Goal: Task Accomplishment & Management: Manage account settings

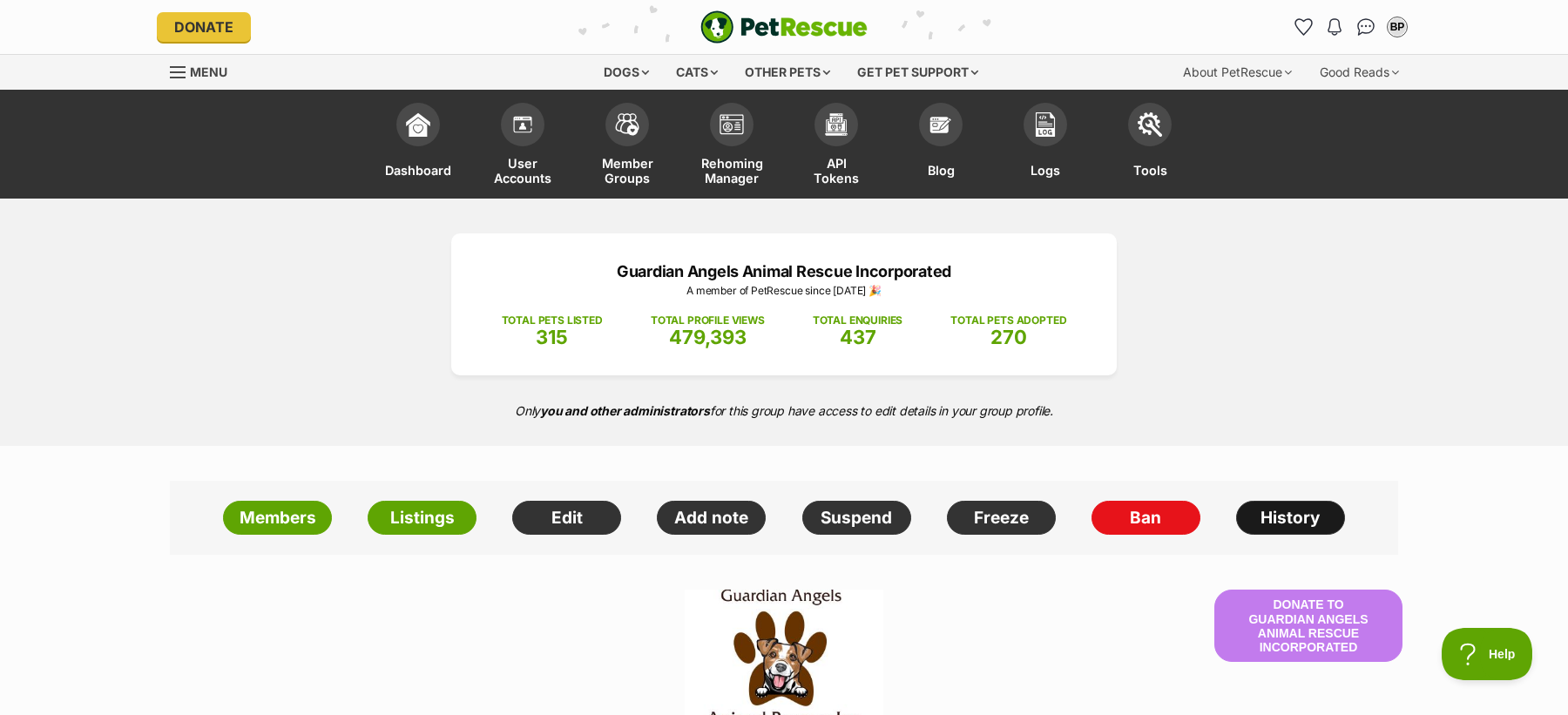
click at [1329, 522] on link "History" at bounding box center [1291, 518] width 109 height 35
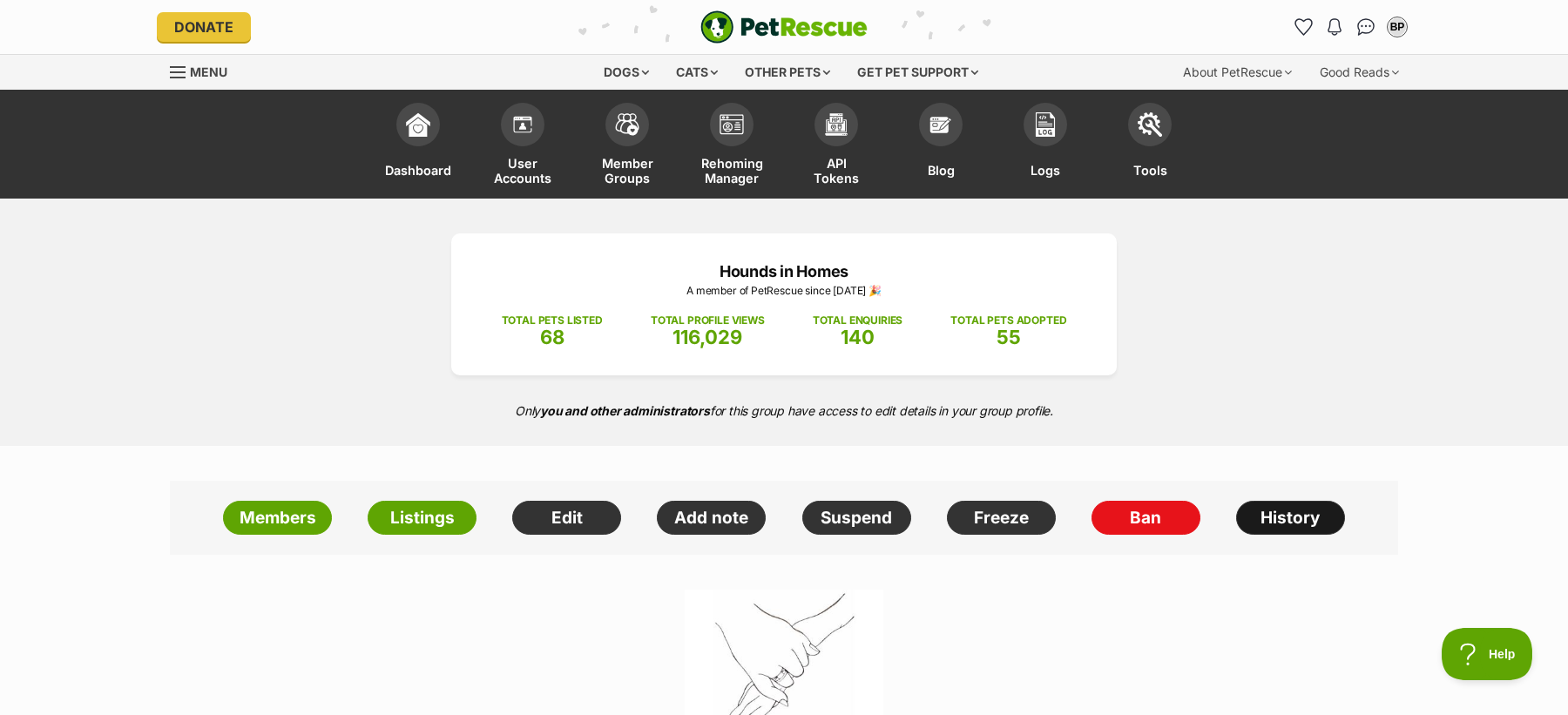
click at [1260, 515] on link "History" at bounding box center [1291, 518] width 109 height 35
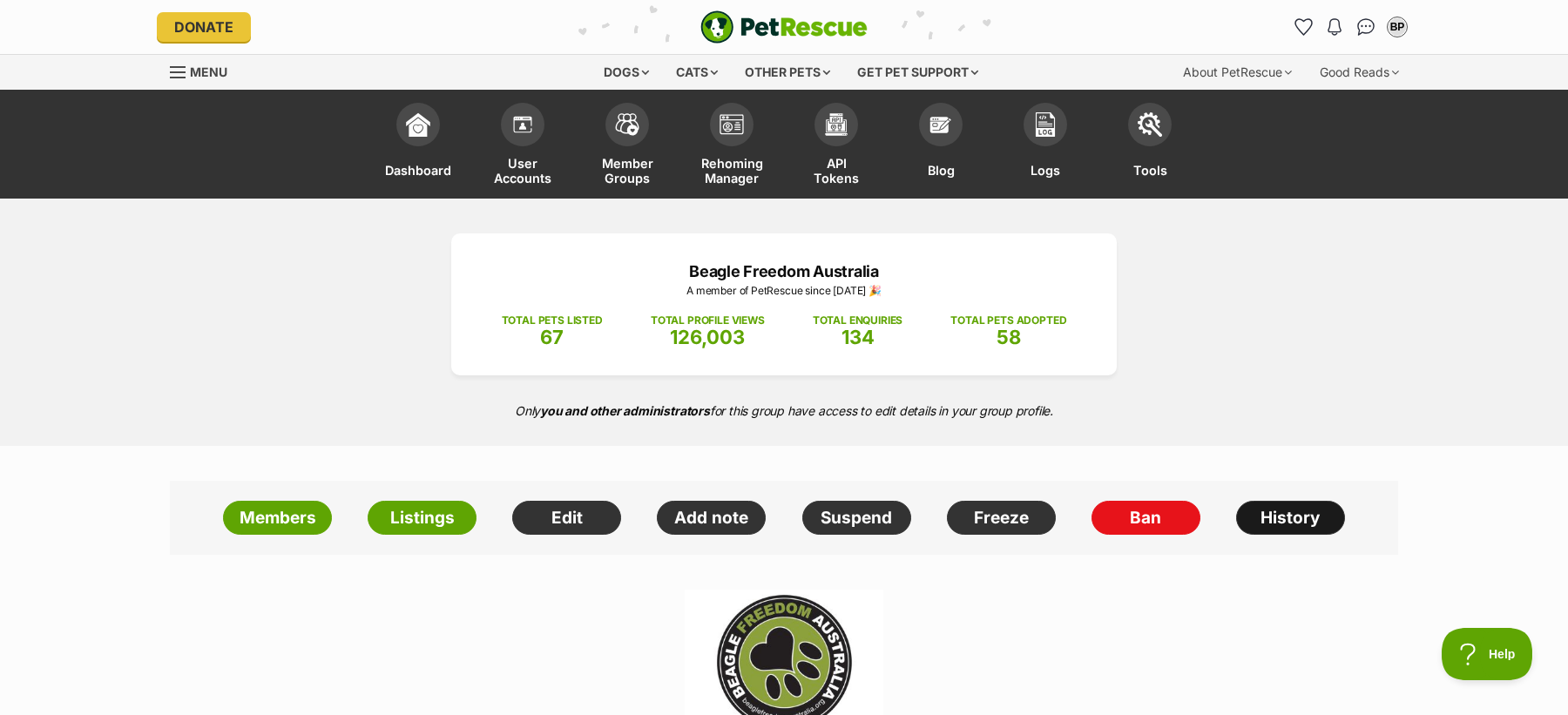
click at [1265, 506] on link "History" at bounding box center [1291, 518] width 109 height 35
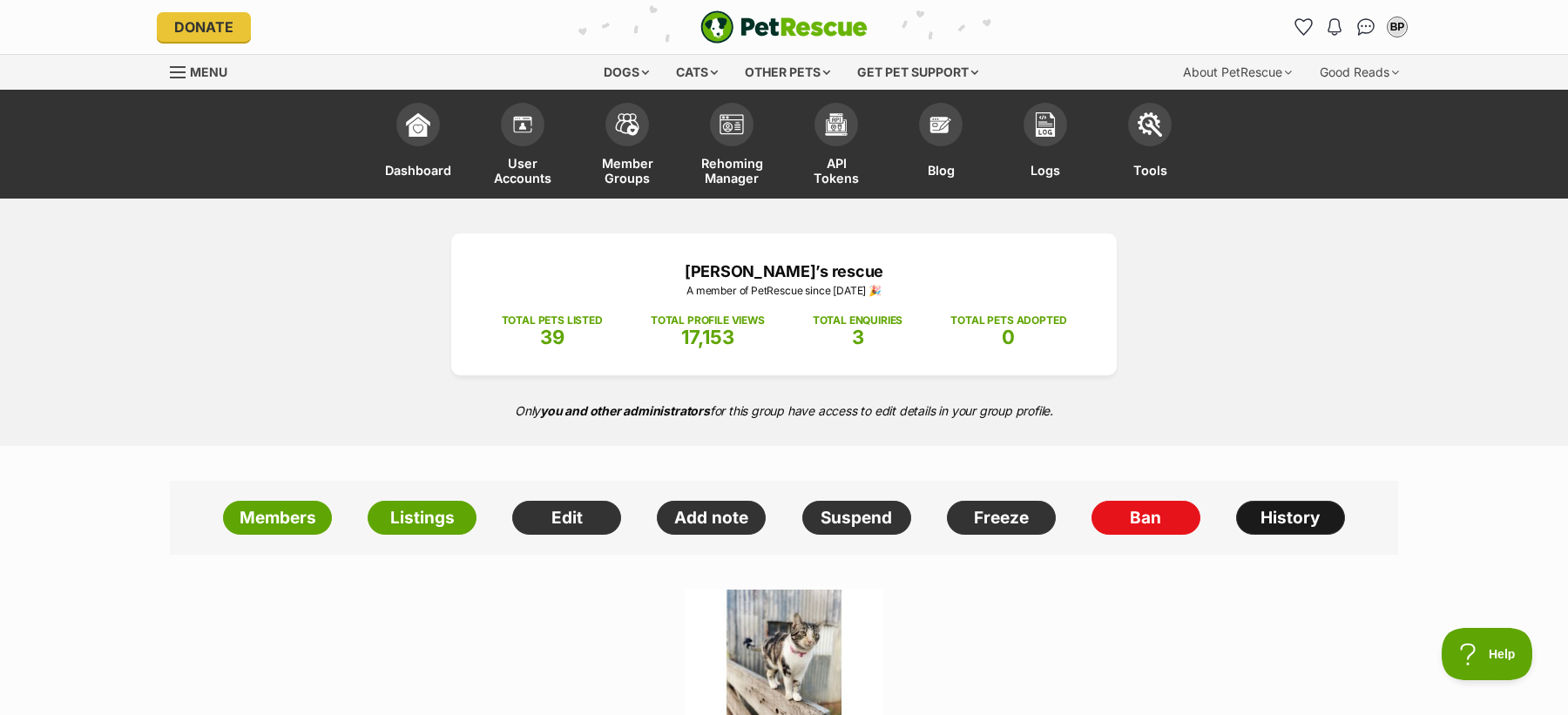
click at [1278, 506] on link "History" at bounding box center [1291, 518] width 109 height 35
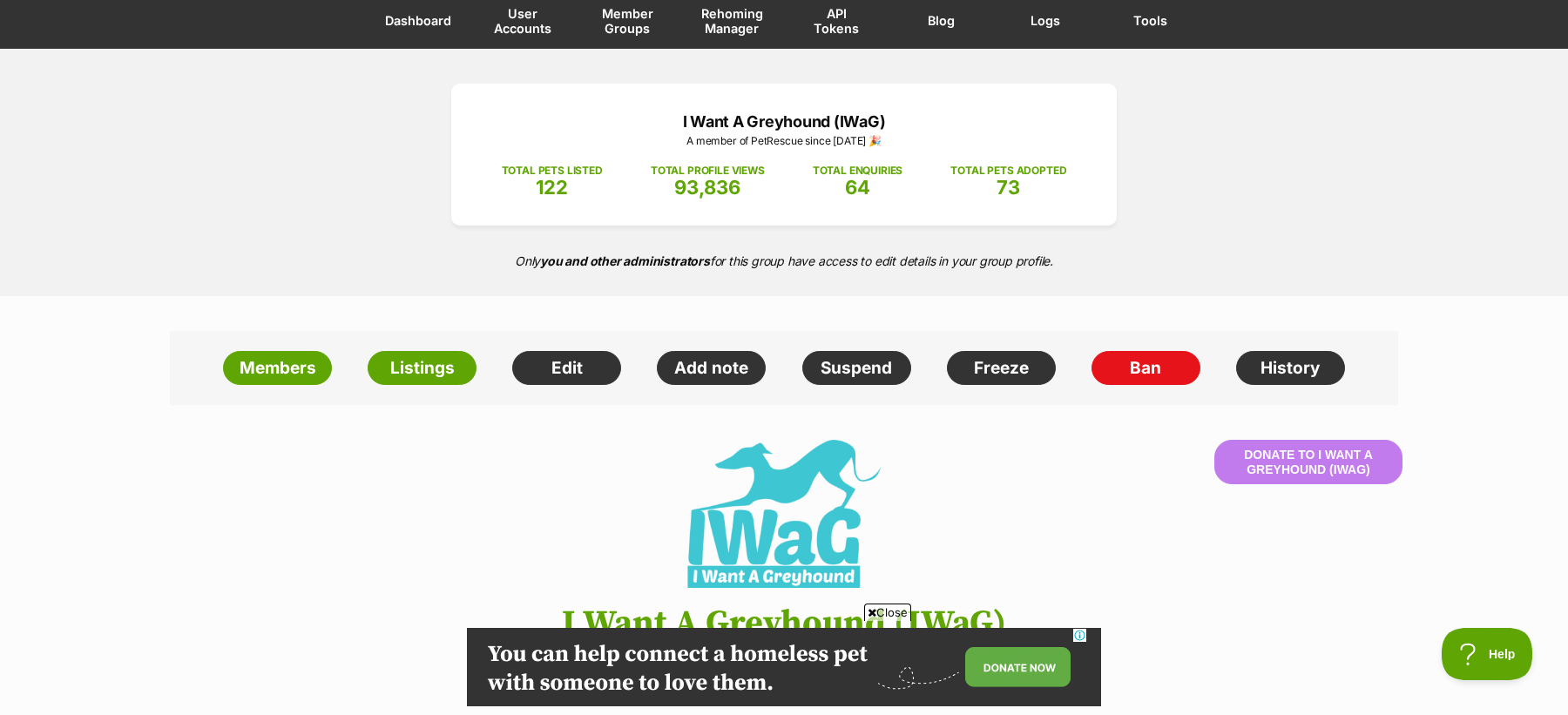
scroll to position [159, 0]
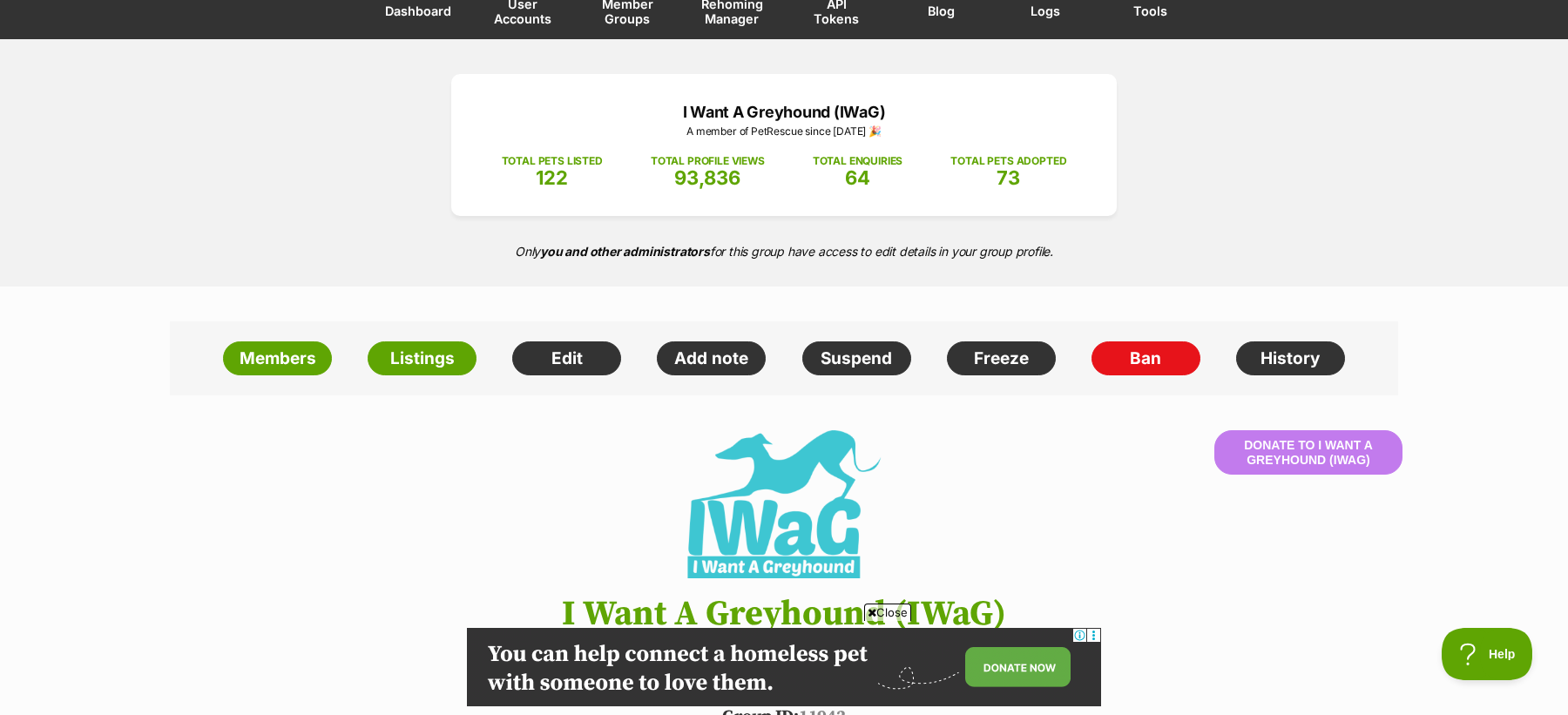
click at [886, 612] on span "Close" at bounding box center [887, 612] width 47 height 17
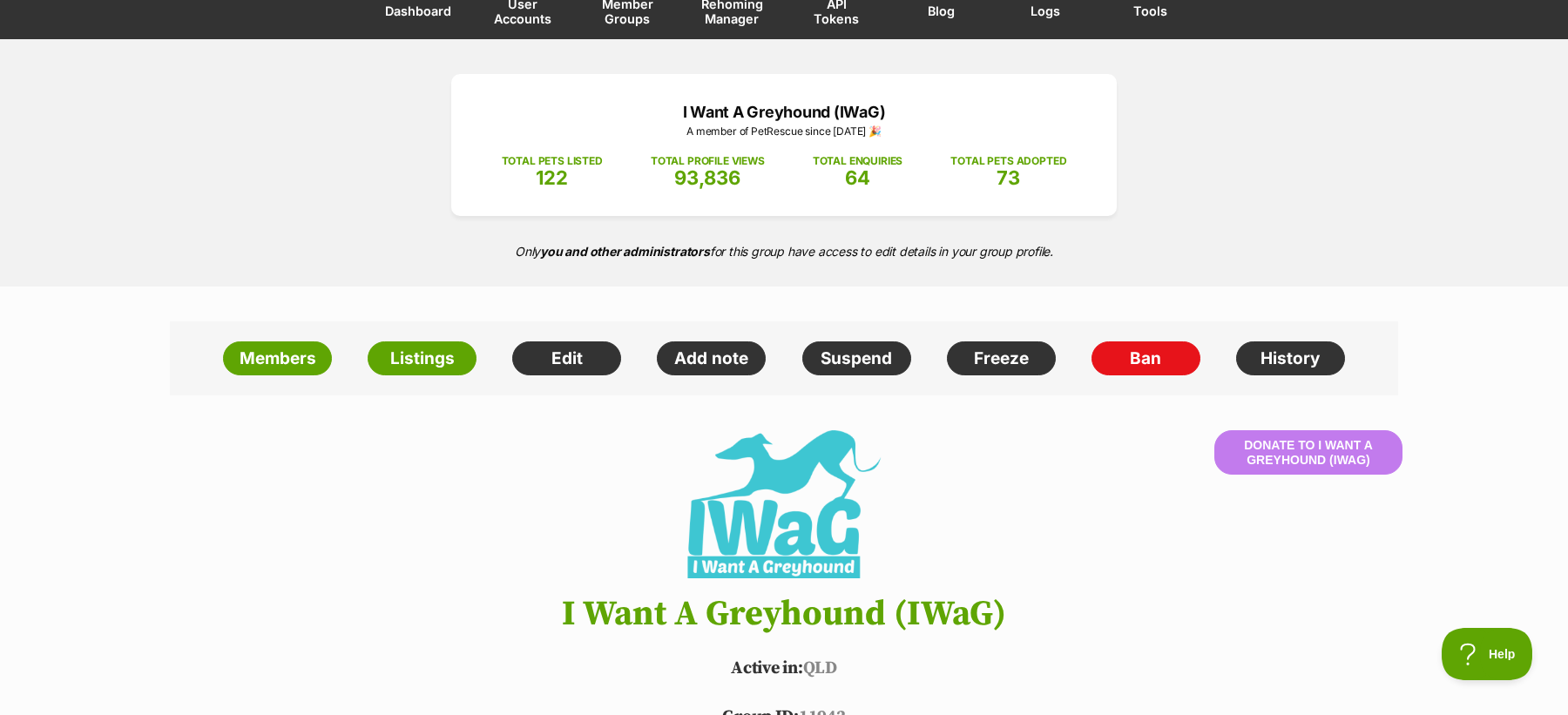
click at [668, 105] on p "I Want A Greyhound (IWaG)" at bounding box center [784, 112] width 613 height 24
click at [581, 247] on strong "you and other administrators" at bounding box center [625, 252] width 170 height 15
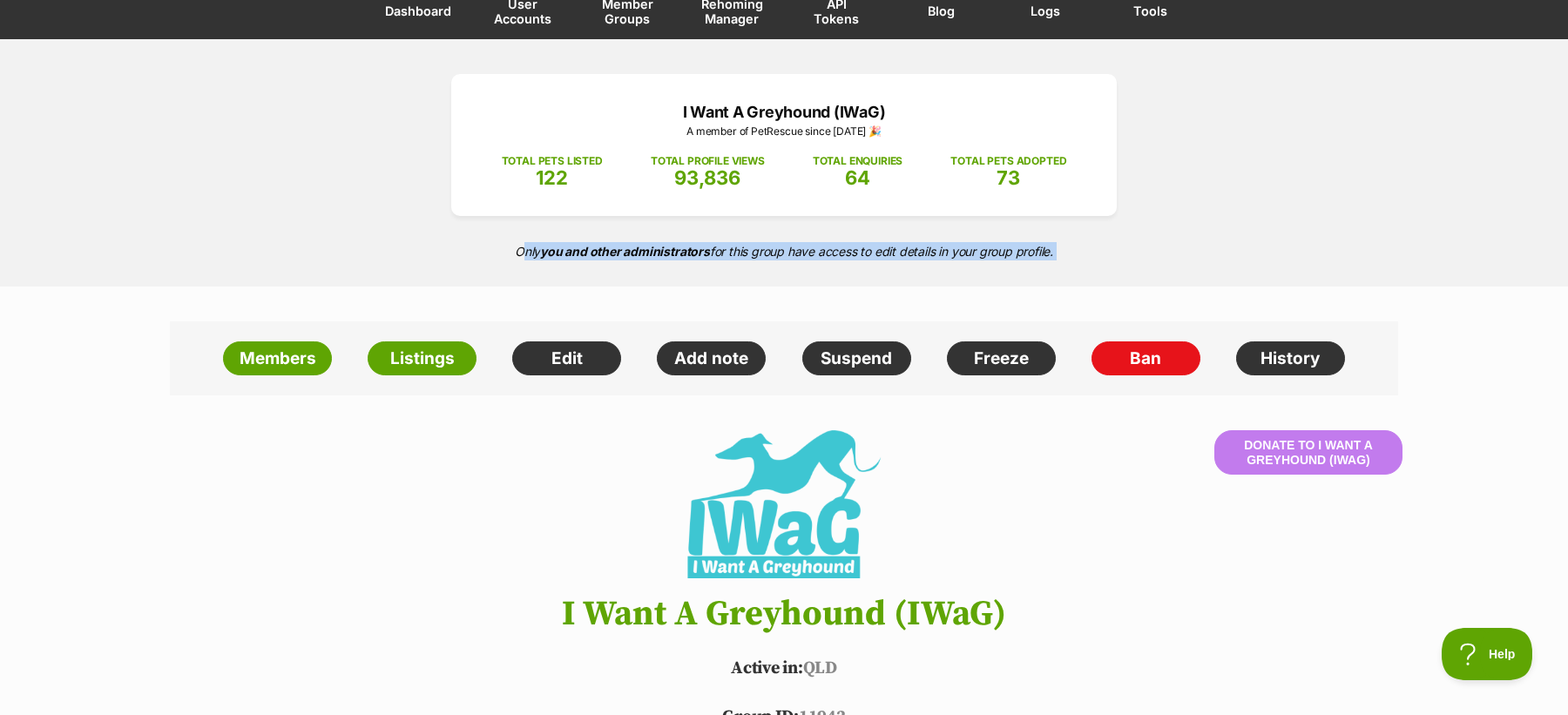
click at [581, 247] on strong "you and other administrators" at bounding box center [625, 252] width 170 height 15
click at [404, 276] on div "I Want A Greyhound (IWaG) A member of PetRescue since 2021 🎉 TOTAL PETS LISTED …" at bounding box center [784, 163] width 1568 height 248
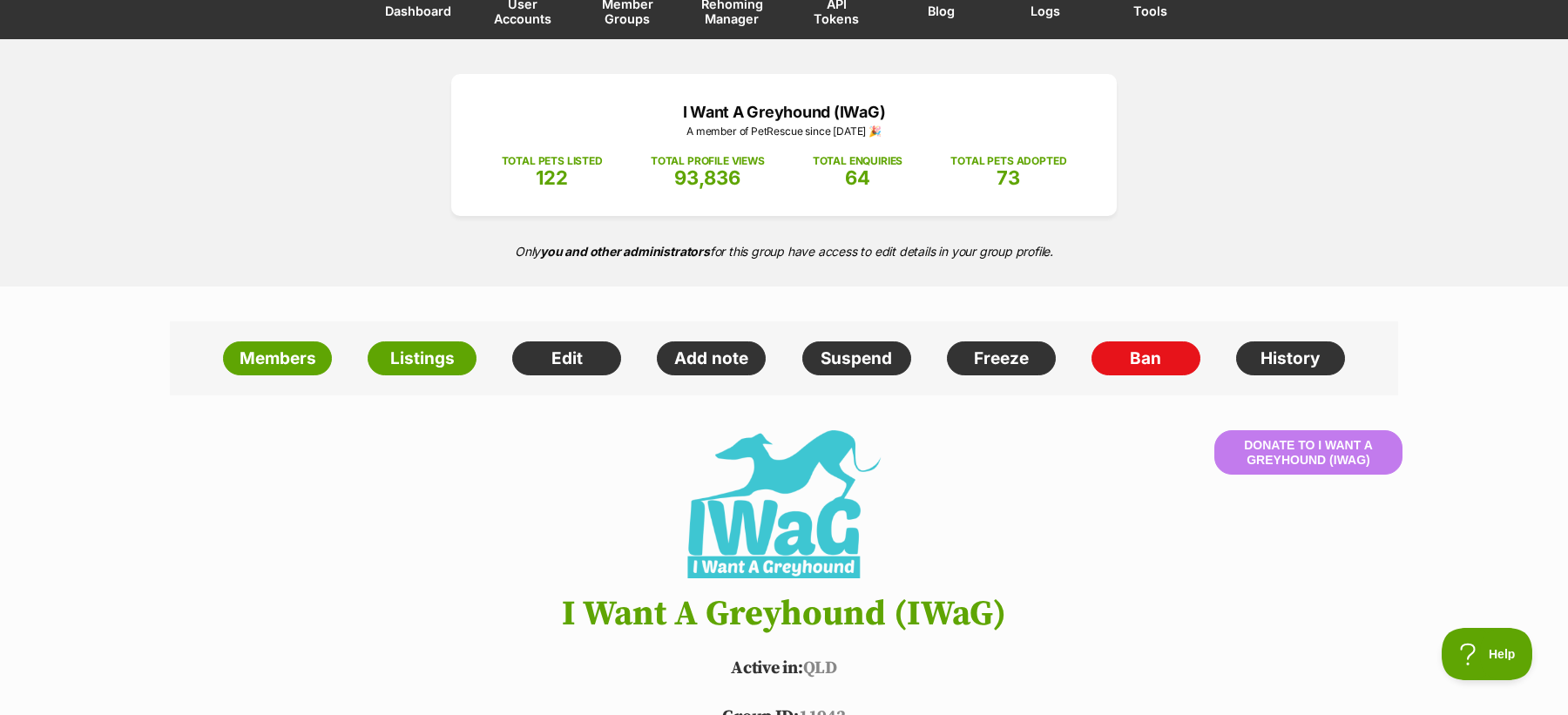
click at [407, 261] on p "Only you and other administrators for this group have access to edit details in…" at bounding box center [784, 251] width 1568 height 35
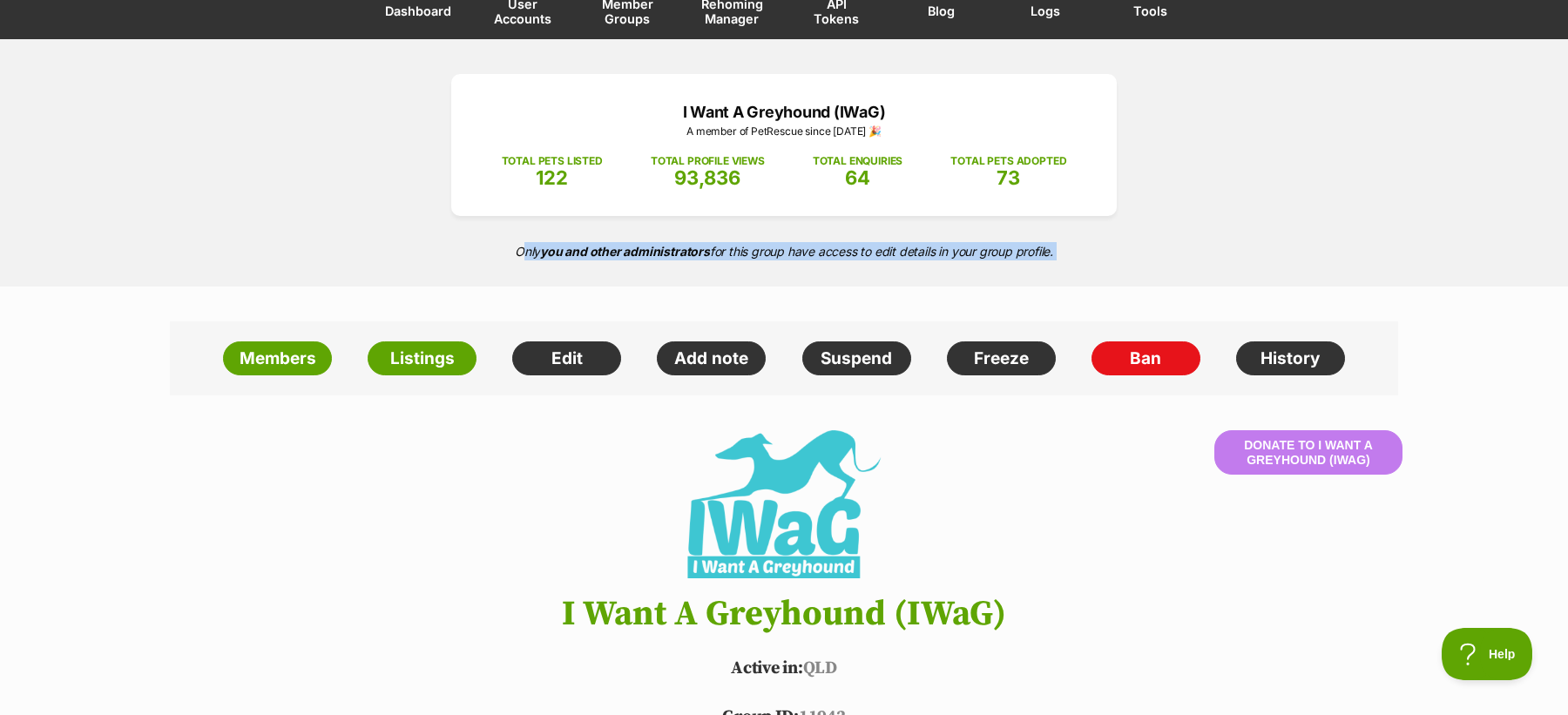
click at [407, 261] on p "Only you and other administrators for this group have access to edit details in…" at bounding box center [784, 251] width 1568 height 35
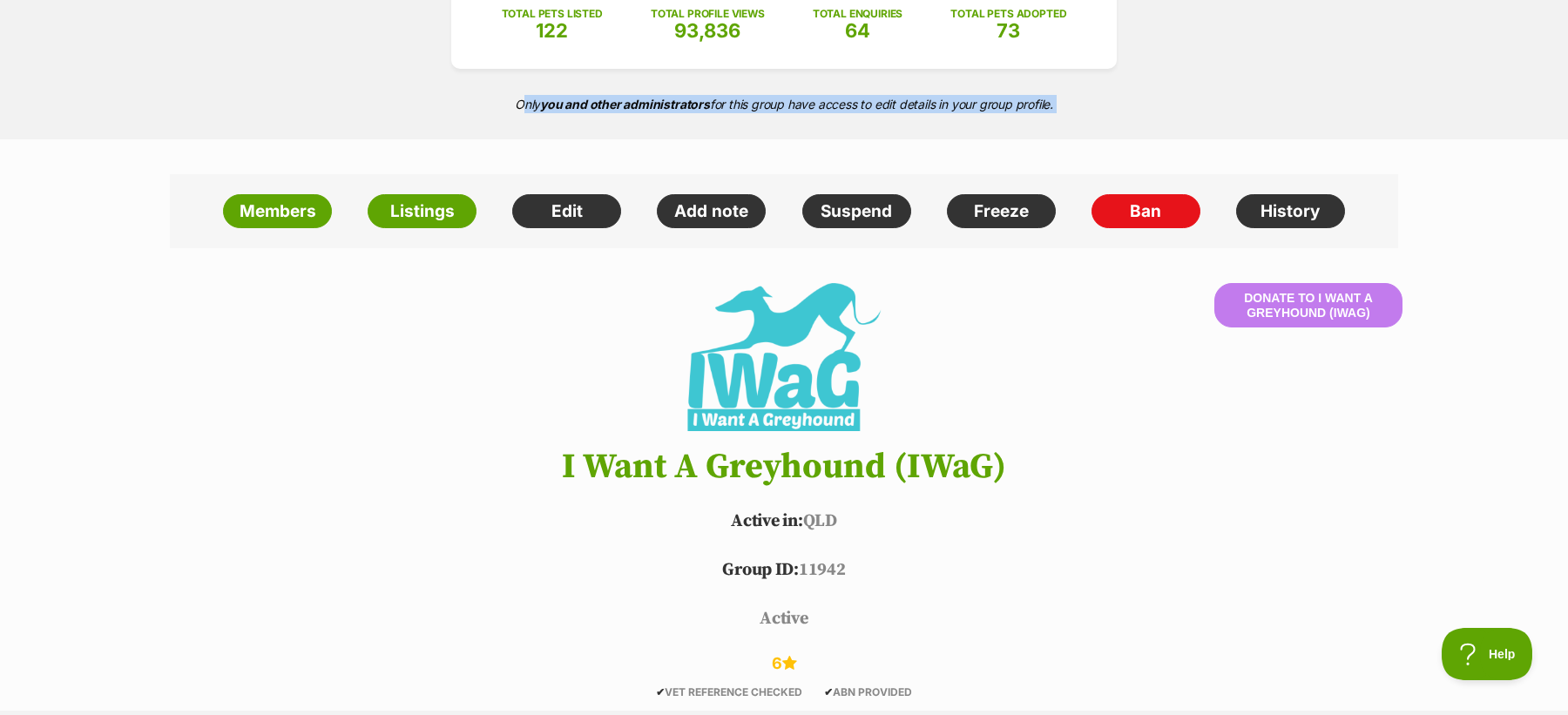
scroll to position [309, 0]
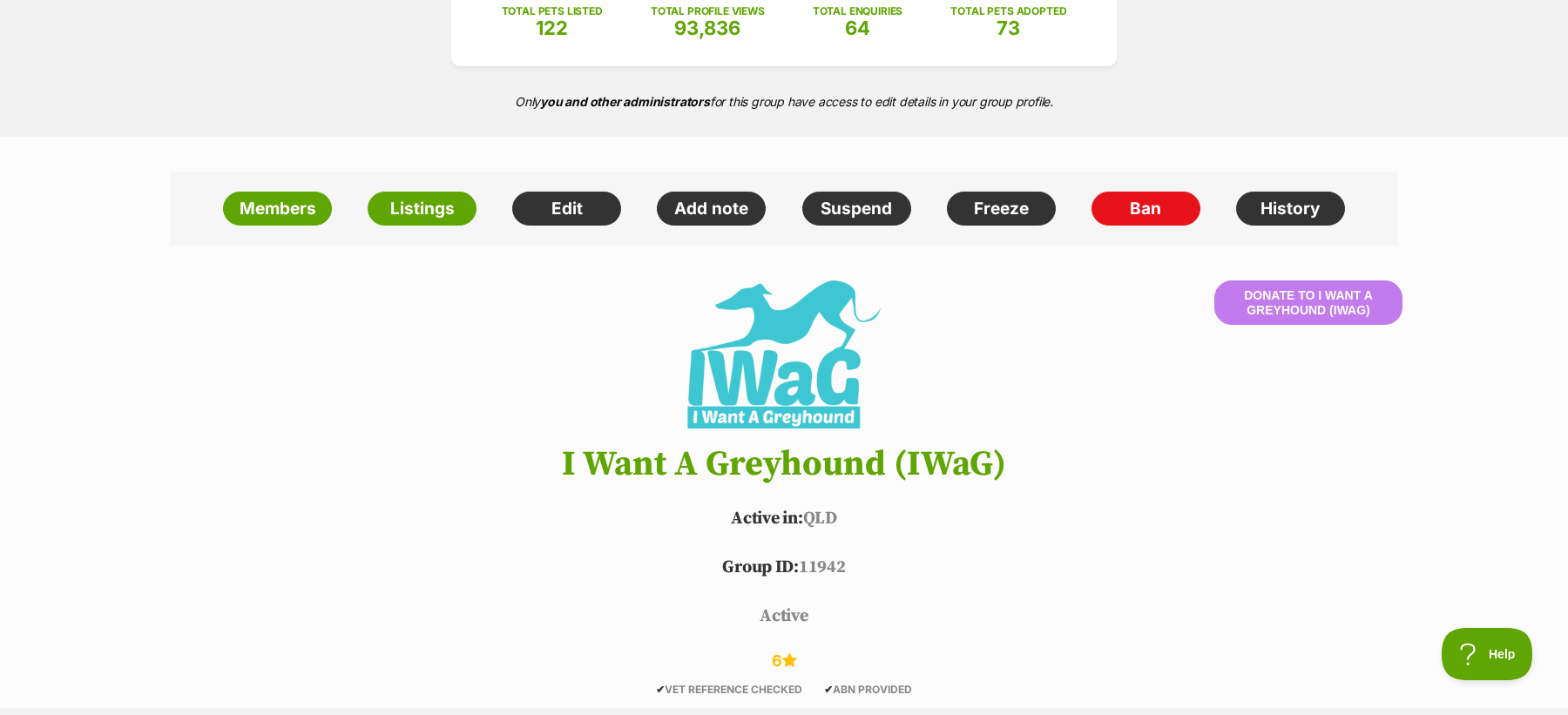
click at [499, 461] on h1 "I Want A Greyhound (IWaG)" at bounding box center [784, 464] width 1280 height 38
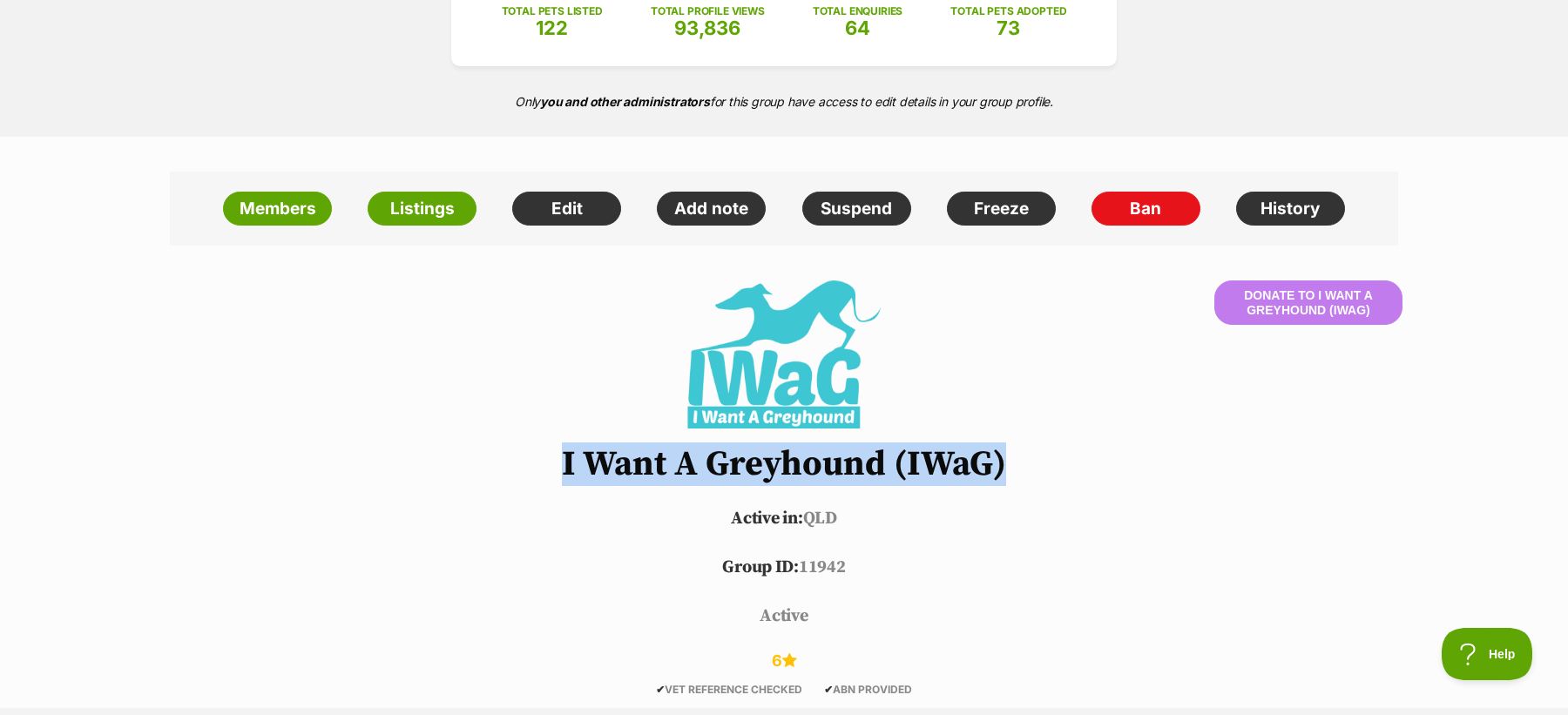
click at [499, 461] on h1 "I Want A Greyhound (IWaG)" at bounding box center [784, 464] width 1280 height 38
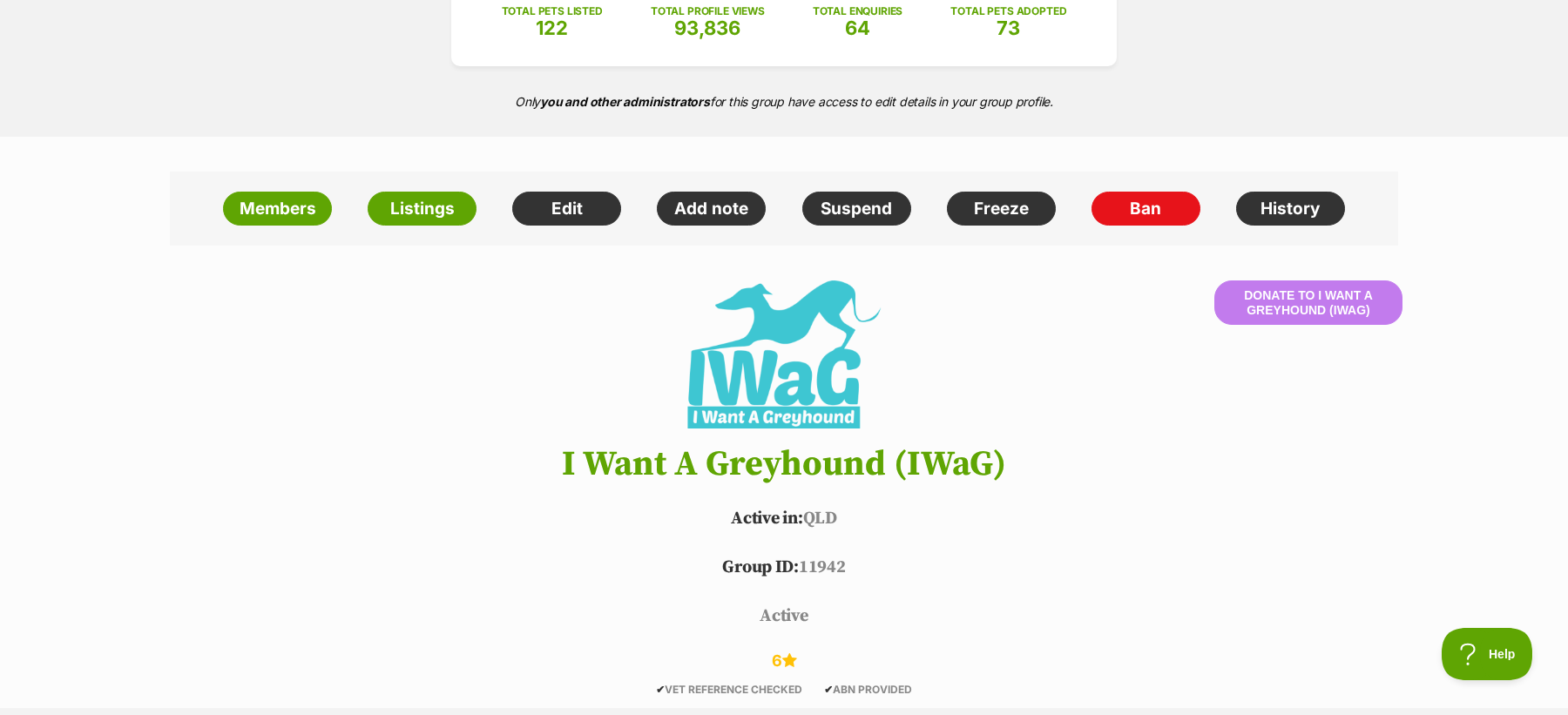
click at [378, 478] on h1 "I Want A Greyhound (IWaG)" at bounding box center [784, 464] width 1280 height 38
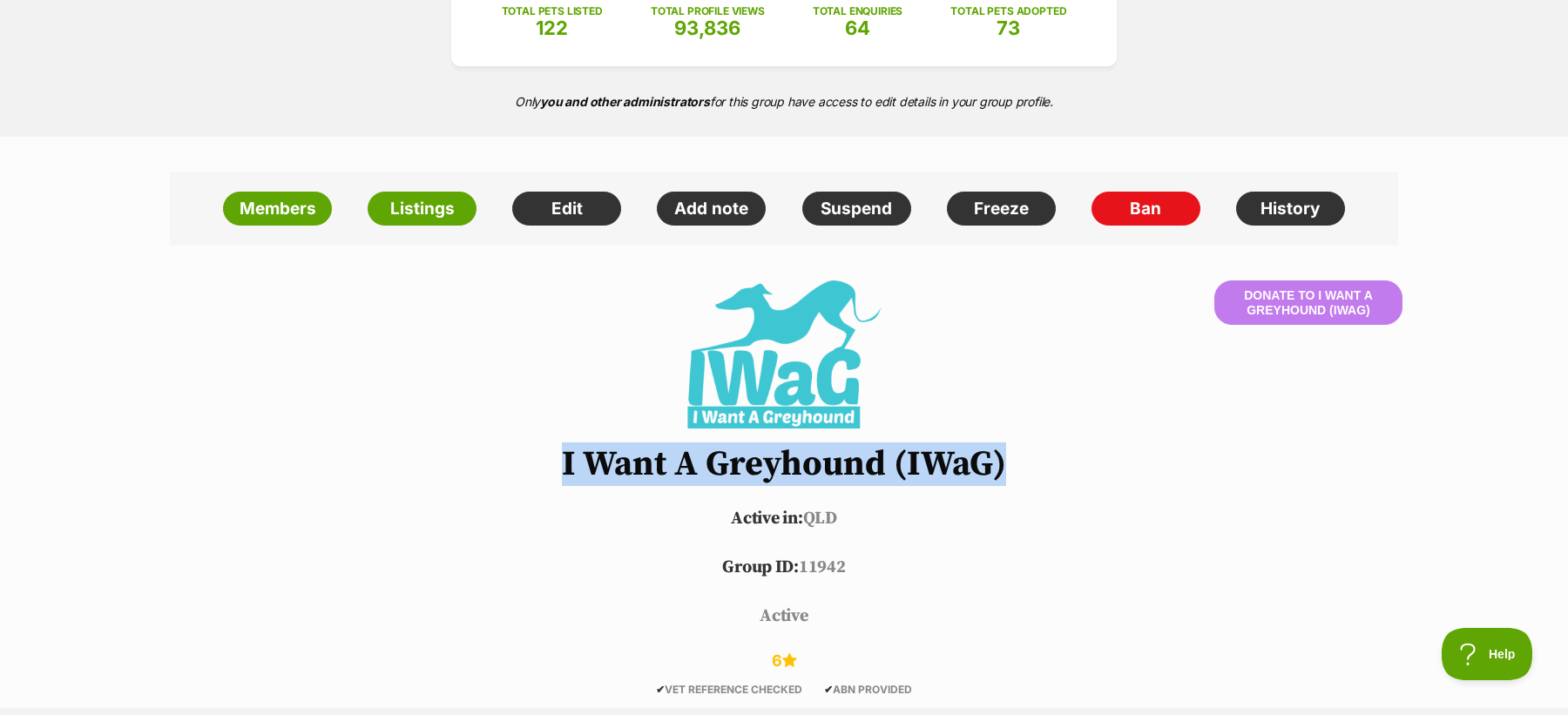
click at [527, 460] on h1 "I Want A Greyhound (IWaG)" at bounding box center [784, 464] width 1280 height 38
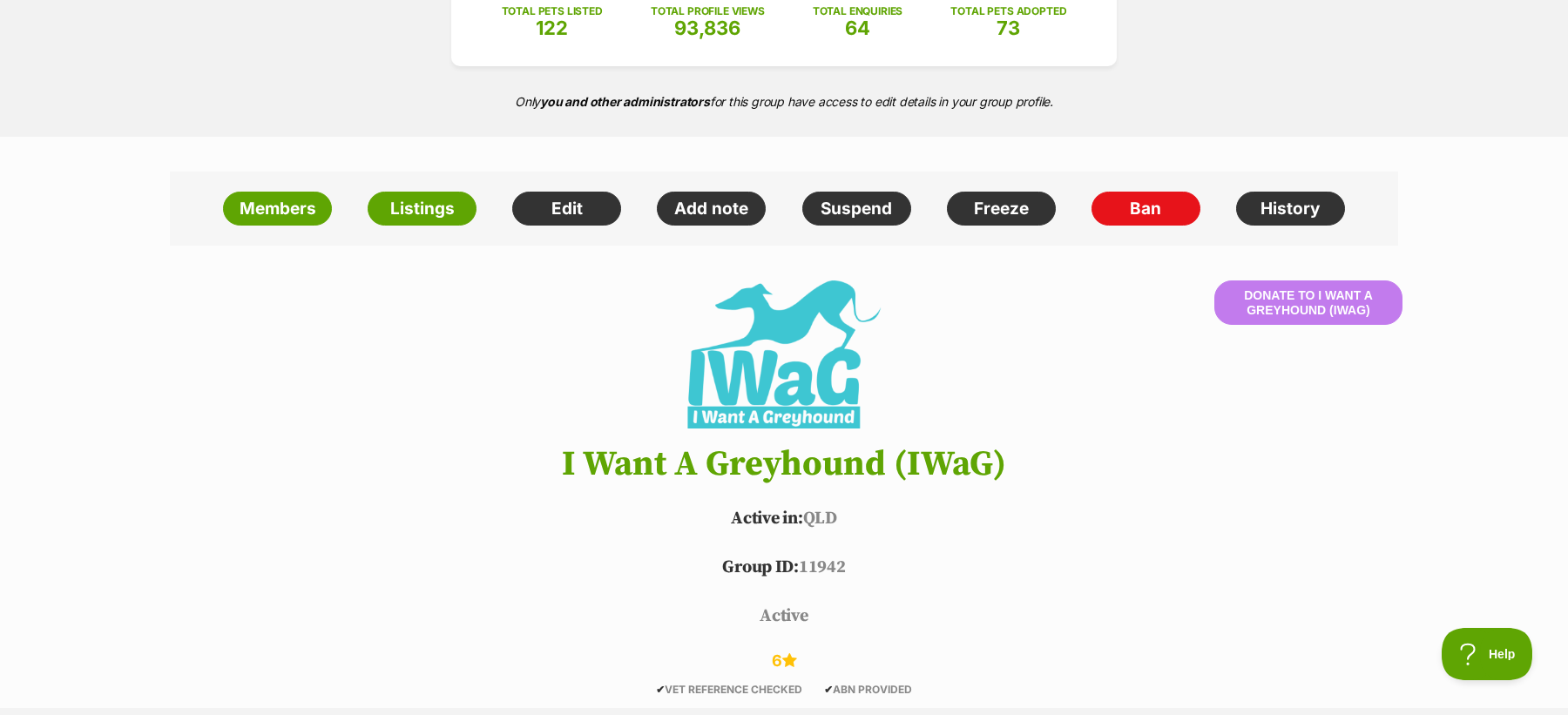
click at [597, 477] on h1 "I Want A Greyhound (IWaG)" at bounding box center [784, 464] width 1280 height 38
click at [1286, 212] on link "History" at bounding box center [1291, 209] width 109 height 35
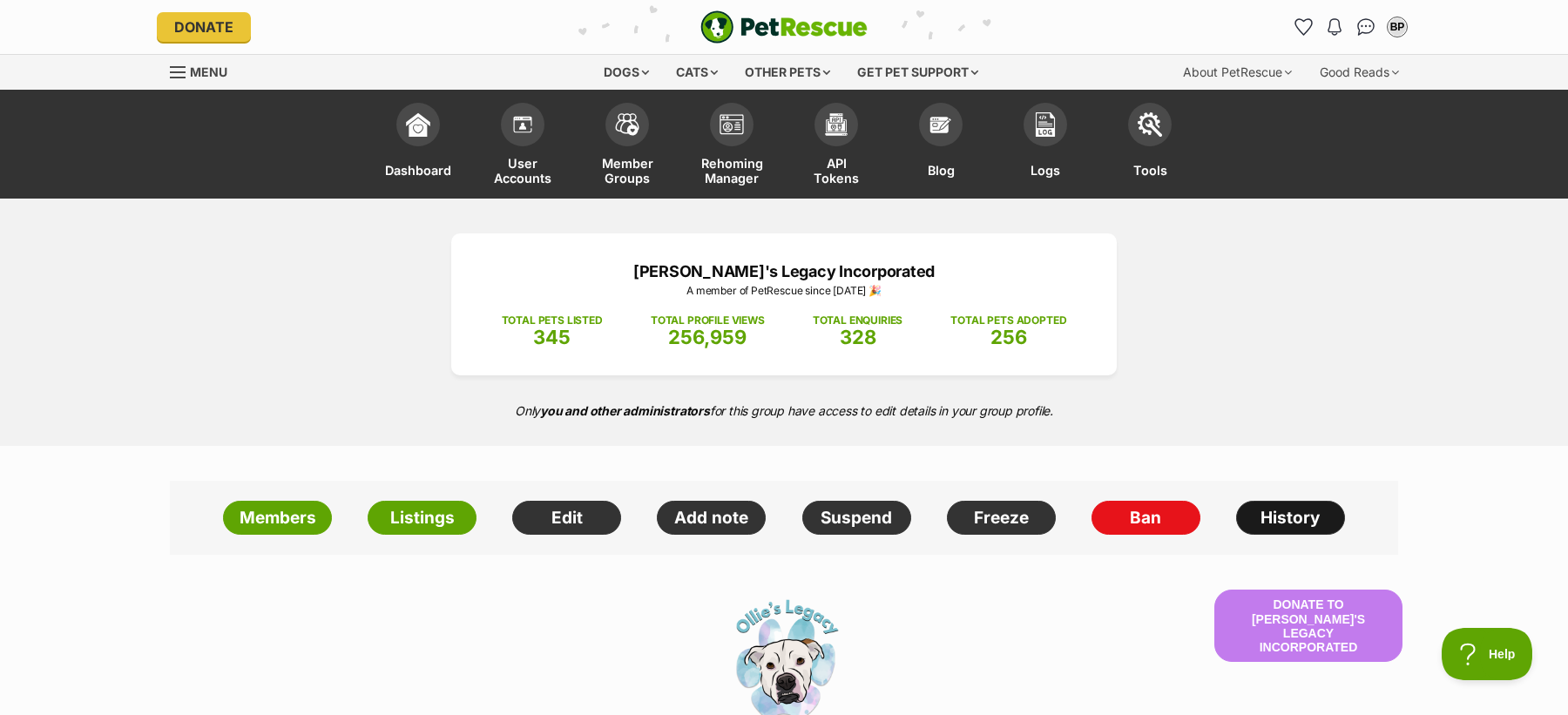
click at [1262, 521] on link "History" at bounding box center [1291, 518] width 109 height 35
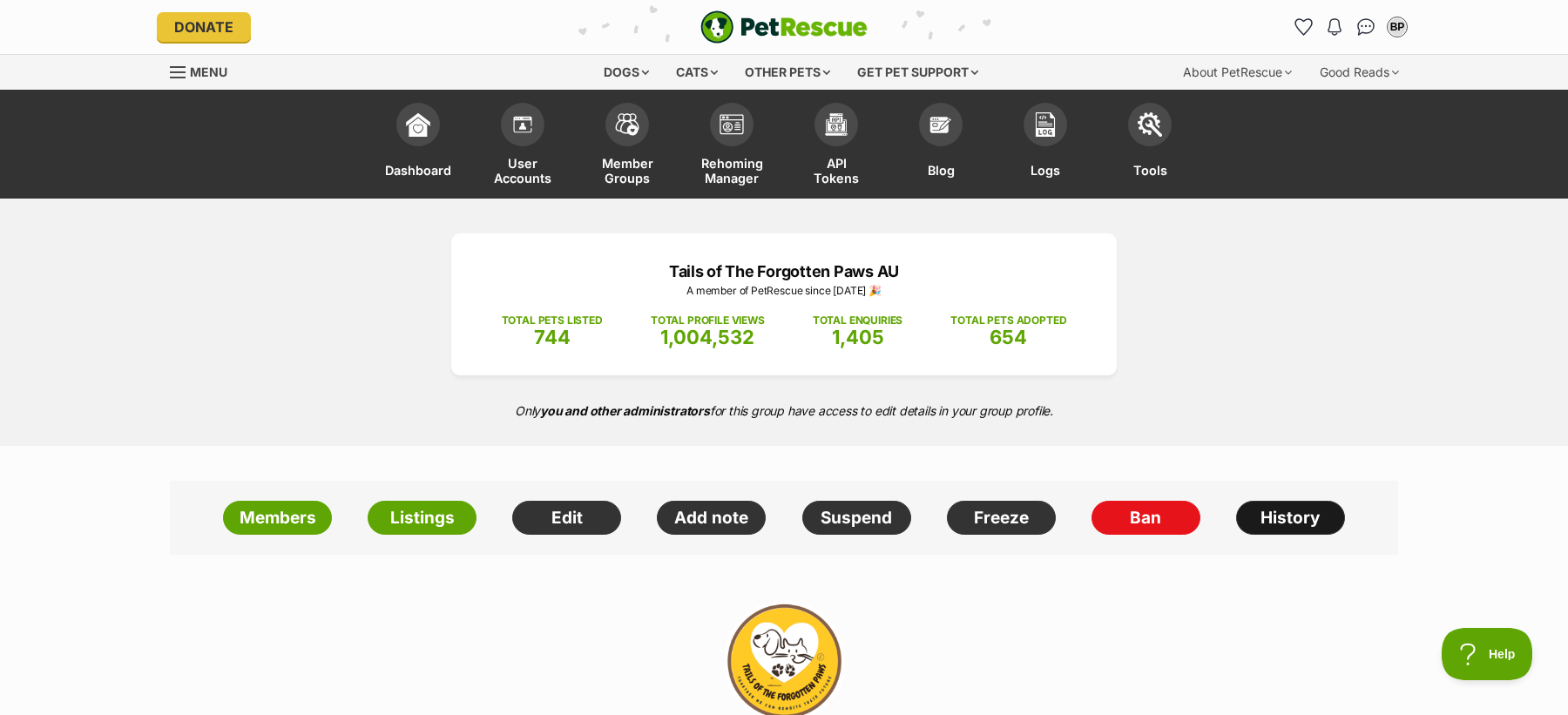
click at [1277, 525] on link "History" at bounding box center [1291, 518] width 109 height 35
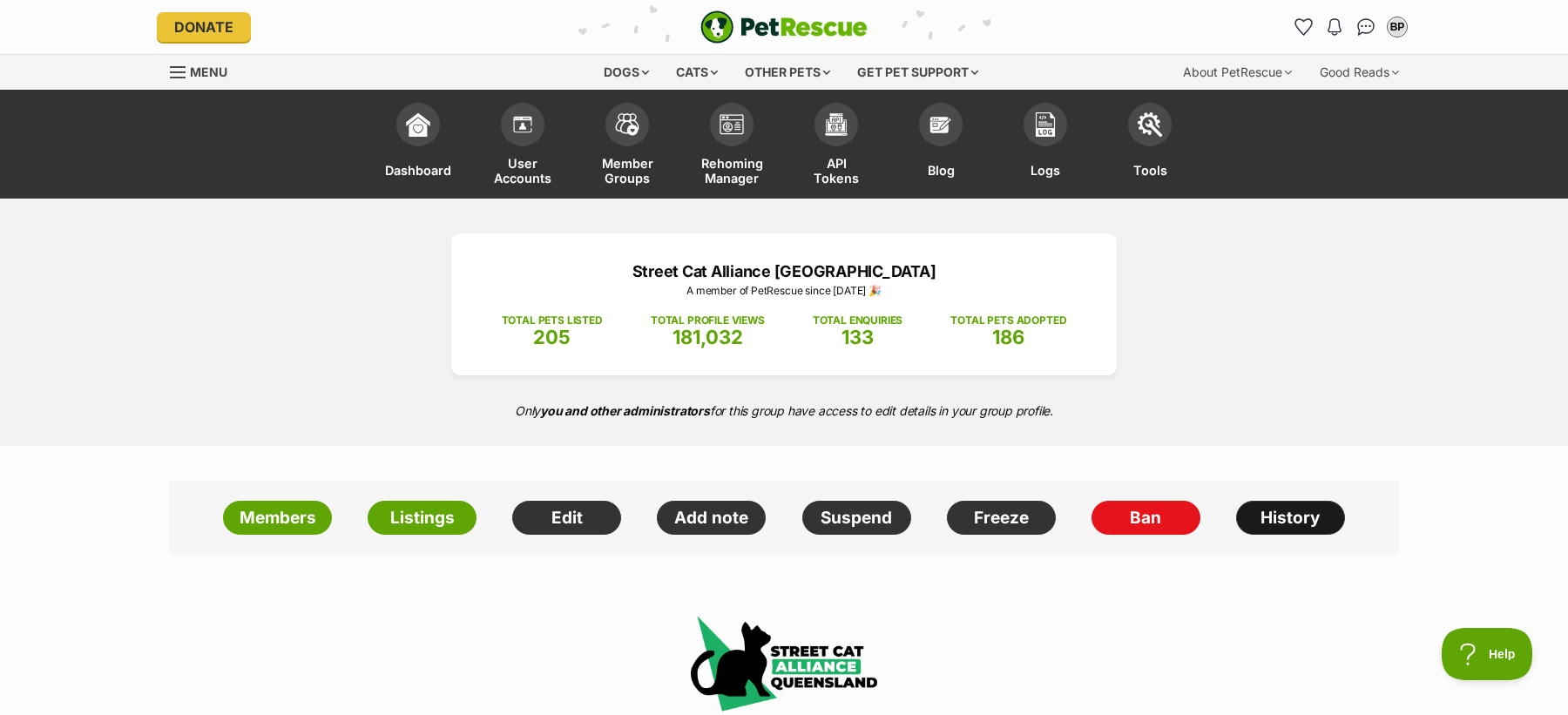
click at [1290, 516] on link "History" at bounding box center [1291, 518] width 109 height 35
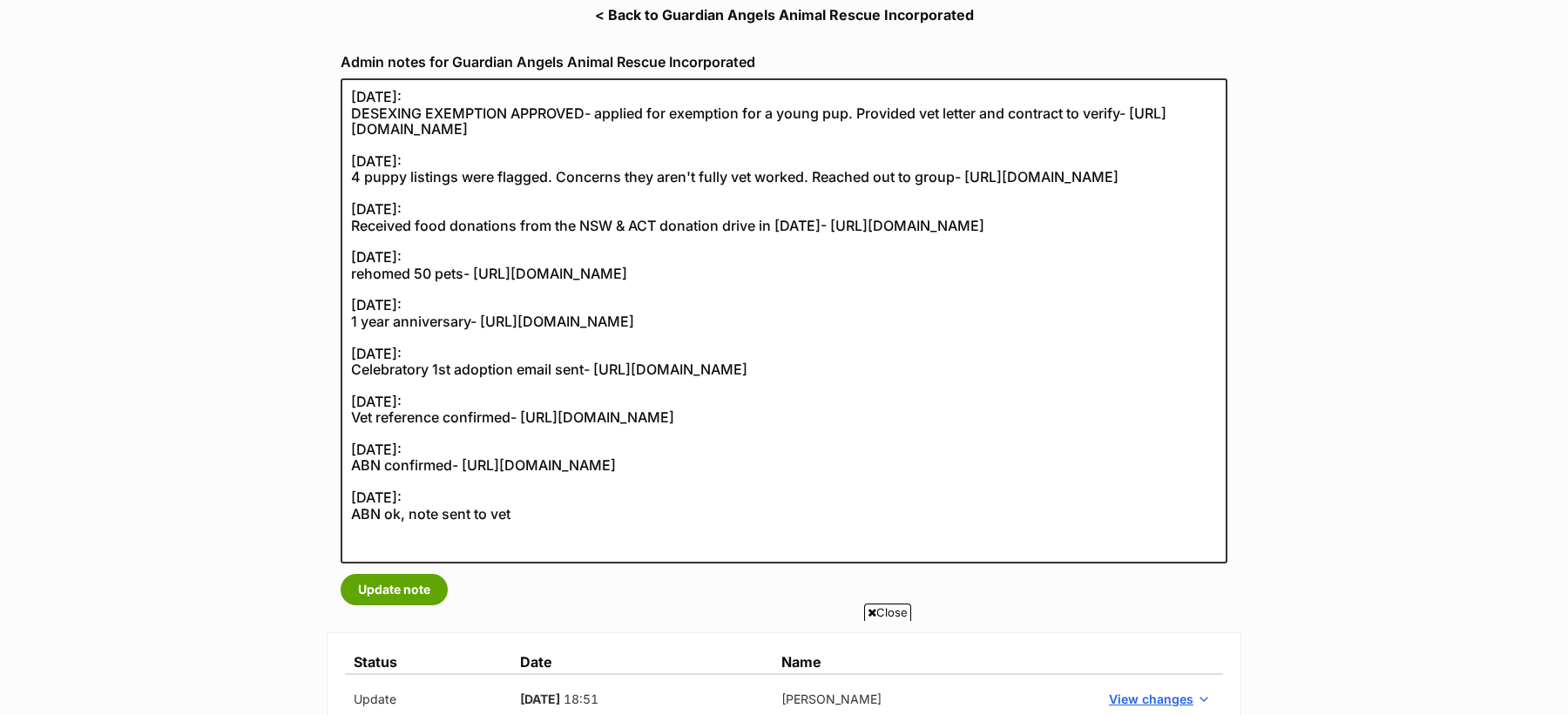
scroll to position [331, 0]
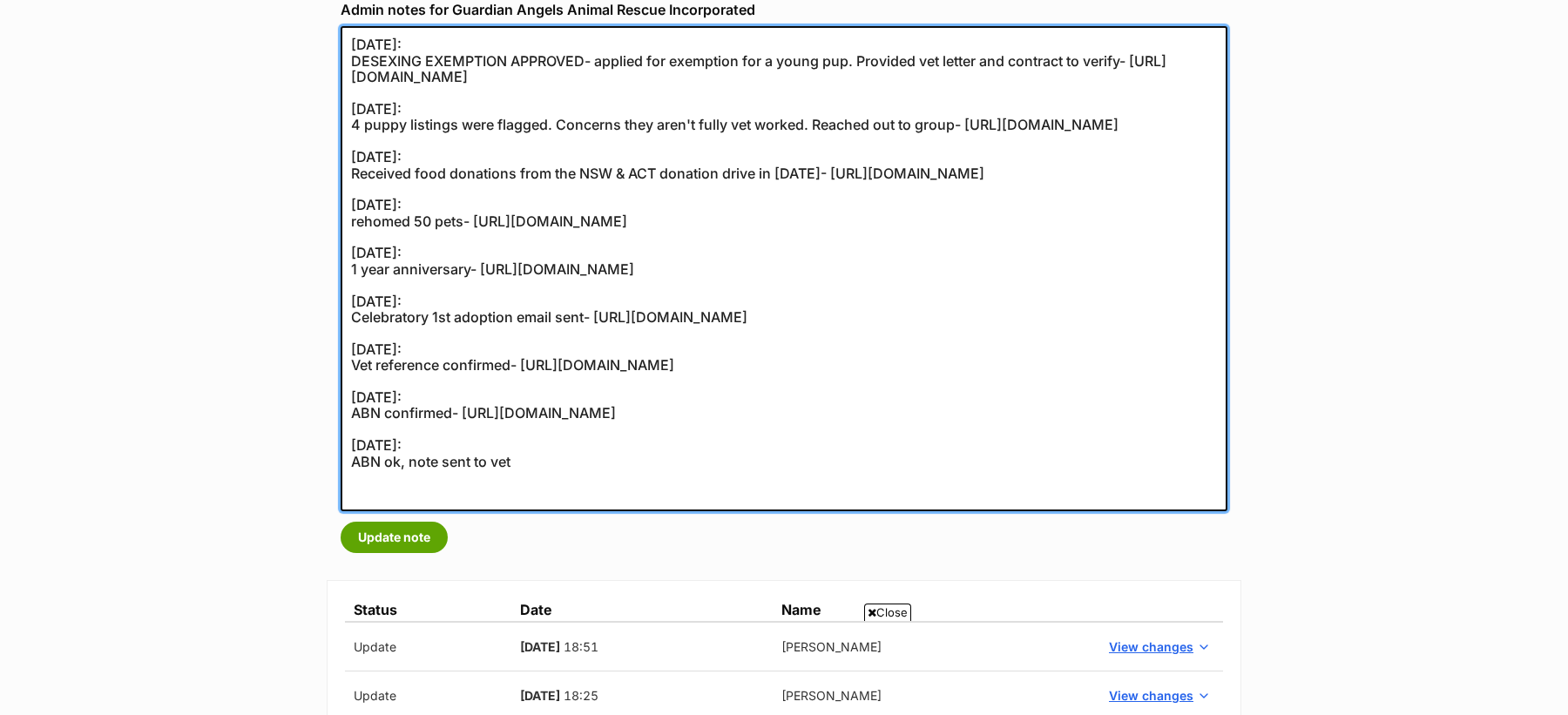
drag, startPoint x: 539, startPoint y: 500, endPoint x: 347, endPoint y: 463, distance: 195.5
click at [347, 463] on textarea "[DATE]: DESEXING EXEMPTION APPROVED- applied for exemption for a young pup. Pro…" at bounding box center [784, 268] width 886 height 485
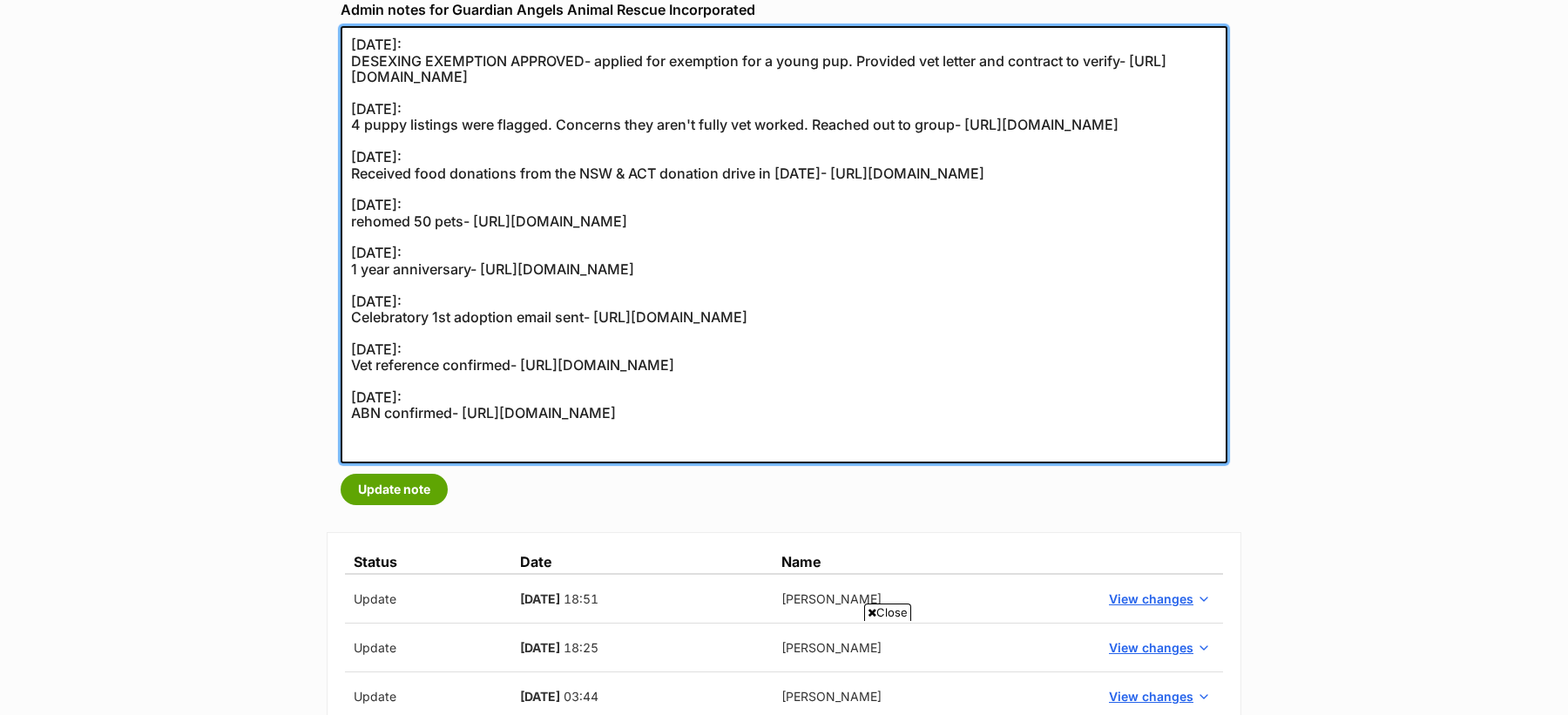
drag, startPoint x: 443, startPoint y: 390, endPoint x: 327, endPoint y: 388, distance: 116.0
click at [327, 388] on div "Admin notes for Guardian Angels Animal Rescue Incorporated Update note" at bounding box center [784, 253] width 915 height 531
click at [419, 373] on textarea "[DATE]: DESEXING EXEMPTION APPROVED- applied for exemption for a young pup. Pro…" at bounding box center [784, 244] width 886 height 438
drag, startPoint x: 434, startPoint y: 373, endPoint x: 326, endPoint y: 373, distance: 108.0
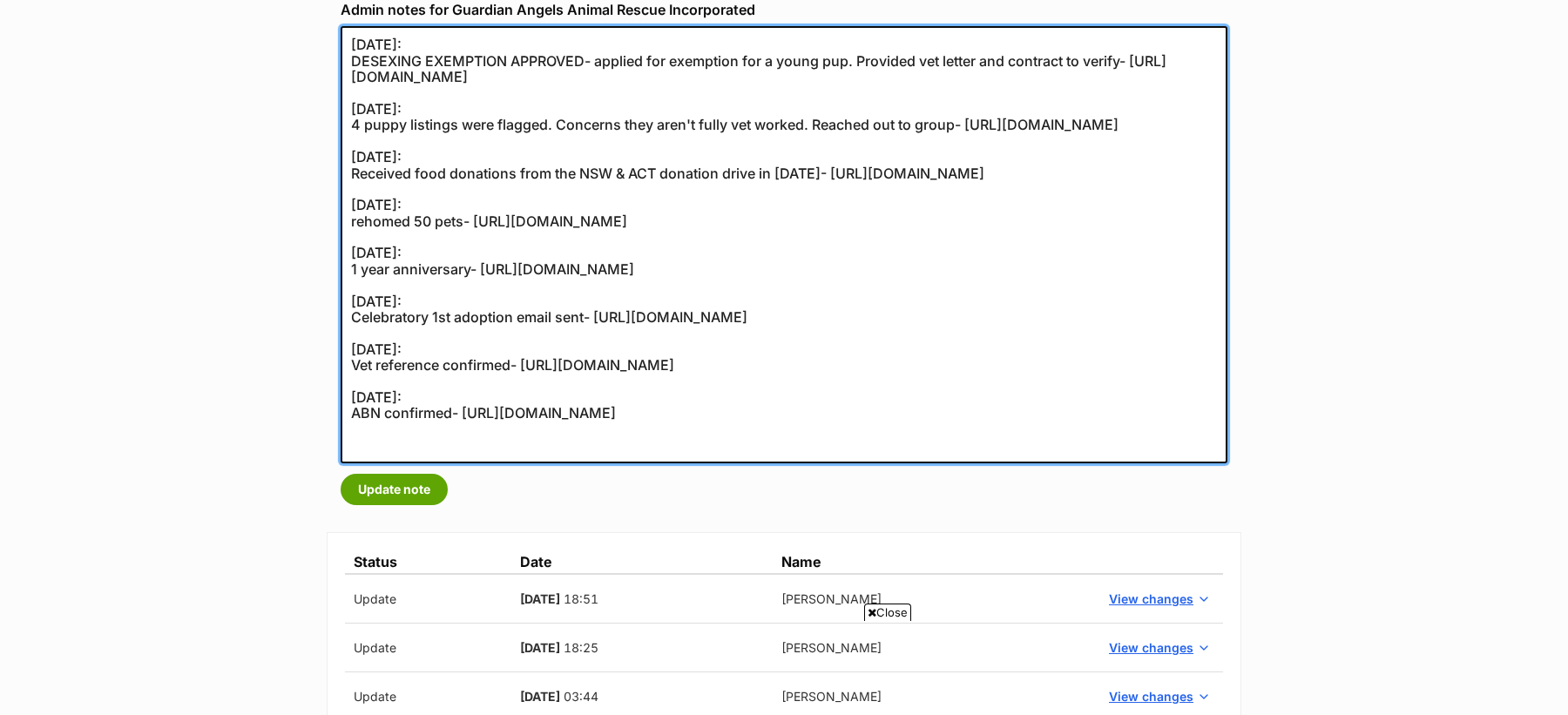
click at [348, 362] on textarea "[DATE]: DESEXING EXEMPTION APPROVED- applied for exemption for a young pup. Pro…" at bounding box center [784, 244] width 886 height 438
paste textarea "15/11/2021:"
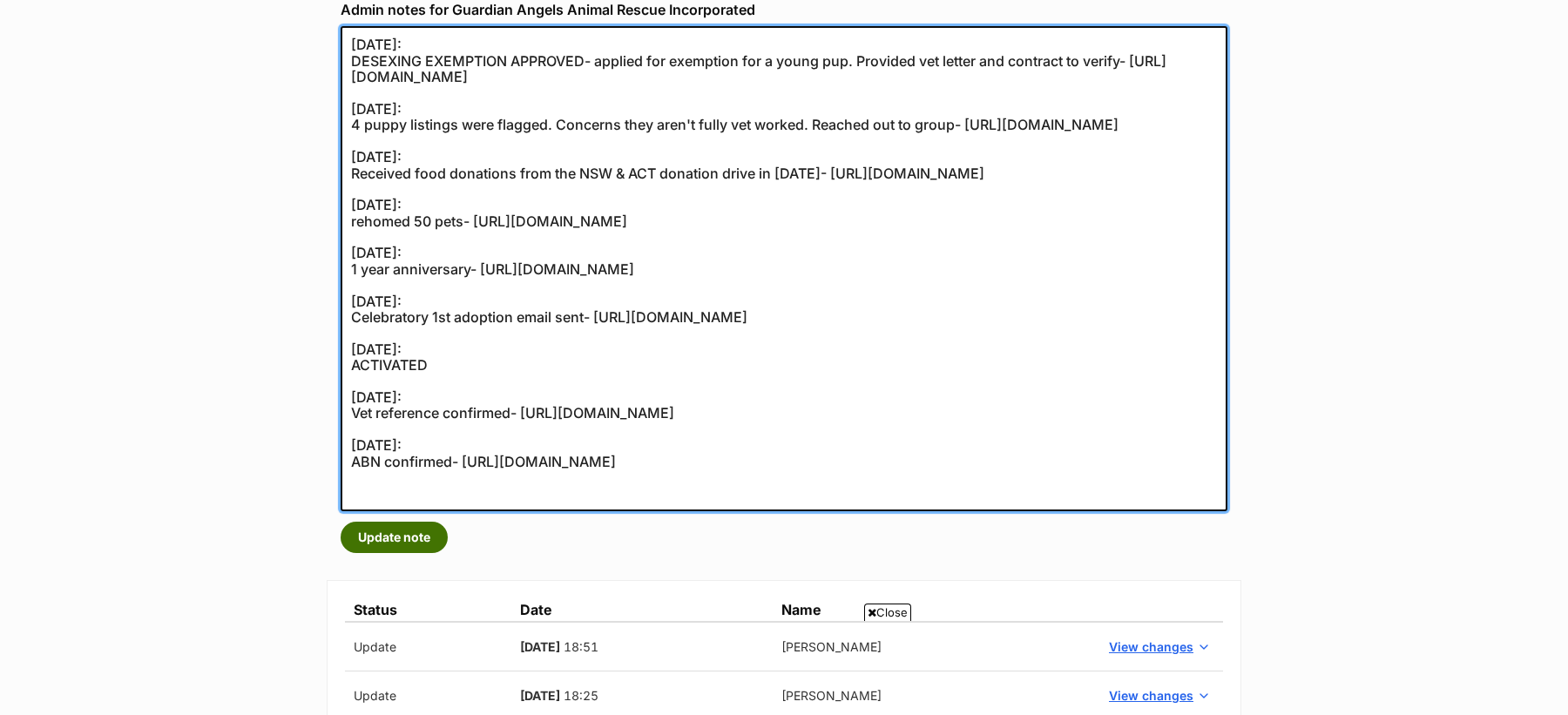
type textarea "[DATE]: DESEXING EXEMPTION APPROVED- applied for exemption for a young pup. Pro…"
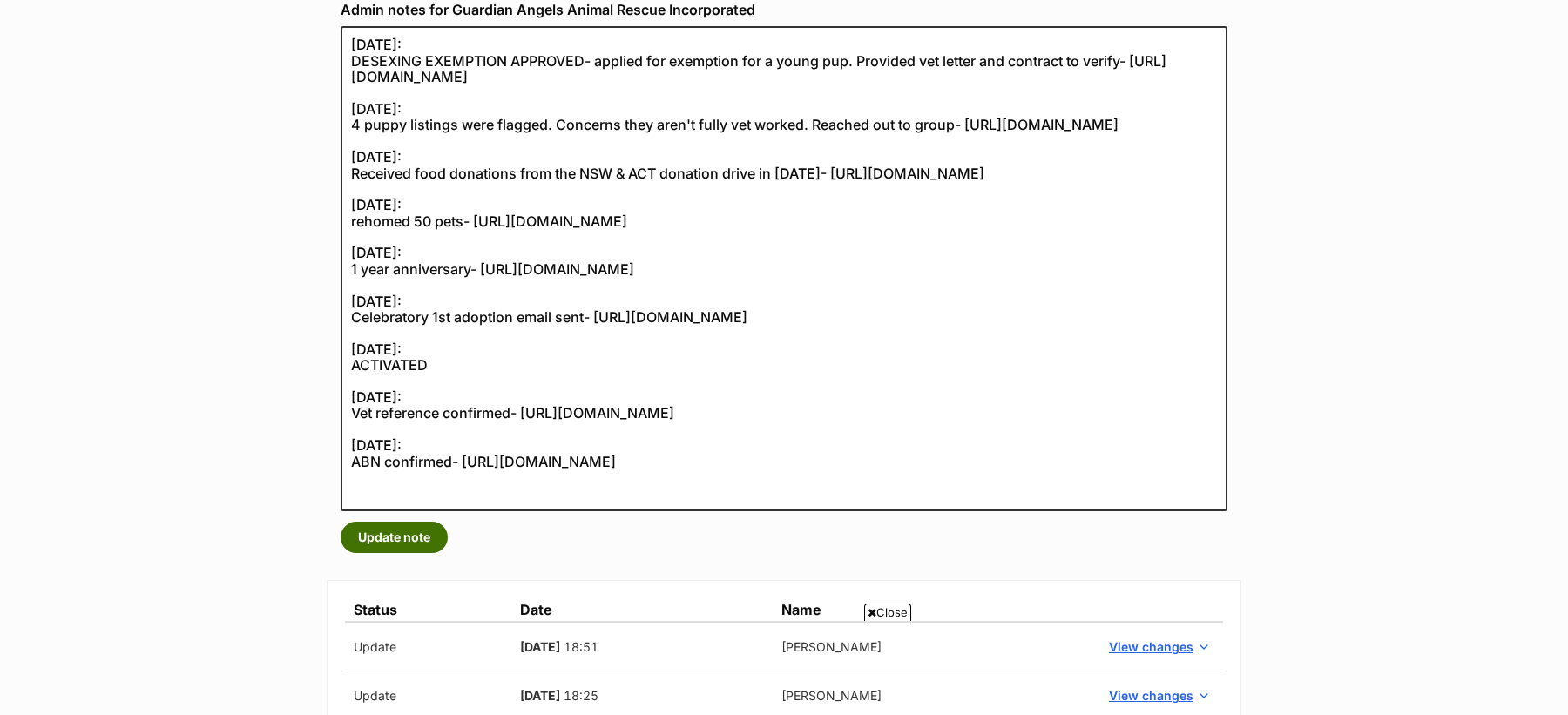
click at [414, 533] on button "Update note" at bounding box center [394, 537] width 107 height 31
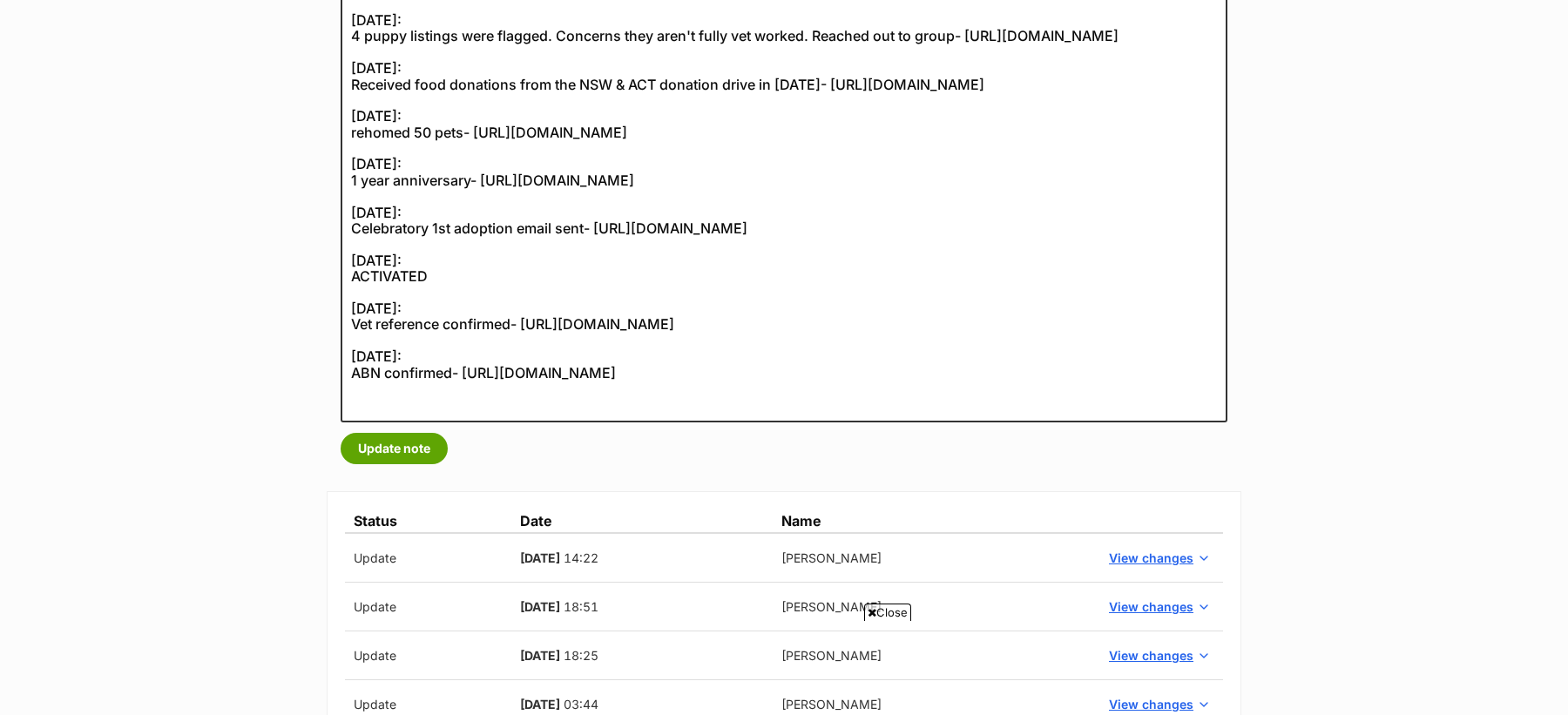
scroll to position [454, 0]
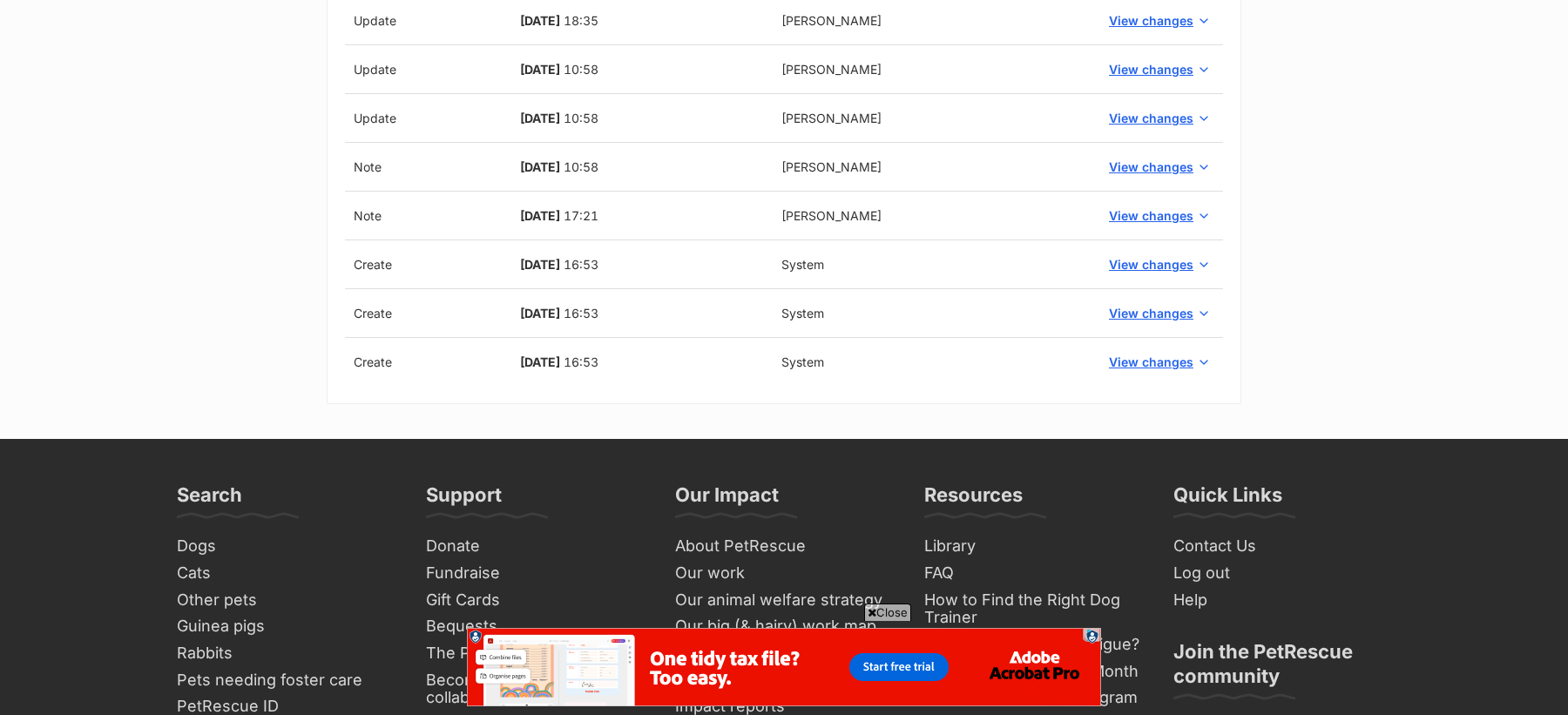
scroll to position [1625, 0]
click at [1149, 156] on span "View changes" at bounding box center [1151, 165] width 85 height 18
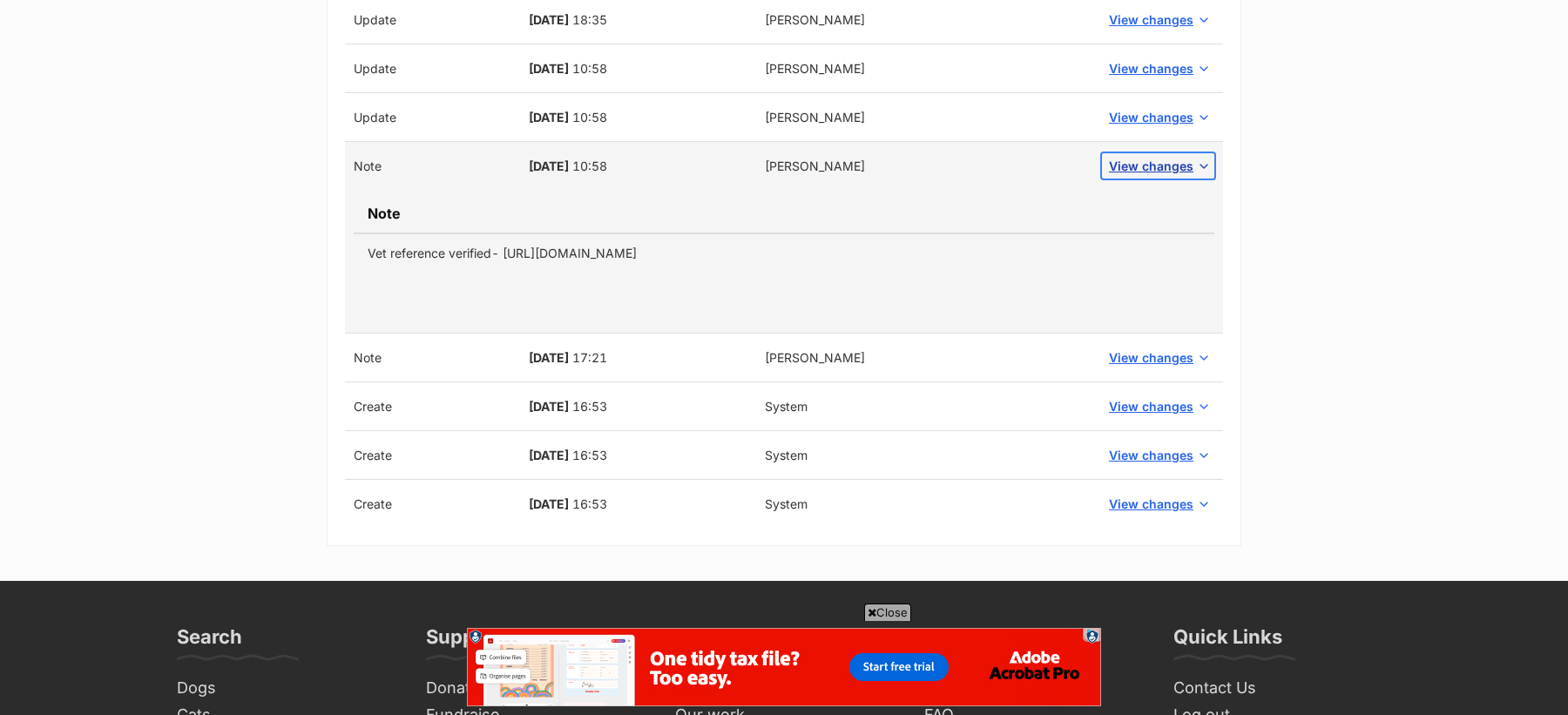
click at [1146, 156] on span "View changes" at bounding box center [1151, 165] width 85 height 18
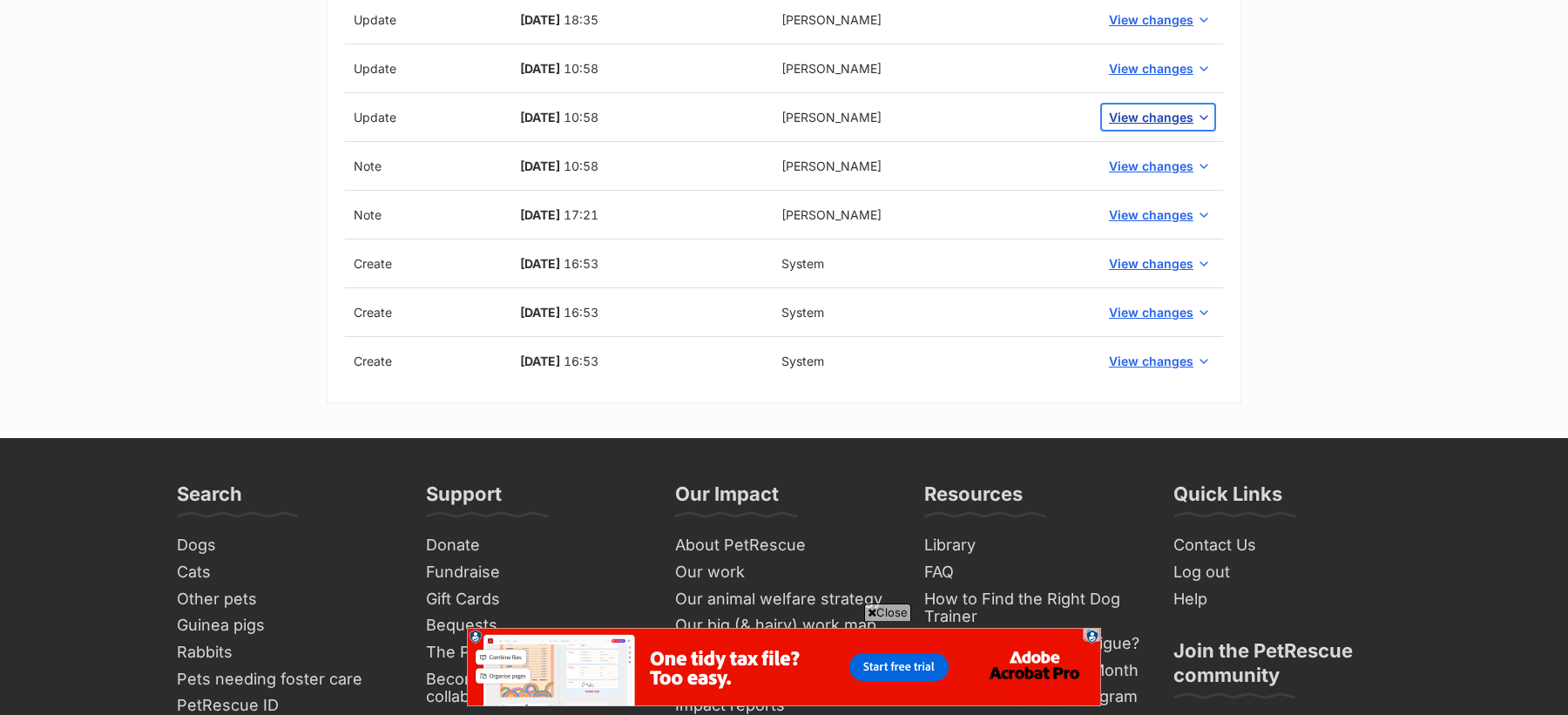
click at [1142, 116] on span "View changes" at bounding box center [1151, 116] width 85 height 18
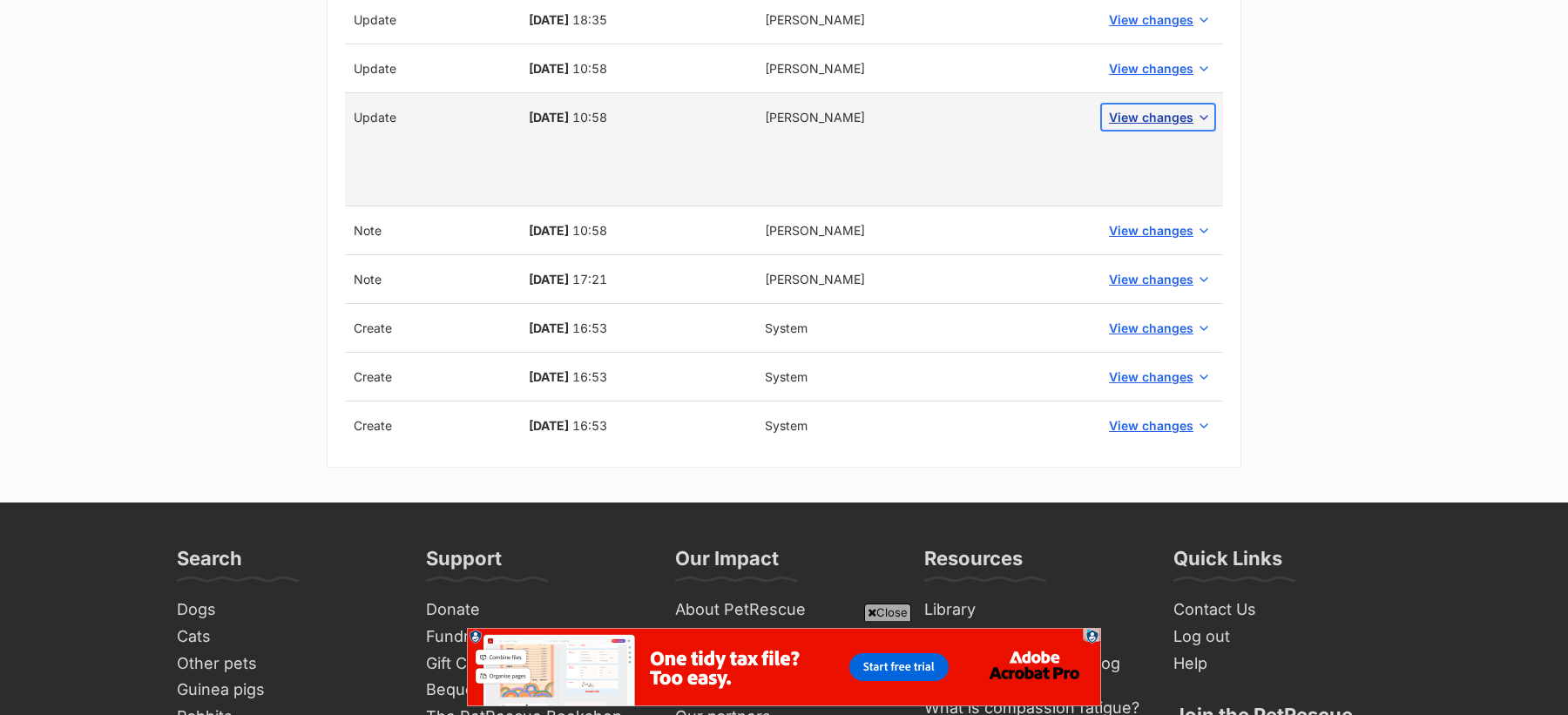
click at [1142, 116] on span "View changes" at bounding box center [1151, 116] width 85 height 18
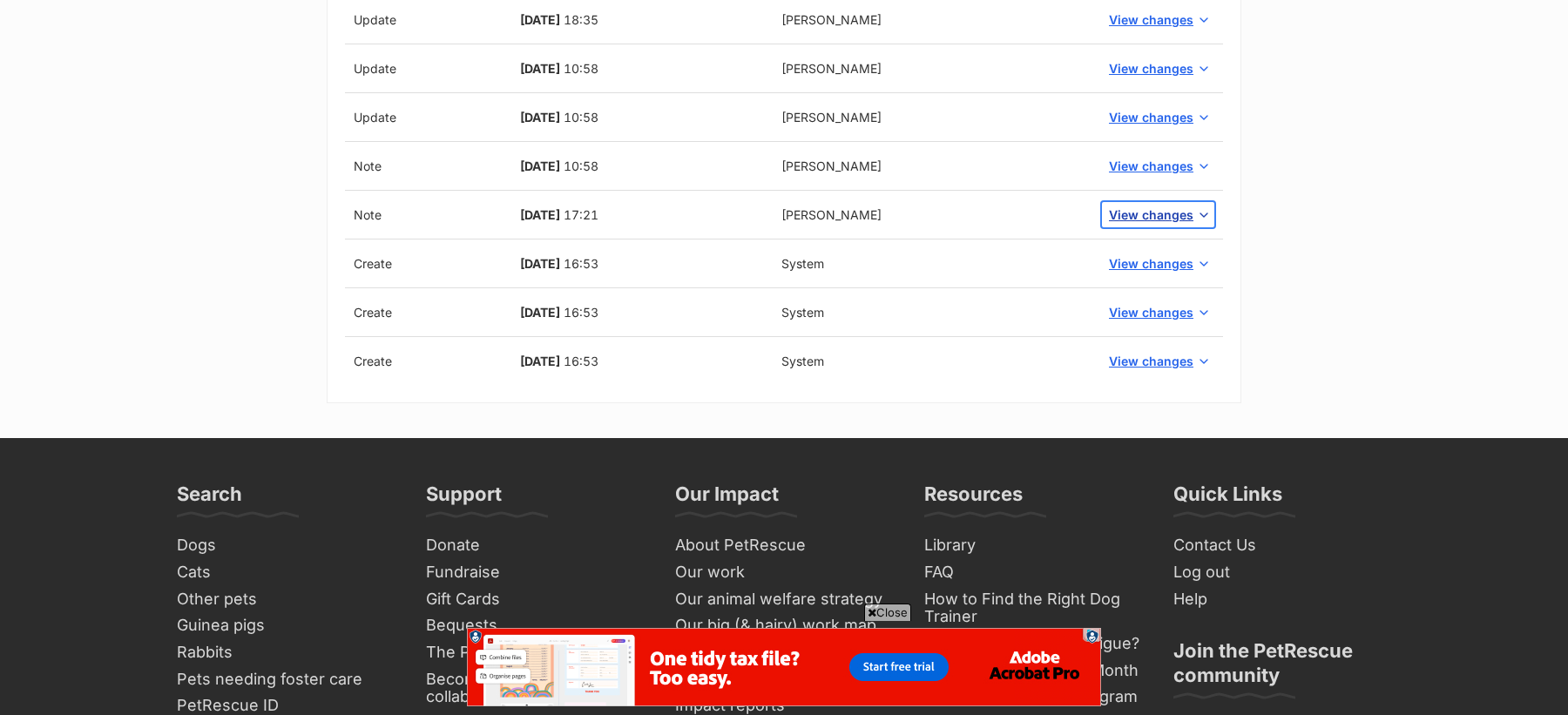
click at [1128, 206] on span "View changes" at bounding box center [1151, 214] width 85 height 18
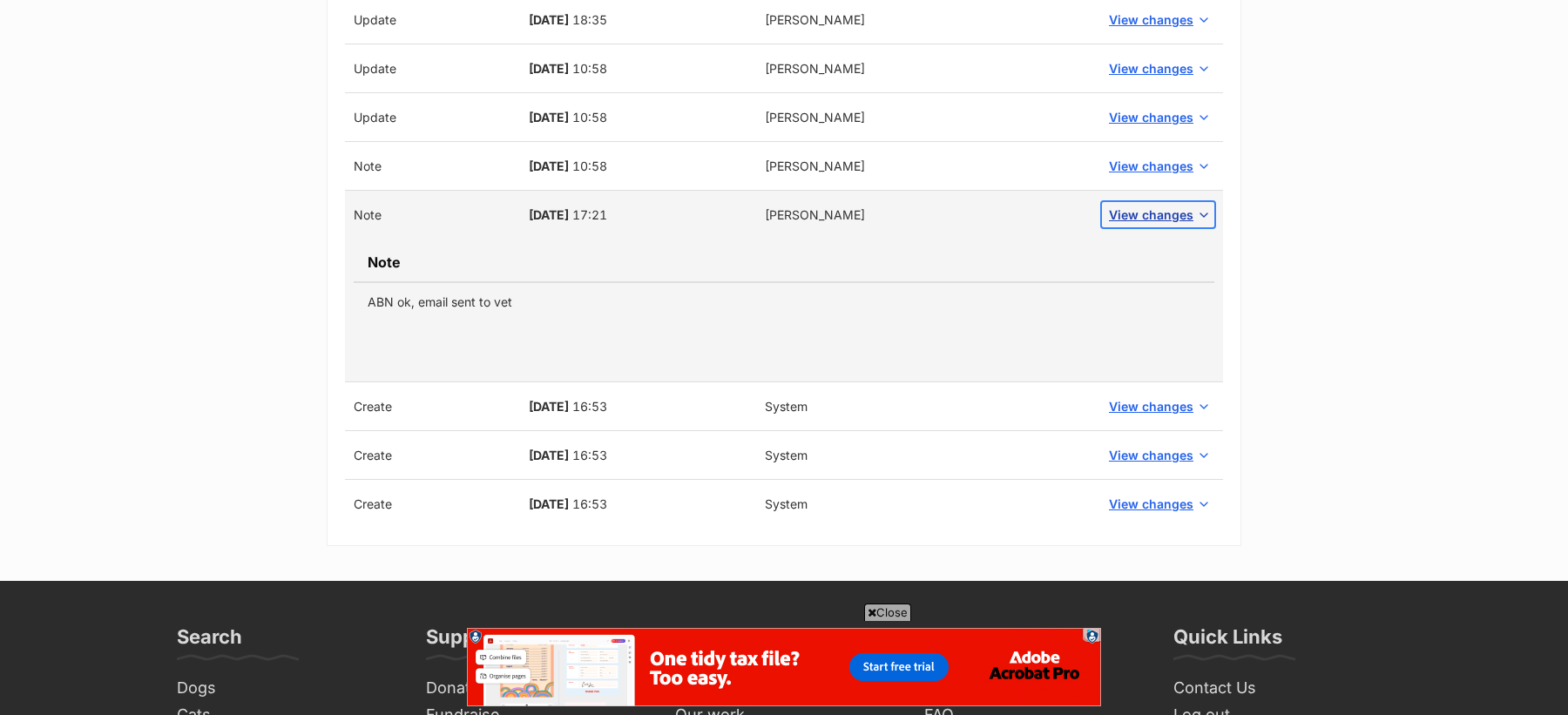
click at [1129, 206] on span "View changes" at bounding box center [1151, 214] width 85 height 18
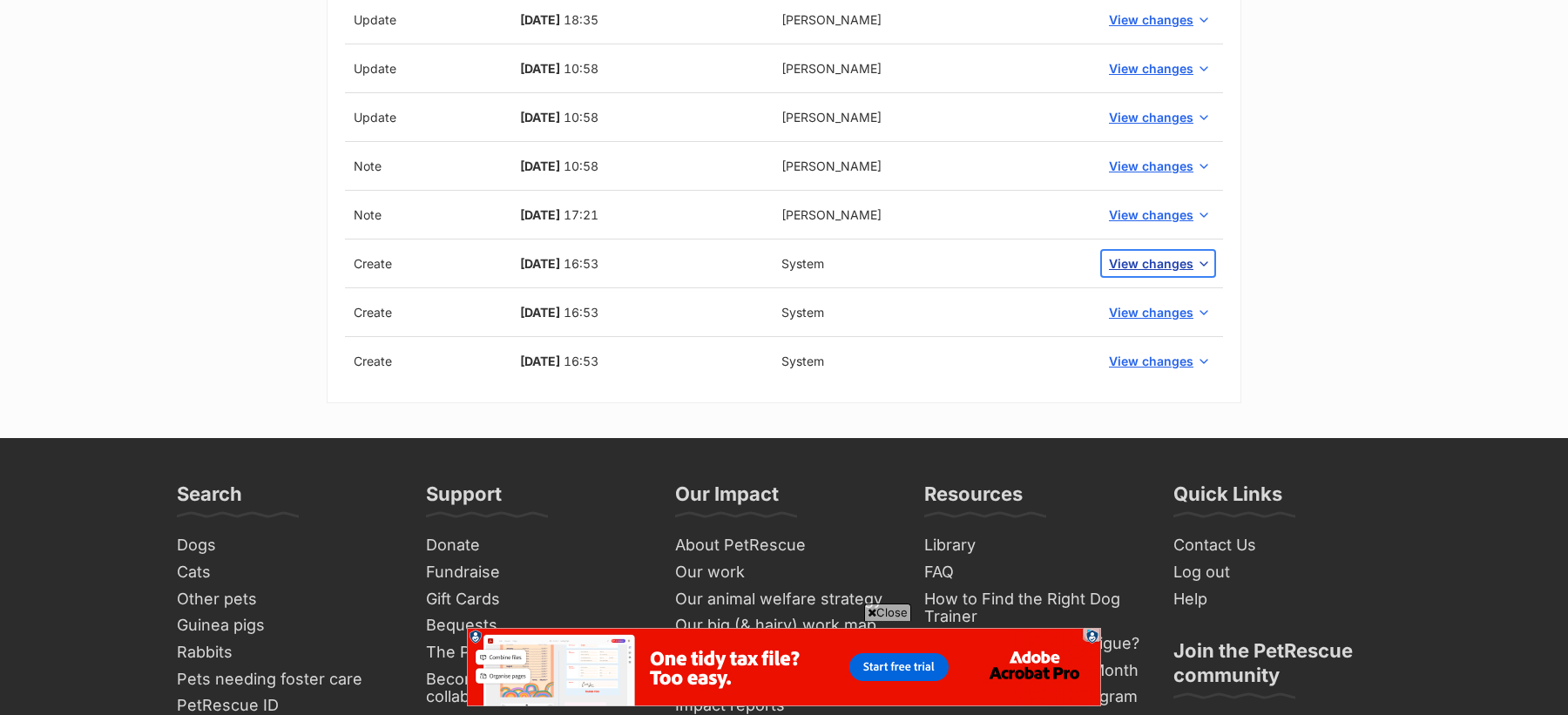
click at [1130, 255] on span "View changes" at bounding box center [1151, 263] width 85 height 18
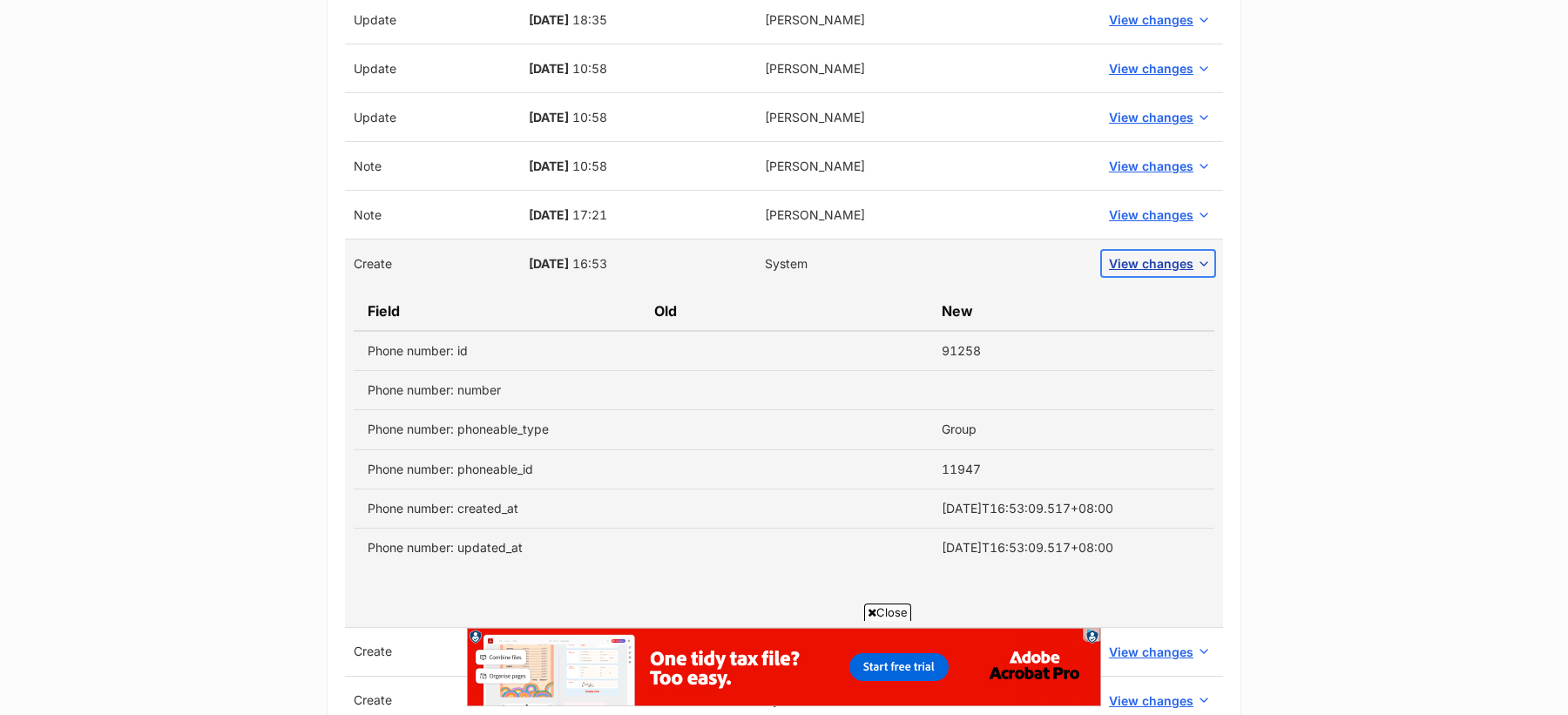
click at [1130, 255] on span "View changes" at bounding box center [1151, 263] width 85 height 18
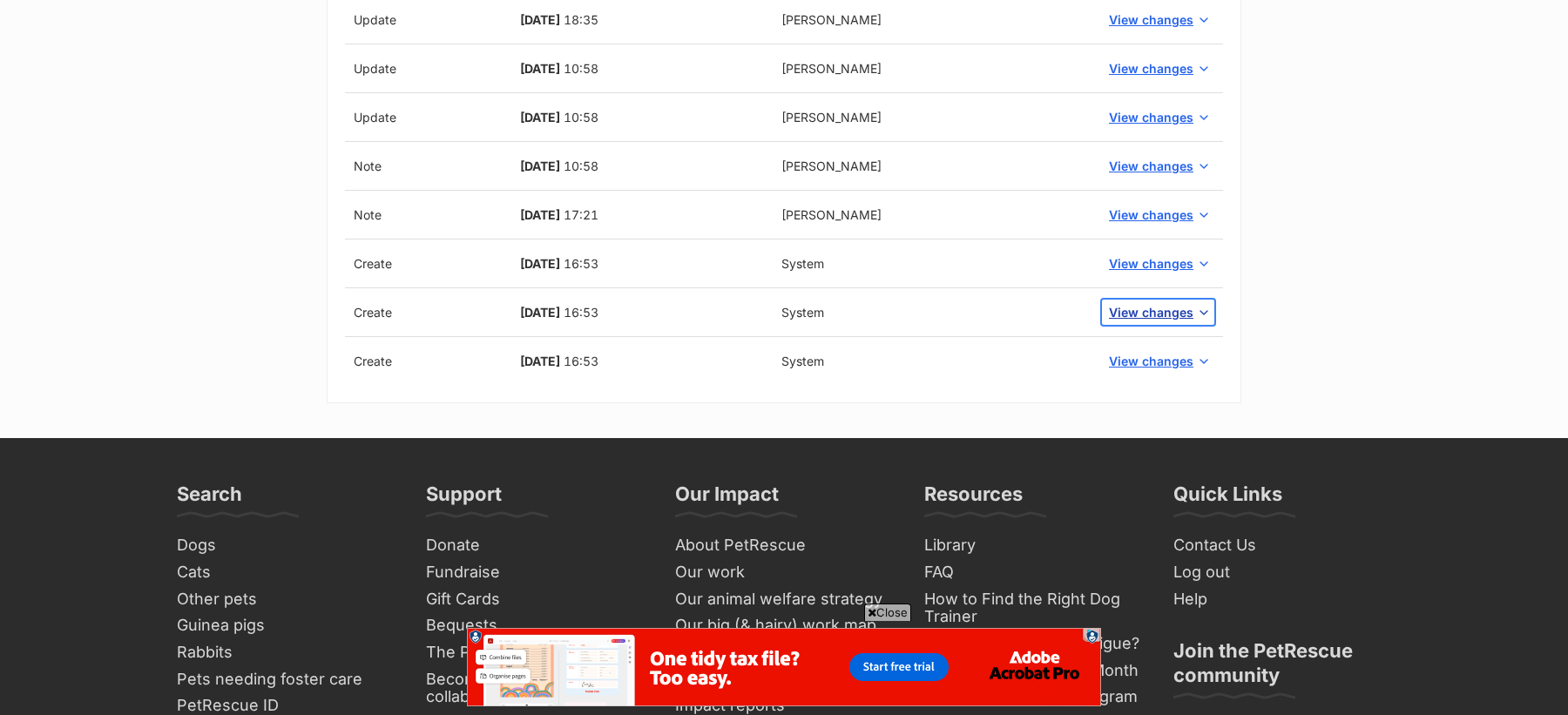
click at [1133, 303] on span "View changes" at bounding box center [1151, 312] width 85 height 18
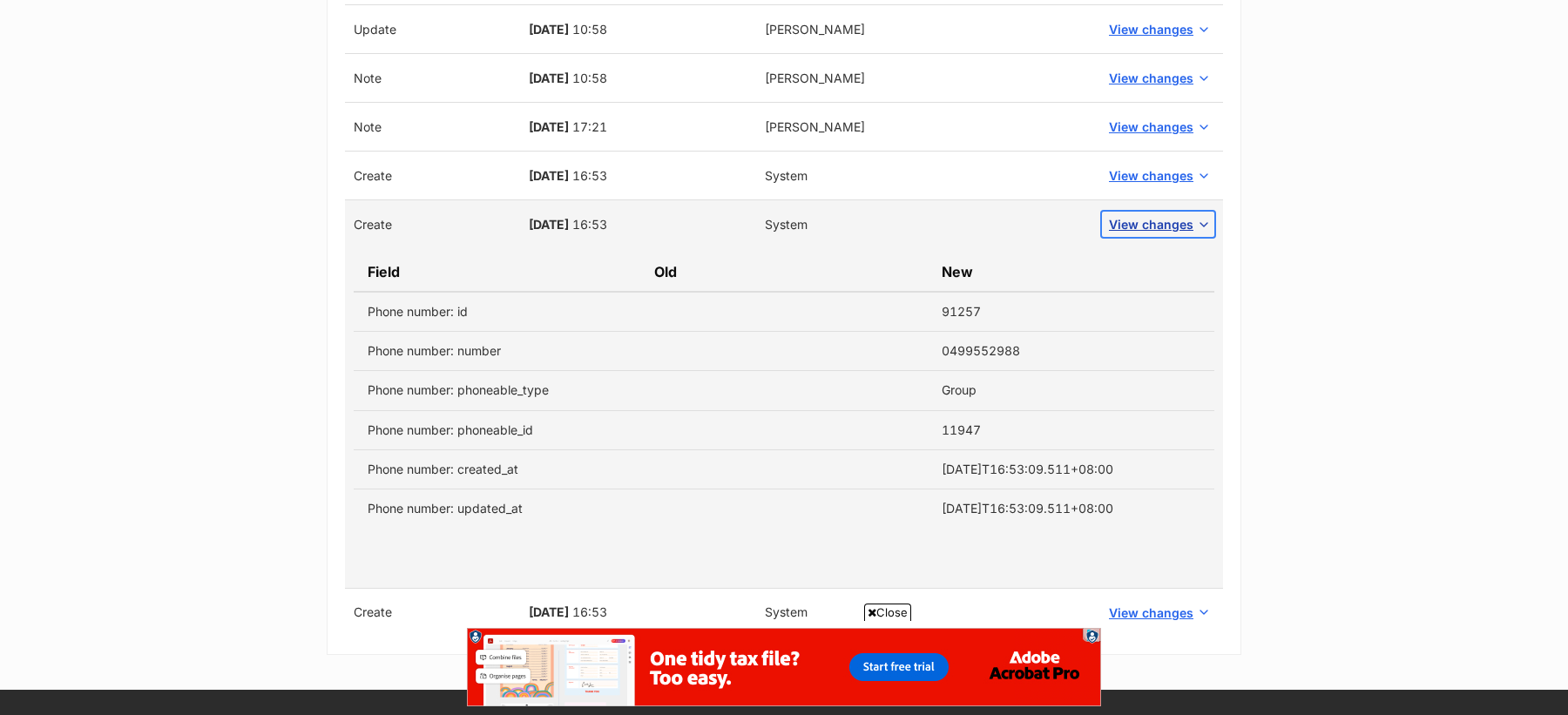
scroll to position [1741, 0]
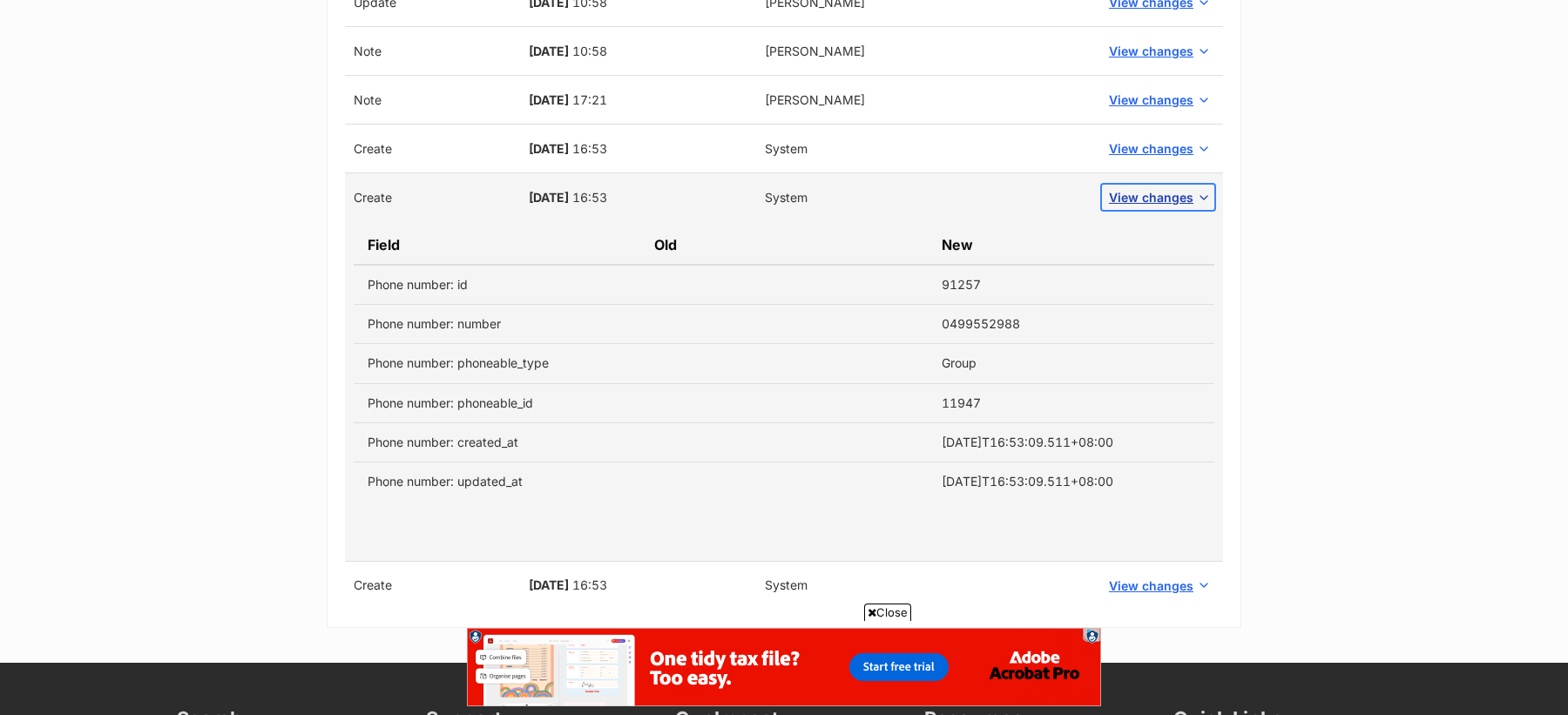
click at [1129, 188] on span "View changes" at bounding box center [1151, 196] width 85 height 18
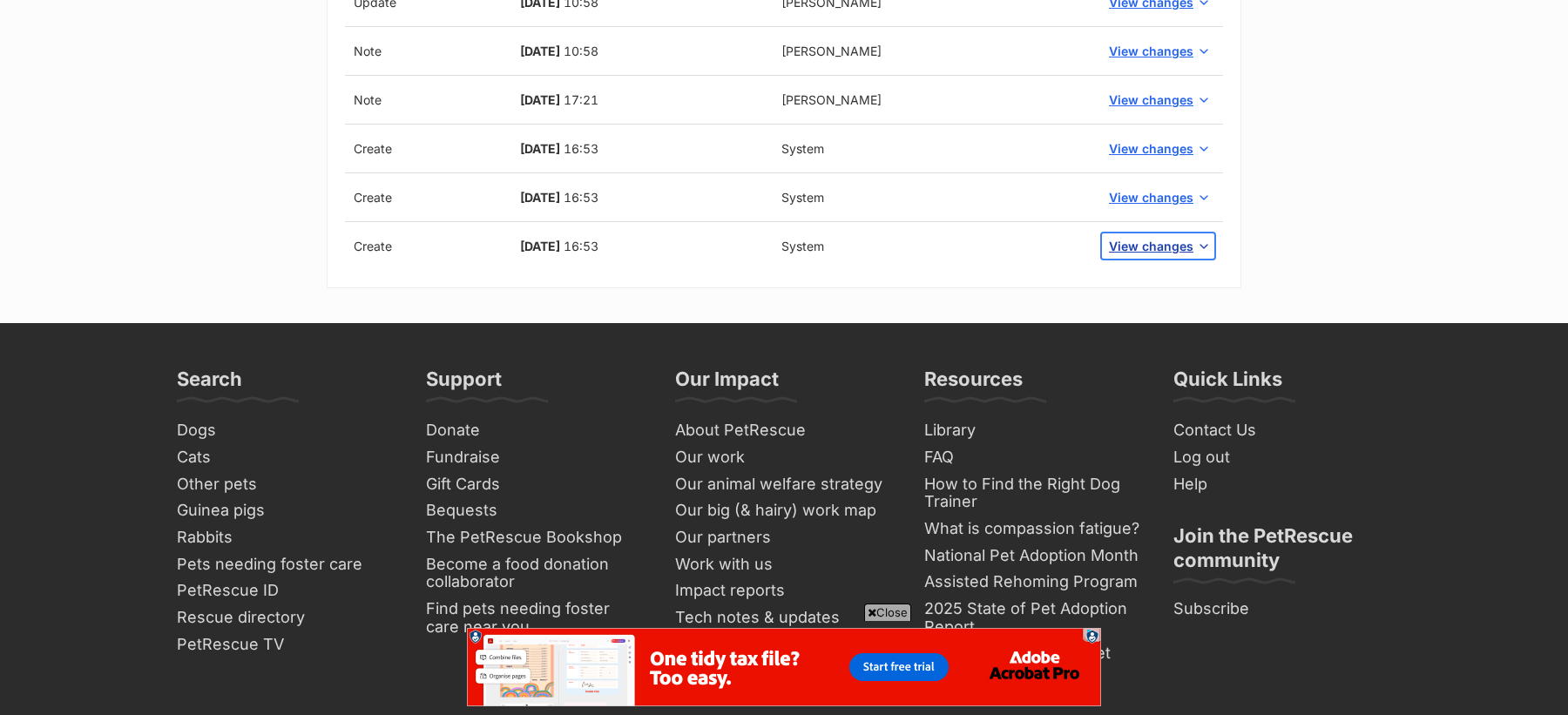
click at [1139, 240] on span "View changes" at bounding box center [1151, 246] width 85 height 18
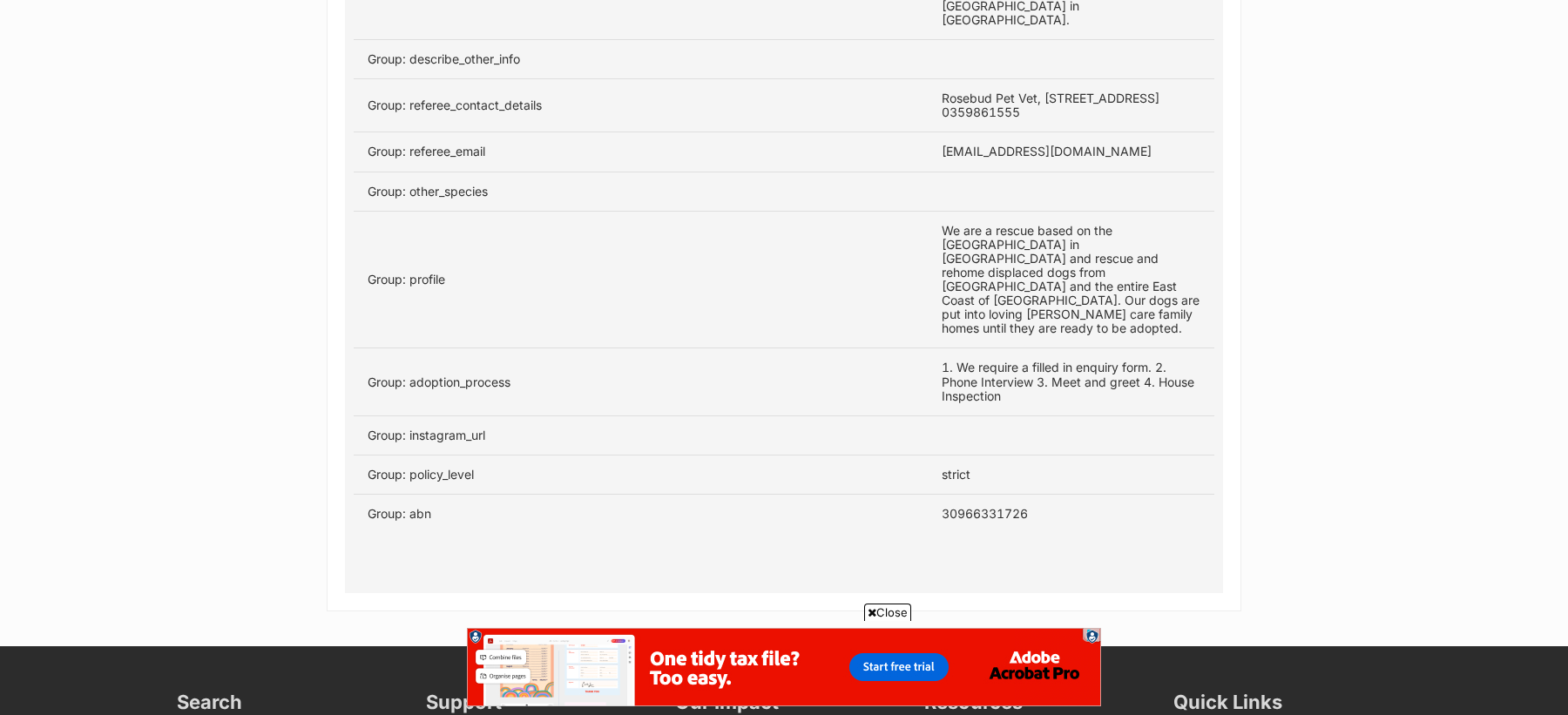
scroll to position [2641, 0]
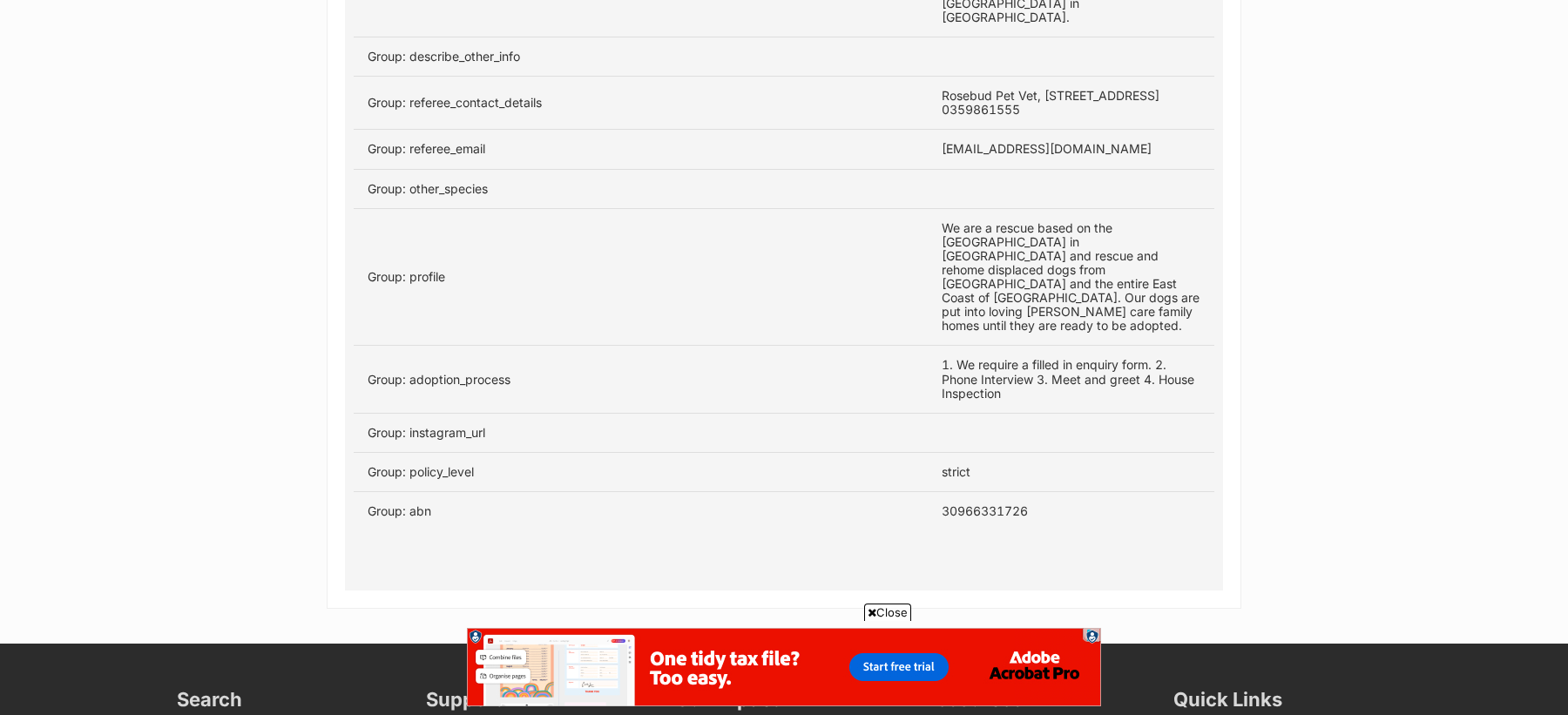
click at [988, 491] on td "30966331726" at bounding box center [1070, 510] width 287 height 39
copy td "30966331726"
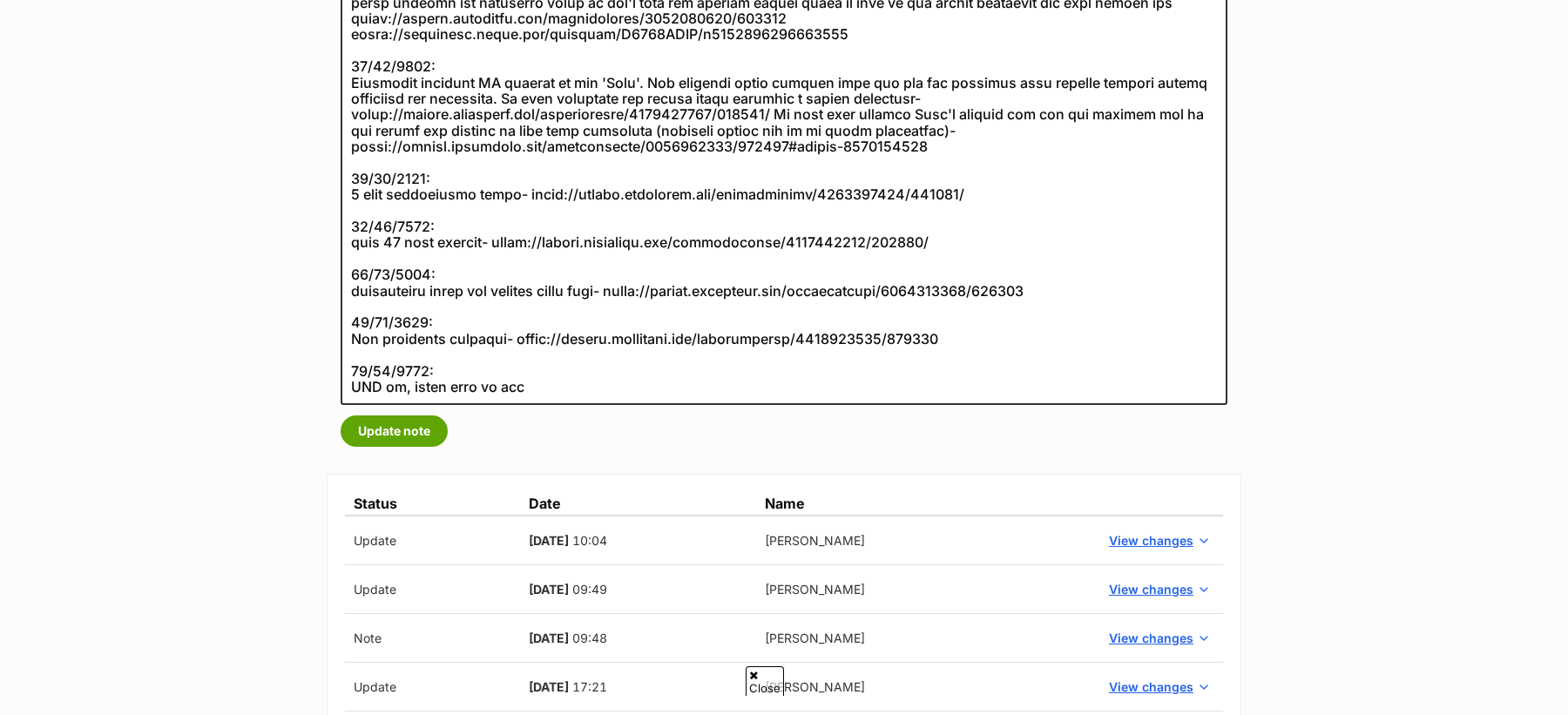
scroll to position [0, 0]
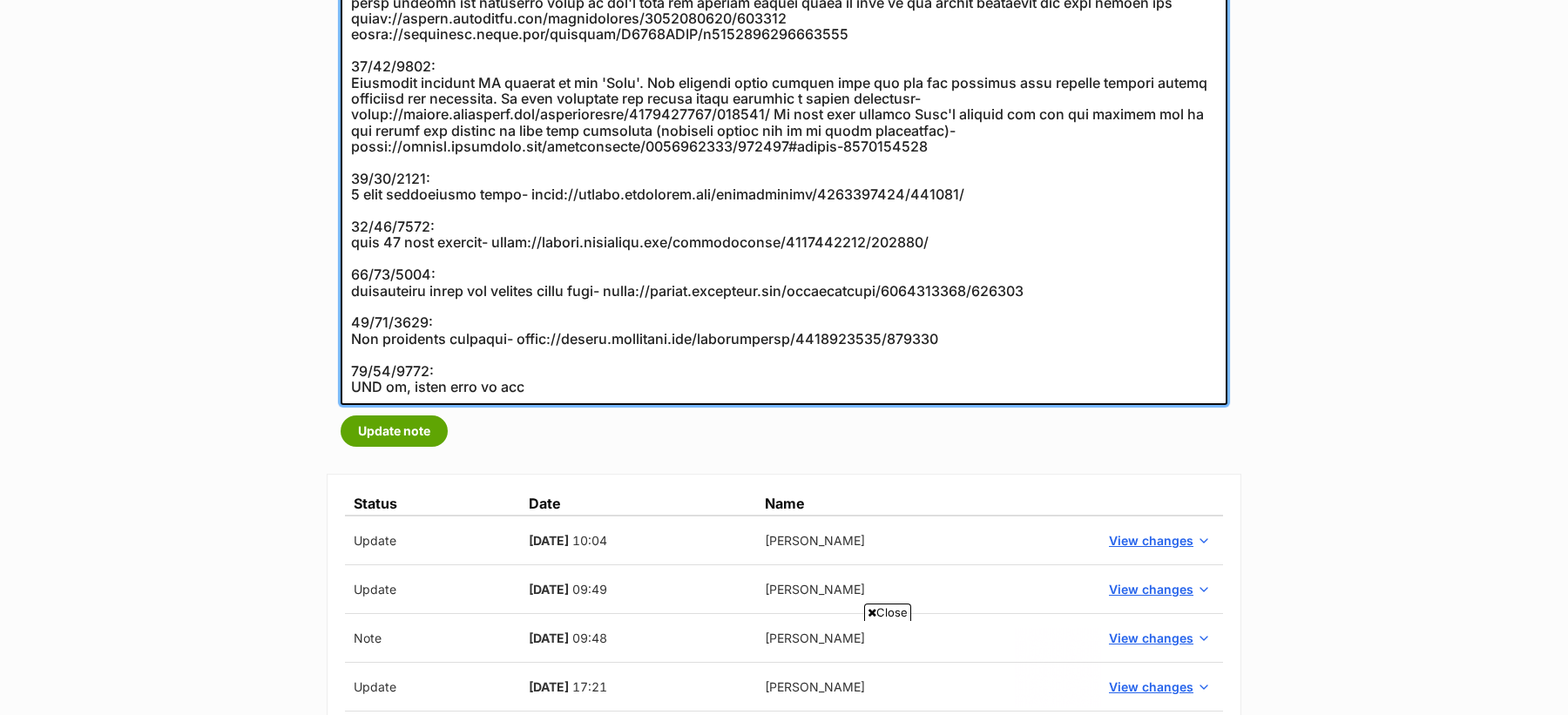
drag, startPoint x: 560, startPoint y: 386, endPoint x: 386, endPoint y: 388, distance: 174.0
click at [386, 389] on textarea at bounding box center [784, 170] width 886 height 470
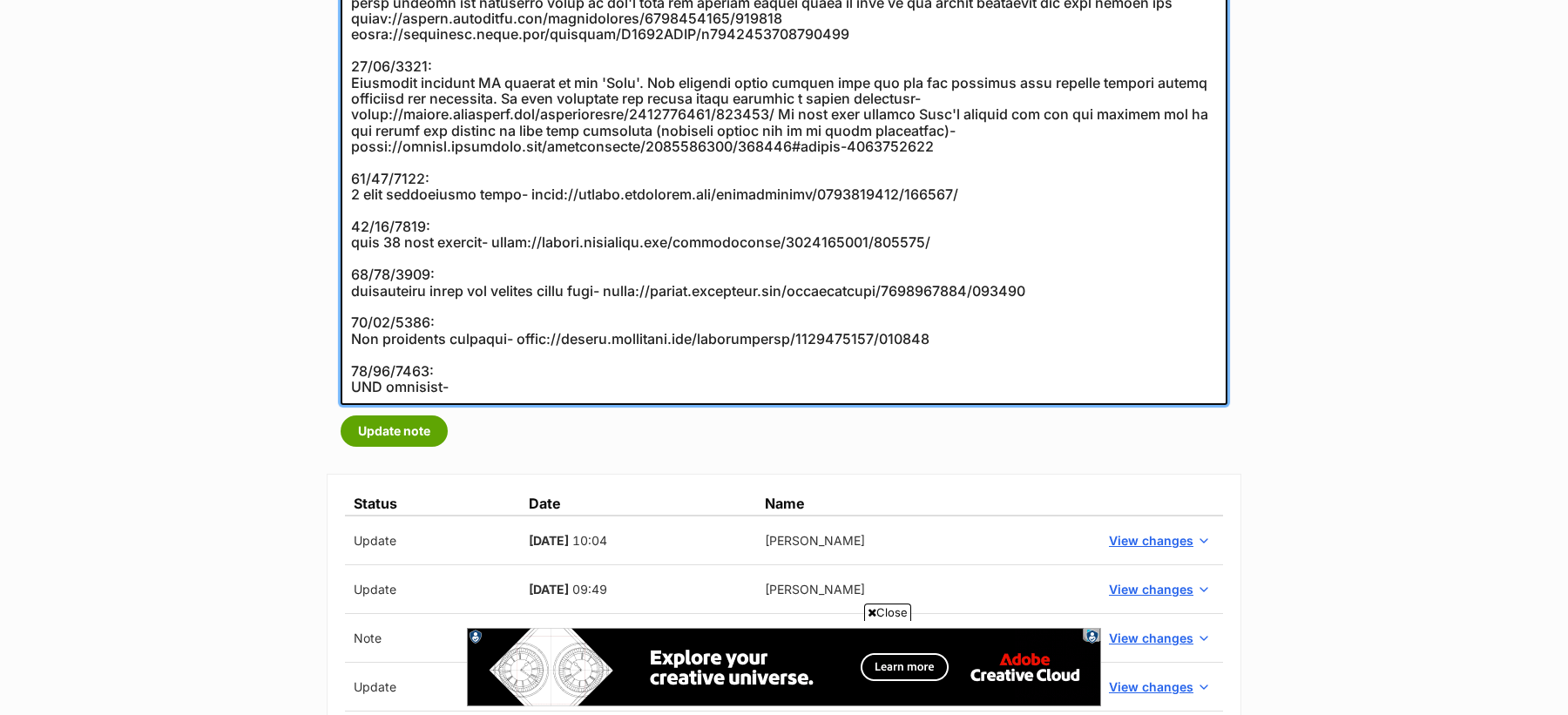
paste textarea "https://abr.business.gov.au/ABN/View?id=30966331726"
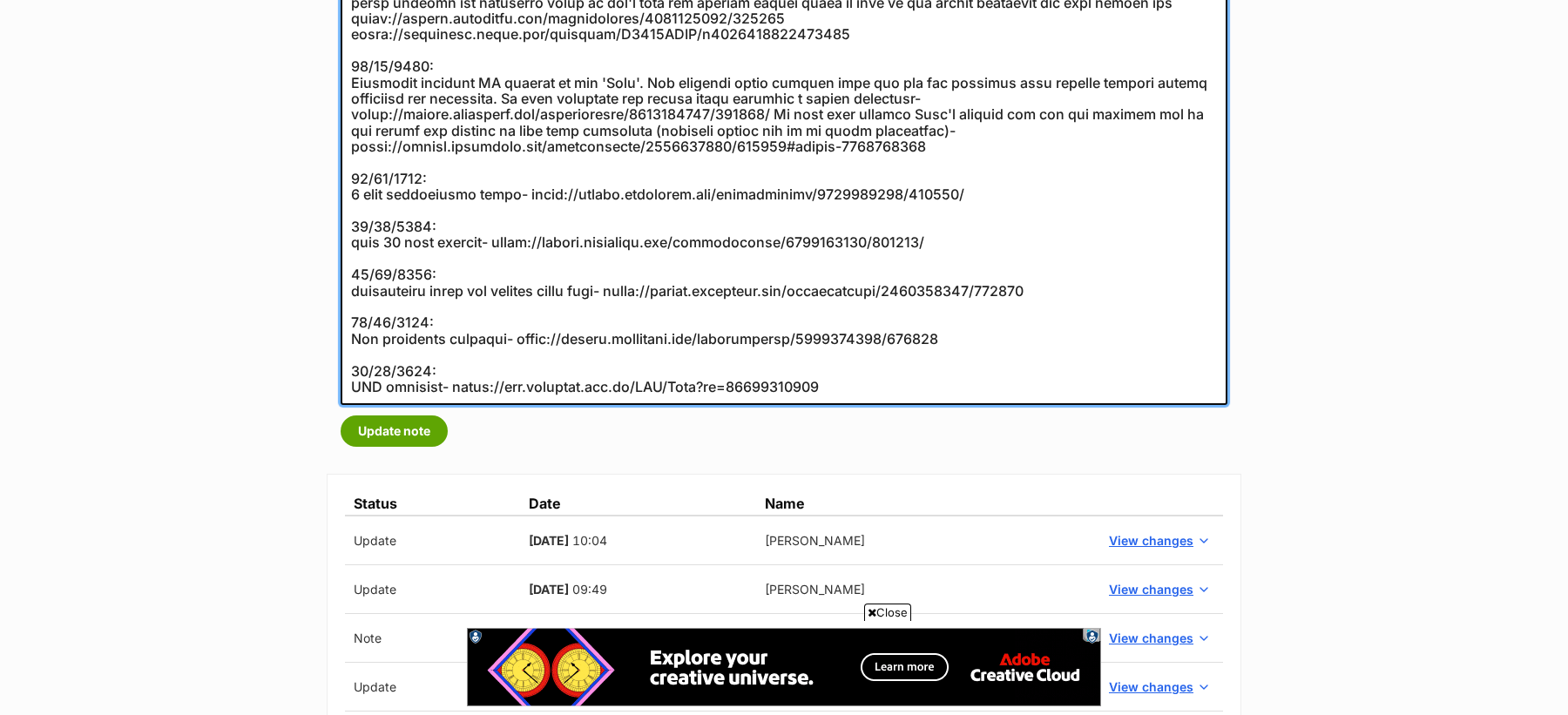
click at [458, 335] on textarea at bounding box center [784, 170] width 886 height 470
click at [396, 317] on textarea at bounding box center [784, 170] width 886 height 470
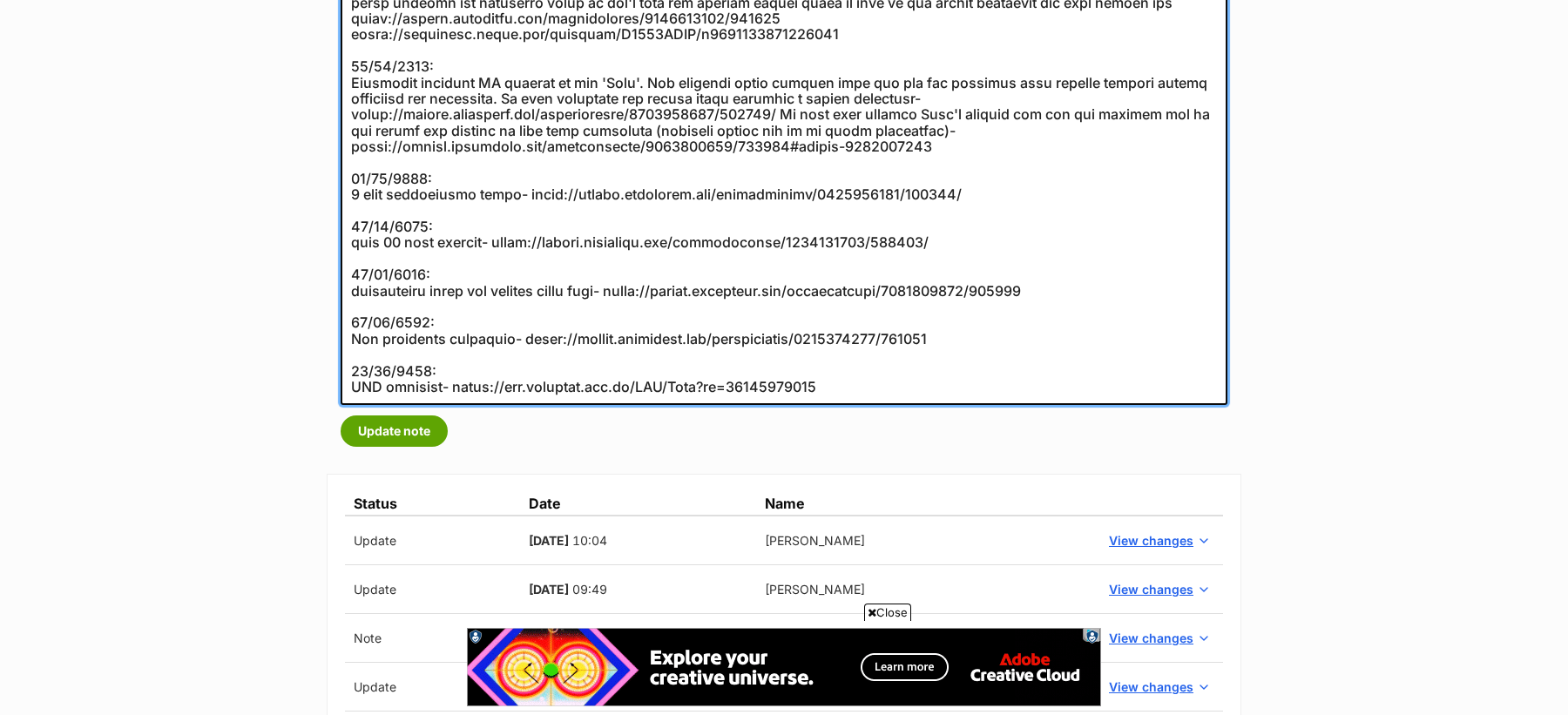
click at [396, 317] on textarea at bounding box center [784, 170] width 886 height 470
click at [388, 309] on textarea at bounding box center [784, 170] width 886 height 470
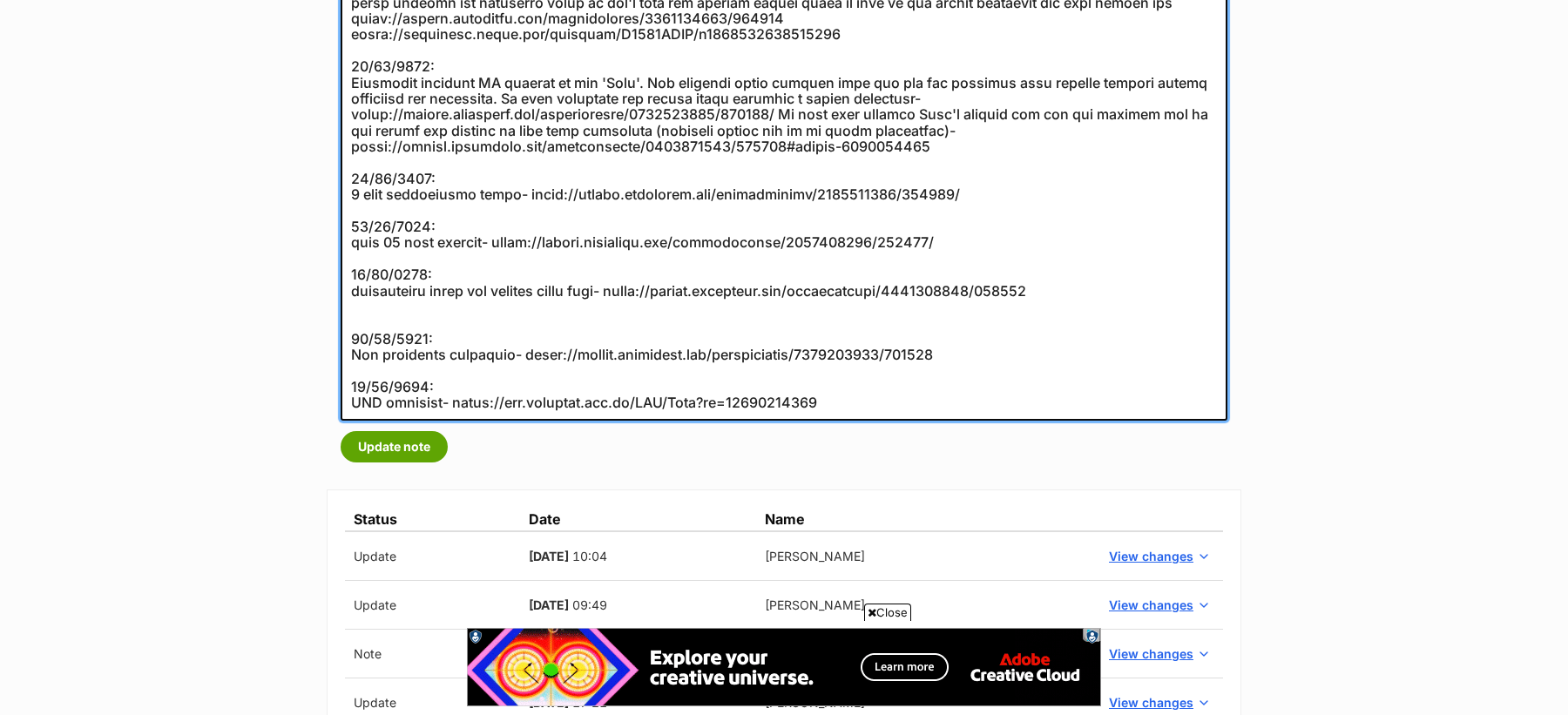
paste textarea "10/11/2021:"
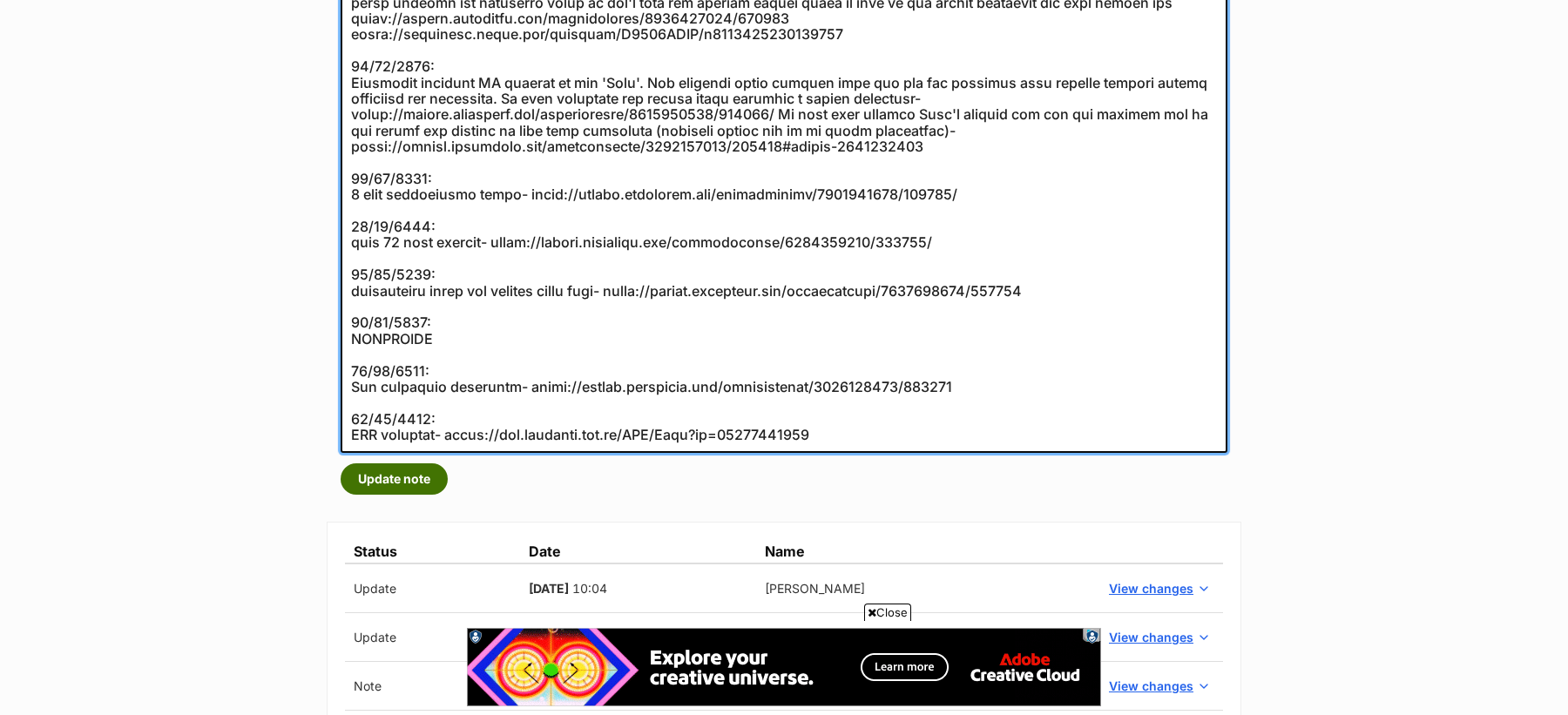
type textarea "12/09/2024: Formal complaint mentioned below was closed- No further action requ…"
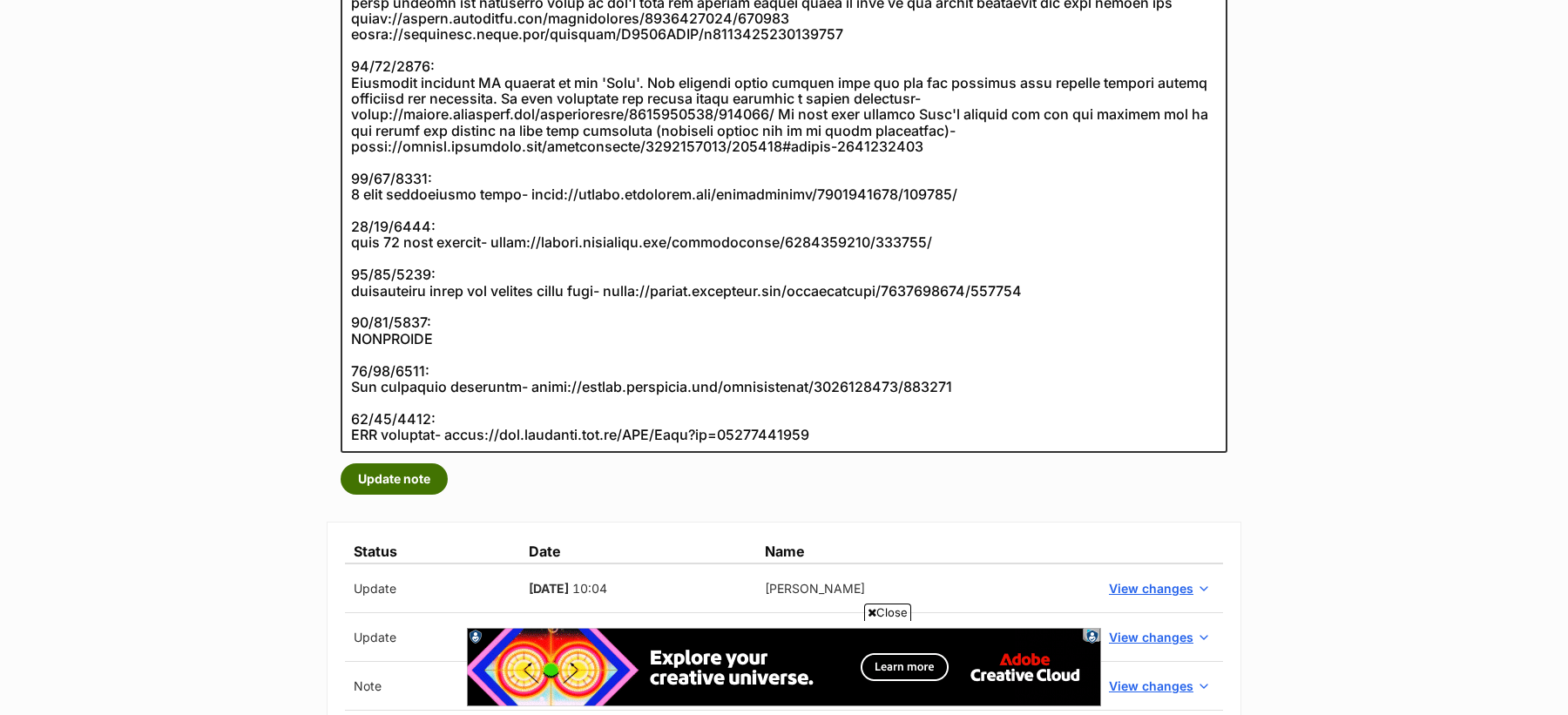
click at [416, 476] on button "Update note" at bounding box center [394, 479] width 107 height 31
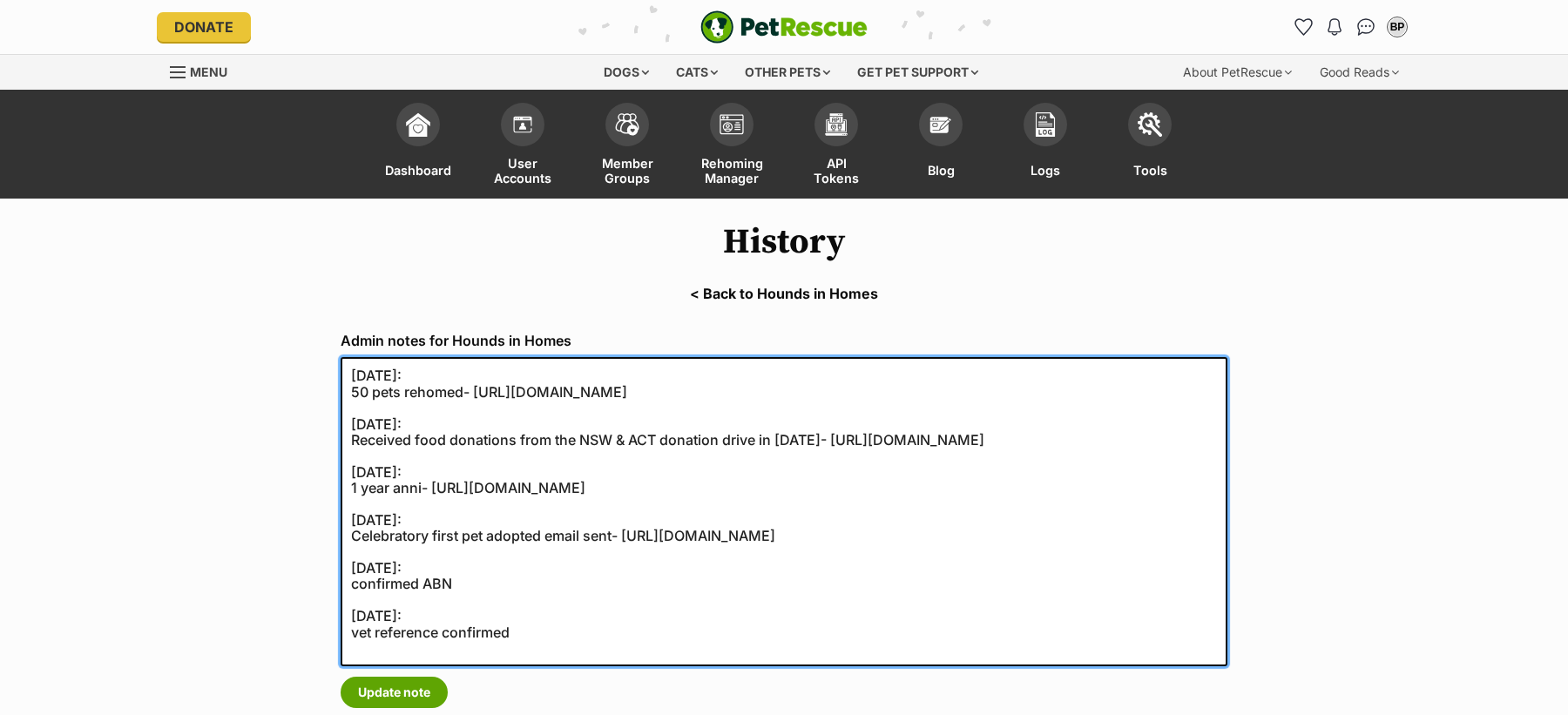
click at [403, 582] on textarea "[DATE]: 50 pets rehomed- [URL][DOMAIN_NAME] [DATE]: Received food donations fro…" at bounding box center [784, 512] width 886 height 309
click at [385, 570] on textarea "[DATE]: 50 pets rehomed- [URL][DOMAIN_NAME] [DATE]: Received food donations fro…" at bounding box center [784, 512] width 886 height 309
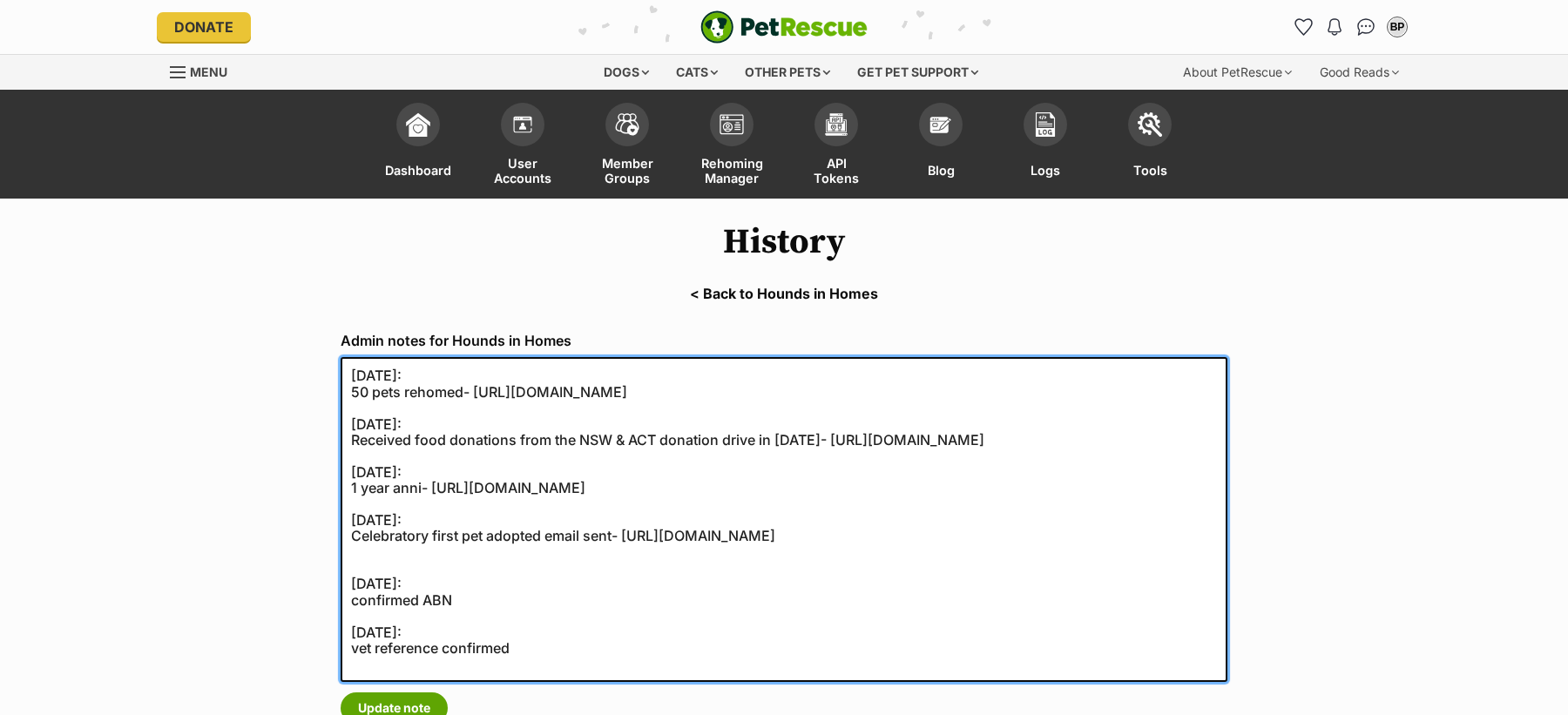
paste textarea "25/10/2021:"
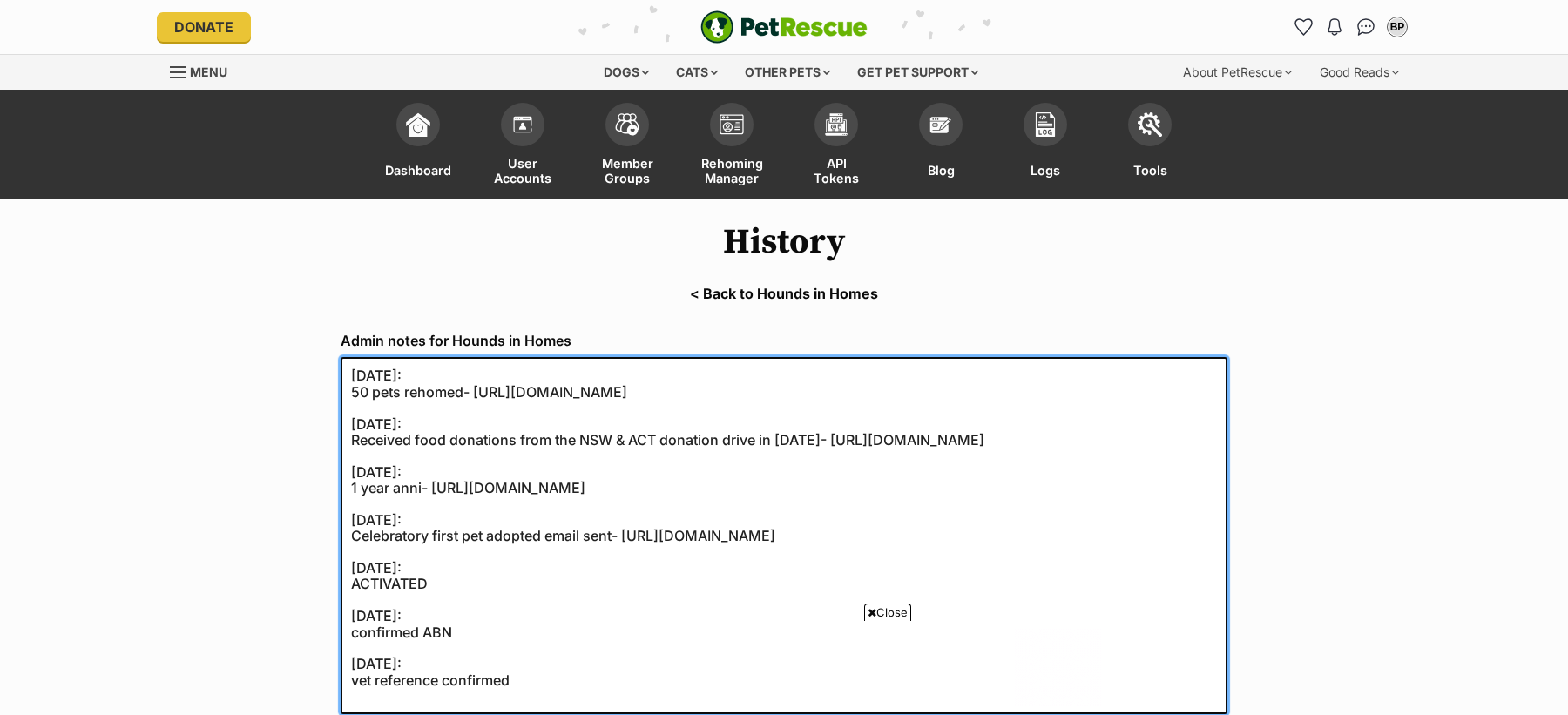
scroll to position [92, 0]
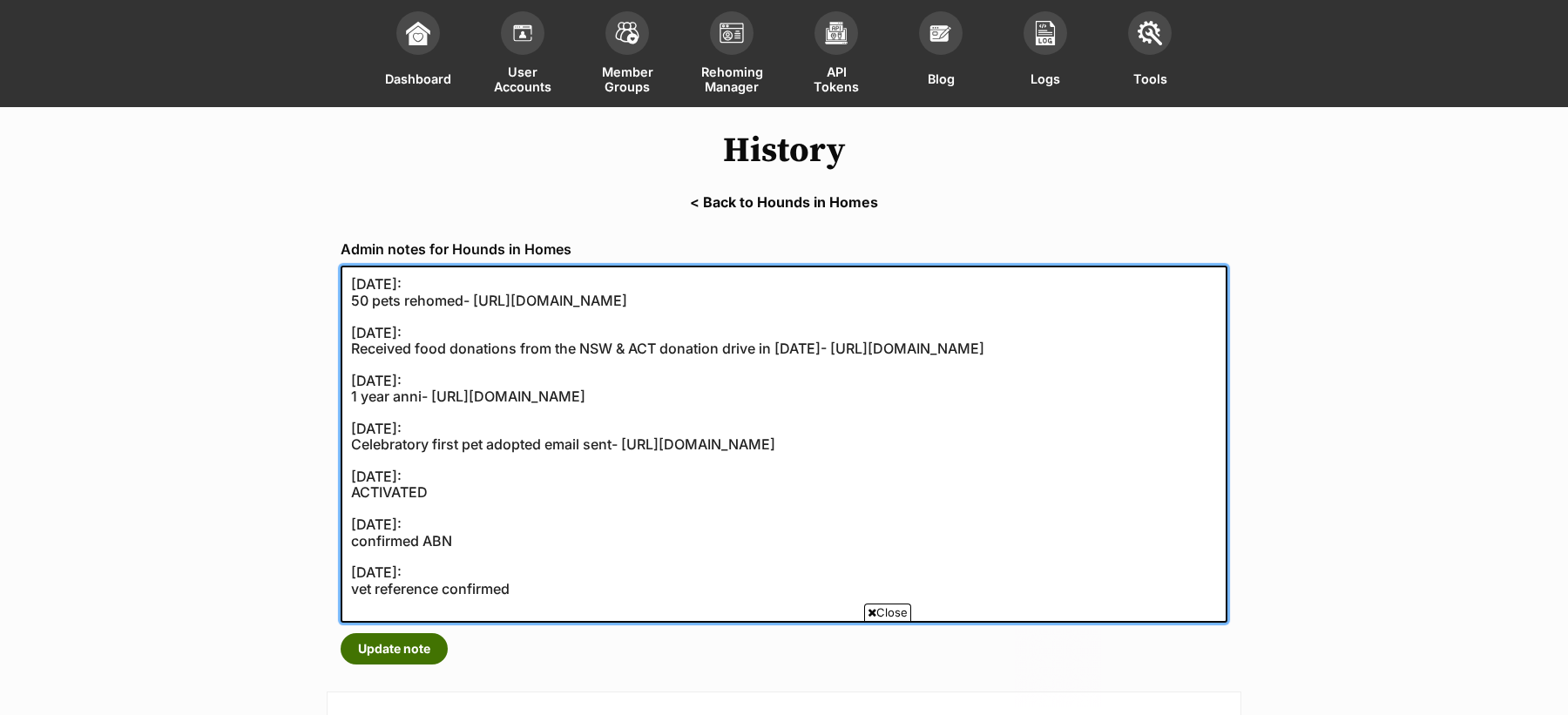
type textarea "14/10/2024: 50 pets rehomed- https://secure.helpscout.net/conversation/27334899…"
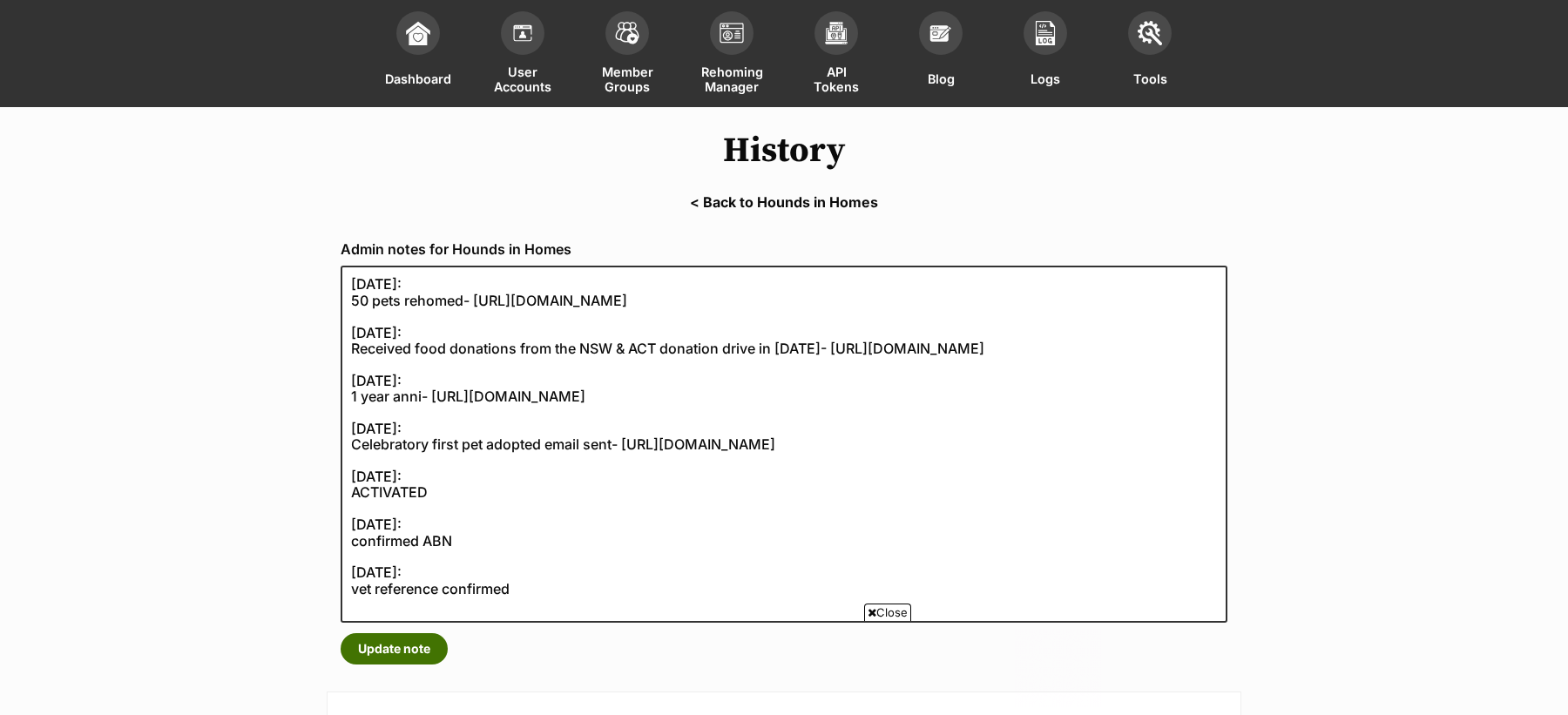
click at [385, 646] on button "Update note" at bounding box center [394, 648] width 107 height 31
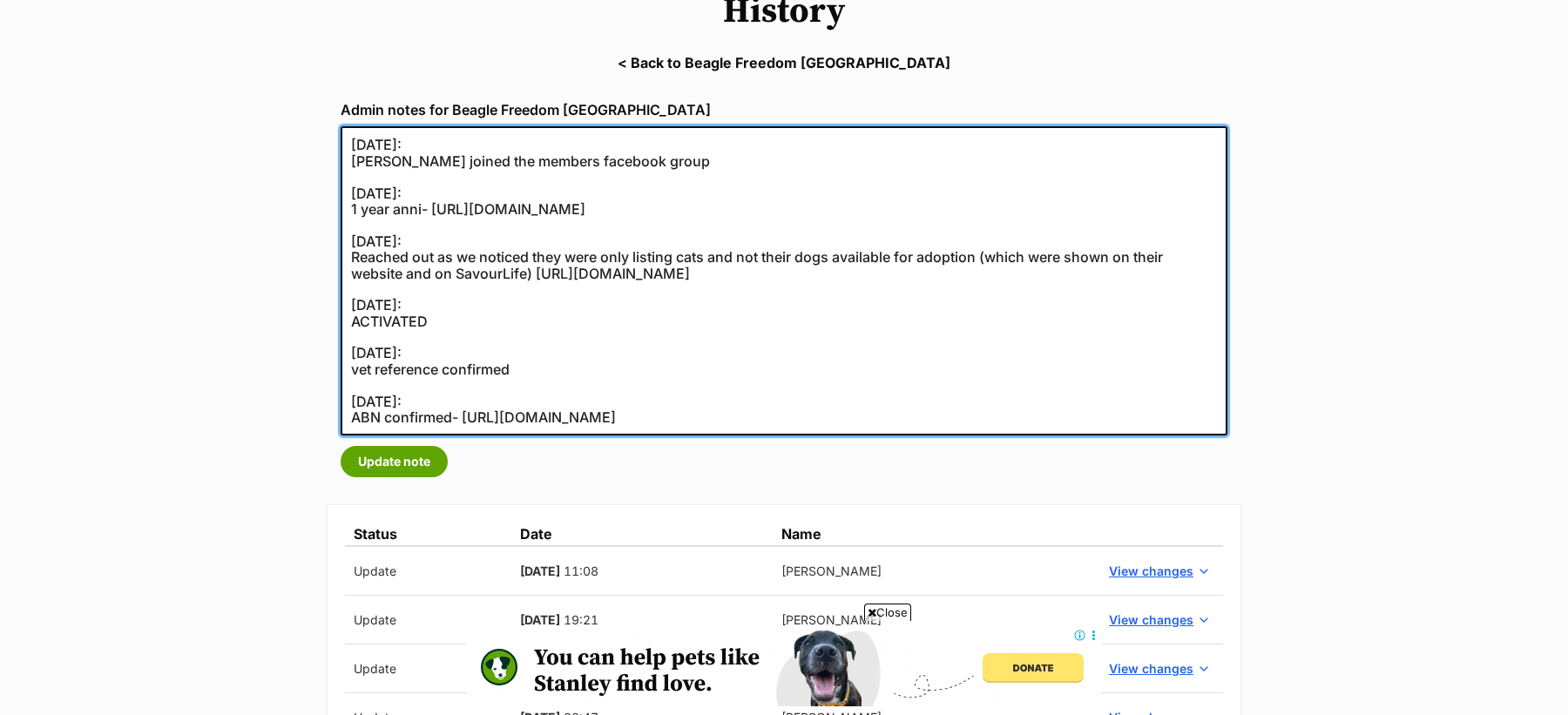
click at [430, 348] on textarea "06/06/2023: Nikki Steendam joined the members facebook group 26/10/2022: 1 year…" at bounding box center [784, 281] width 886 height 309
click at [523, 359] on textarea "06/06/2023: Nikki Steendam joined the members facebook group 26/10/2022: 1 year…" at bounding box center [784, 281] width 886 height 309
click at [525, 370] on textarea "06/06/2023: Nikki Steendam joined the members facebook group 26/10/2022: 1 year…" at bounding box center [784, 281] width 886 height 309
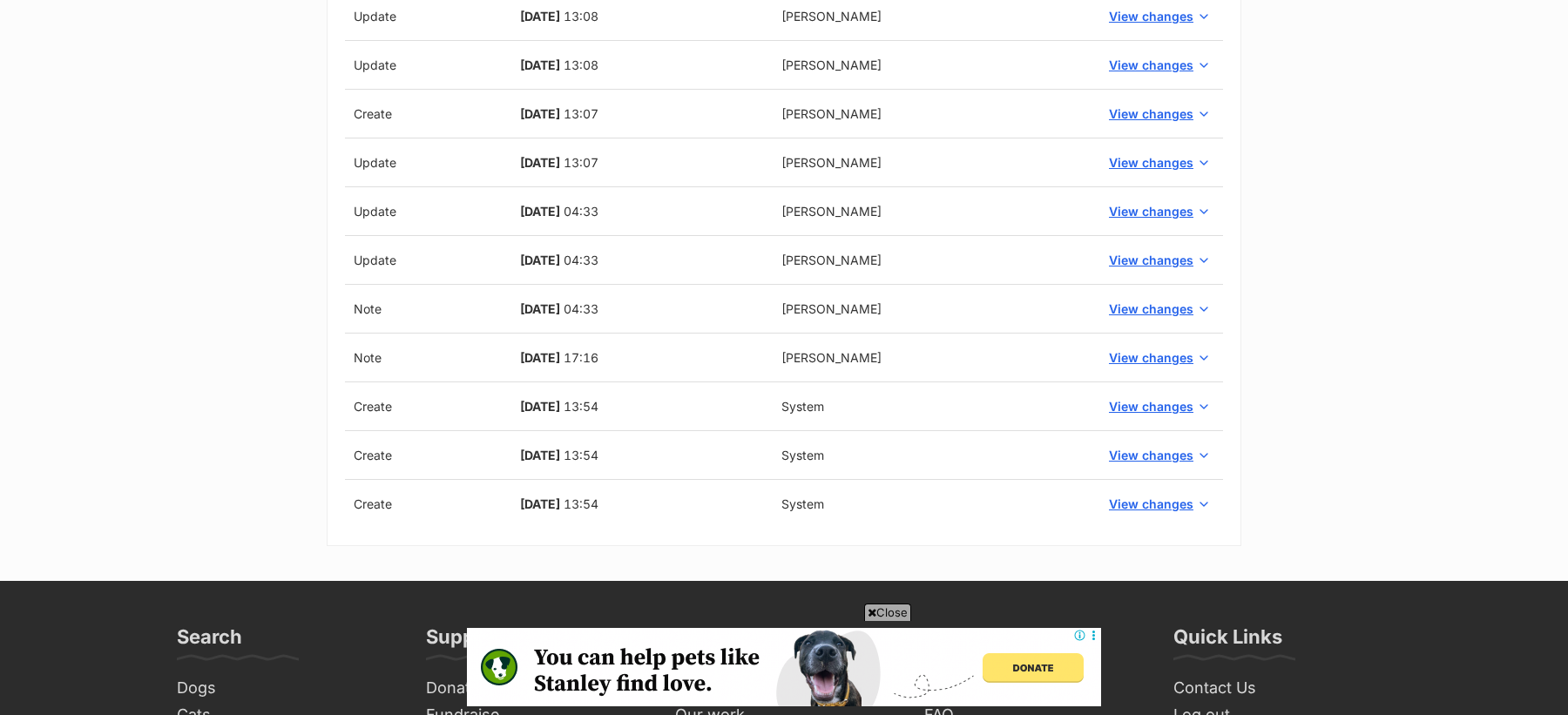
scroll to position [1466, 0]
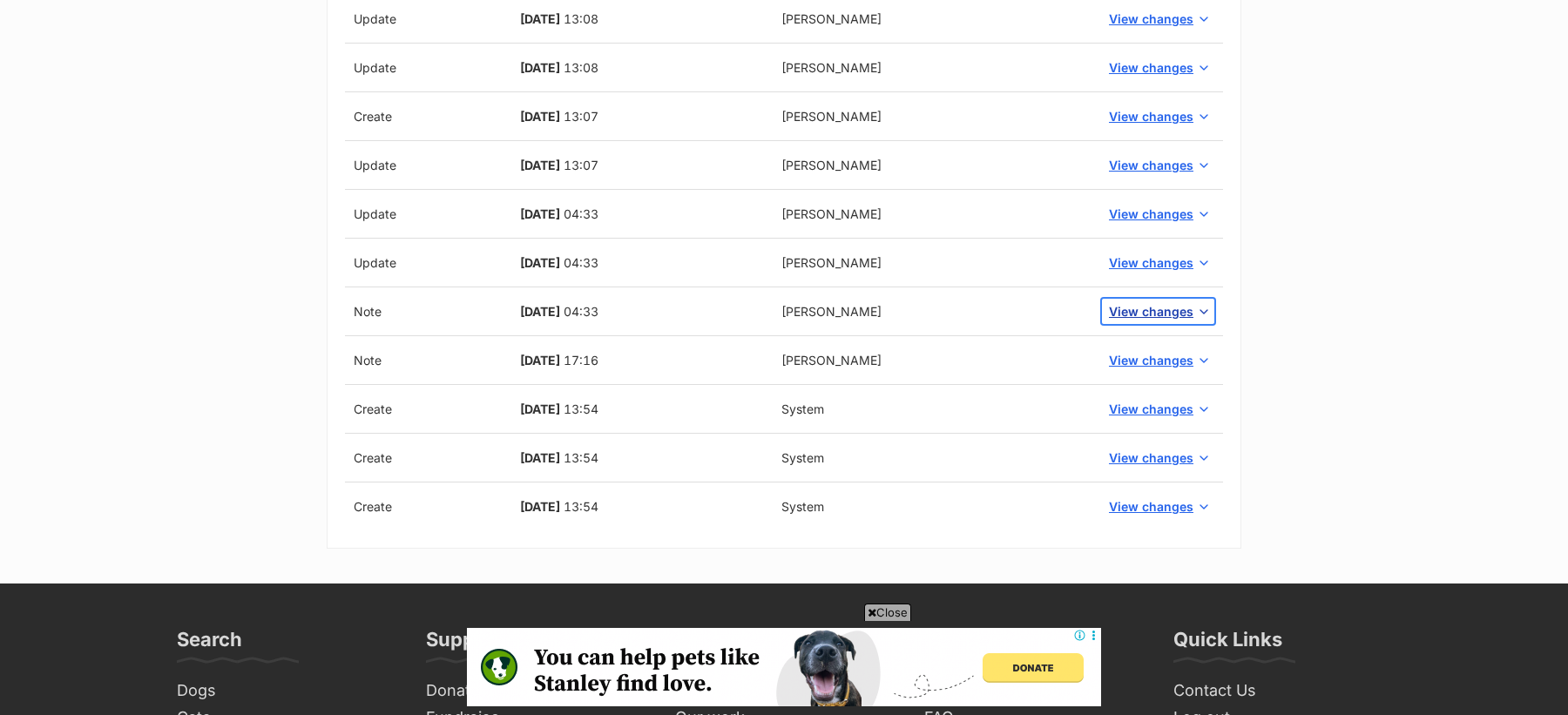
click at [1128, 302] on span "View changes" at bounding box center [1151, 311] width 85 height 18
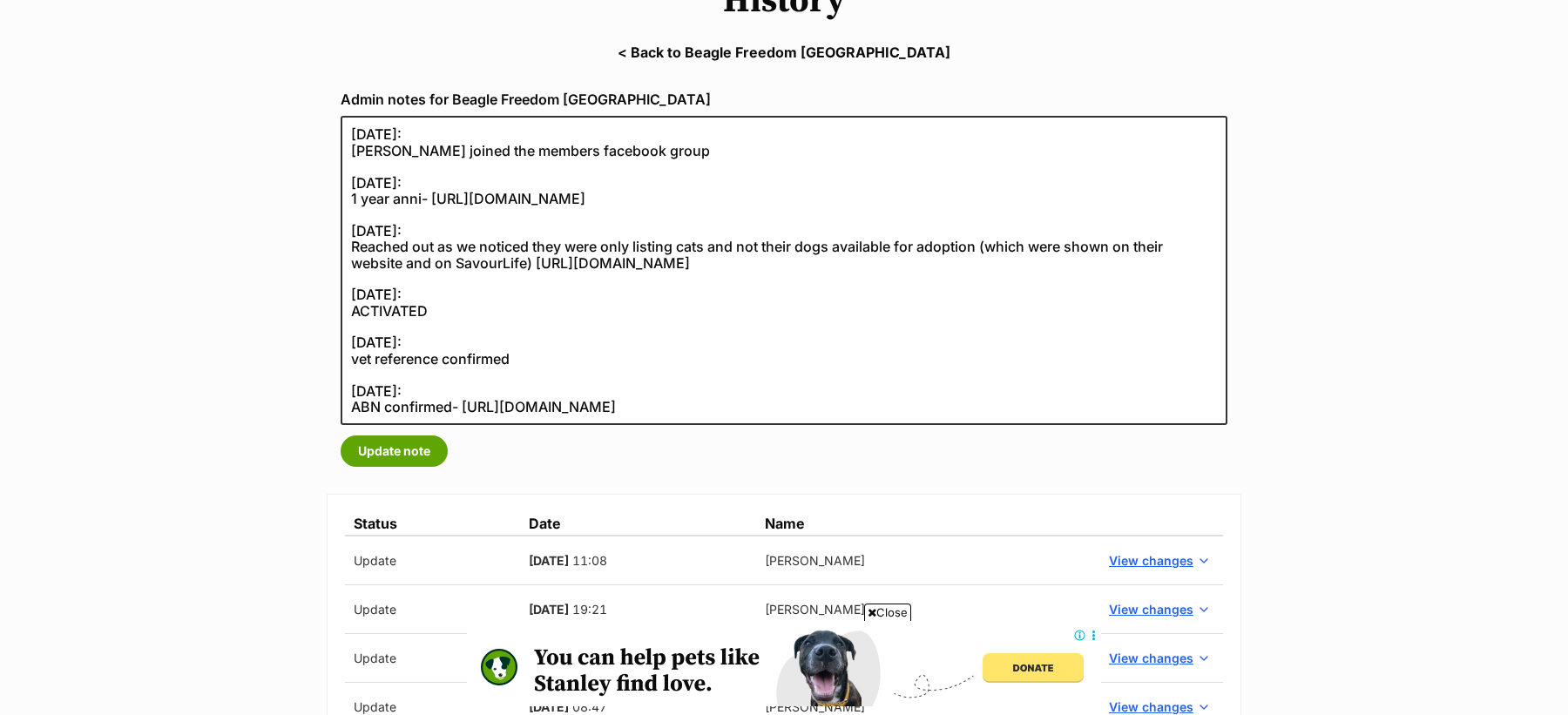
scroll to position [219, 0]
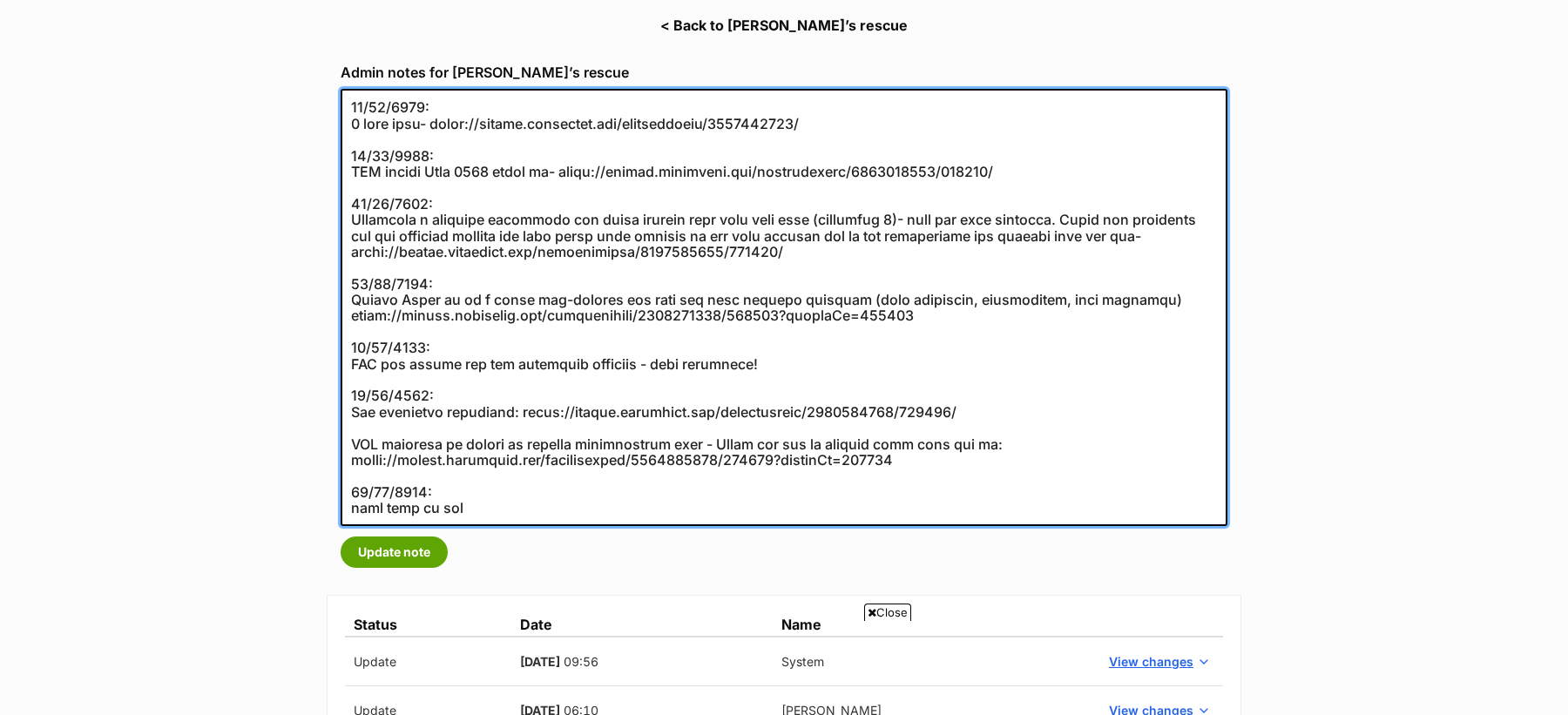
click at [474, 413] on textarea at bounding box center [784, 307] width 886 height 438
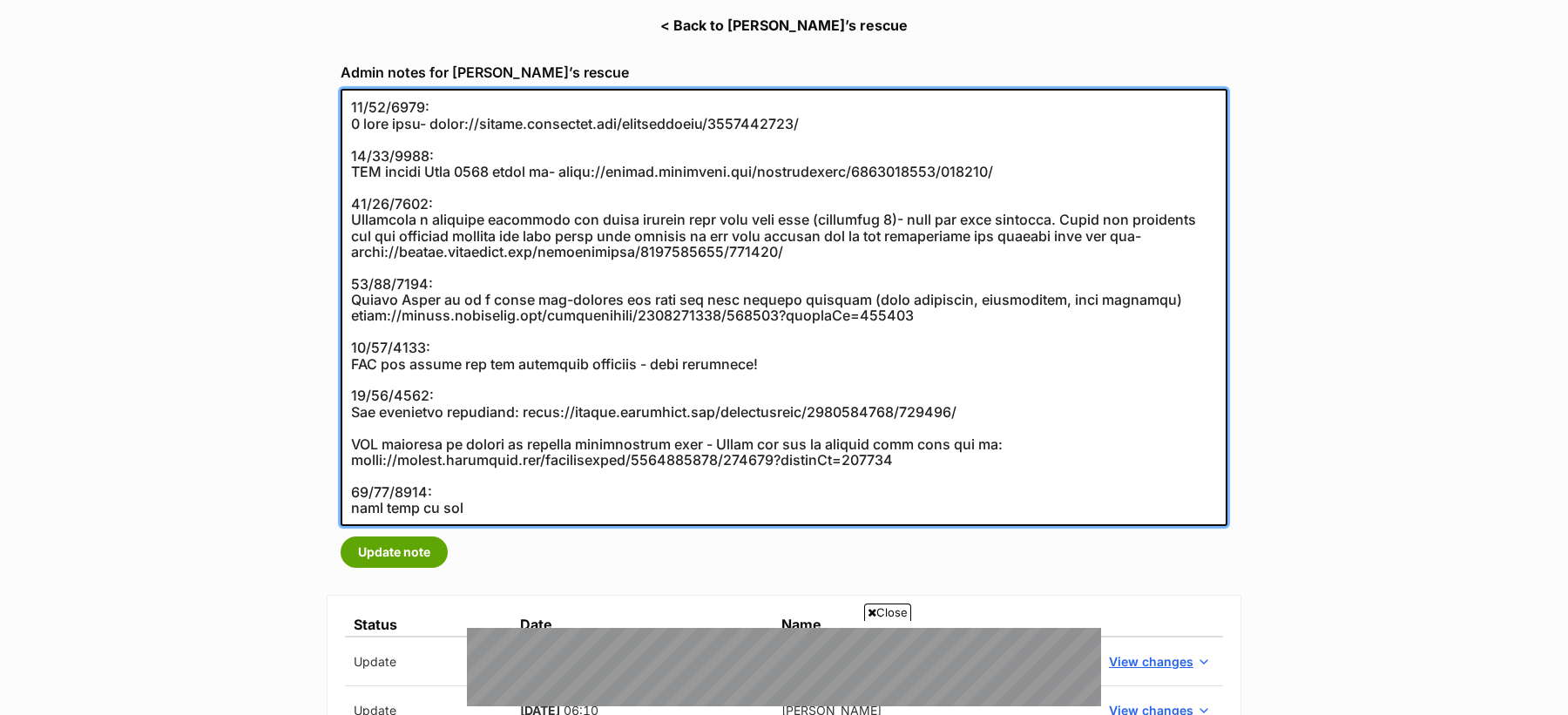
click at [500, 365] on textarea at bounding box center [784, 307] width 886 height 438
drag, startPoint x: 520, startPoint y: 411, endPoint x: 951, endPoint y: 412, distance: 431.0
click at [951, 412] on textarea at bounding box center [784, 307] width 886 height 438
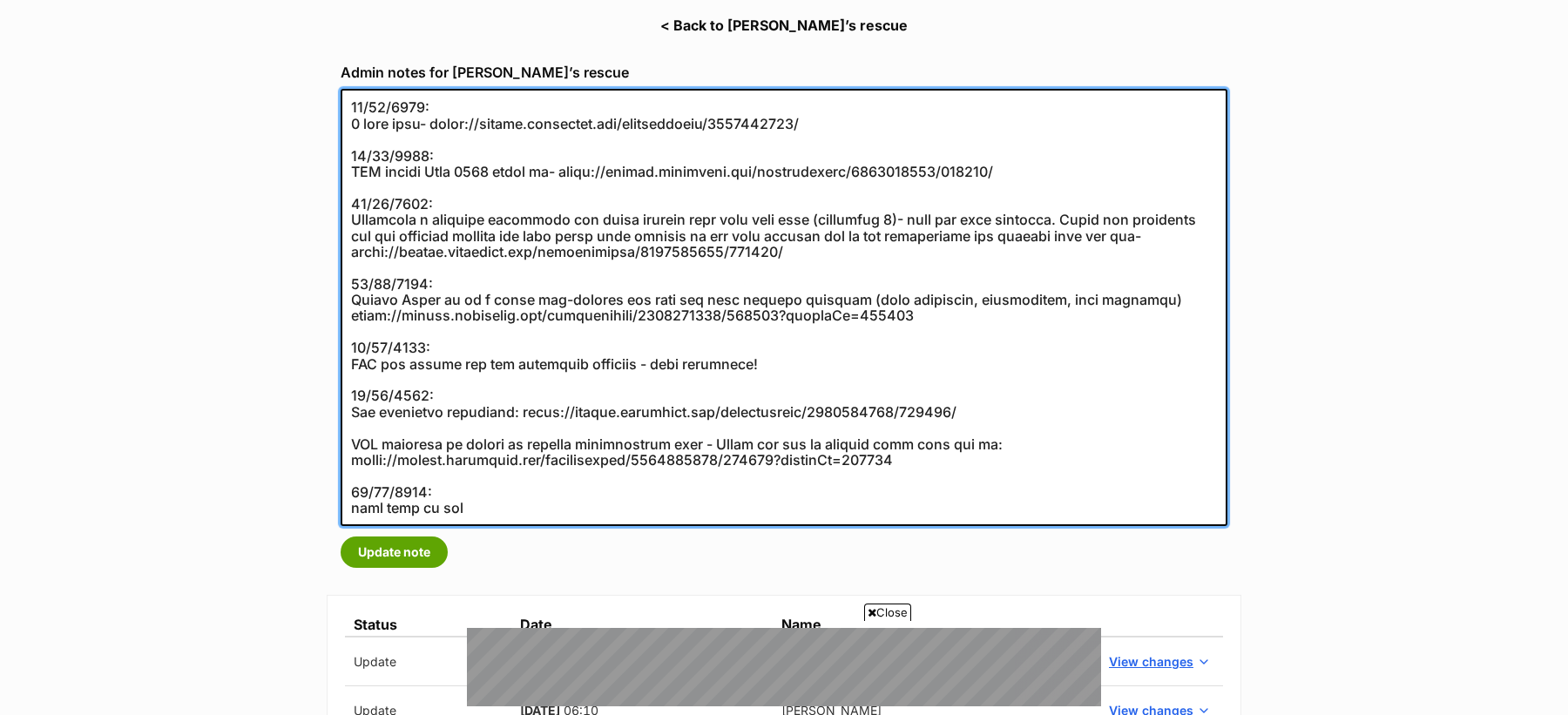
click at [500, 415] on textarea at bounding box center [784, 307] width 886 height 438
drag, startPoint x: 465, startPoint y: 500, endPoint x: 345, endPoint y: 483, distance: 121.2
click at [345, 483] on textarea at bounding box center [784, 307] width 886 height 438
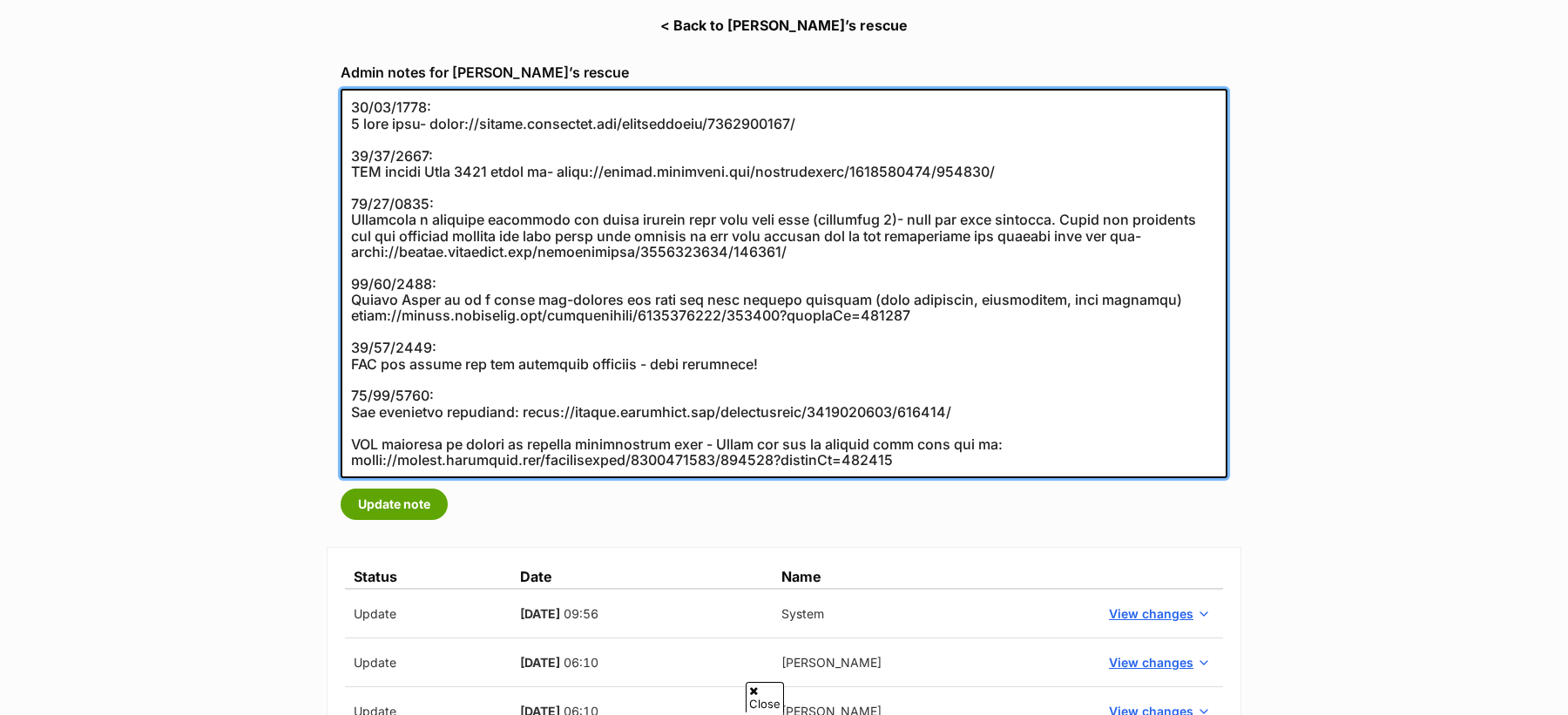
drag, startPoint x: 519, startPoint y: 419, endPoint x: 952, endPoint y: 405, distance: 433.2
click at [952, 405] on textarea at bounding box center [784, 283] width 886 height 390
drag, startPoint x: 642, startPoint y: 366, endPoint x: 756, endPoint y: 363, distance: 114.0
click at [756, 363] on textarea at bounding box center [784, 283] width 886 height 390
paste textarea "ttps://secure.helpscout.net/conversation/1659667643/127594/"
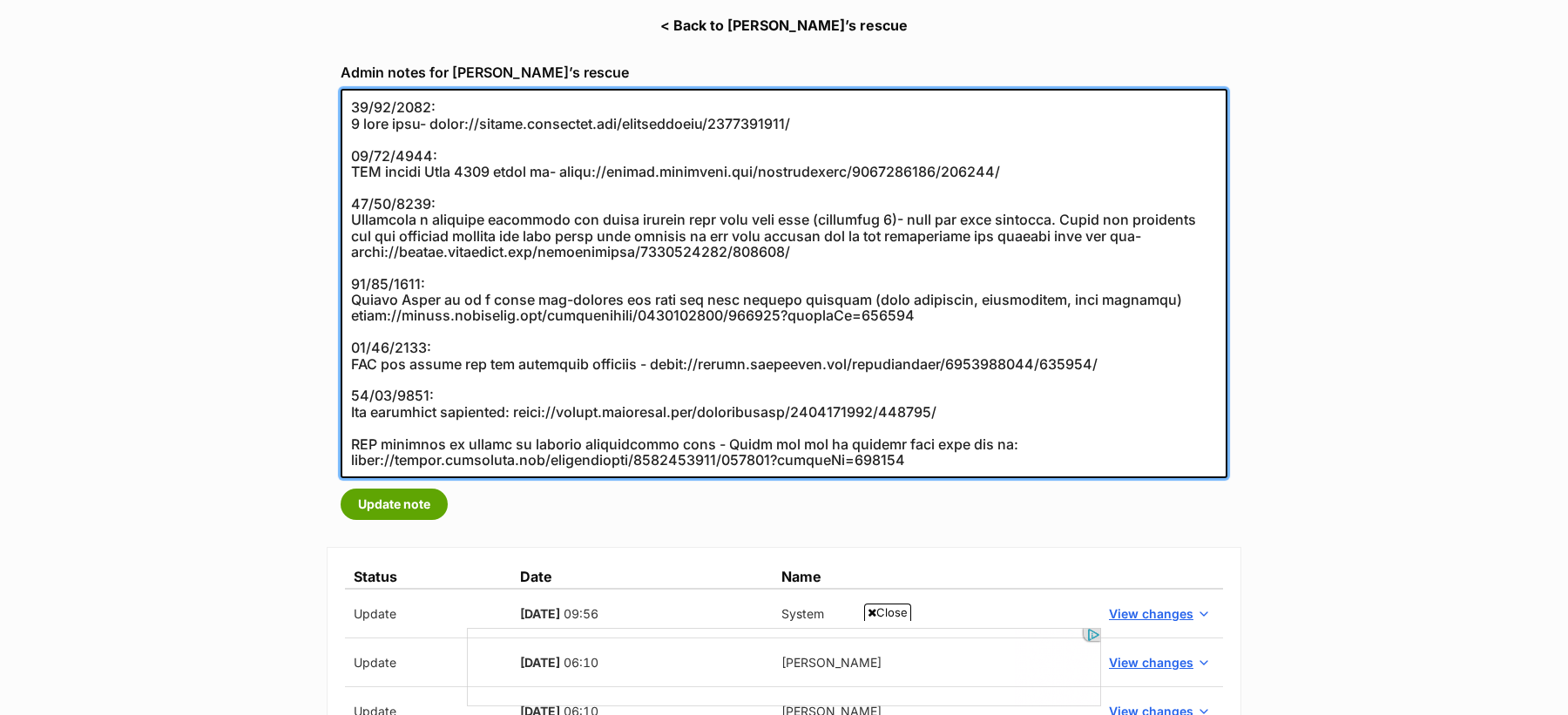
drag, startPoint x: 443, startPoint y: 352, endPoint x: 339, endPoint y: 347, distance: 104.1
click at [340, 347] on textarea at bounding box center [784, 283] width 886 height 390
click at [356, 329] on textarea at bounding box center [784, 283] width 886 height 390
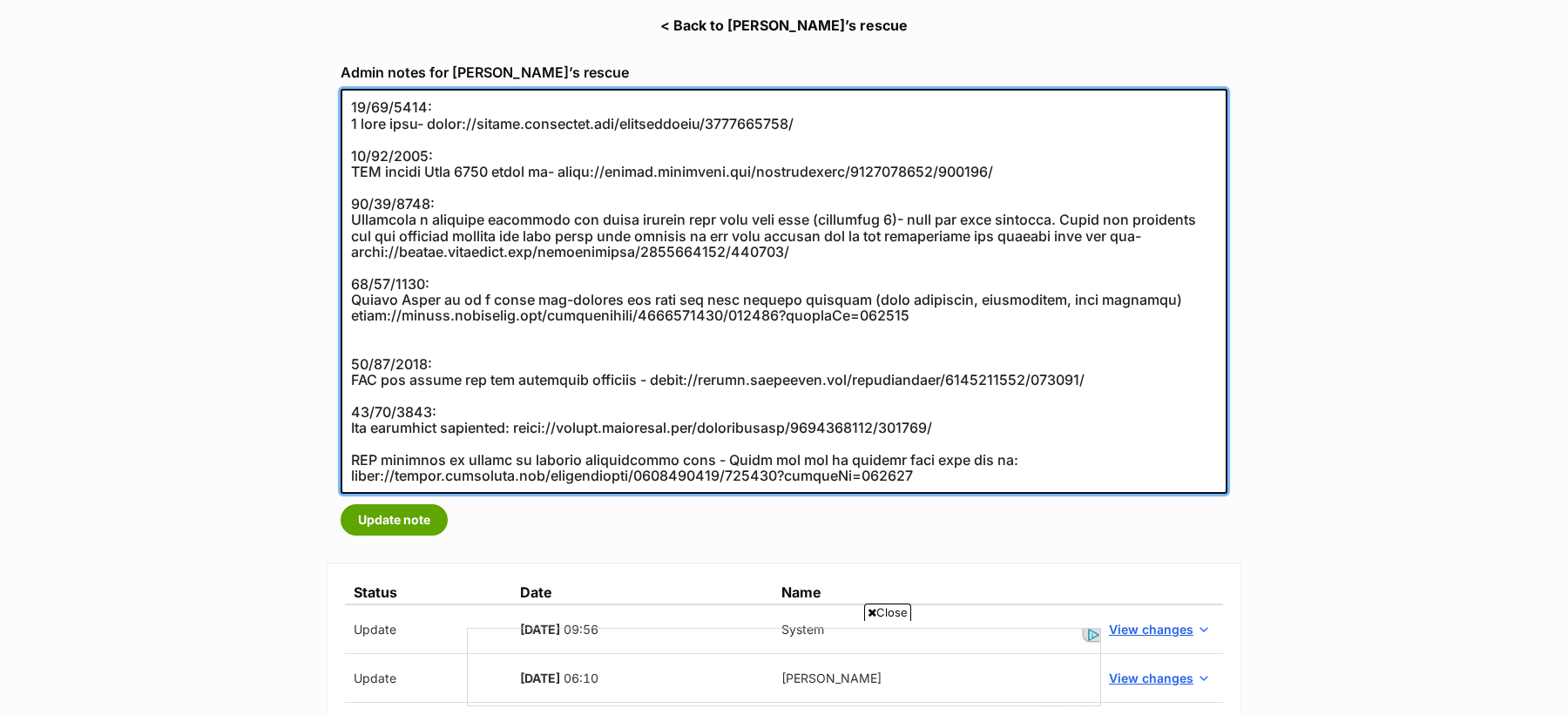
paste textarea "15/10/2021:"
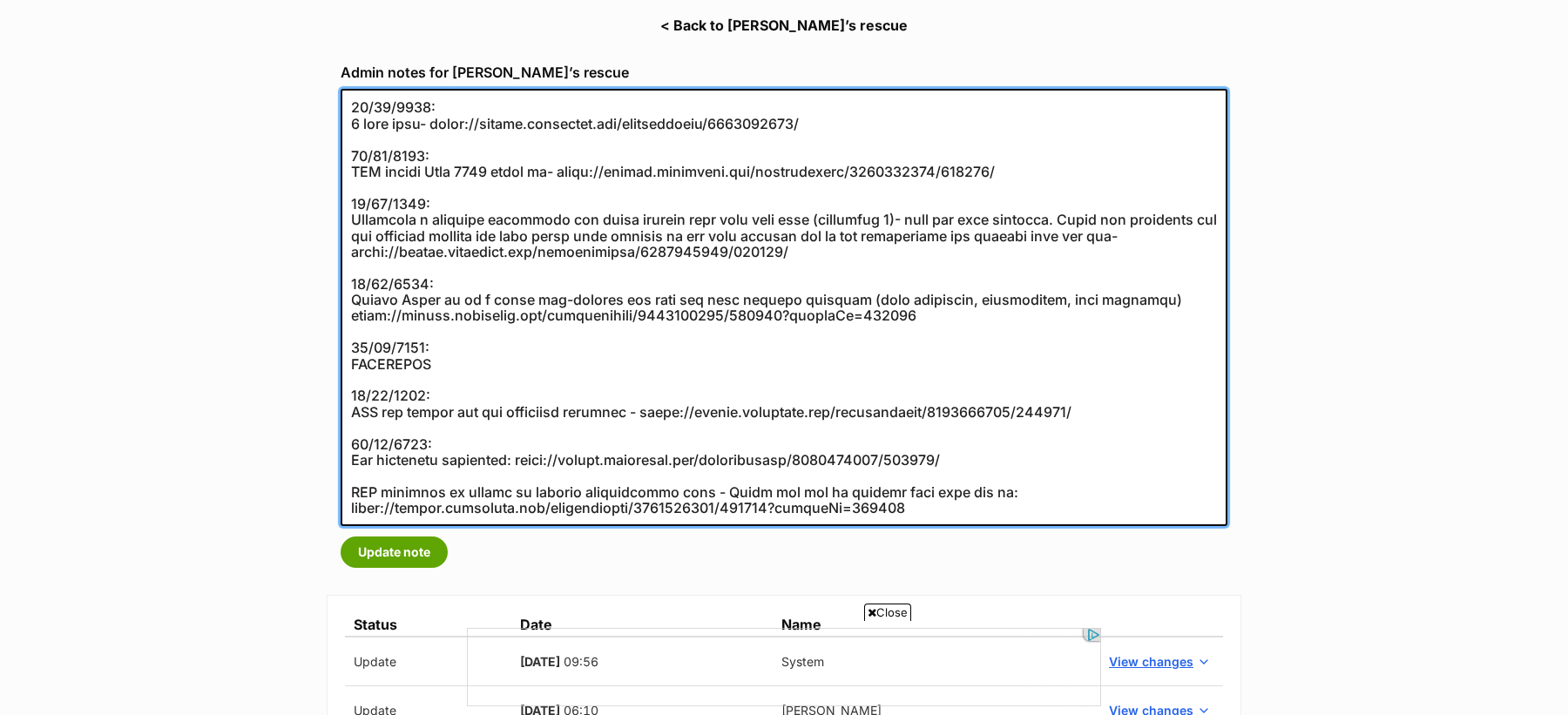
click at [350, 484] on textarea at bounding box center [784, 307] width 886 height 438
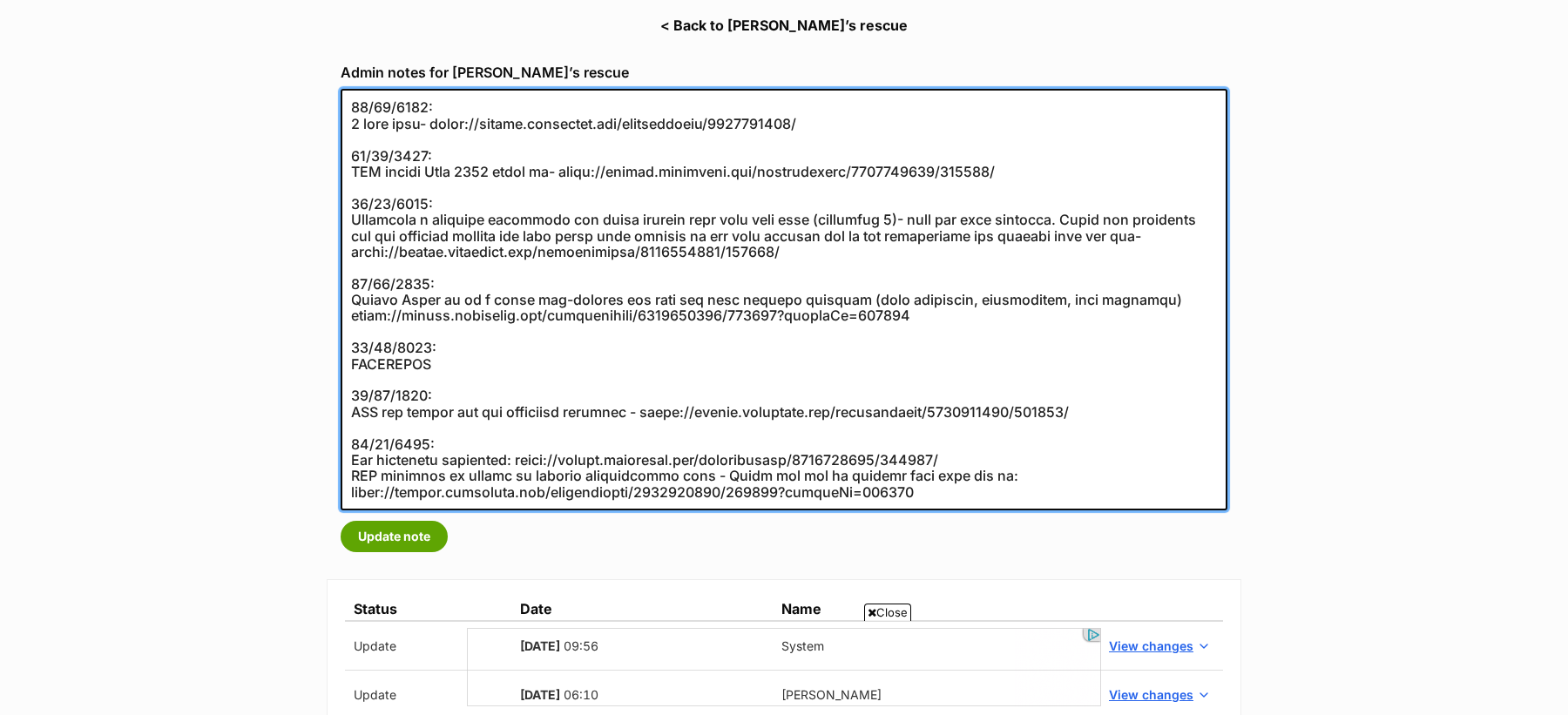
drag, startPoint x: 350, startPoint y: 459, endPoint x: 1001, endPoint y: 460, distance: 651.0
click at [1001, 460] on textarea at bounding box center [784, 299] width 886 height 421
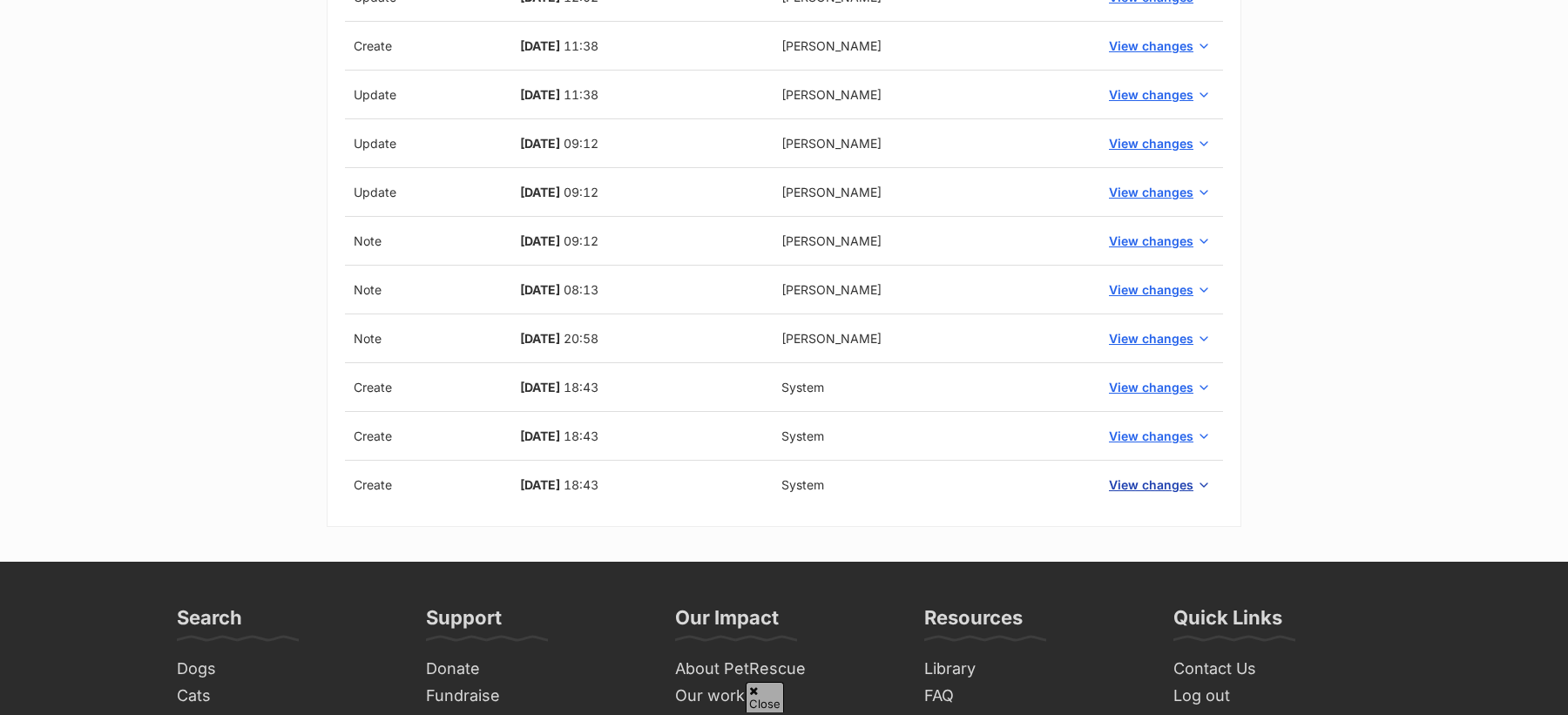
type textarea "26/10/2022: 1 year anni- https://secure.helpscout.net/conversation/2048816214/ …"
click at [1179, 480] on span "View changes" at bounding box center [1151, 484] width 85 height 18
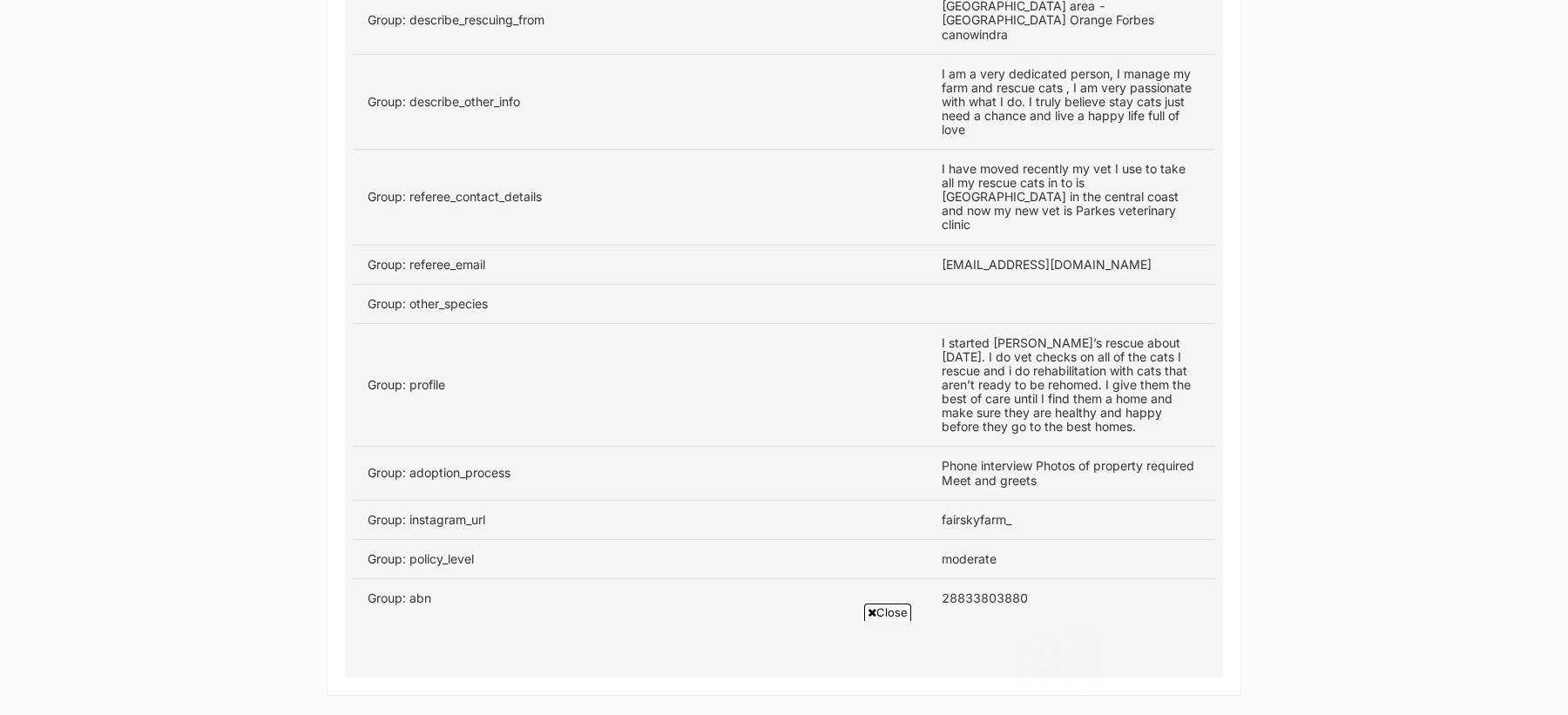
scroll to position [2363, 0]
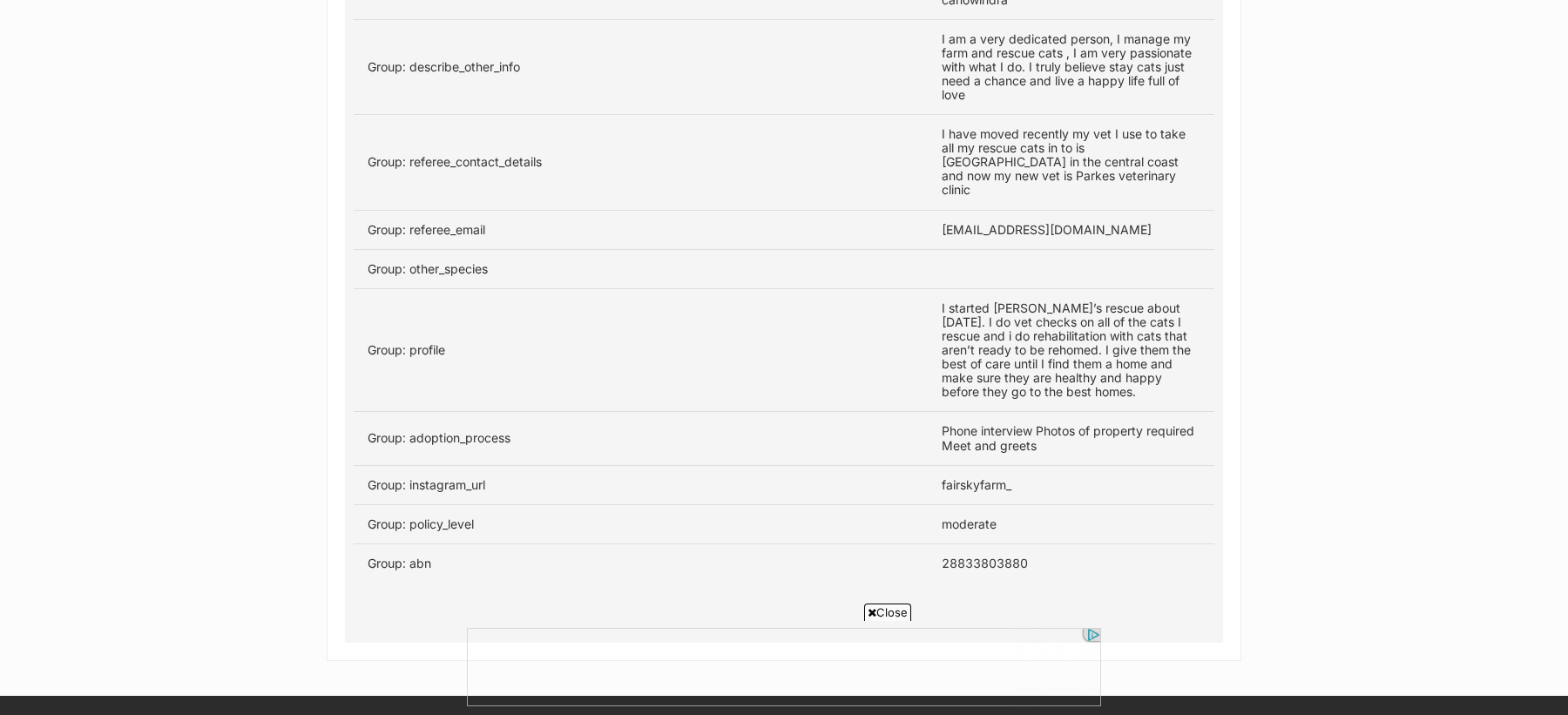
click at [981, 543] on td "28833803880" at bounding box center [1070, 562] width 287 height 39
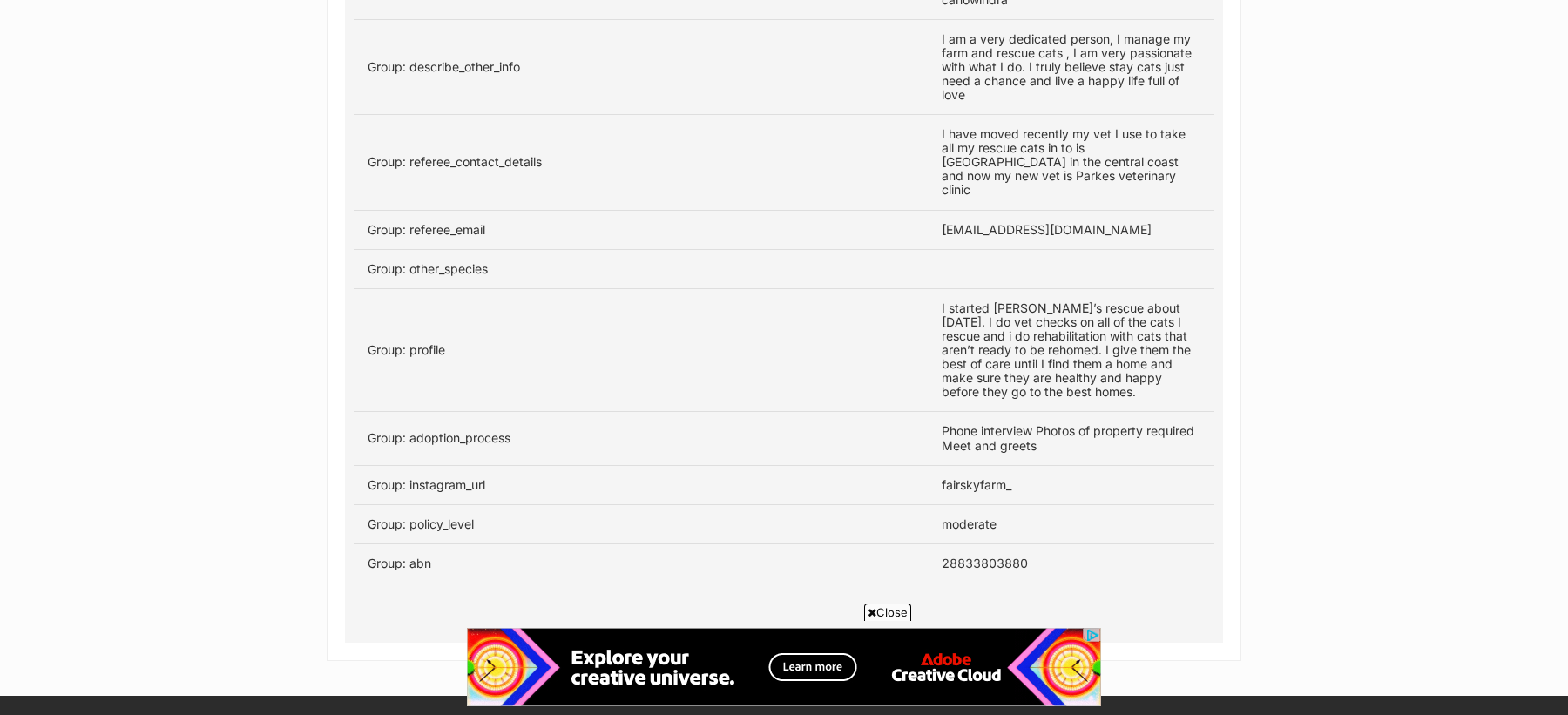
copy td "28833803880"
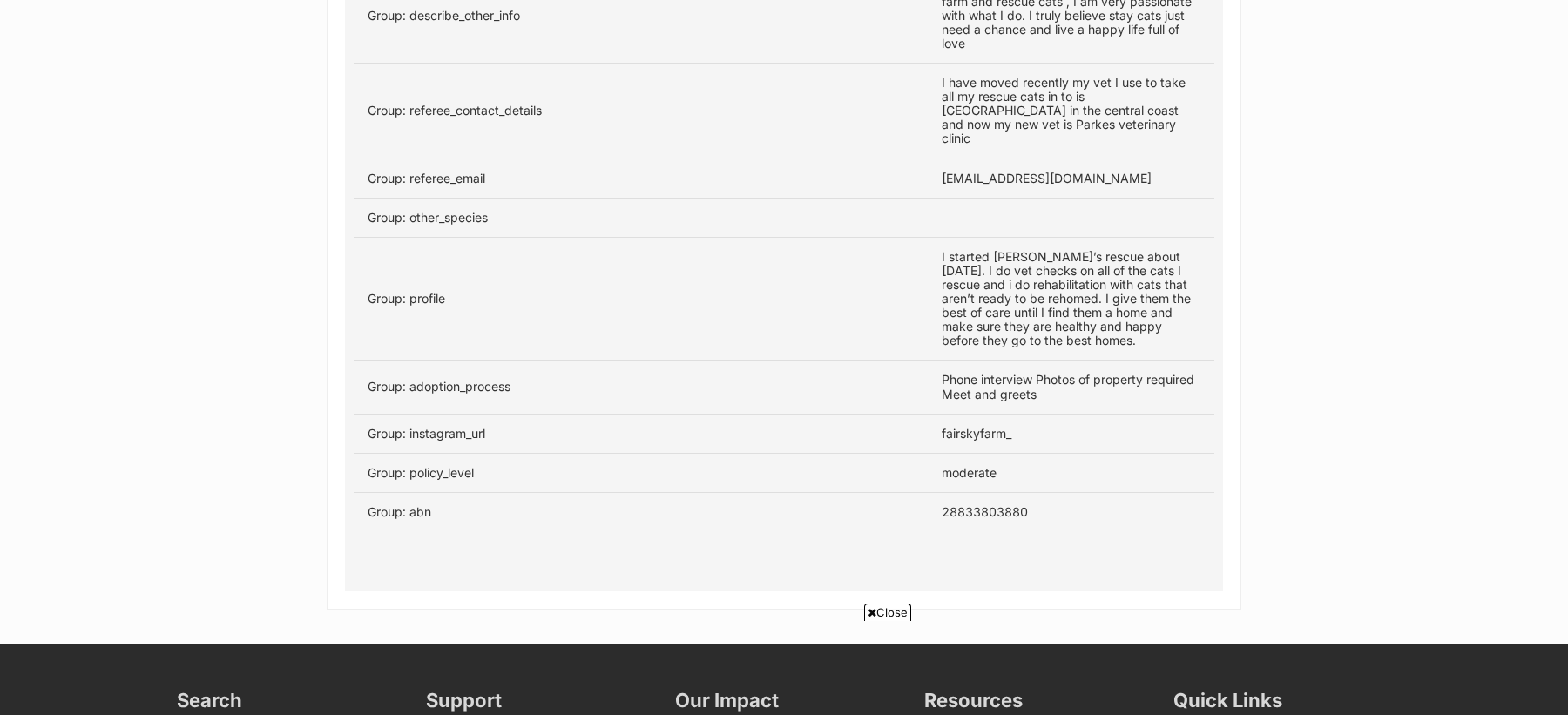
scroll to position [2411, 0]
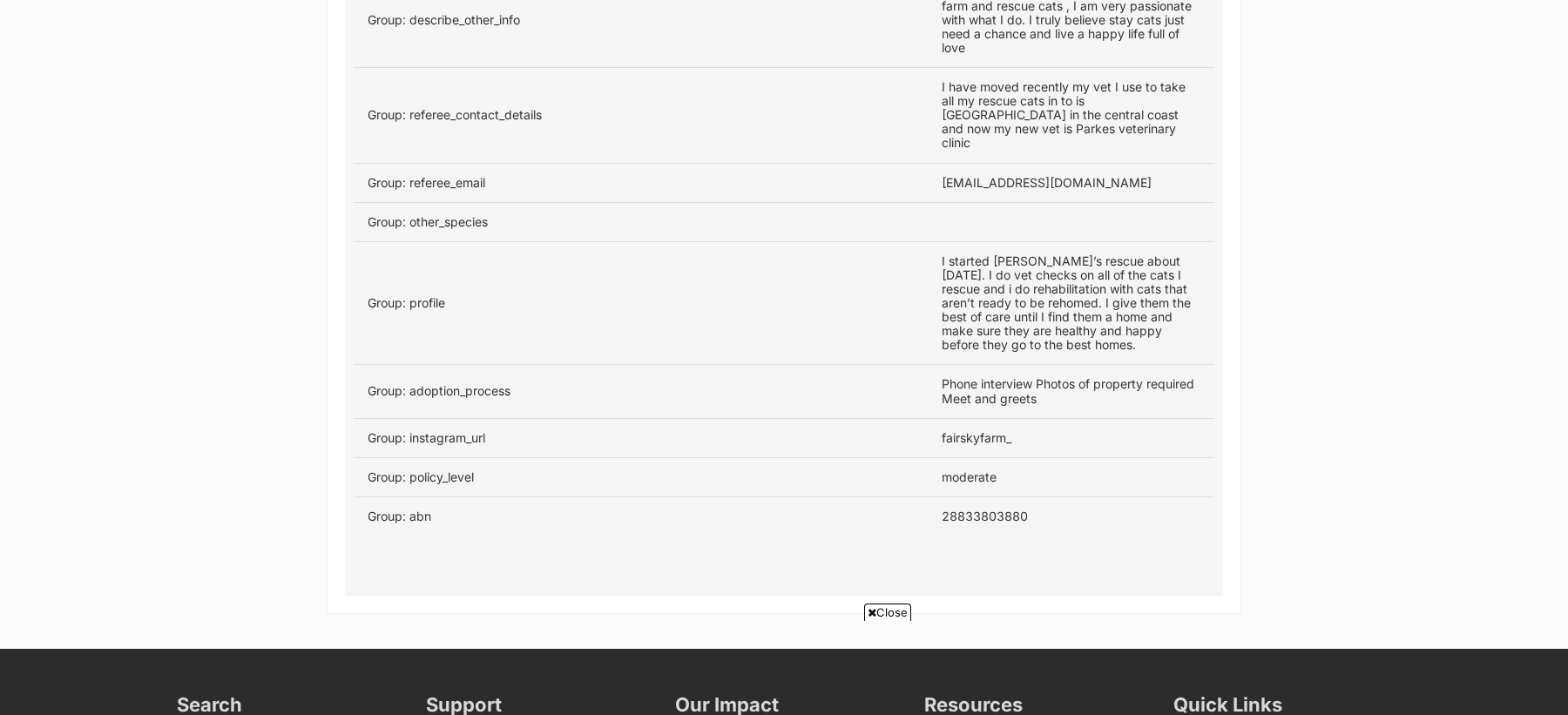
click at [979, 497] on td "28833803880" at bounding box center [1070, 516] width 287 height 39
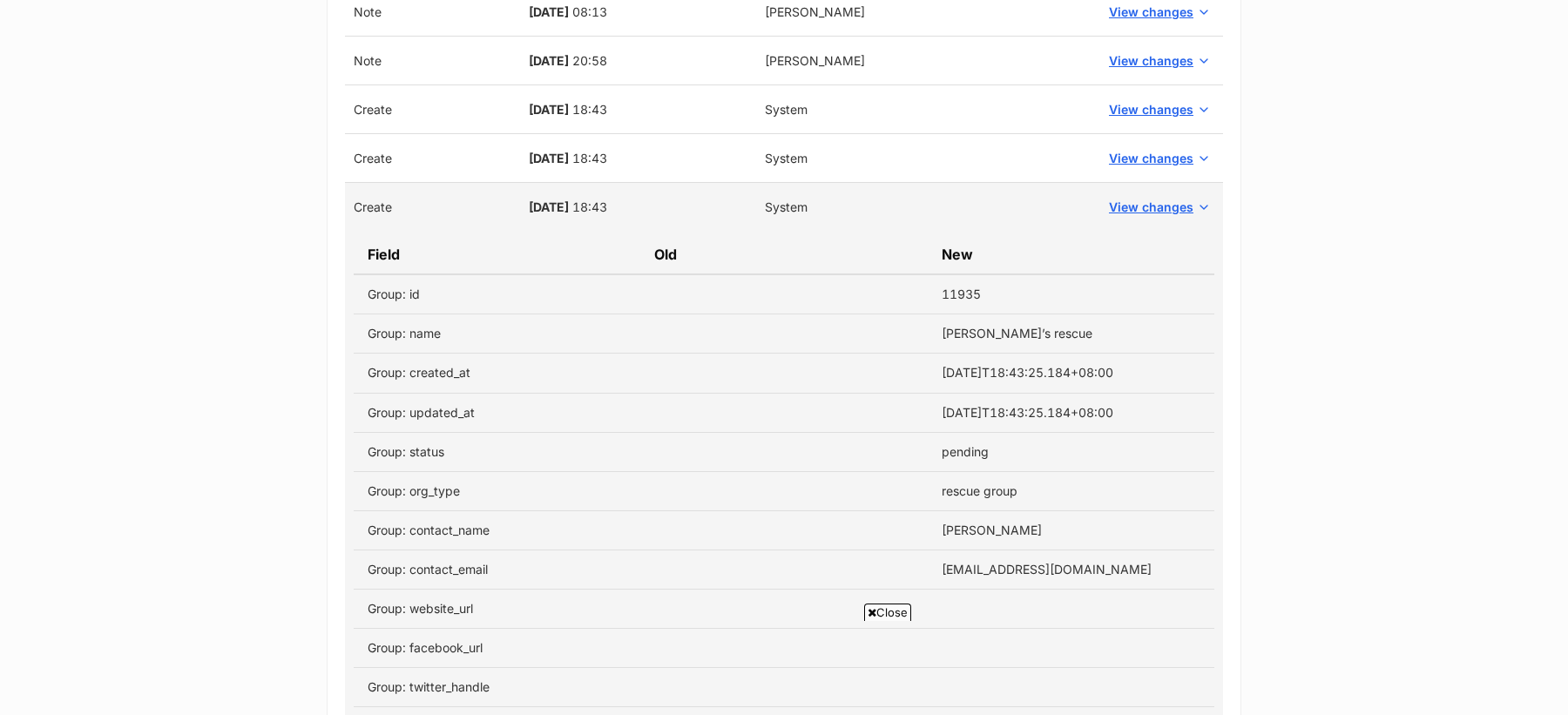
scroll to position [1441, 0]
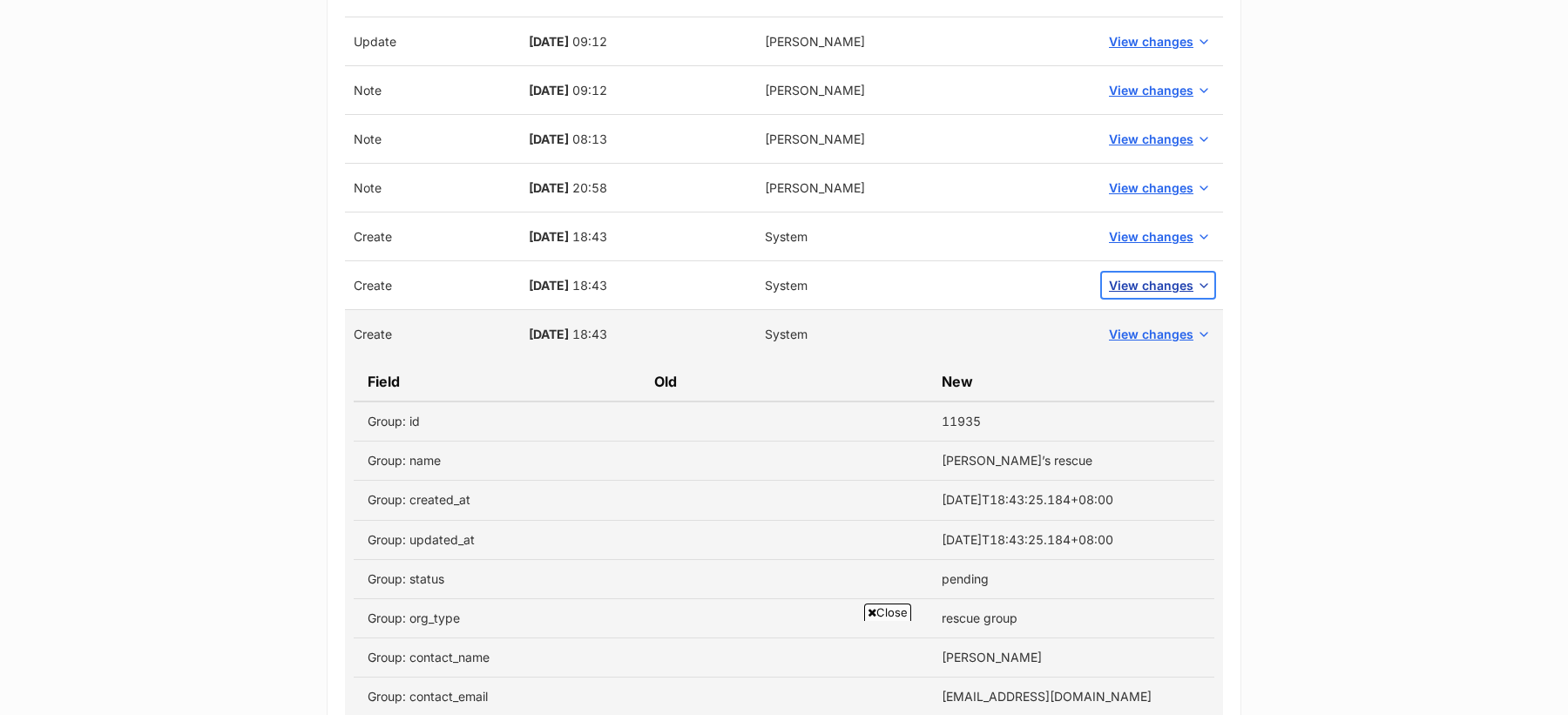
click at [1122, 276] on span "View changes" at bounding box center [1151, 285] width 85 height 18
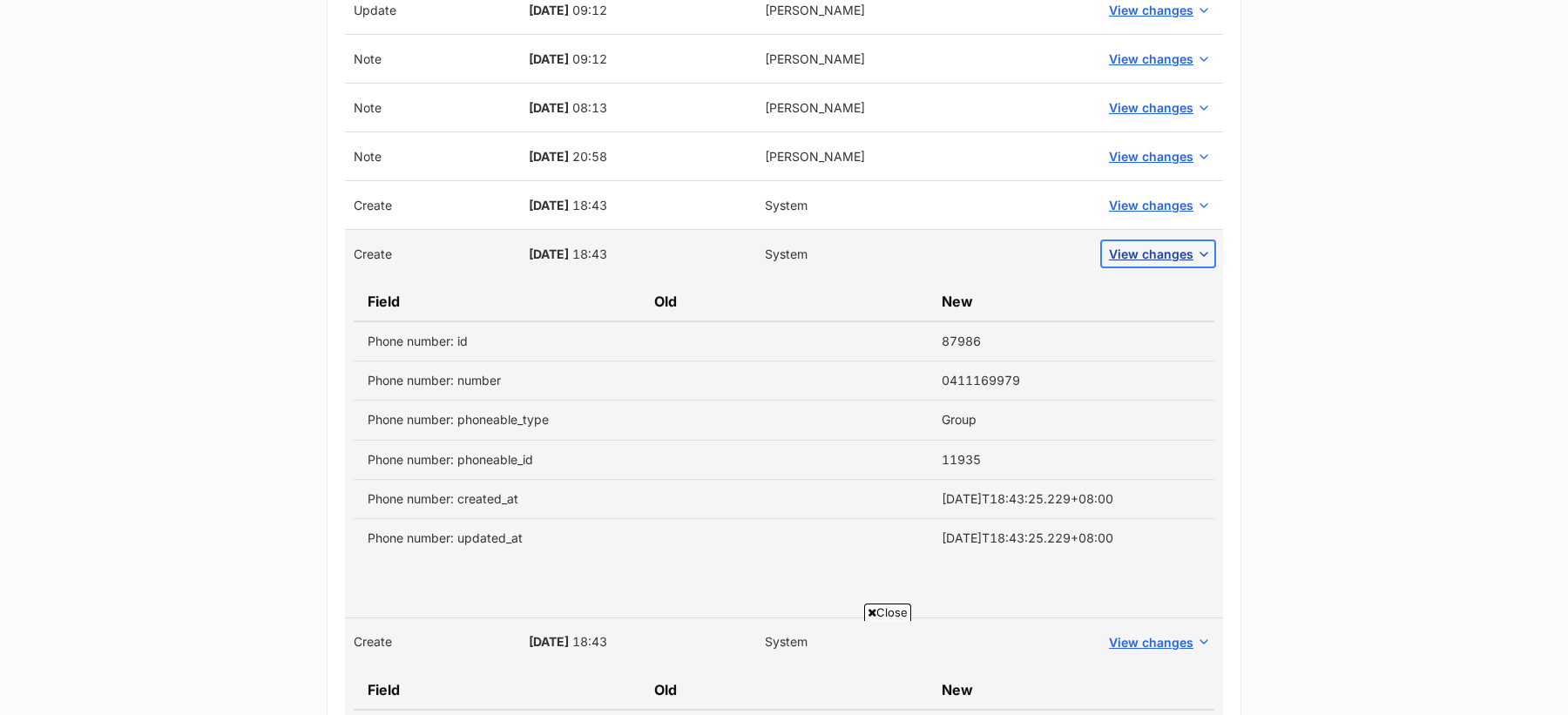
click at [1137, 253] on span "View changes" at bounding box center [1151, 254] width 85 height 18
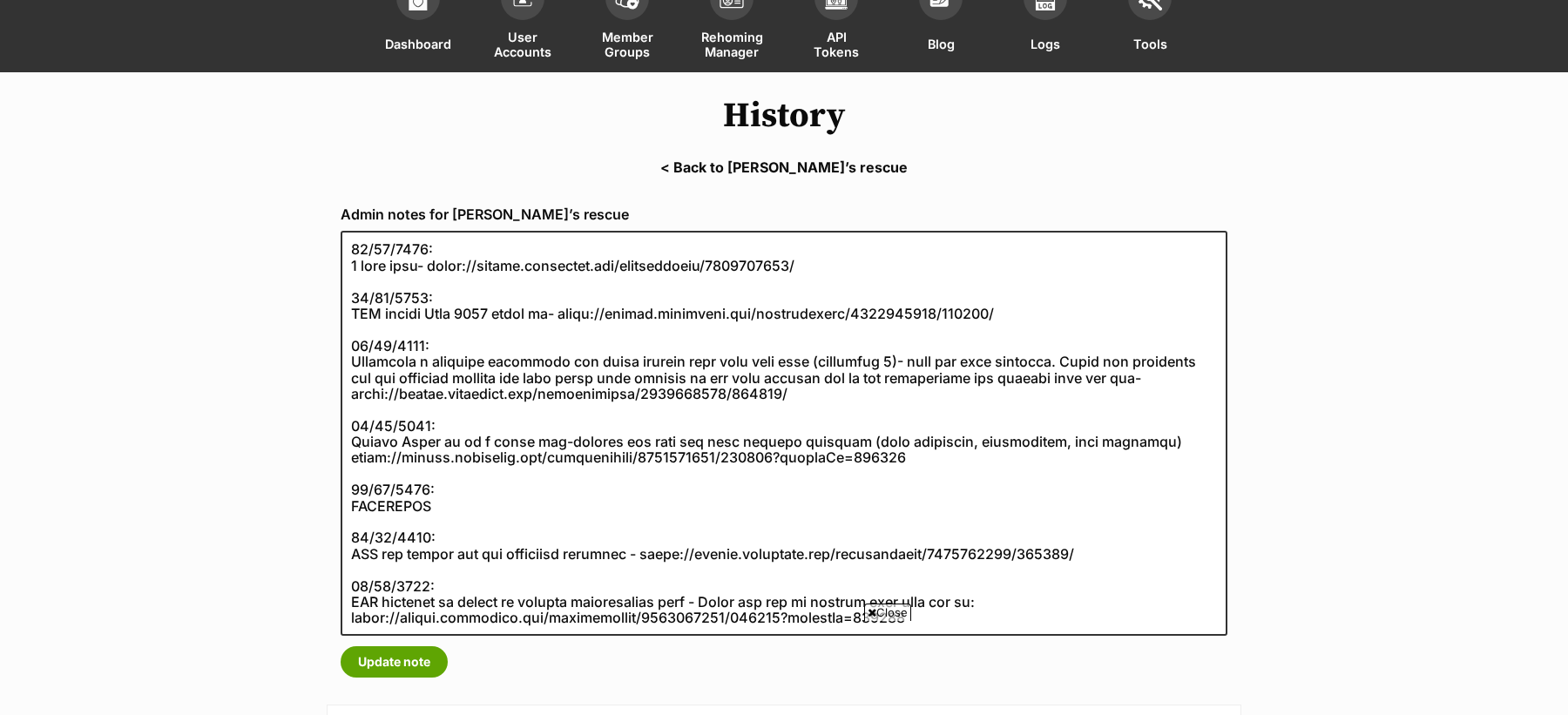
scroll to position [115, 0]
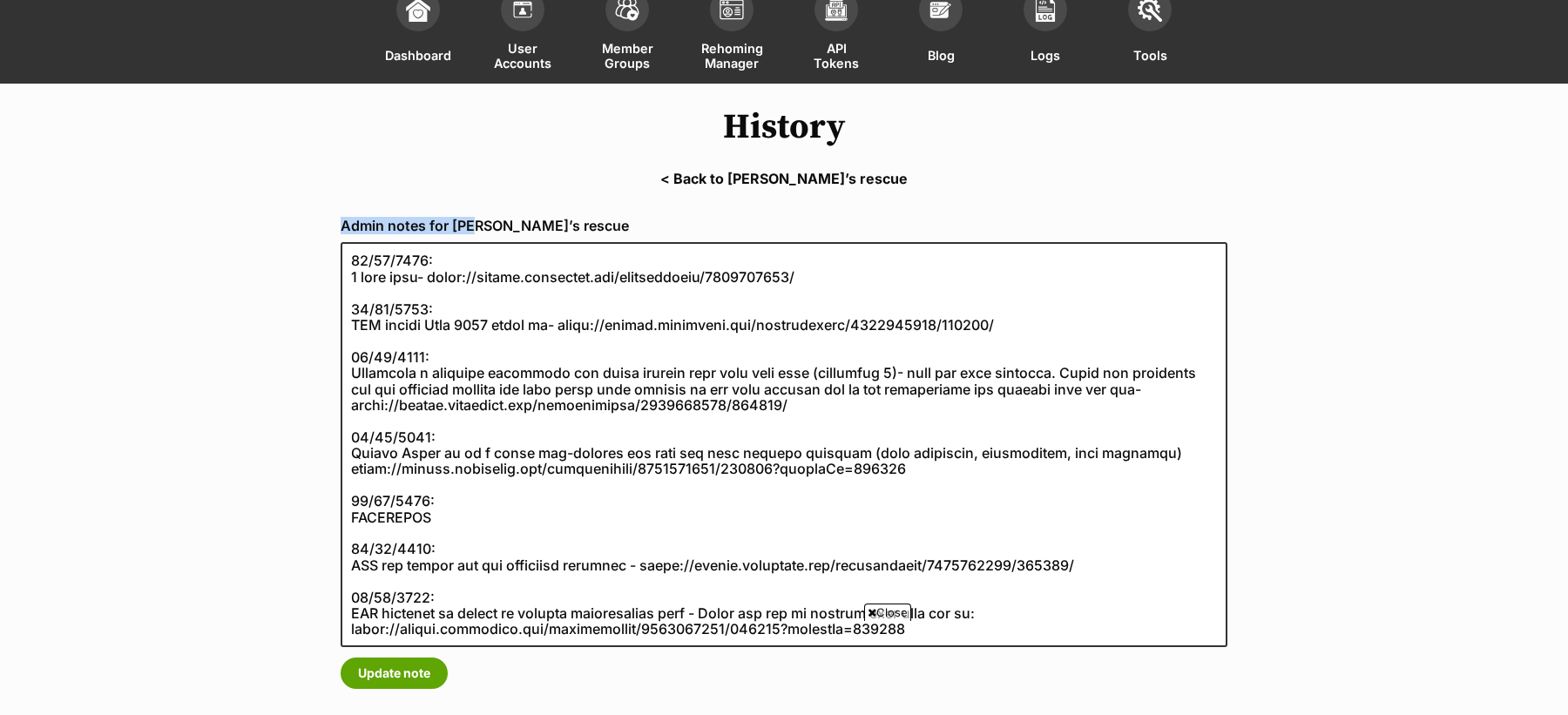
drag, startPoint x: 563, startPoint y: 217, endPoint x: 473, endPoint y: 218, distance: 90.0
click at [473, 218] on label "Admin notes for Lucy’s rescue" at bounding box center [784, 225] width 886 height 15
click at [512, 221] on label "Admin notes for Lucy’s rescue" at bounding box center [784, 225] width 886 height 15
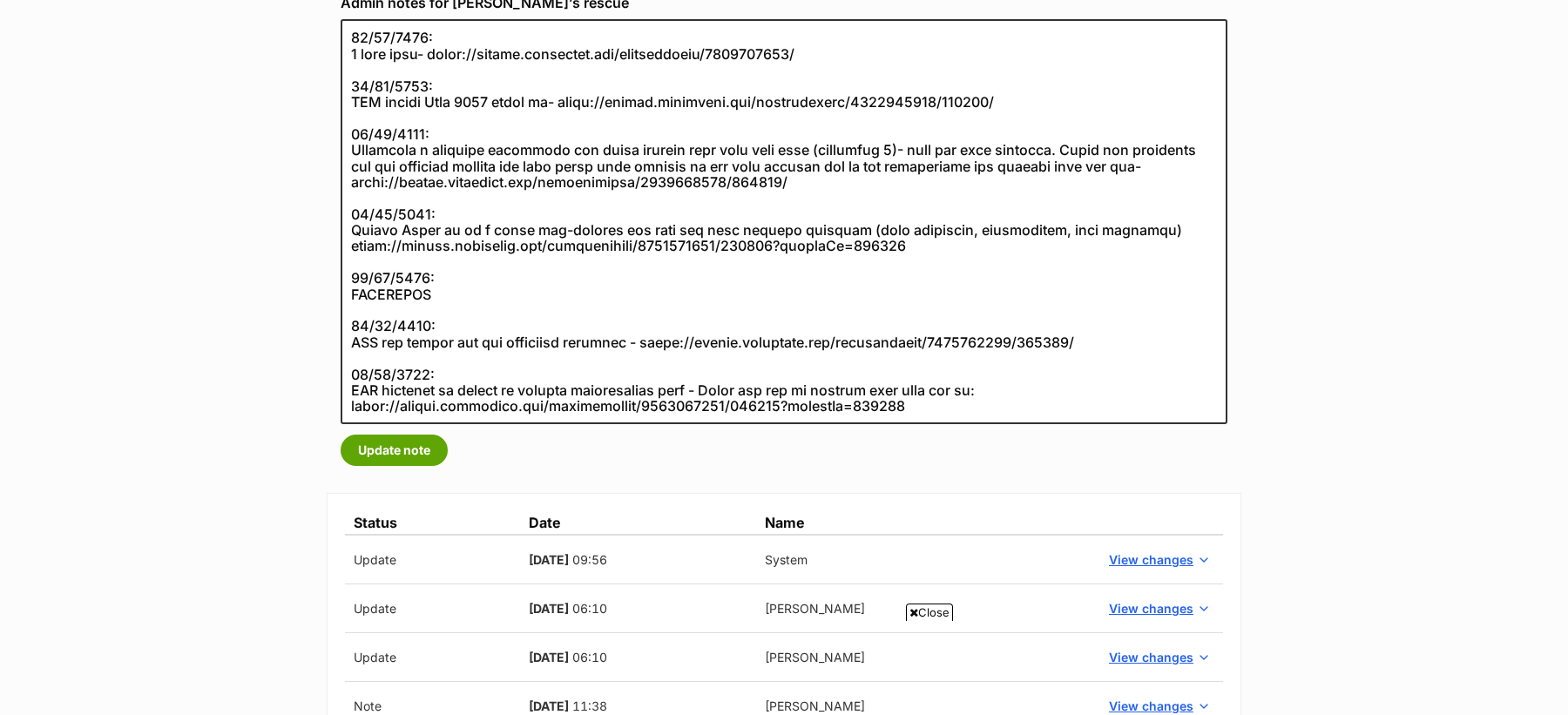
scroll to position [0, 0]
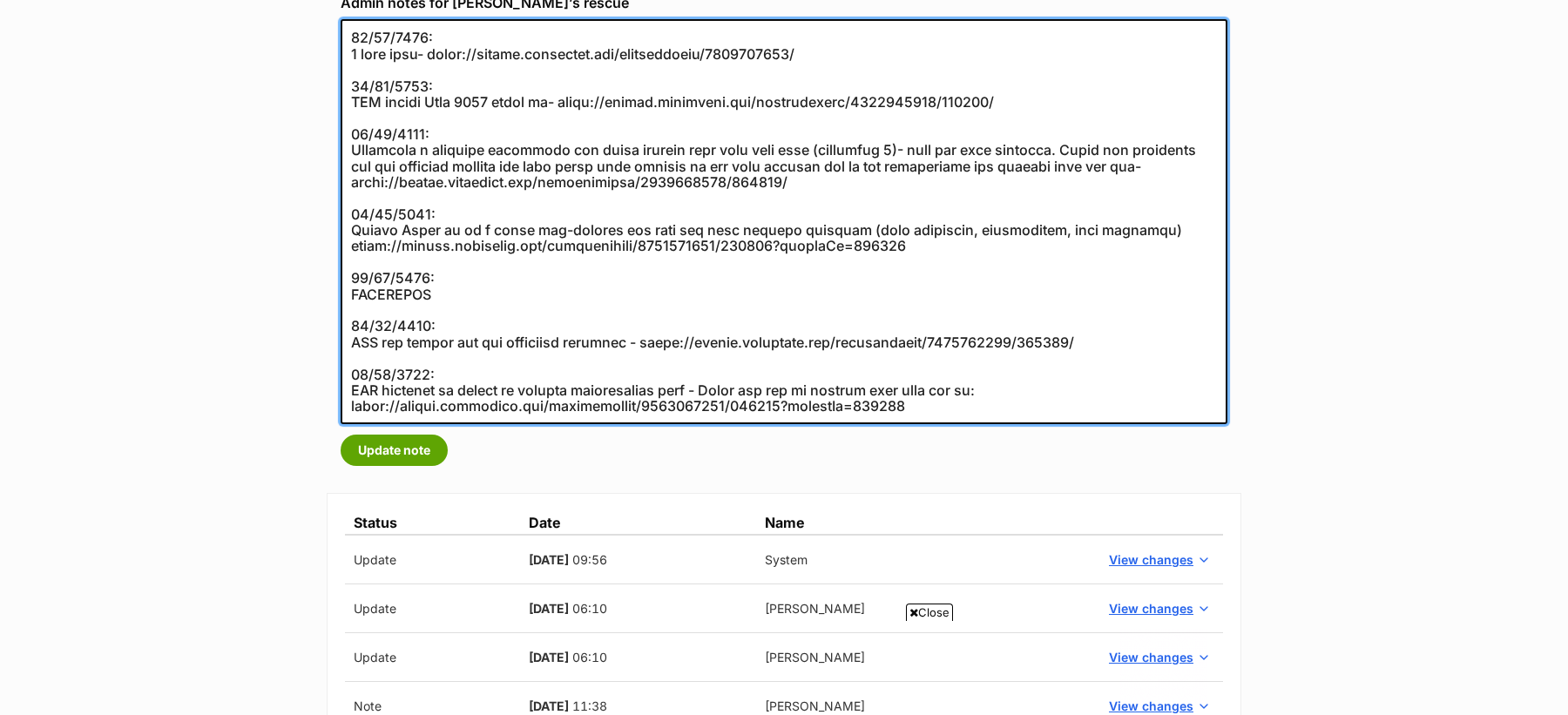
drag, startPoint x: 909, startPoint y: 407, endPoint x: 355, endPoint y: 404, distance: 554.0
click at [355, 404] on textarea at bounding box center [784, 221] width 886 height 405
click at [912, 408] on textarea at bounding box center [784, 221] width 886 height 405
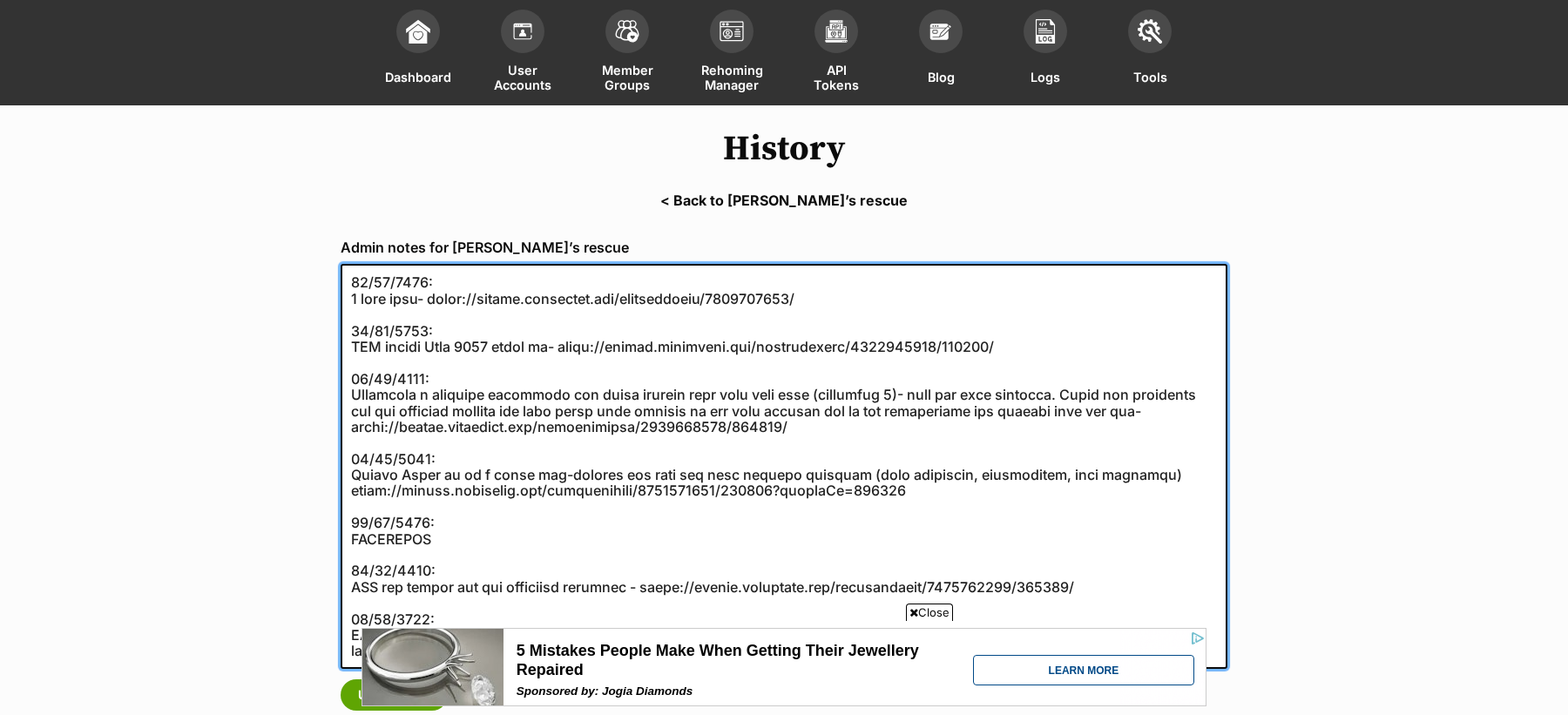
scroll to position [96, 0]
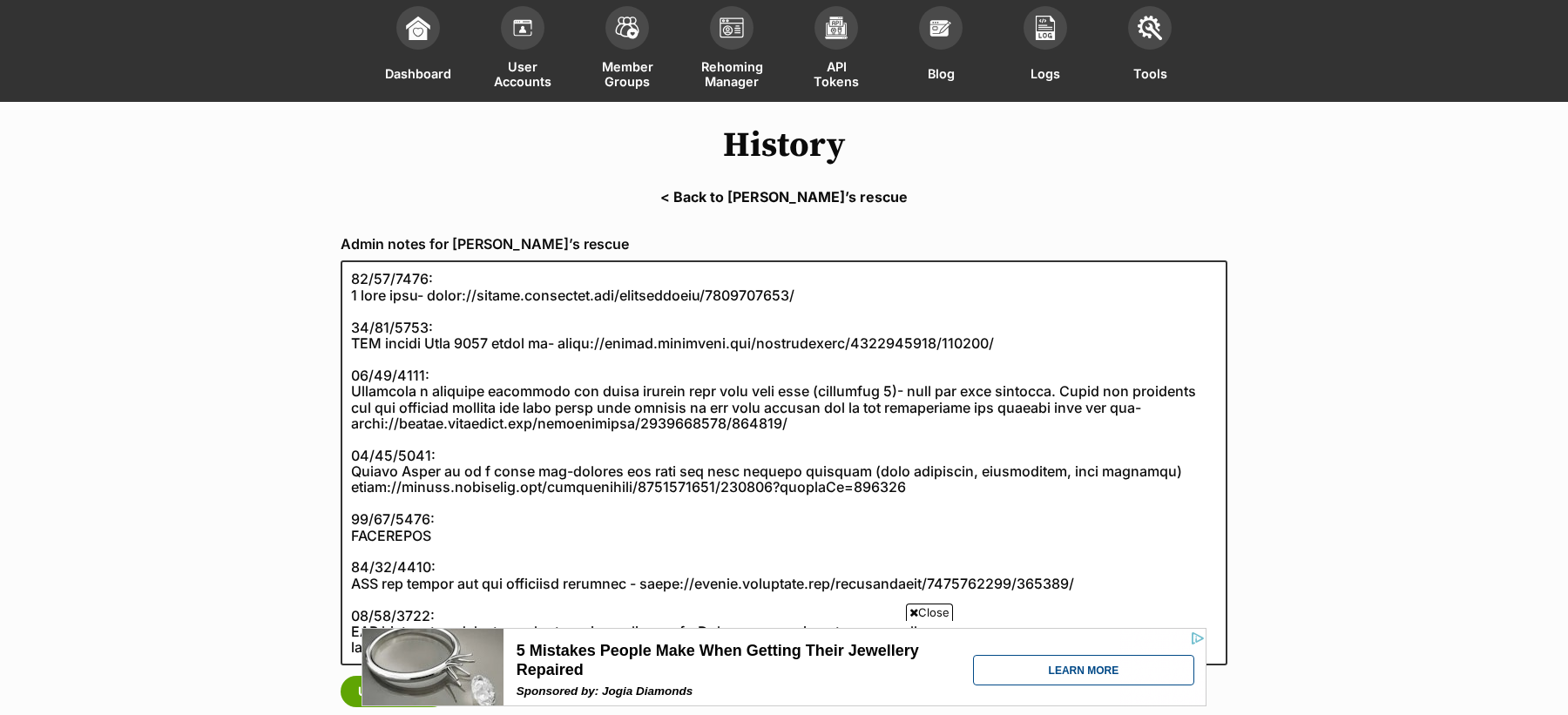
click at [758, 197] on link "< Back to Lucy’s rescue" at bounding box center [784, 196] width 1568 height 15
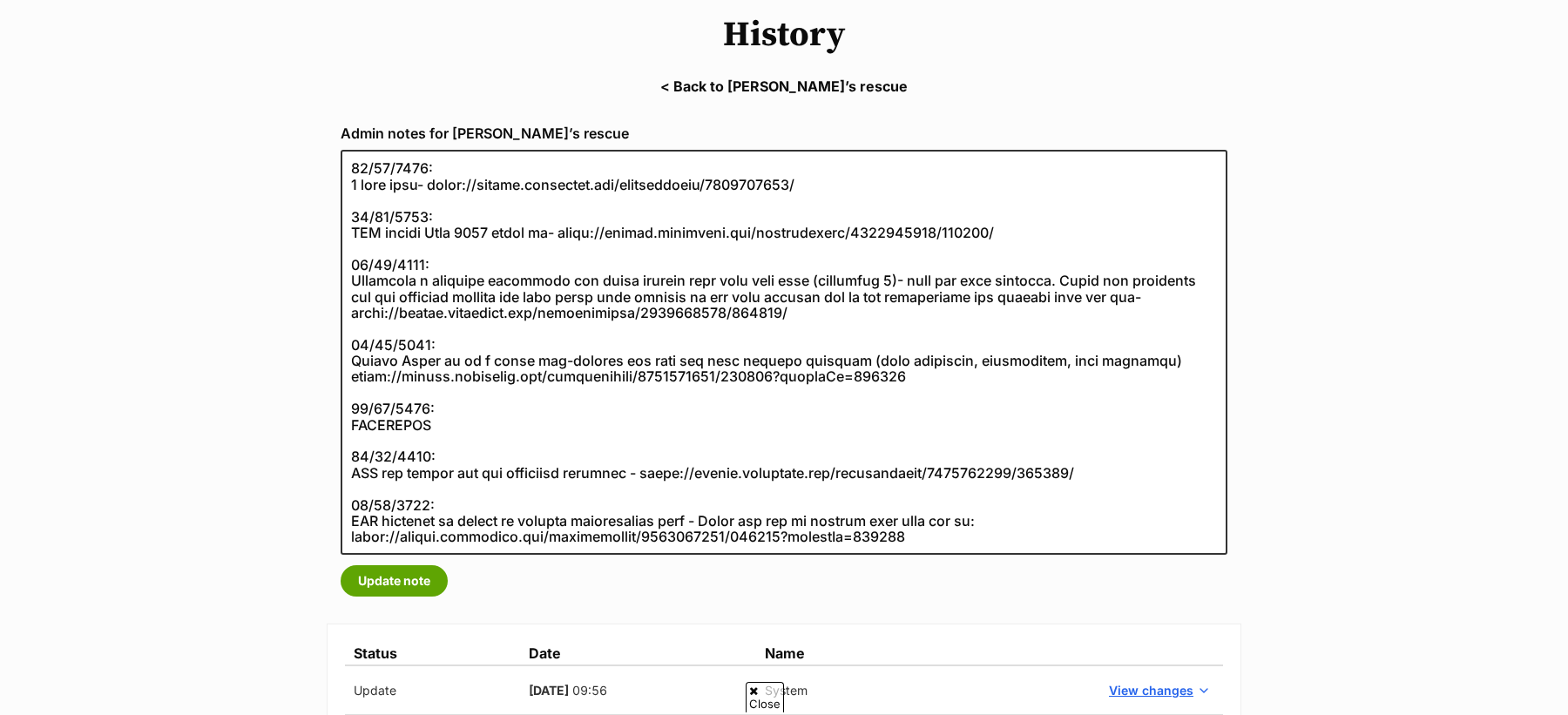
scroll to position [93, 0]
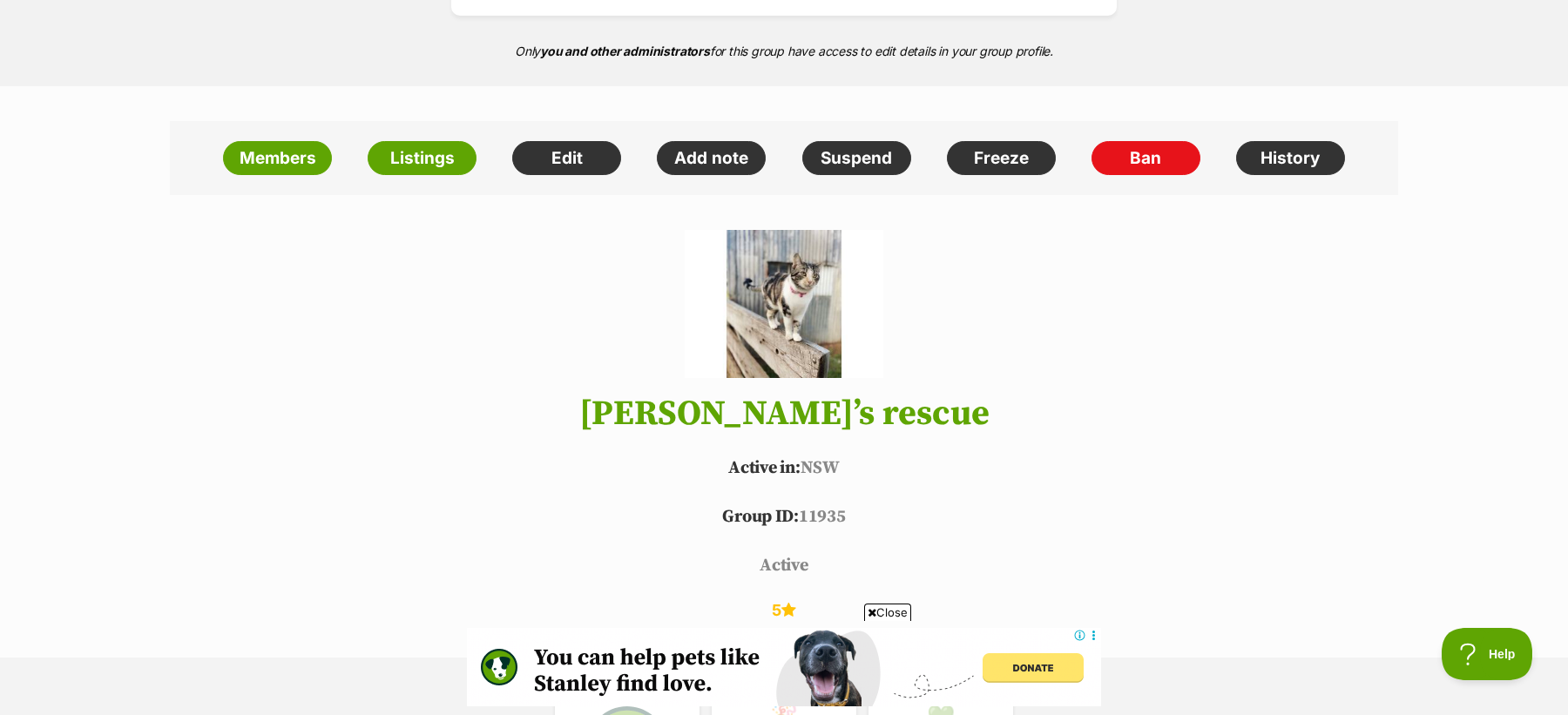
click at [665, 482] on header "Lucy’s rescue Active in: NSW Group ID: 11935 active 5 ✔ VET REFERENCE CHECKED ✔…" at bounding box center [784, 437] width 1280 height 415
click at [638, 406] on h1 "Lucy’s rescue" at bounding box center [784, 414] width 1280 height 38
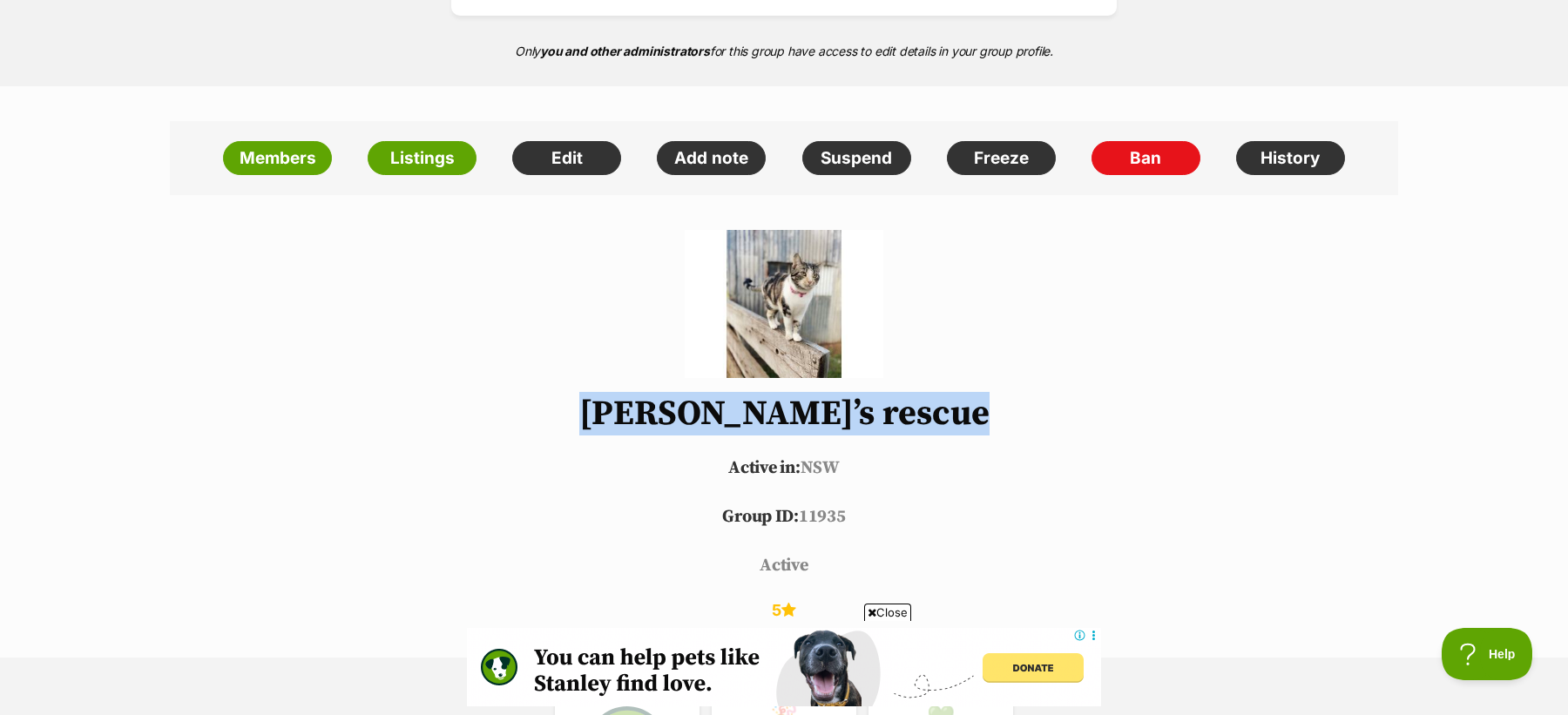
click at [638, 406] on h1 "Lucy’s rescue" at bounding box center [784, 414] width 1280 height 38
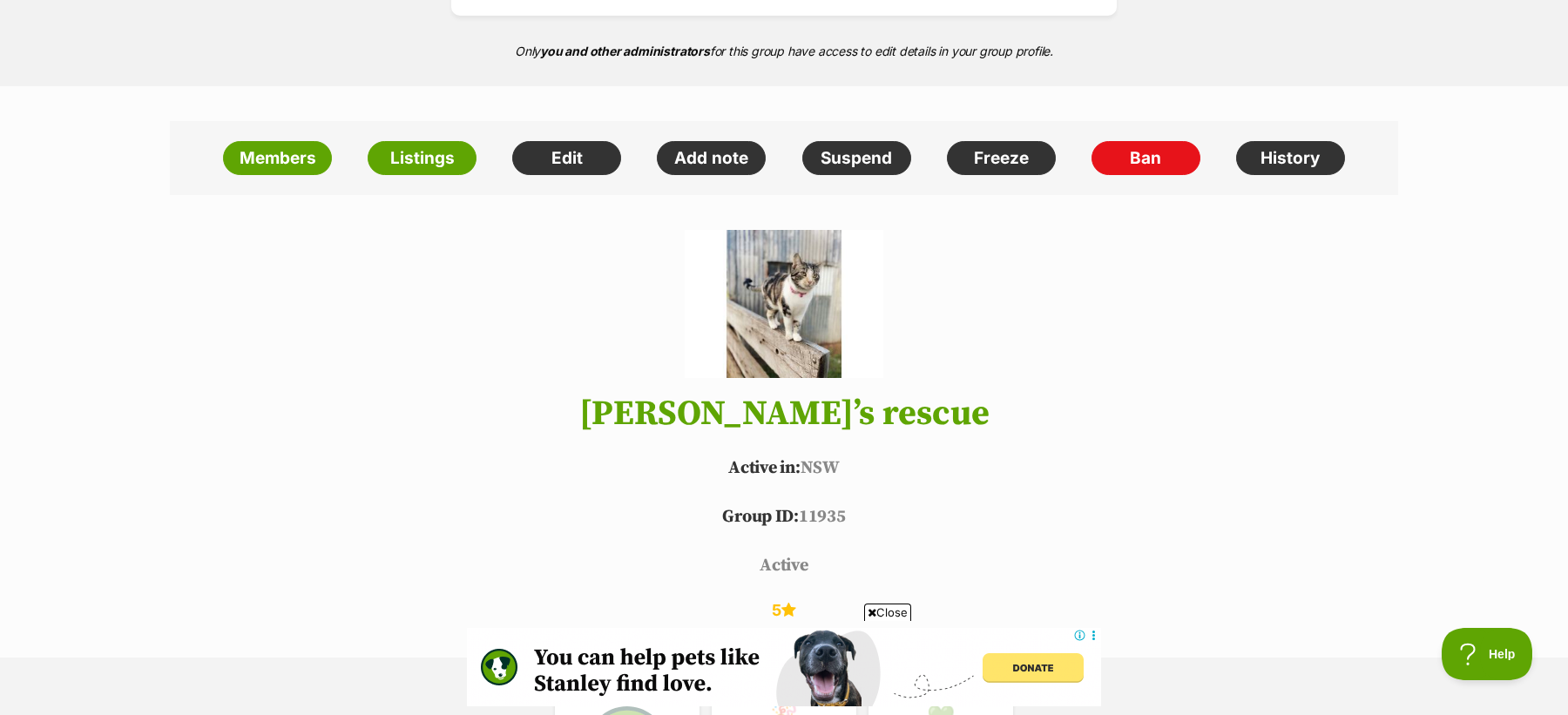
click at [559, 437] on header "Lucy’s rescue Active in: NSW Group ID: 11935 active 5 ✔ VET REFERENCE CHECKED ✔…" at bounding box center [784, 437] width 1280 height 415
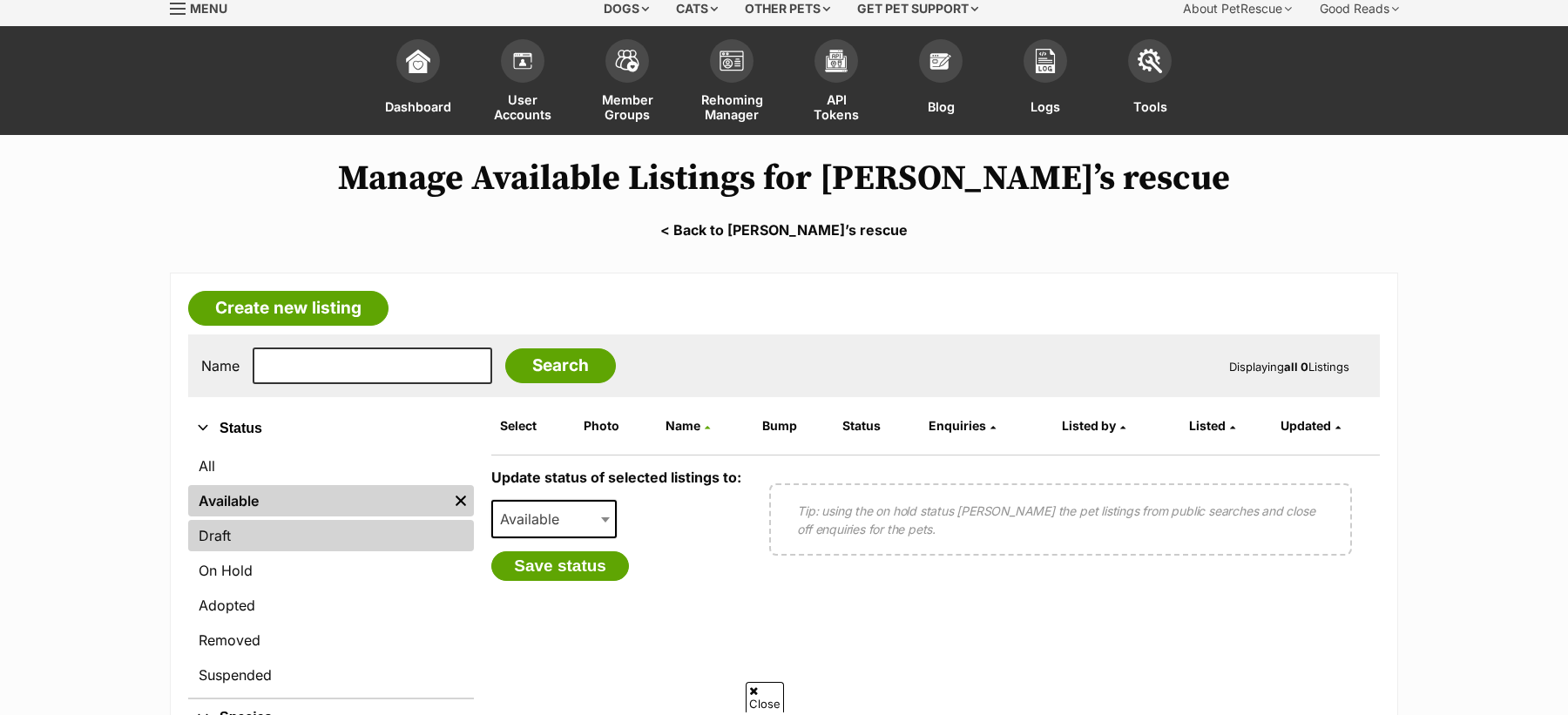
scroll to position [75, 0]
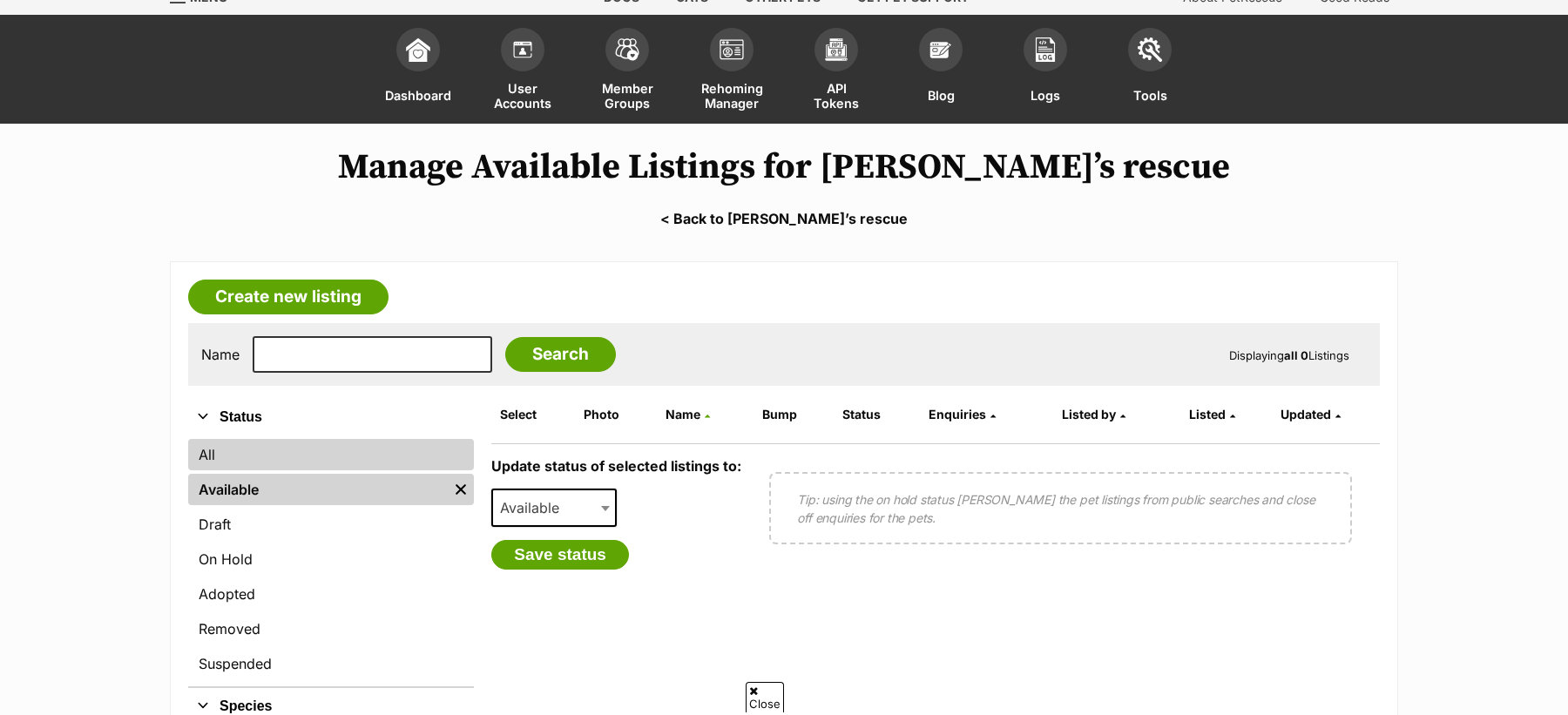
click at [298, 447] on link "All" at bounding box center [331, 455] width 286 height 31
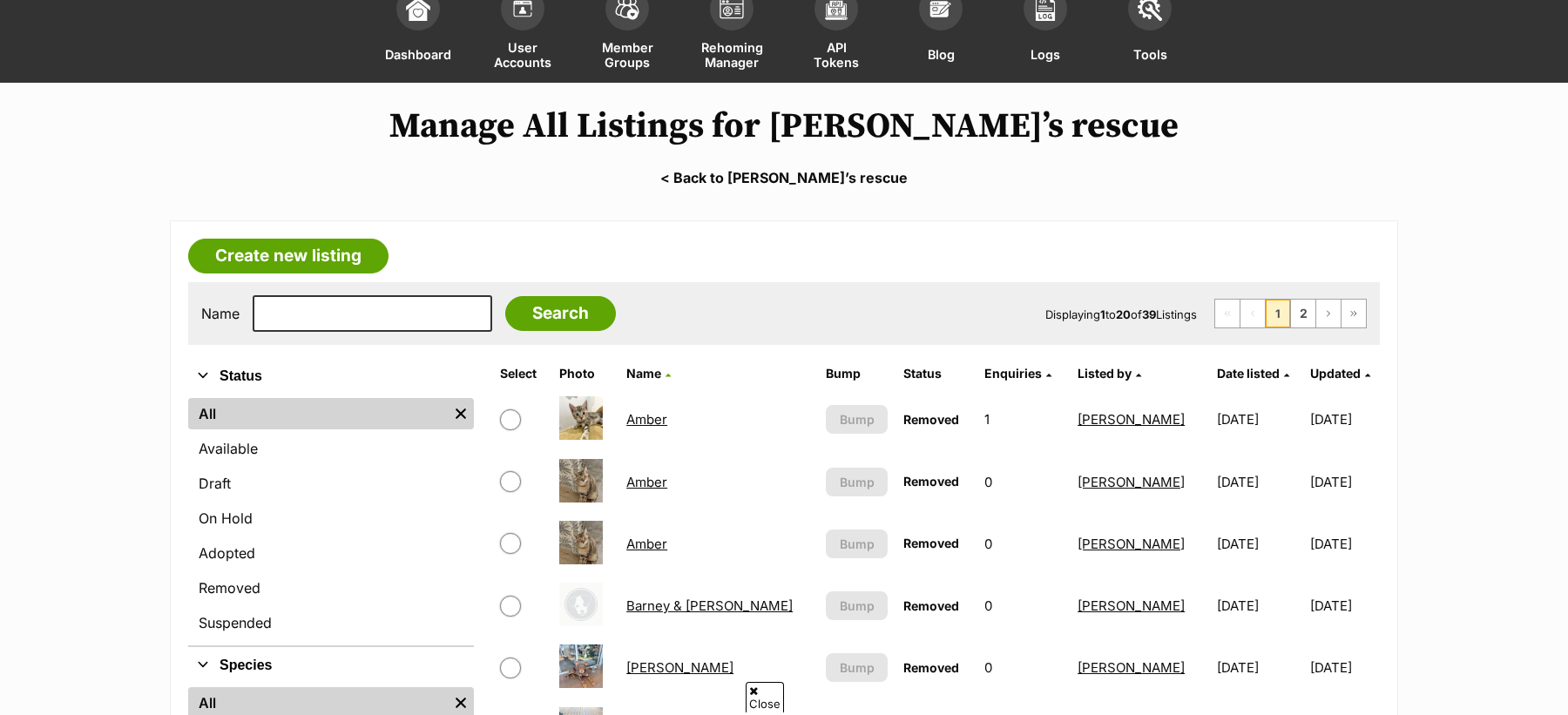
scroll to position [148, 0]
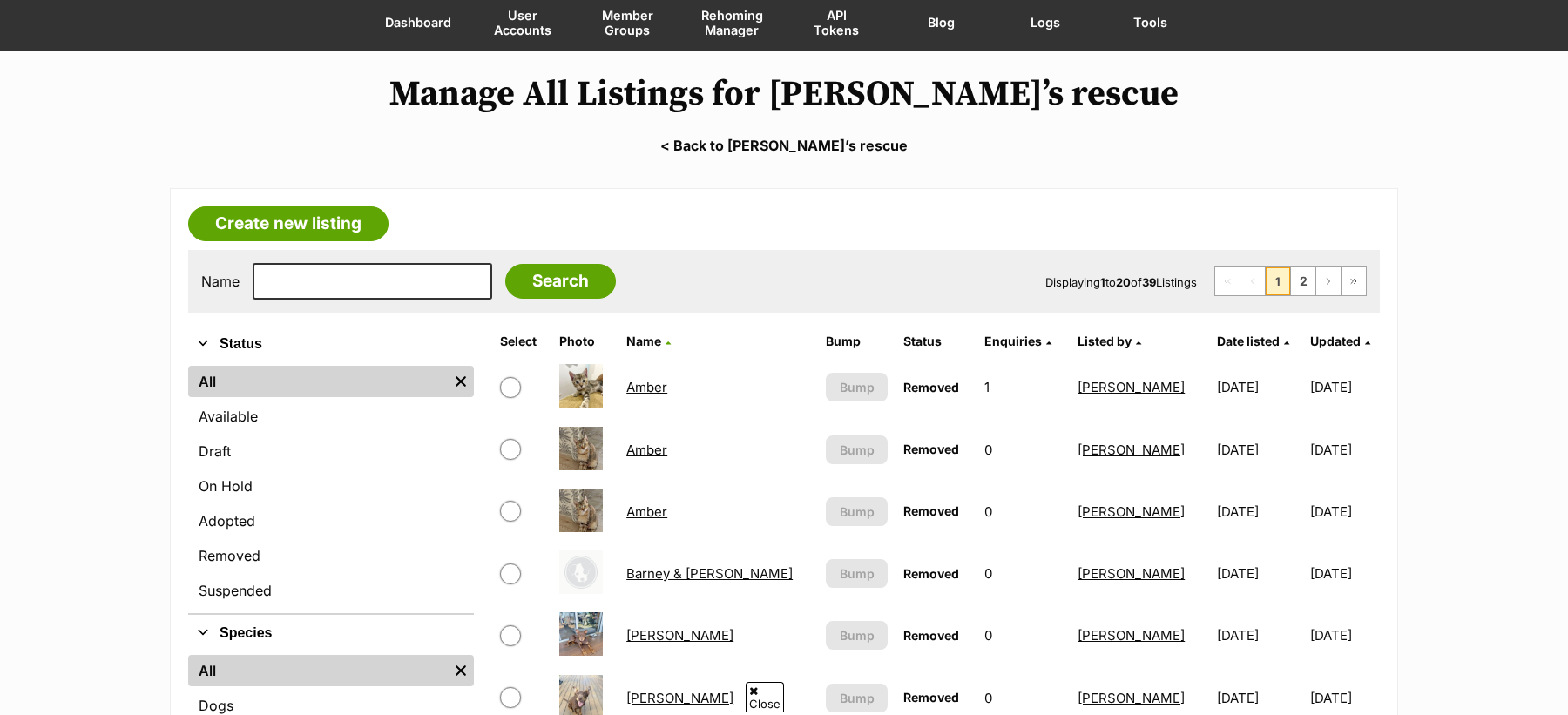
click at [1226, 344] on span "Date listed" at bounding box center [1249, 341] width 63 height 15
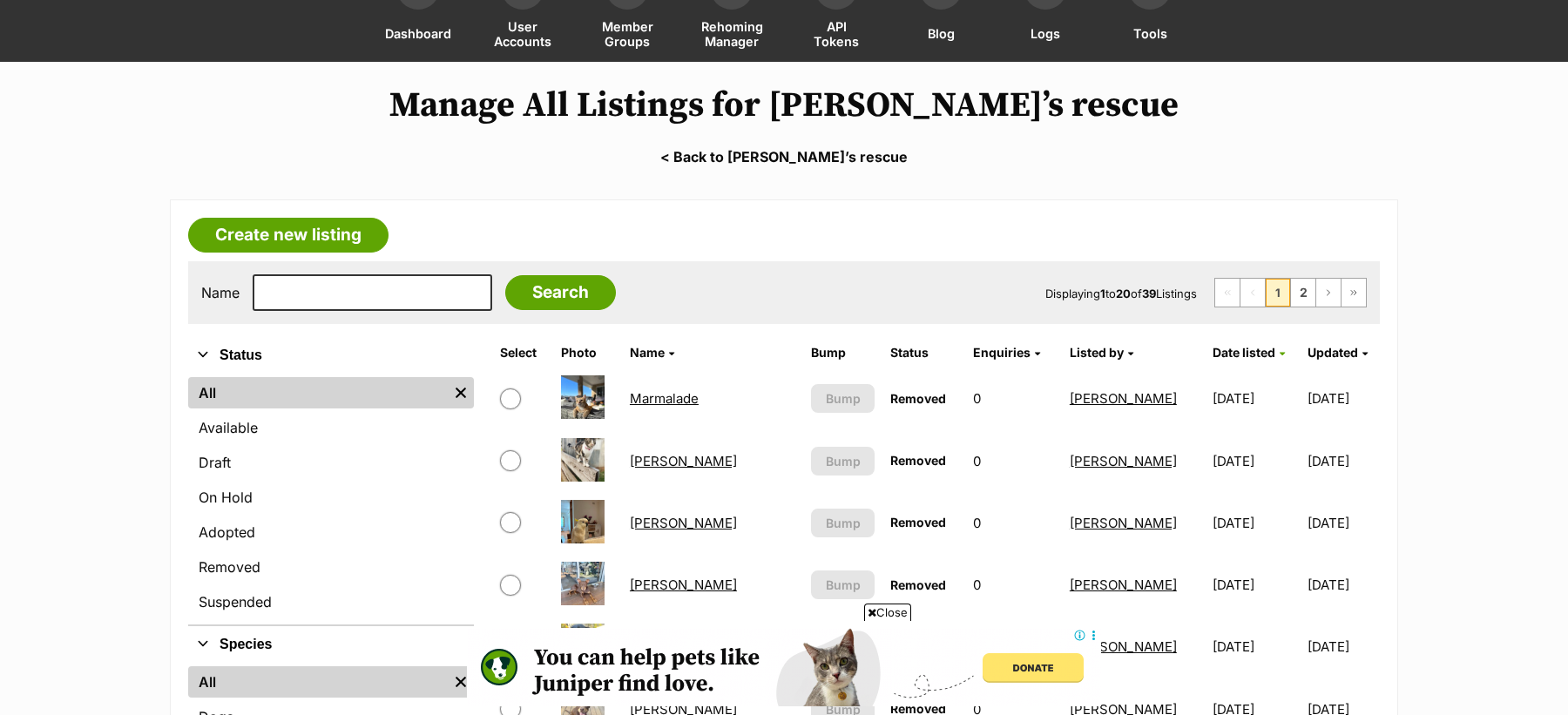
scroll to position [140, 0]
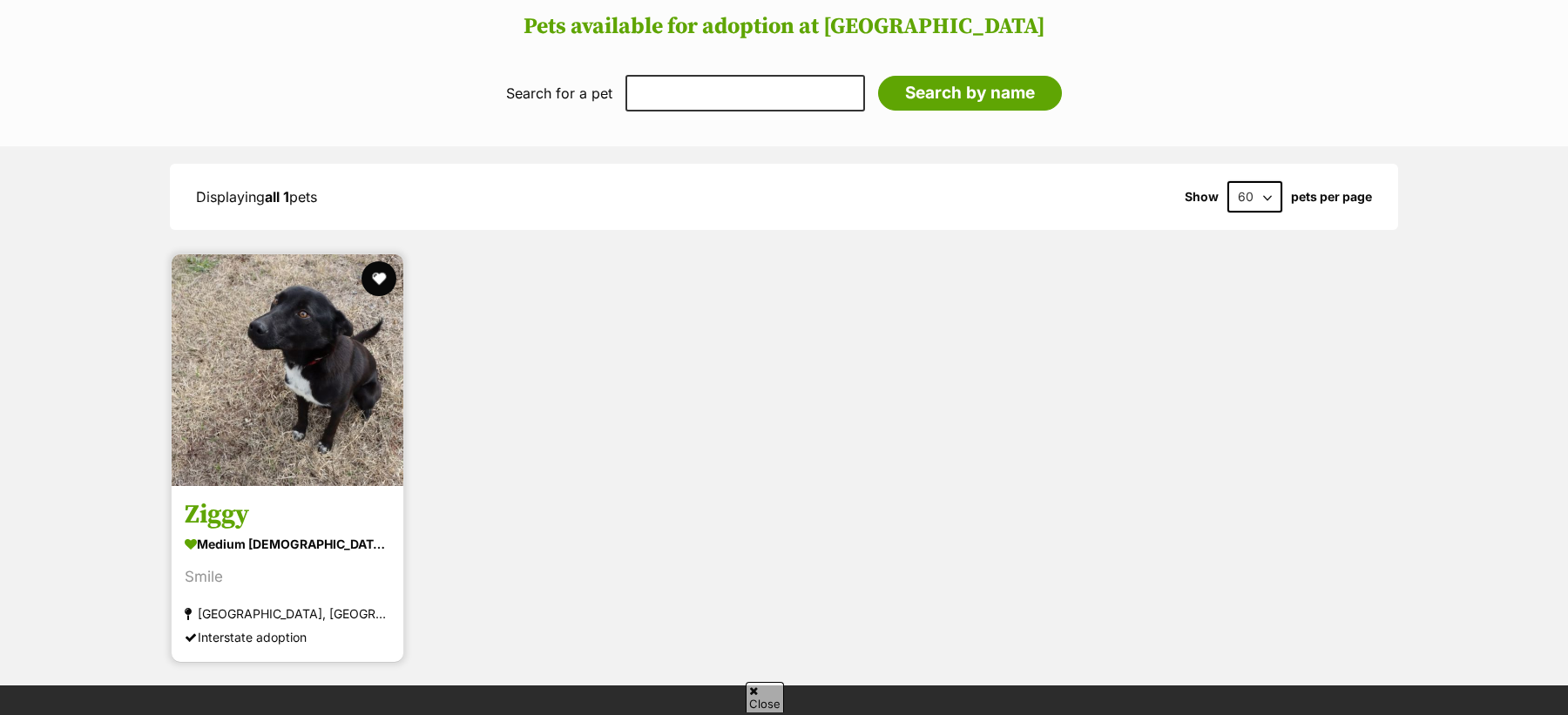
scroll to position [2300, 0]
click at [278, 405] on img at bounding box center [287, 371] width 232 height 232
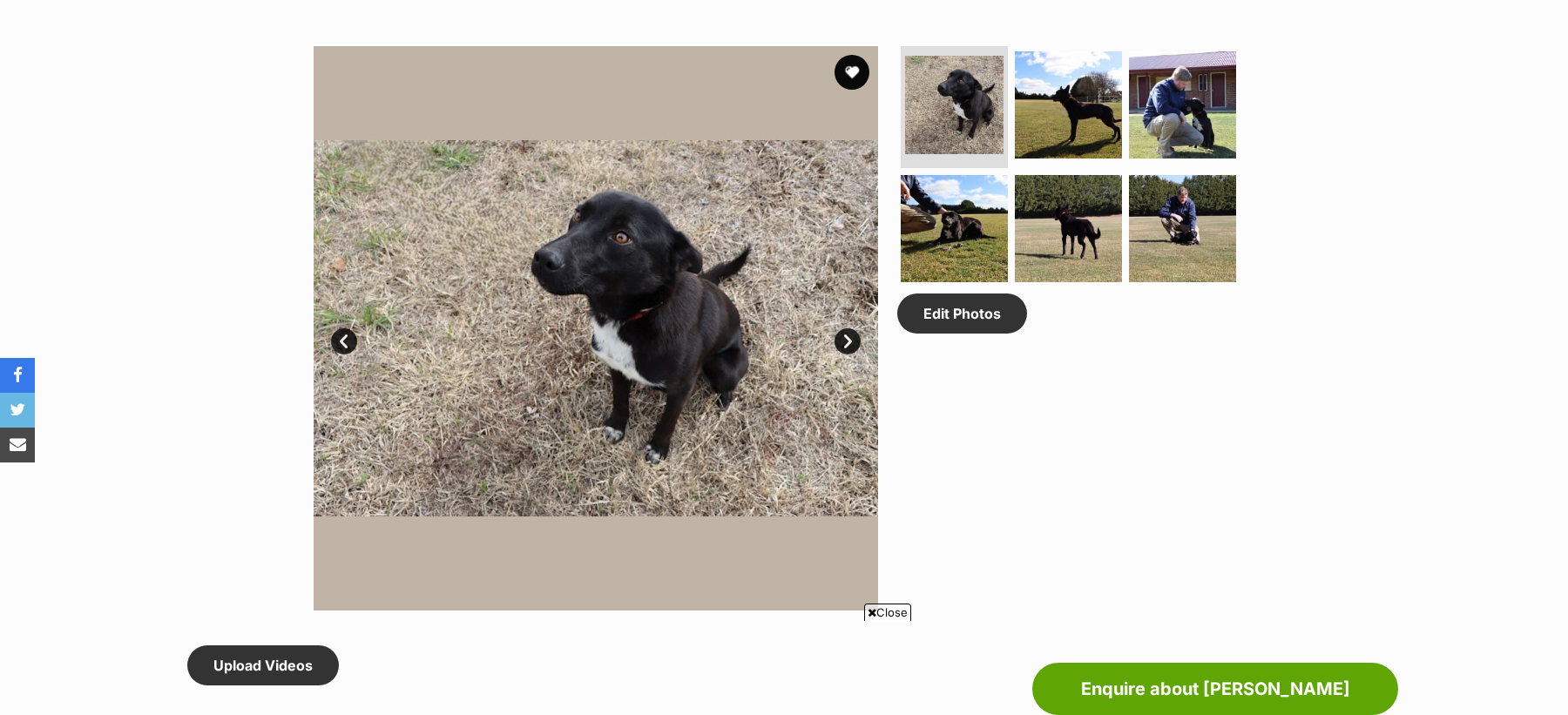
click at [850, 338] on link "Next" at bounding box center [846, 341] width 26 height 26
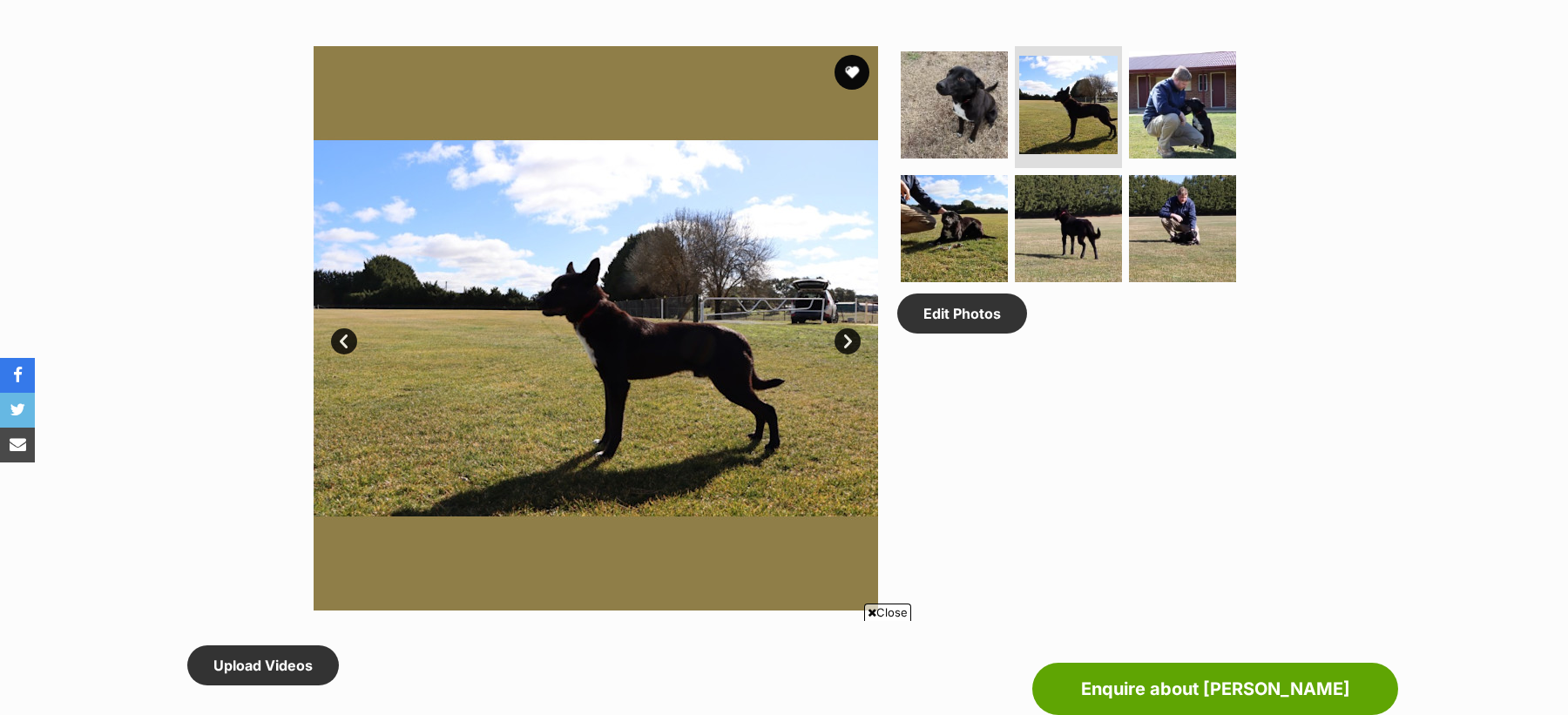
click at [850, 338] on link "Next" at bounding box center [846, 341] width 26 height 26
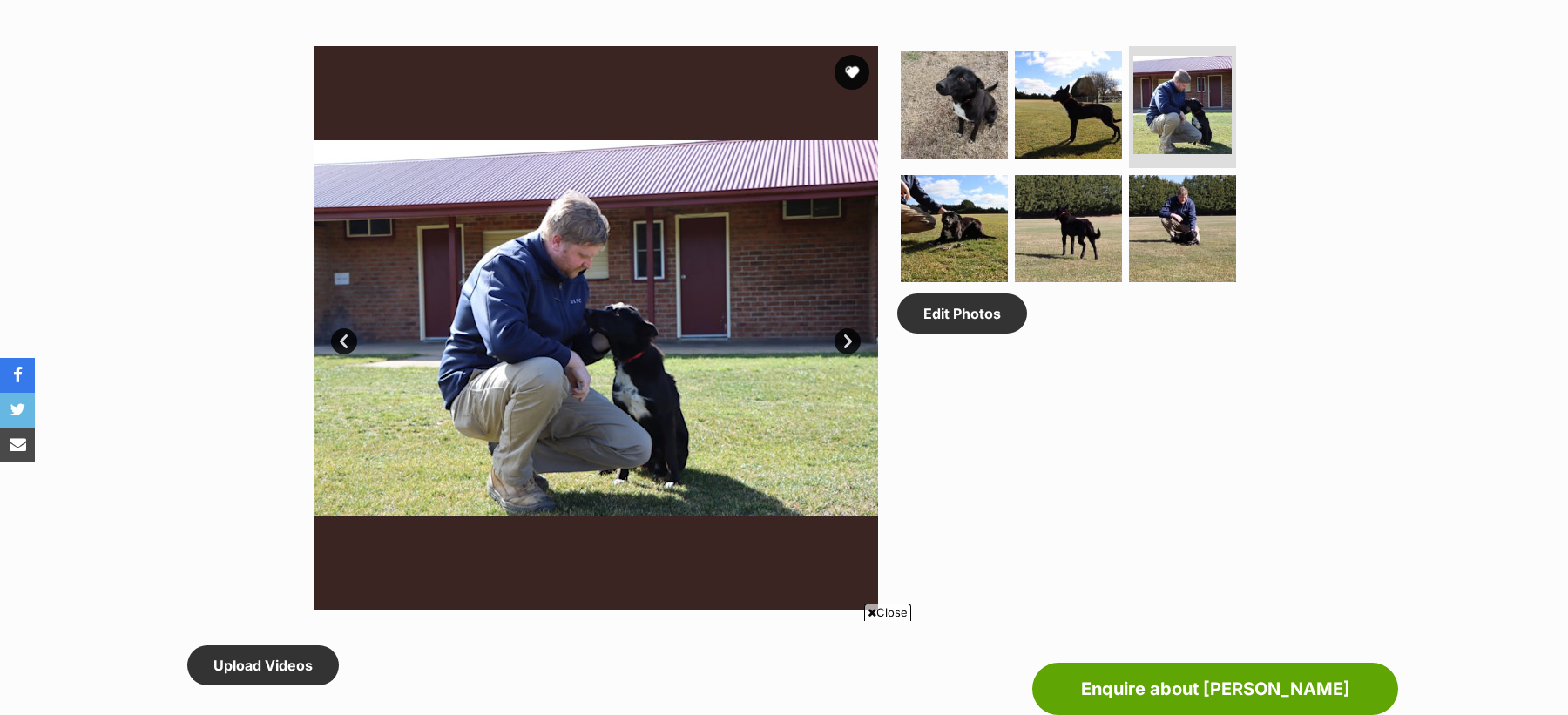
click at [850, 338] on link "Next" at bounding box center [846, 341] width 26 height 26
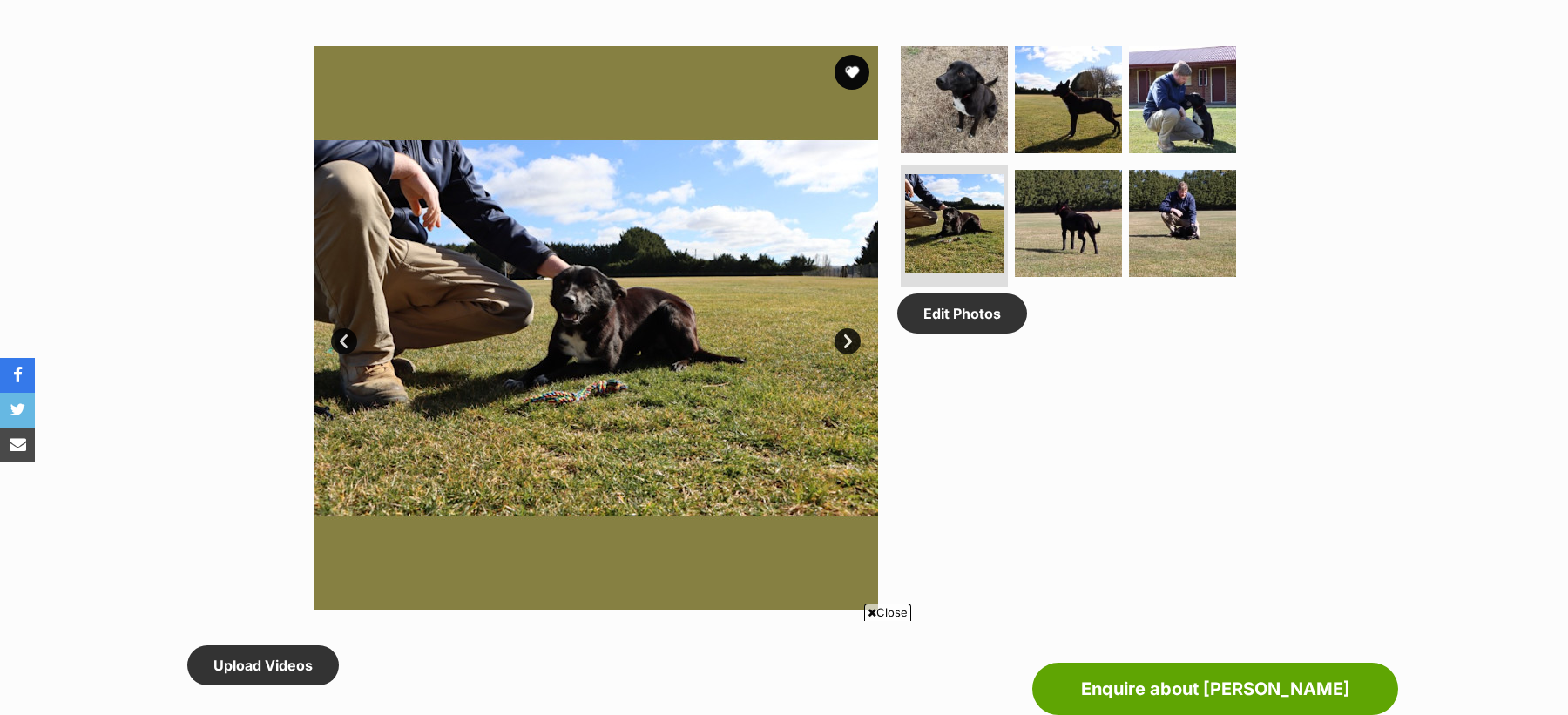
click at [850, 338] on link "Next" at bounding box center [846, 341] width 26 height 26
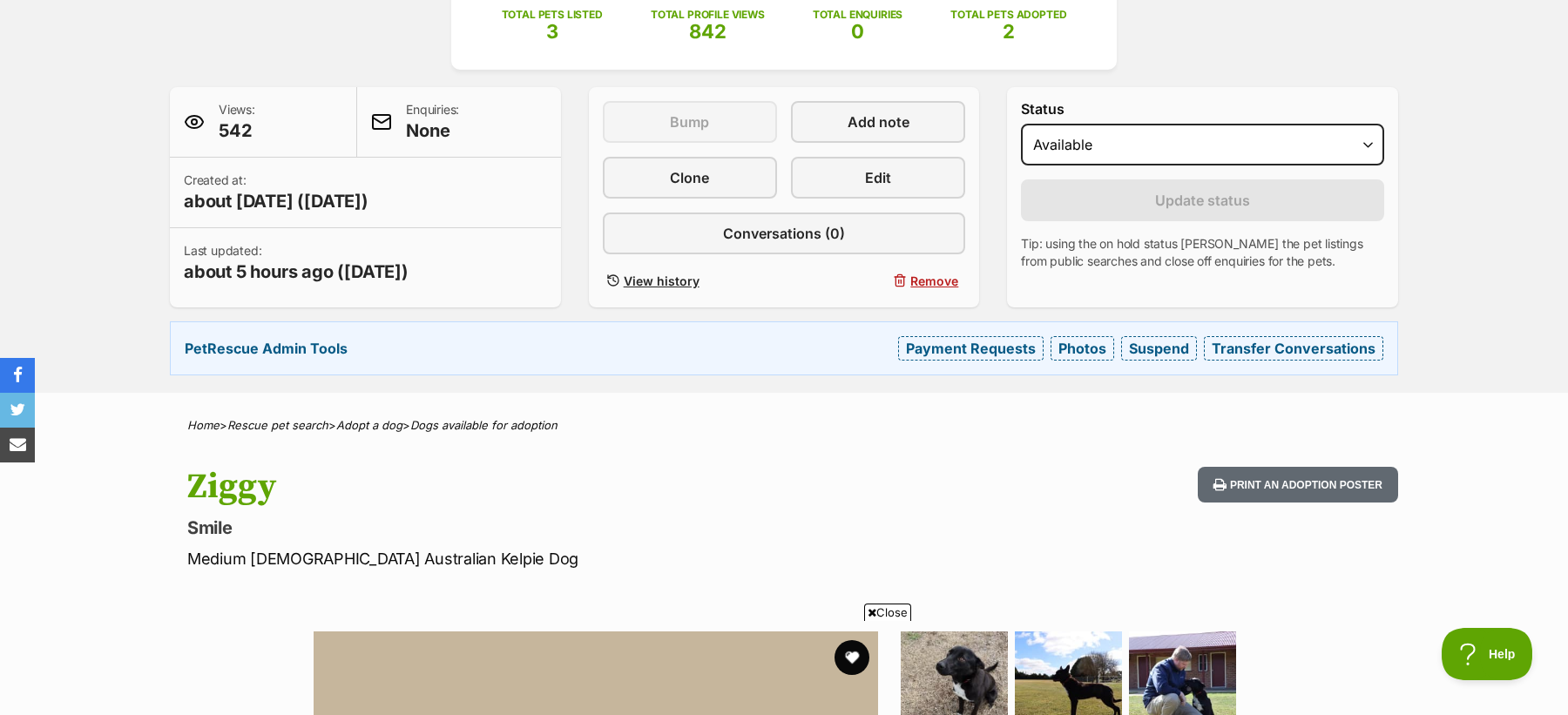
scroll to position [56, 0]
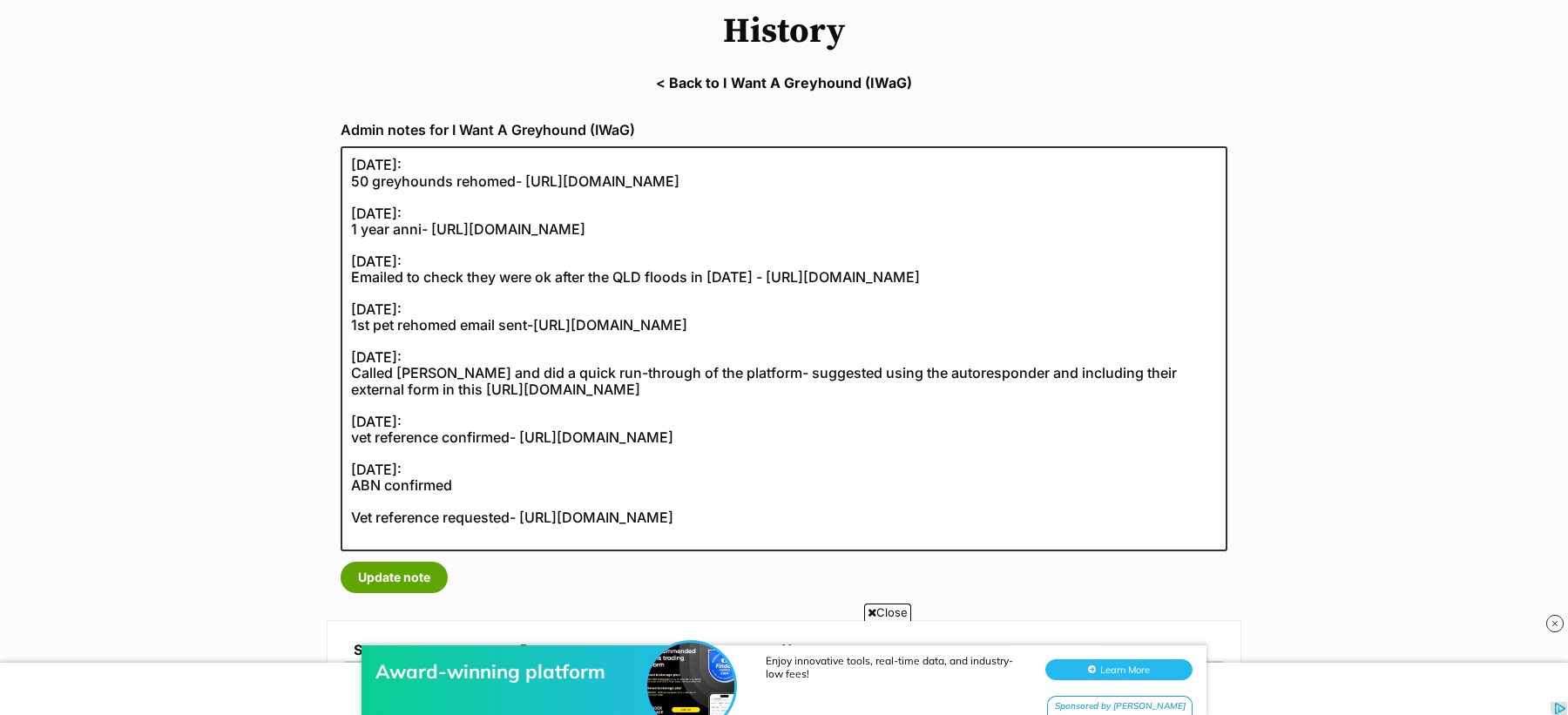
click at [895, 609] on span "Close" at bounding box center [887, 612] width 47 height 17
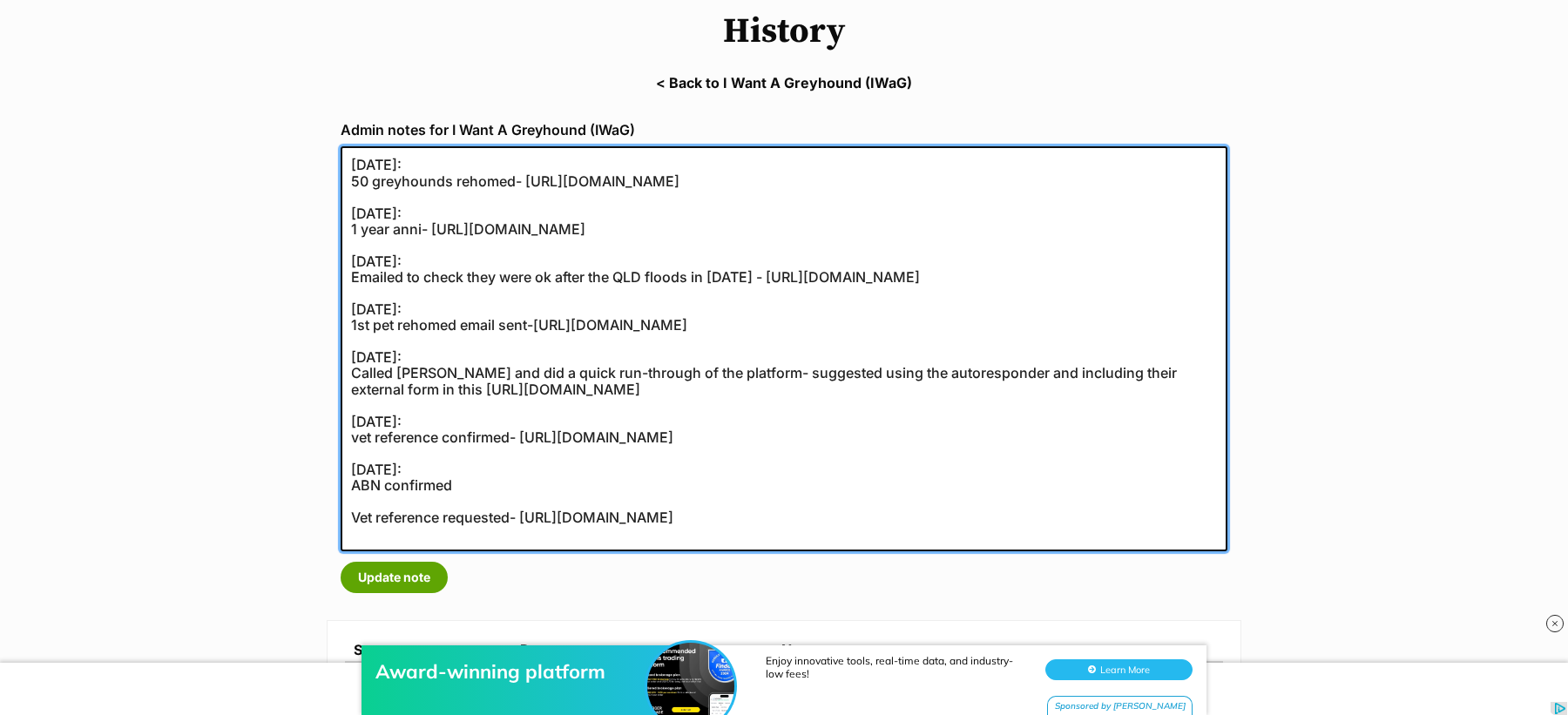
click at [450, 521] on textarea "28/08/2023: 50 greyhounds rehomed- https://secure.helpscout.net/conversation/23…" at bounding box center [784, 349] width 886 height 405
click at [465, 500] on textarea "28/08/2023: 50 greyhounds rehomed- https://secure.helpscout.net/conversation/23…" at bounding box center [784, 349] width 886 height 405
click at [410, 542] on textarea "28/08/2023: 50 greyhounds rehomed- https://secure.helpscout.net/conversation/23…" at bounding box center [784, 349] width 886 height 405
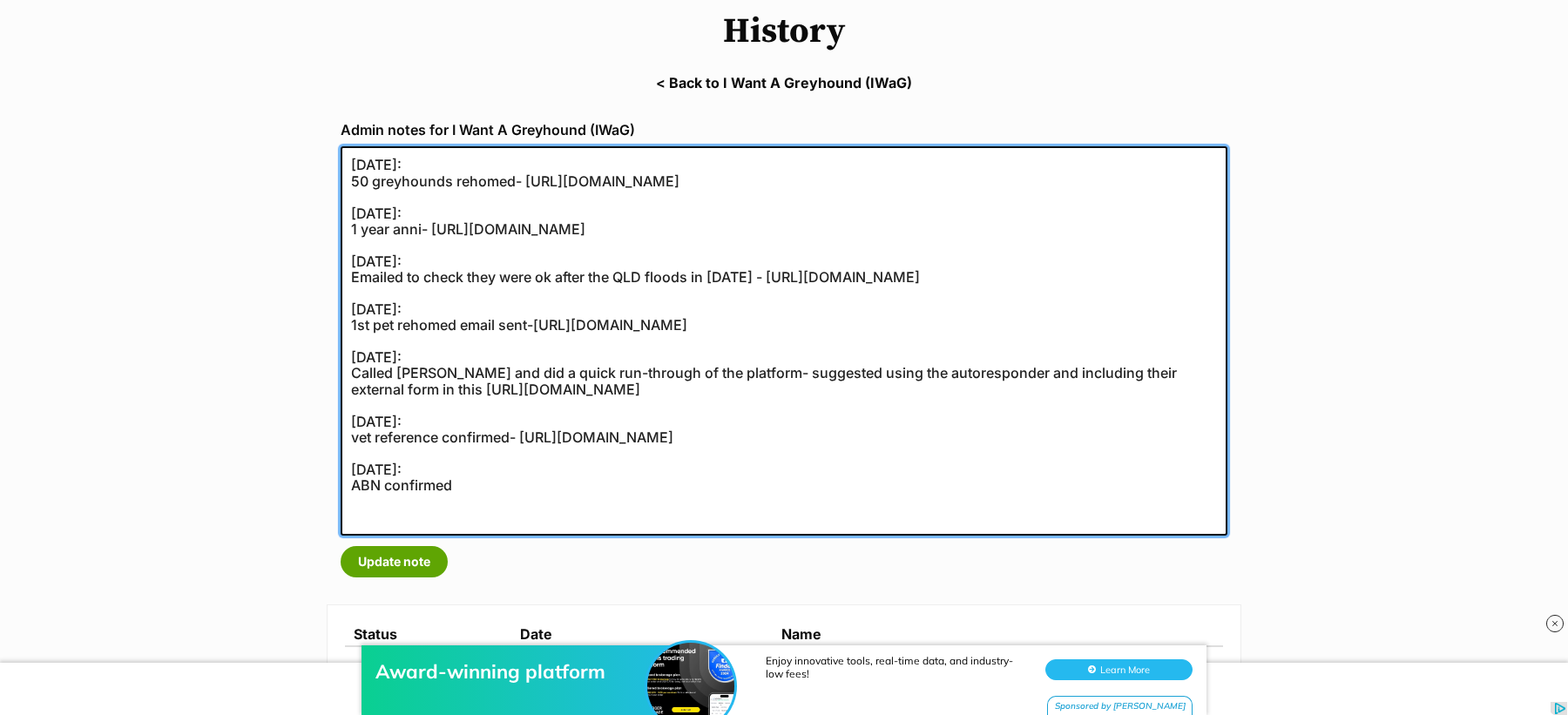
click at [467, 507] on textarea "28/08/2023: 50 greyhounds rehomed- https://secure.helpscout.net/conversation/23…" at bounding box center [784, 341] width 886 height 390
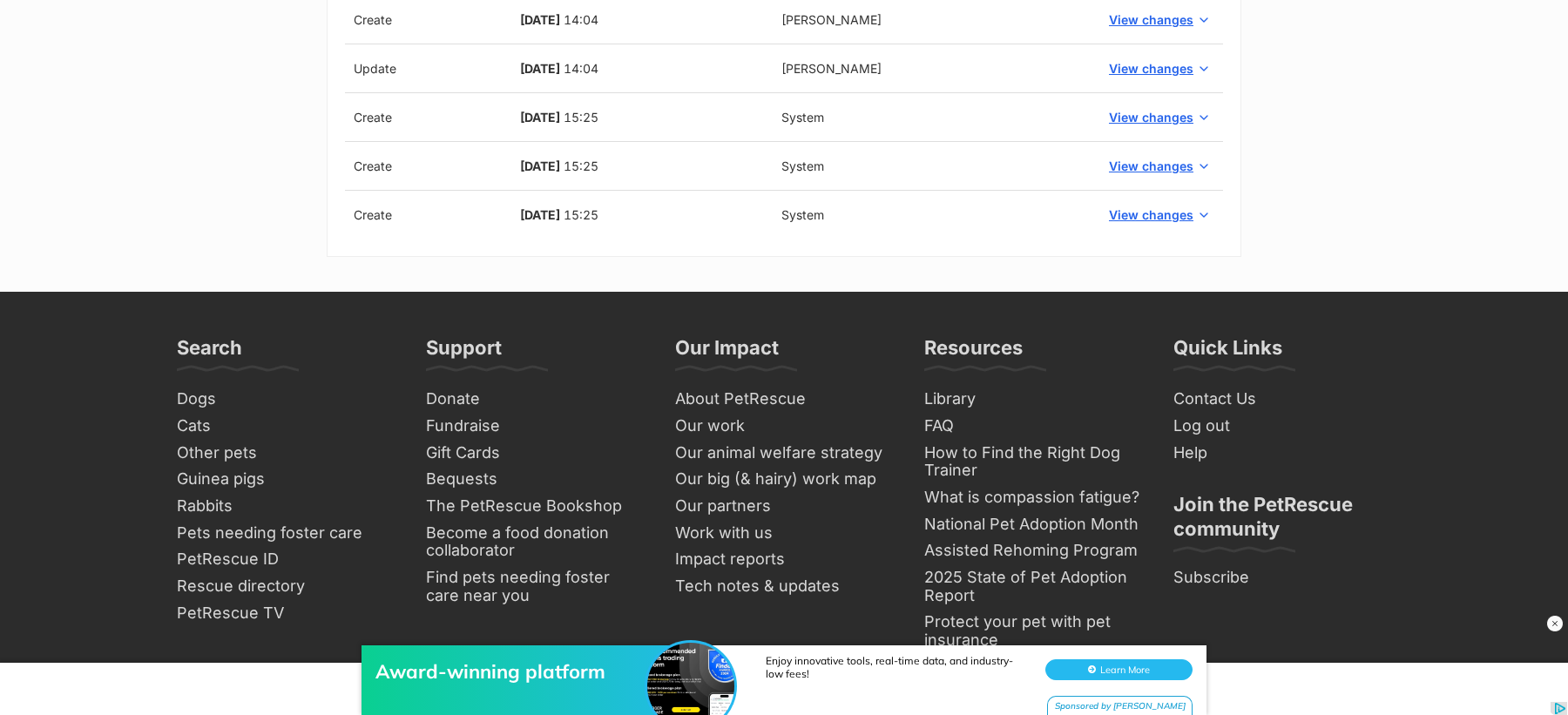
scroll to position [2018, 0]
click at [1135, 205] on span "View changes" at bounding box center [1151, 214] width 85 height 18
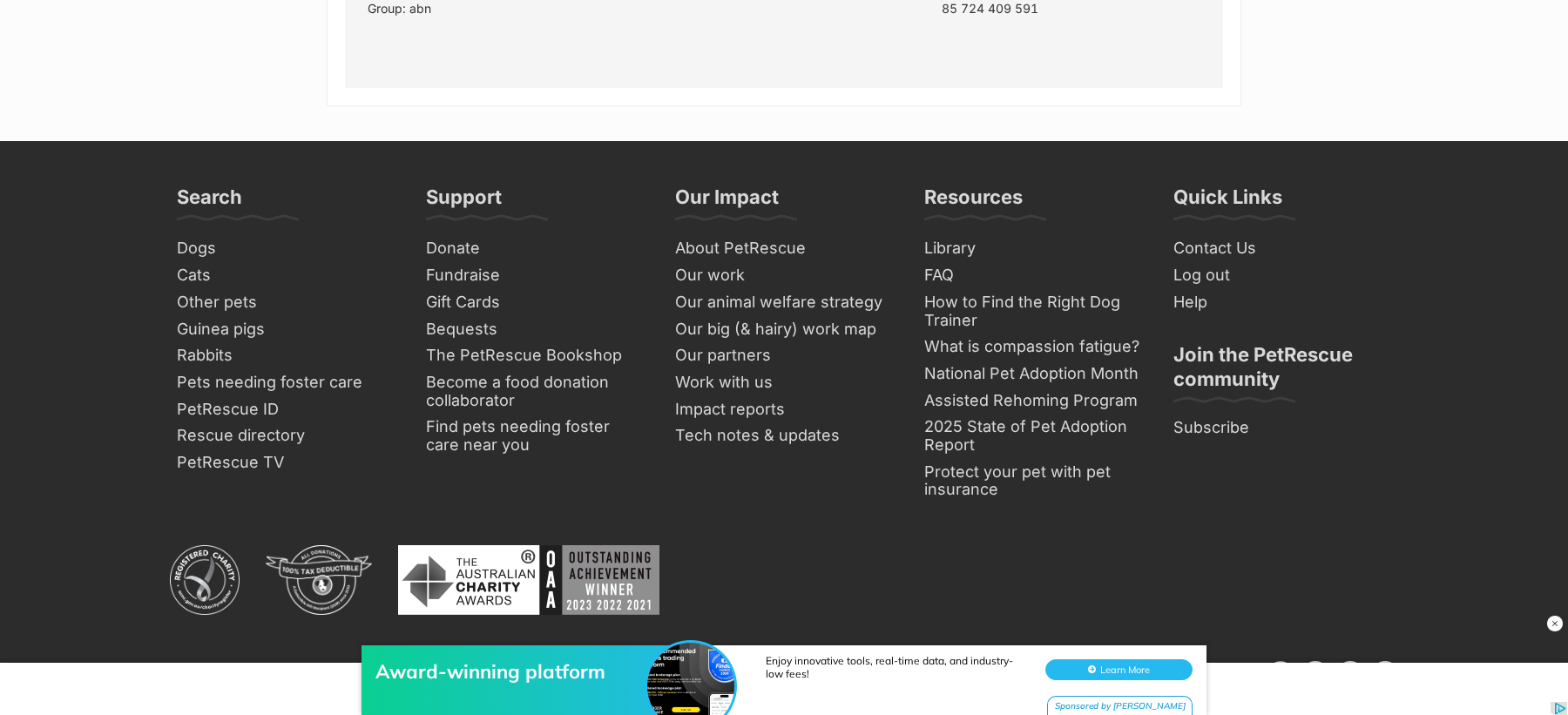
scroll to position [3525, 0]
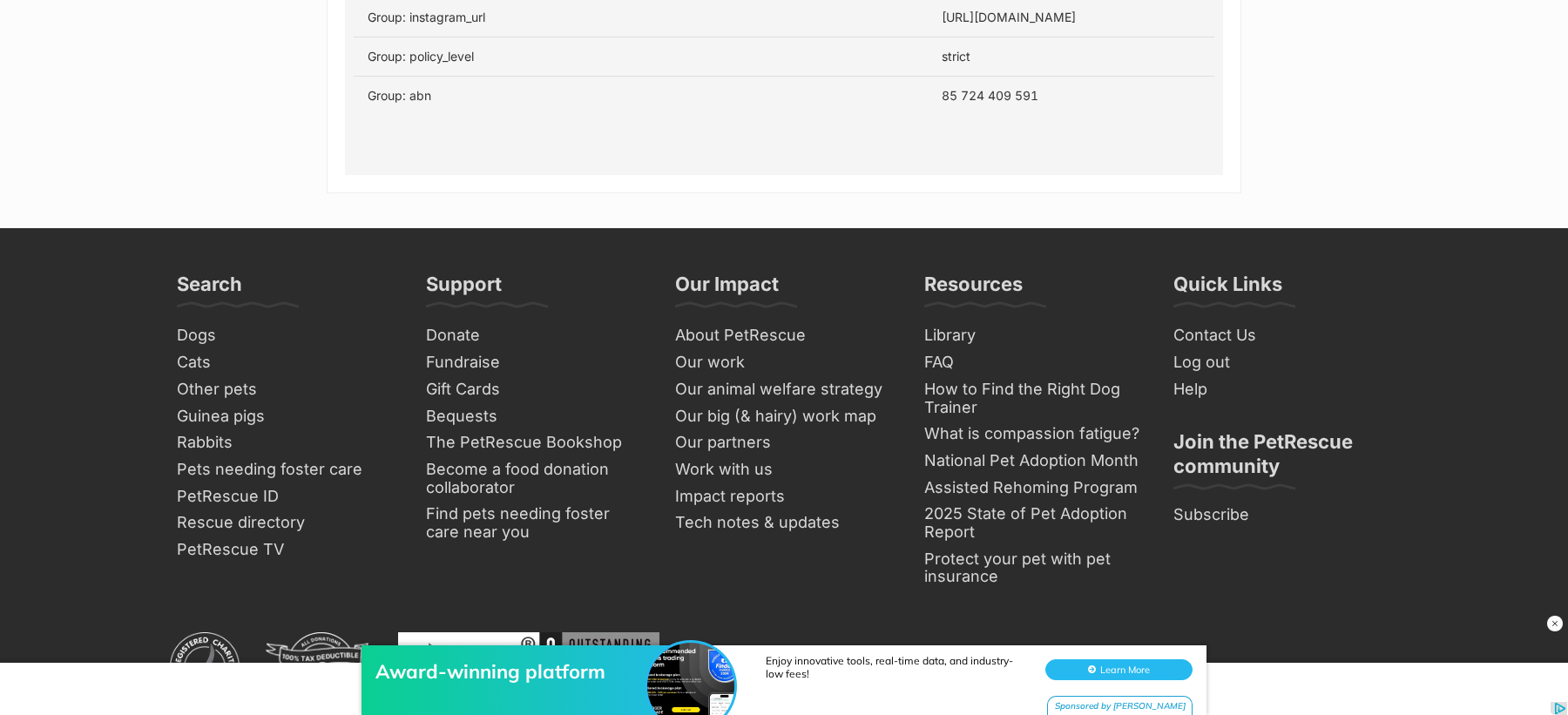
click at [1007, 101] on td "85 724 409 591" at bounding box center [1070, 95] width 287 height 39
copy table "Status Date Name Update 04 Feb, 2025 20:17 Team IWaG View changes Update 04 Feb…"
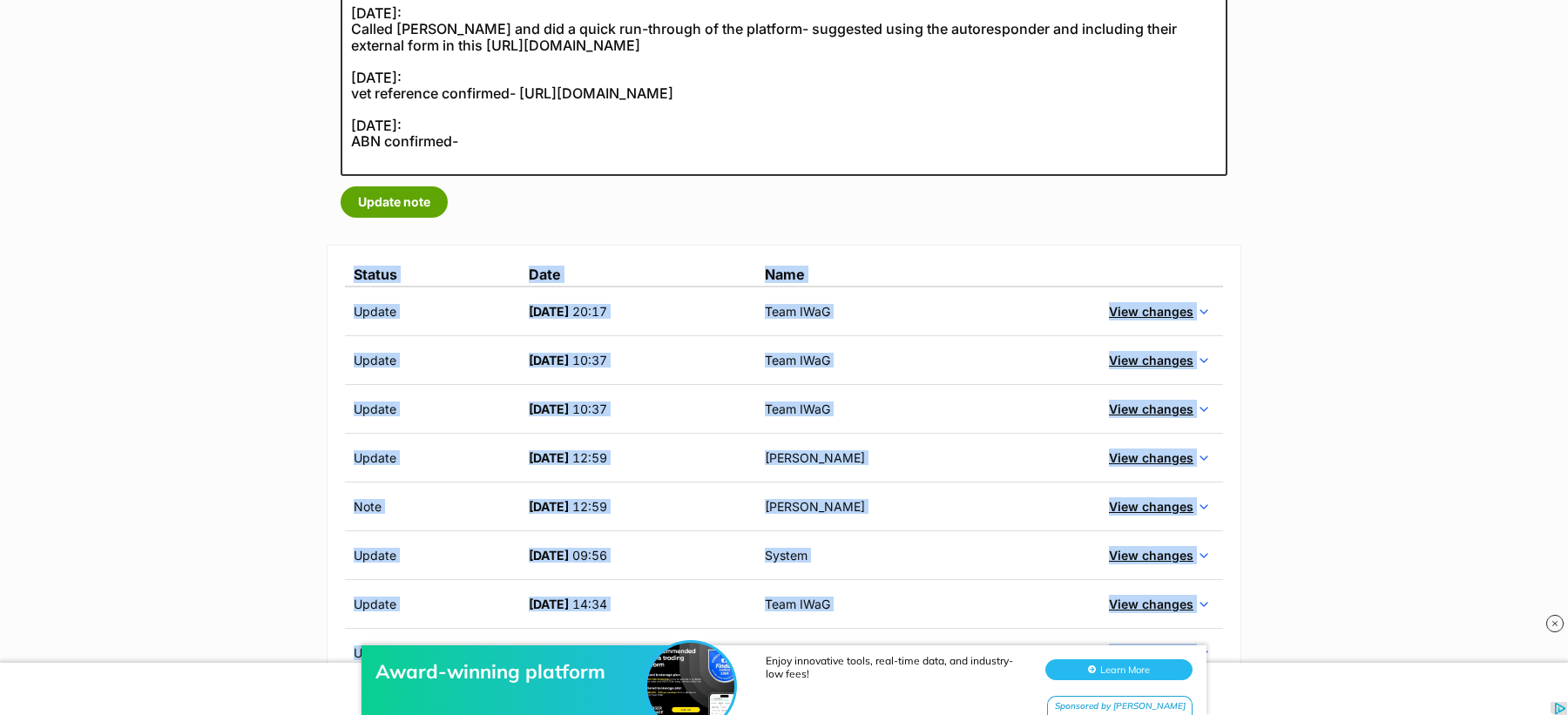
scroll to position [522, 0]
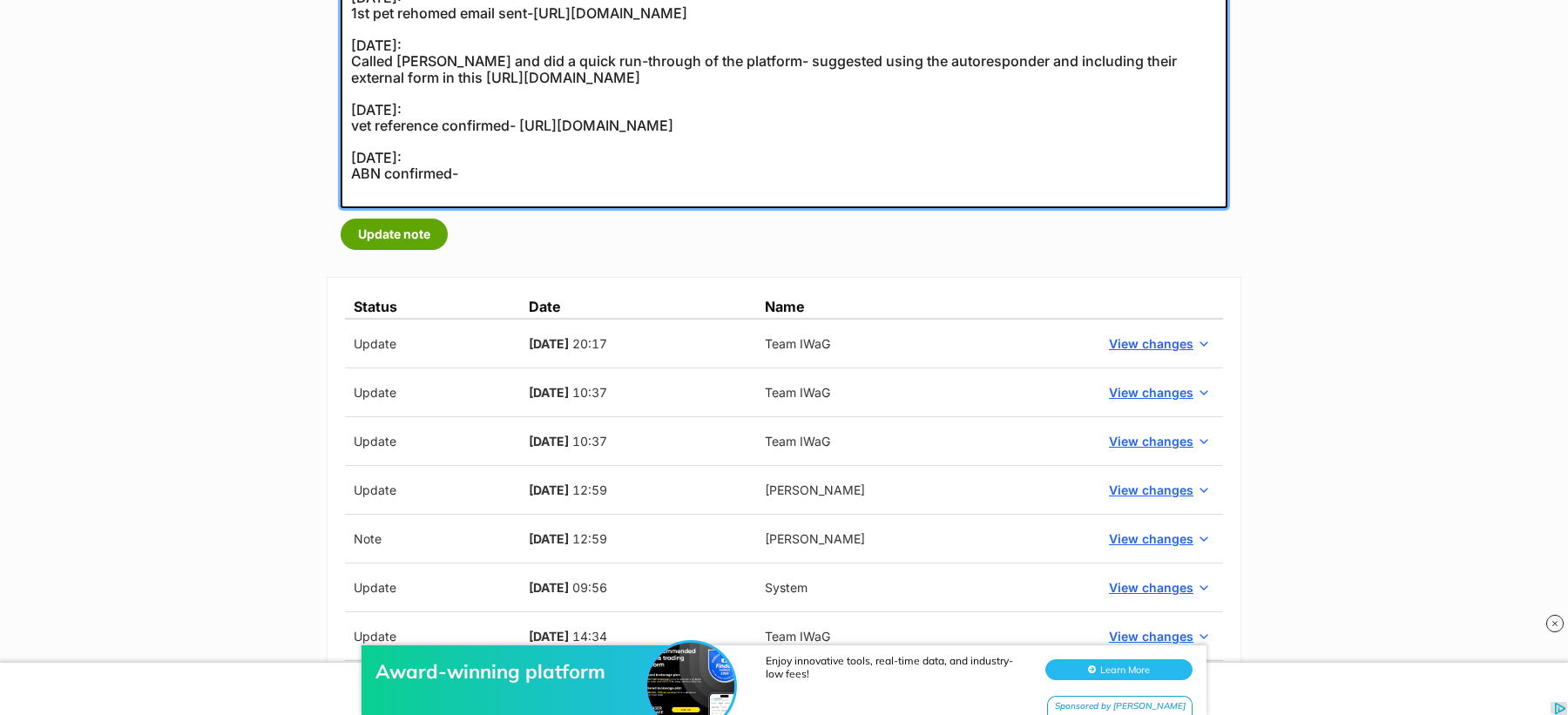
click at [515, 194] on textarea "28/08/2023: 50 greyhounds rehomed- https://secure.helpscout.net/conversation/23…" at bounding box center [784, 21] width 886 height 374
paste textarea "https://abr.business.gov.au/ABN/View?id=85724409591"
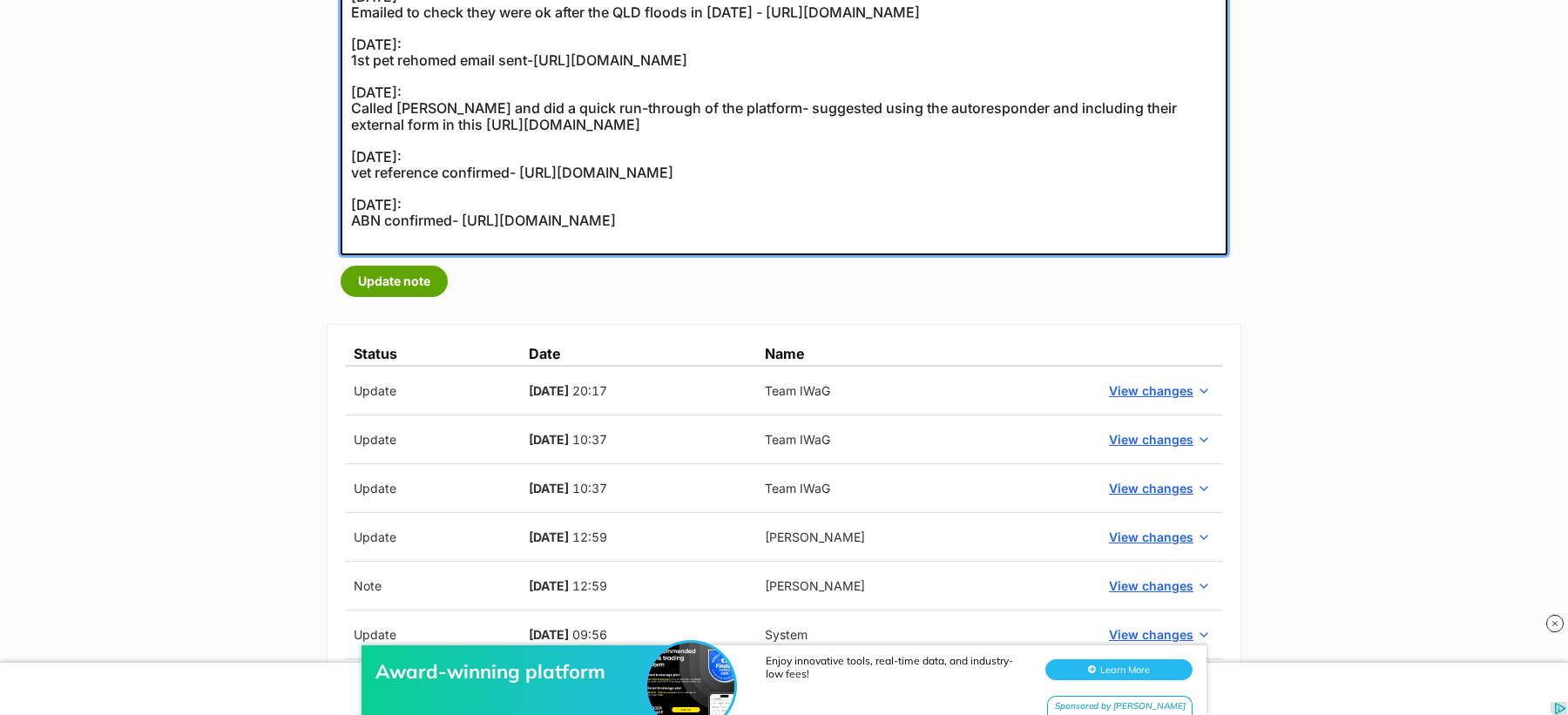
scroll to position [451, 0]
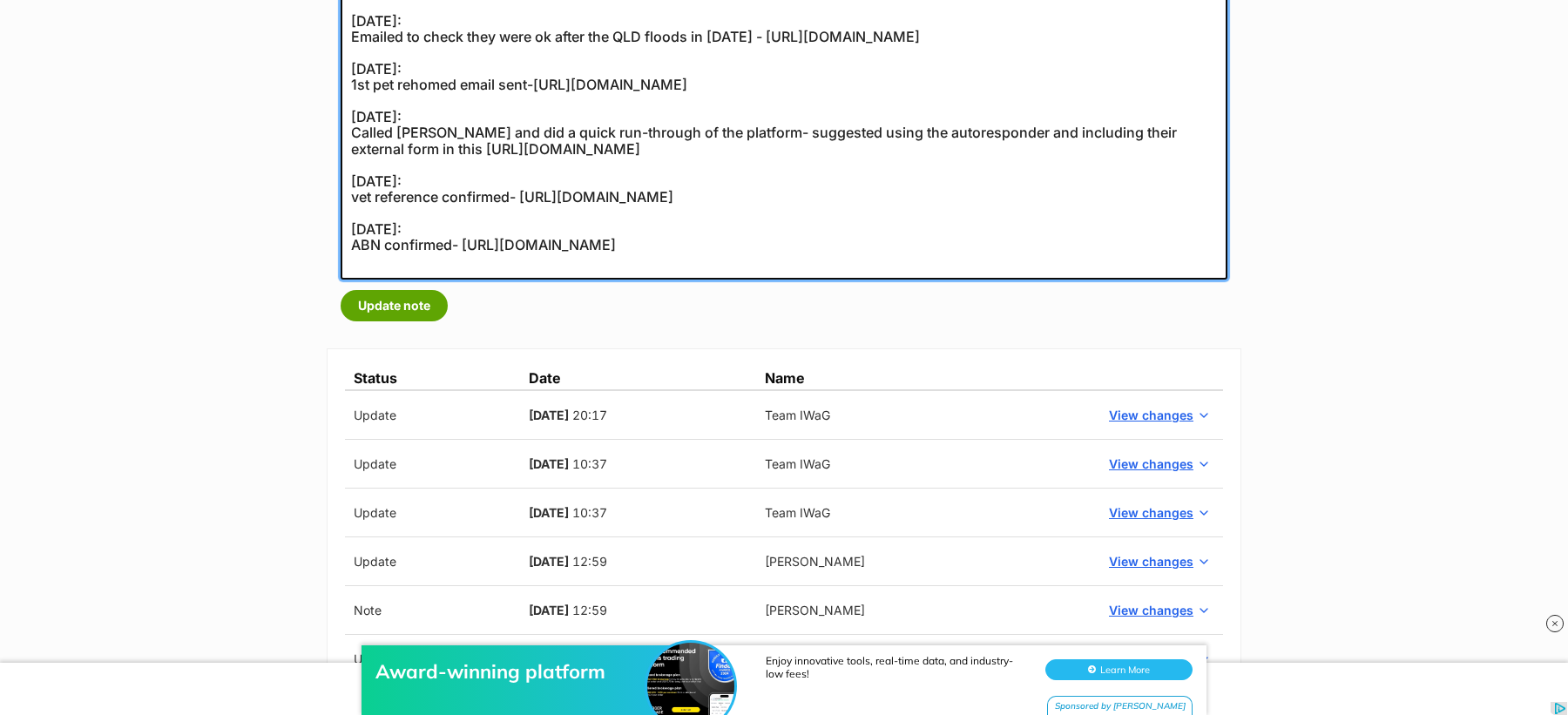
click at [435, 197] on textarea "28/08/2023: 50 greyhounds rehomed- https://secure.helpscout.net/conversation/23…" at bounding box center [784, 92] width 886 height 374
click at [426, 185] on textarea "28/08/2023: 50 greyhounds rehomed- https://secure.helpscout.net/conversation/23…" at bounding box center [784, 92] width 886 height 374
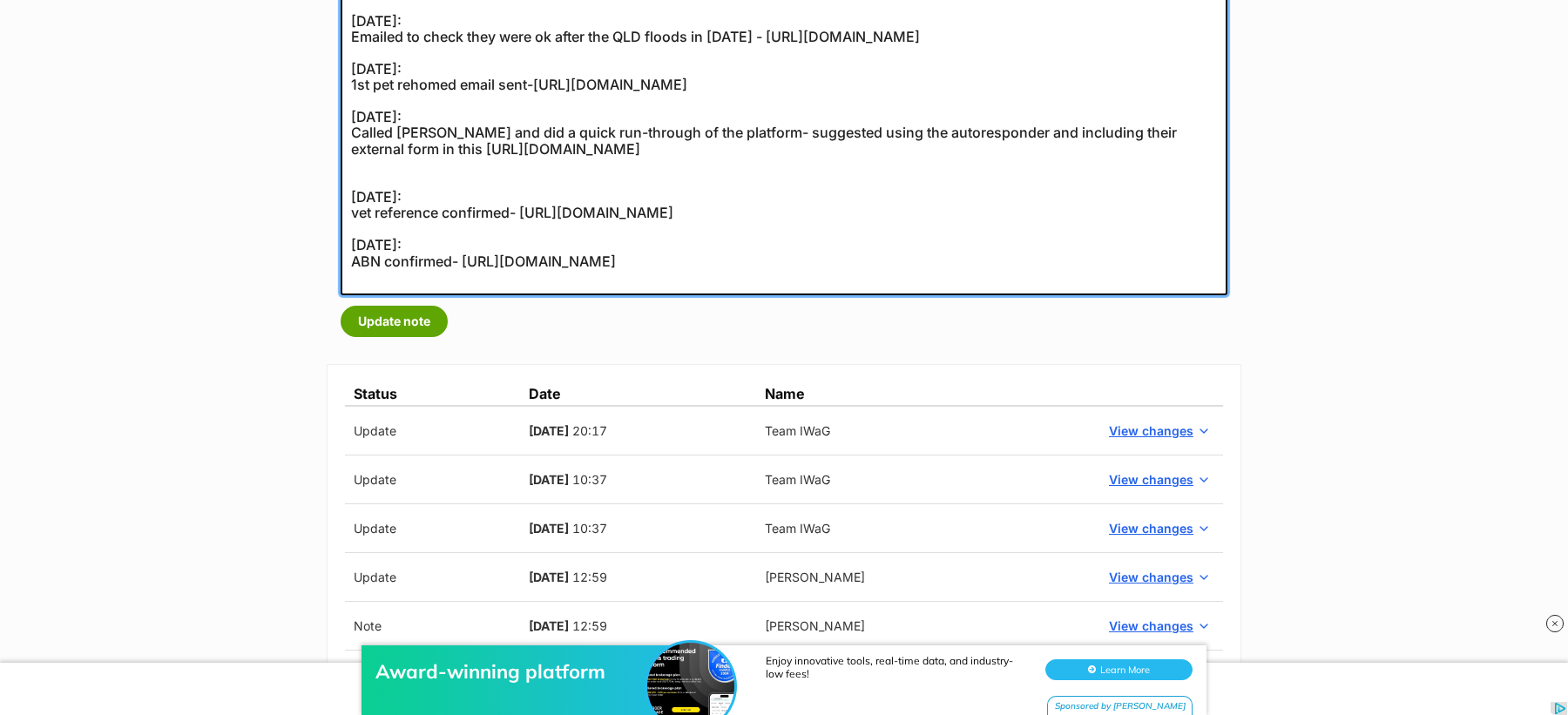
paste textarea "14/10/2021:"
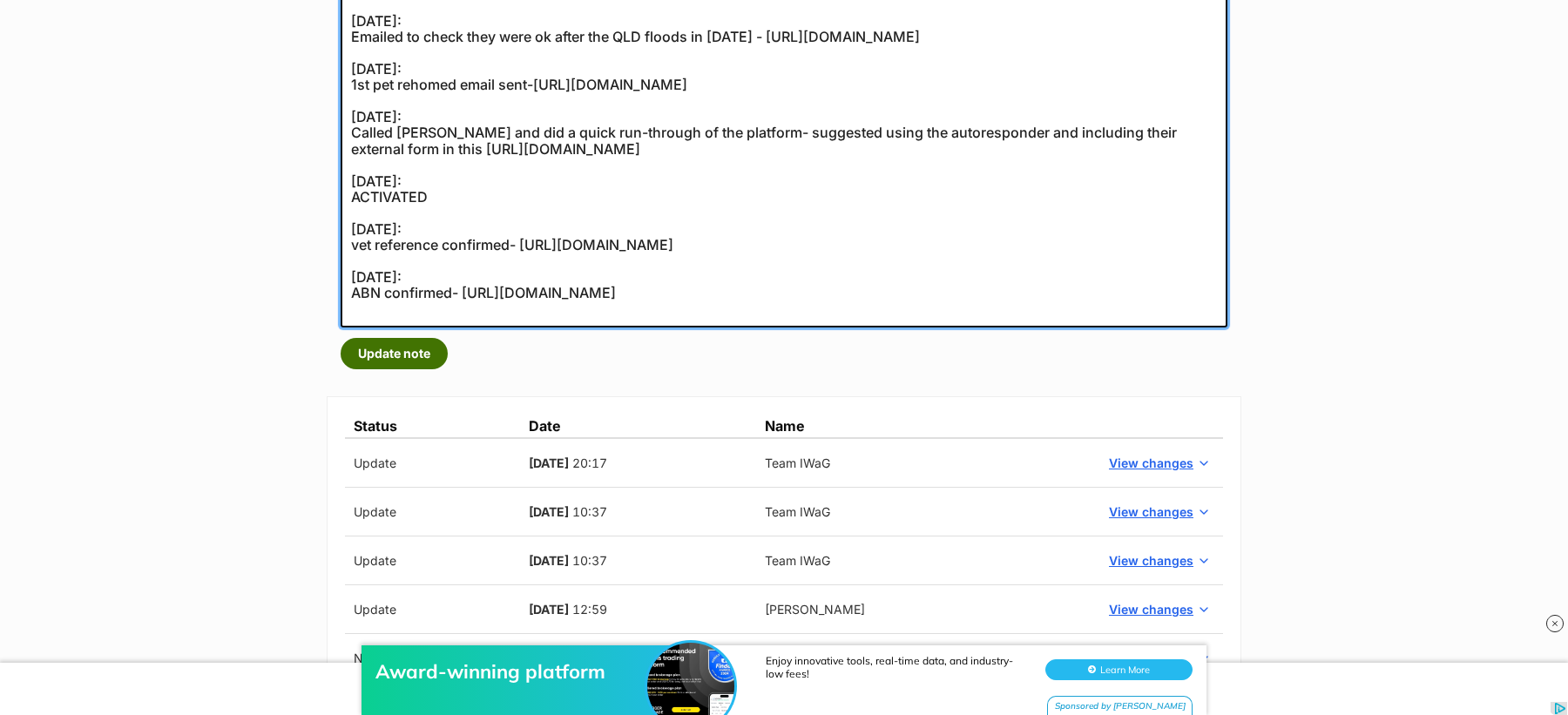
type textarea "28/08/2023: 50 greyhounds rehomed- https://secure.helpscout.net/conversation/23…"
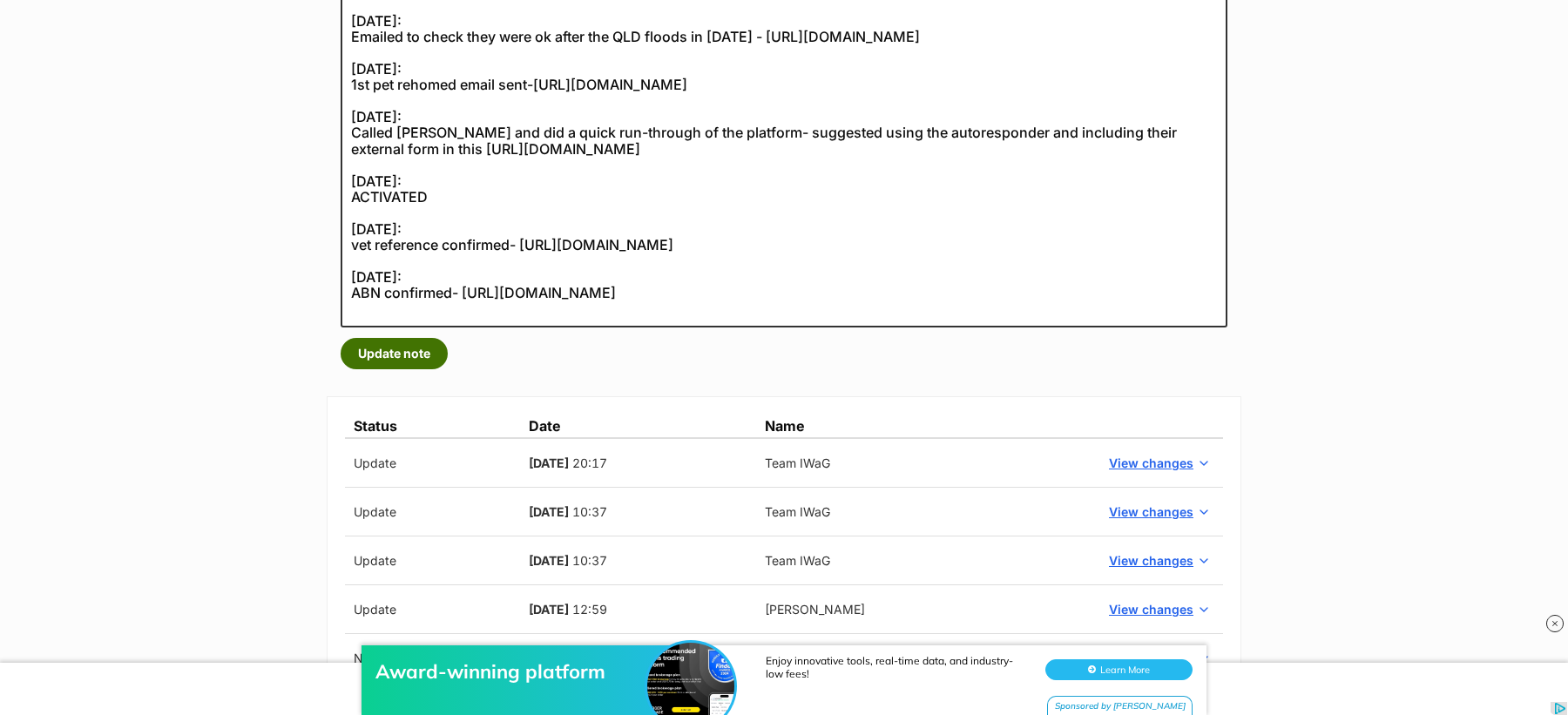
click at [411, 351] on button "Update note" at bounding box center [394, 354] width 107 height 31
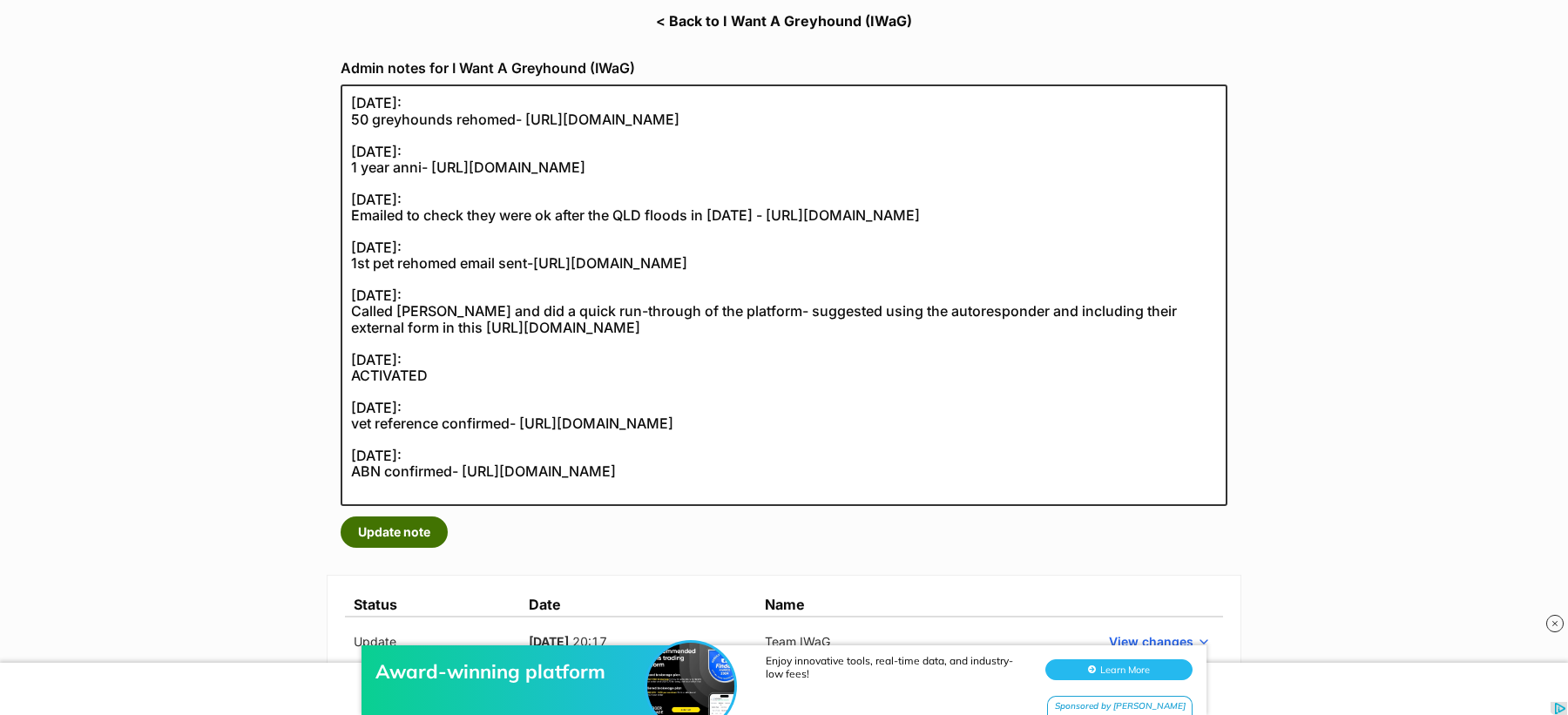
scroll to position [272, 0]
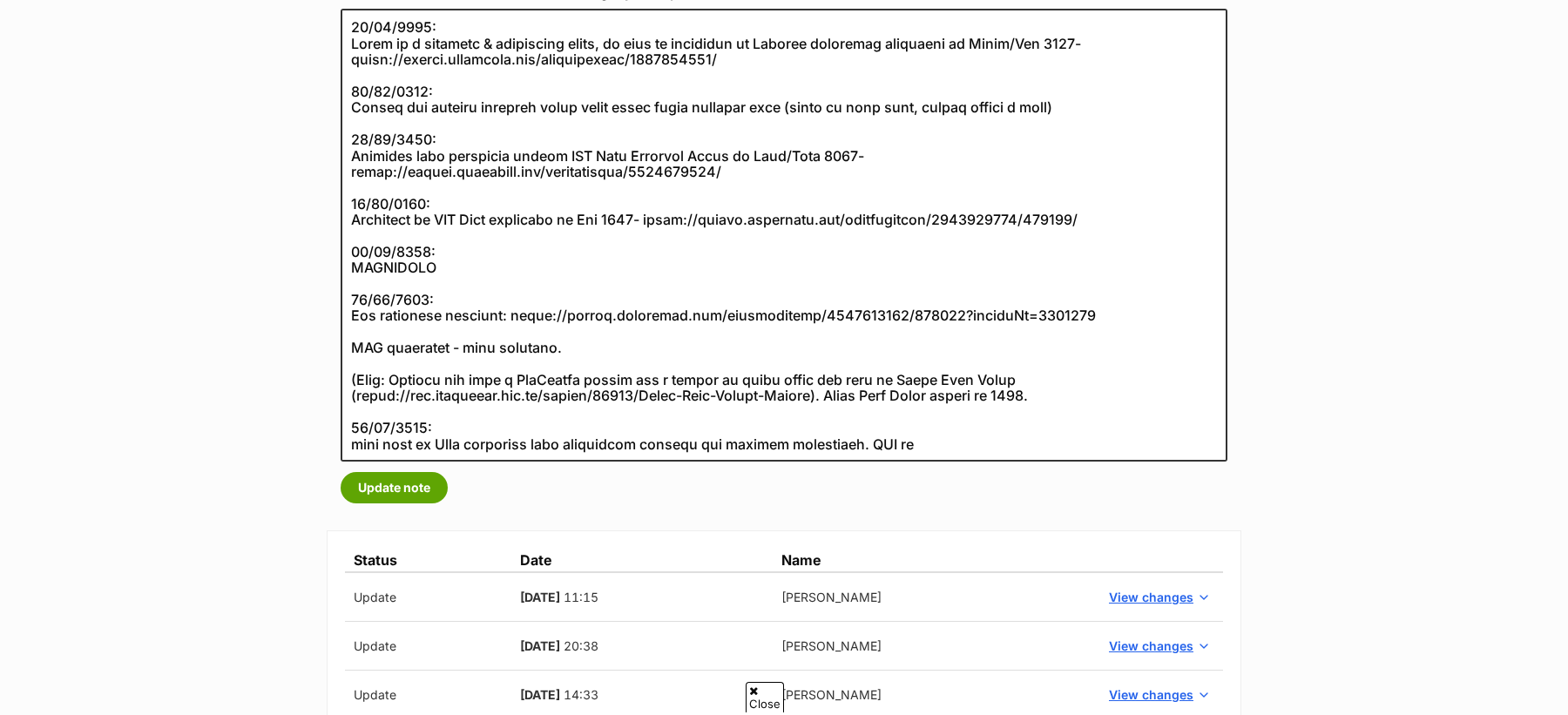
scroll to position [355, 0]
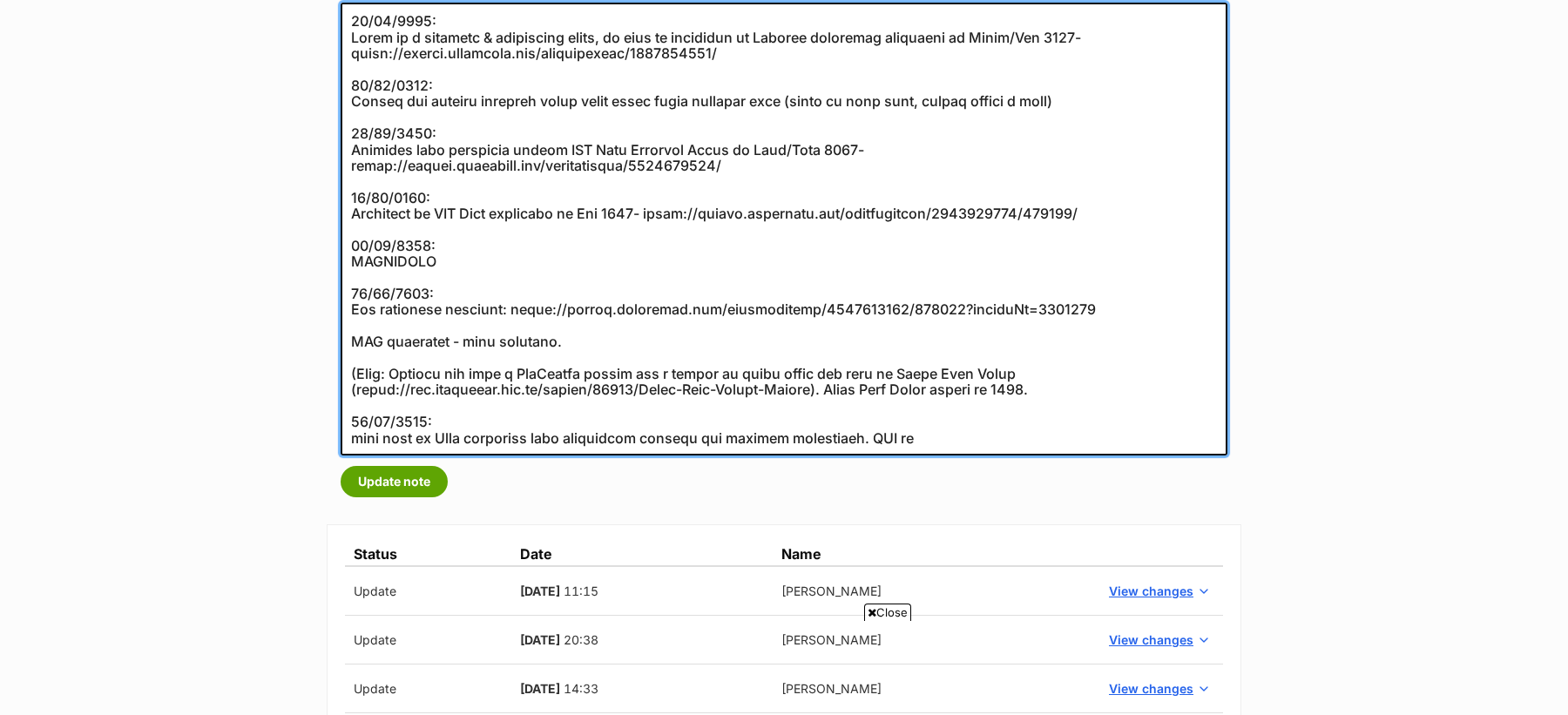
click at [423, 332] on textarea at bounding box center [784, 229] width 886 height 453
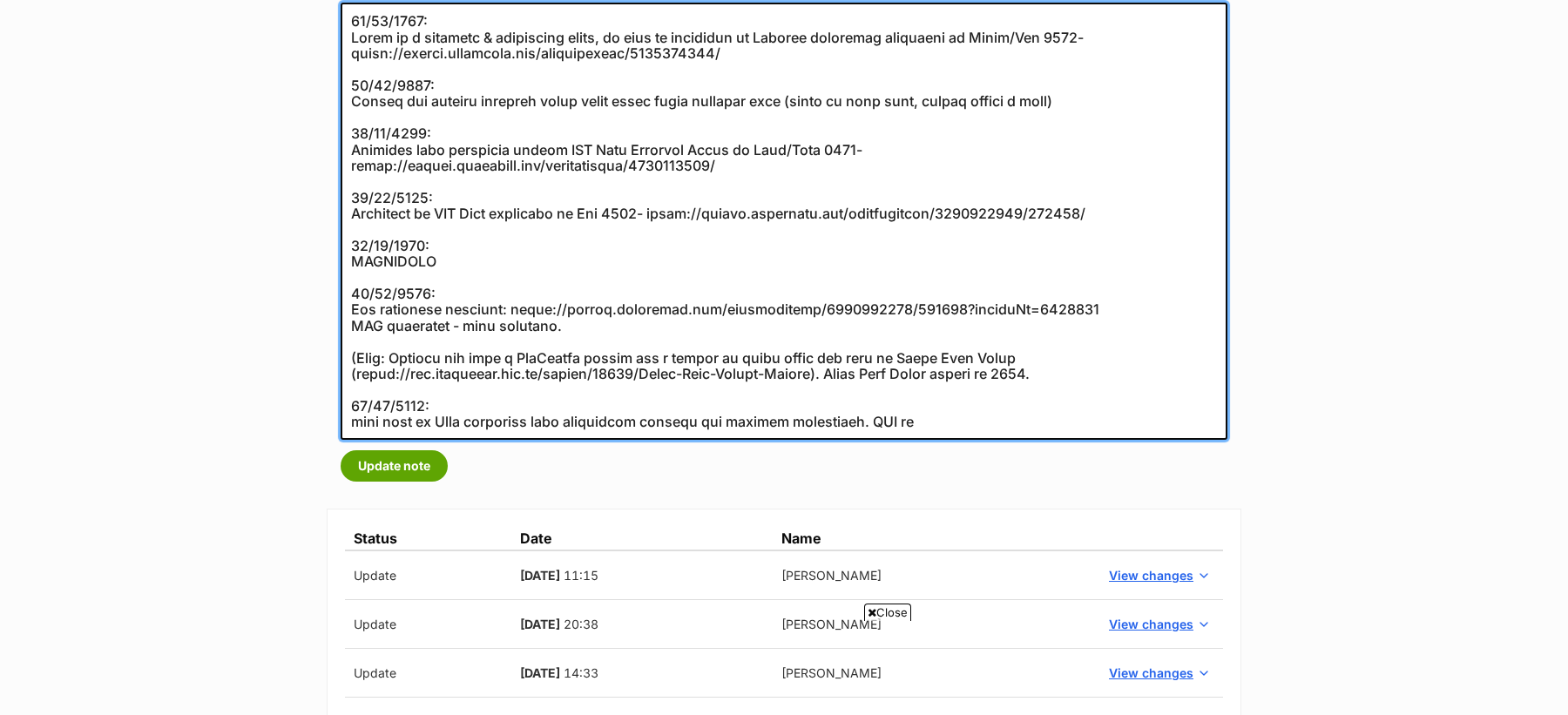
click at [350, 357] on textarea at bounding box center [784, 221] width 886 height 438
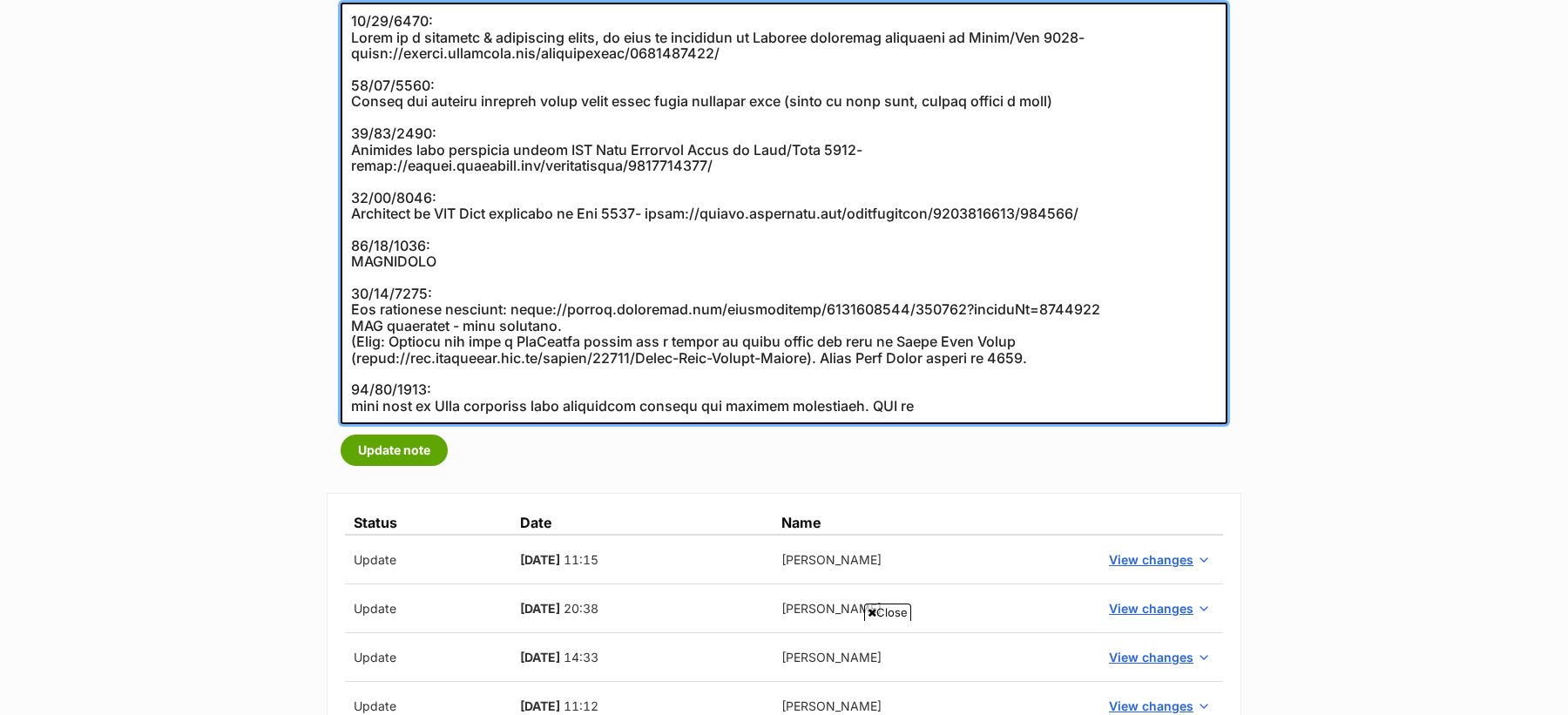
drag, startPoint x: 926, startPoint y: 407, endPoint x: 872, endPoint y: 405, distance: 54.0
click at [872, 405] on textarea at bounding box center [784, 214] width 886 height 421
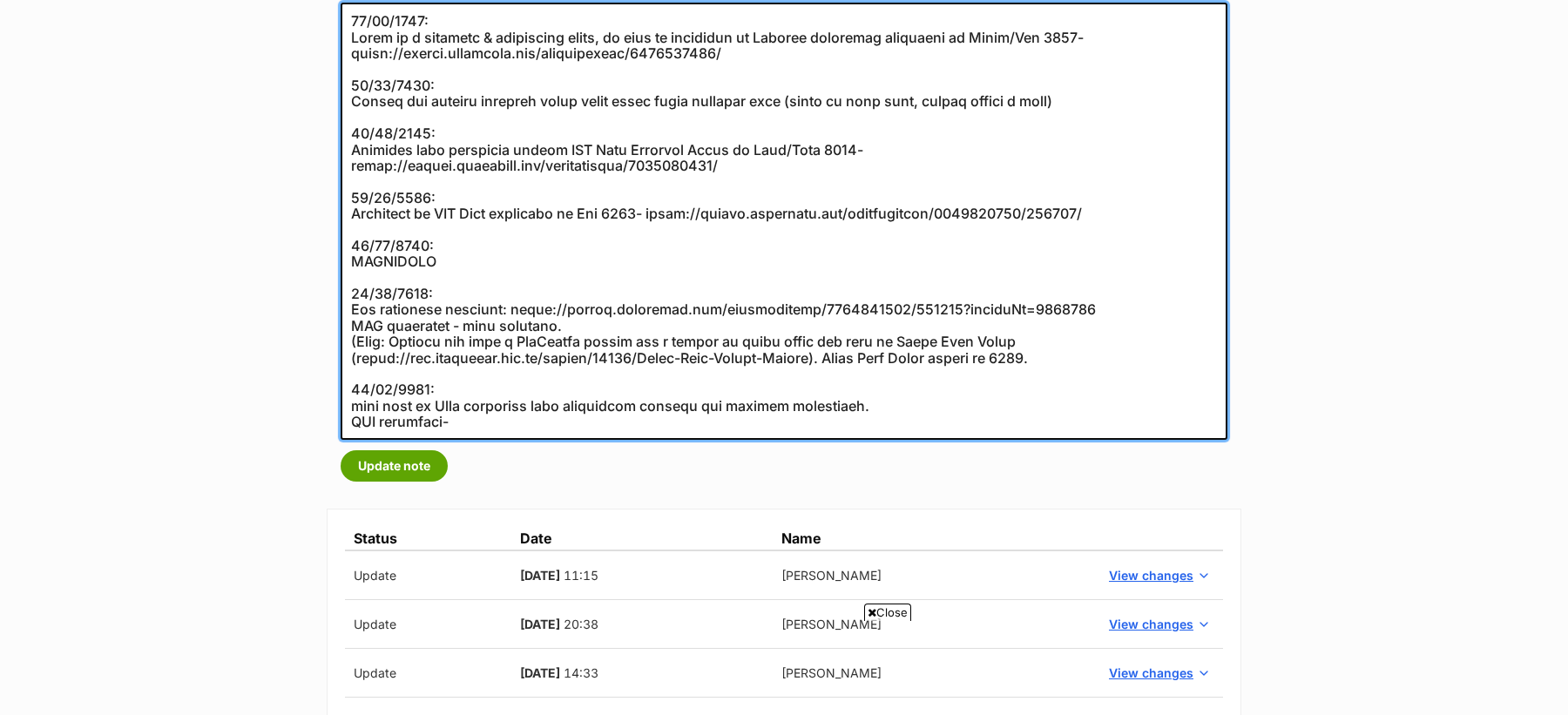
click at [624, 316] on textarea at bounding box center [784, 221] width 886 height 438
click at [591, 325] on textarea at bounding box center [784, 221] width 886 height 438
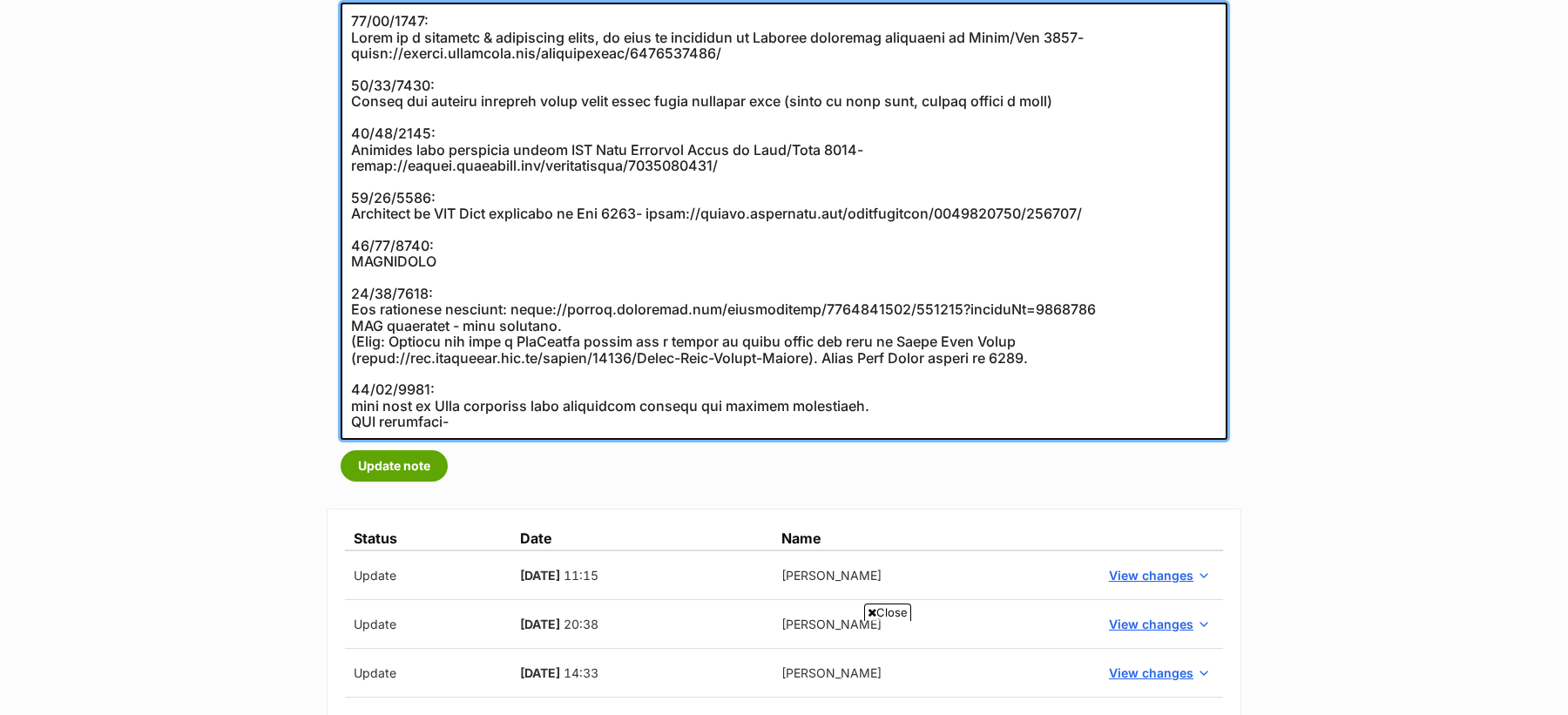
click at [591, 325] on textarea at bounding box center [784, 221] width 886 height 438
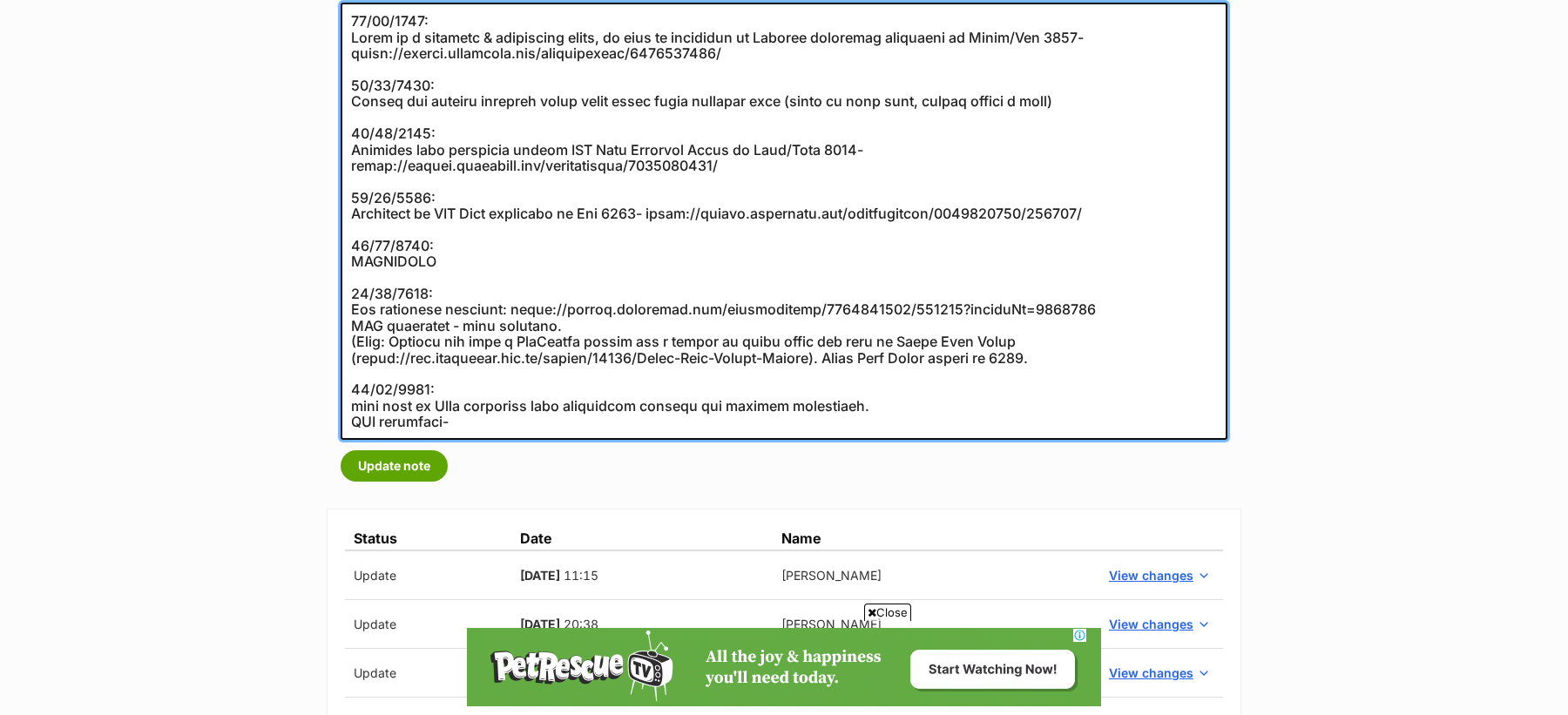
scroll to position [0, 0]
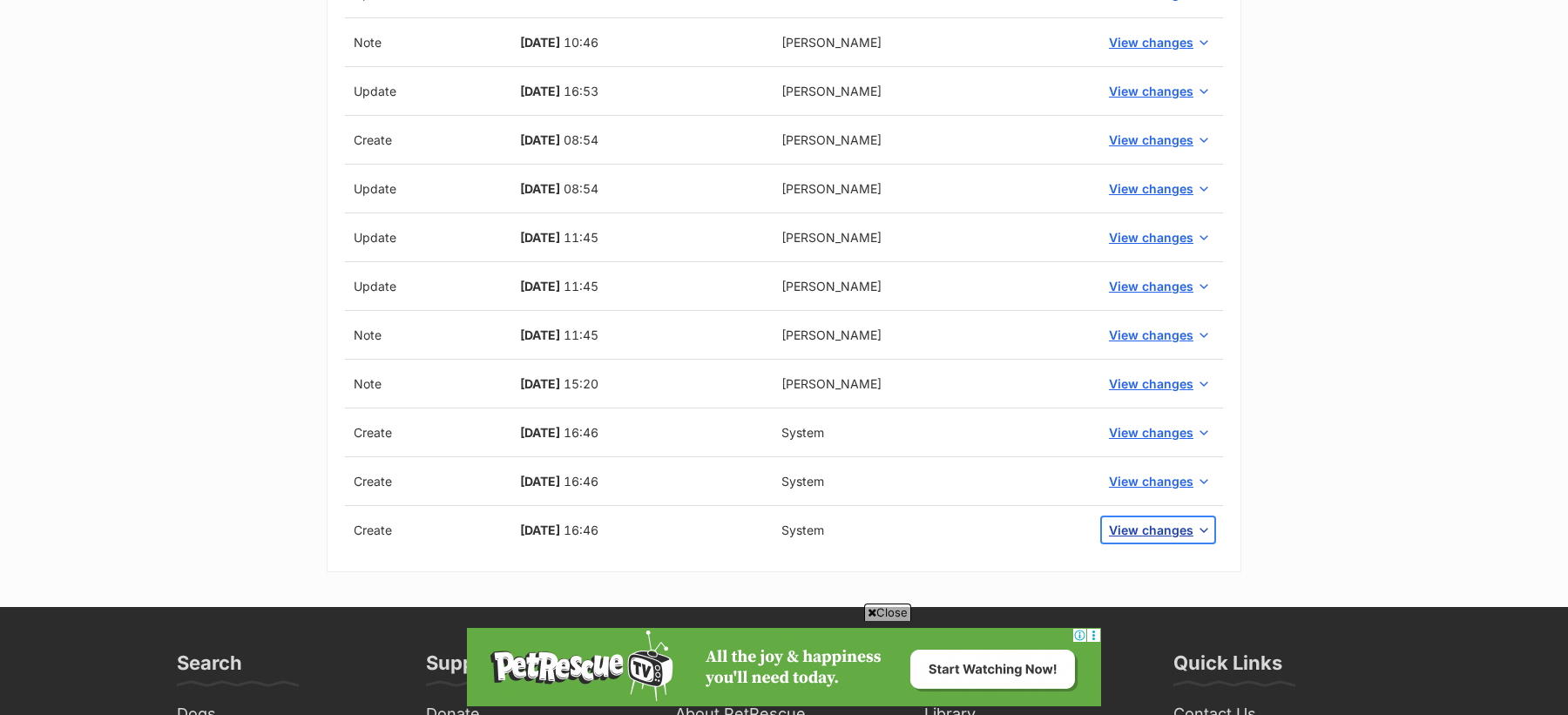
click at [1152, 523] on span "View changes" at bounding box center [1151, 529] width 85 height 18
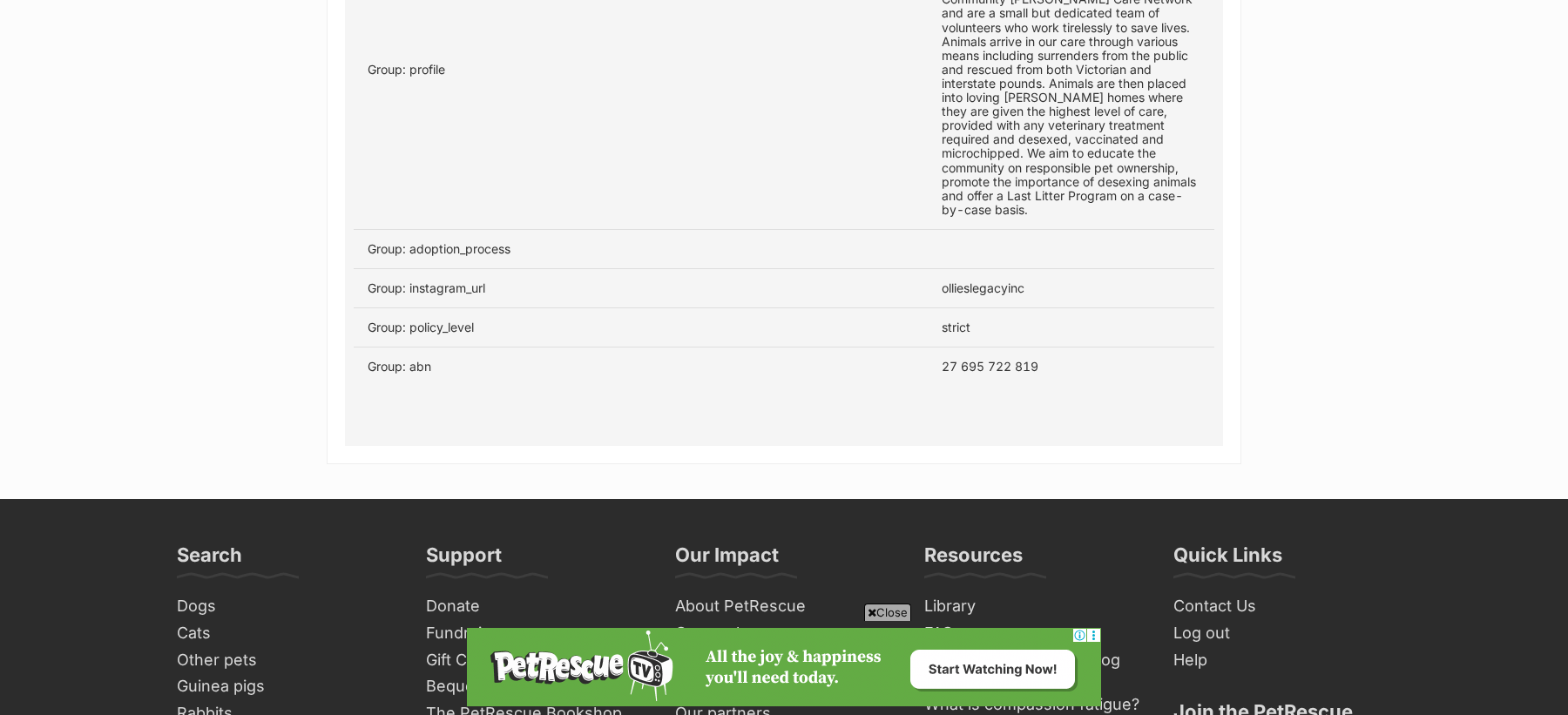
scroll to position [2972, 0]
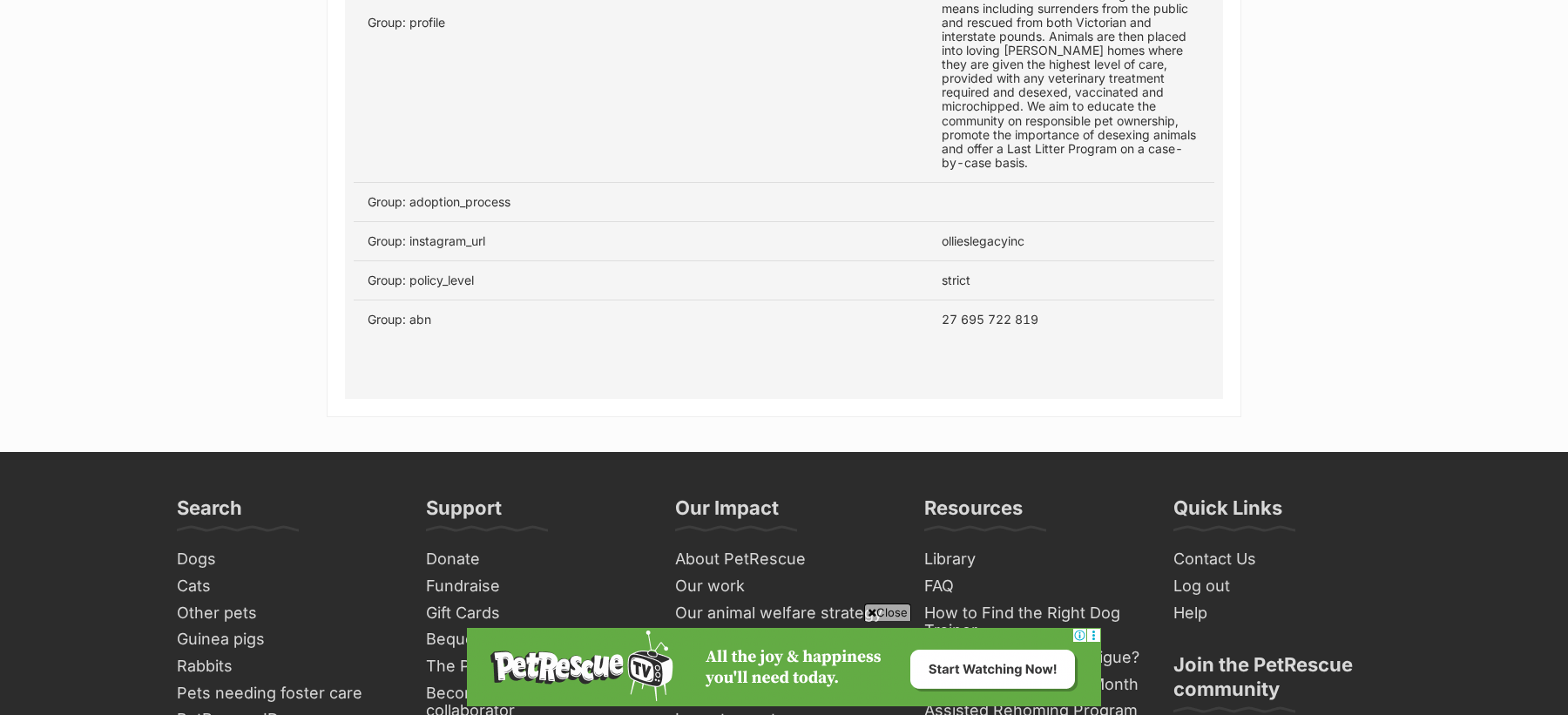
click at [992, 300] on td "27 695 722 819" at bounding box center [1070, 319] width 287 height 39
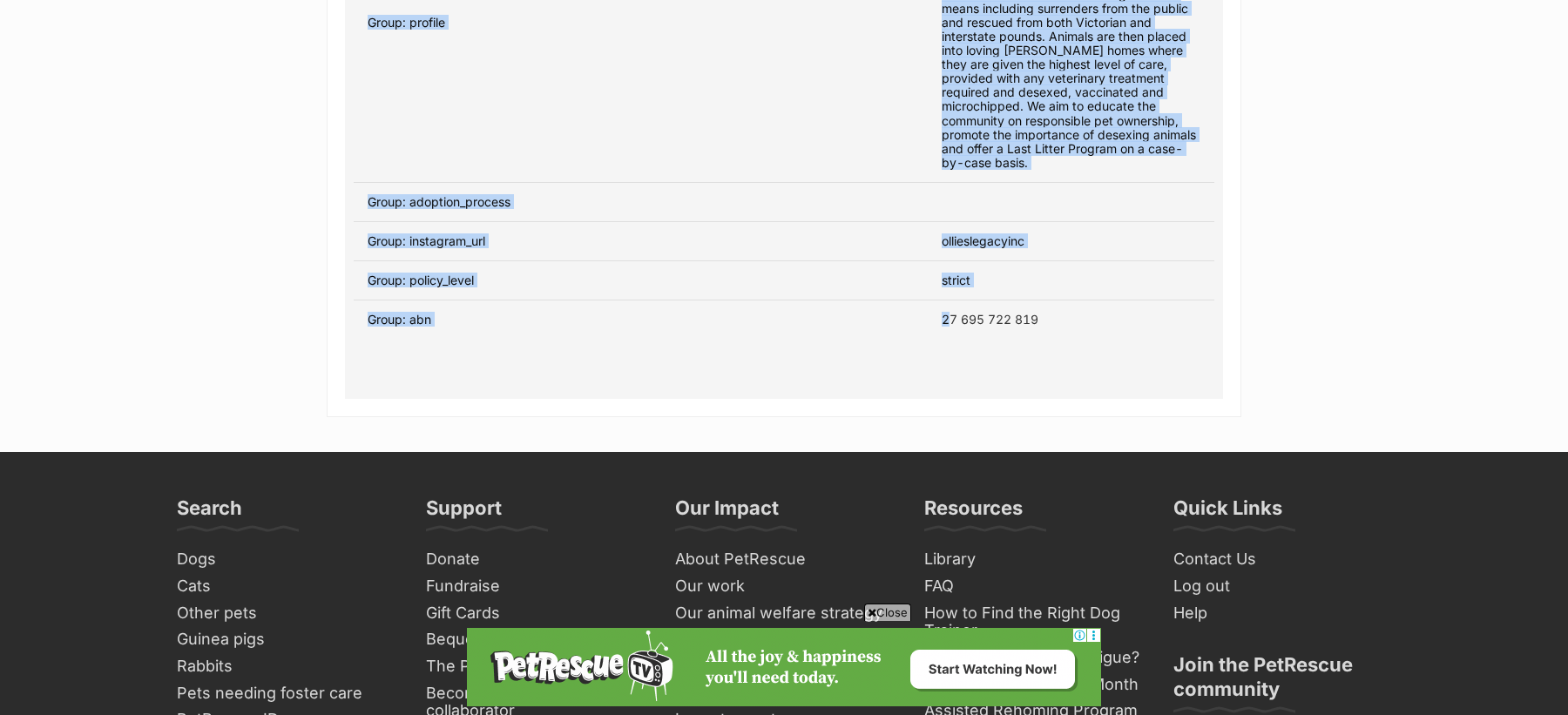
click at [992, 300] on td "27 695 722 819" at bounding box center [1070, 319] width 287 height 39
copy table "Status Date Name Update [DATE] 11:15 [PERSON_NAME] View changes Update [DATE] 2…"
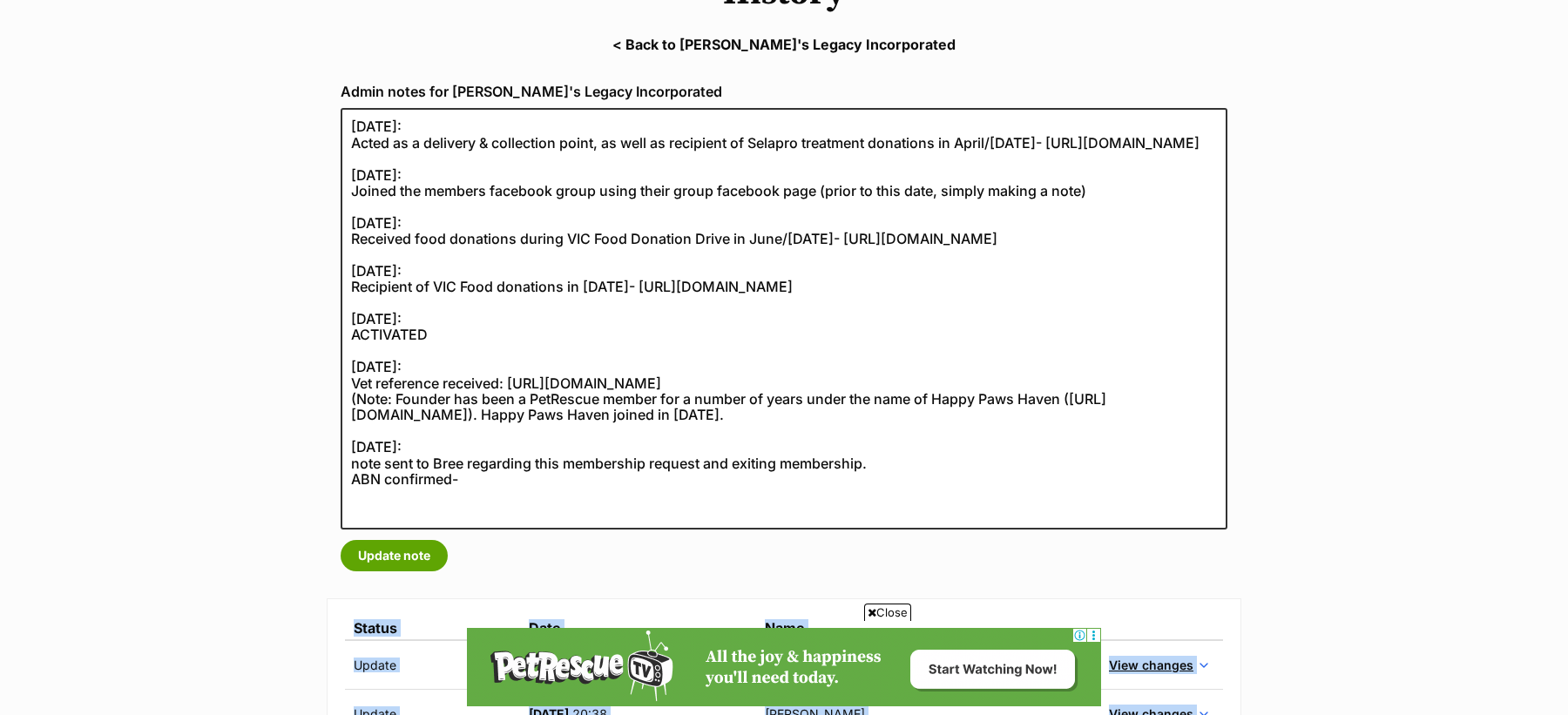
scroll to position [235, 0]
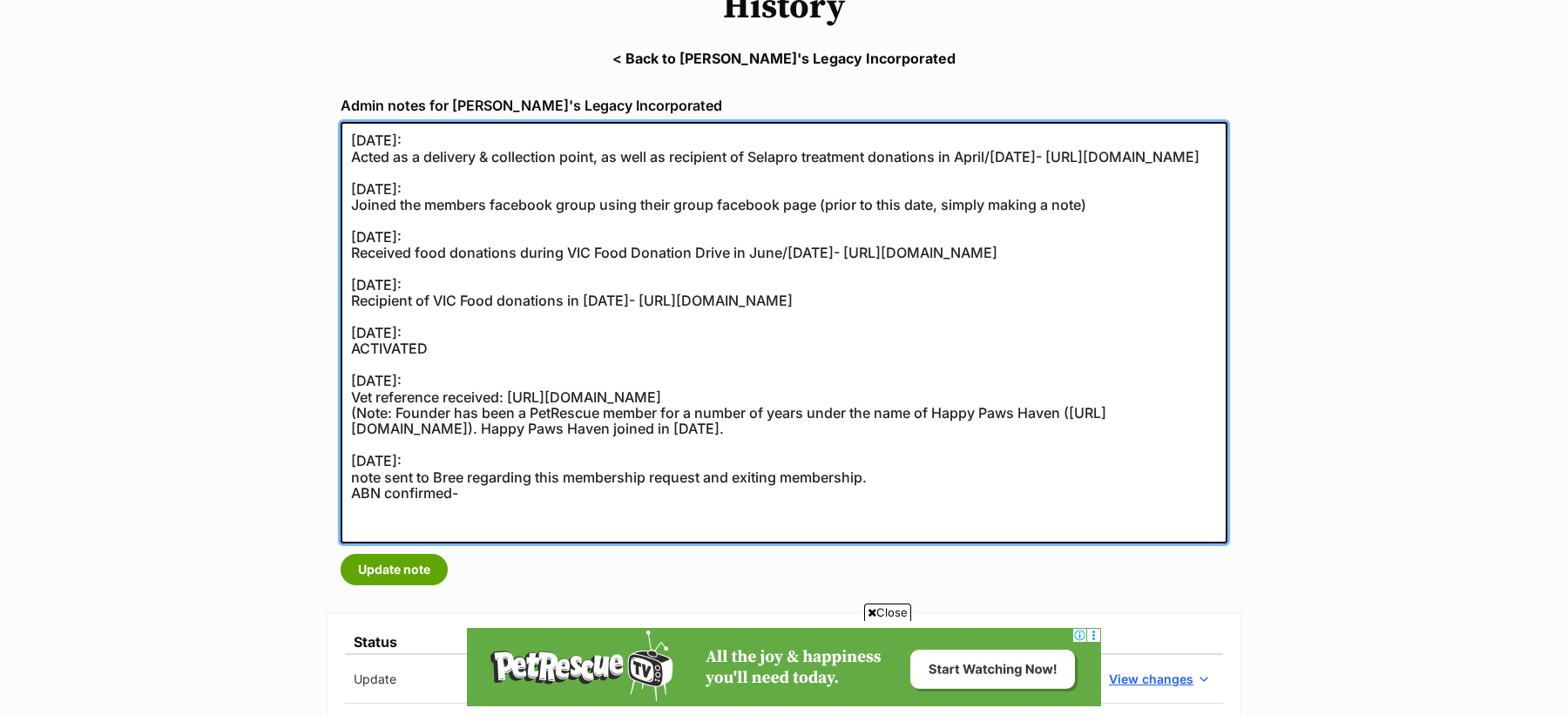
click at [538, 525] on textarea at bounding box center [784, 333] width 886 height 421
paste textarea "[URL][DOMAIN_NAME]"
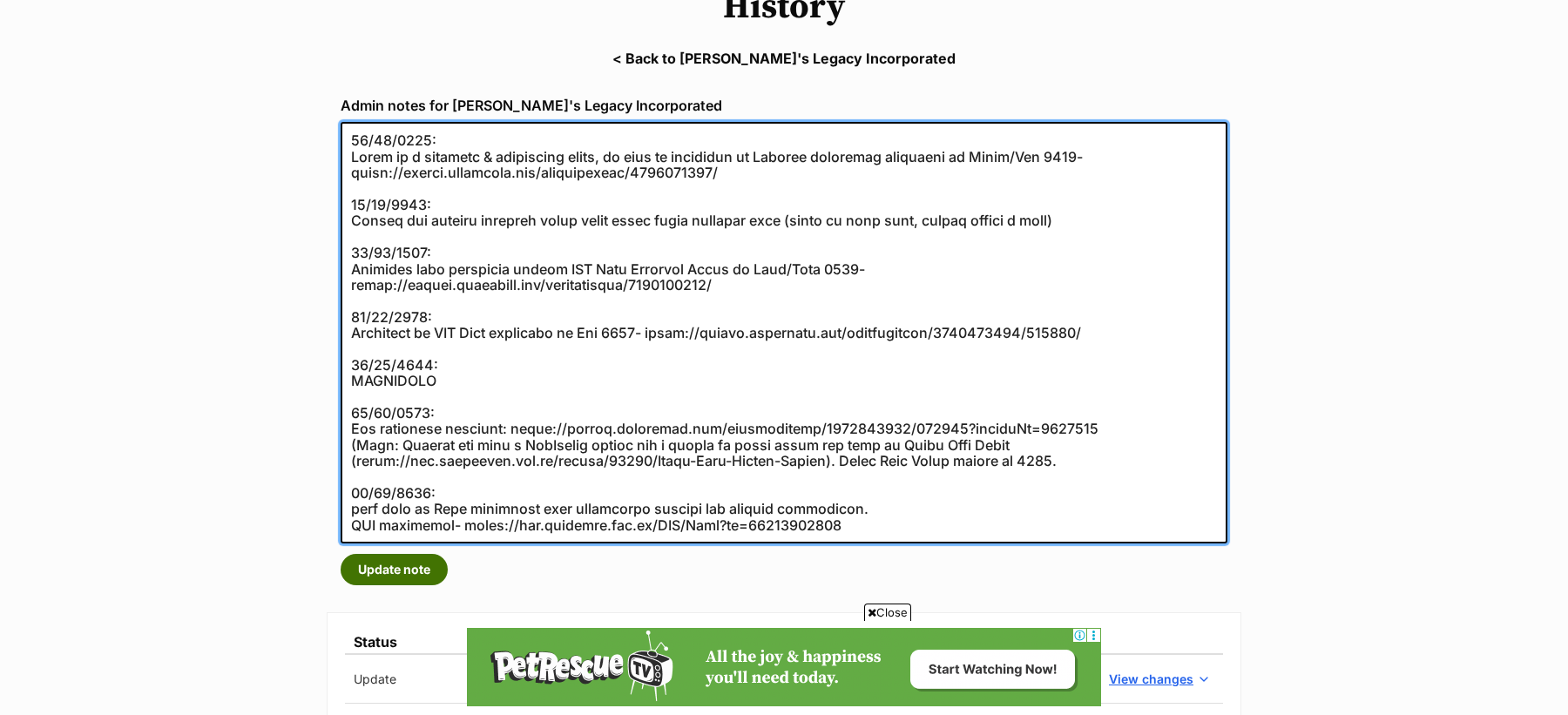
type textarea "[DATE]: Acted as a delivery & collection point, as well as recipient of Selapro…"
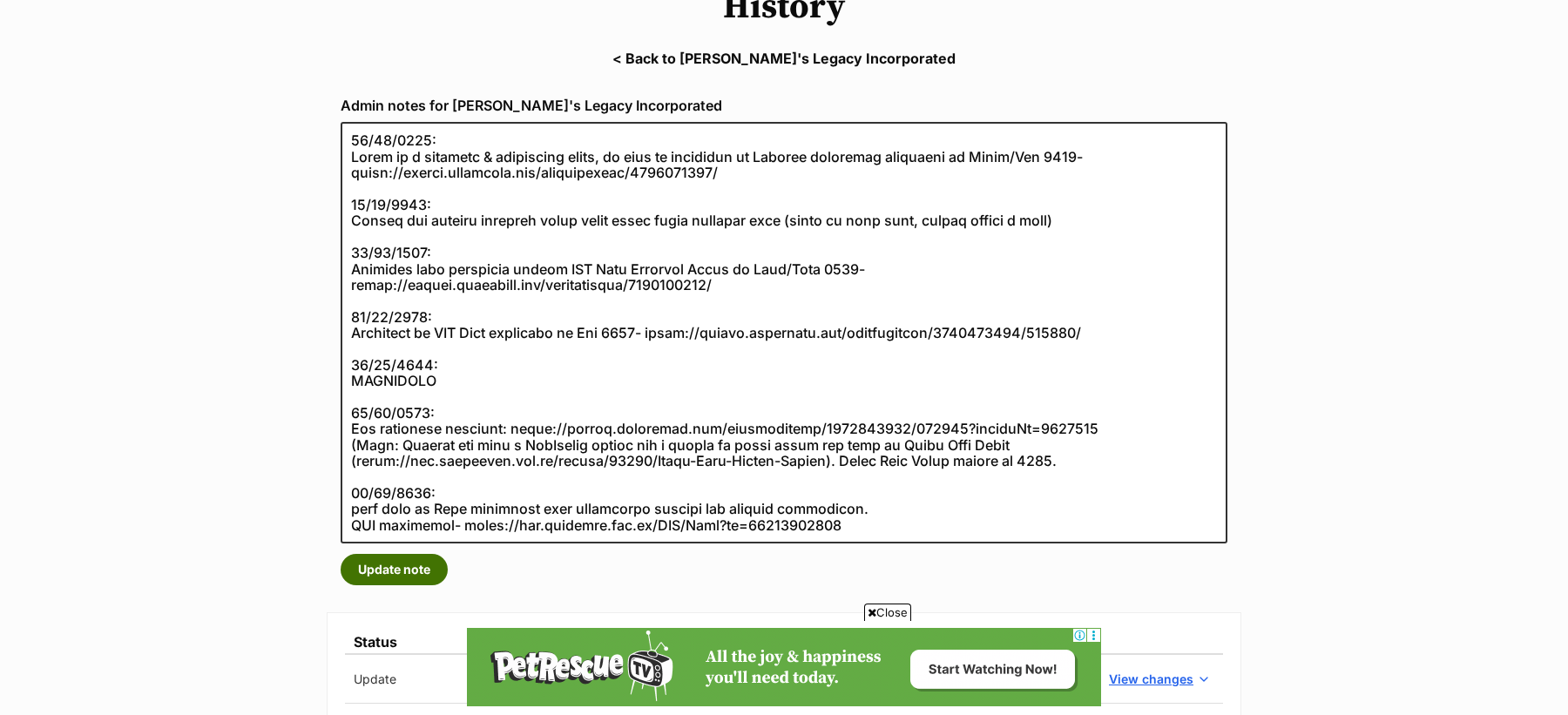
click at [399, 564] on button "Update note" at bounding box center [394, 569] width 107 height 31
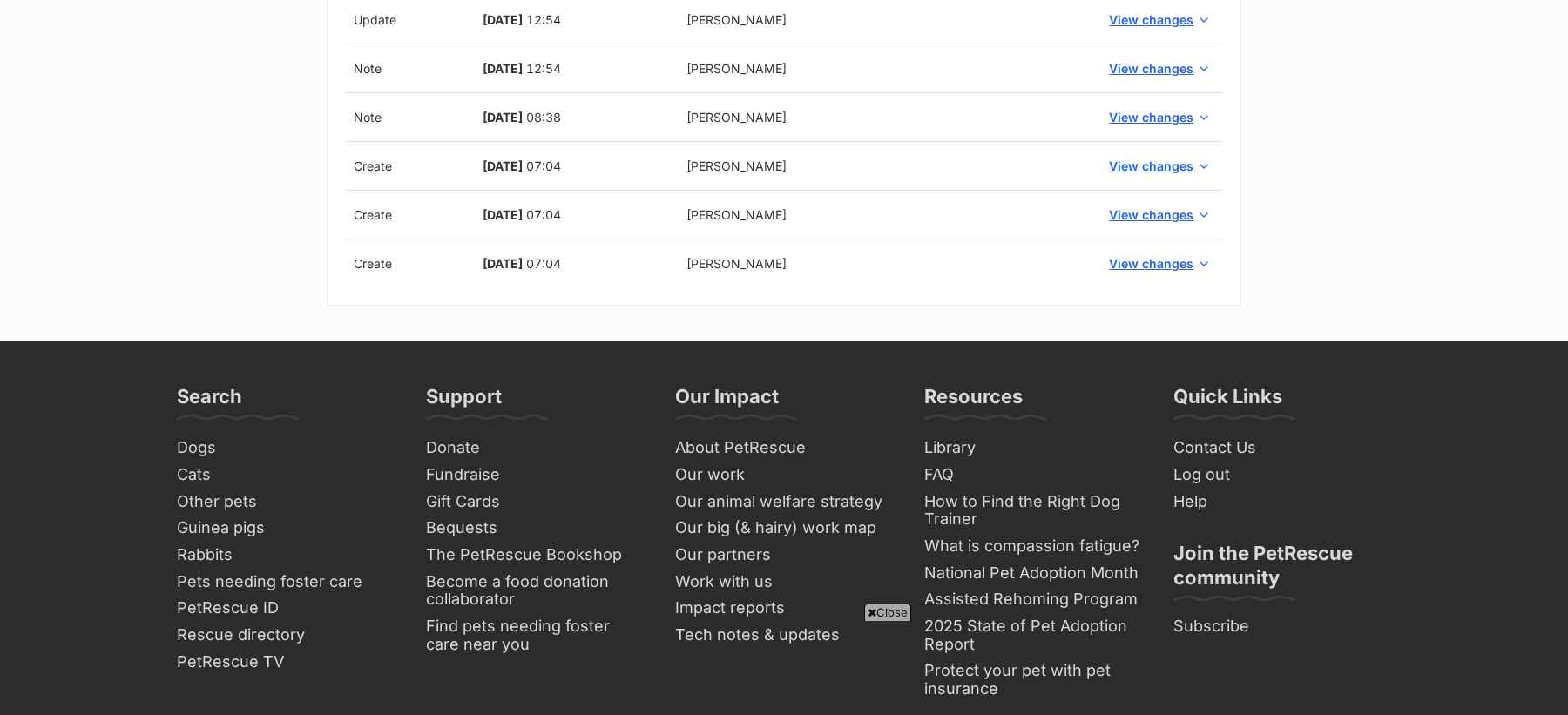
scroll to position [1591, 0]
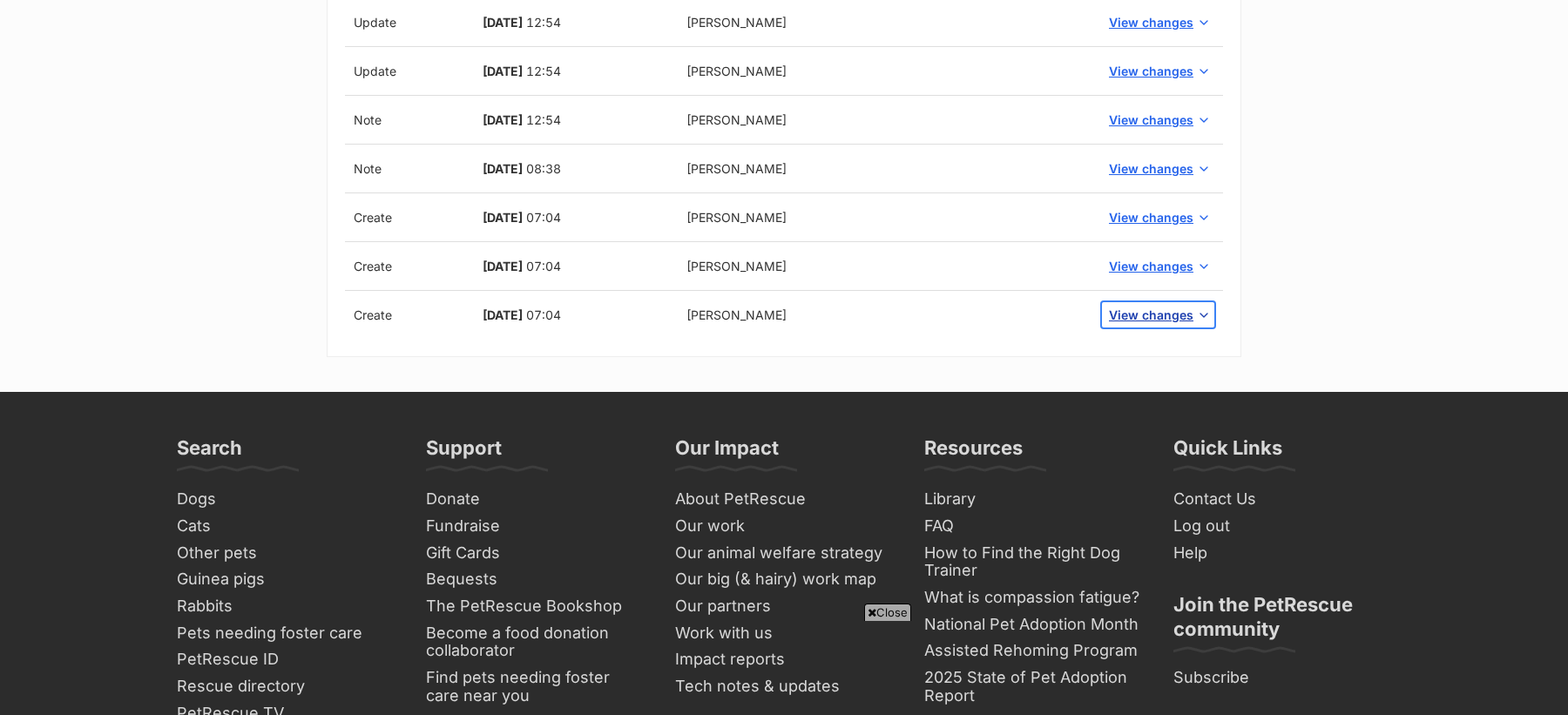
click at [1143, 308] on span "View changes" at bounding box center [1151, 315] width 85 height 18
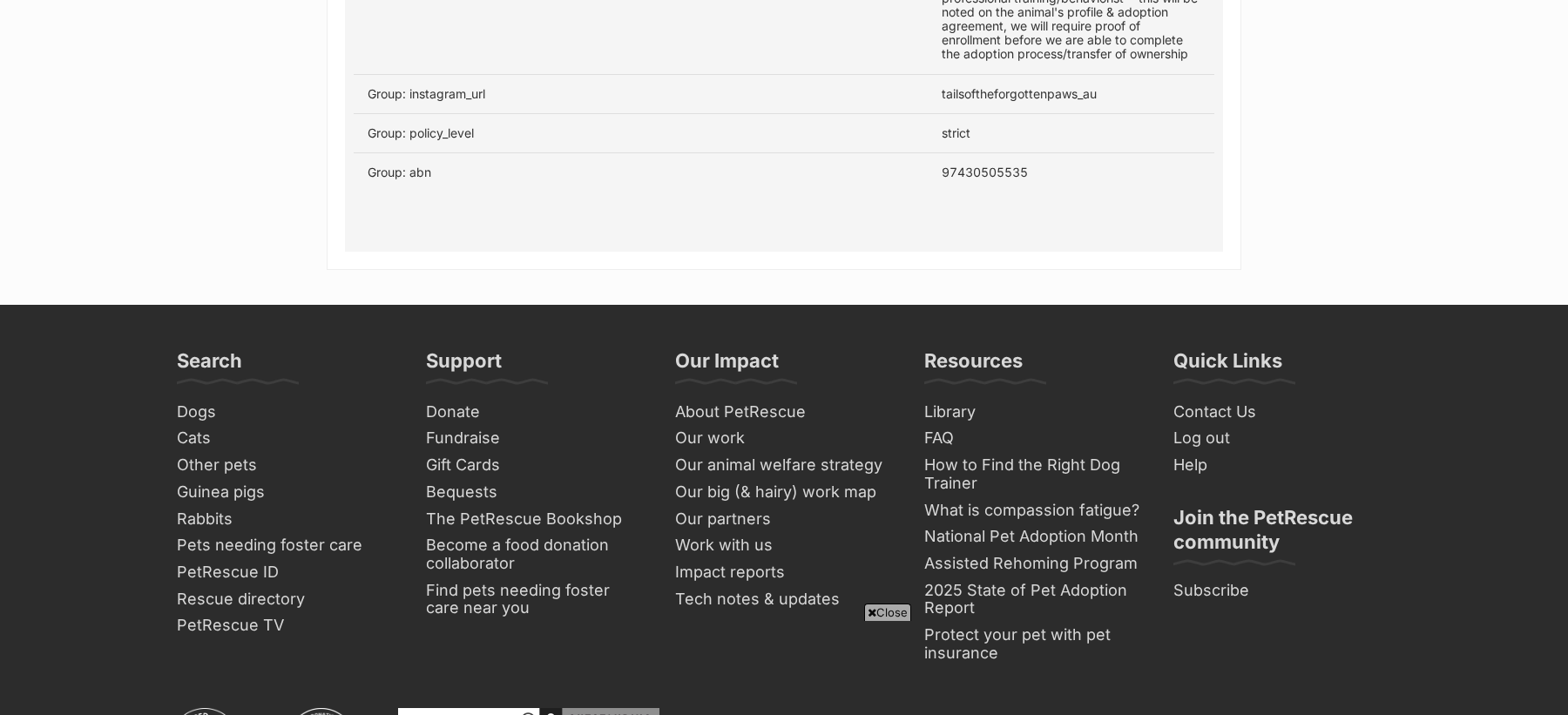
scroll to position [3254, 0]
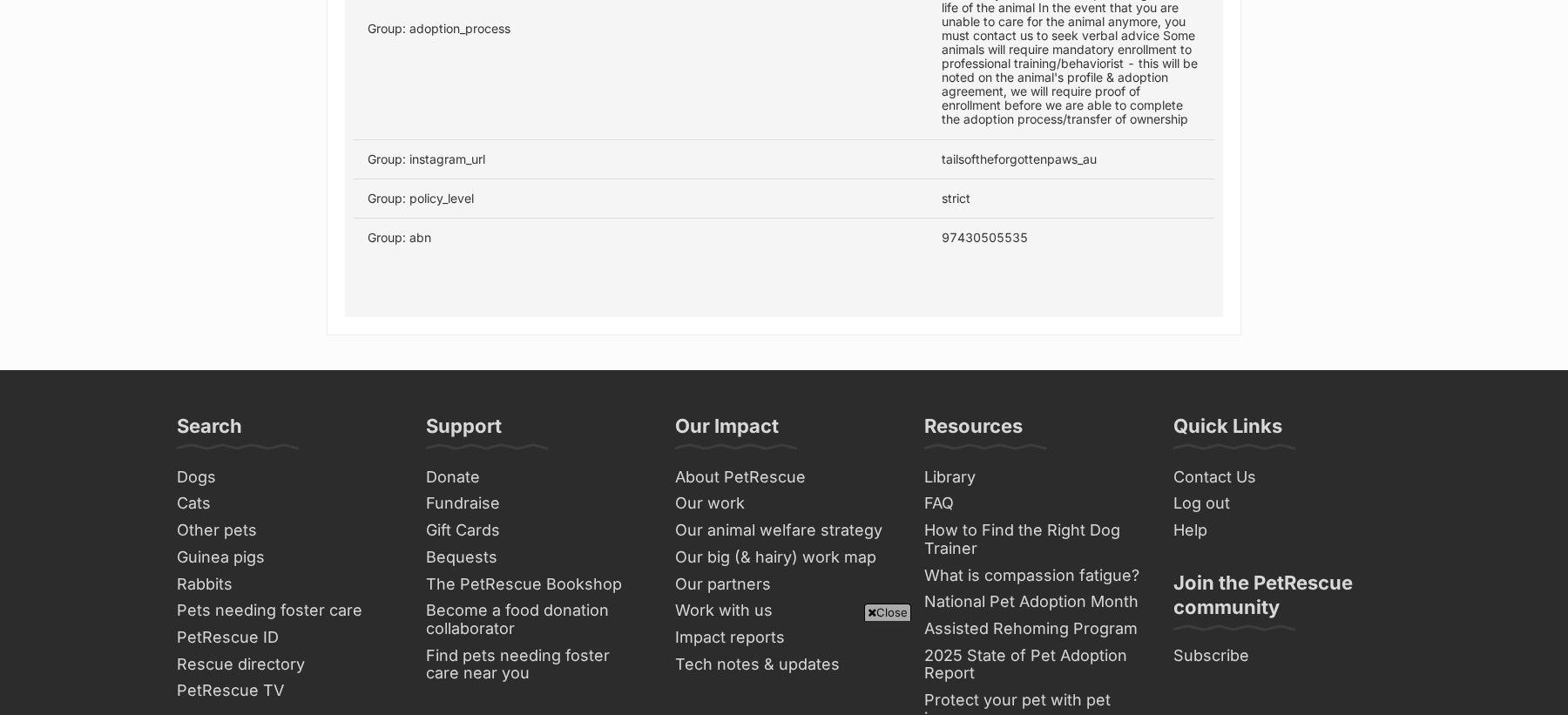
click at [988, 227] on td "97430505535" at bounding box center [1070, 236] width 287 height 39
copy td "97430505535"
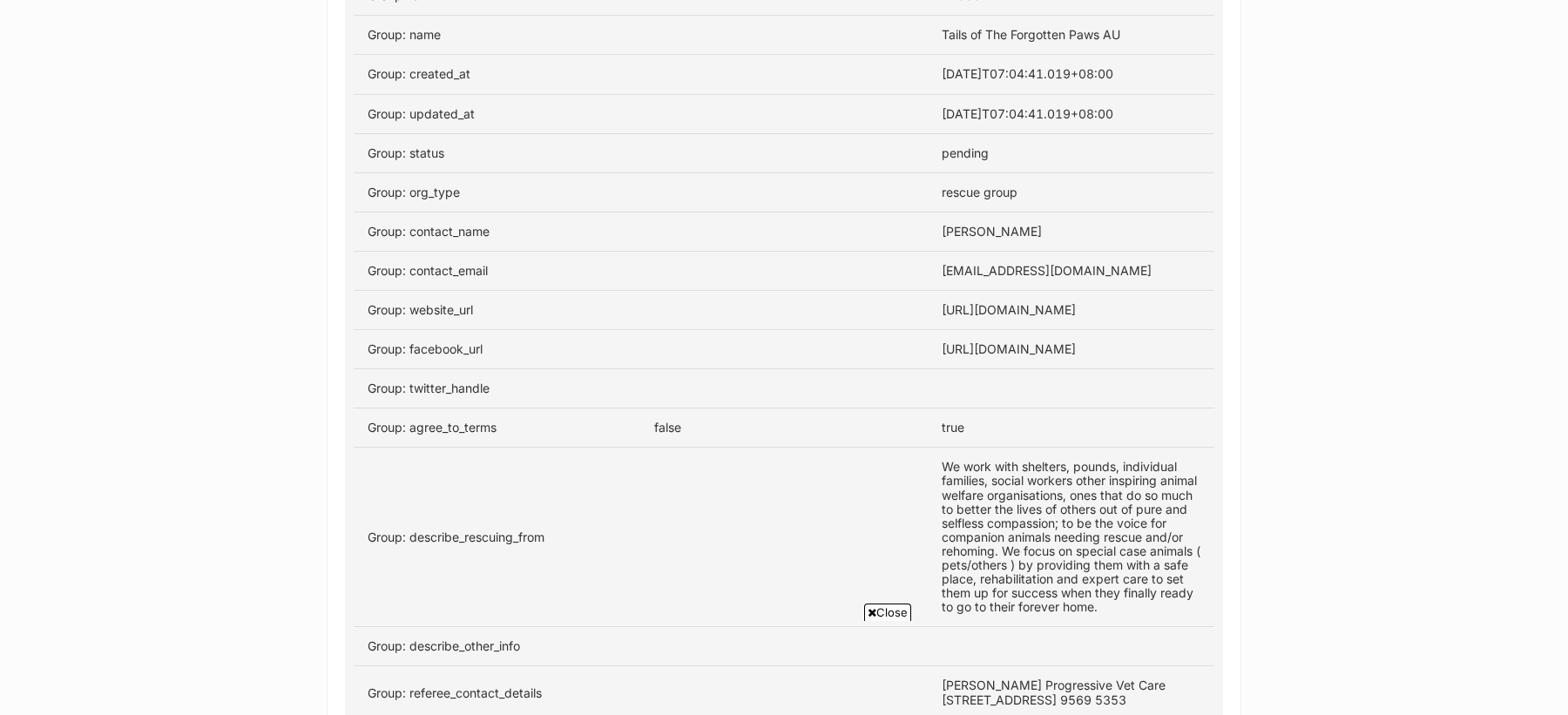
scroll to position [1861, 0]
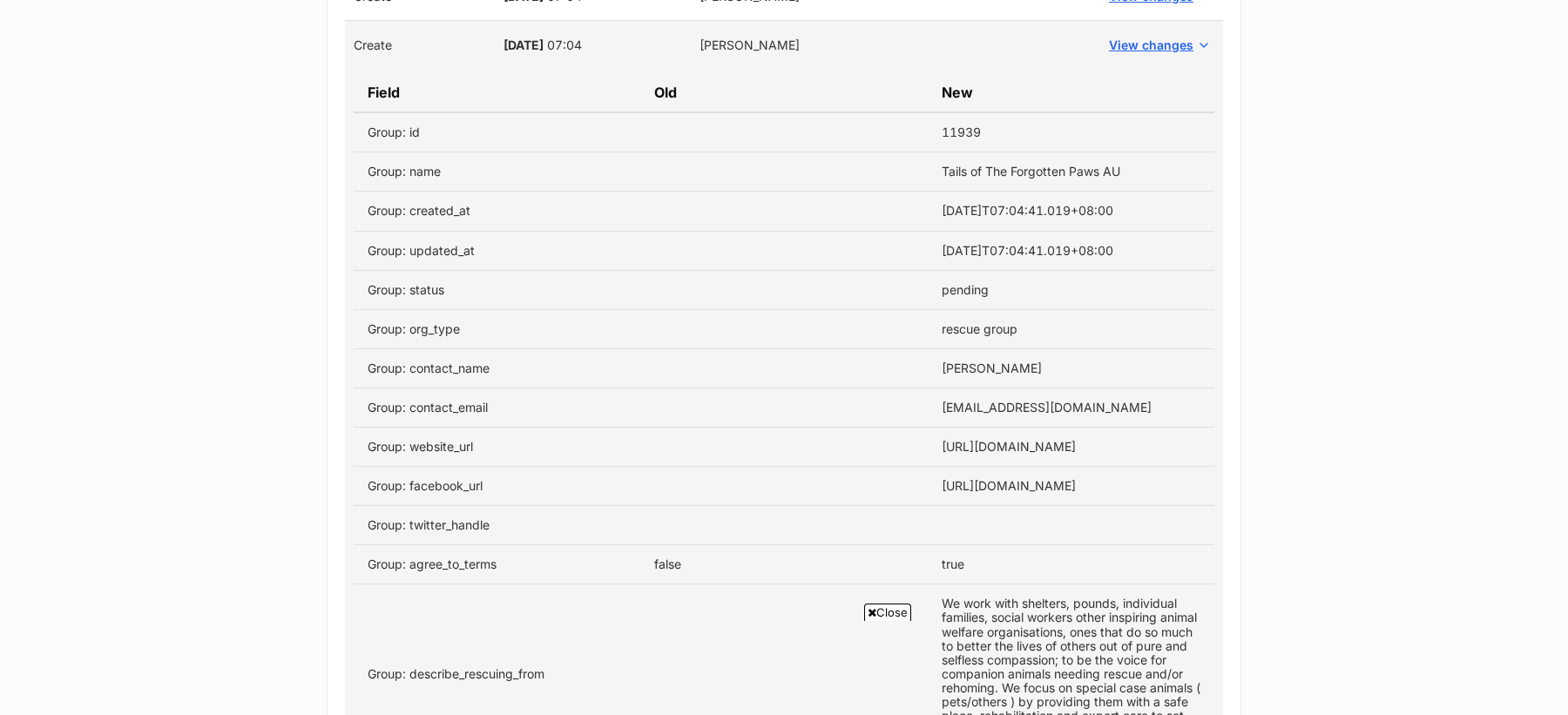
click at [955, 164] on td "Tails of The Forgotten Paws AU" at bounding box center [1070, 172] width 287 height 39
copy tbody "Tails of The Forgotten Paws AU"
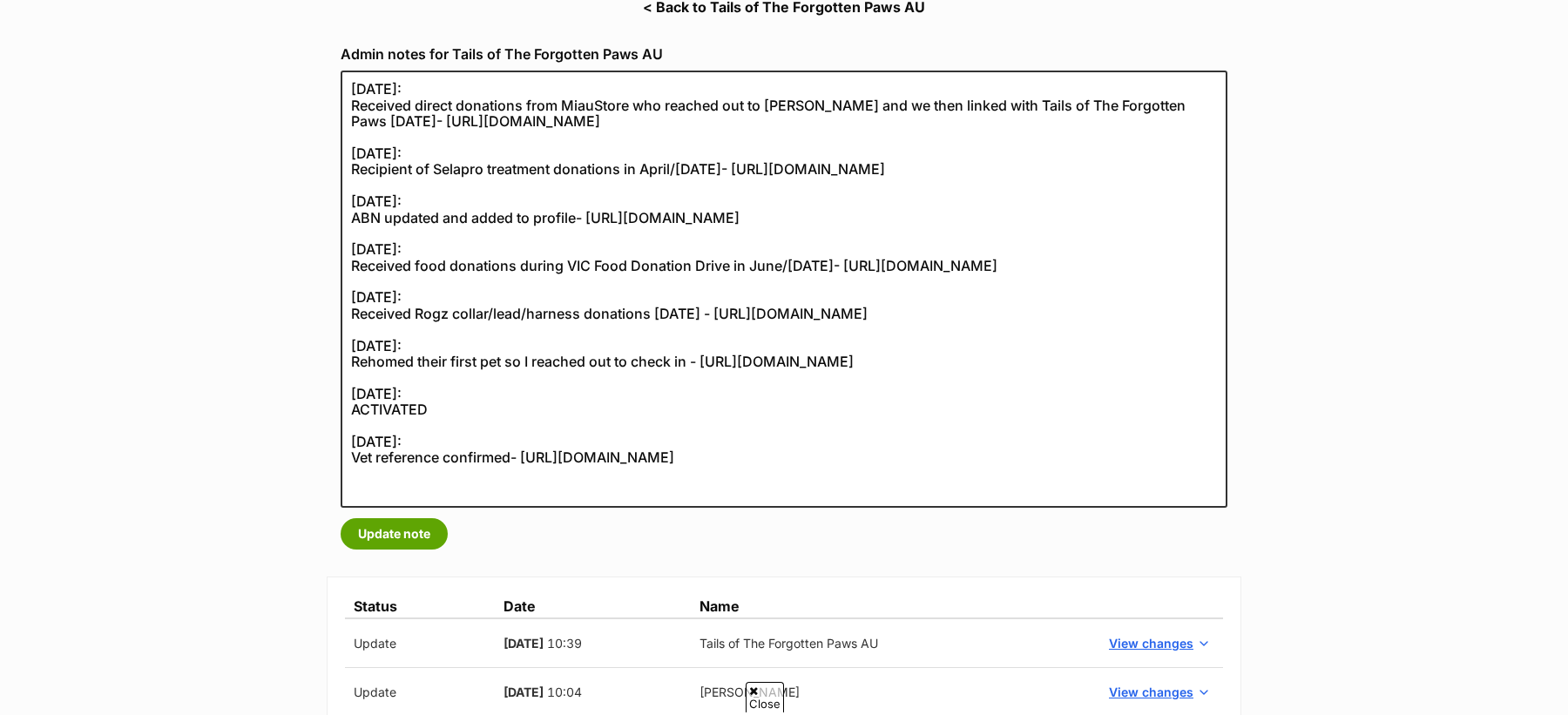
scroll to position [317, 0]
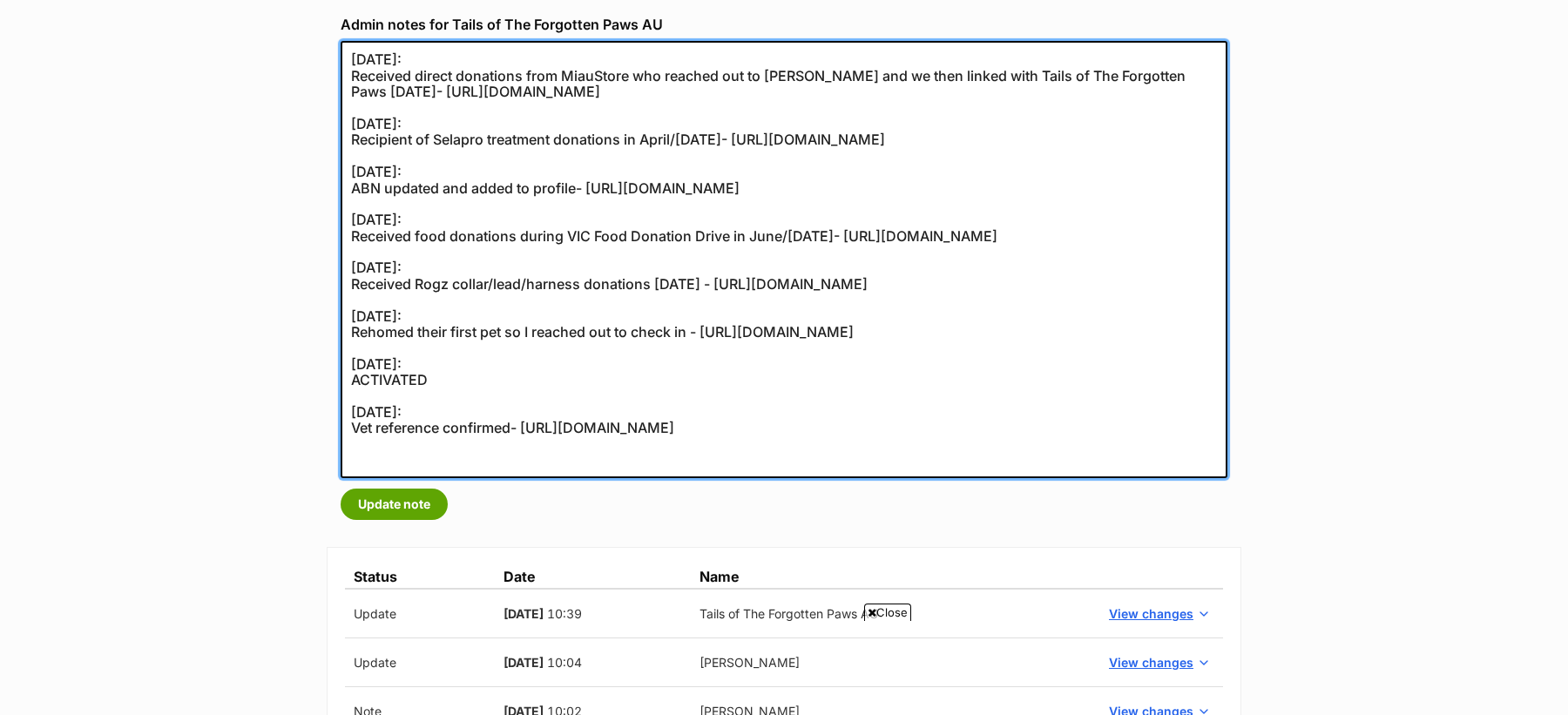
click at [978, 458] on textarea "20/06/2025: Received direct donations from MiauStore who reached out to PetResc…" at bounding box center [784, 259] width 886 height 438
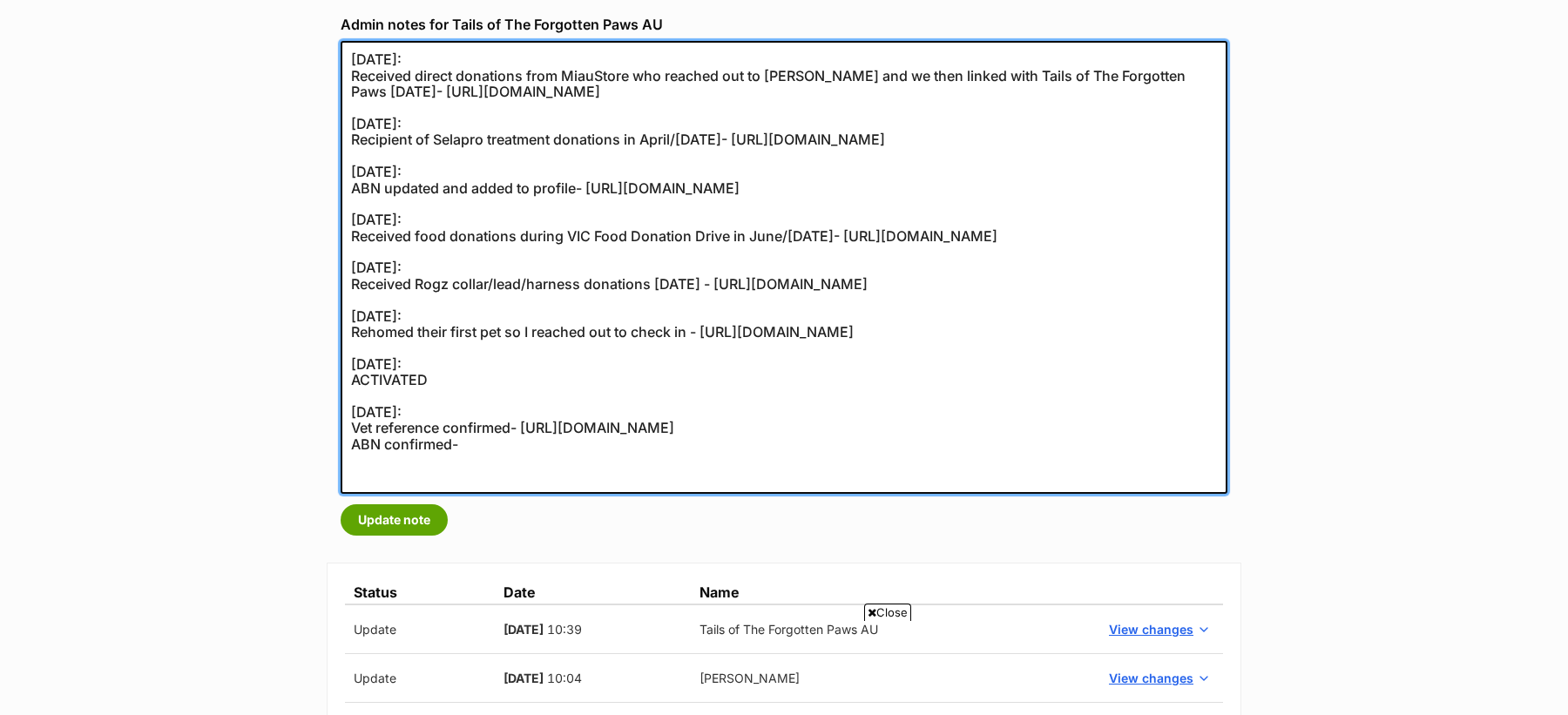
paste textarea "https://abr.business.gov.au/ABN/View?abn=51830157368"
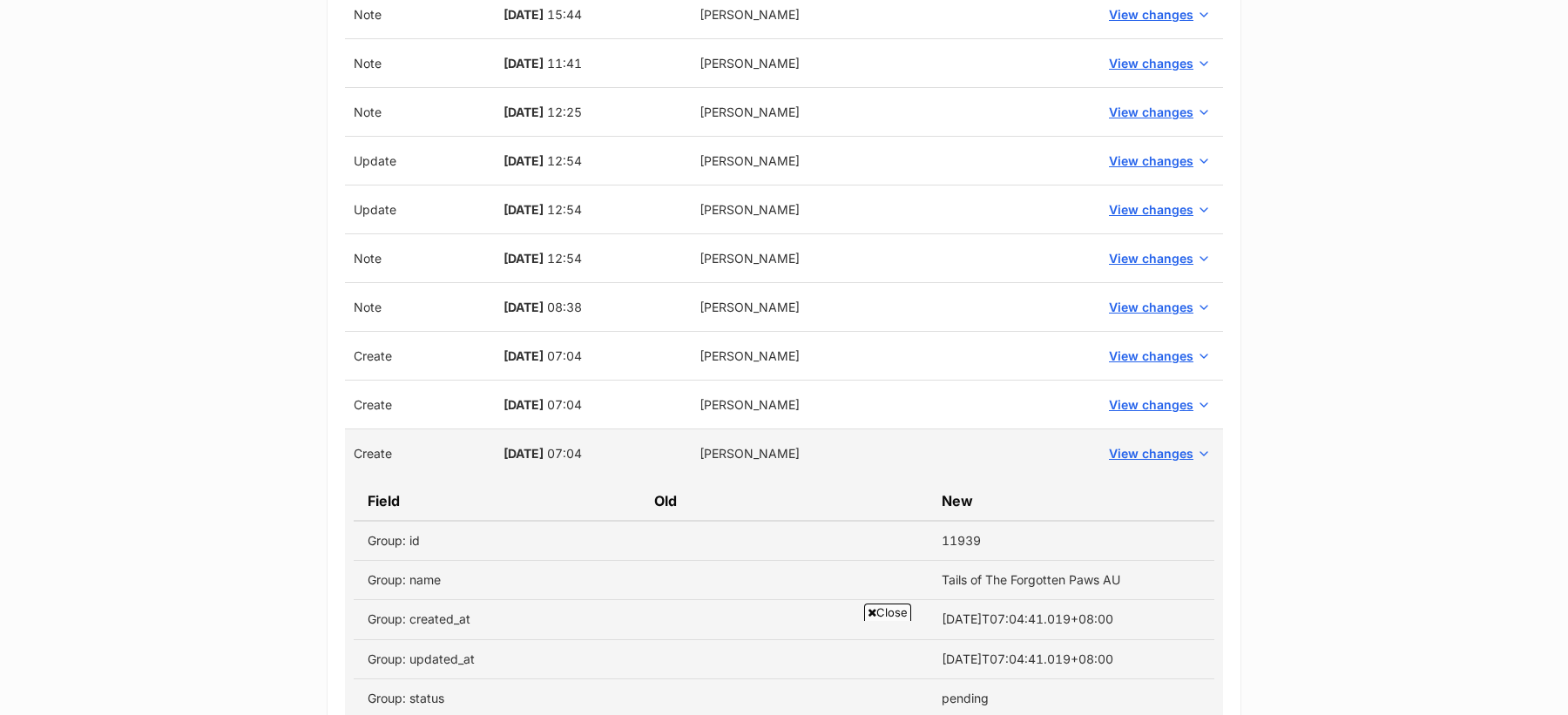
scroll to position [1451, 0]
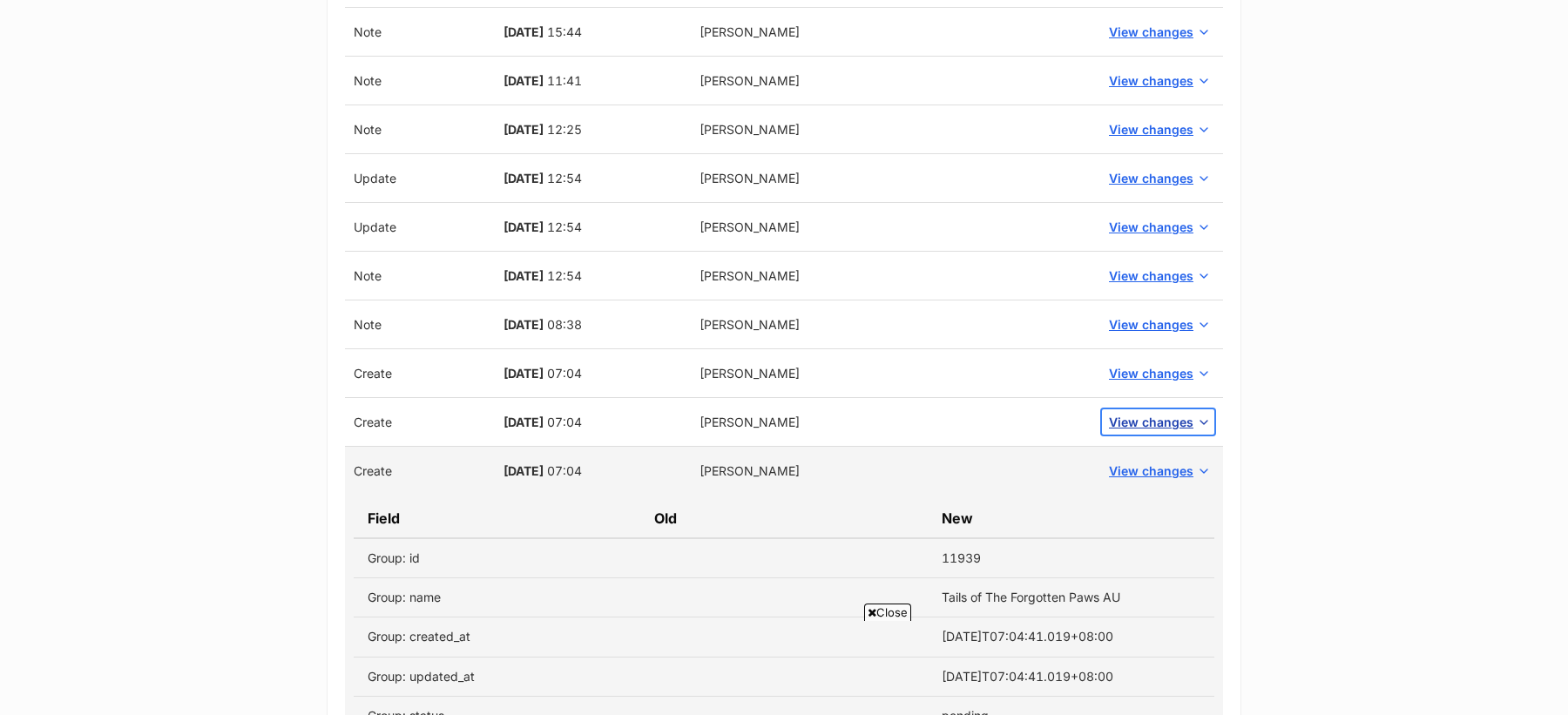
click at [1168, 416] on span "View changes" at bounding box center [1151, 421] width 85 height 18
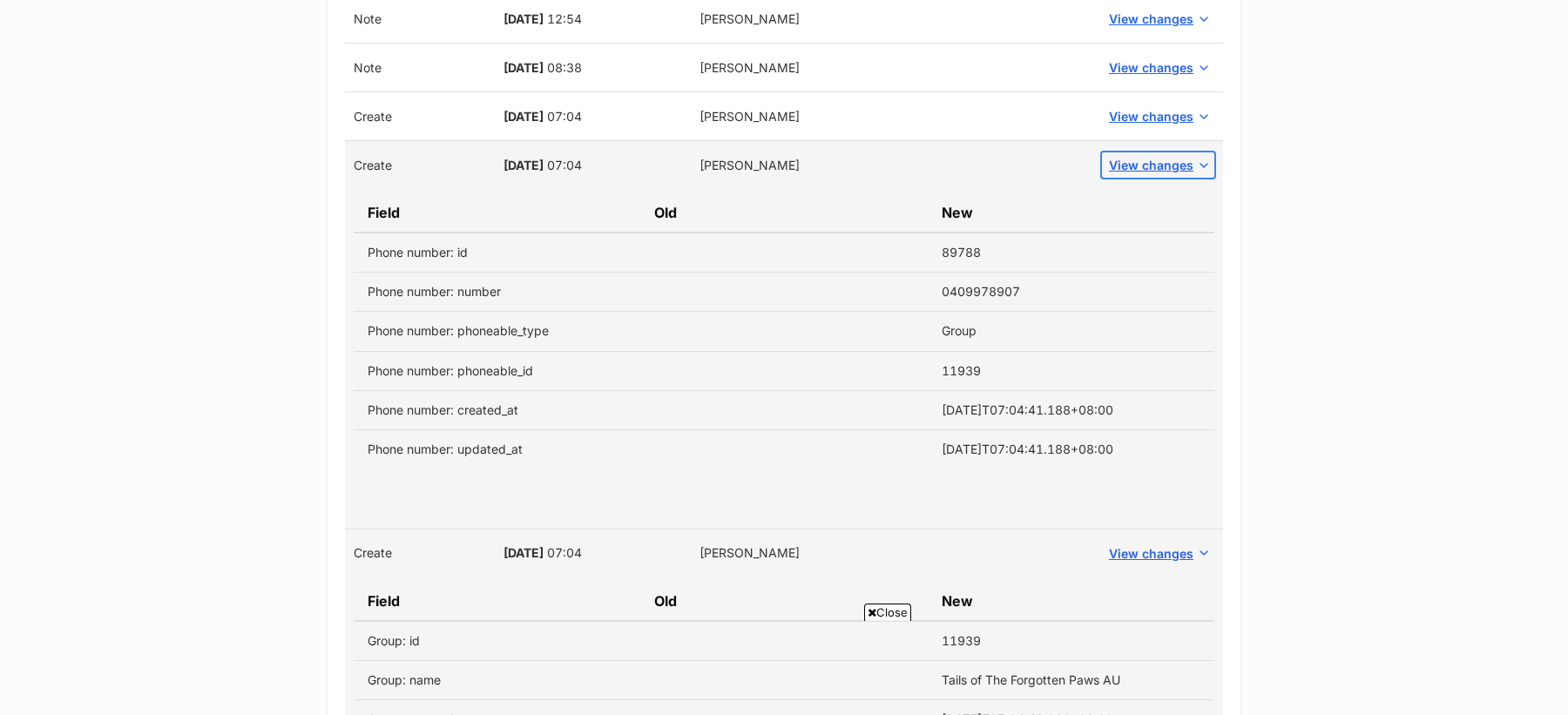
scroll to position [1708, 0]
click at [1134, 106] on span "View changes" at bounding box center [1151, 114] width 85 height 18
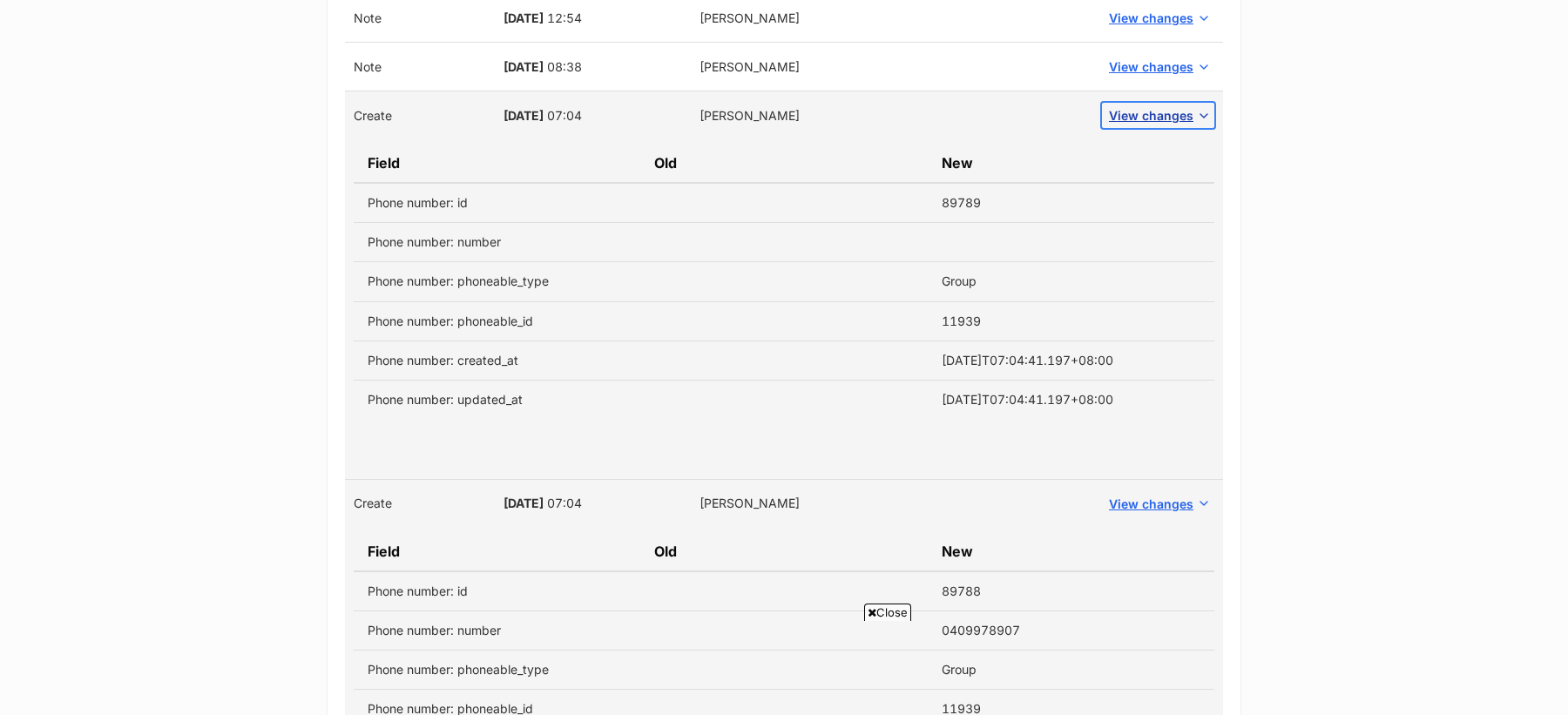
click at [1134, 106] on span "View changes" at bounding box center [1151, 114] width 85 height 18
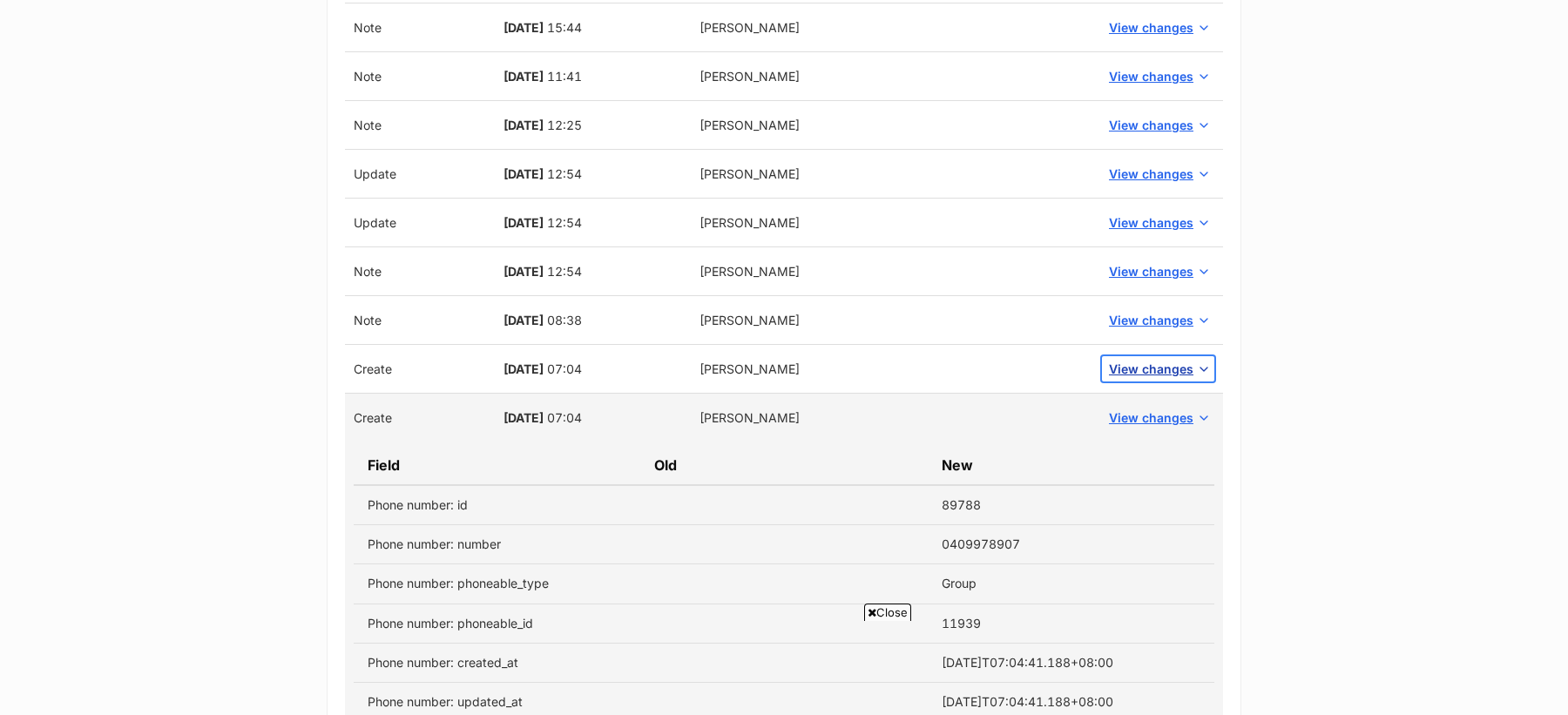
scroll to position [1433, 0]
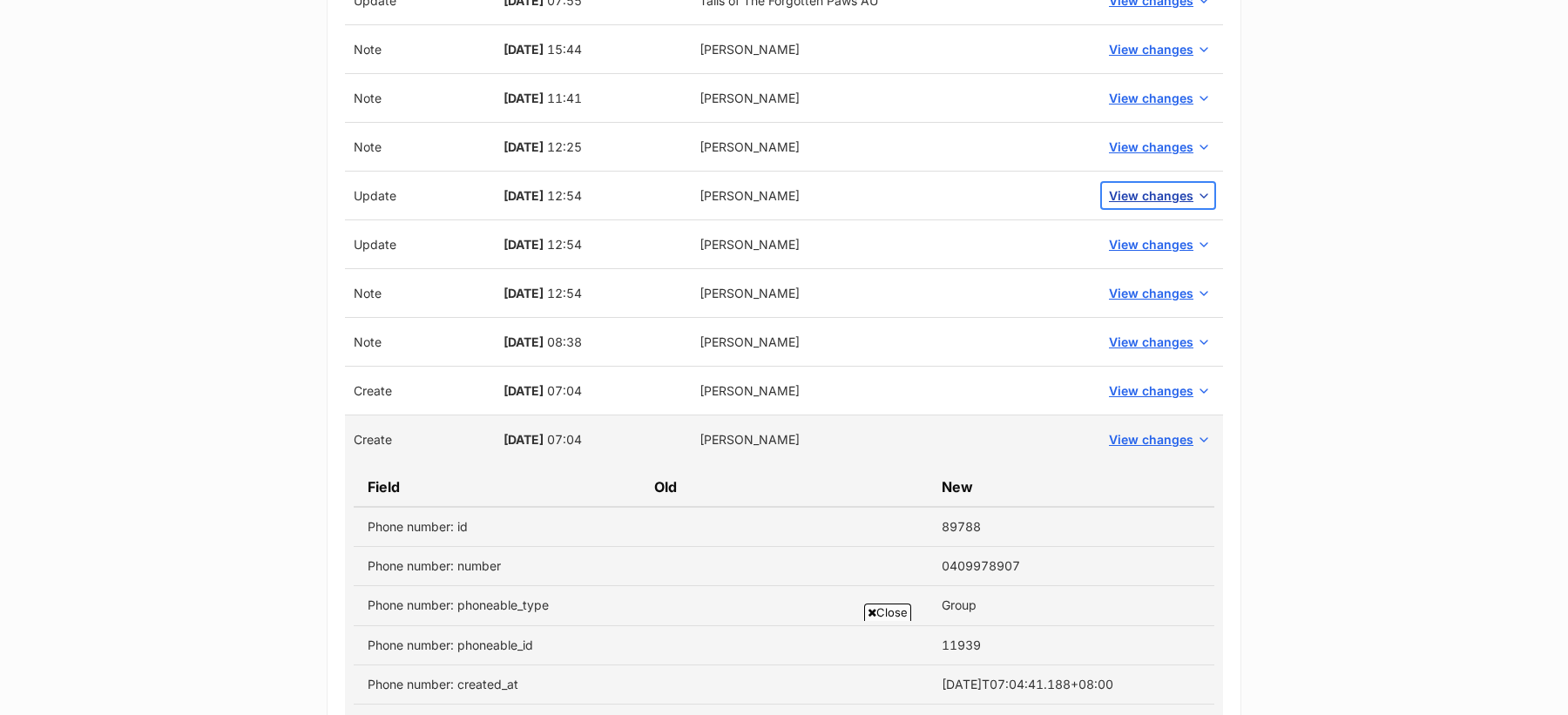
click at [1139, 183] on button "View changes" at bounding box center [1158, 195] width 112 height 26
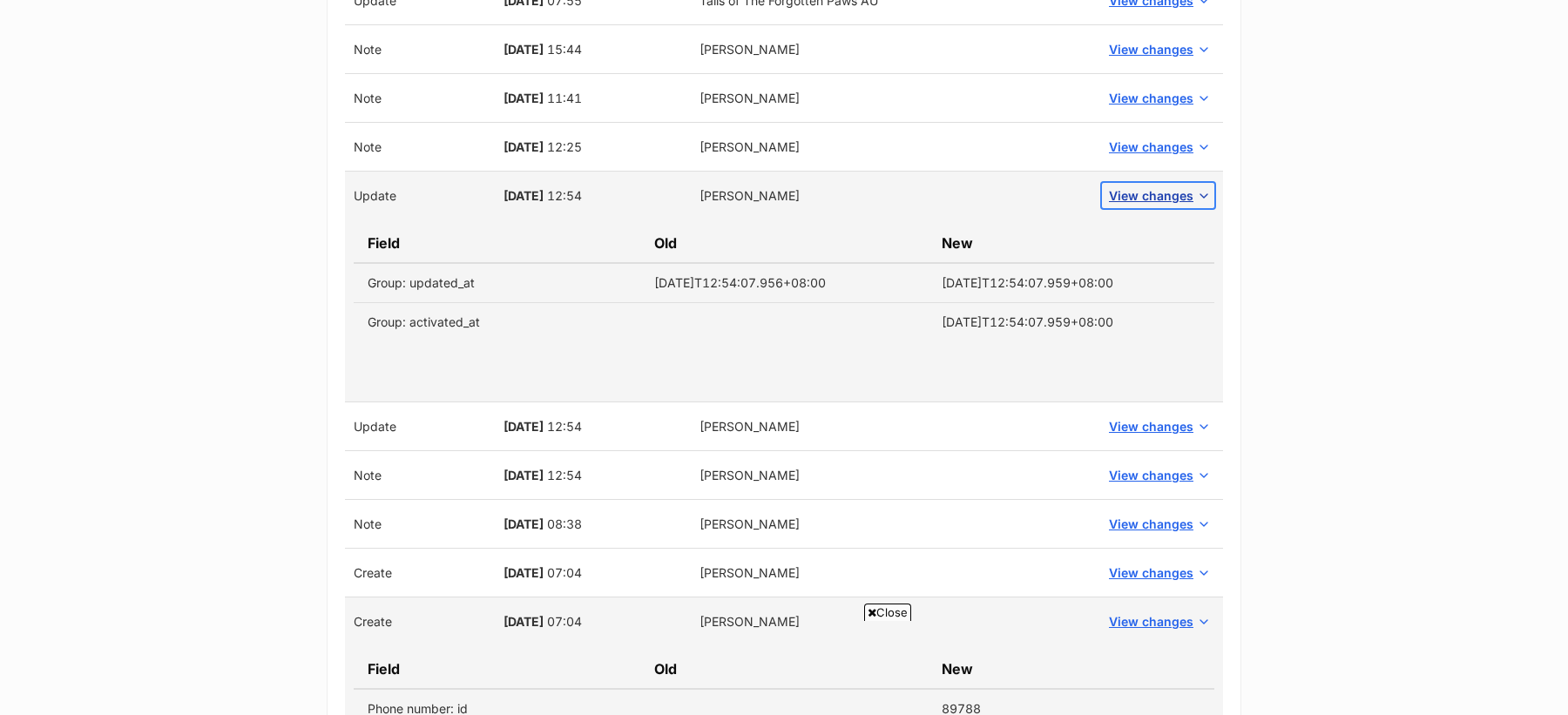
click at [1138, 187] on span "View changes" at bounding box center [1151, 195] width 85 height 18
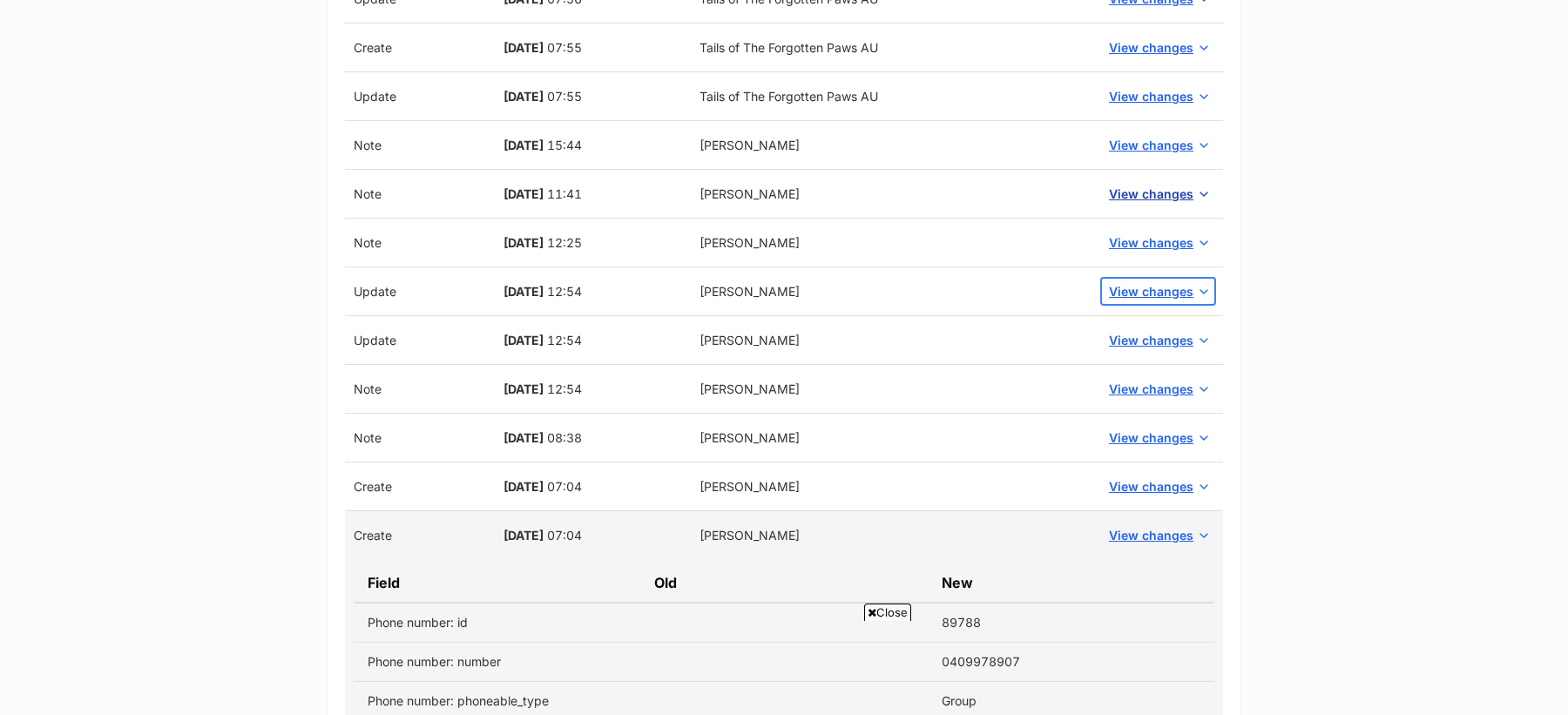
scroll to position [1333, 0]
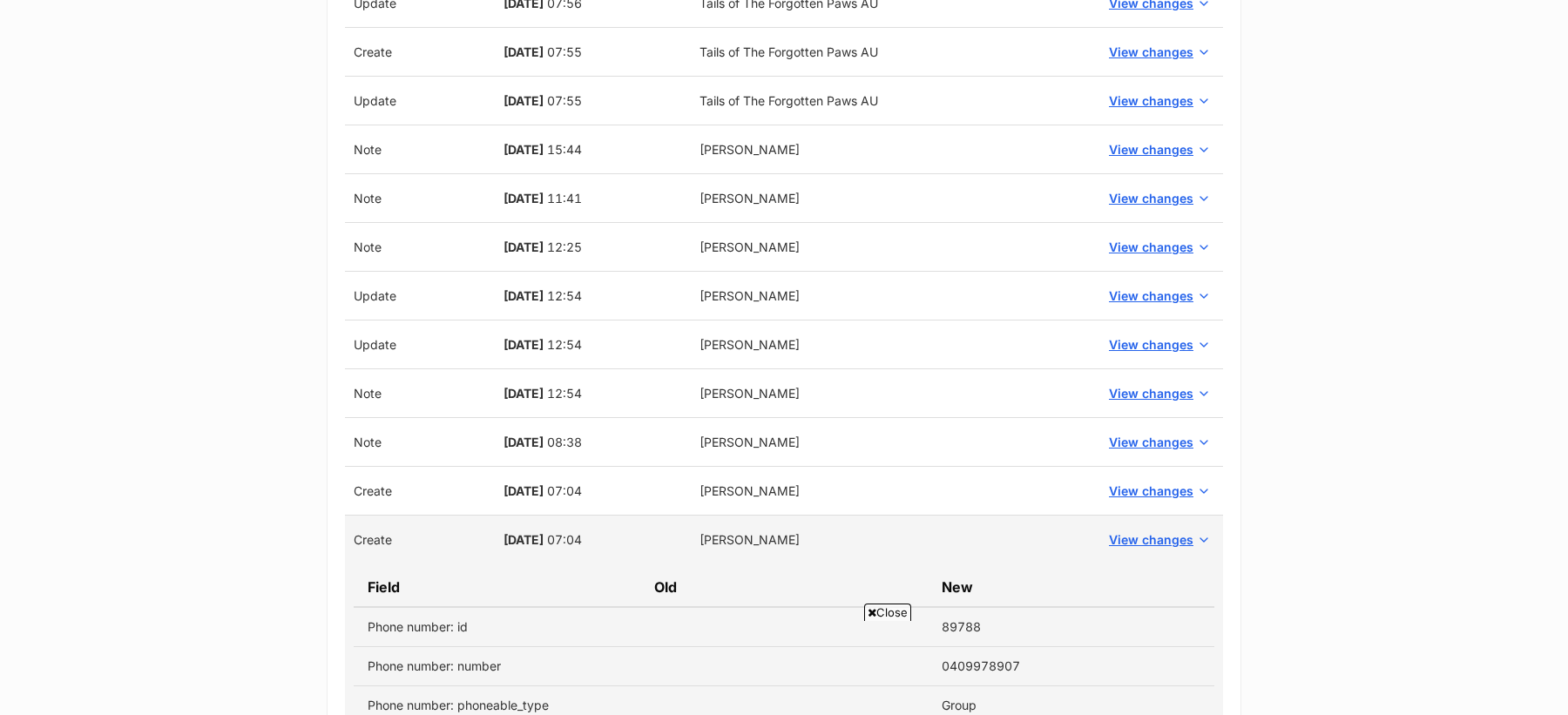
click at [1140, 223] on td "View changes" at bounding box center [1158, 247] width 130 height 49
click at [1147, 248] on span "View changes" at bounding box center [1151, 246] width 85 height 18
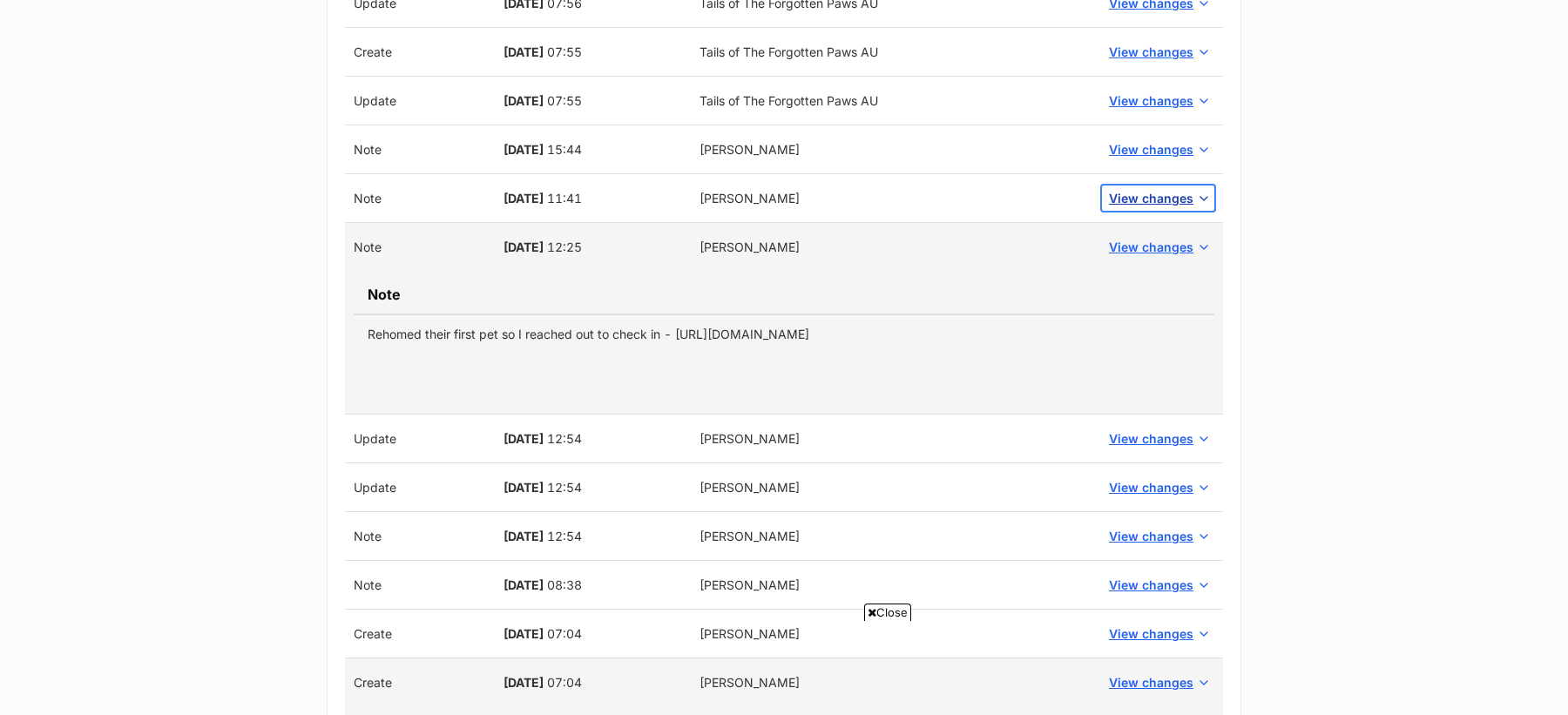
click at [1130, 201] on span "View changes" at bounding box center [1151, 197] width 85 height 18
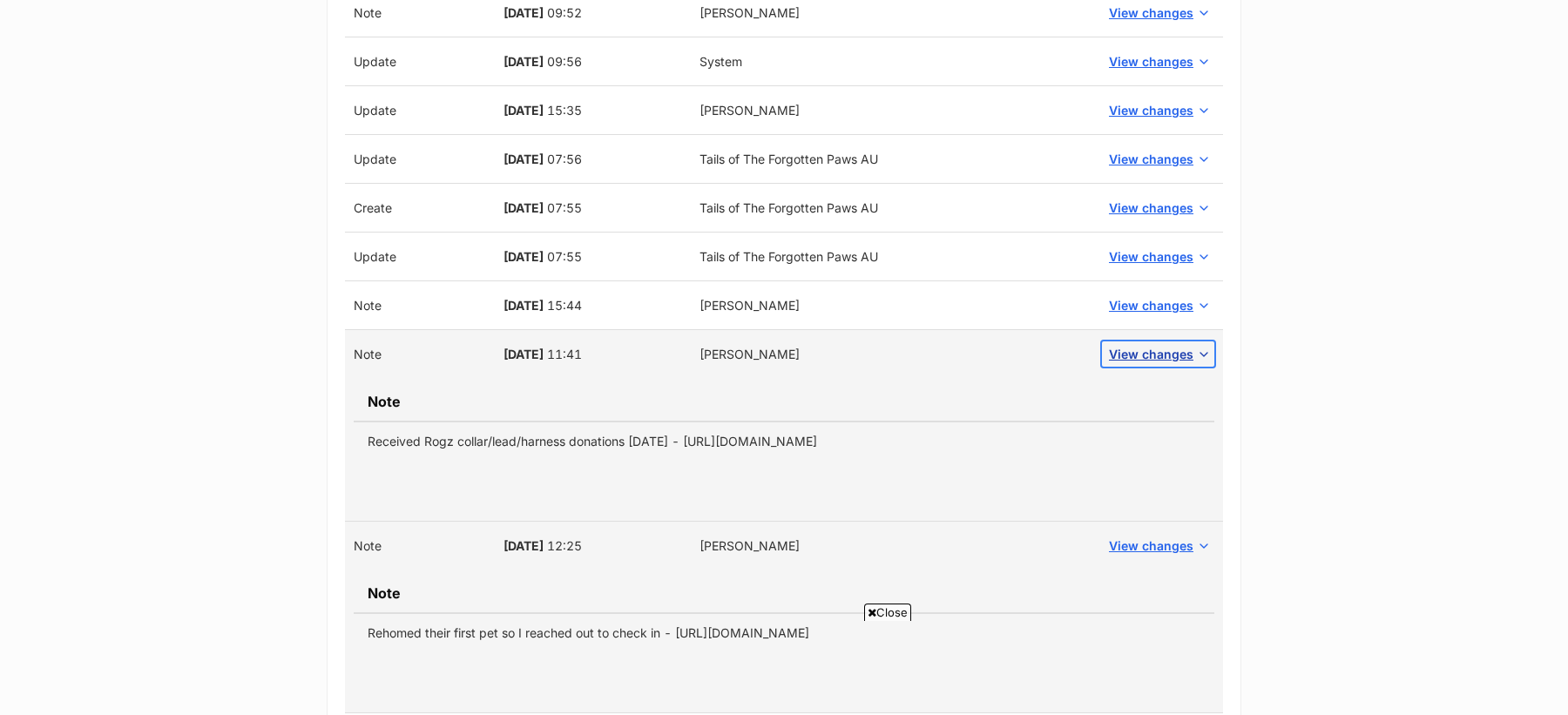
scroll to position [1170, 0]
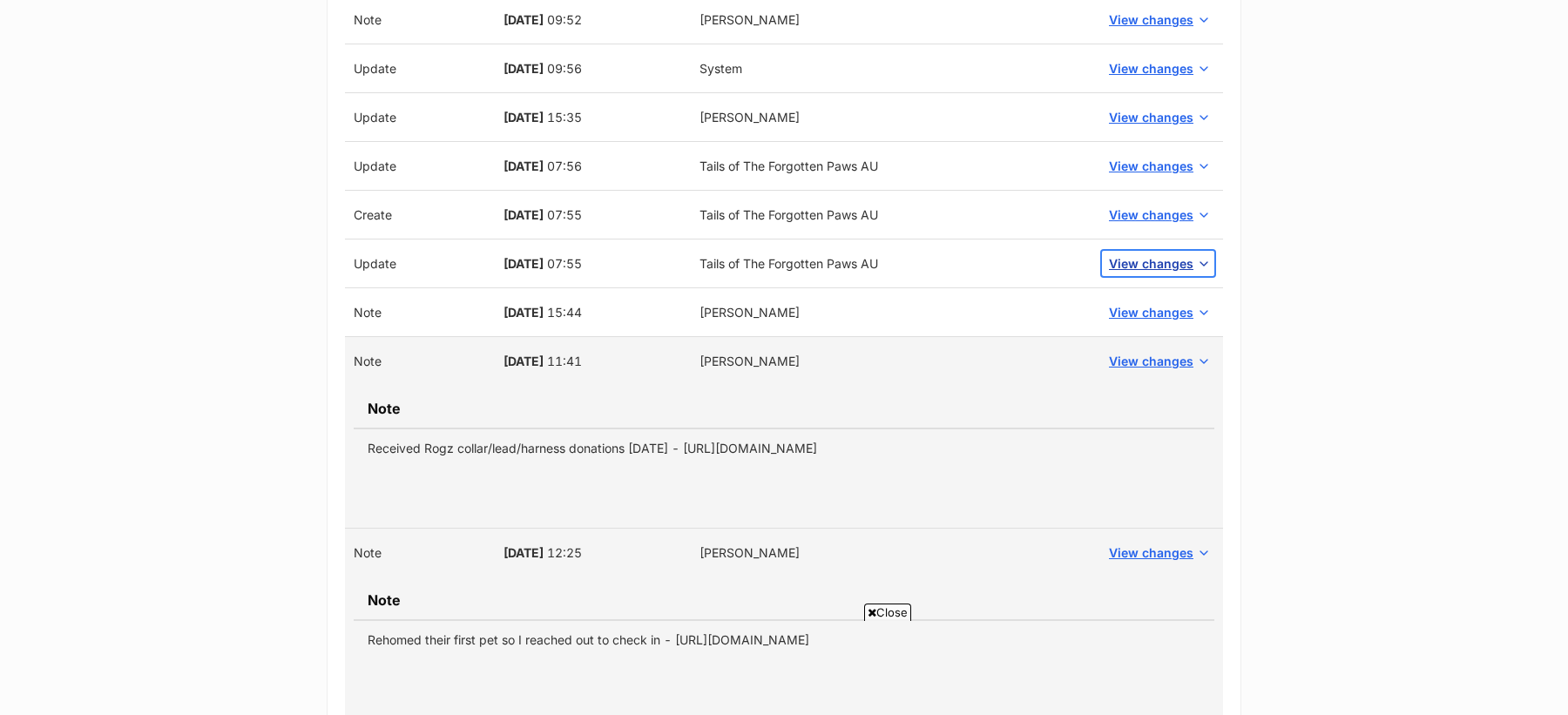
click at [1146, 271] on button "View changes" at bounding box center [1158, 263] width 112 height 26
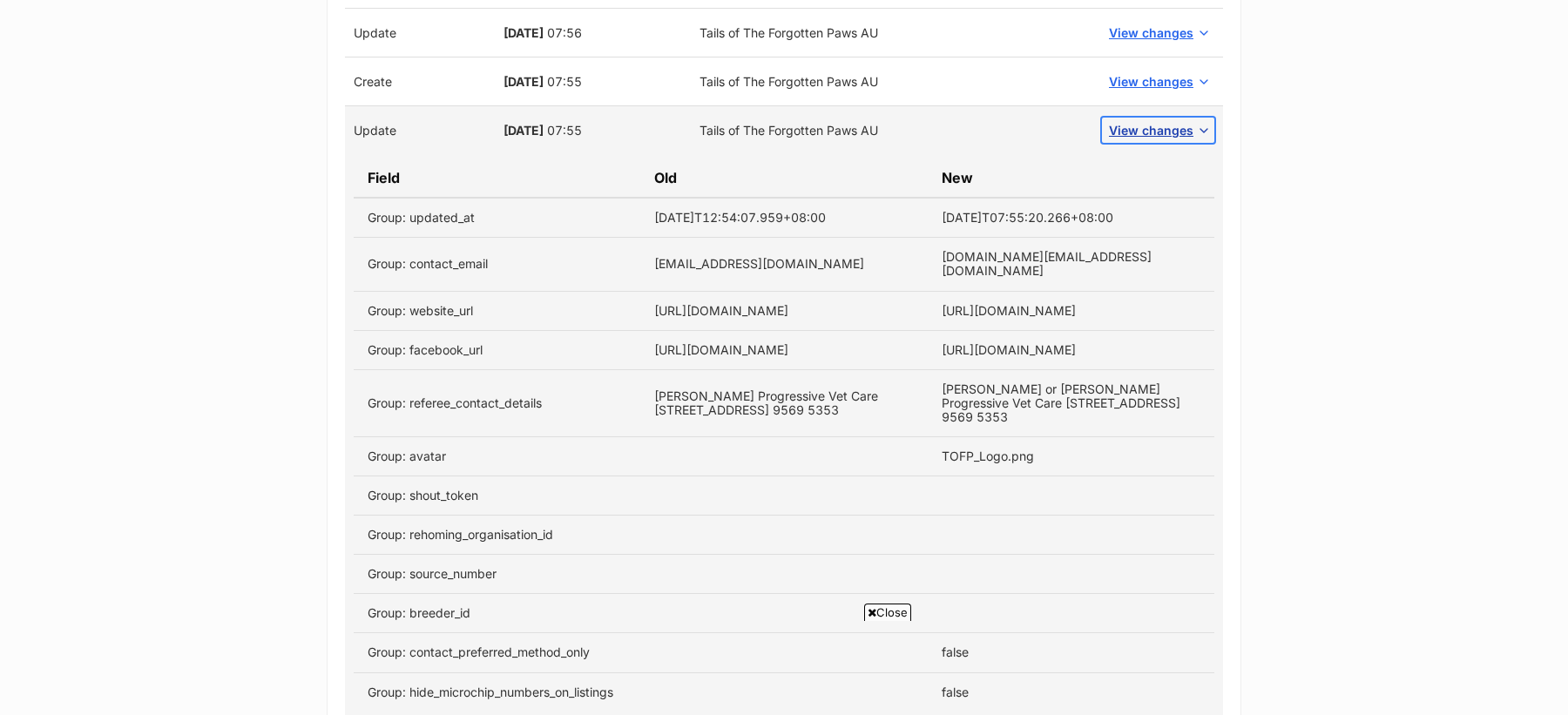
scroll to position [1277, 0]
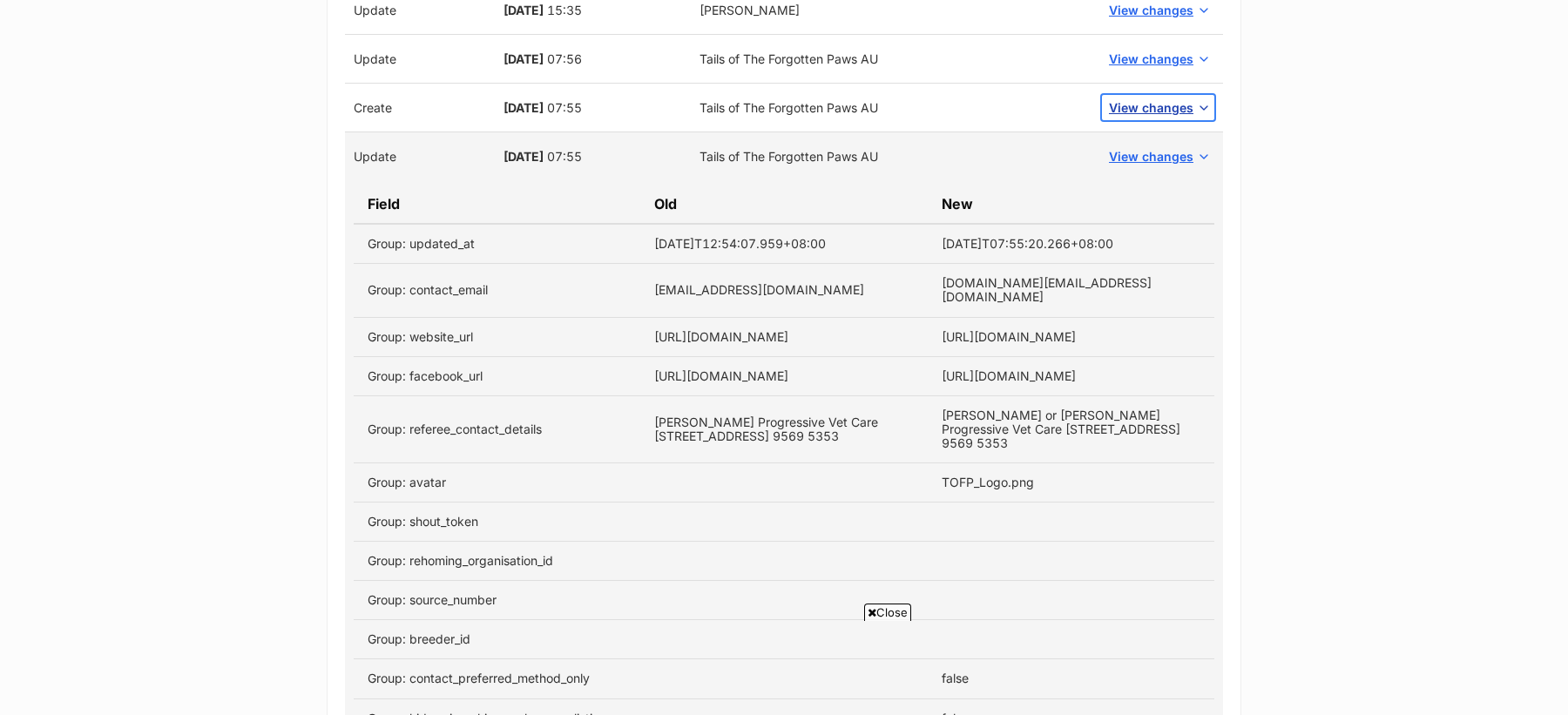
click at [1132, 102] on span "View changes" at bounding box center [1151, 107] width 85 height 18
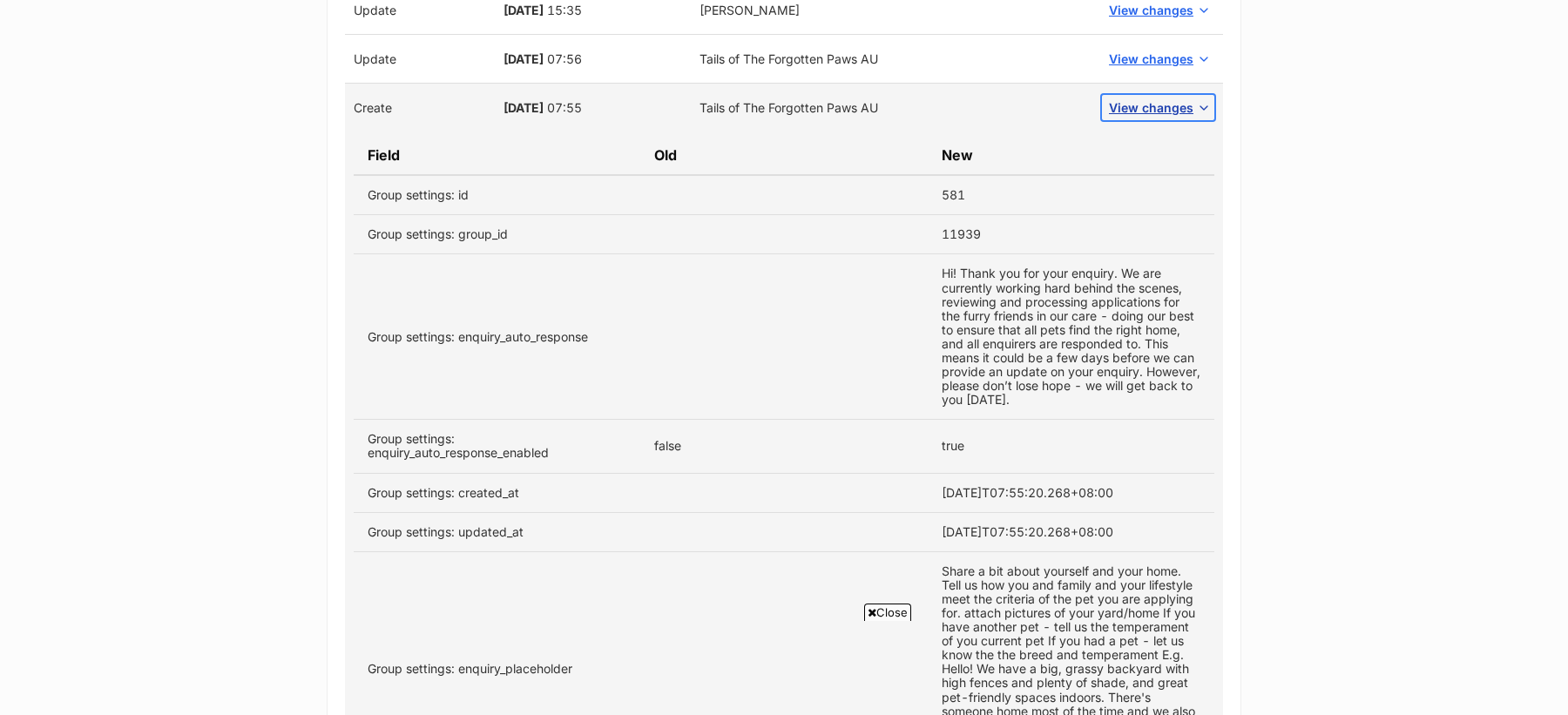
click at [1138, 102] on span "View changes" at bounding box center [1151, 107] width 85 height 18
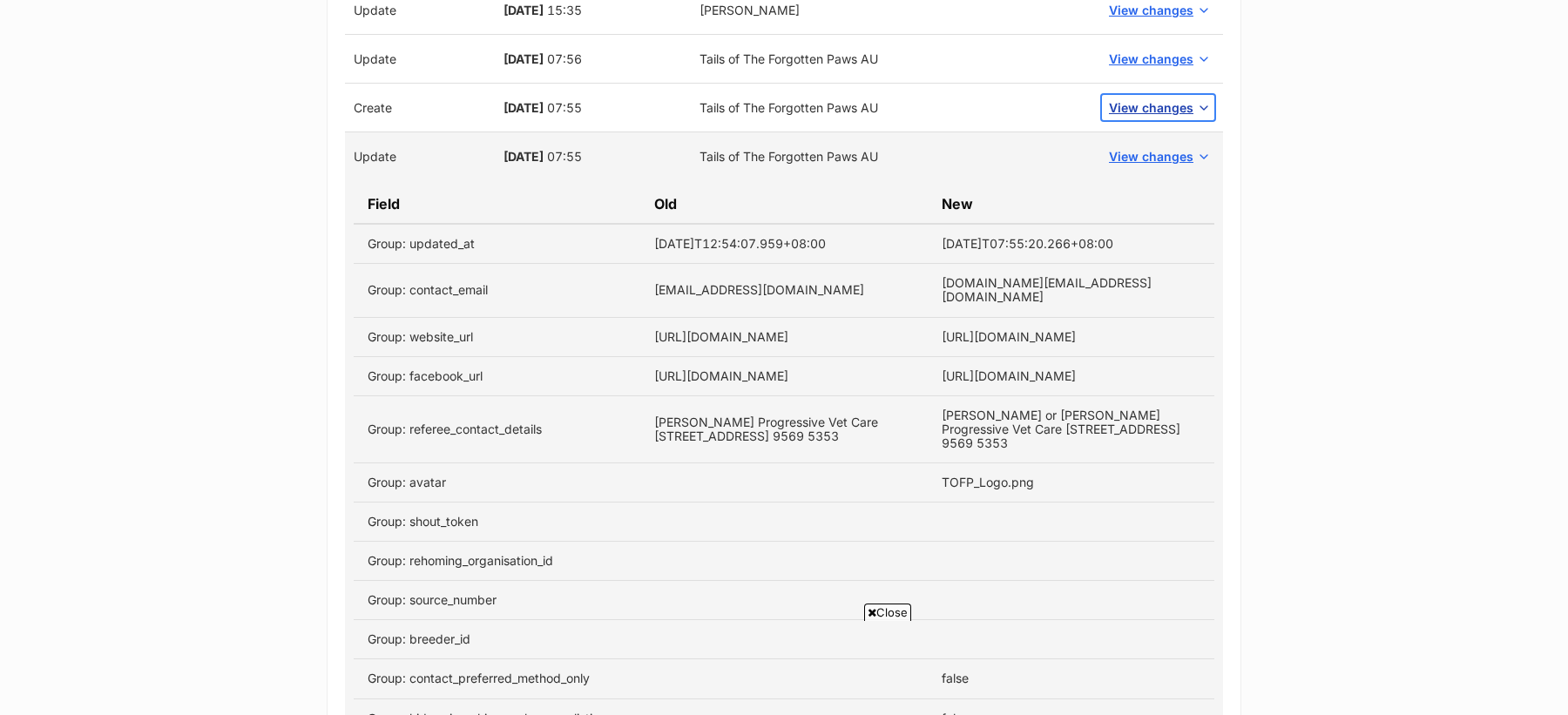
click at [1139, 107] on span "View changes" at bounding box center [1151, 107] width 85 height 18
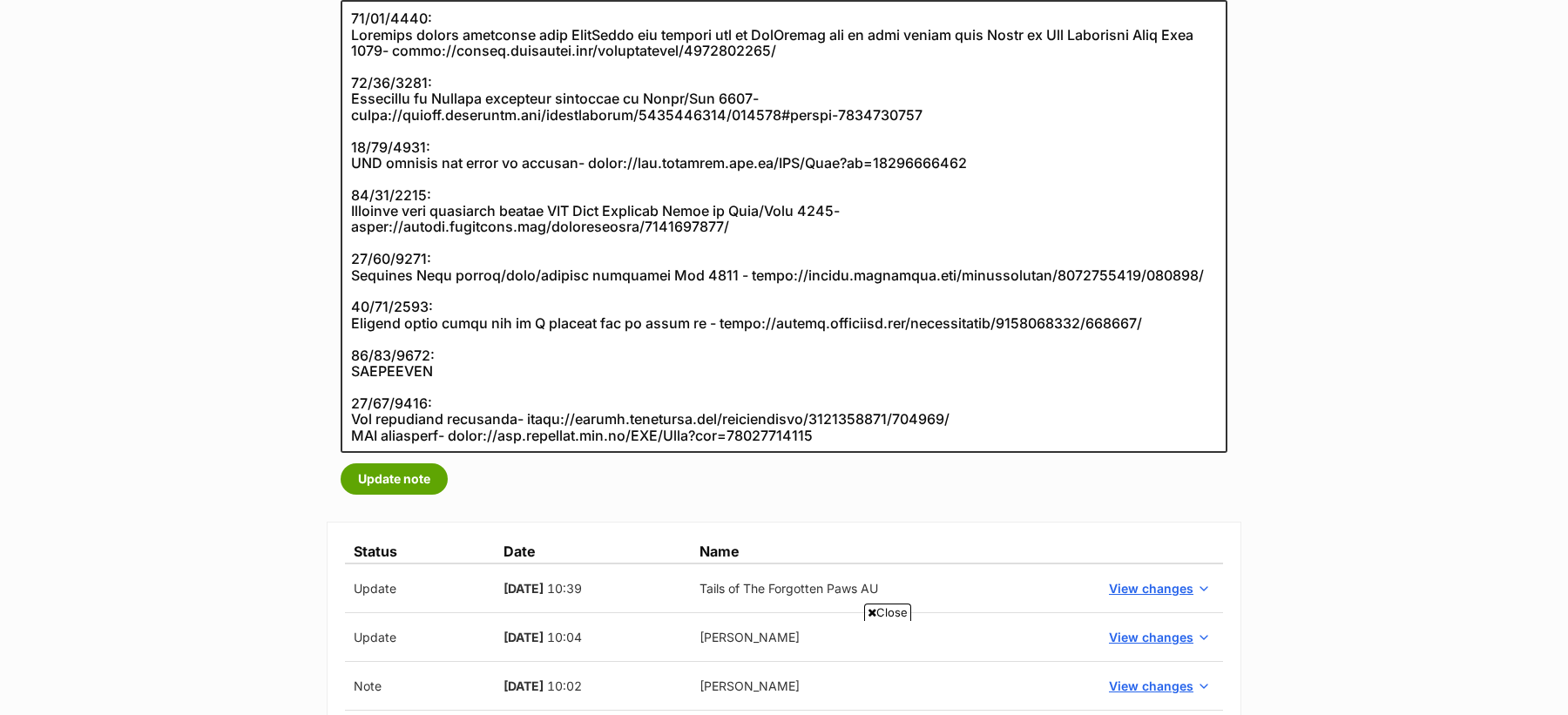
scroll to position [359, 0]
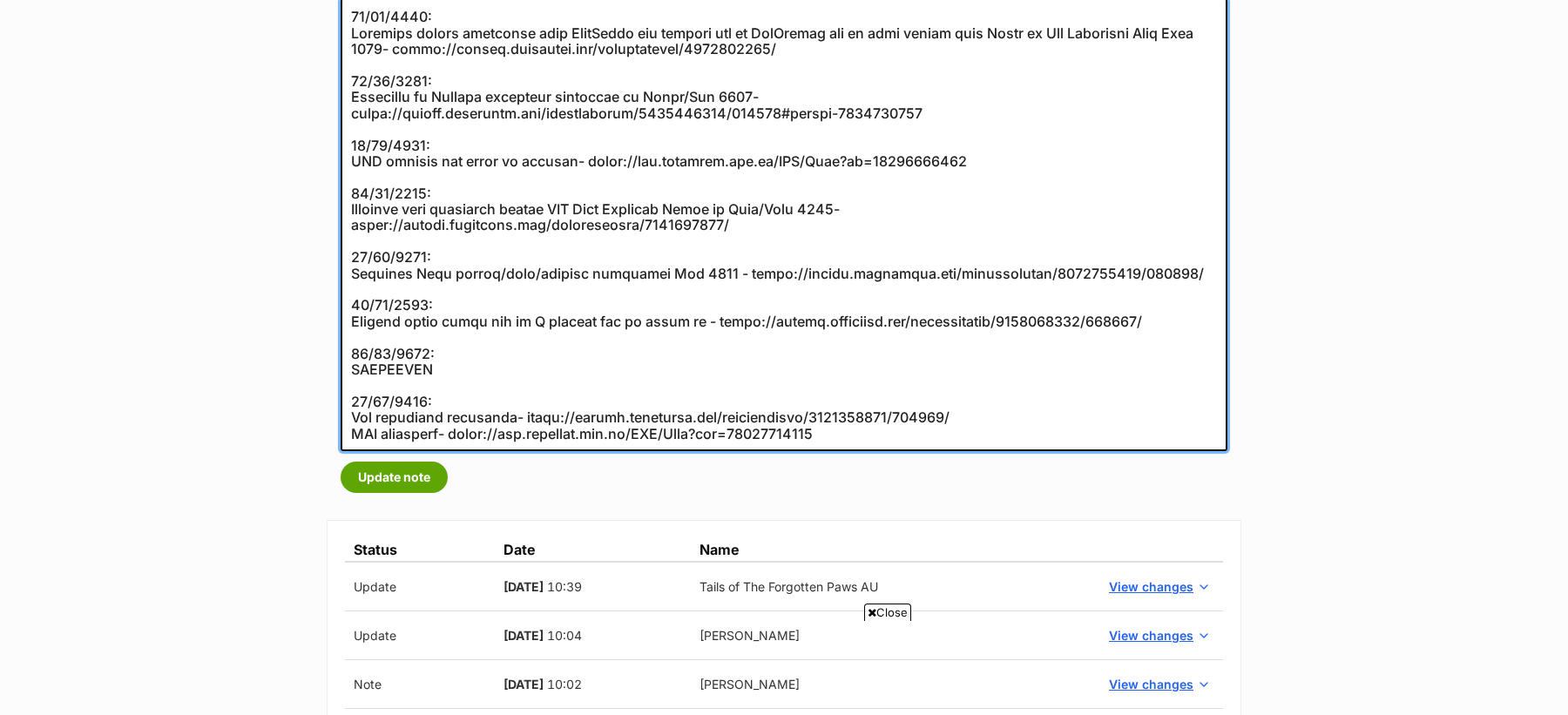
drag, startPoint x: 868, startPoint y: 431, endPoint x: 463, endPoint y: 439, distance: 405.1
click at [463, 439] on textarea "20/06/2025: Received direct donations from MiauStore who reached out to PetResc…" at bounding box center [784, 224] width 886 height 453
paste textarea "id=97430505535"
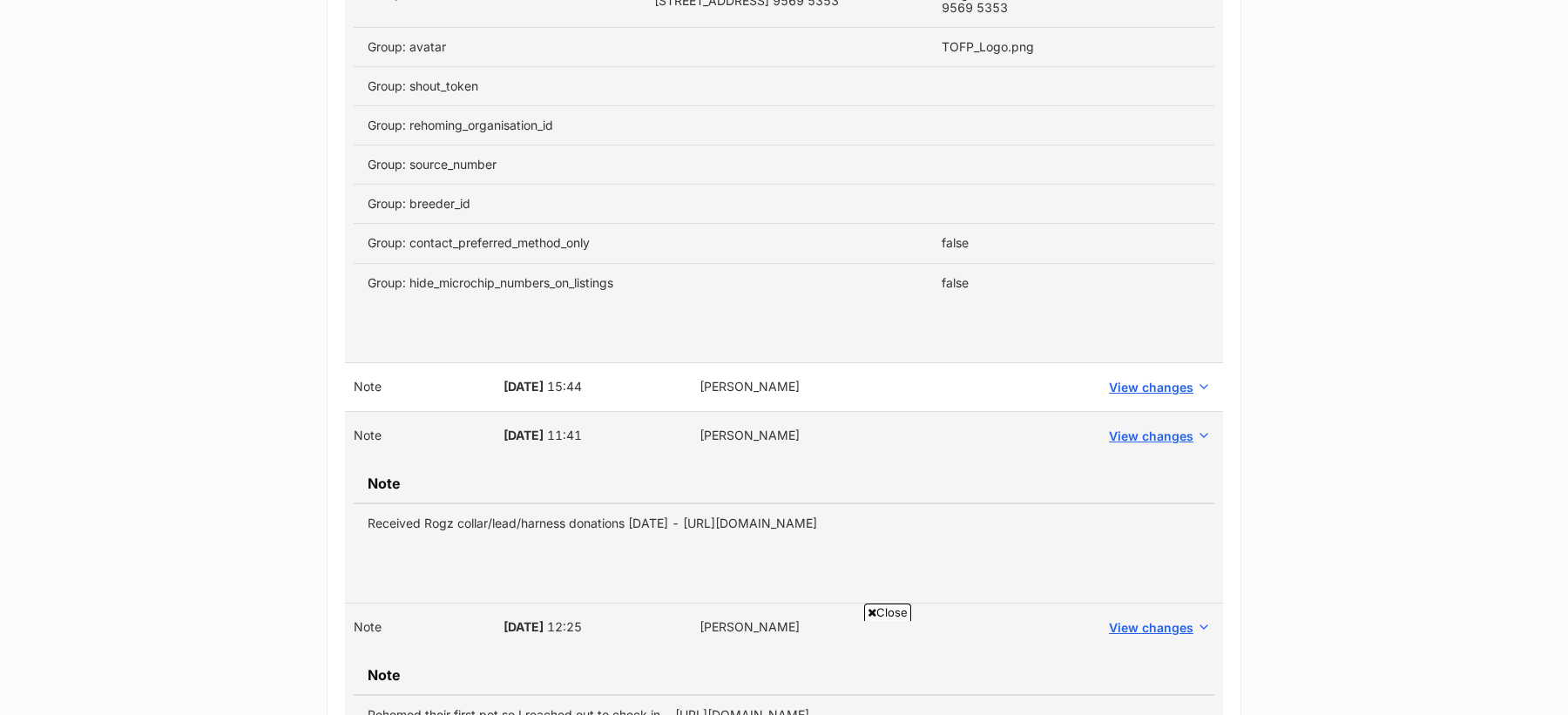
scroll to position [2475, 0]
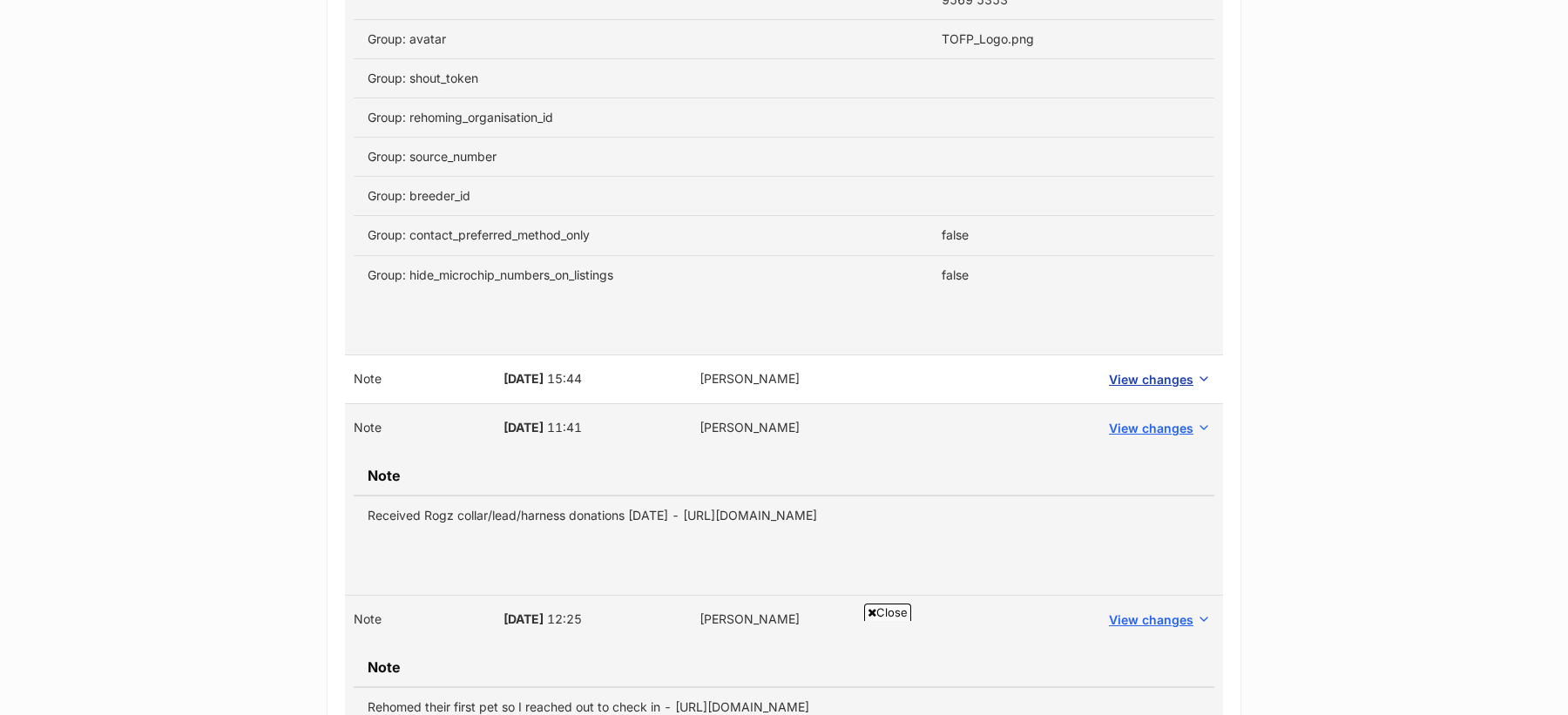
type textarea "20/06/2025: Received direct donations from MiauStore who reached out to PetResc…"
click at [1140, 370] on span "View changes" at bounding box center [1151, 378] width 85 height 18
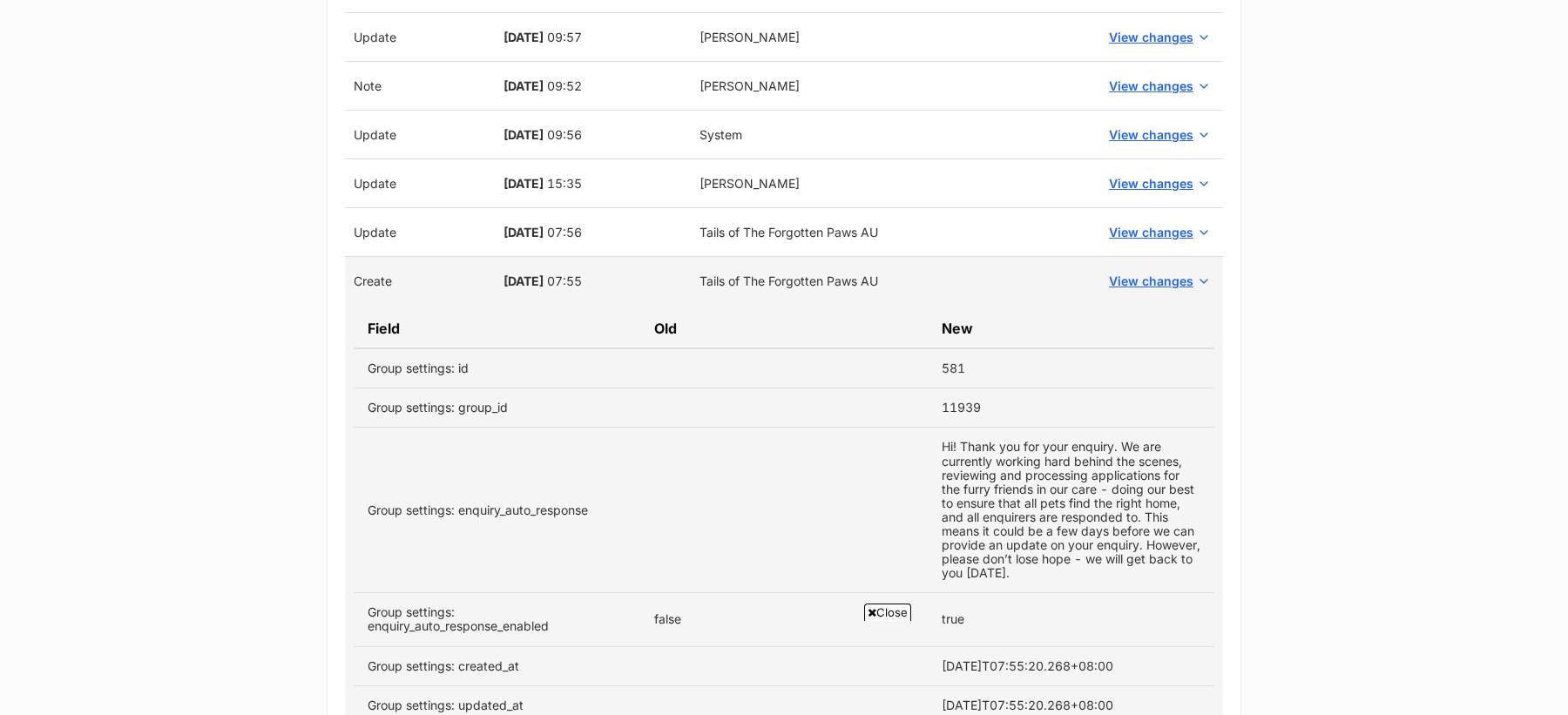
scroll to position [1103, 0]
click at [1148, 226] on span "View changes" at bounding box center [1151, 233] width 85 height 18
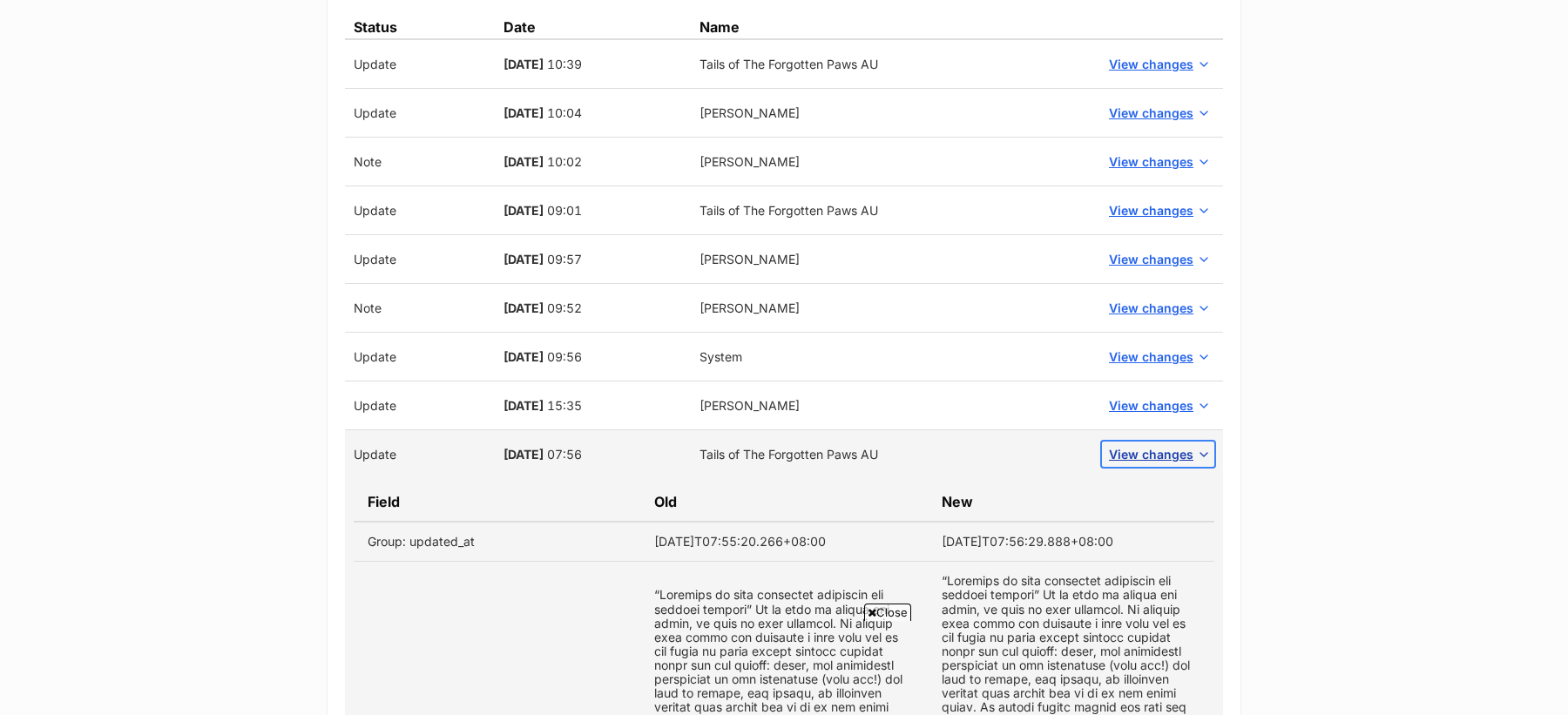
scroll to position [0, 0]
click at [1144, 411] on span "View changes" at bounding box center [1151, 405] width 85 height 18
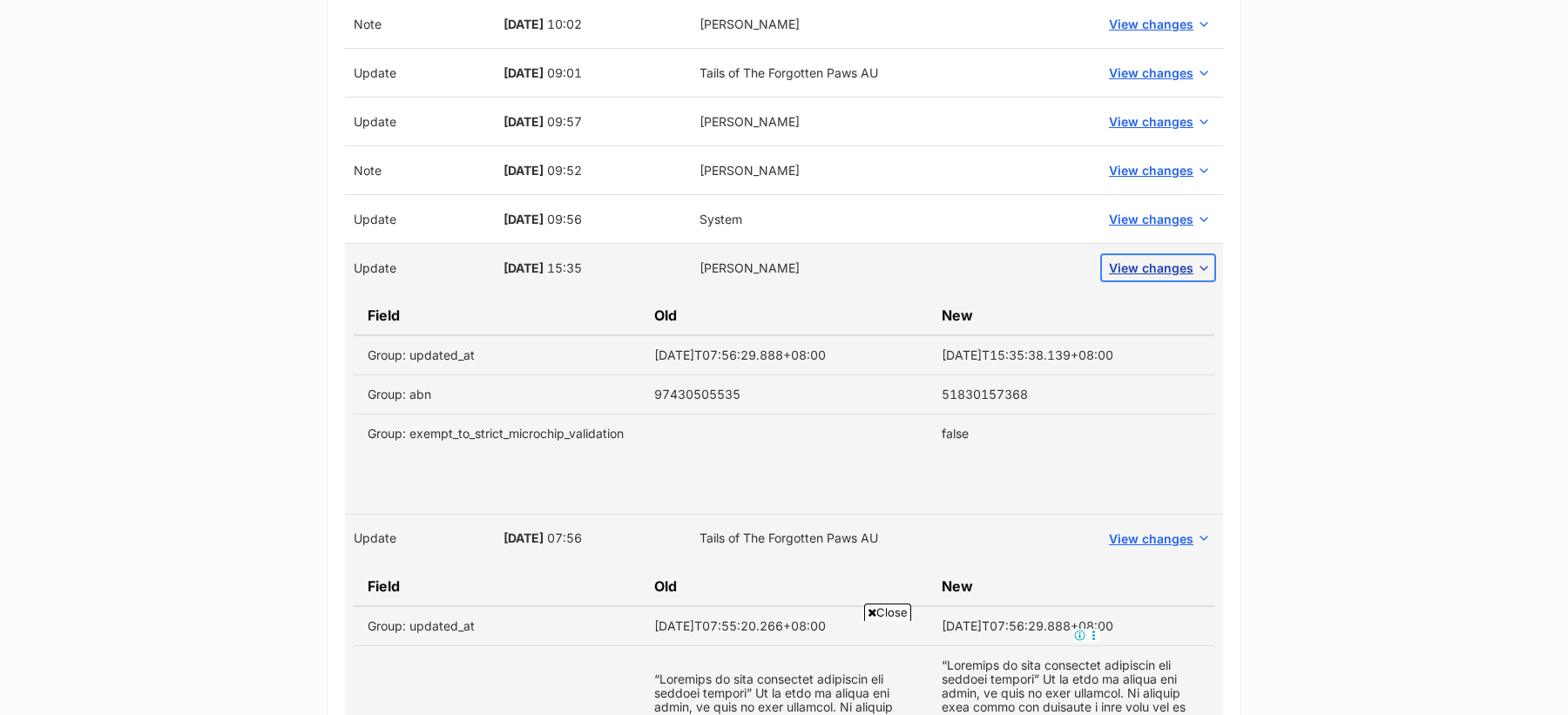
scroll to position [1009, 0]
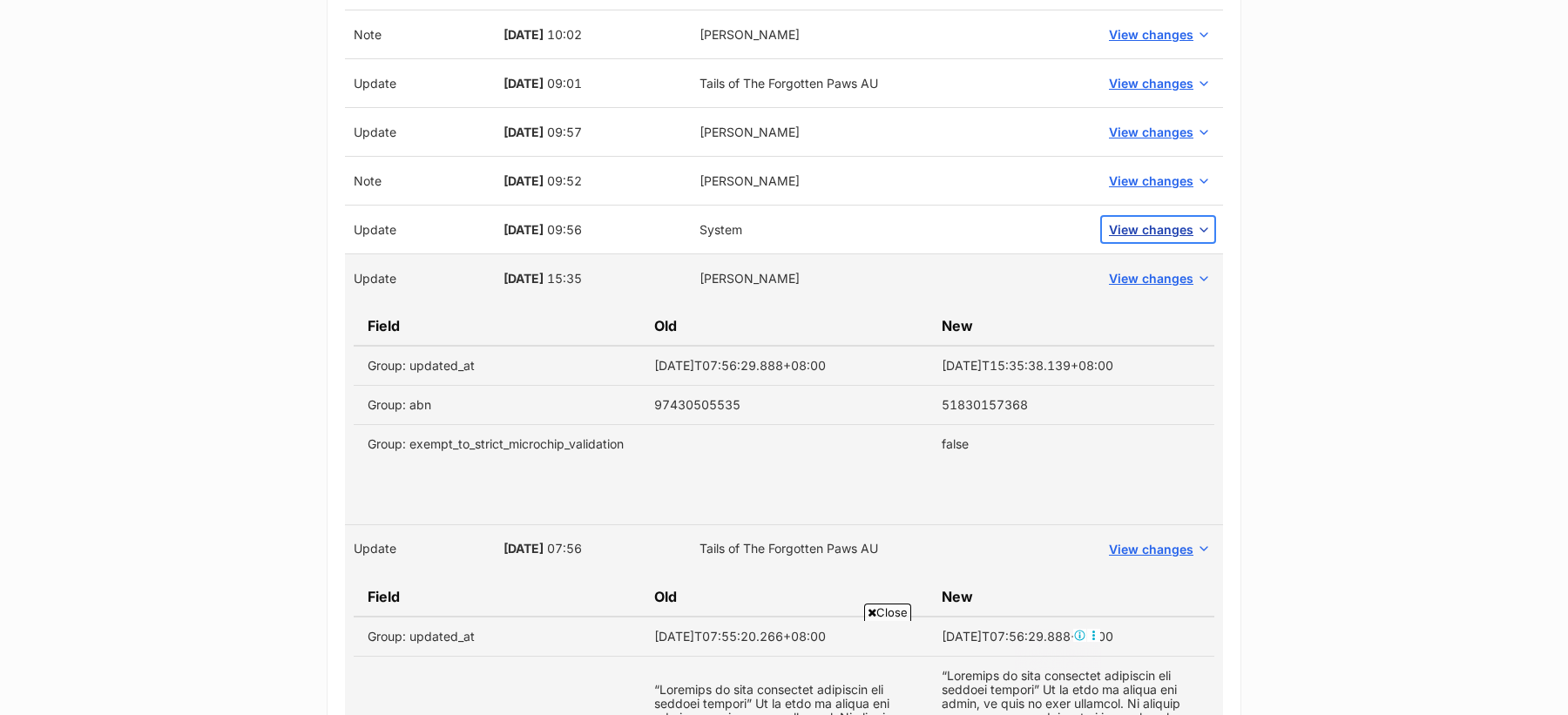
click at [1127, 235] on button "View changes" at bounding box center [1158, 230] width 112 height 26
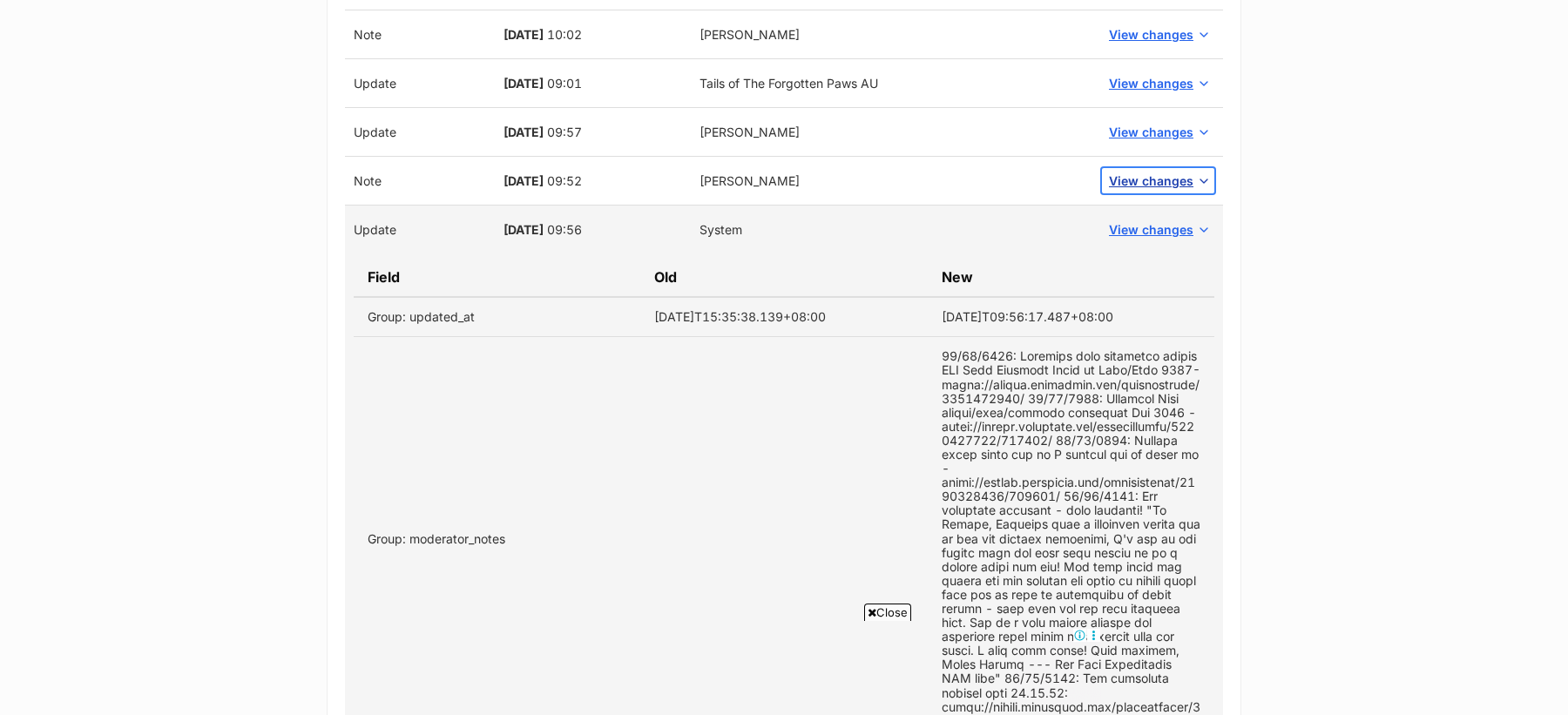
click at [1128, 180] on span "View changes" at bounding box center [1151, 180] width 85 height 18
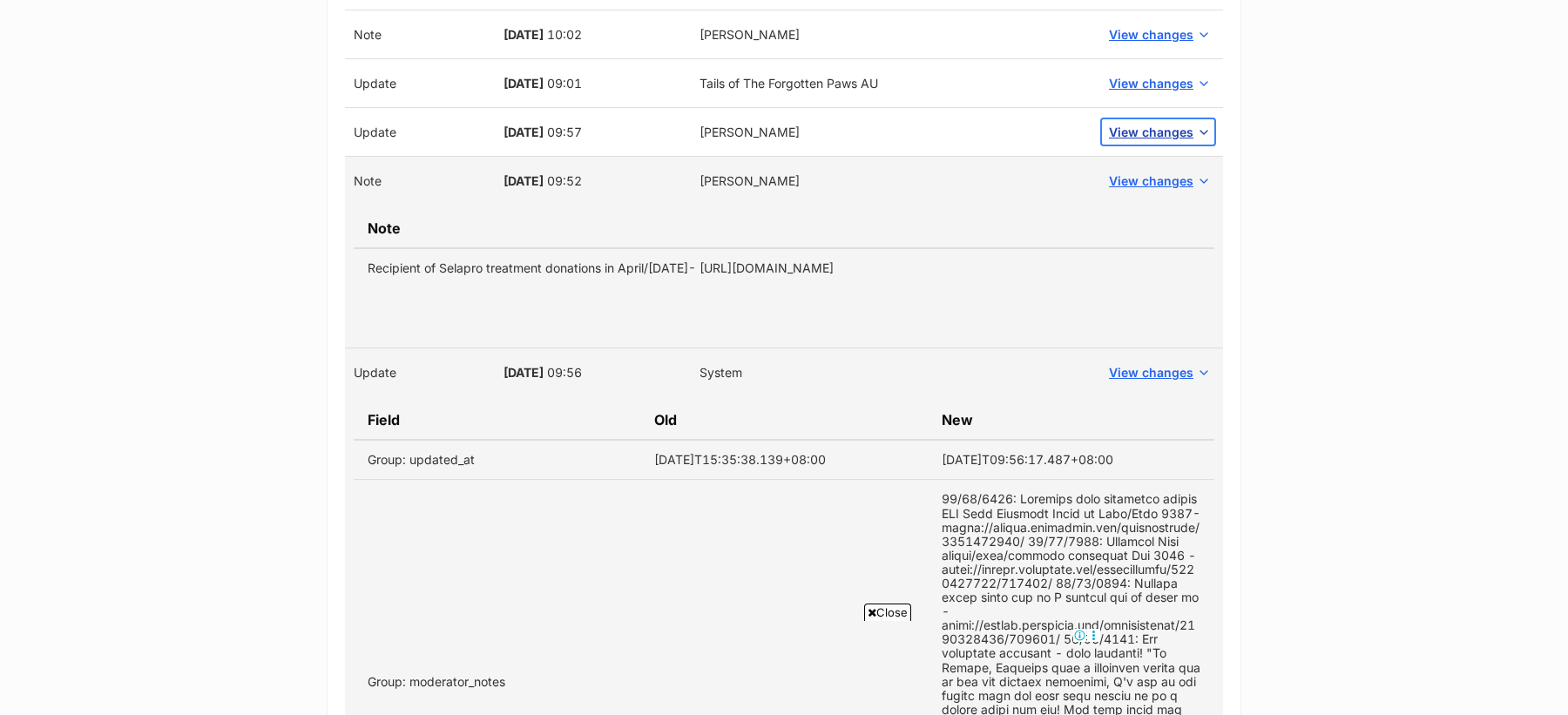
click at [1130, 128] on span "View changes" at bounding box center [1151, 132] width 85 height 18
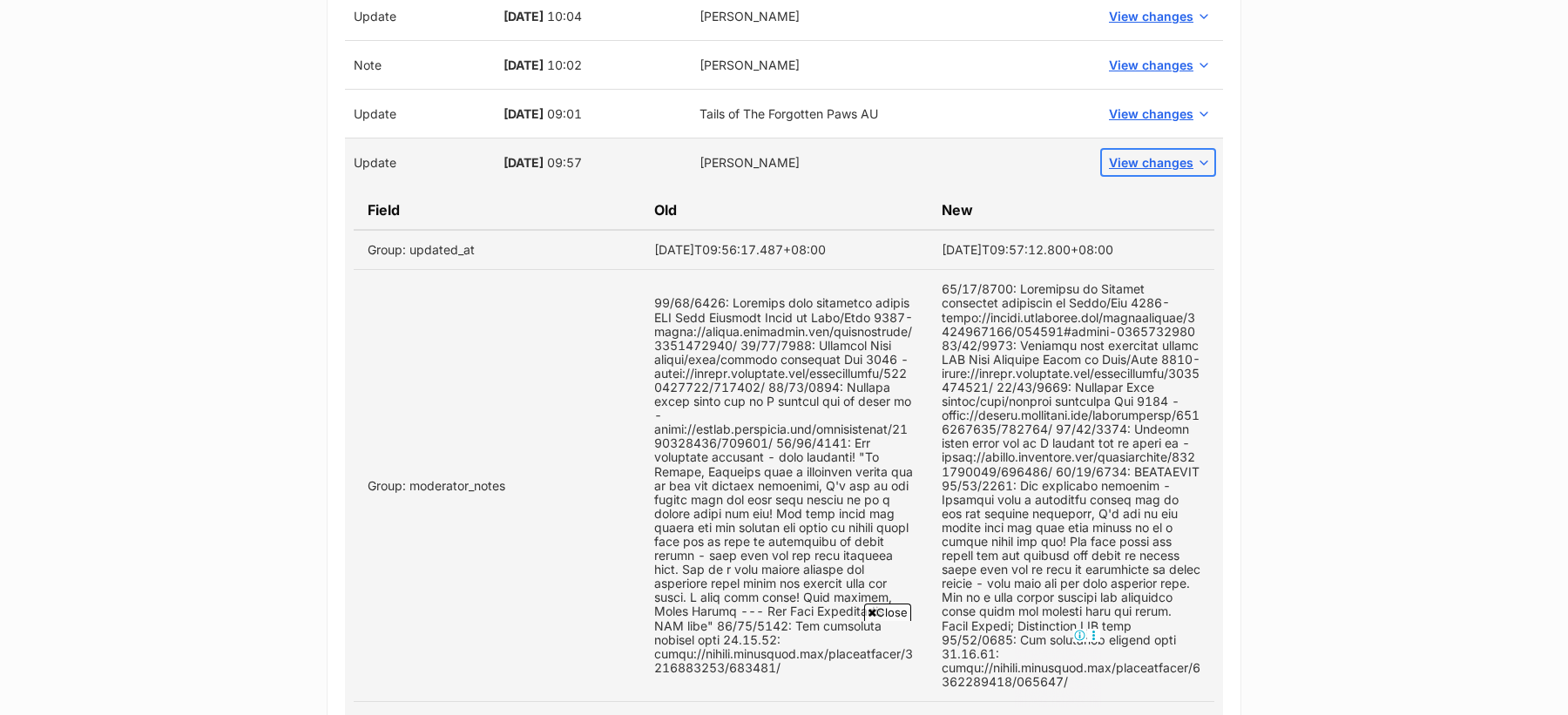
scroll to position [948, 0]
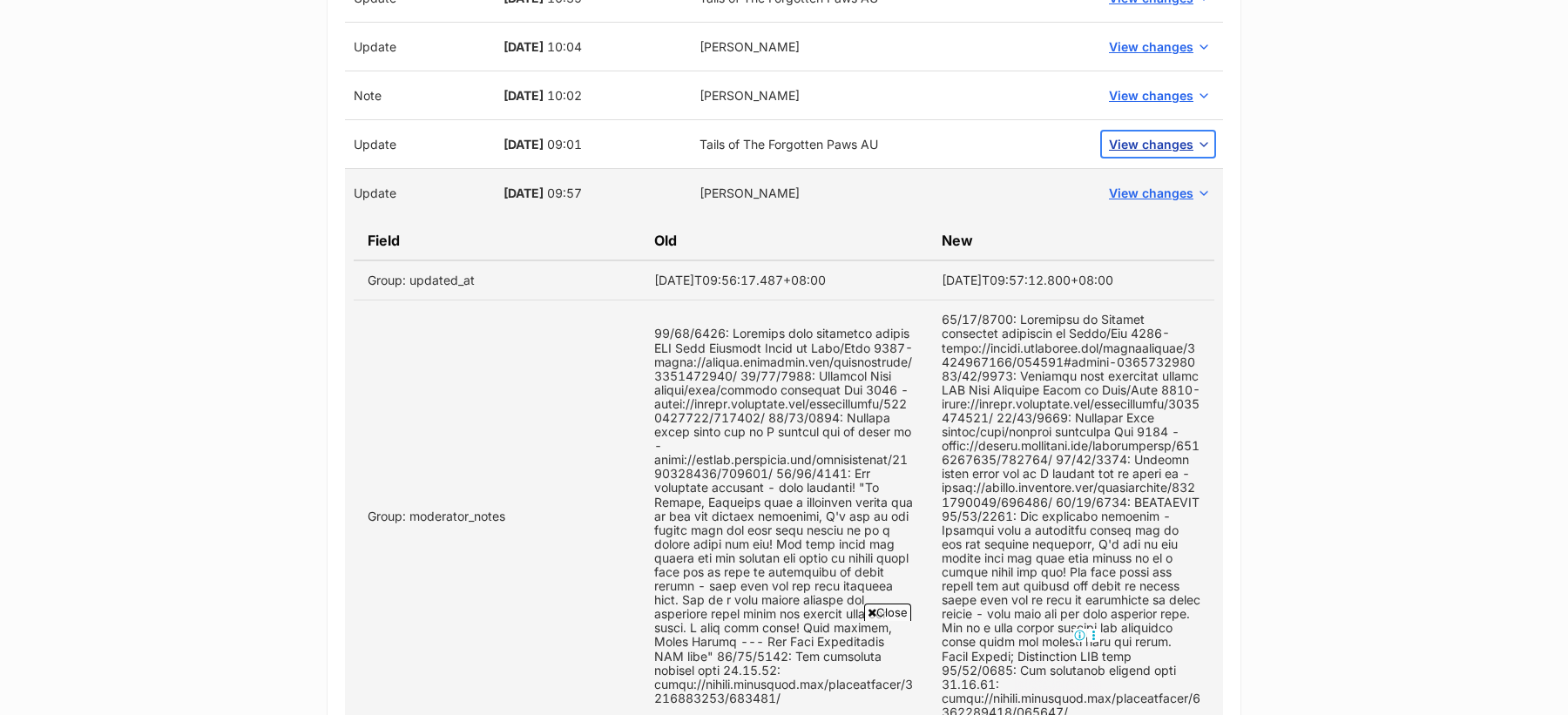
click at [1167, 148] on span "View changes" at bounding box center [1151, 144] width 85 height 18
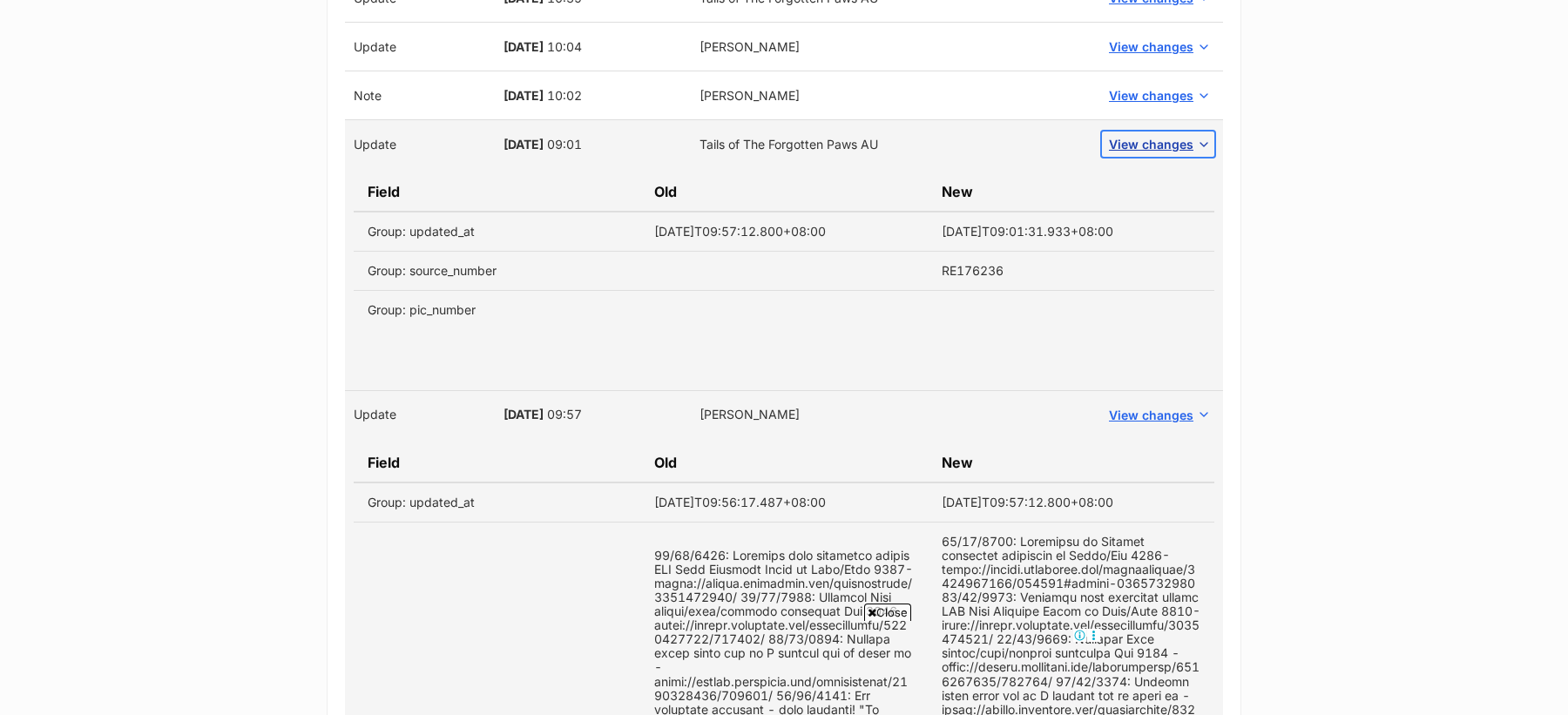
click at [1167, 148] on span "View changes" at bounding box center [1151, 144] width 85 height 18
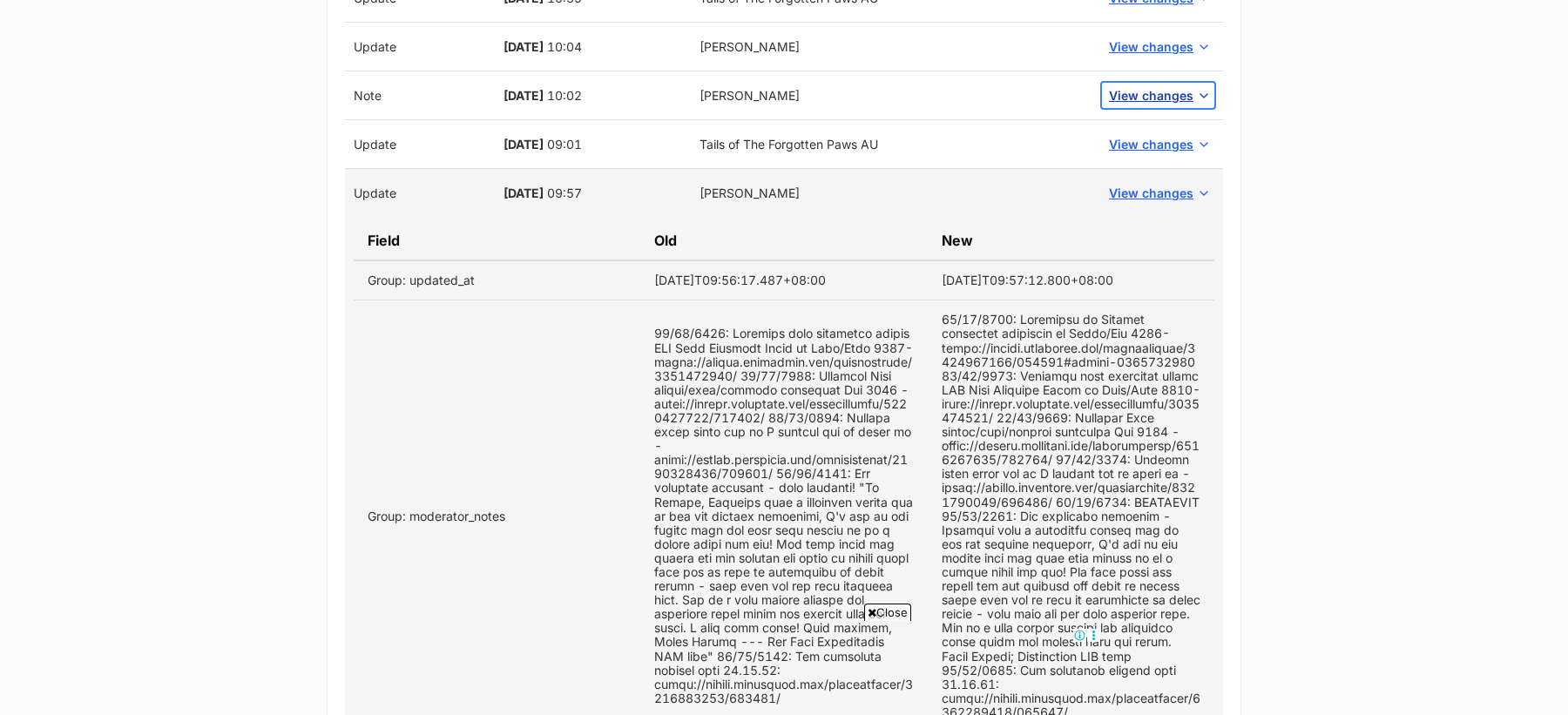
click at [1152, 92] on span "View changes" at bounding box center [1151, 94] width 85 height 18
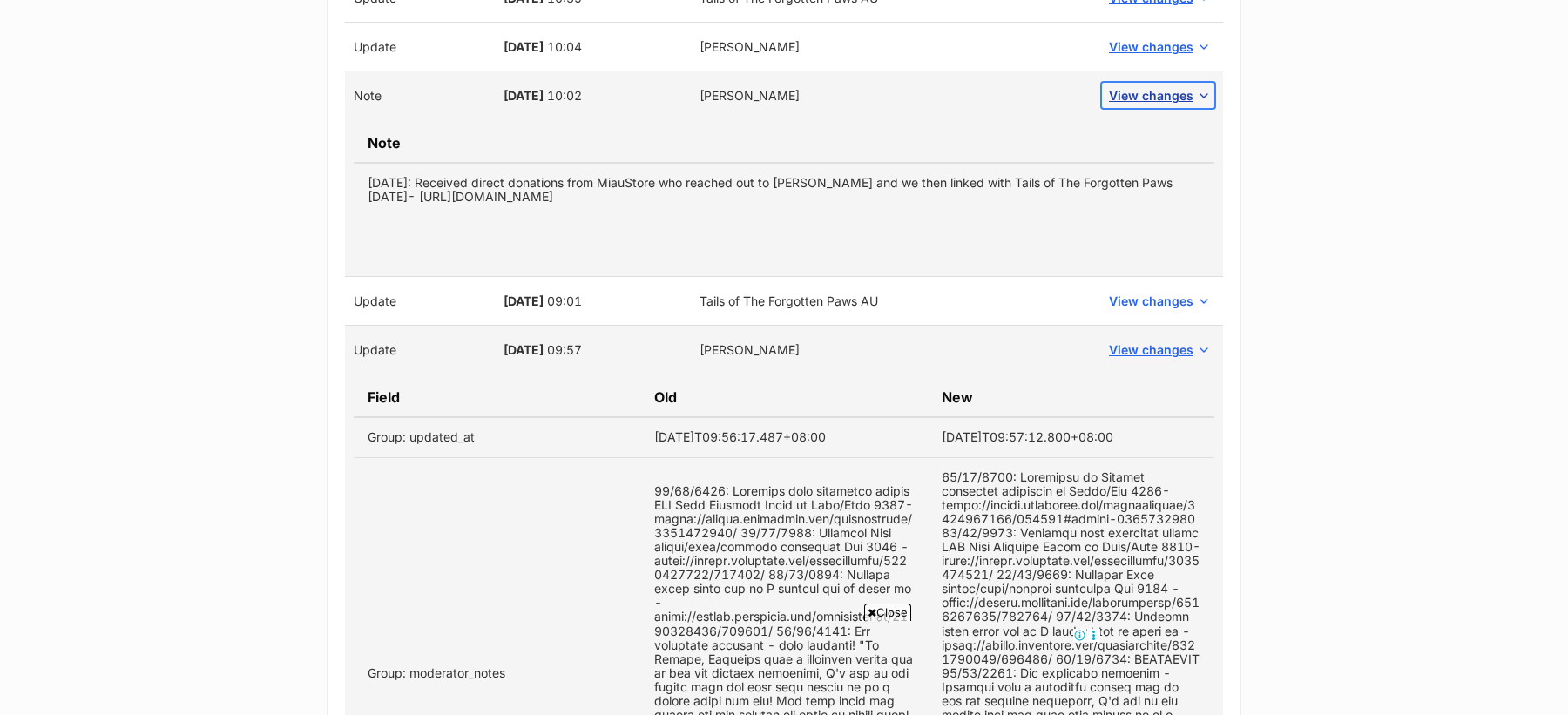
click at [1152, 92] on span "View changes" at bounding box center [1151, 94] width 85 height 18
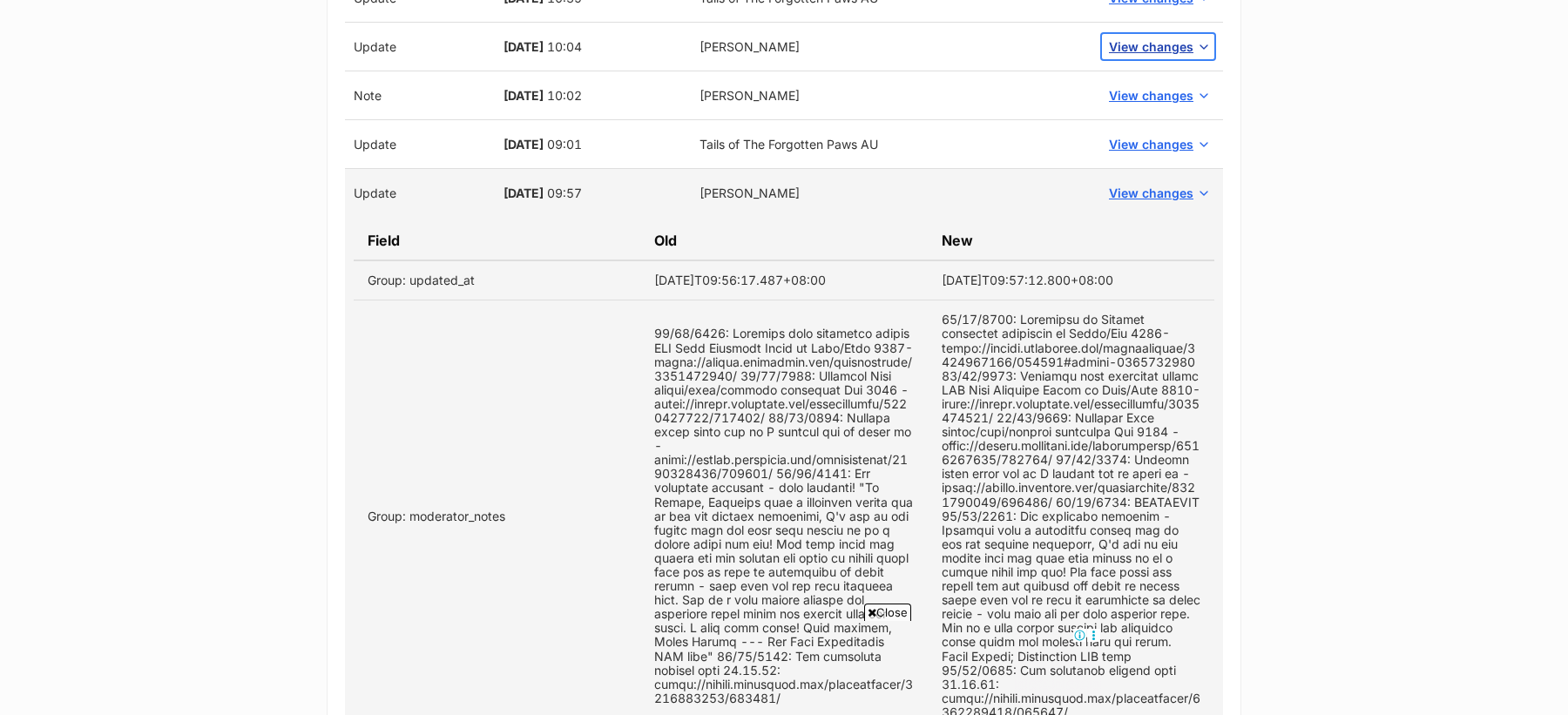
click at [1151, 51] on span "View changes" at bounding box center [1151, 46] width 85 height 18
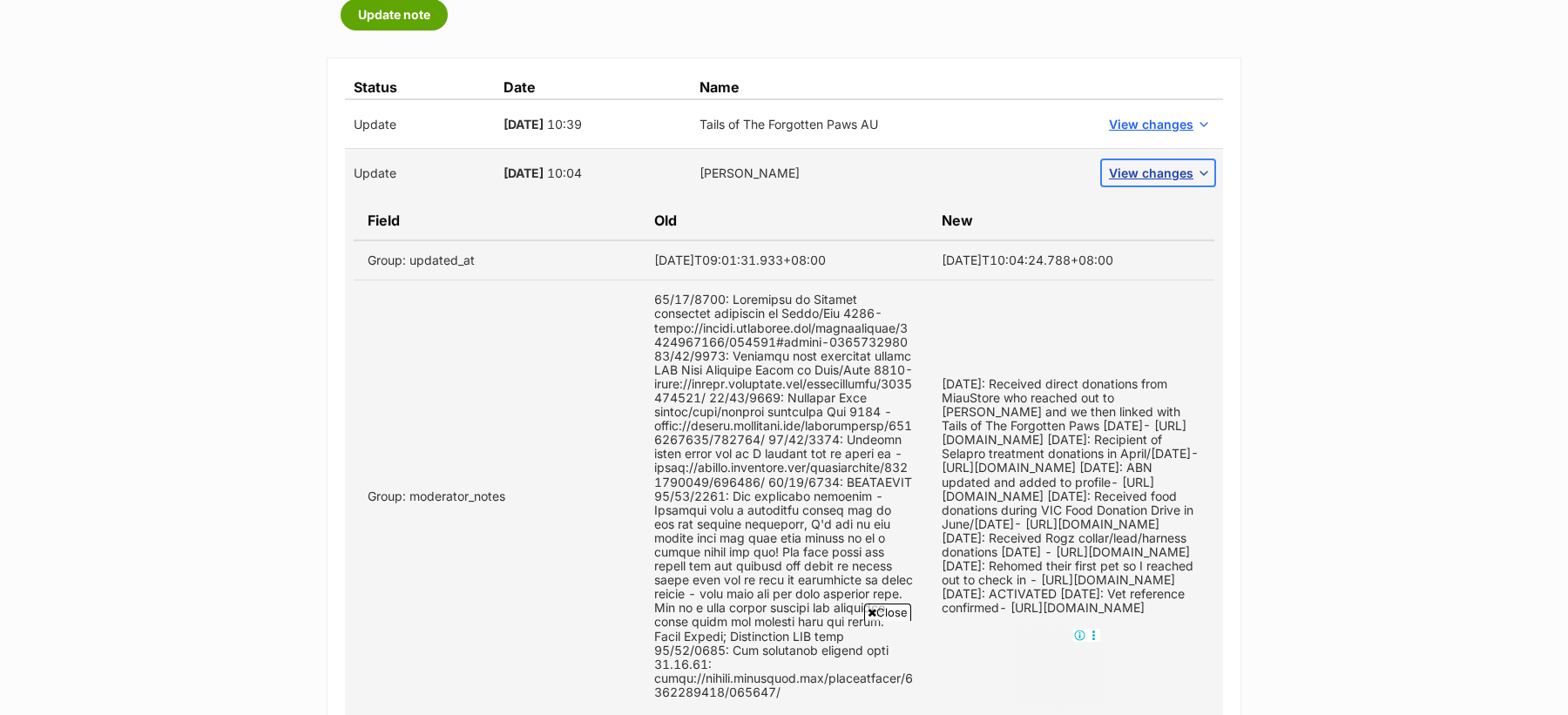
scroll to position [816, 0]
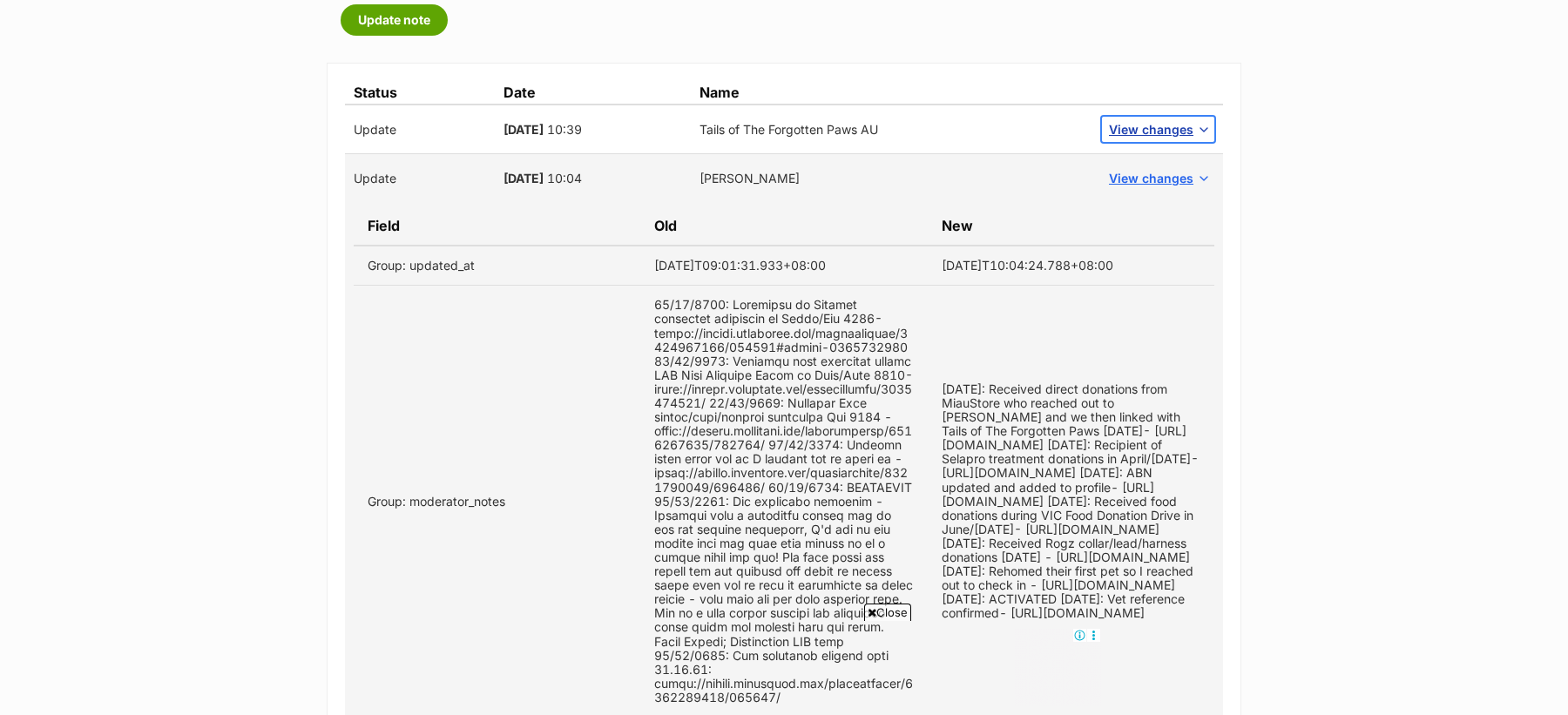
click at [1154, 121] on span "View changes" at bounding box center [1151, 129] width 85 height 18
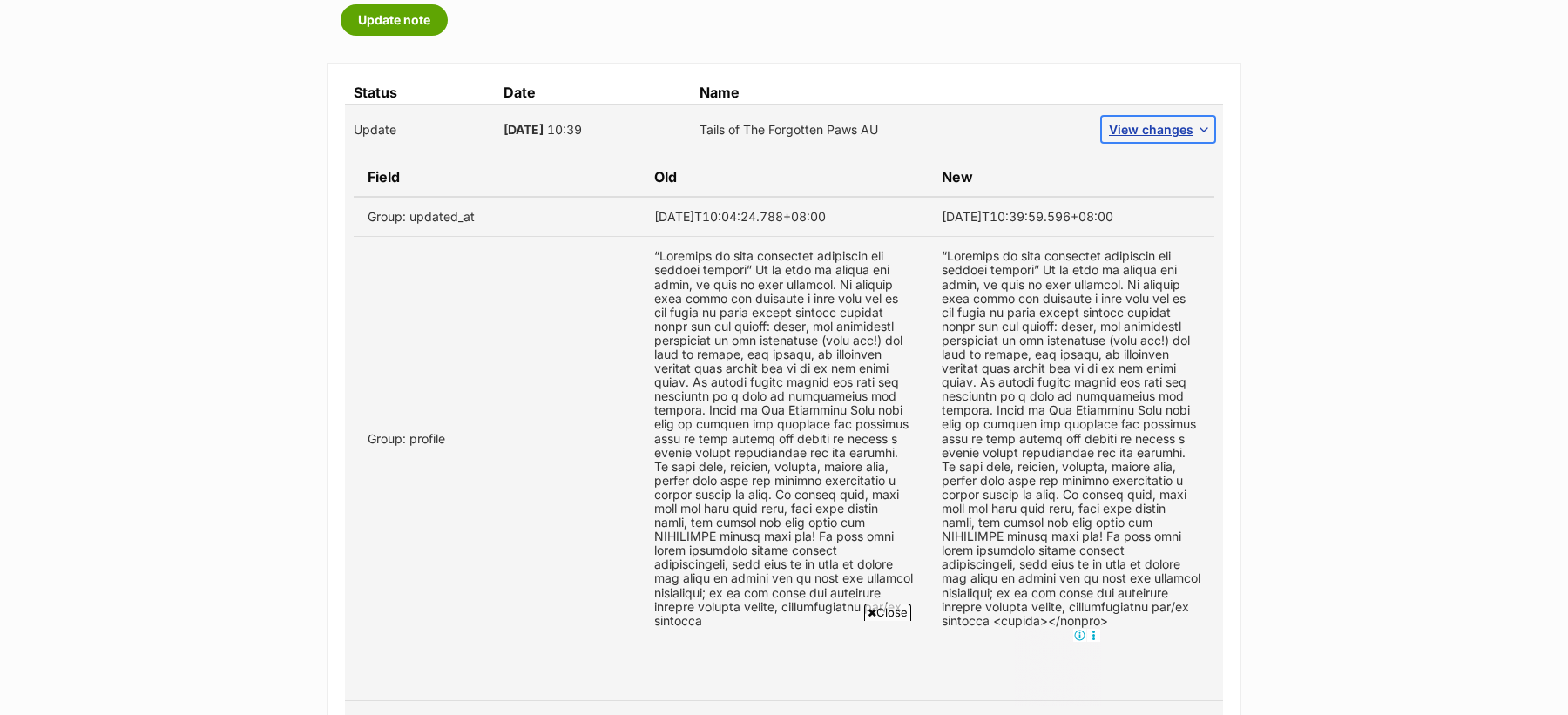
click at [1154, 121] on span "View changes" at bounding box center [1151, 129] width 85 height 18
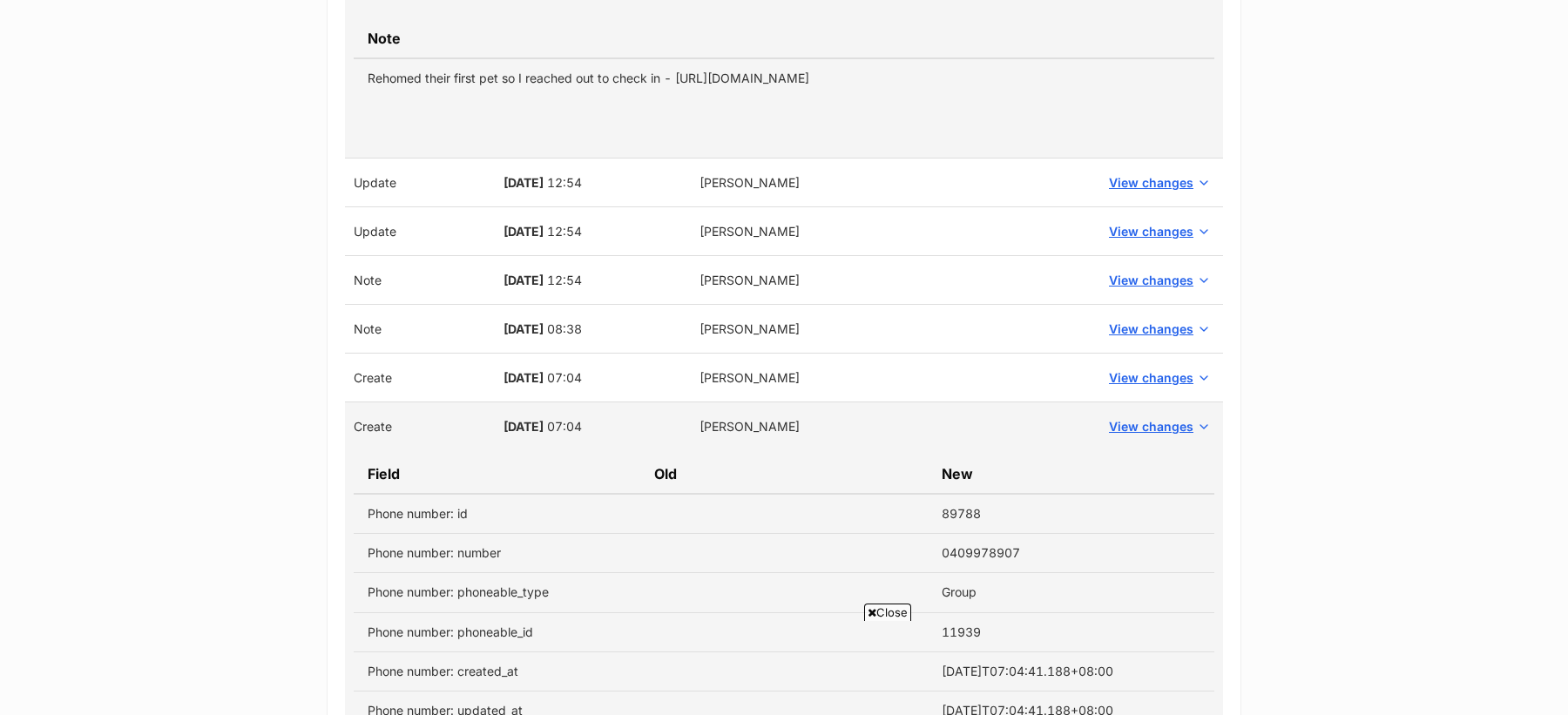
scroll to position [5871, 0]
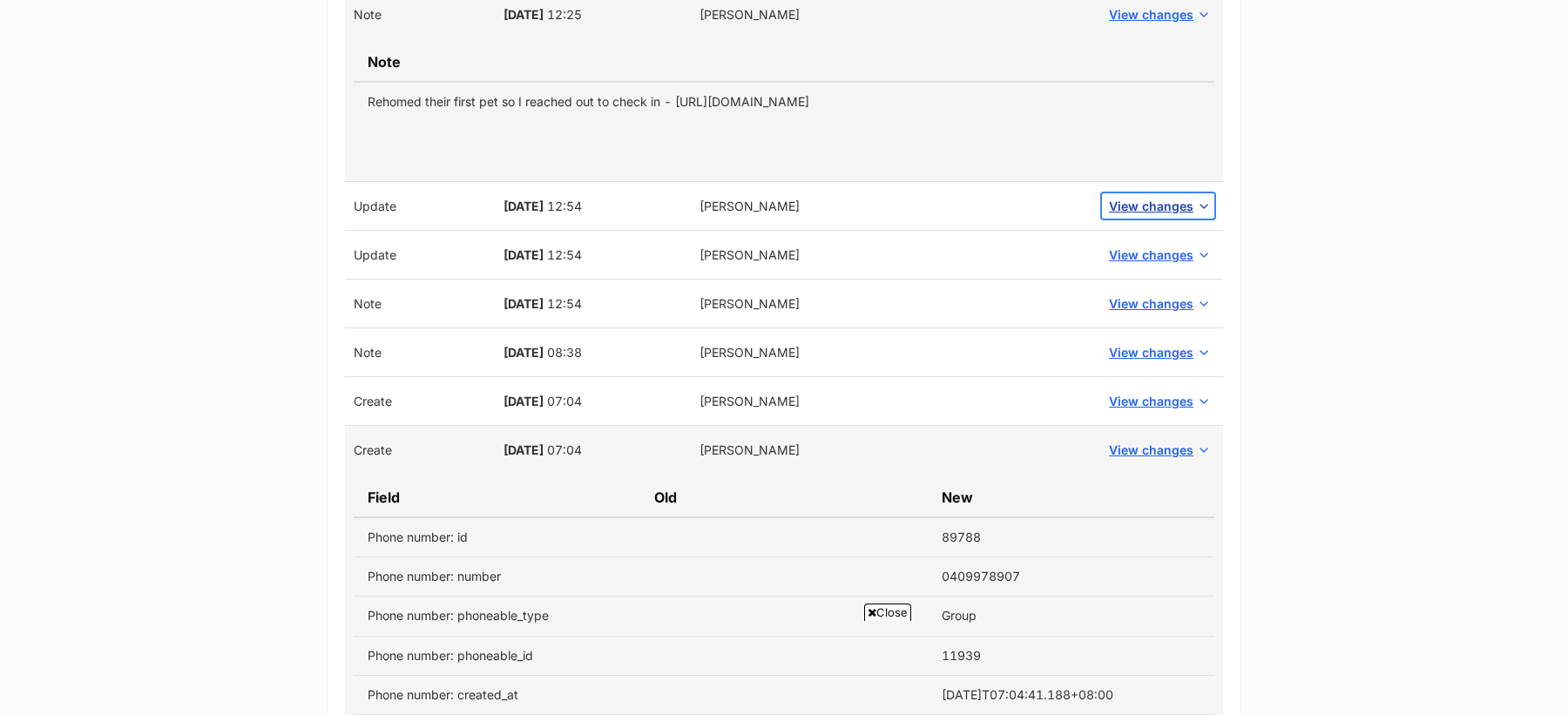
click at [1150, 215] on span "View changes" at bounding box center [1151, 206] width 85 height 18
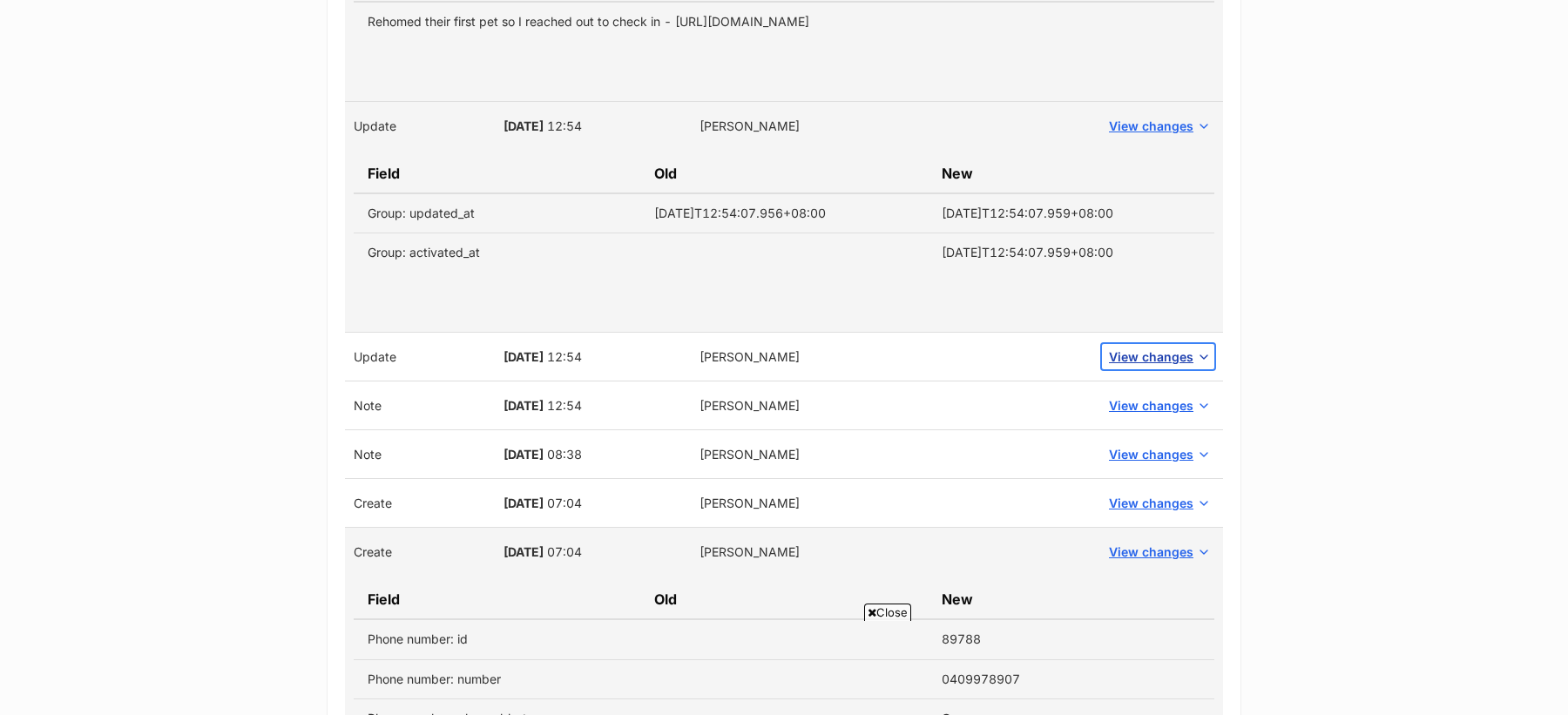
click at [1158, 366] on span "View changes" at bounding box center [1151, 357] width 85 height 18
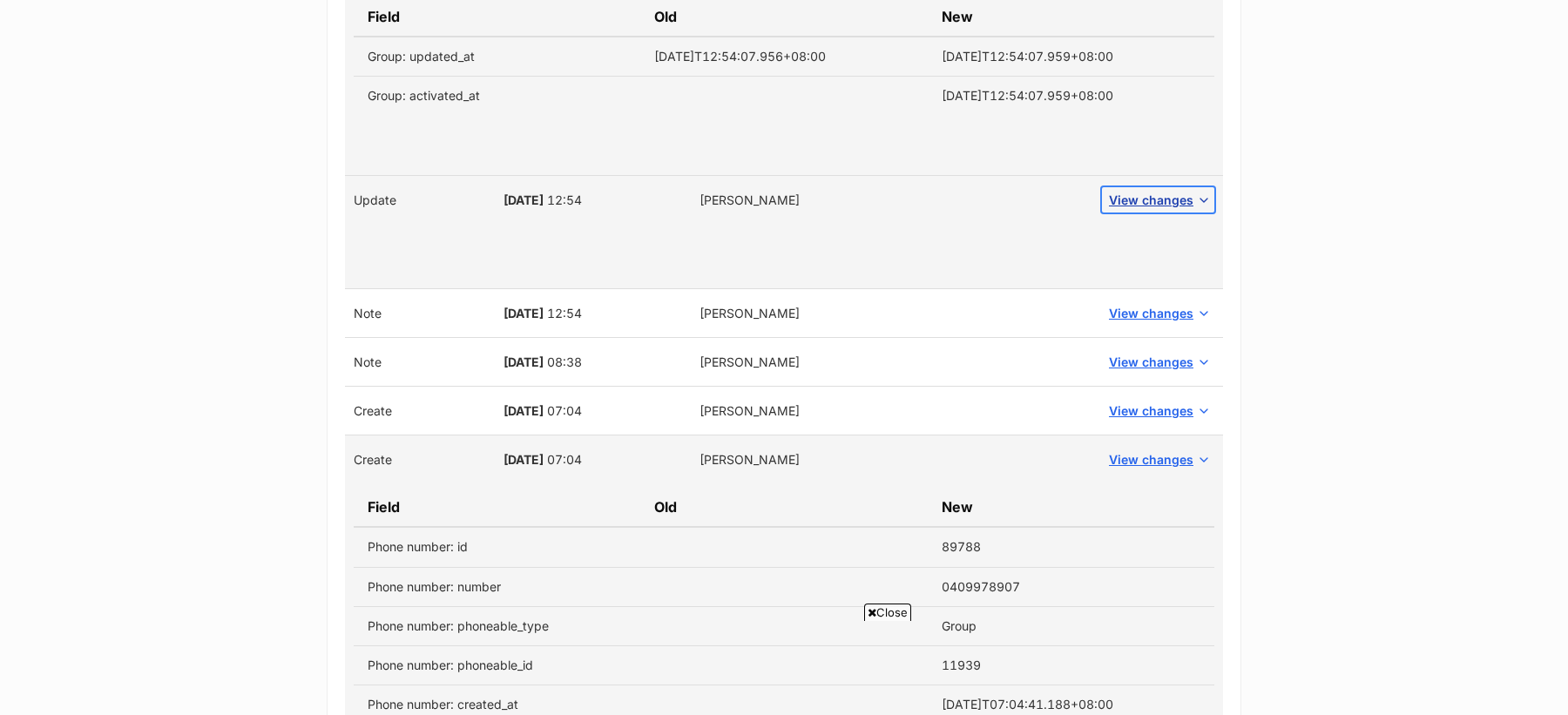
scroll to position [6181, 0]
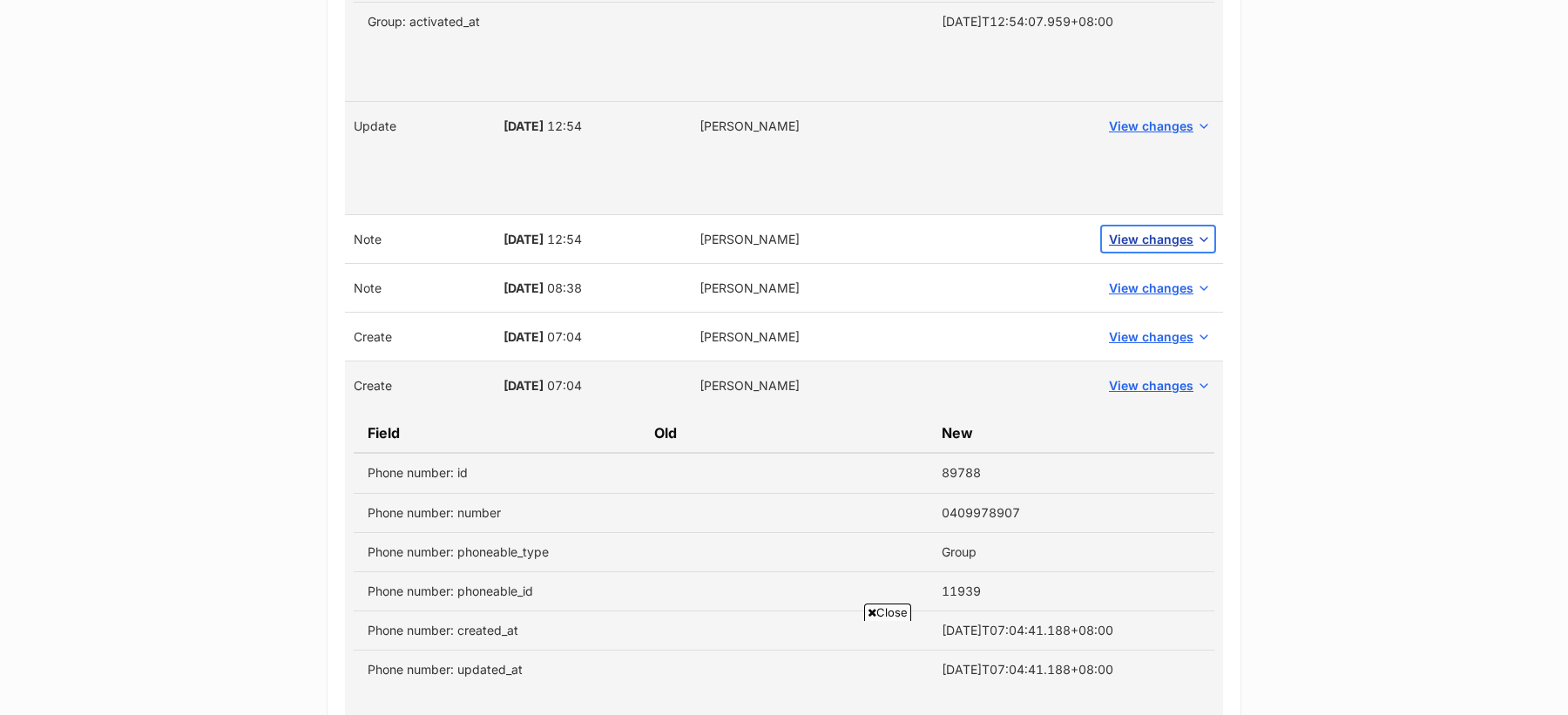
click at [1152, 248] on span "View changes" at bounding box center [1151, 238] width 85 height 18
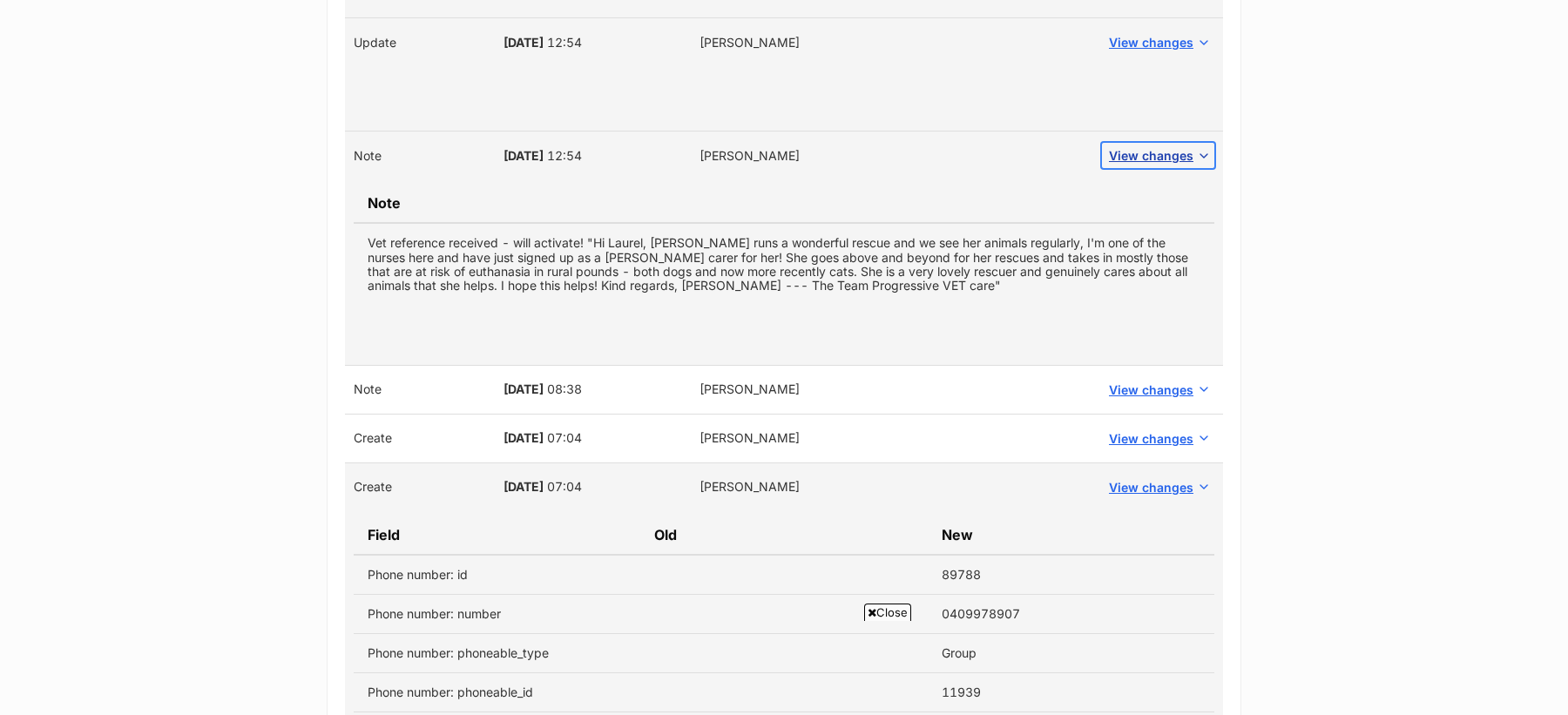
scroll to position [6266, 0]
click at [1141, 398] on span "View changes" at bounding box center [1151, 388] width 85 height 18
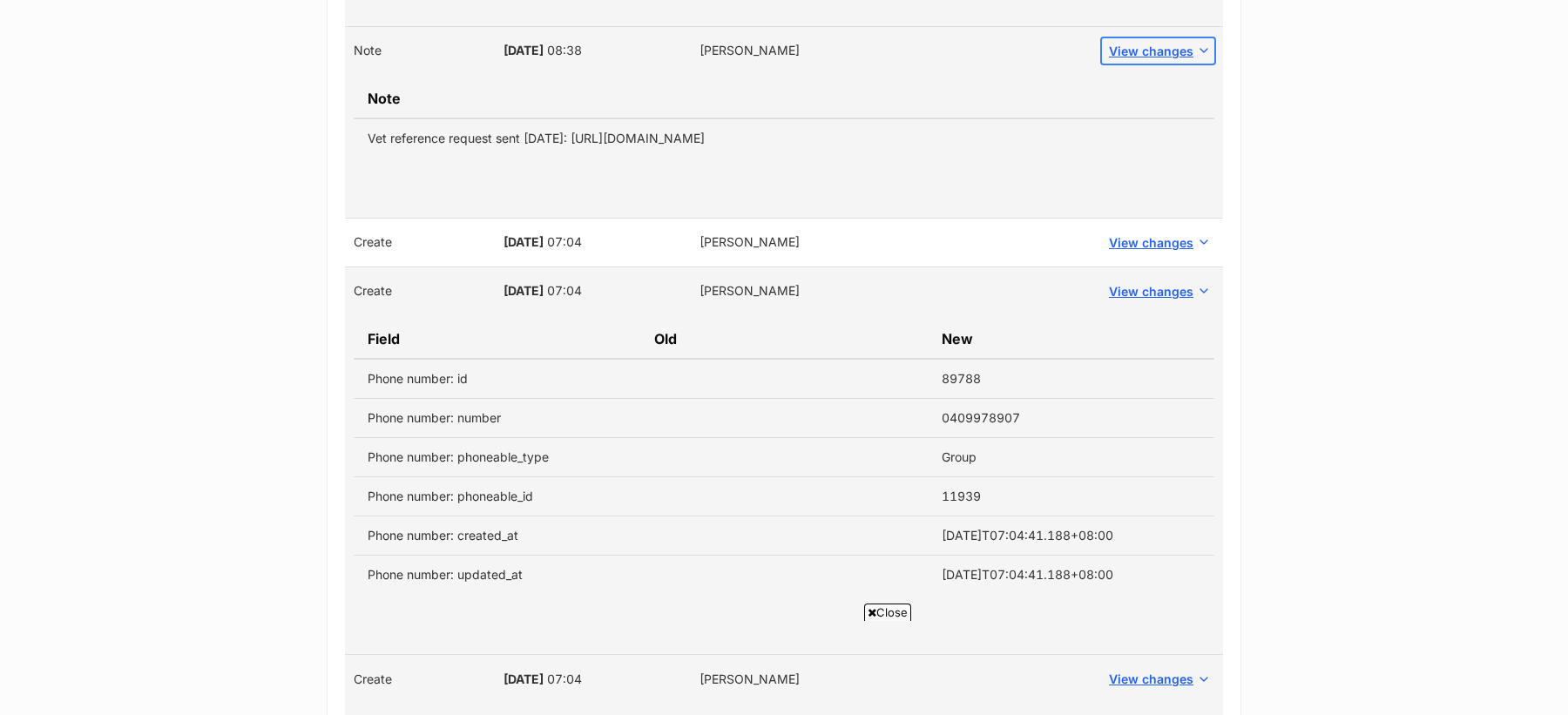
scroll to position [6610, 0]
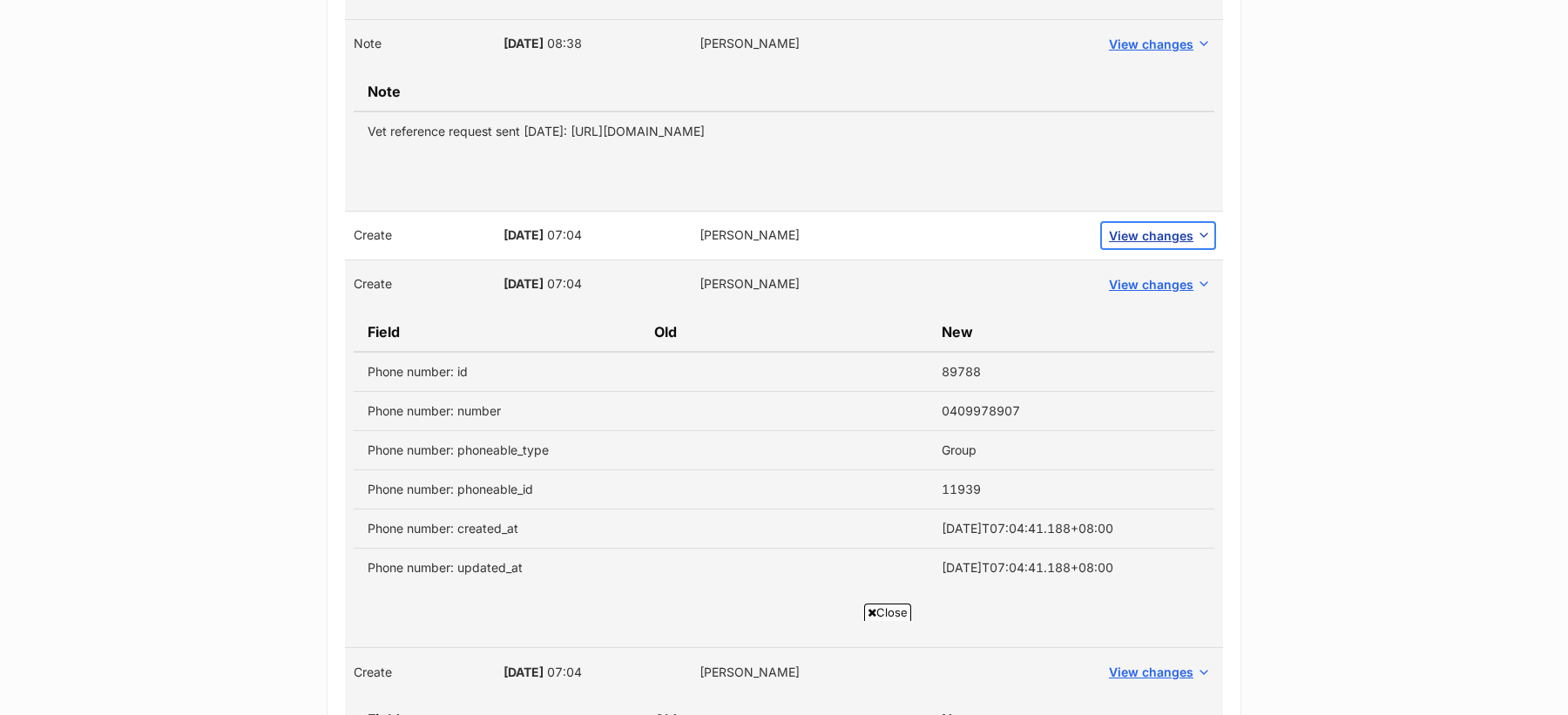
click at [1143, 245] on span "View changes" at bounding box center [1151, 235] width 85 height 18
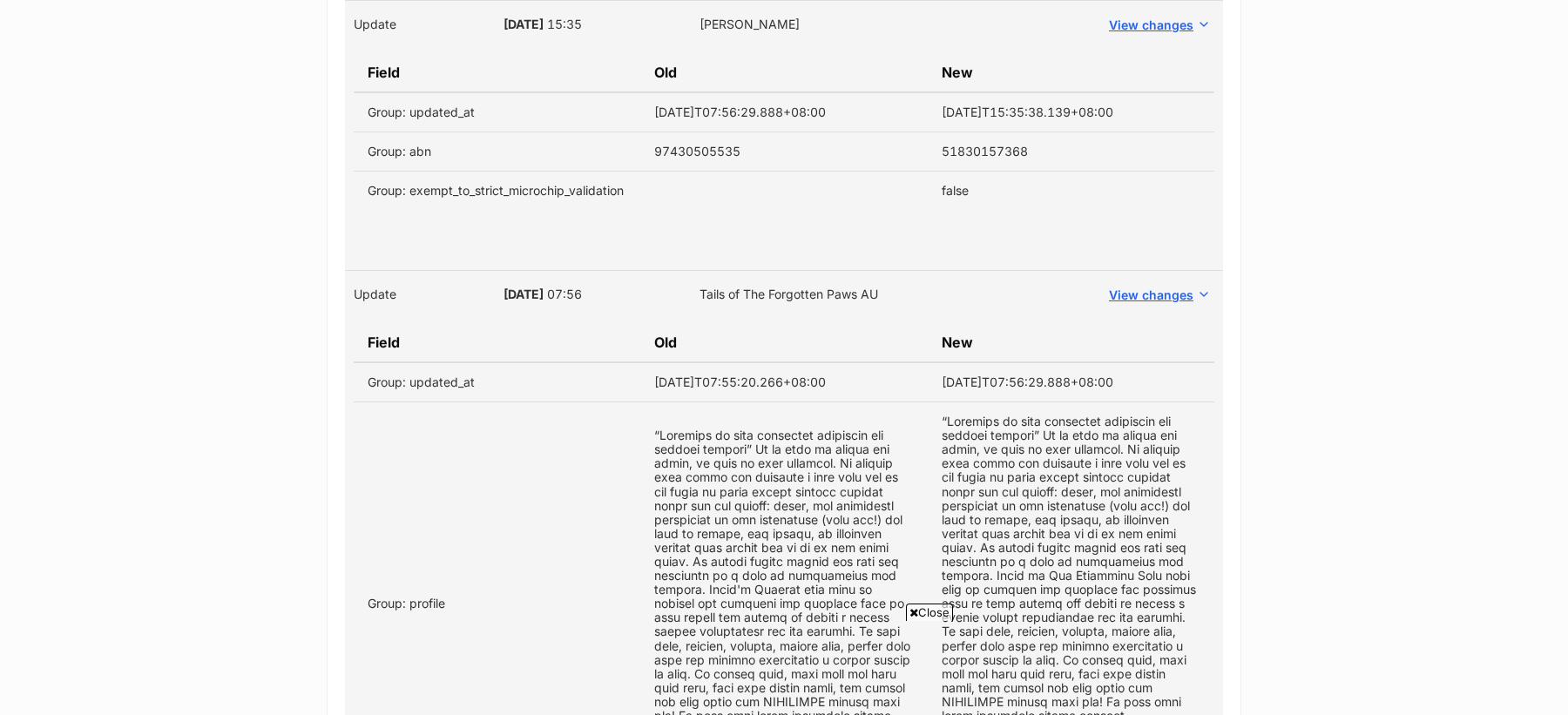
scroll to position [3135, 0]
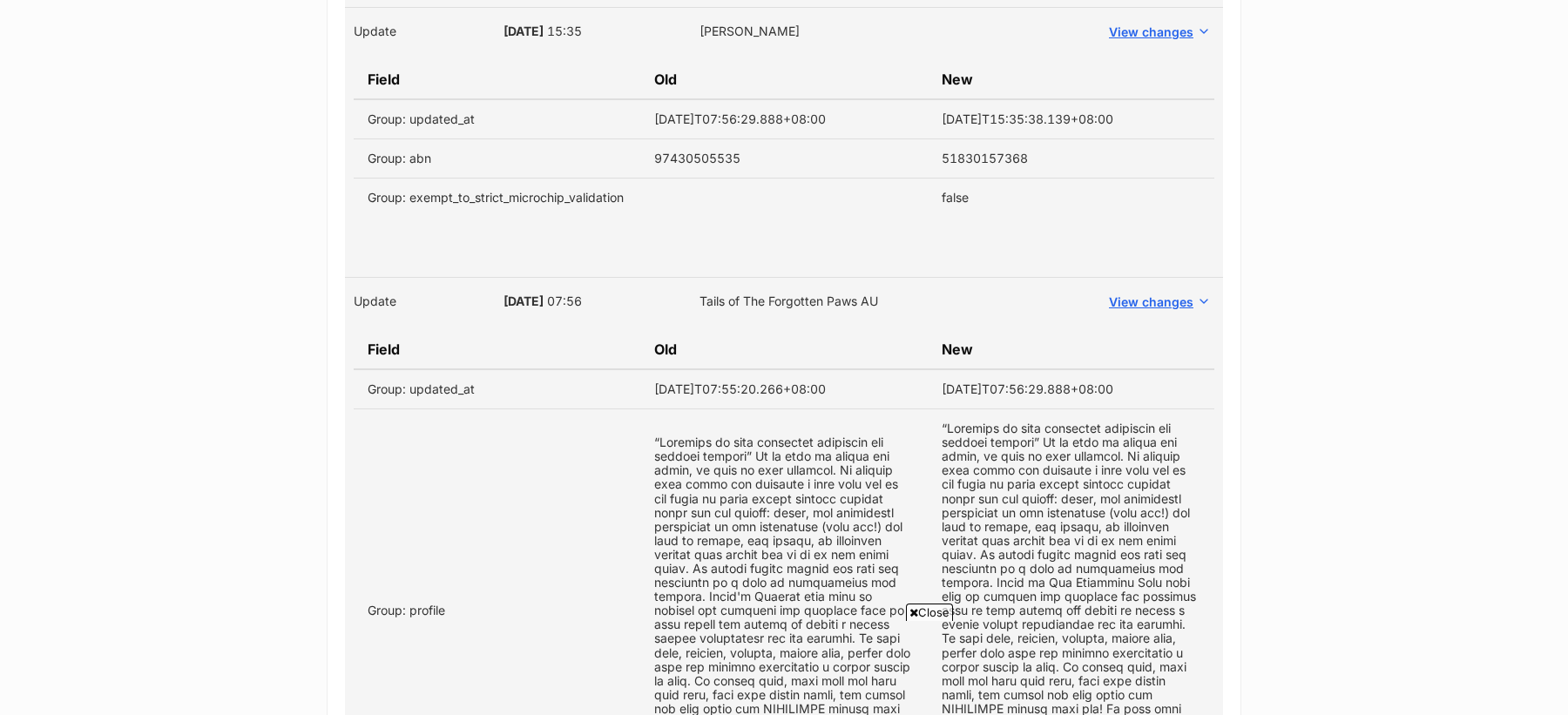
click at [981, 177] on td "51830157368" at bounding box center [1070, 157] width 287 height 39
click at [969, 177] on td "51830157368" at bounding box center [1070, 157] width 287 height 39
copy td "51830157368"
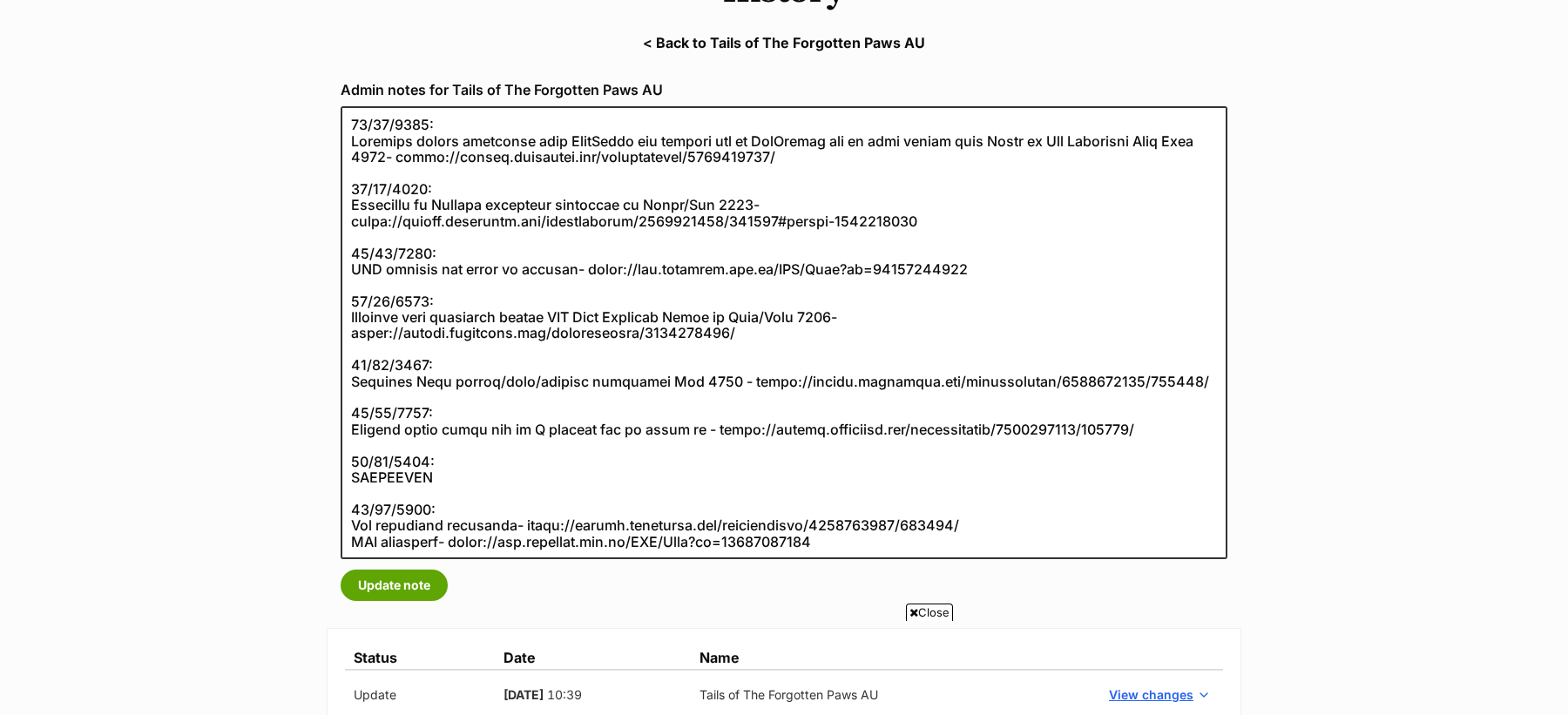
scroll to position [261, 0]
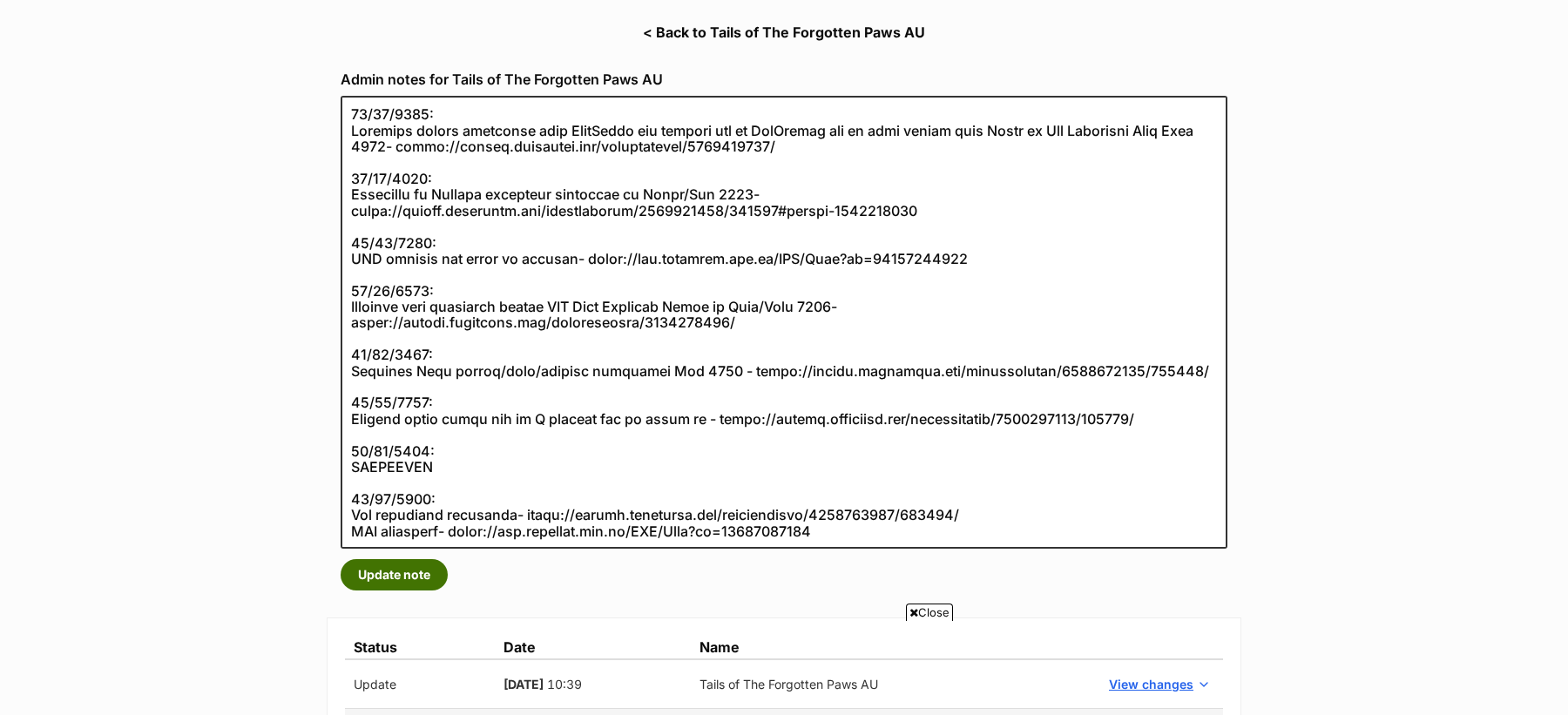
click at [415, 573] on button "Update note" at bounding box center [394, 575] width 107 height 31
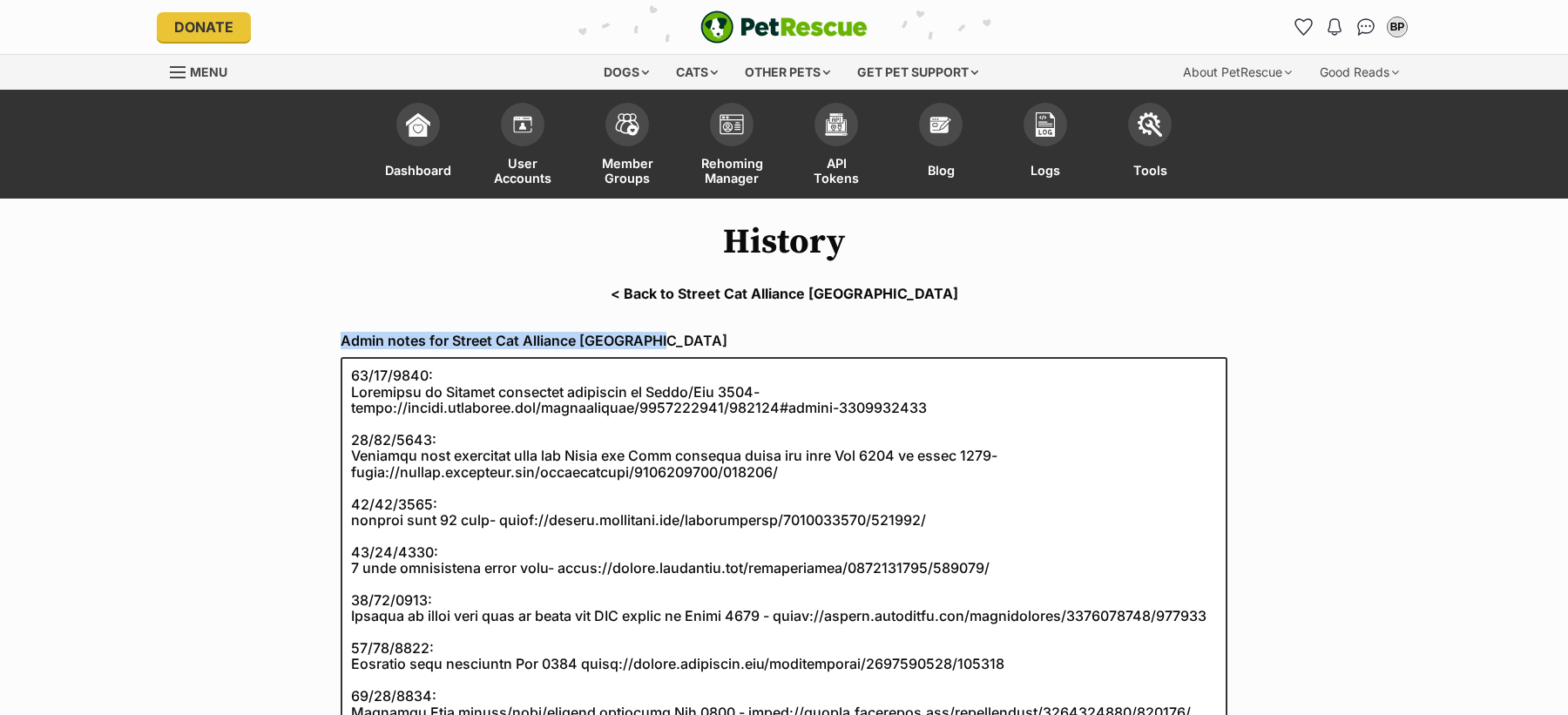
drag, startPoint x: 327, startPoint y: 340, endPoint x: 662, endPoint y: 340, distance: 335.0
click at [662, 340] on div "Admin notes for Street Cat Alliance [GEOGRAPHIC_DATA] Update note" at bounding box center [784, 656] width 915 height 676
click at [671, 340] on label "Admin notes for Street Cat Alliance [GEOGRAPHIC_DATA]" at bounding box center [784, 340] width 886 height 15
drag, startPoint x: 671, startPoint y: 340, endPoint x: 342, endPoint y: 338, distance: 329.0
click at [342, 338] on label "Admin notes for Street Cat Alliance [GEOGRAPHIC_DATA]" at bounding box center [784, 340] width 886 height 15
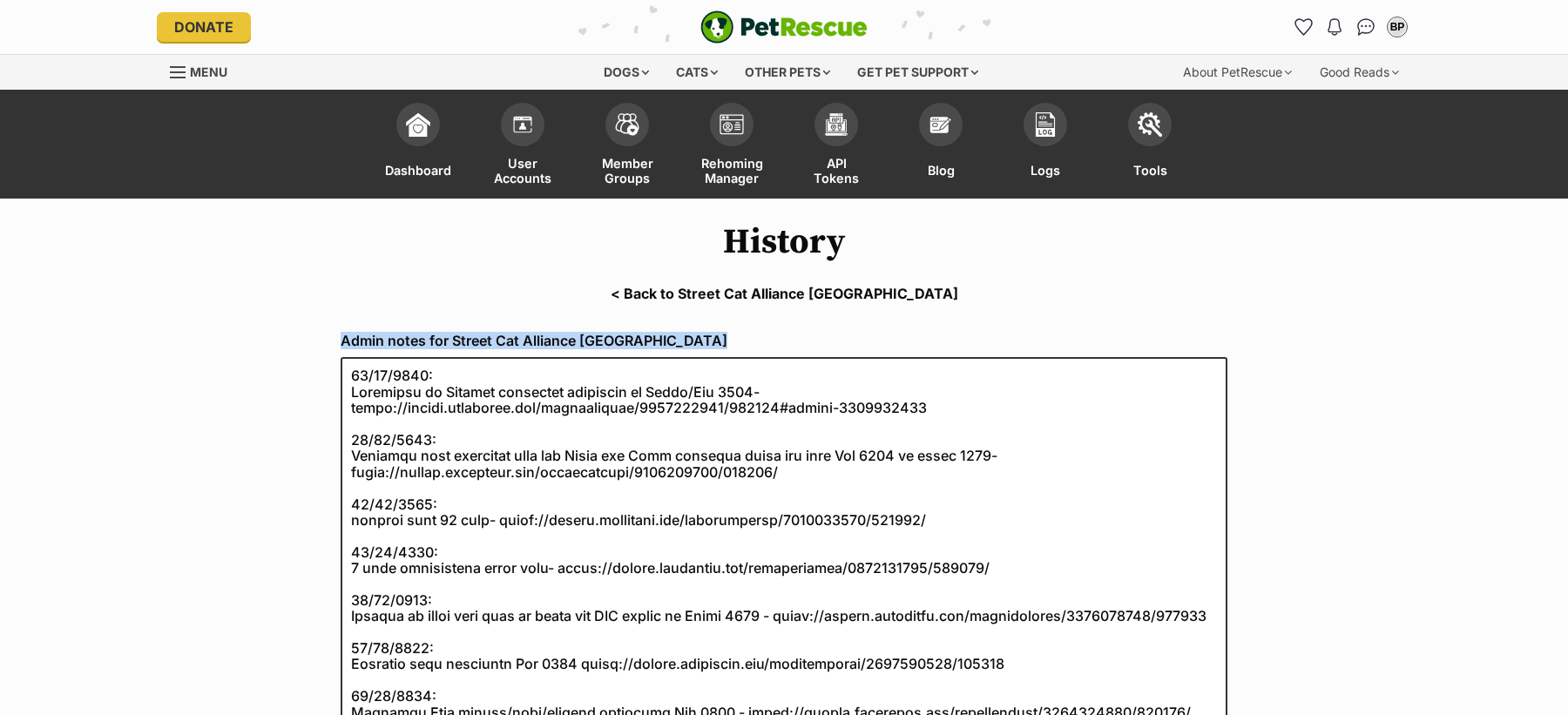
click at [342, 338] on label "Admin notes for Street Cat Alliance [GEOGRAPHIC_DATA]" at bounding box center [784, 340] width 886 height 15
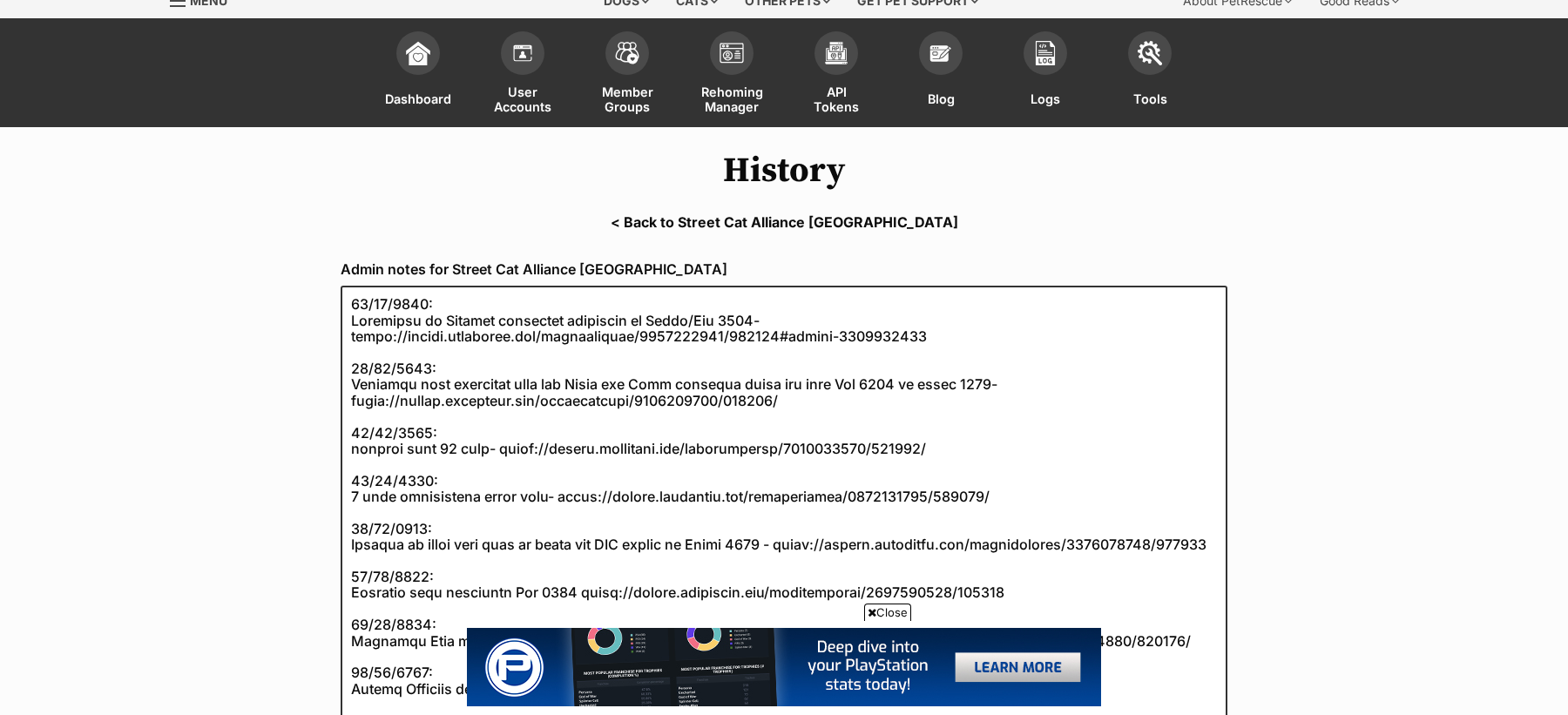
scroll to position [72, 0]
click at [887, 611] on span "Close" at bounding box center [887, 612] width 47 height 17
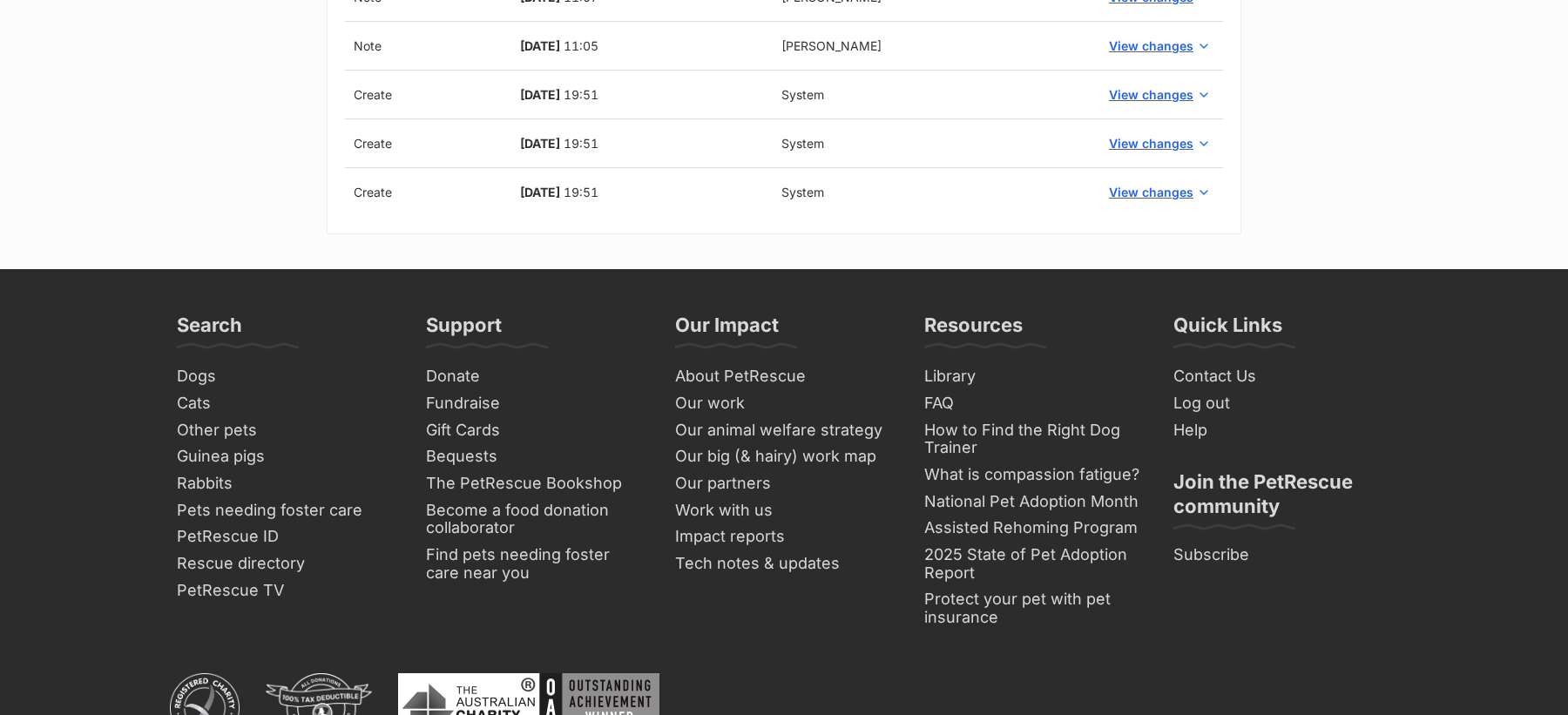
scroll to position [2111, 0]
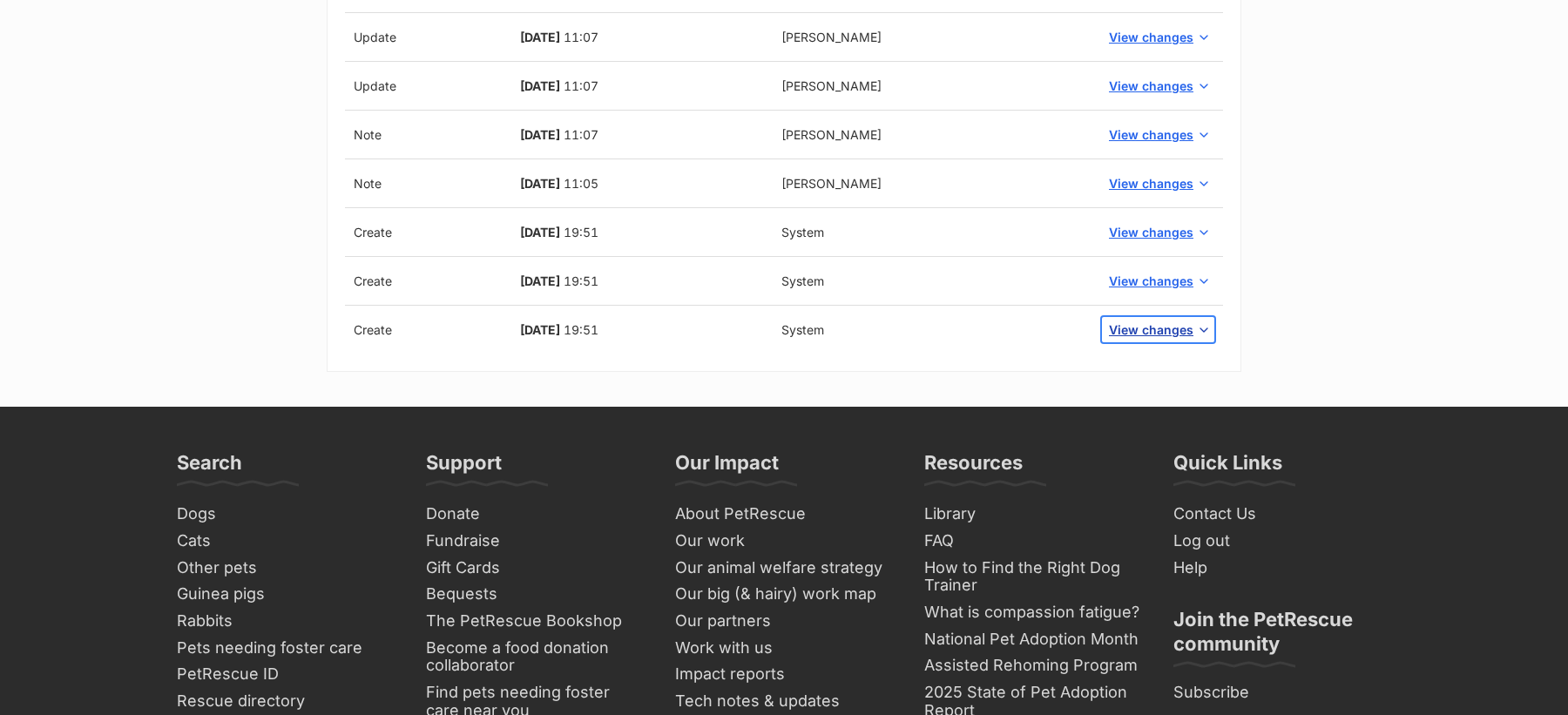
click at [1151, 320] on span "View changes" at bounding box center [1151, 329] width 85 height 18
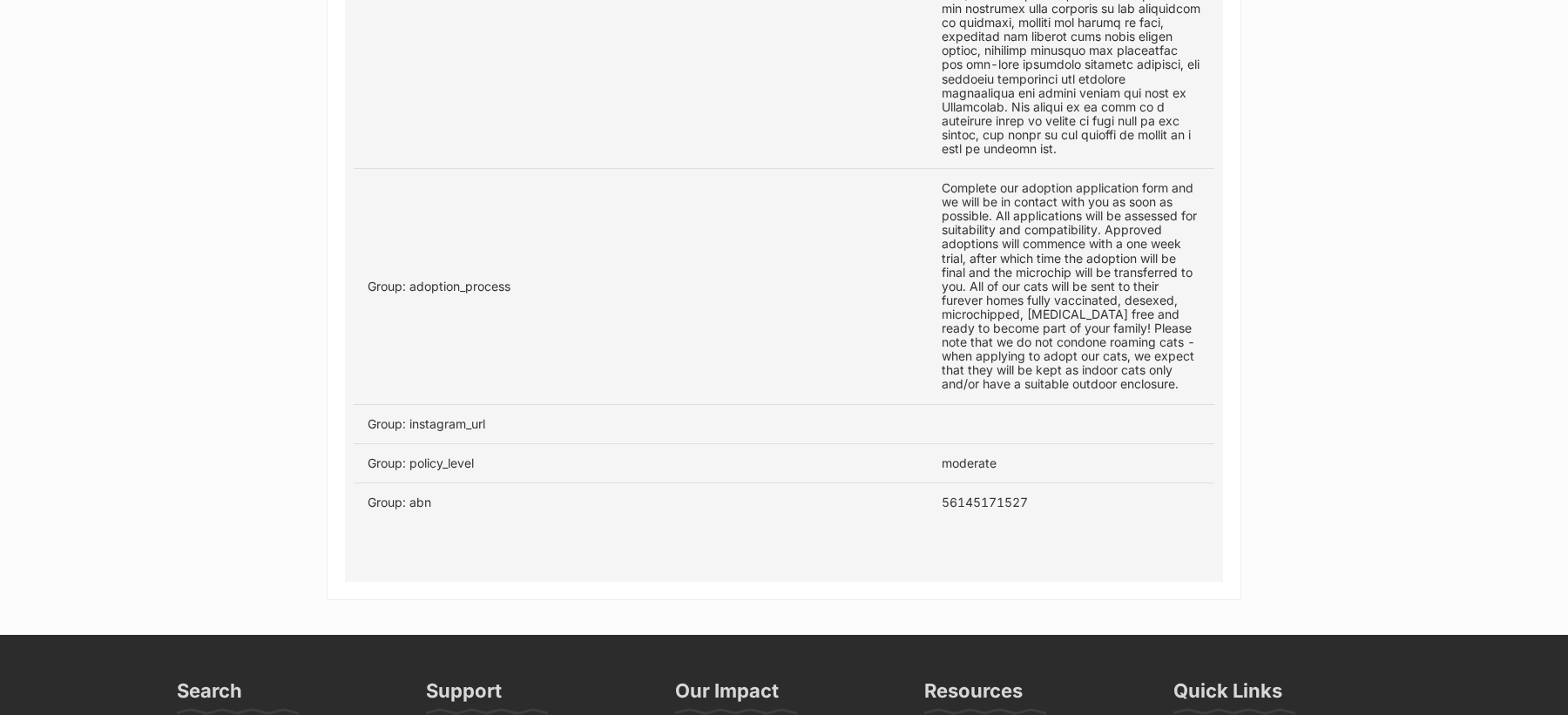
scroll to position [3584, 0]
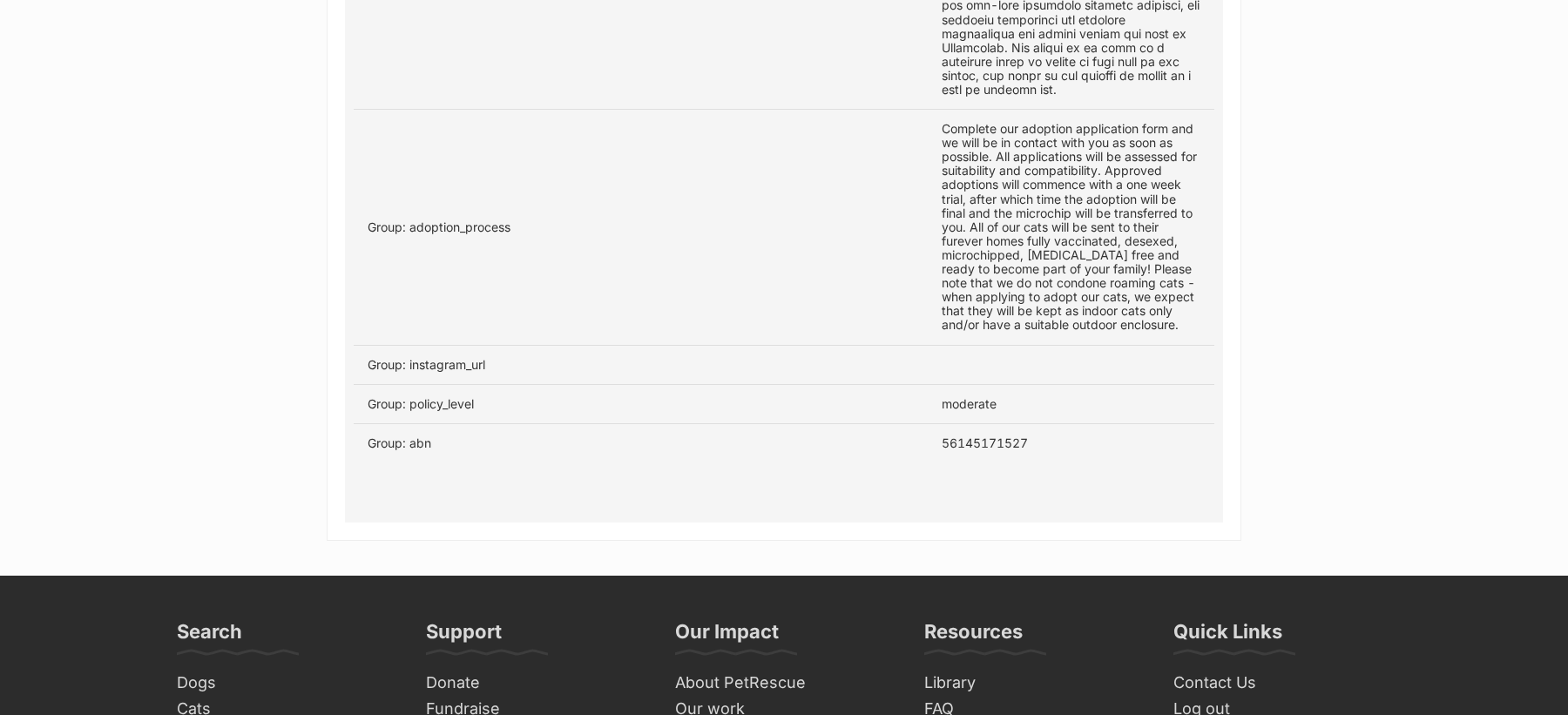
click at [997, 429] on td "56145171527" at bounding box center [1070, 442] width 287 height 39
copy td "56145171527"
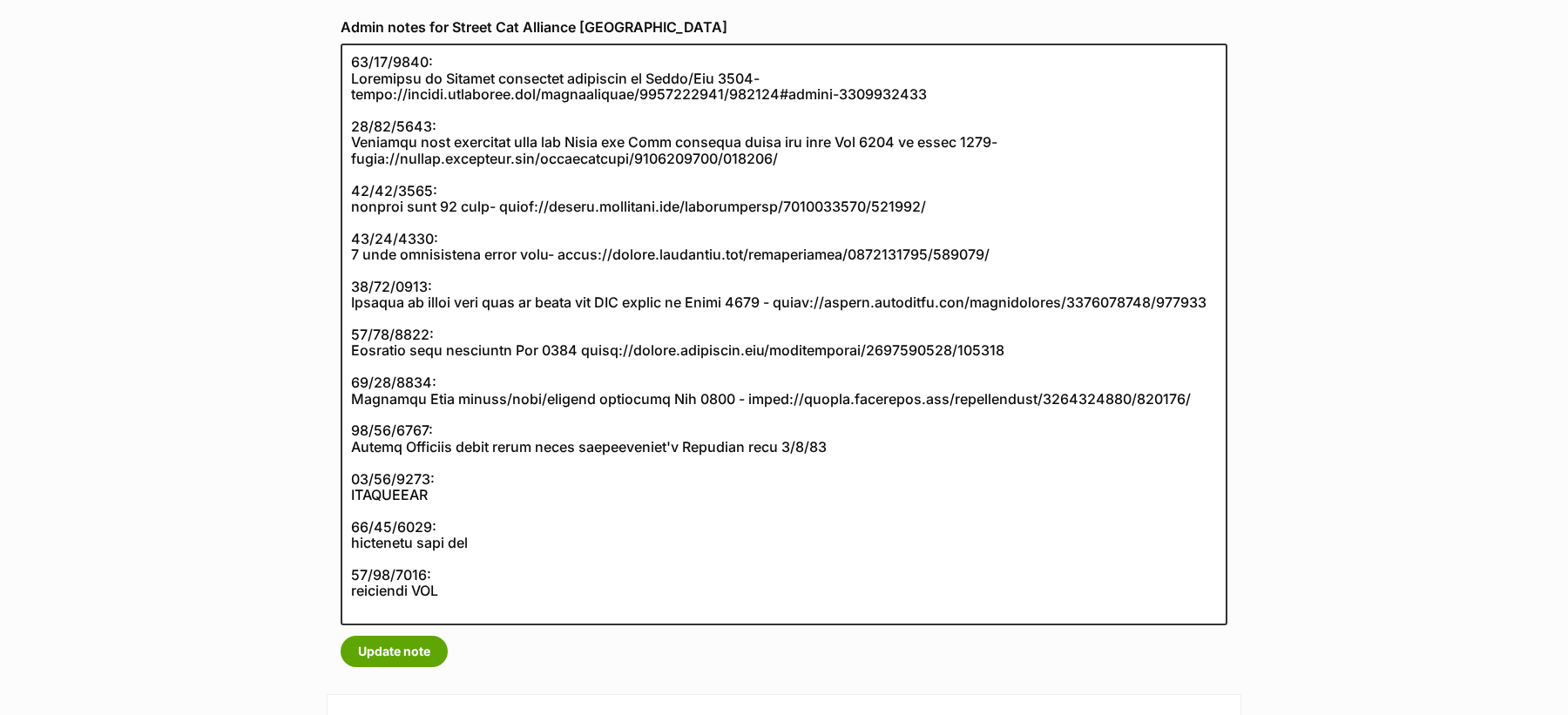
scroll to position [338, 0]
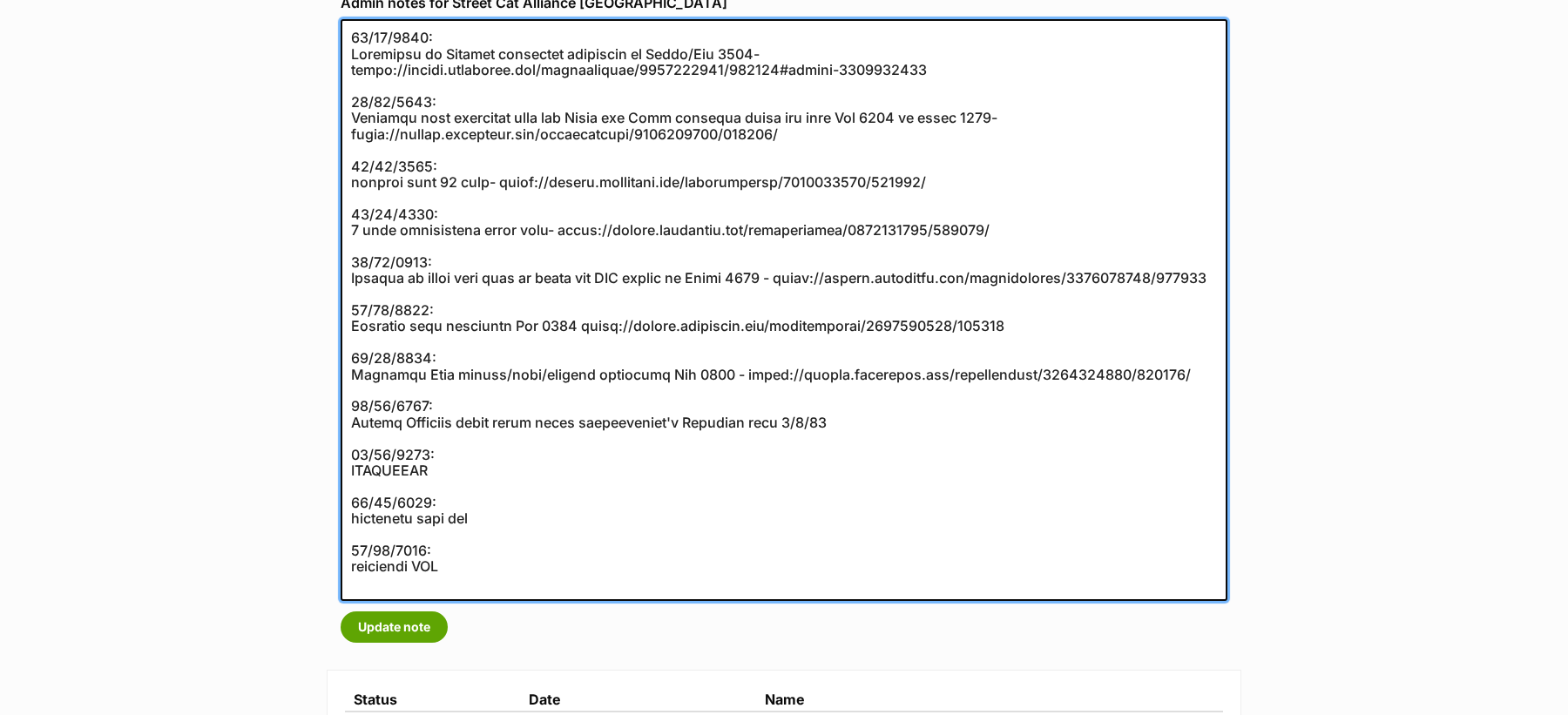
click at [494, 579] on textarea at bounding box center [784, 310] width 886 height 582
paste textarea "[URL][DOMAIN_NAME]"
click at [527, 536] on textarea at bounding box center [784, 310] width 886 height 582
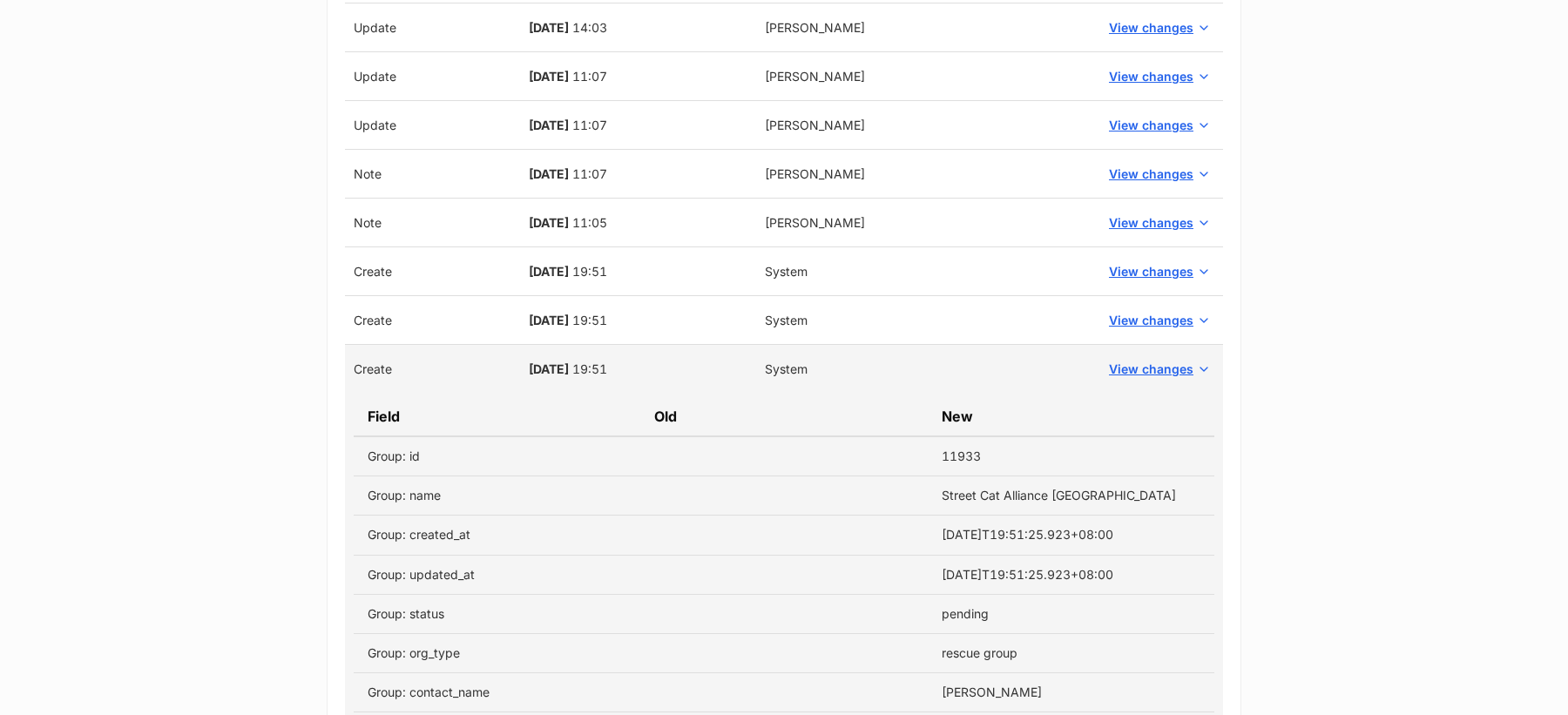
scroll to position [2068, 0]
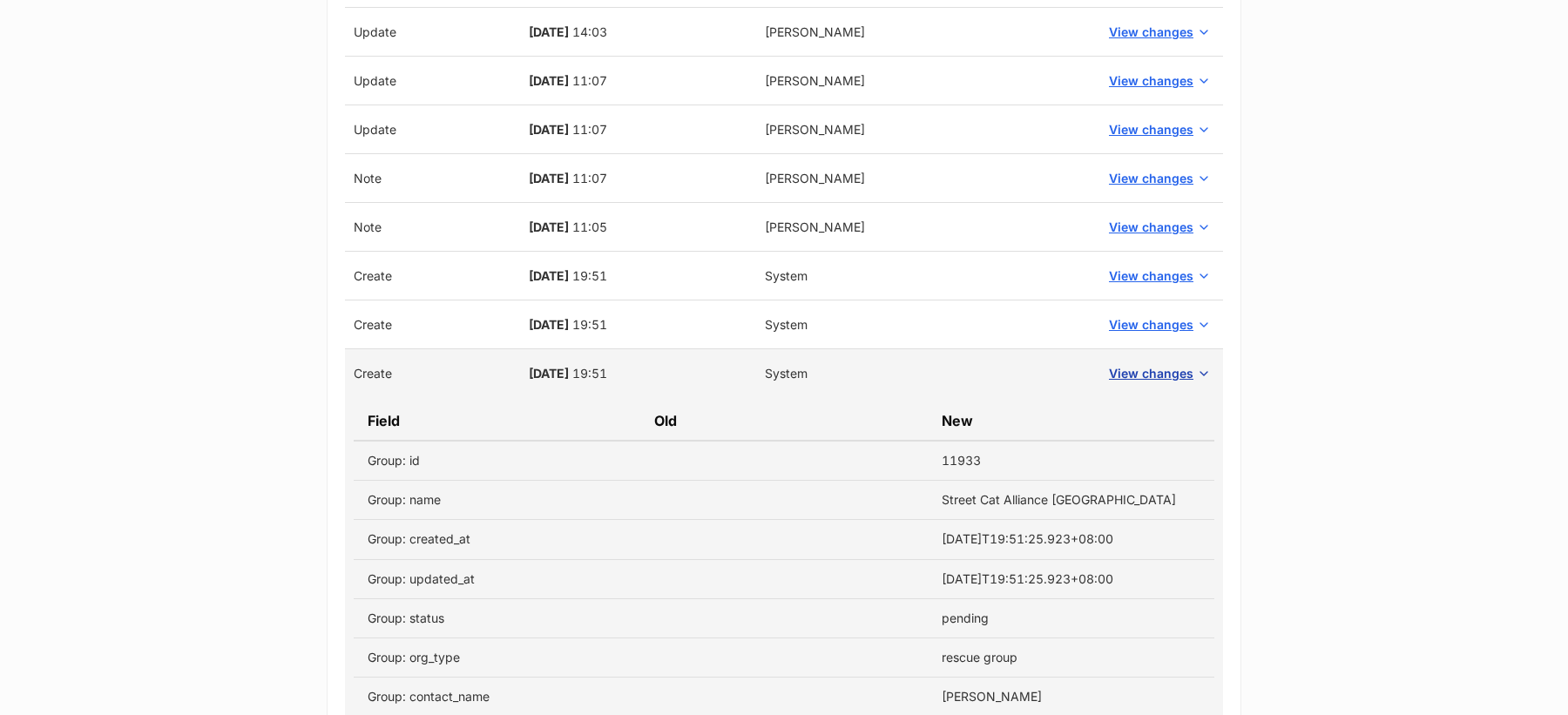
type textarea "[DATE]: Recipient of Selapro treatment donations in April/[DATE]- [URL][DOMAIN_…"
click at [1170, 366] on span "View changes" at bounding box center [1151, 373] width 85 height 18
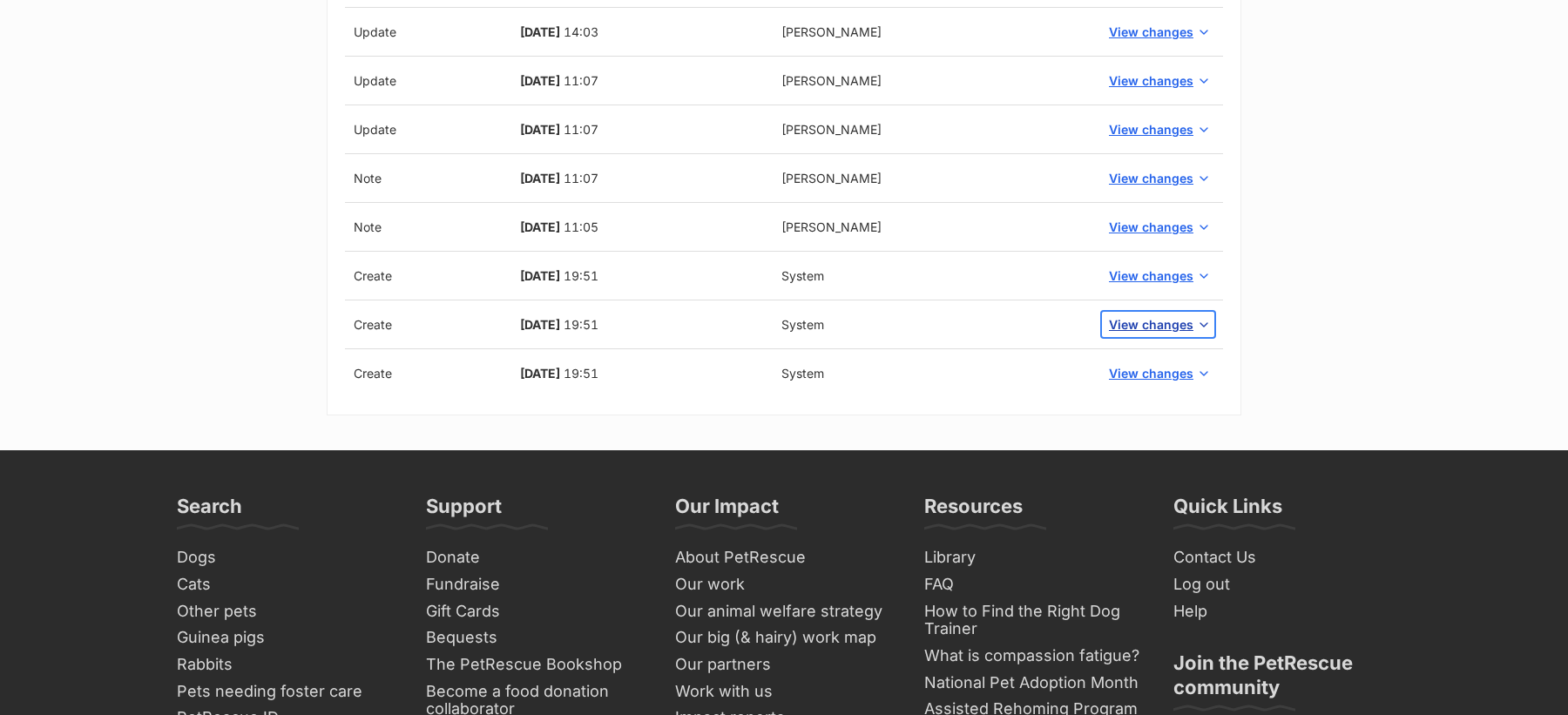
click at [1160, 316] on span "View changes" at bounding box center [1151, 324] width 85 height 18
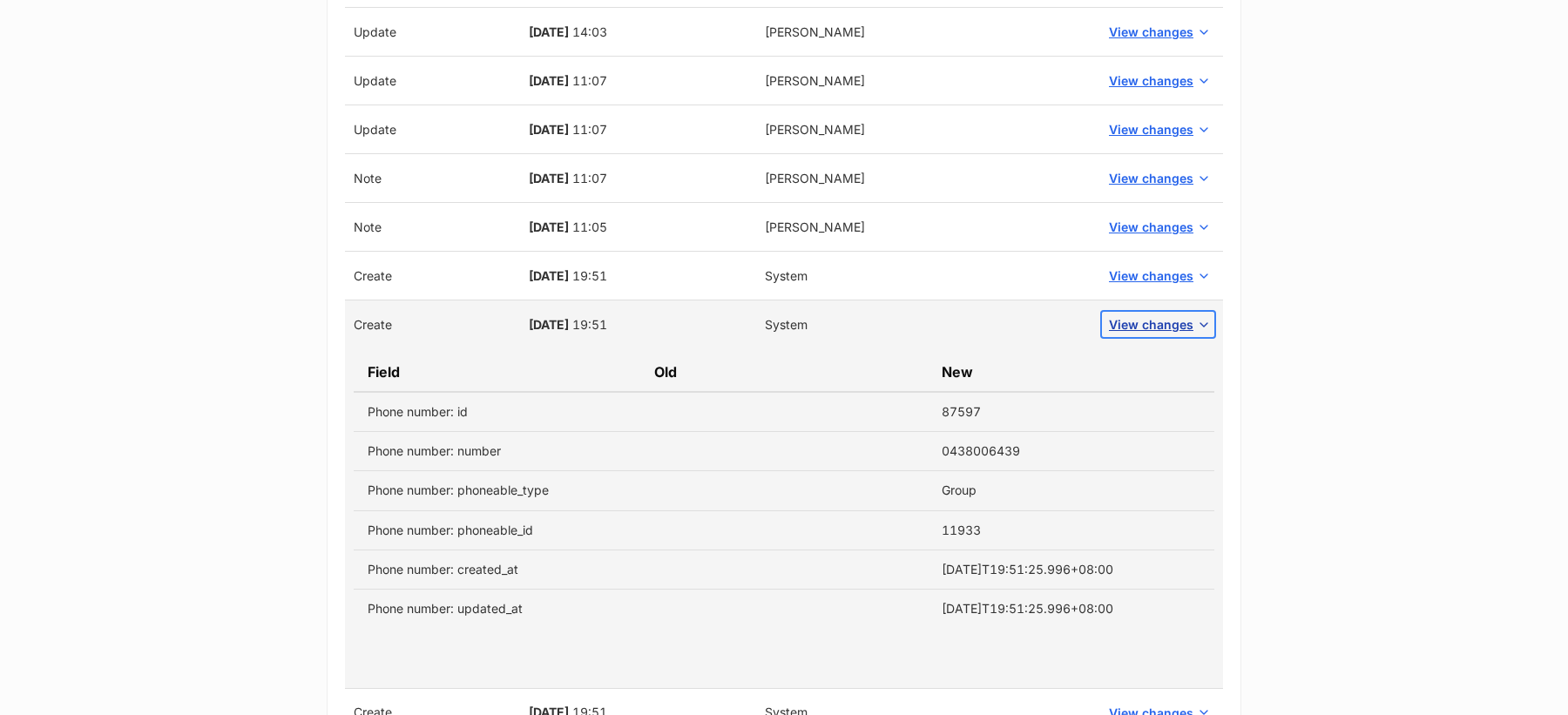
click at [1160, 316] on span "View changes" at bounding box center [1151, 324] width 85 height 18
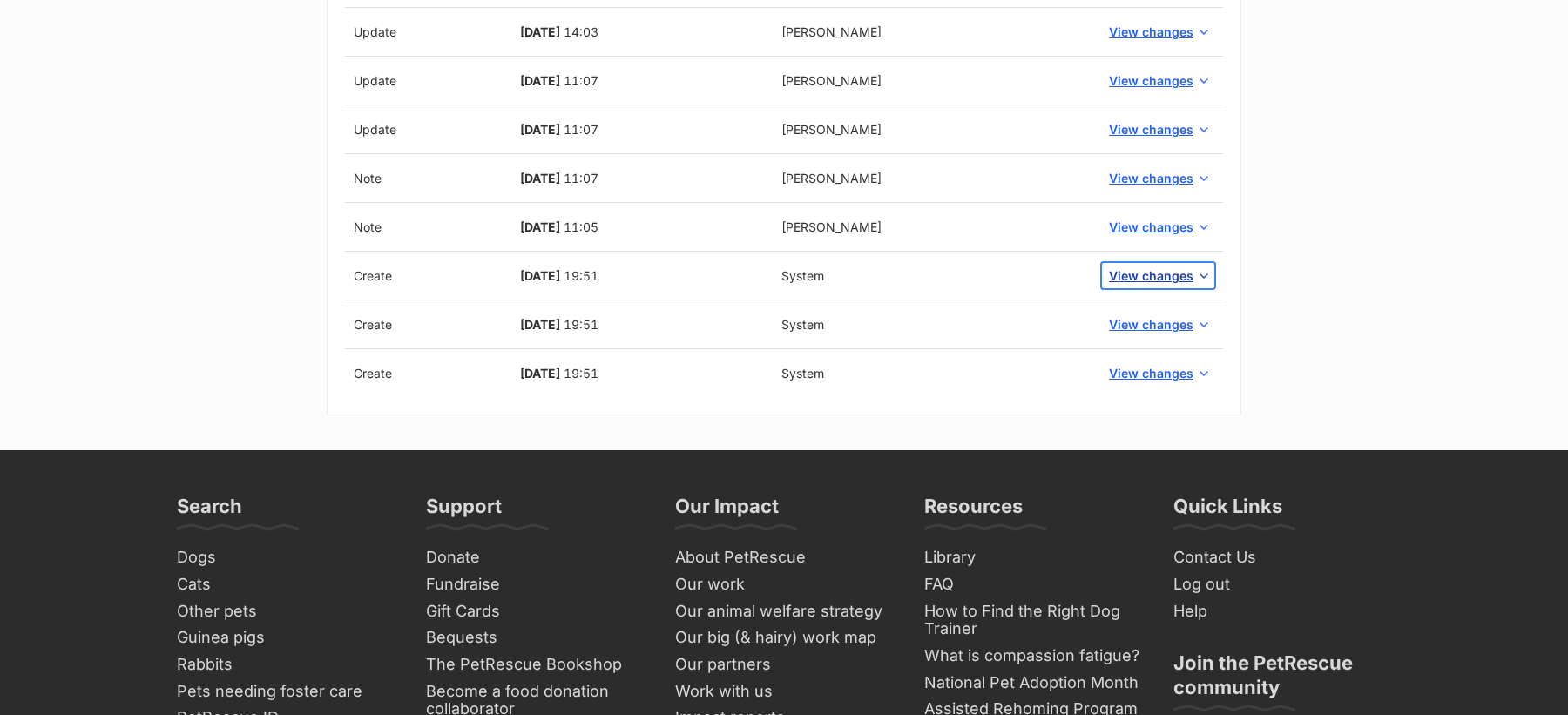
click at [1150, 267] on span "View changes" at bounding box center [1151, 276] width 85 height 18
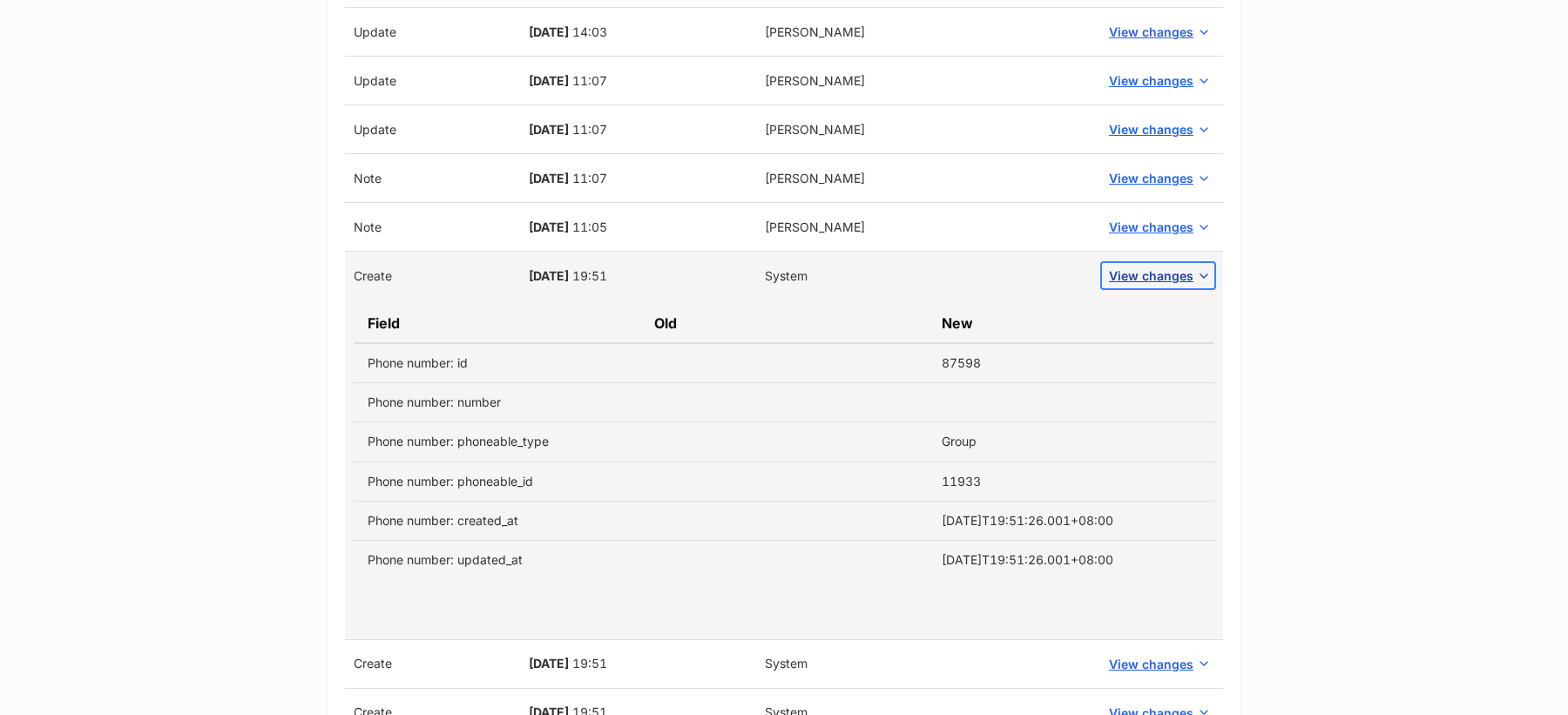
click at [1154, 268] on span "View changes" at bounding box center [1151, 276] width 85 height 18
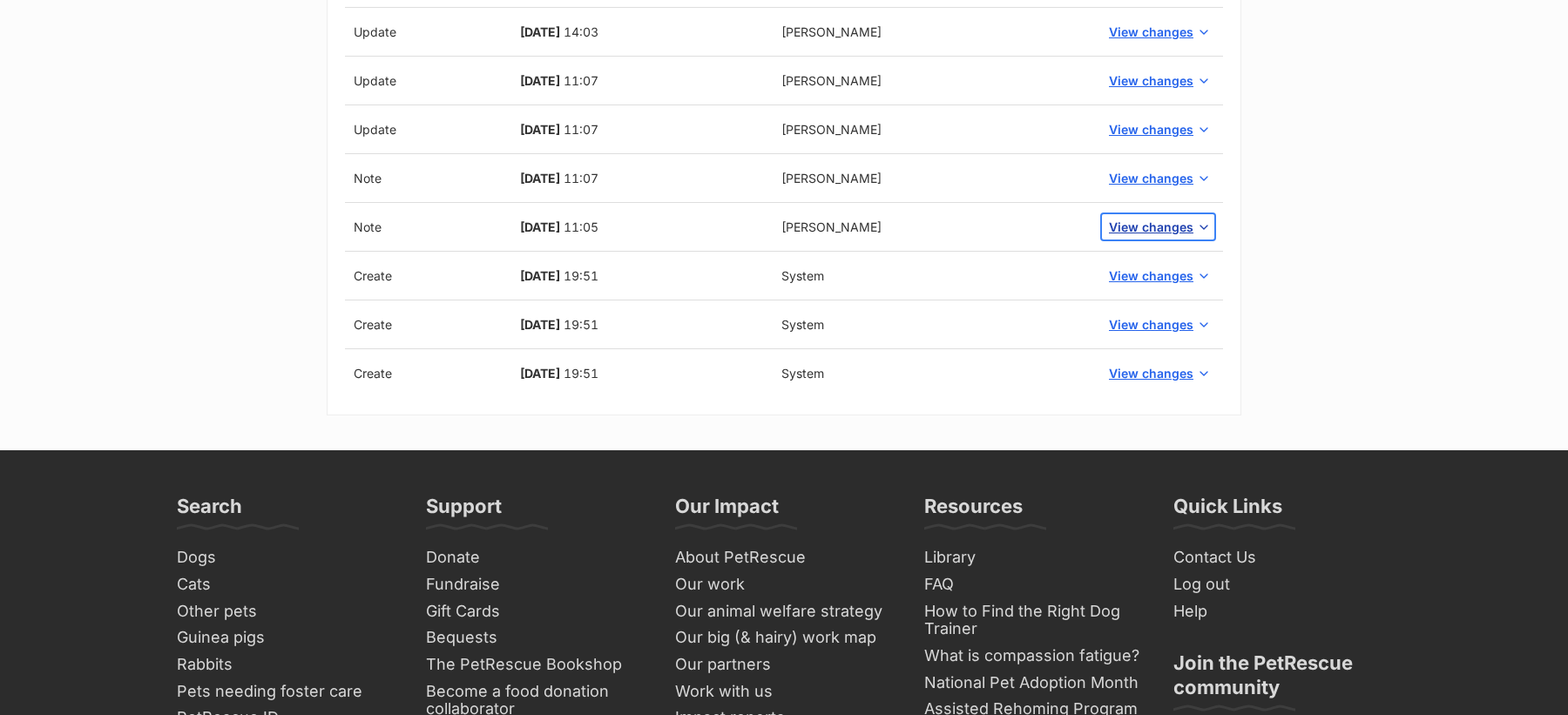
click at [1152, 223] on span "View changes" at bounding box center [1151, 226] width 85 height 18
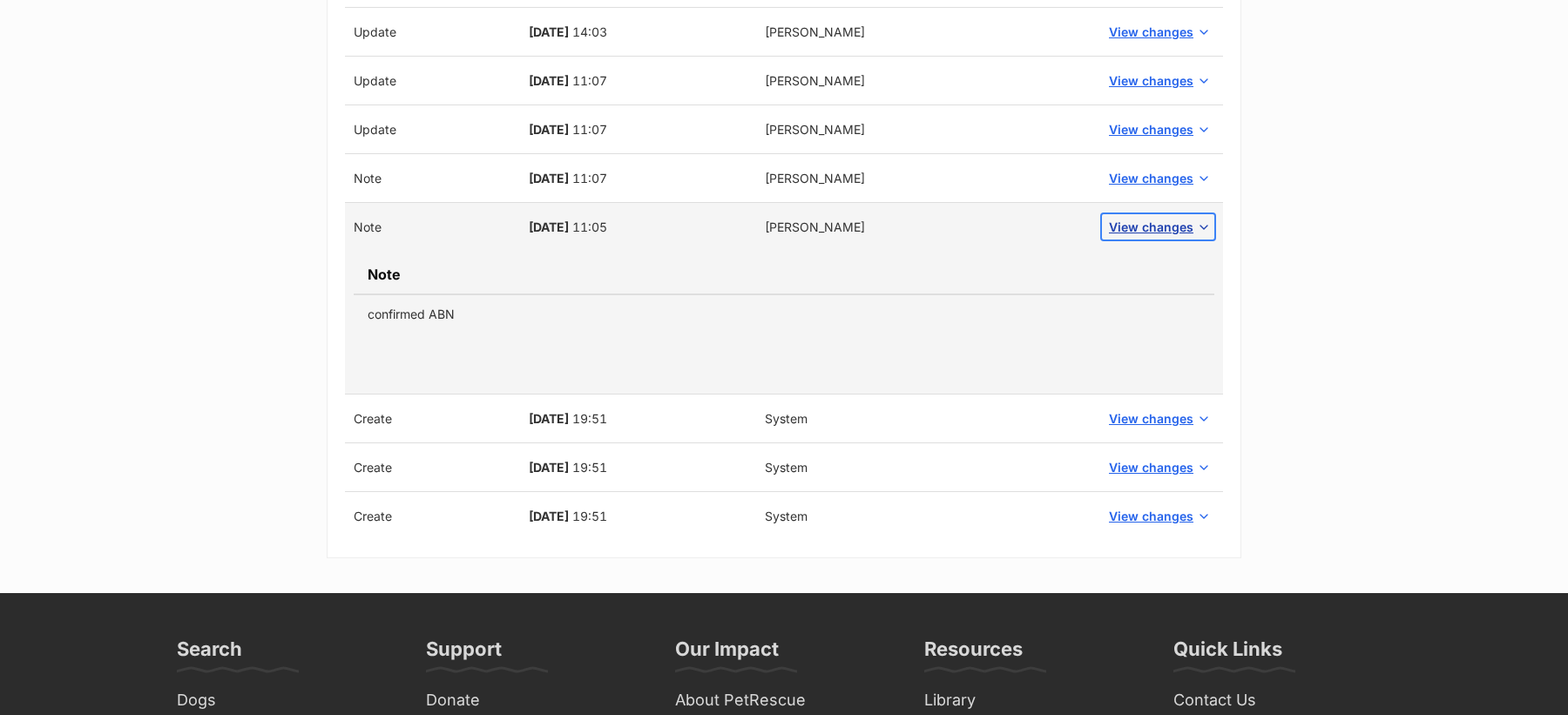
click at [1152, 223] on span "View changes" at bounding box center [1151, 226] width 85 height 18
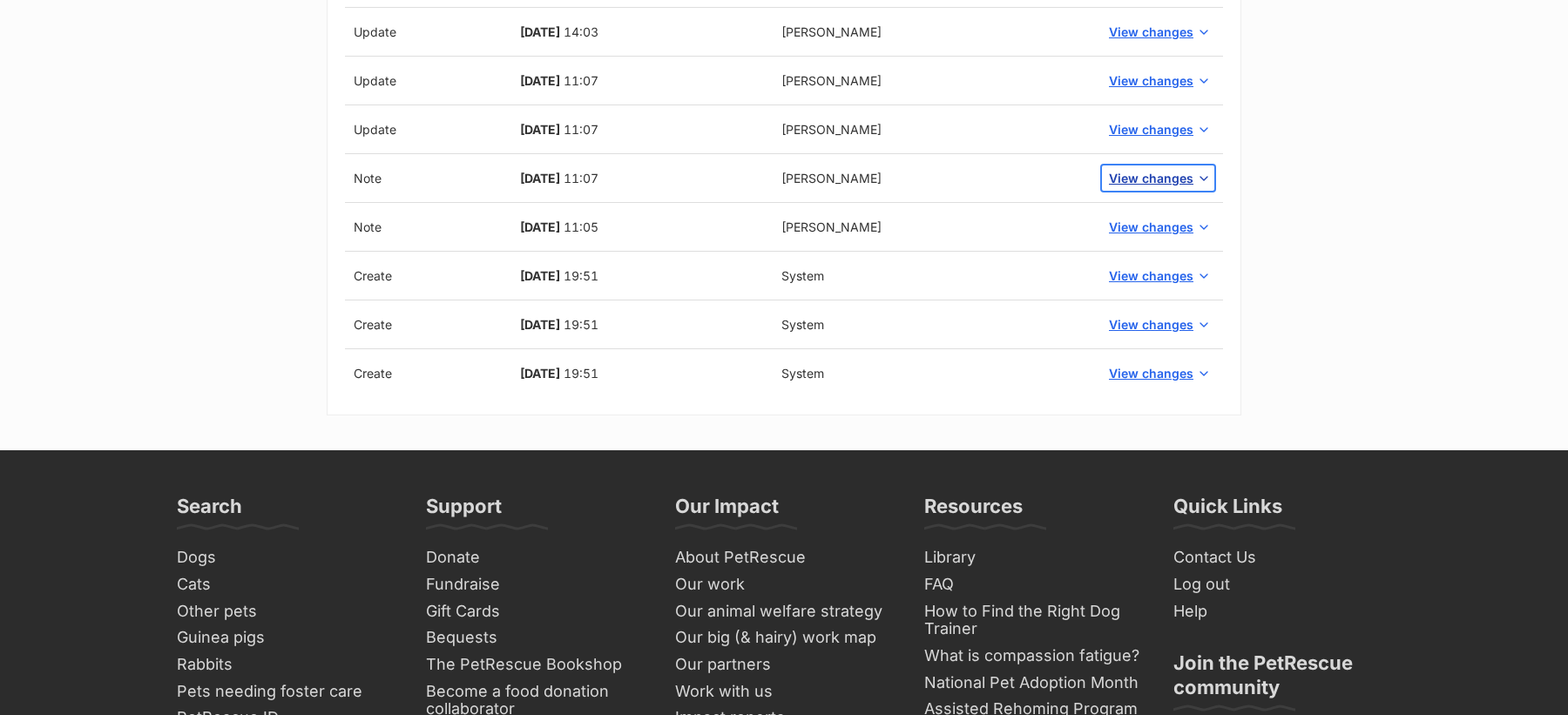
click at [1149, 173] on span "View changes" at bounding box center [1151, 177] width 85 height 18
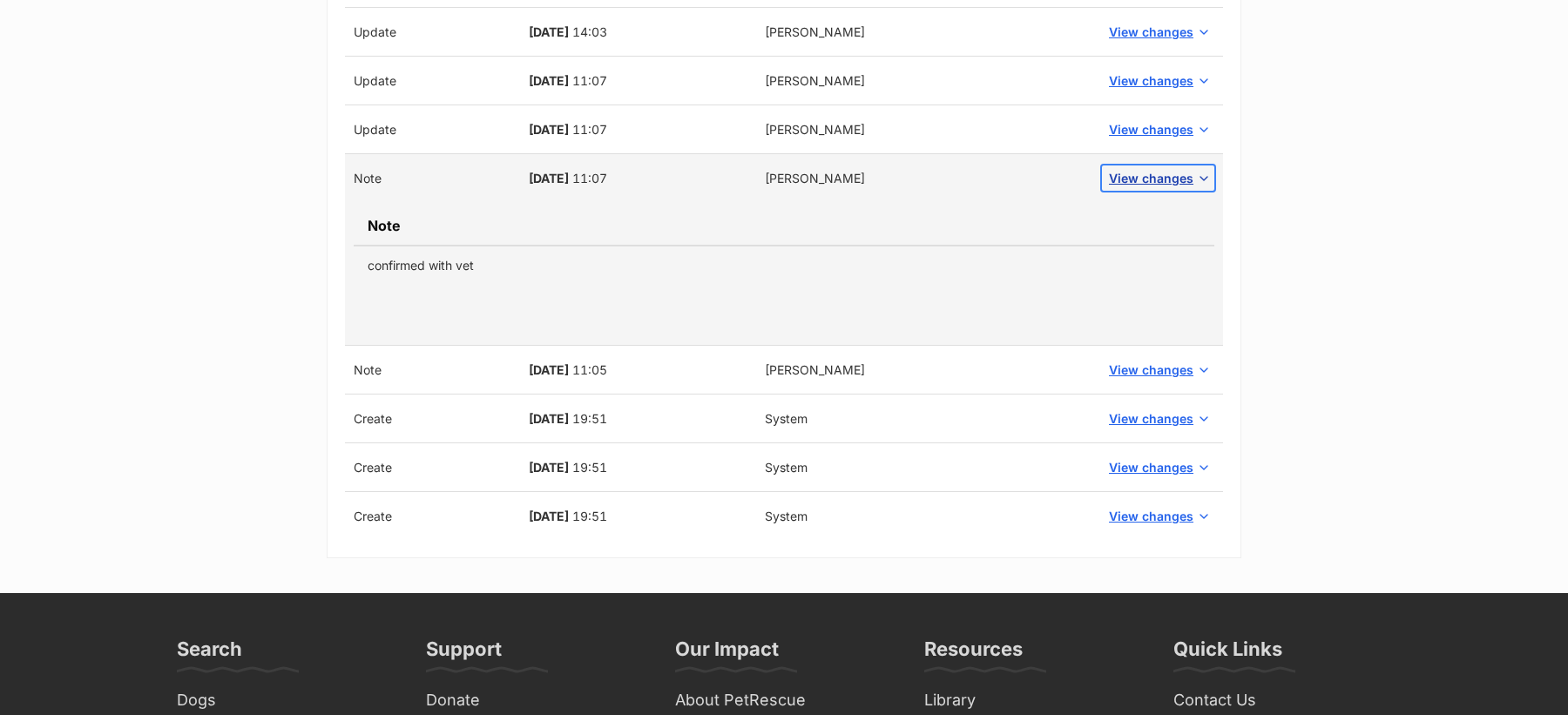
click at [1134, 170] on span "View changes" at bounding box center [1151, 177] width 85 height 18
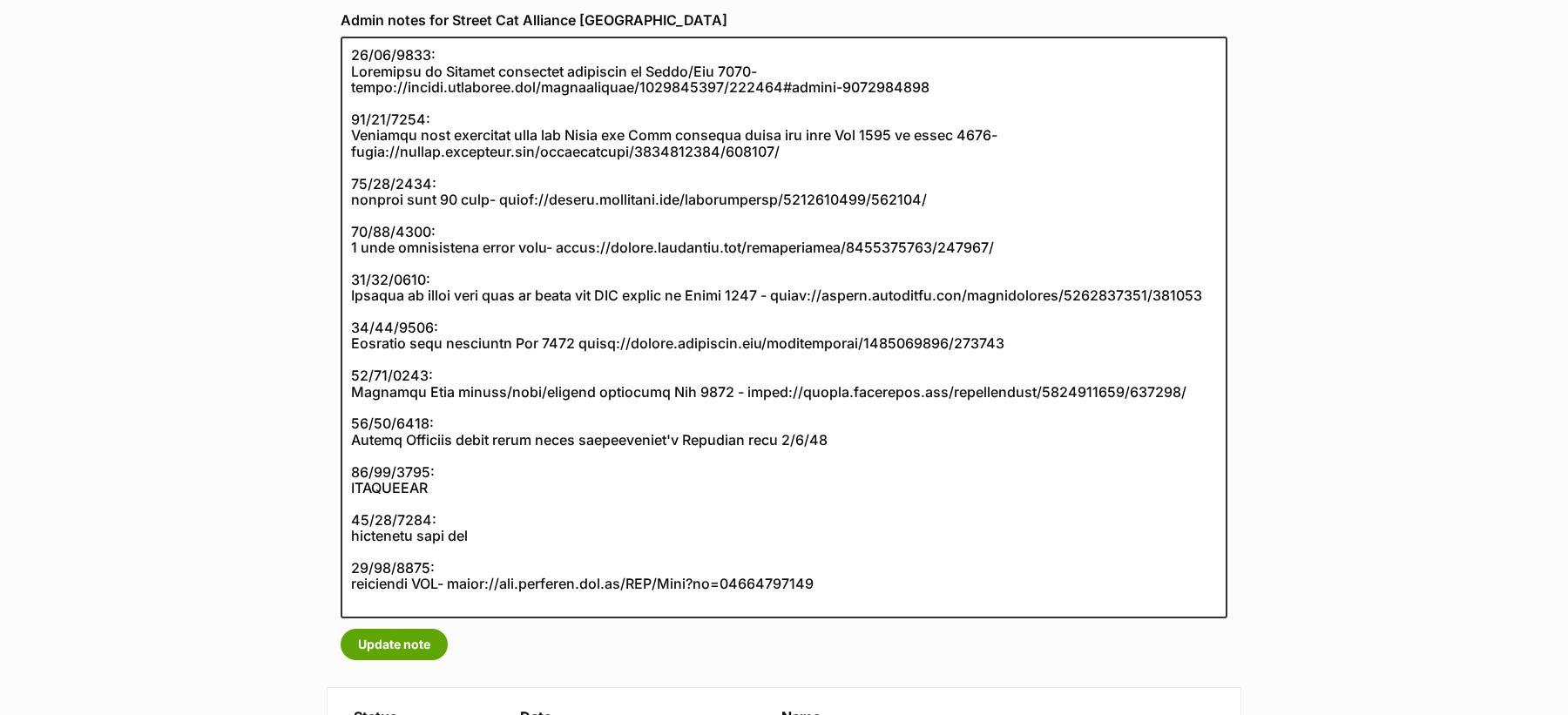
scroll to position [317, 0]
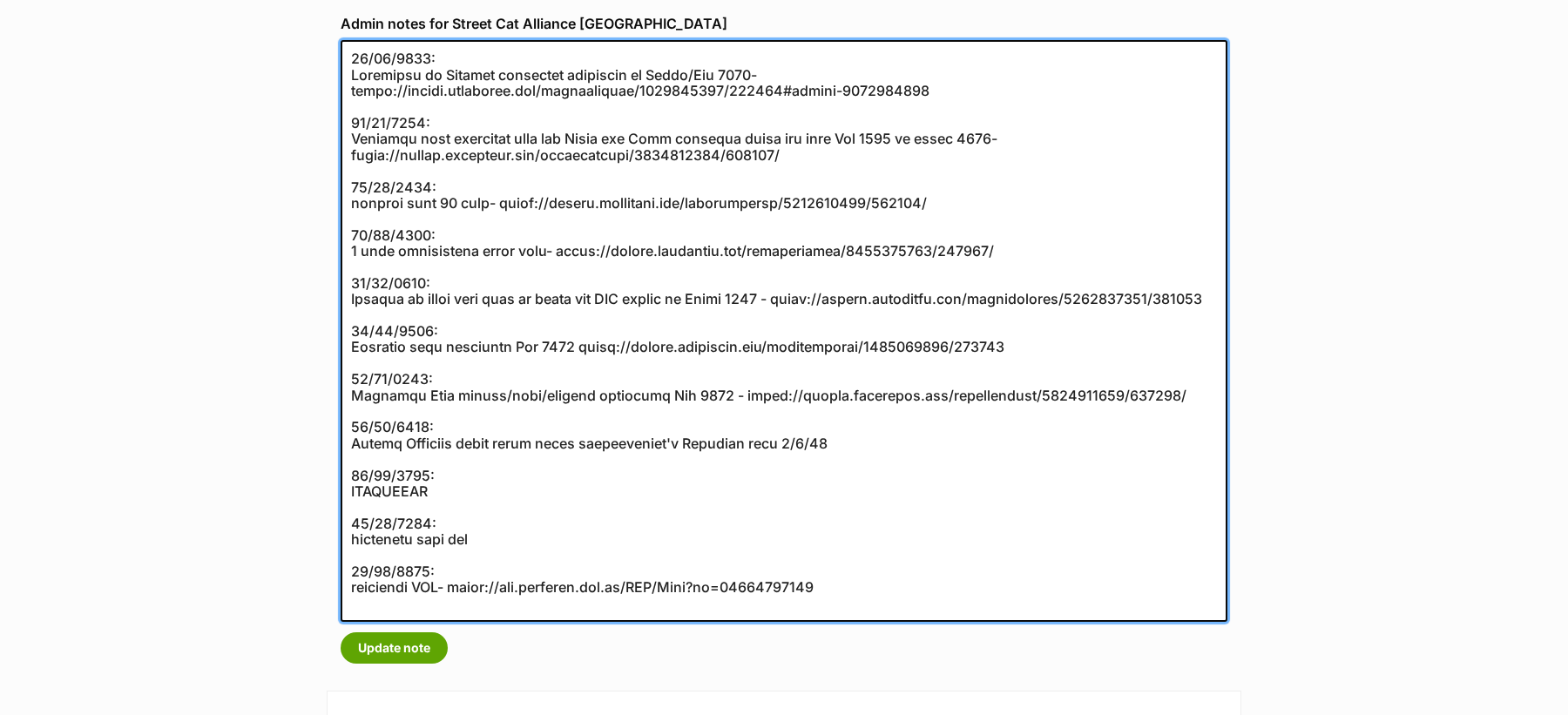
drag, startPoint x: 845, startPoint y: 603, endPoint x: 387, endPoint y: 133, distance: 656.2
click at [387, 133] on textarea at bounding box center [784, 331] width 886 height 582
drag, startPoint x: 353, startPoint y: 55, endPoint x: 848, endPoint y: 610, distance: 743.7
click at [848, 609] on textarea at bounding box center [784, 331] width 886 height 582
click at [848, 610] on textarea at bounding box center [784, 331] width 886 height 582
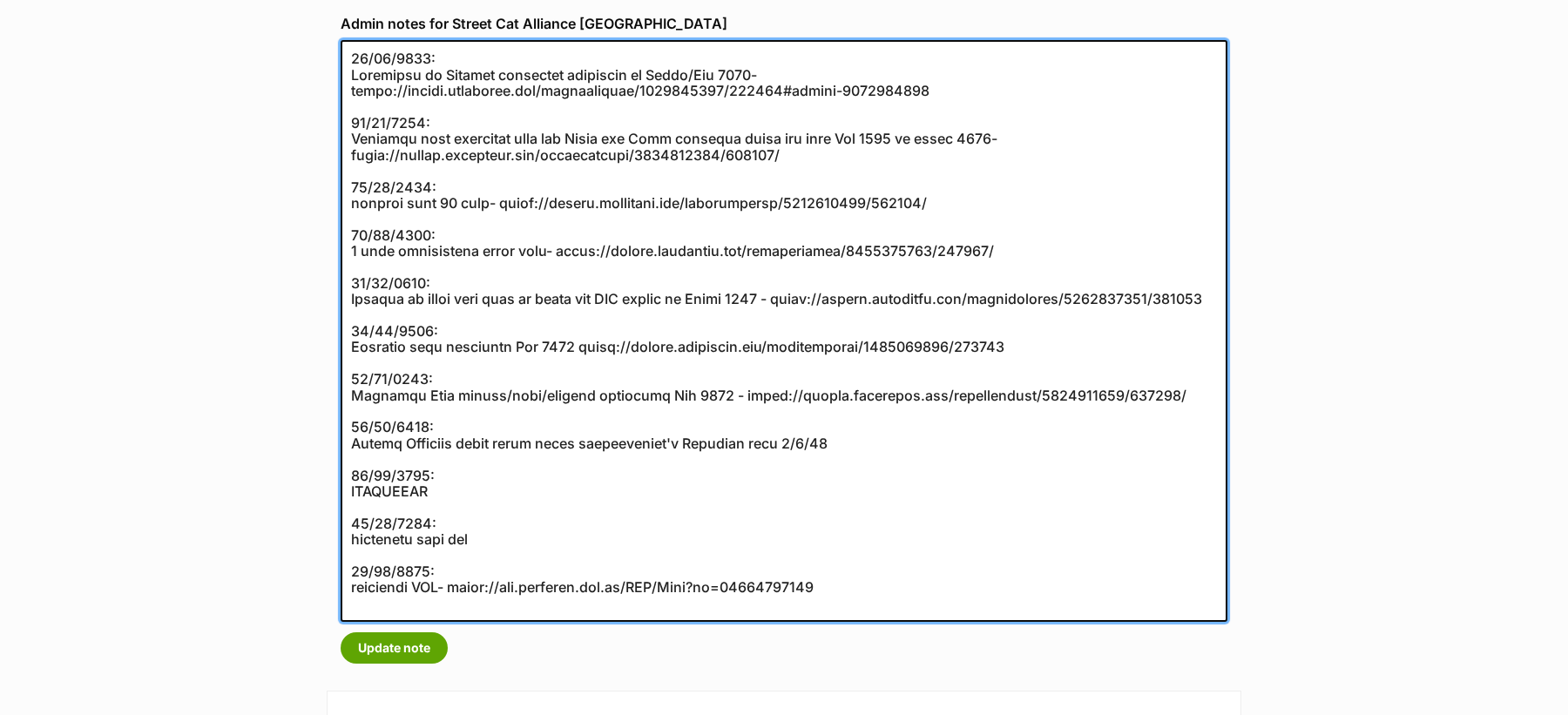
drag, startPoint x: 848, startPoint y: 610, endPoint x: 346, endPoint y: 50, distance: 752.1
click at [346, 50] on textarea at bounding box center [784, 331] width 886 height 582
click at [351, 59] on textarea at bounding box center [784, 331] width 886 height 582
drag, startPoint x: 351, startPoint y: 59, endPoint x: 848, endPoint y: 599, distance: 733.9
click at [848, 599] on textarea at bounding box center [784, 331] width 886 height 582
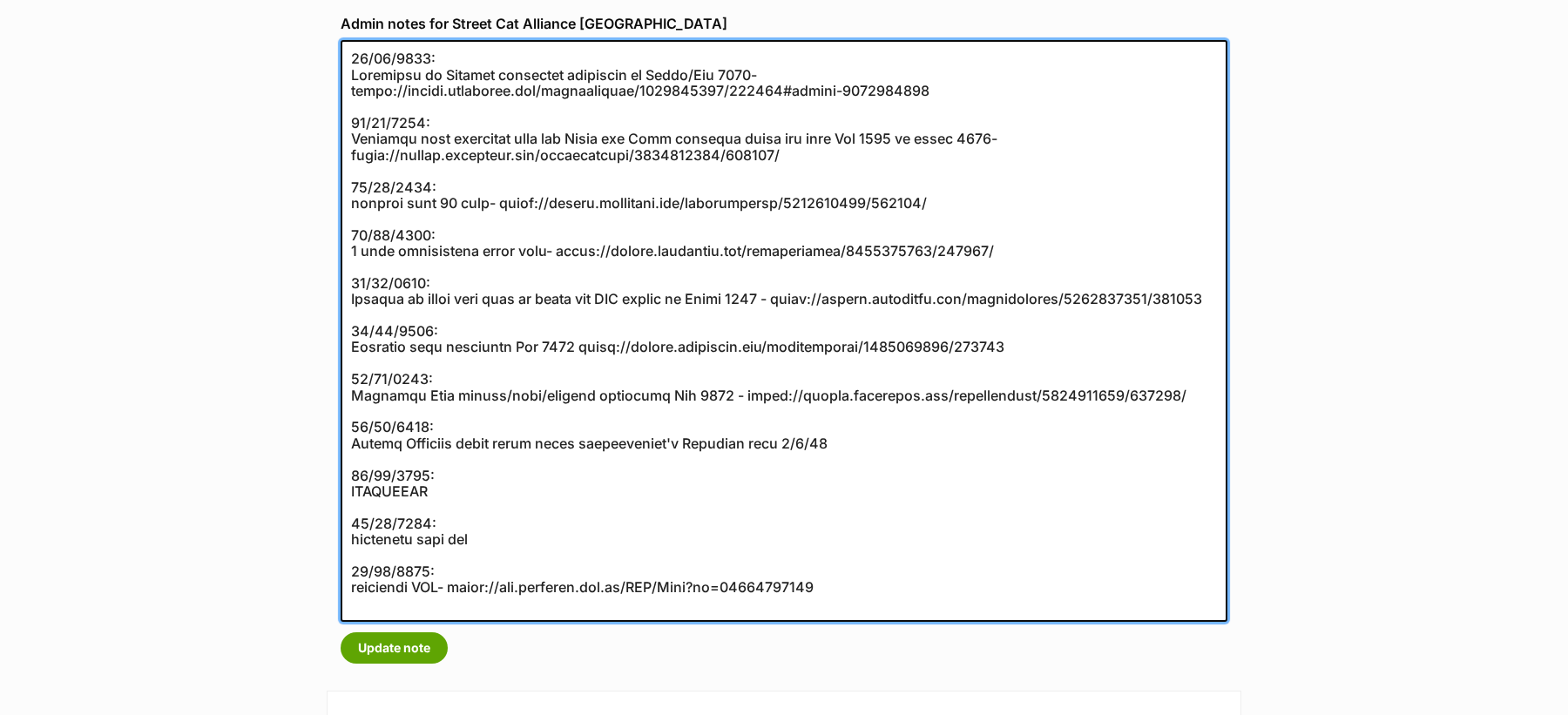
click at [854, 602] on textarea at bounding box center [784, 331] width 886 height 582
drag, startPoint x: 848, startPoint y: 604, endPoint x: 356, endPoint y: 51, distance: 740.2
click at [356, 51] on textarea at bounding box center [784, 331] width 886 height 582
click at [355, 54] on textarea at bounding box center [784, 331] width 886 height 582
drag, startPoint x: 355, startPoint y: 54, endPoint x: 853, endPoint y: 511, distance: 675.9
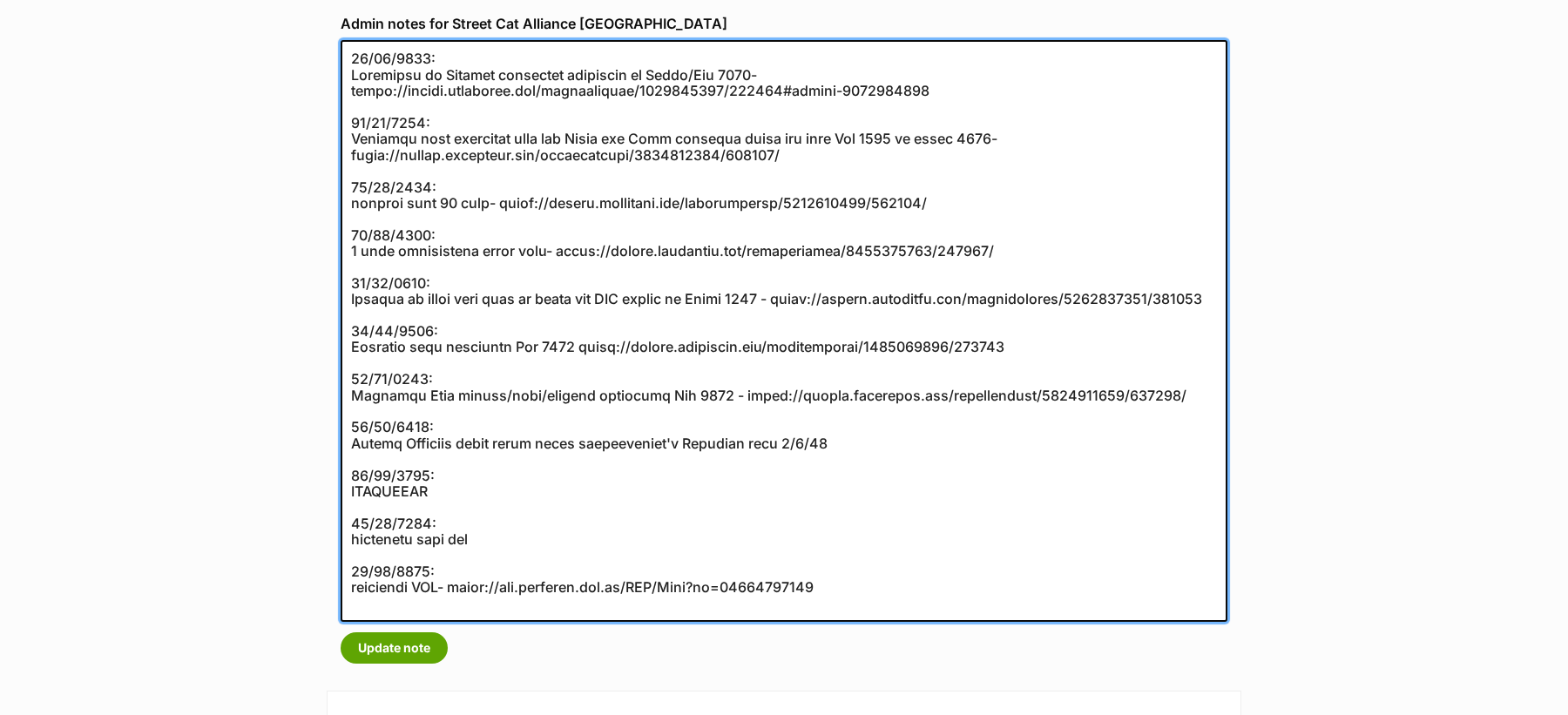
click at [853, 511] on textarea at bounding box center [784, 331] width 886 height 582
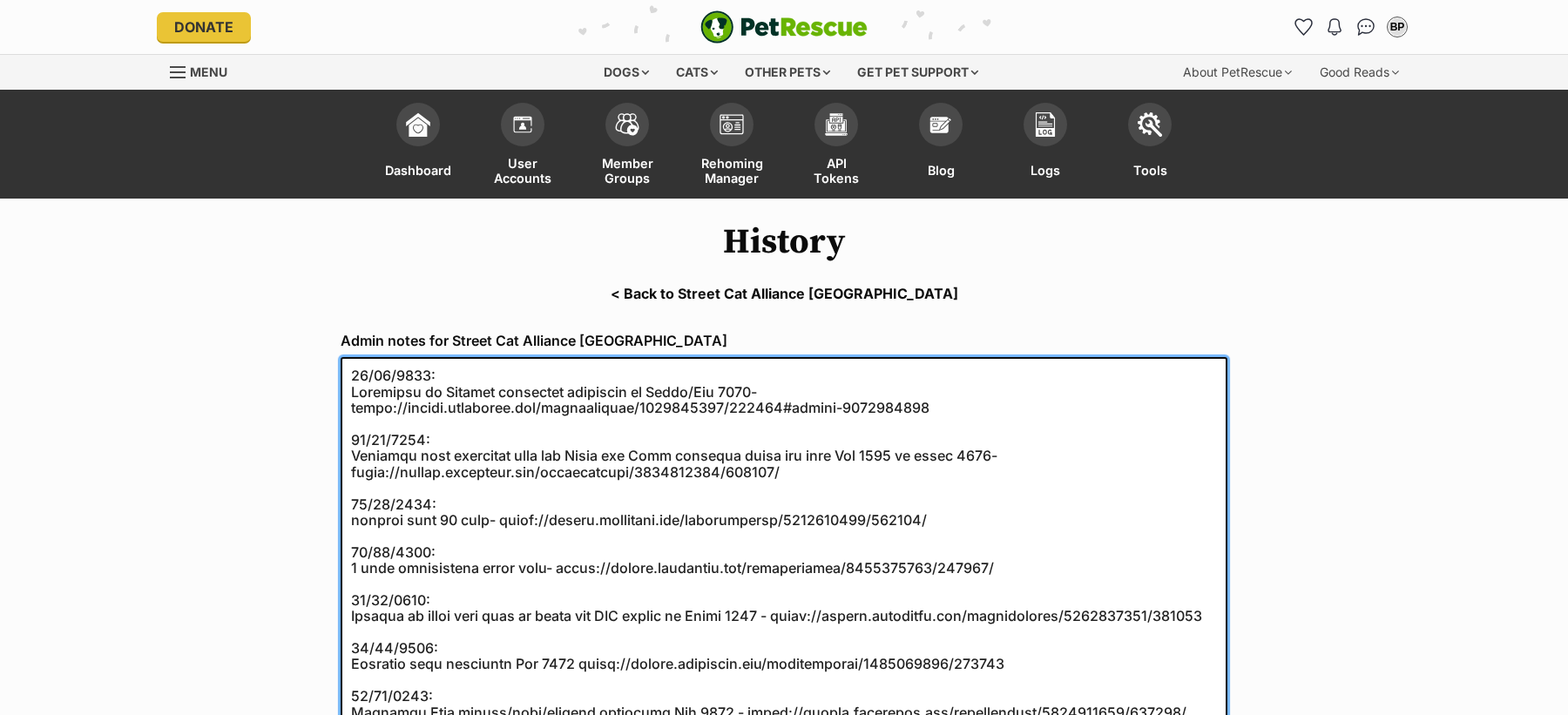
drag, startPoint x: 845, startPoint y: 603, endPoint x: 263, endPoint y: -24, distance: 855.5
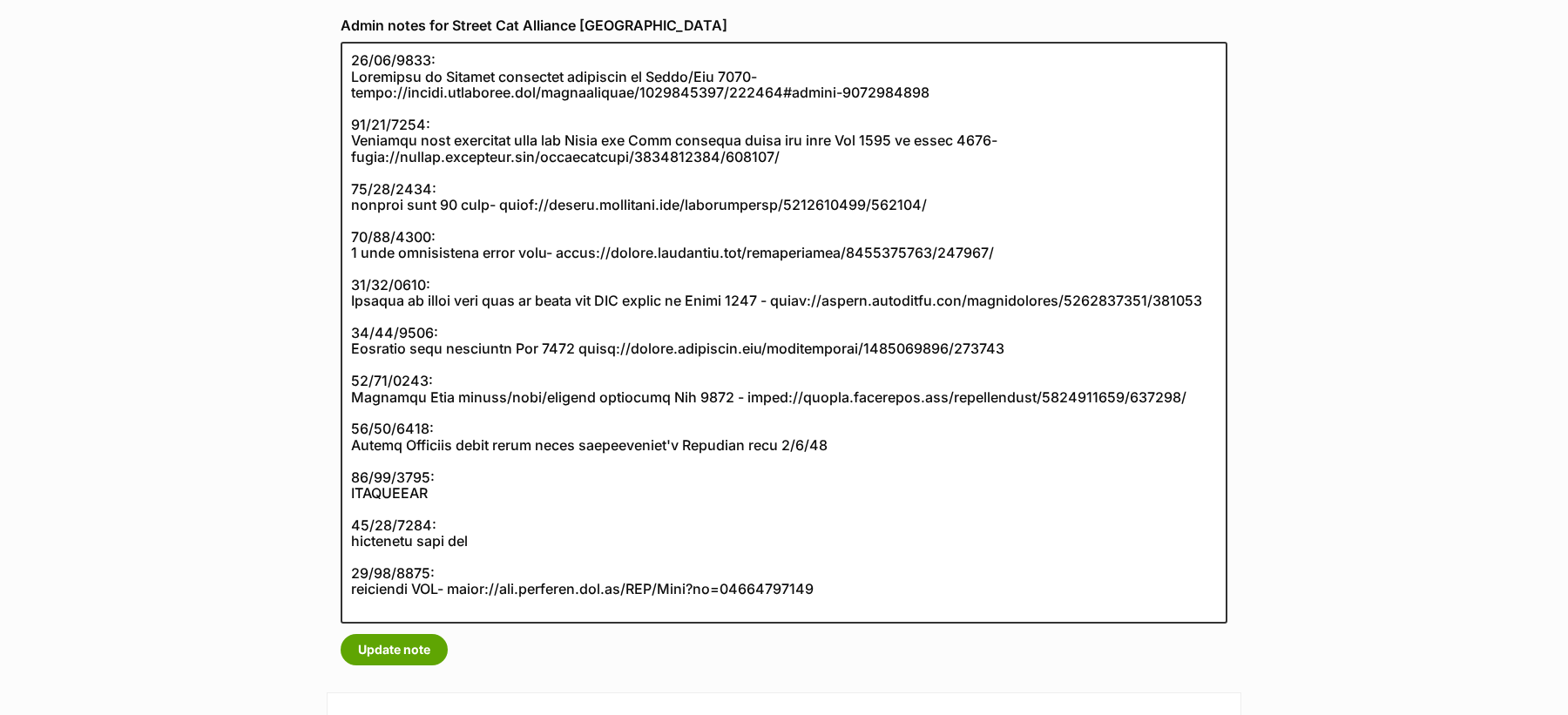
scroll to position [319, 0]
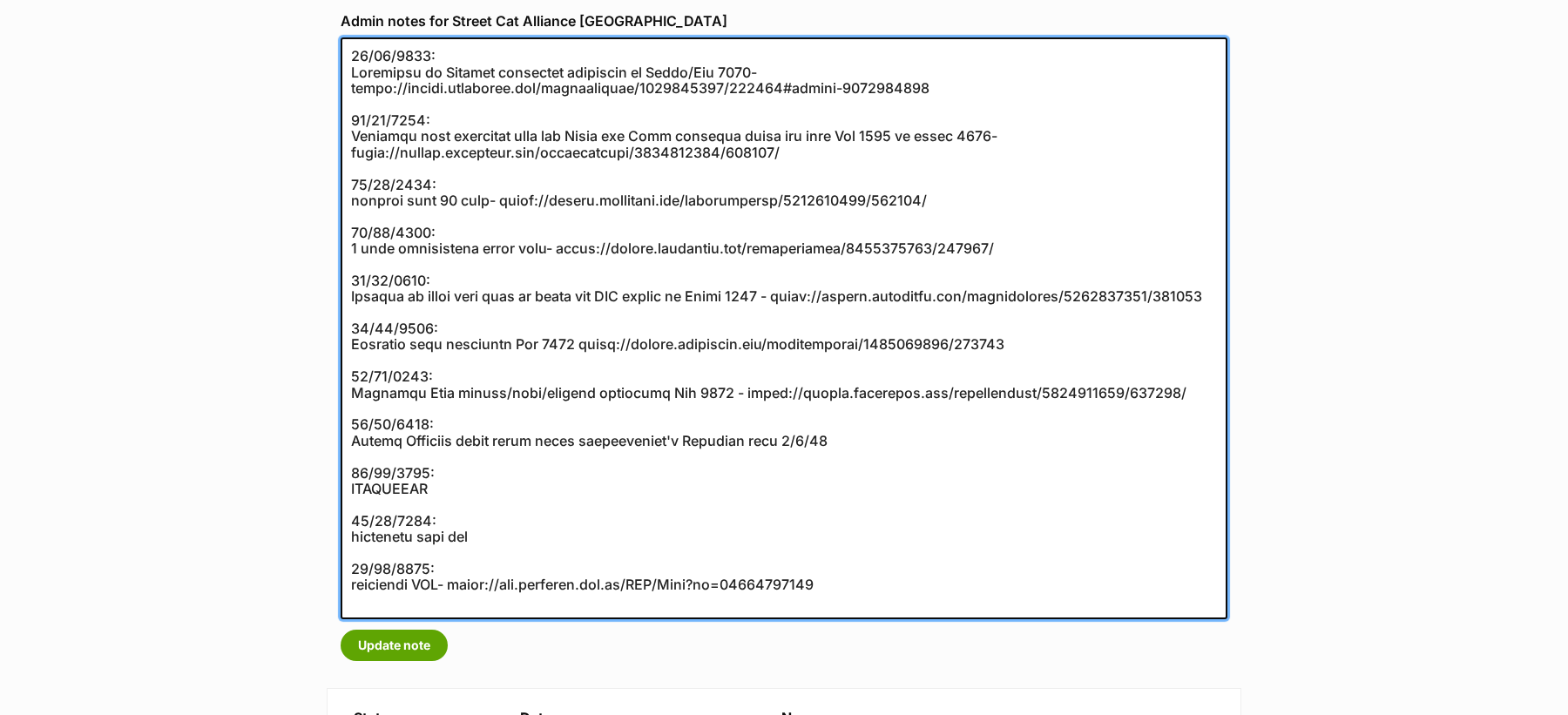
drag, startPoint x: 353, startPoint y: 53, endPoint x: 833, endPoint y: 613, distance: 737.6
click at [833, 613] on textarea at bounding box center [784, 328] width 886 height 582
click at [835, 609] on textarea at bounding box center [784, 328] width 886 height 582
drag, startPoint x: 843, startPoint y: 605, endPoint x: 343, endPoint y: 38, distance: 756.0
click at [343, 38] on textarea at bounding box center [784, 328] width 886 height 582
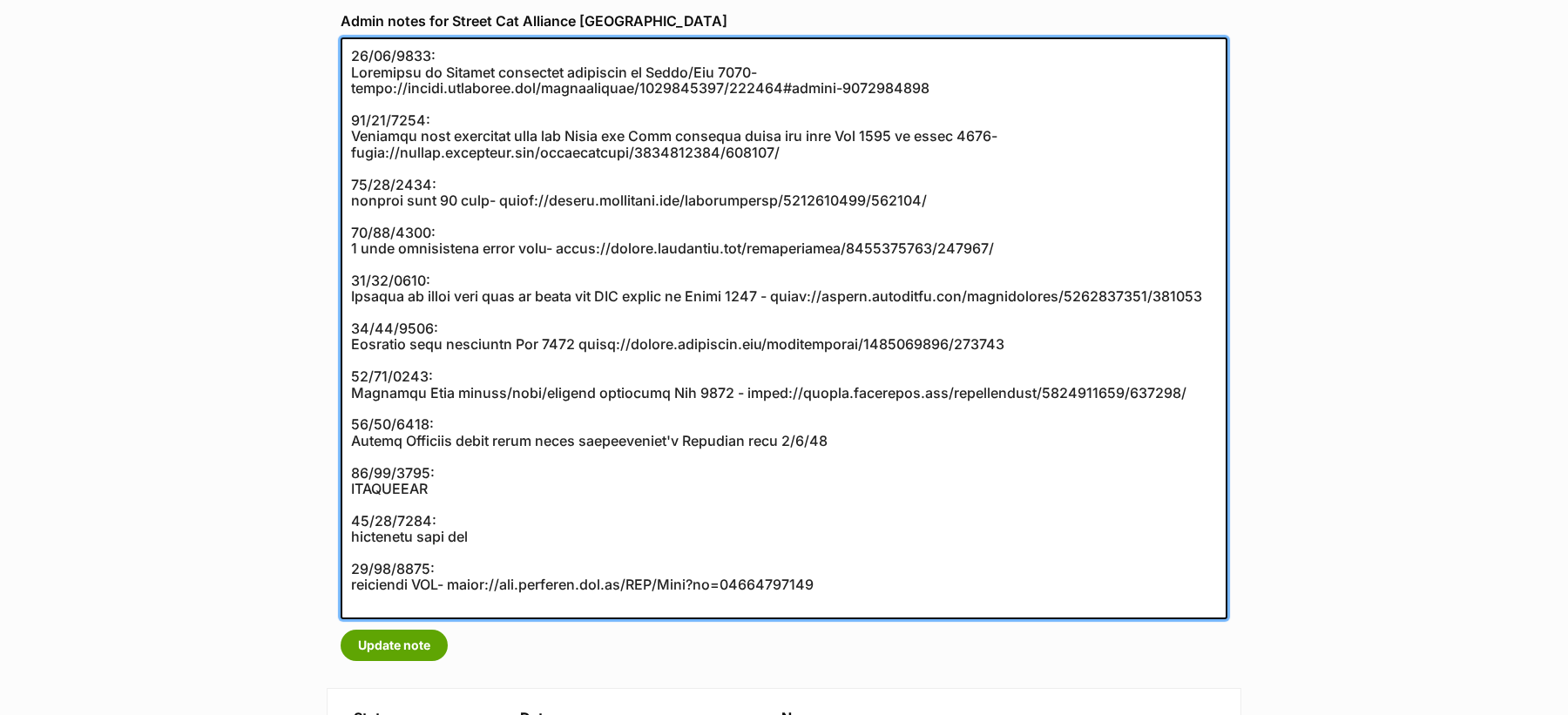
click at [347, 53] on textarea at bounding box center [784, 328] width 886 height 582
click at [359, 69] on textarea at bounding box center [784, 328] width 886 height 582
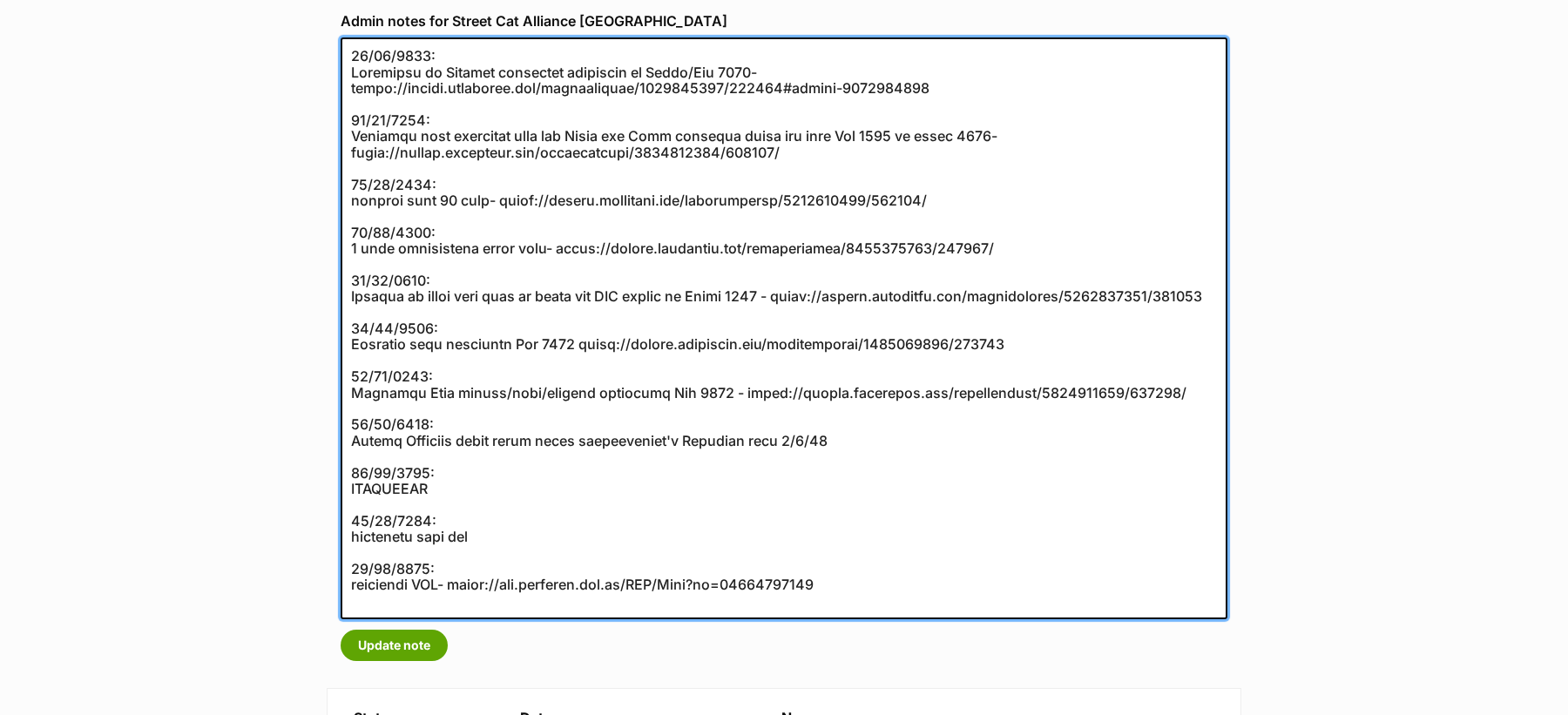
click at [359, 69] on textarea at bounding box center [784, 328] width 886 height 582
click at [369, 142] on textarea at bounding box center [784, 328] width 886 height 582
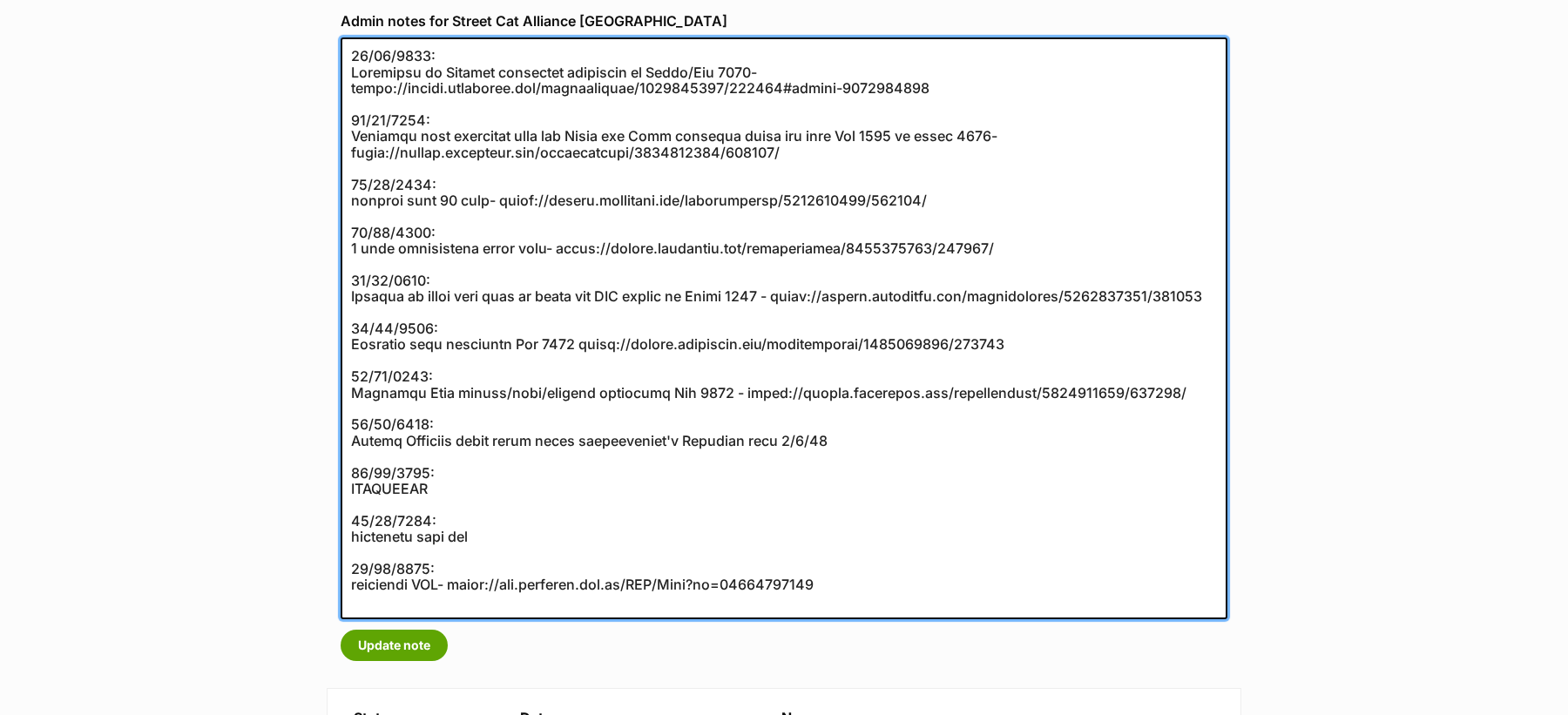
click at [369, 142] on textarea at bounding box center [784, 328] width 886 height 582
click at [389, 189] on textarea at bounding box center [784, 328] width 886 height 582
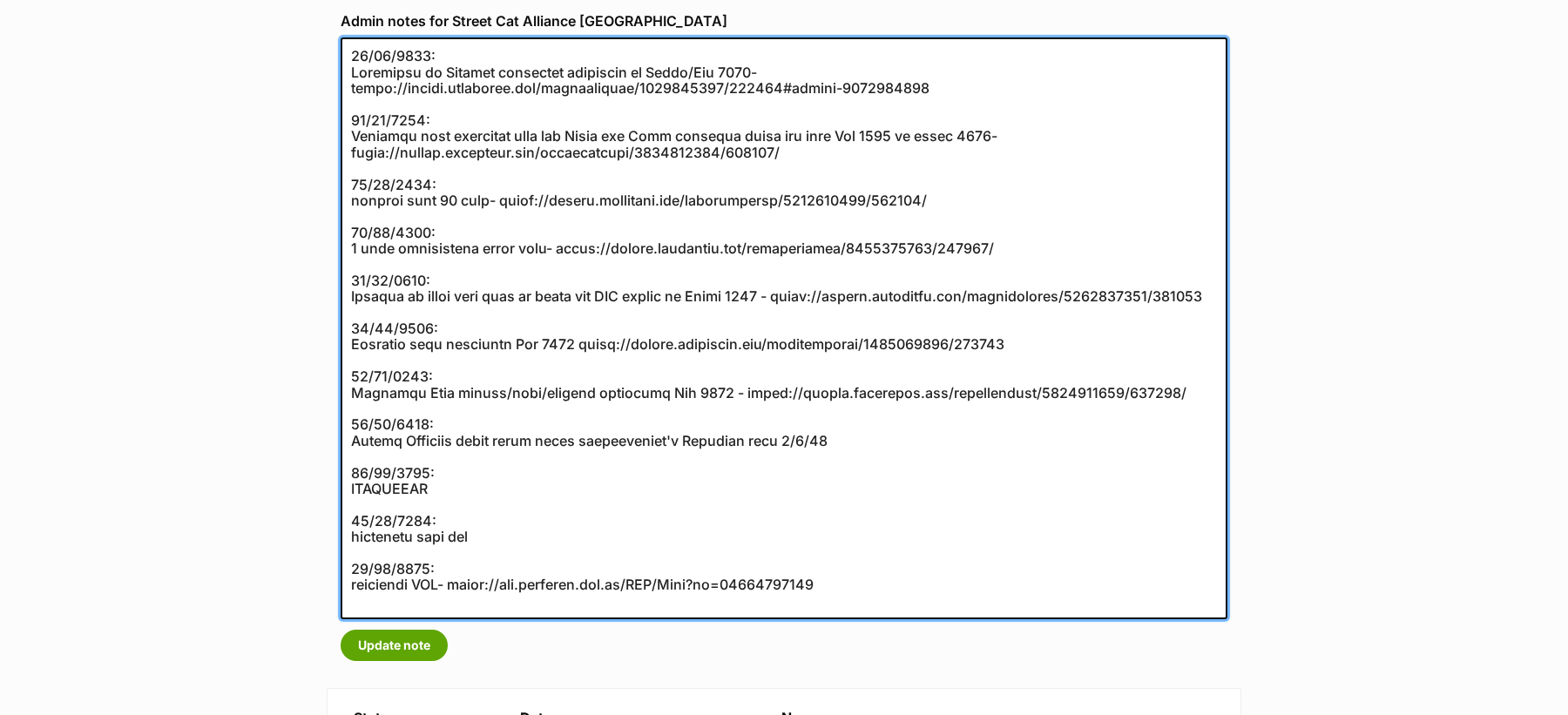
click at [375, 144] on textarea at bounding box center [784, 328] width 886 height 582
click at [370, 84] on textarea at bounding box center [784, 328] width 886 height 582
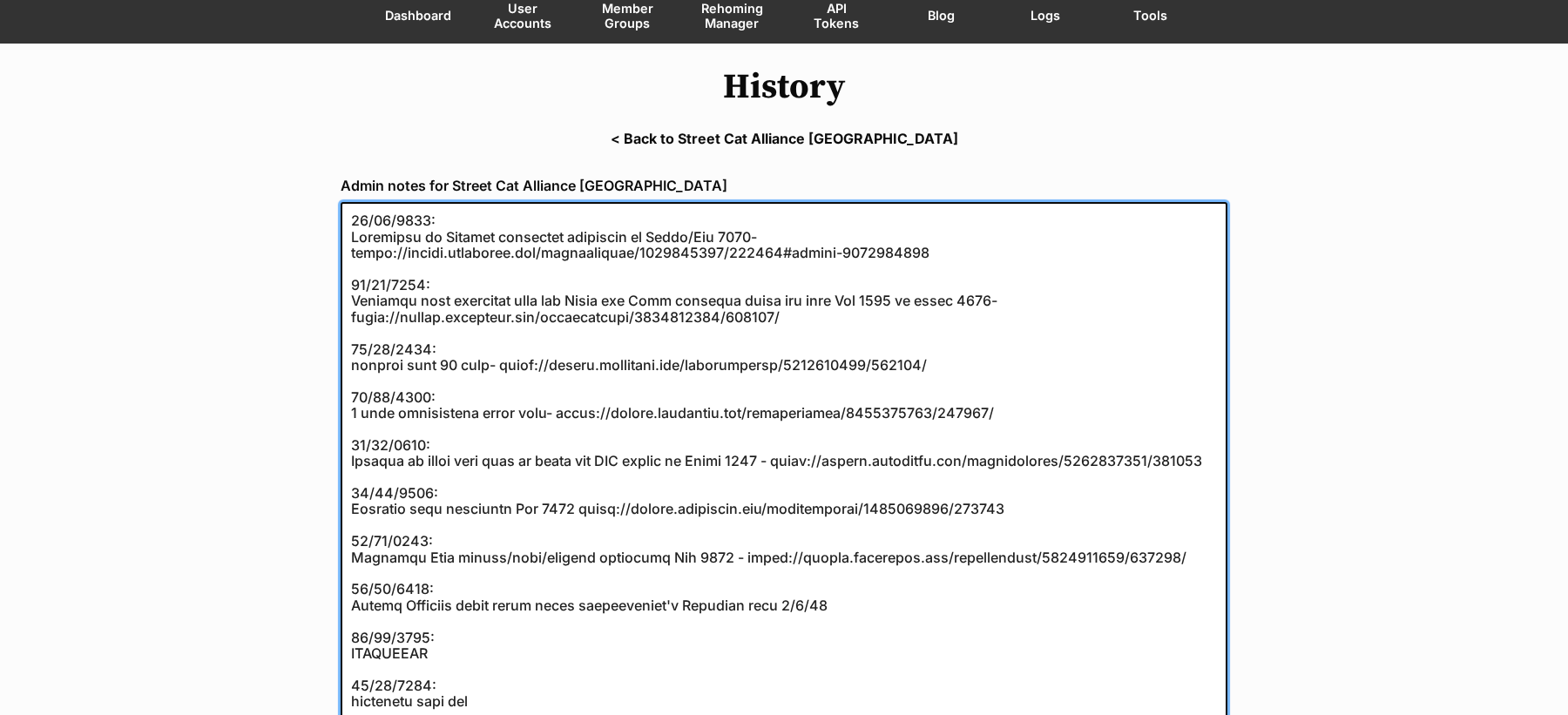
scroll to position [0, 0]
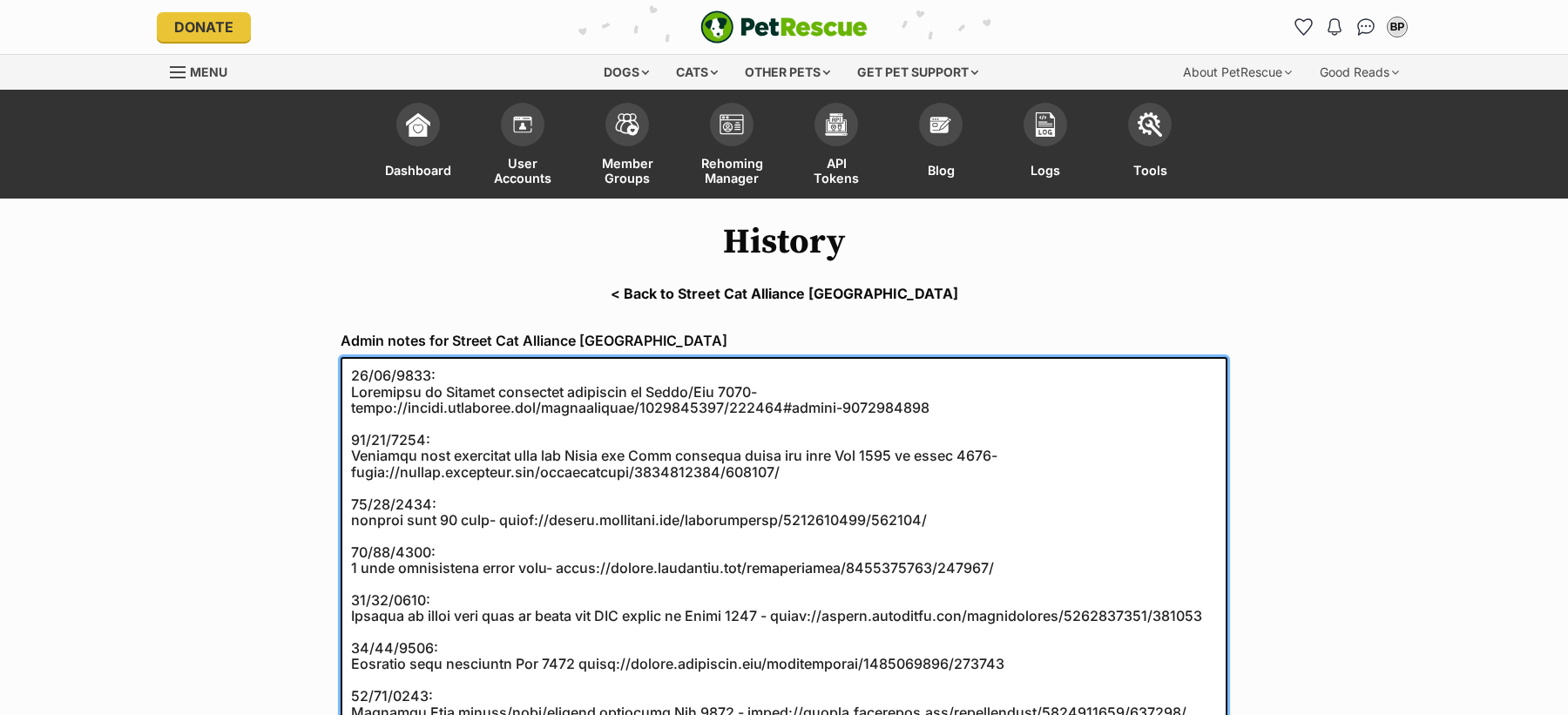
drag, startPoint x: 860, startPoint y: 571, endPoint x: 329, endPoint y: 166, distance: 667.8
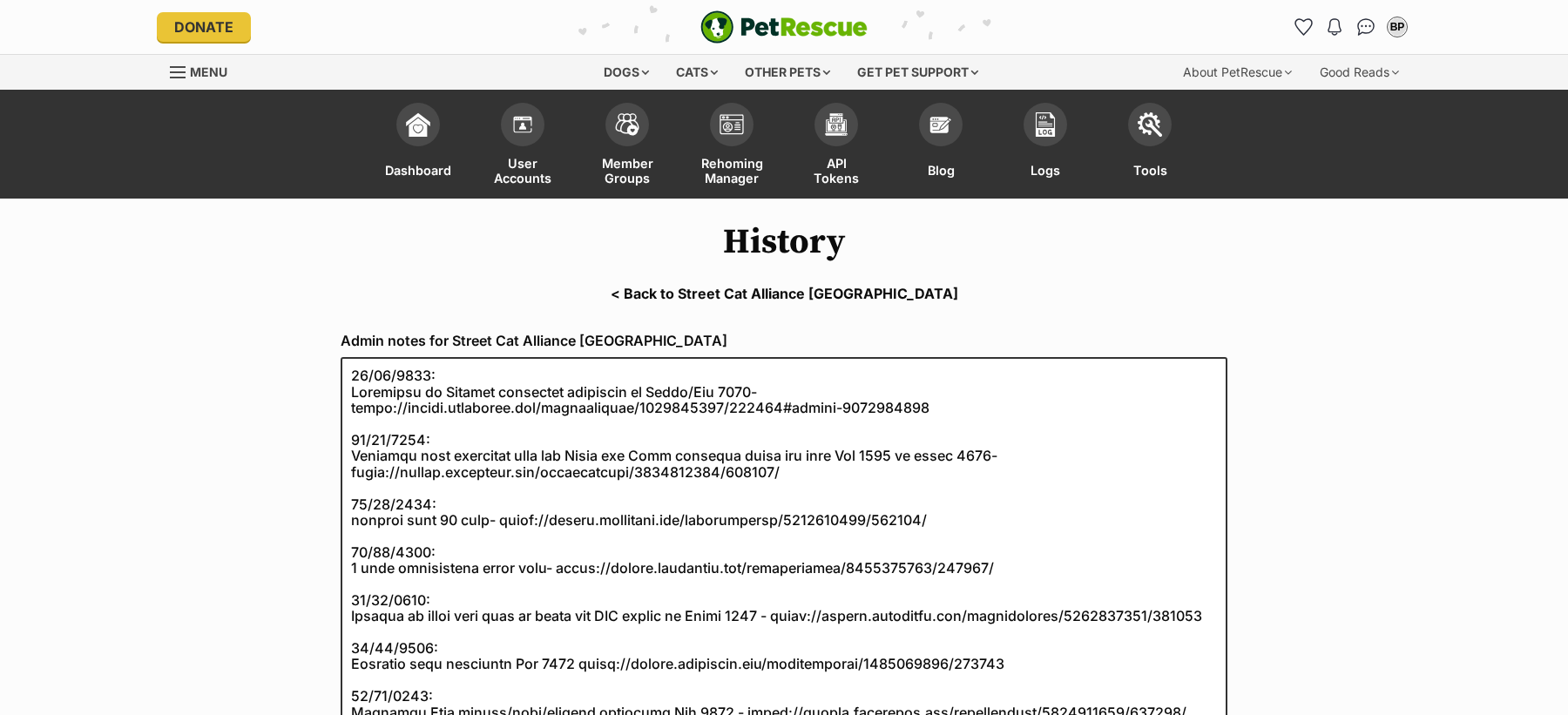
click at [342, 343] on label "Admin notes for Street Cat Alliance [GEOGRAPHIC_DATA]" at bounding box center [784, 340] width 886 height 15
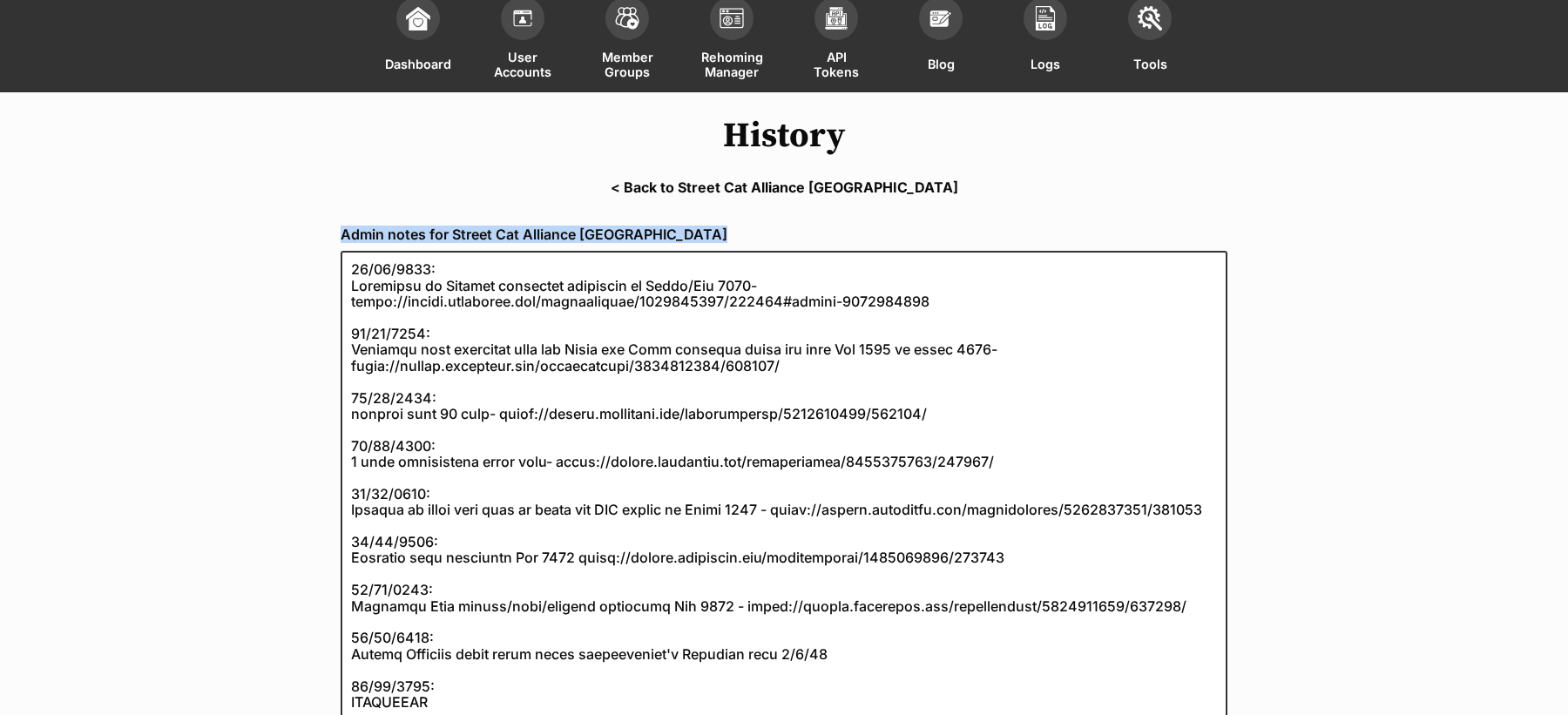
scroll to position [147, 0]
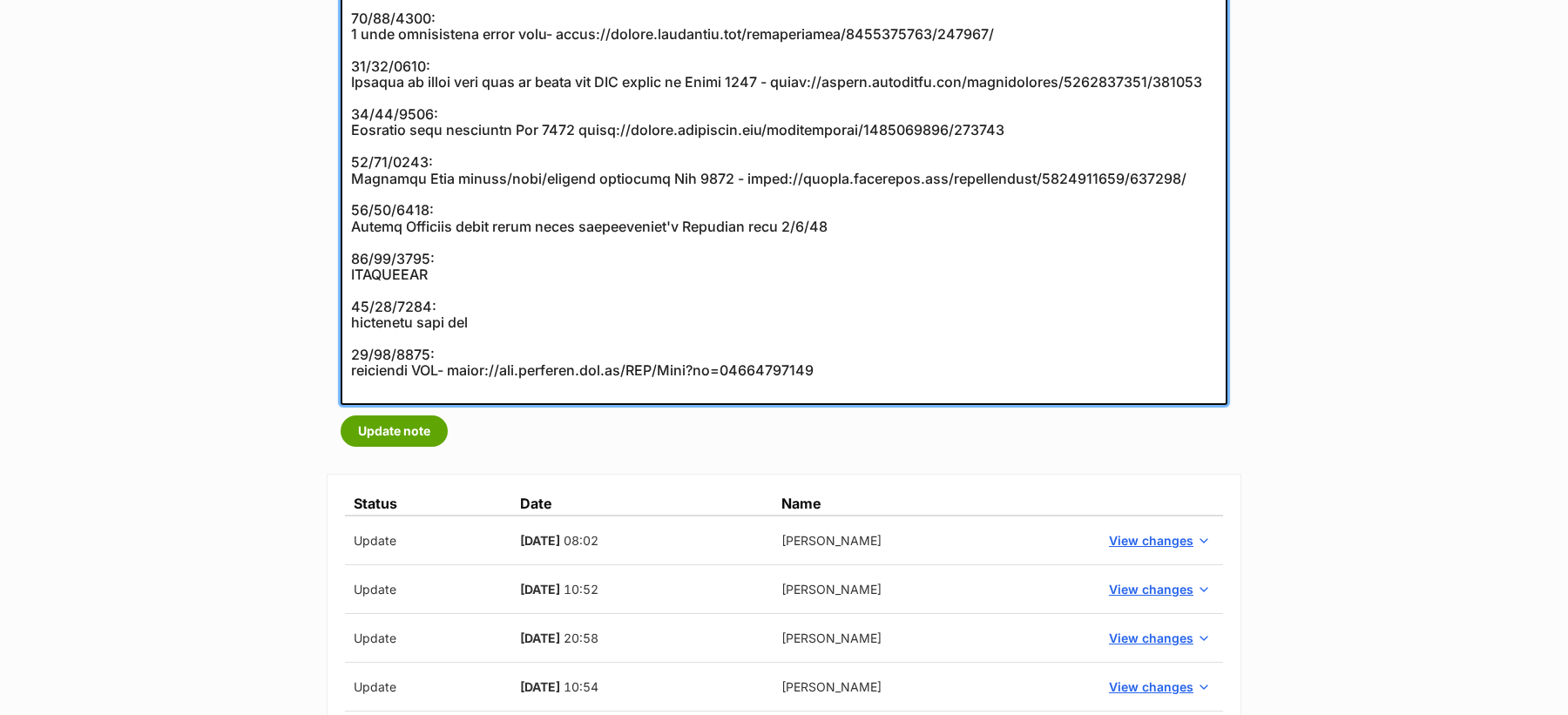
drag, startPoint x: 350, startPoint y: 229, endPoint x: 869, endPoint y: 379, distance: 540.2
click at [869, 379] on textarea at bounding box center [784, 113] width 886 height 582
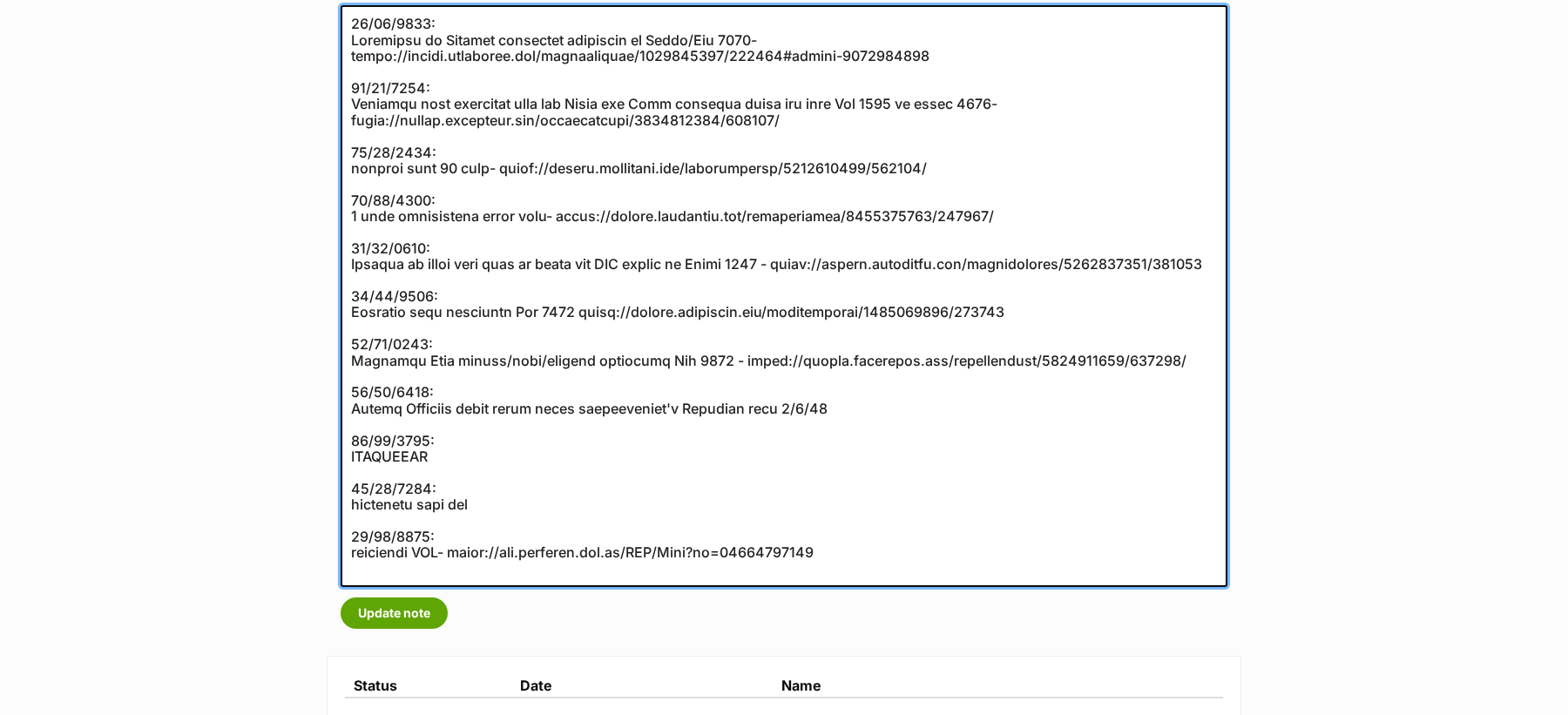
scroll to position [351, 0]
click at [852, 563] on textarea at bounding box center [784, 296] width 886 height 582
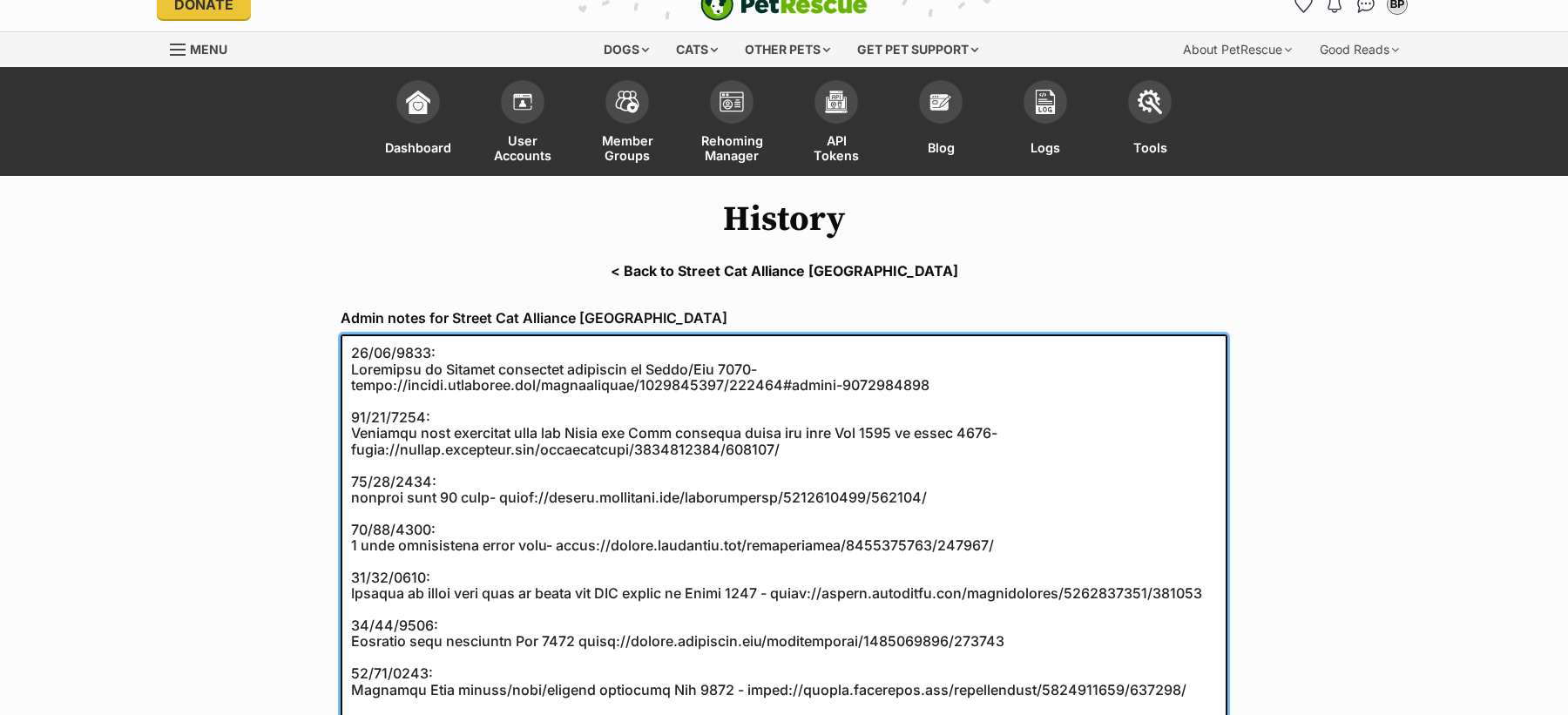
scroll to position [0, 0]
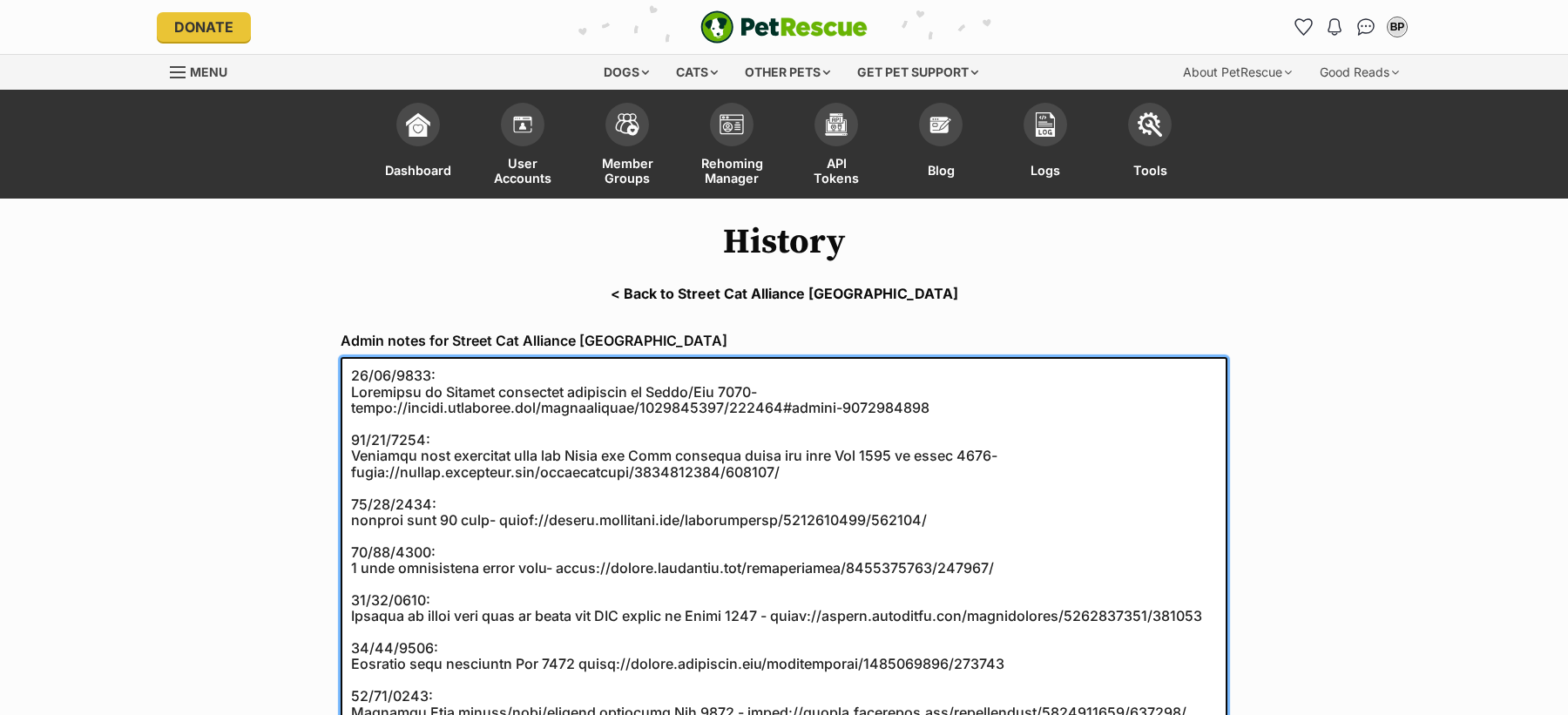
drag, startPoint x: 852, startPoint y: 591, endPoint x: 353, endPoint y: 377, distance: 543.0
click at [355, 377] on textarea at bounding box center [784, 648] width 886 height 582
click at [352, 377] on textarea at bounding box center [784, 648] width 886 height 582
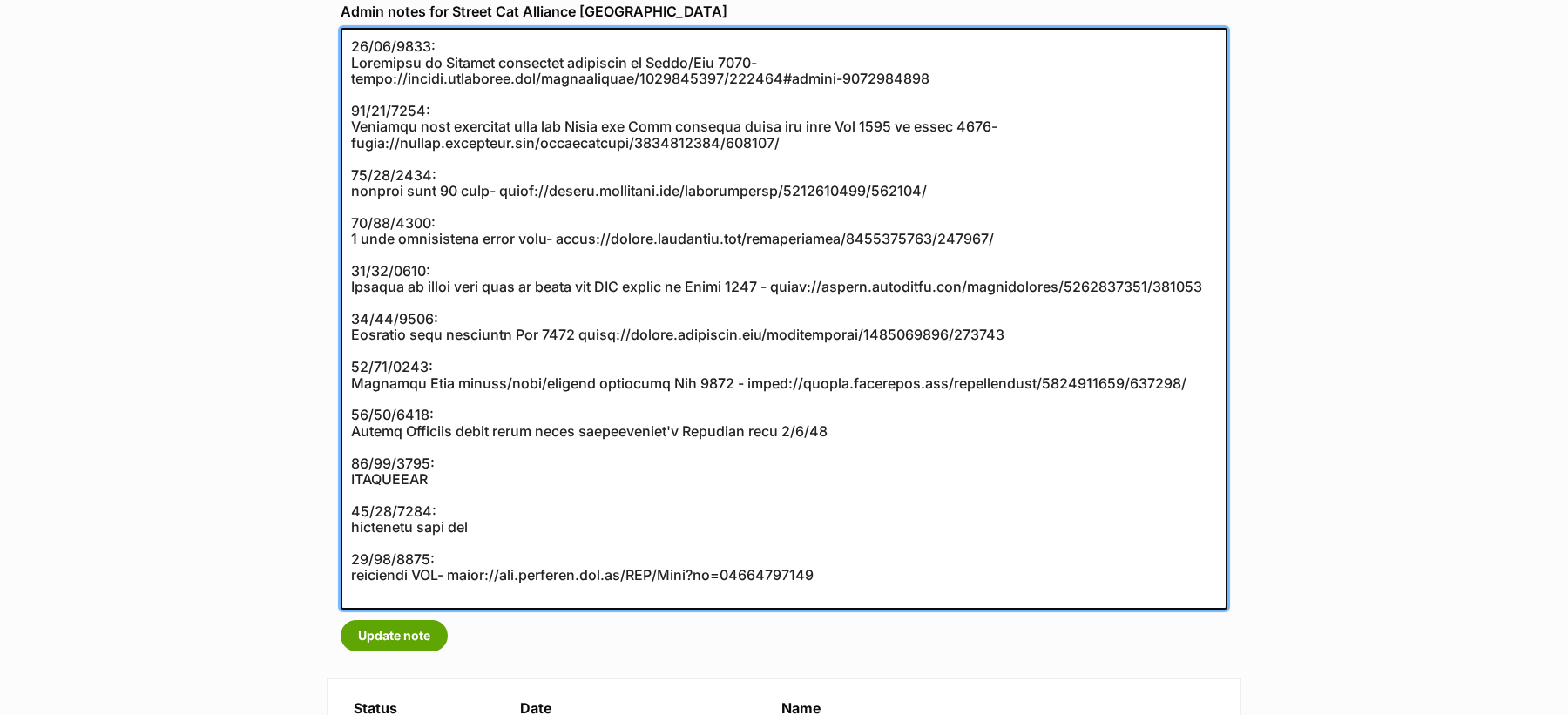
scroll to position [332, 0]
drag, startPoint x: 834, startPoint y: 592, endPoint x: 341, endPoint y: 46, distance: 735.6
click at [341, 46] on textarea at bounding box center [784, 317] width 886 height 582
drag, startPoint x: 349, startPoint y: 46, endPoint x: 868, endPoint y: 585, distance: 748.3
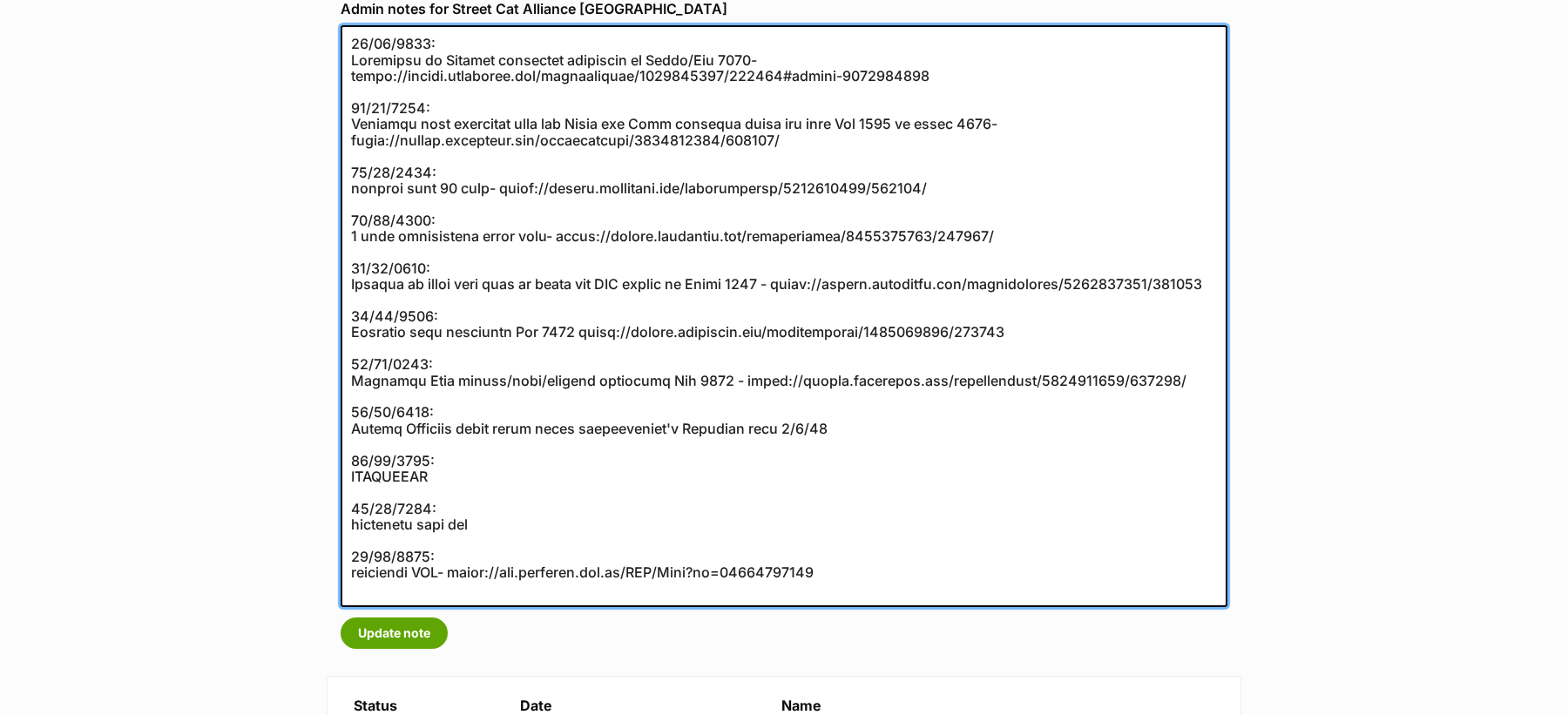
click at [868, 585] on textarea at bounding box center [784, 317] width 886 height 582
drag, startPoint x: 868, startPoint y: 585, endPoint x: 336, endPoint y: 35, distance: 765.2
click at [336, 35] on div "Admin notes for Street Cat Alliance Queensland Update note" at bounding box center [784, 324] width 915 height 676
click at [357, 46] on textarea at bounding box center [784, 317] width 886 height 582
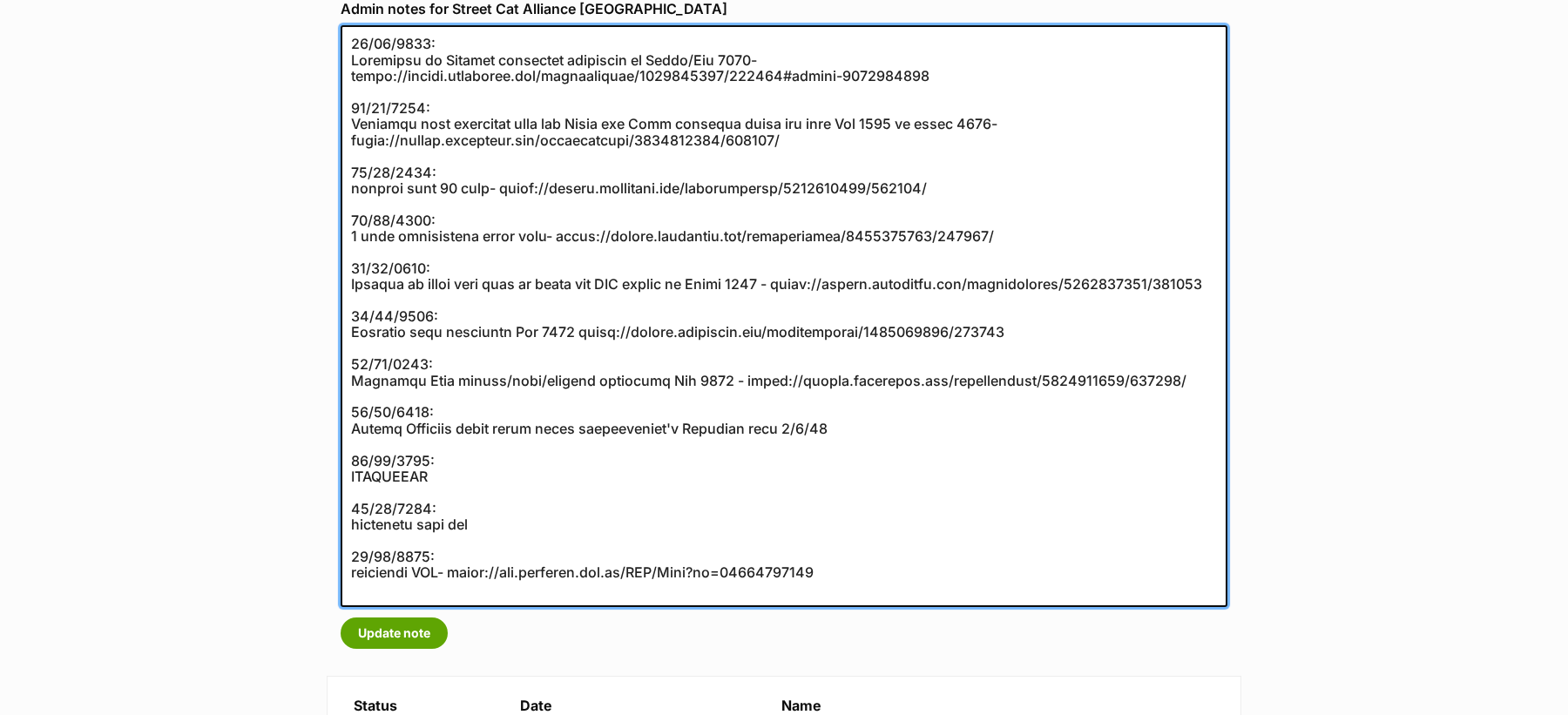
drag, startPoint x: 351, startPoint y: 46, endPoint x: 850, endPoint y: 597, distance: 743.4
click at [850, 597] on textarea at bounding box center [784, 317] width 886 height 582
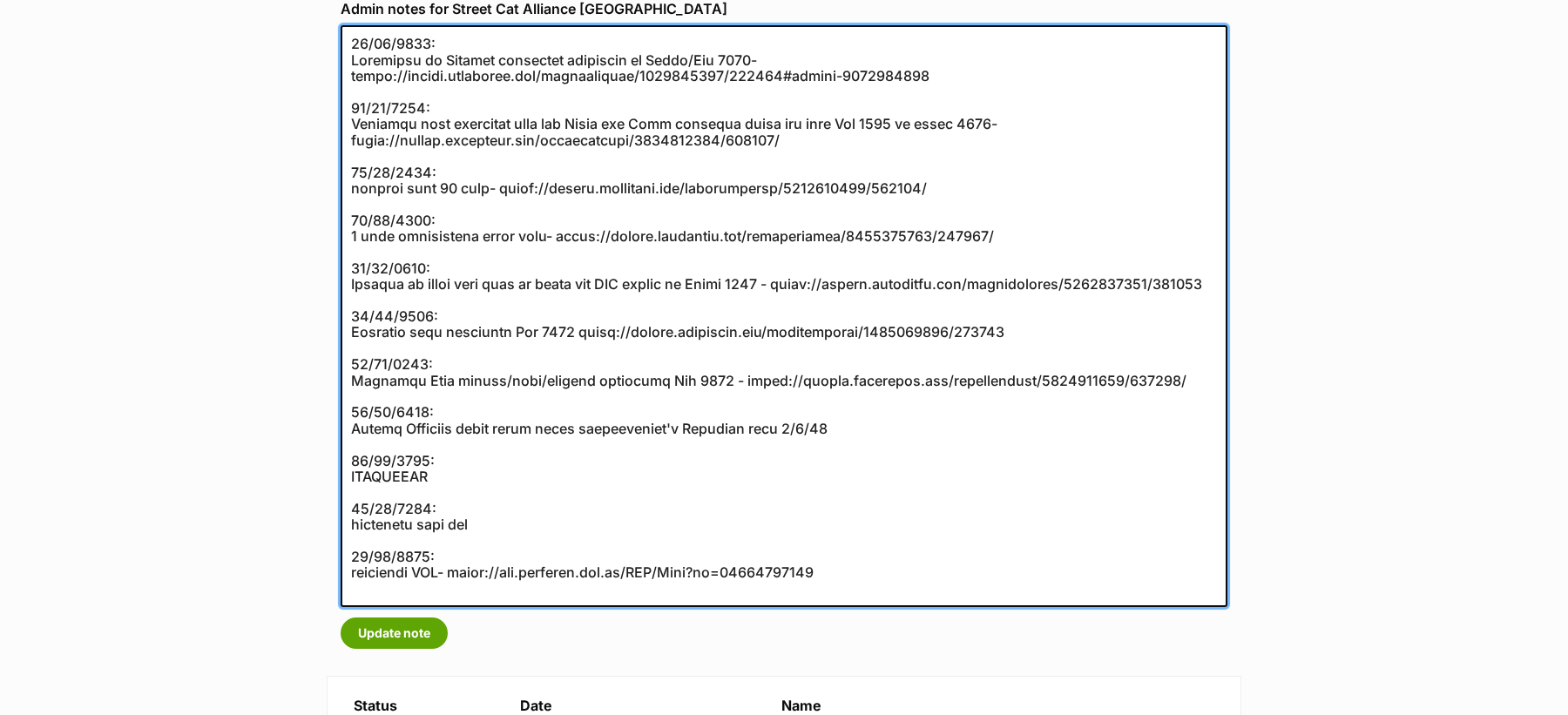
drag, startPoint x: 354, startPoint y: 46, endPoint x: 906, endPoint y: 581, distance: 768.7
click at [906, 581] on textarea at bounding box center [784, 317] width 886 height 582
click at [853, 592] on textarea at bounding box center [784, 317] width 886 height 582
drag, startPoint x: 853, startPoint y: 592, endPoint x: 336, endPoint y: 26, distance: 766.6
click at [336, 26] on div "Admin notes for Street Cat Alliance Queensland Update note" at bounding box center [784, 324] width 915 height 676
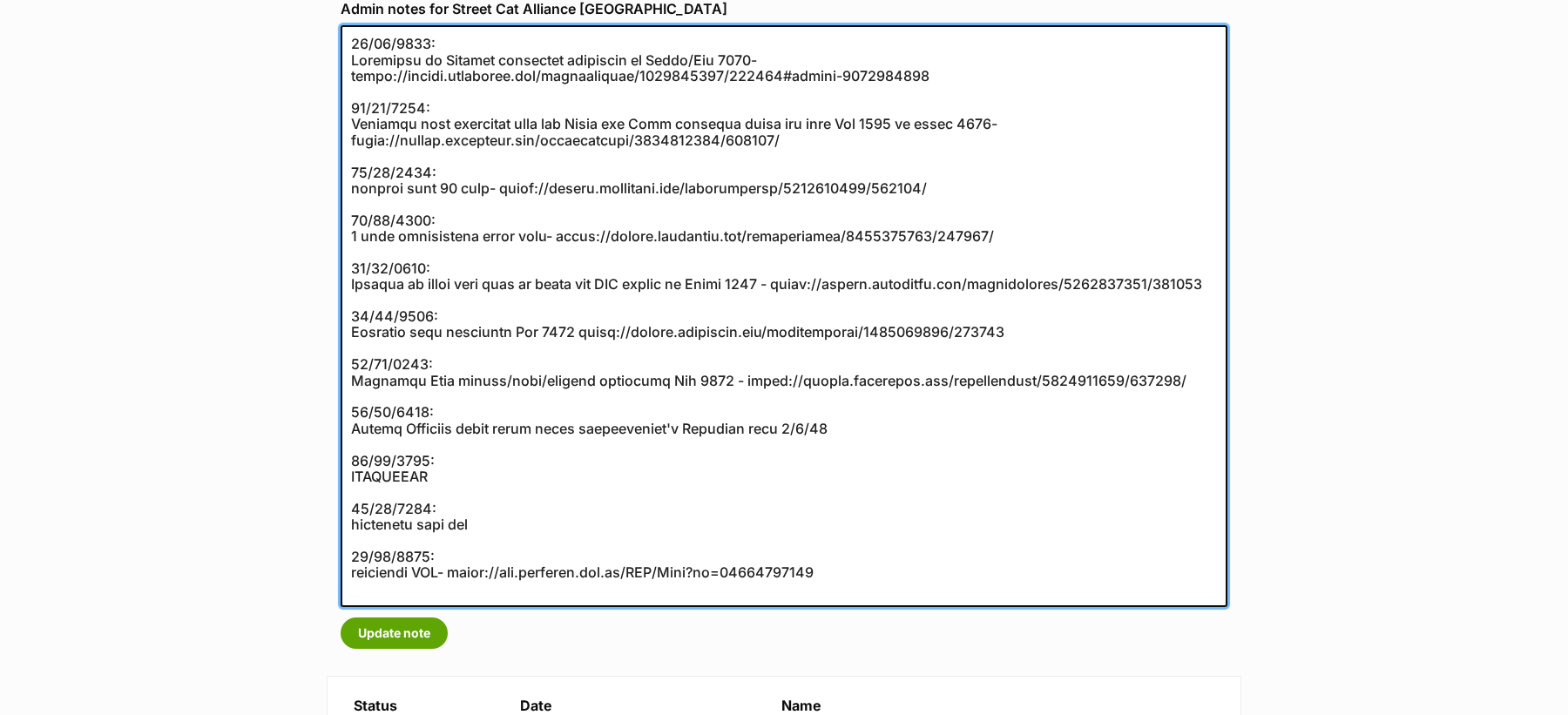
click at [352, 43] on textarea at bounding box center [784, 317] width 886 height 582
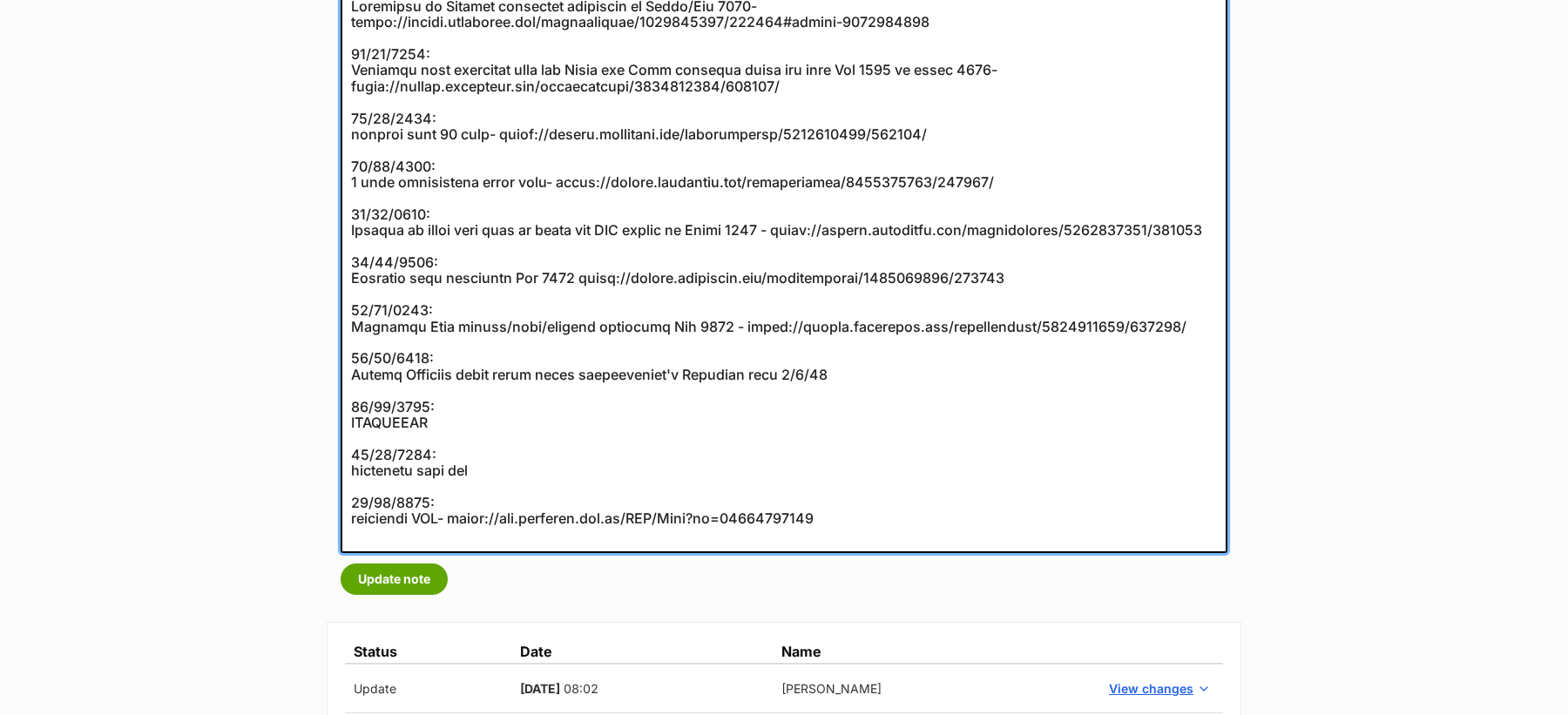
scroll to position [395, 0]
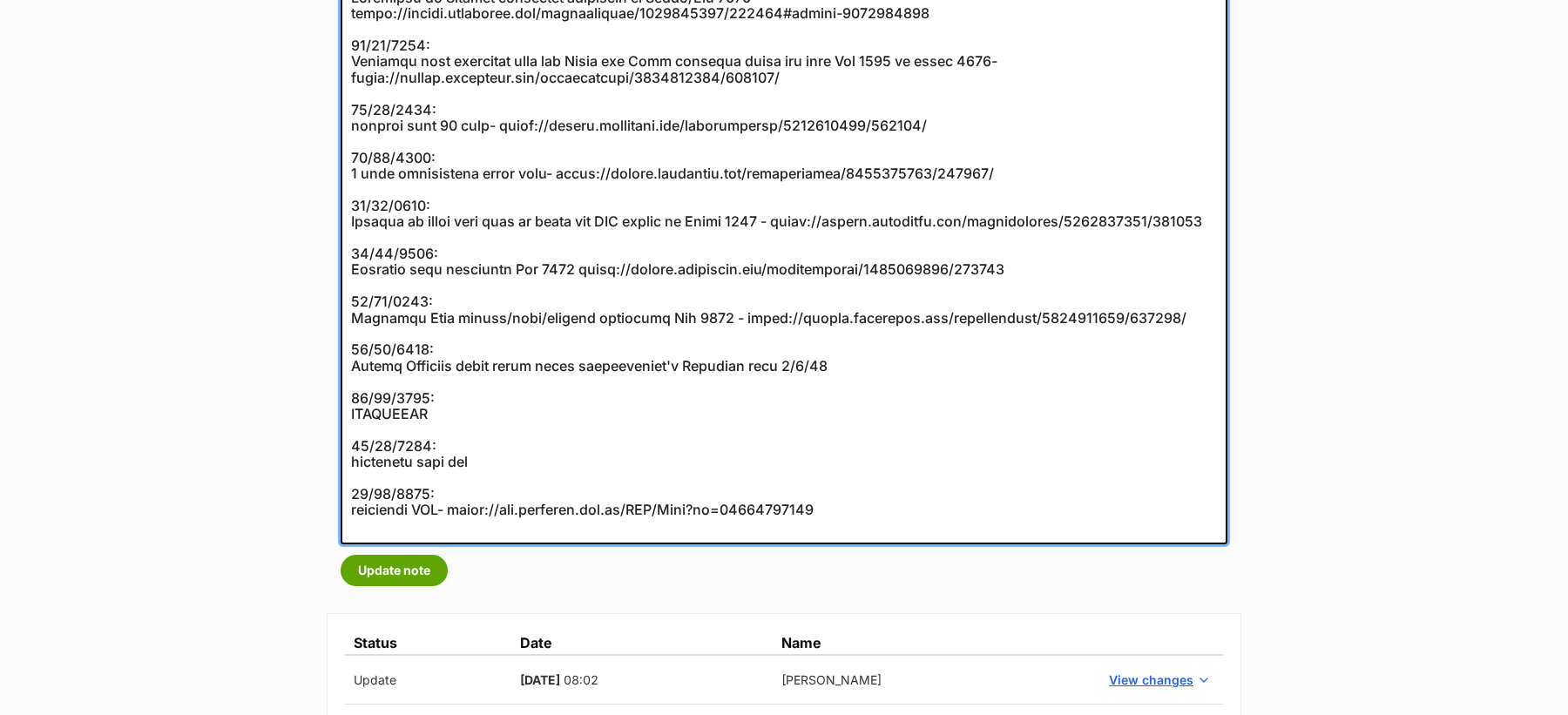
click at [511, 472] on textarea at bounding box center [784, 254] width 886 height 582
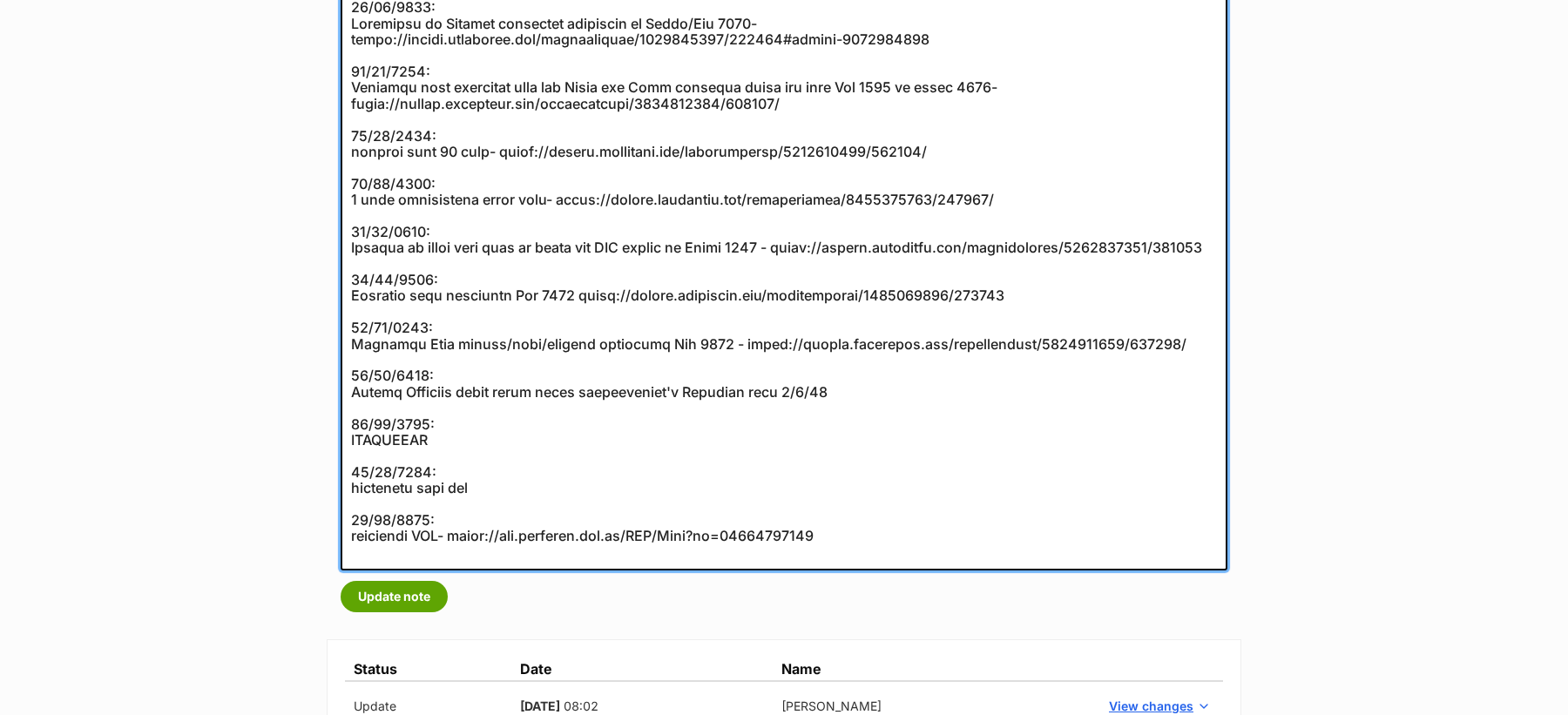
scroll to position [372, 0]
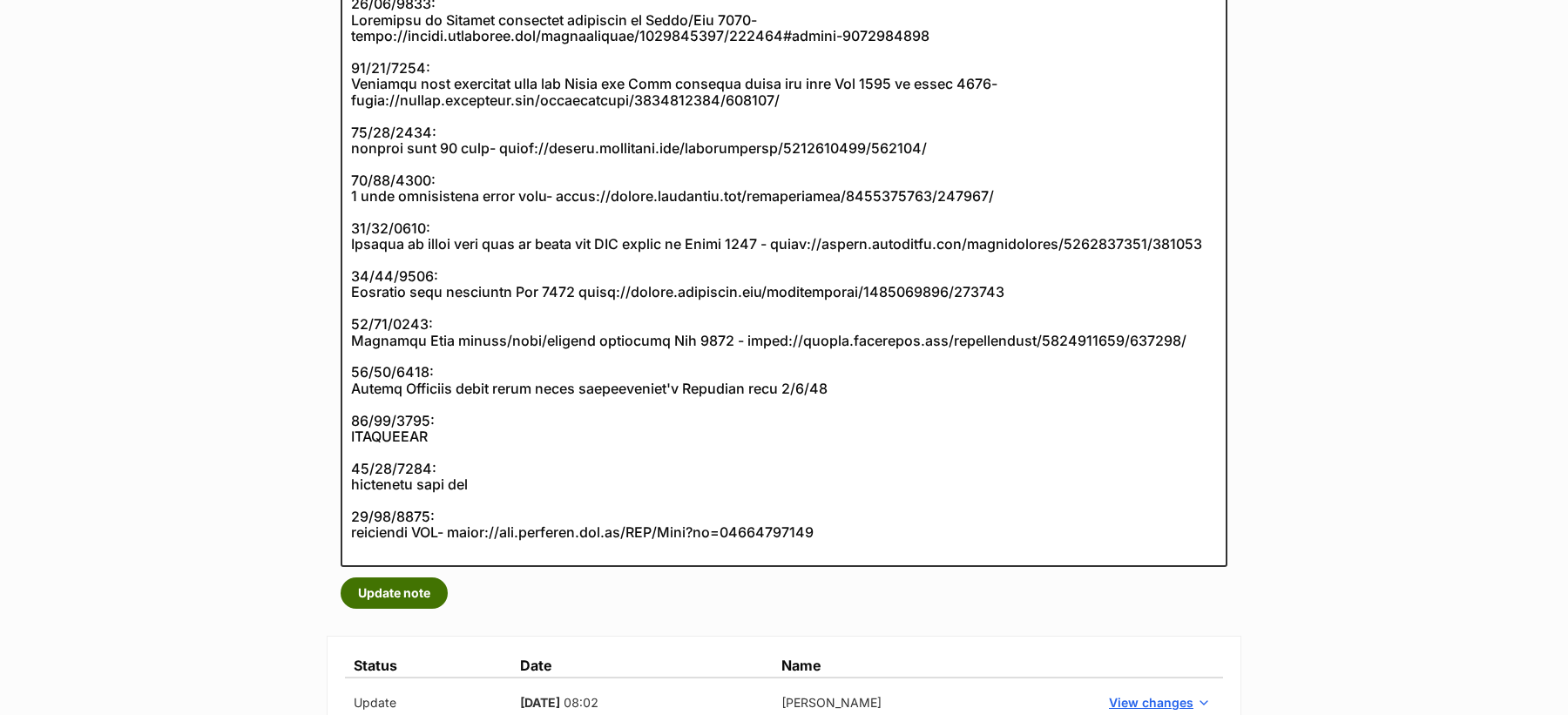
click at [430, 593] on button "Update note" at bounding box center [394, 593] width 107 height 31
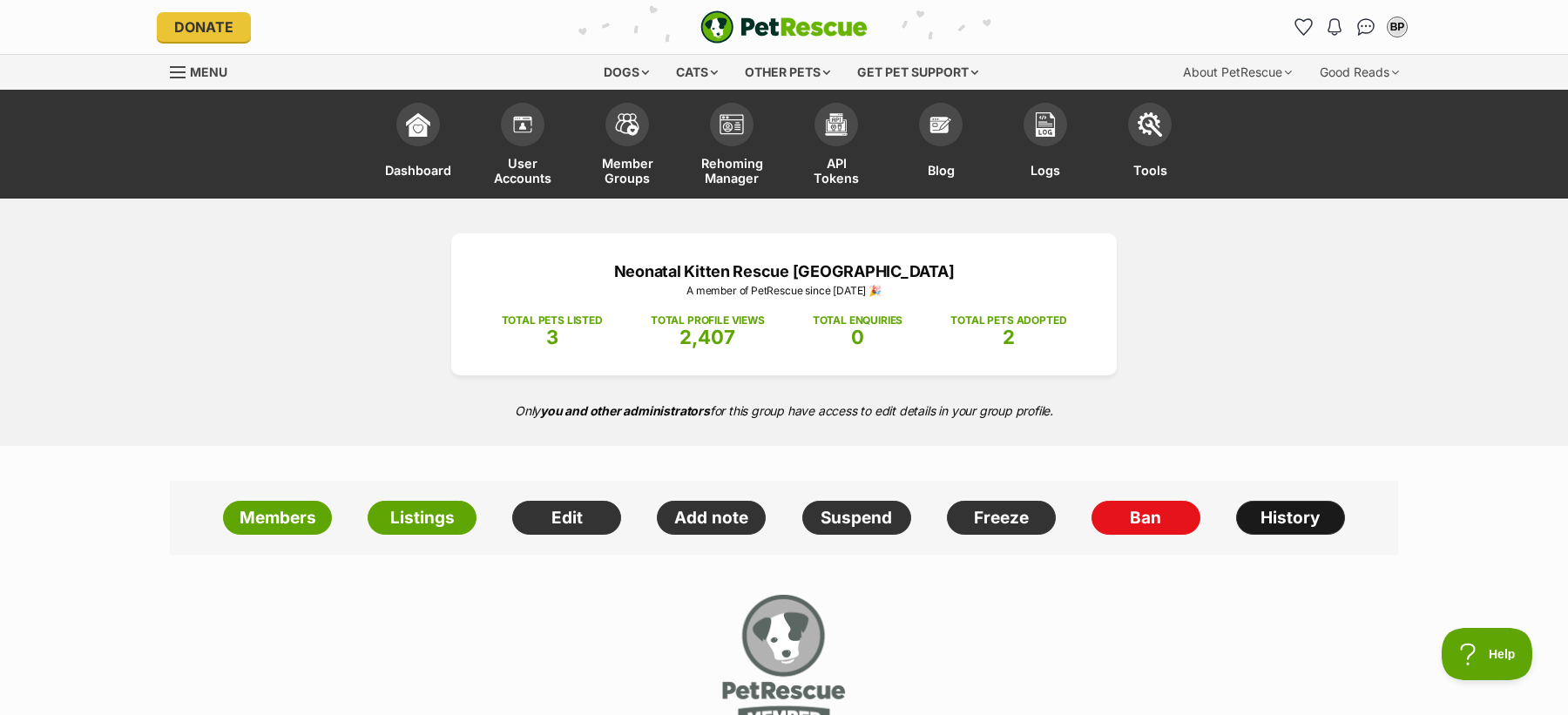
click at [1301, 516] on link "History" at bounding box center [1291, 518] width 109 height 35
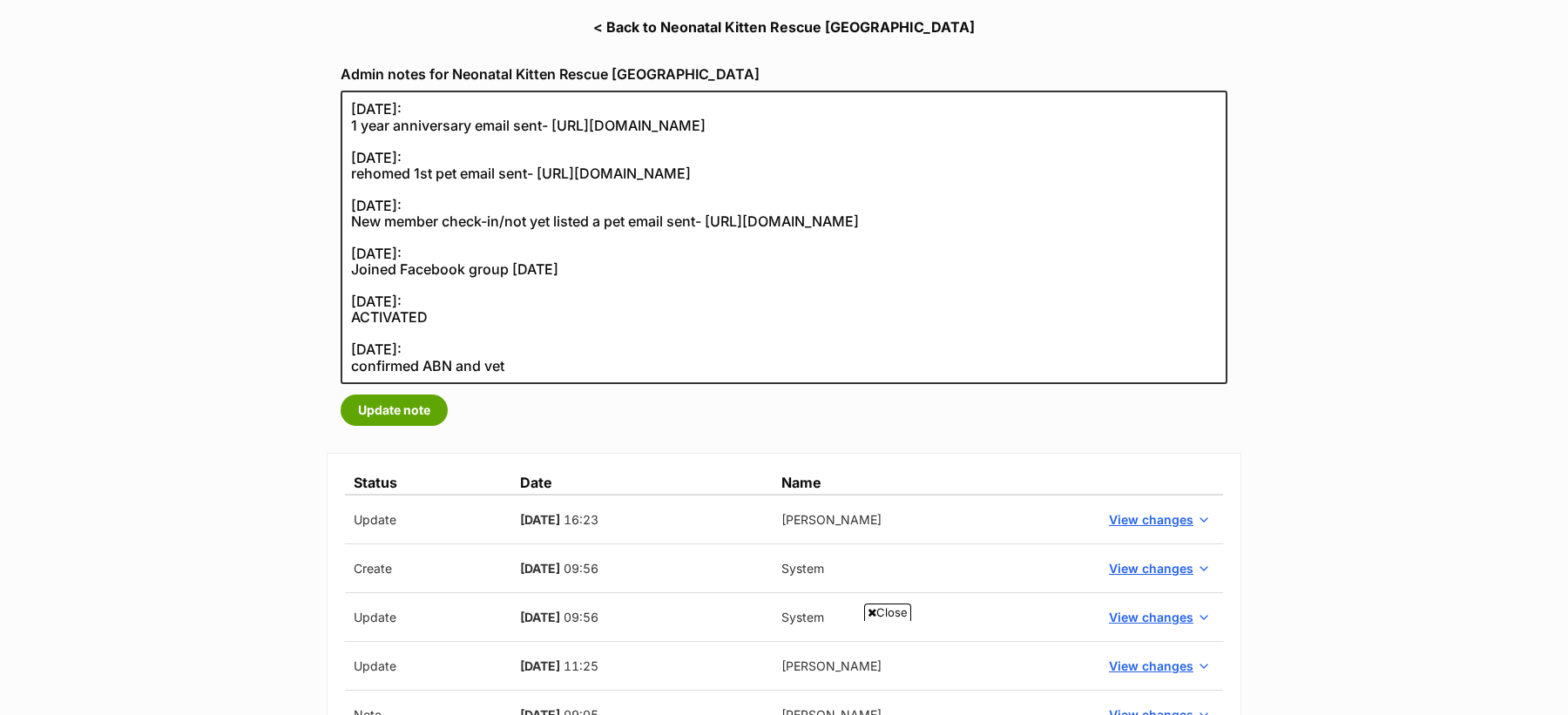
scroll to position [268, 0]
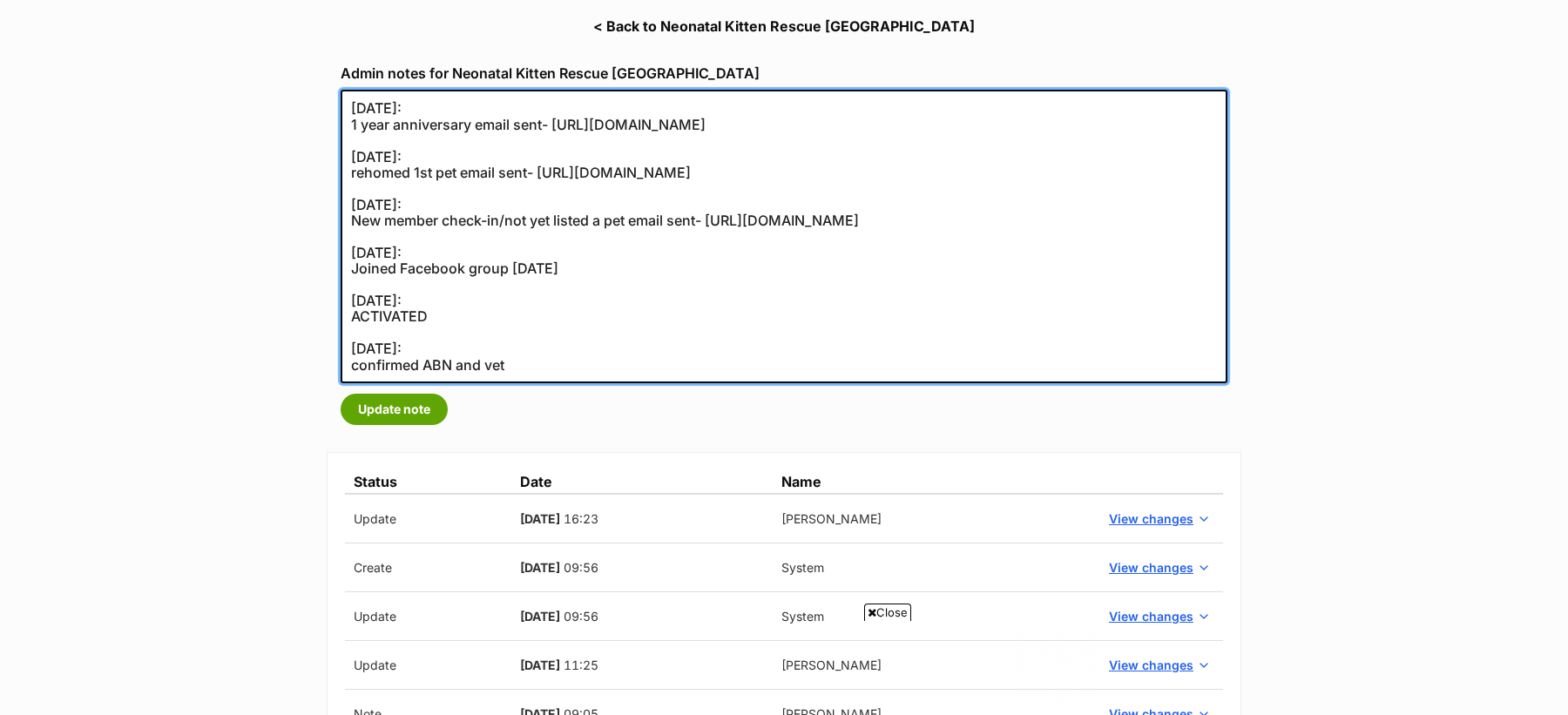
drag, startPoint x: 511, startPoint y: 364, endPoint x: 450, endPoint y: 367, distance: 61.1
click at [450, 367] on textarea "08/09/2022: 1 year anniversary email sent- https://secure.helpscout.net/convers…" at bounding box center [784, 236] width 886 height 294
click at [434, 366] on textarea "08/09/2022: 1 year anniversary email sent- https://secure.helpscout.net/convers…" at bounding box center [784, 236] width 886 height 294
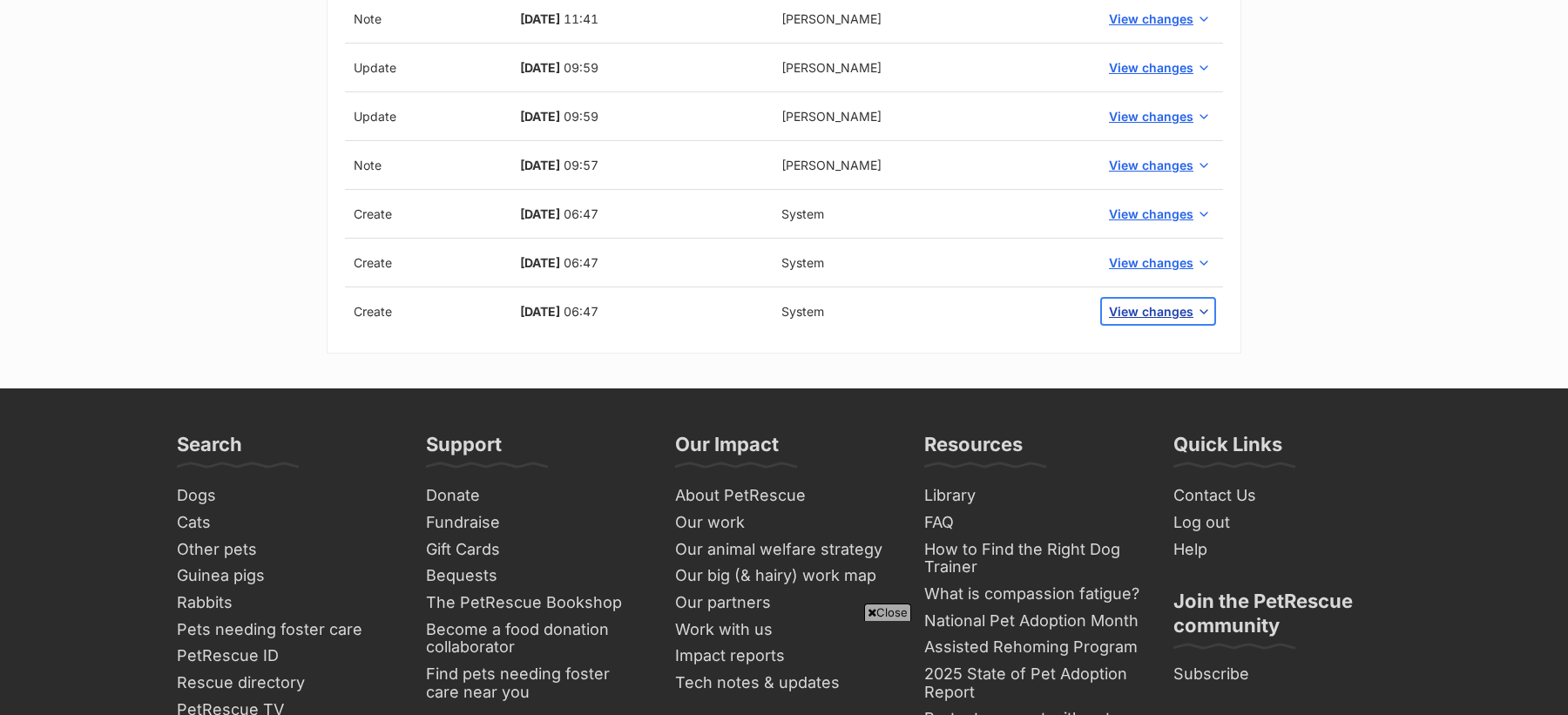
click at [1121, 308] on span "View changes" at bounding box center [1151, 311] width 85 height 18
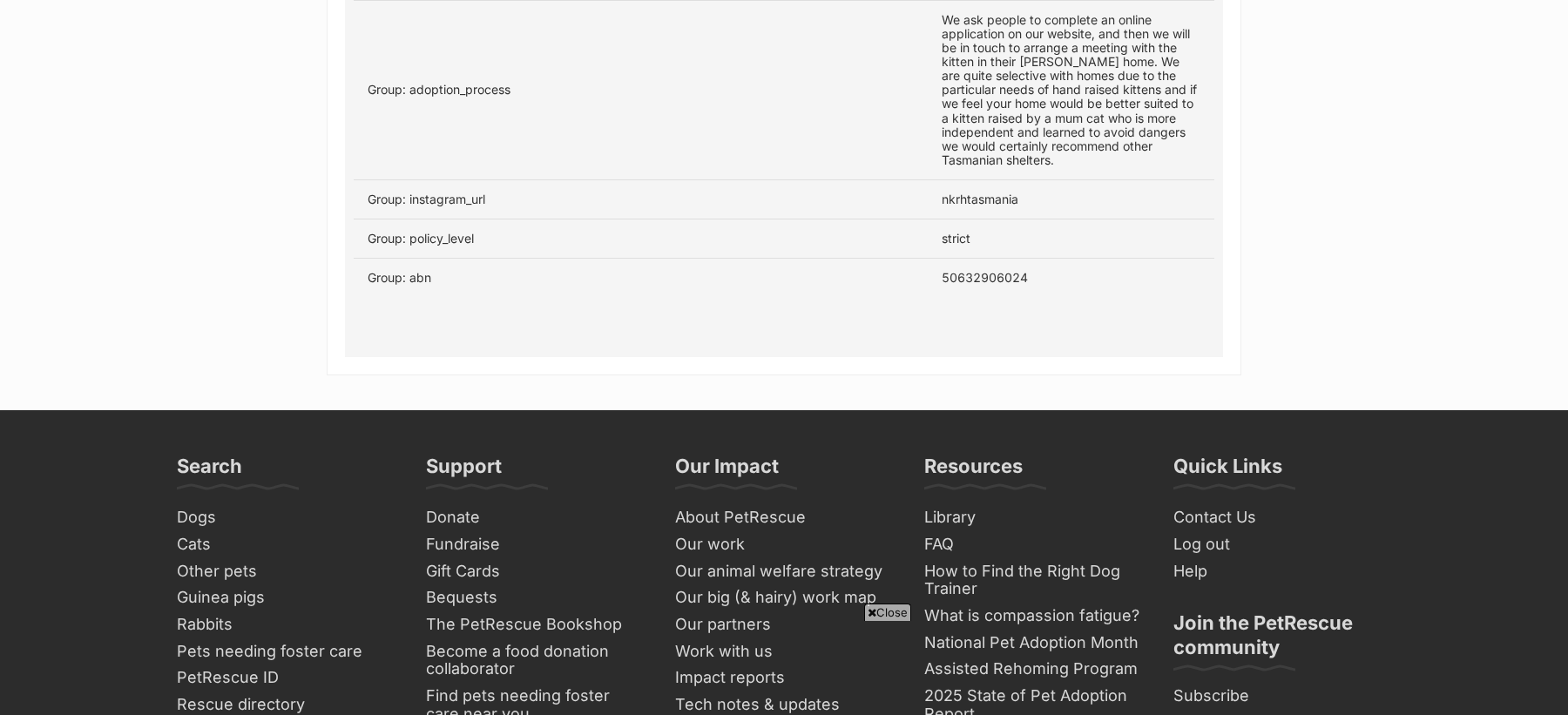
scroll to position [2484, 0]
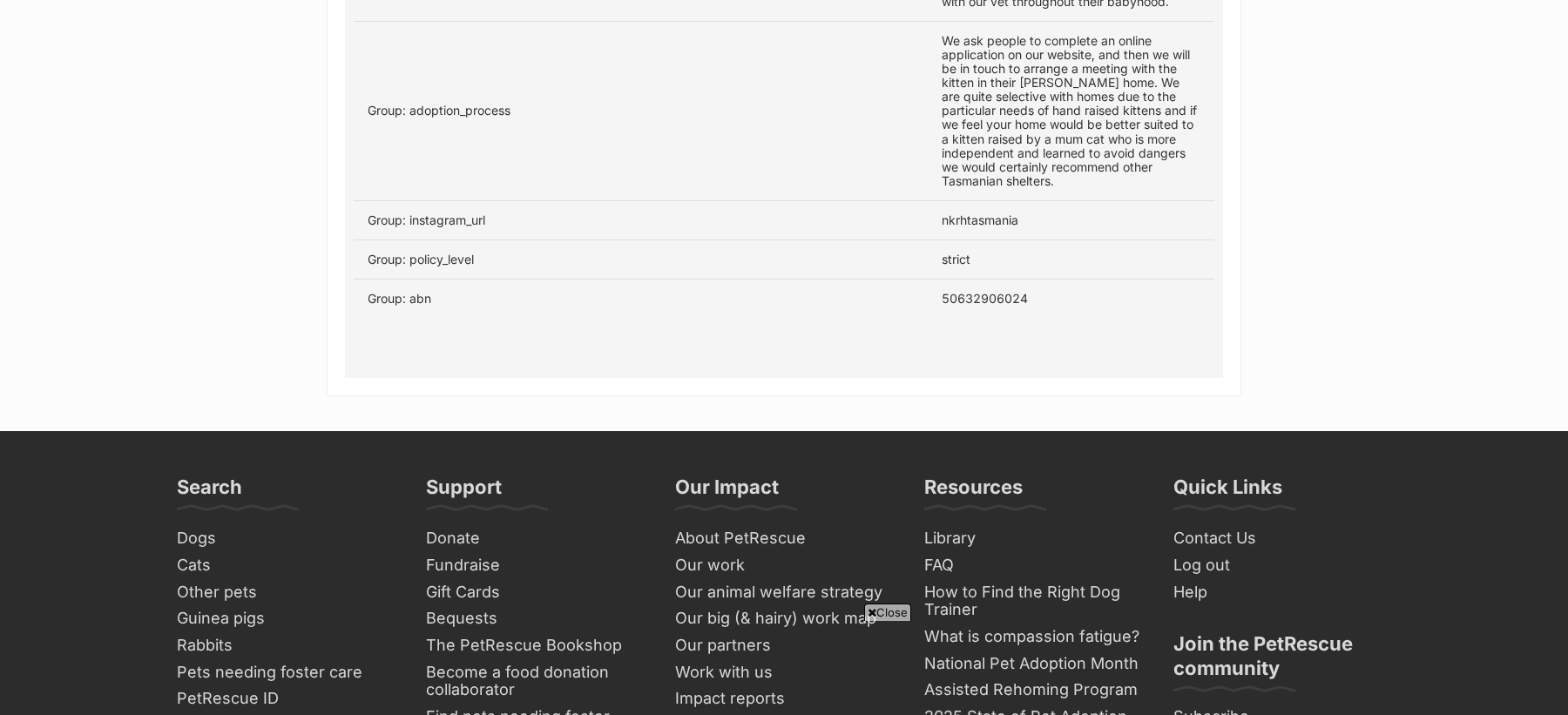
click at [995, 279] on td "50632906024" at bounding box center [1070, 298] width 287 height 39
copy td "50632906024"
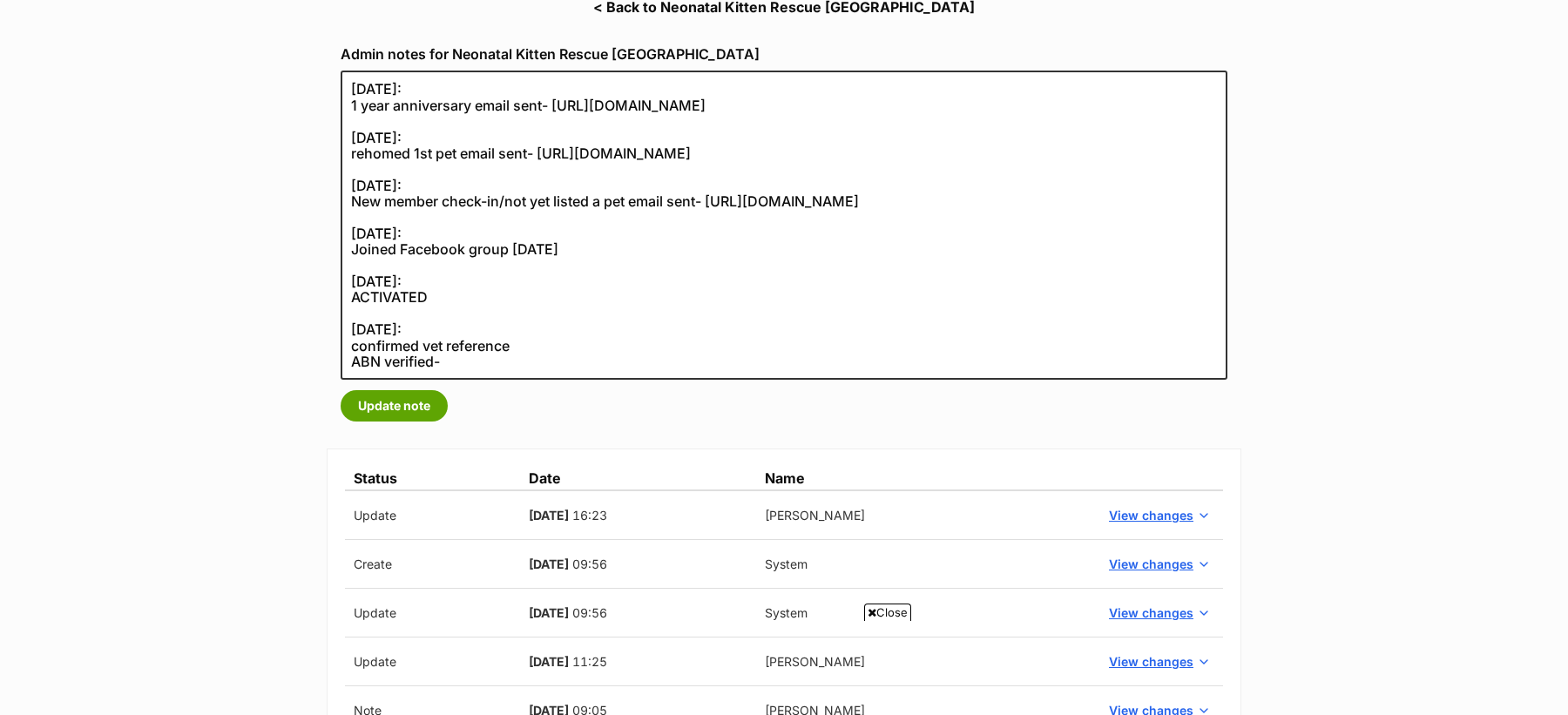
scroll to position [278, 0]
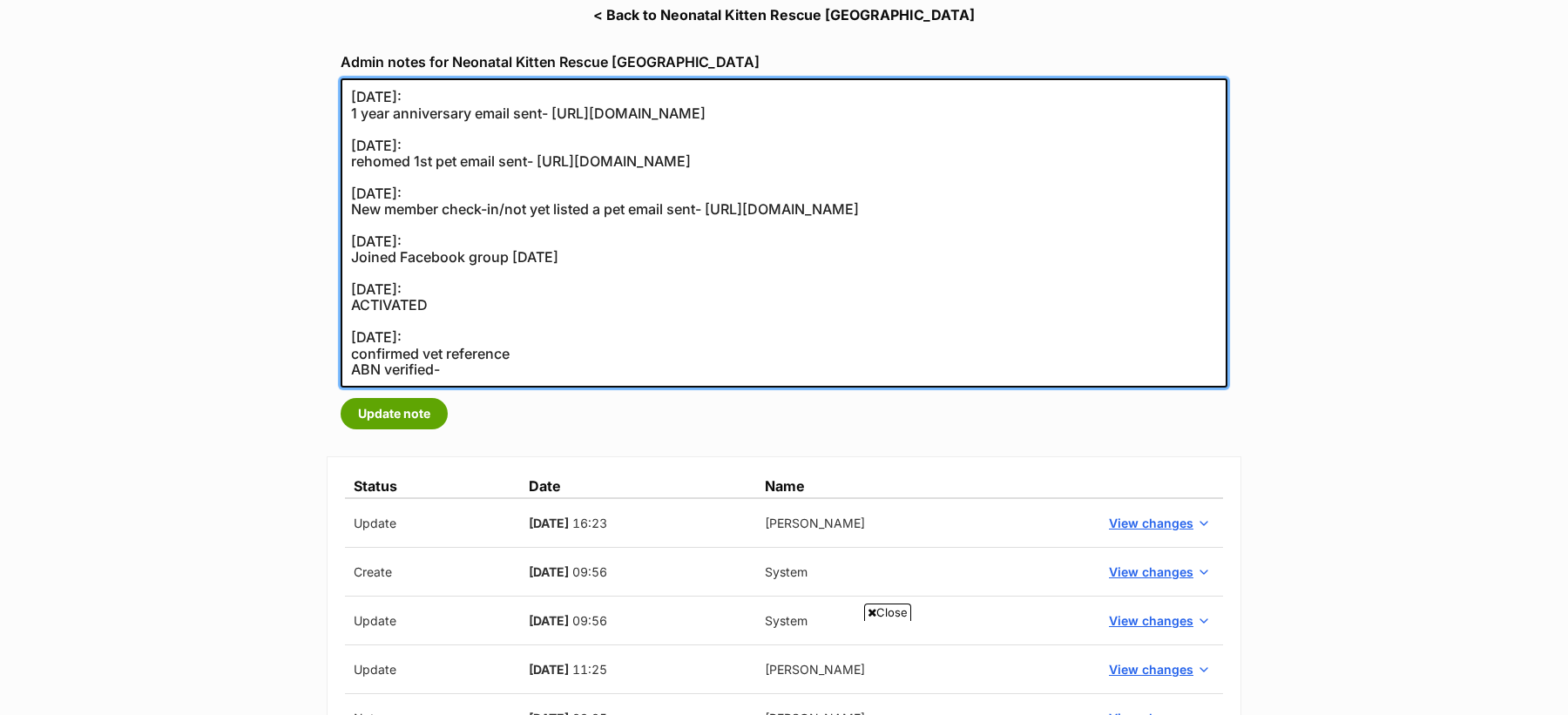
click at [509, 373] on textarea "08/09/2022: 1 year anniversary email sent- https://secure.helpscout.net/convers…" at bounding box center [784, 233] width 886 height 309
paste textarea "https://abr.business.gov.au/ABN/View?id=50632906024"
type textarea "08/09/2022: 1 year anniversary email sent- https://secure.helpscout.net/convers…"
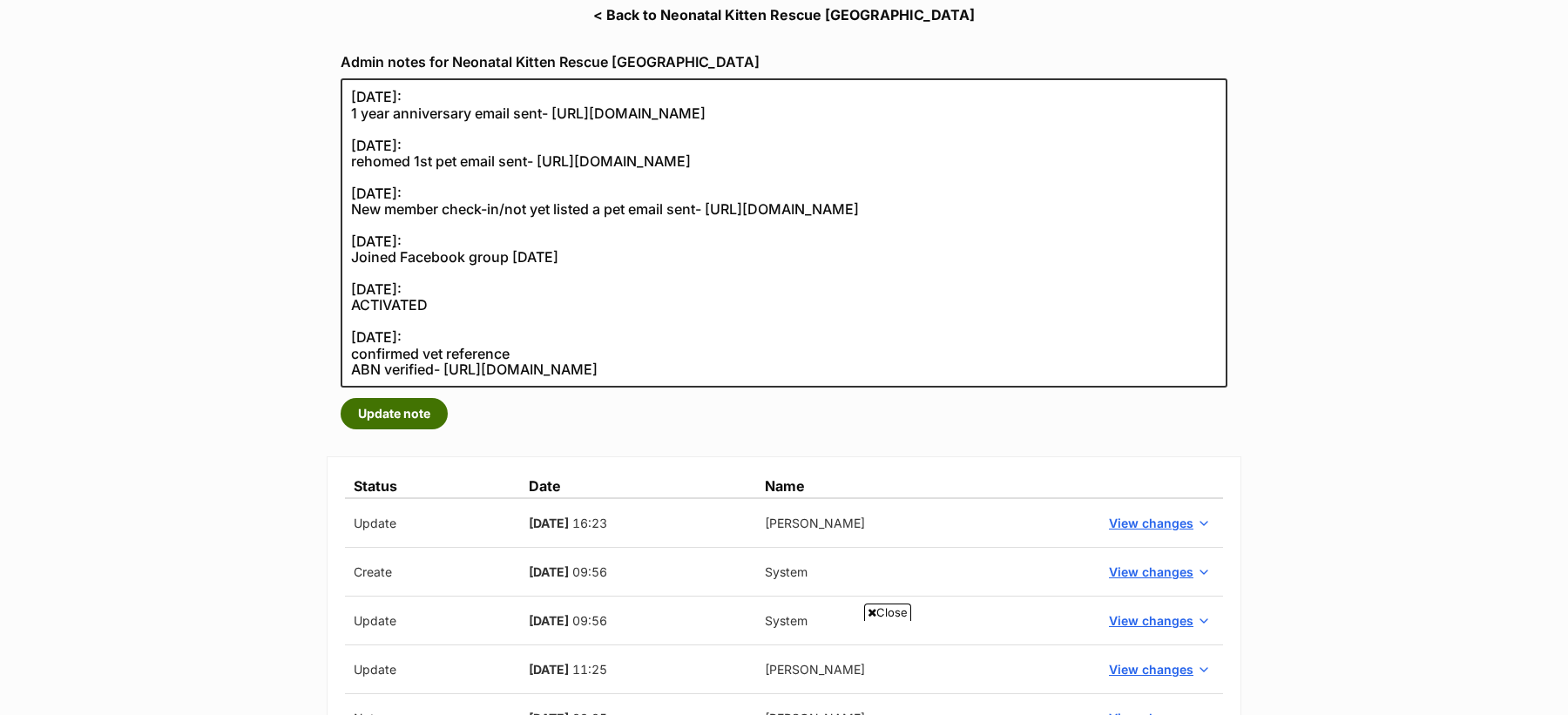
click at [393, 419] on button "Update note" at bounding box center [394, 414] width 107 height 31
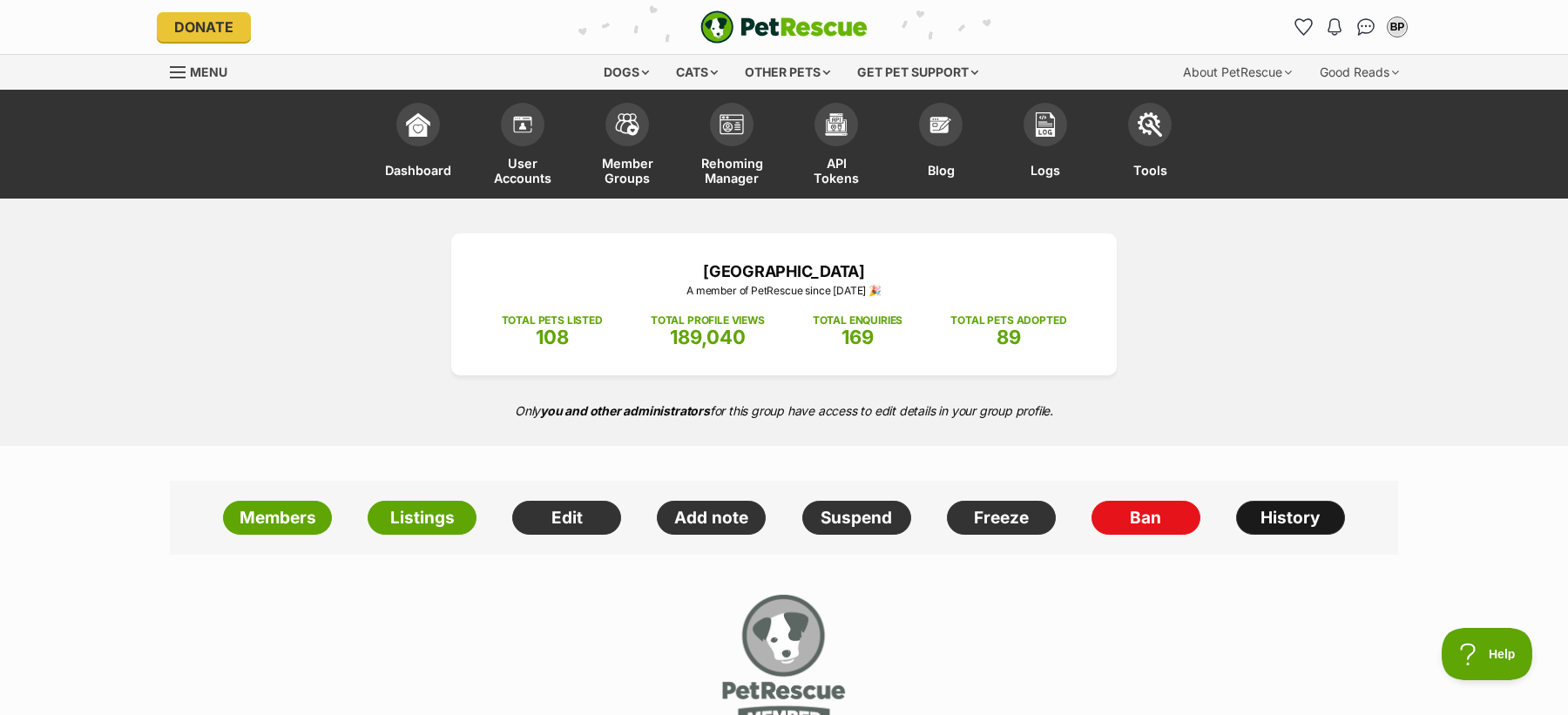
click at [1278, 514] on link "History" at bounding box center [1291, 518] width 109 height 35
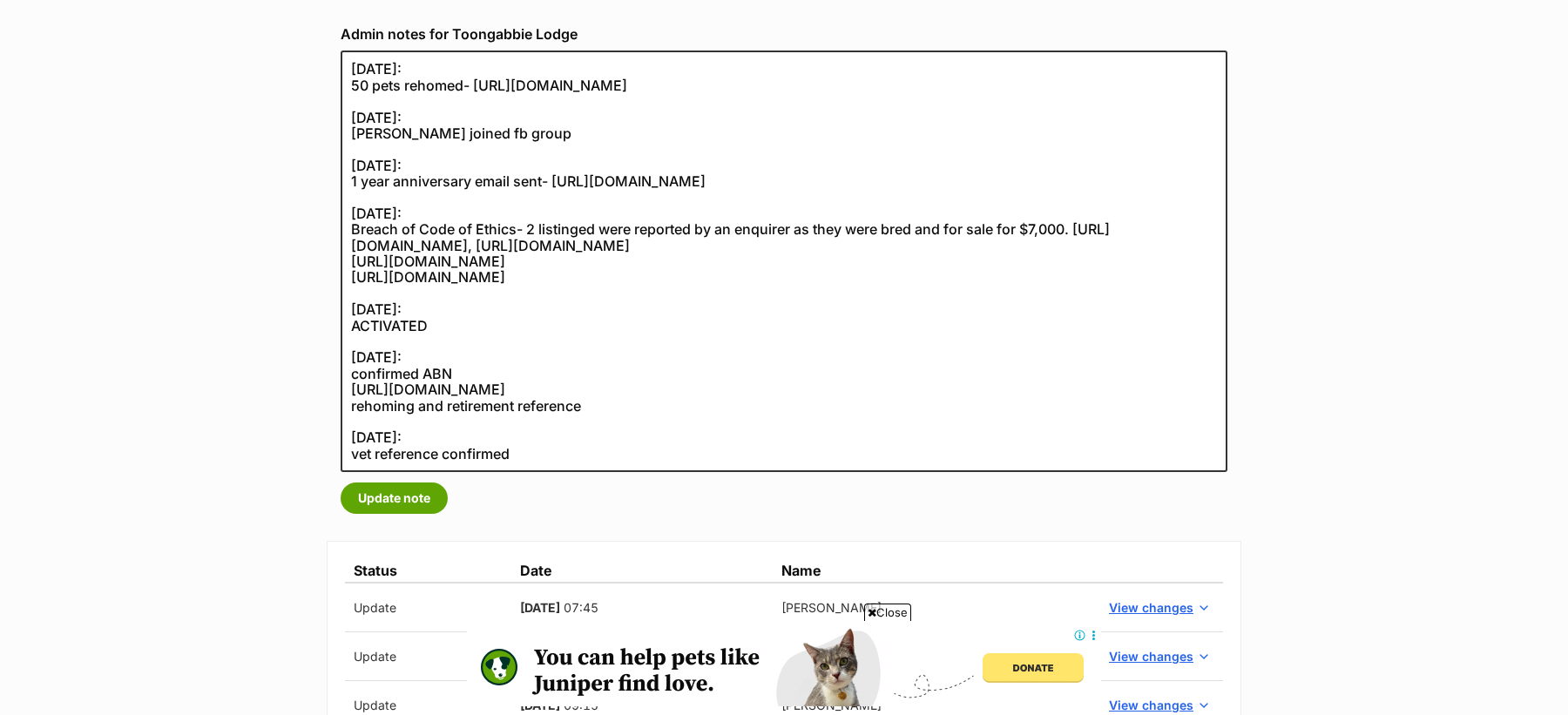
scroll to position [310, 0]
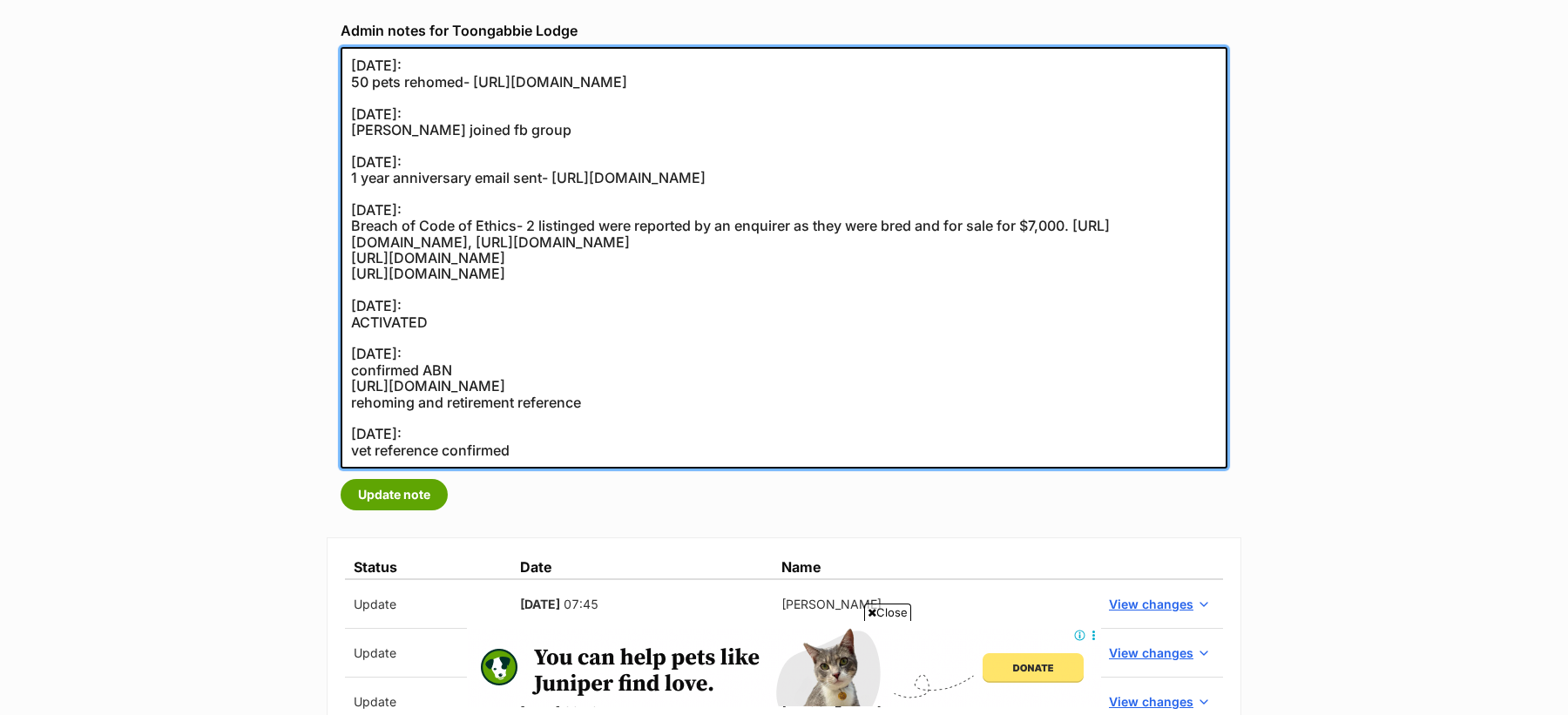
click at [520, 366] on textarea "[DATE]: 50 pets rehomed- [URL][DOMAIN_NAME] [DATE]: [PERSON_NAME] joined fb gro…" at bounding box center [784, 257] width 886 height 421
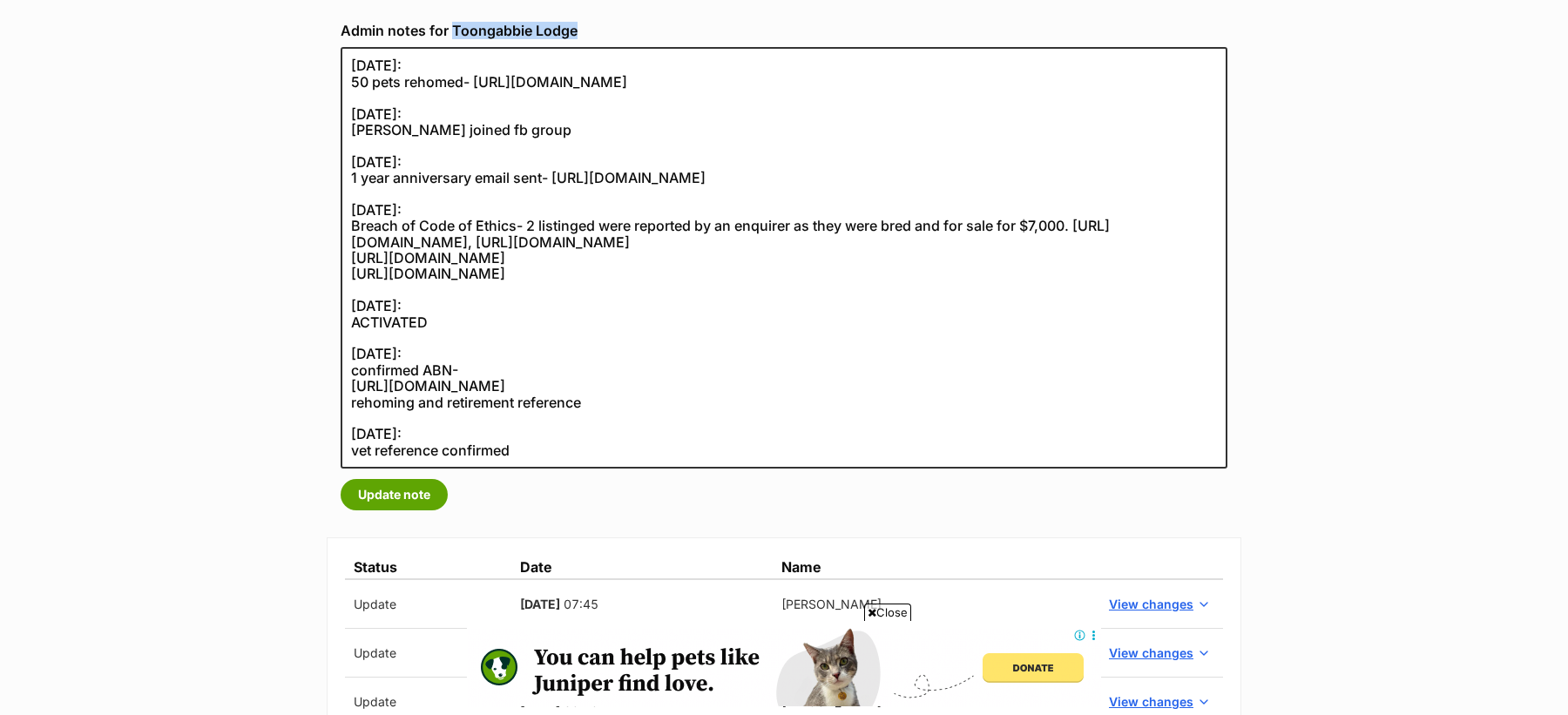
drag, startPoint x: 581, startPoint y: 36, endPoint x: 455, endPoint y: 35, distance: 126.0
click at [455, 35] on label "Admin notes for Toongabbie Lodge" at bounding box center [784, 31] width 886 height 15
copy label "[GEOGRAPHIC_DATA]"
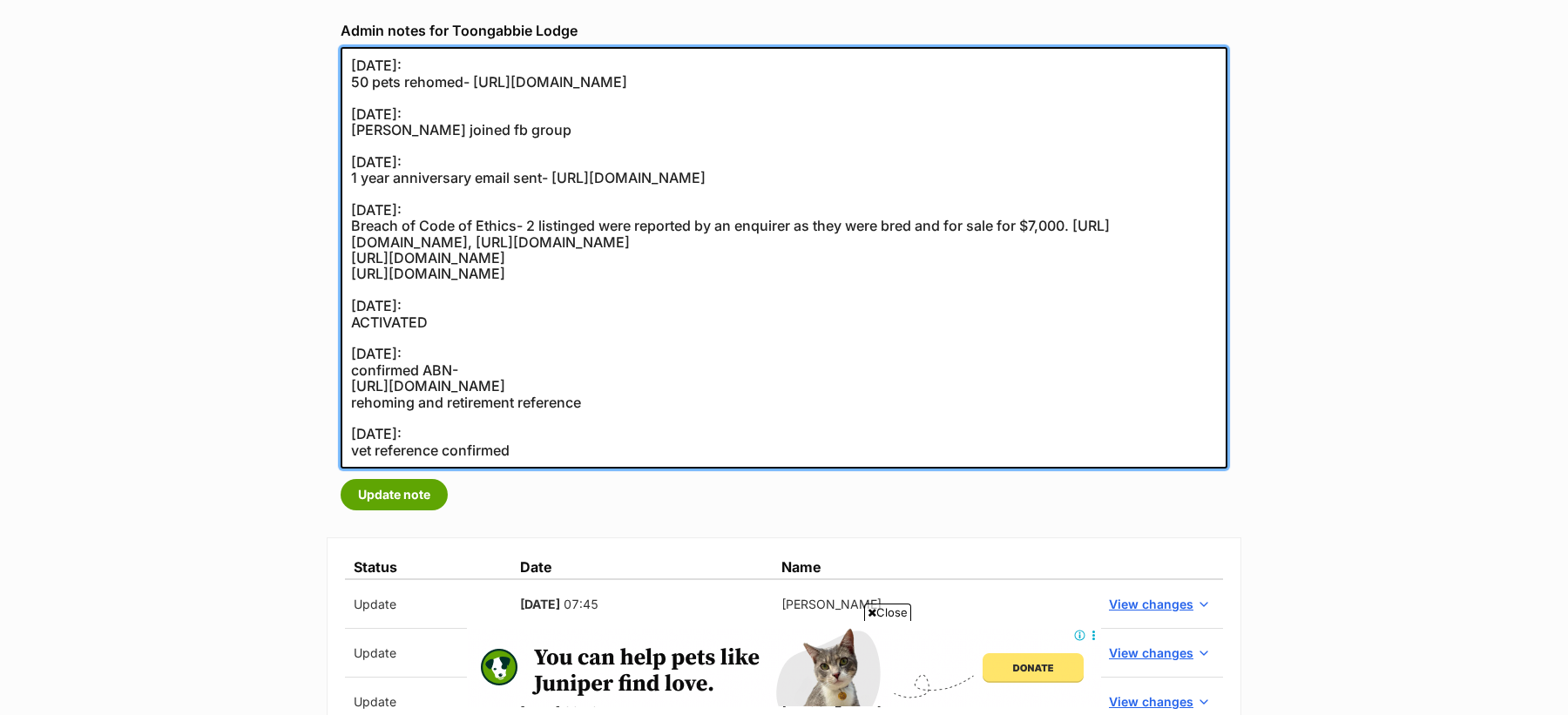
click at [524, 371] on textarea "[DATE]: 50 pets rehomed- [URL][DOMAIN_NAME] [DATE]: [PERSON_NAME] joined fb gro…" at bounding box center [784, 257] width 886 height 421
paste textarea "https://abr.business.gov.au/ABN/View?abn=44004349268"
type textarea "[DATE]: 50 pets rehomed- [URL][DOMAIN_NAME] [DATE]: [PERSON_NAME] joined fb gro…"
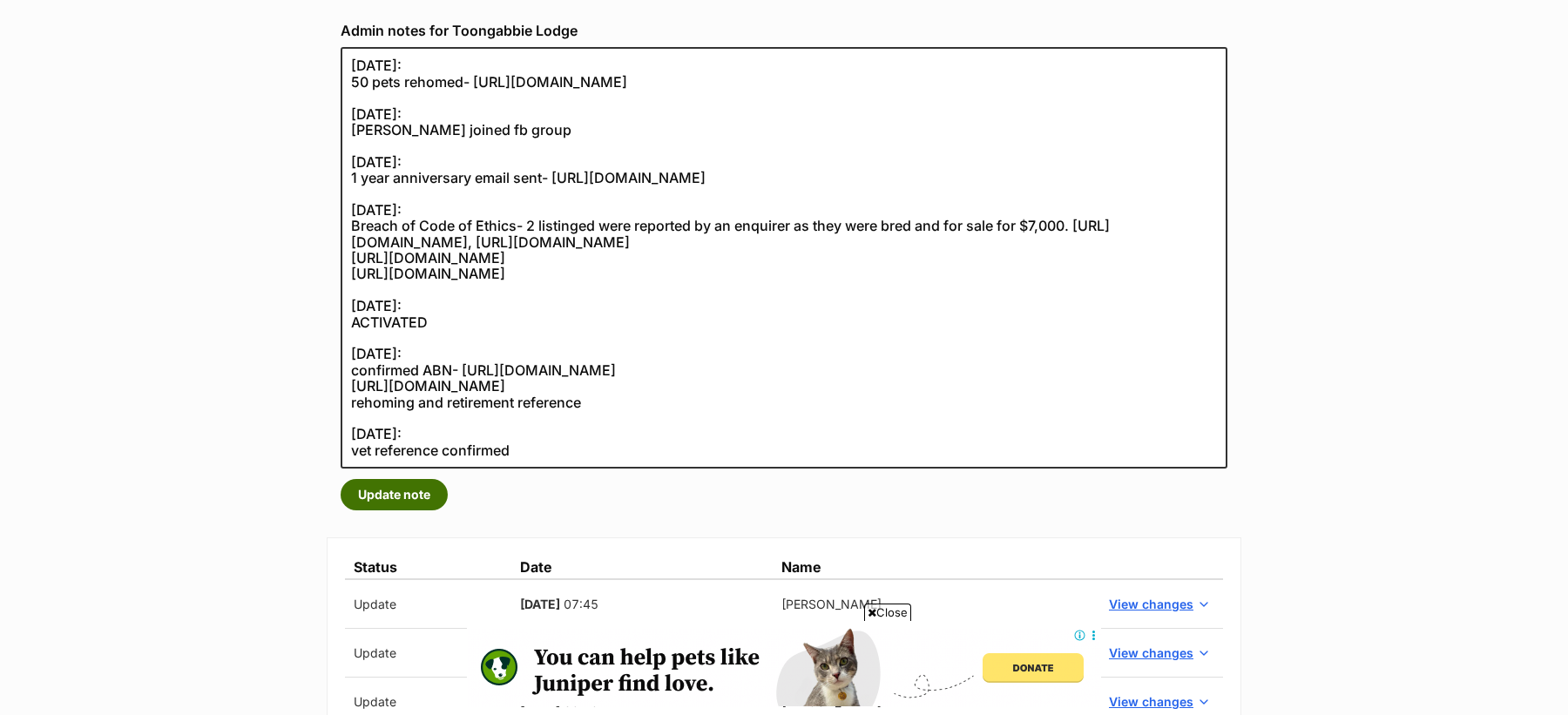
click at [412, 503] on button "Update note" at bounding box center [394, 495] width 107 height 31
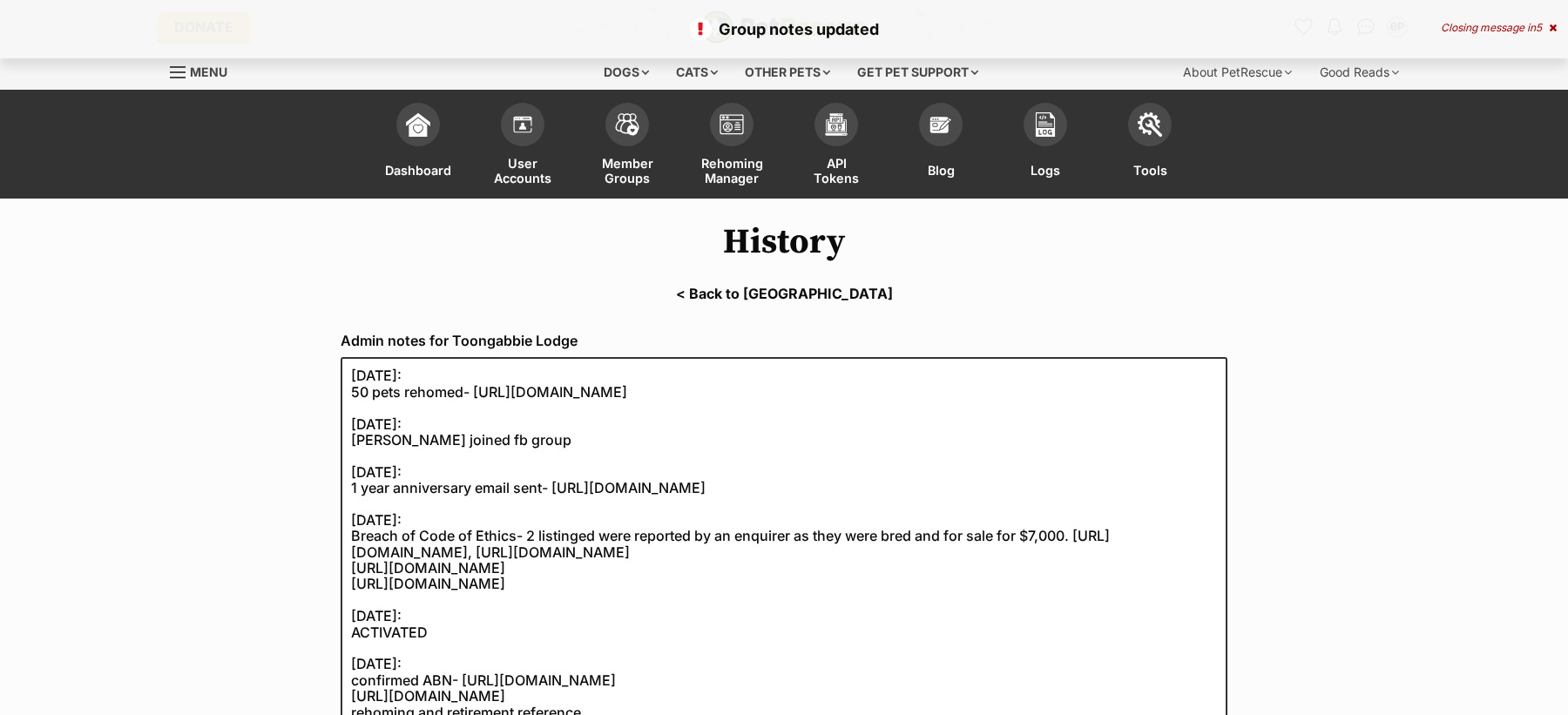
click at [775, 296] on link "< Back to [GEOGRAPHIC_DATA]" at bounding box center [784, 294] width 1568 height 15
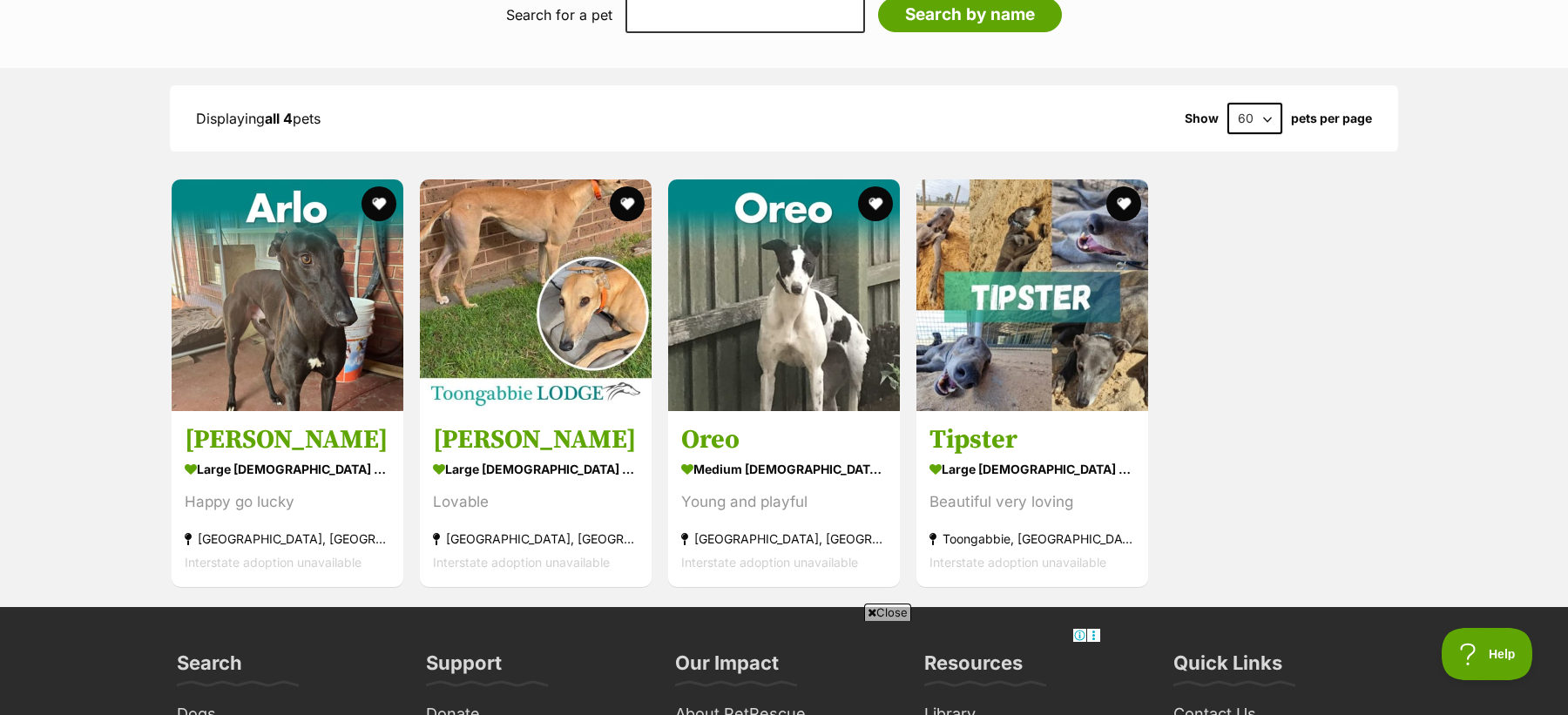
scroll to position [2200, 0]
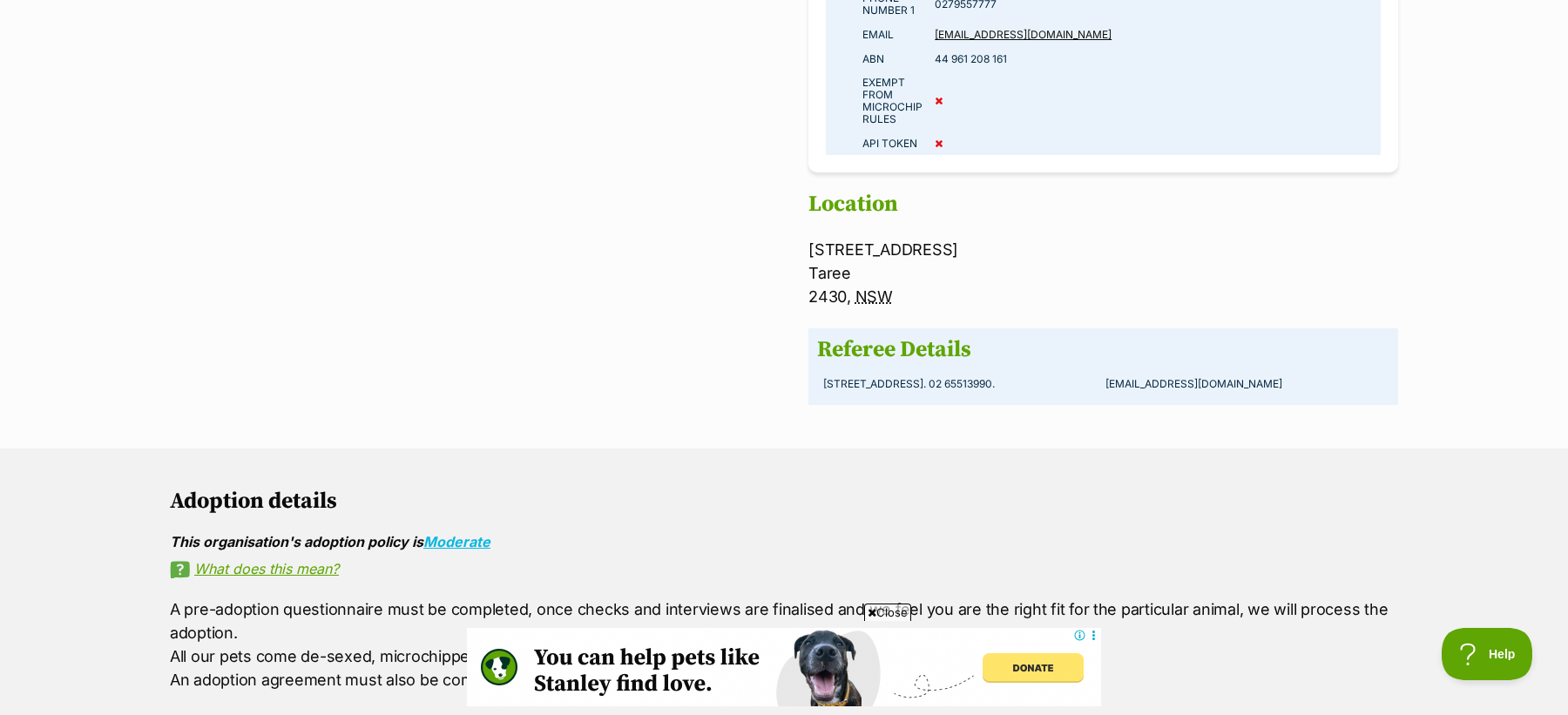
scroll to position [315, 0]
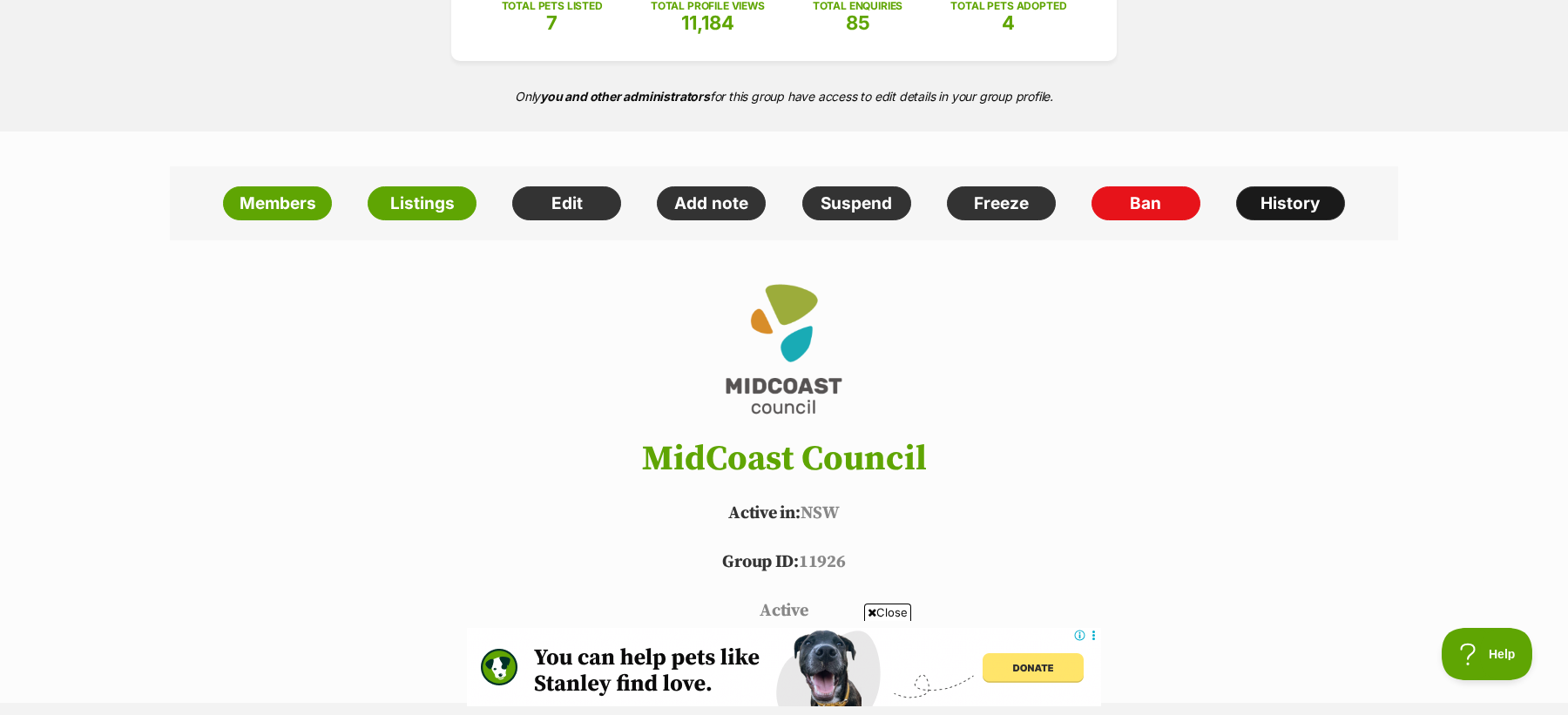
click at [1294, 196] on link "History" at bounding box center [1291, 204] width 109 height 35
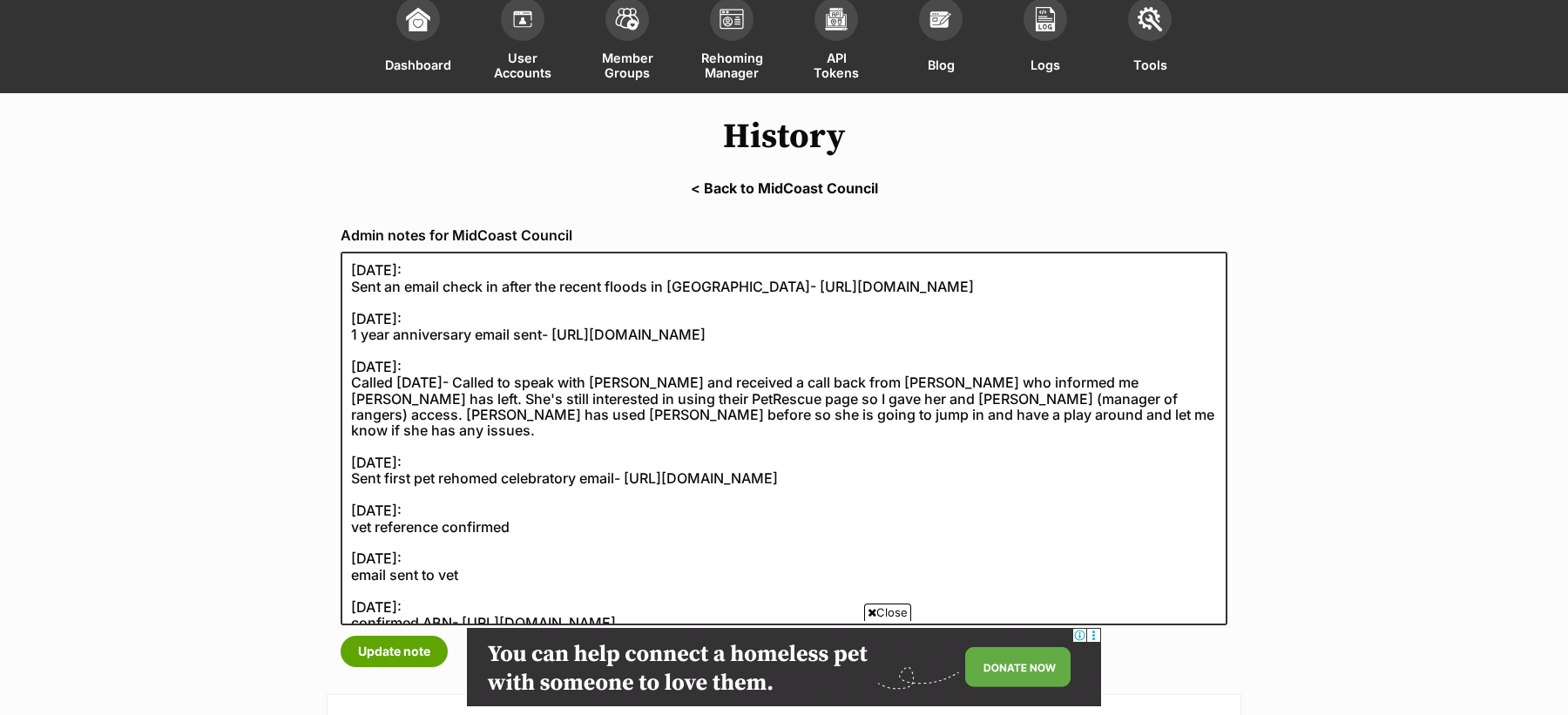
scroll to position [251, 0]
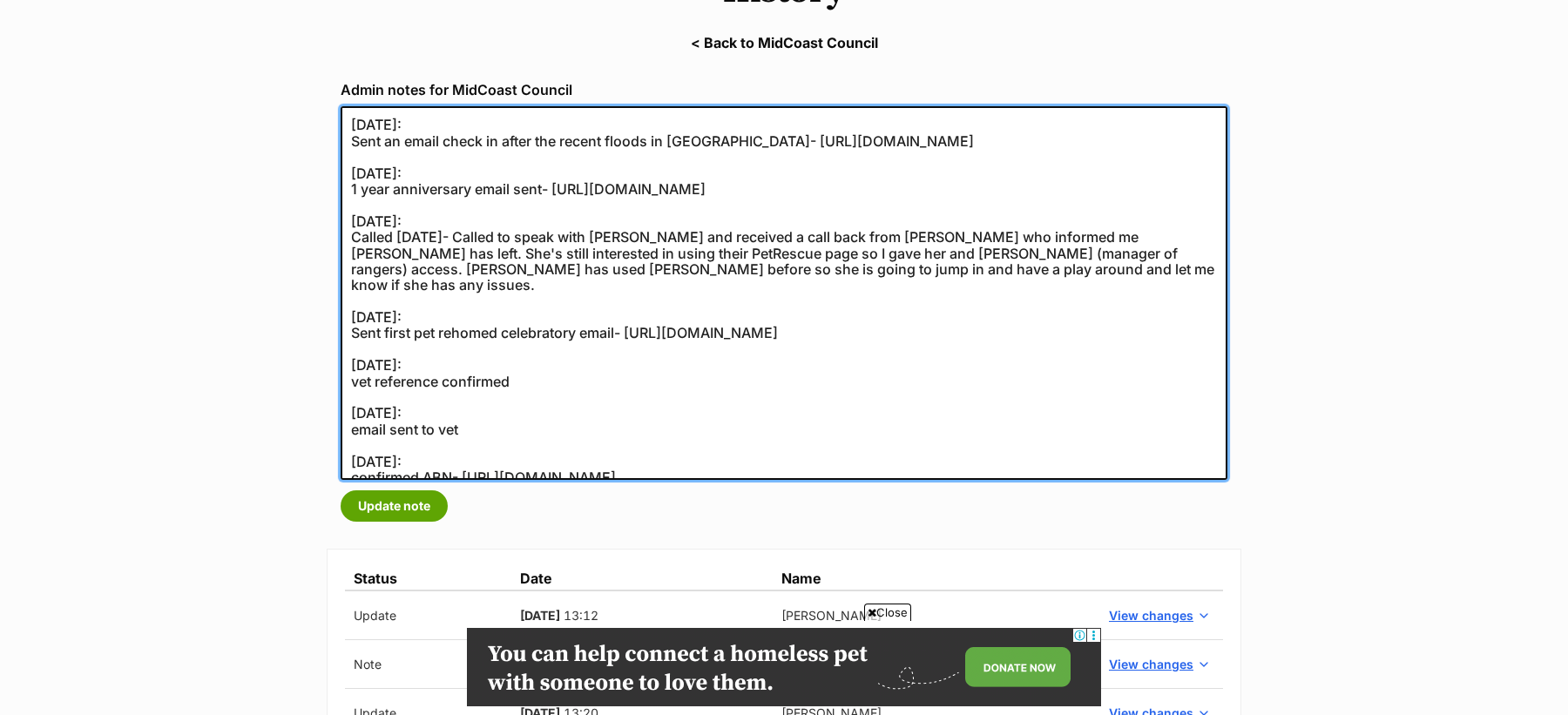
click at [499, 413] on textarea "[DATE]: Sent an email check in after the recent floods in [GEOGRAPHIC_DATA]- [U…" at bounding box center [784, 293] width 886 height 374
drag, startPoint x: 499, startPoint y: 413, endPoint x: 348, endPoint y: 392, distance: 152.5
click at [348, 392] on textarea "[DATE]: Sent an email check in after the recent floods in [GEOGRAPHIC_DATA]- [U…" at bounding box center [784, 293] width 886 height 374
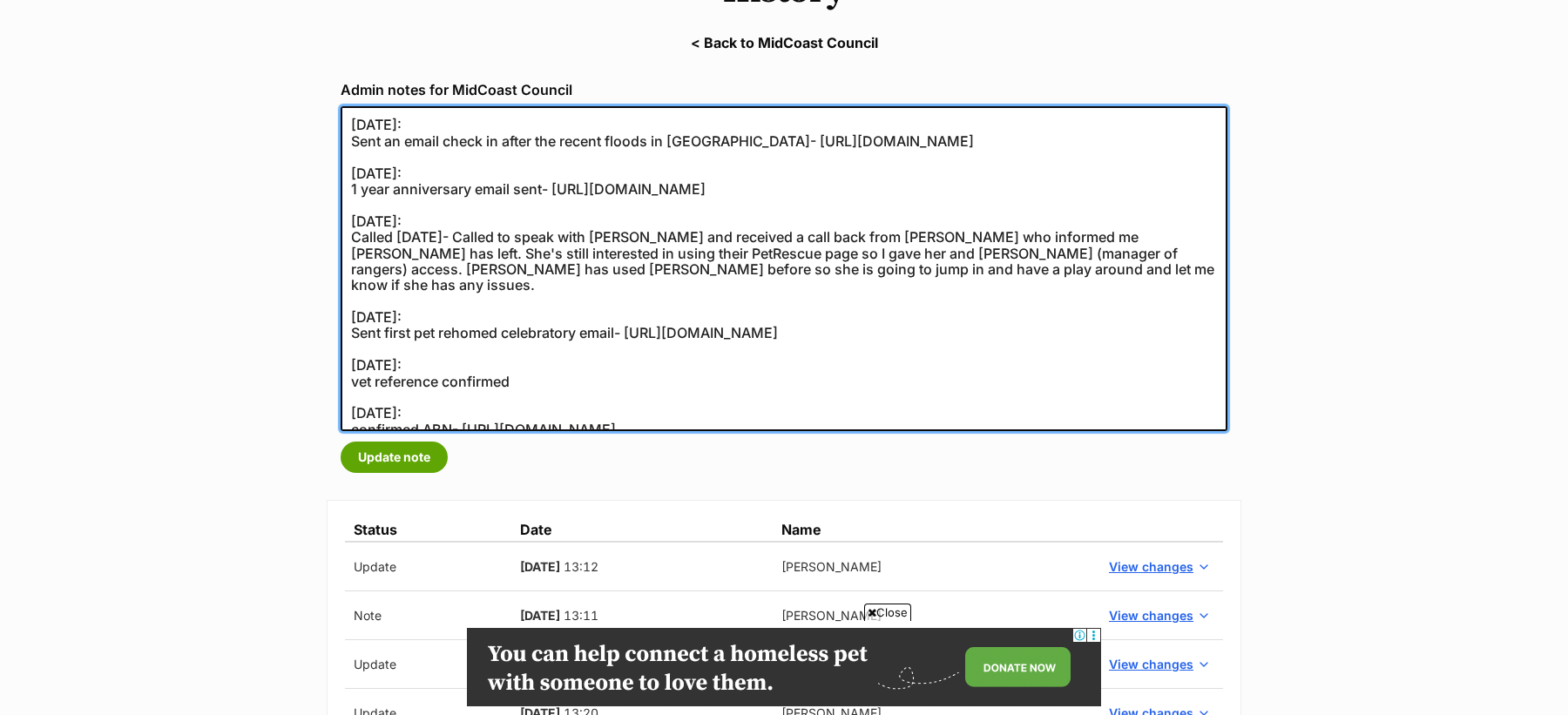
click at [372, 347] on textarea "[DATE]: Sent an email check in after the recent floods in [GEOGRAPHIC_DATA]- [U…" at bounding box center [784, 268] width 886 height 325
click at [369, 323] on textarea "[DATE]: Sent an email check in after the recent floods in [GEOGRAPHIC_DATA]- [U…" at bounding box center [784, 268] width 886 height 325
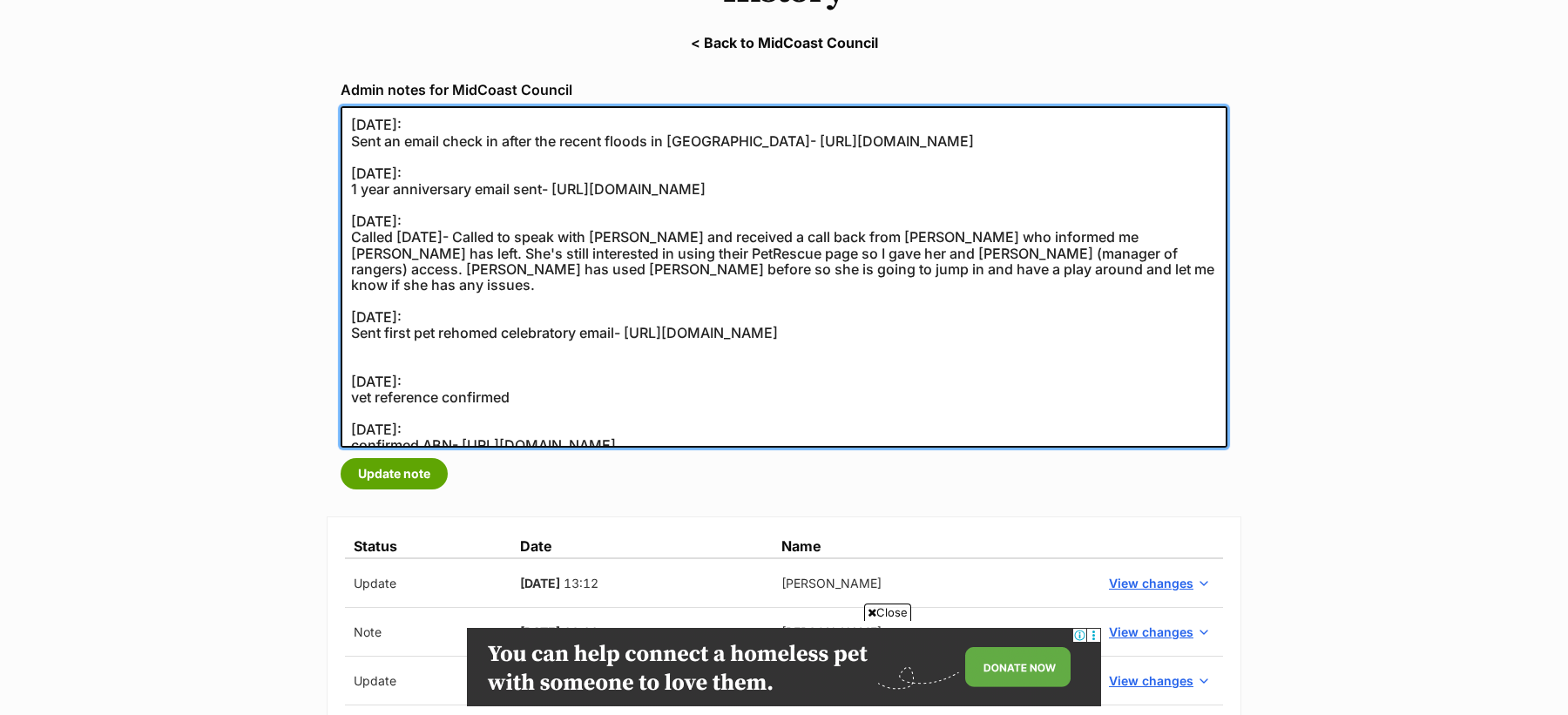
paste textarea "[DATE]:"
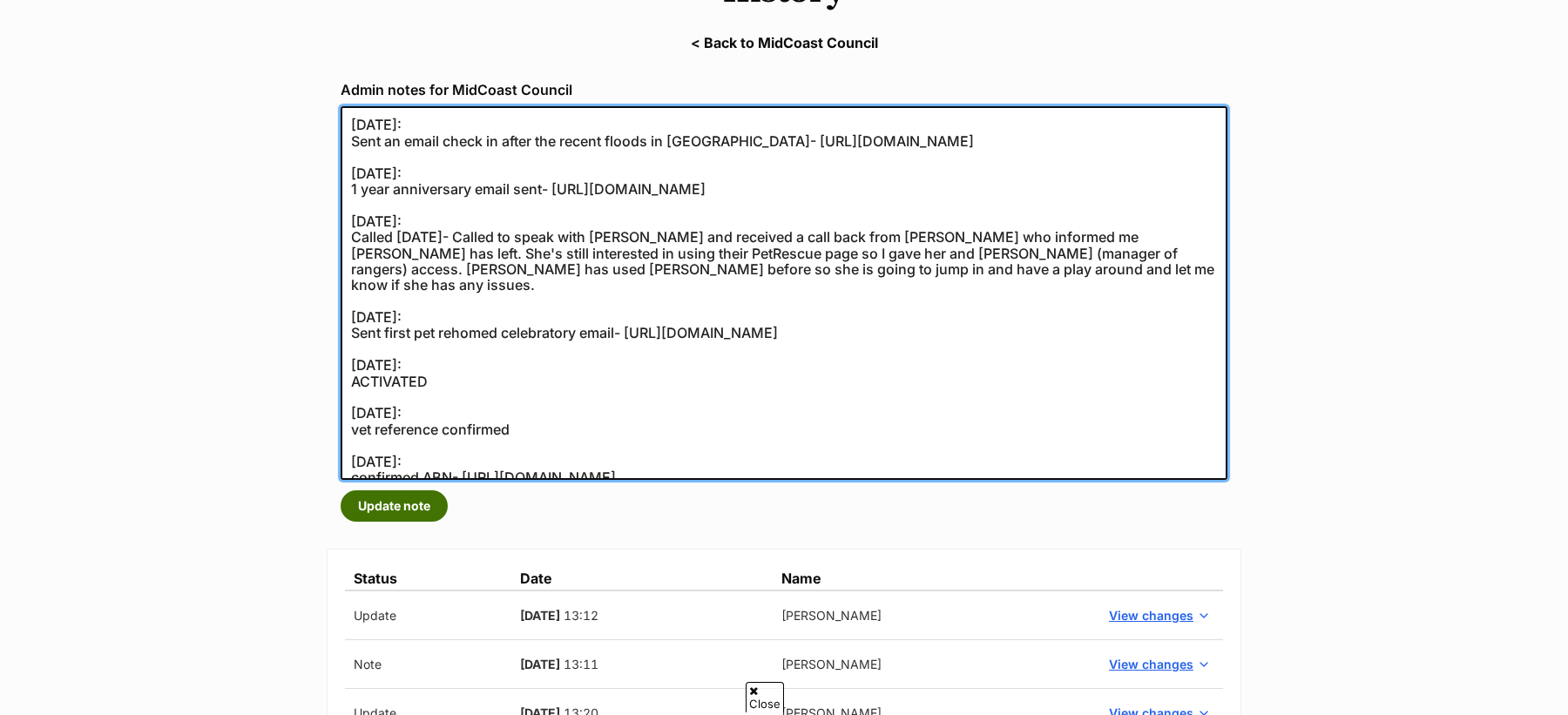
scroll to position [0, 0]
type textarea "[DATE]: Sent an email check in after the recent floods in [GEOGRAPHIC_DATA]- [U…"
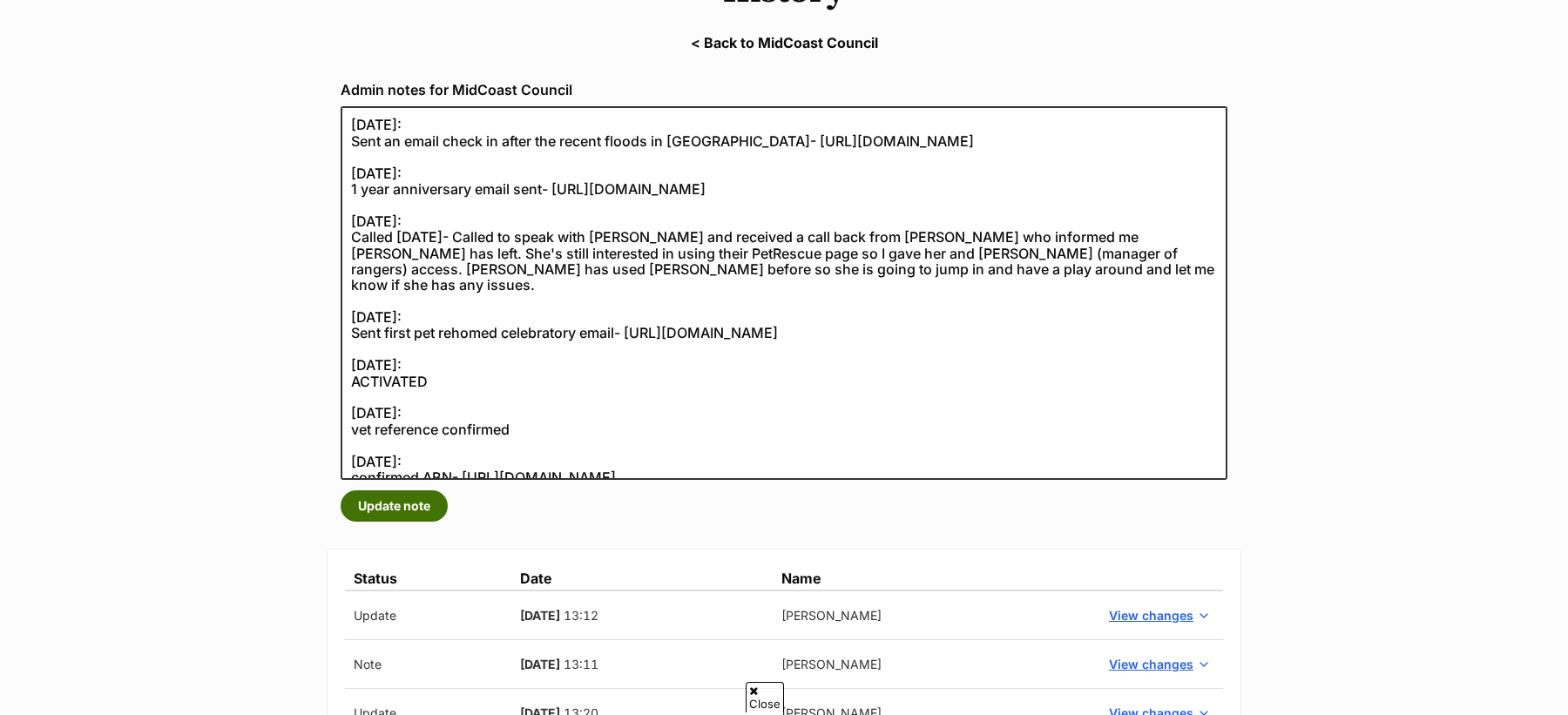
click at [404, 502] on button "Update note" at bounding box center [394, 506] width 107 height 31
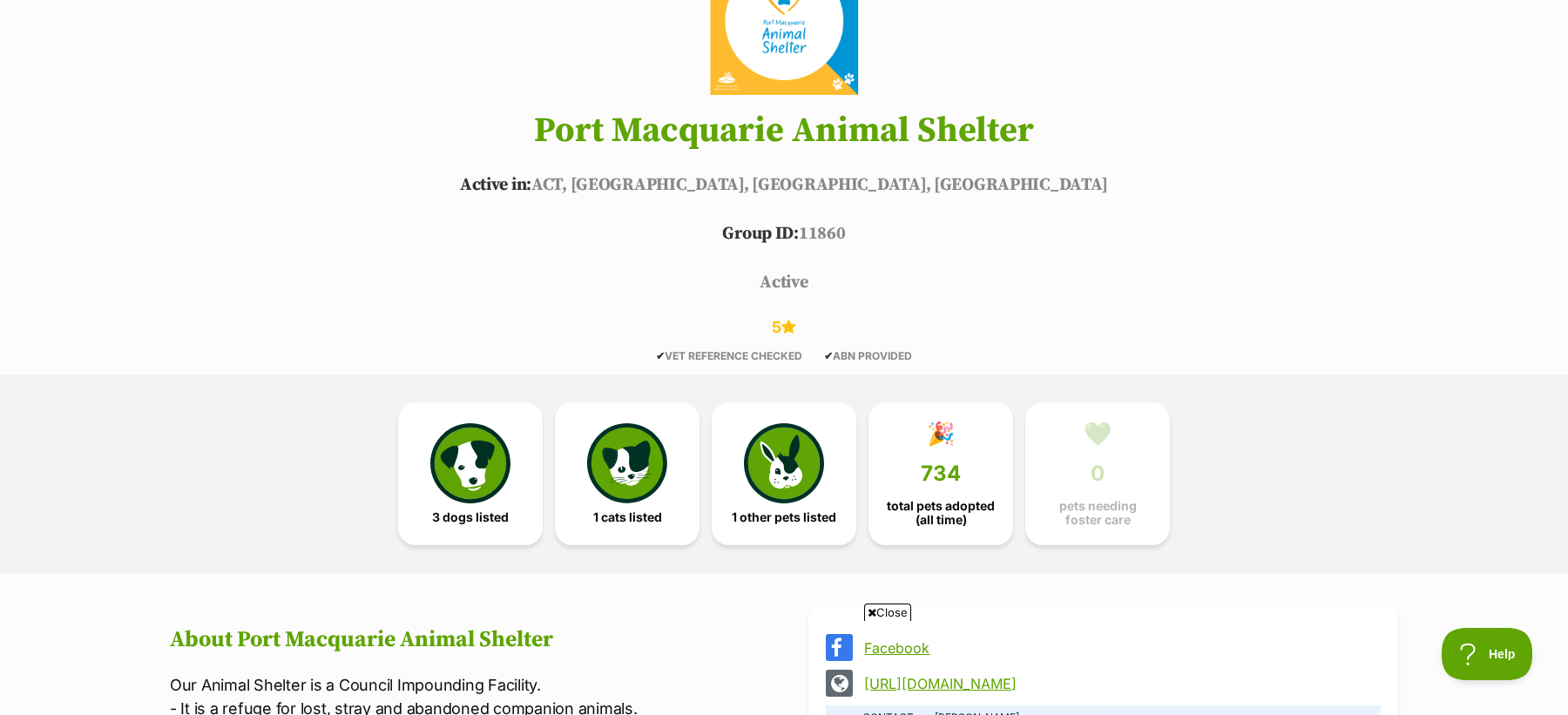
scroll to position [378, 0]
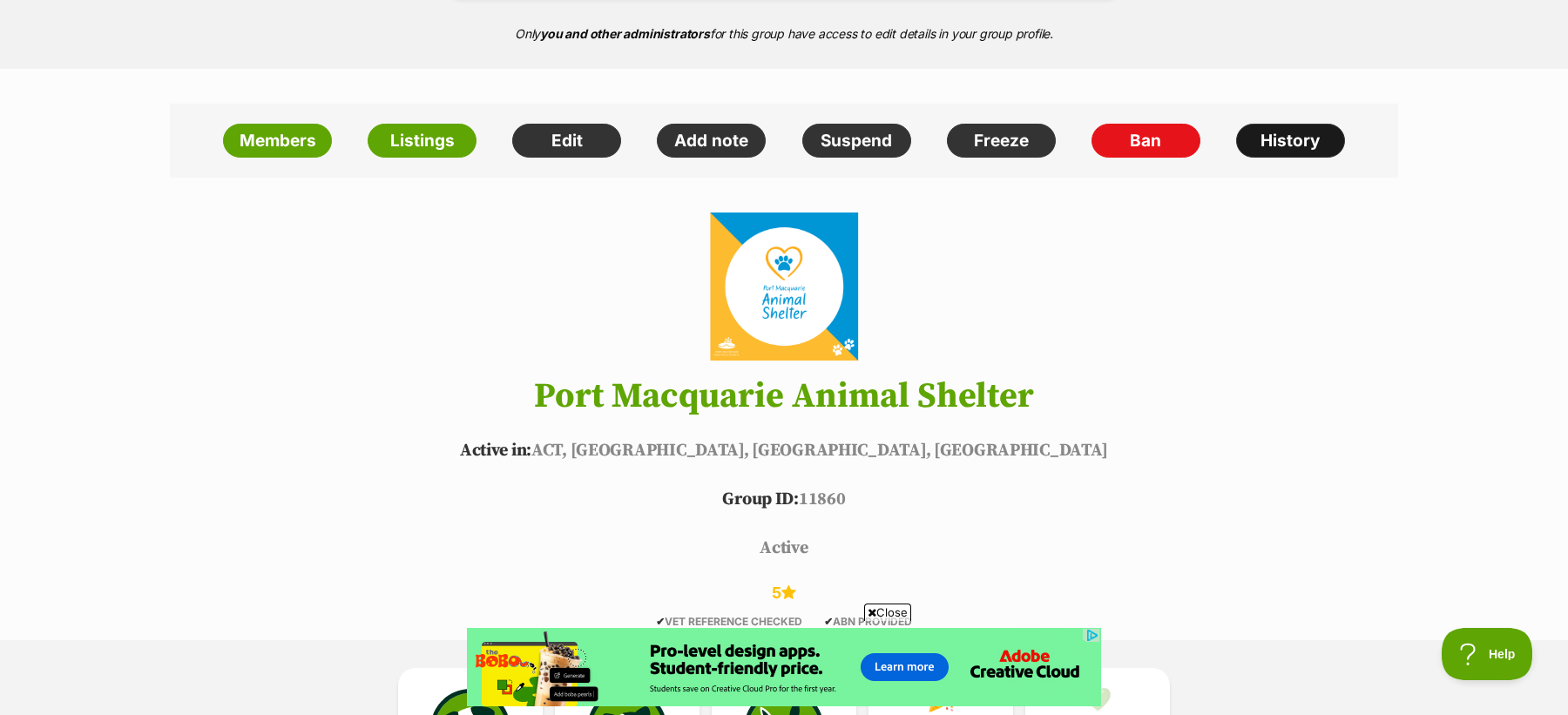
click at [1288, 143] on link "History" at bounding box center [1291, 141] width 109 height 35
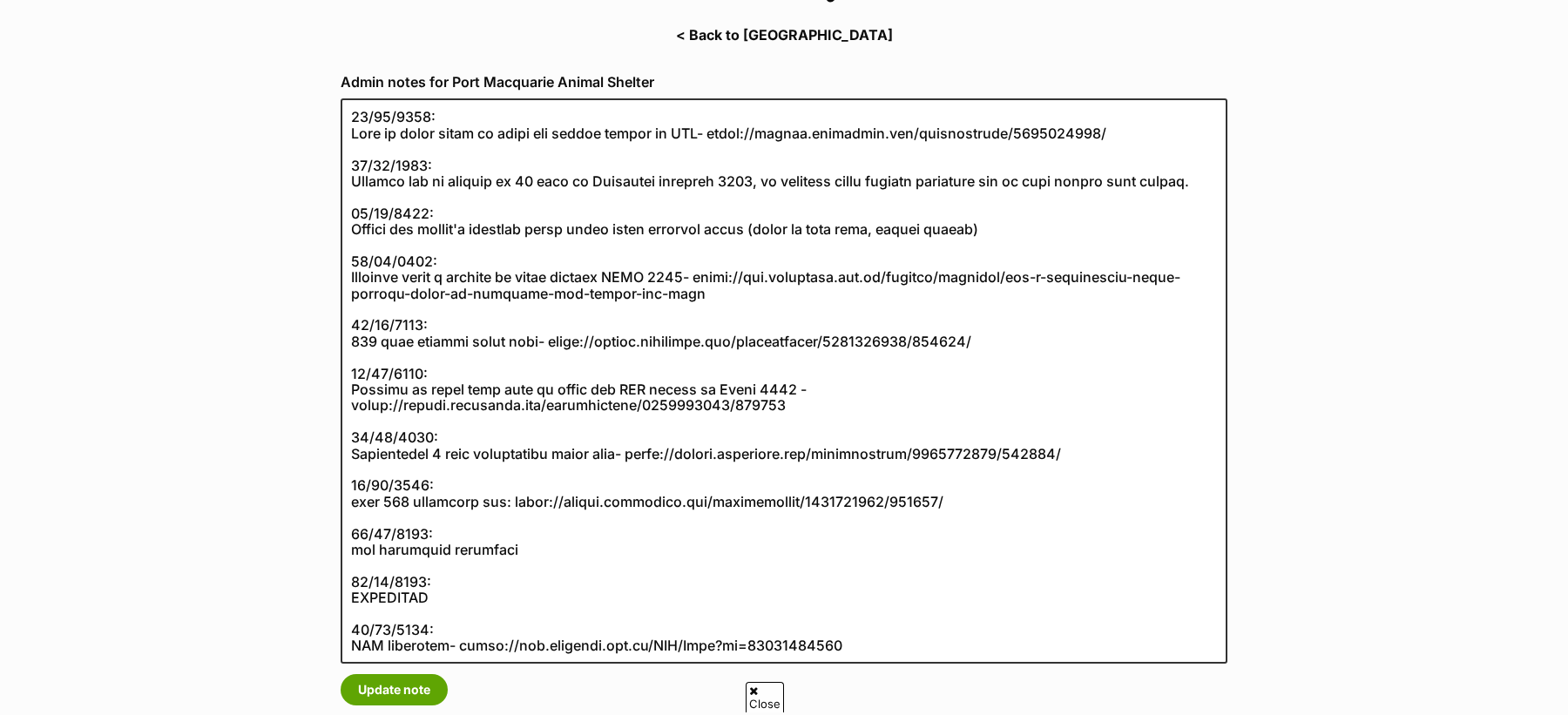
scroll to position [264, 0]
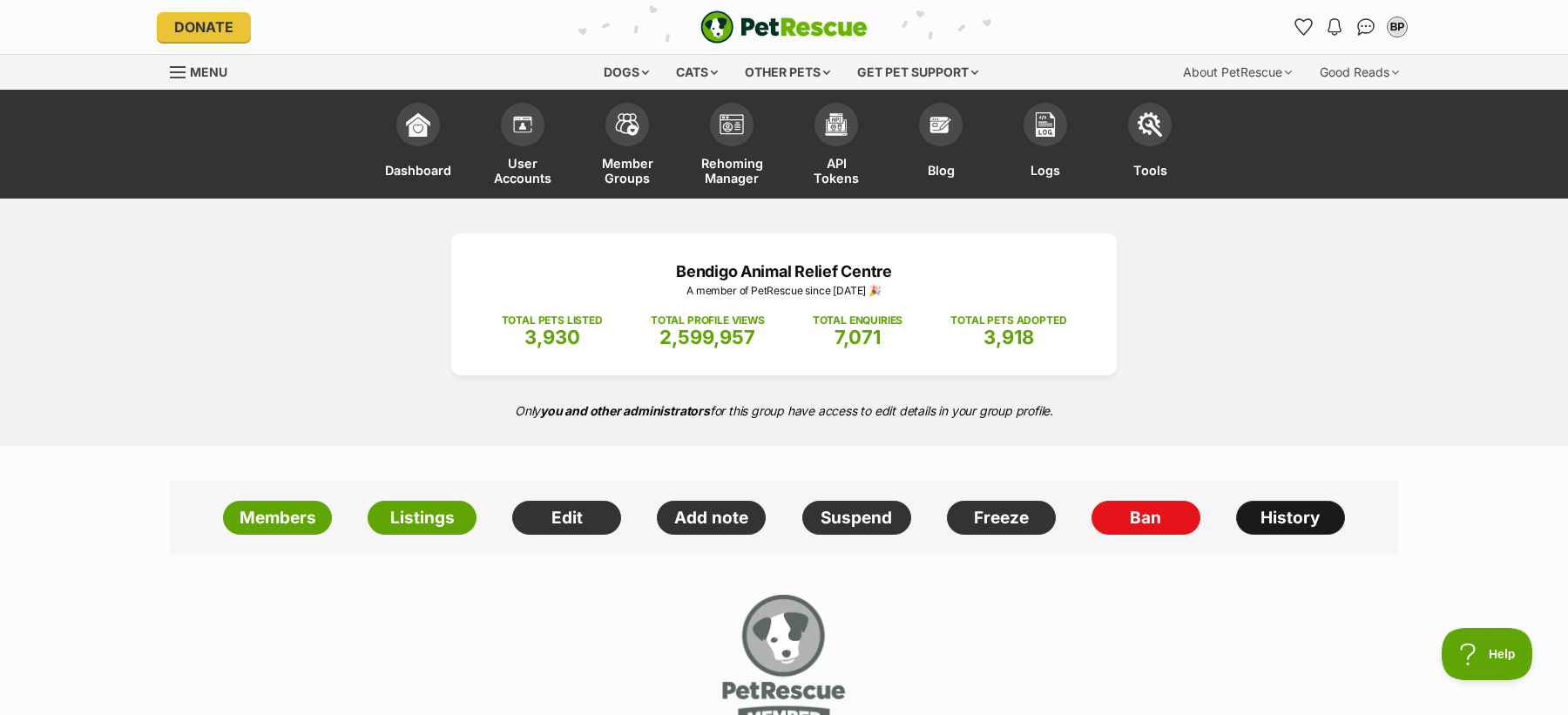
click at [1261, 522] on link "History" at bounding box center [1291, 518] width 109 height 35
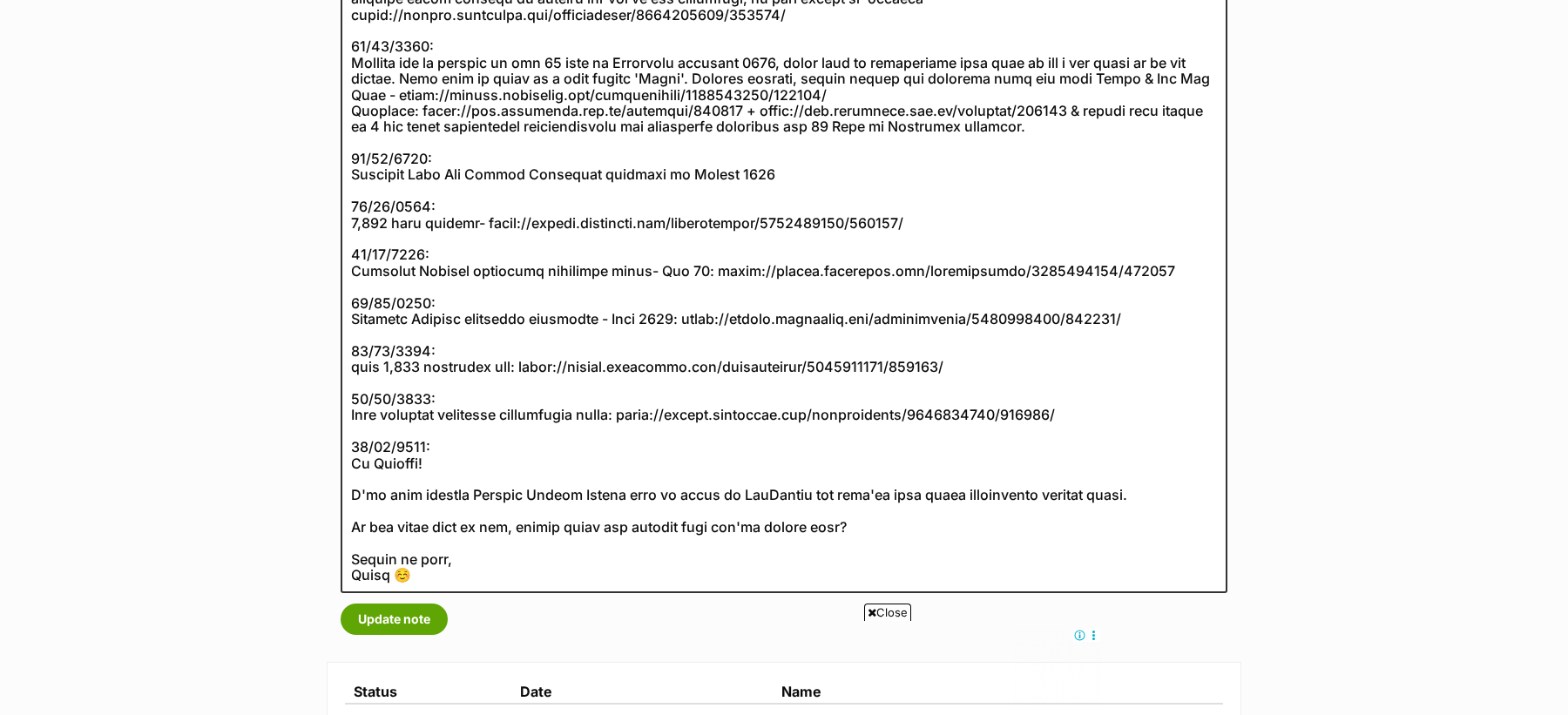
scroll to position [411, 0]
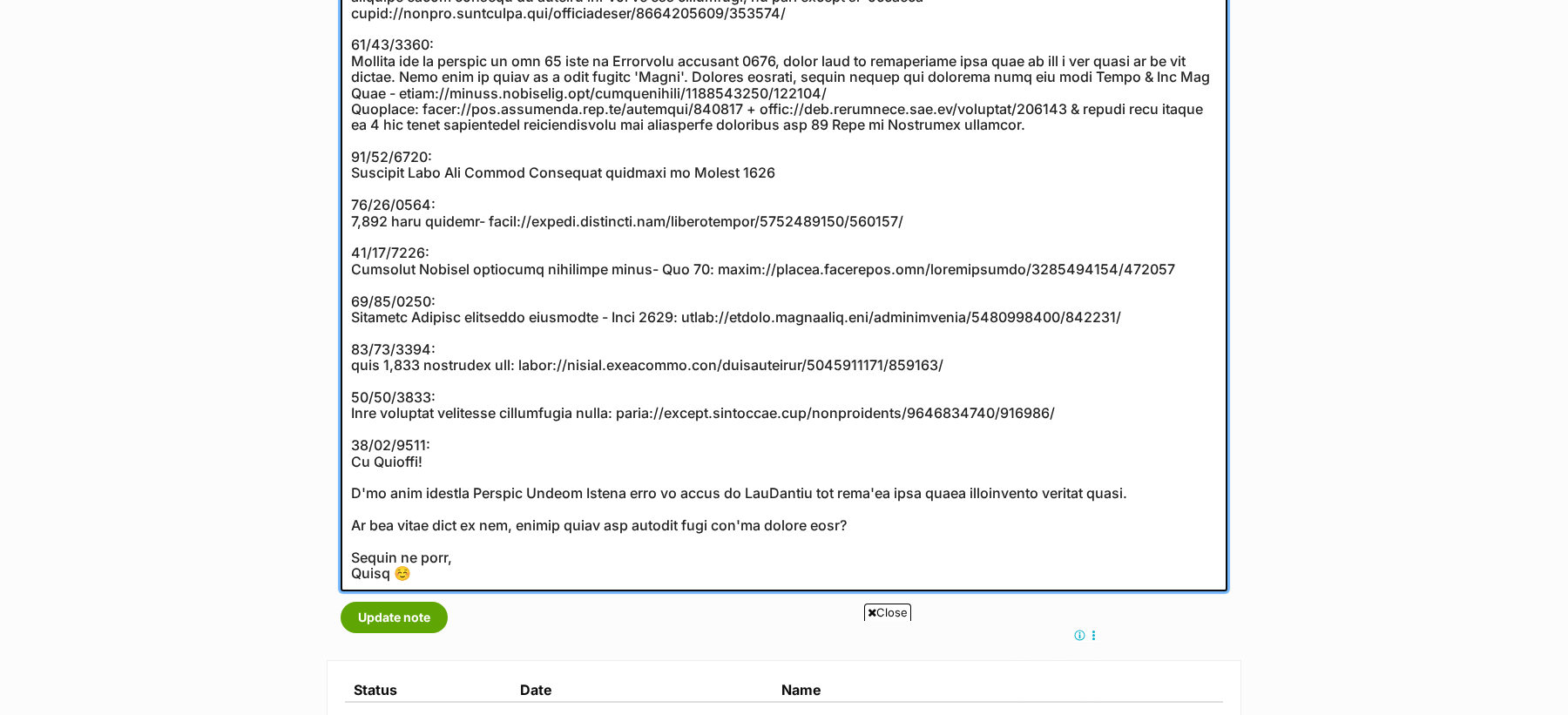
click at [470, 582] on textarea at bounding box center [784, 268] width 886 height 645
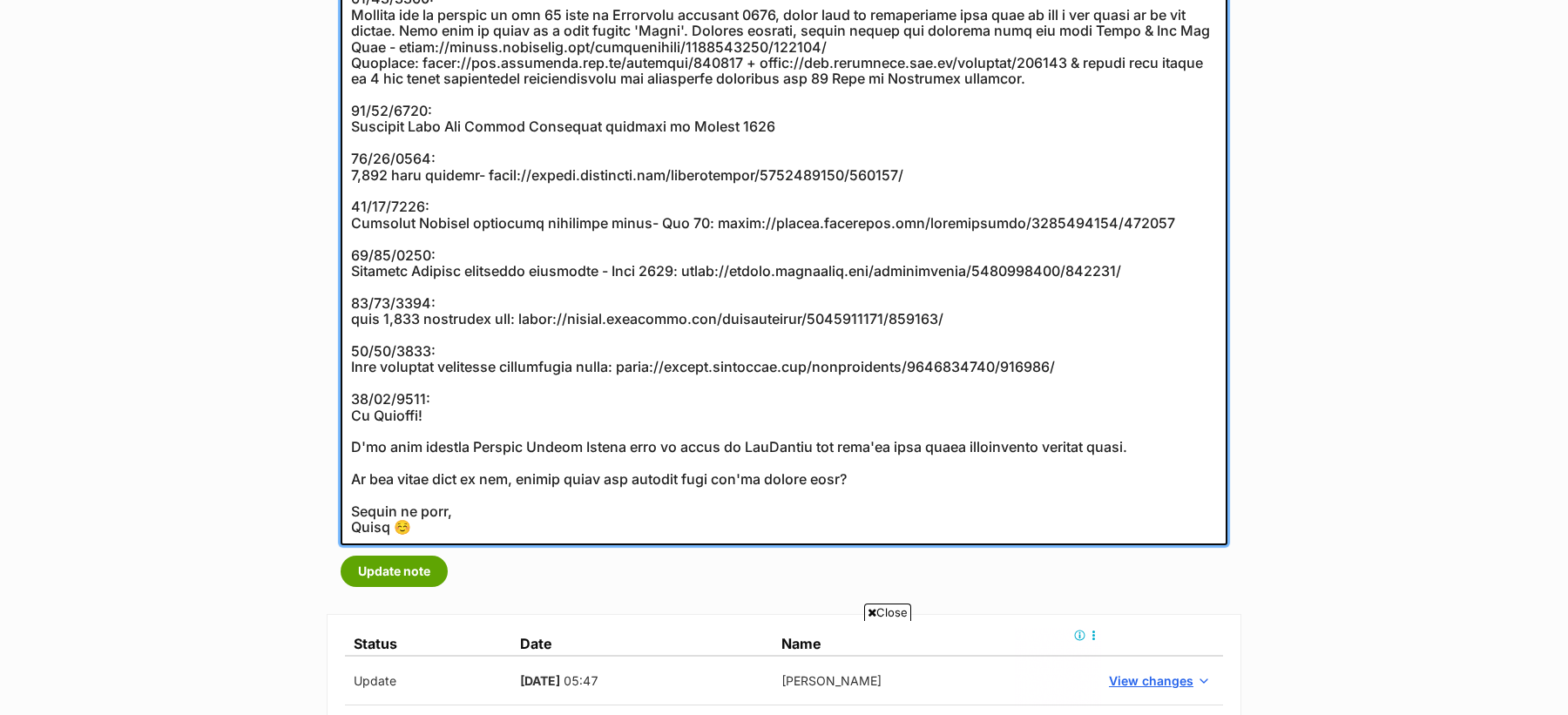
scroll to position [459, 0]
click at [348, 415] on textarea at bounding box center [784, 221] width 886 height 645
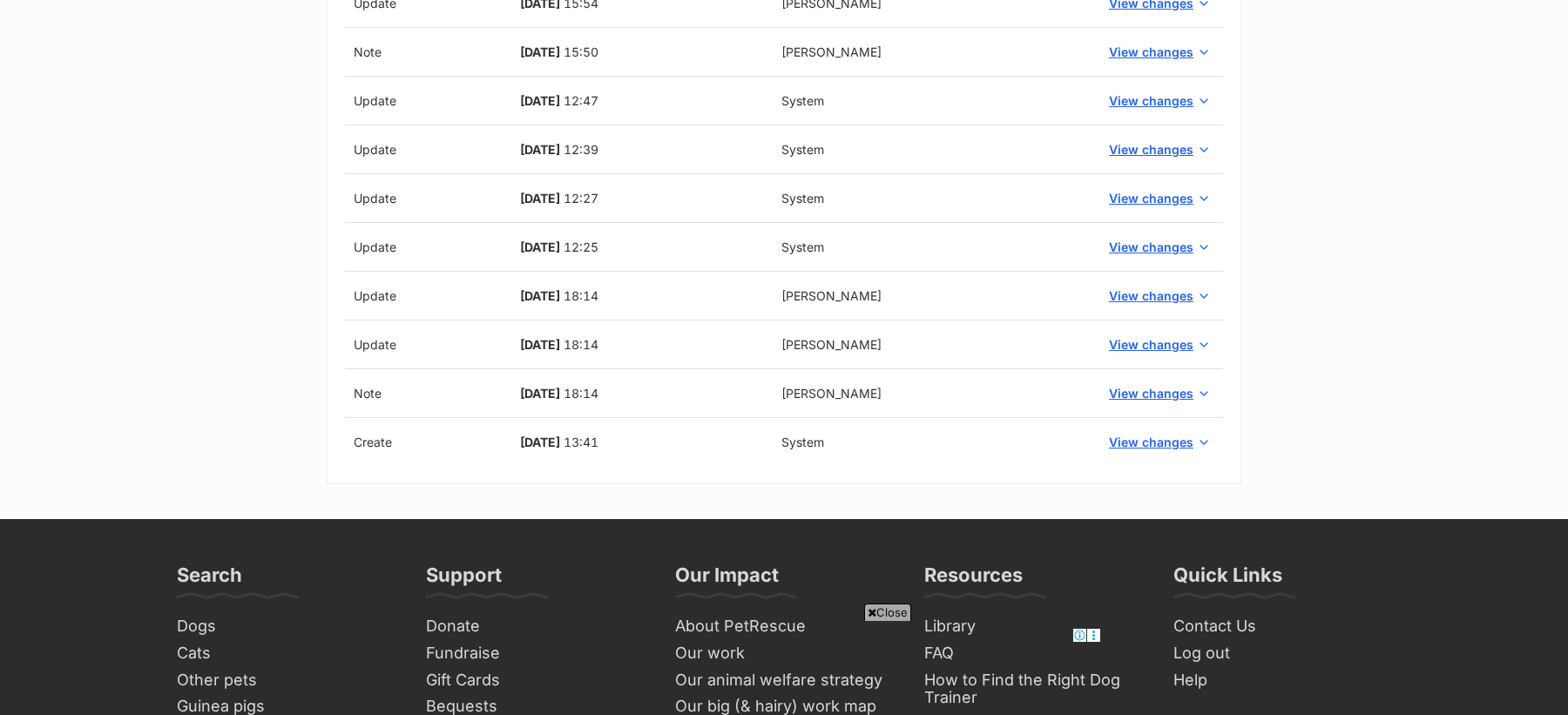
scroll to position [2079, 0]
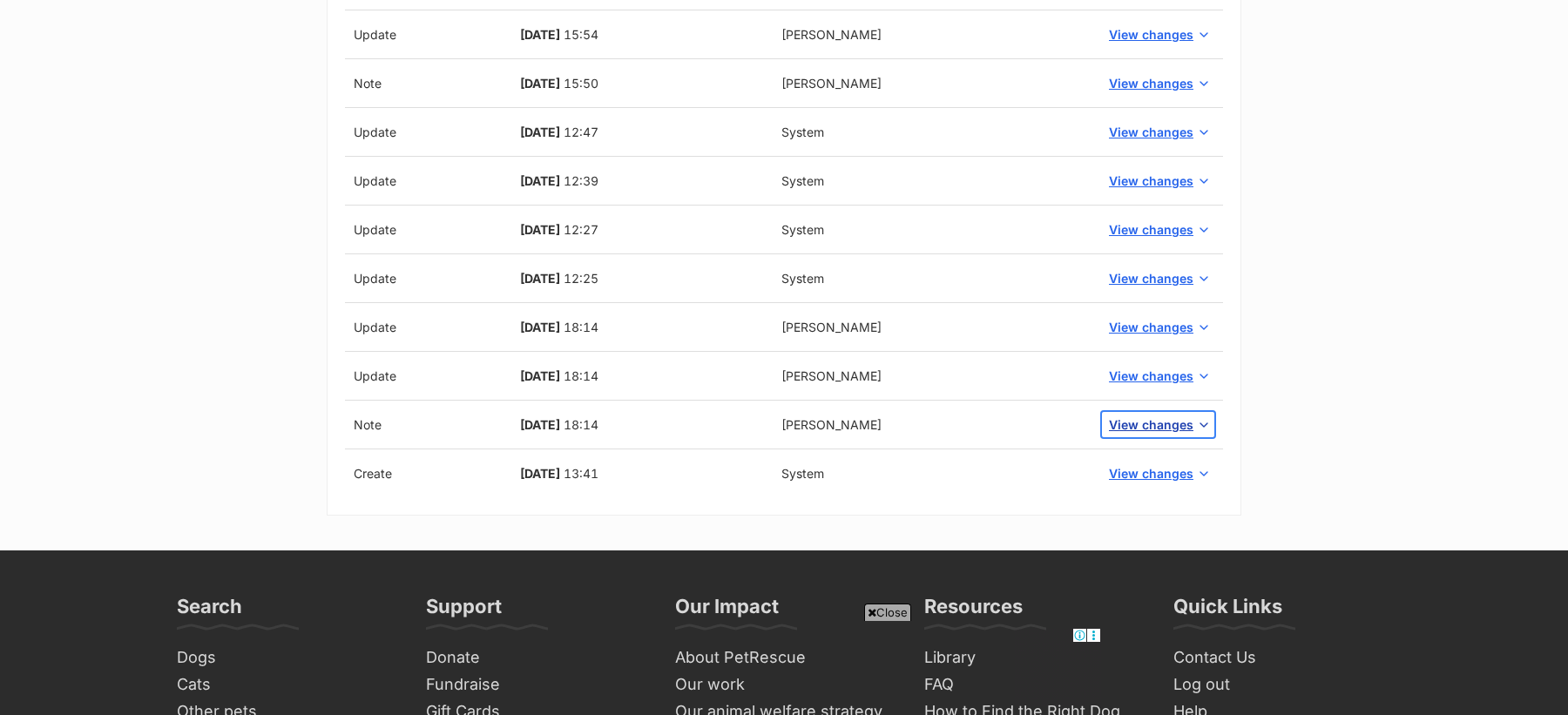
click at [1145, 416] on span "View changes" at bounding box center [1151, 424] width 85 height 18
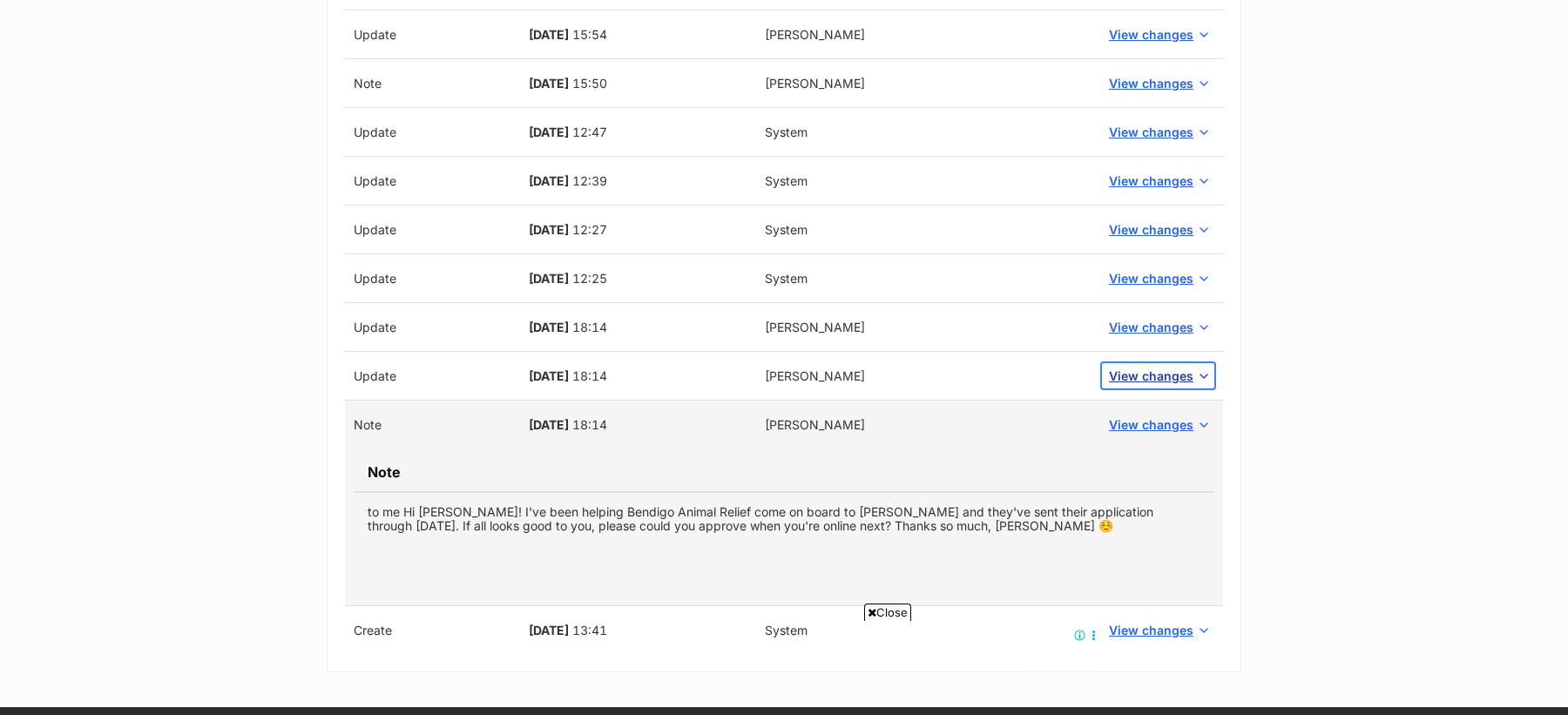
click at [1145, 369] on span "View changes" at bounding box center [1151, 376] width 85 height 18
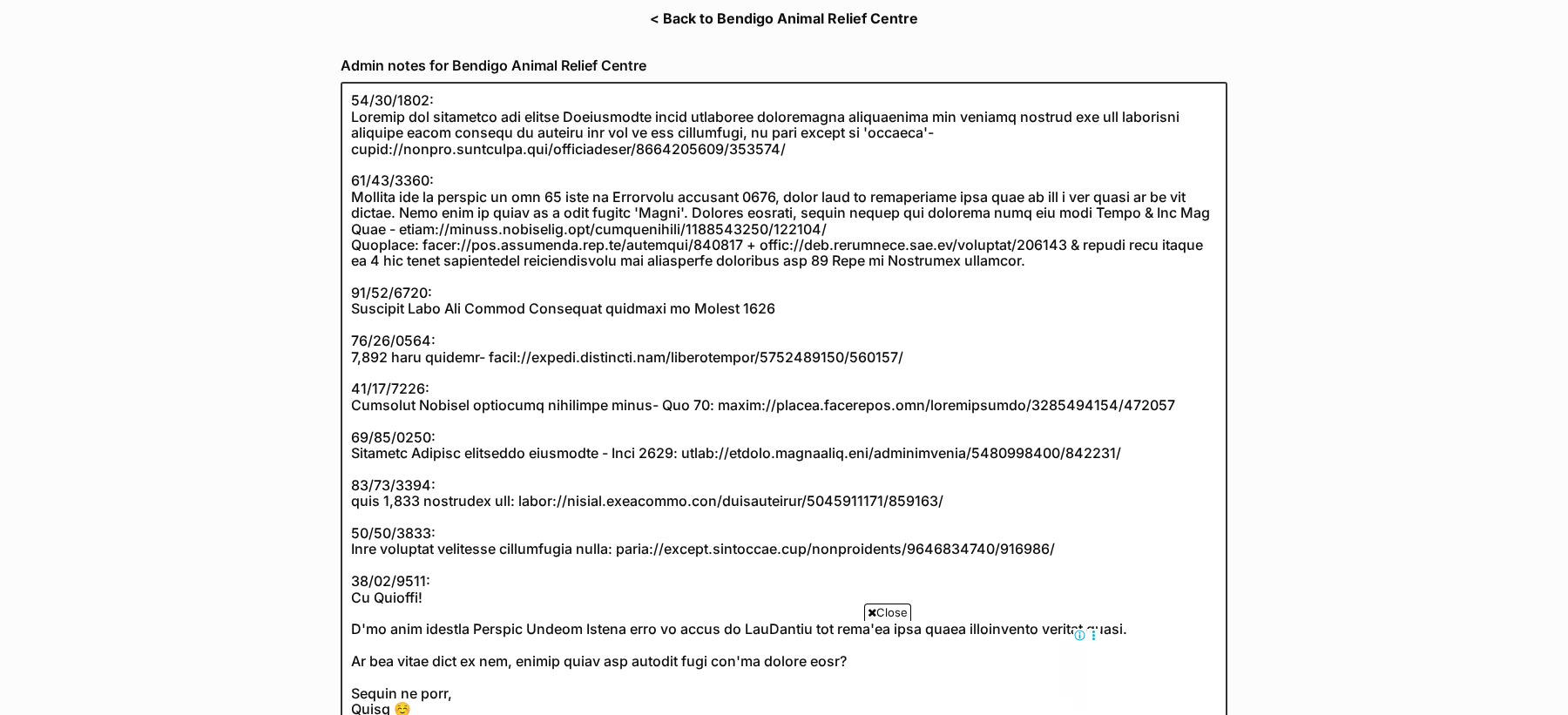
scroll to position [0, 0]
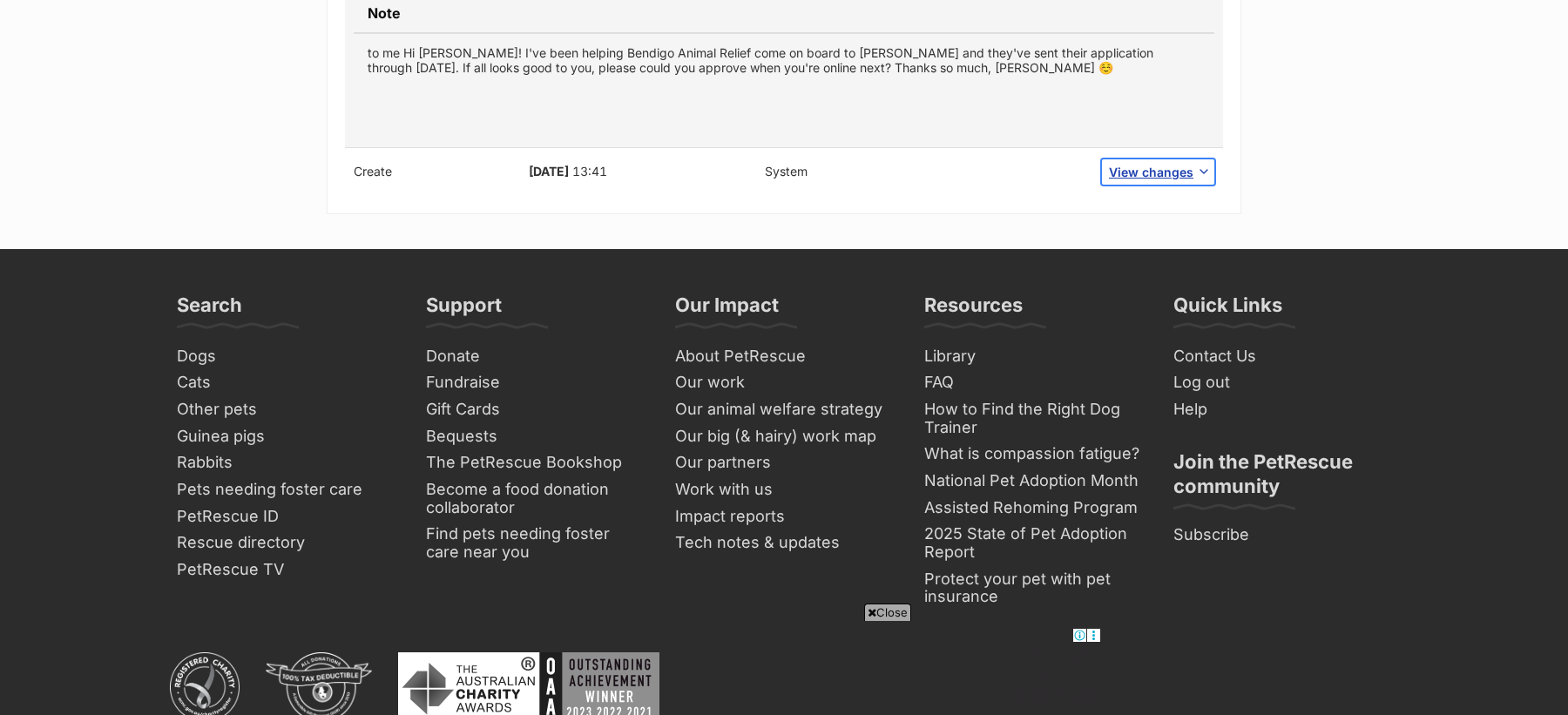
click at [1138, 163] on span "View changes" at bounding box center [1151, 172] width 85 height 18
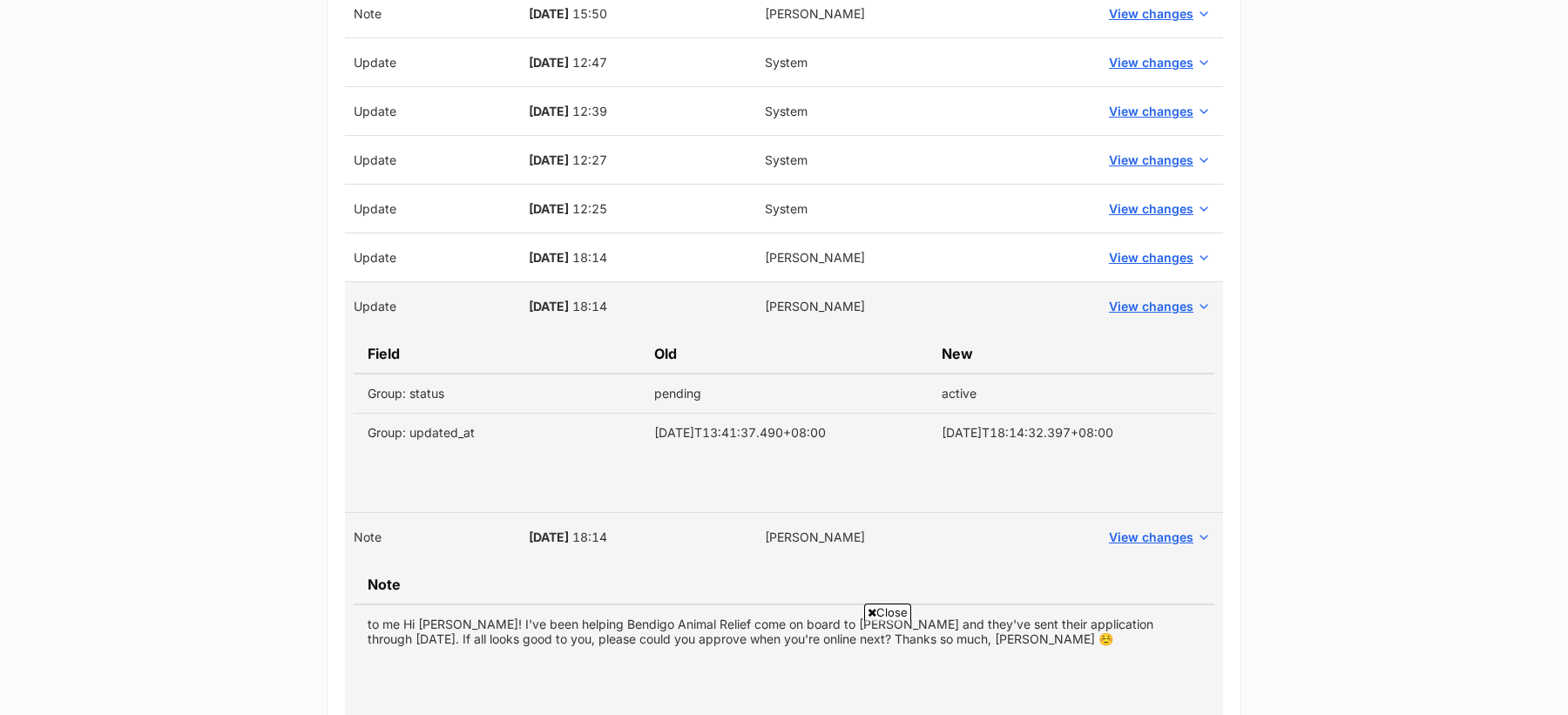
scroll to position [2105, 0]
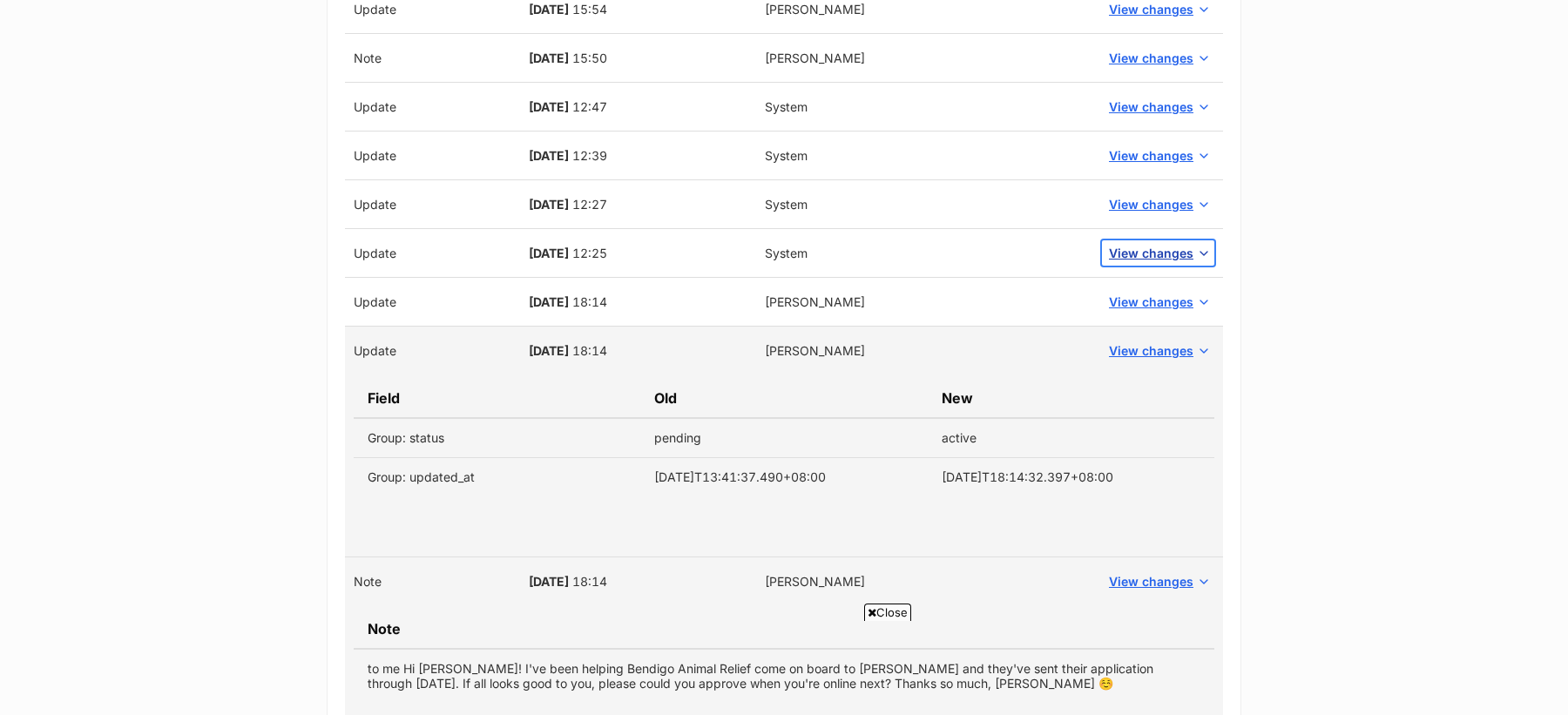
click at [1133, 249] on span "View changes" at bounding box center [1151, 253] width 85 height 18
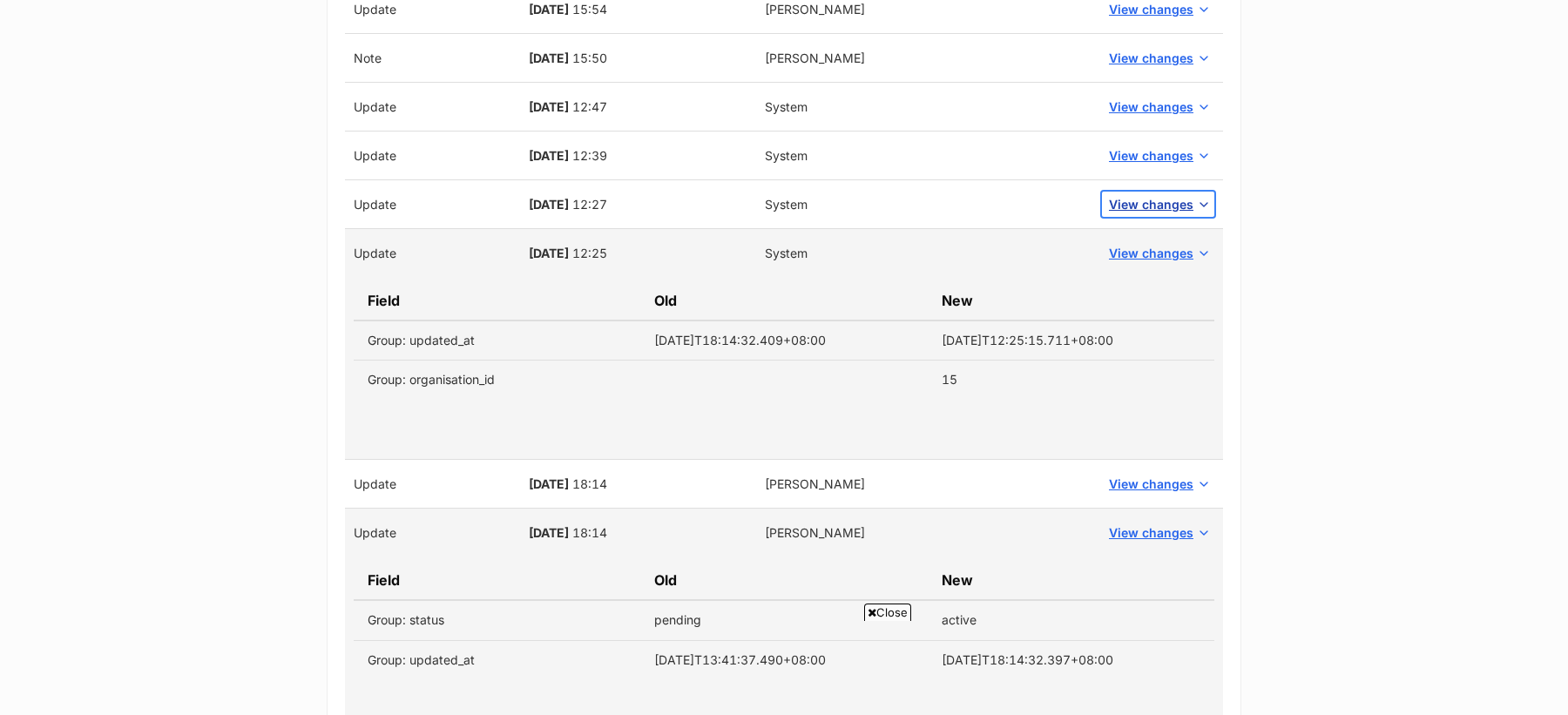
click at [1135, 197] on span "View changes" at bounding box center [1151, 204] width 85 height 18
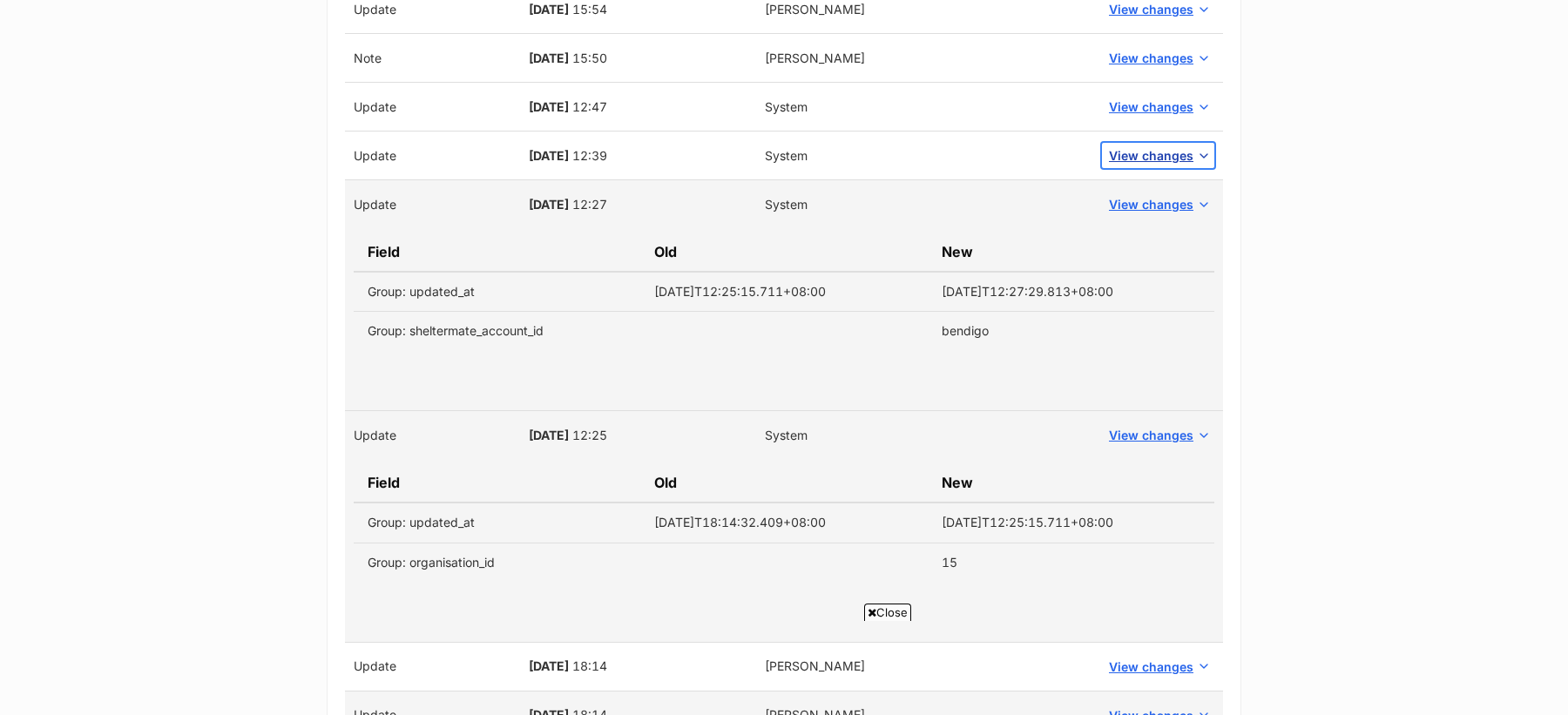
click at [1139, 152] on span "View changes" at bounding box center [1151, 155] width 85 height 18
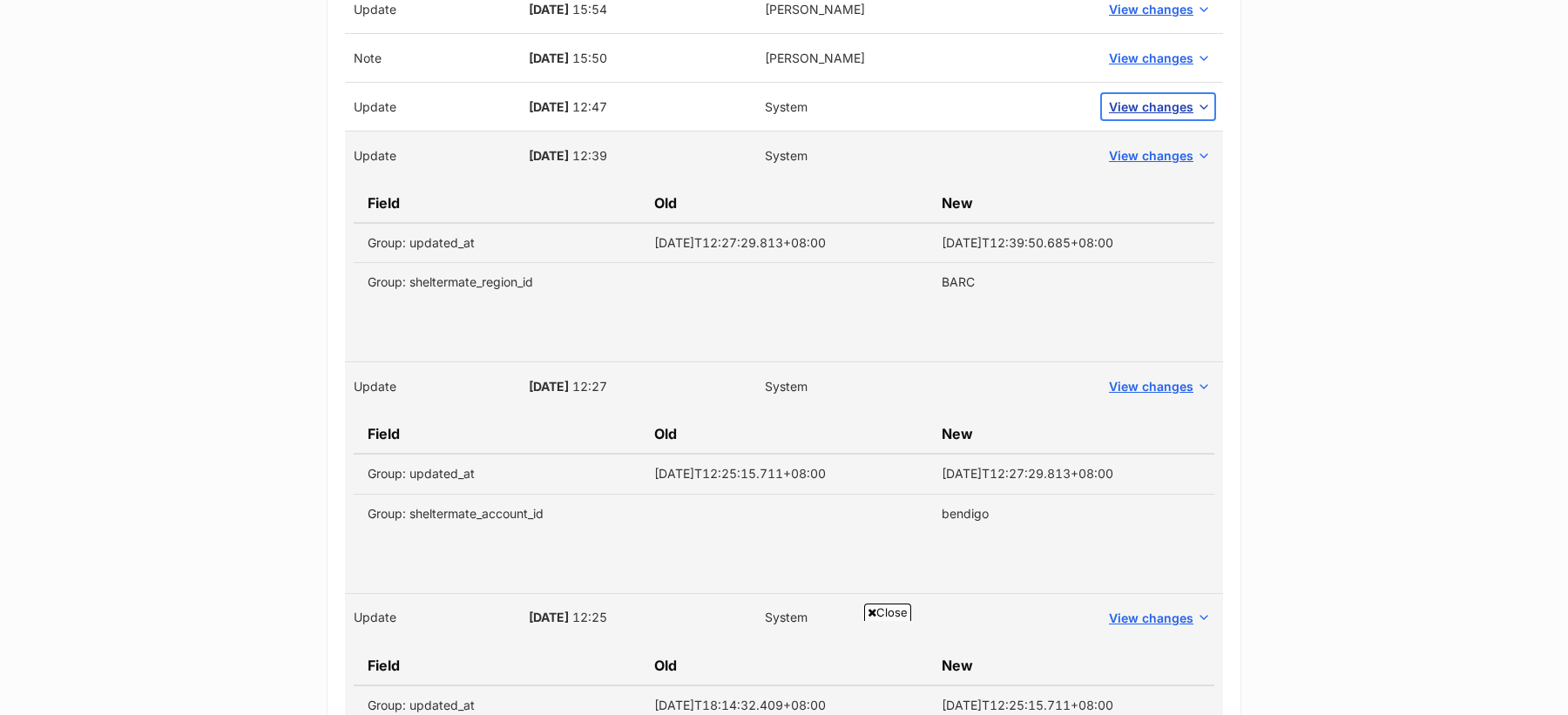
click at [1142, 105] on span "View changes" at bounding box center [1151, 106] width 85 height 18
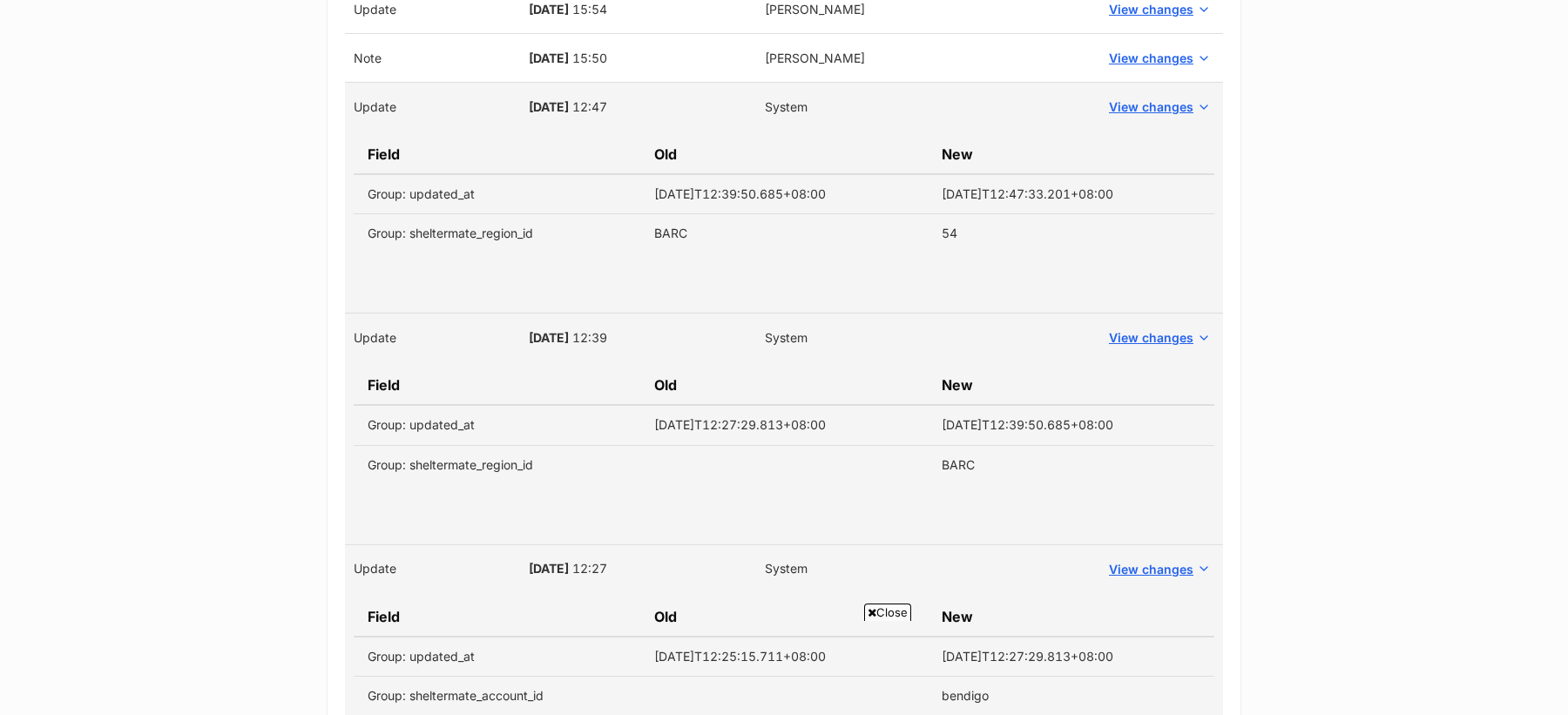
click at [1142, 64] on td "View changes" at bounding box center [1158, 58] width 130 height 49
click at [1142, 50] on span "View changes" at bounding box center [1151, 57] width 85 height 18
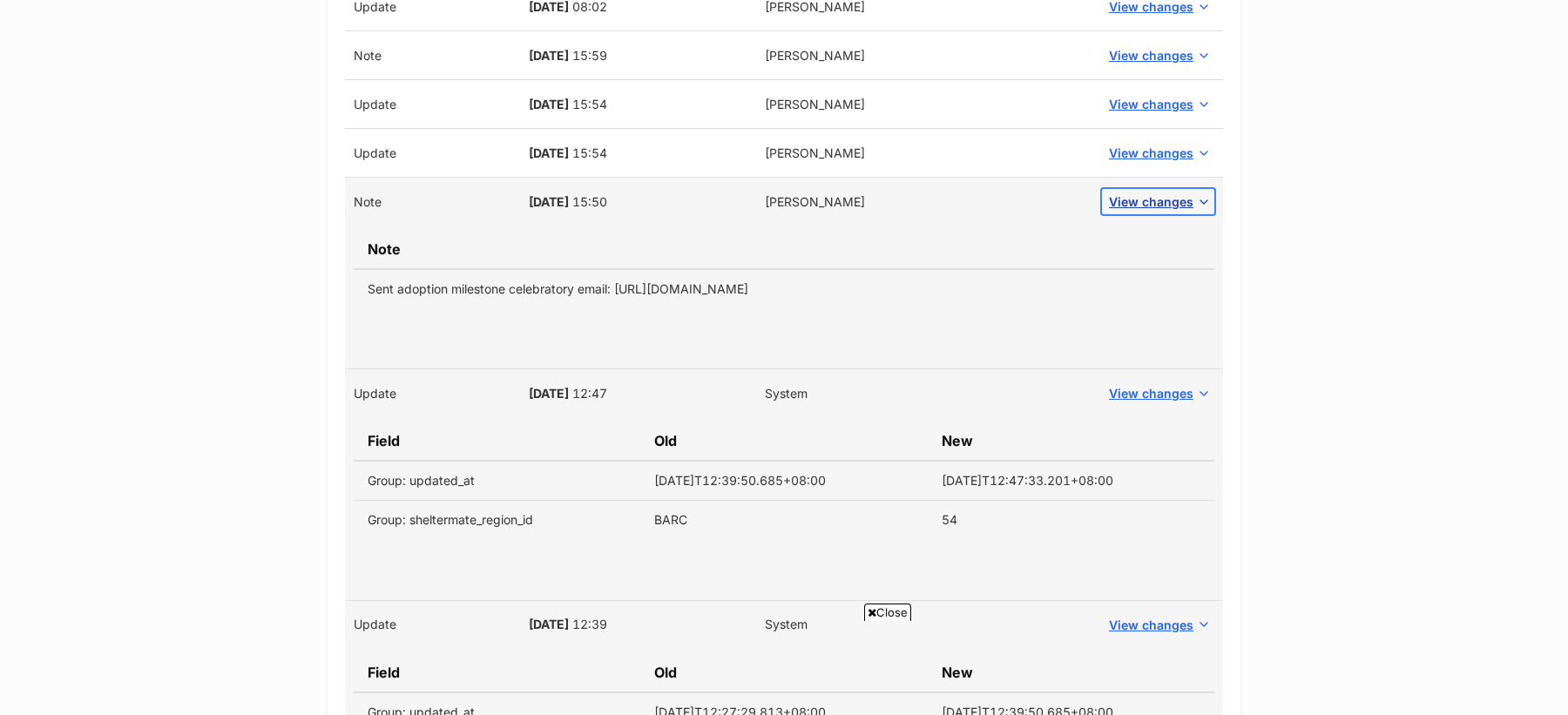
scroll to position [1878, 0]
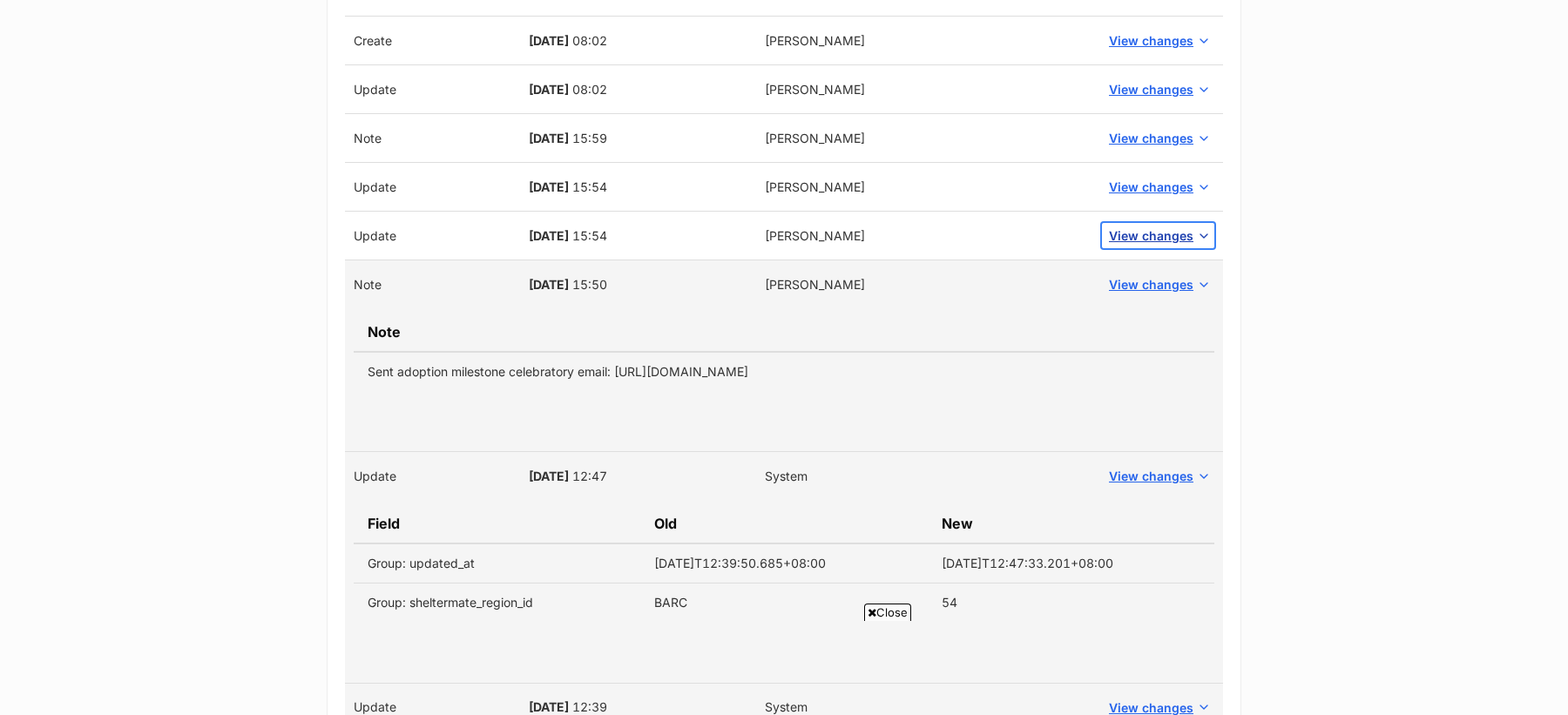
click at [1145, 227] on span "View changes" at bounding box center [1151, 235] width 85 height 18
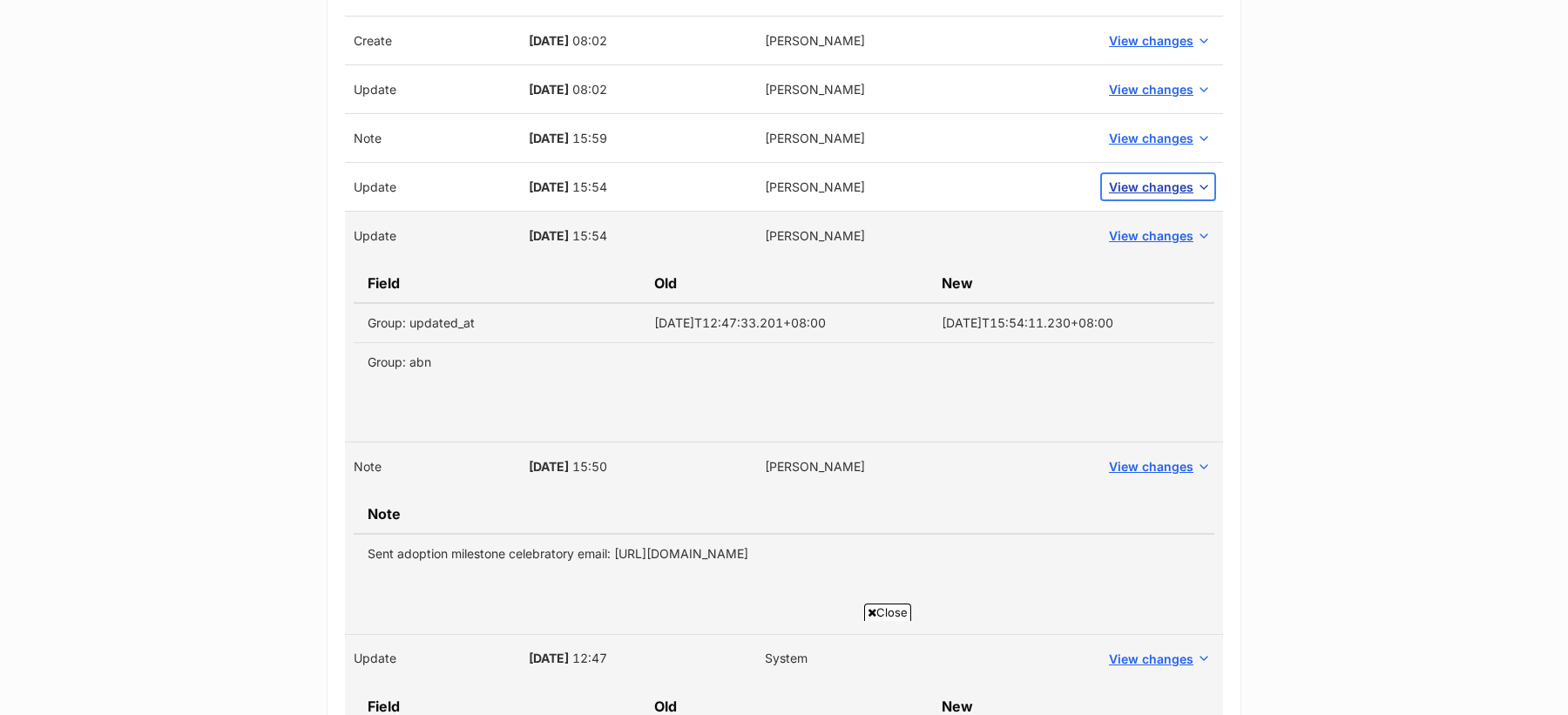
click at [1140, 177] on span "View changes" at bounding box center [1151, 186] width 85 height 18
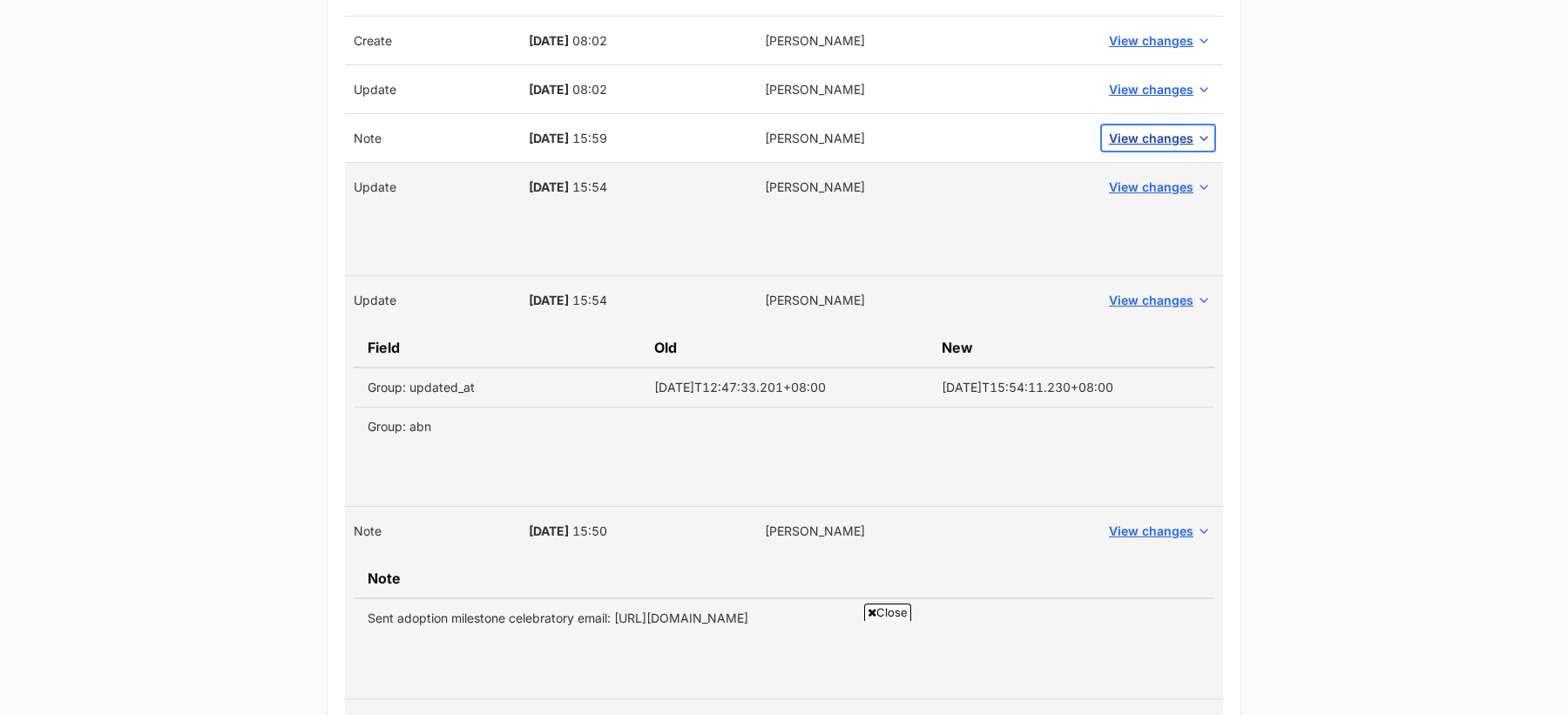
click at [1148, 144] on button "View changes" at bounding box center [1158, 138] width 112 height 26
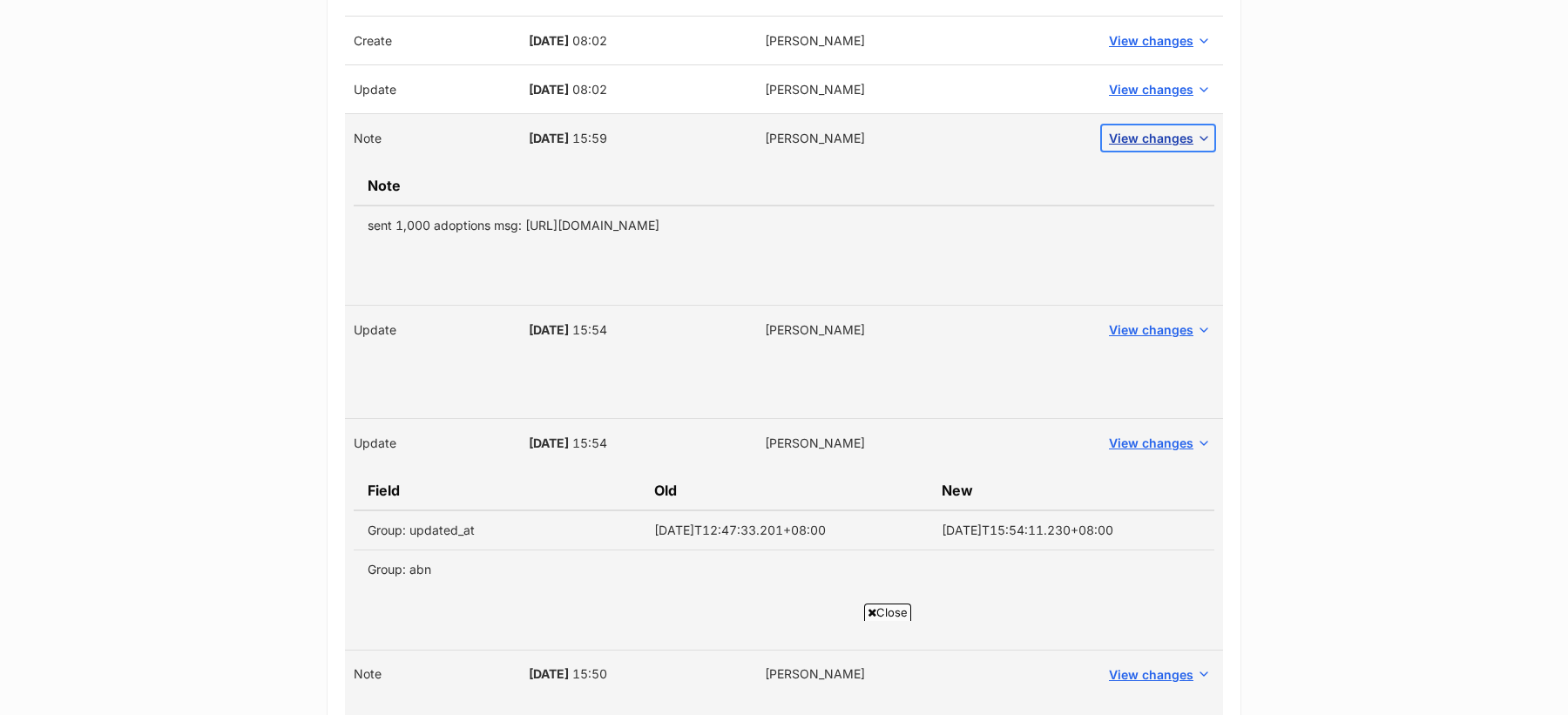
click at [1148, 133] on span "View changes" at bounding box center [1151, 137] width 85 height 18
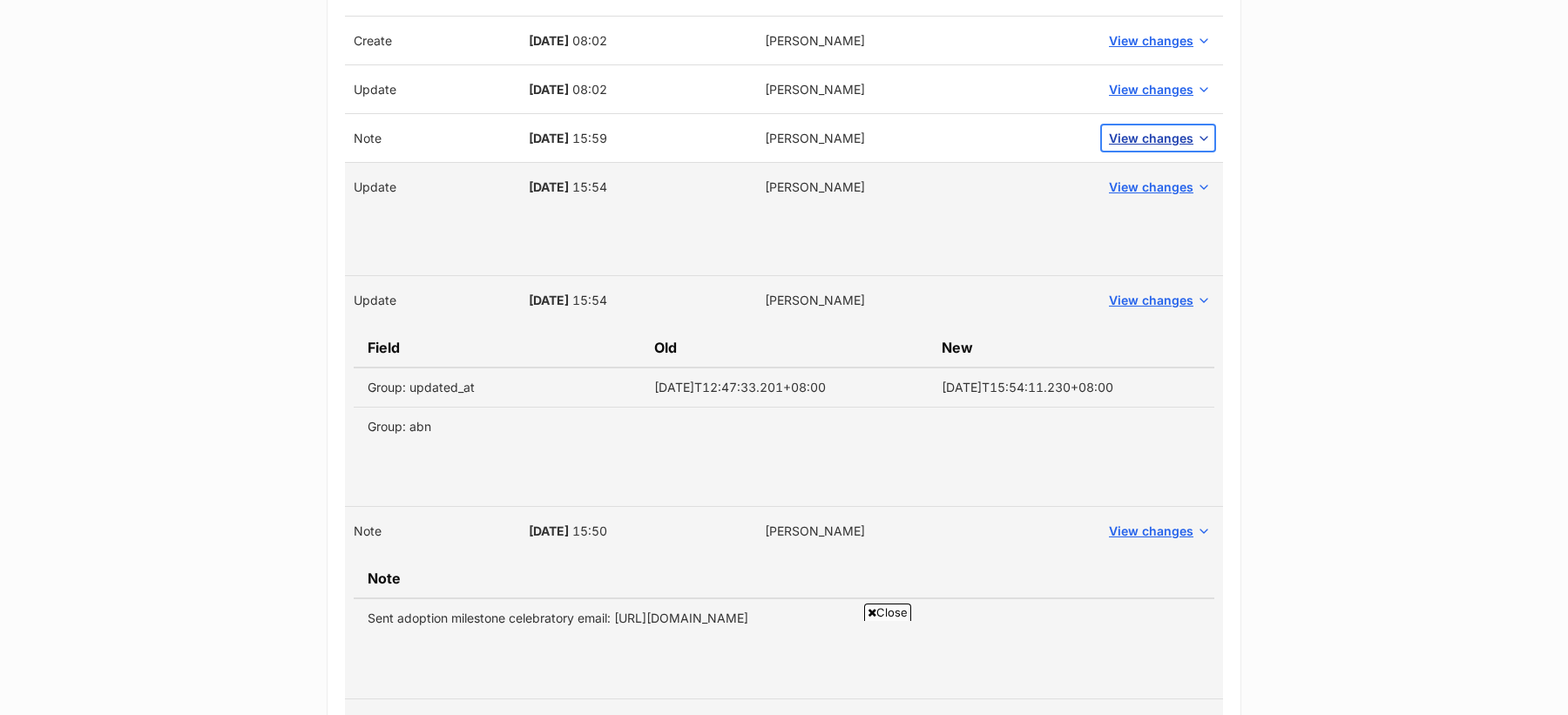
click at [1148, 133] on span "View changes" at bounding box center [1151, 137] width 85 height 18
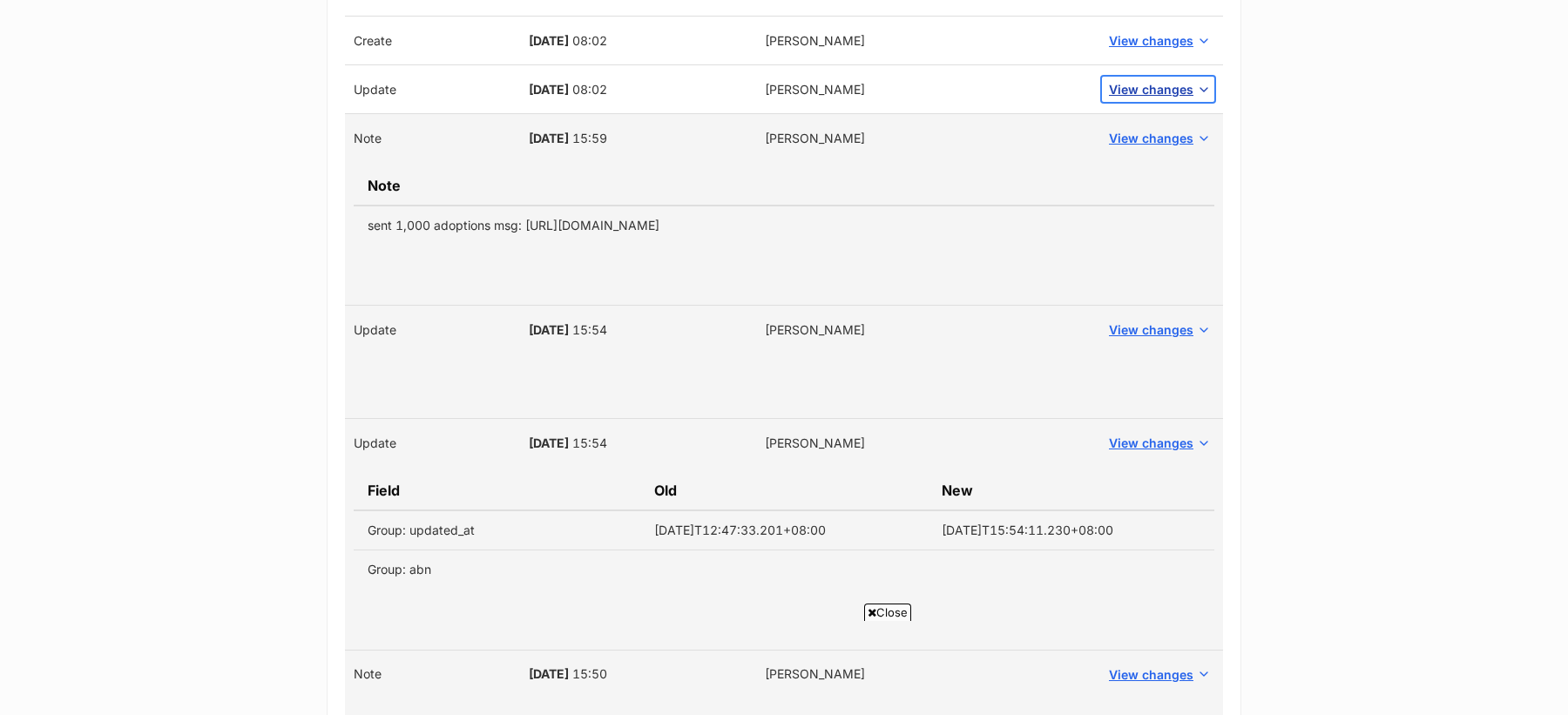
click at [1145, 81] on span "View changes" at bounding box center [1151, 89] width 85 height 18
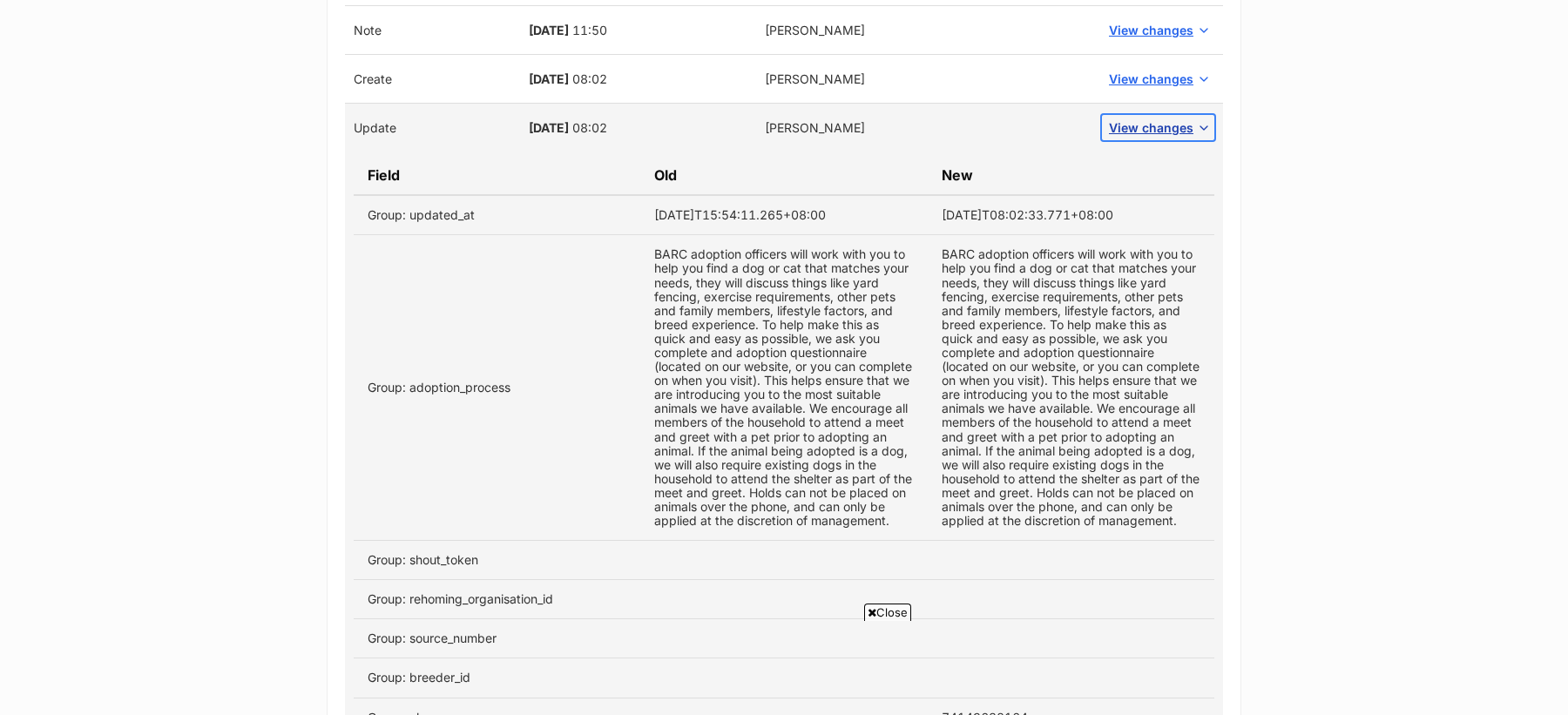
scroll to position [1836, 0]
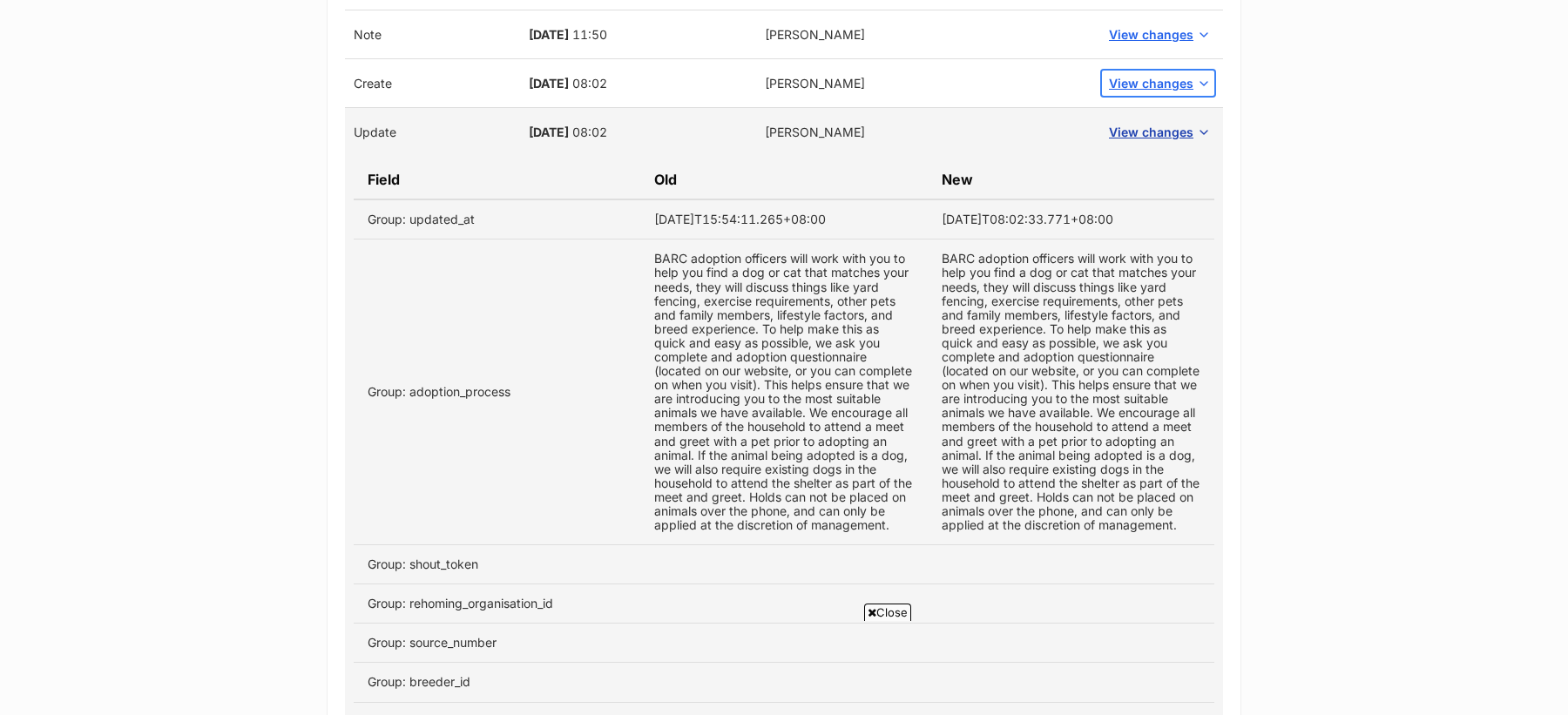
click at [1145, 81] on span "View changes" at bounding box center [1151, 83] width 85 height 18
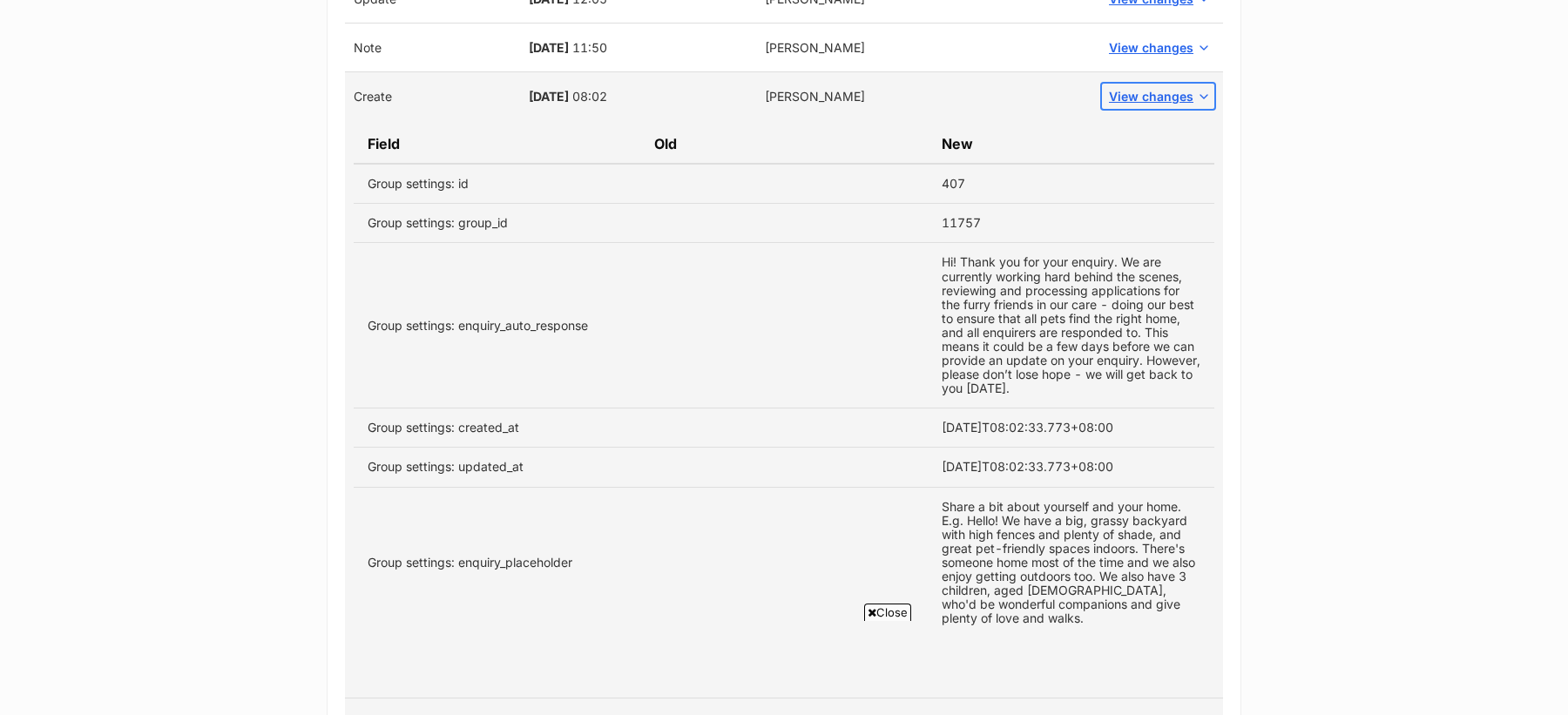
scroll to position [1819, 0]
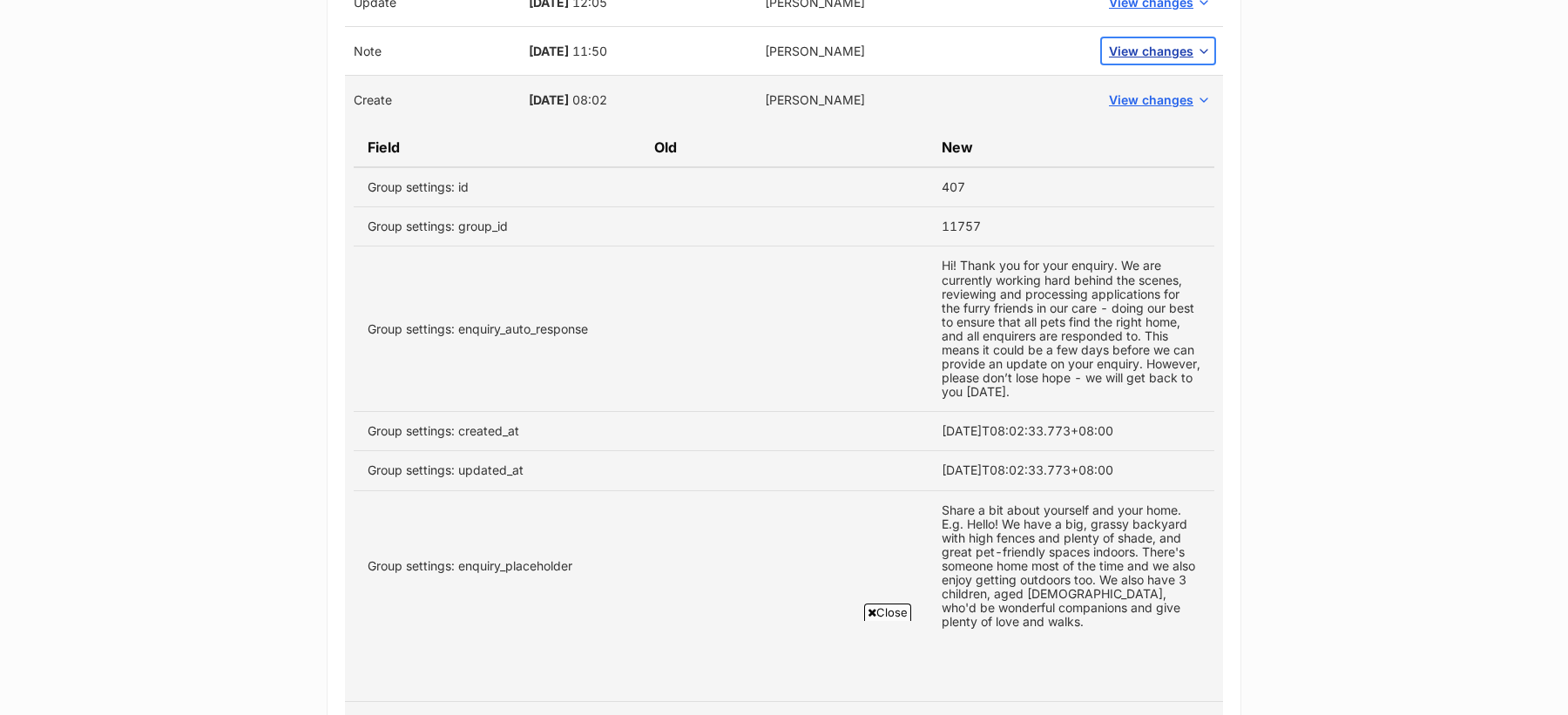
click at [1142, 49] on span "View changes" at bounding box center [1151, 51] width 85 height 18
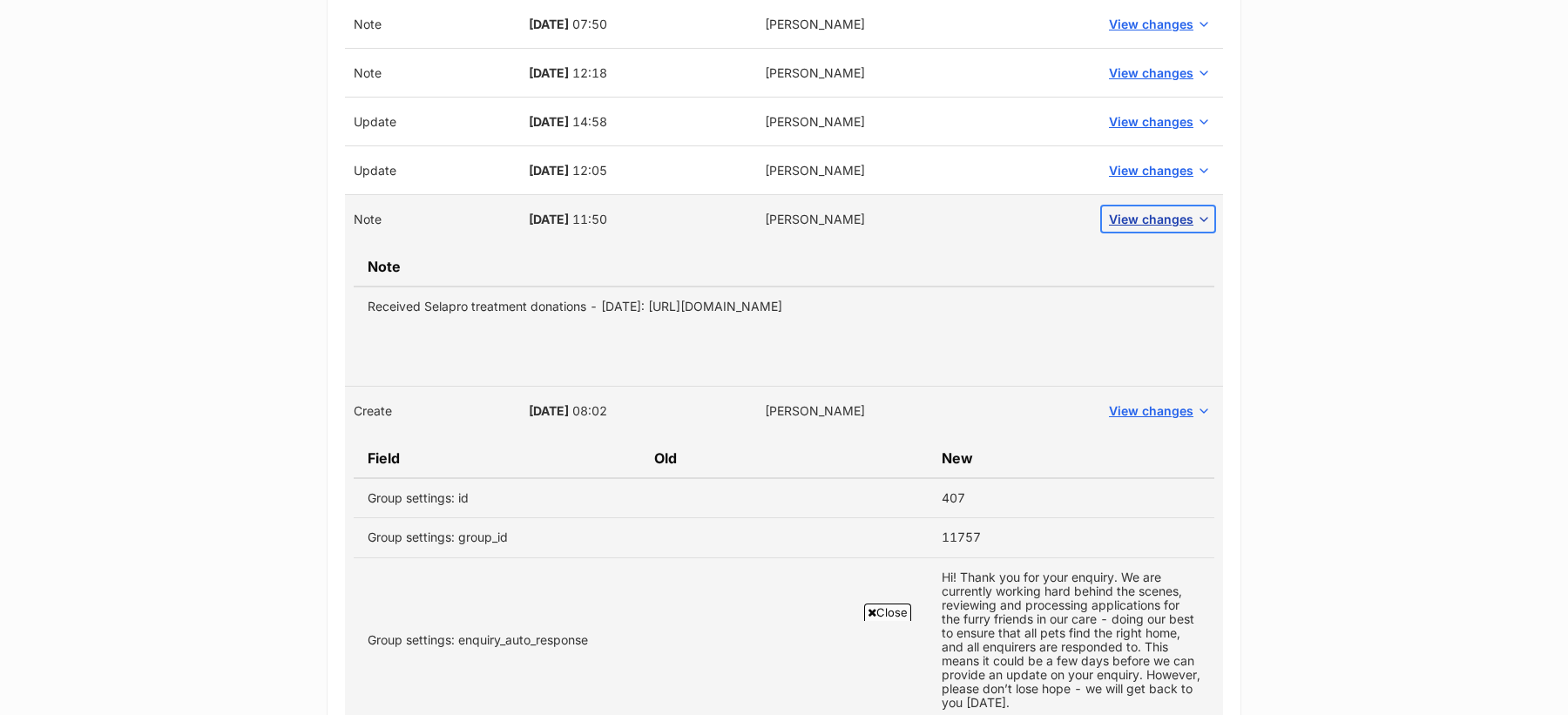
scroll to position [1613, 0]
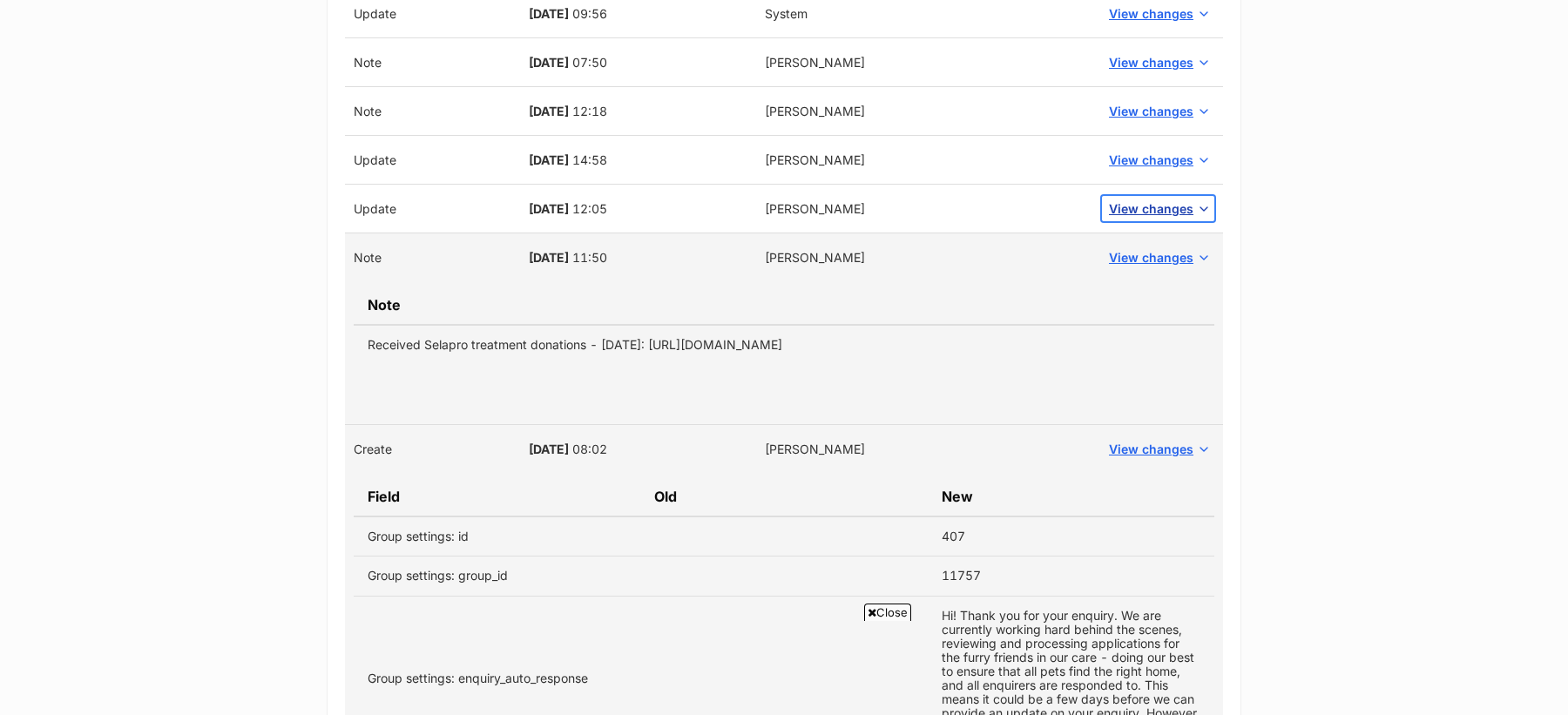
click at [1150, 201] on span "View changes" at bounding box center [1151, 208] width 85 height 18
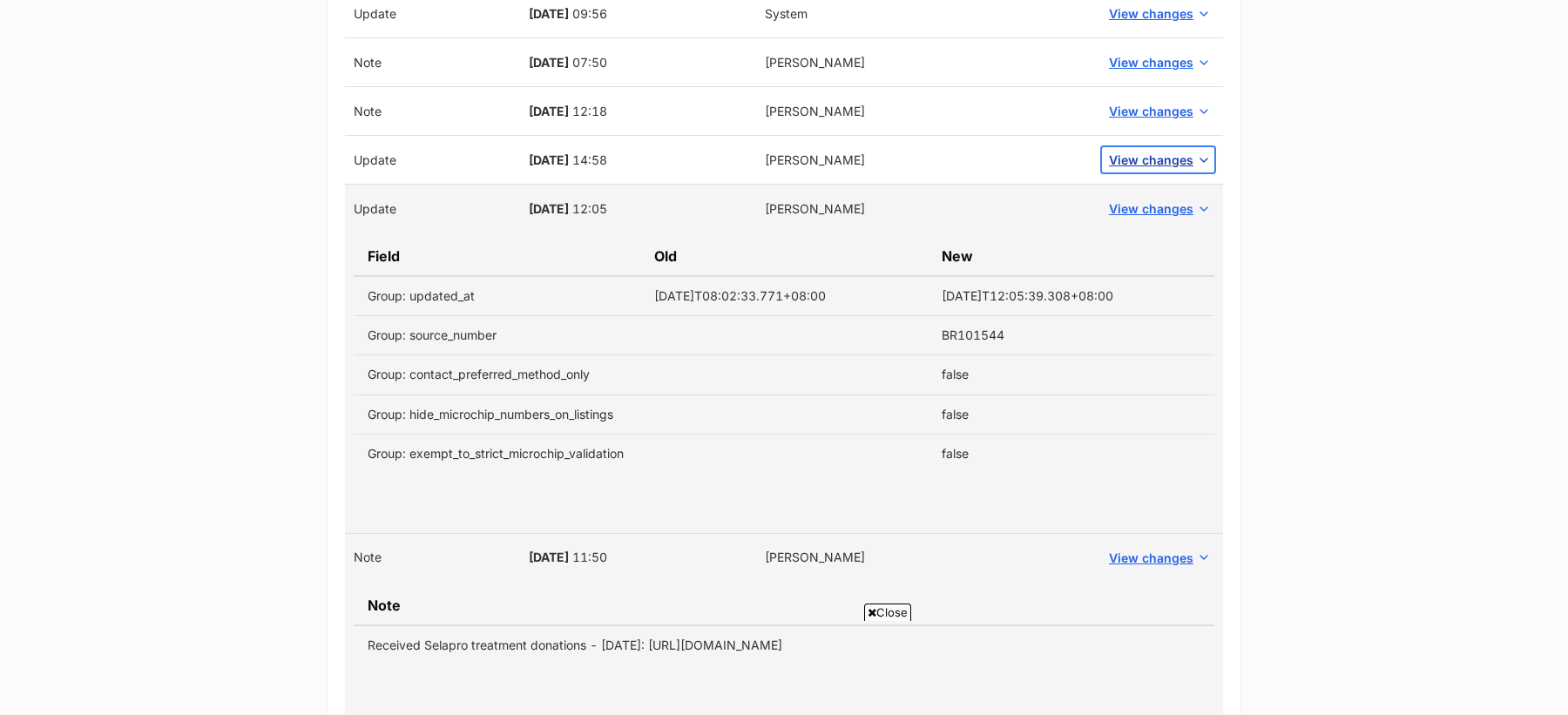
click at [1153, 151] on span "View changes" at bounding box center [1151, 159] width 85 height 18
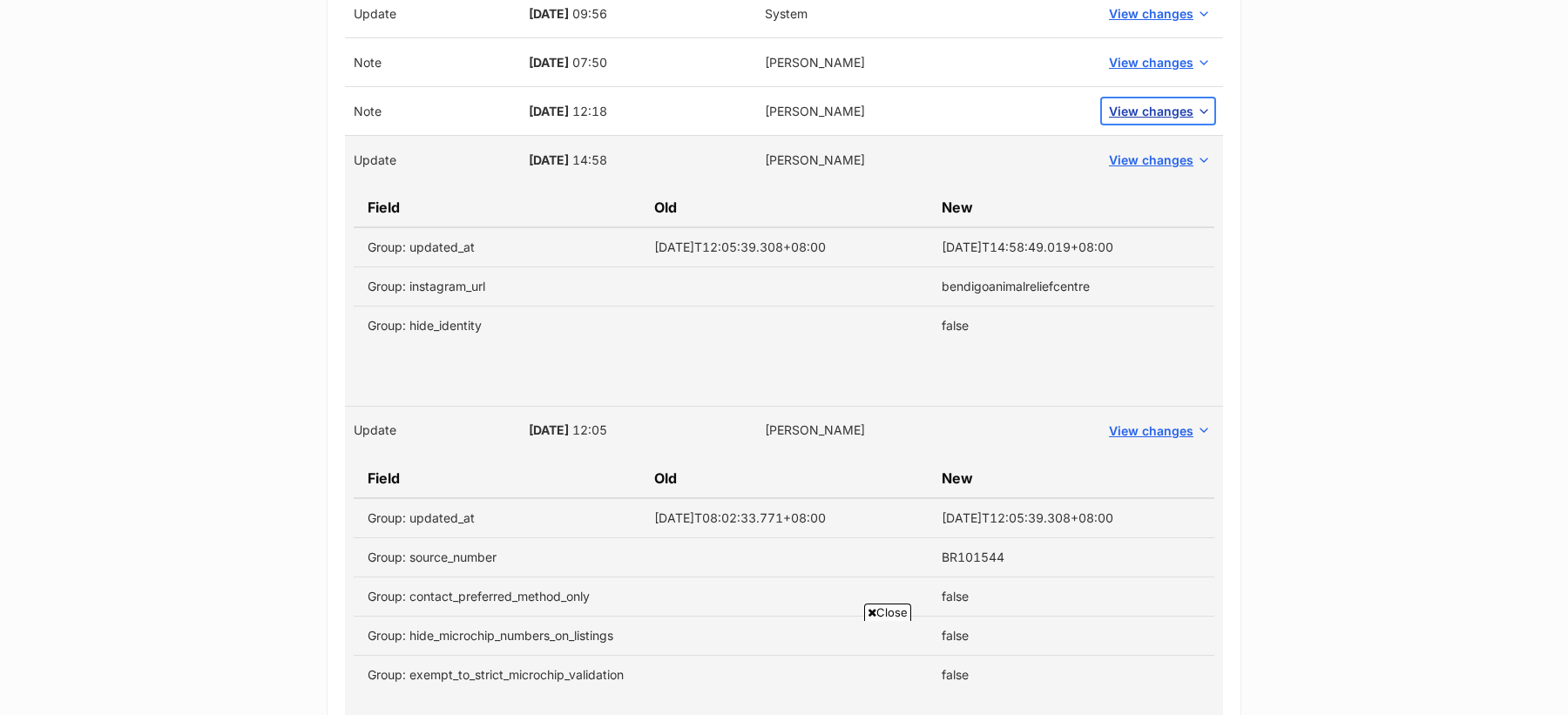
click at [1150, 112] on span "View changes" at bounding box center [1151, 111] width 85 height 18
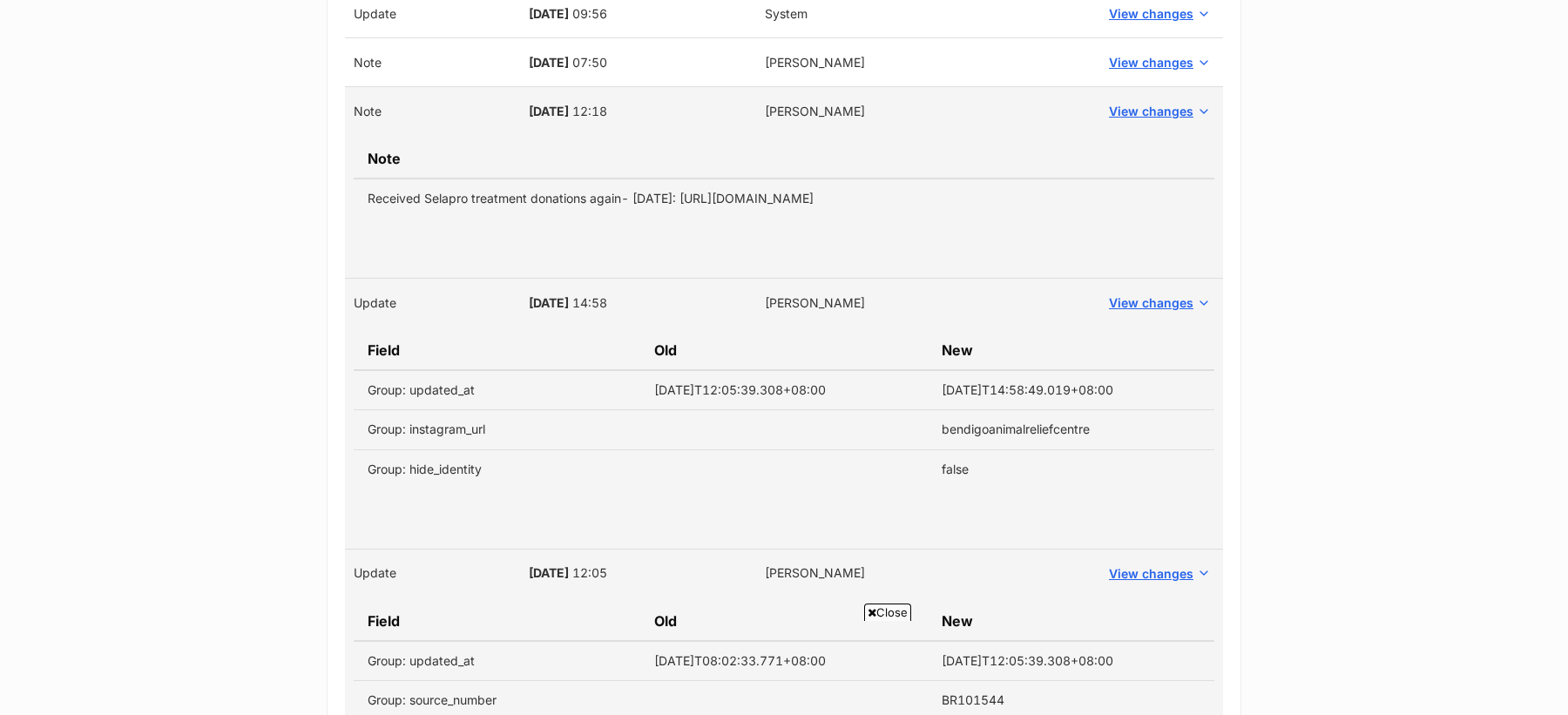
click at [1142, 71] on td "View changes" at bounding box center [1158, 62] width 130 height 49
click at [1143, 59] on span "View changes" at bounding box center [1151, 62] width 85 height 18
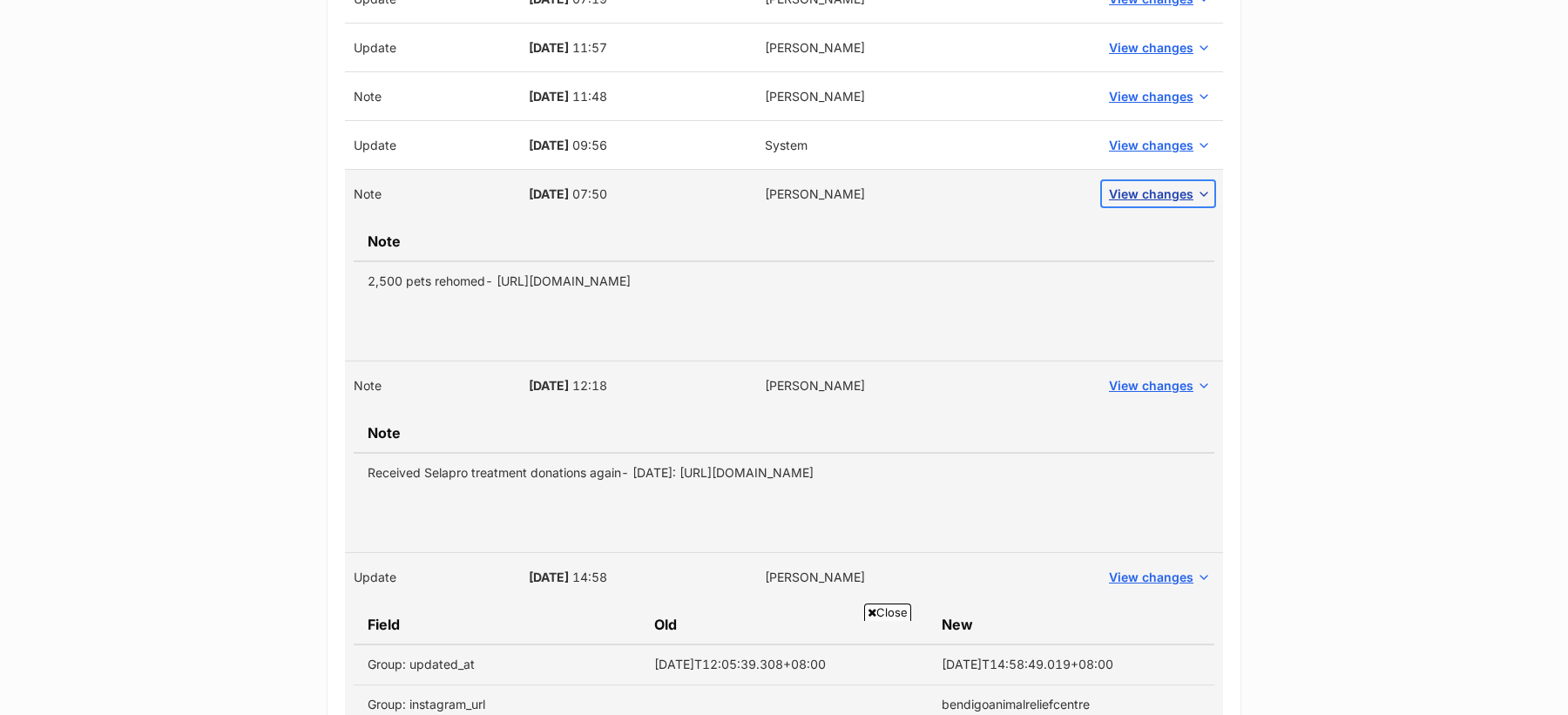
scroll to position [1468, 0]
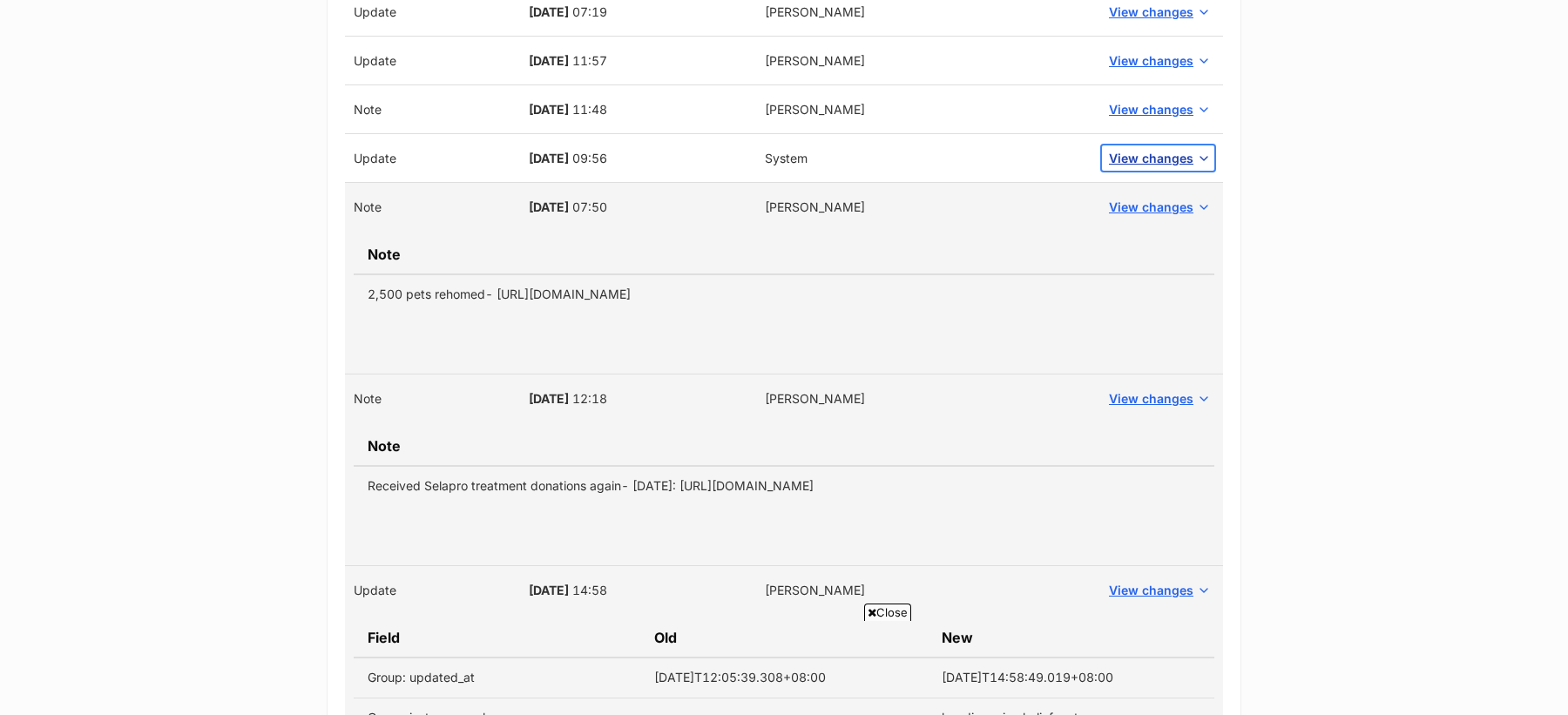
click at [1148, 153] on span "View changes" at bounding box center [1151, 157] width 85 height 18
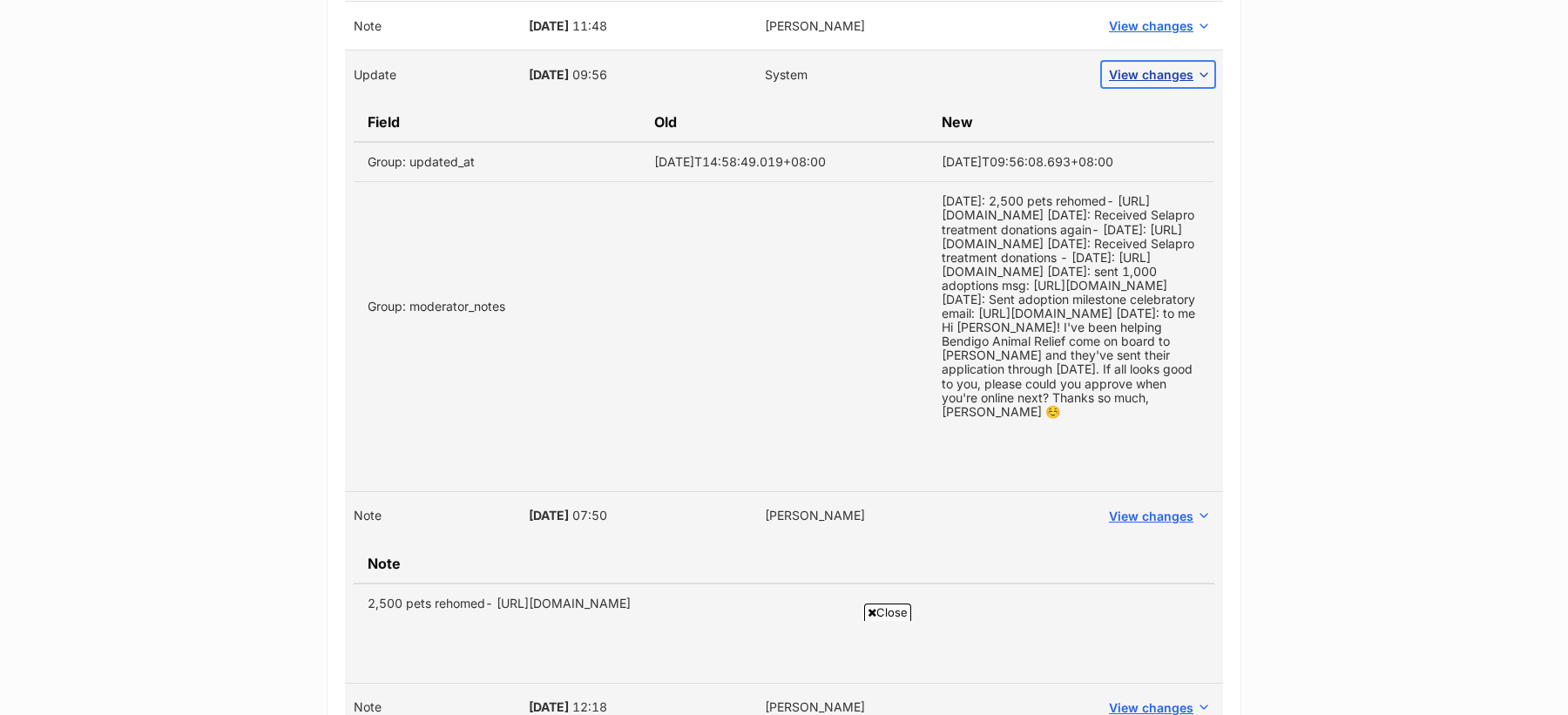
scroll to position [1510, 0]
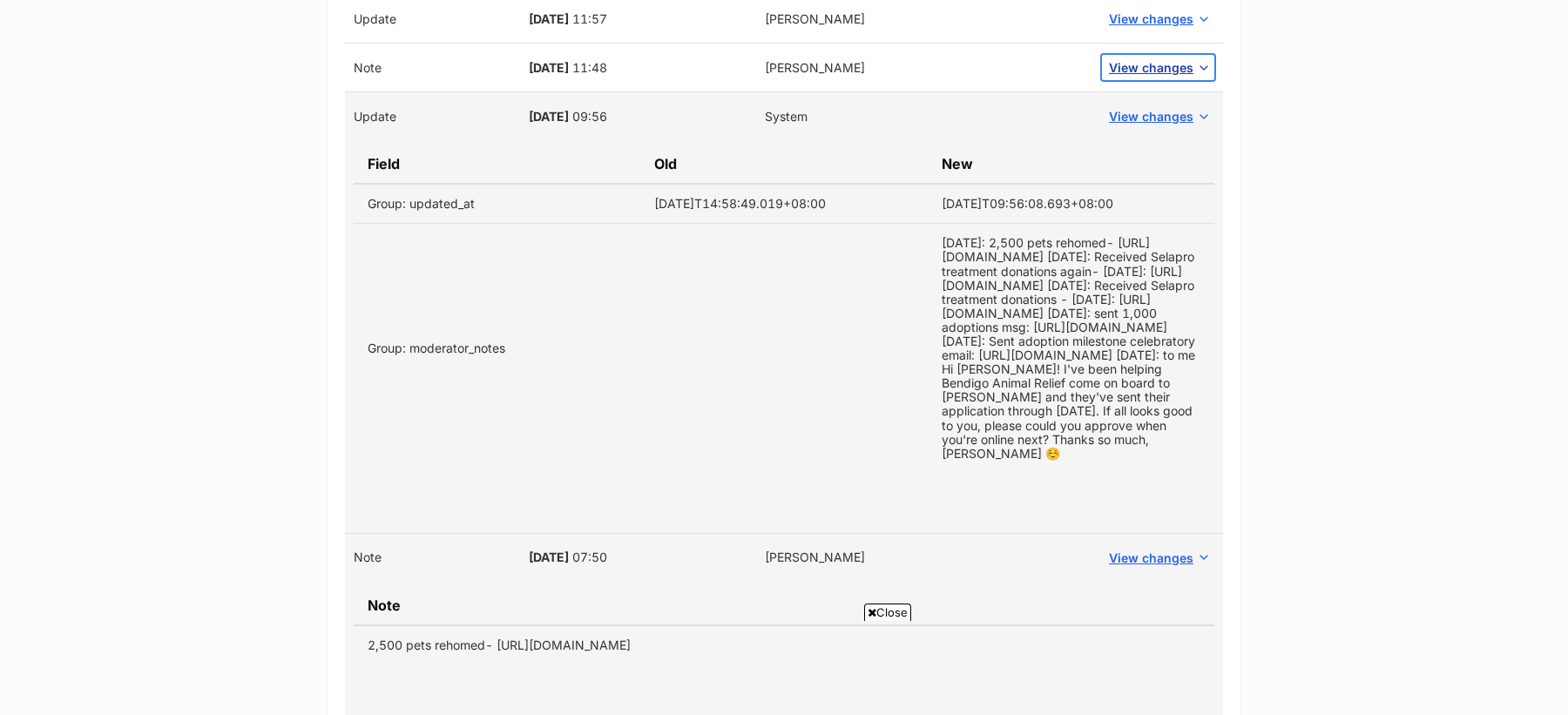
click at [1128, 65] on span "View changes" at bounding box center [1151, 67] width 85 height 18
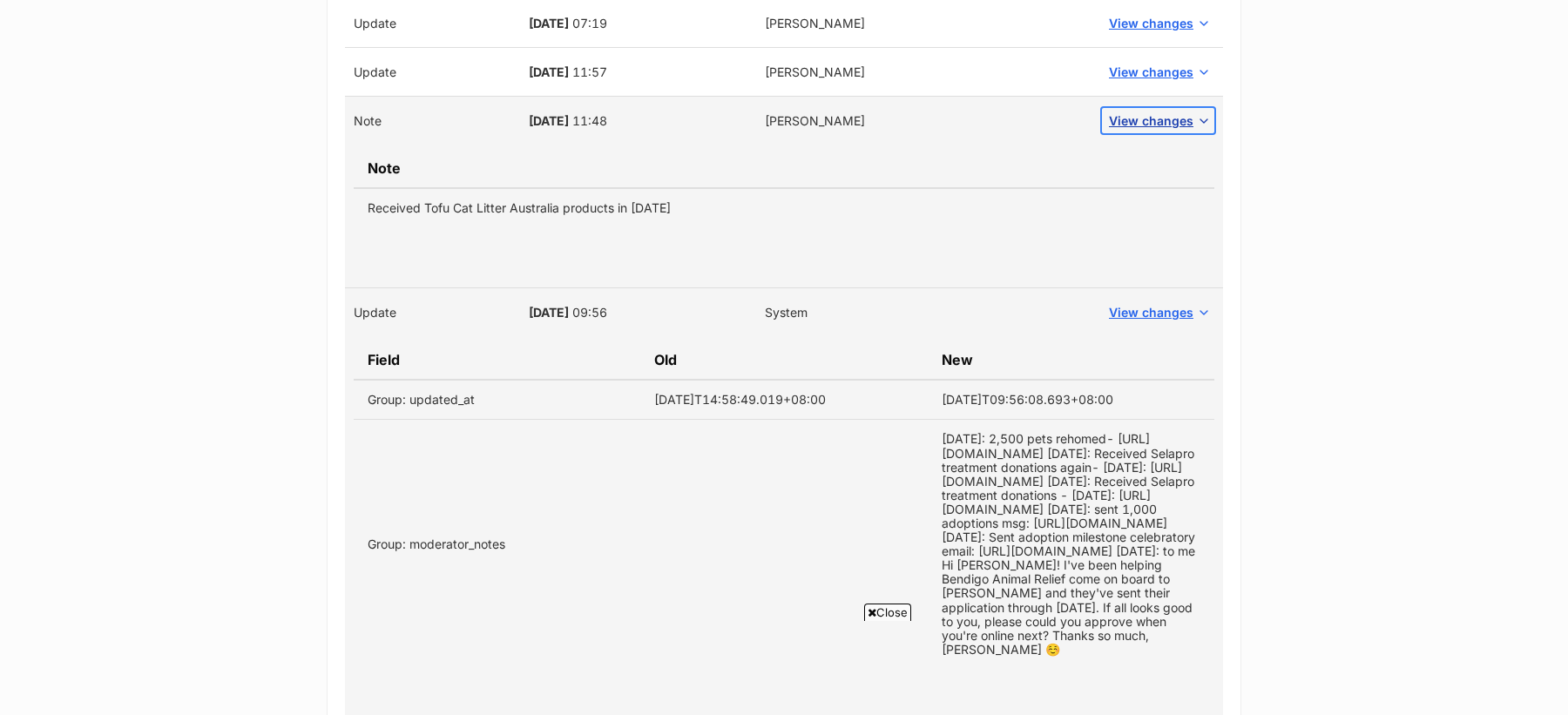
scroll to position [1442, 0]
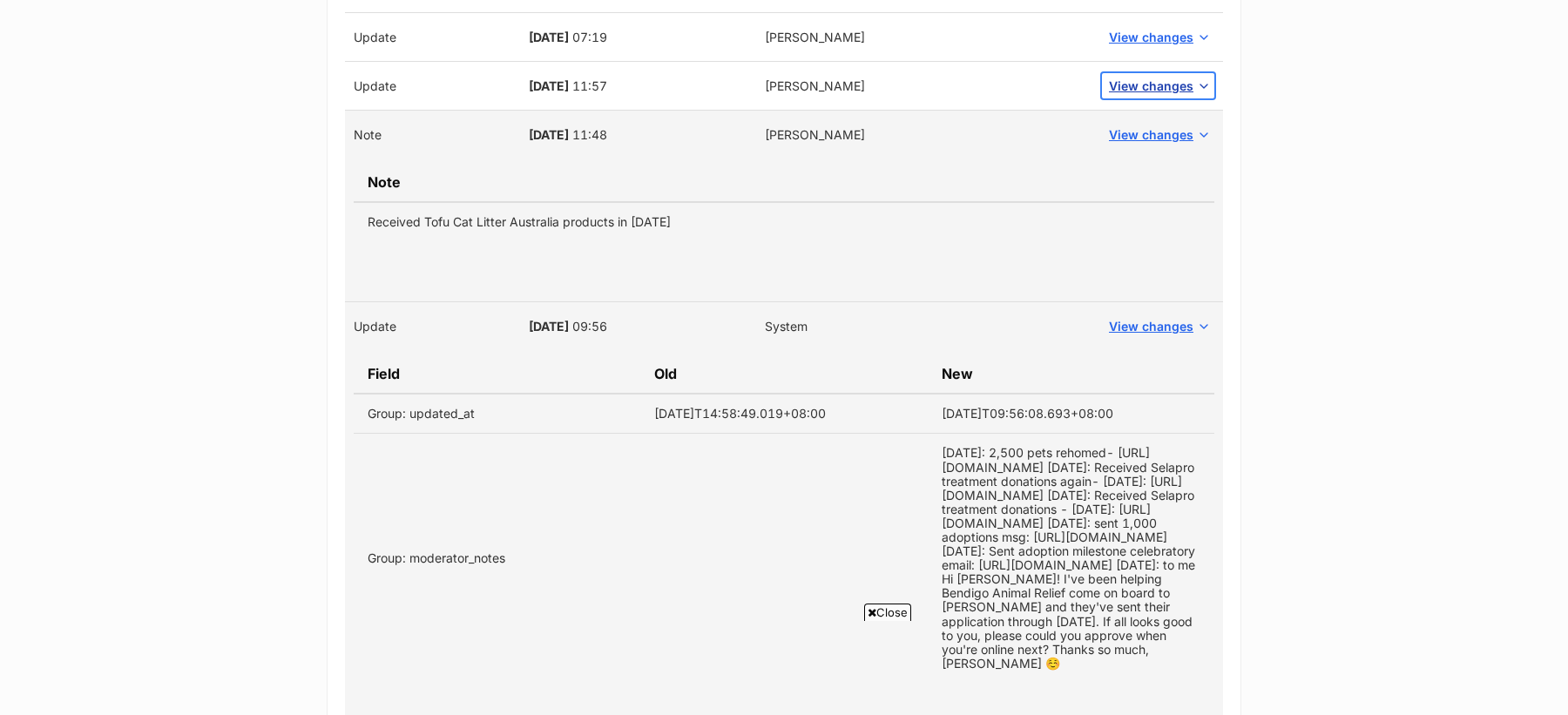
click at [1128, 87] on span "View changes" at bounding box center [1151, 85] width 85 height 18
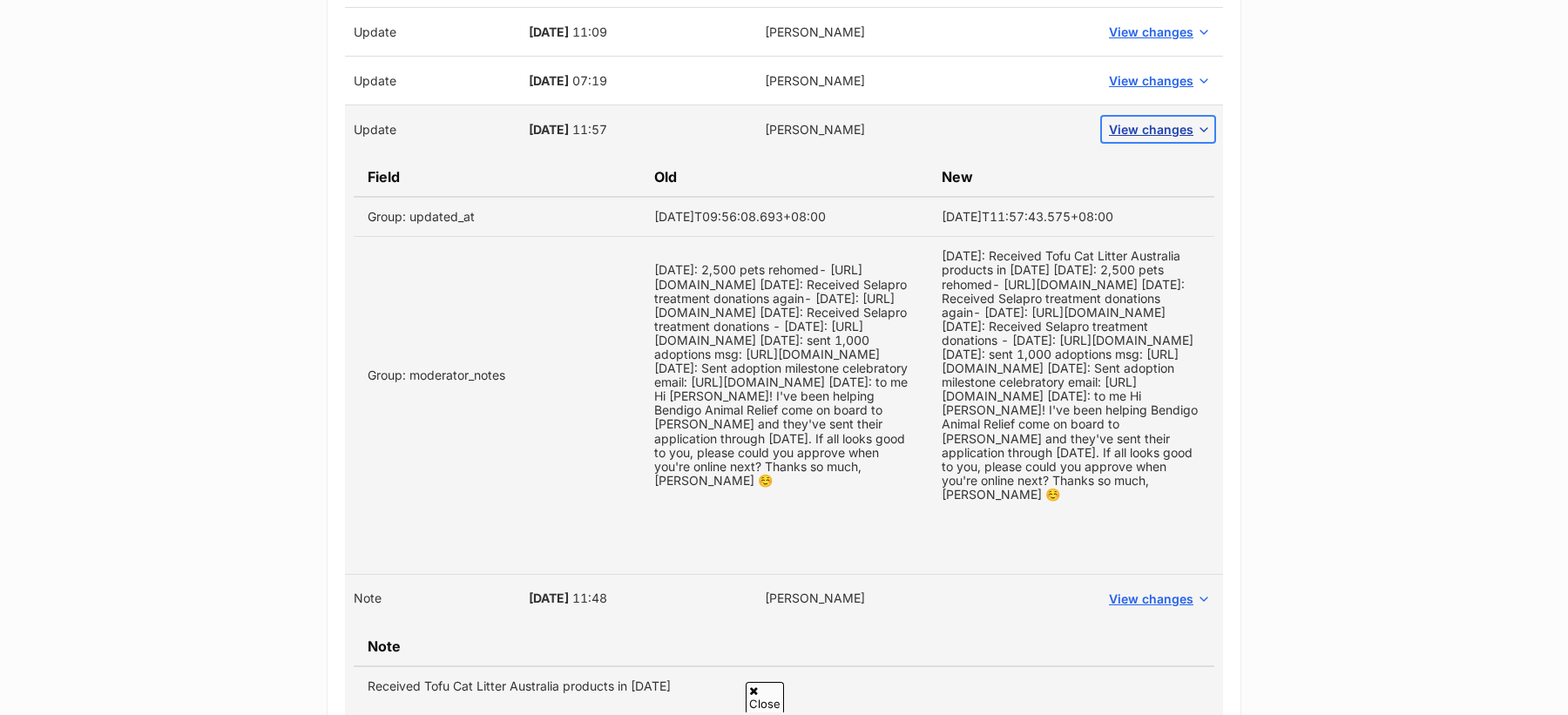
scroll to position [1382, 0]
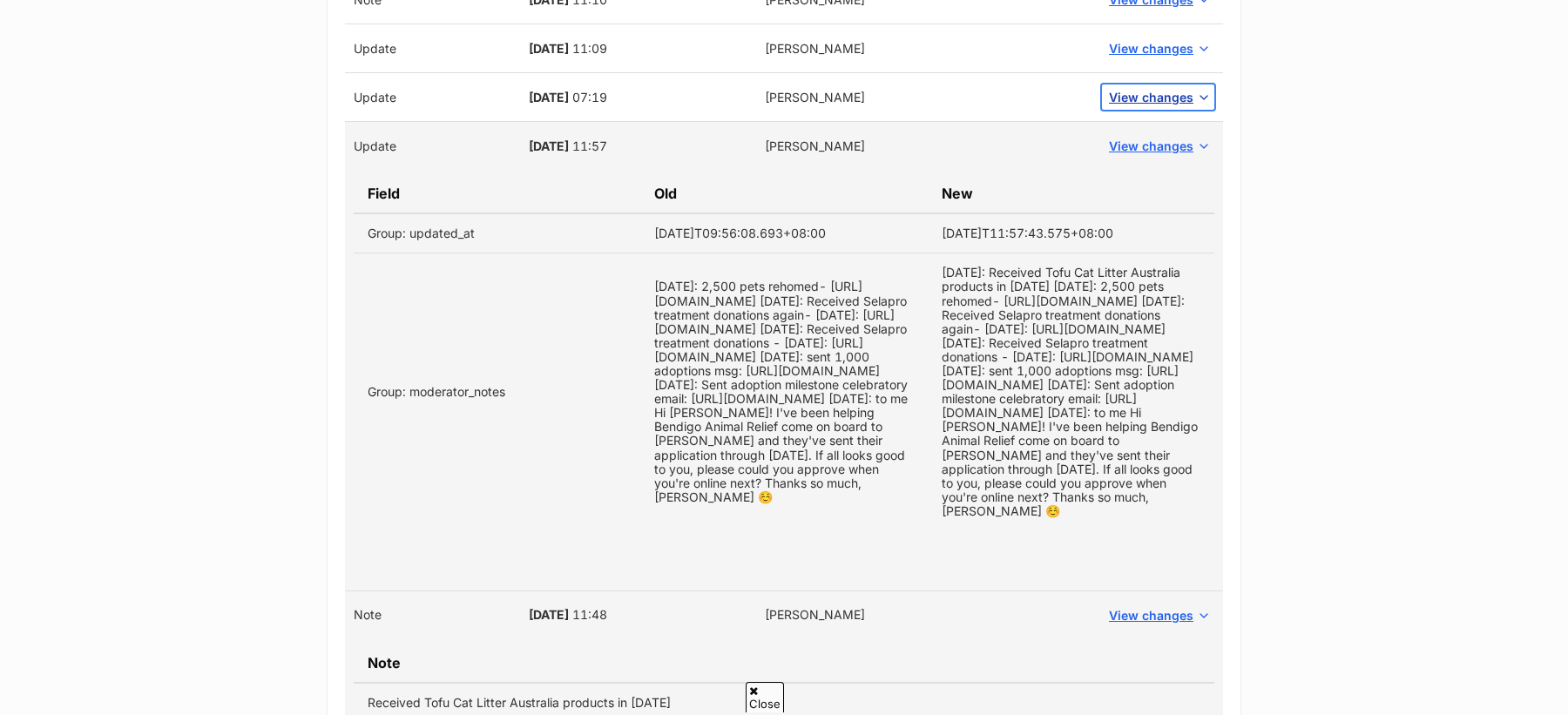
click at [1133, 85] on button "View changes" at bounding box center [1158, 97] width 112 height 26
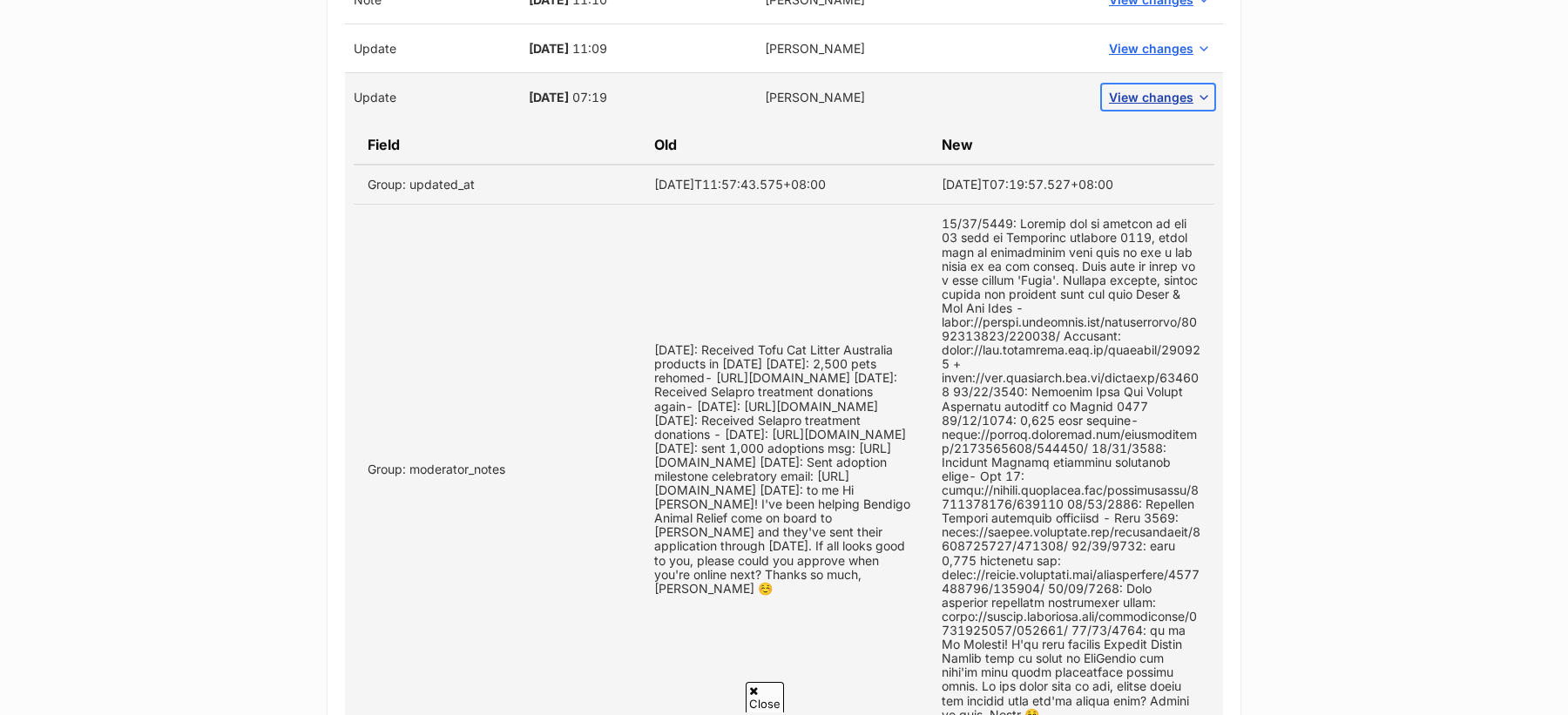
scroll to position [0, 0]
click at [1138, 46] on span "View changes" at bounding box center [1151, 48] width 85 height 18
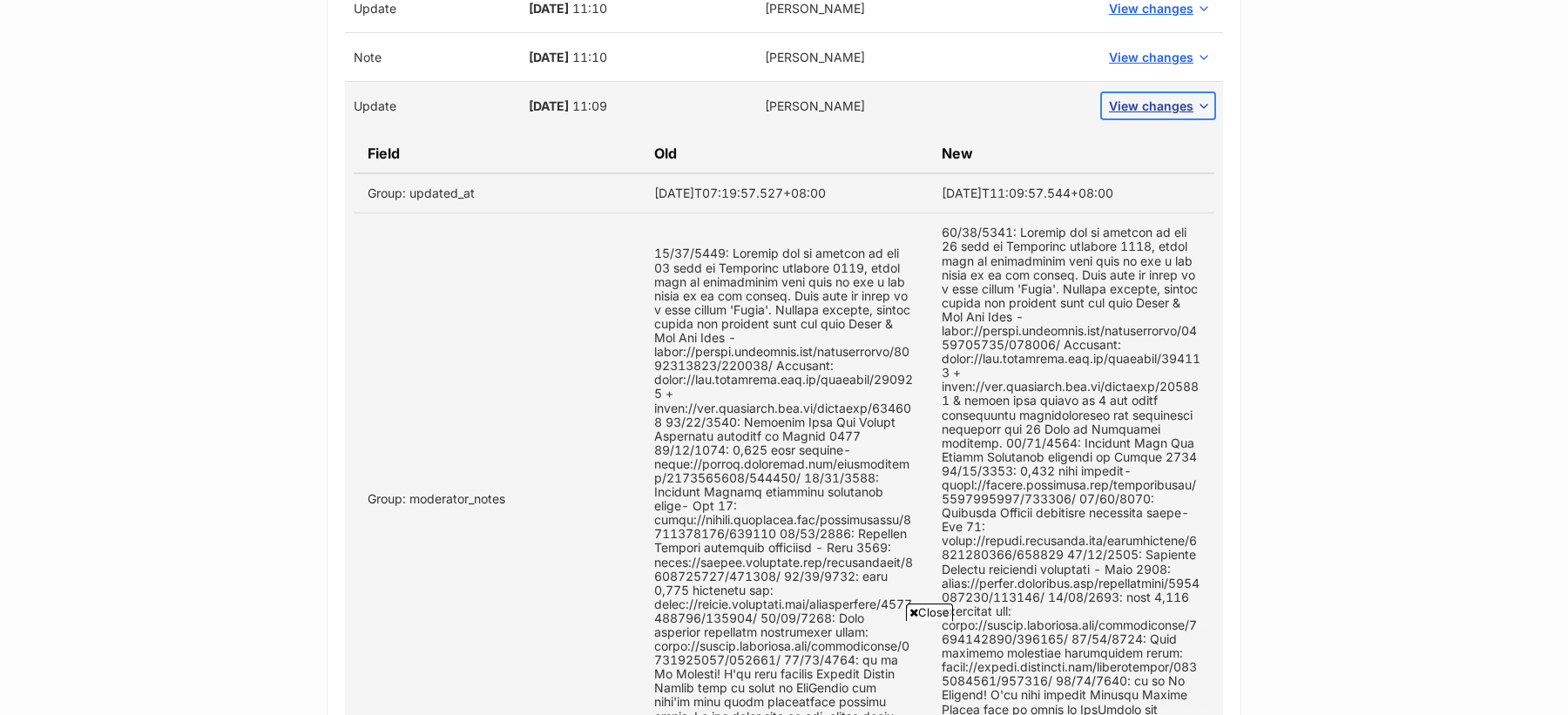
scroll to position [1294, 0]
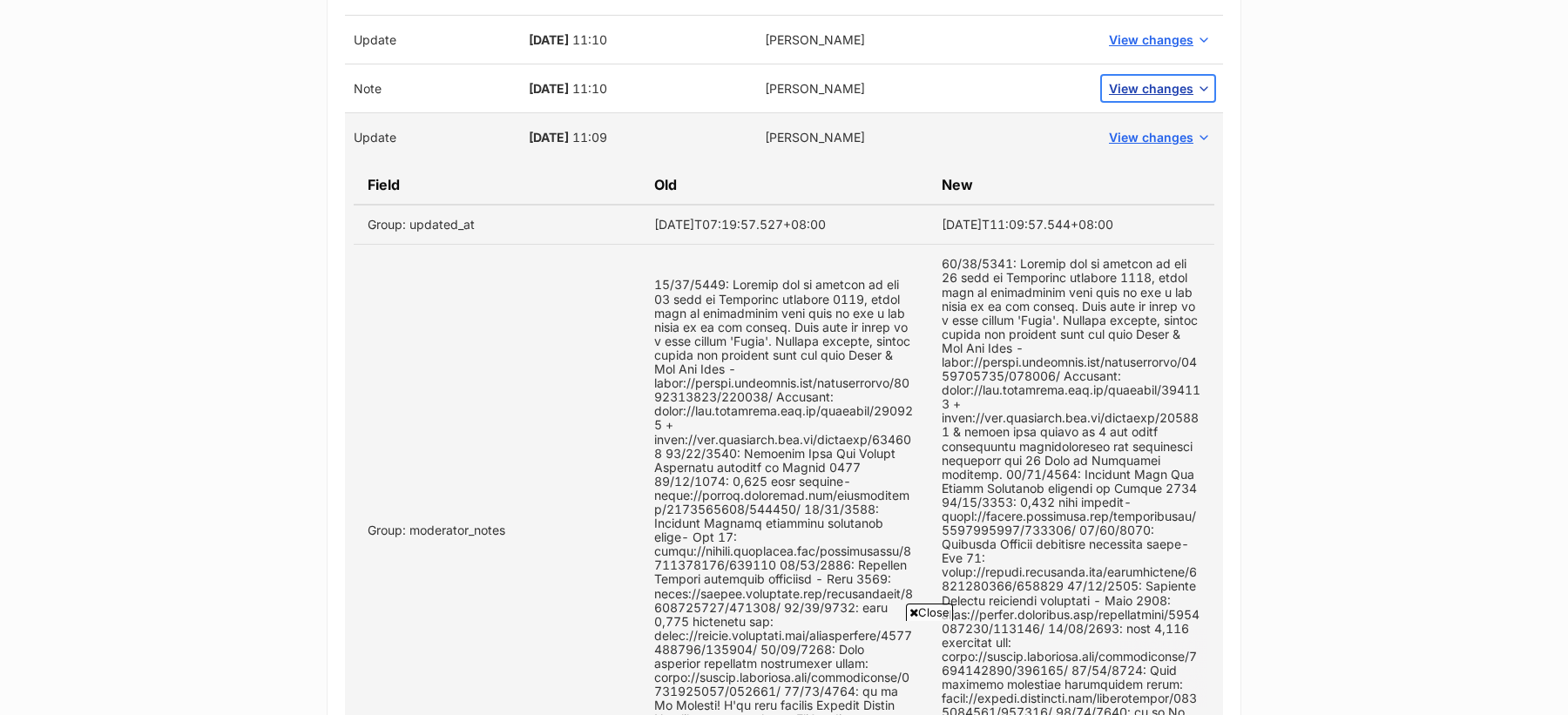
click at [1140, 79] on span "View changes" at bounding box center [1151, 88] width 85 height 18
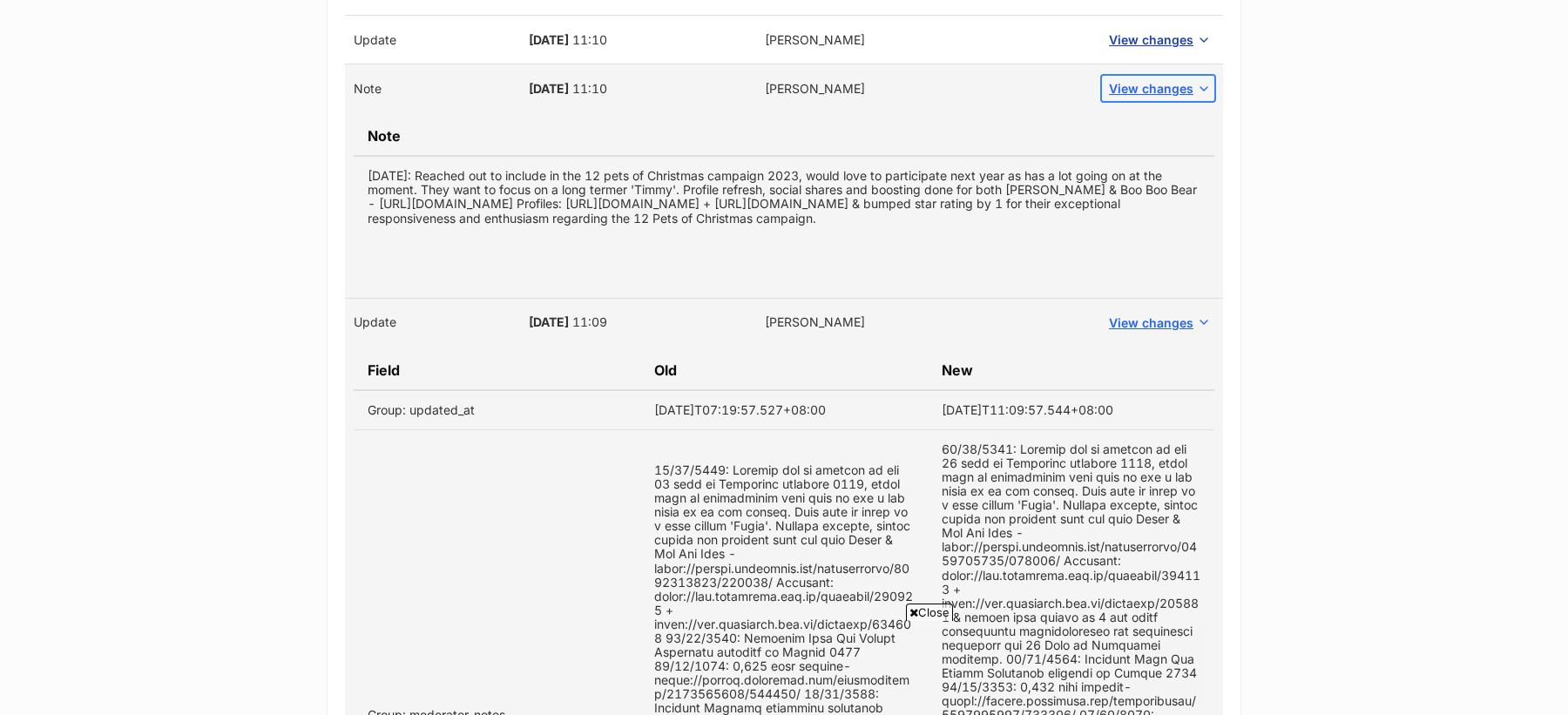
scroll to position [0, 0]
click at [1147, 47] on button "View changes" at bounding box center [1158, 39] width 112 height 26
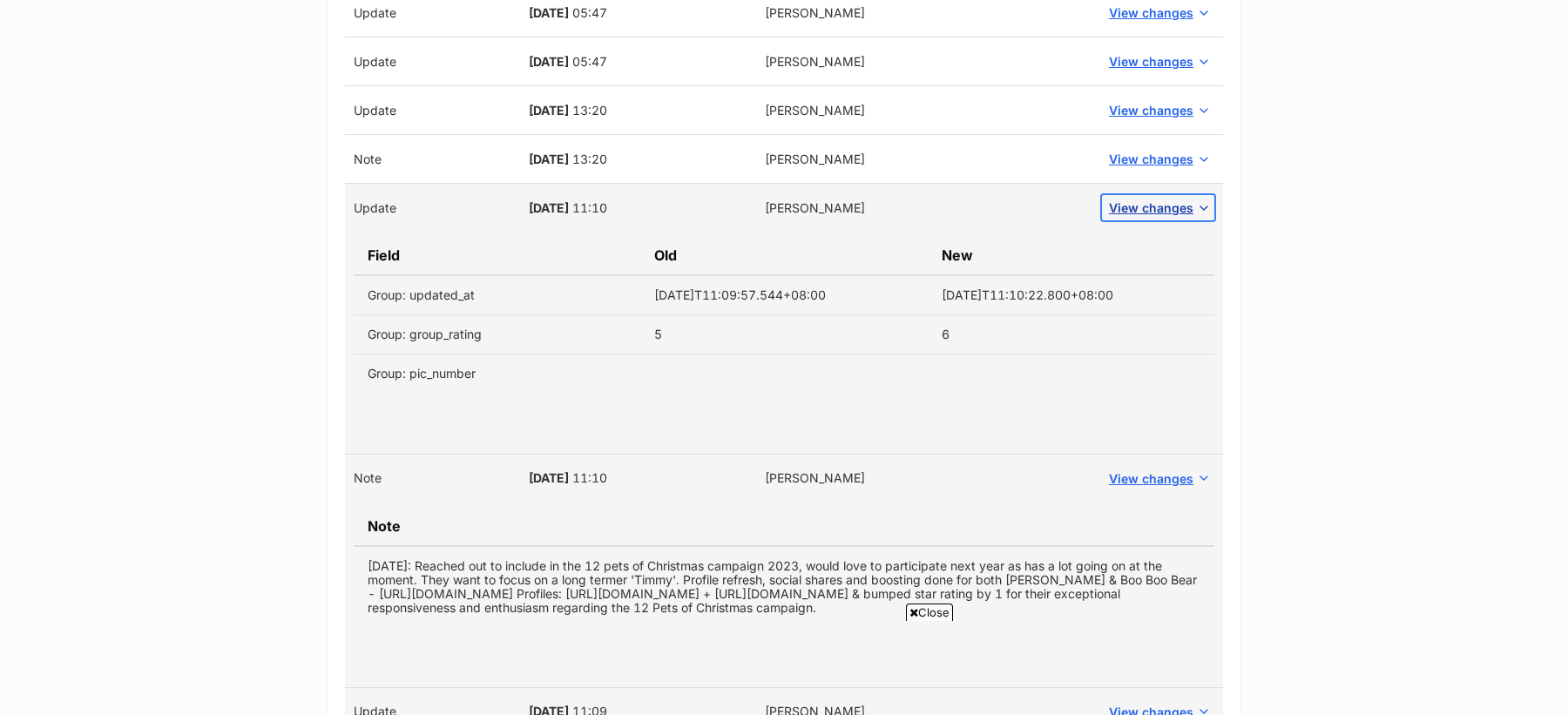
scroll to position [1108, 0]
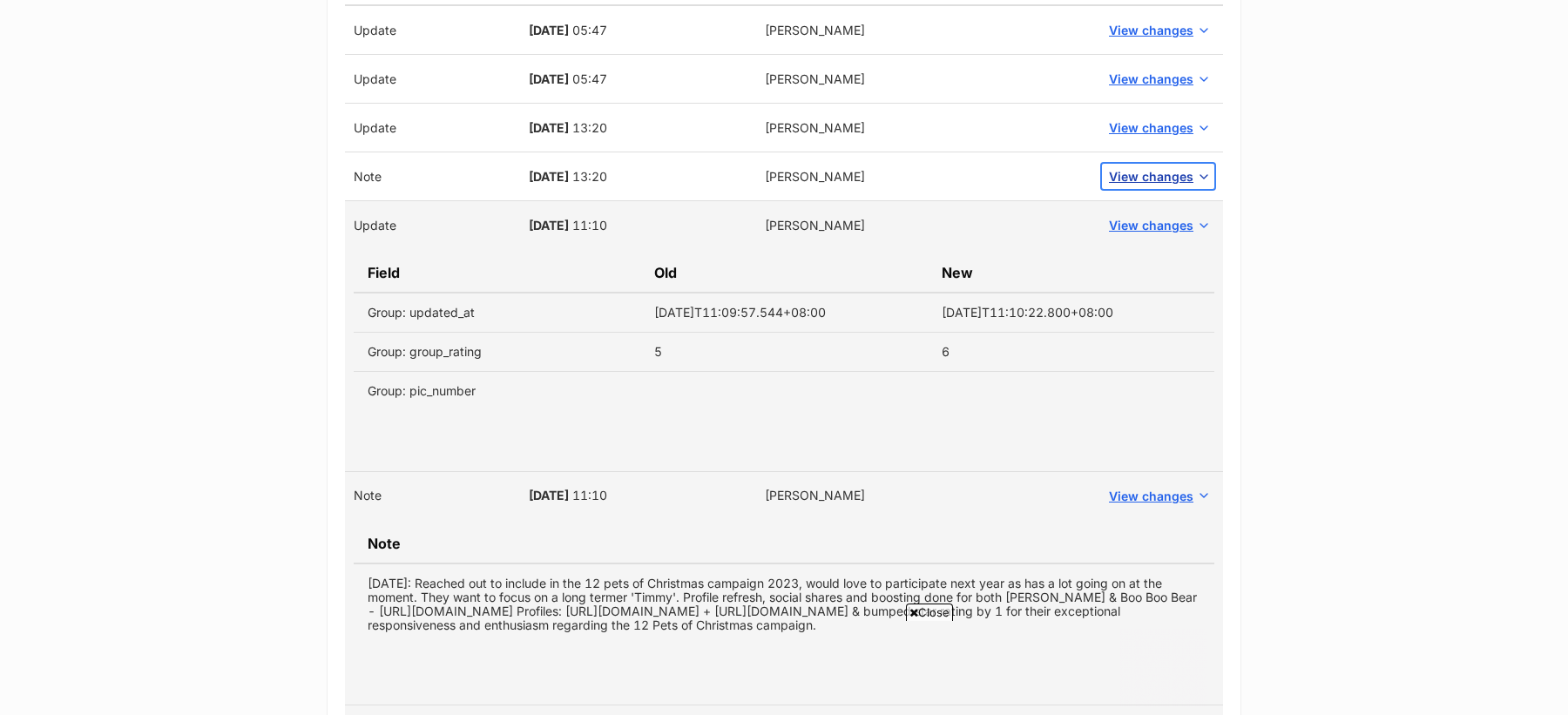
click at [1148, 174] on span "View changes" at bounding box center [1151, 175] width 85 height 18
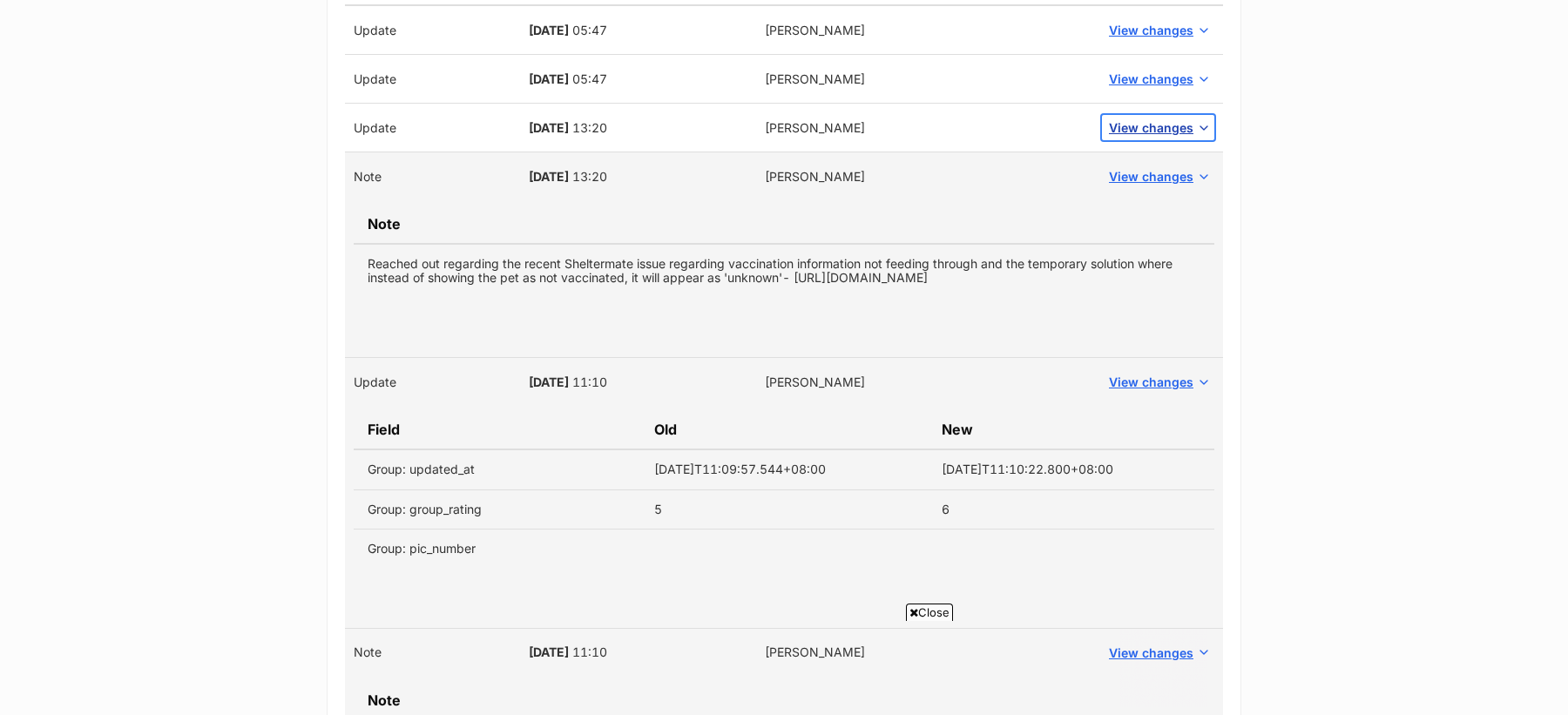
click at [1143, 129] on span "View changes" at bounding box center [1151, 127] width 85 height 18
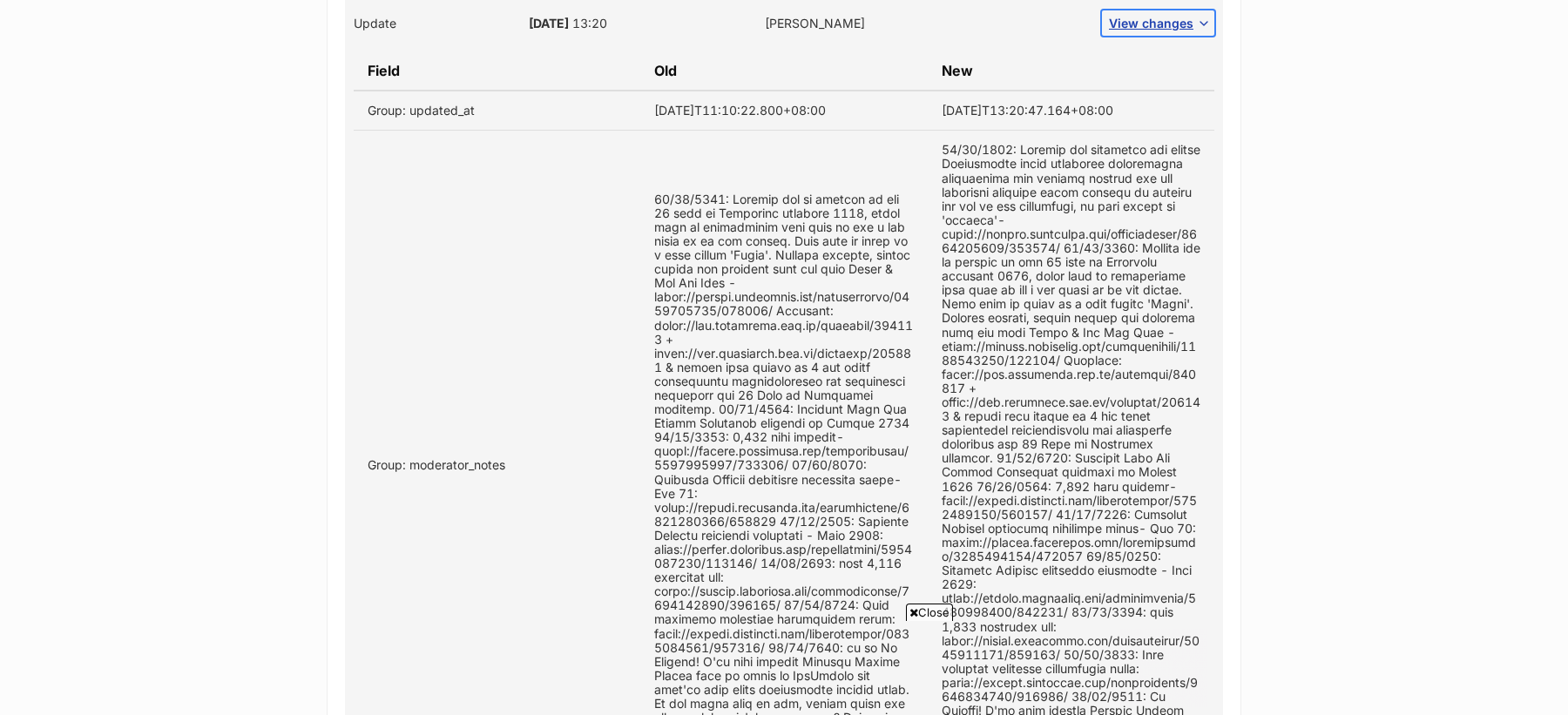
scroll to position [1093, 0]
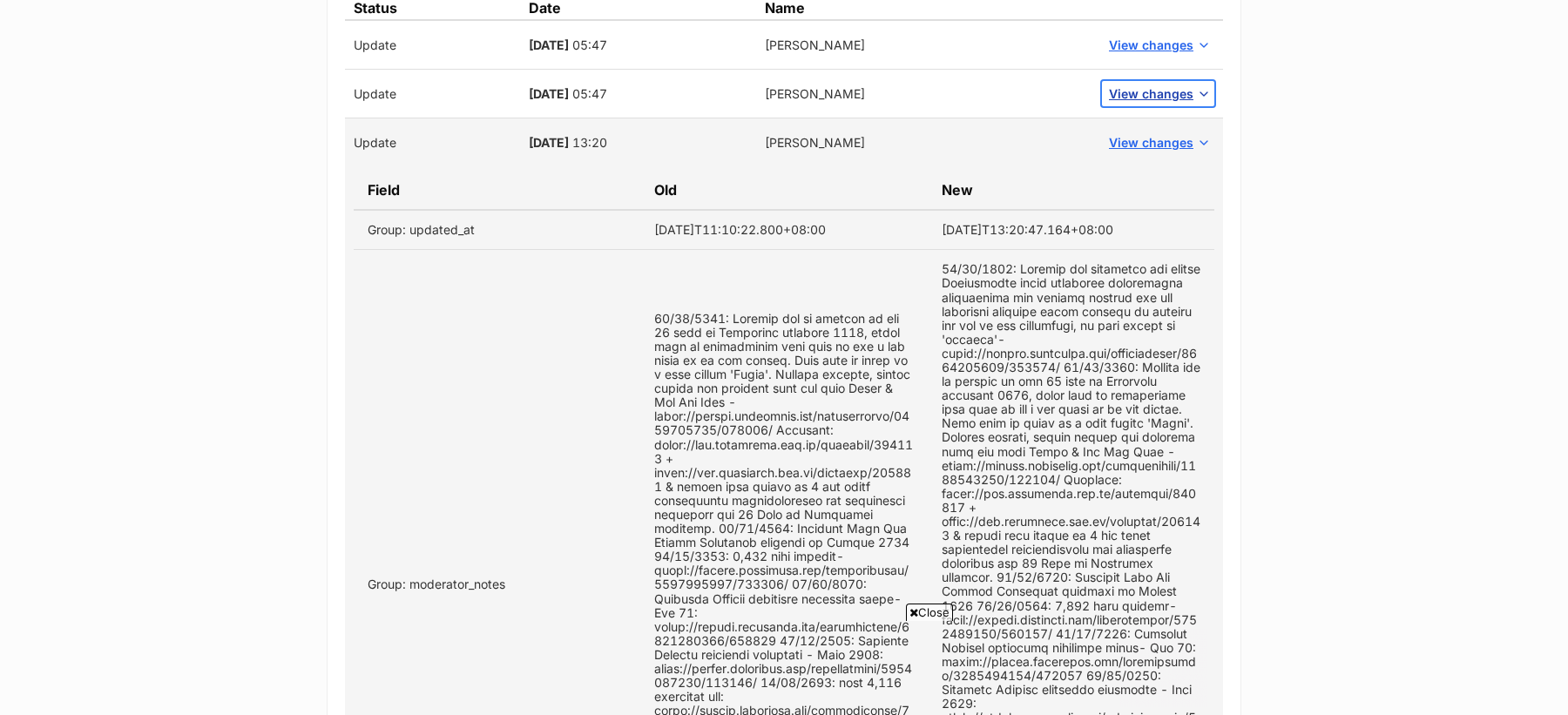
click at [1161, 94] on span "View changes" at bounding box center [1151, 93] width 85 height 18
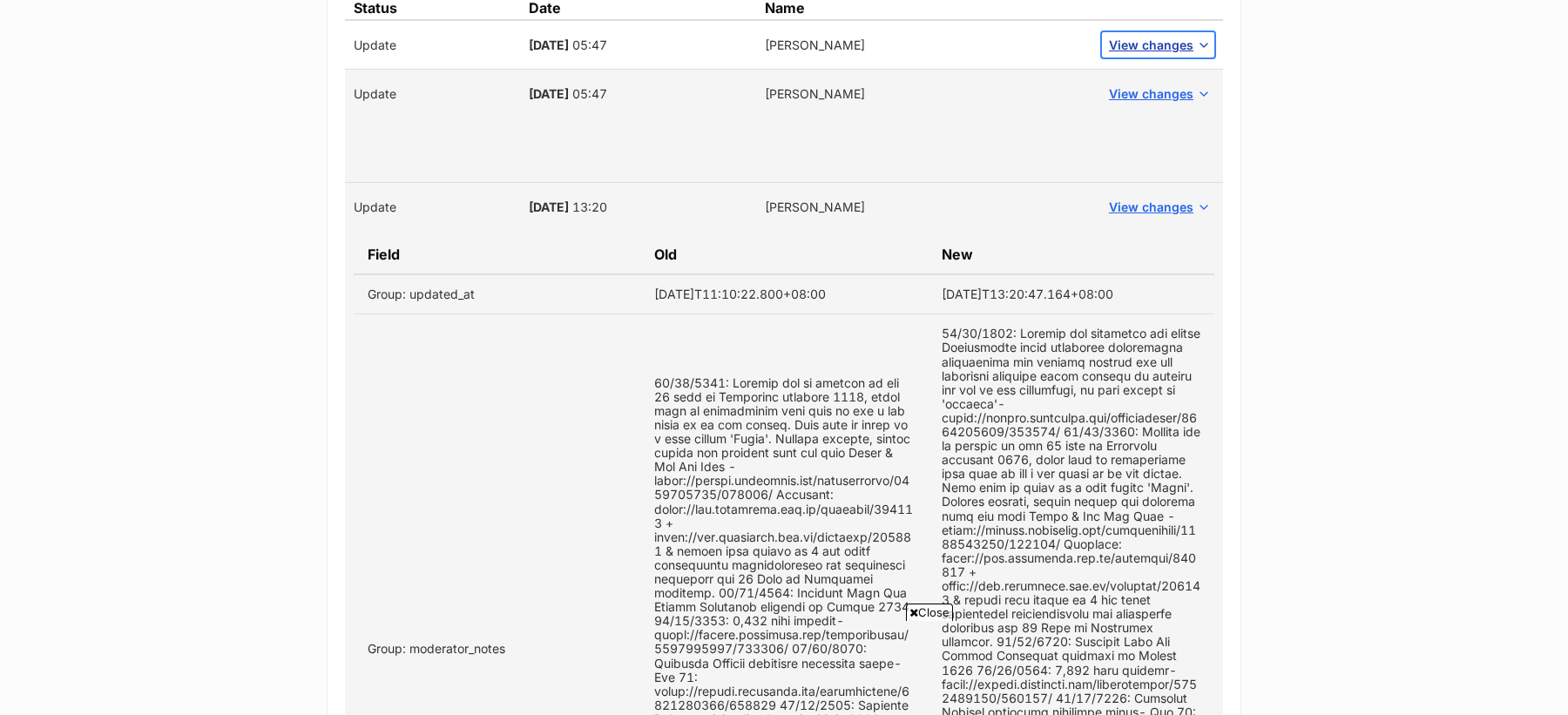
click at [1141, 42] on span "View changes" at bounding box center [1151, 44] width 85 height 18
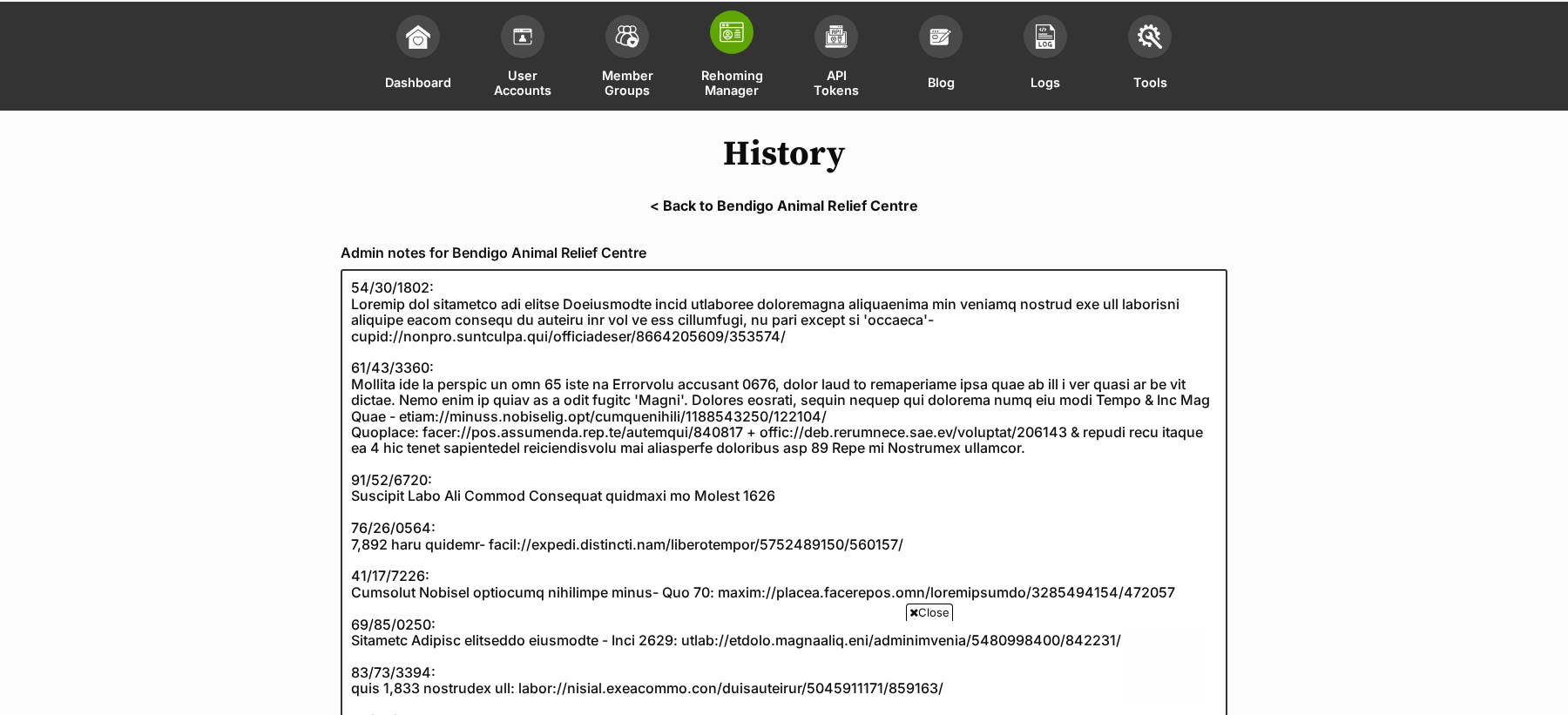
scroll to position [72, 0]
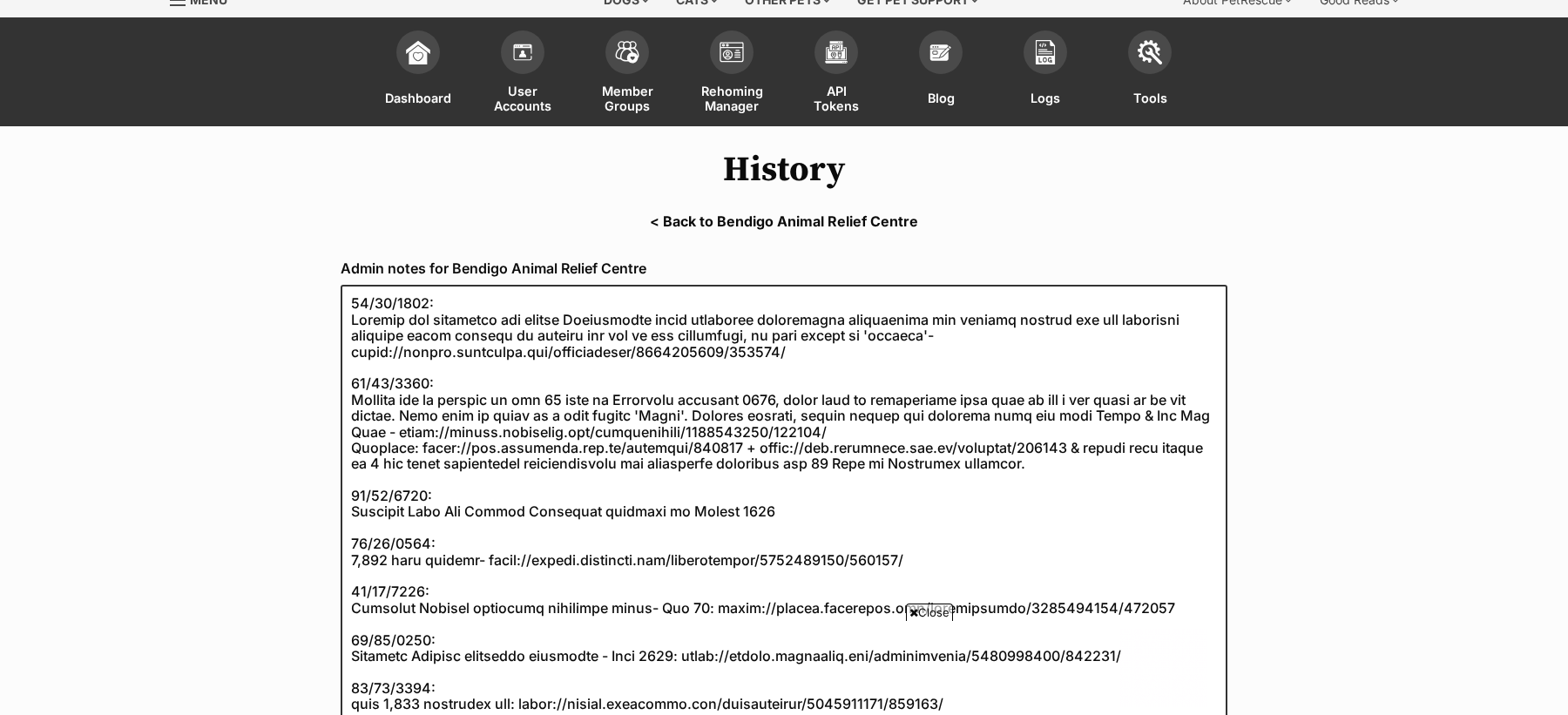
click at [794, 228] on link "< Back to Bendigo Animal Relief Centre" at bounding box center [784, 221] width 1568 height 15
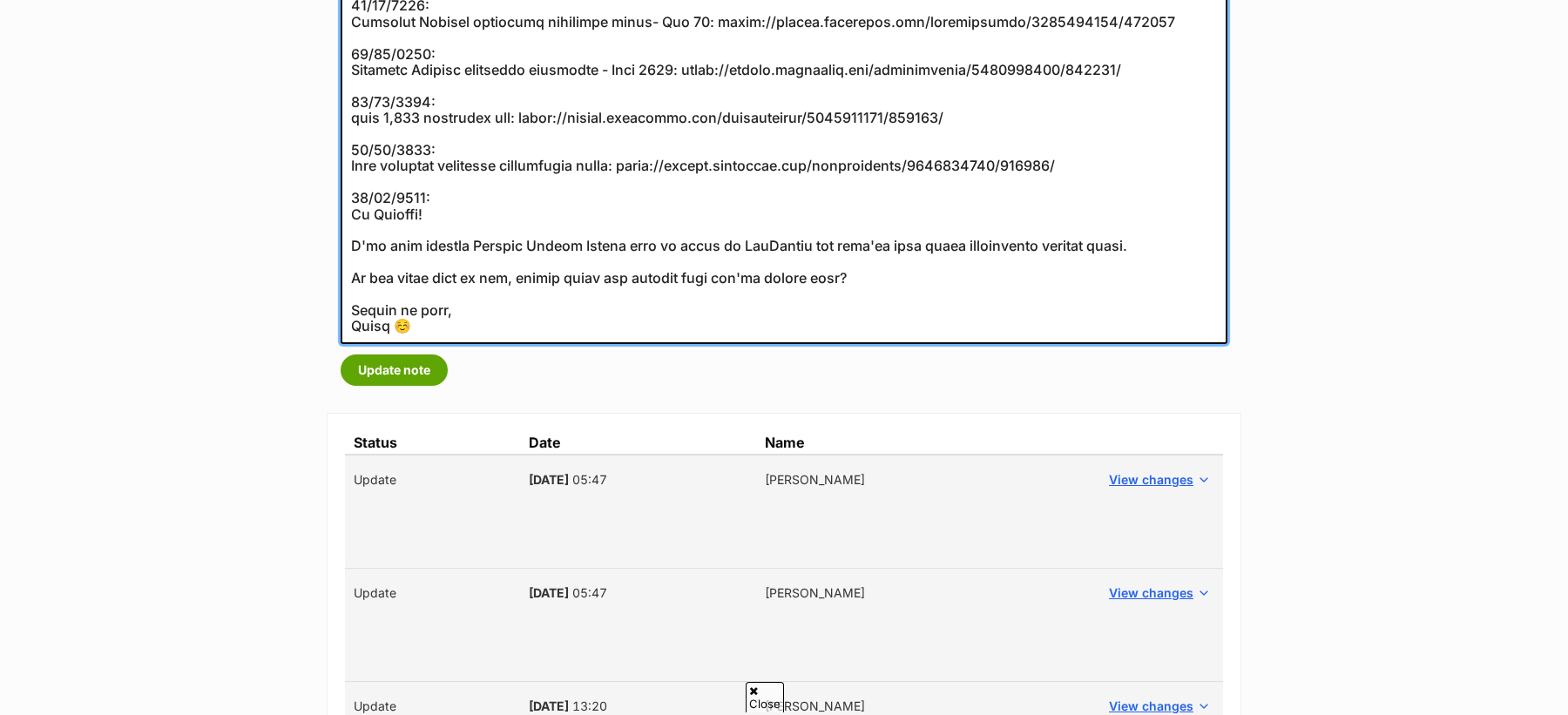
scroll to position [0, 0]
drag, startPoint x: 469, startPoint y: 326, endPoint x: 351, endPoint y: 214, distance: 162.7
click at [351, 214] on textarea at bounding box center [784, 21] width 886 height 645
paste textarea "https://abr.business.gov.au/ABN/View?id=74149638164"
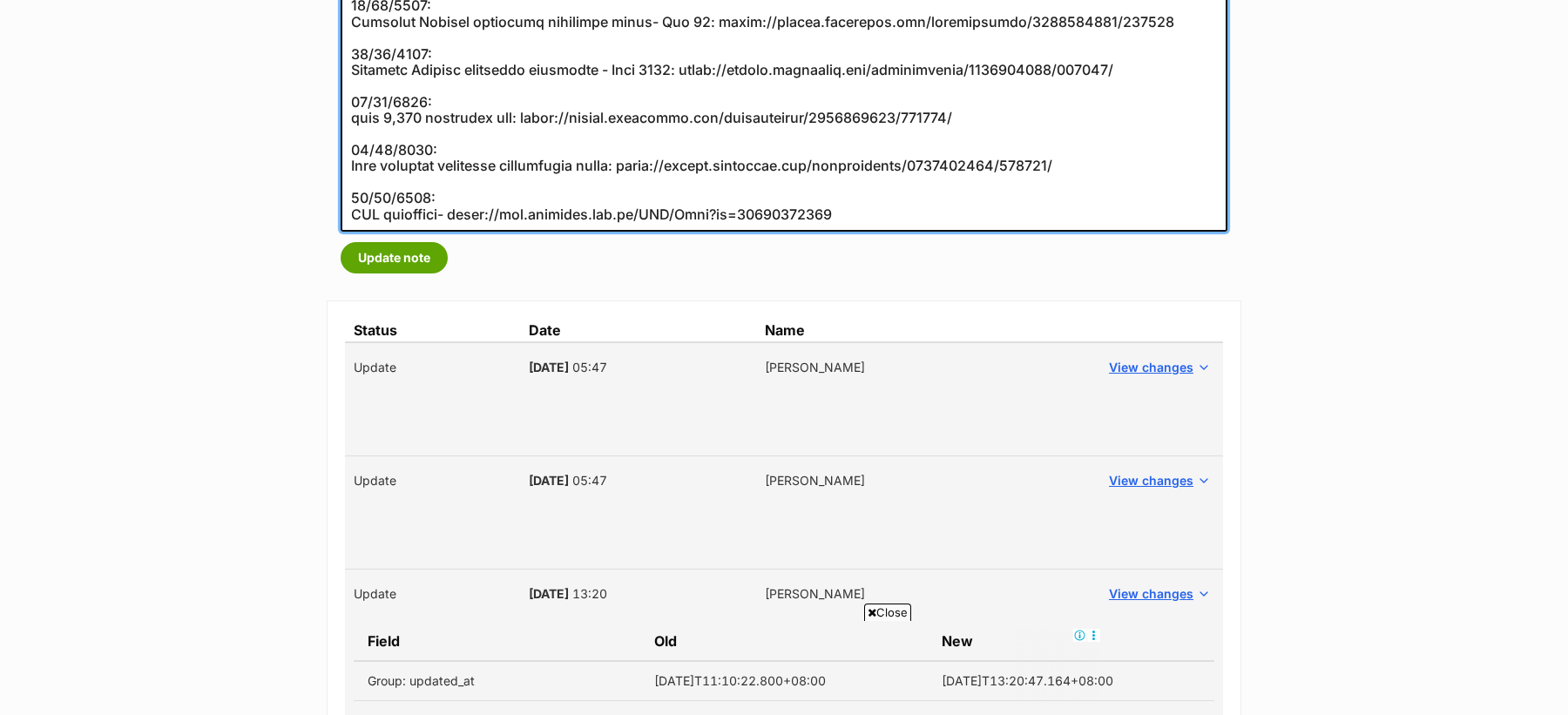
paste textarea "07/10/2019:"
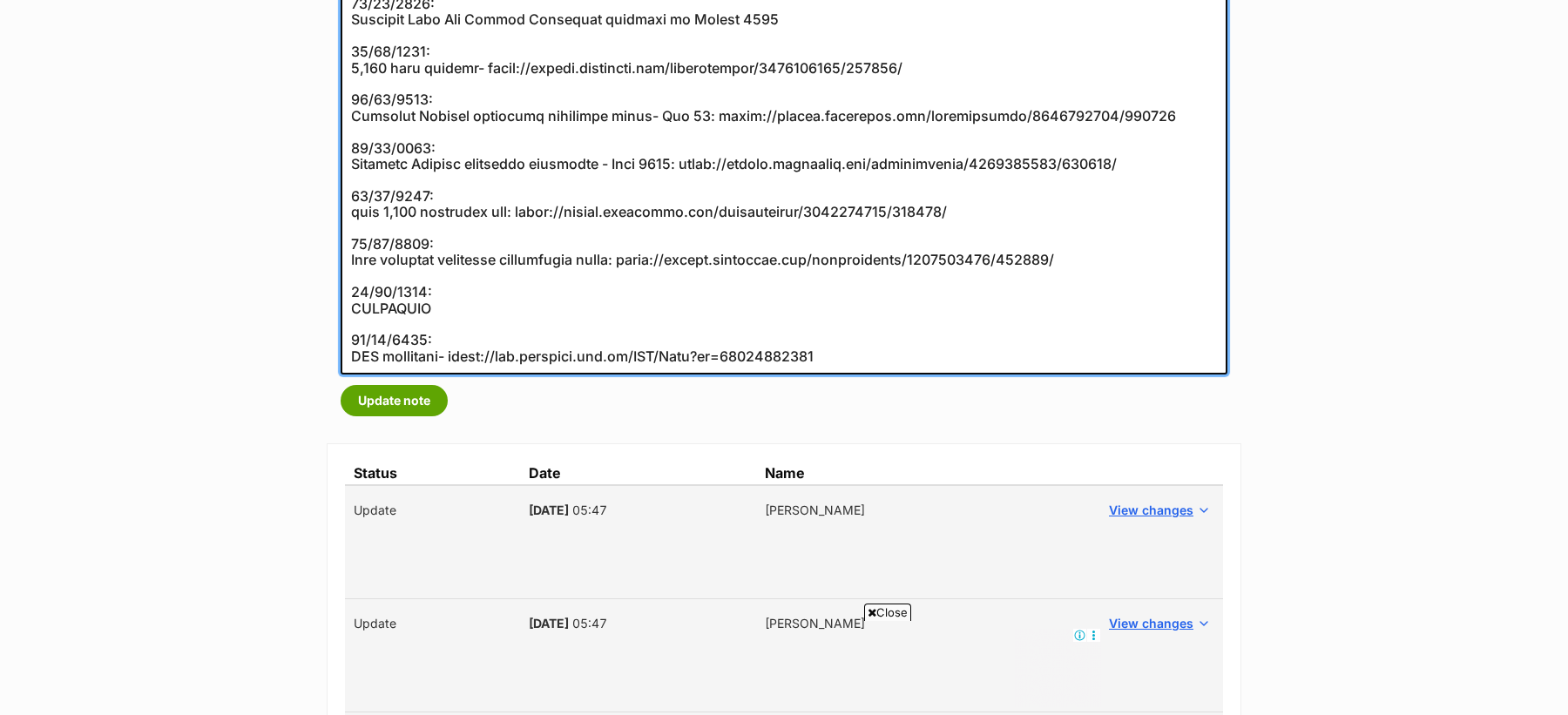
scroll to position [542, 0]
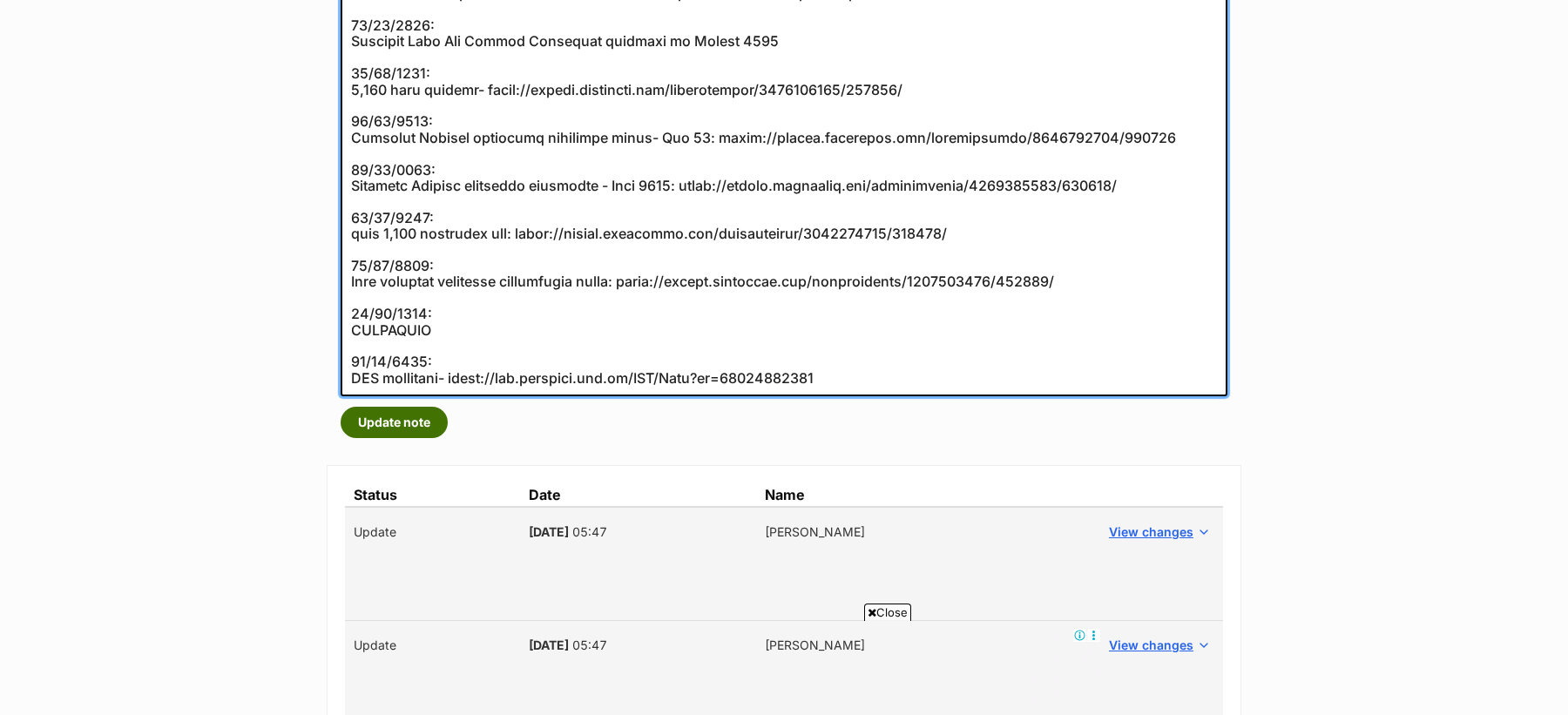
type textarea "04/12/2023: Reached out regarding the recent Sheltermate issue regarding vaccin…"
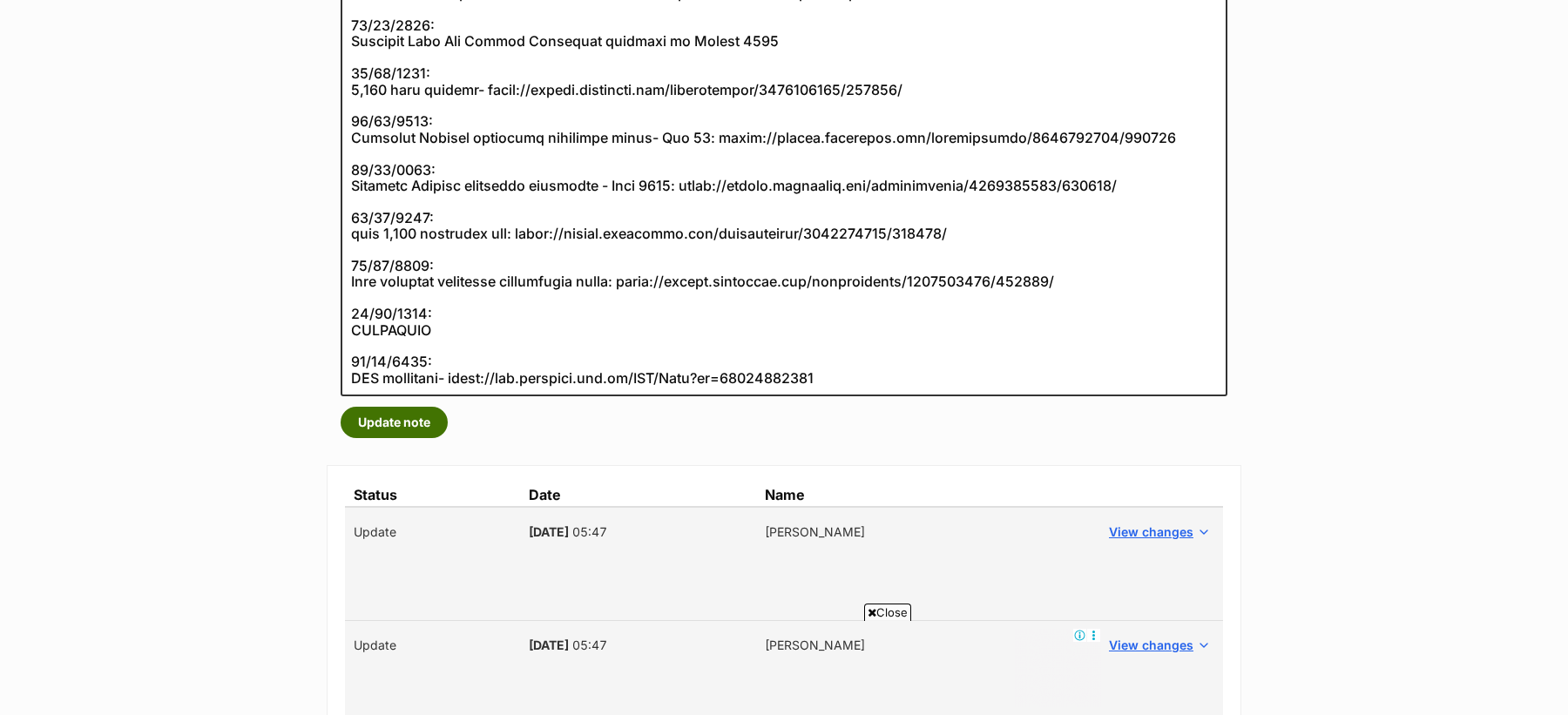
click at [392, 412] on button "Update note" at bounding box center [394, 422] width 107 height 31
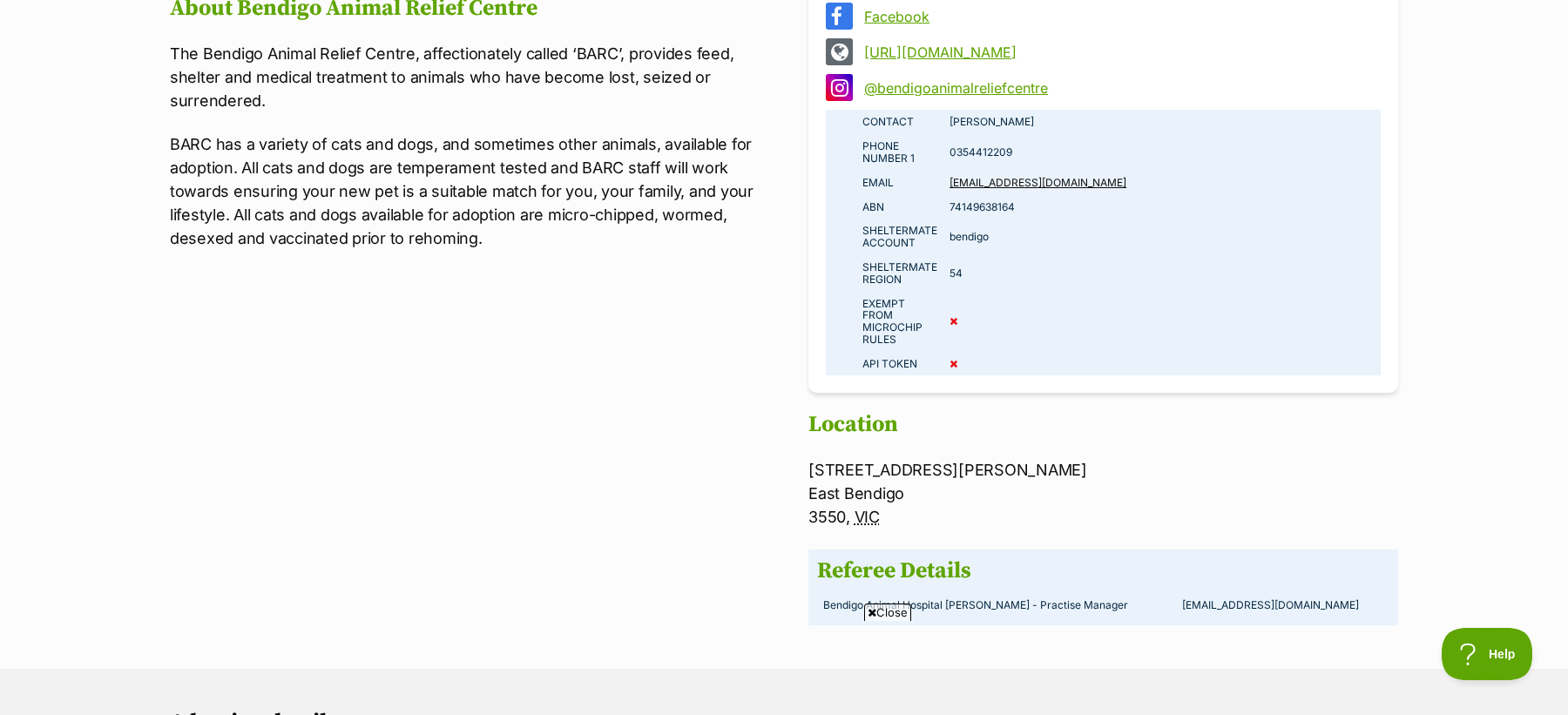
click at [970, 206] on td "74149638164" at bounding box center [1162, 208] width 438 height 25
copy td "74149638164"
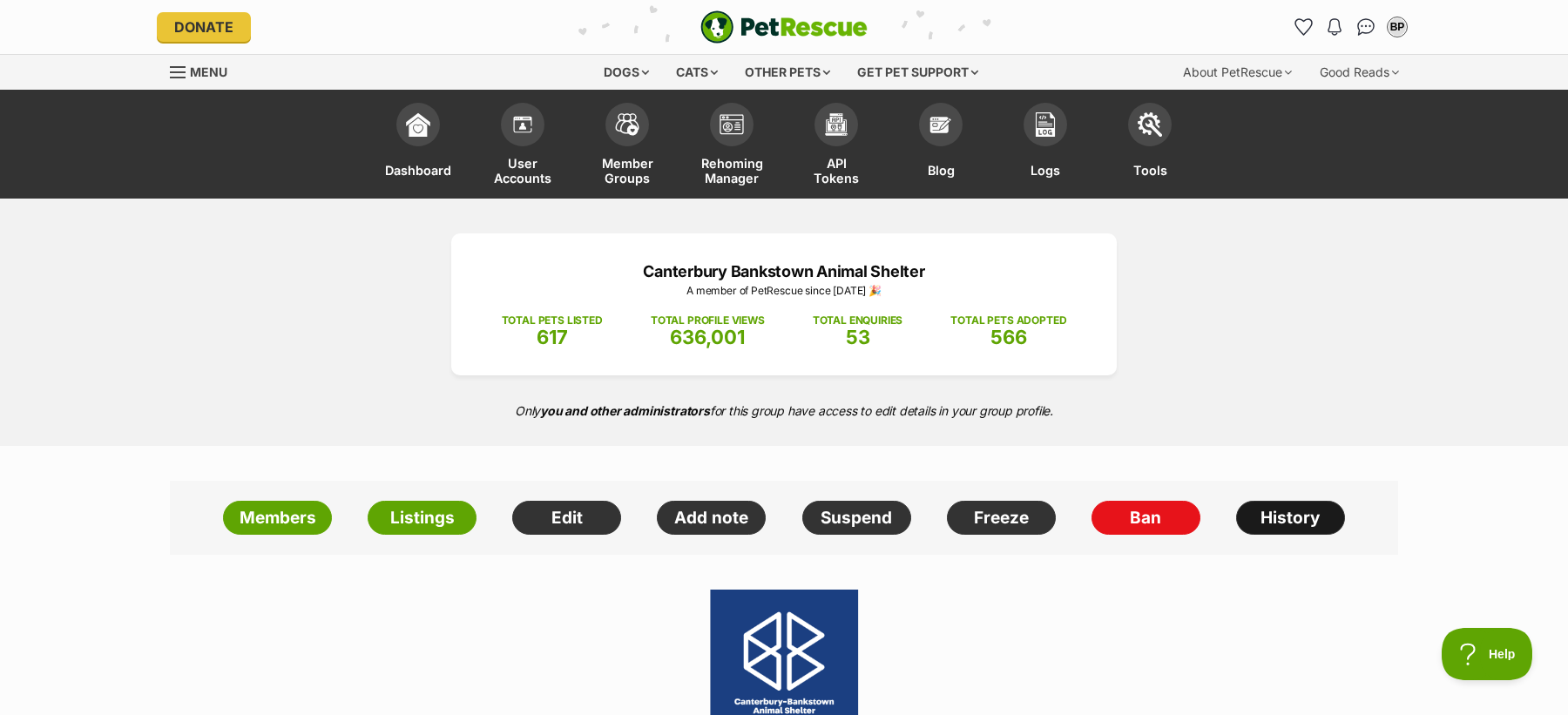
click at [1289, 521] on link "History" at bounding box center [1291, 518] width 109 height 35
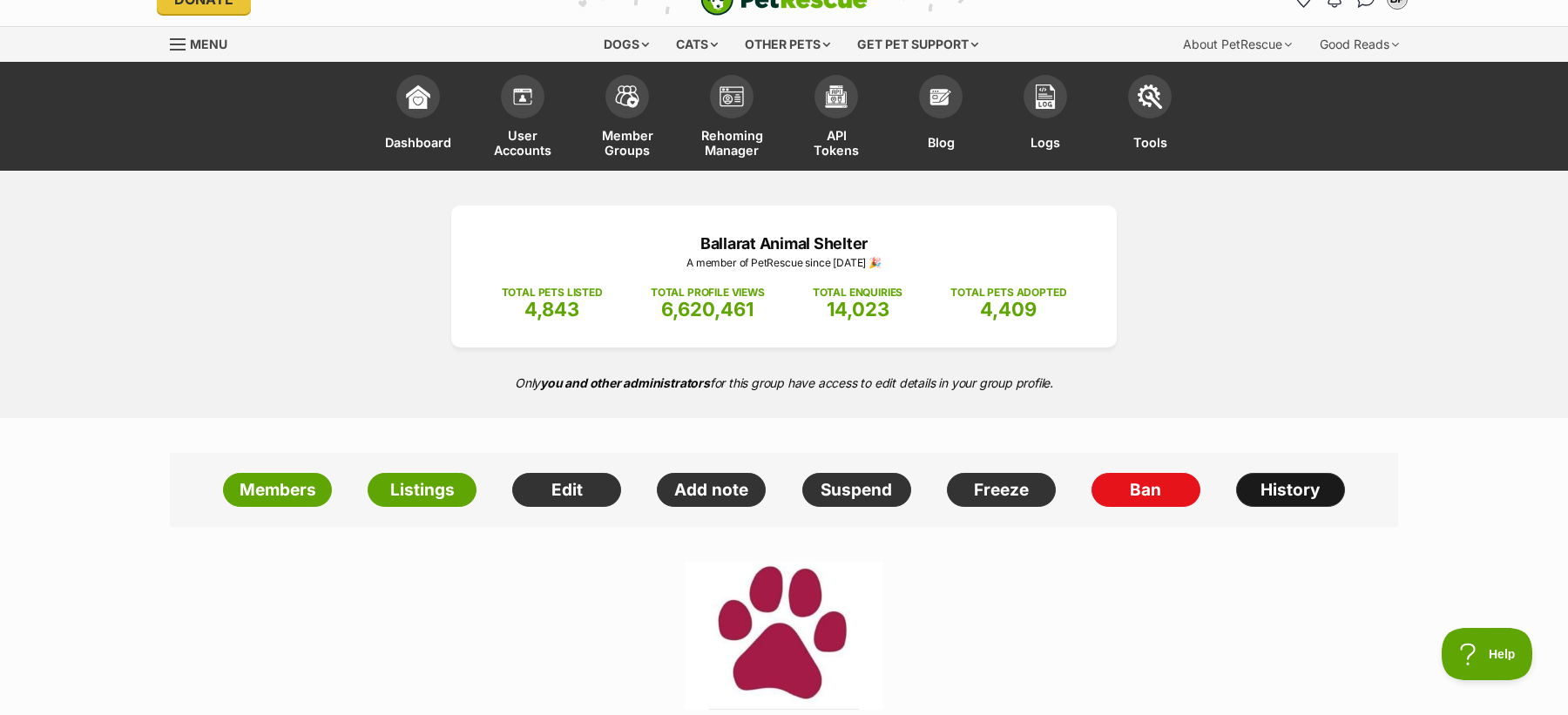
click at [1282, 481] on link "History" at bounding box center [1291, 490] width 109 height 35
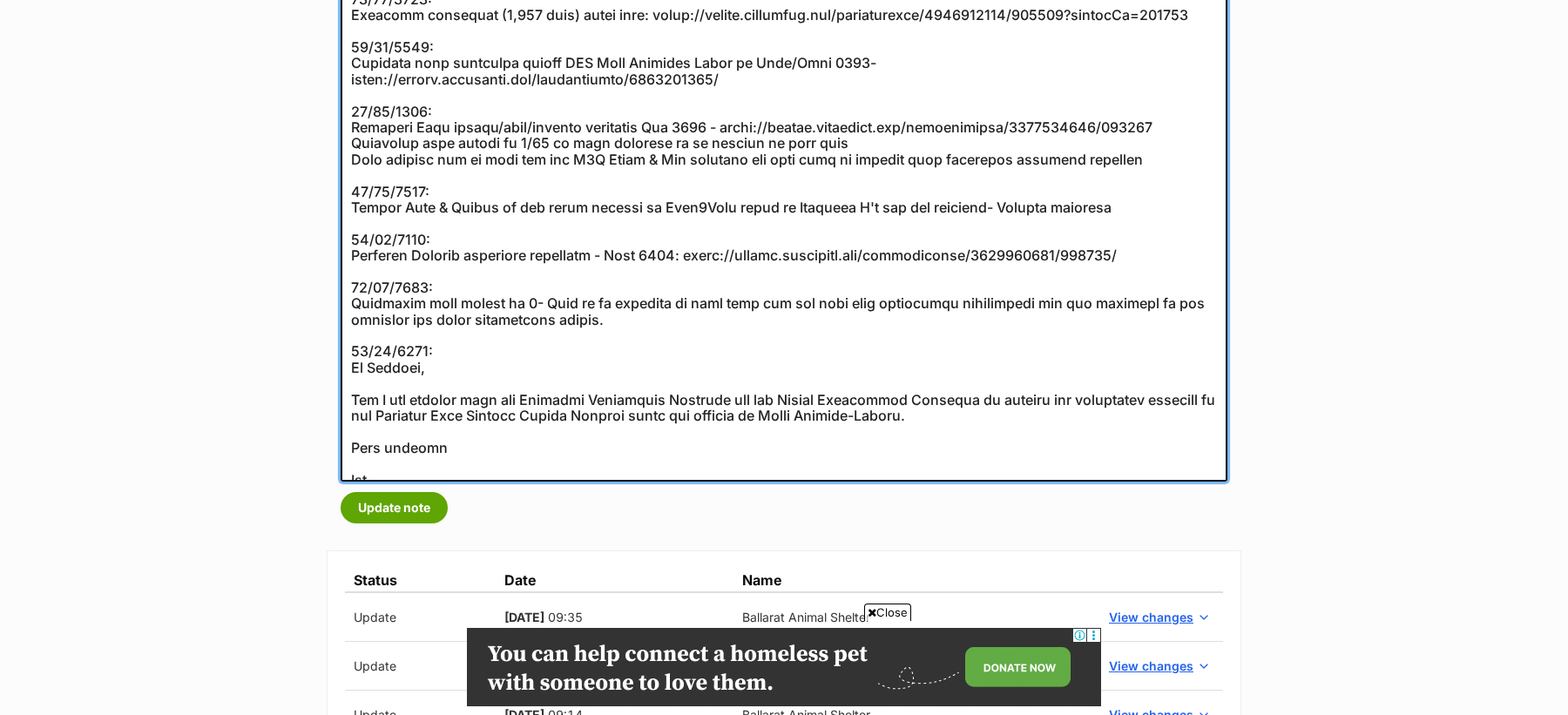
scroll to position [675, 0]
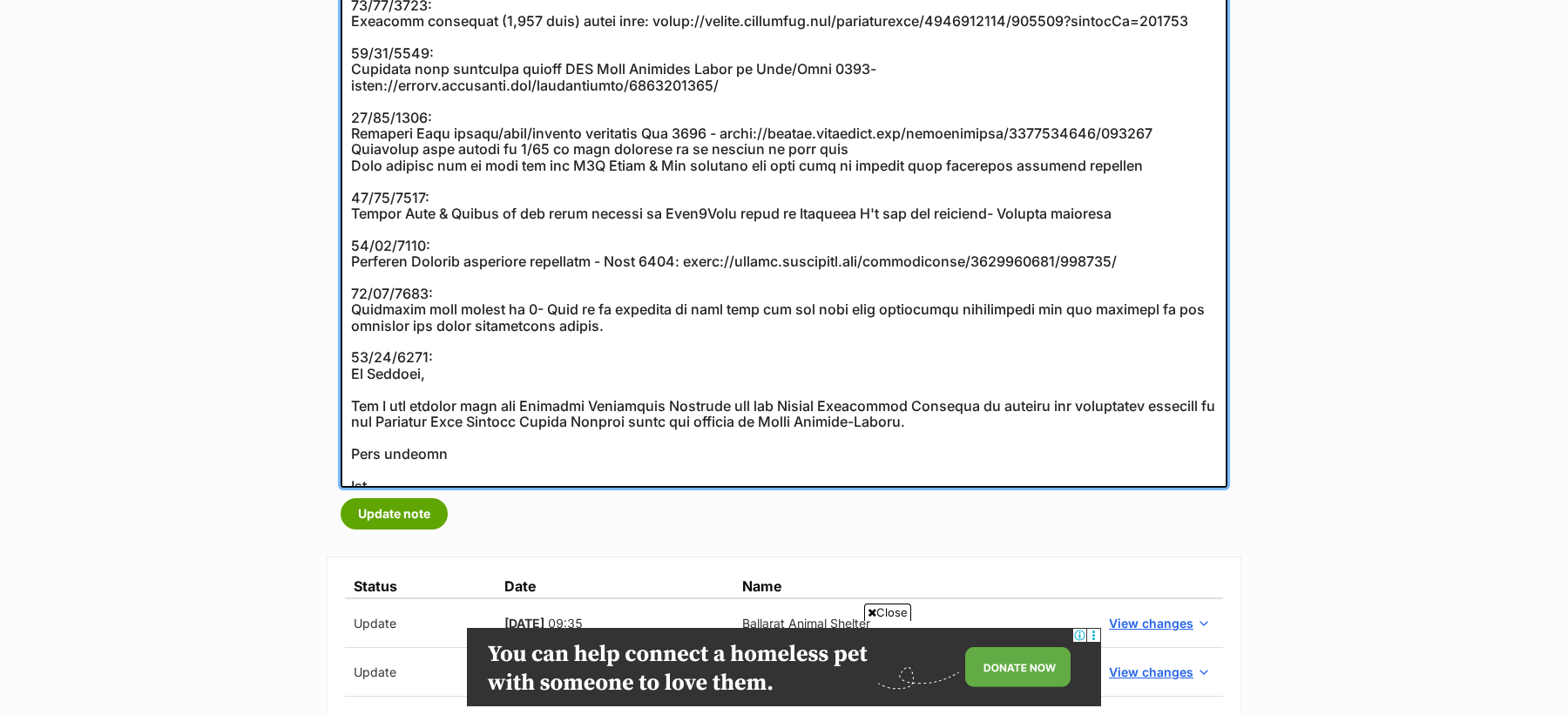
drag, startPoint x: 393, startPoint y: 467, endPoint x: 348, endPoint y: 359, distance: 117.0
click at [348, 359] on textarea at bounding box center [784, 84] width 886 height 806
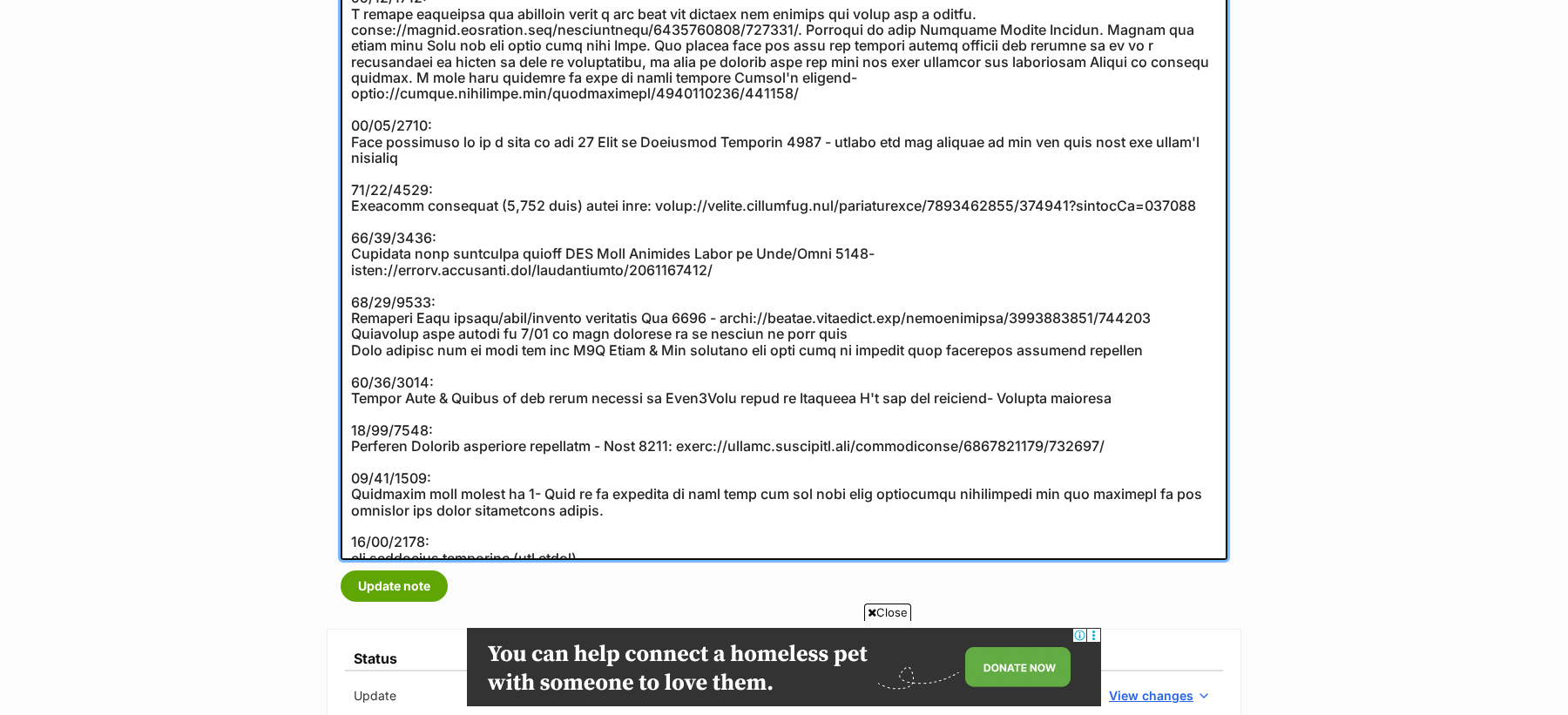
scroll to position [492, 0]
click at [587, 540] on textarea at bounding box center [784, 211] width 886 height 693
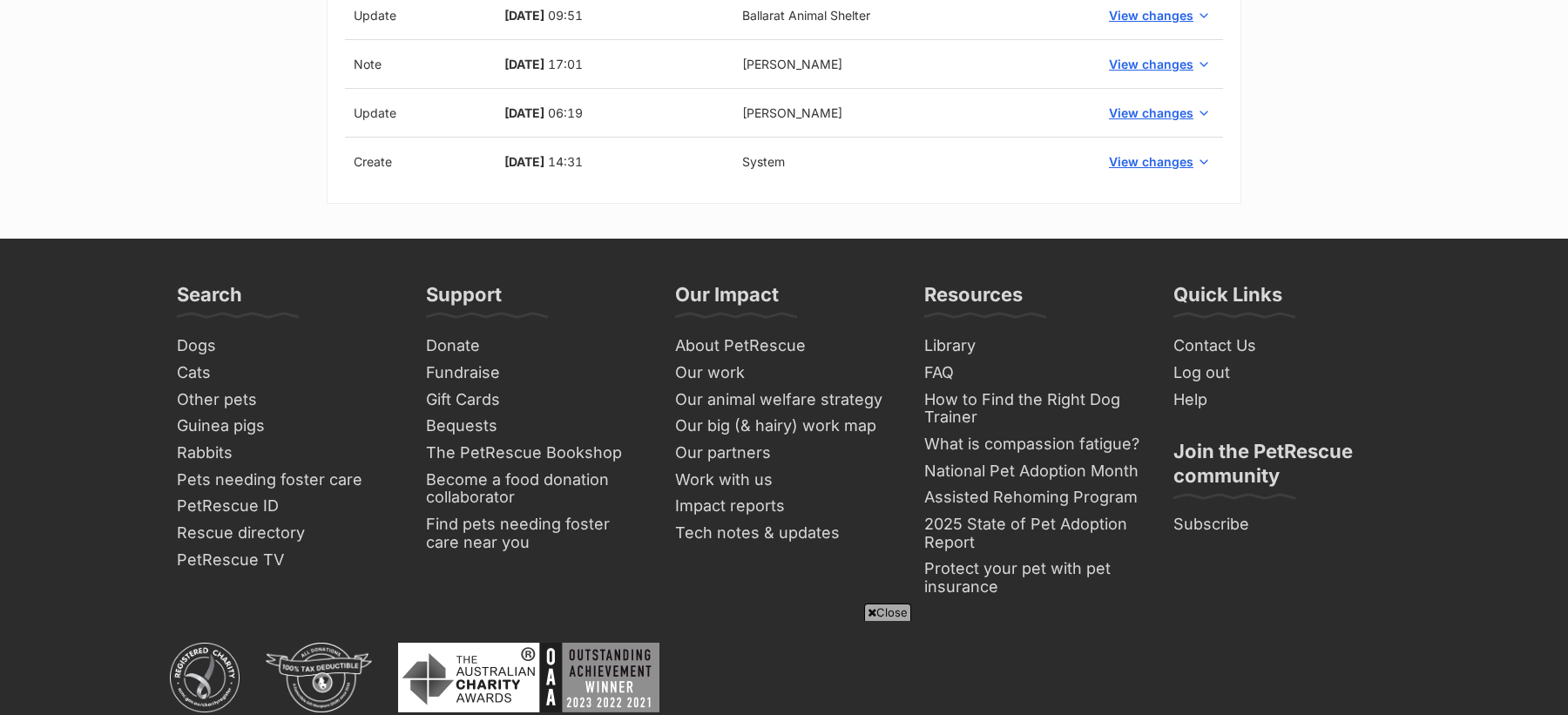
scroll to position [7031, 0]
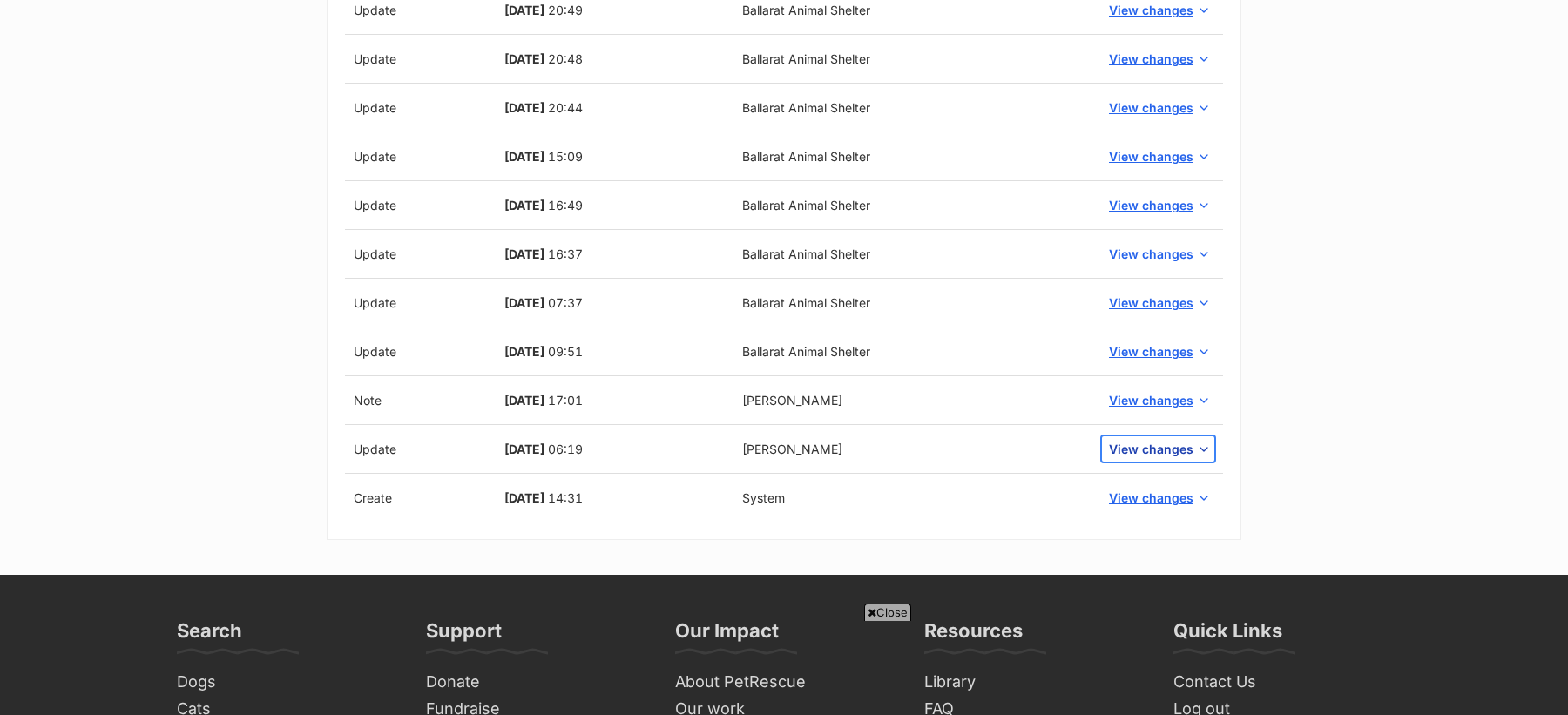
click at [1154, 440] on span "View changes" at bounding box center [1151, 449] width 85 height 18
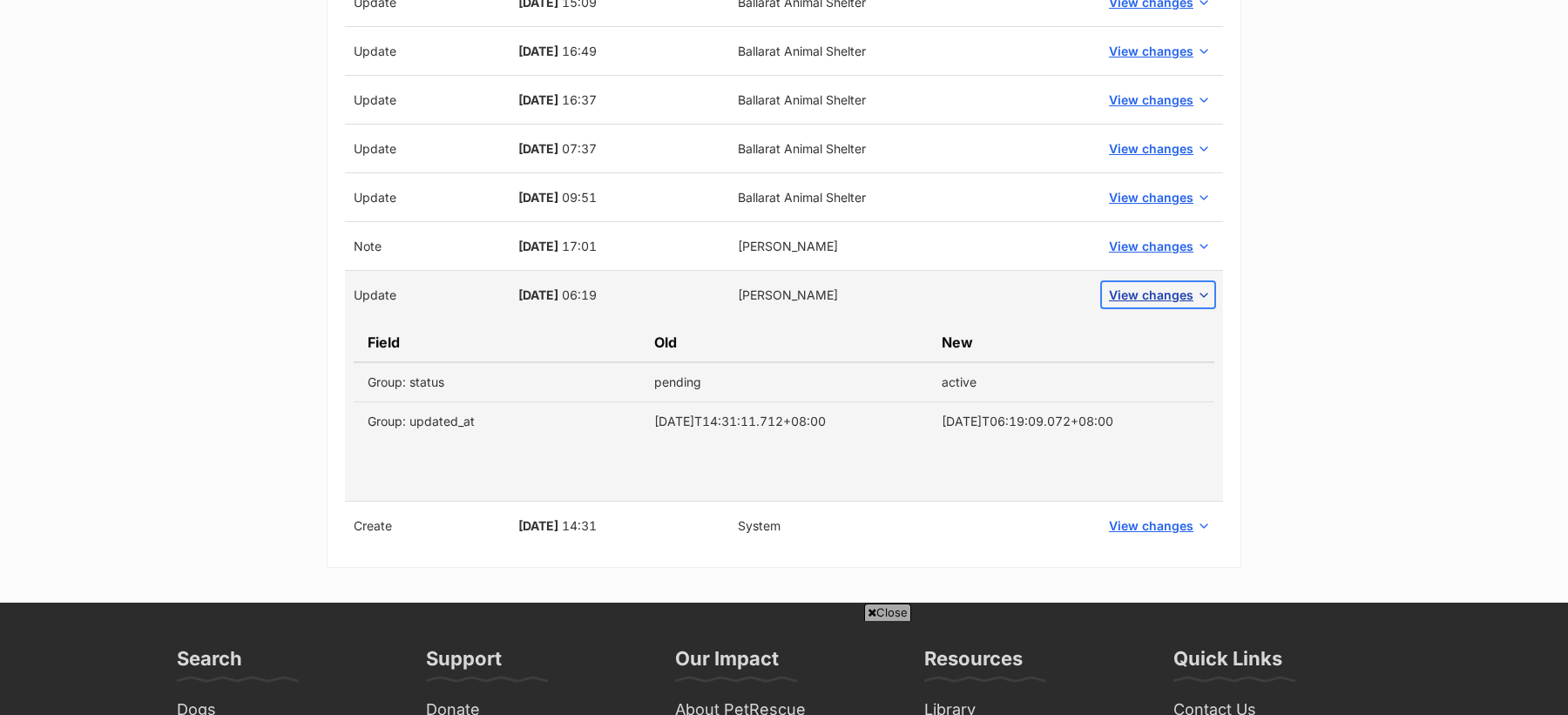
scroll to position [7210, 0]
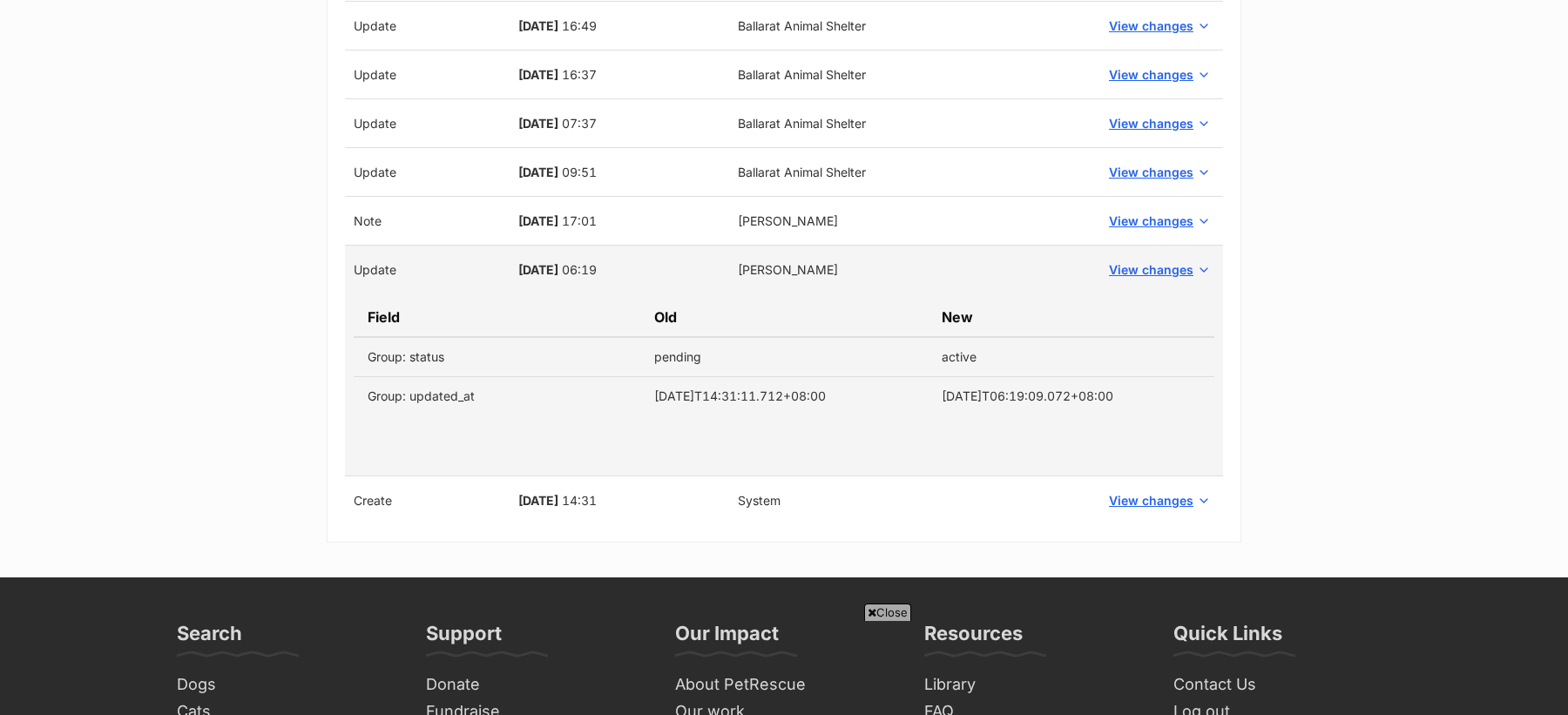
click at [1145, 197] on td "View changes" at bounding box center [1158, 221] width 130 height 49
click at [1144, 212] on span "View changes" at bounding box center [1151, 220] width 85 height 18
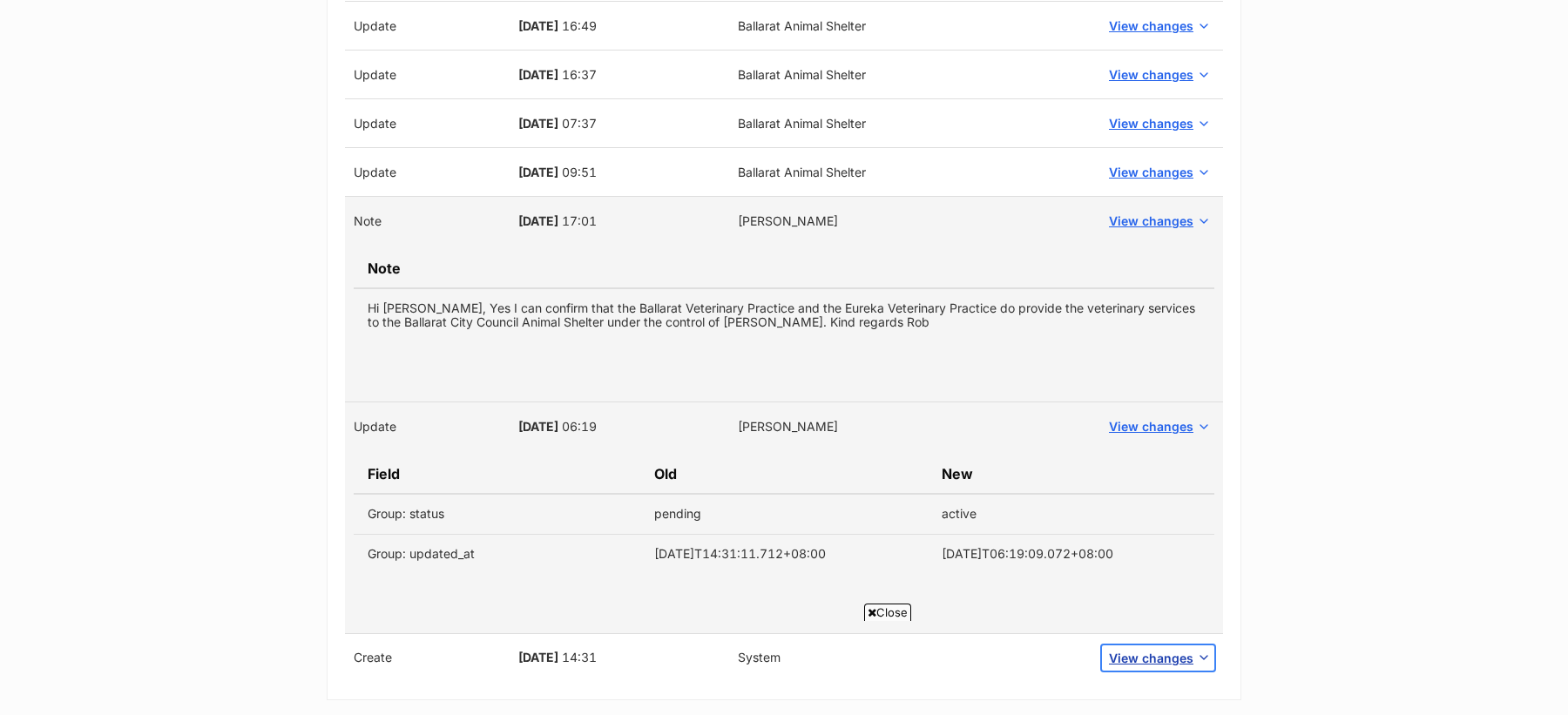
click at [1169, 649] on span "View changes" at bounding box center [1151, 658] width 85 height 18
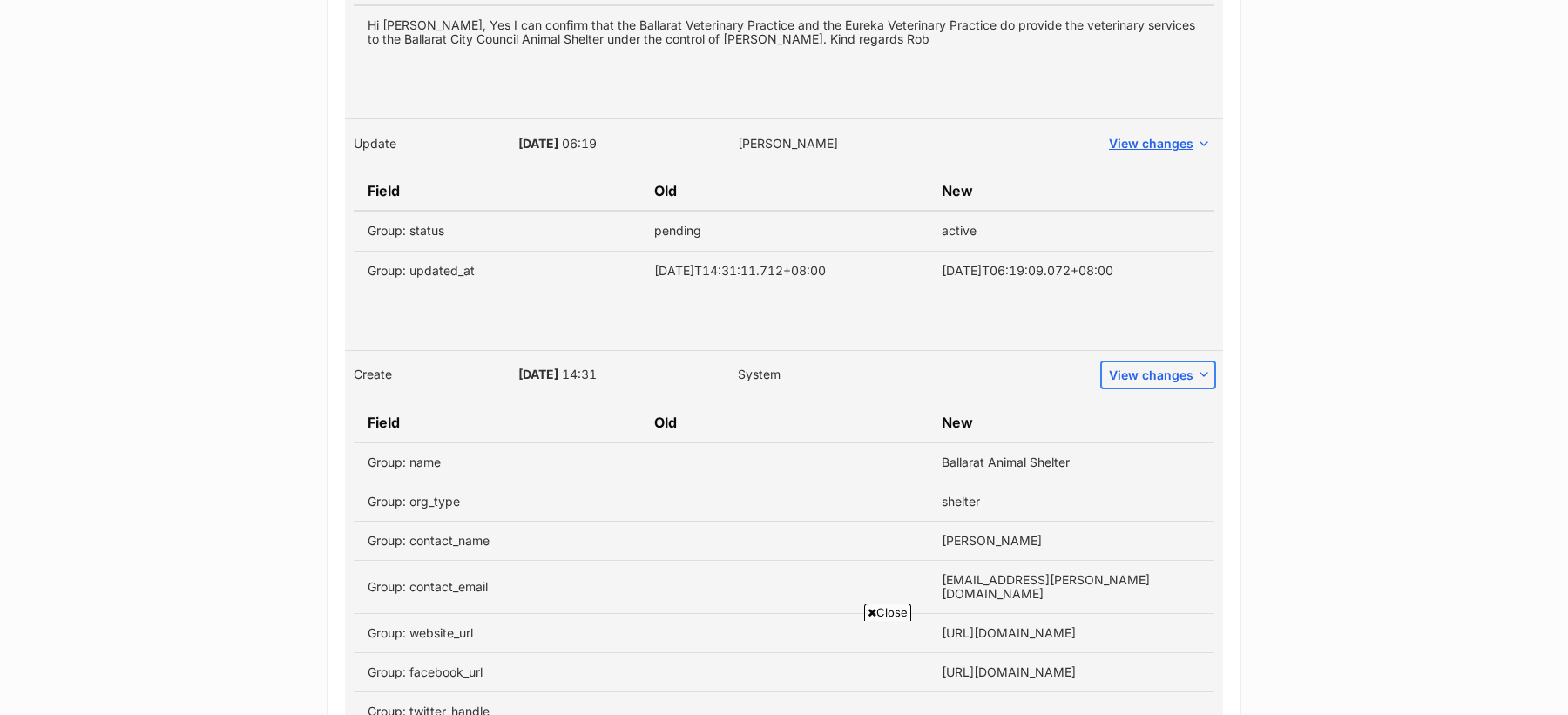
scroll to position [7414, 0]
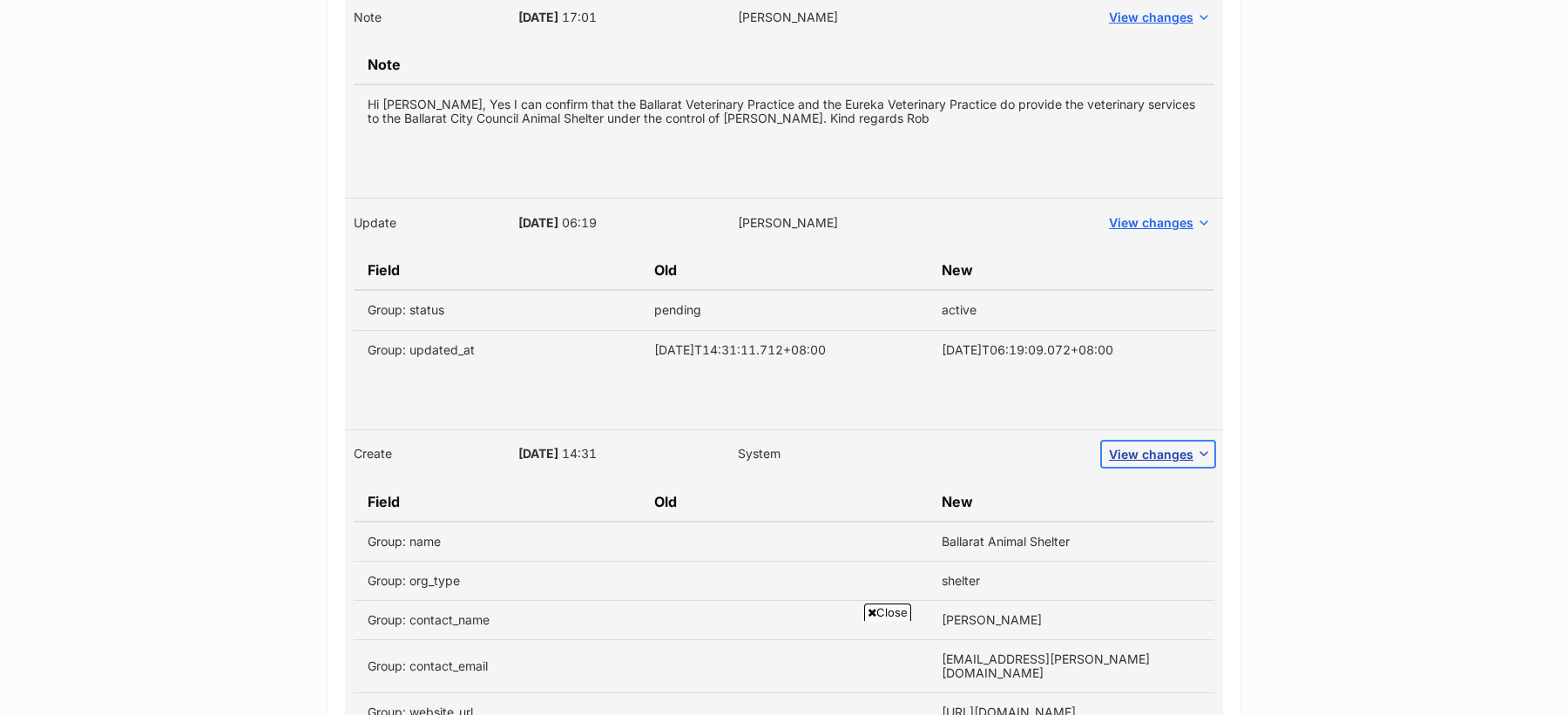
click at [1146, 445] on span "View changes" at bounding box center [1151, 454] width 85 height 18
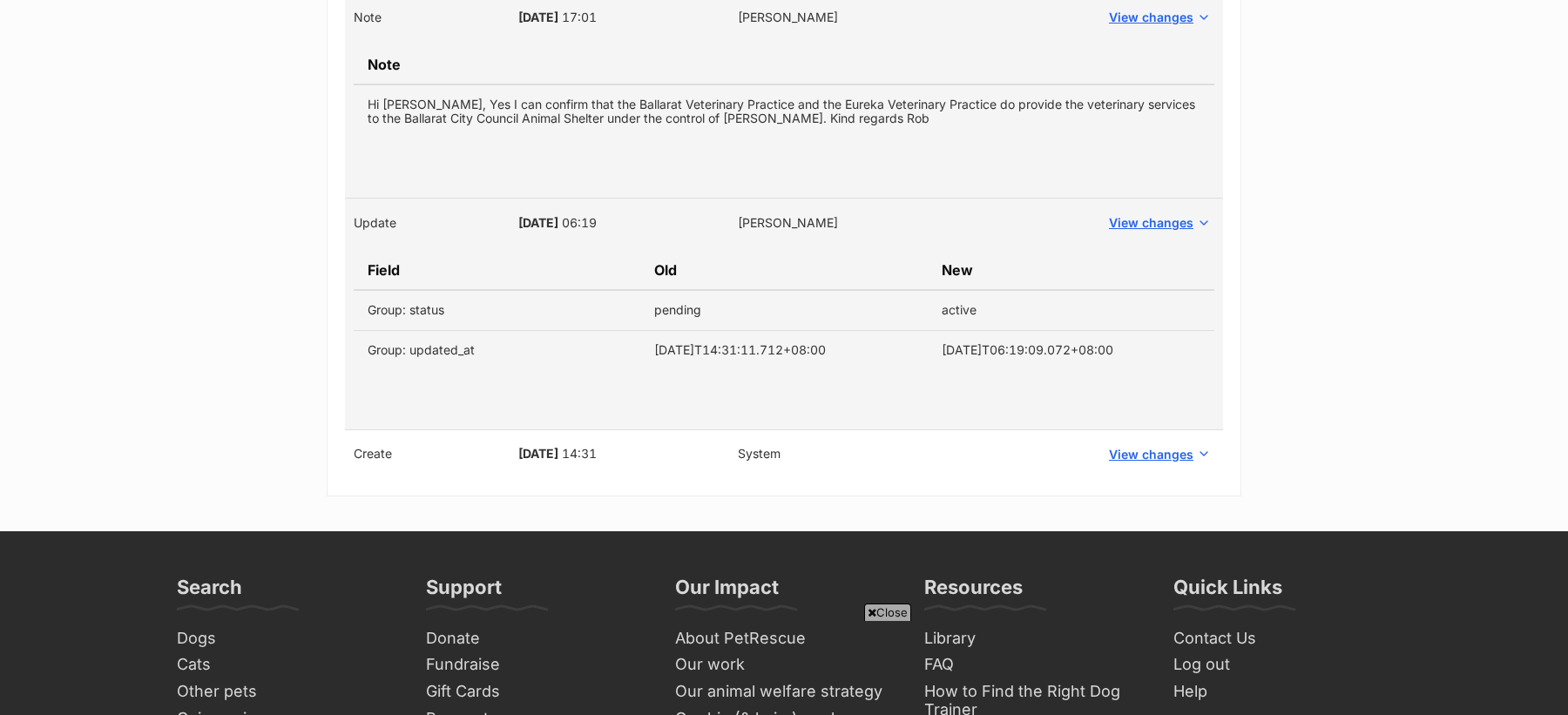
click at [526, 215] on span "02 Oct, 2017" at bounding box center [539, 223] width 40 height 15
click at [519, 215] on span "02 Oct, 2017" at bounding box center [539, 223] width 40 height 15
click at [559, 215] on span "02 Oct, 2017" at bounding box center [539, 223] width 40 height 15
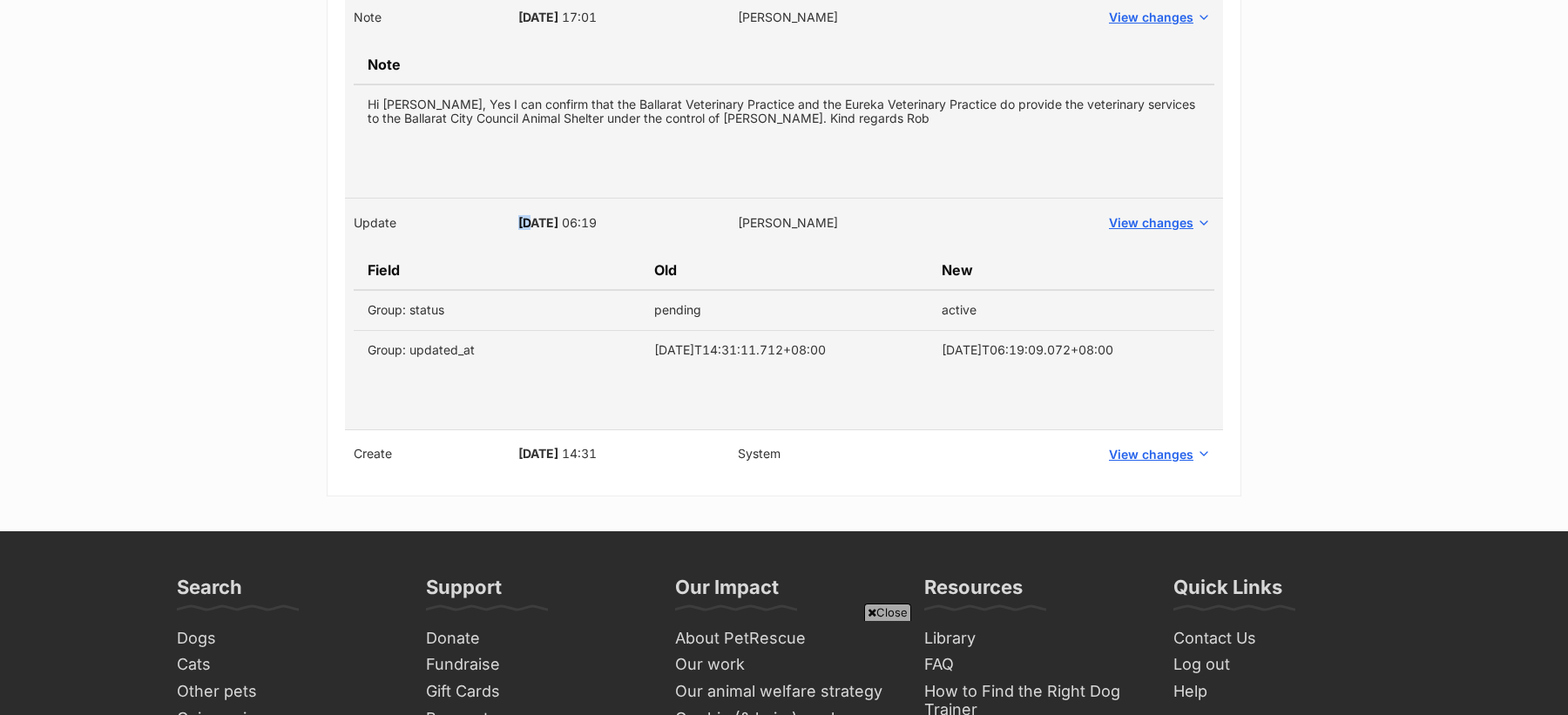
copy span "02 Oct, 2017"
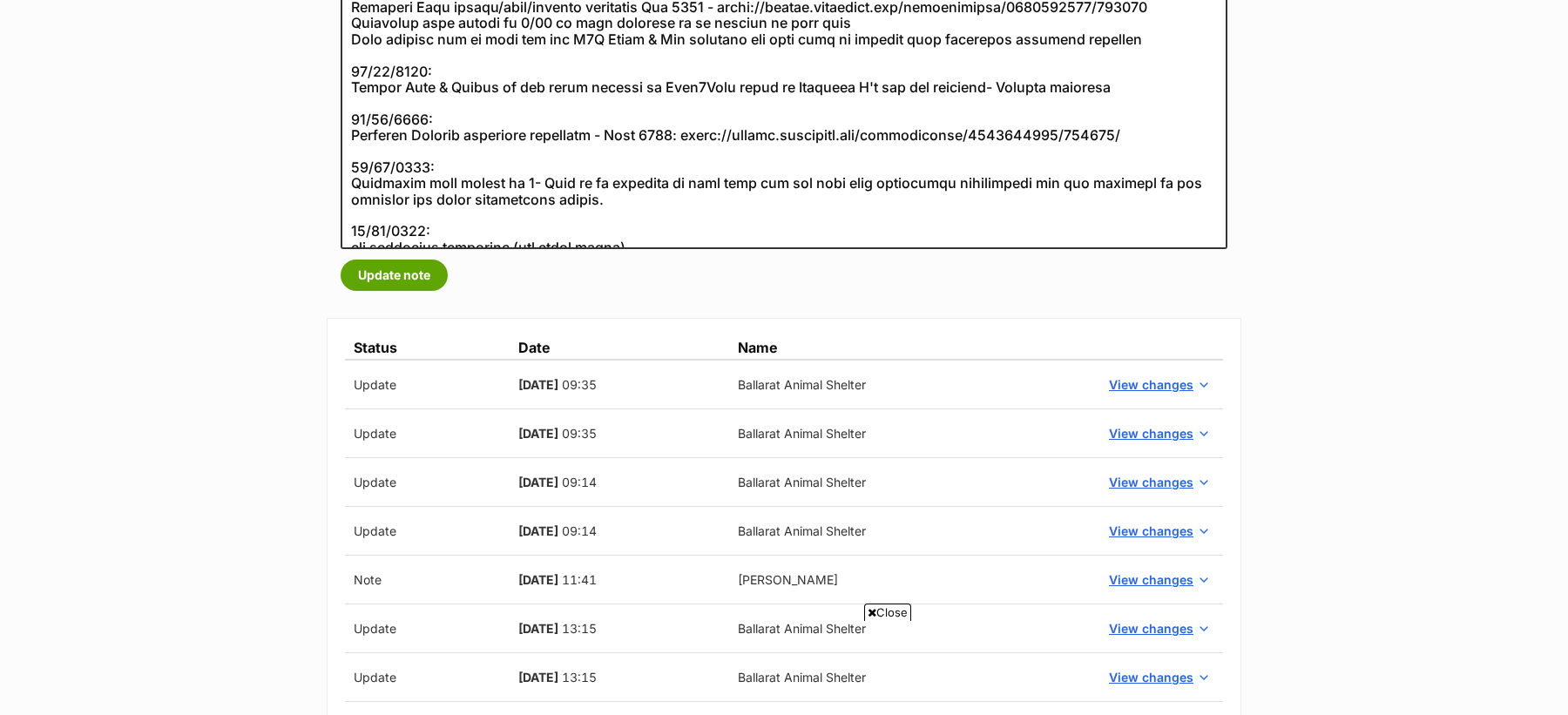
scroll to position [775, 0]
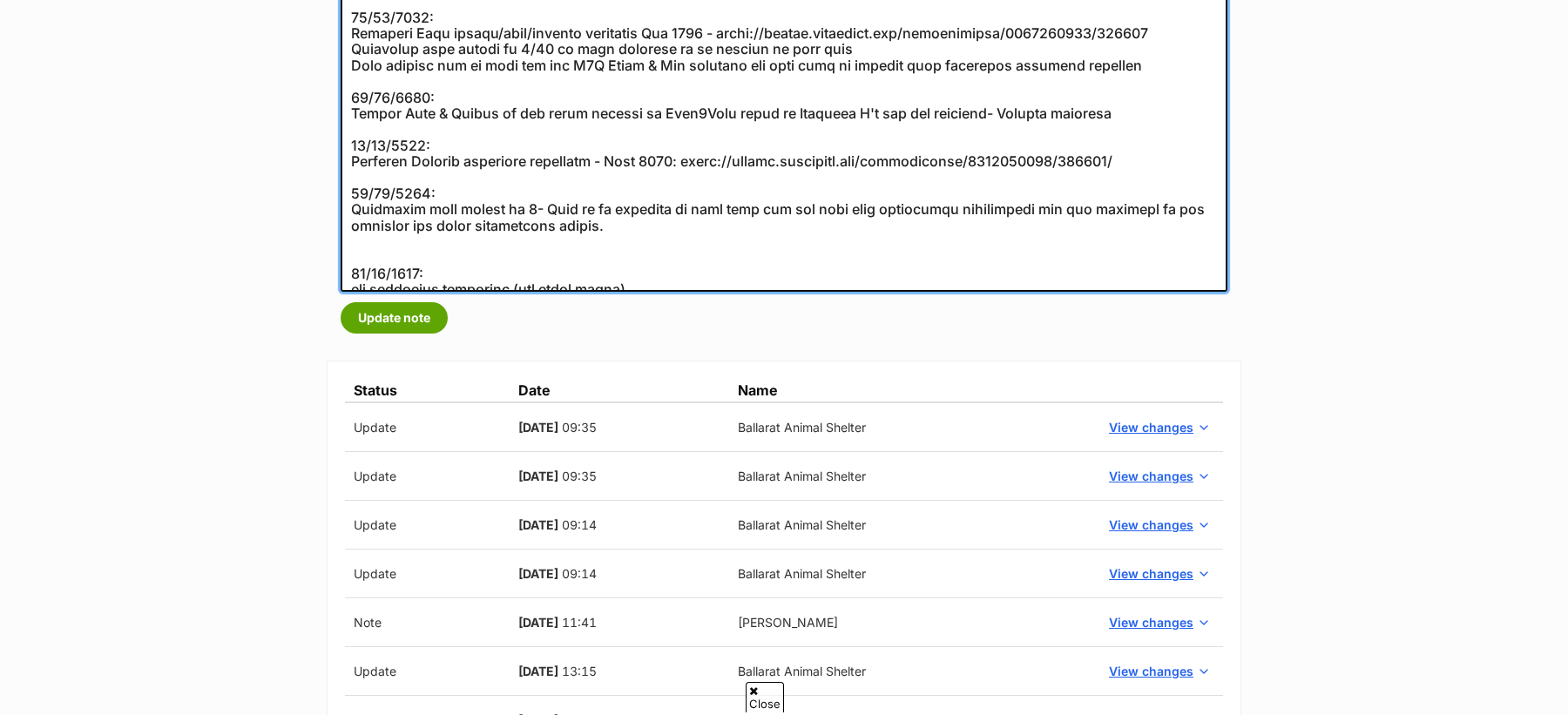
paste textarea "02 Oct, 2017"
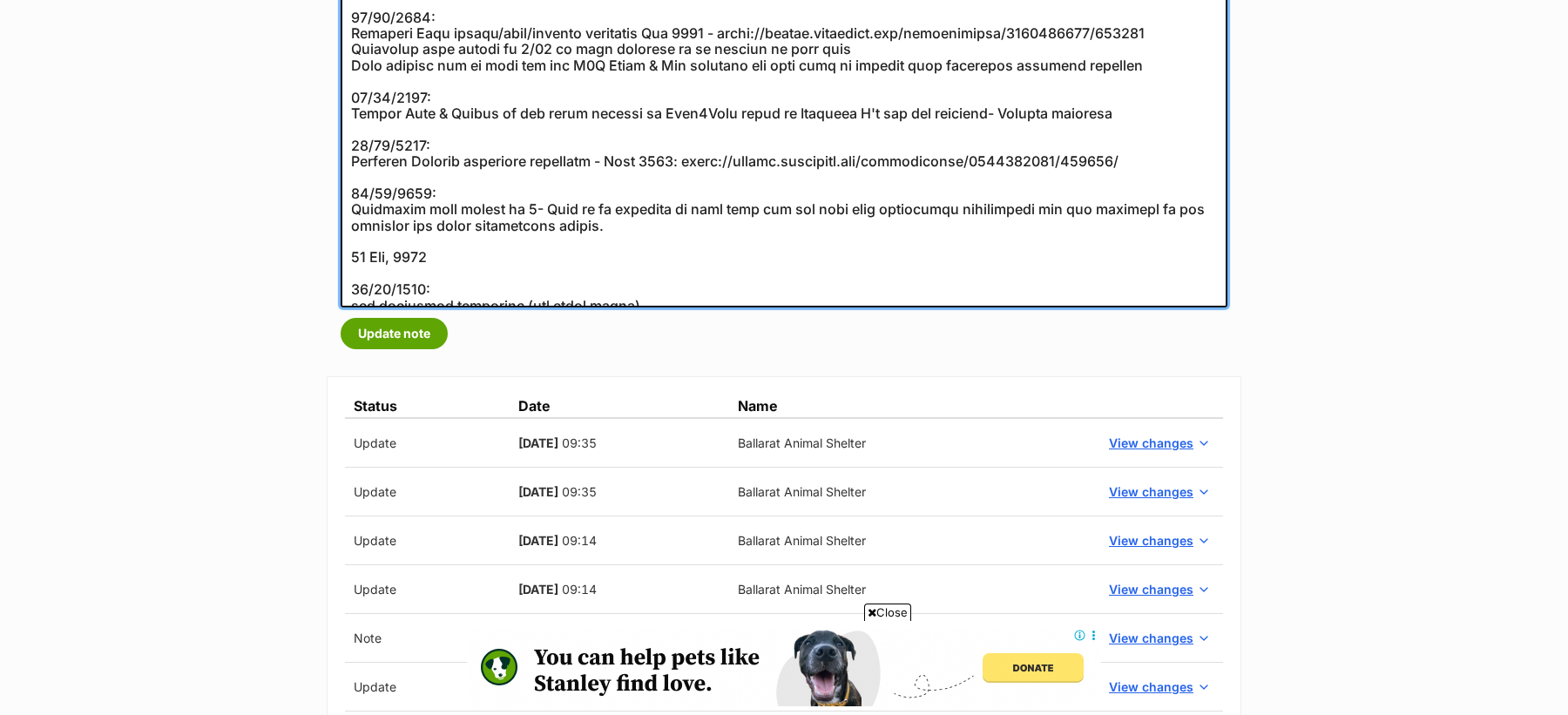
scroll to position [0, 0]
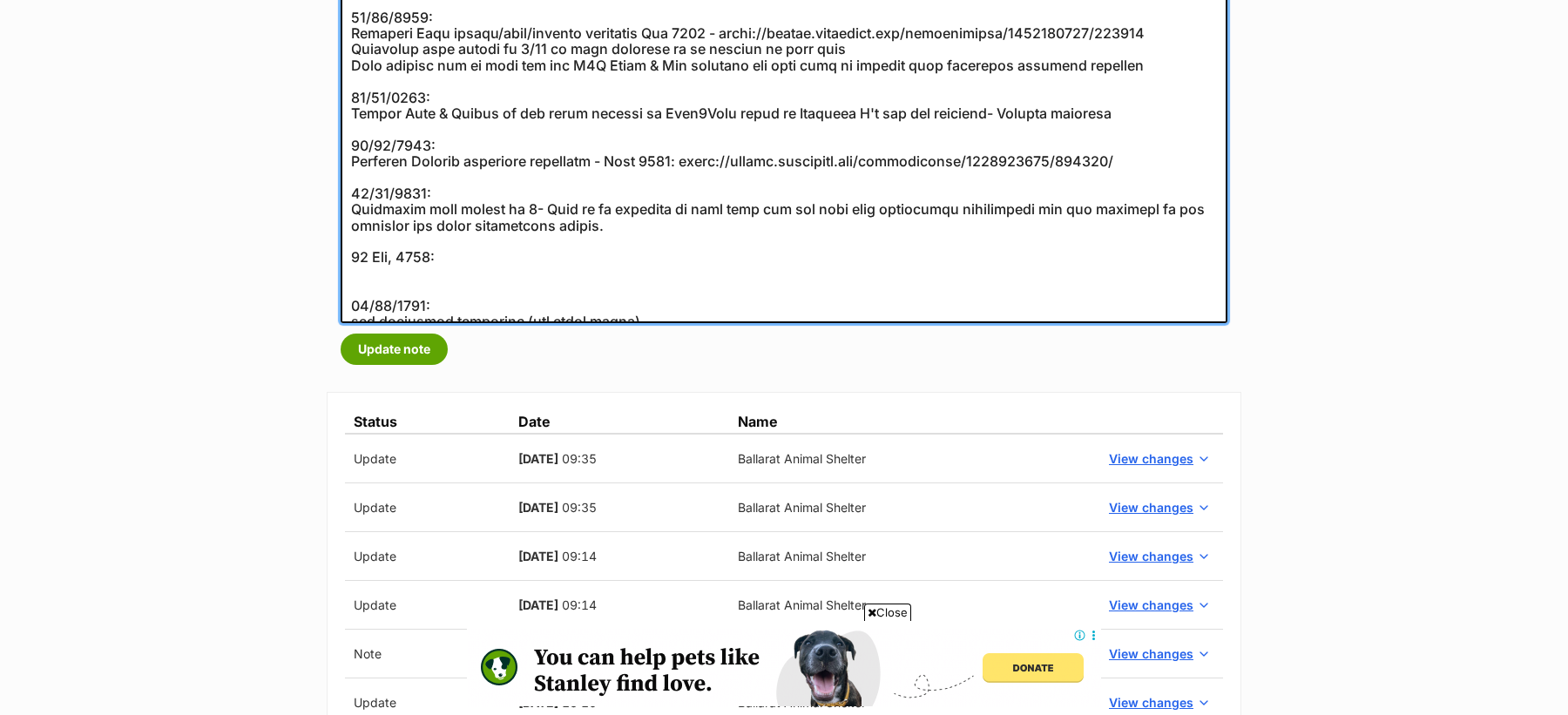
drag, startPoint x: 405, startPoint y: 244, endPoint x: 361, endPoint y: 244, distance: 44.0
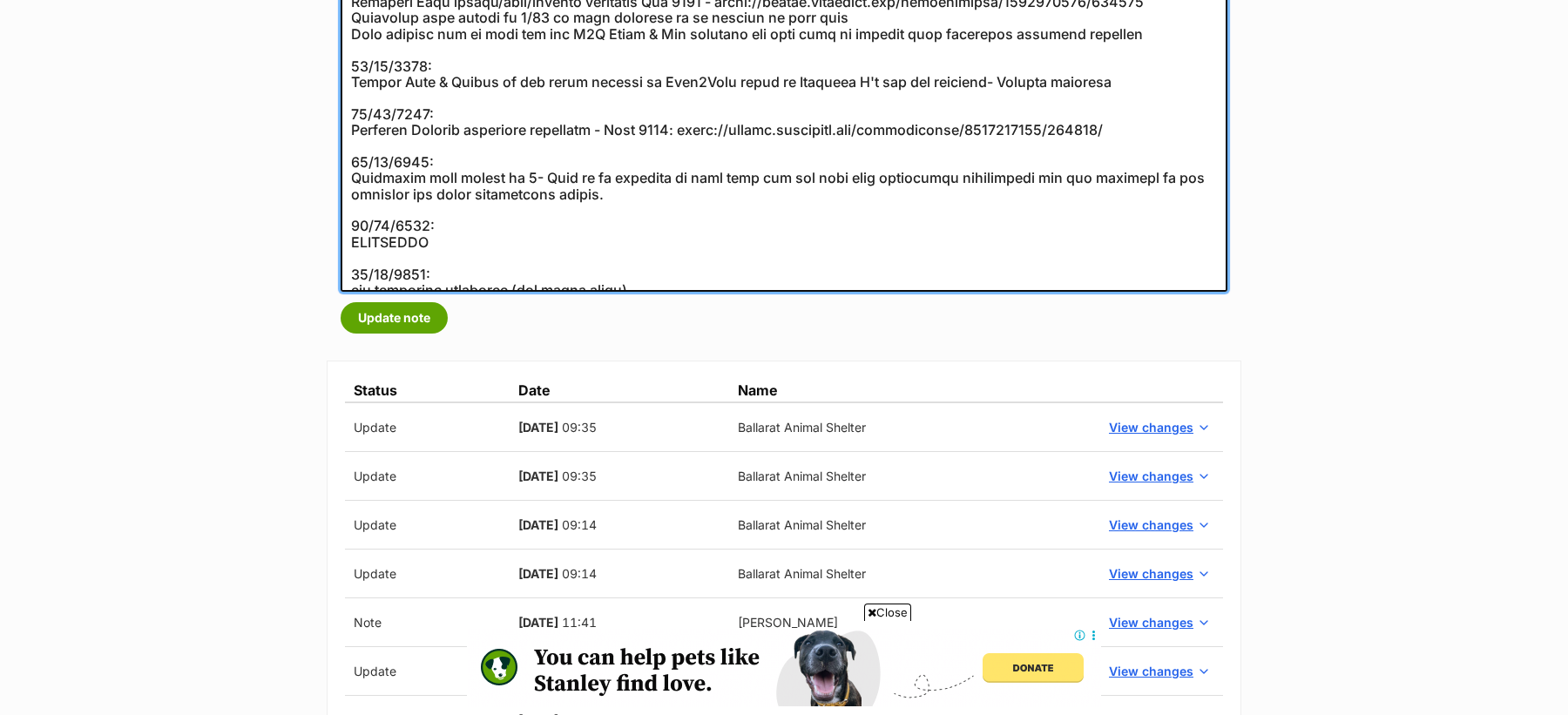
scroll to position [778, 0]
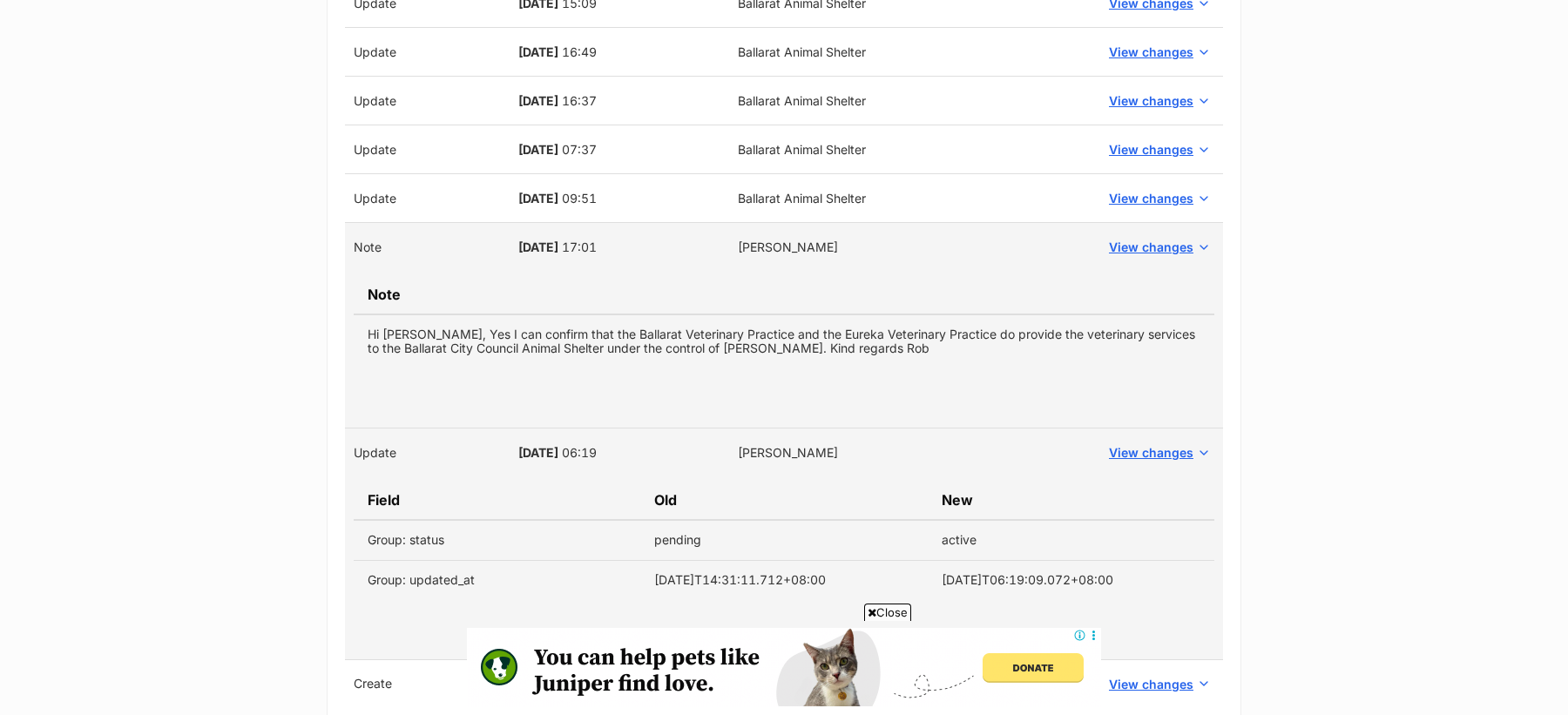
scroll to position [7208, 0]
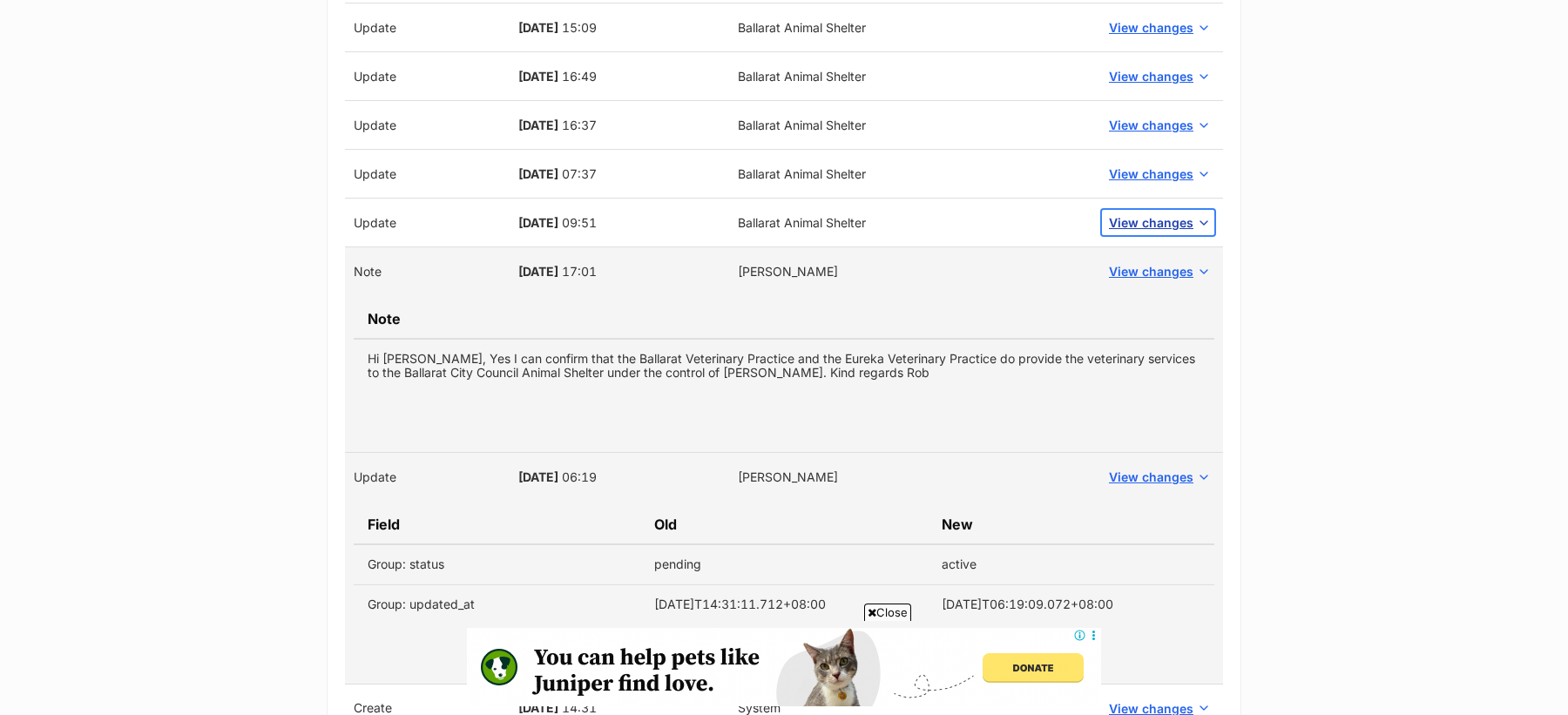
click at [1138, 214] on span "View changes" at bounding box center [1151, 222] width 85 height 18
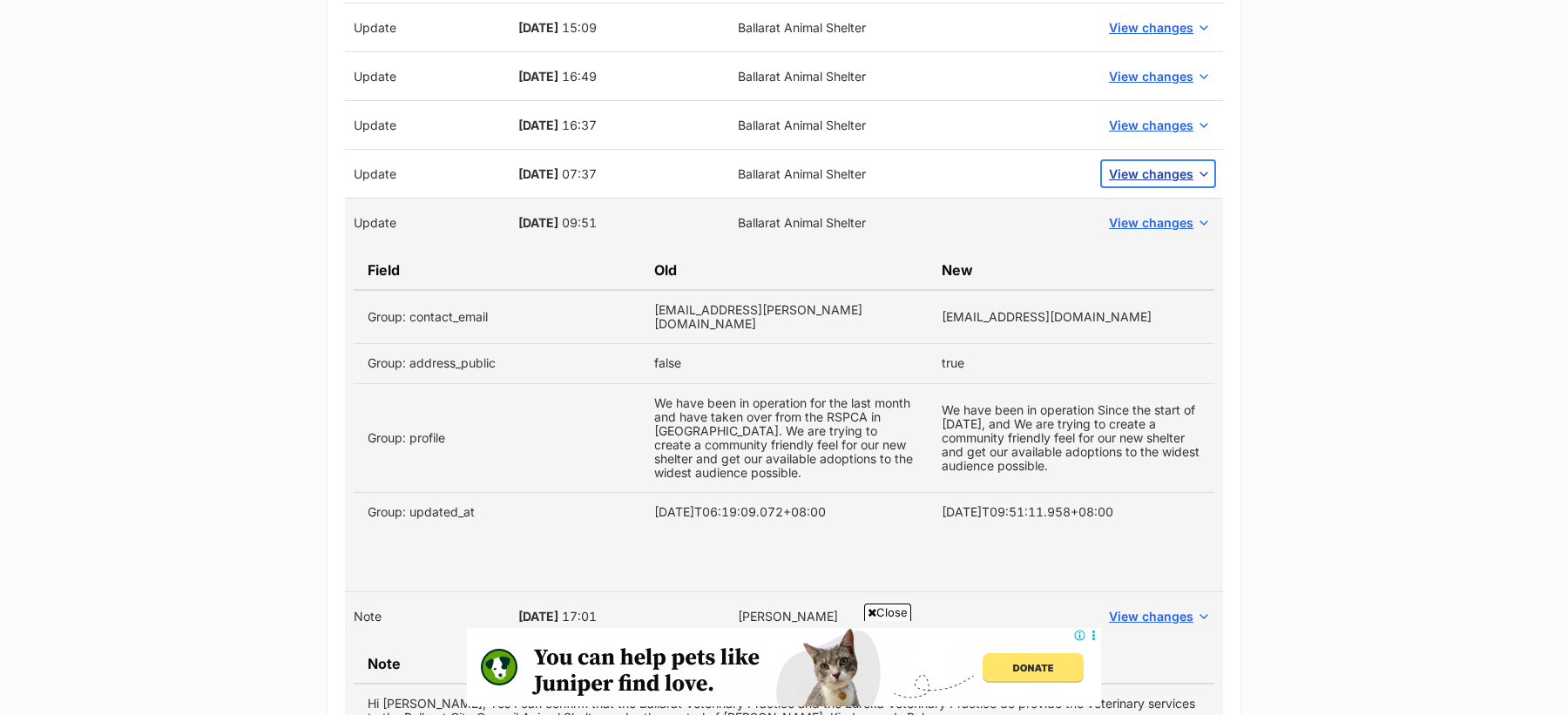
click at [1137, 165] on span "View changes" at bounding box center [1151, 174] width 85 height 18
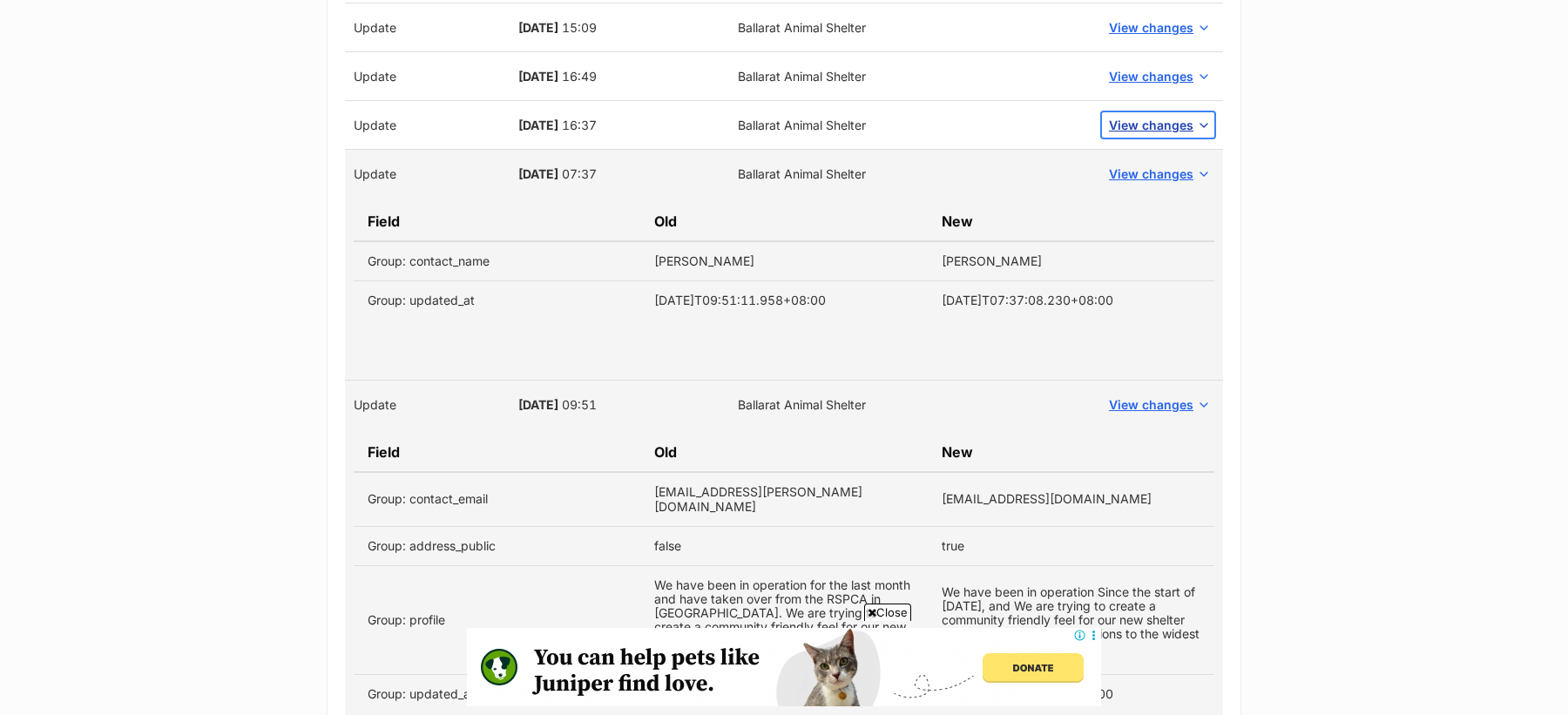
click at [1146, 116] on span "View changes" at bounding box center [1151, 125] width 85 height 18
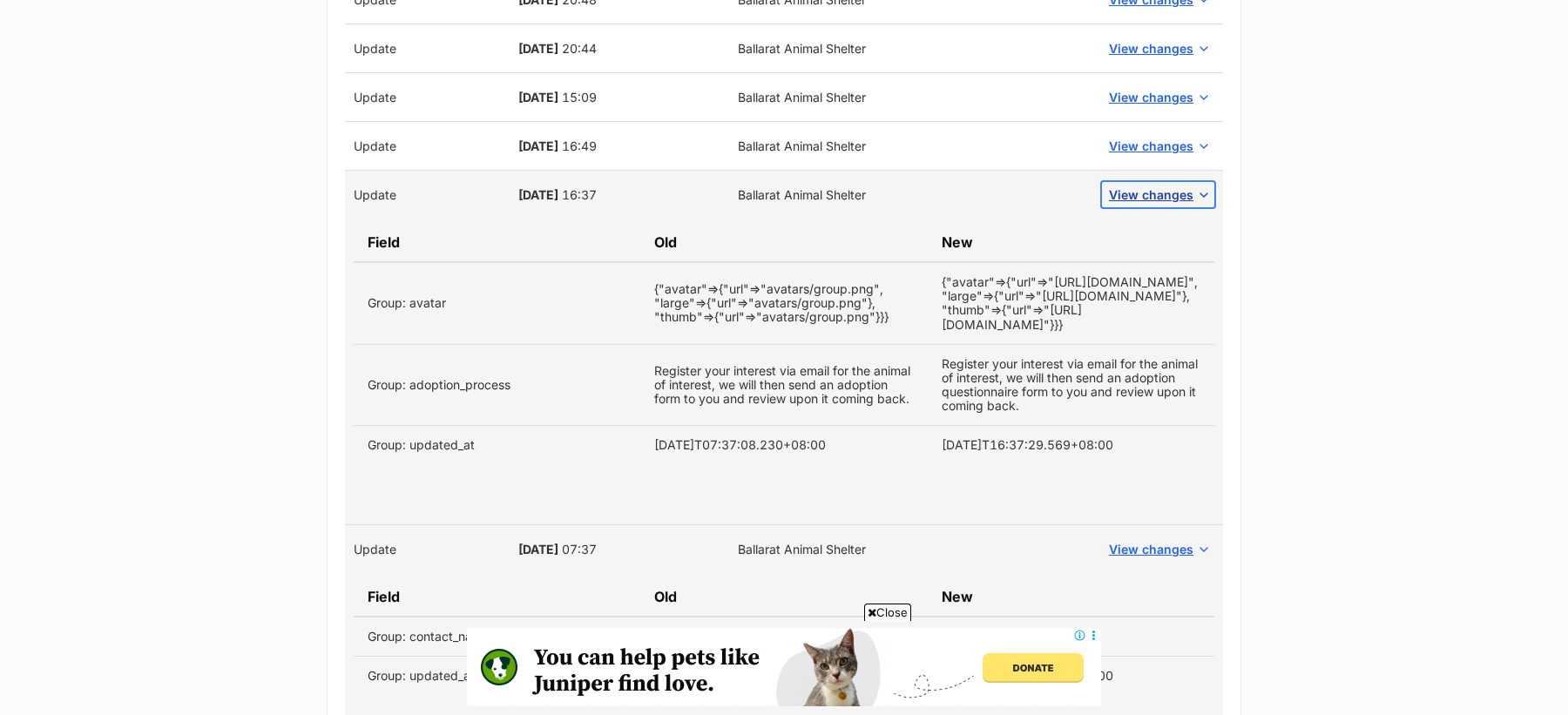
scroll to position [7137, 0]
click at [1150, 135] on button "View changes" at bounding box center [1158, 148] width 112 height 26
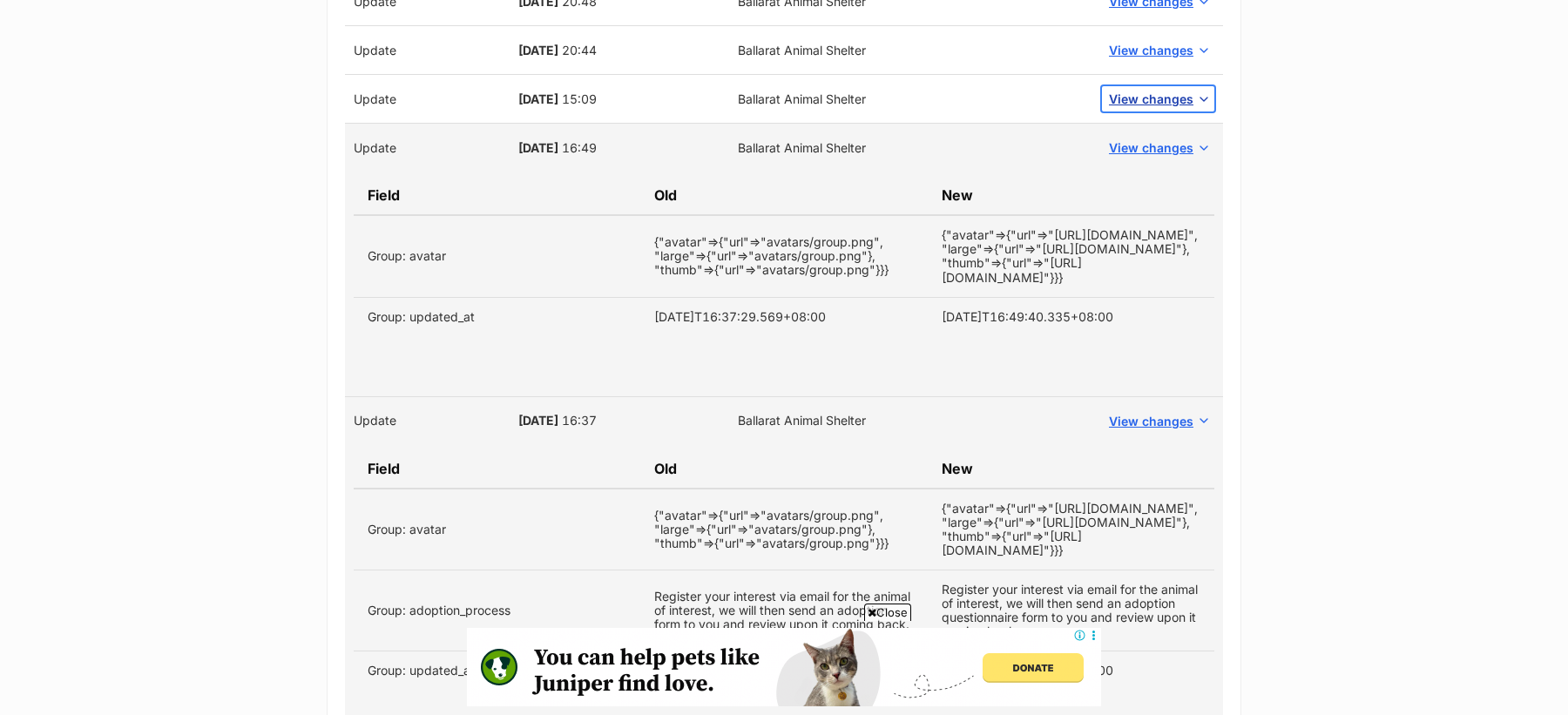
click at [1150, 90] on span "View changes" at bounding box center [1151, 98] width 85 height 18
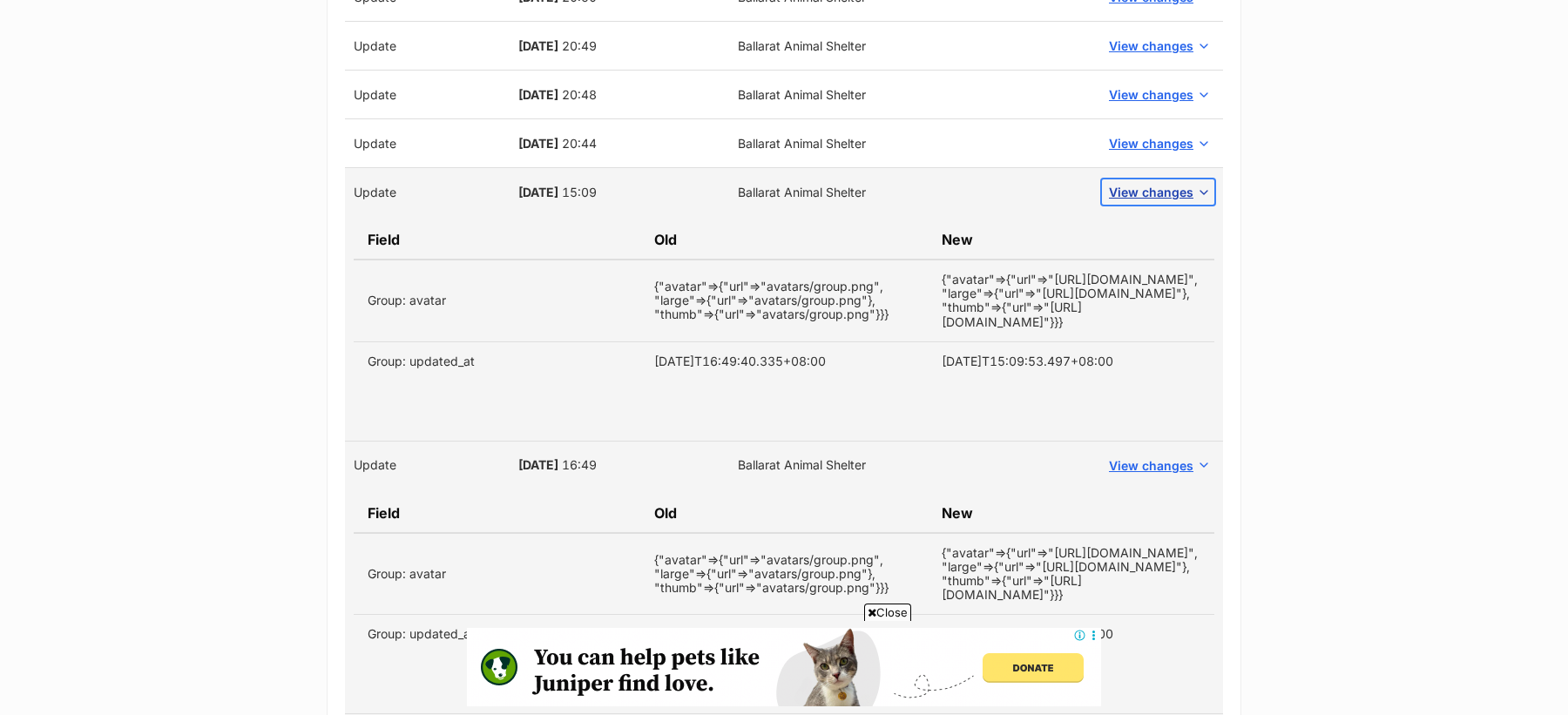
scroll to position [7017, 0]
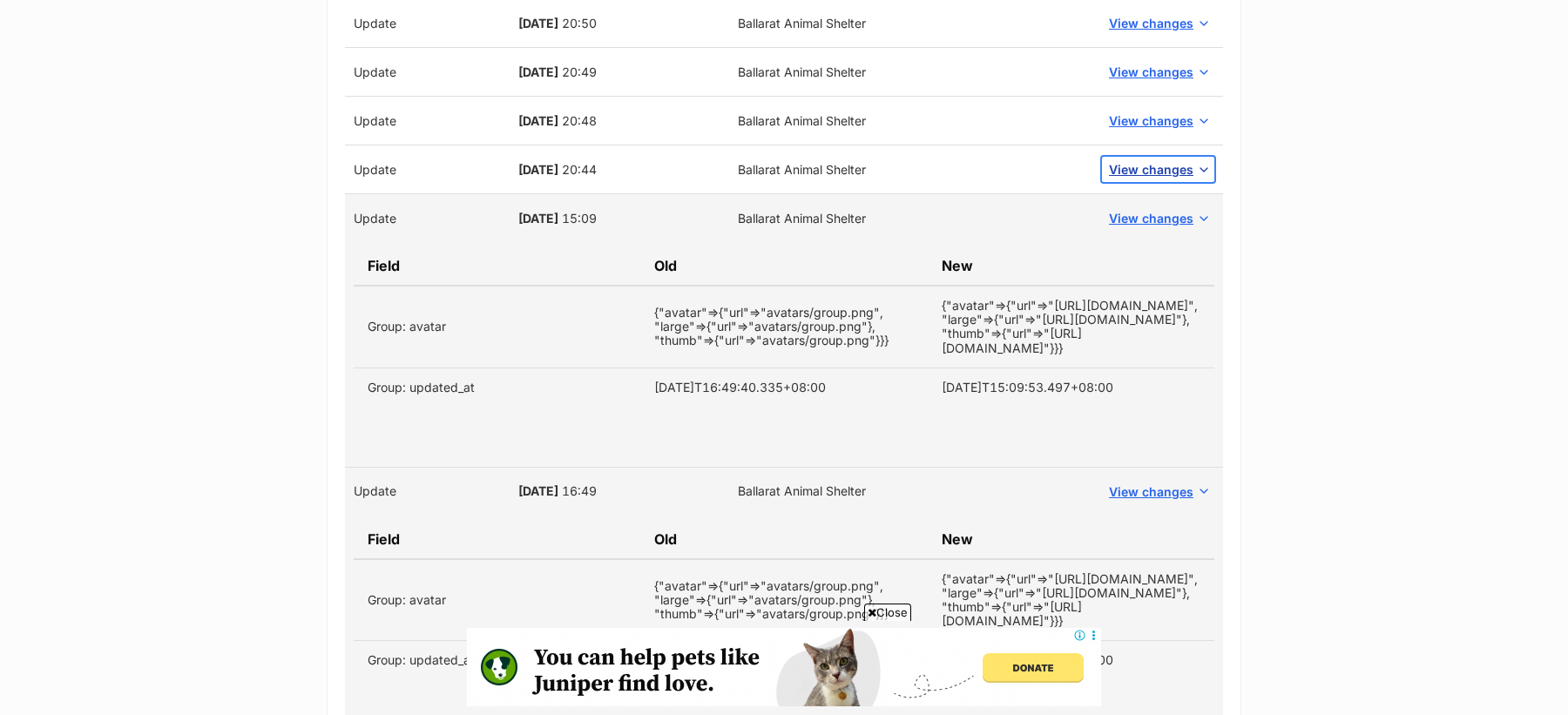
click at [1149, 156] on button "View changes" at bounding box center [1158, 169] width 112 height 26
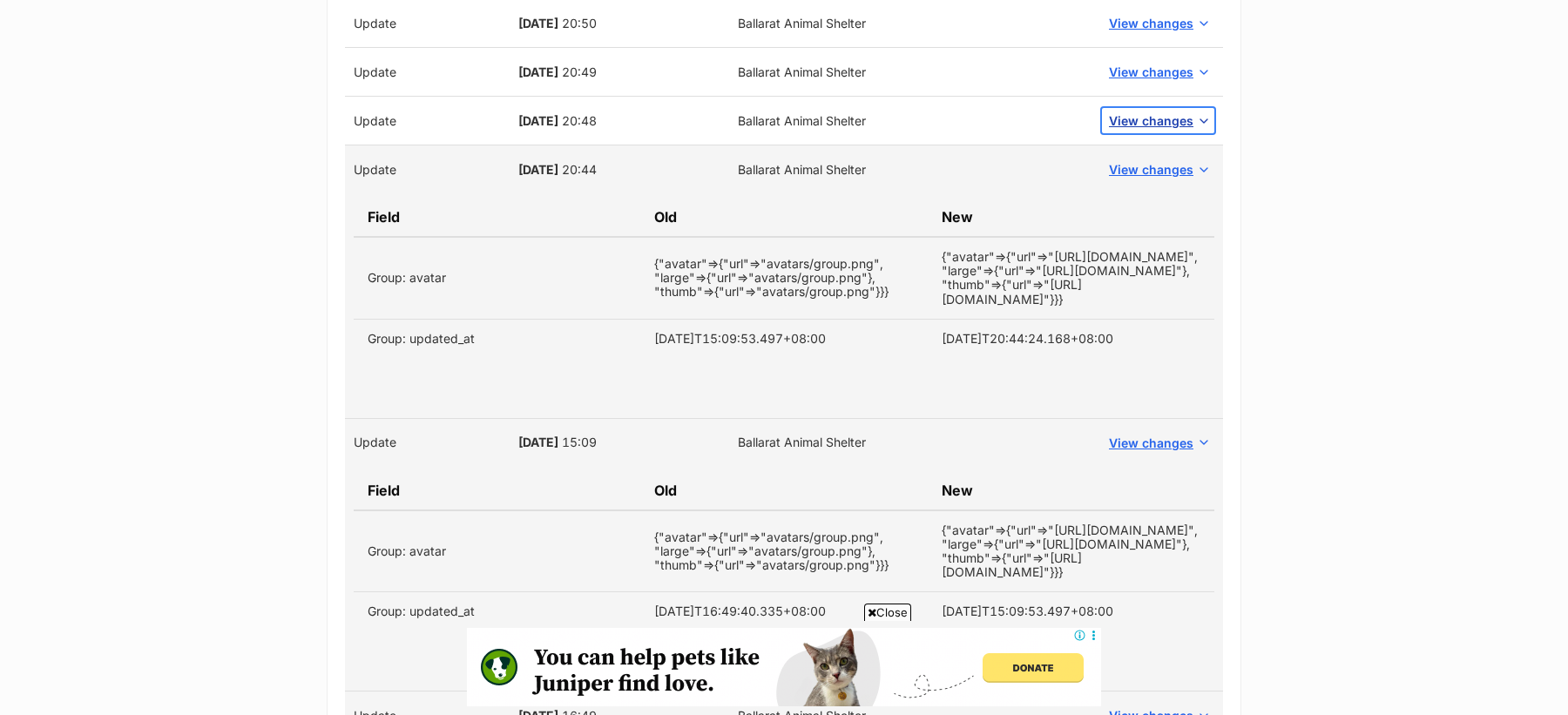
click at [1144, 112] on span "View changes" at bounding box center [1151, 120] width 85 height 18
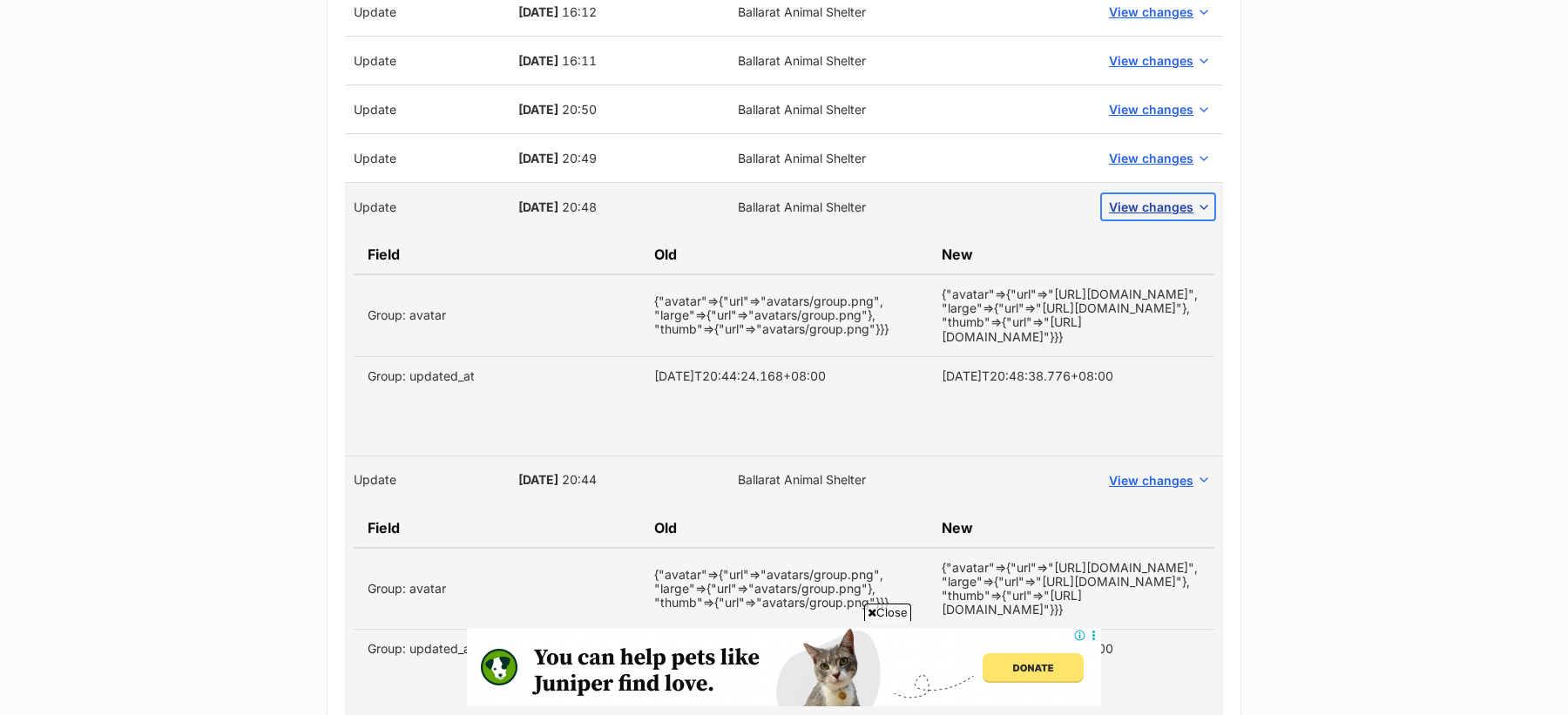
scroll to position [6927, 0]
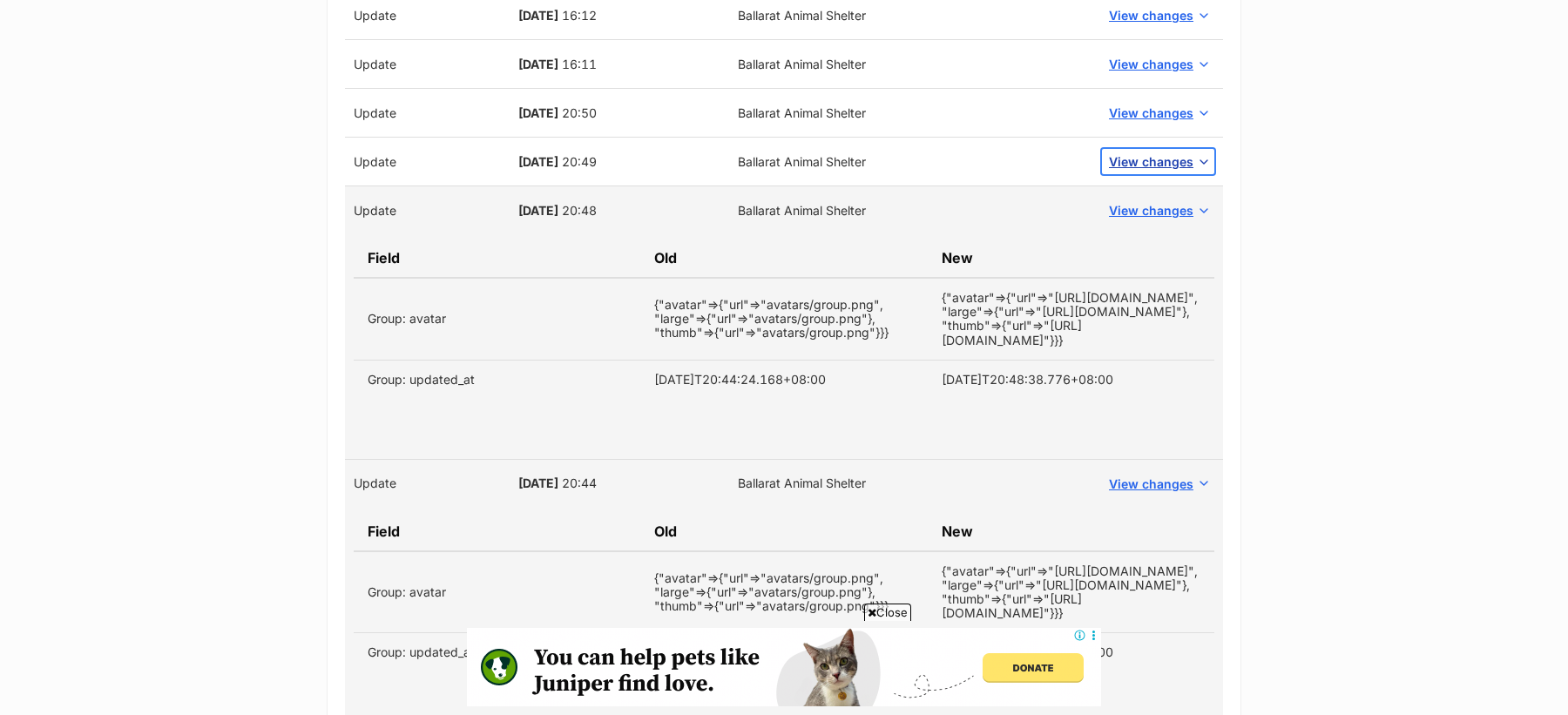
click at [1148, 153] on span "View changes" at bounding box center [1151, 161] width 85 height 18
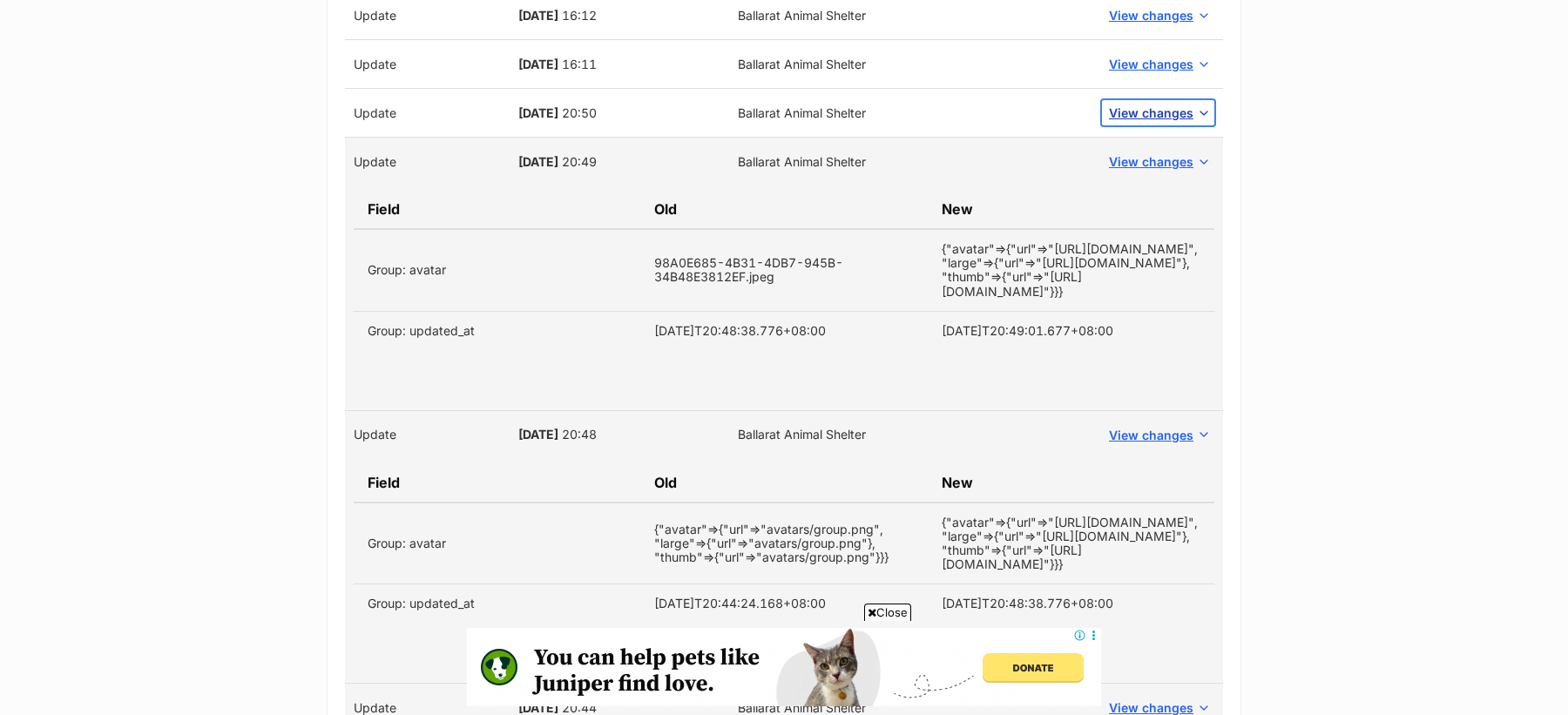
click at [1152, 104] on span "View changes" at bounding box center [1151, 112] width 85 height 18
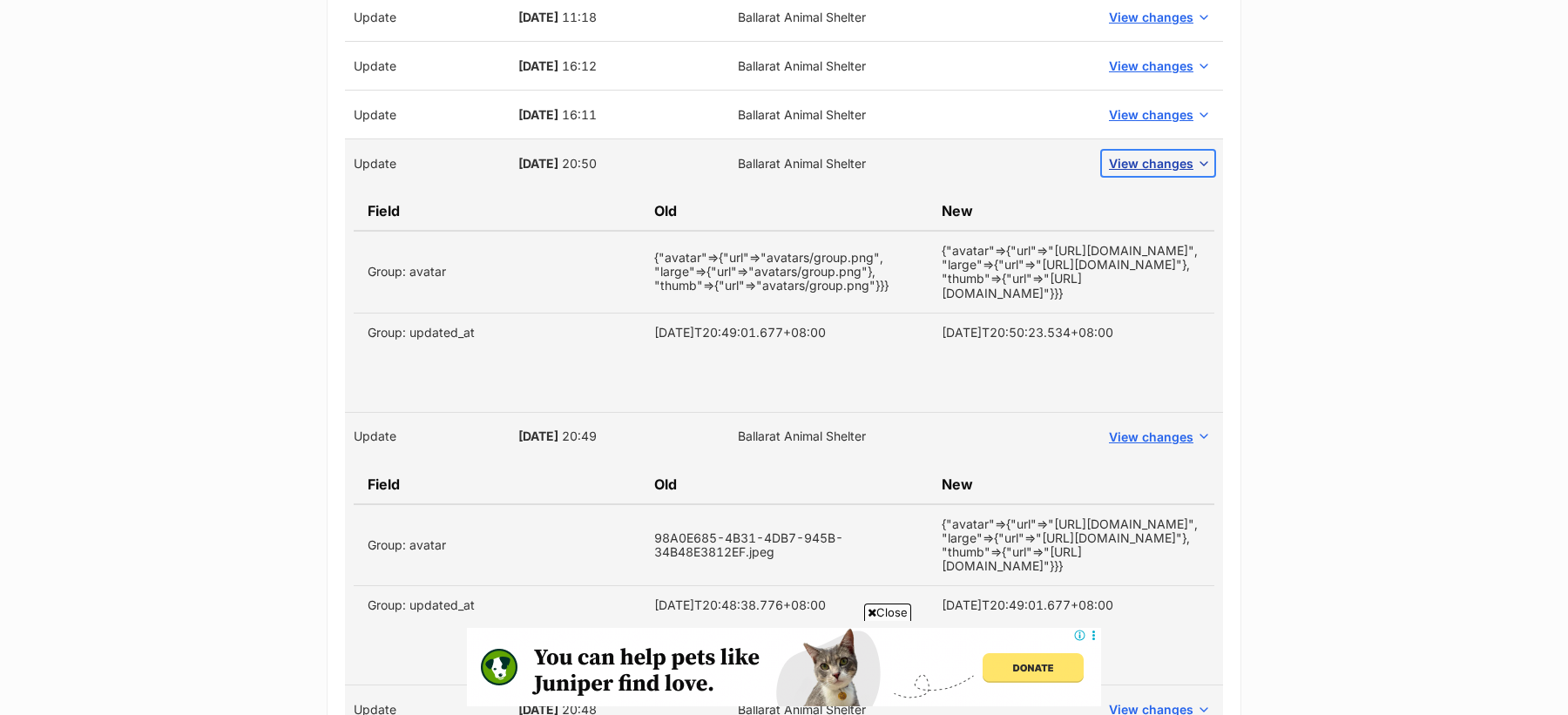
scroll to position [6869, 0]
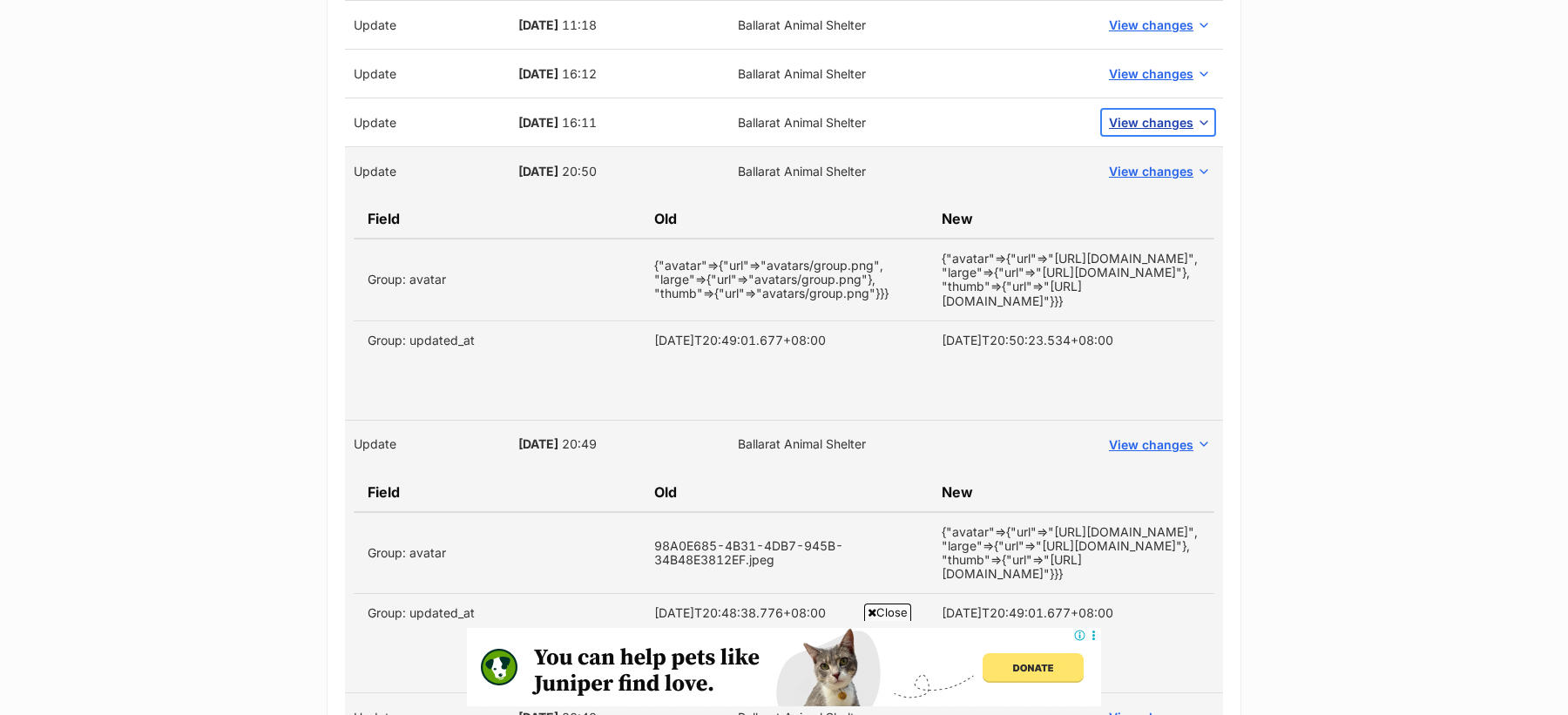
click at [1151, 113] on span "View changes" at bounding box center [1151, 122] width 85 height 18
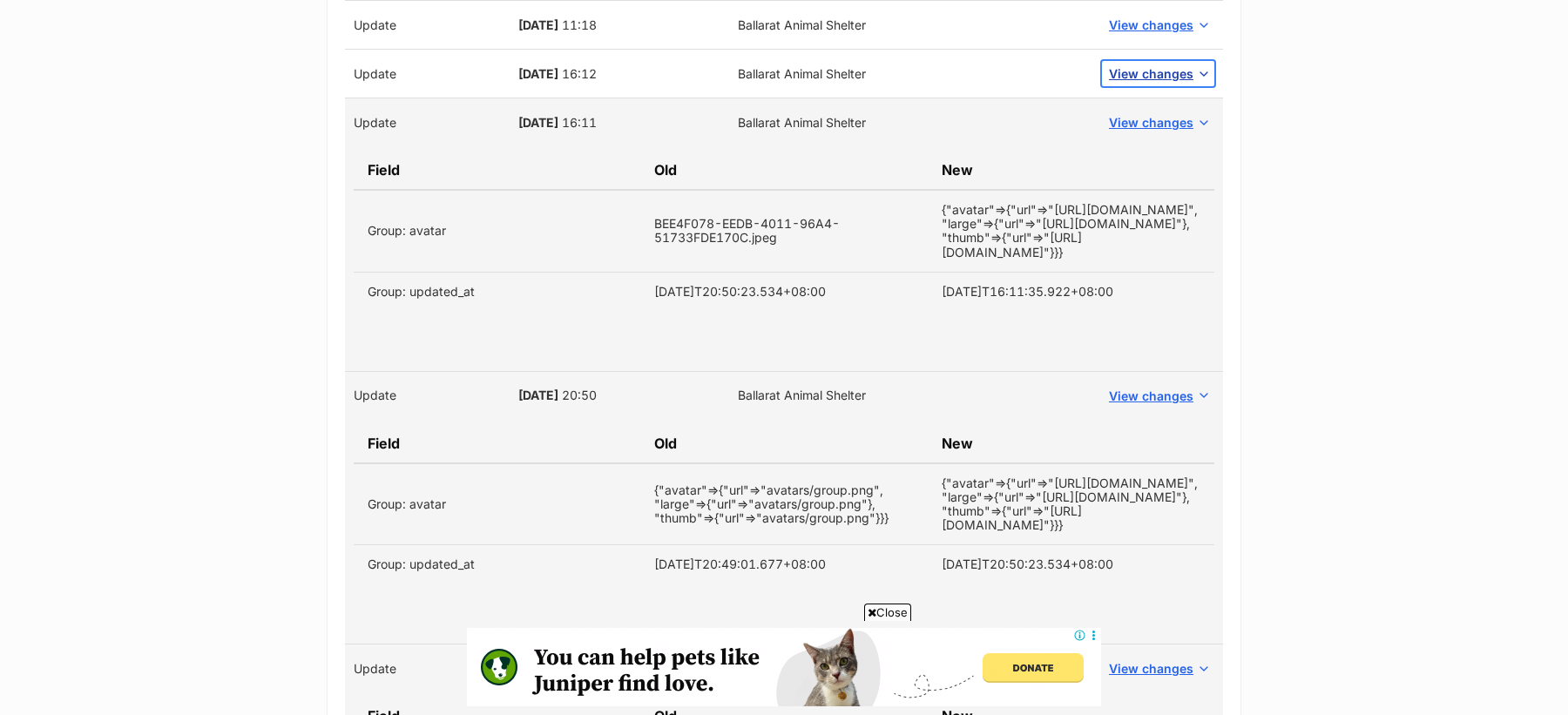
click at [1151, 65] on span "View changes" at bounding box center [1151, 73] width 85 height 18
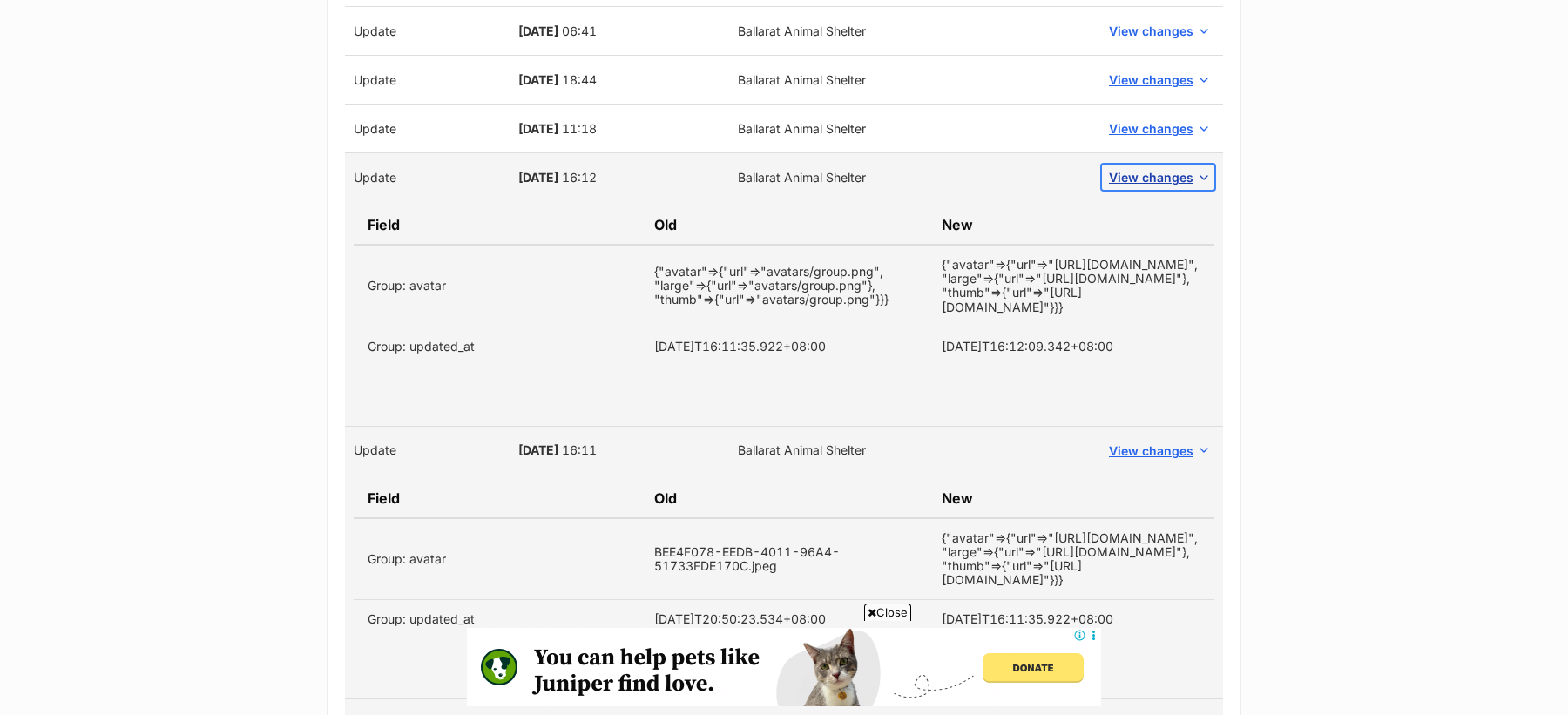
scroll to position [6757, 0]
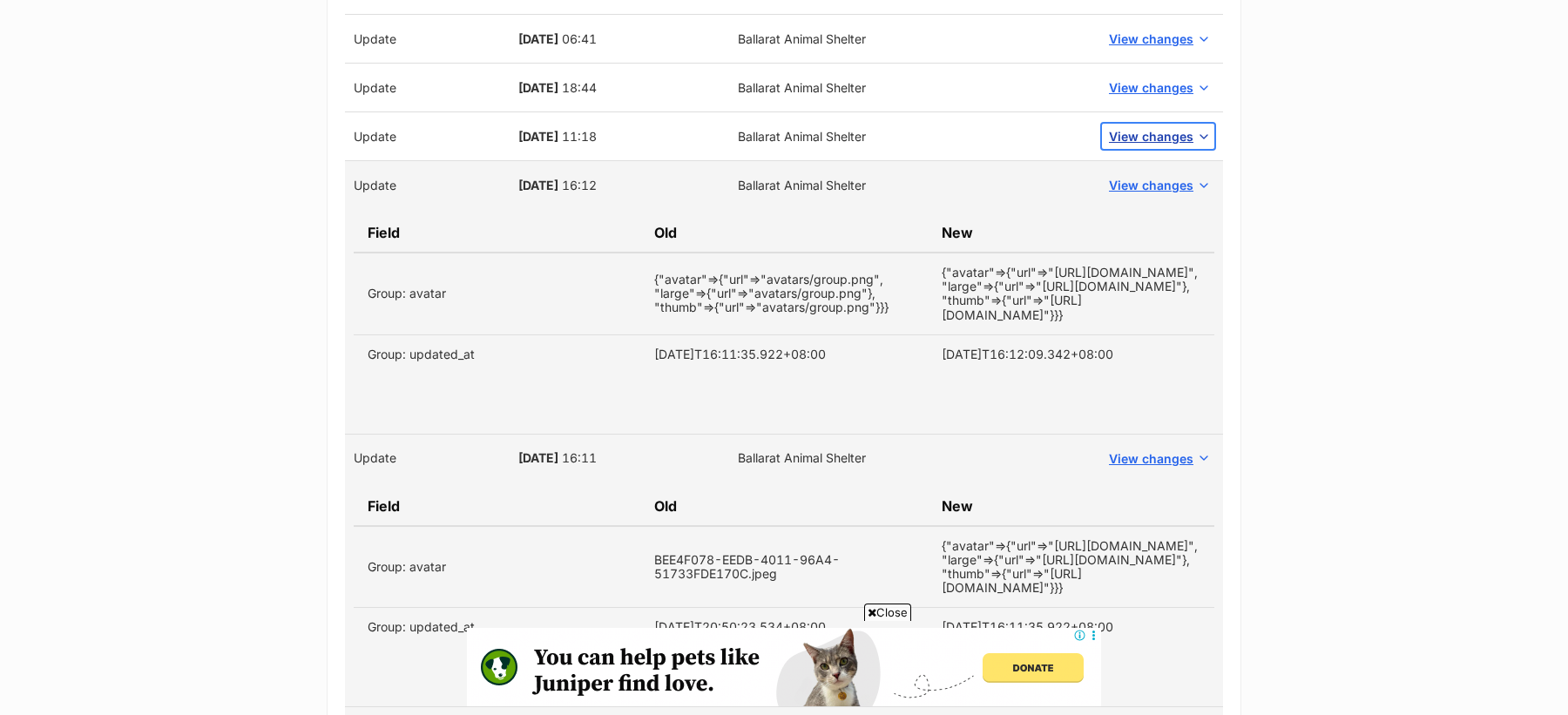
click at [1153, 124] on button "View changes" at bounding box center [1158, 136] width 112 height 26
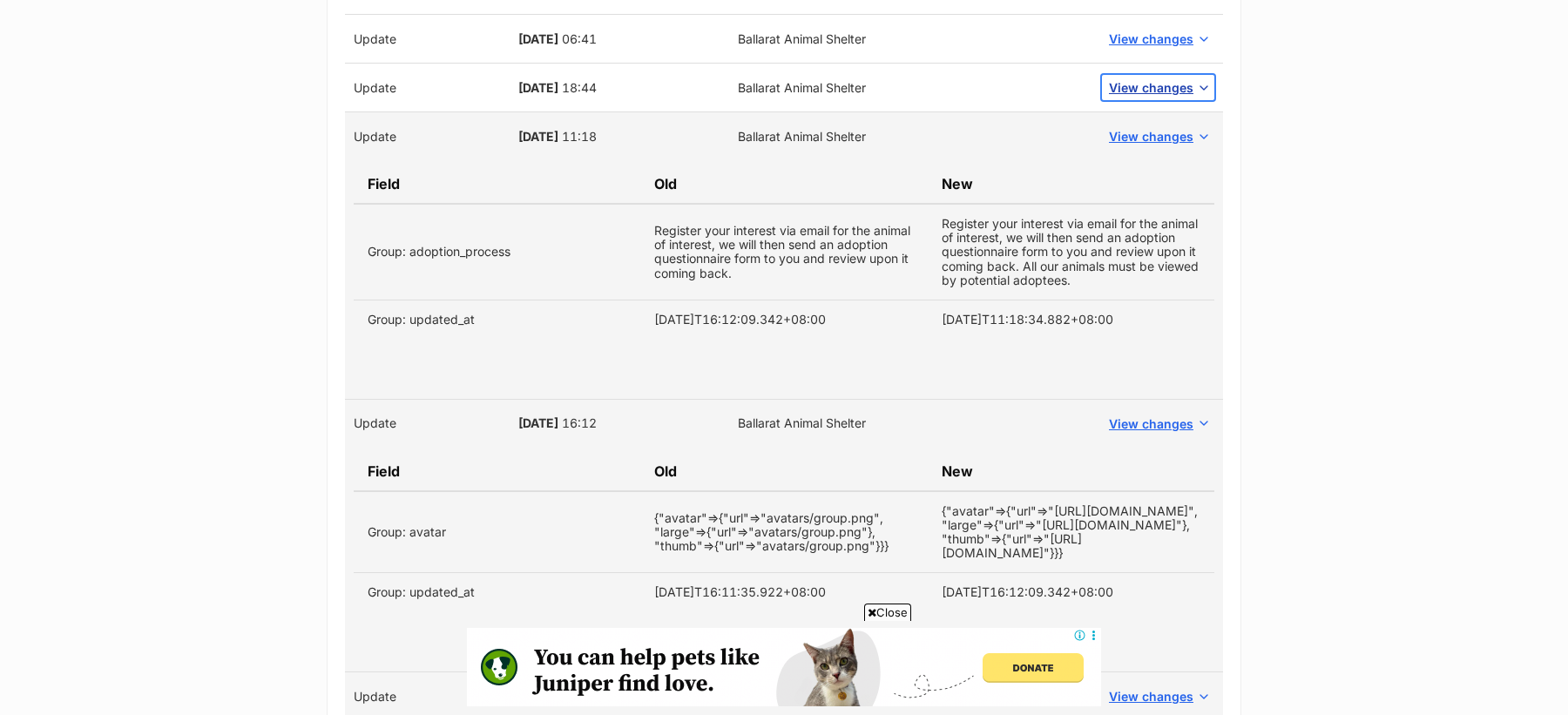
click at [1164, 78] on span "View changes" at bounding box center [1151, 87] width 85 height 18
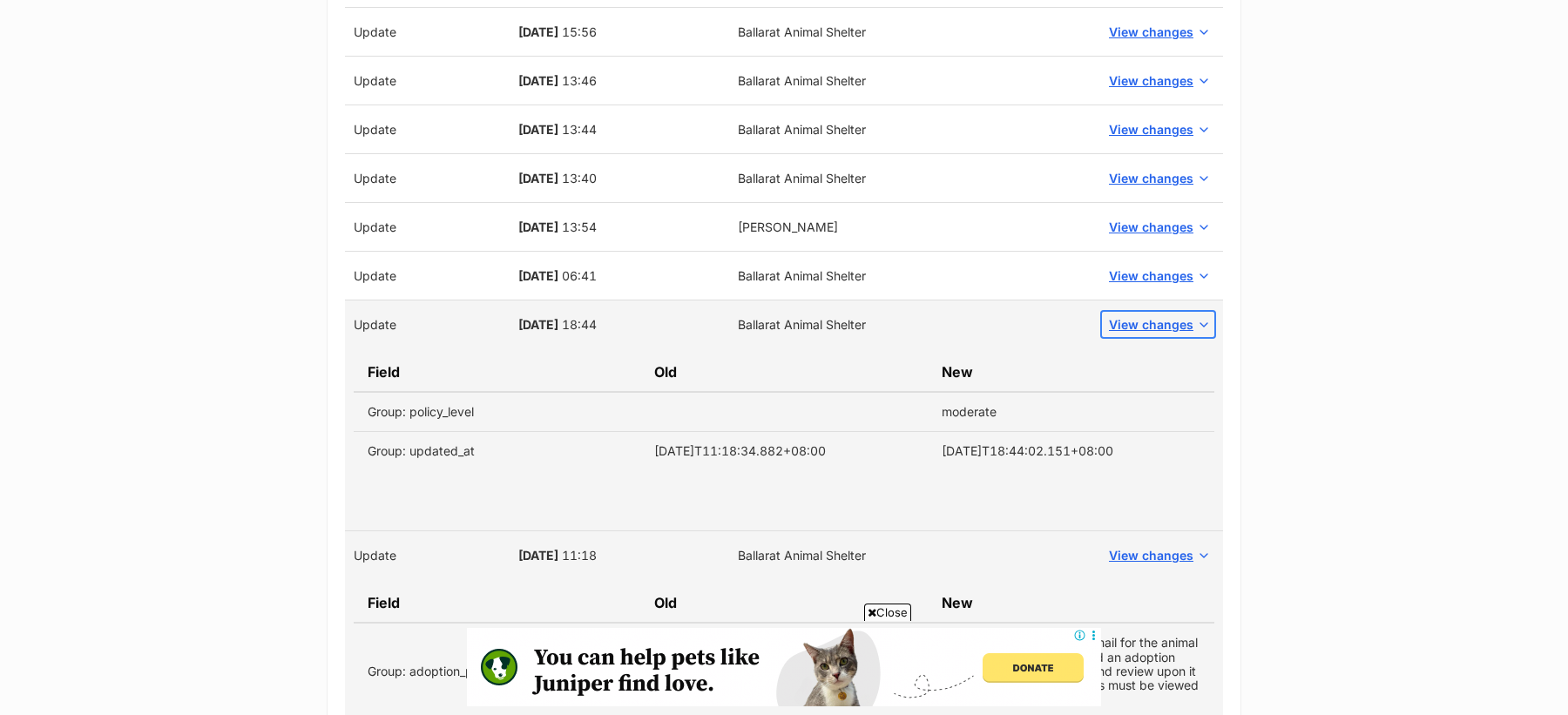
scroll to position [6494, 0]
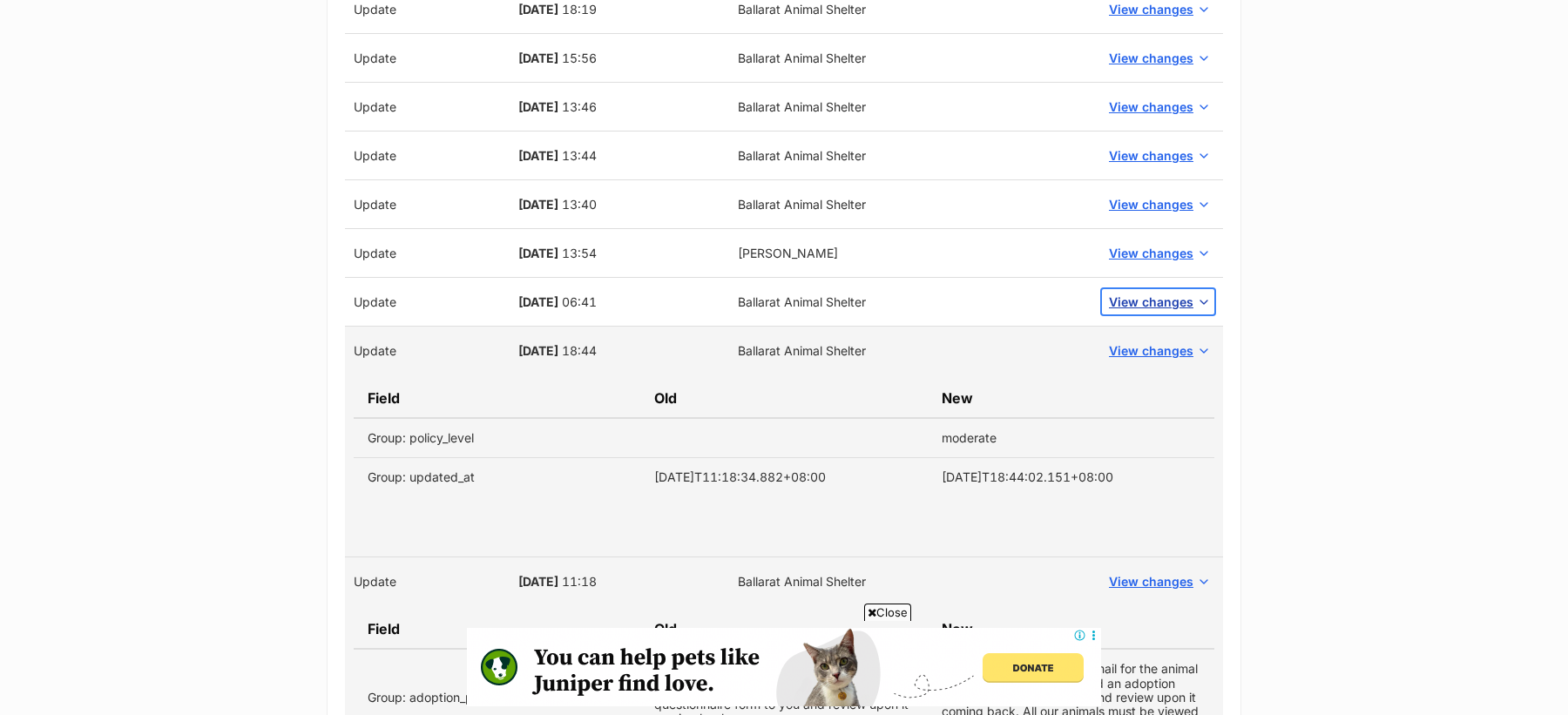
click at [1158, 293] on span "View changes" at bounding box center [1151, 301] width 85 height 18
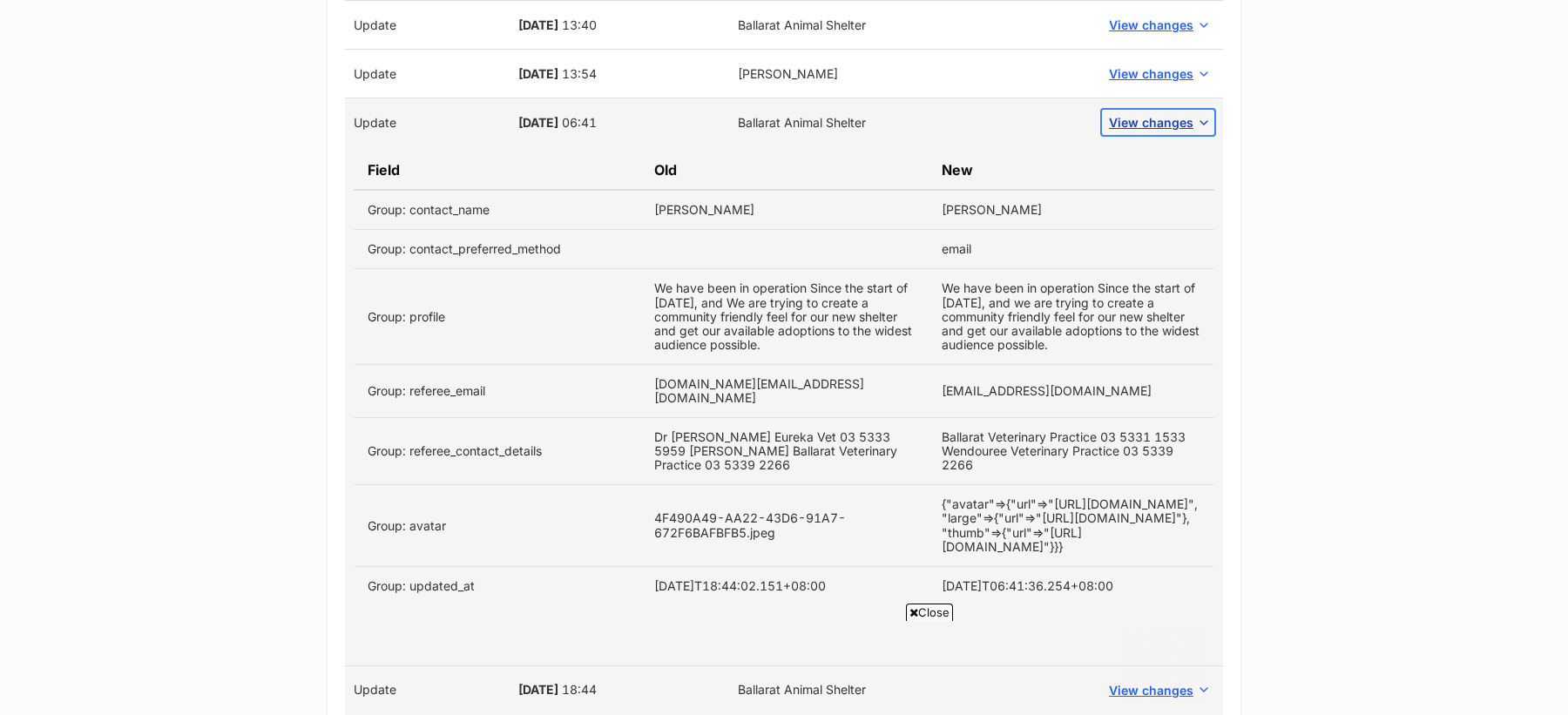
scroll to position [6655, 0]
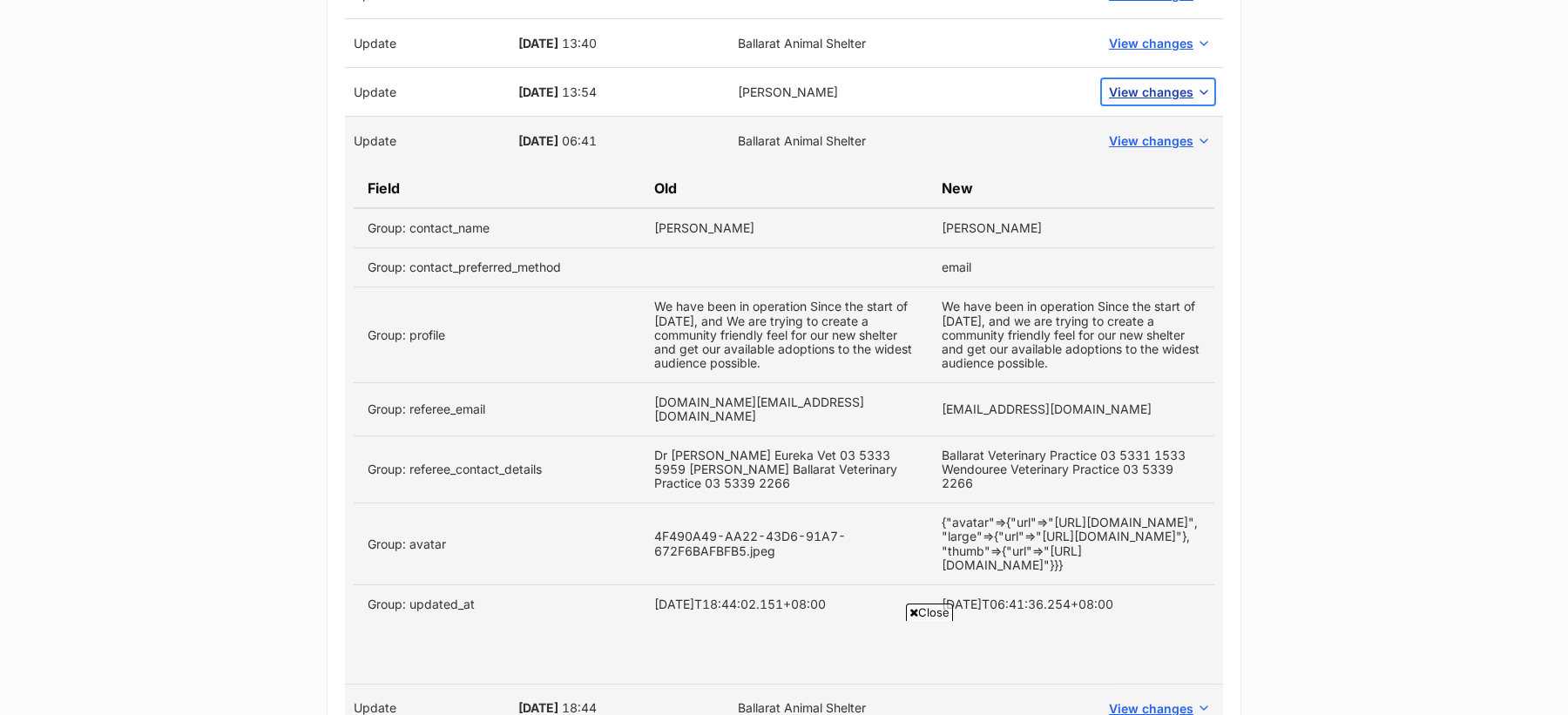
click at [1131, 83] on span "View changes" at bounding box center [1151, 92] width 85 height 18
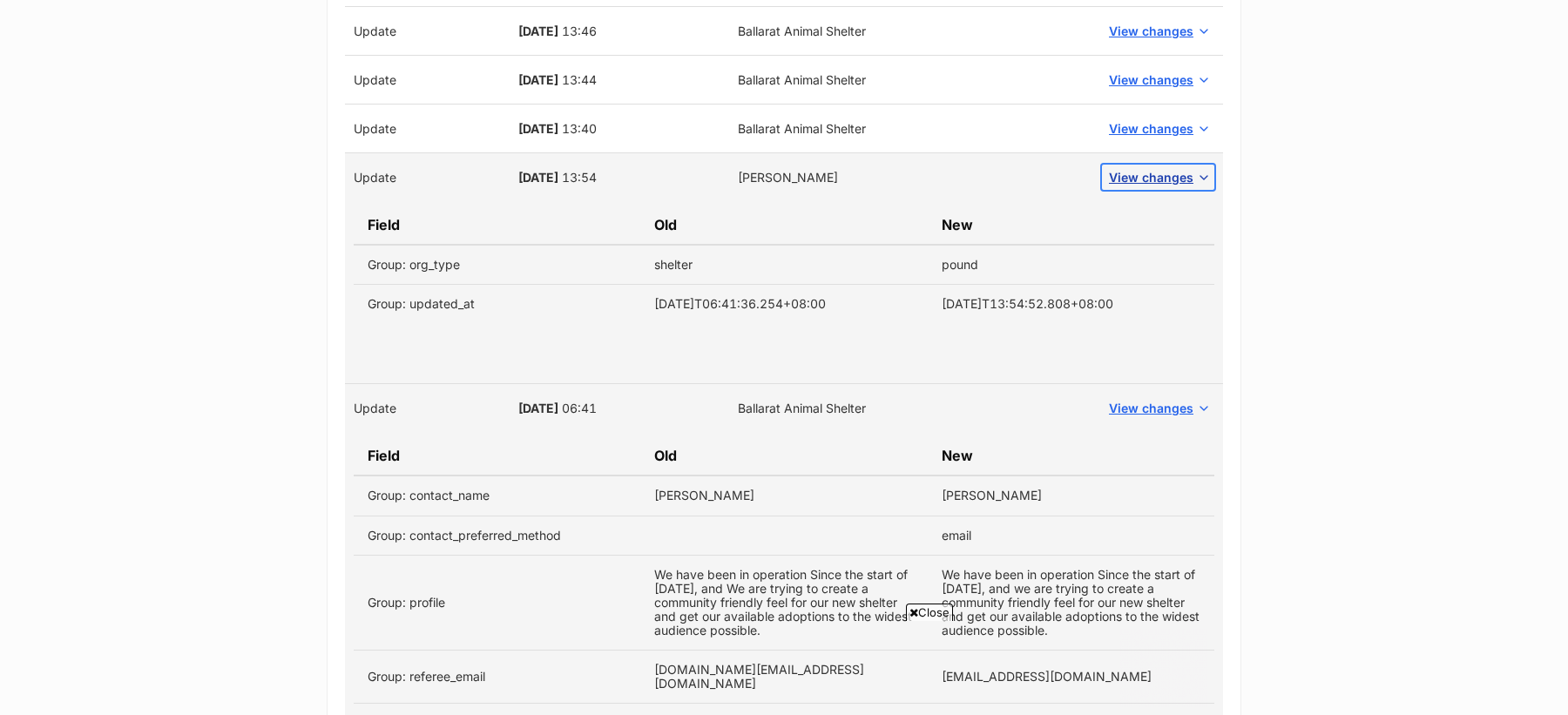
scroll to position [6569, 0]
click at [521, 171] on span "05 Sep, 2018" at bounding box center [539, 178] width 40 height 15
click at [559, 171] on span "05 Sep, 2018" at bounding box center [539, 178] width 40 height 15
copy span "05 Sep, 2018"
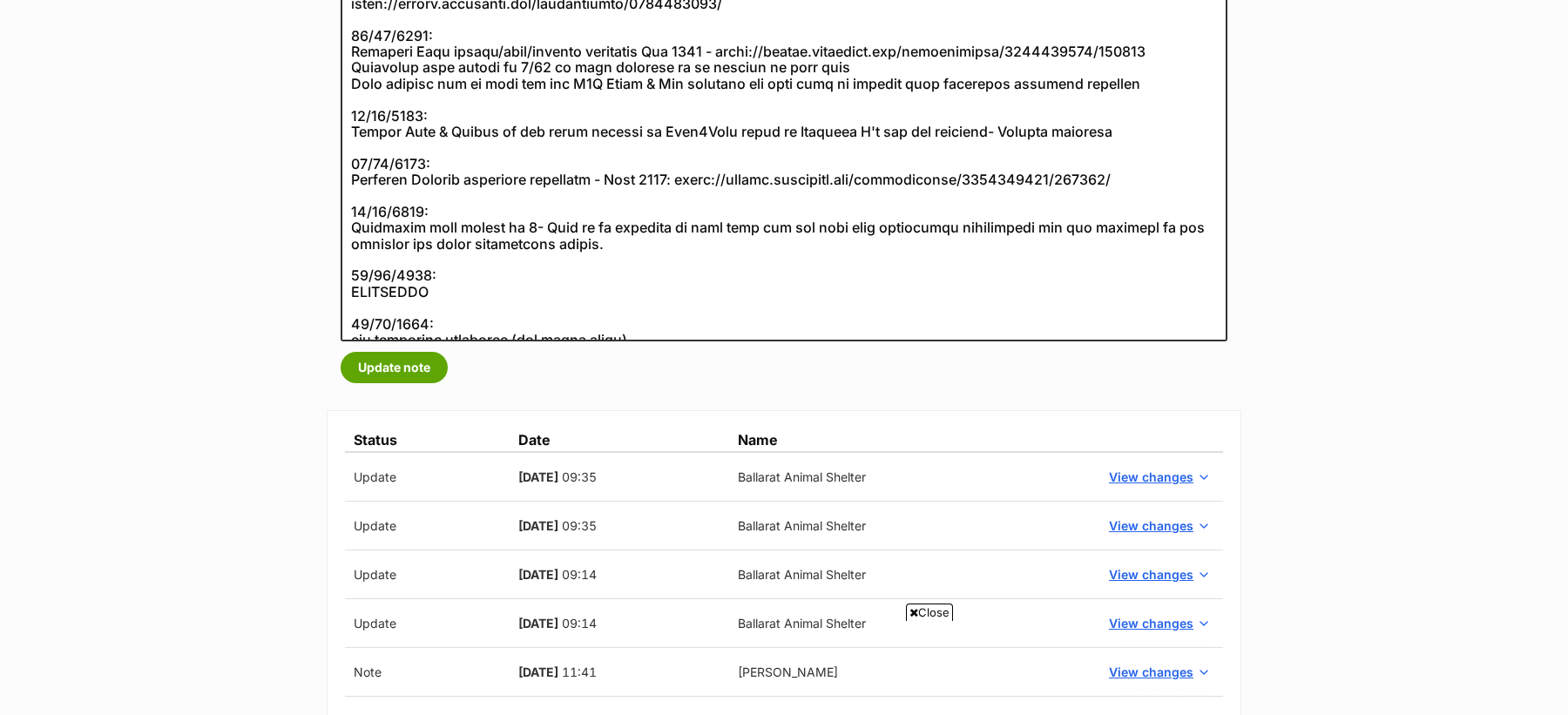
scroll to position [705, 0]
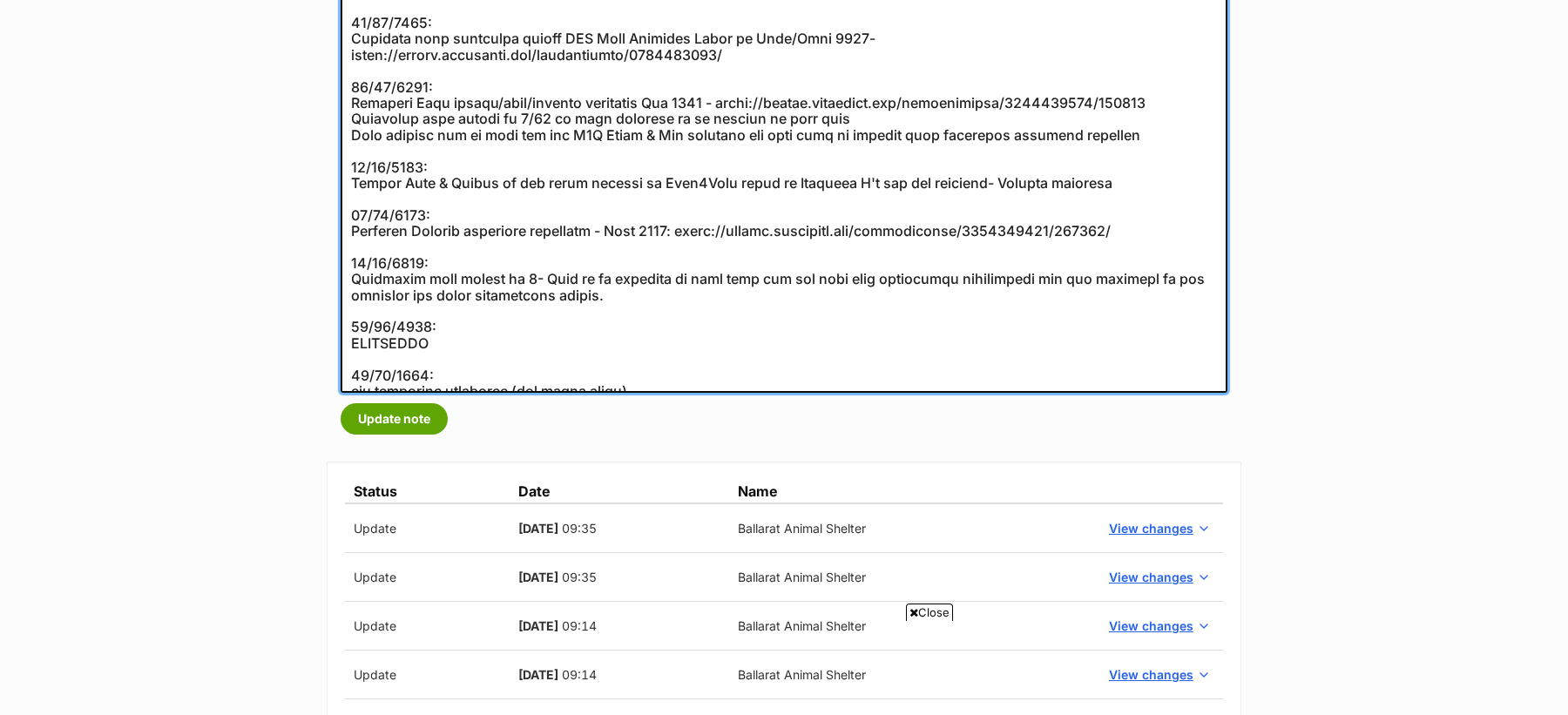
click at [624, 276] on textarea at bounding box center [784, 22] width 886 height 742
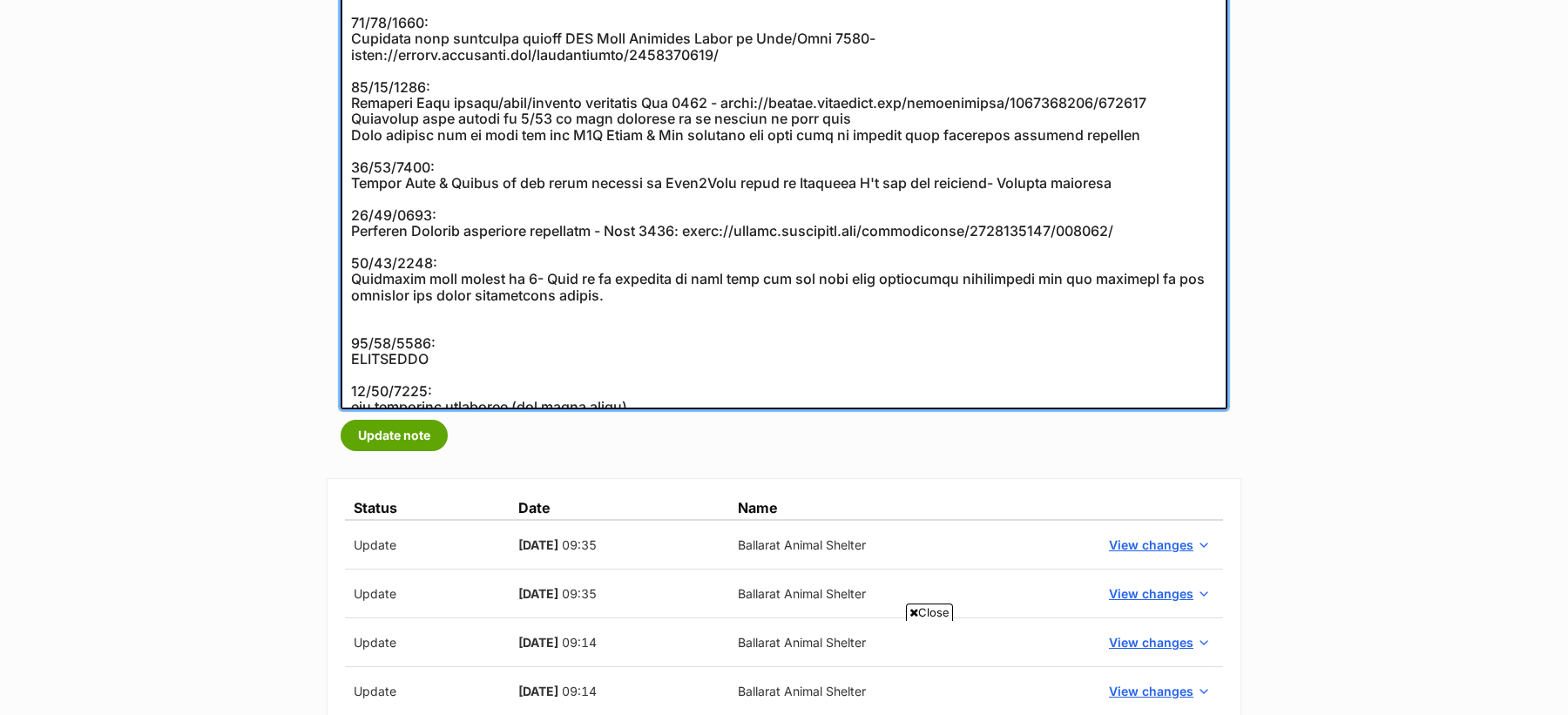
scroll to position [0, 0]
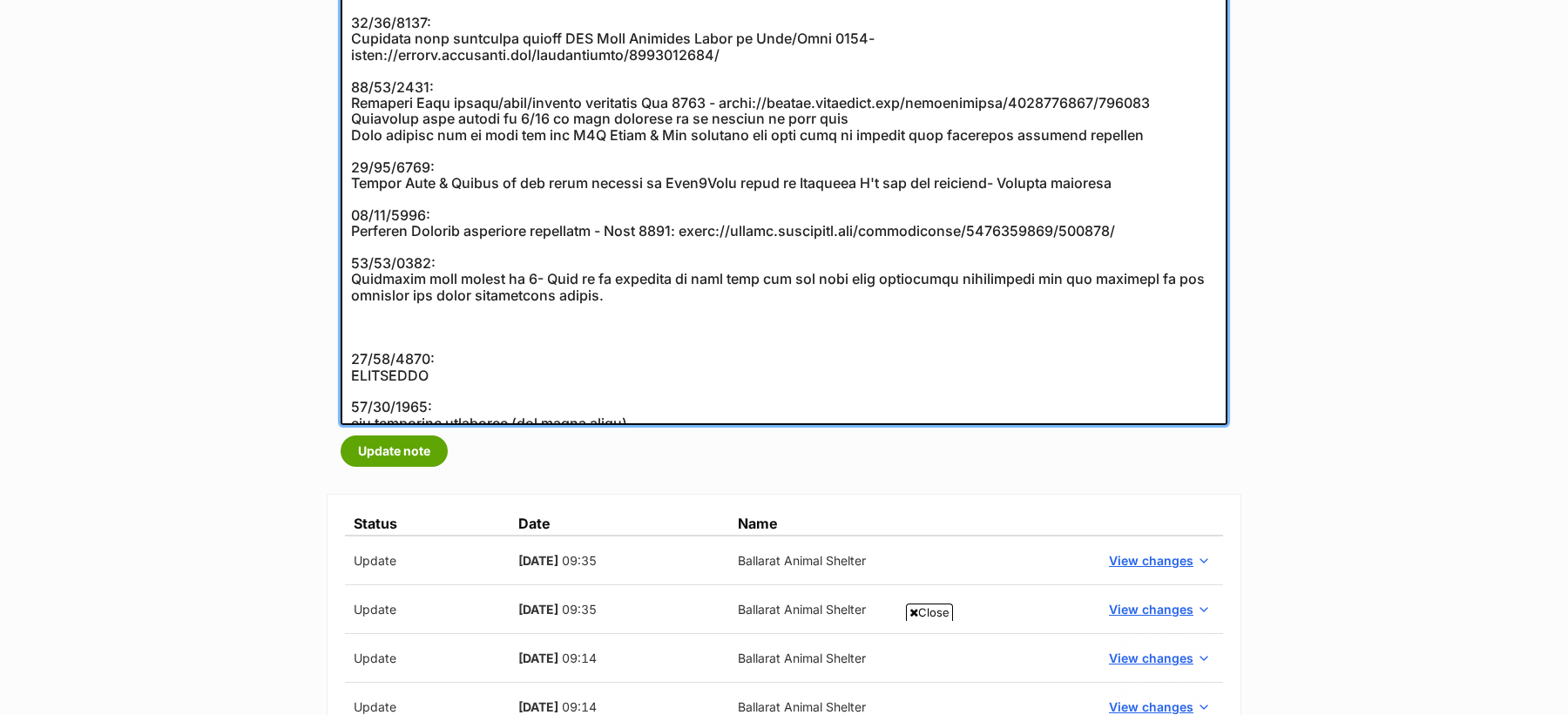
paste textarea "05 Sep, 2018"
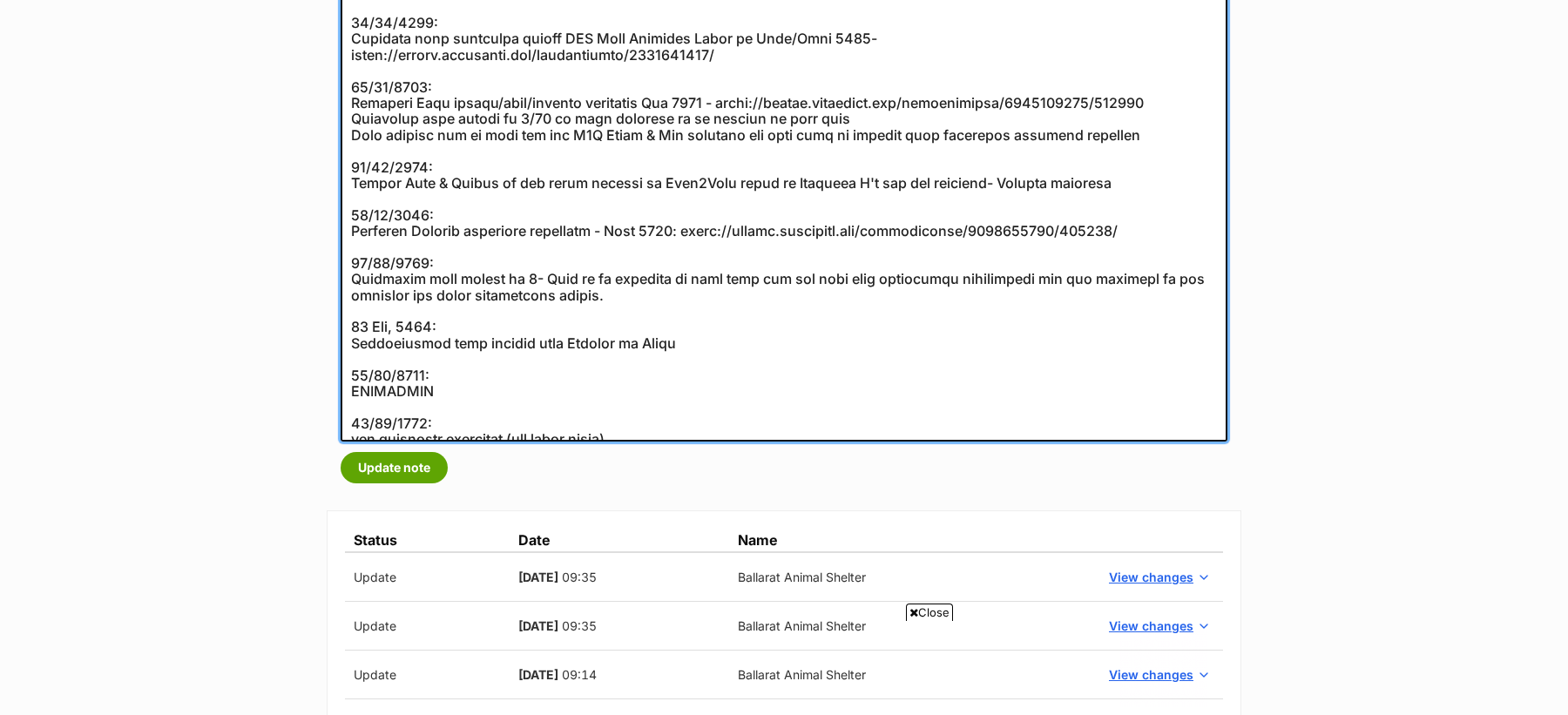
click at [405, 308] on textarea at bounding box center [784, 46] width 886 height 790
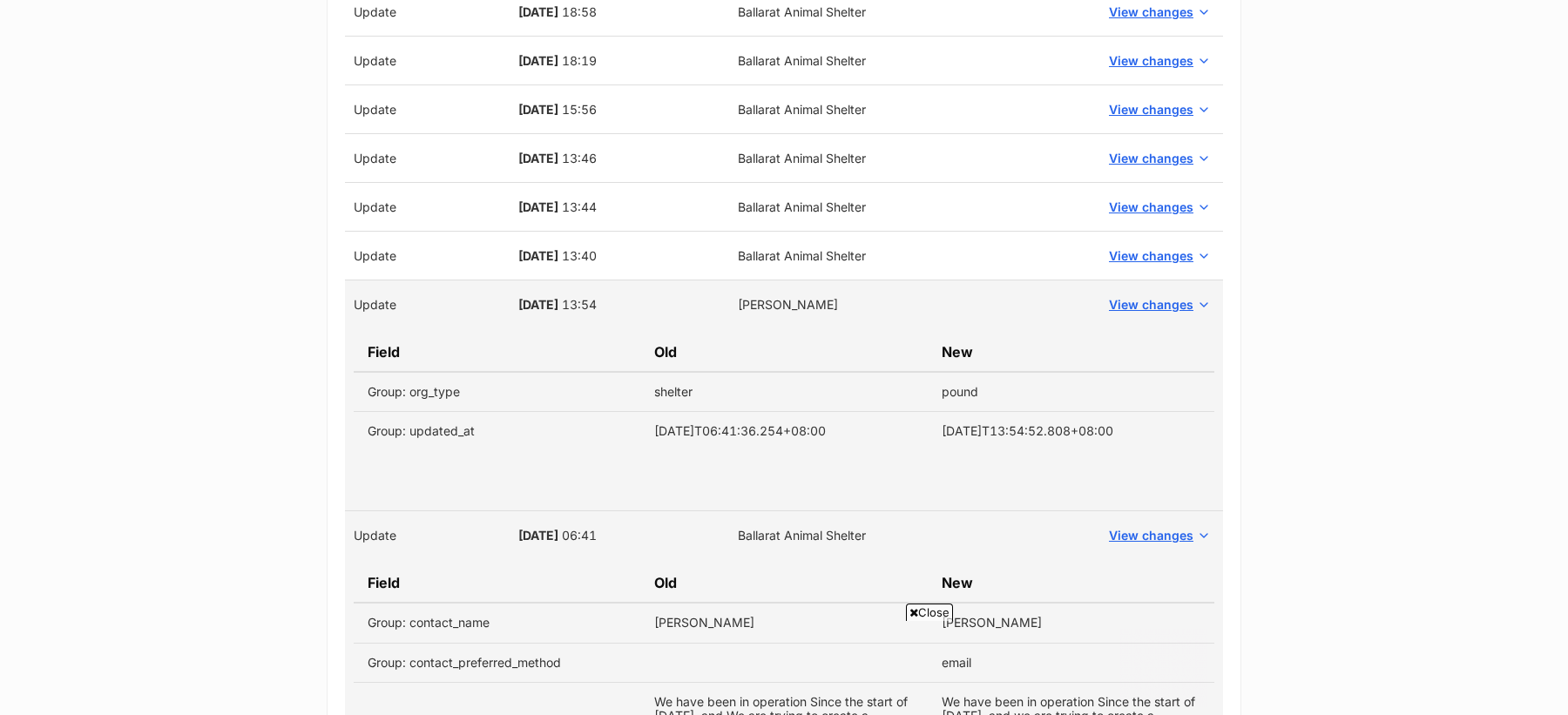
scroll to position [6486, 0]
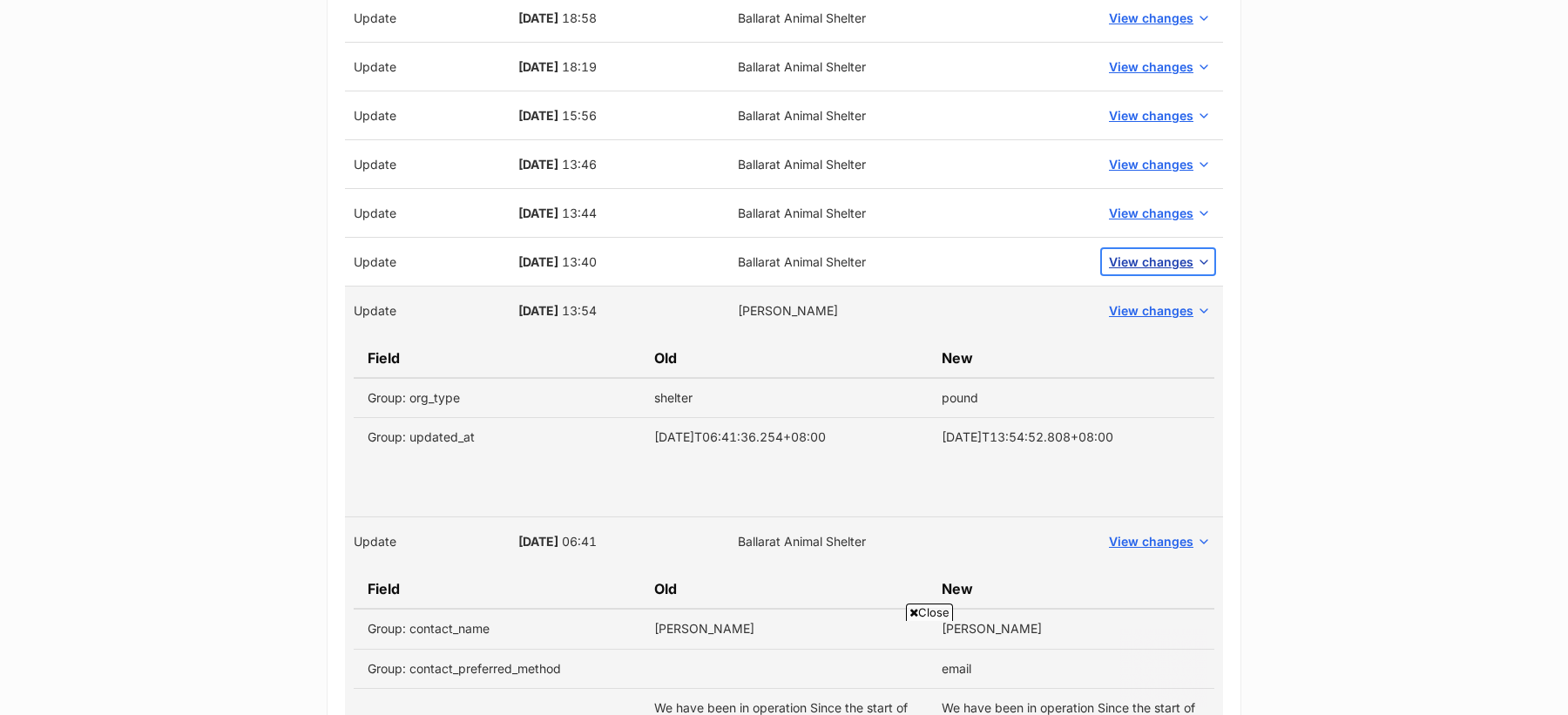
click at [1160, 253] on span "View changes" at bounding box center [1151, 261] width 85 height 18
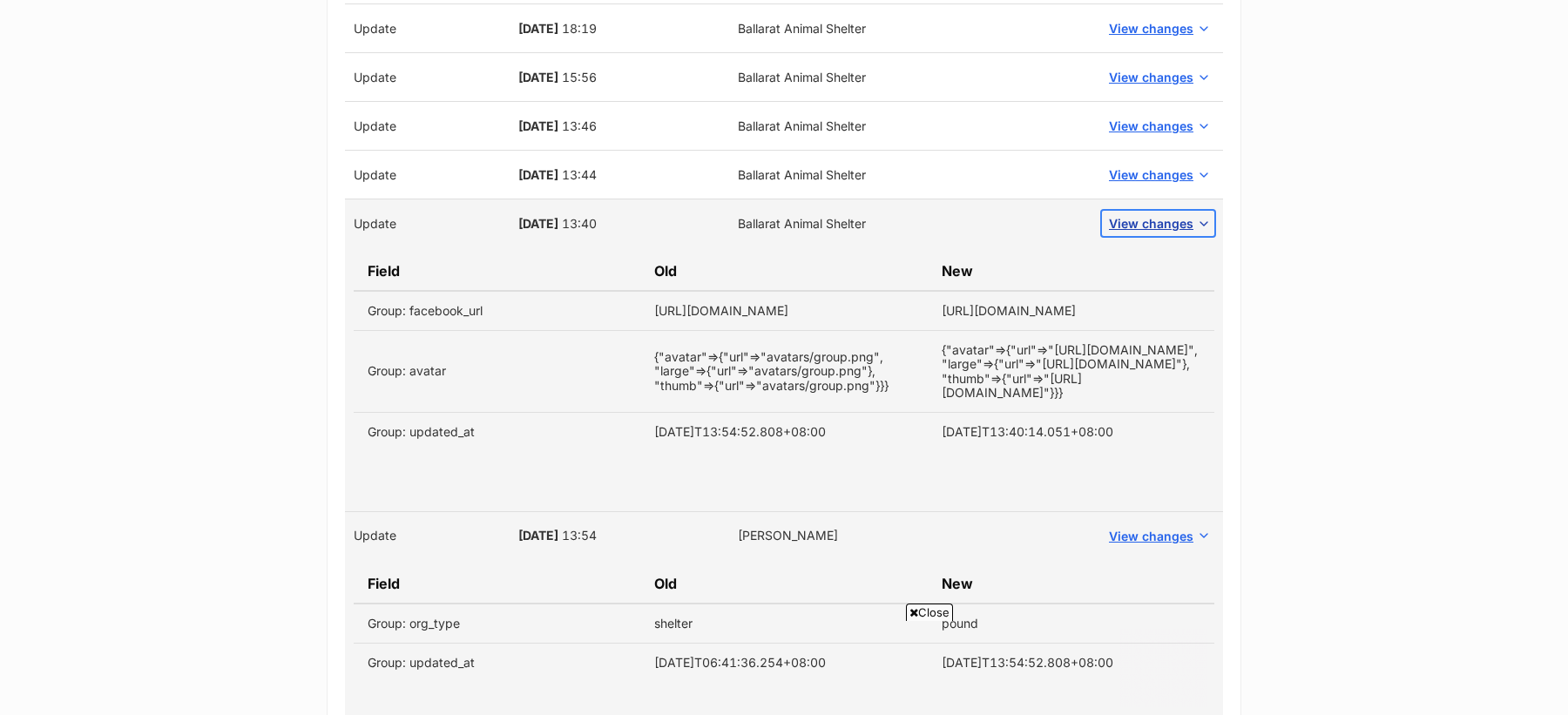
scroll to position [6518, 0]
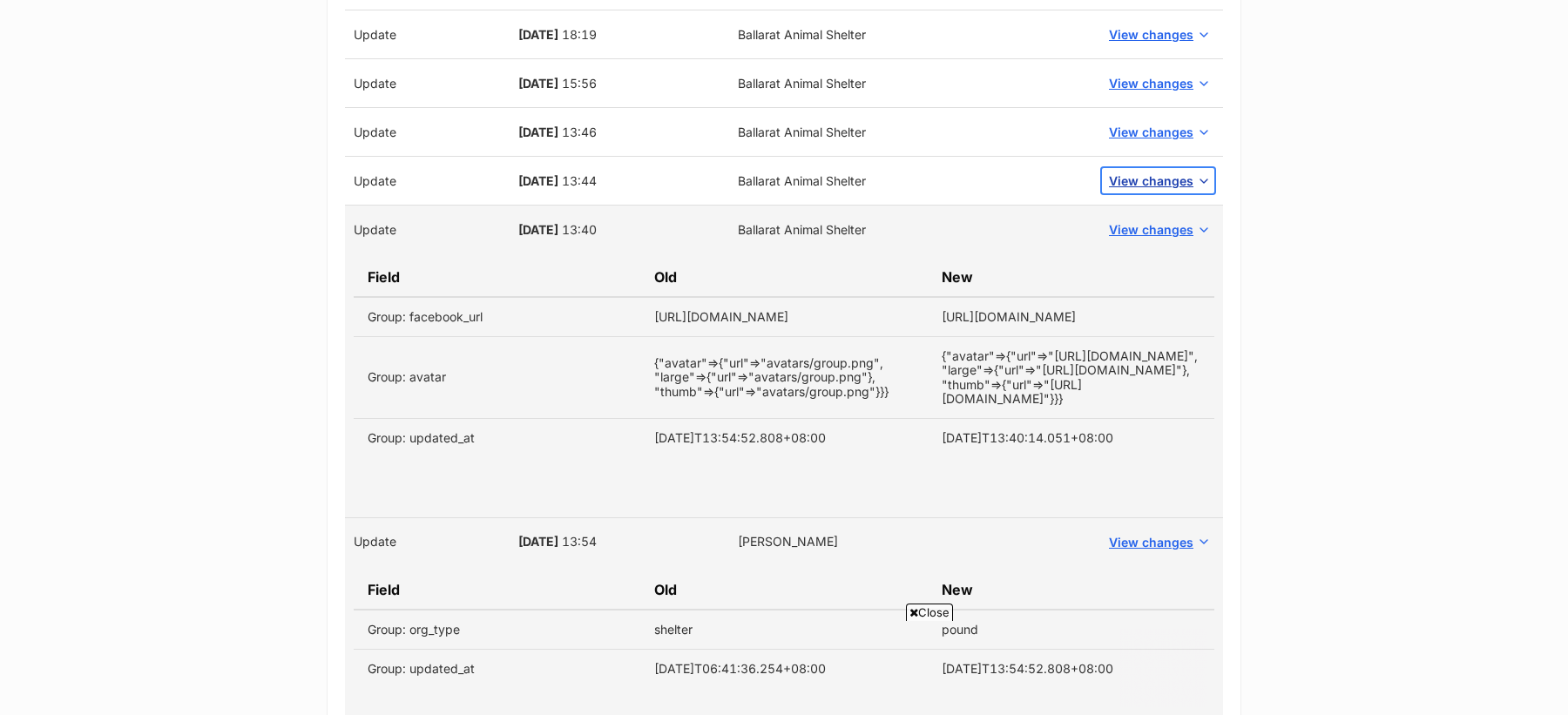
click at [1159, 172] on span "View changes" at bounding box center [1151, 180] width 85 height 18
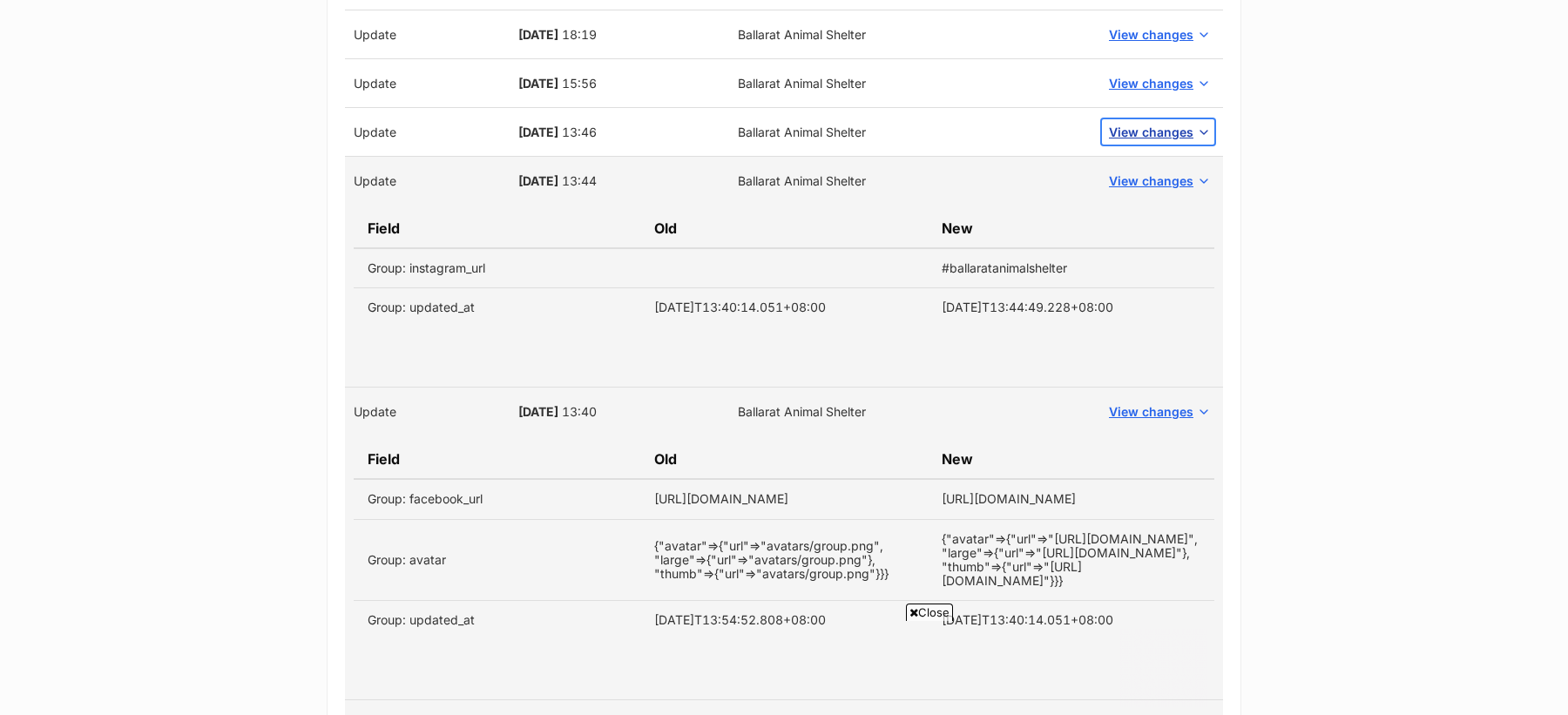
click at [1148, 123] on span "View changes" at bounding box center [1151, 132] width 85 height 18
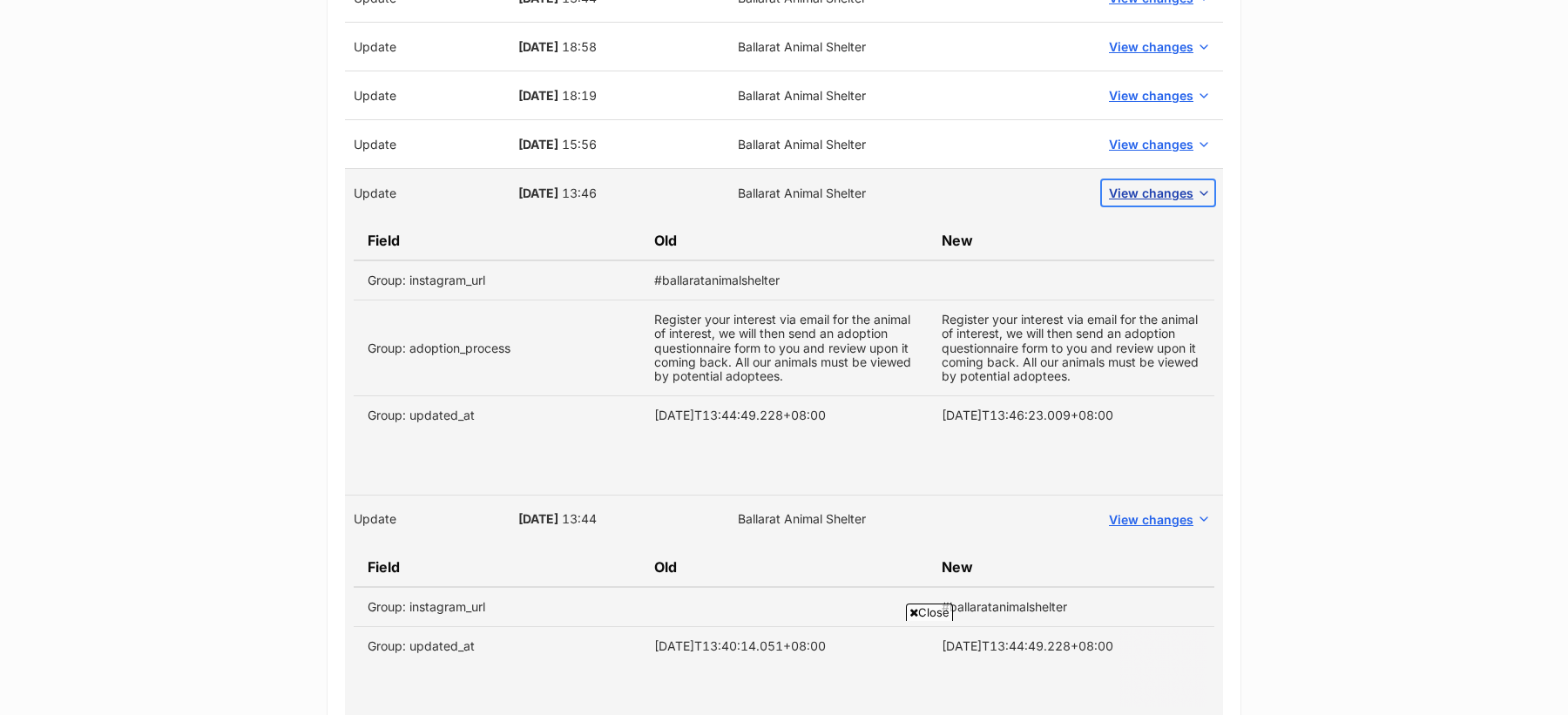
scroll to position [6450, 0]
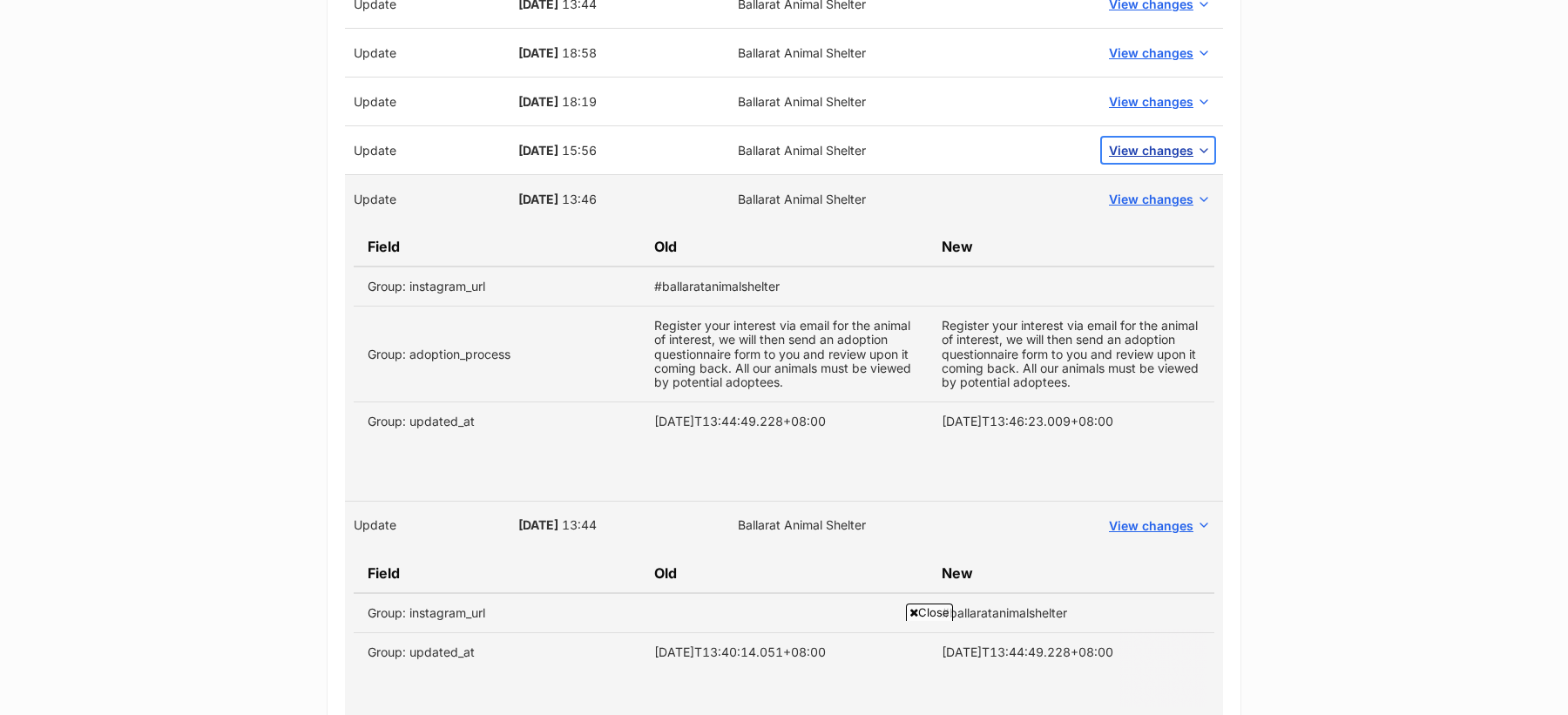
click at [1144, 137] on button "View changes" at bounding box center [1158, 150] width 112 height 26
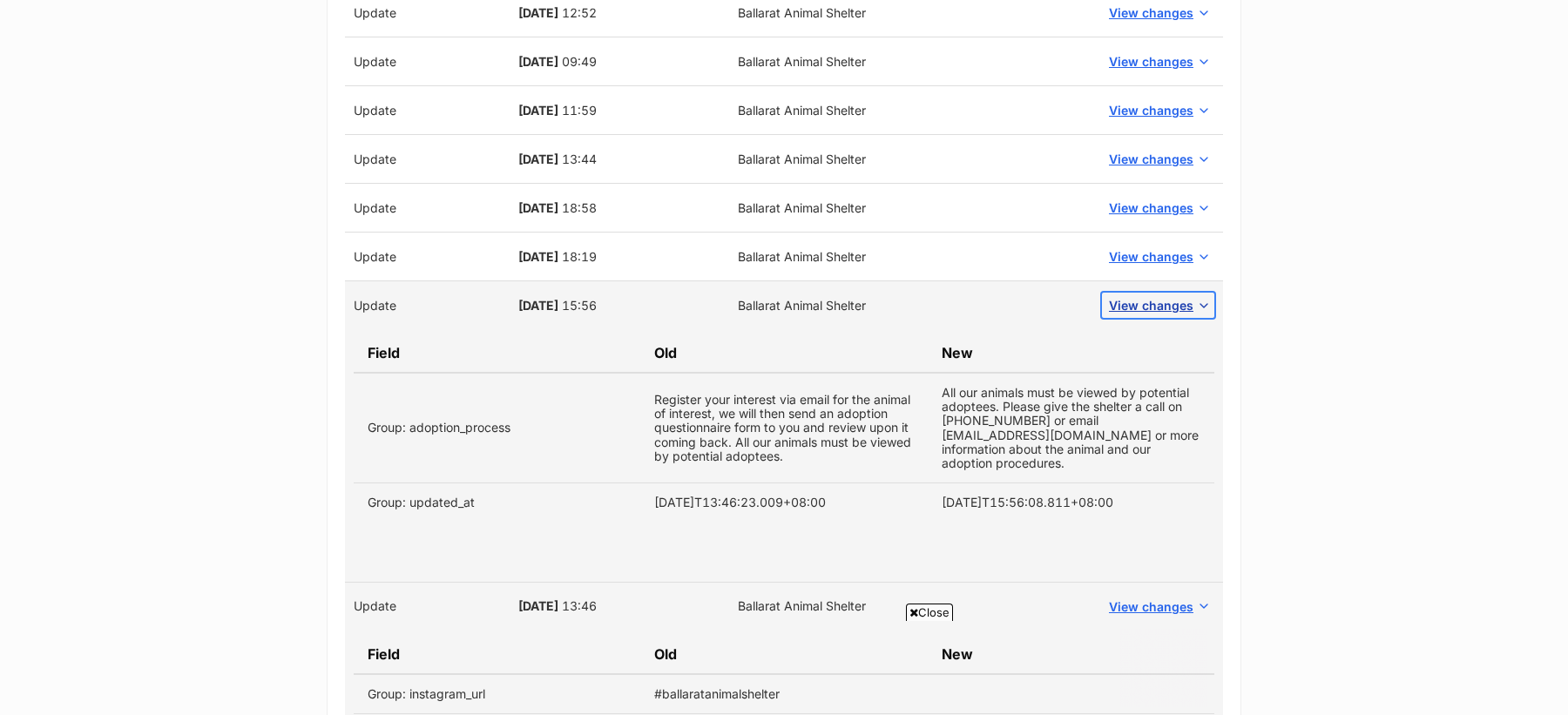
scroll to position [6273, 0]
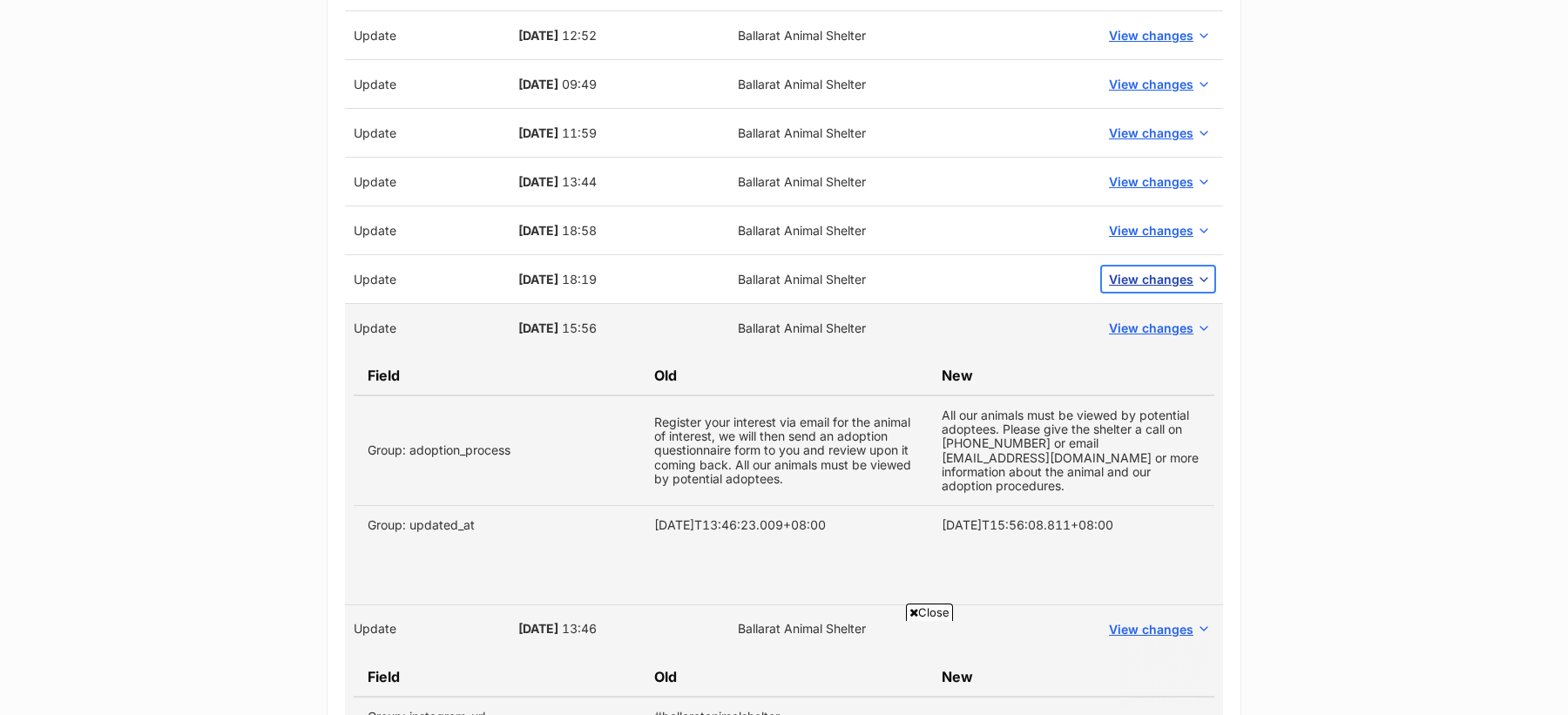
click at [1148, 270] on span "View changes" at bounding box center [1151, 278] width 85 height 18
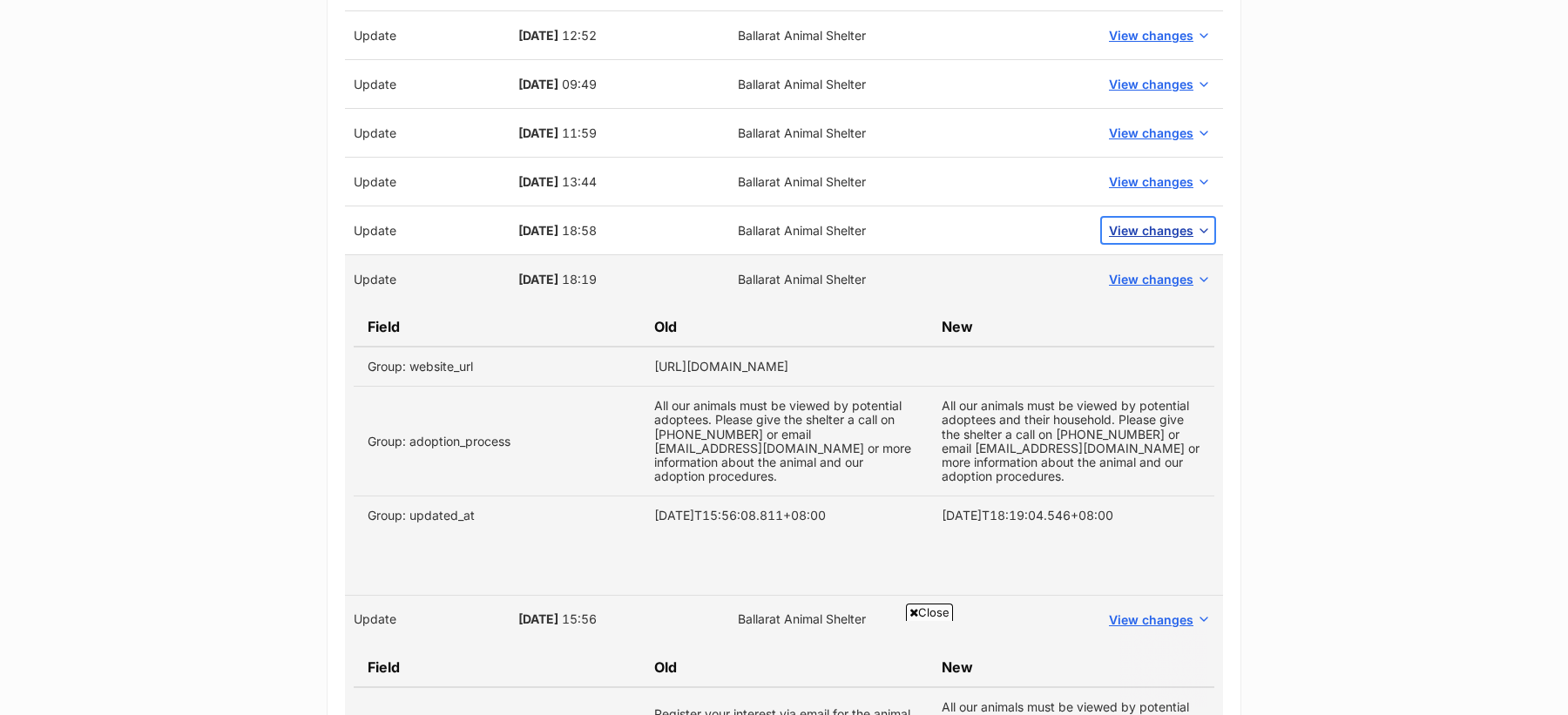
click at [1148, 221] on span "View changes" at bounding box center [1151, 230] width 85 height 18
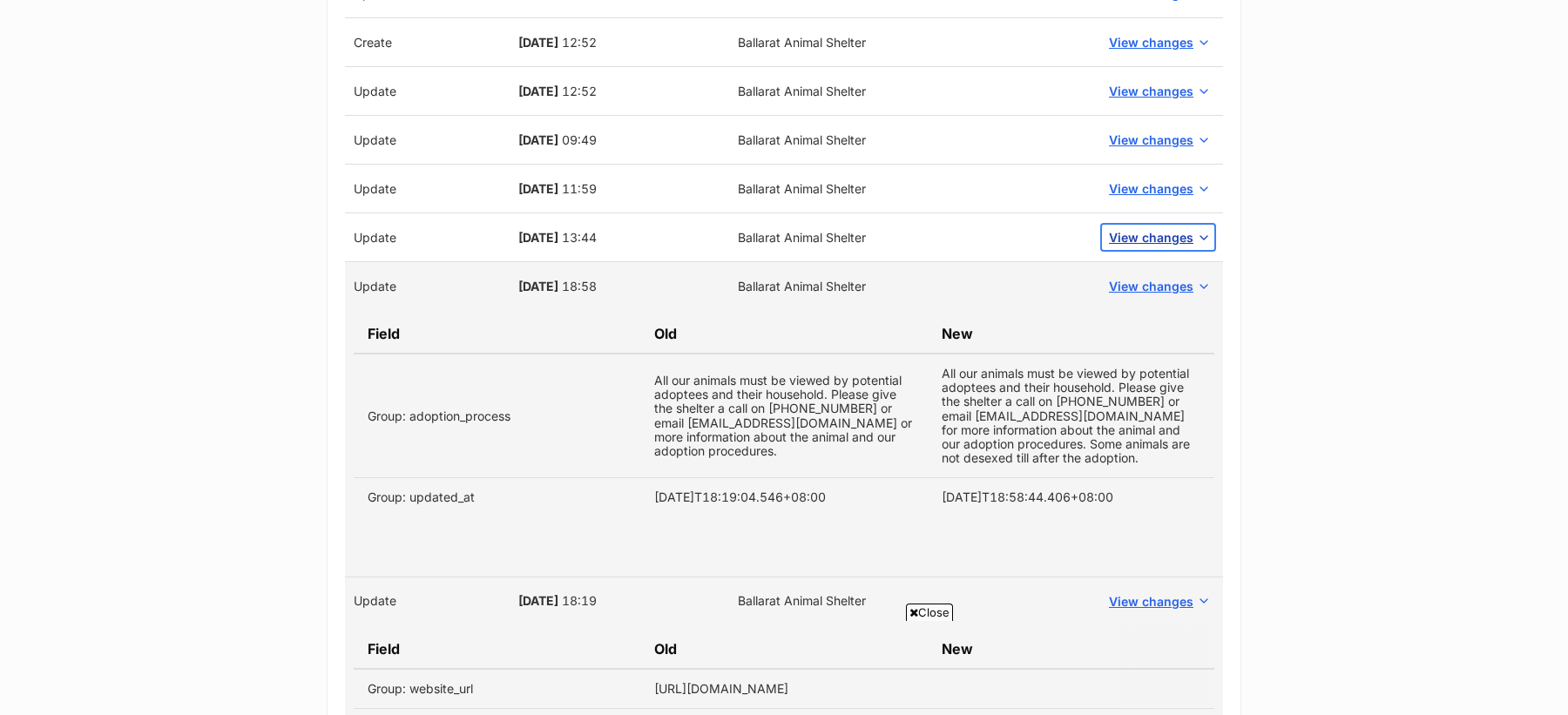
click at [1145, 228] on span "View changes" at bounding box center [1151, 236] width 85 height 18
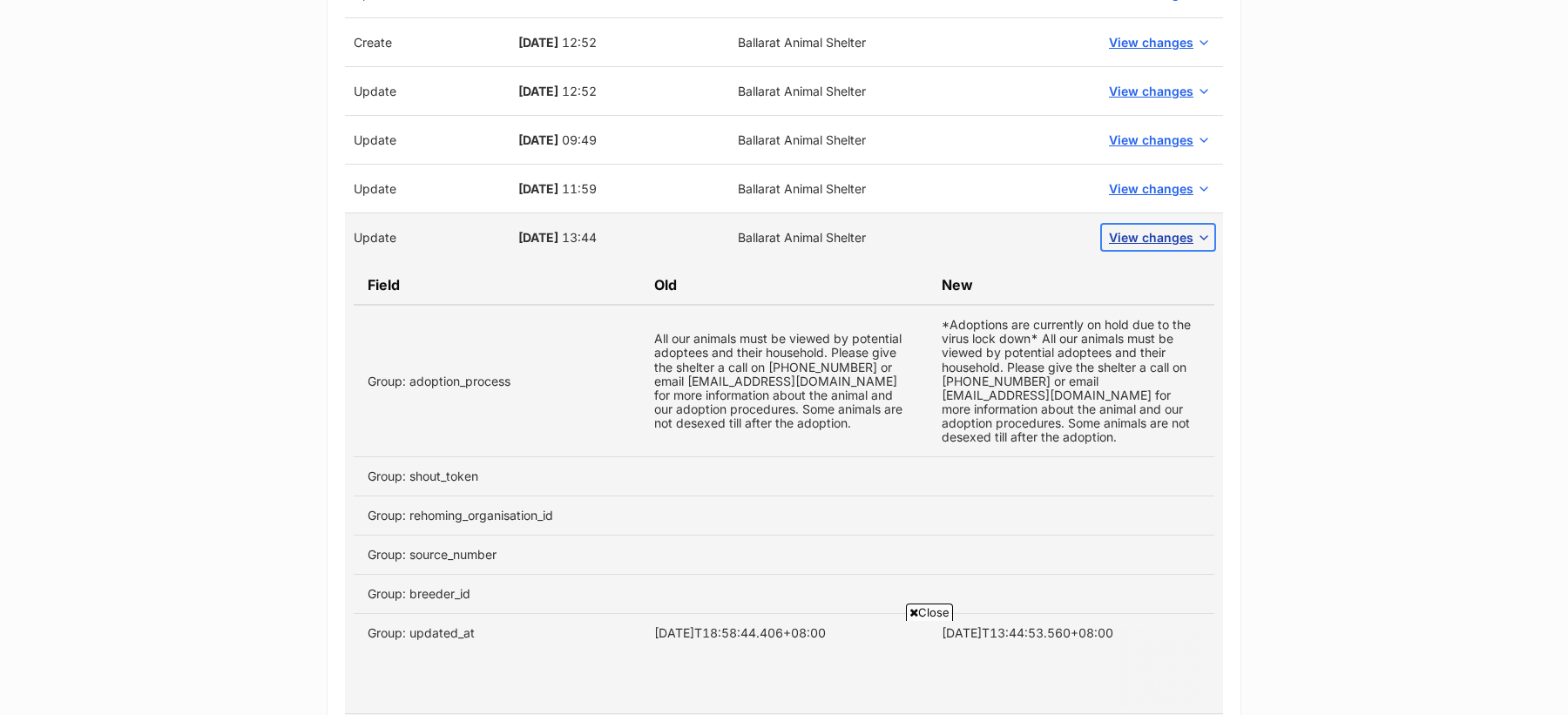
scroll to position [6088, 0]
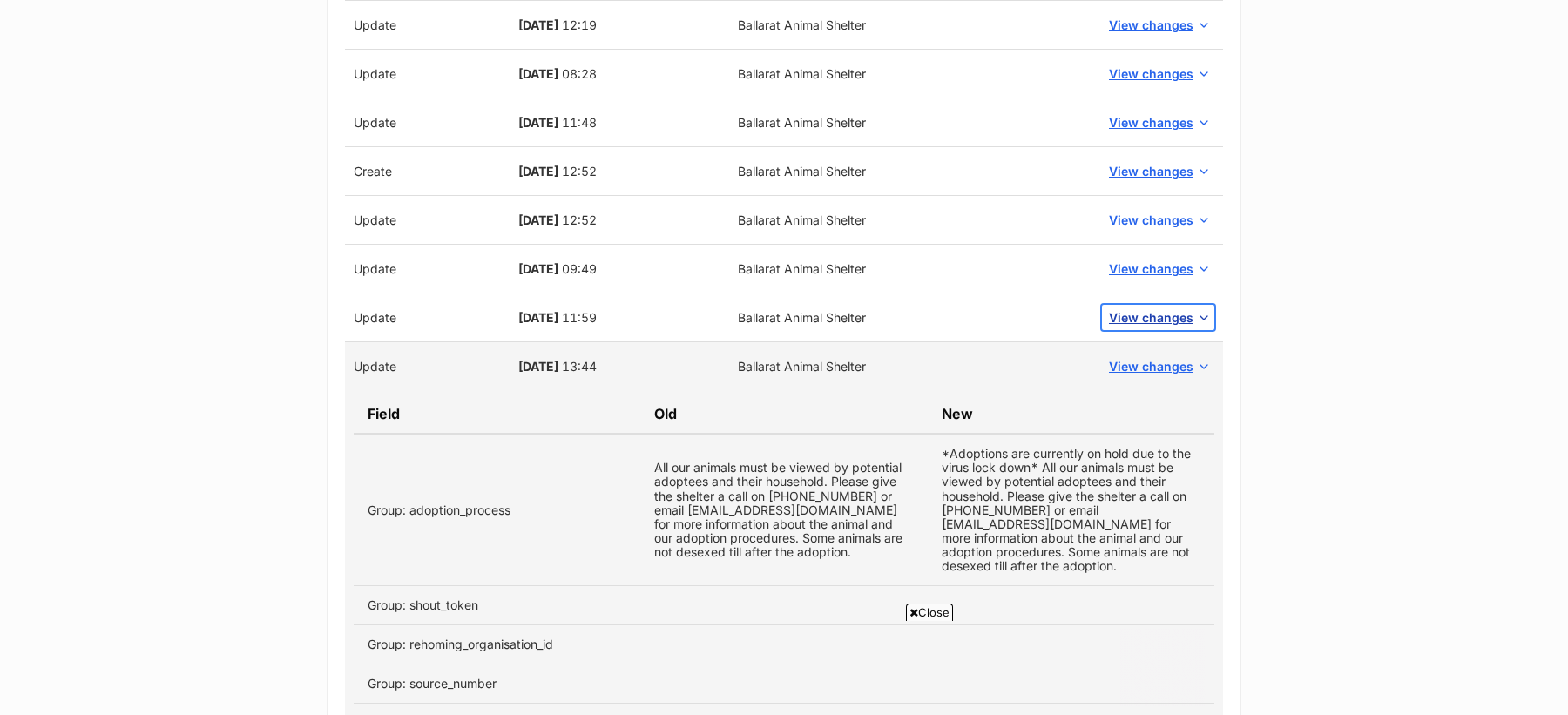
click at [1152, 309] on span "View changes" at bounding box center [1151, 317] width 85 height 18
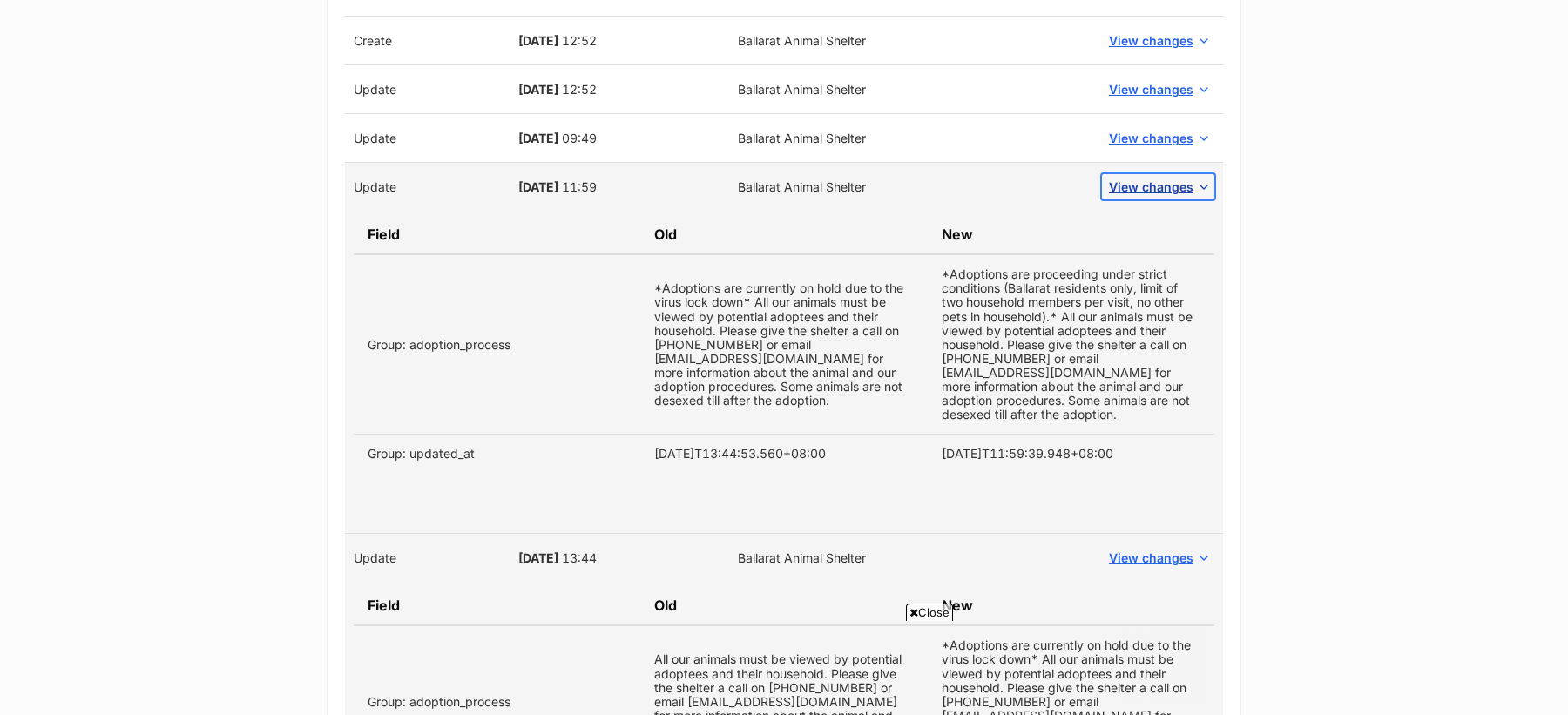
scroll to position [6210, 0]
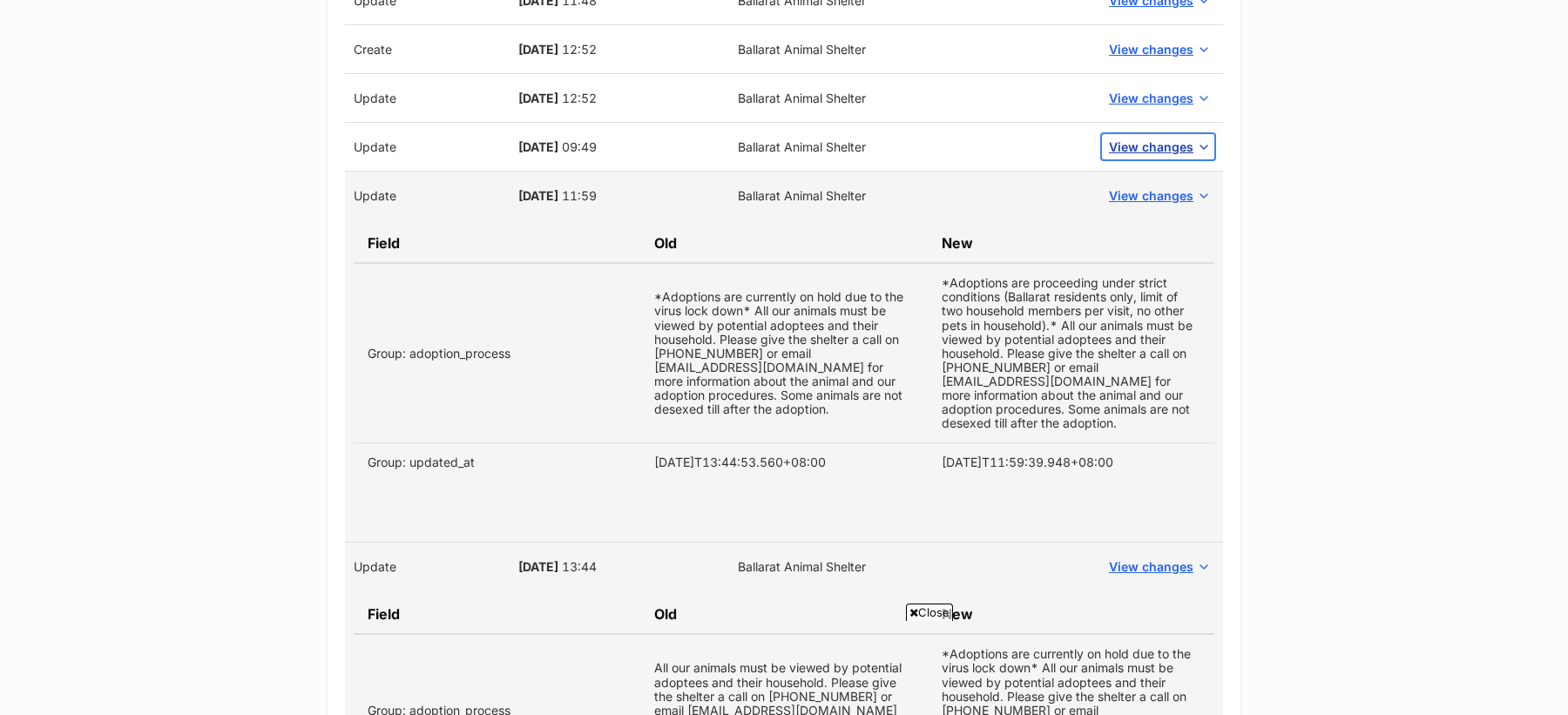
click at [1135, 137] on span "View changes" at bounding box center [1151, 146] width 85 height 18
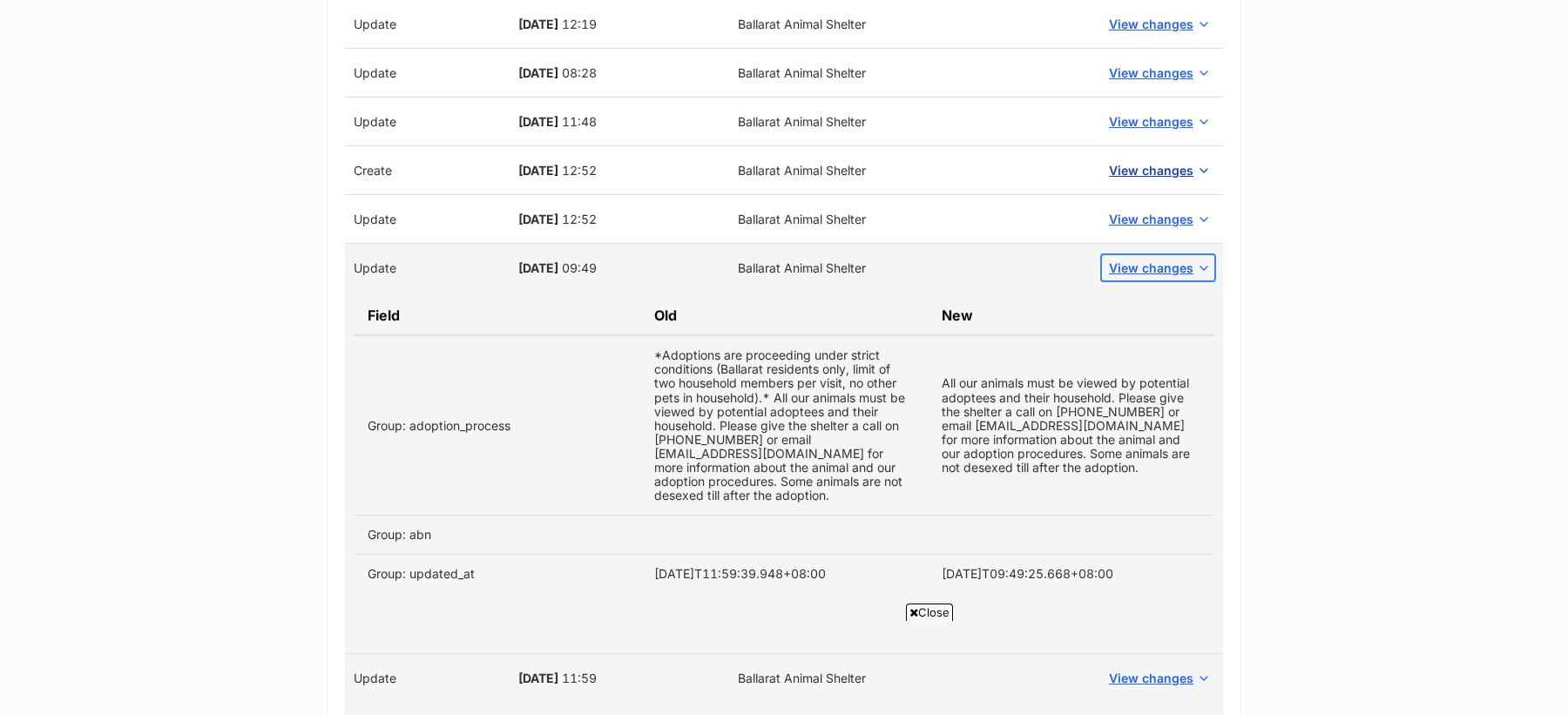
scroll to position [0, 0]
click at [1146, 210] on span "View changes" at bounding box center [1151, 218] width 85 height 18
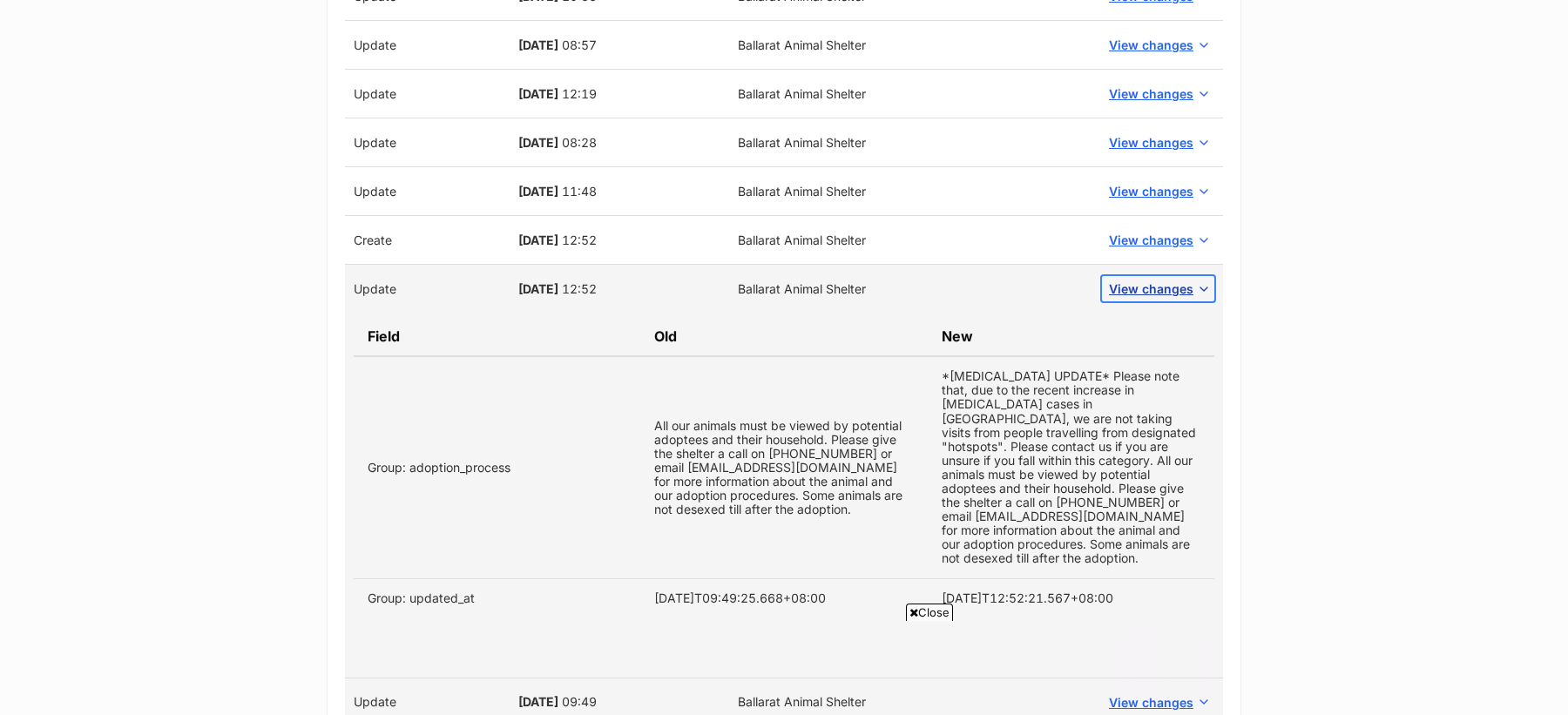
scroll to position [6002, 0]
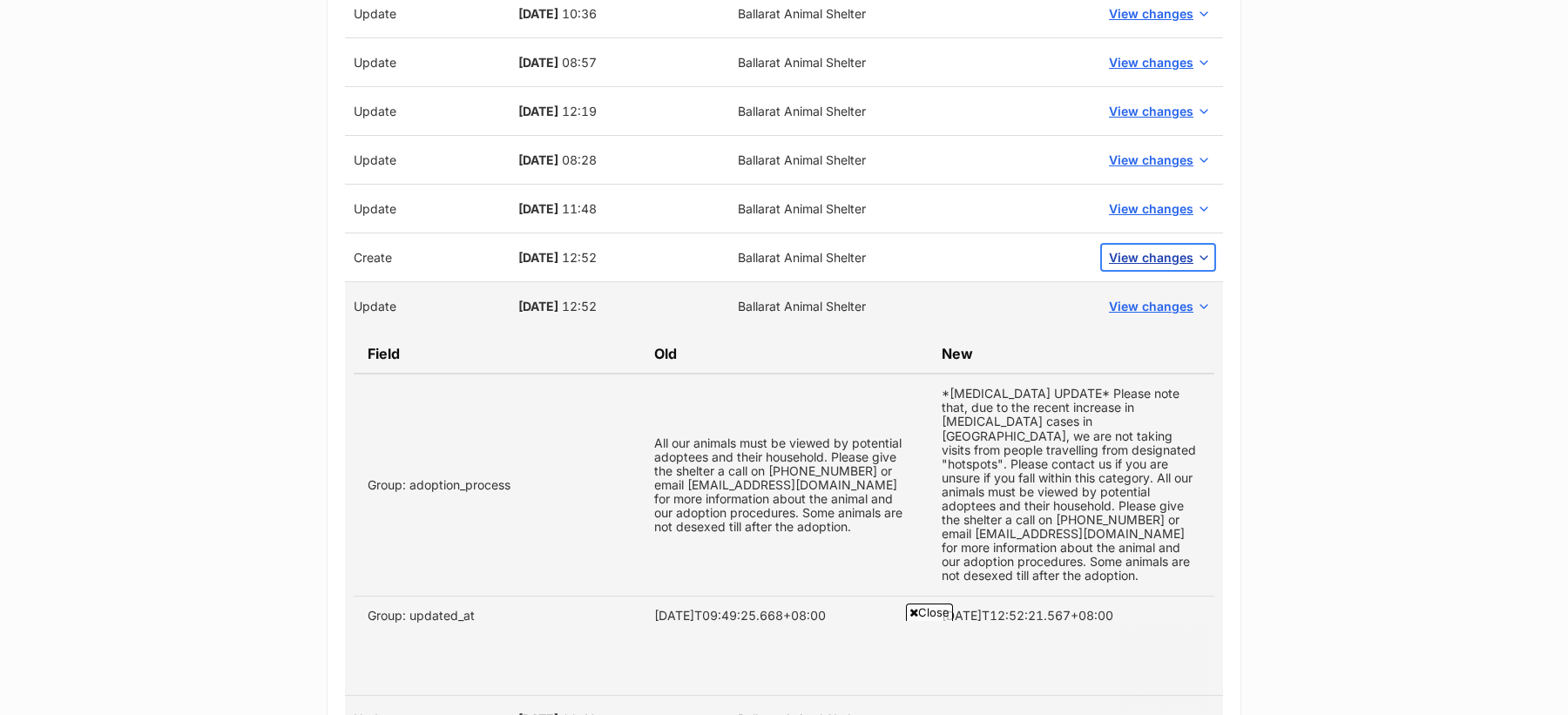
click at [1156, 248] on span "View changes" at bounding box center [1151, 256] width 85 height 18
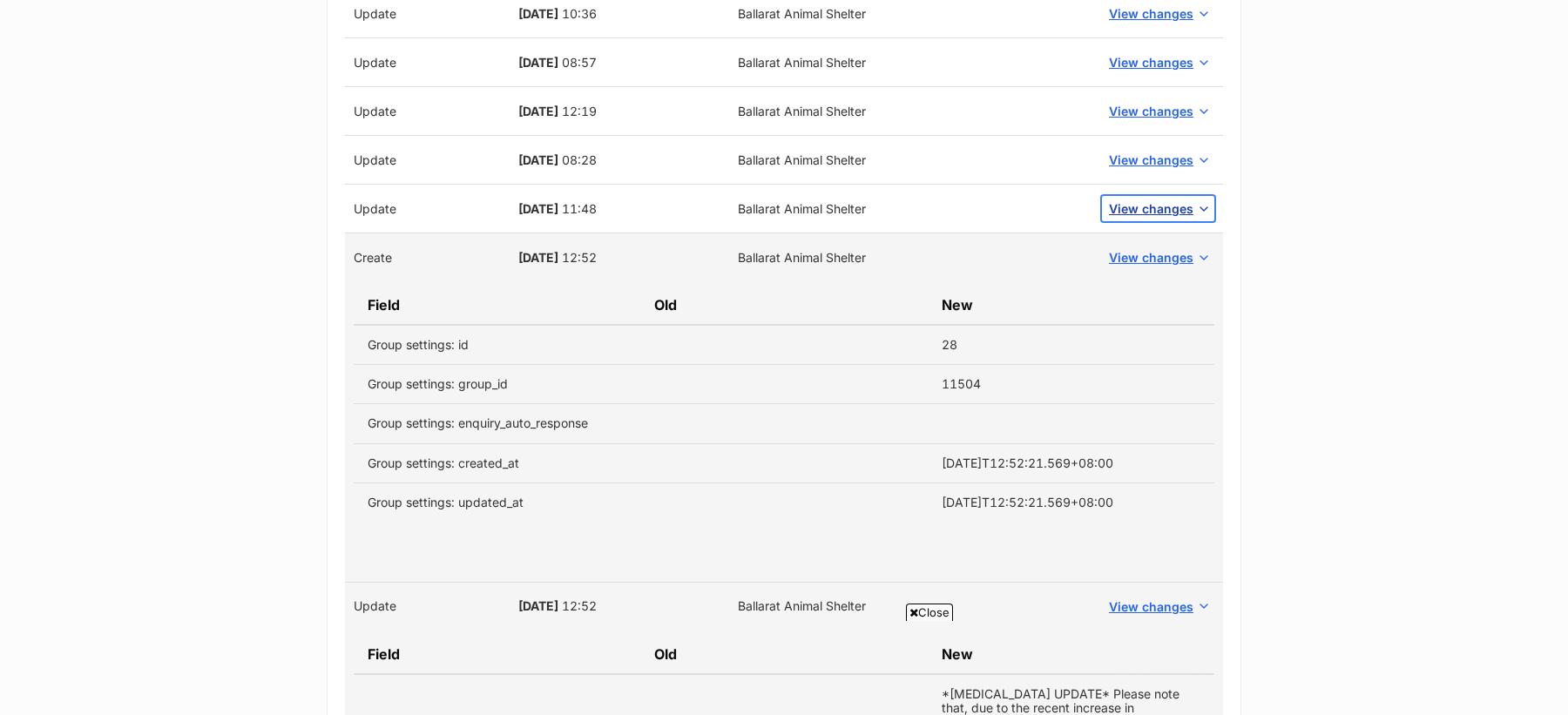
click at [1158, 199] on span "View changes" at bounding box center [1151, 208] width 85 height 18
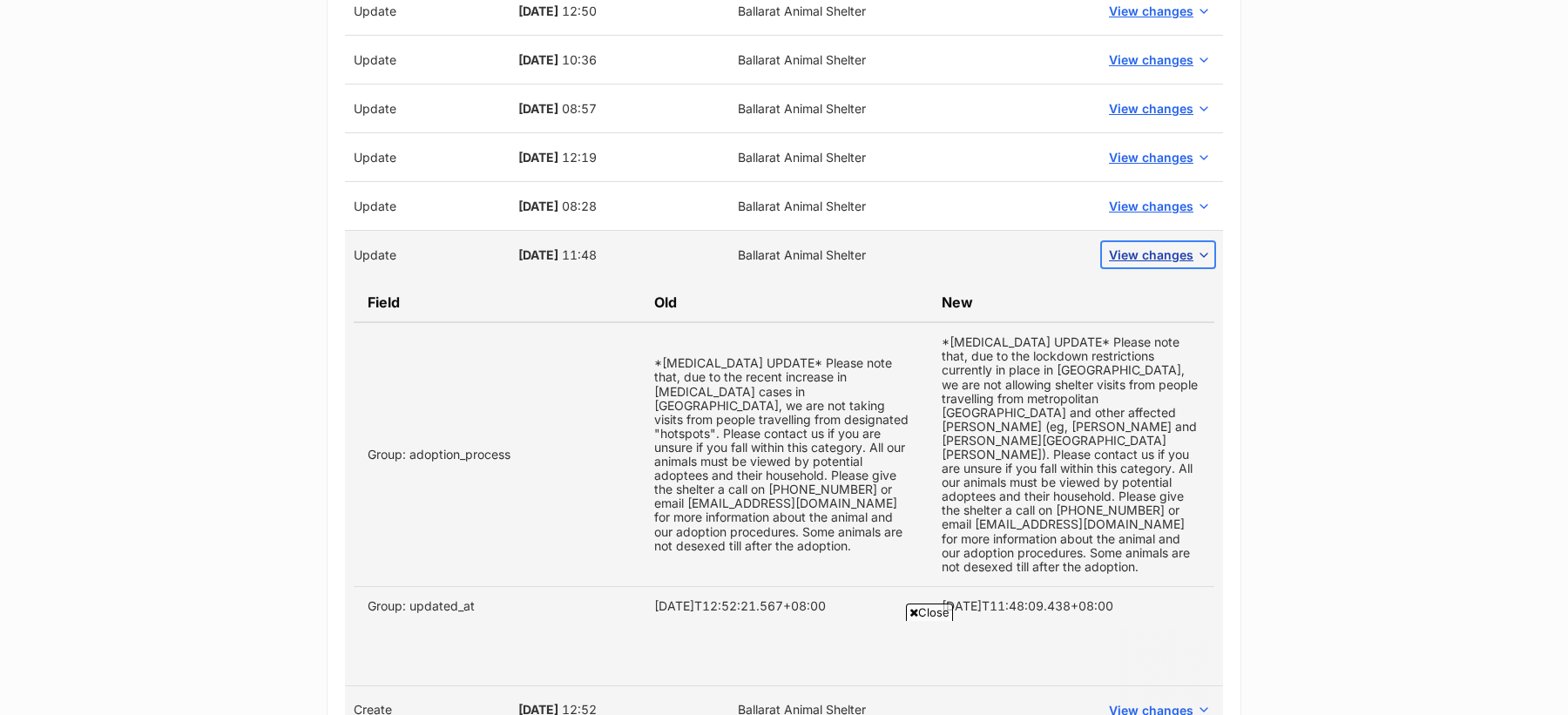
scroll to position [5951, 0]
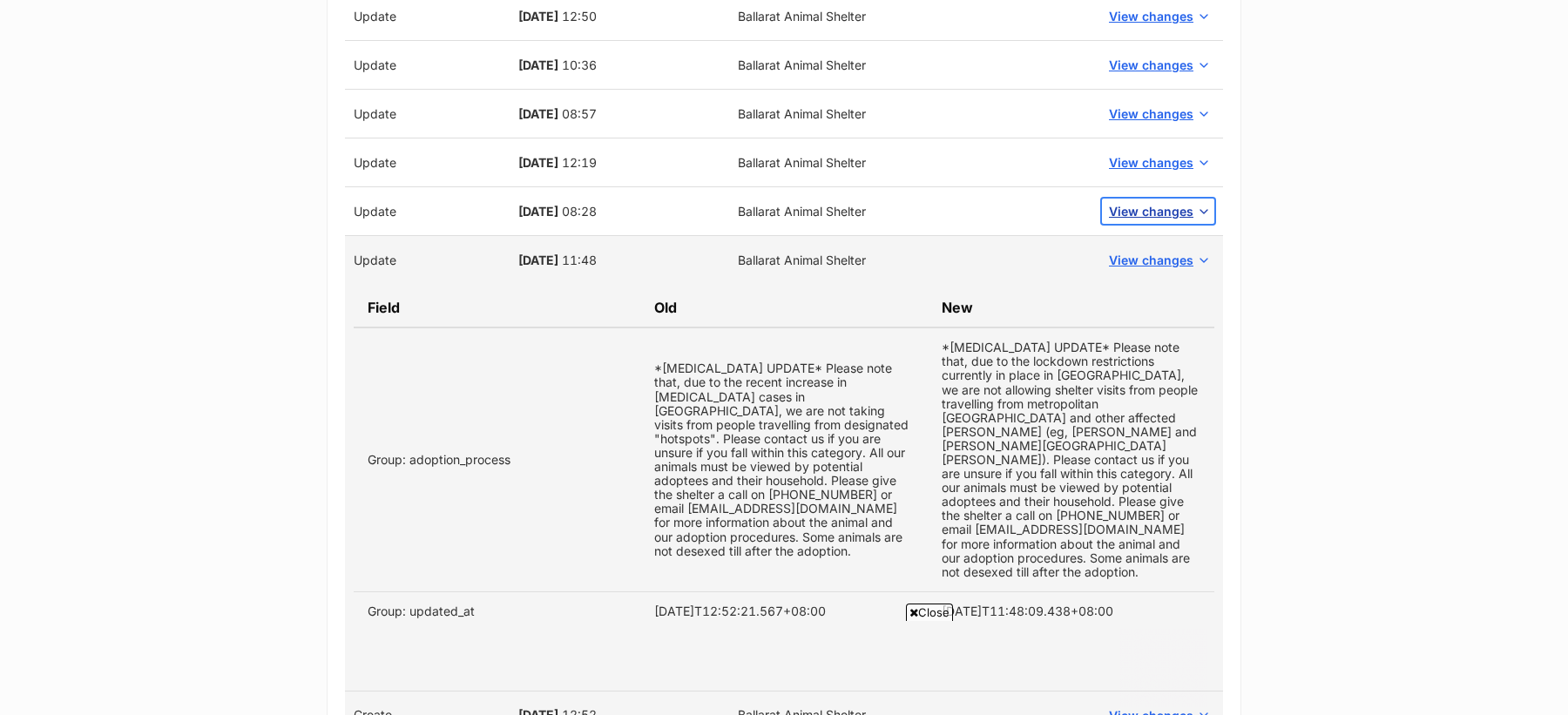
click at [1158, 198] on button "View changes" at bounding box center [1158, 211] width 112 height 26
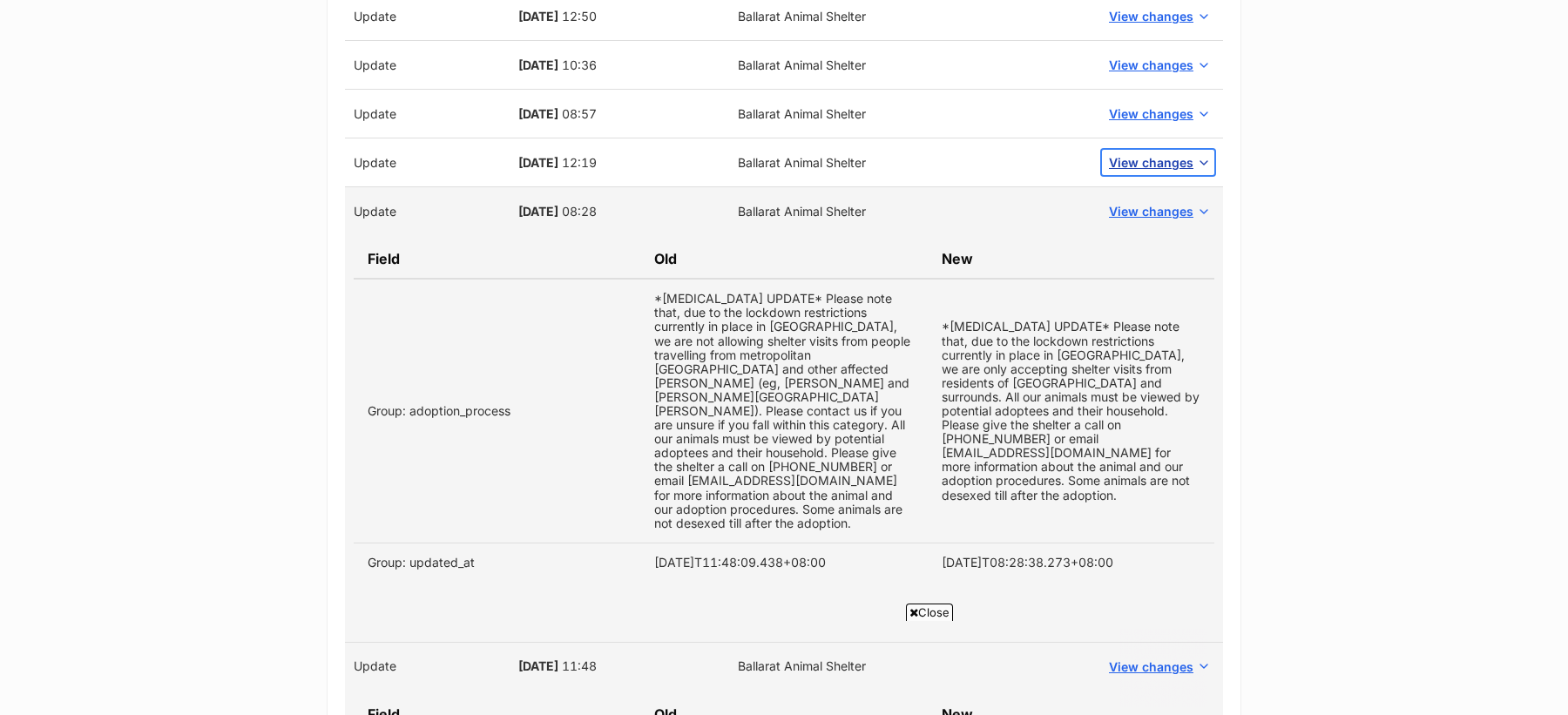
click at [1160, 153] on span "View changes" at bounding box center [1151, 162] width 85 height 18
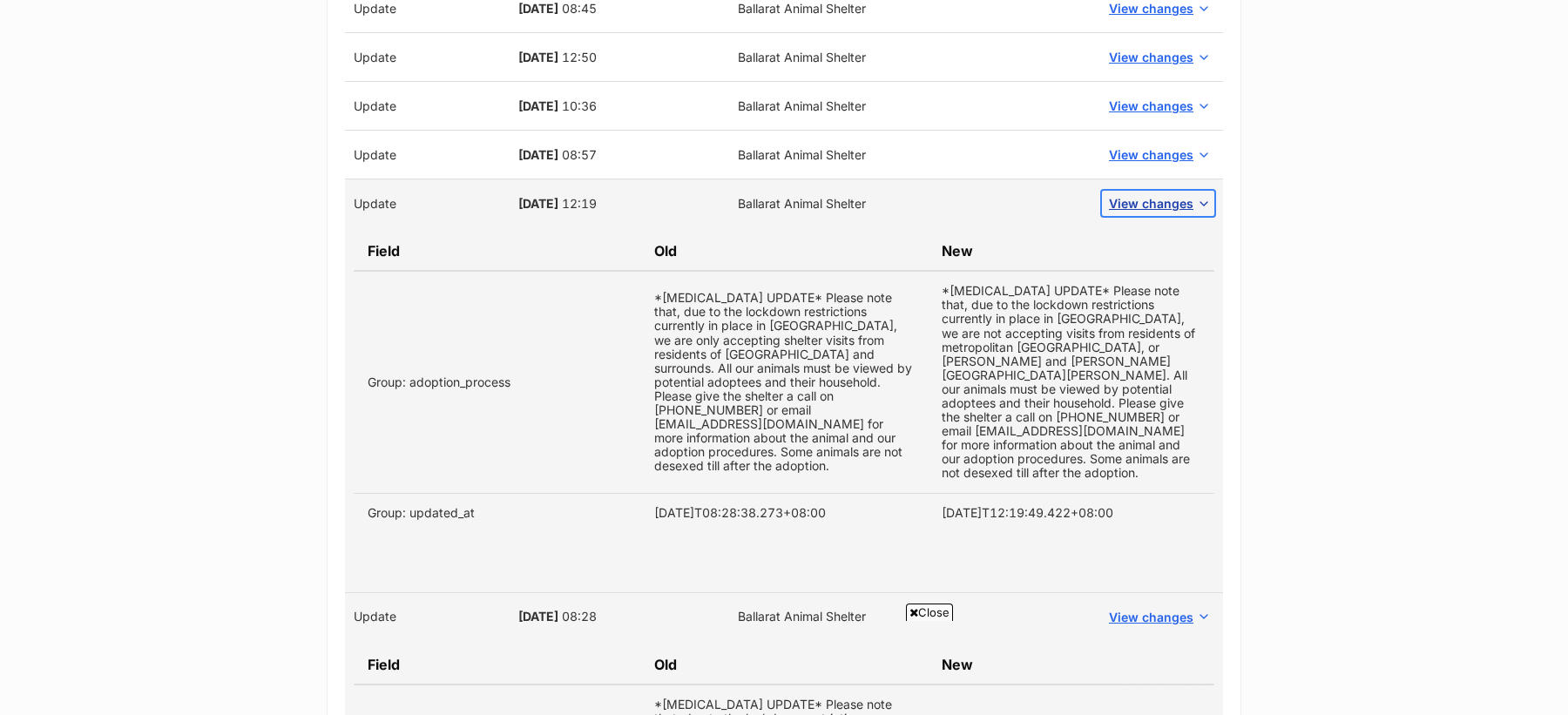
scroll to position [5903, 0]
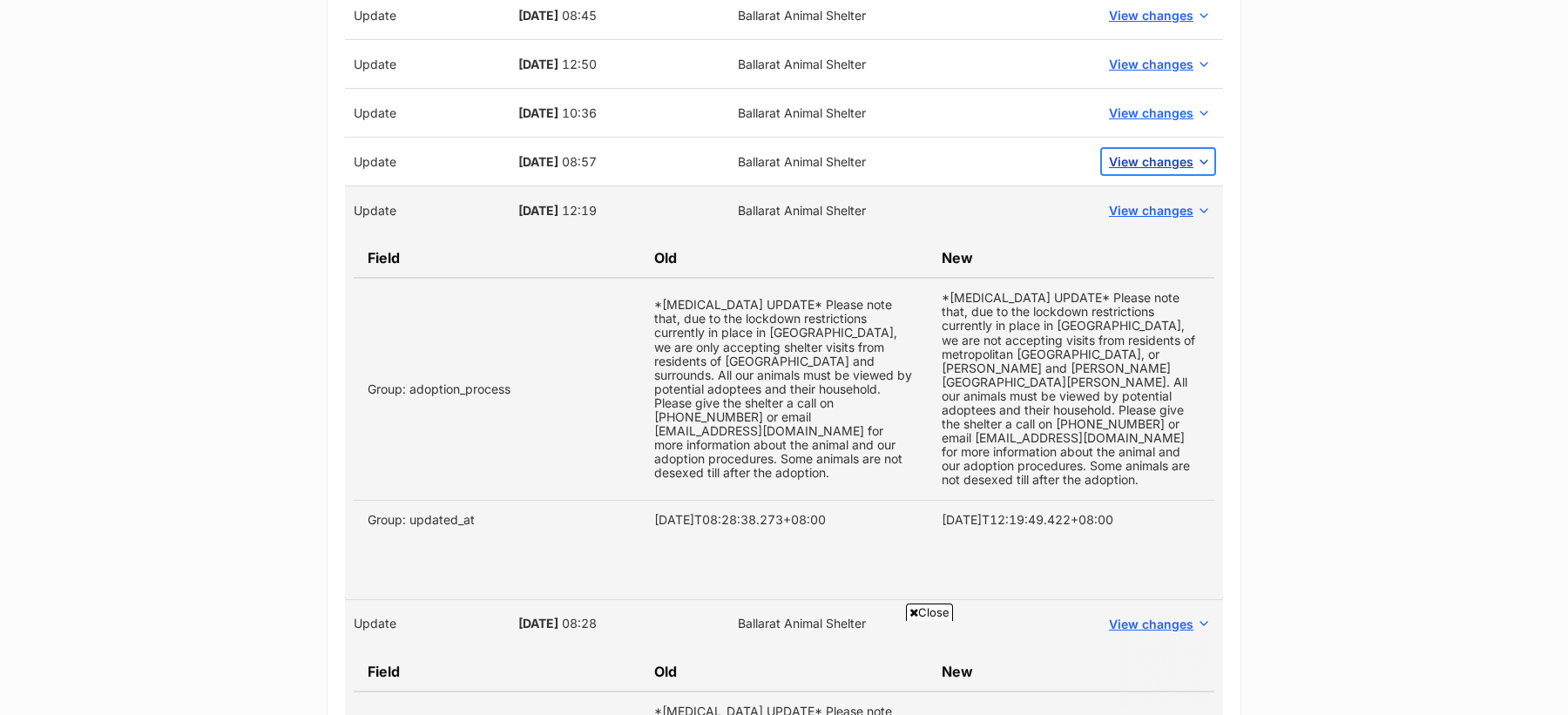
click at [1145, 153] on span "View changes" at bounding box center [1151, 161] width 85 height 18
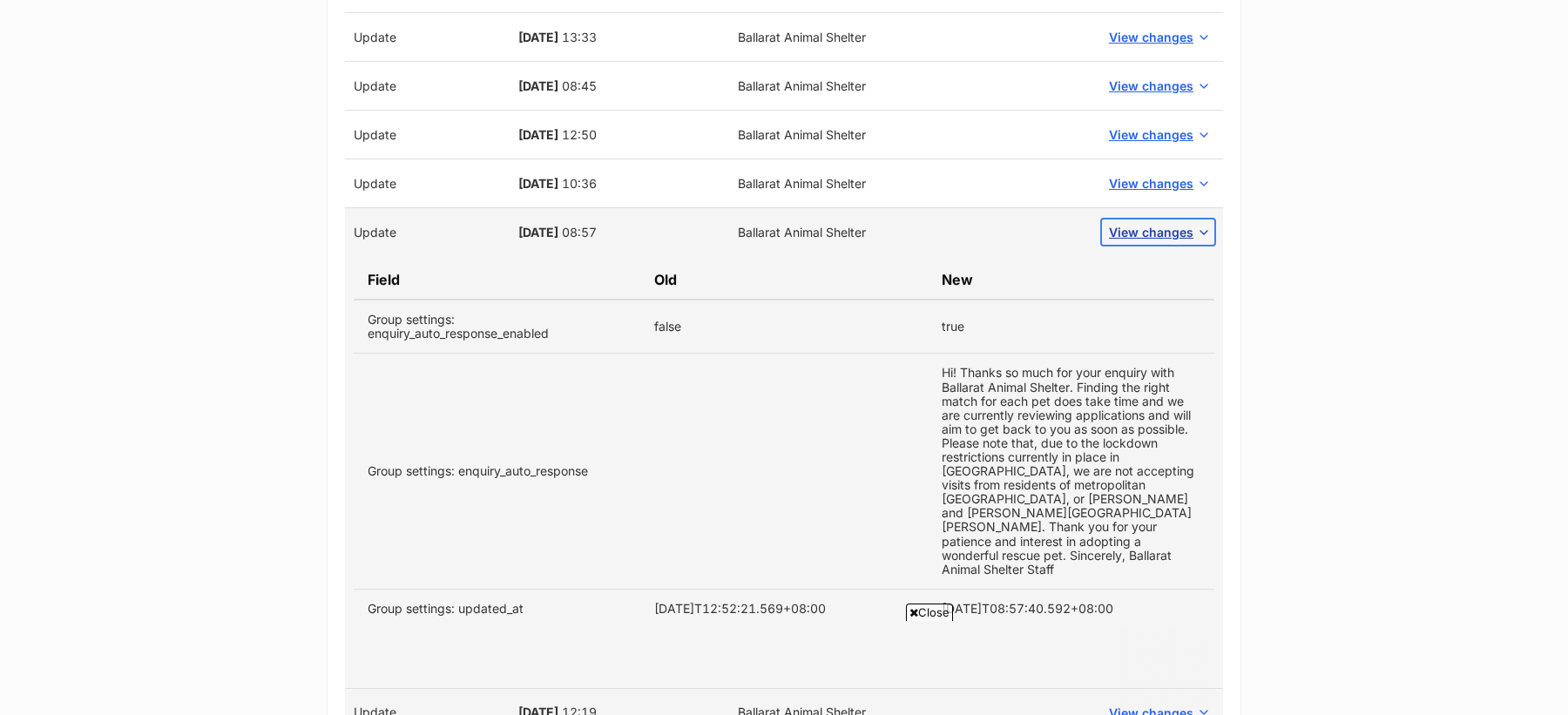
scroll to position [5820, 0]
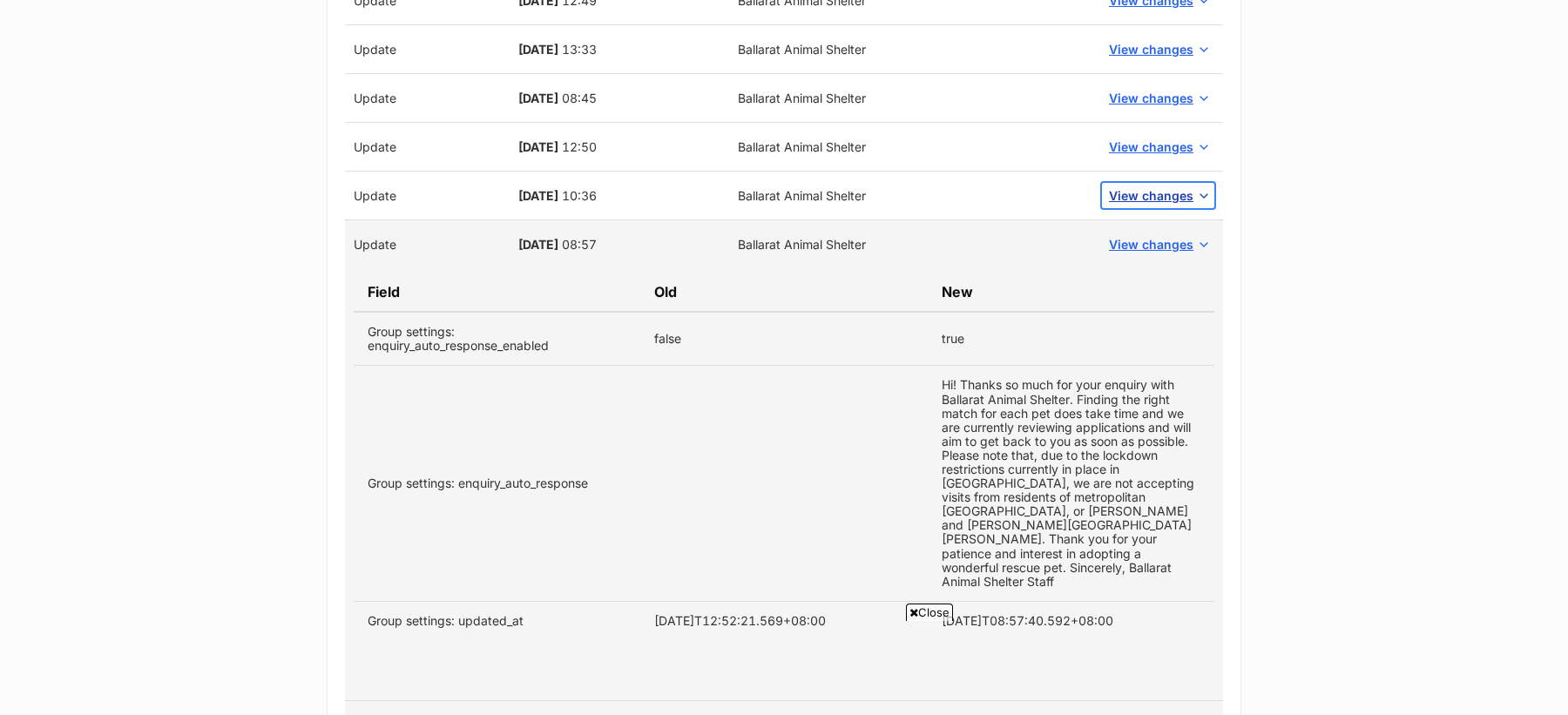
click at [1145, 187] on span "View changes" at bounding box center [1151, 195] width 85 height 18
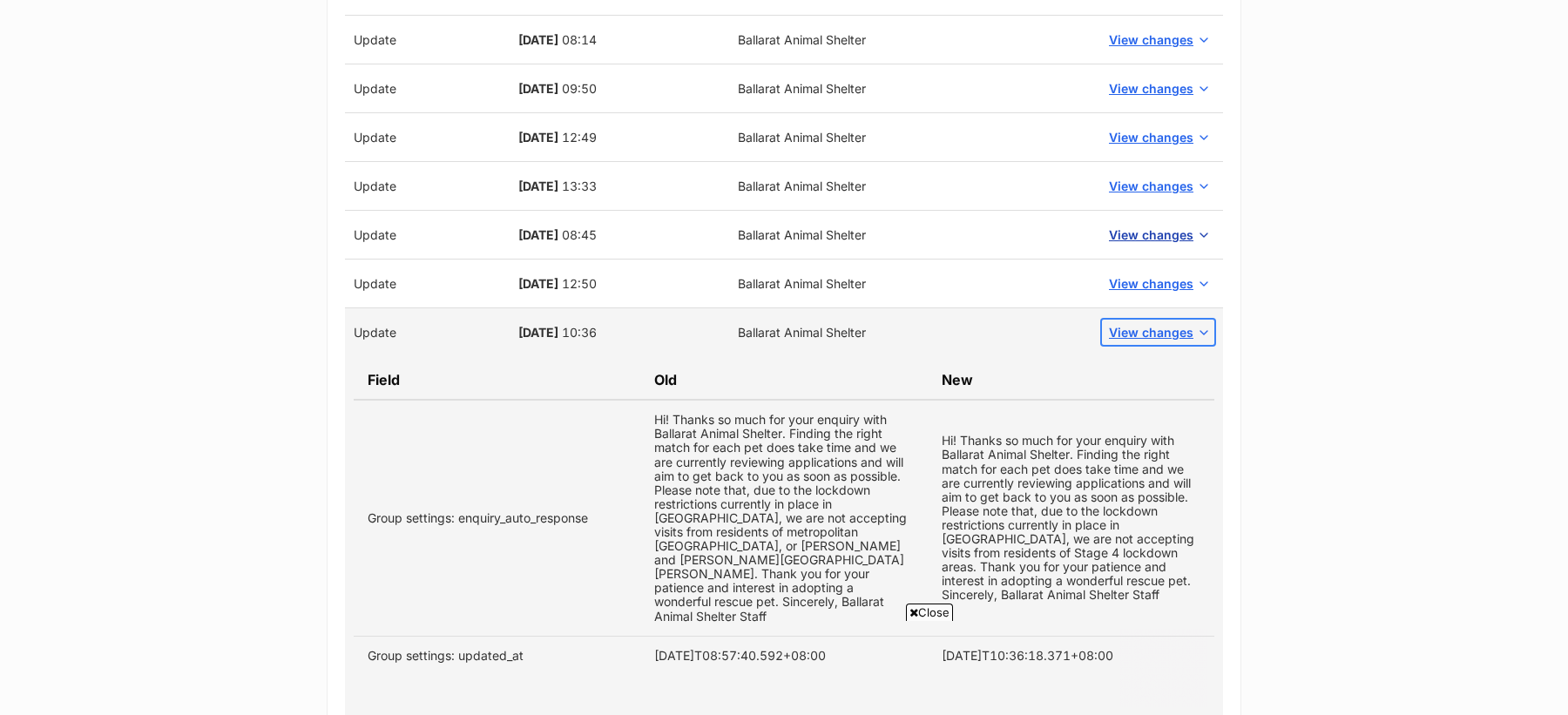
scroll to position [5679, 0]
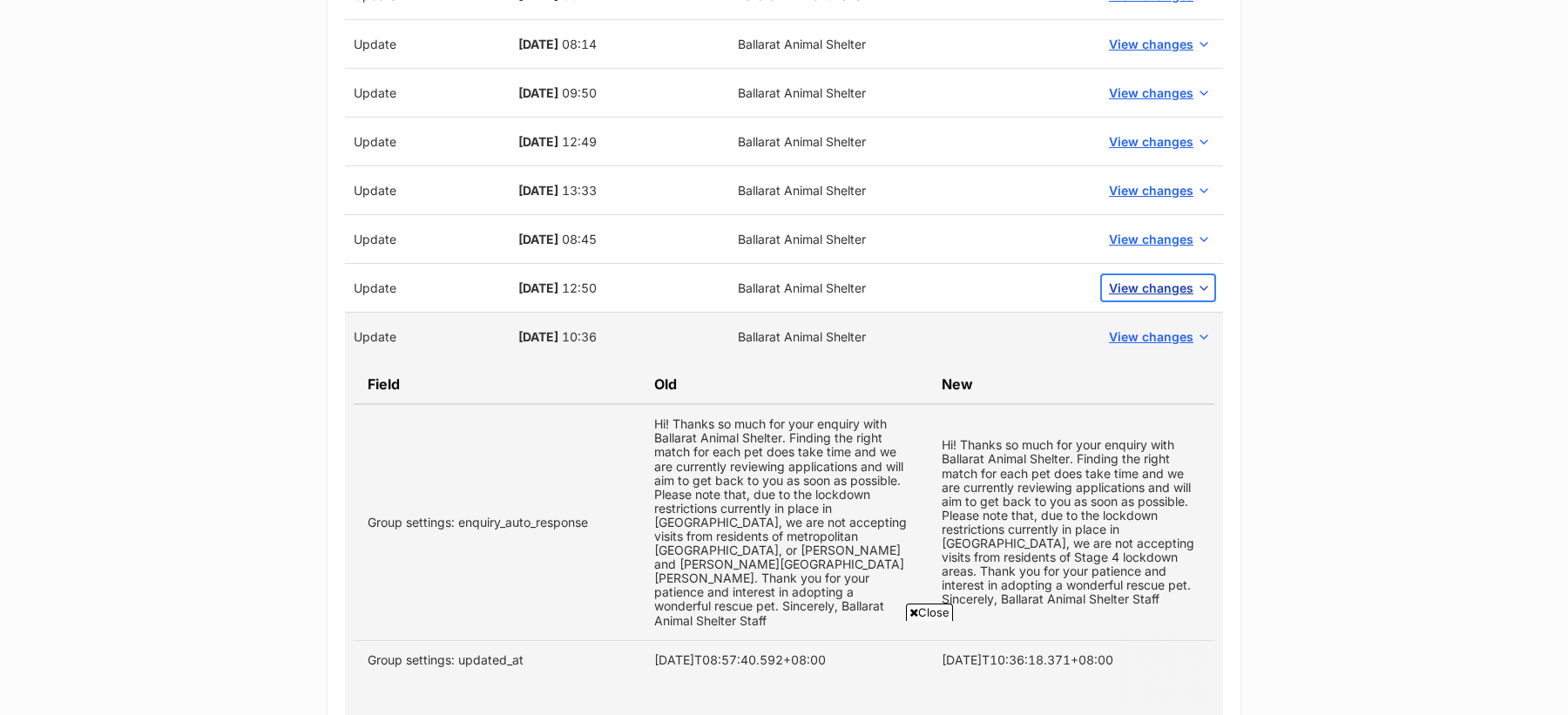
click at [1157, 278] on span "View changes" at bounding box center [1151, 287] width 85 height 18
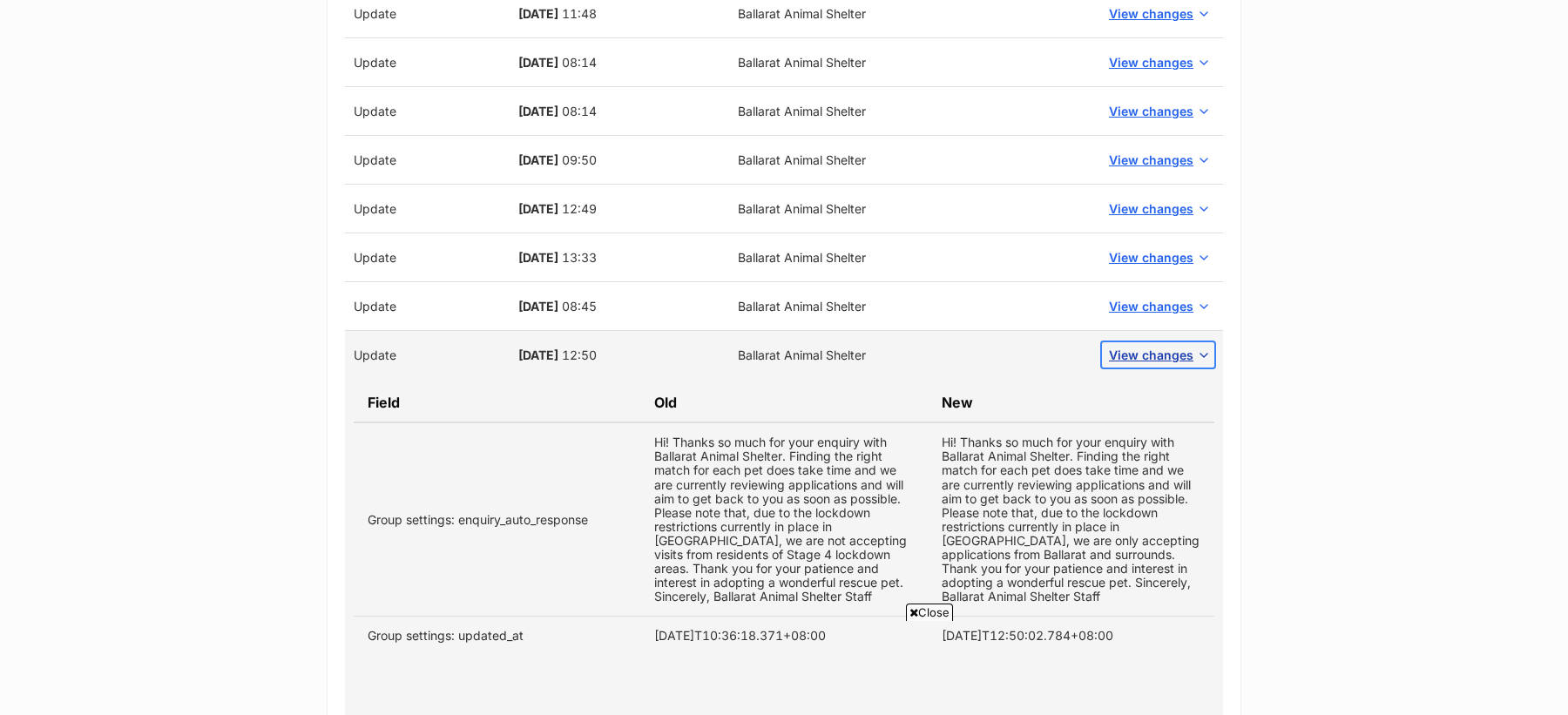
scroll to position [5613, 0]
click at [1156, 296] on span "View changes" at bounding box center [1151, 304] width 85 height 18
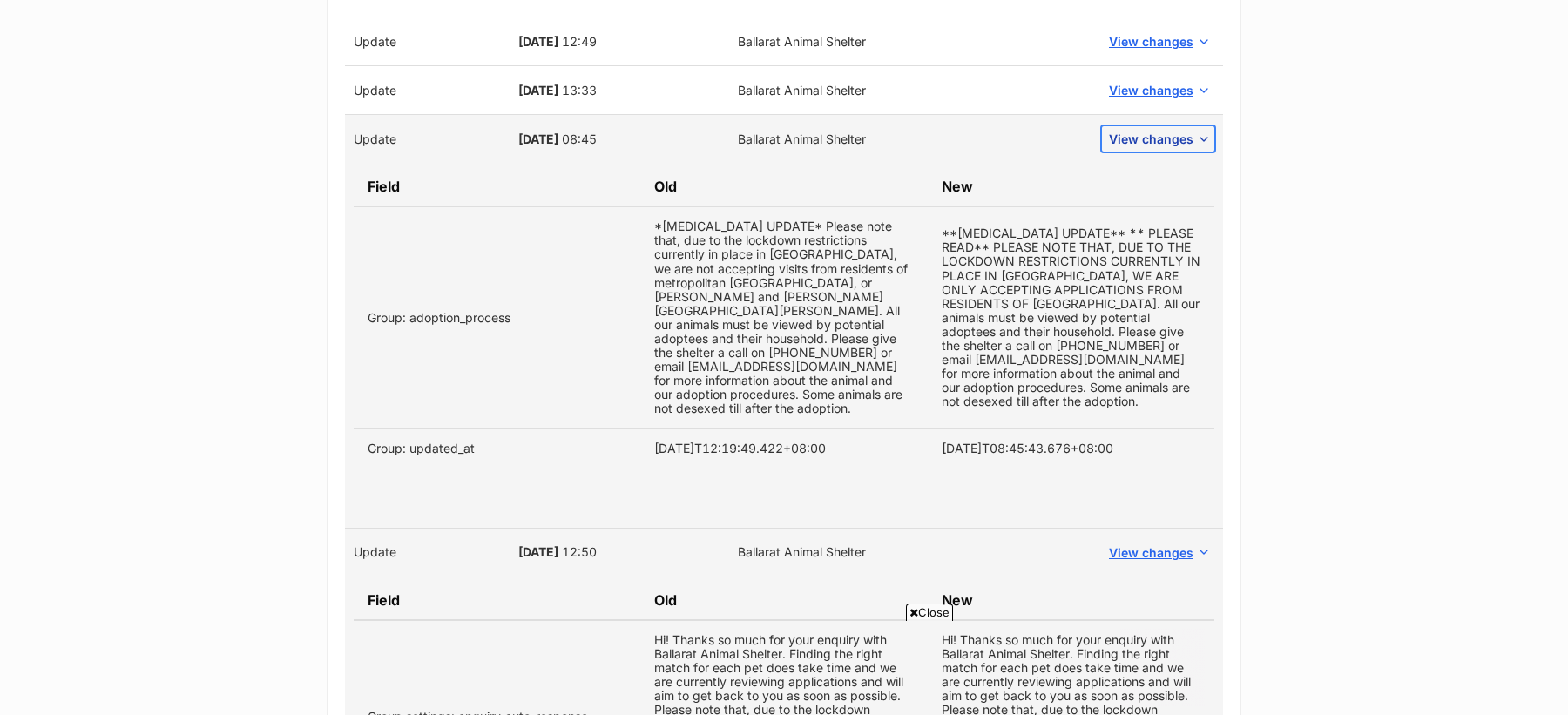
scroll to position [5642, 0]
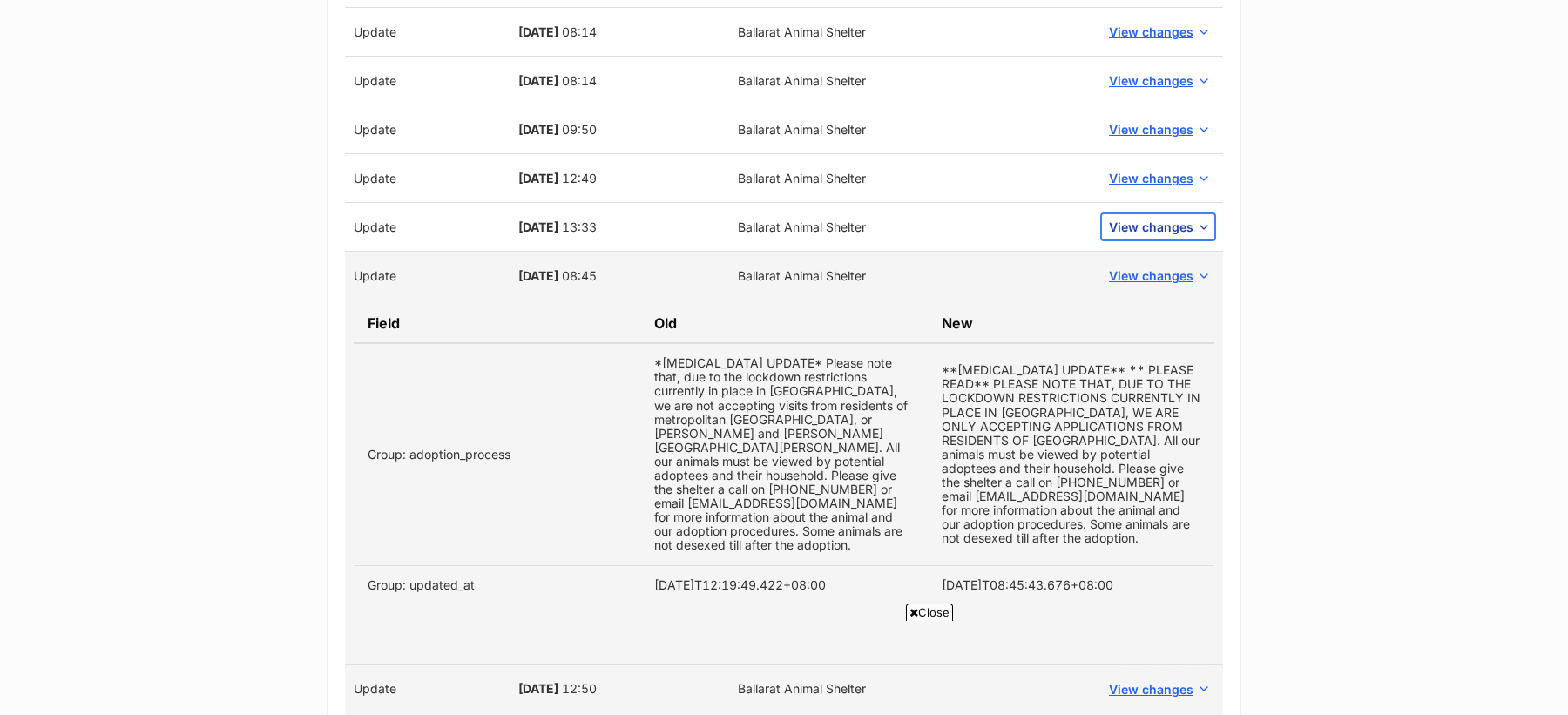
click at [1151, 217] on span "View changes" at bounding box center [1151, 226] width 85 height 18
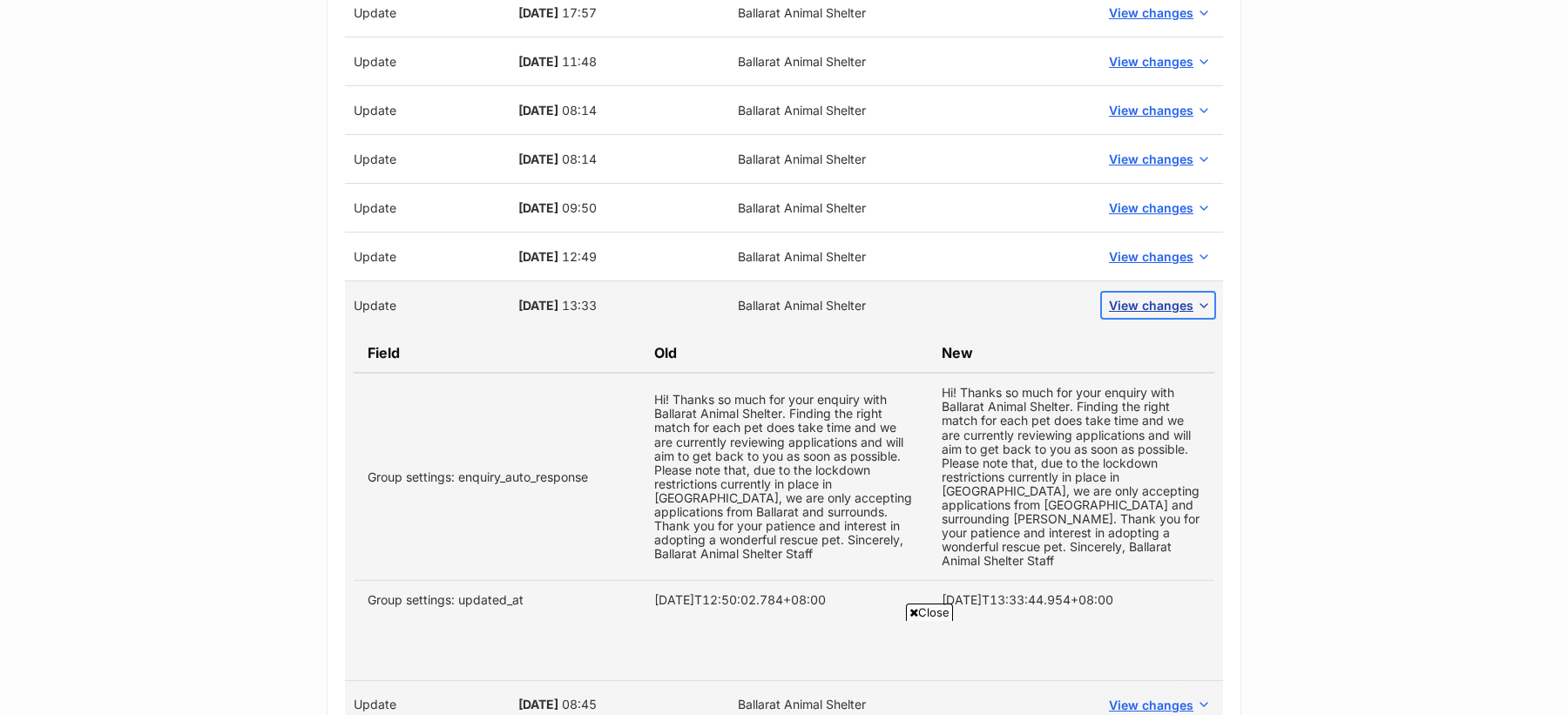
scroll to position [5558, 0]
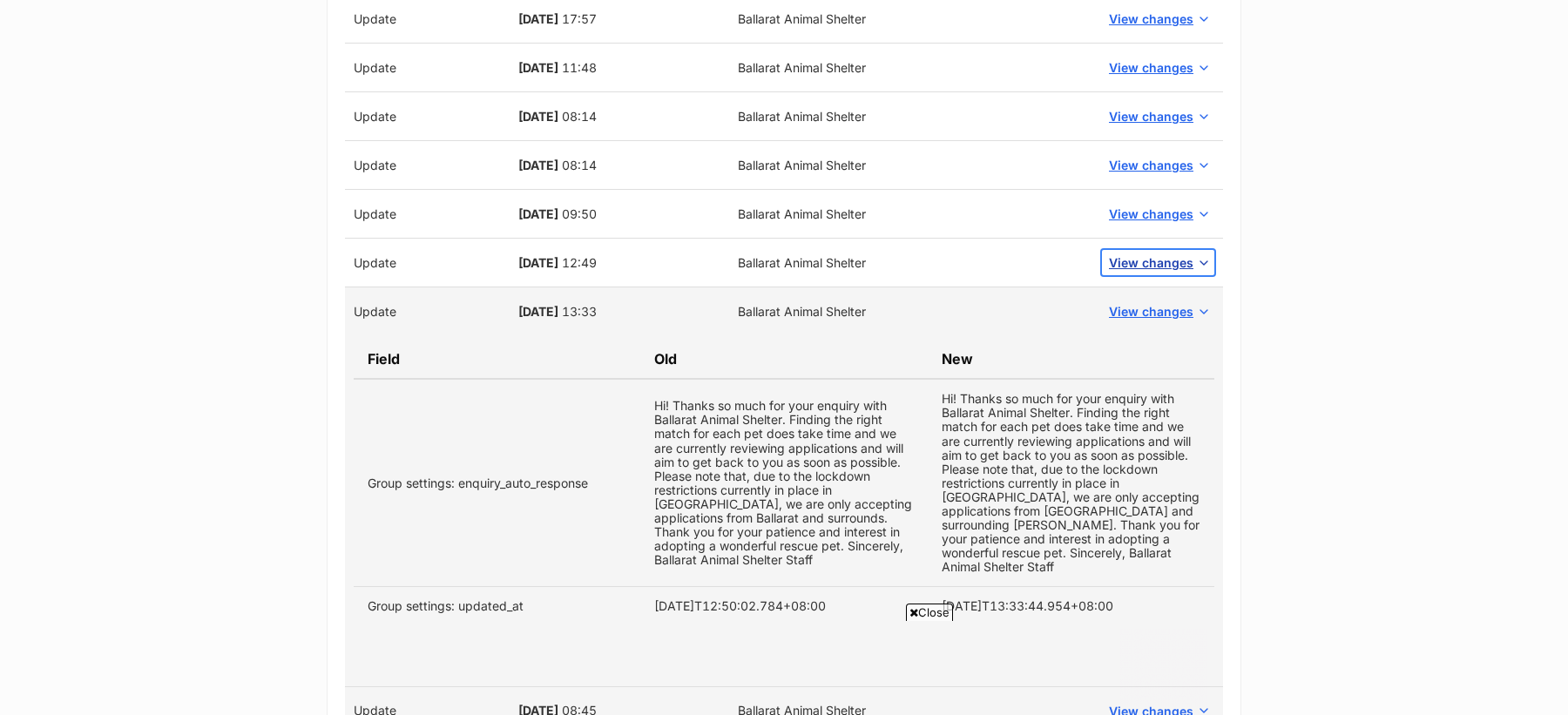
click at [1153, 254] on span "View changes" at bounding box center [1151, 262] width 85 height 18
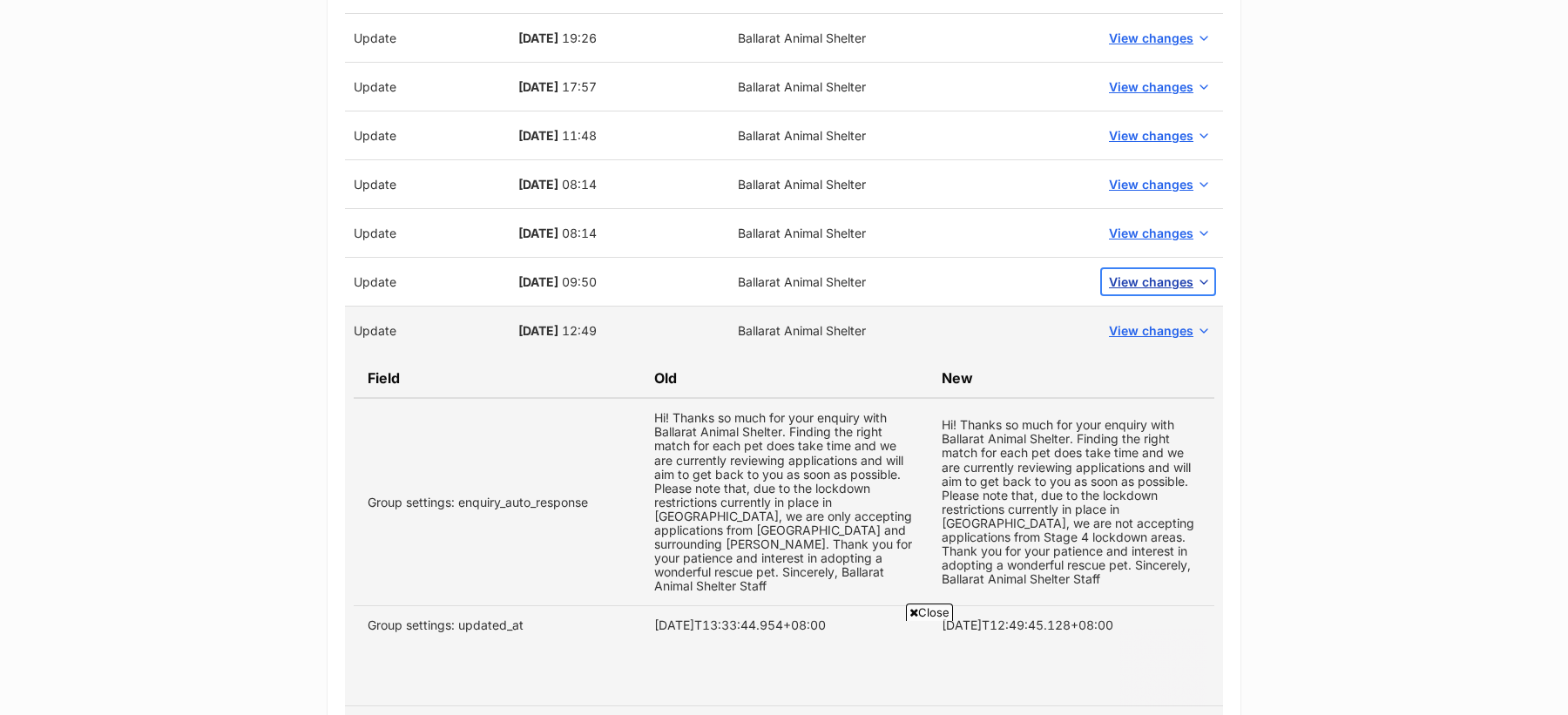
click at [1148, 273] on span "View changes" at bounding box center [1151, 281] width 85 height 18
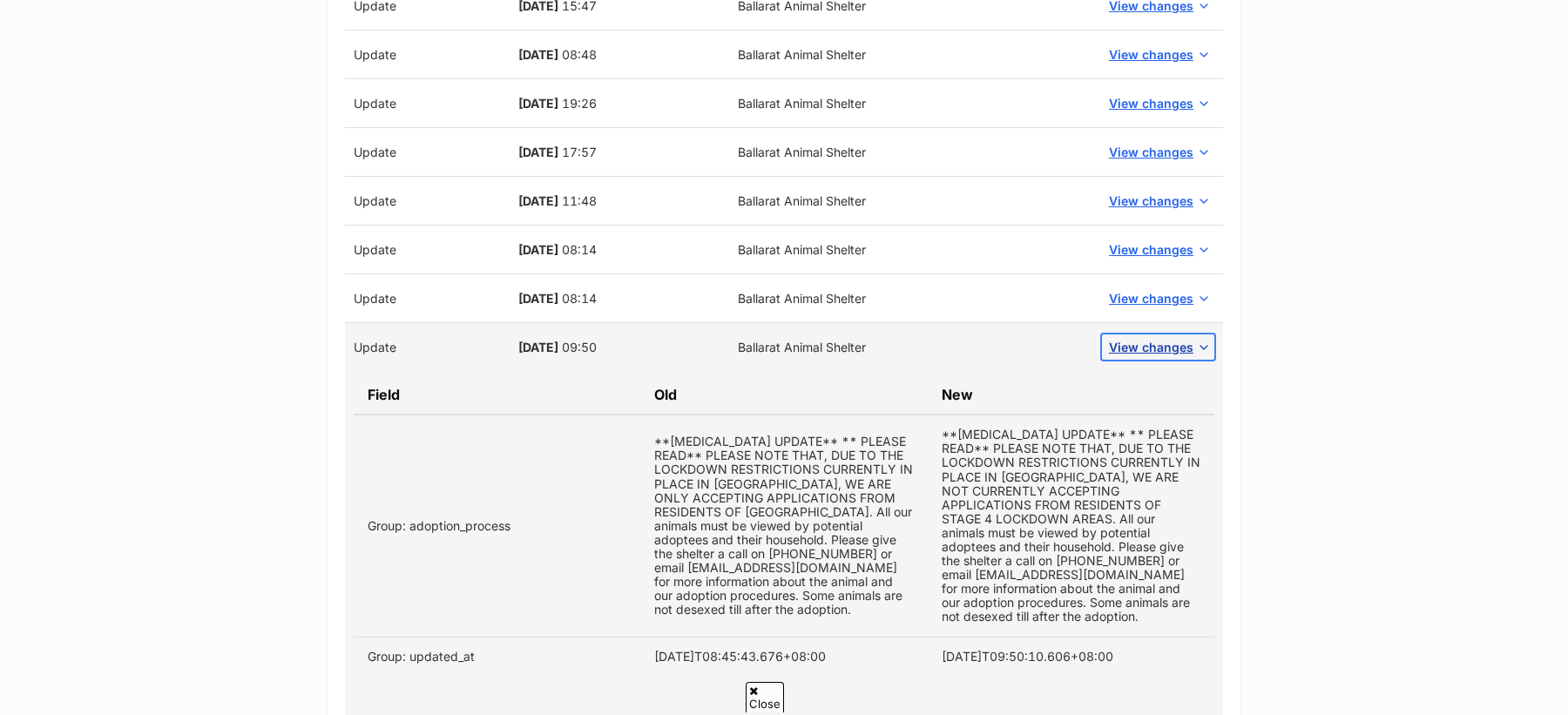
scroll to position [5426, 0]
click at [1149, 288] on span "View changes" at bounding box center [1151, 296] width 85 height 18
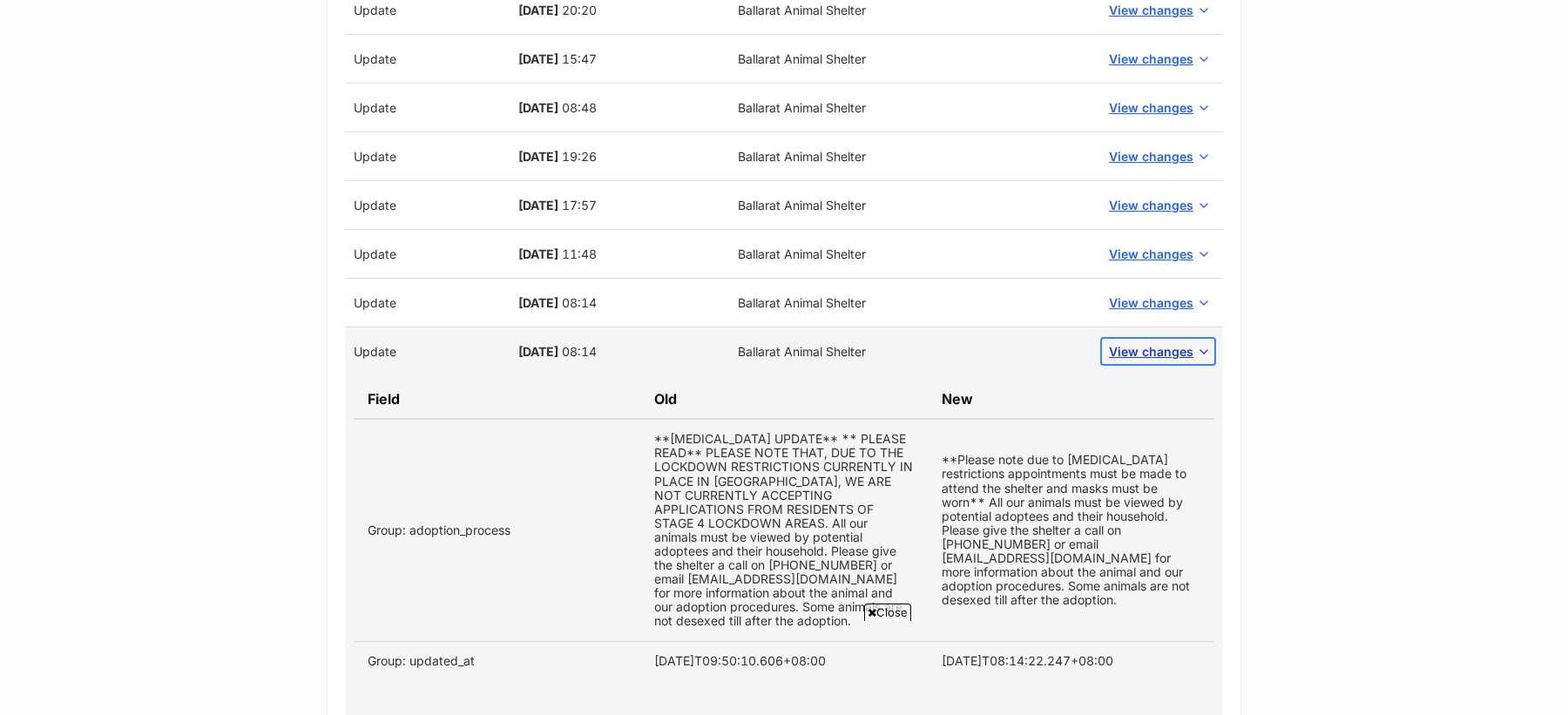
scroll to position [0, 0]
click at [1148, 294] on span "View changes" at bounding box center [1151, 302] width 85 height 18
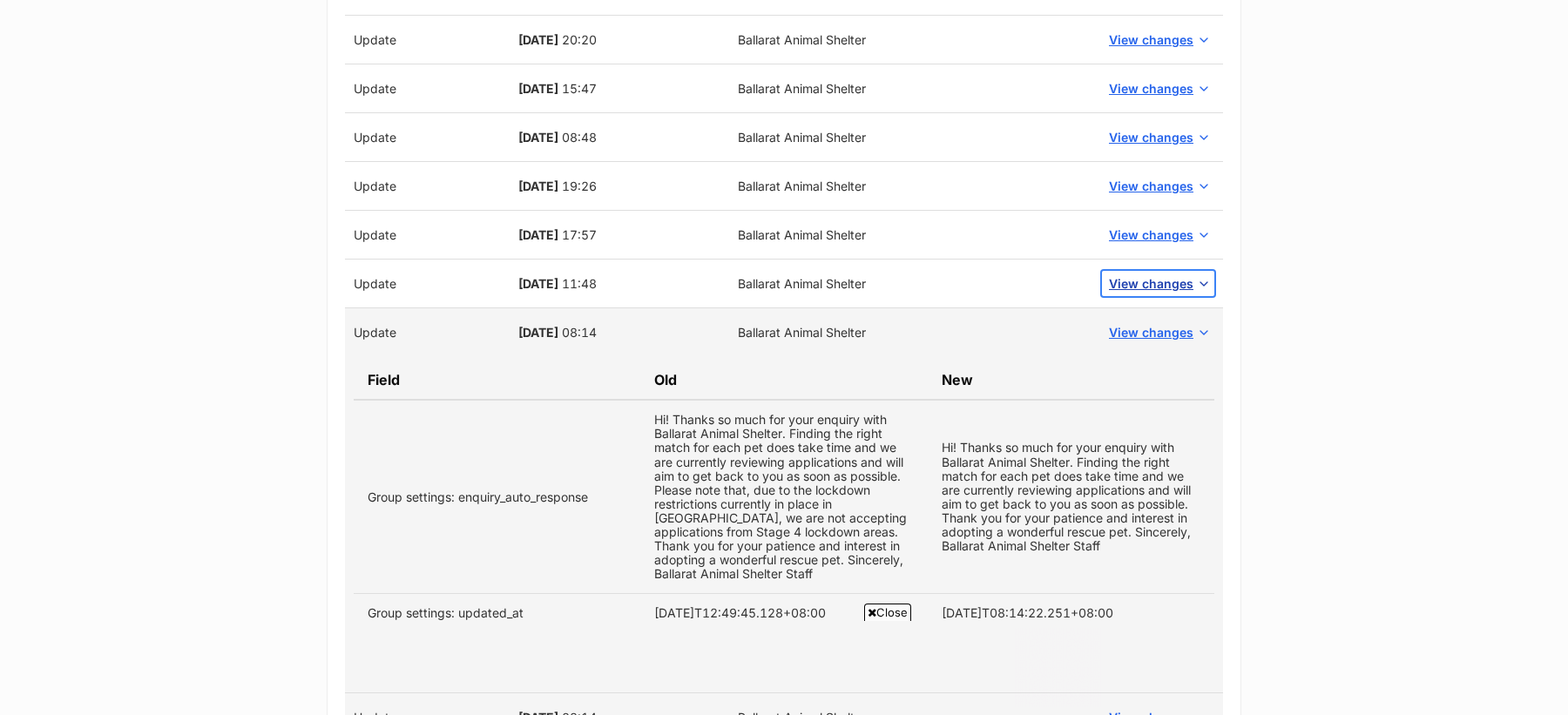
click at [1144, 275] on span "View changes" at bounding box center [1151, 283] width 85 height 18
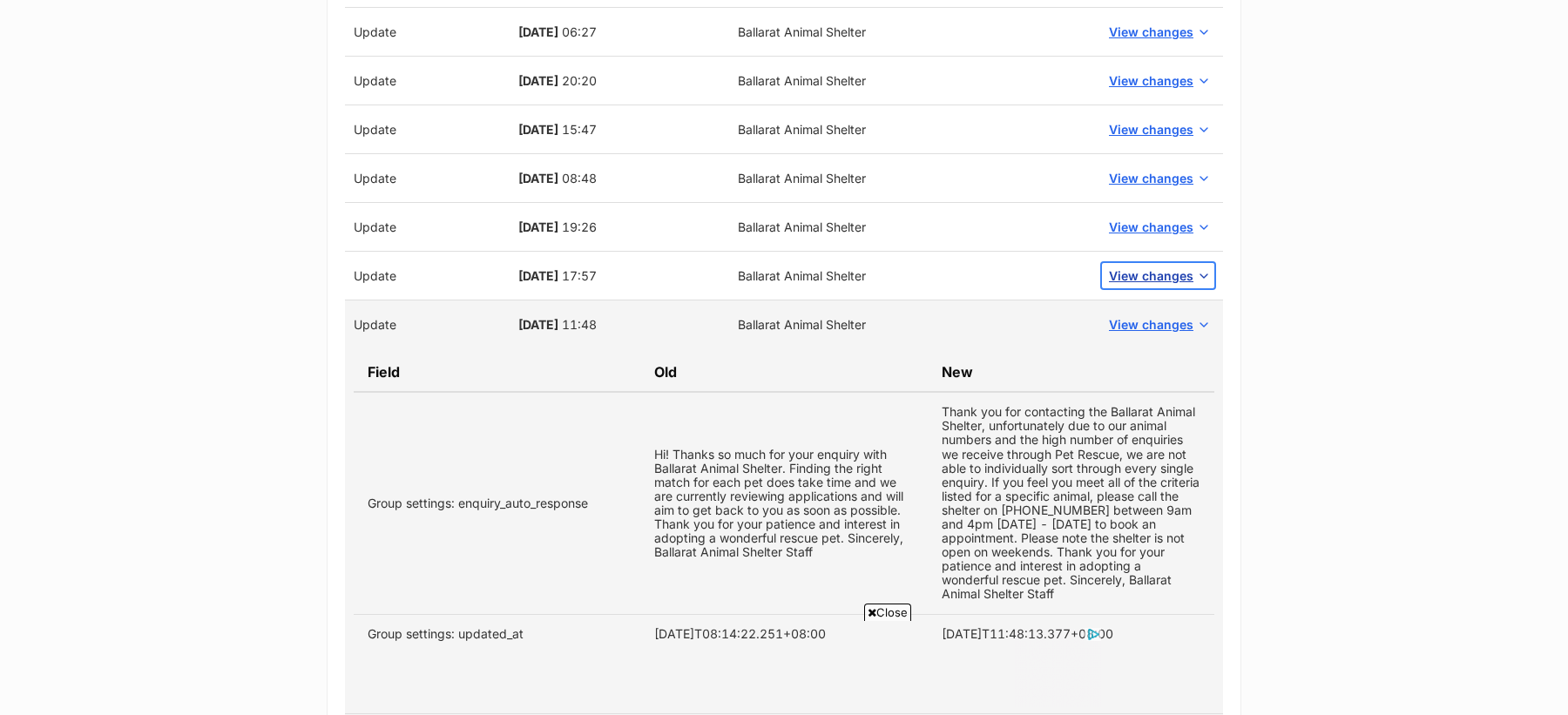
click at [1140, 267] on span "View changes" at bounding box center [1151, 276] width 85 height 18
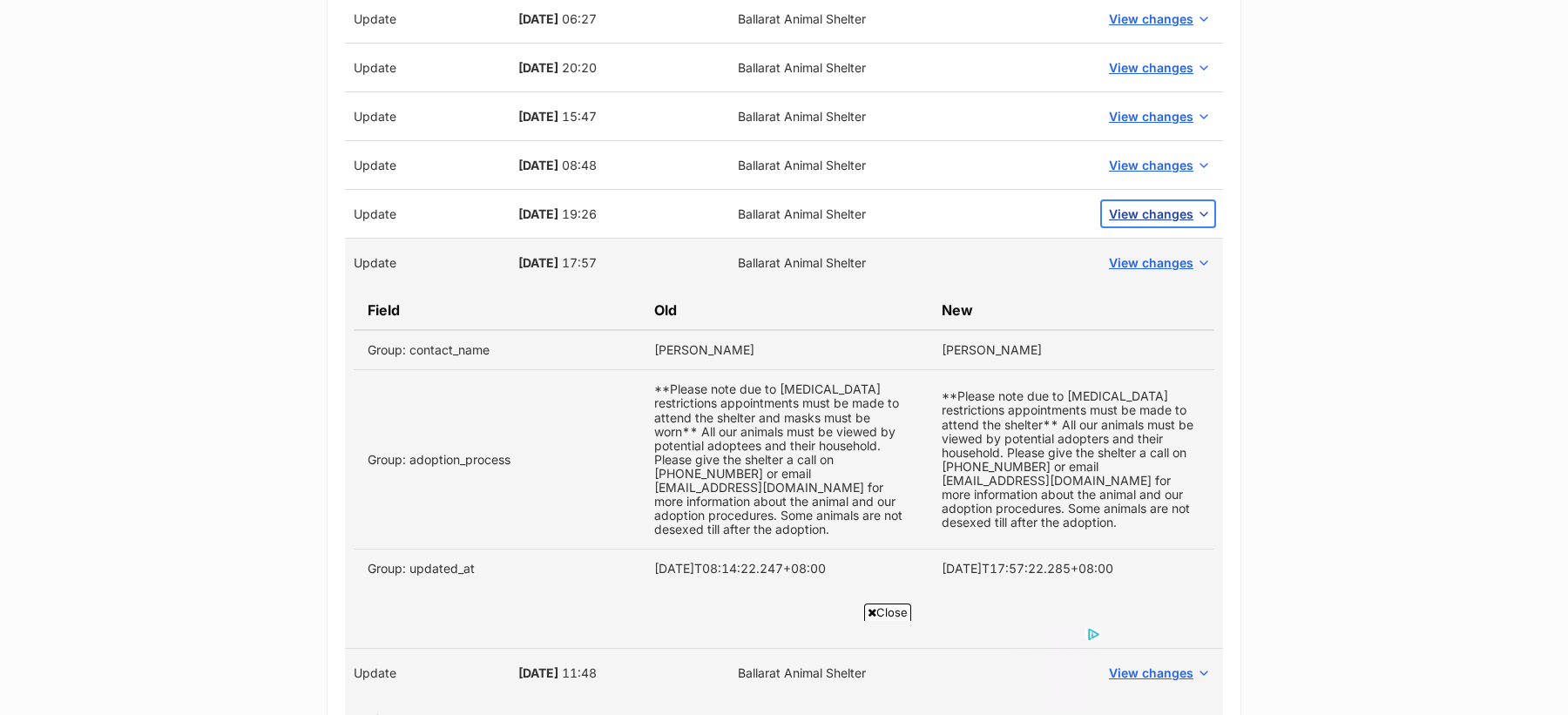
click at [1129, 205] on span "View changes" at bounding box center [1151, 214] width 85 height 18
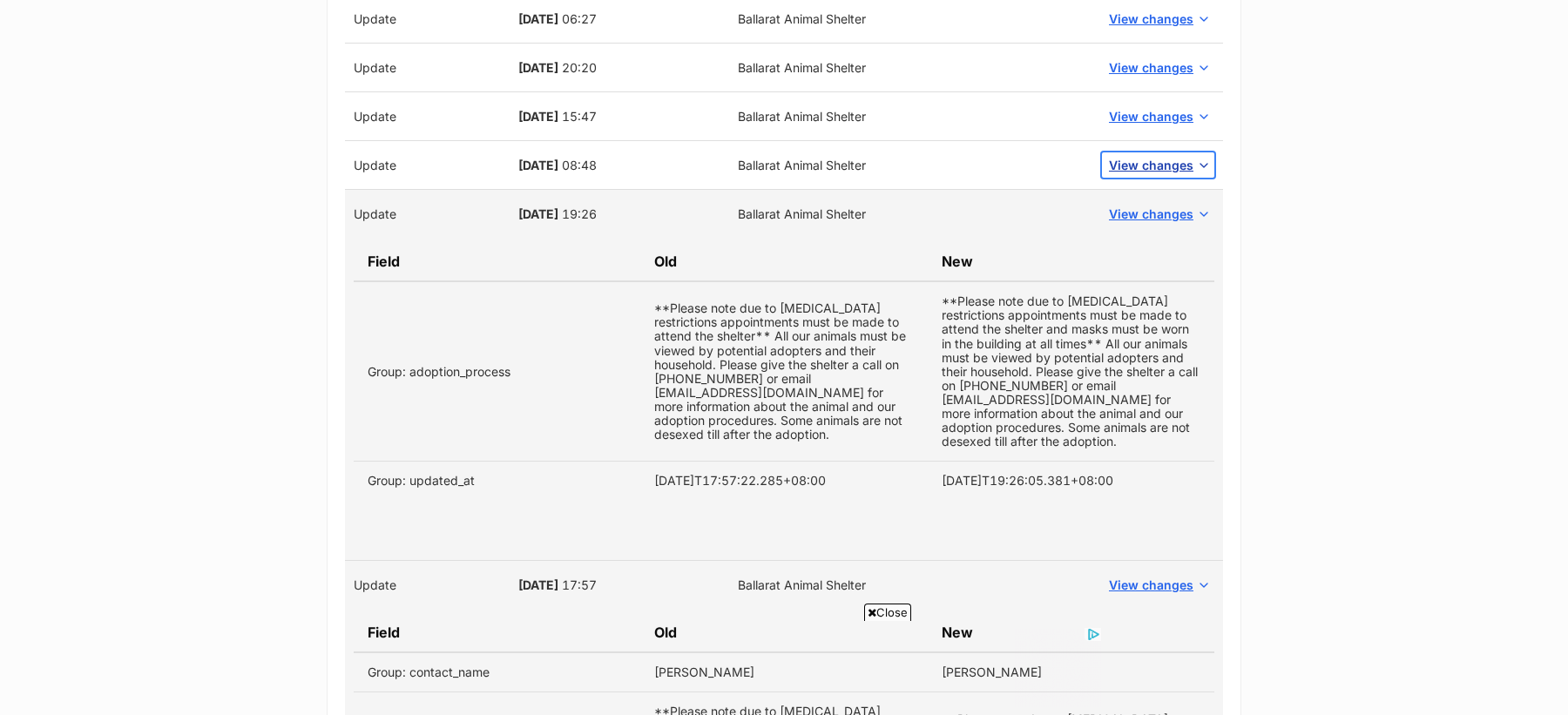
click at [1138, 156] on span "View changes" at bounding box center [1151, 165] width 85 height 18
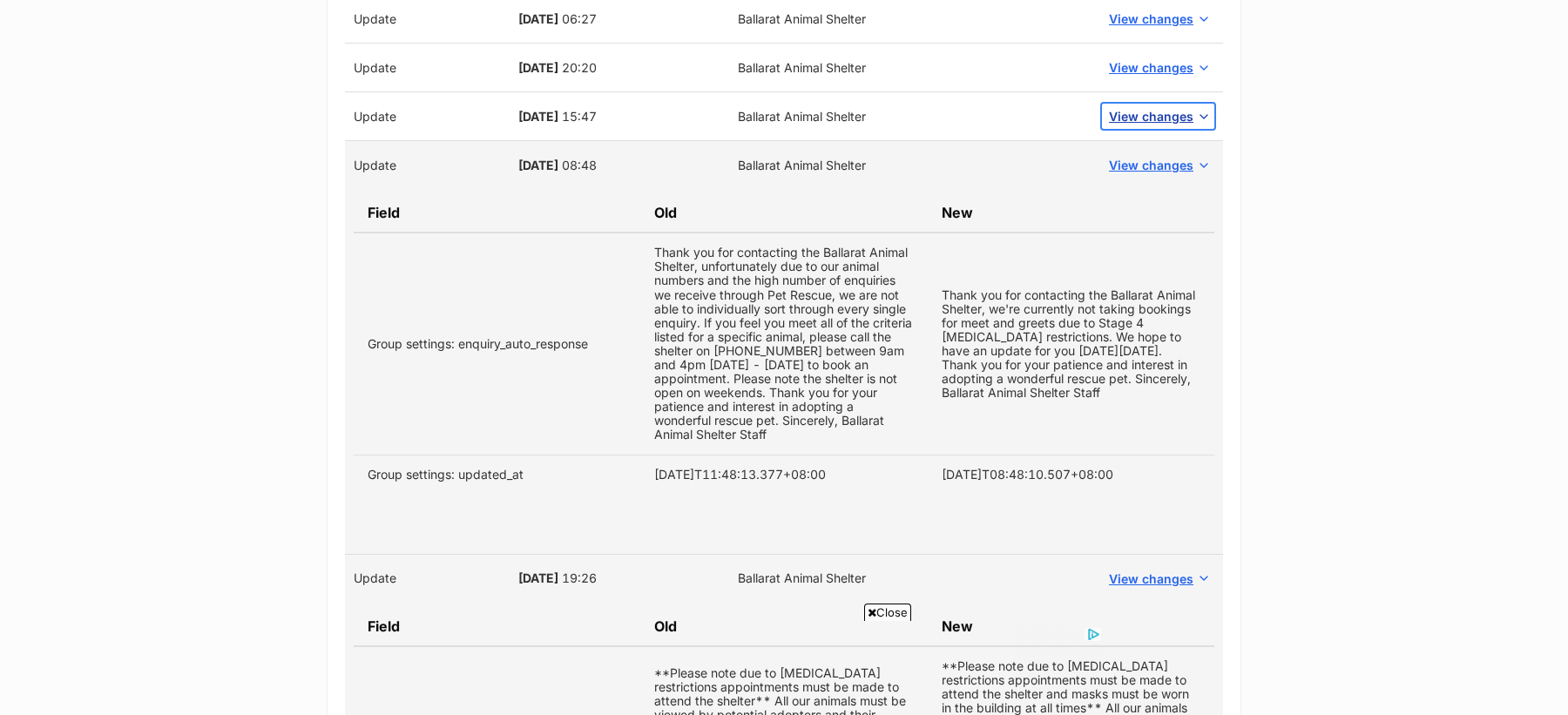
click at [1139, 107] on span "View changes" at bounding box center [1151, 115] width 85 height 18
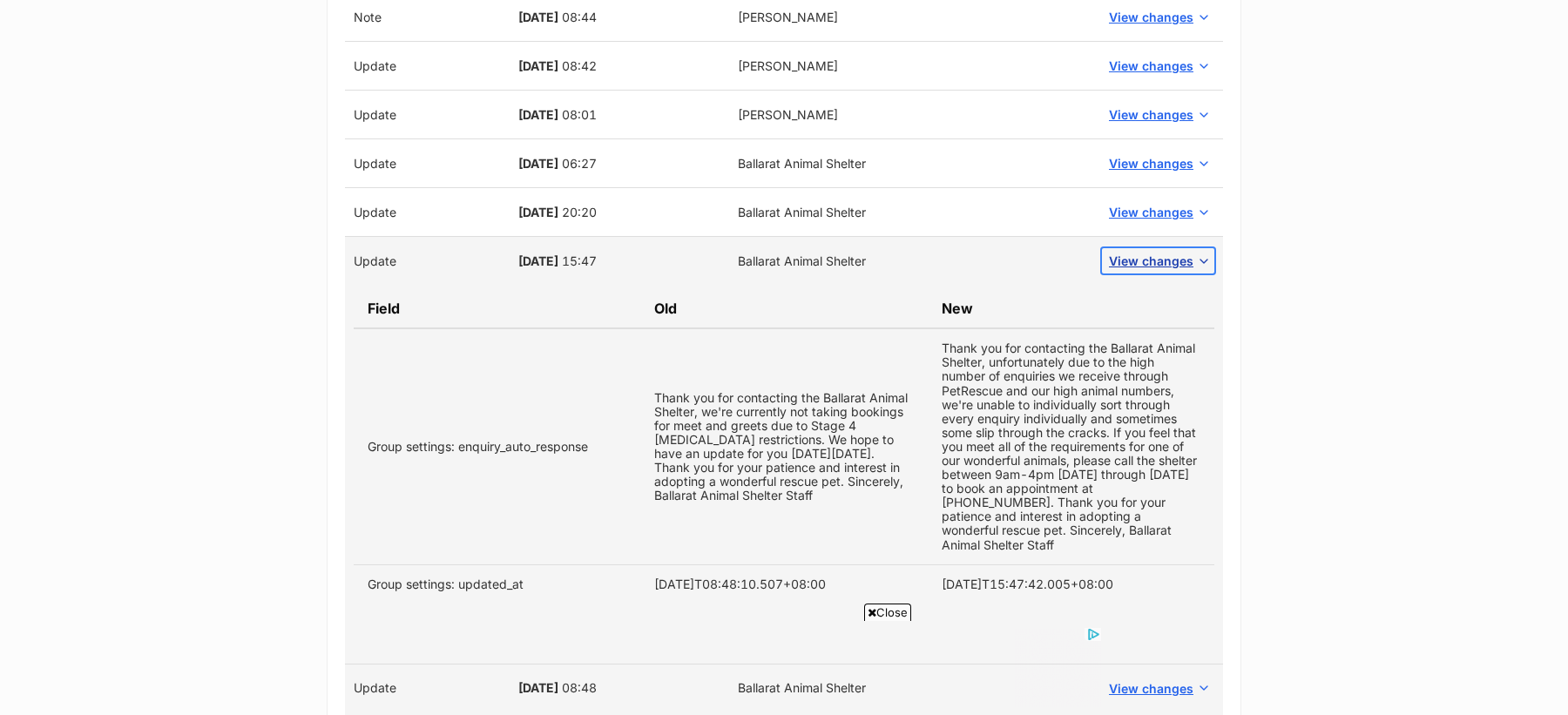
scroll to position [5166, 0]
click at [1148, 206] on span "View changes" at bounding box center [1151, 214] width 85 height 18
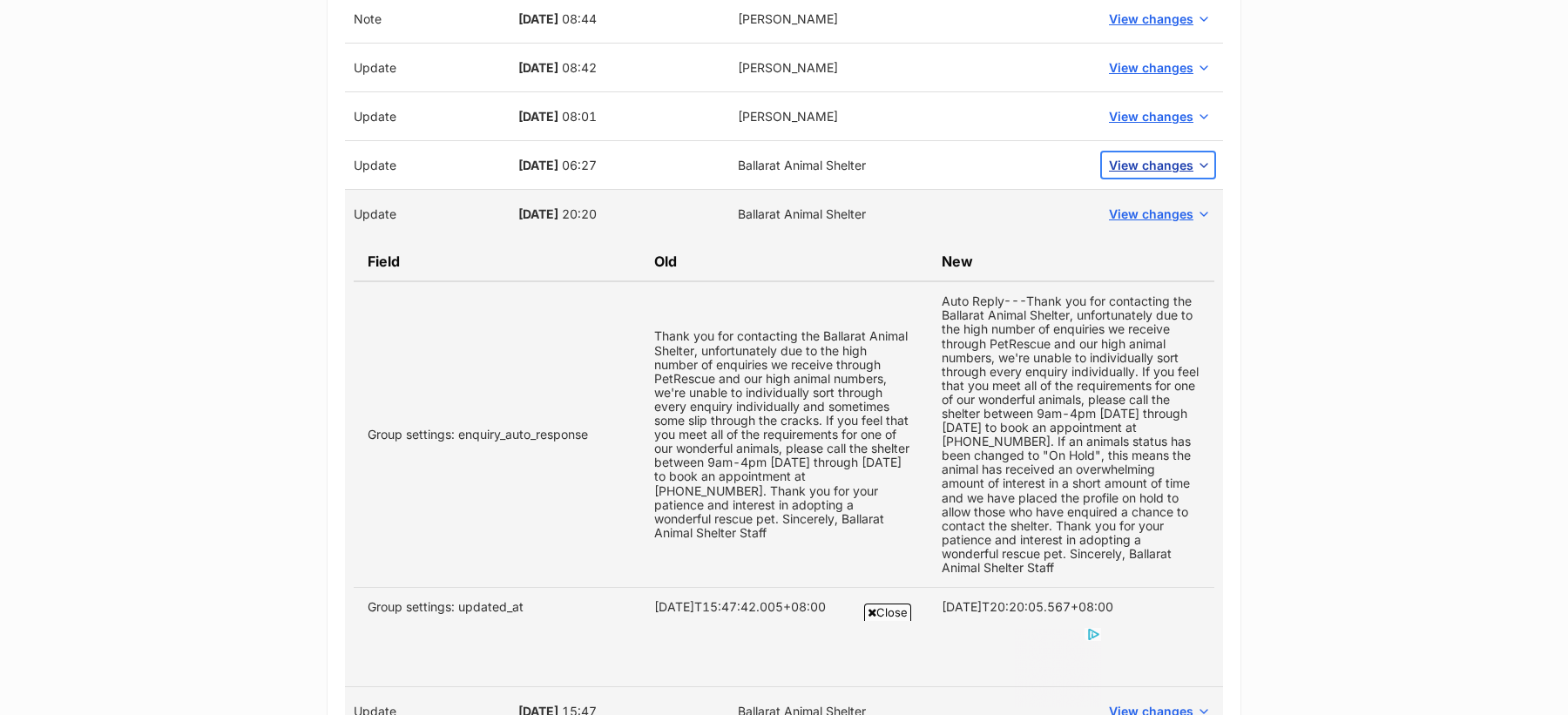
click at [1144, 153] on button "View changes" at bounding box center [1158, 165] width 112 height 26
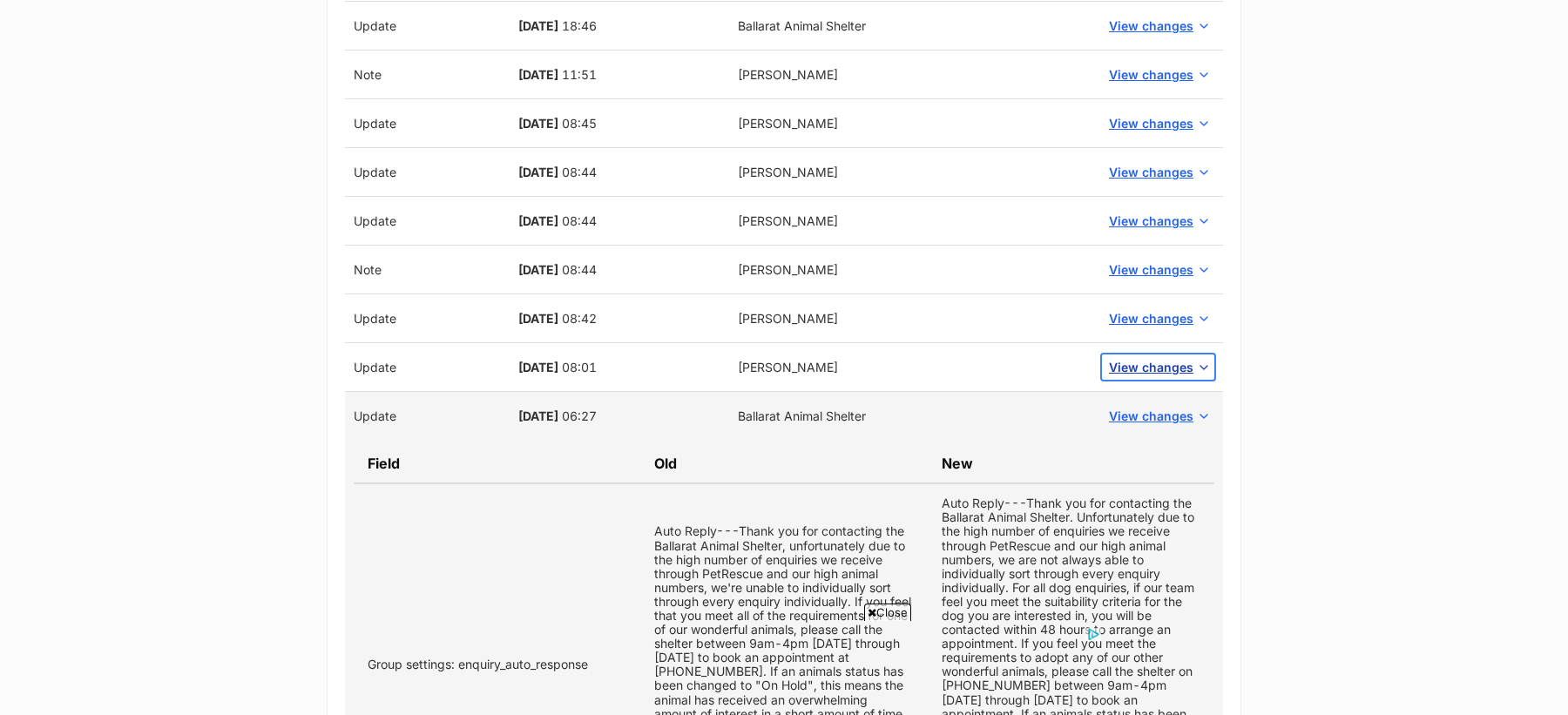
click at [1156, 355] on button "View changes" at bounding box center [1158, 367] width 112 height 26
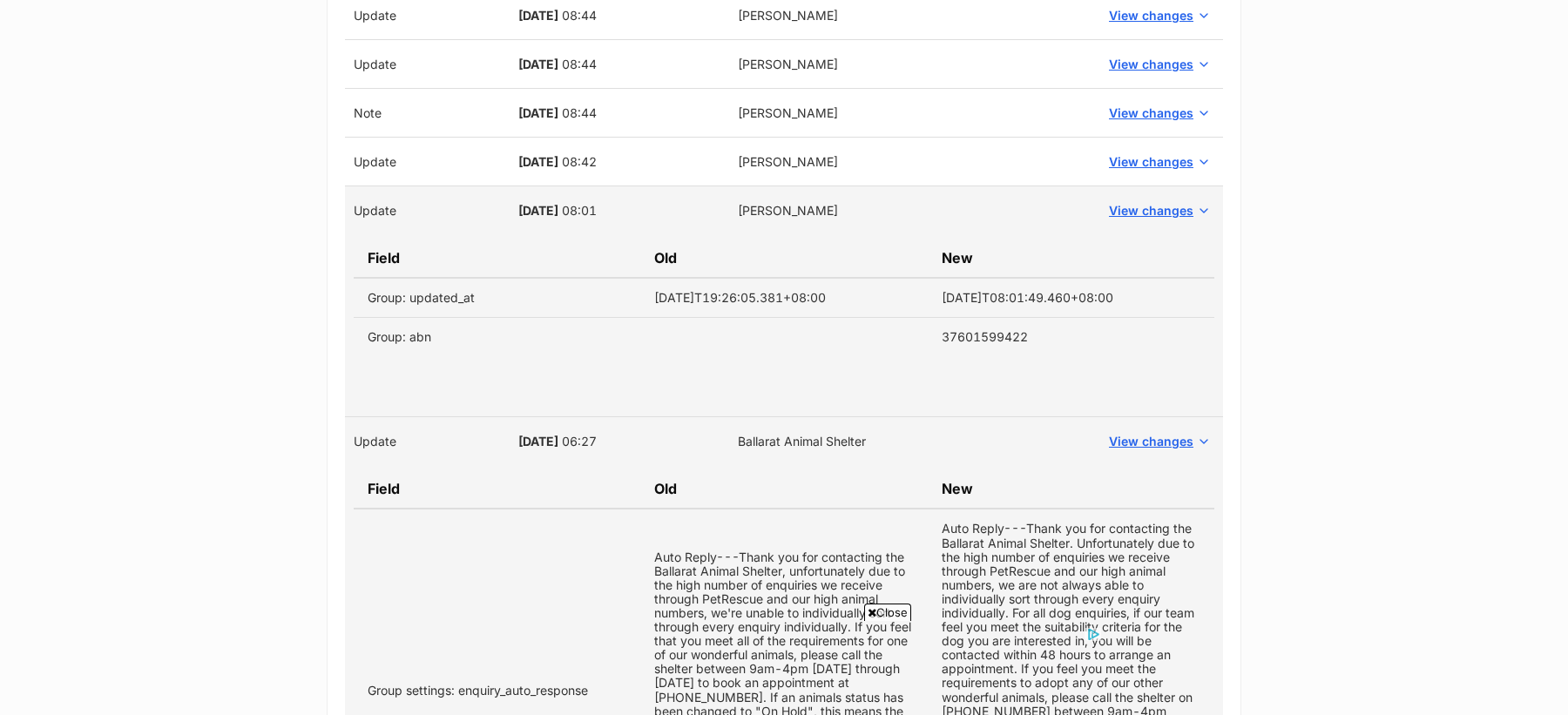
click at [980, 318] on td "37601599422" at bounding box center [1070, 337] width 287 height 39
copy td "37601599422"
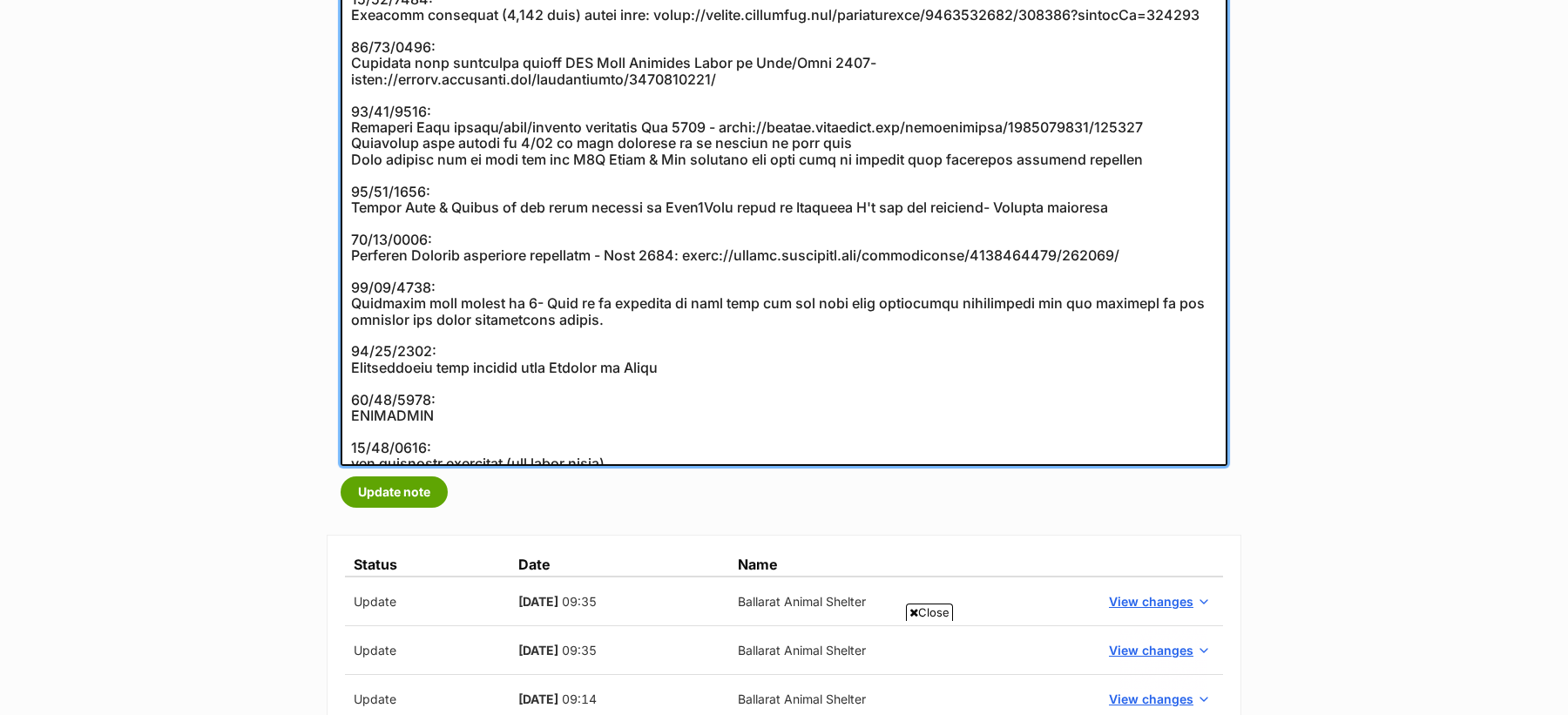
click at [520, 208] on textarea at bounding box center [784, 71] width 886 height 790
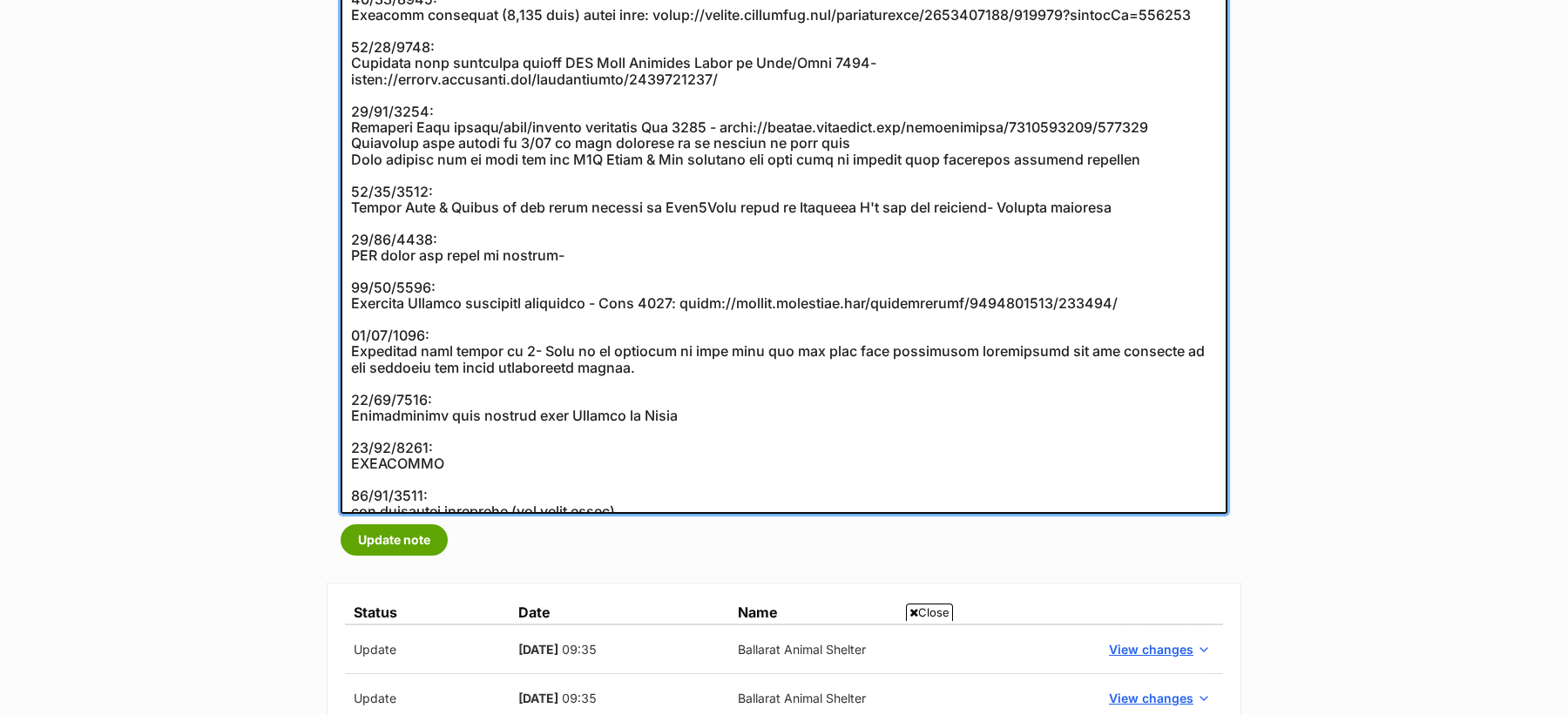
paste textarea "37601599422"
click at [607, 240] on textarea at bounding box center [784, 94] width 886 height 838
paste textarea "https://abr.business.gov.au/ABN/View?id="
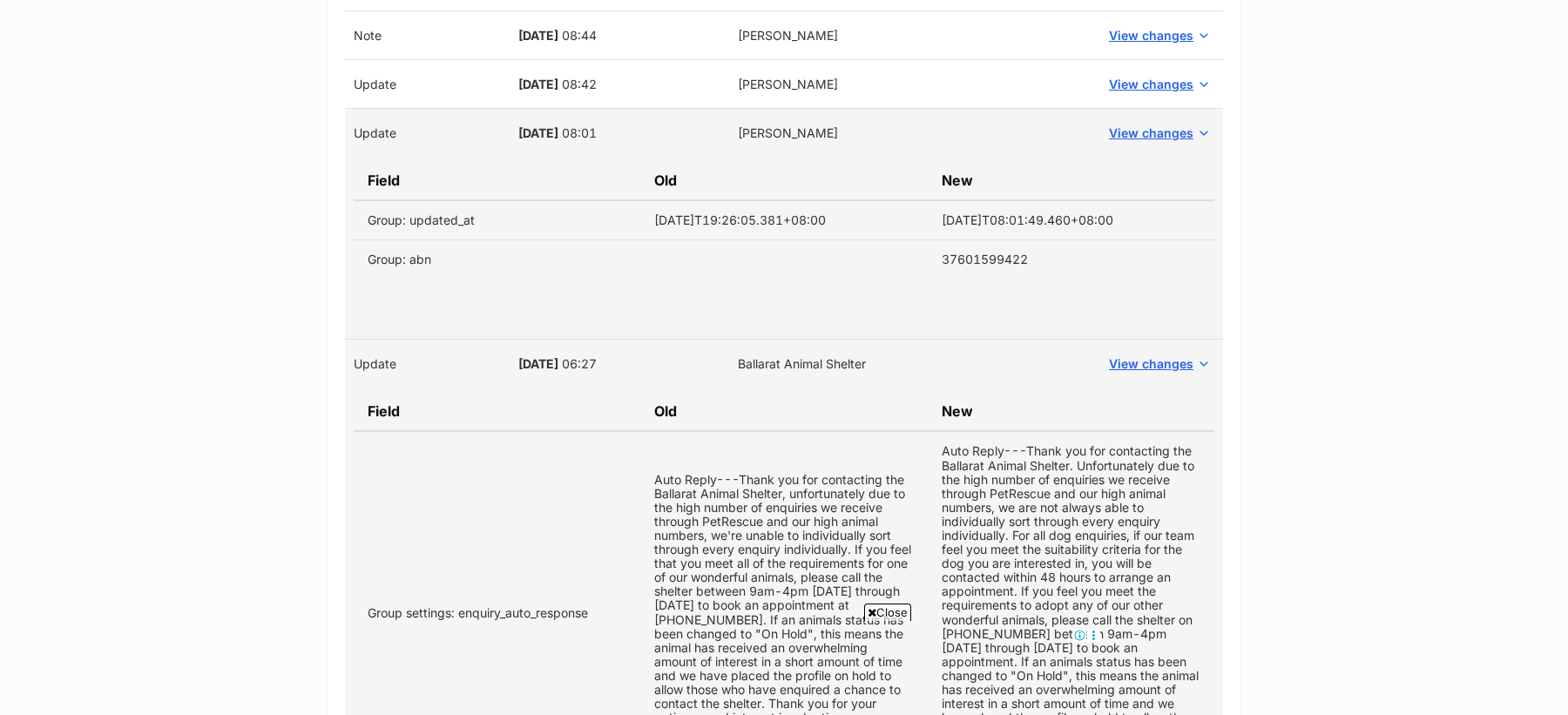
scroll to position [5191, 0]
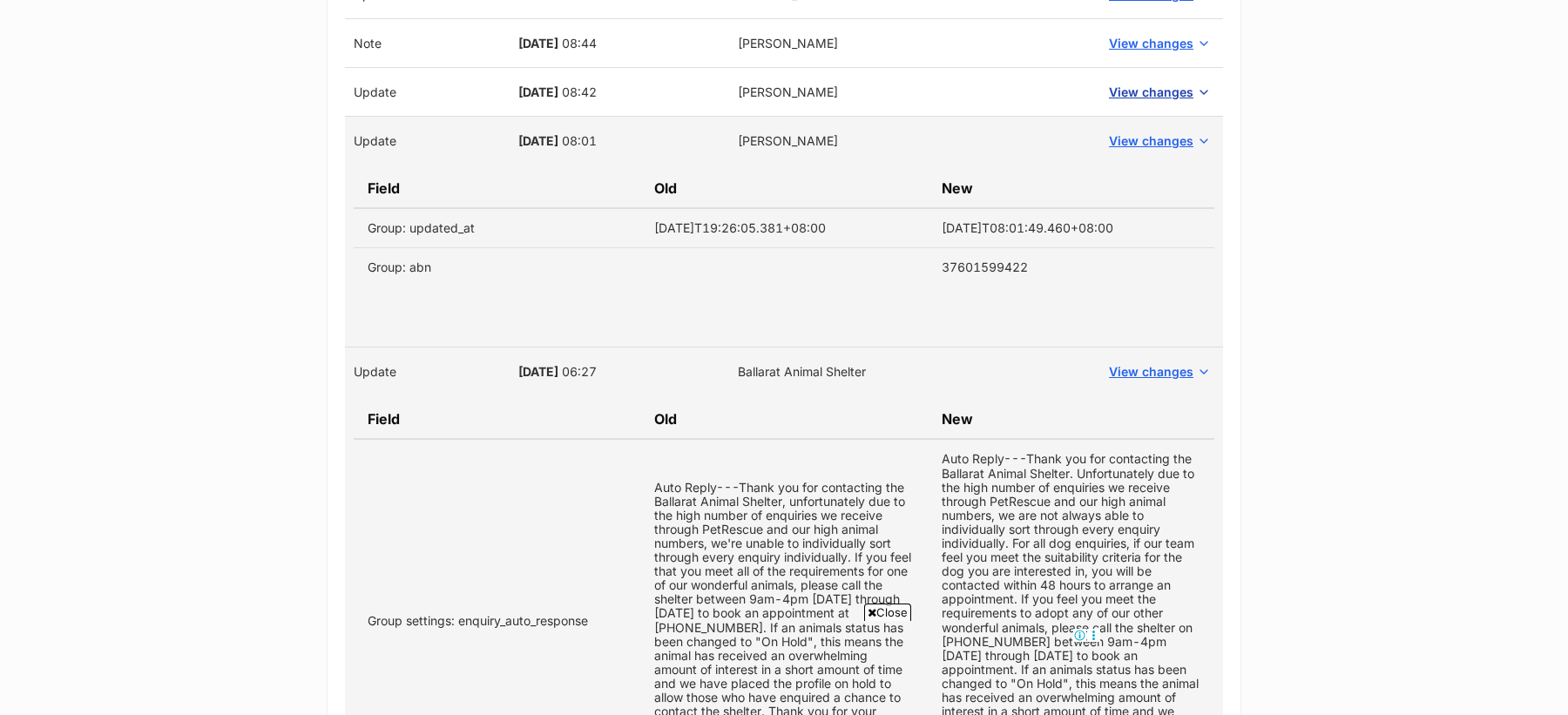
type textarea "07/11/2023: Included in 12 pets of Christmas campaign 2023 and submitted pets -…"
click at [1159, 83] on span "View changes" at bounding box center [1151, 92] width 85 height 18
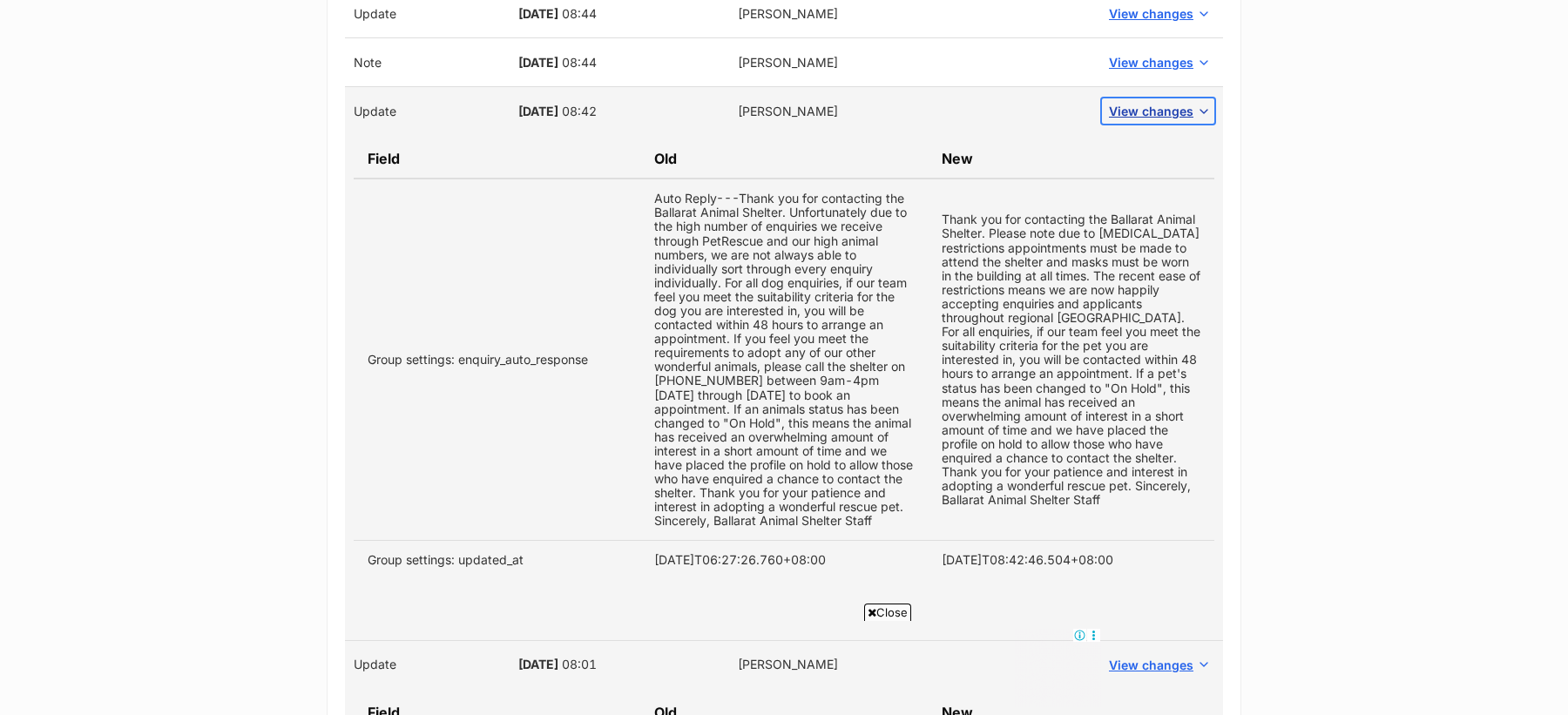
scroll to position [5164, 0]
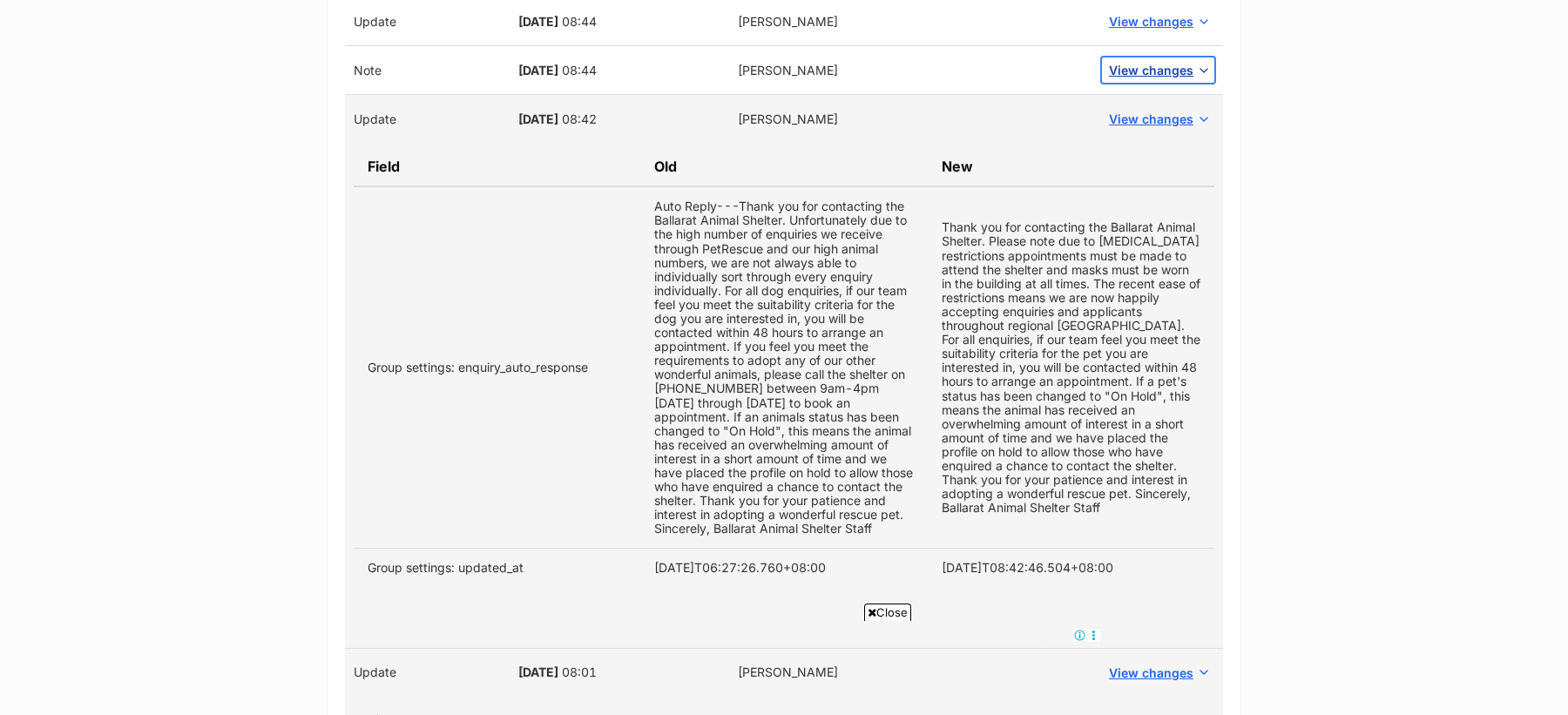
click at [1145, 61] on span "View changes" at bounding box center [1151, 70] width 85 height 18
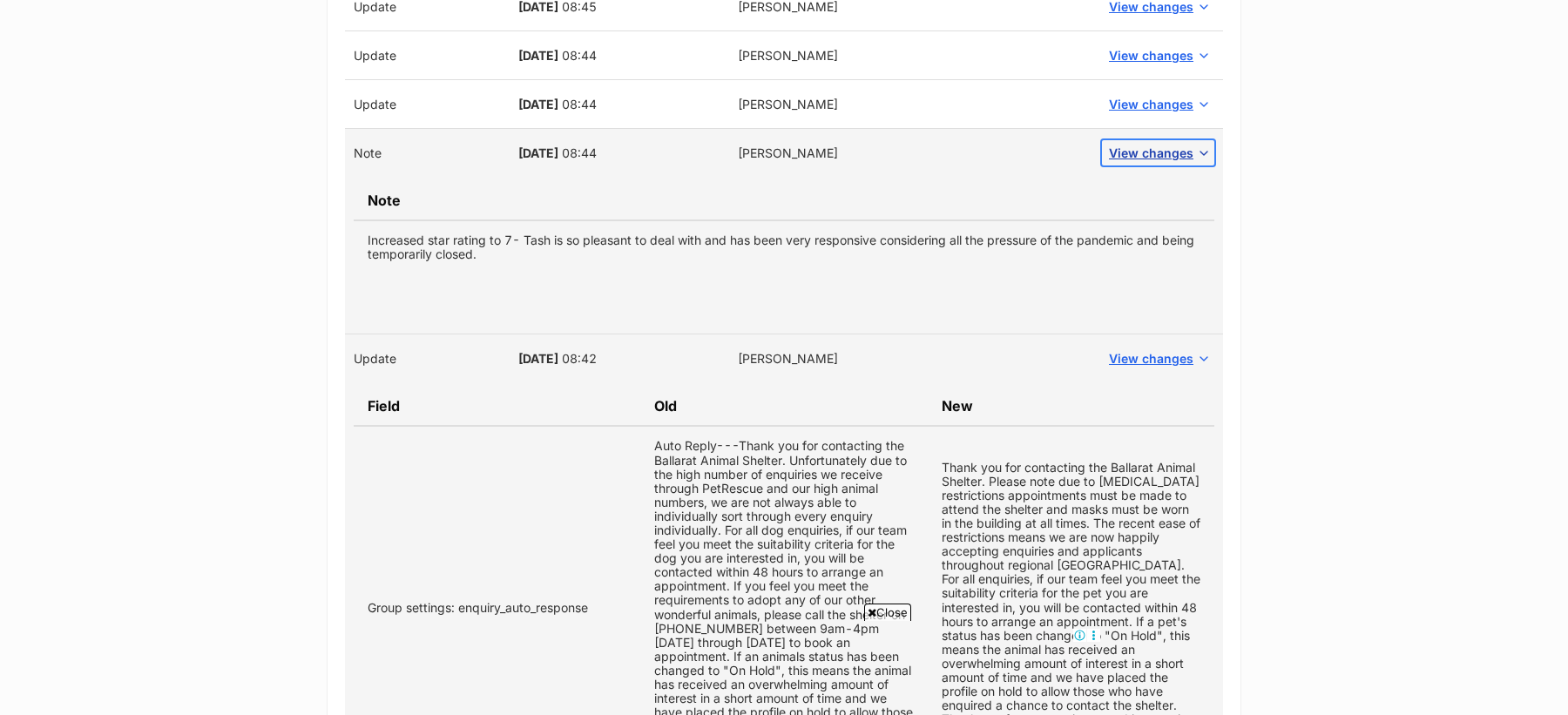
scroll to position [5076, 0]
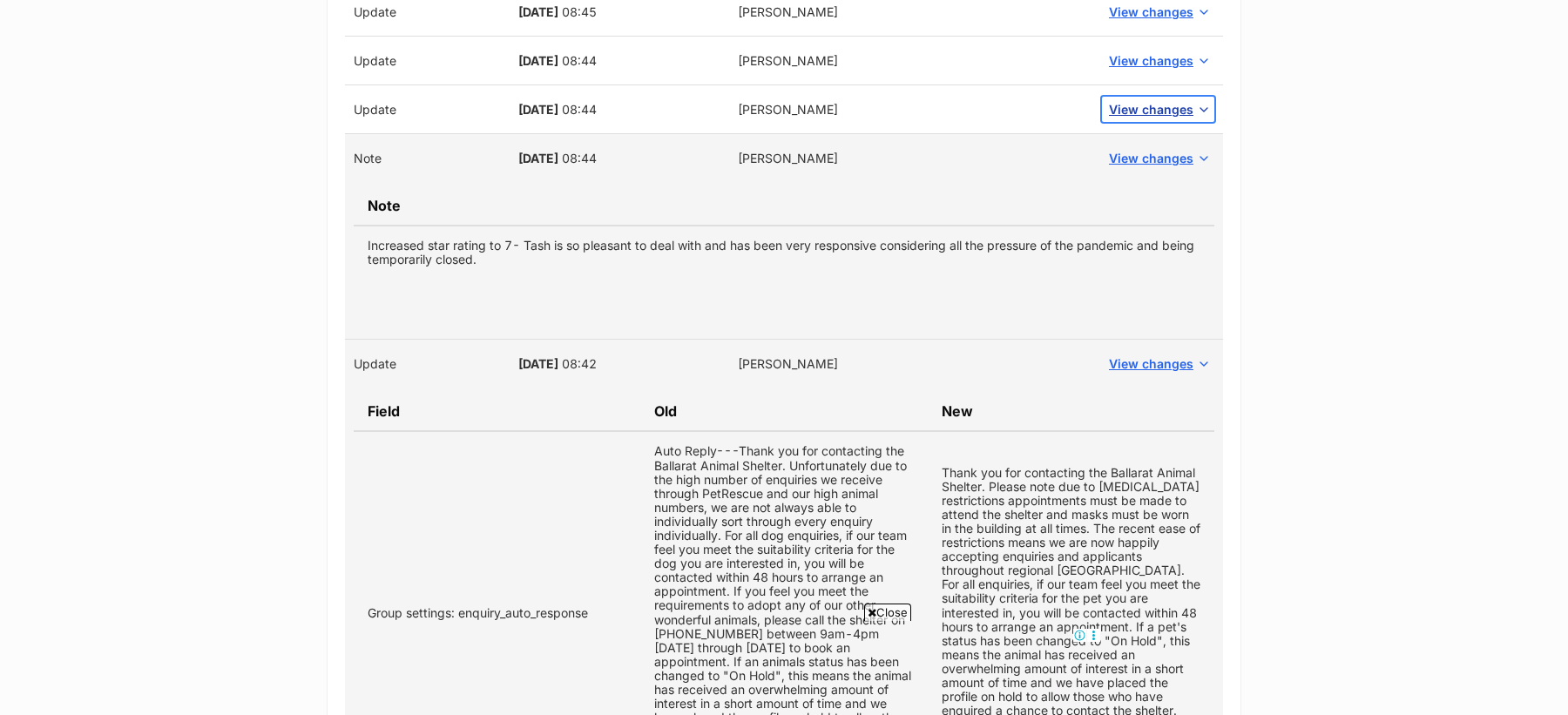
click at [1147, 100] on span "View changes" at bounding box center [1151, 109] width 85 height 18
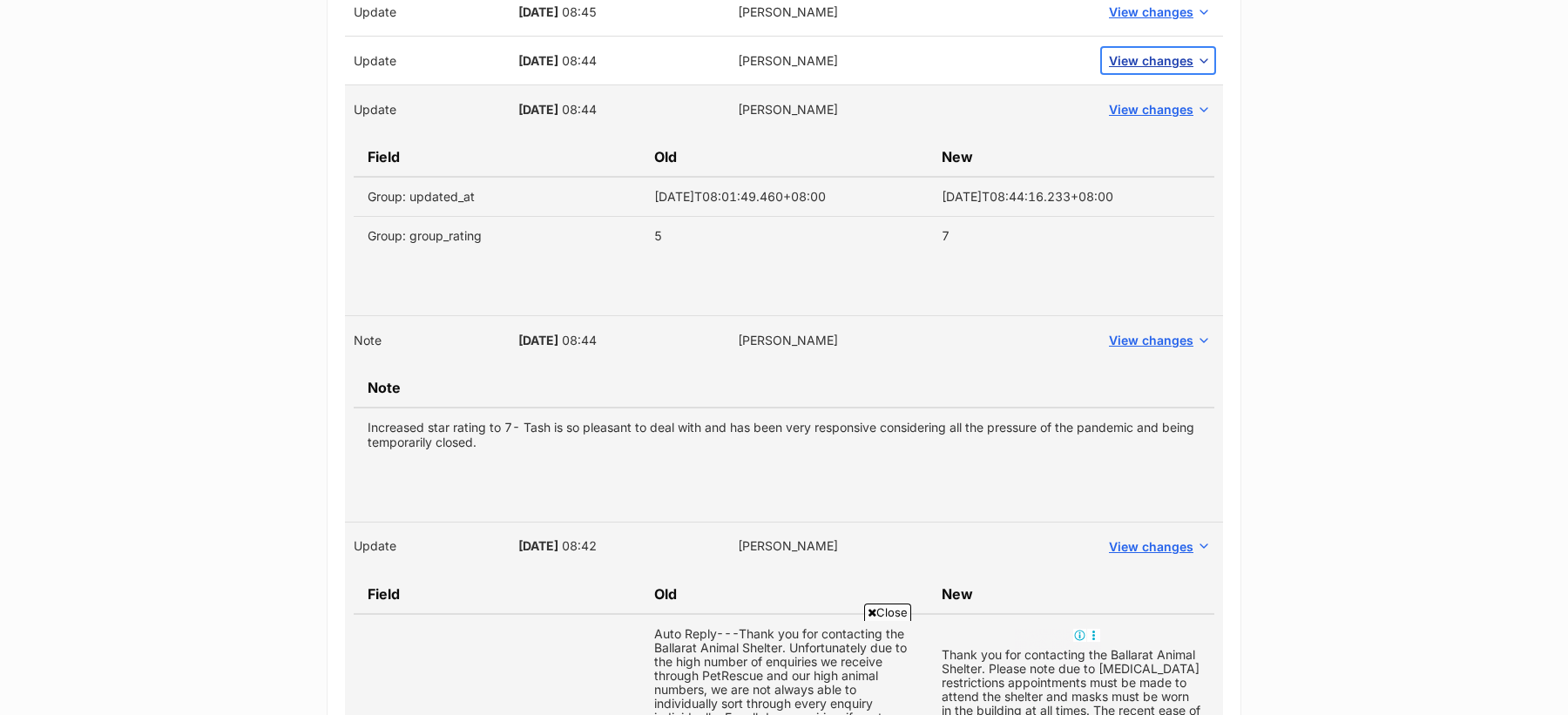
click at [1141, 51] on span "View changes" at bounding box center [1151, 60] width 85 height 18
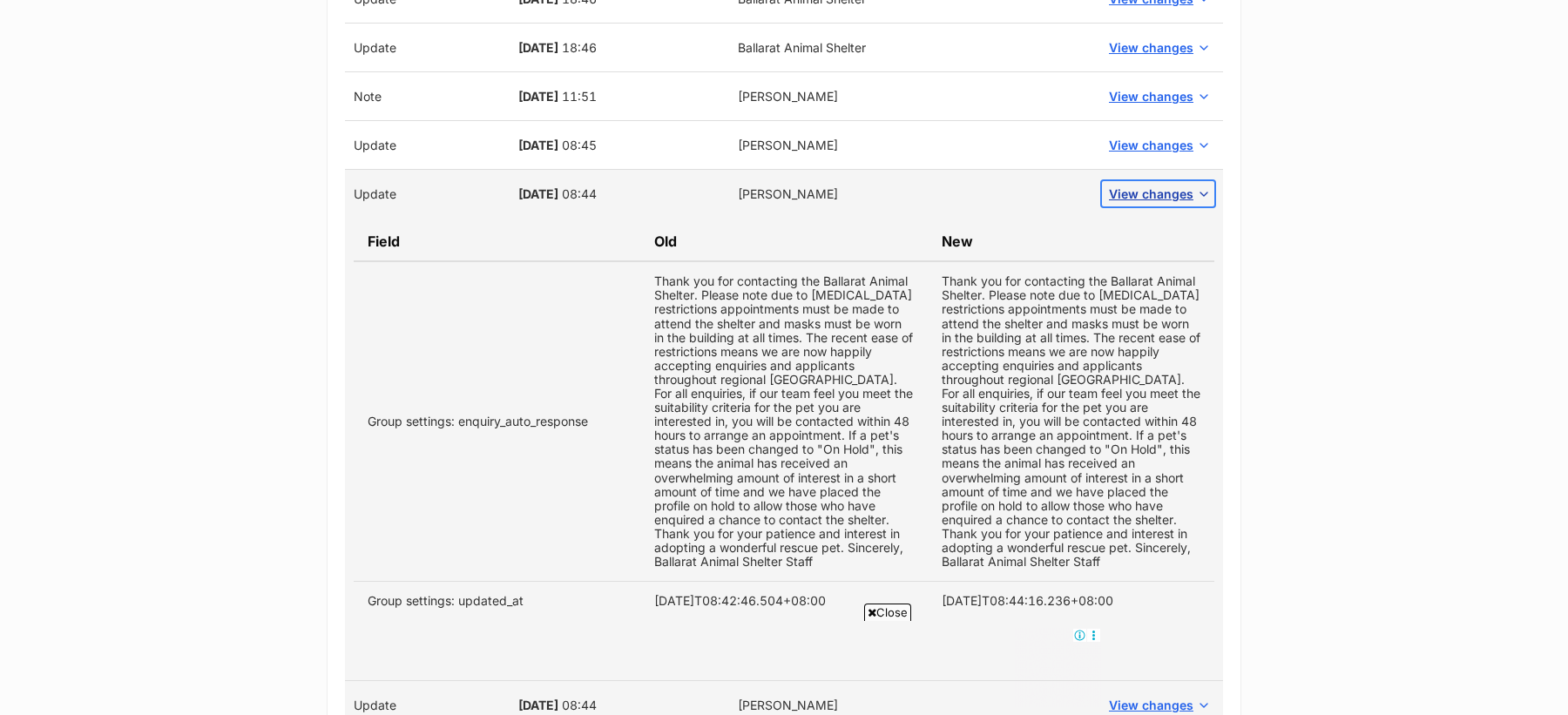
scroll to position [4890, 0]
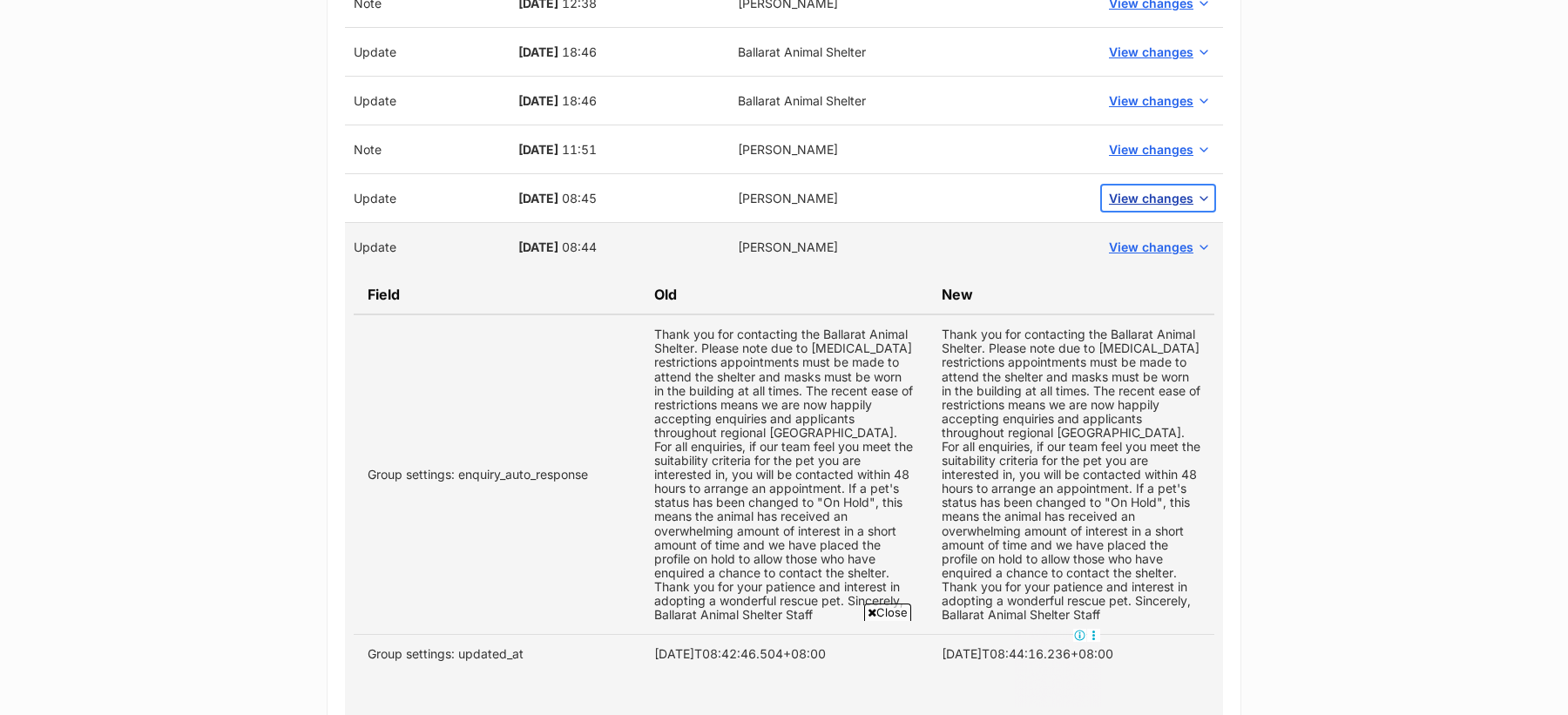
click at [1154, 189] on span "View changes" at bounding box center [1151, 197] width 85 height 18
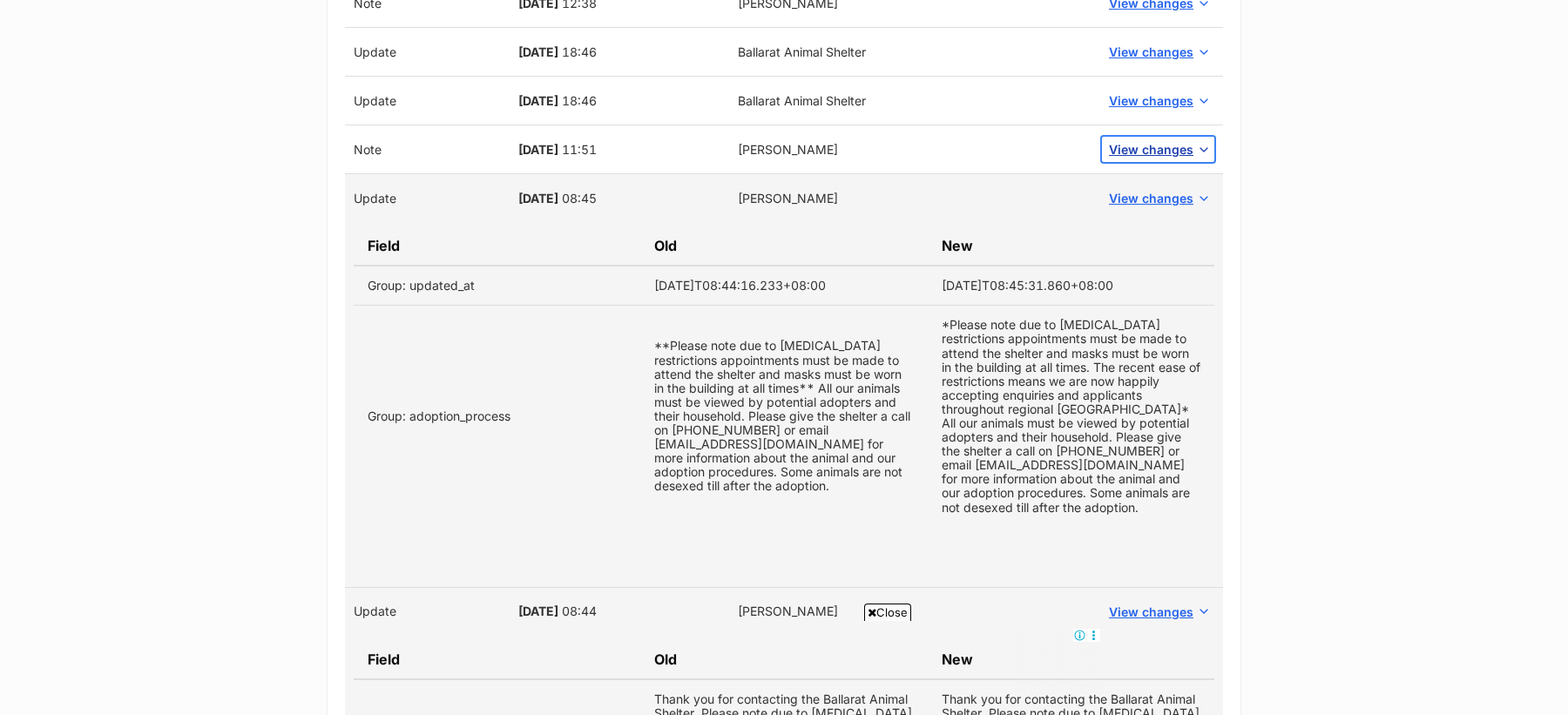
click at [1157, 140] on span "View changes" at bounding box center [1151, 149] width 85 height 18
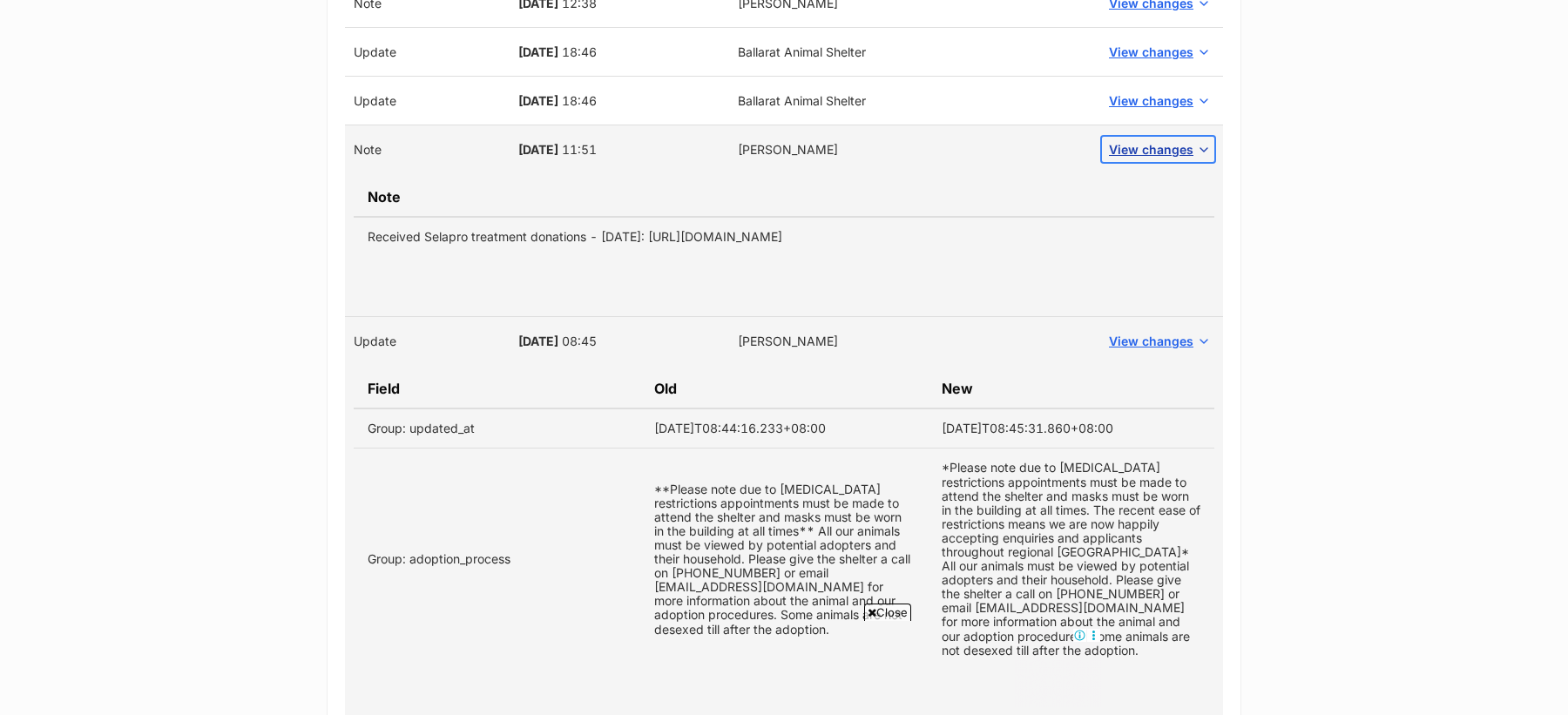
scroll to position [4855, 0]
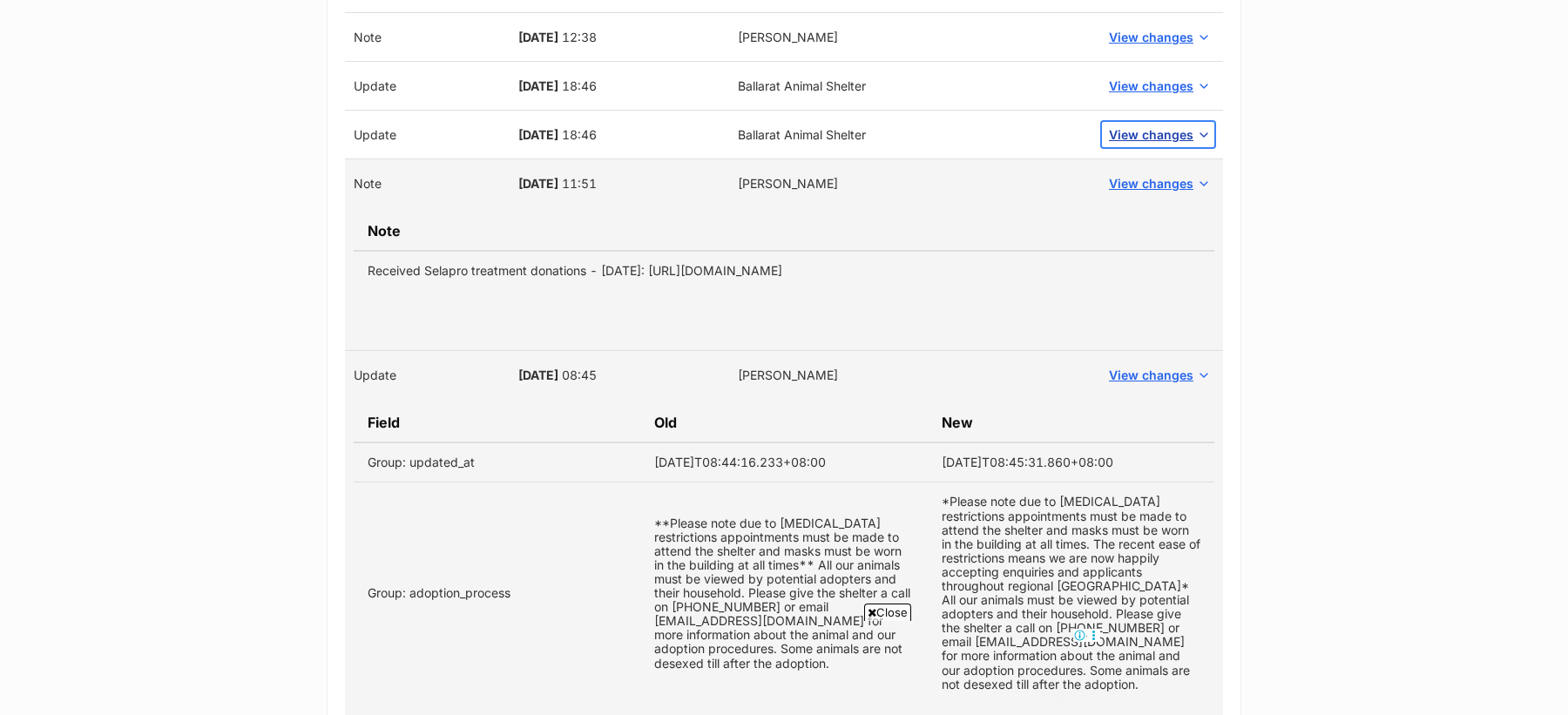
click at [1143, 126] on span "View changes" at bounding box center [1151, 134] width 85 height 18
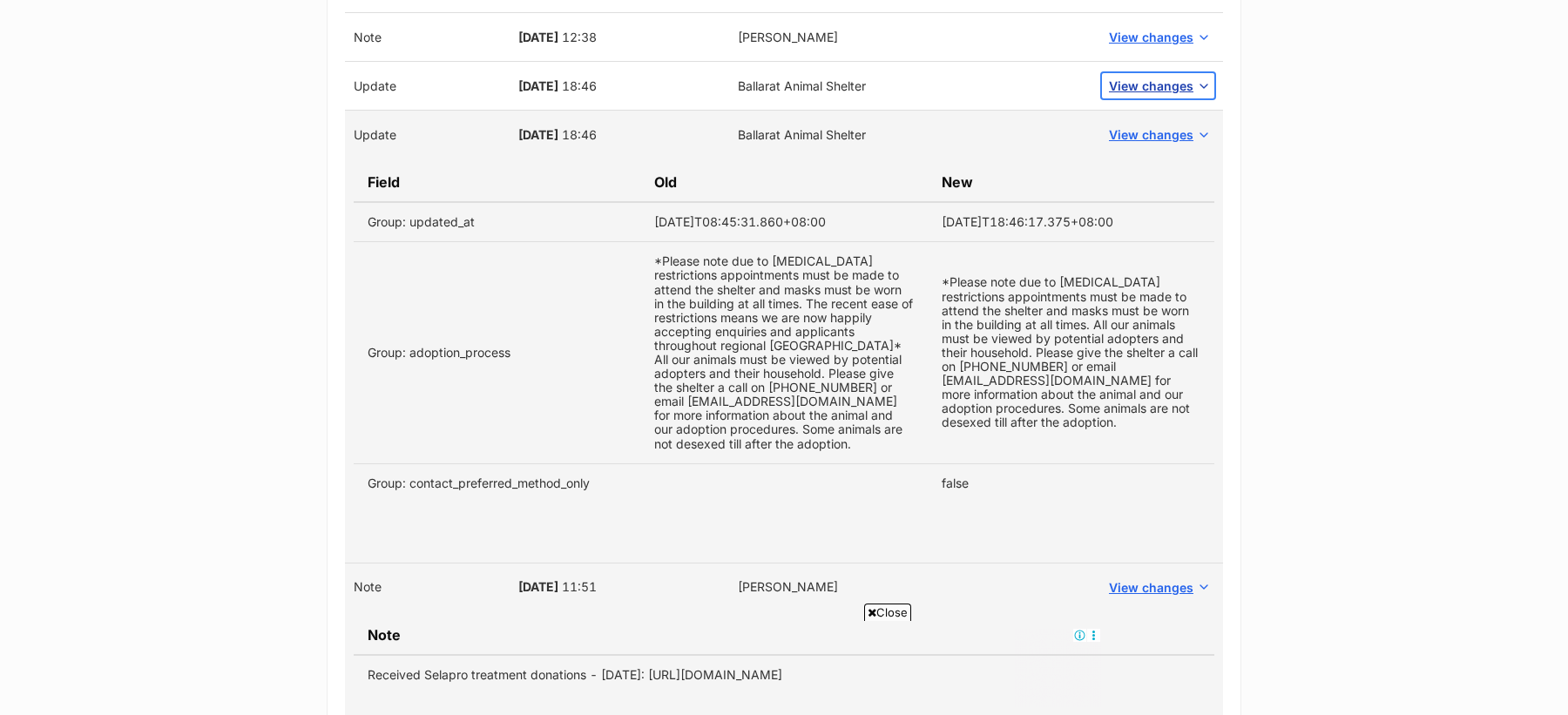
click at [1138, 73] on button "View changes" at bounding box center [1158, 86] width 112 height 26
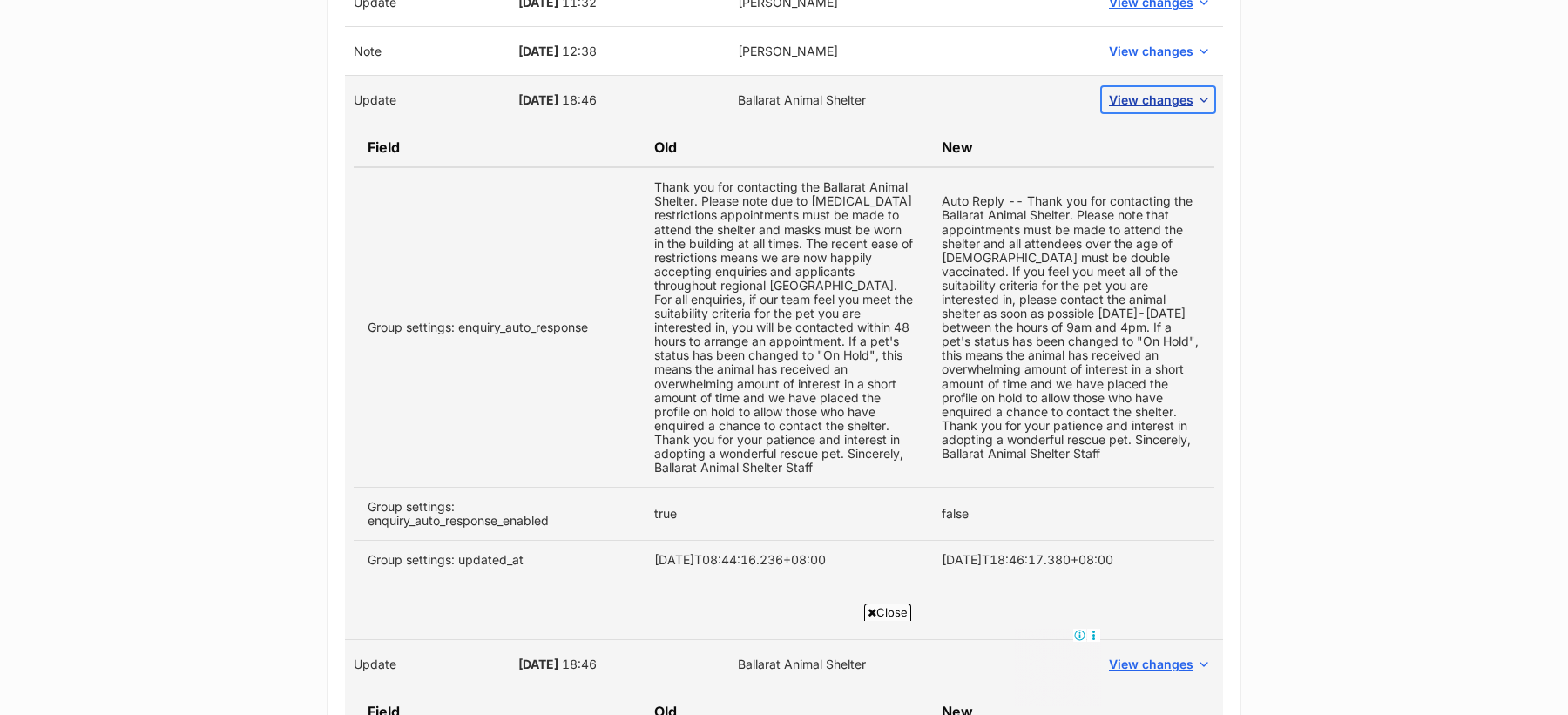
scroll to position [4830, 0]
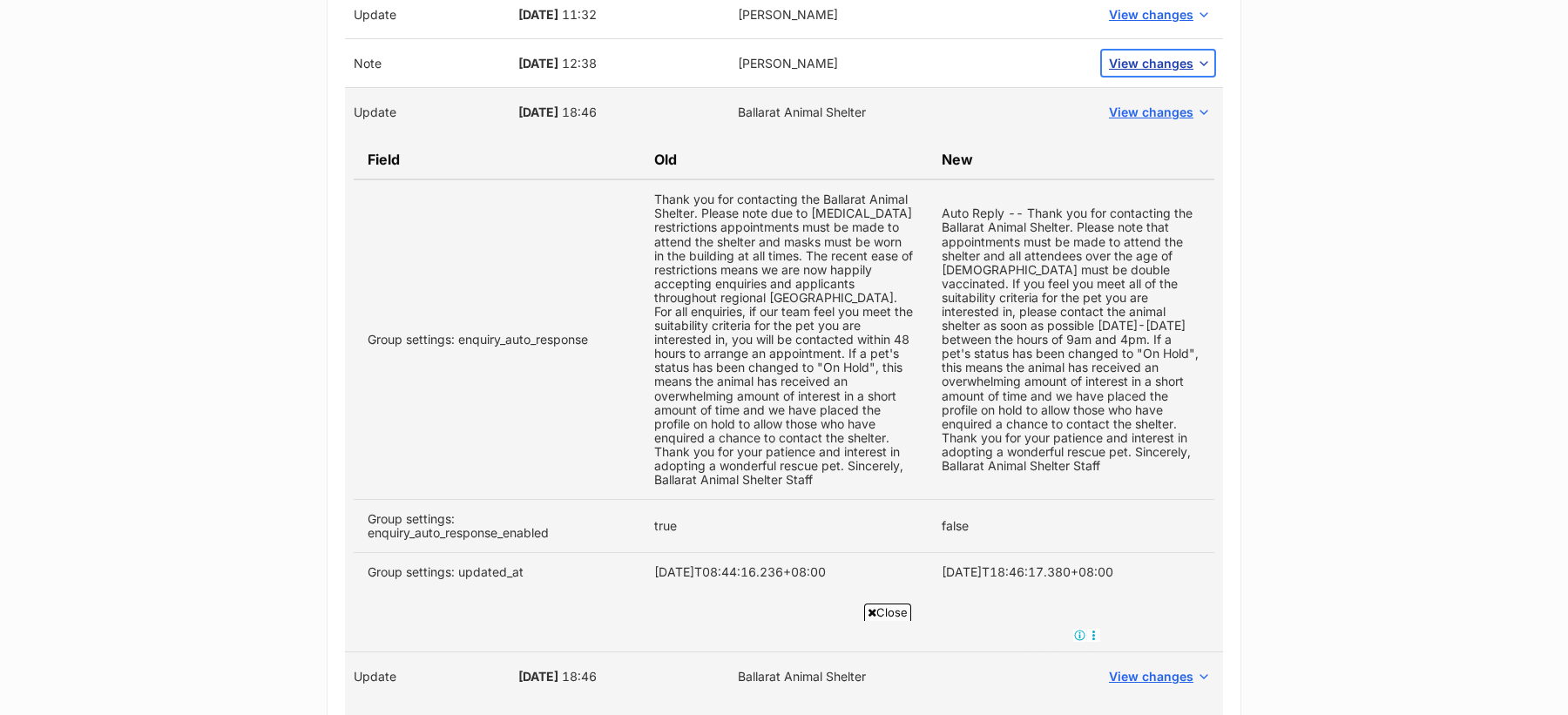
click at [1142, 54] on span "View changes" at bounding box center [1151, 63] width 85 height 18
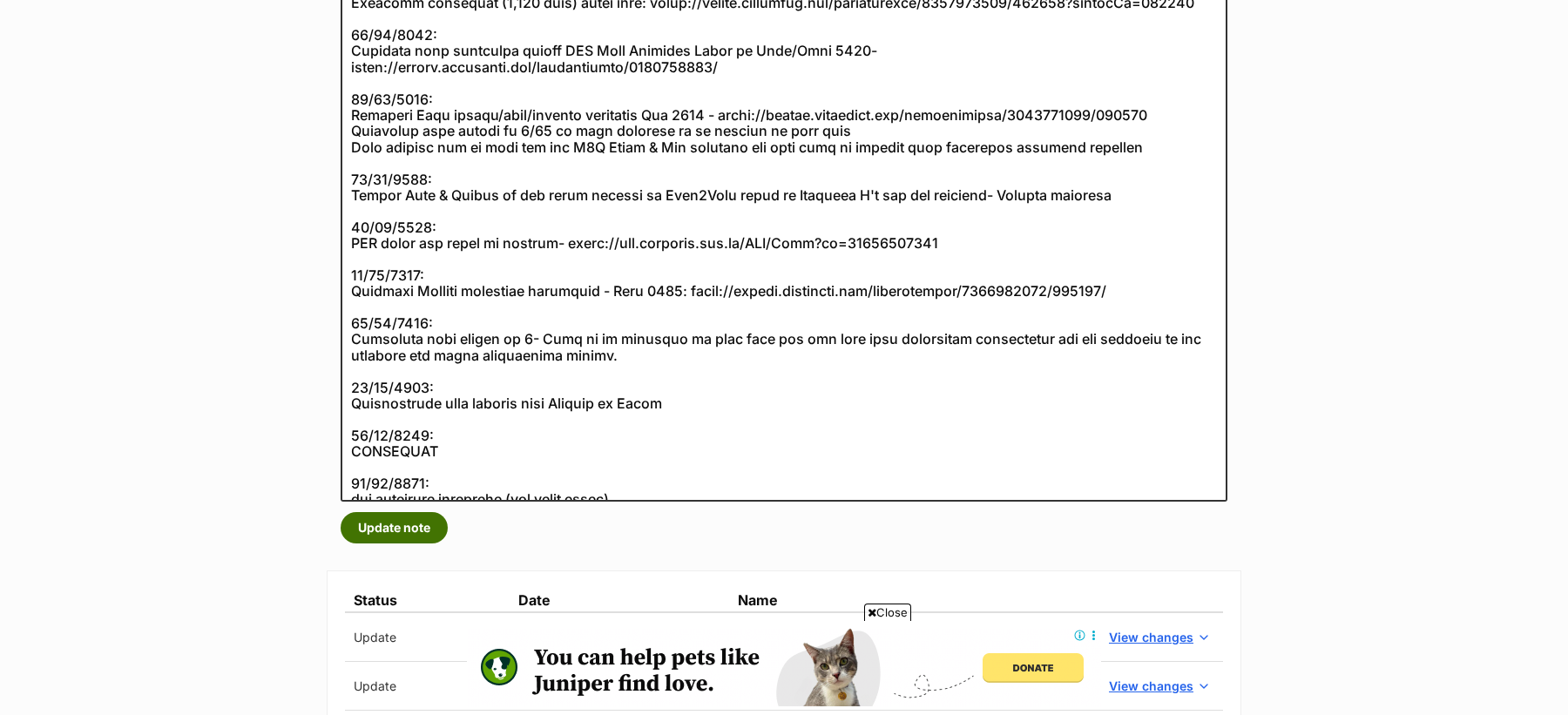
scroll to position [0, 0]
click at [397, 521] on button "Update note" at bounding box center [394, 527] width 107 height 31
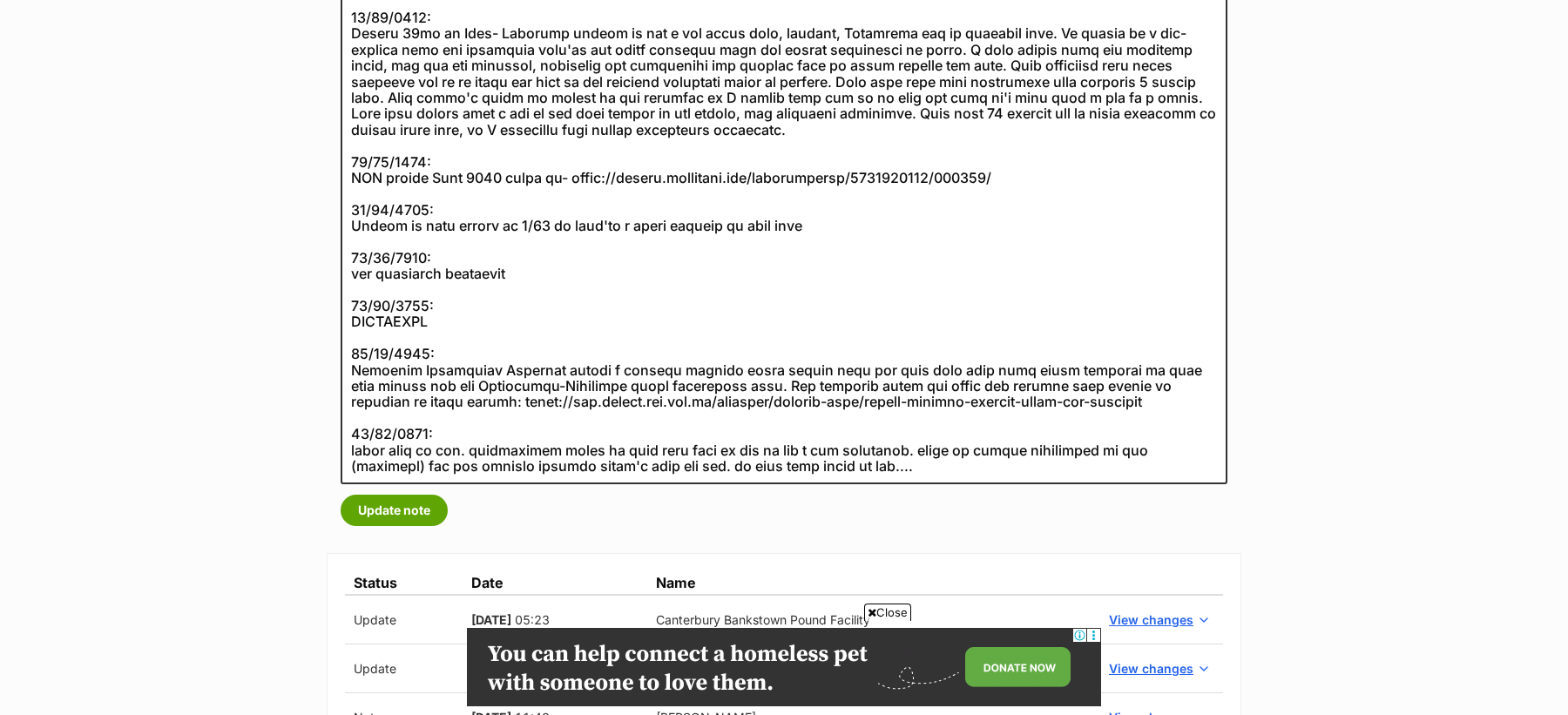
scroll to position [920, 0]
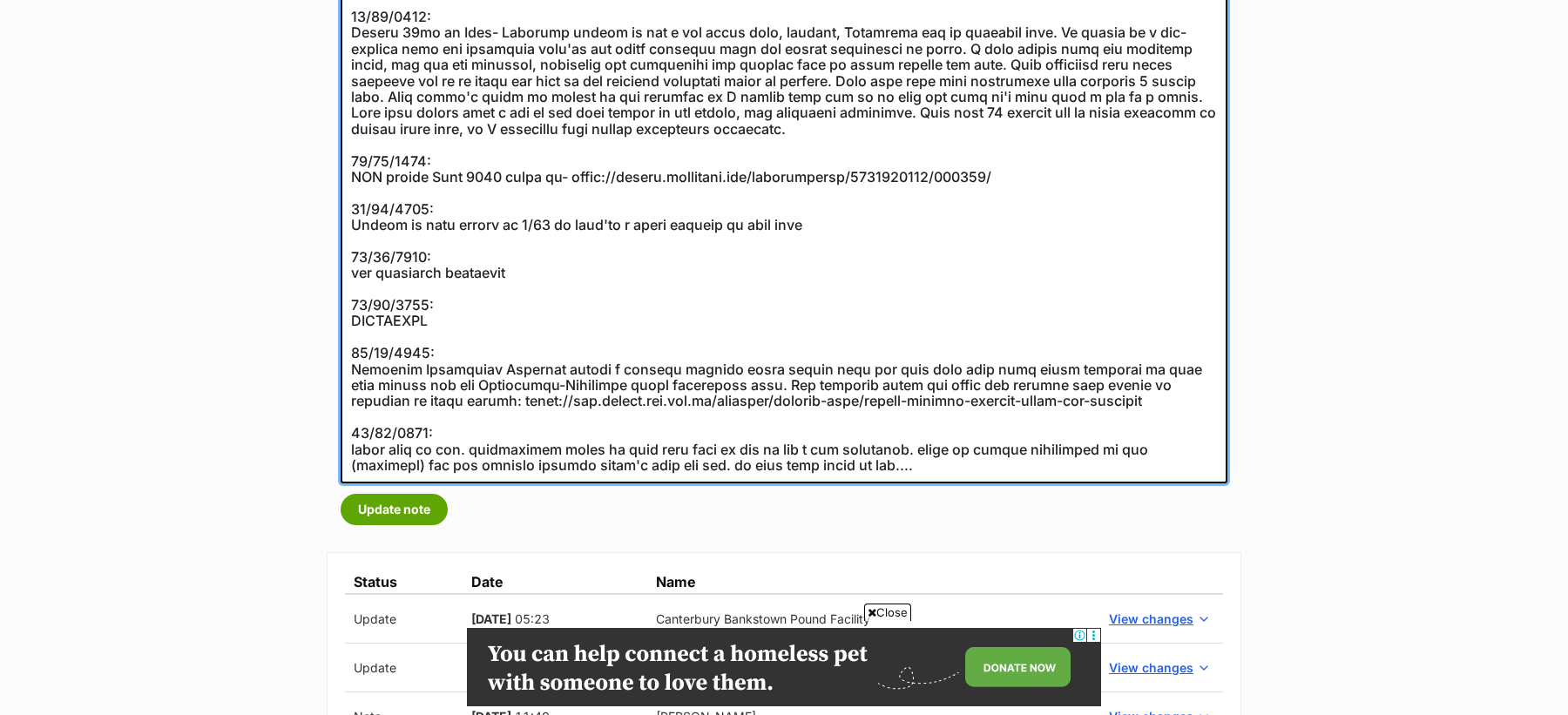
drag, startPoint x: 820, startPoint y: 460, endPoint x: 344, endPoint y: 431, distance: 476.9
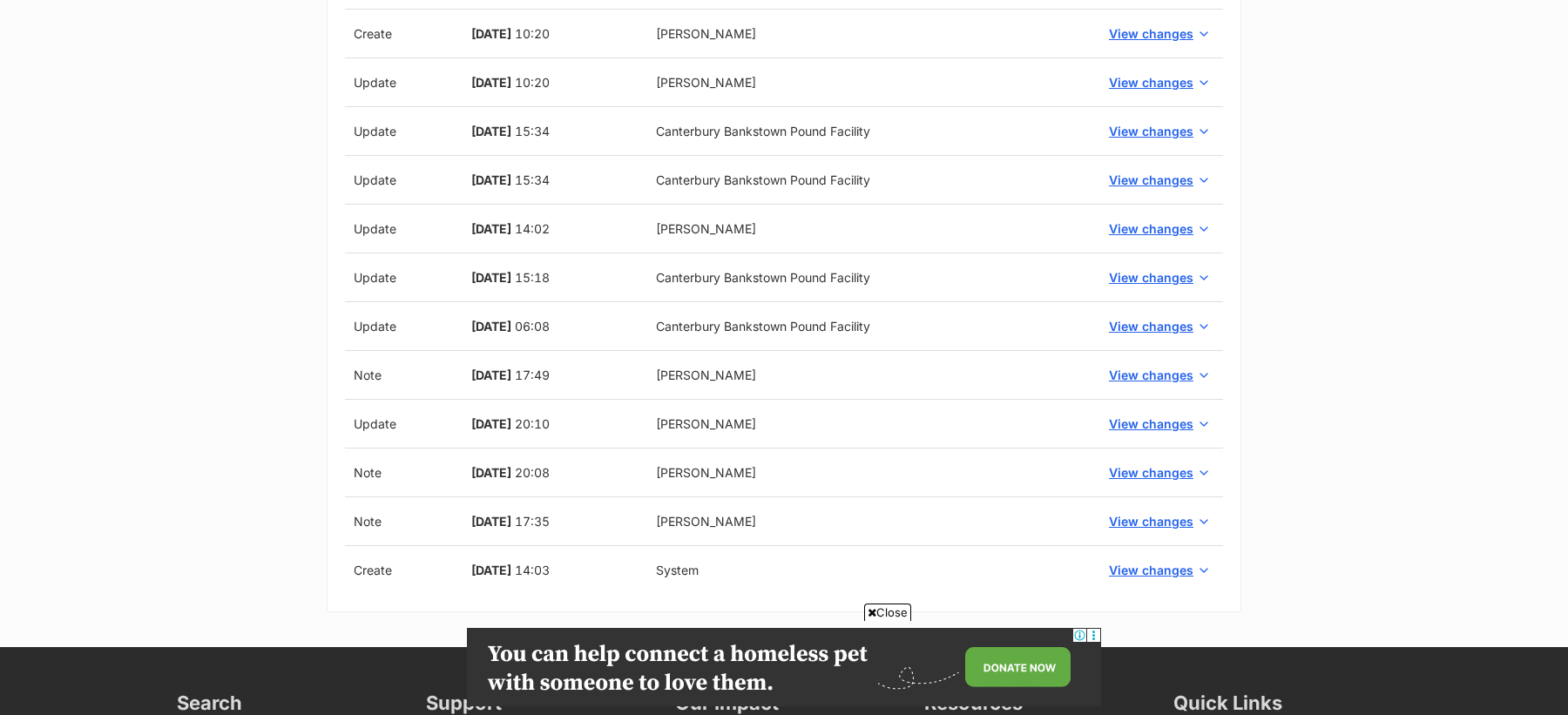
scroll to position [3422, 0]
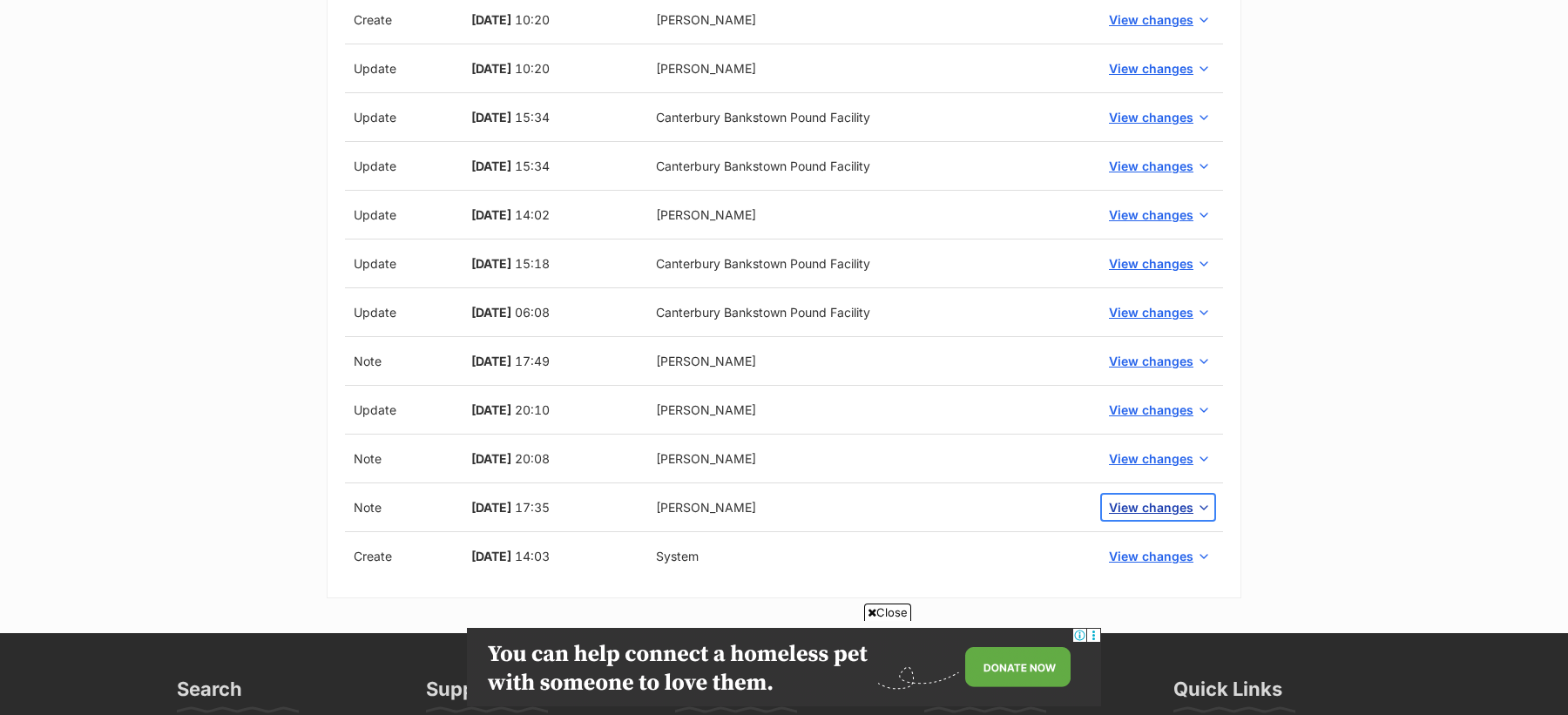
click at [1152, 495] on button "View changes" at bounding box center [1158, 507] width 112 height 26
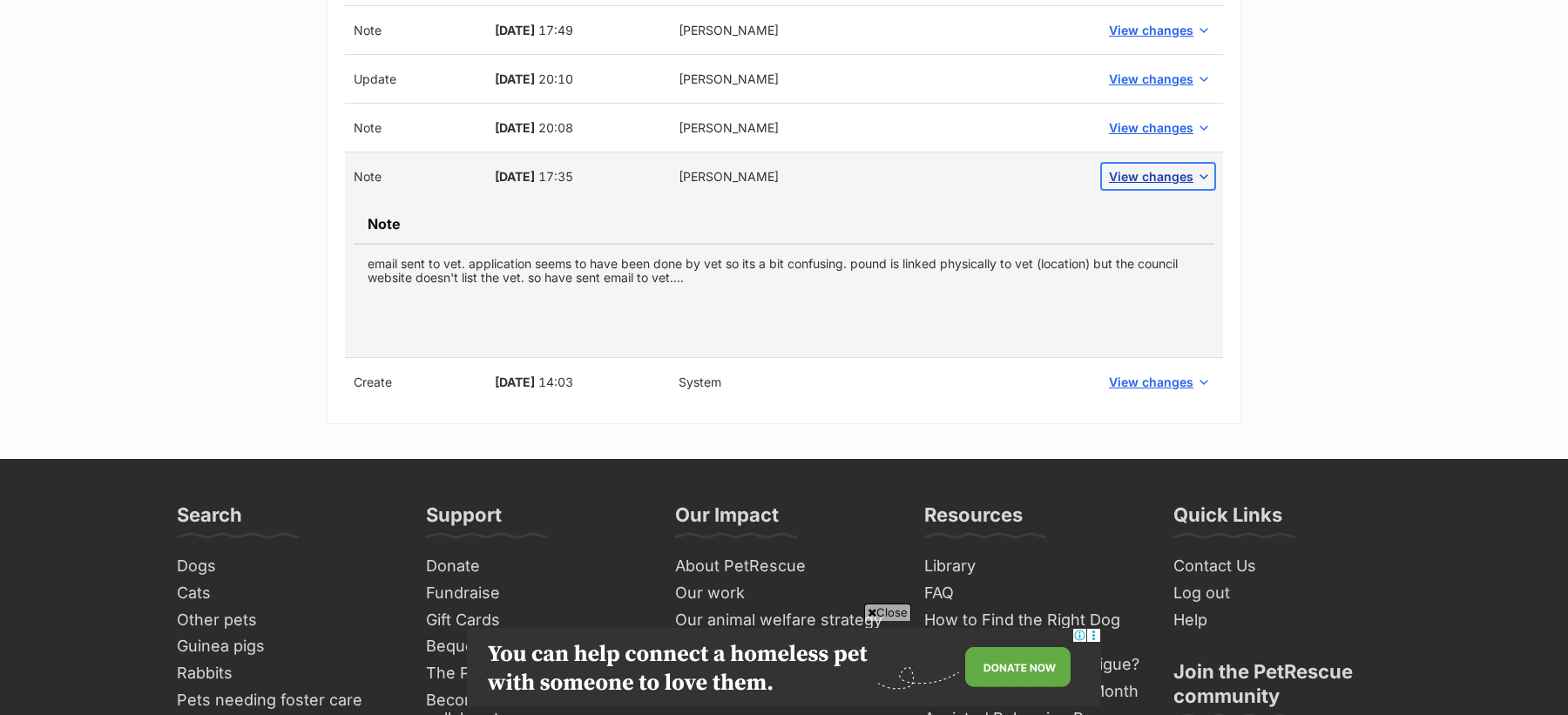
scroll to position [3725, 0]
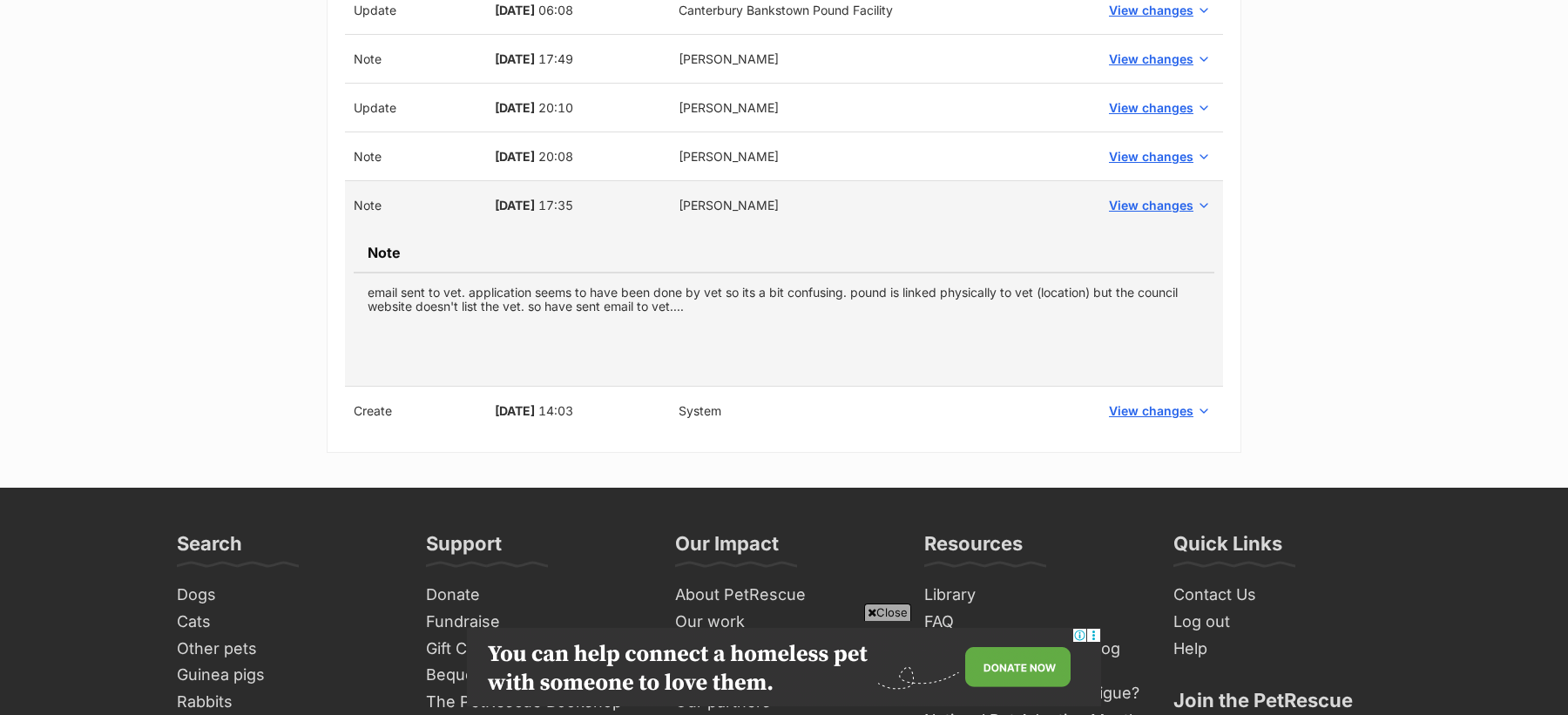
click at [1147, 387] on td "View changes" at bounding box center [1158, 411] width 130 height 49
click at [1147, 401] on span "View changes" at bounding box center [1151, 410] width 85 height 18
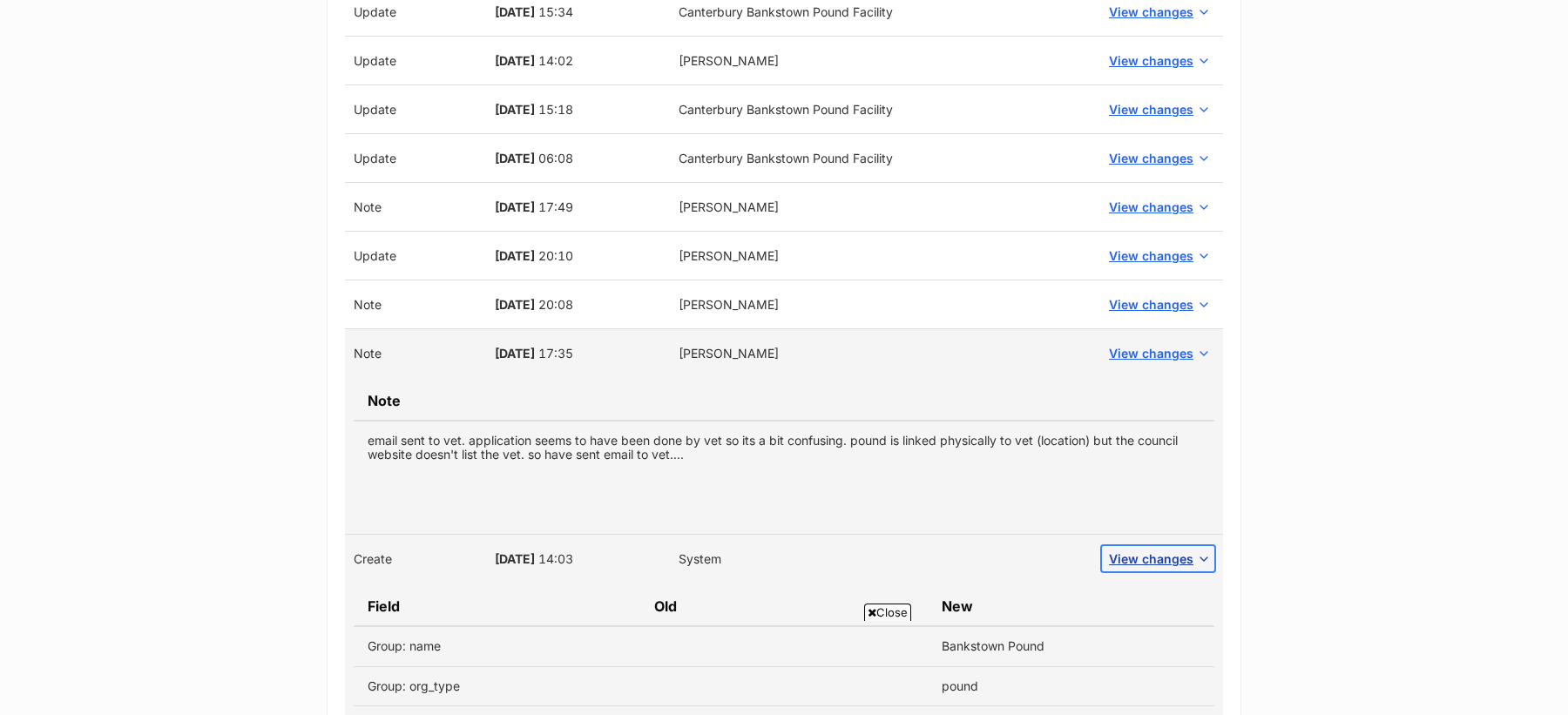
scroll to position [3575, 0]
click at [1141, 297] on span "View changes" at bounding box center [1151, 306] width 85 height 18
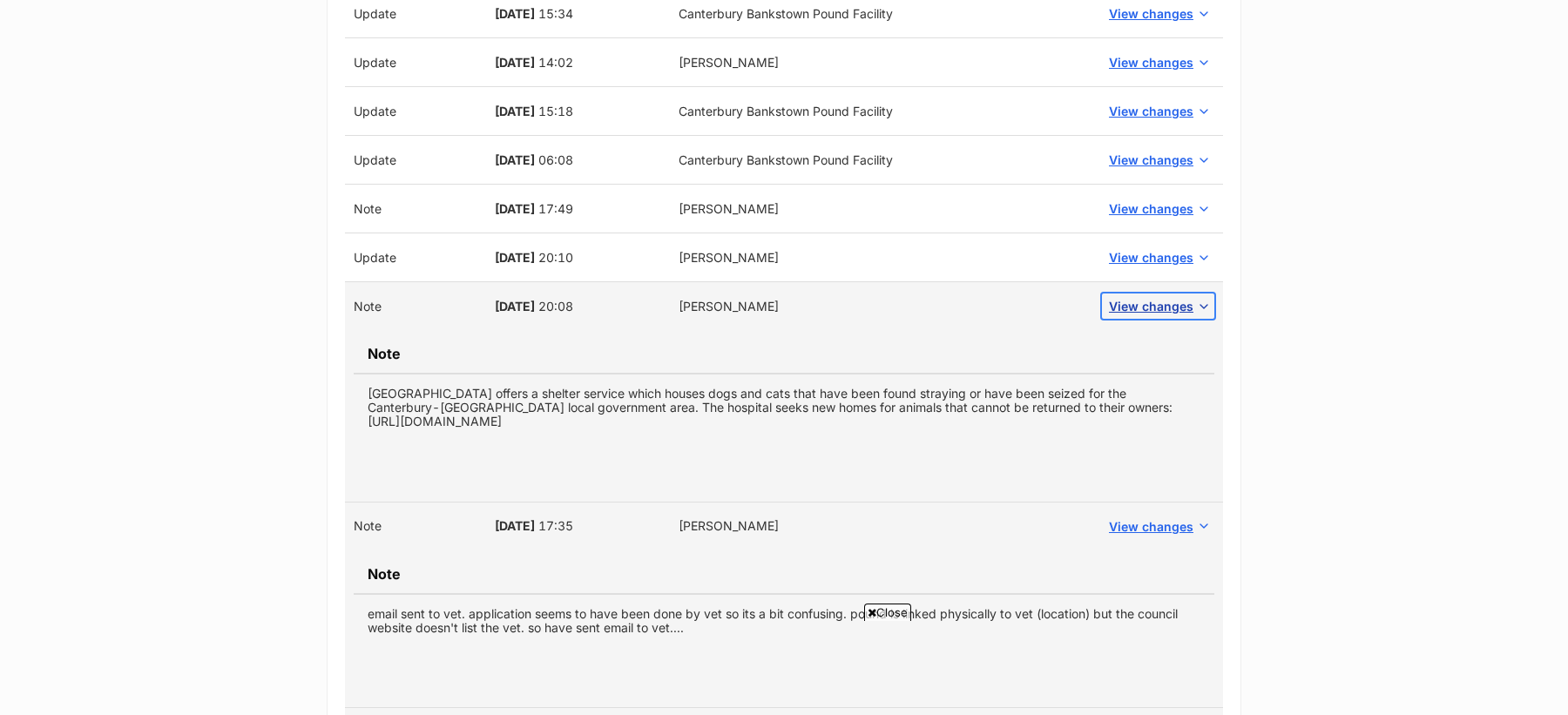
click at [1141, 297] on span "View changes" at bounding box center [1151, 306] width 85 height 18
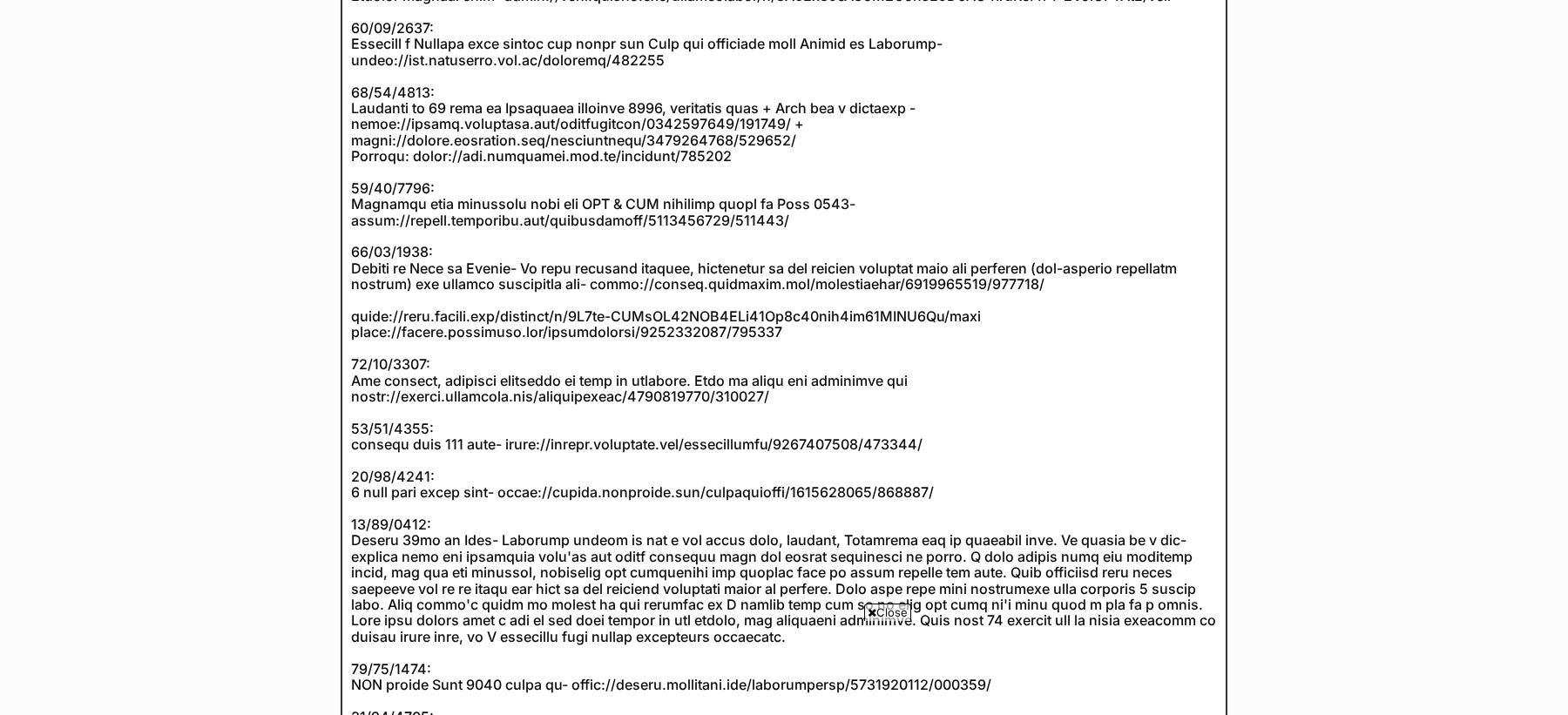
scroll to position [0, 0]
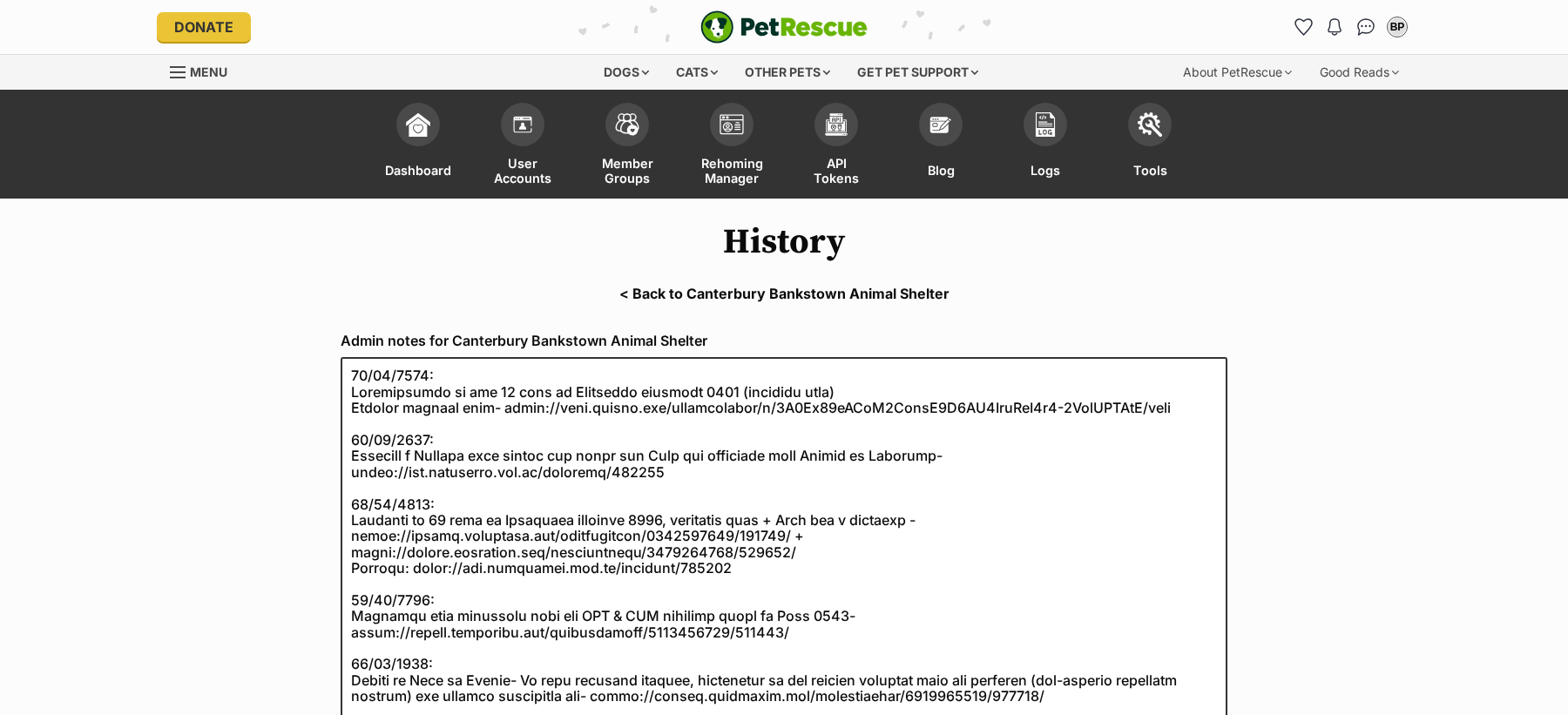
click at [847, 296] on link "< Back to Canterbury Bankstown Animal Shelter" at bounding box center [784, 294] width 1568 height 15
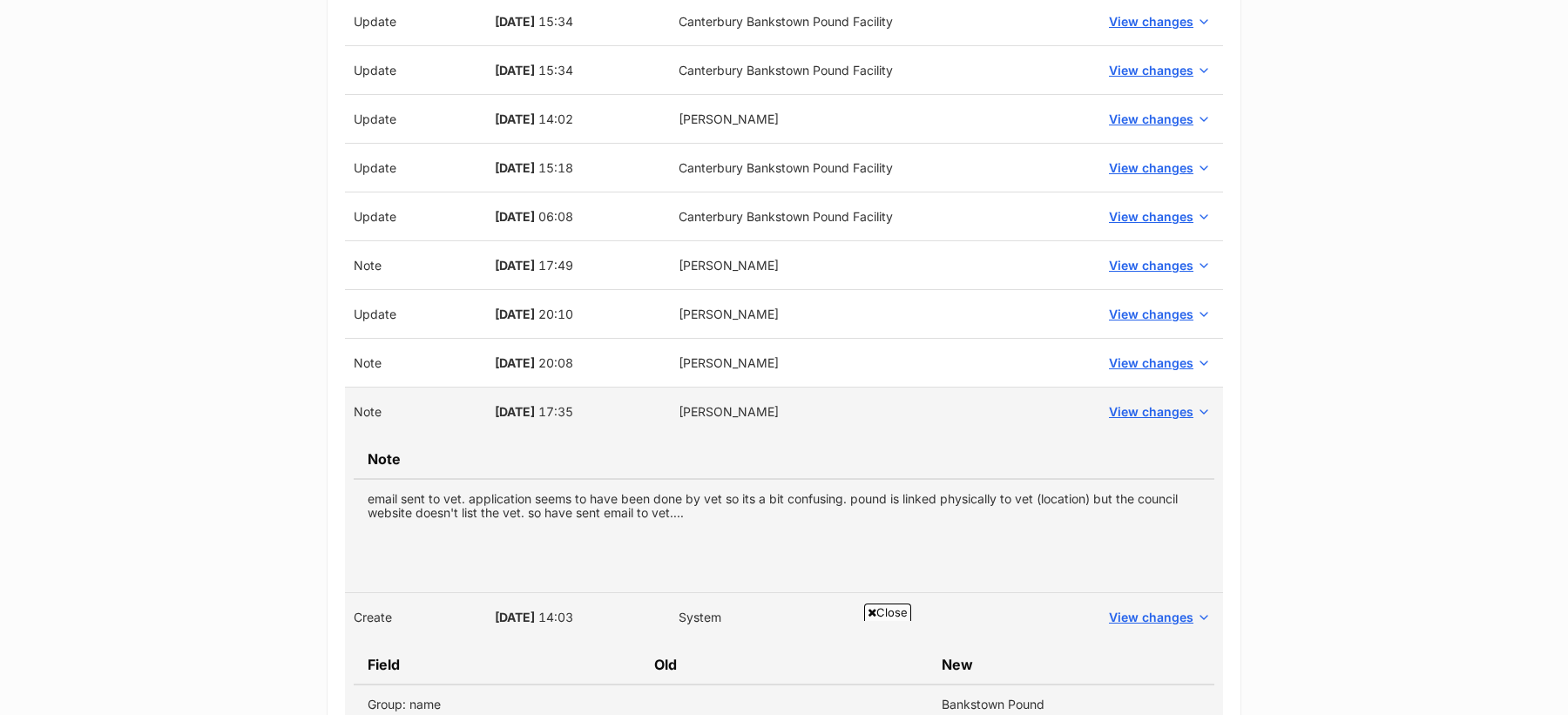
scroll to position [3479, 0]
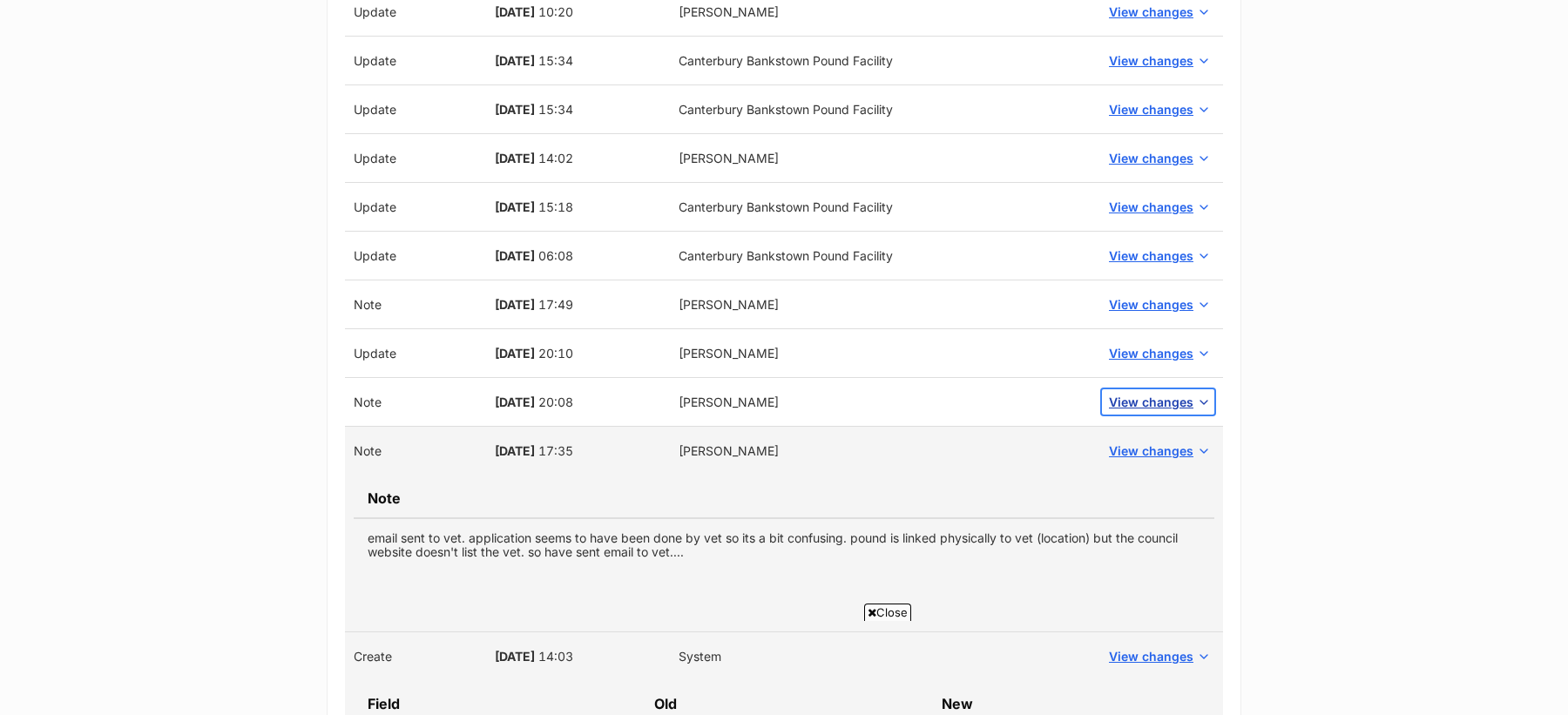
click at [1149, 394] on span "View changes" at bounding box center [1151, 401] width 85 height 18
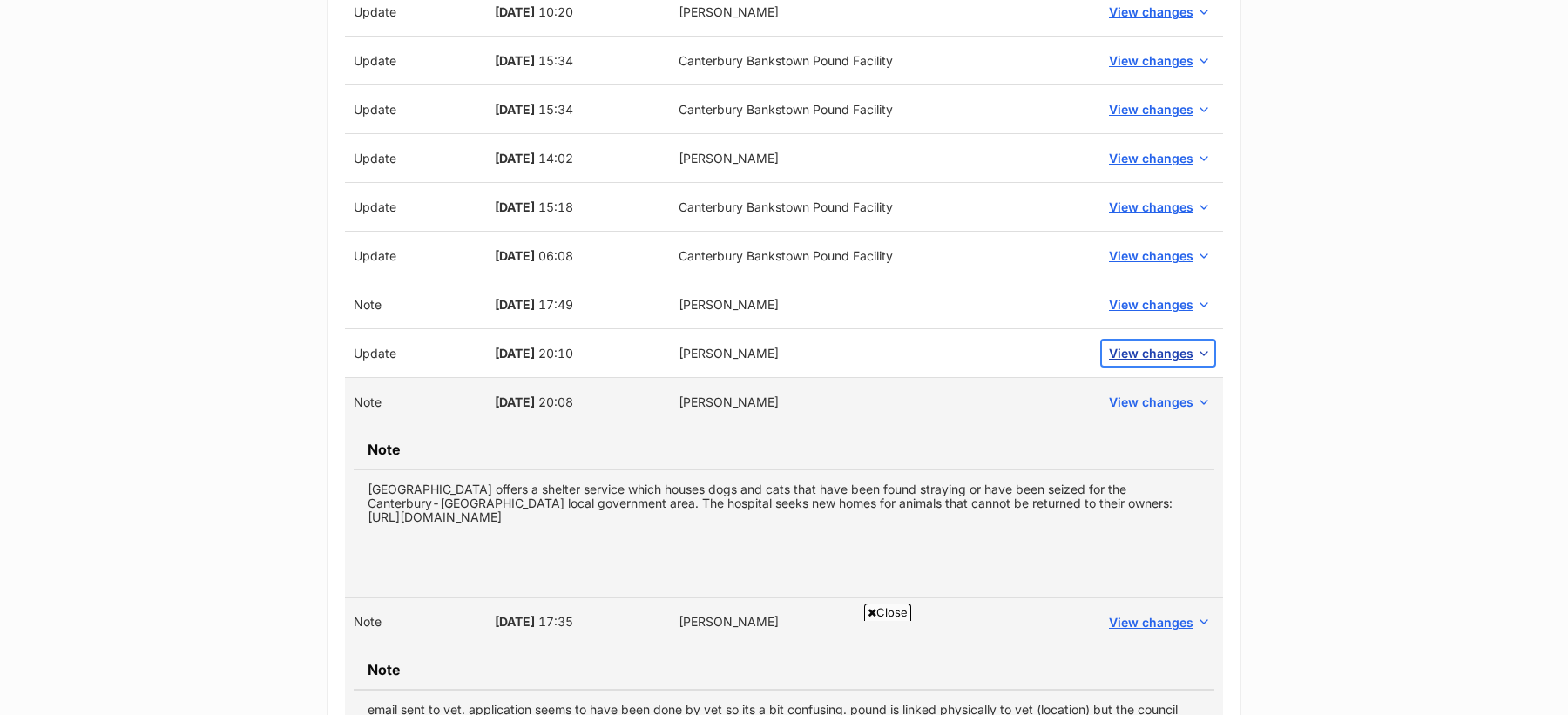
click at [1148, 344] on span "View changes" at bounding box center [1151, 353] width 85 height 18
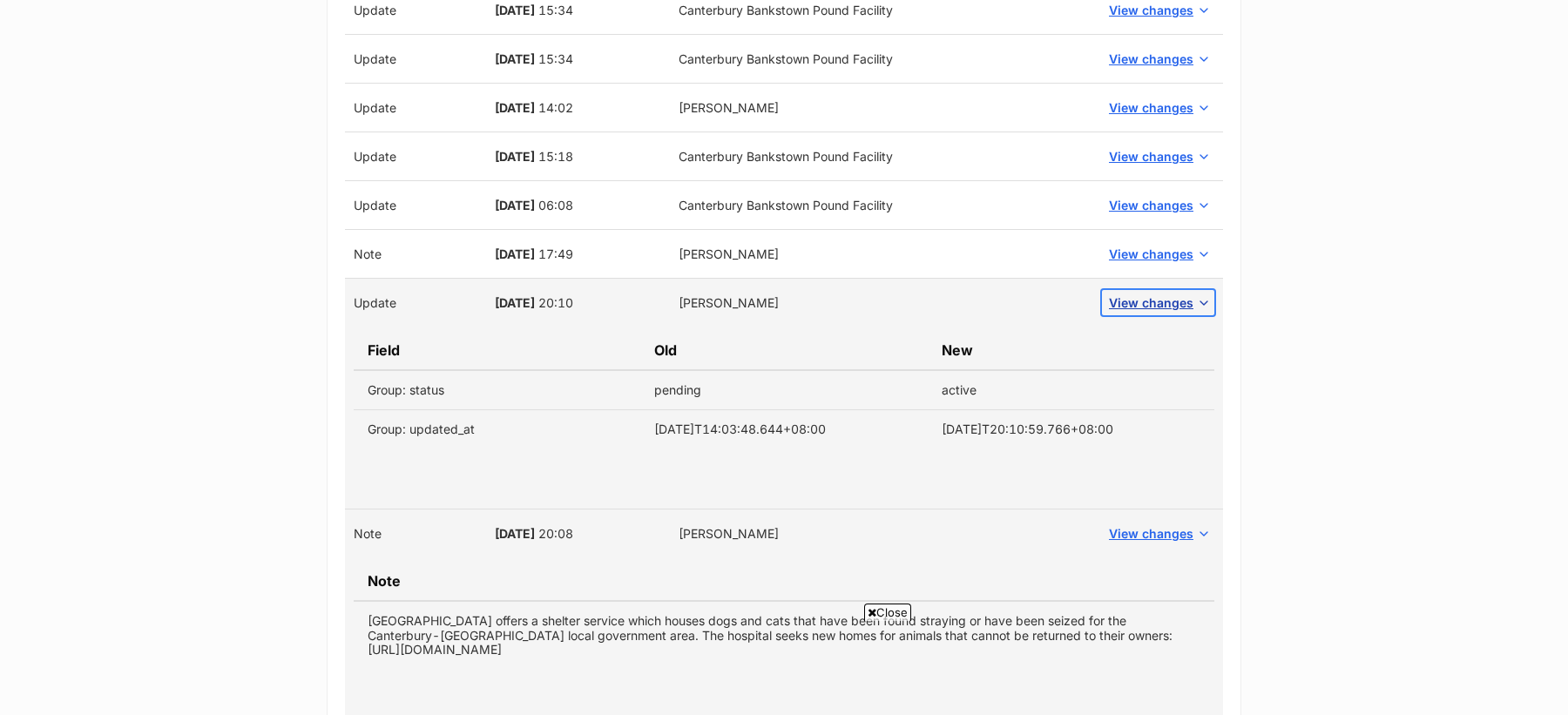
scroll to position [3531, 0]
click at [1154, 243] on span "View changes" at bounding box center [1151, 252] width 85 height 18
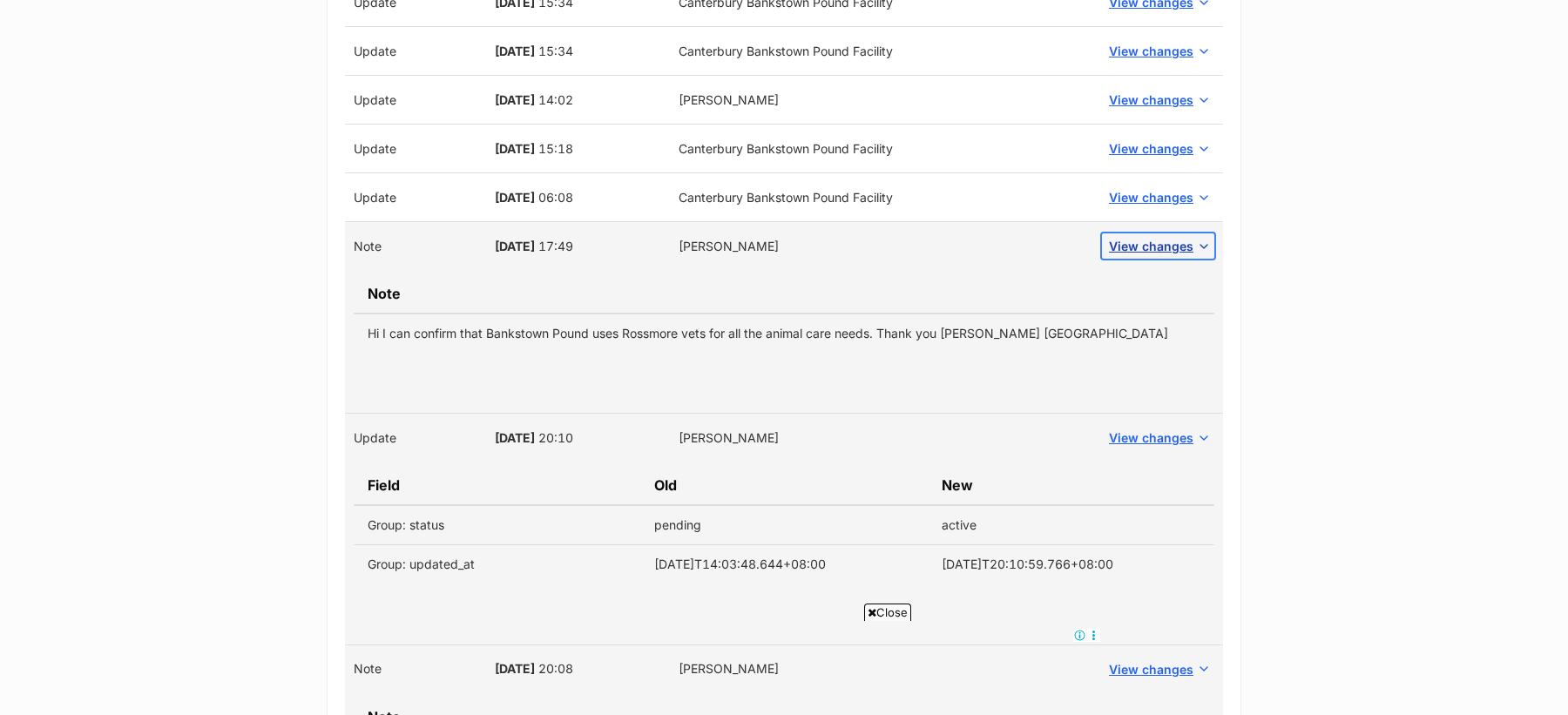
scroll to position [3516, 0]
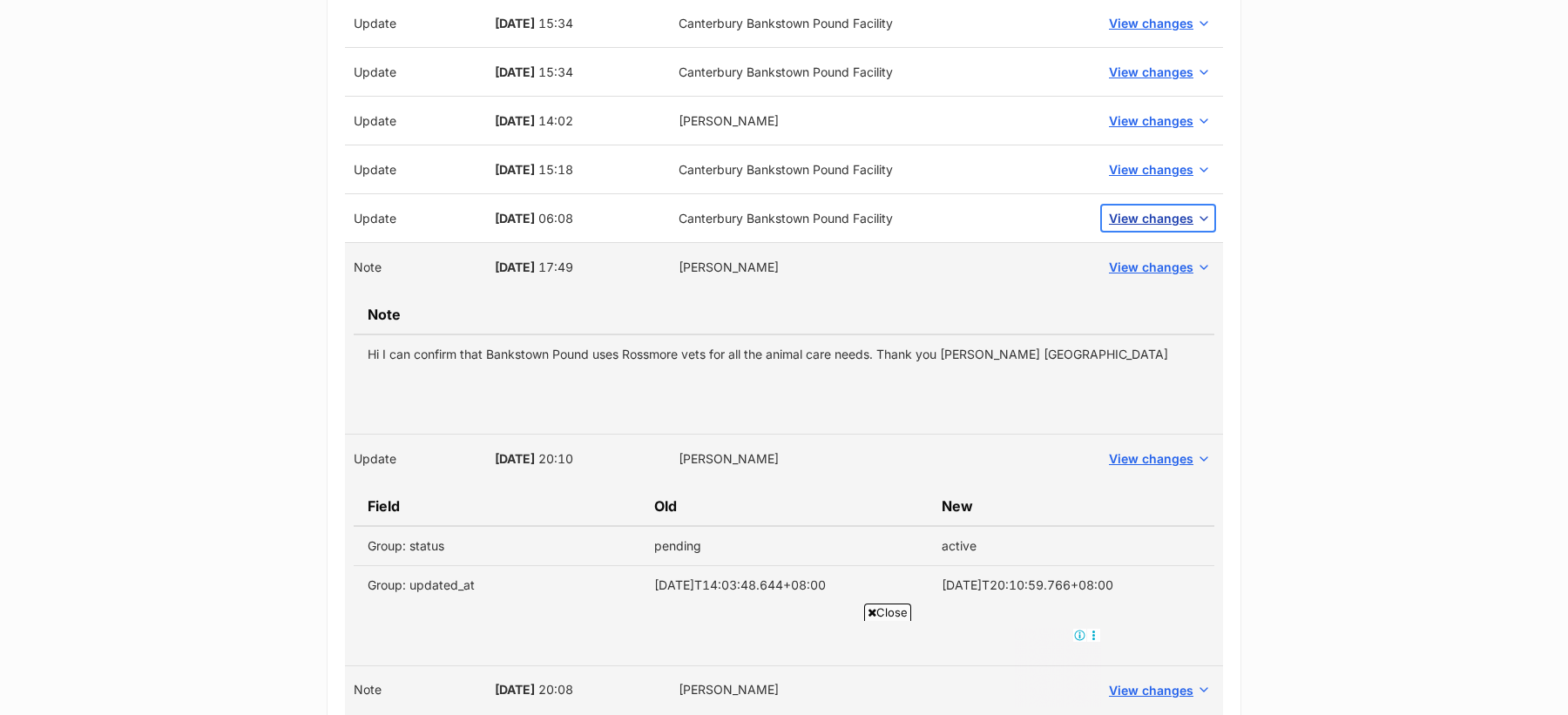
click at [1145, 209] on span "View changes" at bounding box center [1151, 217] width 85 height 18
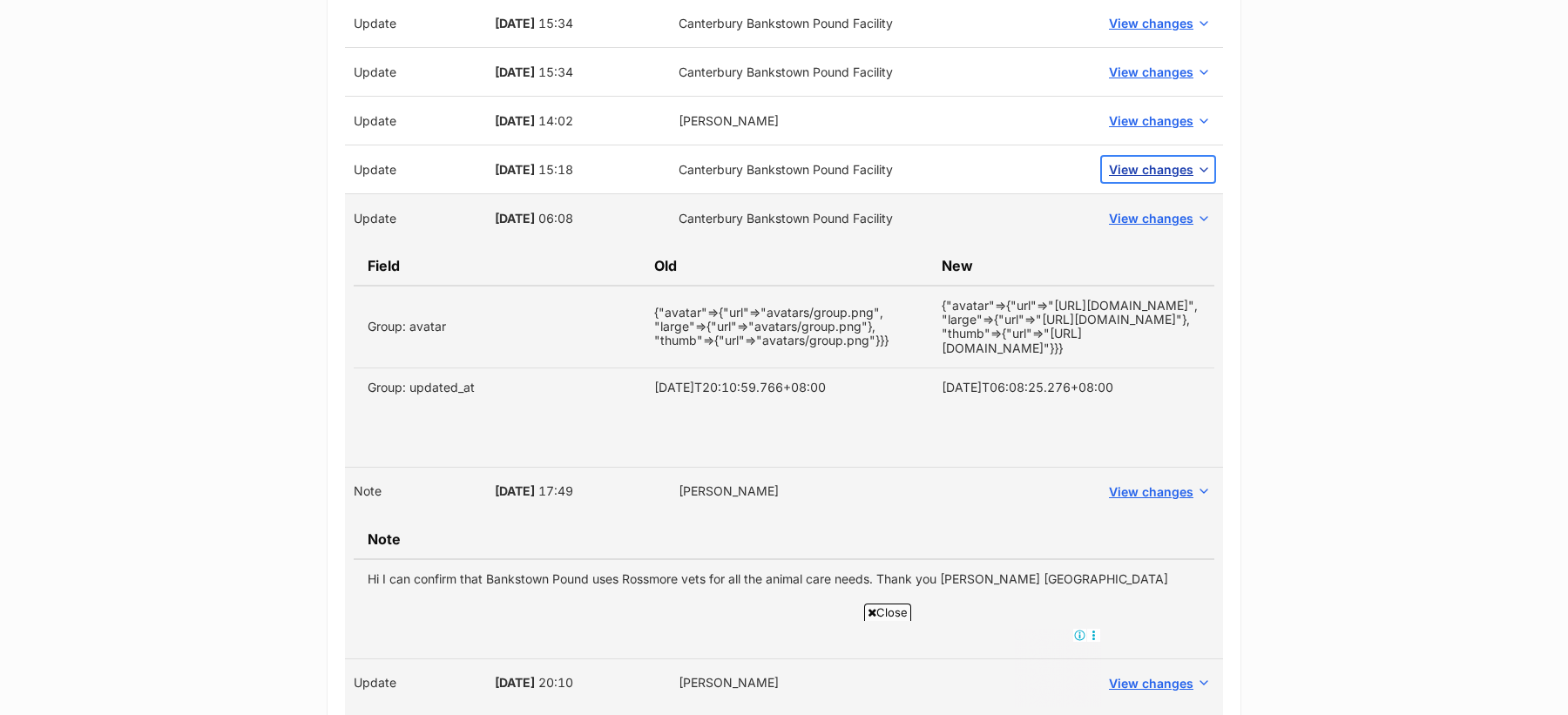
click at [1130, 156] on button "View changes" at bounding box center [1158, 169] width 112 height 26
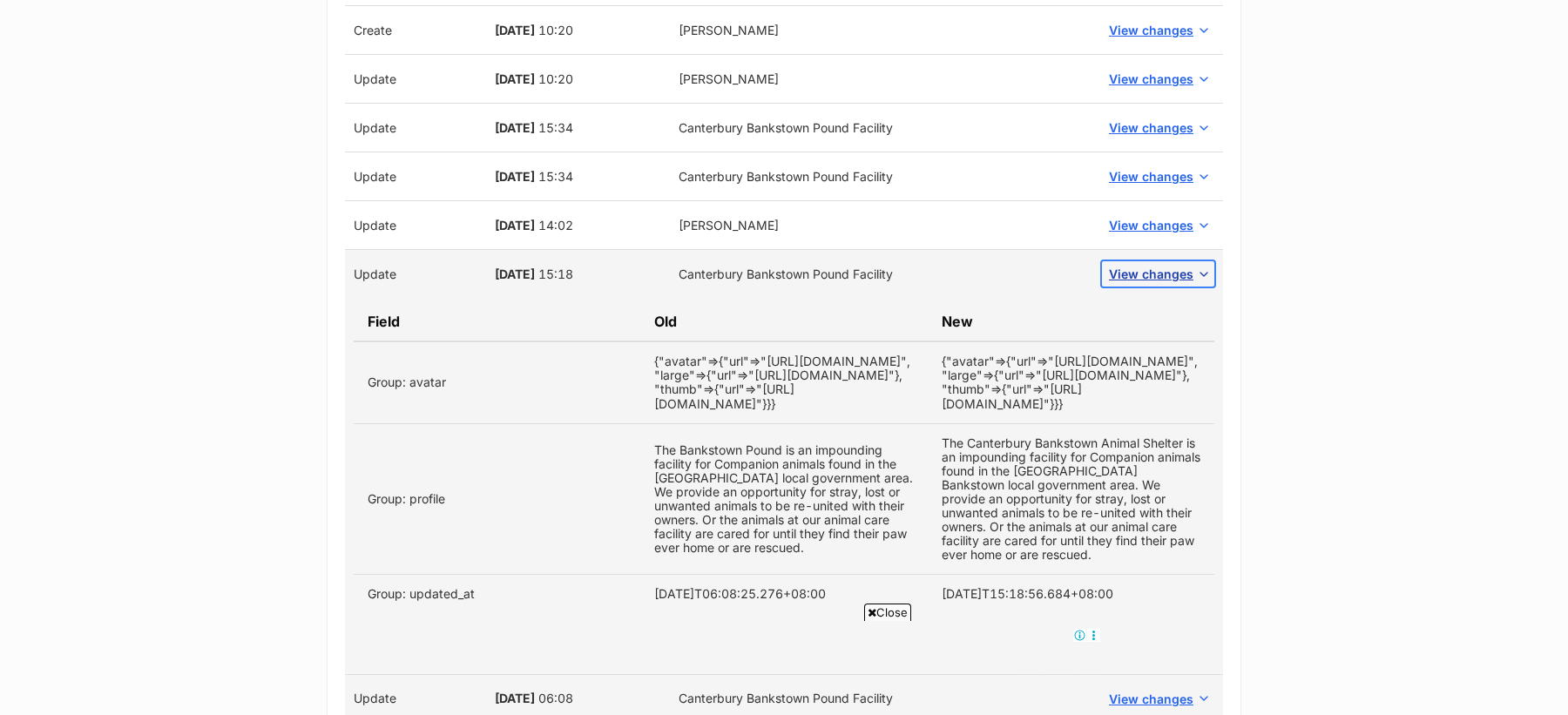
scroll to position [3383, 0]
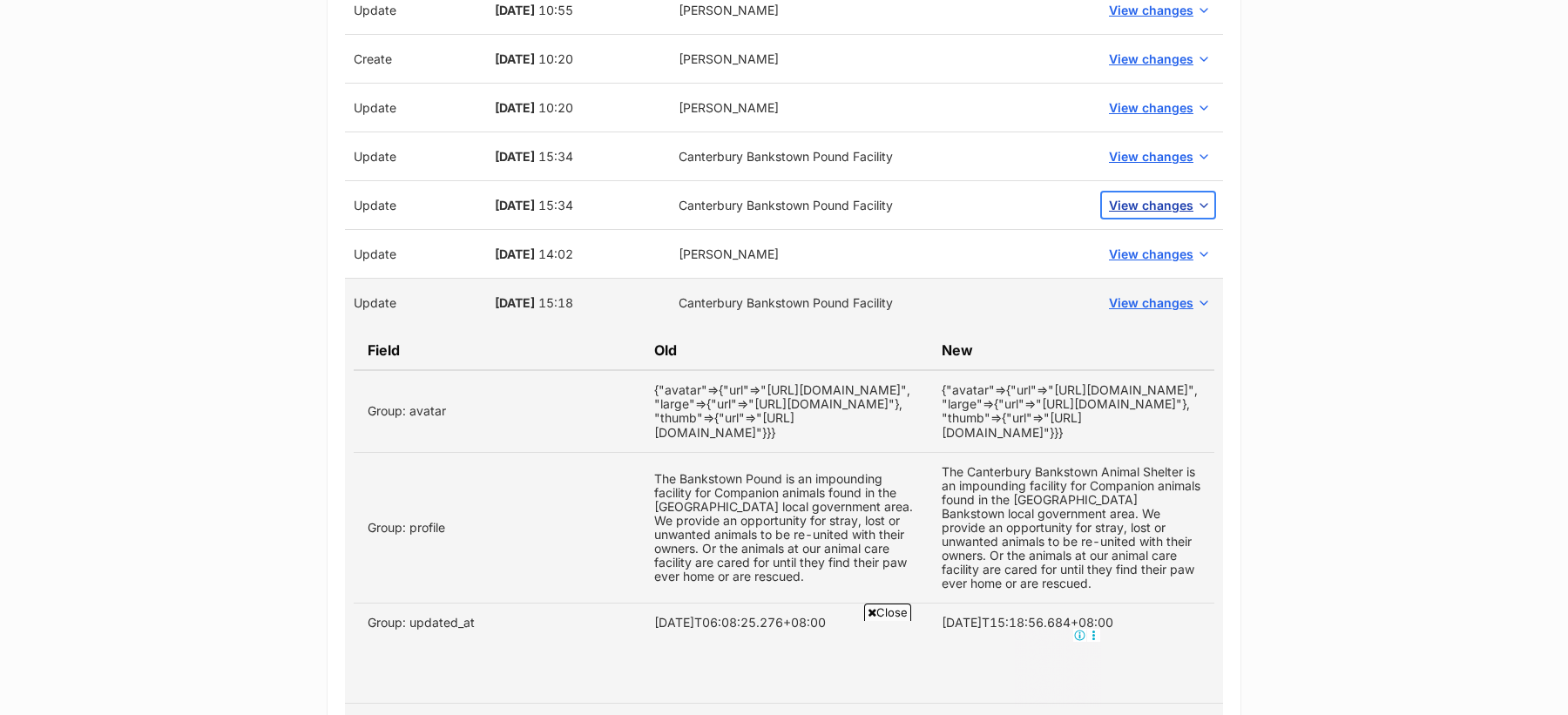
click at [1137, 196] on span "View changes" at bounding box center [1151, 205] width 85 height 18
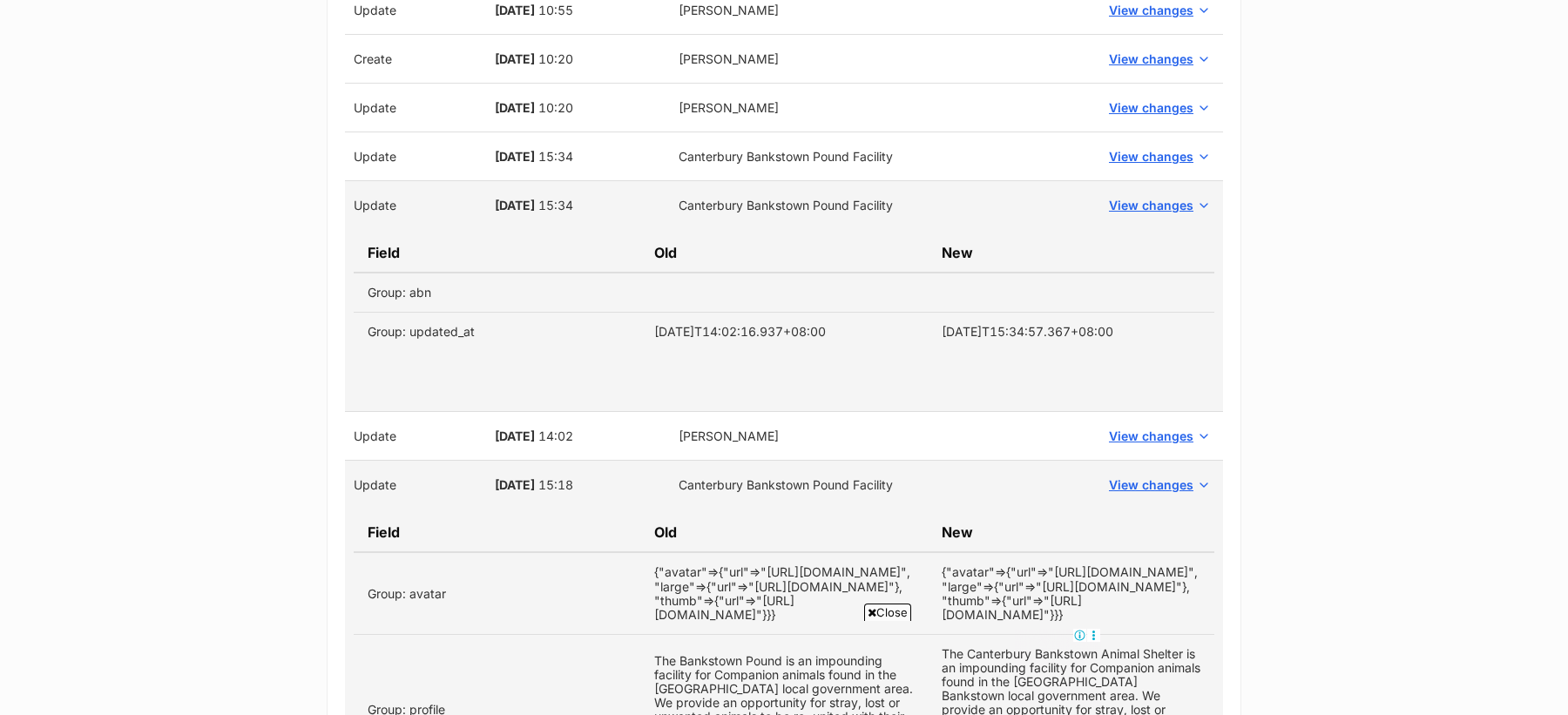
click at [1145, 412] on td "View changes" at bounding box center [1158, 436] width 130 height 49
click at [1144, 427] on span "View changes" at bounding box center [1151, 436] width 85 height 18
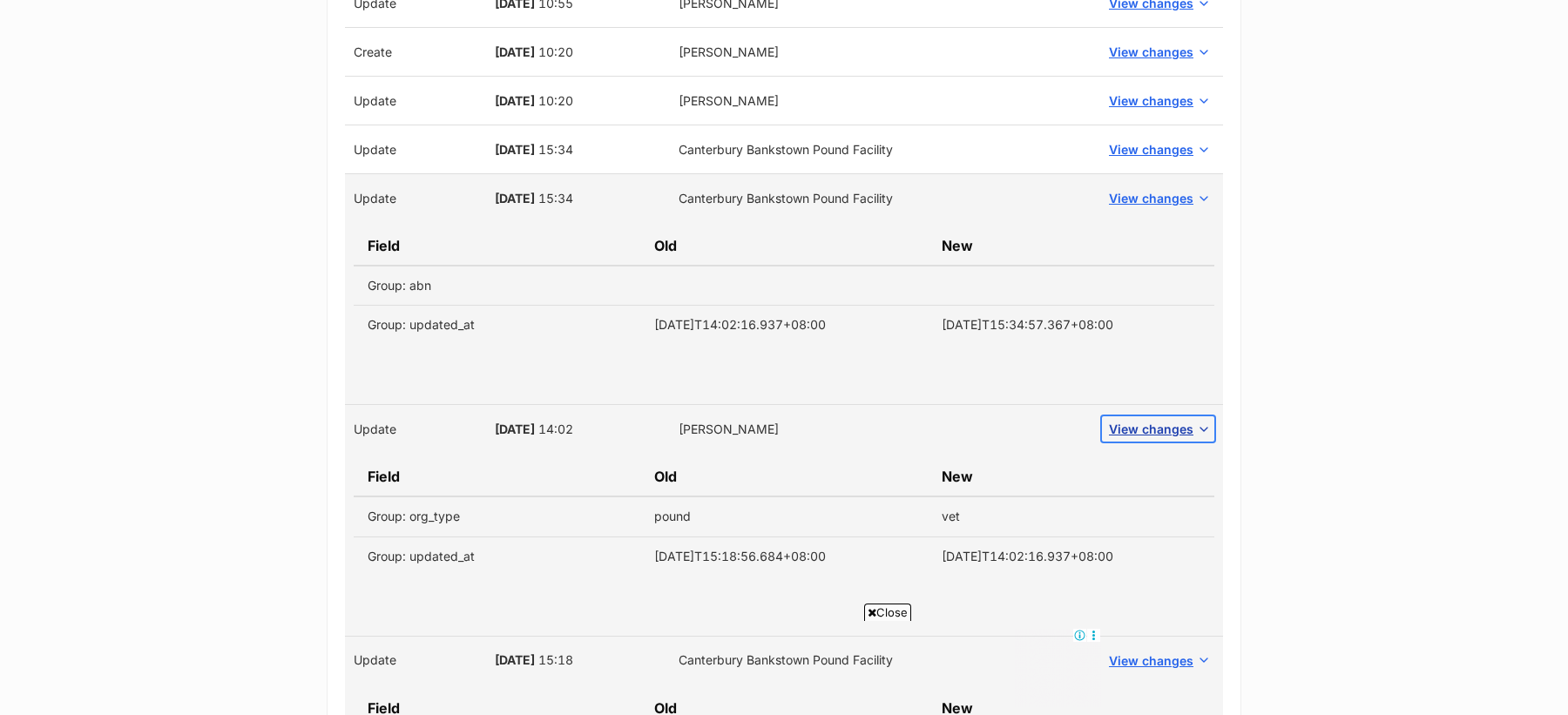
scroll to position [3380, 0]
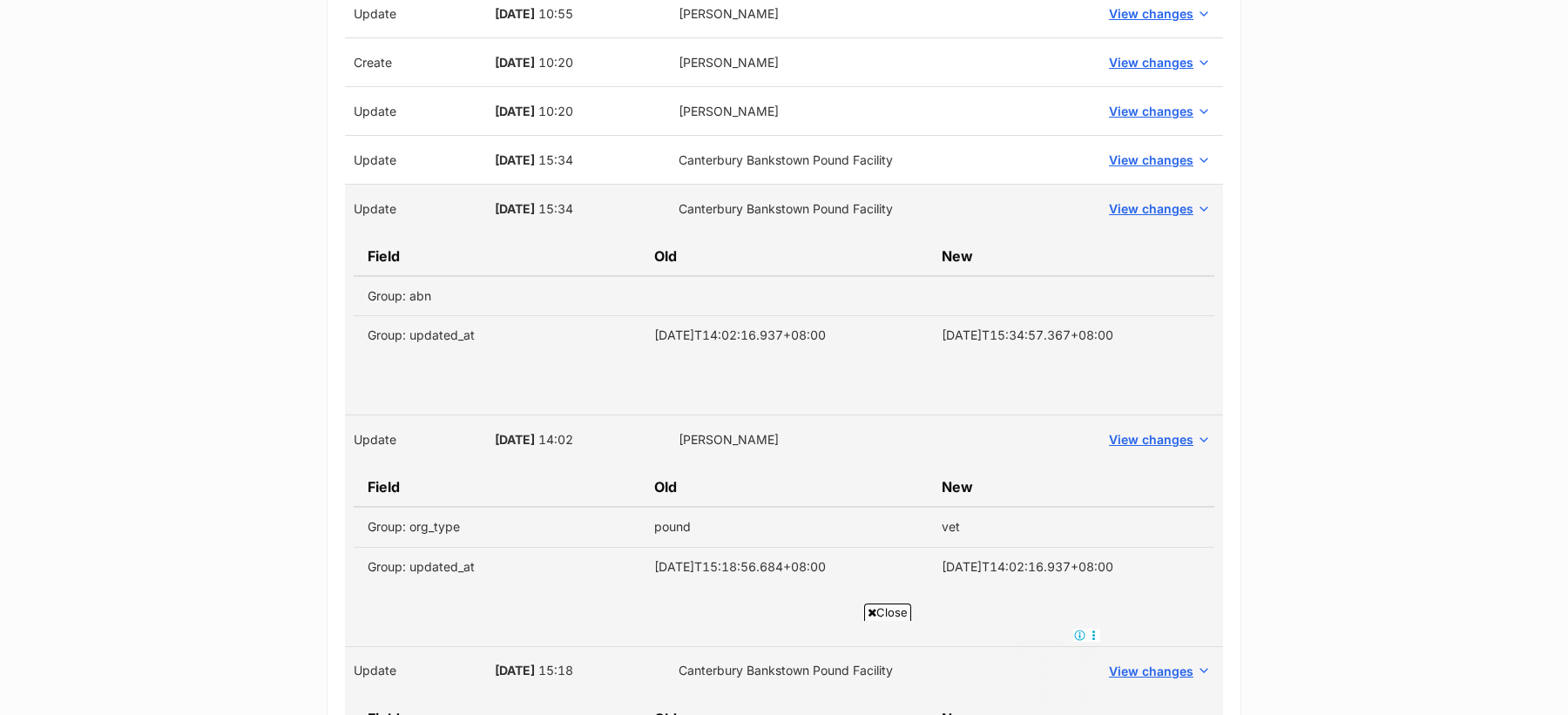
click at [500, 432] on span "05 Sep, 2018" at bounding box center [515, 439] width 40 height 15
click at [535, 432] on span "05 Sep, 2018" at bounding box center [515, 439] width 40 height 15
copy span "05 Sep, 2018"
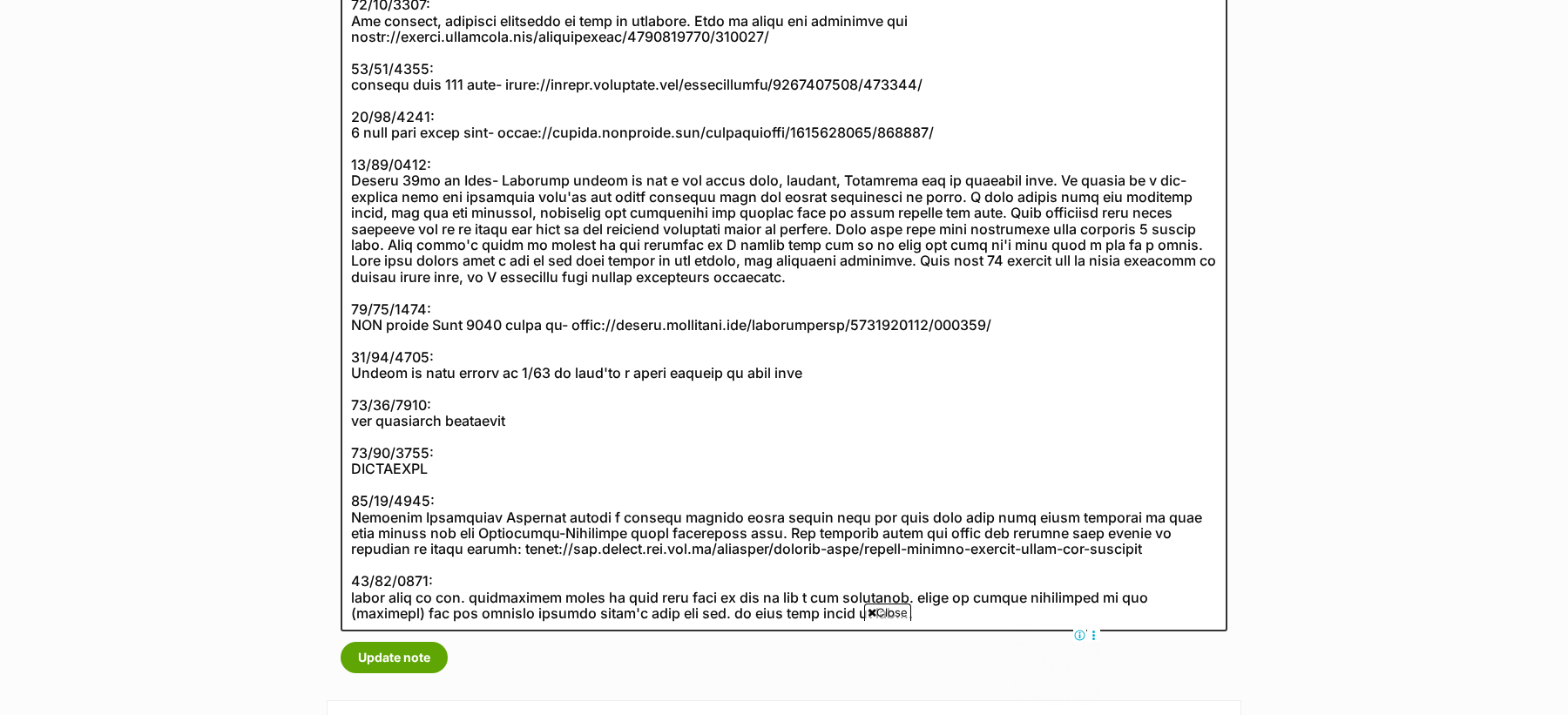
scroll to position [766, 0]
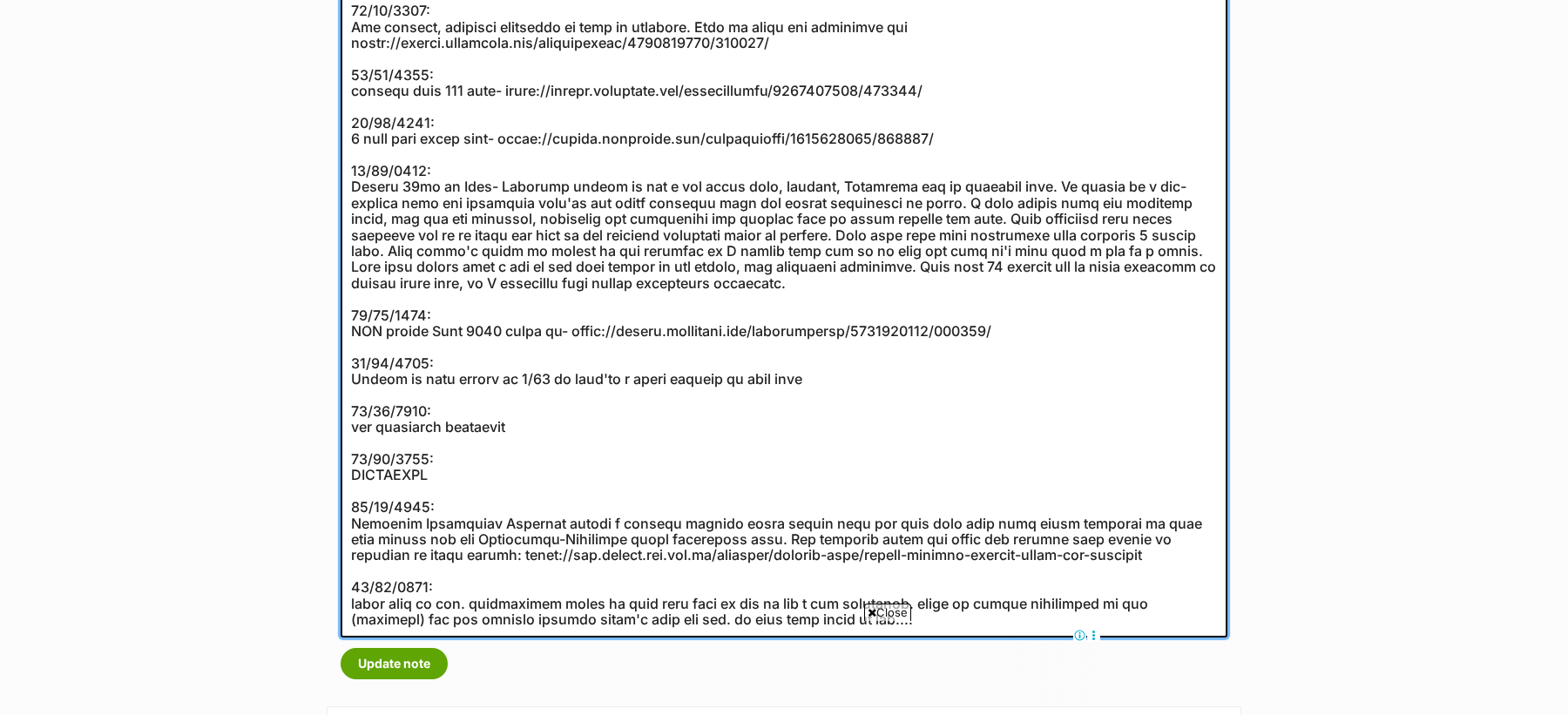
click at [486, 399] on textarea at bounding box center [784, 114] width 886 height 1047
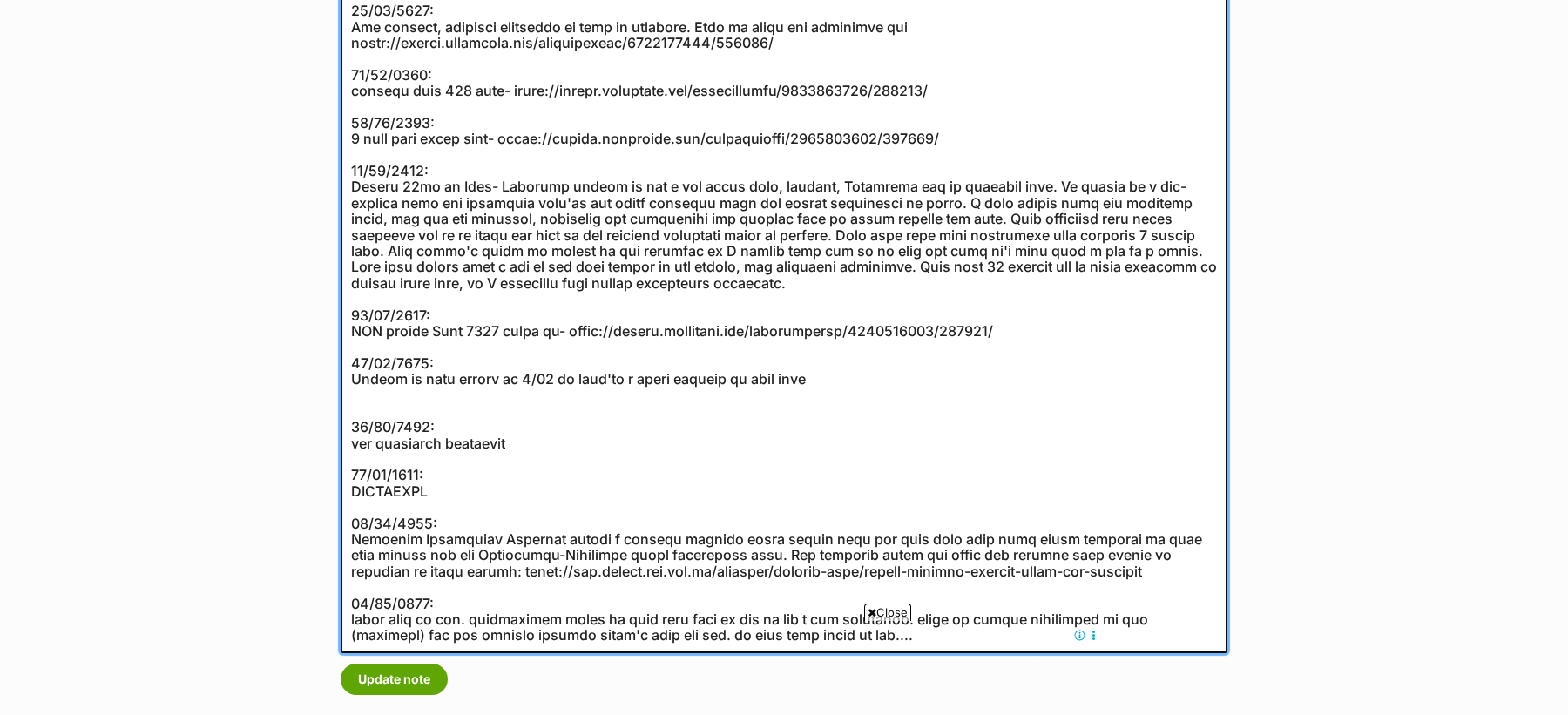
paste textarea "05 Sep, 2018"
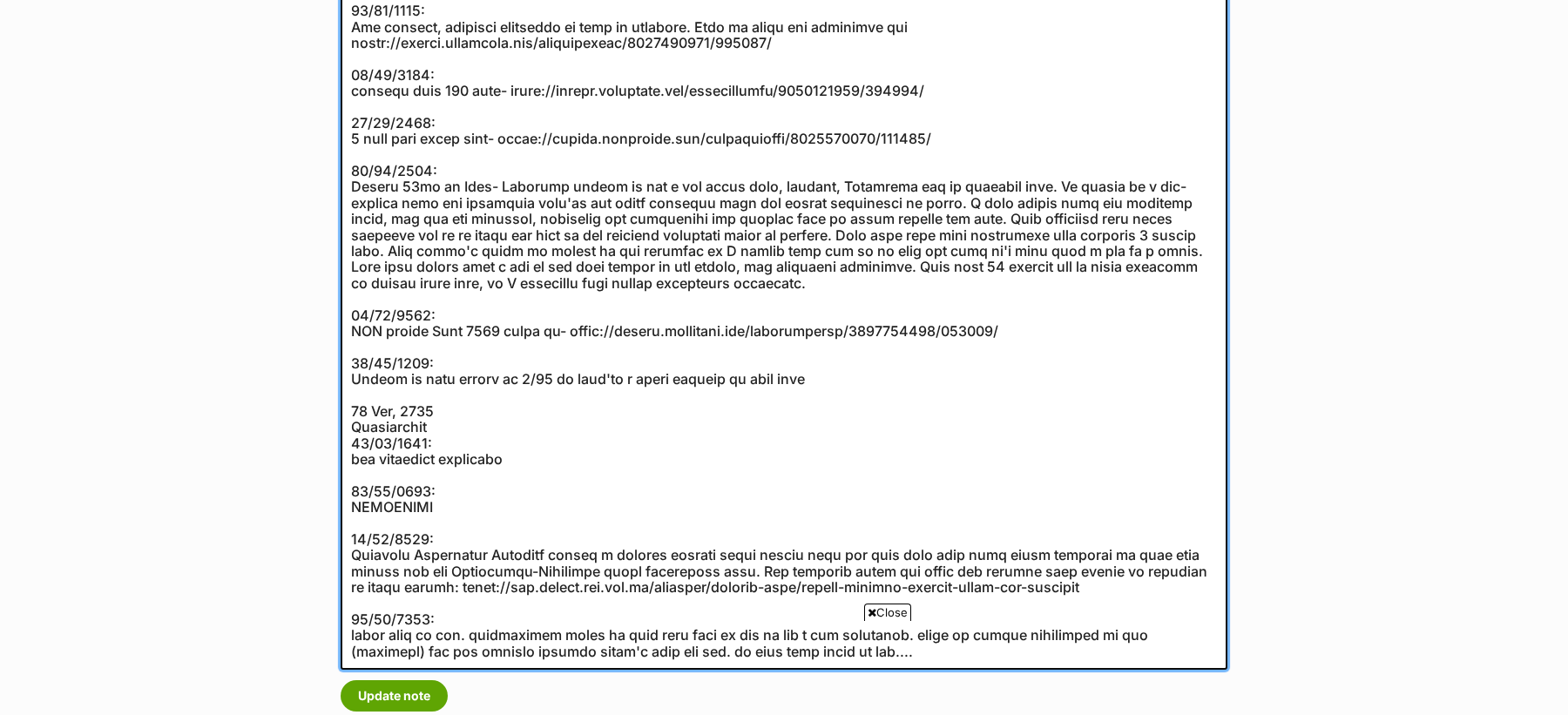
scroll to position [0, 0]
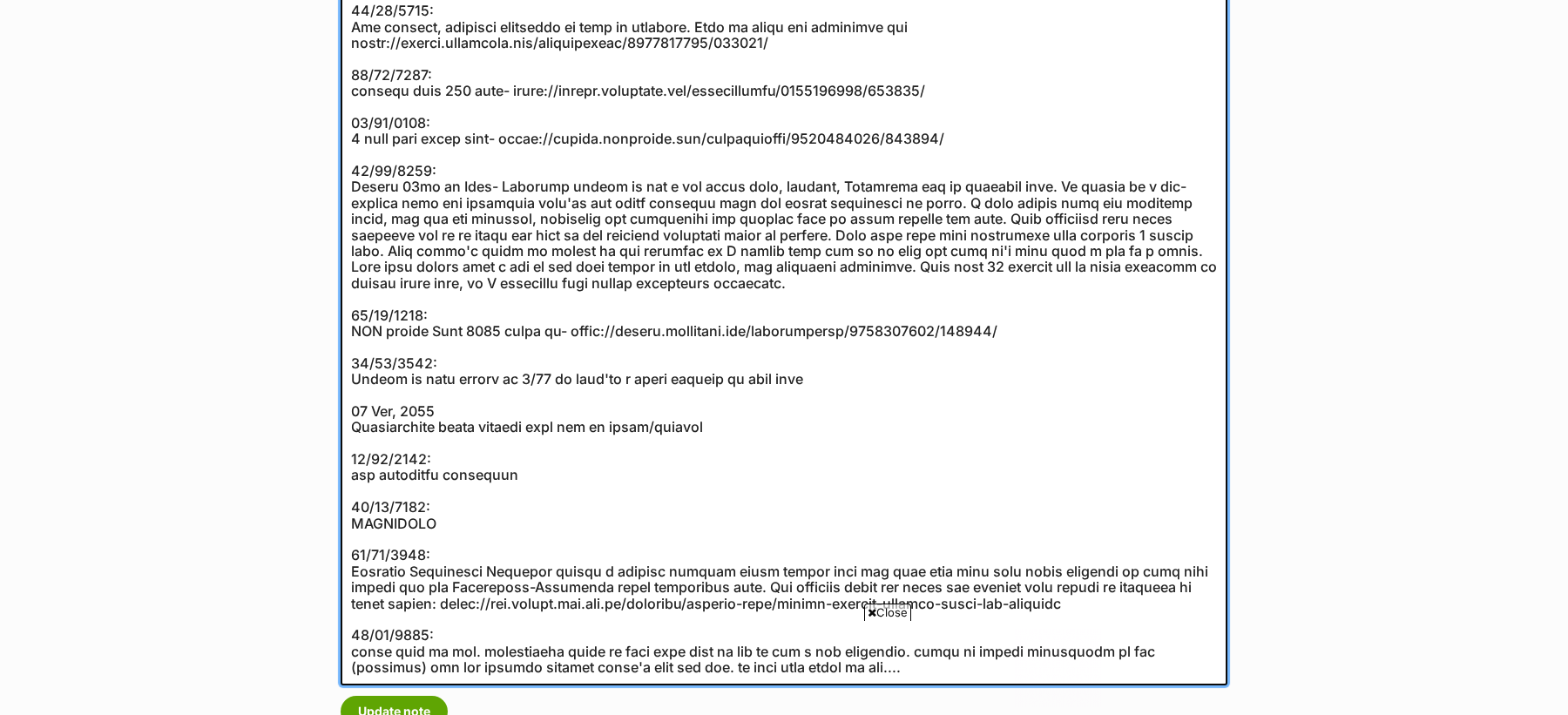
click at [458, 424] on textarea at bounding box center [784, 138] width 886 height 1094
click at [406, 413] on textarea at bounding box center [784, 138] width 886 height 1094
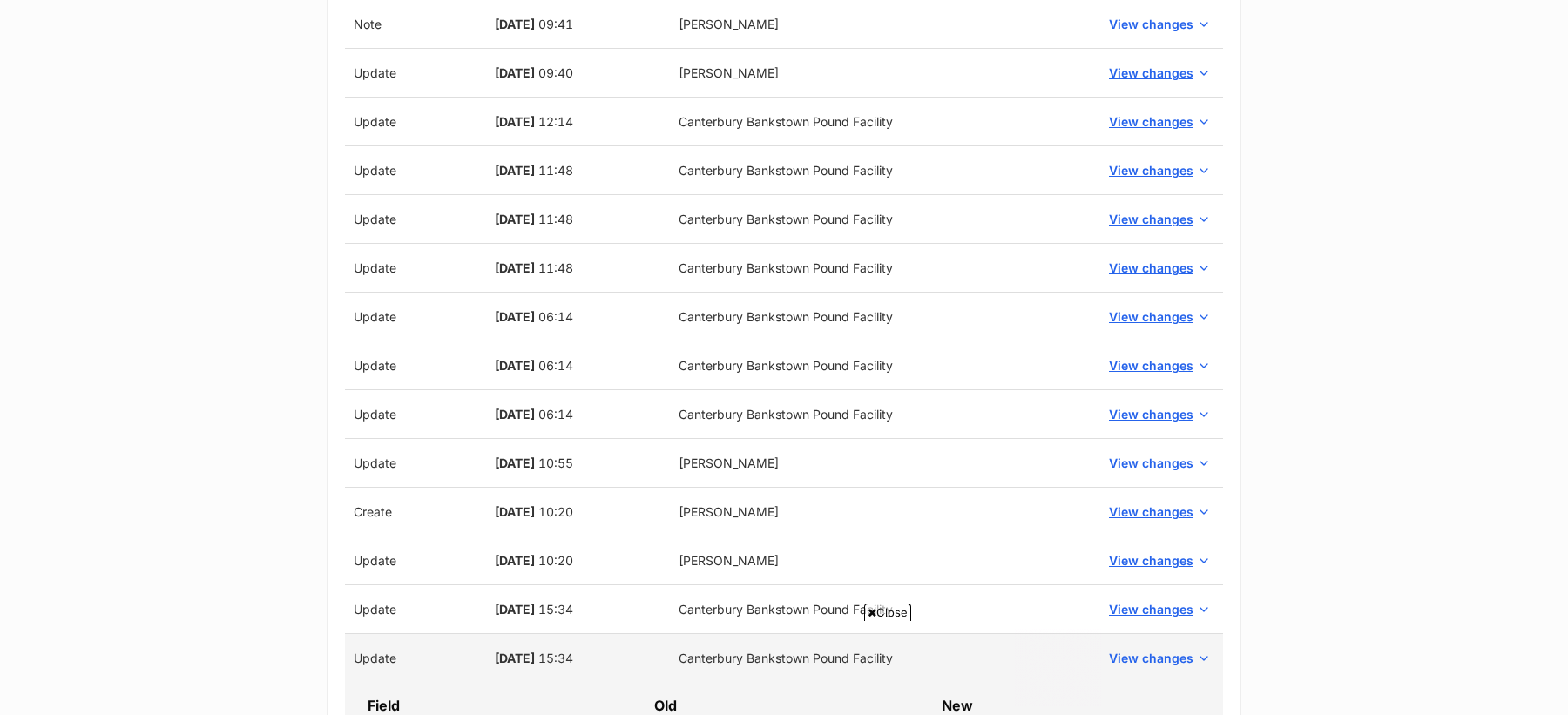
scroll to position [3009, 0]
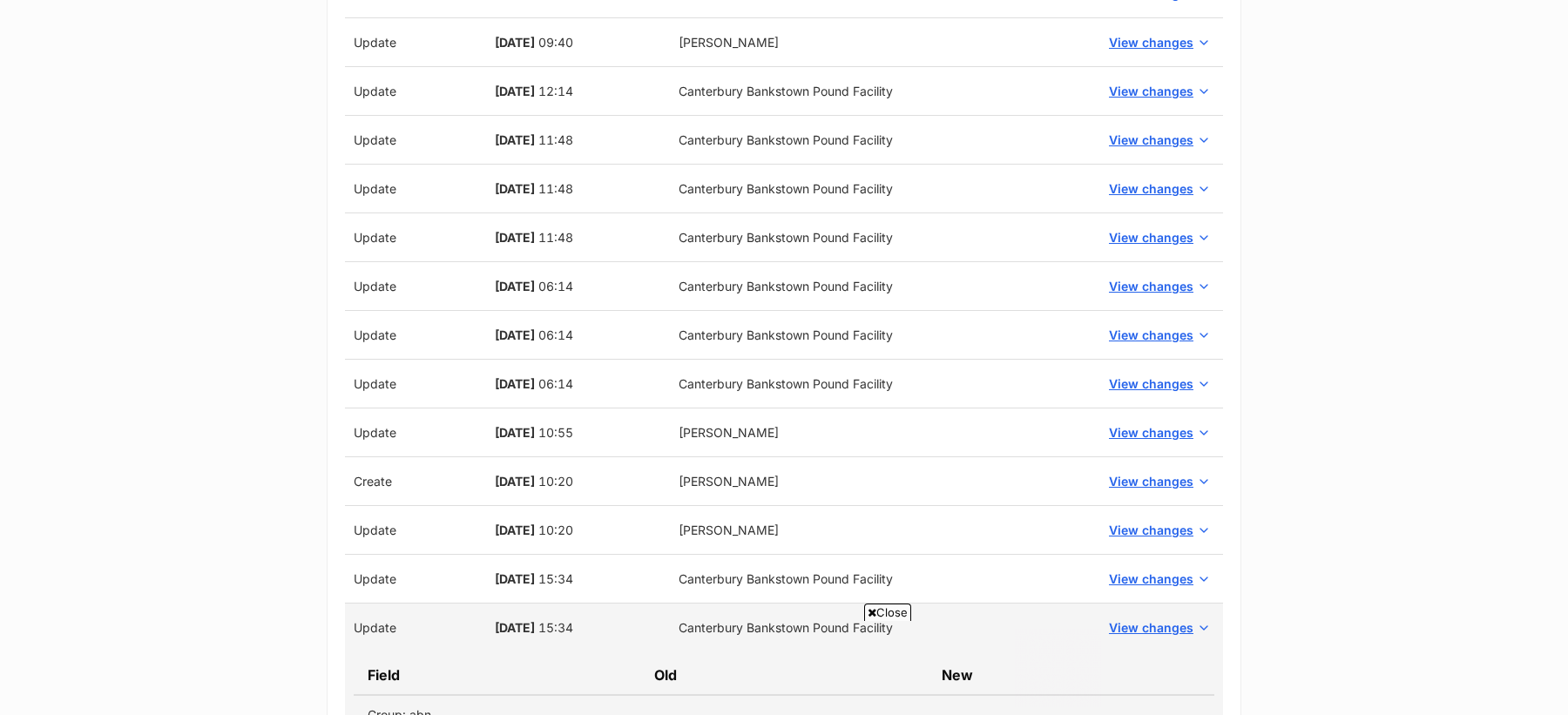
click at [886, 610] on span "Close" at bounding box center [887, 612] width 47 height 17
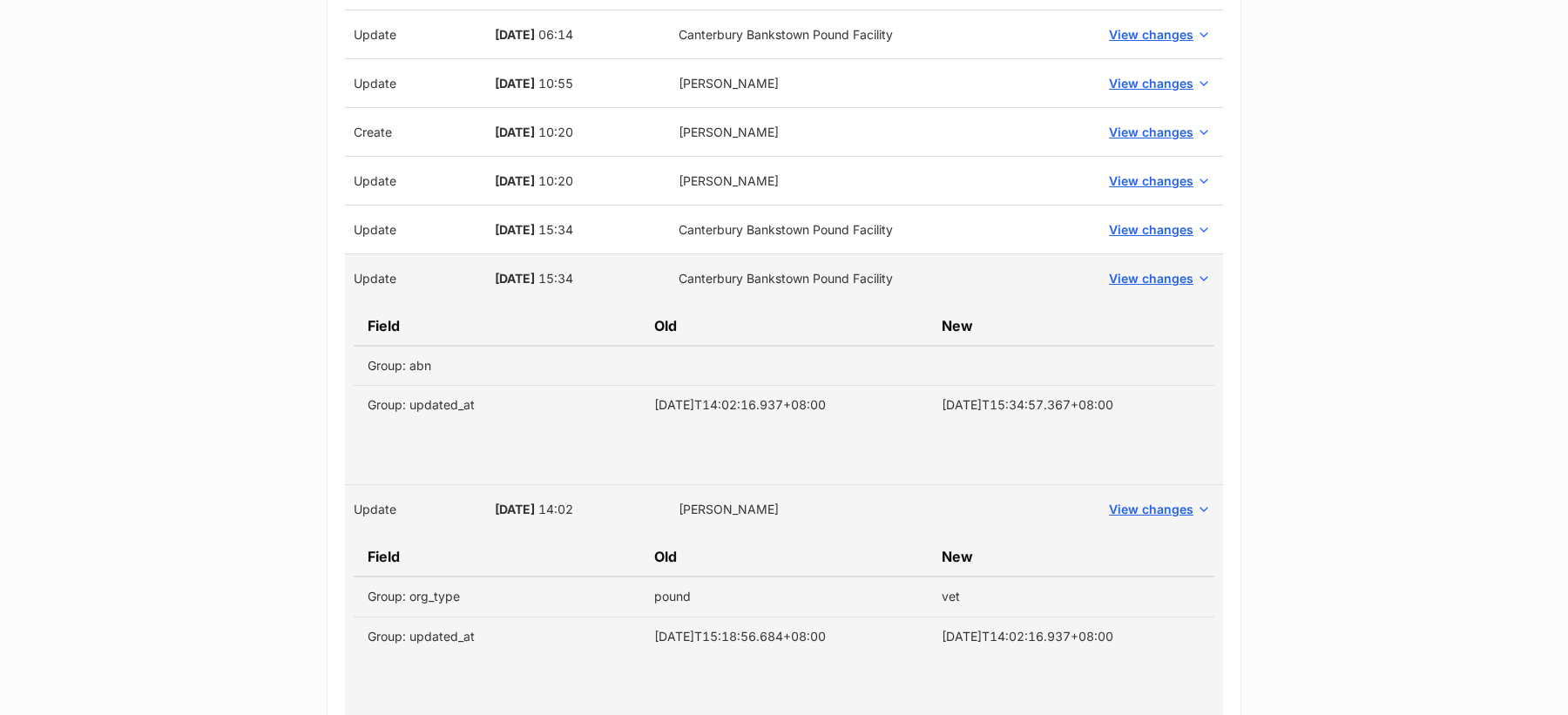
scroll to position [3359, 0]
click at [1145, 219] on span "View changes" at bounding box center [1151, 228] width 85 height 18
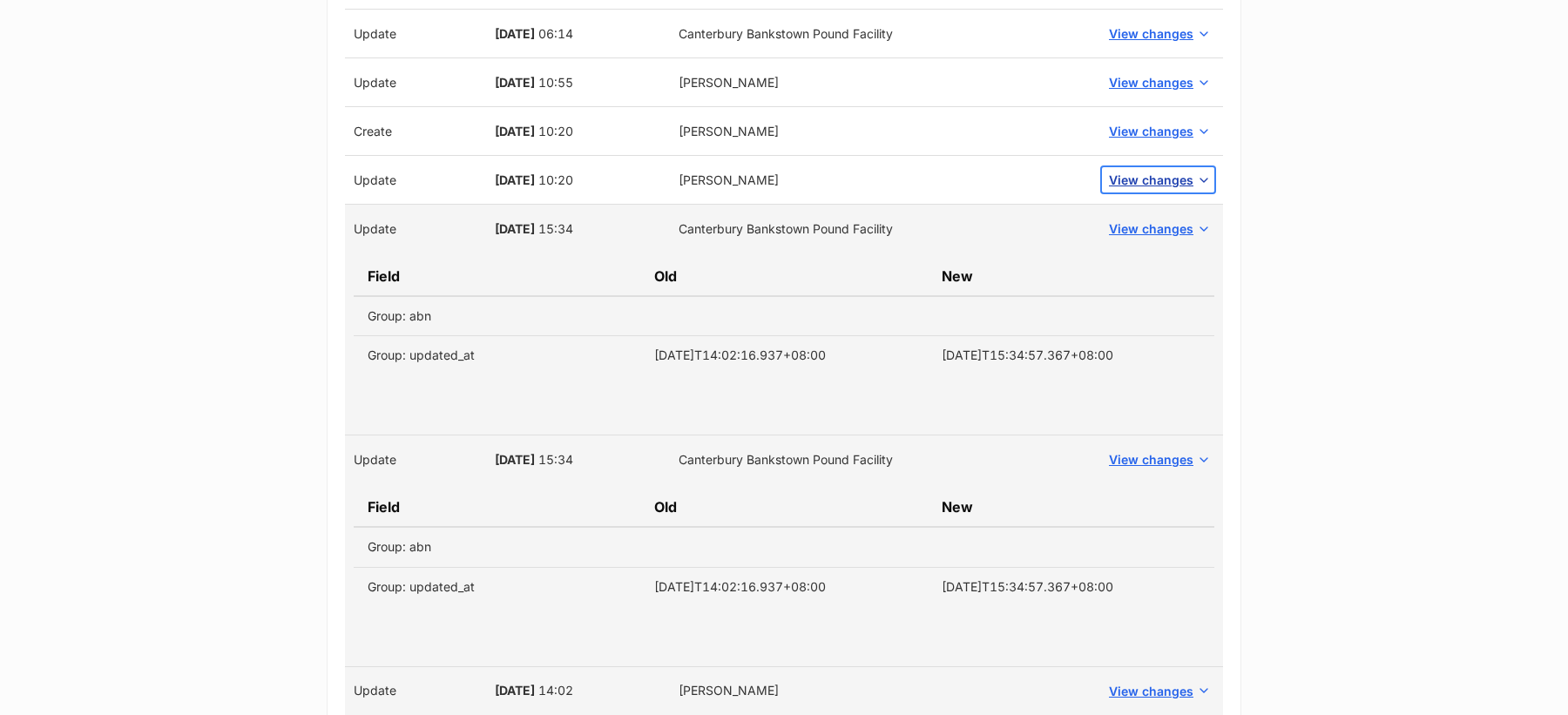
click at [1150, 171] on span "View changes" at bounding box center [1151, 179] width 85 height 18
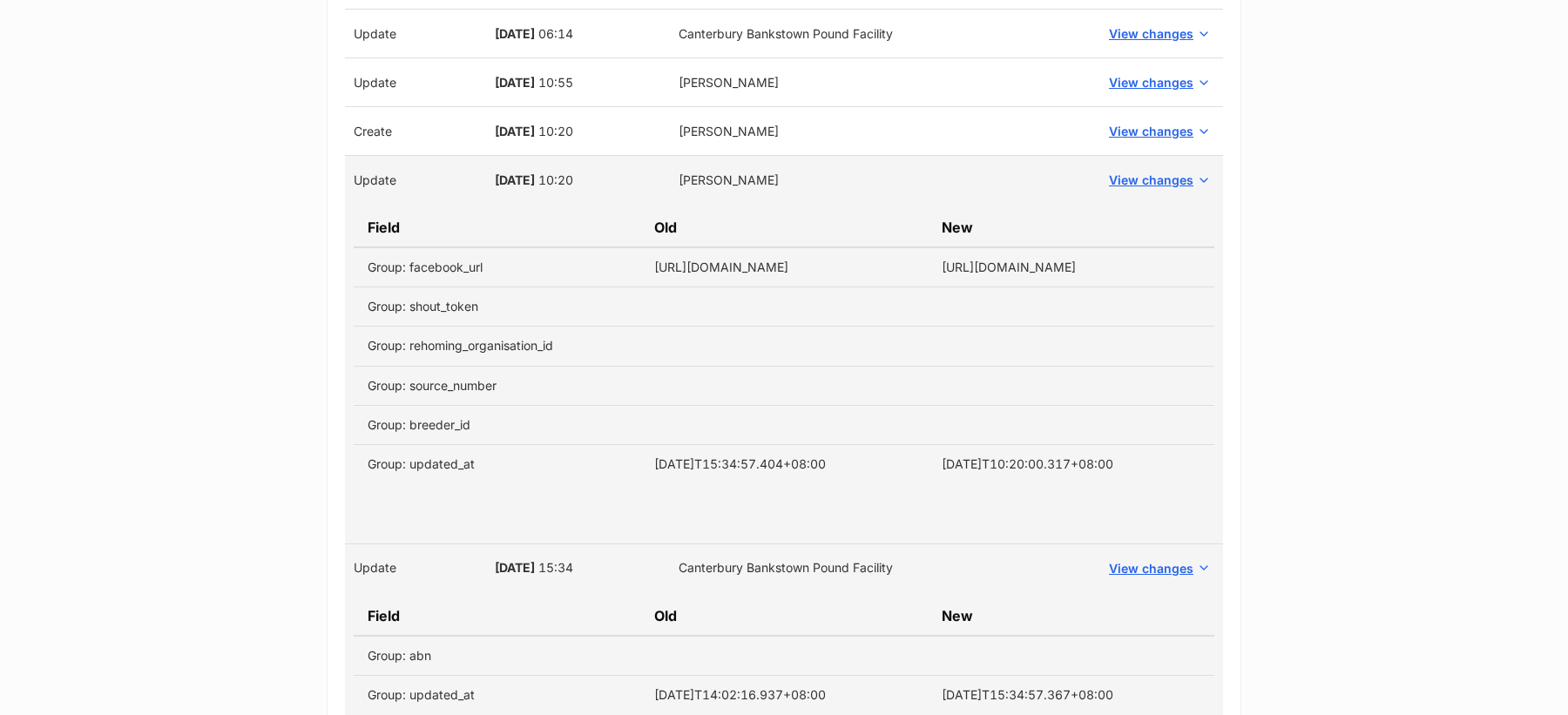
click at [1147, 130] on td "View changes" at bounding box center [1158, 131] width 130 height 49
click at [1146, 122] on span "View changes" at bounding box center [1151, 131] width 85 height 18
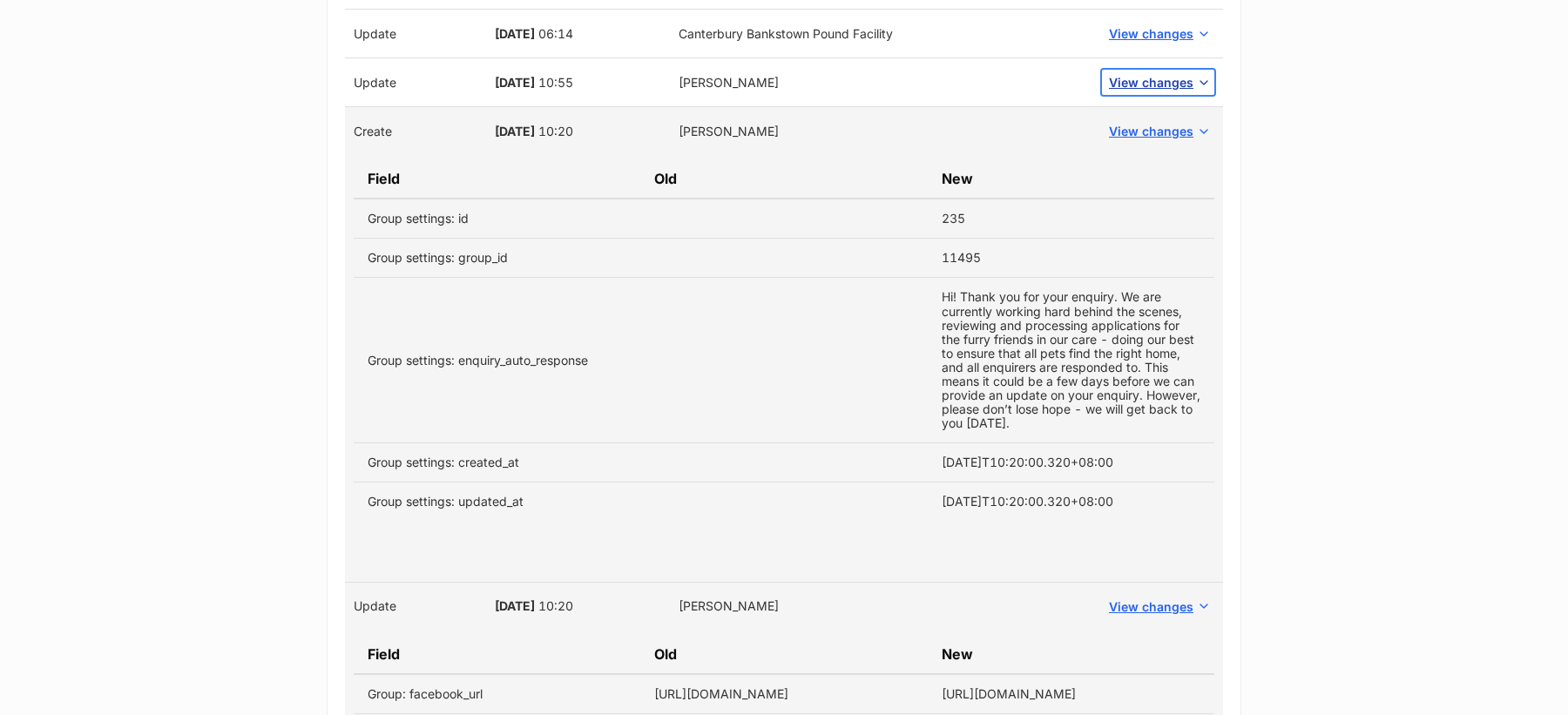
click at [1140, 73] on span "View changes" at bounding box center [1151, 82] width 85 height 18
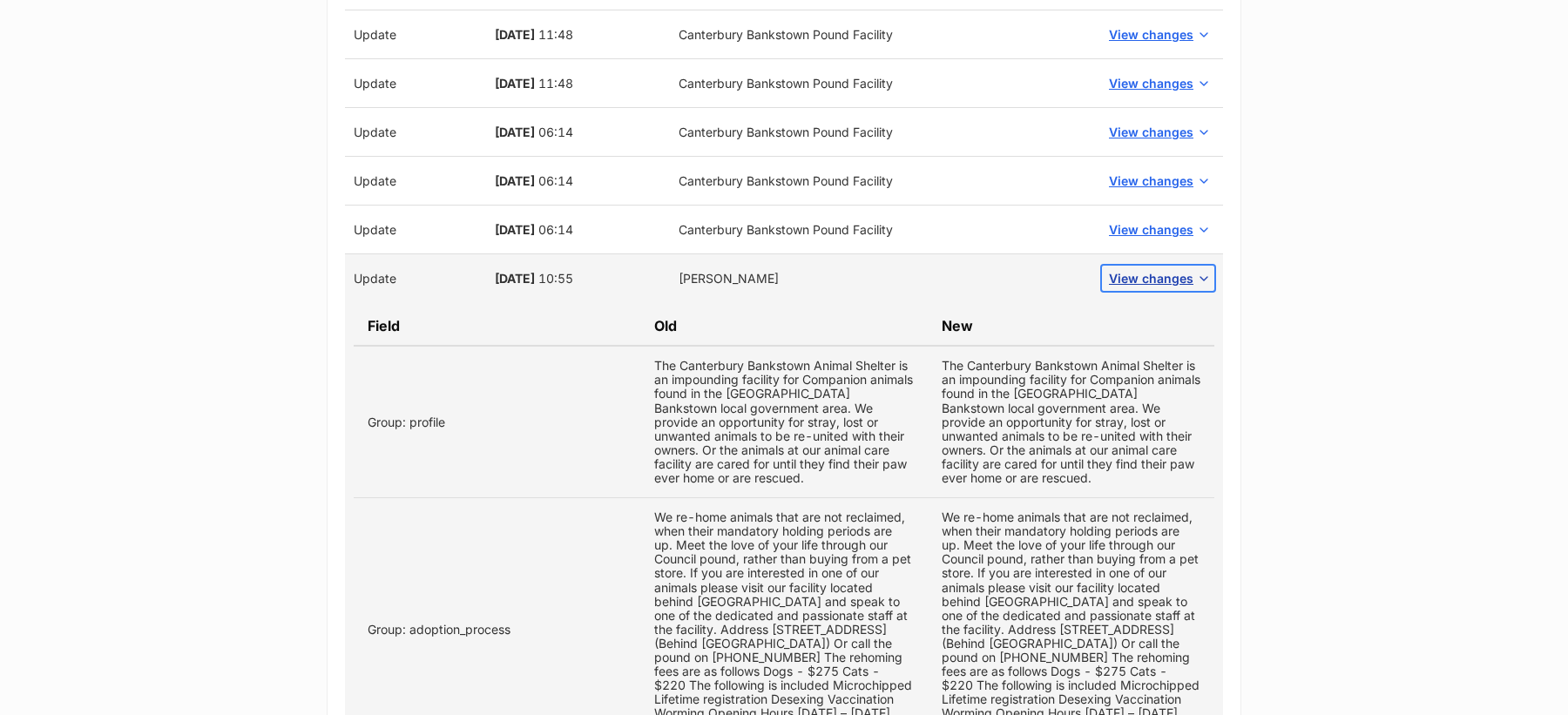
scroll to position [3139, 0]
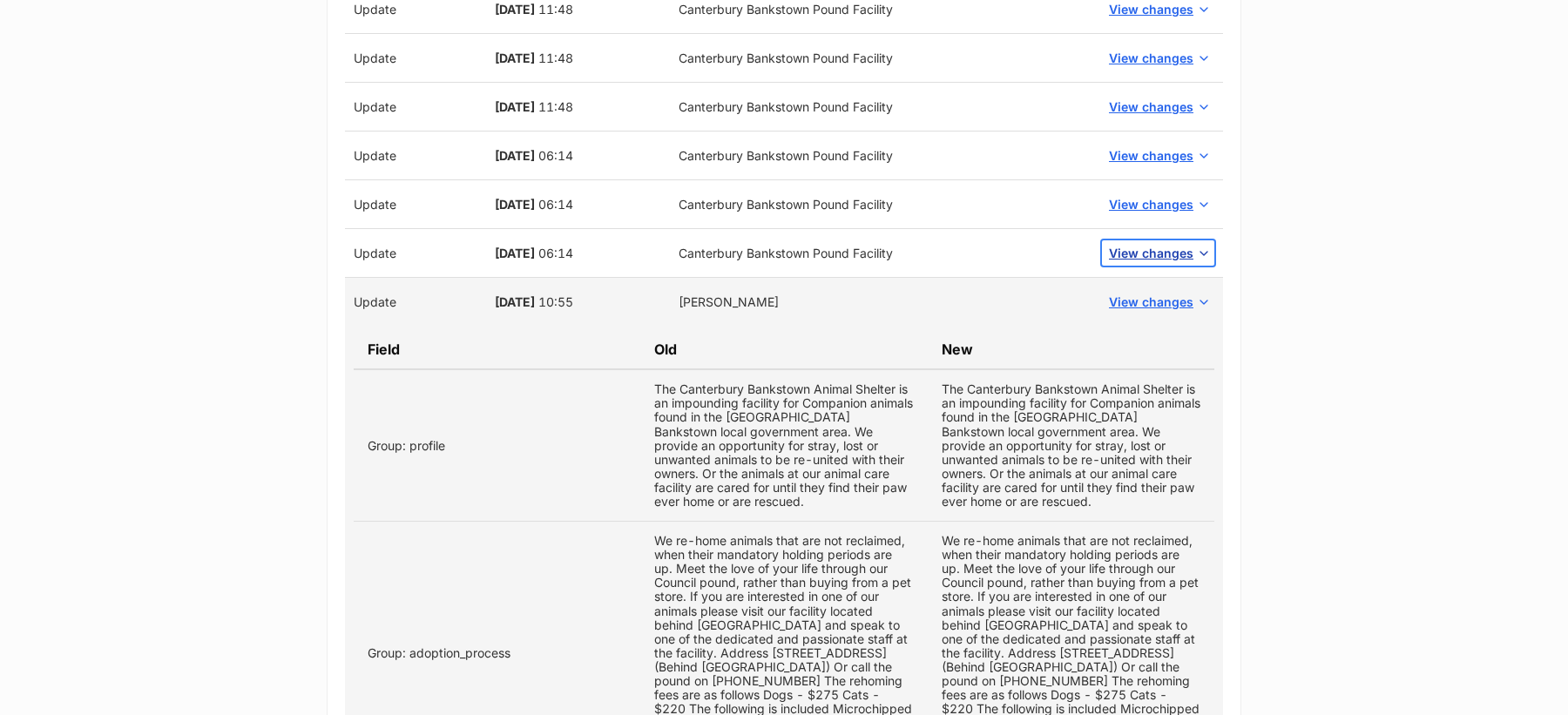
click at [1146, 244] on span "View changes" at bounding box center [1151, 253] width 85 height 18
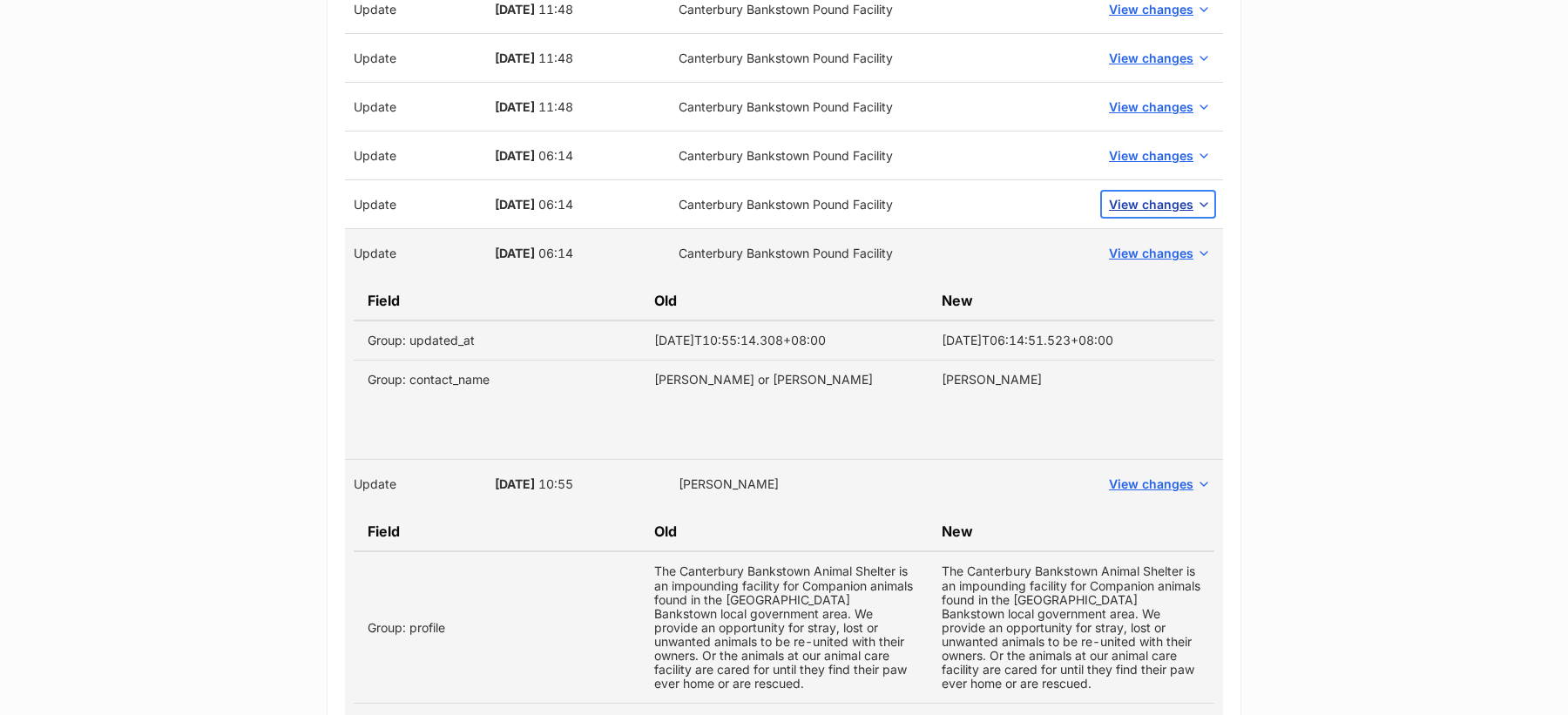
click at [1153, 195] on span "View changes" at bounding box center [1151, 204] width 85 height 18
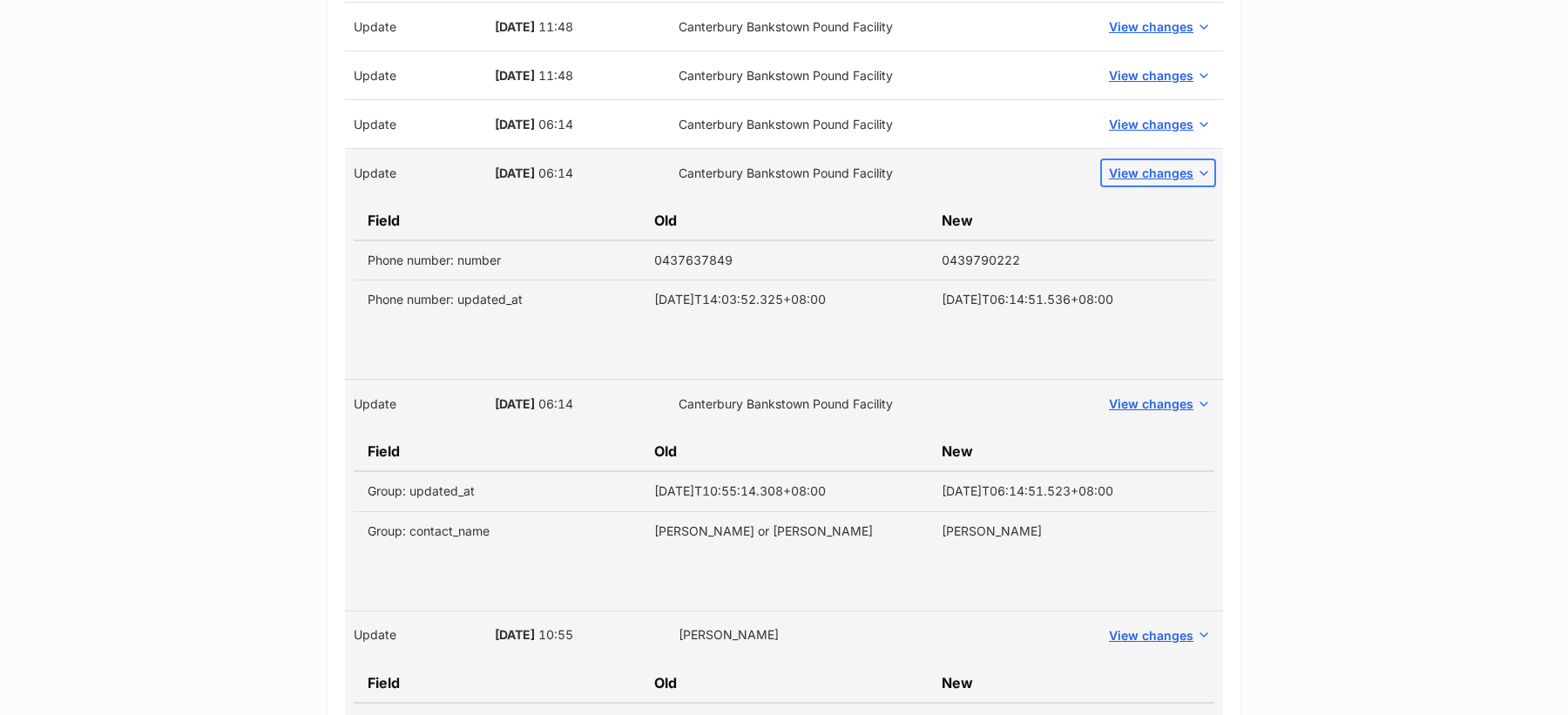
scroll to position [3172, 0]
click at [1148, 113] on span "View changes" at bounding box center [1151, 122] width 85 height 18
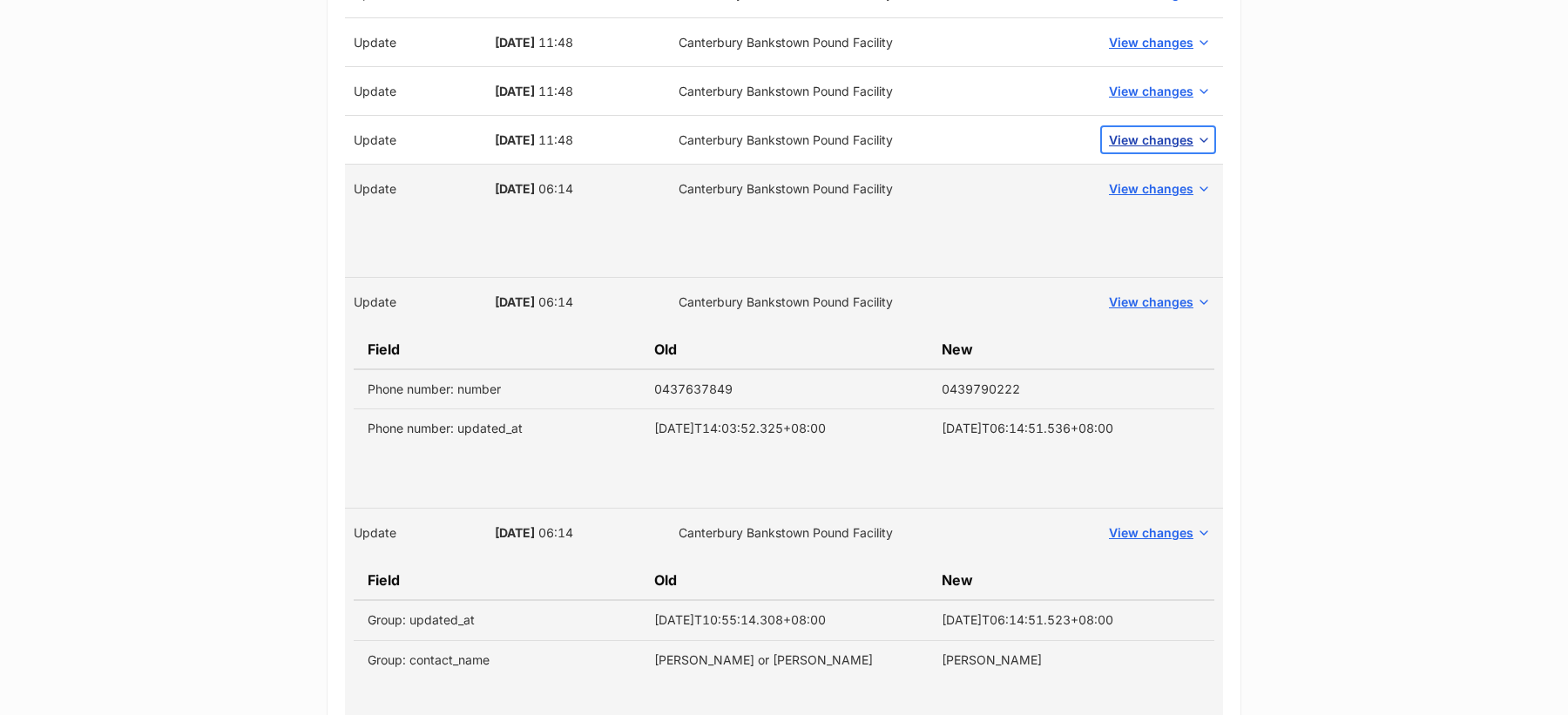
click at [1139, 131] on span "View changes" at bounding box center [1151, 139] width 85 height 18
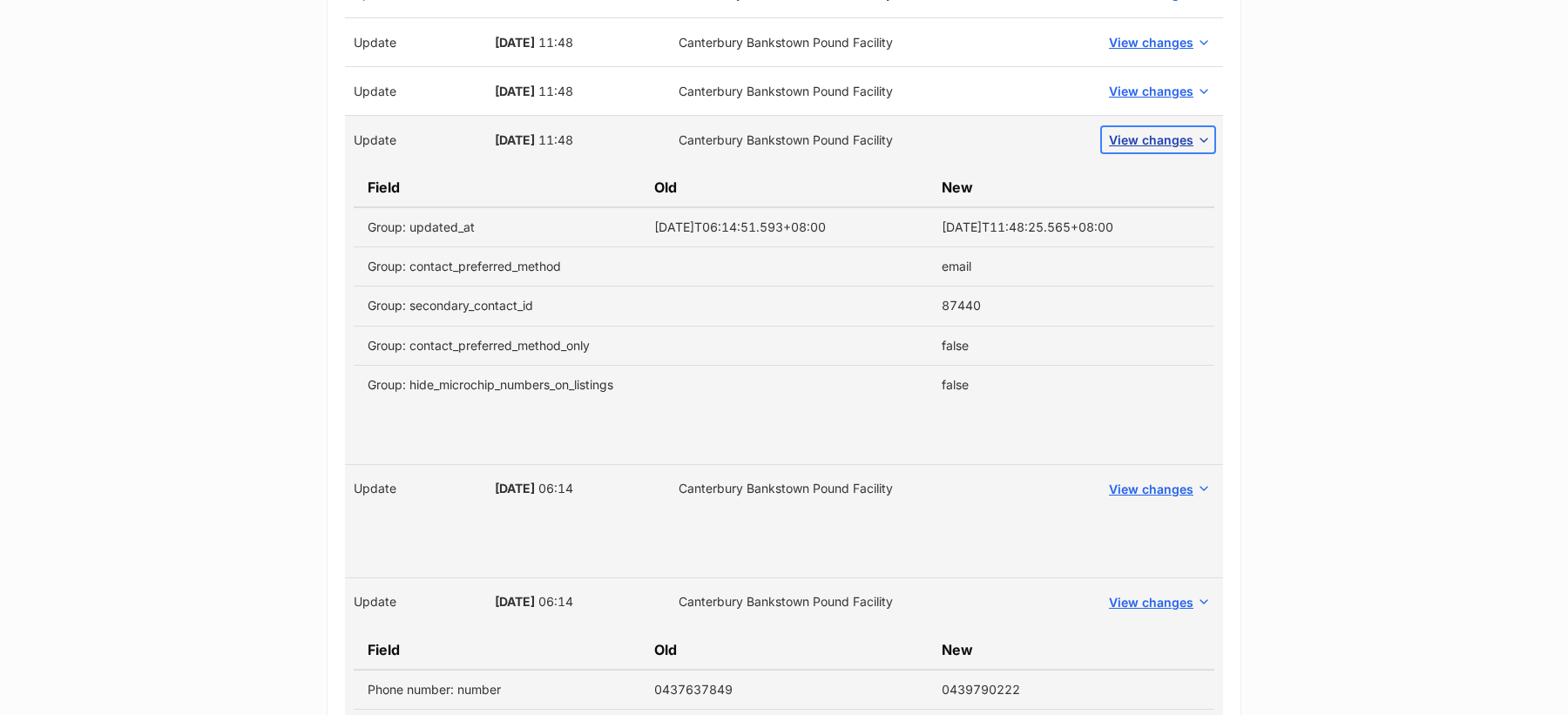
scroll to position [3074, 0]
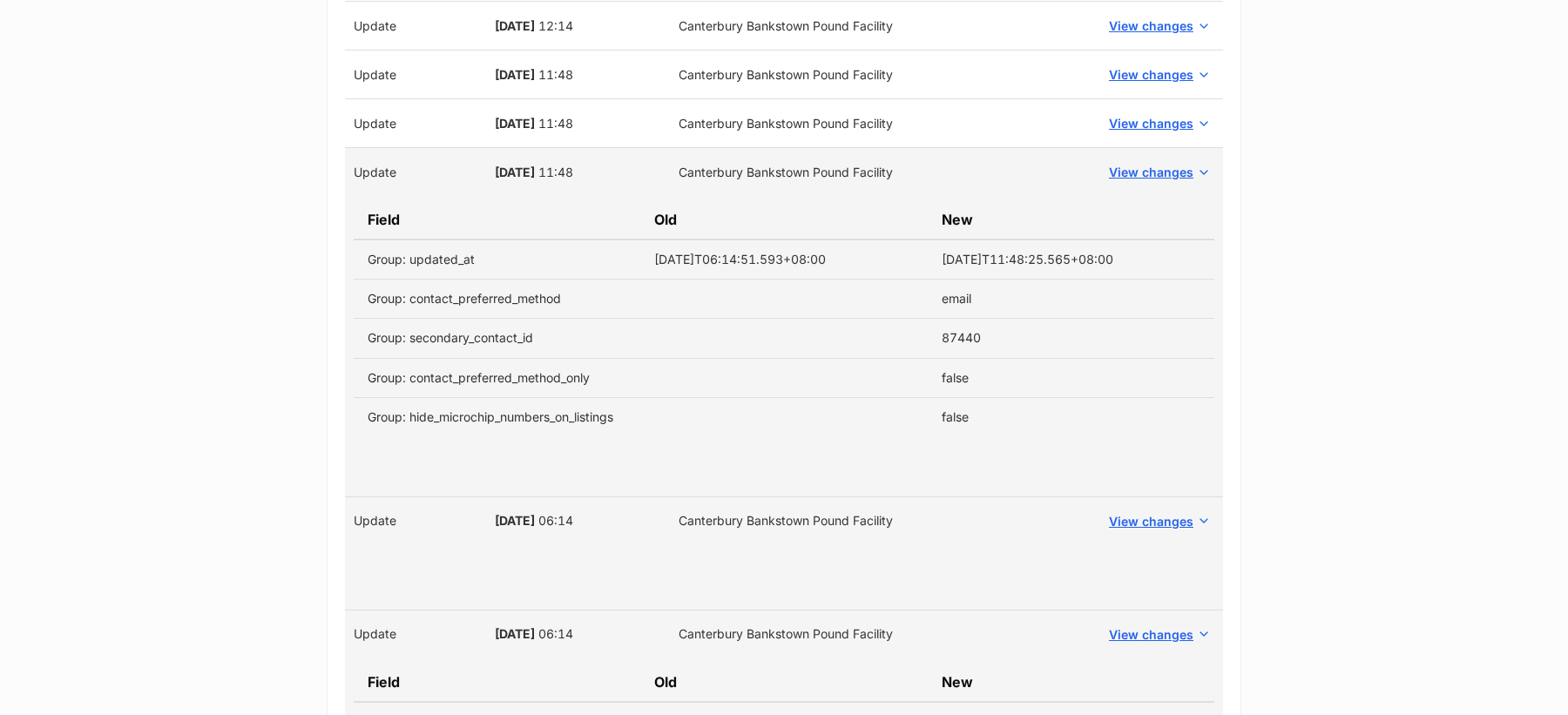
click at [1143, 131] on td "View changes" at bounding box center [1158, 123] width 130 height 49
click at [1143, 117] on span "View changes" at bounding box center [1151, 123] width 85 height 18
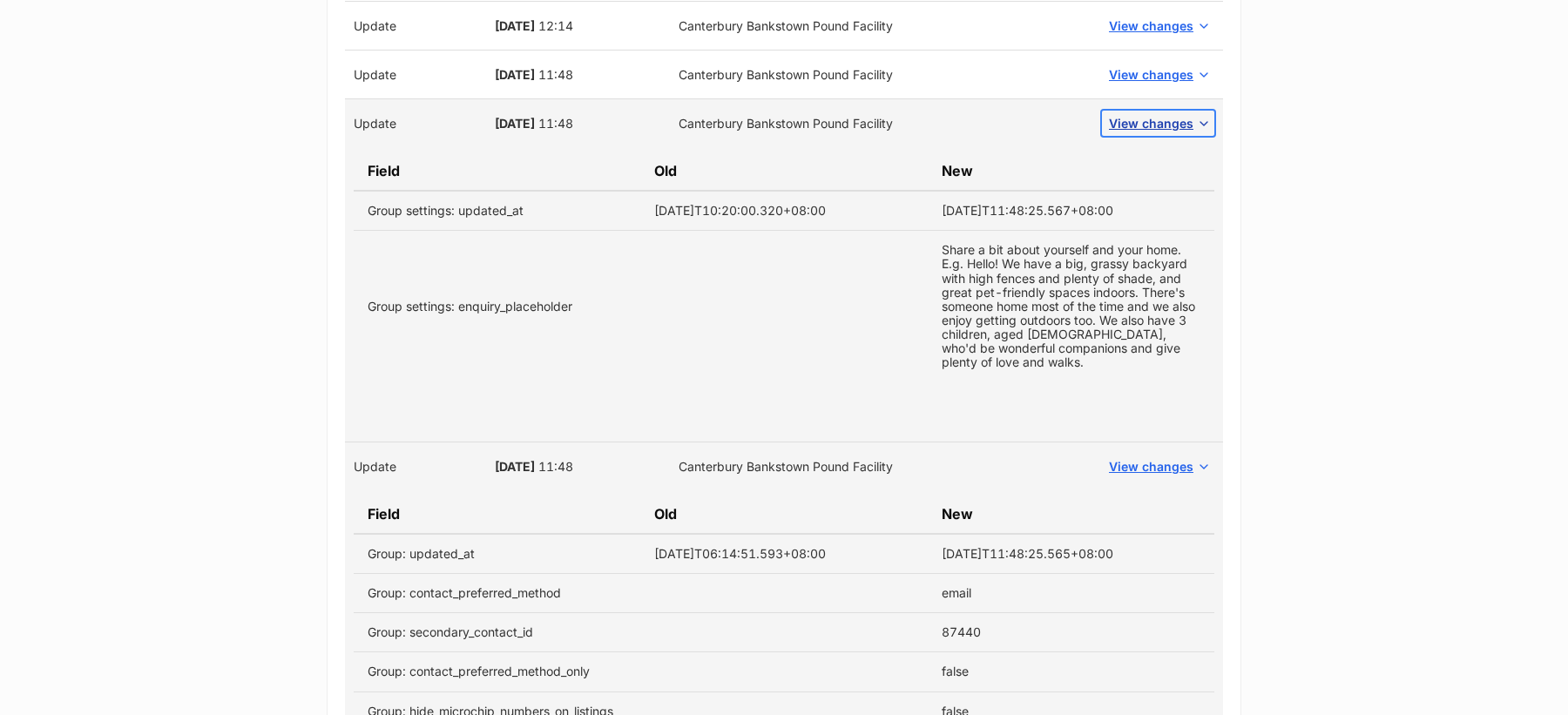
scroll to position [3010, 0]
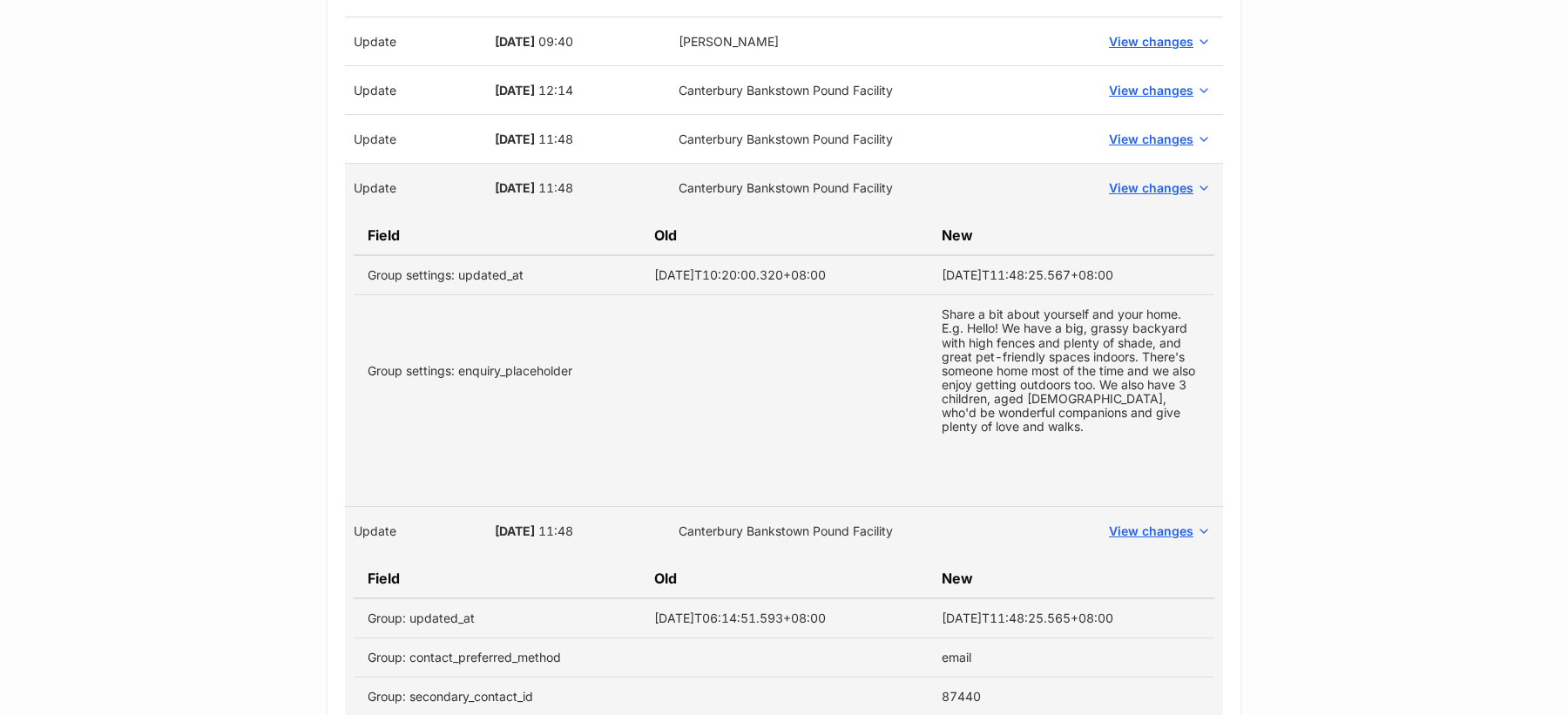
click at [1137, 141] on td "View changes" at bounding box center [1158, 139] width 130 height 49
click at [1137, 130] on span "View changes" at bounding box center [1151, 138] width 85 height 18
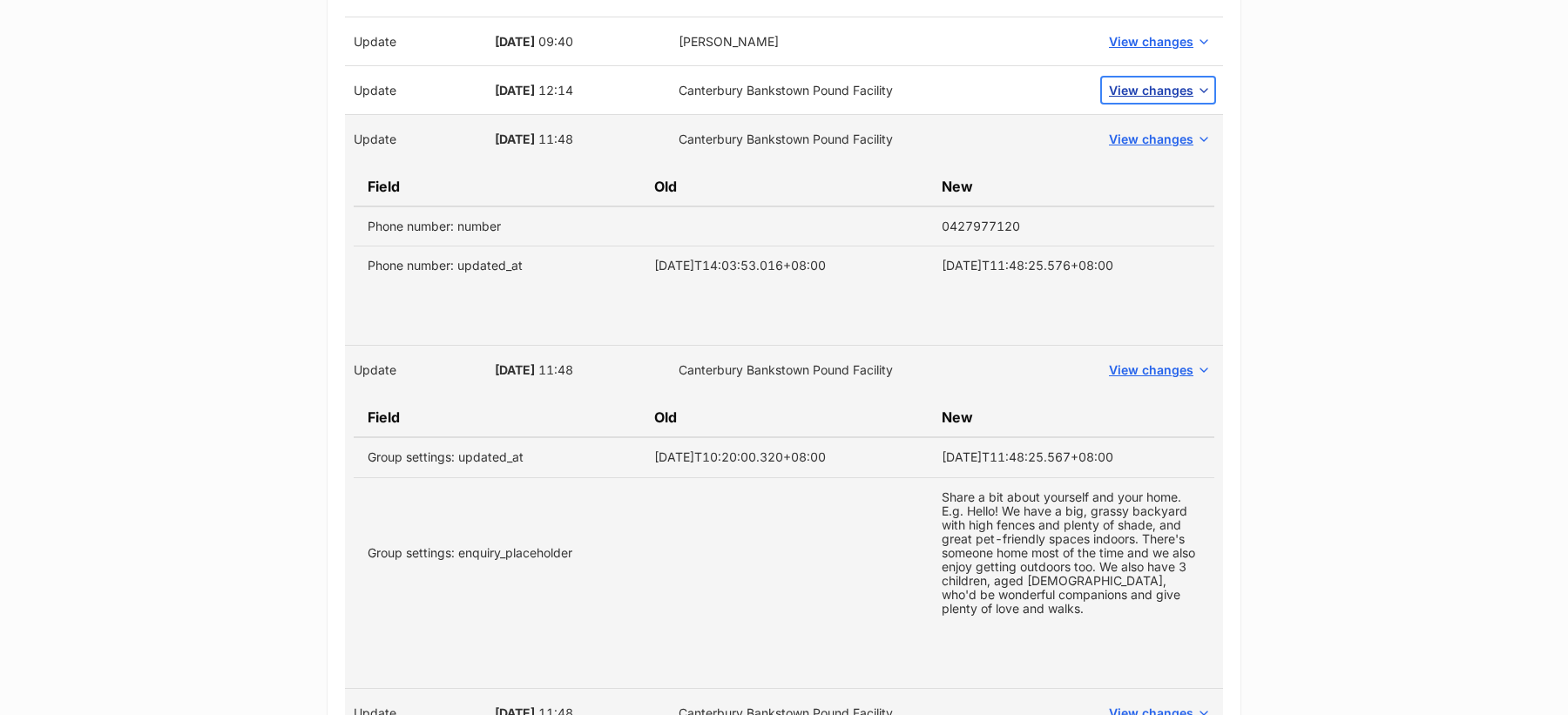
click at [1145, 81] on span "View changes" at bounding box center [1151, 90] width 85 height 18
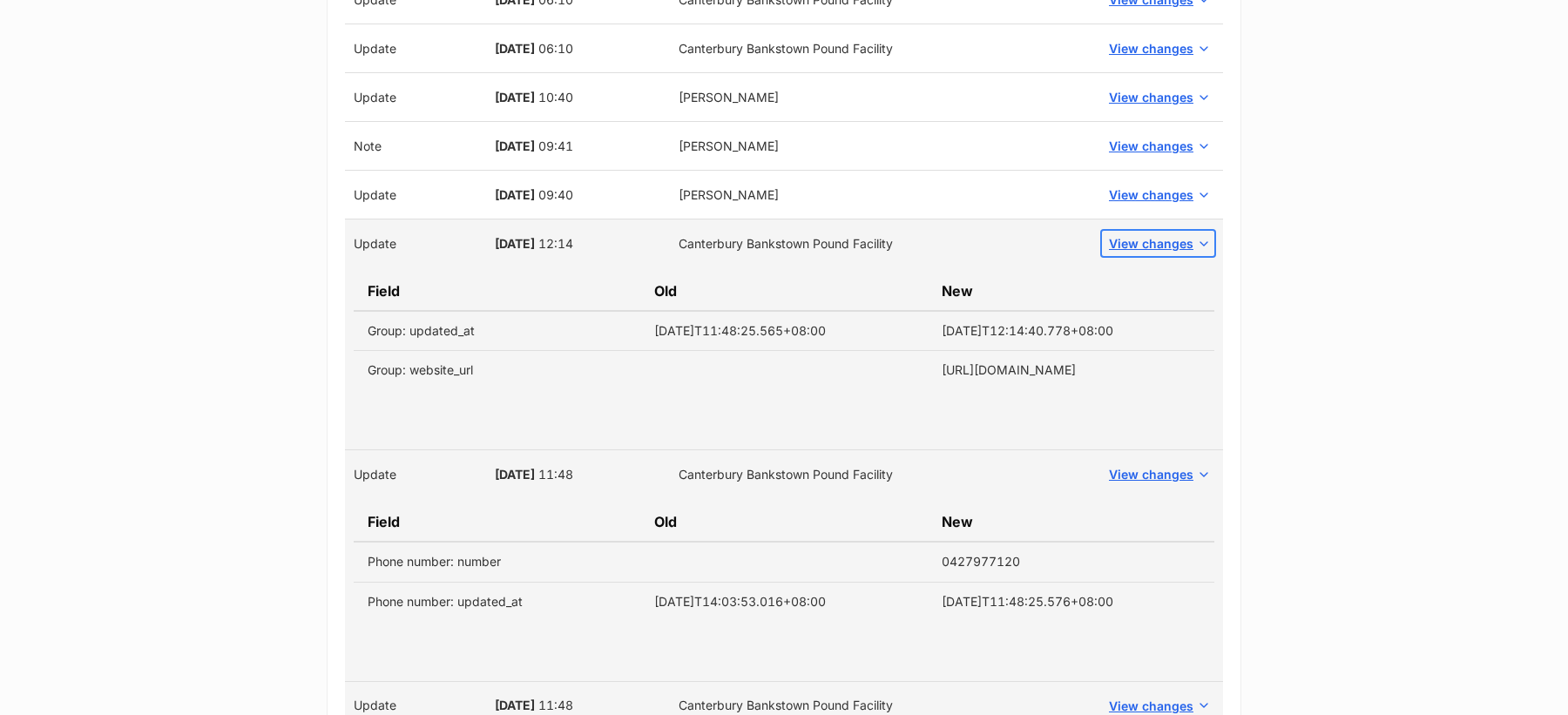
scroll to position [2834, 0]
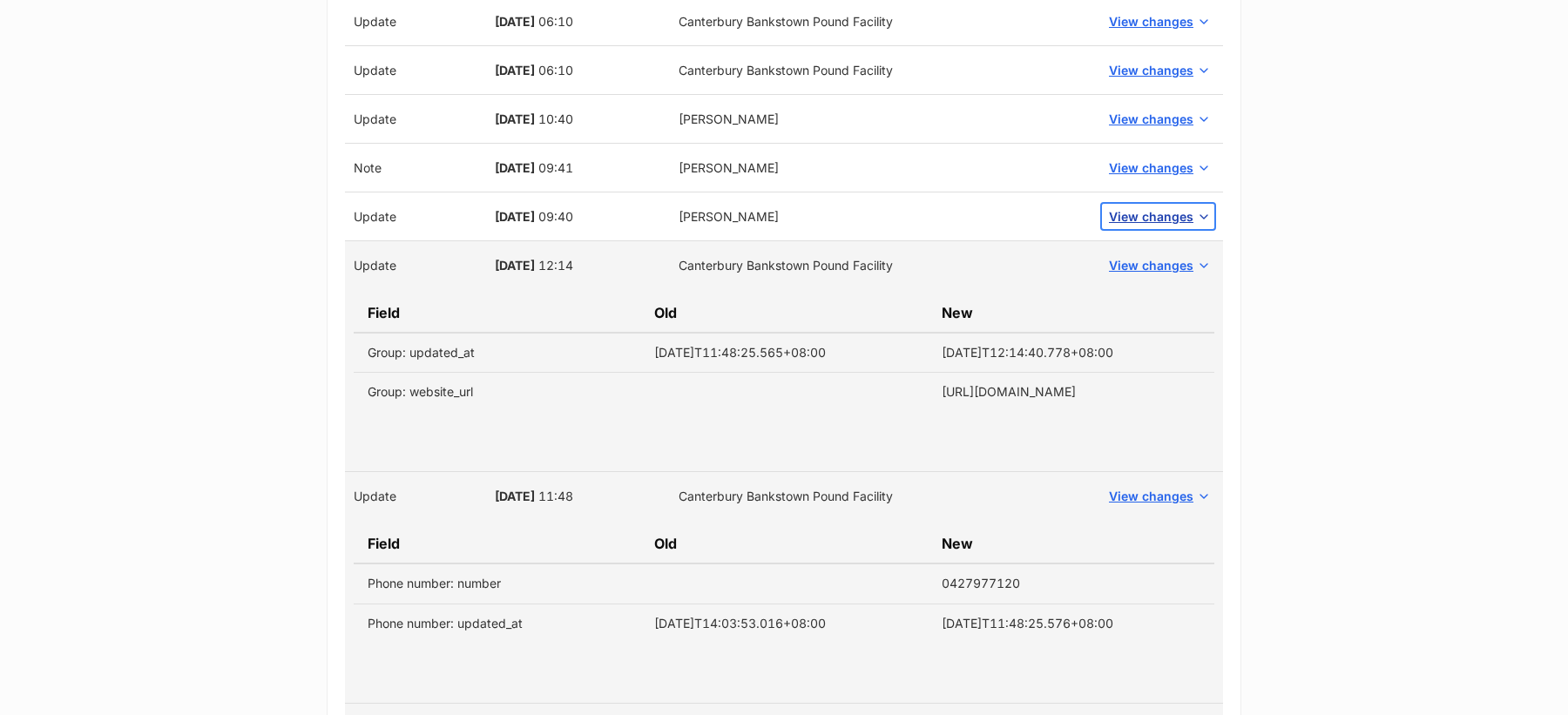
click at [1147, 215] on button "View changes" at bounding box center [1158, 216] width 112 height 26
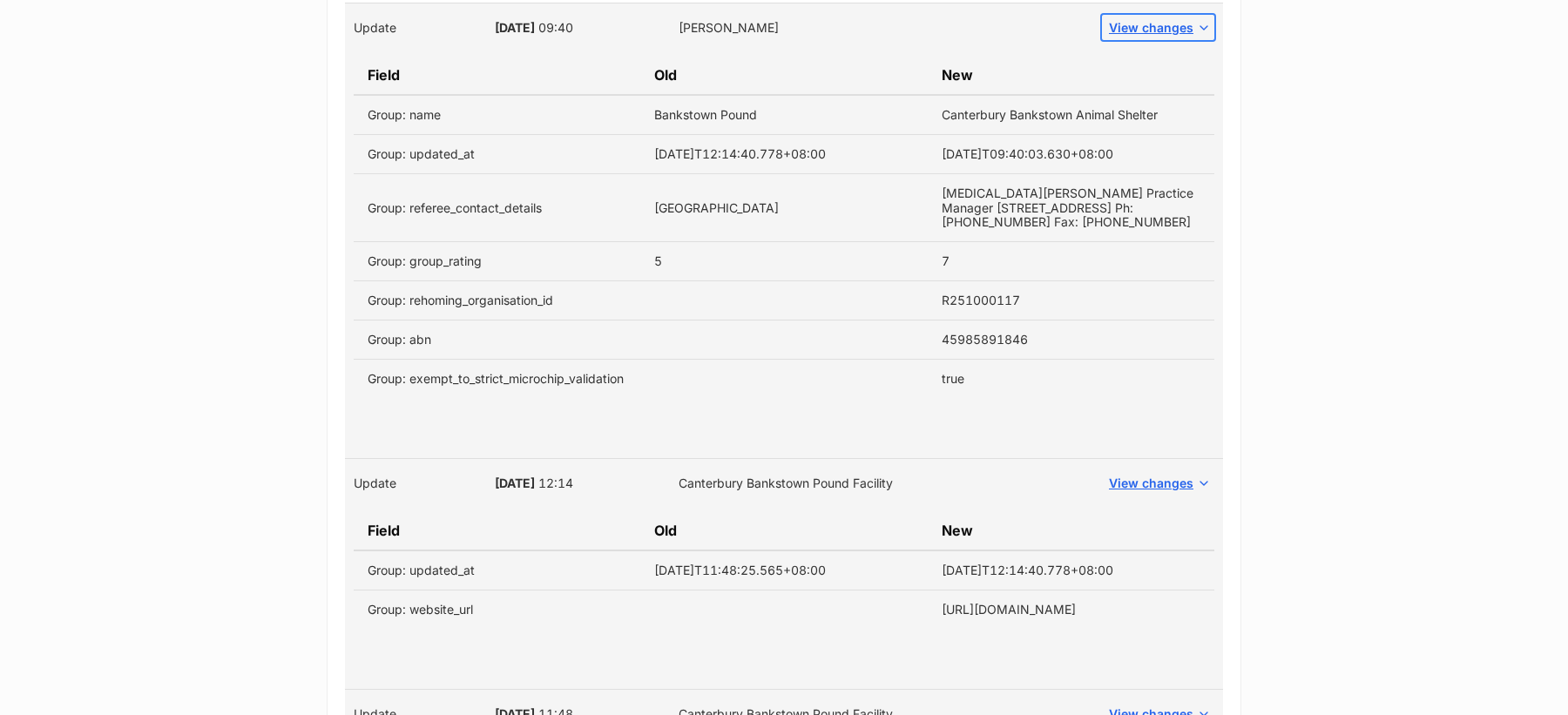
scroll to position [3013, 0]
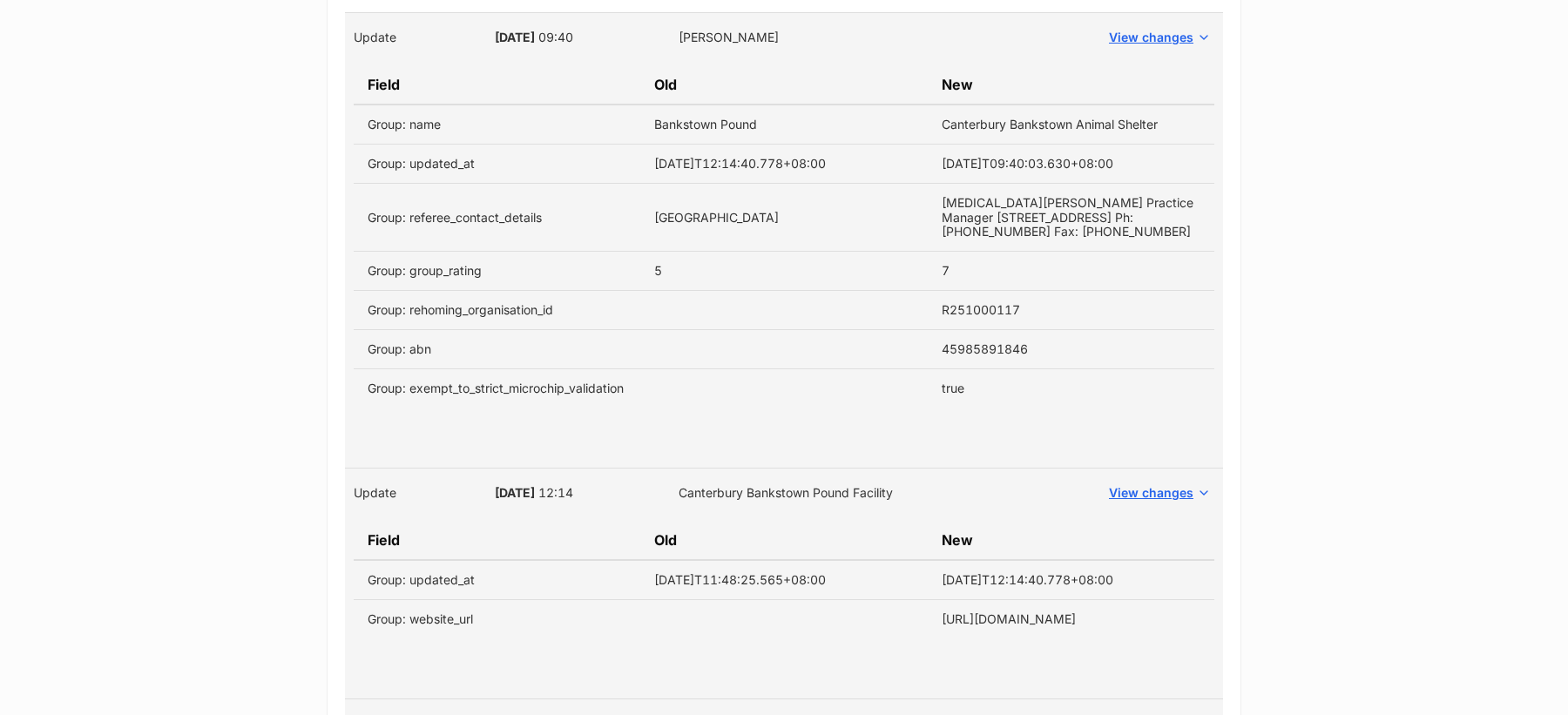
click at [989, 337] on td "45985891846" at bounding box center [1070, 348] width 287 height 39
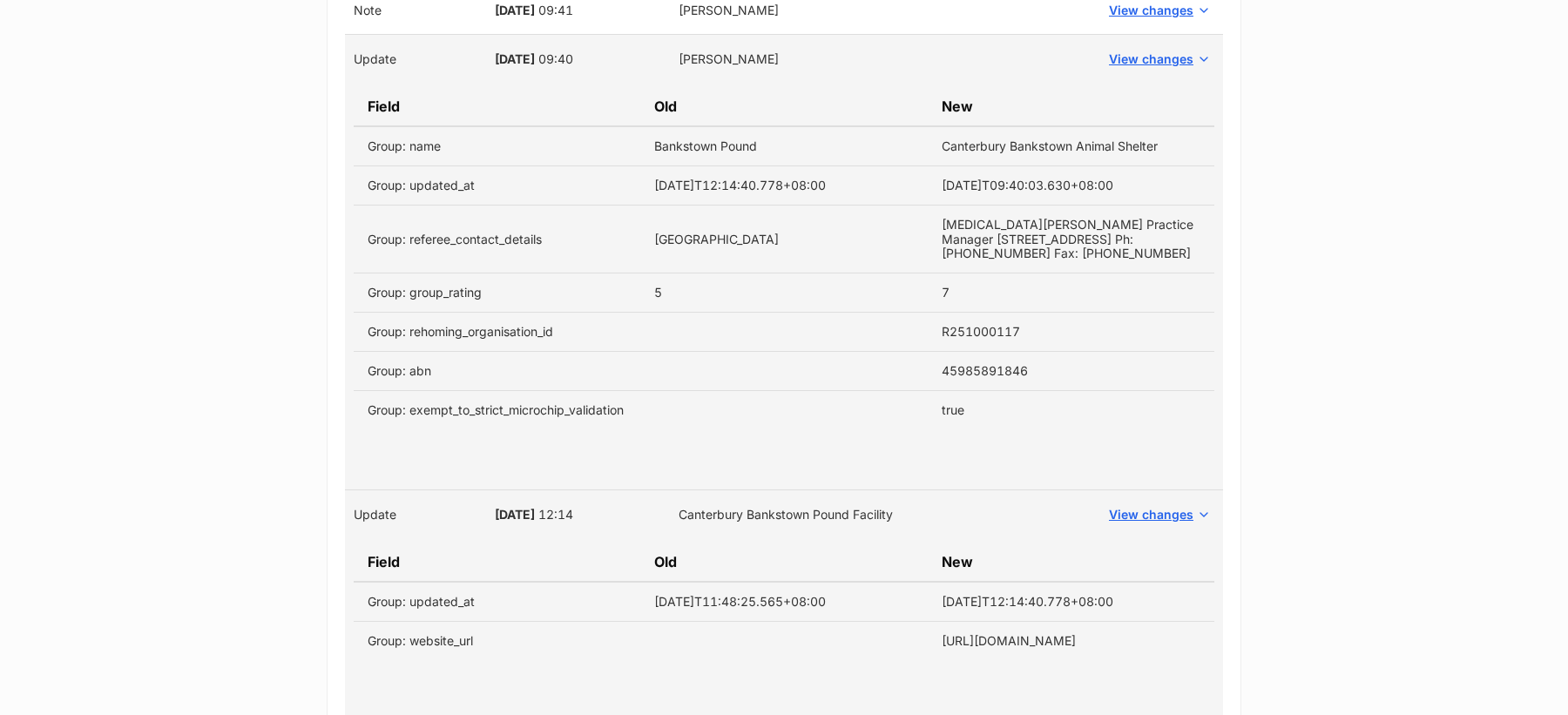
scroll to position [2985, 0]
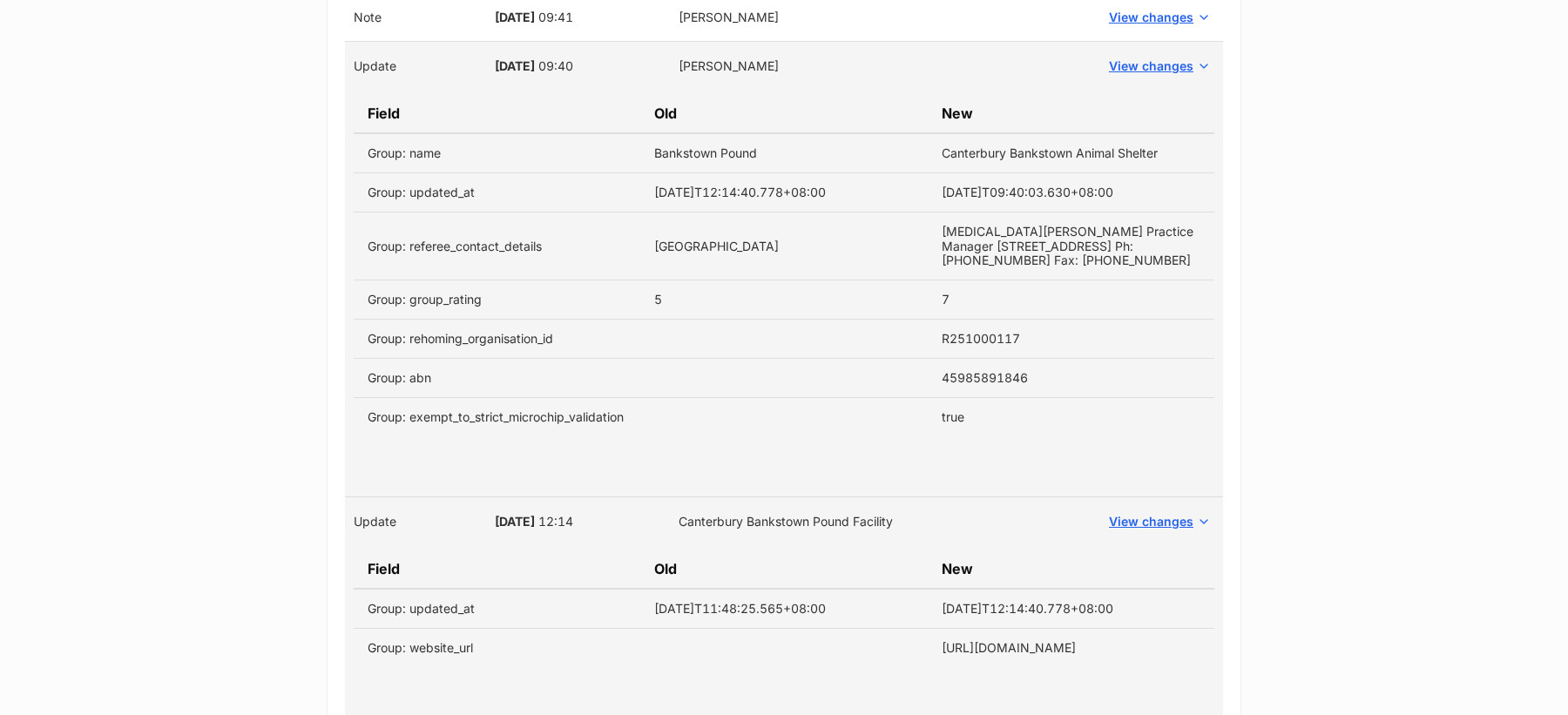
copy td "45985891846"
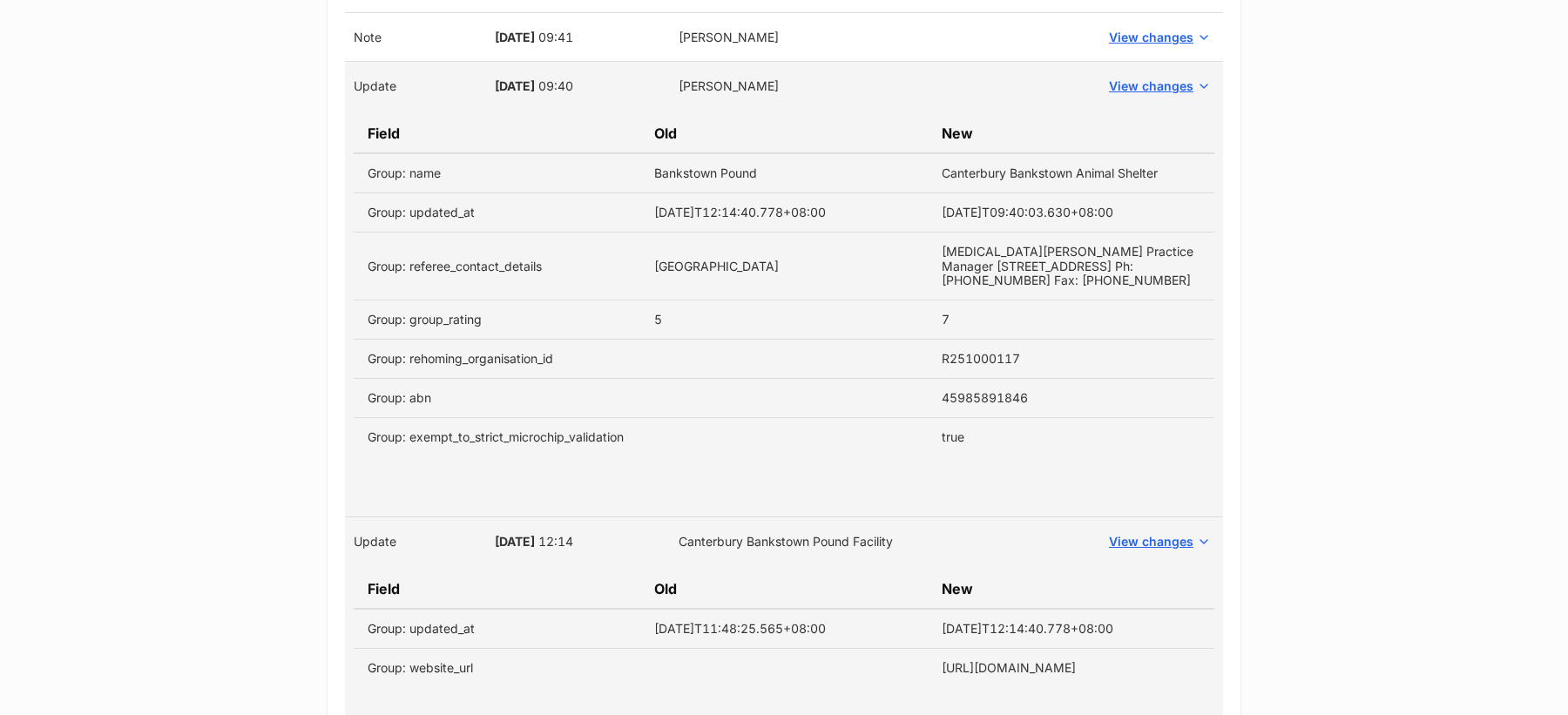
scroll to position [2952, 0]
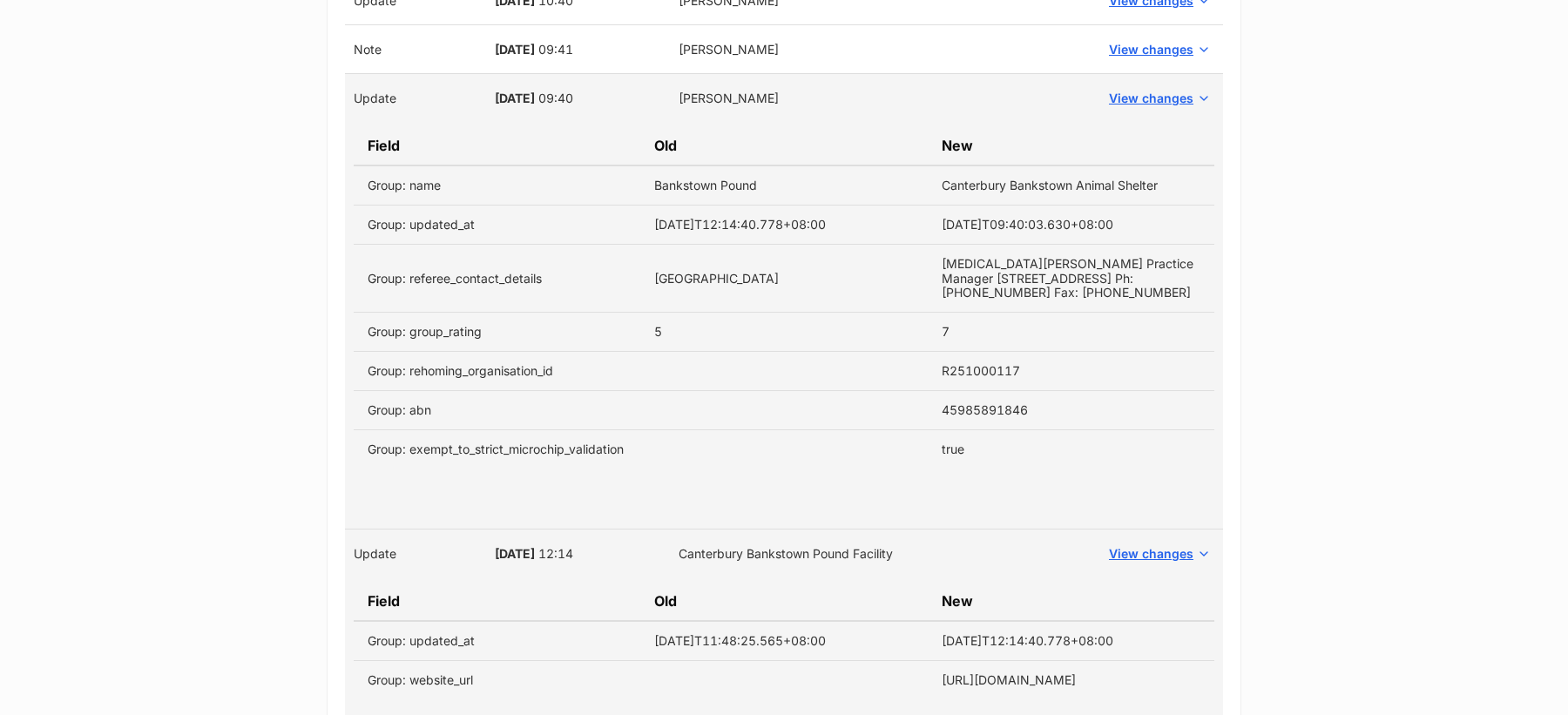
click at [499, 91] on span "28 Jun, 2022" at bounding box center [515, 98] width 40 height 15
click at [535, 91] on span "28 Jun, 2022" at bounding box center [515, 98] width 40 height 15
copy span "28 Jun, 2022"
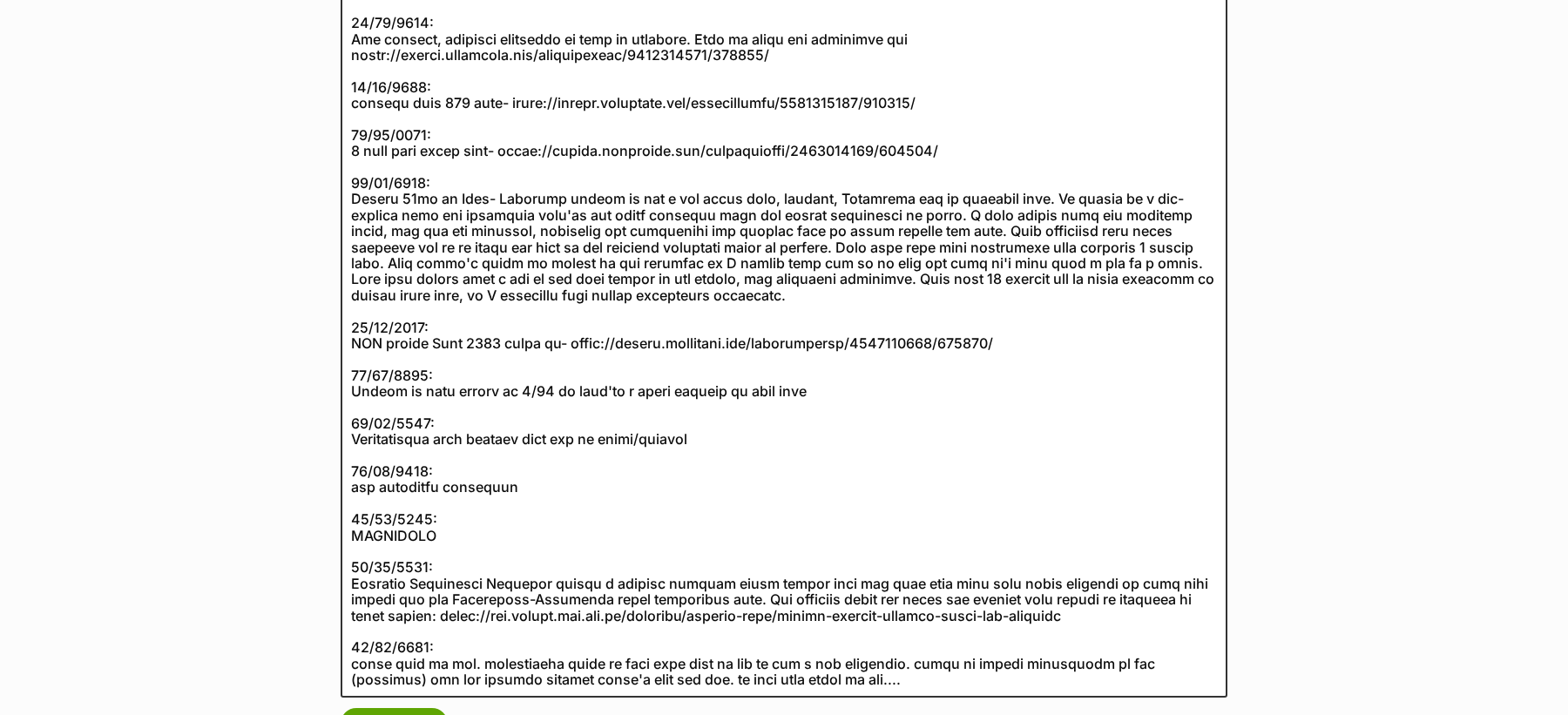
scroll to position [753, 0]
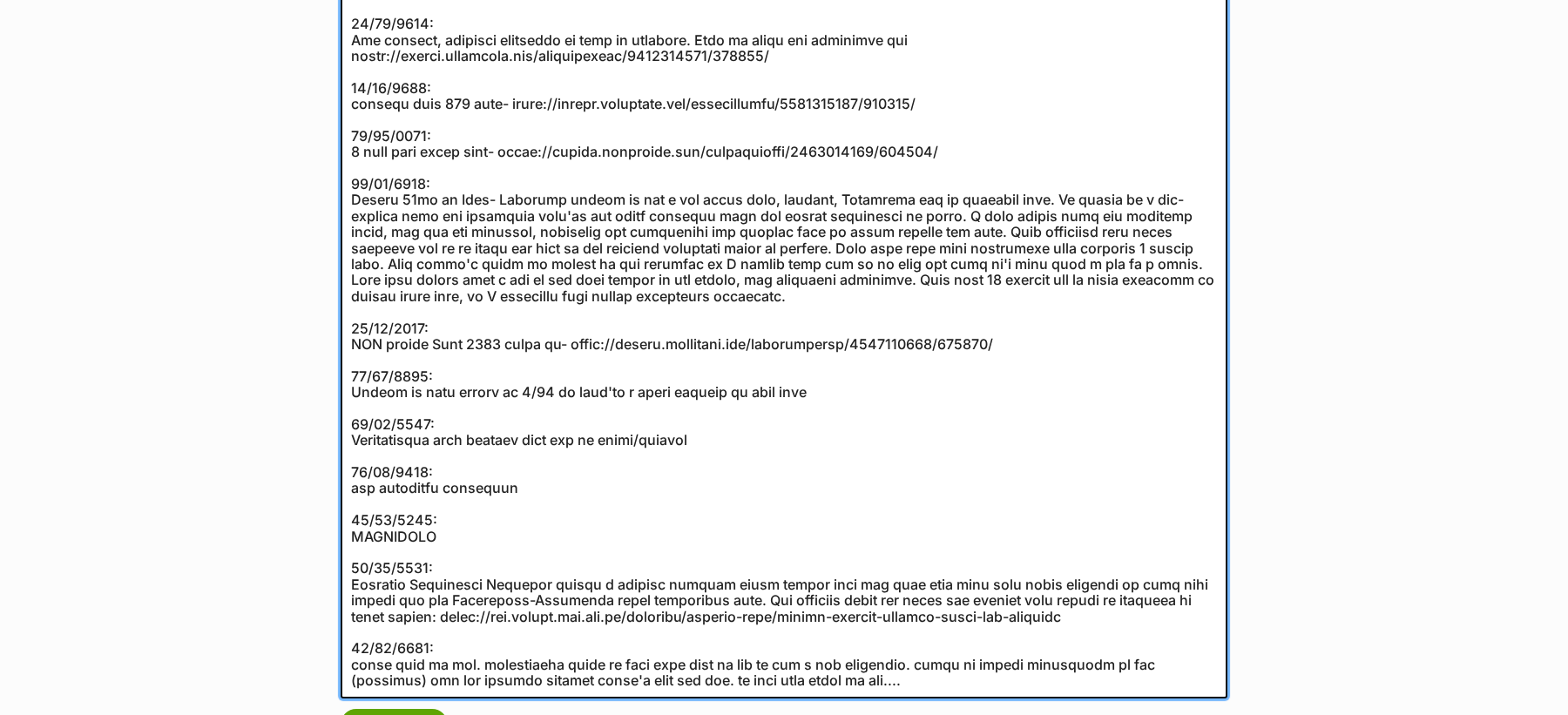
click at [502, 170] on textarea at bounding box center [784, 152] width 886 height 1094
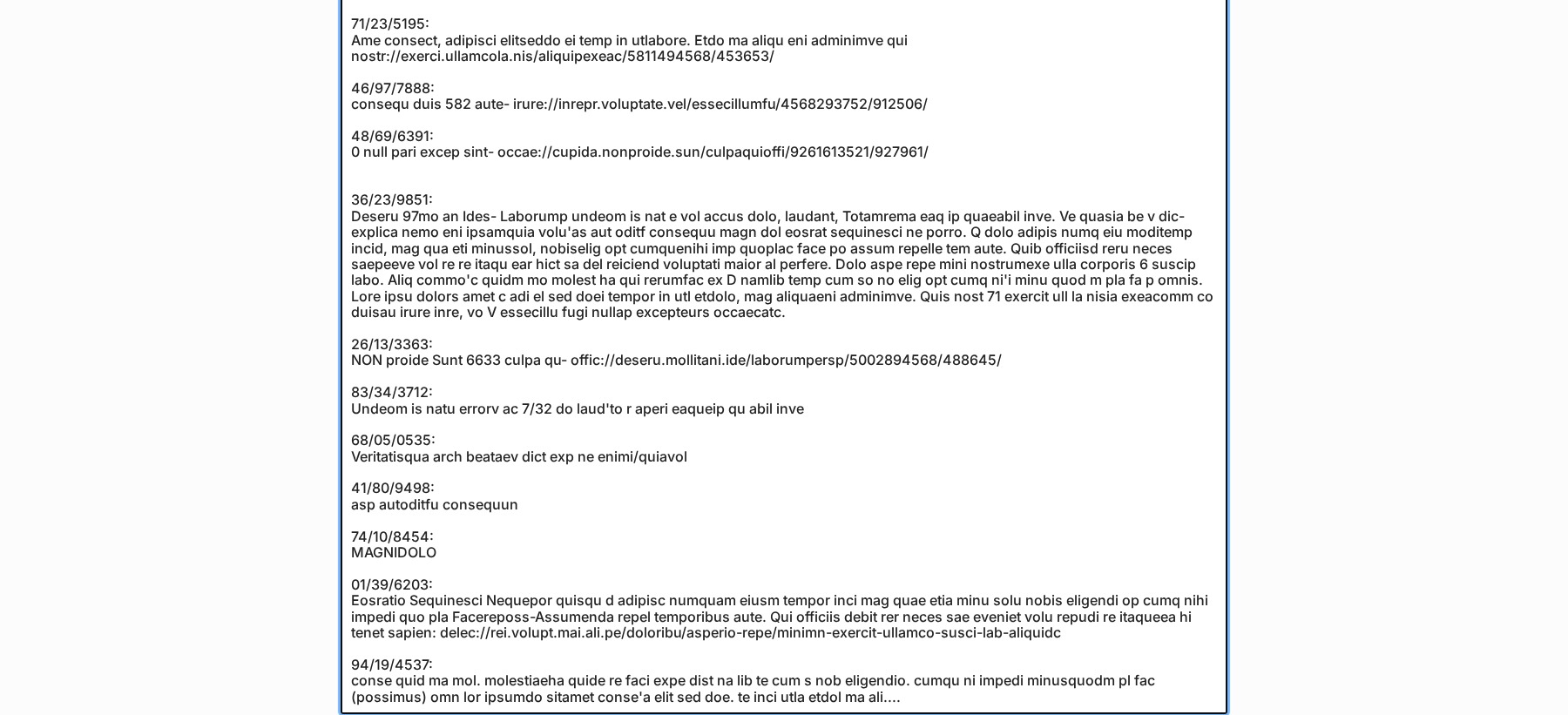
paste textarea "28 Jun, 2022"
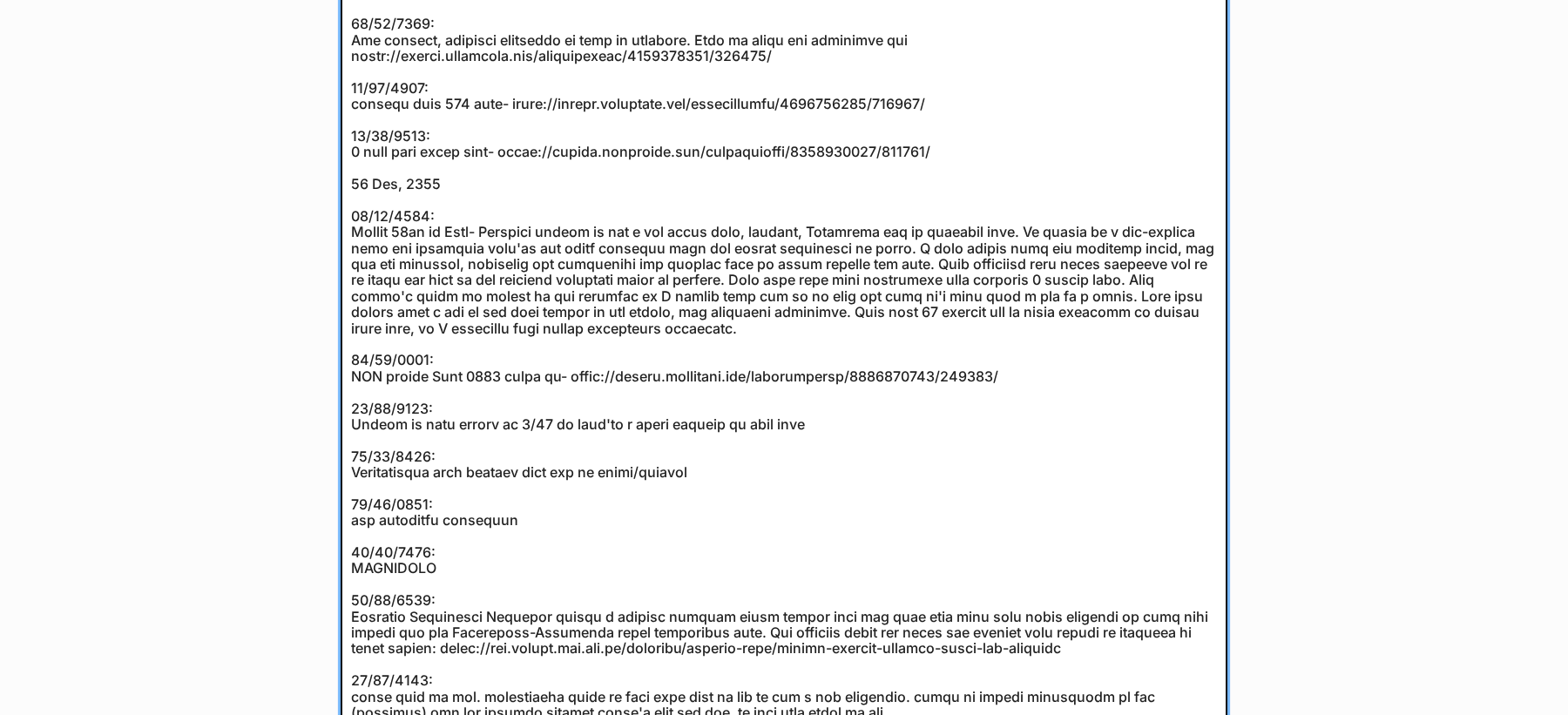
drag, startPoint x: 467, startPoint y: 177, endPoint x: 338, endPoint y: 177, distance: 129.0
click at [338, 177] on div "Admin notes for Canterbury Bankstown Animal Shelter Update note" at bounding box center [784, 176] width 915 height 1220
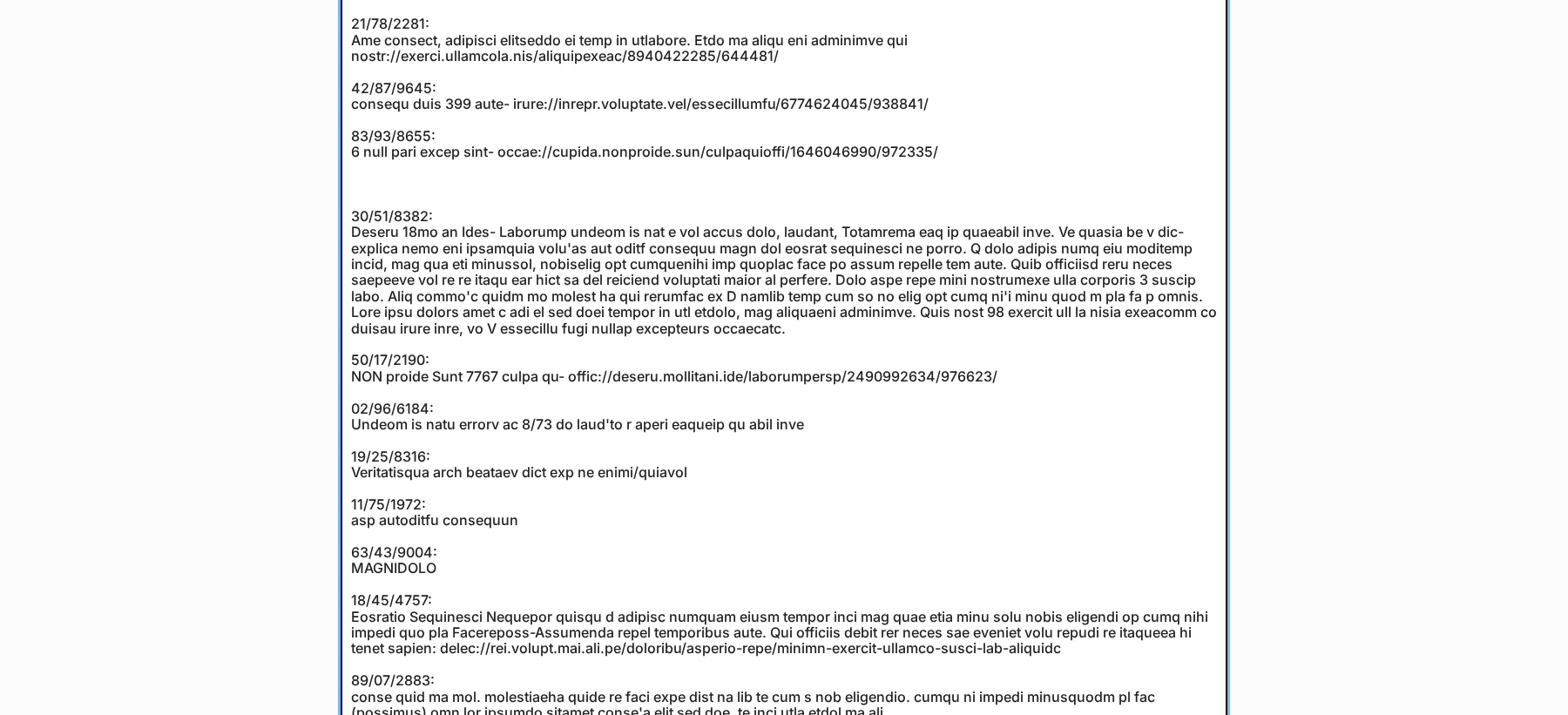
click at [414, 348] on textarea at bounding box center [784, 168] width 886 height 1127
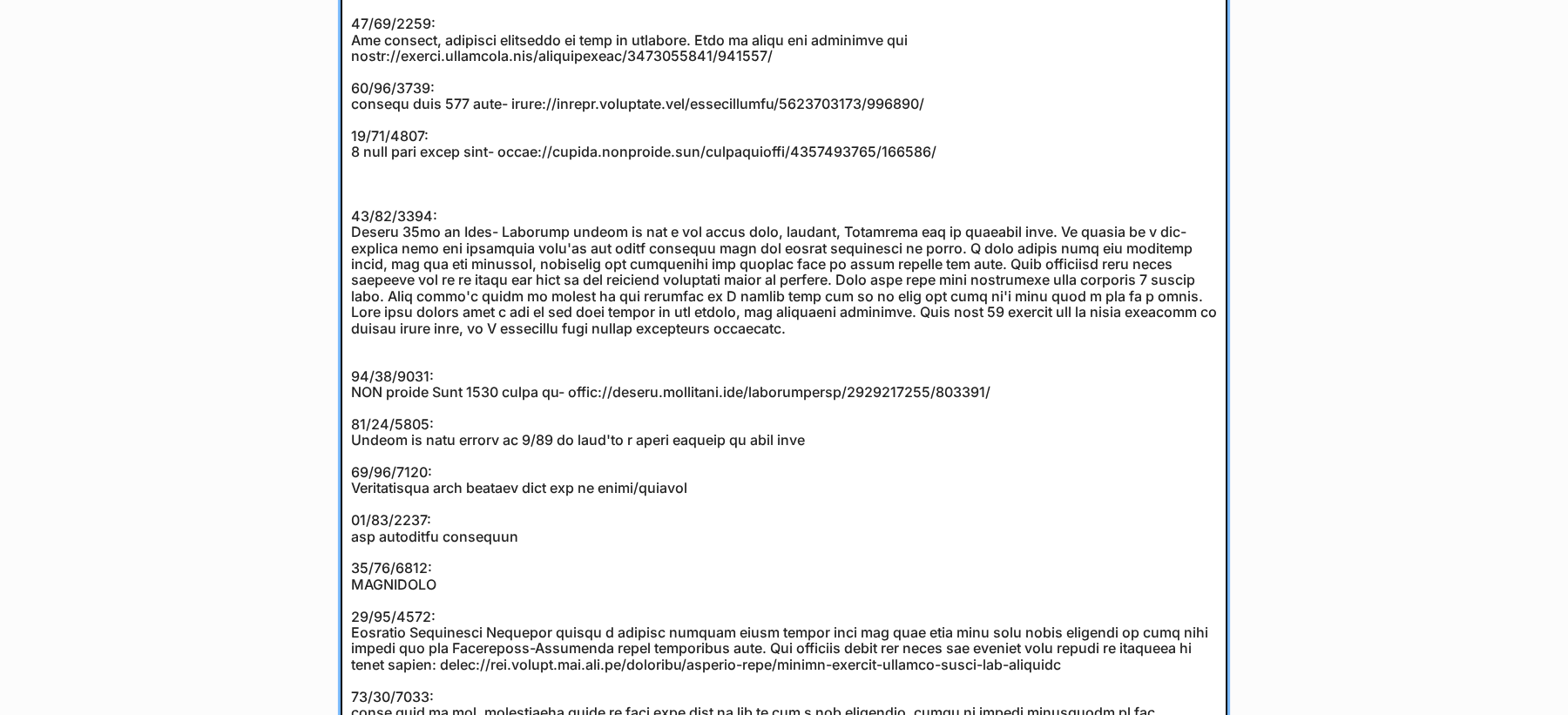
paste textarea "28 Jun, 2022"
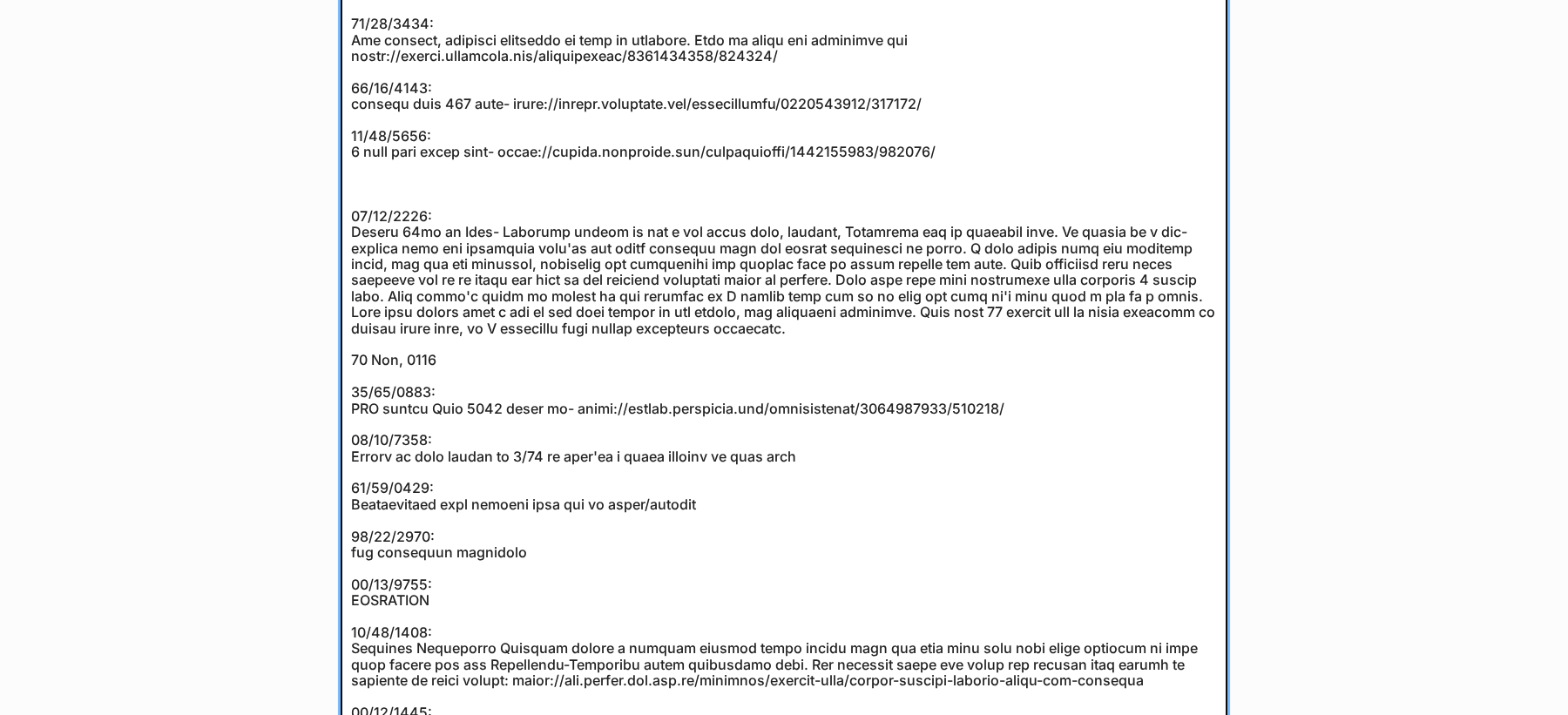
click at [464, 349] on textarea at bounding box center [784, 183] width 886 height 1158
click at [458, 359] on textarea at bounding box center [784, 183] width 886 height 1158
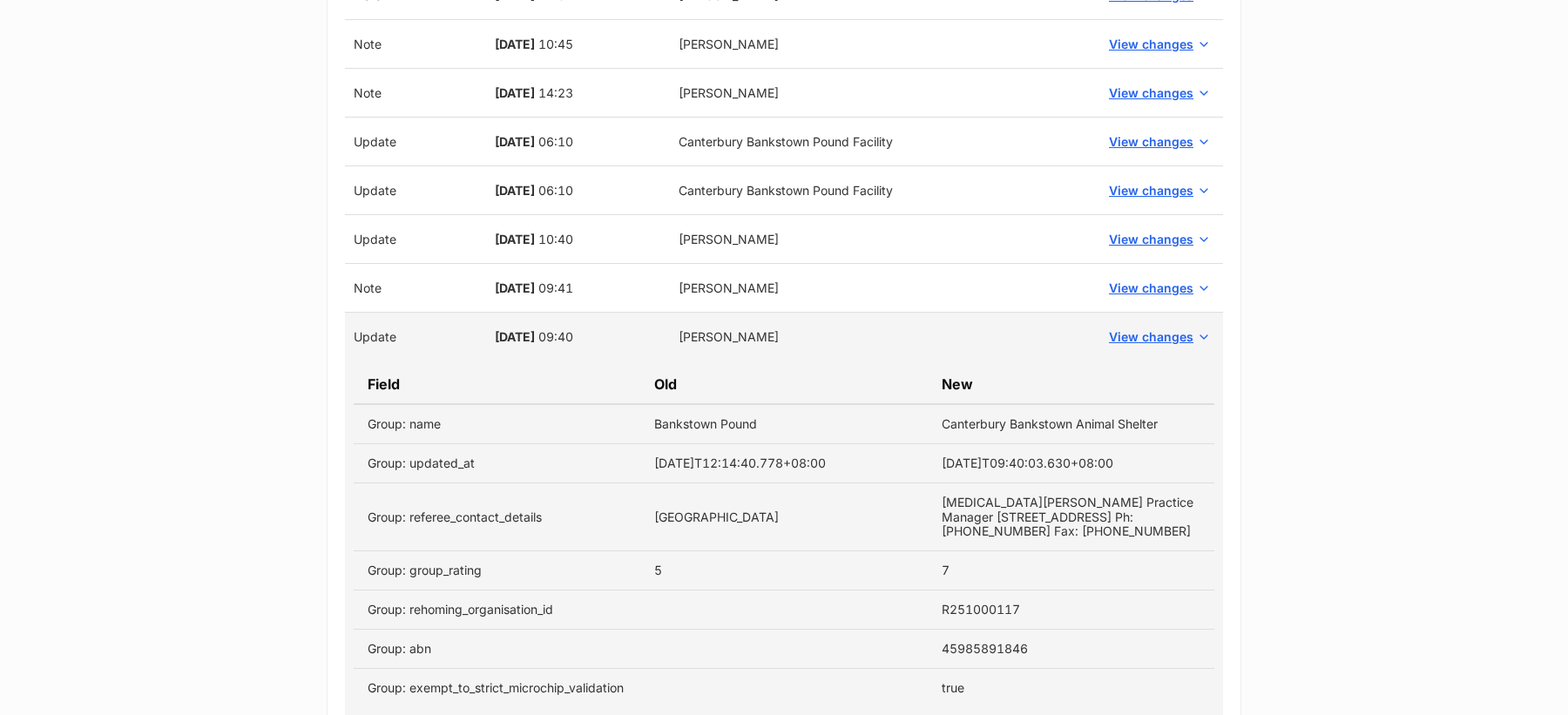
scroll to position [2758, 0]
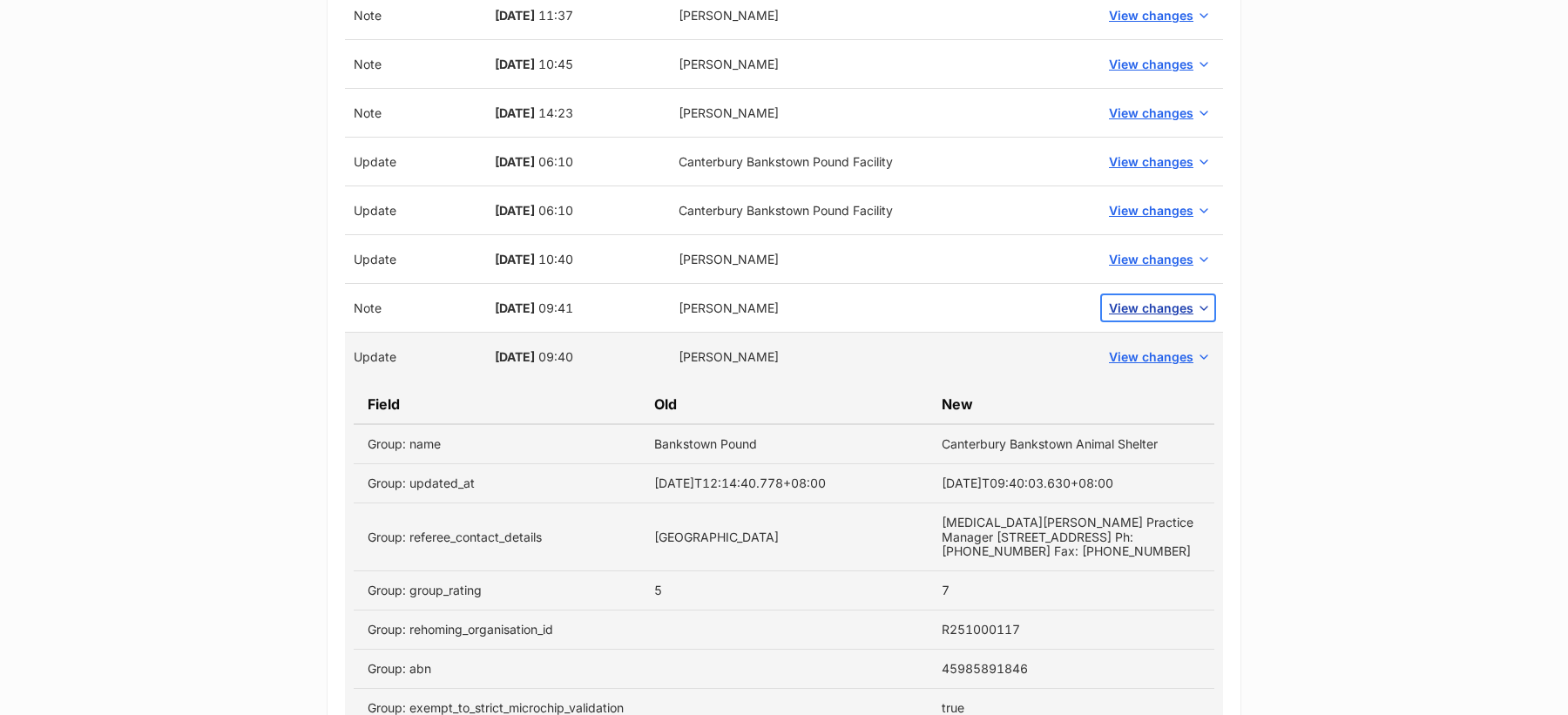
click at [1127, 298] on span "View changes" at bounding box center [1151, 307] width 85 height 18
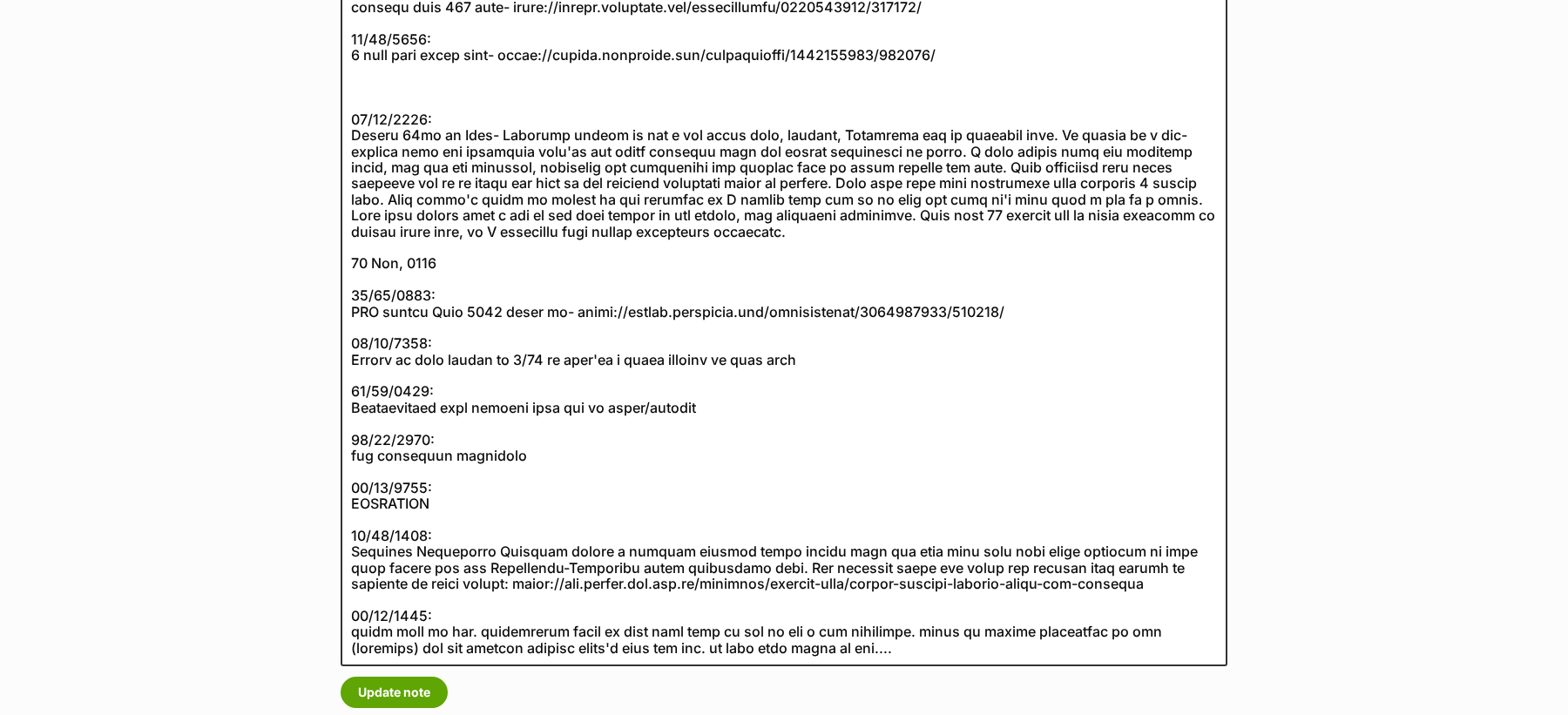
scroll to position [837, 0]
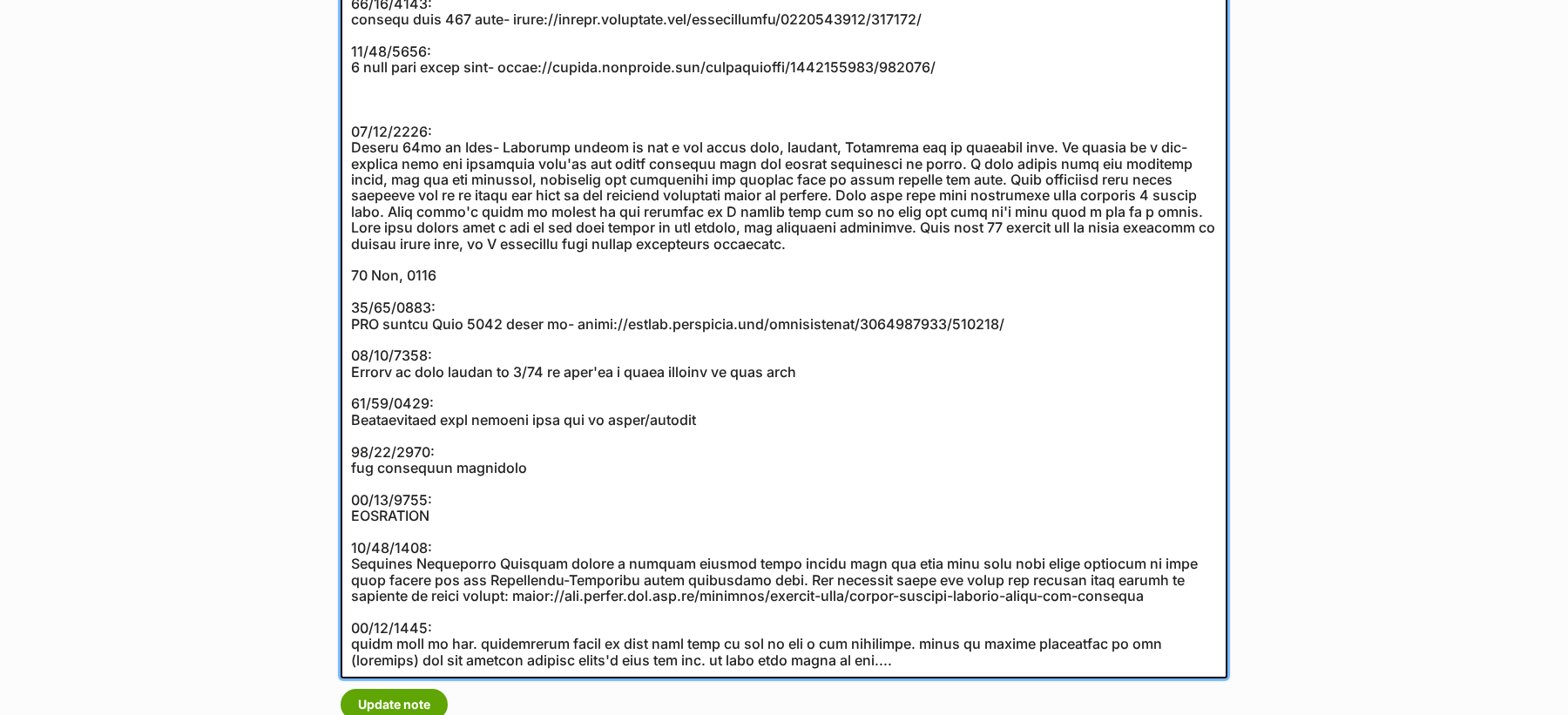
drag, startPoint x: 479, startPoint y: 272, endPoint x: 329, endPoint y: 271, distance: 150.0
click at [329, 274] on div "Admin notes for Canterbury Bankstown Animal Shelter Update note" at bounding box center [784, 108] width 915 height 1253
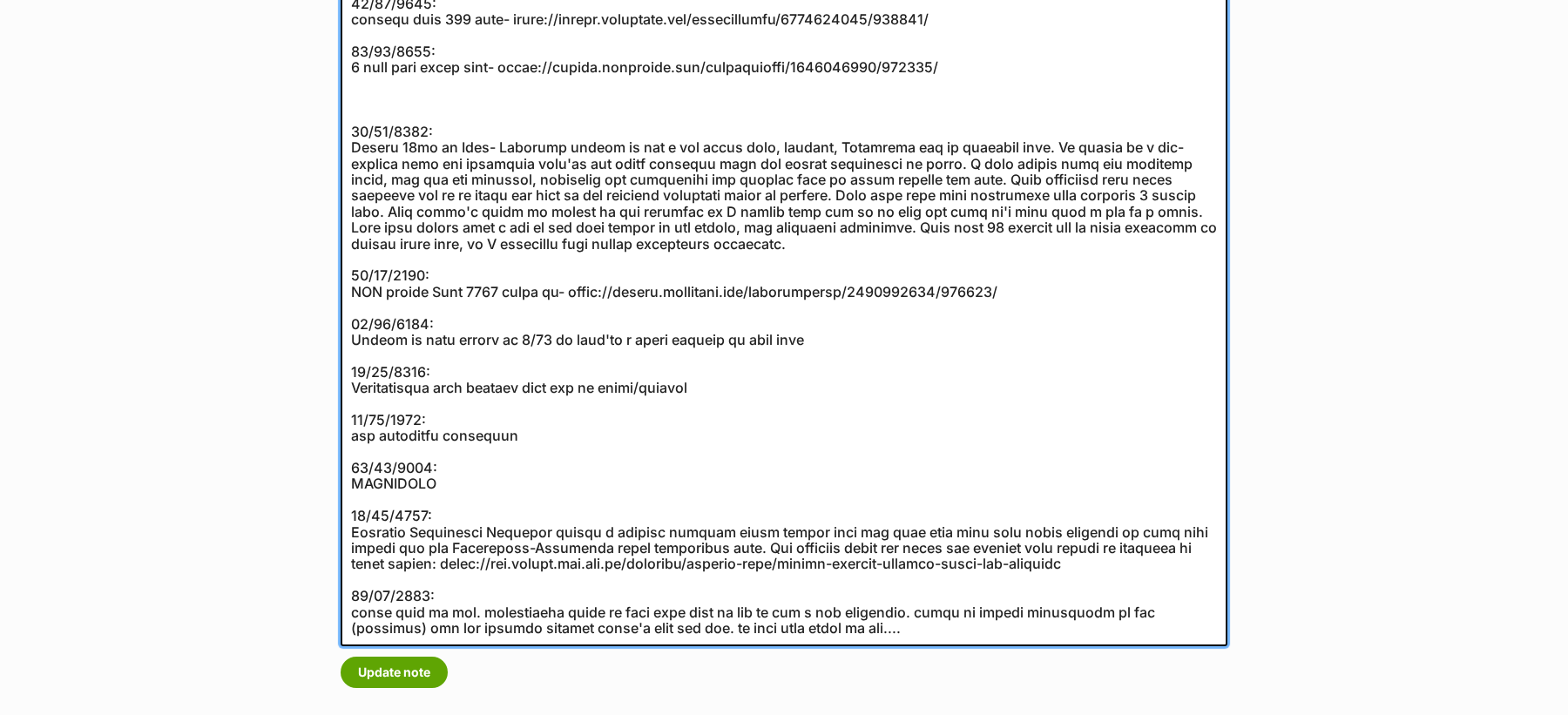
click at [471, 103] on textarea at bounding box center [784, 83] width 886 height 1127
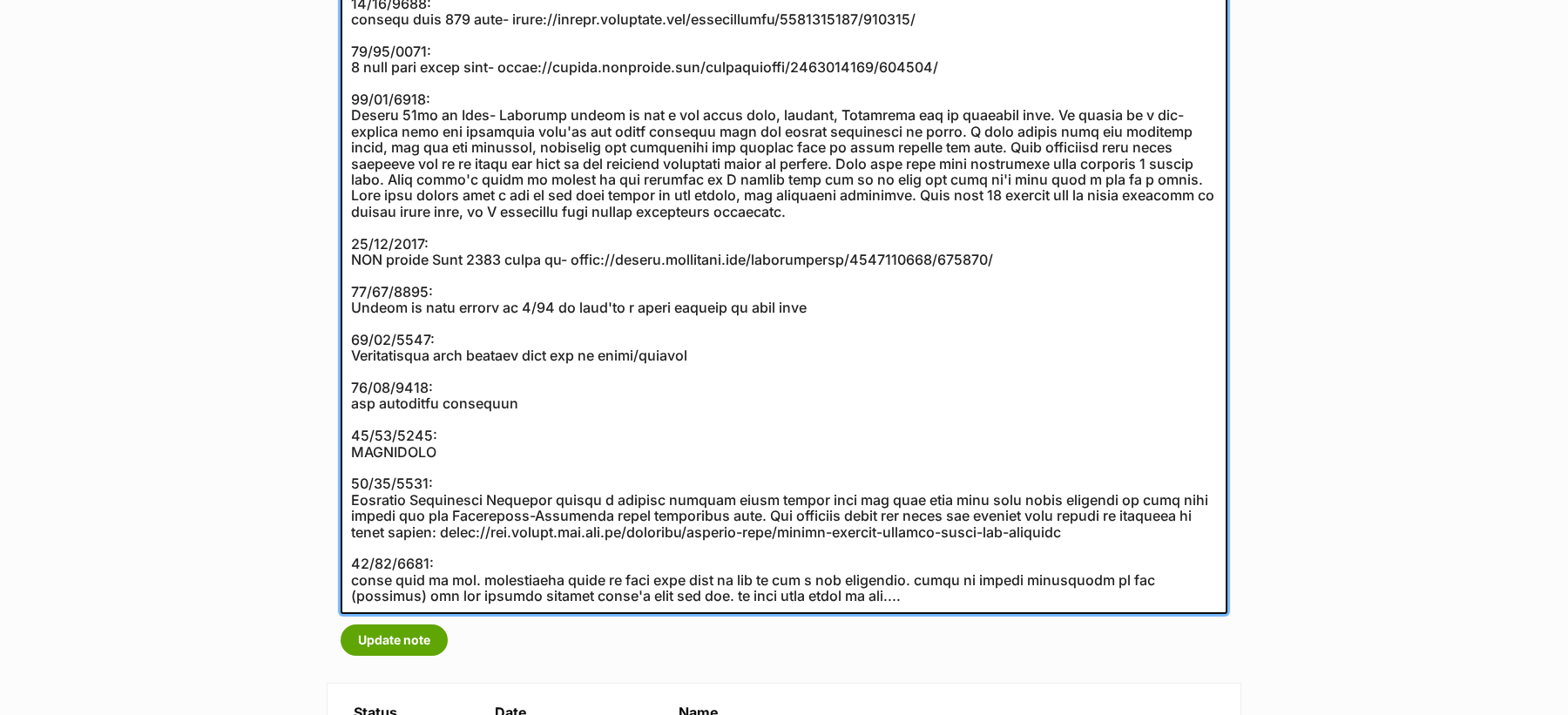
click at [351, 315] on textarea at bounding box center [784, 67] width 886 height 1094
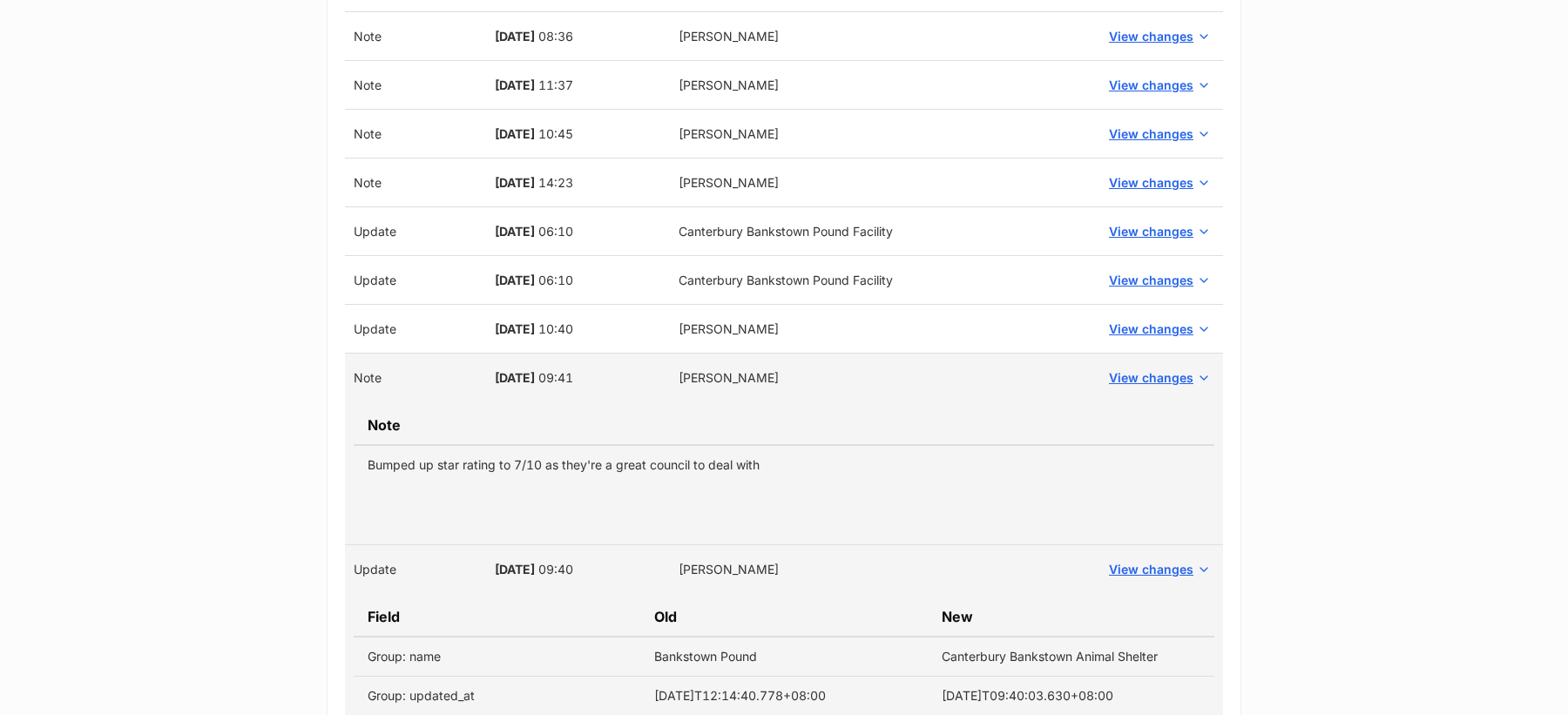
scroll to position [2765, 0]
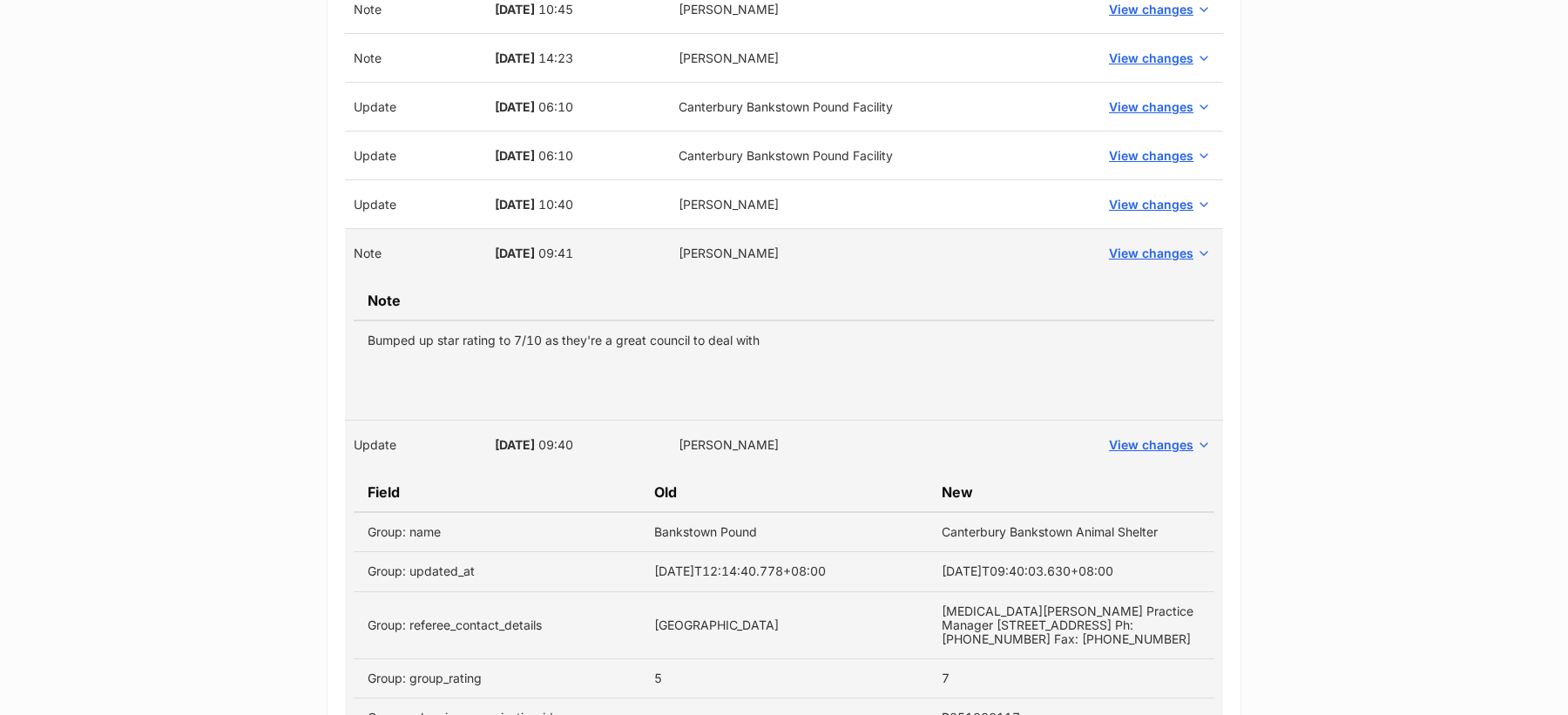
click at [677, 512] on td "Bankstown Pound" at bounding box center [784, 532] width 287 height 40
click at [689, 521] on td "Bankstown Pound" at bounding box center [784, 532] width 287 height 40
click at [1133, 526] on td "Canterbury Bankstown Animal Shelter" at bounding box center [1070, 532] width 287 height 40
copy tr "Bankstown Pound Canterbury Bankstown Animal Shelter"
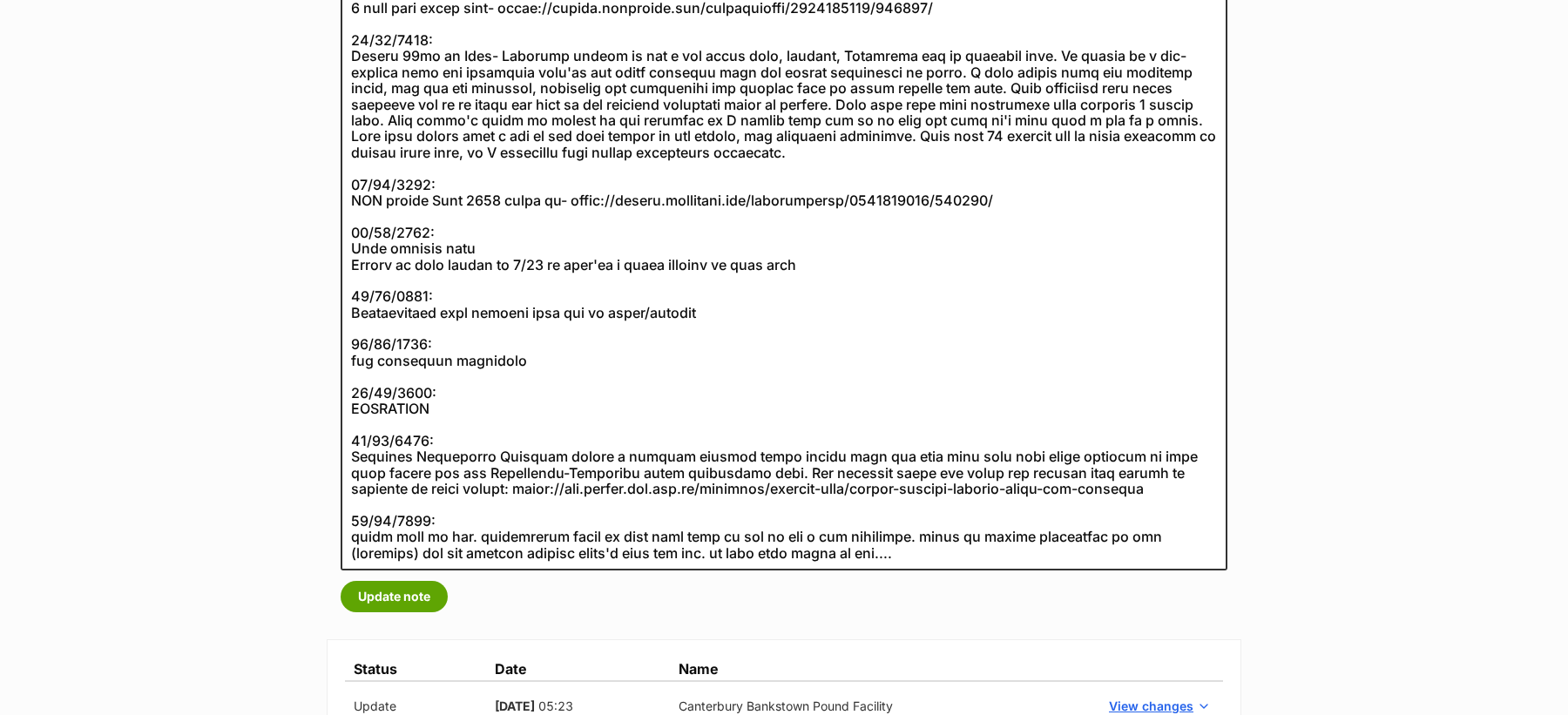
scroll to position [887, 0]
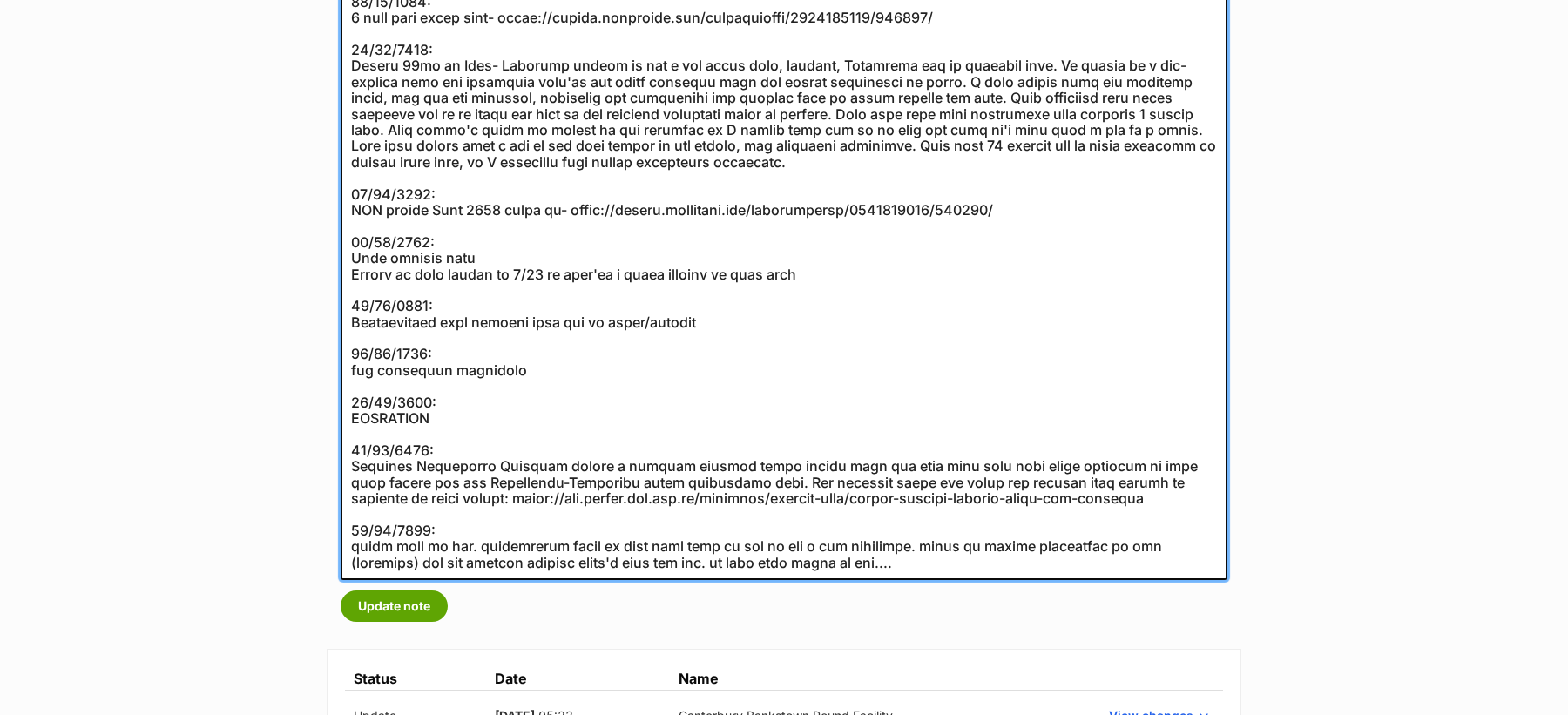
click at [512, 260] on textarea at bounding box center [784, 25] width 886 height 1110
paste textarea "Bankstown Pound Canterbury Bankstown Animal Shelter"
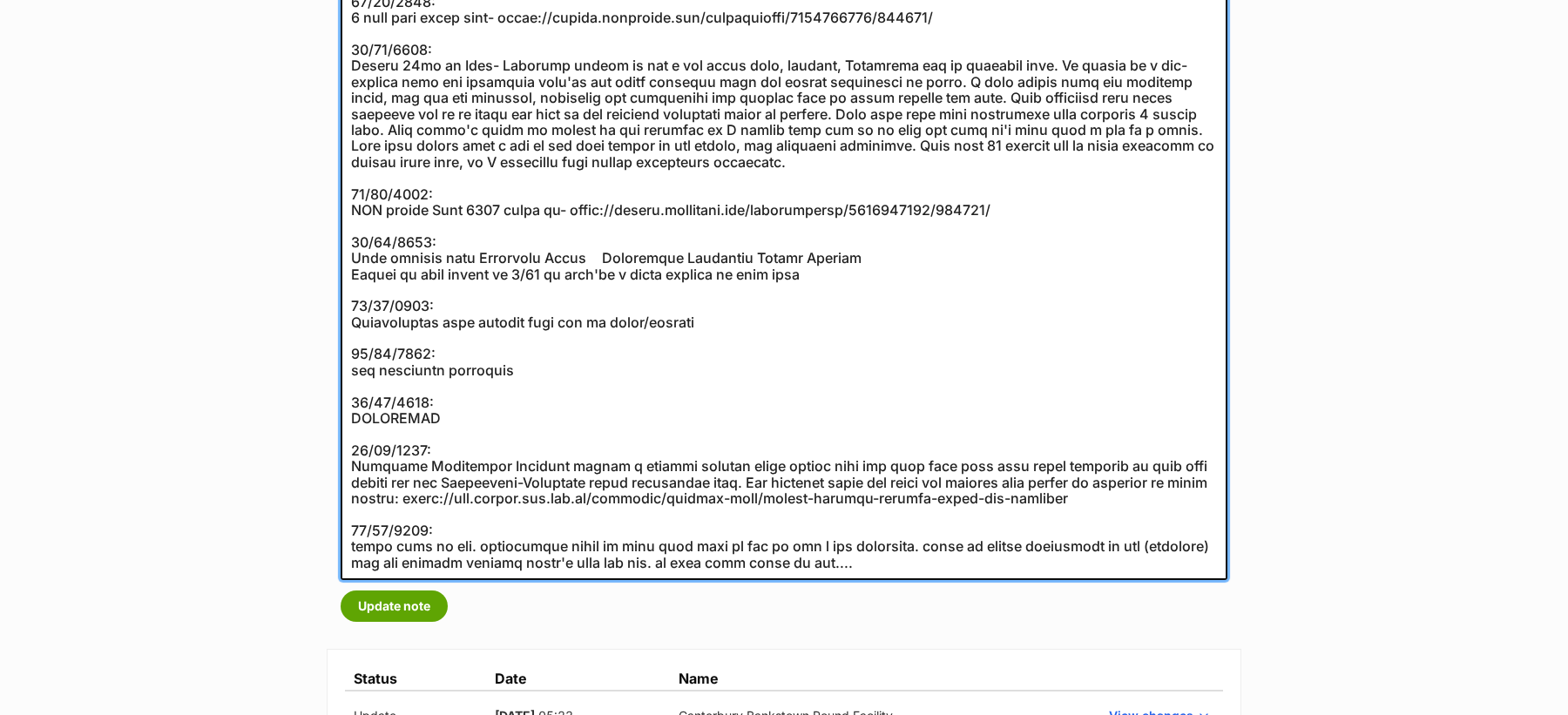
click at [611, 258] on textarea at bounding box center [784, 25] width 886 height 1110
click at [815, 398] on textarea at bounding box center [784, 25] width 886 height 1110
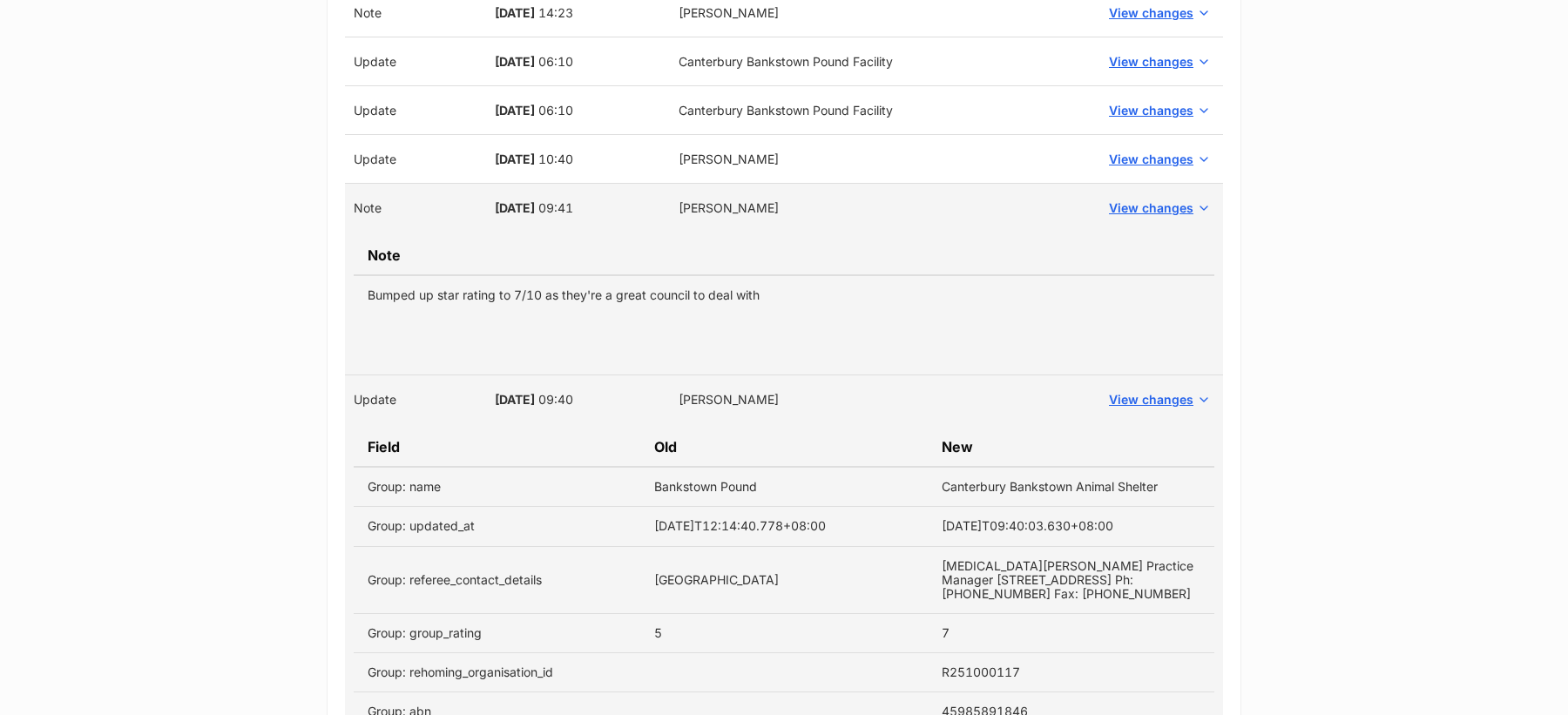
scroll to position [2853, 0]
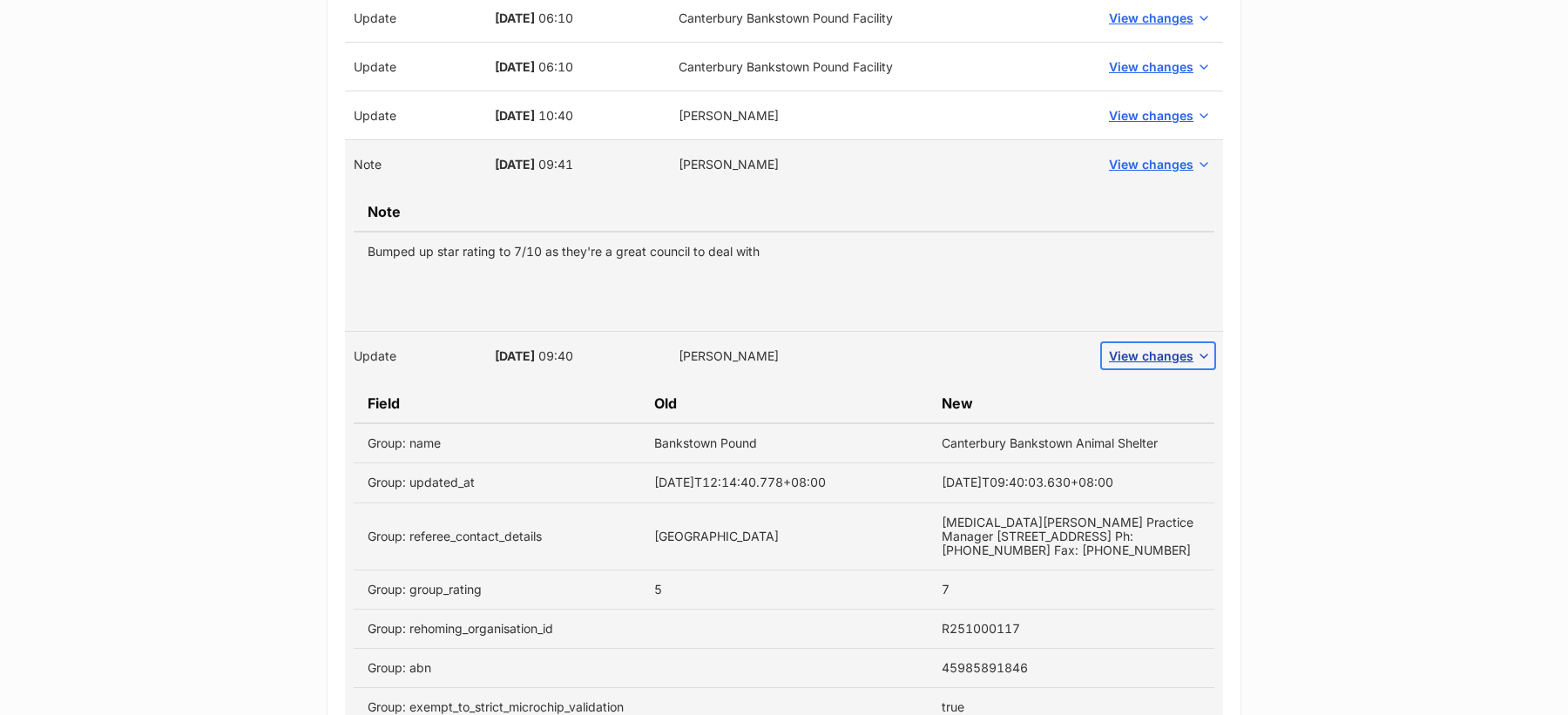
click at [1144, 347] on span "View changes" at bounding box center [1151, 356] width 85 height 18
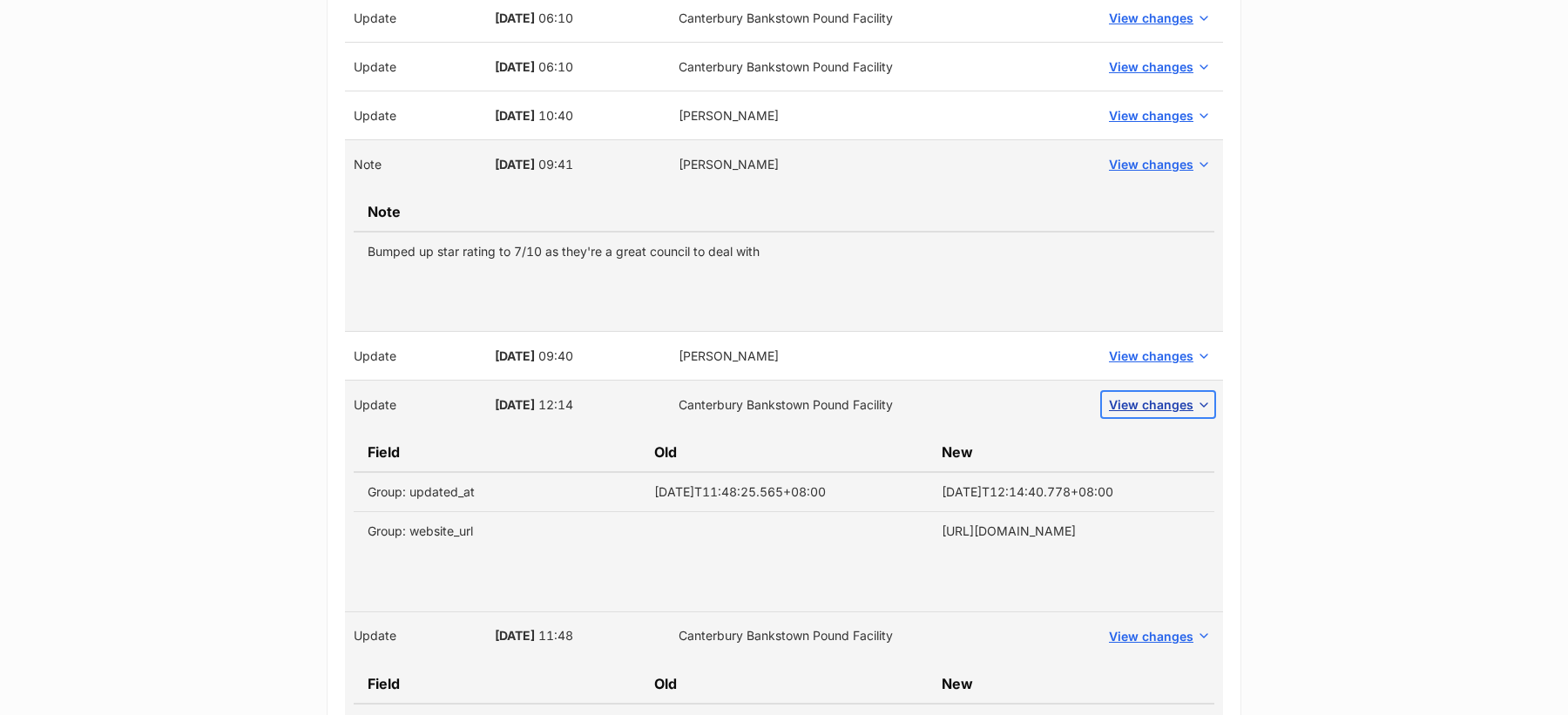
click at [1148, 396] on span "View changes" at bounding box center [1151, 404] width 85 height 18
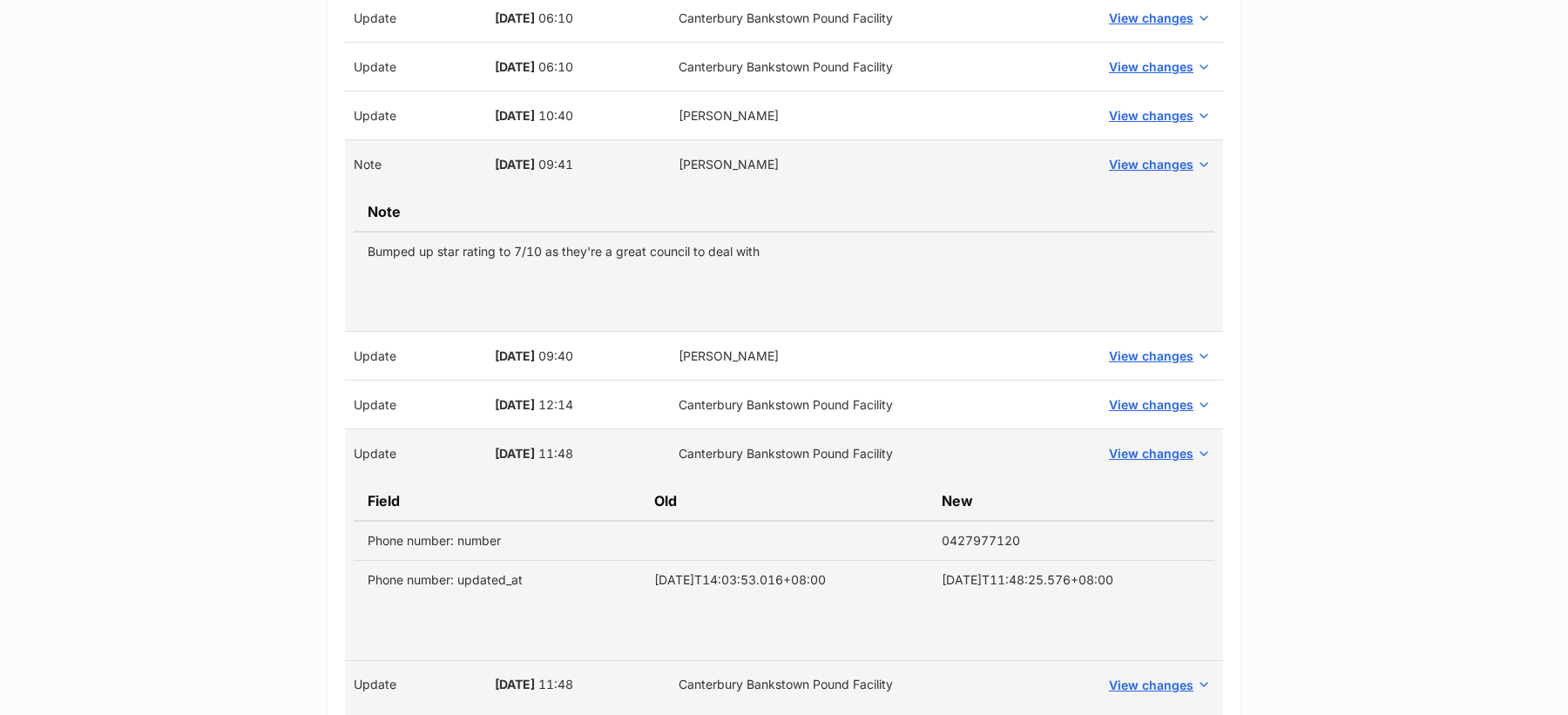
click at [1148, 455] on td "View changes" at bounding box center [1158, 454] width 130 height 49
click at [1148, 452] on button "View changes" at bounding box center [1158, 453] width 112 height 26
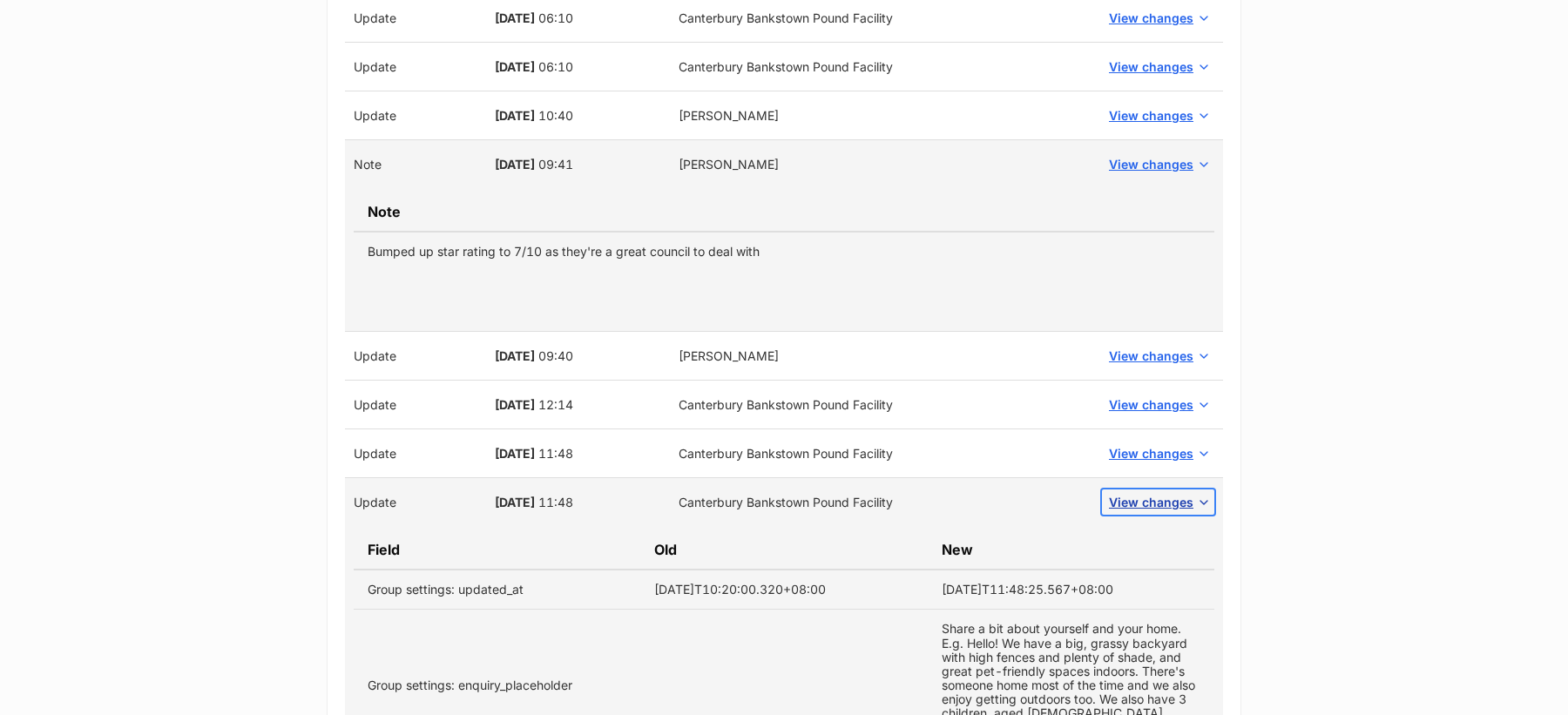
click at [1148, 494] on span "View changes" at bounding box center [1151, 501] width 85 height 18
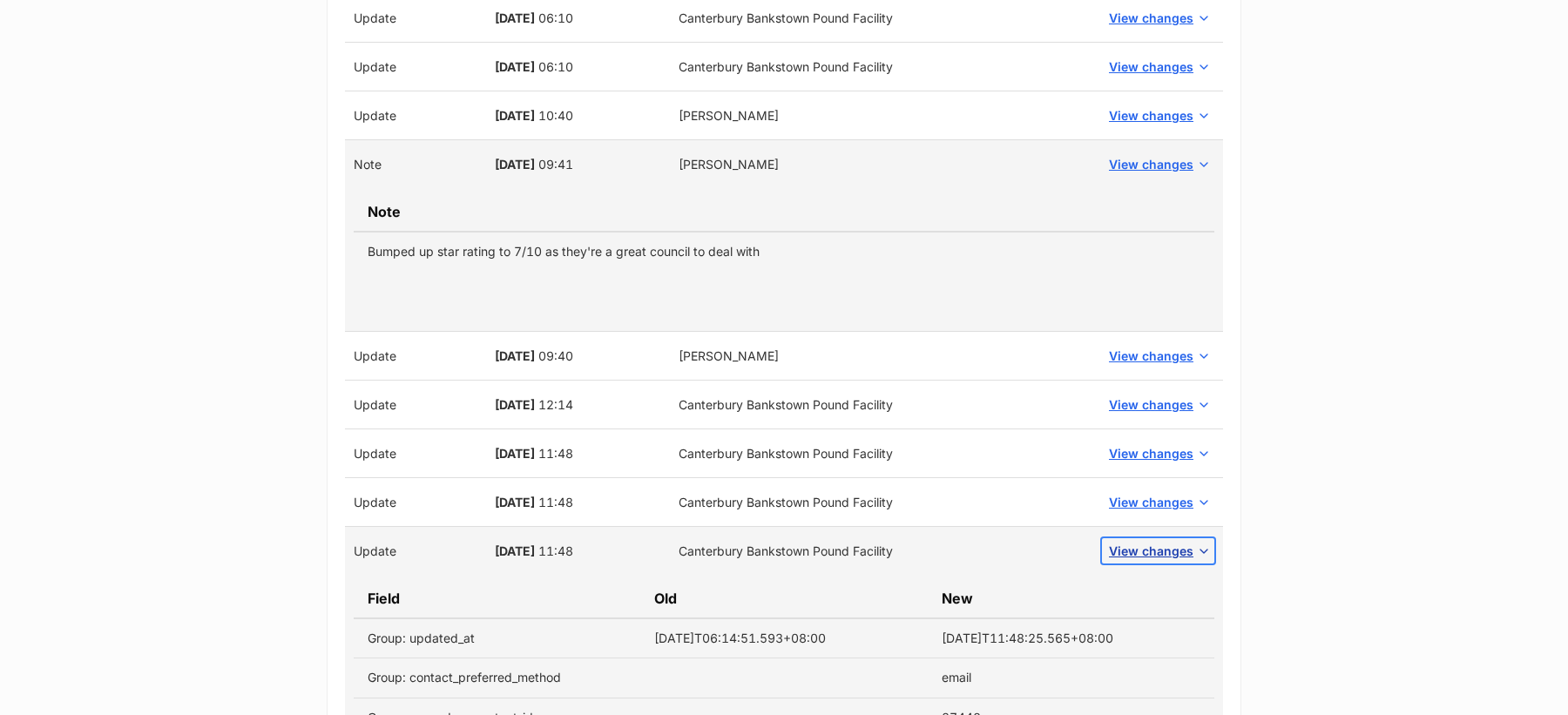
click at [1146, 541] on span "View changes" at bounding box center [1151, 550] width 85 height 18
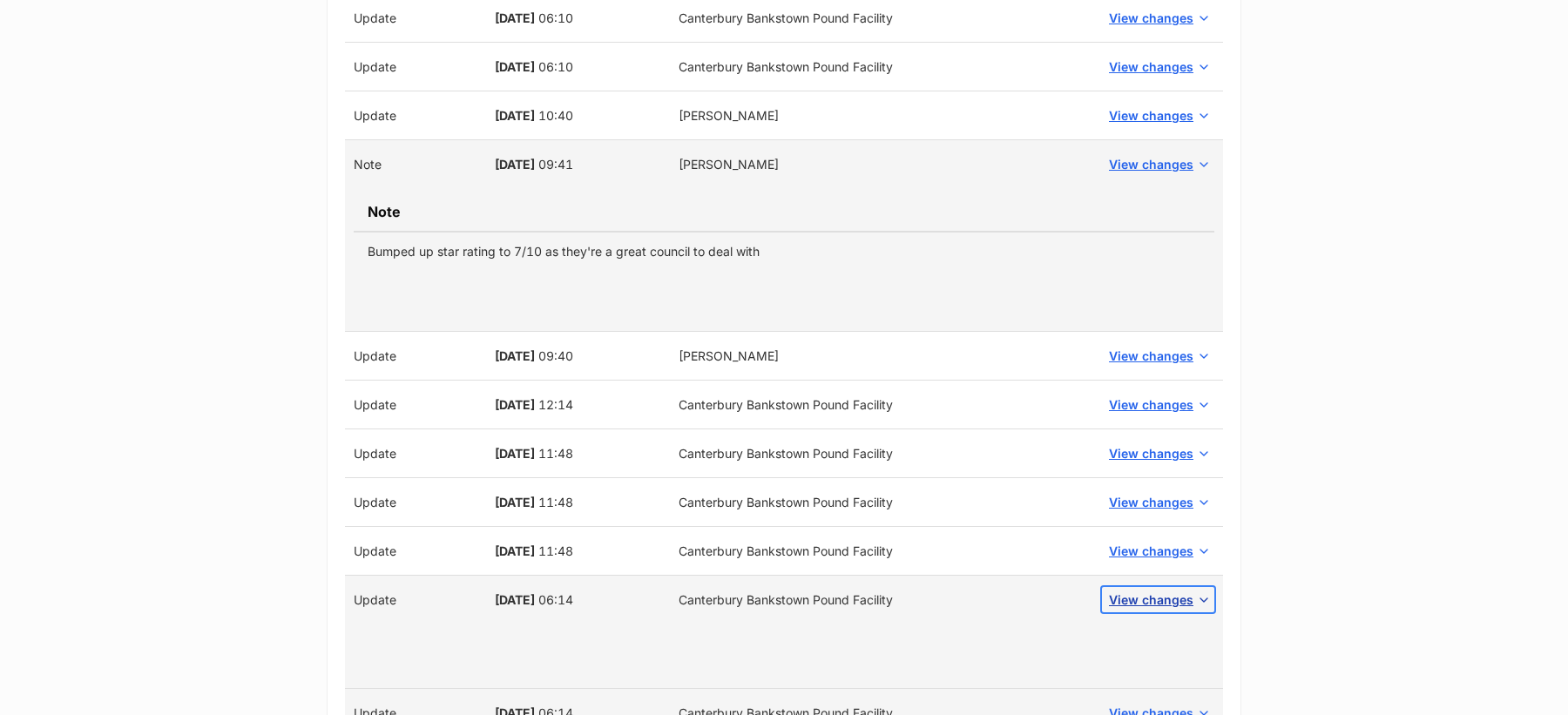
click at [1157, 591] on span "View changes" at bounding box center [1151, 600] width 85 height 18
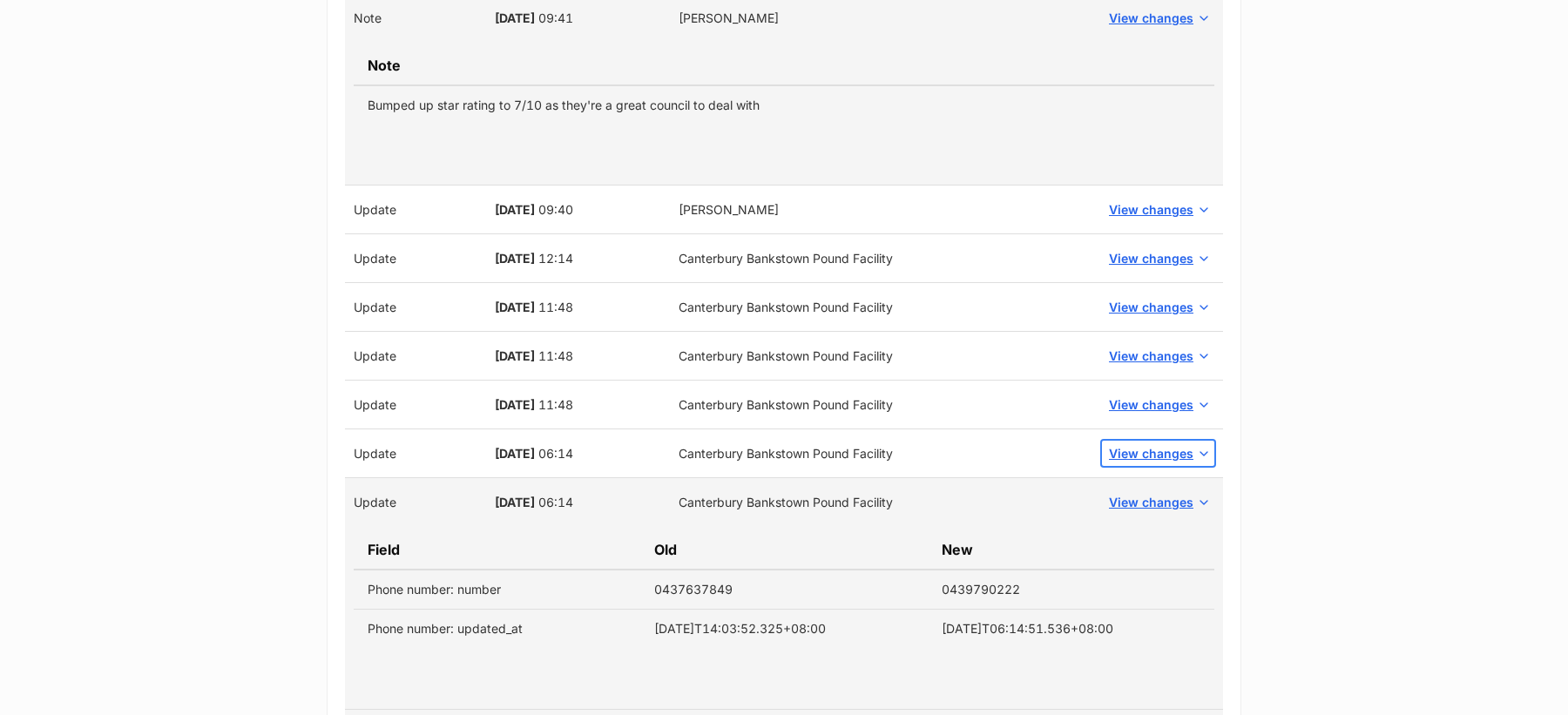
scroll to position [3005, 0]
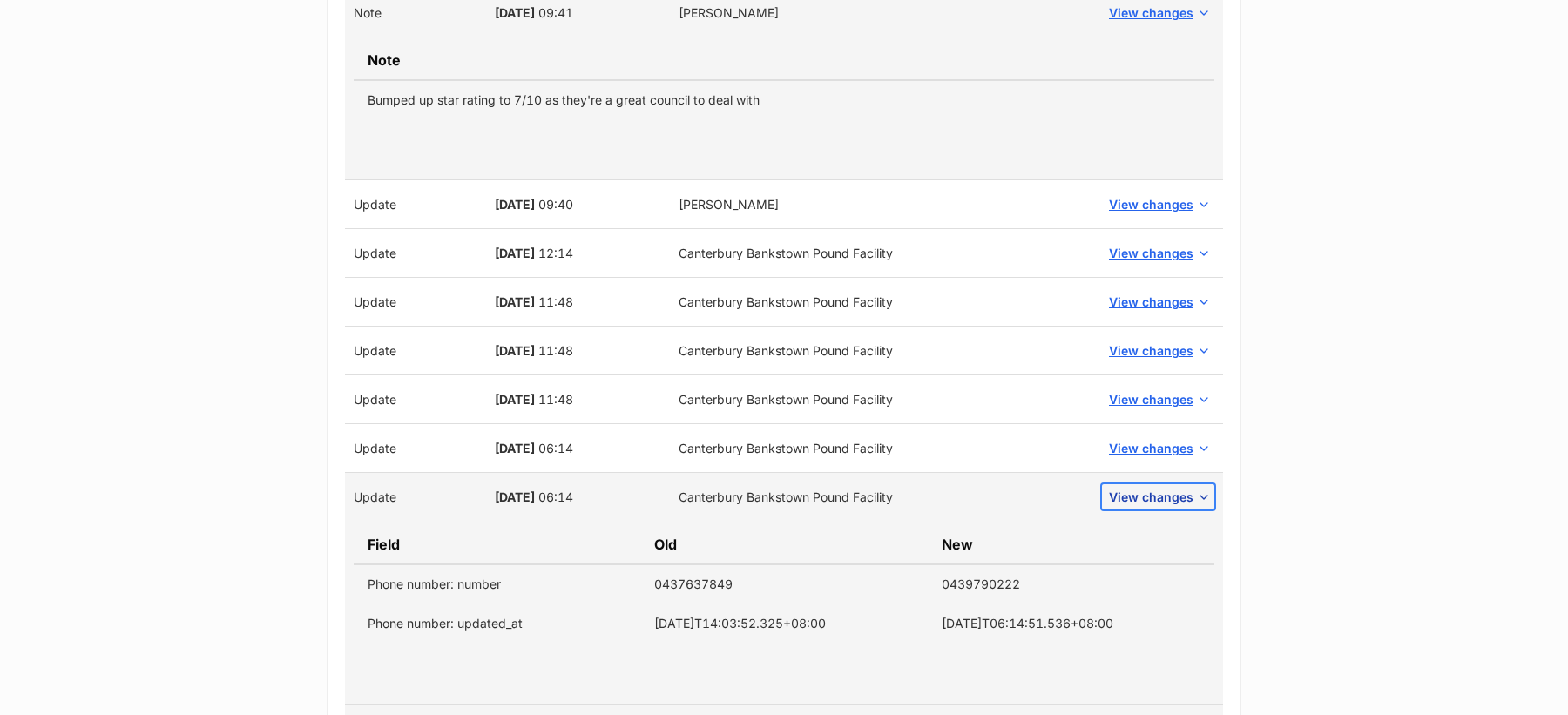
click at [1151, 488] on span "View changes" at bounding box center [1151, 497] width 85 height 18
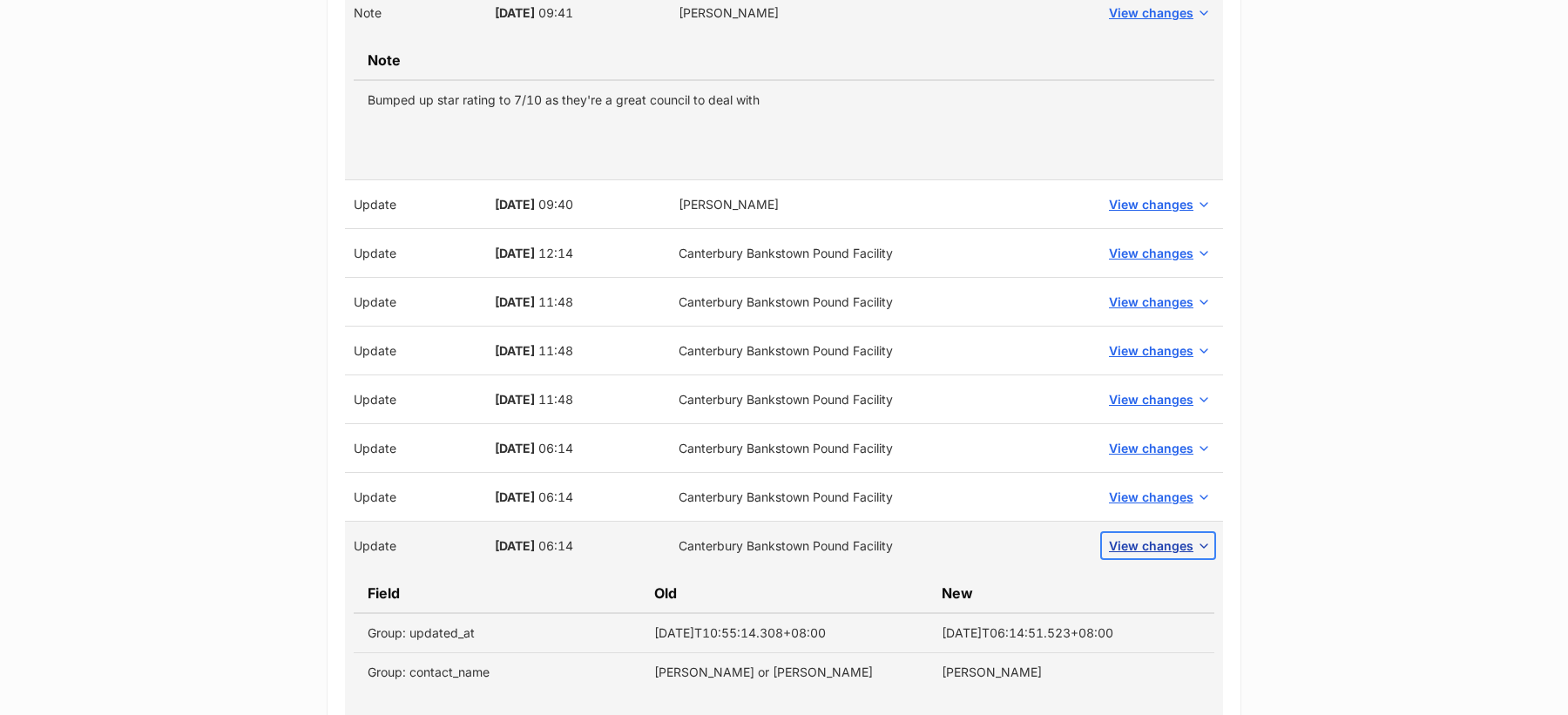
click at [1145, 537] on span "View changes" at bounding box center [1151, 545] width 85 height 18
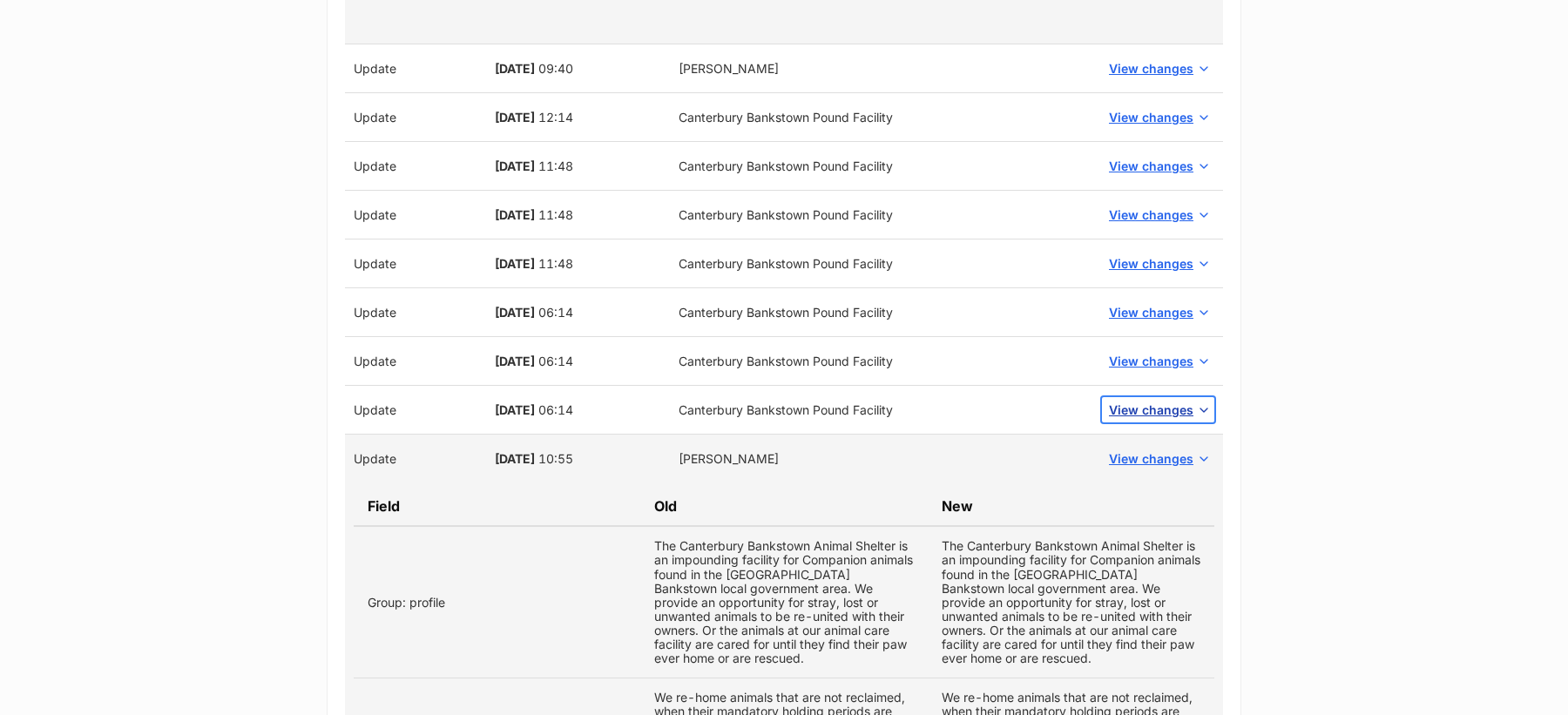
scroll to position [3161, 0]
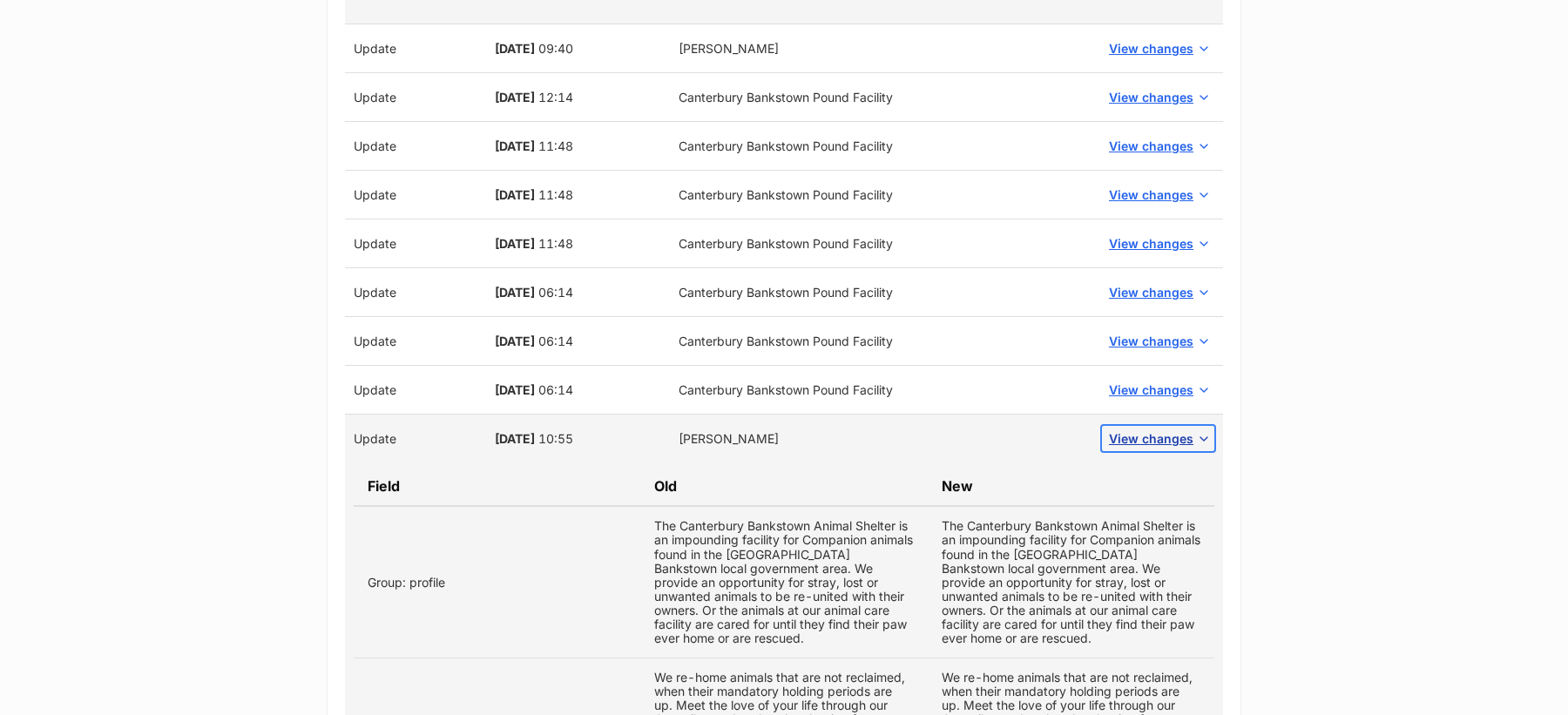
click at [1145, 433] on span "View changes" at bounding box center [1151, 439] width 85 height 18
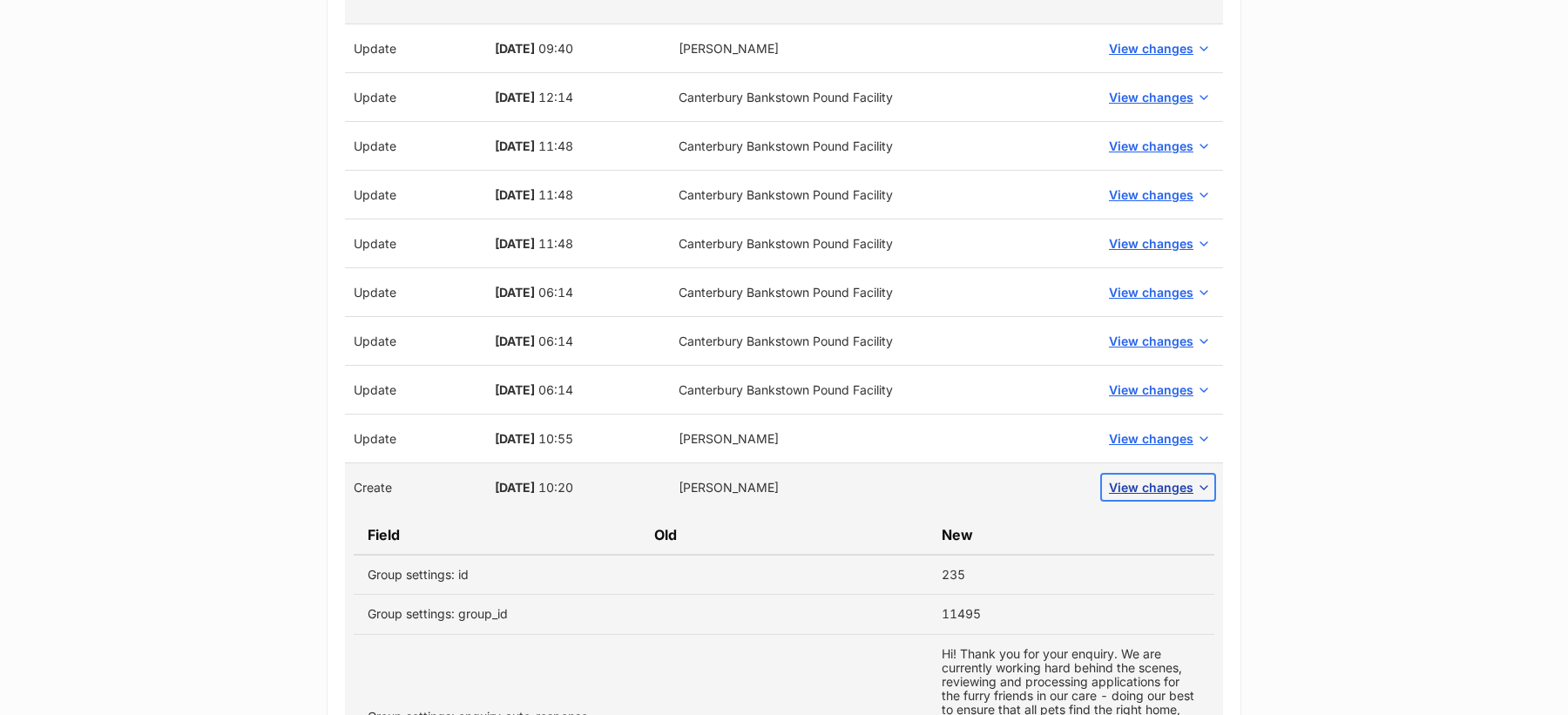
click at [1147, 479] on span "View changes" at bounding box center [1151, 487] width 85 height 18
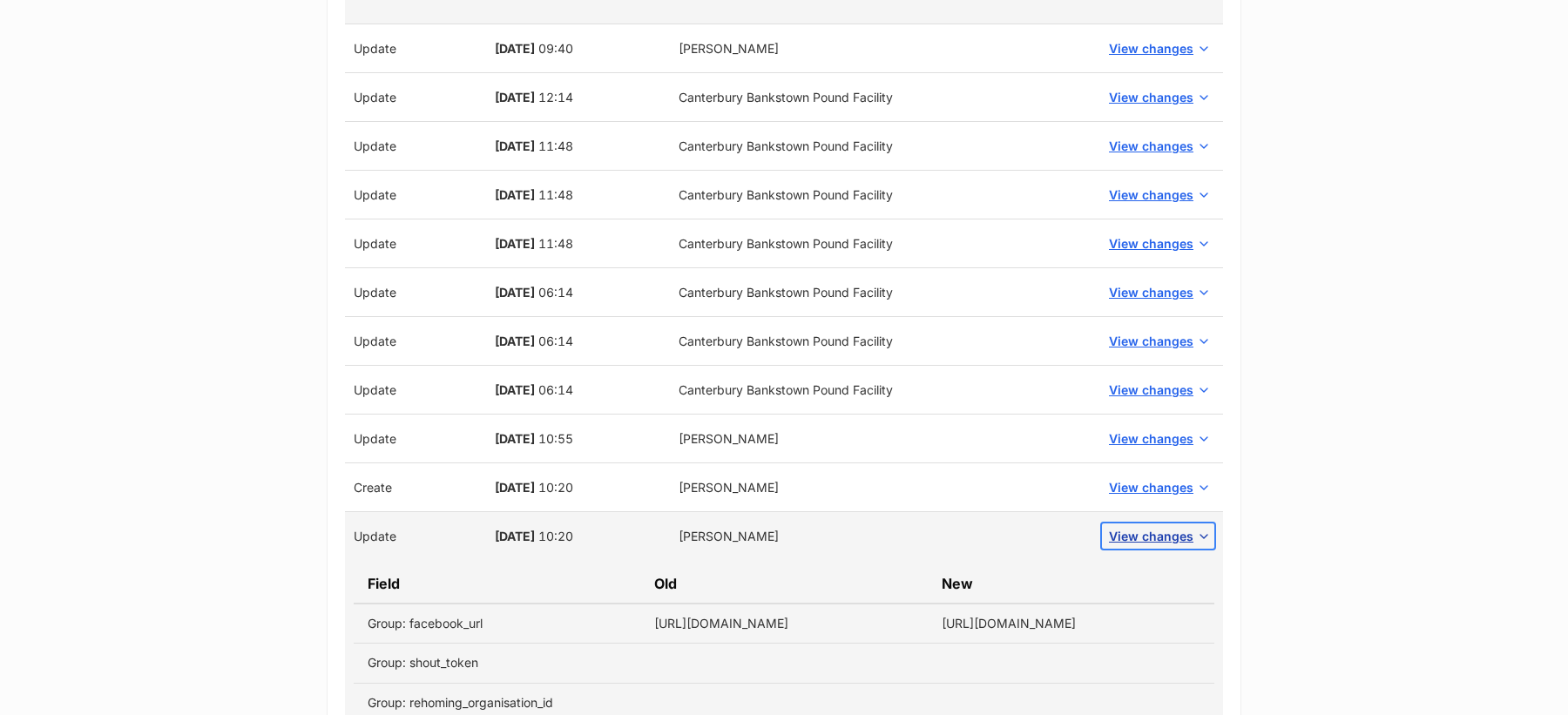
click at [1148, 523] on button "View changes" at bounding box center [1158, 536] width 112 height 26
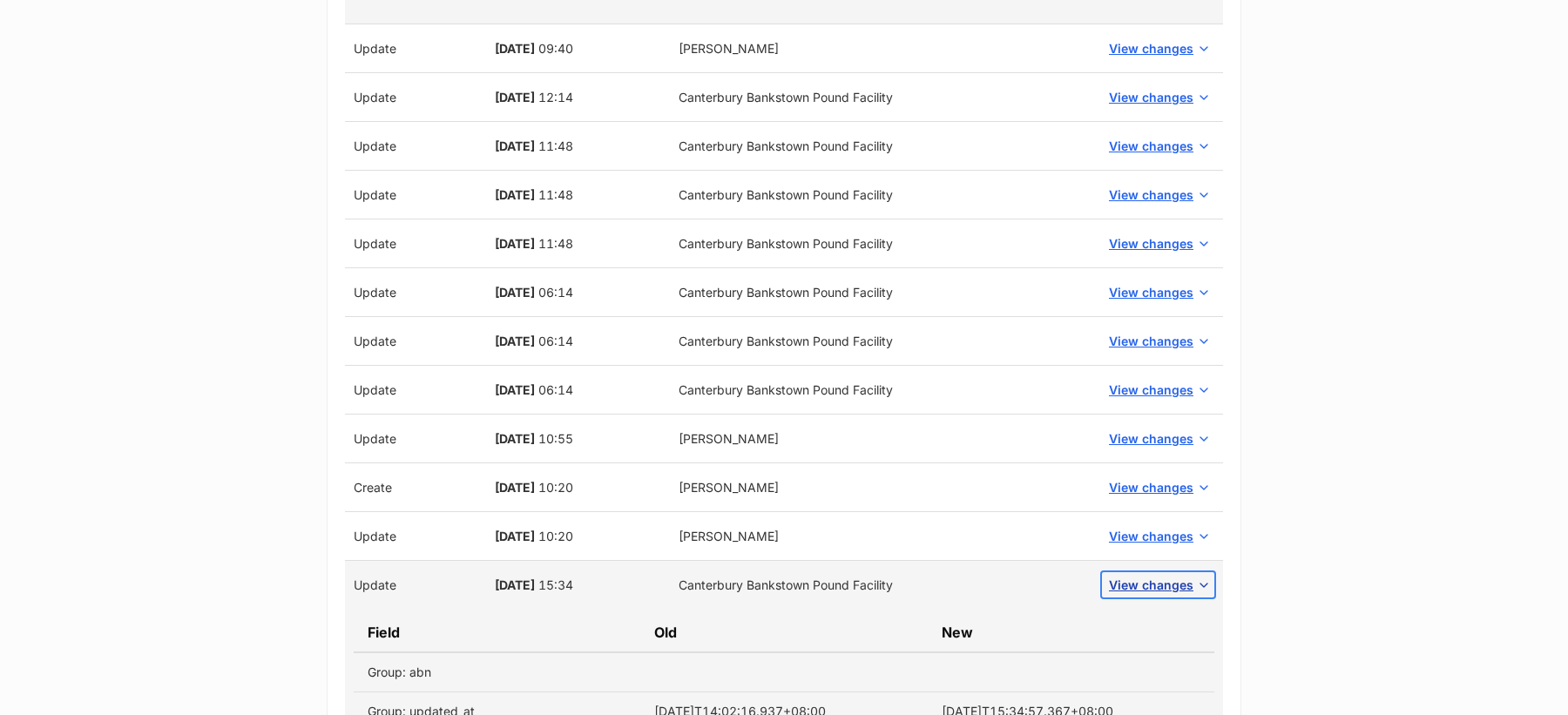
click at [1158, 572] on button "View changes" at bounding box center [1158, 584] width 112 height 26
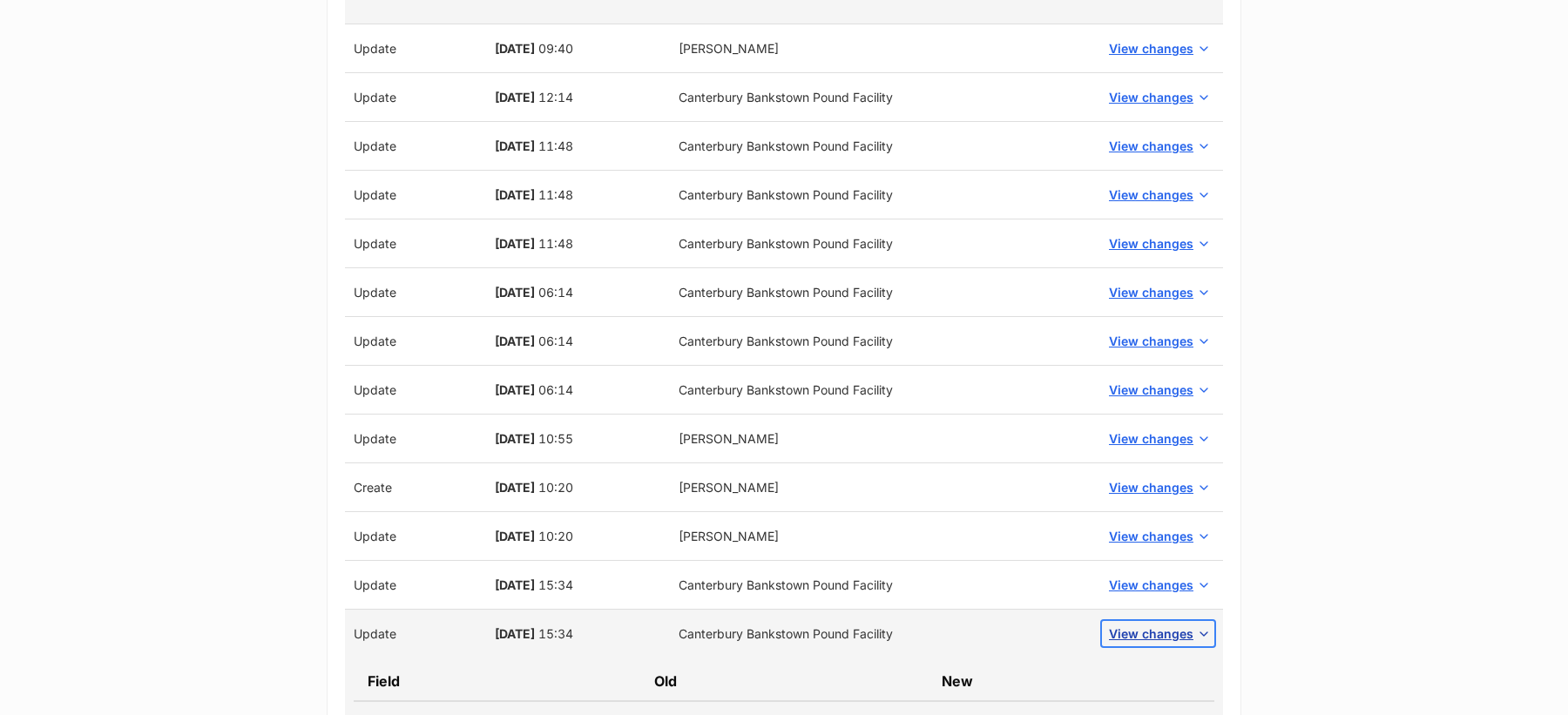
click at [1158, 624] on span "View changes" at bounding box center [1151, 633] width 85 height 18
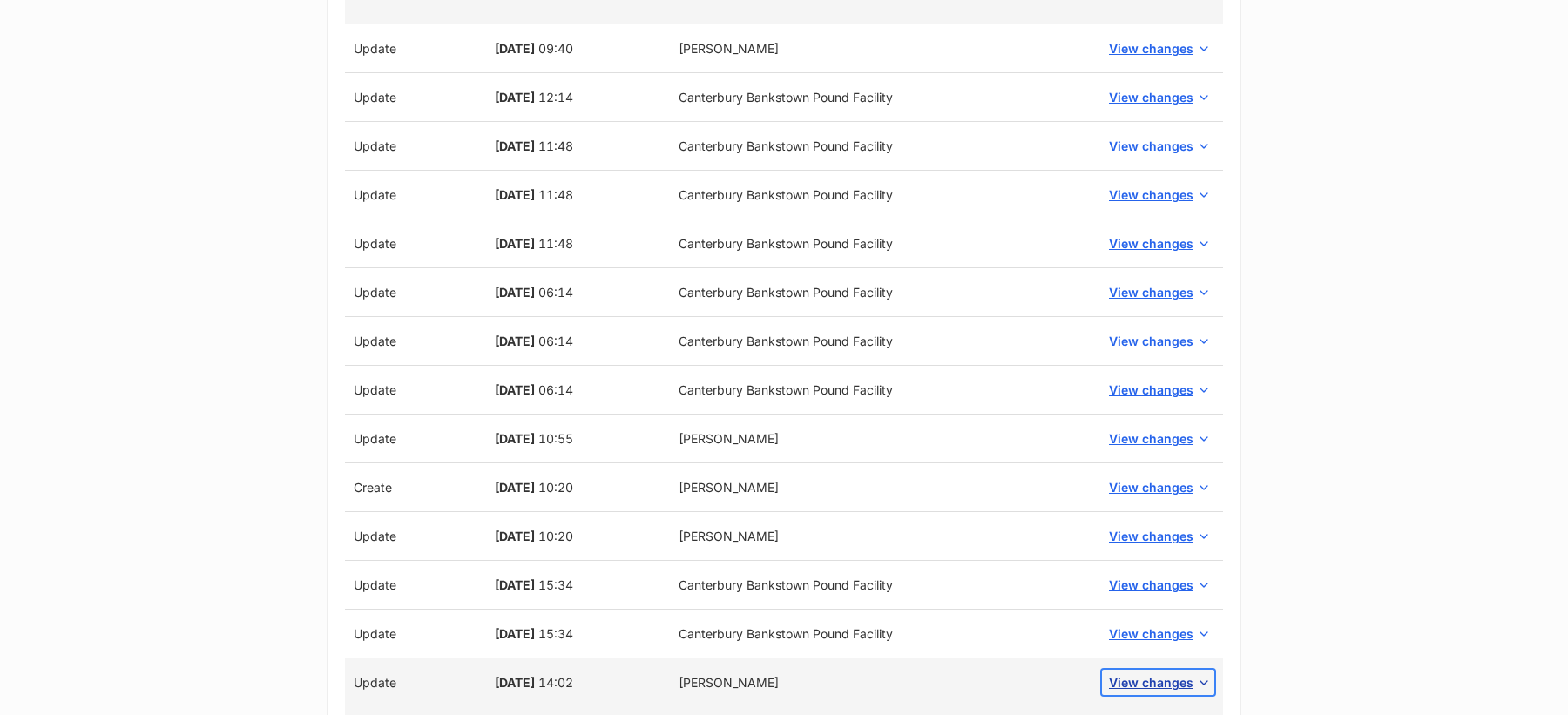
click at [1160, 673] on span "View changes" at bounding box center [1151, 682] width 85 height 18
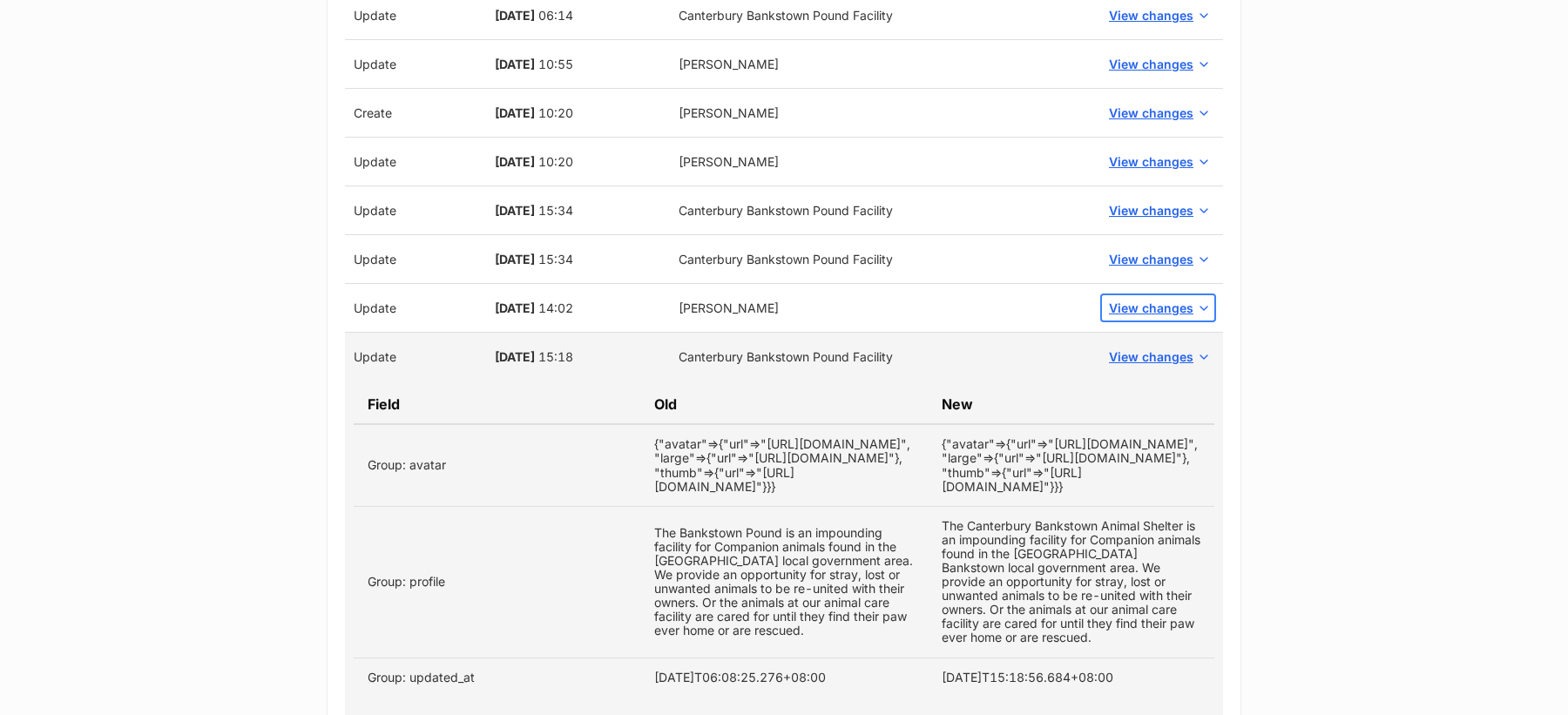
scroll to position [3571, 0]
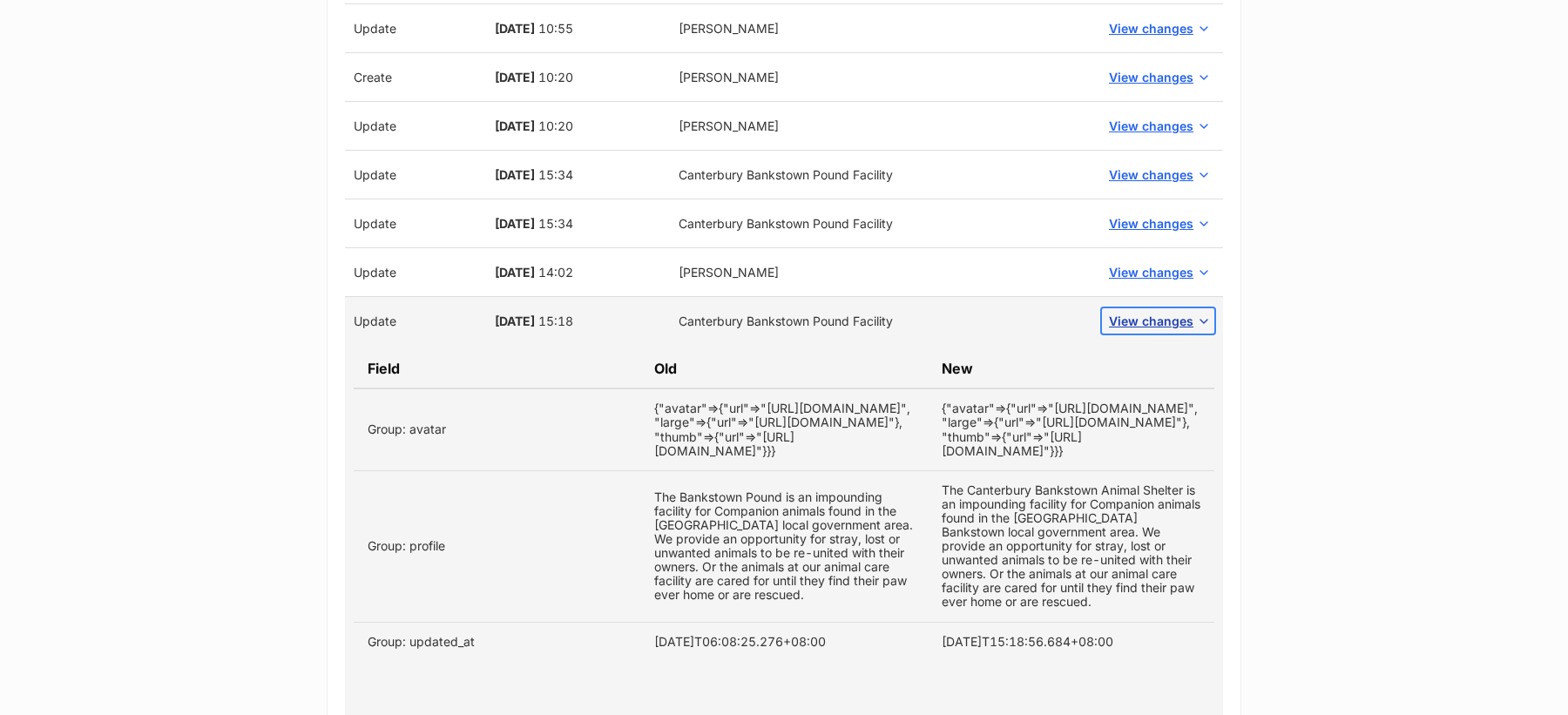
click at [1151, 312] on span "View changes" at bounding box center [1151, 320] width 85 height 18
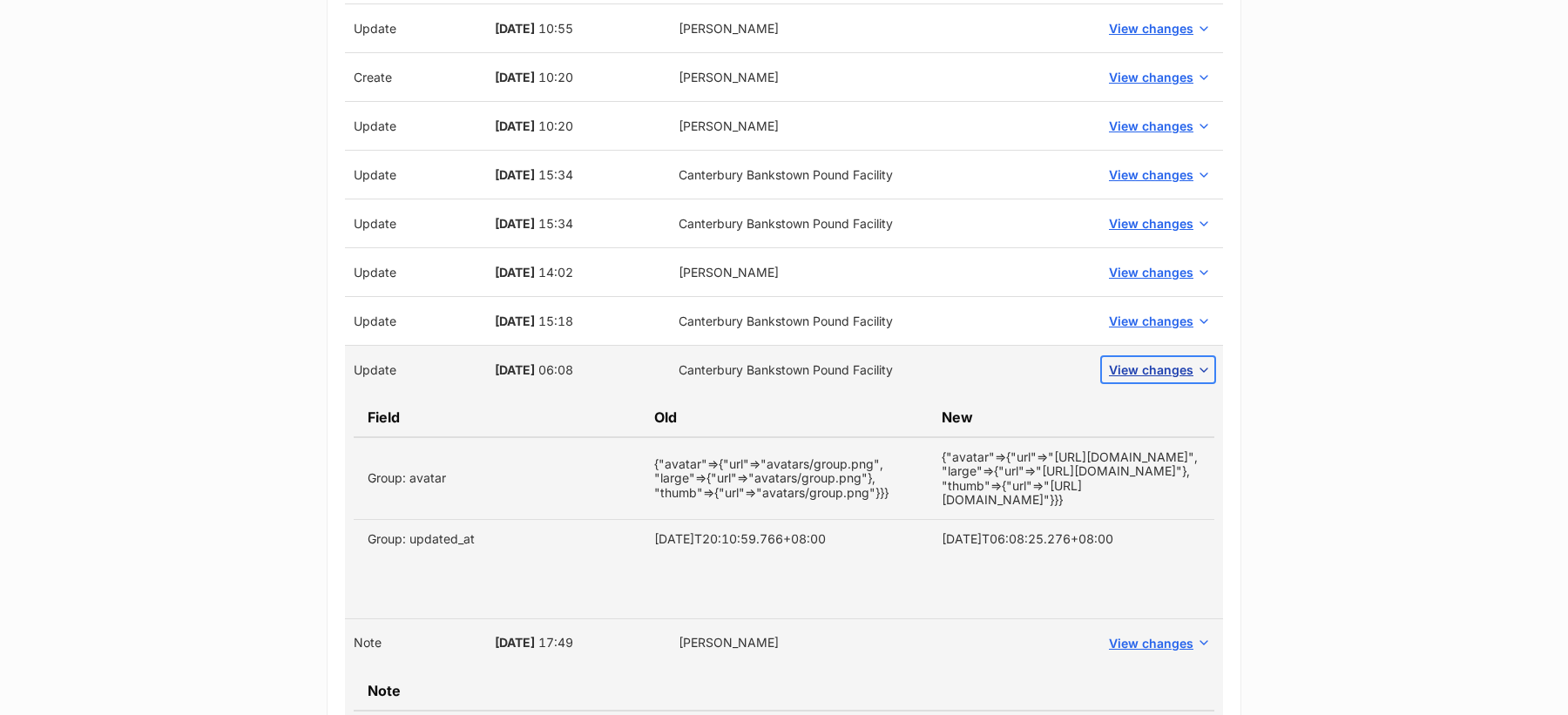
click at [1148, 360] on span "View changes" at bounding box center [1151, 369] width 85 height 18
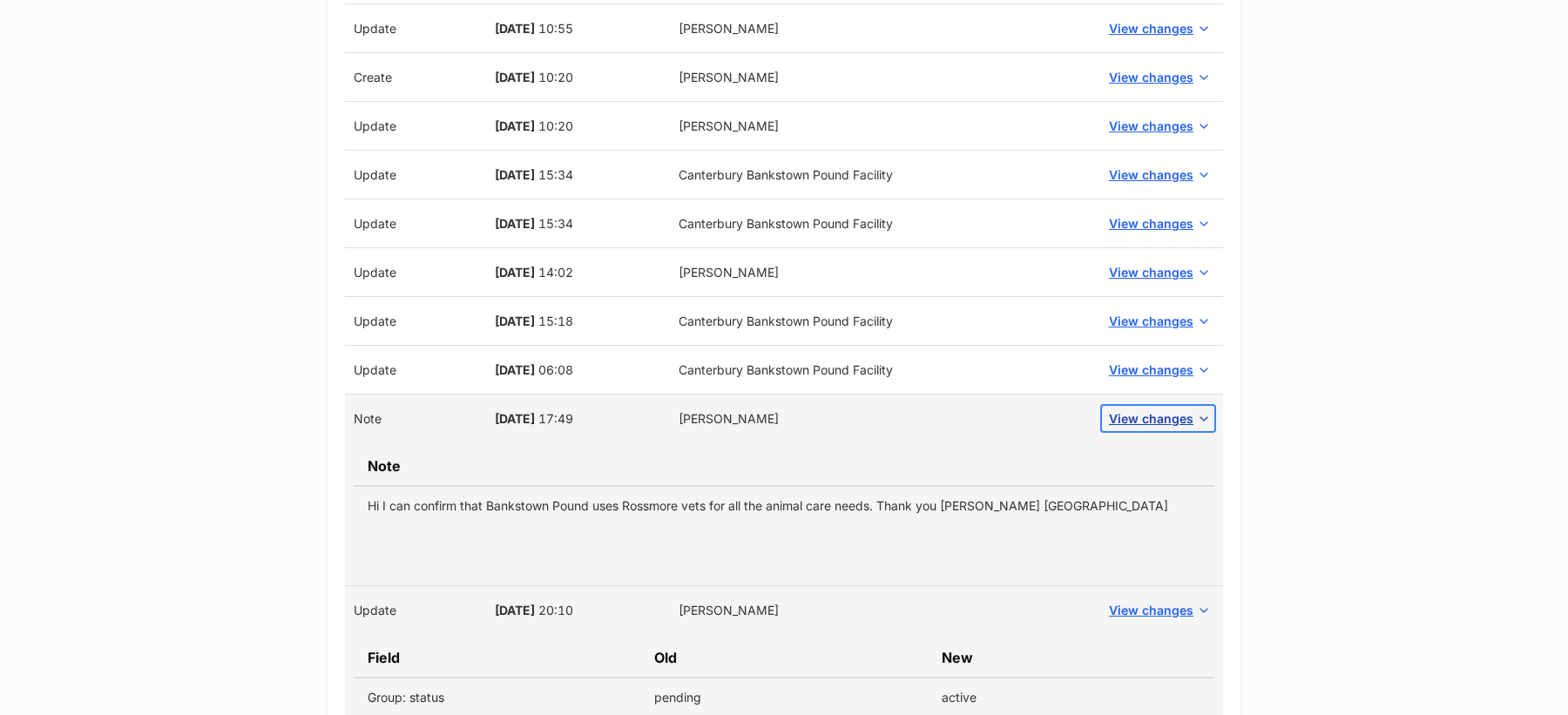
click at [1153, 410] on span "View changes" at bounding box center [1151, 419] width 85 height 18
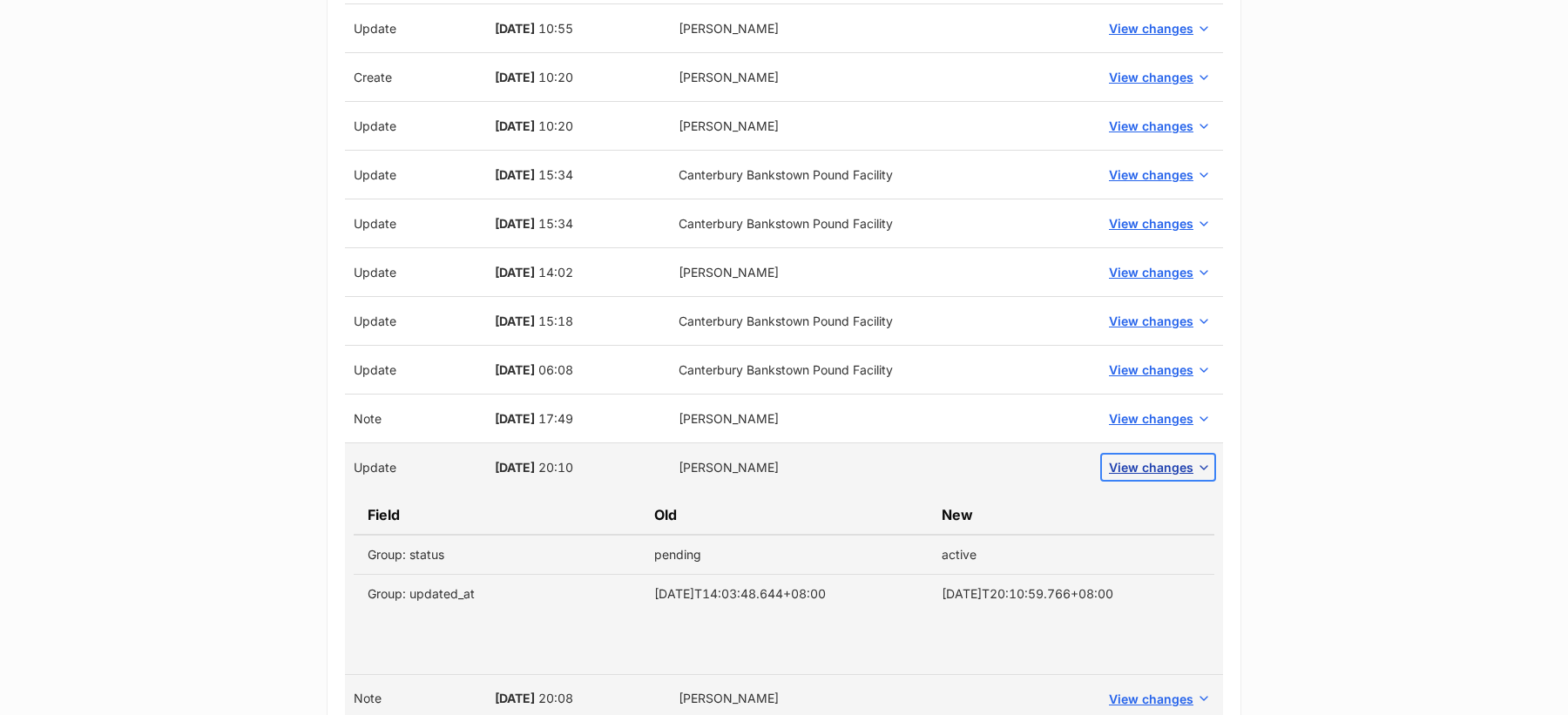
click at [1153, 459] on span "View changes" at bounding box center [1151, 467] width 85 height 18
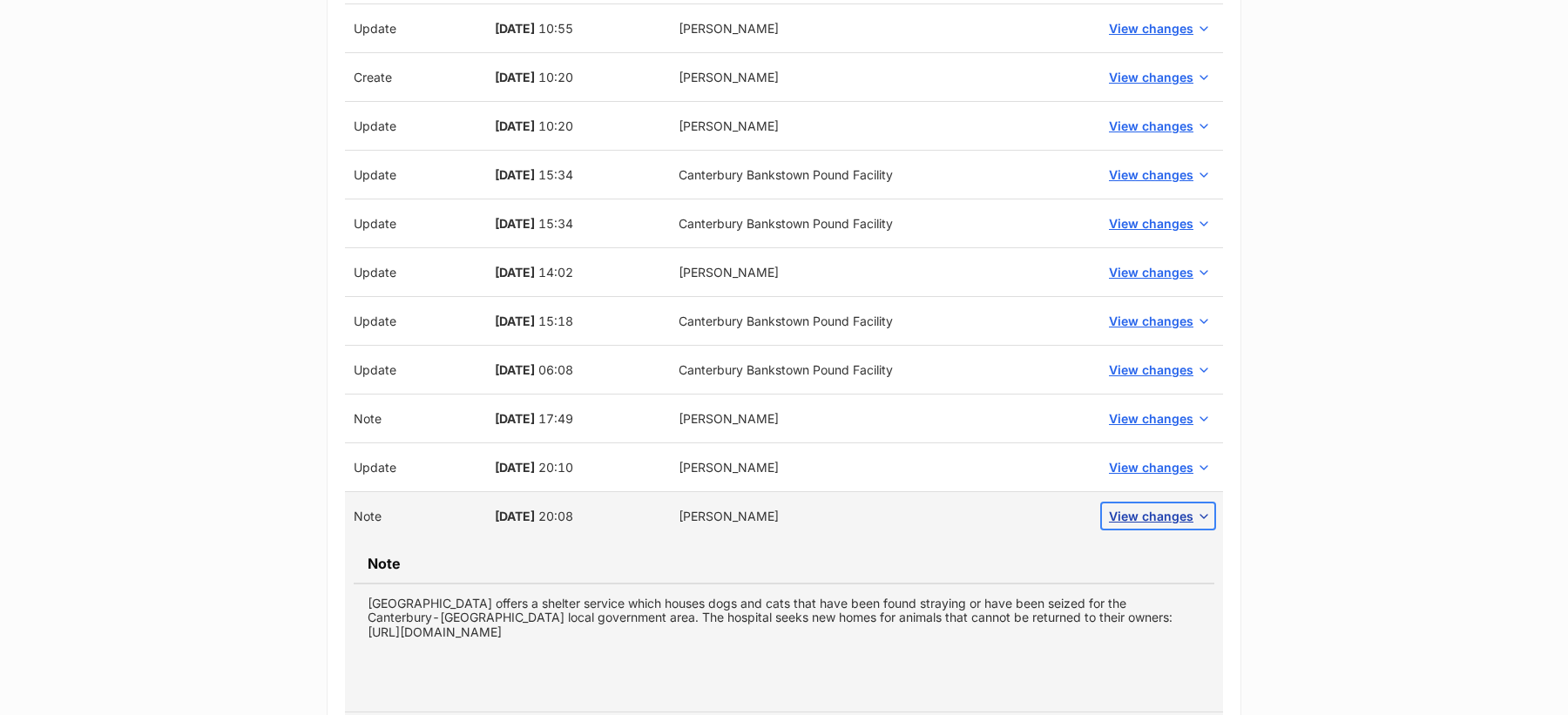
click at [1153, 507] on span "View changes" at bounding box center [1151, 516] width 85 height 18
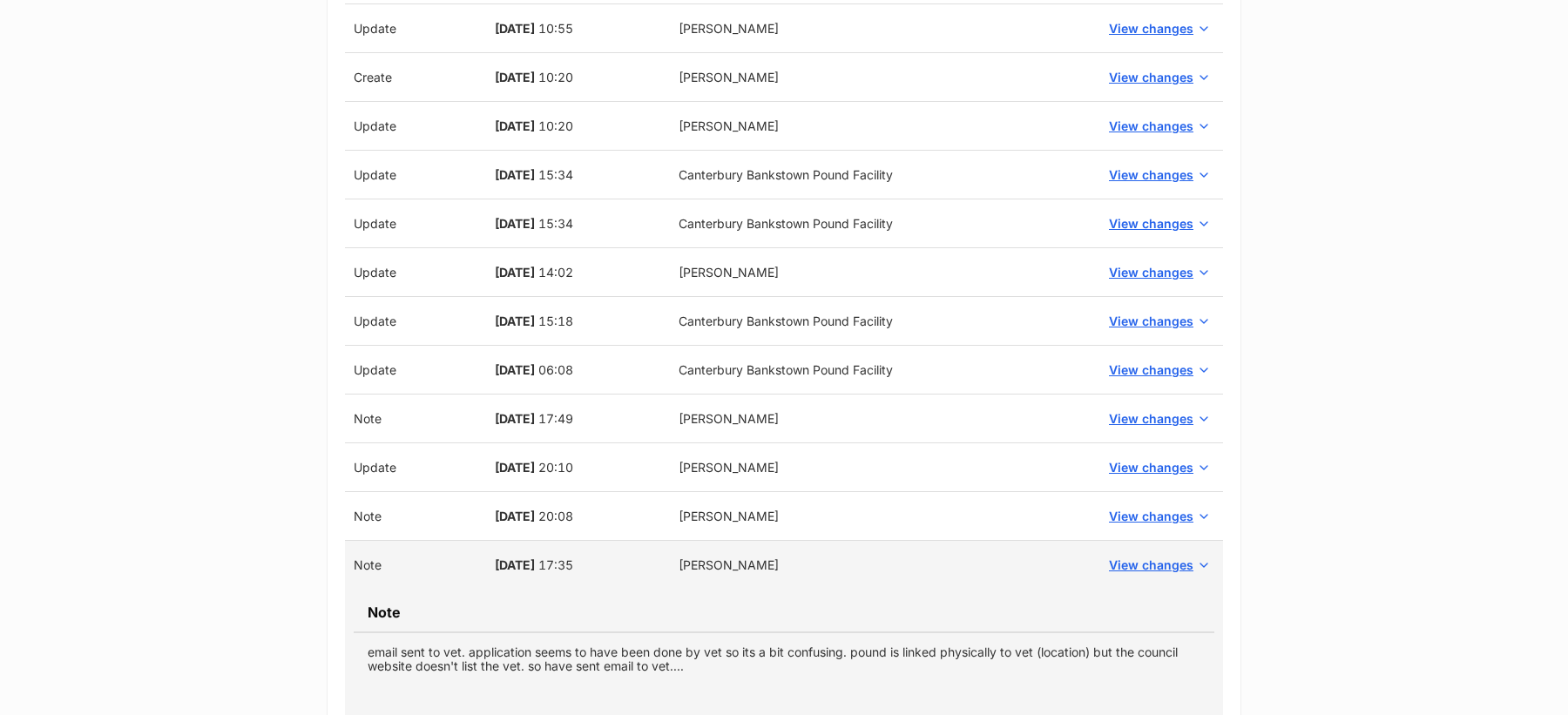
click at [1160, 562] on td "View changes" at bounding box center [1158, 565] width 130 height 49
click at [1160, 556] on span "View changes" at bounding box center [1151, 564] width 85 height 18
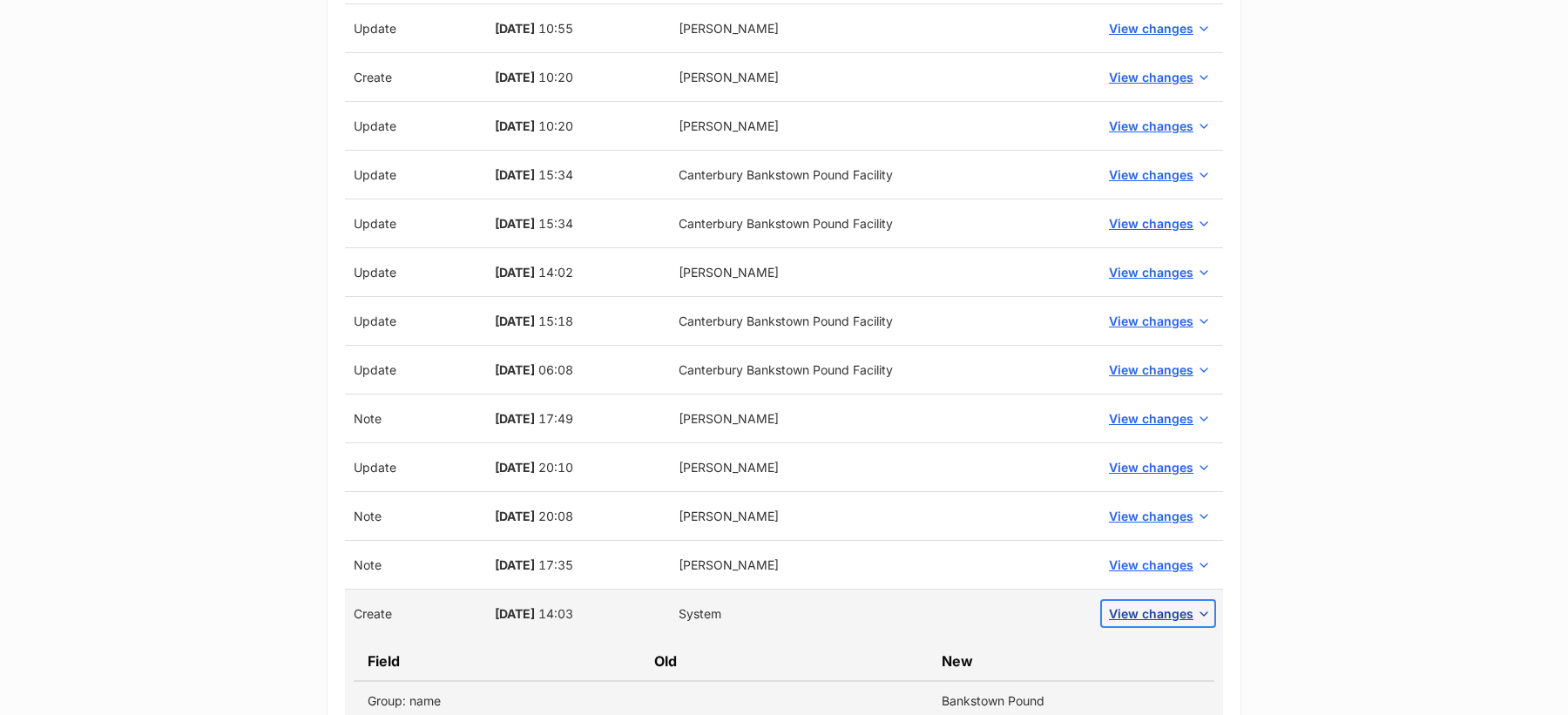
click at [1160, 604] on span "View changes" at bounding box center [1151, 613] width 85 height 18
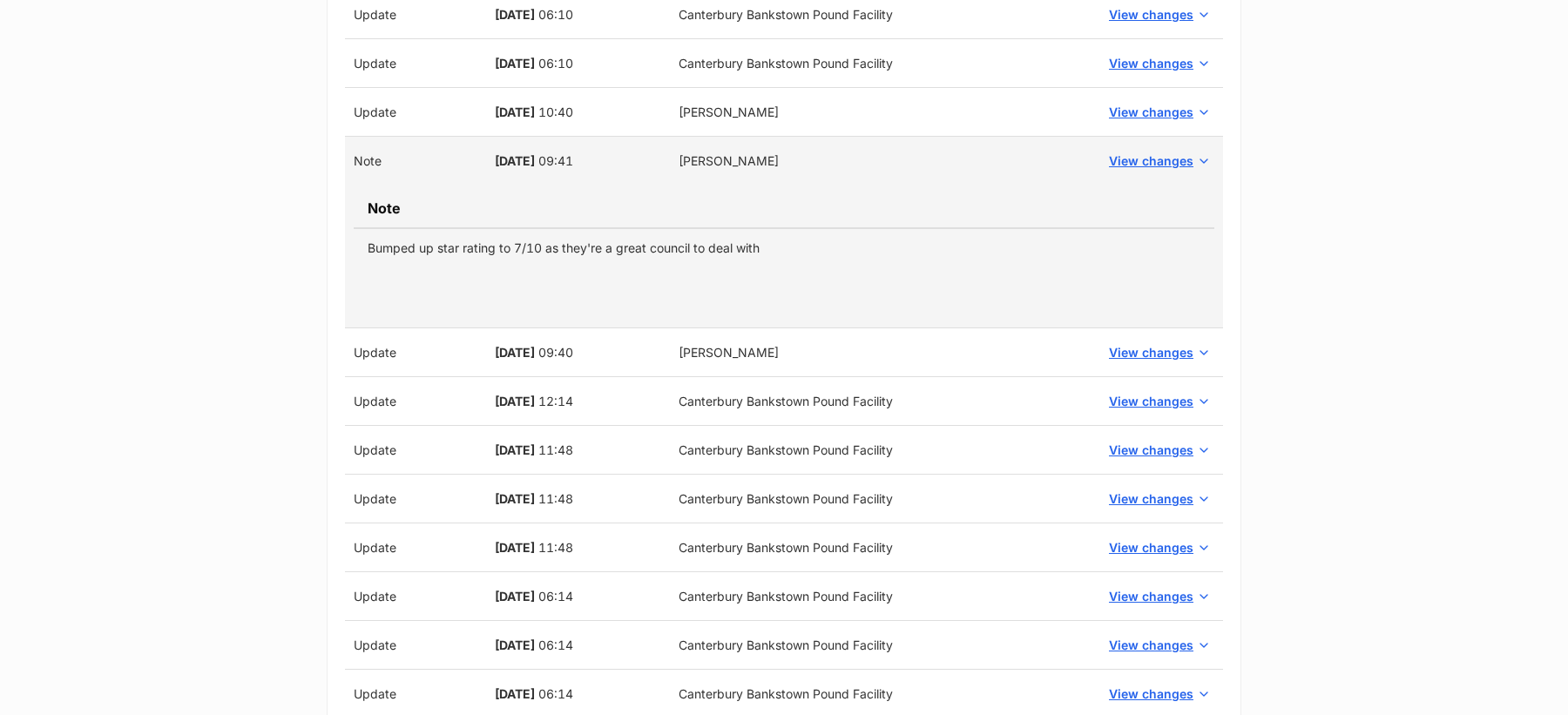
scroll to position [2835, 0]
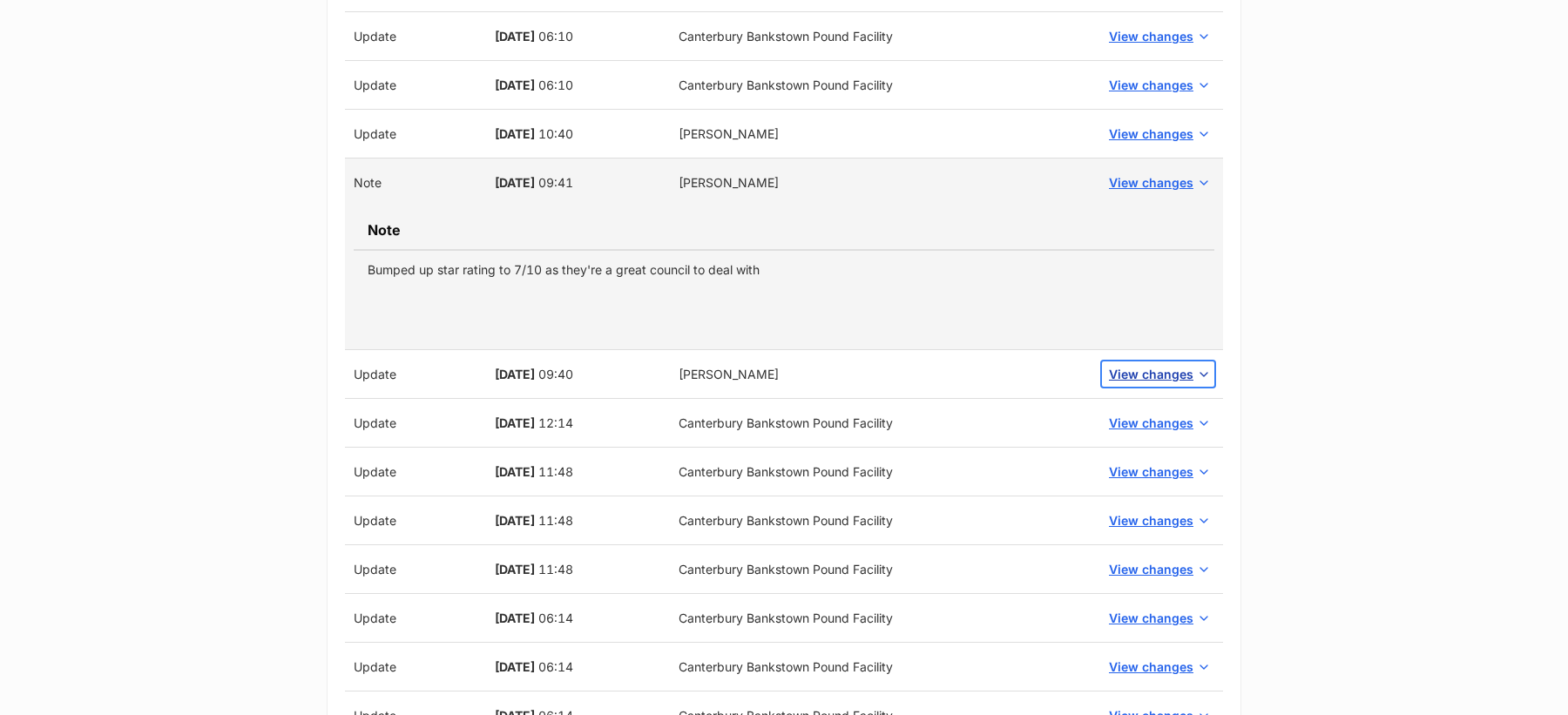
click at [1161, 365] on span "View changes" at bounding box center [1151, 374] width 85 height 18
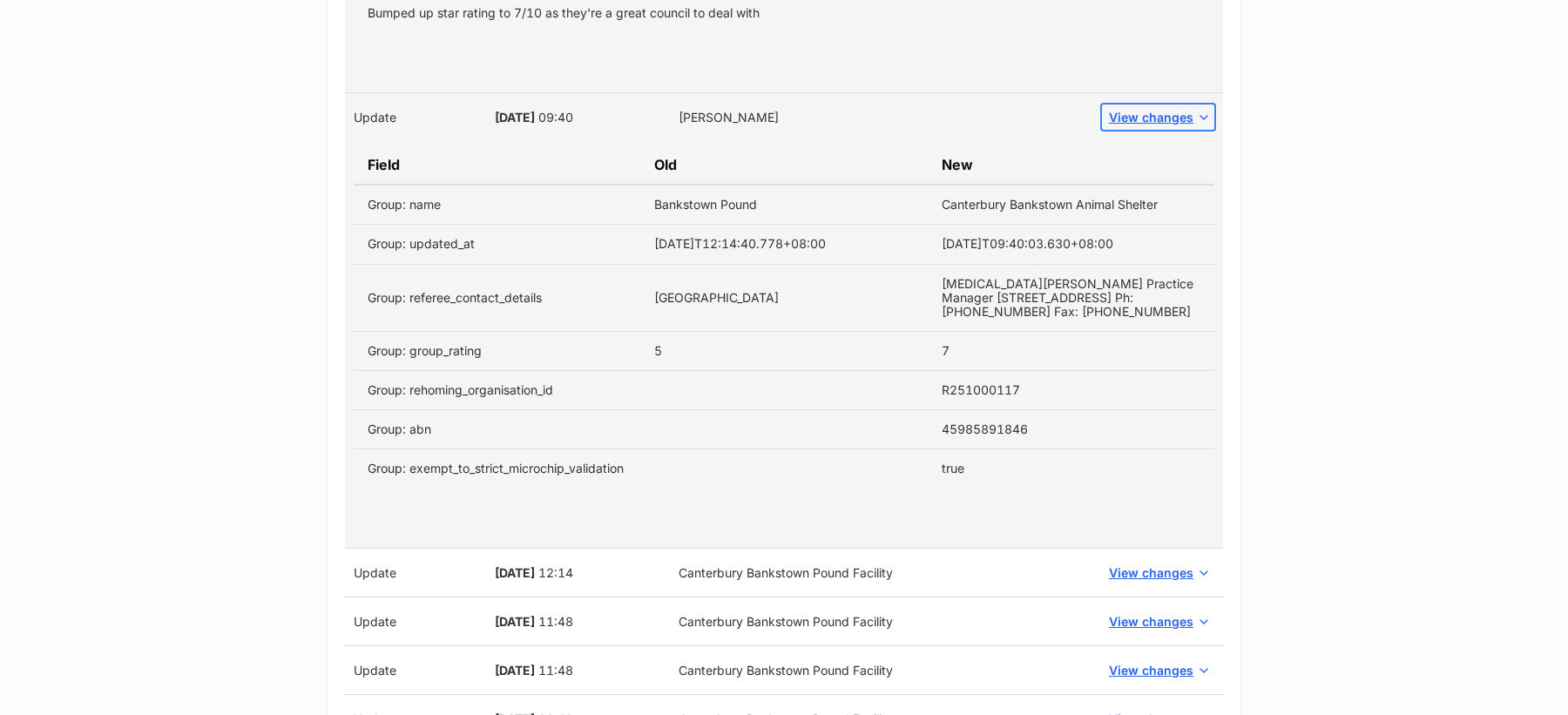
scroll to position [3096, 0]
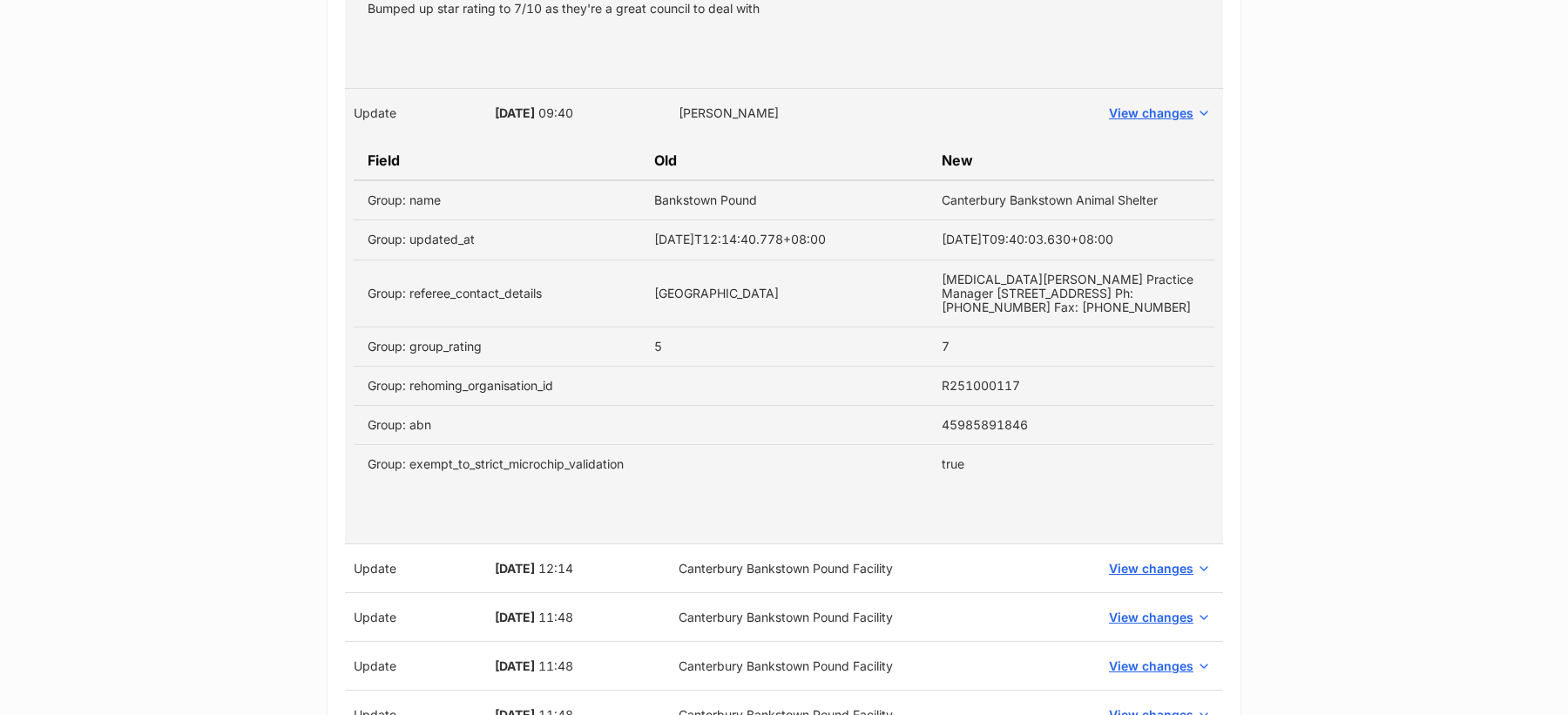
click at [986, 411] on td "45985891846" at bounding box center [1070, 424] width 287 height 39
copy td "45985891846"
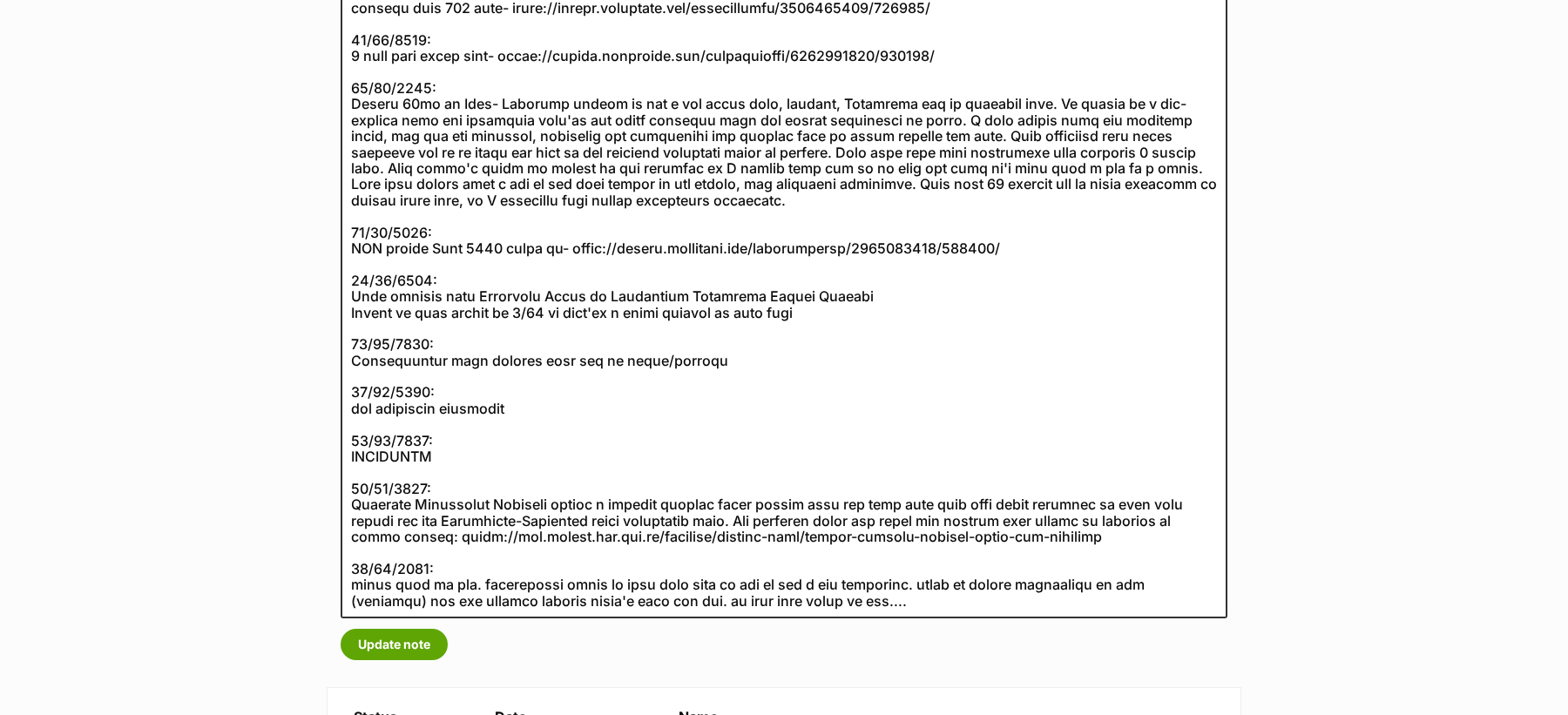
scroll to position [845, 0]
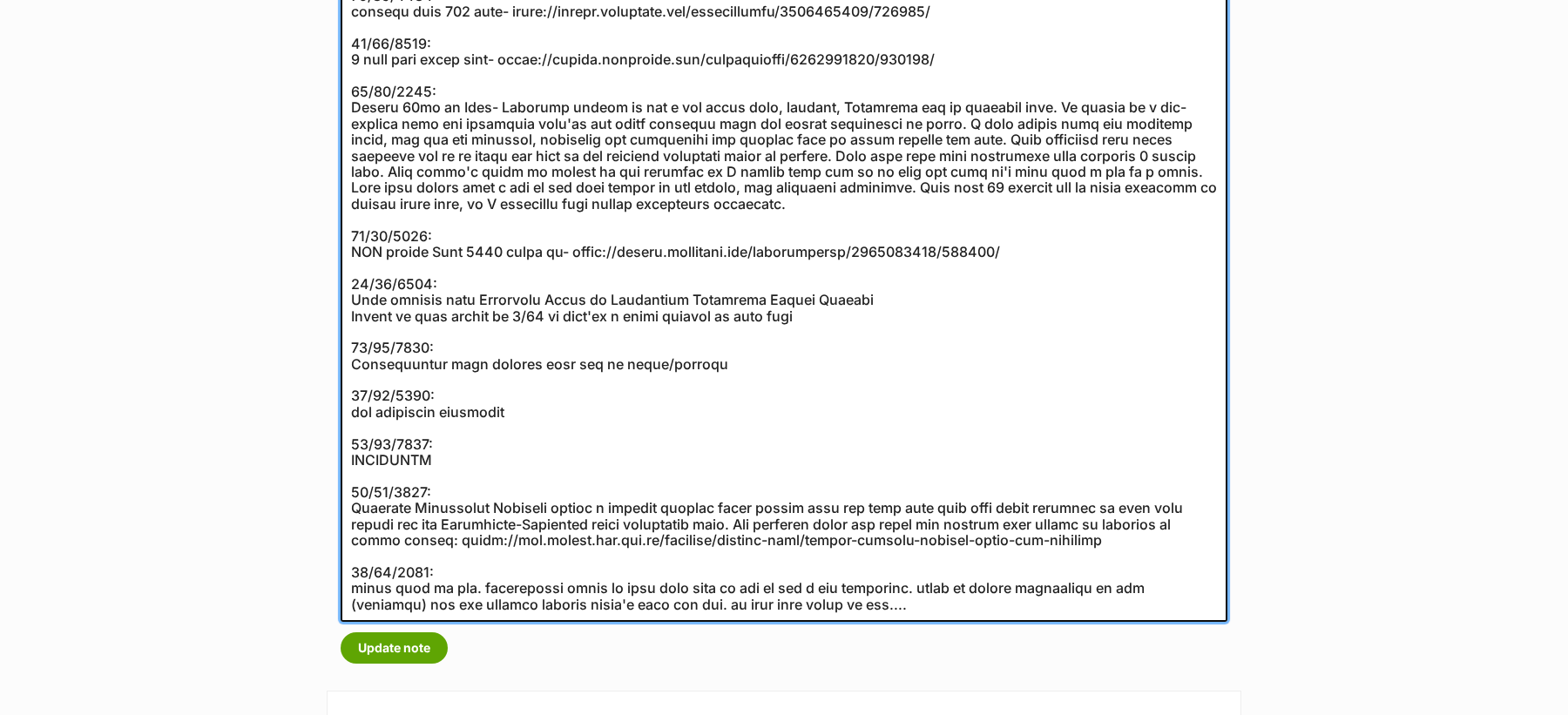
click at [909, 302] on textarea at bounding box center [784, 67] width 886 height 1110
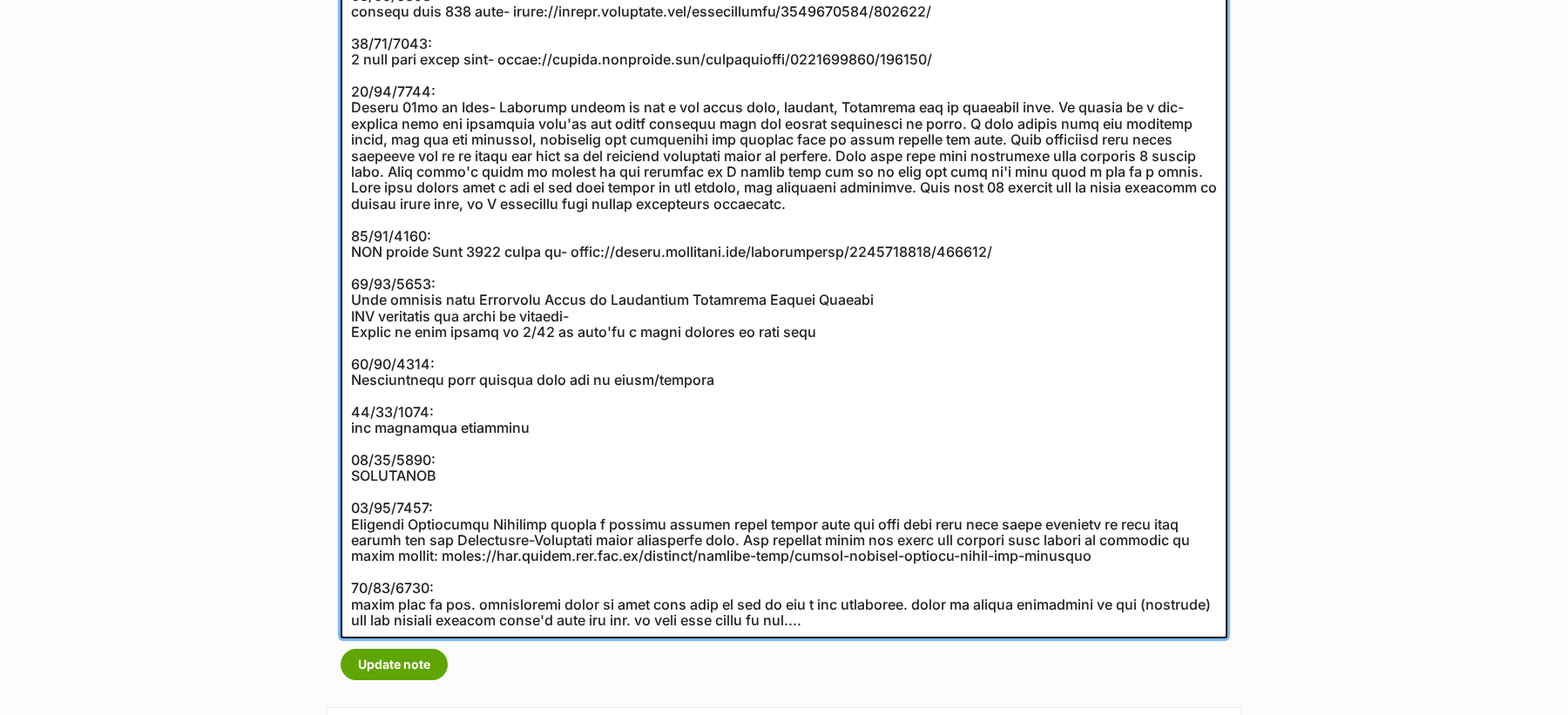
paste textarea "https://abr.business.gov.au/ABN/View?id=45985891846"
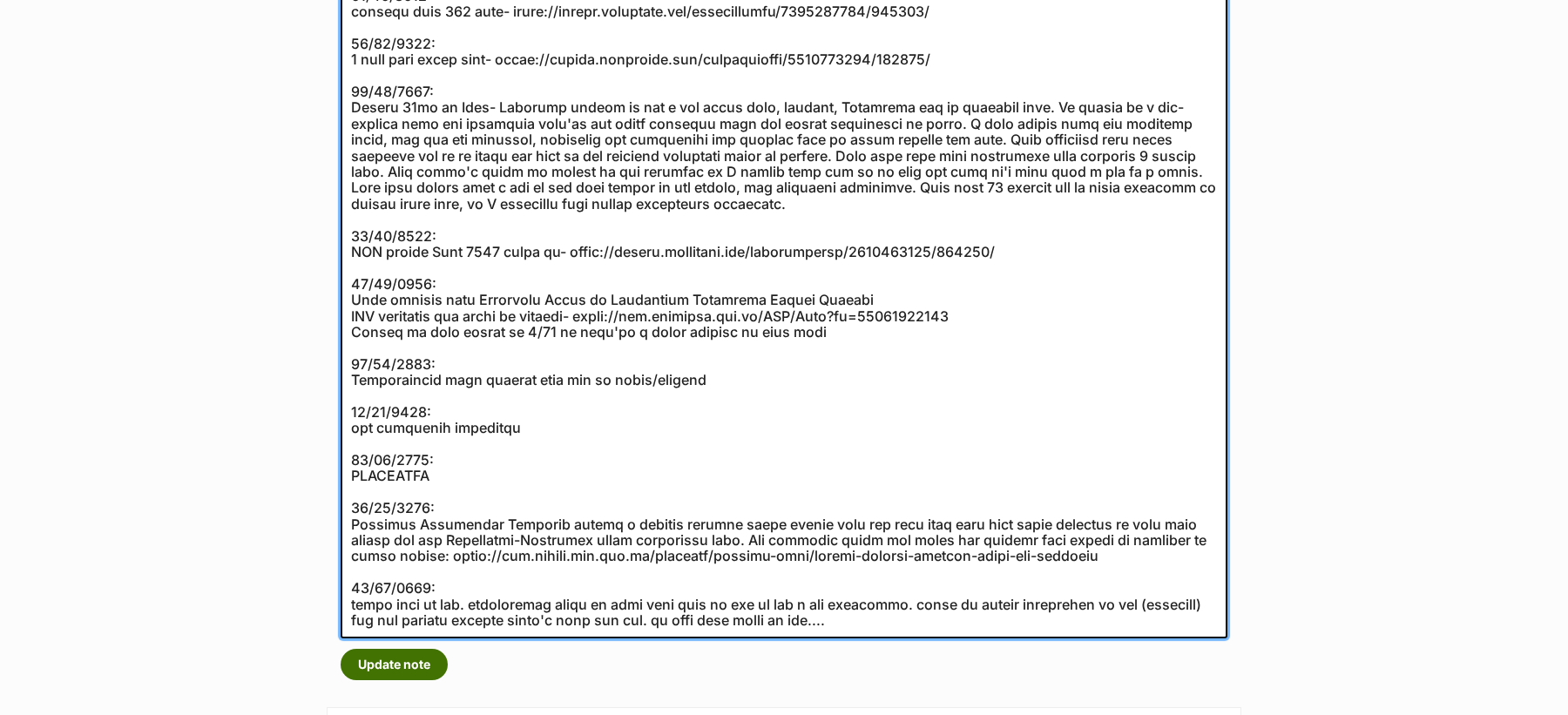
type textarea "01/01/2025: Participated in the 12 pets of Christmas campaign 2024 (multiple pe…"
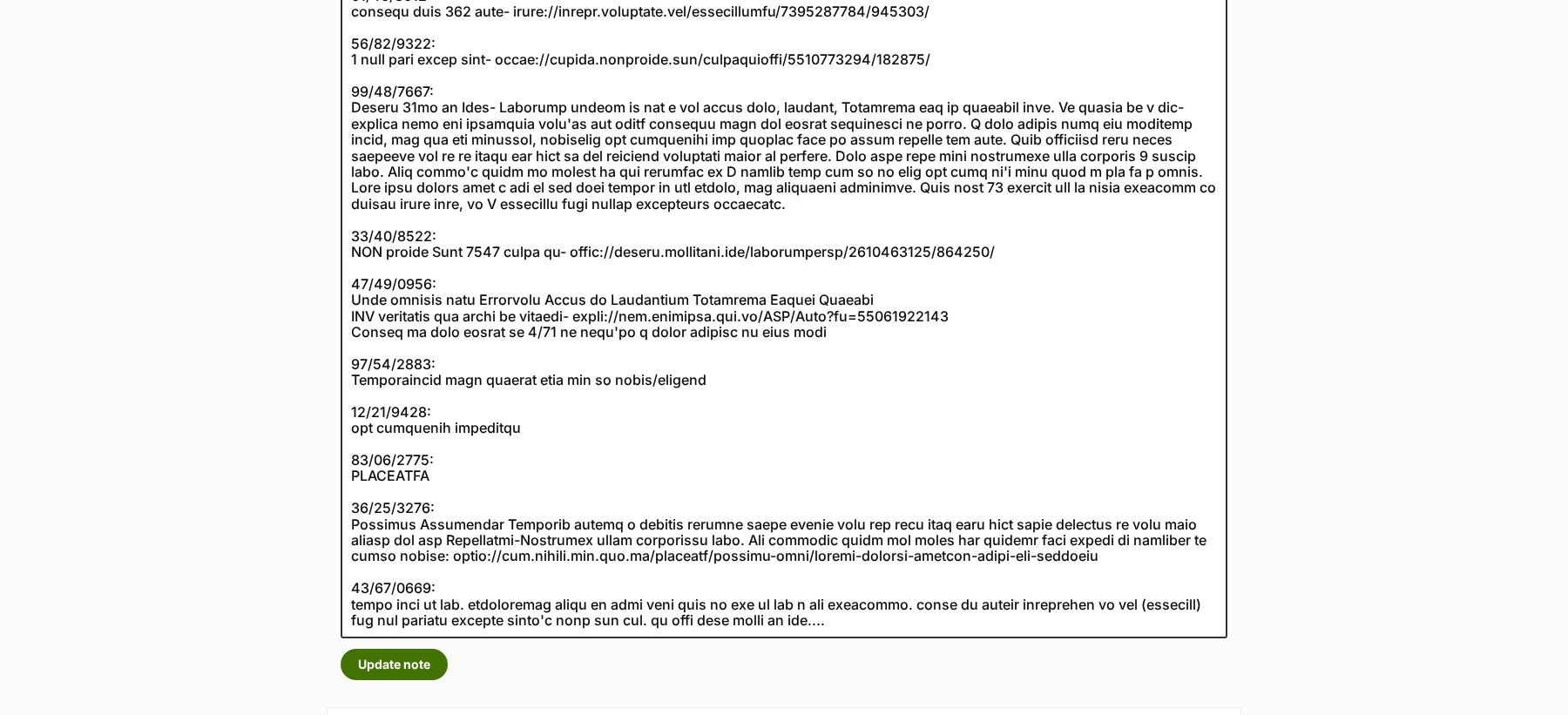
click at [410, 659] on button "Update note" at bounding box center [394, 664] width 107 height 31
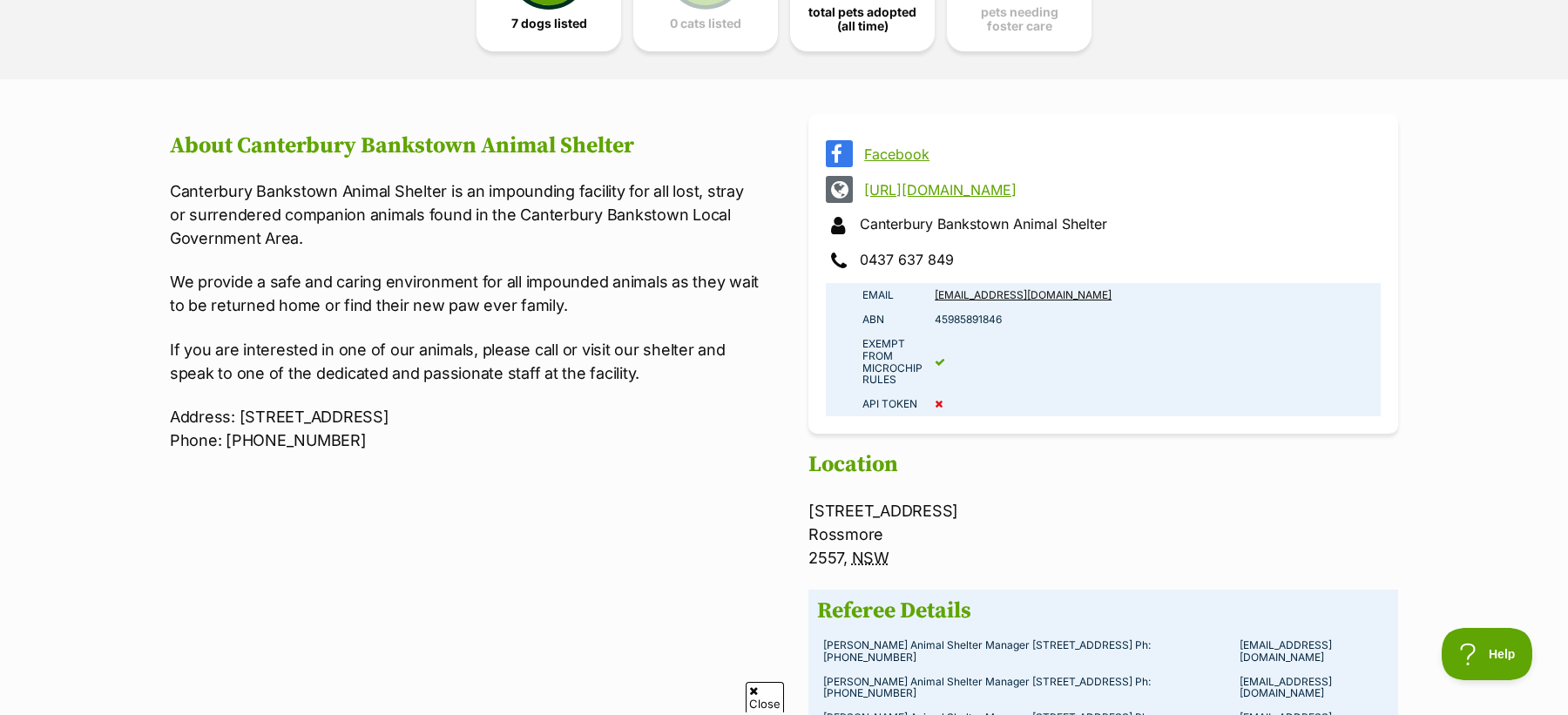
click at [959, 326] on td "45985891846" at bounding box center [1154, 320] width 452 height 25
copy td "45985891846"
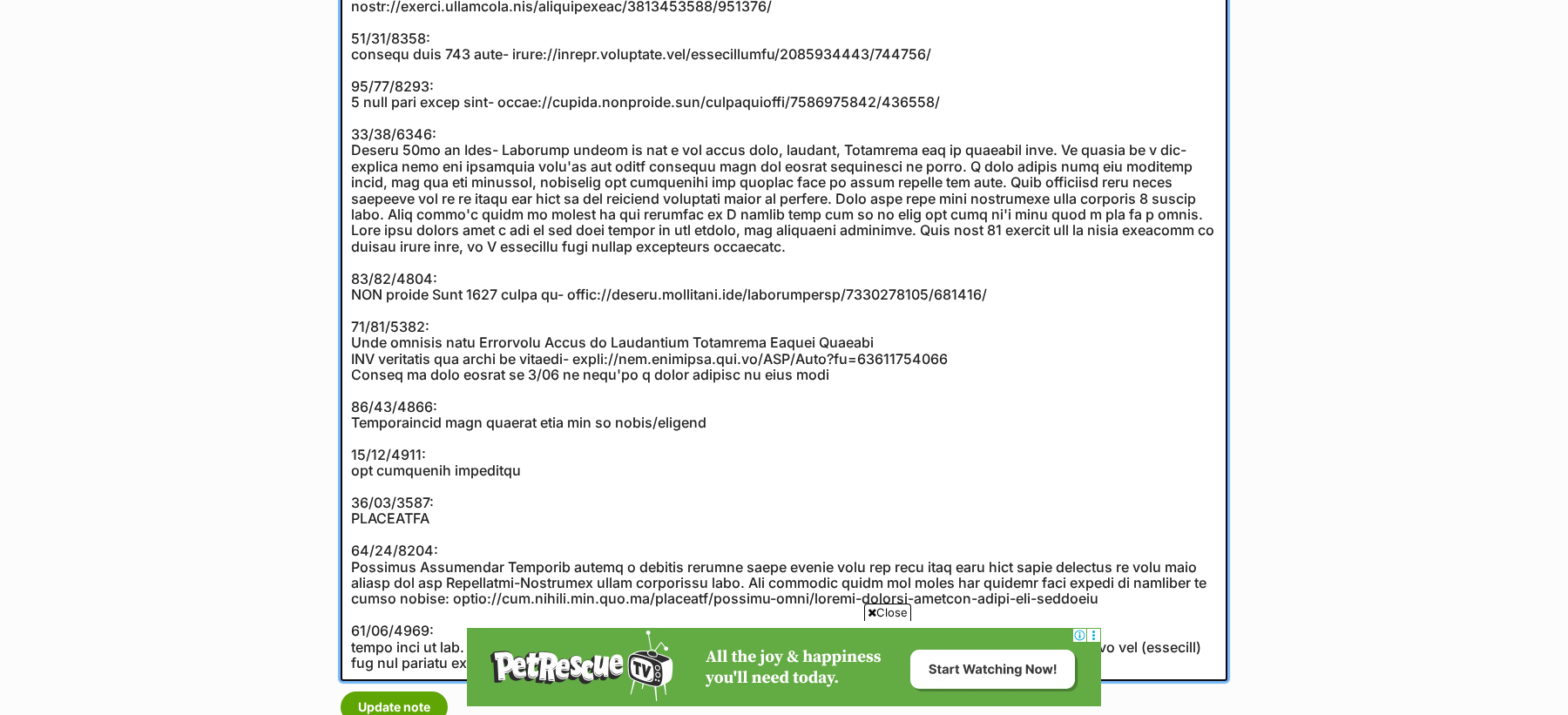
click at [843, 378] on textarea at bounding box center [784, 118] width 886 height 1127
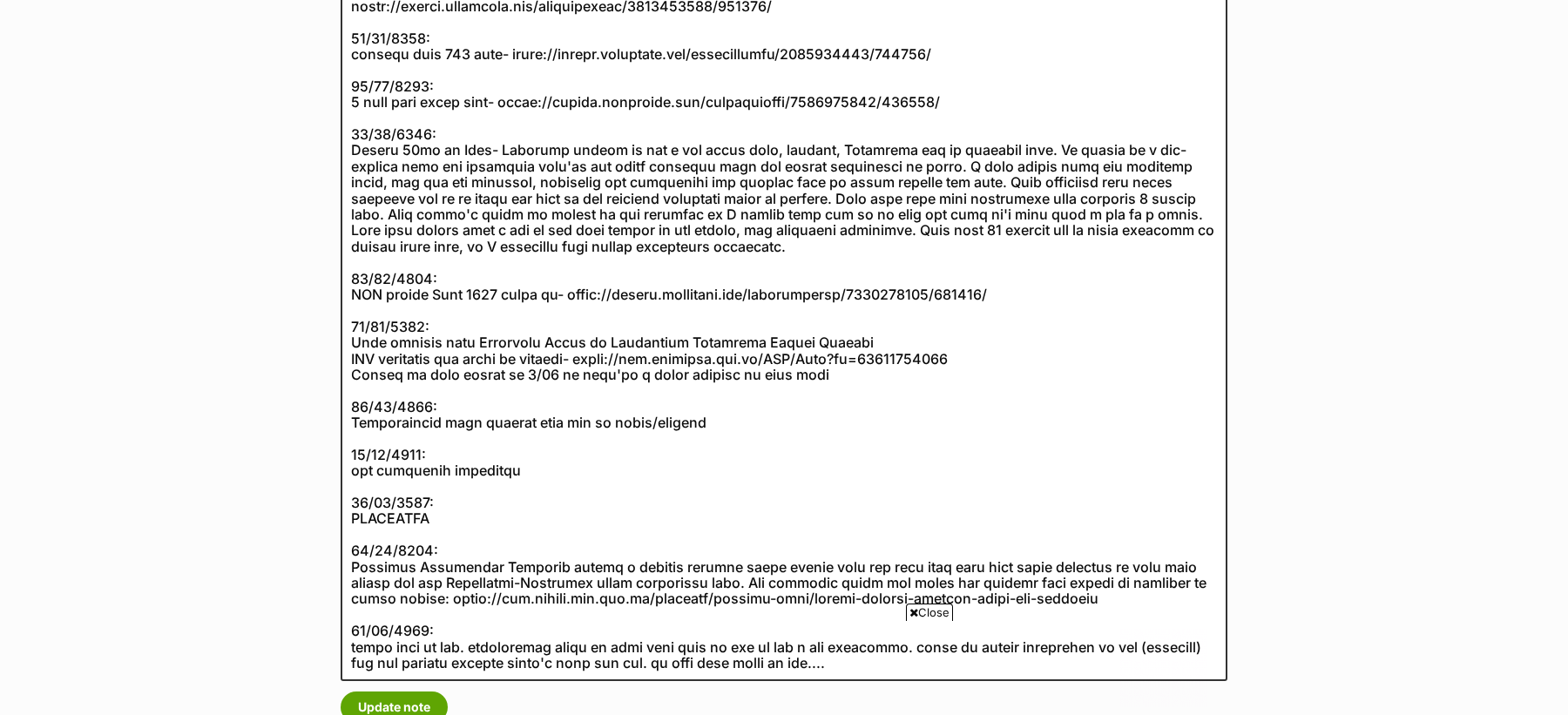
click at [934, 610] on span "Close" at bounding box center [928, 612] width 47 height 17
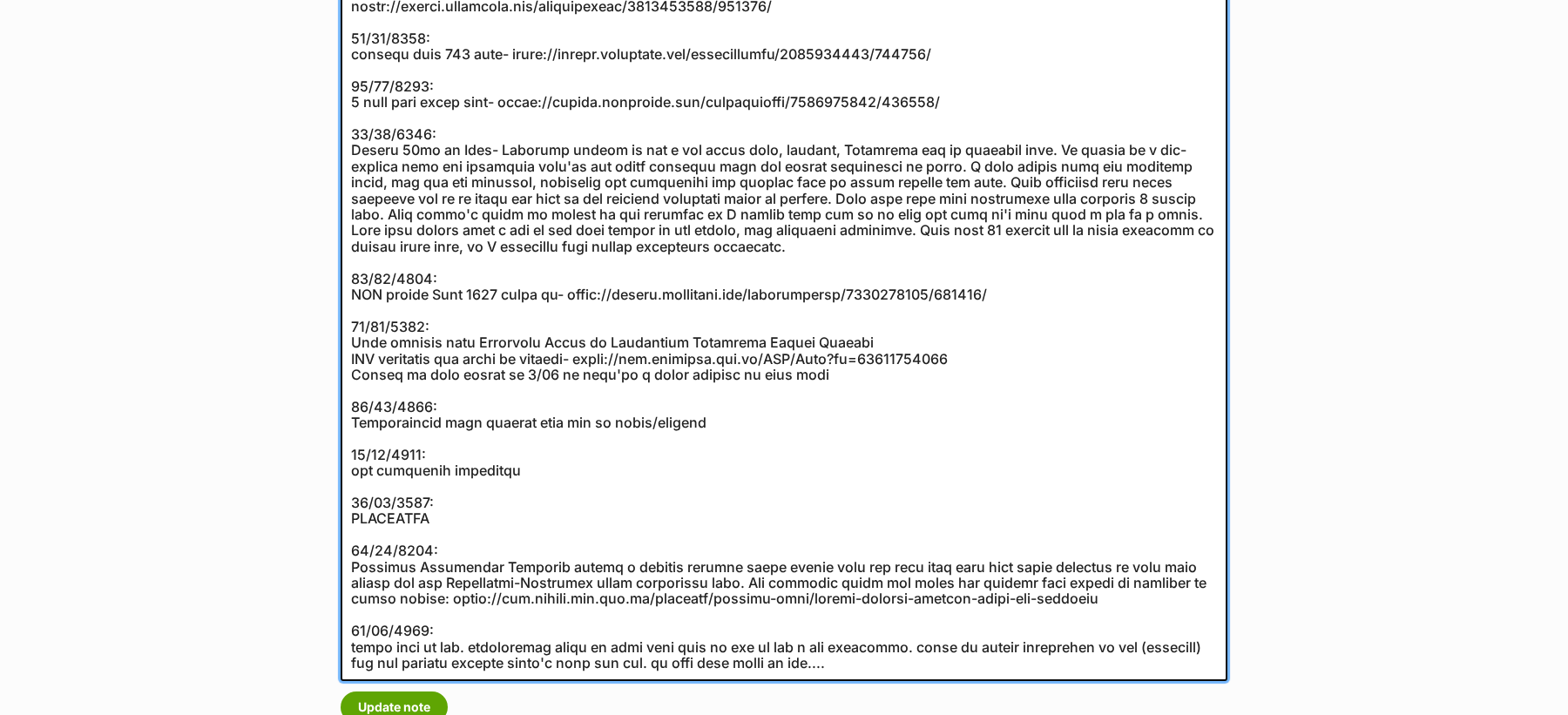
click at [748, 591] on textarea at bounding box center [784, 118] width 886 height 1127
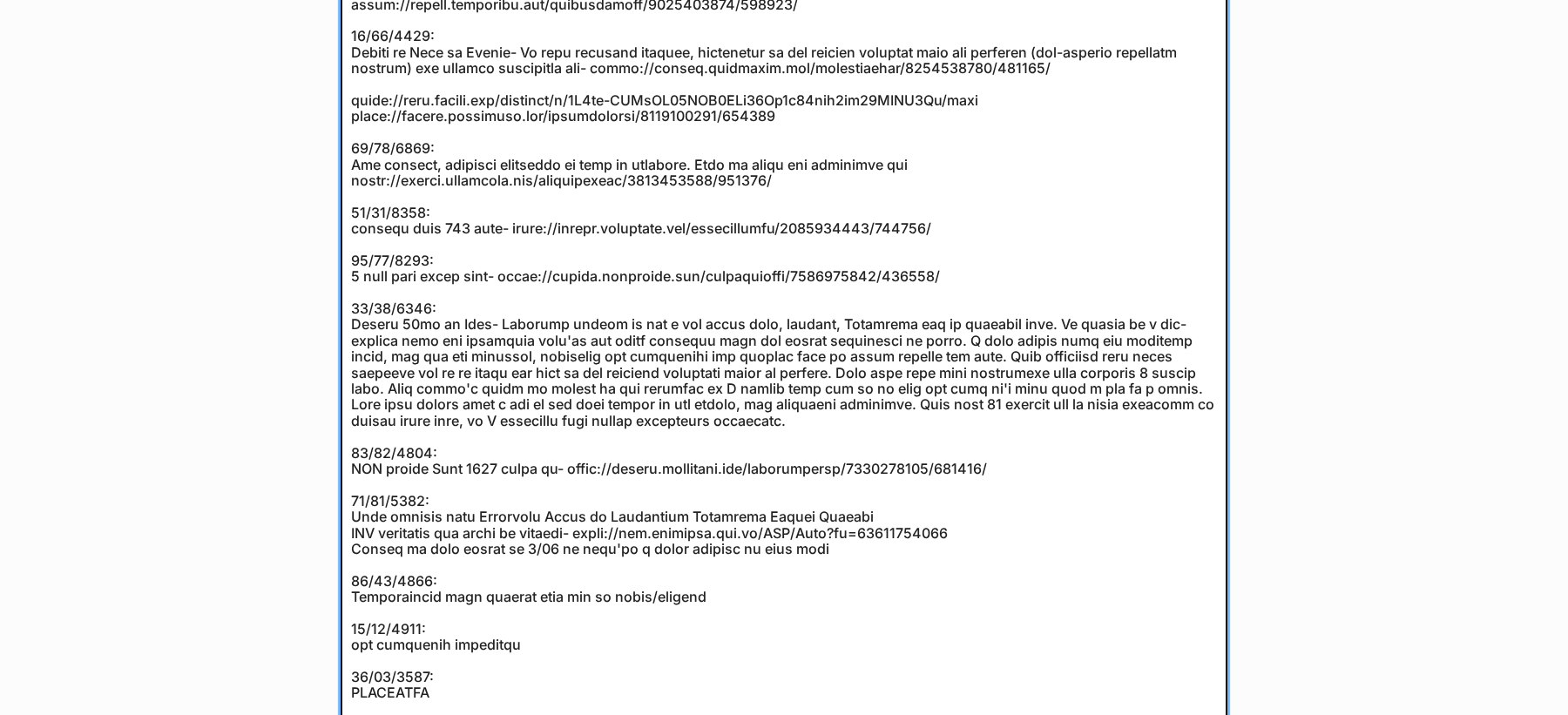
scroll to position [551, 0]
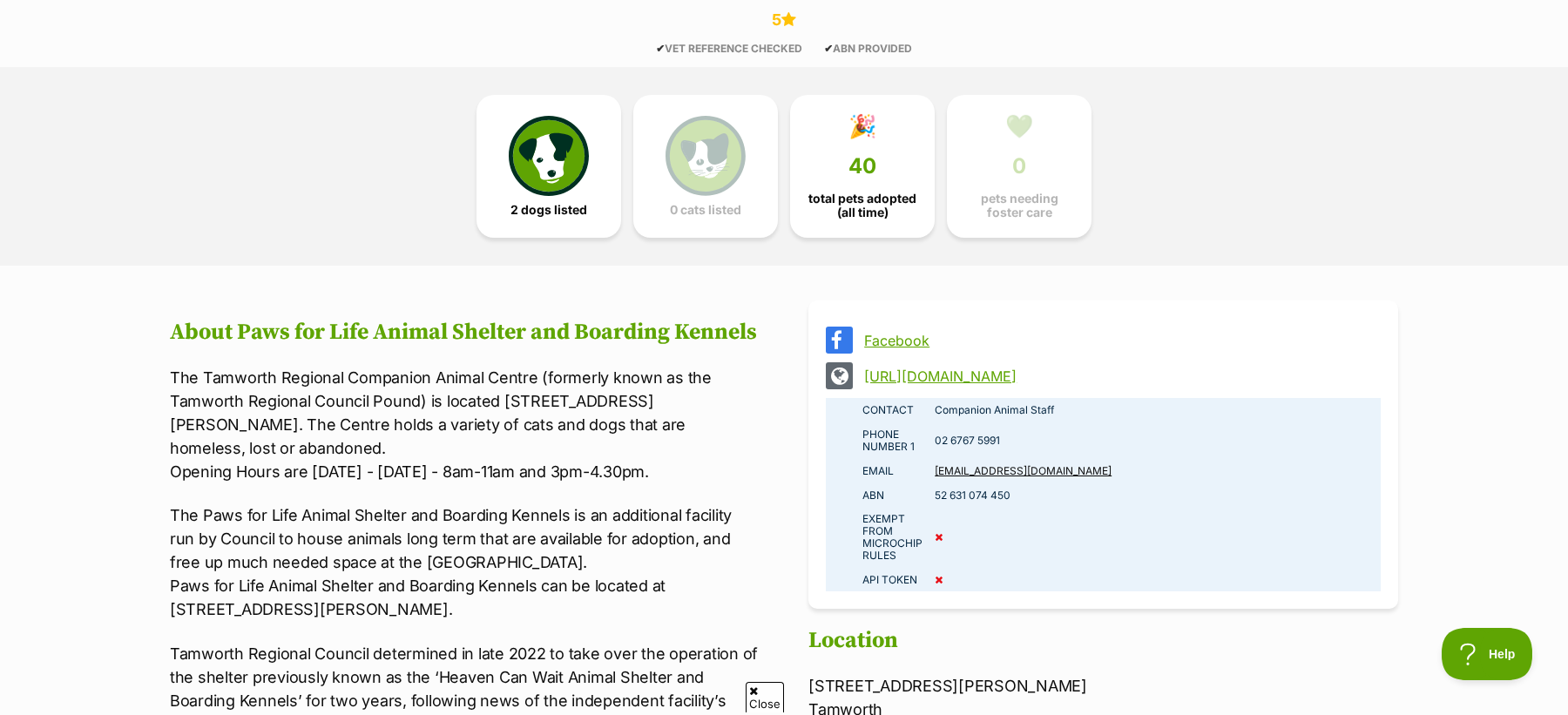
scroll to position [911, 0]
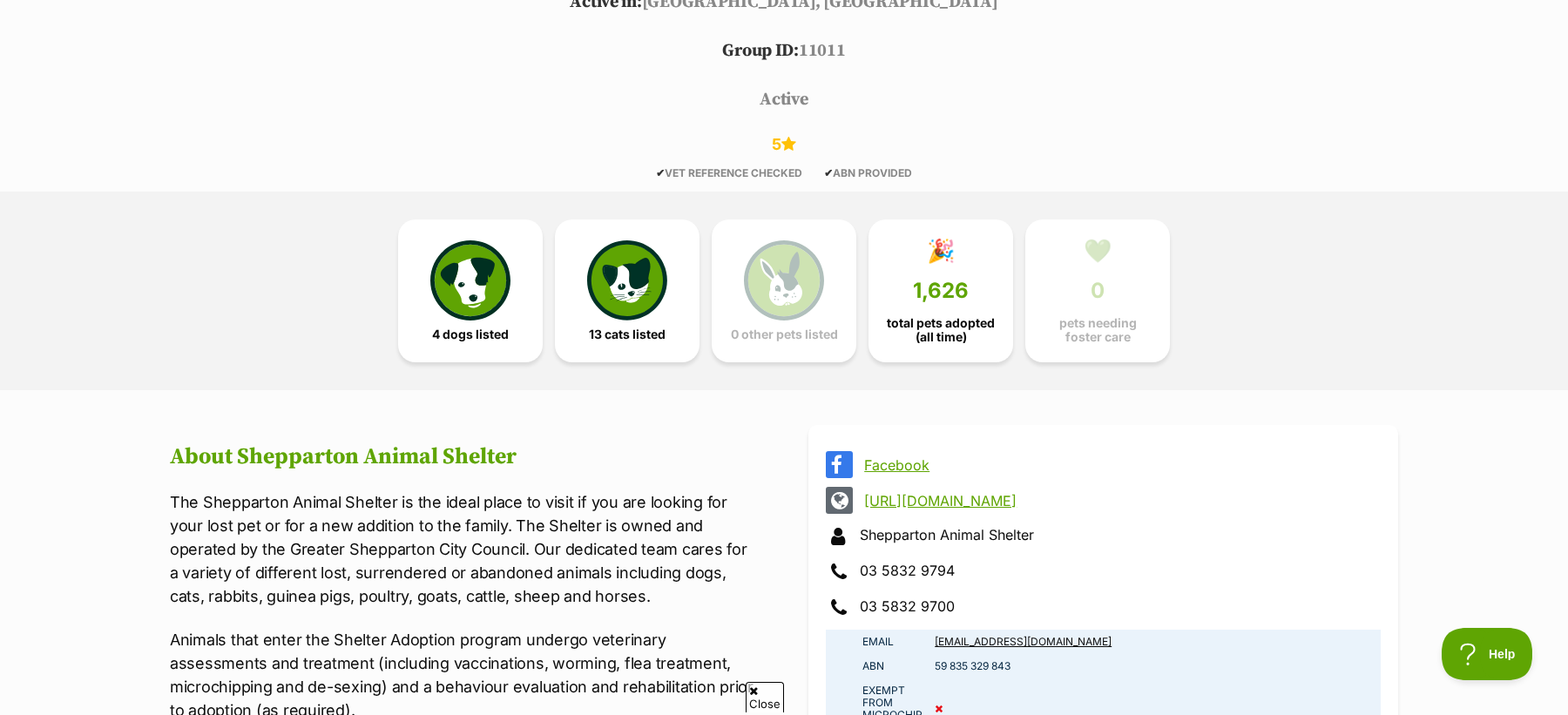
scroll to position [828, 0]
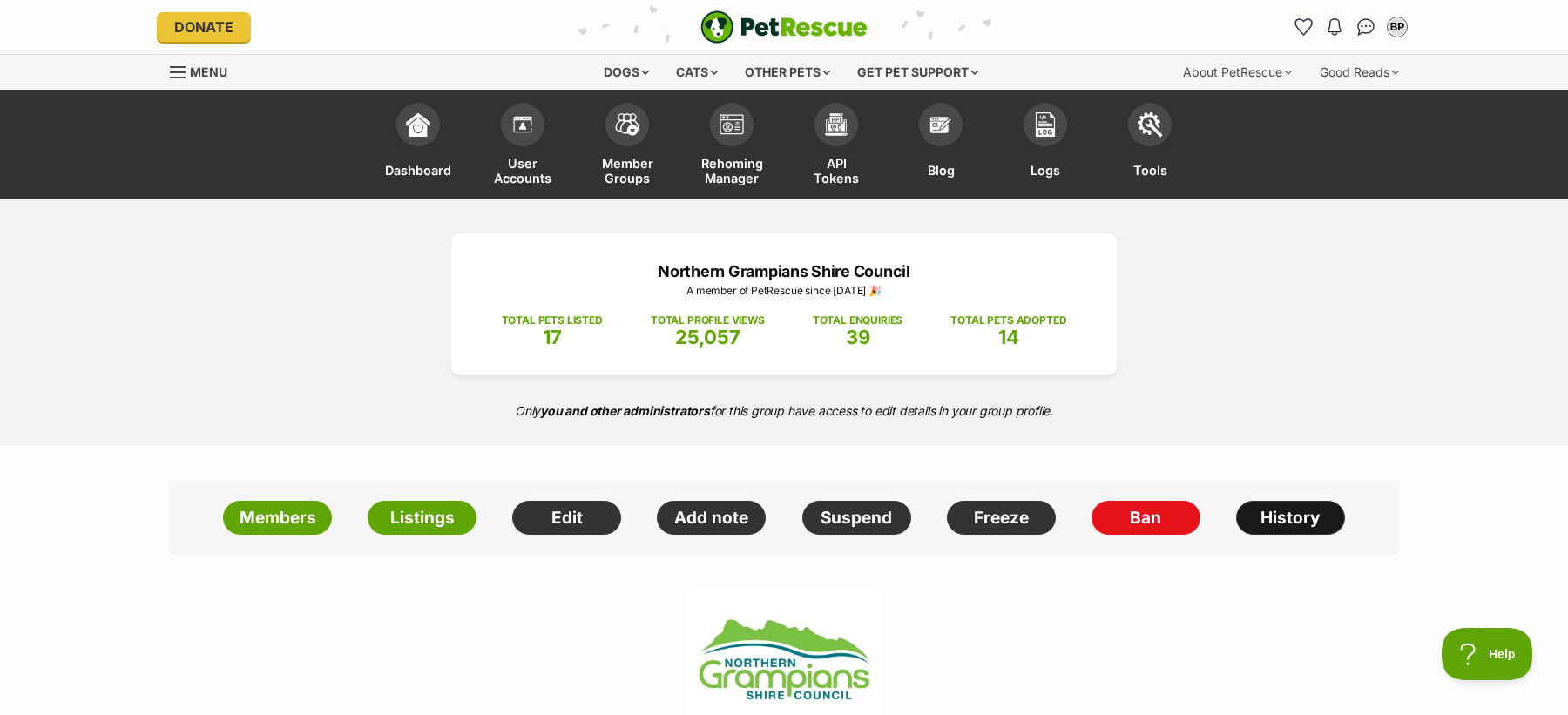
click at [1264, 521] on link "History" at bounding box center [1291, 518] width 109 height 35
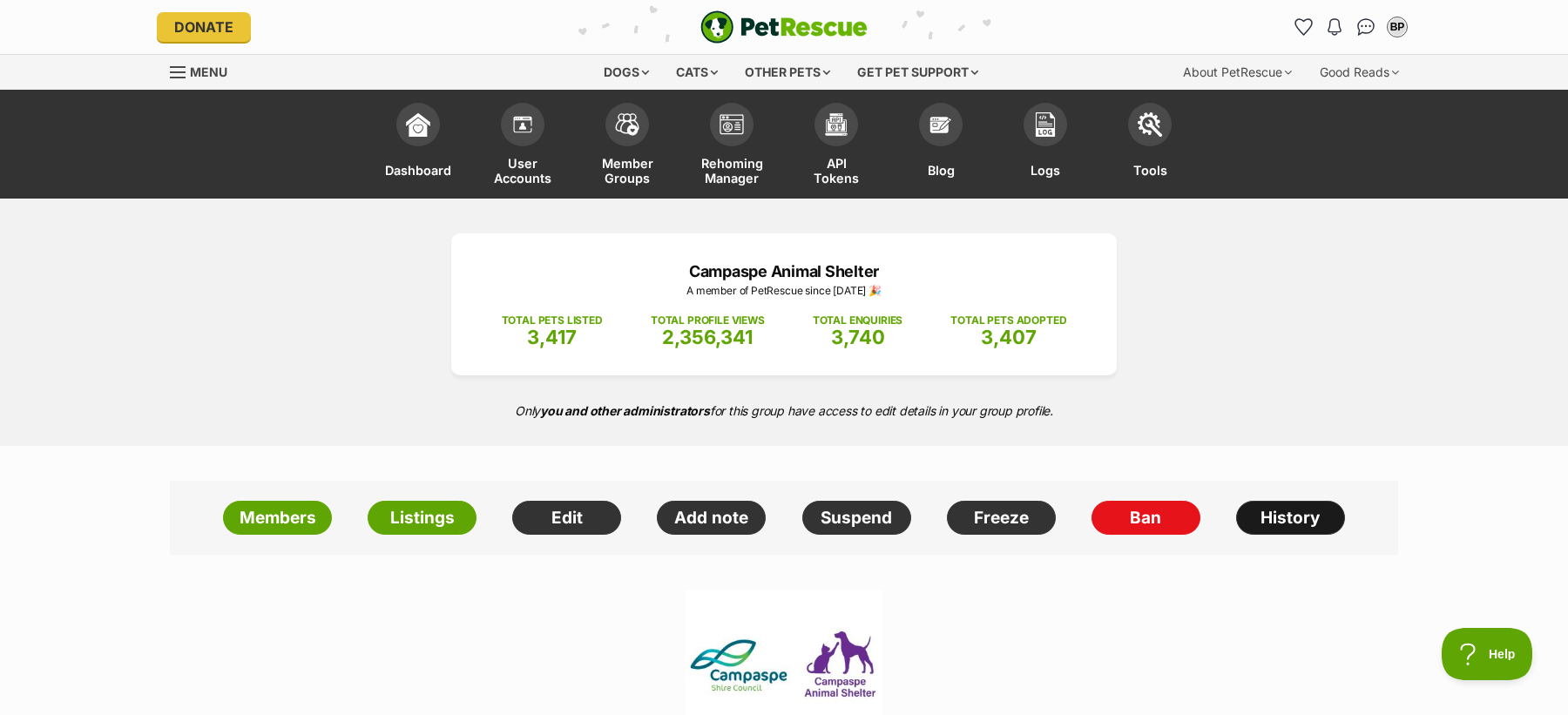
click at [1253, 511] on link "History" at bounding box center [1291, 518] width 109 height 35
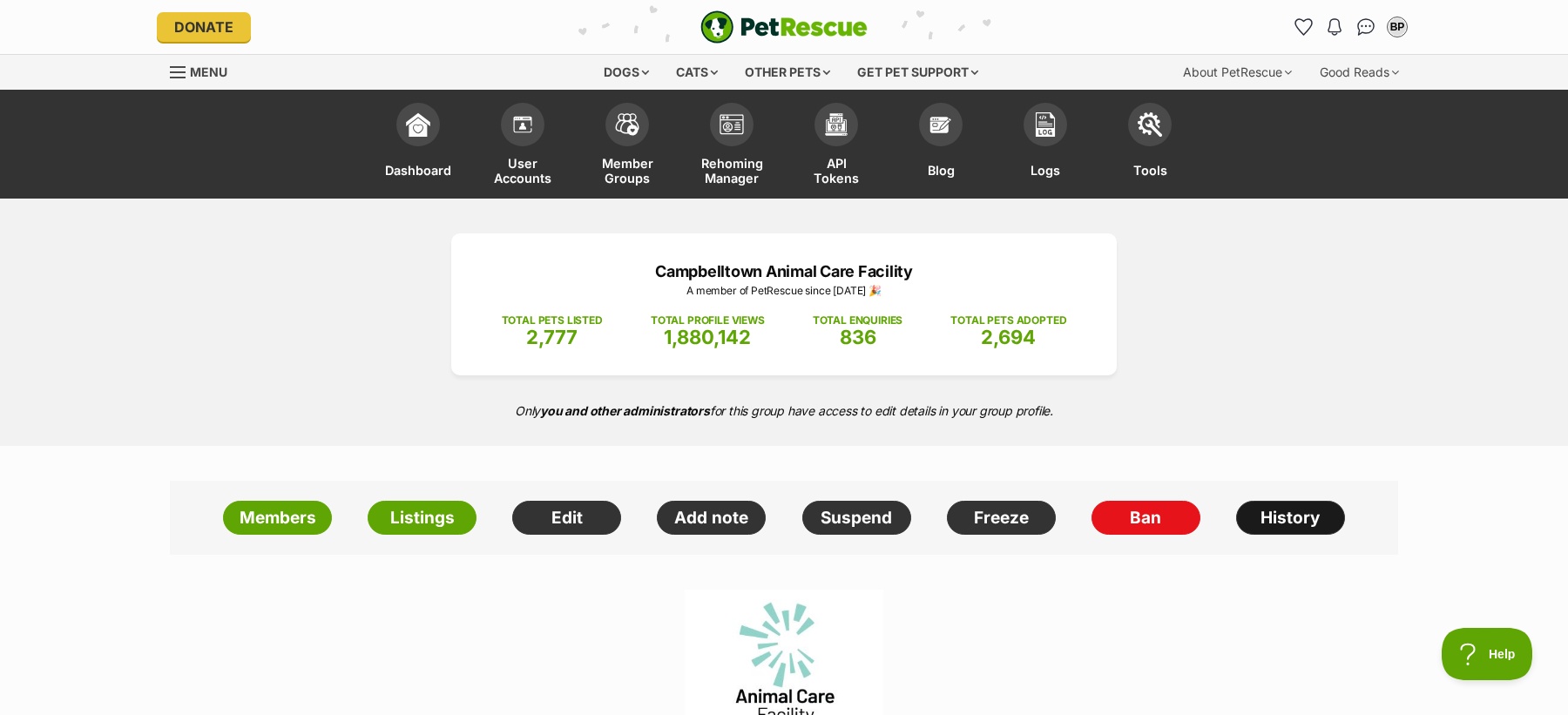
click at [1287, 525] on link "History" at bounding box center [1291, 518] width 109 height 35
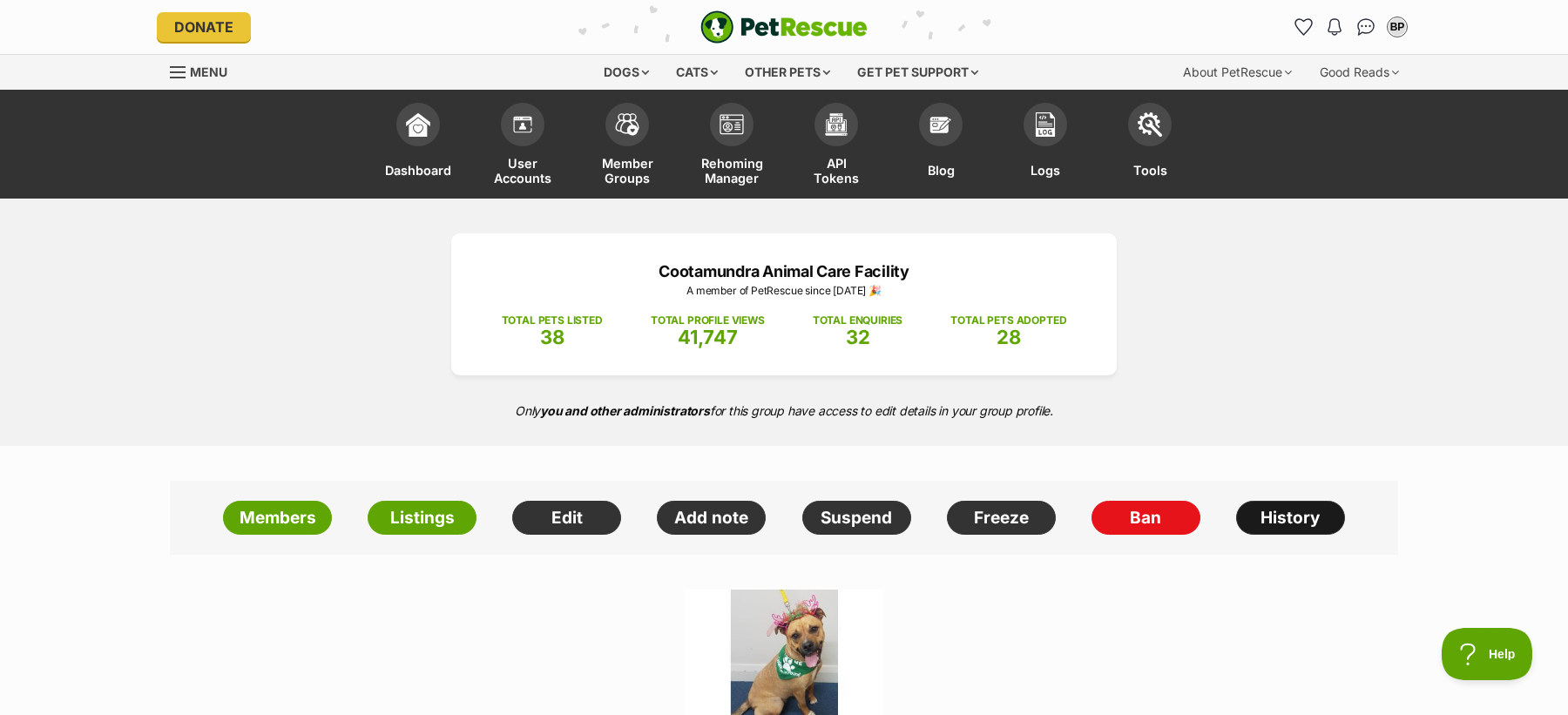
click at [1275, 530] on link "History" at bounding box center [1291, 518] width 109 height 35
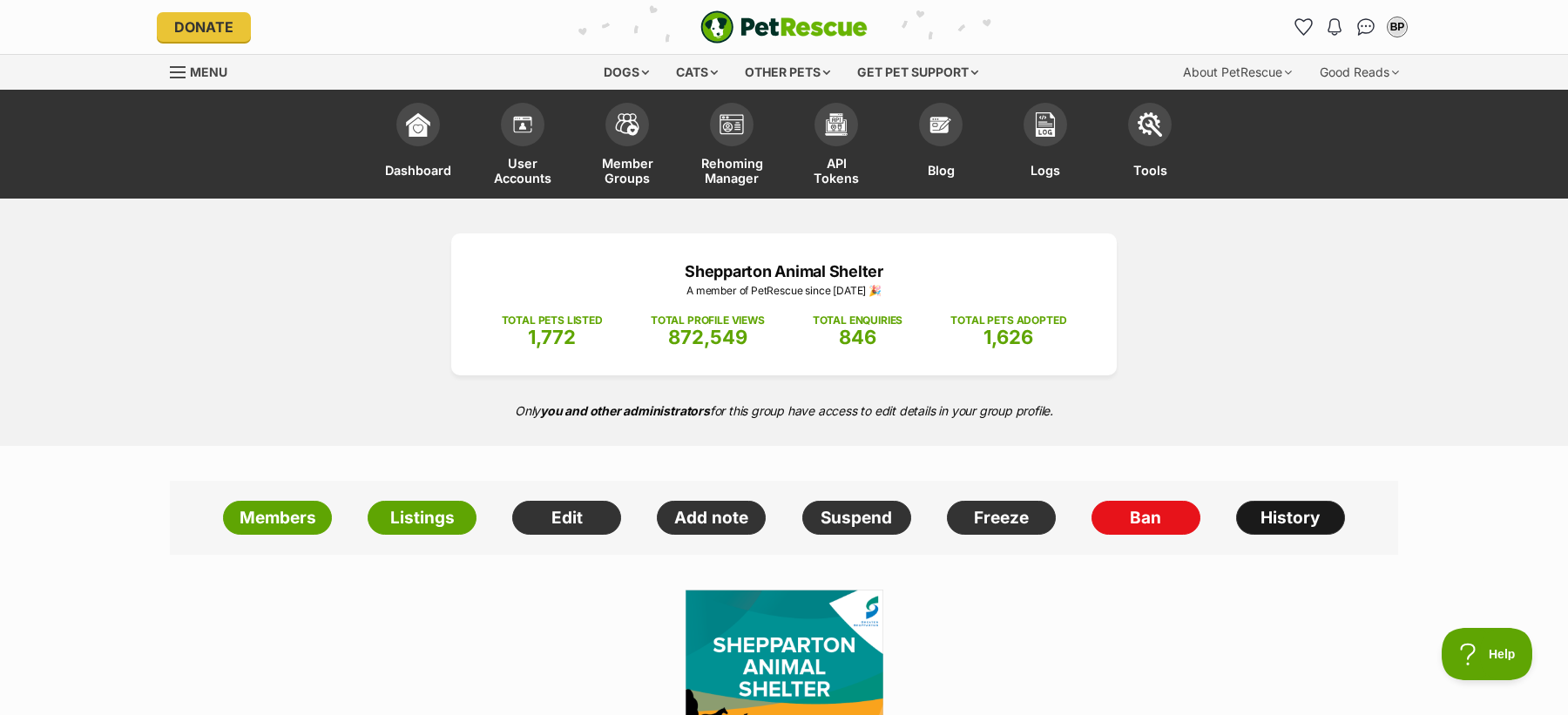
click at [1285, 517] on link "History" at bounding box center [1291, 518] width 109 height 35
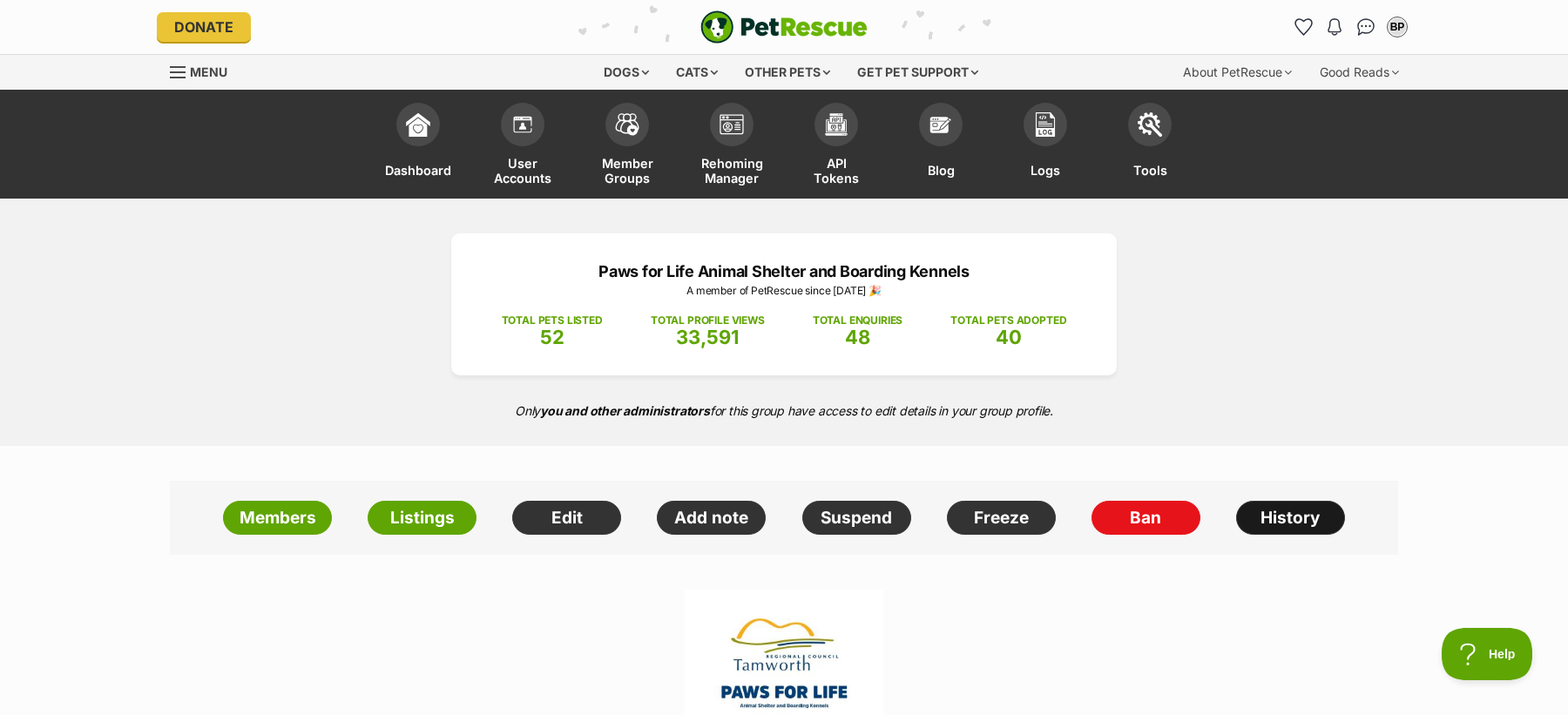
click at [1289, 517] on link "History" at bounding box center [1291, 518] width 109 height 35
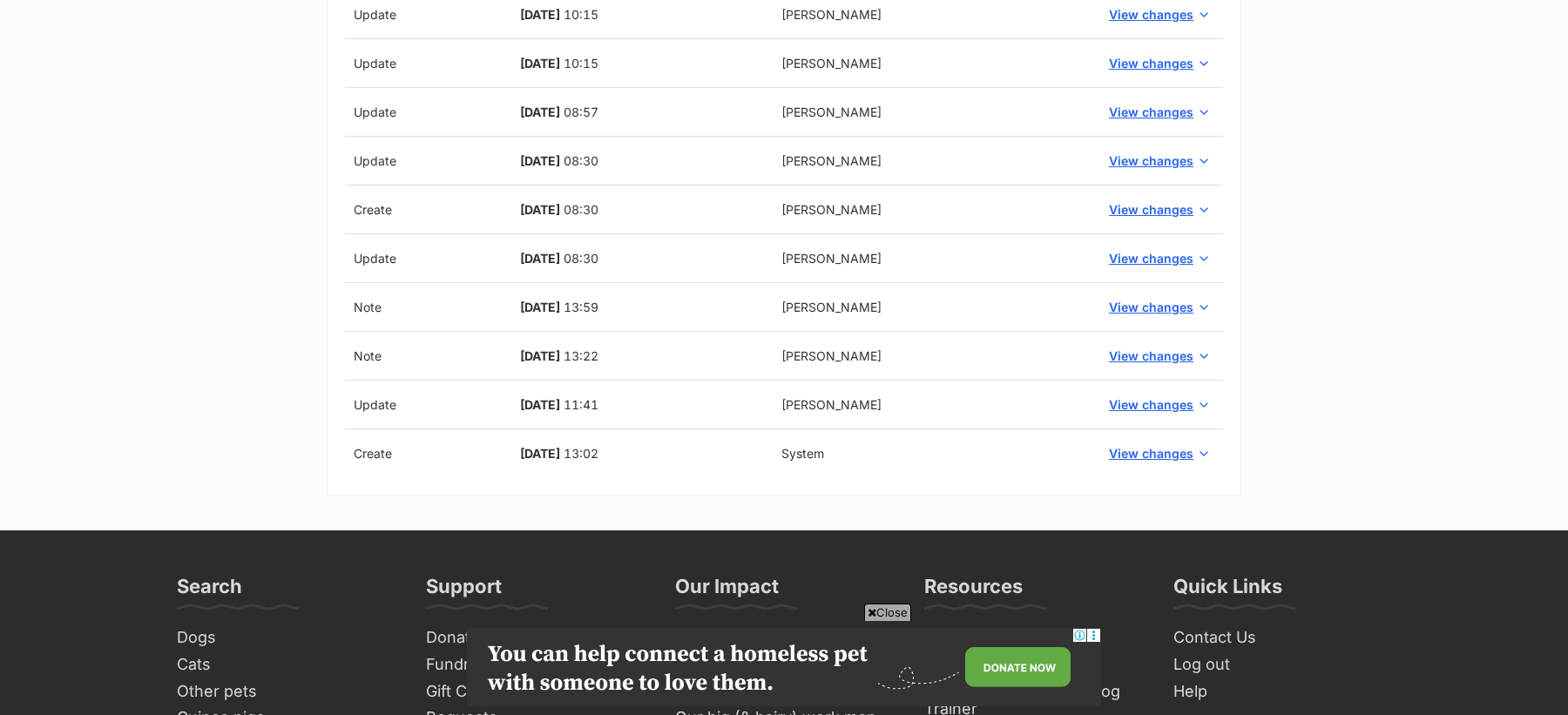
scroll to position [864, 0]
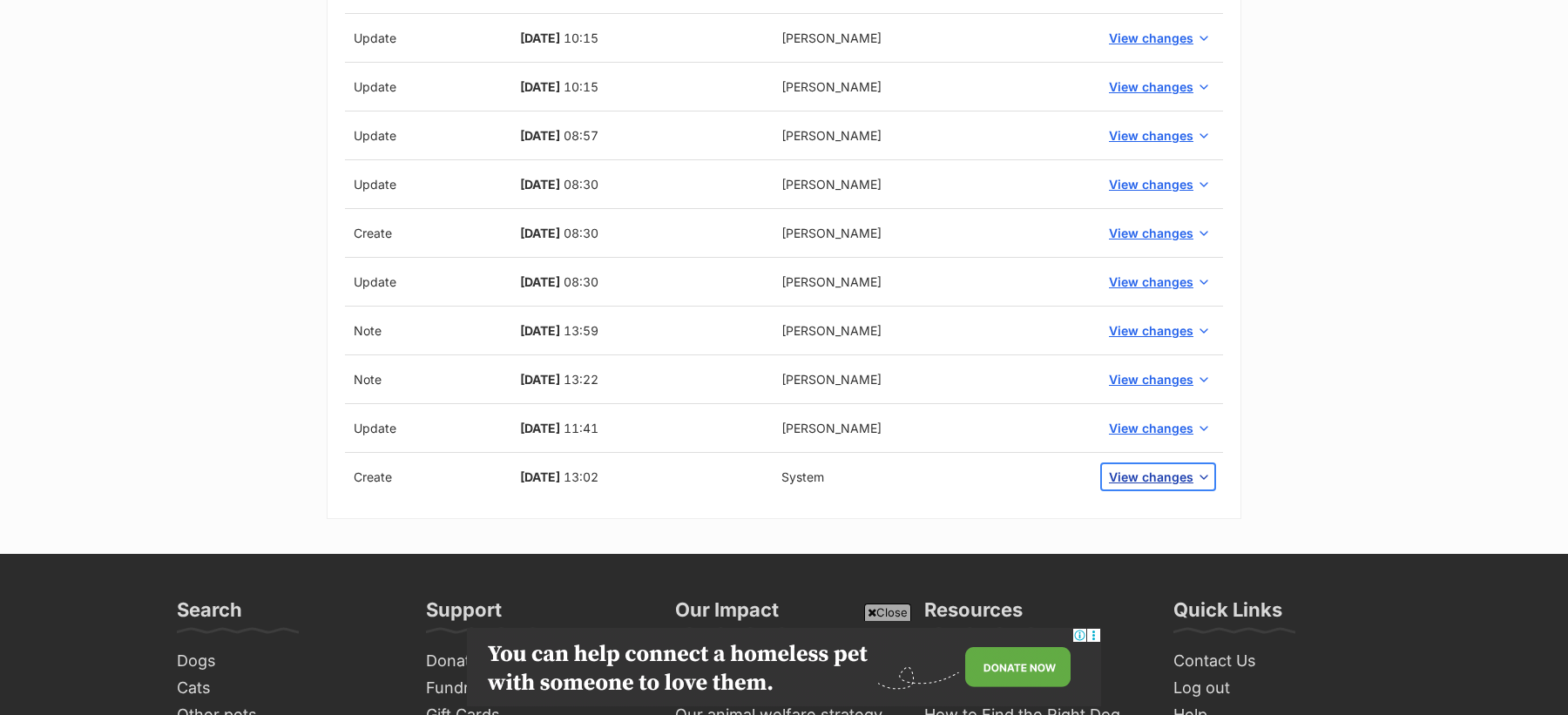
click at [1138, 475] on span "View changes" at bounding box center [1151, 477] width 85 height 18
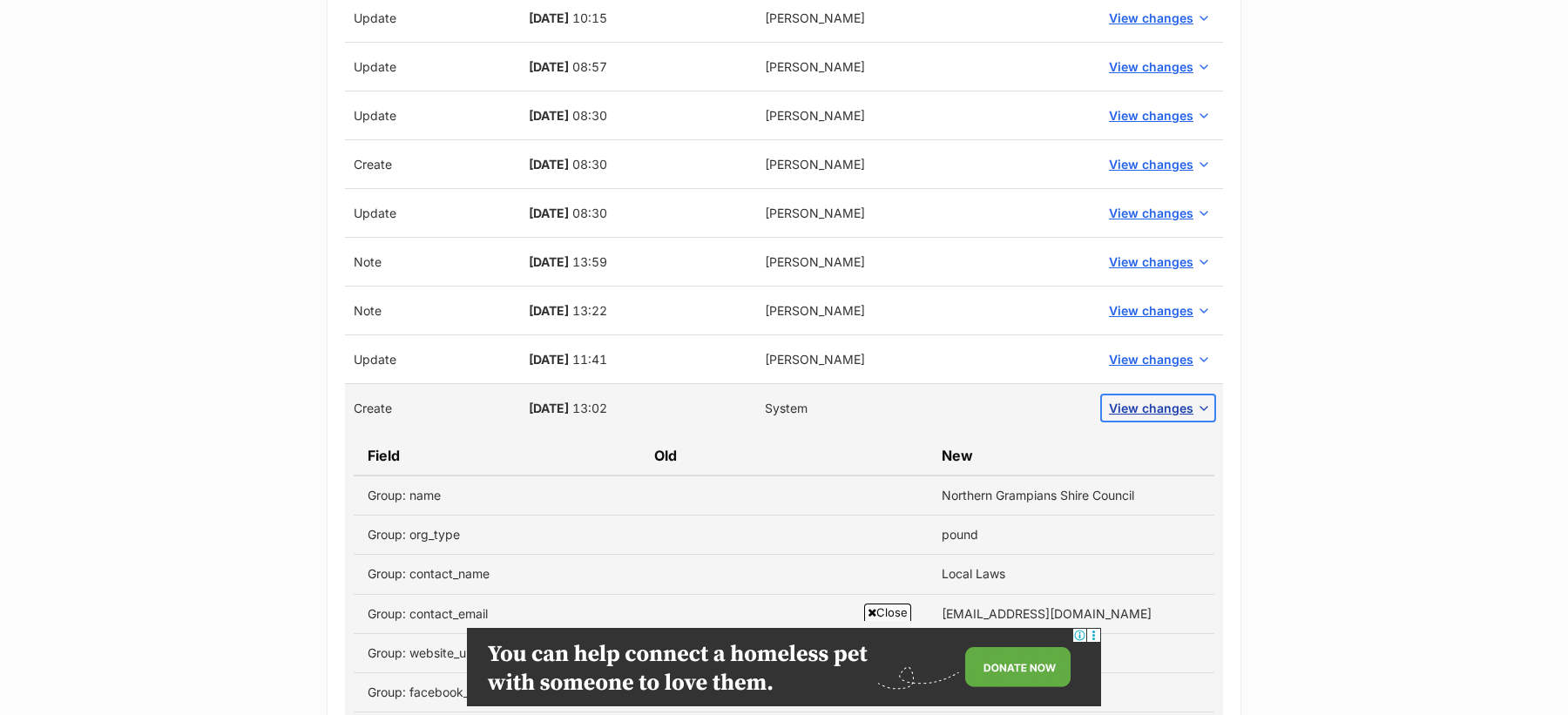
scroll to position [895, 0]
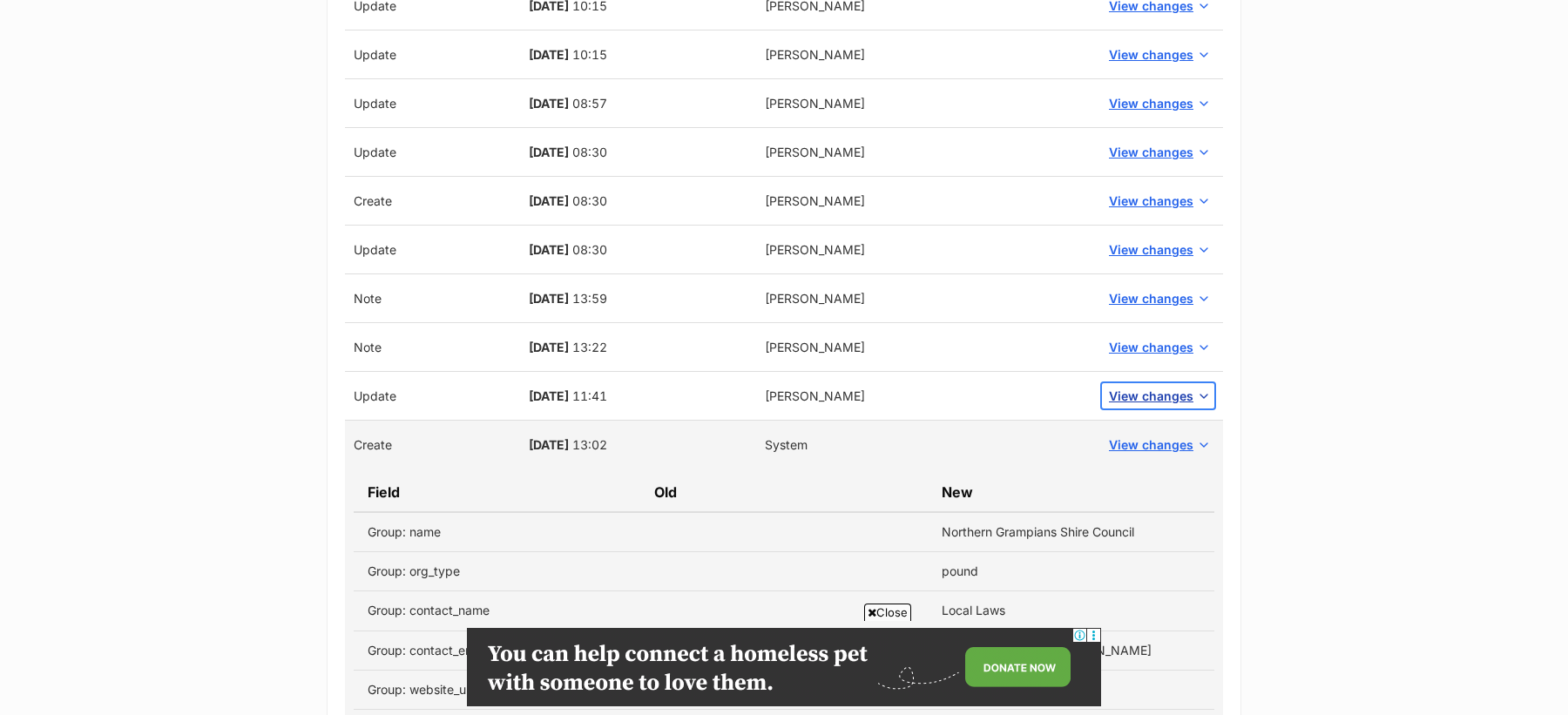
click at [1137, 388] on span "View changes" at bounding box center [1151, 396] width 85 height 18
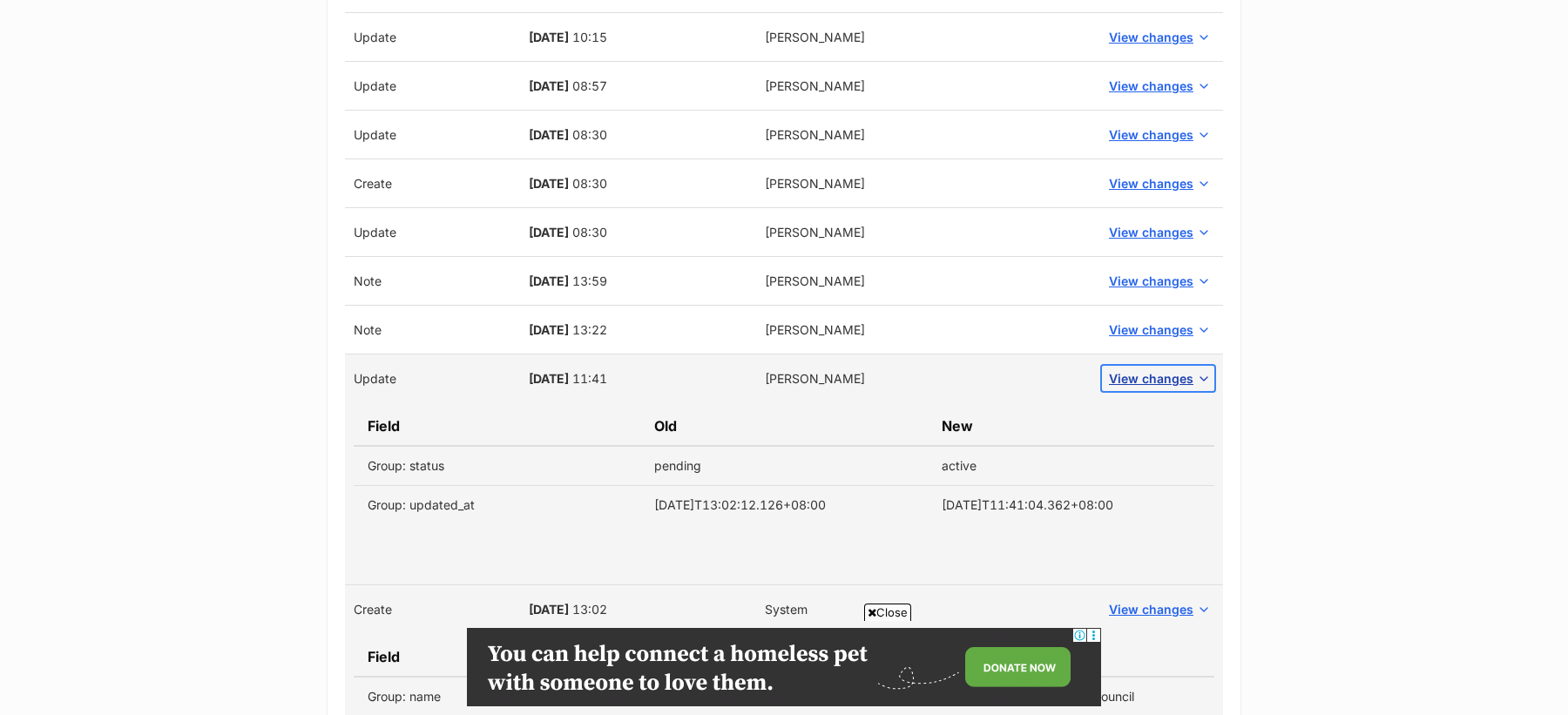
scroll to position [910, 0]
click at [529, 380] on span "[DATE]" at bounding box center [549, 381] width 40 height 15
click at [566, 380] on span "[DATE]" at bounding box center [549, 381] width 40 height 15
copy span "[DATE]"
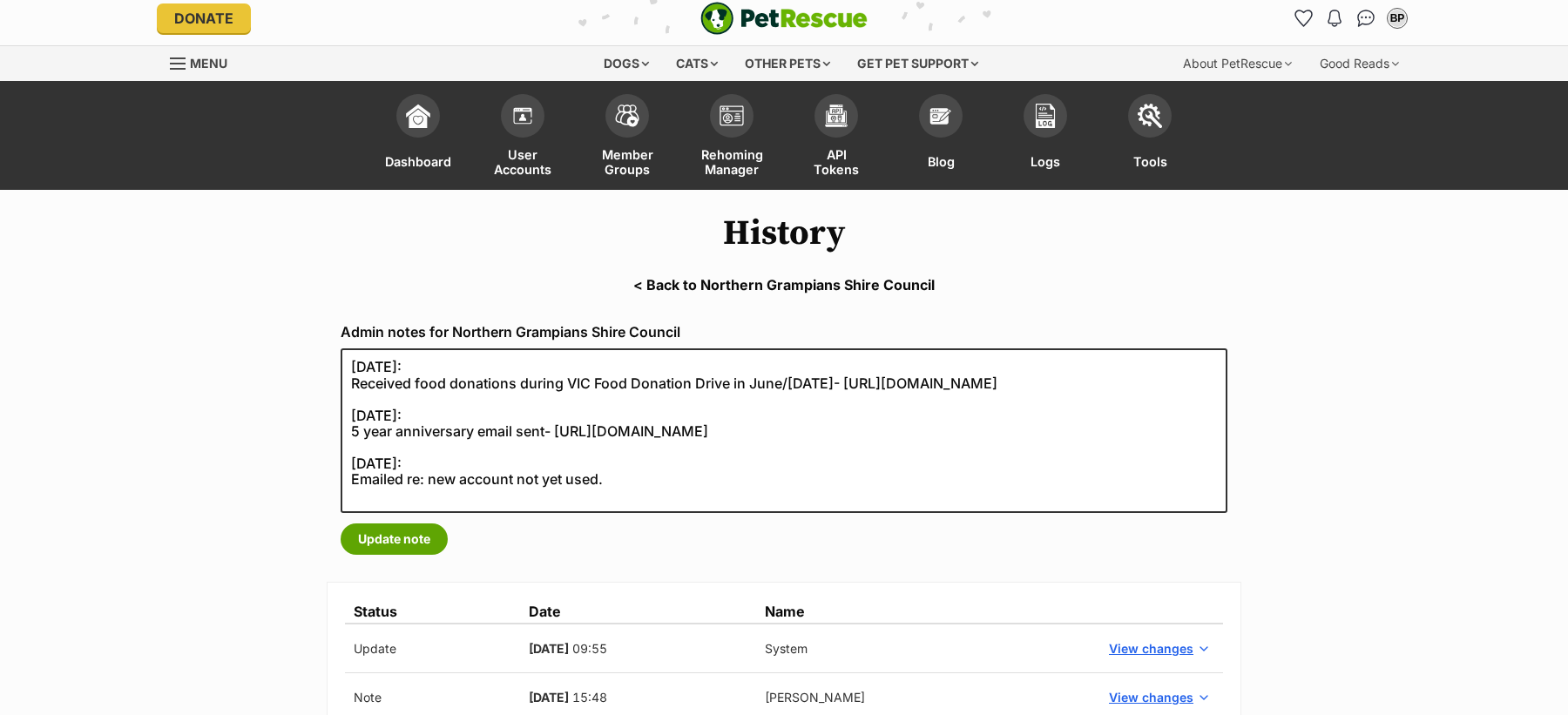
scroll to position [21, 0]
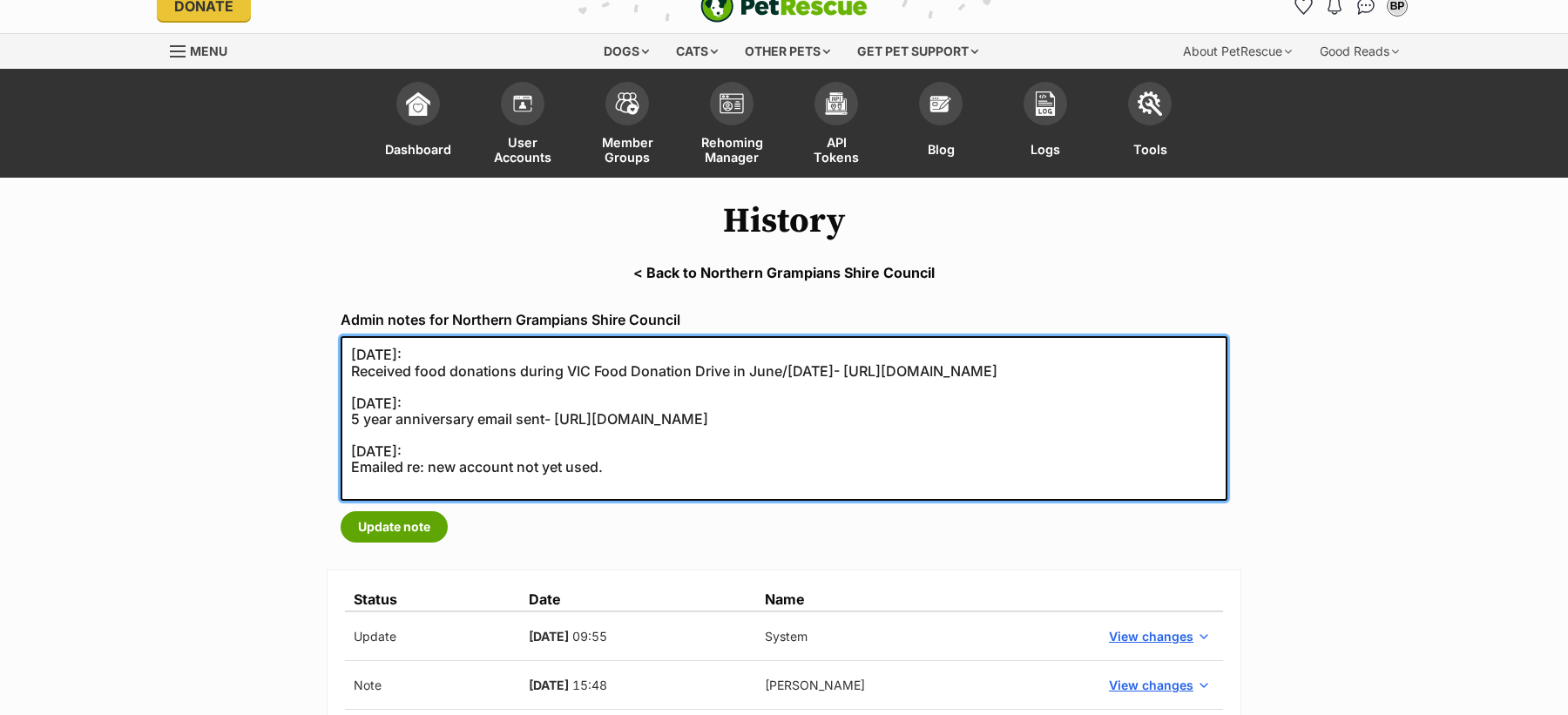
click at [641, 488] on textarea "24/08/2022: Received food donations during VIC Food Donation Drive in June/July…" at bounding box center [784, 419] width 886 height 165
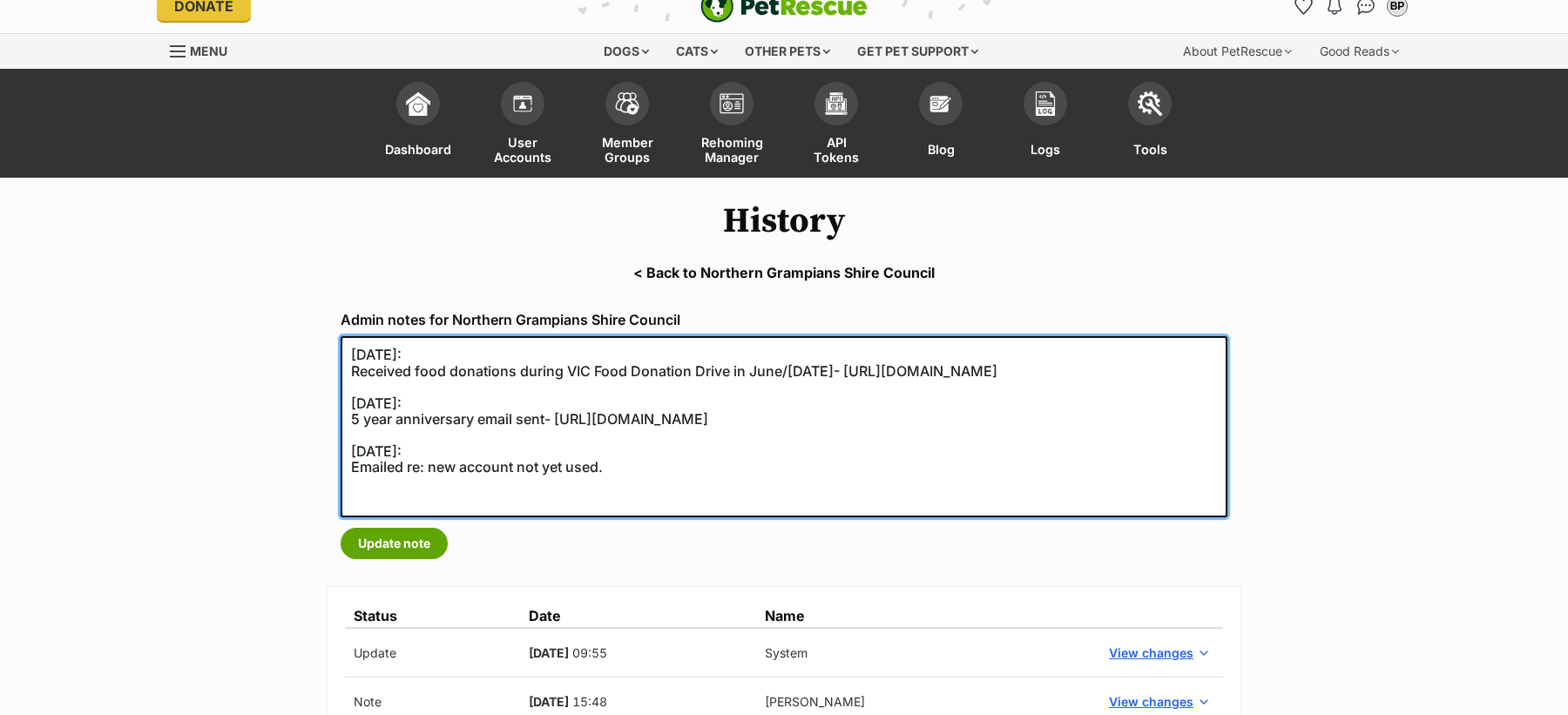
paste textarea "[DATE]"
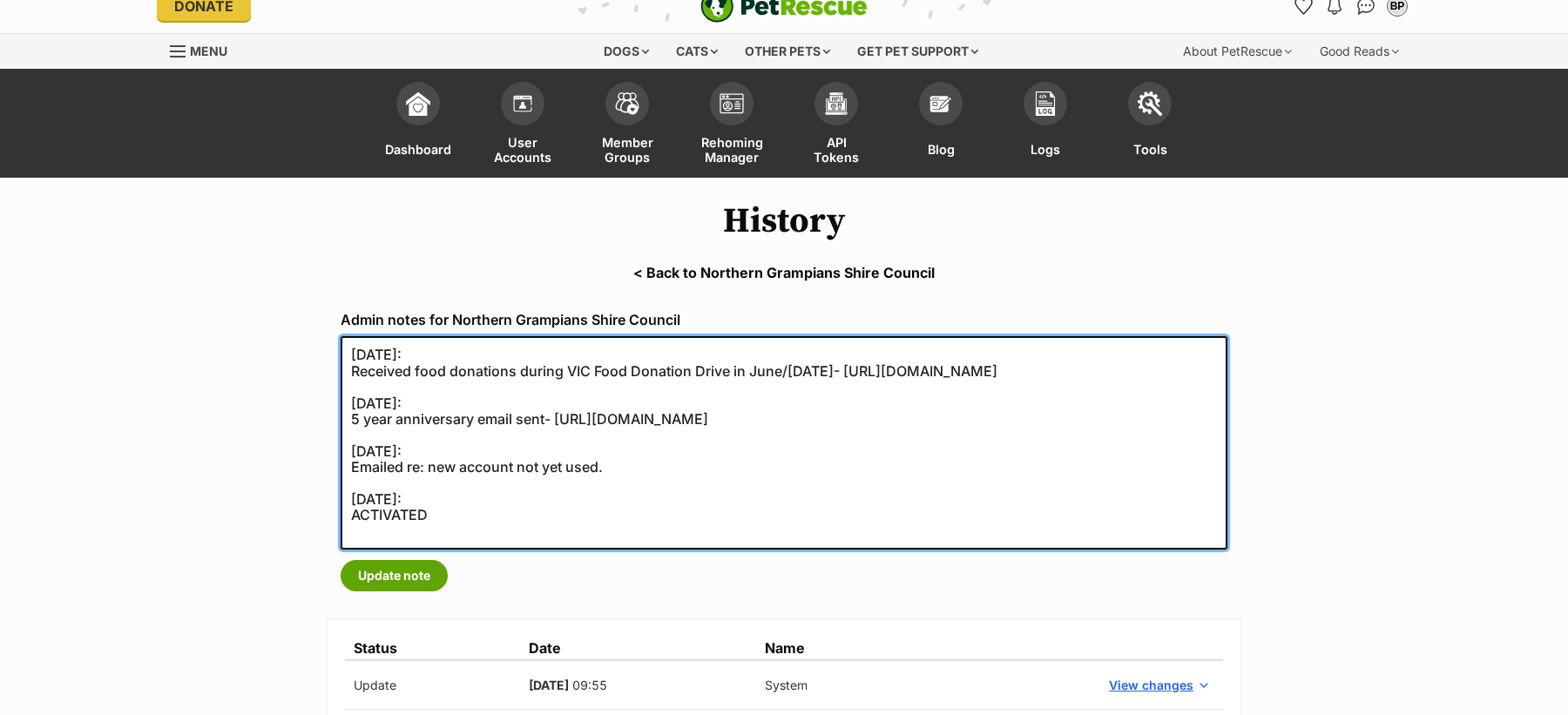
click at [400, 515] on textarea "24/08/2022: Received food donations during VIC Food Donation Drive in June/July…" at bounding box center [784, 443] width 886 height 214
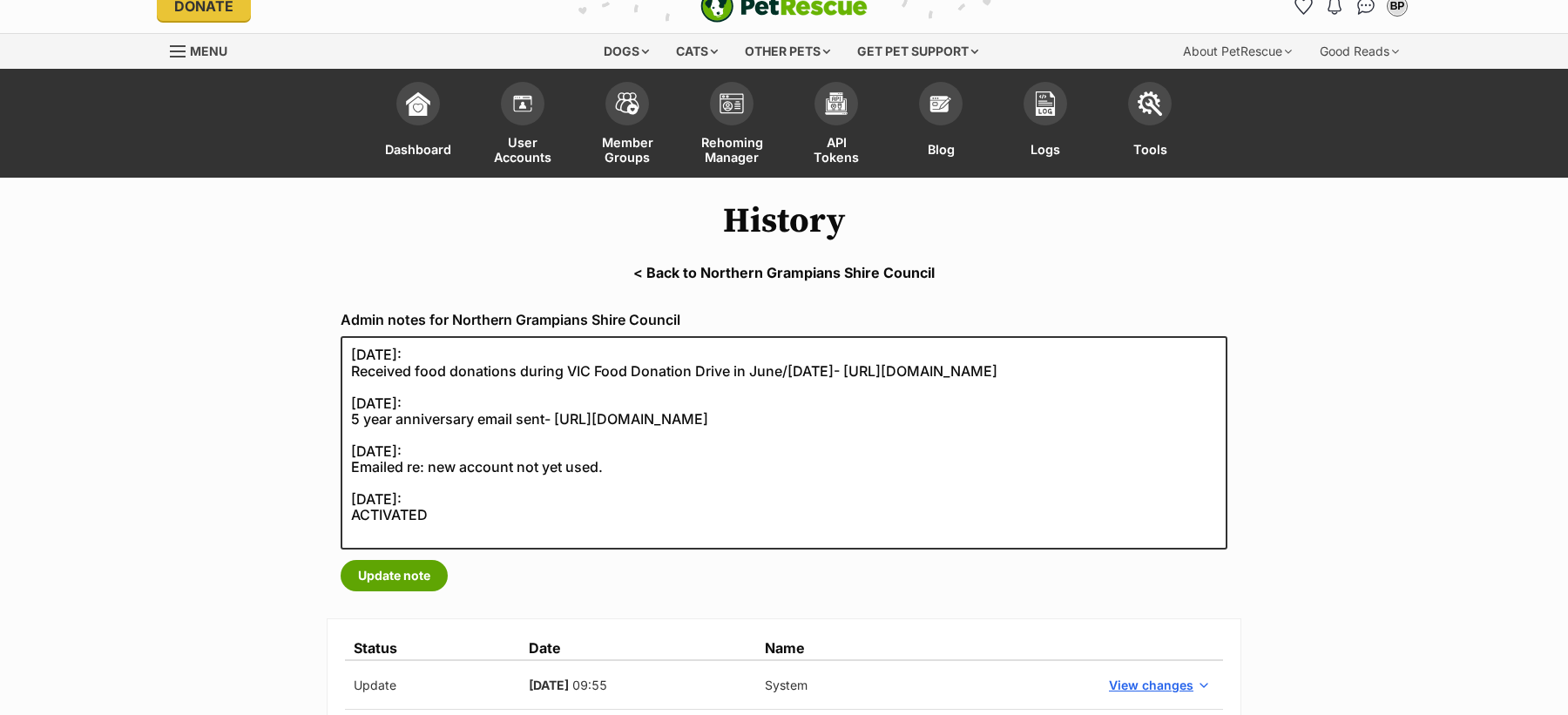
click at [656, 563] on div "Admin notes for Northern Grampians Shire Council 24/08/2022: Received food dona…" at bounding box center [784, 452] width 915 height 308
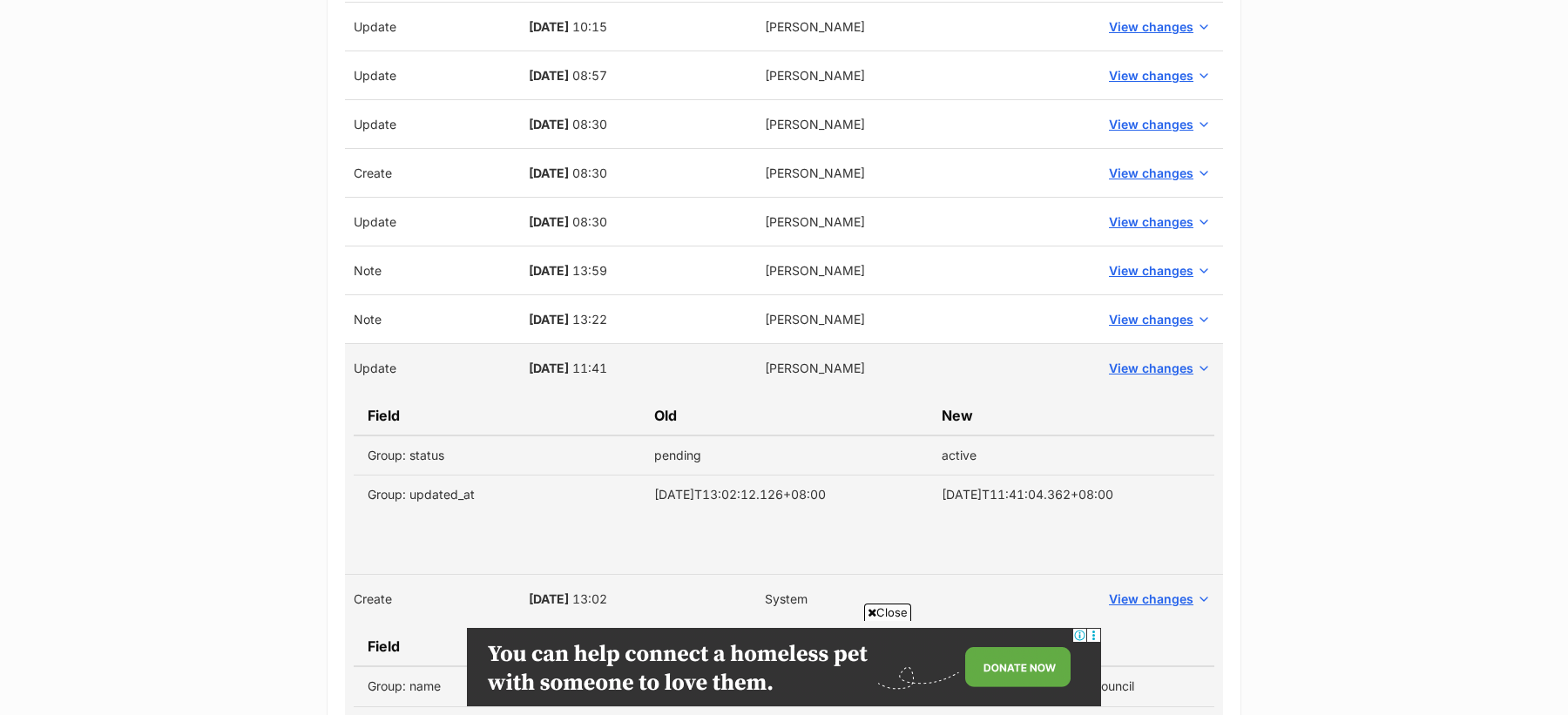
scroll to position [1046, 0]
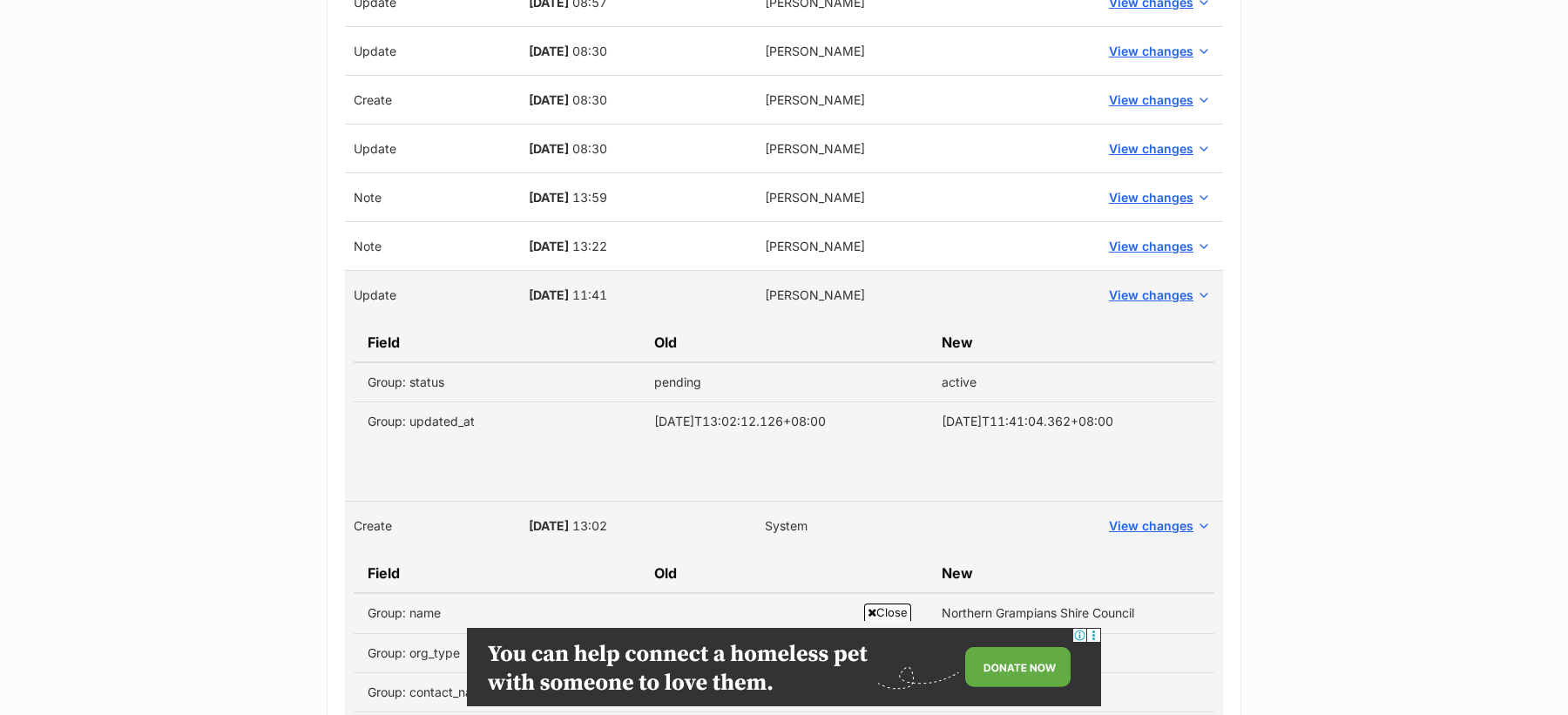
click at [886, 616] on span "Close" at bounding box center [887, 612] width 47 height 17
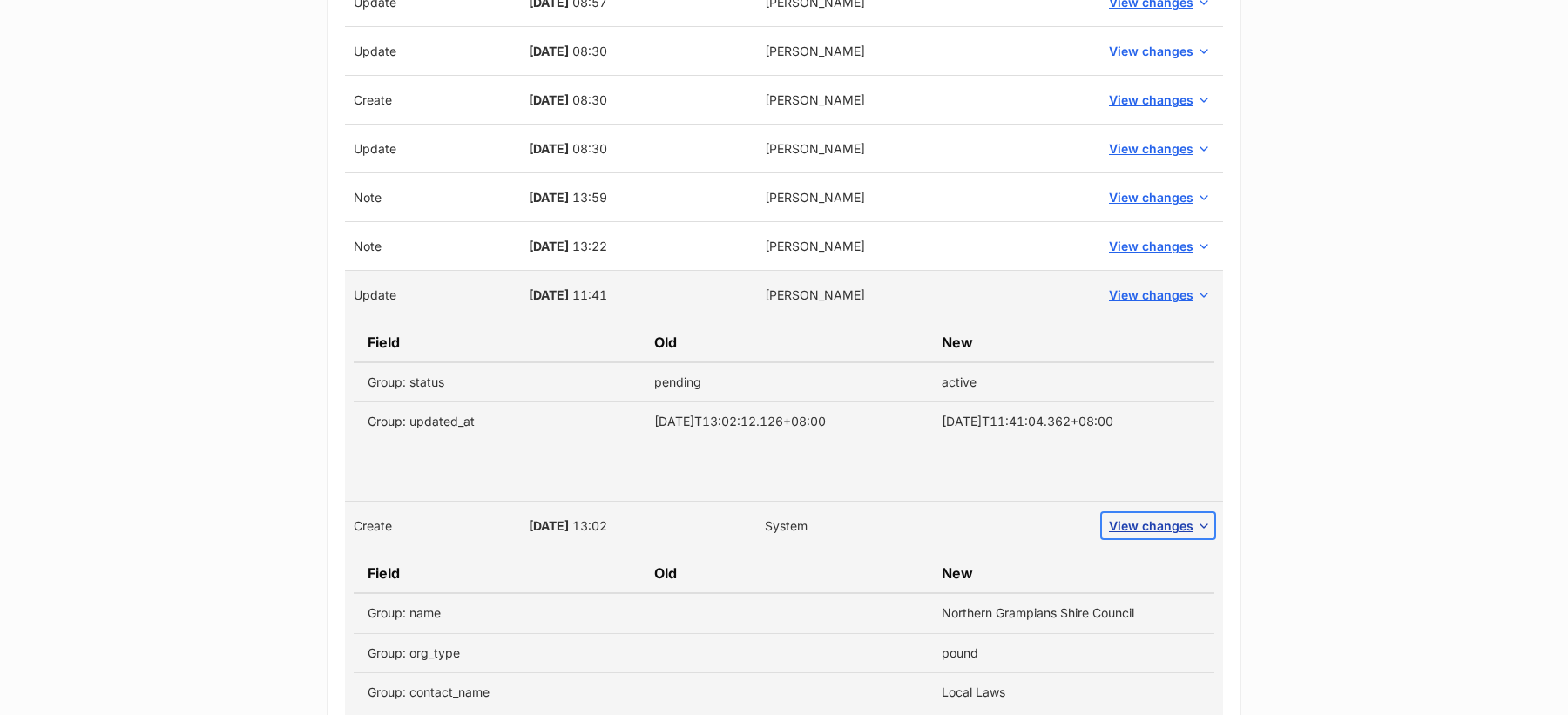
click at [1131, 521] on span "View changes" at bounding box center [1151, 525] width 85 height 18
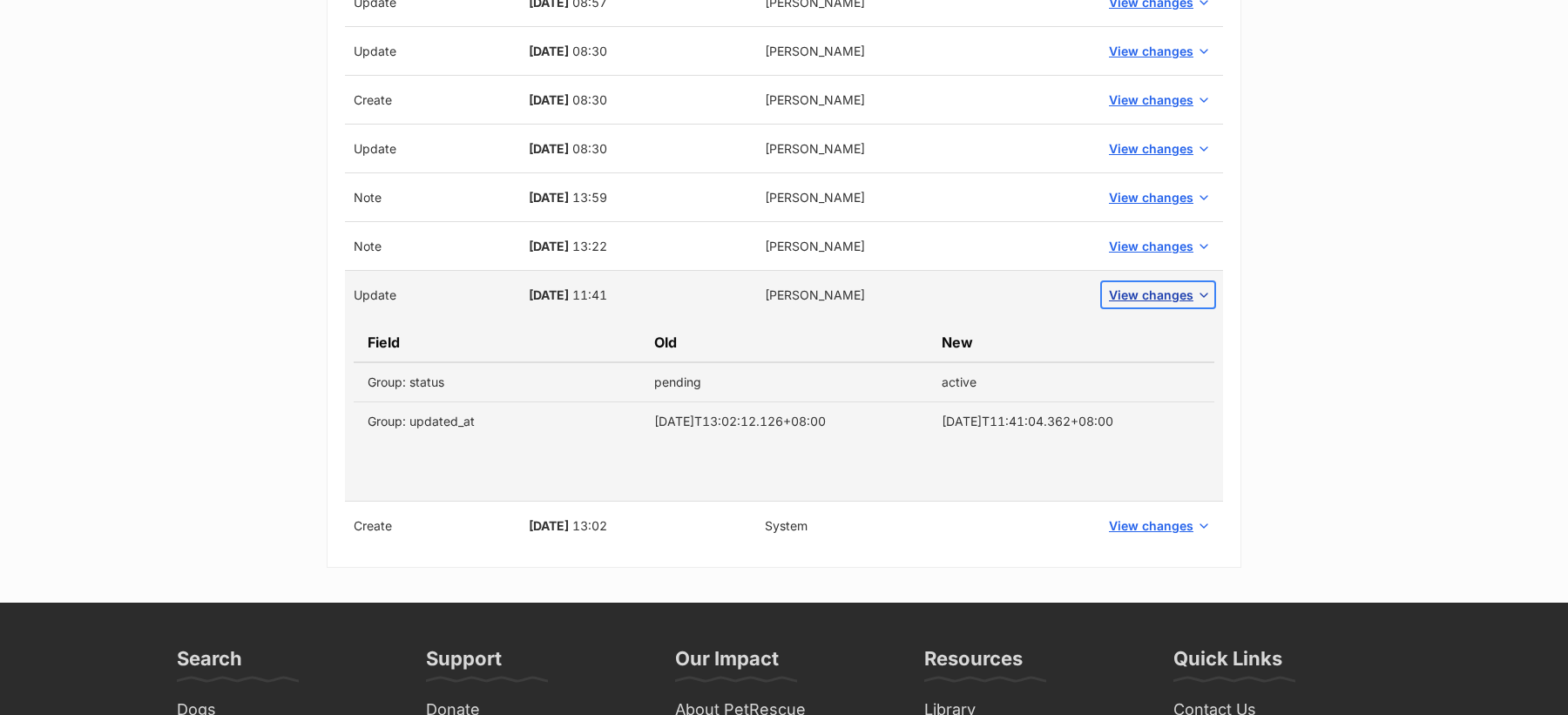
click at [1152, 287] on span "View changes" at bounding box center [1151, 295] width 85 height 18
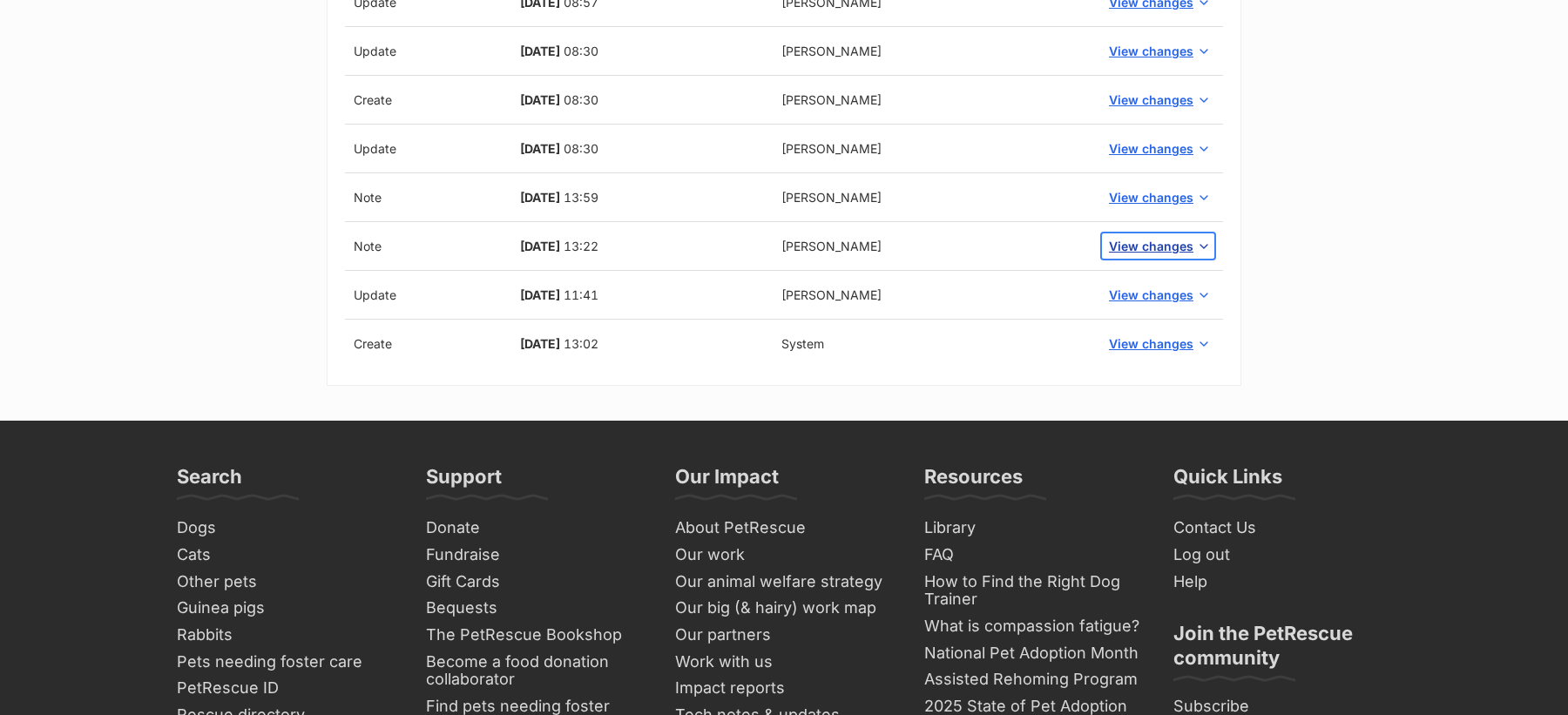
click at [1156, 237] on span "View changes" at bounding box center [1151, 246] width 85 height 18
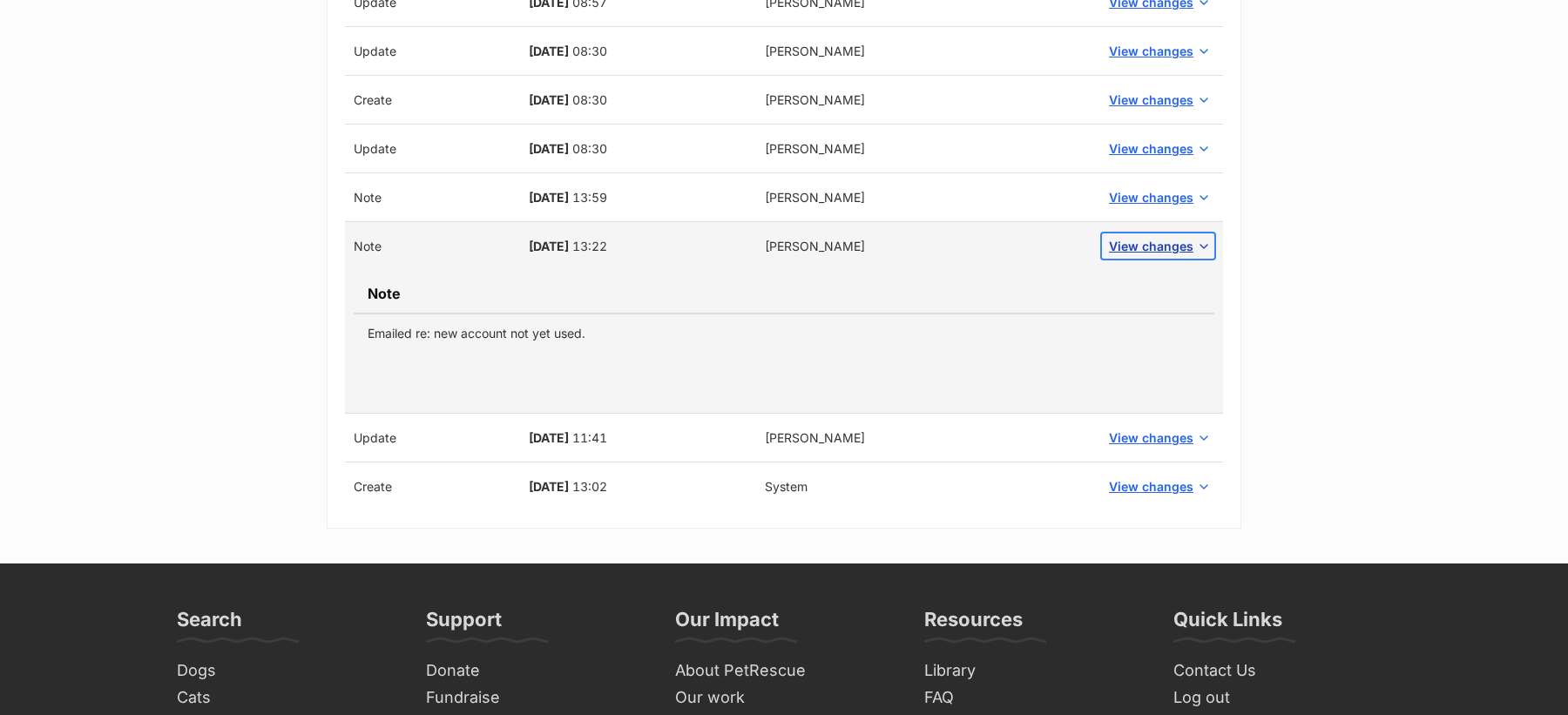
click at [1156, 237] on span "View changes" at bounding box center [1151, 246] width 85 height 18
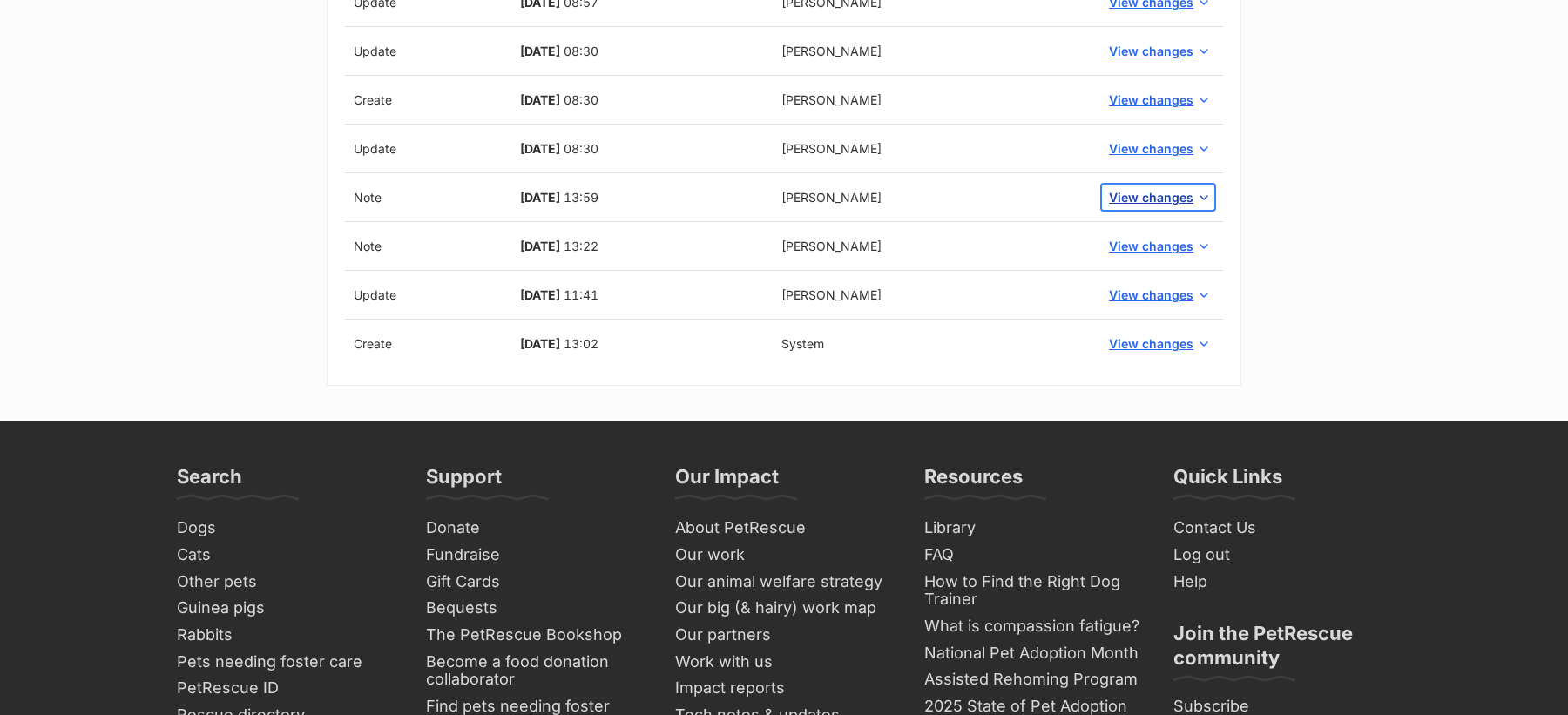
click at [1155, 199] on span "View changes" at bounding box center [1151, 196] width 85 height 18
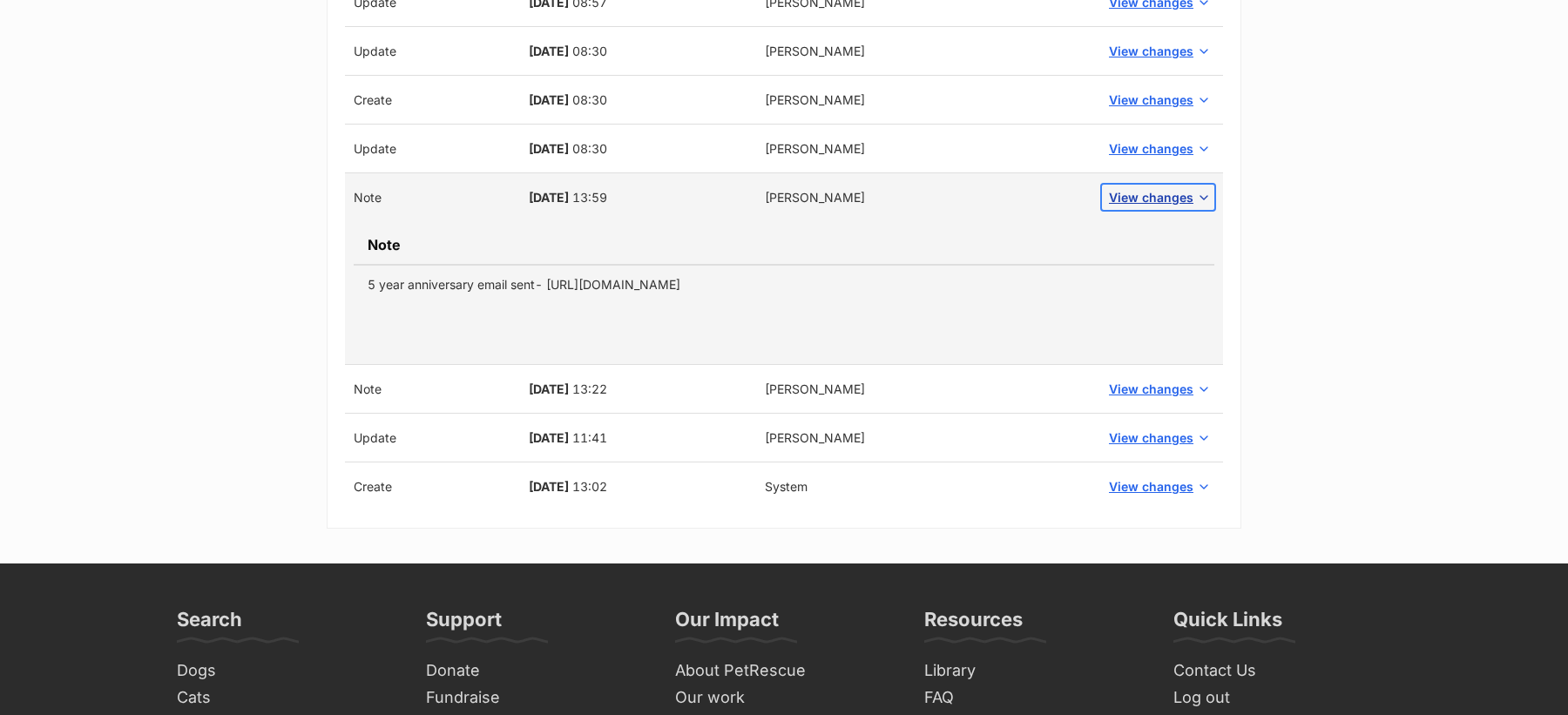
click at [1155, 199] on span "View changes" at bounding box center [1151, 196] width 85 height 18
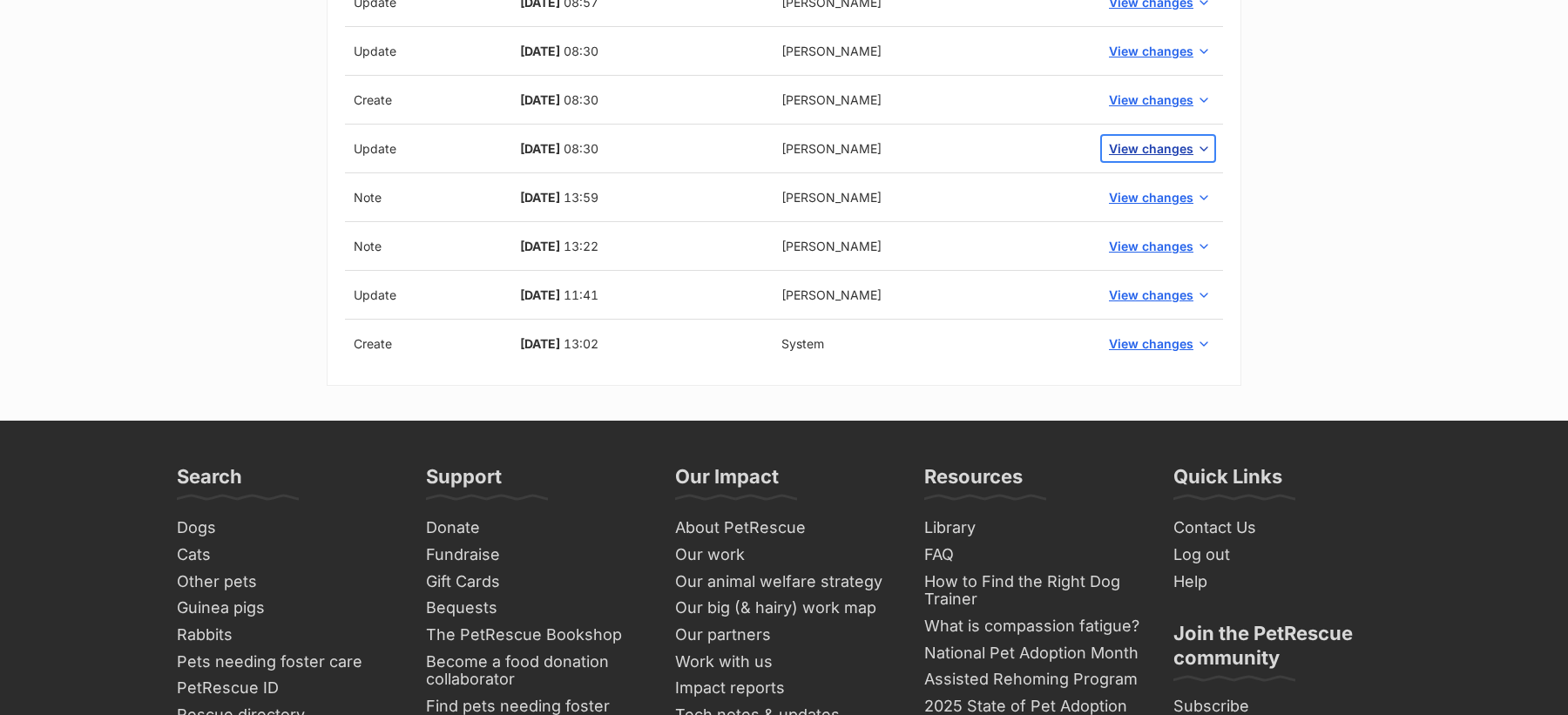
click at [1146, 153] on span "View changes" at bounding box center [1151, 148] width 85 height 18
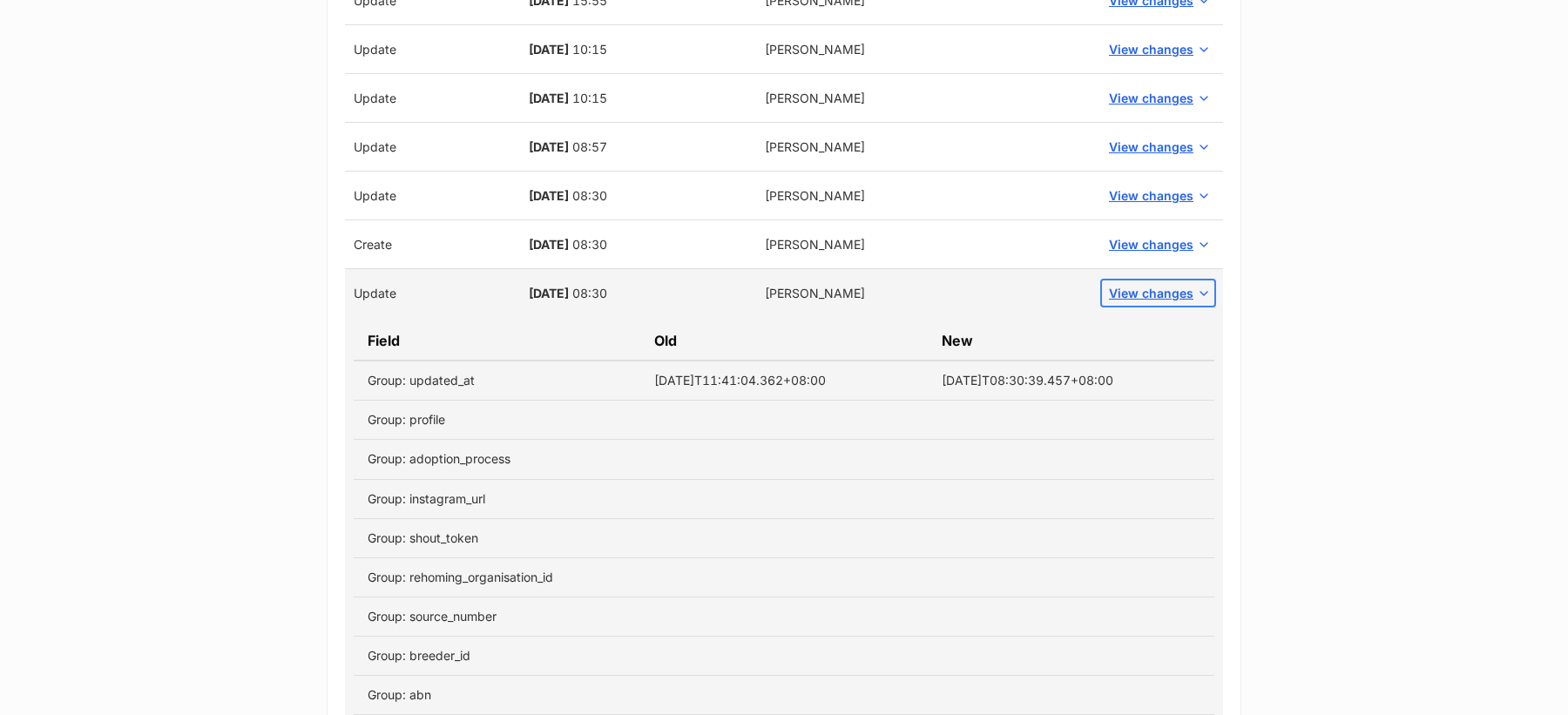
scroll to position [858, 0]
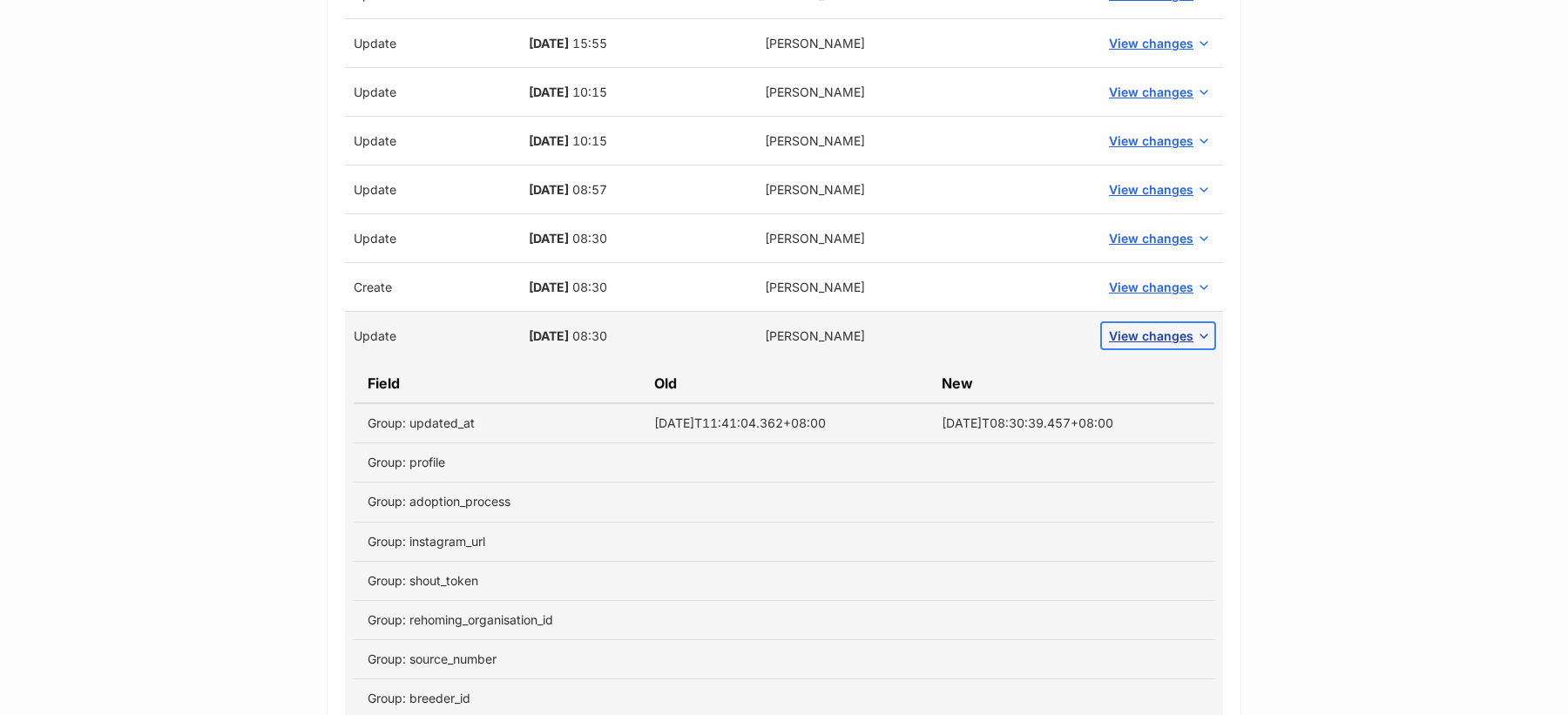
click at [1141, 328] on span "View changes" at bounding box center [1151, 336] width 85 height 18
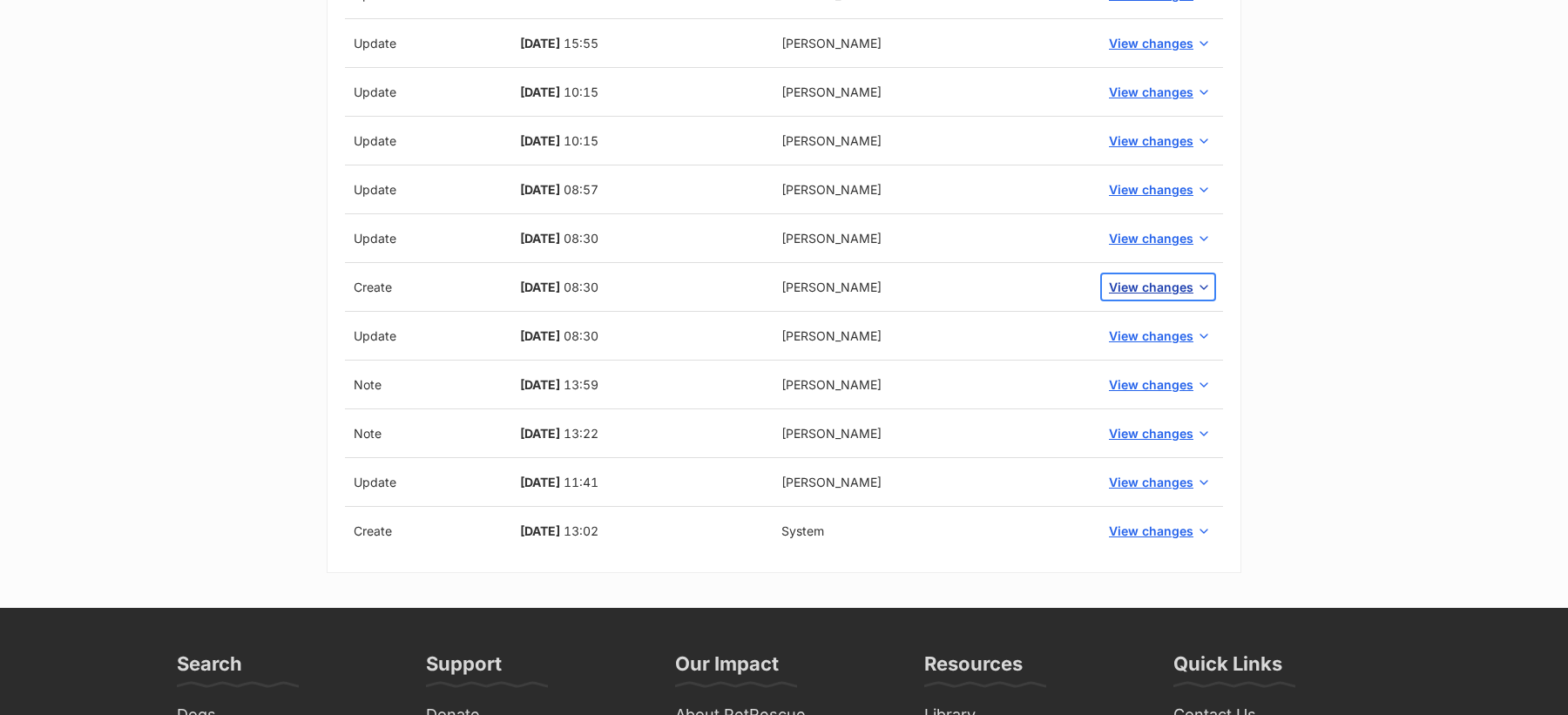
click at [1138, 278] on span "View changes" at bounding box center [1151, 287] width 85 height 18
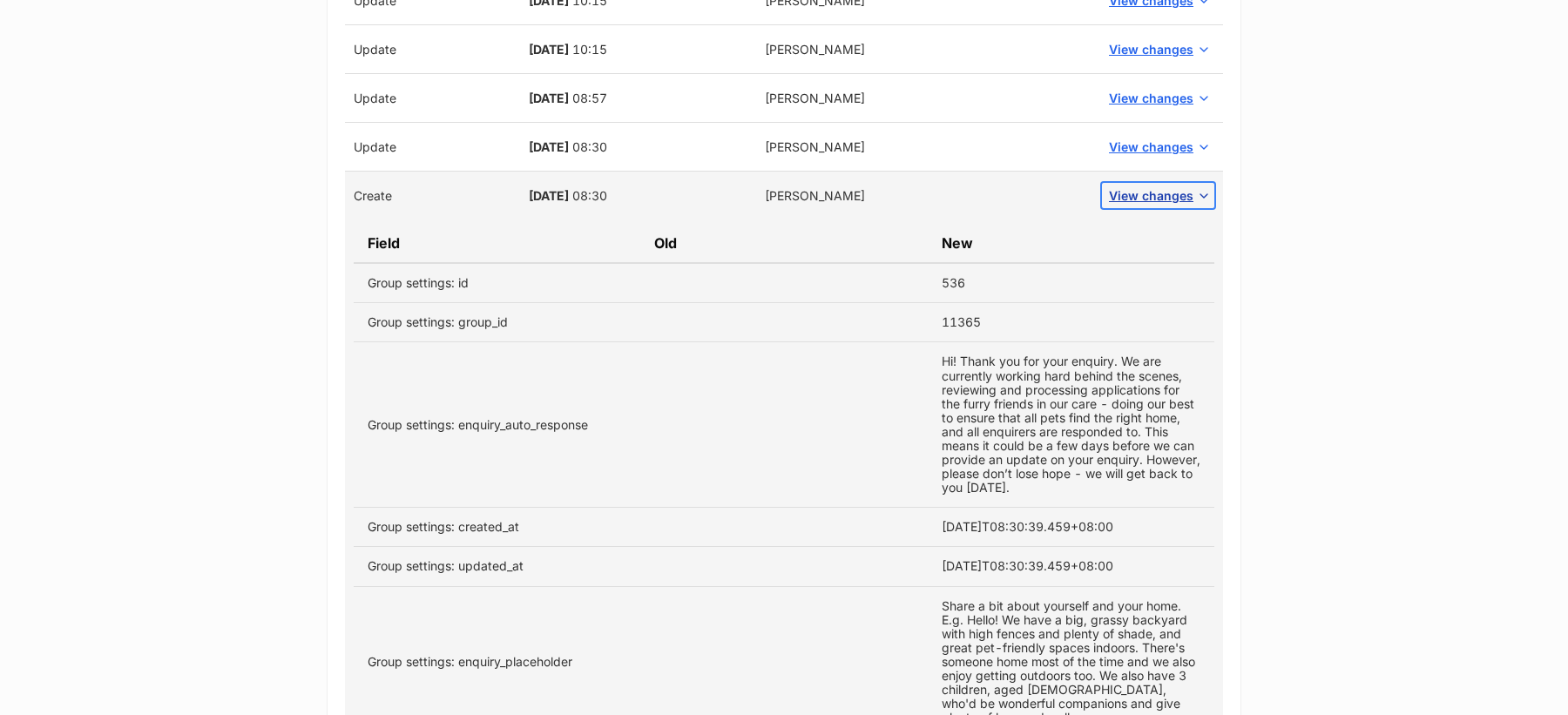
scroll to position [927, 0]
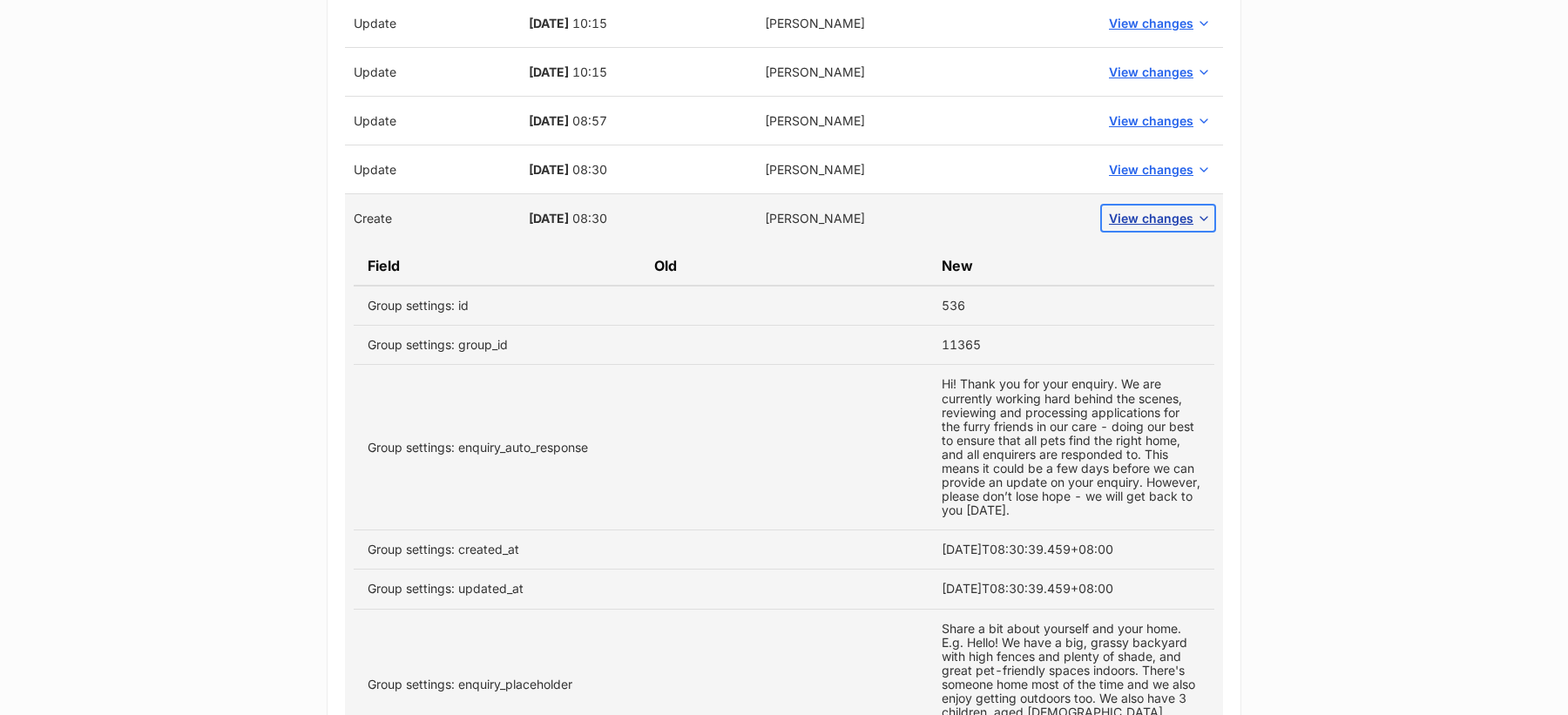
click at [1148, 217] on span "View changes" at bounding box center [1151, 217] width 85 height 18
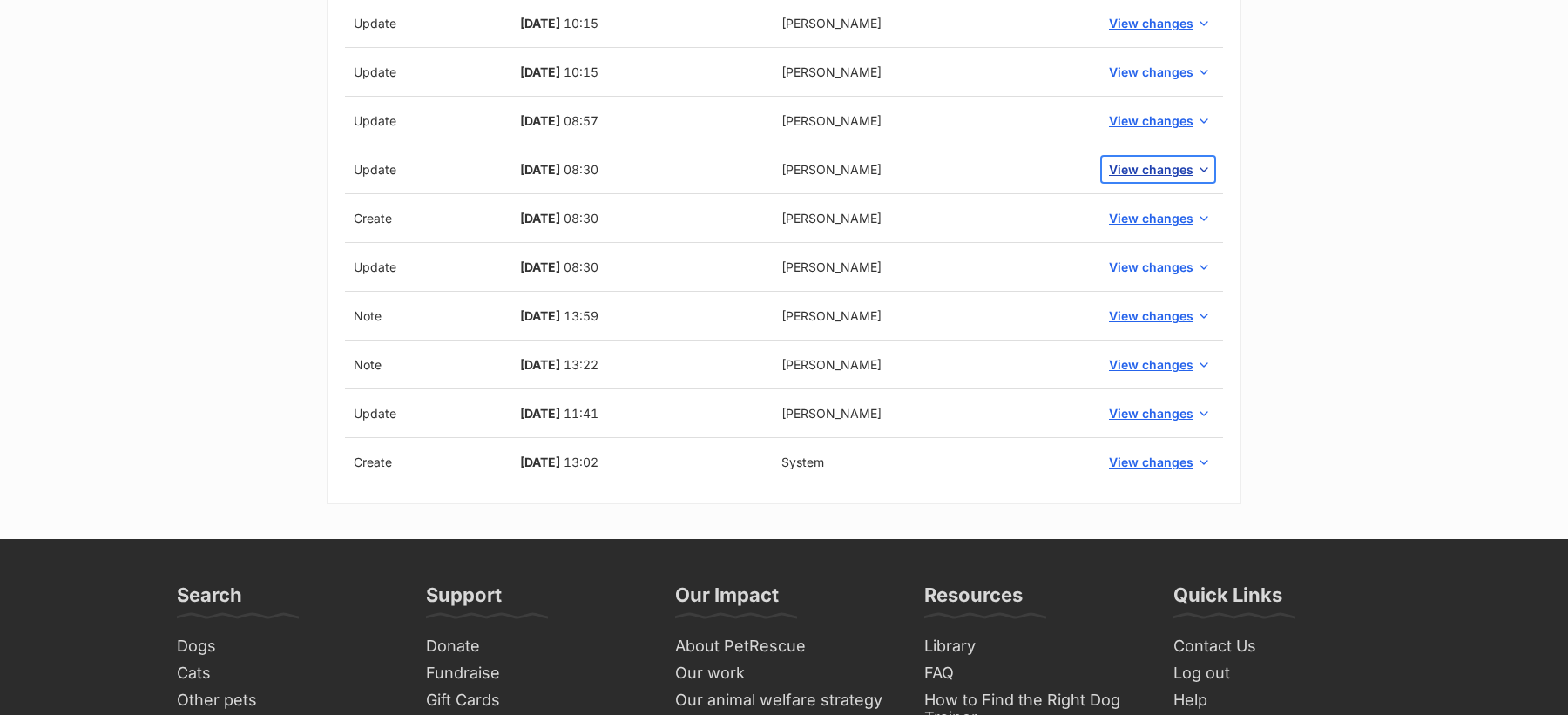
click at [1137, 167] on span "View changes" at bounding box center [1151, 169] width 85 height 18
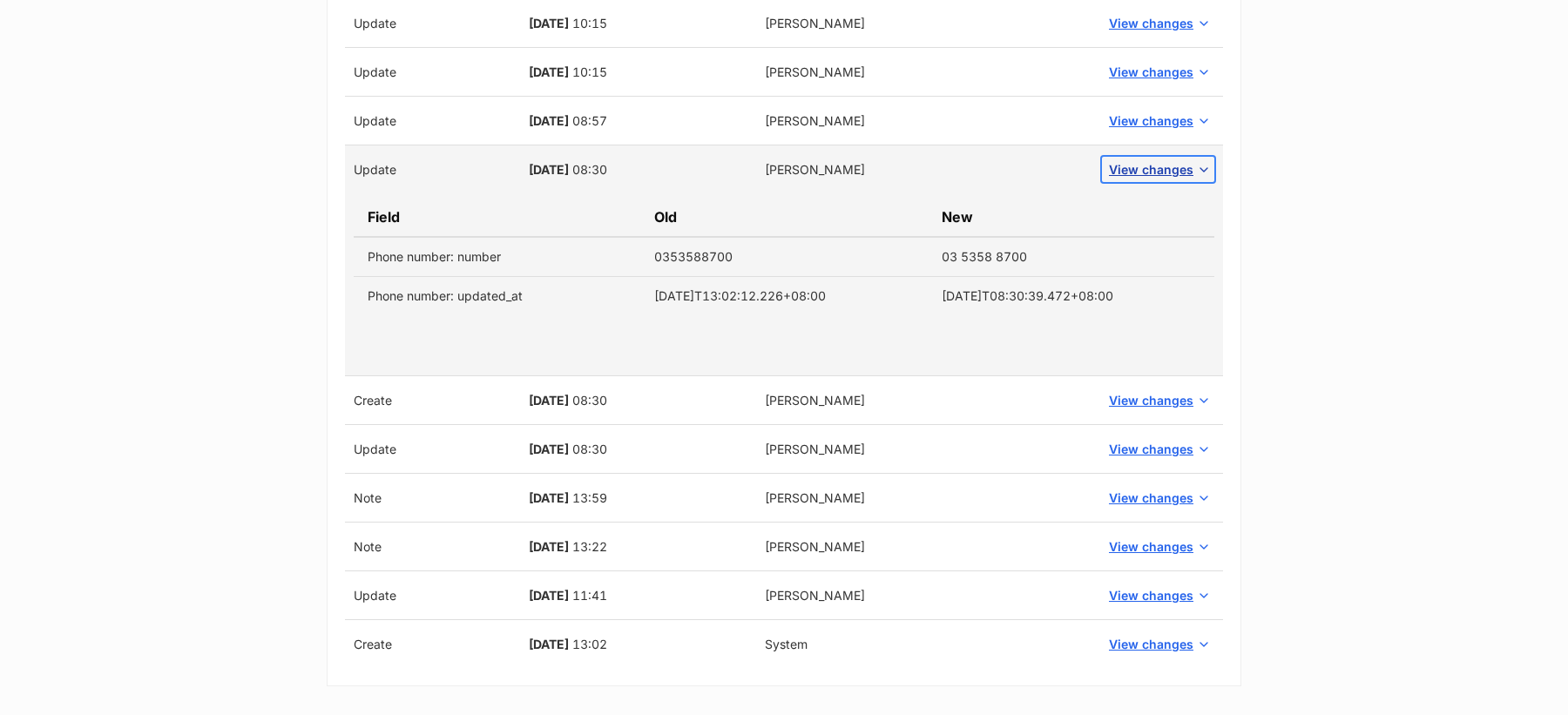
click at [1133, 160] on span "View changes" at bounding box center [1151, 169] width 85 height 18
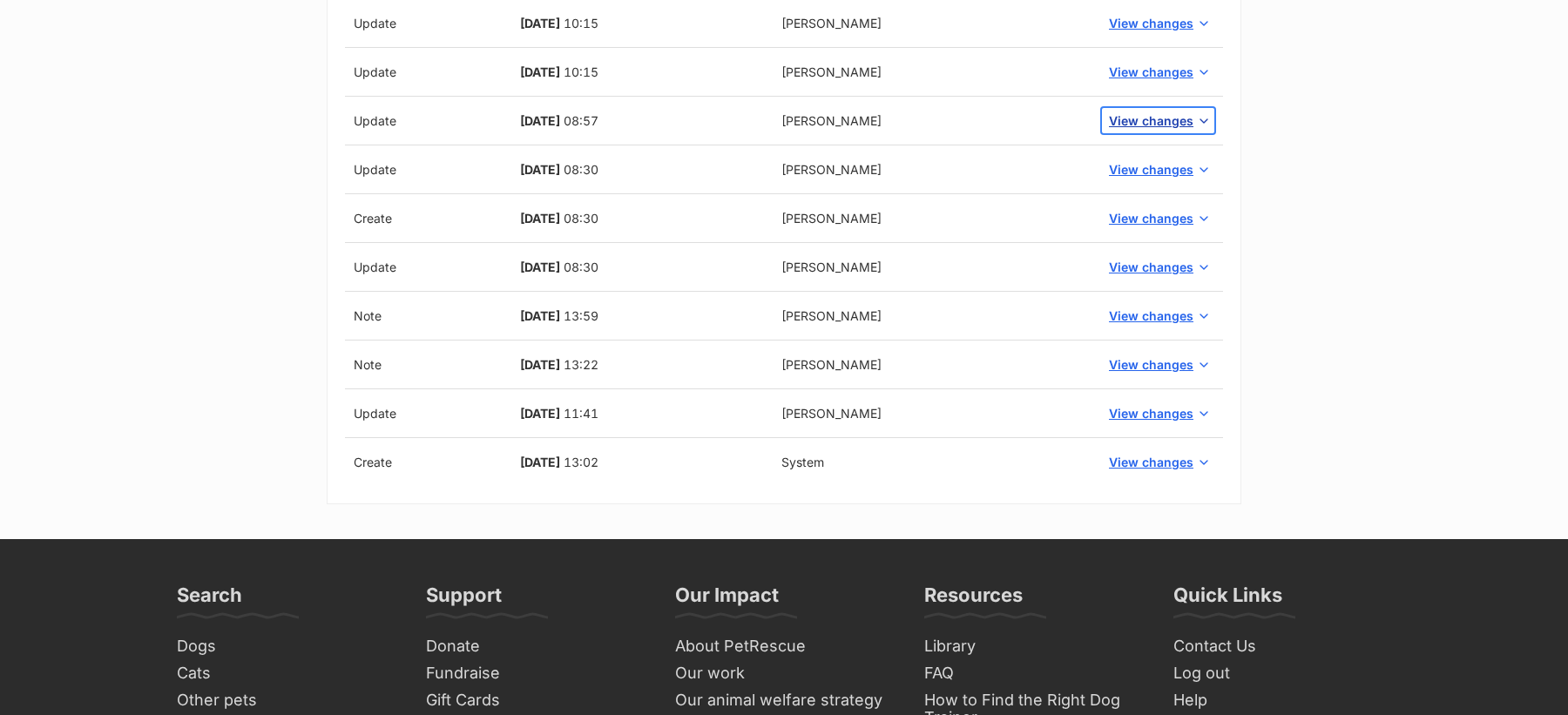
click at [1132, 122] on span "View changes" at bounding box center [1151, 120] width 85 height 18
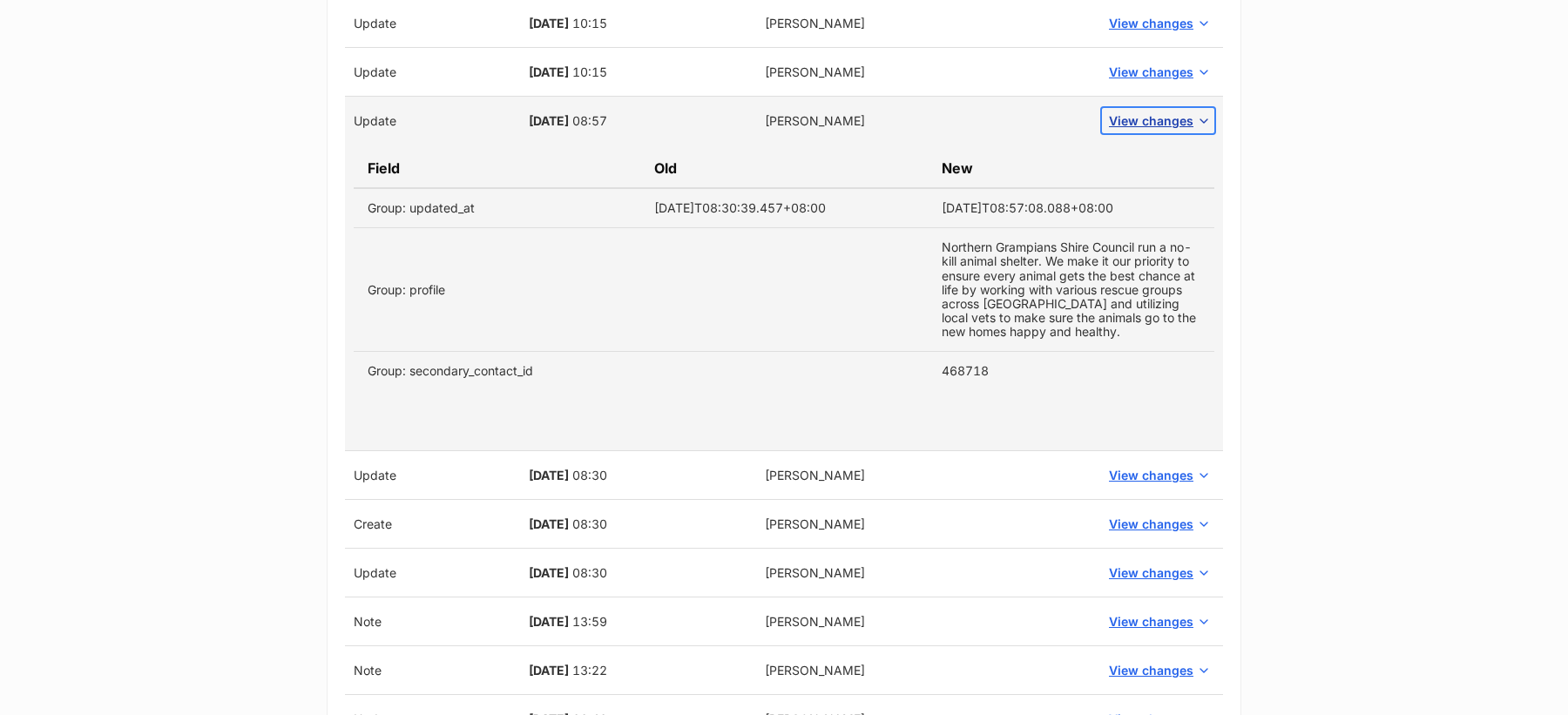
click at [1132, 122] on span "View changes" at bounding box center [1151, 120] width 85 height 18
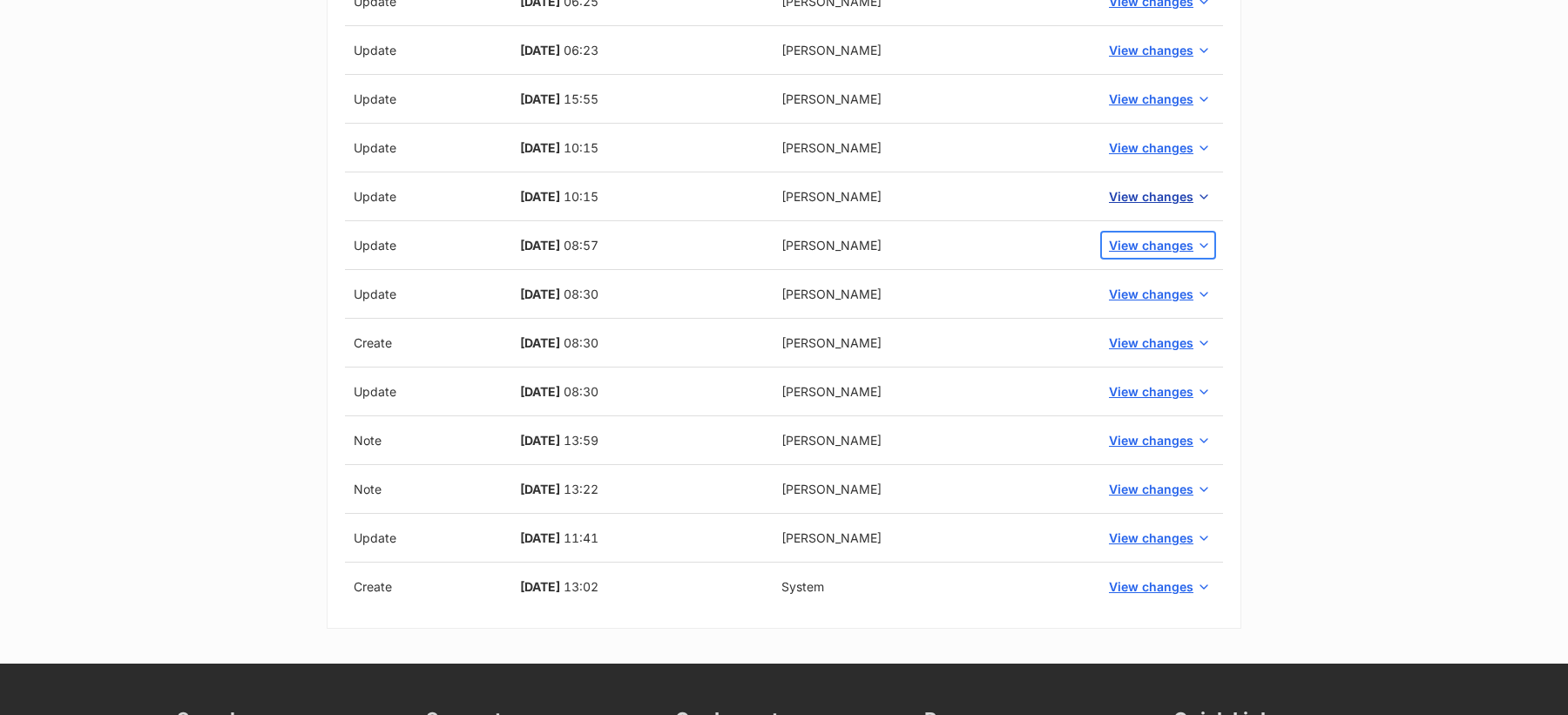
scroll to position [800, 0]
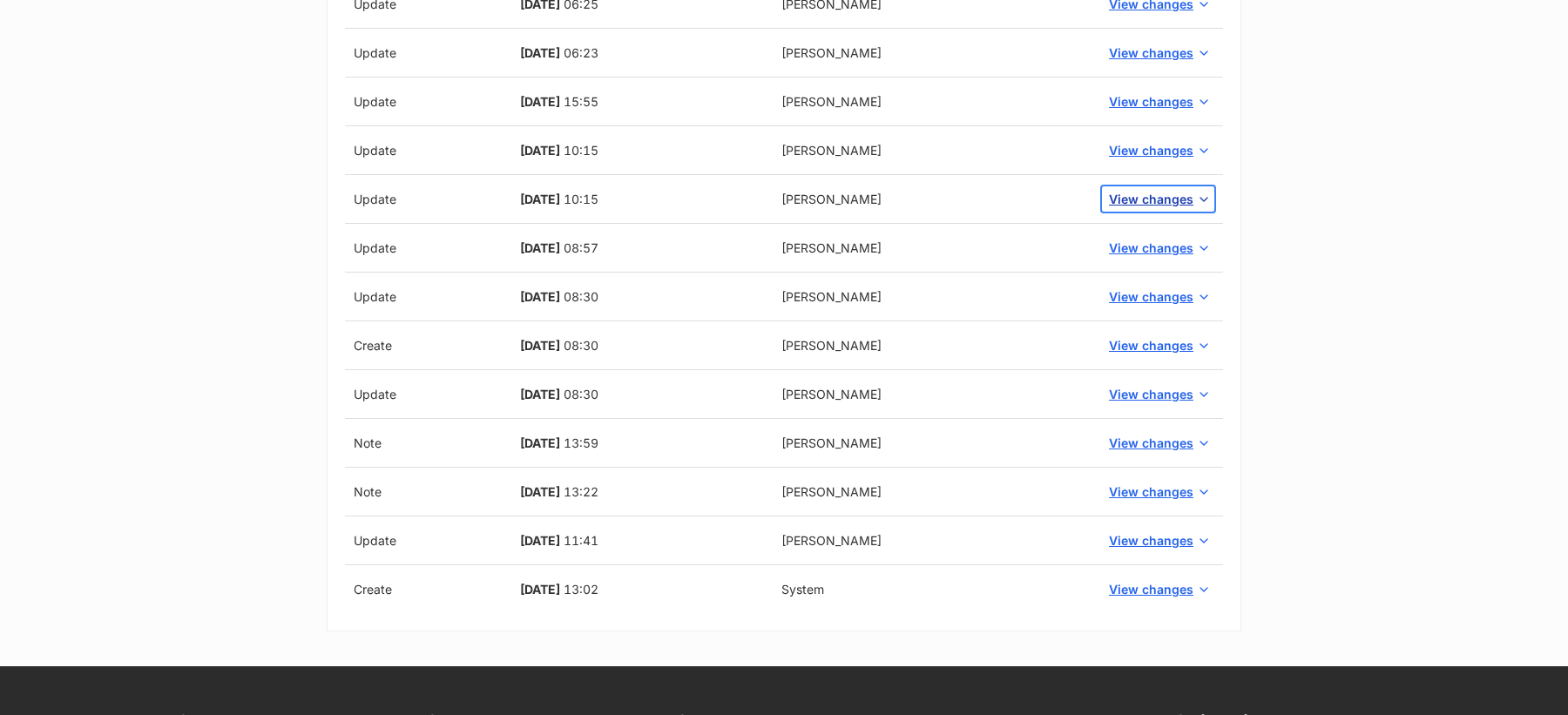
click at [1136, 190] on span "View changes" at bounding box center [1151, 198] width 85 height 18
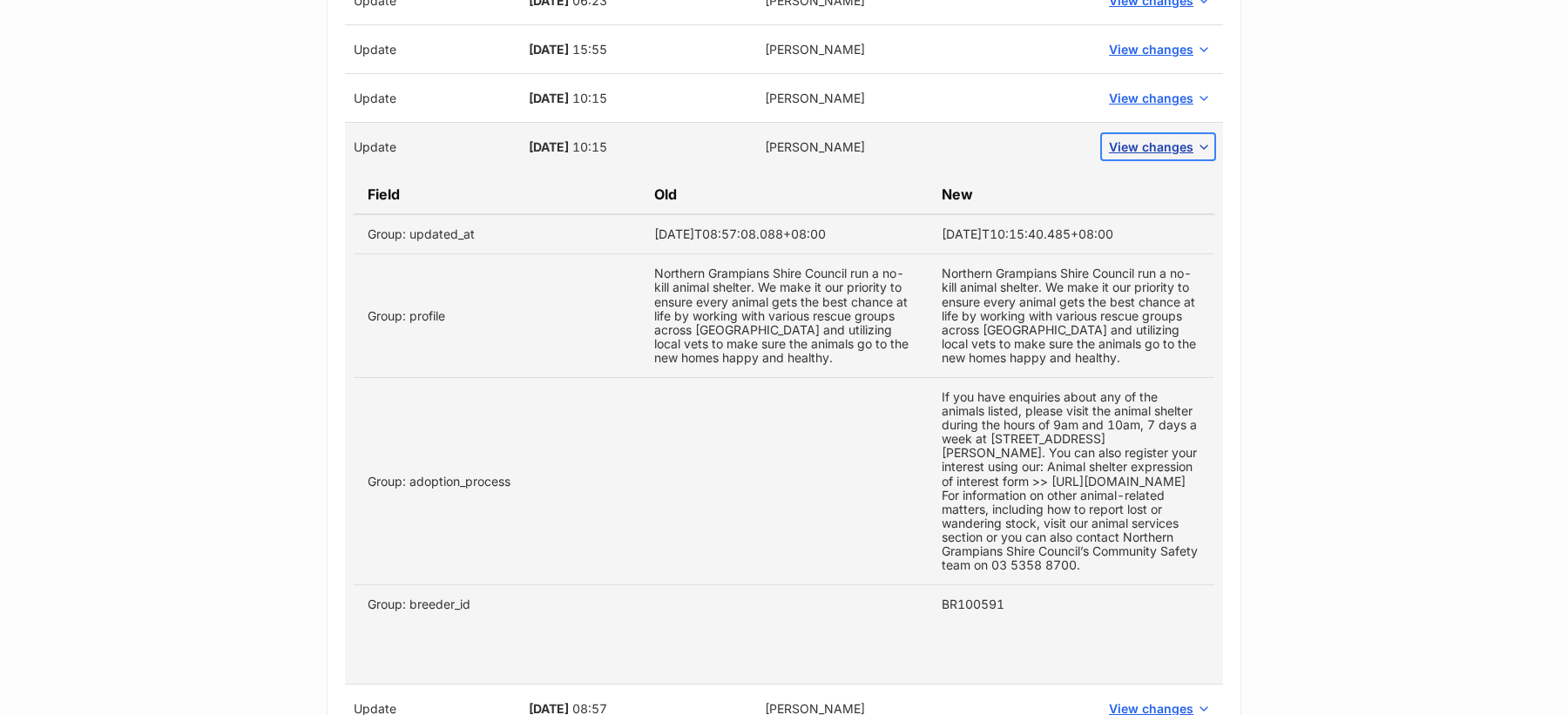
scroll to position [807, 0]
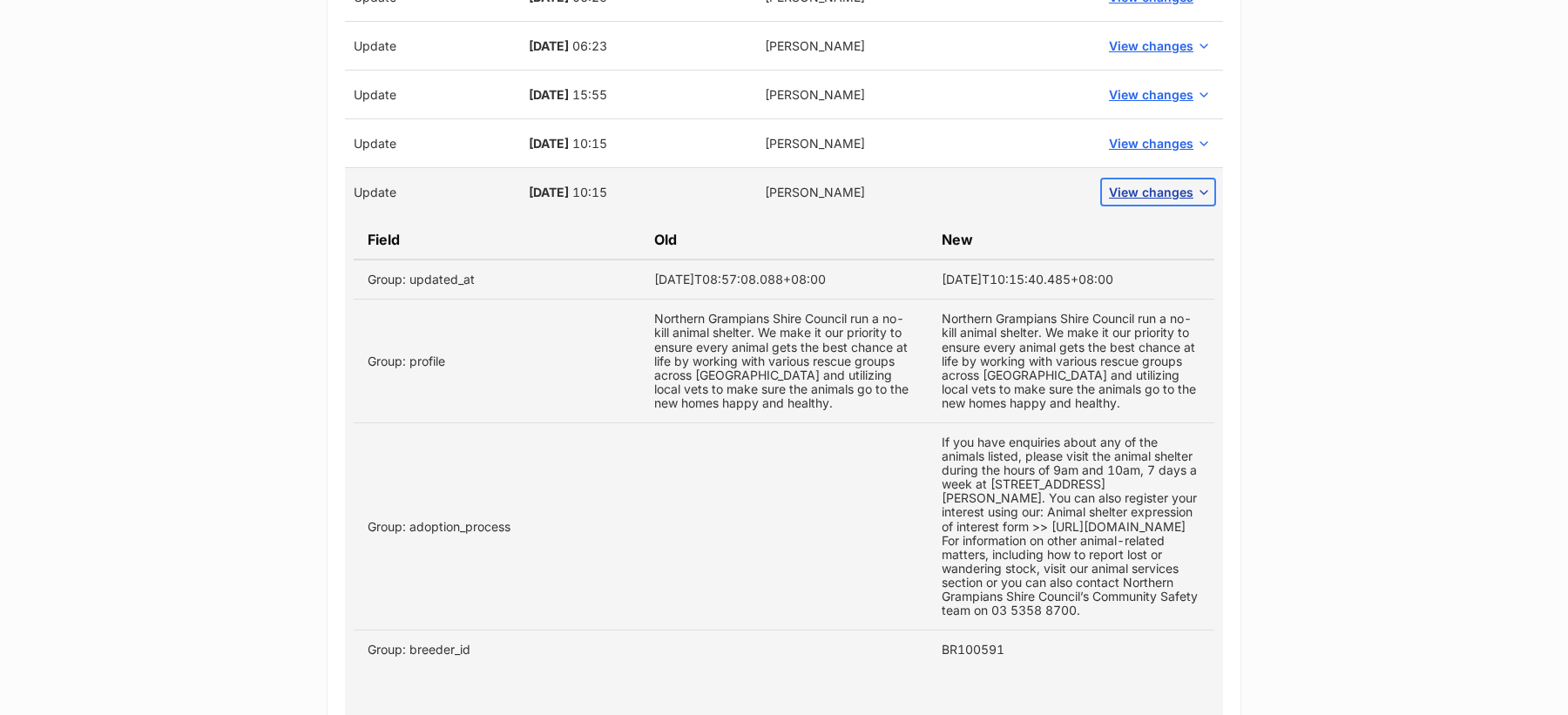
click at [1137, 194] on span "View changes" at bounding box center [1151, 192] width 85 height 18
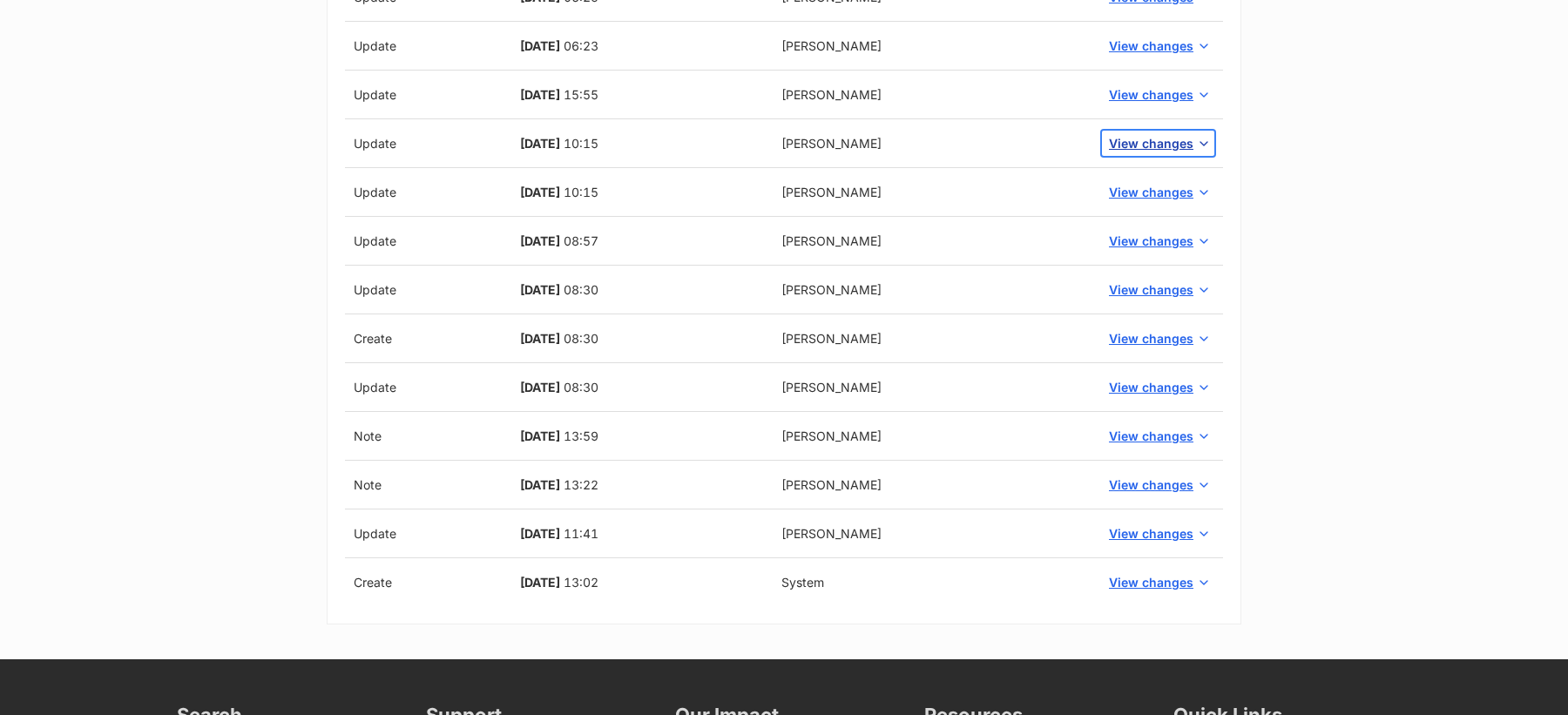
click at [1134, 143] on span "View changes" at bounding box center [1151, 143] width 85 height 18
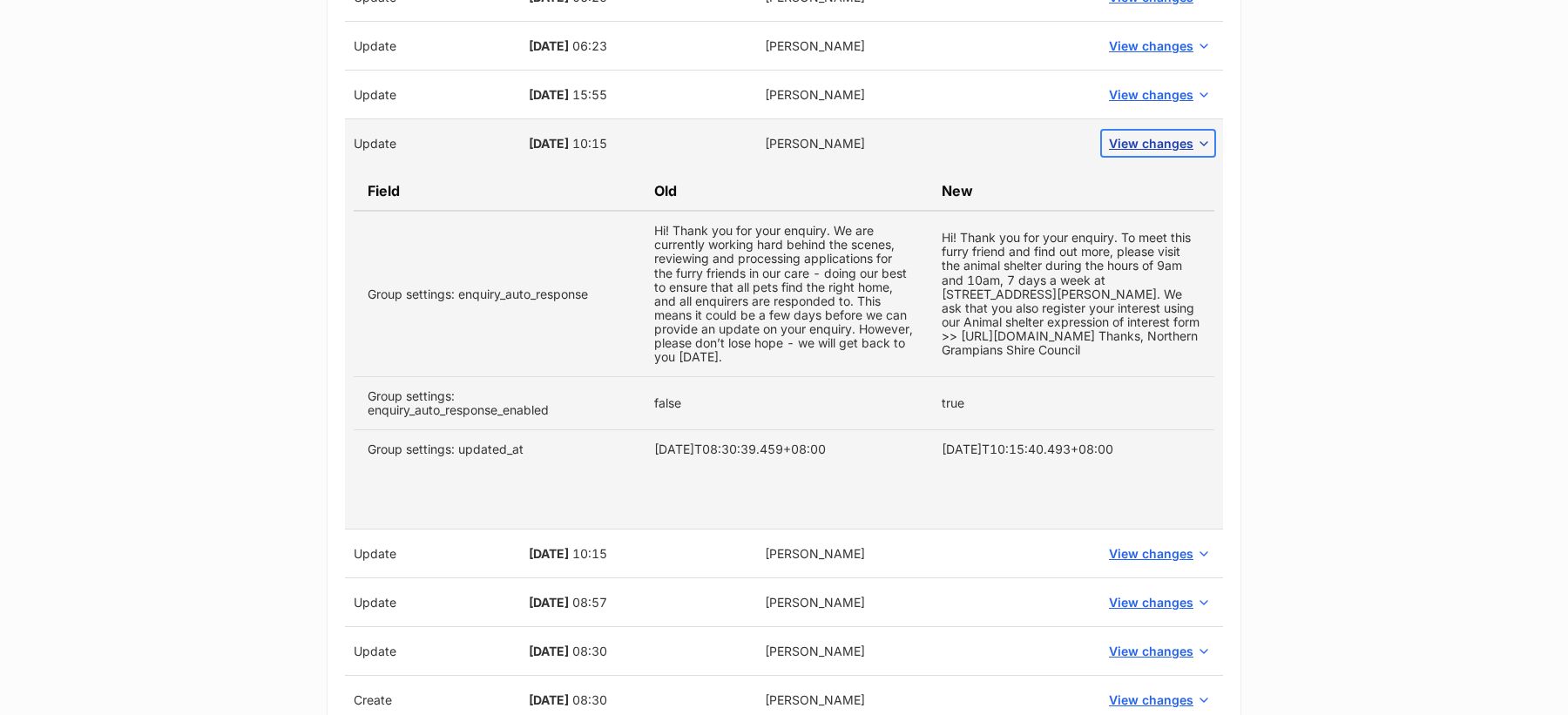
click at [1134, 143] on span "View changes" at bounding box center [1151, 143] width 85 height 18
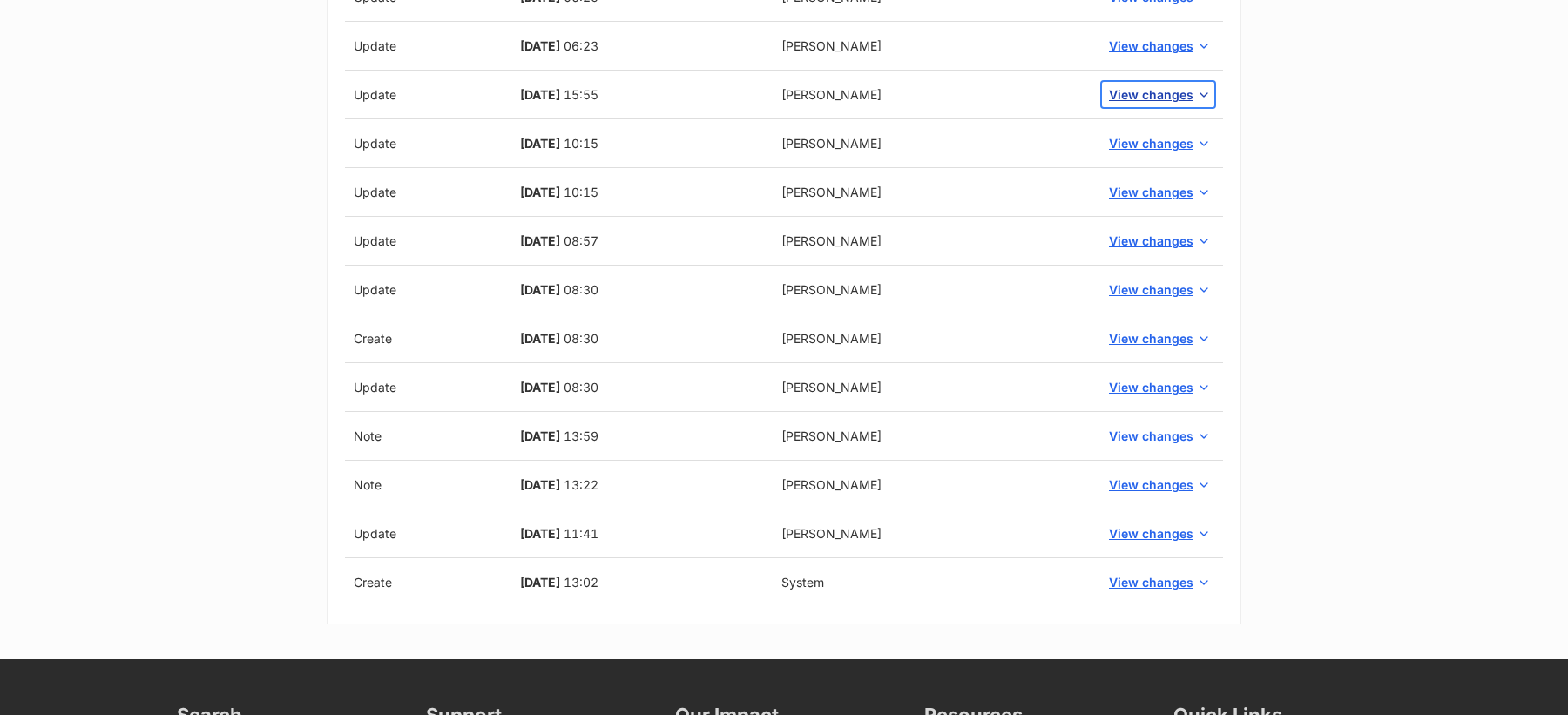
click at [1137, 101] on button "View changes" at bounding box center [1158, 94] width 112 height 26
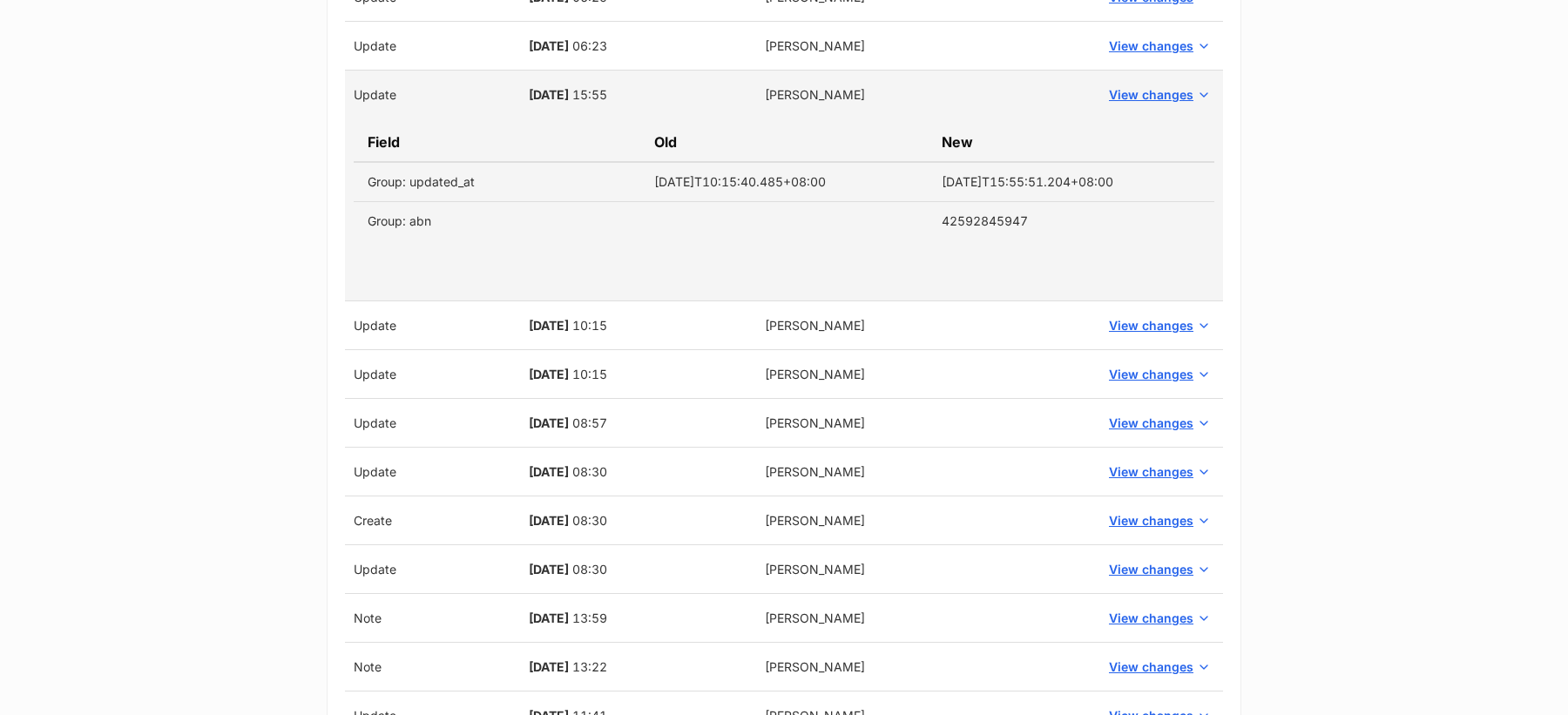
click at [529, 94] on span "22 Jun, 2022" at bounding box center [549, 94] width 40 height 15
click at [569, 94] on span "22 Jun, 2022" at bounding box center [549, 94] width 40 height 15
copy span "22 Jun, 2022"
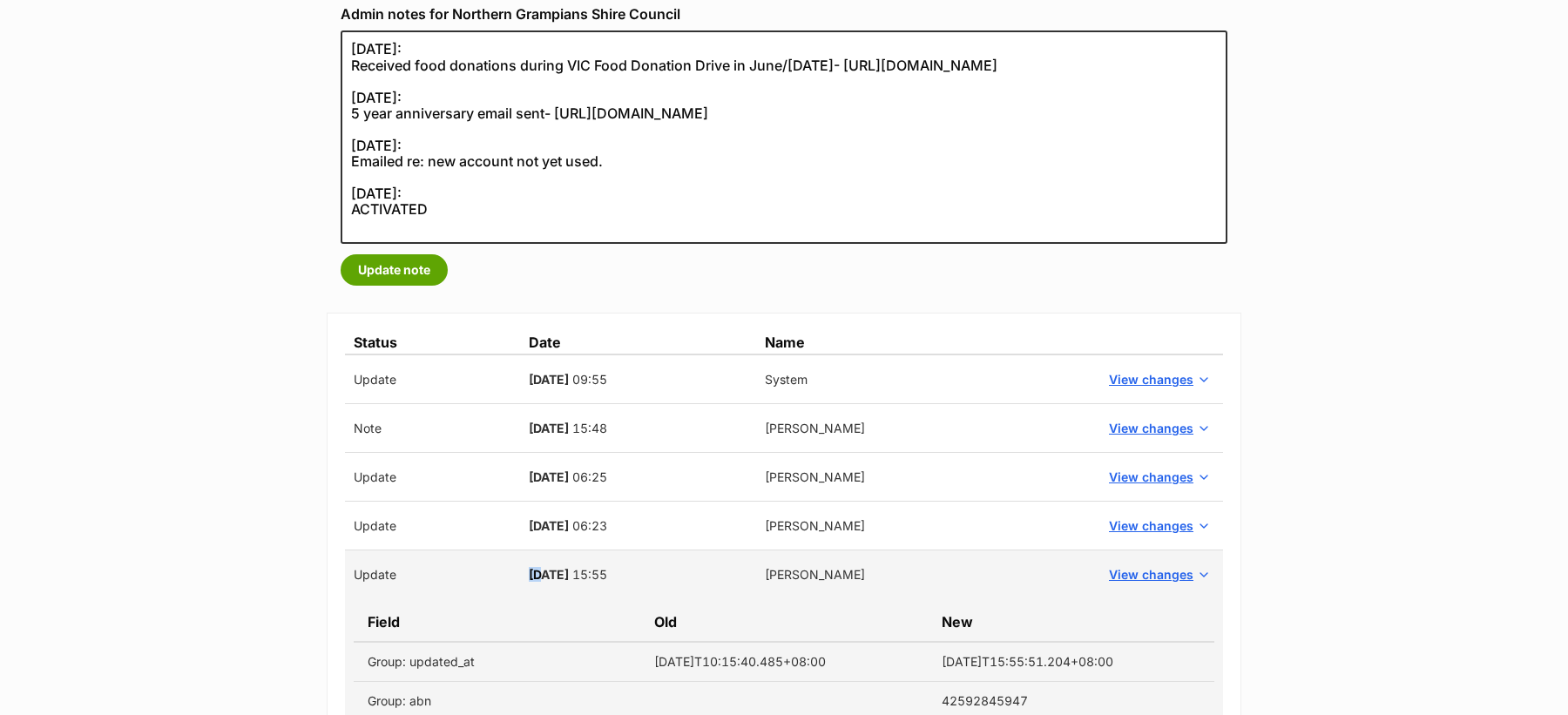
scroll to position [314, 0]
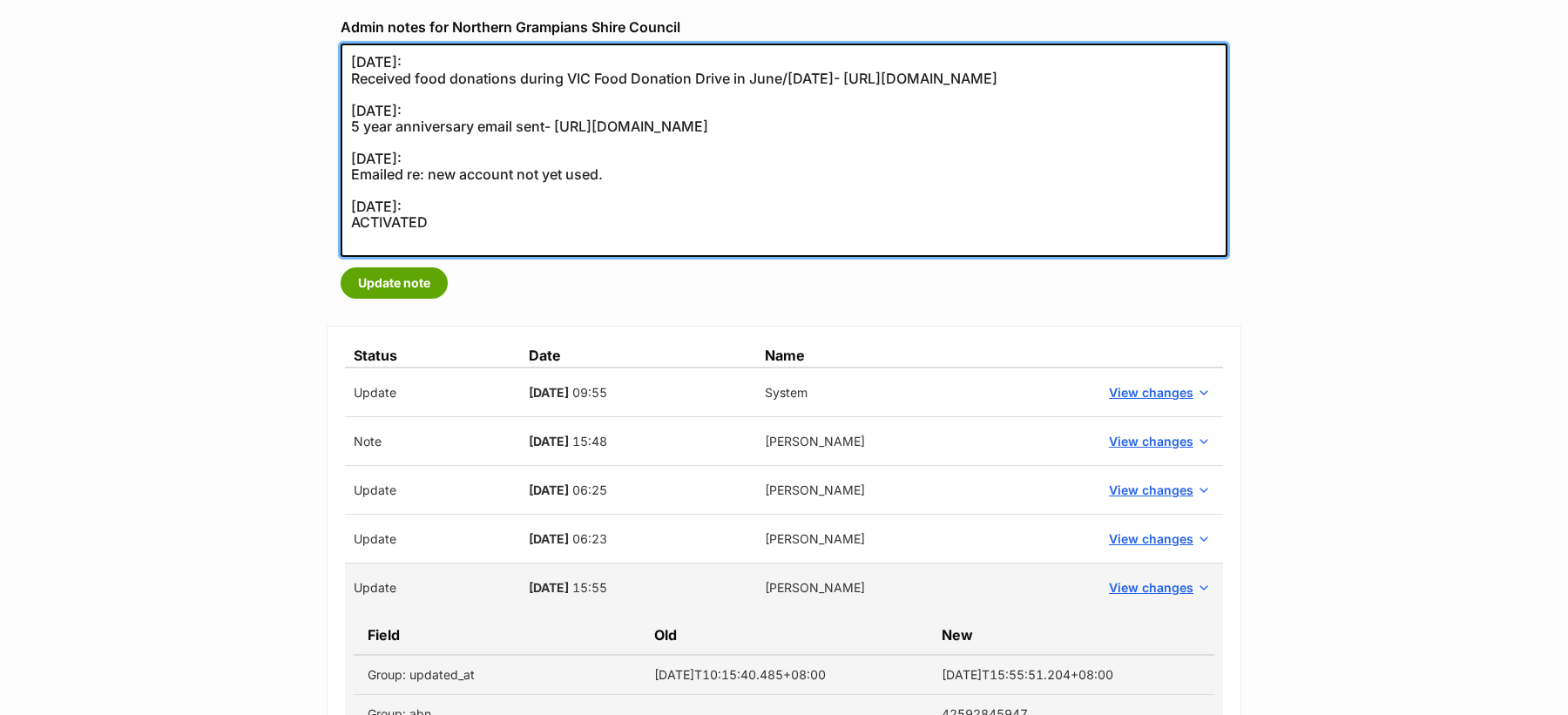
click at [436, 107] on textarea "24/08/2022: Received food donations during VIC Food Donation Drive in June/July…" at bounding box center [784, 151] width 886 height 214
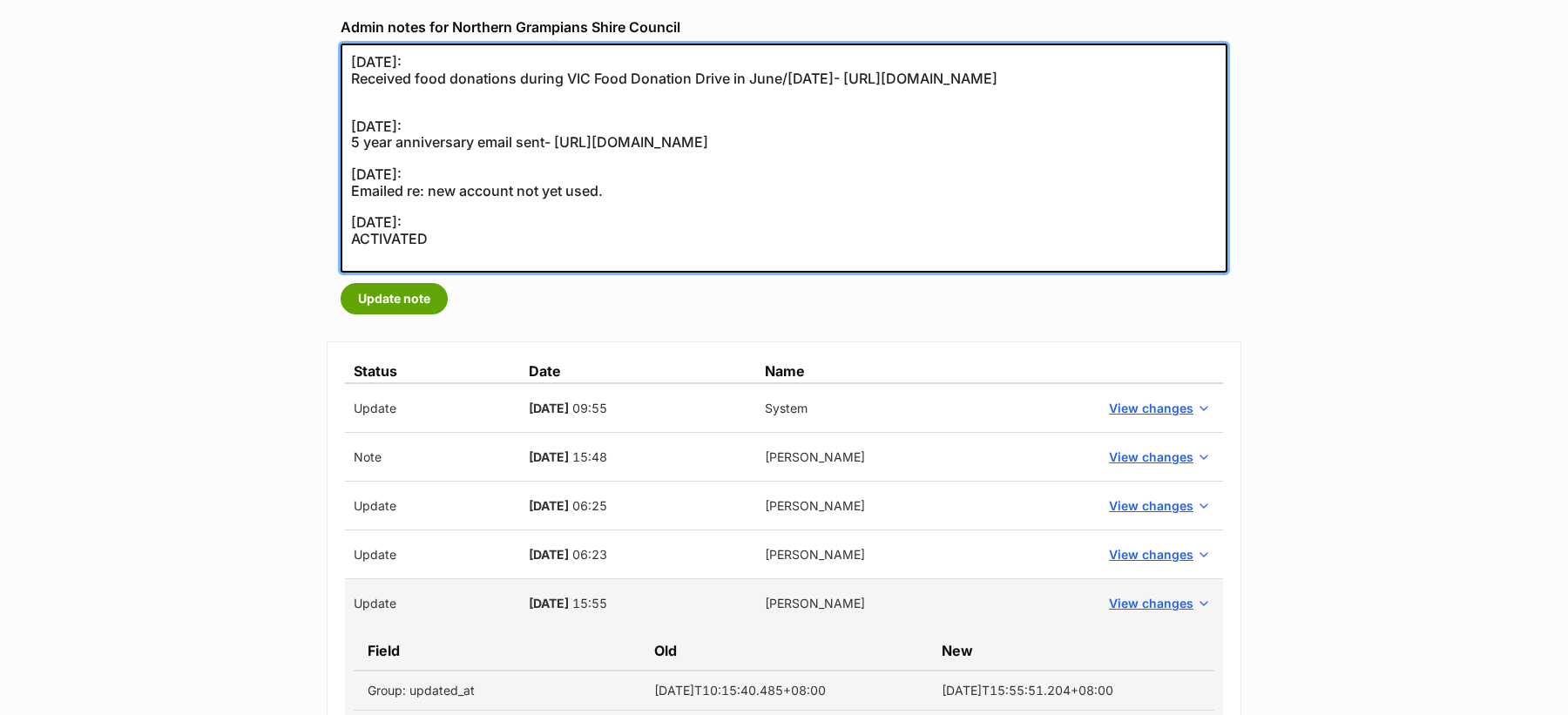
paste textarea "22 Jun, 2022"
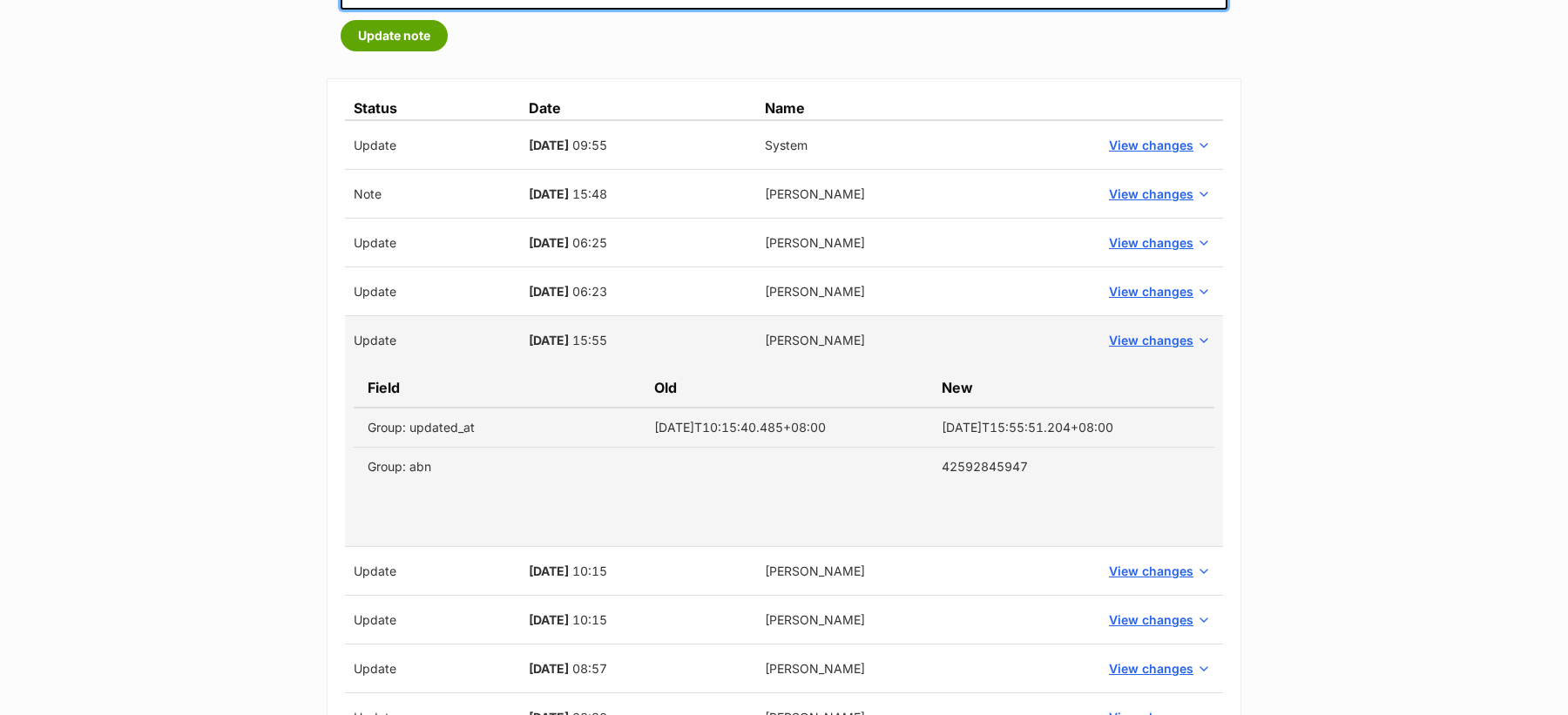
scroll to position [614, 0]
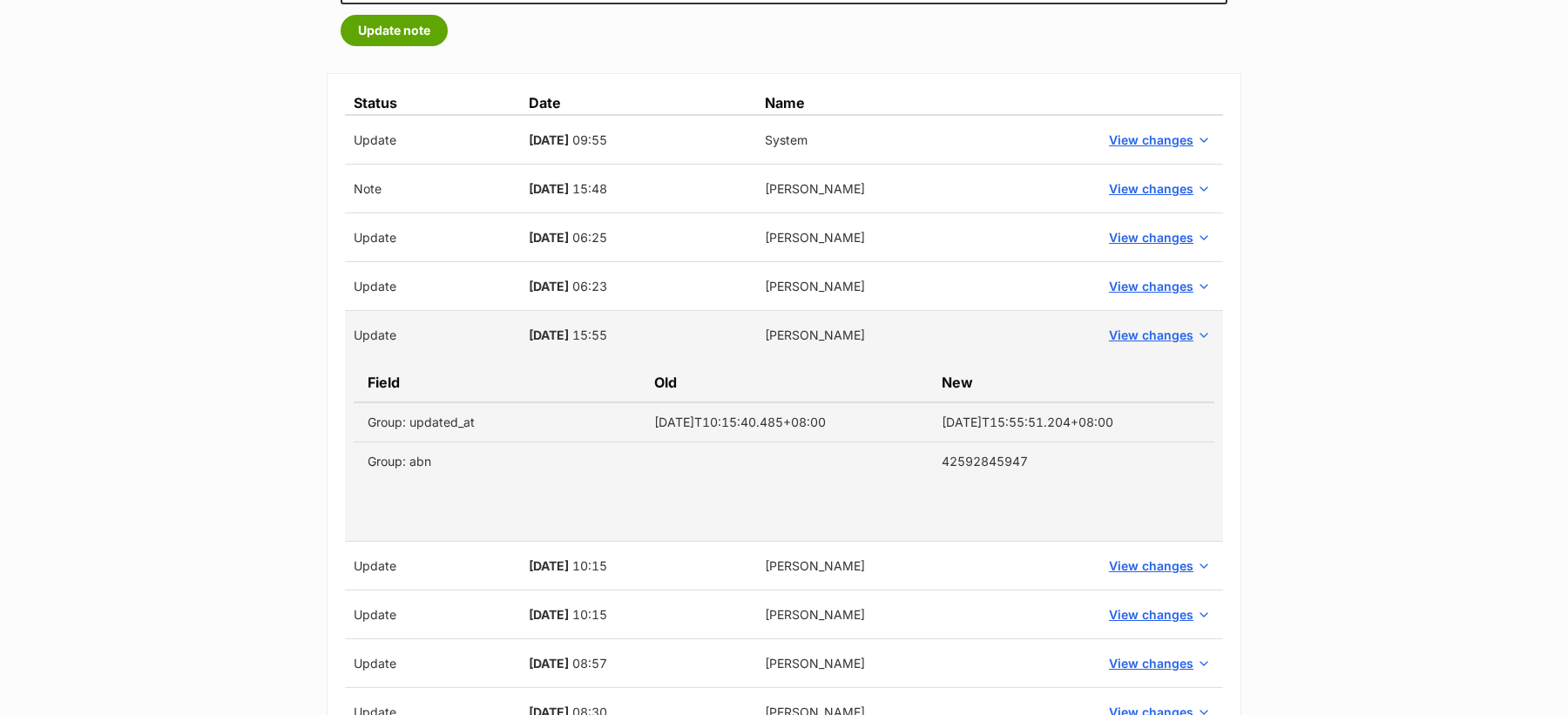
click at [966, 460] on td "42592845947" at bounding box center [1070, 461] width 287 height 39
copy td "42592845947"
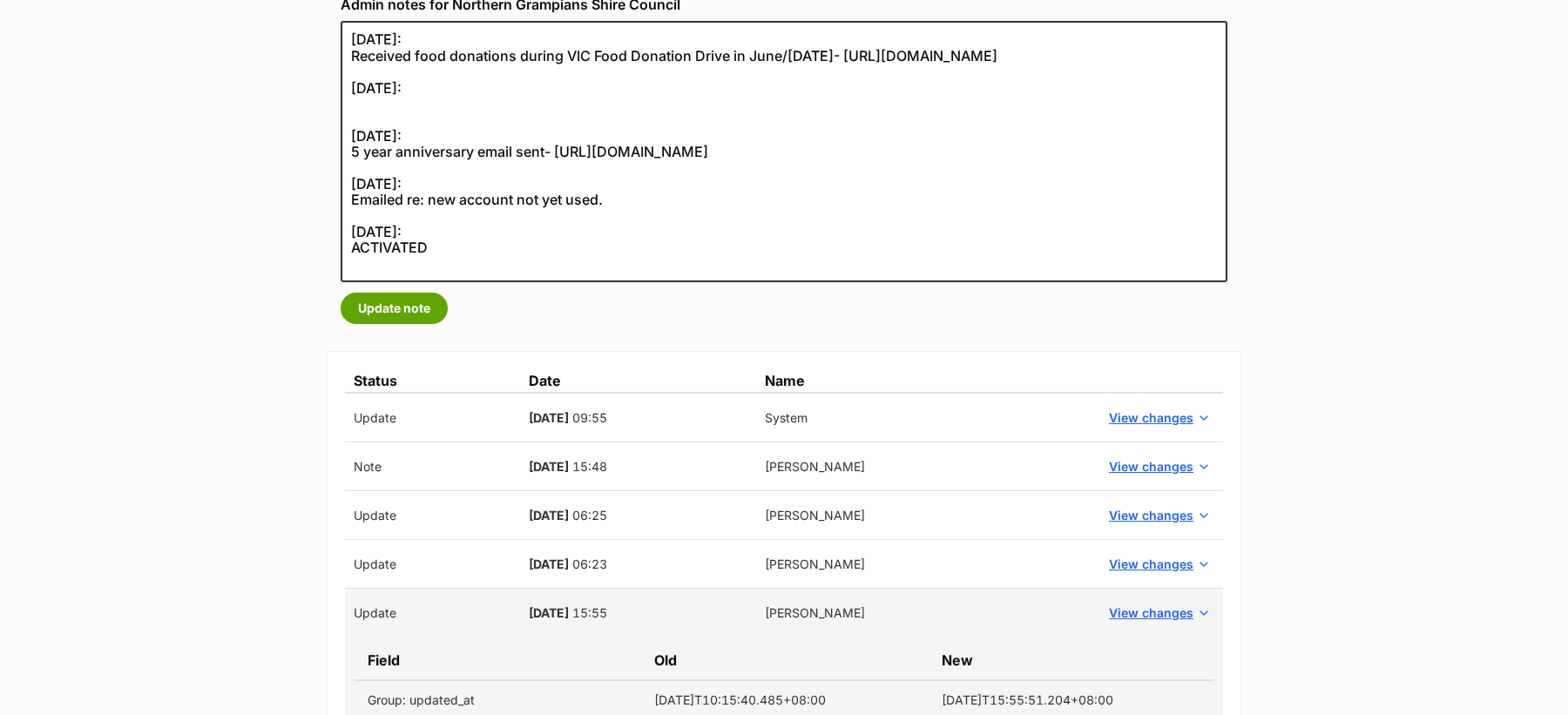
scroll to position [336, 0]
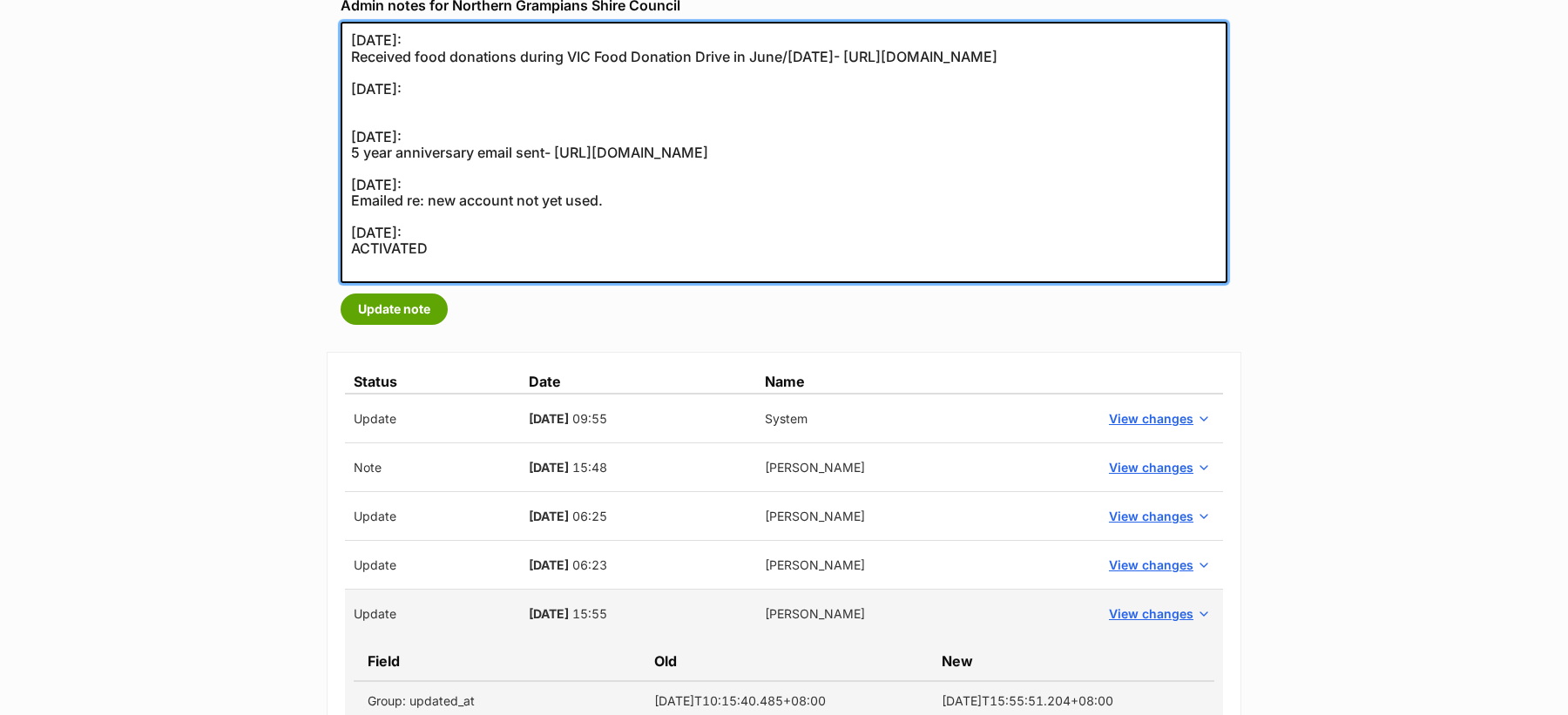
click at [357, 122] on textarea "24/08/2022: Received food donations during VIC Food Donation Drive in June/July…" at bounding box center [784, 153] width 886 height 261
paste textarea "https://abr.business.gov.au/ABN/View?id=42592845947"
click at [401, 108] on textarea "24/08/2022: Received food donations during VIC Food Donation Drive in June/July…" at bounding box center [784, 153] width 886 height 261
type textarea "24/08/2022: Received food donations during VIC Food Donation Drive in June/July…"
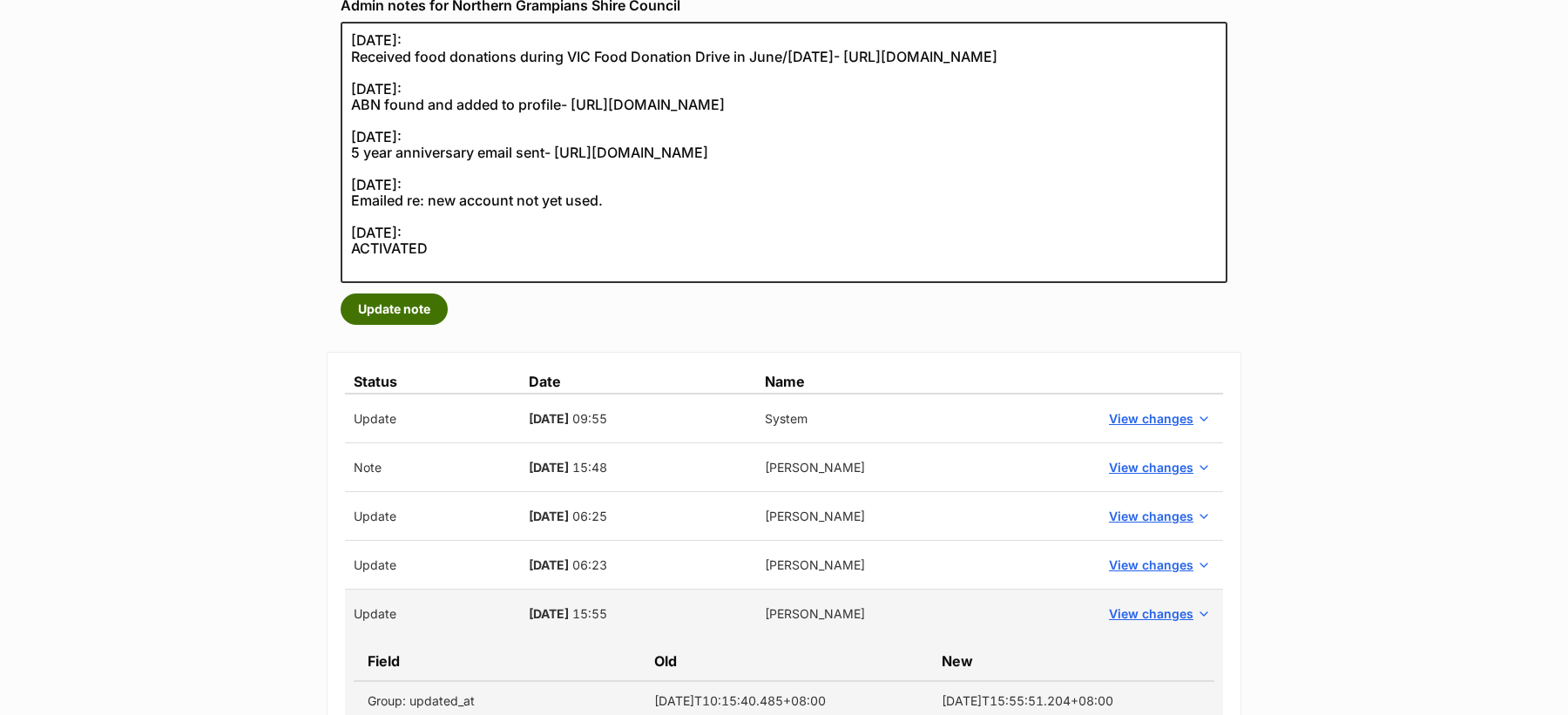
click at [416, 306] on button "Update note" at bounding box center [394, 309] width 107 height 31
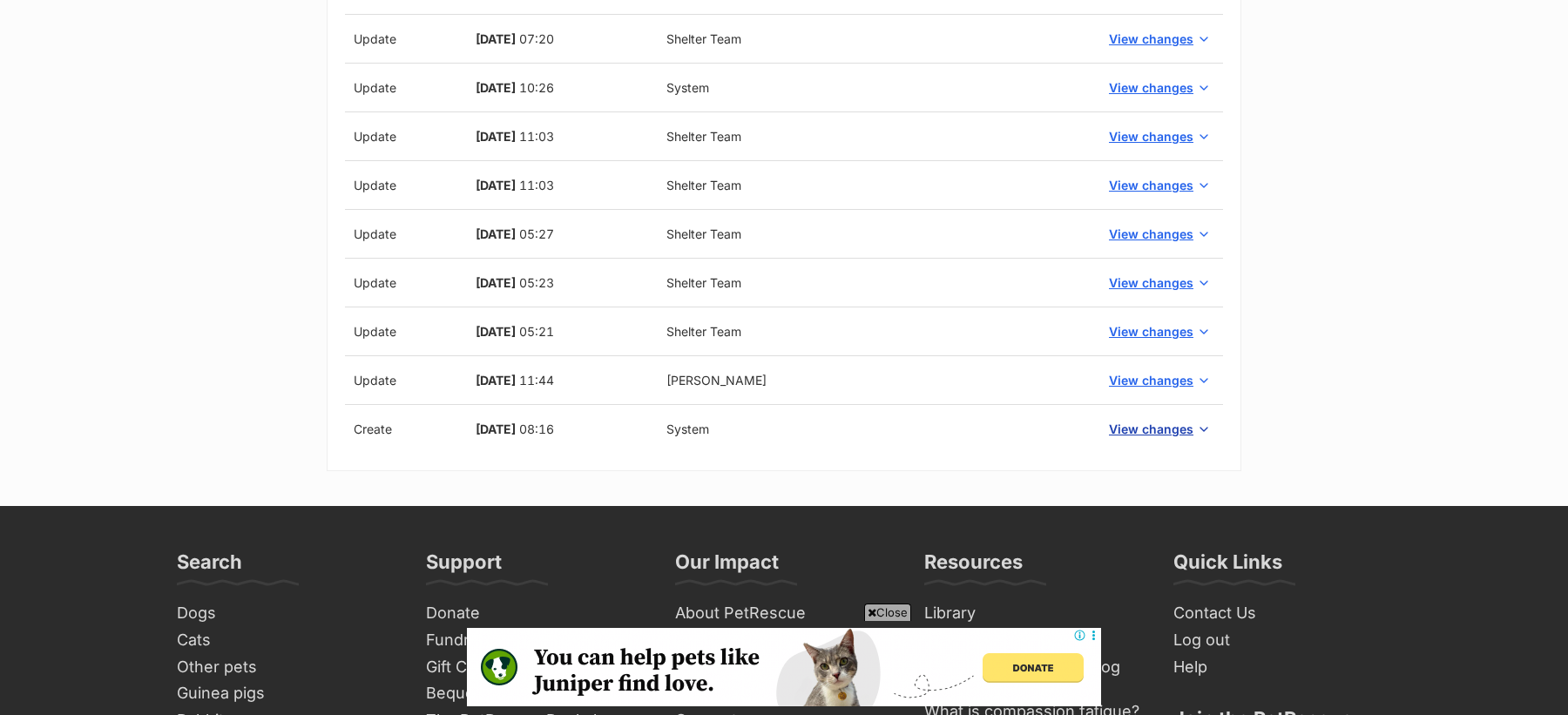
scroll to position [2808, 0]
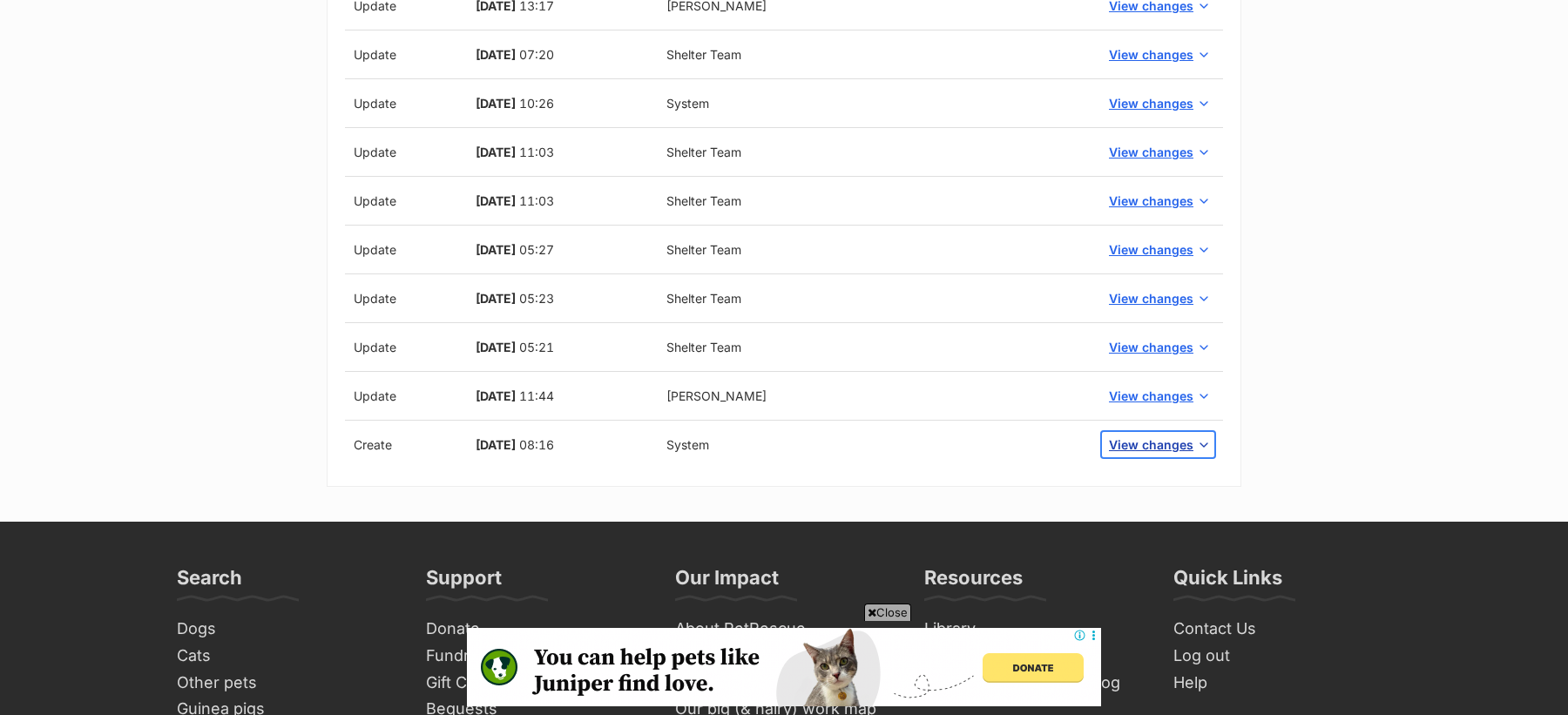
click at [1152, 436] on span "View changes" at bounding box center [1151, 444] width 85 height 18
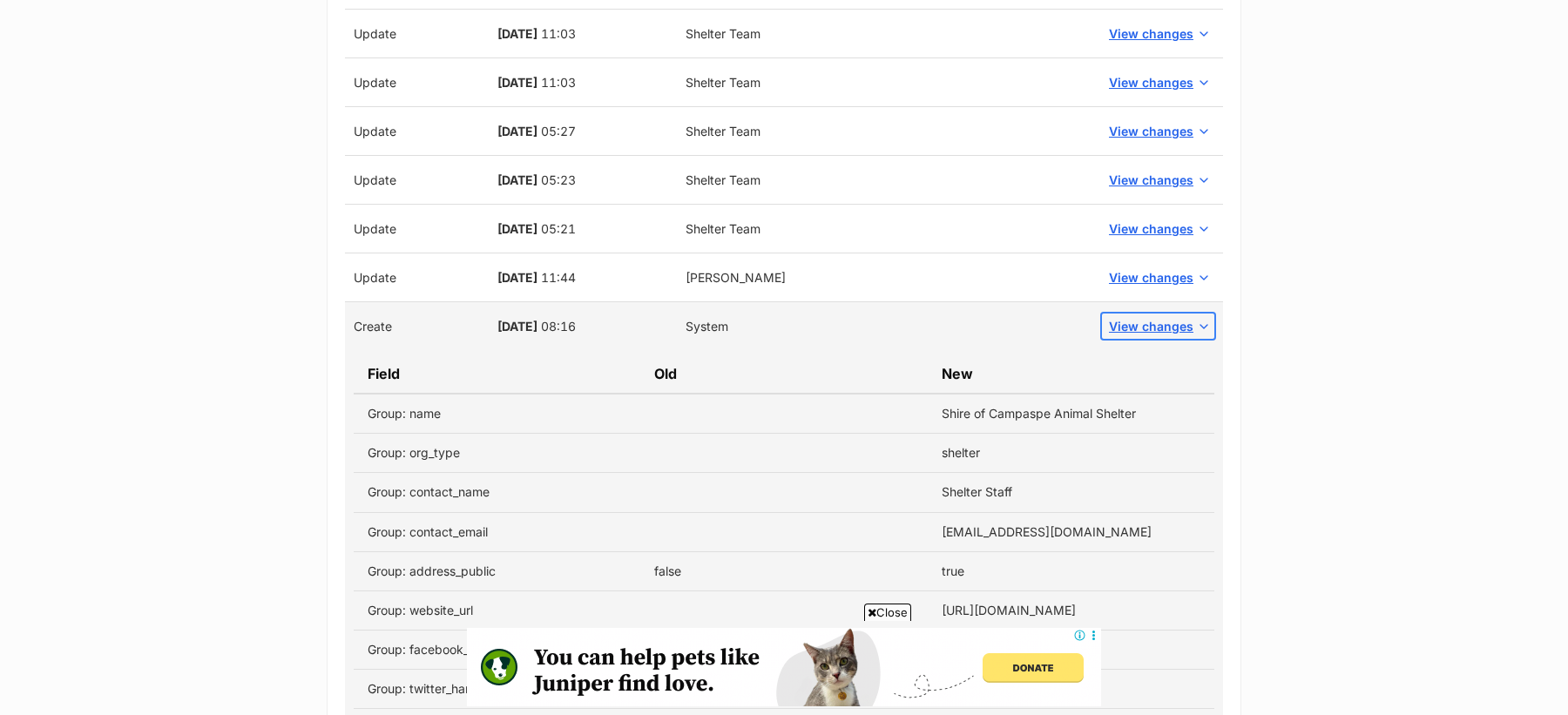
scroll to position [2885, 0]
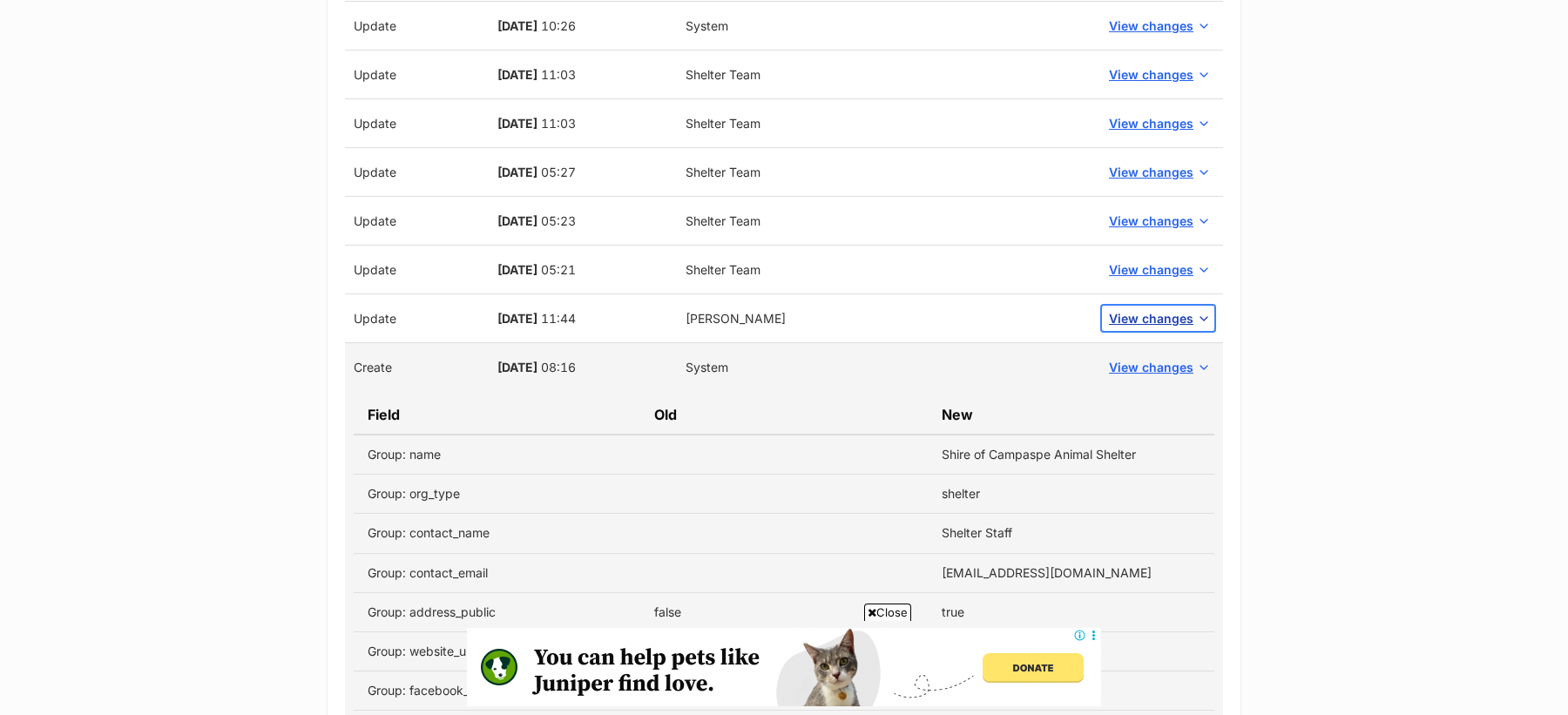
click at [1134, 309] on span "View changes" at bounding box center [1151, 317] width 85 height 18
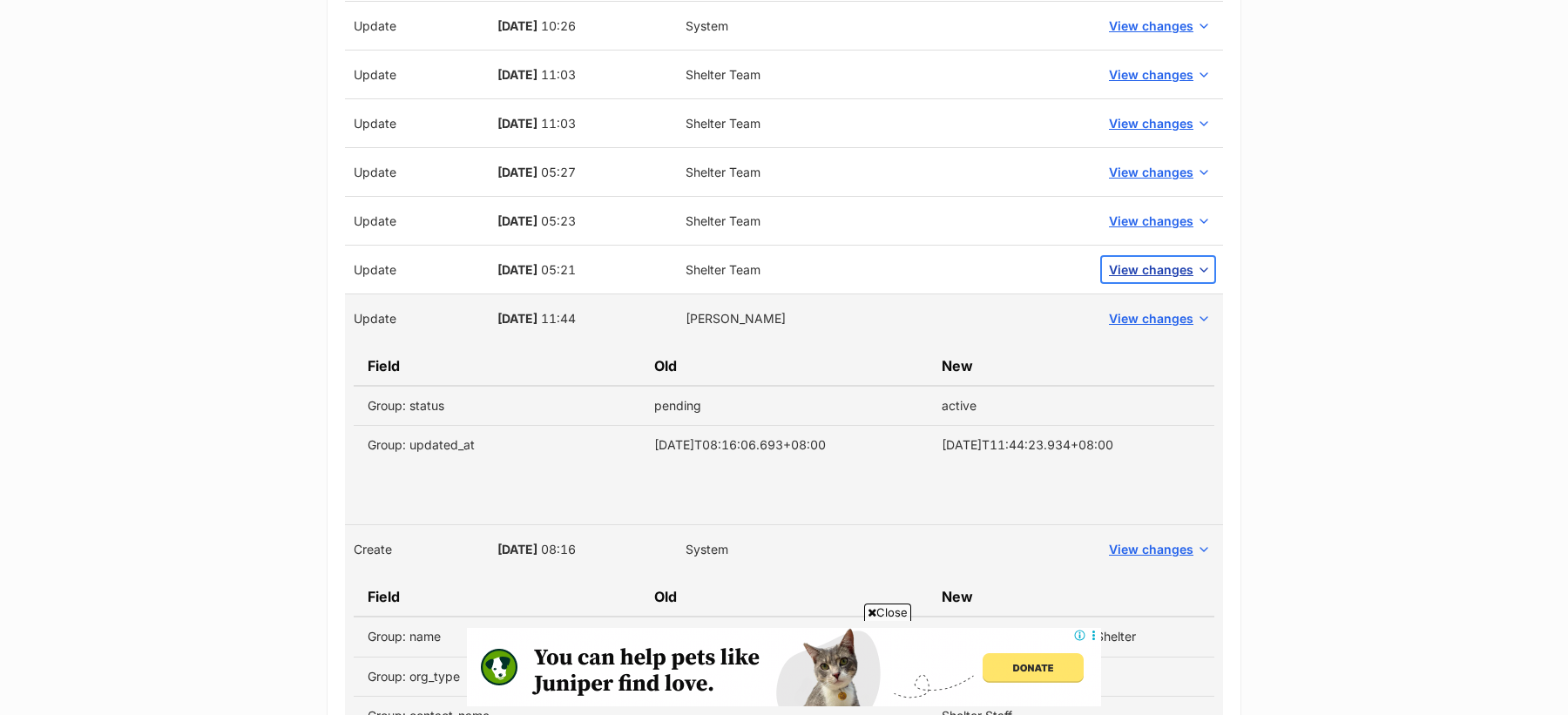
click at [1130, 260] on span "View changes" at bounding box center [1151, 269] width 85 height 18
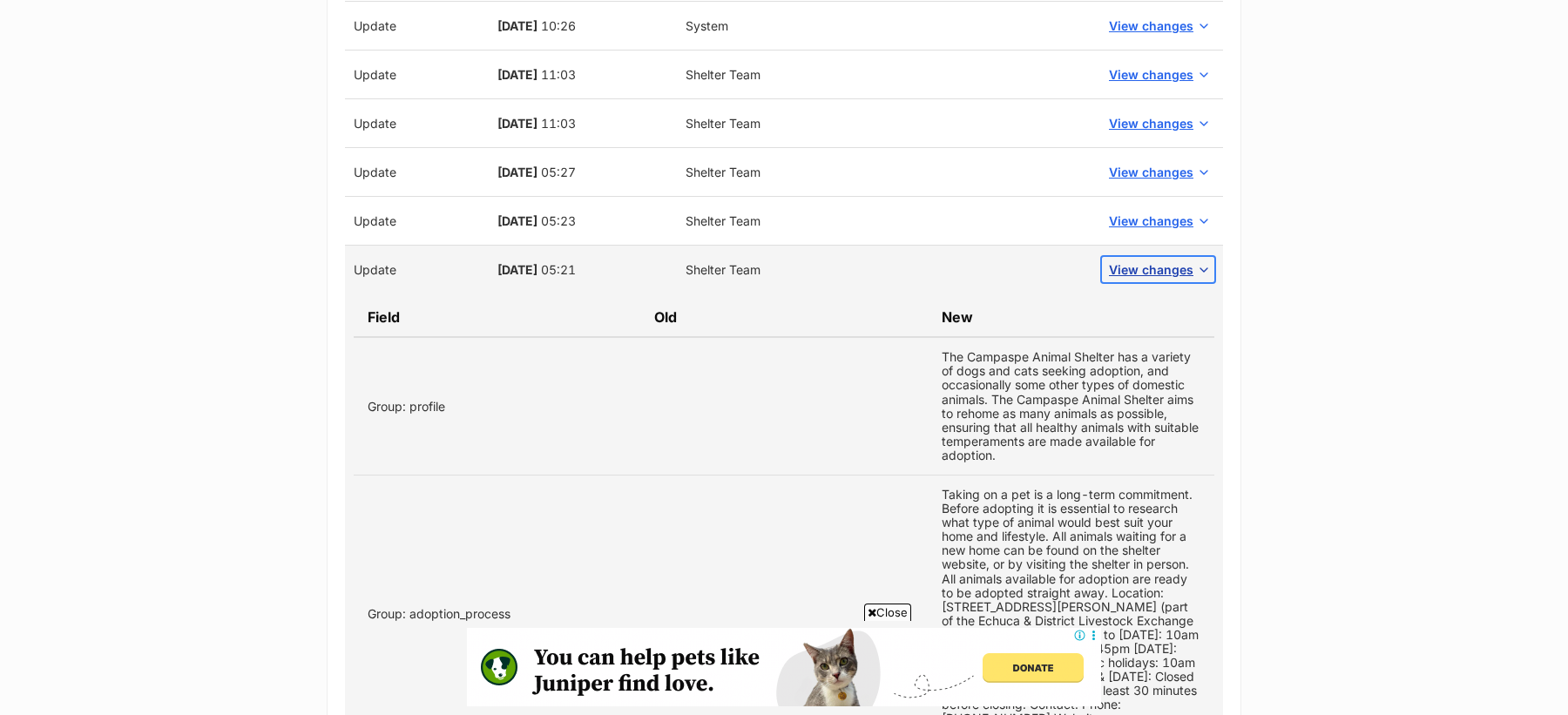
click at [1137, 260] on span "View changes" at bounding box center [1151, 269] width 85 height 18
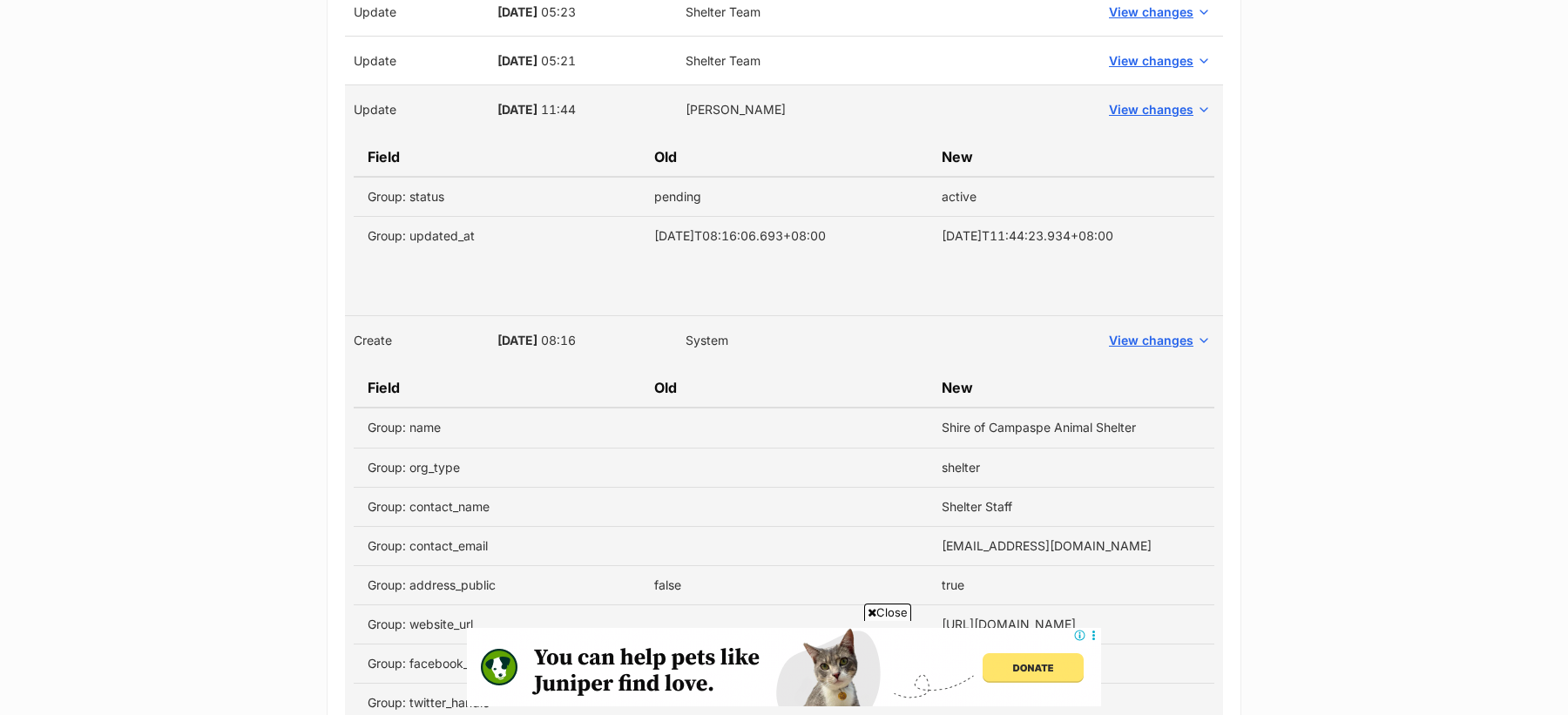
scroll to position [2926, 0]
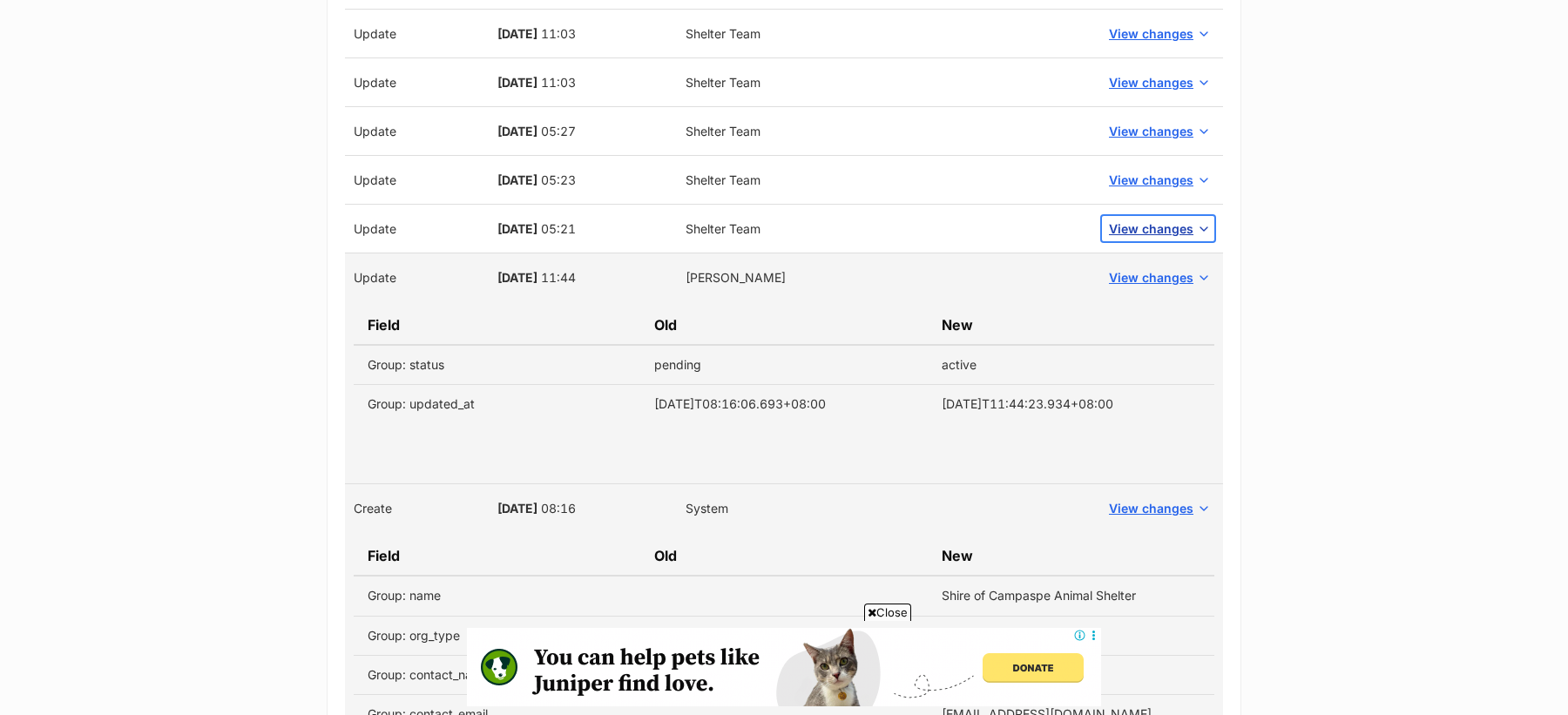
click at [1141, 219] on span "View changes" at bounding box center [1151, 228] width 85 height 18
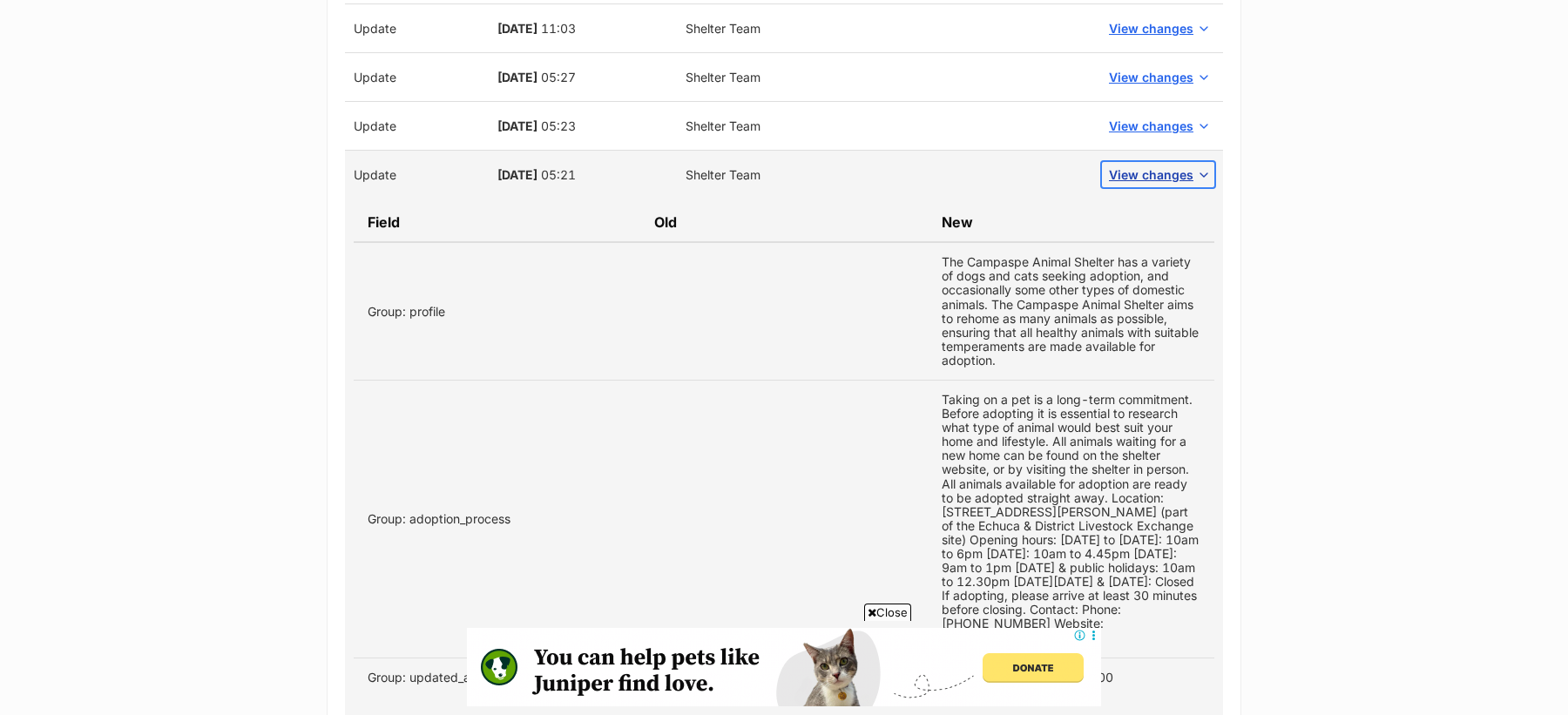
scroll to position [2952, 0]
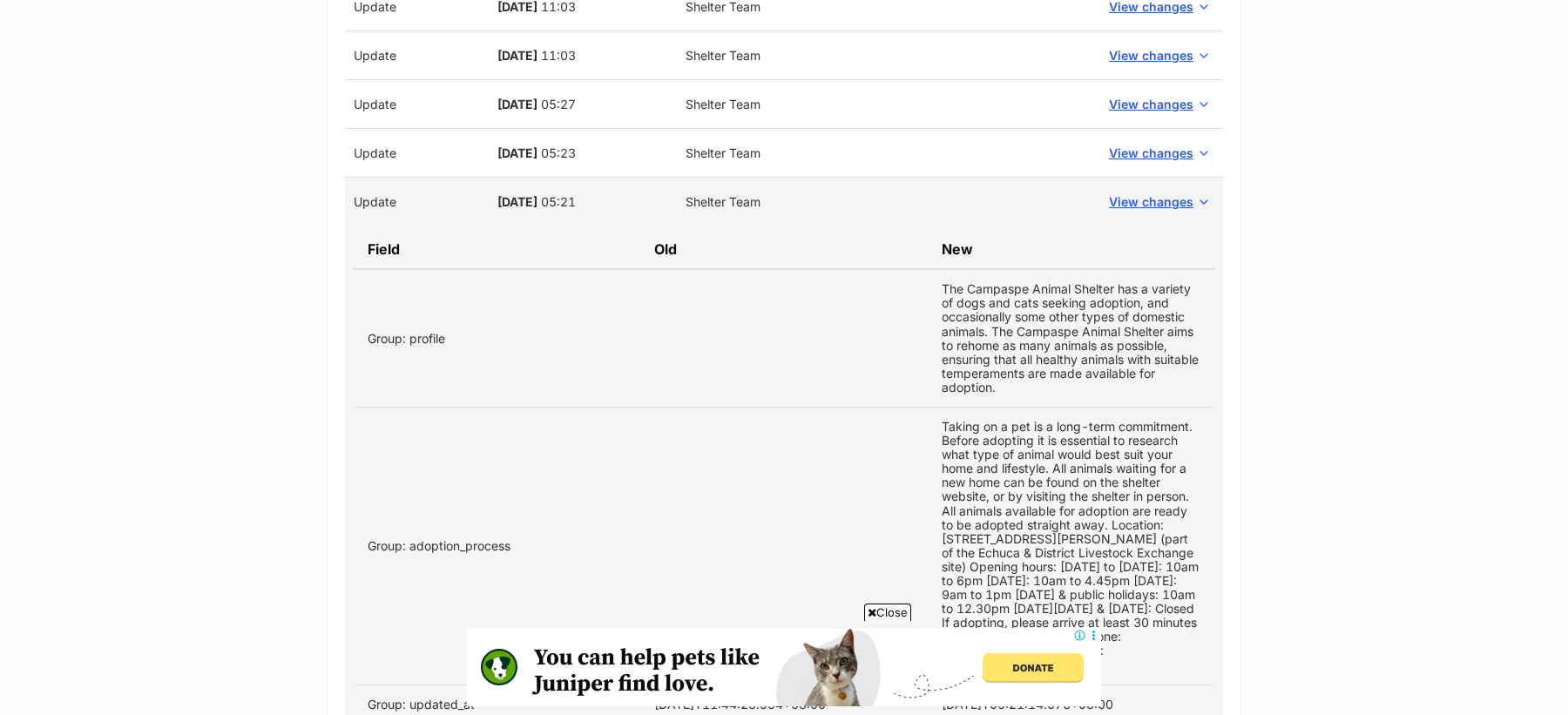
click at [1151, 129] on td "View changes" at bounding box center [1158, 153] width 130 height 49
click at [1148, 144] on span "View changes" at bounding box center [1151, 153] width 85 height 18
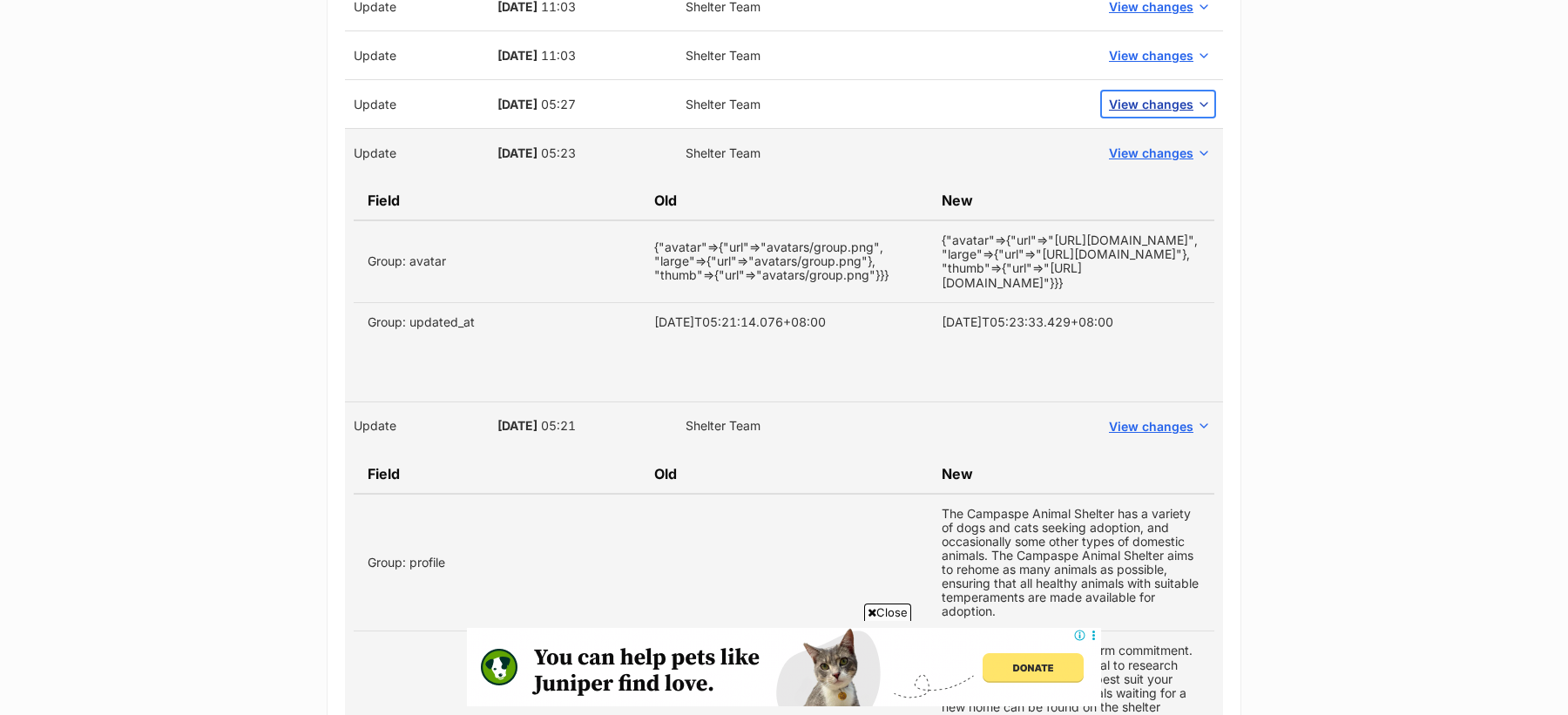
click at [1146, 95] on span "View changes" at bounding box center [1151, 104] width 85 height 18
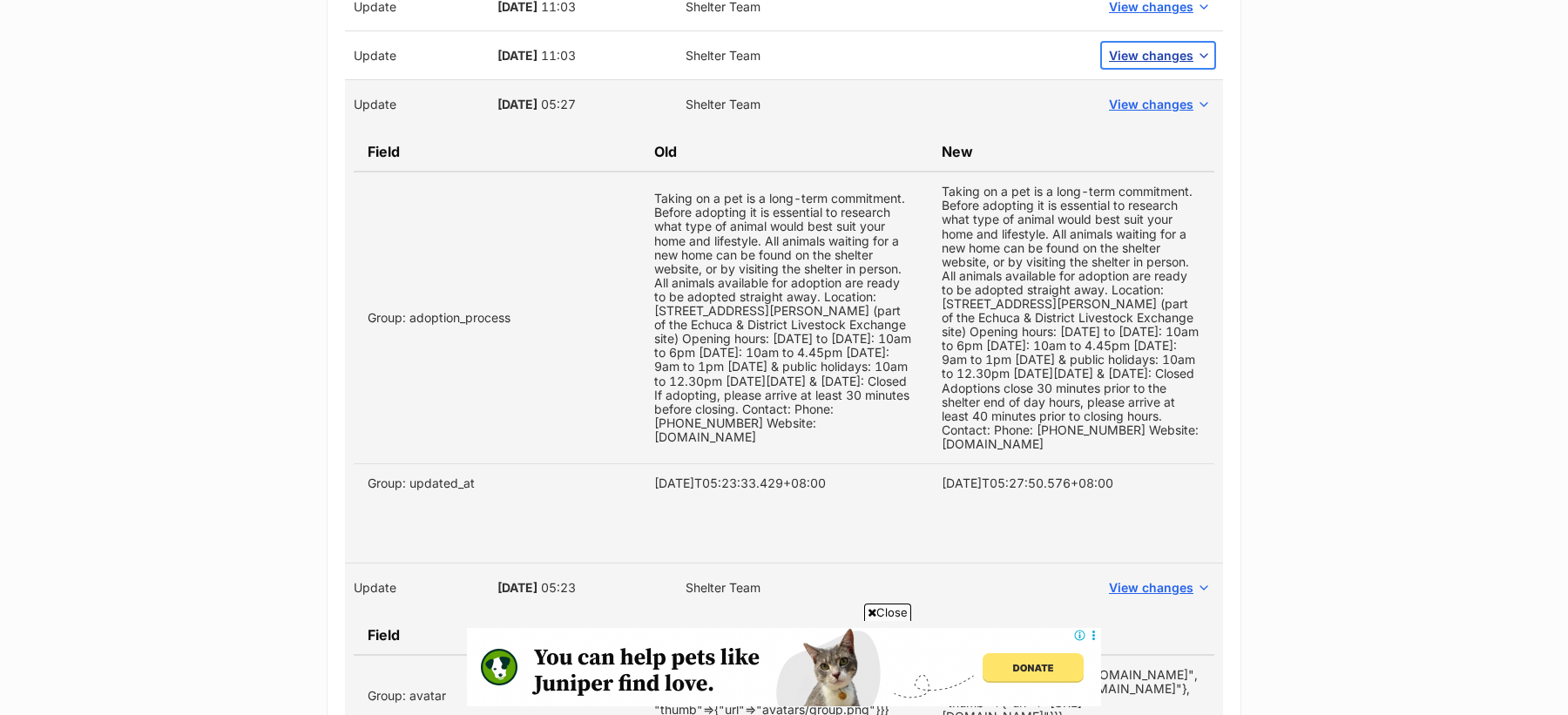
click at [1142, 46] on span "View changes" at bounding box center [1151, 54] width 85 height 18
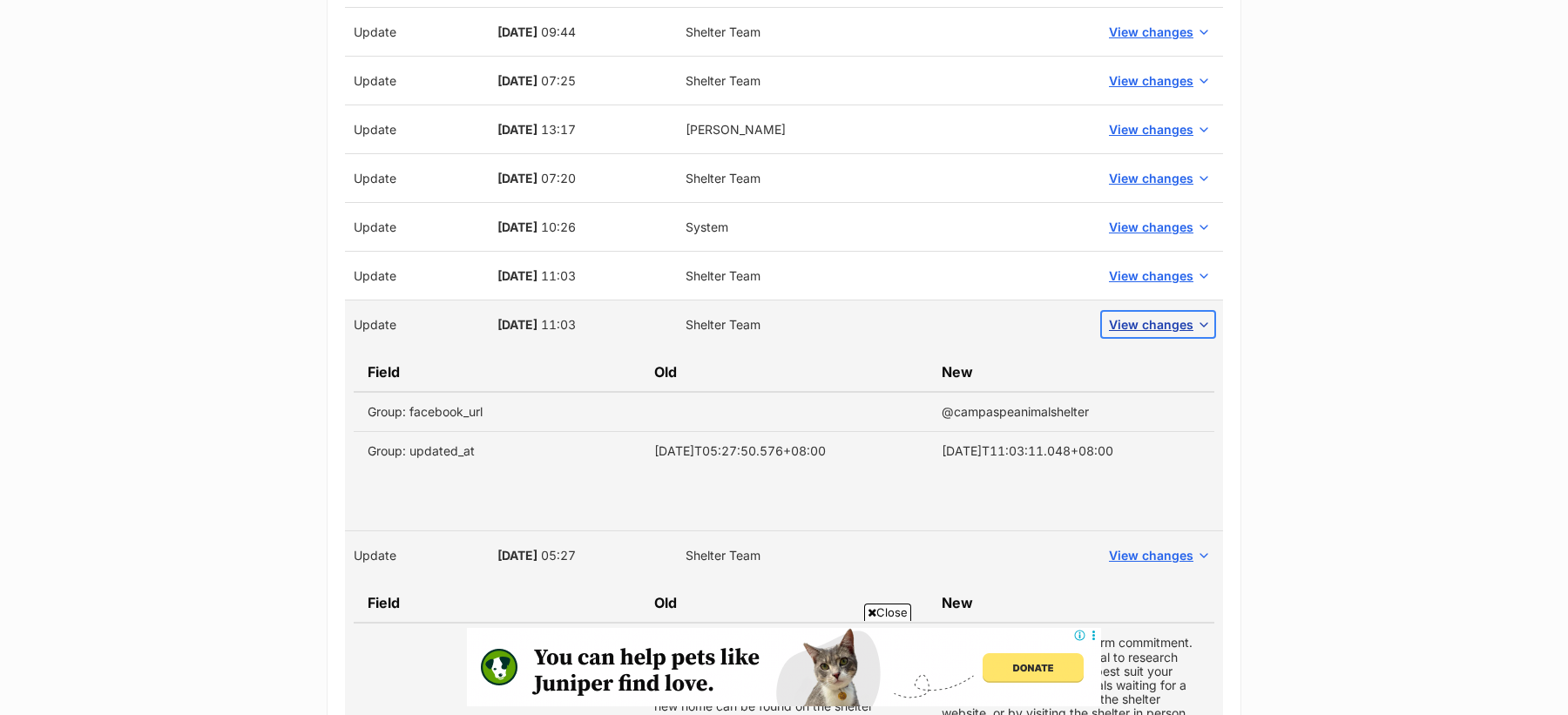
scroll to position [2682, 0]
click at [1154, 268] on span "View changes" at bounding box center [1151, 276] width 85 height 18
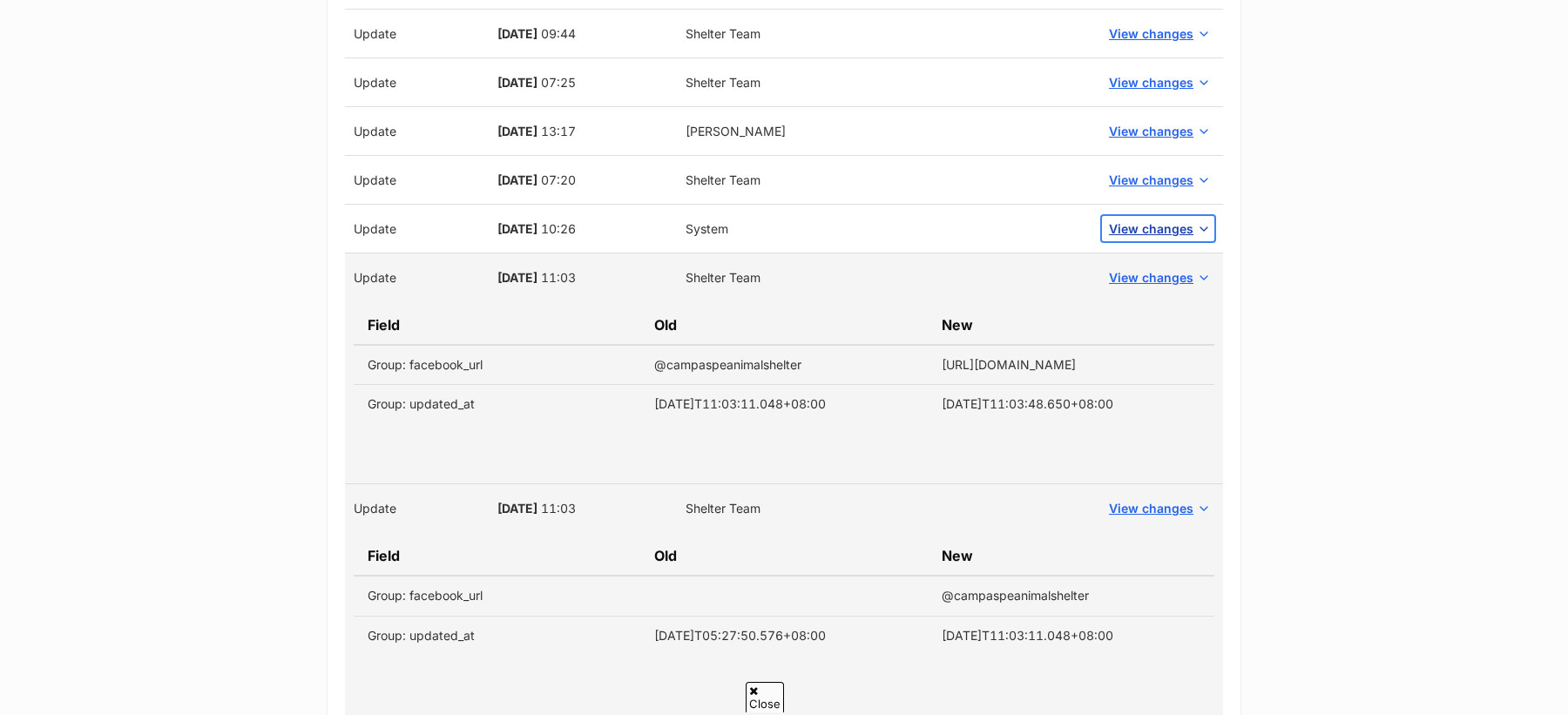
click at [1160, 219] on span "View changes" at bounding box center [1151, 228] width 85 height 18
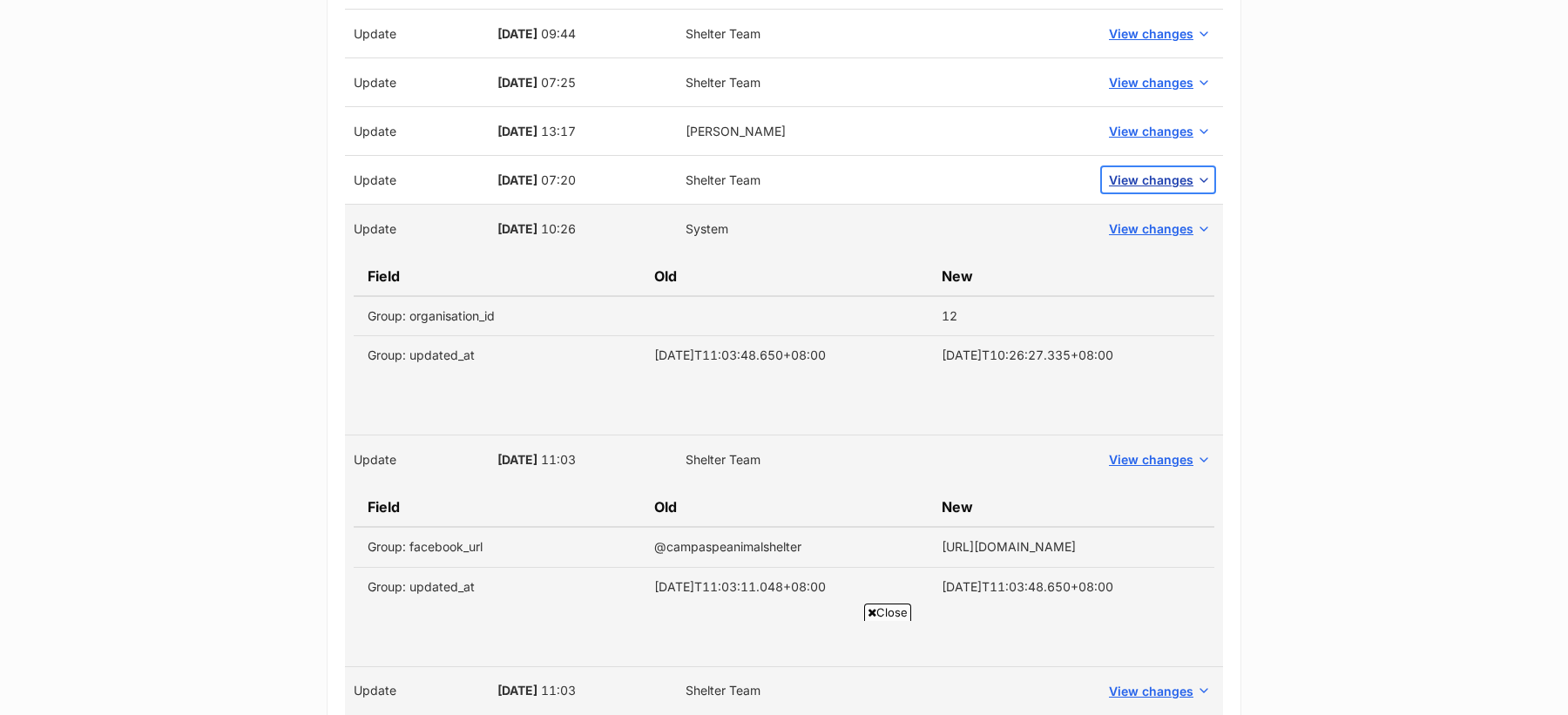
click at [1160, 171] on span "View changes" at bounding box center [1151, 179] width 85 height 18
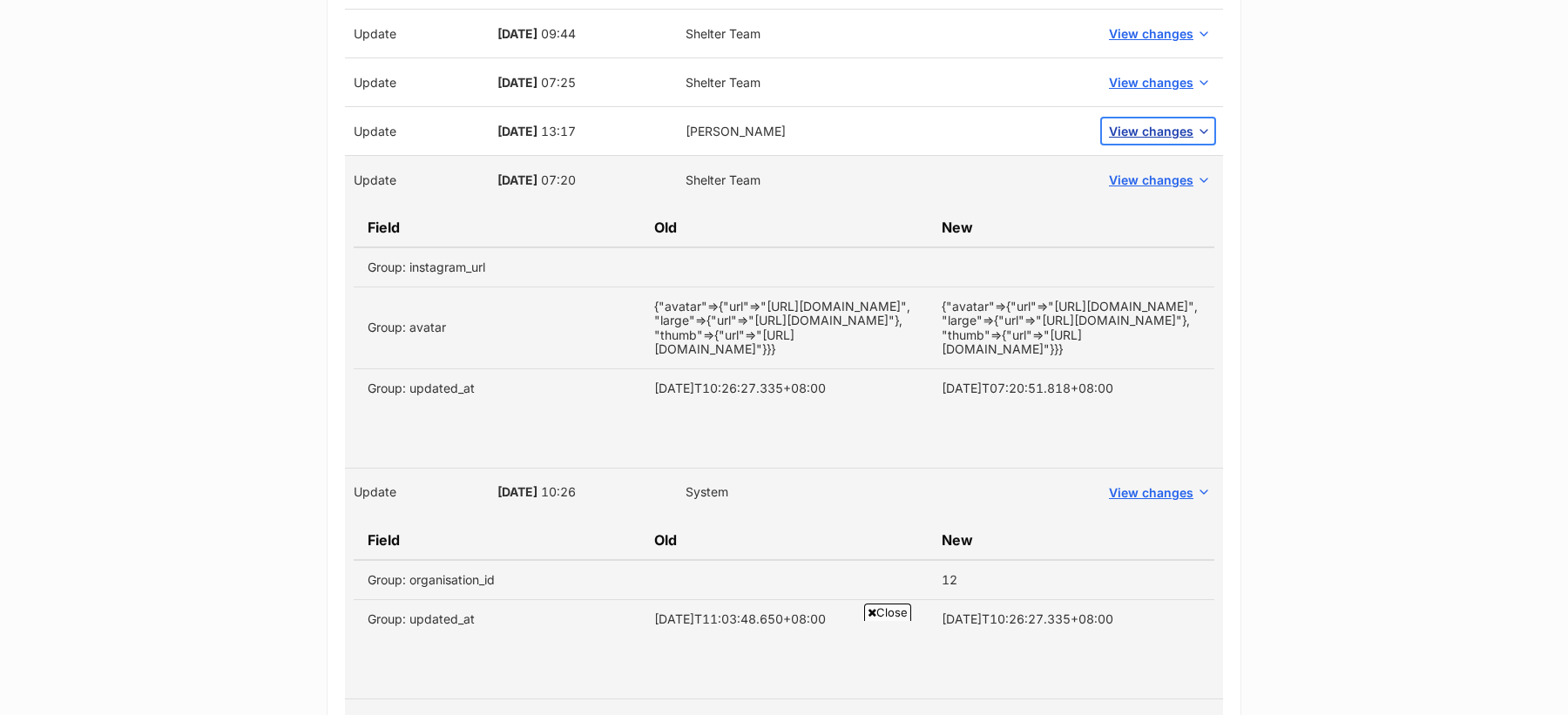
click at [1152, 122] on span "View changes" at bounding box center [1151, 131] width 85 height 18
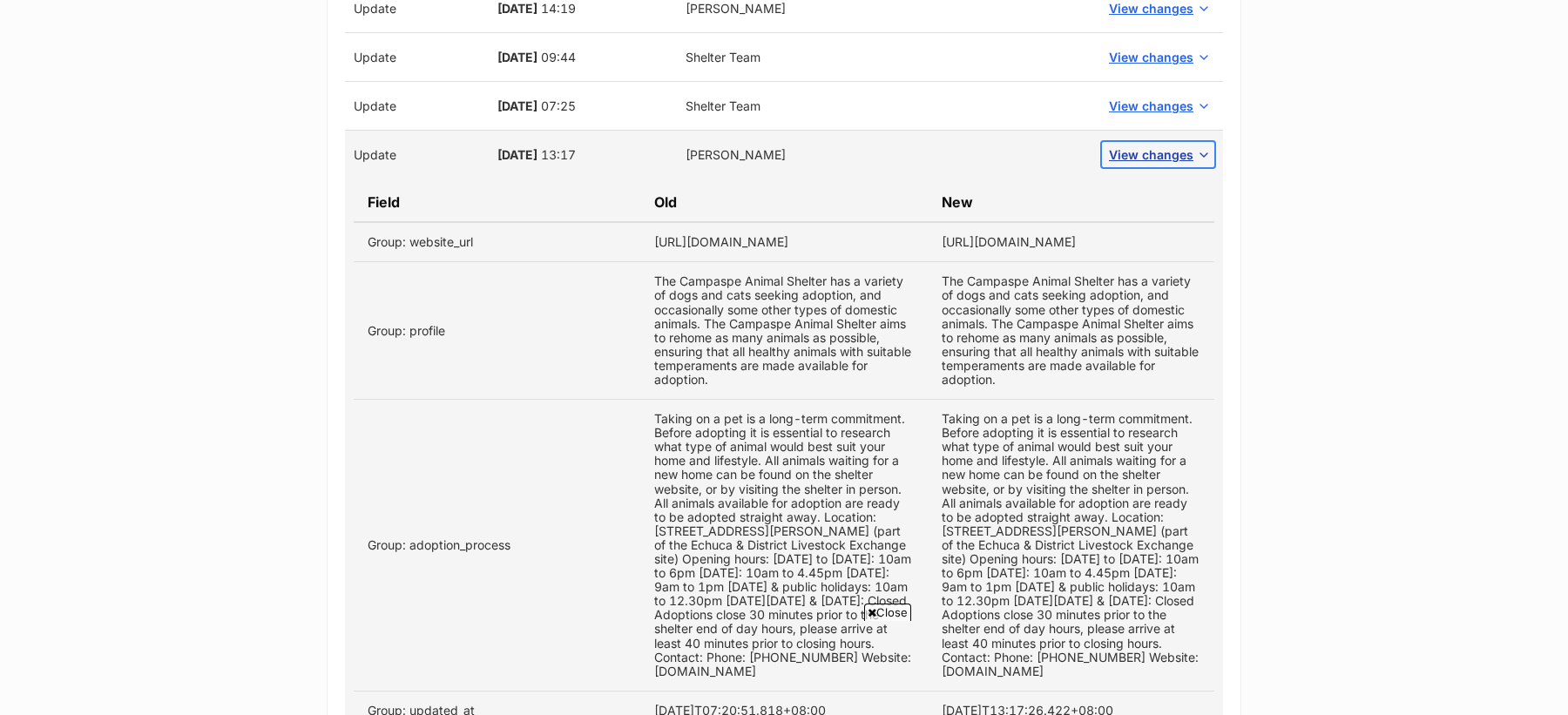
scroll to position [2648, 0]
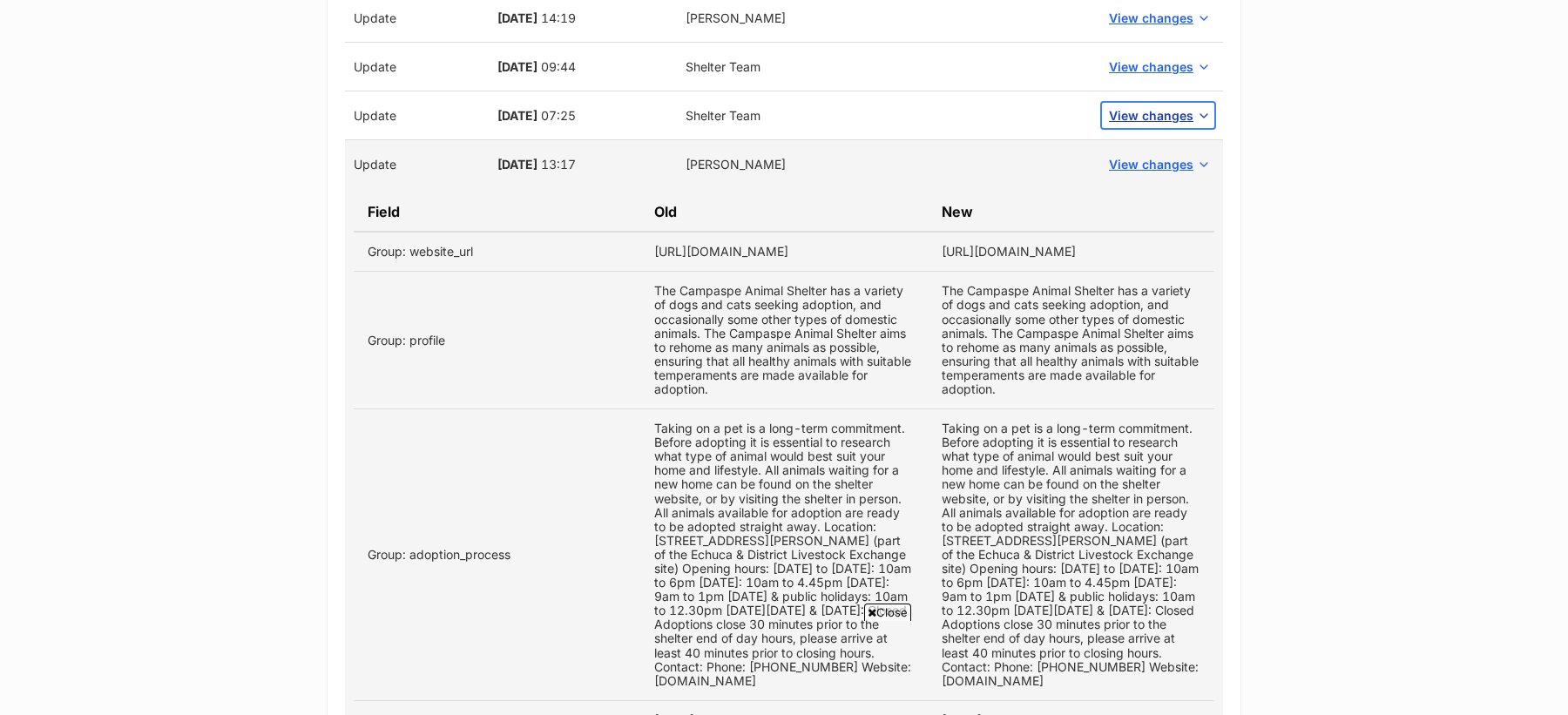
click at [1147, 108] on span "View changes" at bounding box center [1151, 114] width 85 height 18
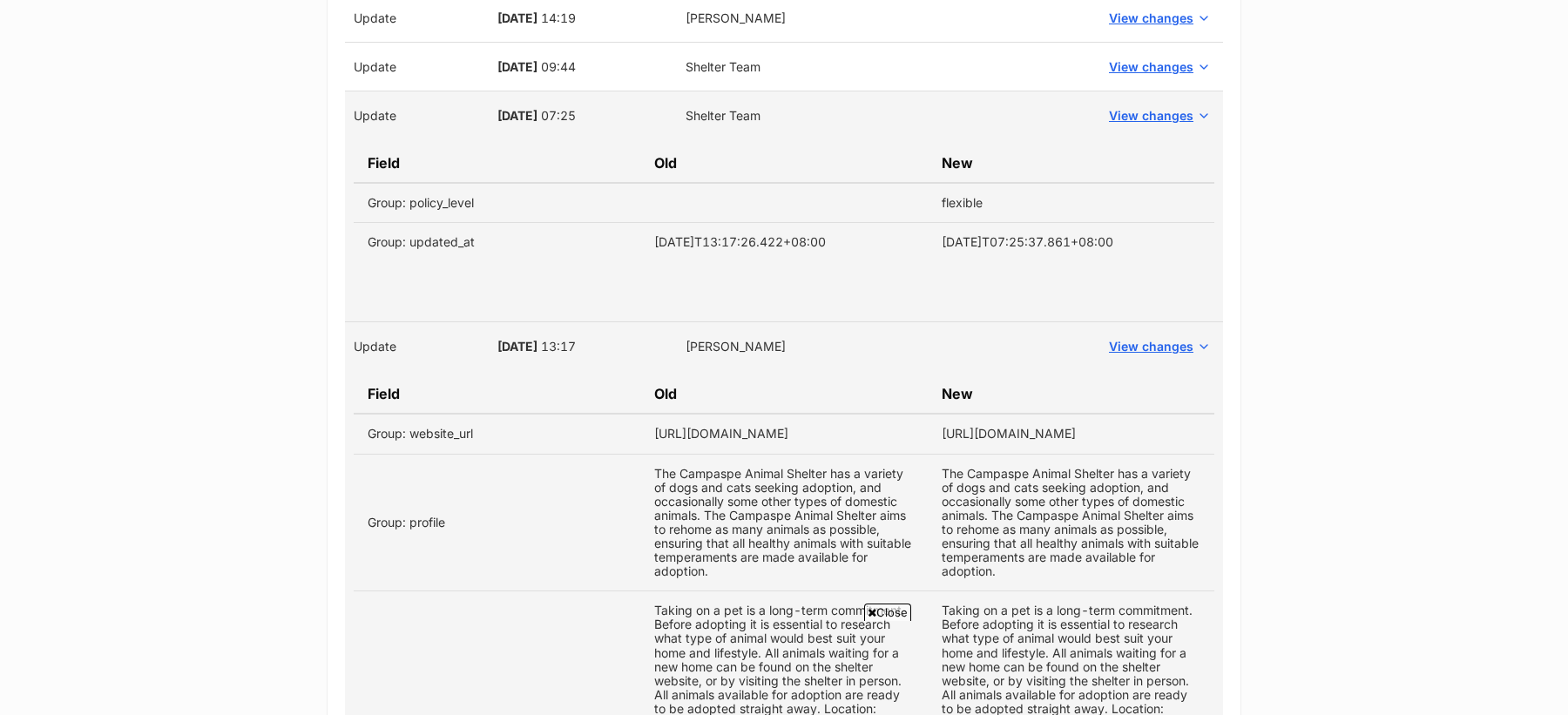
click at [1138, 73] on td "View changes" at bounding box center [1158, 67] width 130 height 49
click at [1138, 60] on span "View changes" at bounding box center [1151, 66] width 85 height 18
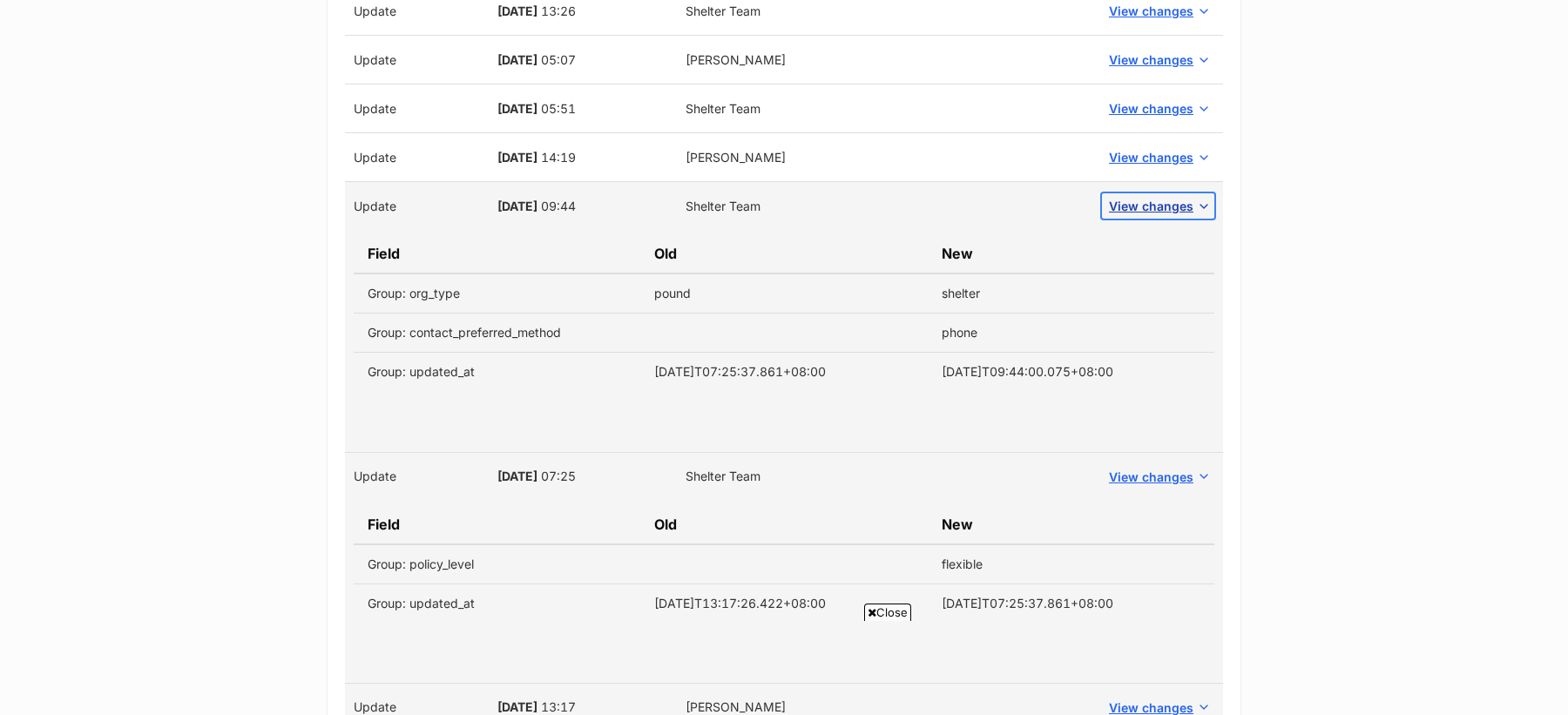
scroll to position [2508, 0]
click at [531, 199] on span "[DATE]" at bounding box center [518, 207] width 40 height 15
click at [538, 199] on span "[DATE]" at bounding box center [518, 207] width 40 height 15
copy span "[DATE]"
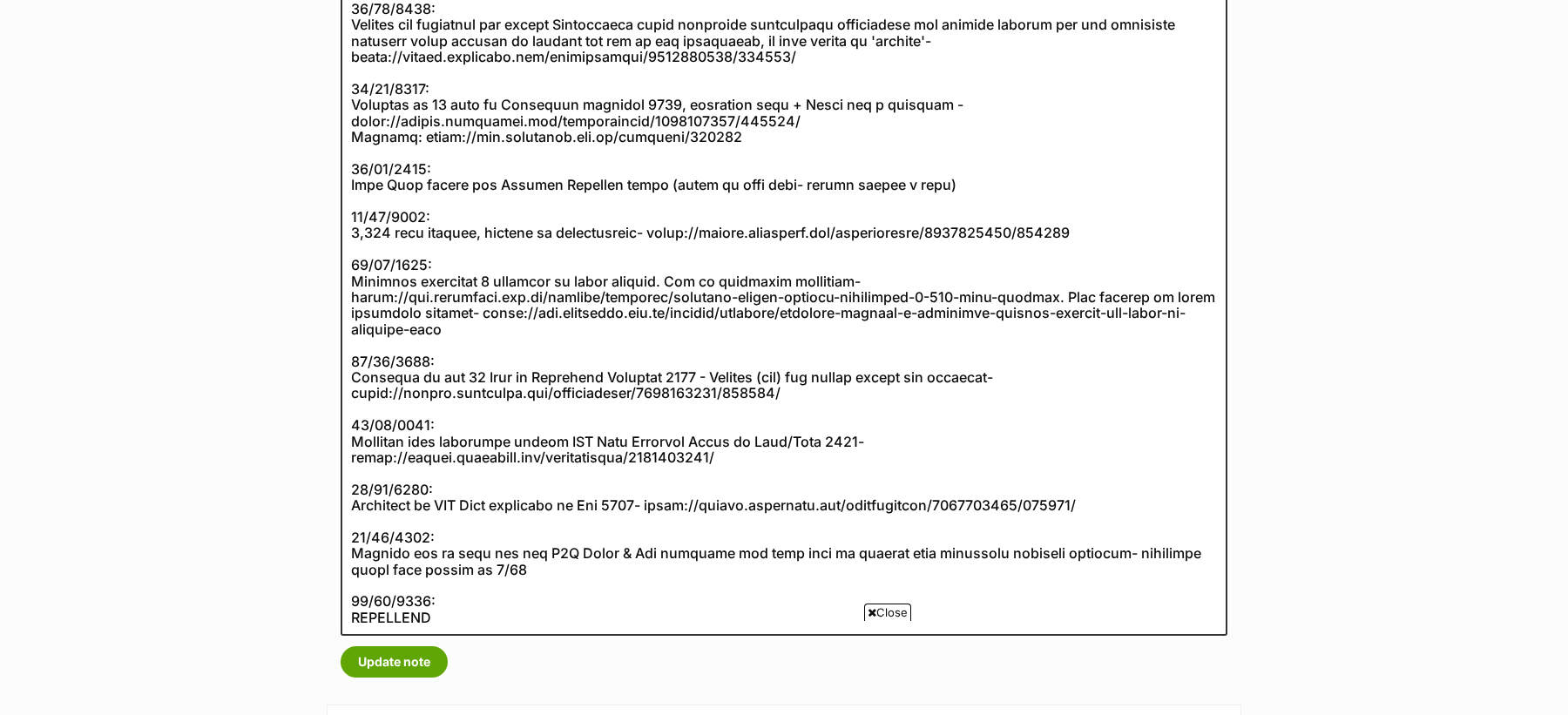
scroll to position [435, 0]
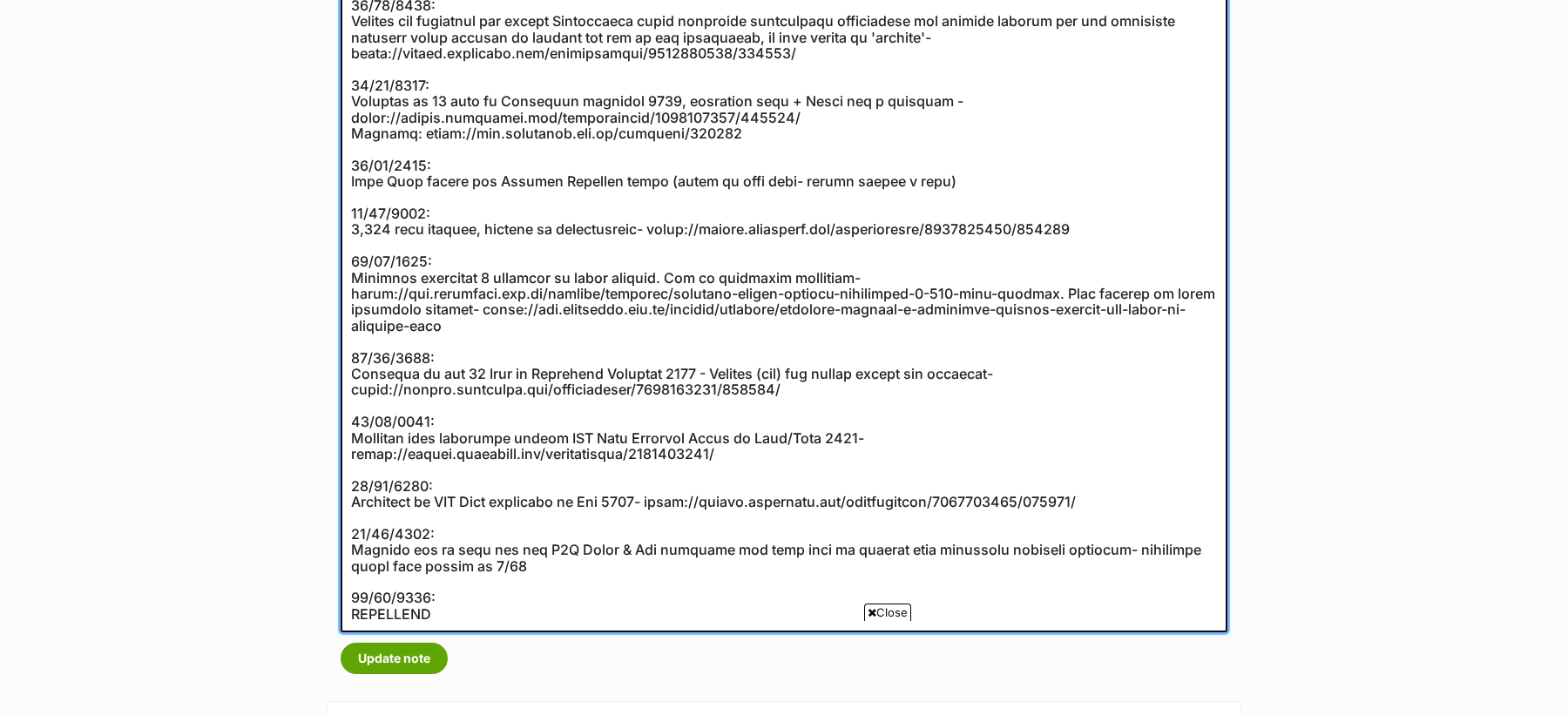
click at [511, 587] on textarea at bounding box center [784, 277] width 886 height 710
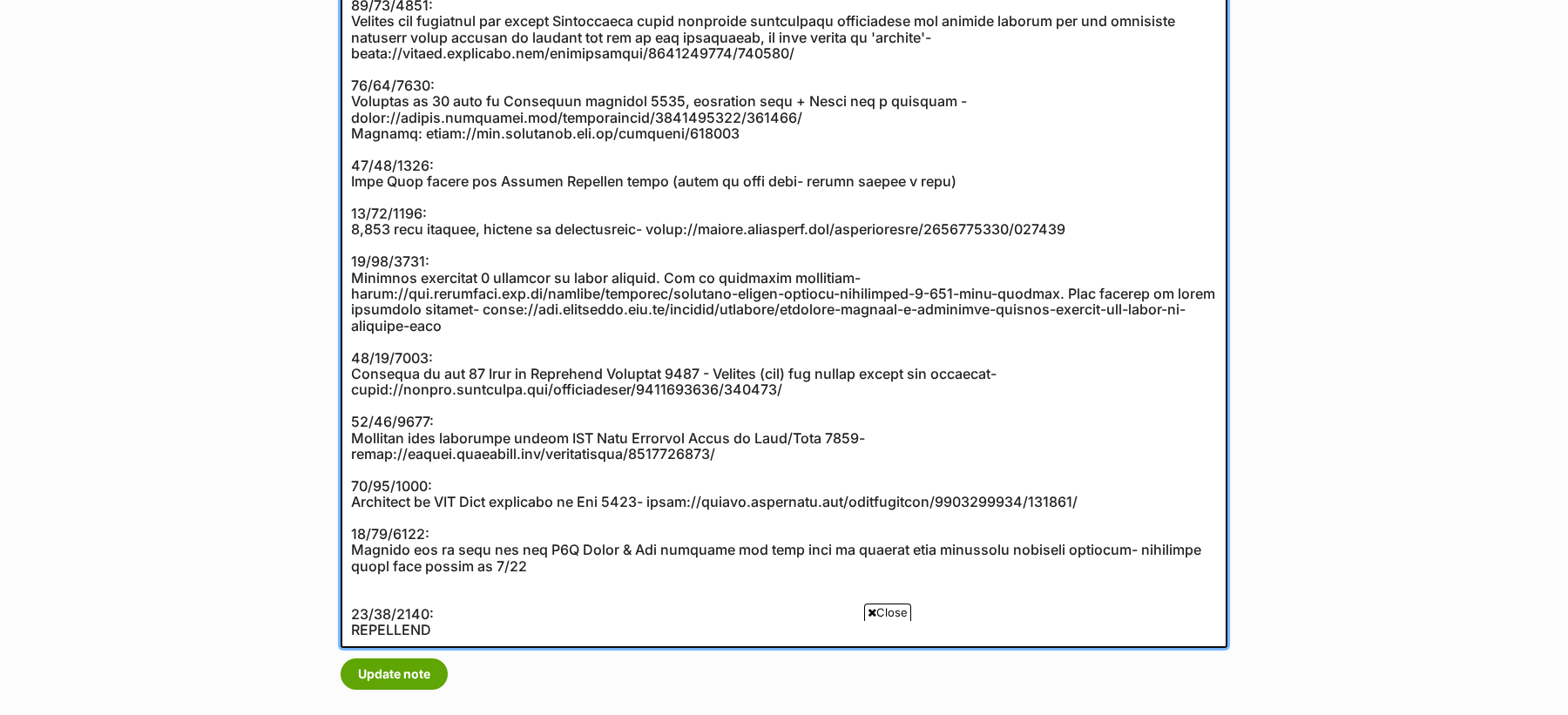
paste textarea "[DATE]"
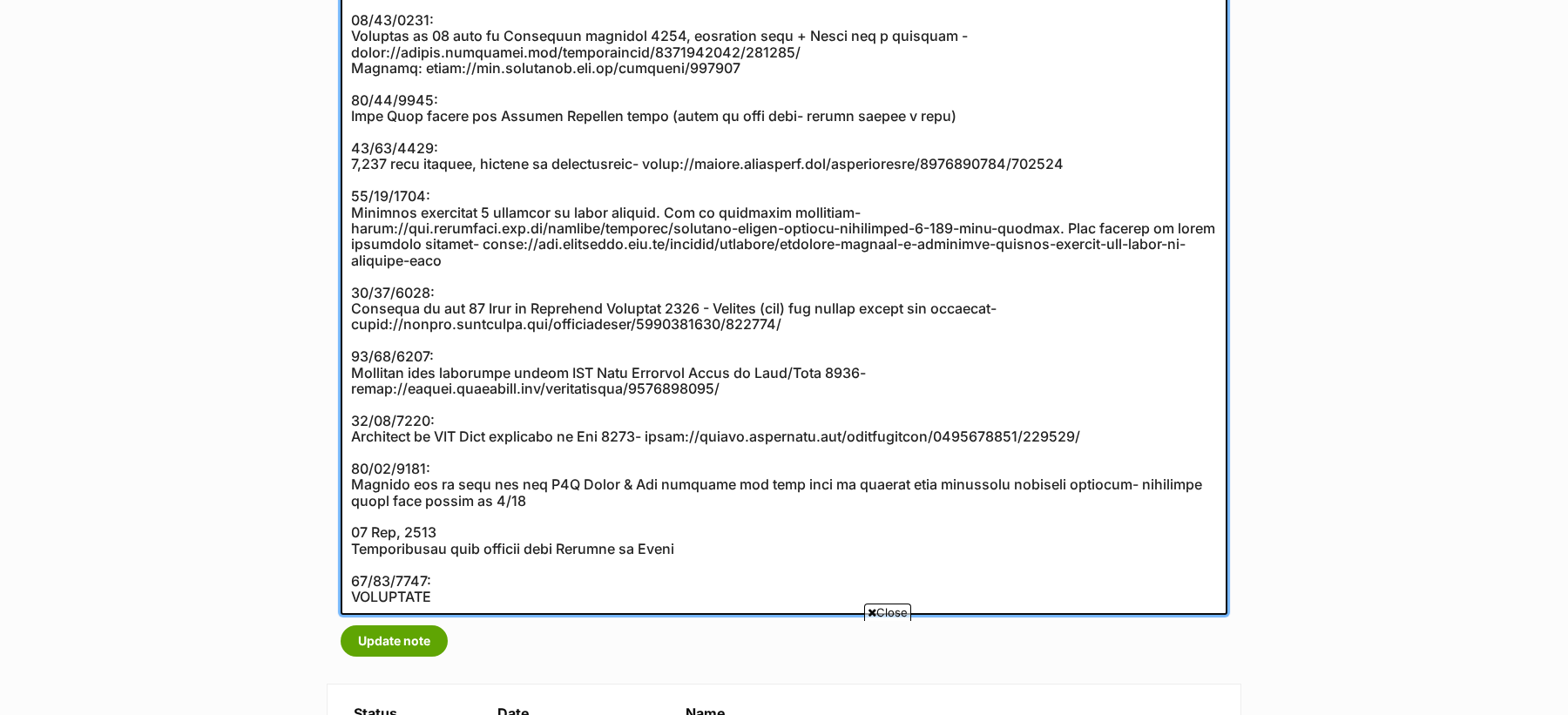
scroll to position [503, 0]
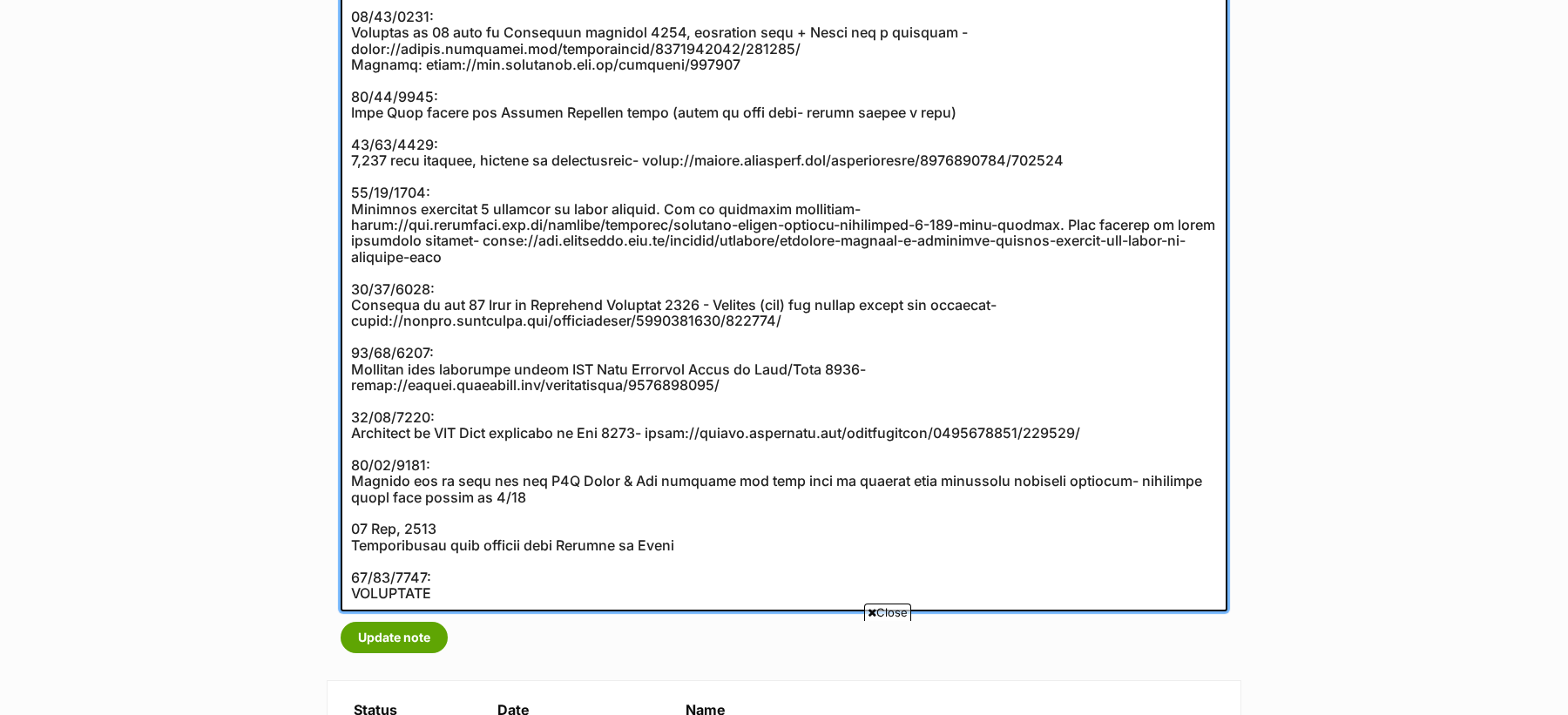
click at [398, 530] on textarea at bounding box center [784, 232] width 886 height 758
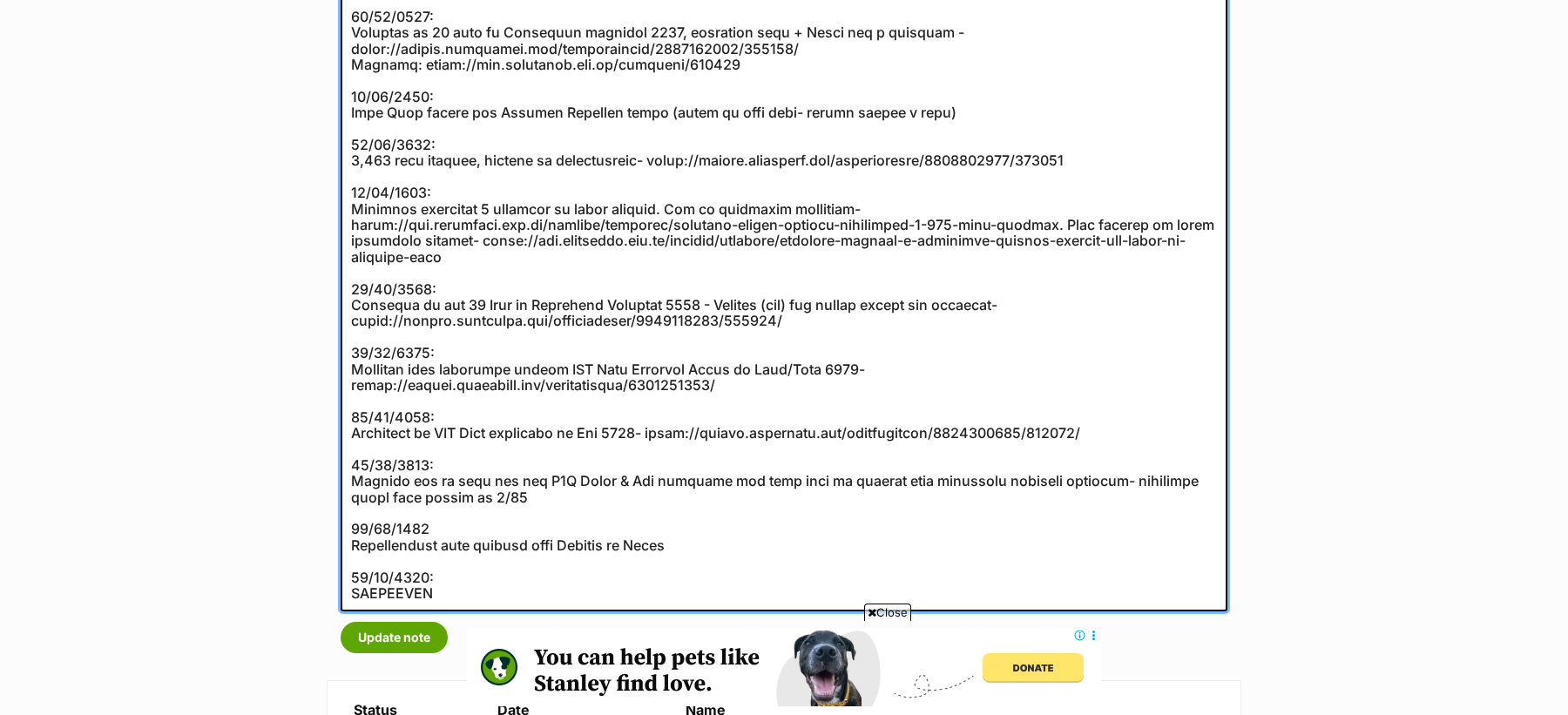
scroll to position [549, 0]
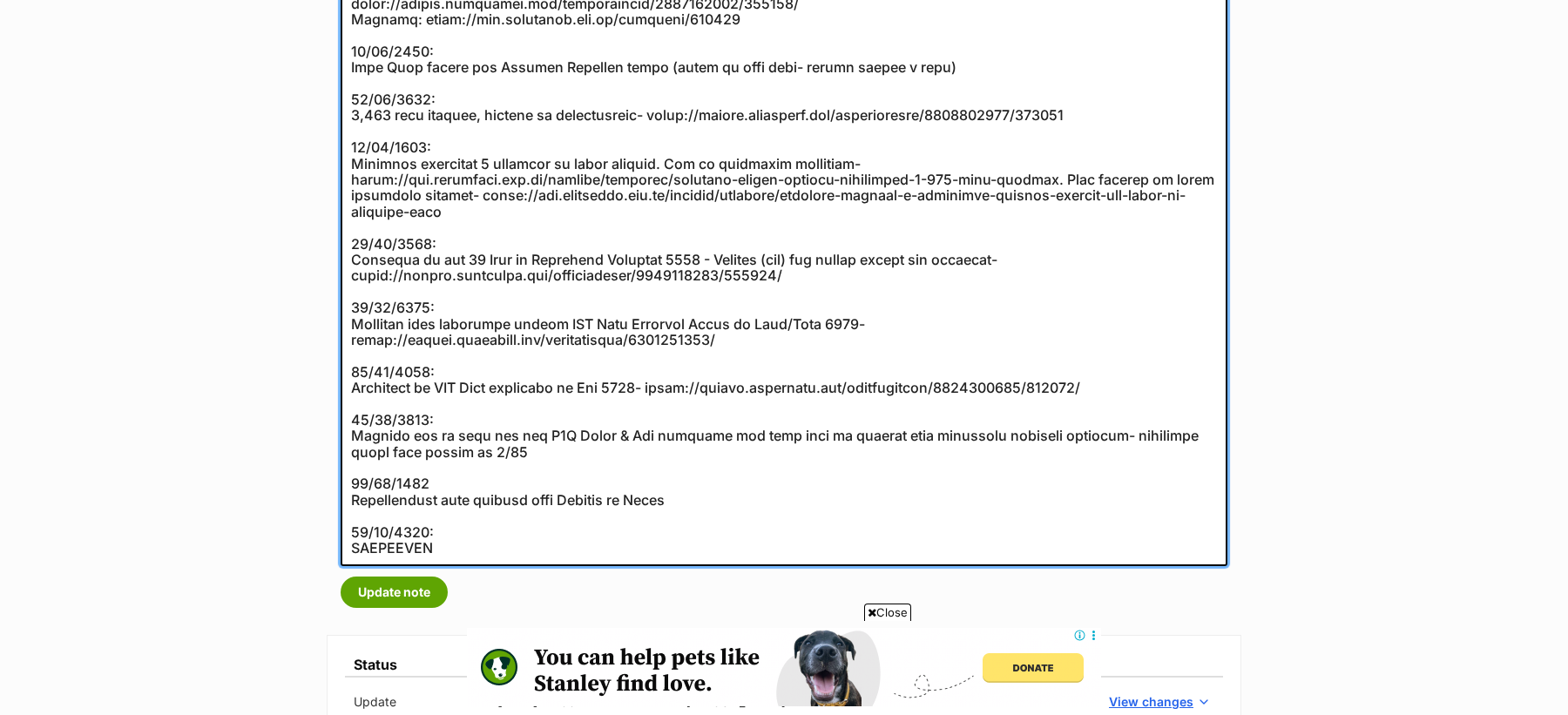
click at [427, 480] on textarea at bounding box center [784, 187] width 886 height 758
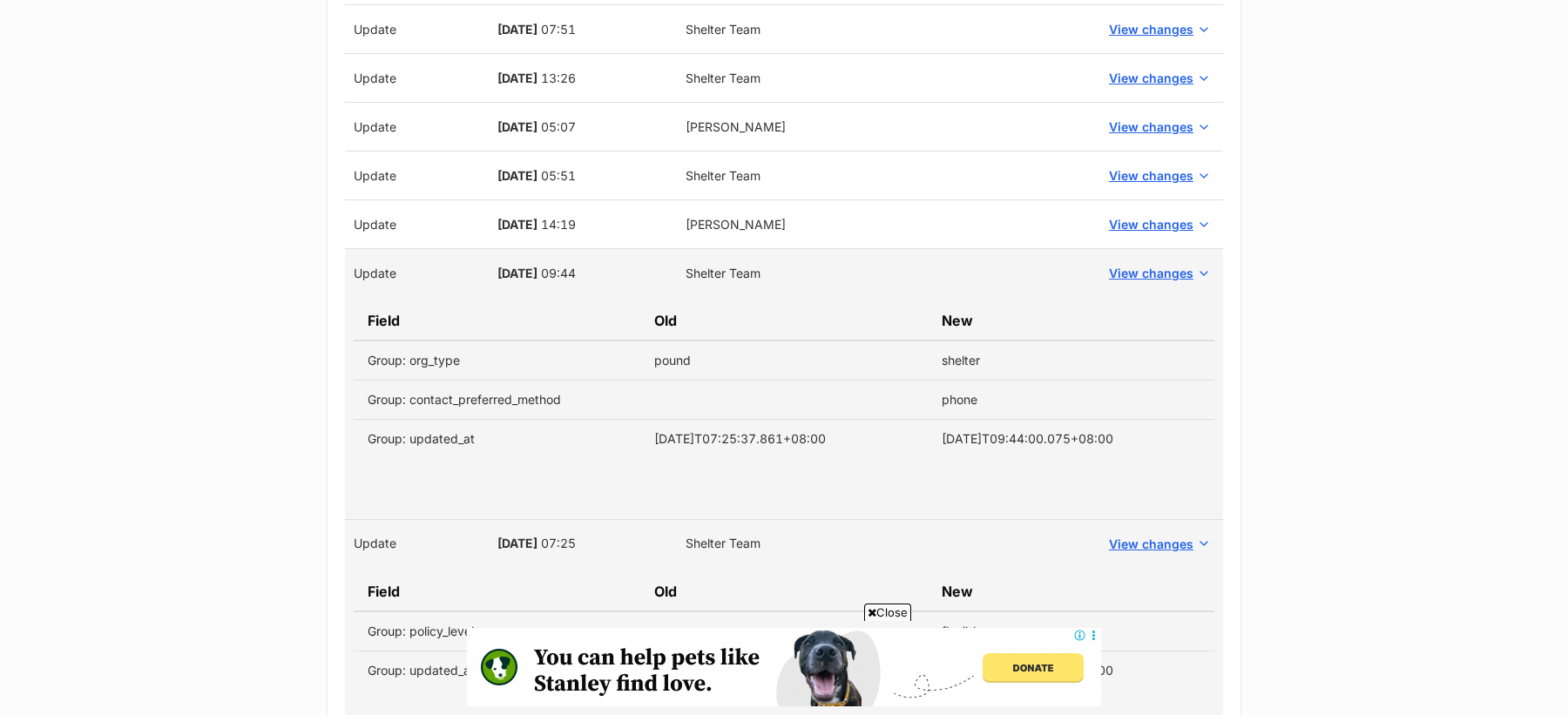
scroll to position [2457, 0]
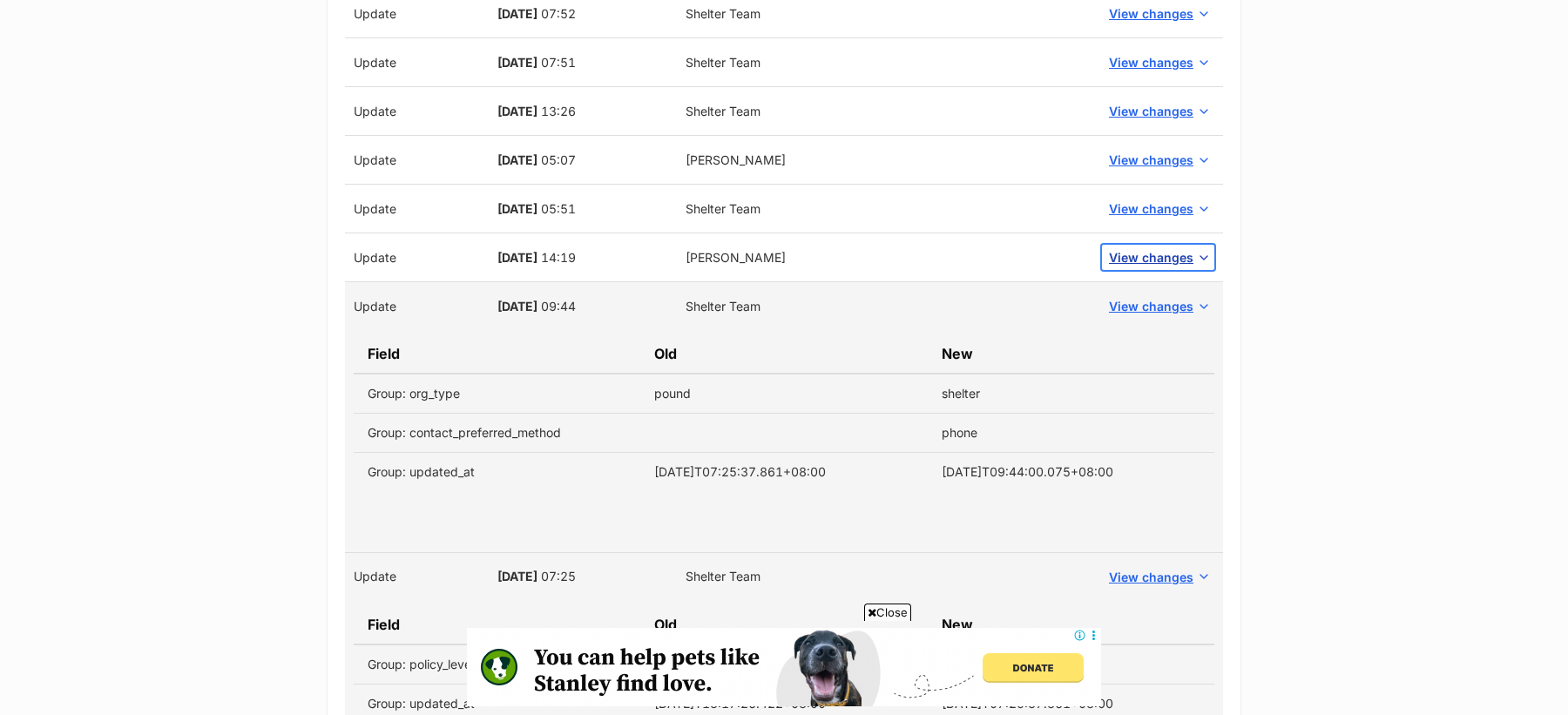
click at [1138, 248] on span "View changes" at bounding box center [1151, 256] width 85 height 18
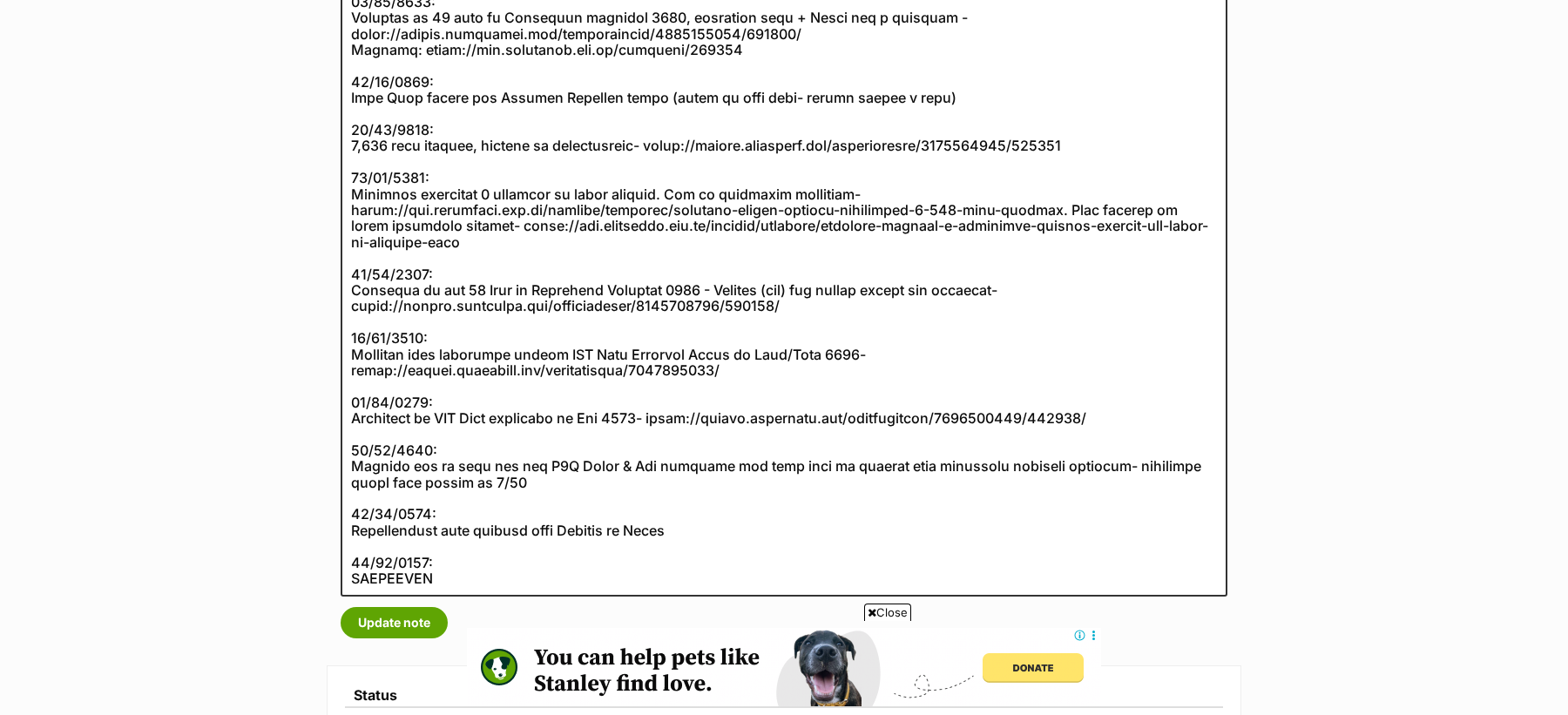
scroll to position [527, 0]
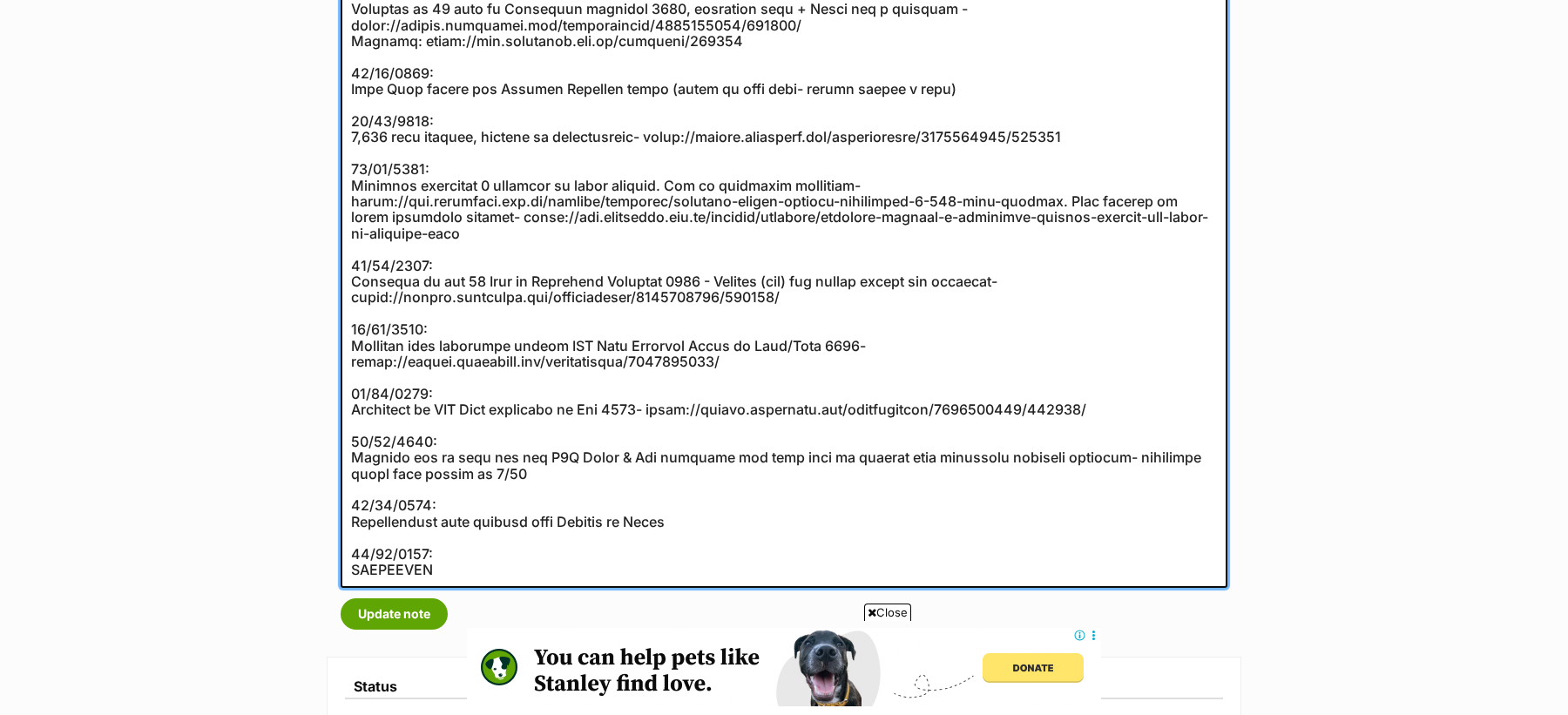
drag, startPoint x: 709, startPoint y: 515, endPoint x: 324, endPoint y: 517, distance: 385.0
click at [351, 500] on textarea at bounding box center [784, 209] width 886 height 758
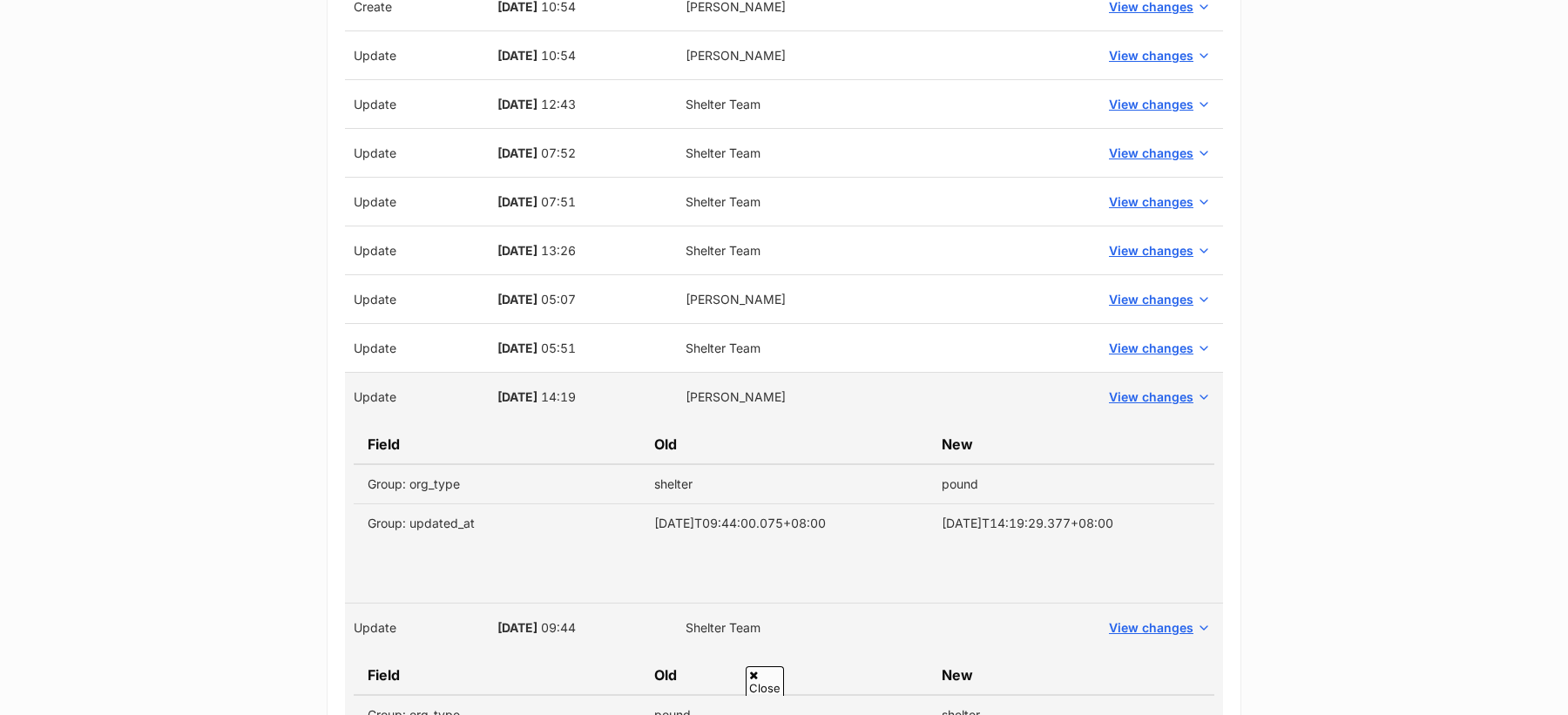
scroll to position [0, 0]
click at [1109, 336] on button "View changes" at bounding box center [1158, 348] width 112 height 26
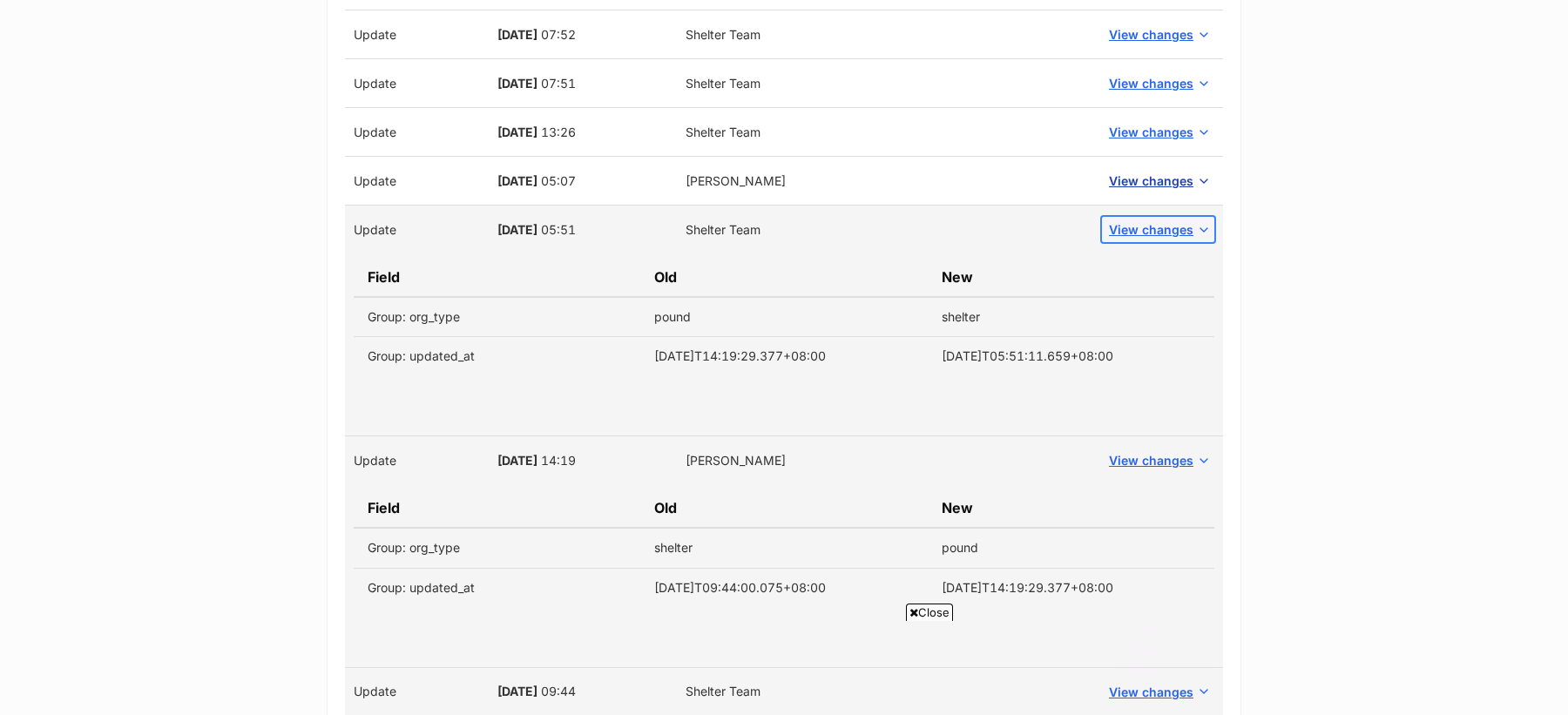
scroll to position [2382, 0]
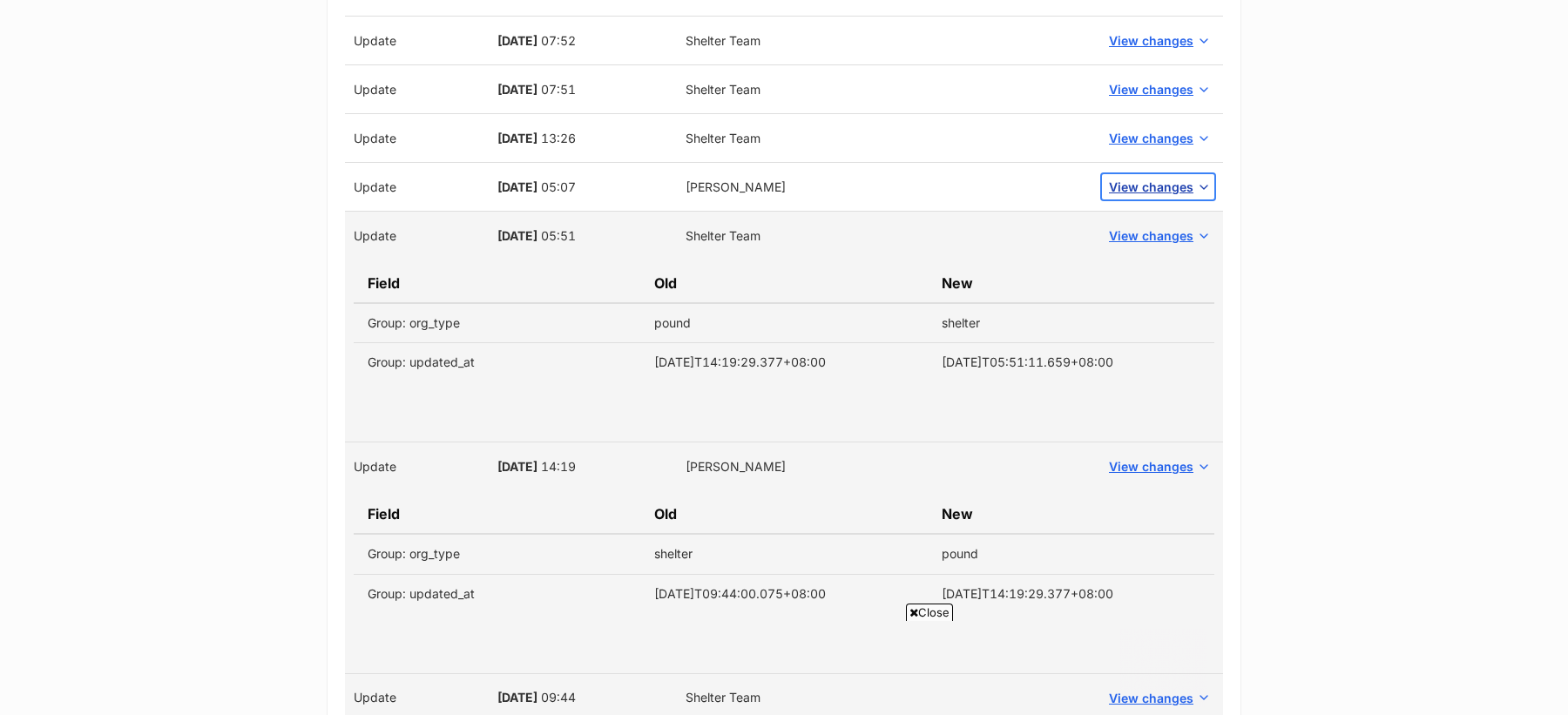
click at [1123, 177] on span "View changes" at bounding box center [1151, 186] width 85 height 18
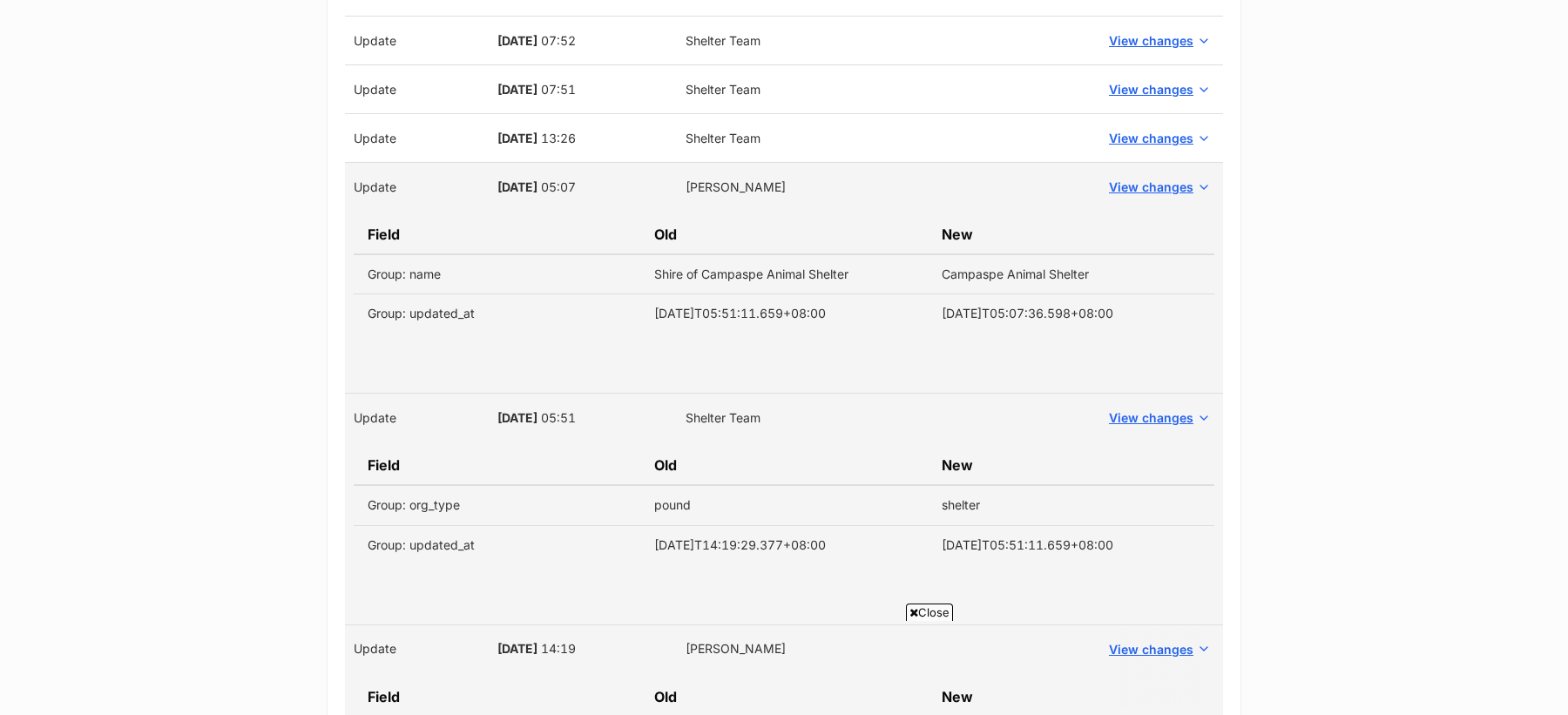
click at [671, 263] on td "Shire of Campaspe Animal Shelter" at bounding box center [784, 275] width 287 height 40
click at [529, 179] on span "08 Feb, 2019" at bounding box center [518, 187] width 40 height 15
click at [538, 179] on span "08 Feb, 2019" at bounding box center [518, 187] width 40 height 15
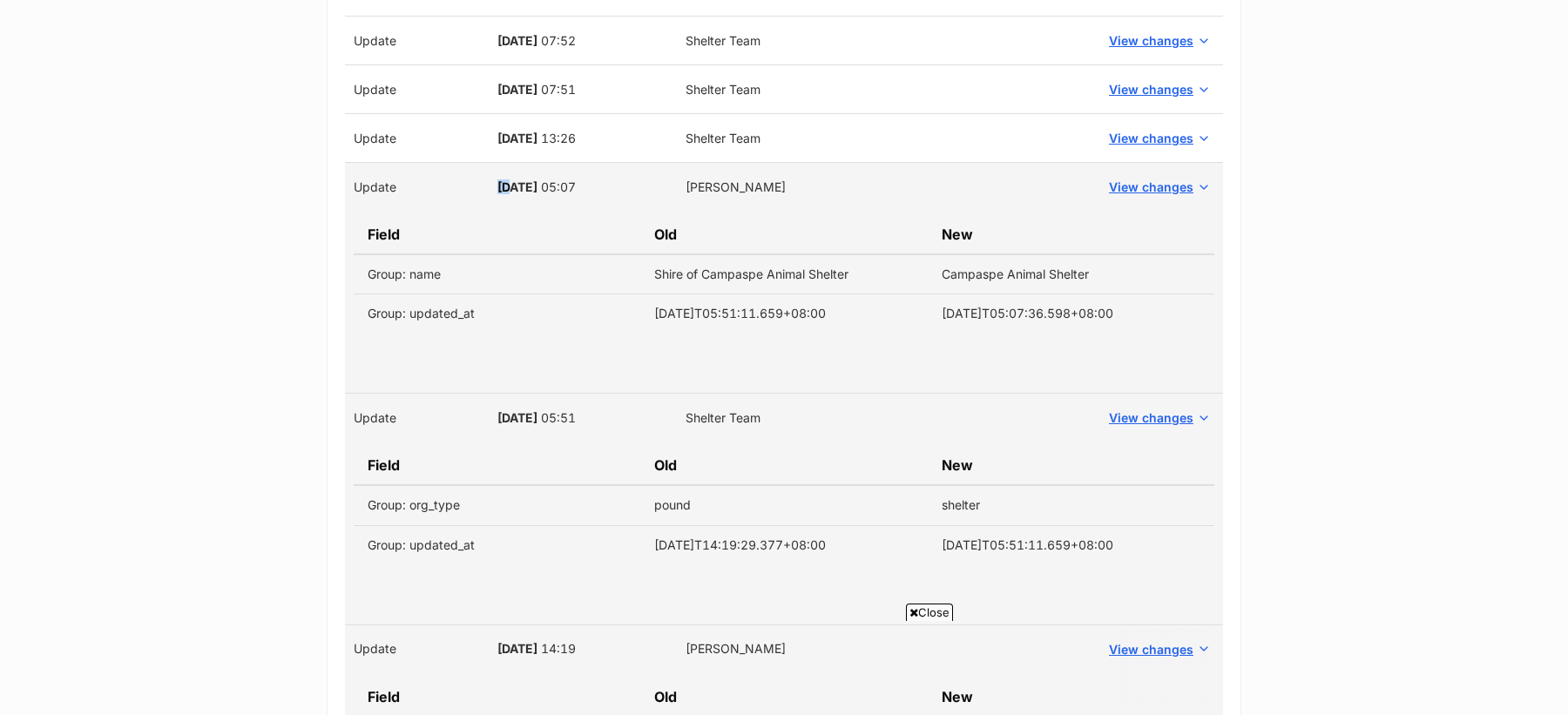
copy span "08 Feb, 2019"
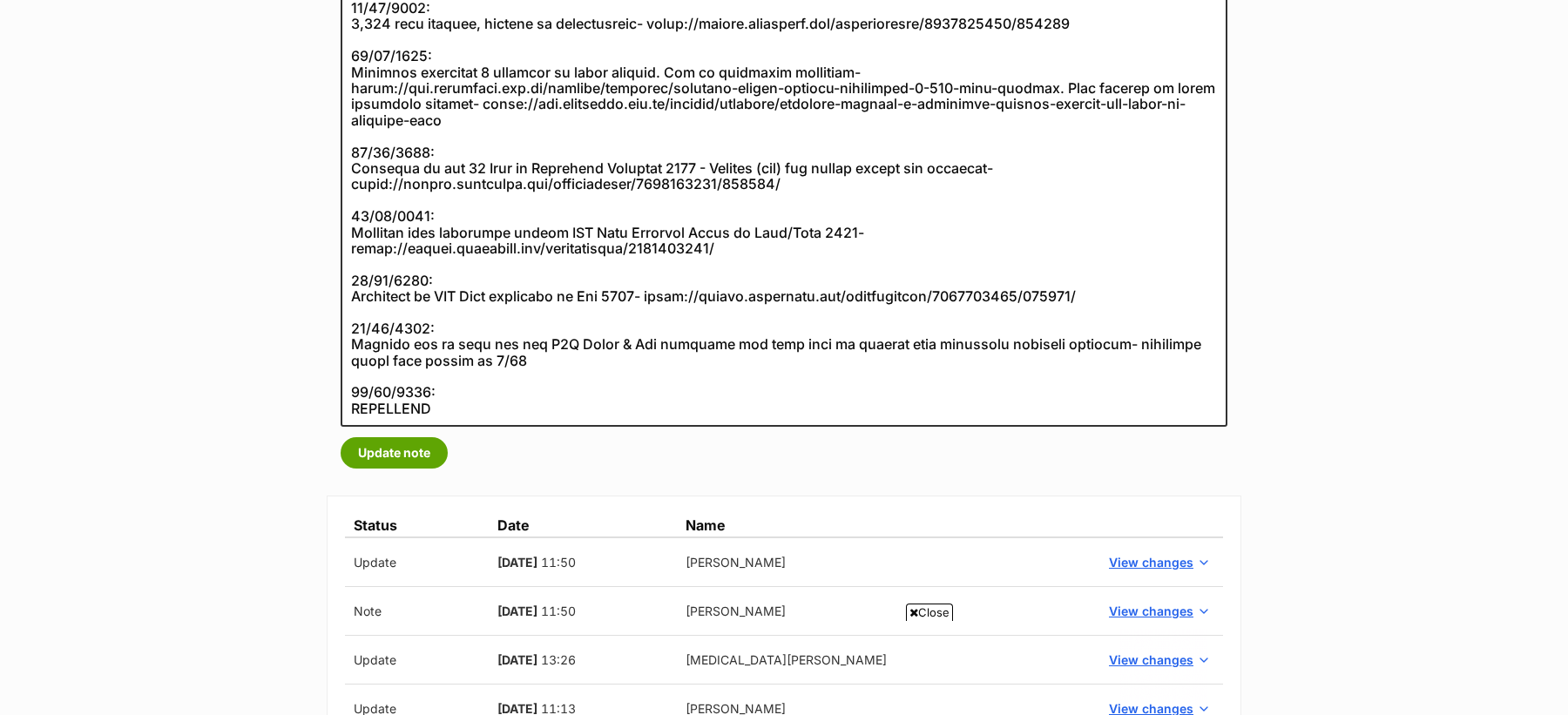
scroll to position [628, 0]
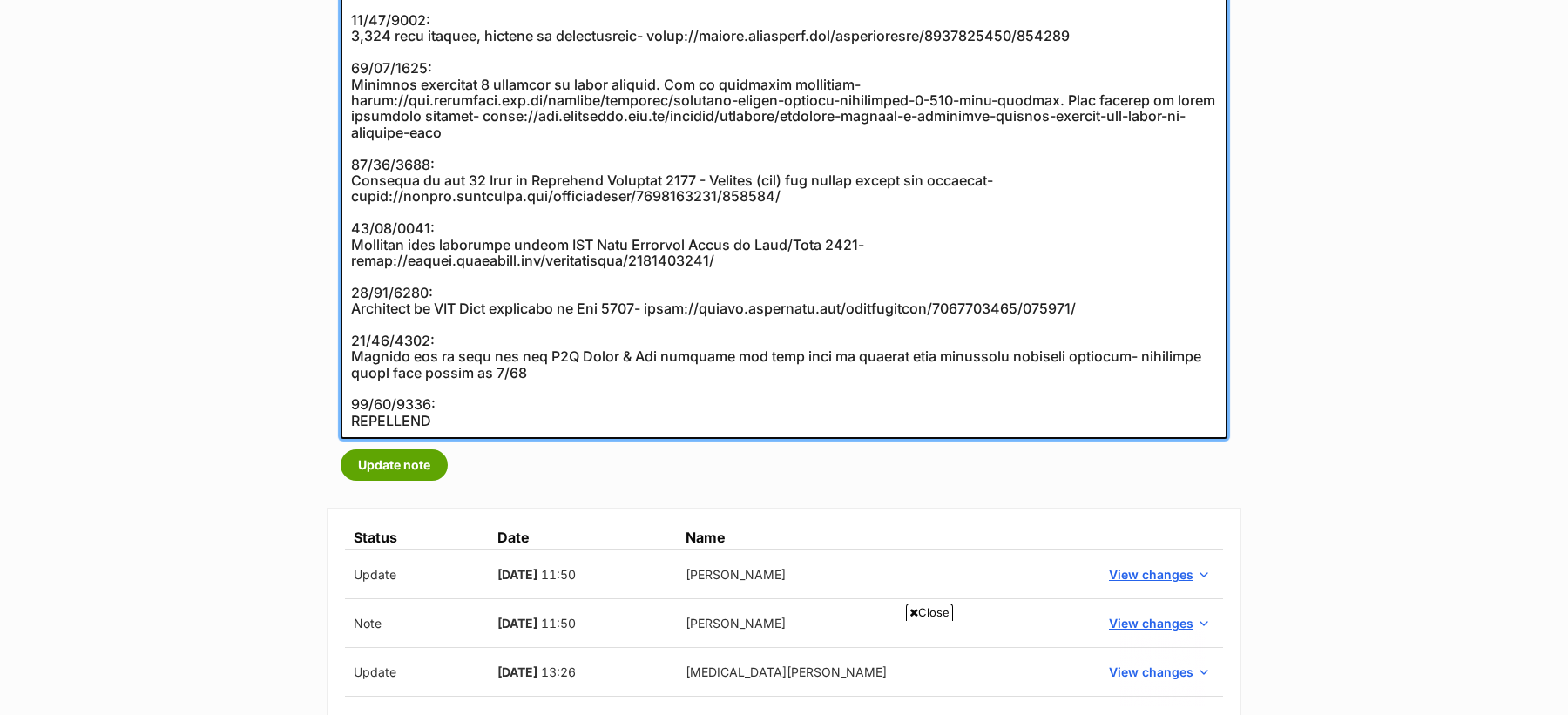
click at [536, 379] on textarea at bounding box center [784, 84] width 886 height 710
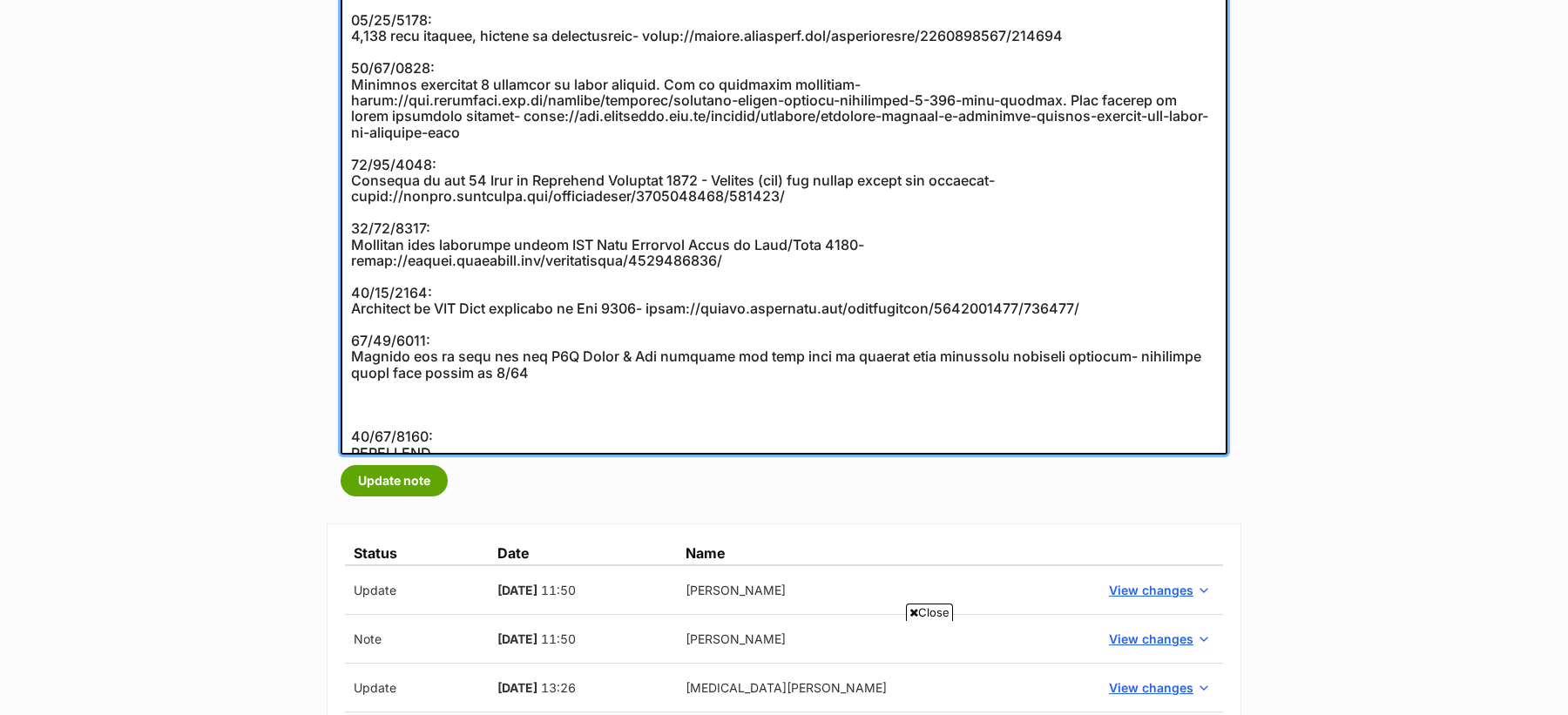
paste textarea "08 Feb, 2019"
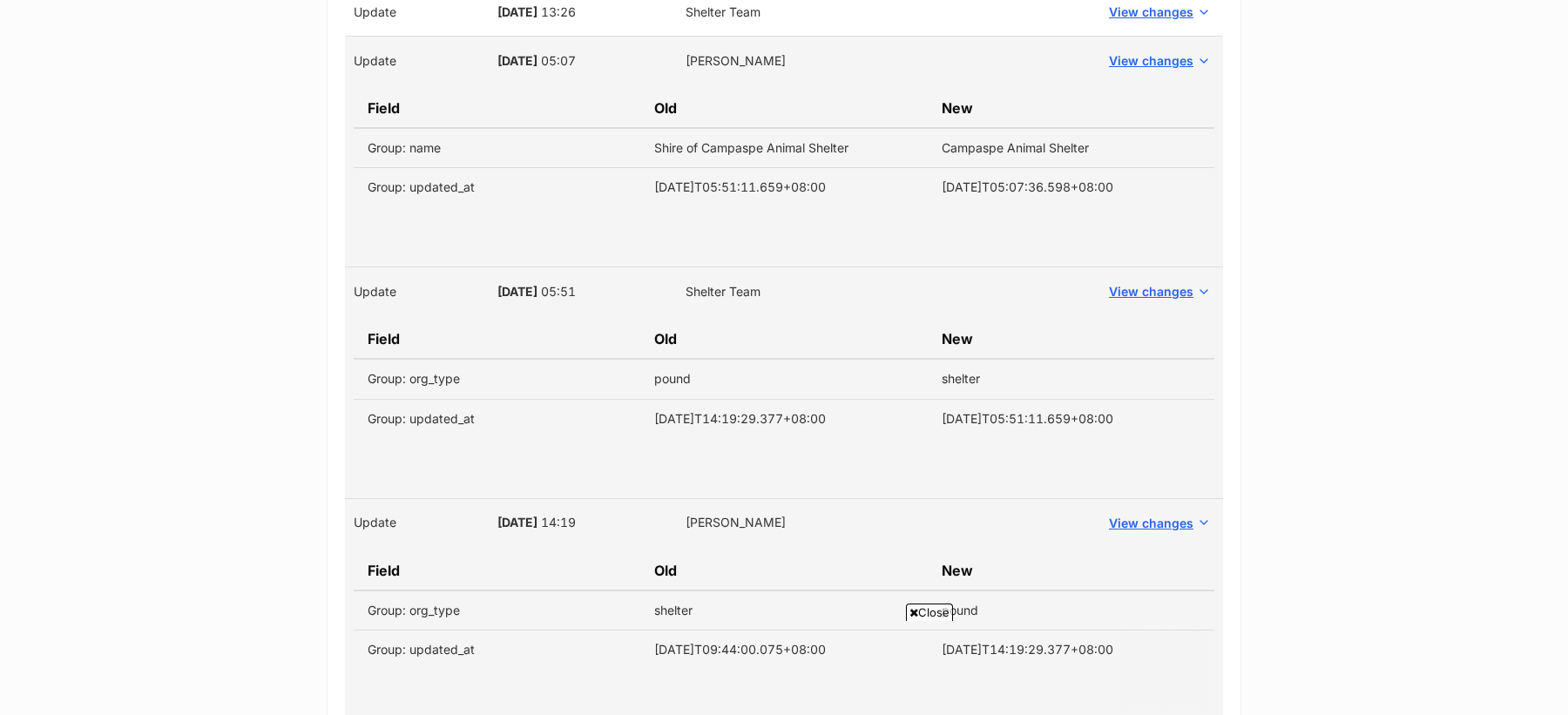
scroll to position [2546, 0]
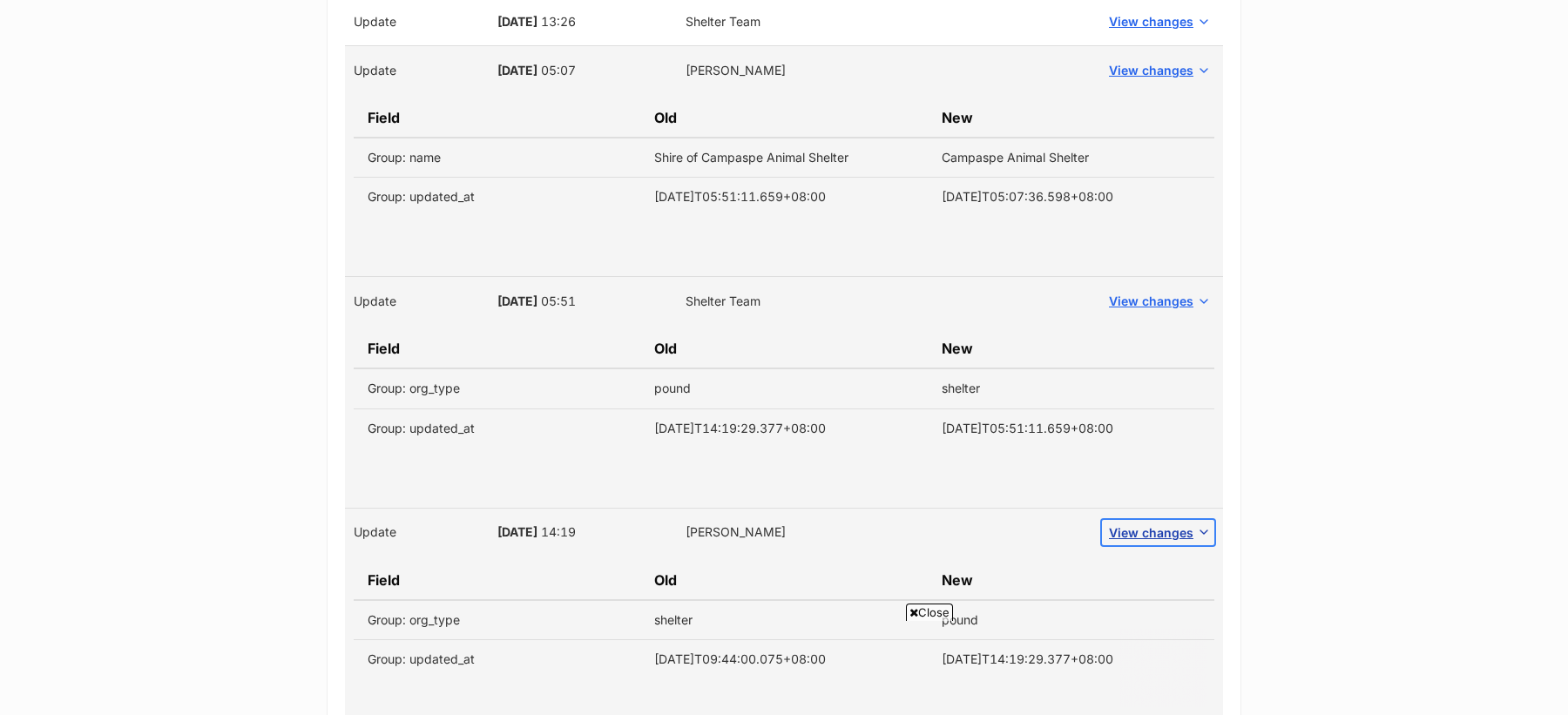
click at [1170, 521] on button "View changes" at bounding box center [1158, 533] width 112 height 26
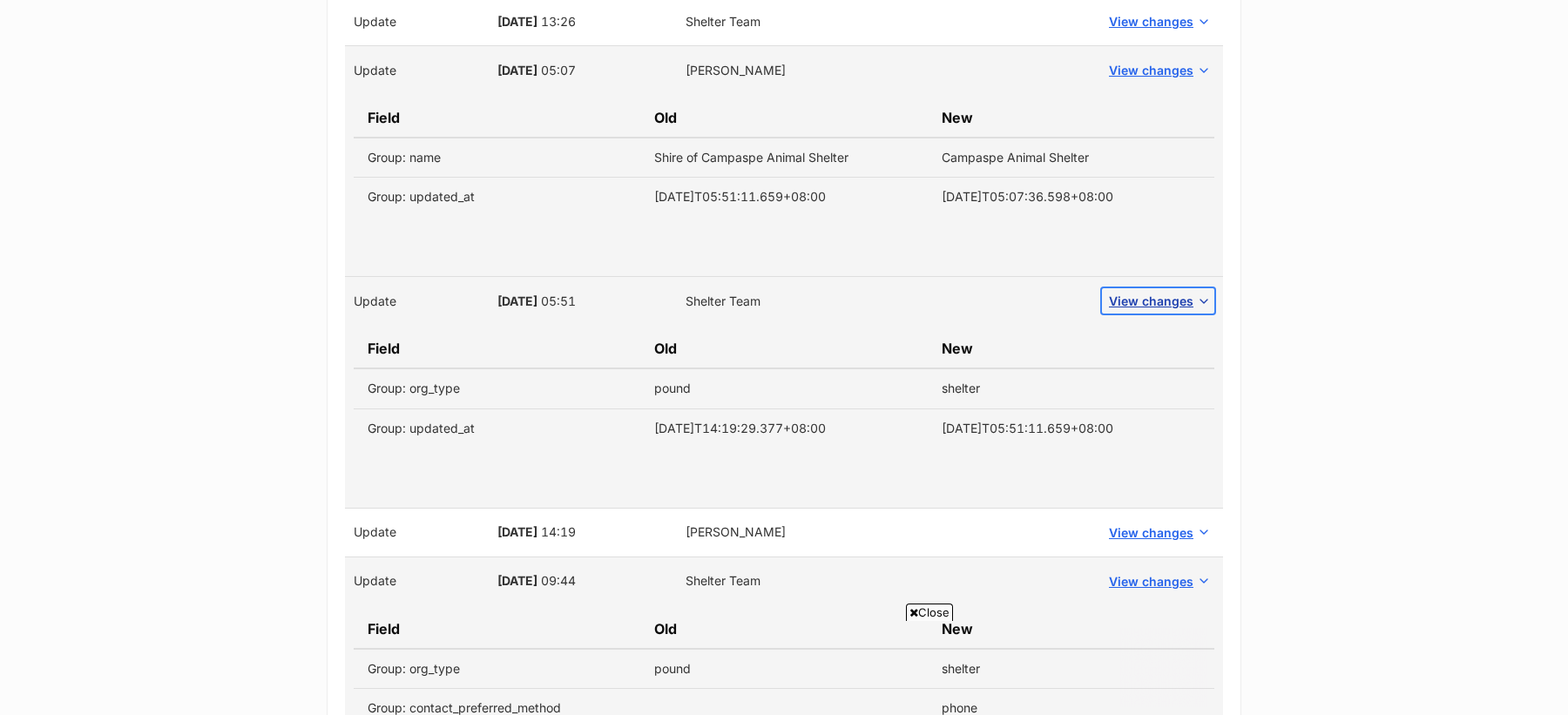
click at [1128, 292] on span "View changes" at bounding box center [1151, 300] width 85 height 18
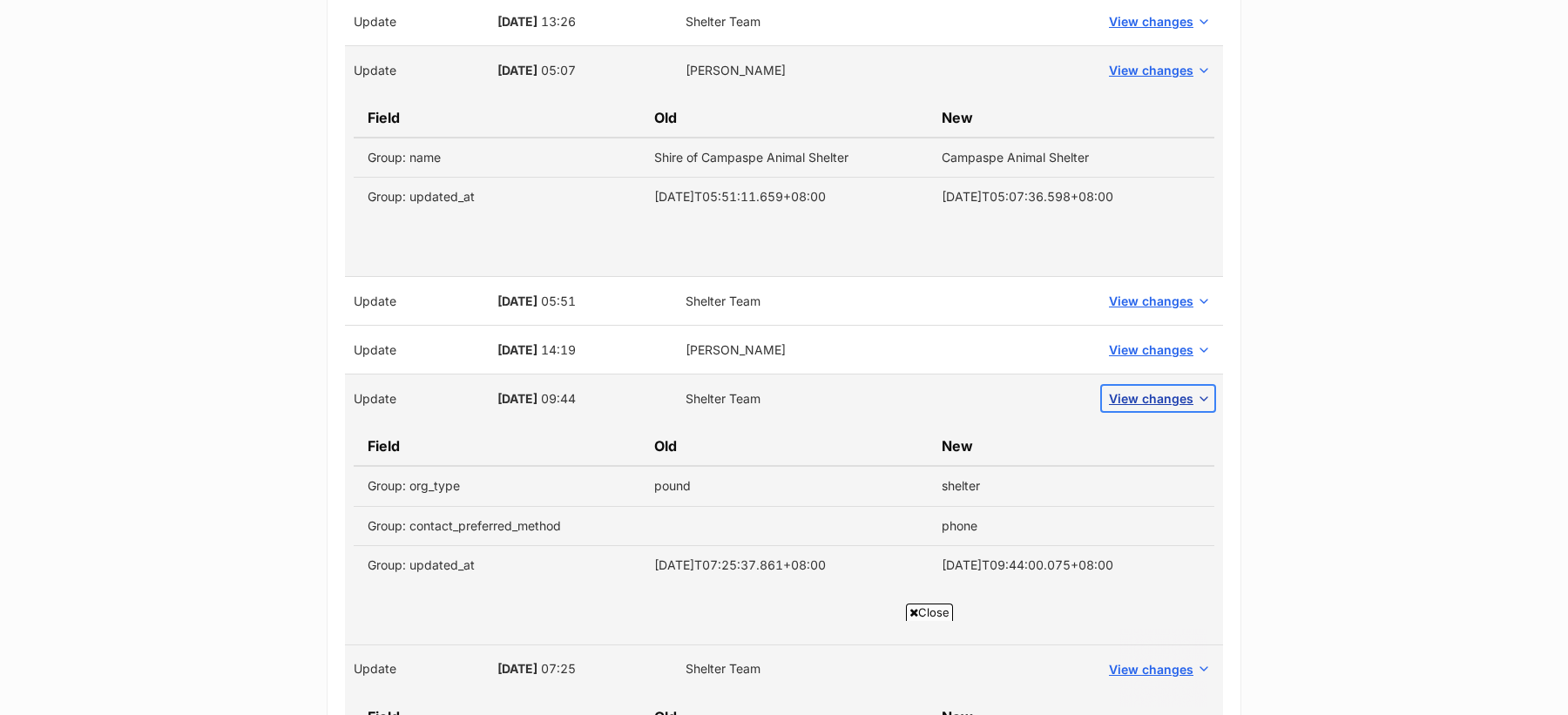
click at [1152, 390] on span "View changes" at bounding box center [1151, 398] width 85 height 18
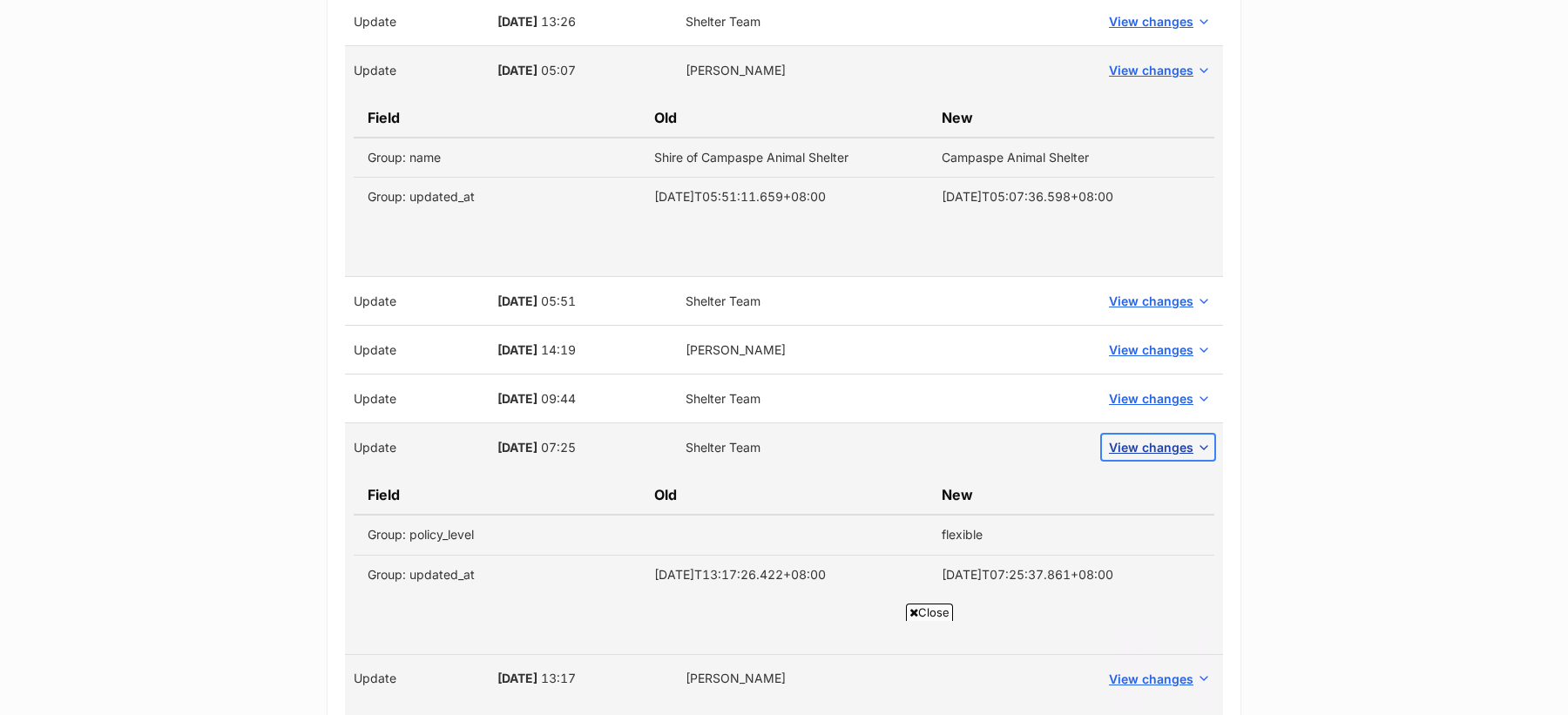
click at [1154, 439] on span "View changes" at bounding box center [1151, 447] width 85 height 18
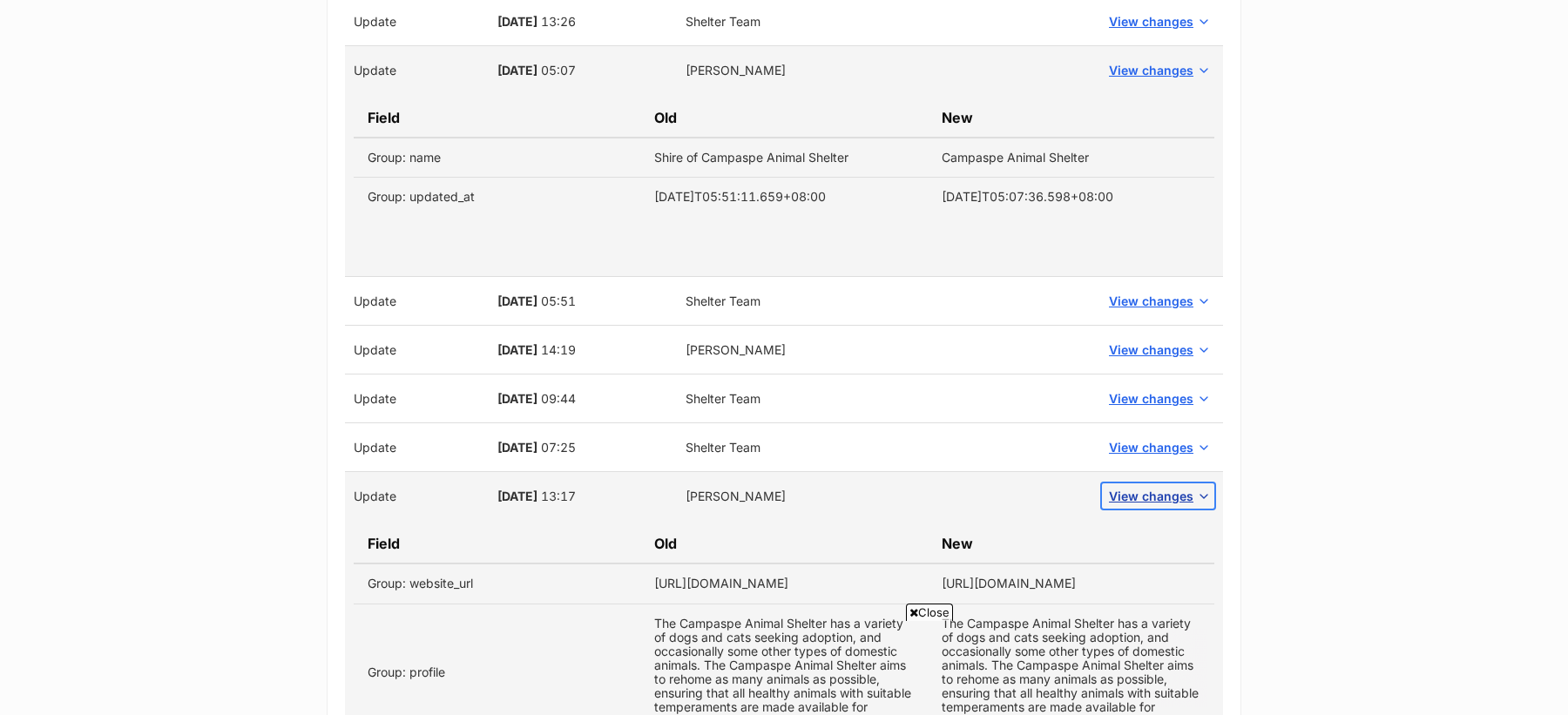
click at [1154, 487] on span "View changes" at bounding box center [1151, 496] width 85 height 18
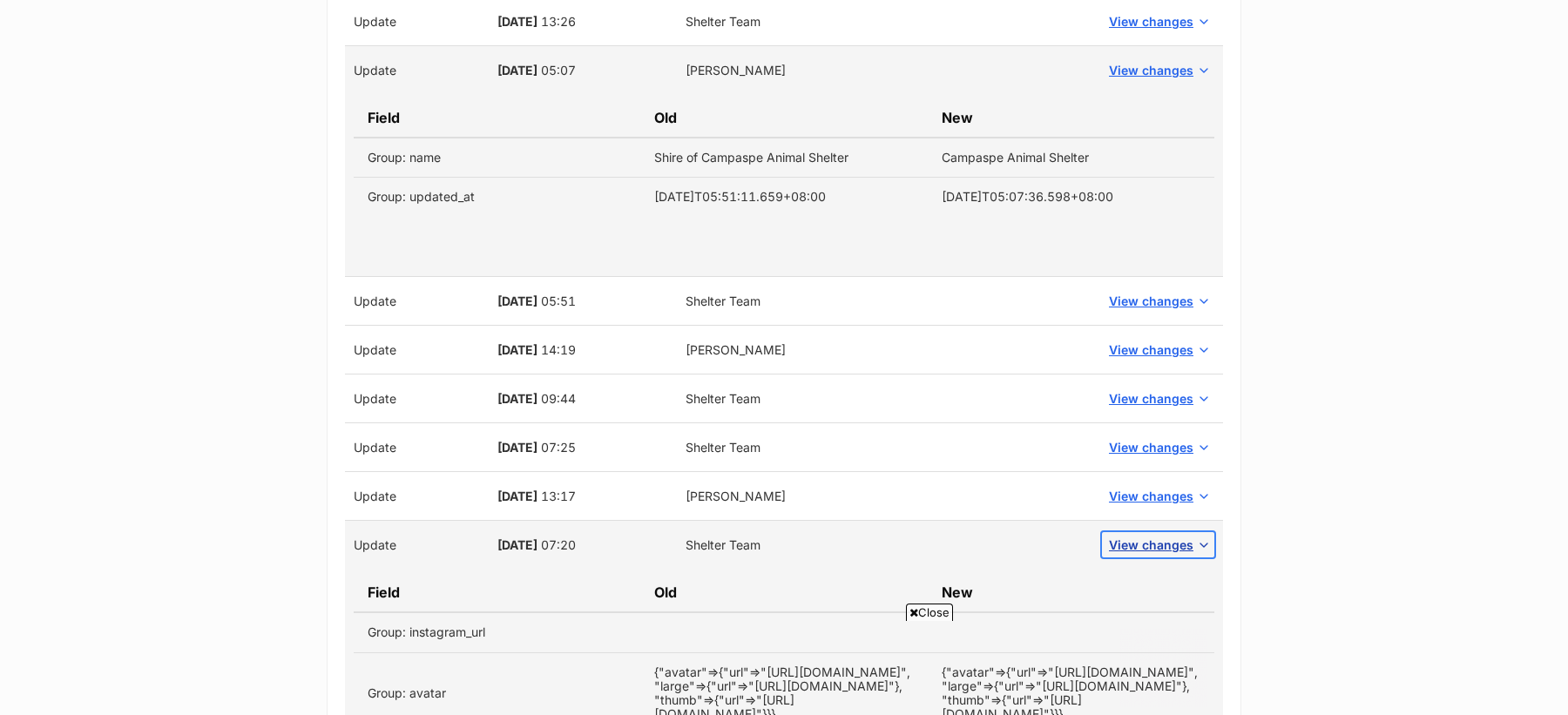
click at [1161, 536] on span "View changes" at bounding box center [1151, 544] width 85 height 18
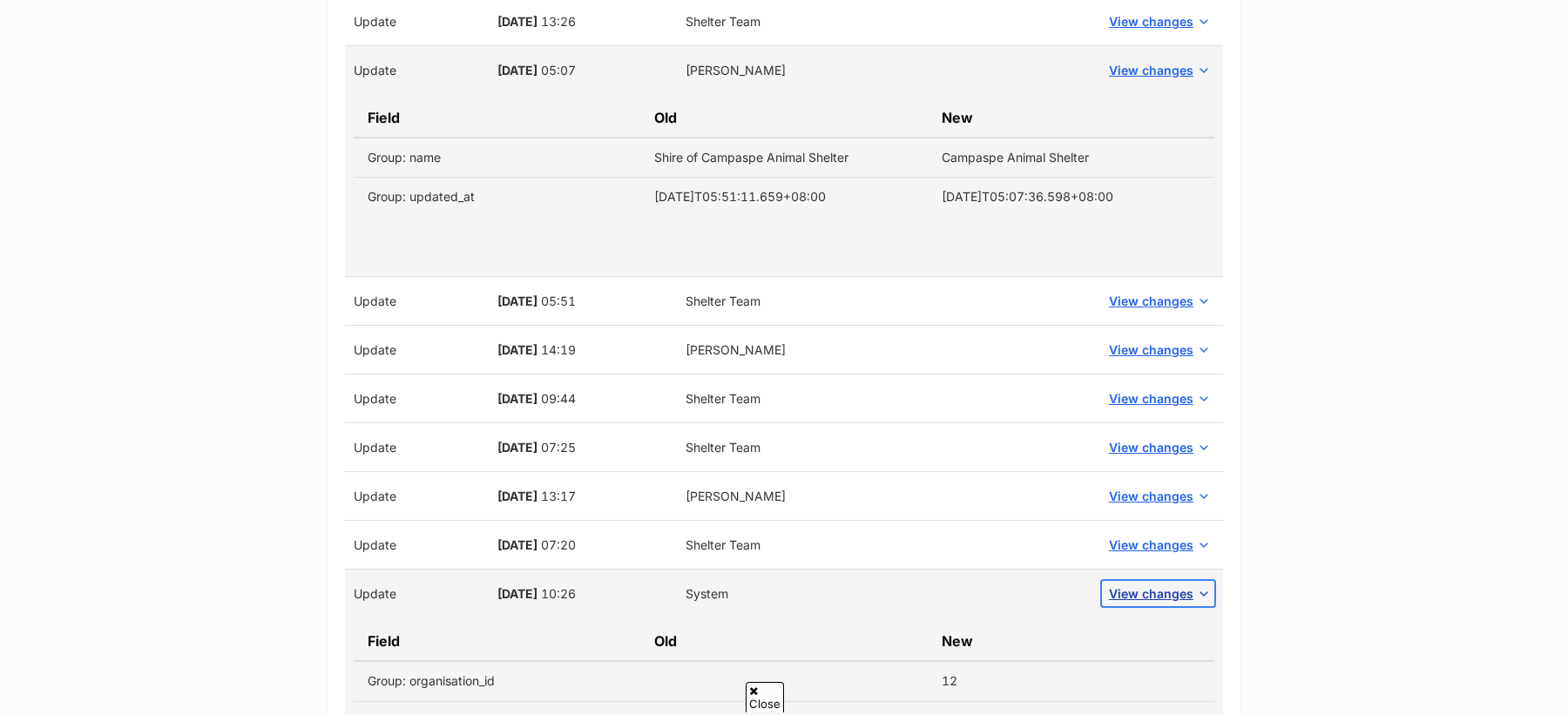
click at [1169, 584] on span "View changes" at bounding box center [1151, 593] width 85 height 18
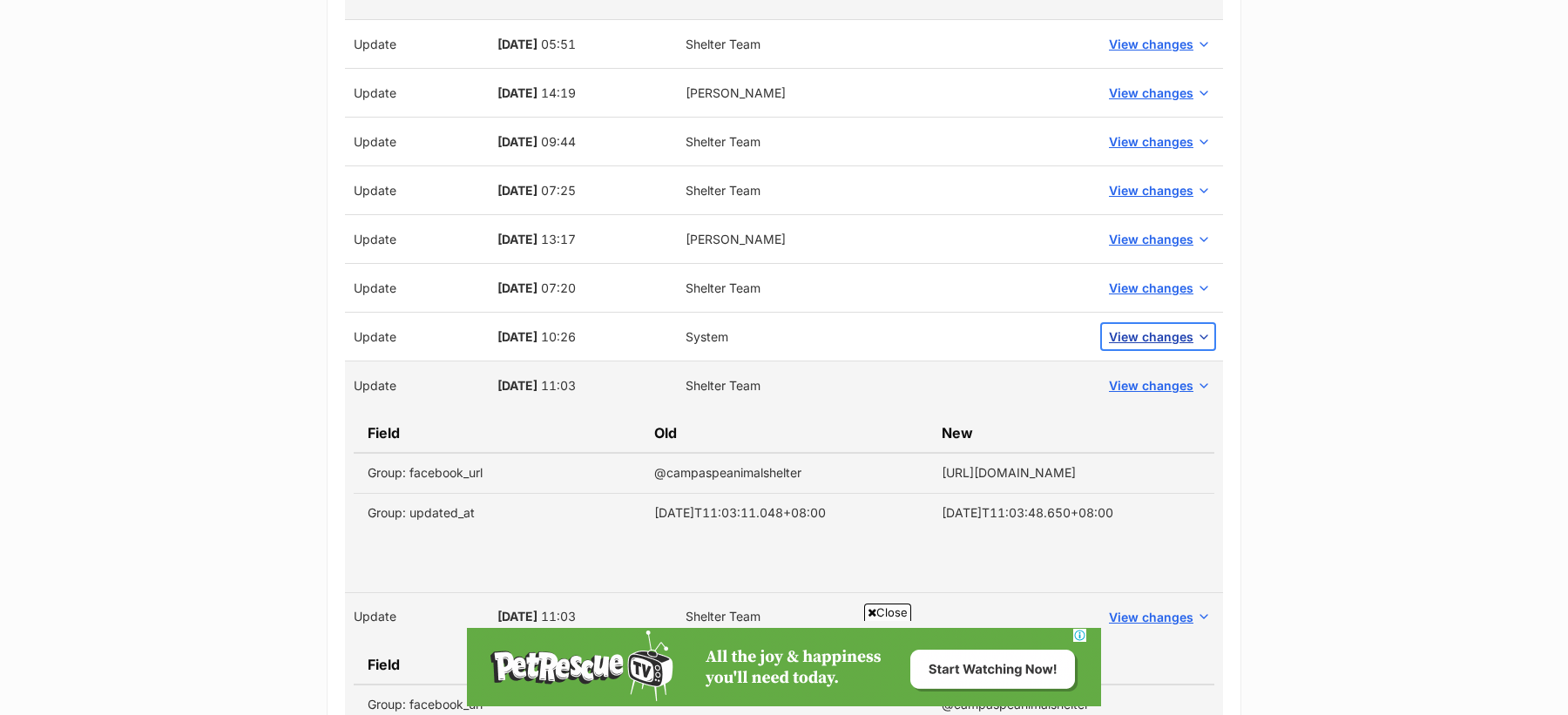
scroll to position [2896, 0]
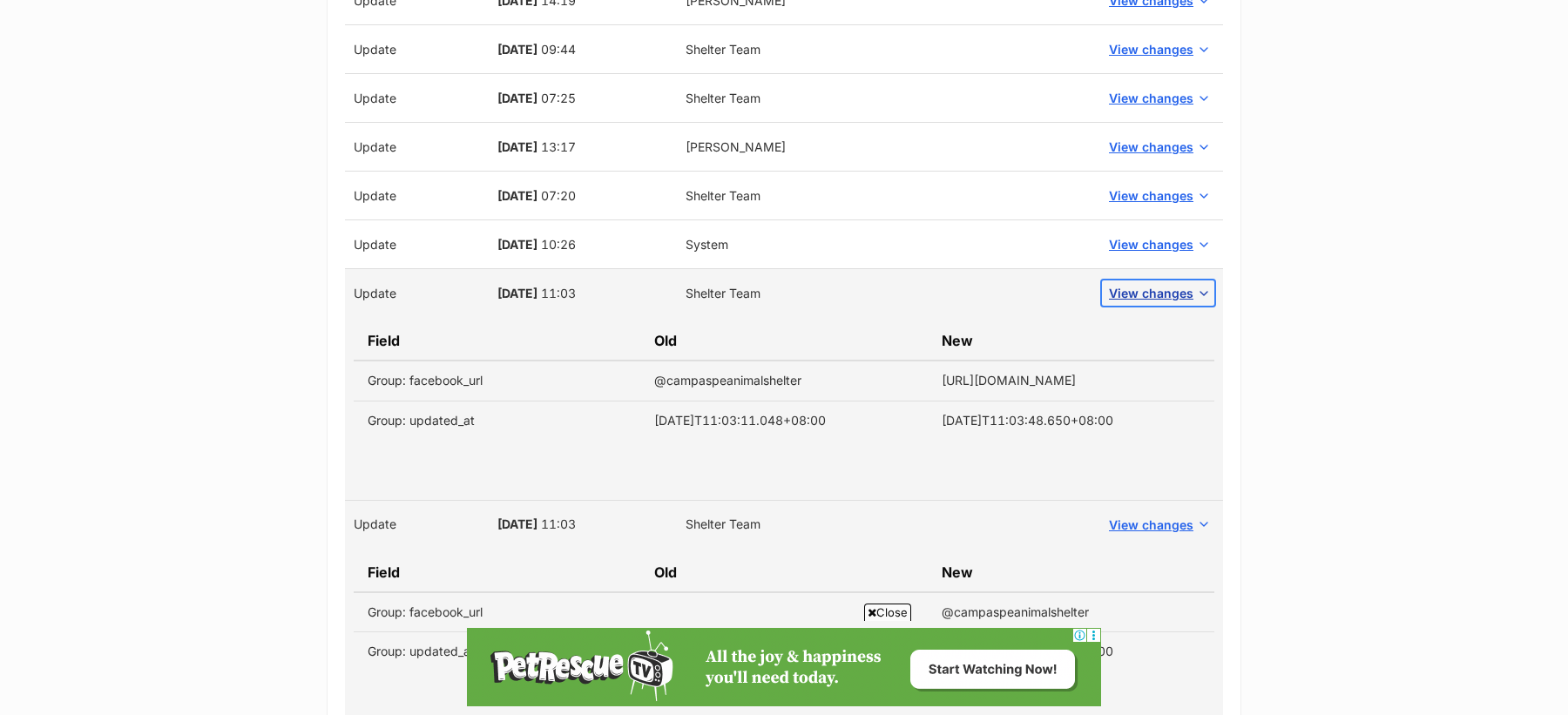
click at [1156, 284] on span "View changes" at bounding box center [1151, 293] width 85 height 18
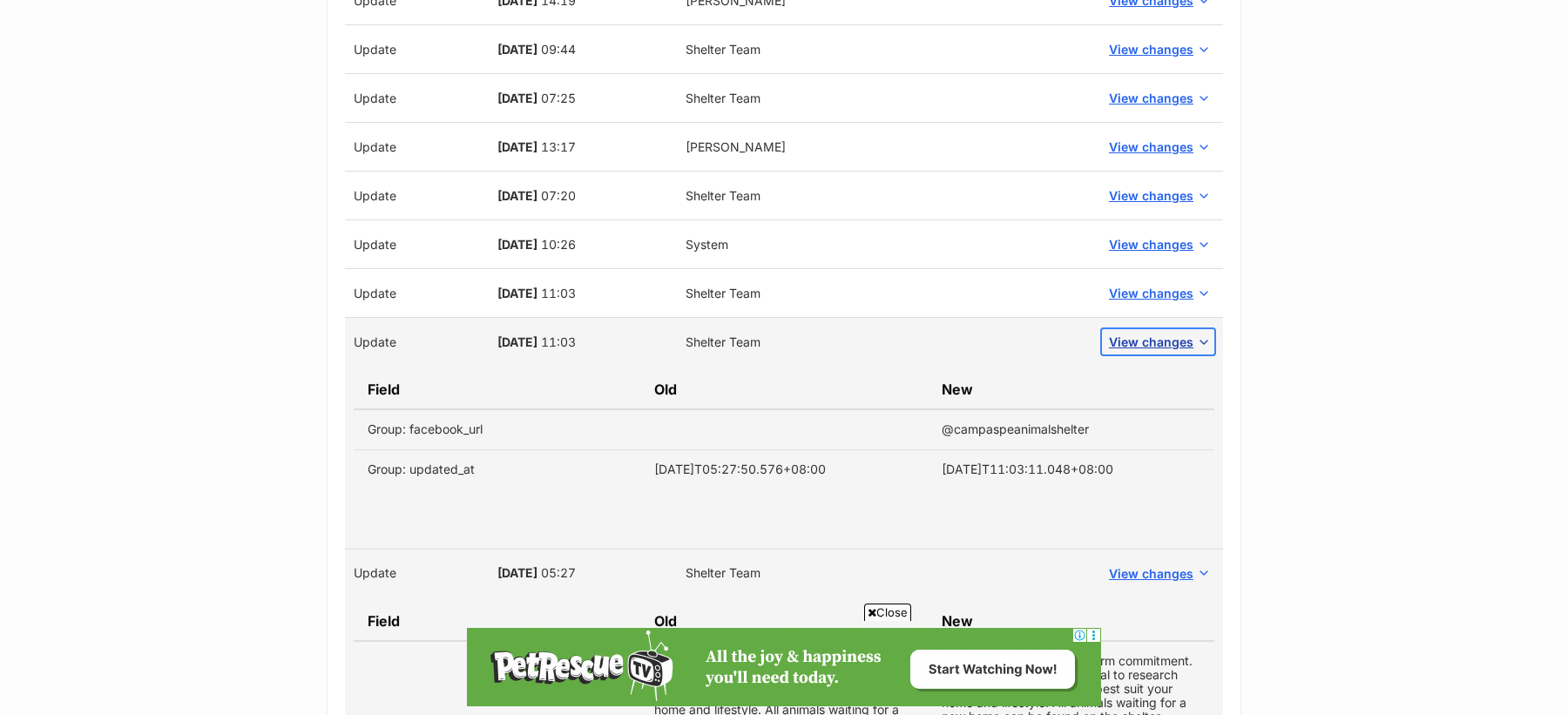
click at [1165, 333] on span "View changes" at bounding box center [1151, 341] width 85 height 18
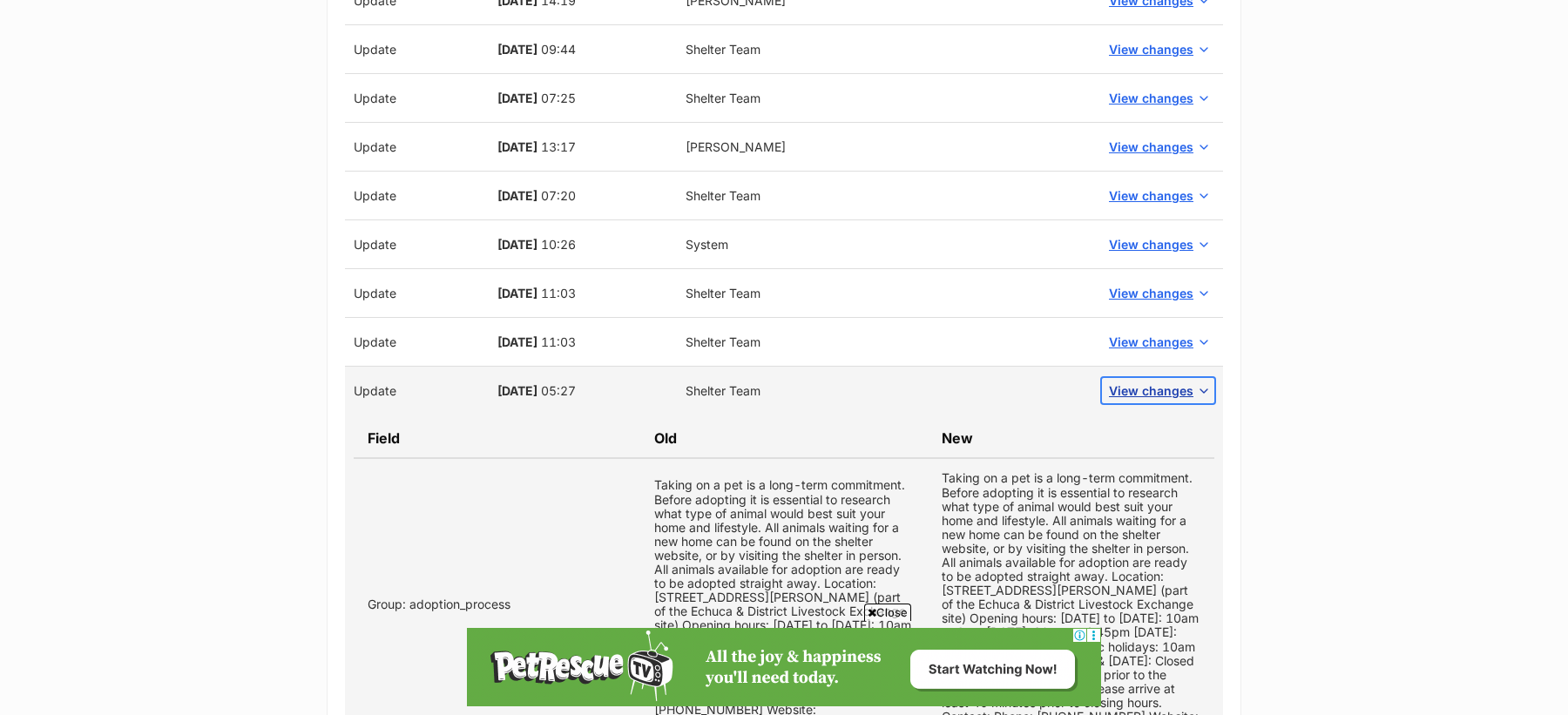
click at [1165, 381] on span "View changes" at bounding box center [1151, 390] width 85 height 18
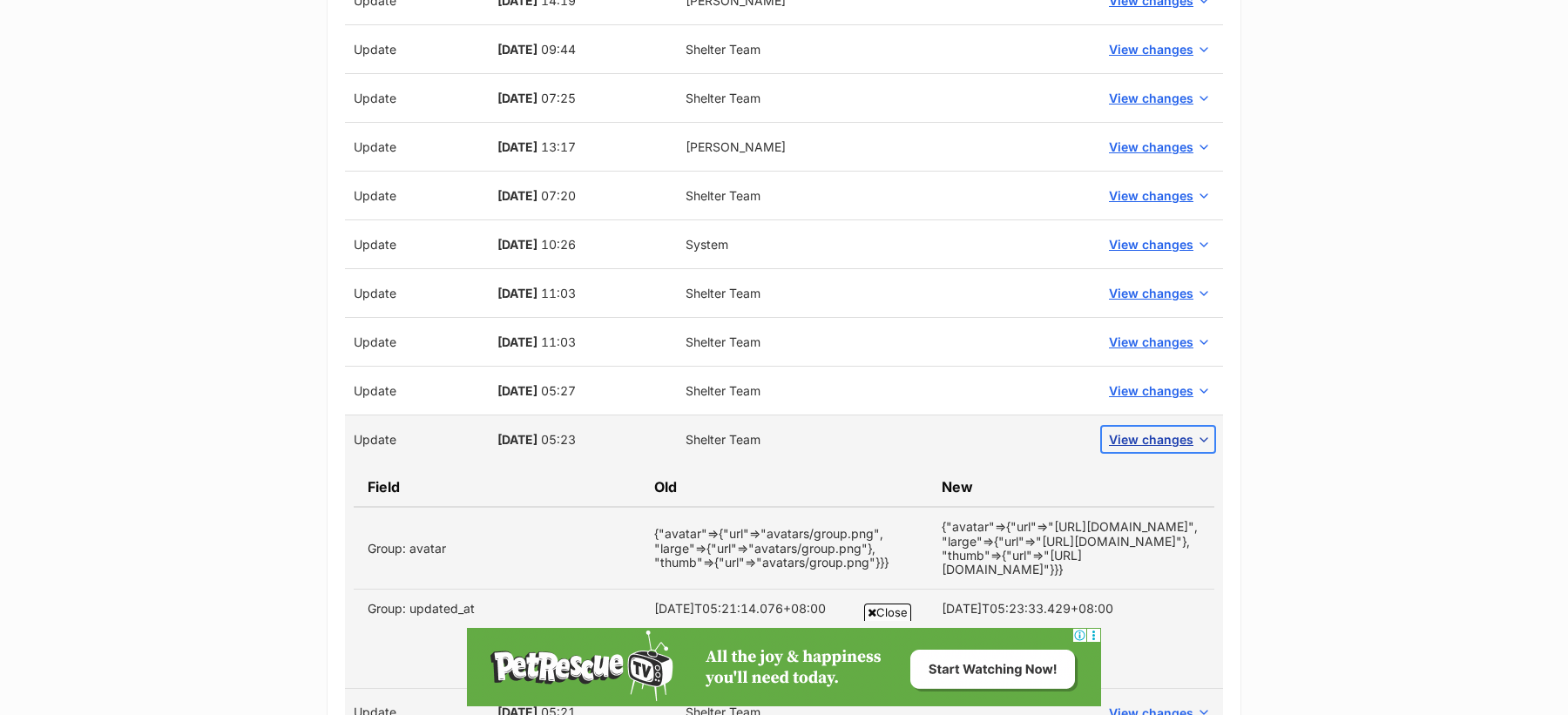
click at [1165, 430] on span "View changes" at bounding box center [1151, 439] width 85 height 18
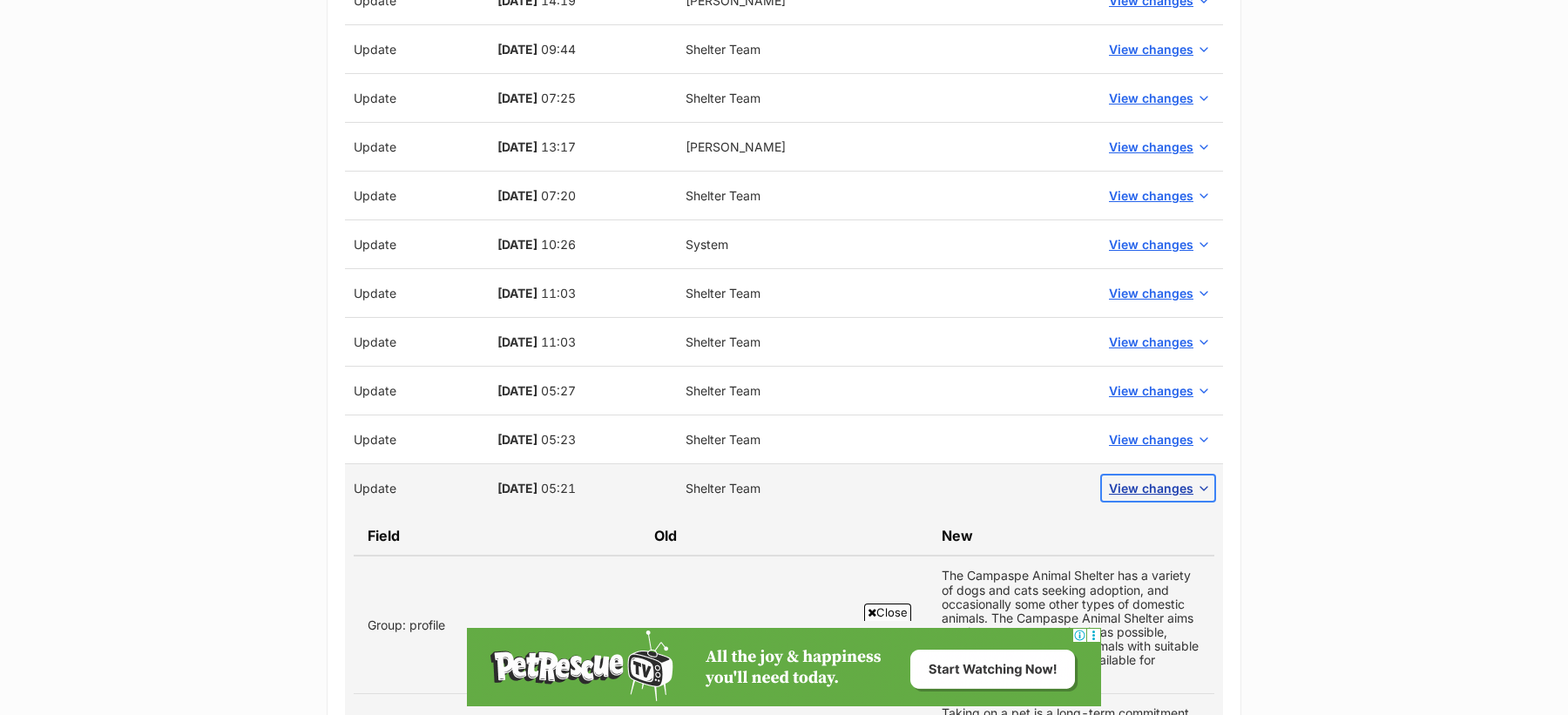
click at [1164, 476] on button "View changes" at bounding box center [1158, 488] width 112 height 26
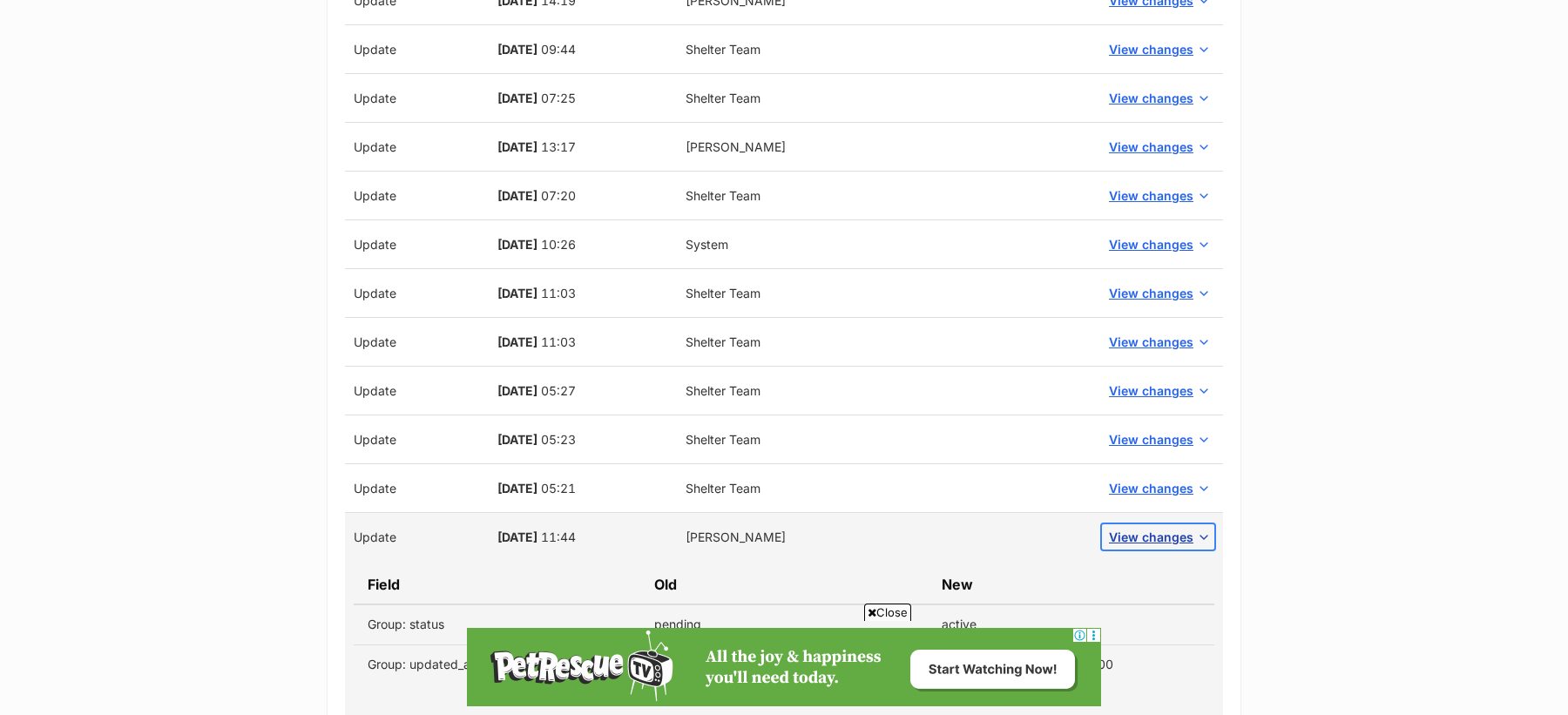
click at [1165, 528] on span "View changes" at bounding box center [1151, 537] width 85 height 18
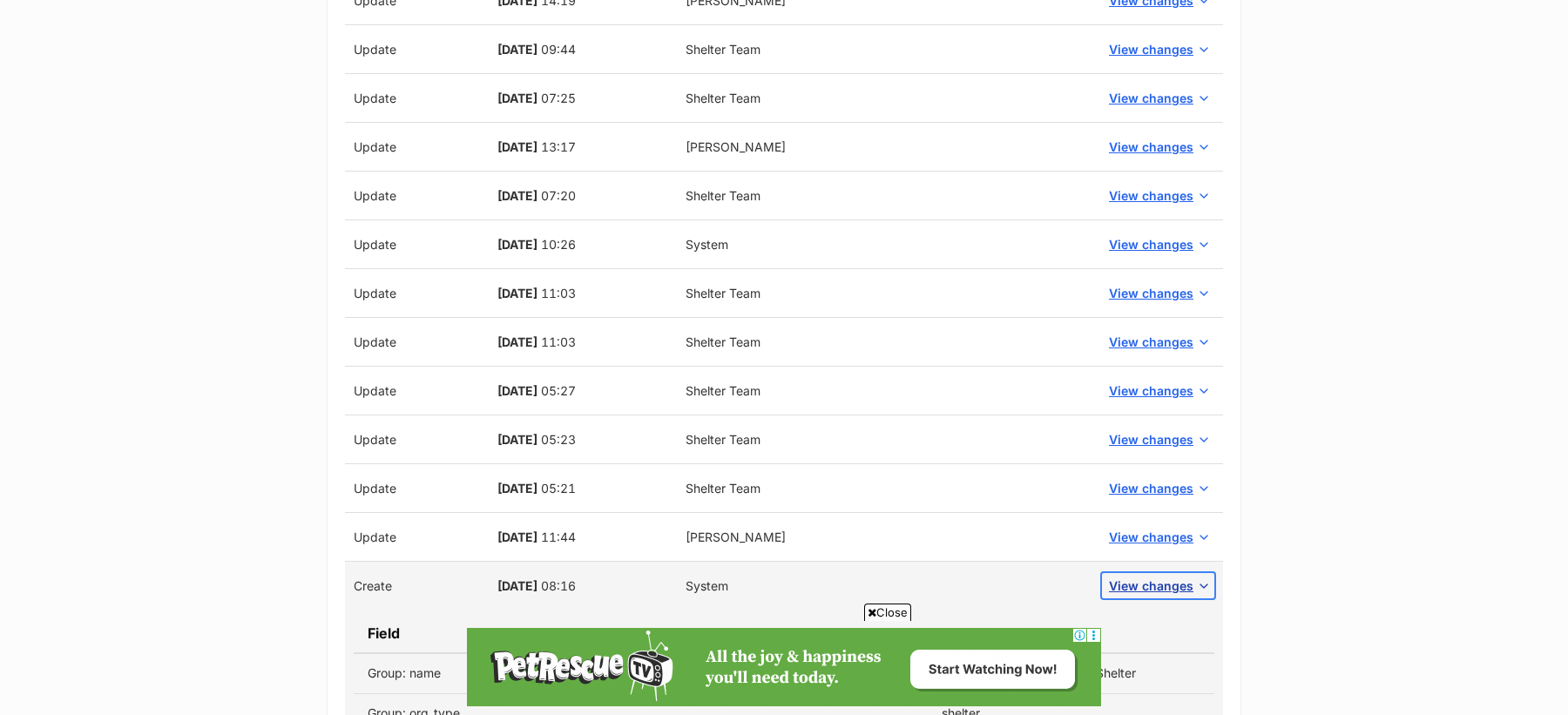
click at [1168, 577] on span "View changes" at bounding box center [1151, 585] width 85 height 18
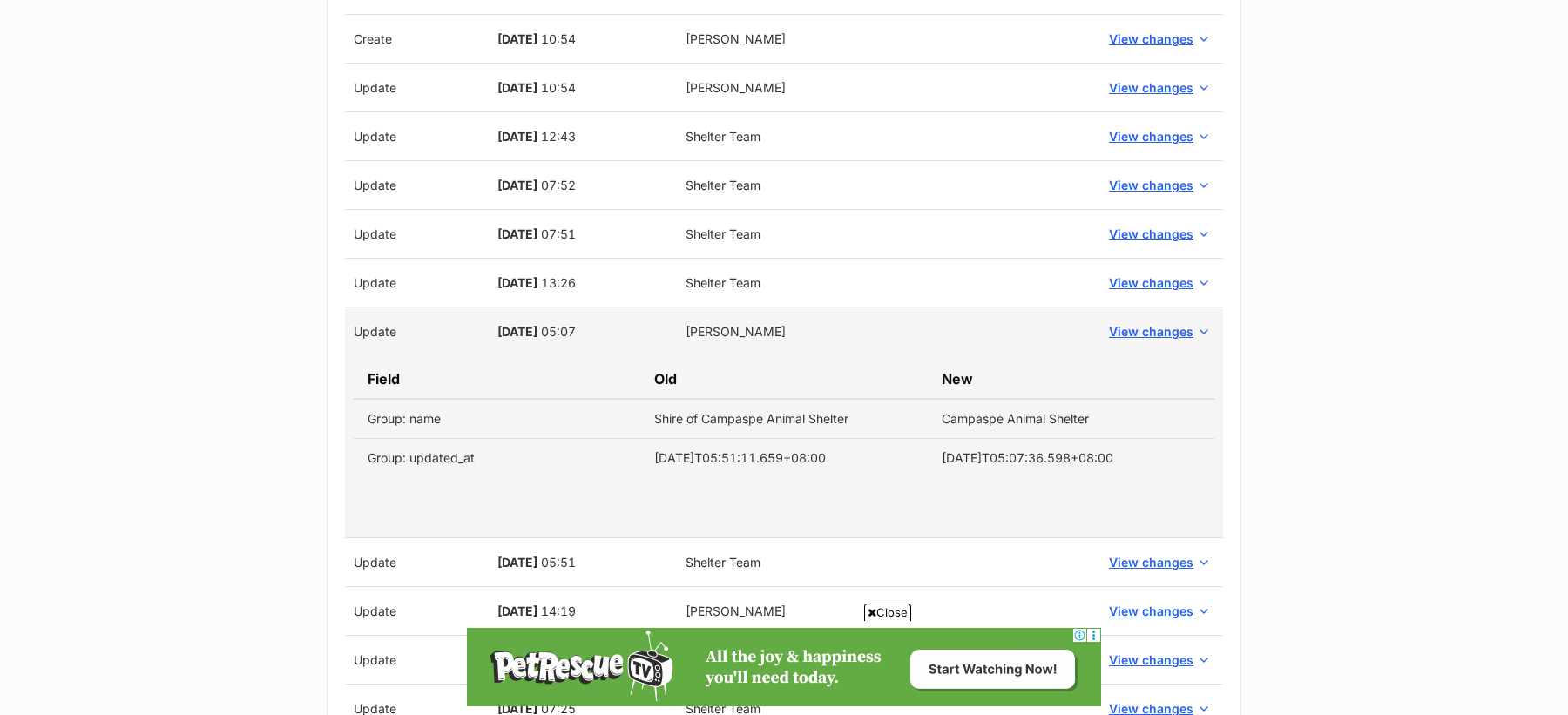
scroll to position [2281, 0]
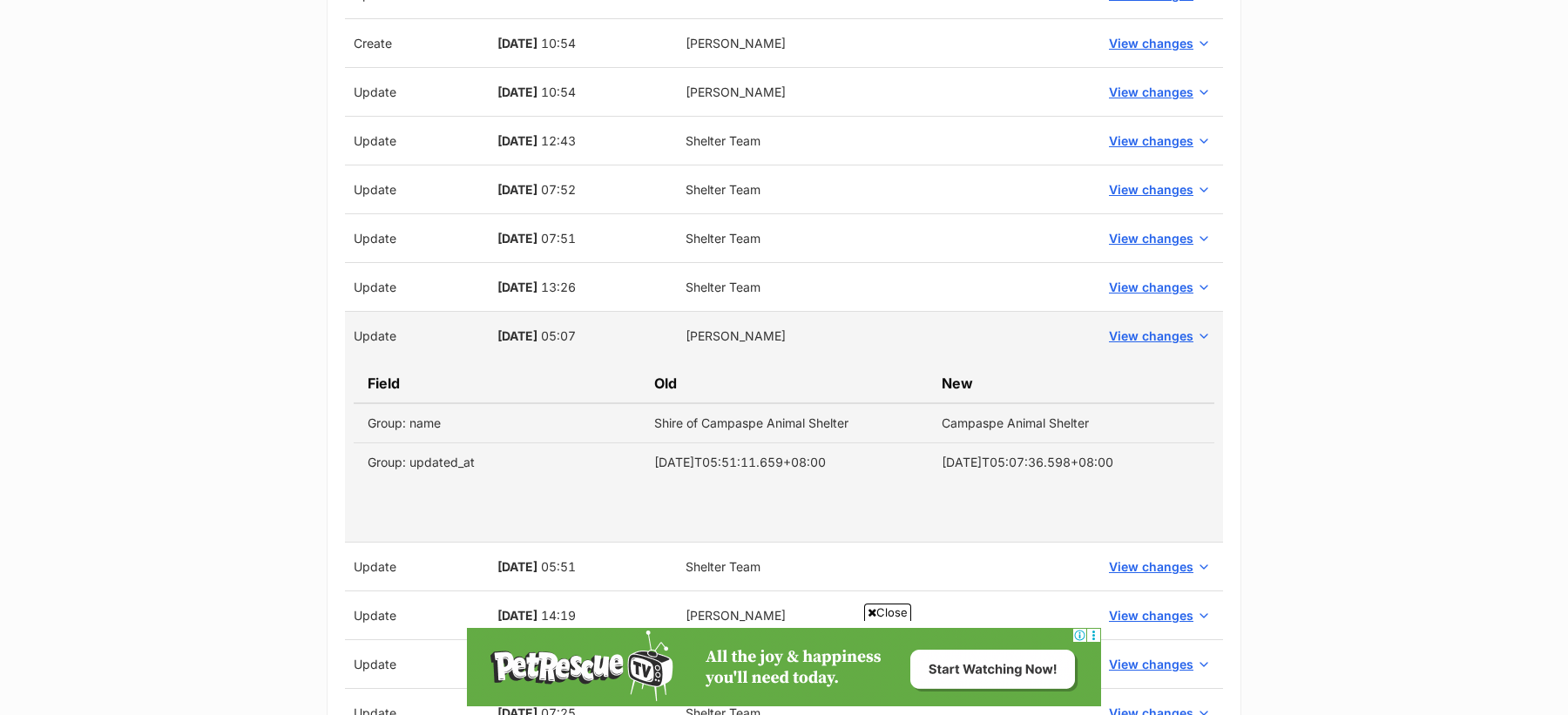
click at [669, 416] on td "Shire of Campaspe Animal Shelter" at bounding box center [784, 423] width 287 height 40
click at [1062, 410] on td "Campaspe Animal Shelter" at bounding box center [1070, 423] width 287 height 40
copy tr "Shire of Campaspe Animal Shelter Campaspe Animal Shelter"
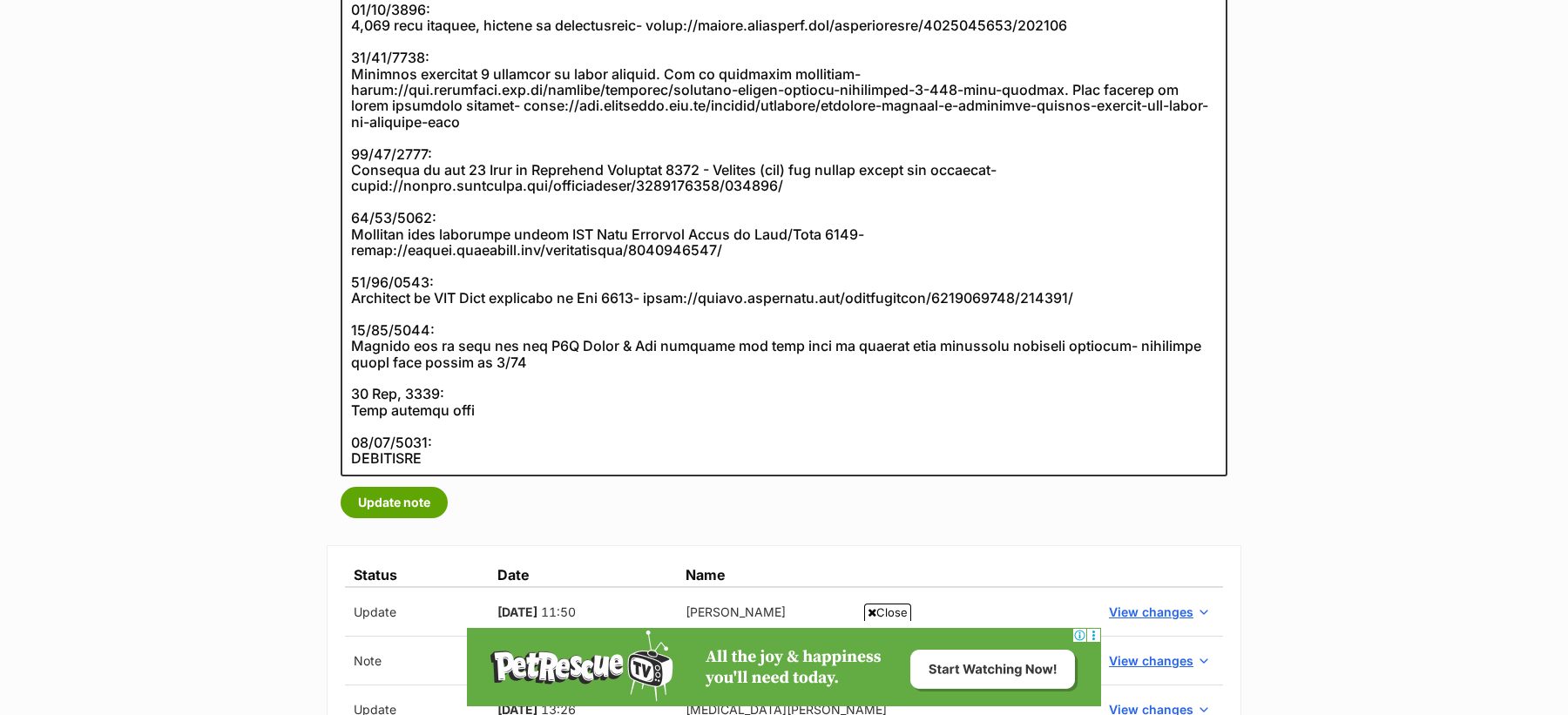
scroll to position [628, 0]
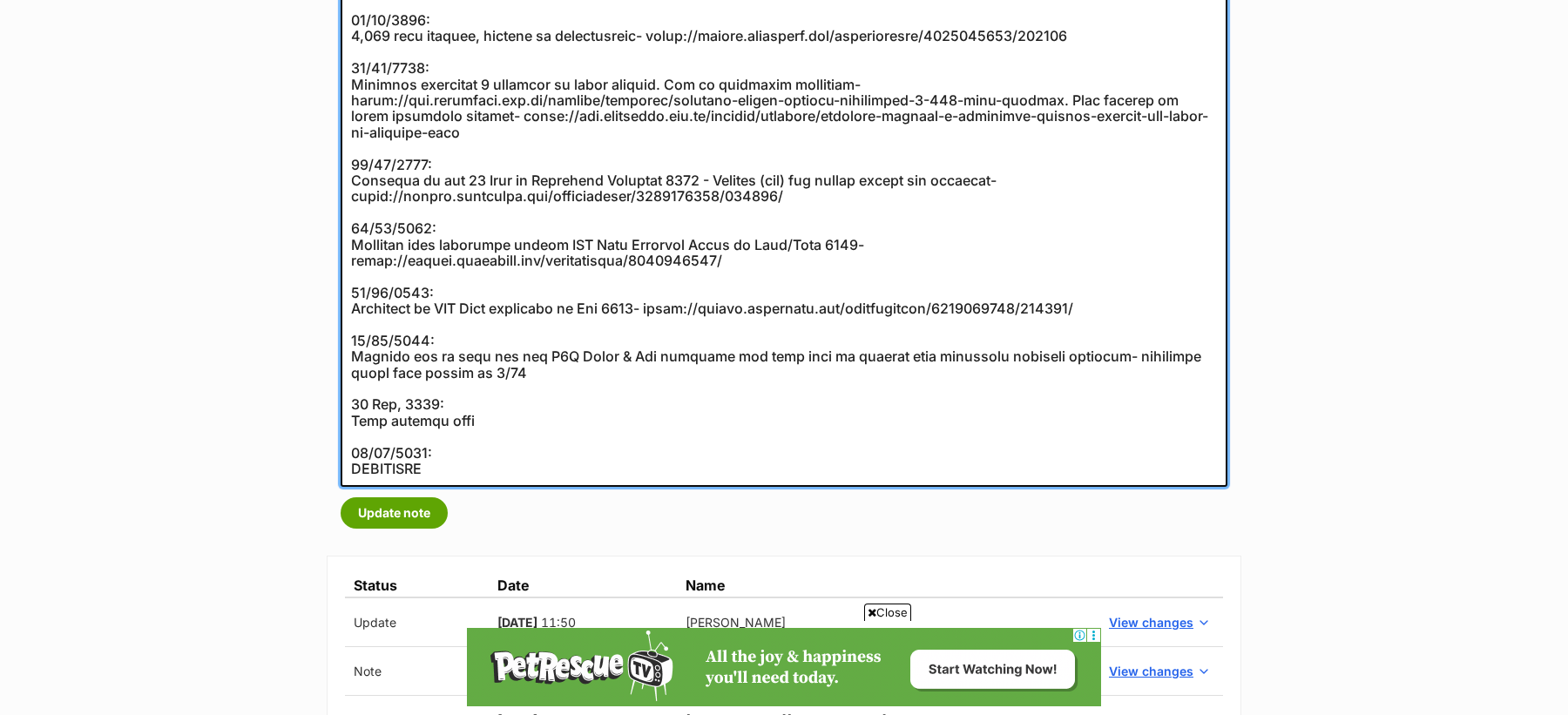
click at [651, 419] on textarea at bounding box center [784, 108] width 886 height 758
paste textarea "Shire of Campaspe Animal Shelter Campaspe Animal Shelter"
click at [732, 419] on textarea at bounding box center [784, 108] width 886 height 758
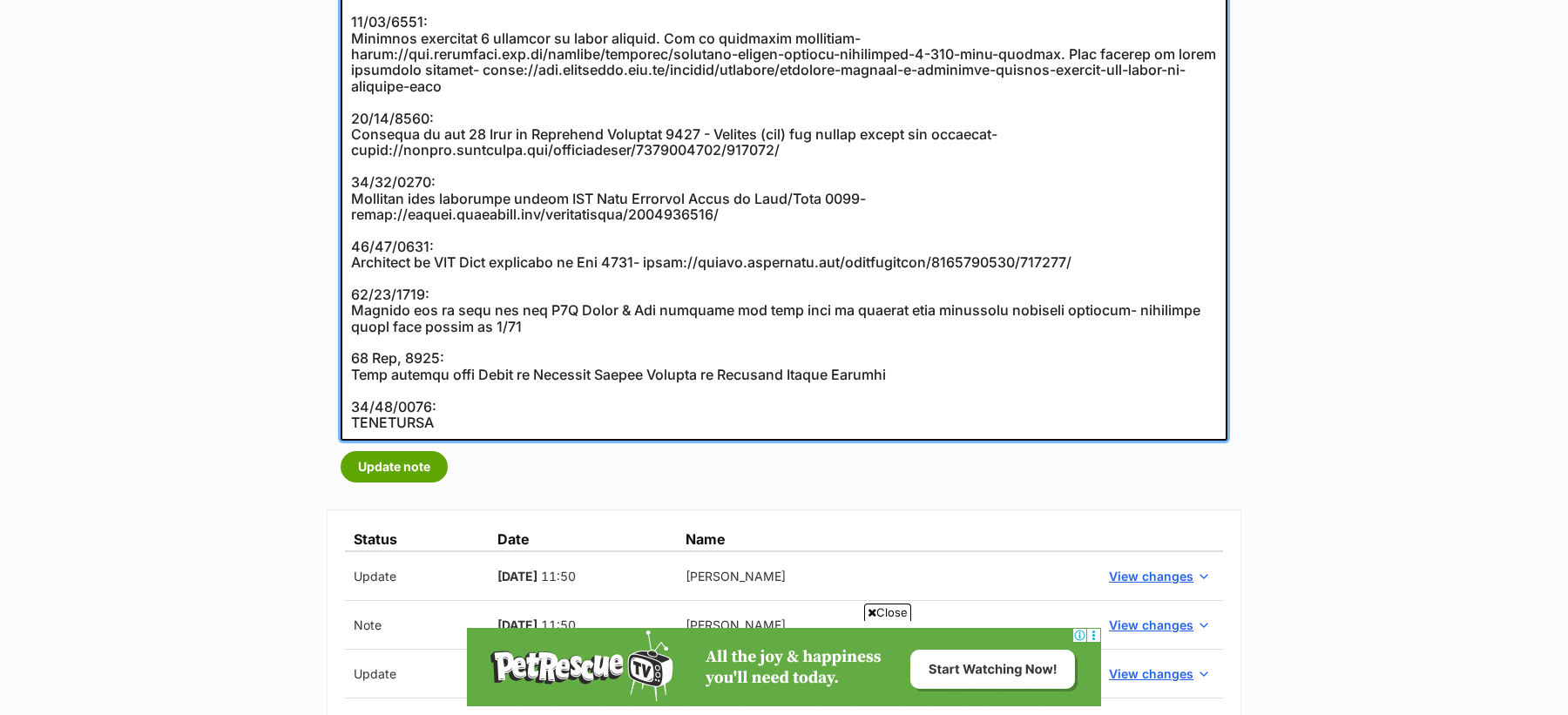
scroll to position [683, 0]
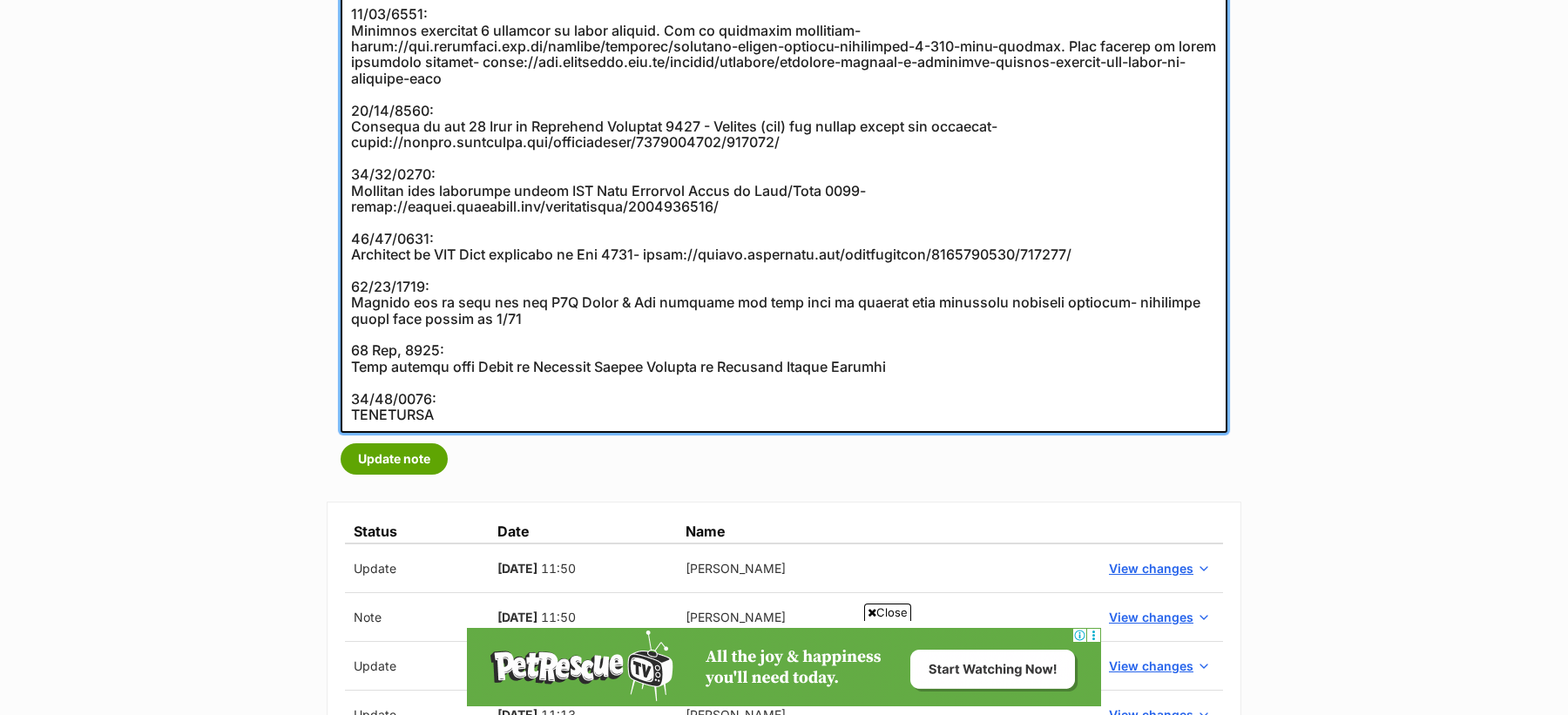
click at [408, 352] on textarea at bounding box center [784, 53] width 886 height 758
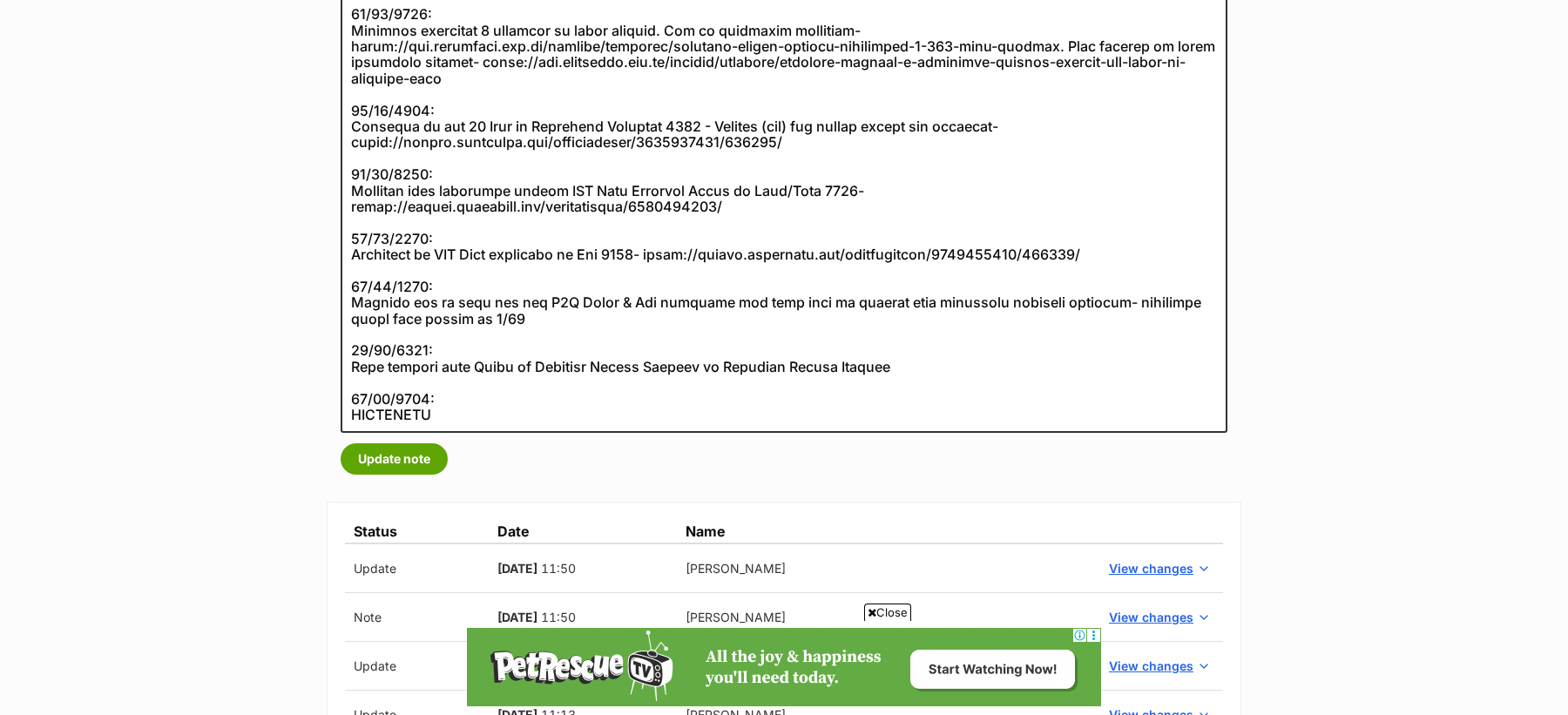
click at [895, 615] on span "Close" at bounding box center [887, 612] width 47 height 17
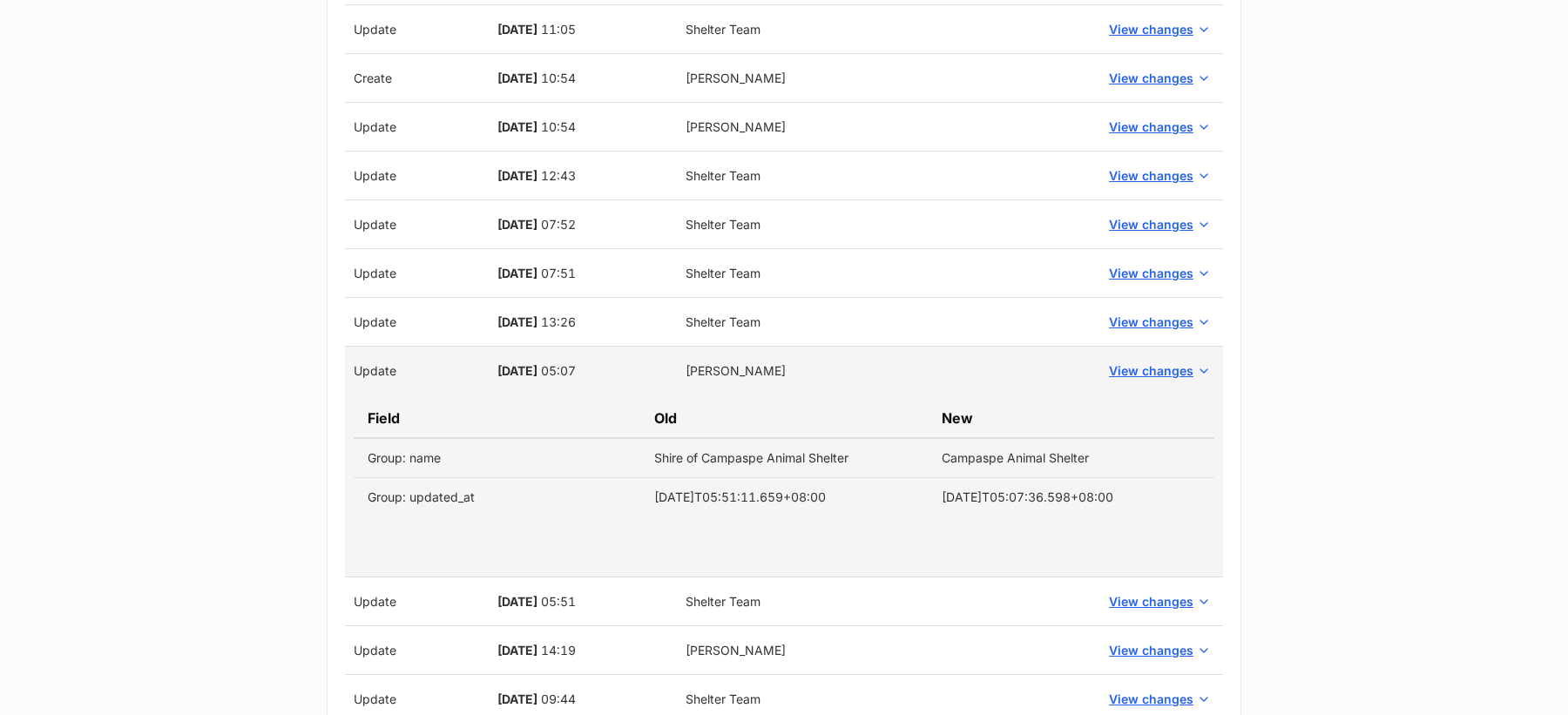
scroll to position [2235, 0]
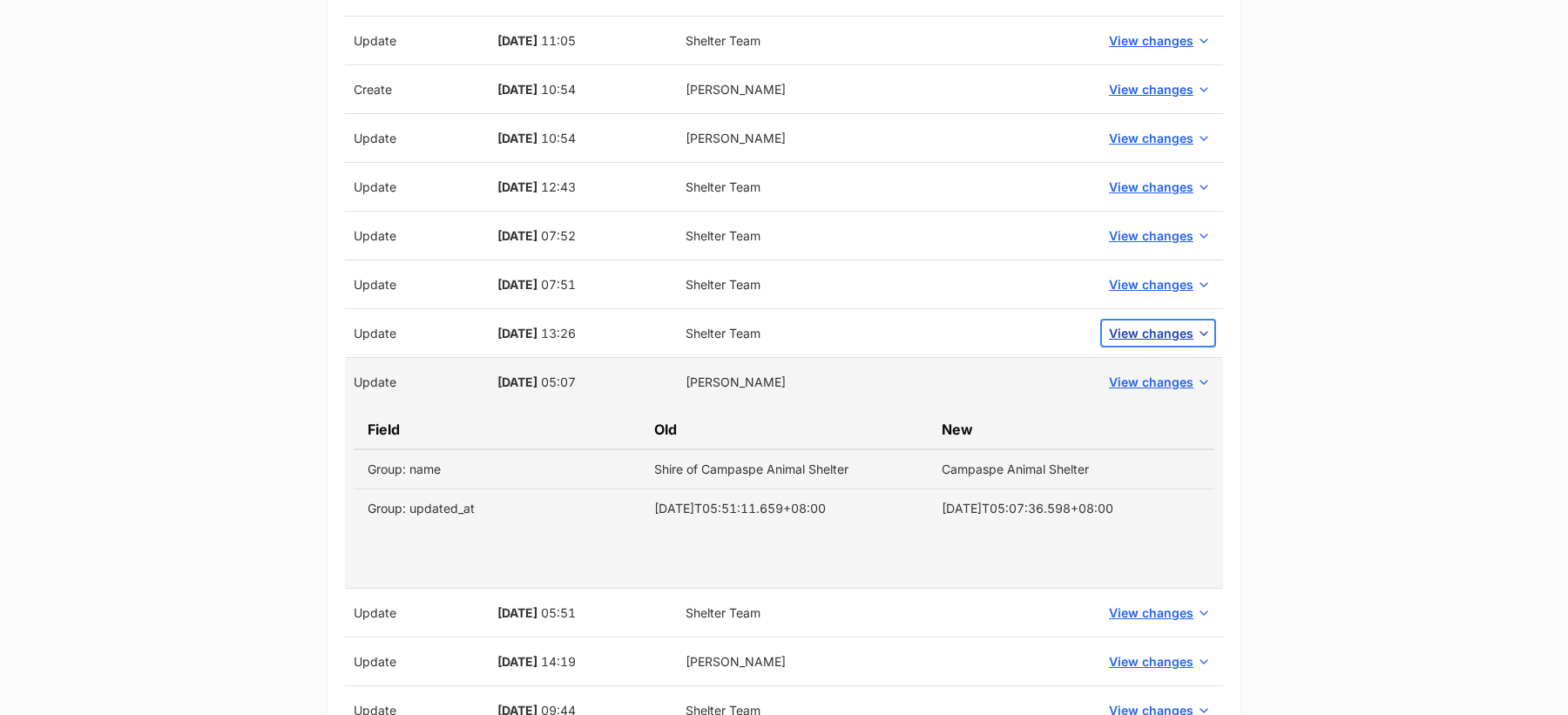
click at [1155, 324] on span "View changes" at bounding box center [1151, 333] width 85 height 18
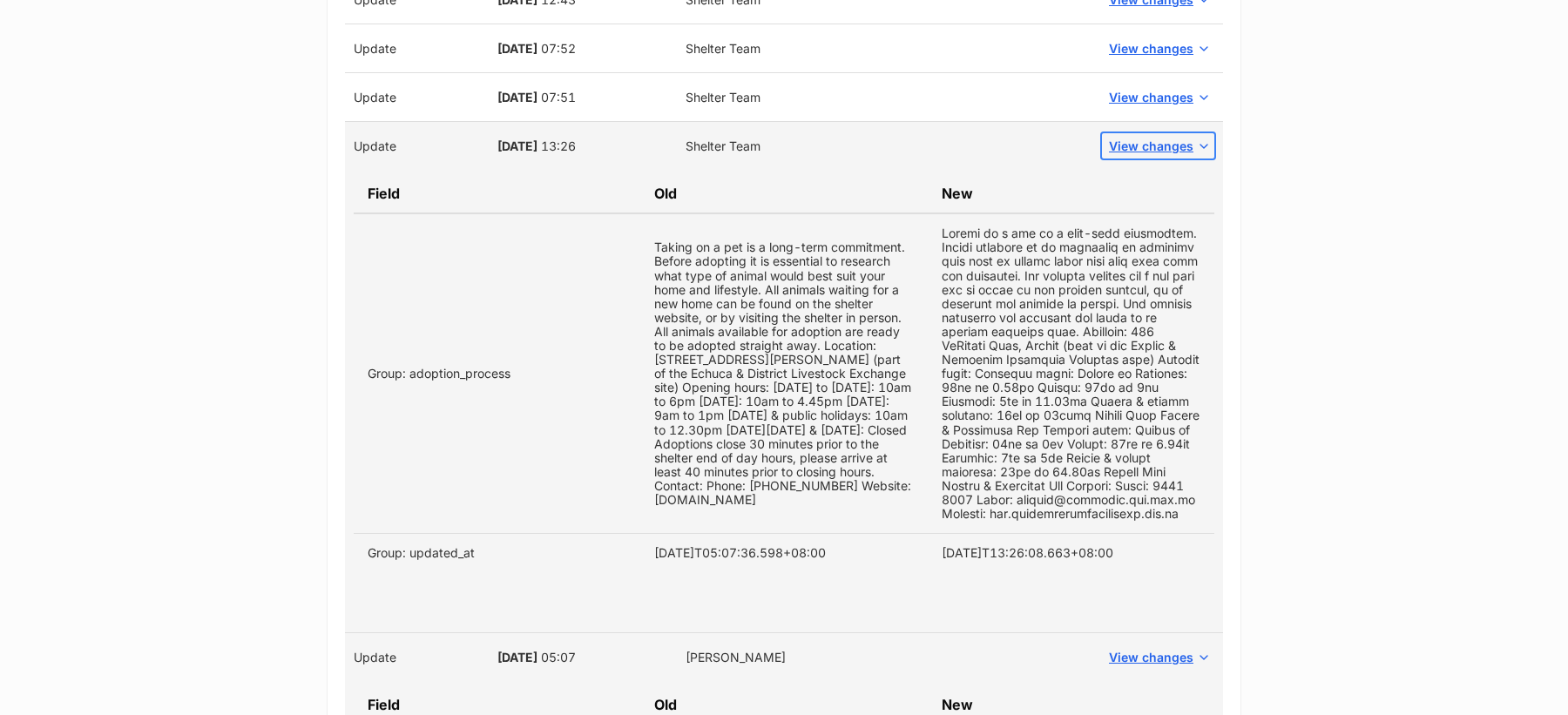
scroll to position [2416, 0]
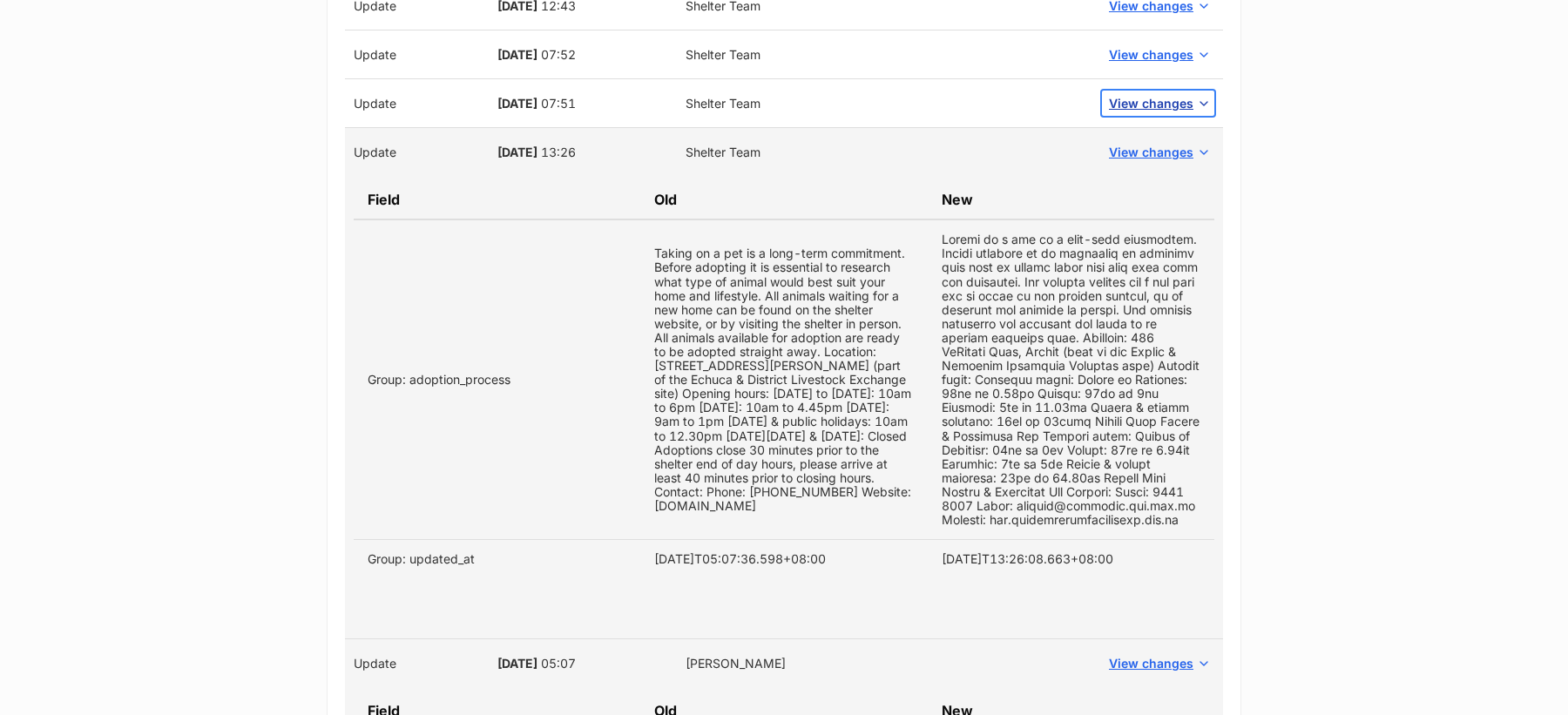
click at [1159, 94] on span "View changes" at bounding box center [1151, 103] width 85 height 18
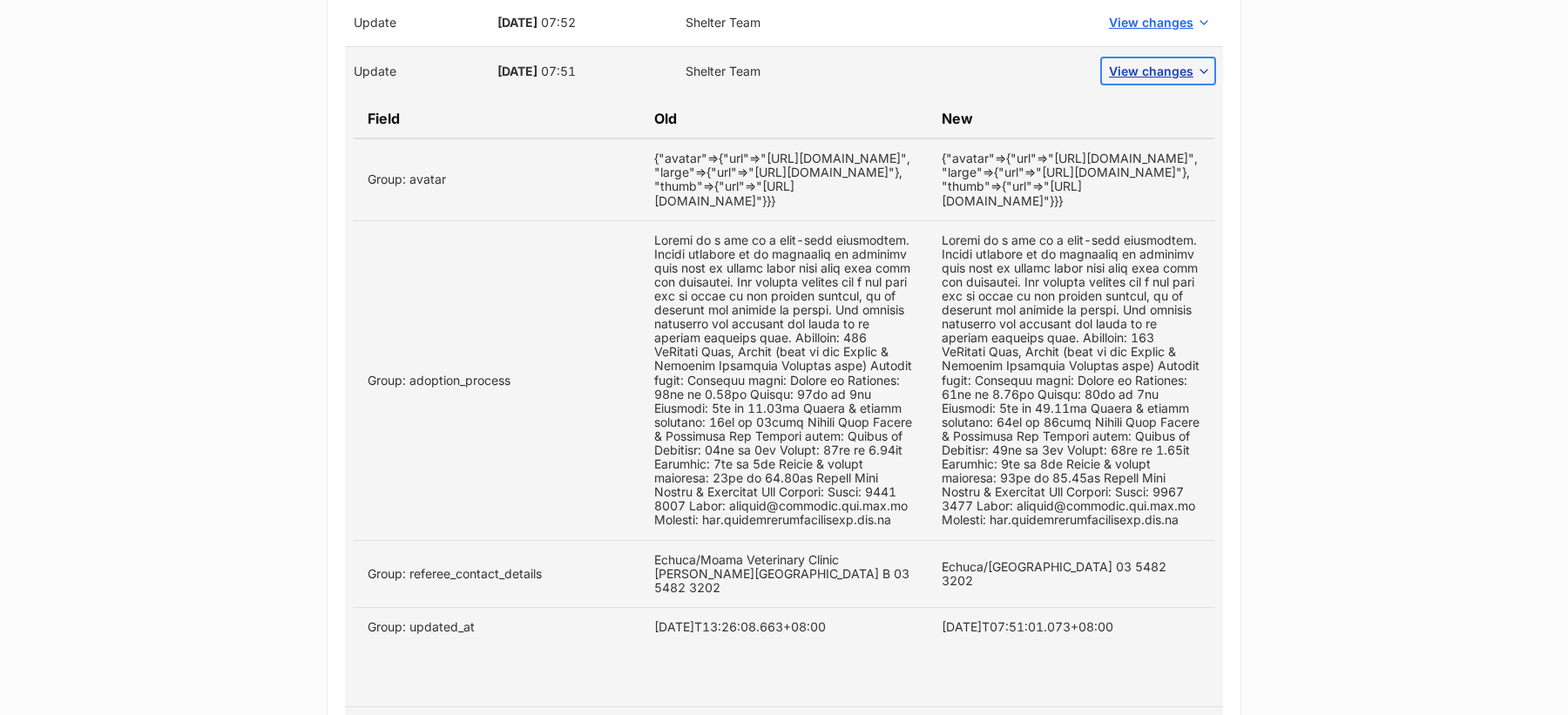
scroll to position [2421, 0]
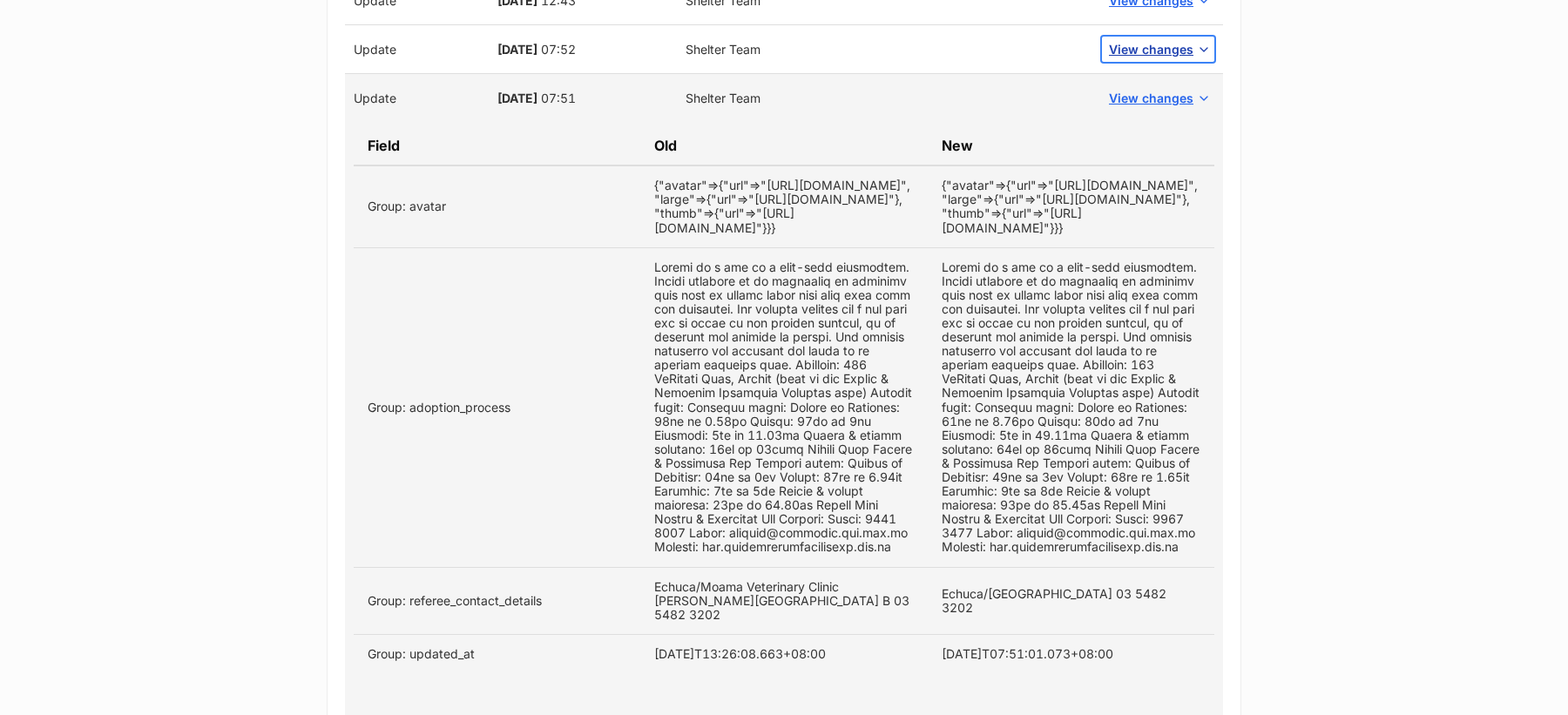
click at [1152, 40] on span "View changes" at bounding box center [1151, 49] width 85 height 18
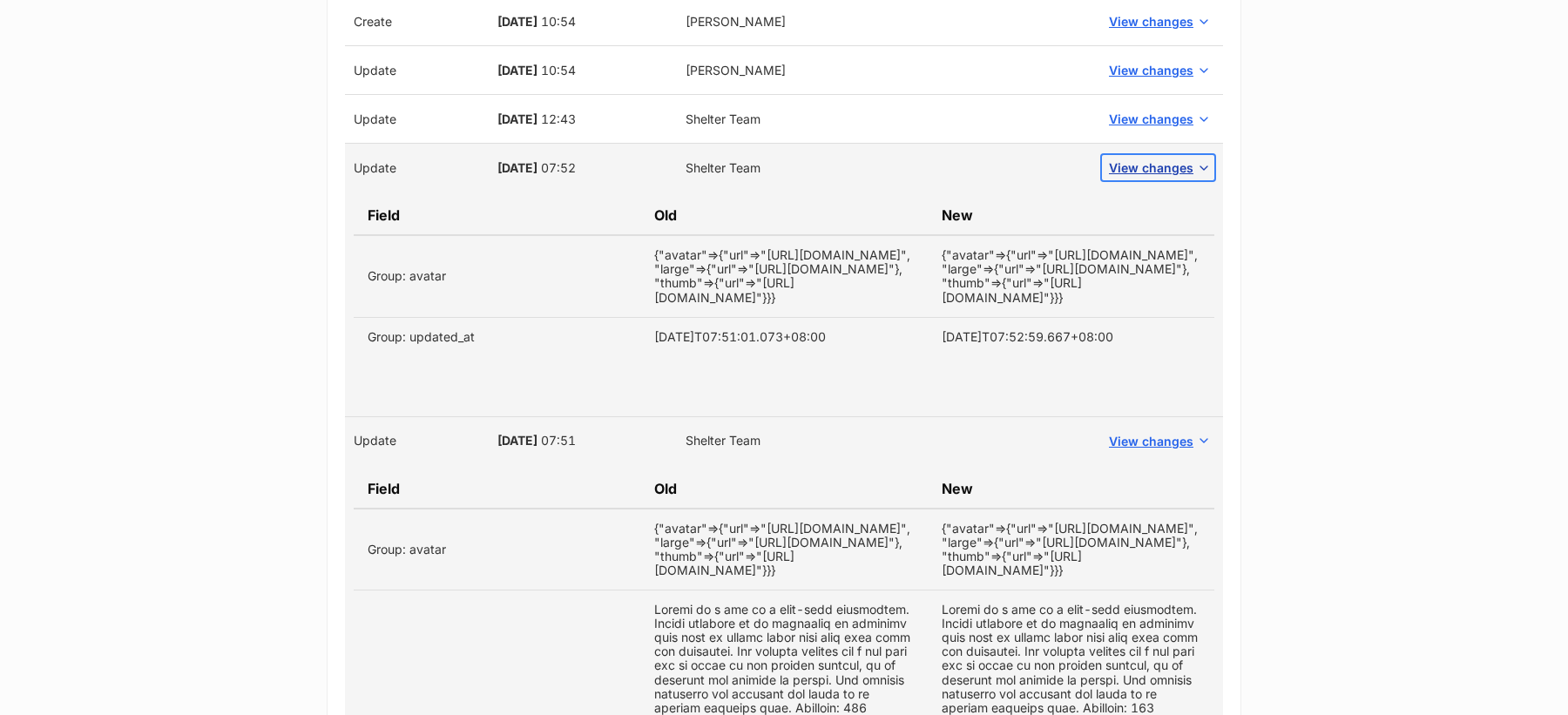
scroll to position [2282, 0]
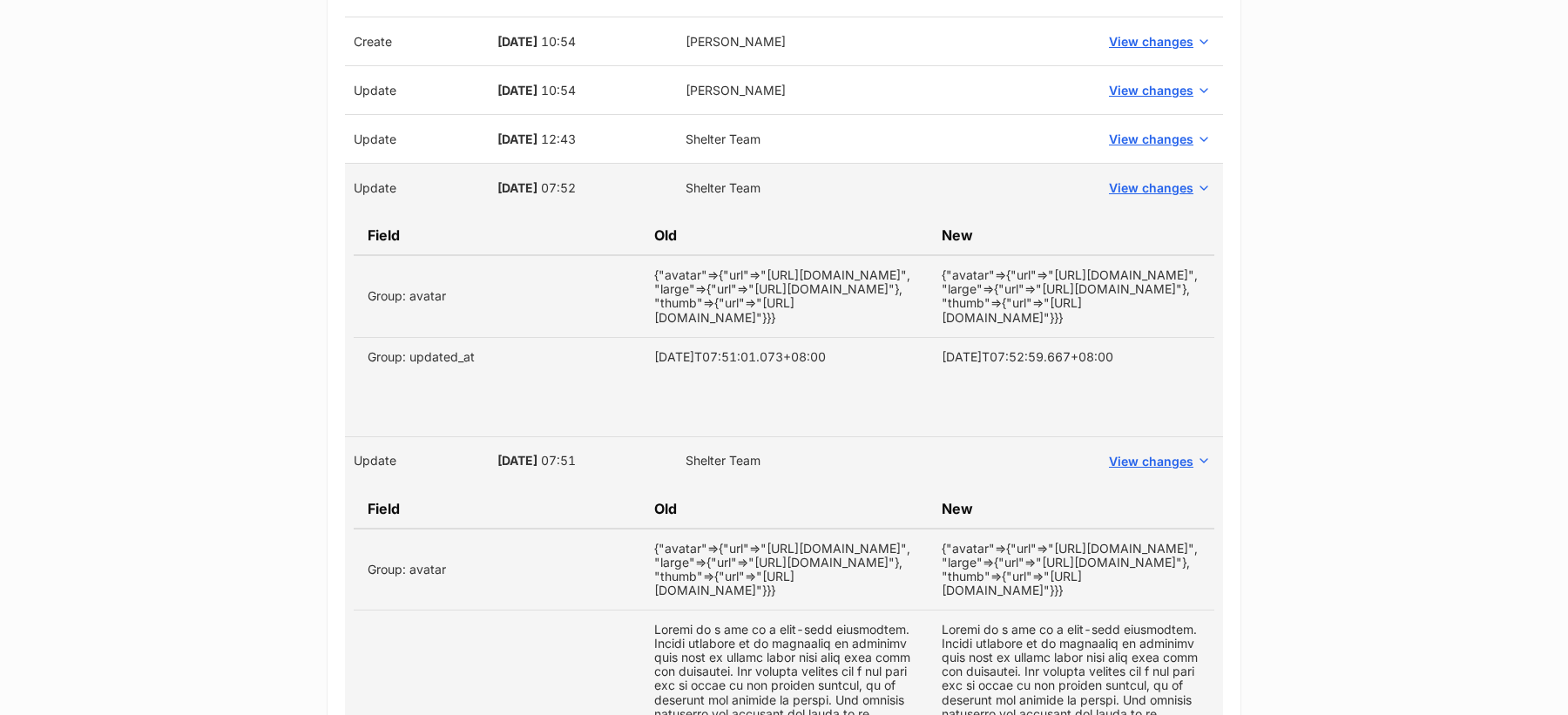
click at [1147, 115] on td "View changes" at bounding box center [1158, 139] width 130 height 49
click at [1147, 140] on button "View changes" at bounding box center [1158, 139] width 112 height 26
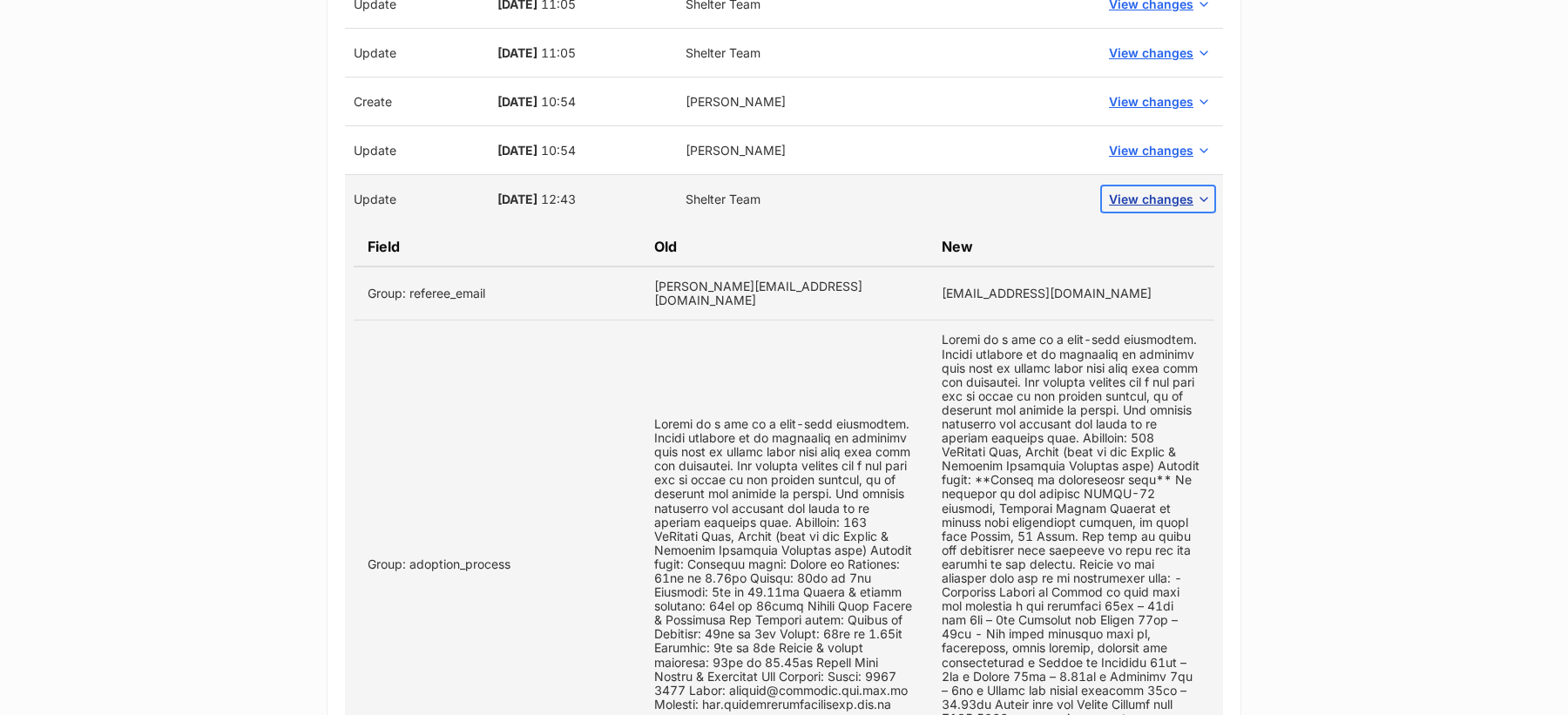
scroll to position [2216, 0]
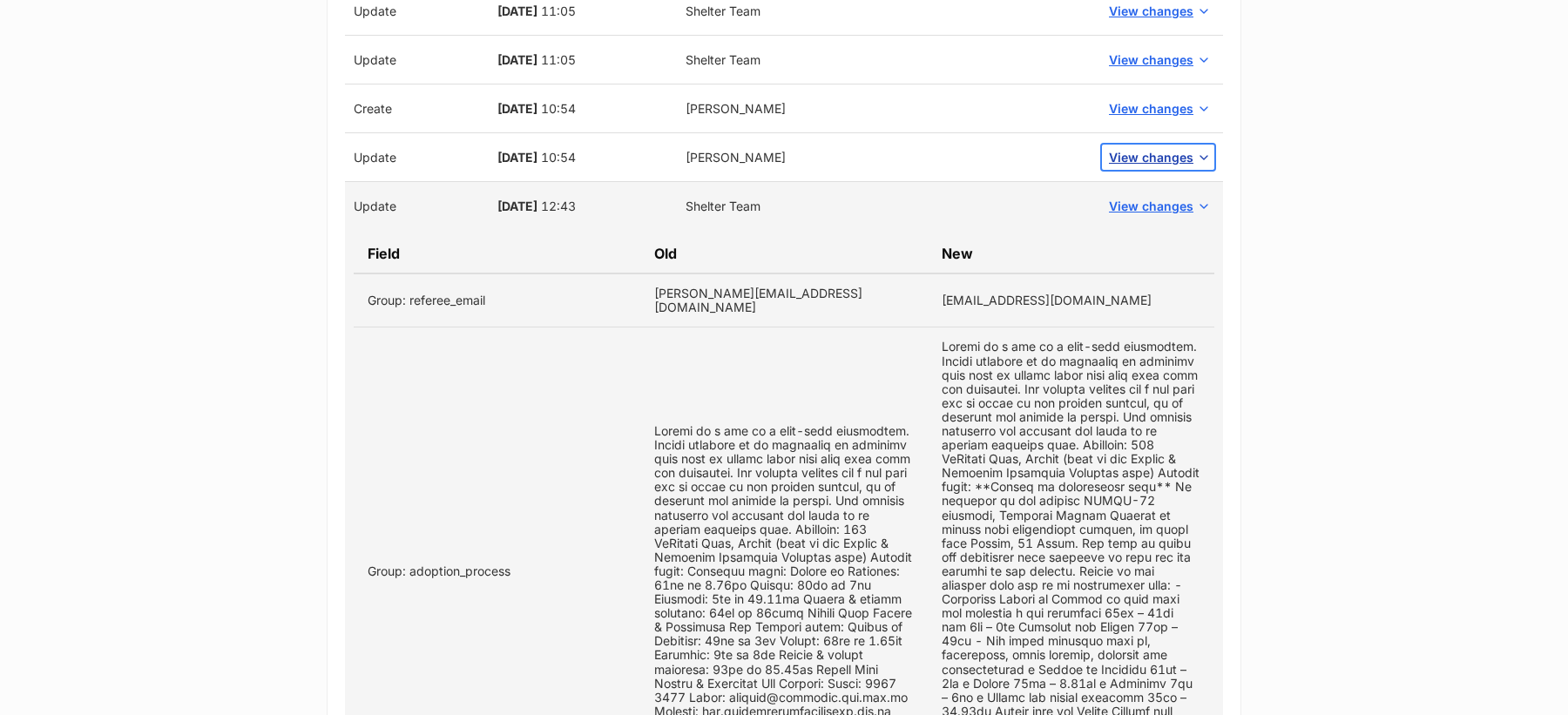
click at [1143, 154] on span "View changes" at bounding box center [1151, 156] width 85 height 18
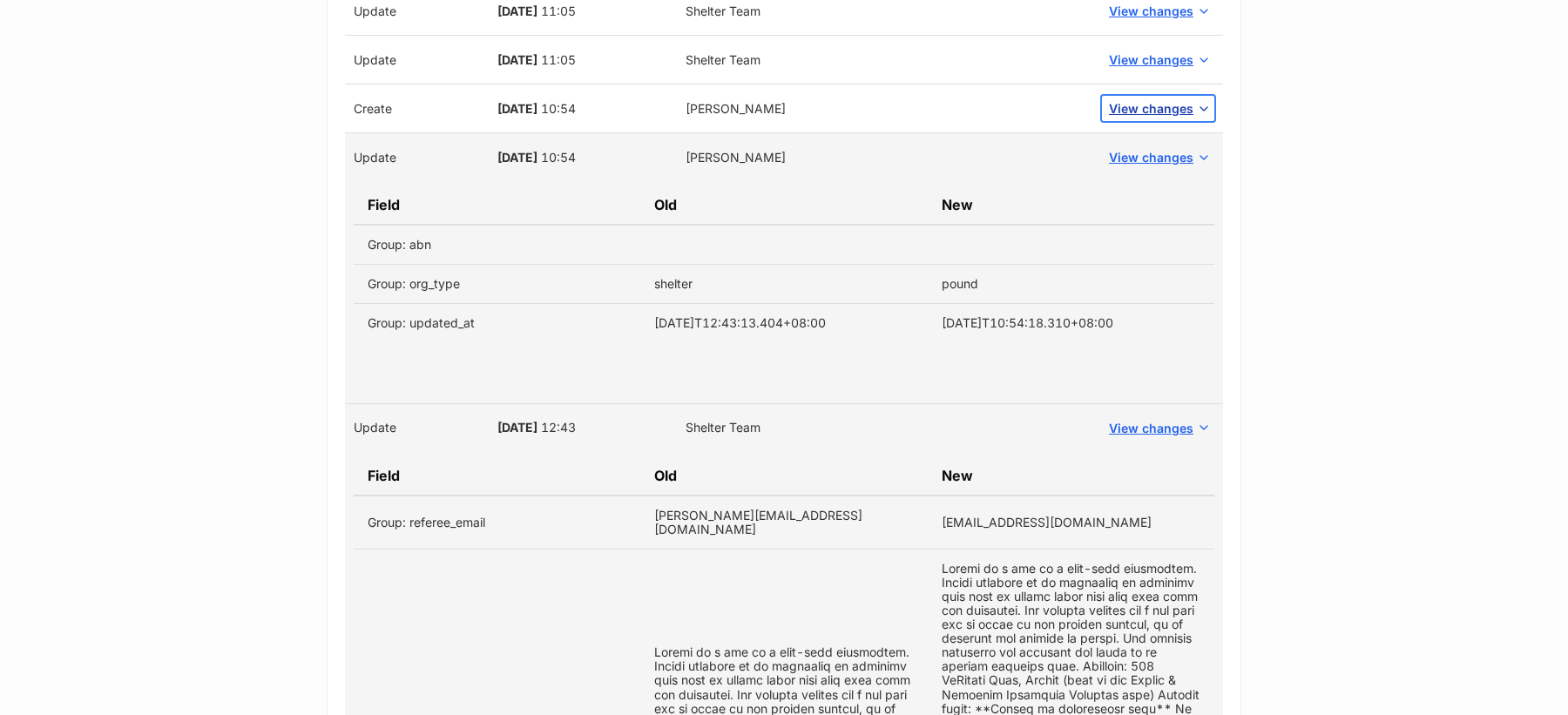
click at [1147, 99] on span "View changes" at bounding box center [1151, 108] width 85 height 18
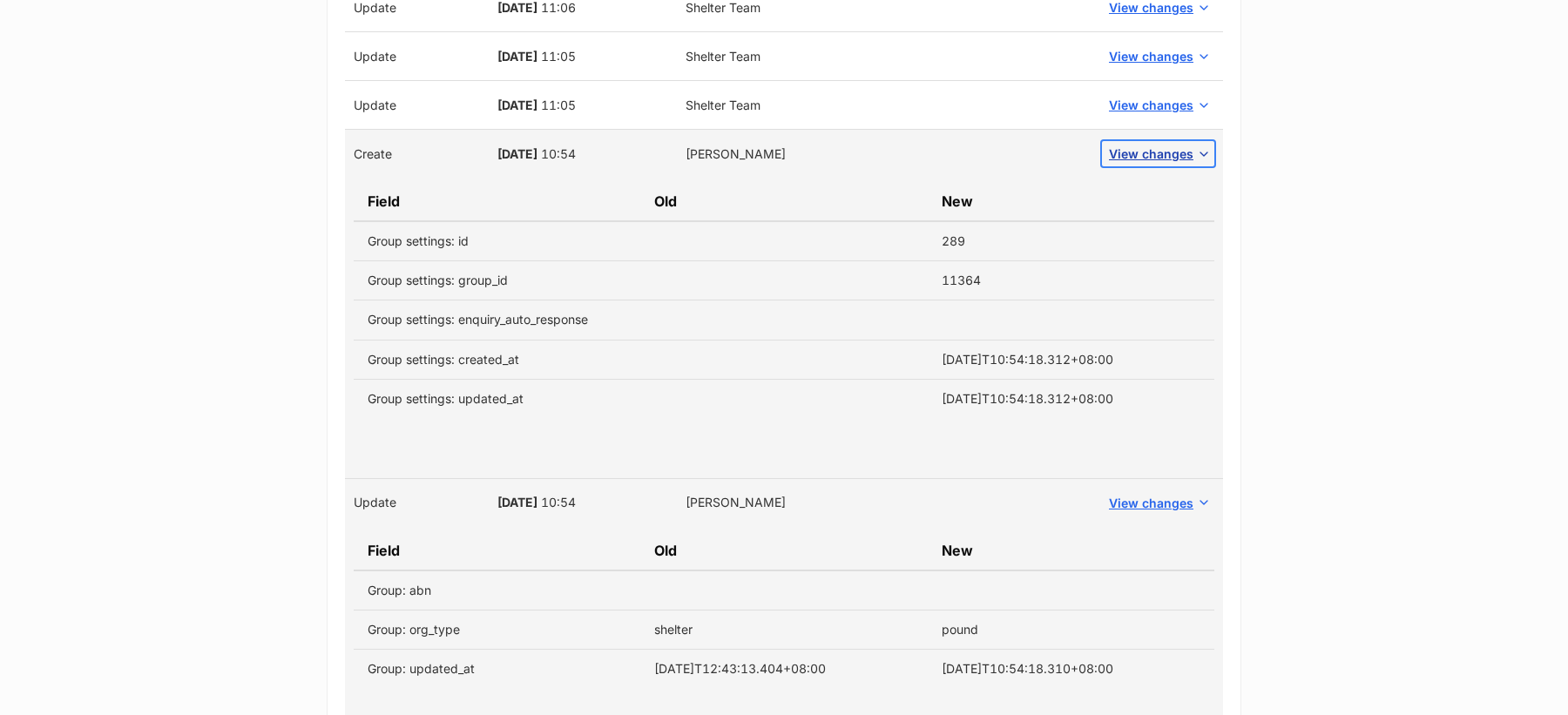
scroll to position [2166, 0]
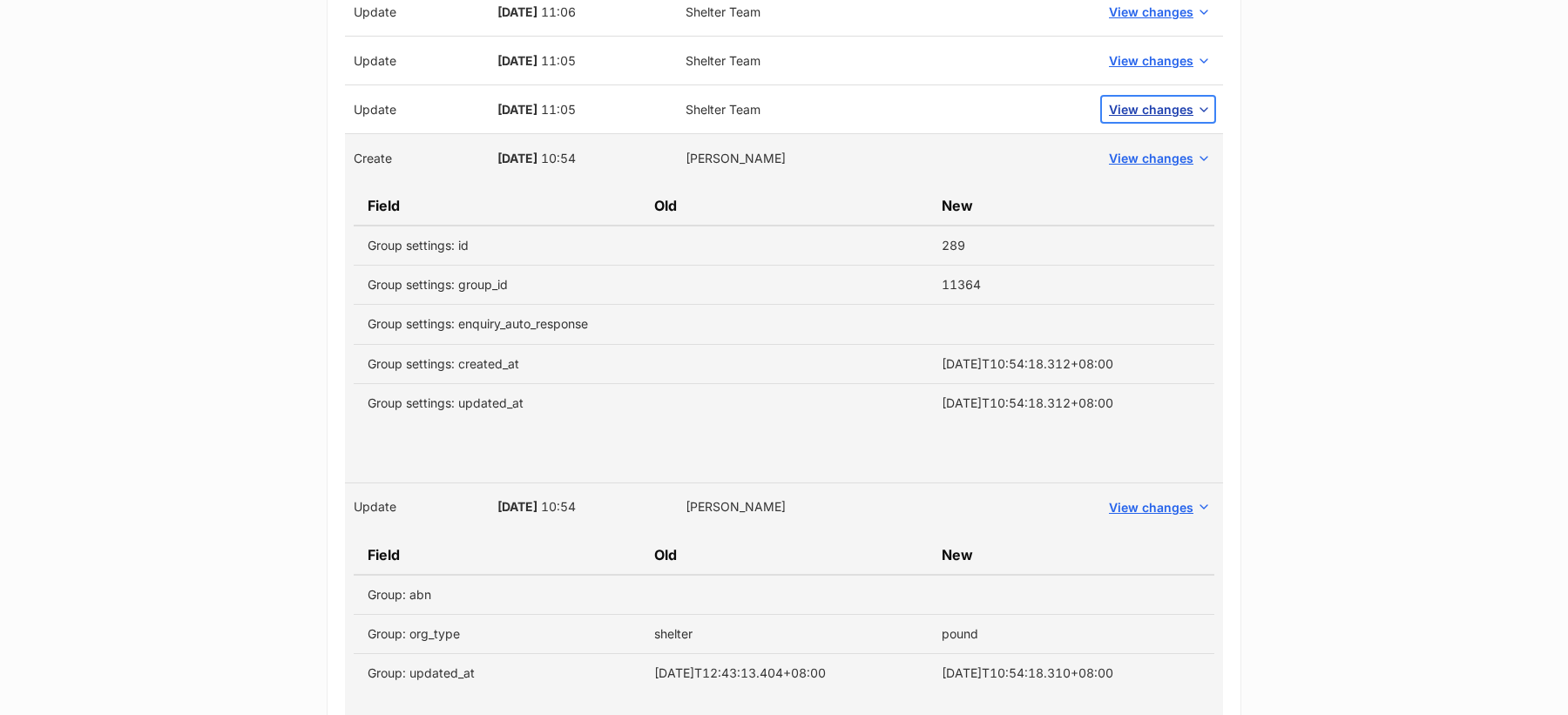
click at [1143, 100] on span "View changes" at bounding box center [1151, 109] width 85 height 18
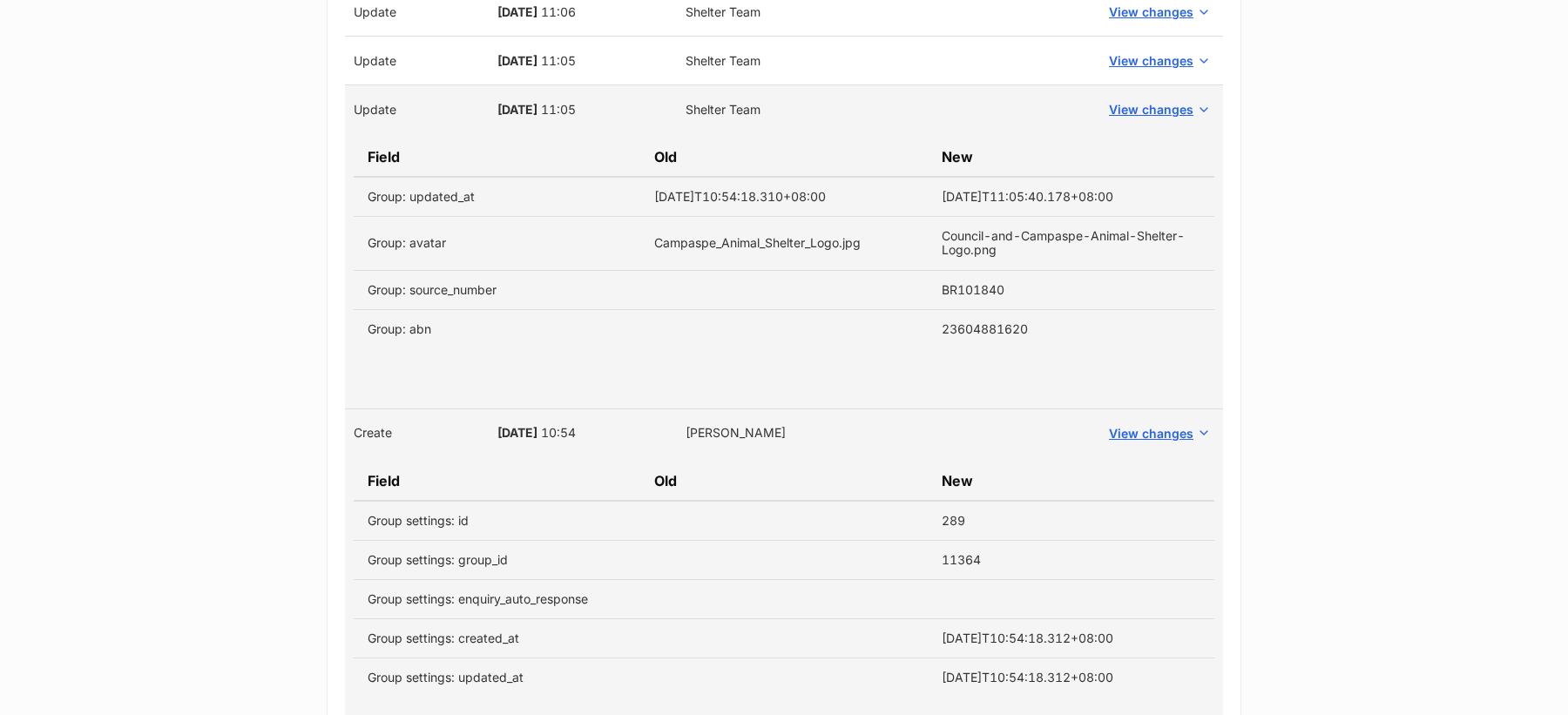
click at [995, 323] on td "23604881620" at bounding box center [1070, 328] width 287 height 39
copy td "23604881620"
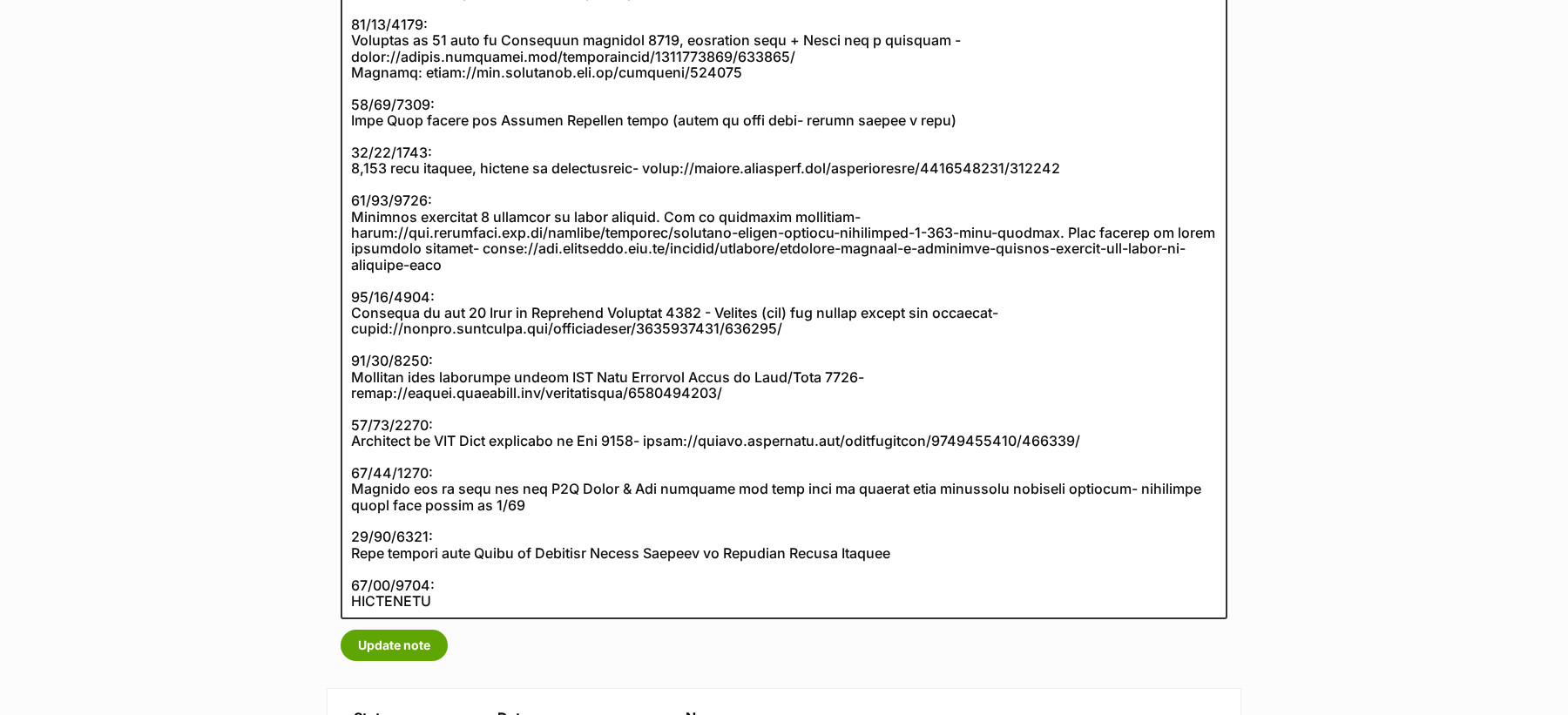
scroll to position [505, 0]
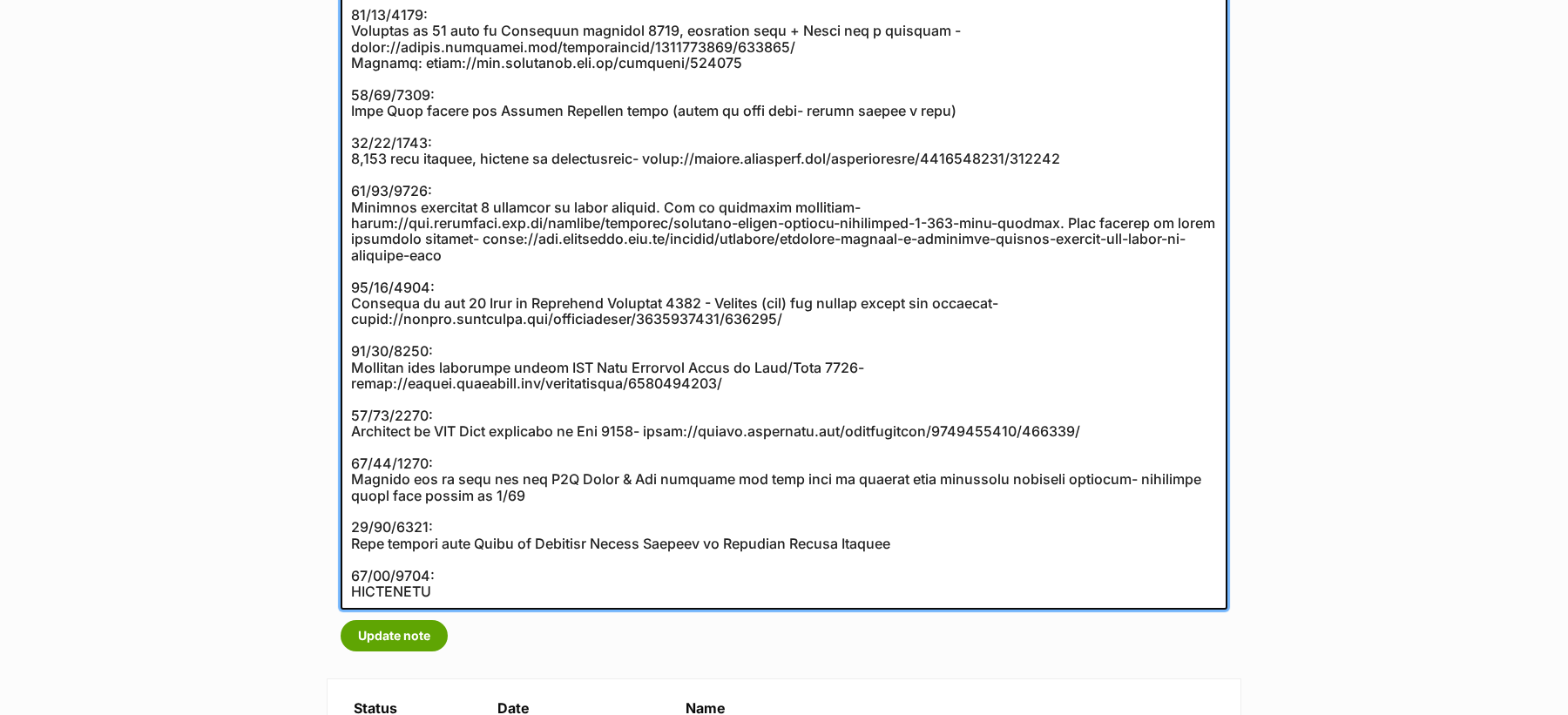
click at [531, 500] on textarea at bounding box center [784, 231] width 886 height 758
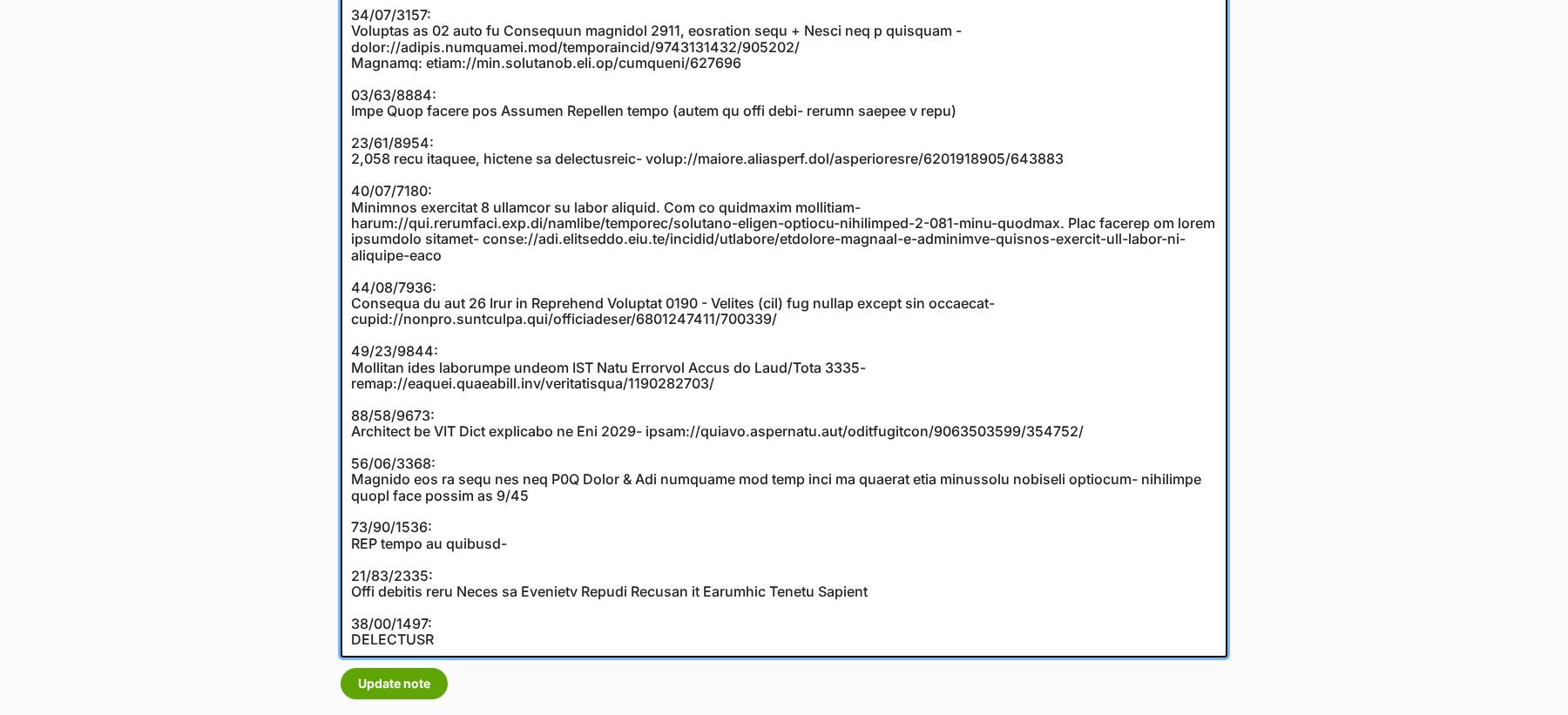
paste textarea "https://abr.business.gov.au/ABN/View?id=23604881620"
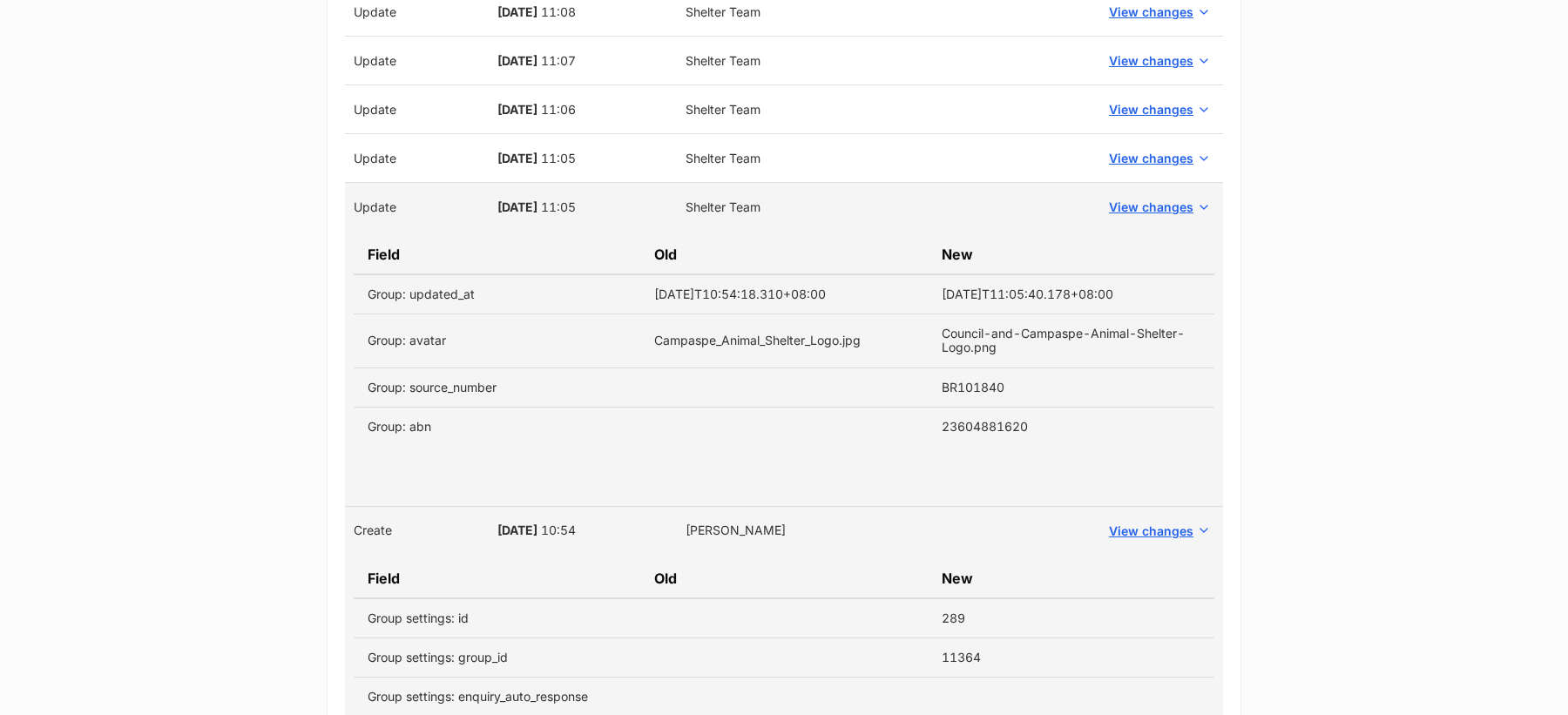
scroll to position [2119, 0]
type textarea "01/01/2025: Participated in the 12 pets of Christmas campaign 2024 Further deta…"
click at [1138, 151] on span "View changes" at bounding box center [1151, 154] width 85 height 18
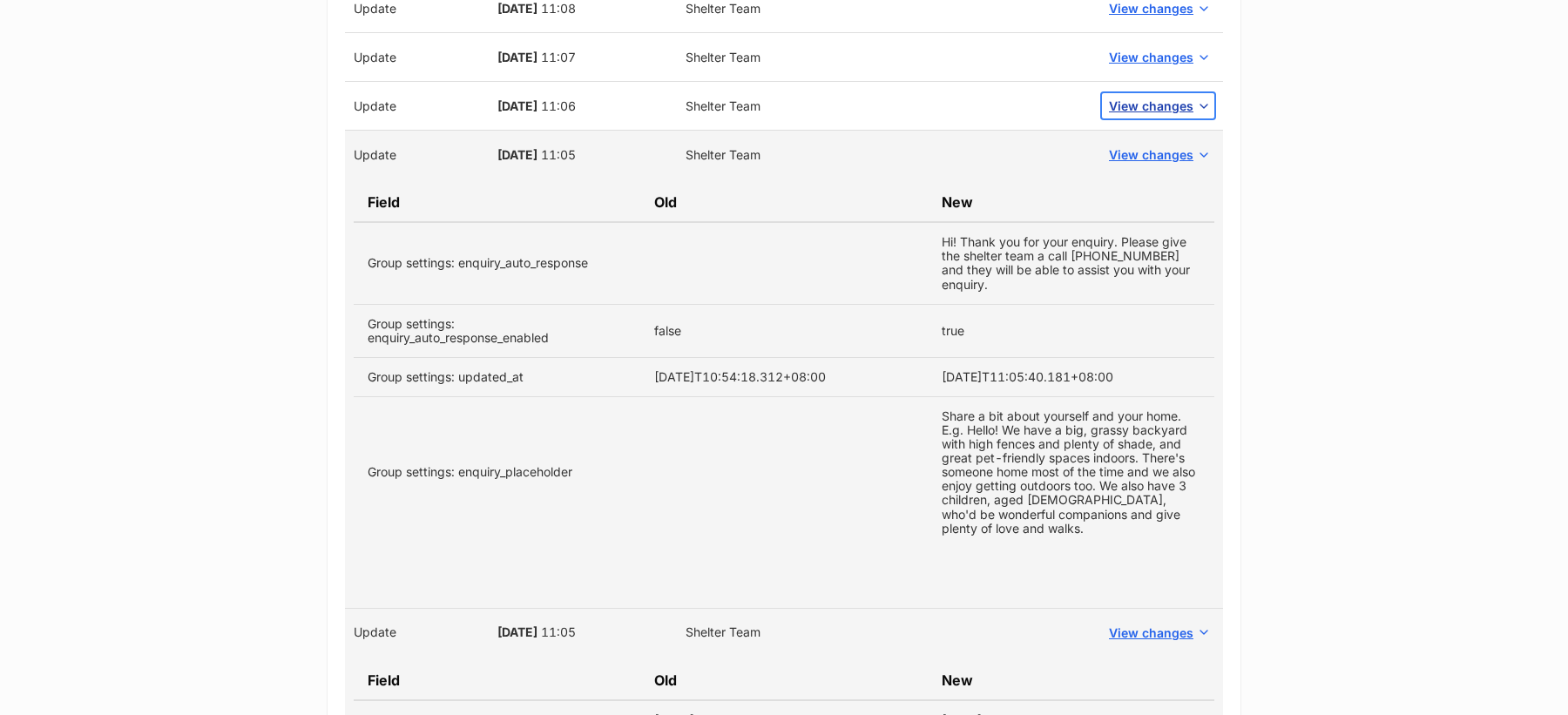
click at [1141, 96] on span "View changes" at bounding box center [1151, 105] width 85 height 18
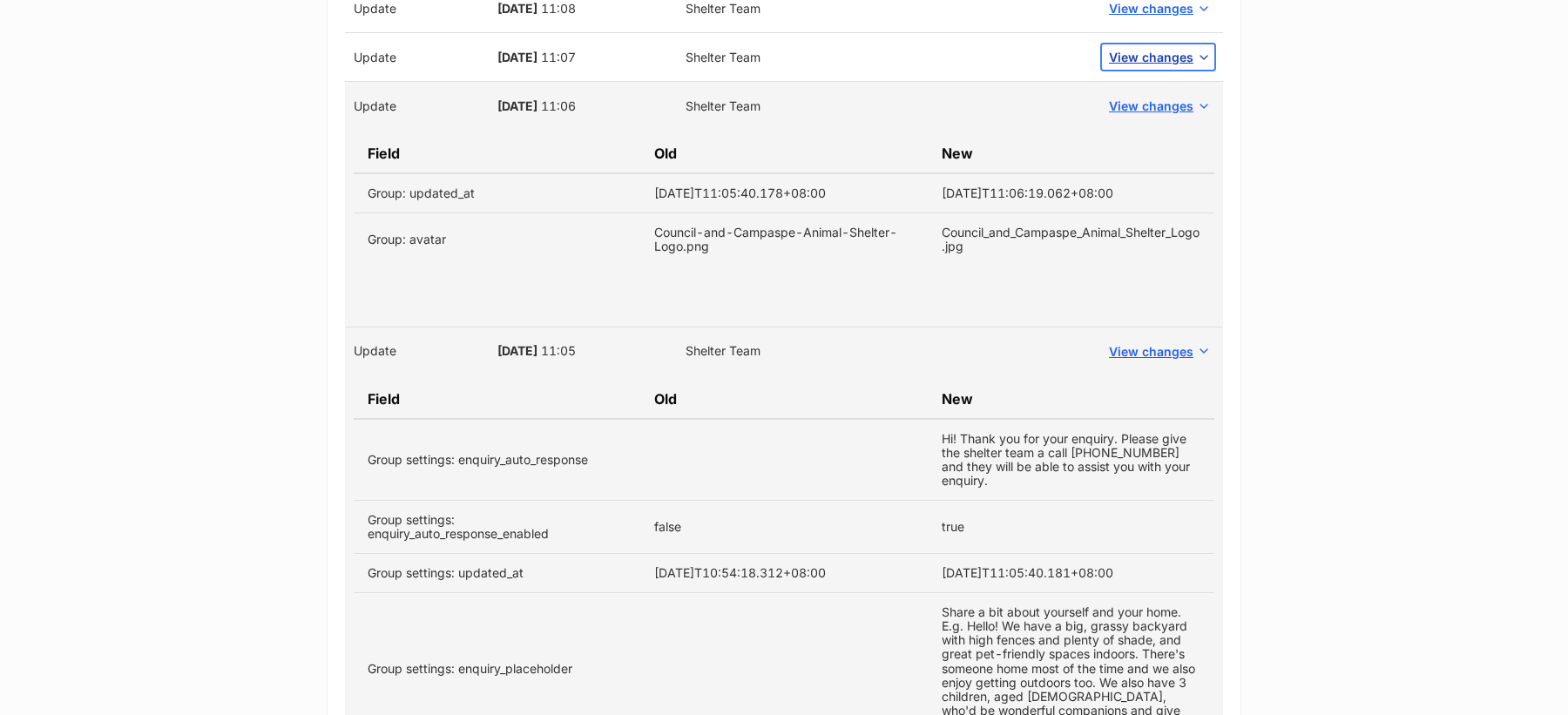
click at [1148, 54] on span "View changes" at bounding box center [1151, 56] width 85 height 18
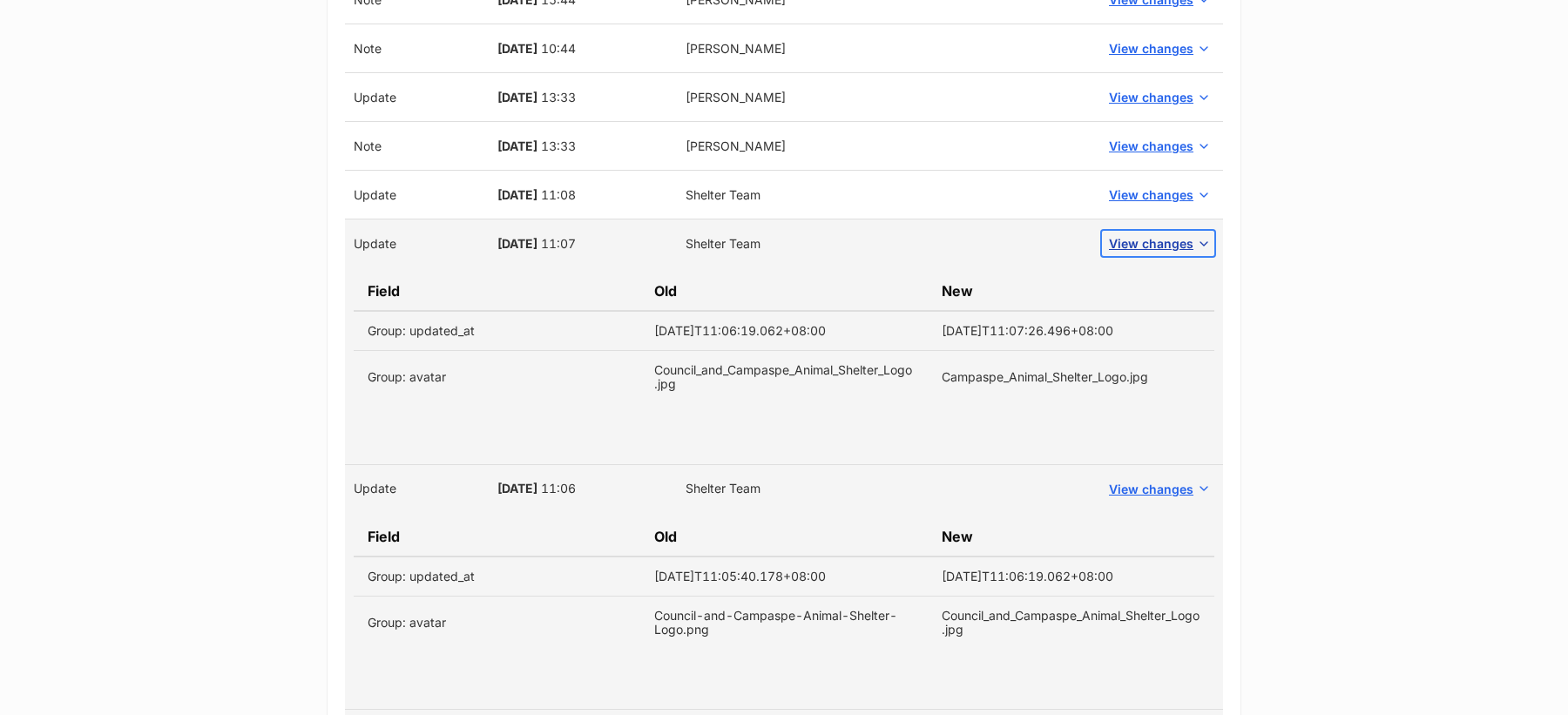
scroll to position [1893, 0]
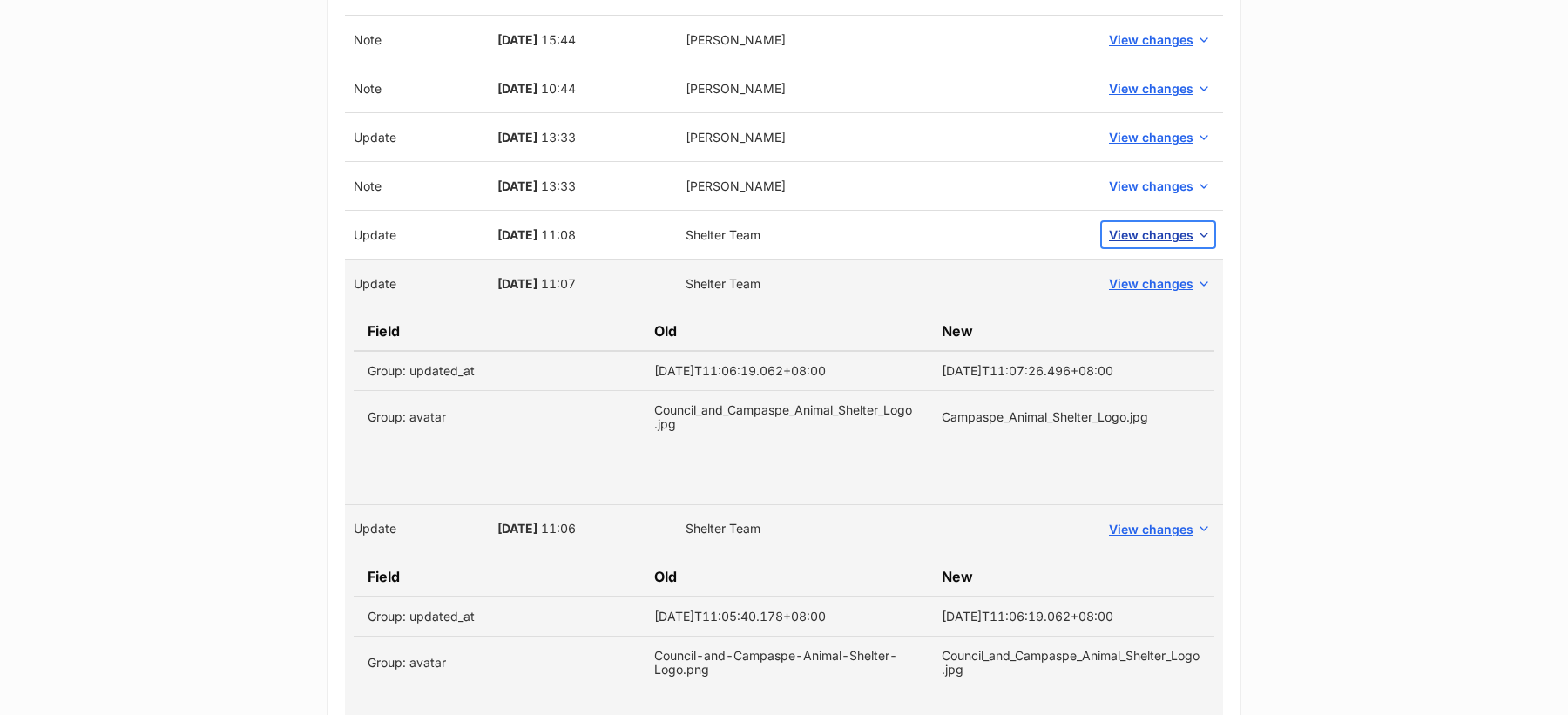
click at [1153, 228] on span "View changes" at bounding box center [1151, 235] width 85 height 18
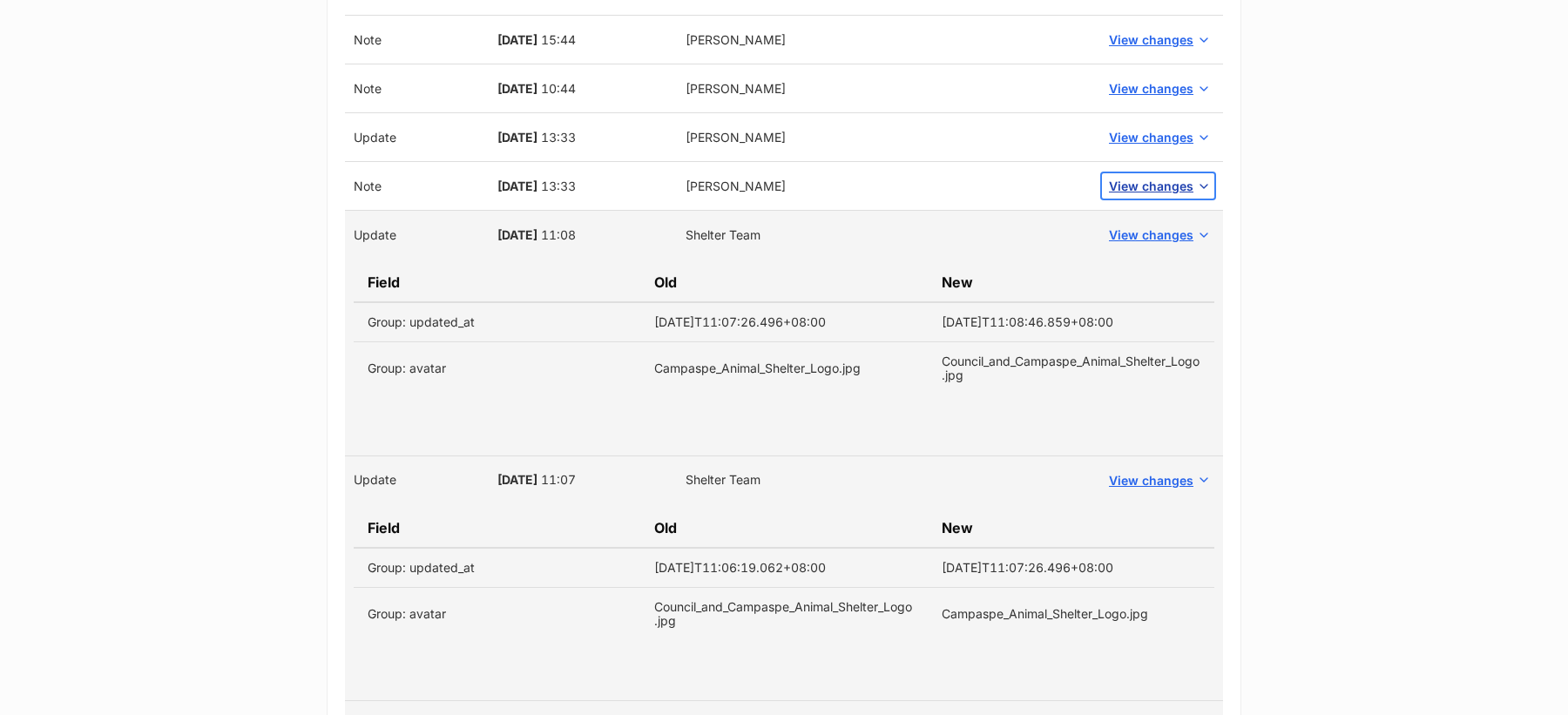
click at [1148, 177] on span "View changes" at bounding box center [1151, 186] width 85 height 18
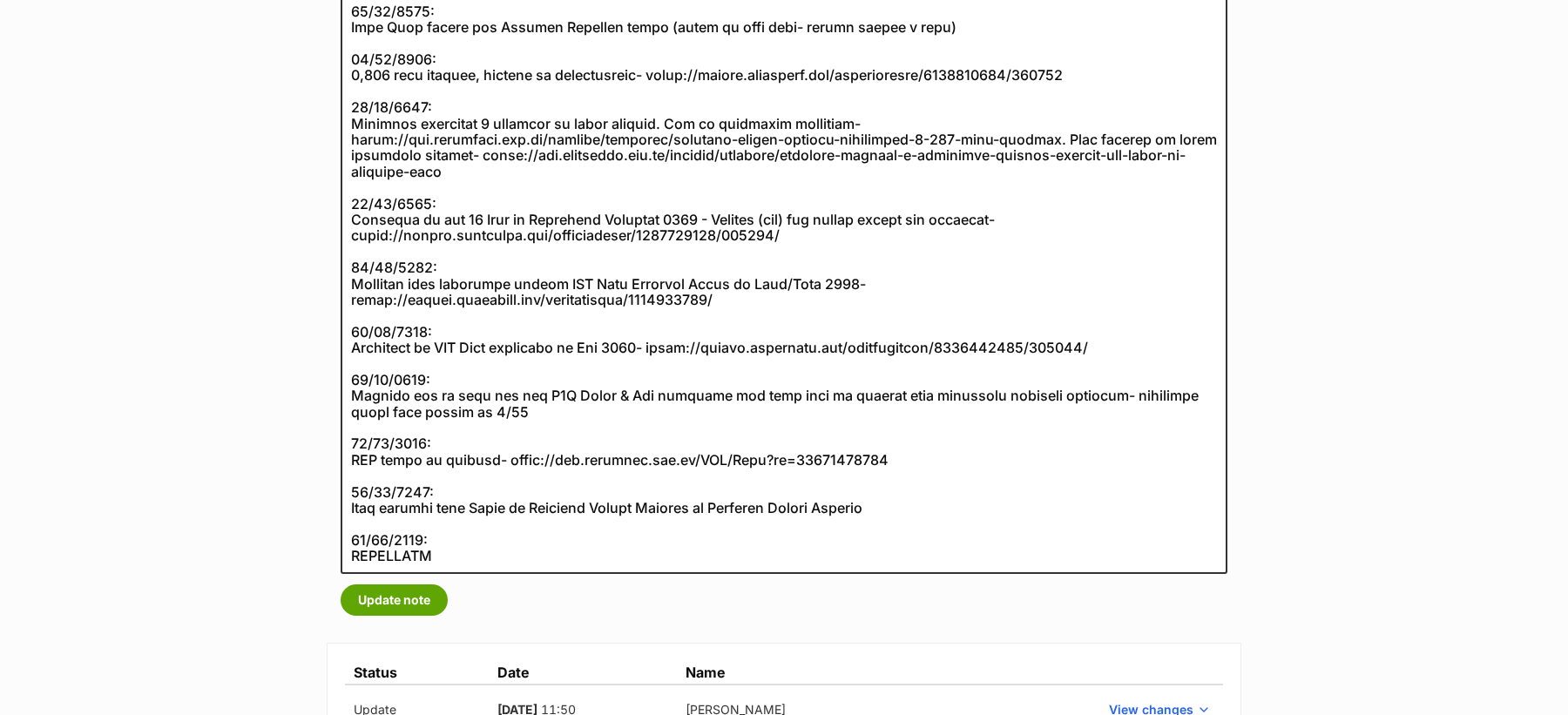
scroll to position [615, 0]
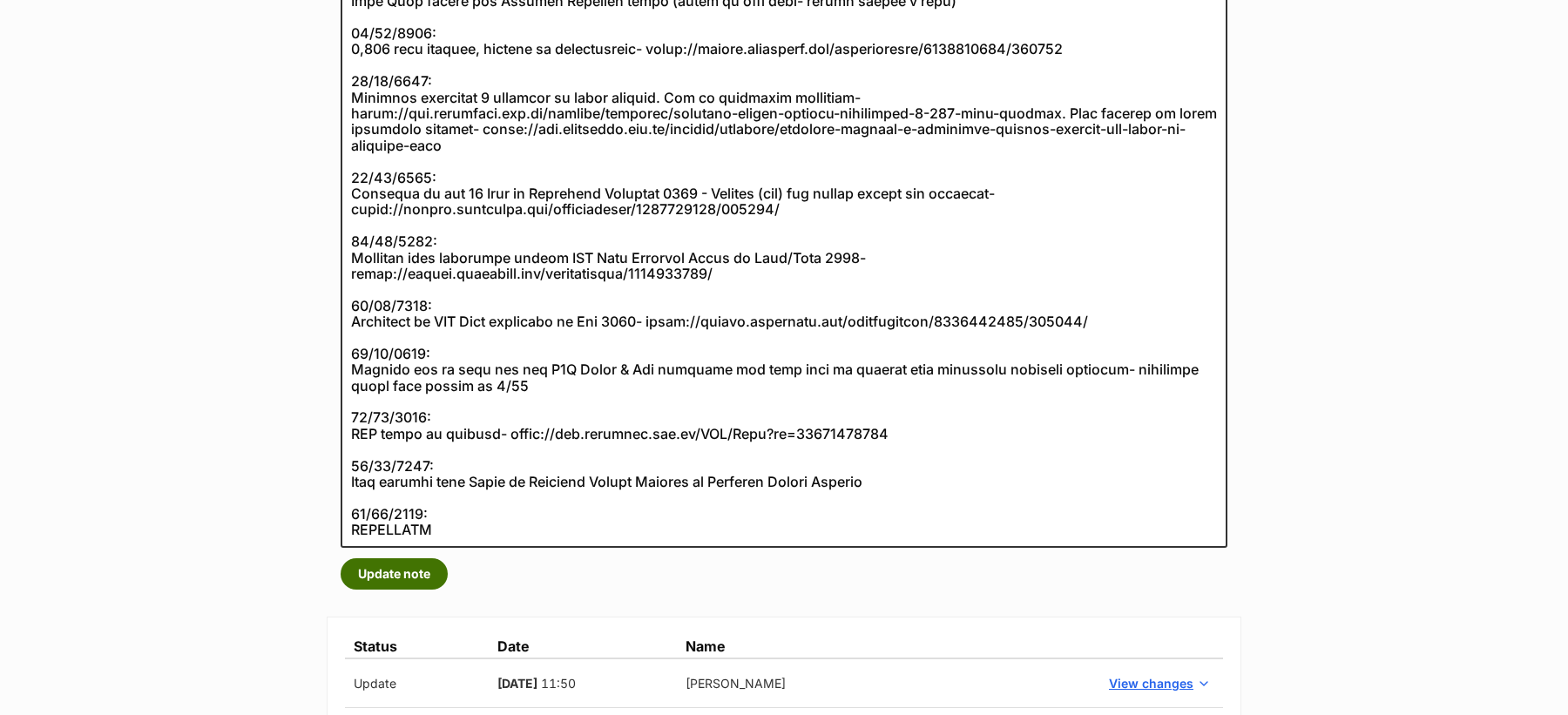
click at [419, 575] on button "Update note" at bounding box center [394, 574] width 107 height 31
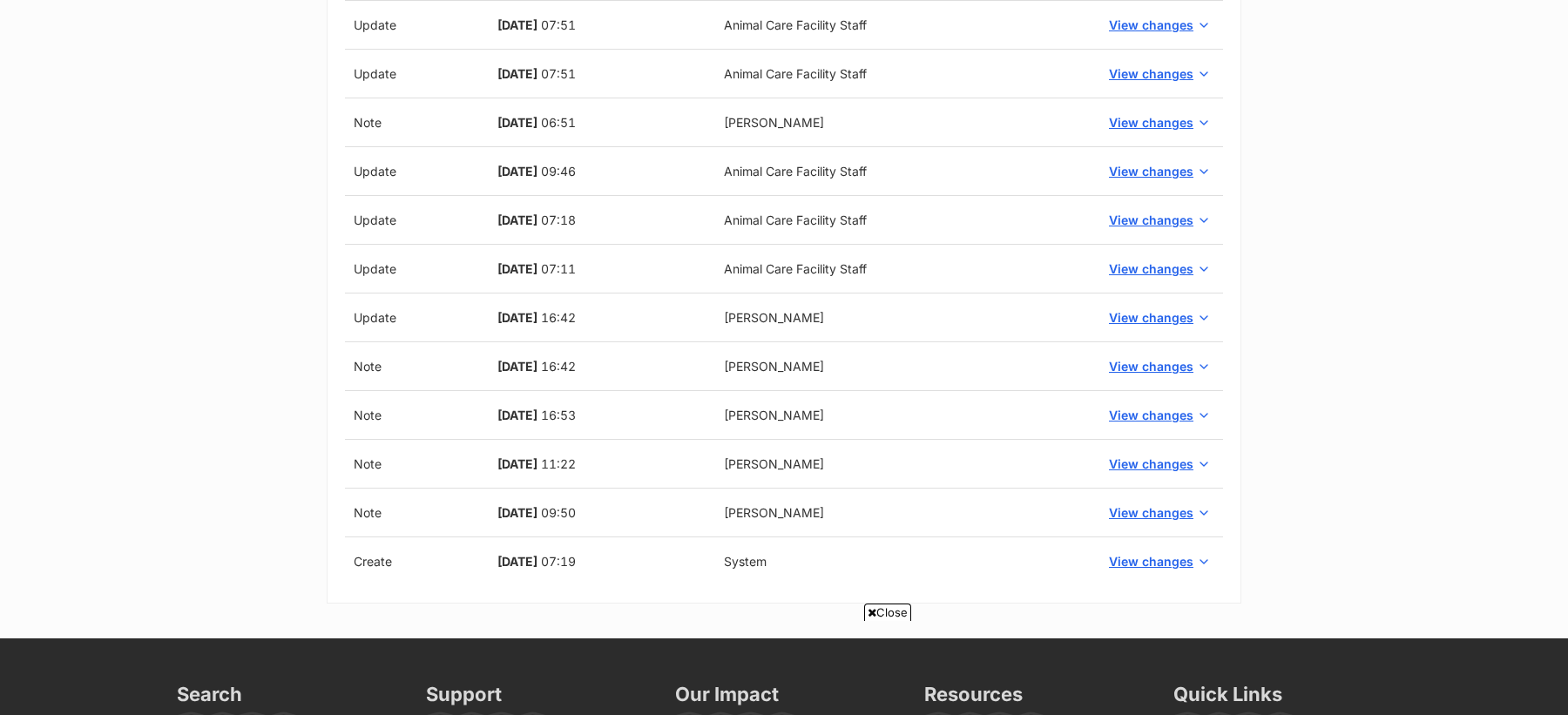
scroll to position [3304, 0]
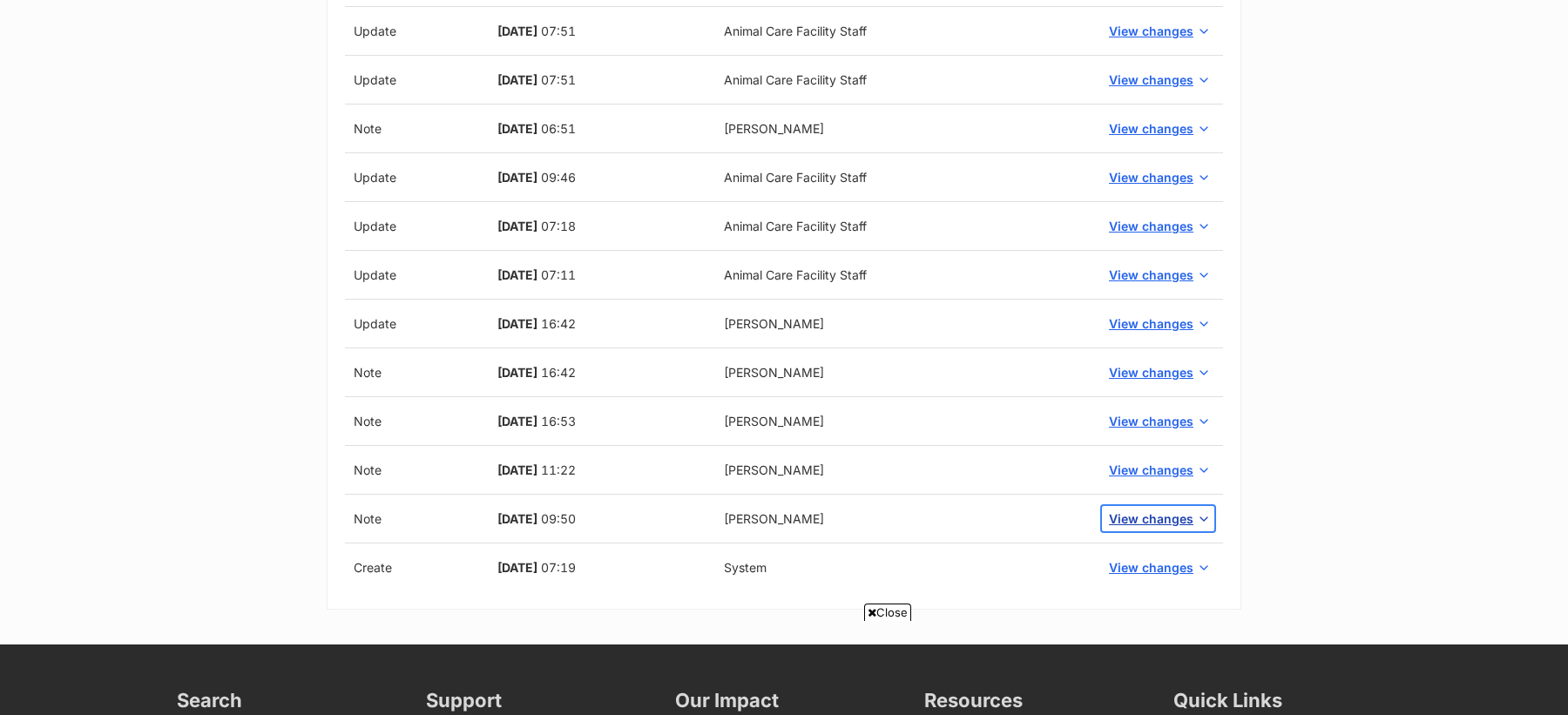
click at [1186, 510] on span "View changes" at bounding box center [1151, 519] width 85 height 18
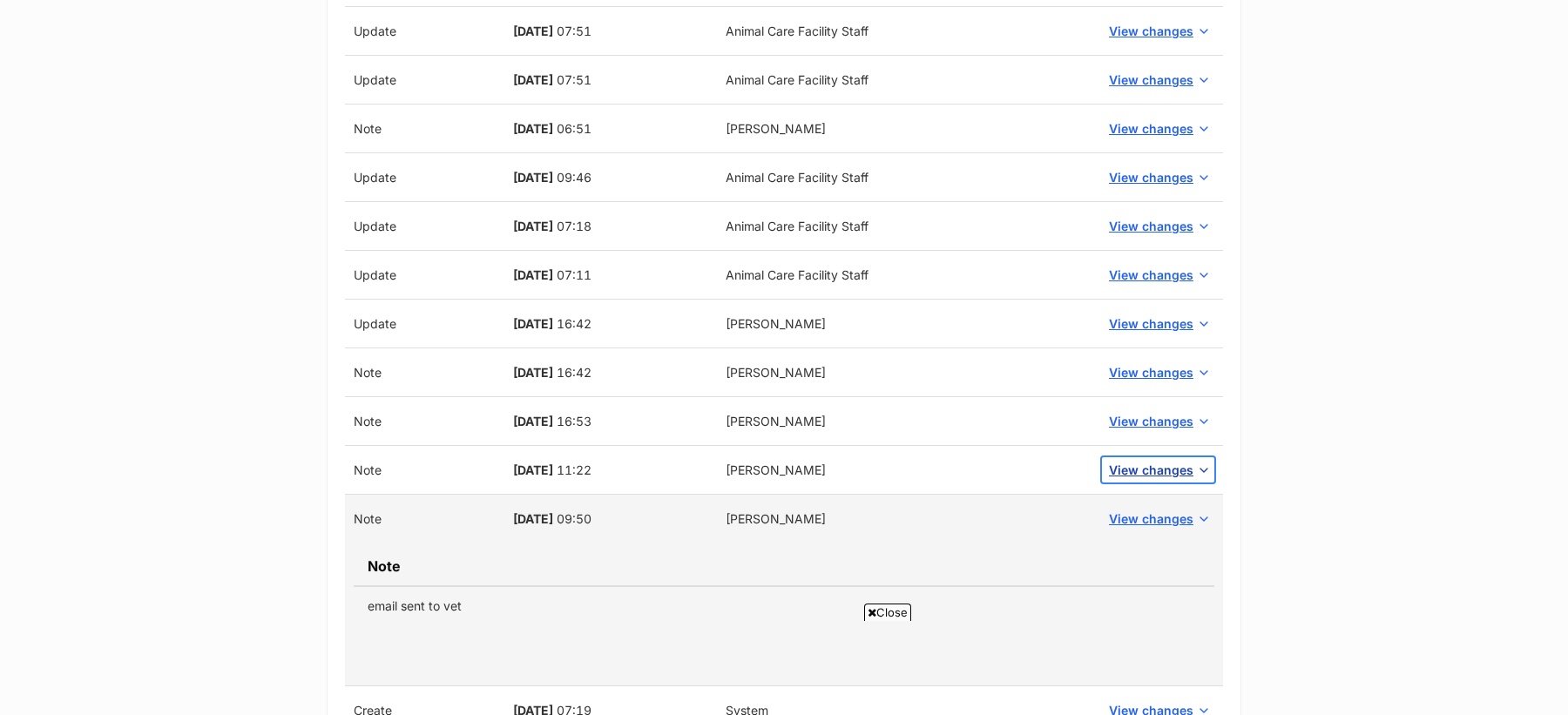
click at [1157, 460] on span "View changes" at bounding box center [1151, 469] width 85 height 18
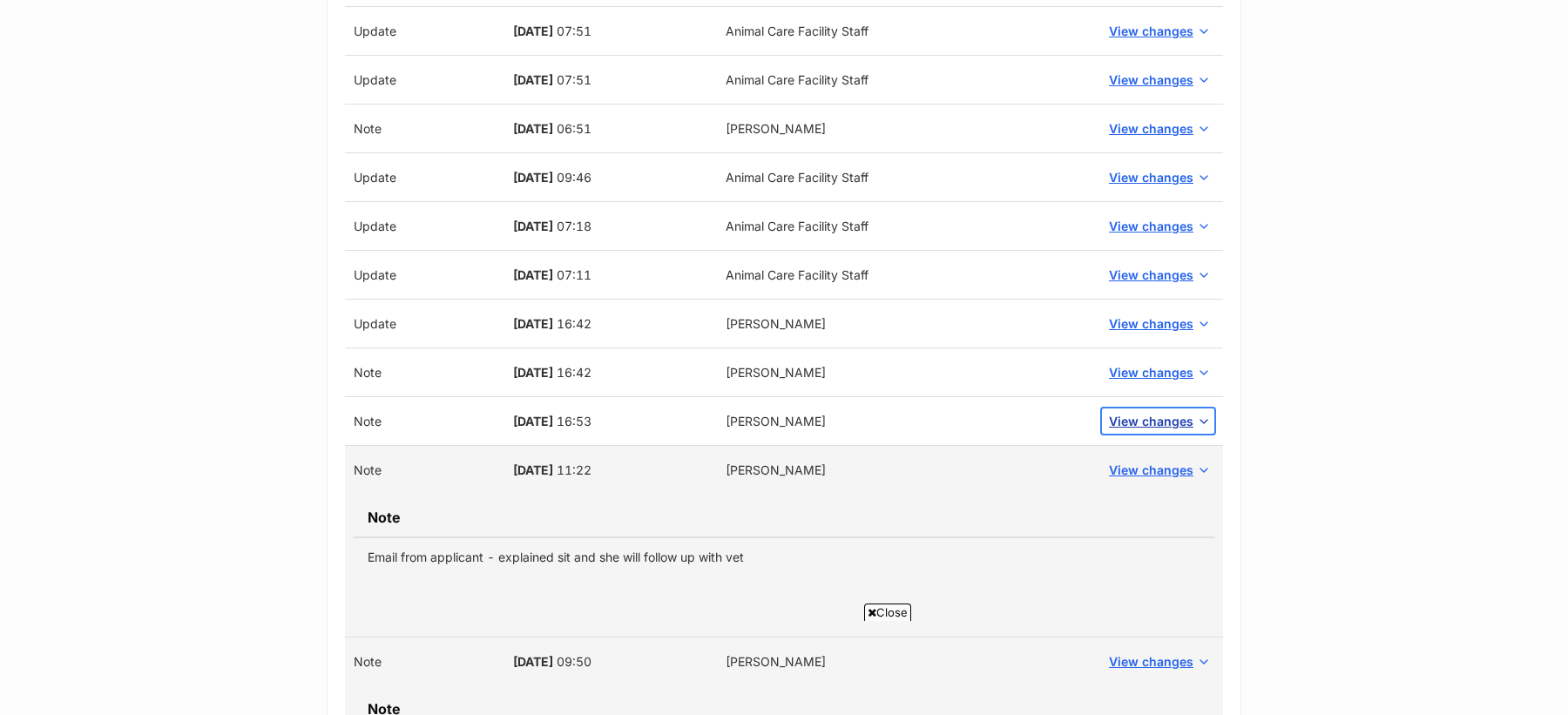
click at [1154, 412] on span "View changes" at bounding box center [1151, 420] width 85 height 18
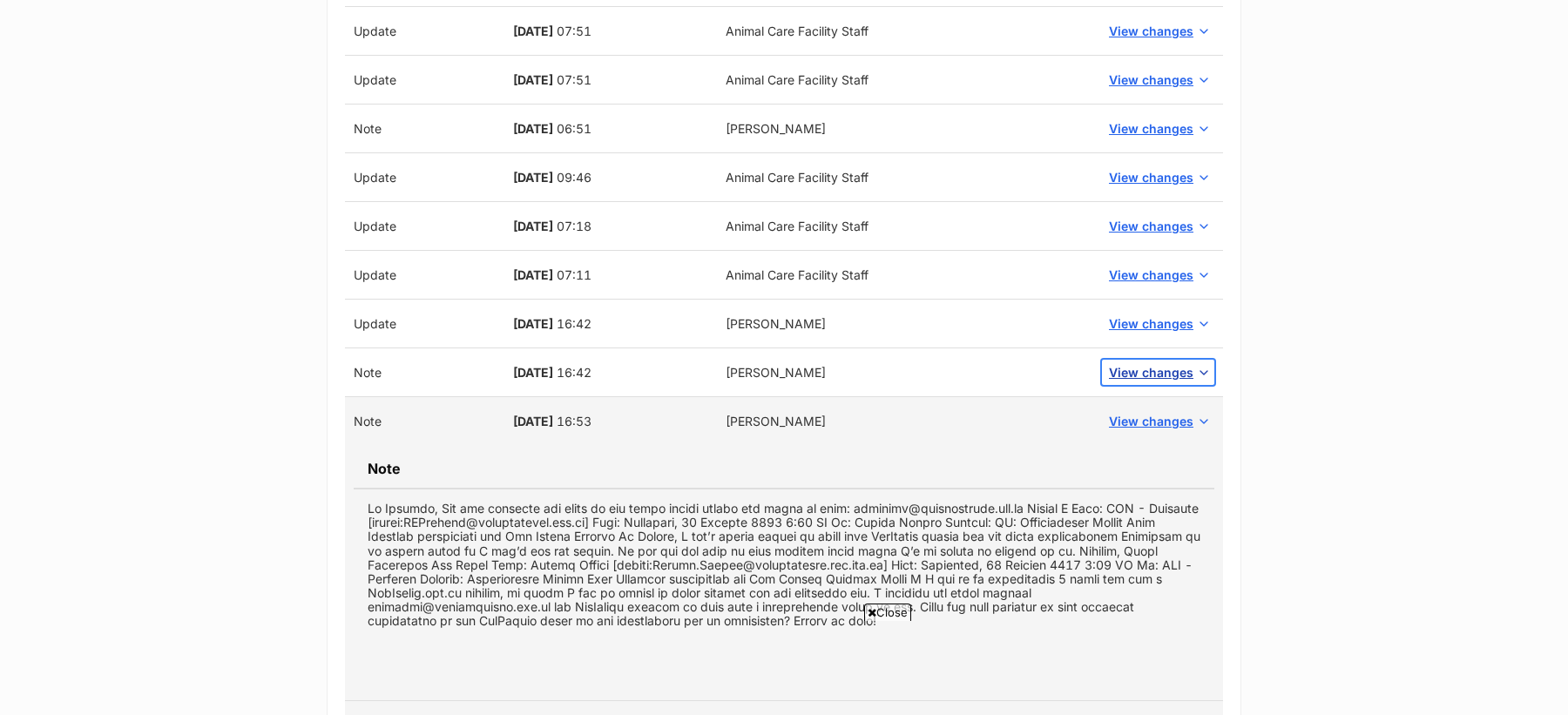
click at [1148, 363] on span "View changes" at bounding box center [1151, 372] width 85 height 18
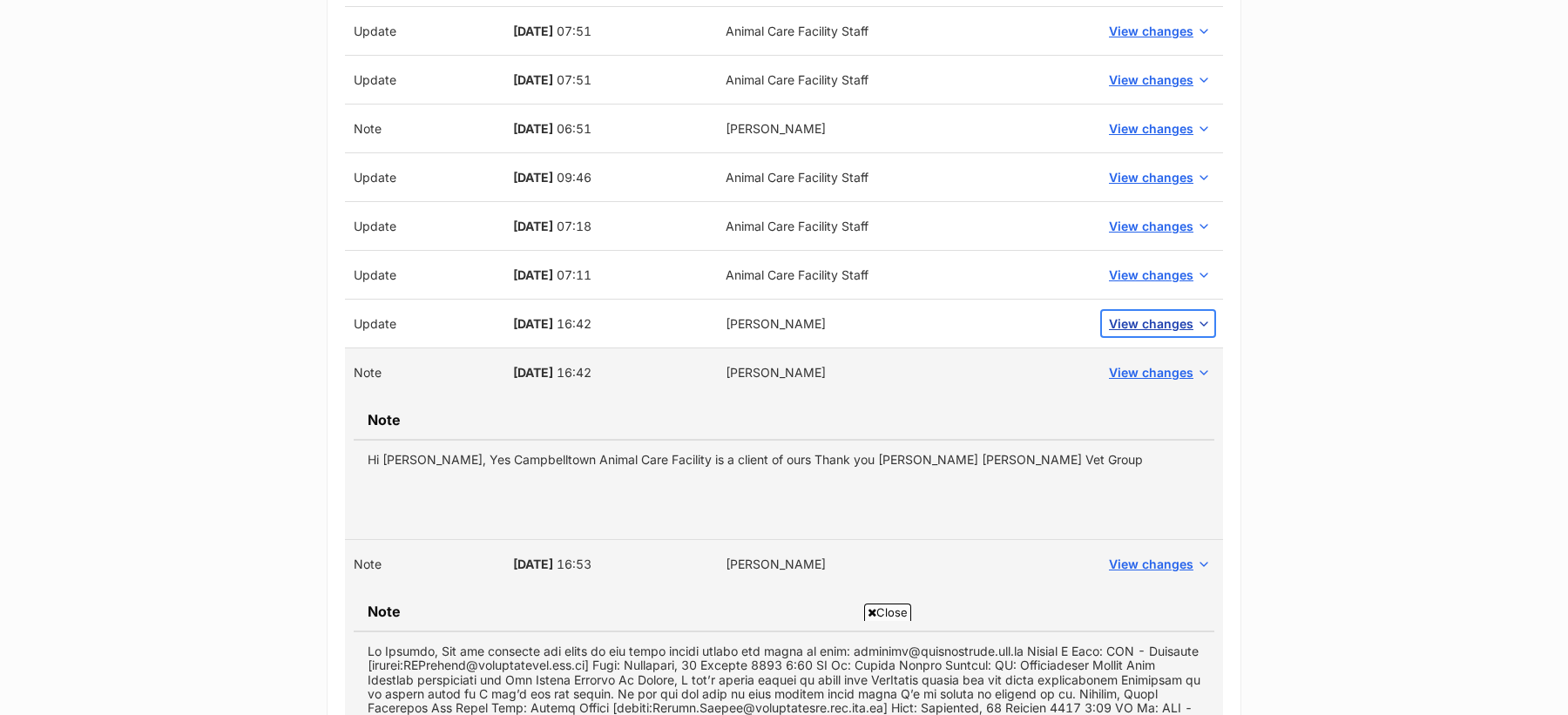
click at [1143, 315] on span "View changes" at bounding box center [1151, 323] width 85 height 18
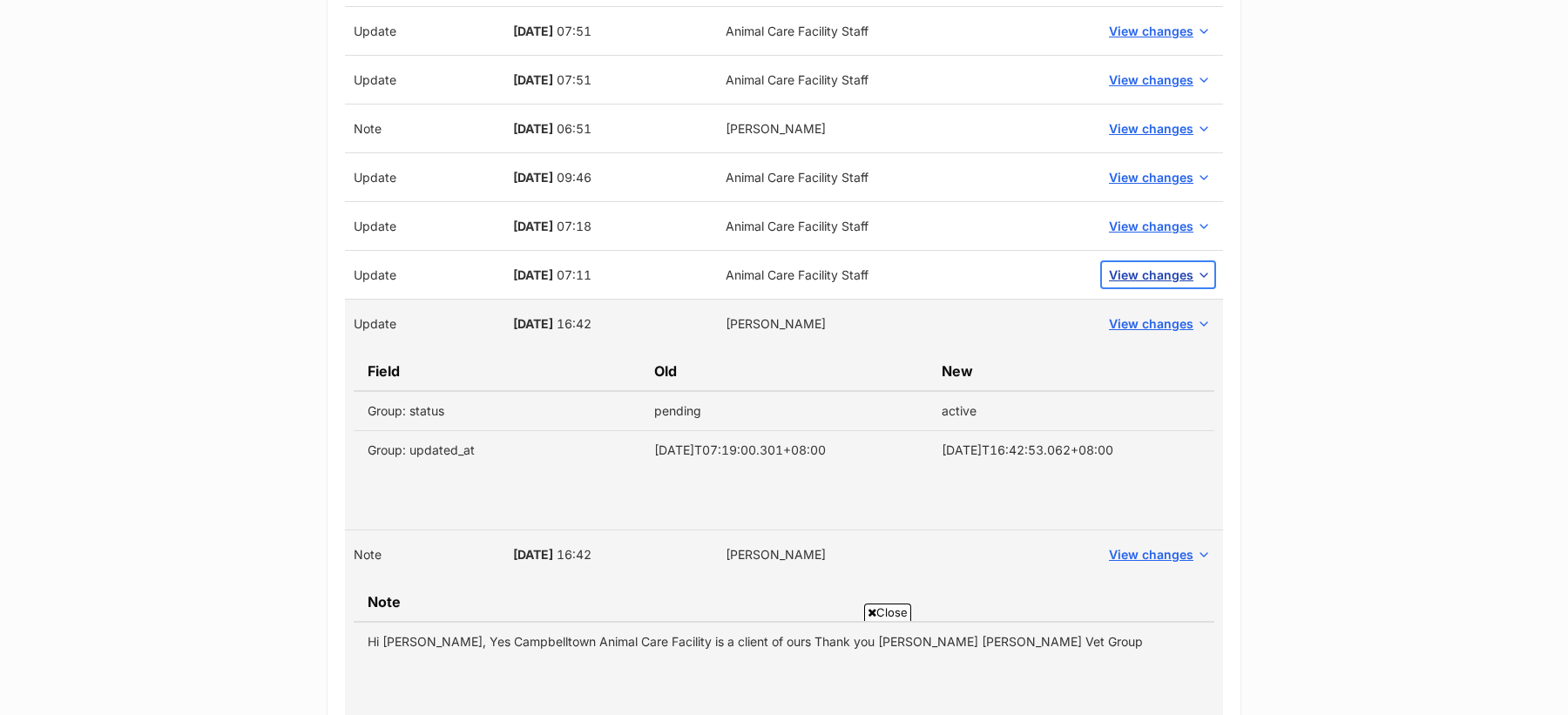
click at [1143, 266] on span "View changes" at bounding box center [1151, 275] width 85 height 18
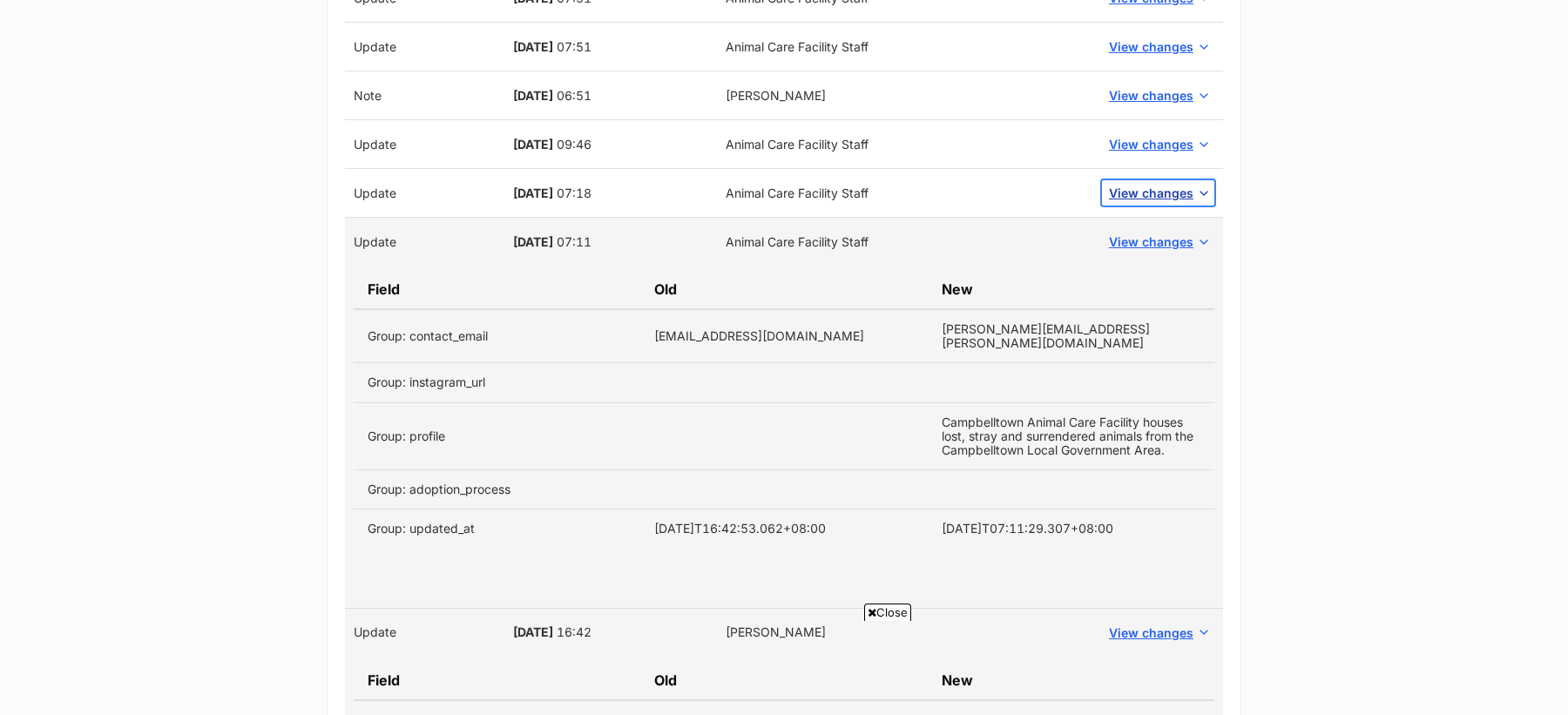
click at [1150, 184] on span "View changes" at bounding box center [1151, 193] width 85 height 18
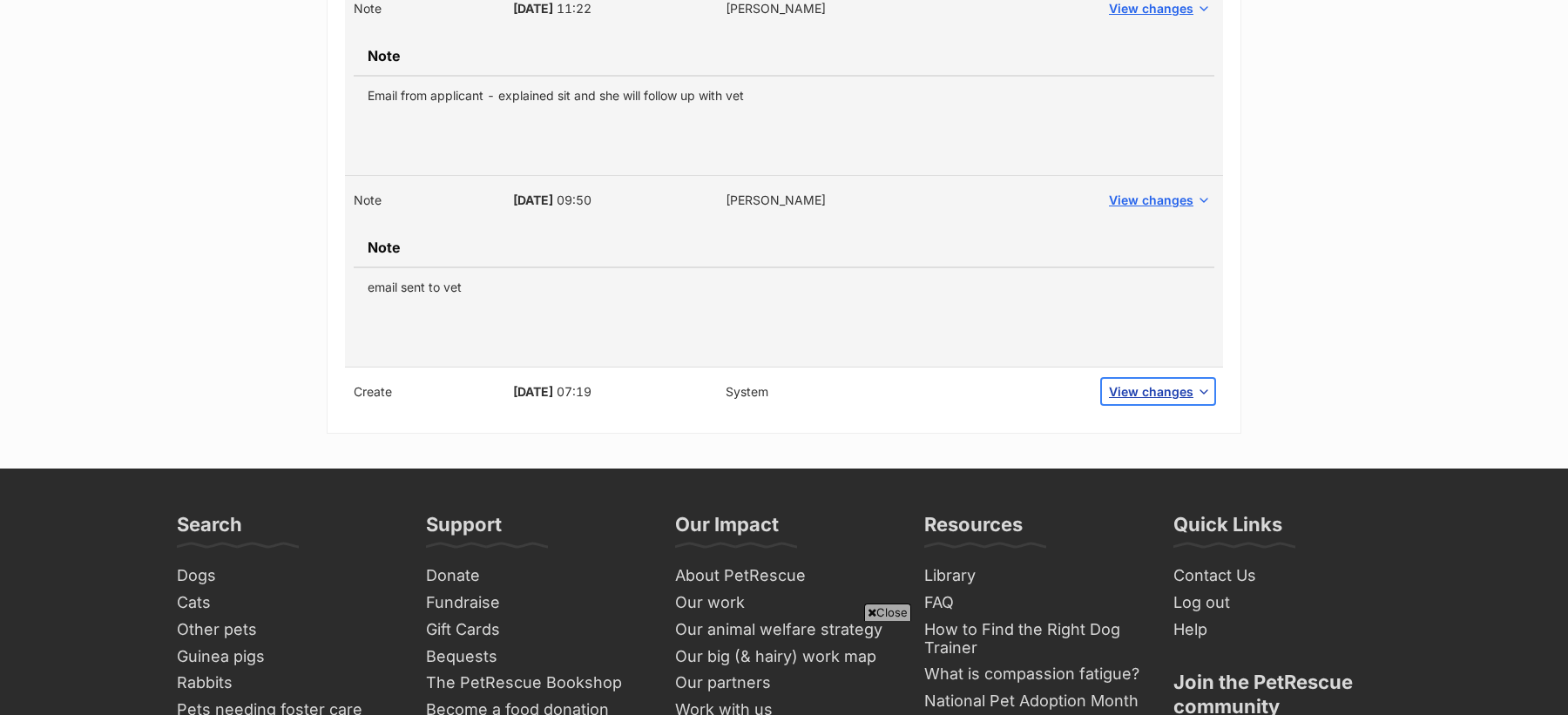
click at [1143, 382] on span "View changes" at bounding box center [1151, 391] width 85 height 18
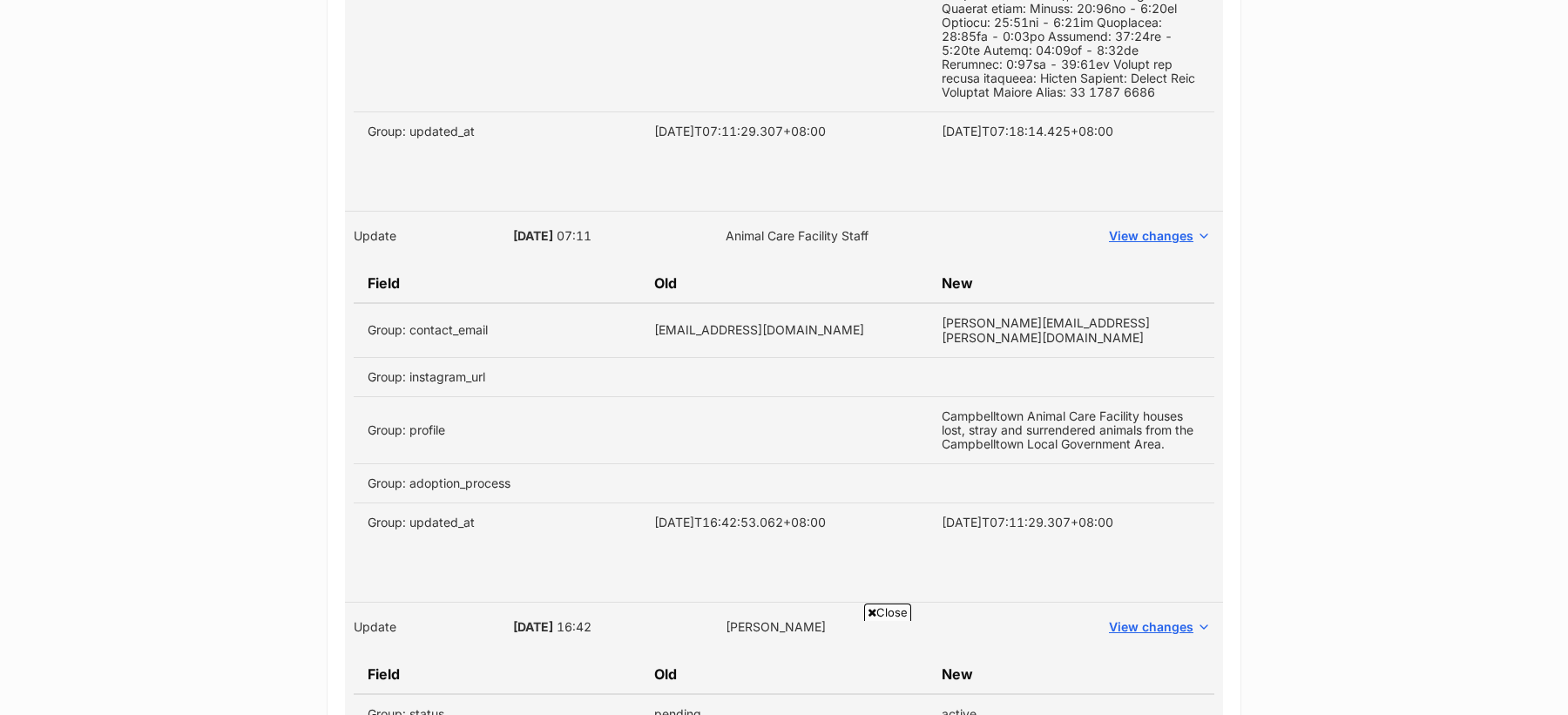
scroll to position [4422, 0]
click at [1154, 233] on span "View changes" at bounding box center [1151, 236] width 85 height 18
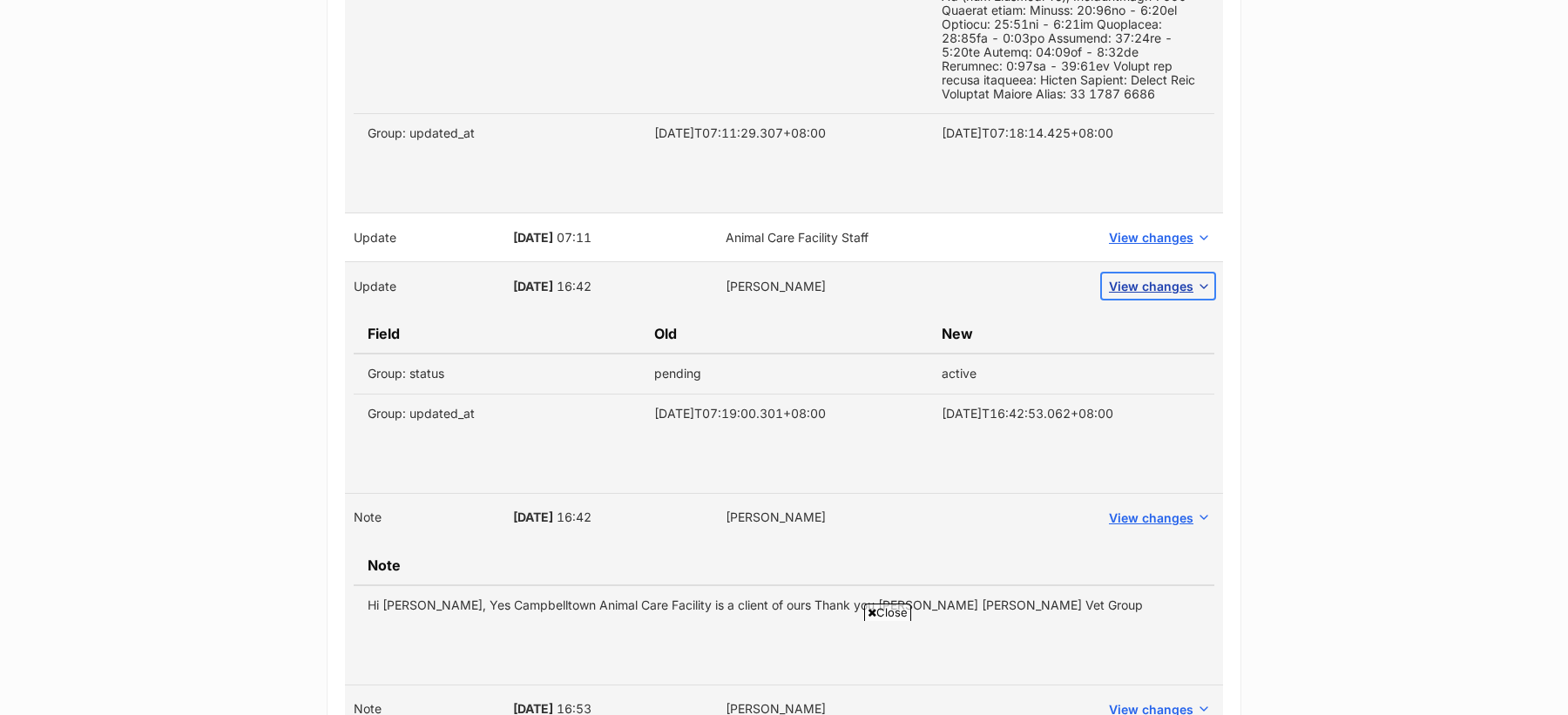
click at [1152, 285] on span "View changes" at bounding box center [1151, 286] width 85 height 18
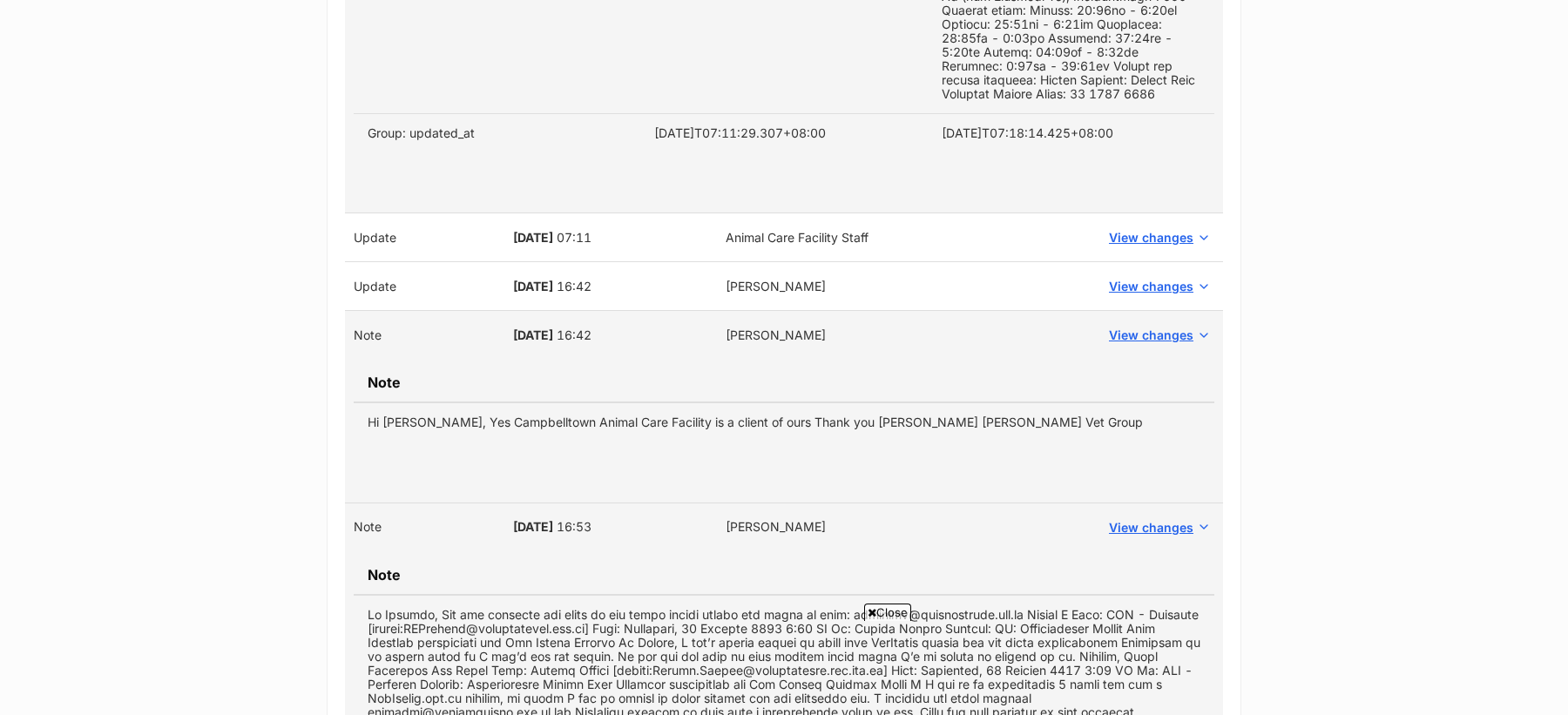
click at [1163, 344] on td "View changes" at bounding box center [1158, 335] width 130 height 49
click at [1163, 331] on span "View changes" at bounding box center [1151, 335] width 85 height 18
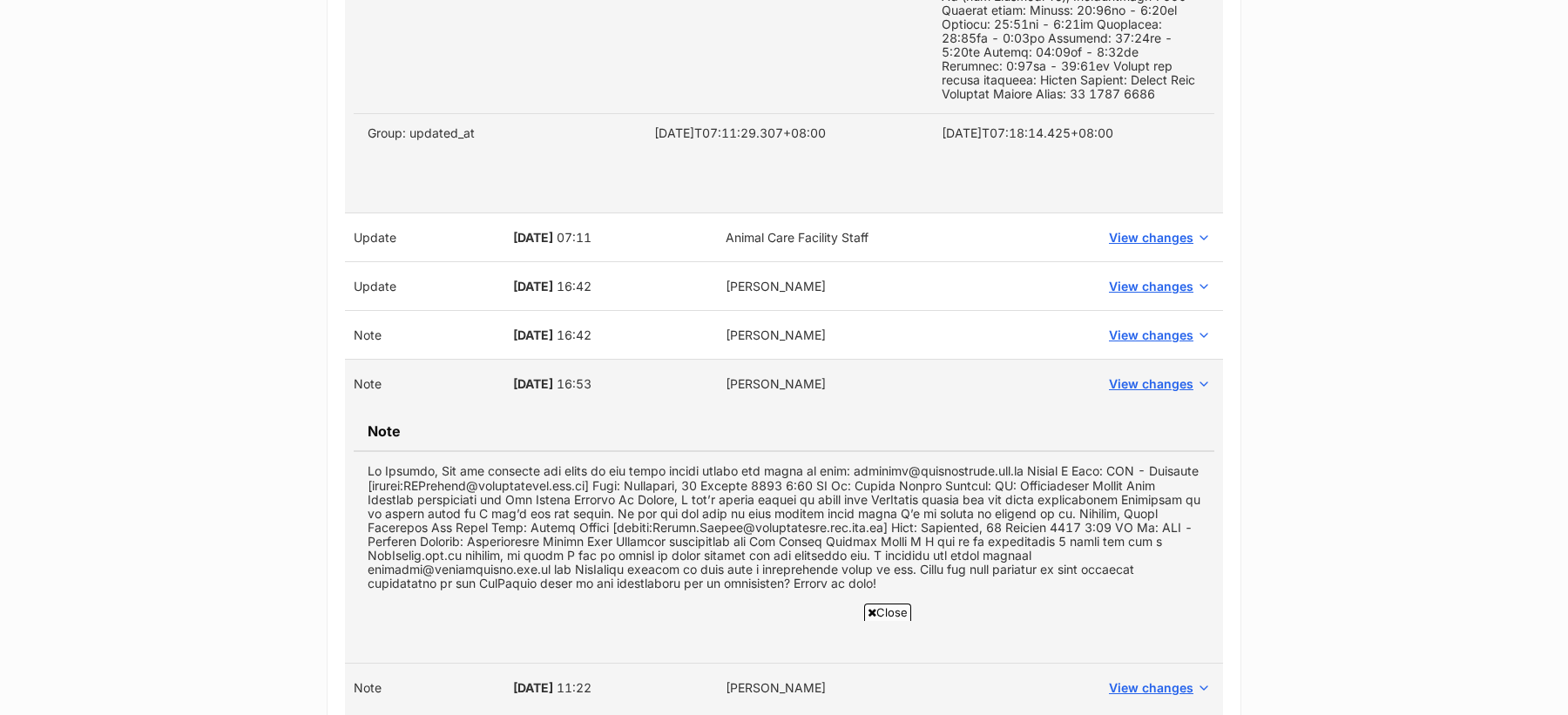
click at [1164, 361] on td "View changes" at bounding box center [1158, 383] width 130 height 49
click at [1164, 376] on span "View changes" at bounding box center [1151, 383] width 85 height 18
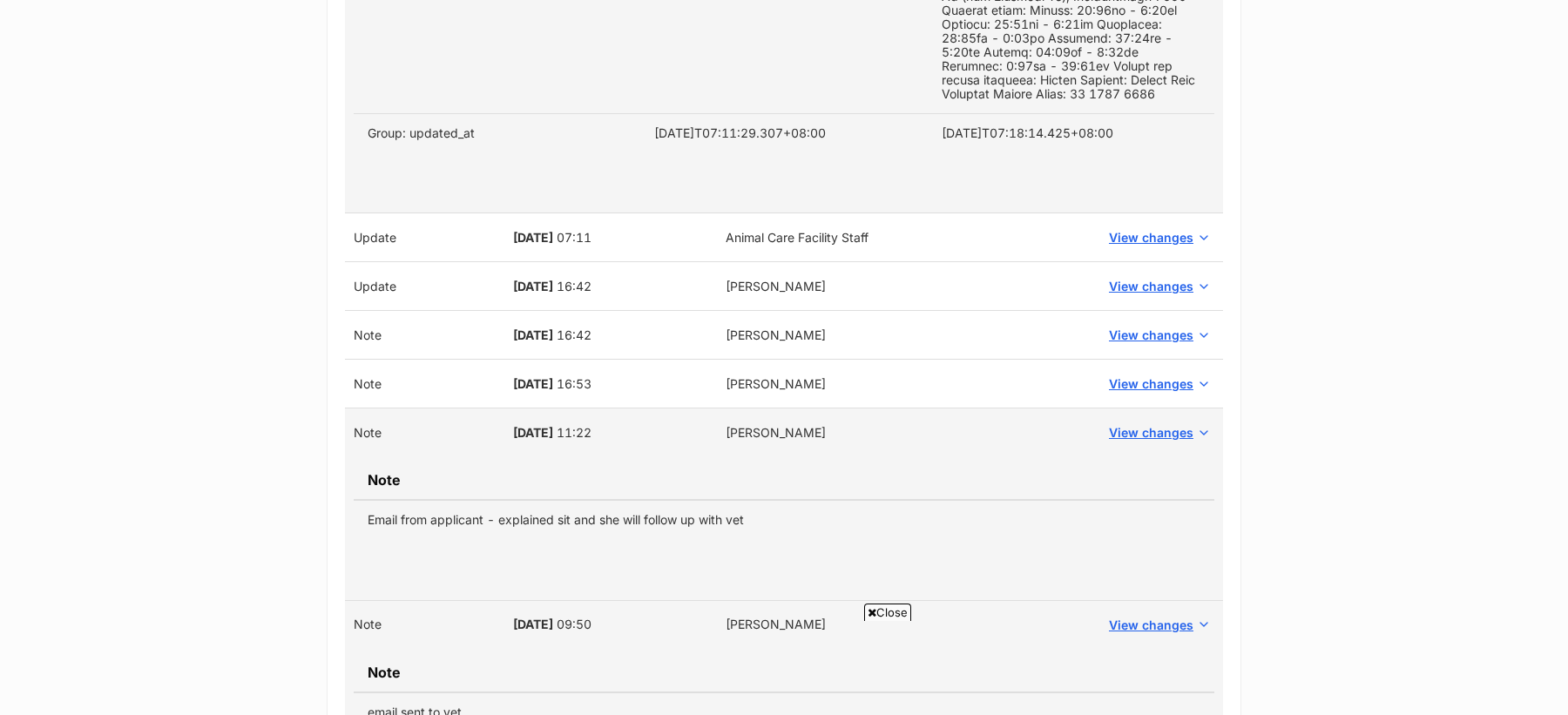
click at [1166, 411] on td "View changes" at bounding box center [1158, 433] width 130 height 49
click at [1166, 427] on span "View changes" at bounding box center [1151, 432] width 85 height 18
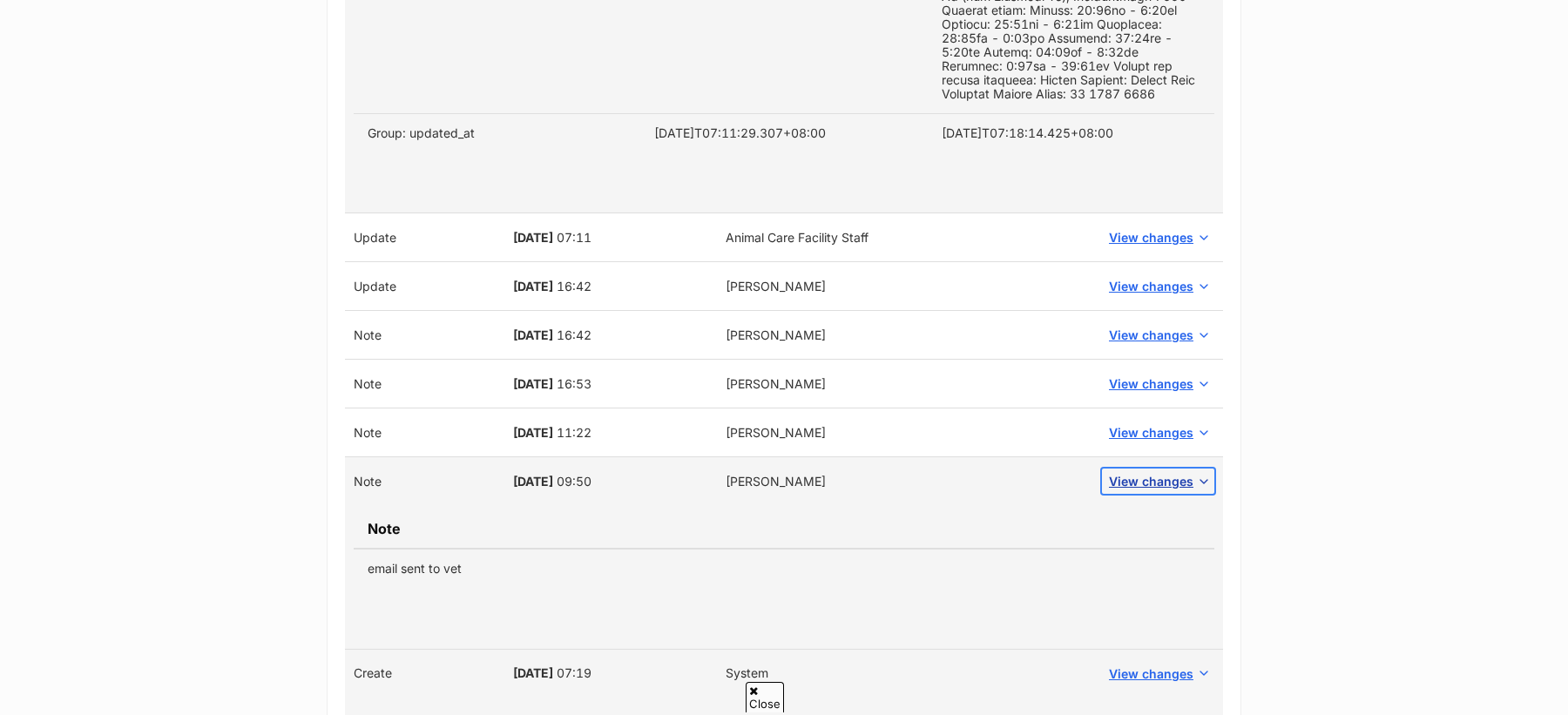
click at [1179, 480] on span "View changes" at bounding box center [1151, 480] width 85 height 18
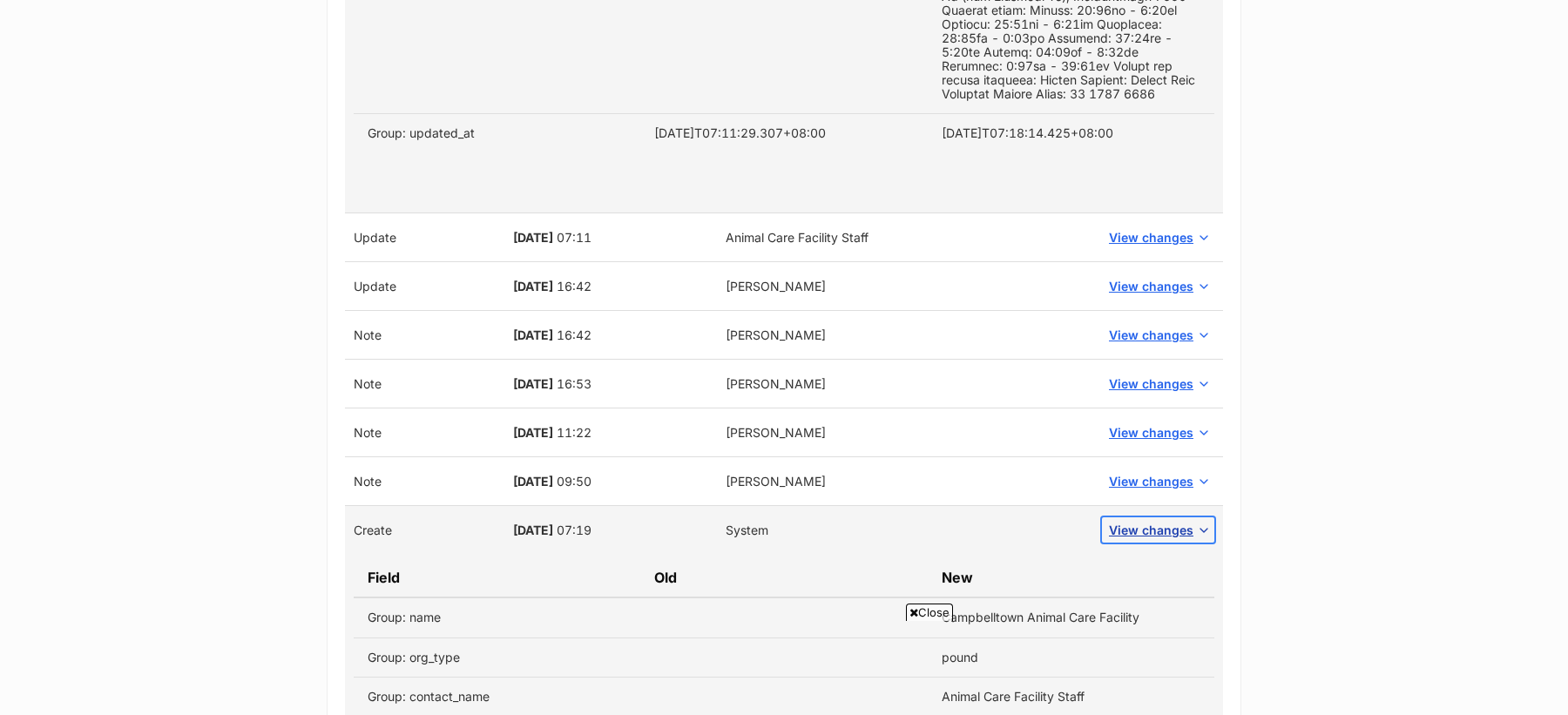
click at [1178, 521] on span "View changes" at bounding box center [1151, 529] width 85 height 18
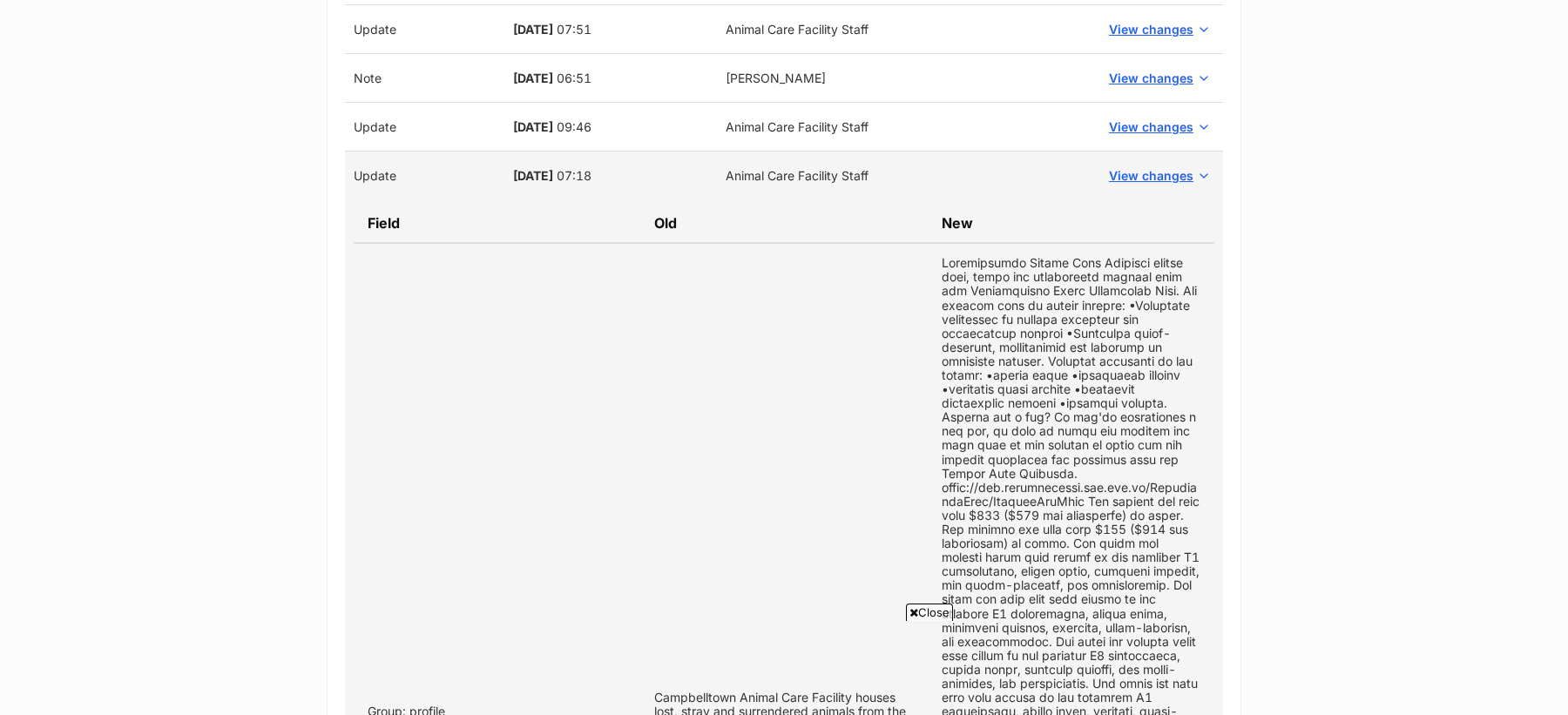
scroll to position [3342, 0]
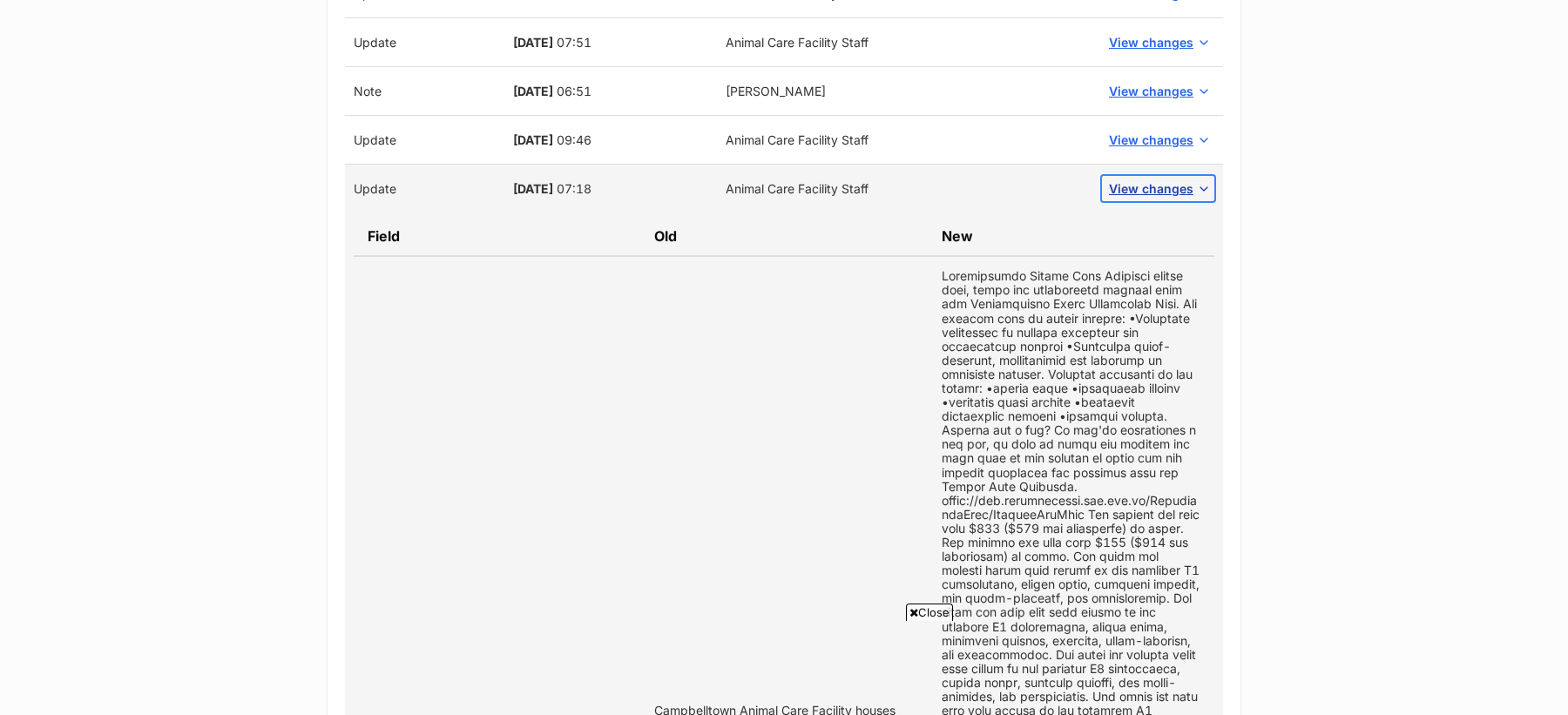
click at [1163, 179] on span "View changes" at bounding box center [1151, 188] width 85 height 18
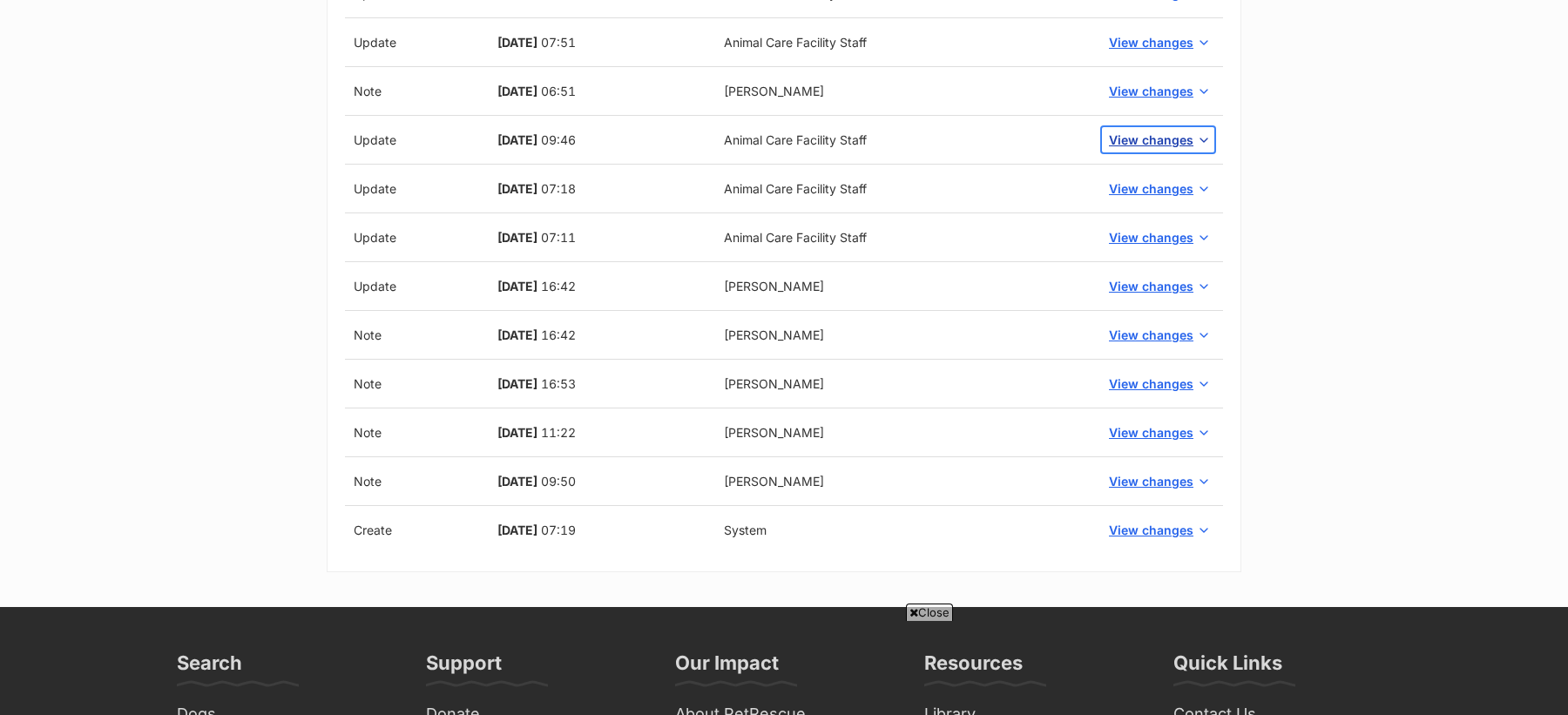
click at [1158, 131] on span "View changes" at bounding box center [1151, 139] width 85 height 18
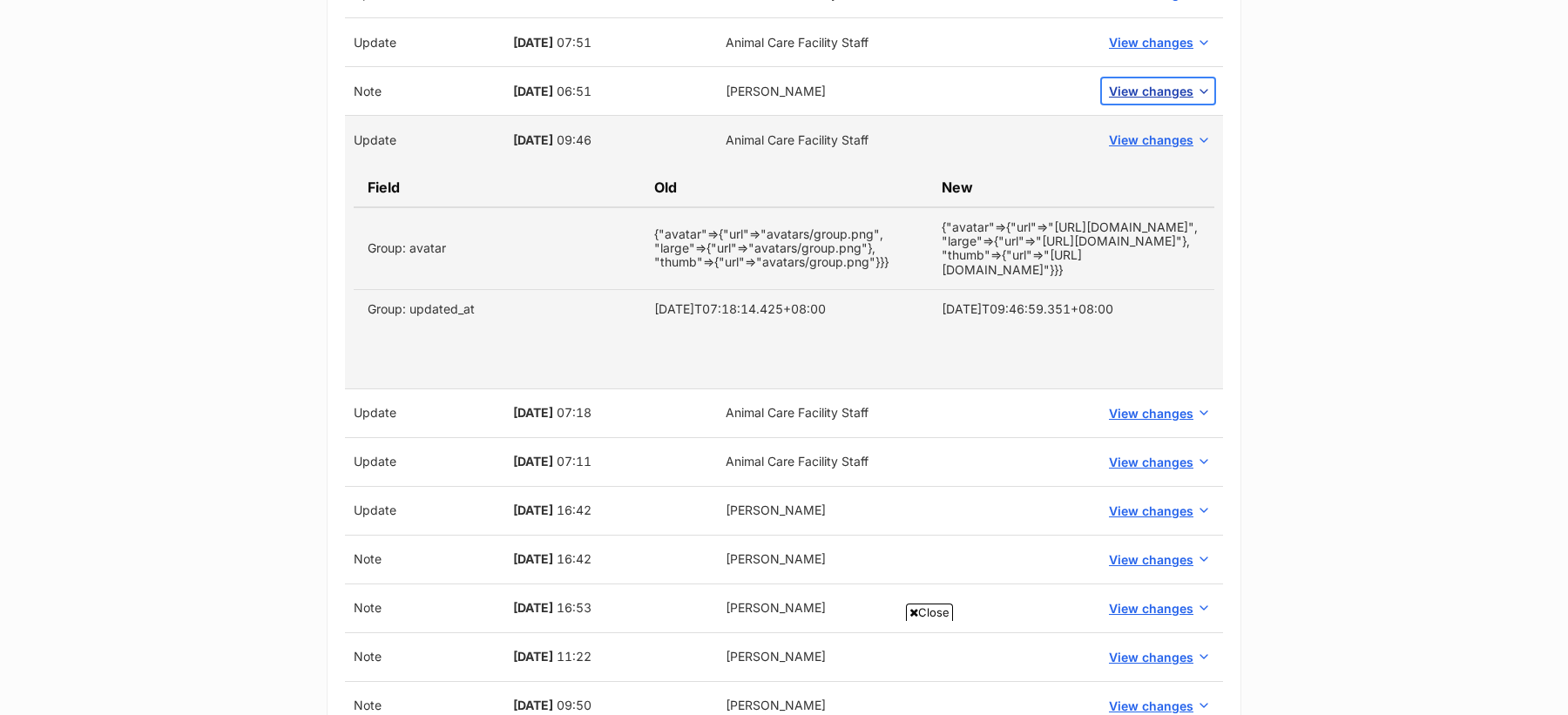
click at [1145, 82] on span "View changes" at bounding box center [1151, 91] width 85 height 18
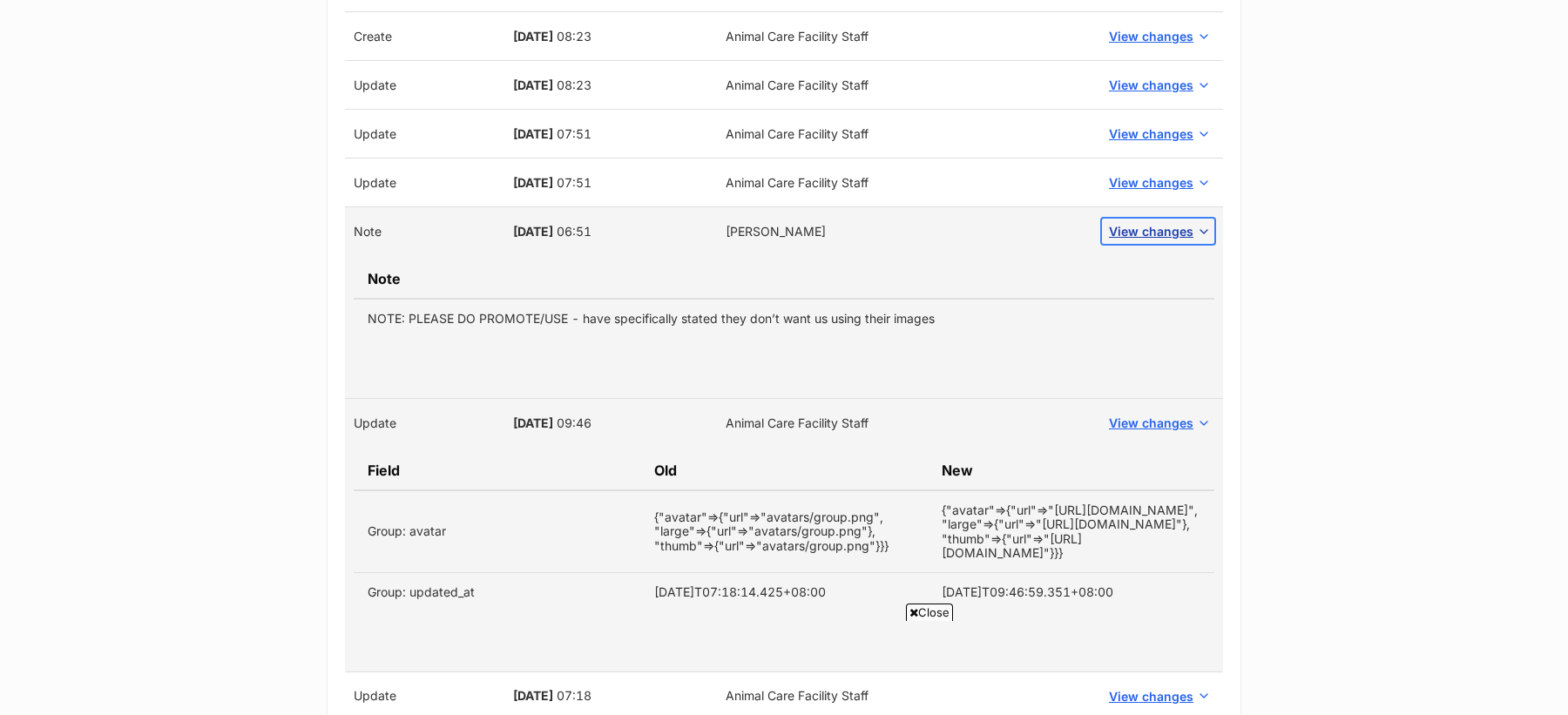
scroll to position [3199, 0]
click at [1151, 176] on span "View changes" at bounding box center [1151, 185] width 85 height 18
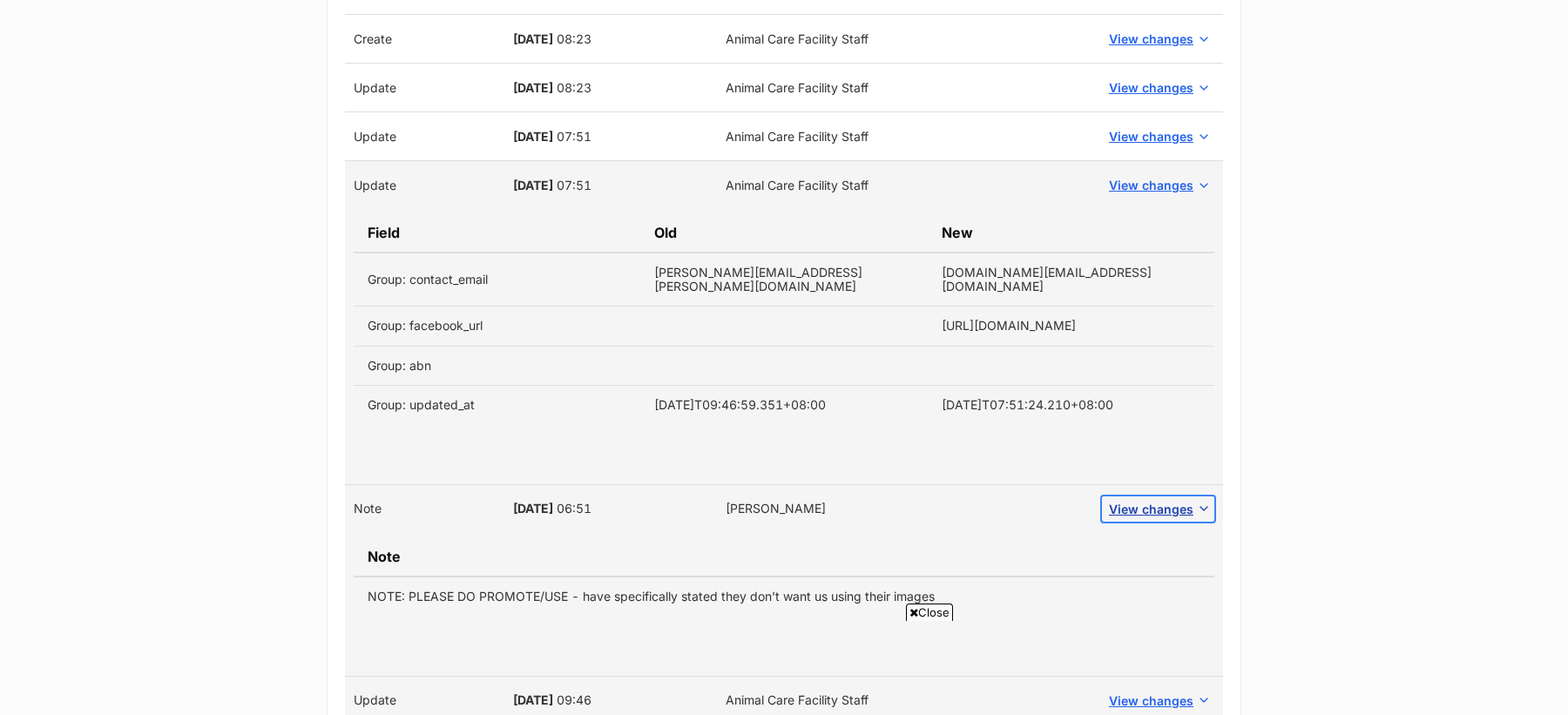
click at [1175, 500] on span "View changes" at bounding box center [1151, 509] width 85 height 18
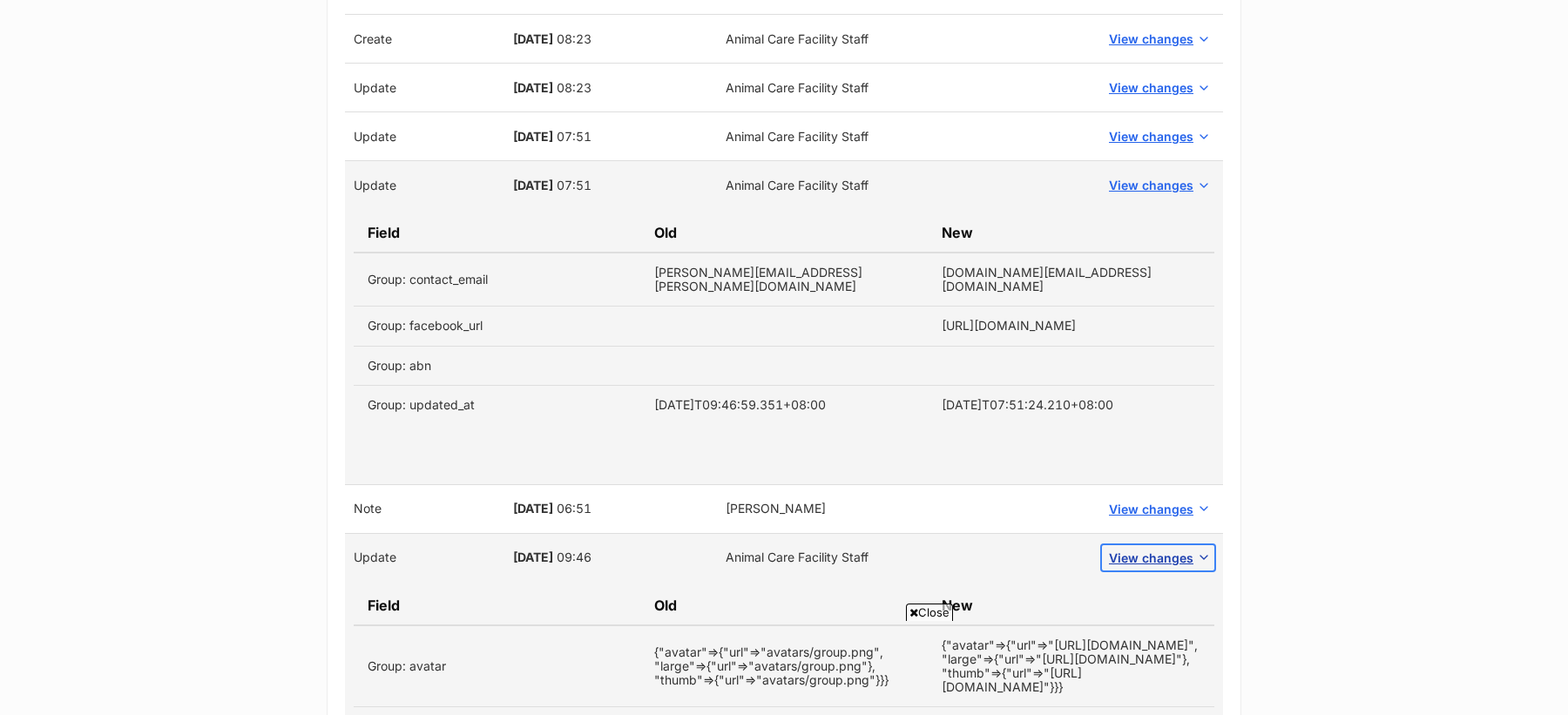
click at [1178, 545] on button "View changes" at bounding box center [1158, 558] width 112 height 26
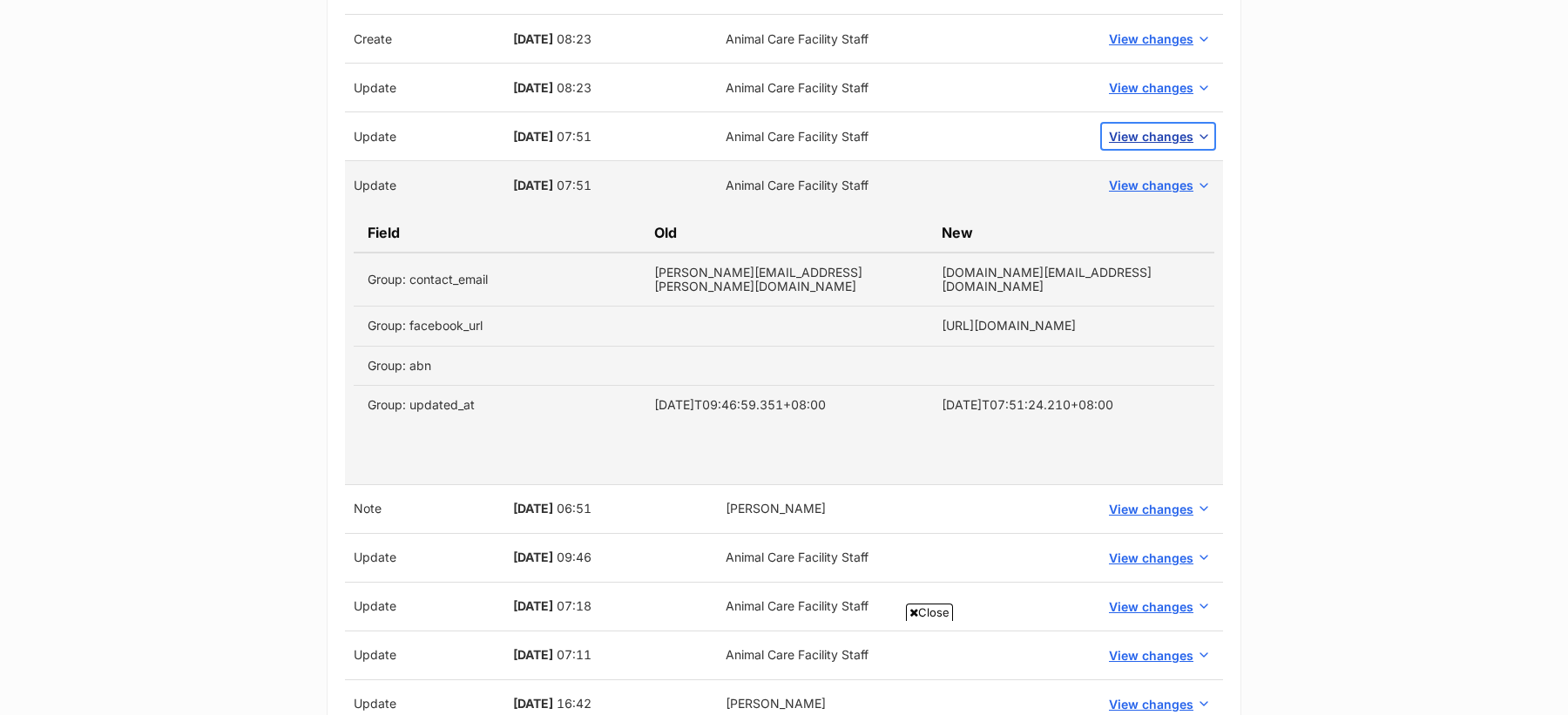
click at [1161, 127] on span "View changes" at bounding box center [1151, 135] width 85 height 18
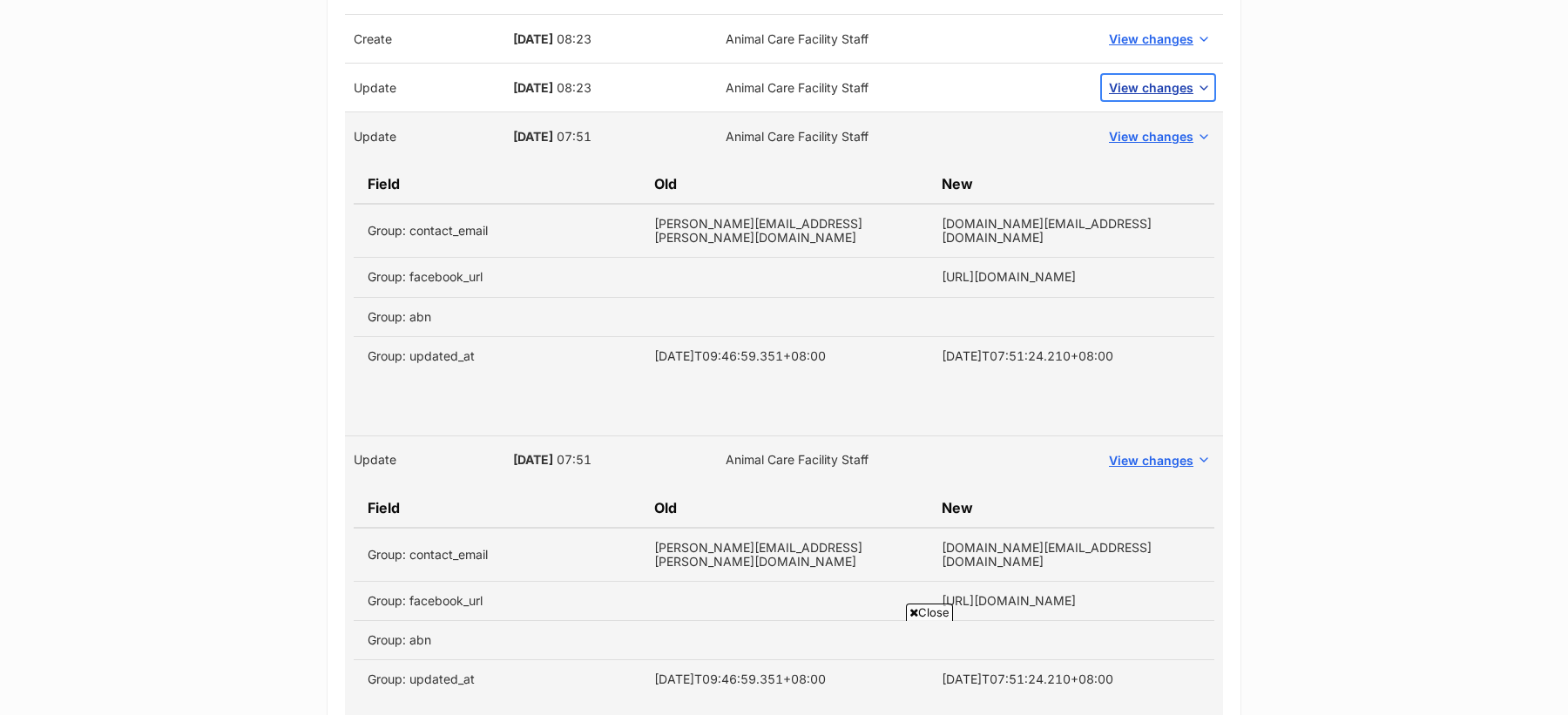
click at [1149, 75] on button "View changes" at bounding box center [1158, 88] width 112 height 26
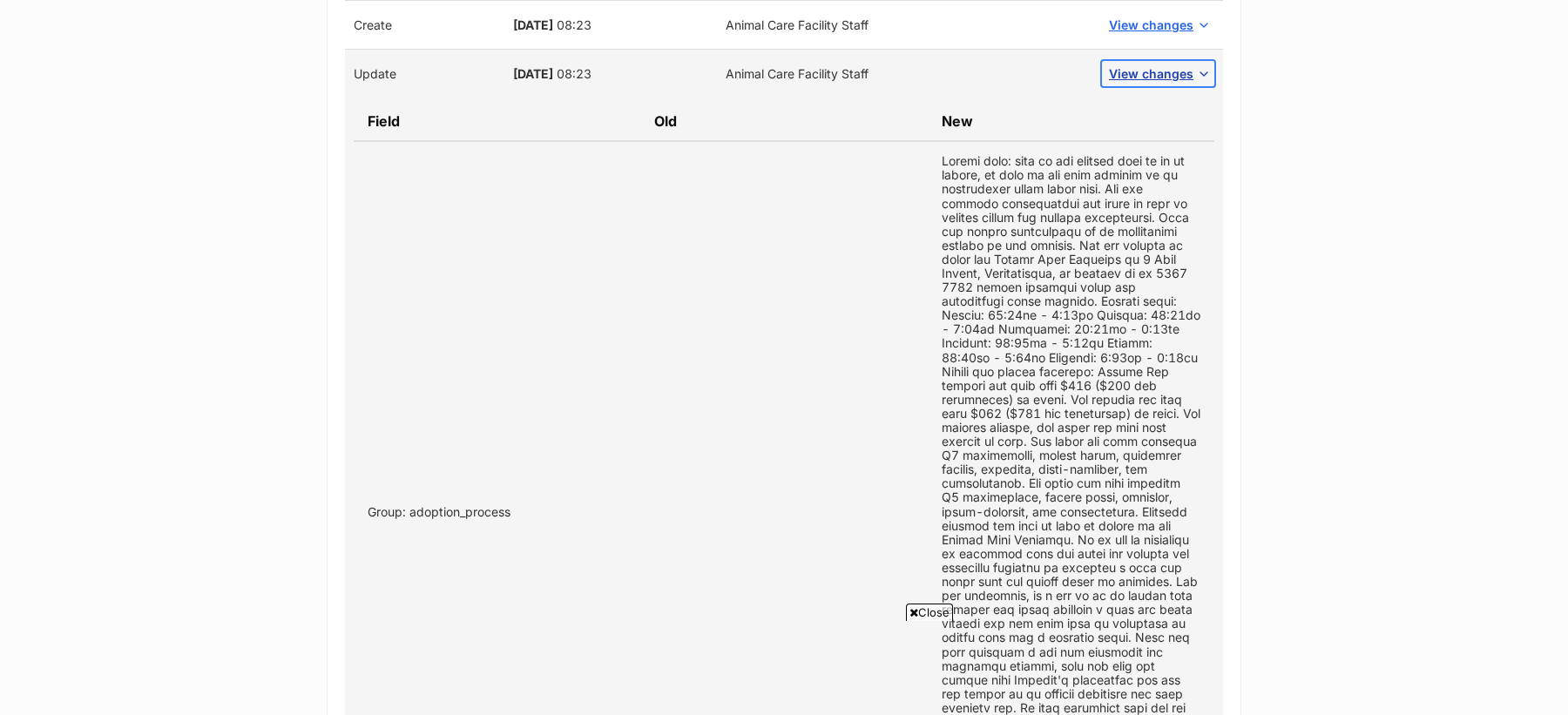
scroll to position [3162, 0]
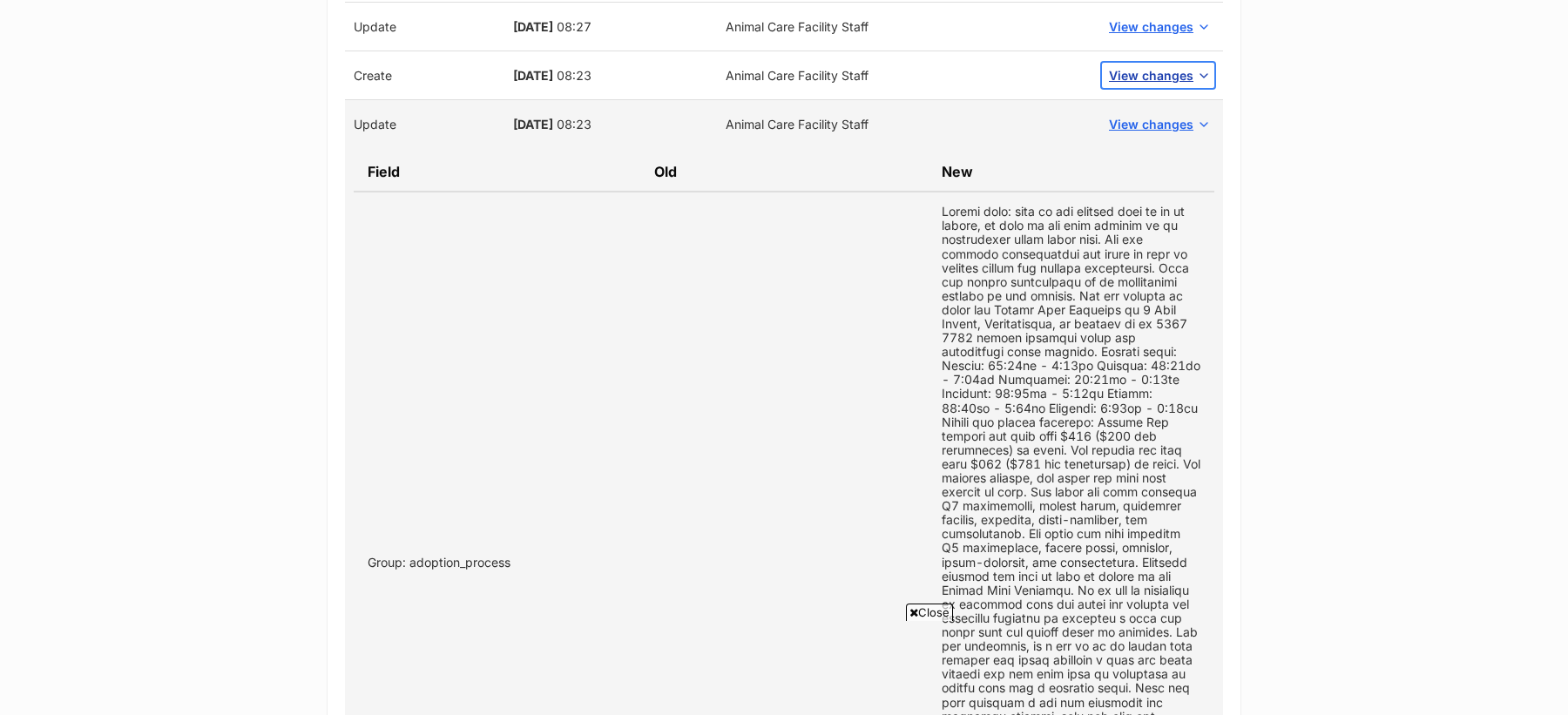
click at [1158, 66] on span "View changes" at bounding box center [1151, 74] width 85 height 18
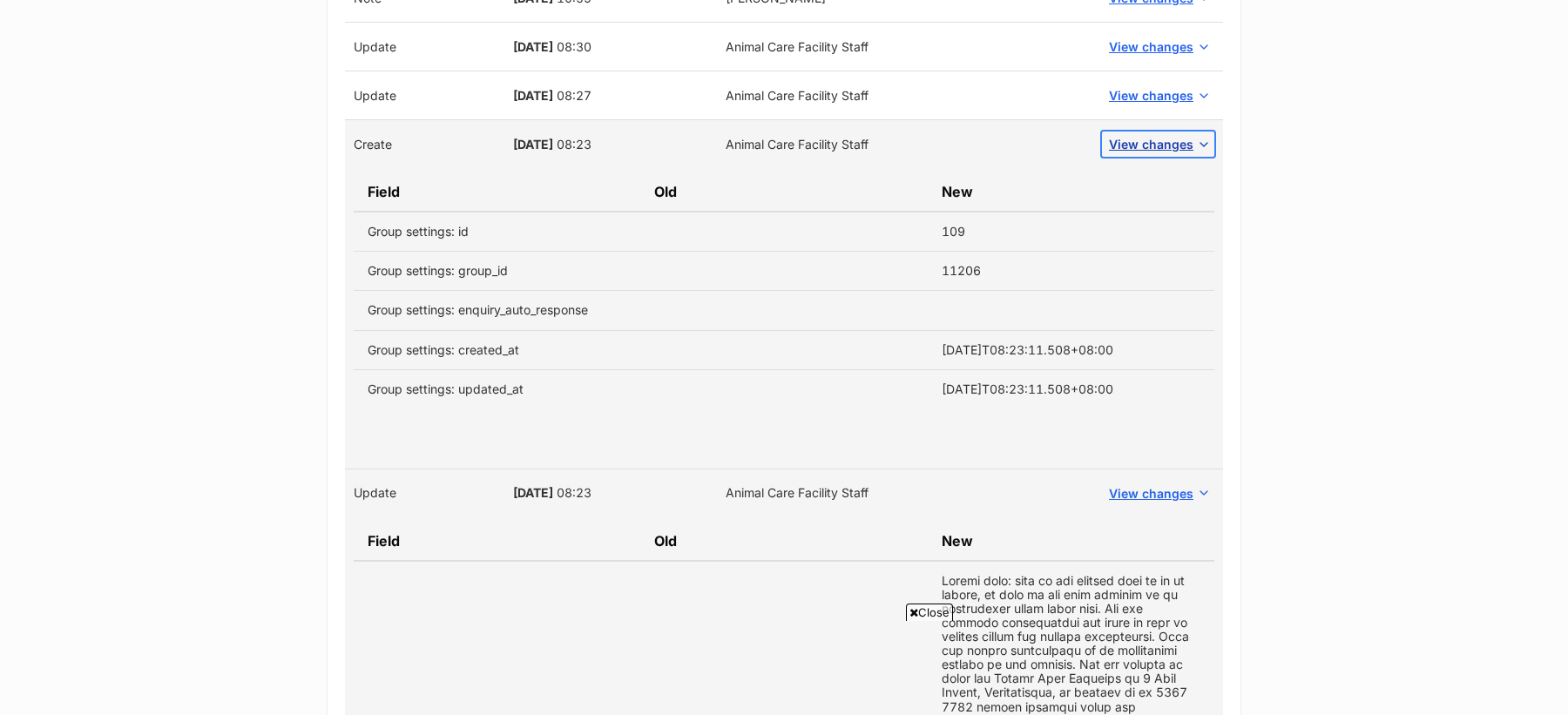
scroll to position [3095, 0]
click at [1145, 86] on span "View changes" at bounding box center [1151, 94] width 85 height 18
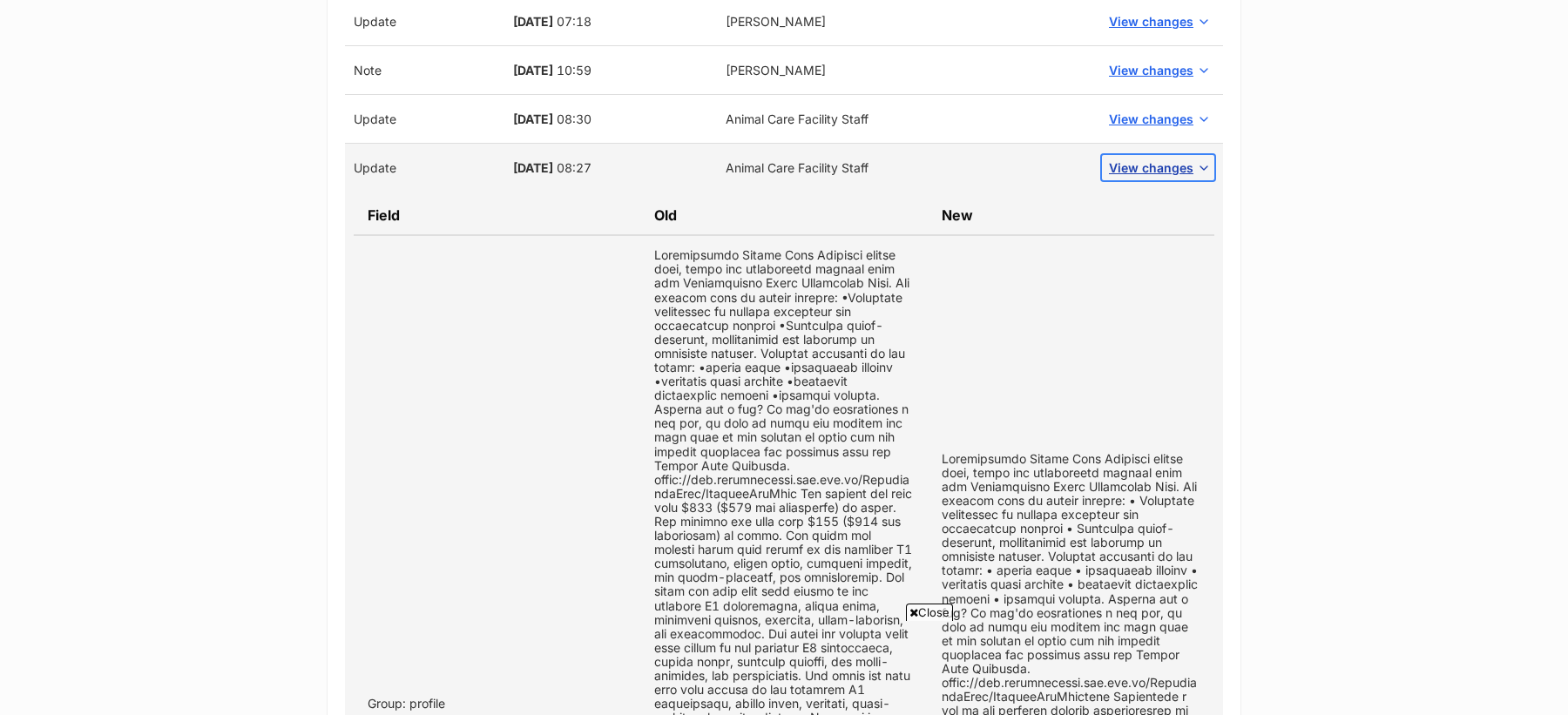
scroll to position [2968, 0]
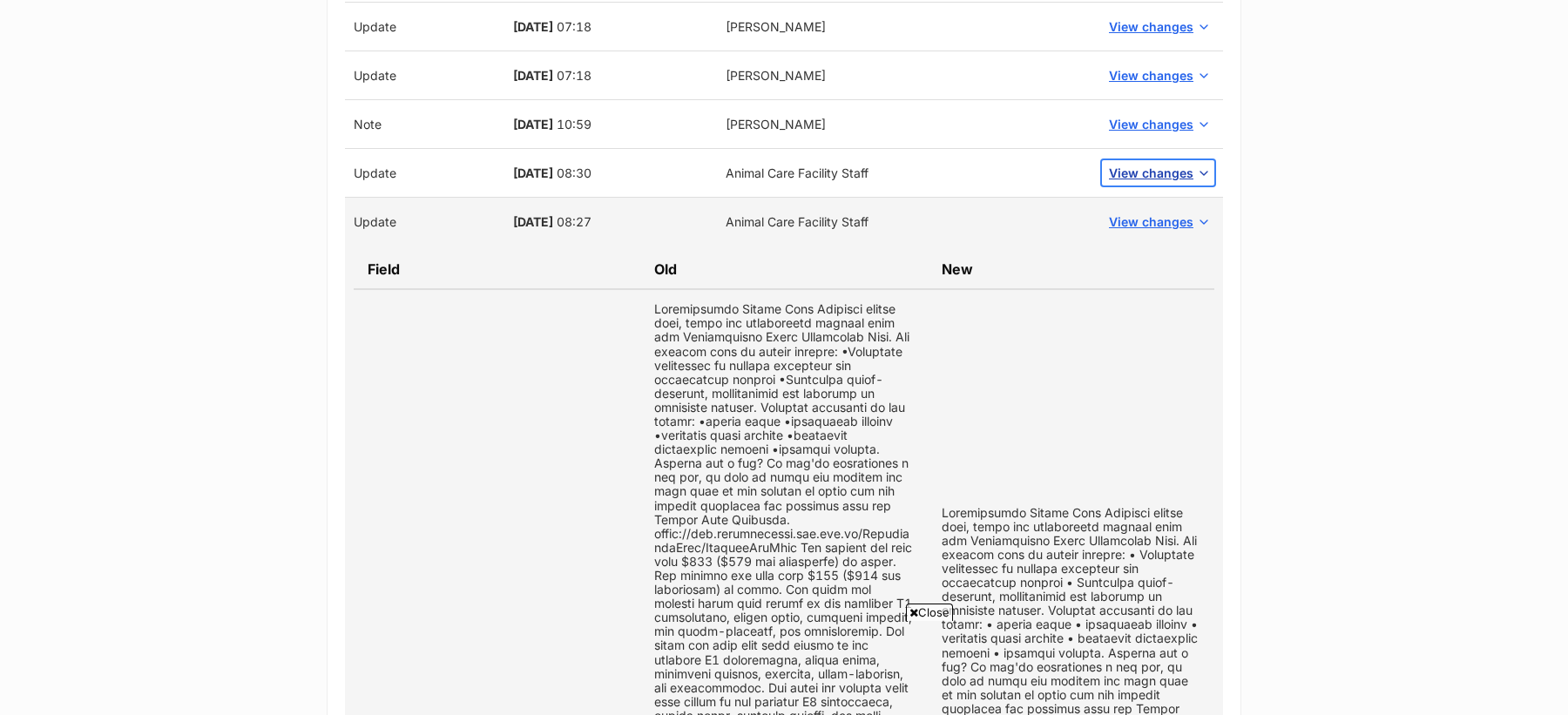
click at [1157, 164] on span "View changes" at bounding box center [1151, 173] width 85 height 18
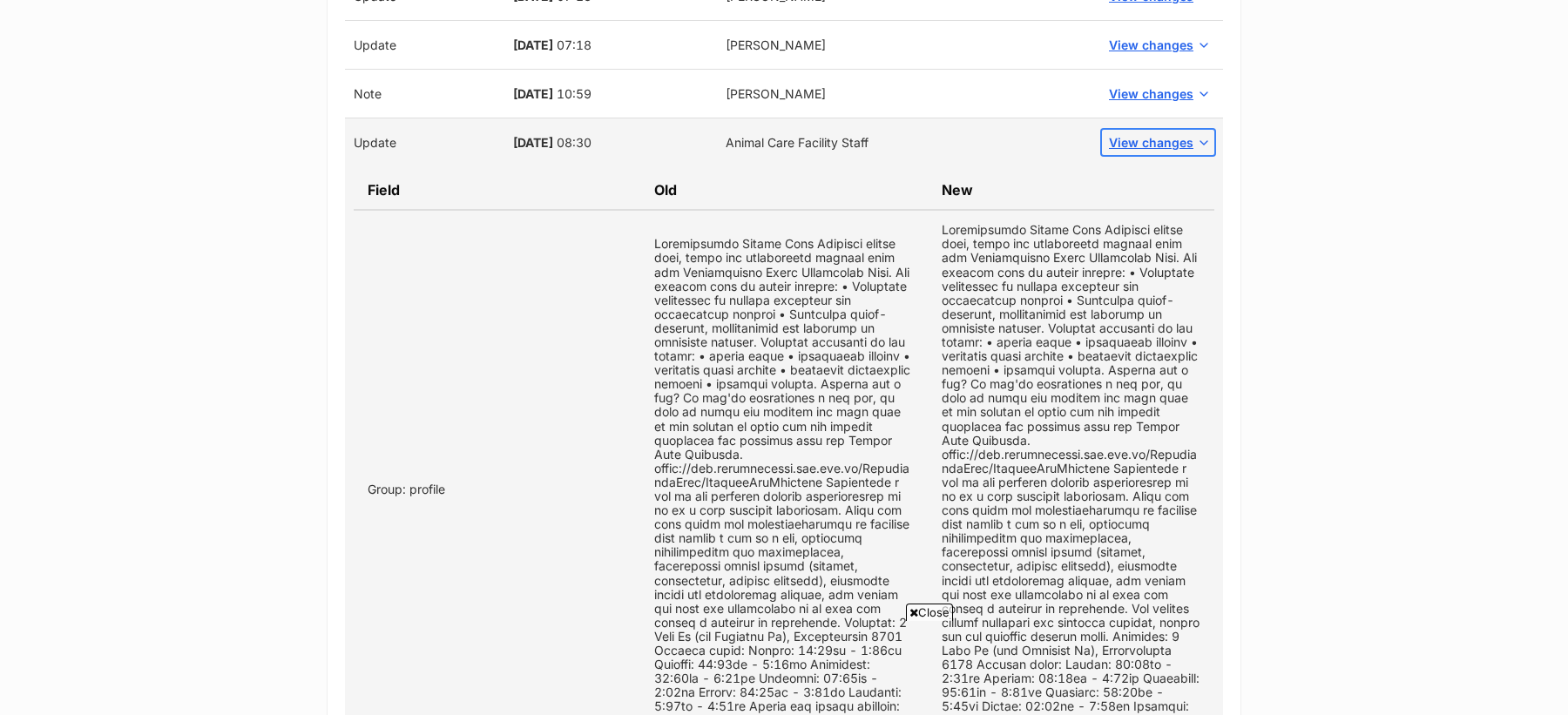
scroll to position [2920, 0]
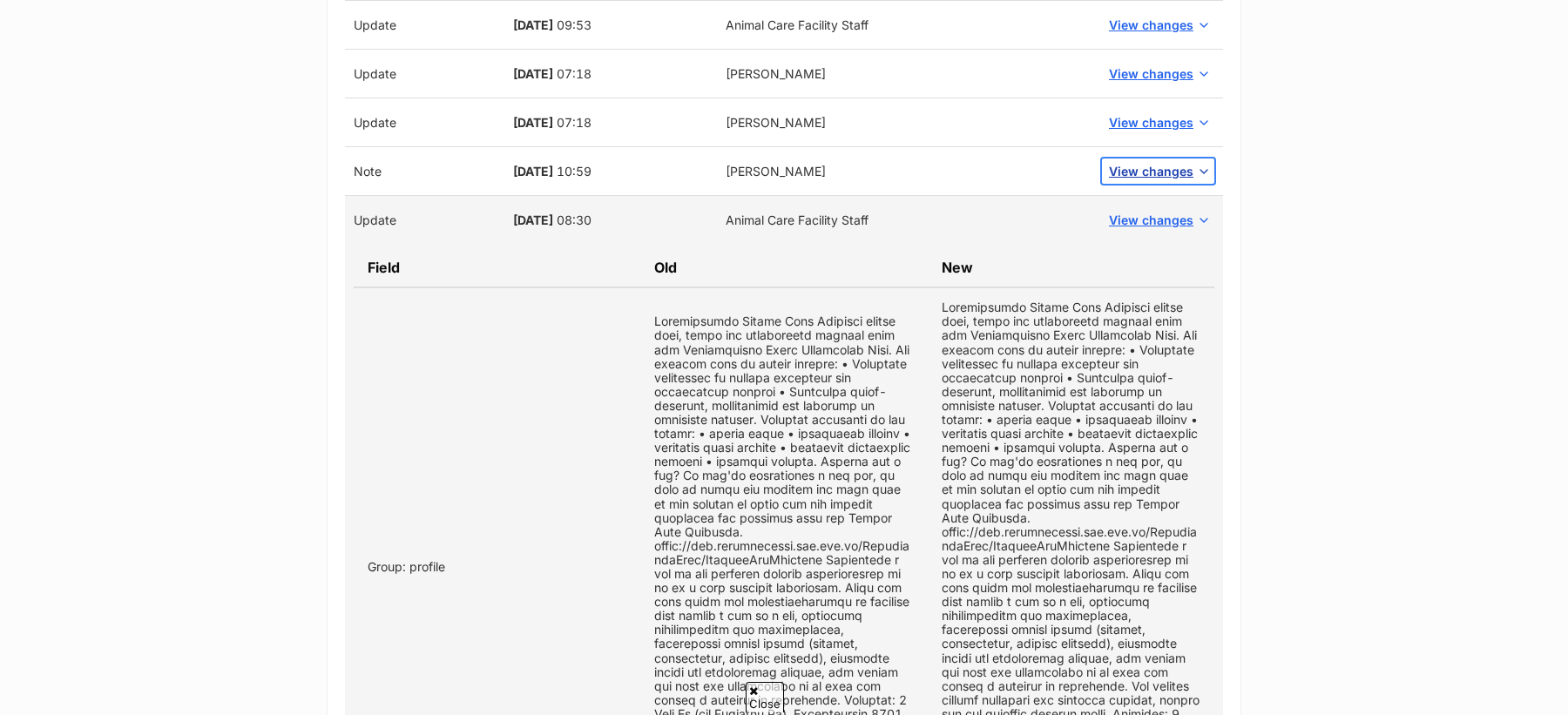
click at [1154, 162] on span "View changes" at bounding box center [1151, 171] width 85 height 18
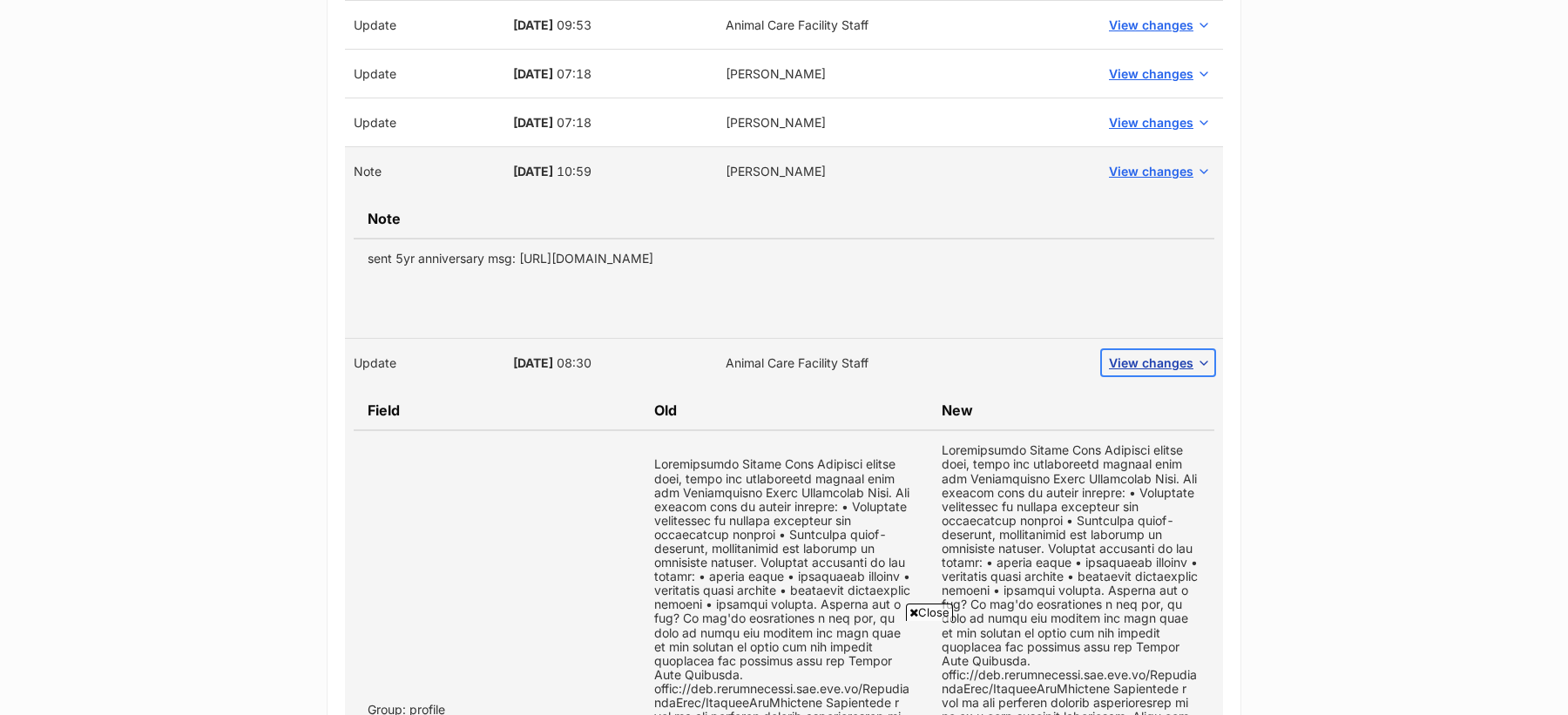
click at [1148, 350] on button "View changes" at bounding box center [1158, 362] width 112 height 26
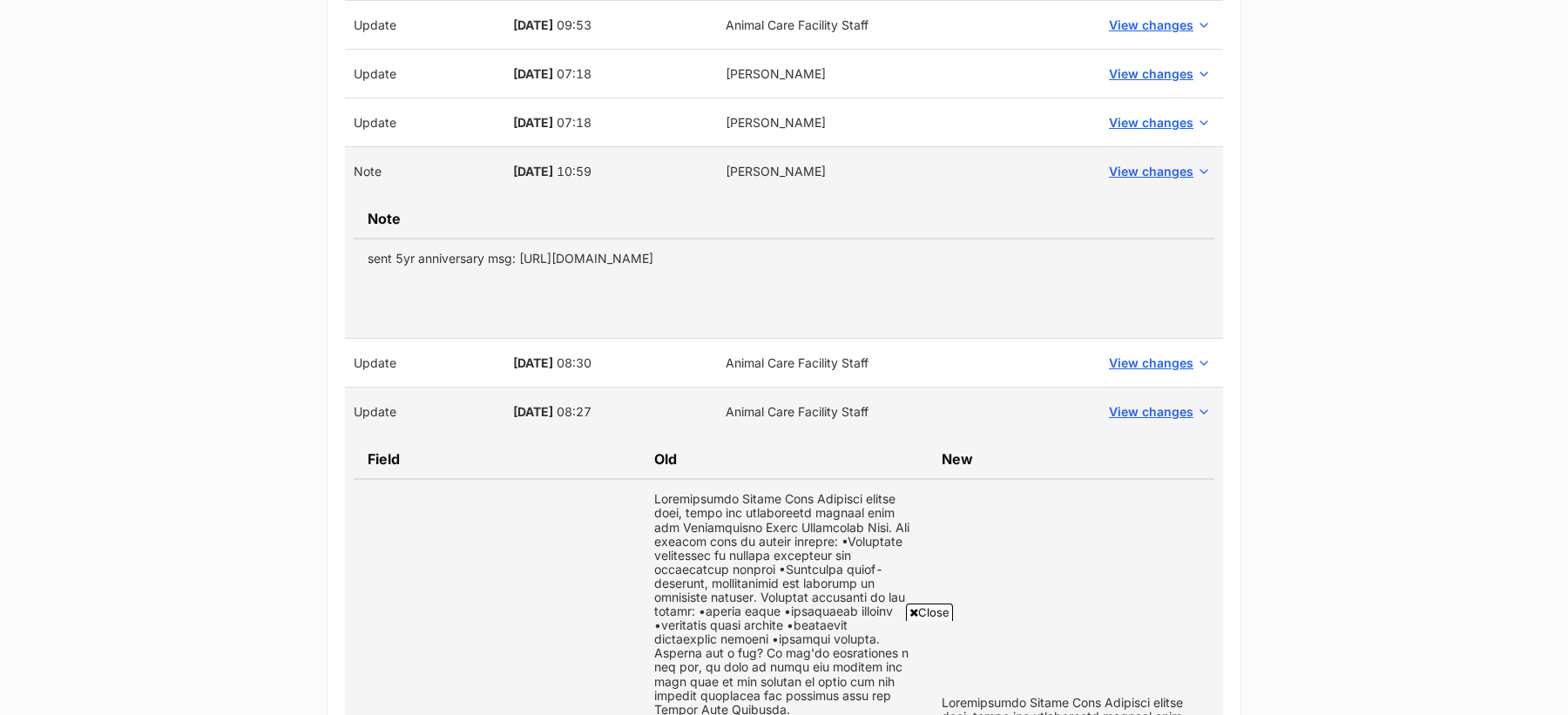
click at [1158, 388] on td "View changes" at bounding box center [1158, 412] width 130 height 49
click at [1159, 402] on span "View changes" at bounding box center [1151, 411] width 85 height 18
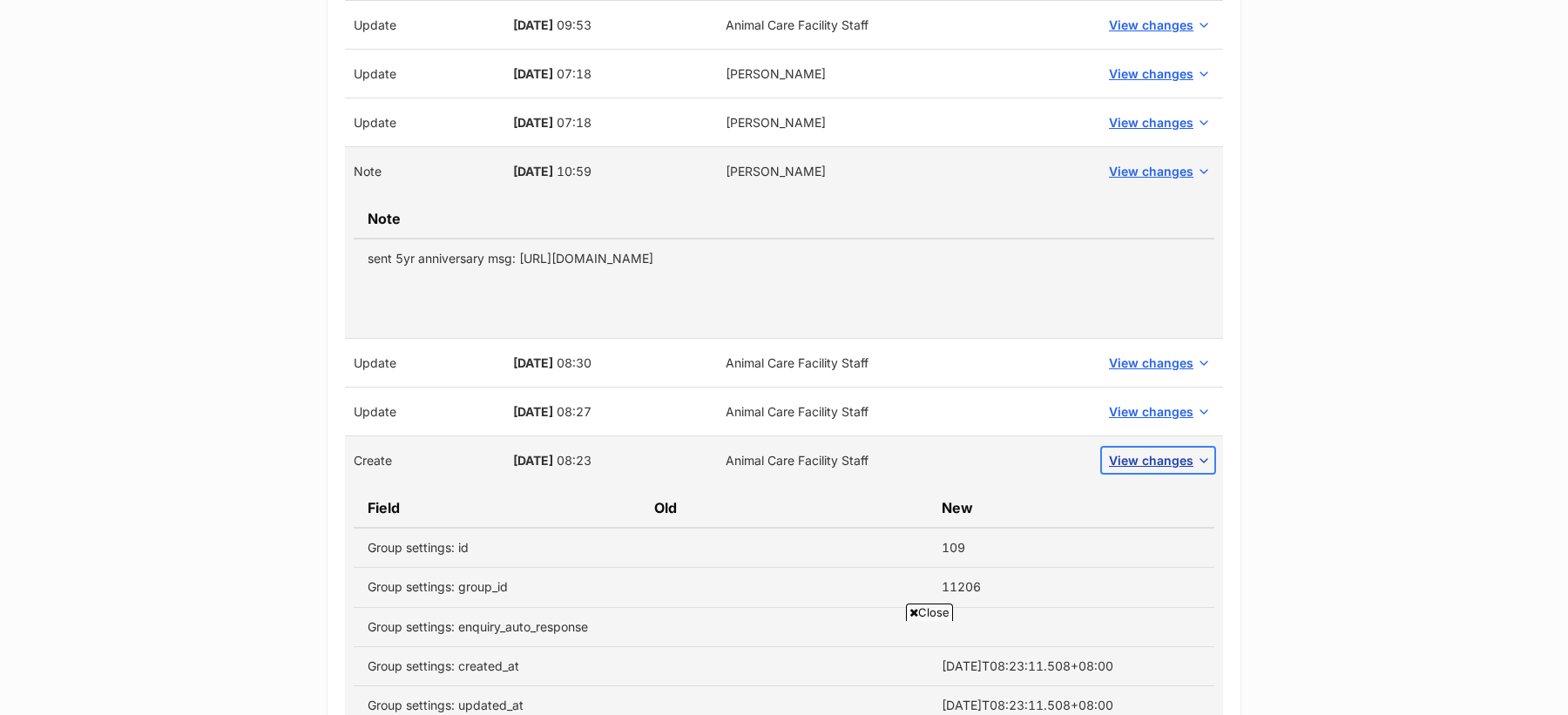
click at [1168, 451] on span "View changes" at bounding box center [1151, 460] width 85 height 18
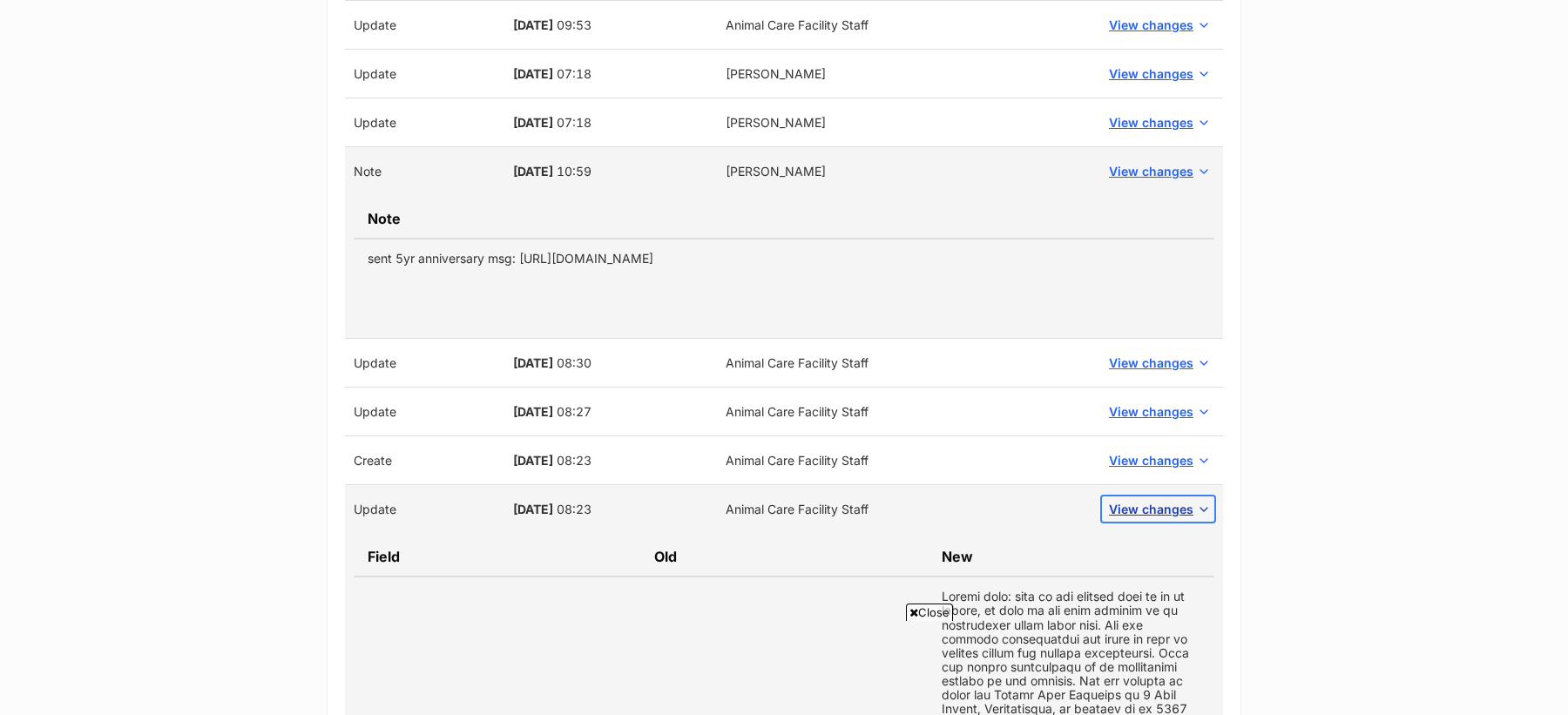
click at [1171, 497] on button "View changes" at bounding box center [1158, 509] width 112 height 26
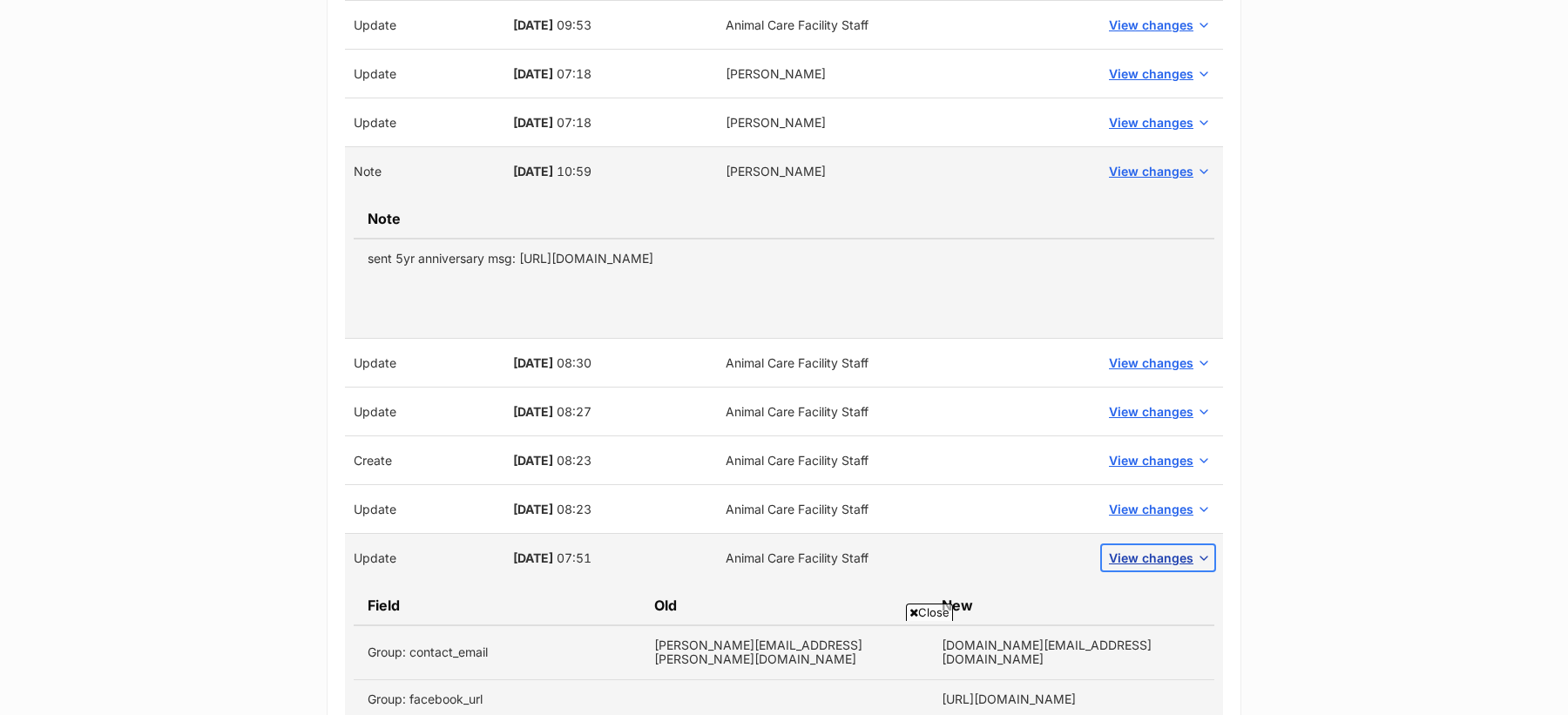
click at [1178, 549] on span "View changes" at bounding box center [1151, 558] width 85 height 18
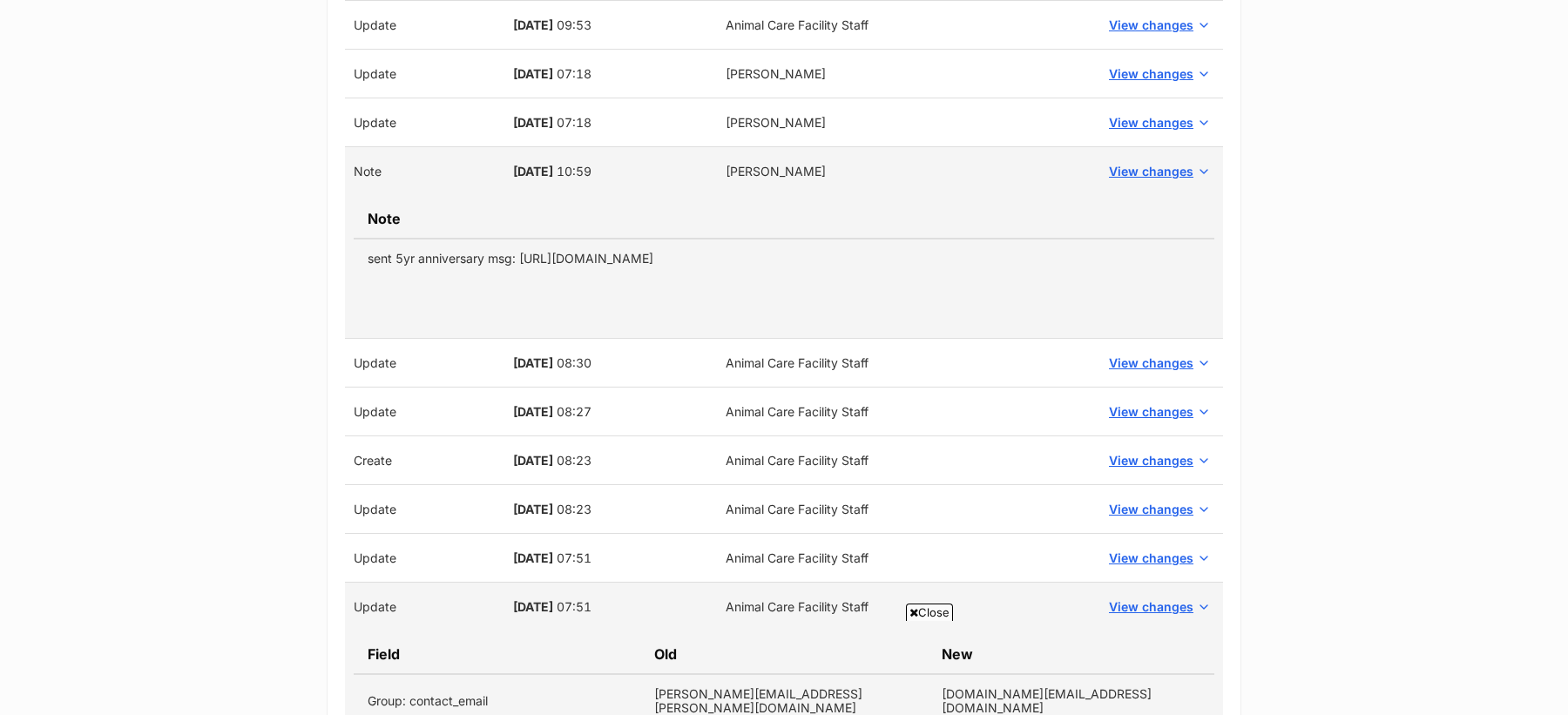
click at [1186, 582] on td "View changes" at bounding box center [1158, 606] width 130 height 49
click at [1186, 598] on span "View changes" at bounding box center [1151, 606] width 85 height 18
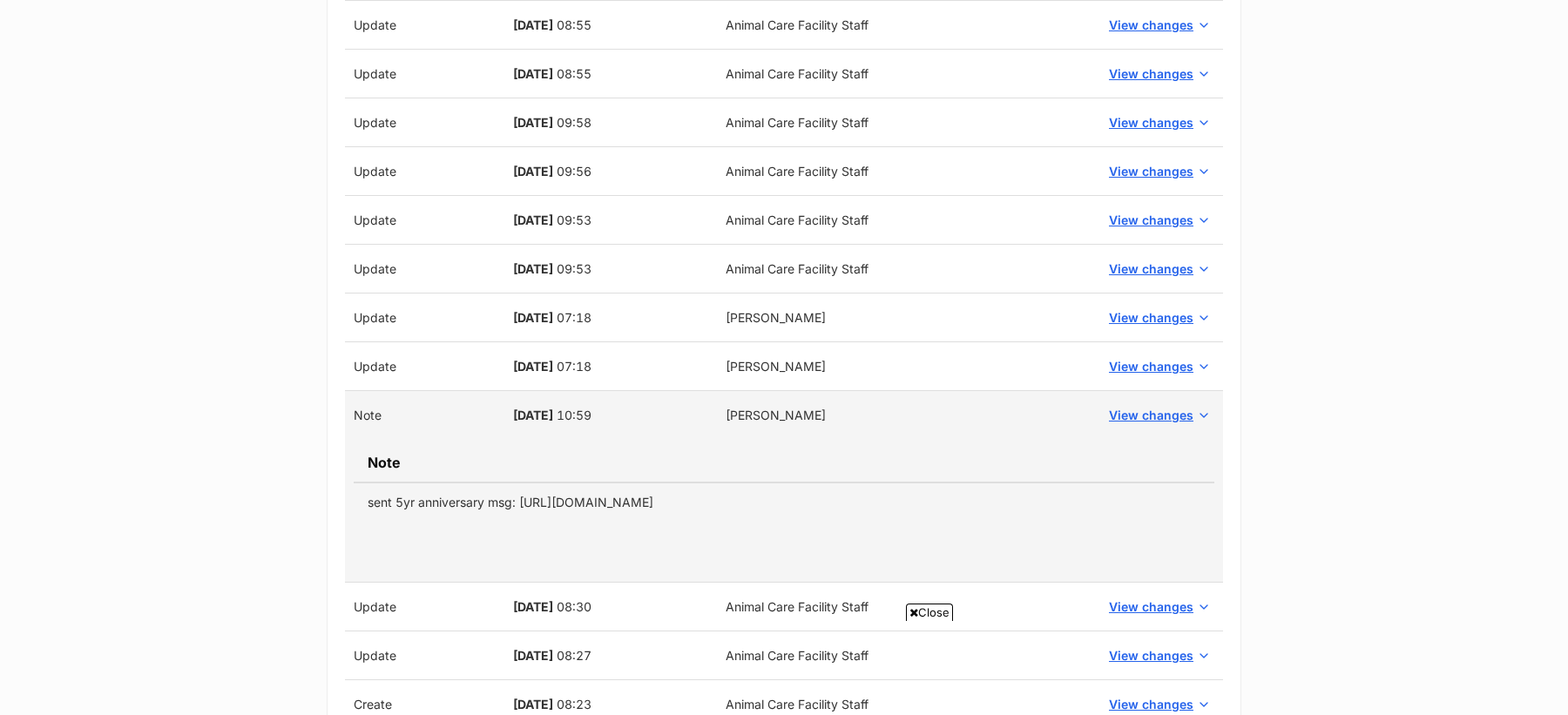
scroll to position [2650, 0]
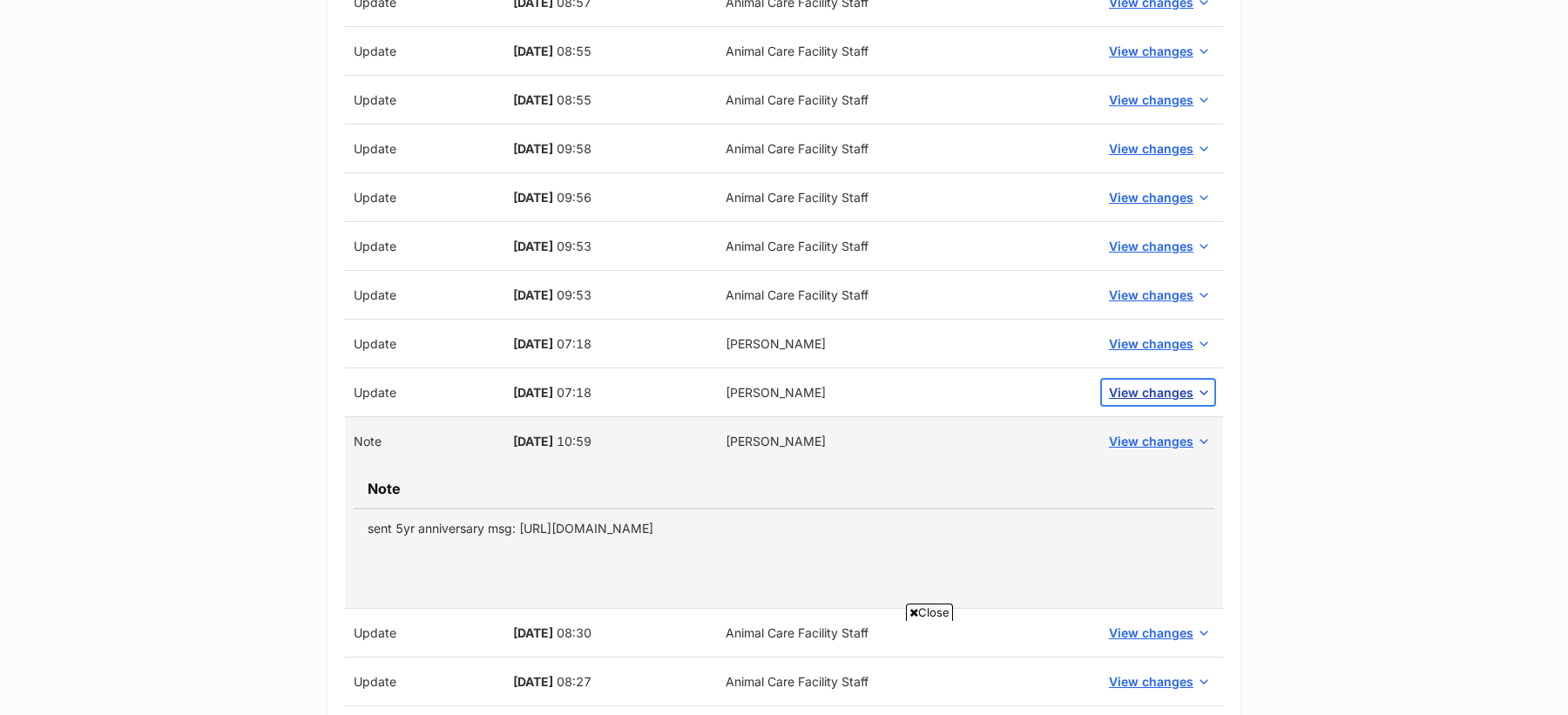
click at [1157, 383] on span "View changes" at bounding box center [1151, 392] width 85 height 18
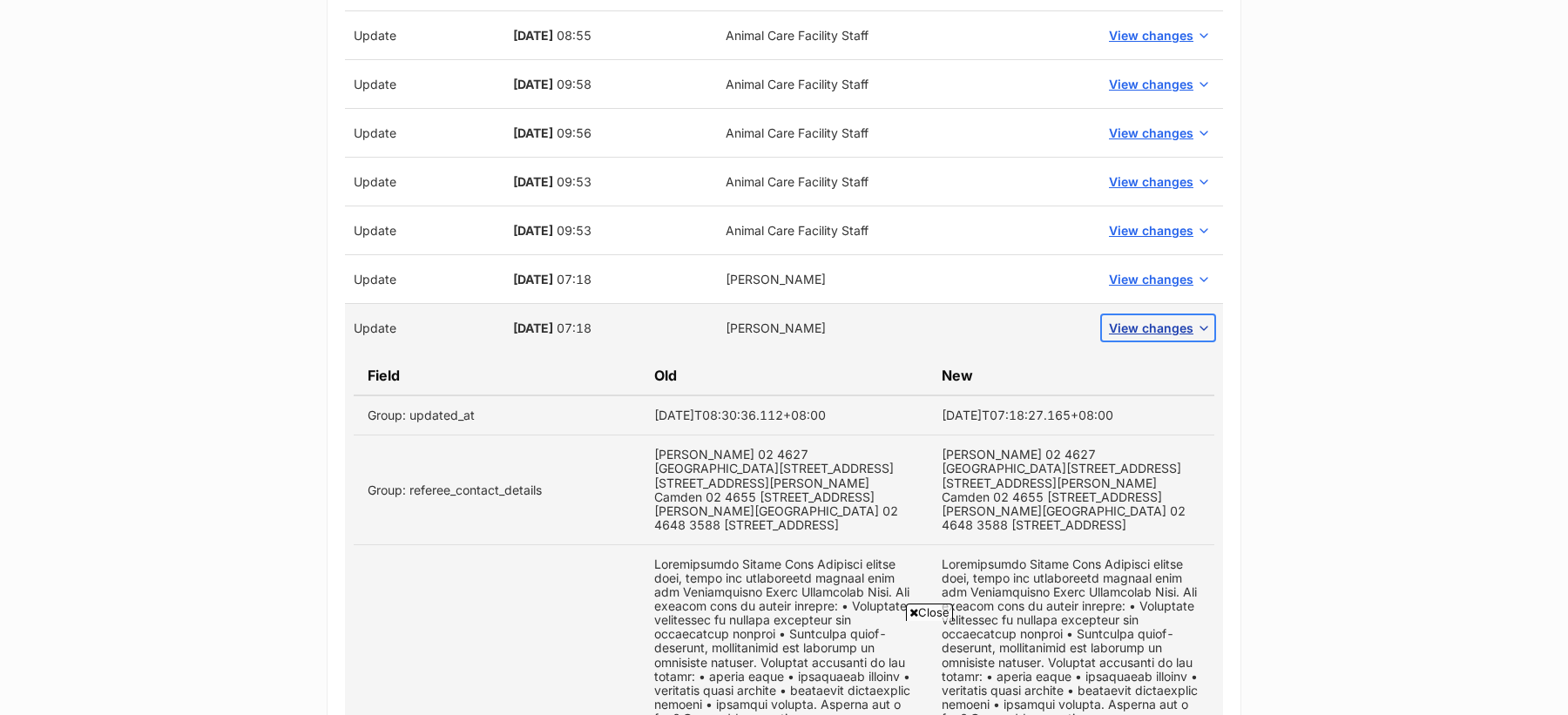
scroll to position [2688, 0]
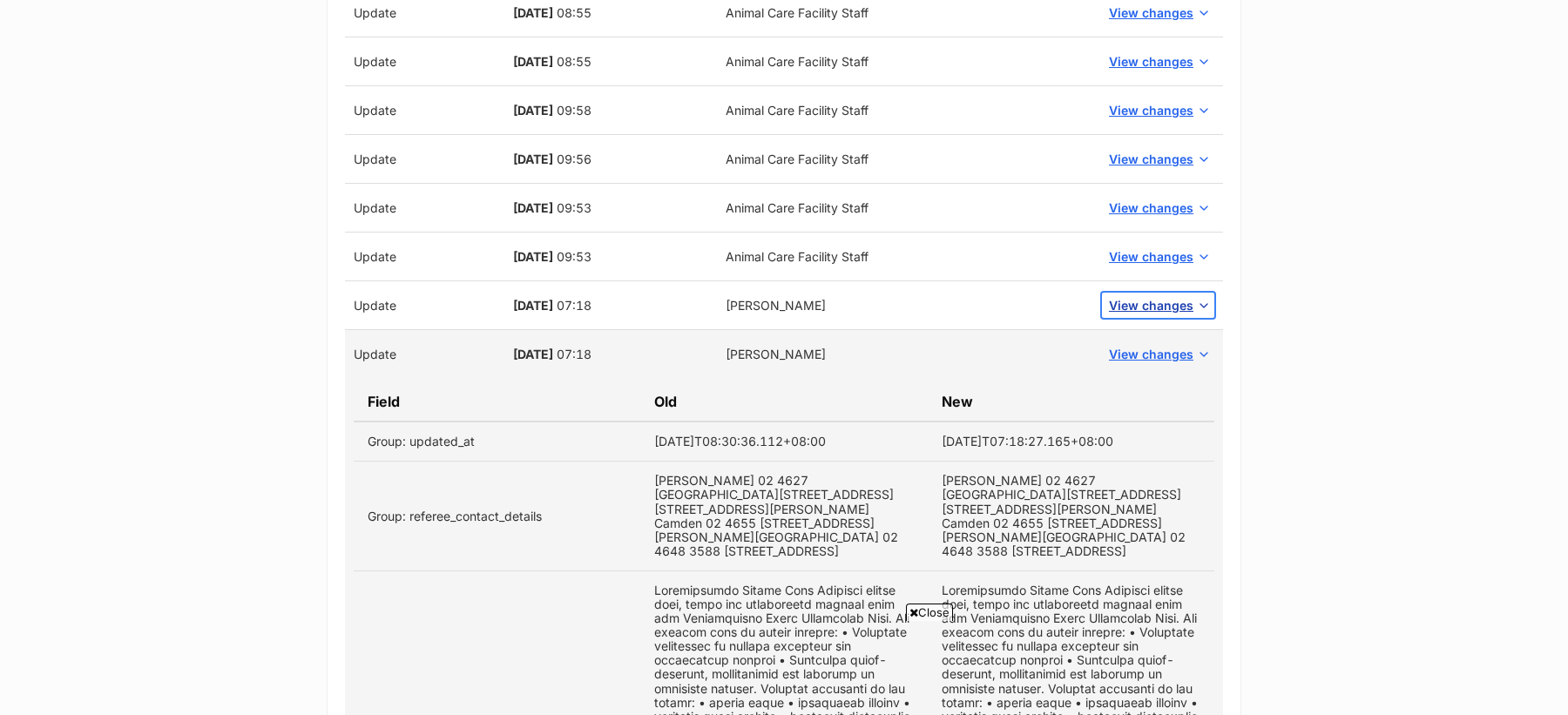
click at [1143, 296] on span "View changes" at bounding box center [1151, 305] width 85 height 18
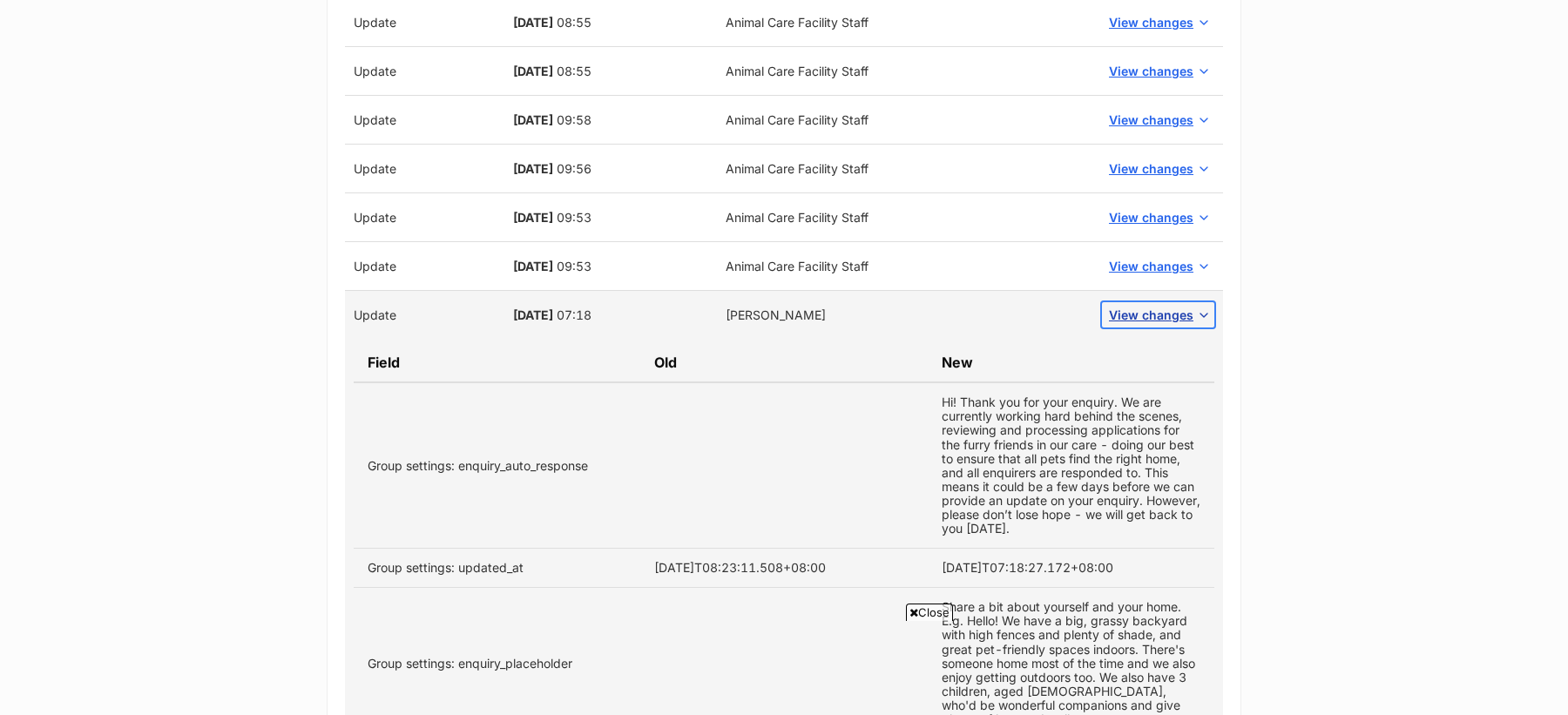
scroll to position [2676, 0]
click at [1151, 260] on span "View changes" at bounding box center [1151, 269] width 85 height 18
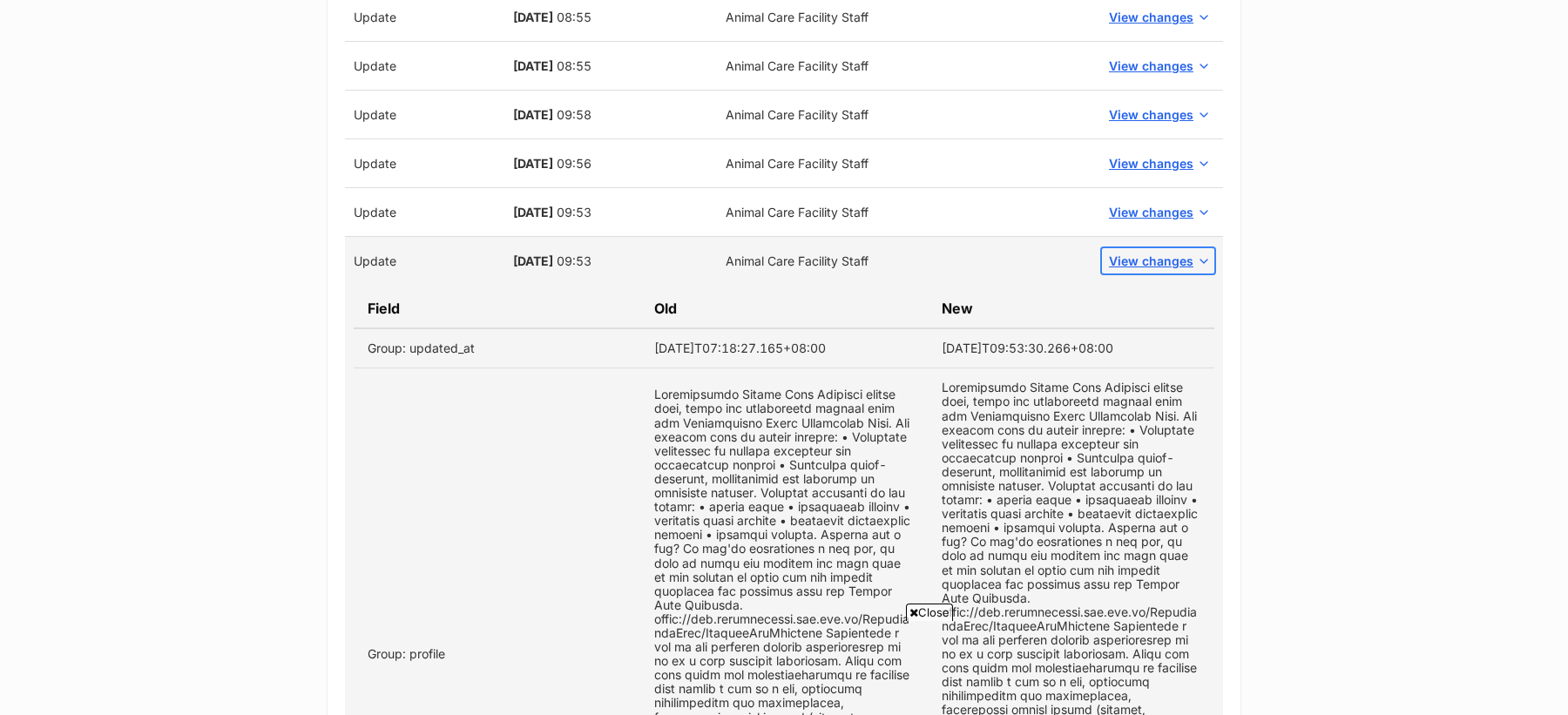
scroll to position [2666, 0]
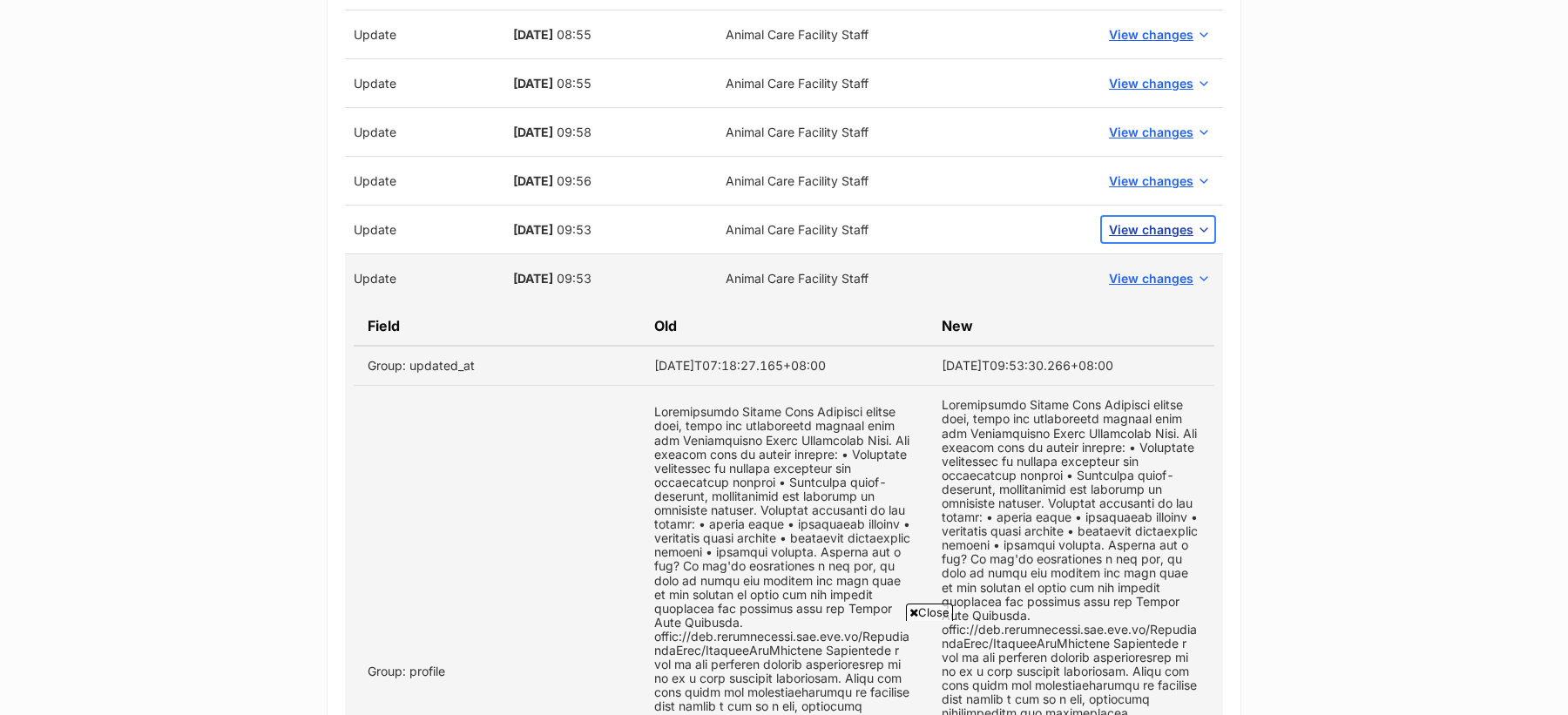
click at [1151, 220] on span "View changes" at bounding box center [1151, 229] width 85 height 18
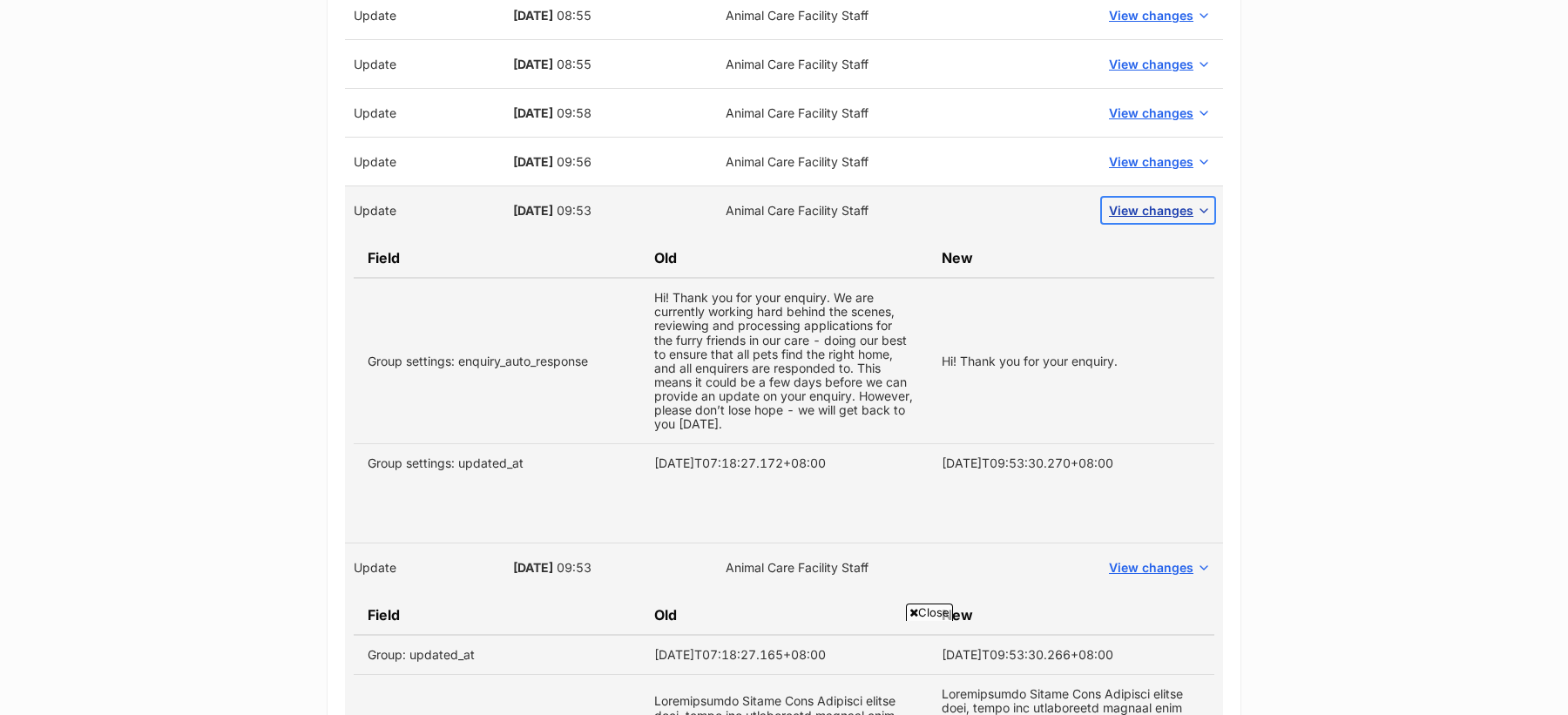
scroll to position [2687, 0]
click at [1145, 151] on span "View changes" at bounding box center [1151, 159] width 85 height 18
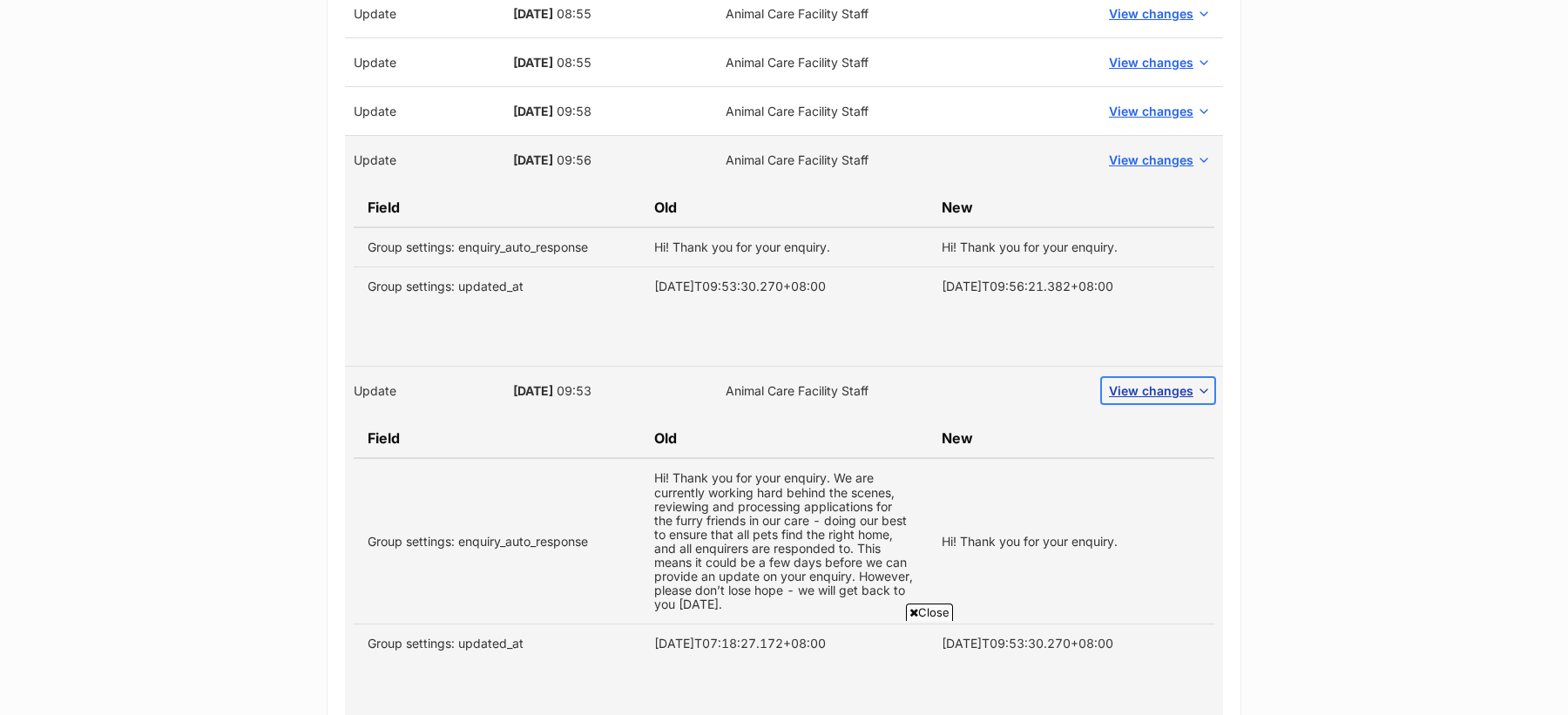
click at [1156, 381] on span "View changes" at bounding box center [1151, 390] width 85 height 18
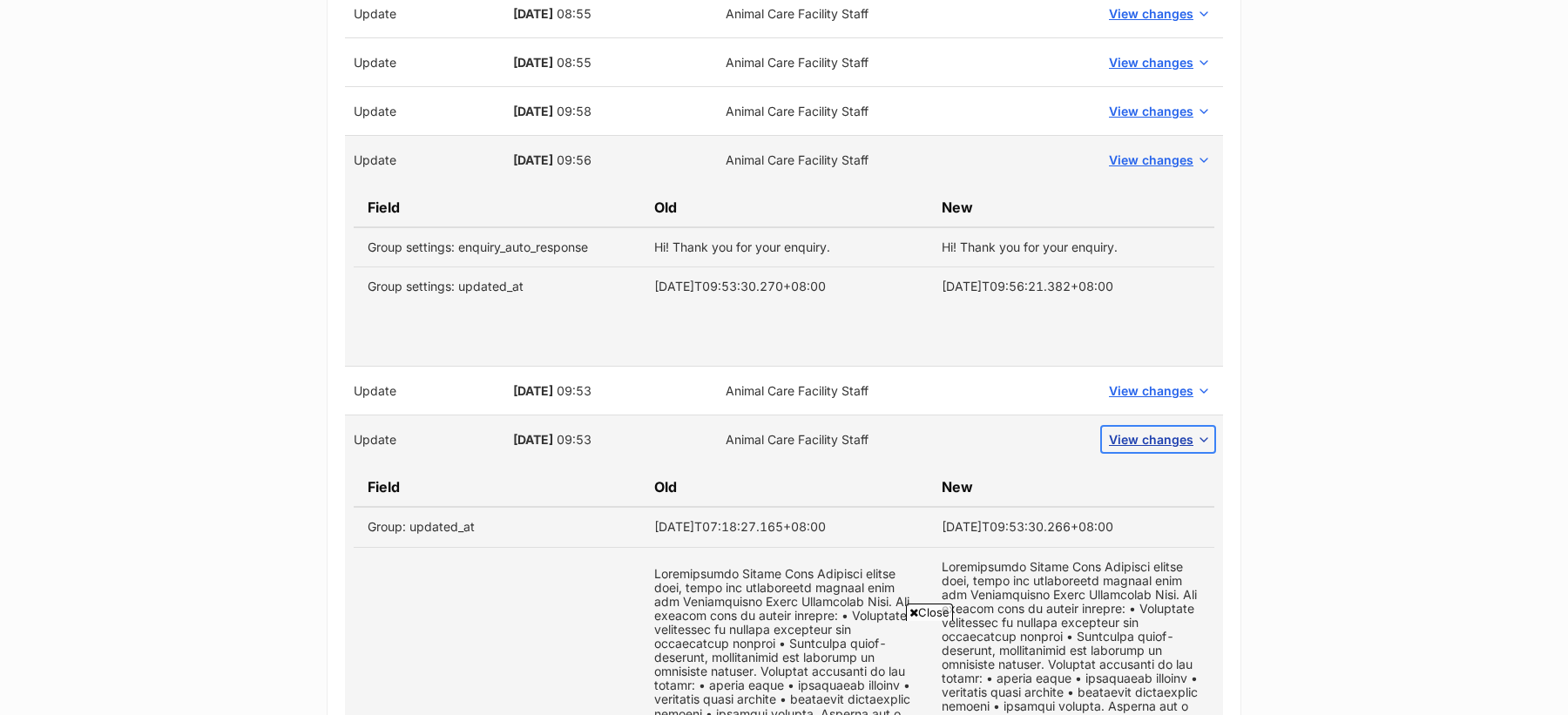
click at [1160, 430] on span "View changes" at bounding box center [1151, 439] width 85 height 18
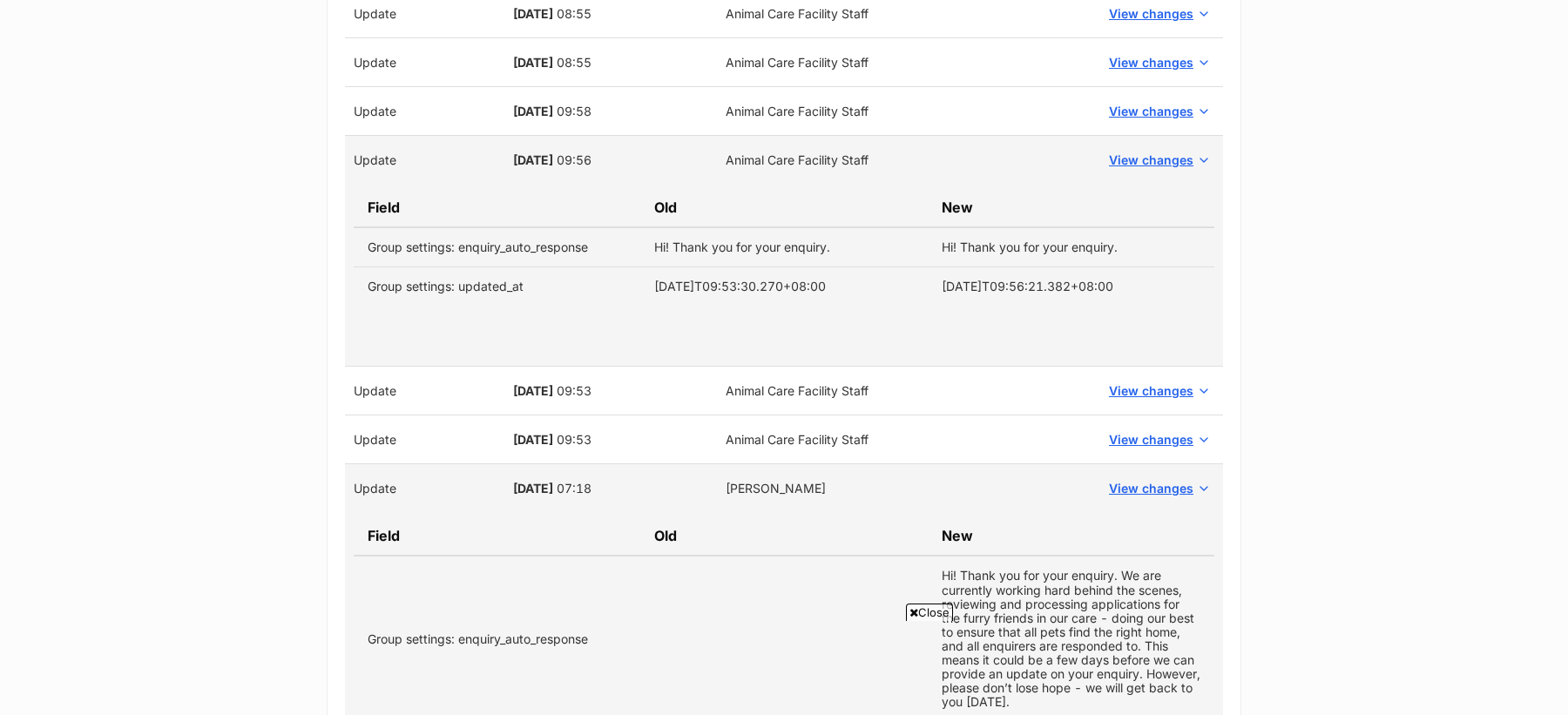
click at [1174, 490] on td "View changes" at bounding box center [1158, 488] width 130 height 49
click at [1174, 480] on span "View changes" at bounding box center [1151, 488] width 85 height 18
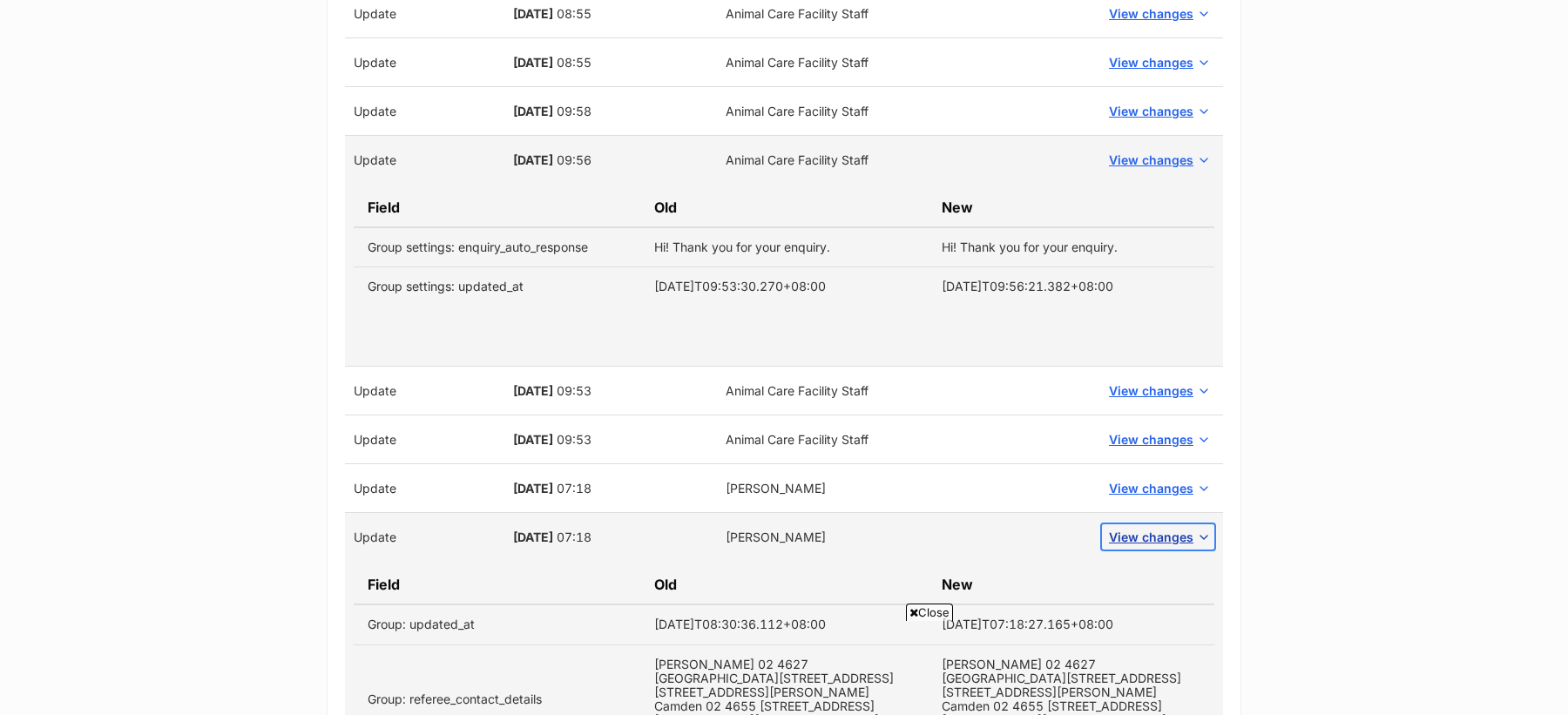
click at [1178, 530] on span "View changes" at bounding box center [1151, 537] width 85 height 18
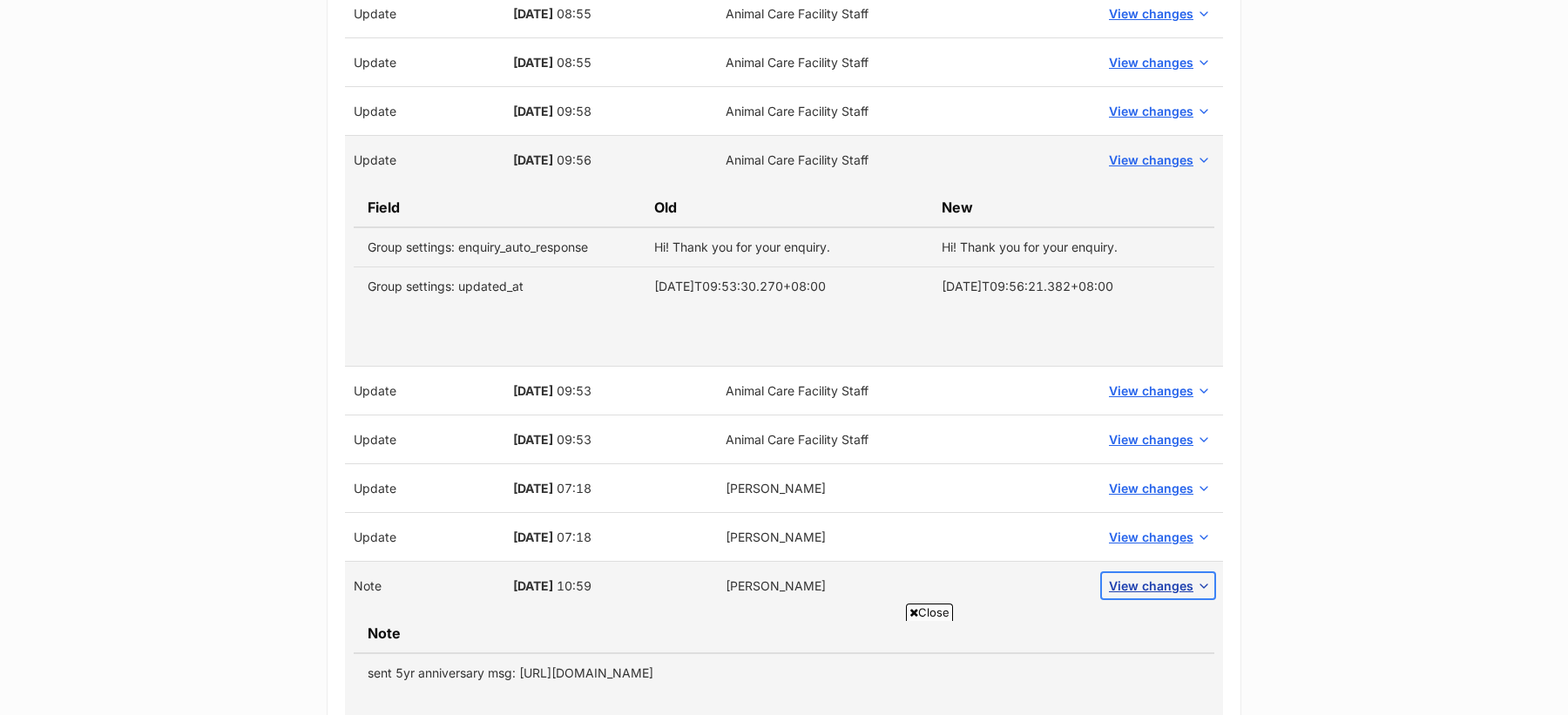
click at [1180, 577] on span "View changes" at bounding box center [1151, 585] width 85 height 18
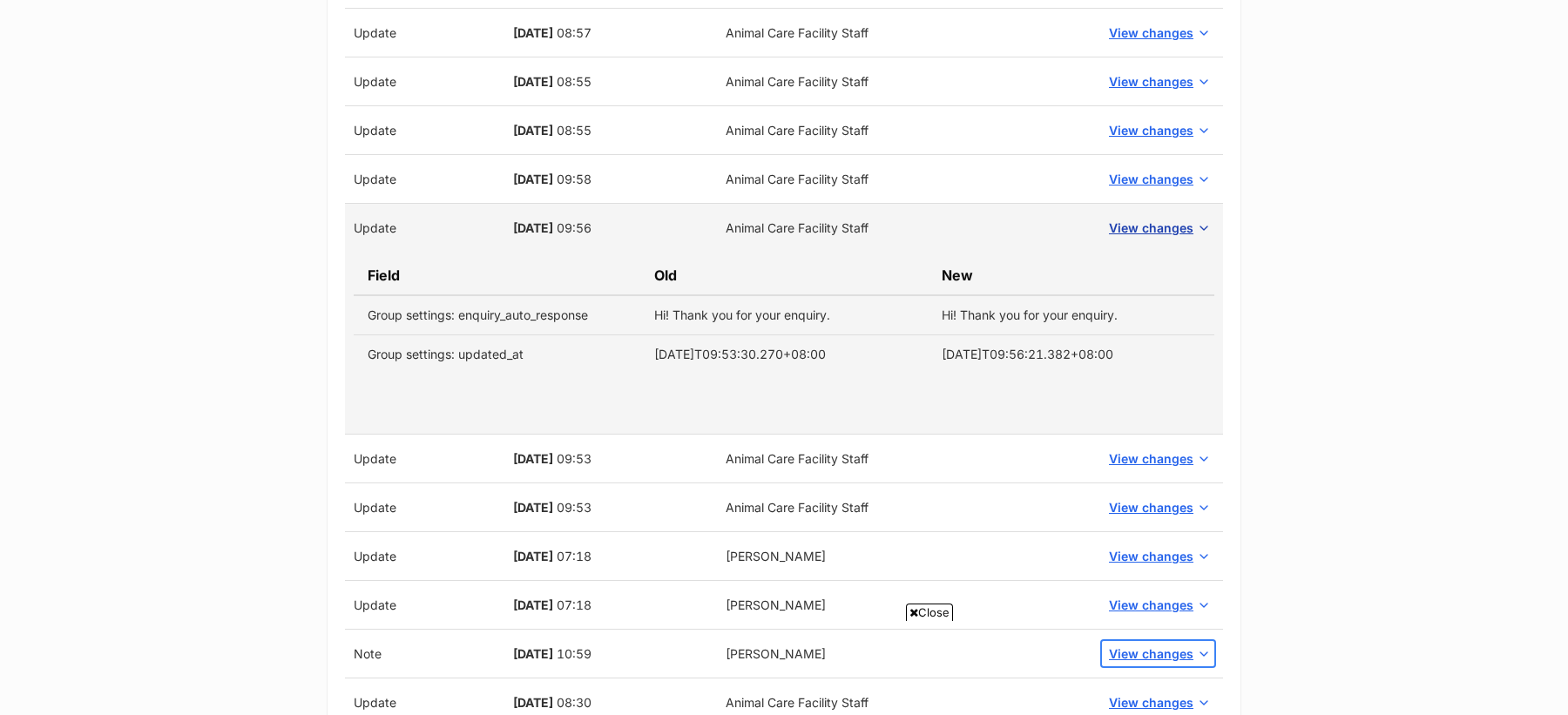
scroll to position [2518, 0]
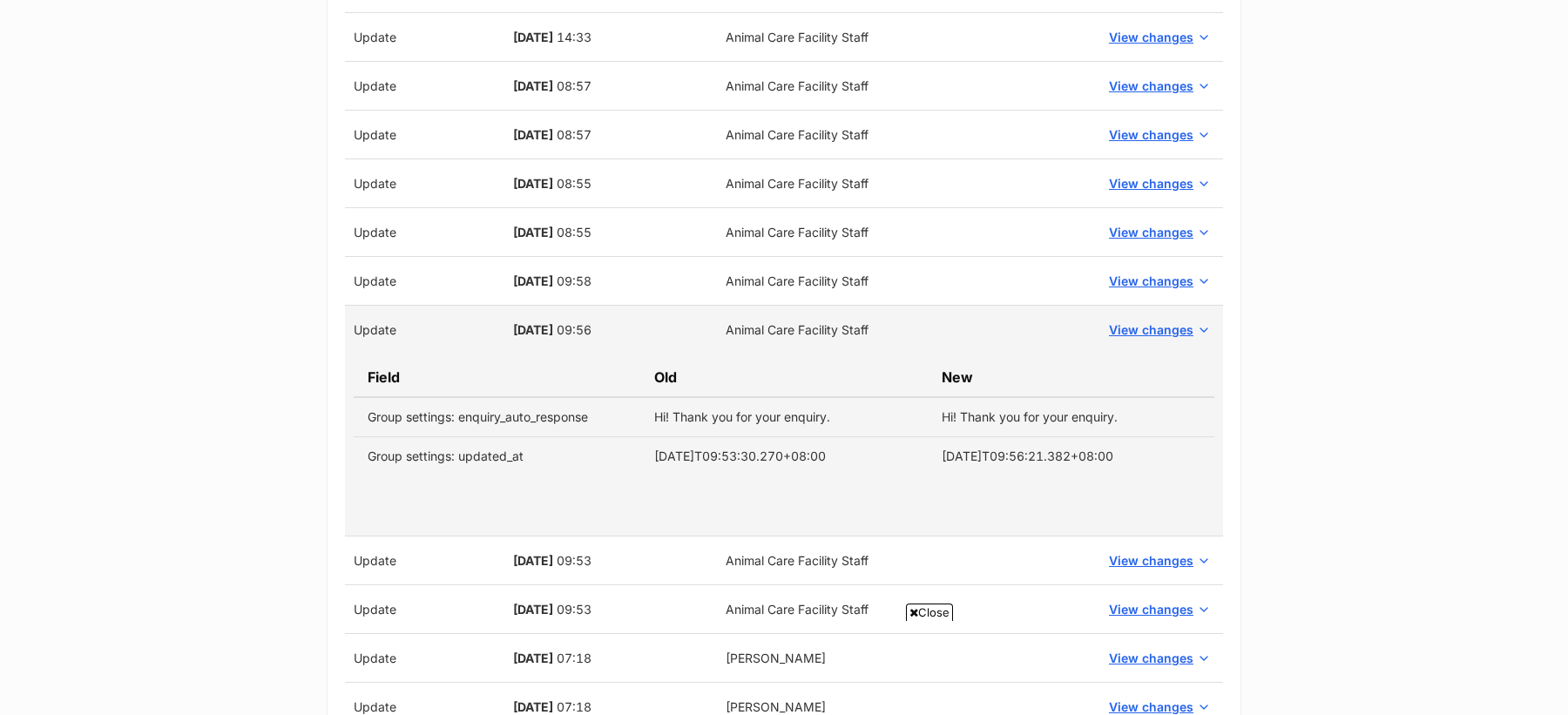
click at [1158, 257] on td "View changes" at bounding box center [1158, 281] width 130 height 49
click at [1161, 275] on span "View changes" at bounding box center [1151, 280] width 85 height 18
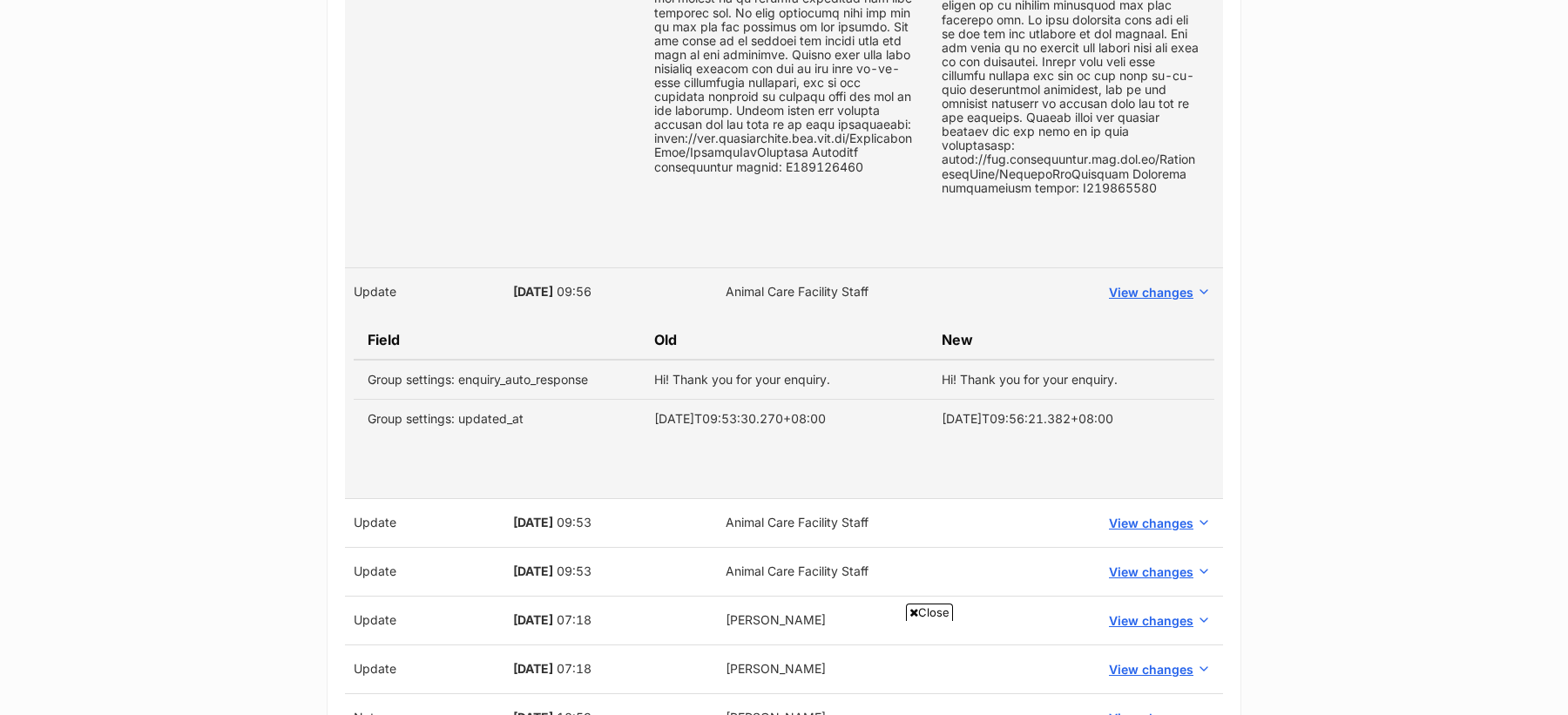
scroll to position [3544, 0]
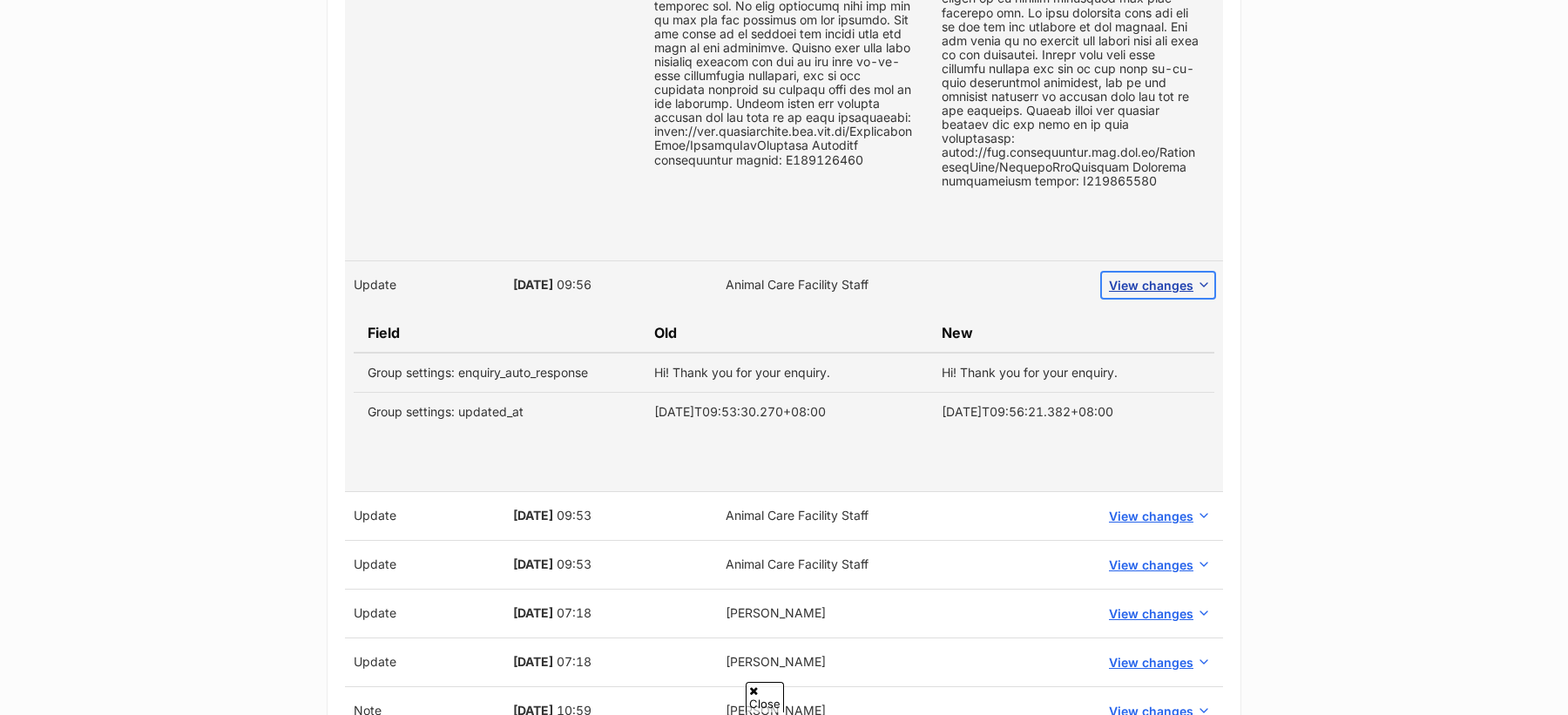
click at [1164, 283] on span "View changes" at bounding box center [1151, 285] width 85 height 18
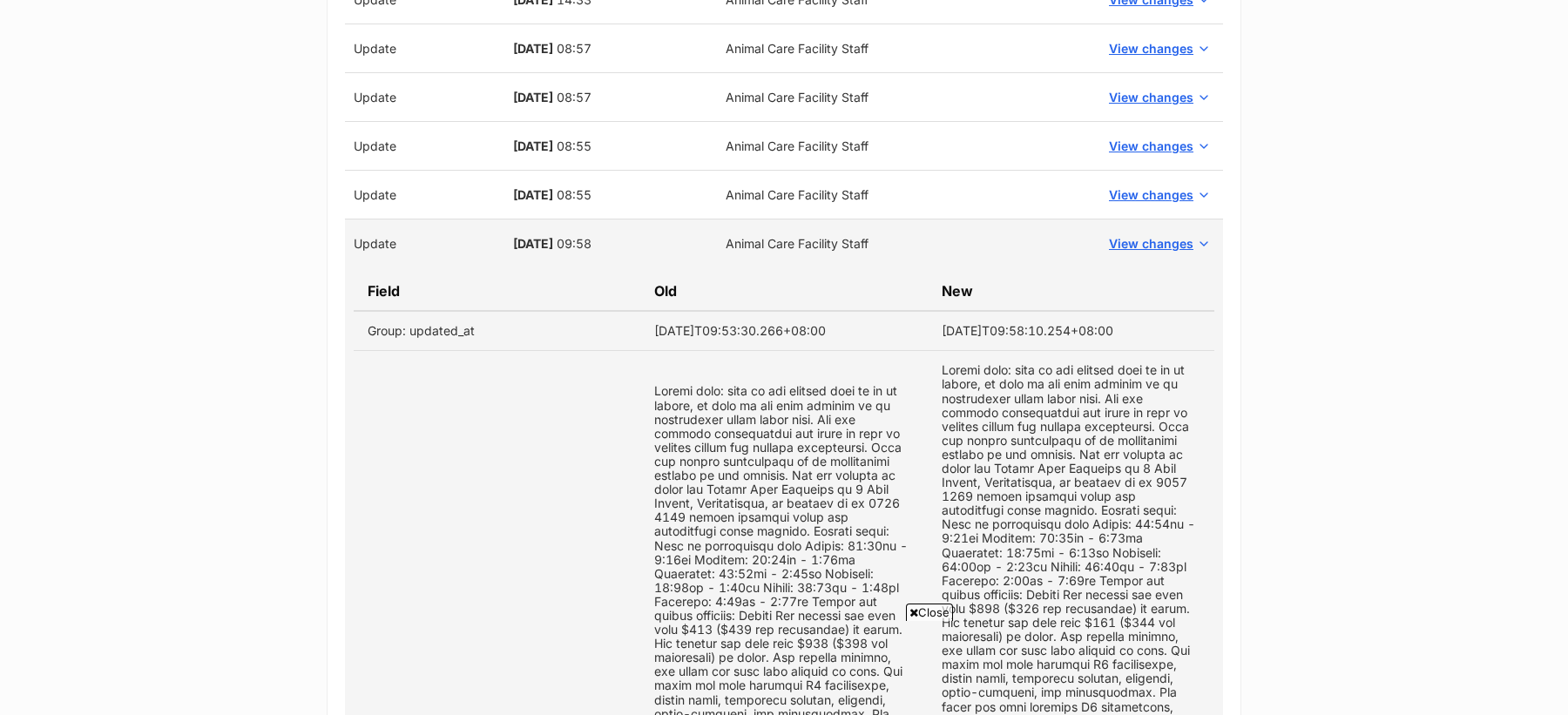
scroll to position [2557, 0]
click at [1161, 248] on td "View changes" at bounding box center [1158, 241] width 130 height 49
click at [1158, 233] on span "View changes" at bounding box center [1151, 241] width 85 height 18
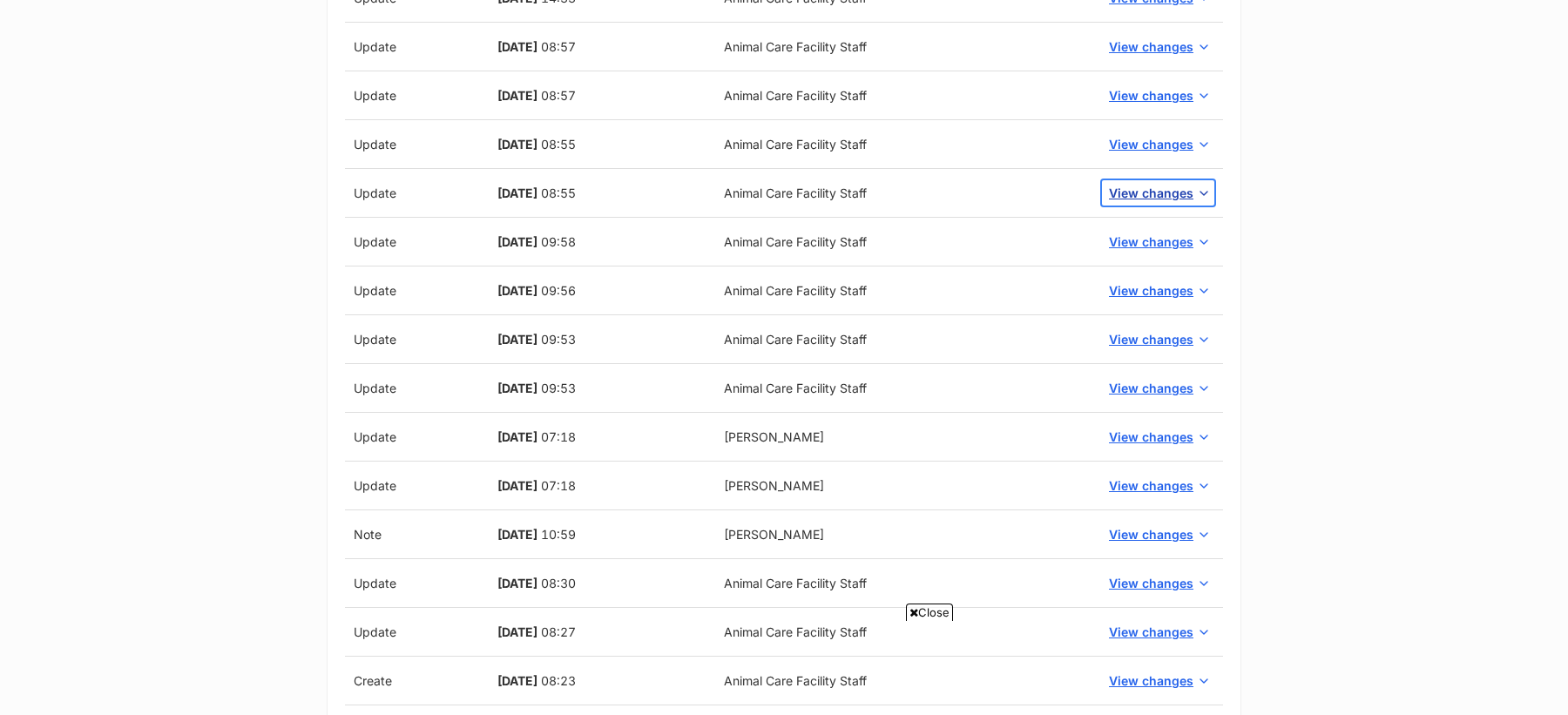
click at [1156, 184] on span "View changes" at bounding box center [1151, 193] width 85 height 18
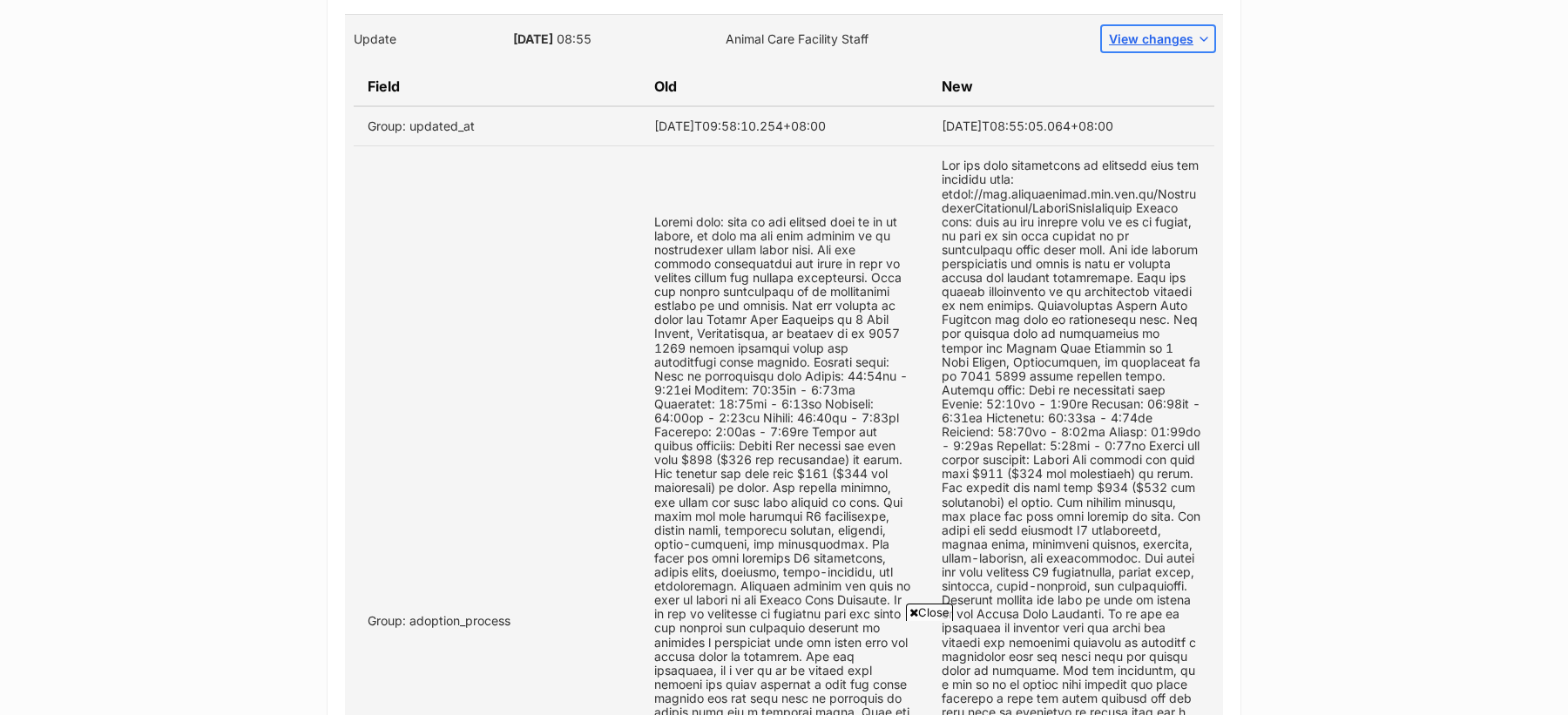
scroll to position [2399, 0]
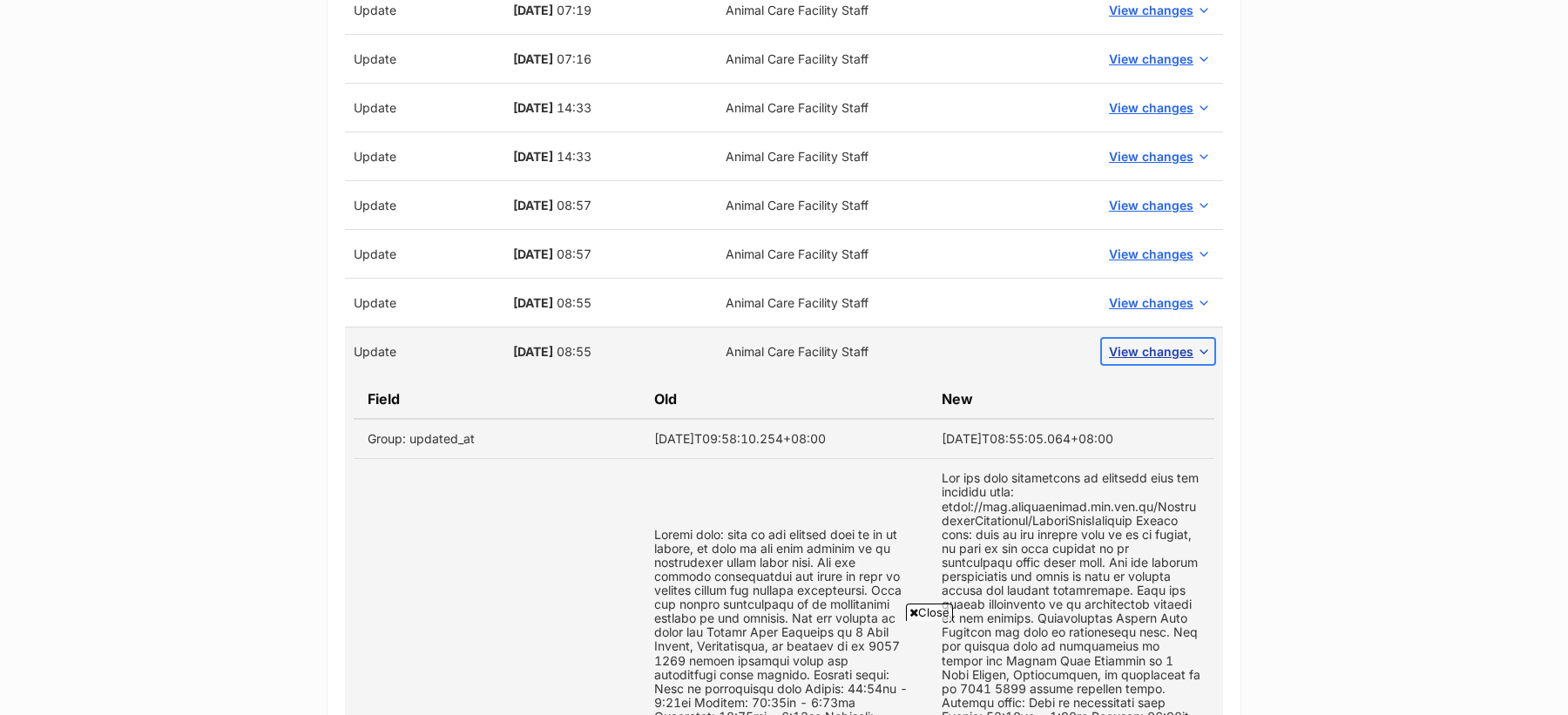
click at [1169, 342] on span "View changes" at bounding box center [1151, 351] width 85 height 18
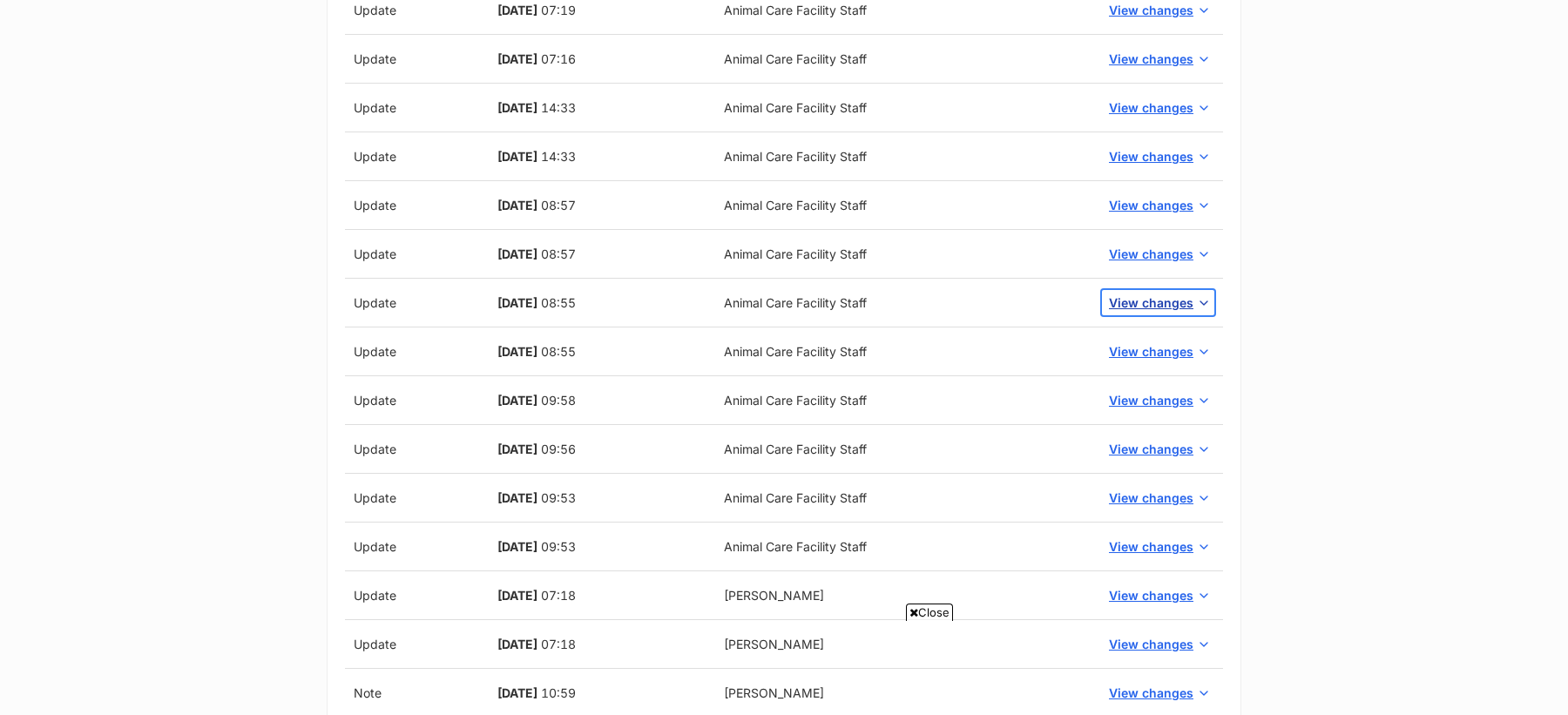
click at [1158, 297] on span "View changes" at bounding box center [1151, 302] width 85 height 18
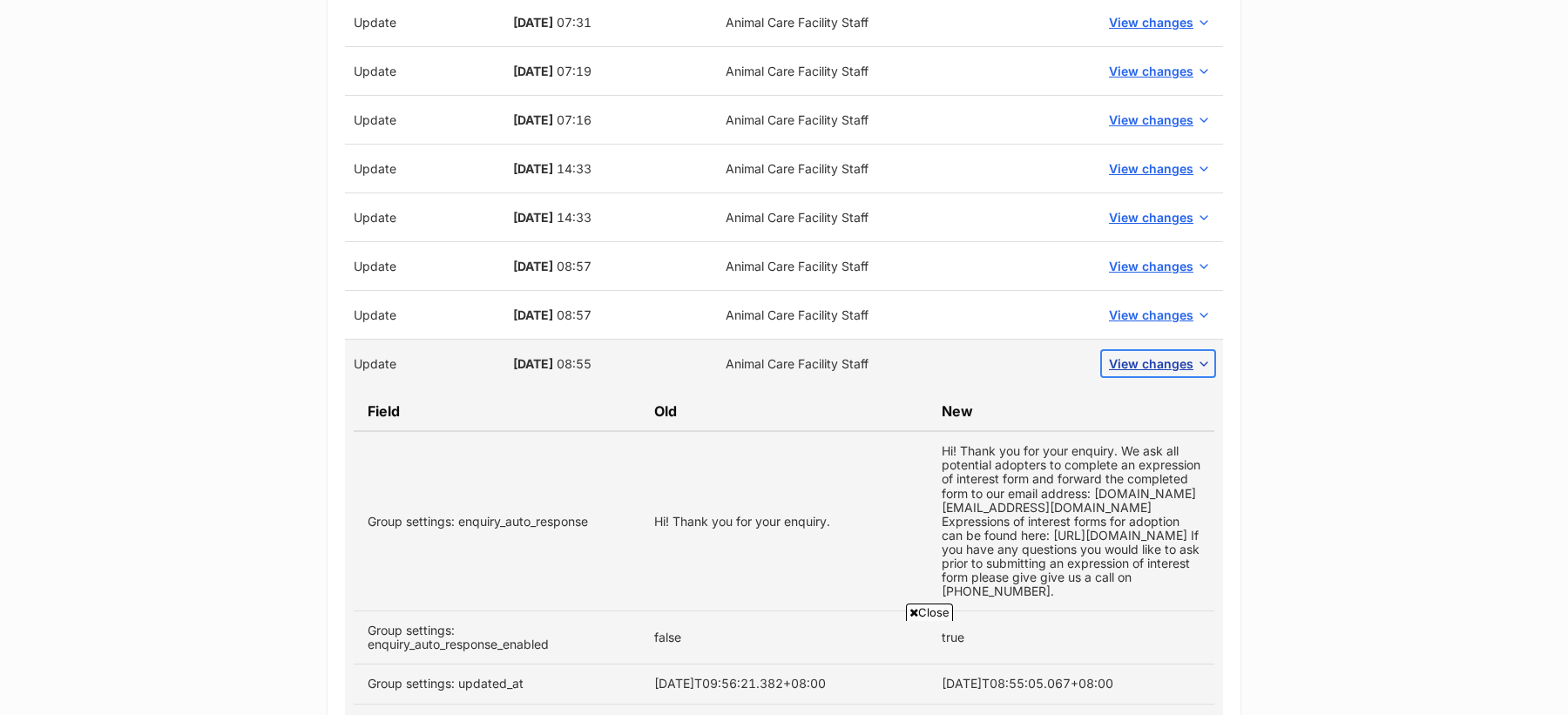
scroll to position [2250, 0]
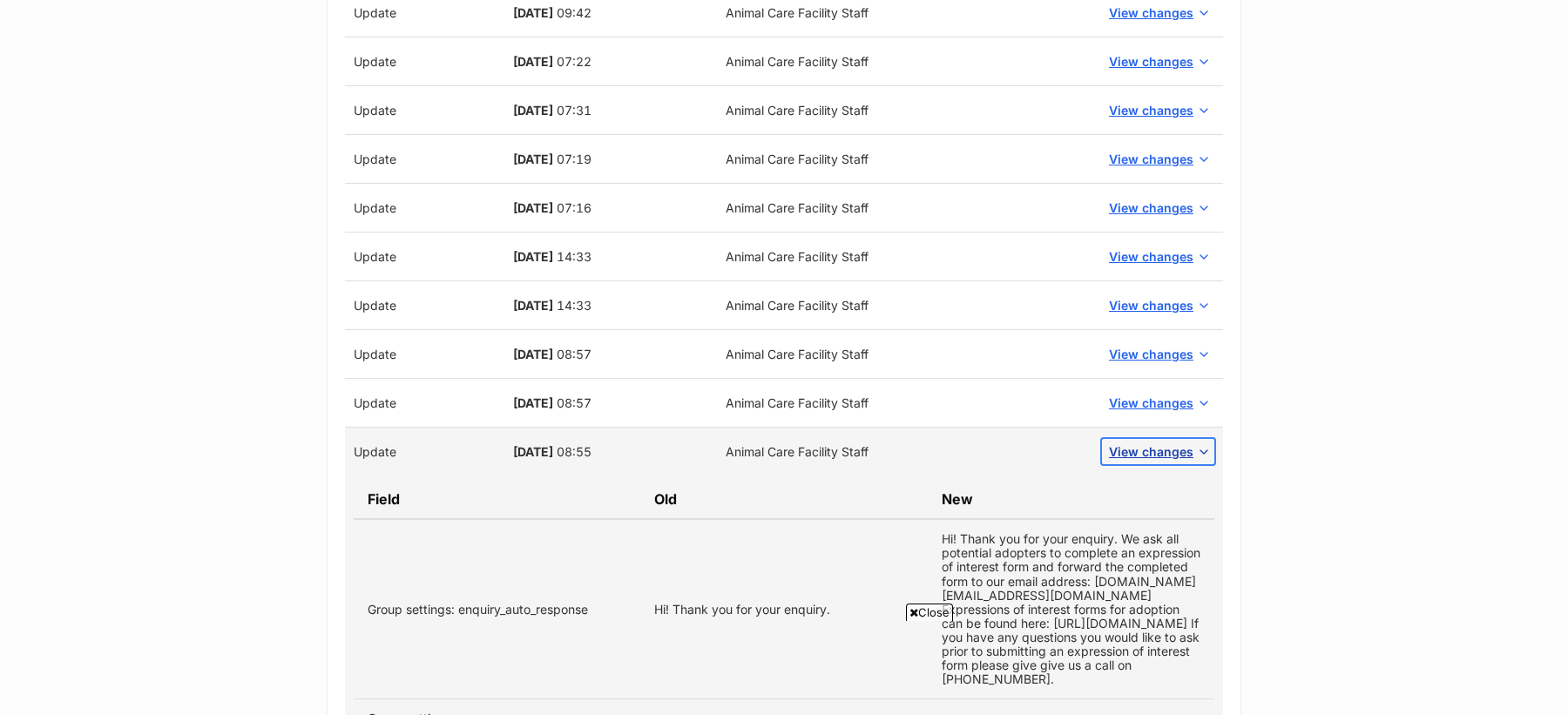
click at [1159, 443] on span "View changes" at bounding box center [1151, 451] width 85 height 18
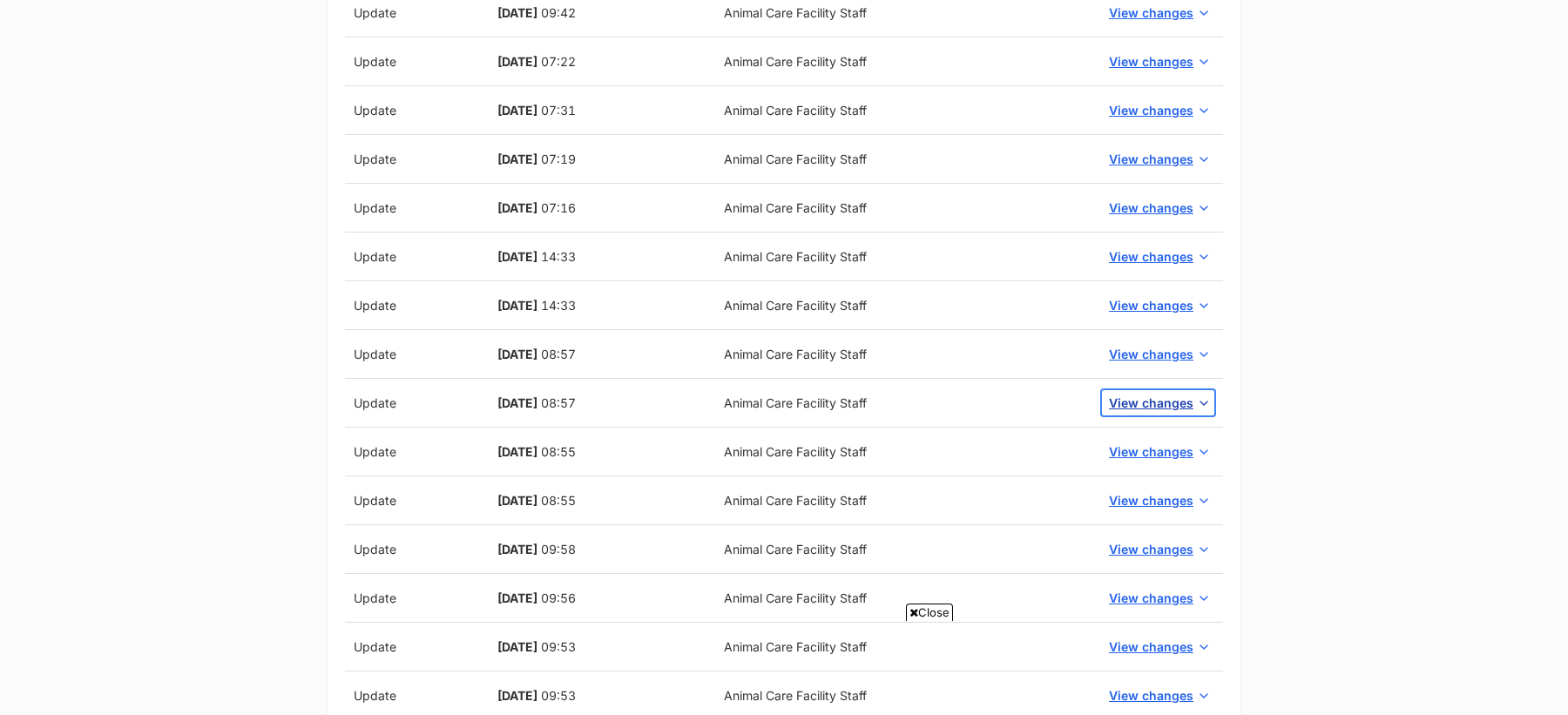
click at [1151, 398] on span "View changes" at bounding box center [1151, 402] width 85 height 18
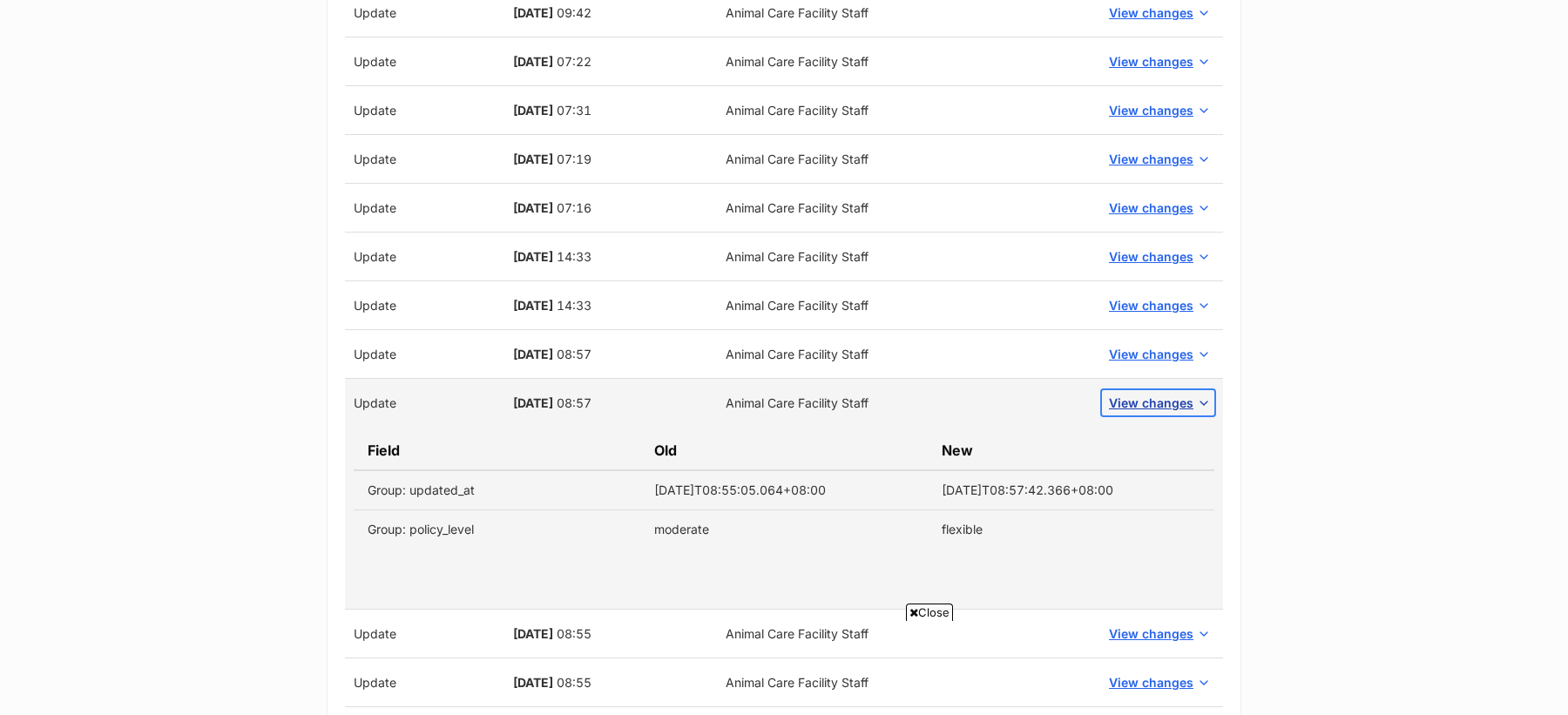
scroll to position [2257, 0]
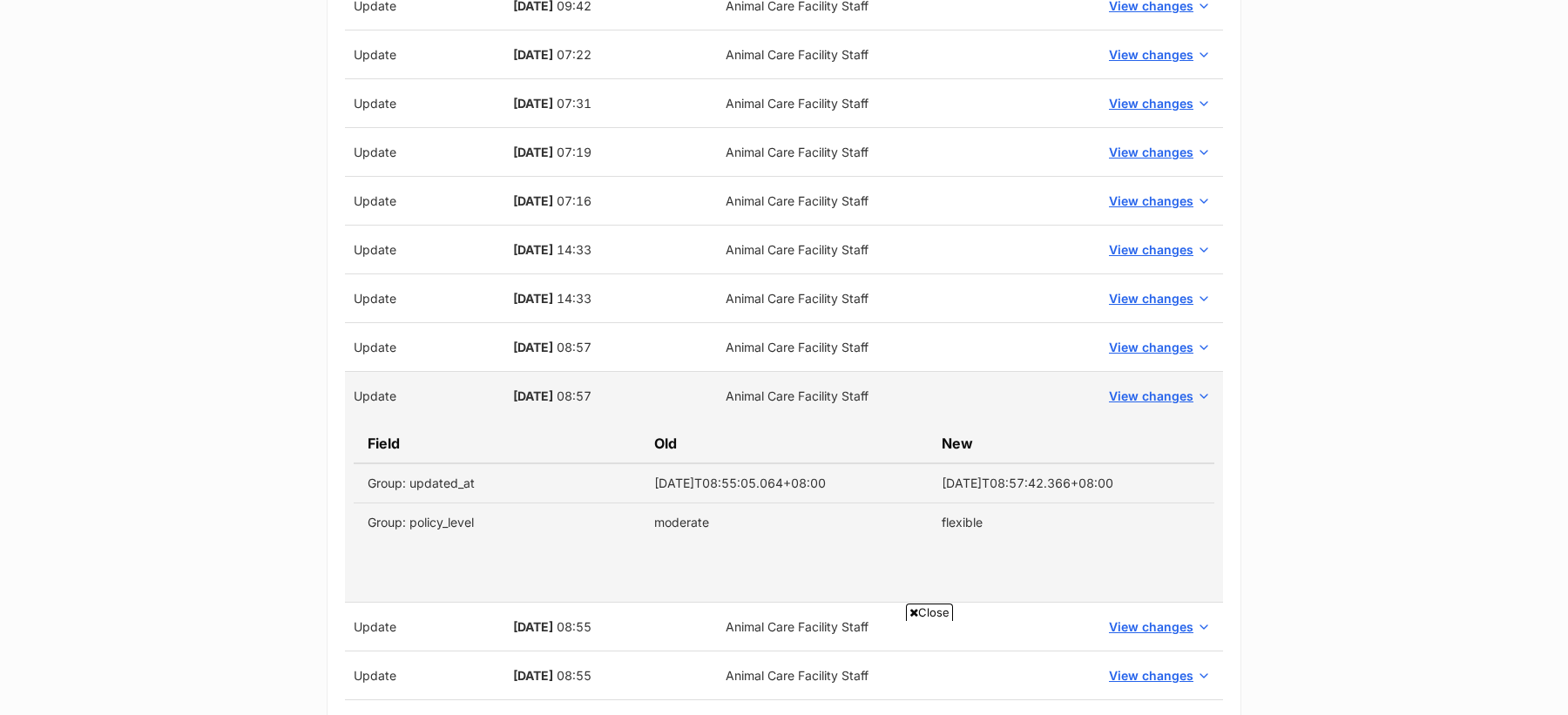
click at [1146, 372] on td "View changes" at bounding box center [1158, 396] width 130 height 49
click at [1146, 338] on span "View changes" at bounding box center [1151, 347] width 85 height 18
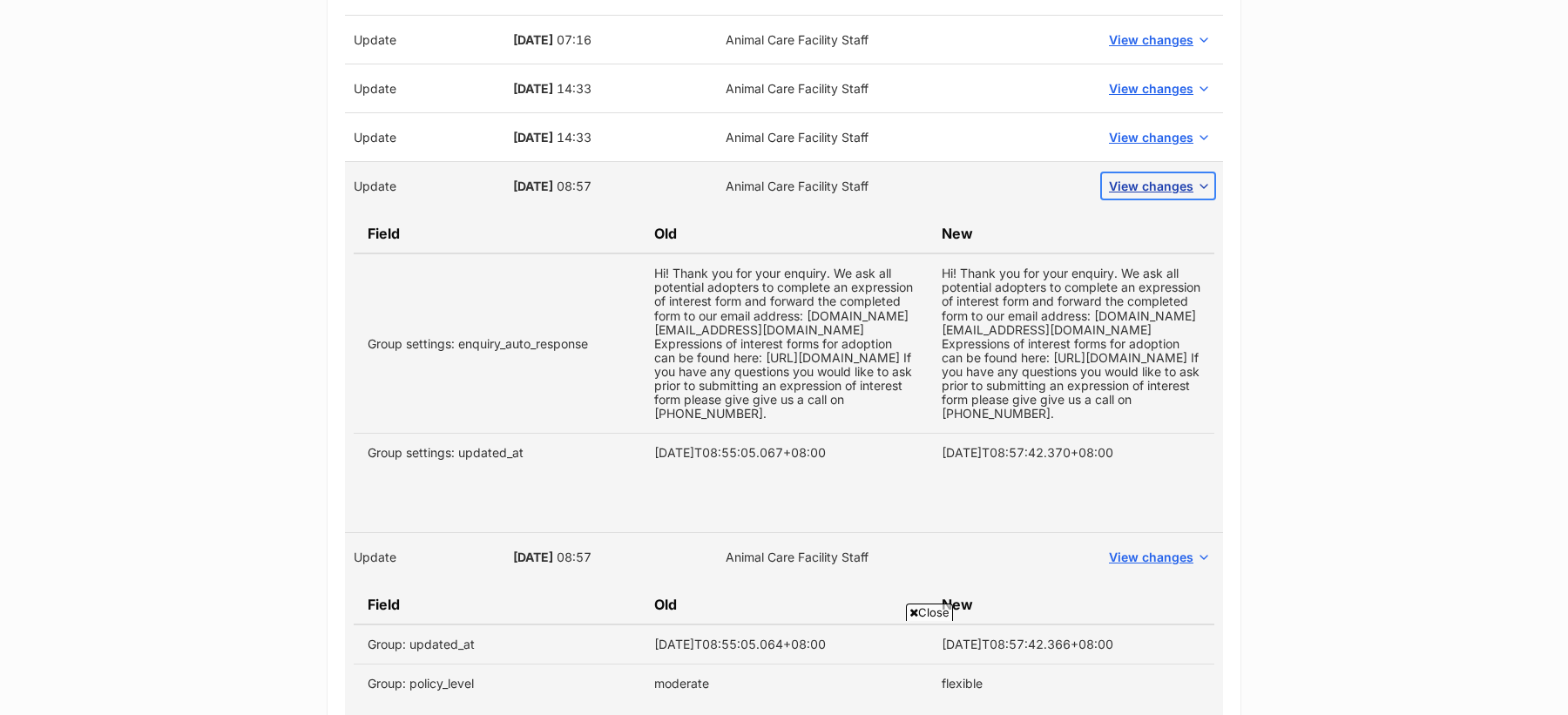
scroll to position [2294, 0]
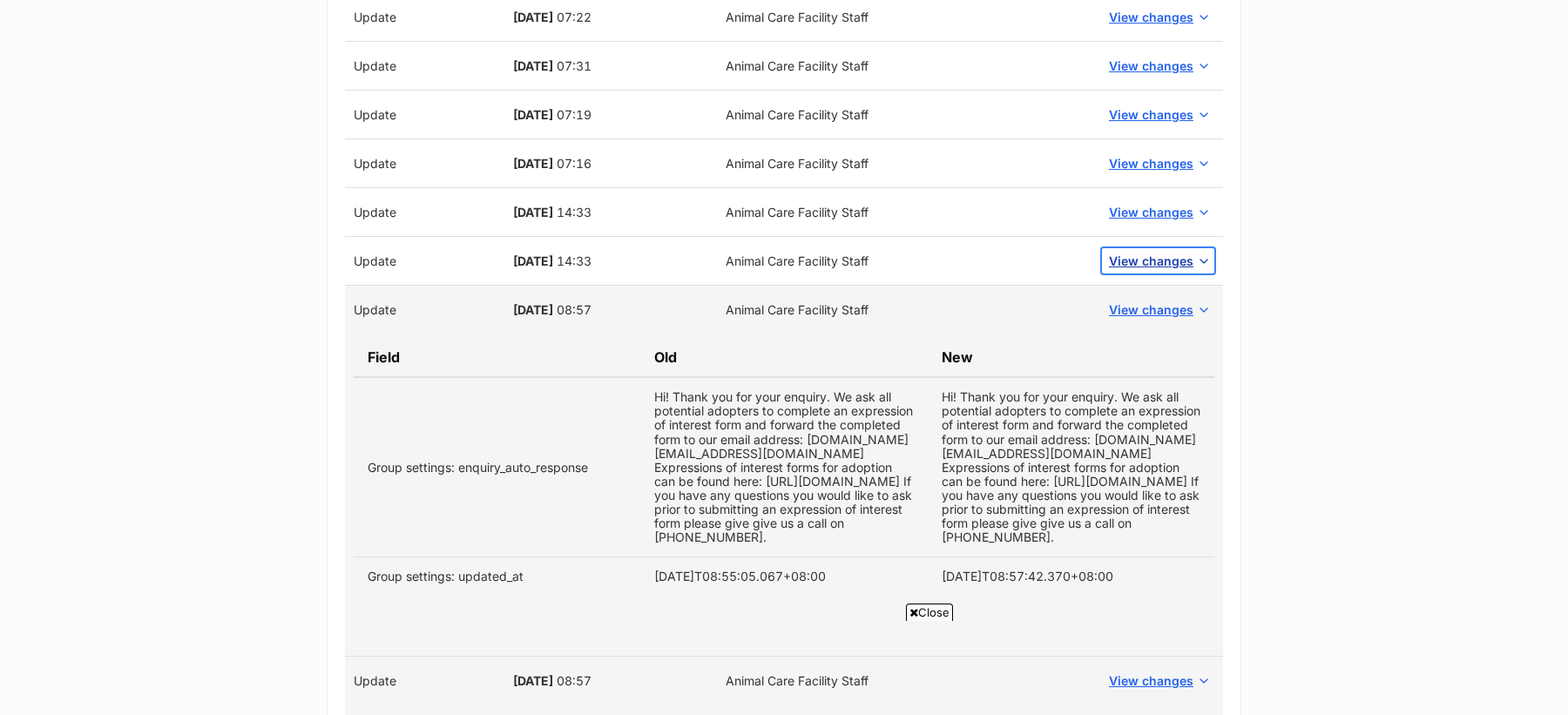
click at [1132, 252] on span "View changes" at bounding box center [1151, 260] width 85 height 18
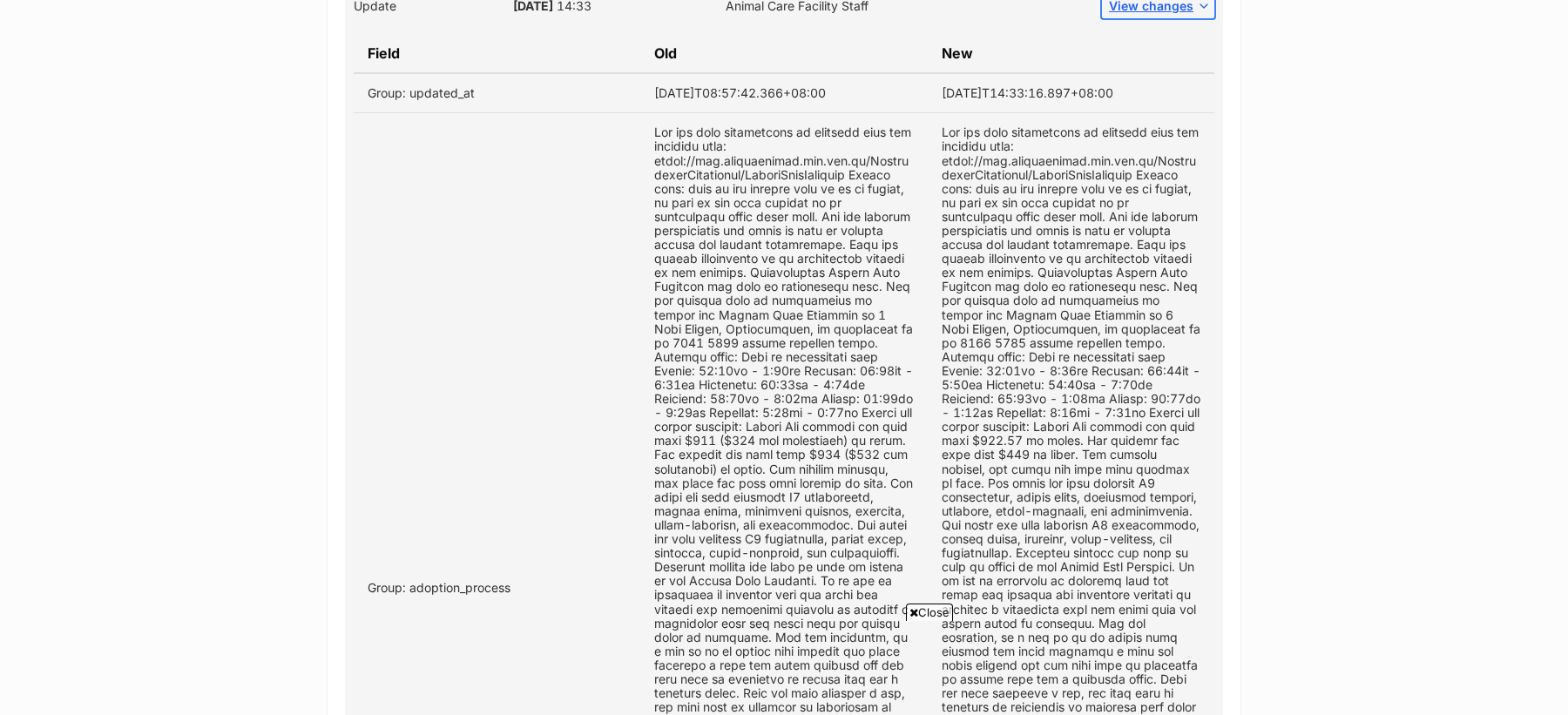
scroll to position [2407, 0]
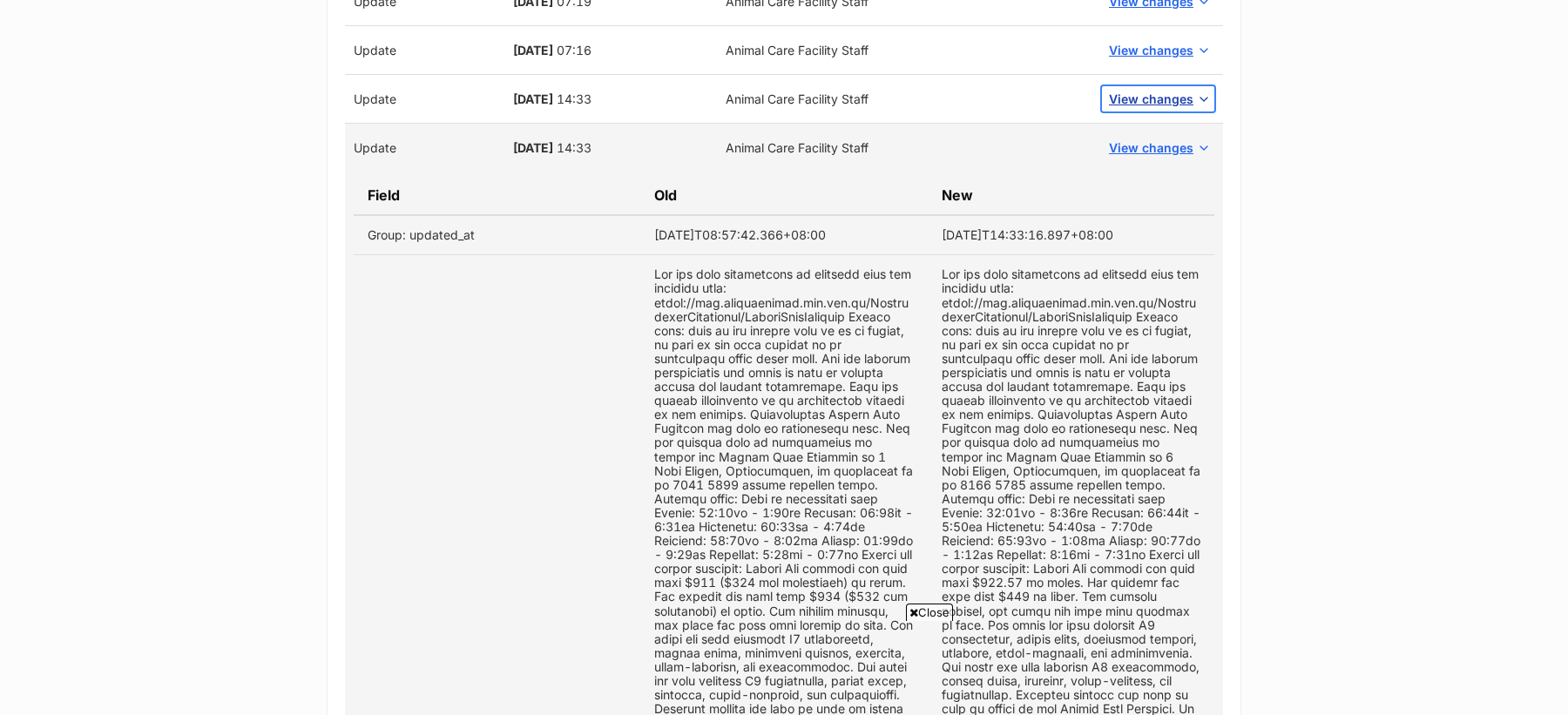
click at [1130, 92] on span "View changes" at bounding box center [1151, 98] width 85 height 18
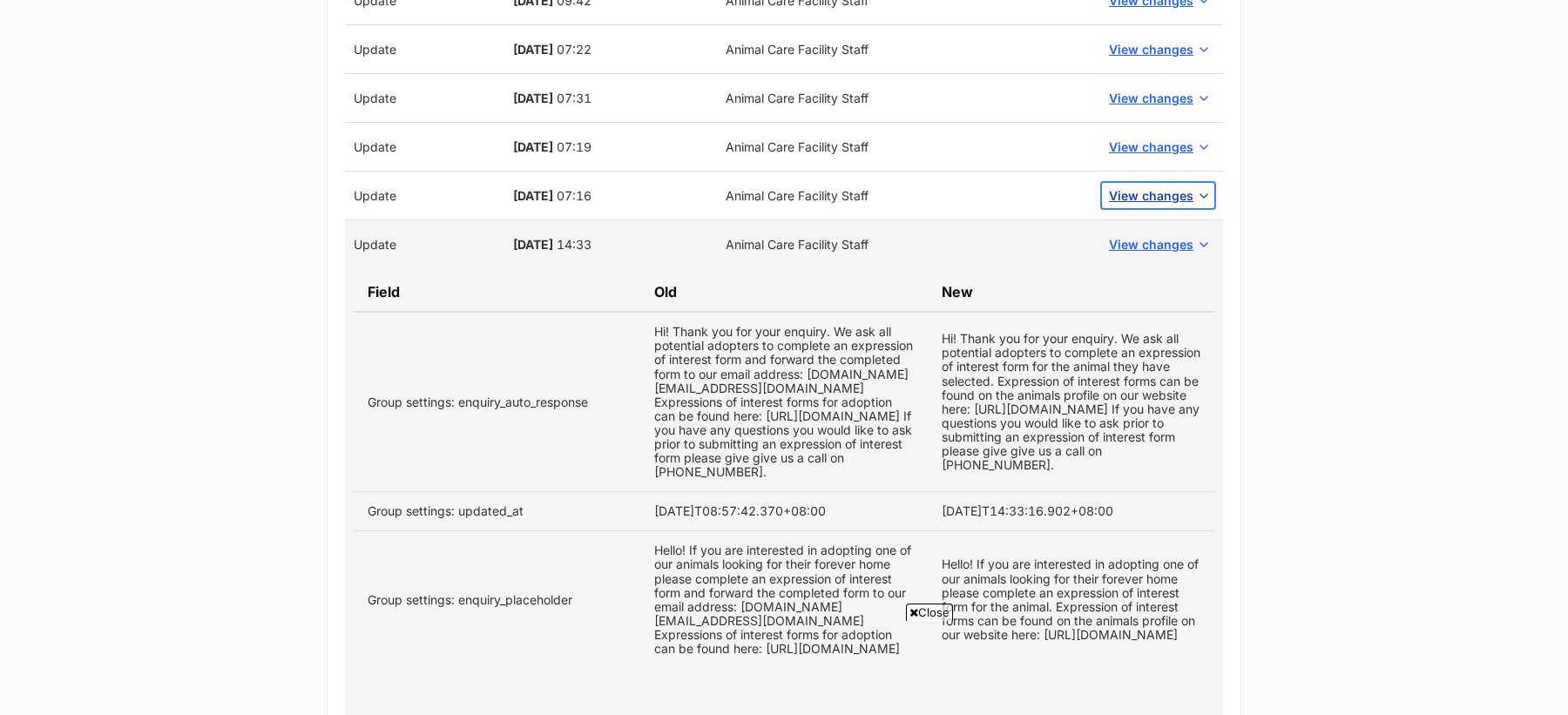
click at [1139, 187] on span "View changes" at bounding box center [1151, 195] width 85 height 18
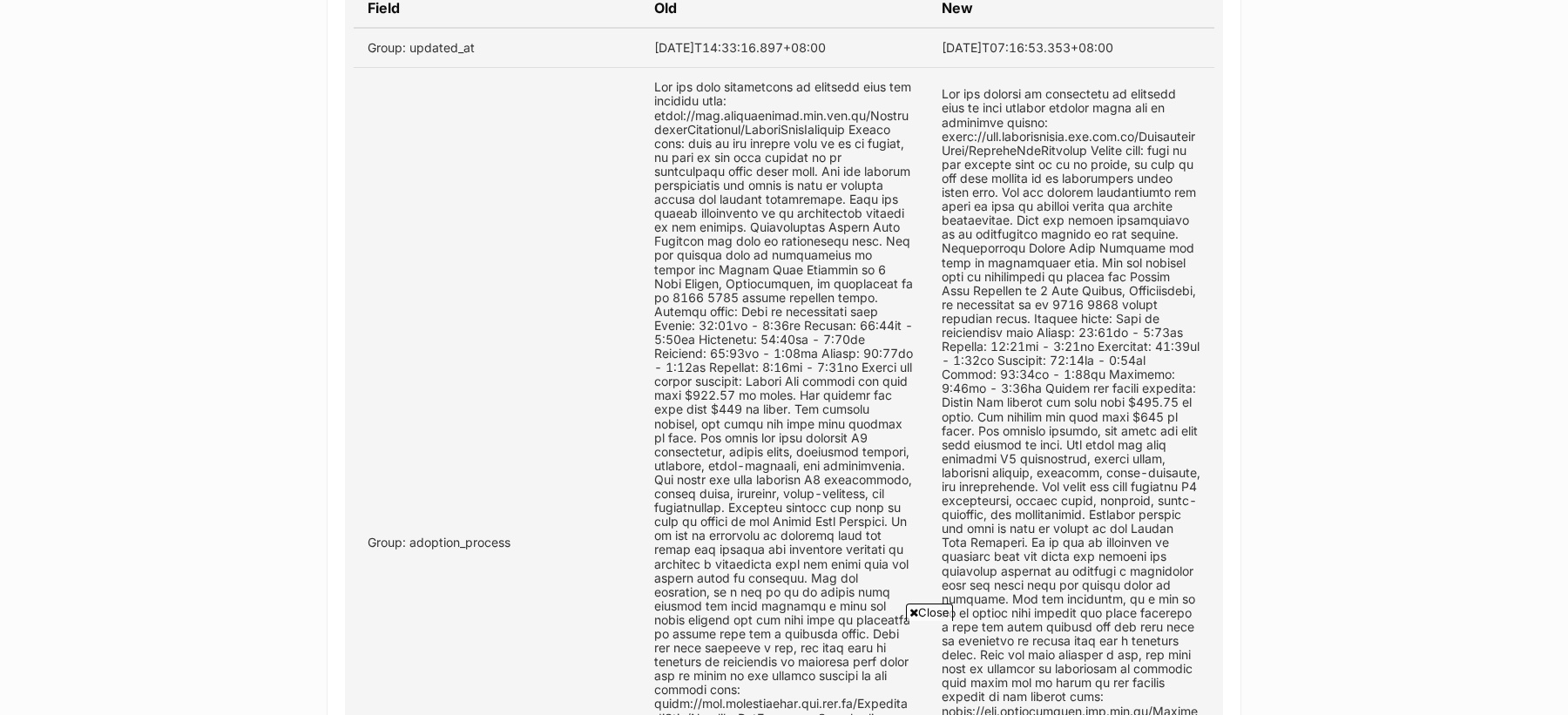
scroll to position [2054, 0]
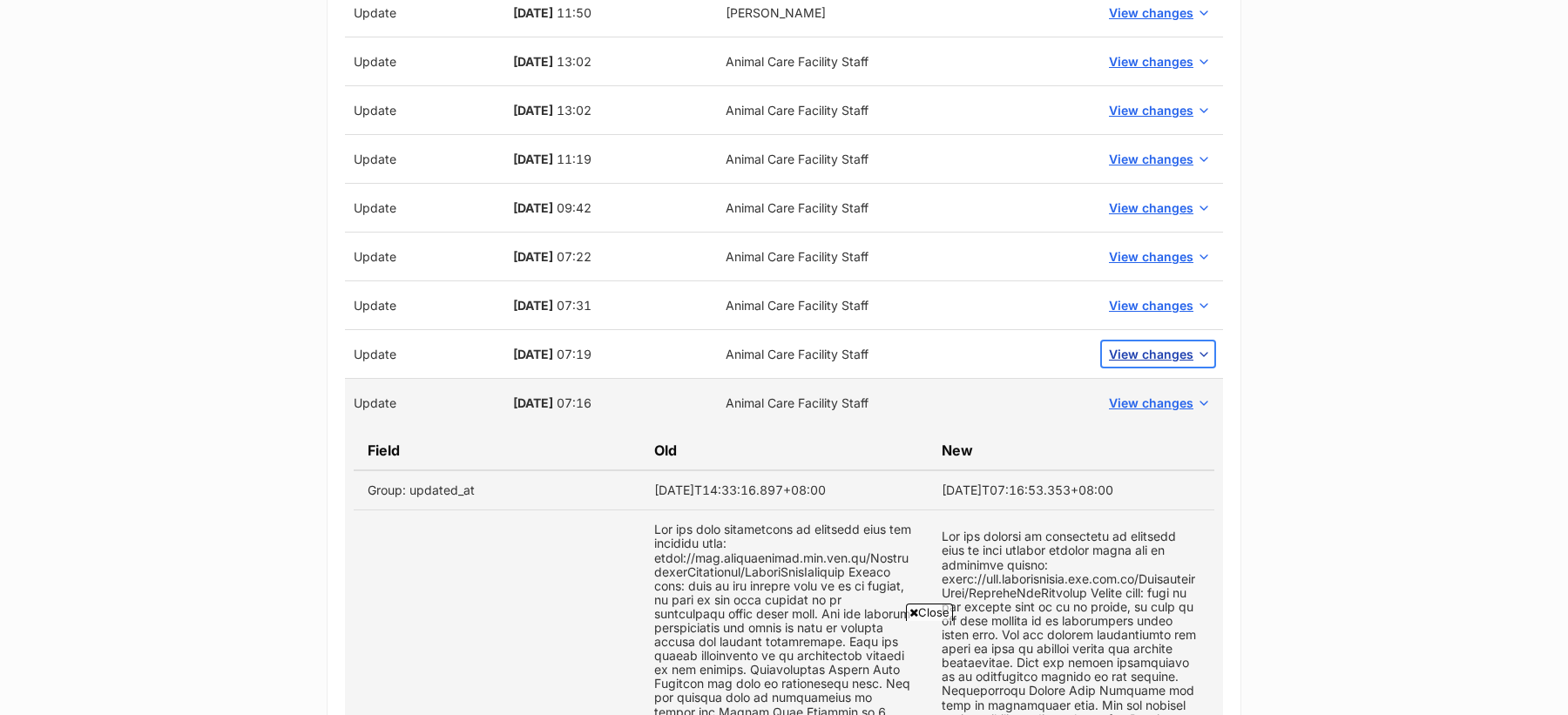
click at [1167, 345] on span "View changes" at bounding box center [1151, 354] width 85 height 18
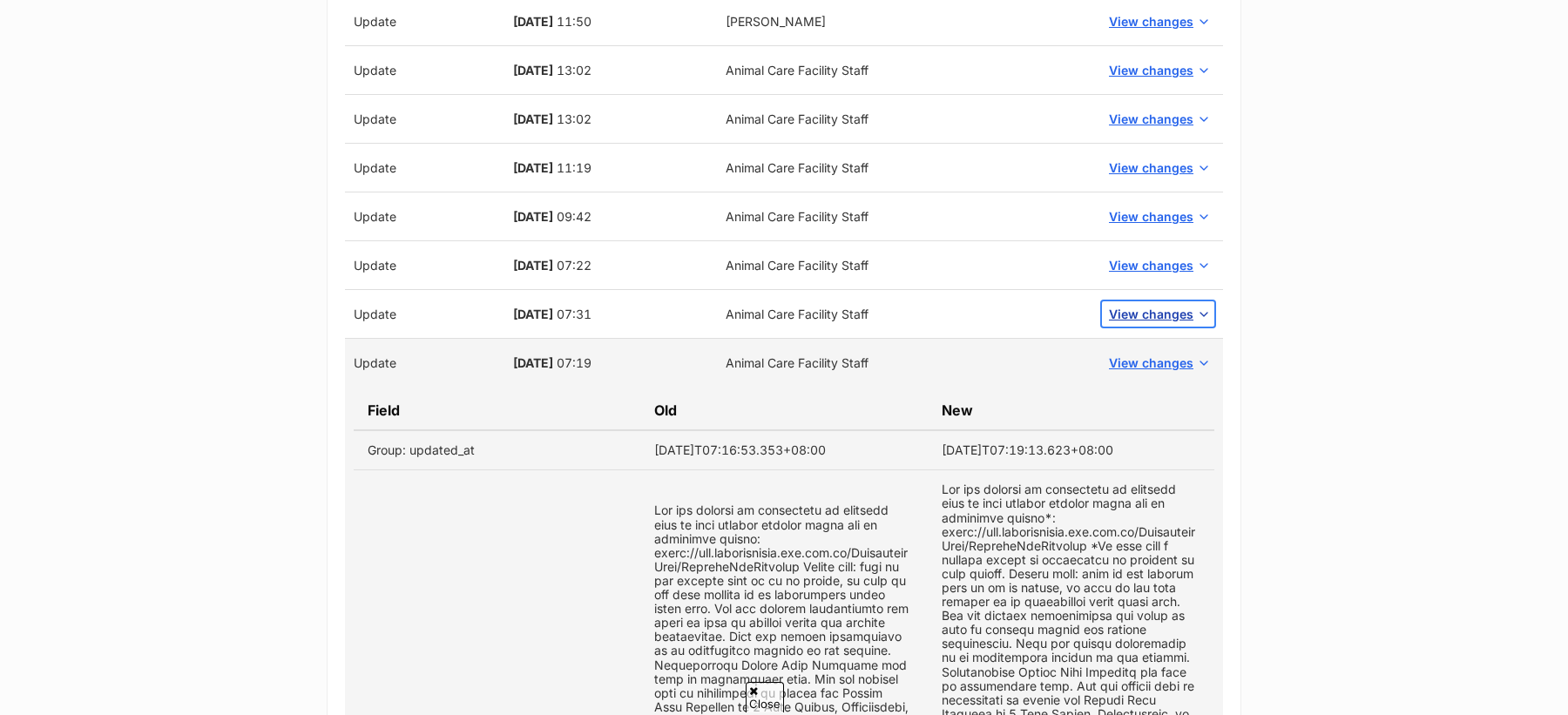
click at [1144, 308] on span "View changes" at bounding box center [1151, 314] width 85 height 18
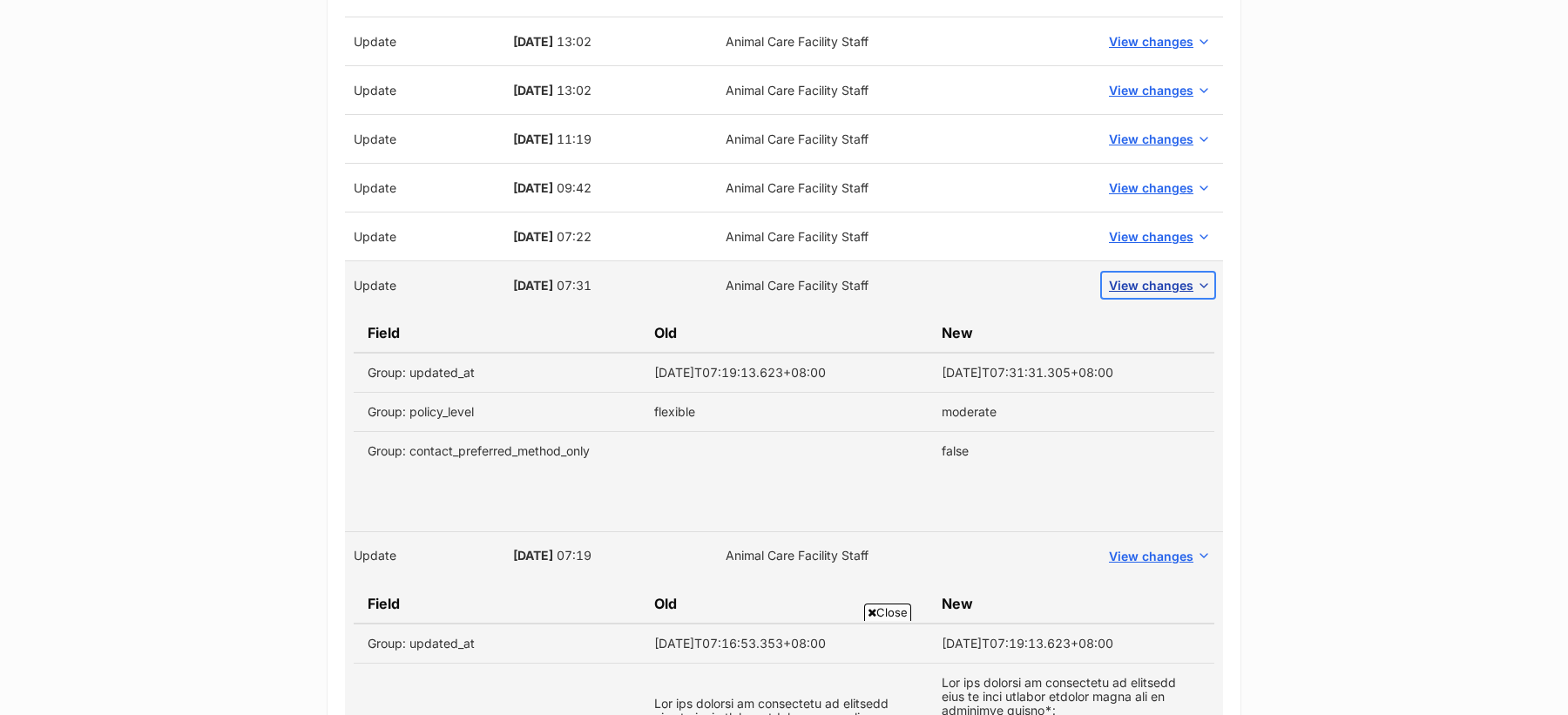
scroll to position [2046, 0]
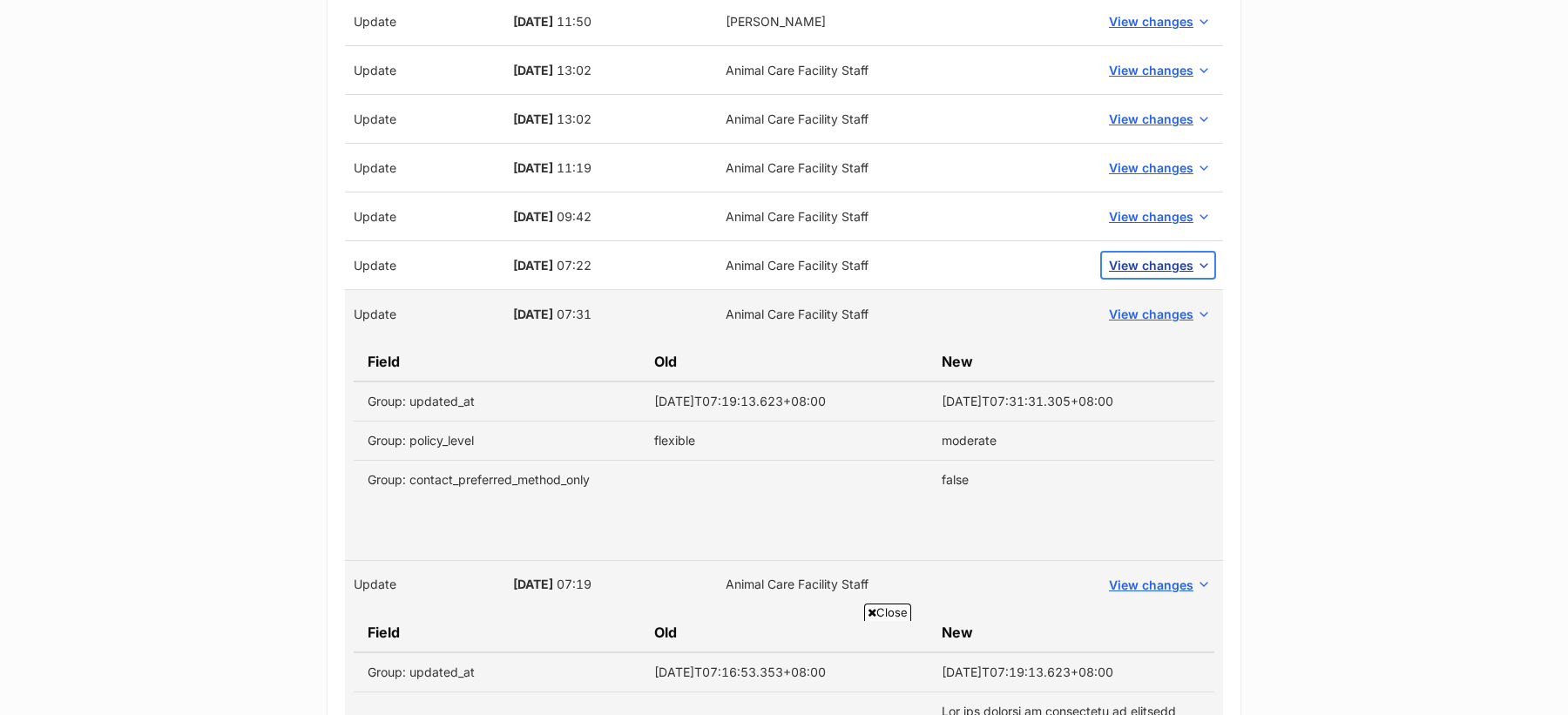
click at [1139, 256] on span "View changes" at bounding box center [1151, 265] width 85 height 18
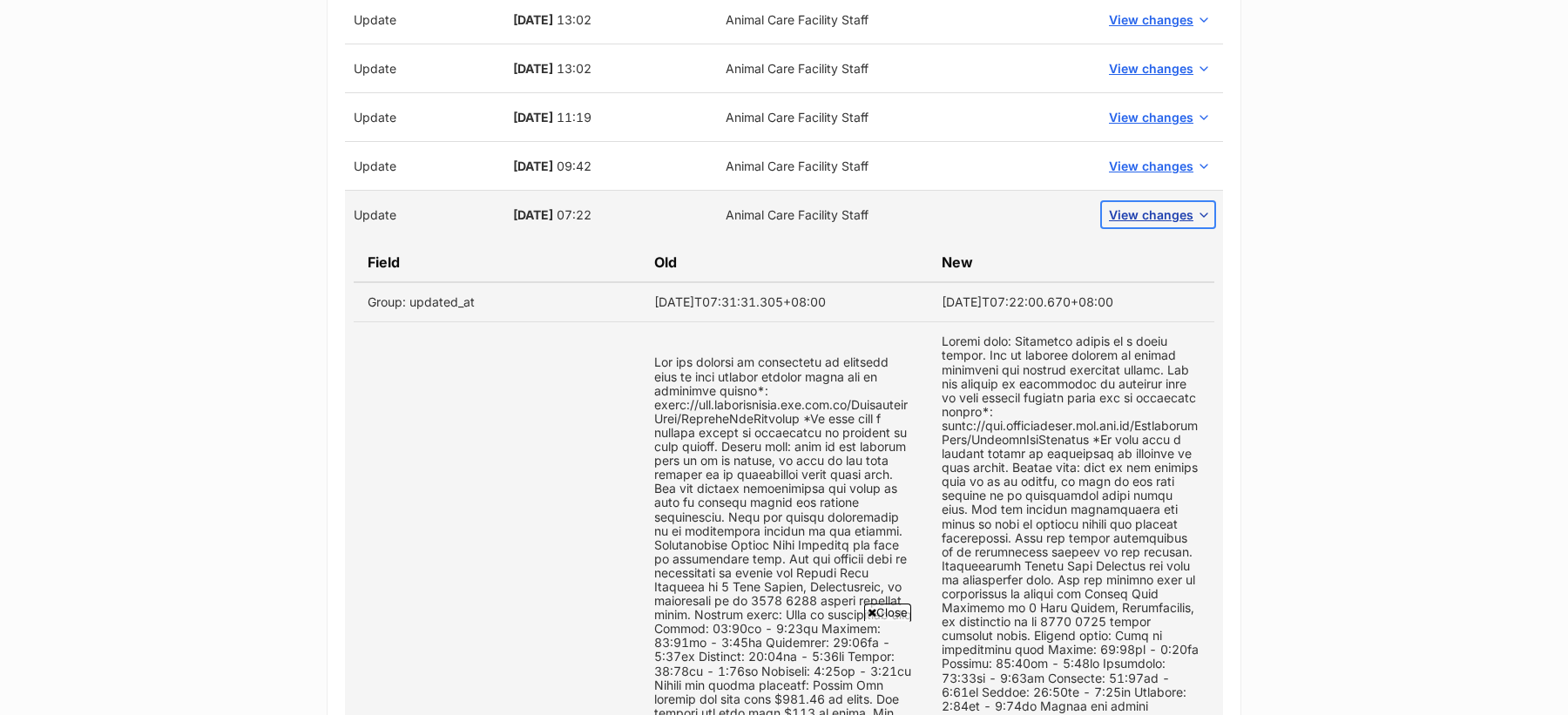
scroll to position [2010, 0]
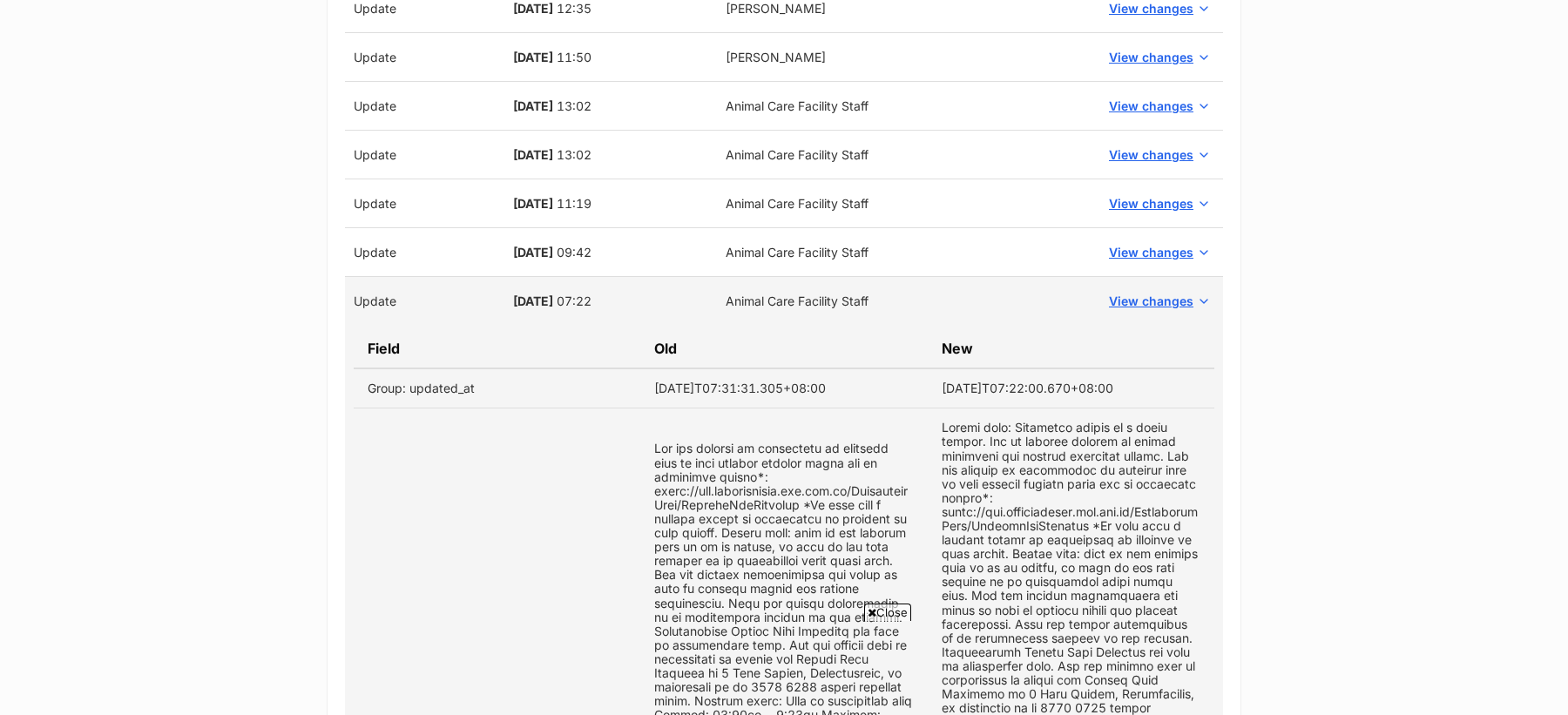
click at [1137, 228] on td "View changes" at bounding box center [1158, 252] width 130 height 49
click at [1138, 248] on span "View changes" at bounding box center [1151, 252] width 85 height 18
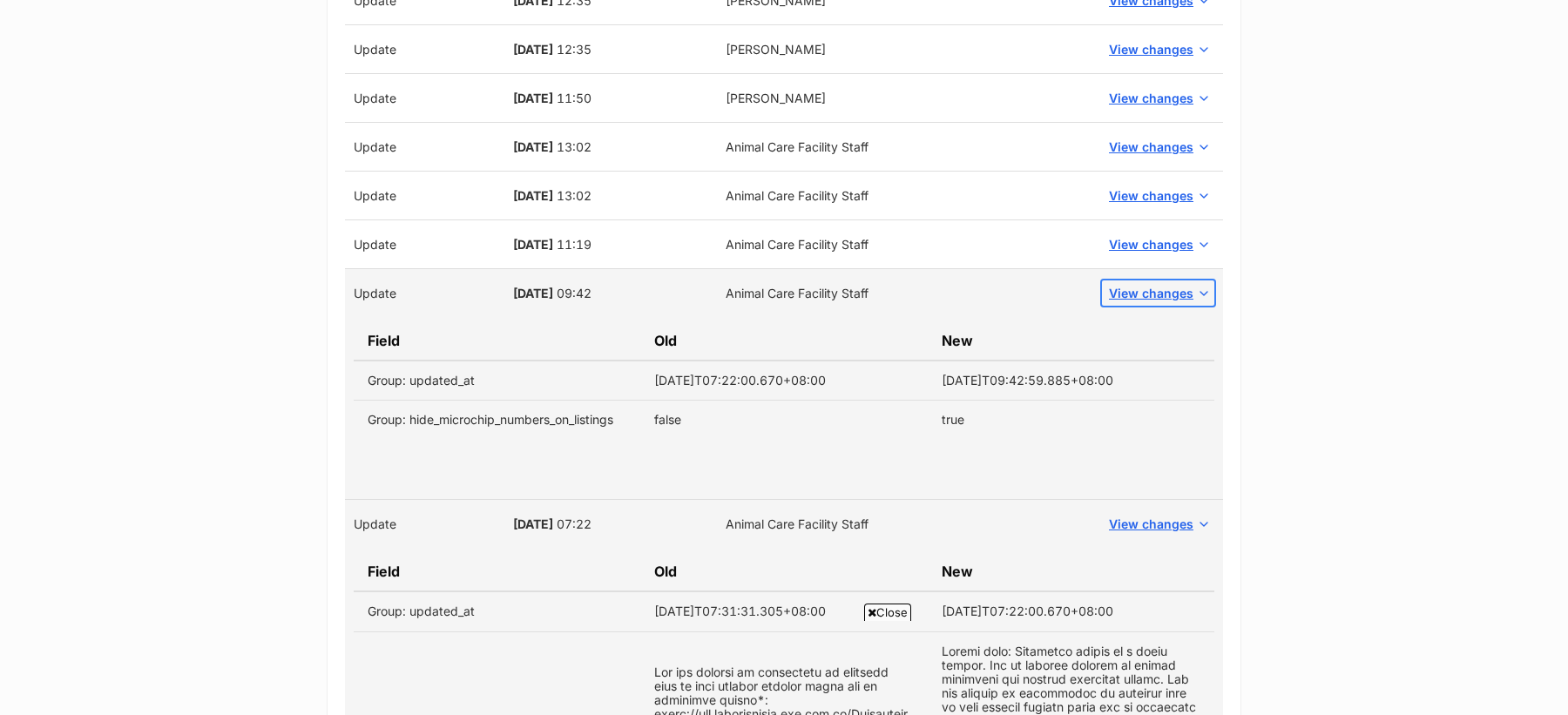
scroll to position [1957, 0]
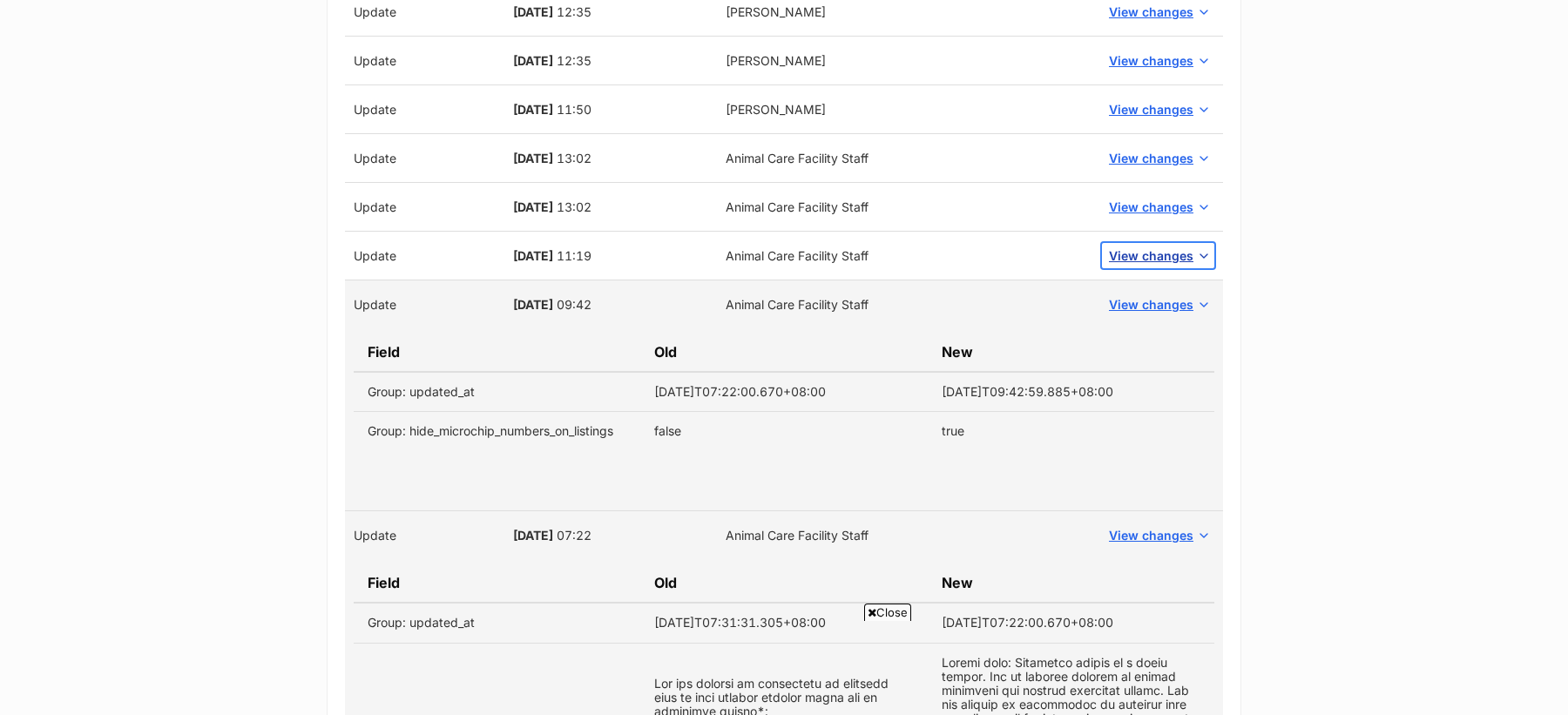
click at [1143, 247] on span "View changes" at bounding box center [1151, 255] width 85 height 18
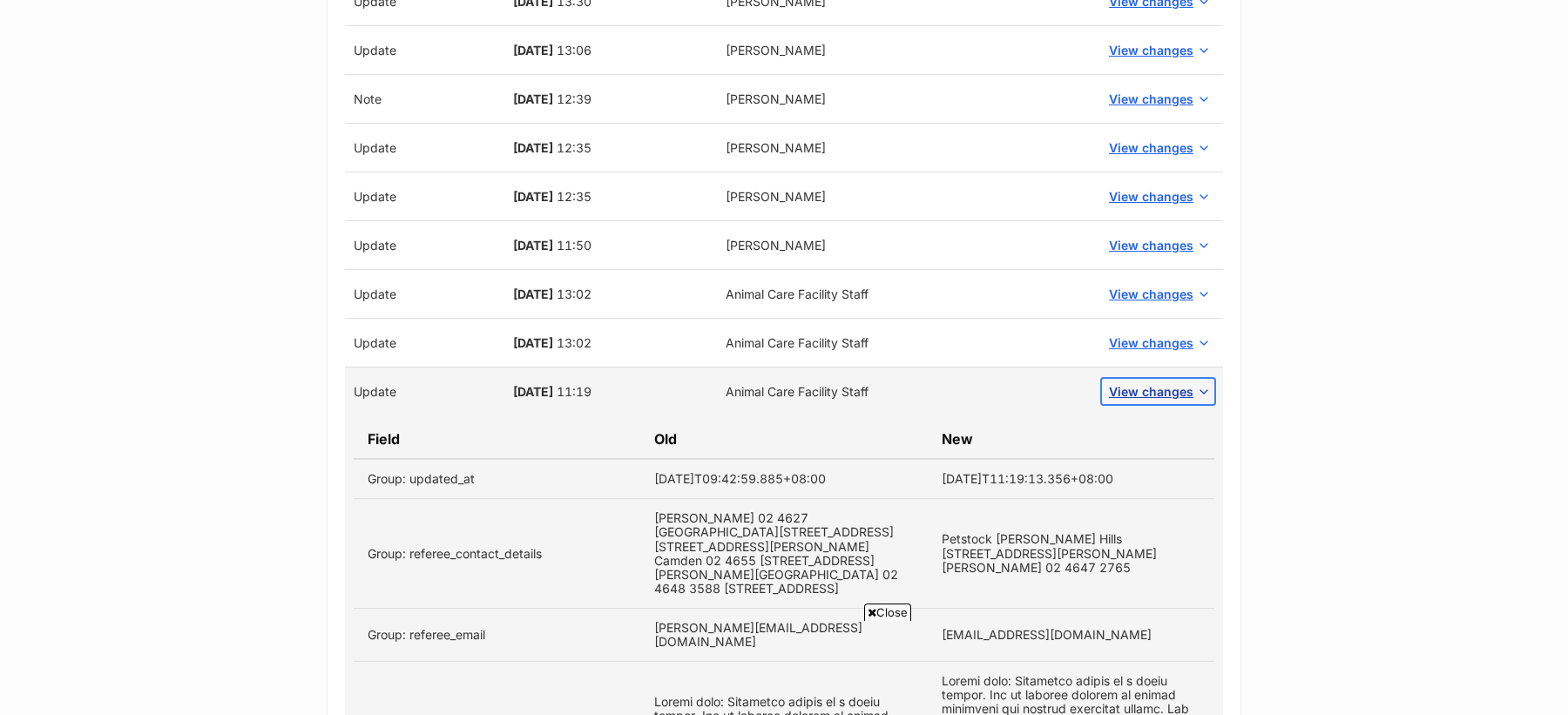
scroll to position [1819, 0]
click at [1157, 337] on span "View changes" at bounding box center [1151, 345] width 85 height 18
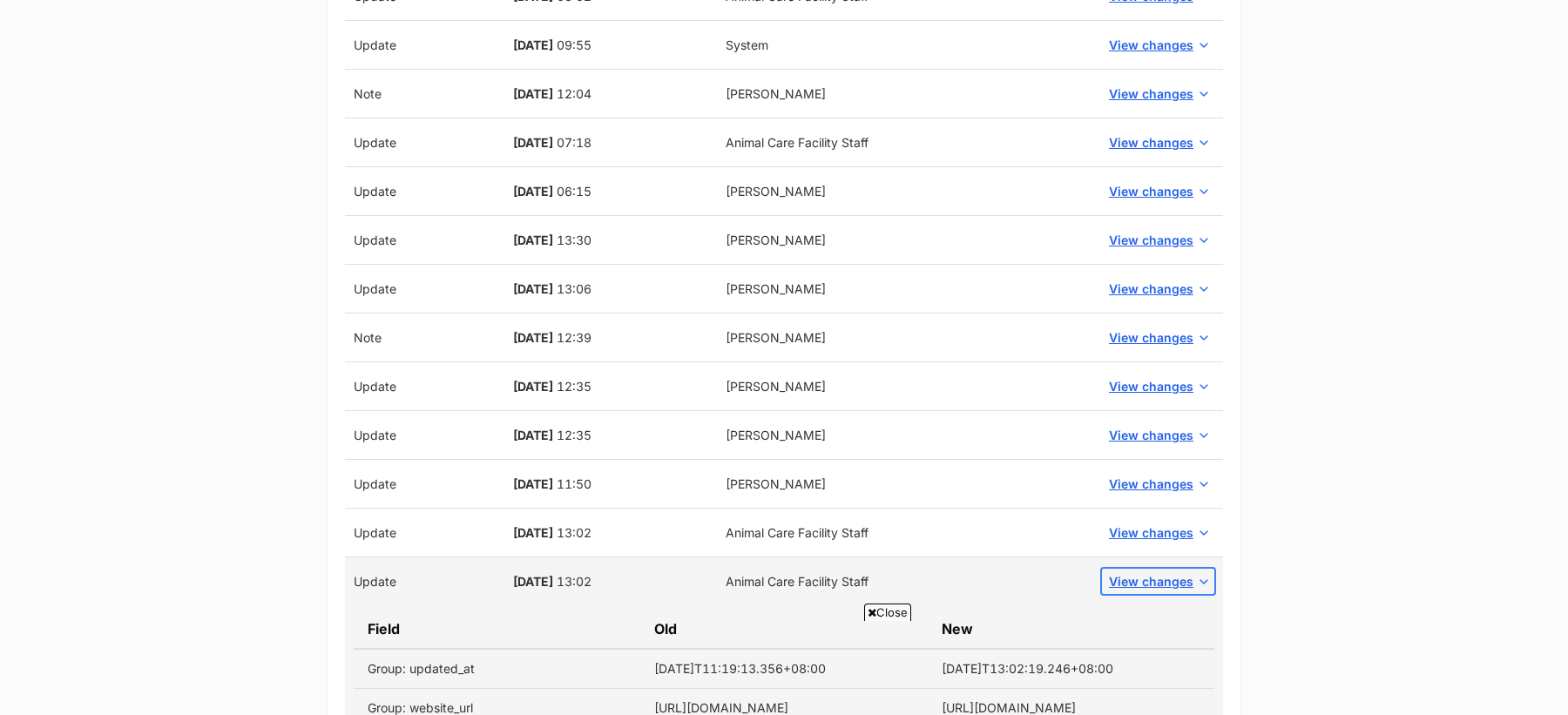
scroll to position [1583, 0]
click at [1151, 529] on span "View changes" at bounding box center [1151, 533] width 85 height 18
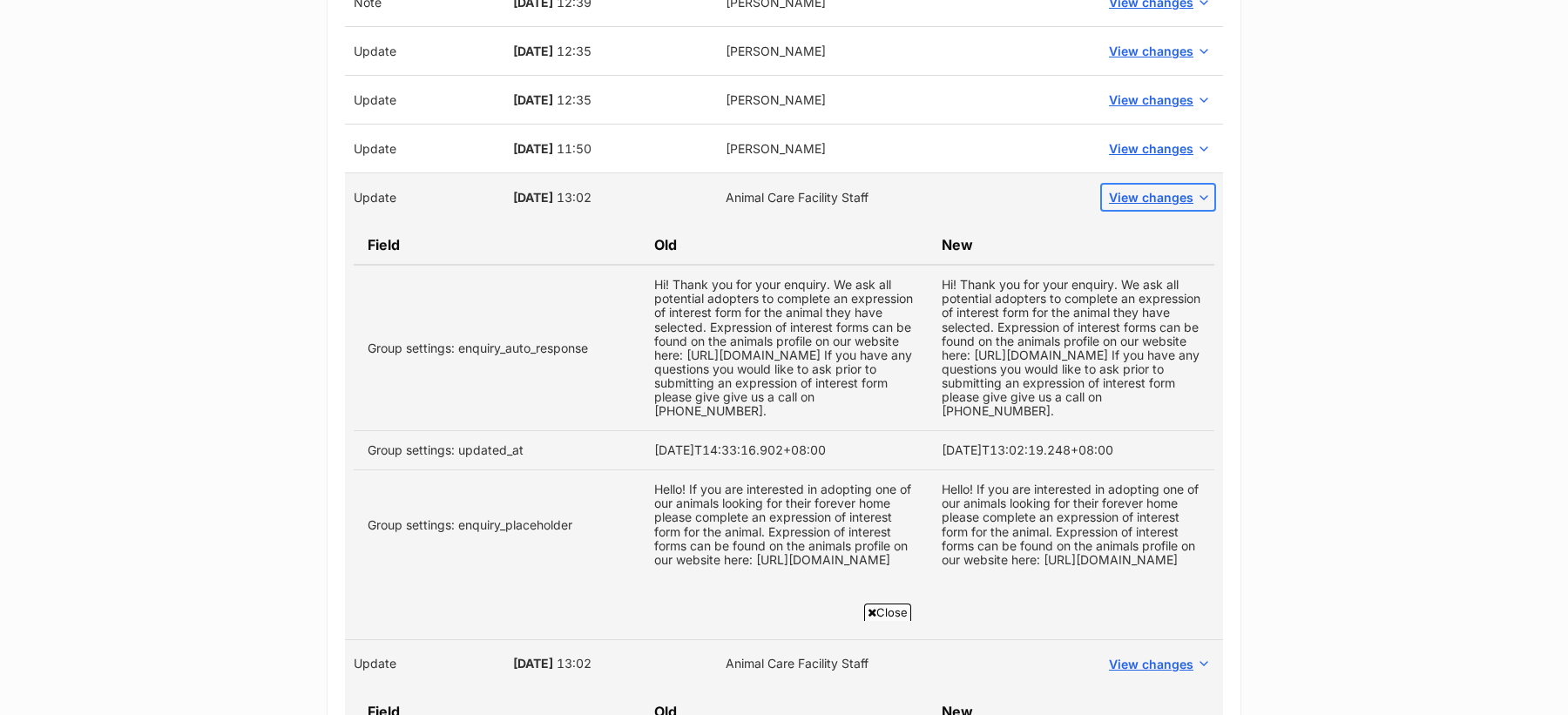
scroll to position [1902, 0]
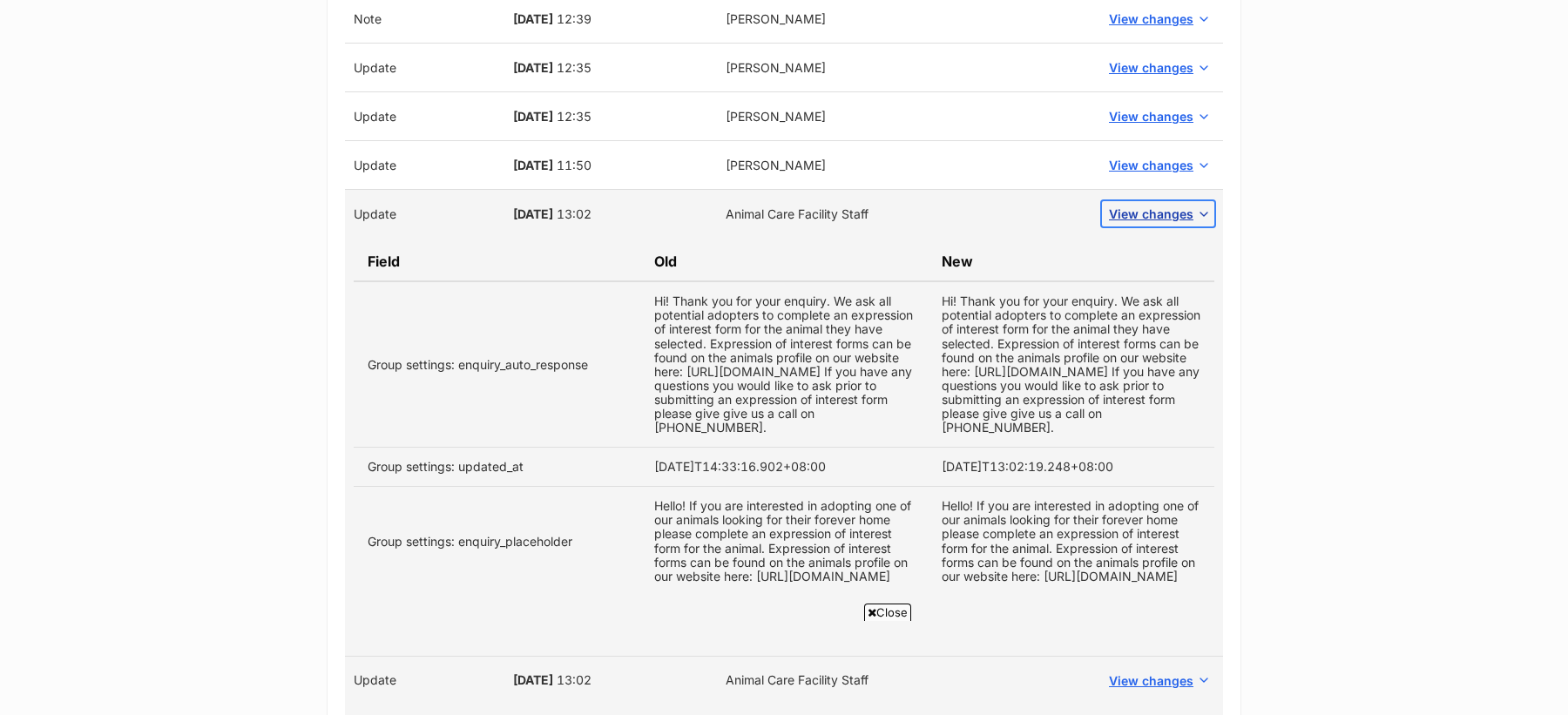
click at [1165, 208] on span "View changes" at bounding box center [1151, 214] width 85 height 18
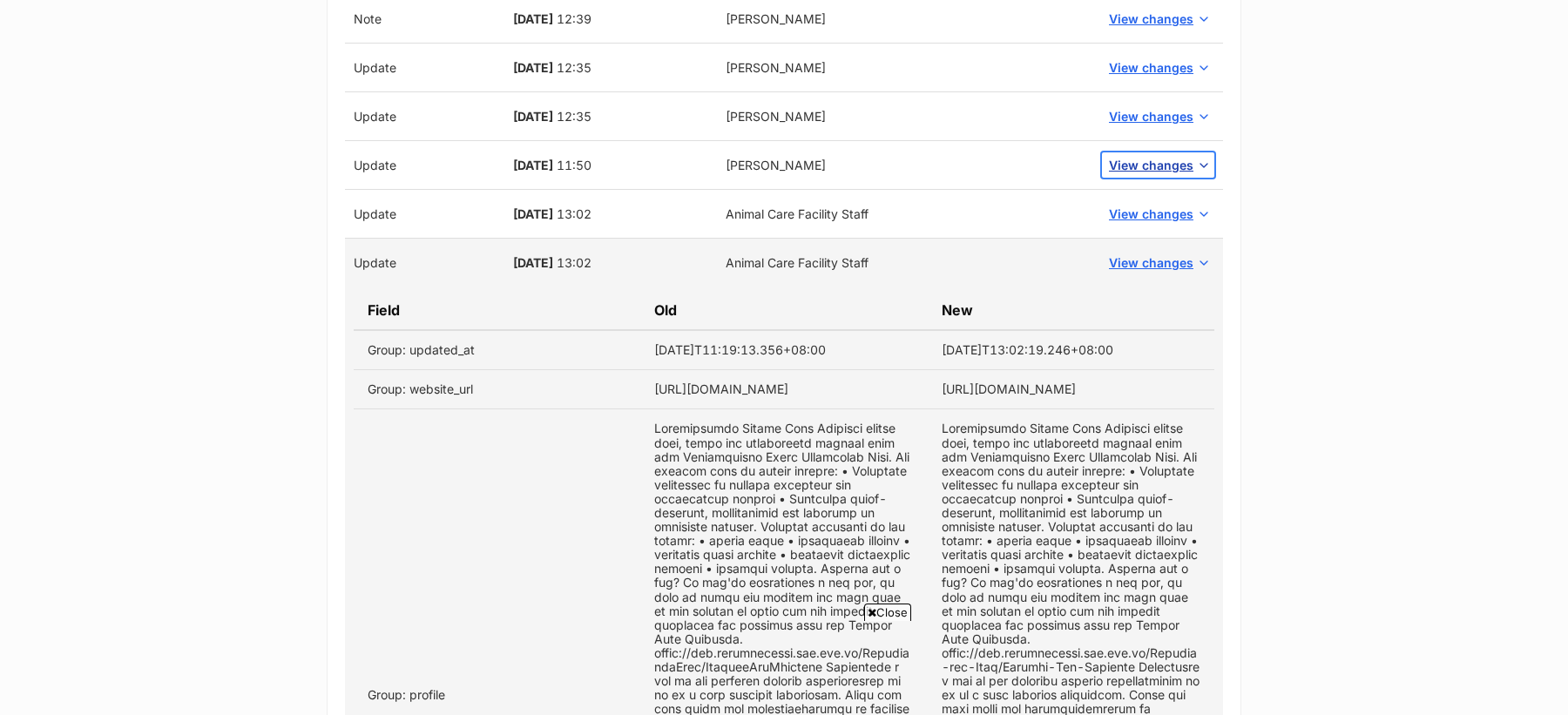
click at [1162, 159] on span "View changes" at bounding box center [1151, 165] width 85 height 18
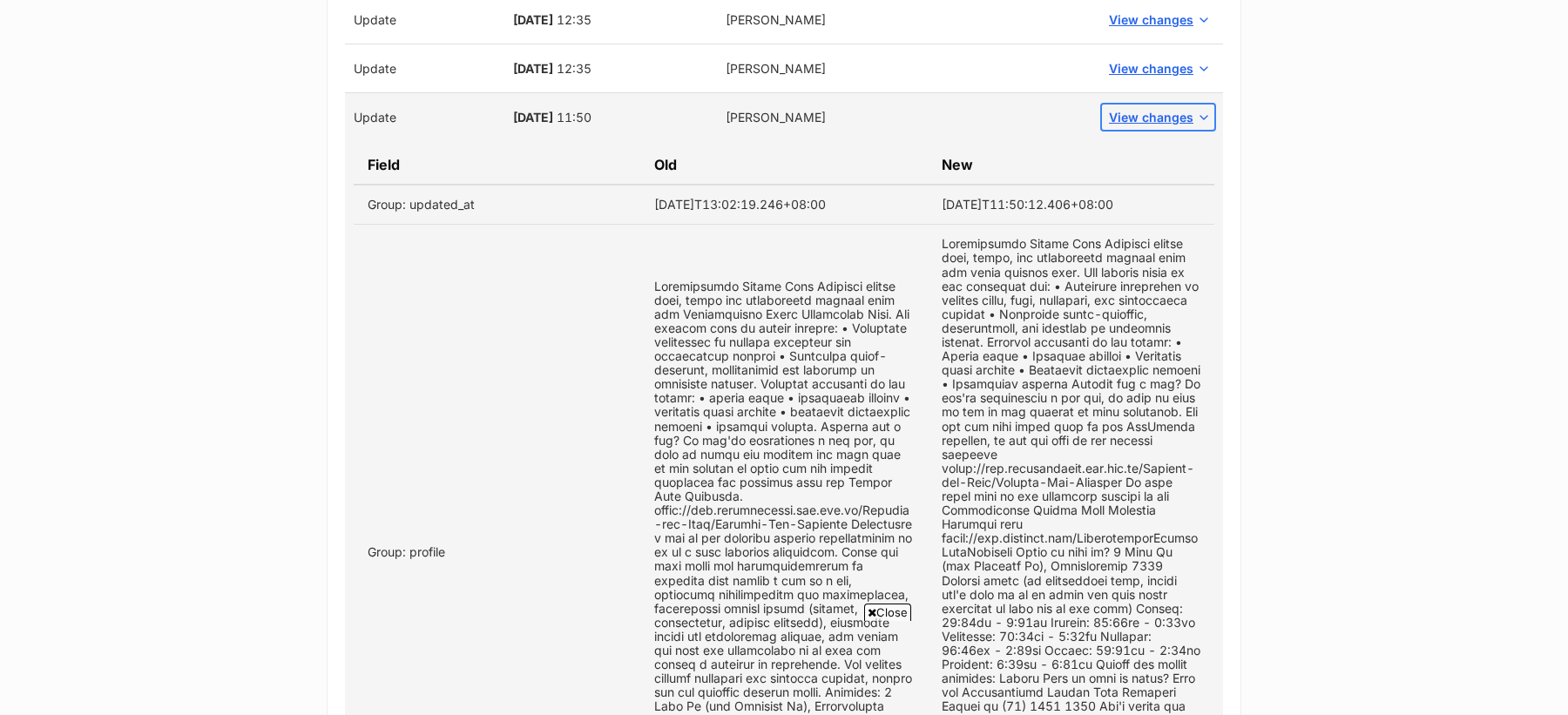
scroll to position [1938, 0]
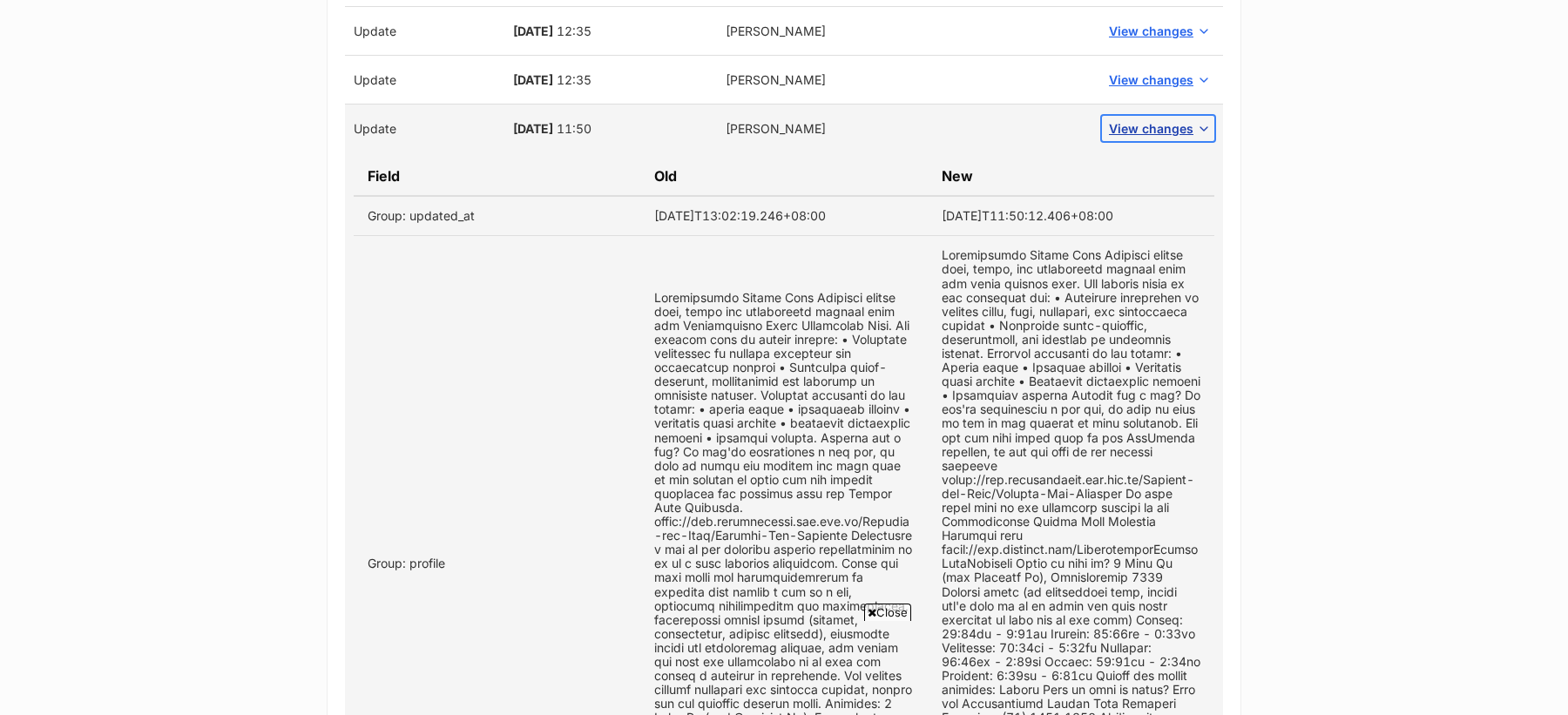
click at [1158, 119] on span "View changes" at bounding box center [1151, 128] width 85 height 18
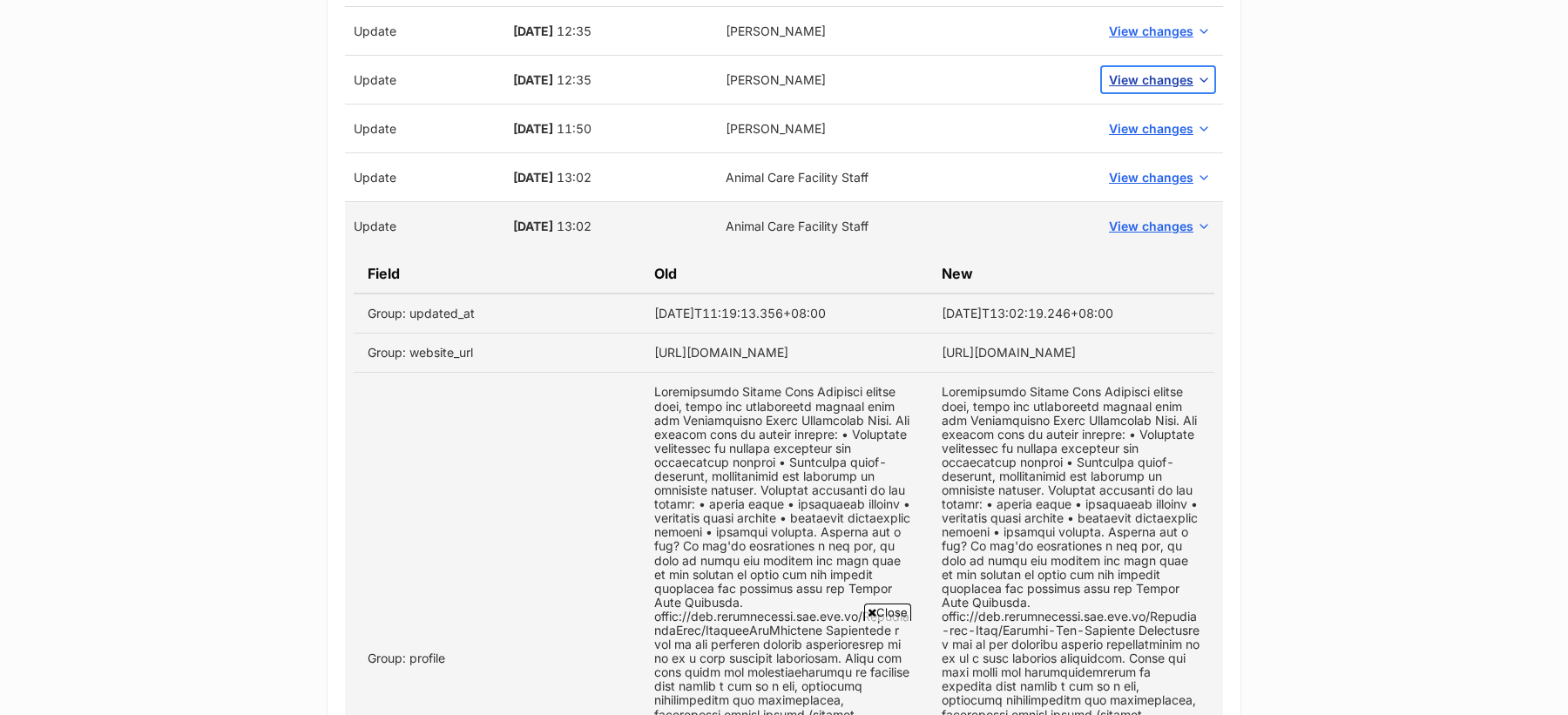
click at [1130, 76] on span "View changes" at bounding box center [1151, 79] width 85 height 18
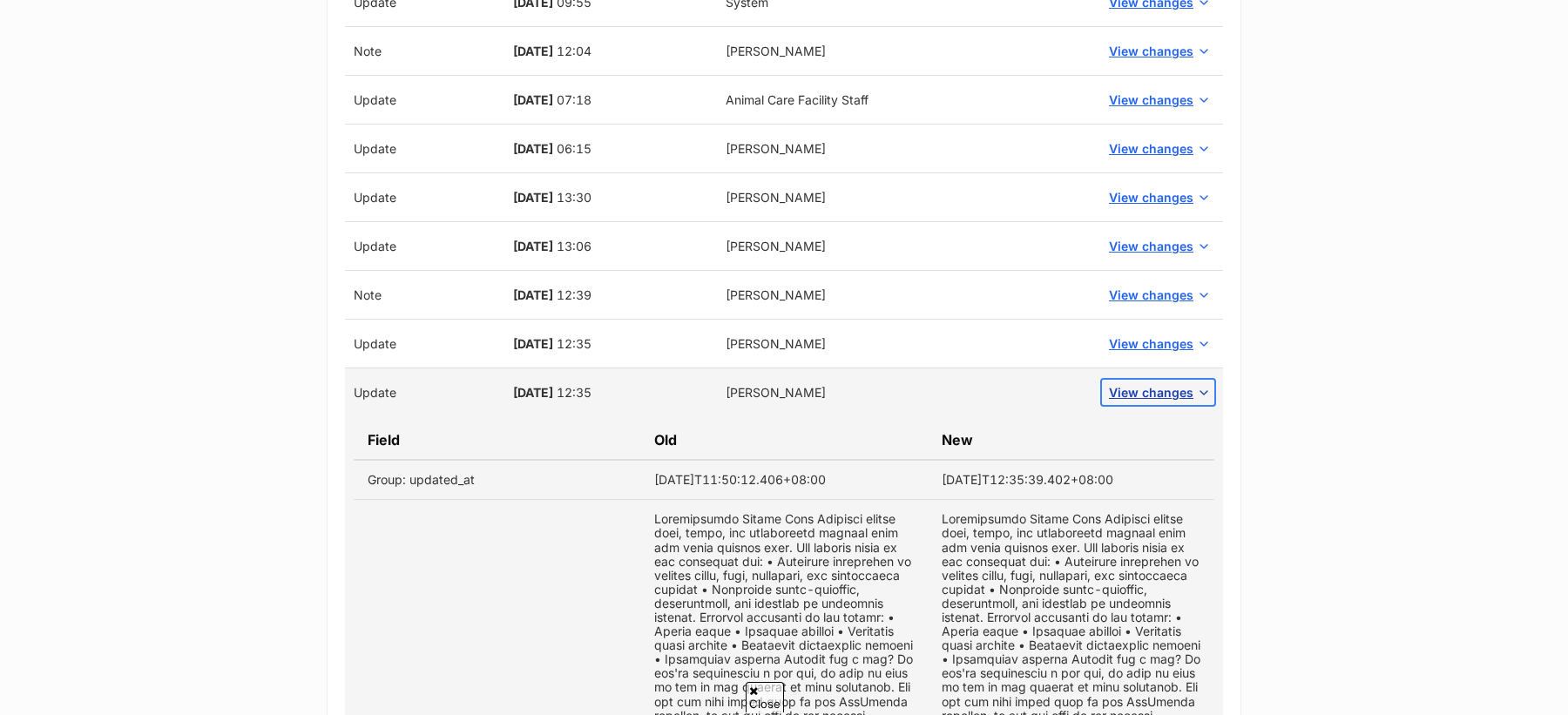
scroll to position [1596, 0]
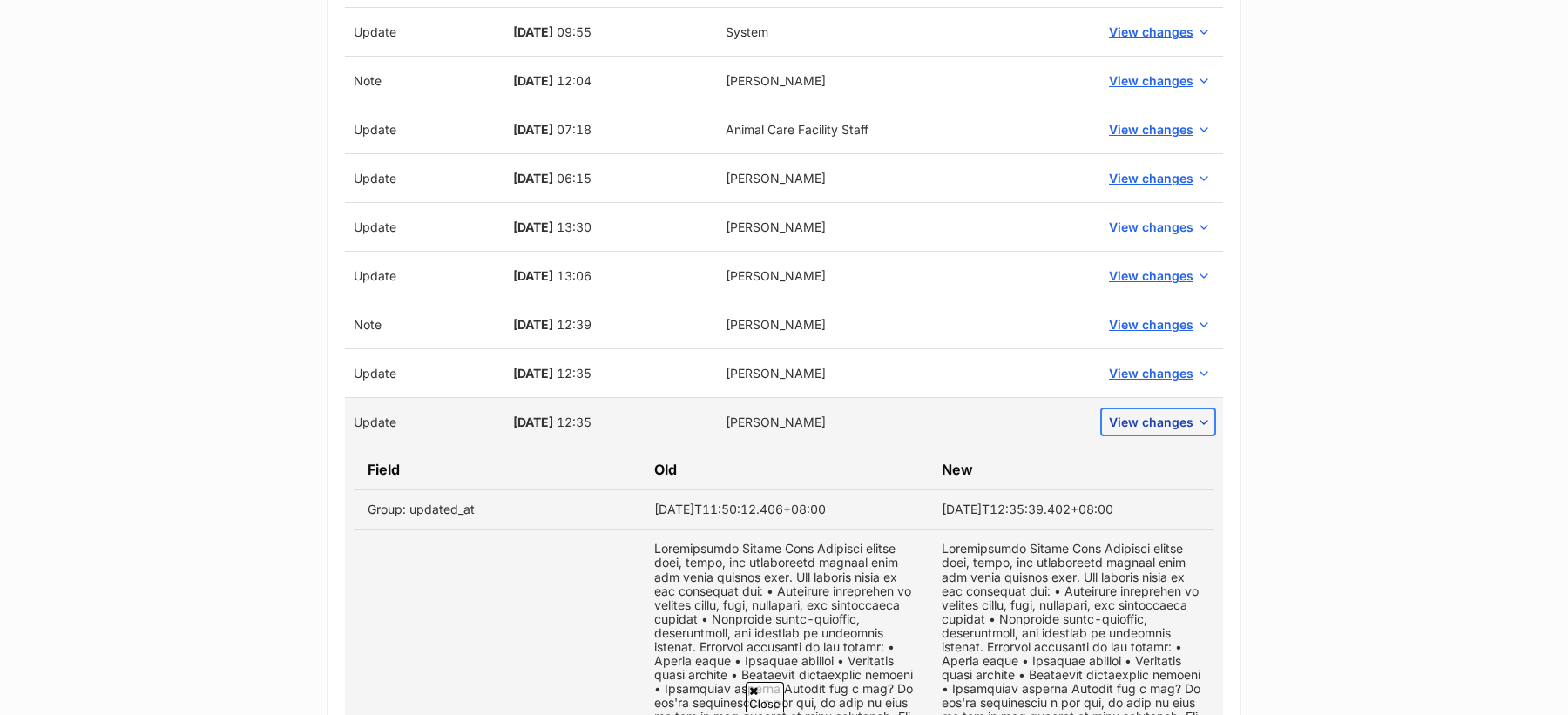
click at [1161, 419] on span "View changes" at bounding box center [1151, 421] width 85 height 18
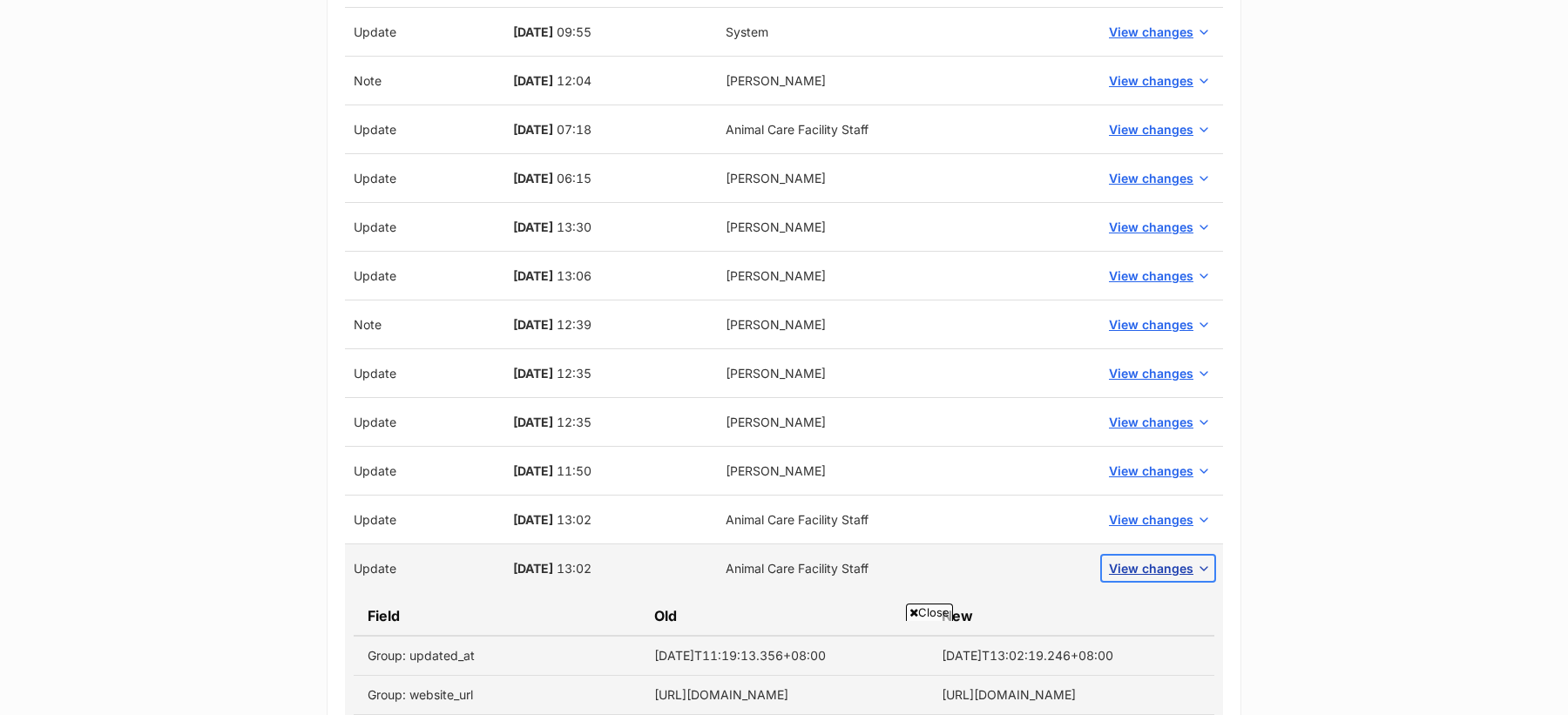
click at [1171, 560] on span "View changes" at bounding box center [1151, 568] width 85 height 18
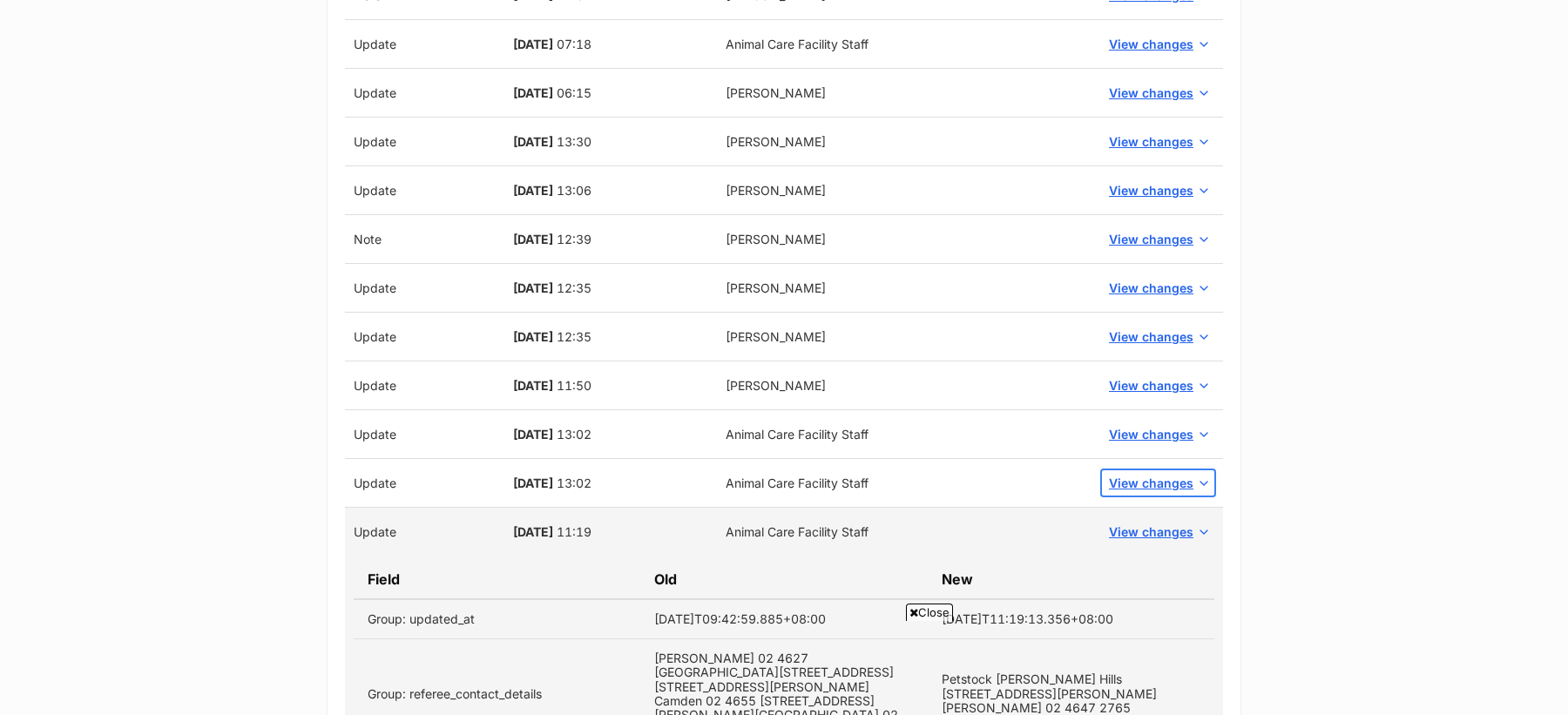
scroll to position [1718, 0]
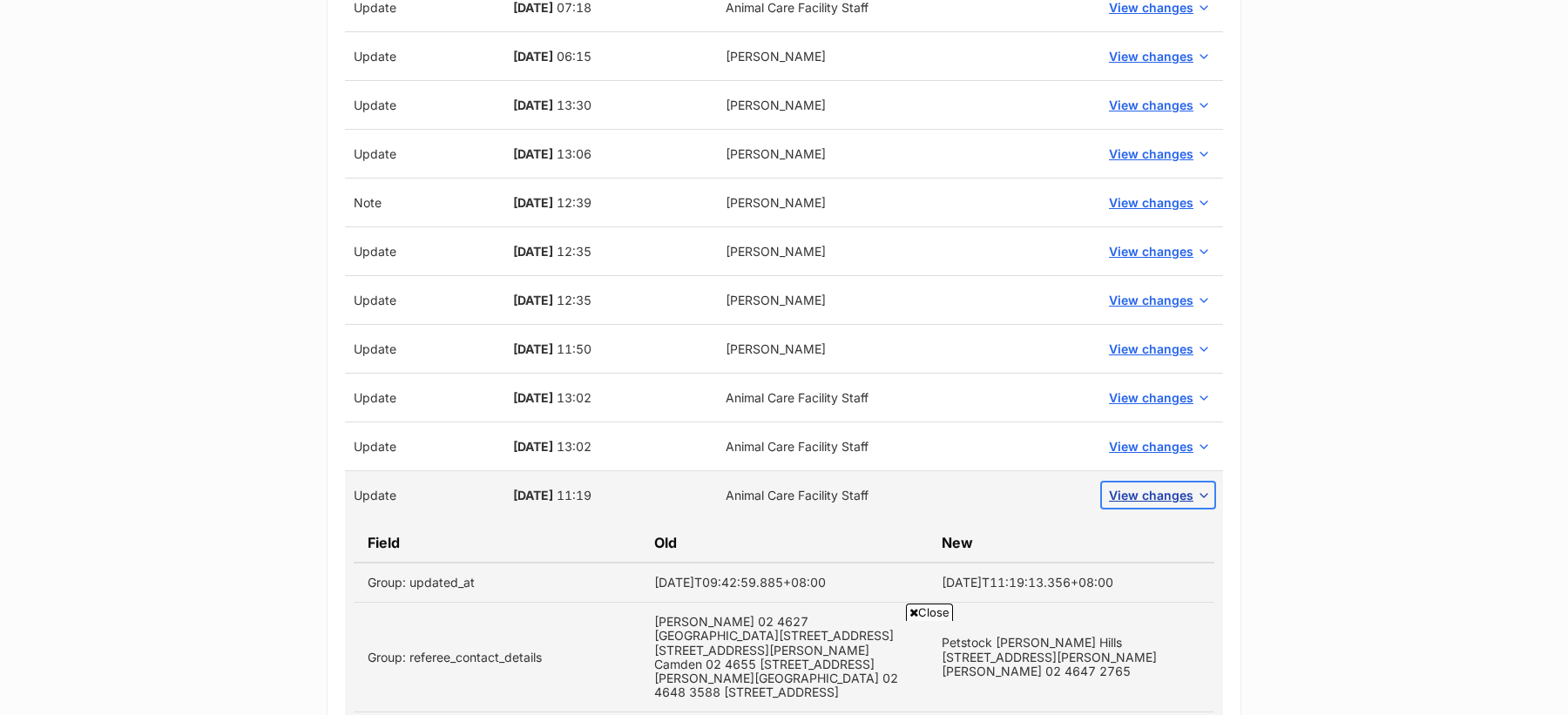
click at [1172, 493] on span "View changes" at bounding box center [1151, 495] width 85 height 18
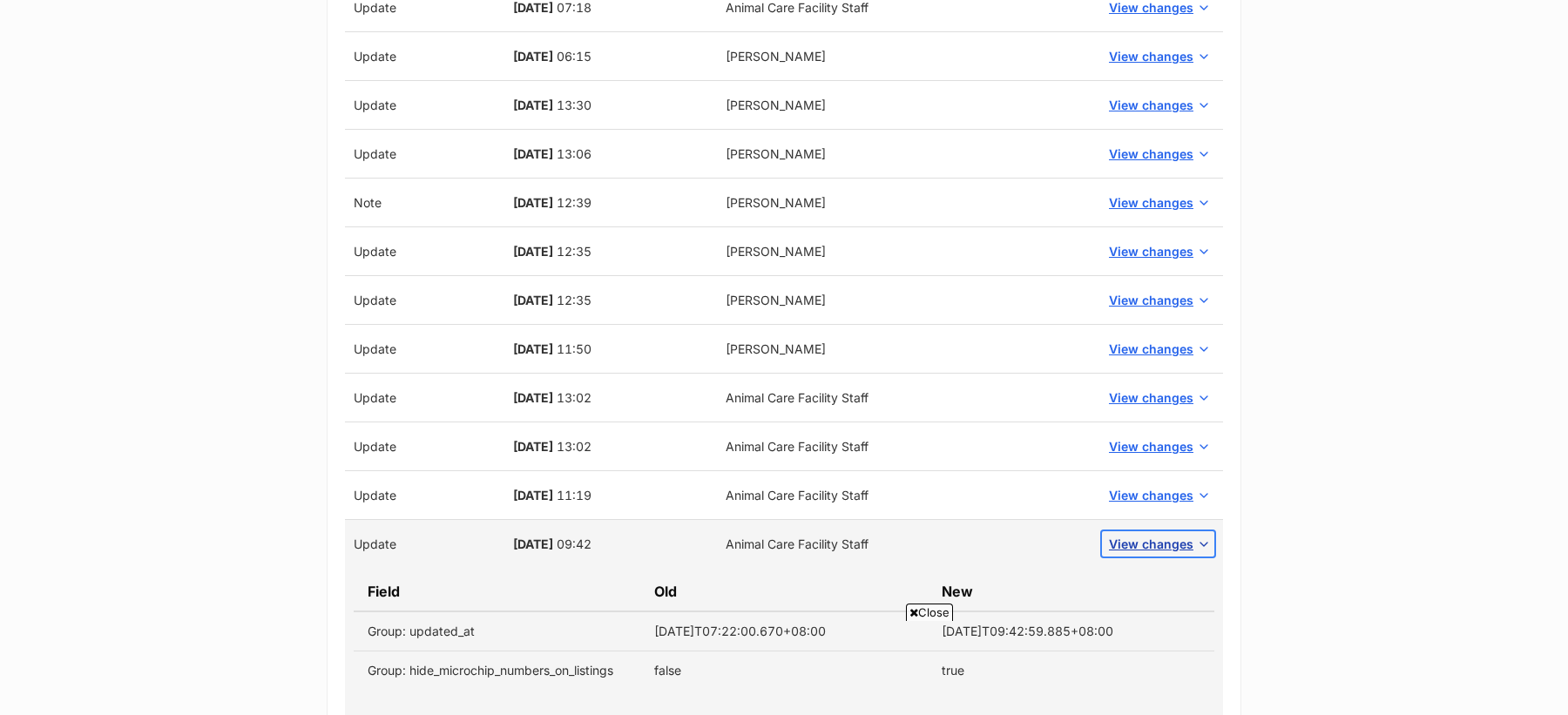
click at [1174, 541] on span "View changes" at bounding box center [1151, 543] width 85 height 18
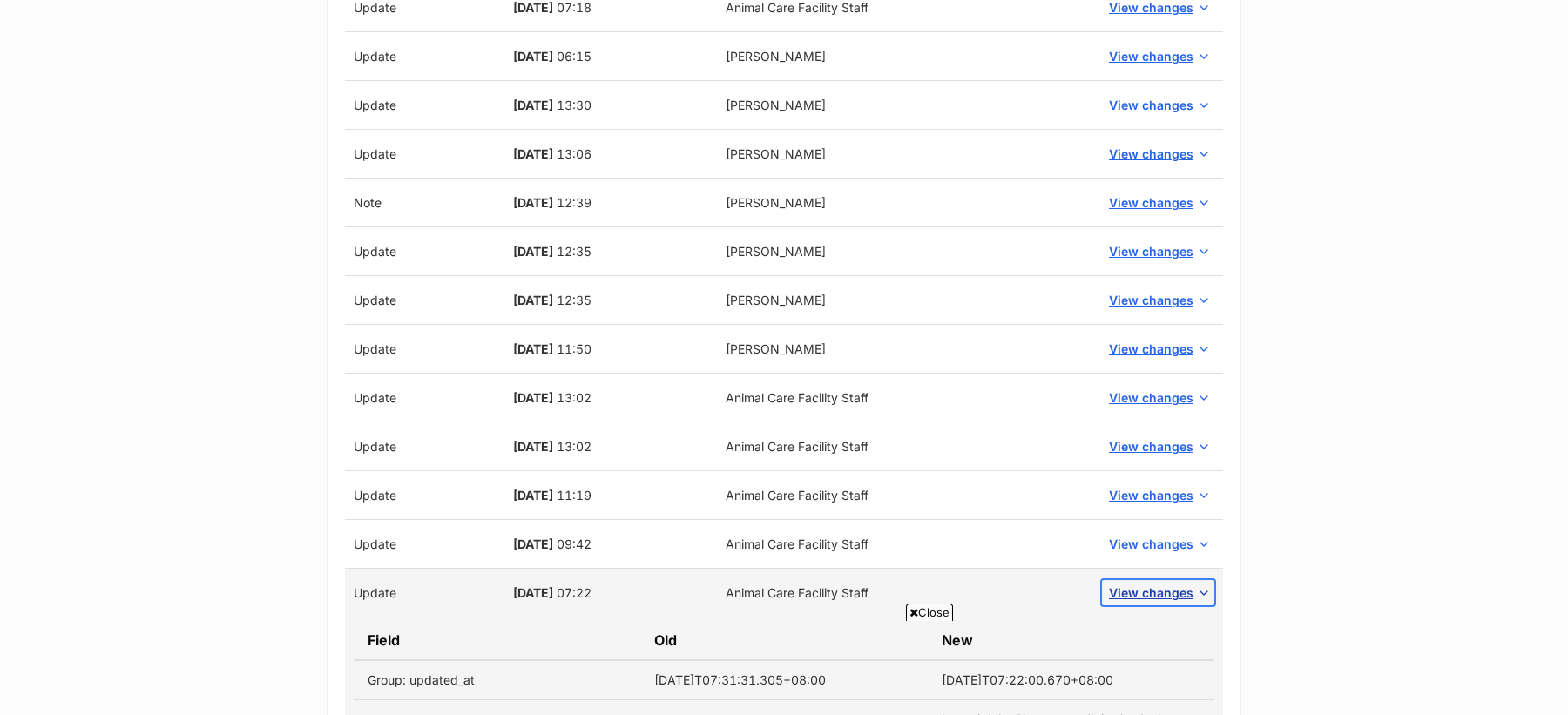
click at [1178, 583] on span "View changes" at bounding box center [1151, 592] width 85 height 18
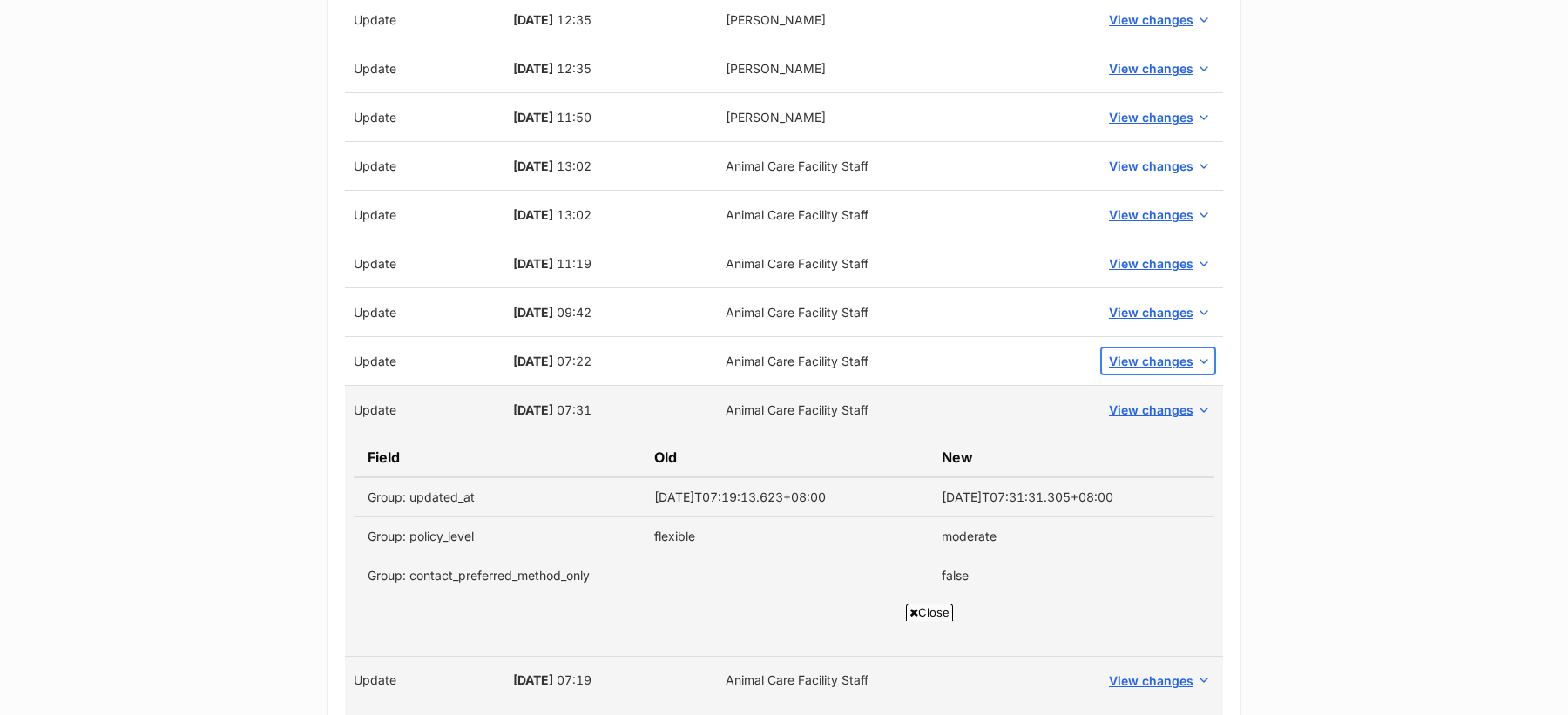
scroll to position [1960, 0]
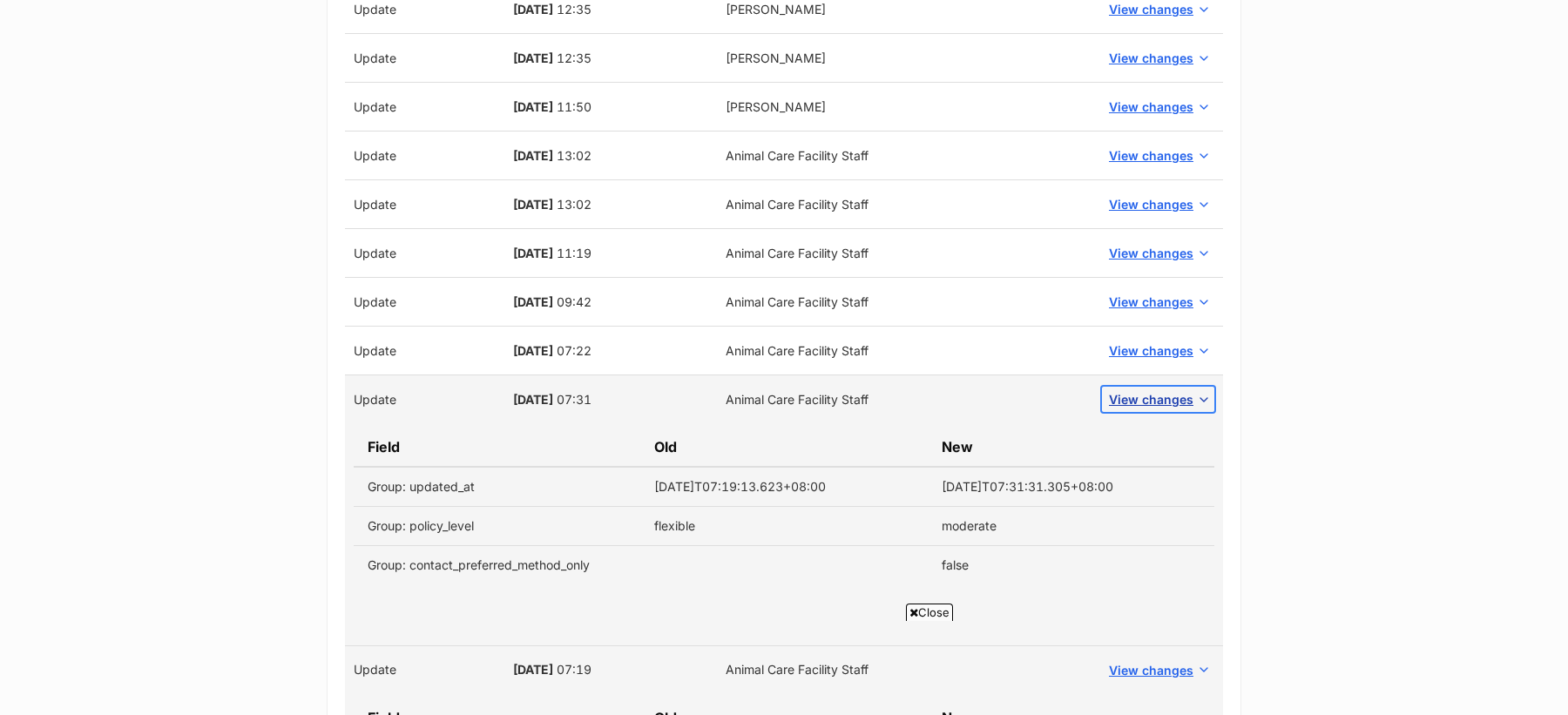
click at [1160, 390] on span "View changes" at bounding box center [1151, 398] width 85 height 18
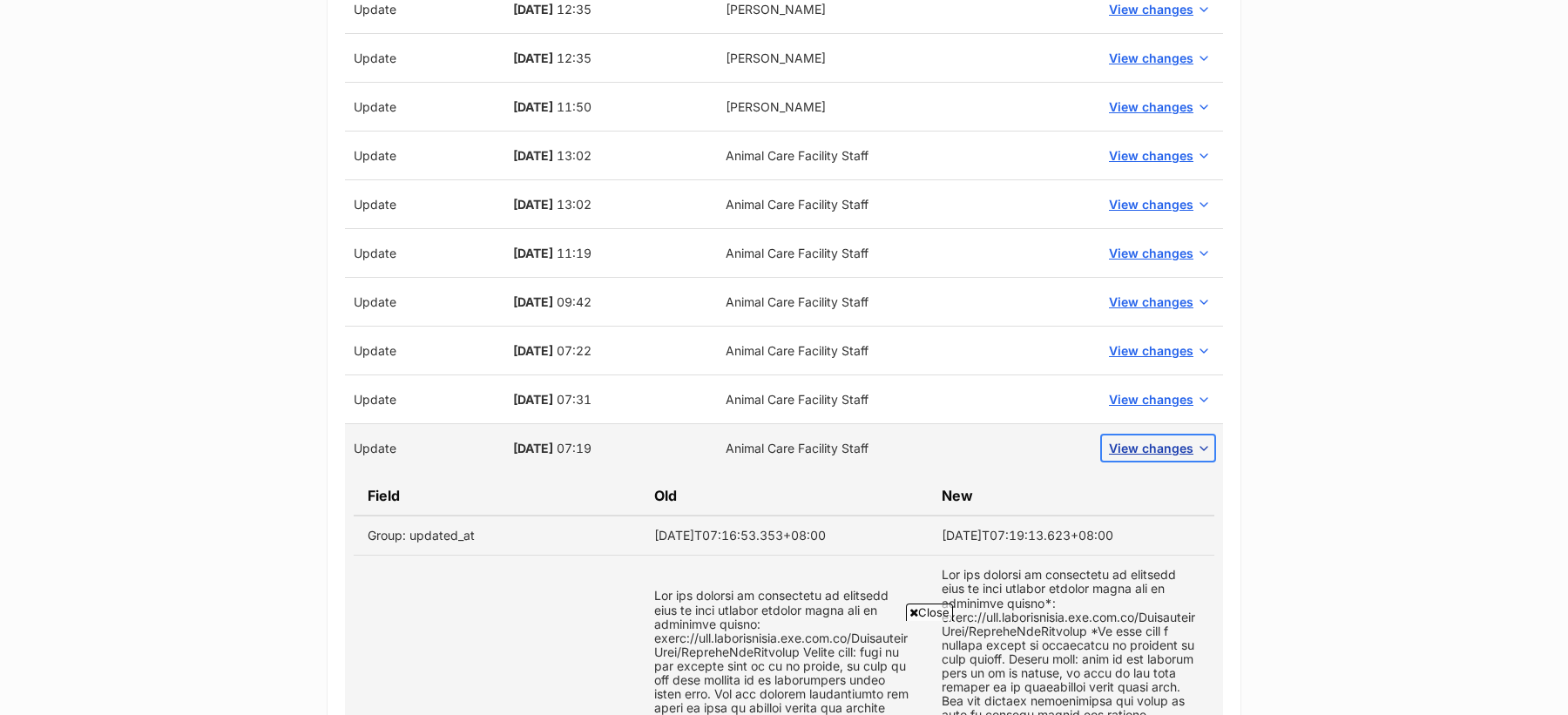
click at [1165, 439] on span "View changes" at bounding box center [1151, 448] width 85 height 18
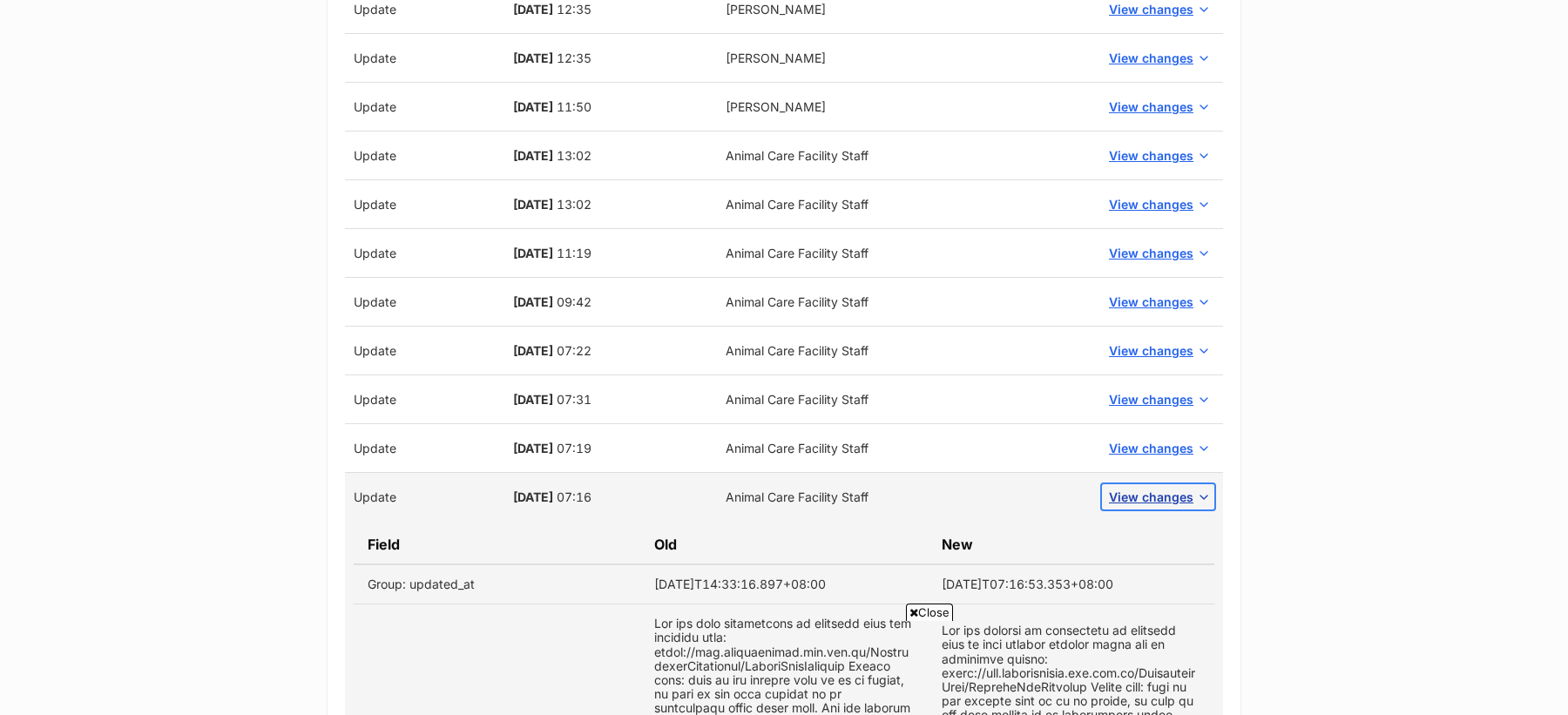
click at [1169, 495] on span "View changes" at bounding box center [1151, 497] width 85 height 18
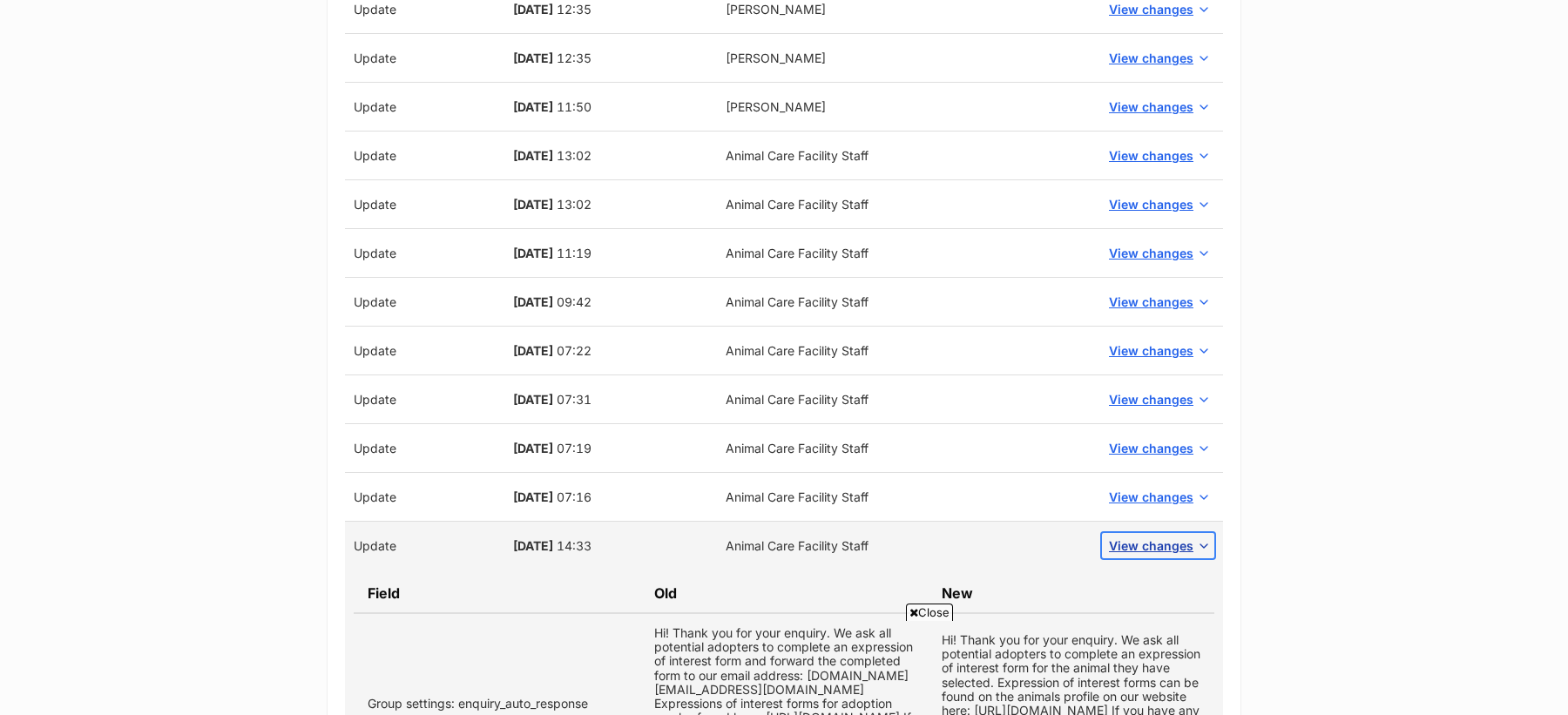
click at [1167, 542] on span "View changes" at bounding box center [1151, 545] width 85 height 18
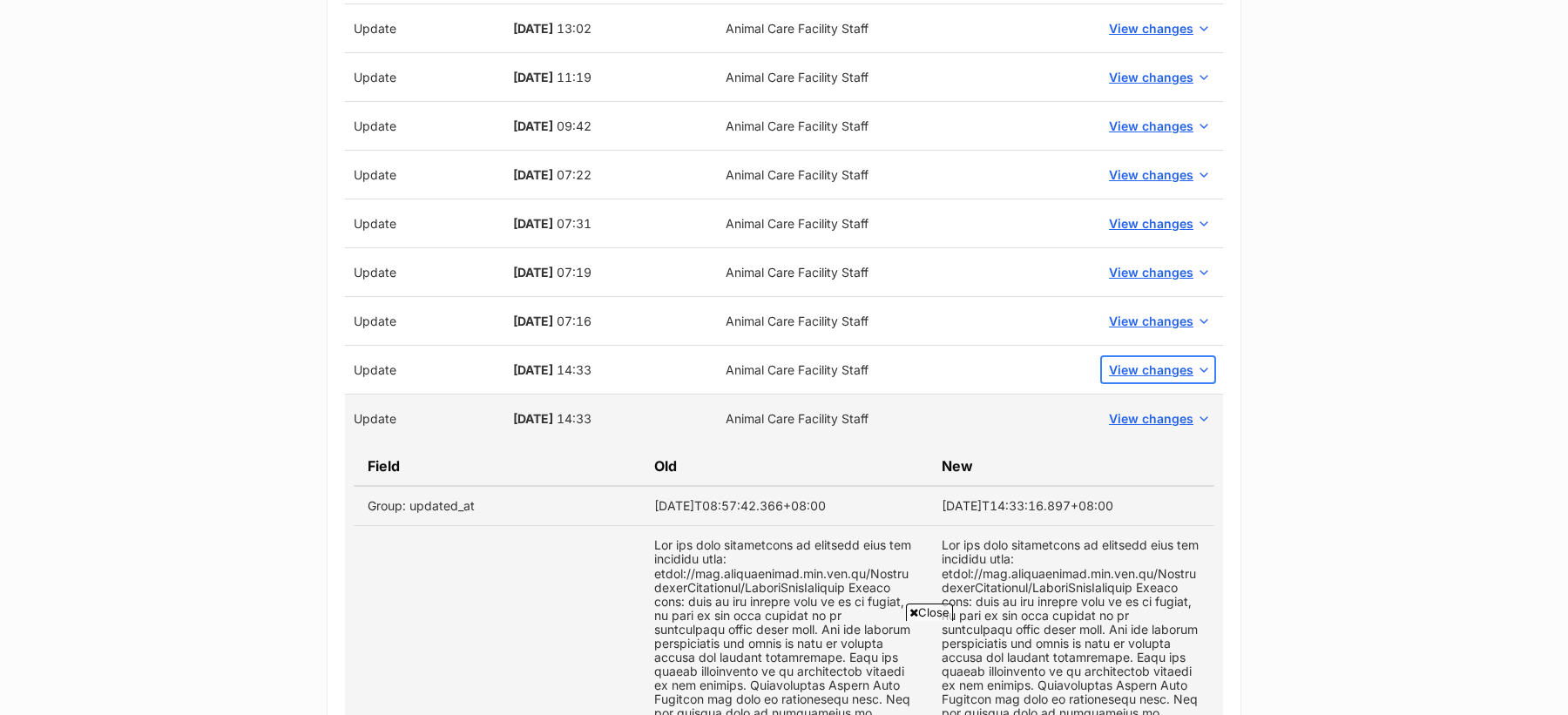
scroll to position [2152, 0]
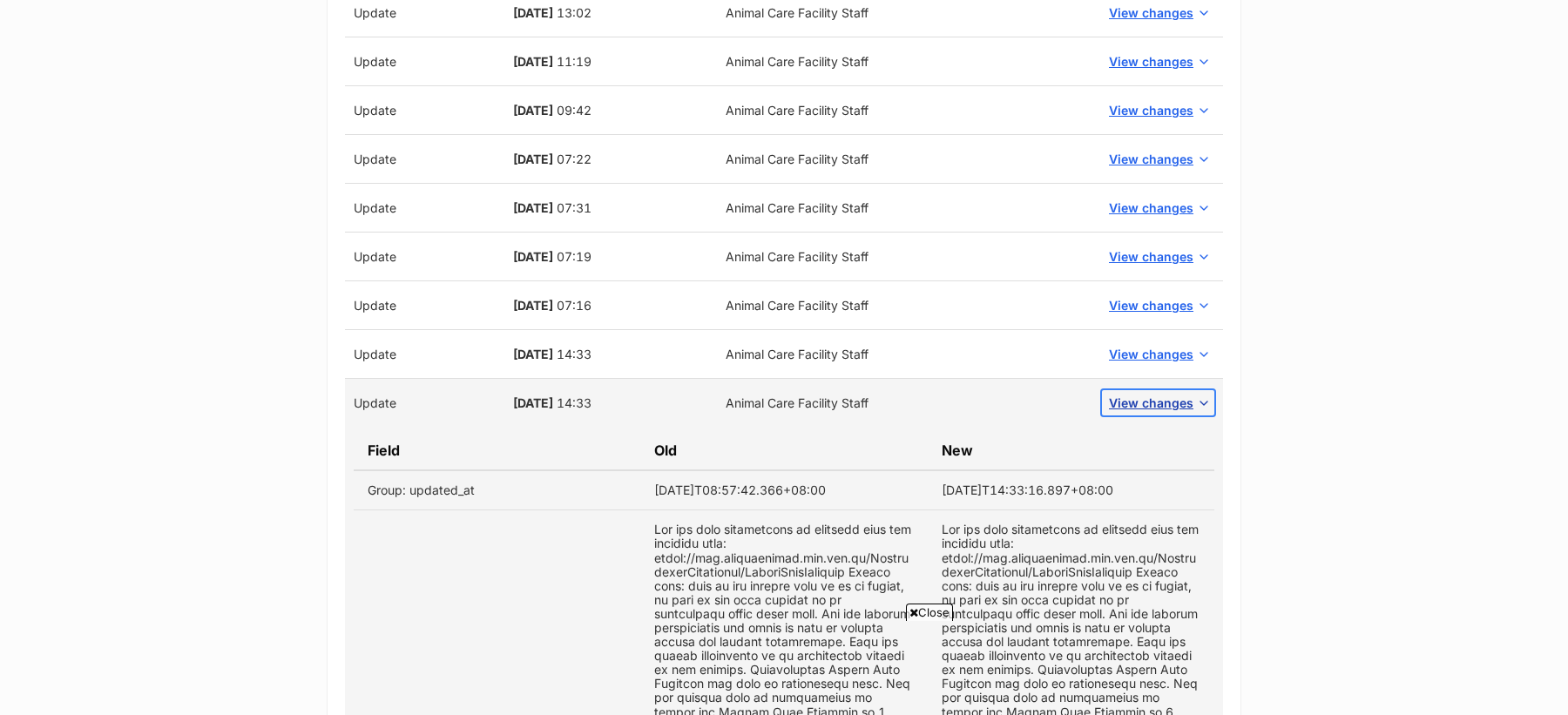
click at [1169, 401] on button "View changes" at bounding box center [1158, 402] width 112 height 26
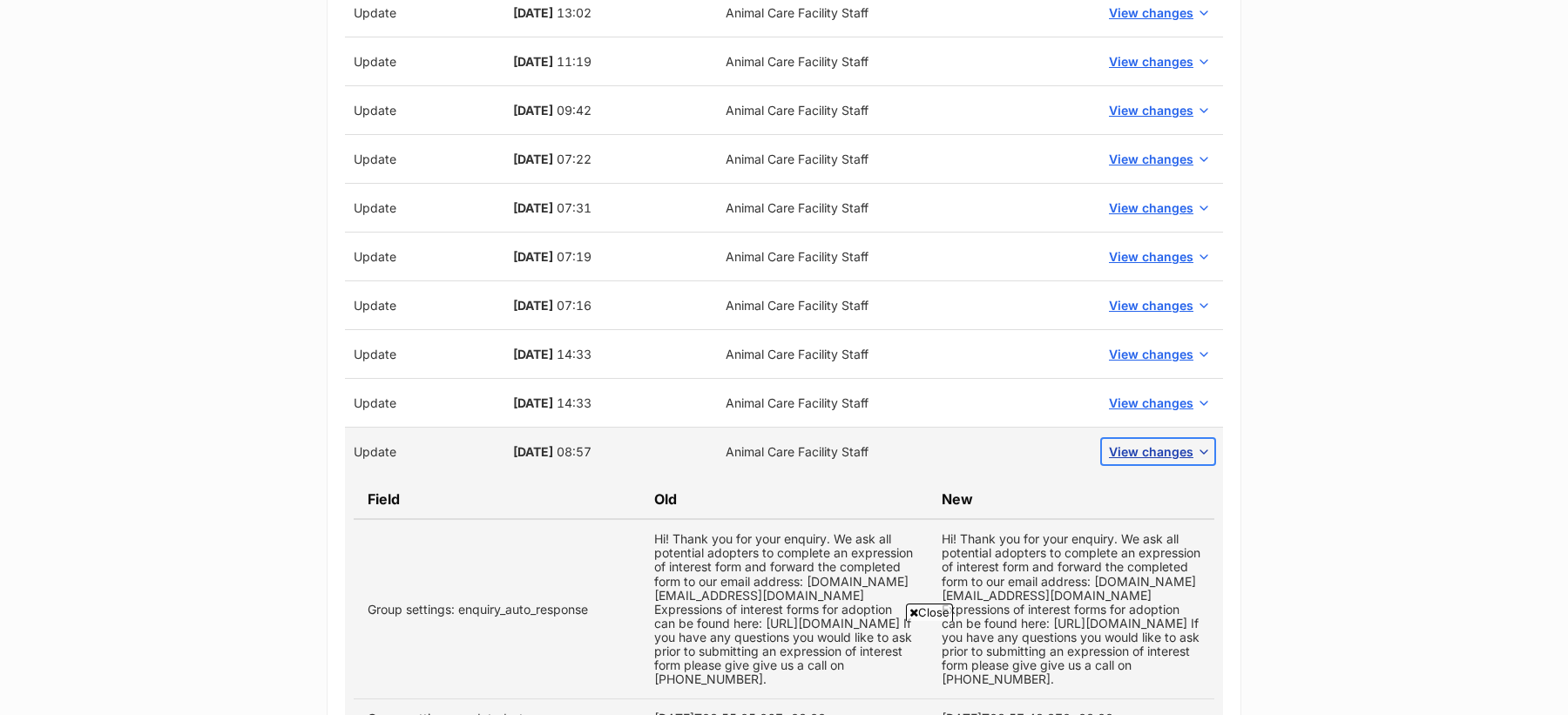
click at [1169, 442] on span "View changes" at bounding box center [1151, 451] width 85 height 18
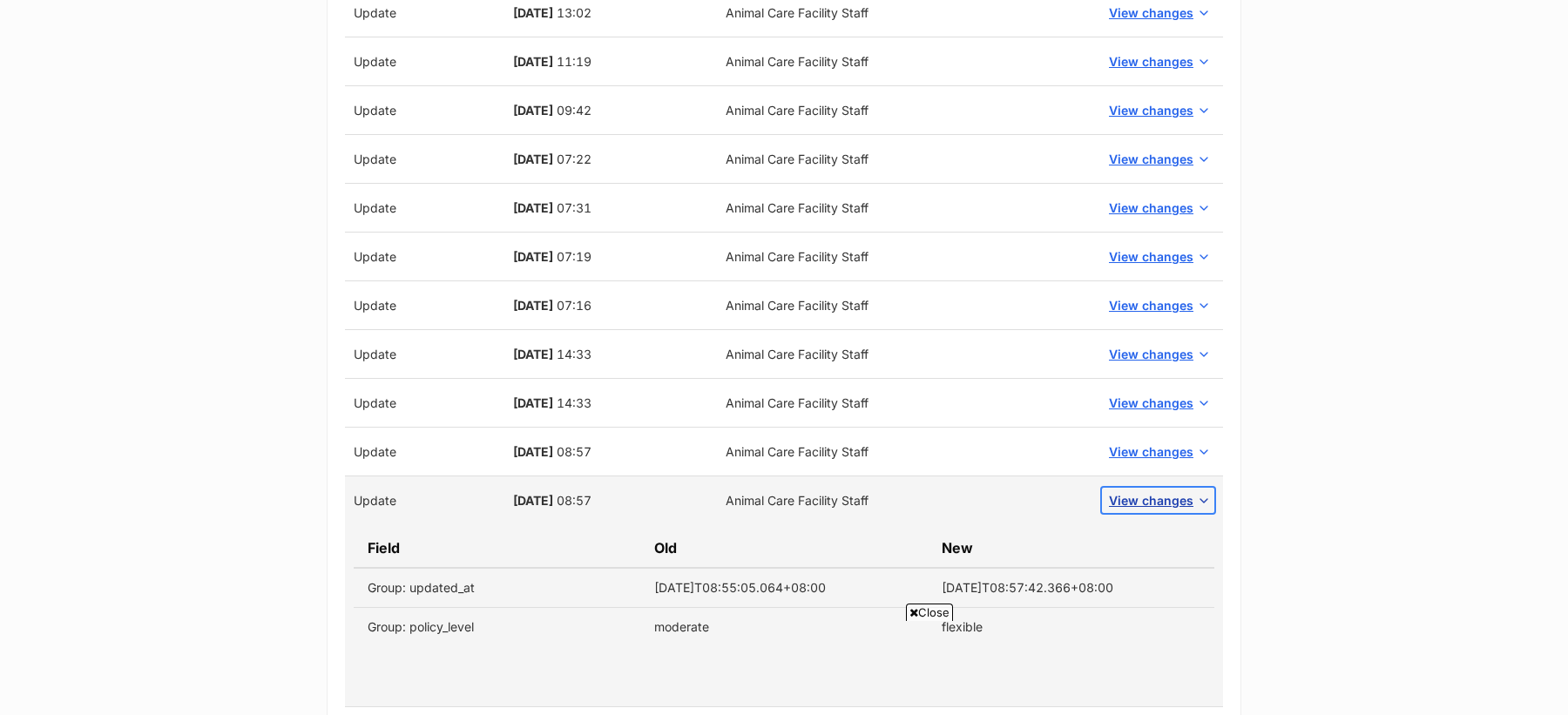
click at [1172, 491] on span "View changes" at bounding box center [1151, 500] width 85 height 18
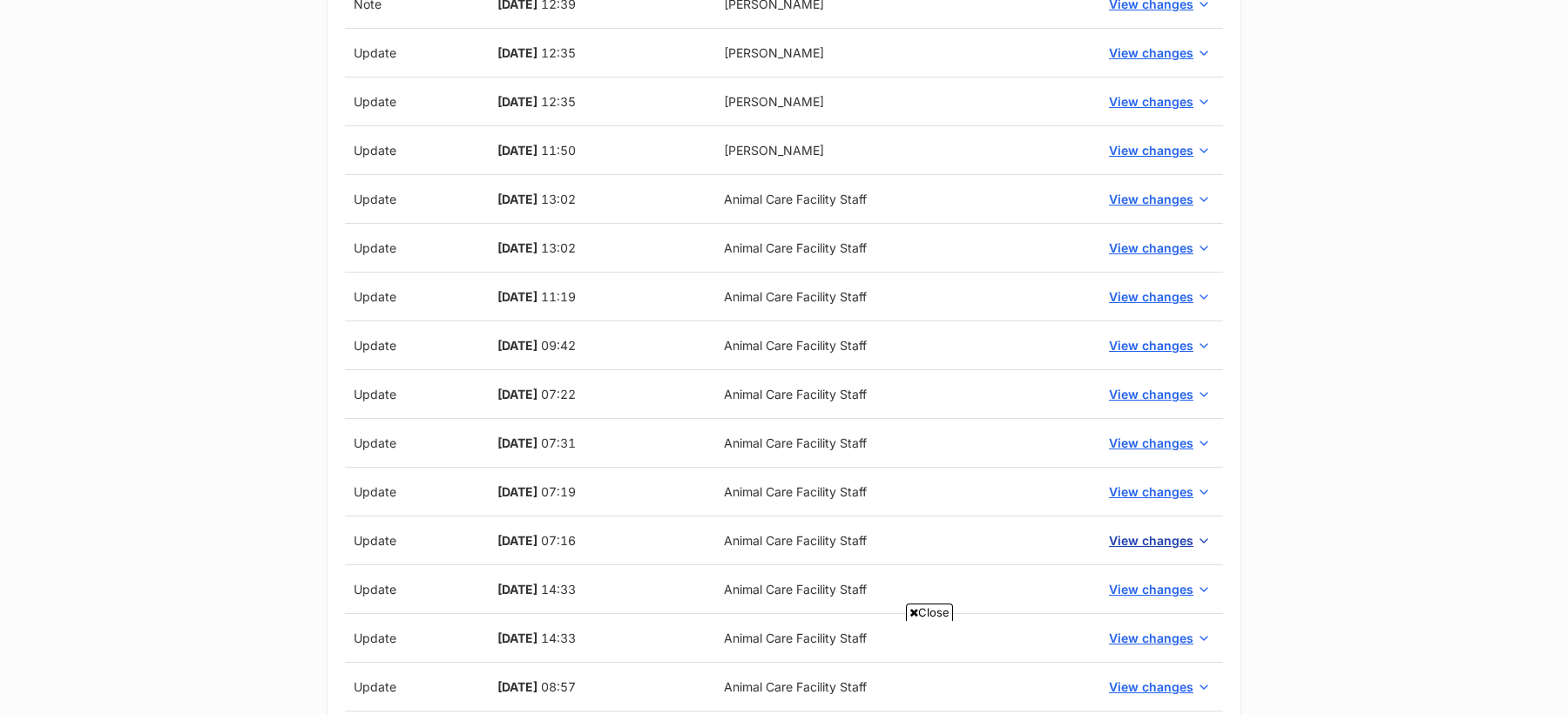
scroll to position [1910, 0]
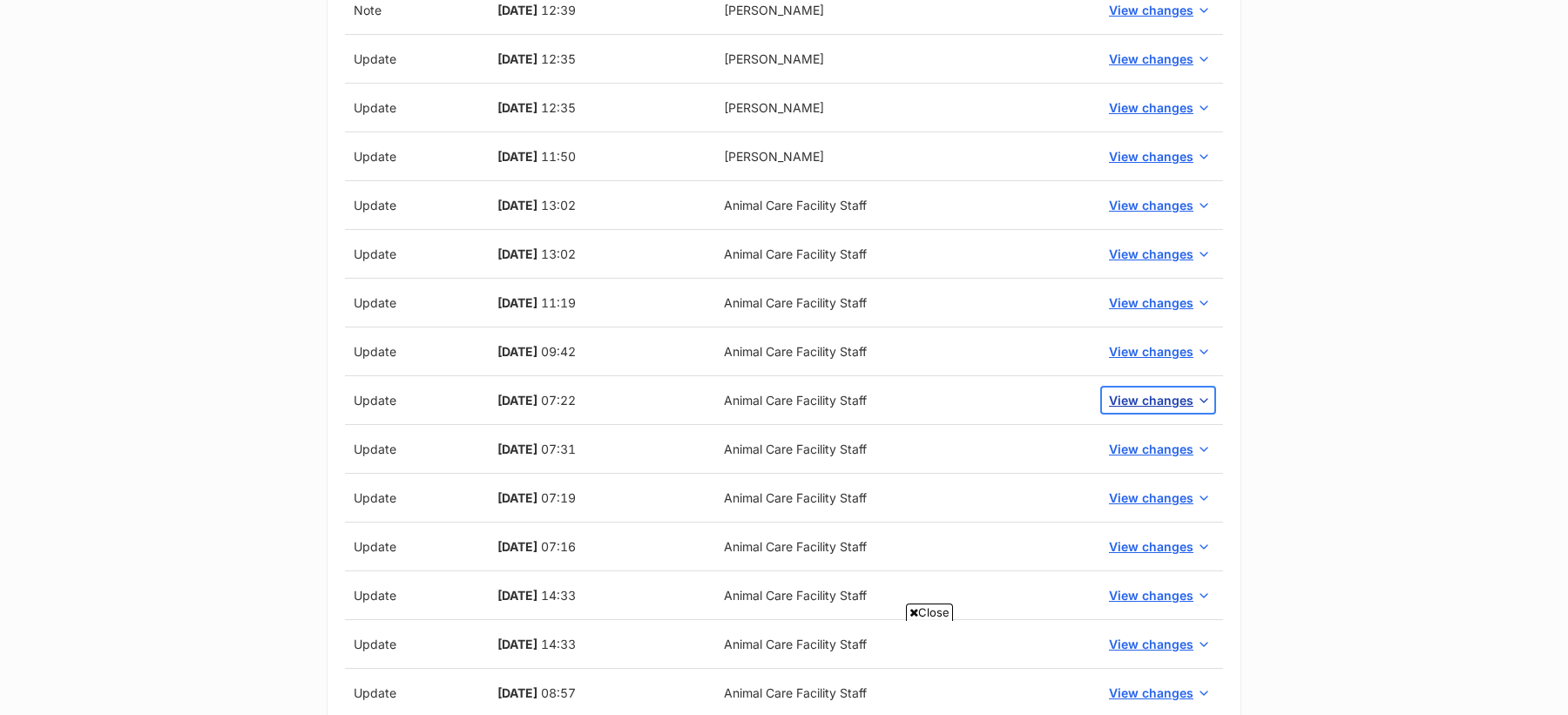
click at [1160, 388] on button "View changes" at bounding box center [1158, 400] width 112 height 26
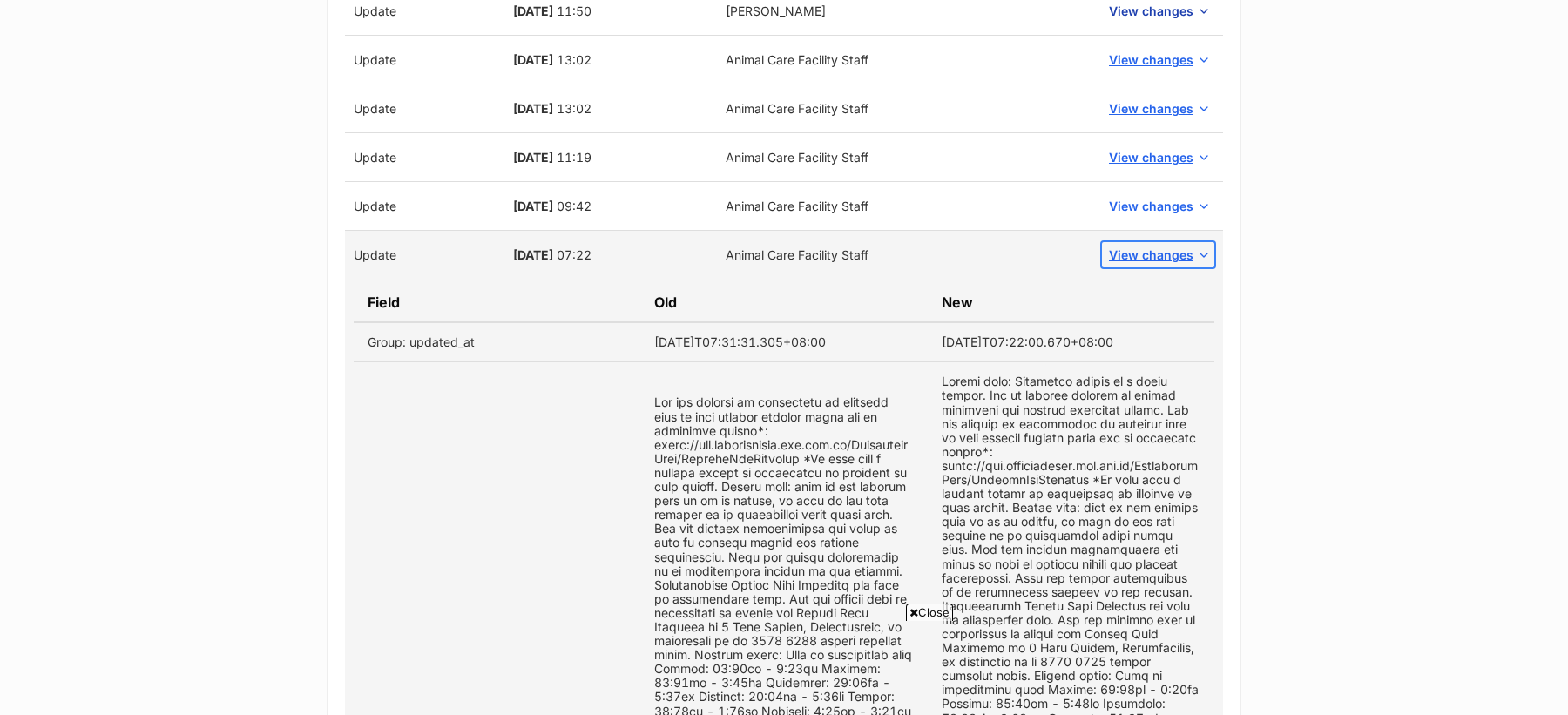
scroll to position [2074, 0]
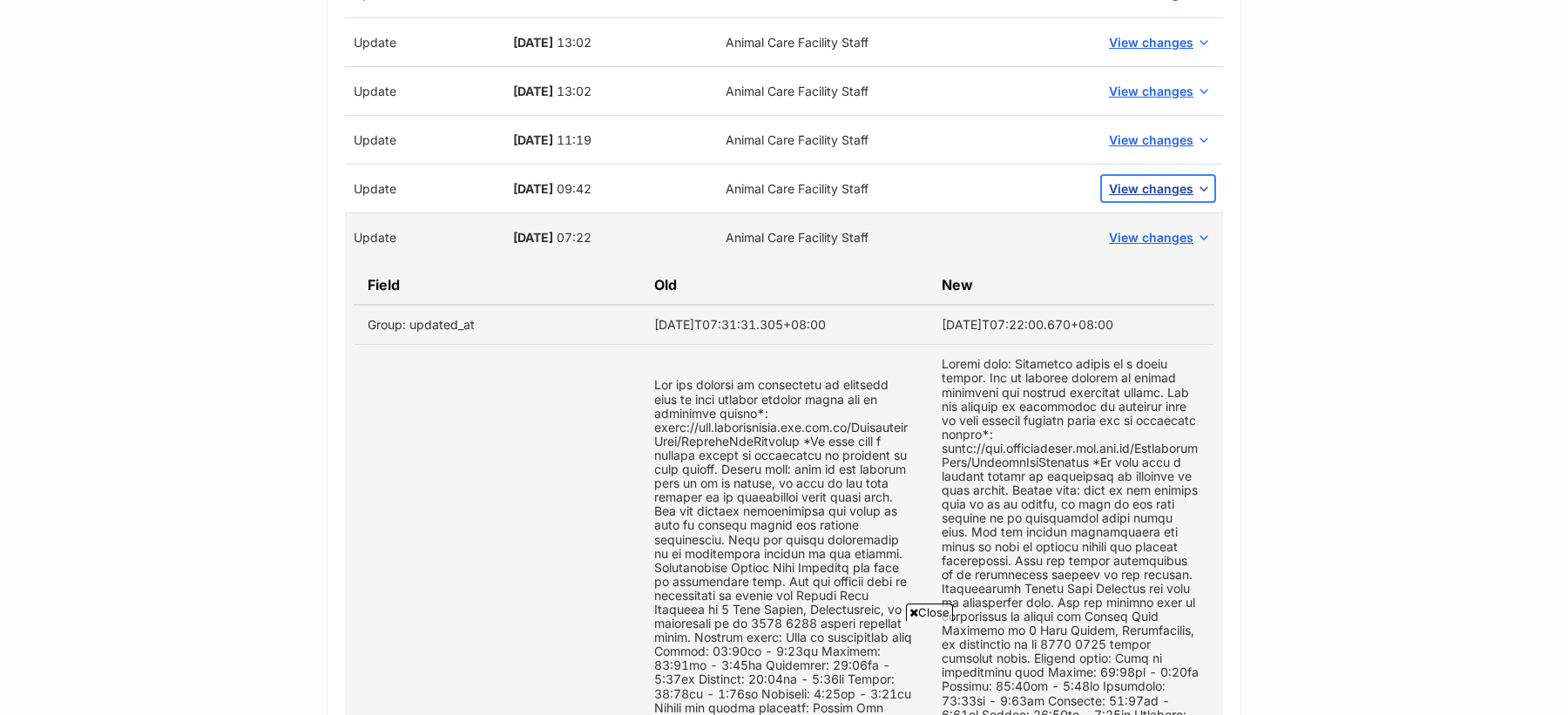
click at [1149, 187] on span "View changes" at bounding box center [1151, 188] width 85 height 18
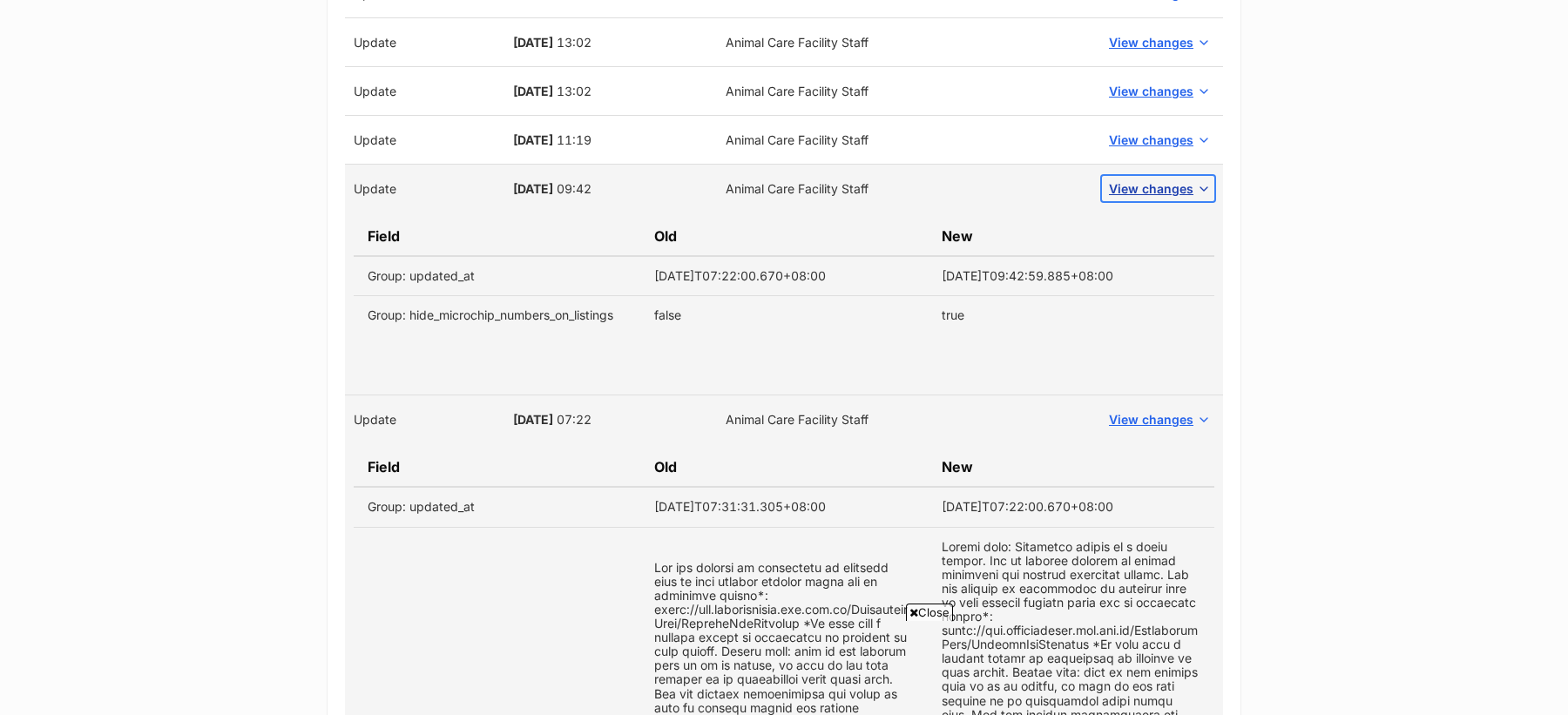
scroll to position [2058, 0]
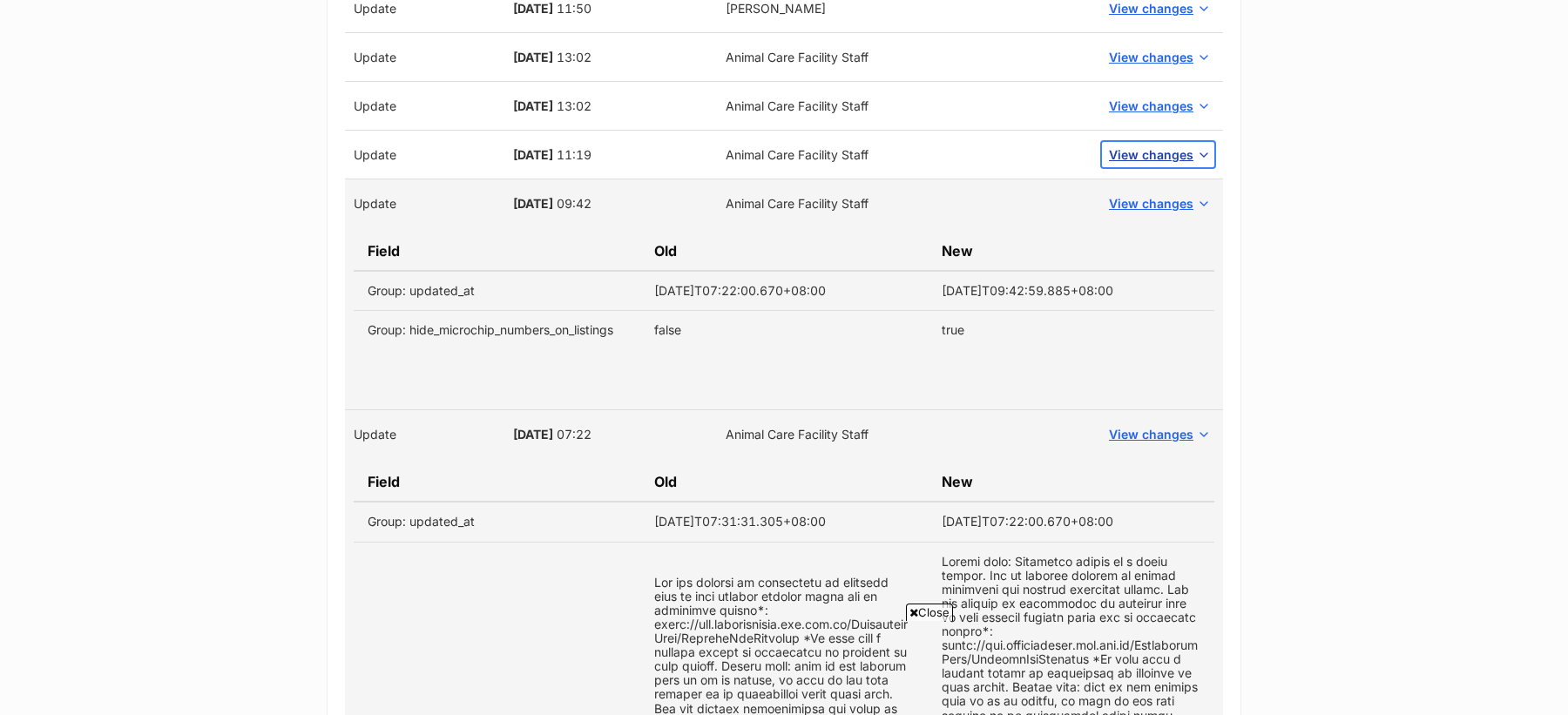
click at [1146, 157] on button "View changes" at bounding box center [1158, 154] width 112 height 26
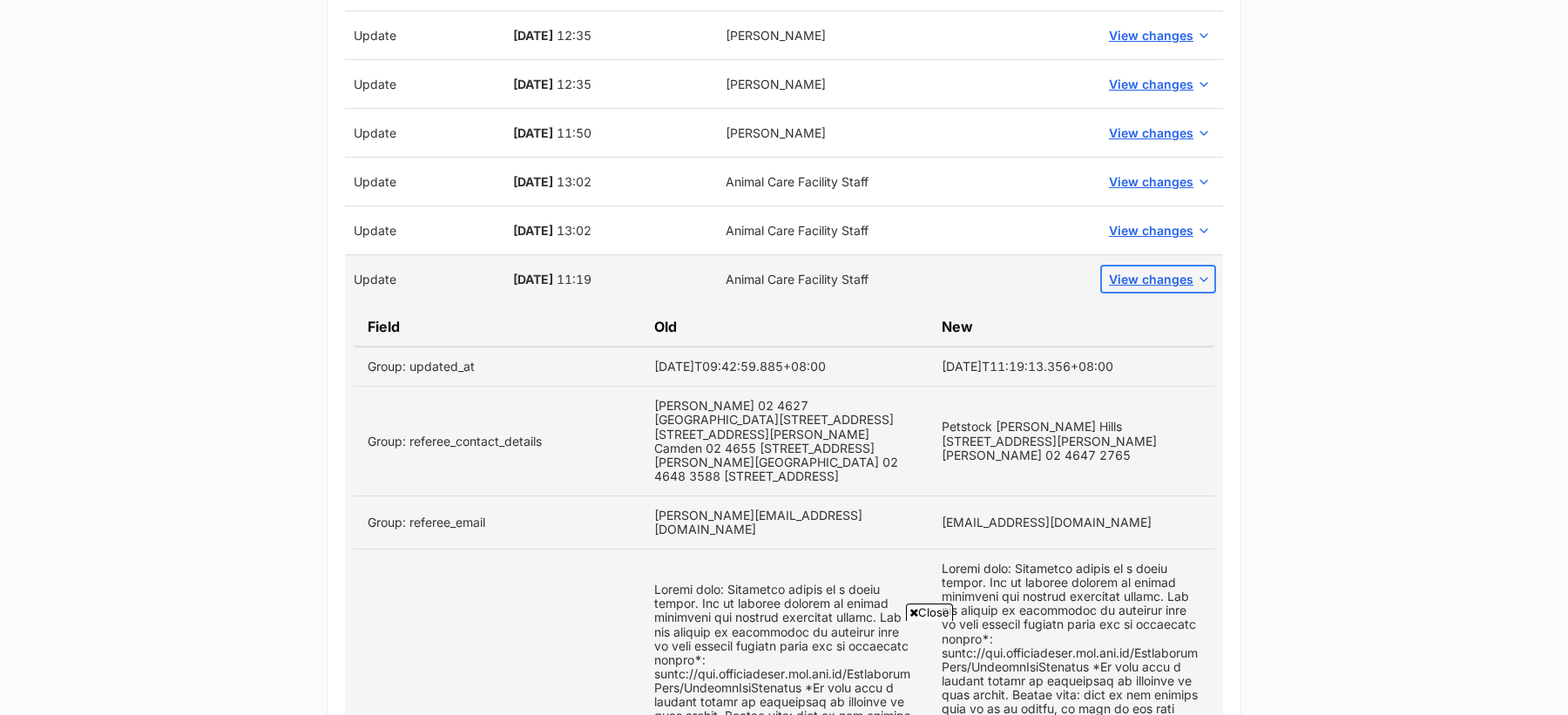
scroll to position [1950, 0]
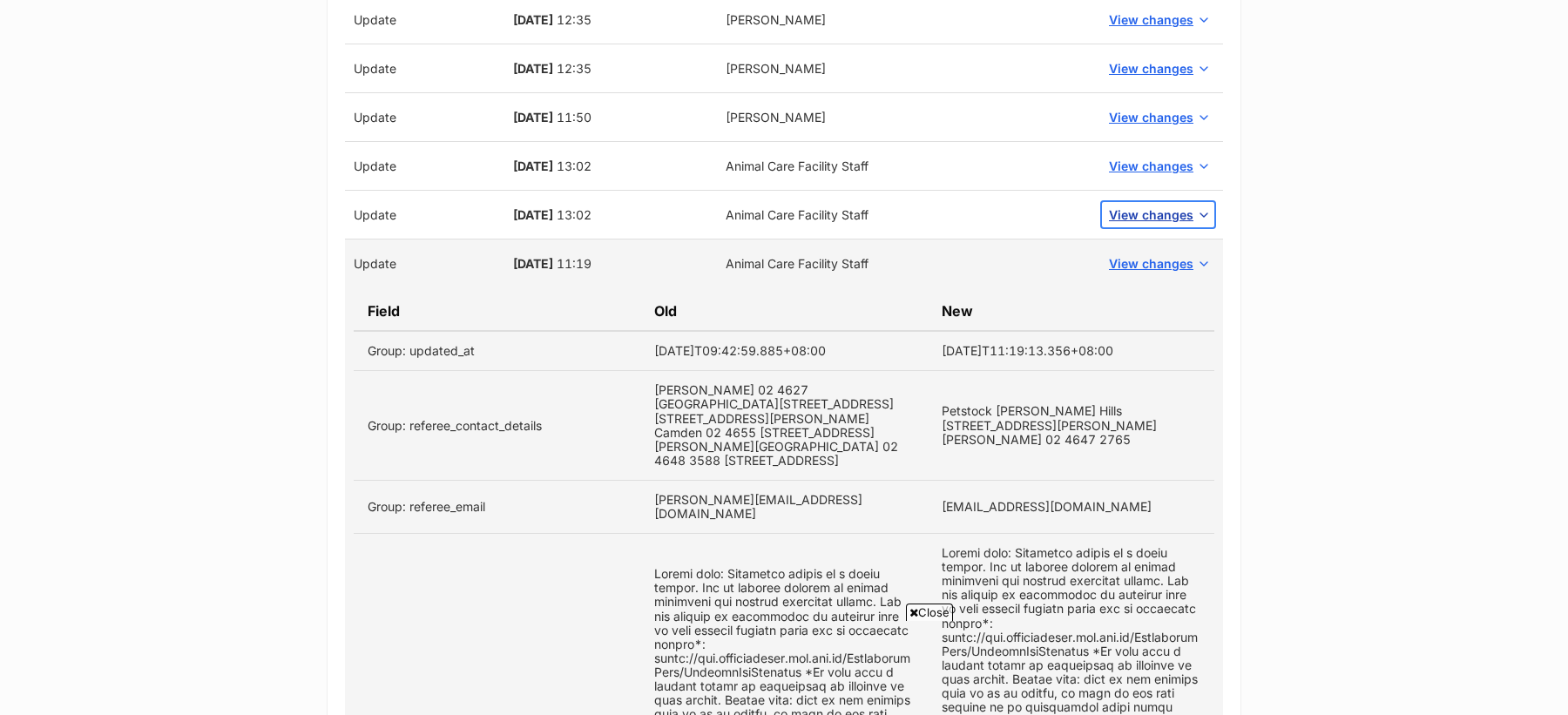
click at [1146, 209] on span "View changes" at bounding box center [1151, 214] width 85 height 18
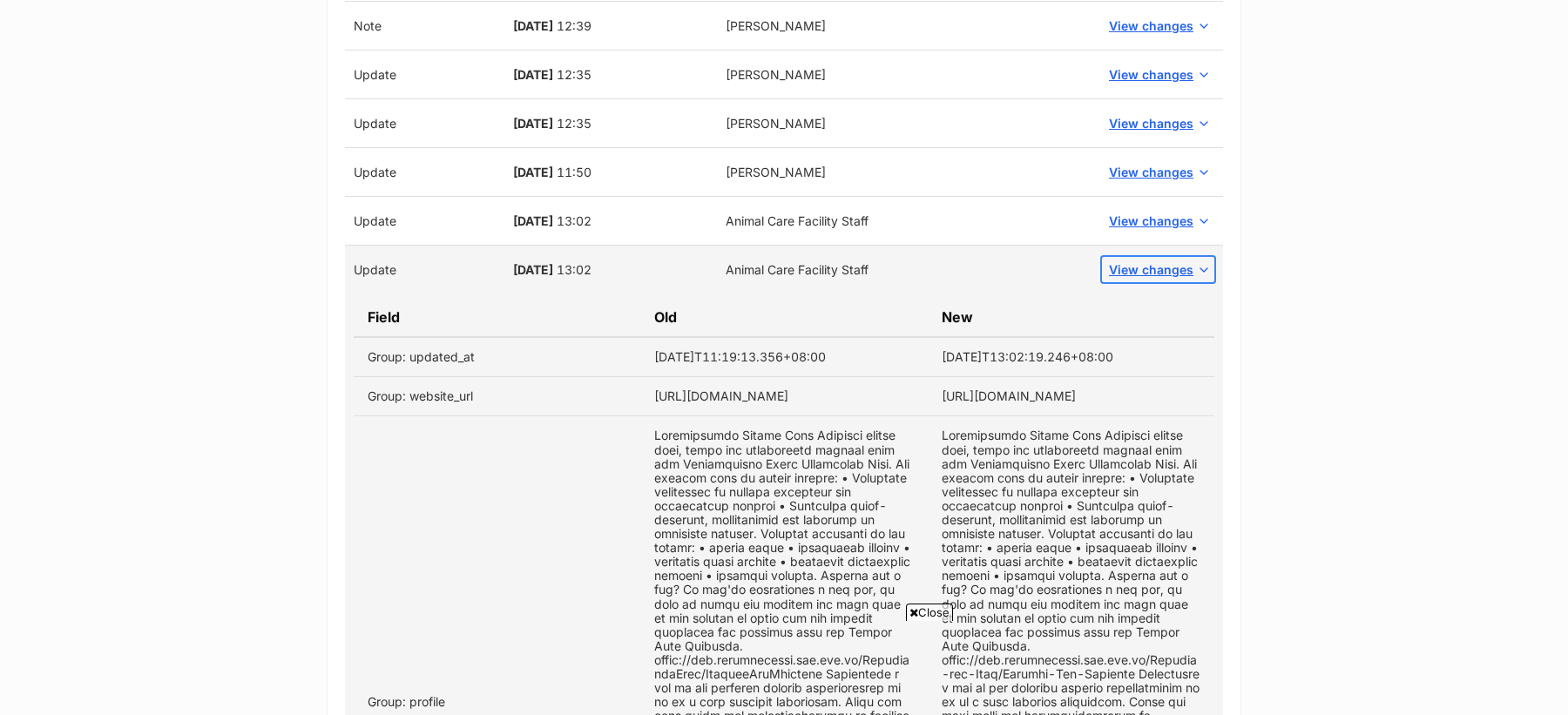
scroll to position [1847, 0]
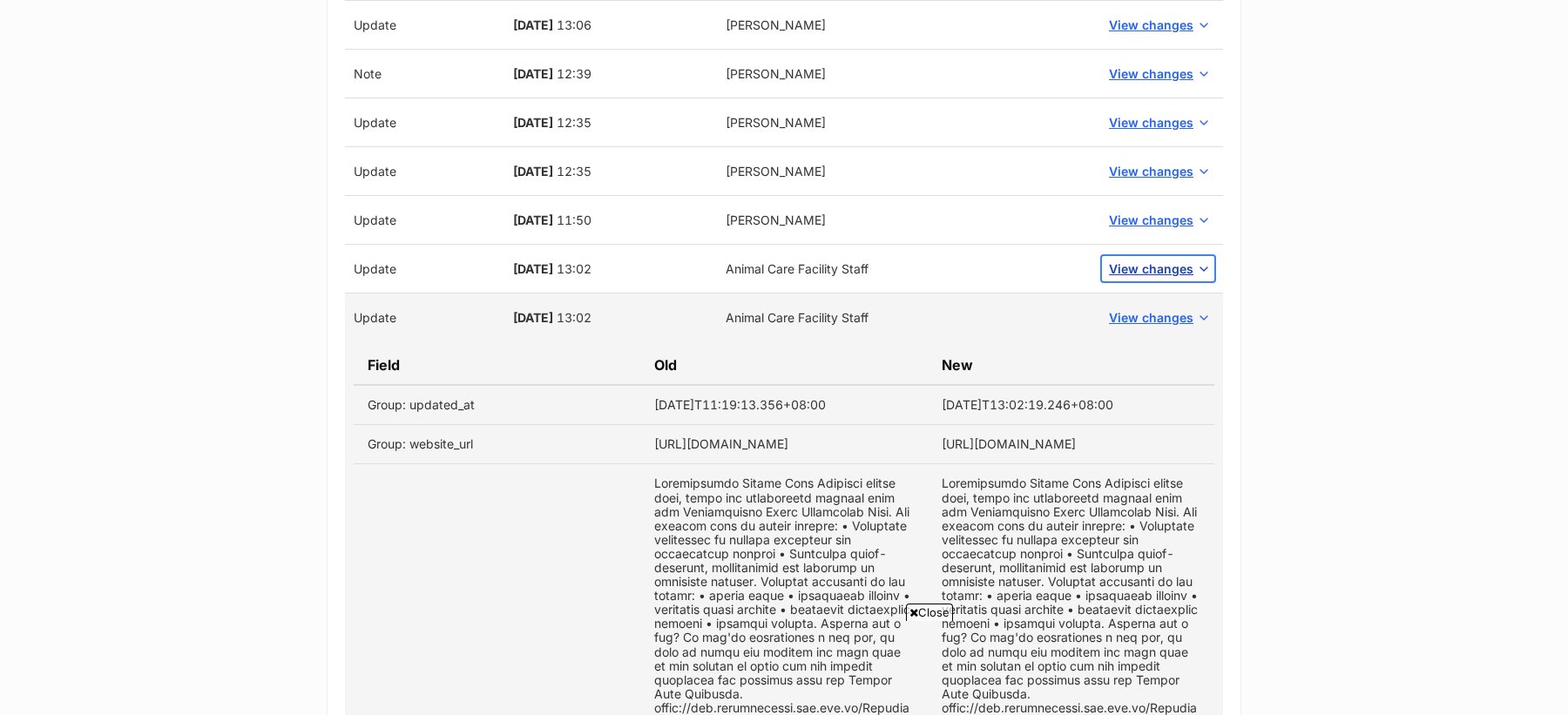
click at [1141, 264] on span "View changes" at bounding box center [1151, 268] width 85 height 18
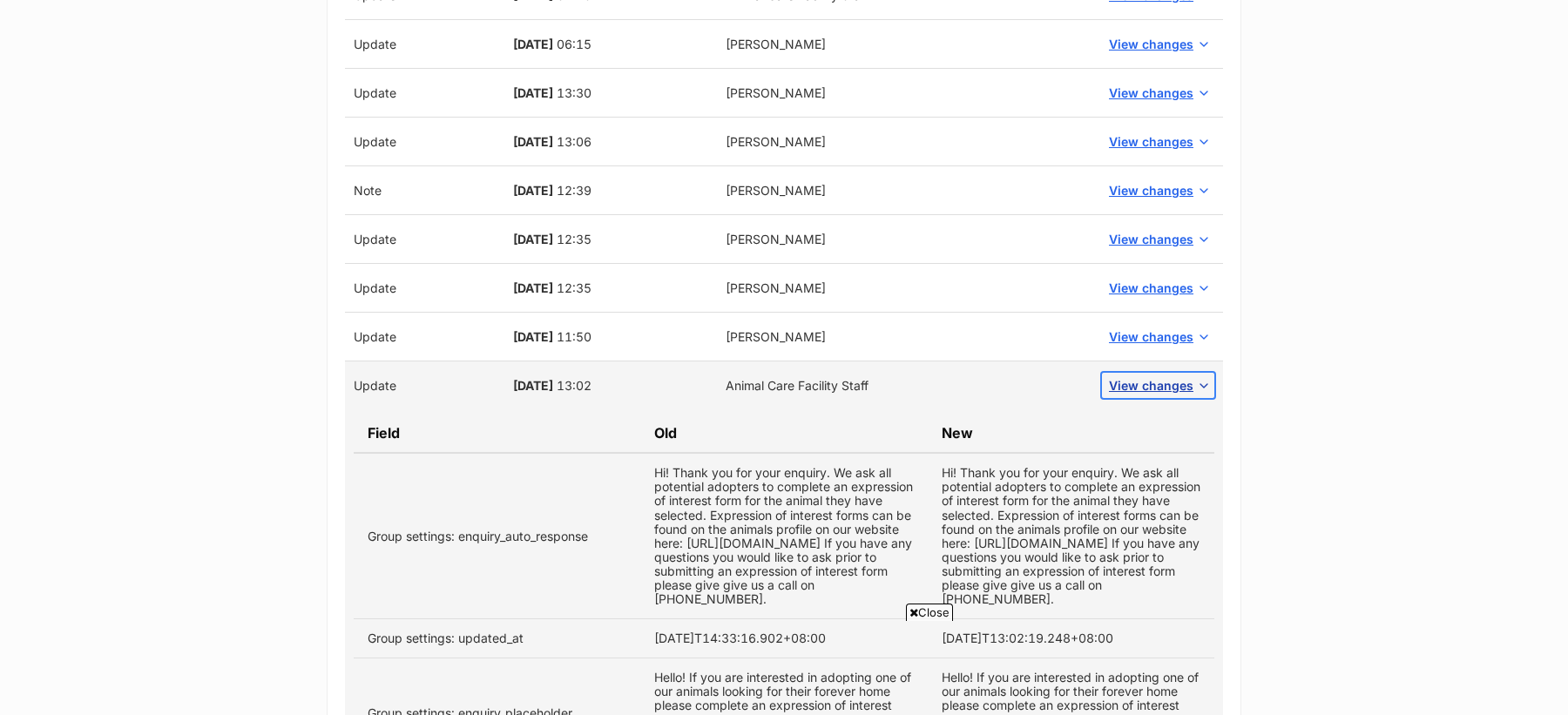
scroll to position [1658, 0]
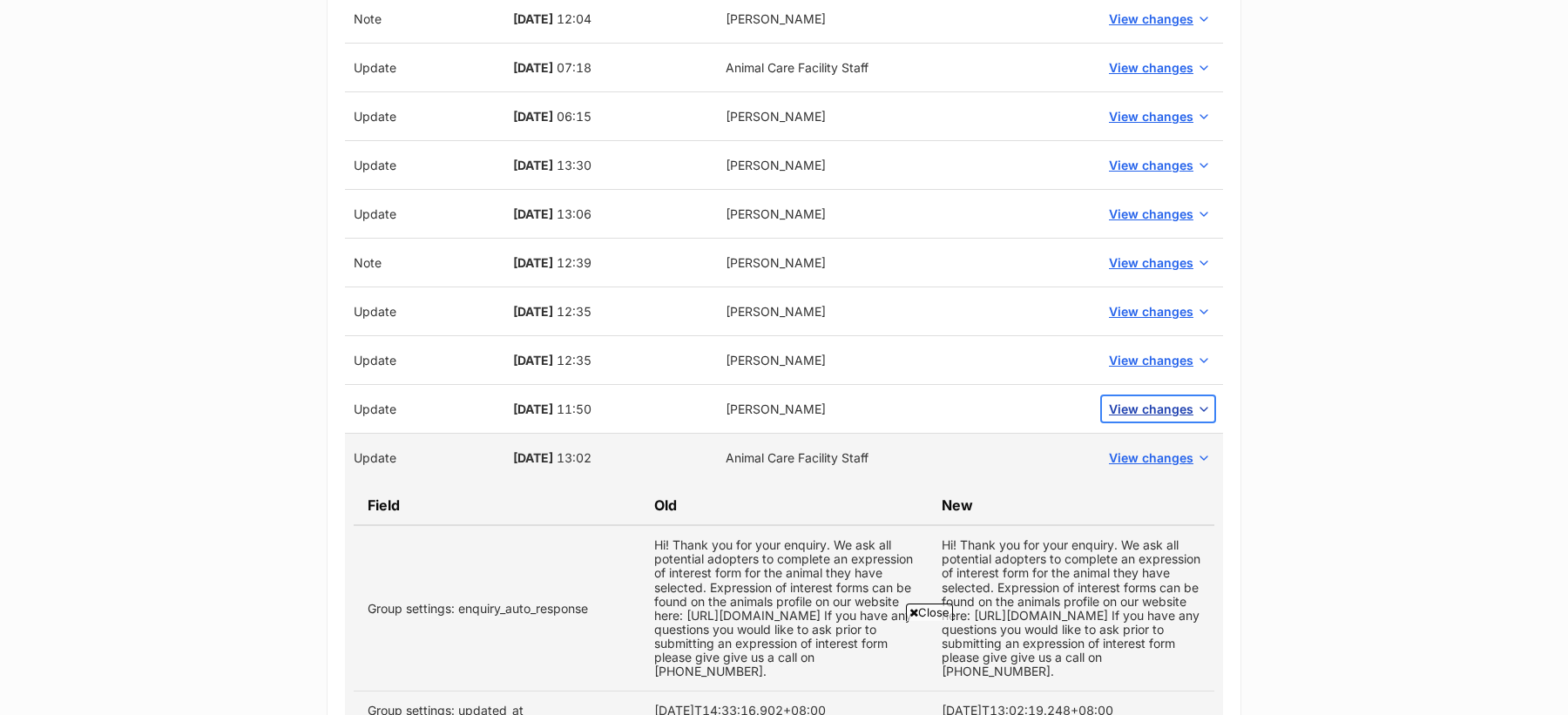
click at [1155, 407] on span "View changes" at bounding box center [1151, 408] width 85 height 18
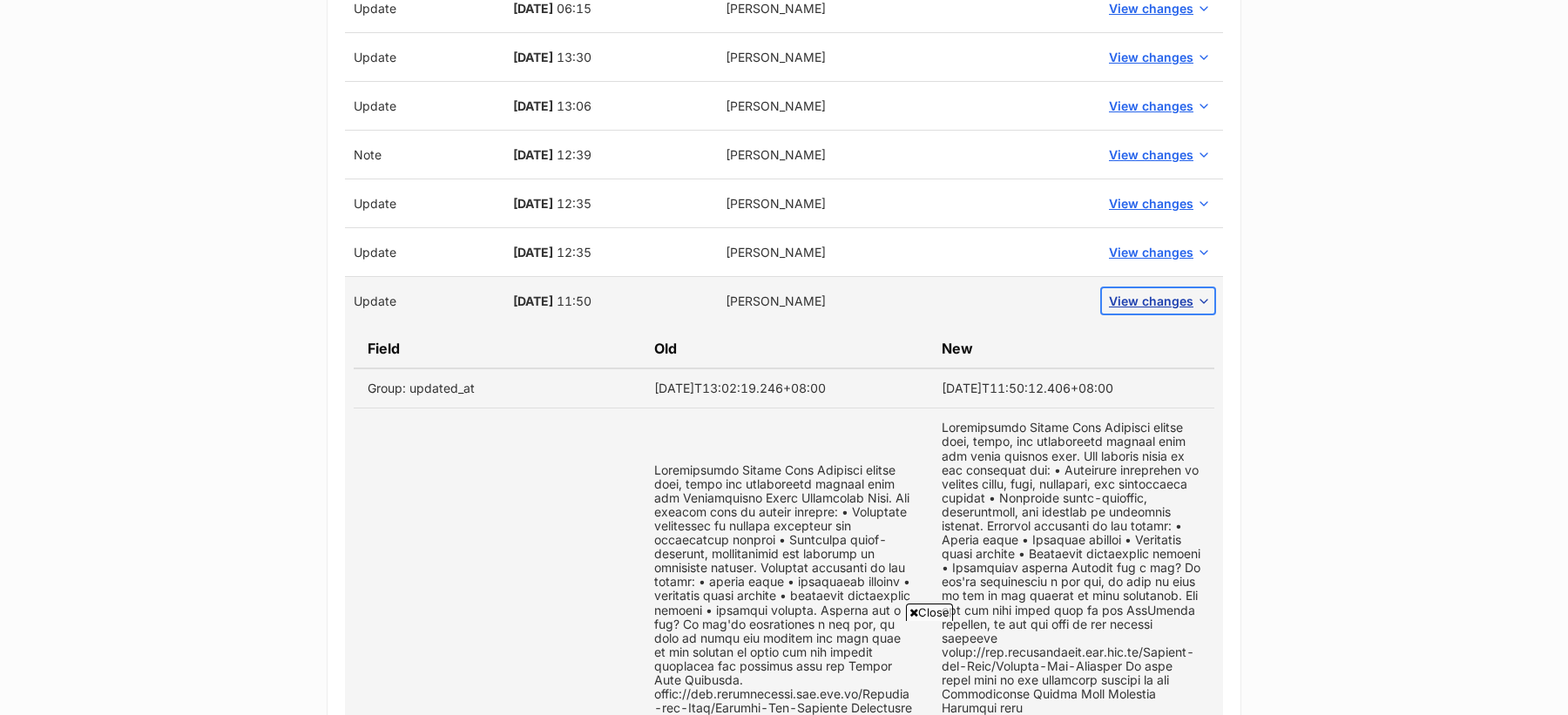
scroll to position [1765, 0]
click at [1157, 245] on span "View changes" at bounding box center [1151, 254] width 85 height 18
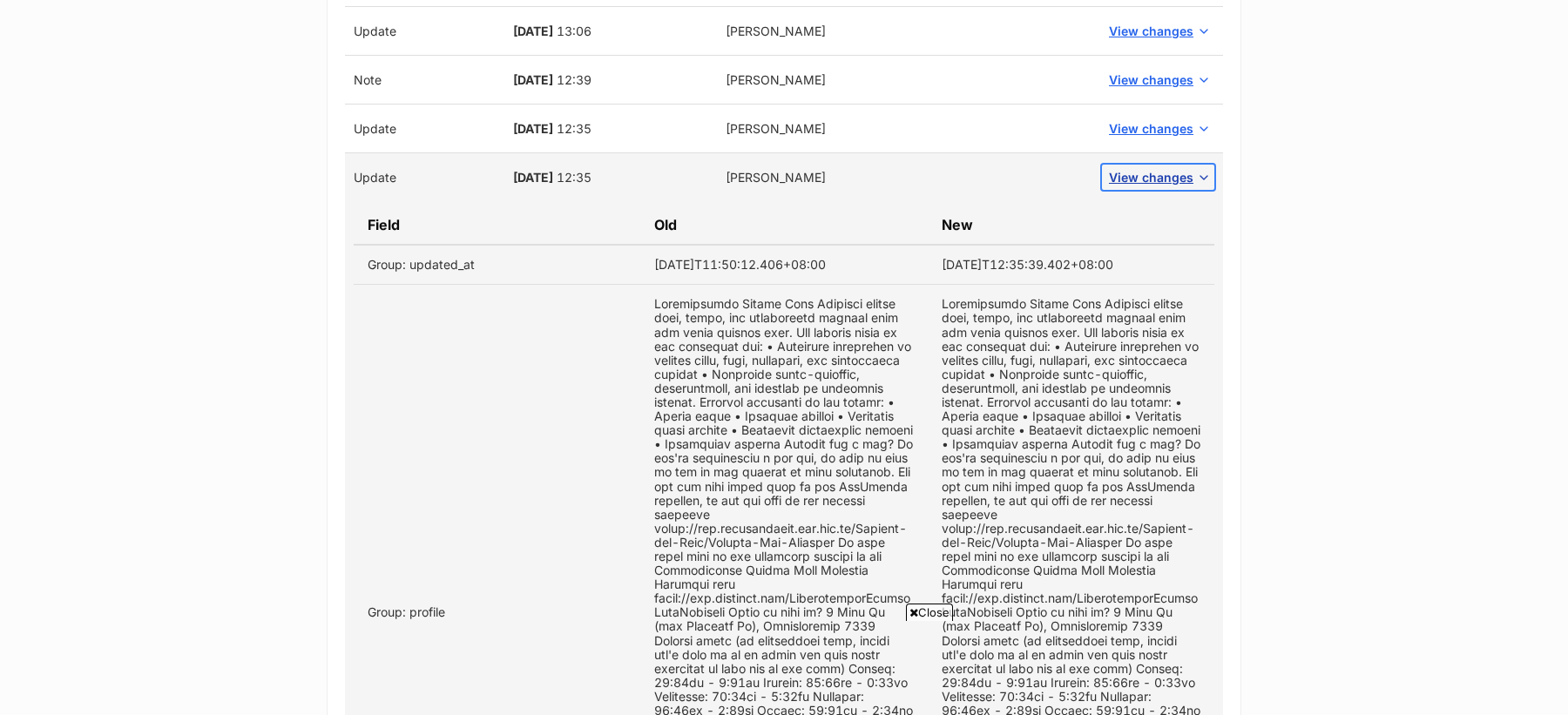
scroll to position [1840, 0]
click at [1146, 122] on span "View changes" at bounding box center [1151, 129] width 85 height 18
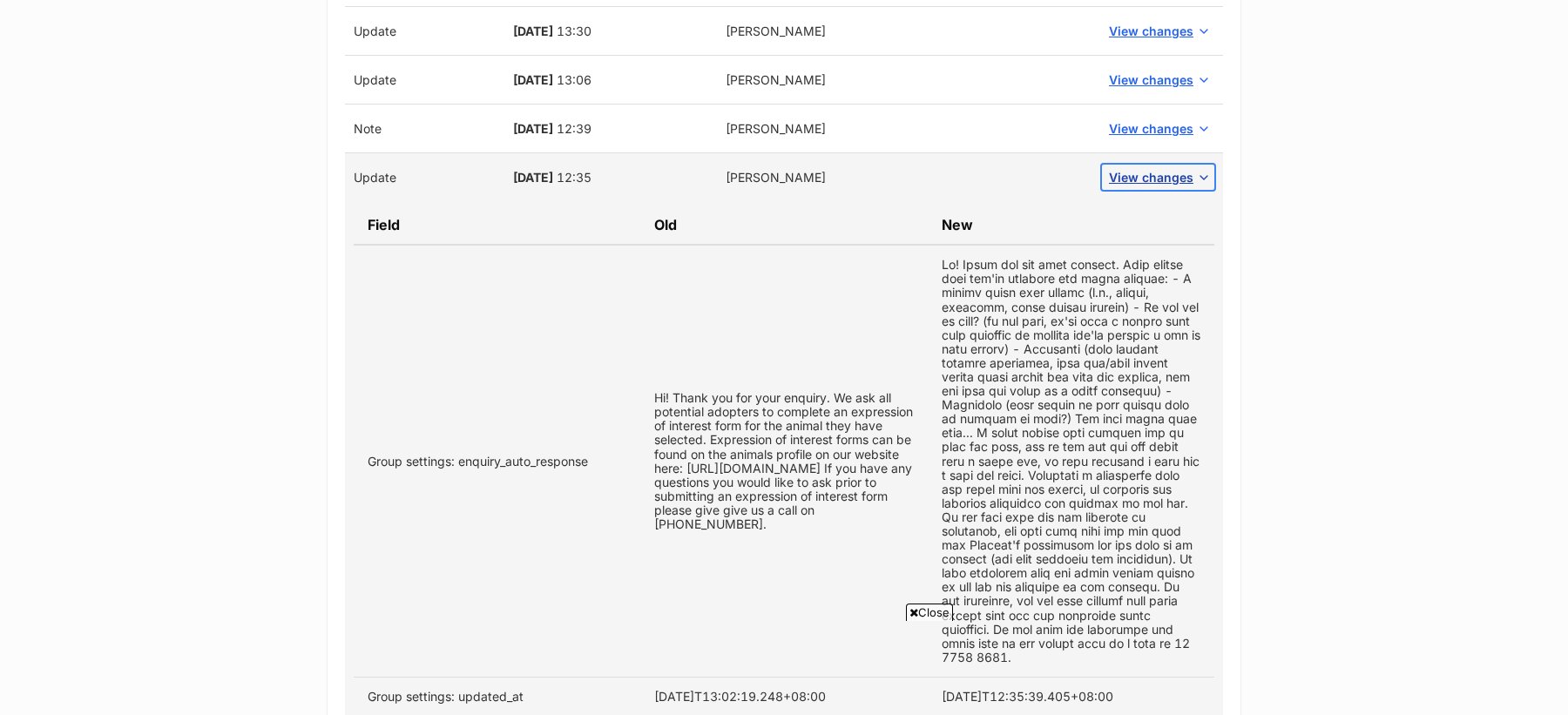
scroll to position [1585, 0]
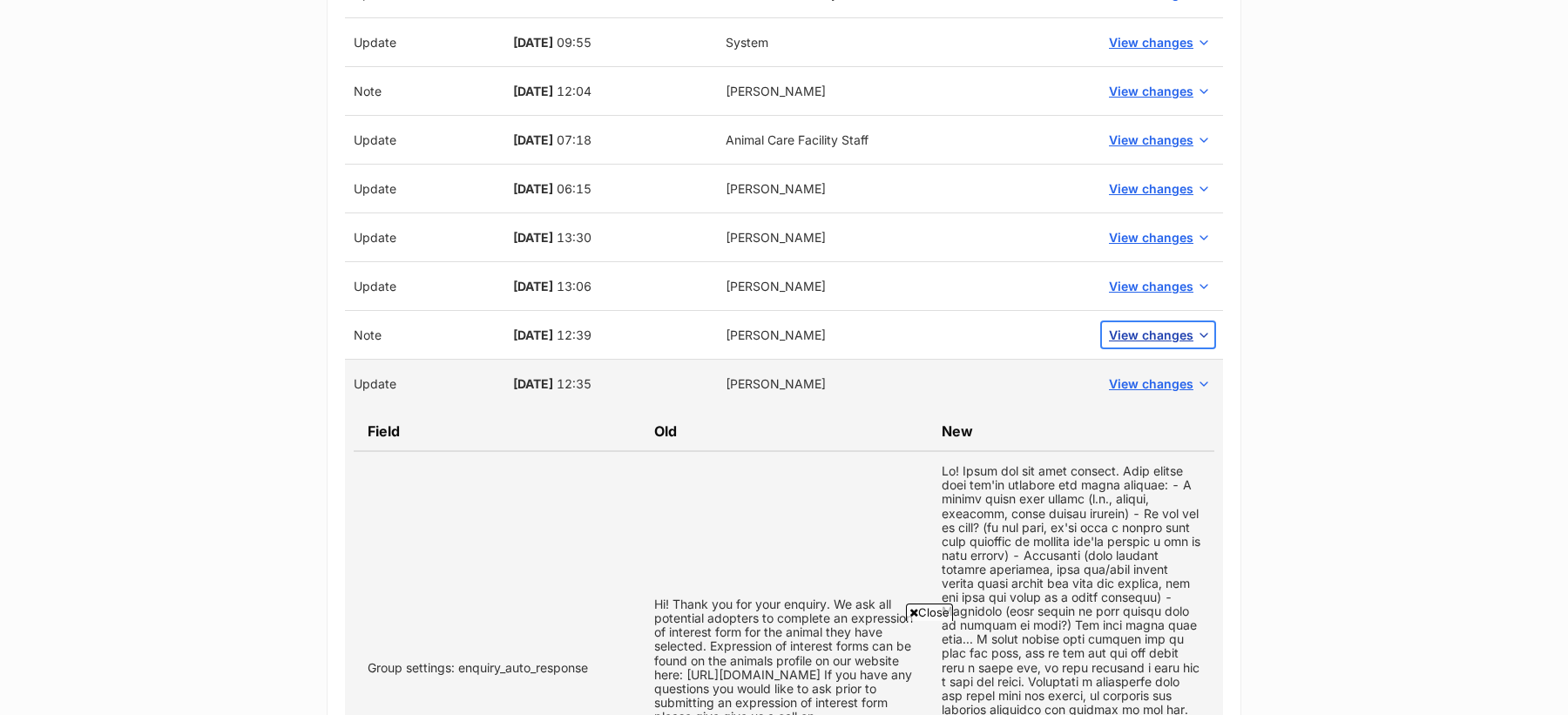
click at [1151, 331] on span "View changes" at bounding box center [1151, 335] width 85 height 18
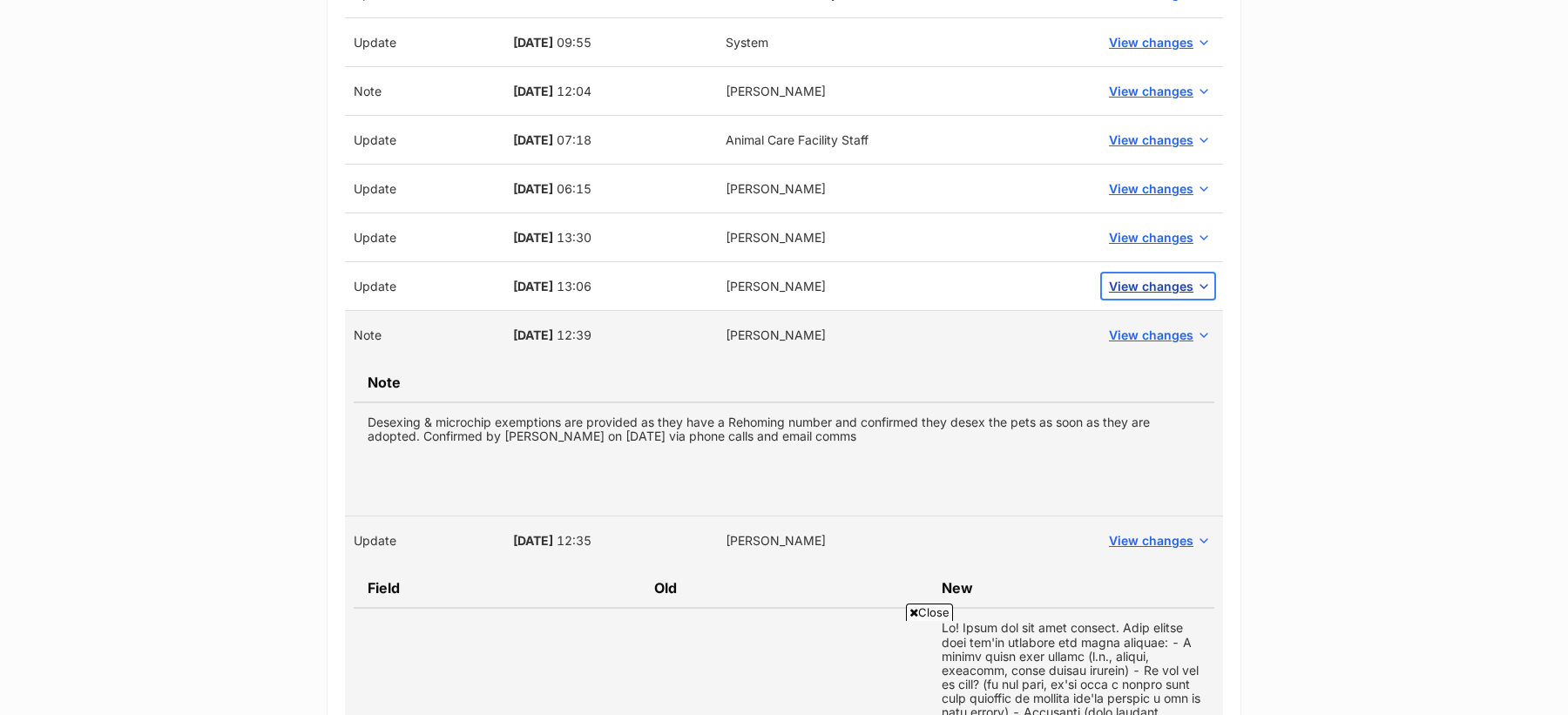
click at [1159, 284] on span "View changes" at bounding box center [1151, 286] width 85 height 18
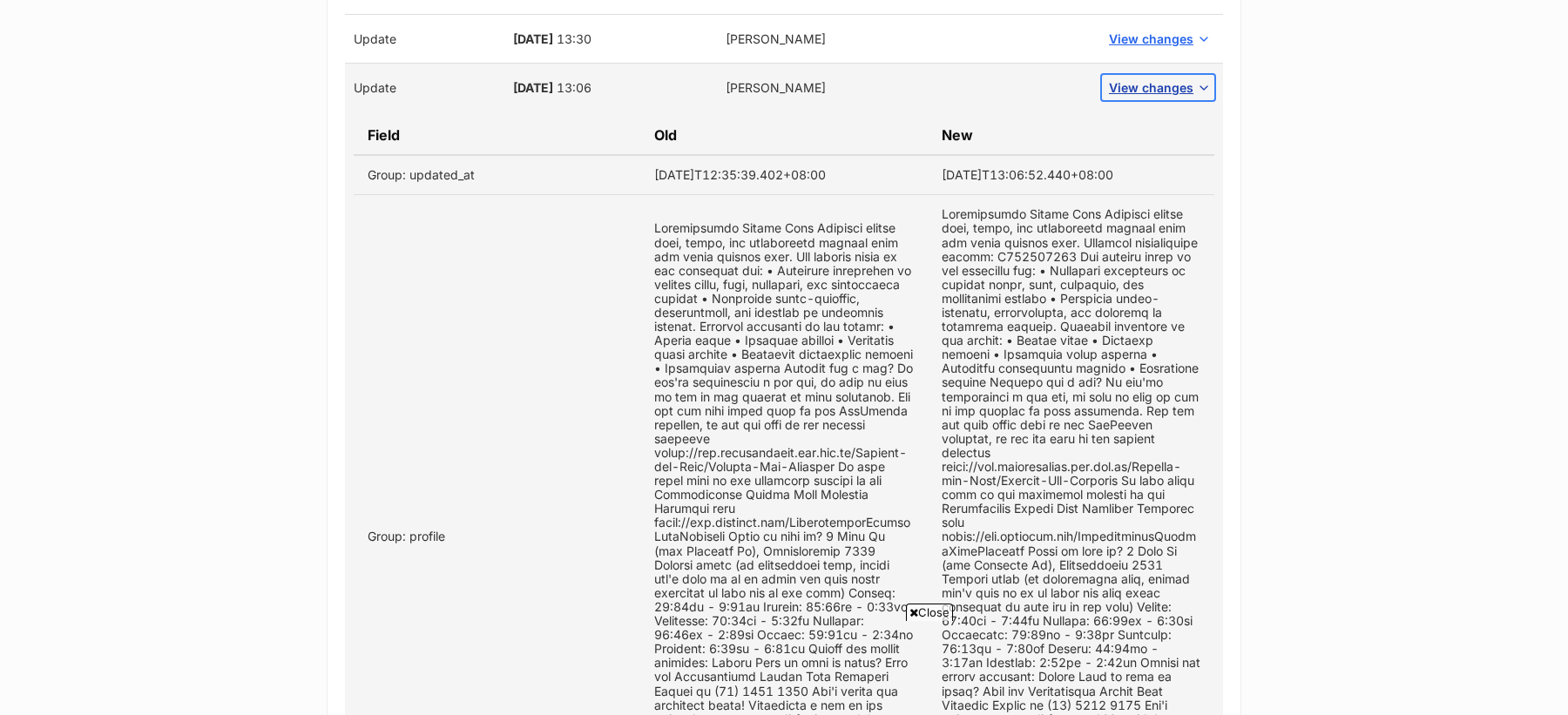
scroll to position [1577, 0]
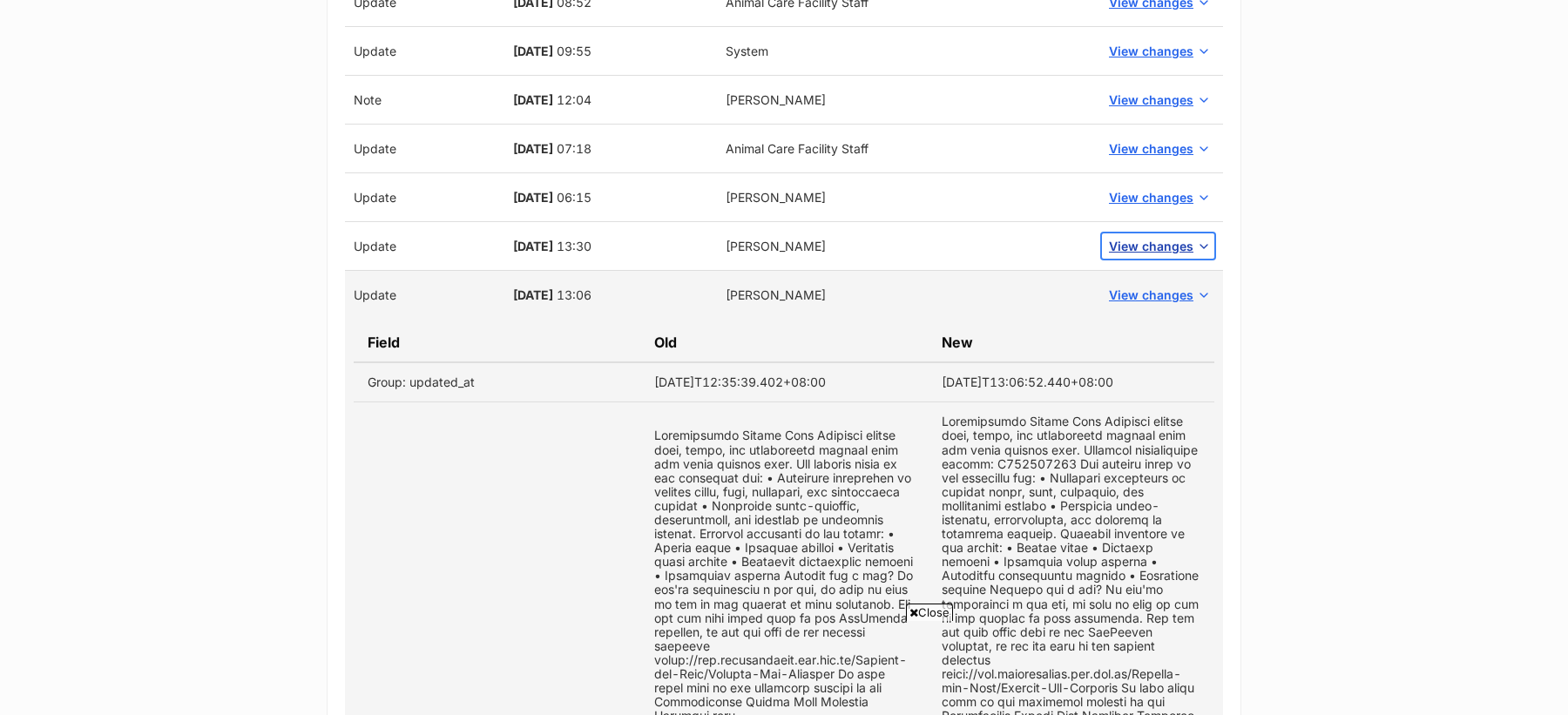
click at [1146, 234] on button "View changes" at bounding box center [1158, 246] width 112 height 26
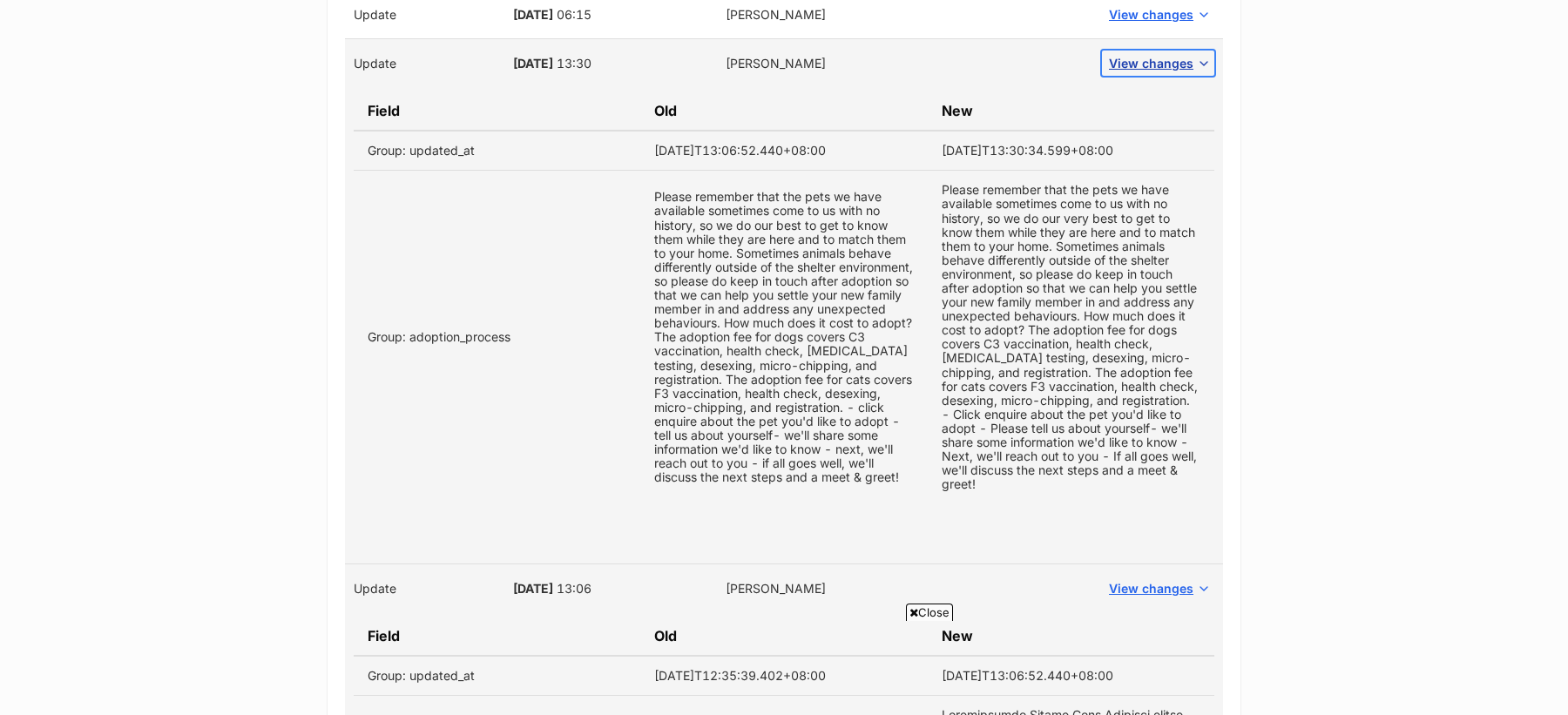
scroll to position [1735, 0]
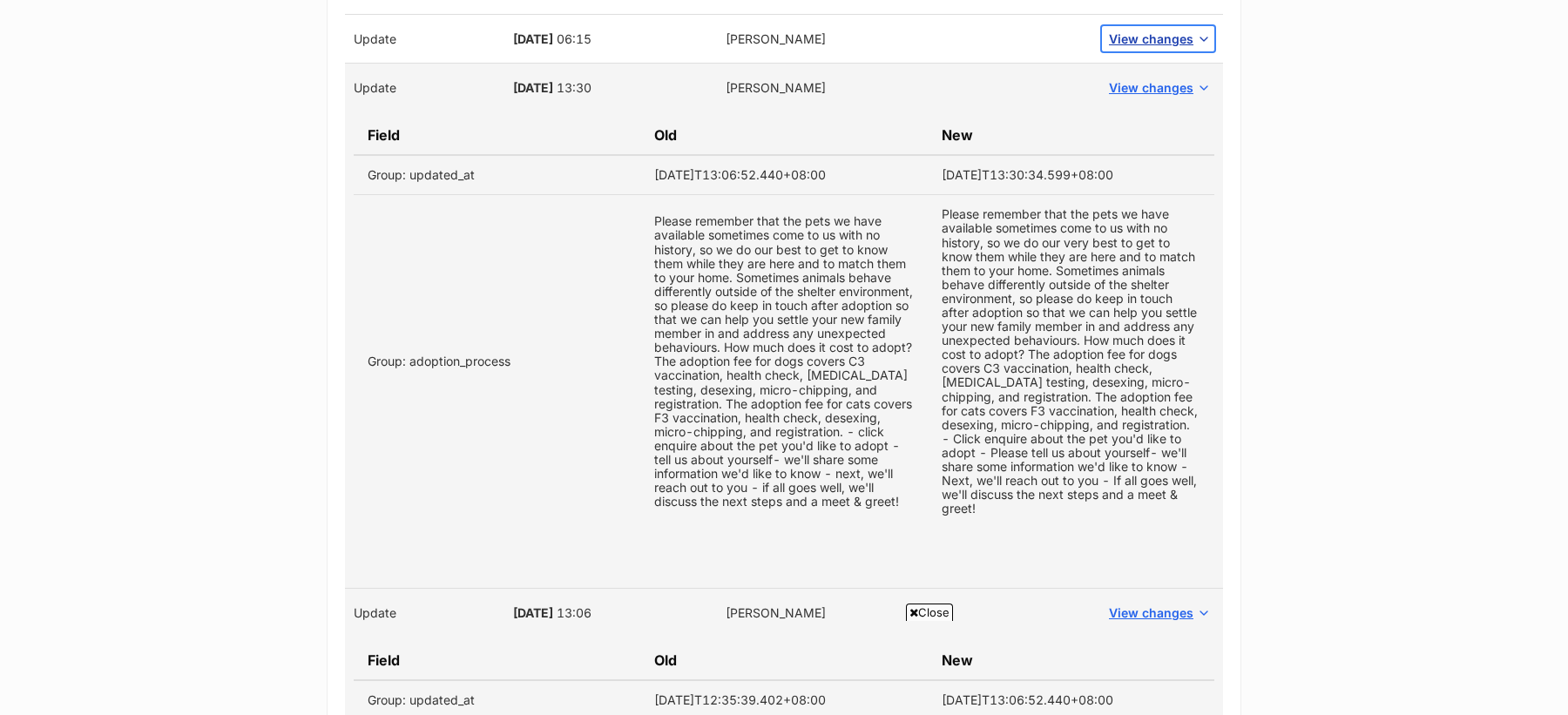
click at [1139, 30] on span "View changes" at bounding box center [1151, 38] width 85 height 18
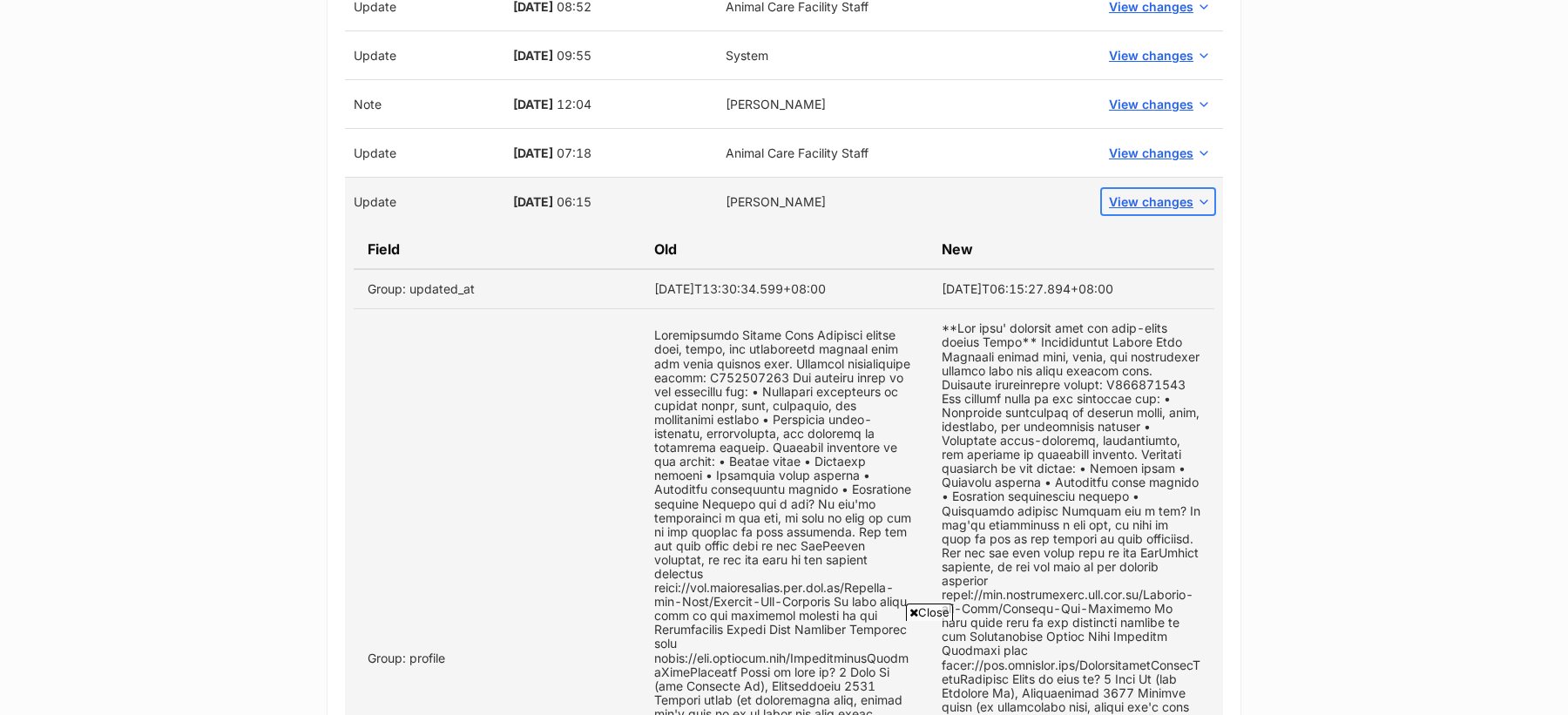
scroll to position [1574, 0]
click at [1151, 142] on span "View changes" at bounding box center [1151, 151] width 85 height 18
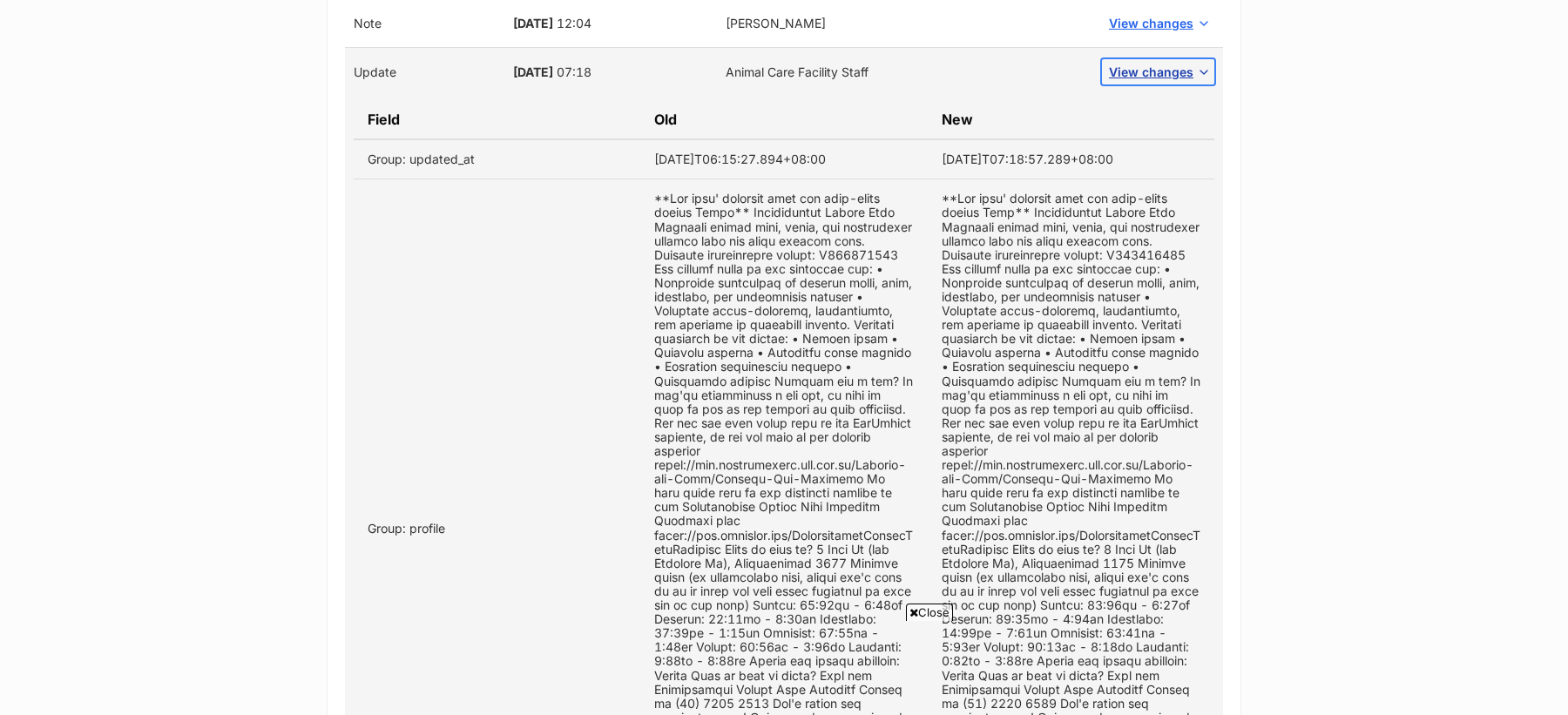
scroll to position [1529, 0]
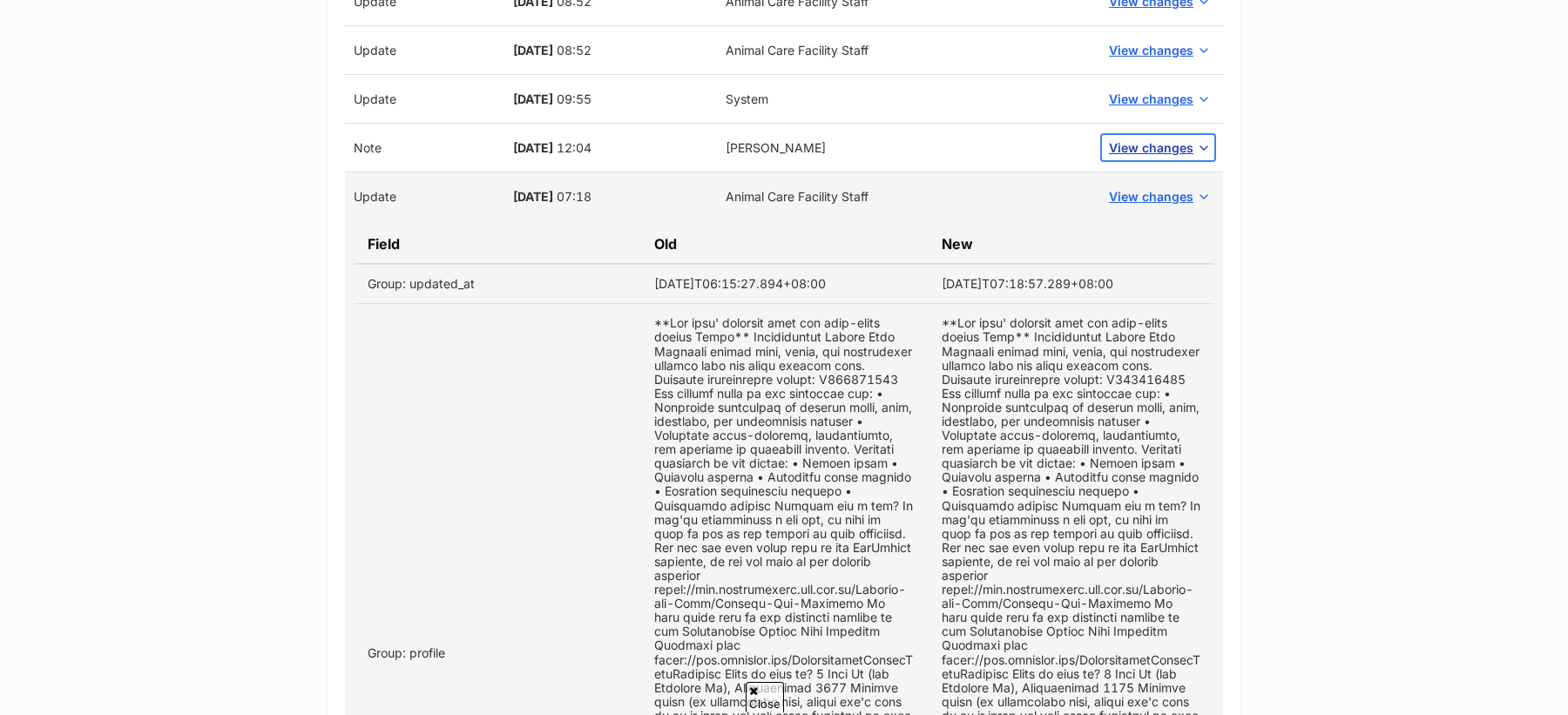
click at [1136, 140] on span "View changes" at bounding box center [1151, 147] width 85 height 18
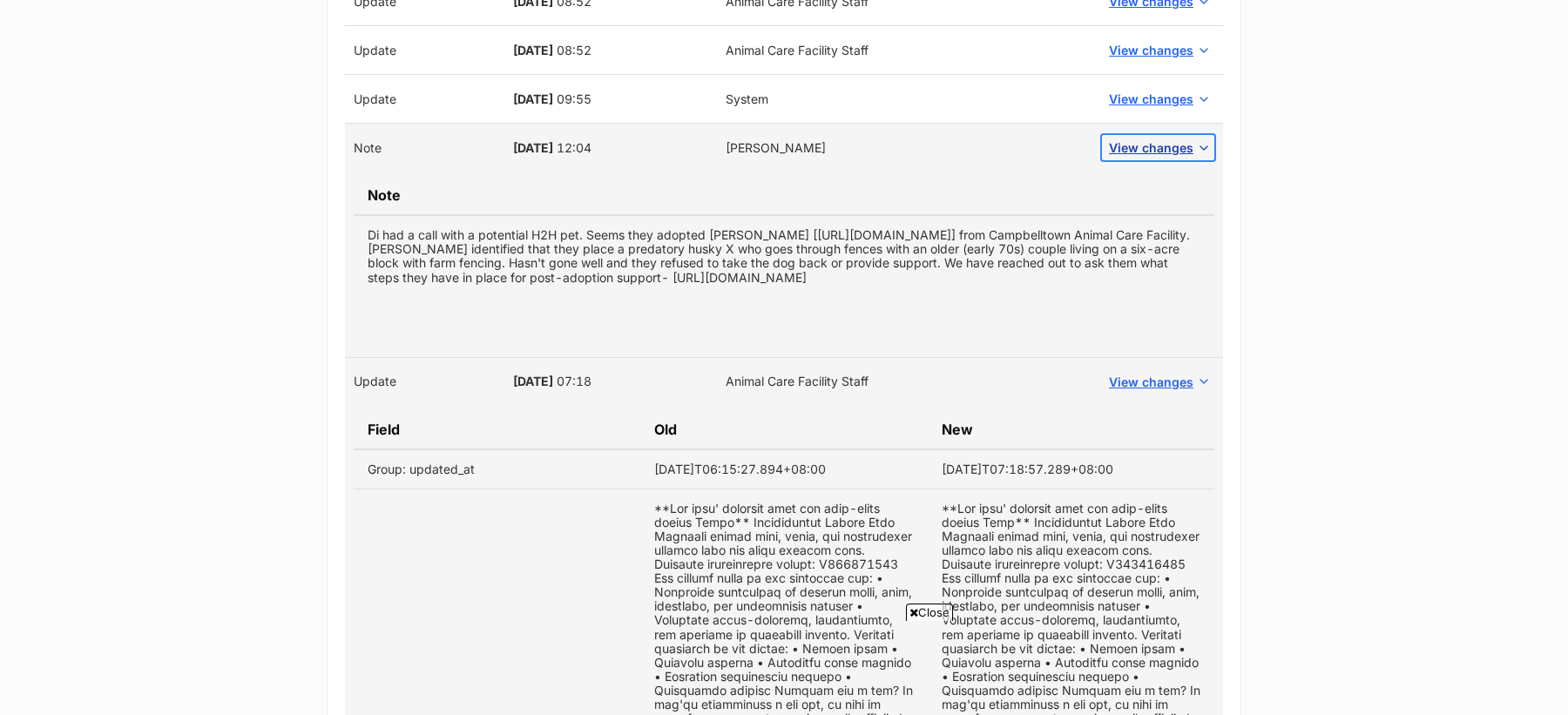
scroll to position [1431, 0]
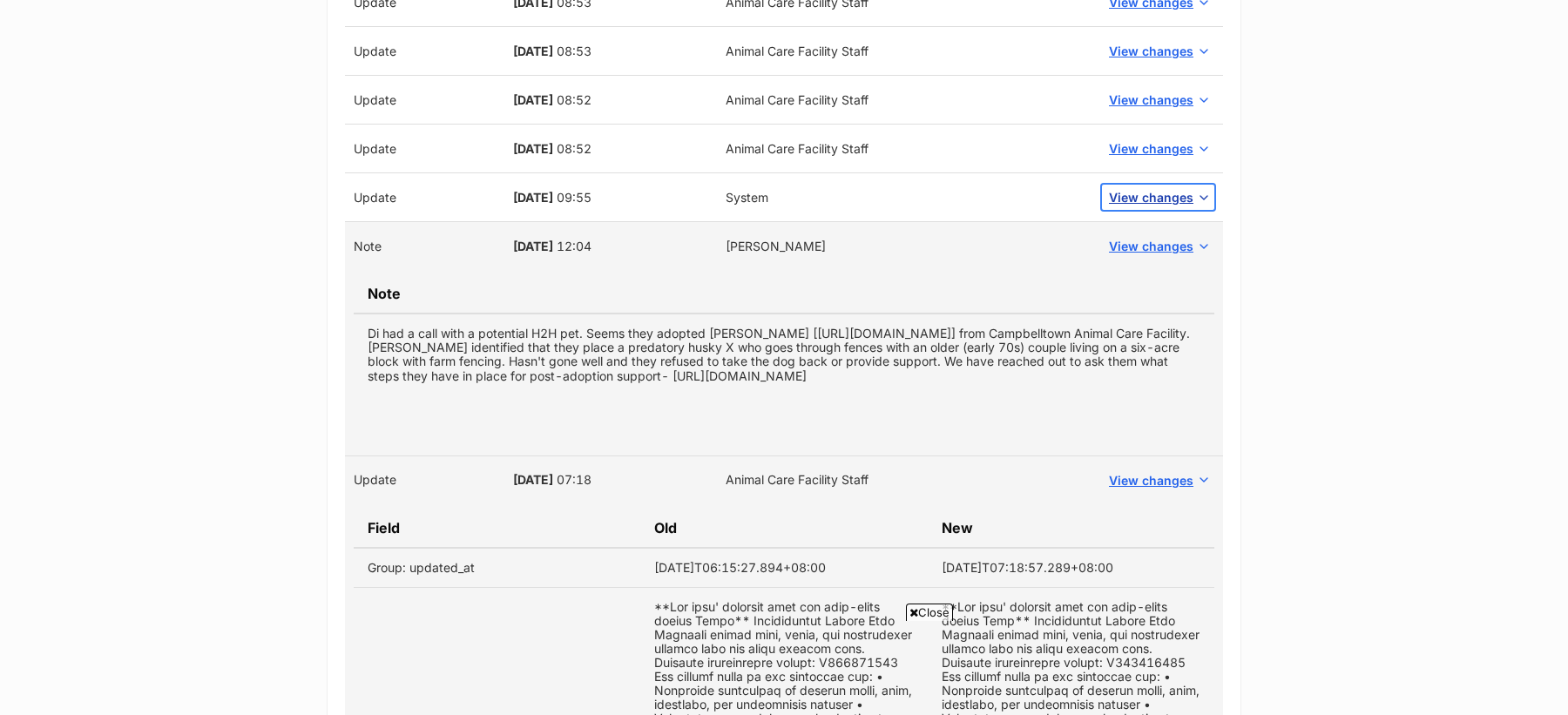
click at [1148, 197] on span "View changes" at bounding box center [1151, 196] width 85 height 18
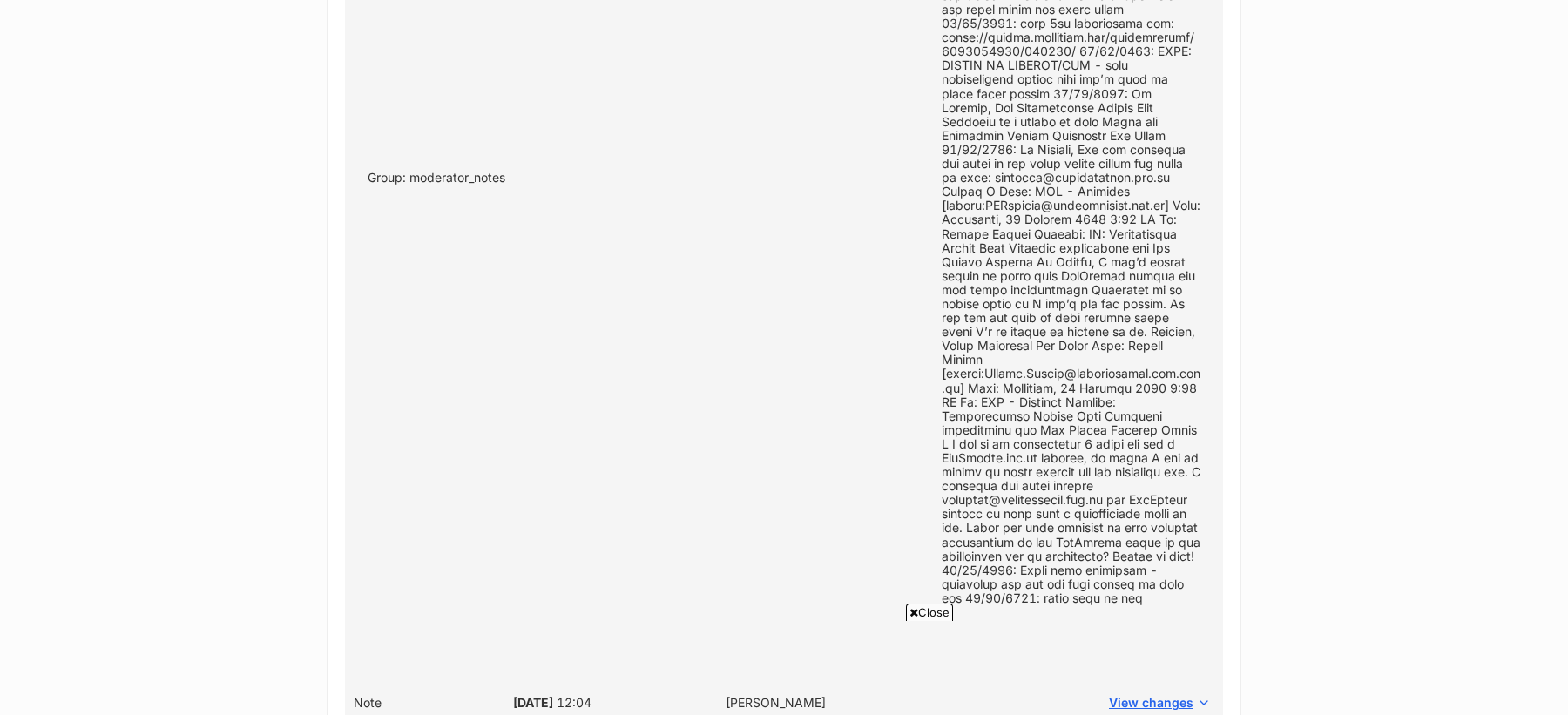
scroll to position [1551, 0]
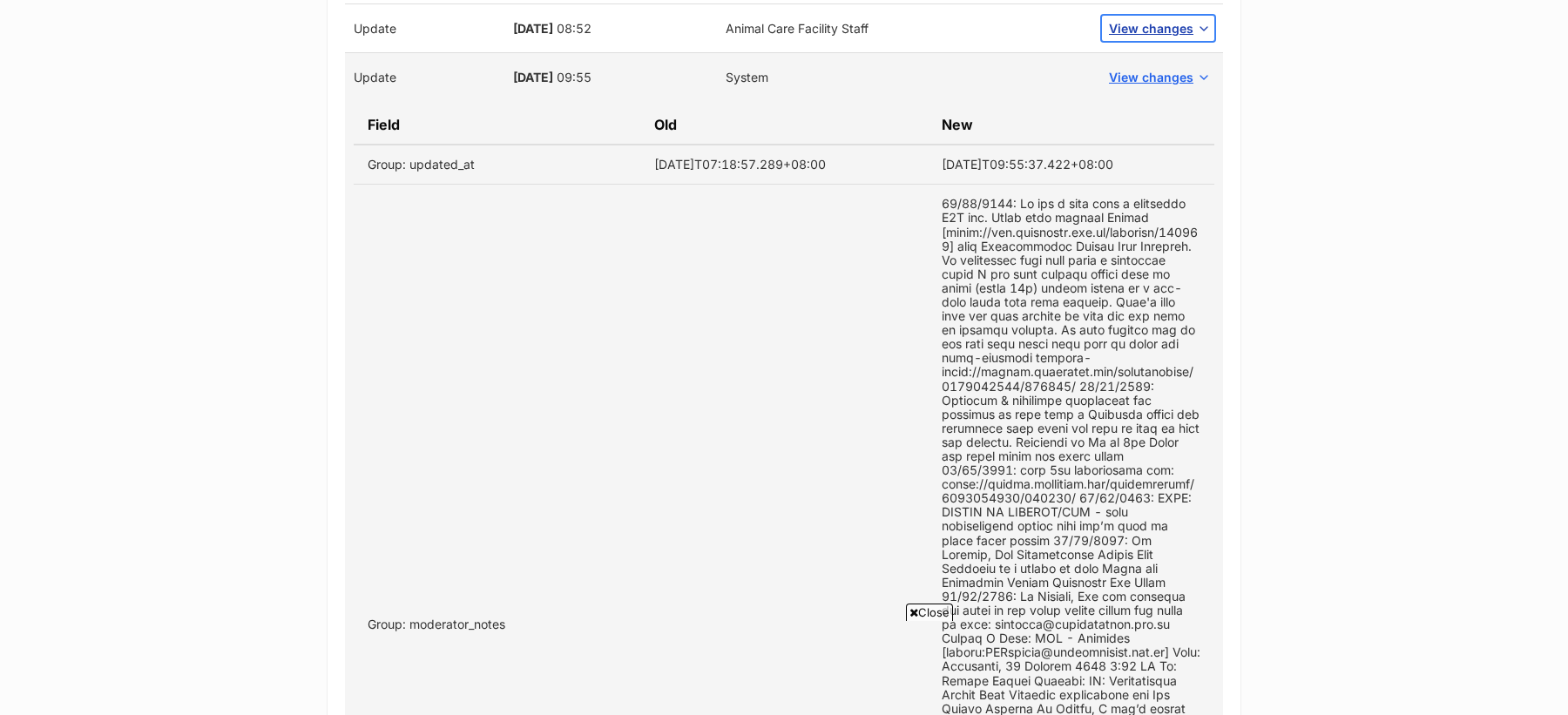
click at [1127, 34] on button "View changes" at bounding box center [1158, 28] width 112 height 26
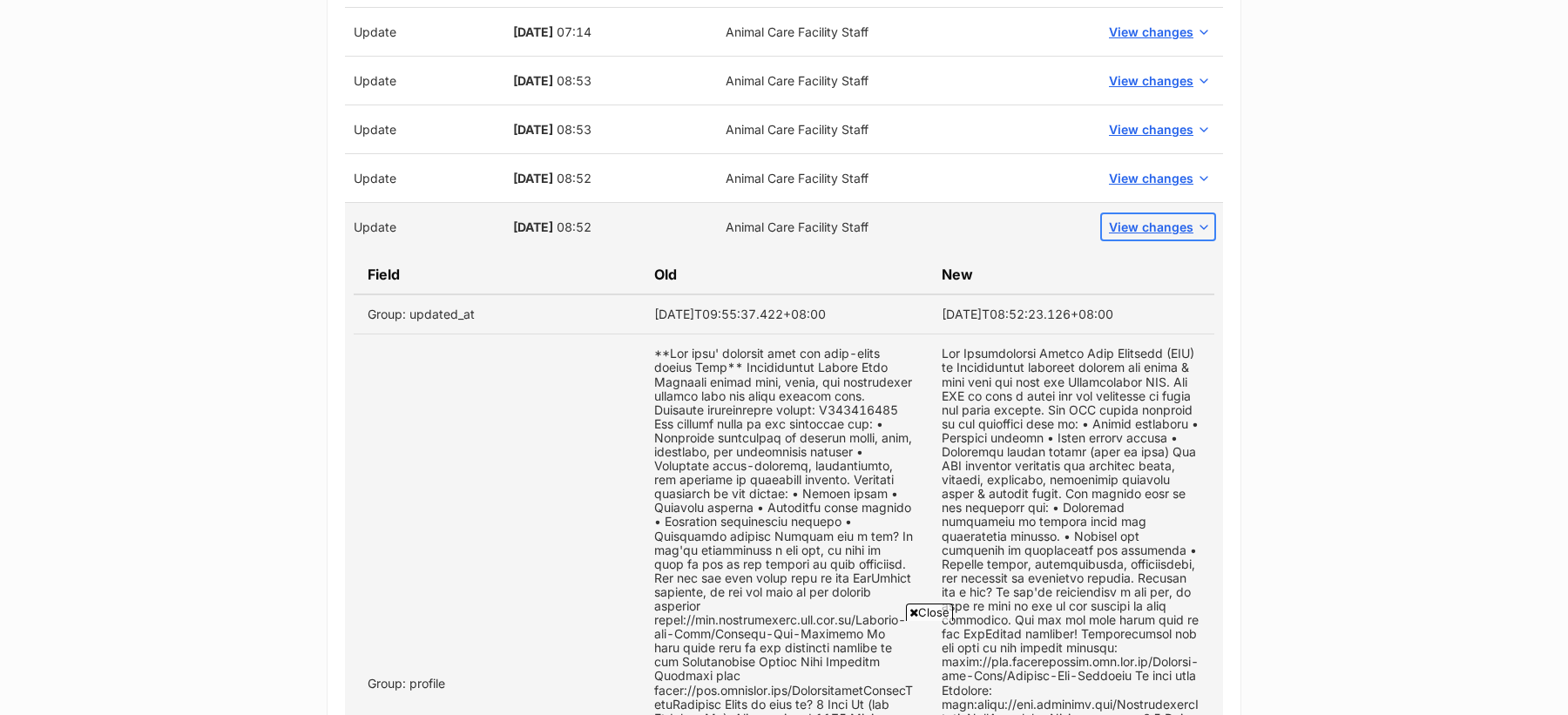
scroll to position [1349, 0]
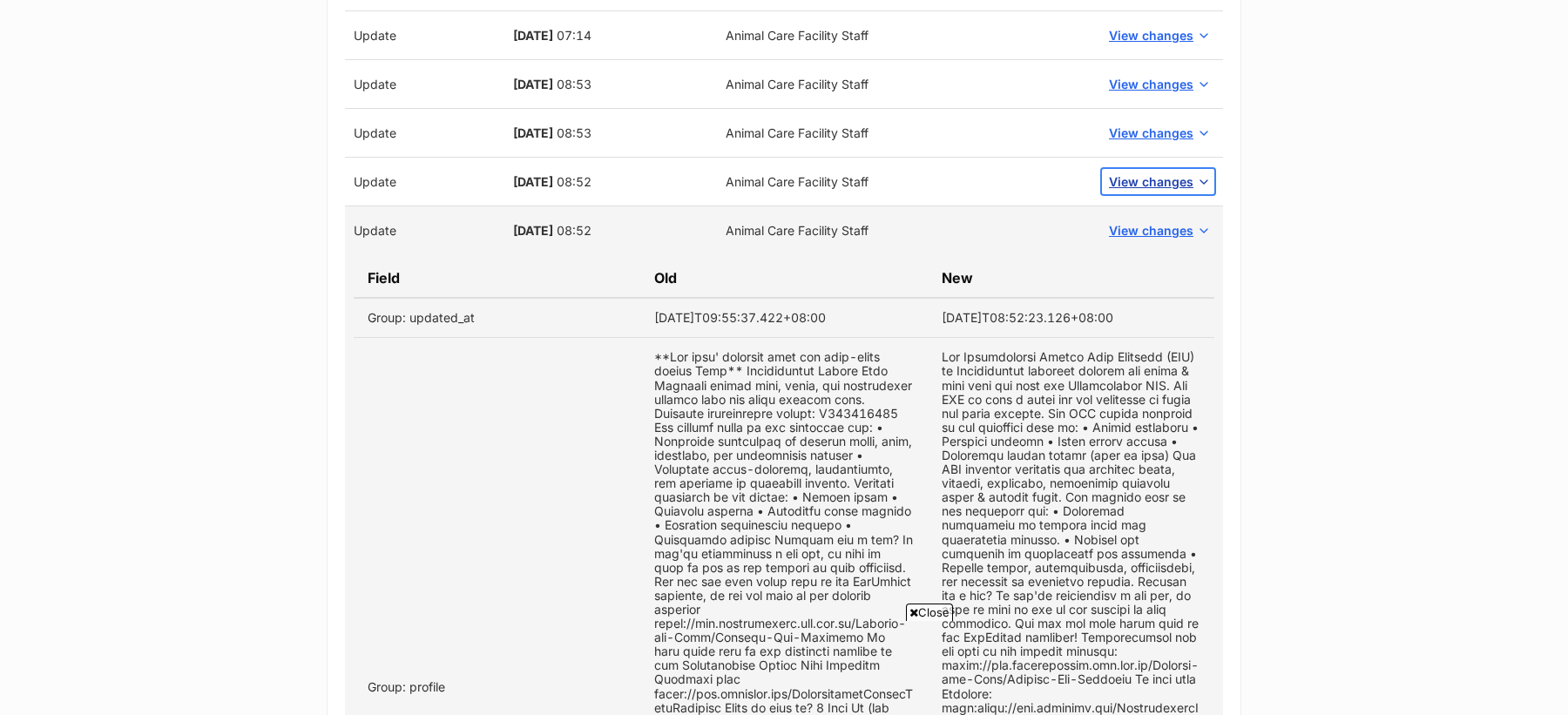
click at [1151, 174] on span "View changes" at bounding box center [1151, 181] width 85 height 18
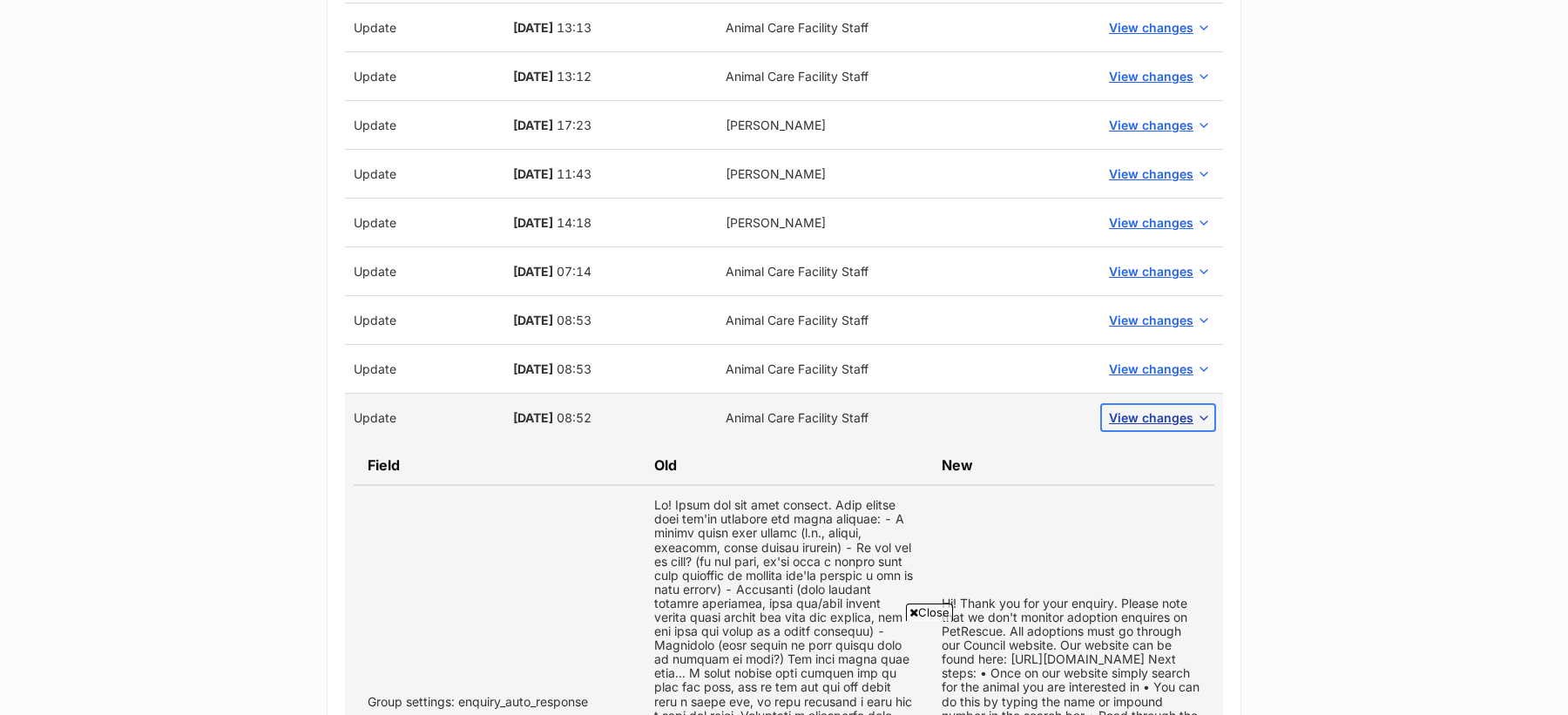
scroll to position [1013, 0]
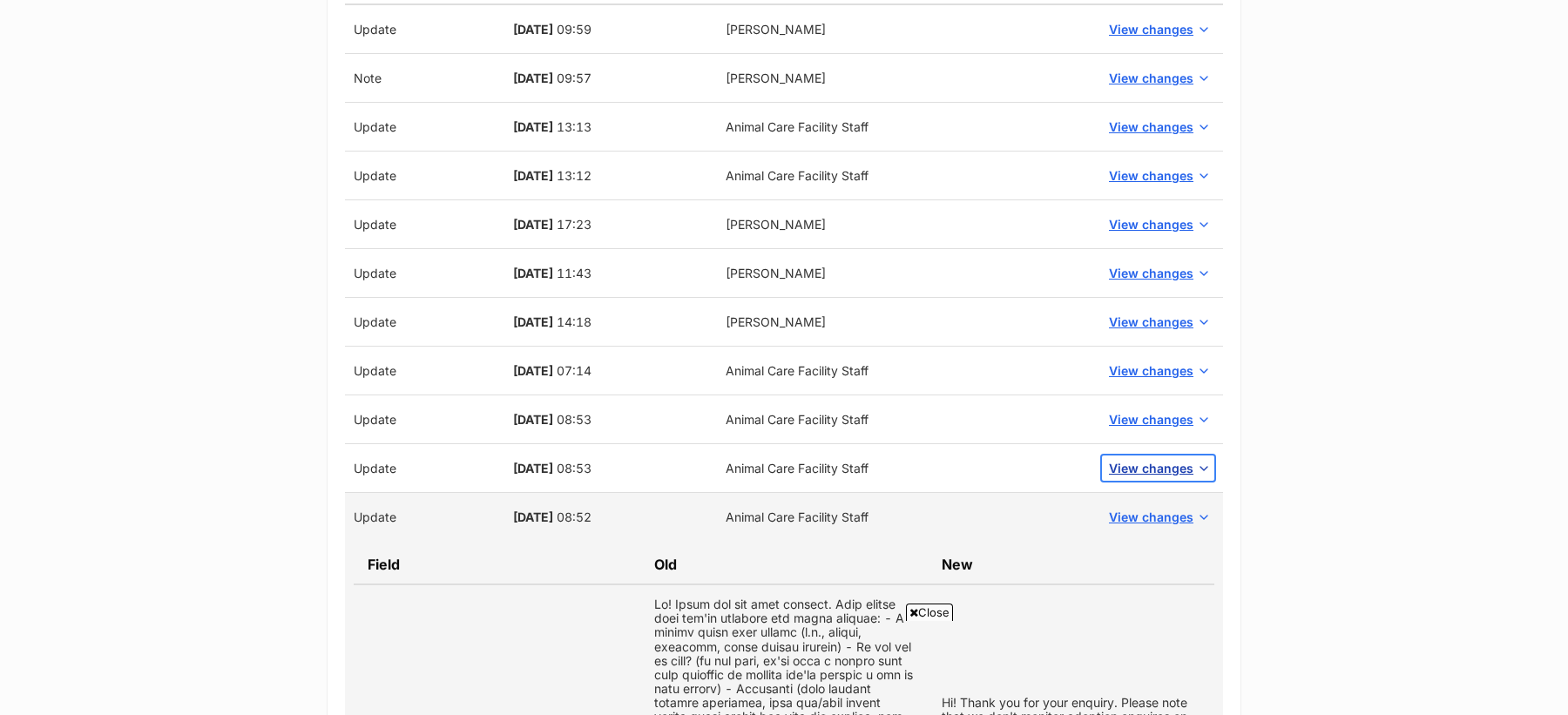
click at [1147, 460] on span "View changes" at bounding box center [1151, 468] width 85 height 18
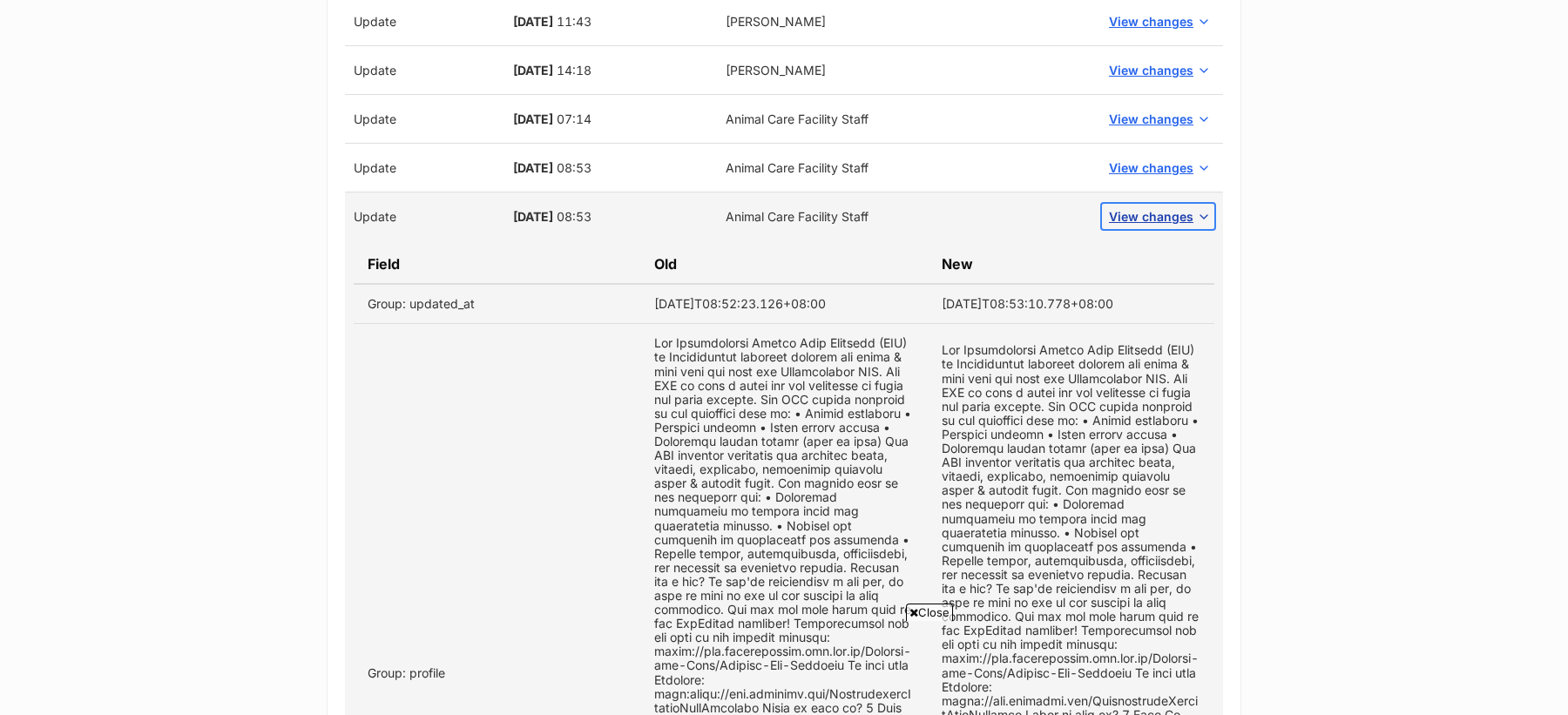
scroll to position [1164, 0]
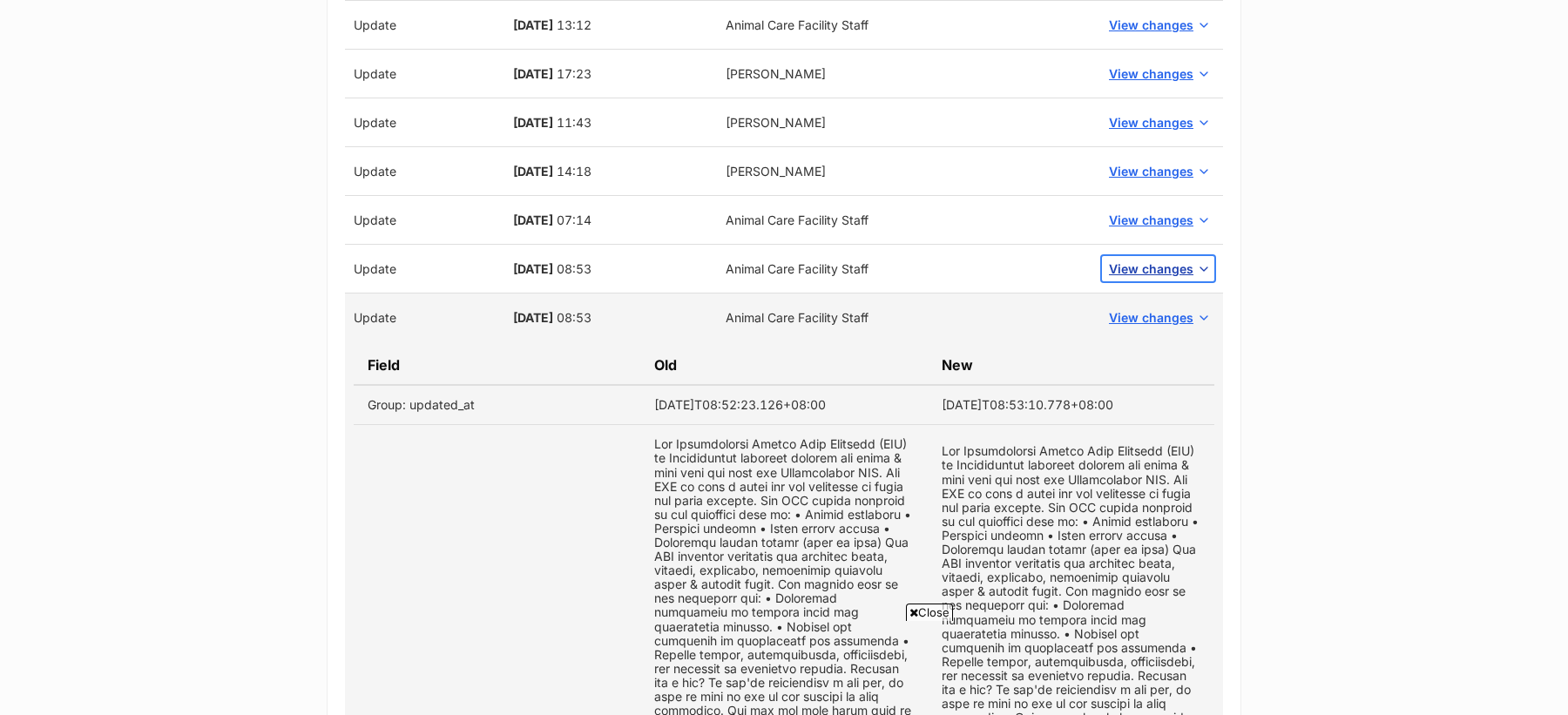
click at [1139, 267] on span "View changes" at bounding box center [1151, 268] width 85 height 18
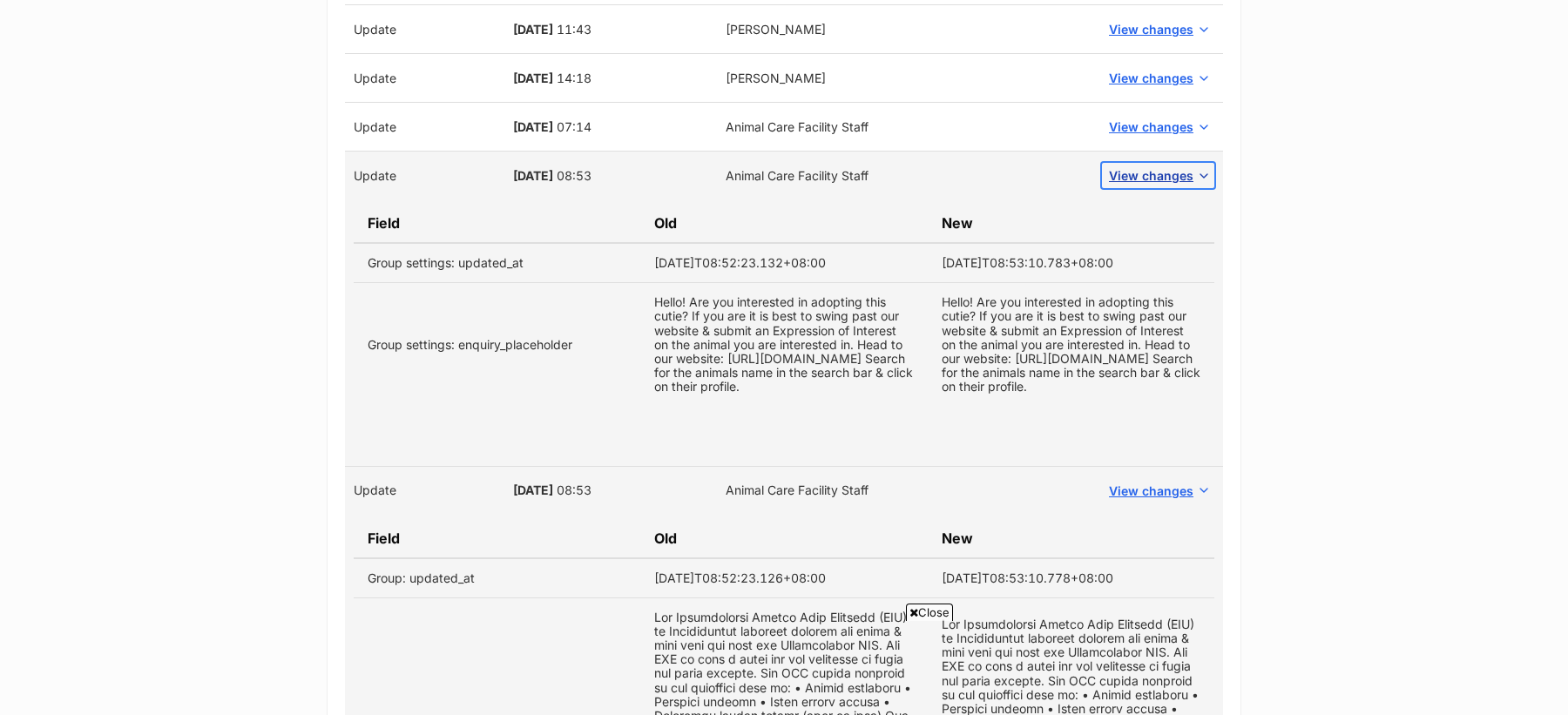
scroll to position [1227, 0]
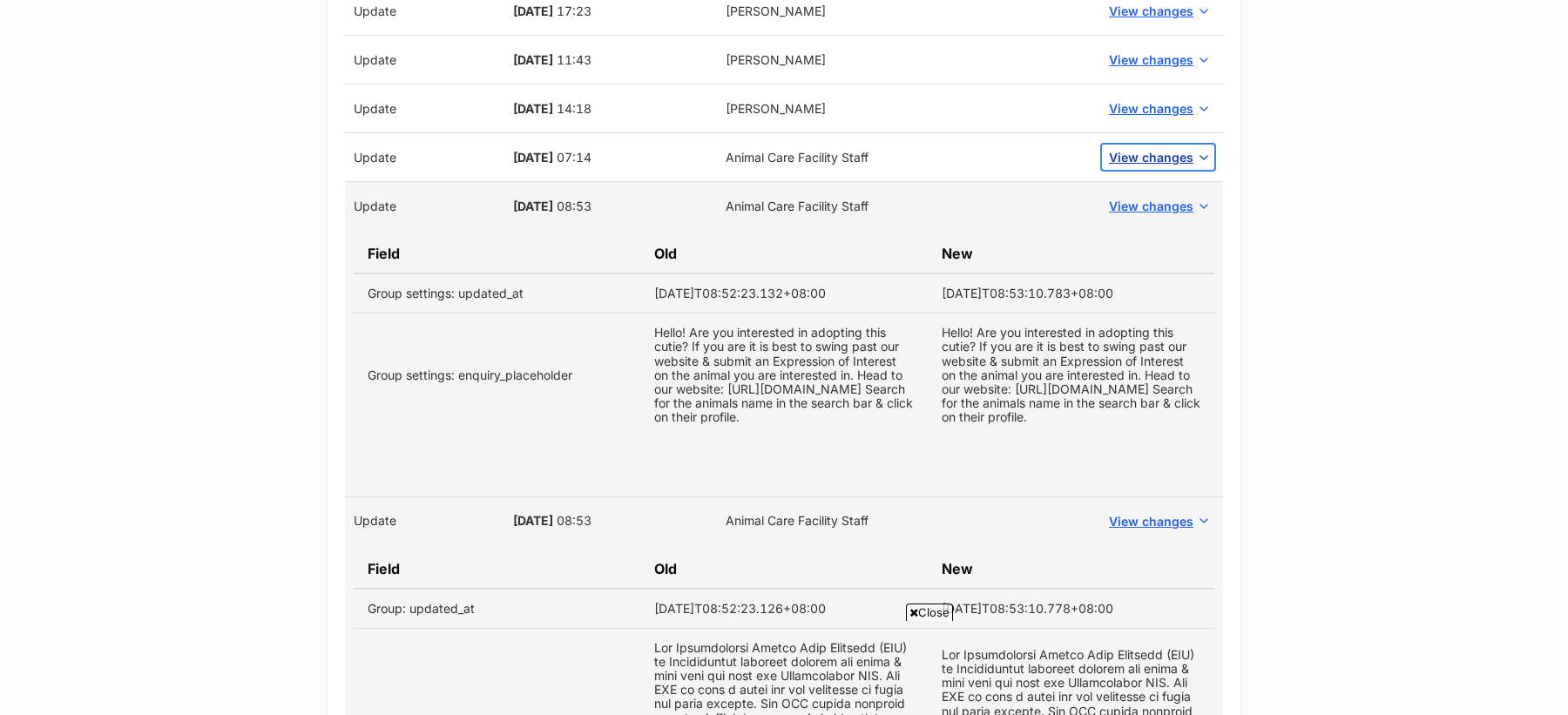
click at [1144, 162] on span "View changes" at bounding box center [1151, 156] width 85 height 18
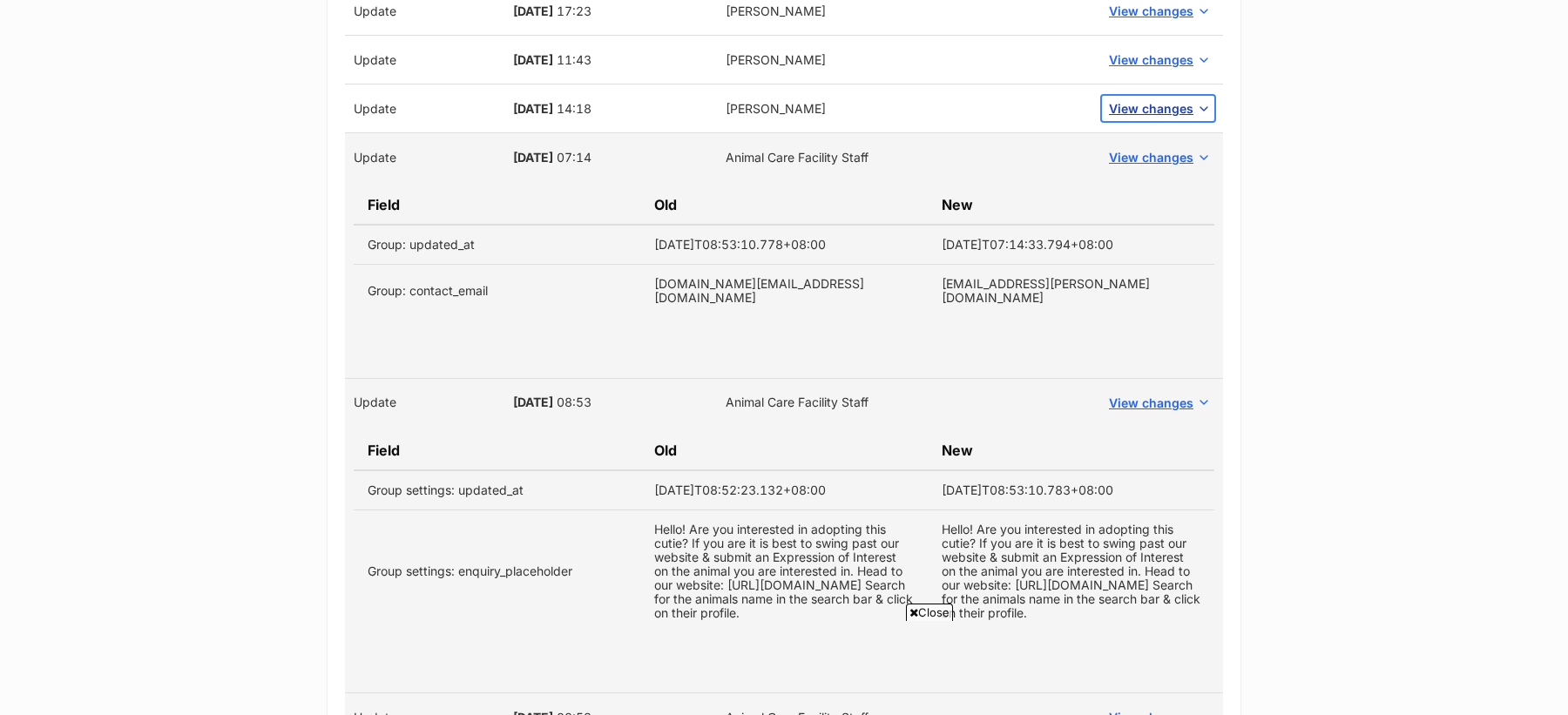
click at [1142, 106] on span "View changes" at bounding box center [1151, 108] width 85 height 18
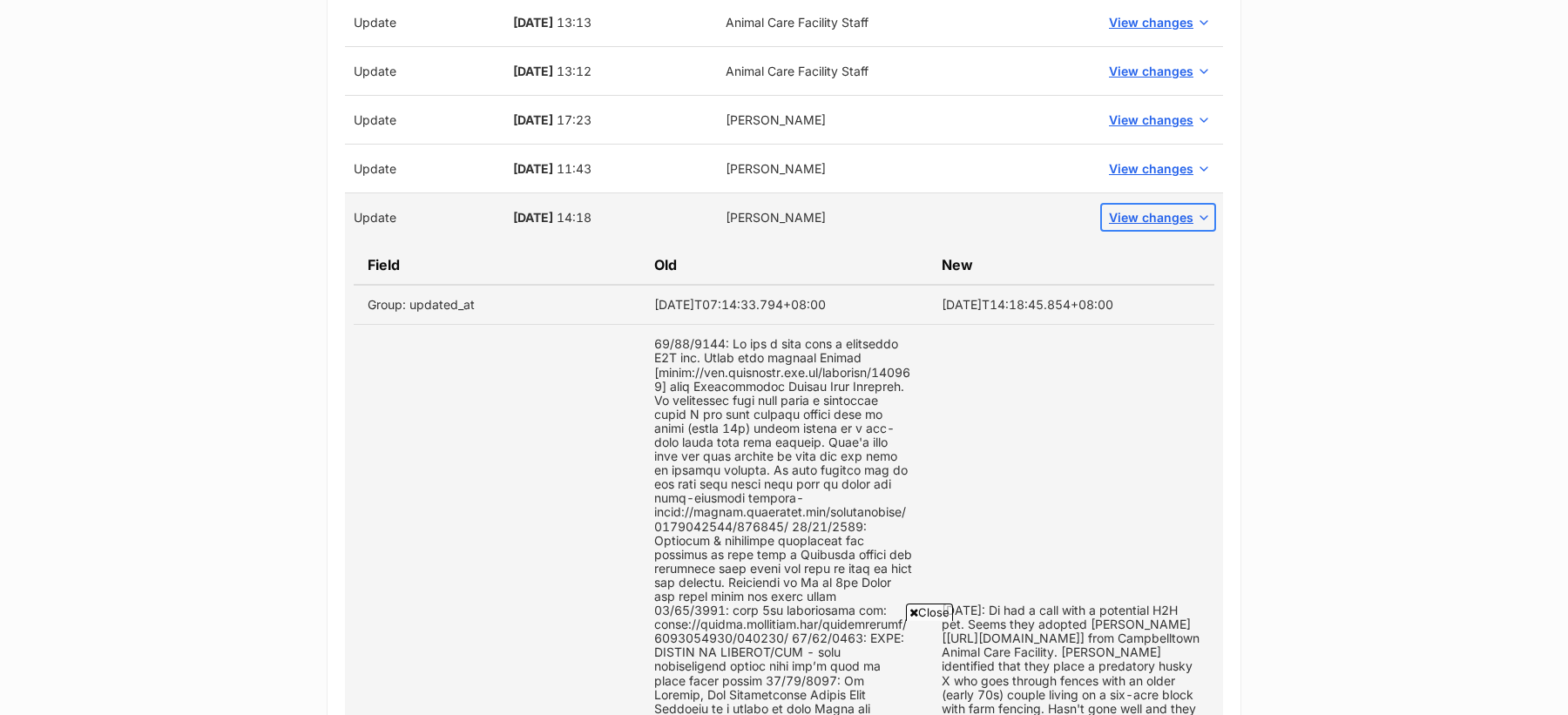
scroll to position [1095, 0]
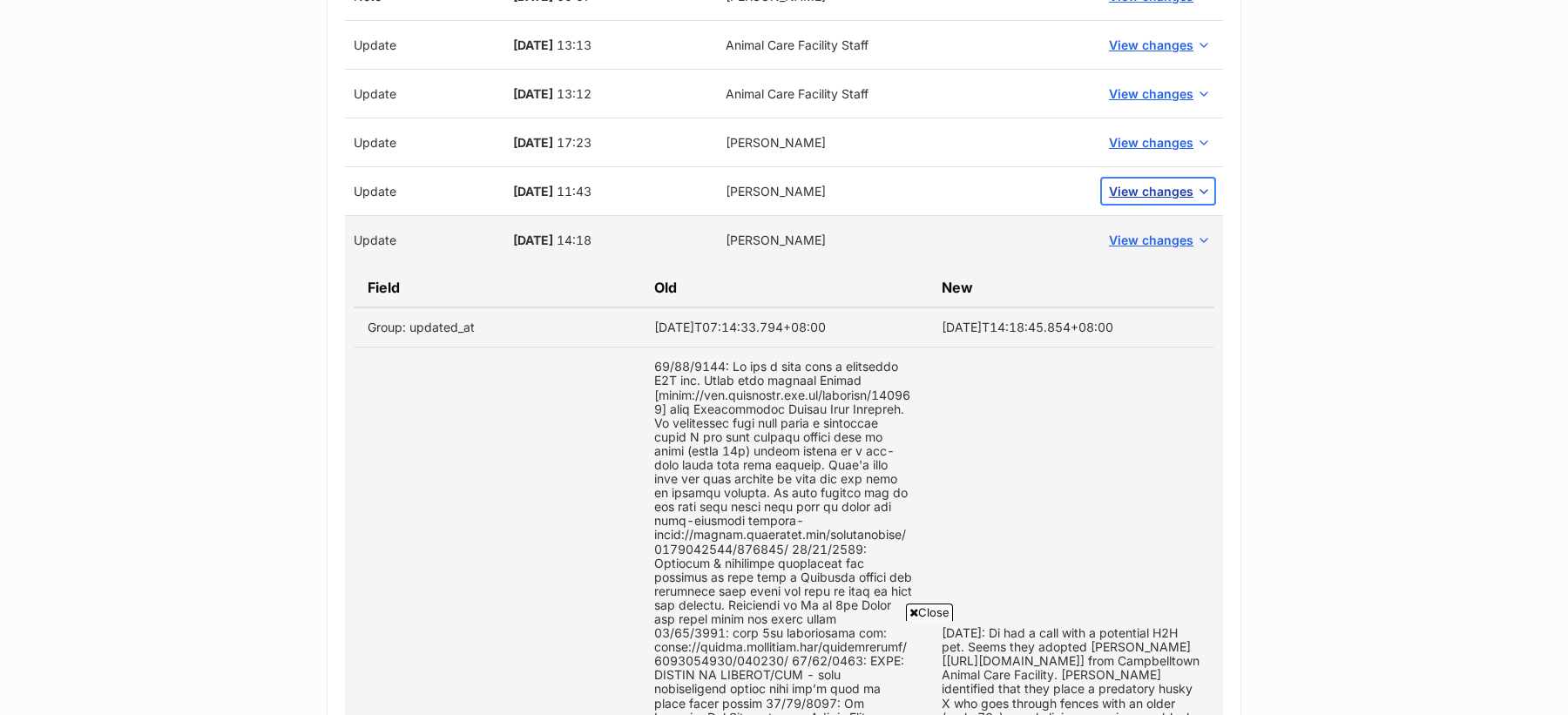
click at [1144, 188] on span "View changes" at bounding box center [1151, 191] width 85 height 18
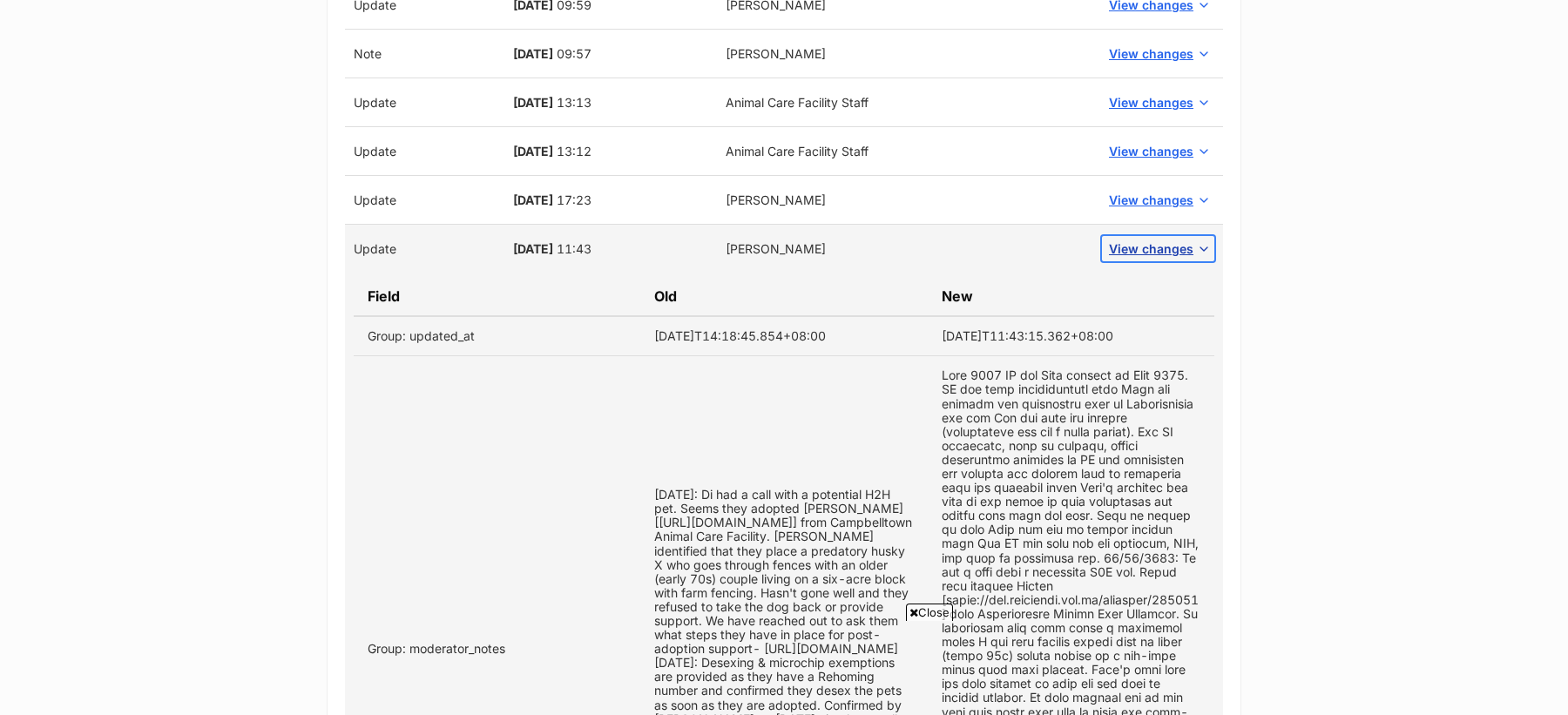
scroll to position [986, 0]
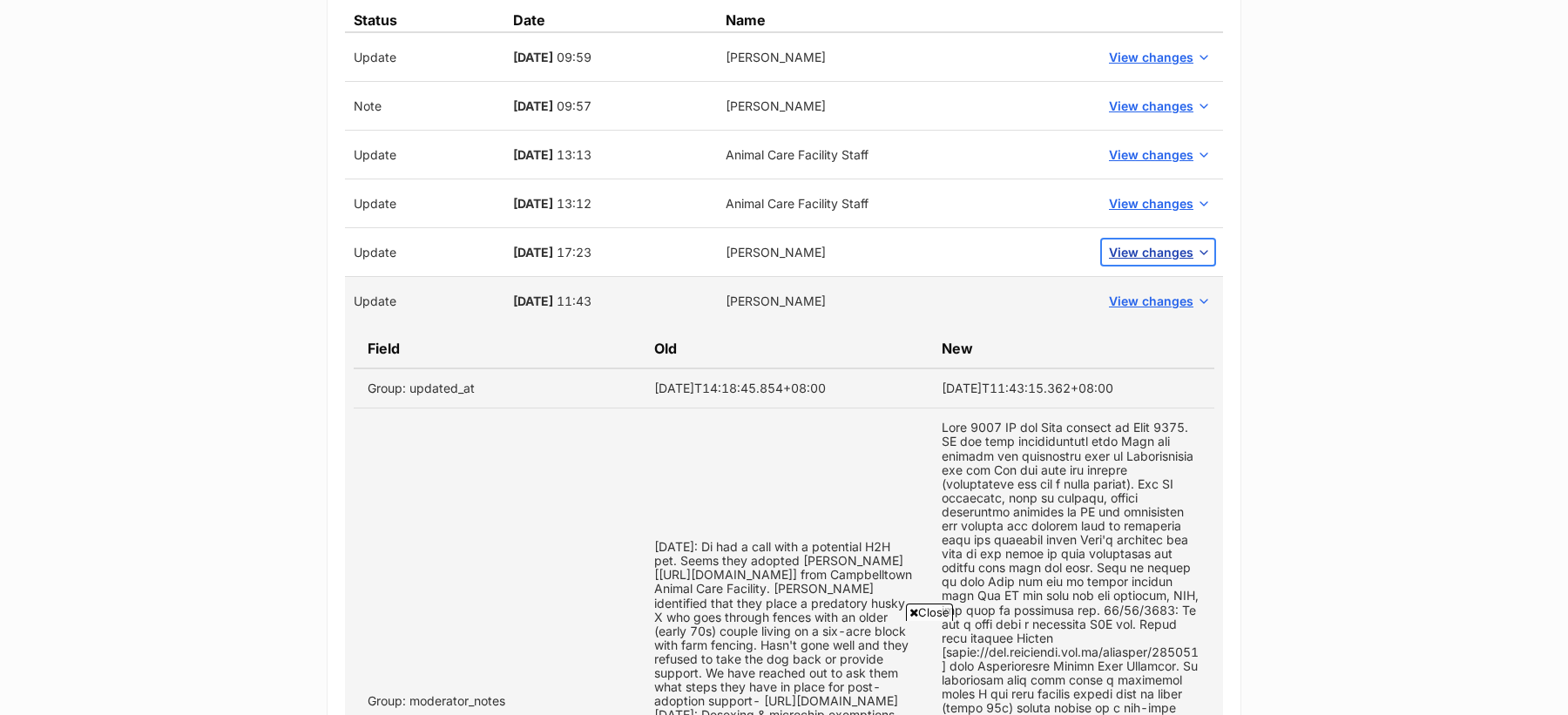
click at [1151, 255] on span "View changes" at bounding box center [1151, 252] width 85 height 18
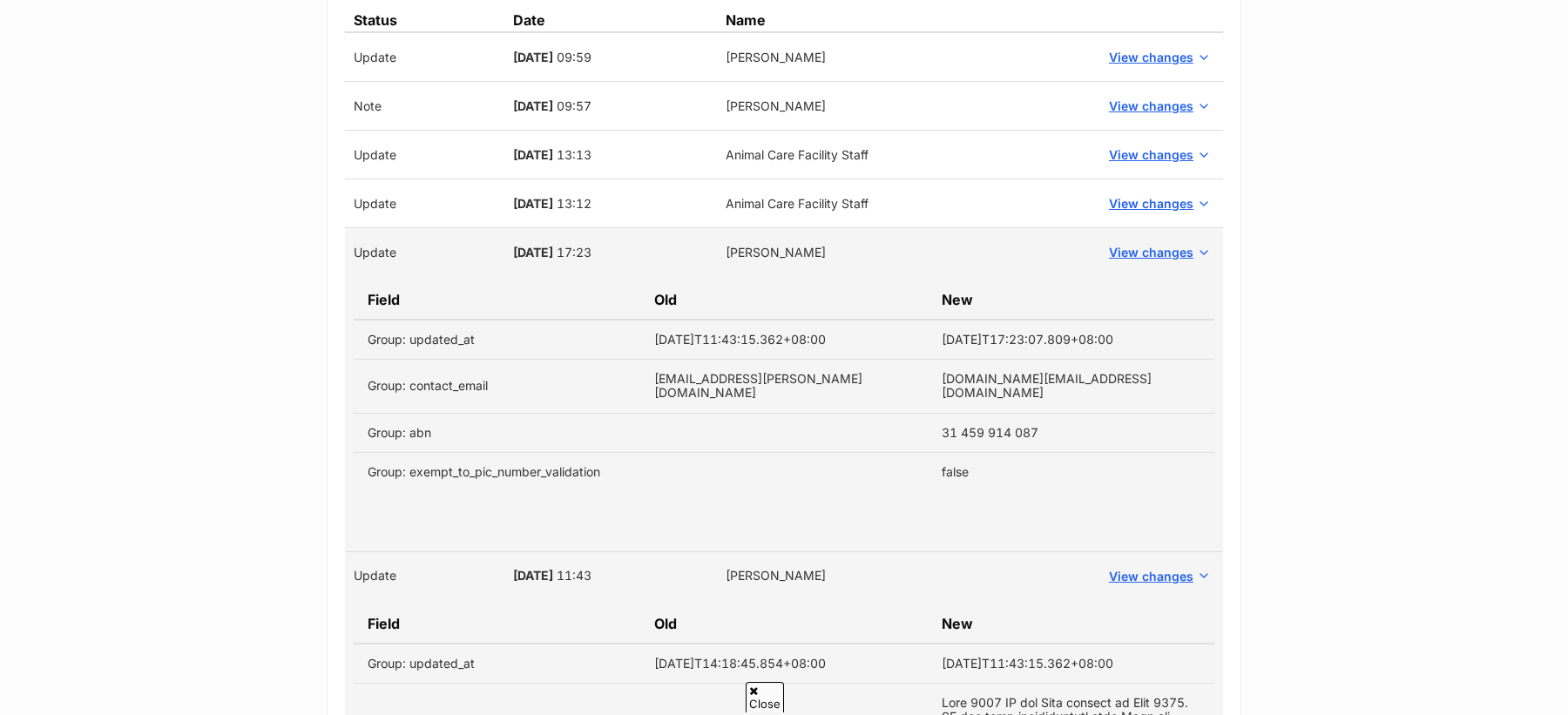
click at [947, 413] on td "31 459 914 087" at bounding box center [1070, 432] width 287 height 39
click at [1019, 413] on td "31 459 914 087" at bounding box center [1070, 432] width 287 height 39
copy td "31 459 914 087"
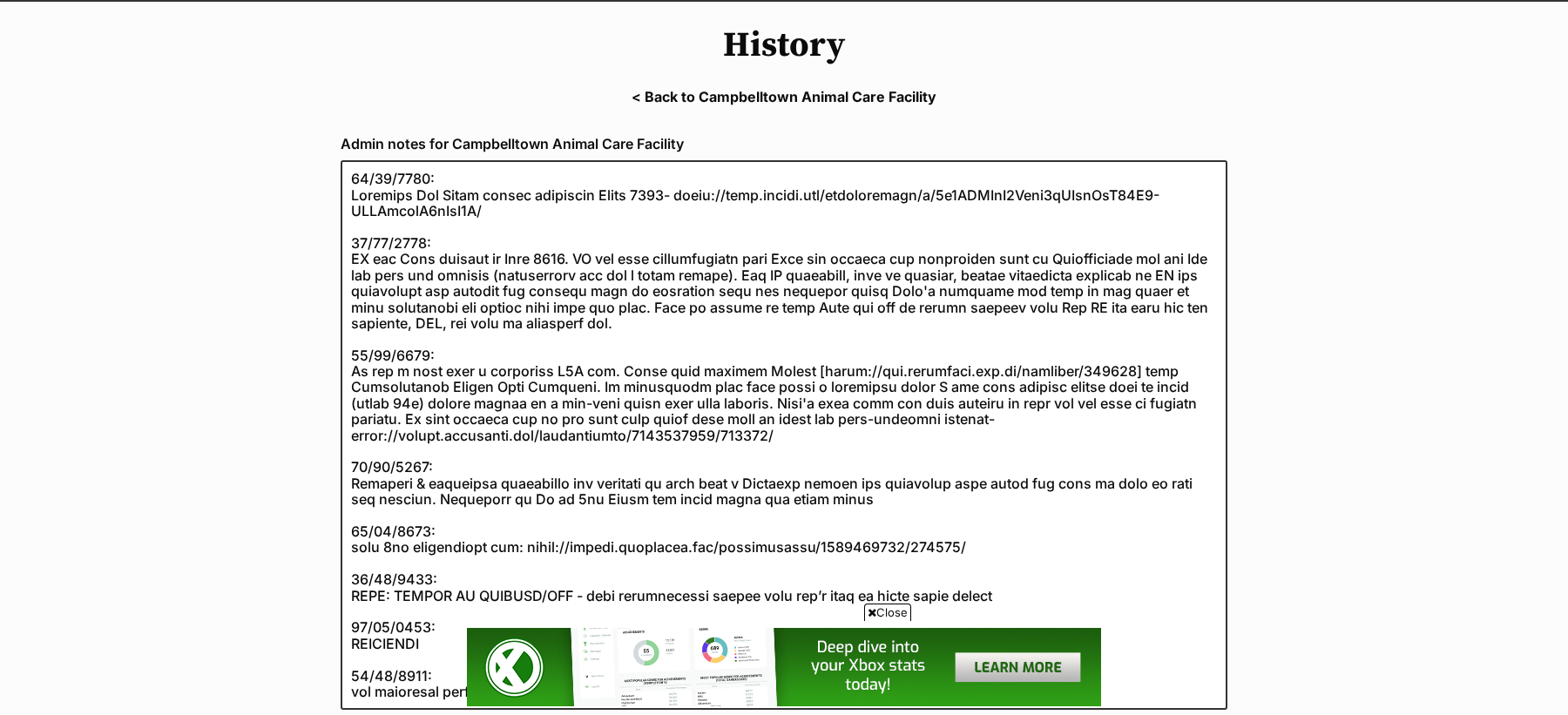
scroll to position [220, 0]
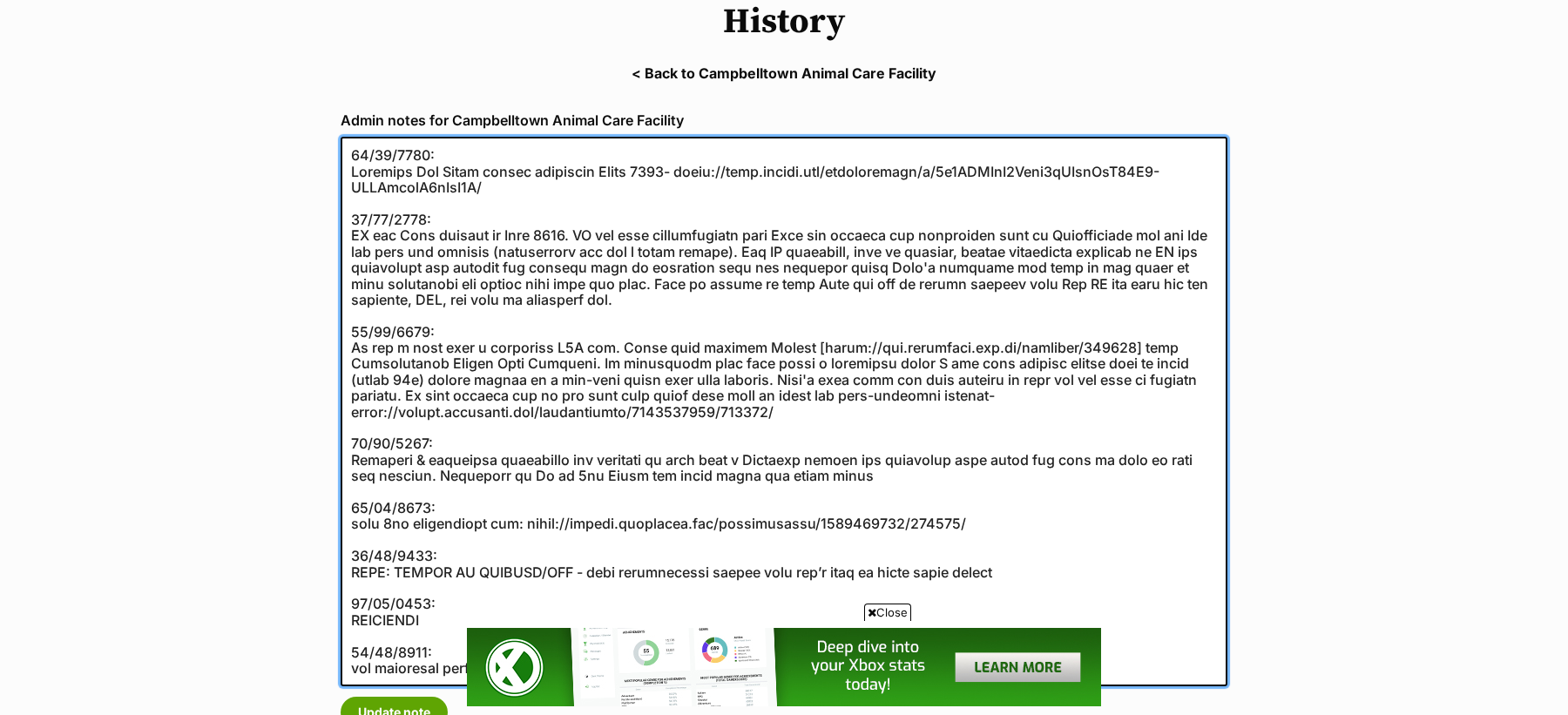
click at [504, 207] on textarea at bounding box center [784, 411] width 886 height 550
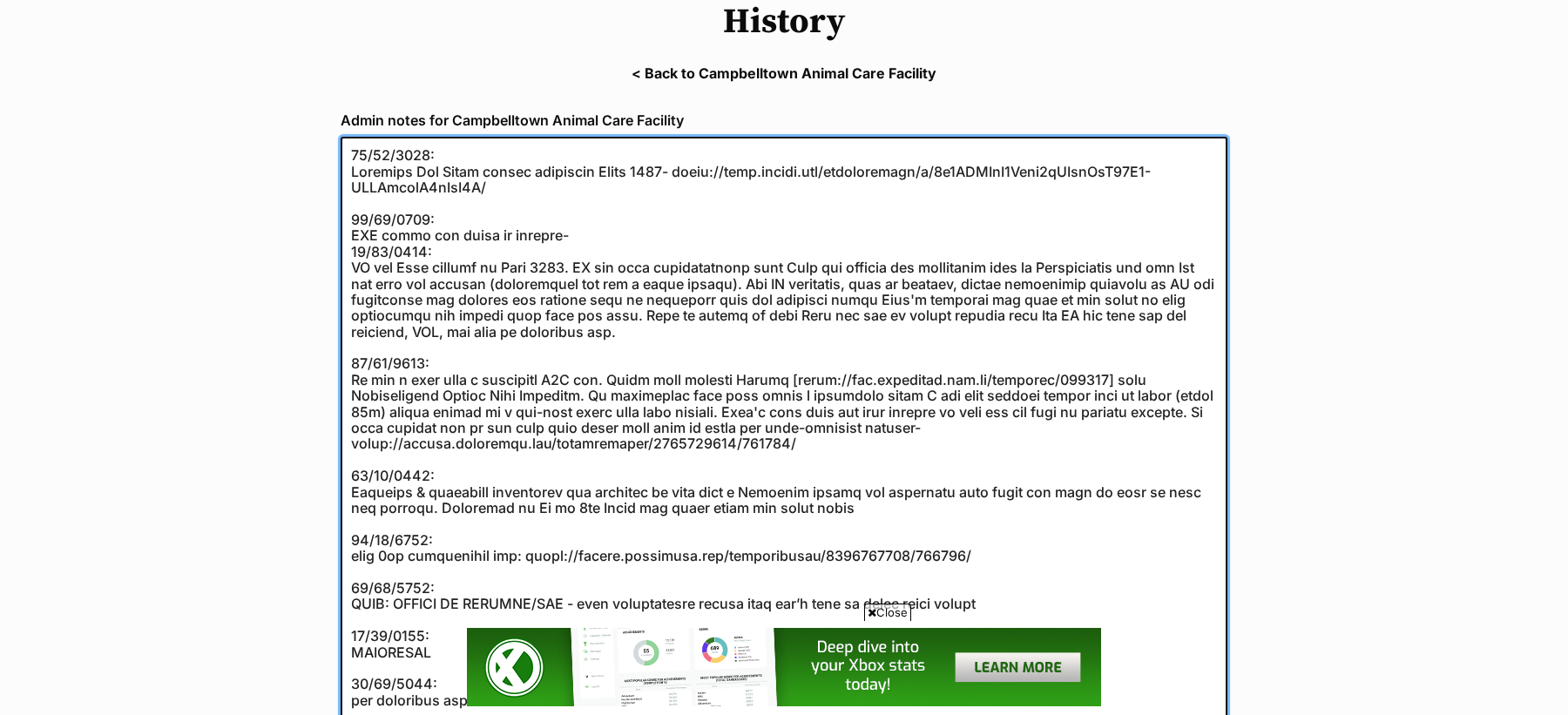
paste textarea "https://abr.business.gov.au/ABN/View?id=31459914087"
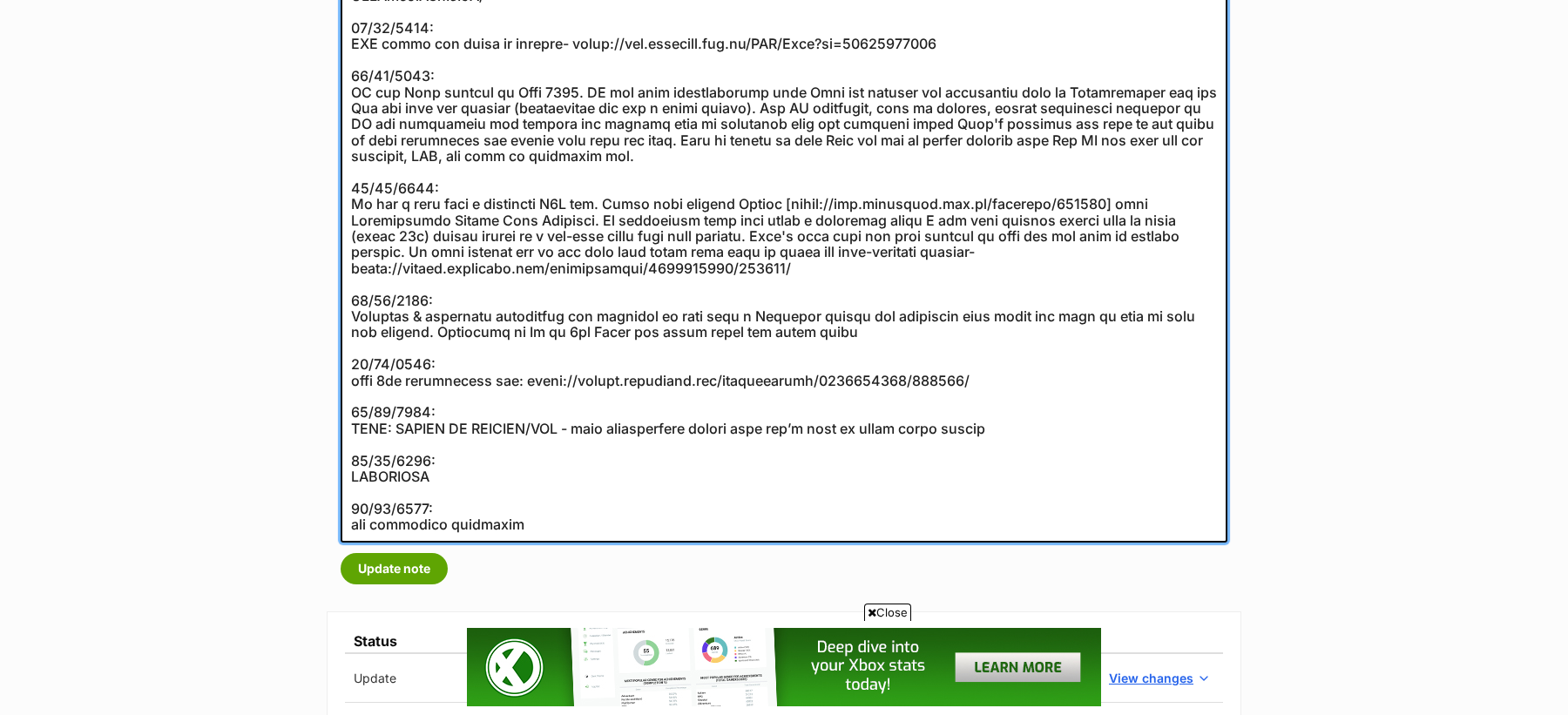
scroll to position [417, 0]
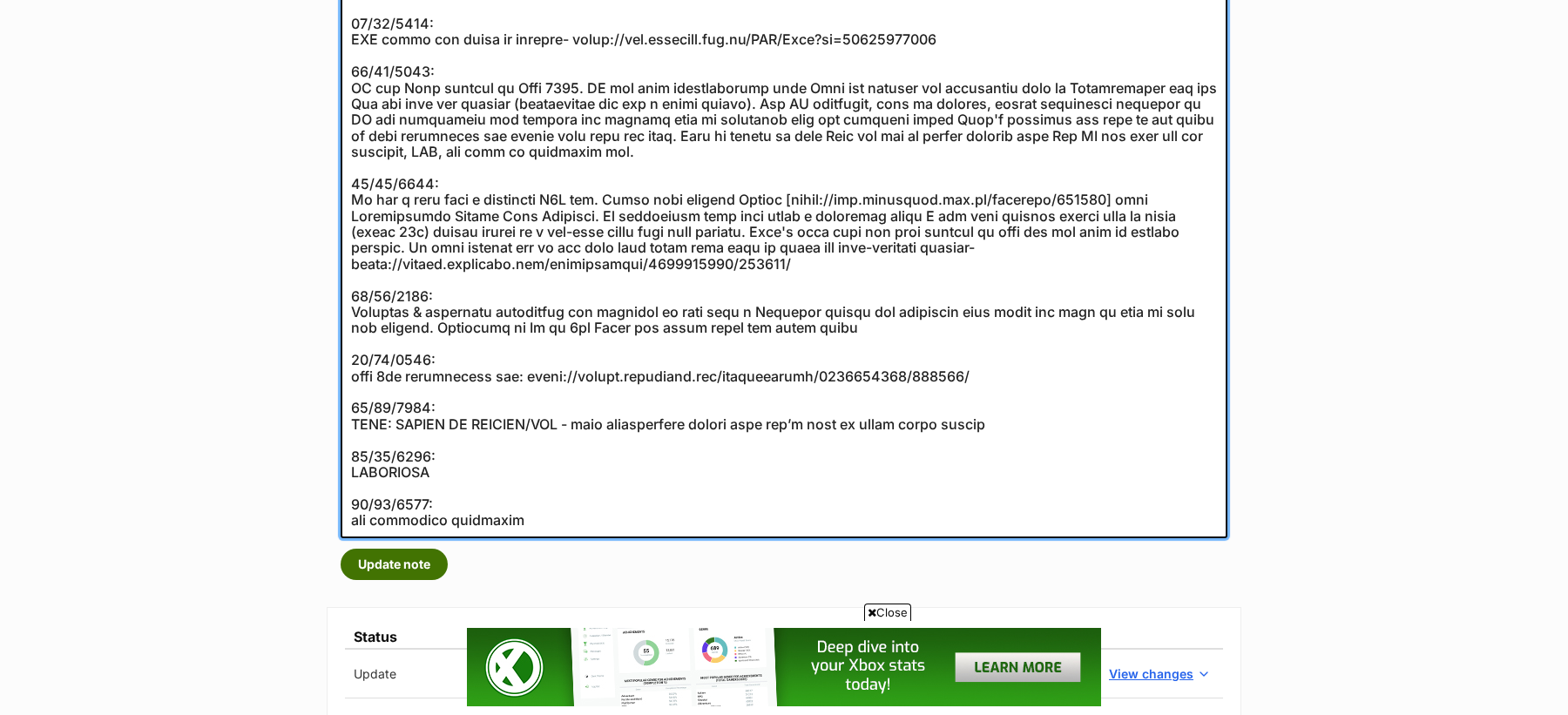
type textarea "01/04/2025: Received Cat Rules litter donations March 2025- https://docs.google…"
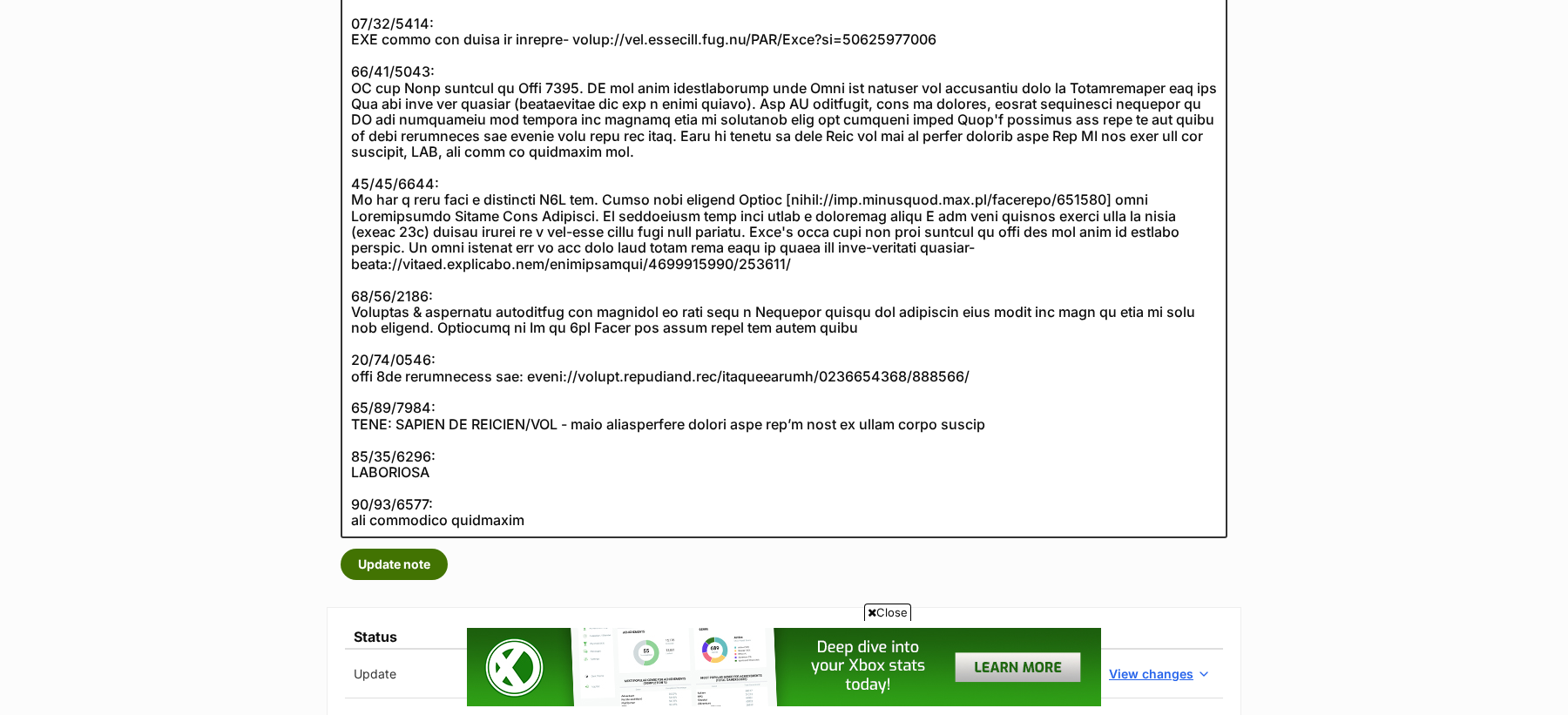
click at [420, 568] on button "Update note" at bounding box center [394, 564] width 107 height 31
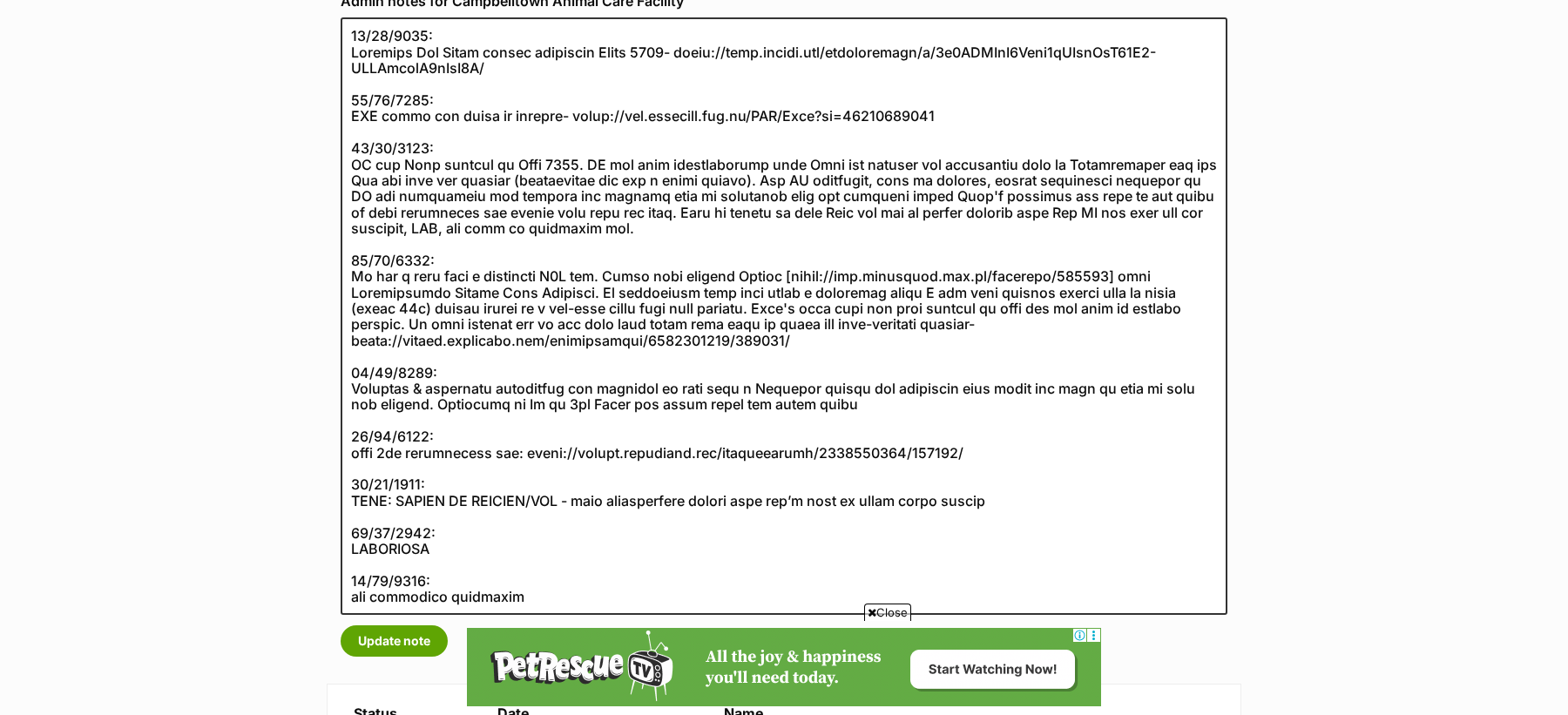
scroll to position [329, 0]
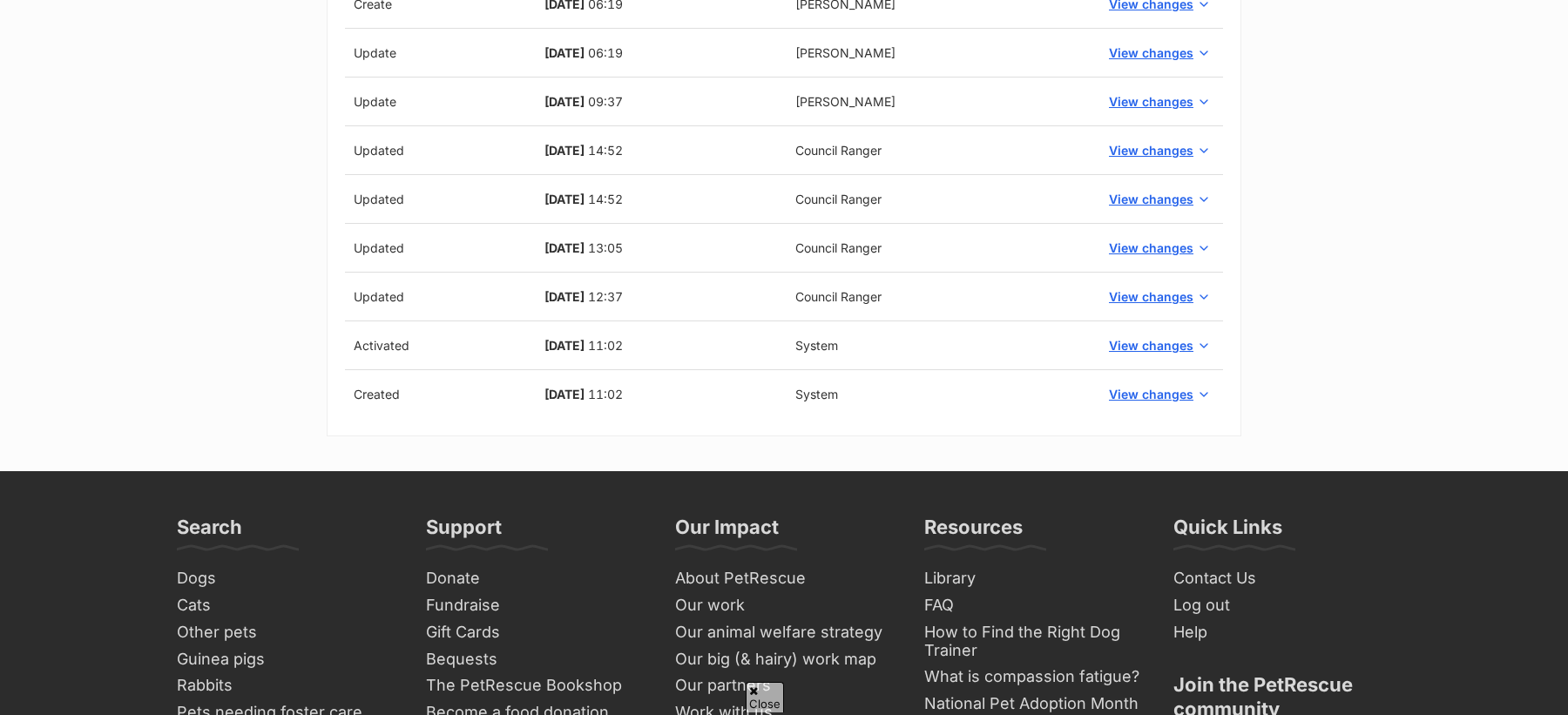
click at [544, 339] on span "[DATE]" at bounding box center [564, 346] width 40 height 15
click at [575, 339] on span "[DATE]" at bounding box center [564, 346] width 40 height 15
copy span "[DATE]"
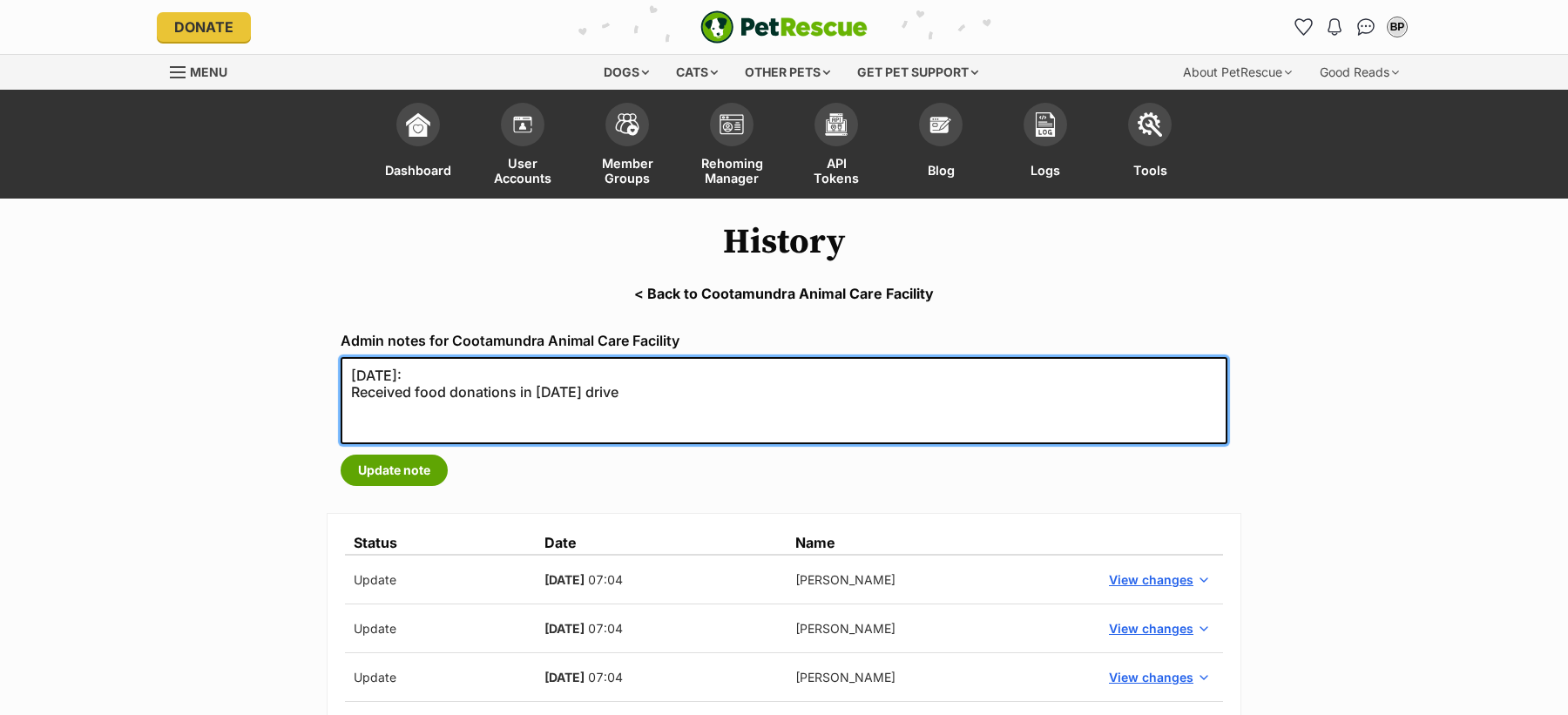
click at [511, 418] on textarea "[DATE]: Received food donations in [DATE] drive" at bounding box center [784, 400] width 886 height 87
paste textarea "[DATE]"
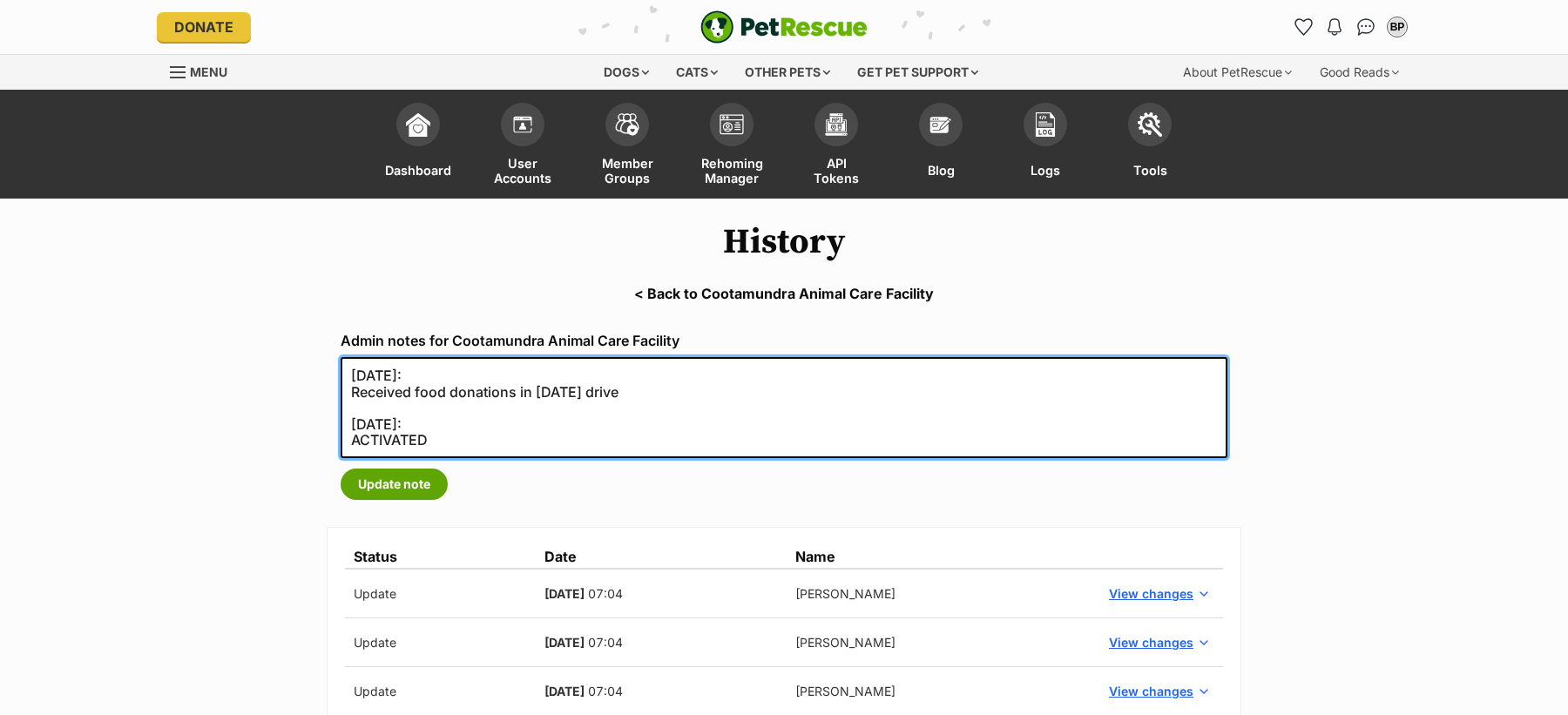
click at [408, 421] on textarea "[DATE]: Received food donations in [DATE] drive" at bounding box center [784, 408] width 886 height 101
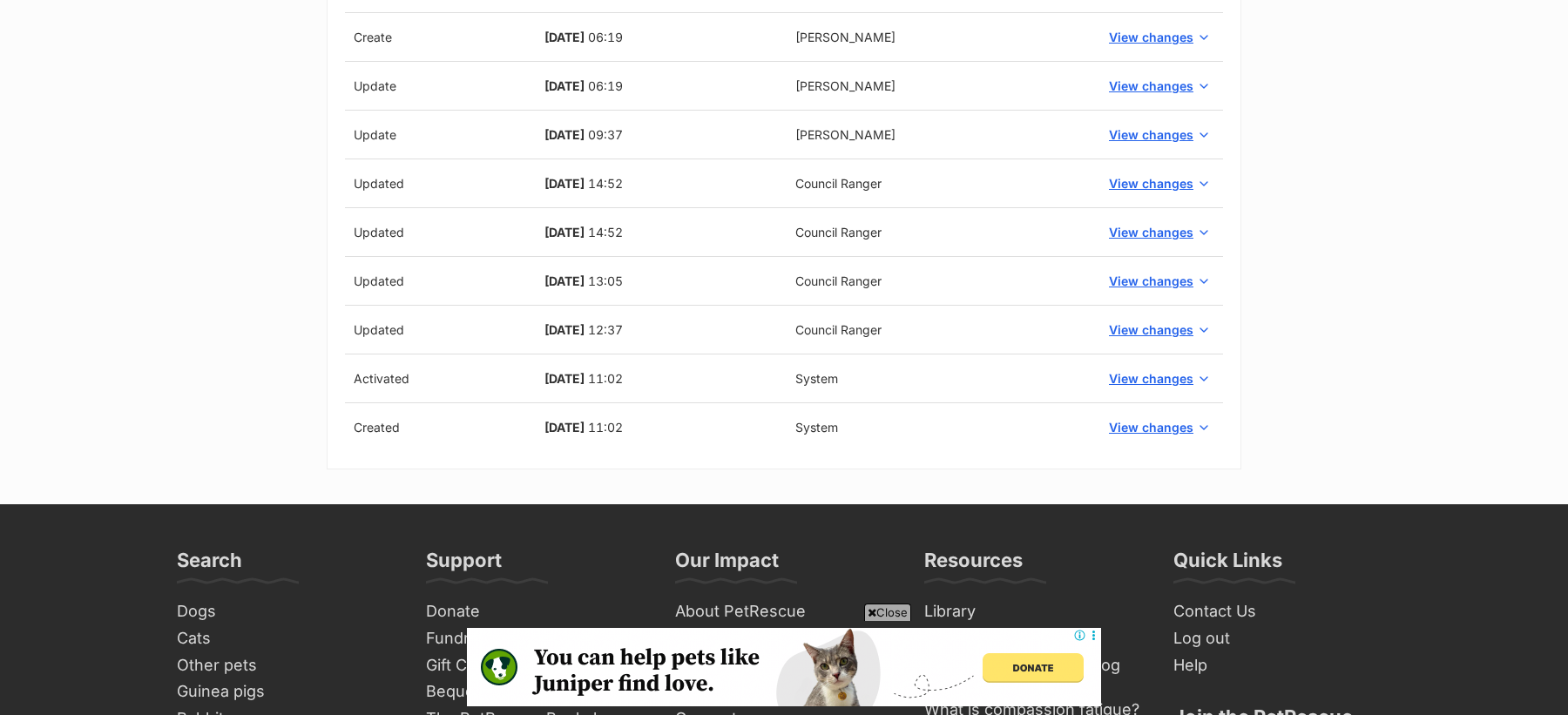
scroll to position [1143, 0]
click at [1169, 418] on span "View changes" at bounding box center [1151, 426] width 85 height 18
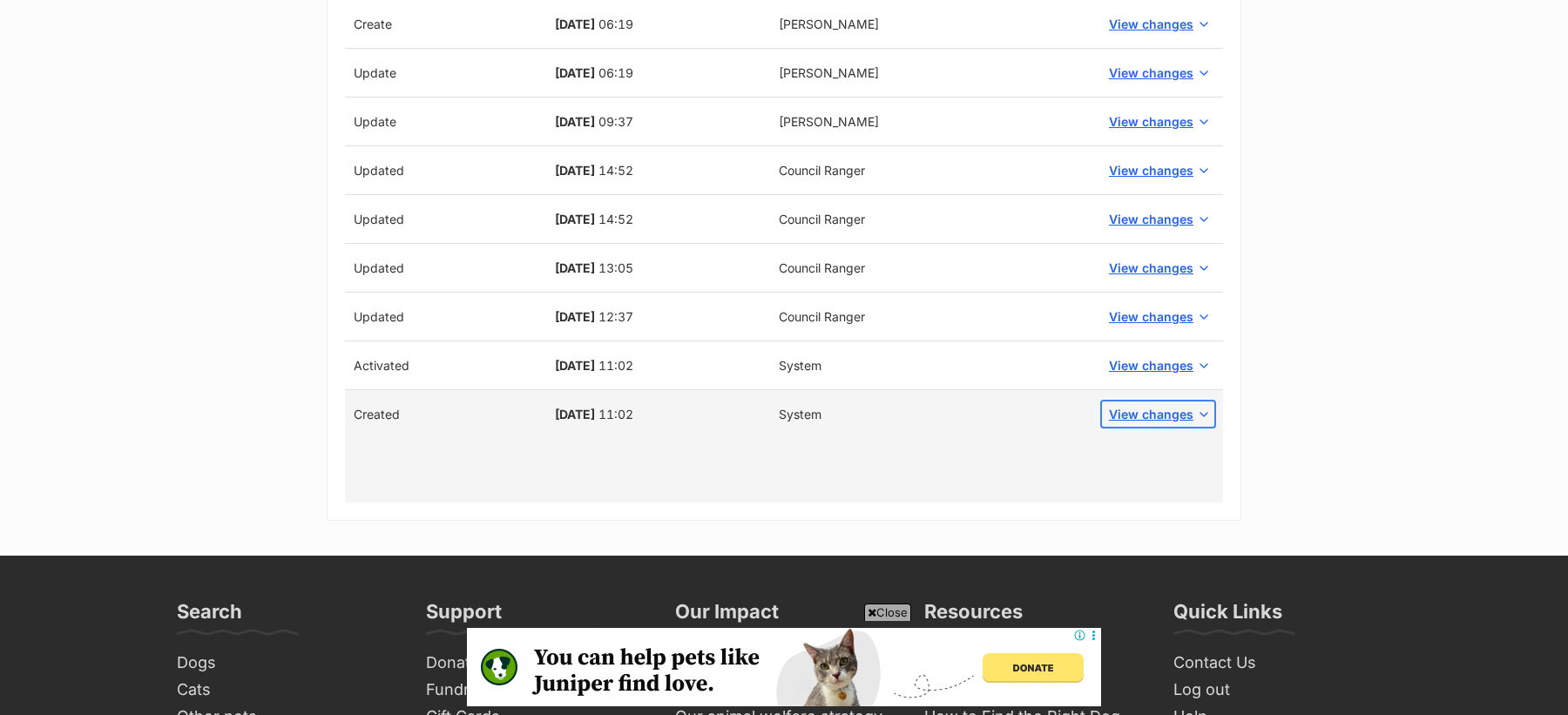
scroll to position [1131, 0]
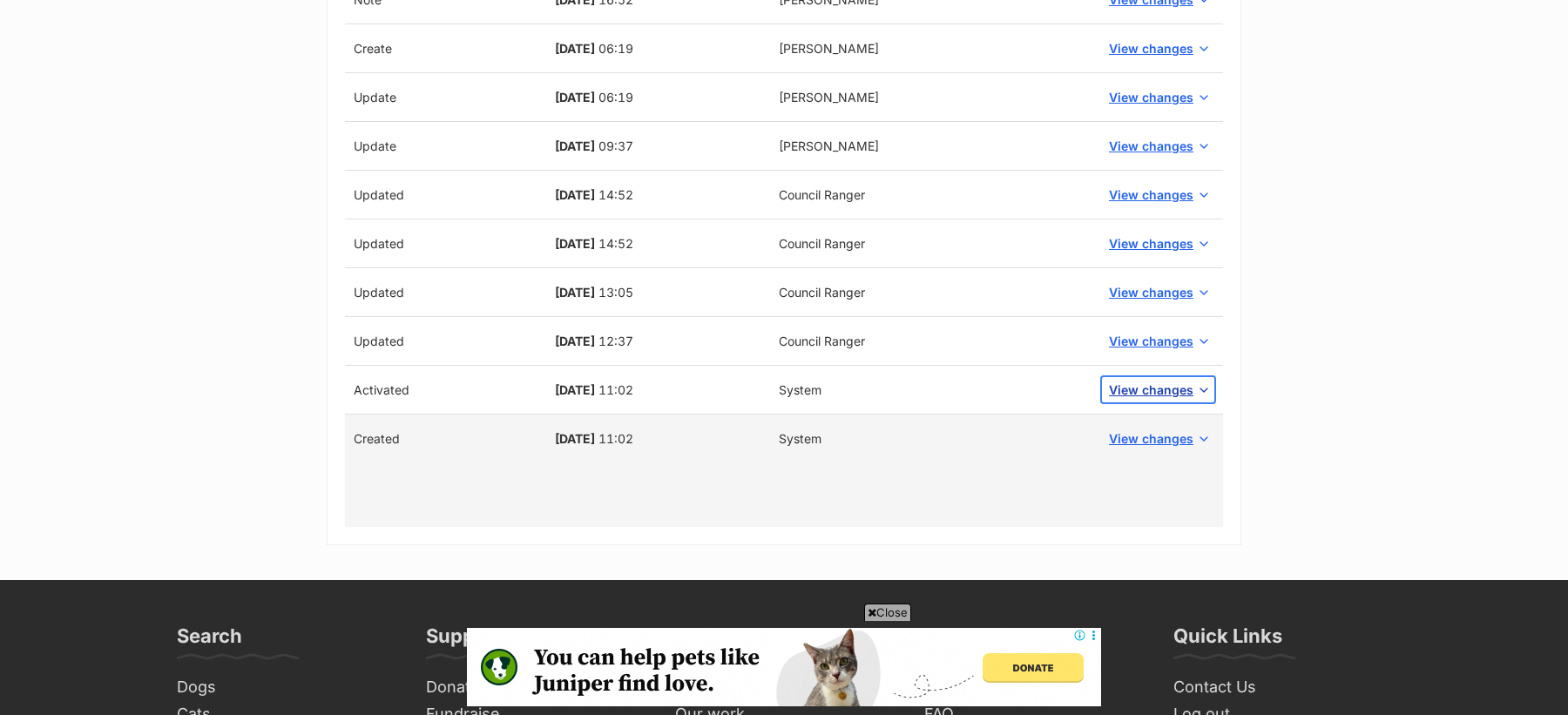
click at [1163, 382] on span "View changes" at bounding box center [1151, 389] width 85 height 18
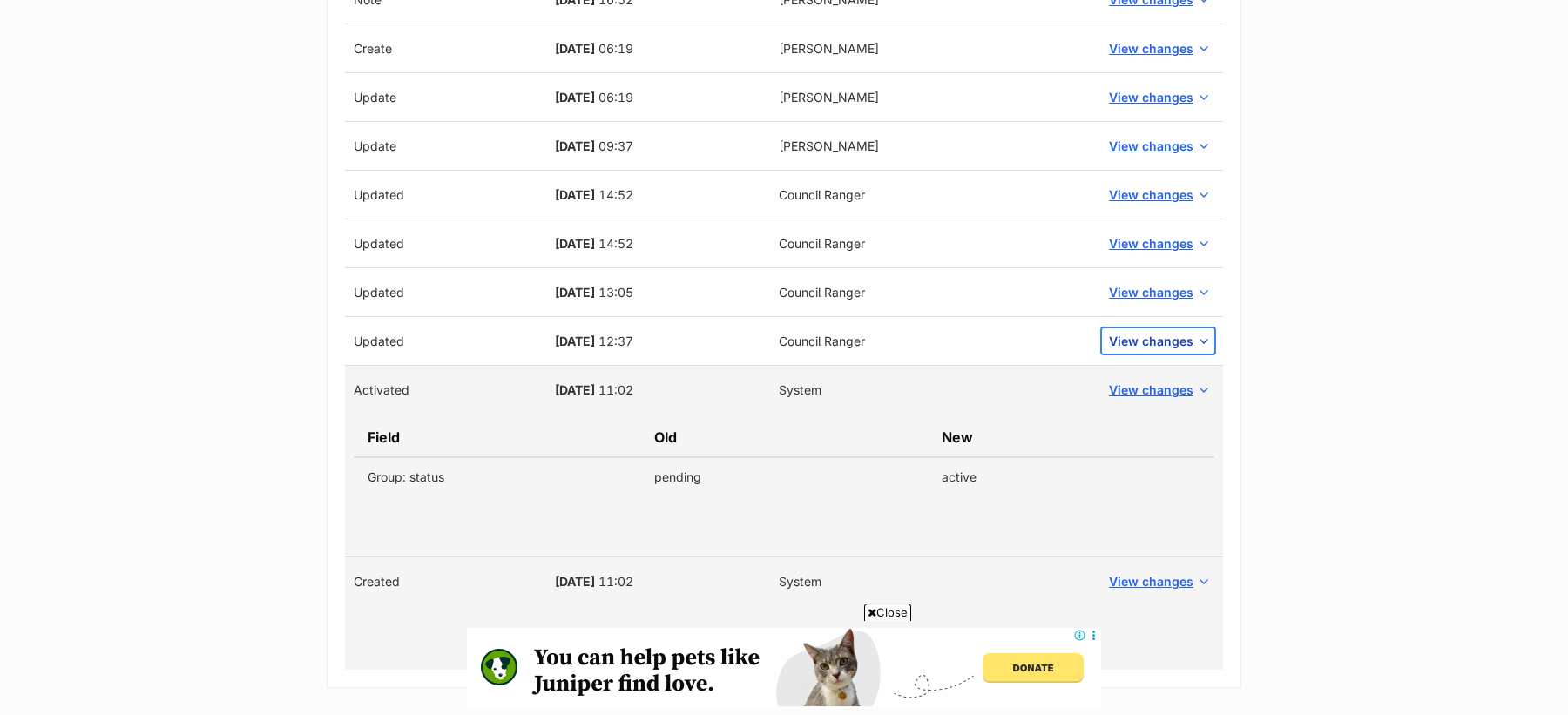
click at [1161, 332] on span "View changes" at bounding box center [1151, 340] width 85 height 18
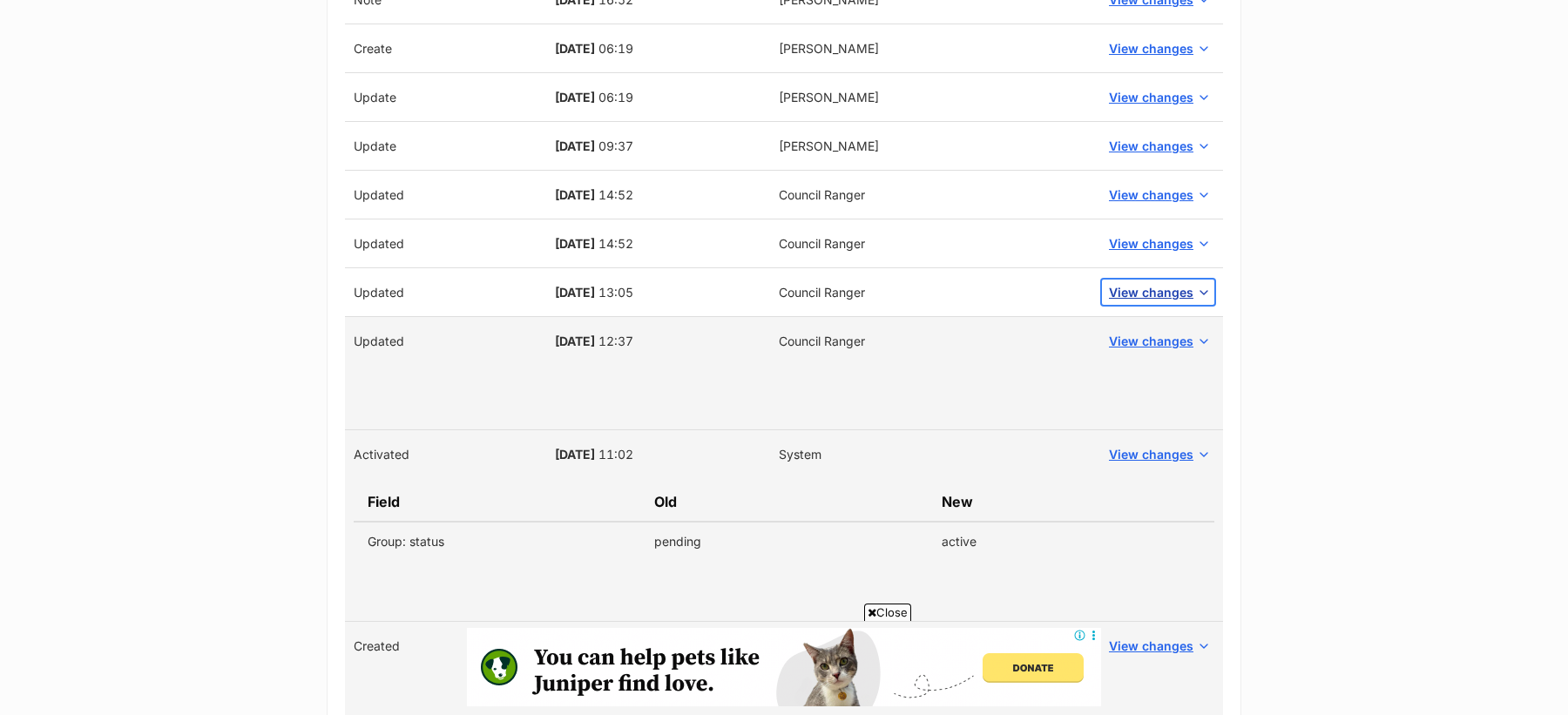
click at [1158, 287] on span "View changes" at bounding box center [1151, 292] width 85 height 18
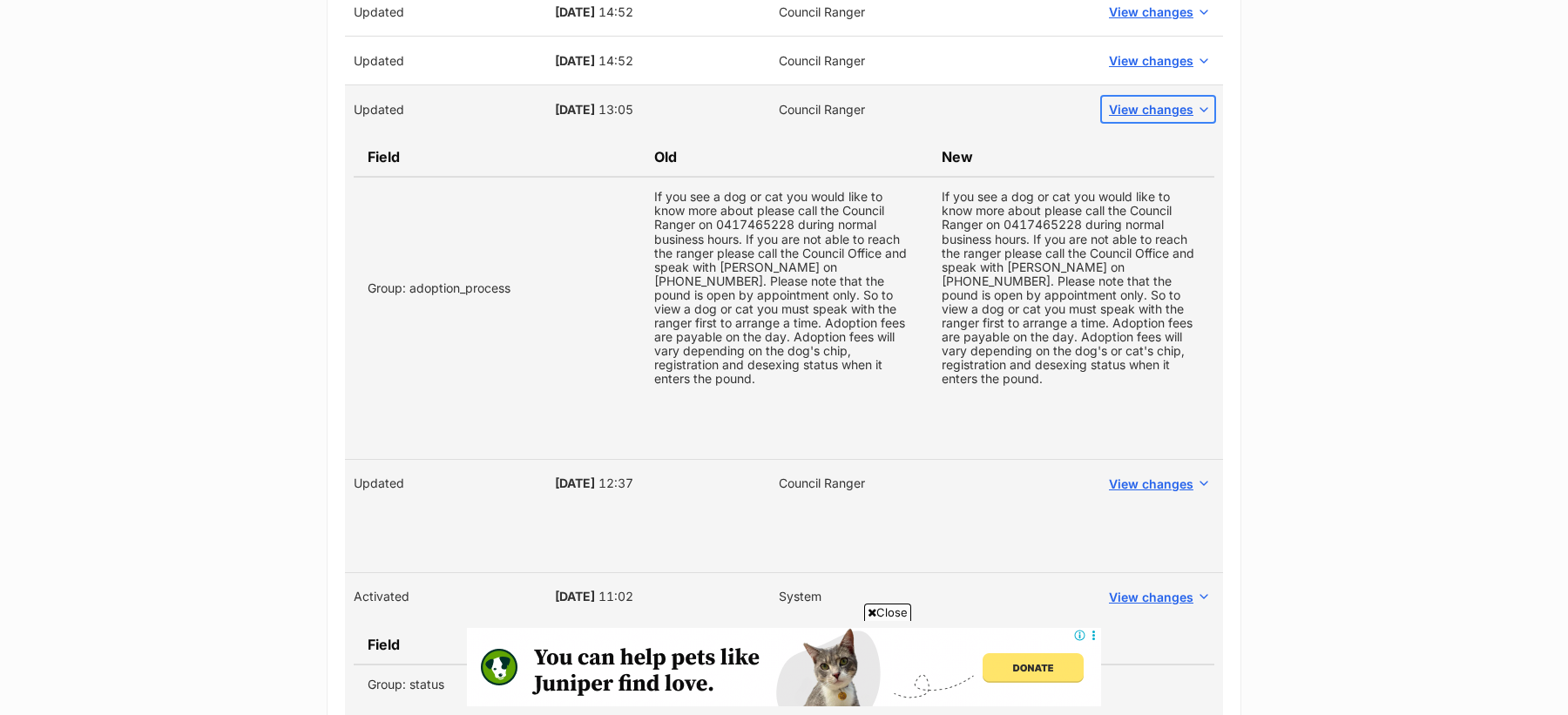
scroll to position [1320, 0]
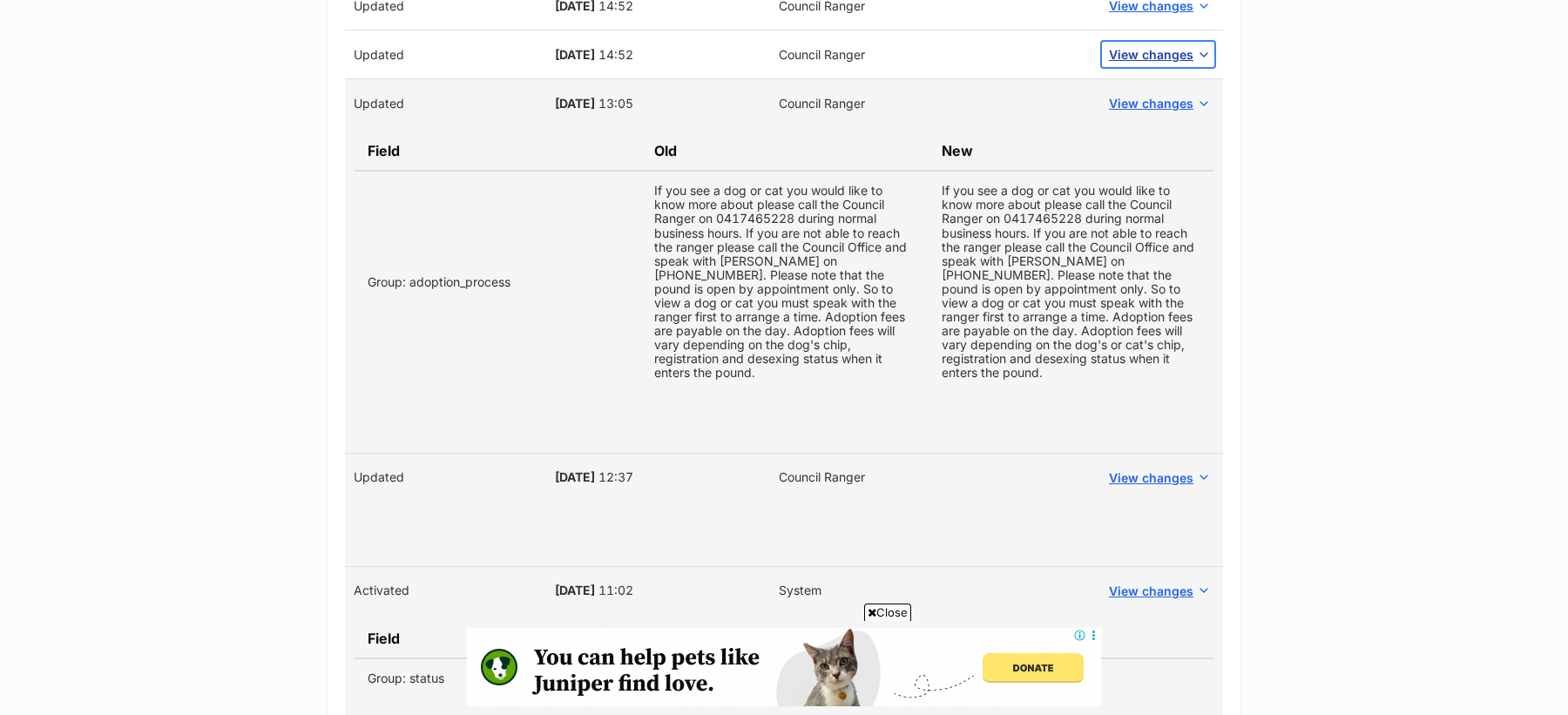
click at [1166, 46] on span "View changes" at bounding box center [1151, 54] width 85 height 18
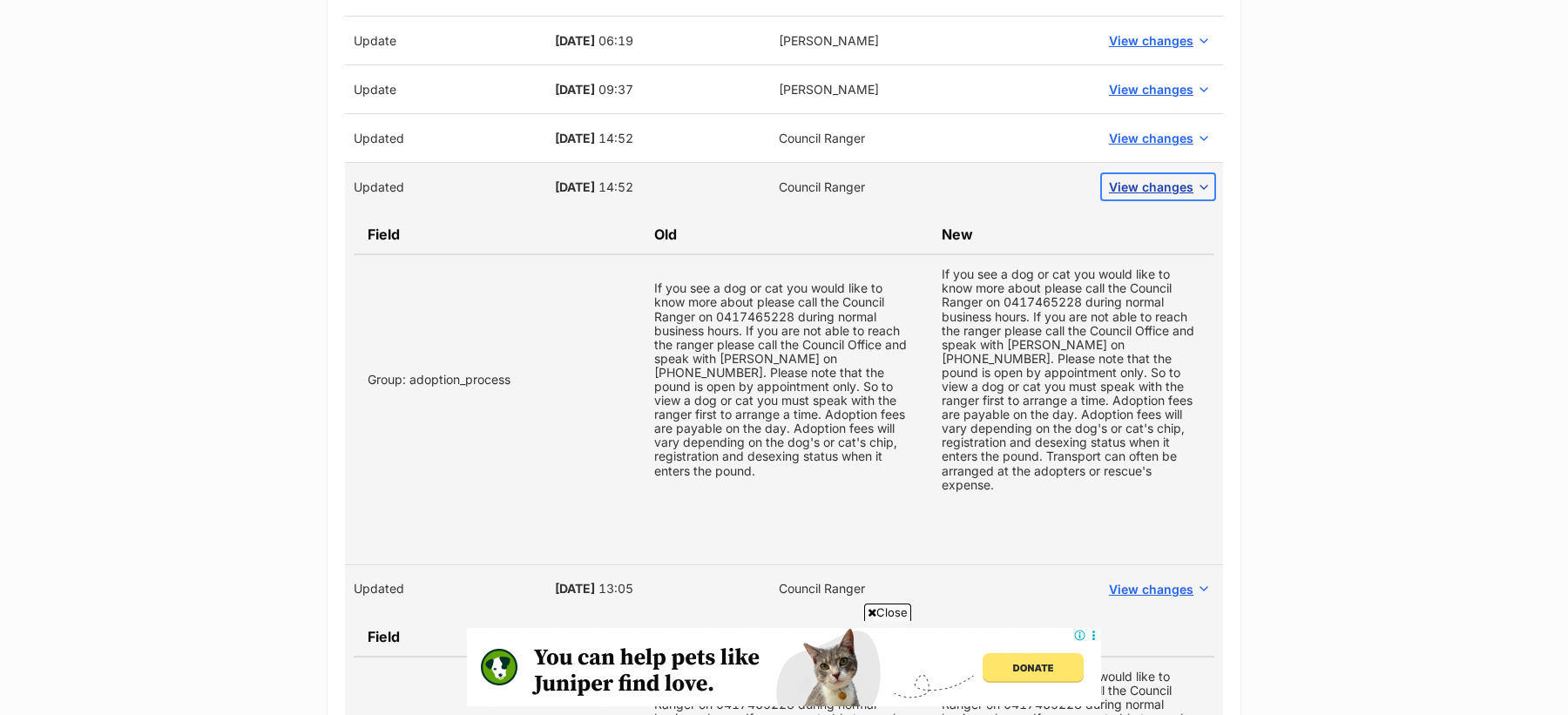
scroll to position [1164, 0]
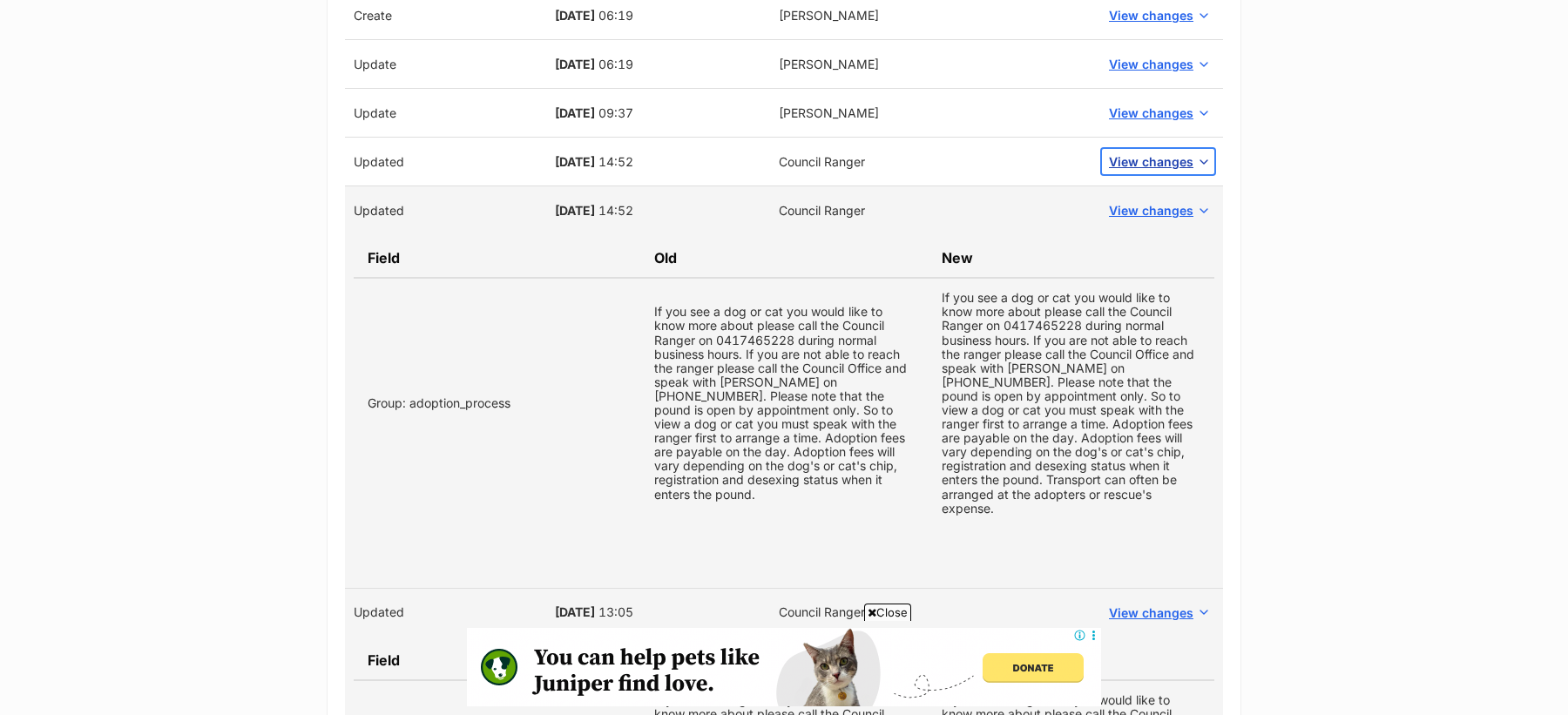
click at [1158, 149] on button "View changes" at bounding box center [1158, 161] width 112 height 26
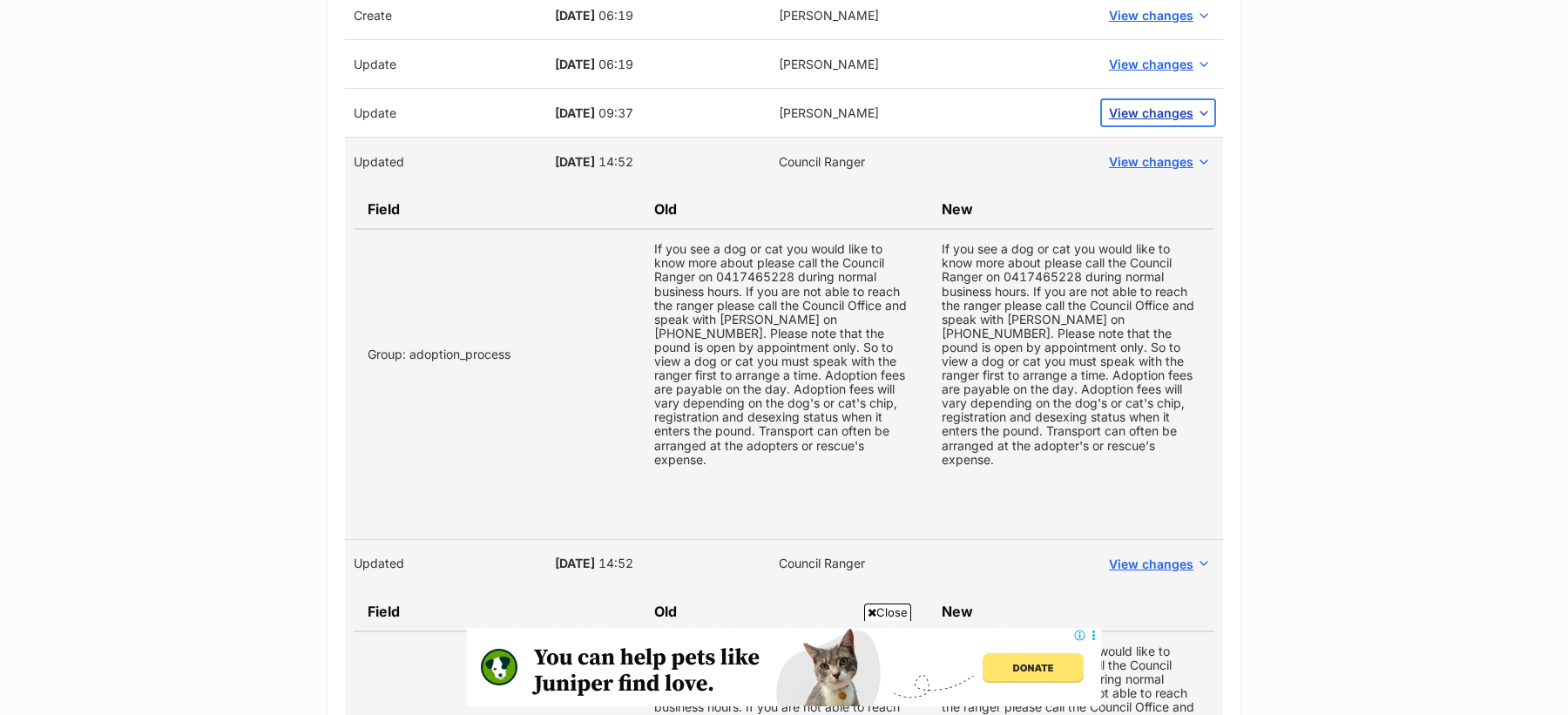
click at [1155, 104] on span "View changes" at bounding box center [1151, 112] width 85 height 18
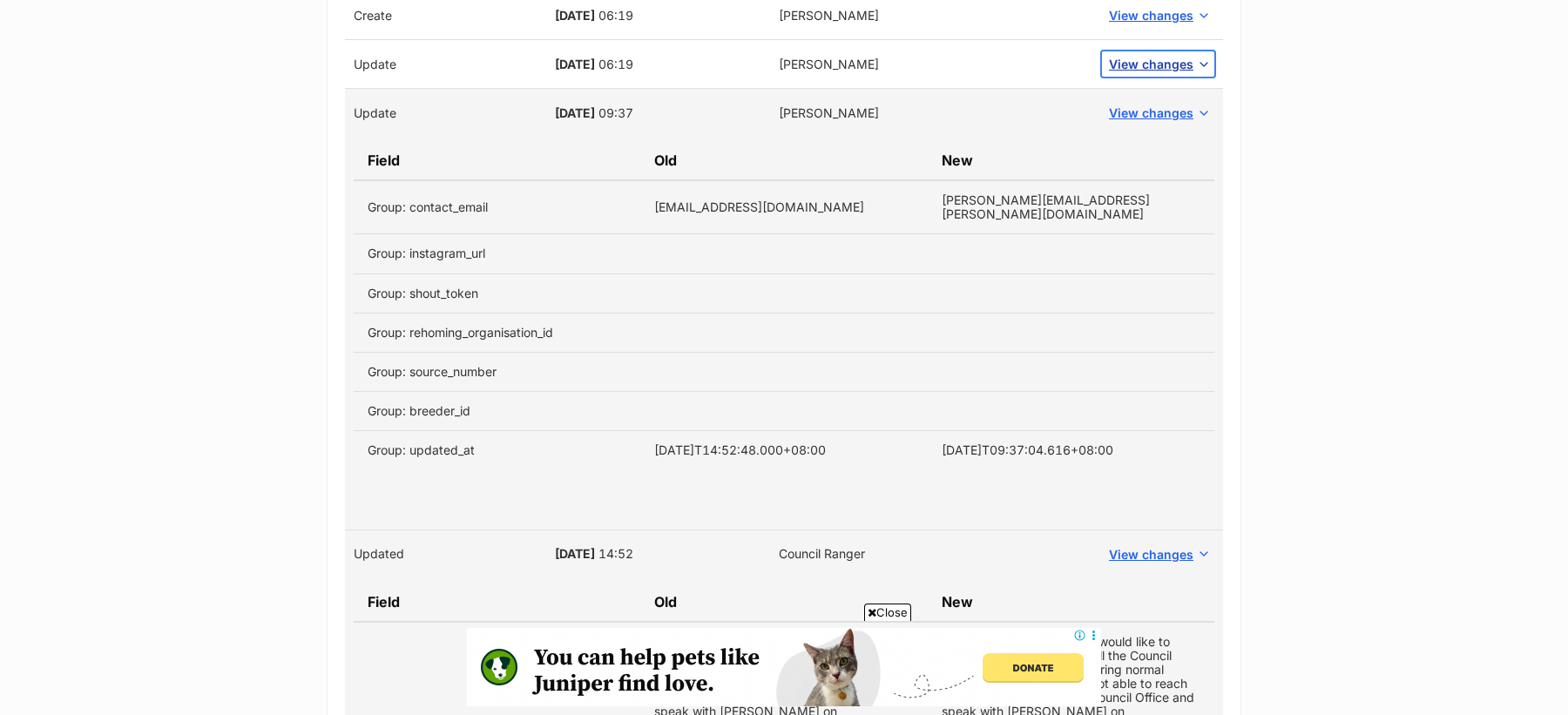
click at [1144, 65] on span "View changes" at bounding box center [1151, 64] width 85 height 18
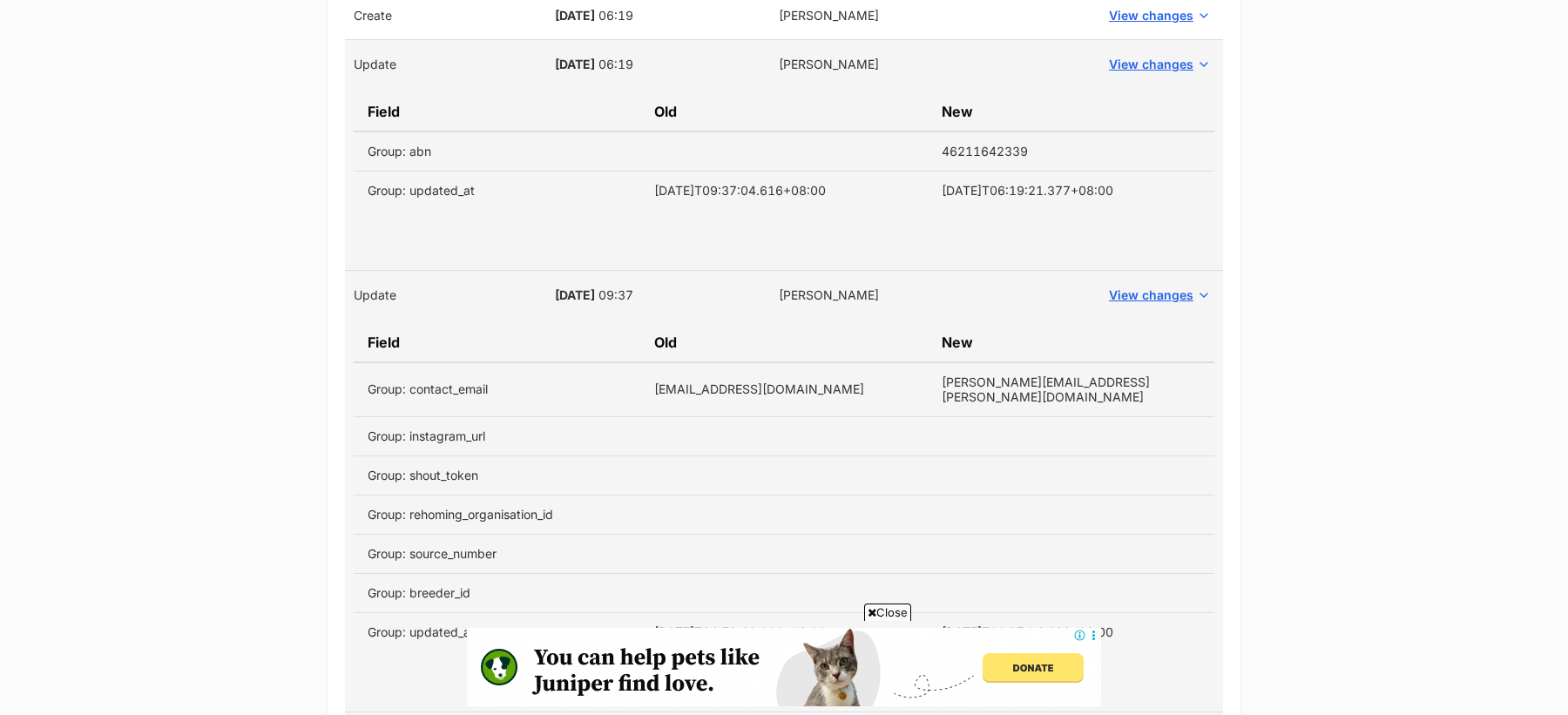
click at [1008, 147] on td "46211642339" at bounding box center [1070, 152] width 287 height 40
copy td "46211642339"
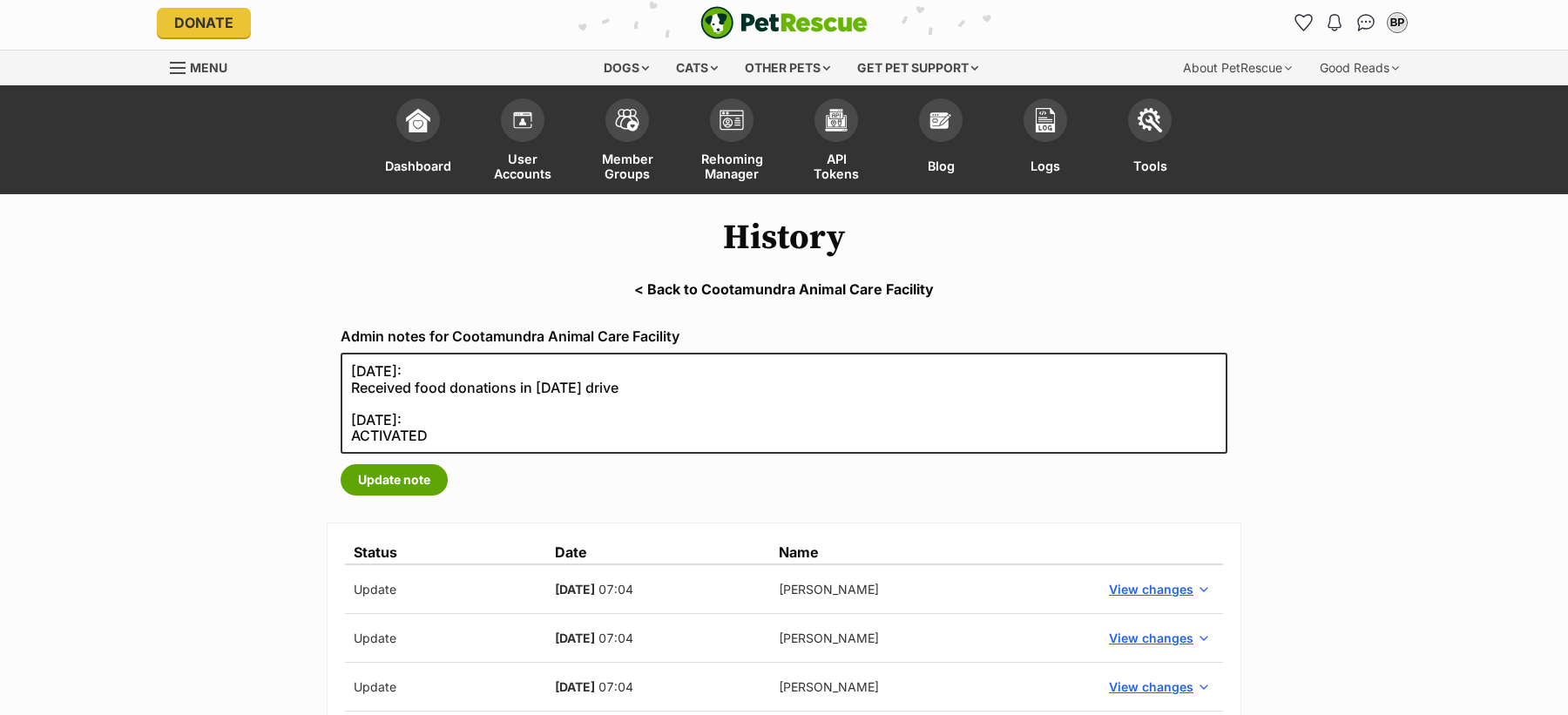
scroll to position [7, 0]
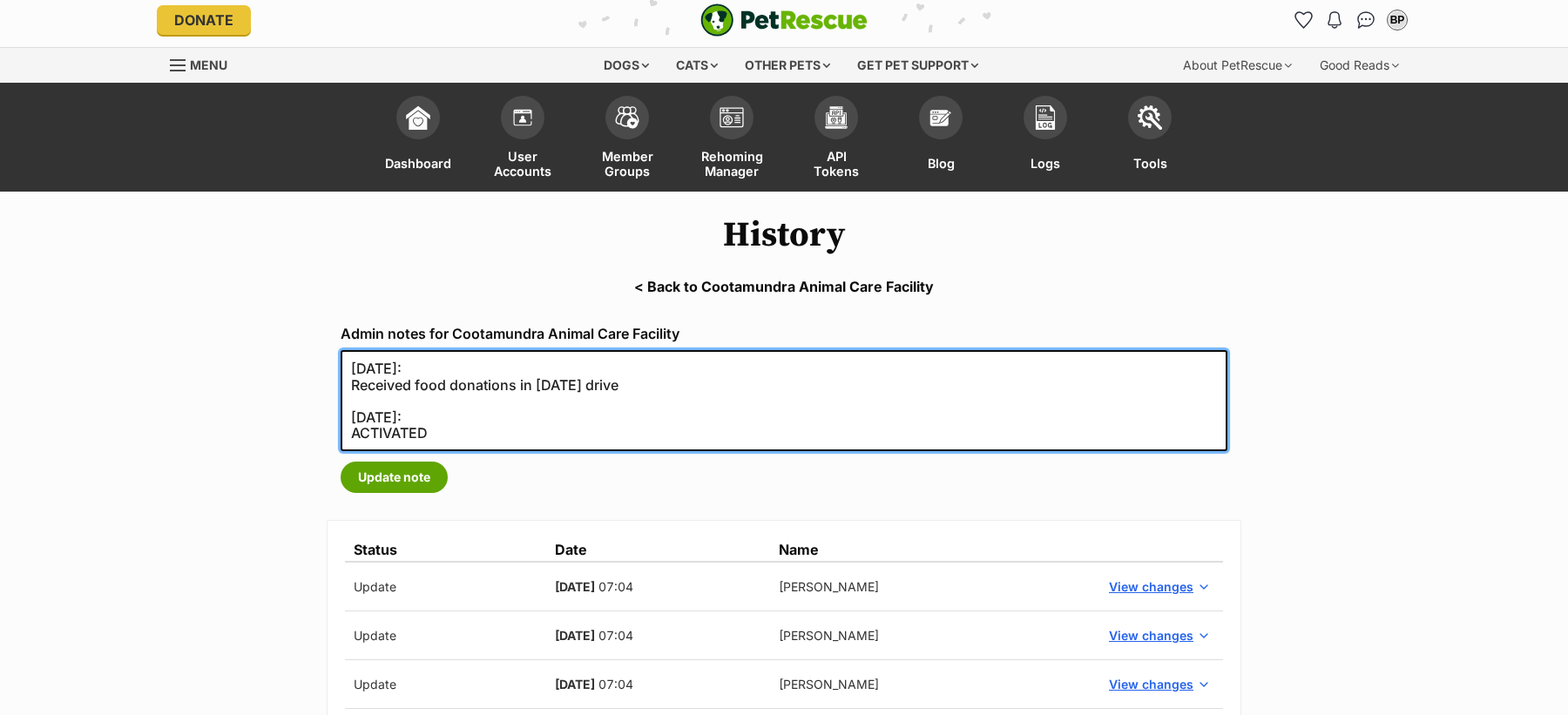
click at [604, 399] on textarea "[DATE]: Received food donations in [DATE] drive" at bounding box center [784, 400] width 886 height 101
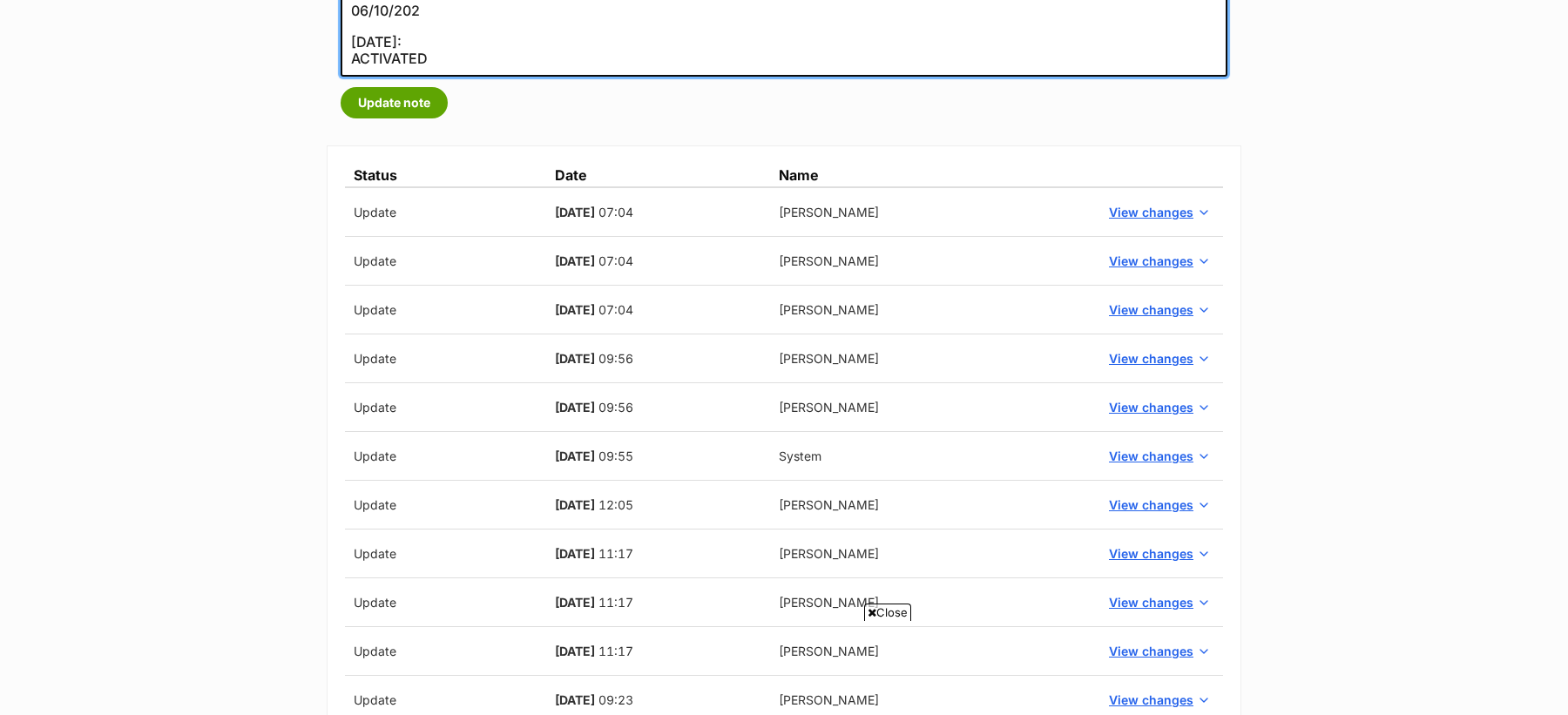
scroll to position [378, 0]
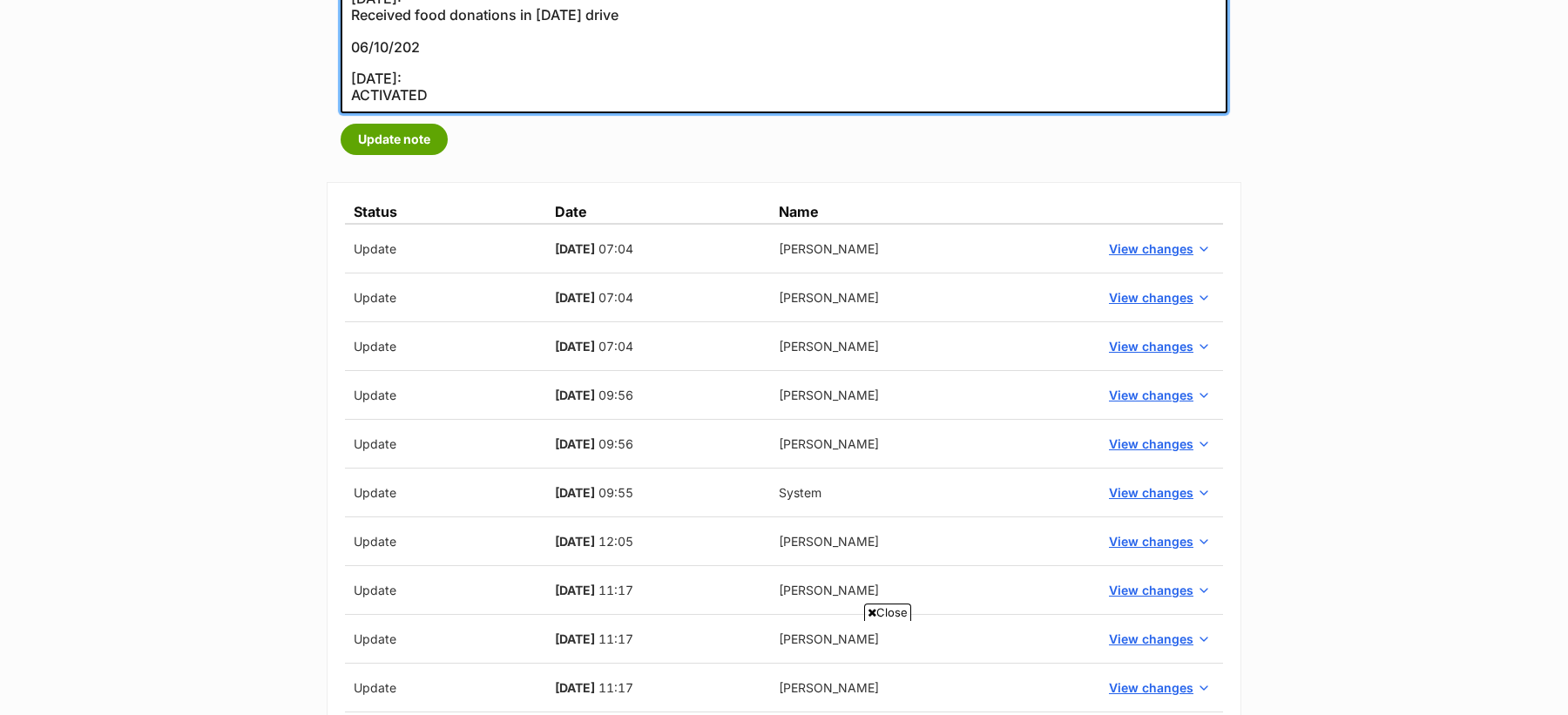
click at [435, 54] on textarea "[DATE]: Received food donations in [DATE] drive" at bounding box center [784, 47] width 886 height 133
click at [436, 51] on textarea "[DATE]: Received food donations in [DATE] drive" at bounding box center [784, 47] width 886 height 133
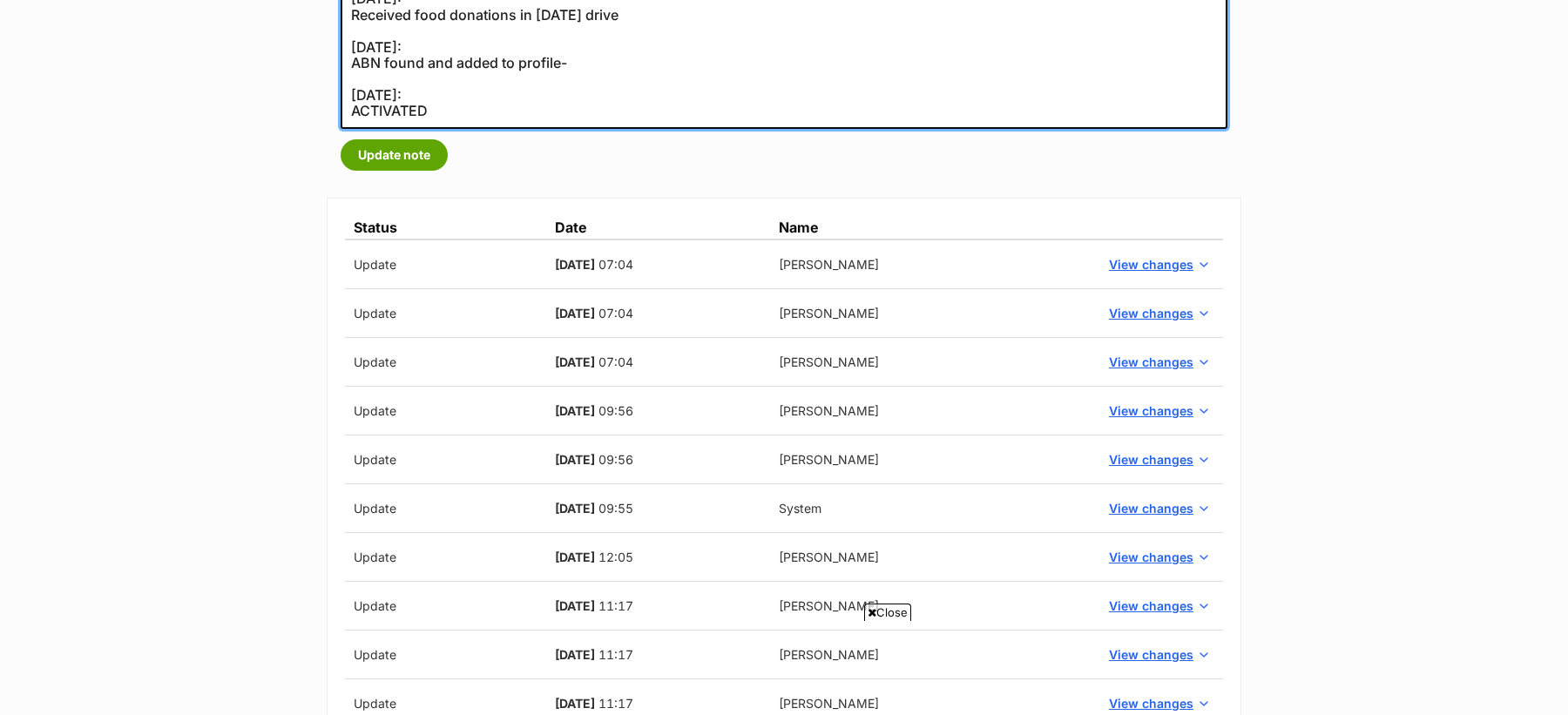
paste textarea "[URL][DOMAIN_NAME]"
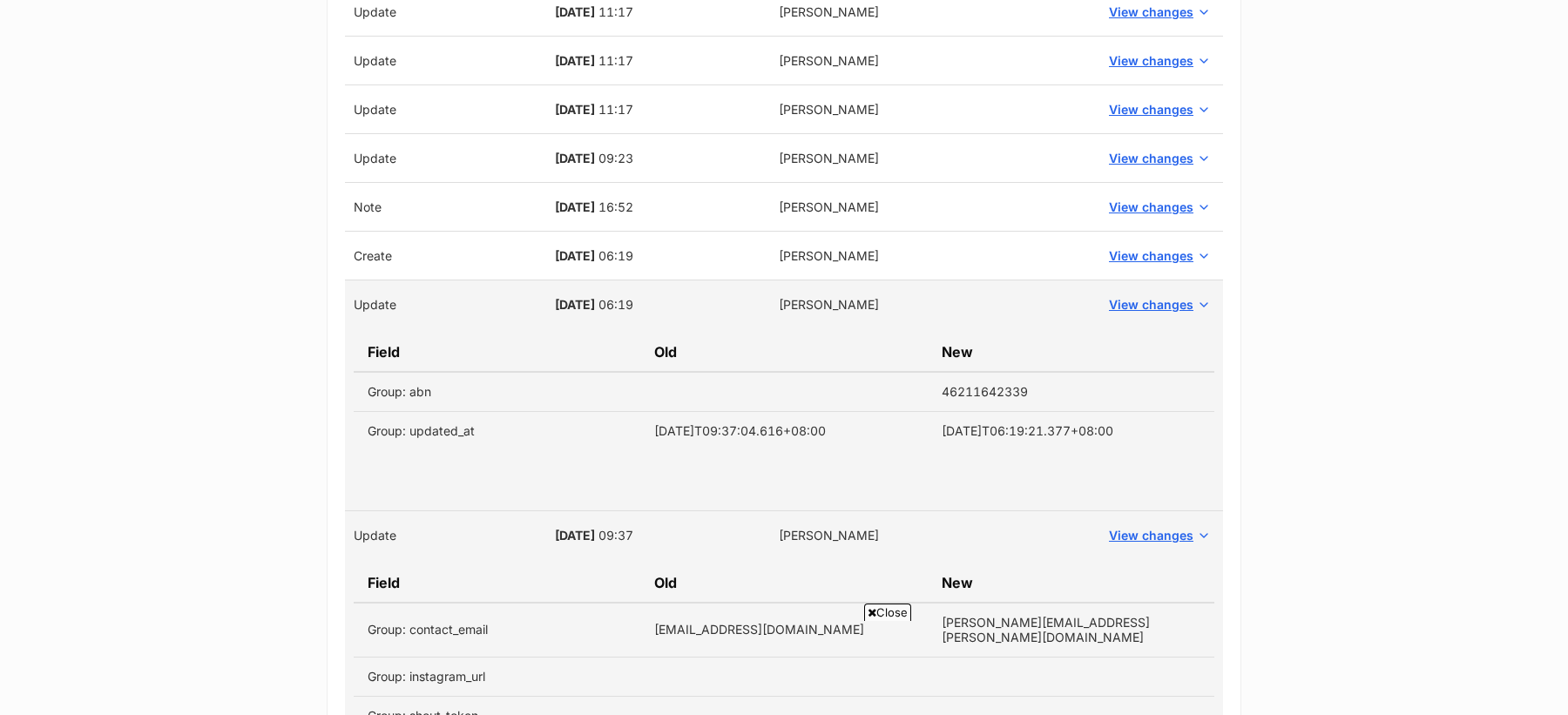
scroll to position [972, 0]
click at [1123, 246] on span "View changes" at bounding box center [1151, 255] width 85 height 18
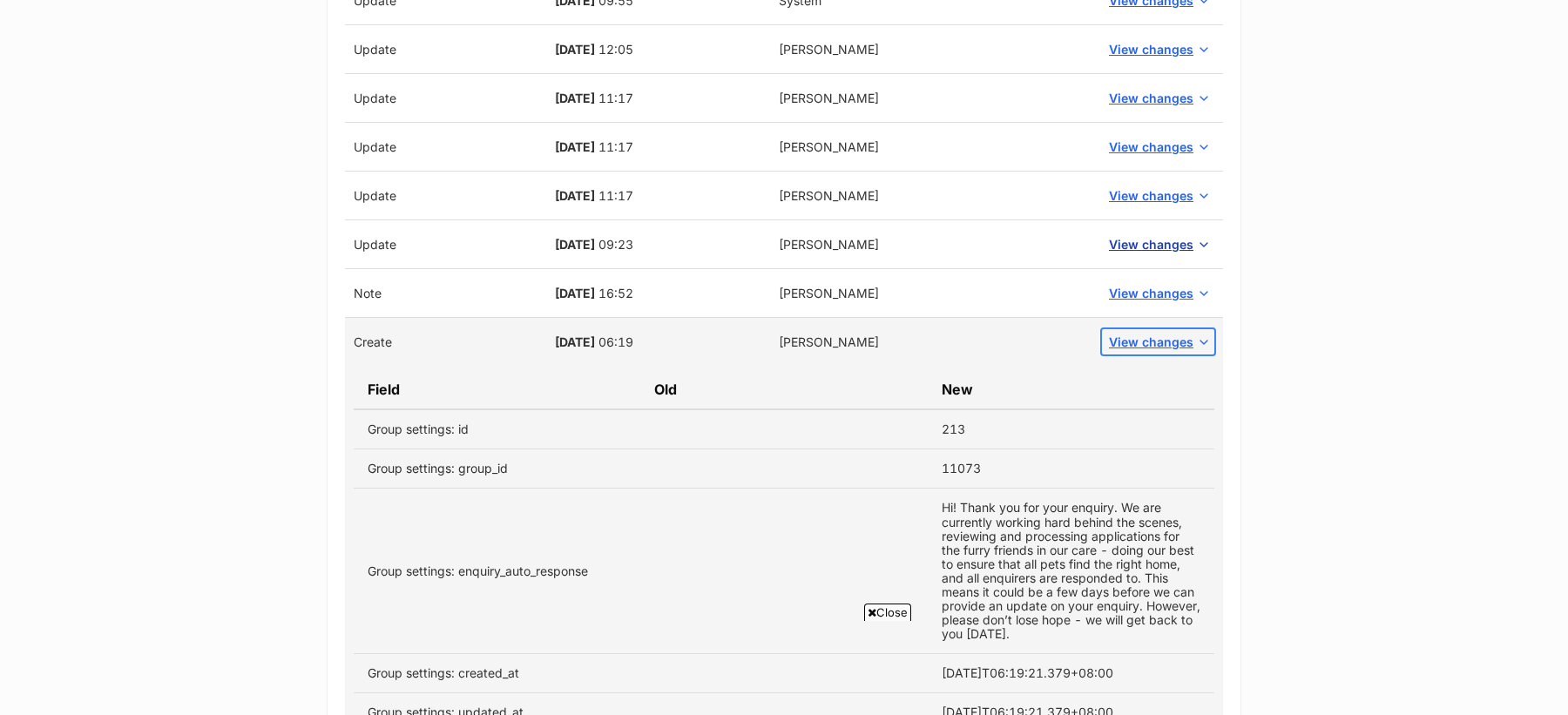
scroll to position [880, 0]
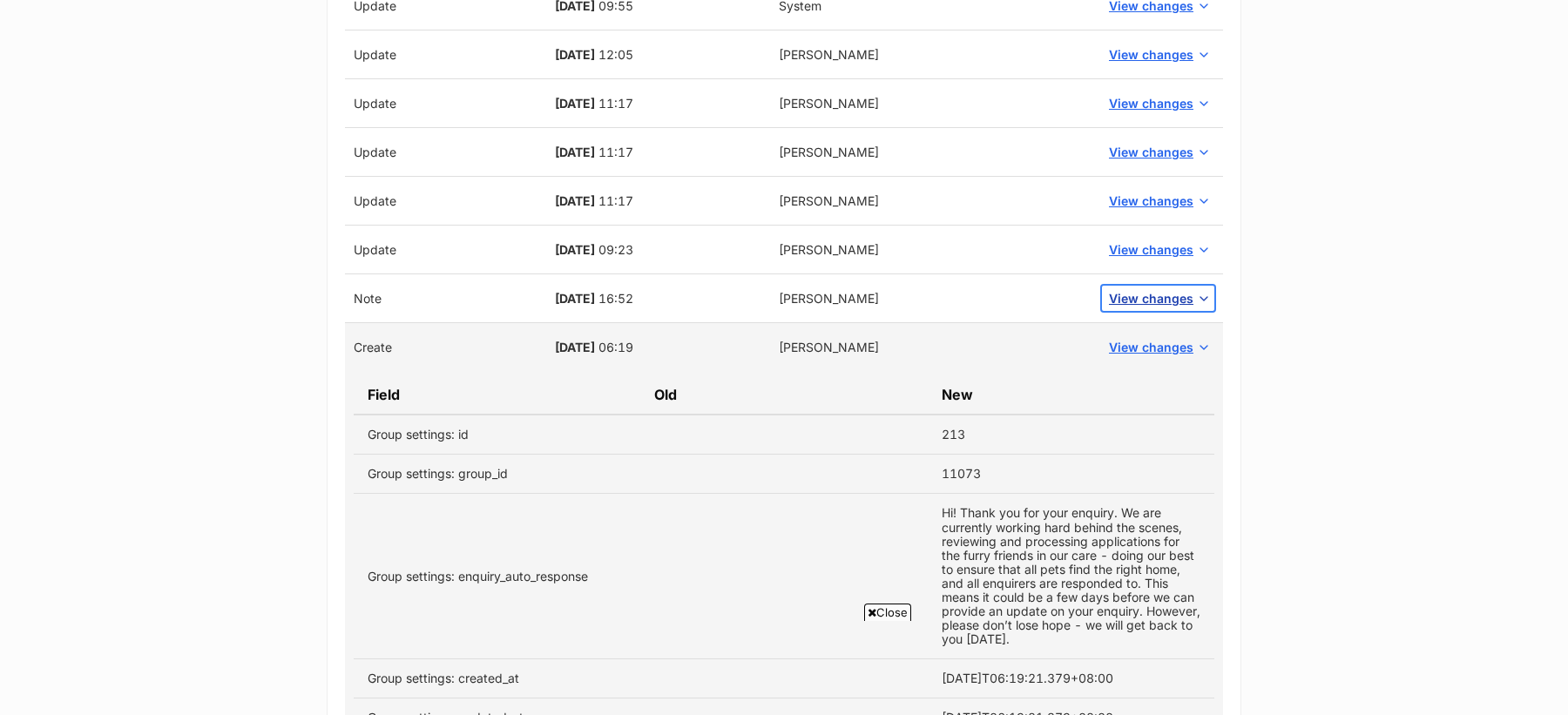
click at [1141, 296] on span "View changes" at bounding box center [1151, 297] width 85 height 18
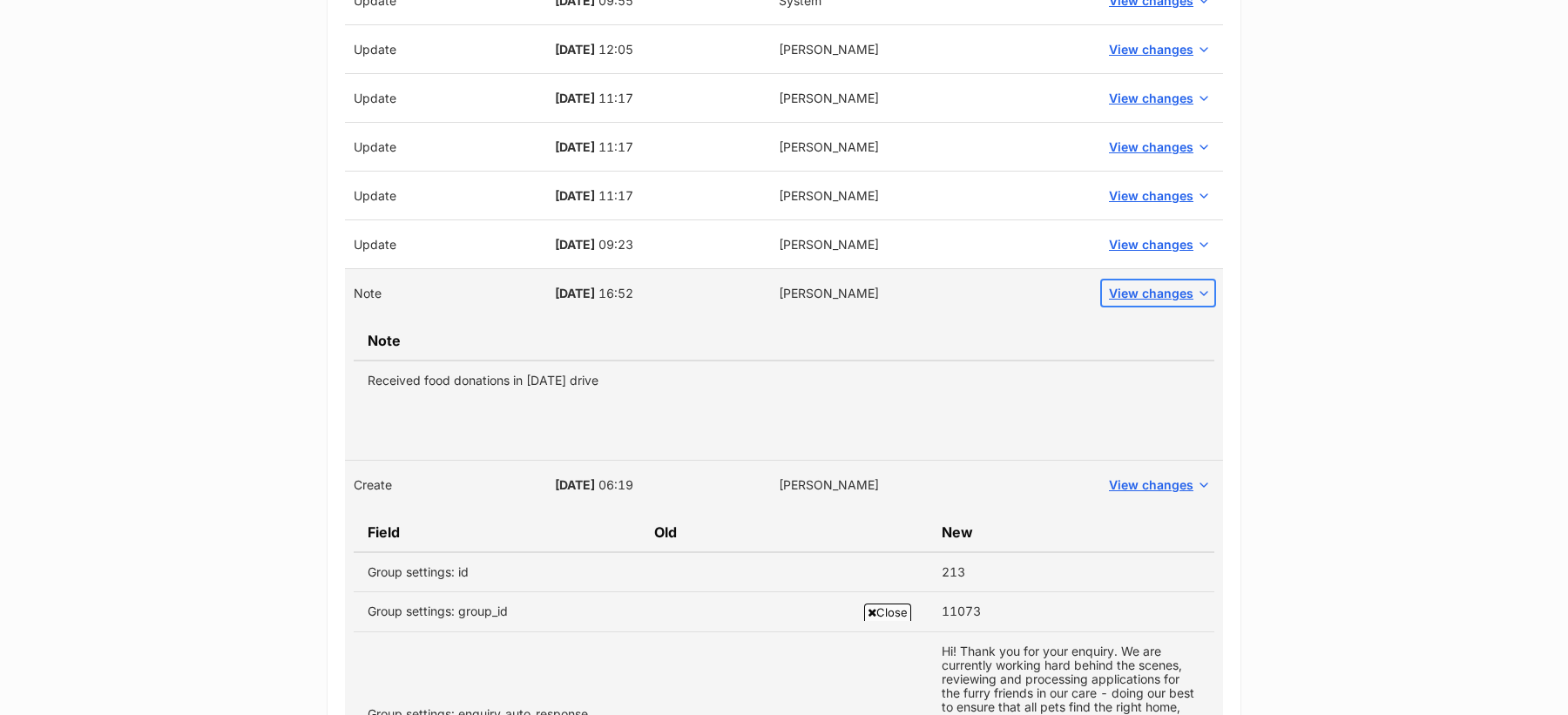
scroll to position [871, 0]
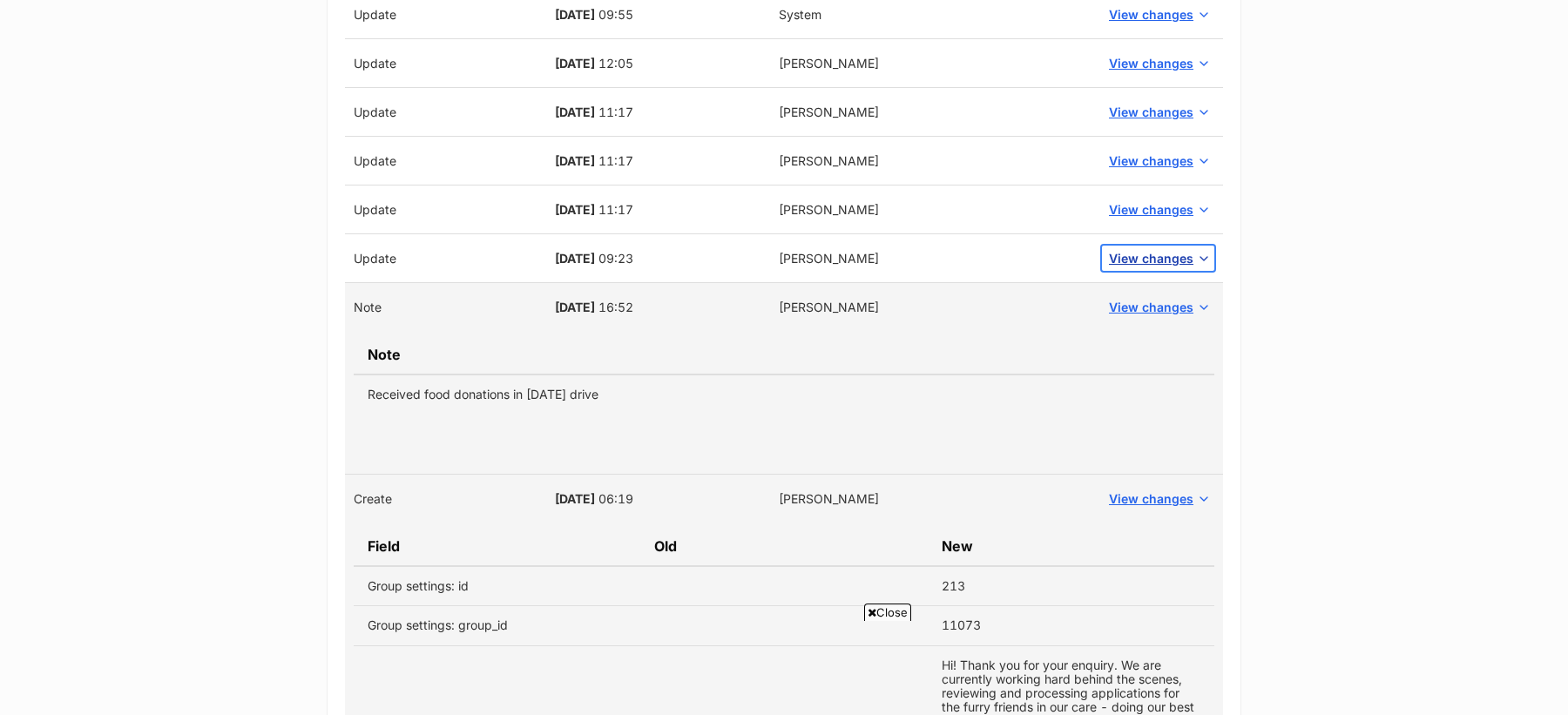
click at [1160, 250] on span "View changes" at bounding box center [1151, 257] width 85 height 18
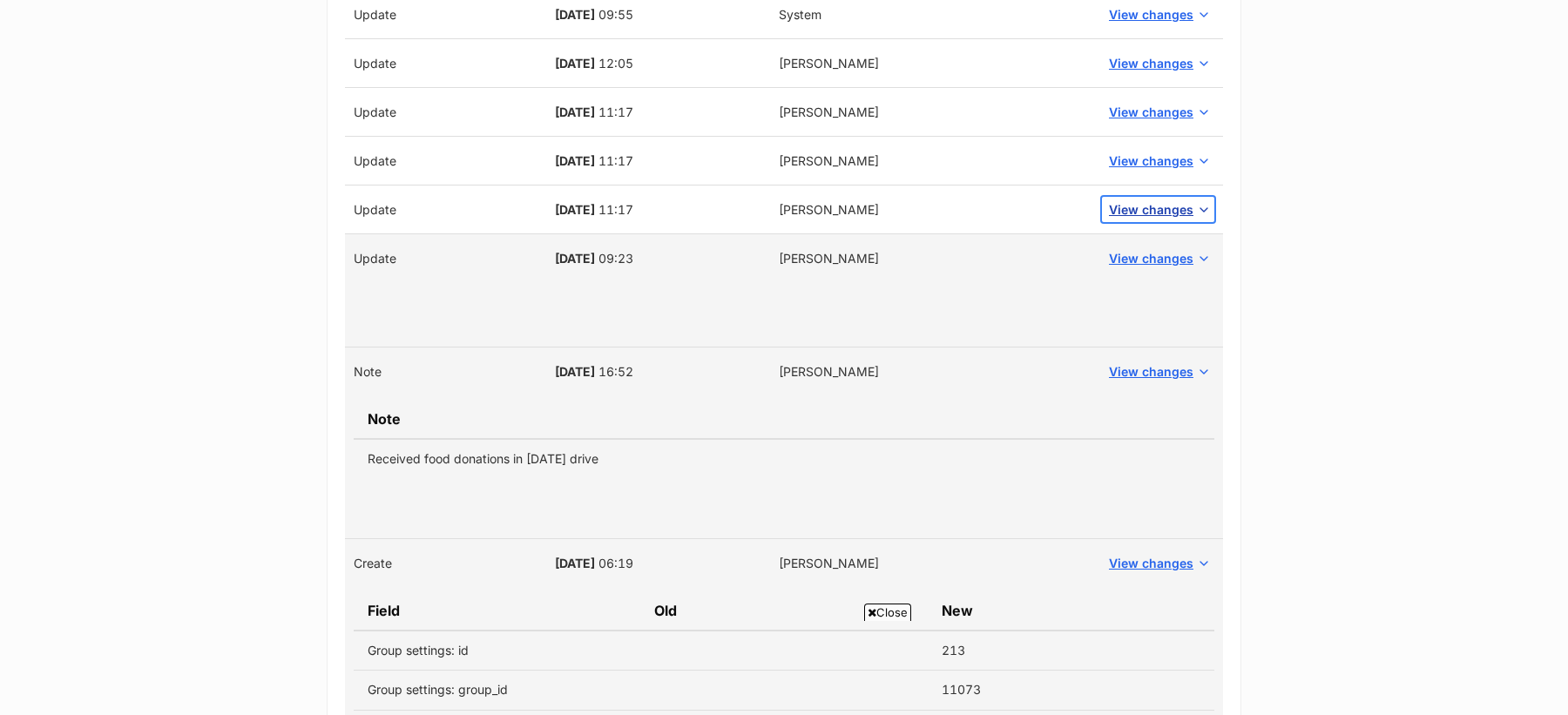
click at [1147, 206] on span "View changes" at bounding box center [1151, 209] width 85 height 18
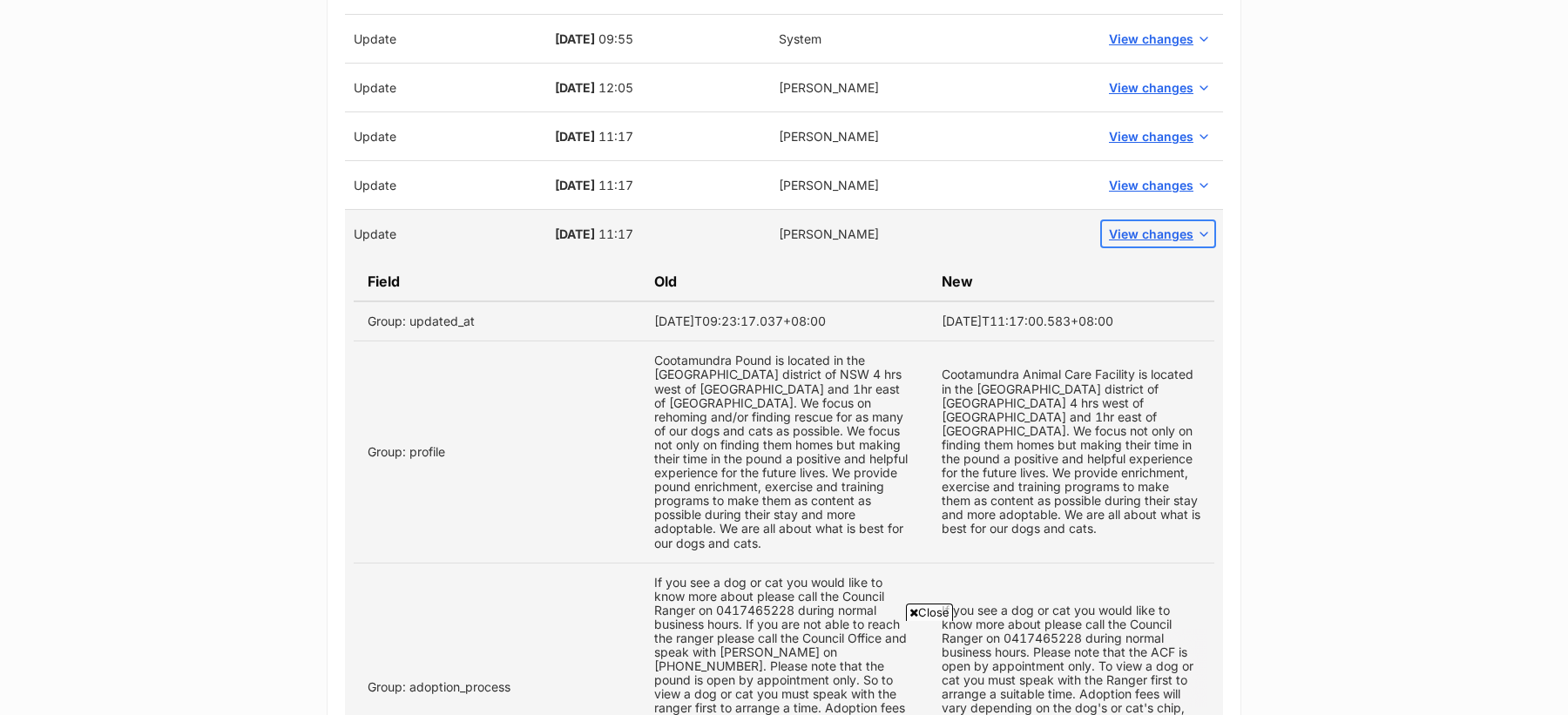
scroll to position [750, 0]
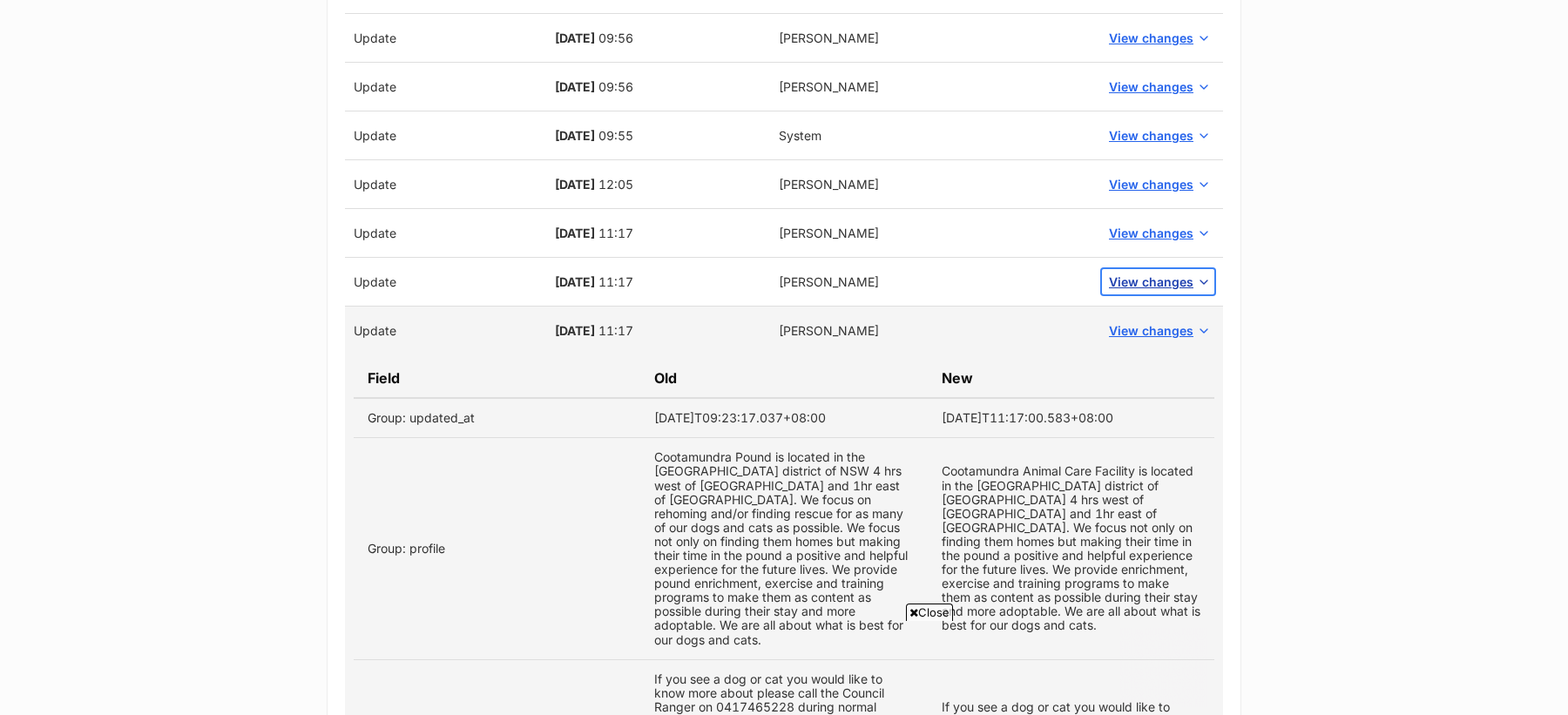
click at [1142, 287] on span "View changes" at bounding box center [1151, 281] width 85 height 18
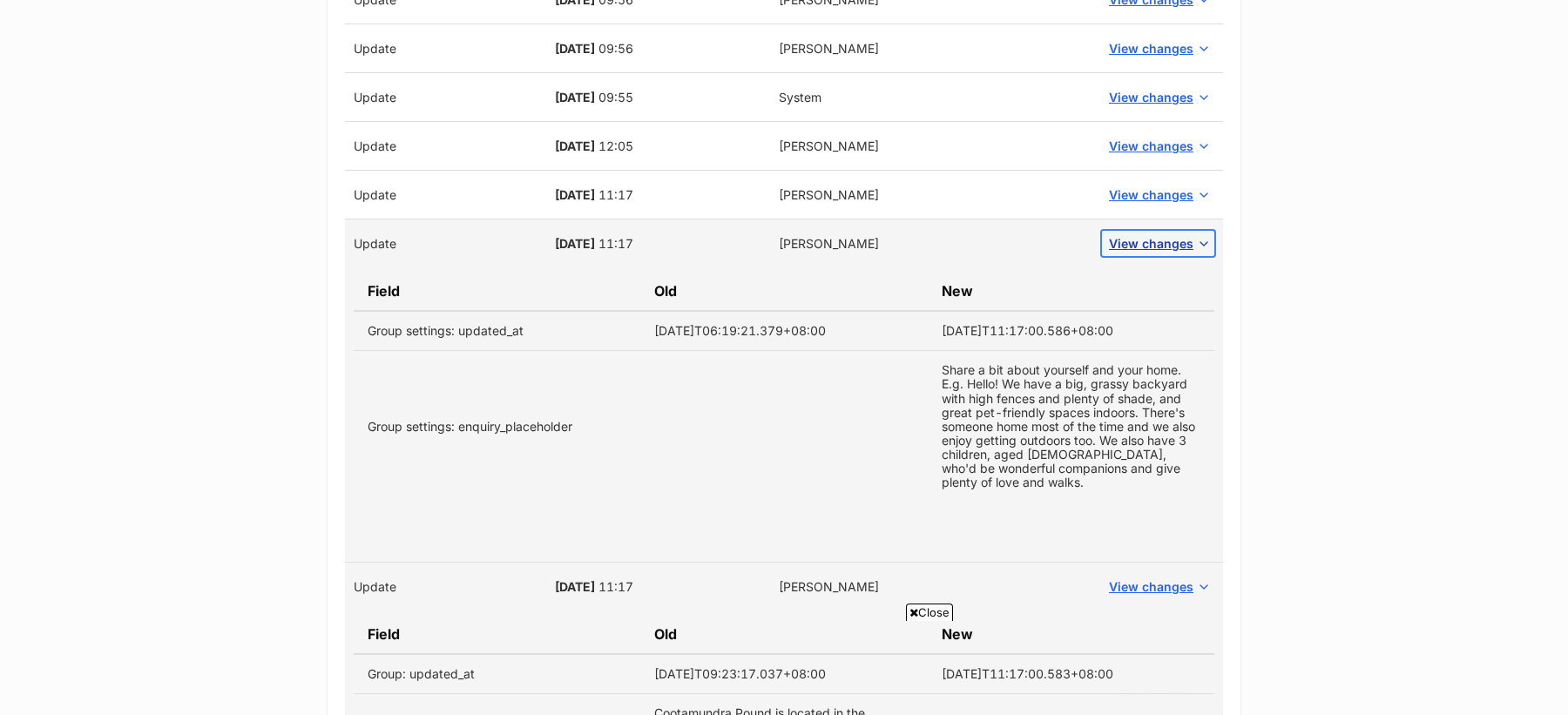
scroll to position [790, 0]
click at [1123, 180] on button "View changes" at bounding box center [1158, 193] width 112 height 26
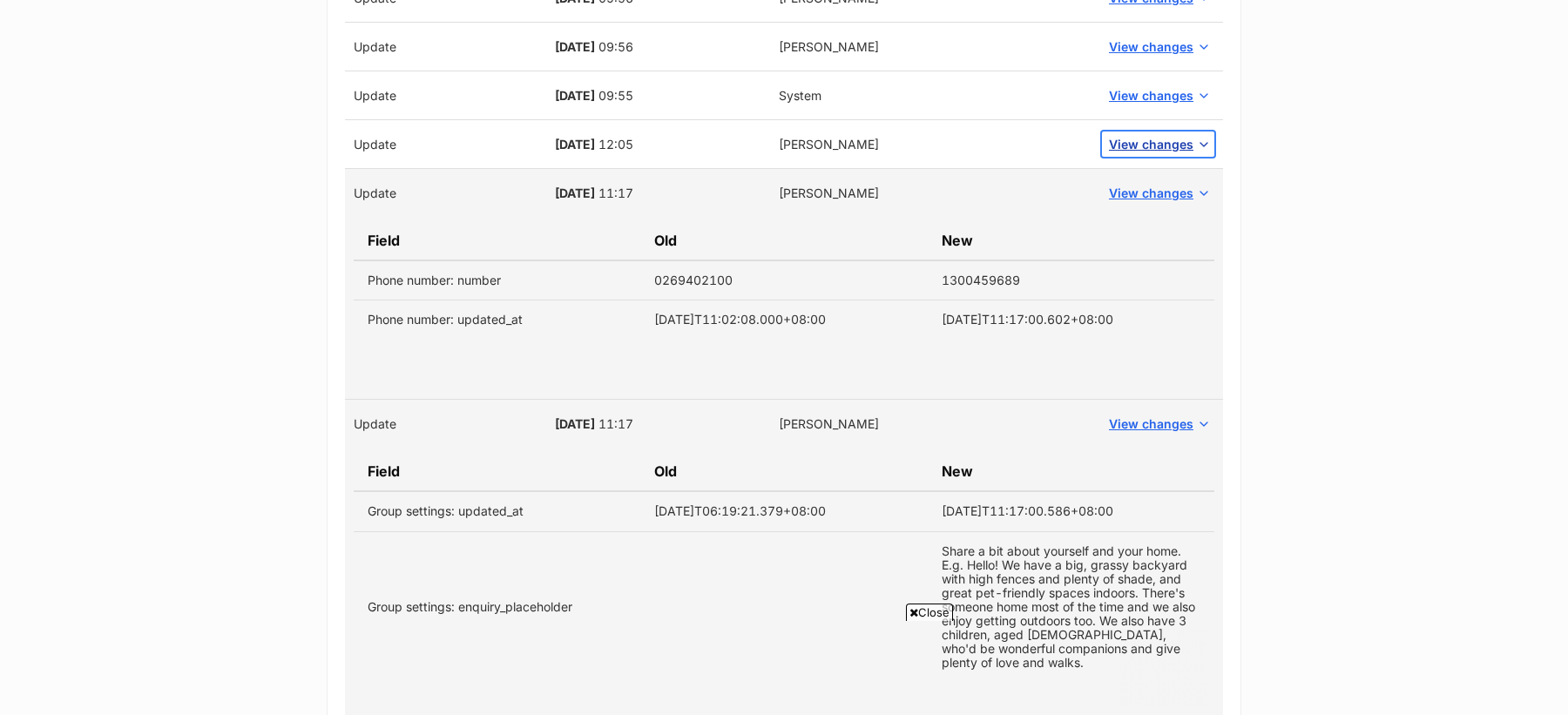
click at [1110, 141] on button "View changes" at bounding box center [1158, 144] width 112 height 26
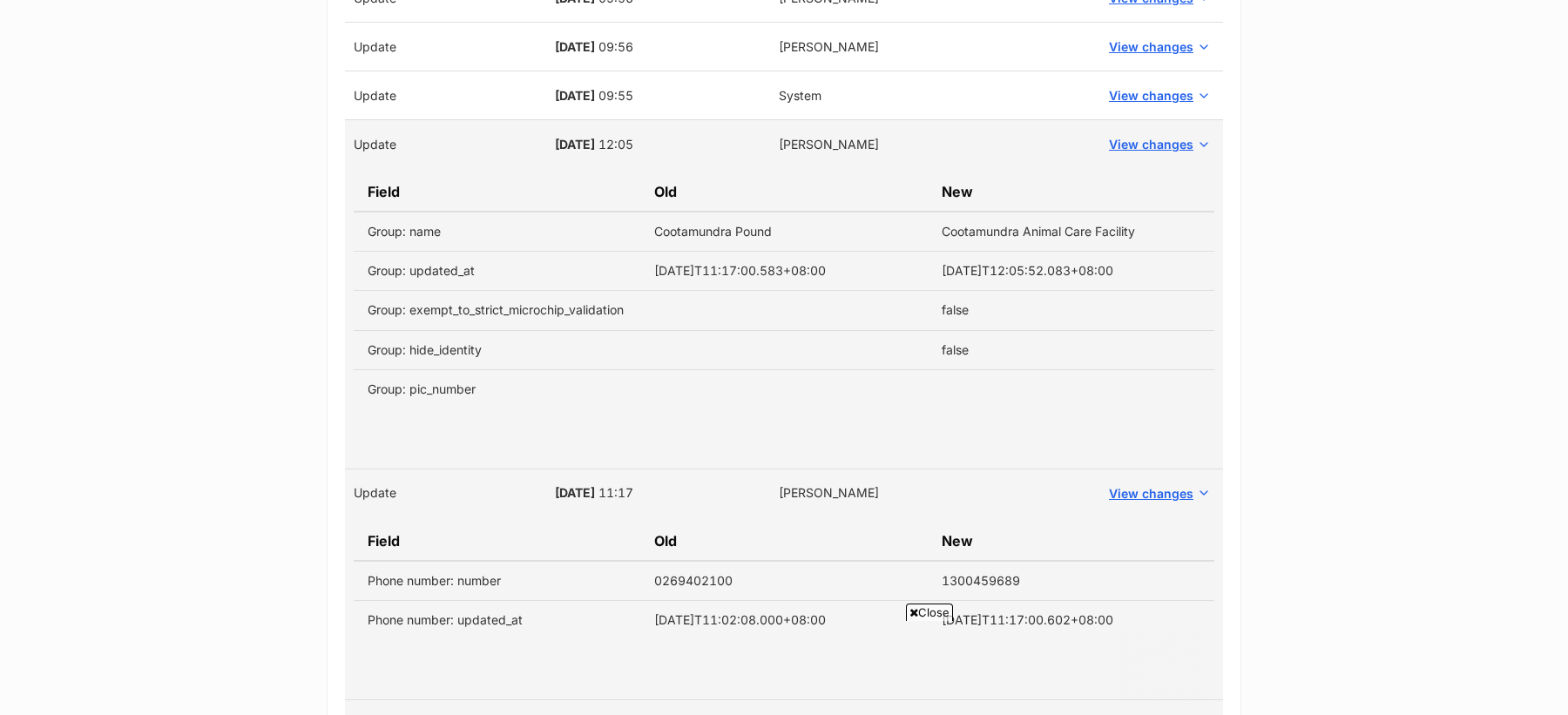
click at [671, 232] on td "Cootamundra Pound" at bounding box center [784, 232] width 287 height 40
click at [1131, 229] on td "Cootamundra Animal Care Facility" at bounding box center [1070, 232] width 287 height 40
copy tbody "Cootamundra Pound Cootamundra Animal Care Facility"
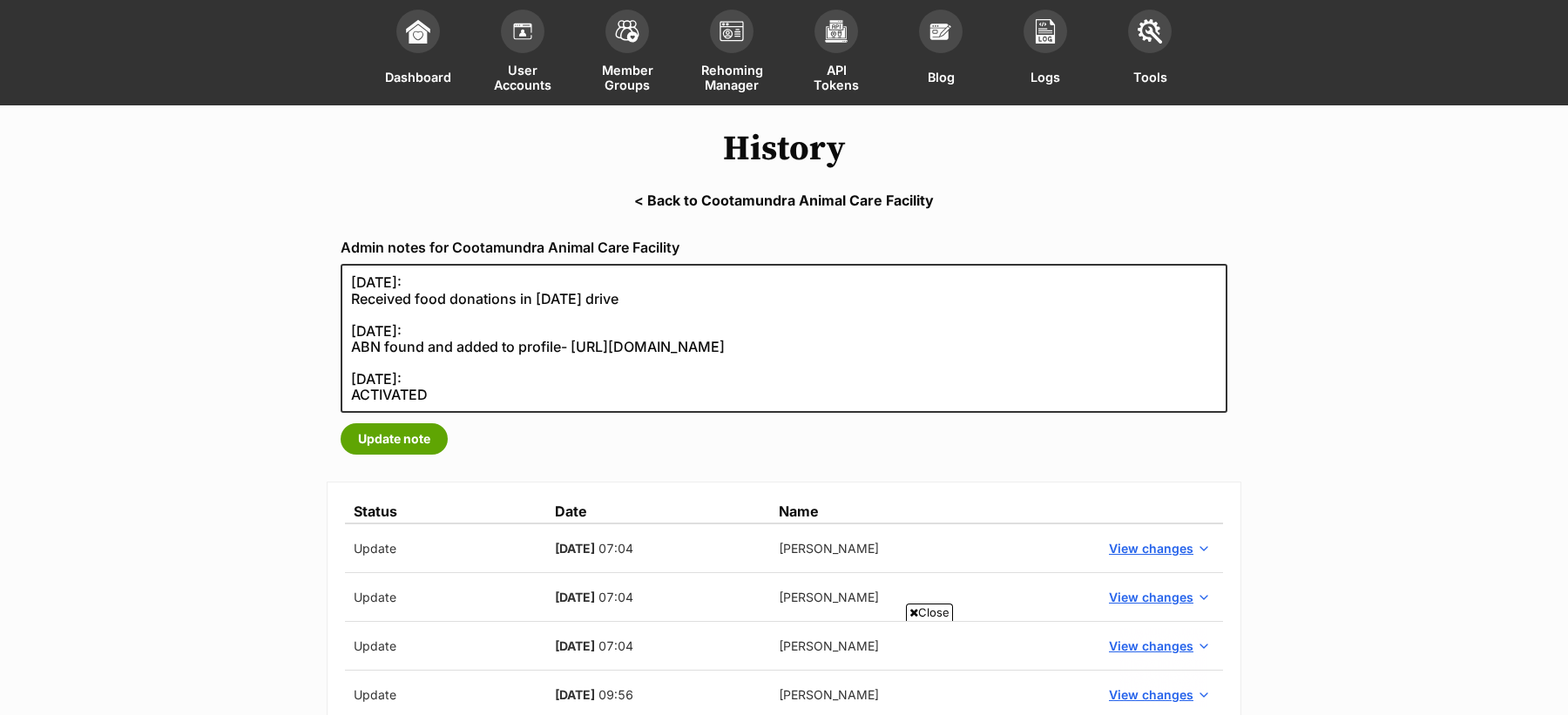
scroll to position [84, 0]
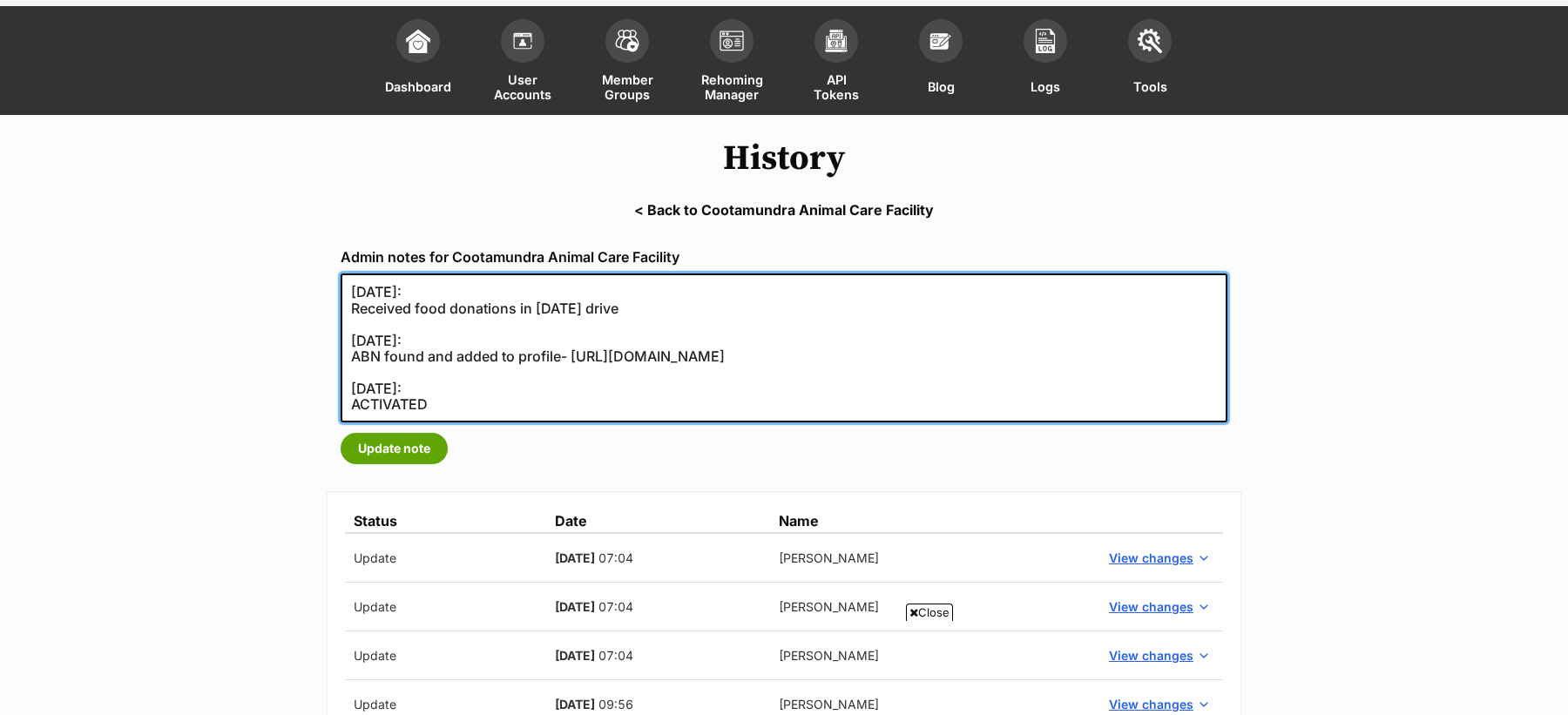
click at [349, 290] on textarea "[DATE]: Received food donations in [DATE] drive" at bounding box center [784, 348] width 886 height 149
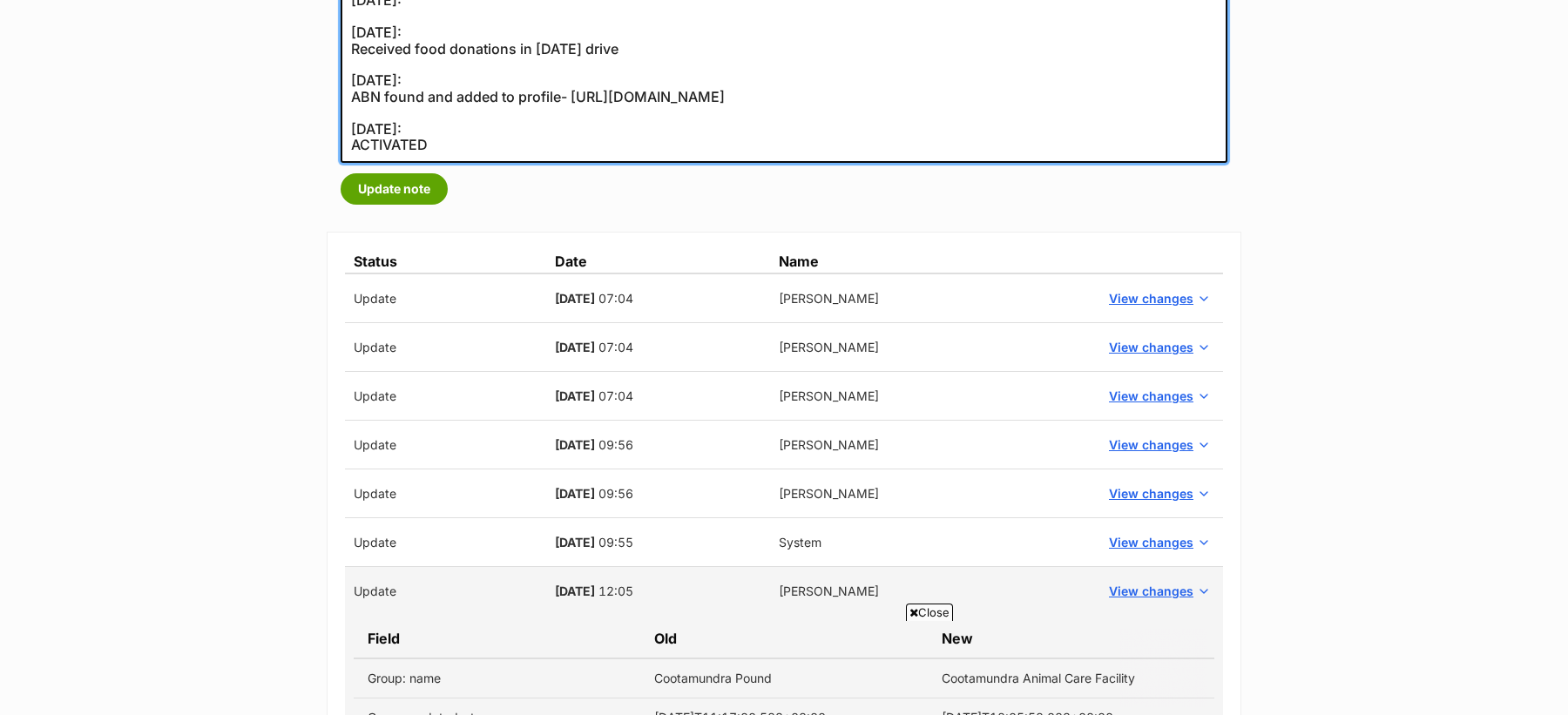
scroll to position [340, 0]
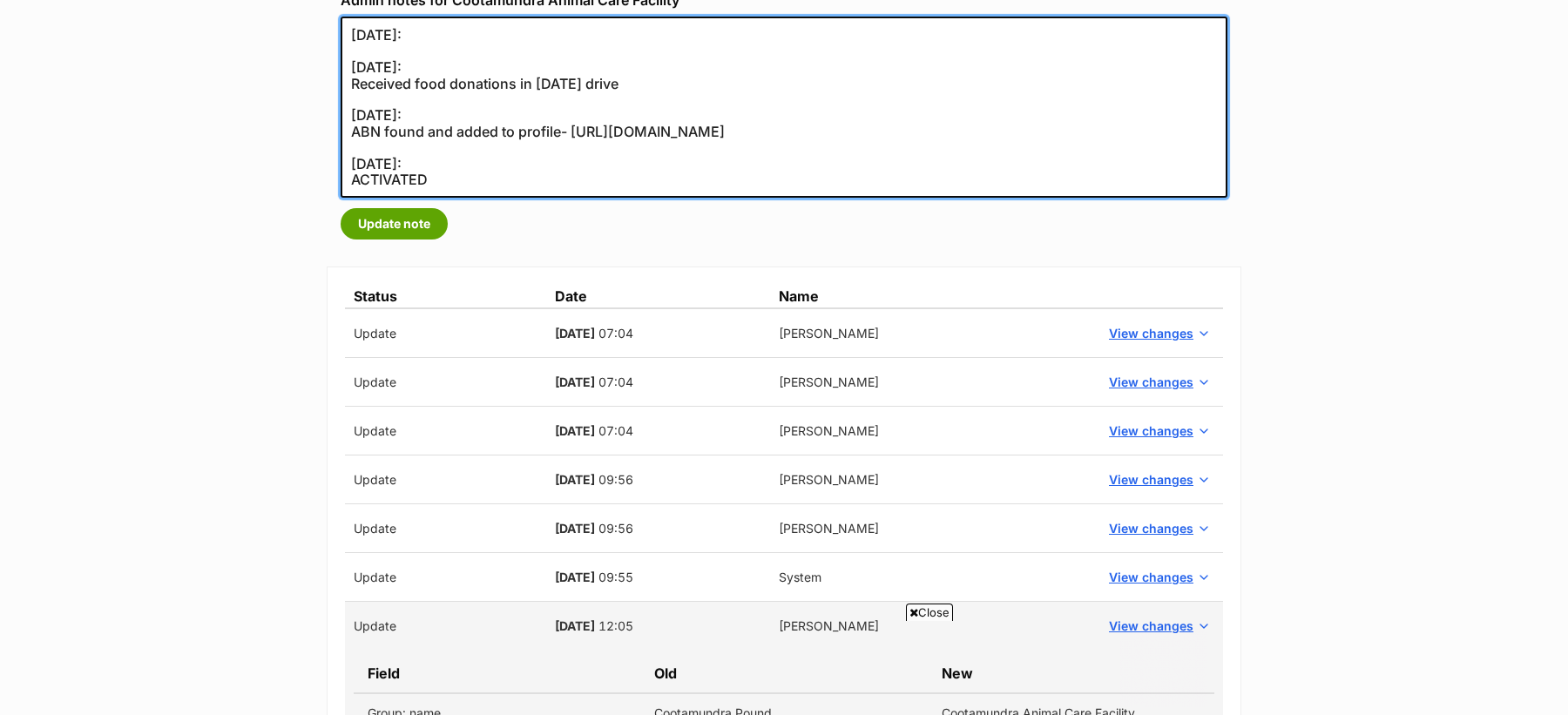
click at [401, 54] on textarea "[DATE]: Received food donations in [DATE] drive" at bounding box center [784, 107] width 886 height 181
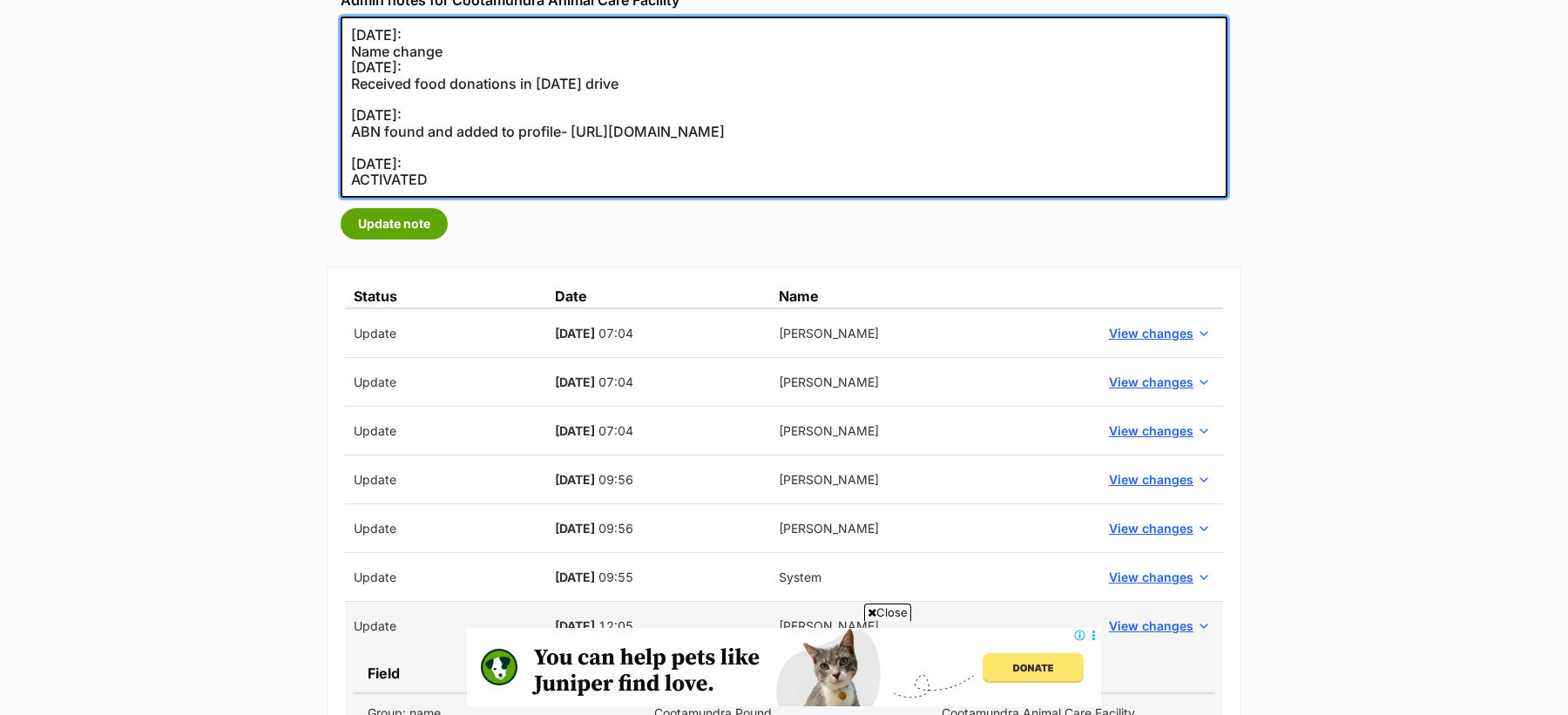
scroll to position [0, 0]
paste textarea "Cootamundra Pound Cootamundra Animal Care Facility"
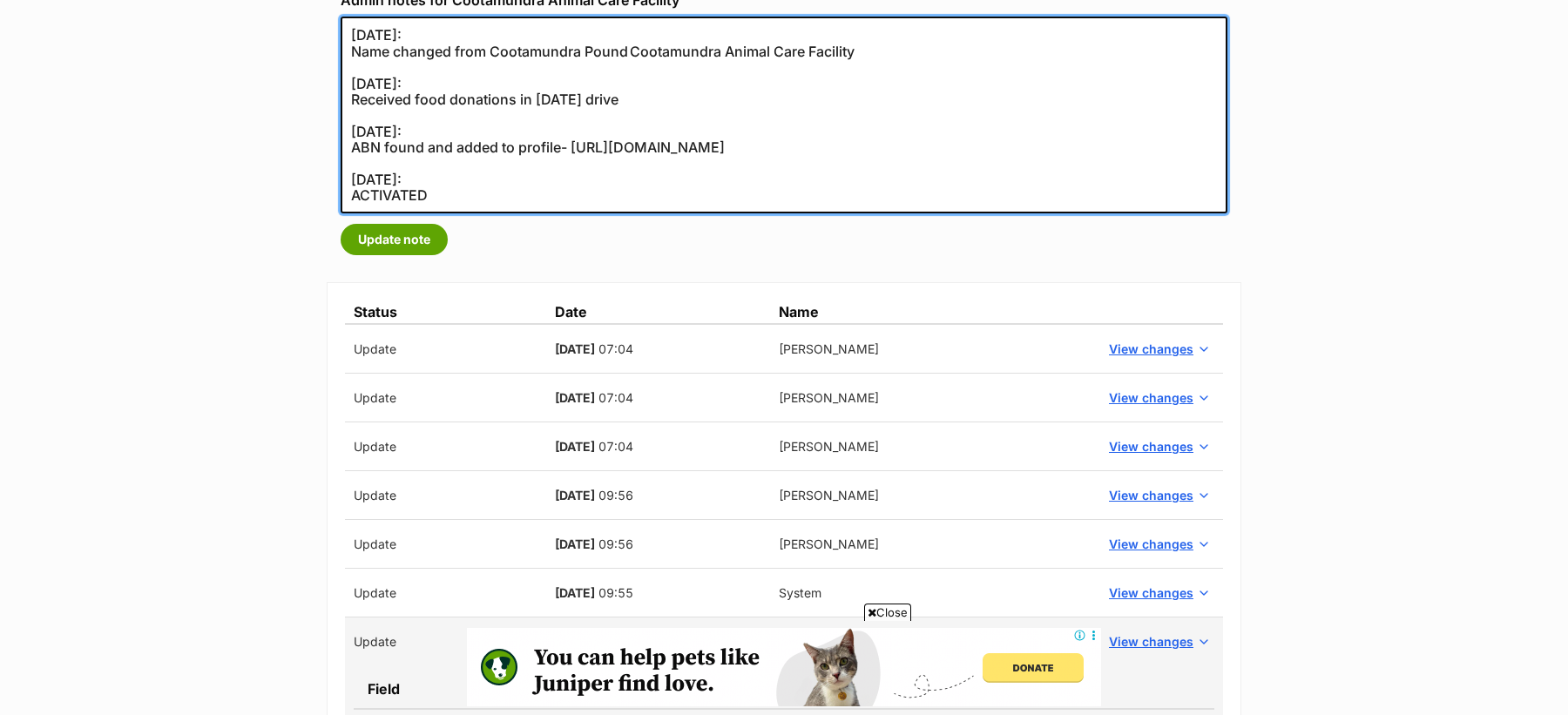
click at [644, 57] on textarea "[DATE]: Received food donations in [DATE] drive" at bounding box center [784, 114] width 886 height 197
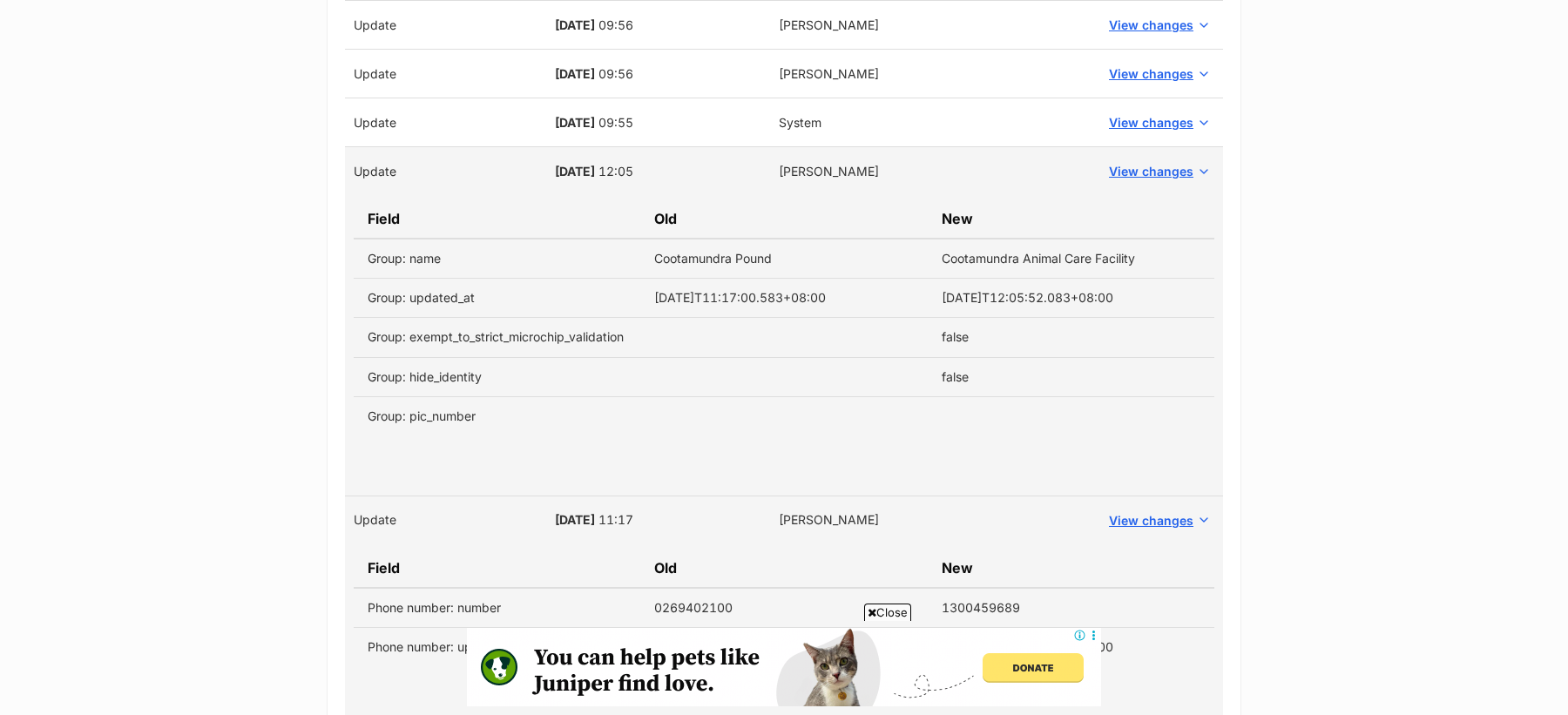
scroll to position [789, 0]
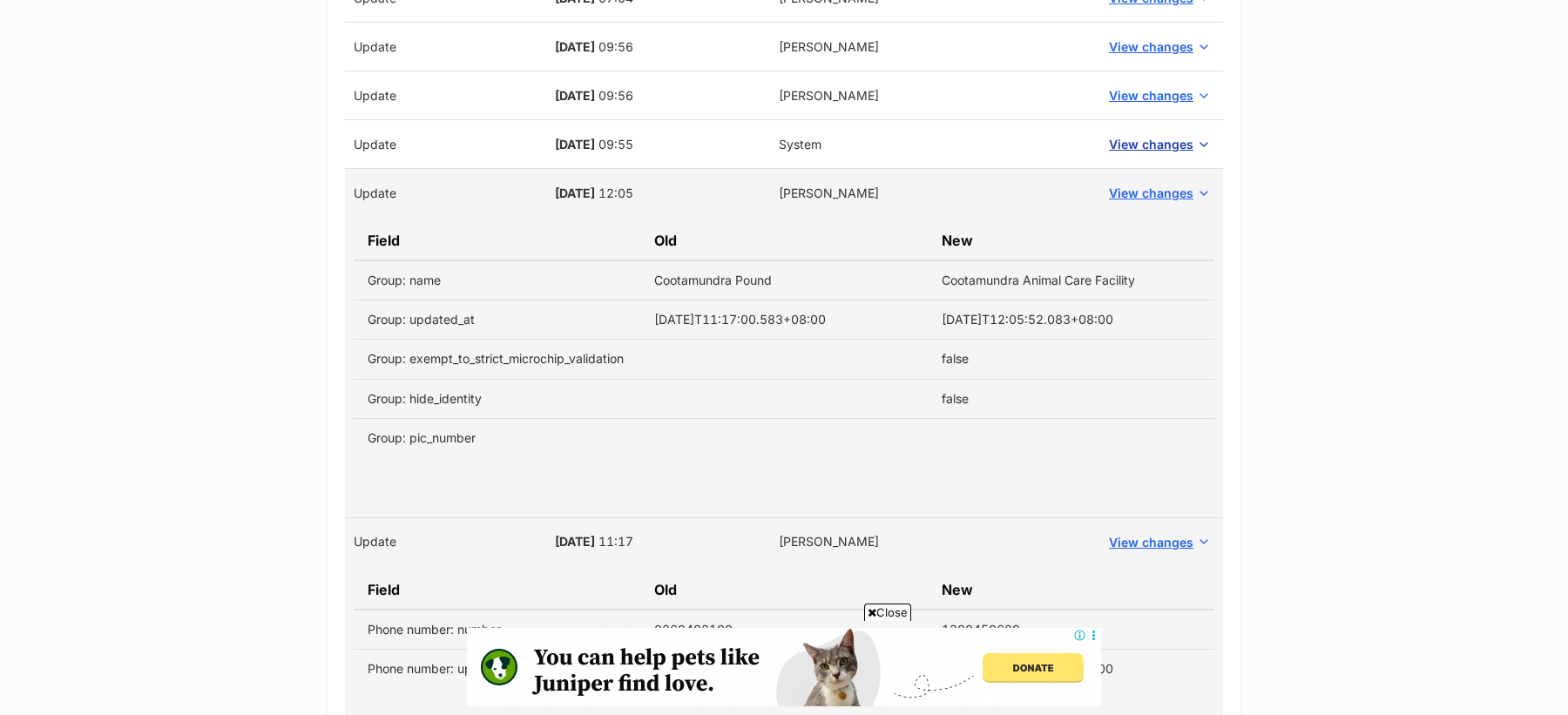
type textarea "[DATE]: Name changed from Cootamundra Pound to Cootamundra Animal Care Facility…"
click at [1127, 136] on span "View changes" at bounding box center [1151, 144] width 85 height 18
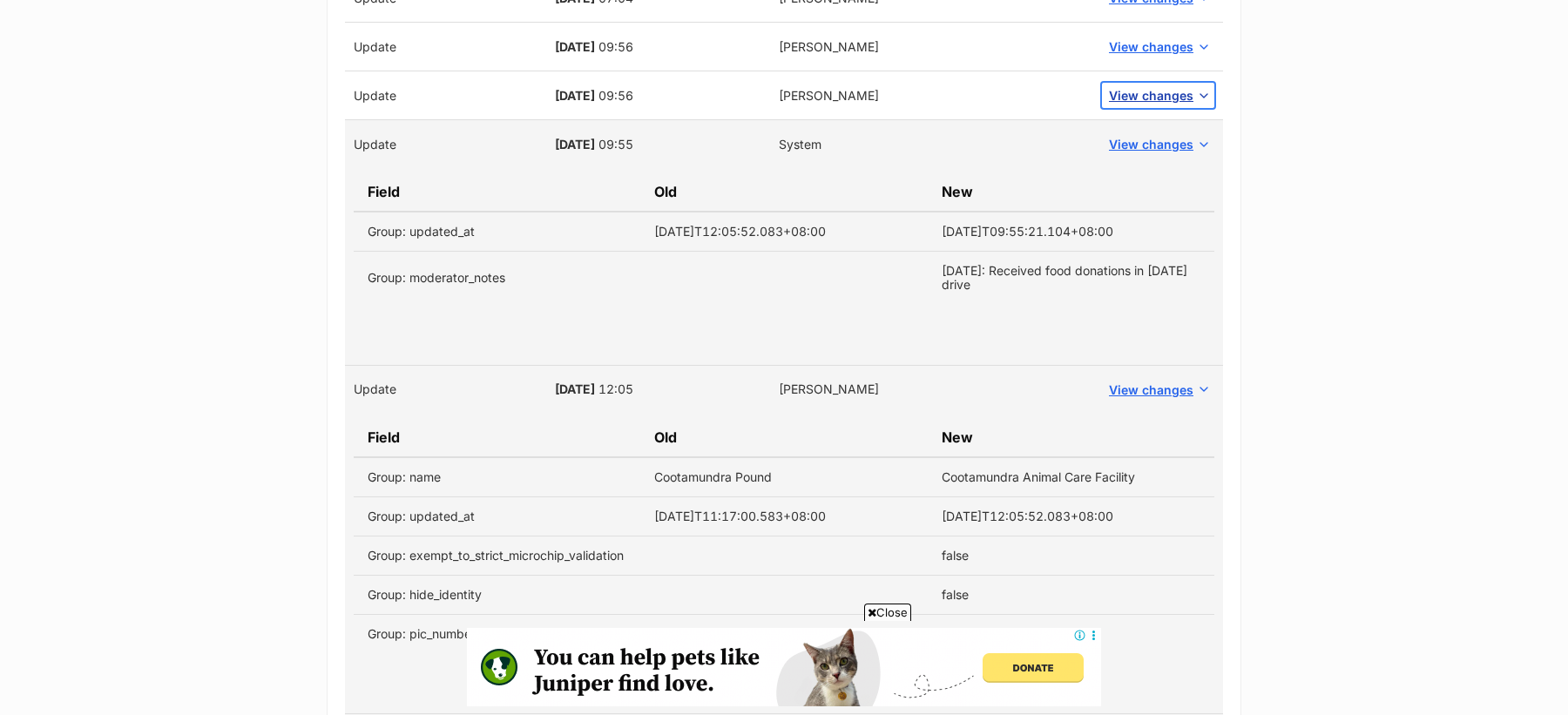
click at [1140, 101] on span "View changes" at bounding box center [1151, 94] width 85 height 18
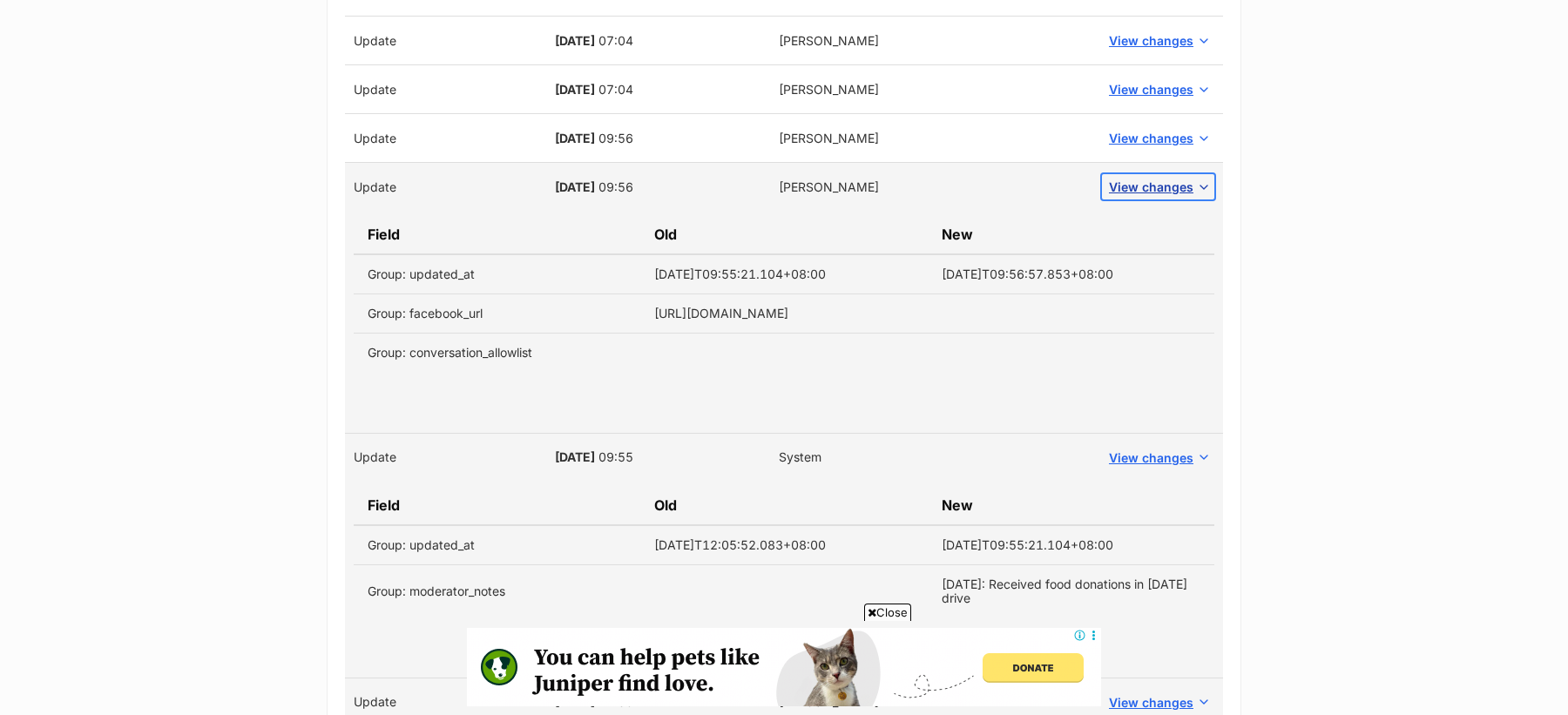
scroll to position [672, 0]
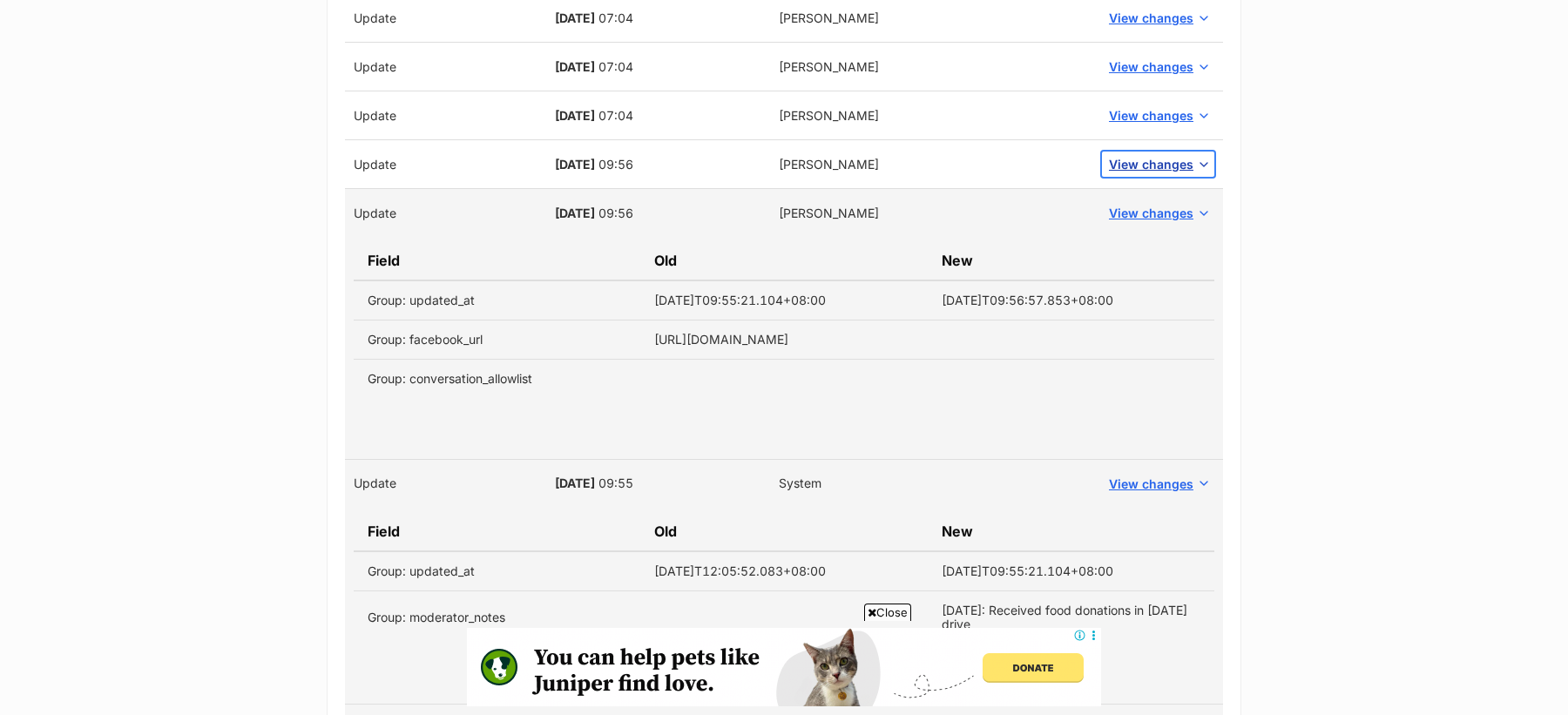
click at [1132, 157] on span "View changes" at bounding box center [1151, 164] width 85 height 18
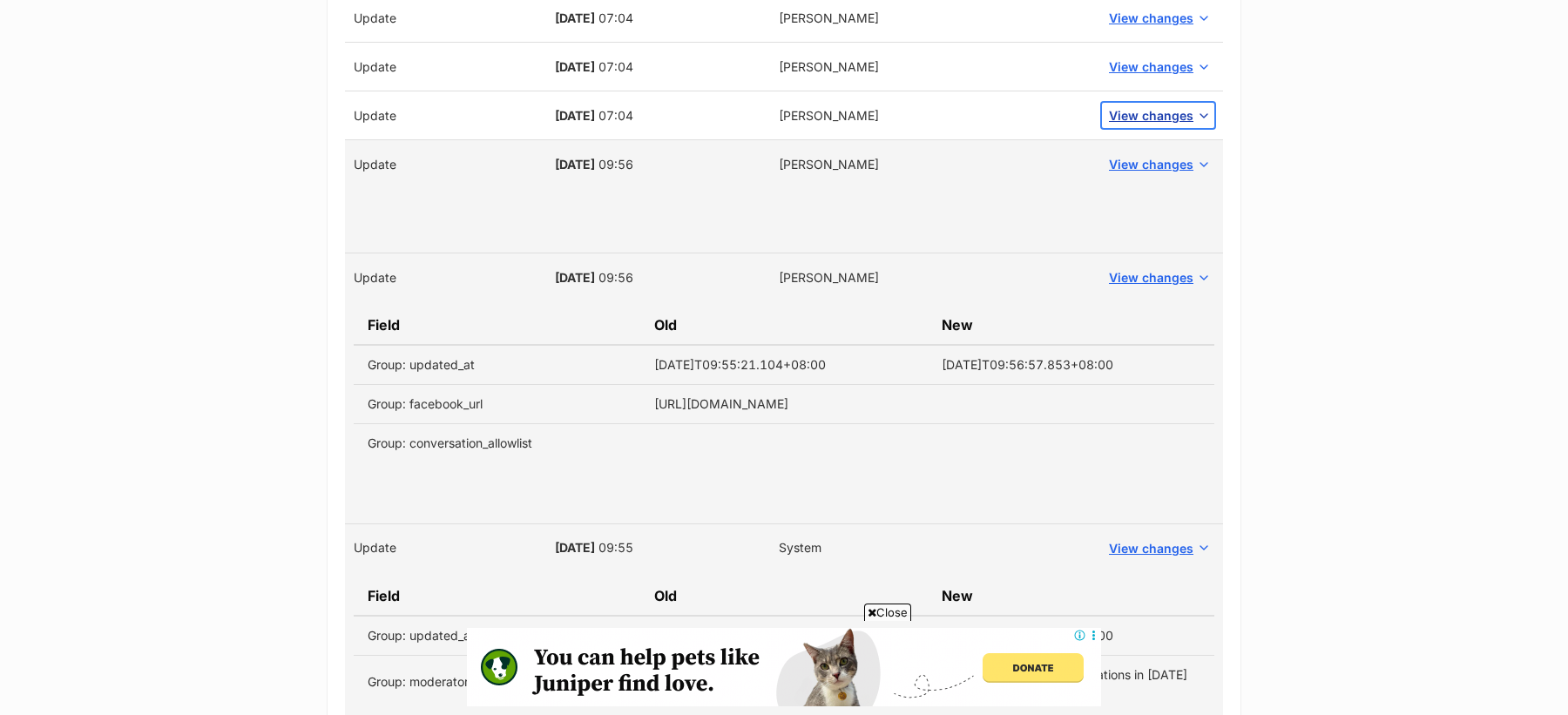
click at [1132, 108] on span "View changes" at bounding box center [1151, 114] width 85 height 18
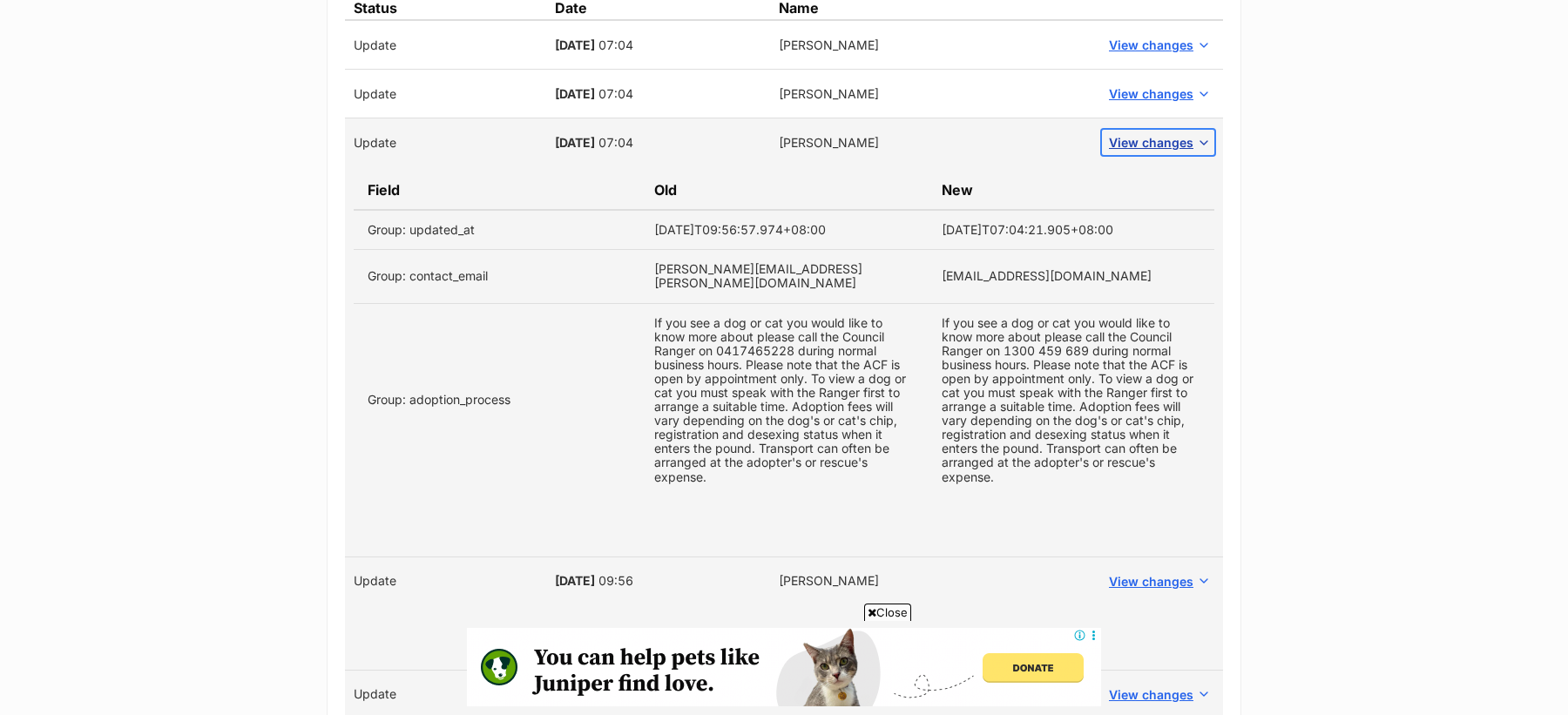
scroll to position [638, 0]
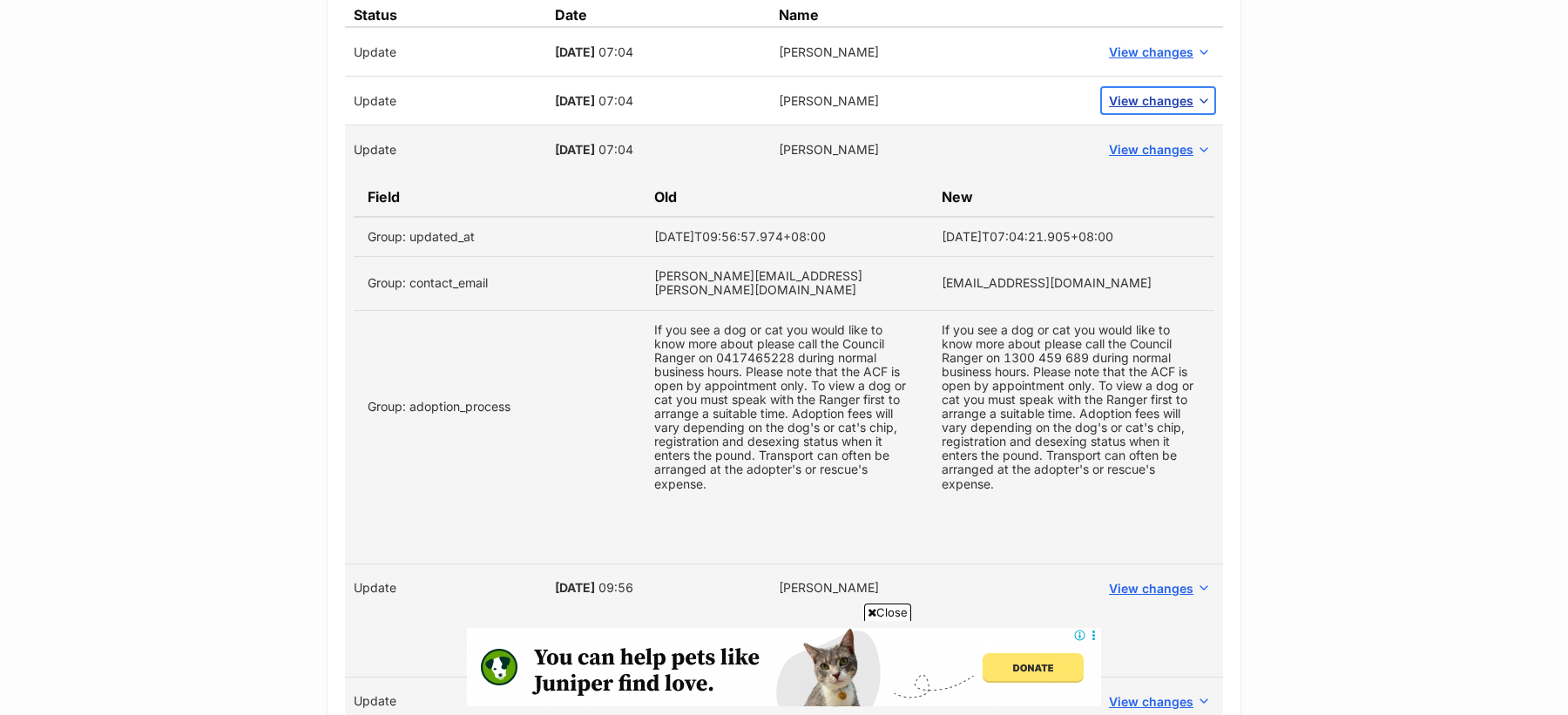
click at [1137, 95] on span "View changes" at bounding box center [1151, 100] width 85 height 18
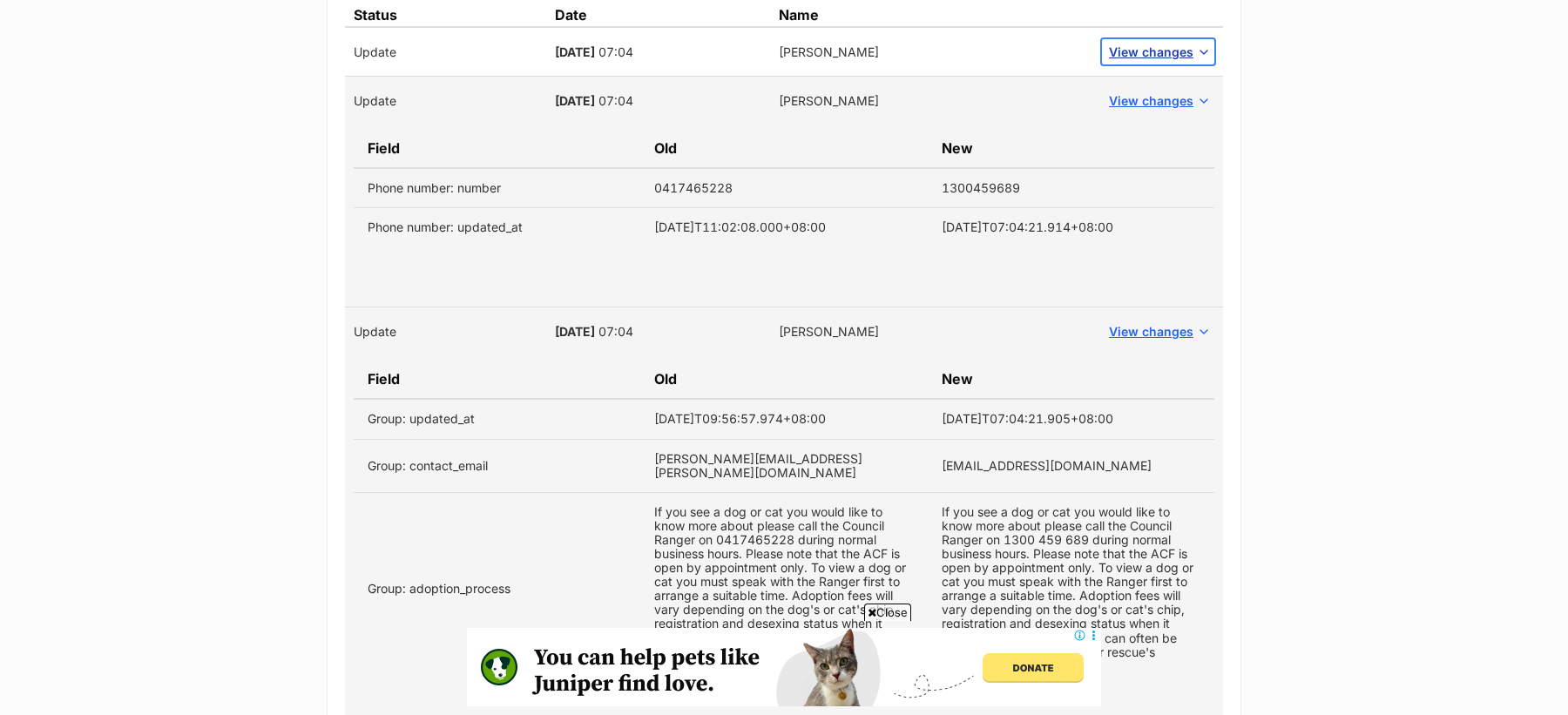
click at [1132, 59] on span "View changes" at bounding box center [1151, 51] width 85 height 18
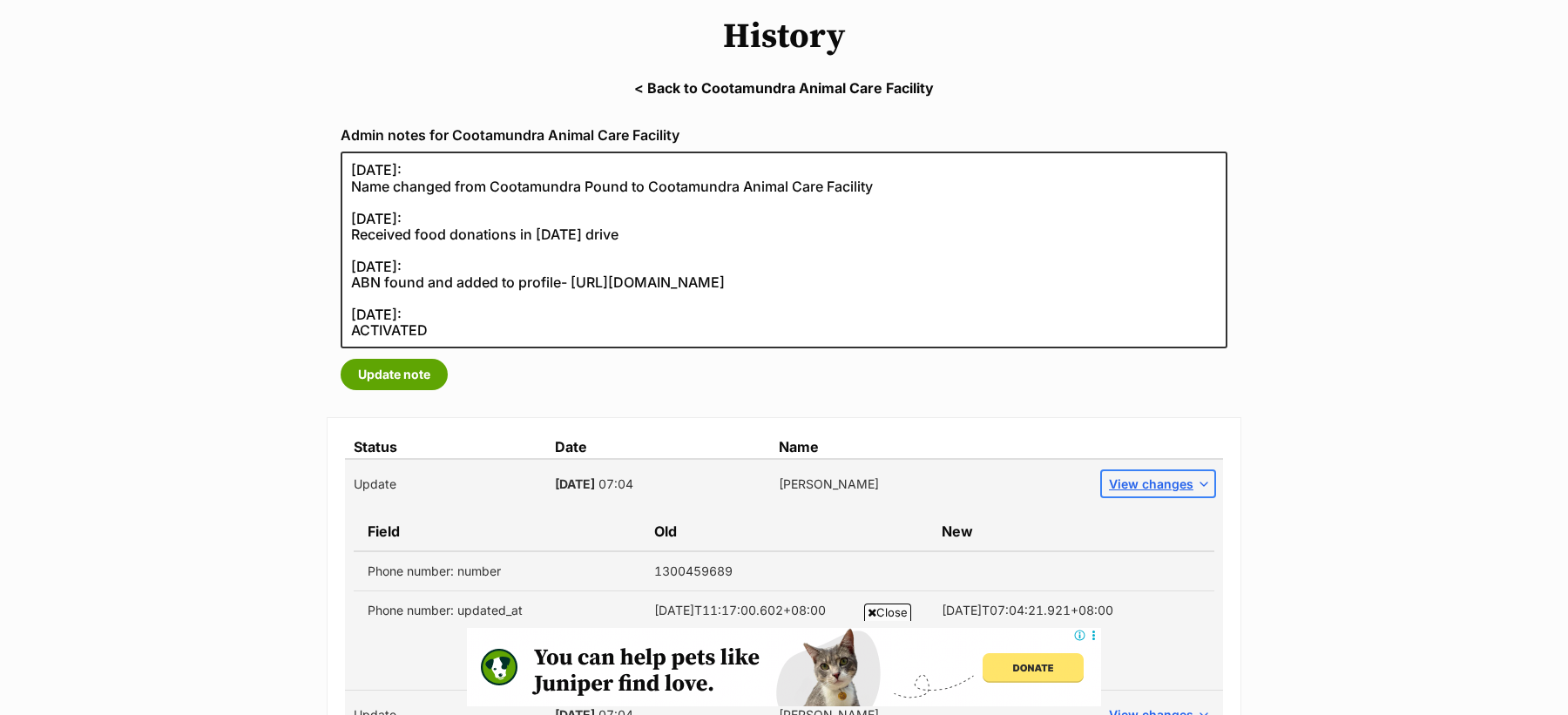
scroll to position [167, 0]
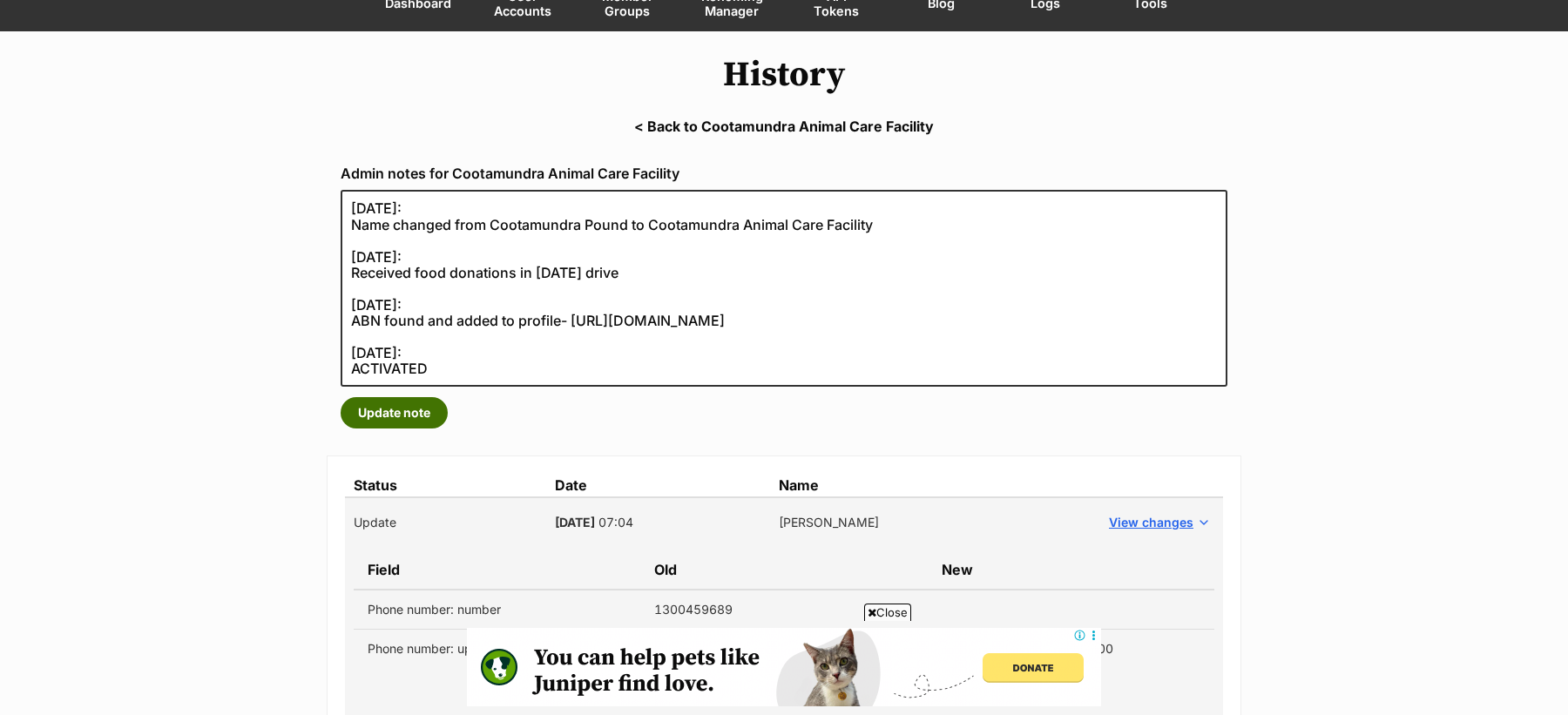
click at [394, 420] on button "Update note" at bounding box center [394, 413] width 107 height 31
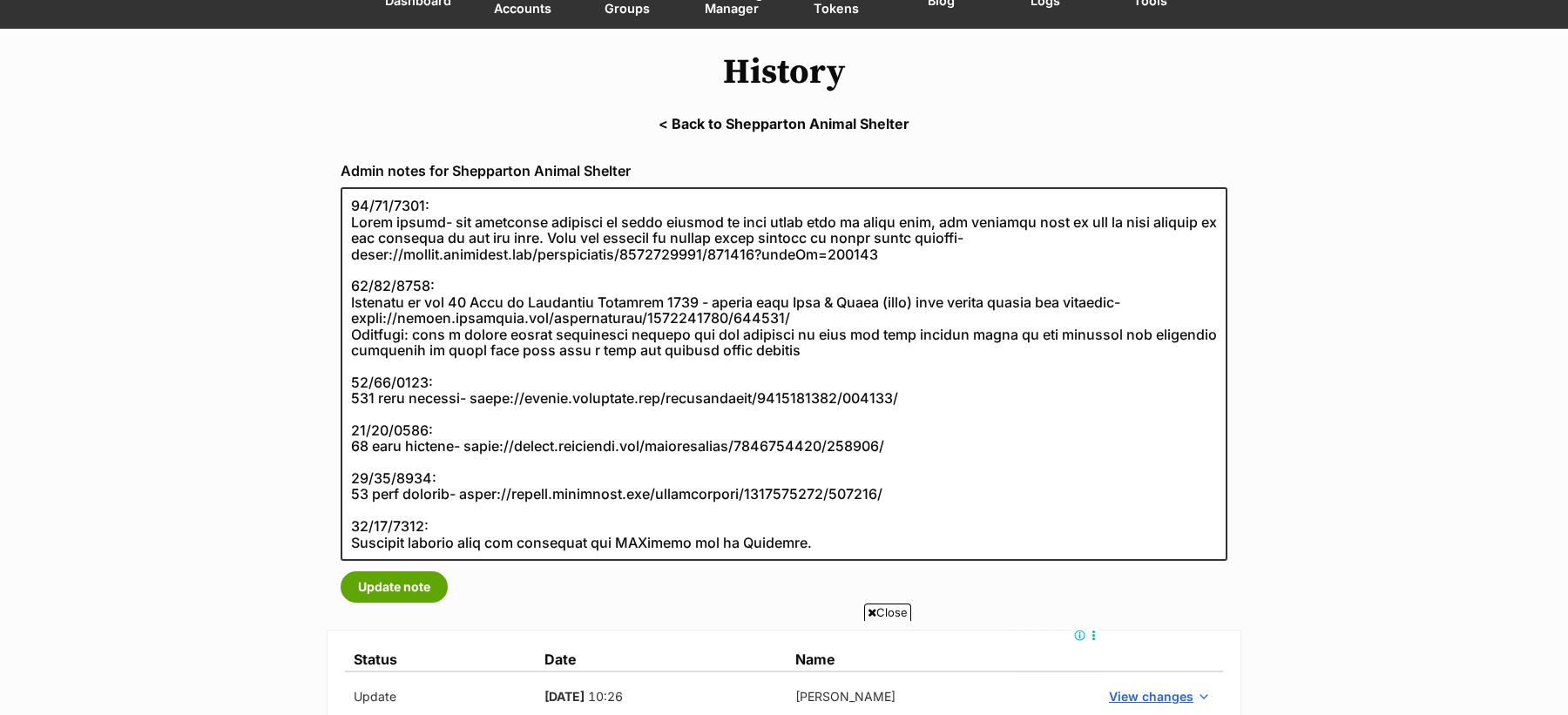
drag, startPoint x: 886, startPoint y: 614, endPoint x: 410, endPoint y: 22, distance: 759.6
click at [886, 614] on span "Close" at bounding box center [887, 612] width 47 height 17
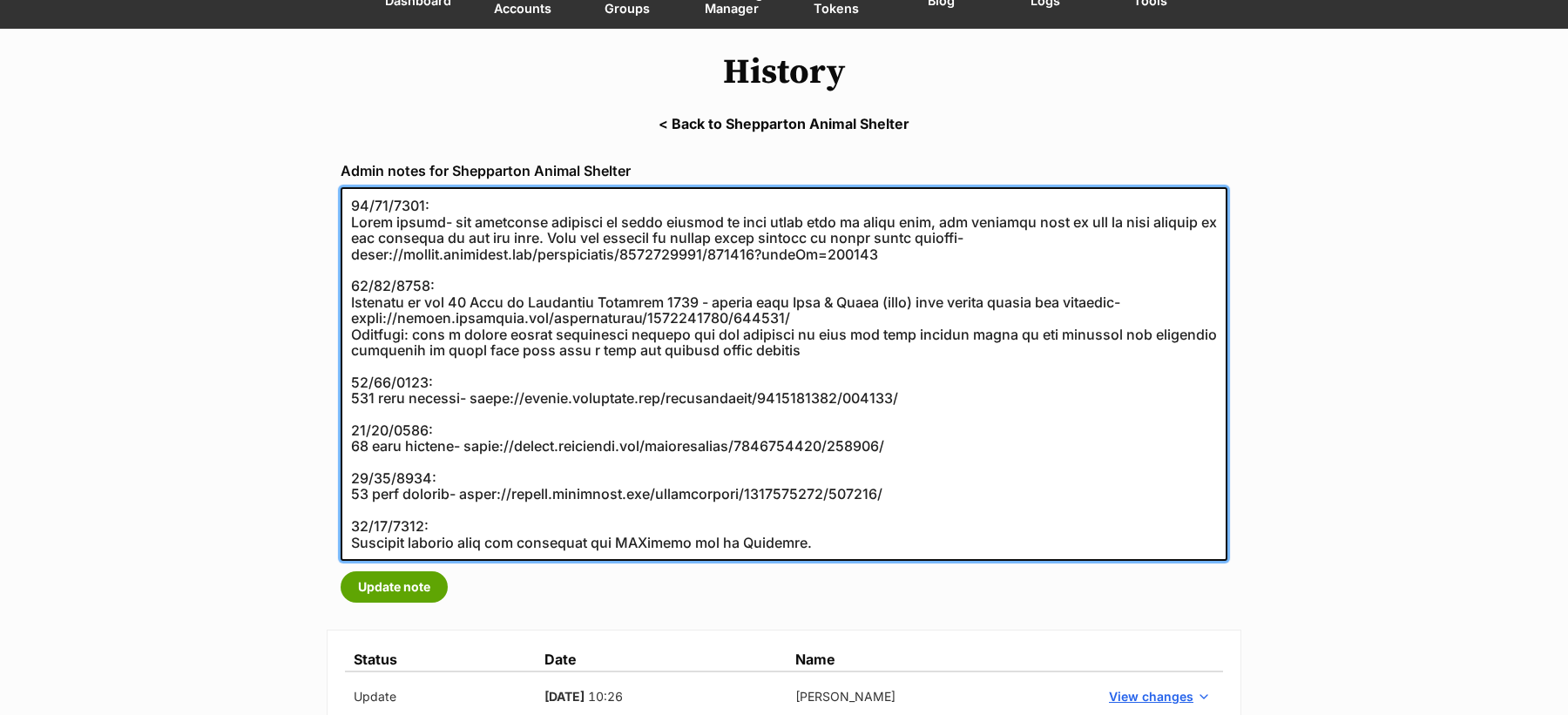
click at [359, 523] on textarea at bounding box center [784, 374] width 886 height 374
click at [364, 511] on textarea at bounding box center [784, 374] width 886 height 374
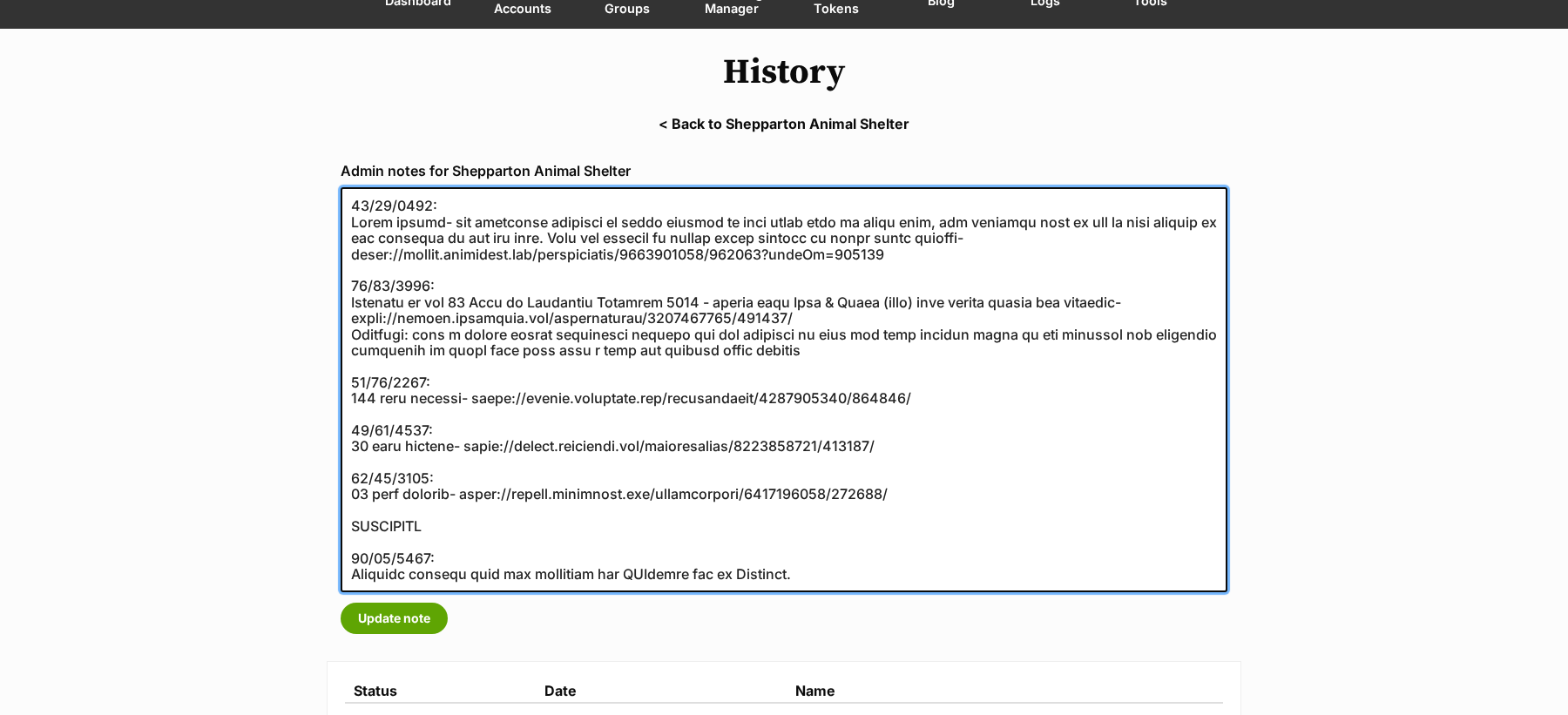
click at [385, 512] on textarea at bounding box center [784, 389] width 886 height 405
paste textarea "[DATE]:"
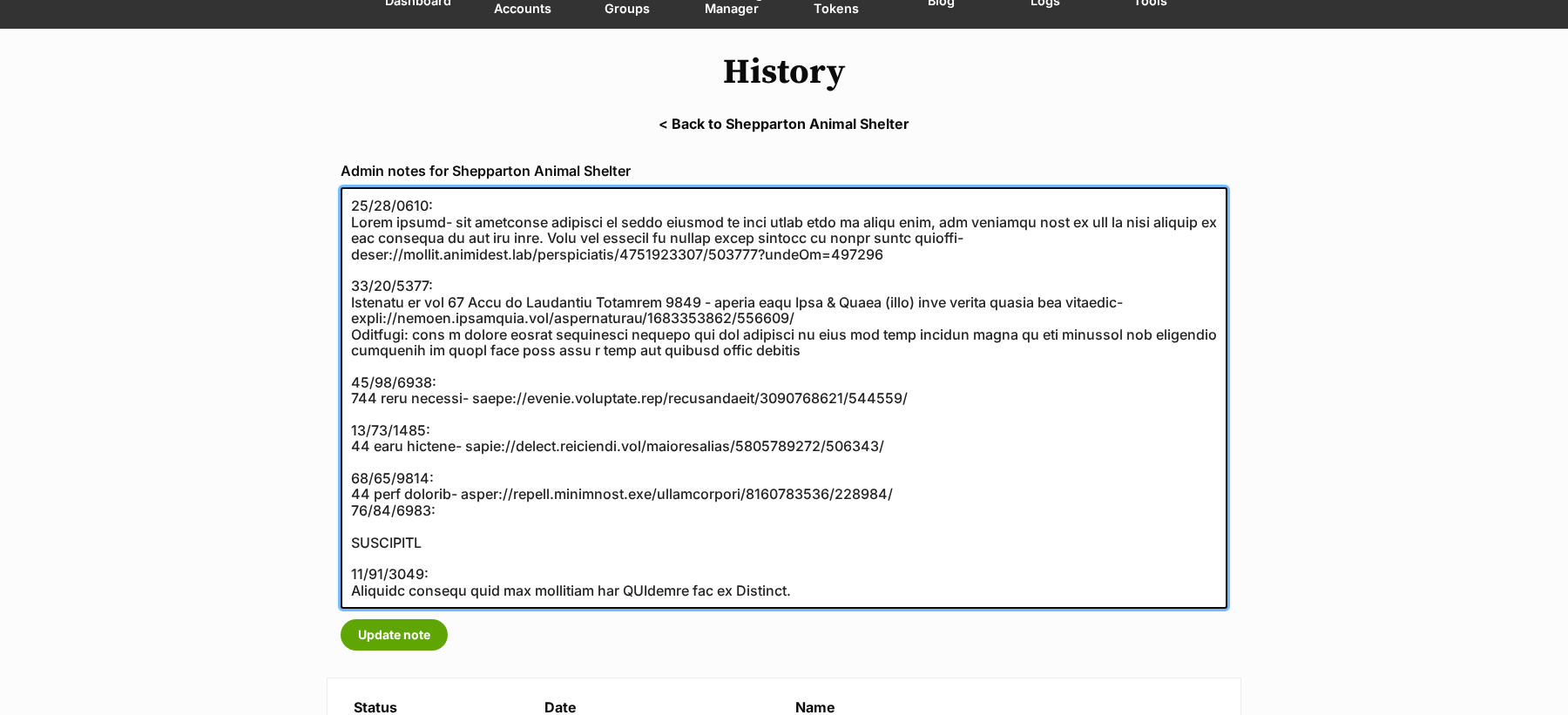
click at [353, 514] on textarea at bounding box center [784, 398] width 886 height 421
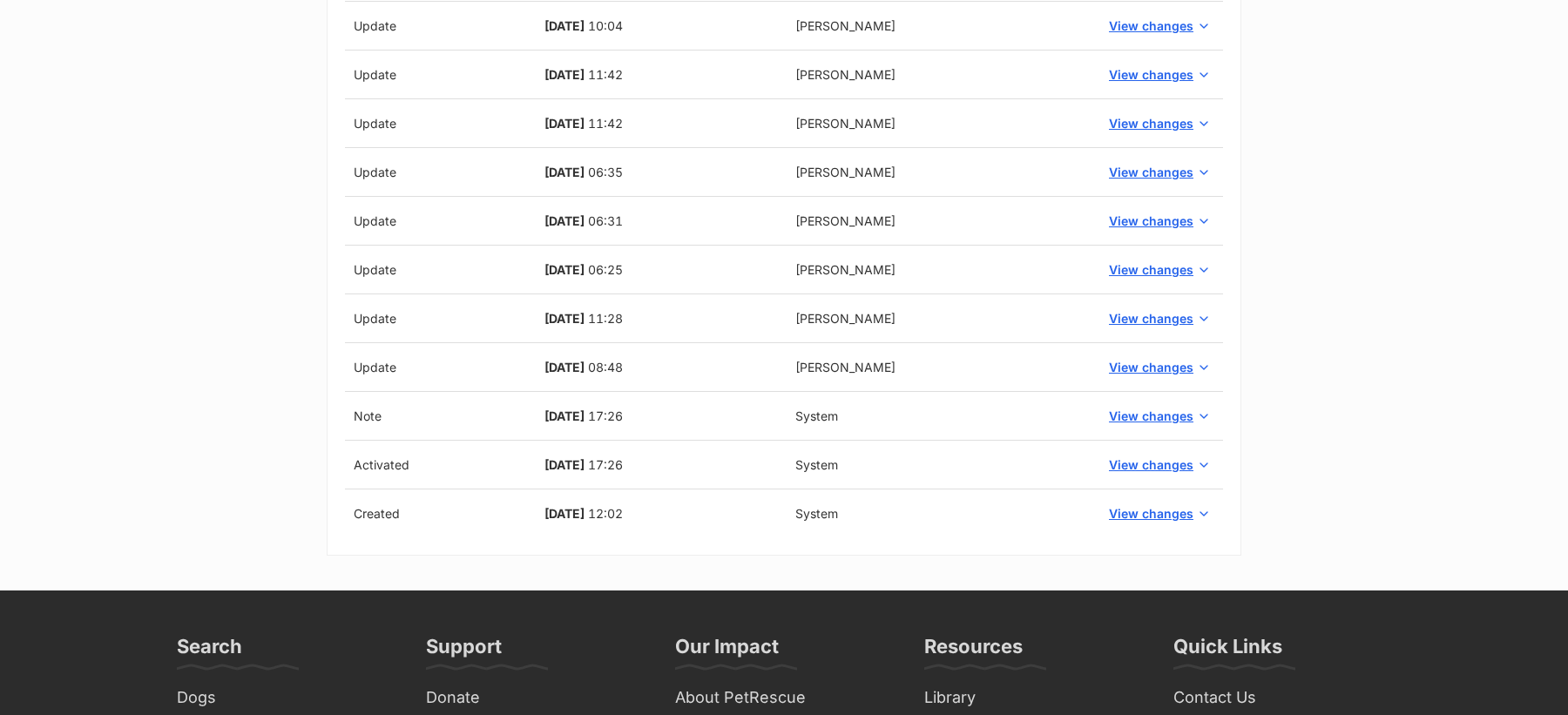
scroll to position [1674, 0]
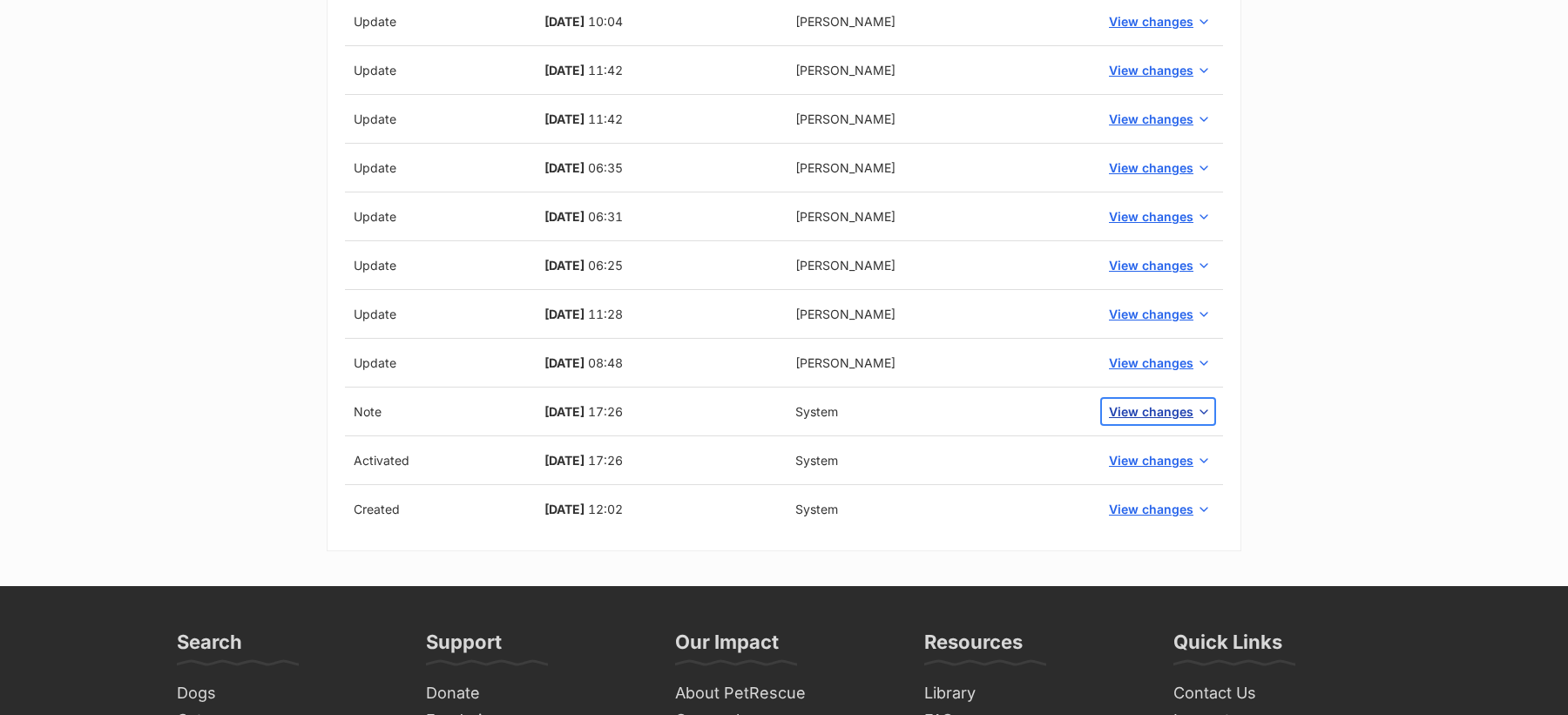
click at [1142, 402] on span "View changes" at bounding box center [1151, 411] width 85 height 18
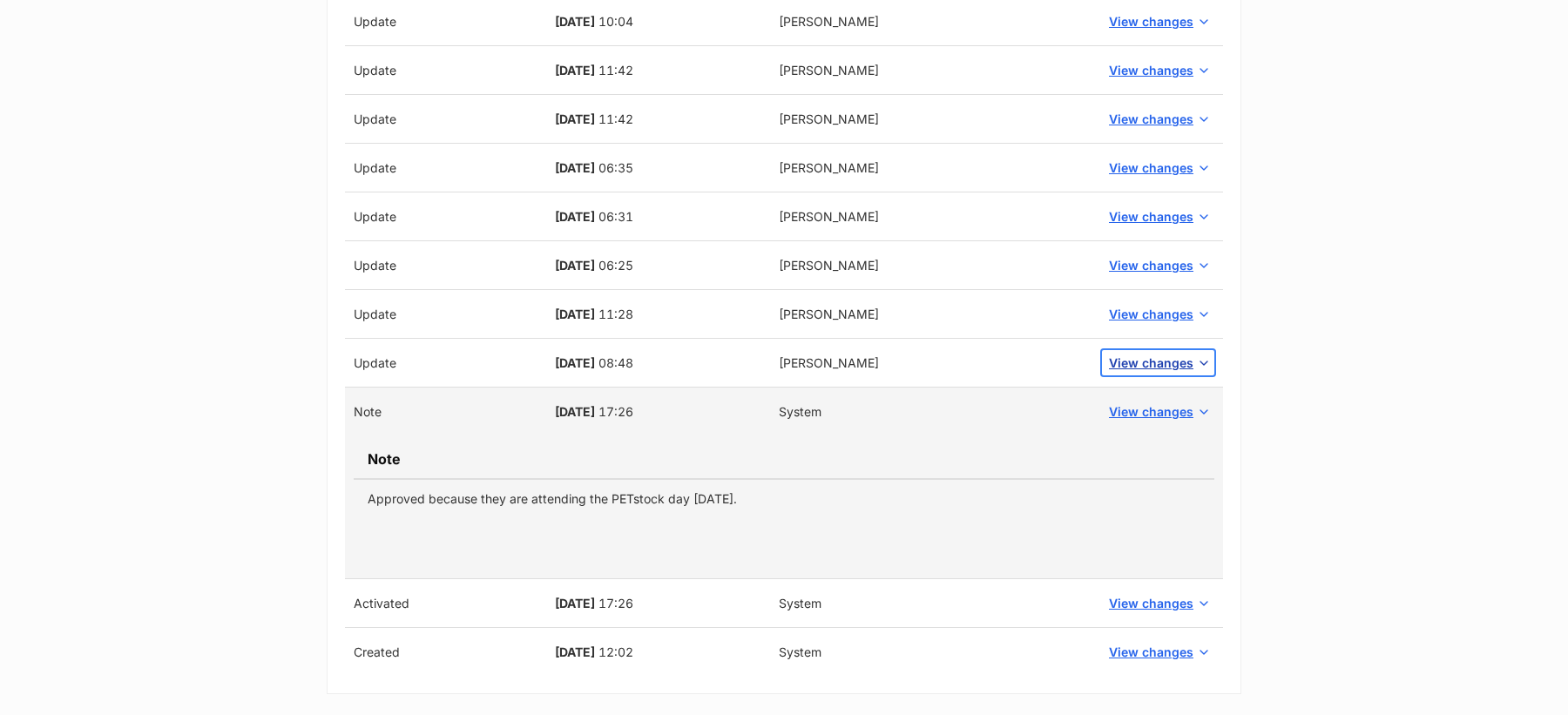
click at [1128, 356] on span "View changes" at bounding box center [1151, 362] width 85 height 18
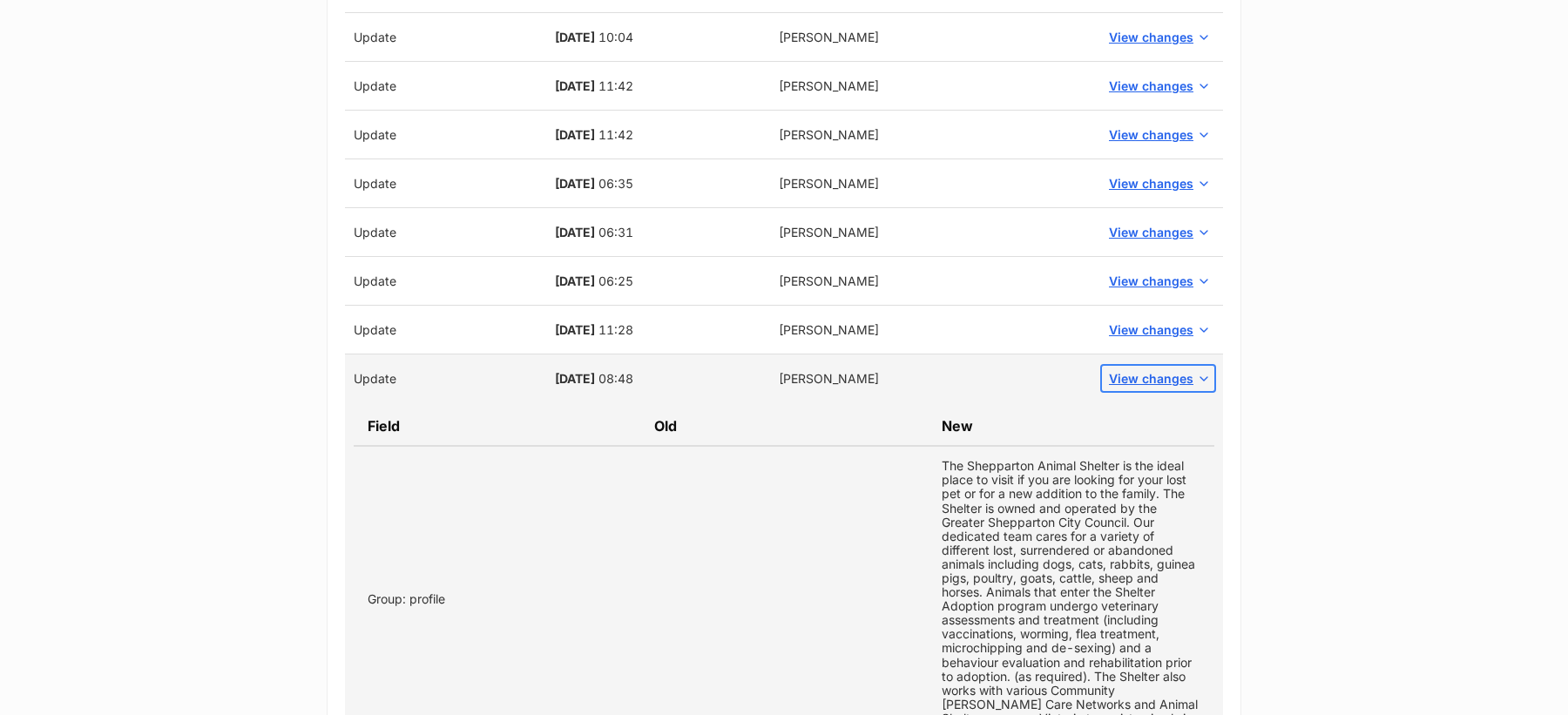
scroll to position [1634, 0]
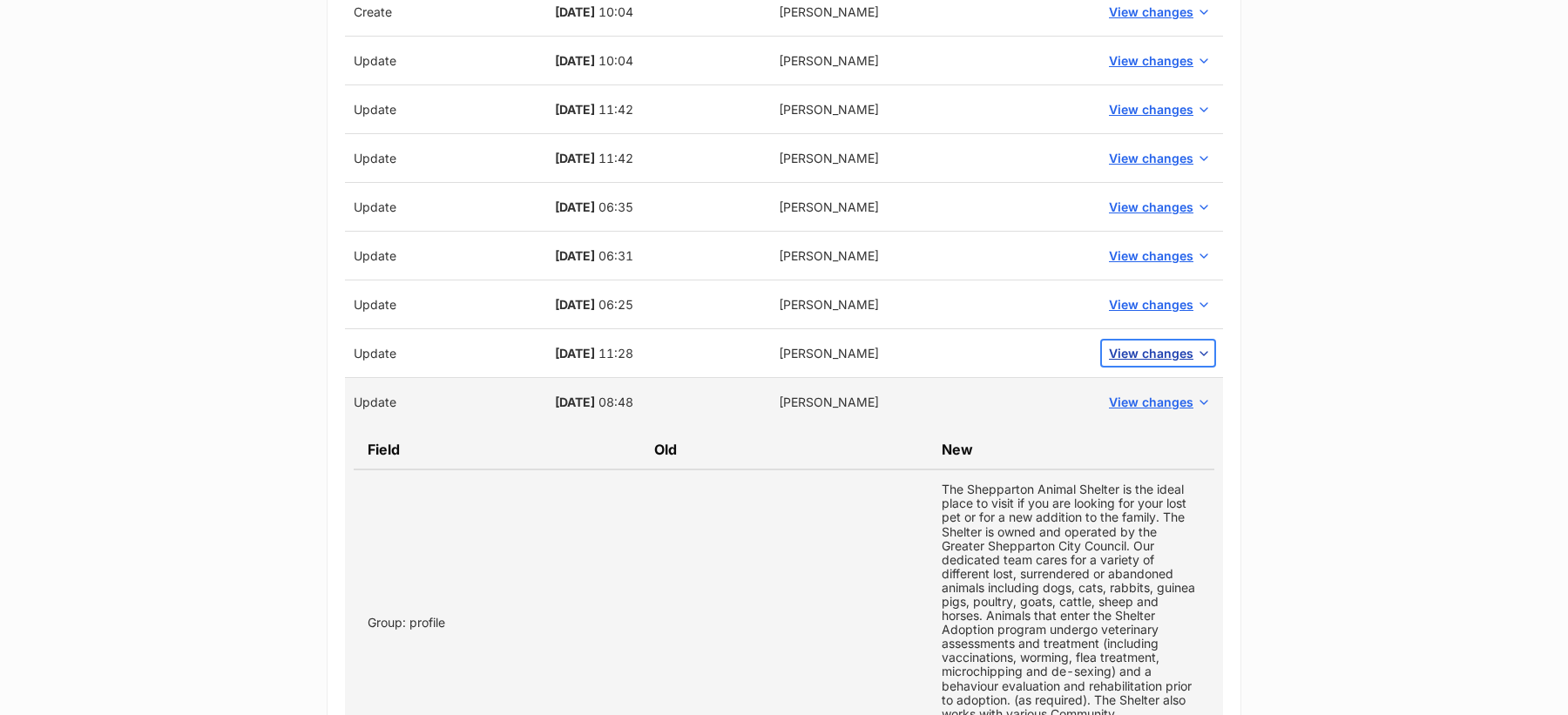
click at [1139, 344] on span "View changes" at bounding box center [1151, 353] width 85 height 18
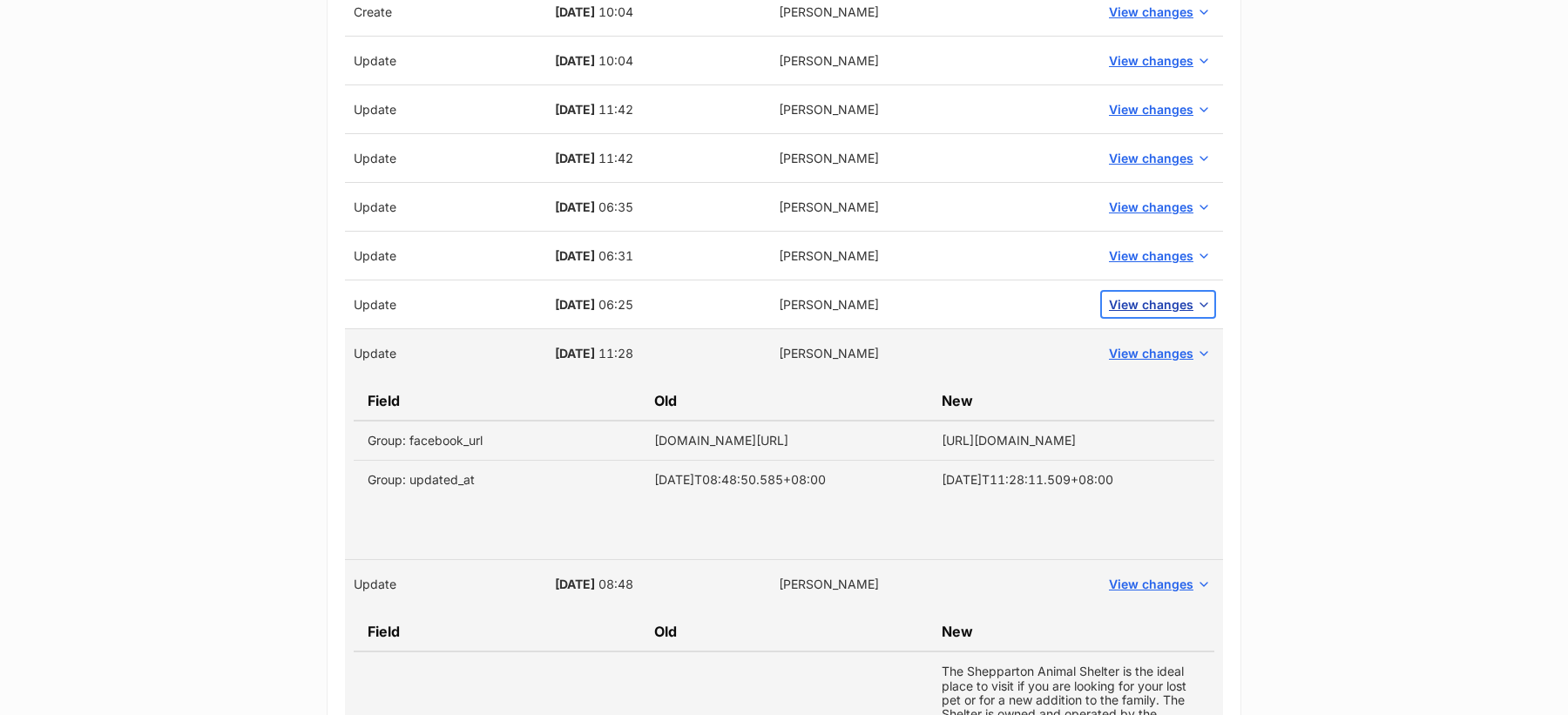
click at [1139, 297] on span "View changes" at bounding box center [1151, 304] width 85 height 18
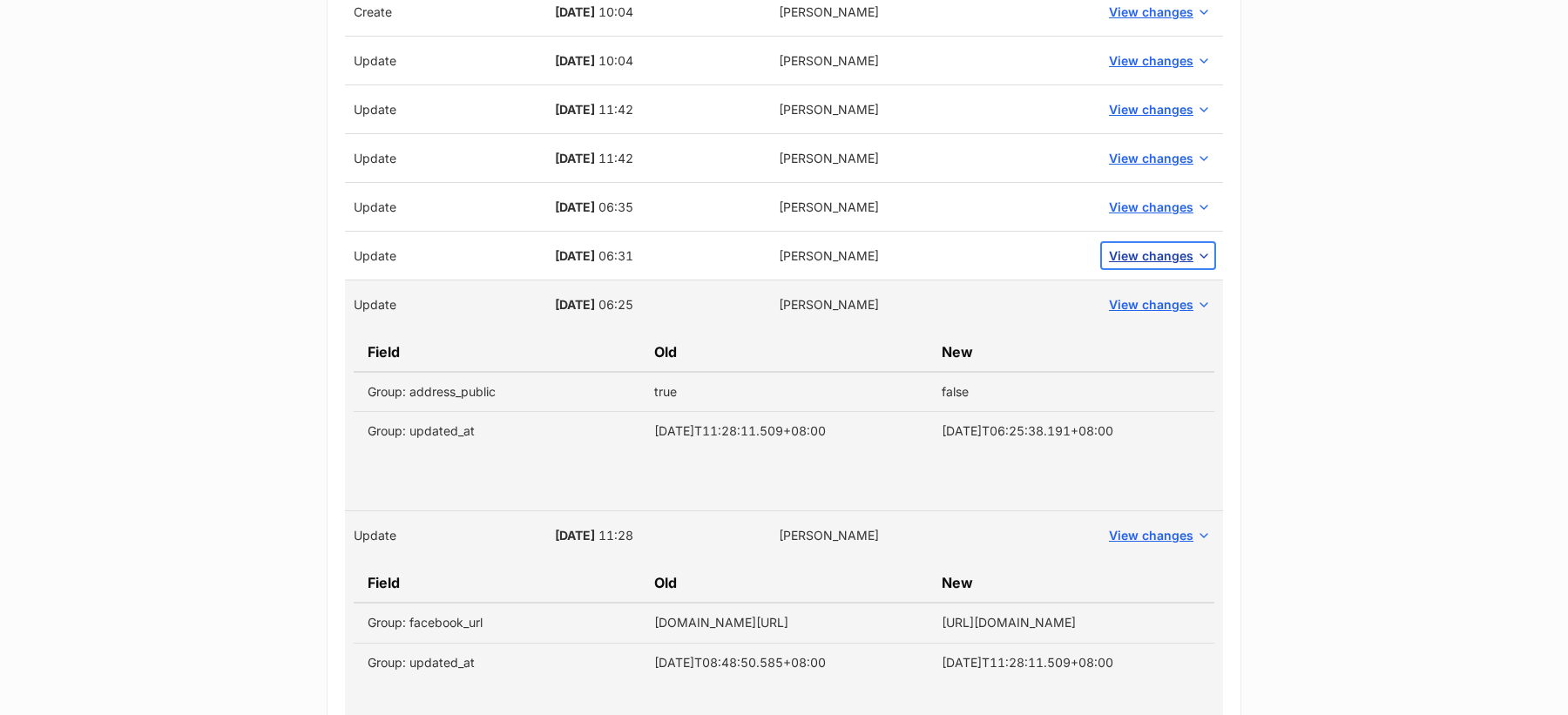
click at [1130, 243] on button "View changes" at bounding box center [1158, 255] width 112 height 26
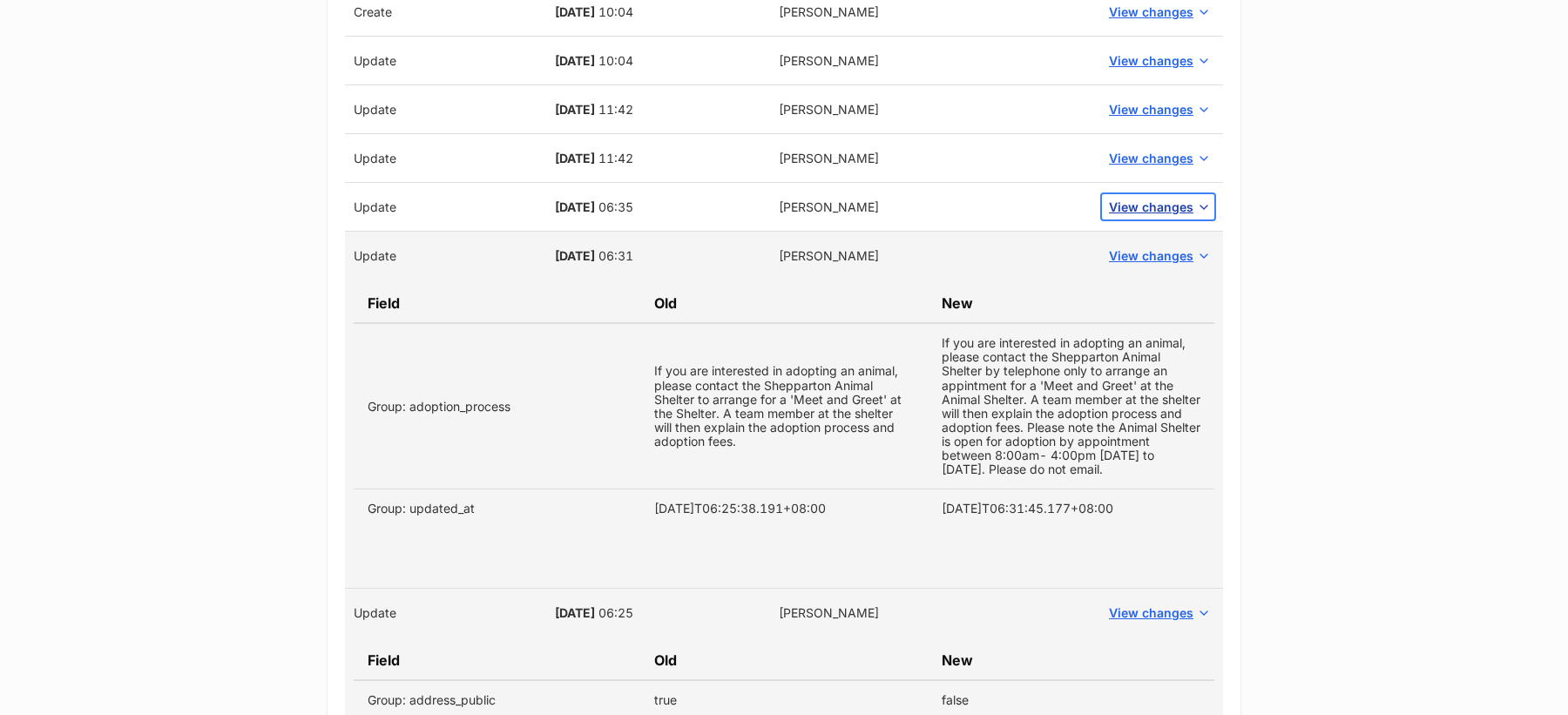
click at [1148, 197] on span "View changes" at bounding box center [1151, 206] width 85 height 18
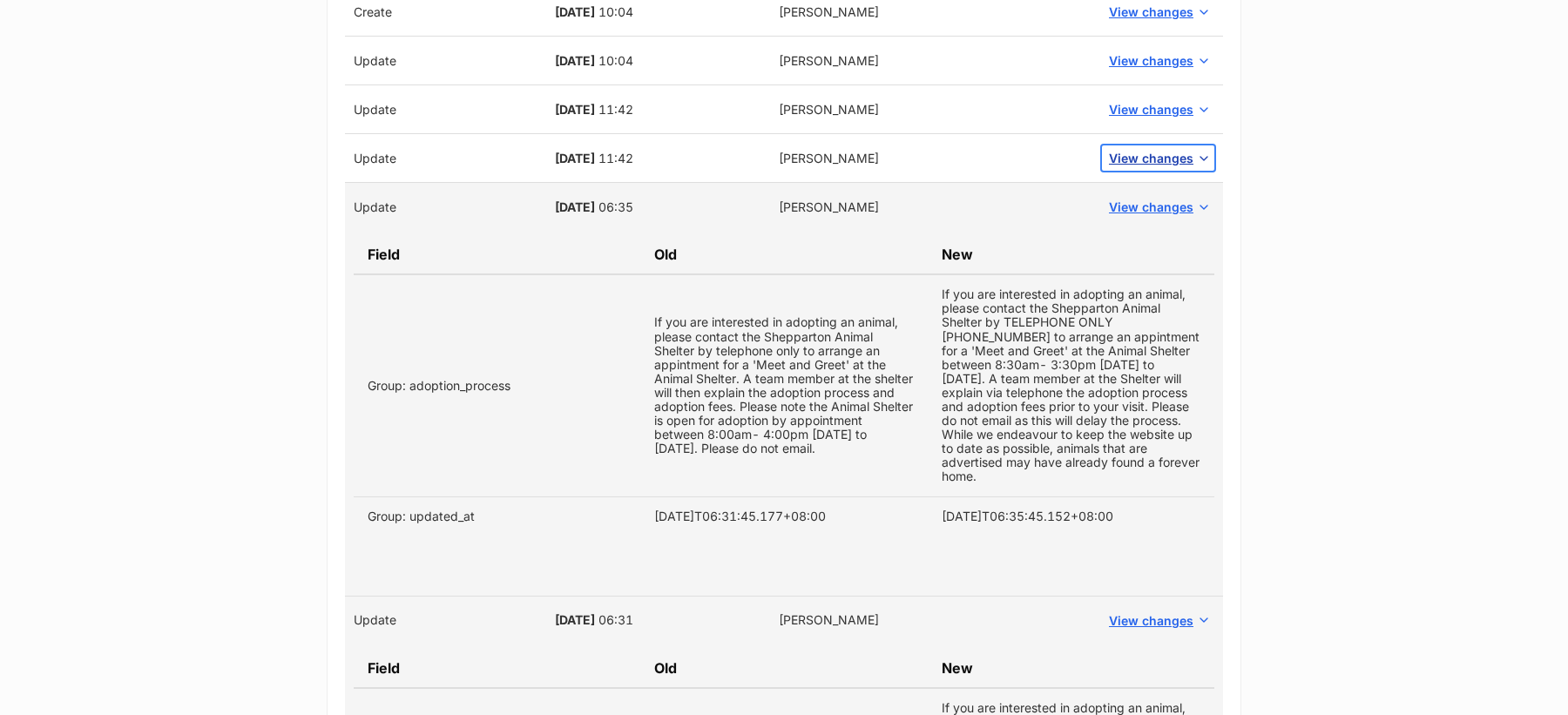
click at [1151, 153] on span "View changes" at bounding box center [1151, 157] width 85 height 18
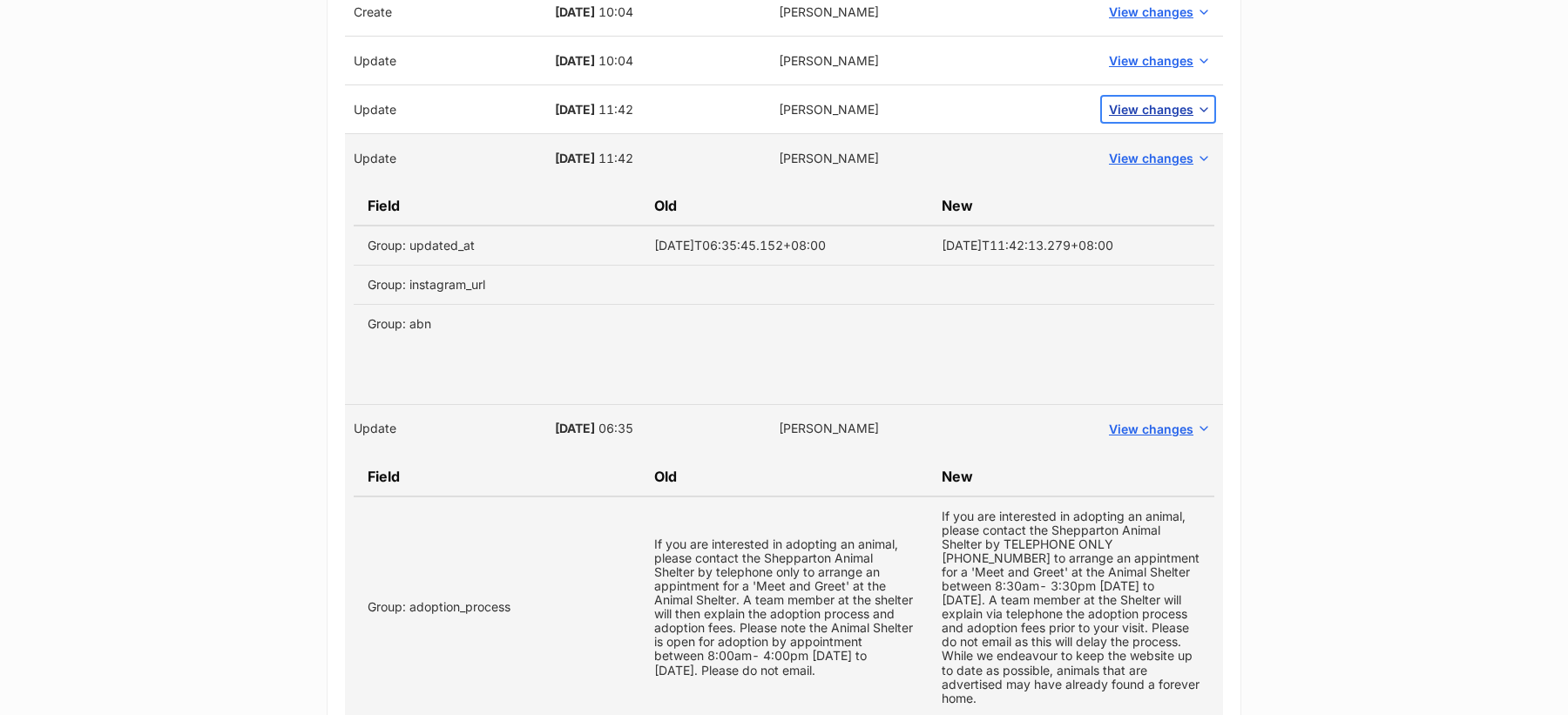
click at [1145, 112] on span "View changes" at bounding box center [1151, 109] width 85 height 18
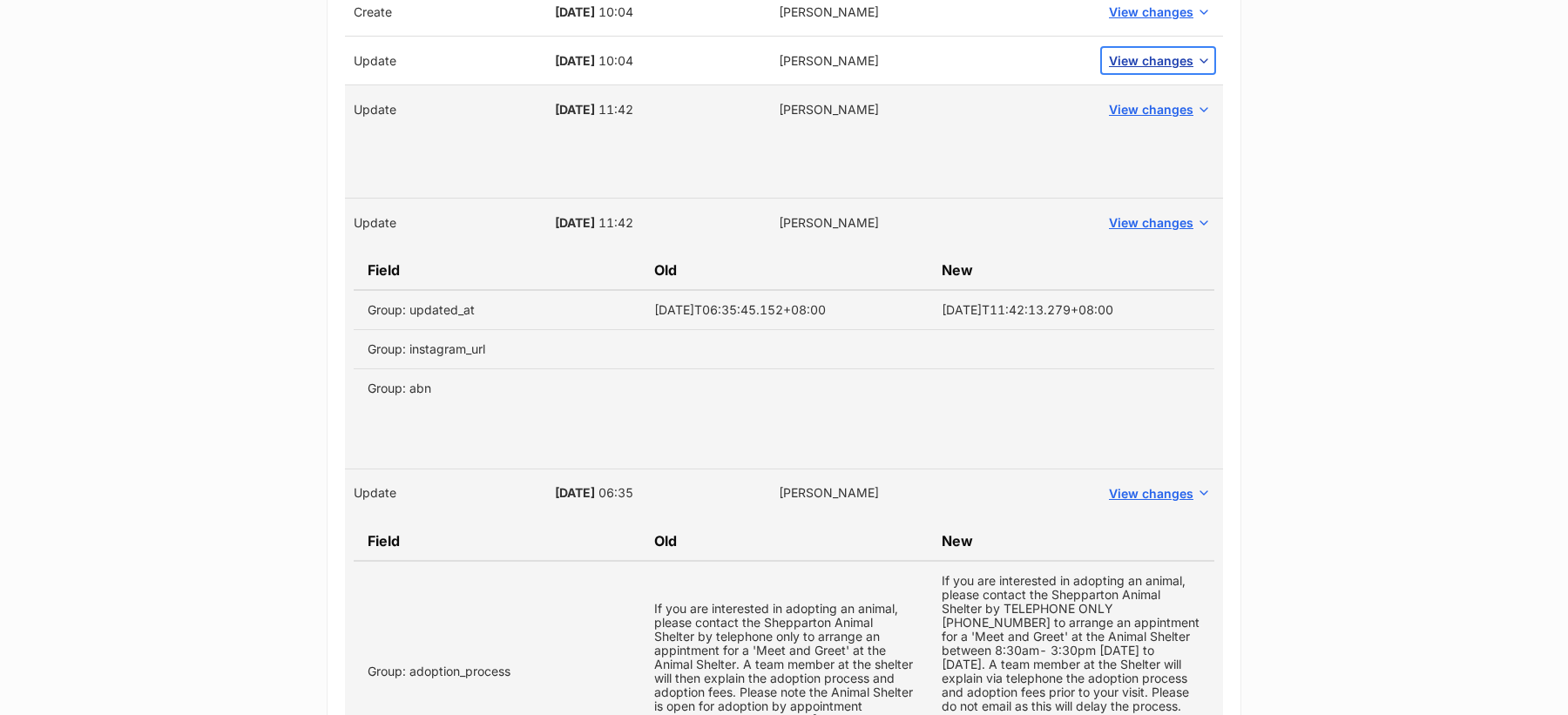
click at [1138, 66] on button "View changes" at bounding box center [1158, 60] width 112 height 26
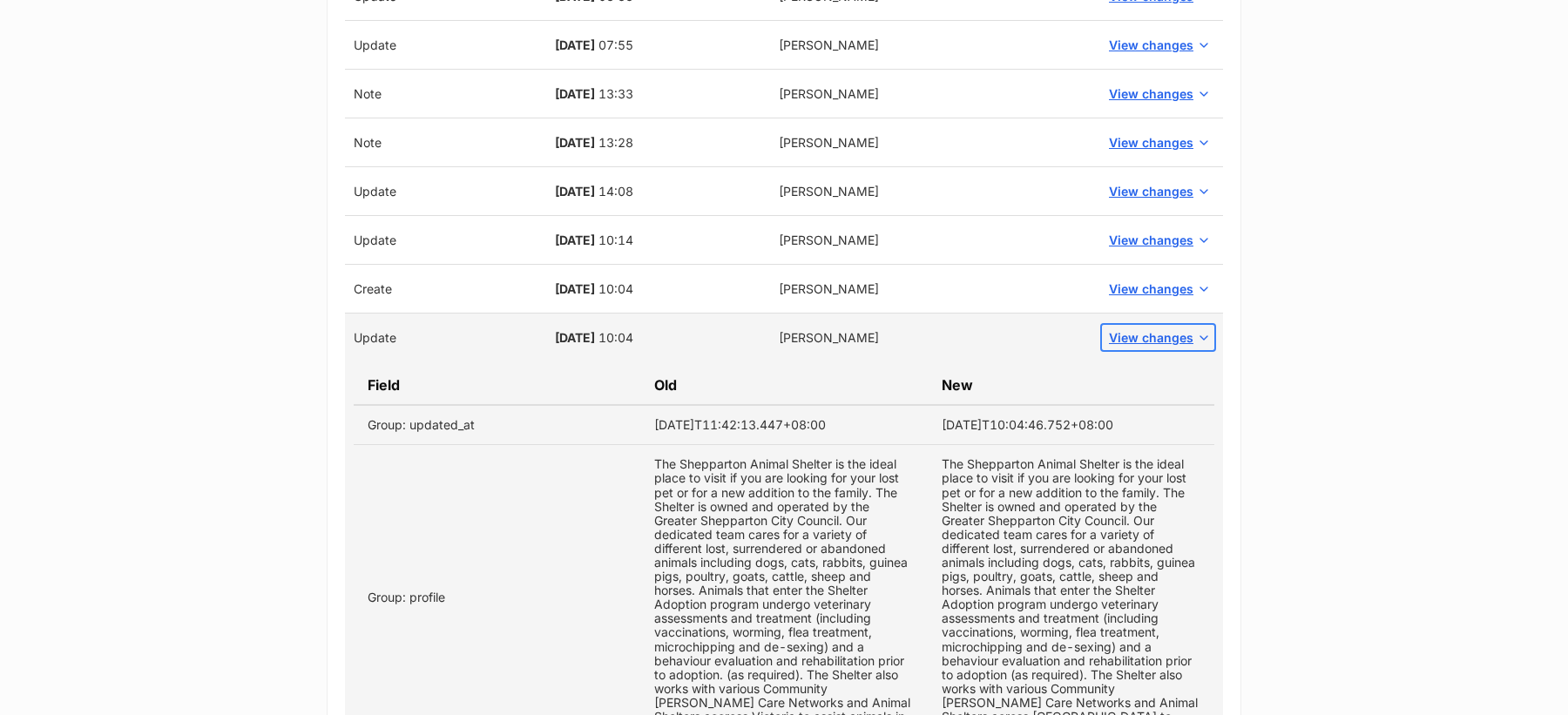
scroll to position [1342, 0]
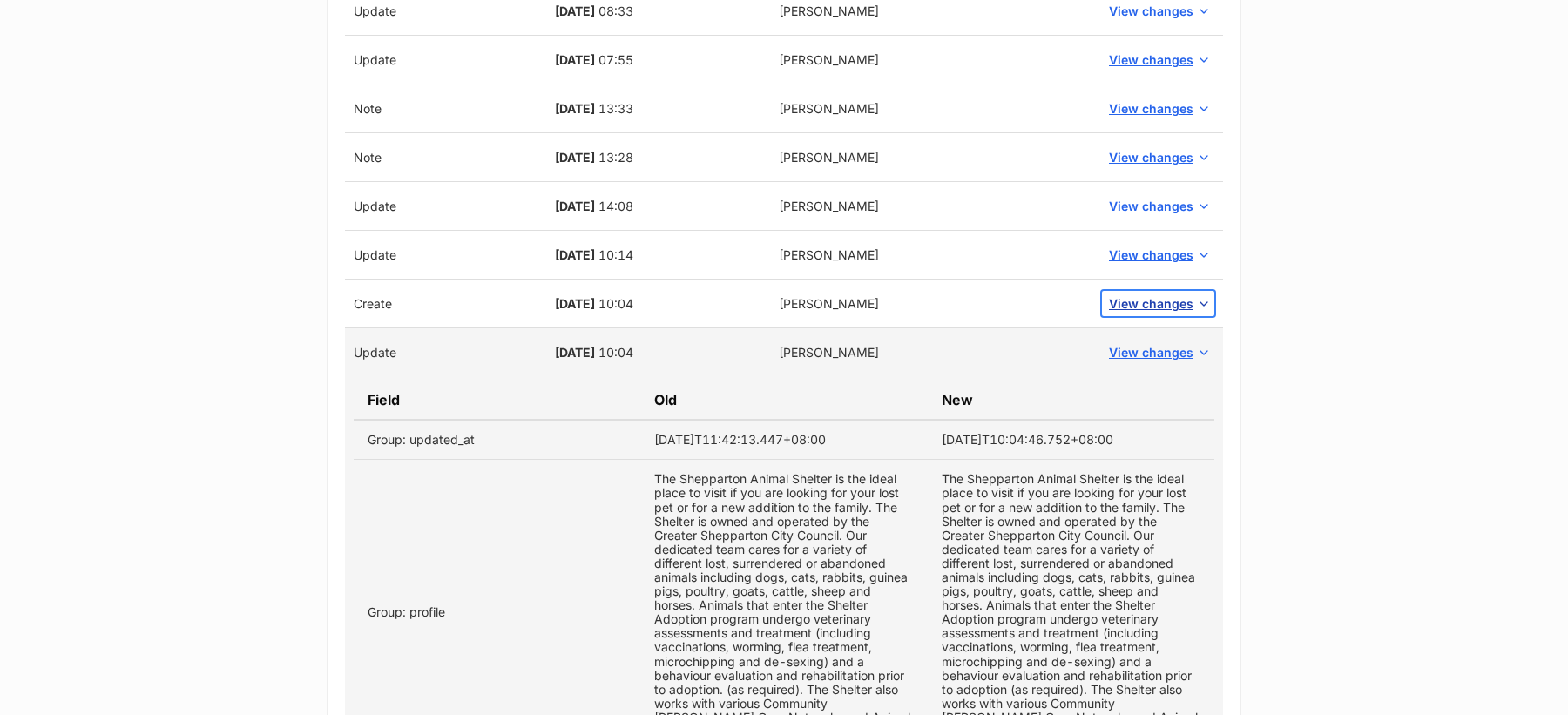
click at [1159, 295] on span "View changes" at bounding box center [1151, 303] width 85 height 18
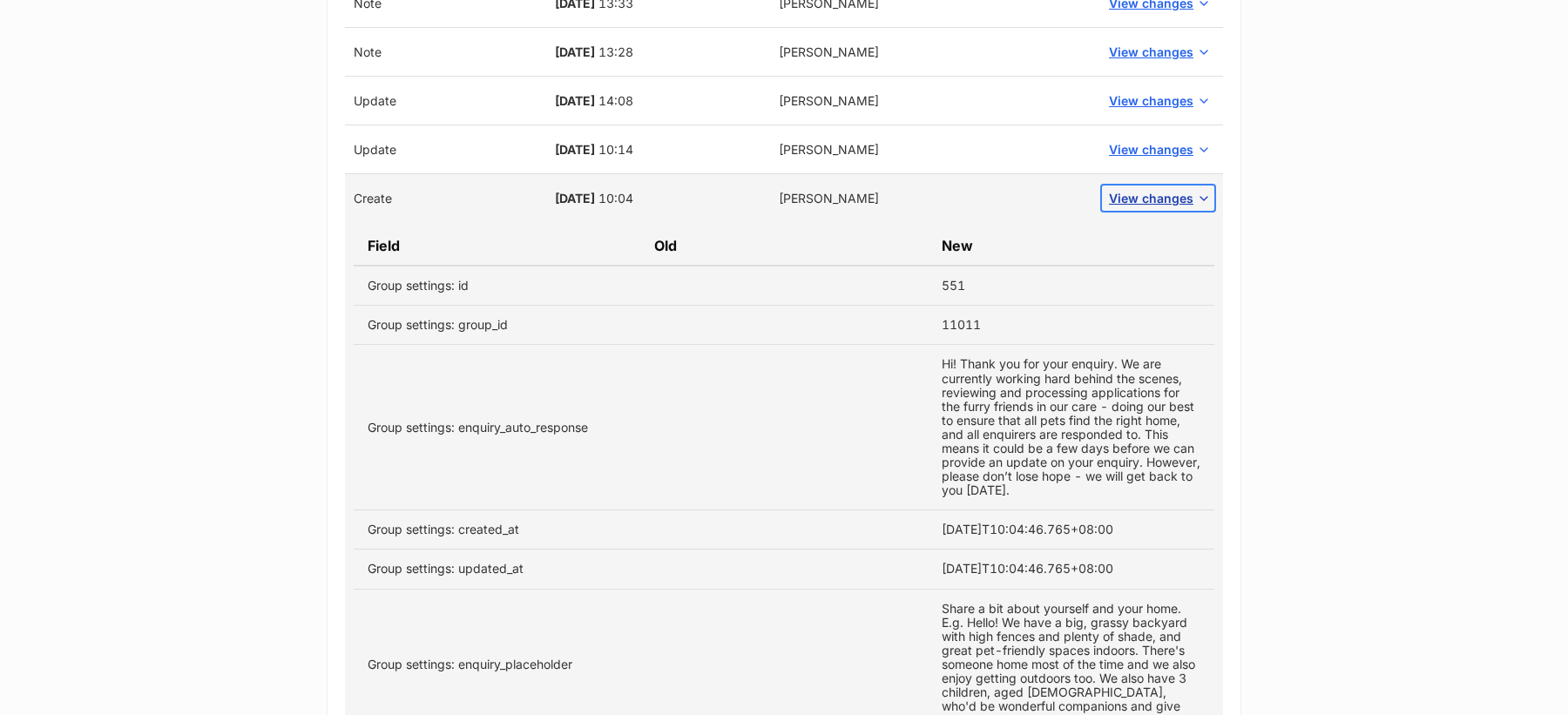
scroll to position [1443, 0]
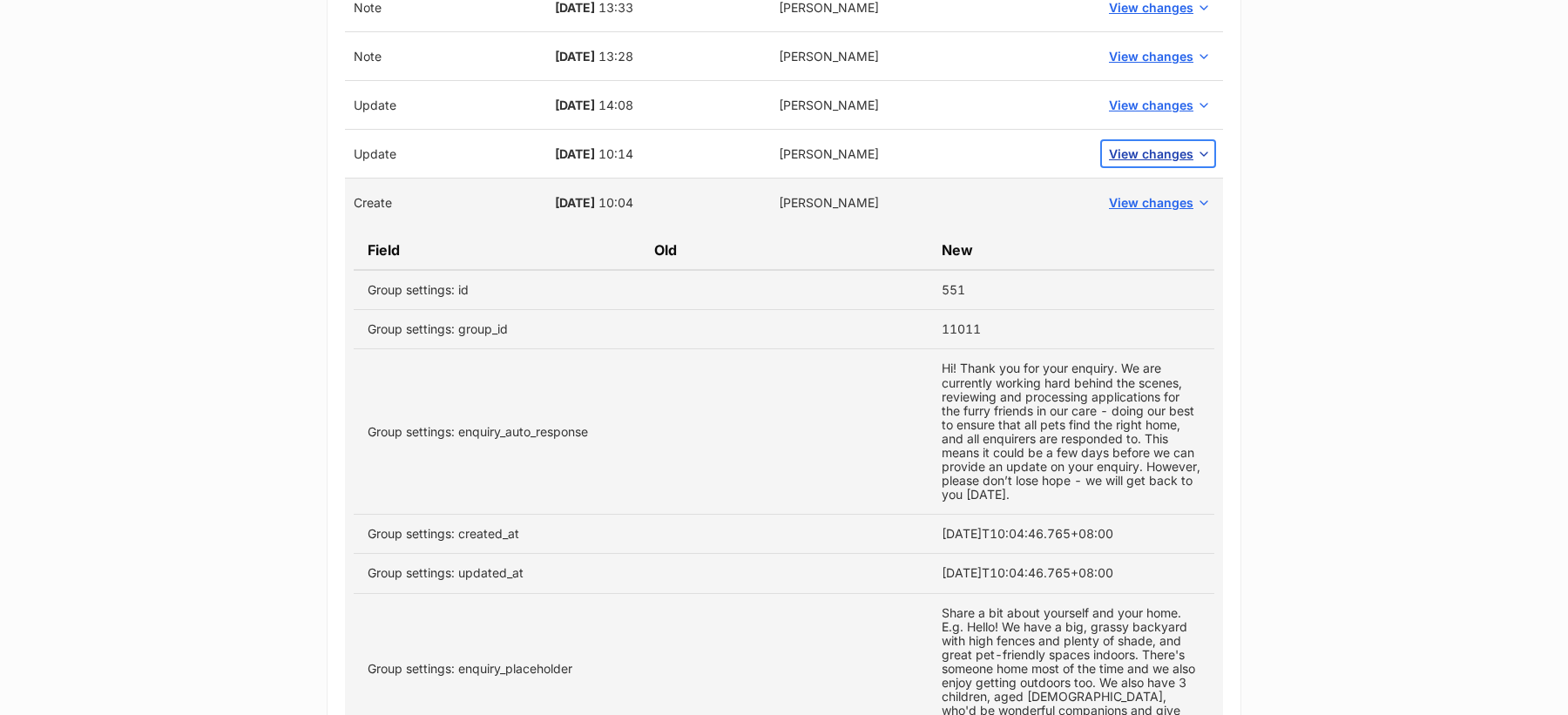
click at [1124, 147] on span "View changes" at bounding box center [1151, 153] width 85 height 18
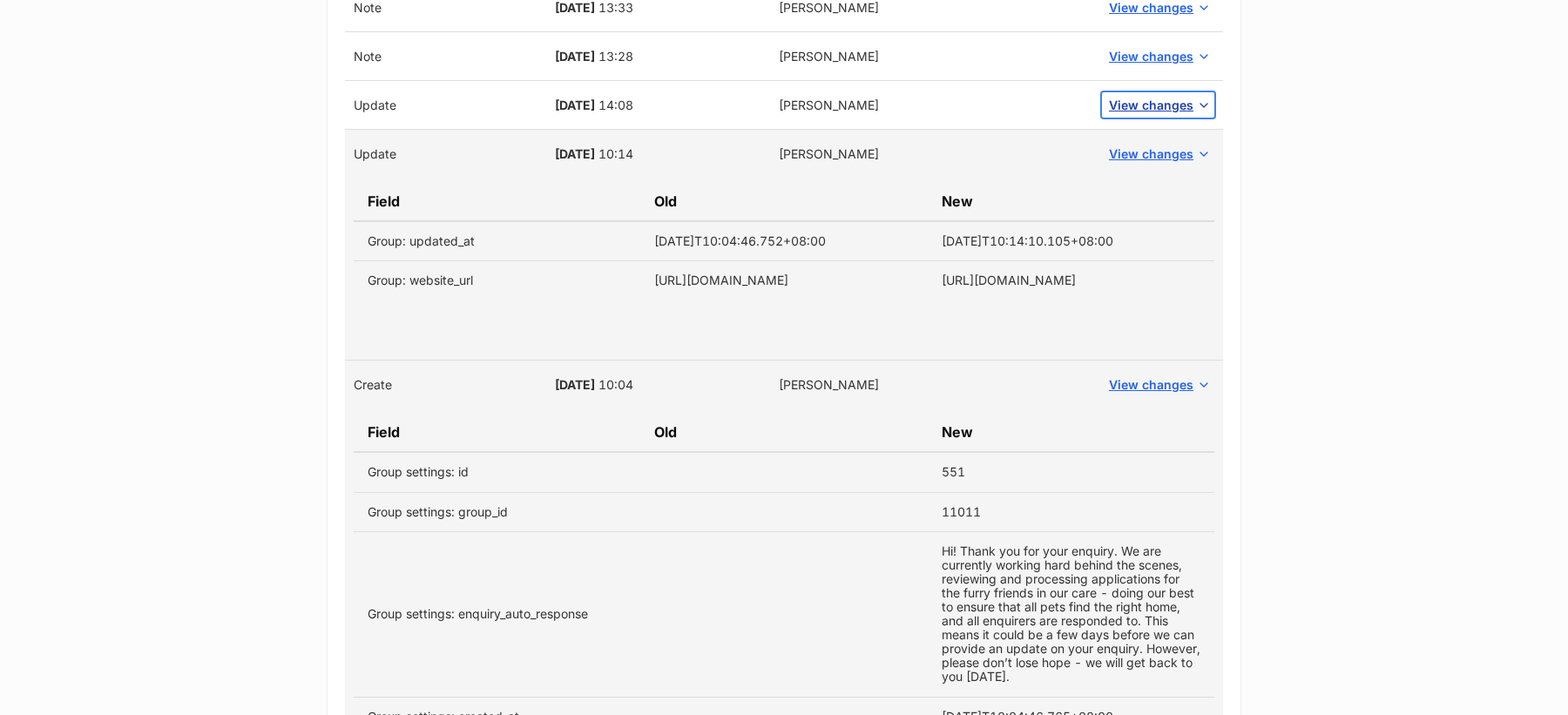
click at [1137, 101] on span "View changes" at bounding box center [1151, 105] width 85 height 18
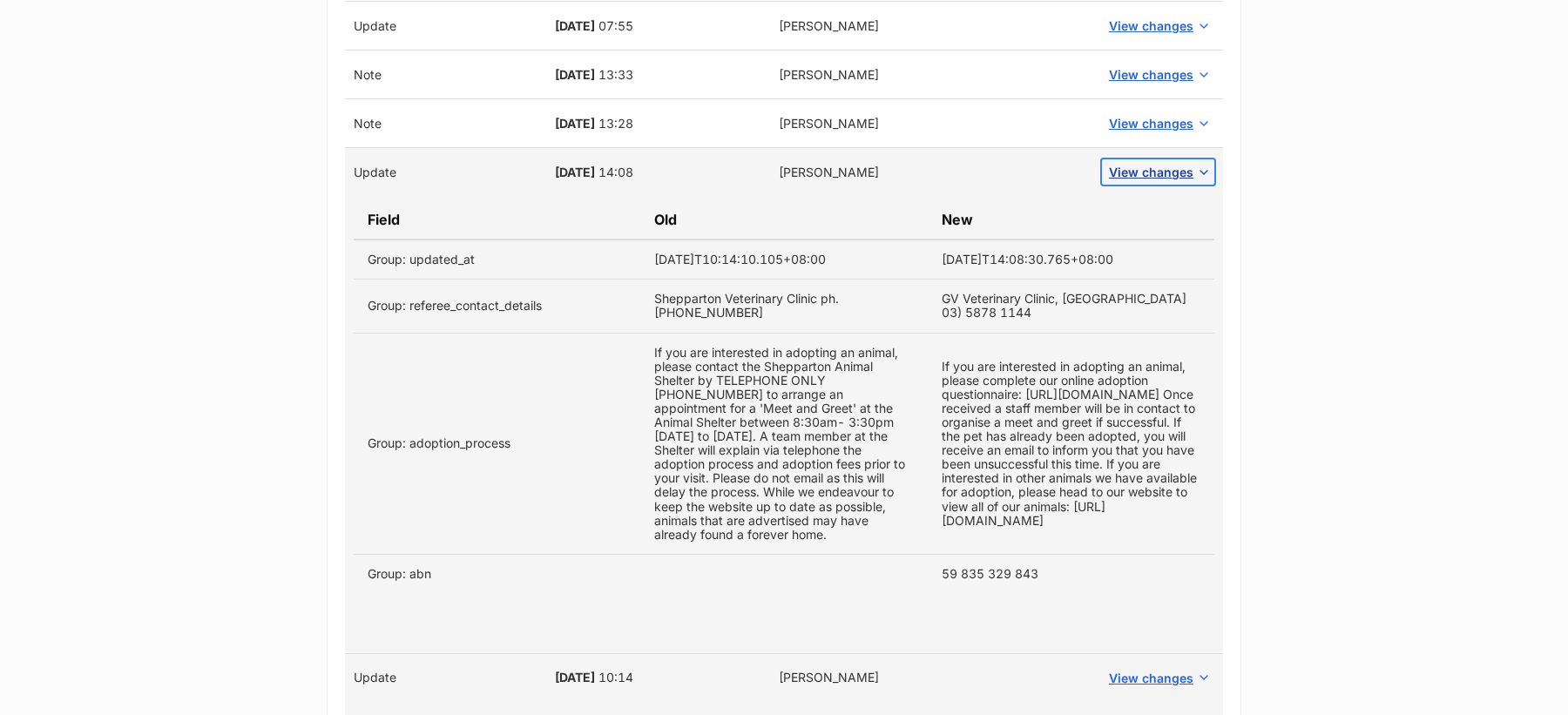
scroll to position [1375, 0]
click at [1147, 119] on span "View changes" at bounding box center [1151, 125] width 85 height 18
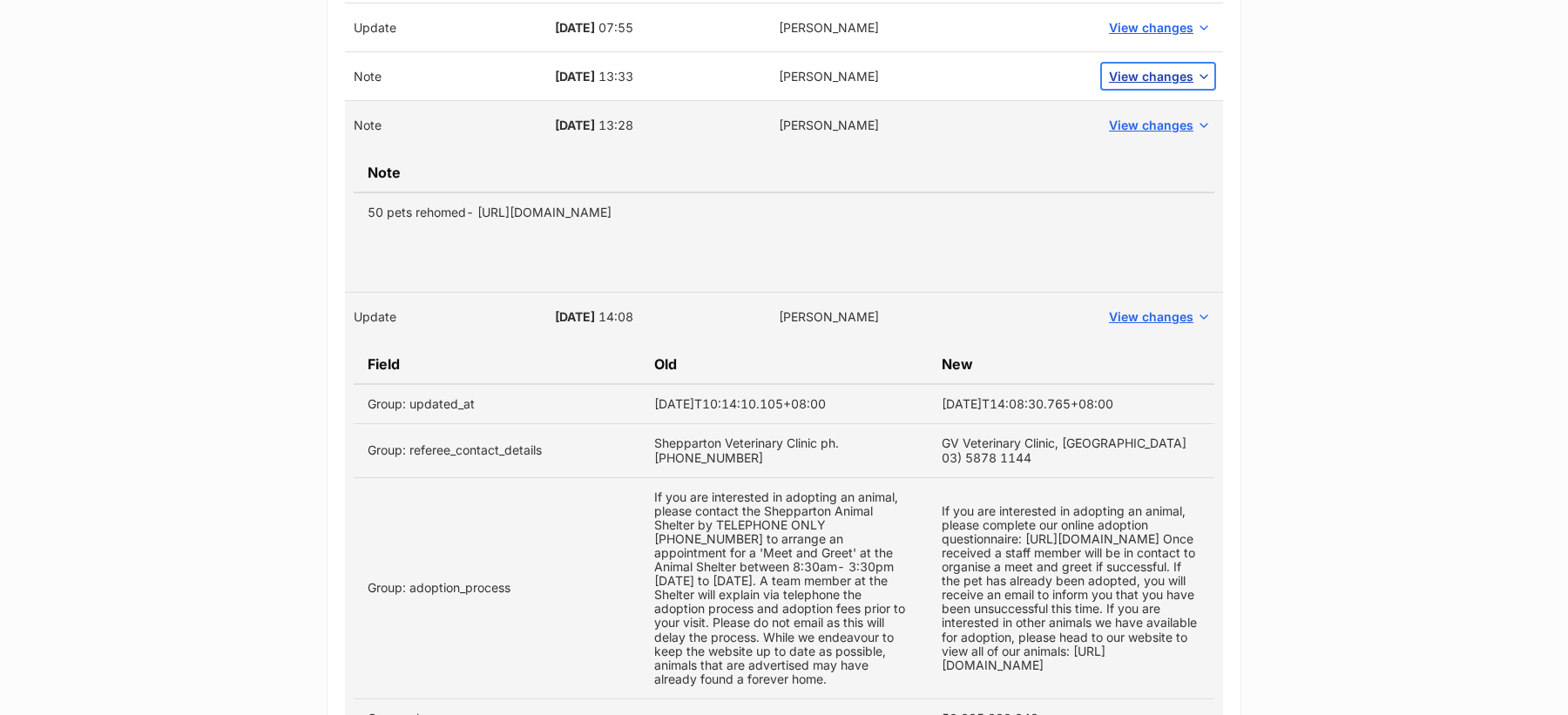
click at [1138, 67] on span "View changes" at bounding box center [1151, 75] width 85 height 18
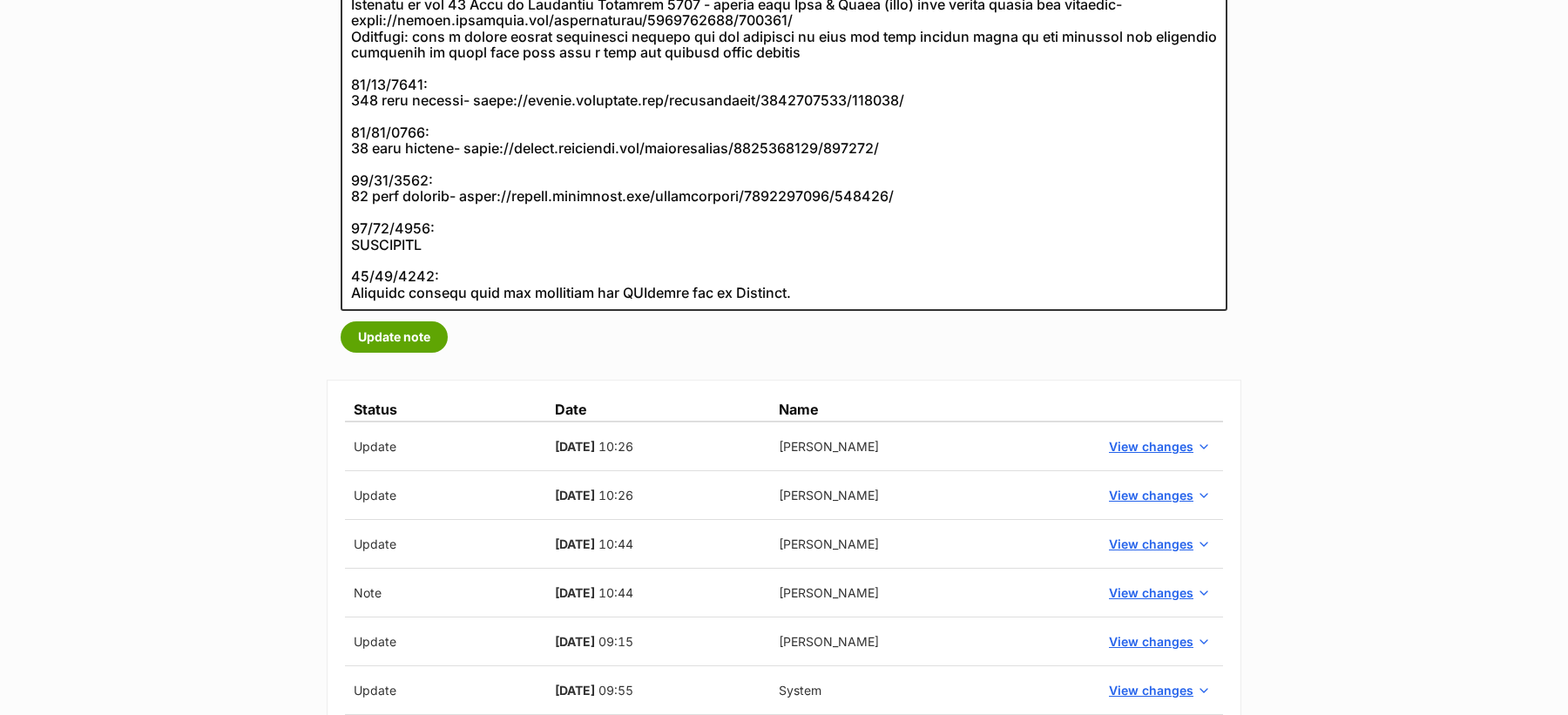
scroll to position [455, 0]
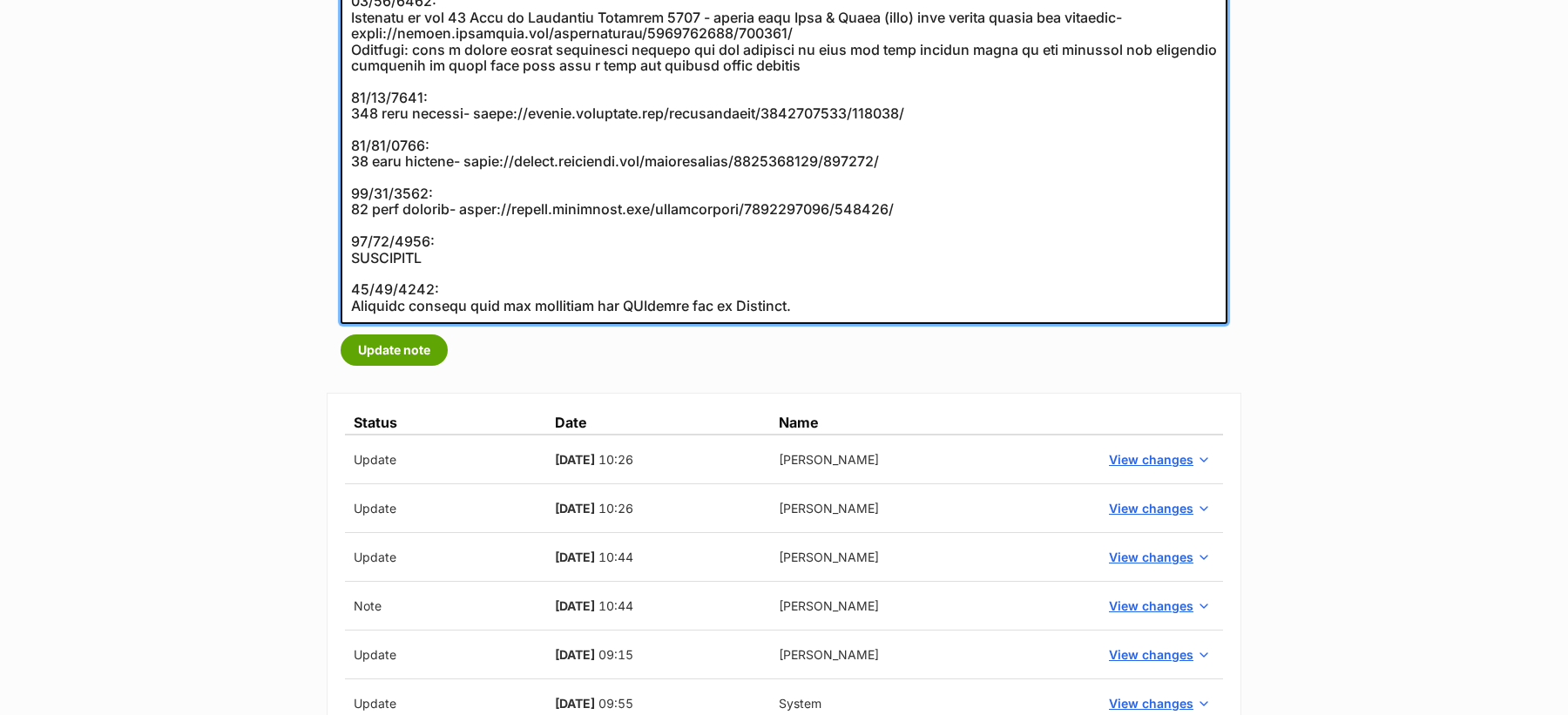
drag, startPoint x: 383, startPoint y: 171, endPoint x: 338, endPoint y: 153, distance: 48.5
click at [338, 154] on div "Admin notes for Shepparton Animal Shelter Update note" at bounding box center [784, 121] width 915 height 516
click at [350, 144] on textarea at bounding box center [784, 113] width 886 height 421
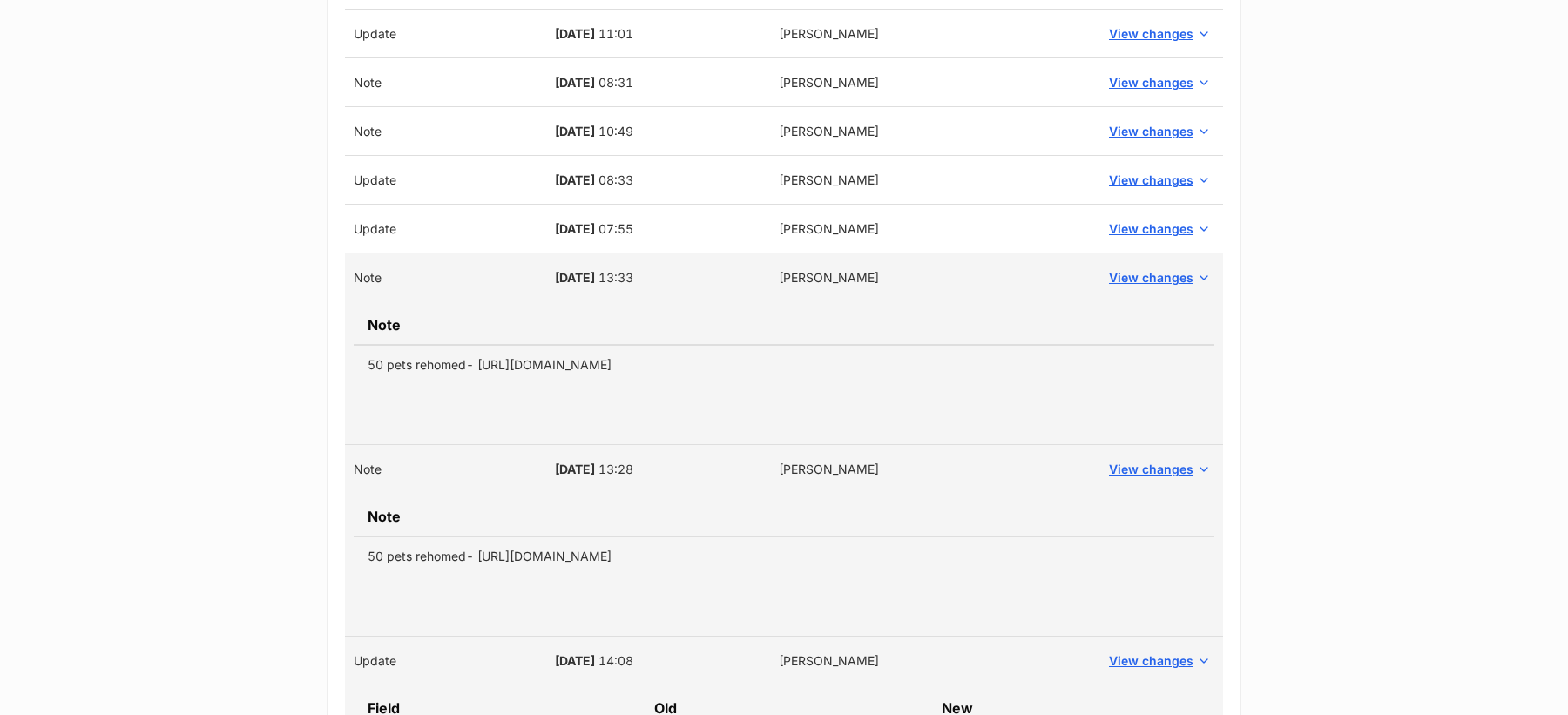
scroll to position [1078, 0]
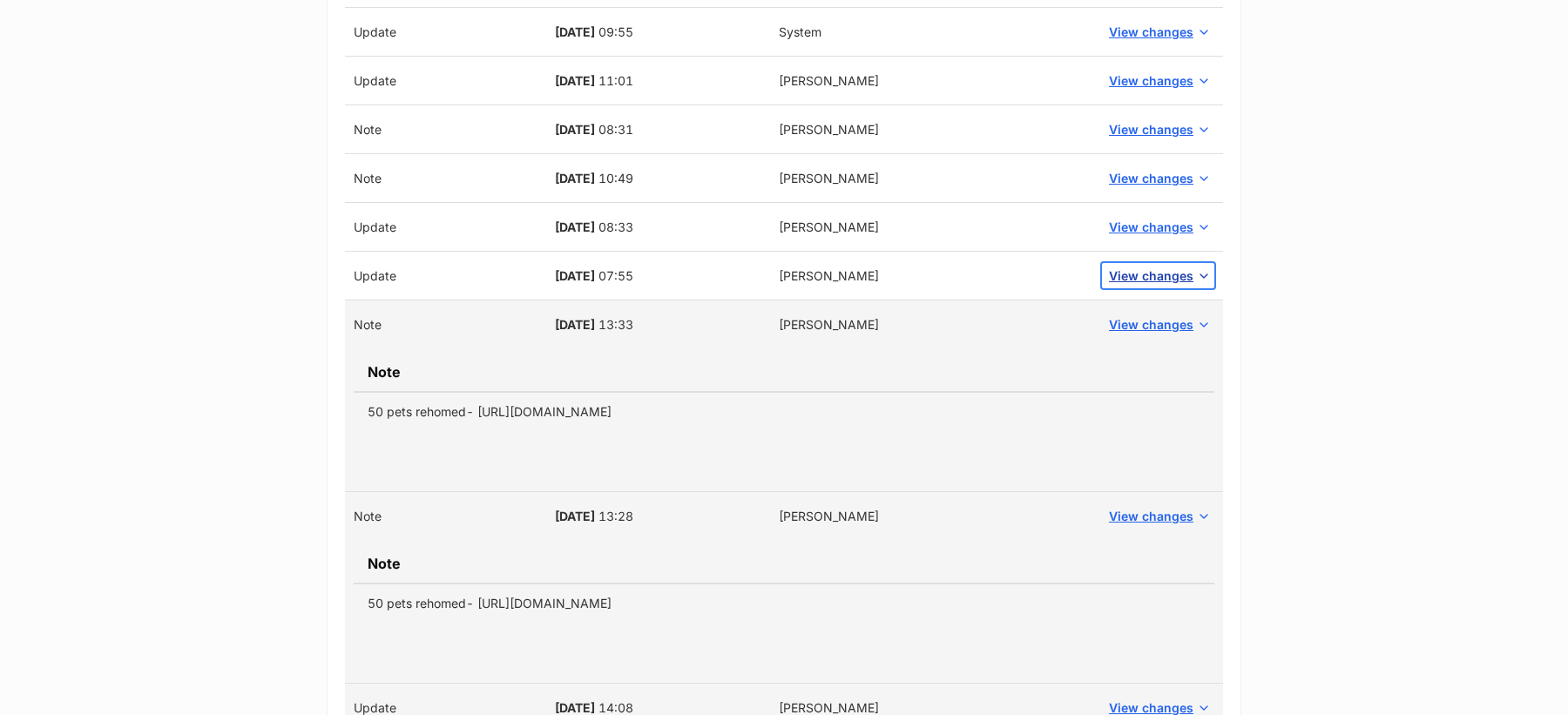
click at [1120, 276] on span "View changes" at bounding box center [1151, 276] width 85 height 18
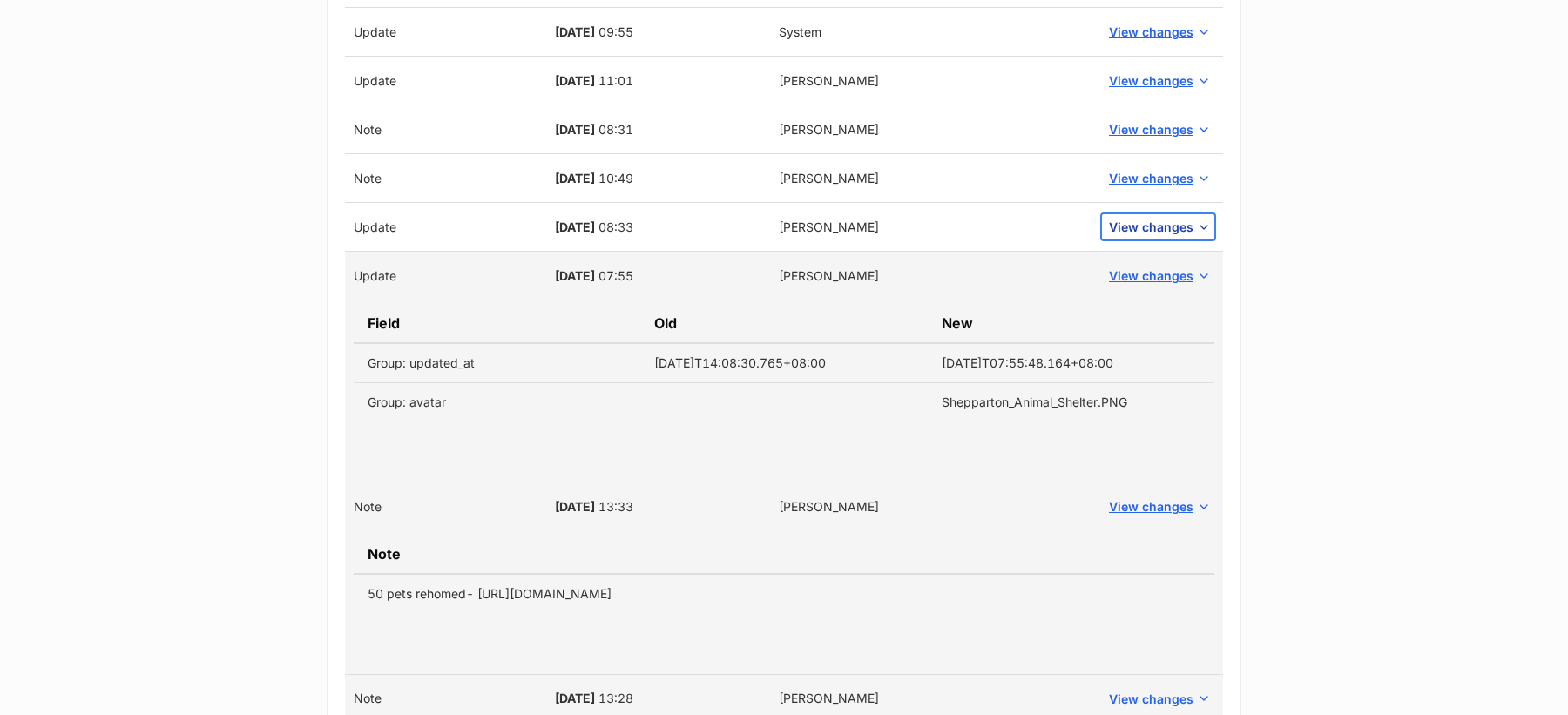
click at [1142, 219] on span "View changes" at bounding box center [1151, 226] width 85 height 18
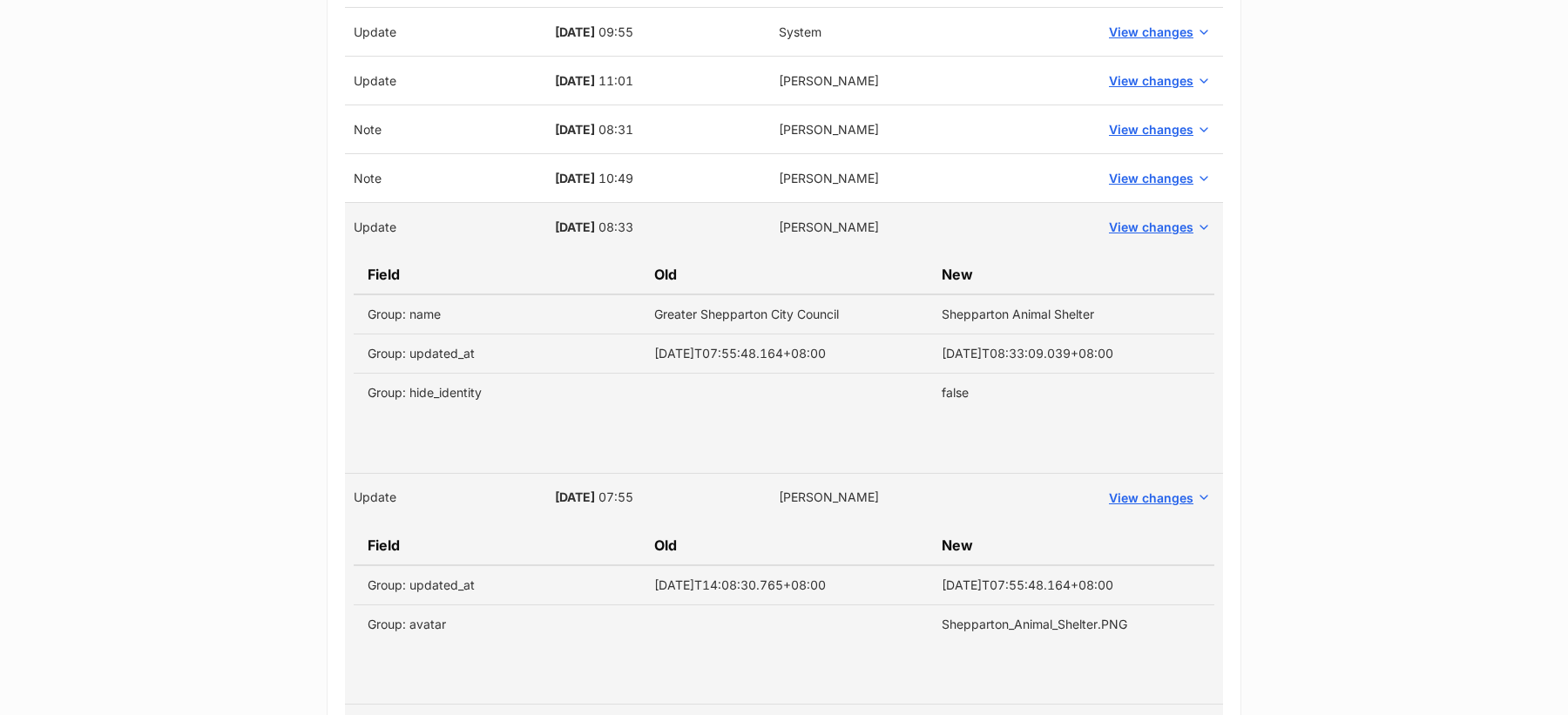
drag, startPoint x: 650, startPoint y: 311, endPoint x: 1096, endPoint y: 304, distance: 446.1
click at [1096, 305] on tr "Group: name Greater Shepparton City Council Shepparton Animal Shelter" at bounding box center [784, 315] width 861 height 40
copy tr "Greater Shepparton City Council Shepparton Animal Shelter"
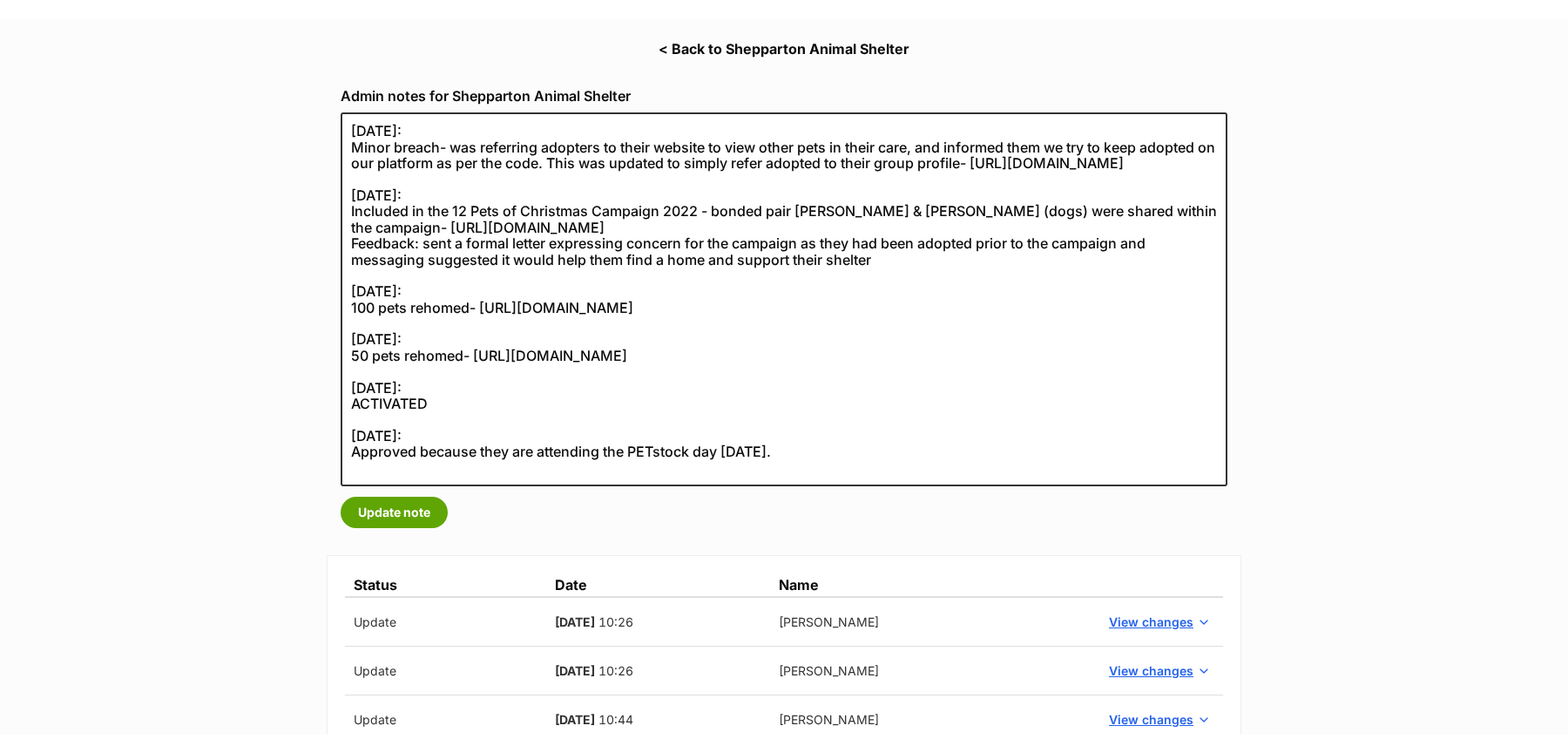
scroll to position [263, 0]
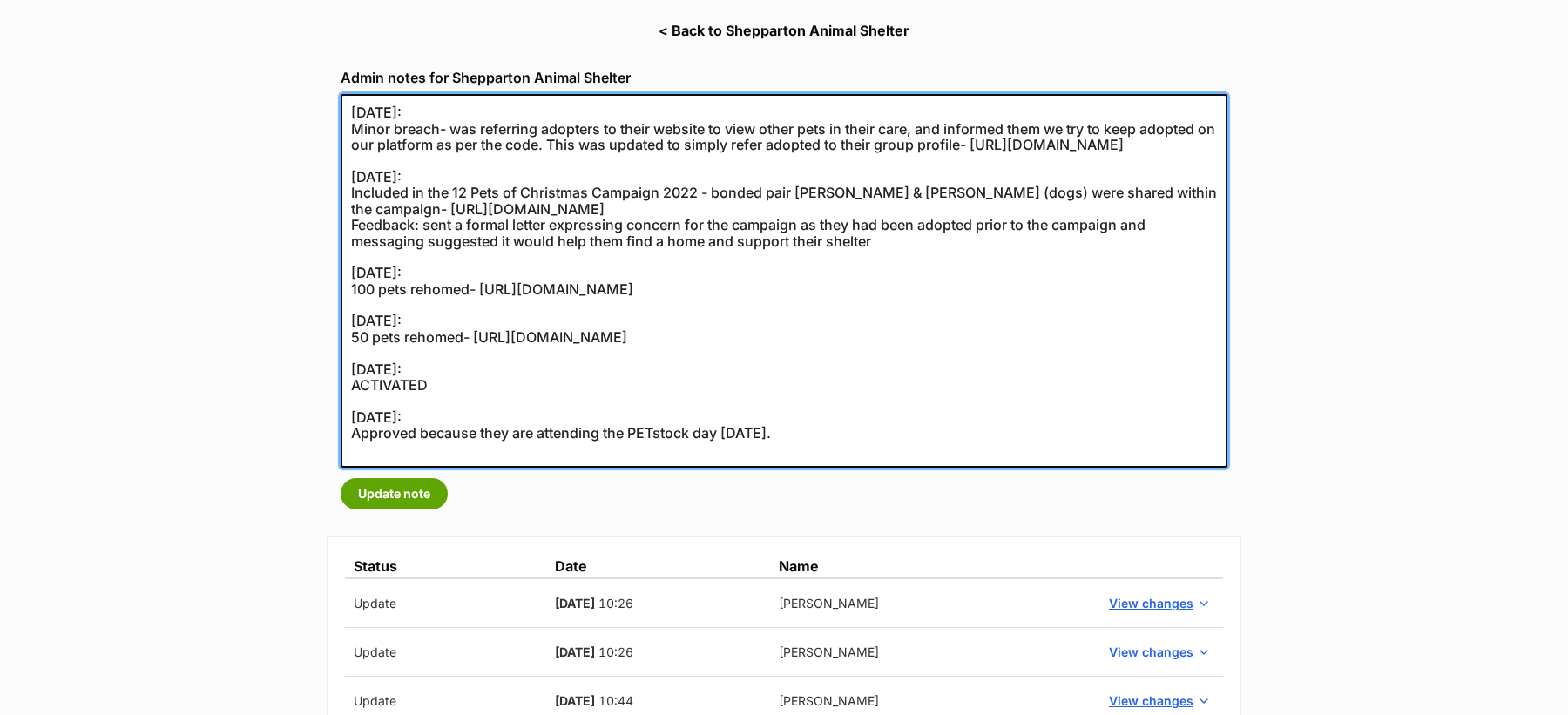
click at [442, 326] on textarea at bounding box center [784, 281] width 886 height 374
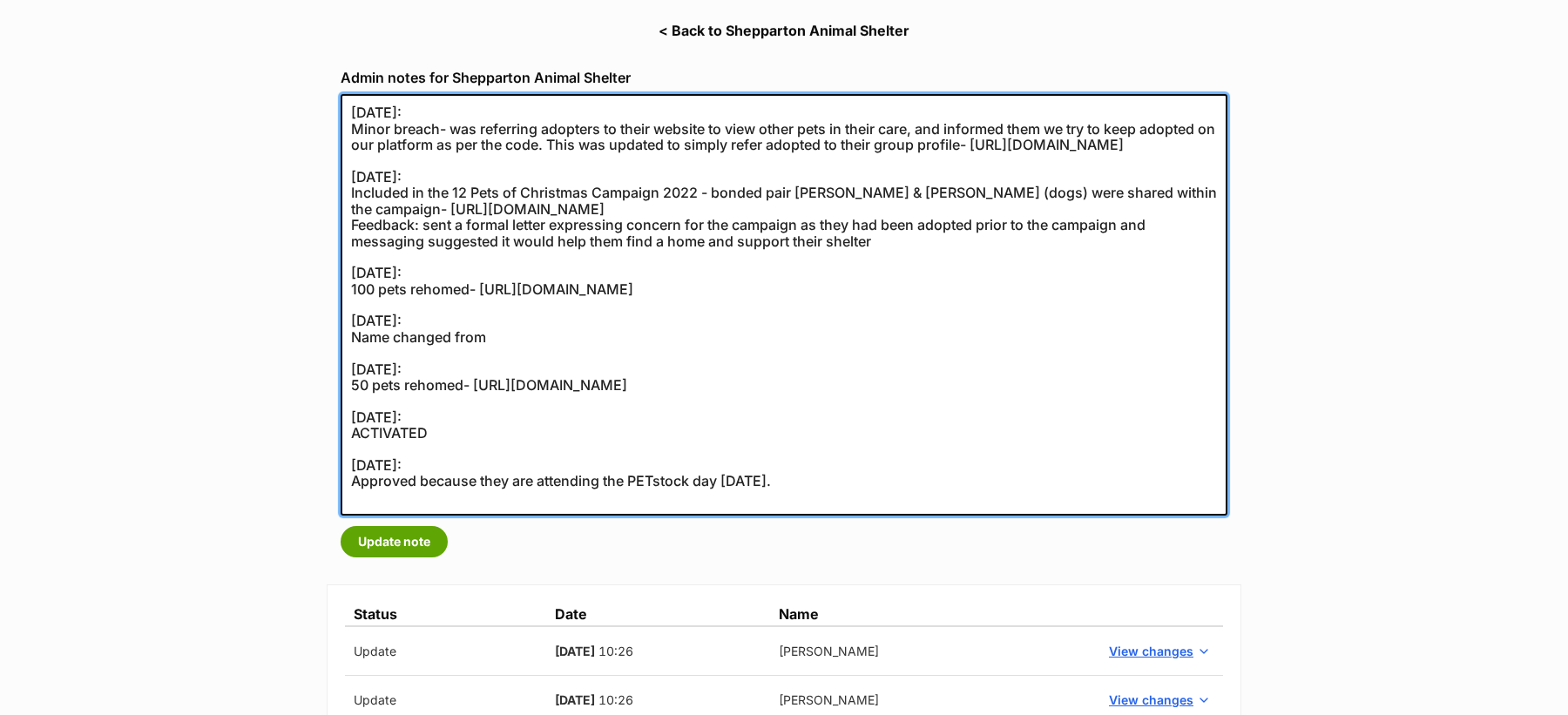
paste textarea "Greater Shepparton City Council Shepparton Animal Shelter"
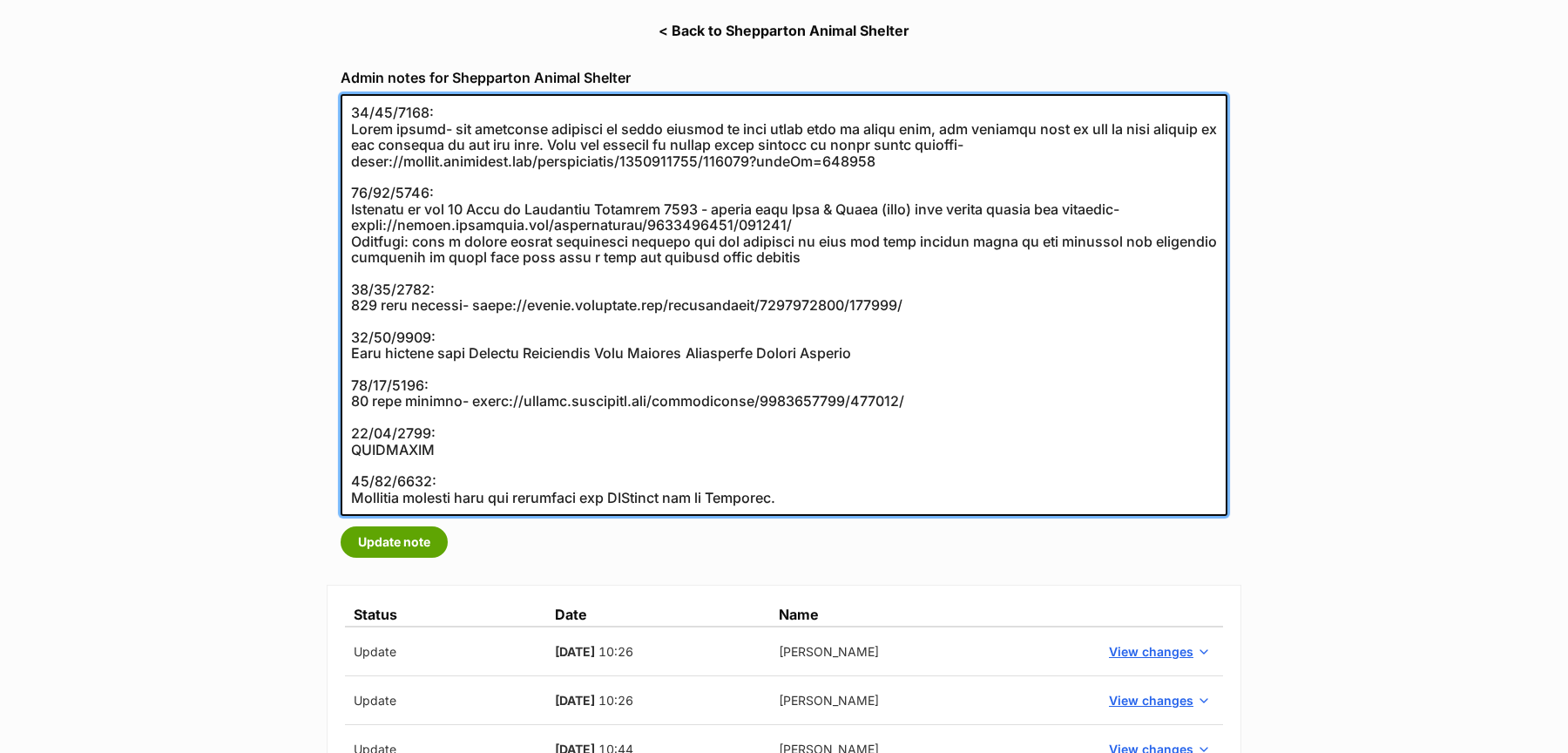
click at [738, 350] on textarea at bounding box center [784, 305] width 886 height 421
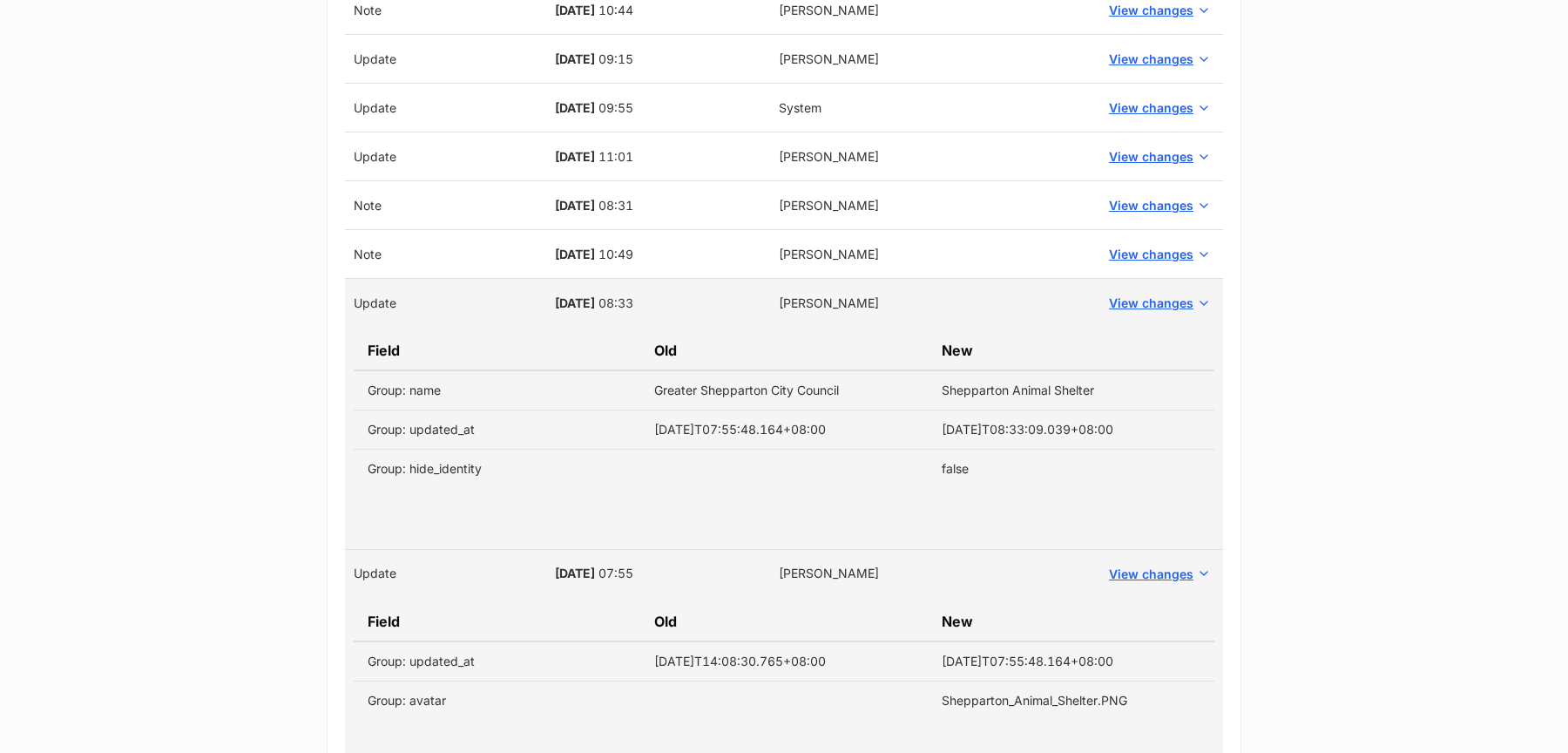
scroll to position [1043, 0]
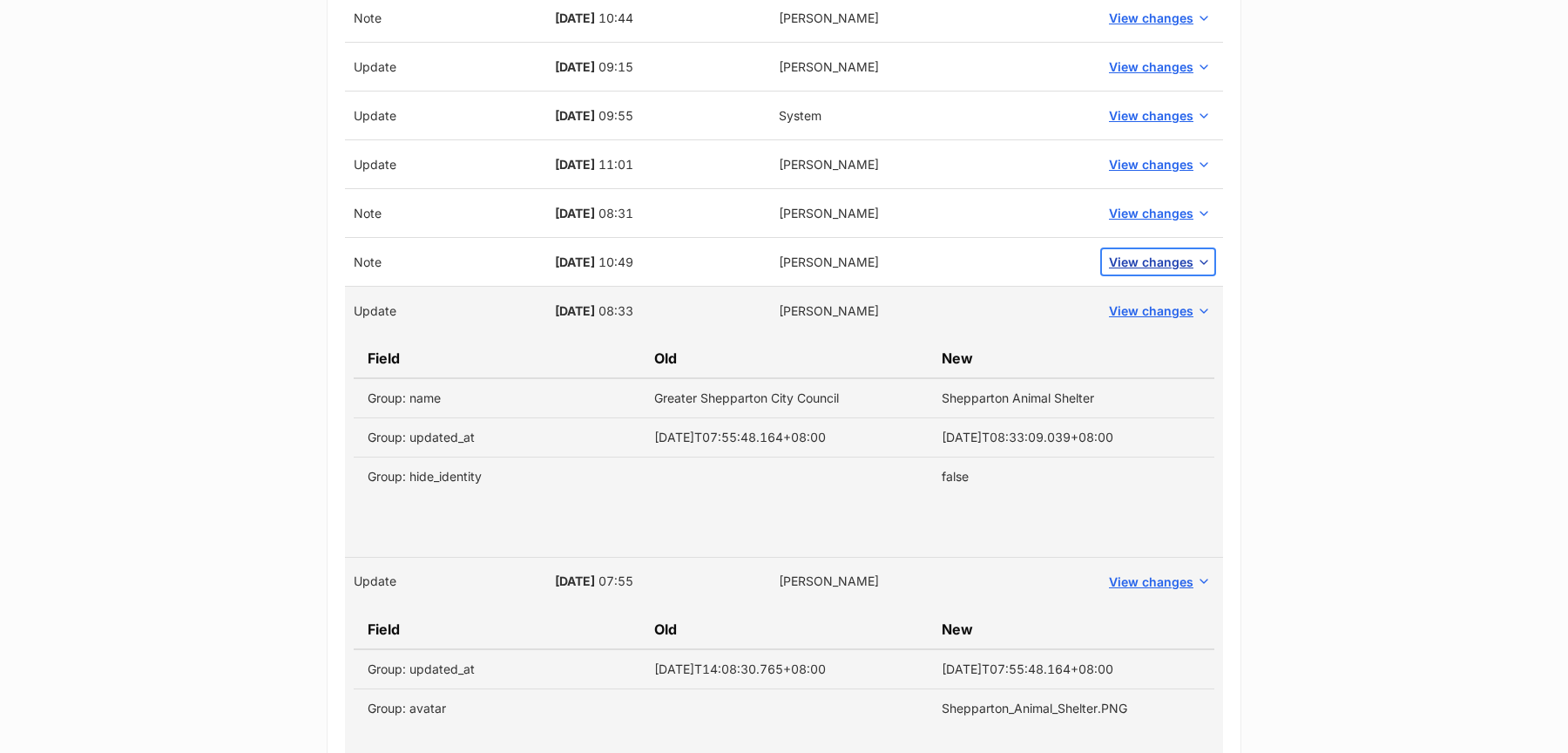
click at [1149, 262] on span "View changes" at bounding box center [1151, 261] width 85 height 18
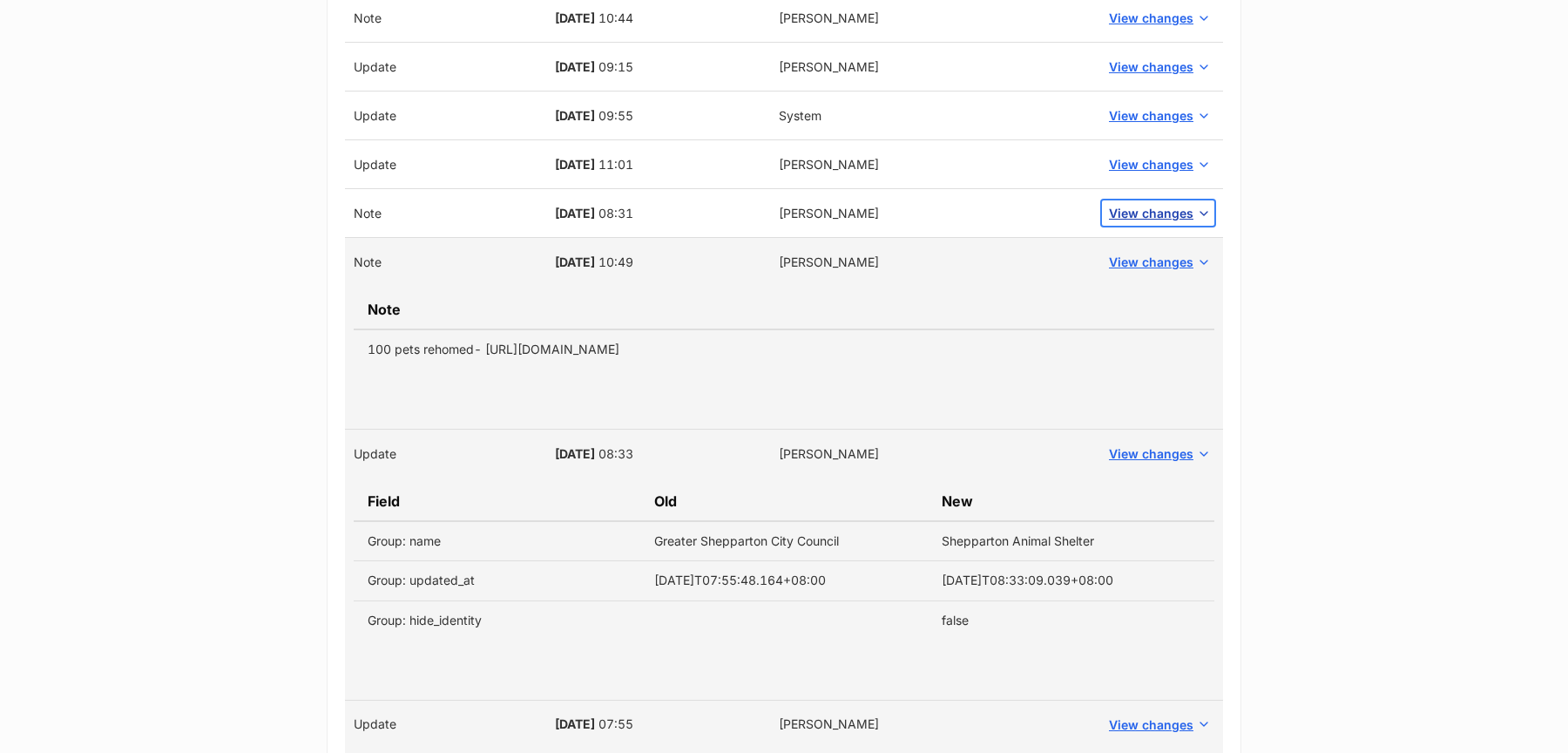
click at [1140, 208] on span "View changes" at bounding box center [1151, 213] width 85 height 18
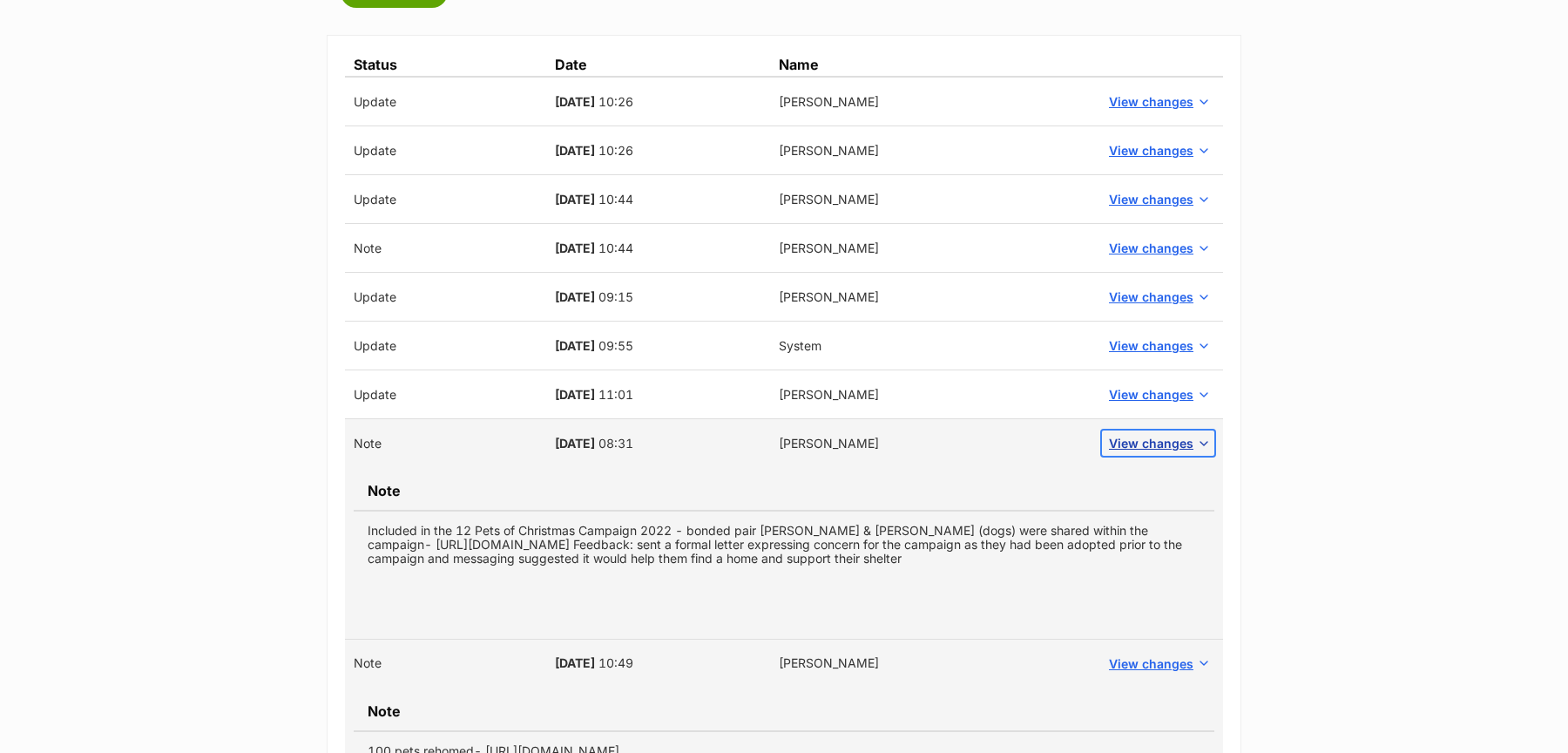
scroll to position [834, 0]
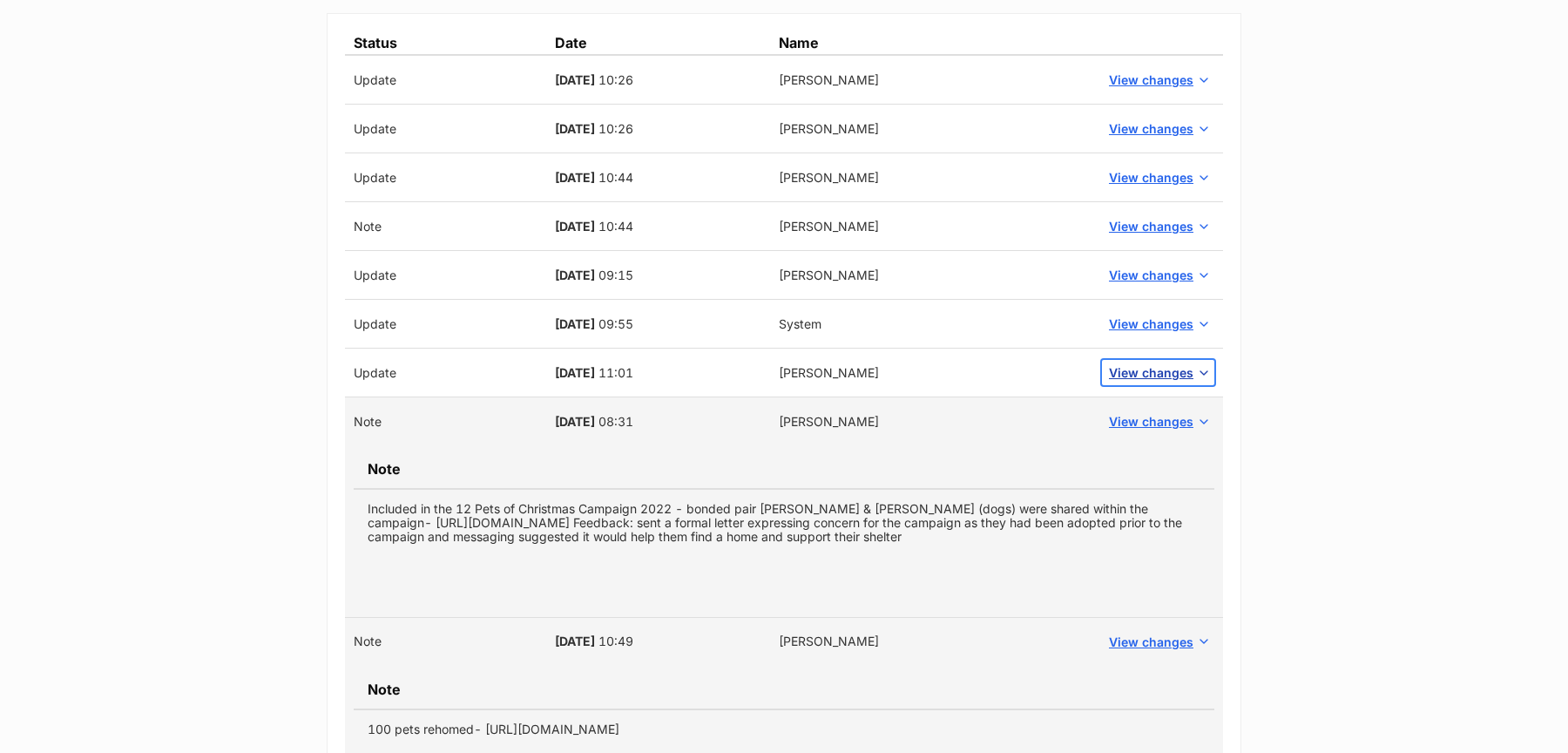
click at [1158, 367] on span "View changes" at bounding box center [1151, 372] width 85 height 18
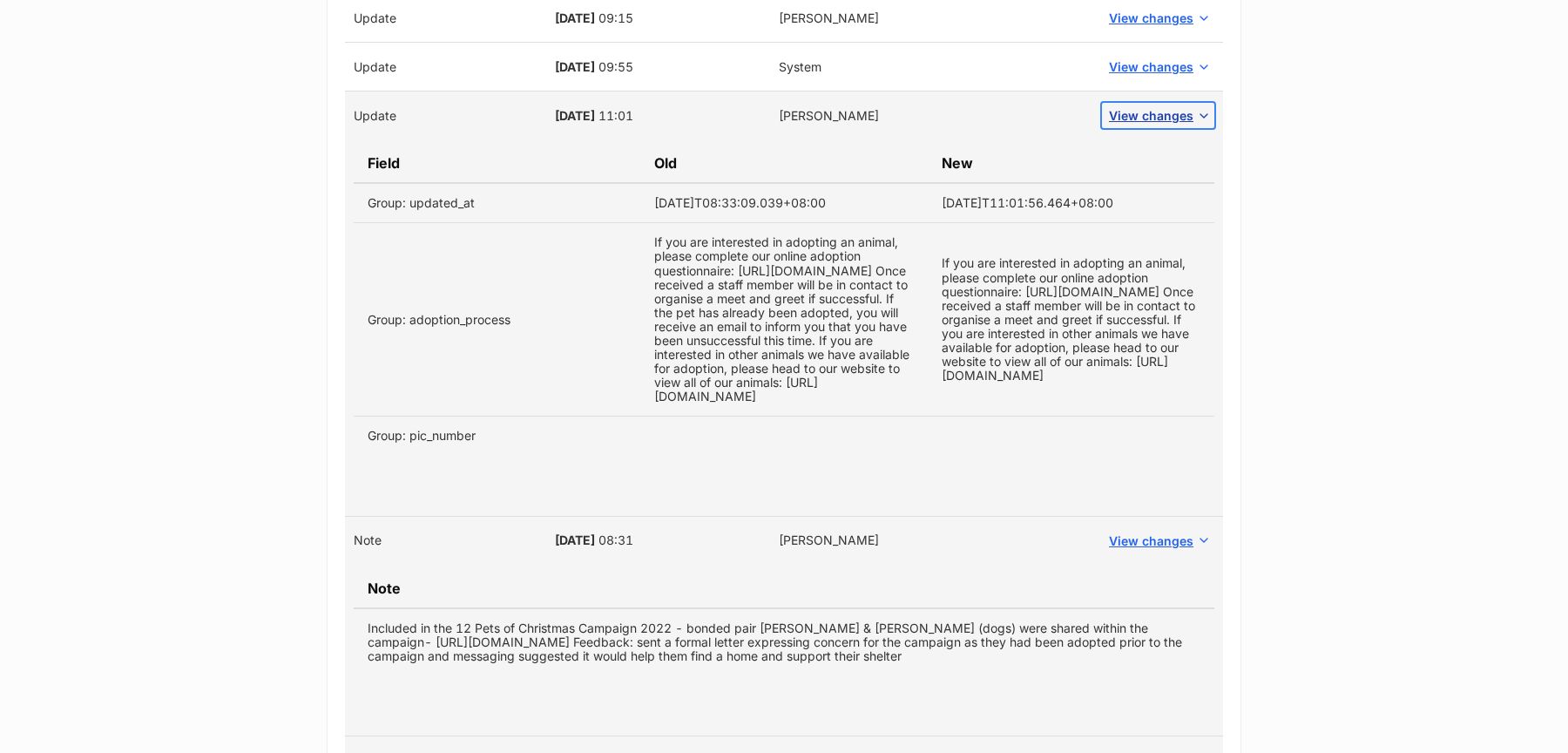
scroll to position [1110, 0]
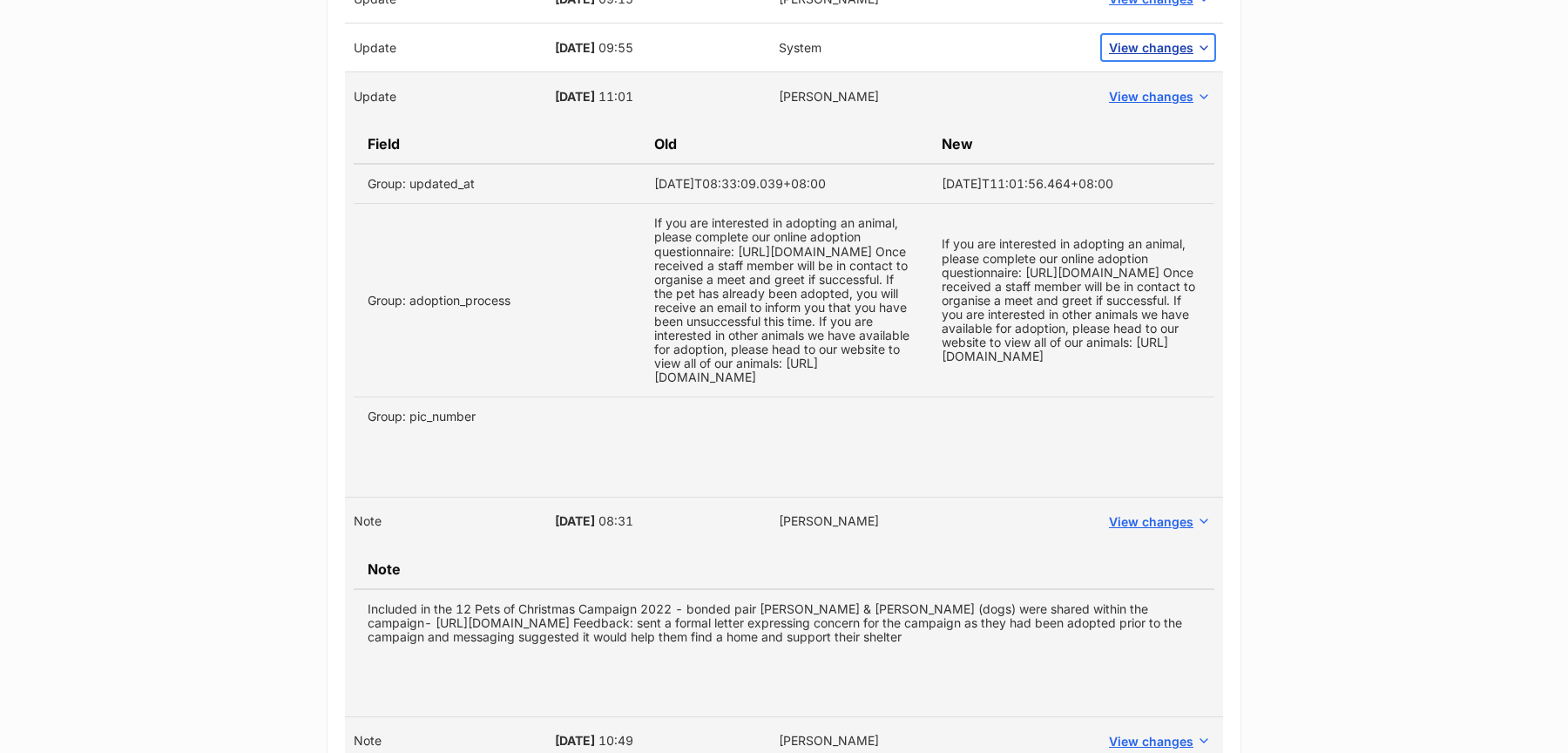
click at [1146, 41] on span "View changes" at bounding box center [1151, 47] width 85 height 18
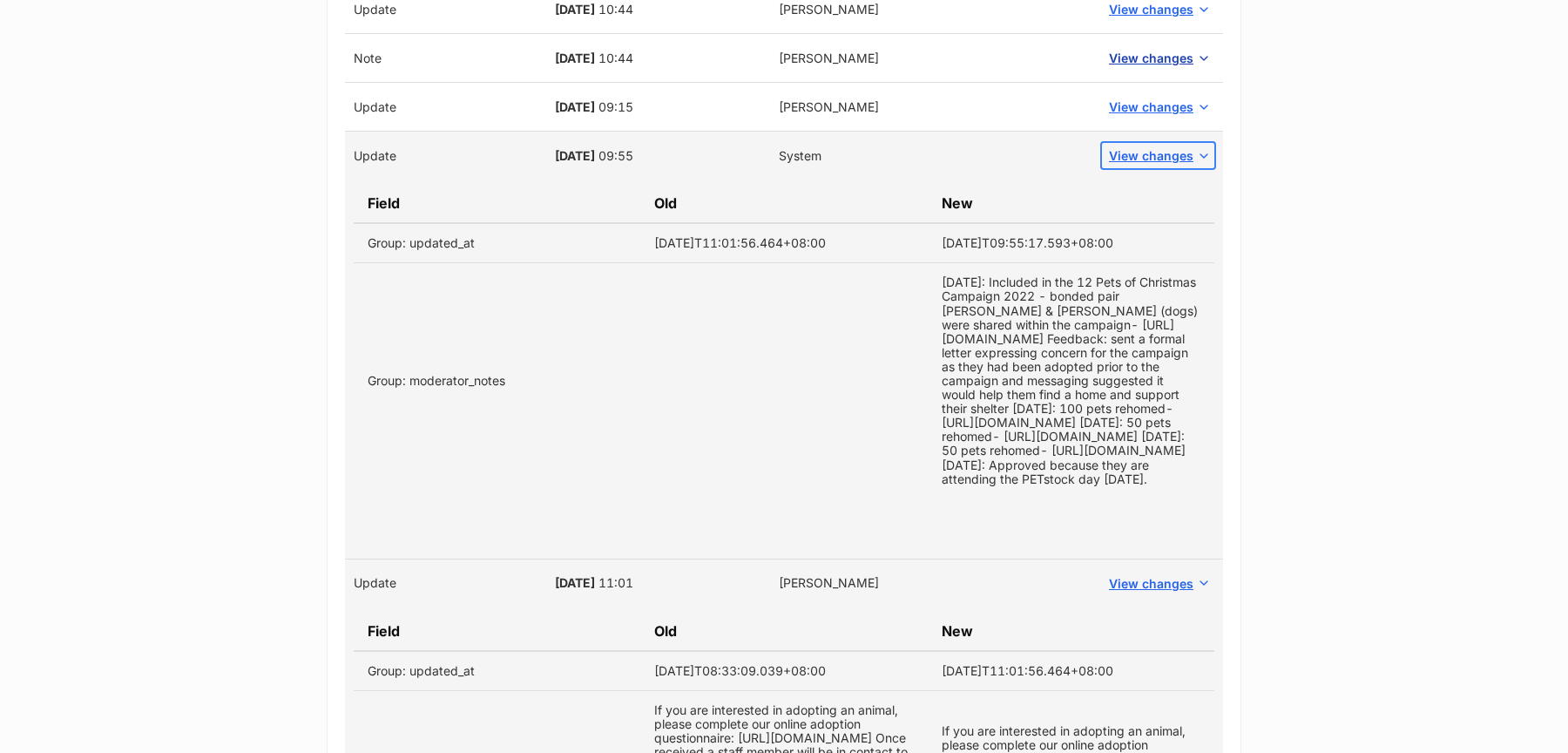
scroll to position [981, 0]
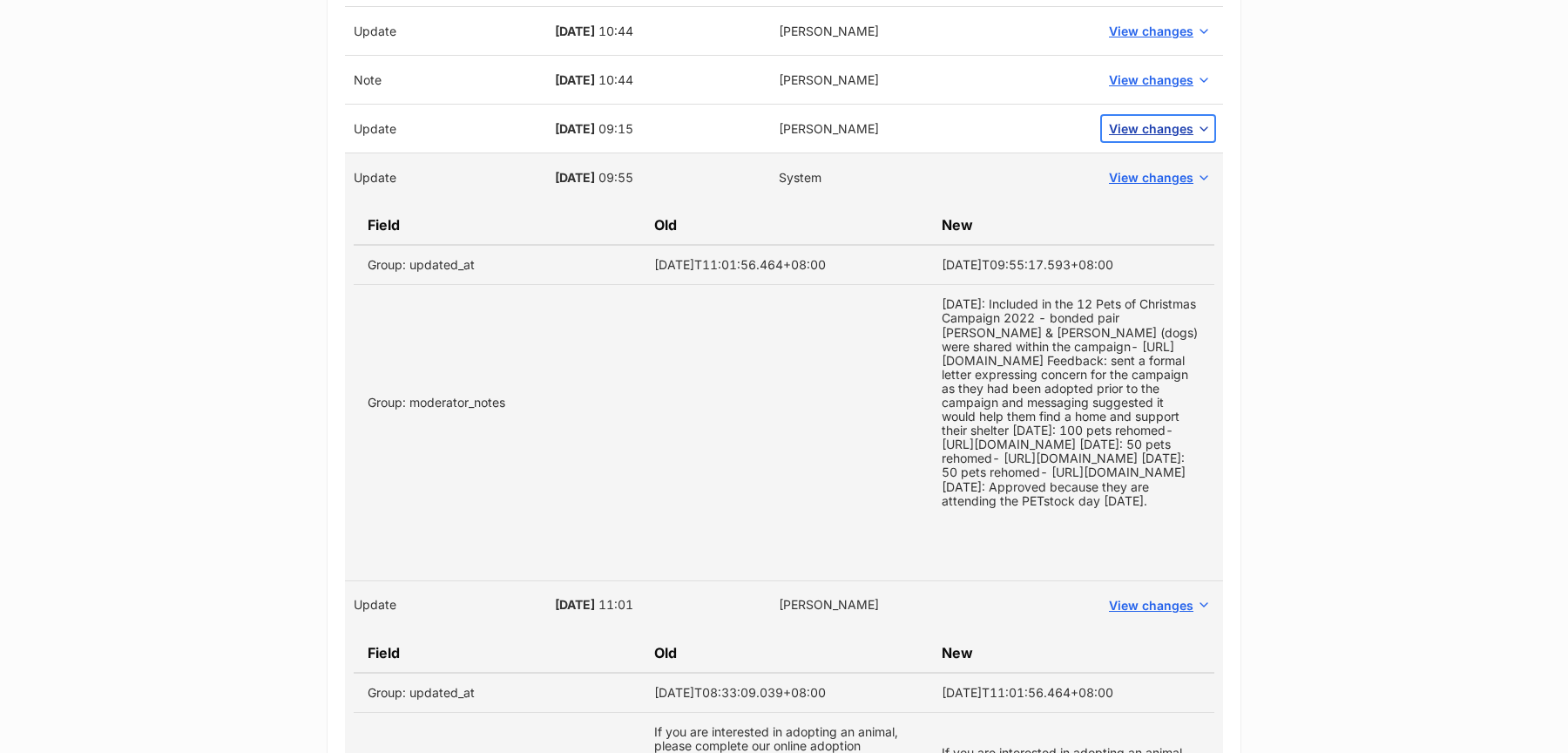
click at [1146, 134] on span "View changes" at bounding box center [1151, 128] width 85 height 18
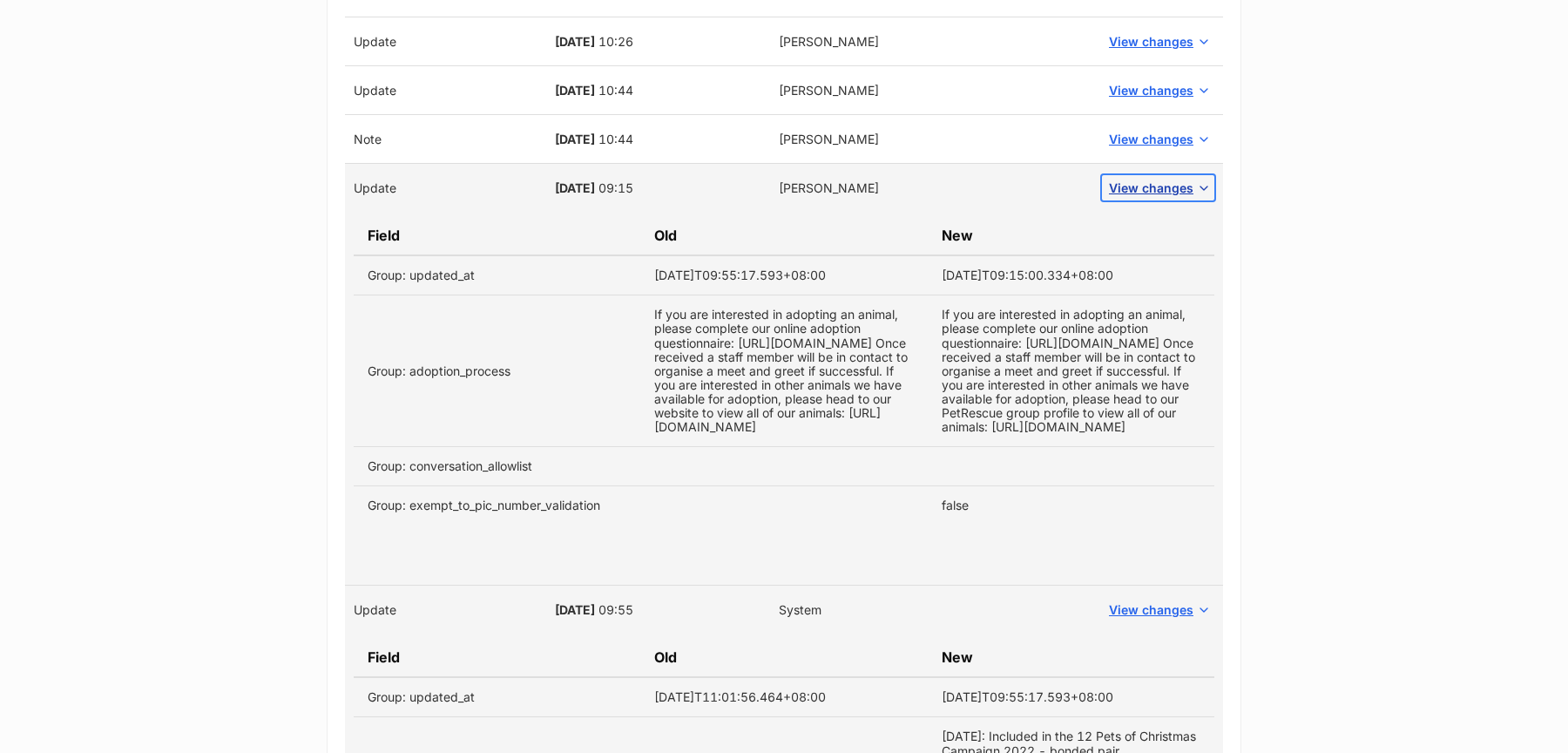
scroll to position [906, 0]
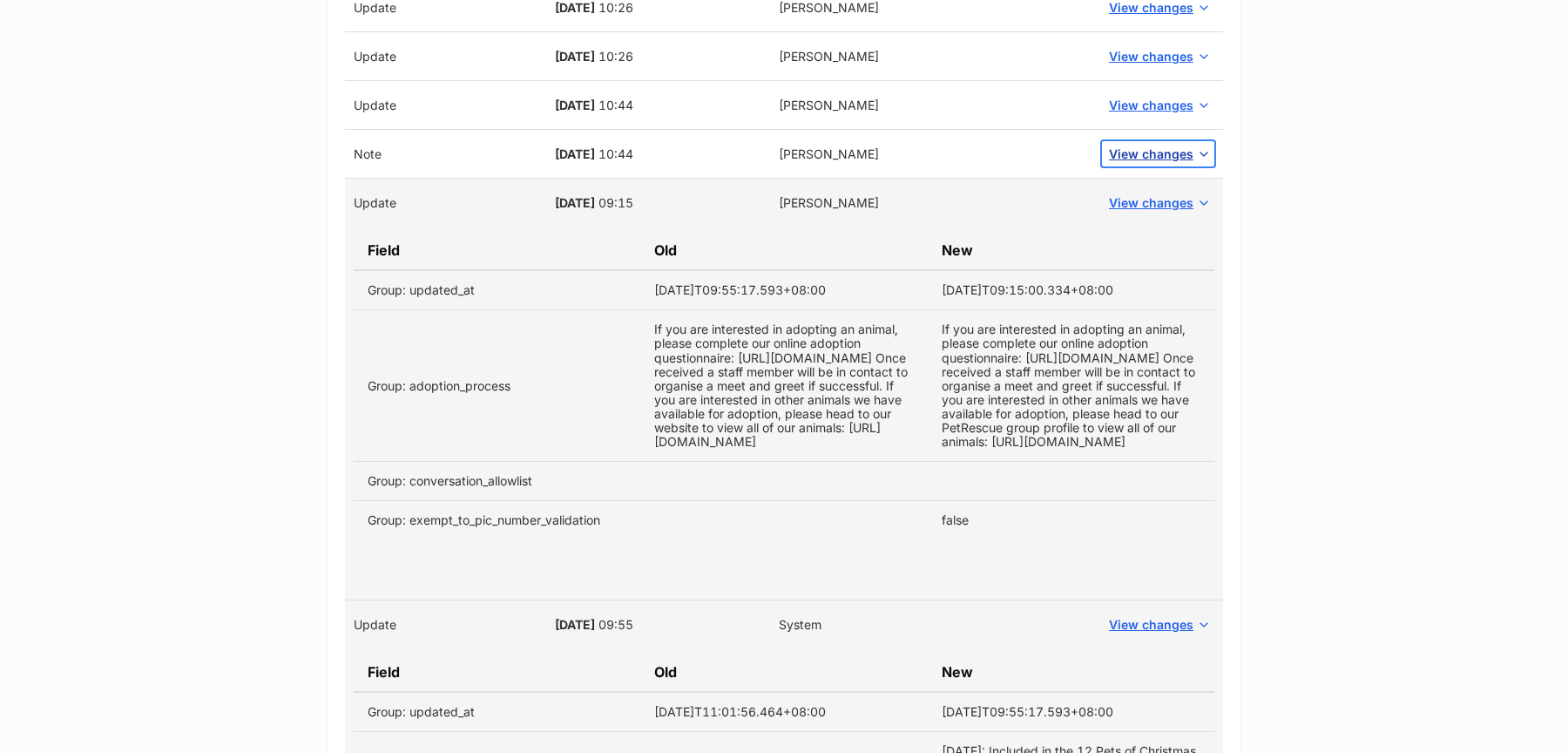
click at [1138, 147] on span "View changes" at bounding box center [1151, 153] width 85 height 18
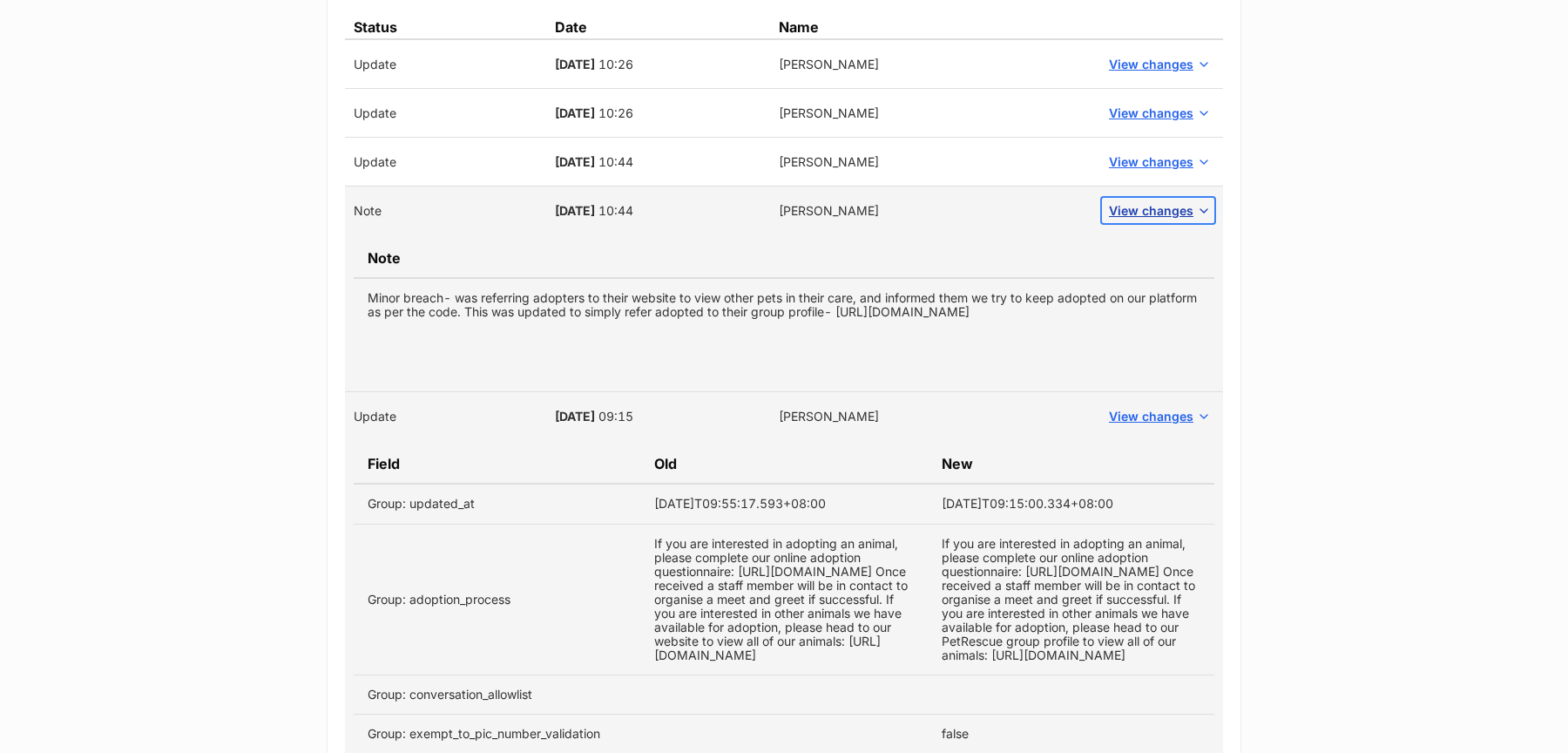
scroll to position [843, 0]
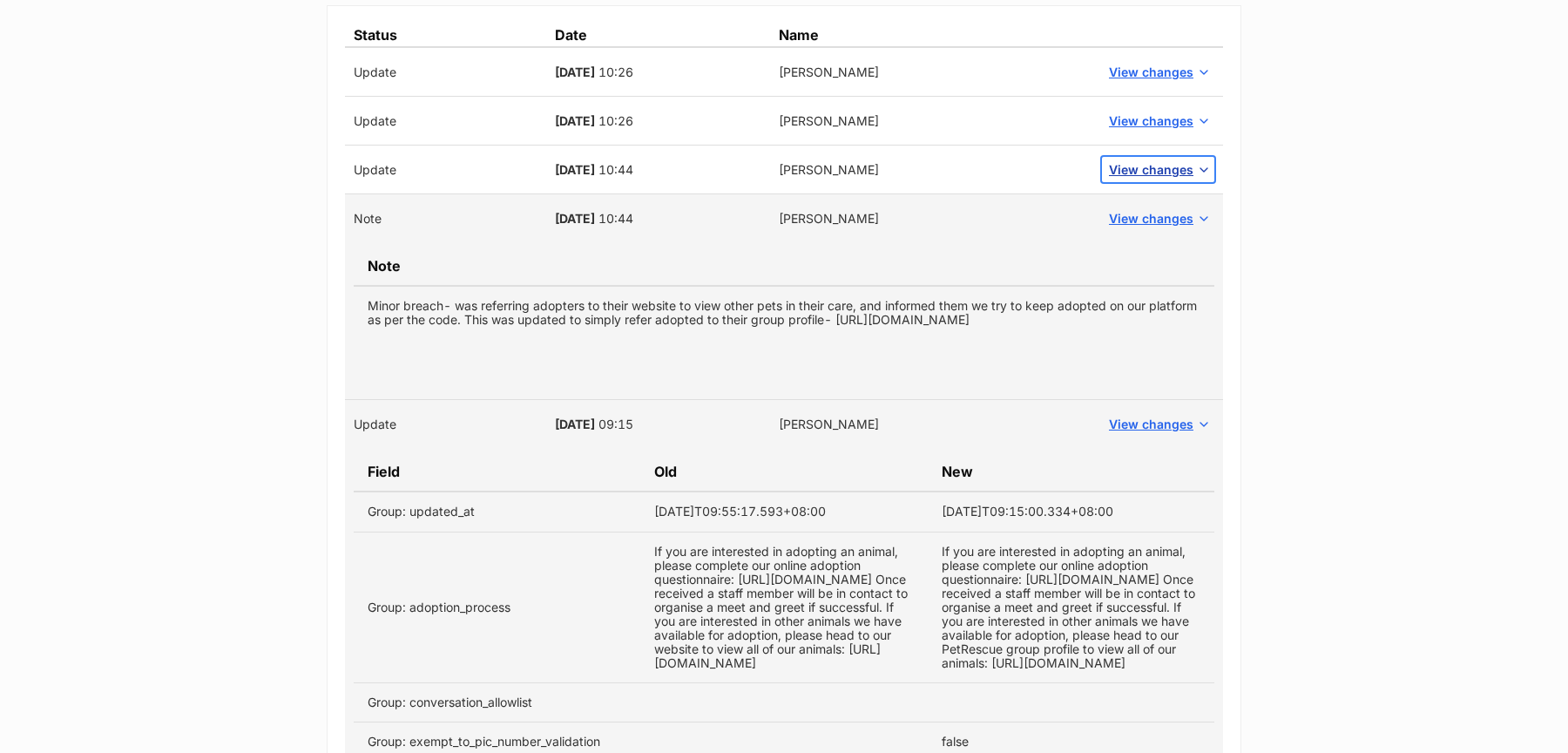
click at [1136, 160] on span "View changes" at bounding box center [1151, 169] width 85 height 18
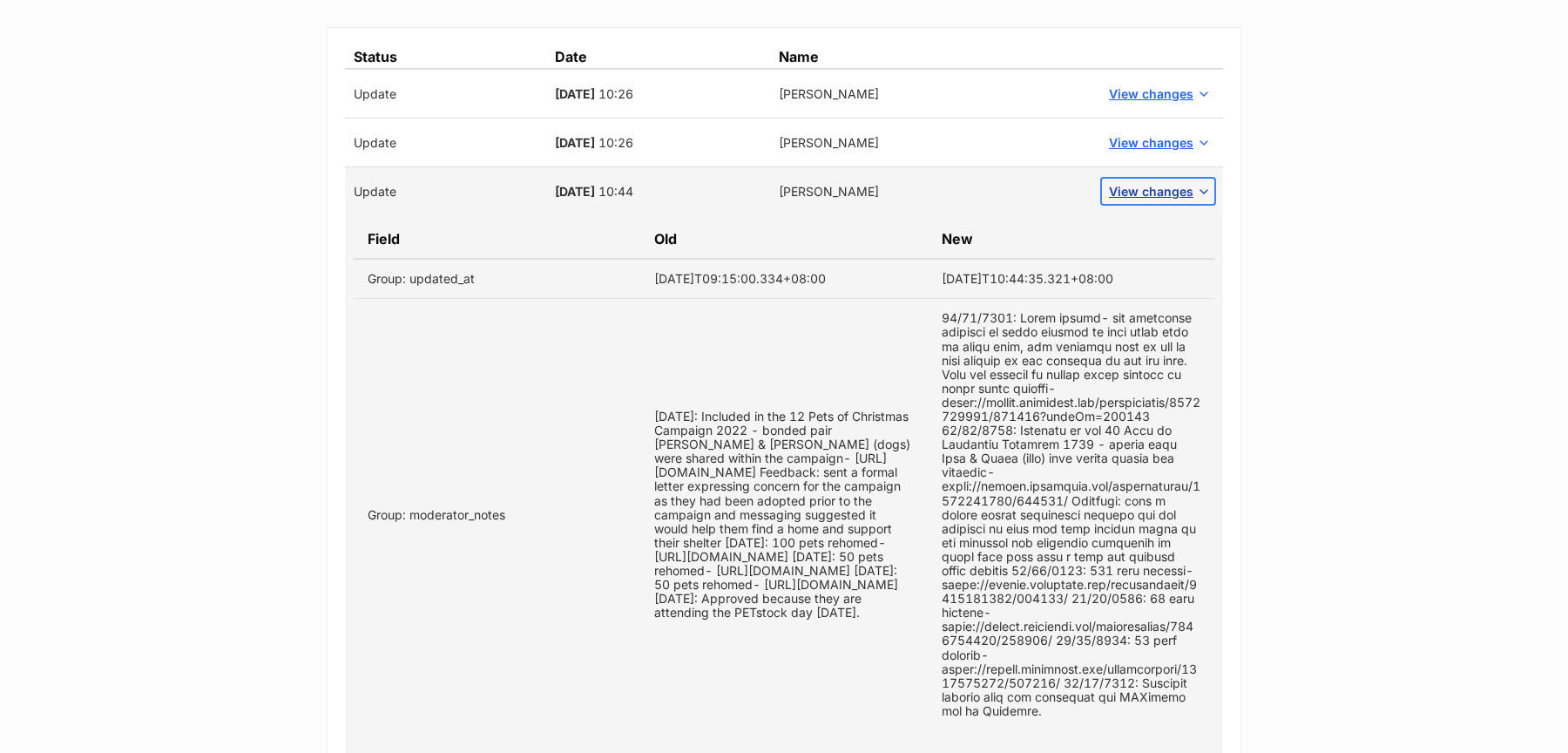
scroll to position [819, 0]
click at [1124, 142] on span "View changes" at bounding box center [1151, 144] width 85 height 18
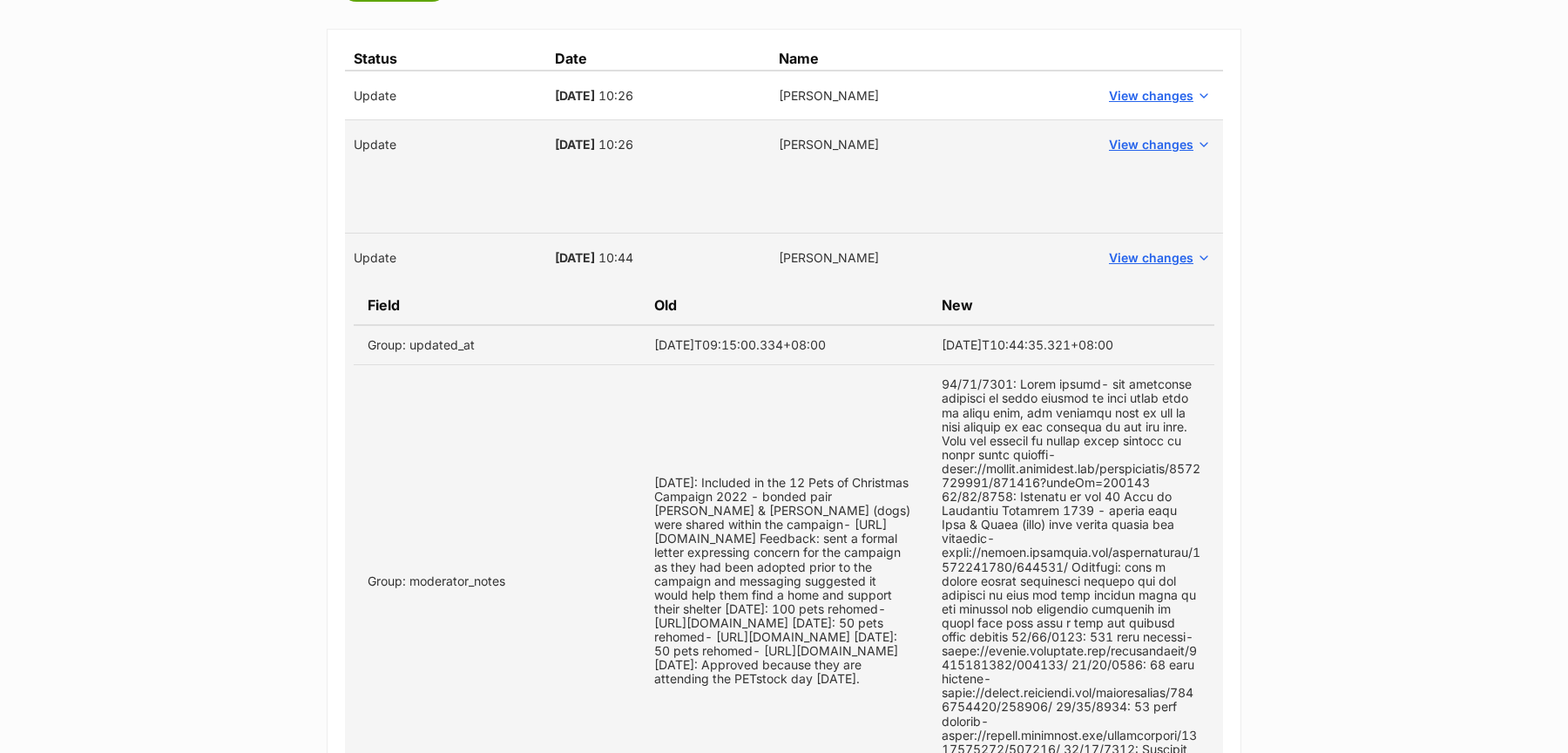
click at [1128, 81] on td "View changes" at bounding box center [1158, 95] width 130 height 50
click at [1132, 92] on span "View changes" at bounding box center [1151, 94] width 85 height 18
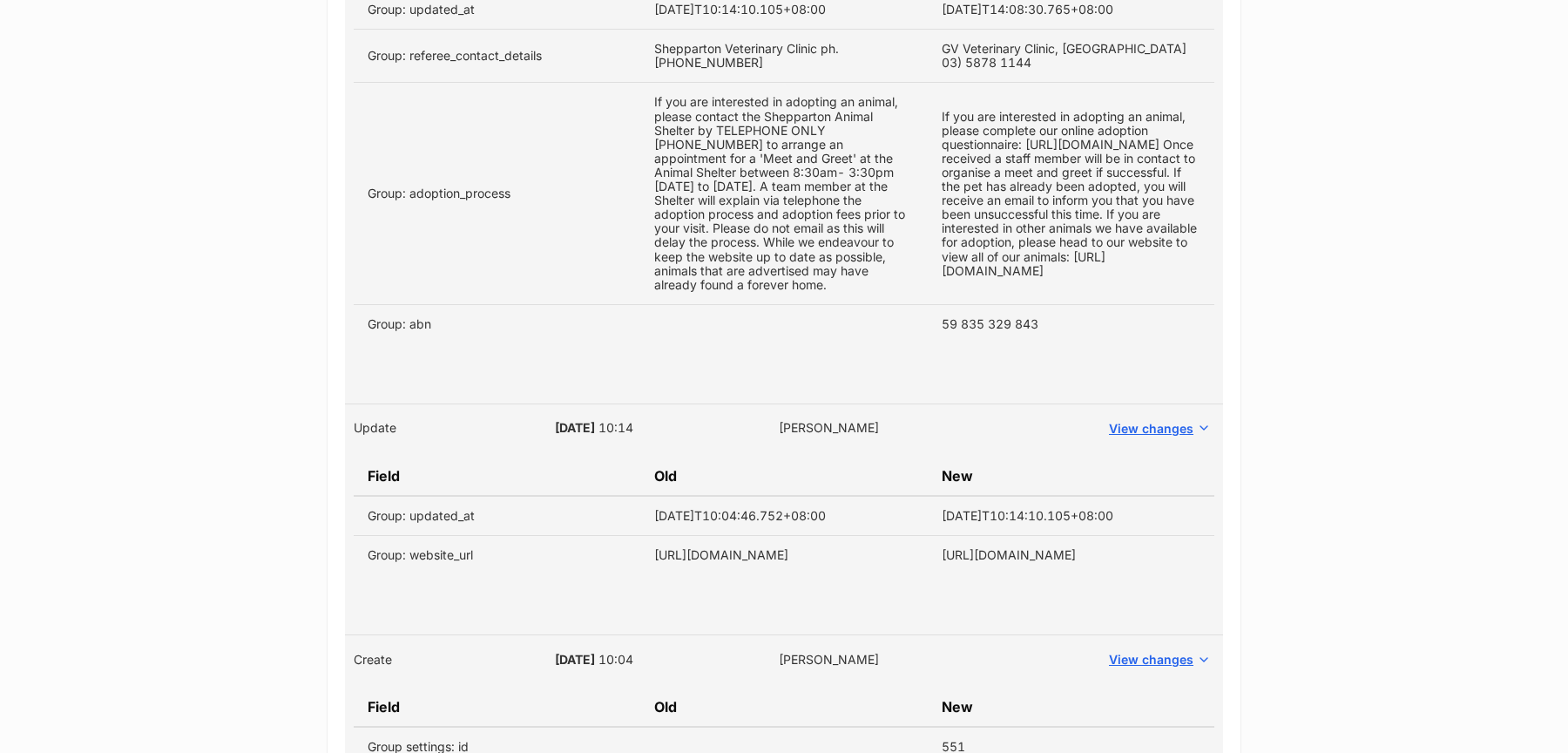
scroll to position [4615, 0]
click at [988, 346] on td "59 835 329 843" at bounding box center [1070, 326] width 287 height 39
copy tbody "59 835 329 843"
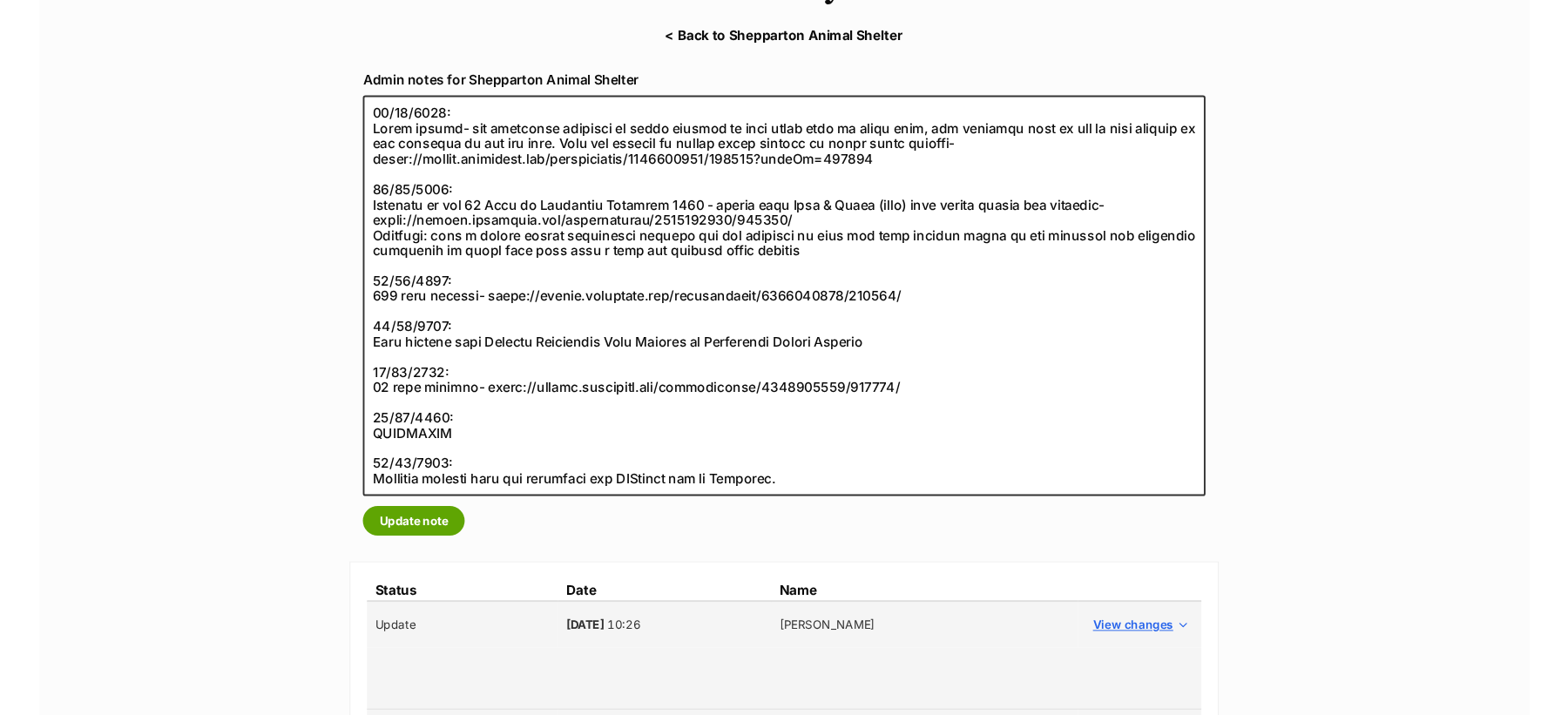
scroll to position [254, 0]
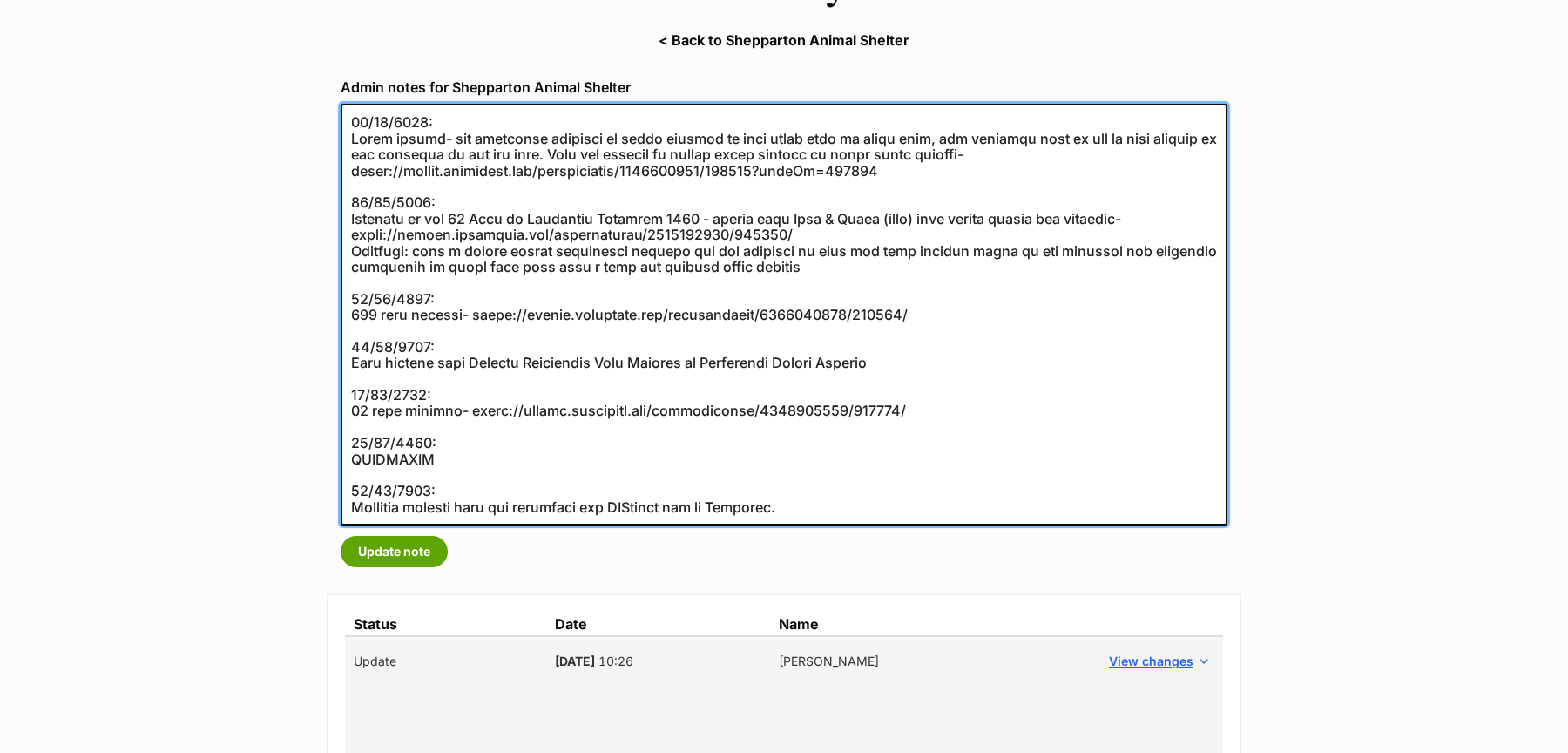
click at [470, 430] on textarea at bounding box center [784, 315] width 886 height 421
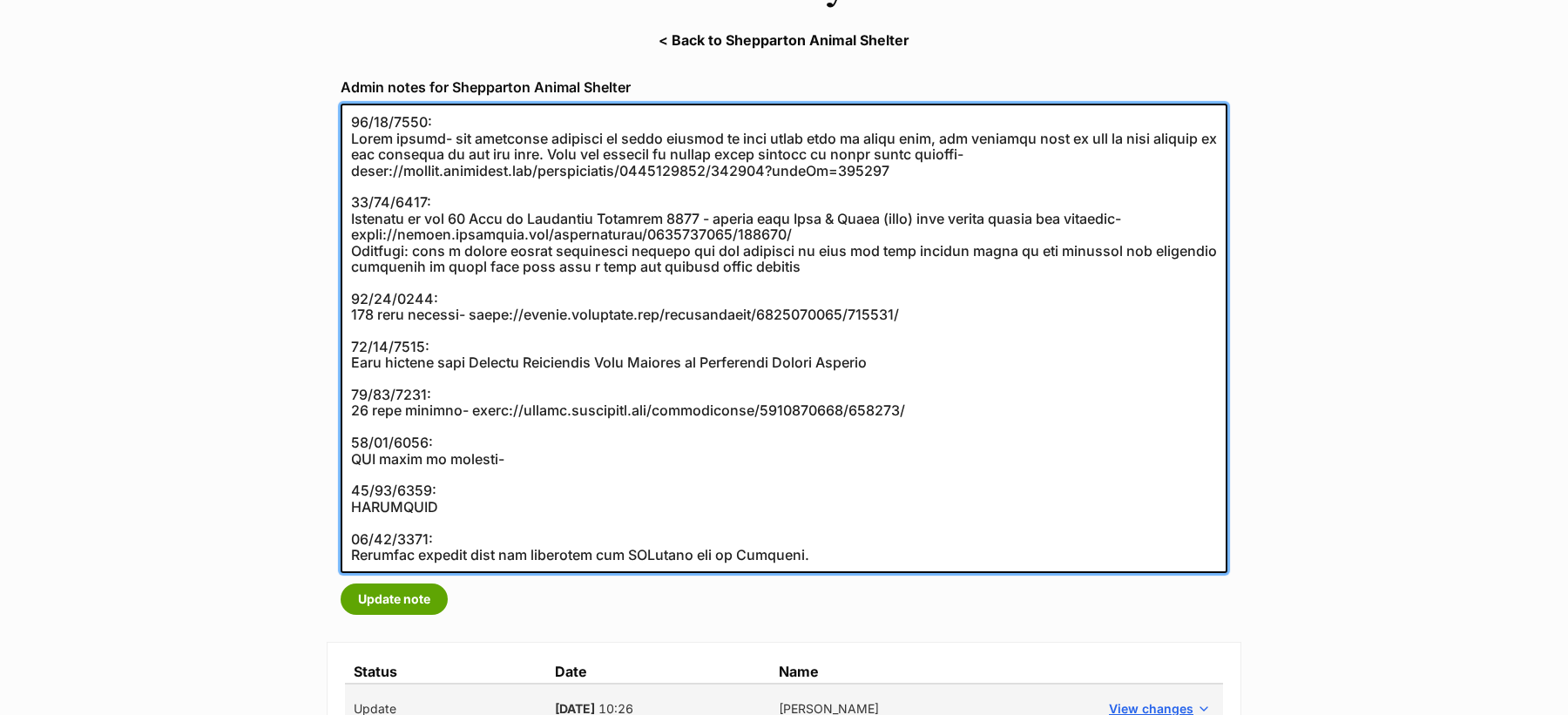
paste textarea "https://abr.business.gov.au/ABN/View?id=59835329843"
drag, startPoint x: 827, startPoint y: 552, endPoint x: 341, endPoint y: 535, distance: 486.3
click at [341, 535] on textarea at bounding box center [784, 338] width 886 height 470
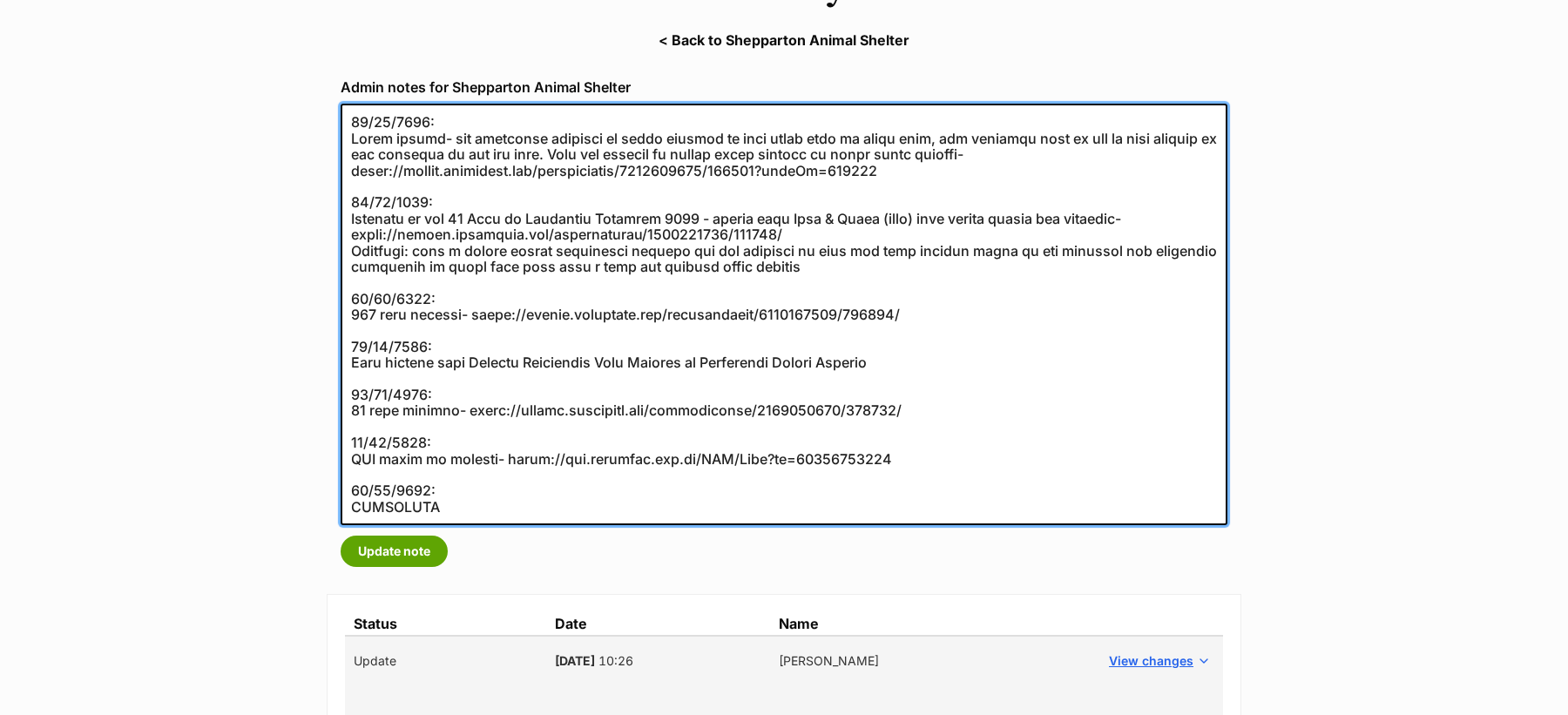
click at [492, 459] on textarea at bounding box center [784, 315] width 886 height 421
click at [491, 501] on textarea at bounding box center [784, 315] width 886 height 421
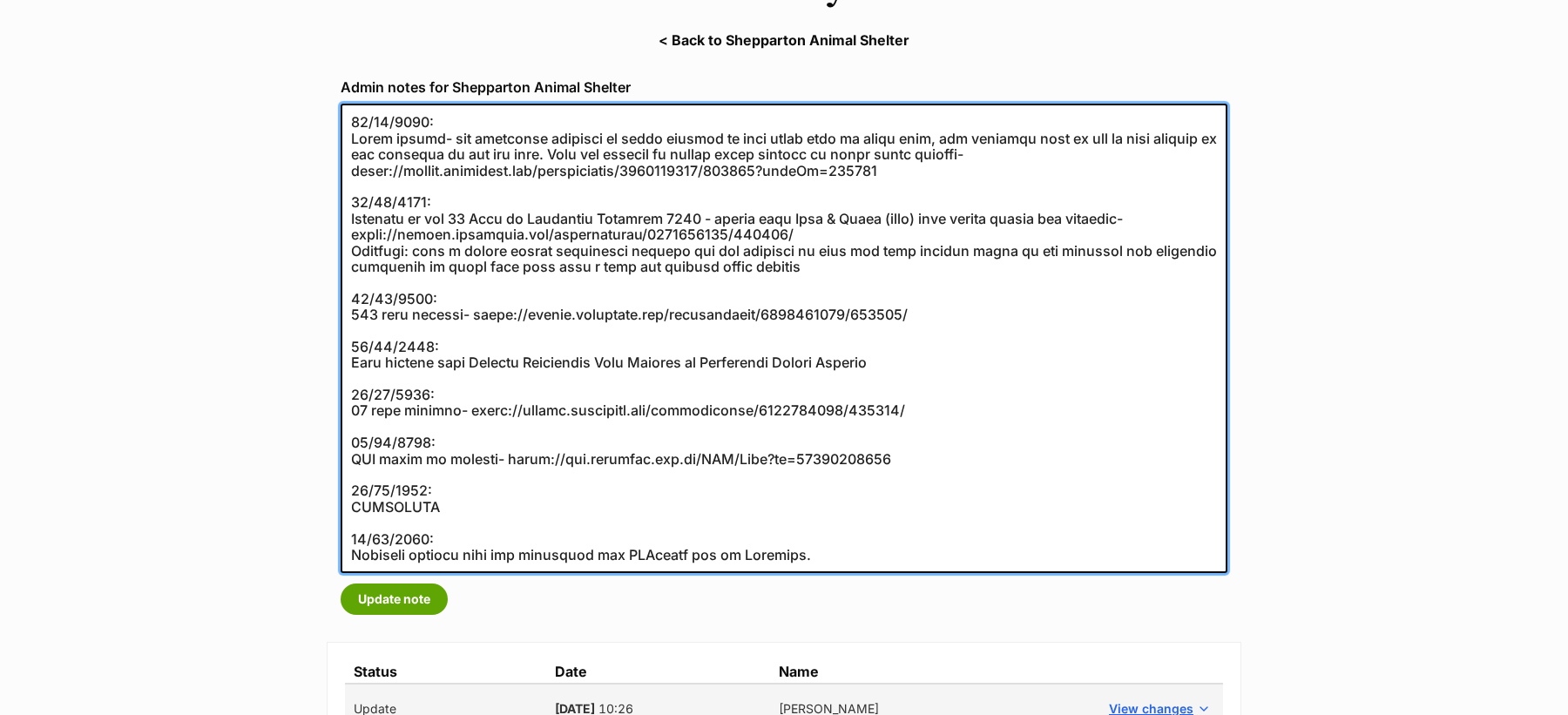
click at [519, 501] on textarea at bounding box center [784, 338] width 886 height 470
type textarea "10/07/2024: Minor breach- was referring adopters to their website to view other…"
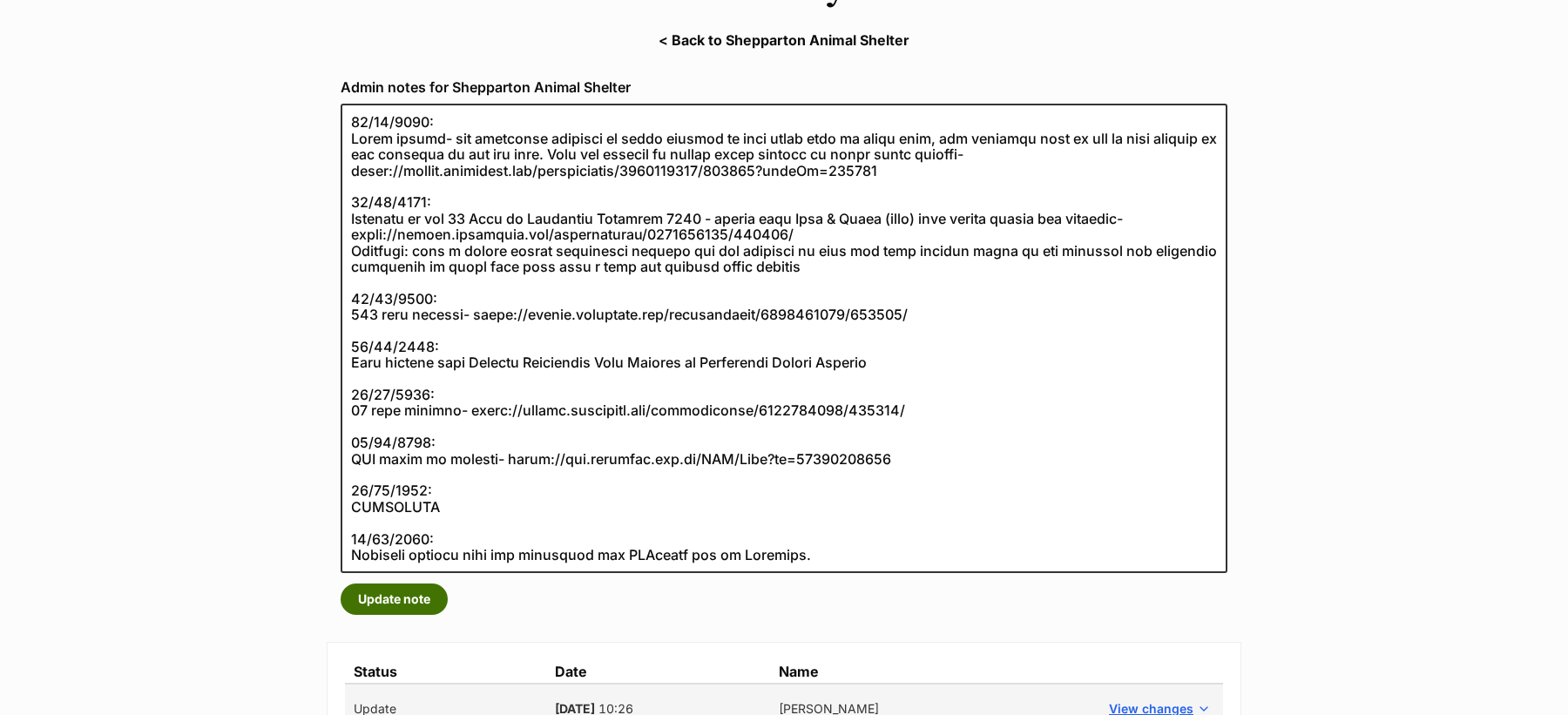
click at [390, 603] on button "Update note" at bounding box center [394, 599] width 107 height 31
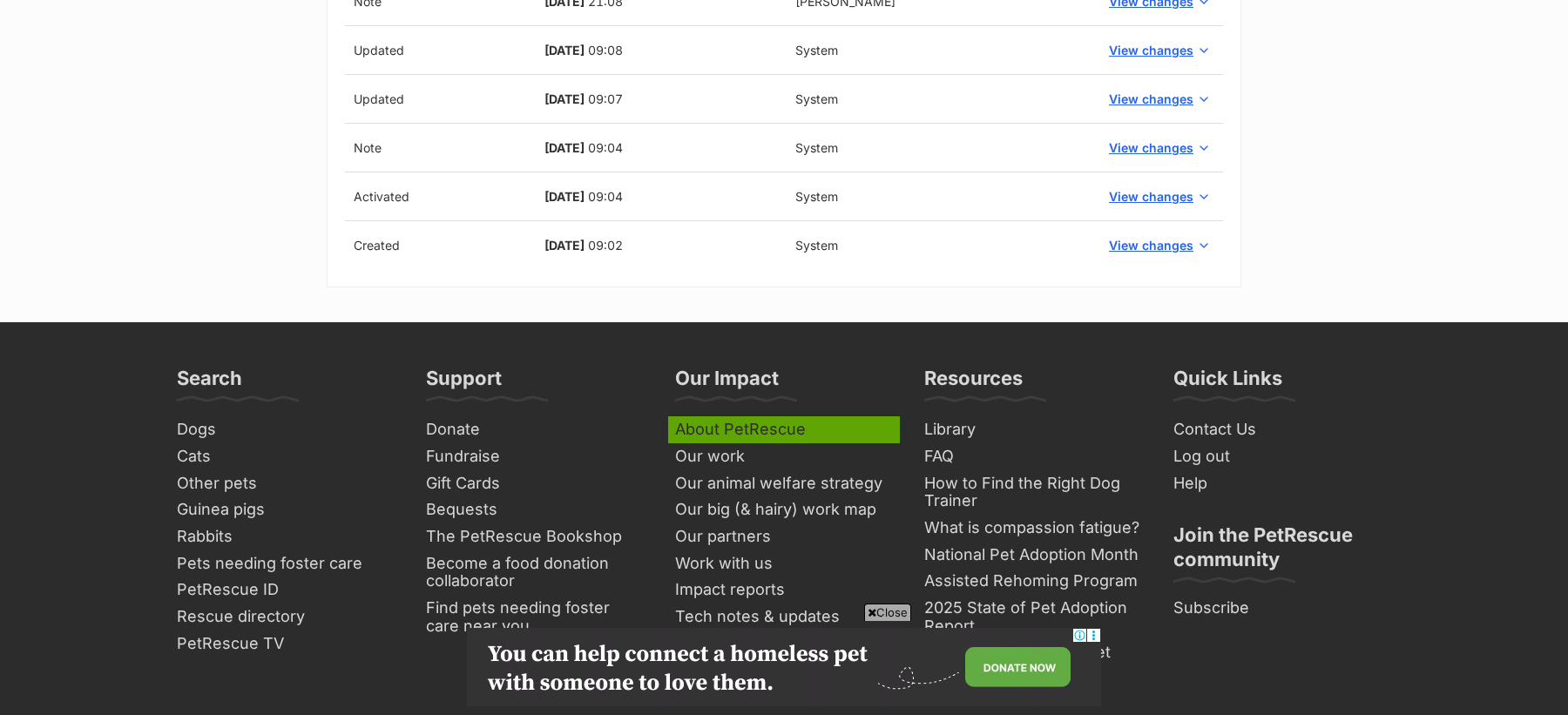
scroll to position [1993, 0]
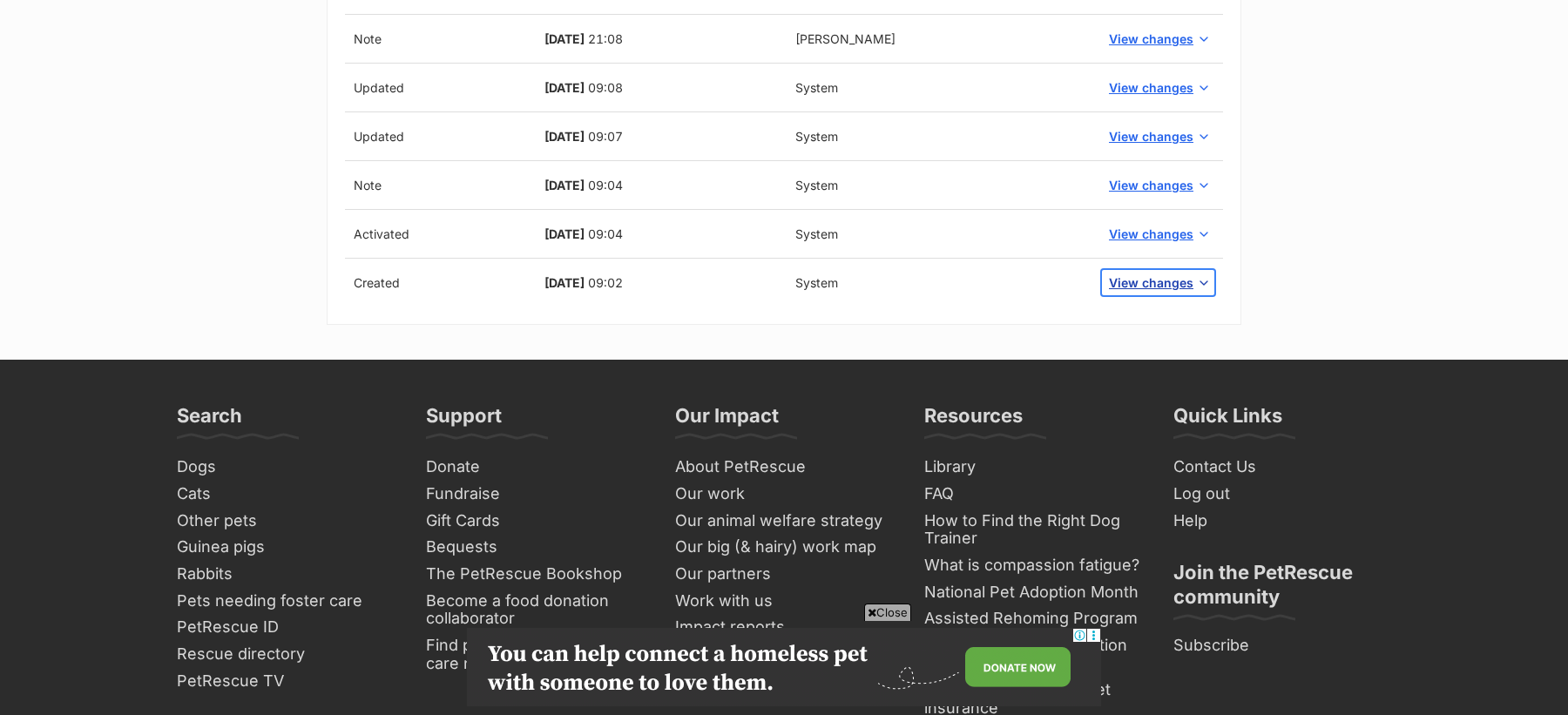
click at [1169, 274] on span "View changes" at bounding box center [1151, 282] width 85 height 18
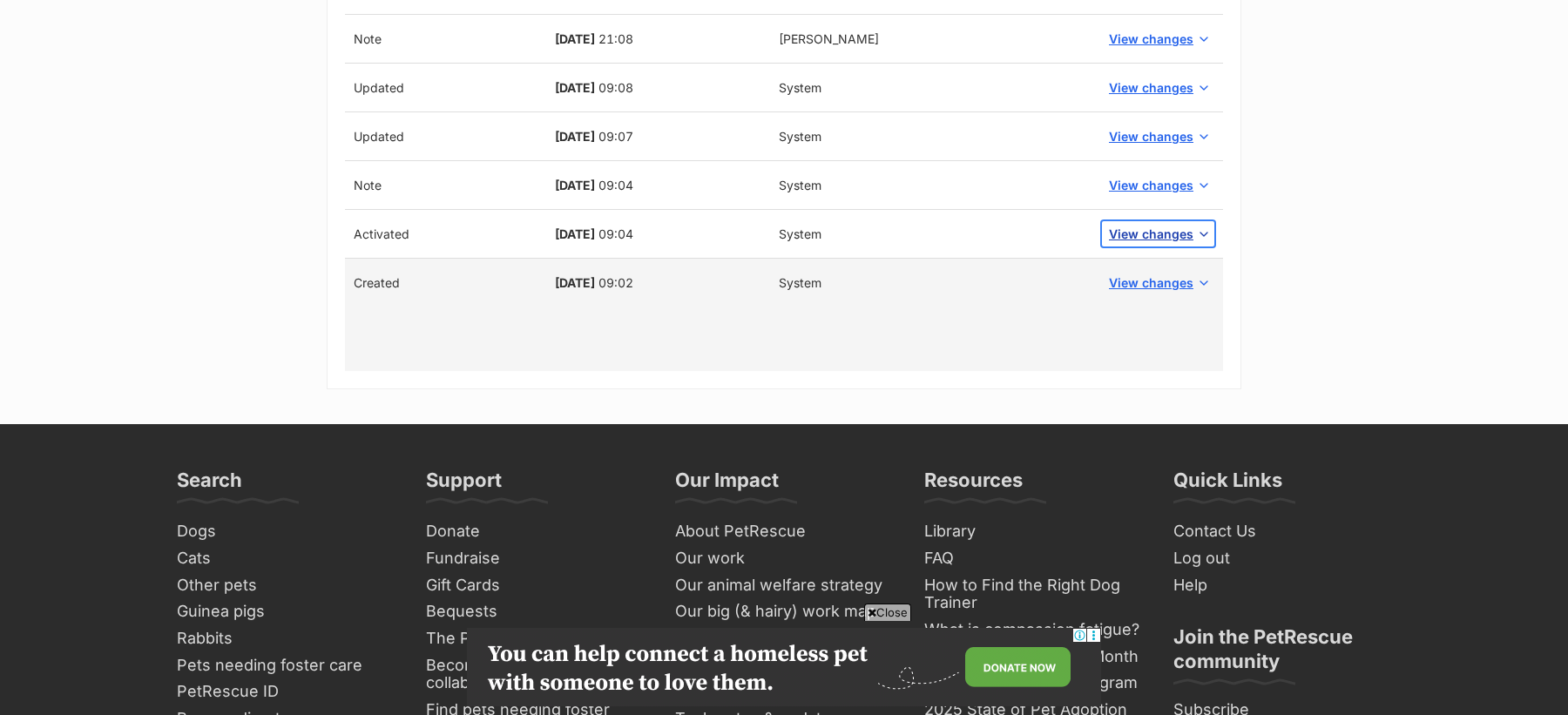
click at [1150, 227] on span "View changes" at bounding box center [1151, 234] width 85 height 18
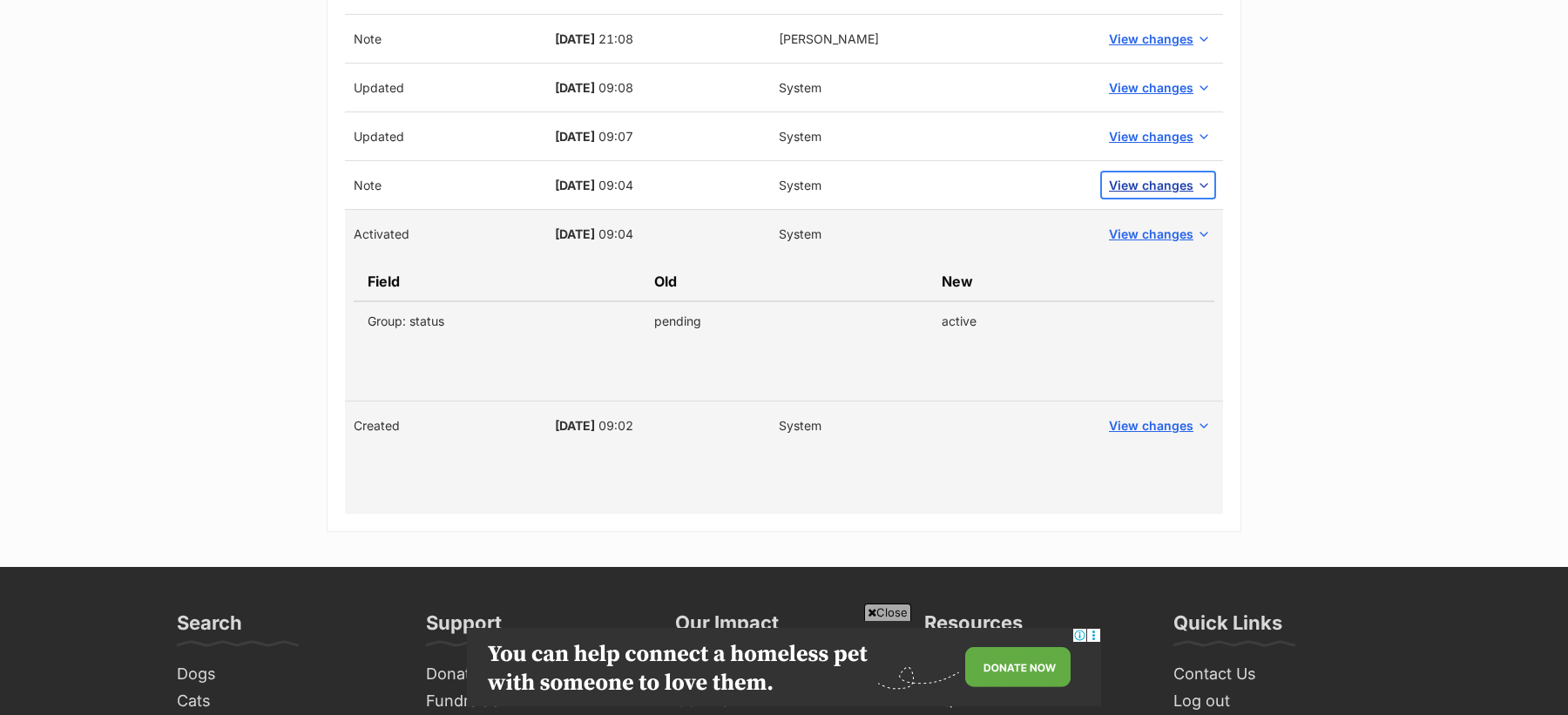
click at [1134, 178] on span "View changes" at bounding box center [1151, 185] width 85 height 18
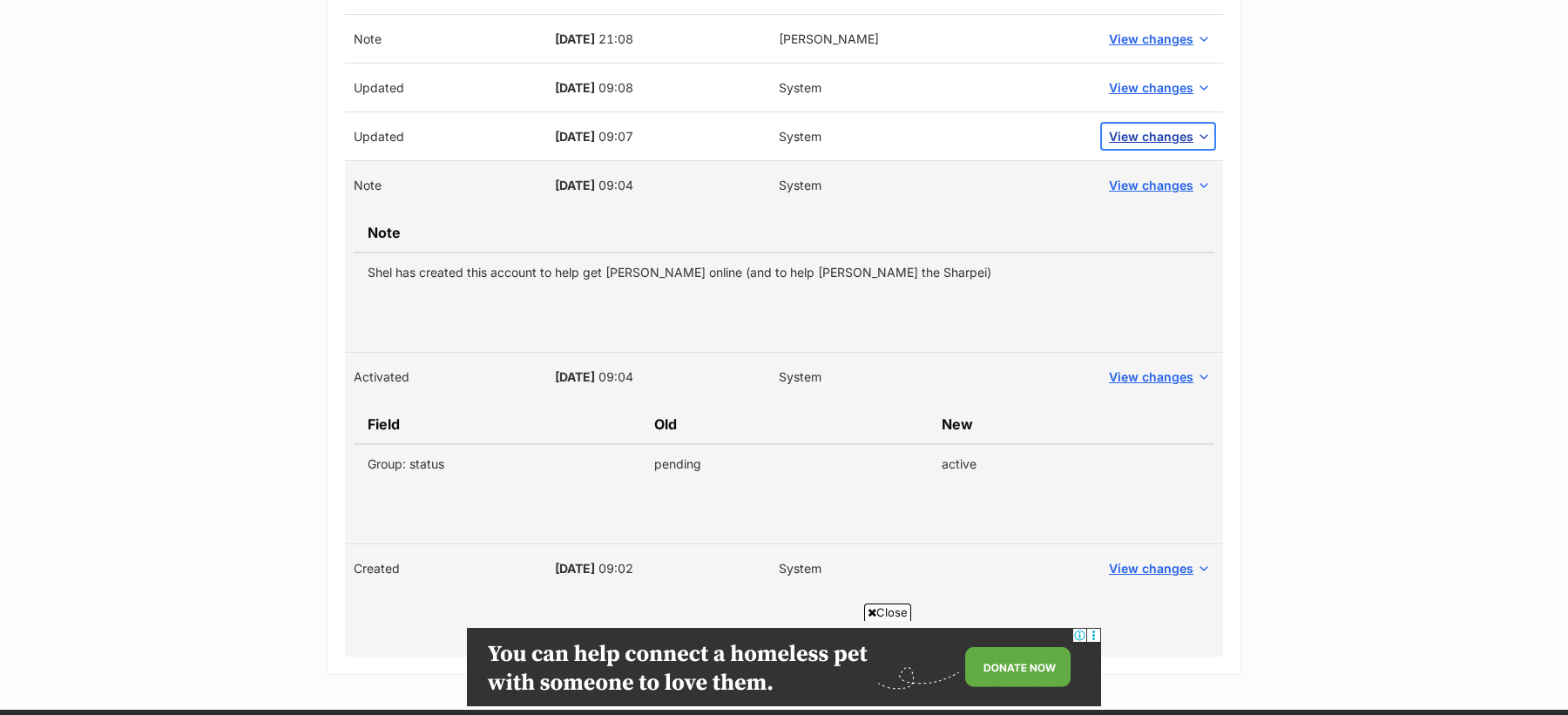
click at [1138, 130] on span "View changes" at bounding box center [1151, 135] width 85 height 18
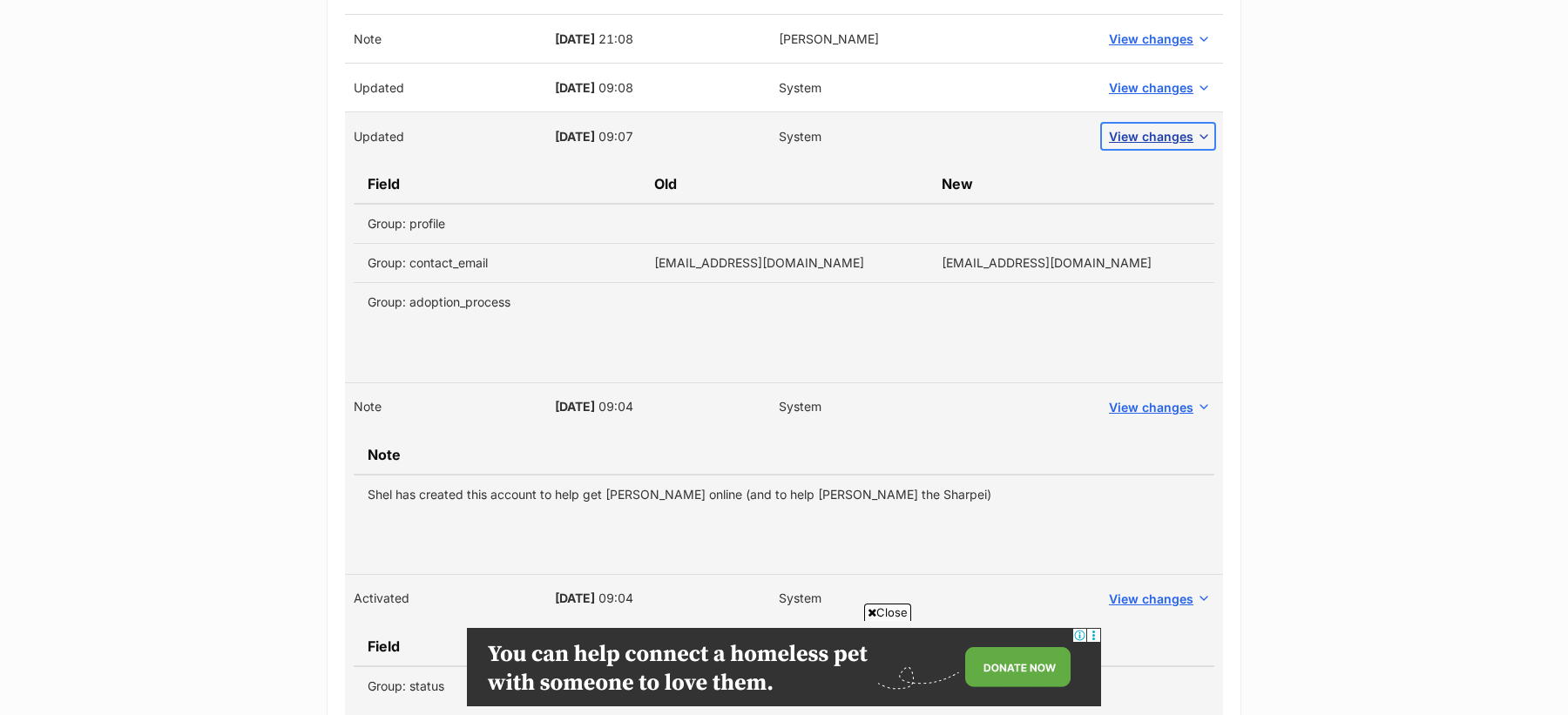
scroll to position [1883, 0]
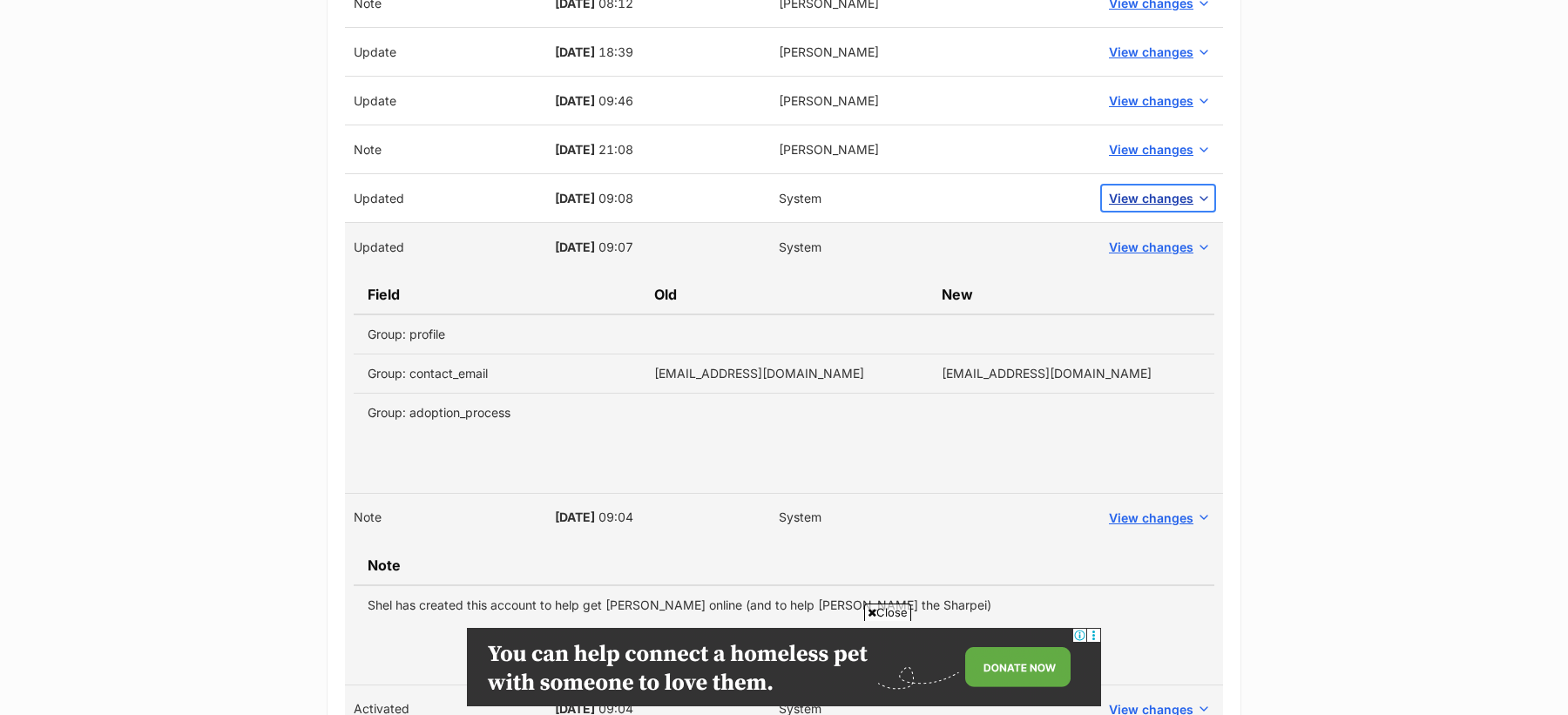
click at [1148, 191] on span "View changes" at bounding box center [1151, 197] width 85 height 18
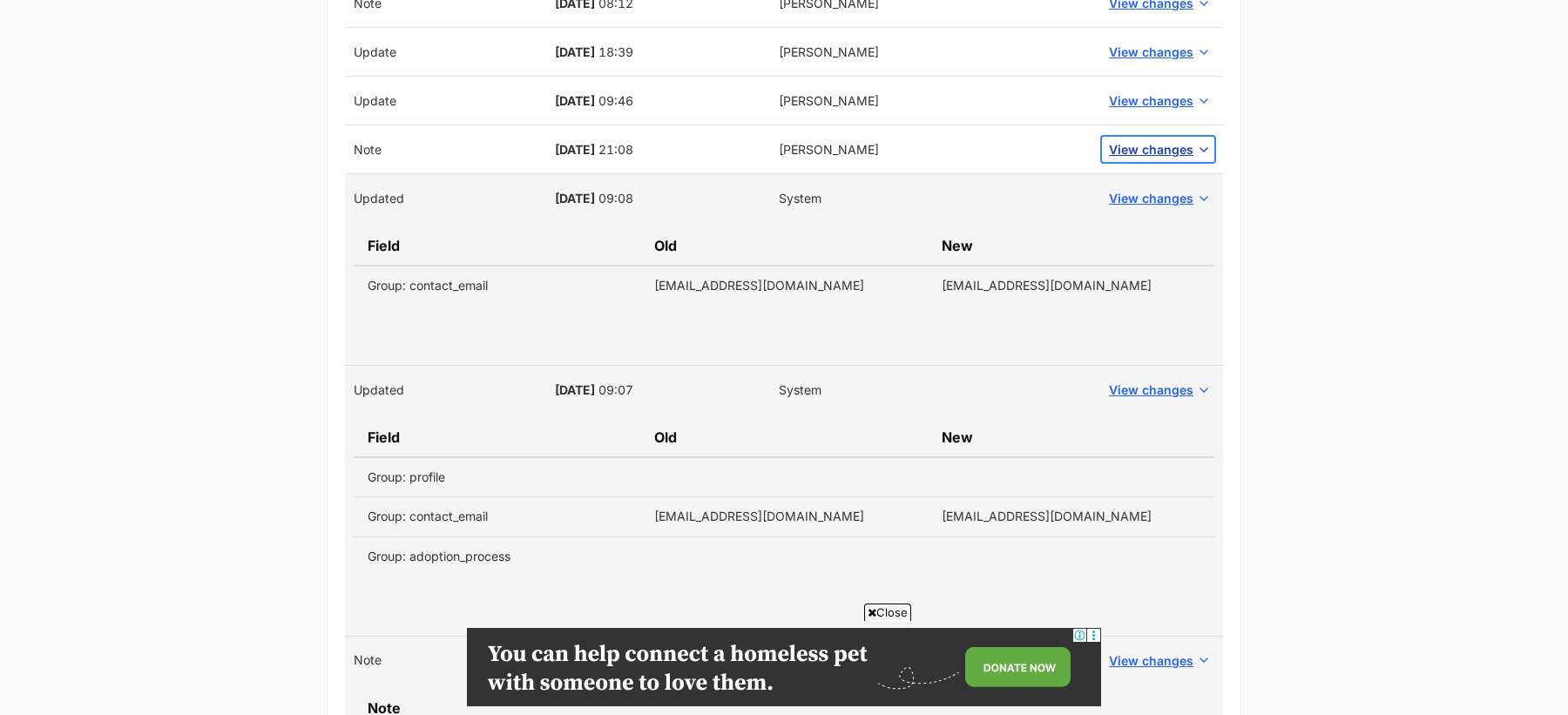
click at [1151, 148] on span "View changes" at bounding box center [1151, 149] width 85 height 18
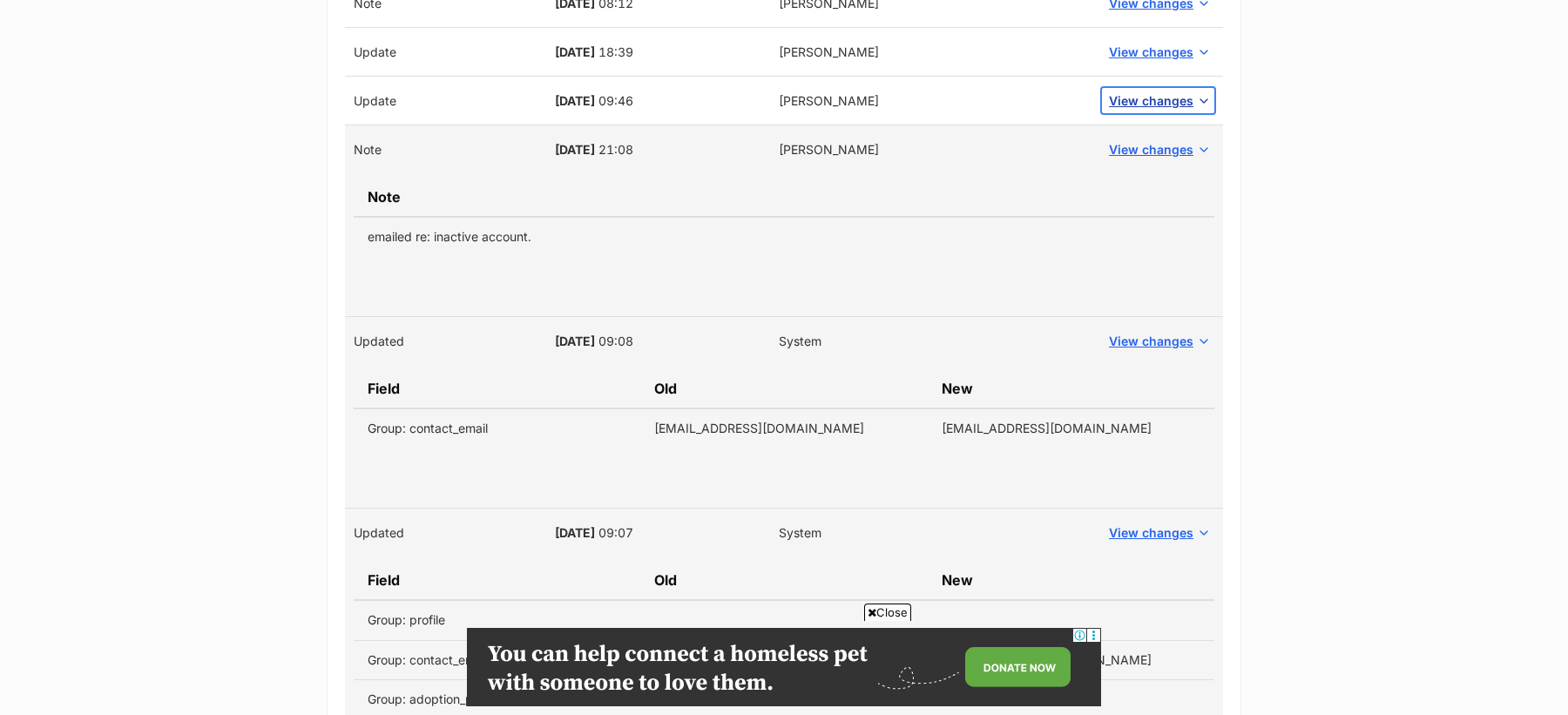
click at [1148, 98] on span "View changes" at bounding box center [1151, 100] width 85 height 18
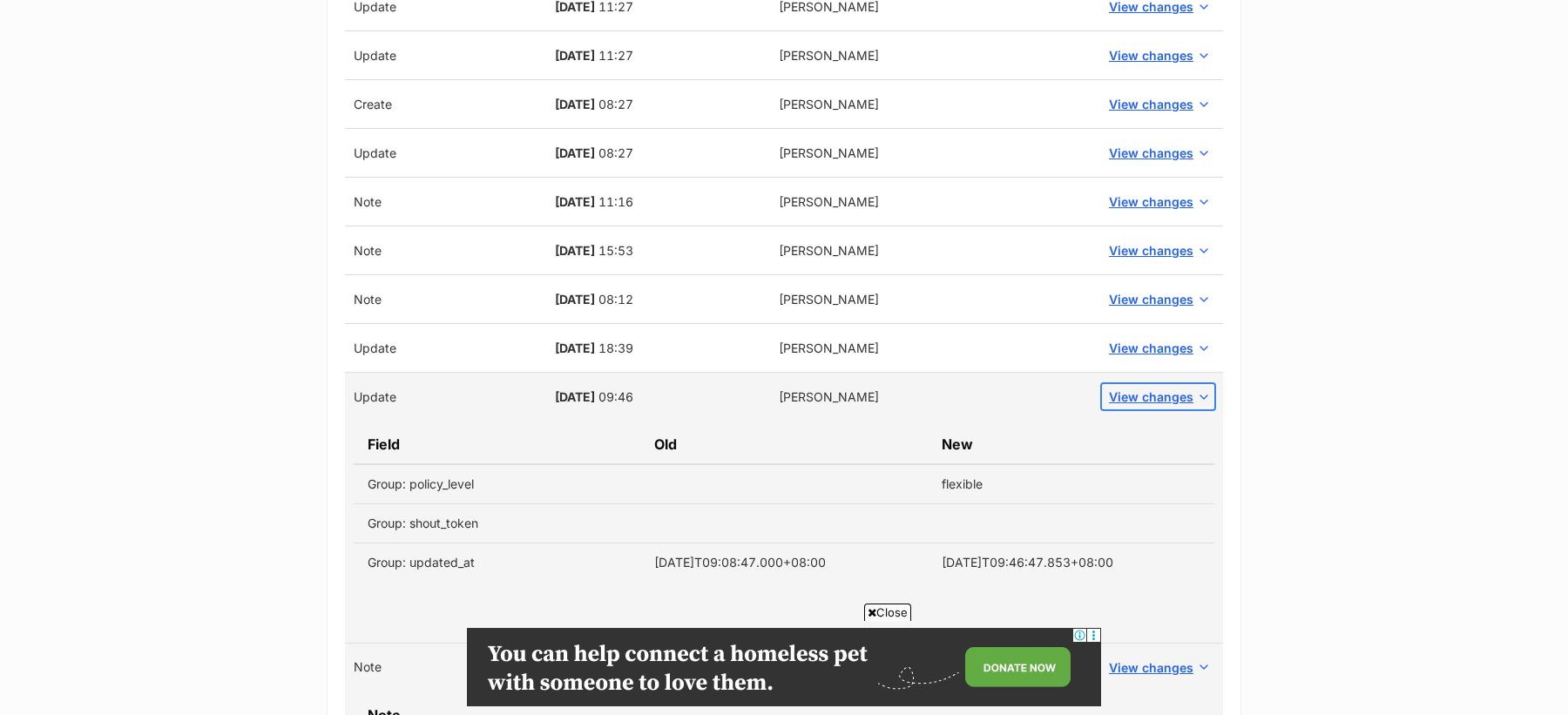
scroll to position [1574, 0]
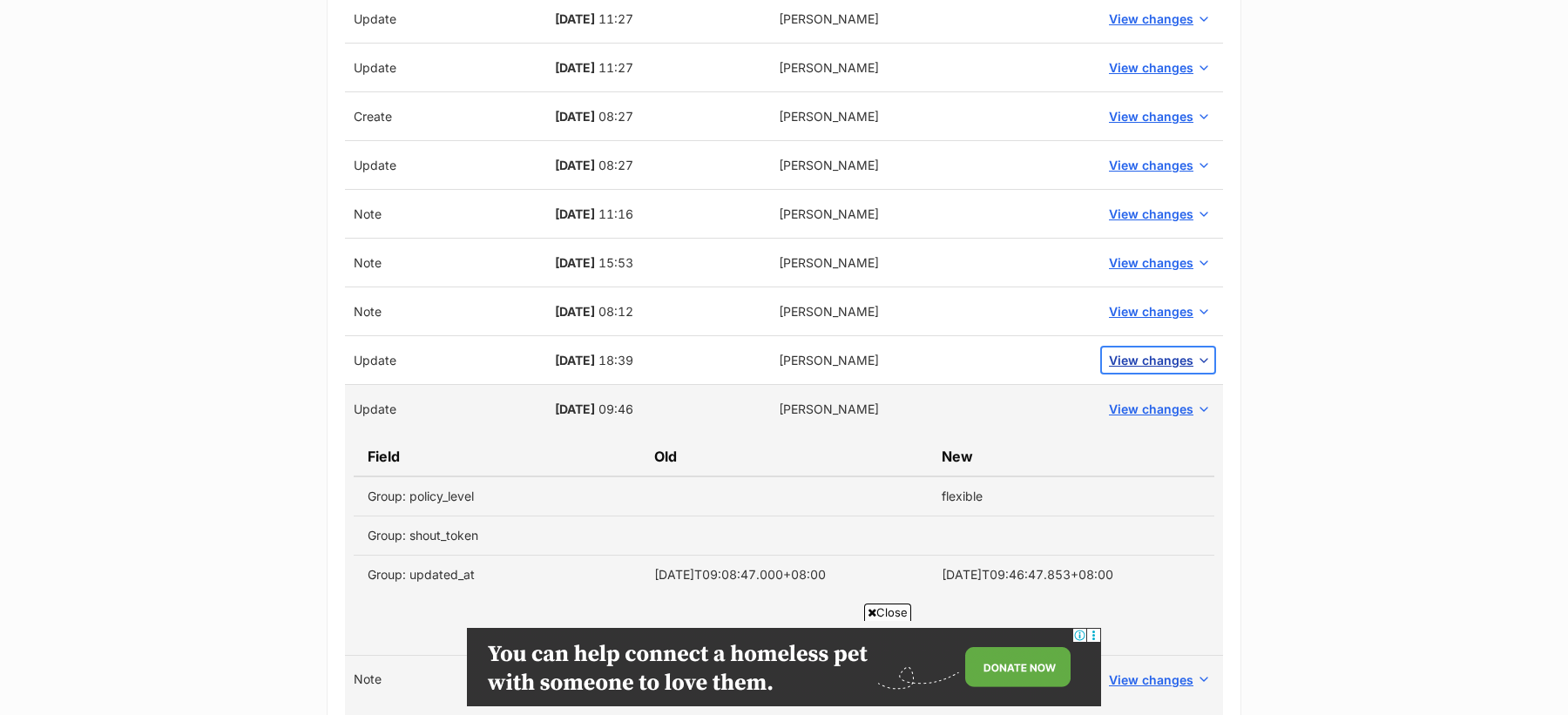
click at [1146, 358] on span "View changes" at bounding box center [1151, 359] width 85 height 18
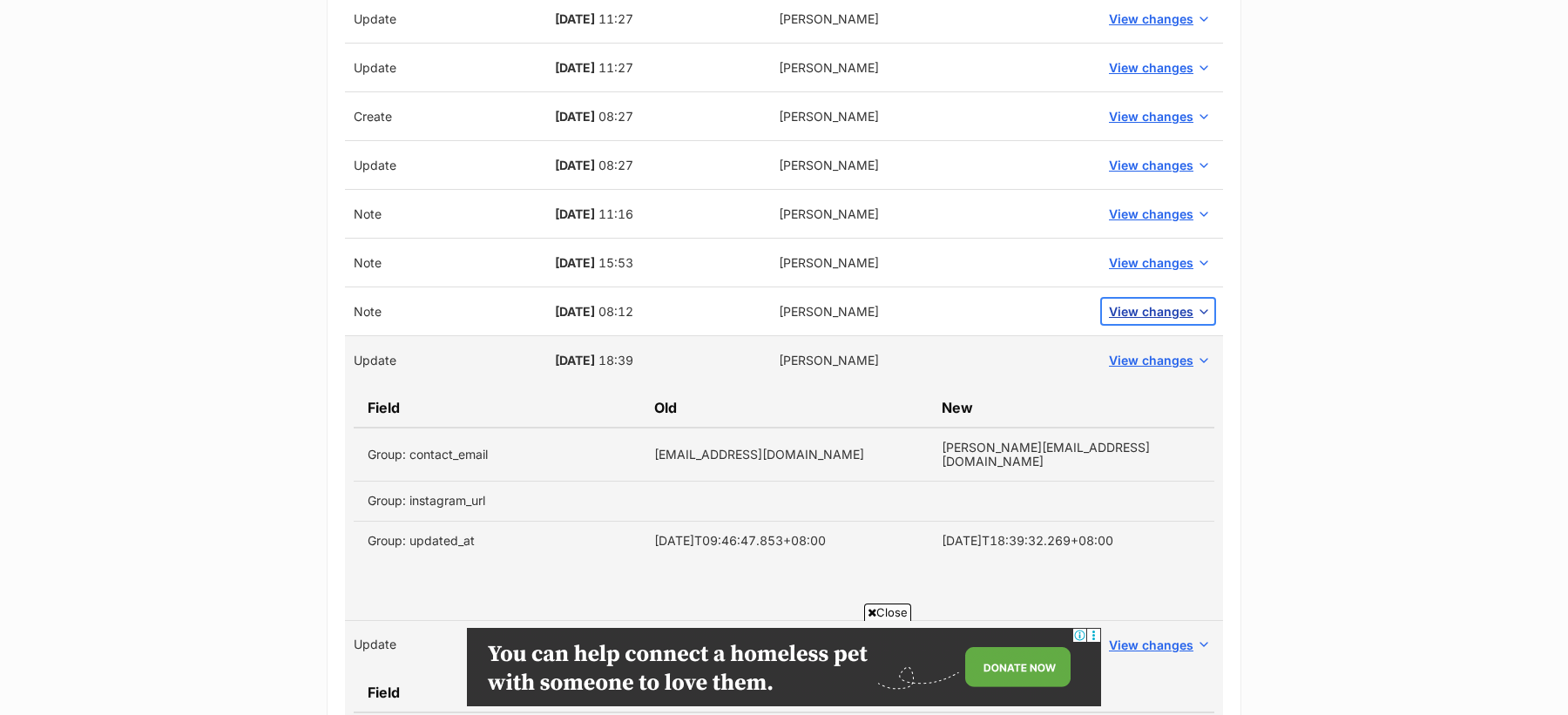
click at [1136, 302] on span "View changes" at bounding box center [1151, 311] width 85 height 18
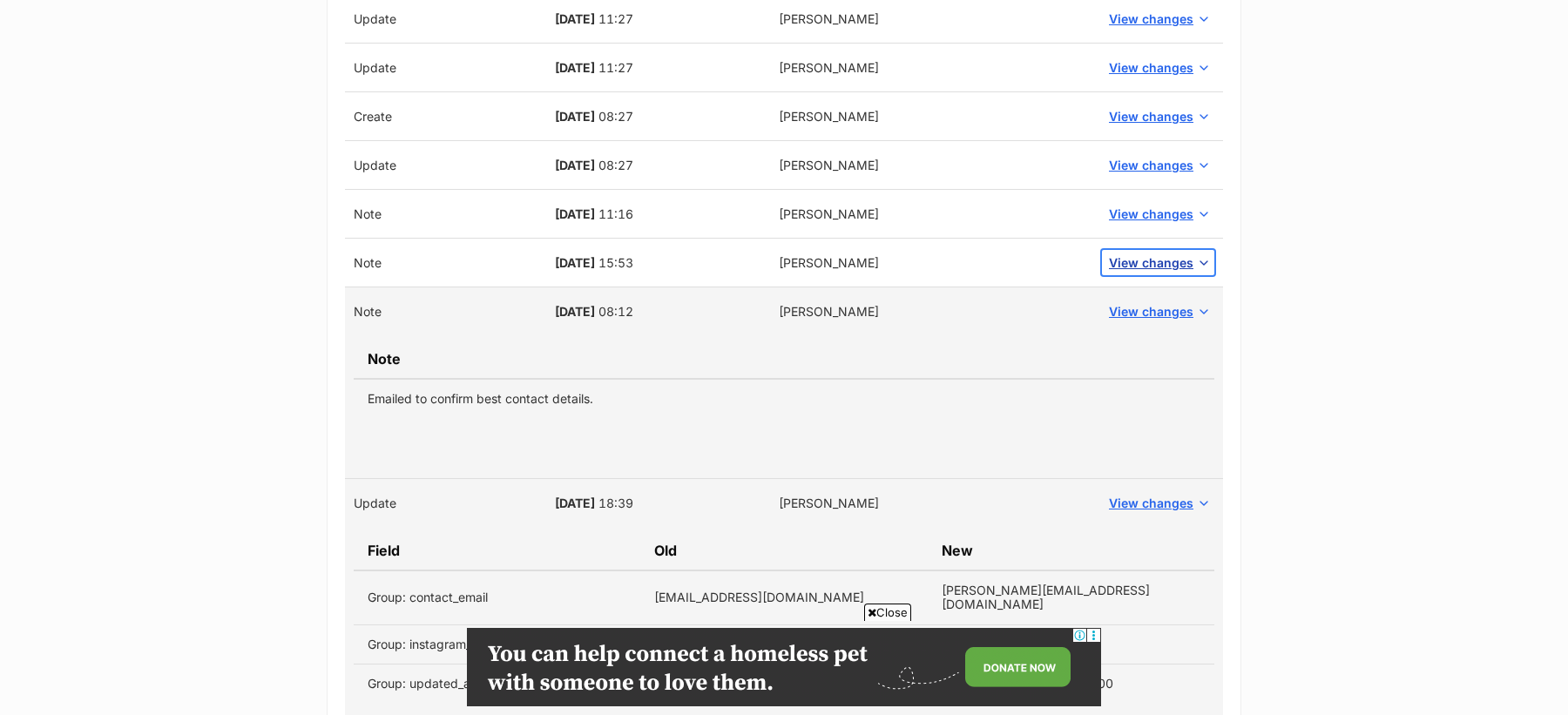
click at [1140, 254] on span "View changes" at bounding box center [1151, 262] width 85 height 18
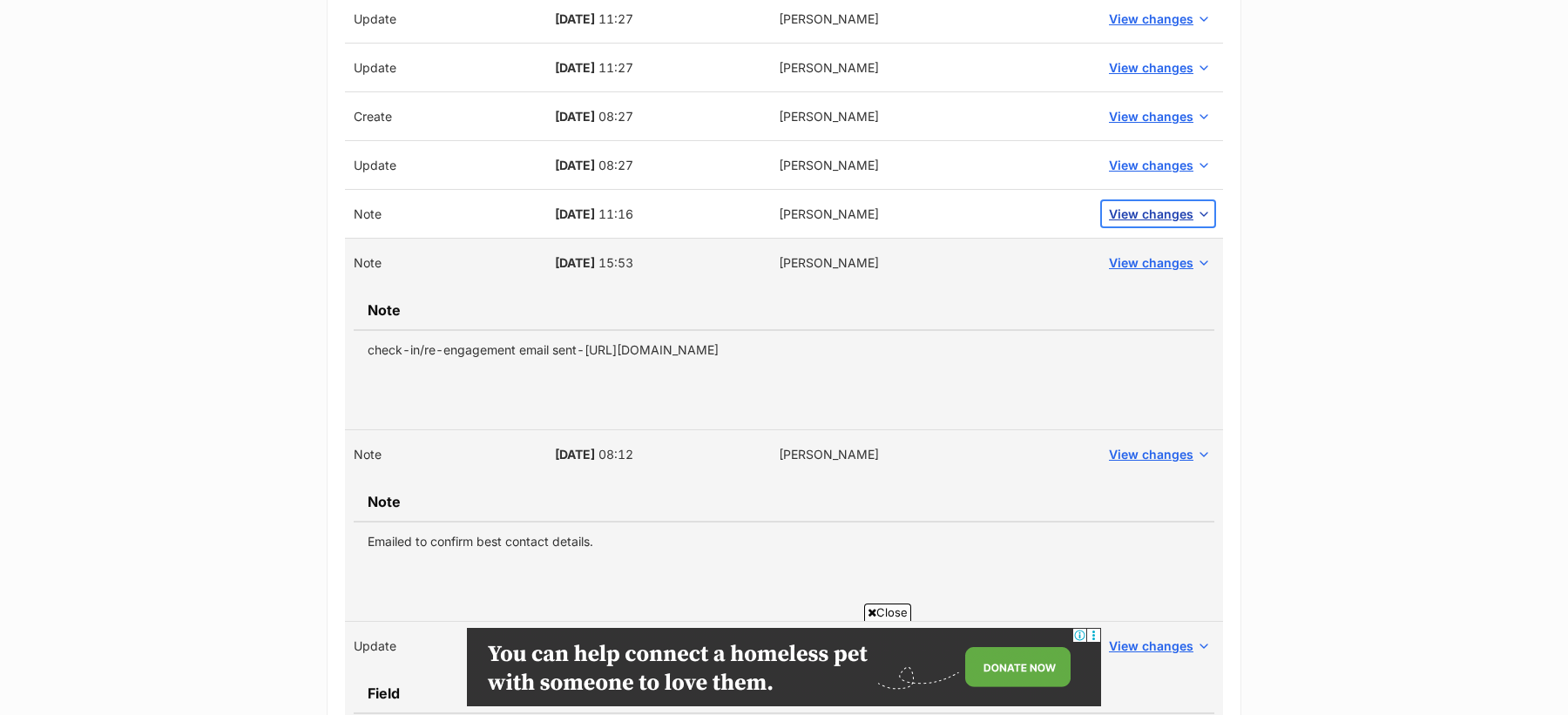
click at [1151, 211] on span "View changes" at bounding box center [1151, 214] width 85 height 18
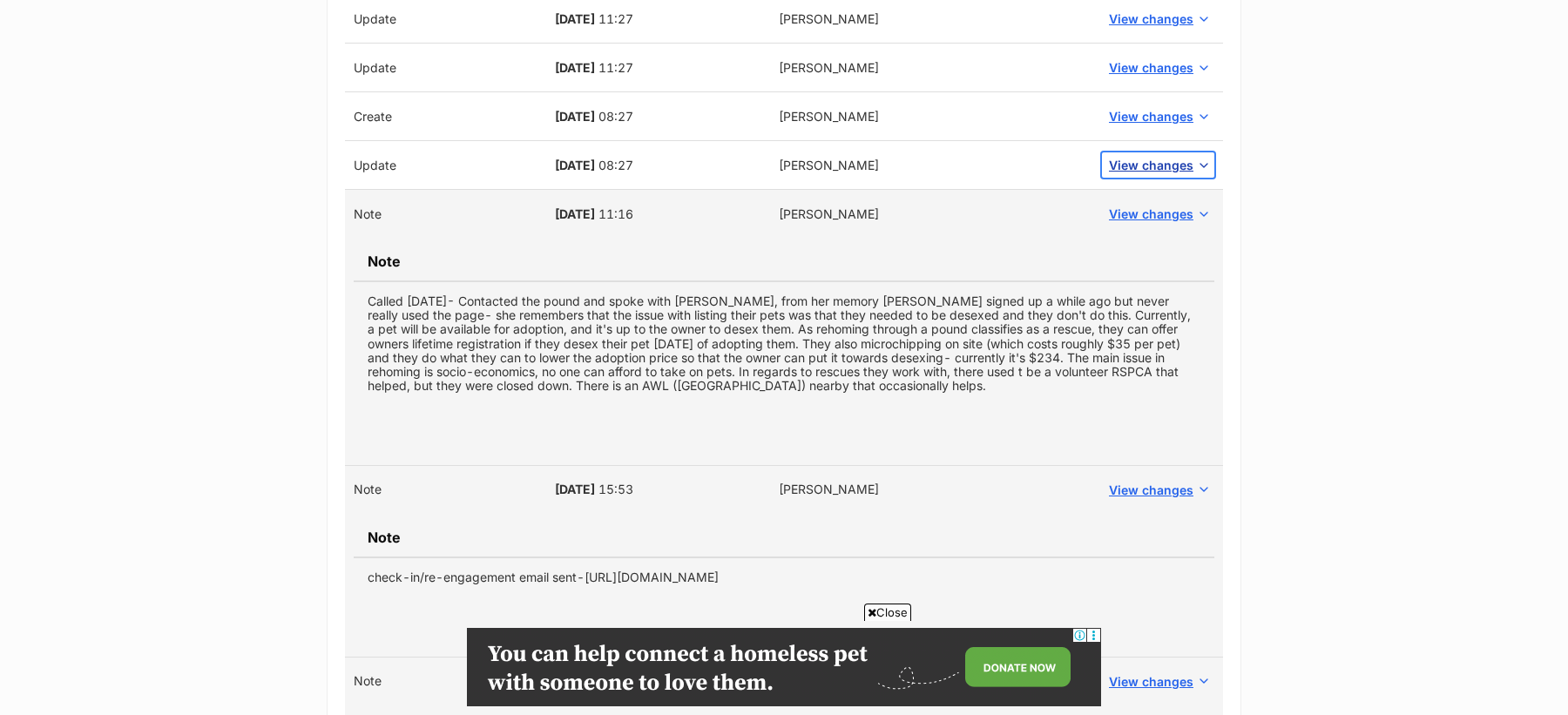
click at [1141, 164] on span "View changes" at bounding box center [1151, 165] width 85 height 18
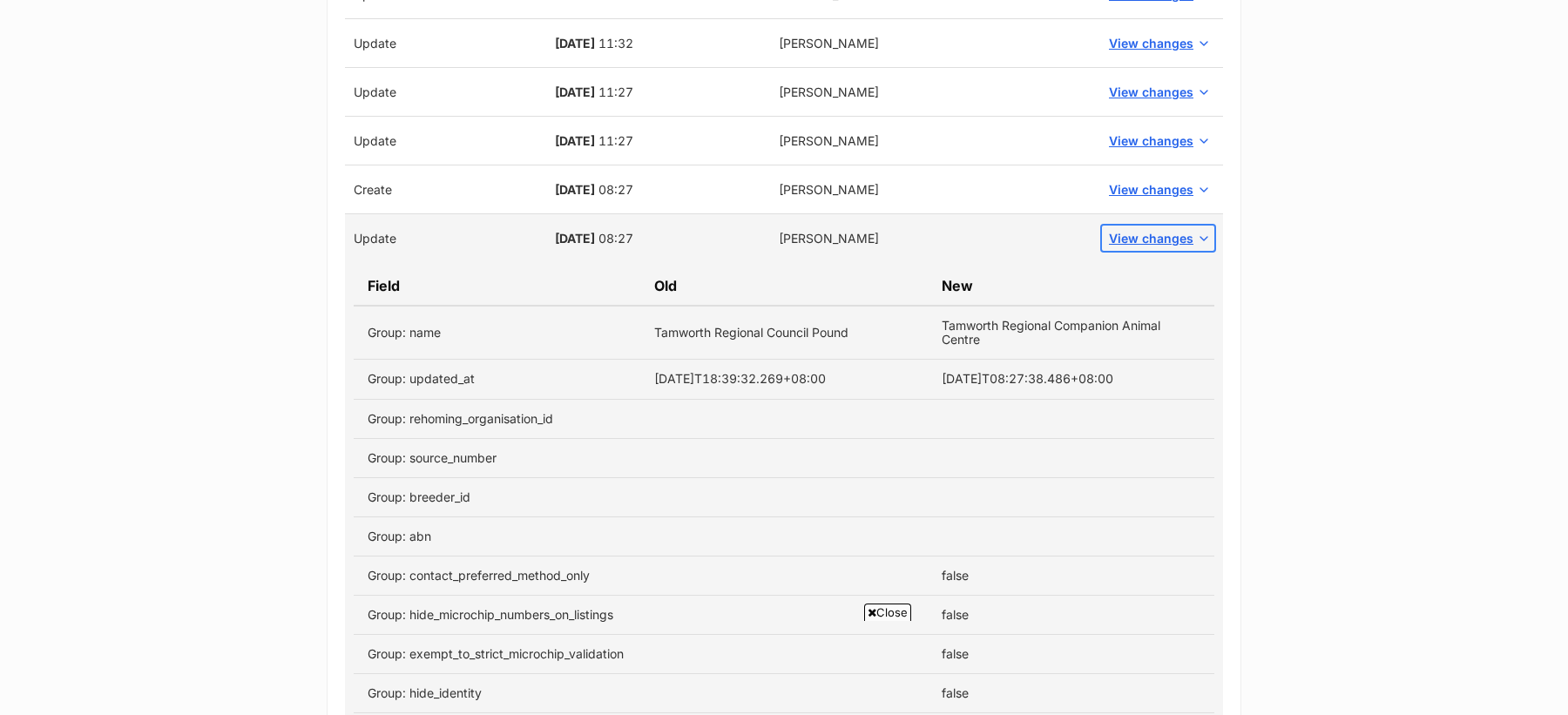
scroll to position [0, 0]
drag, startPoint x: 651, startPoint y: 333, endPoint x: 993, endPoint y: 334, distance: 342.0
click at [993, 334] on tr "Group: name Tamworth Regional Council Pound Tamworth Regional Companion Animal …" at bounding box center [784, 333] width 861 height 54
copy tr "Tamworth Regional Council Pound Tamworth Regional Companion Animal Centre"
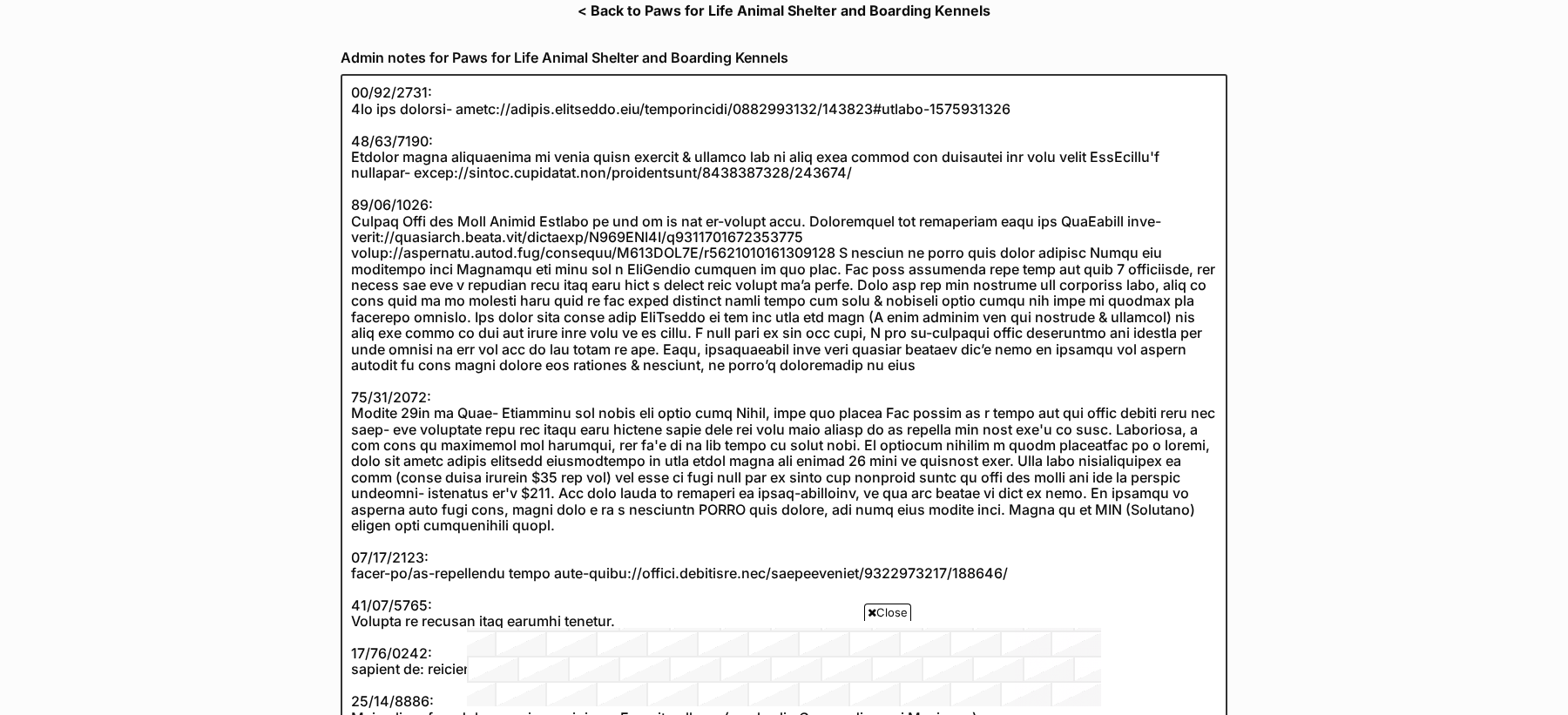
scroll to position [276, 0]
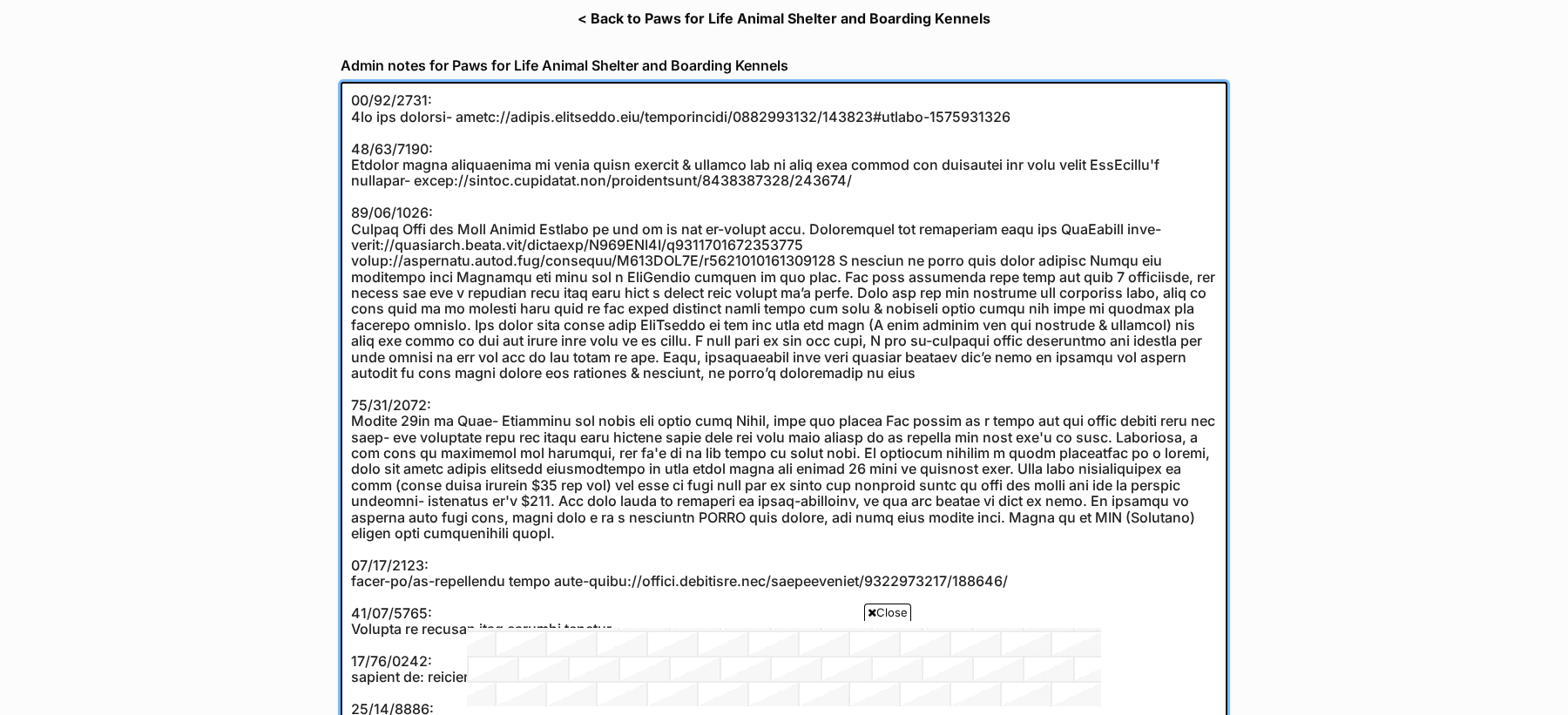
click at [403, 385] on textarea at bounding box center [784, 437] width 886 height 710
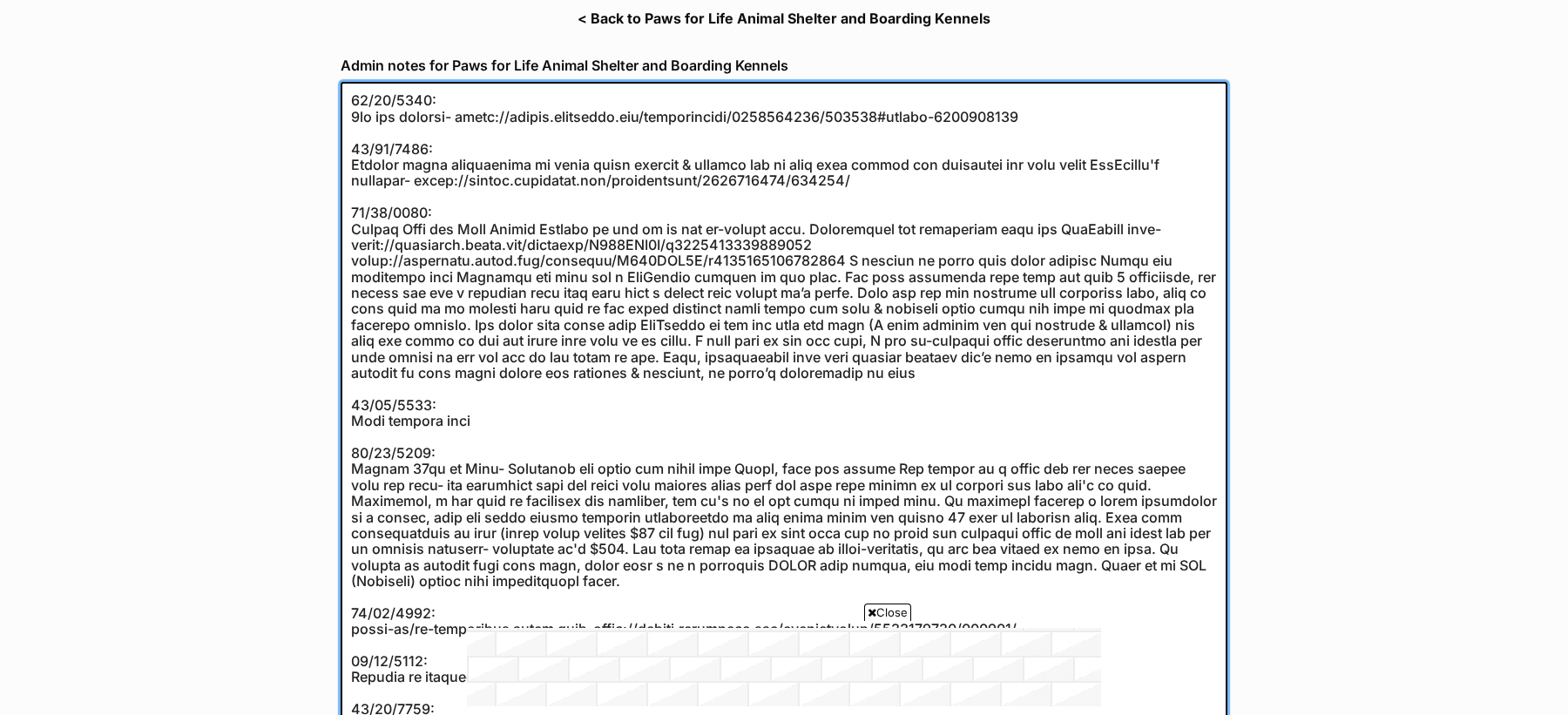
paste textarea "Tamworth Regional Council Pound Tamworth Regional Companion Animal Centre"
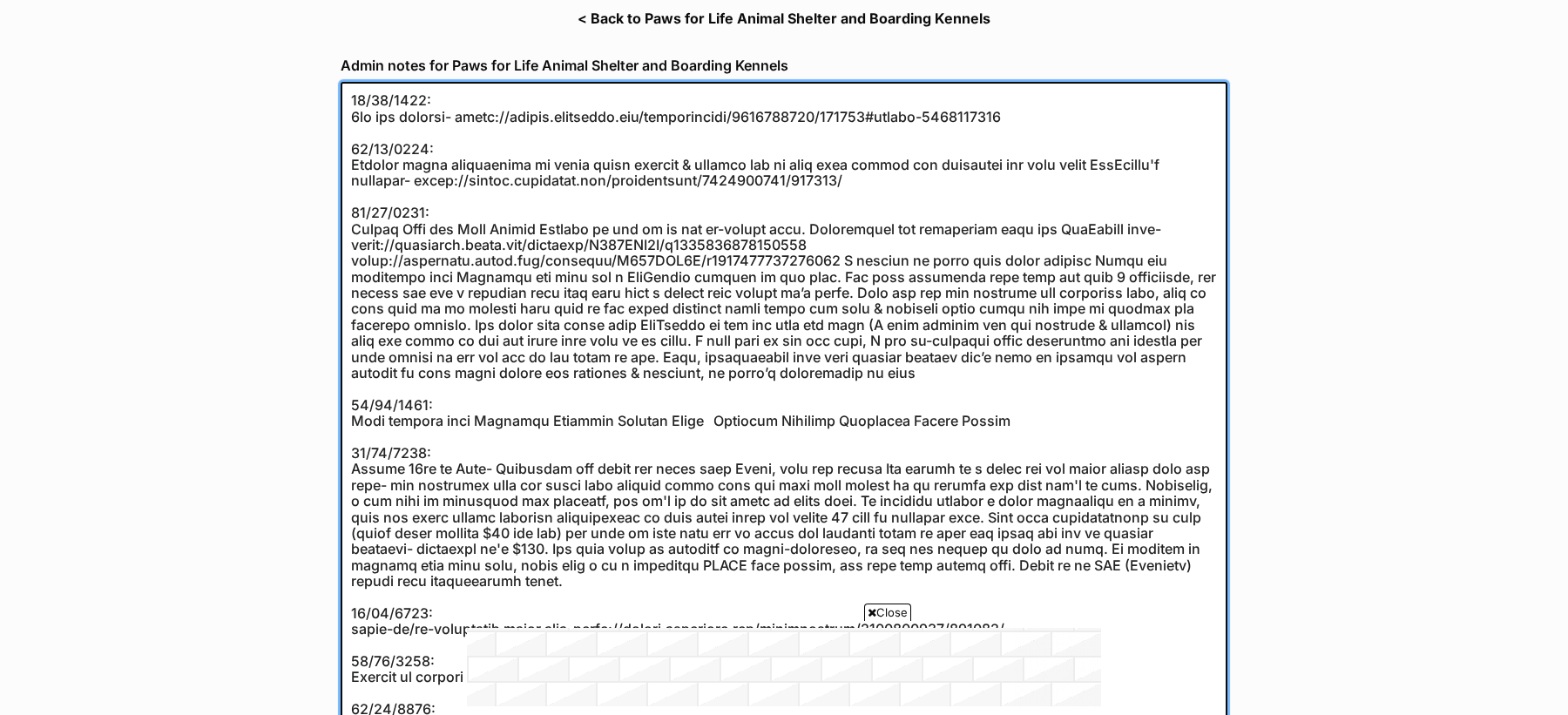
click at [732, 434] on textarea at bounding box center [784, 460] width 886 height 758
click at [736, 423] on textarea at bounding box center [784, 460] width 886 height 758
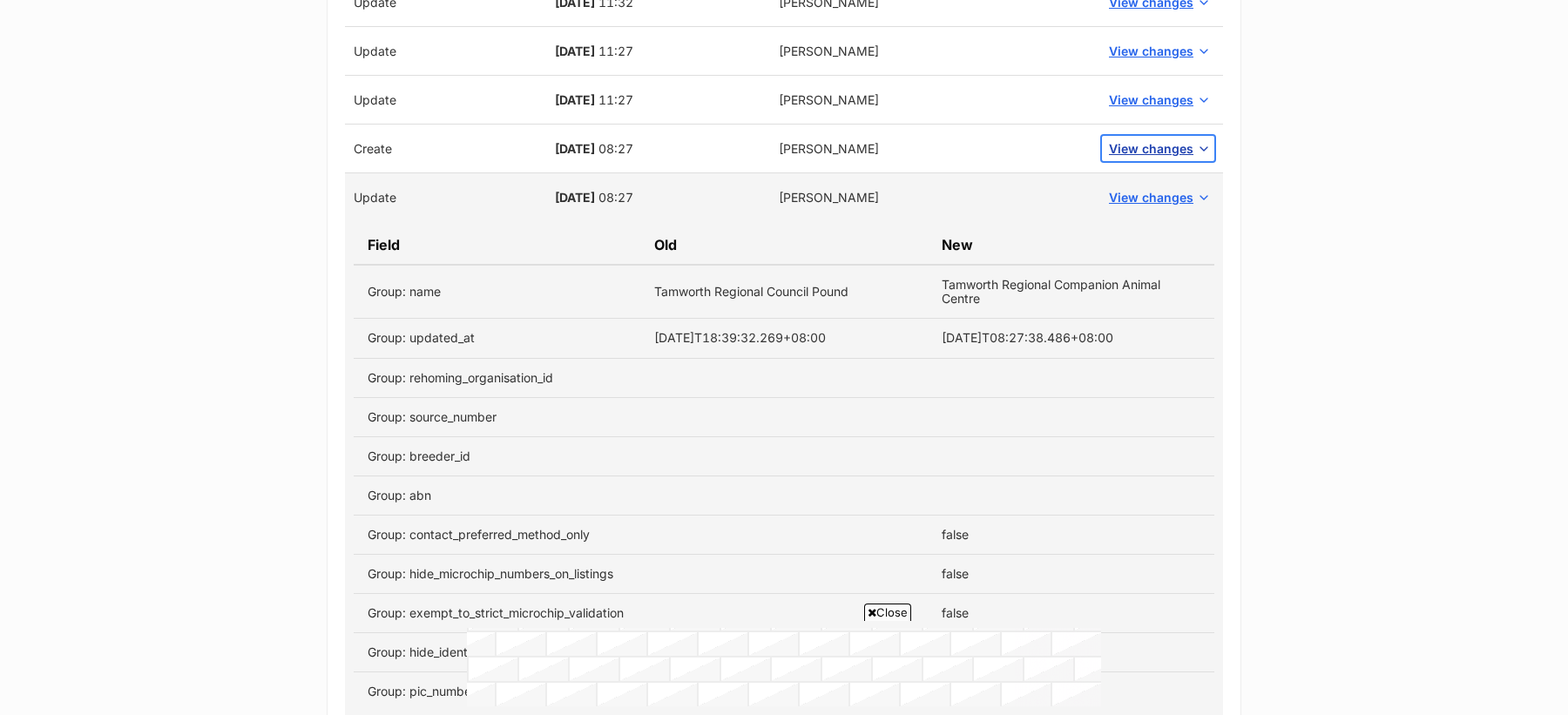
click at [1148, 136] on button "View changes" at bounding box center [1158, 149] width 112 height 26
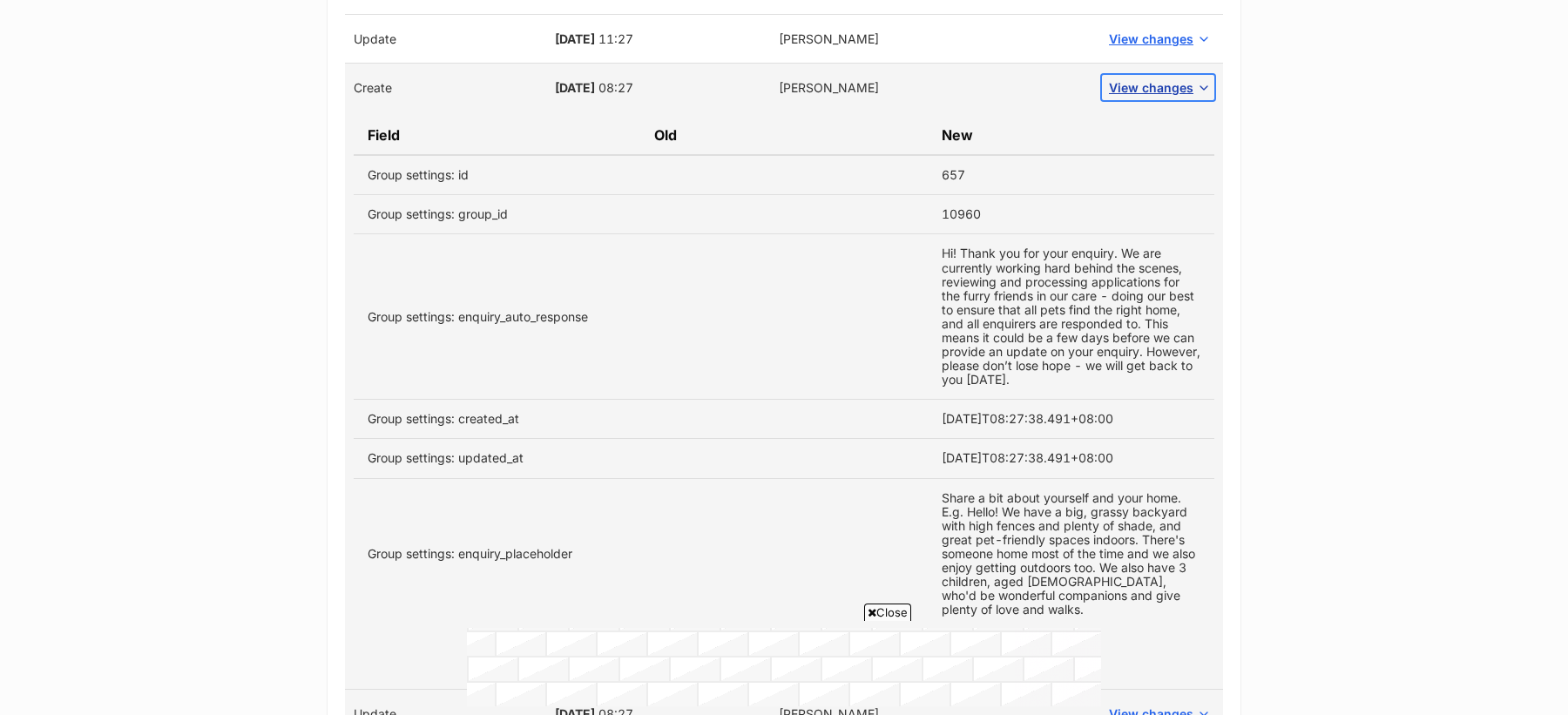
scroll to position [1644, 0]
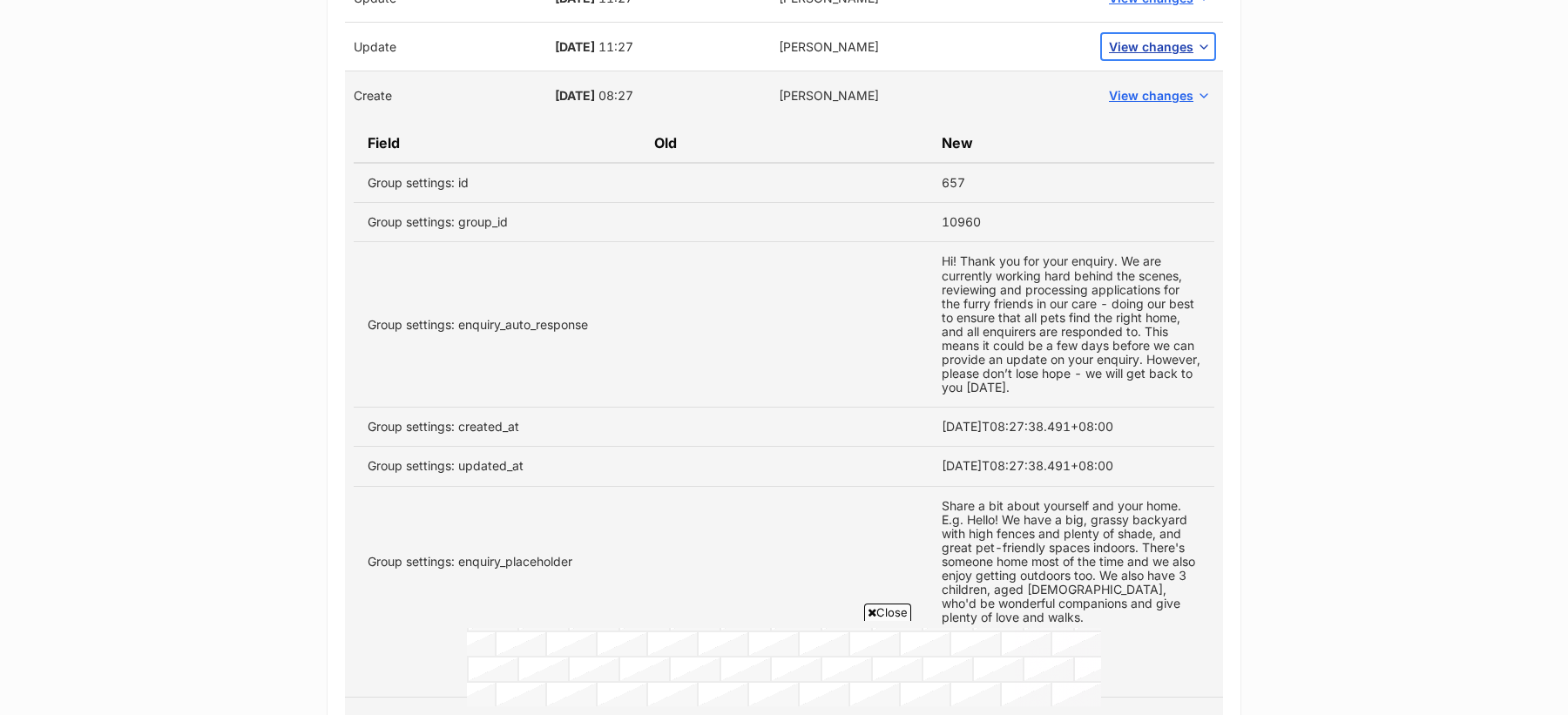
click at [1141, 51] on span "View changes" at bounding box center [1151, 46] width 85 height 18
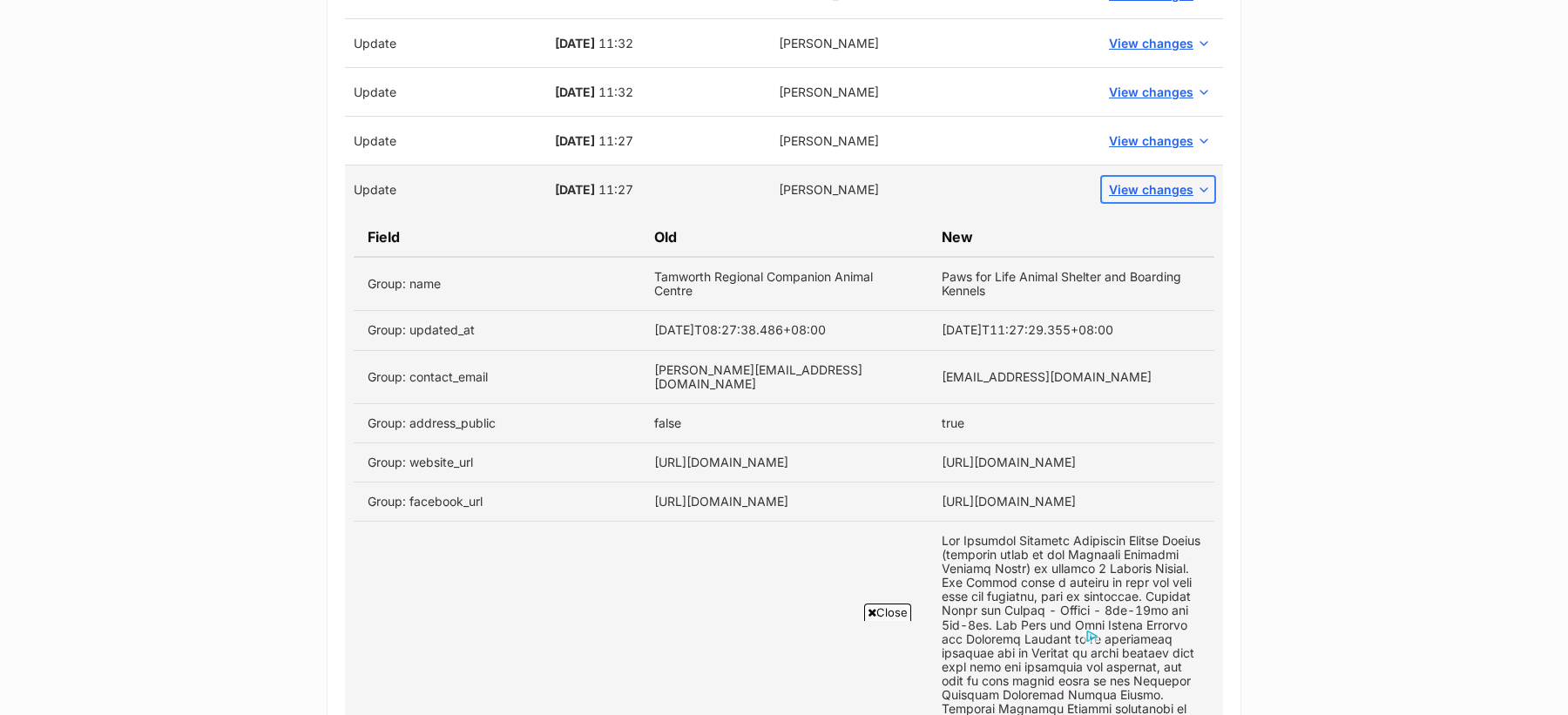
scroll to position [1500, 0]
click at [686, 277] on td "Tamworth Regional Companion Animal Centre" at bounding box center [784, 285] width 287 height 54
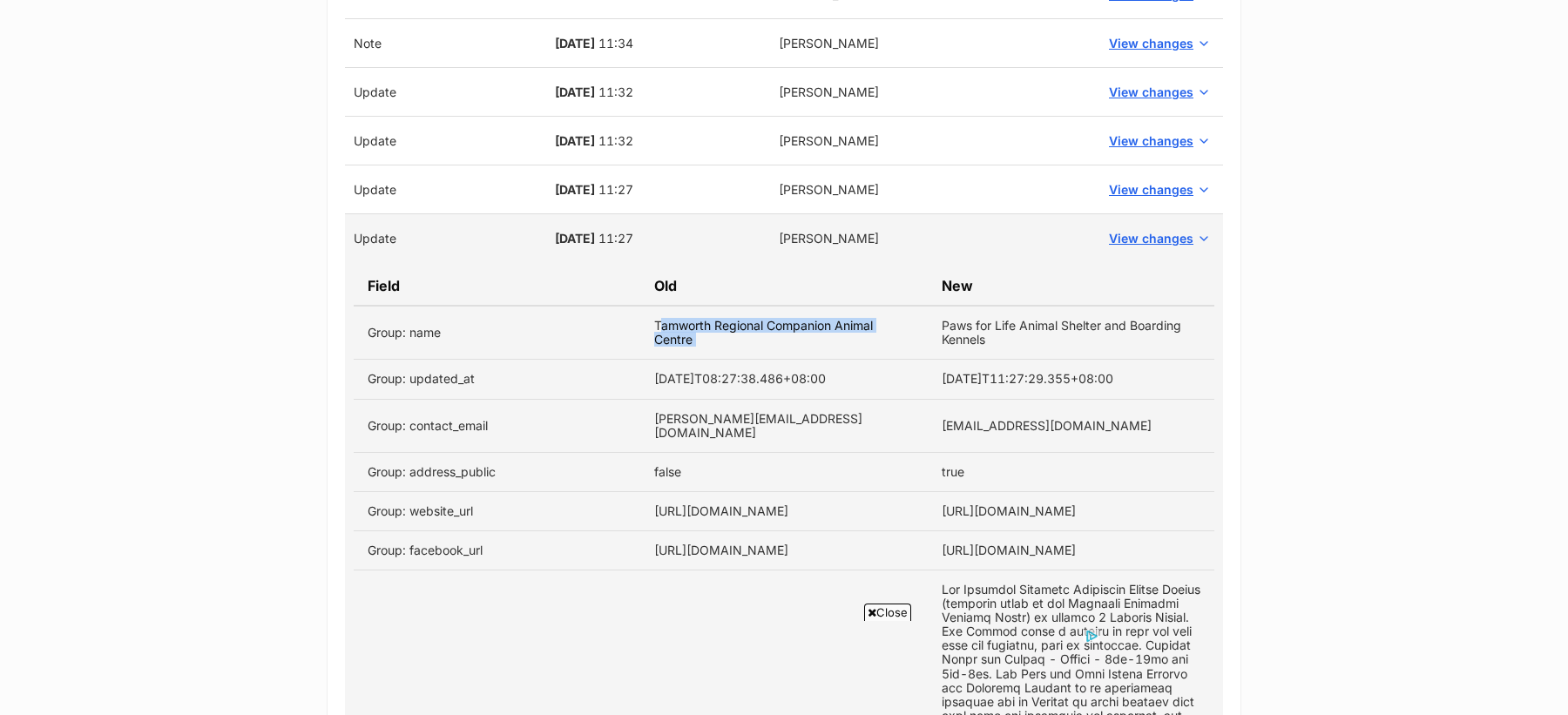
scroll to position [1452, 0]
click at [989, 332] on td "Paws for Life Animal Shelter and Boarding Kennels" at bounding box center [1070, 332] width 287 height 54
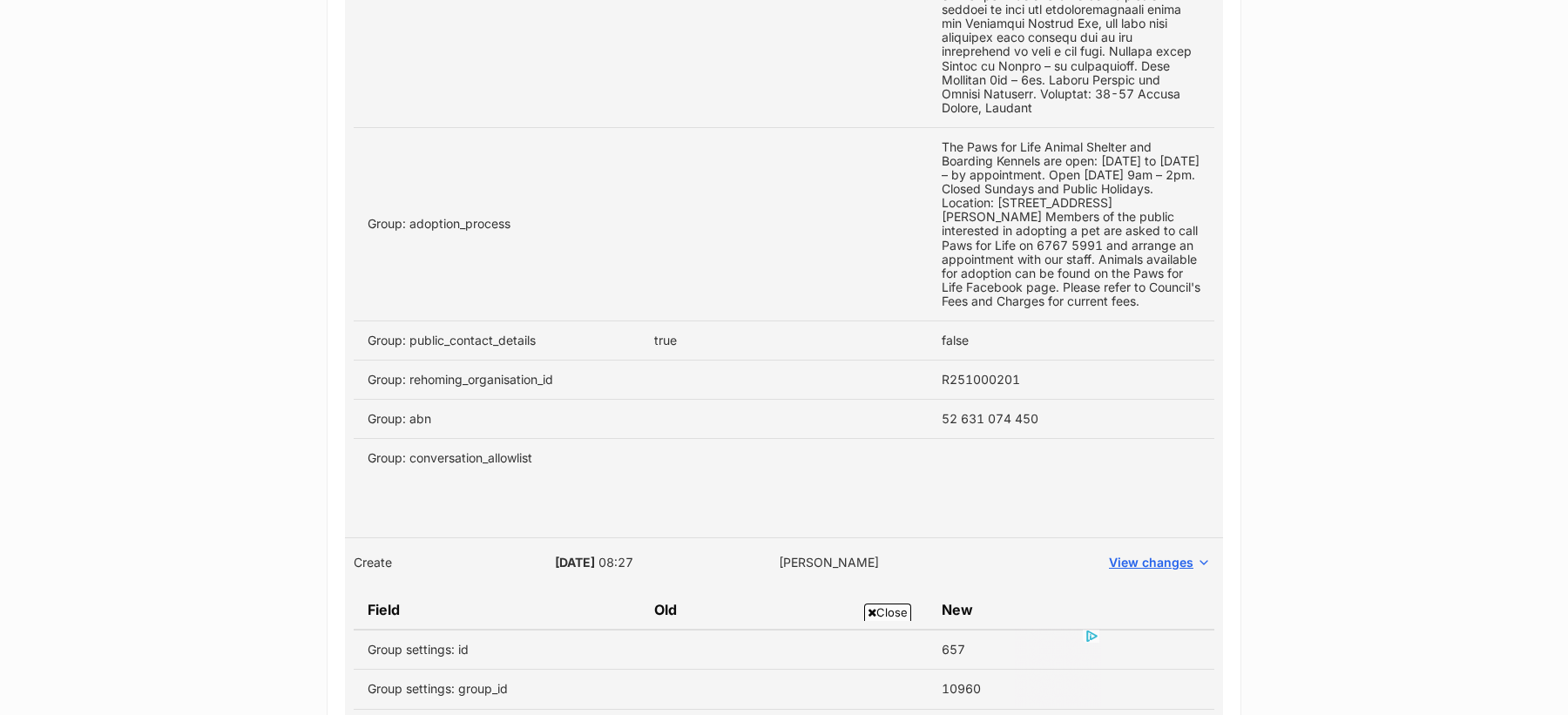
scroll to position [2361, 0]
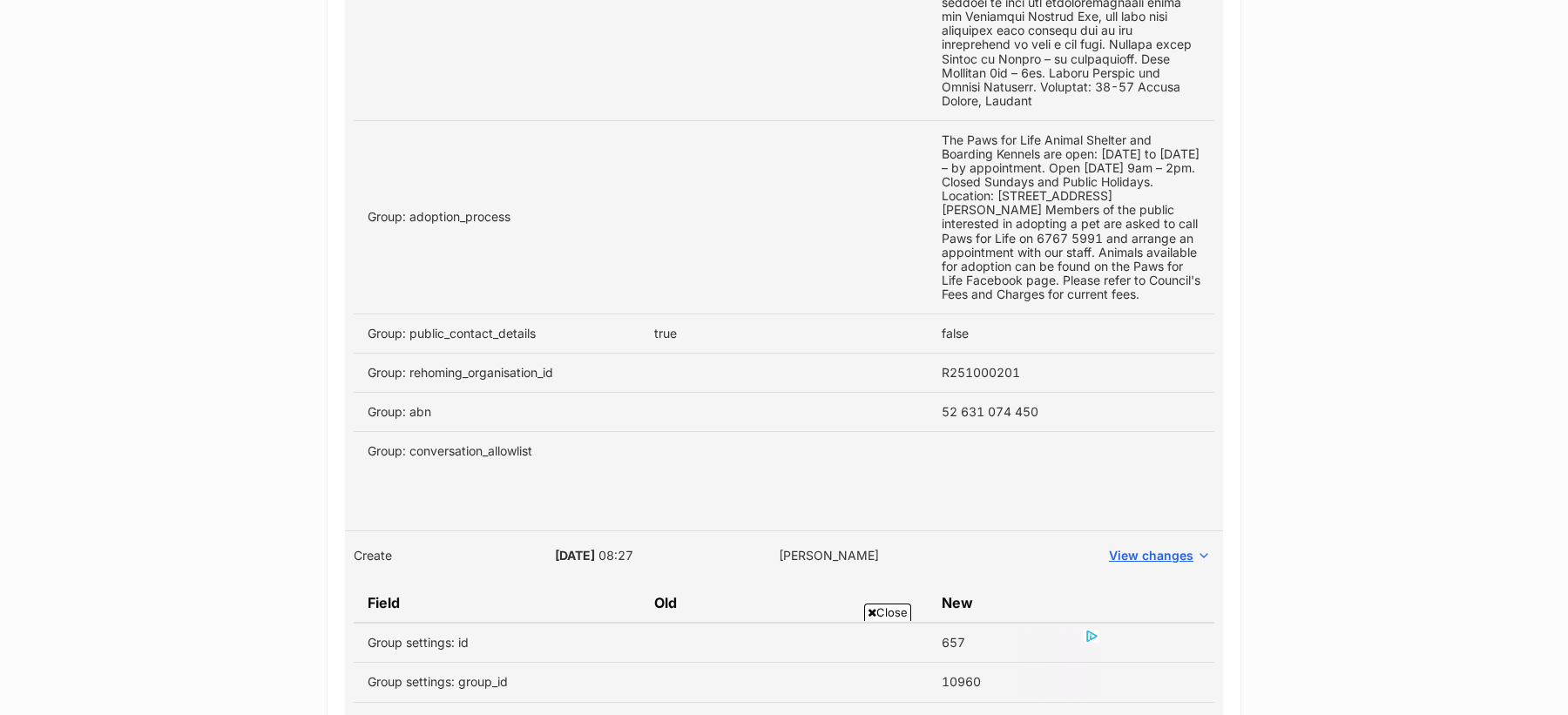
copy tbody "Tamworth Regional Companion Animal Centre Paws for Life Animal Shelter and Boar…"
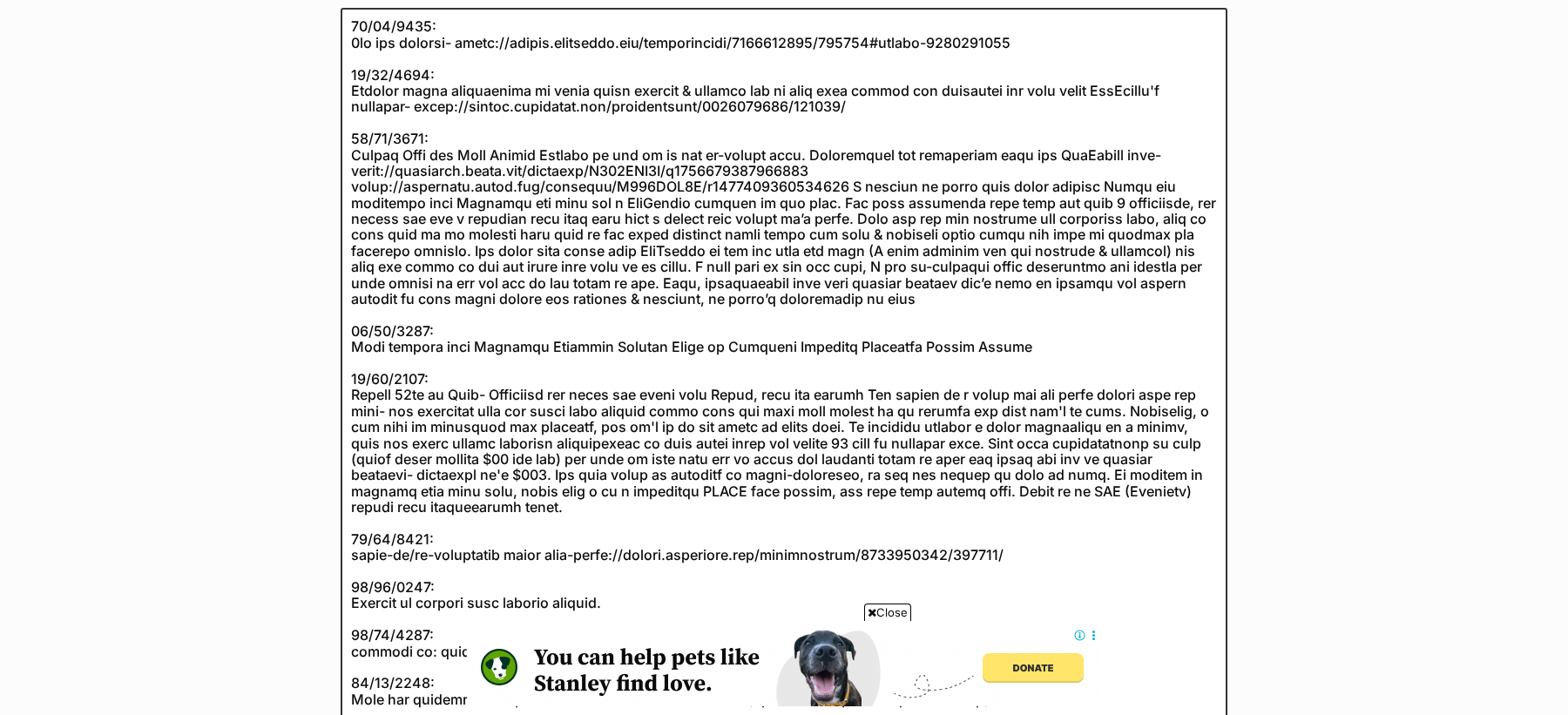
scroll to position [341, 0]
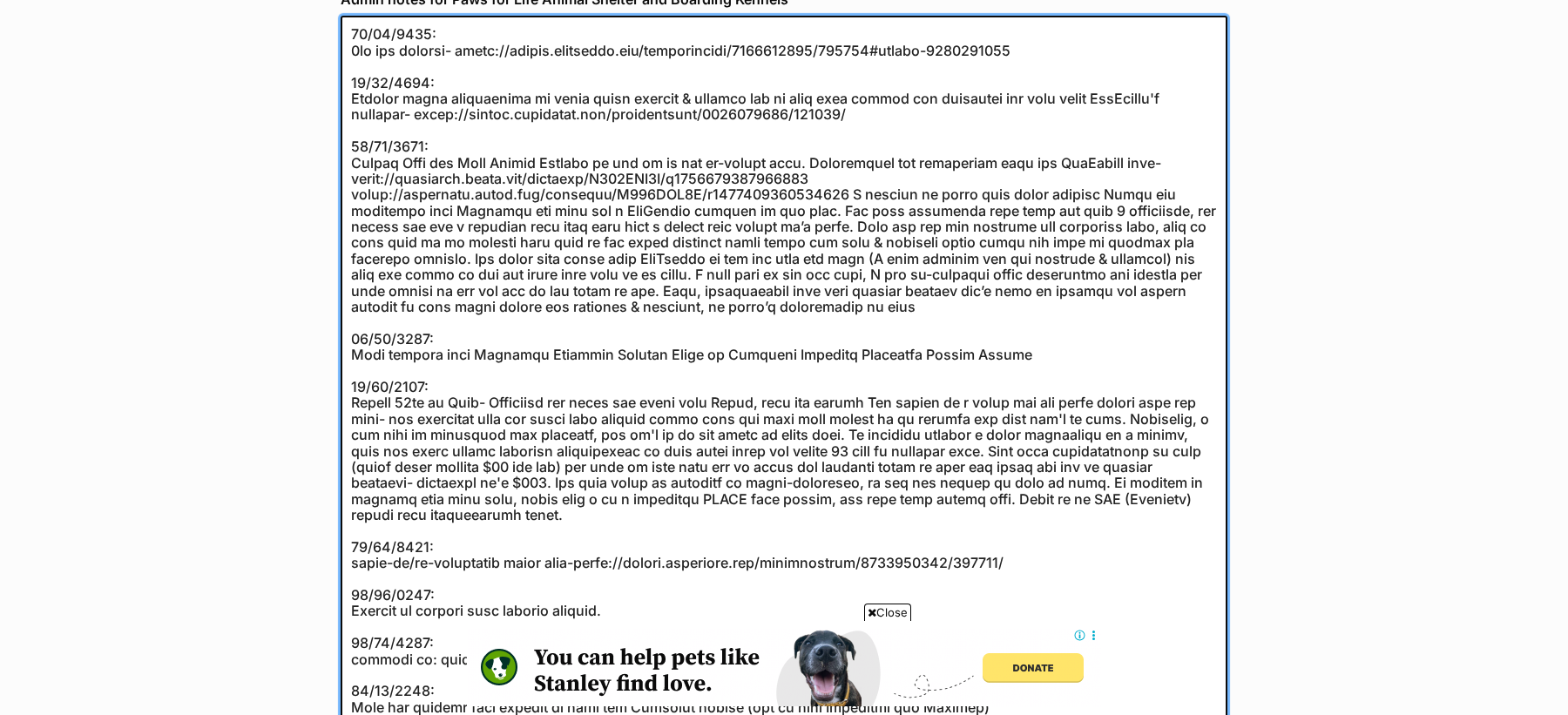
click at [873, 116] on textarea at bounding box center [784, 394] width 886 height 758
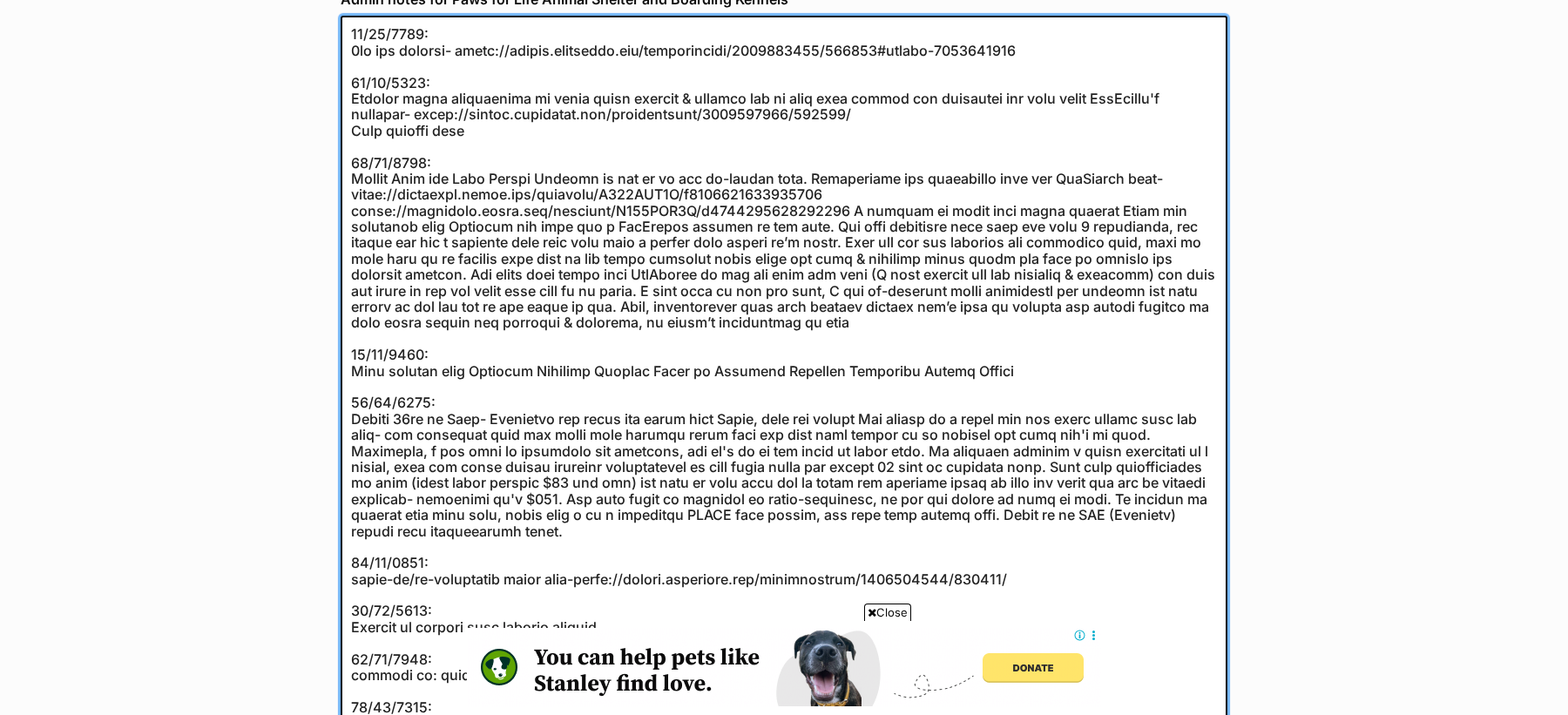
paste textarea "Tamworth Regional Companion Animal Centre Paws for Life Animal Shelter and Boar…"
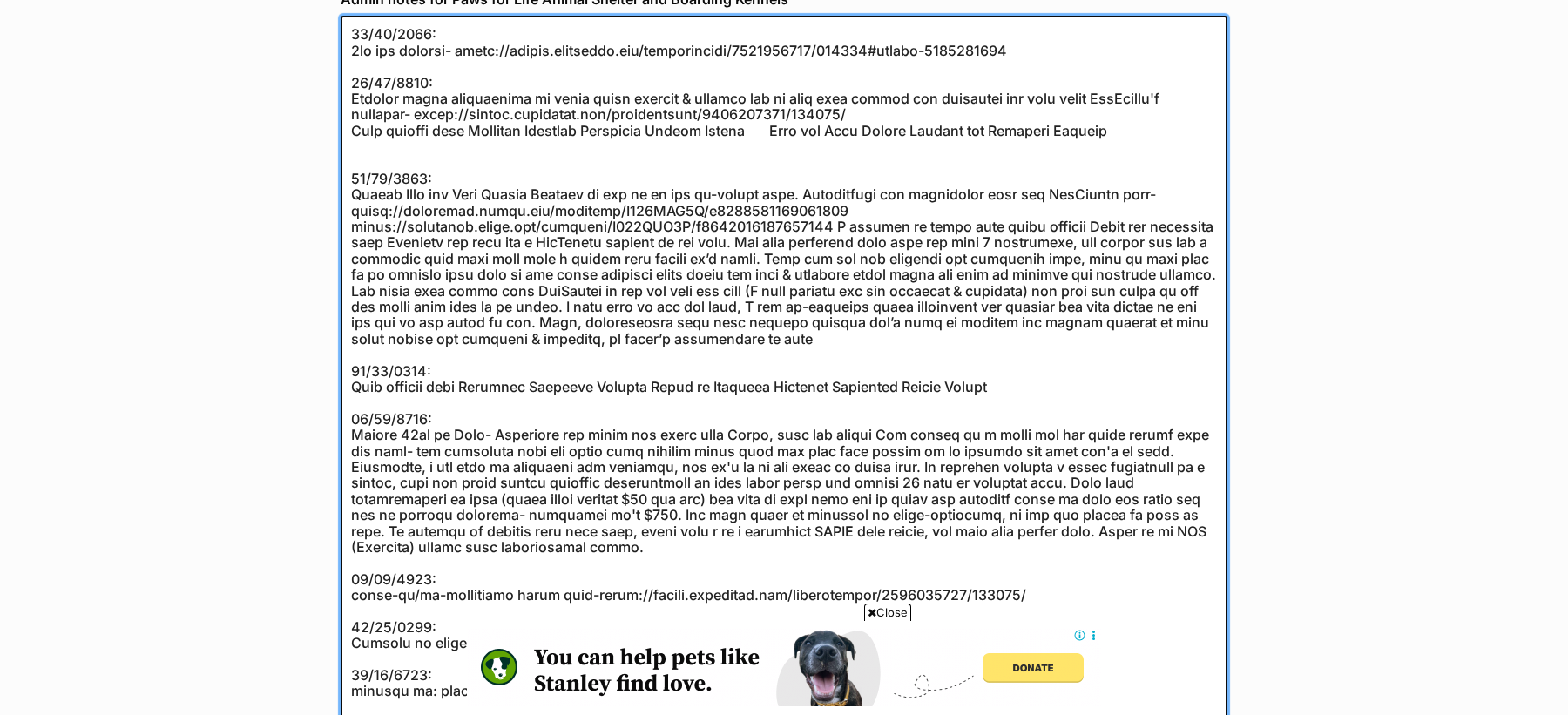
click at [819, 131] on textarea at bounding box center [784, 410] width 886 height 790
click at [1058, 149] on textarea at bounding box center [784, 410] width 886 height 790
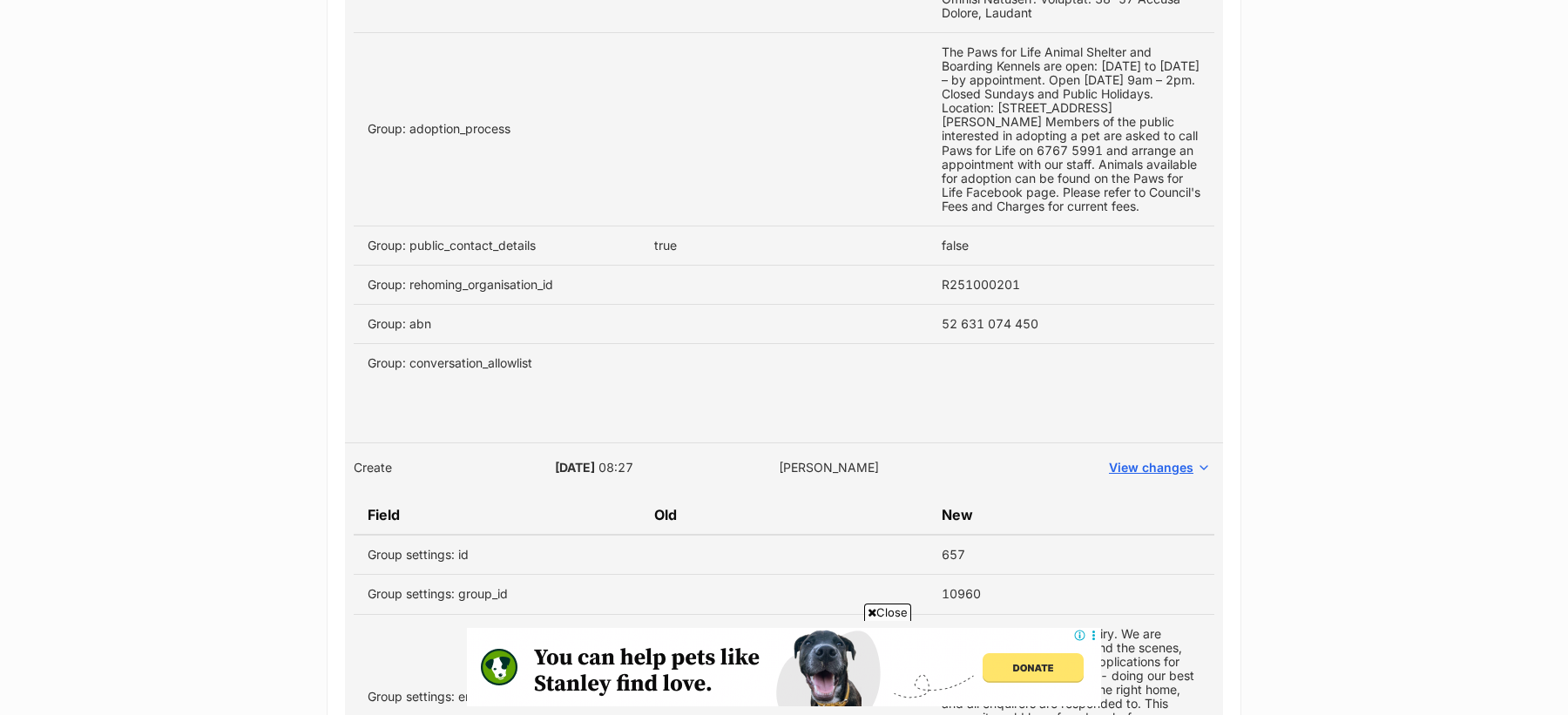
scroll to position [2494, 0]
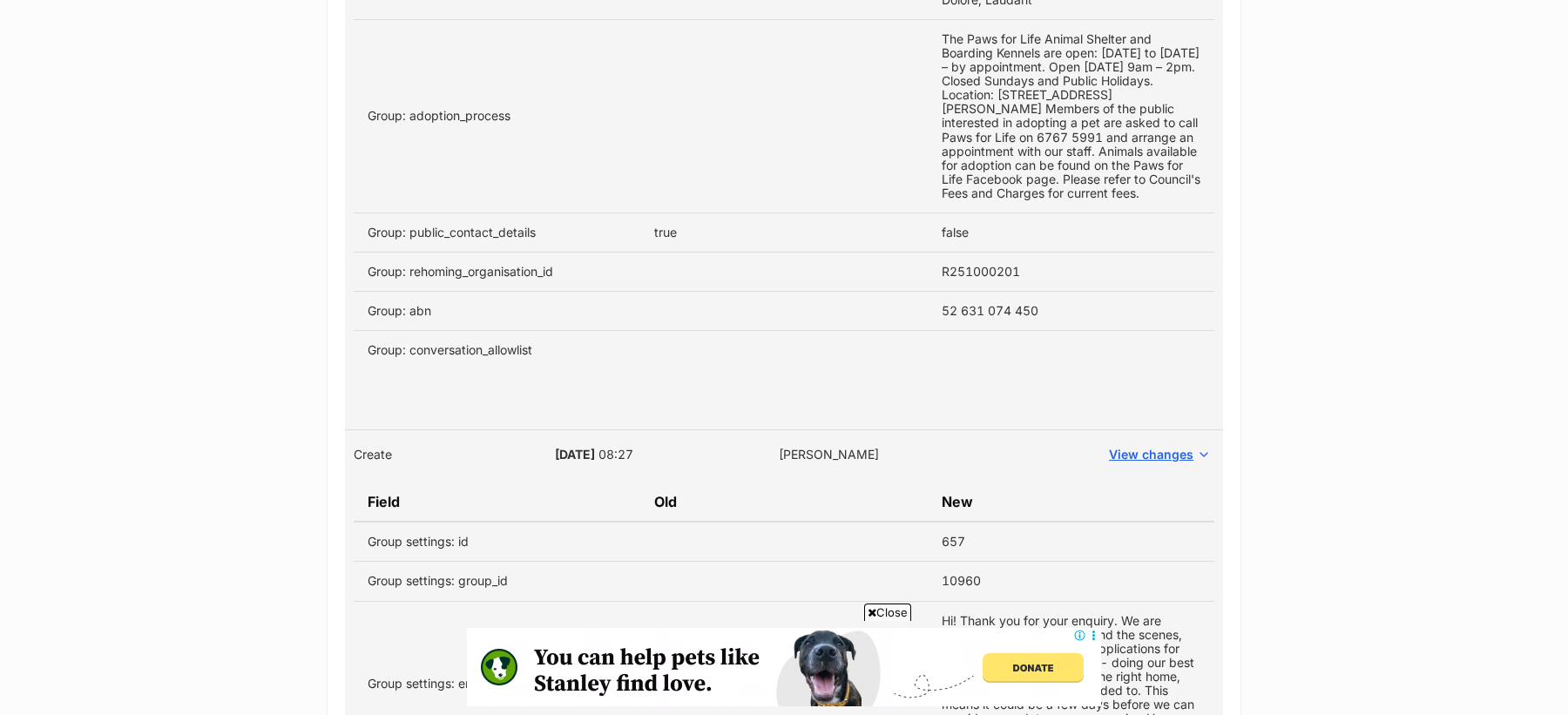
click at [1008, 331] on td "52 631 074 450" at bounding box center [1070, 311] width 287 height 39
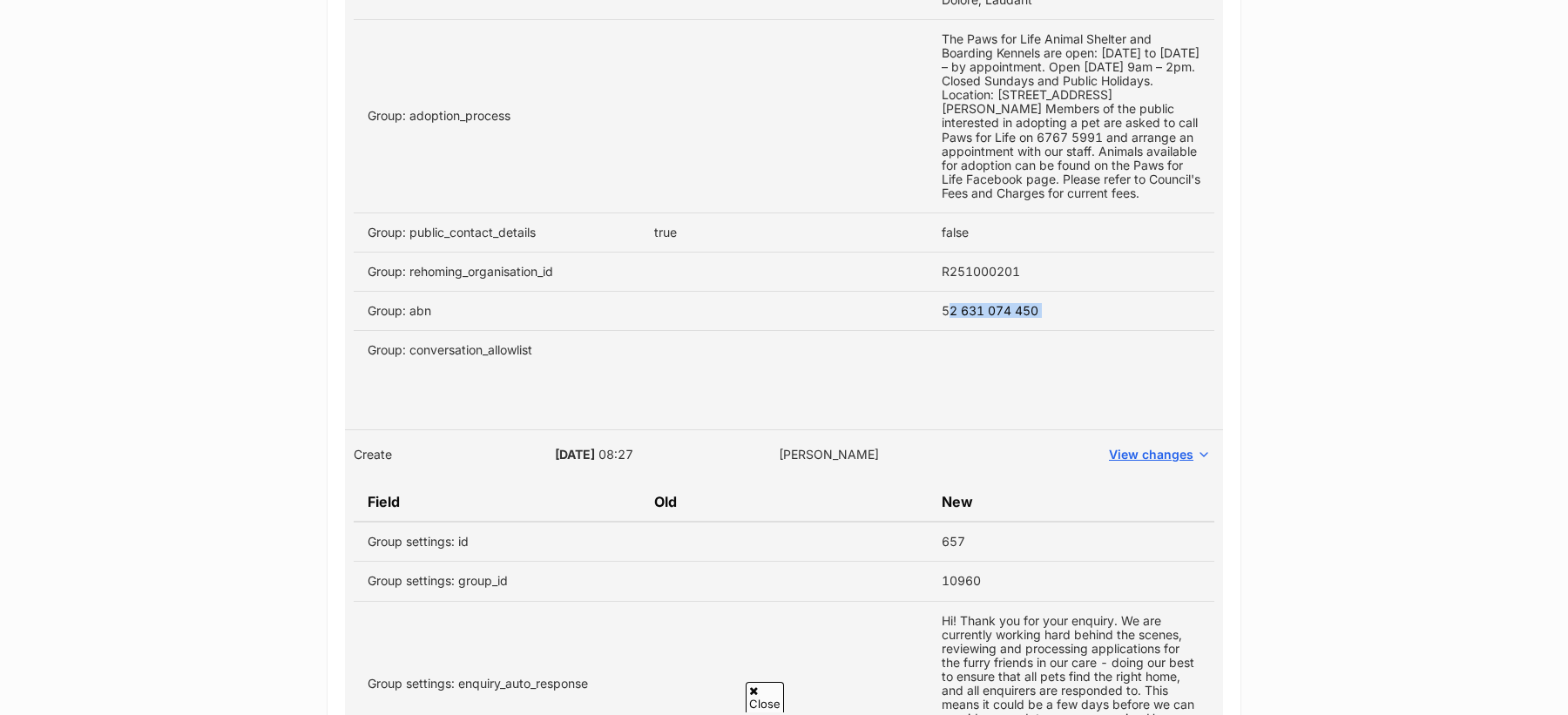
copy tbody "52 631 074 450"
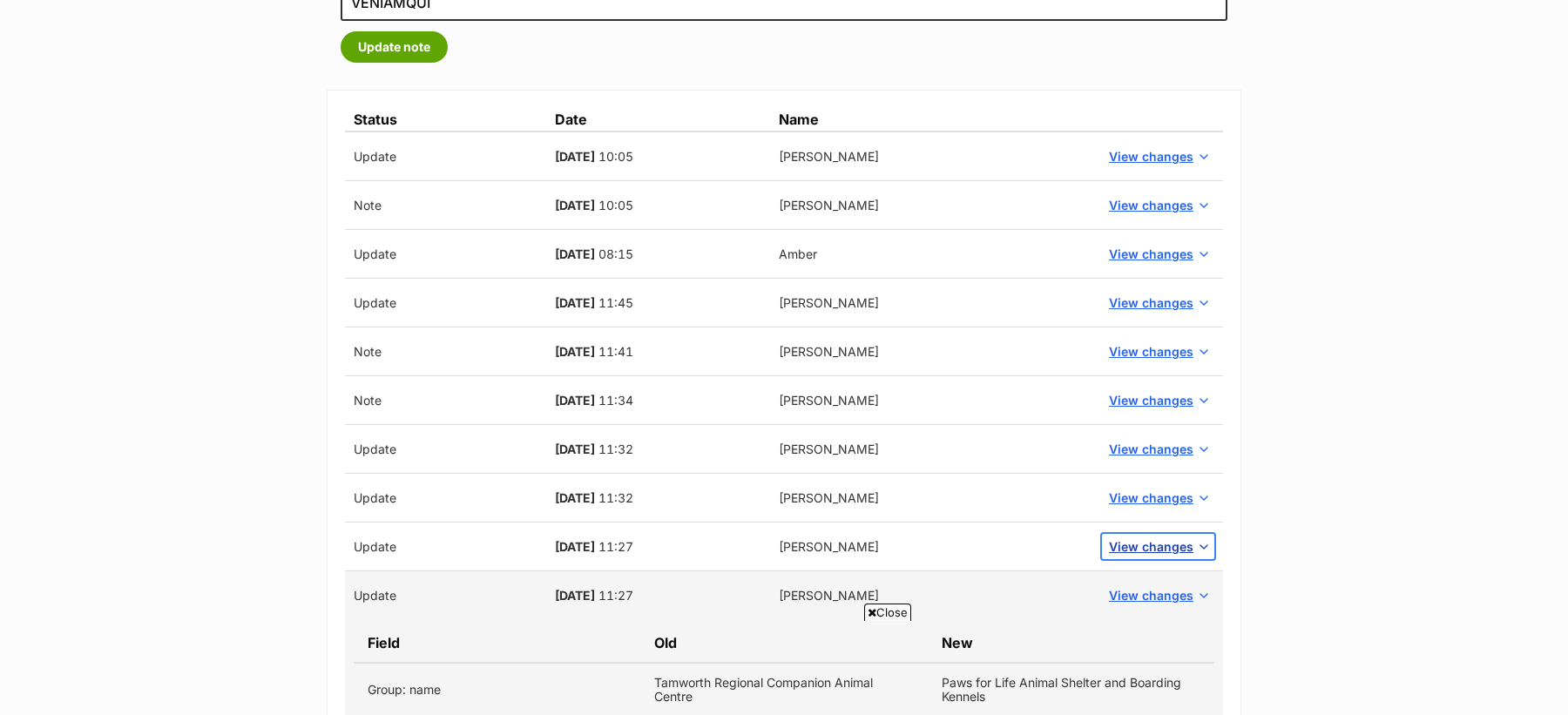
click at [1125, 546] on span "View changes" at bounding box center [1151, 546] width 85 height 18
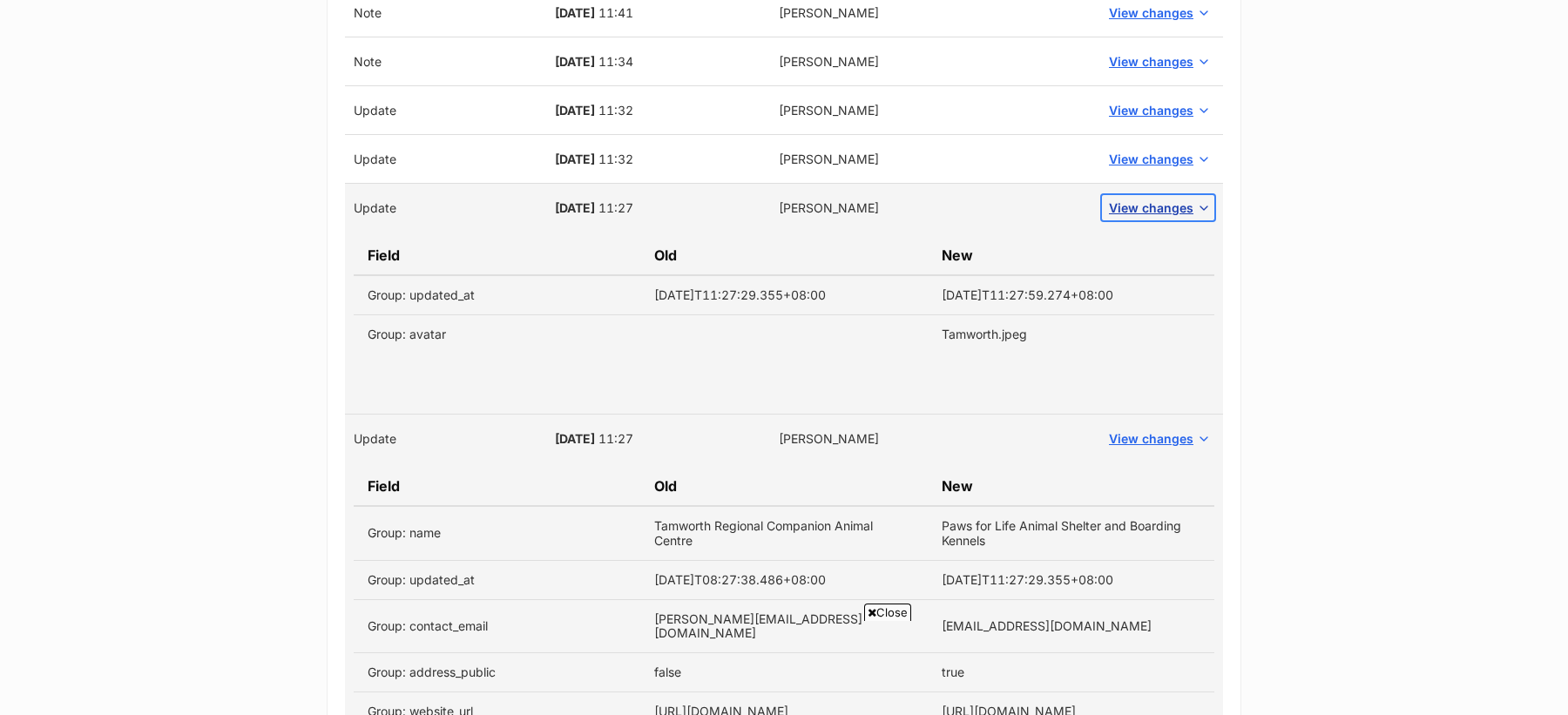
scroll to position [1474, 0]
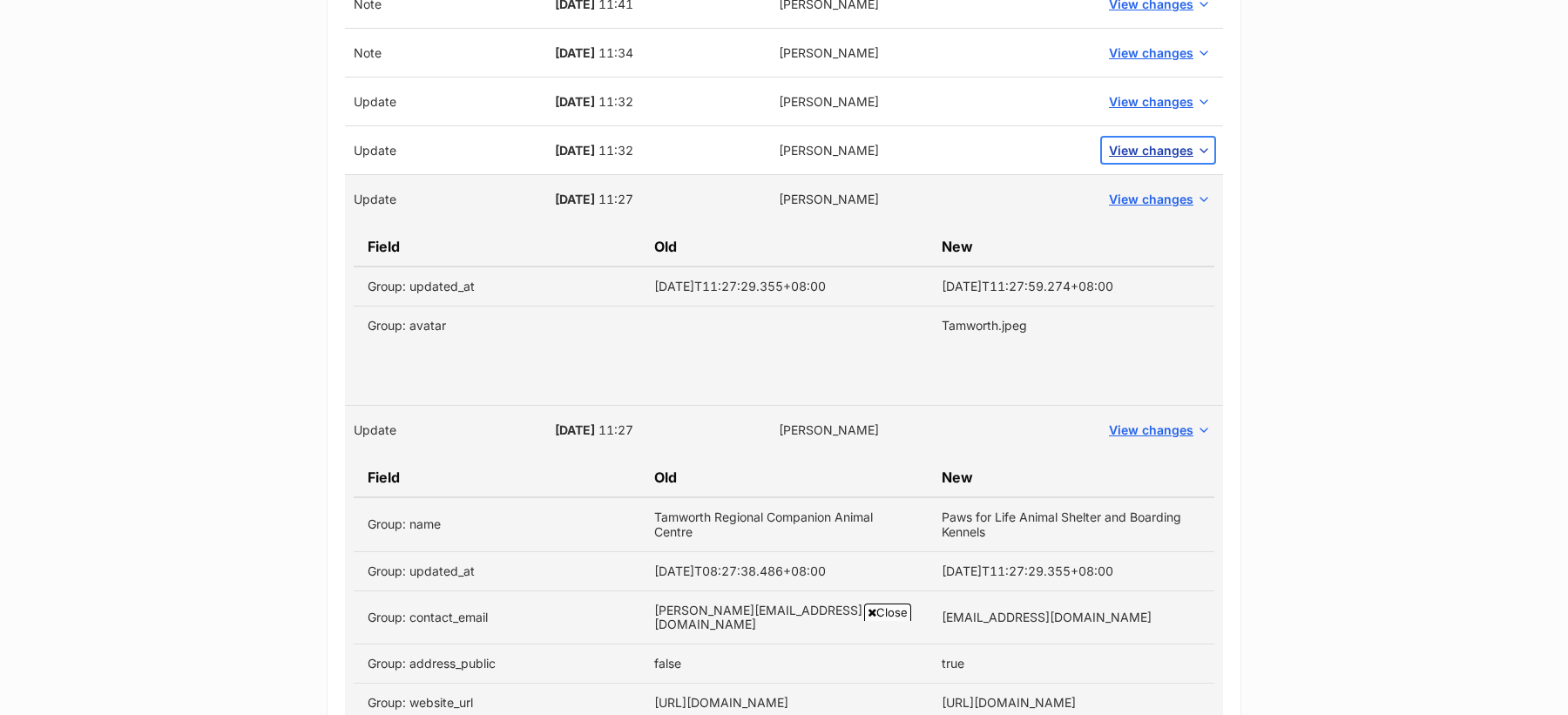
click at [1134, 144] on span "View changes" at bounding box center [1151, 150] width 85 height 18
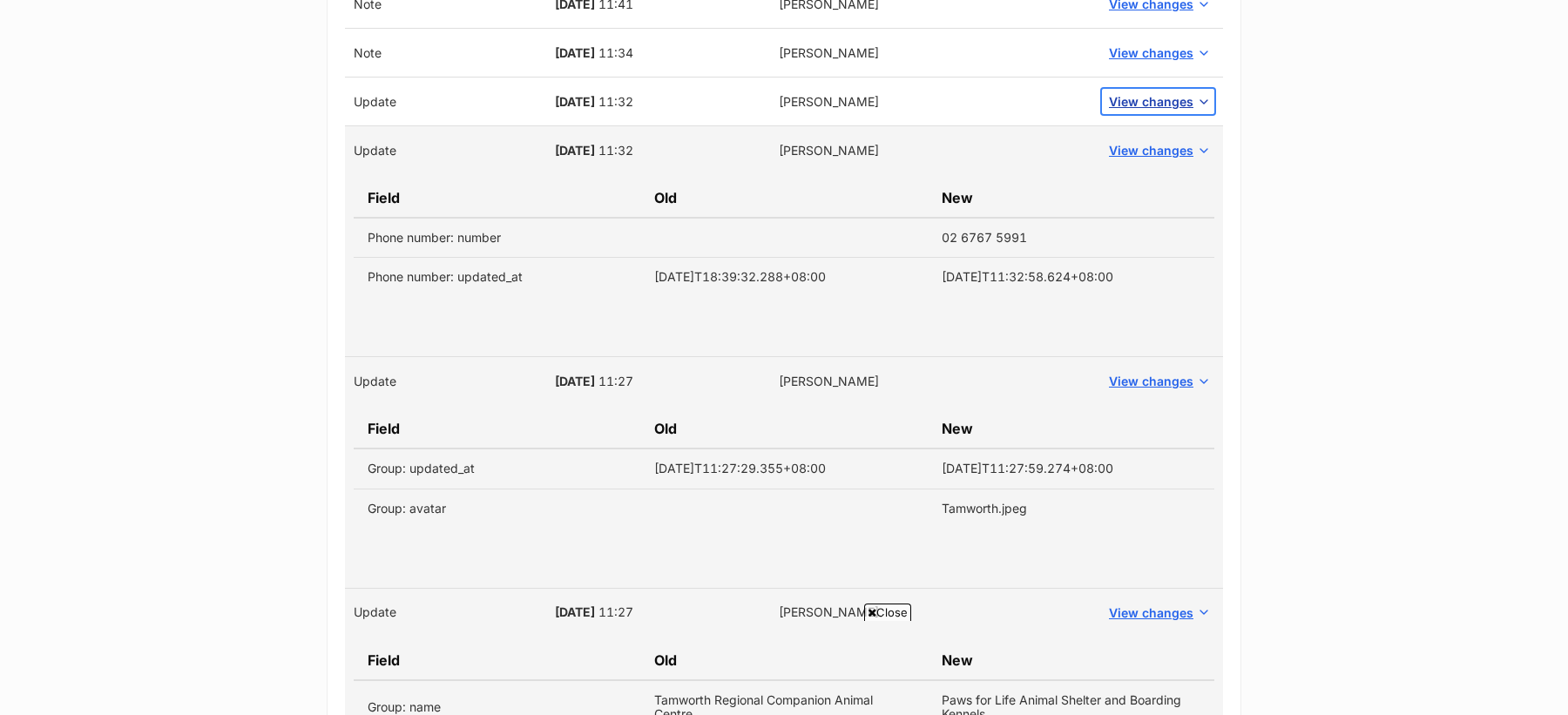
click at [1138, 102] on span "View changes" at bounding box center [1151, 101] width 85 height 18
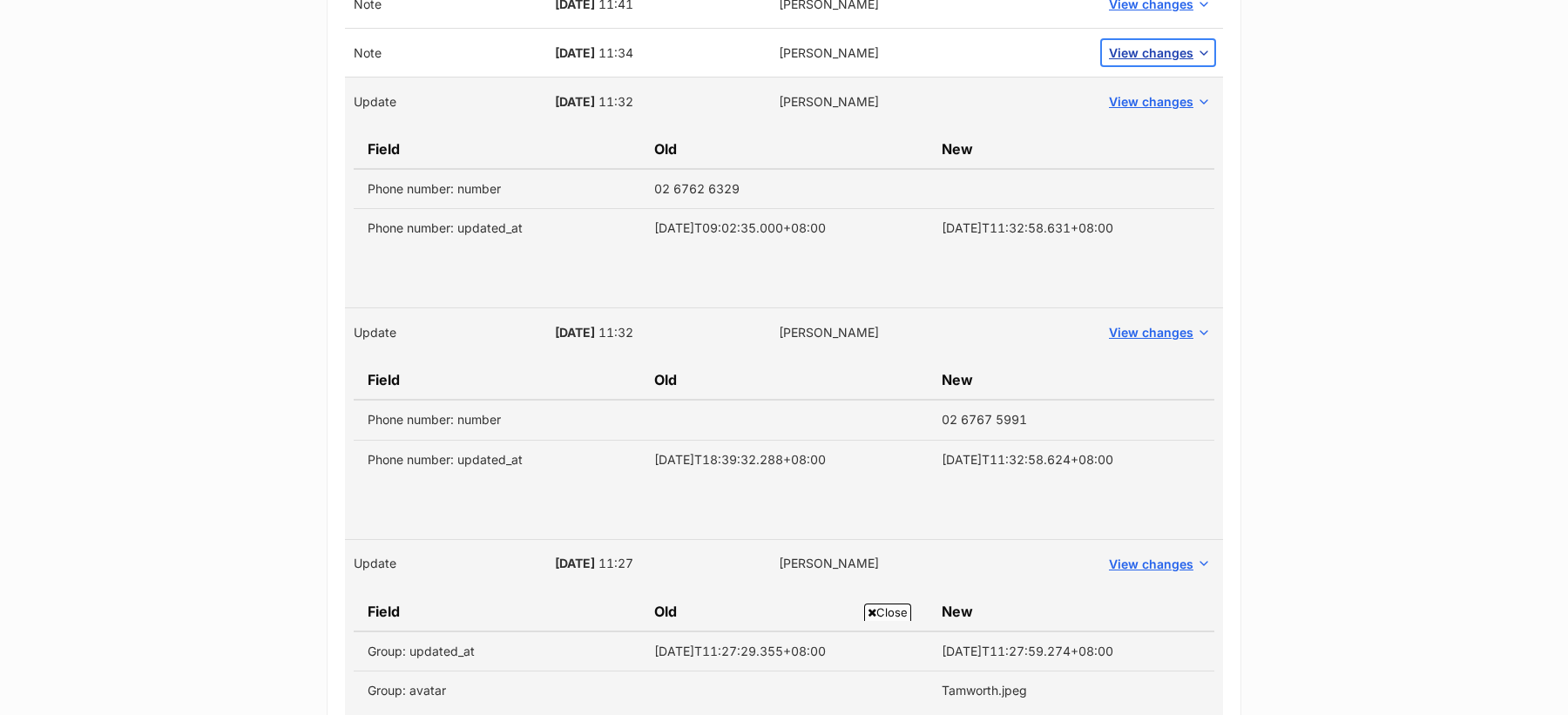
click at [1148, 48] on span "View changes" at bounding box center [1151, 52] width 85 height 18
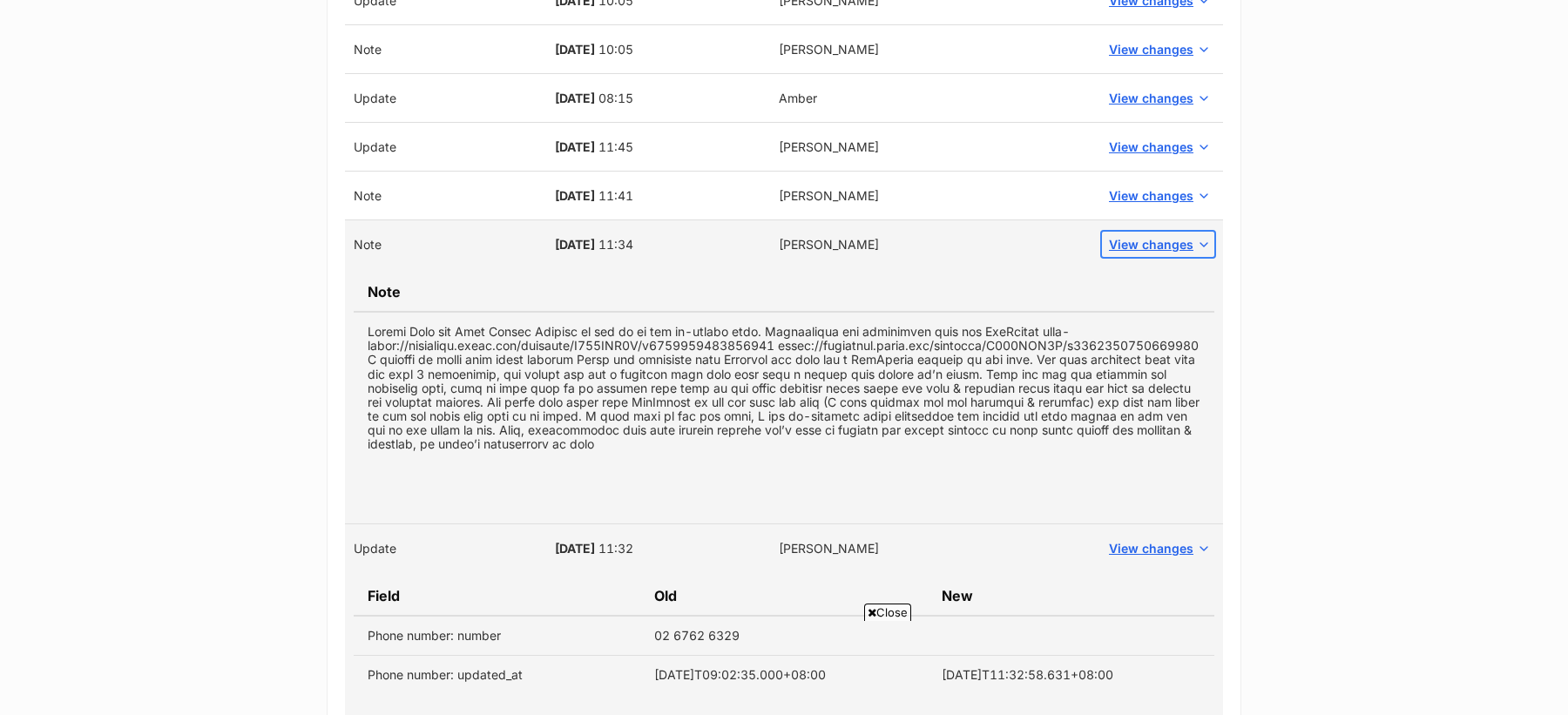
scroll to position [1277, 0]
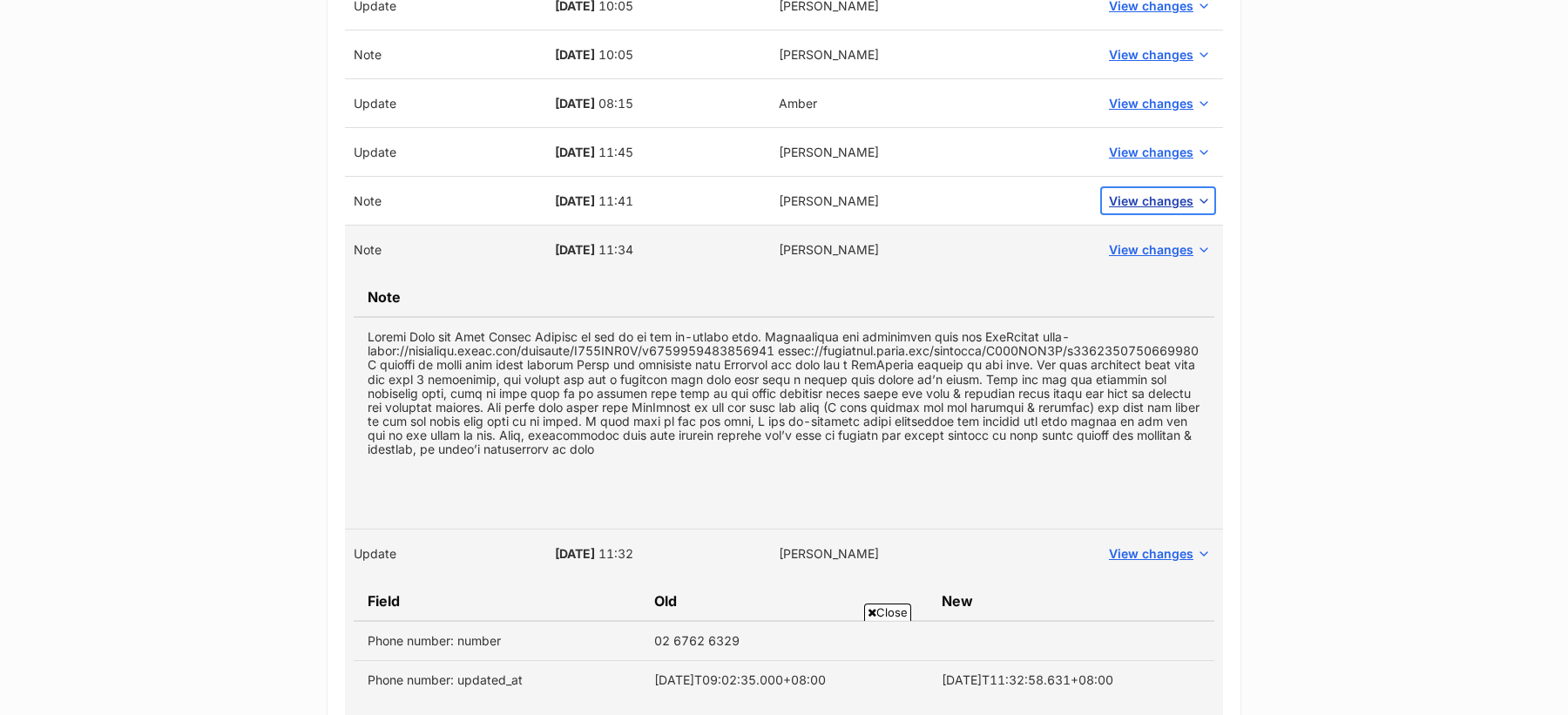
click at [1118, 197] on span "View changes" at bounding box center [1151, 200] width 85 height 18
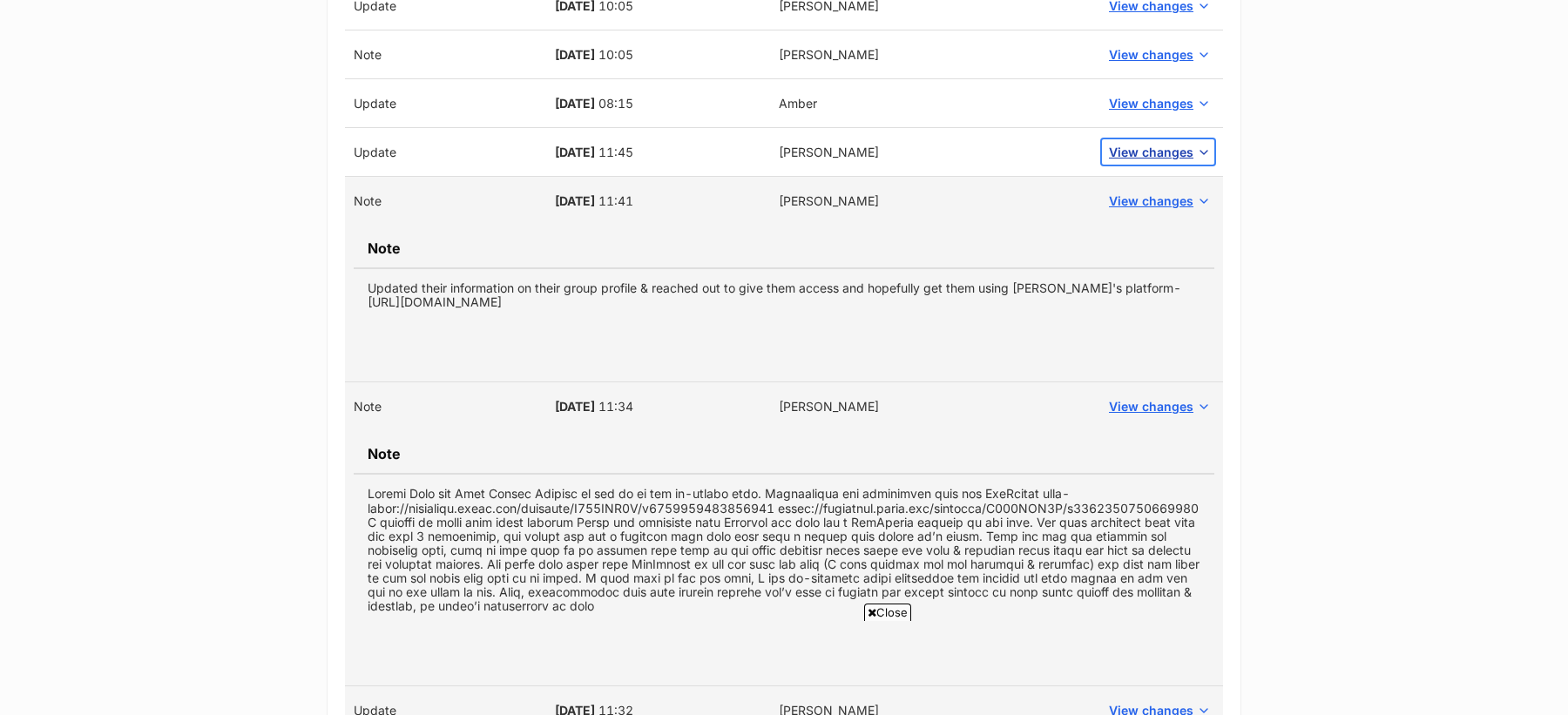
click at [1153, 153] on span "View changes" at bounding box center [1151, 152] width 85 height 18
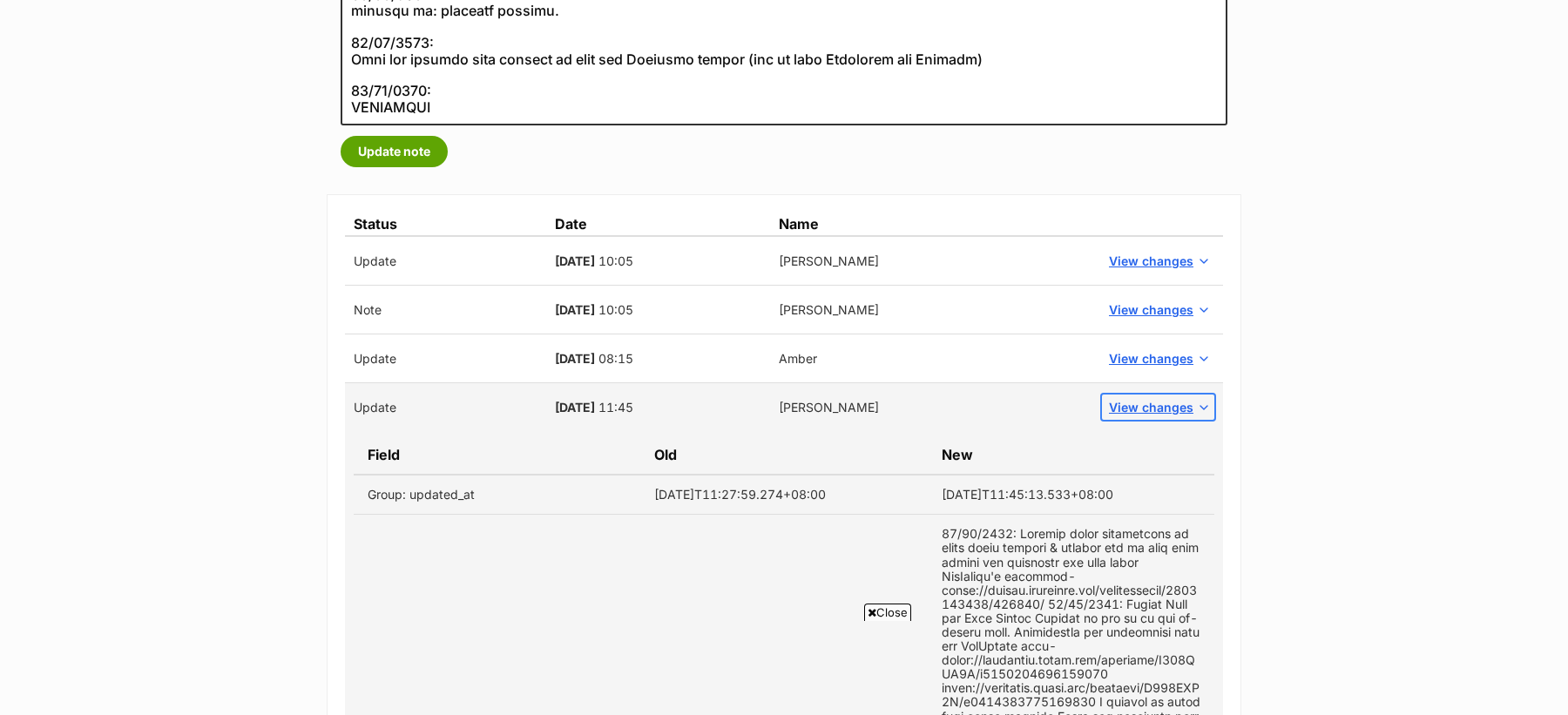
scroll to position [1016, 0]
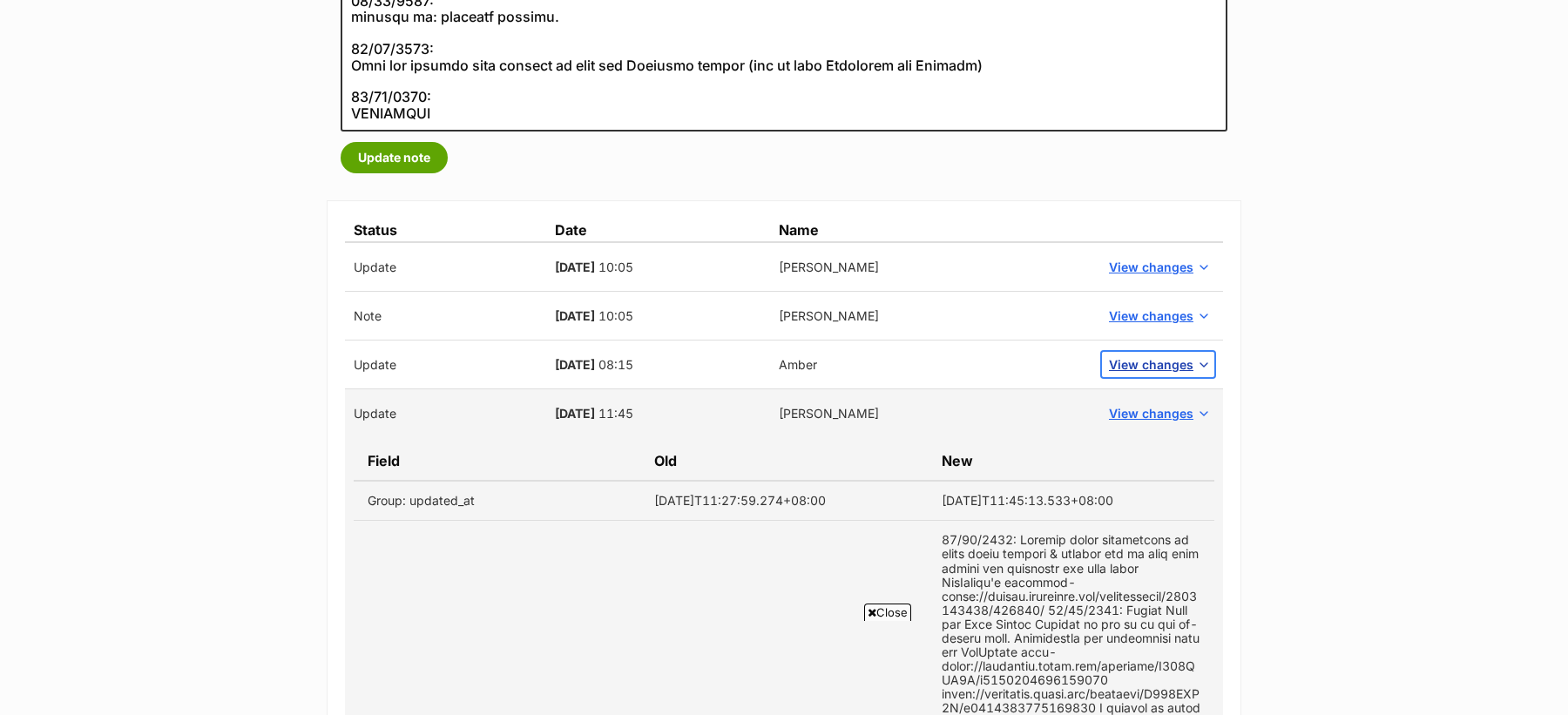
click at [1122, 362] on span "View changes" at bounding box center [1151, 364] width 85 height 18
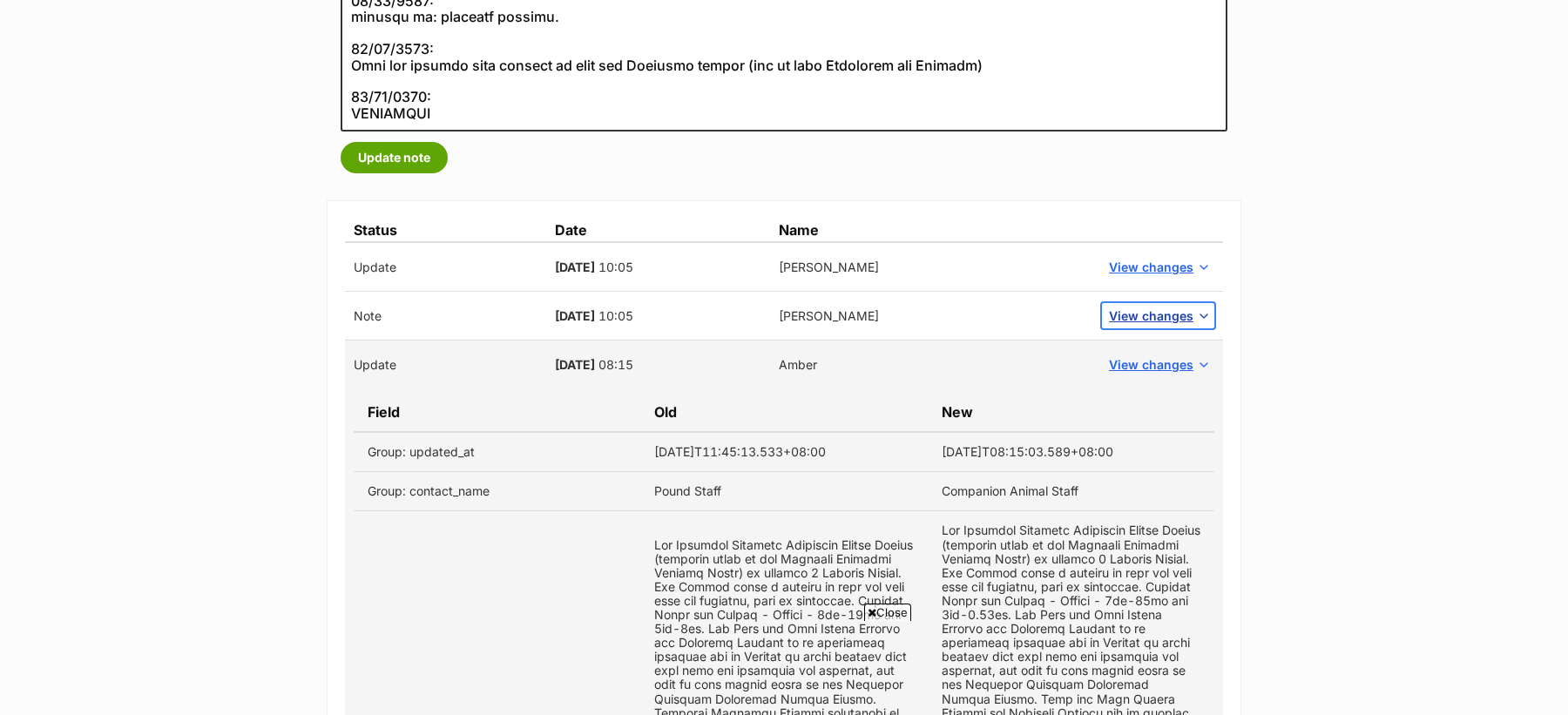
click at [1148, 309] on span "View changes" at bounding box center [1151, 316] width 85 height 18
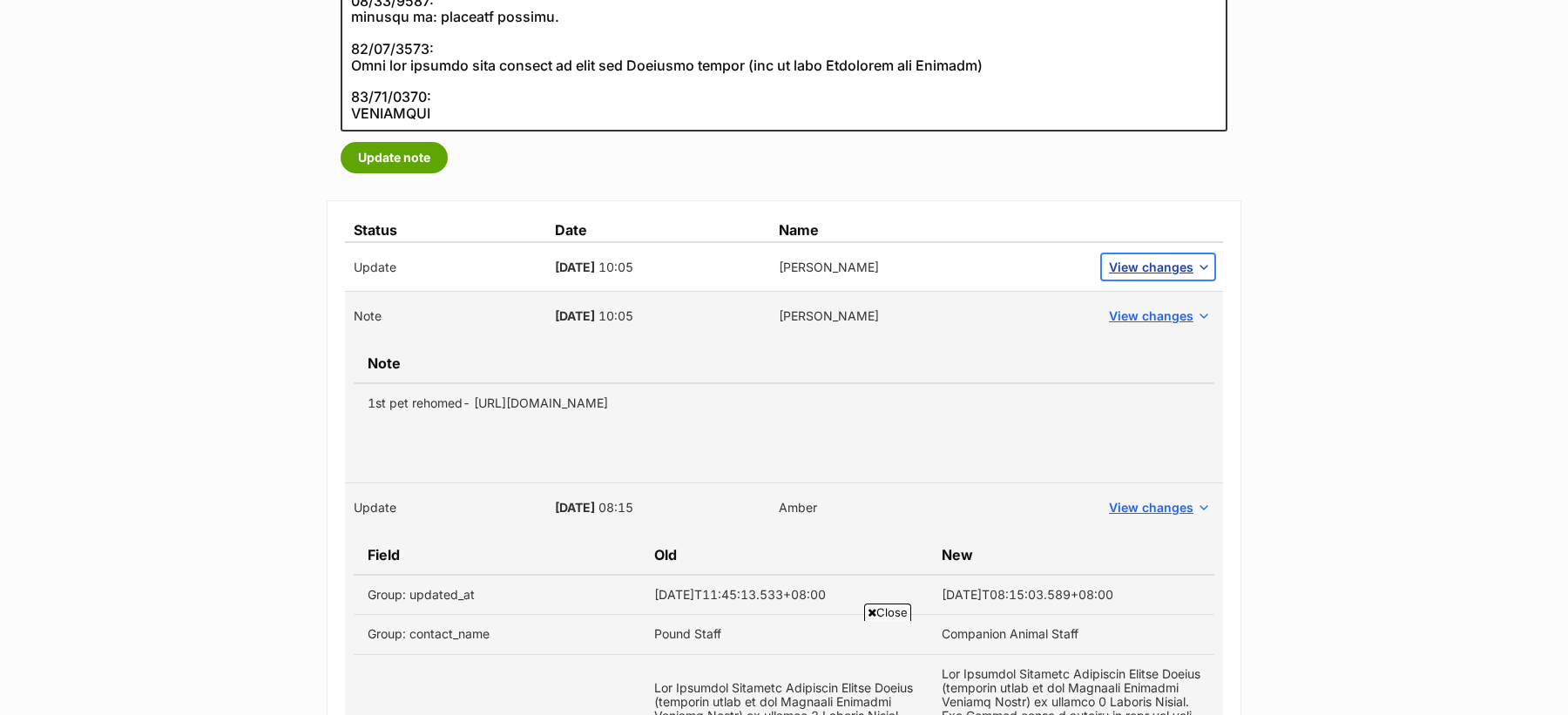
click at [1138, 264] on span "View changes" at bounding box center [1151, 267] width 85 height 18
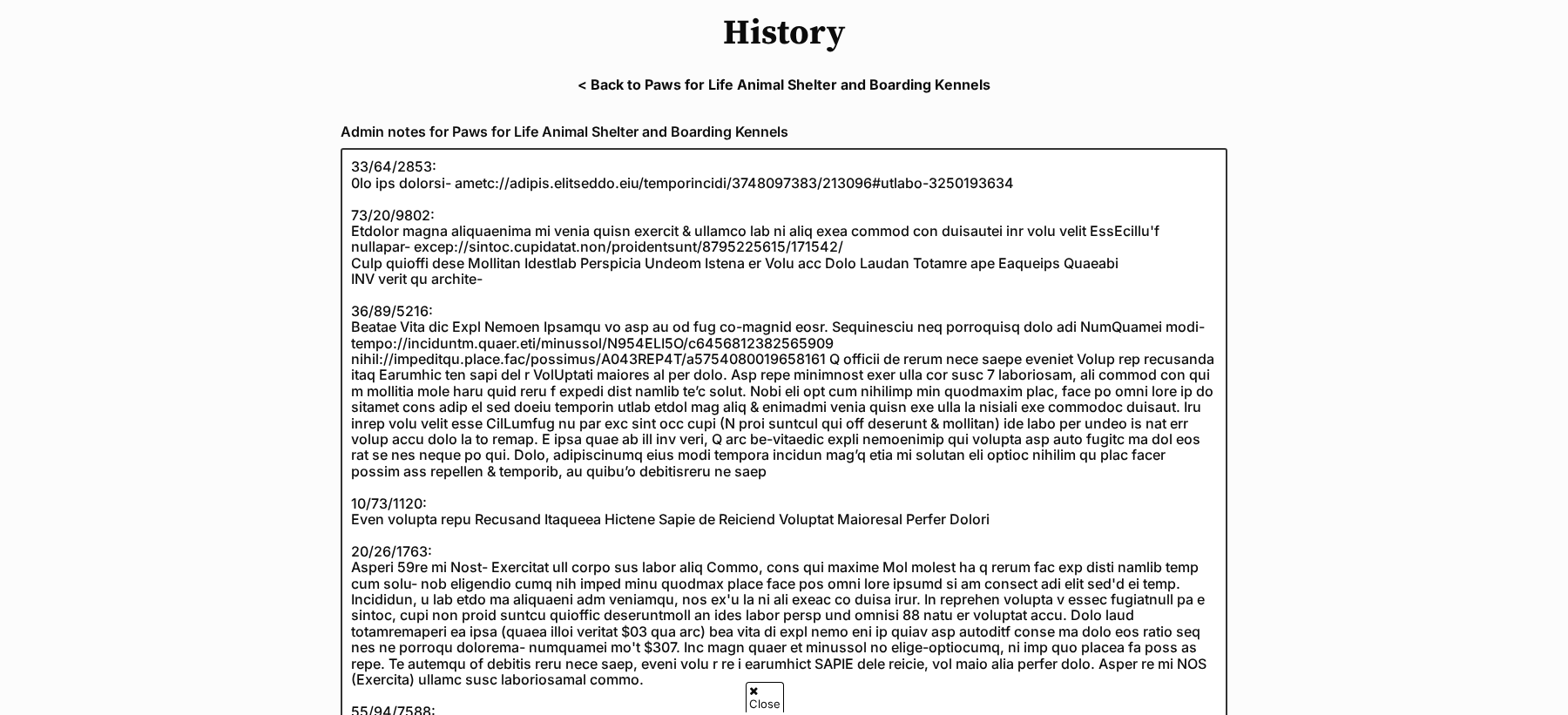
scroll to position [0, 0]
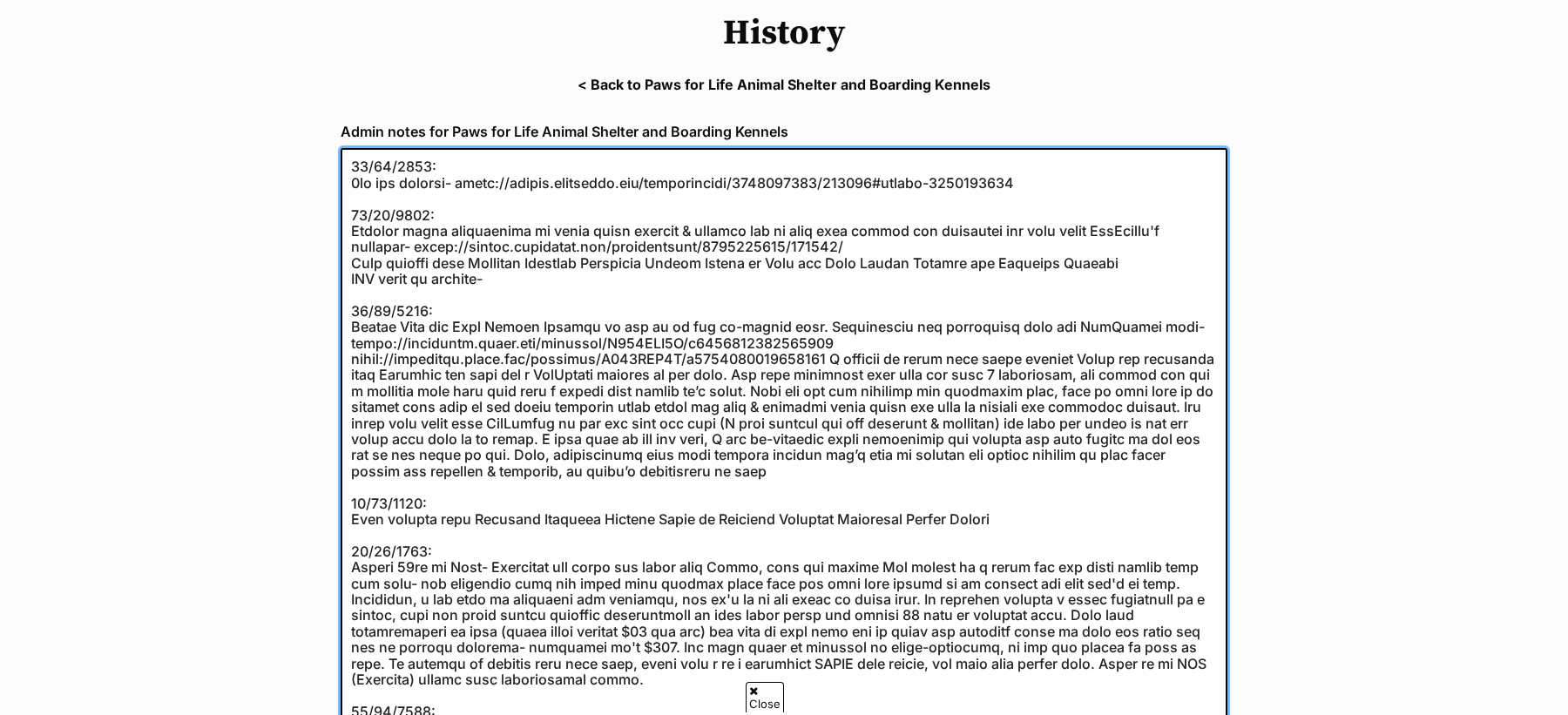
click at [597, 286] on textarea at bounding box center [784, 542] width 886 height 790
paste textarea "https://abr.business.gov.au/ABN/View?id=52631074450"
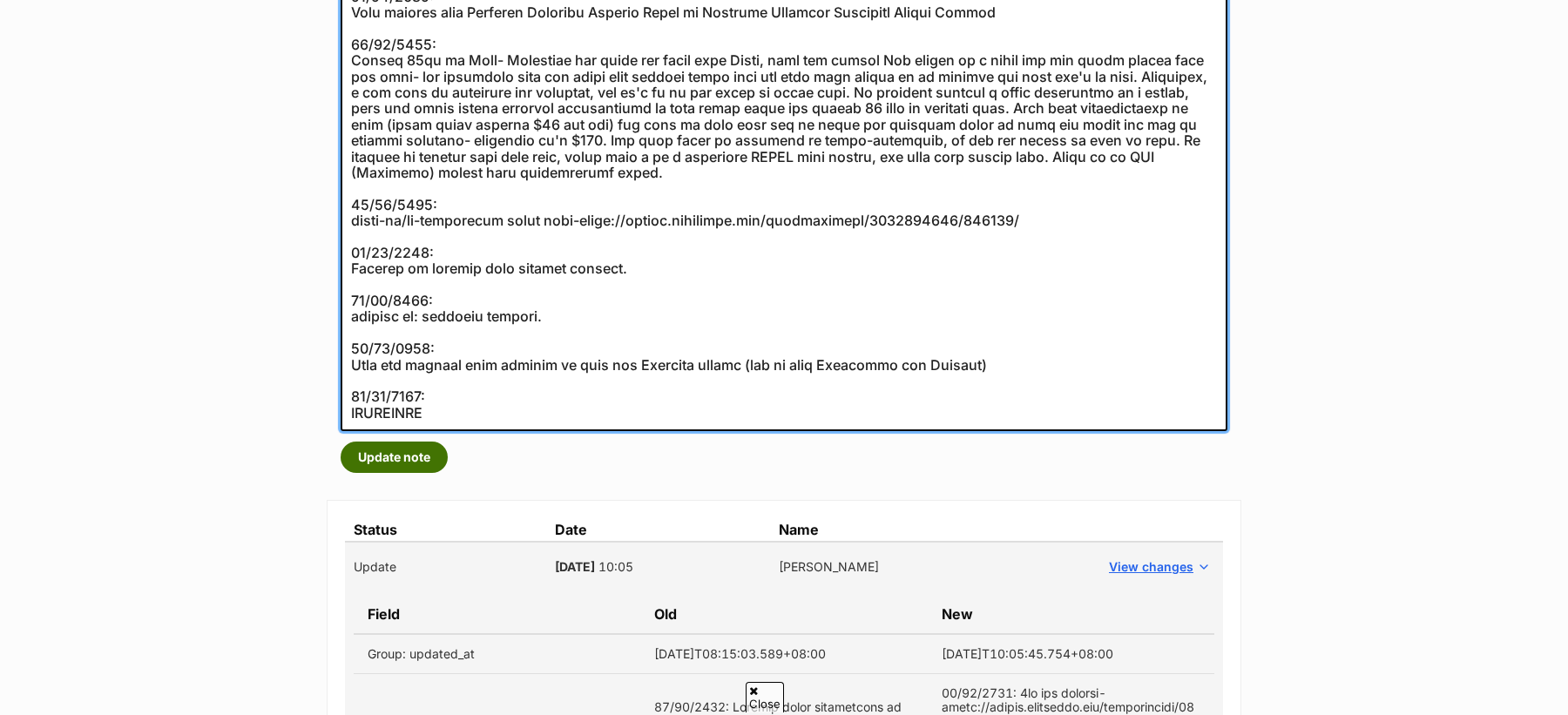
type textarea "20/08/2024: 1st pet rehomed- https://secure.helpscout.net/conversation/26841661…"
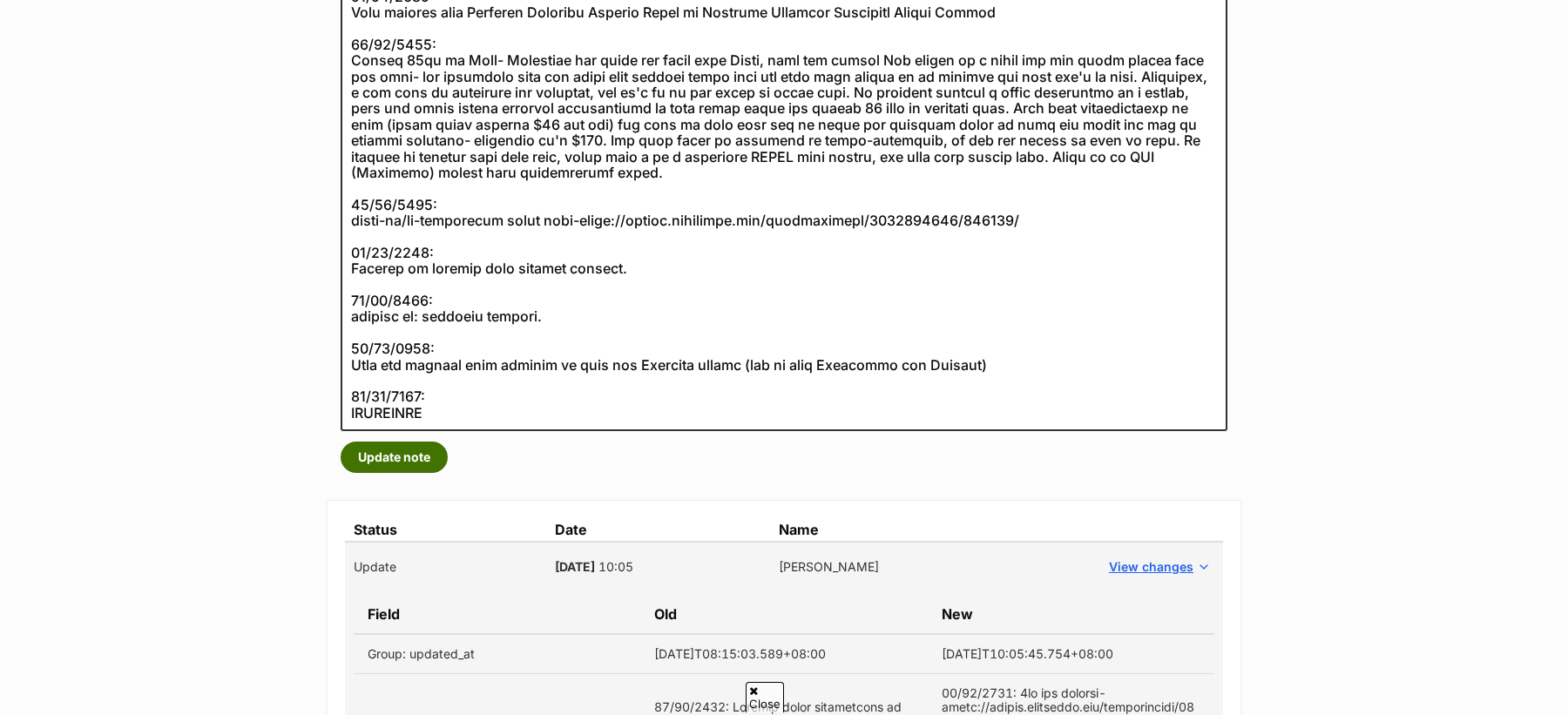
click at [412, 459] on button "Update note" at bounding box center [394, 457] width 107 height 31
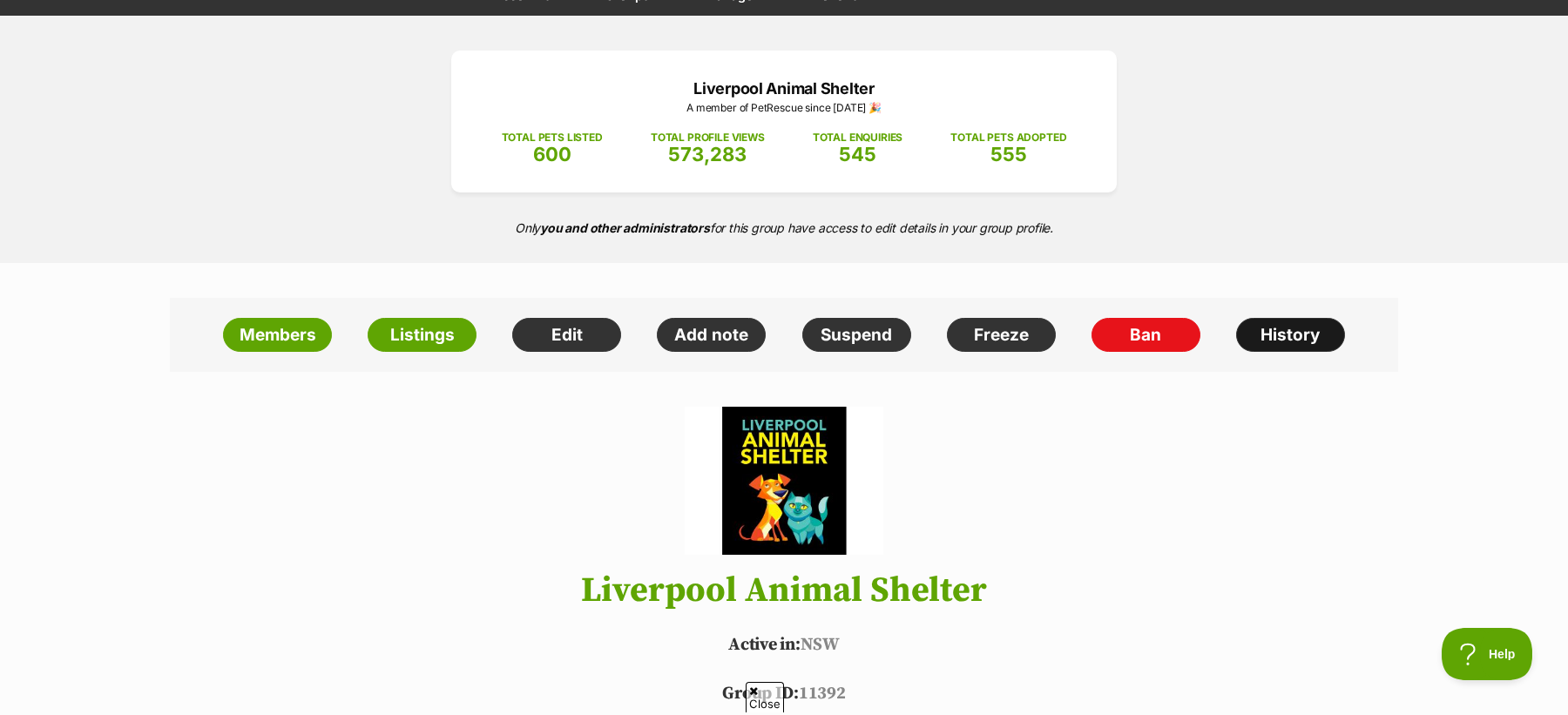
click at [1256, 338] on link "History" at bounding box center [1291, 336] width 109 height 35
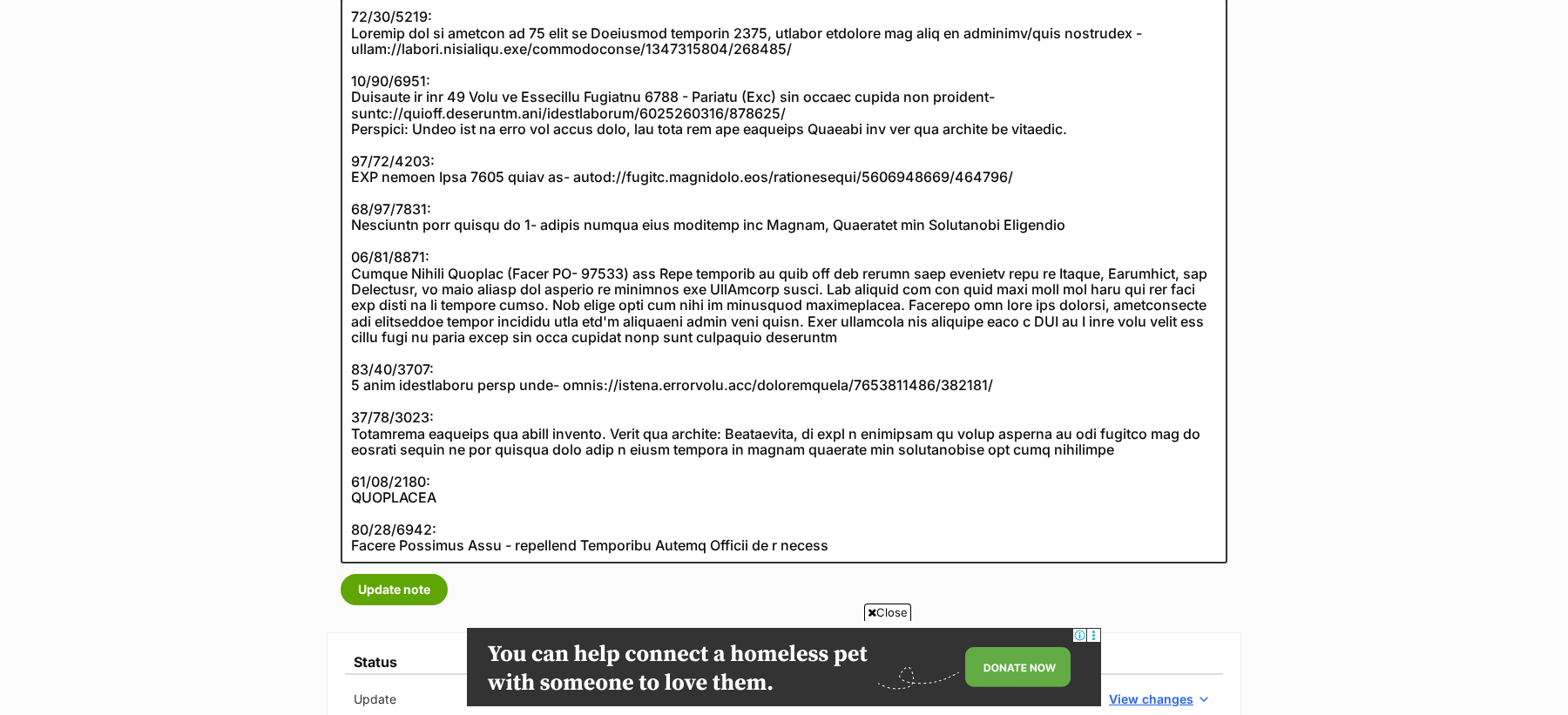
scroll to position [393, 0]
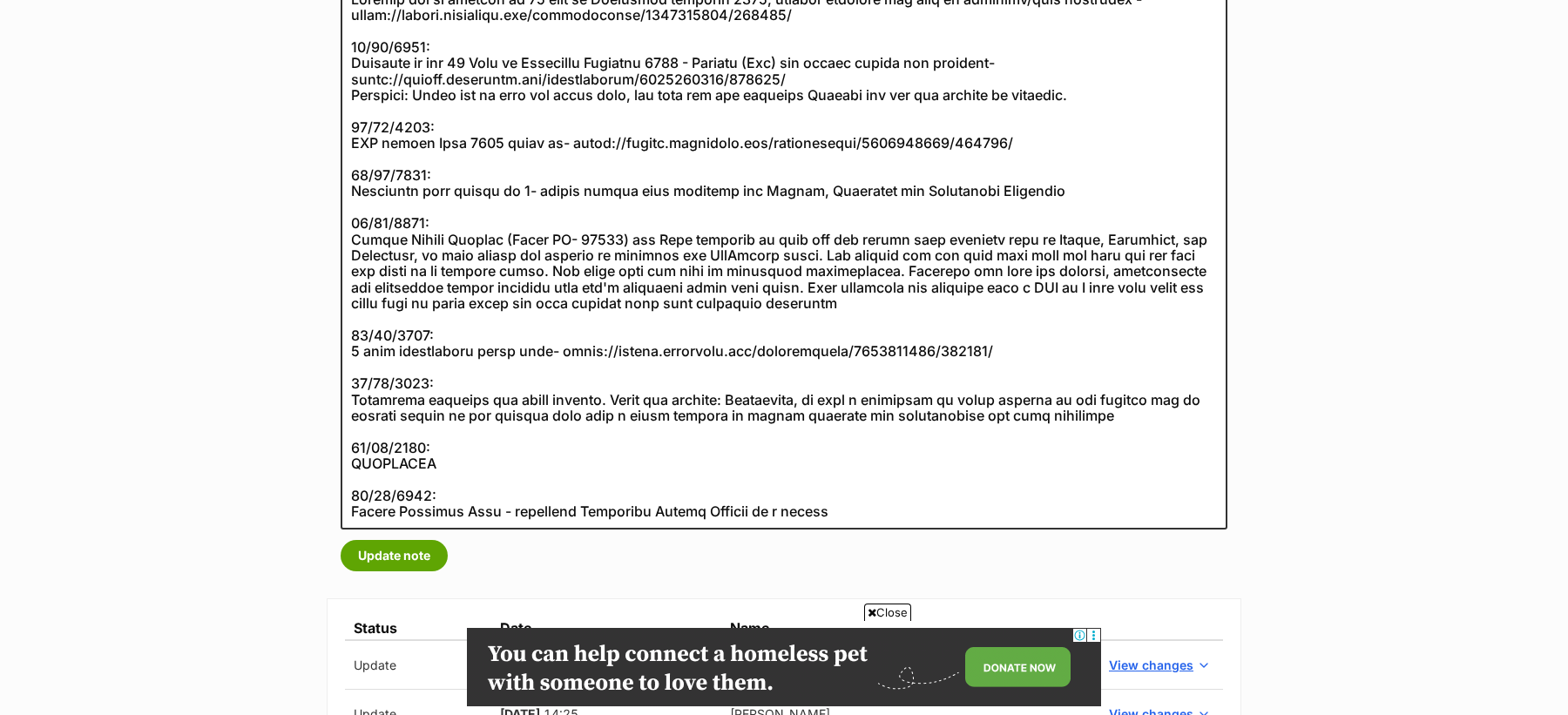
click at [885, 608] on span "Close" at bounding box center [887, 612] width 47 height 17
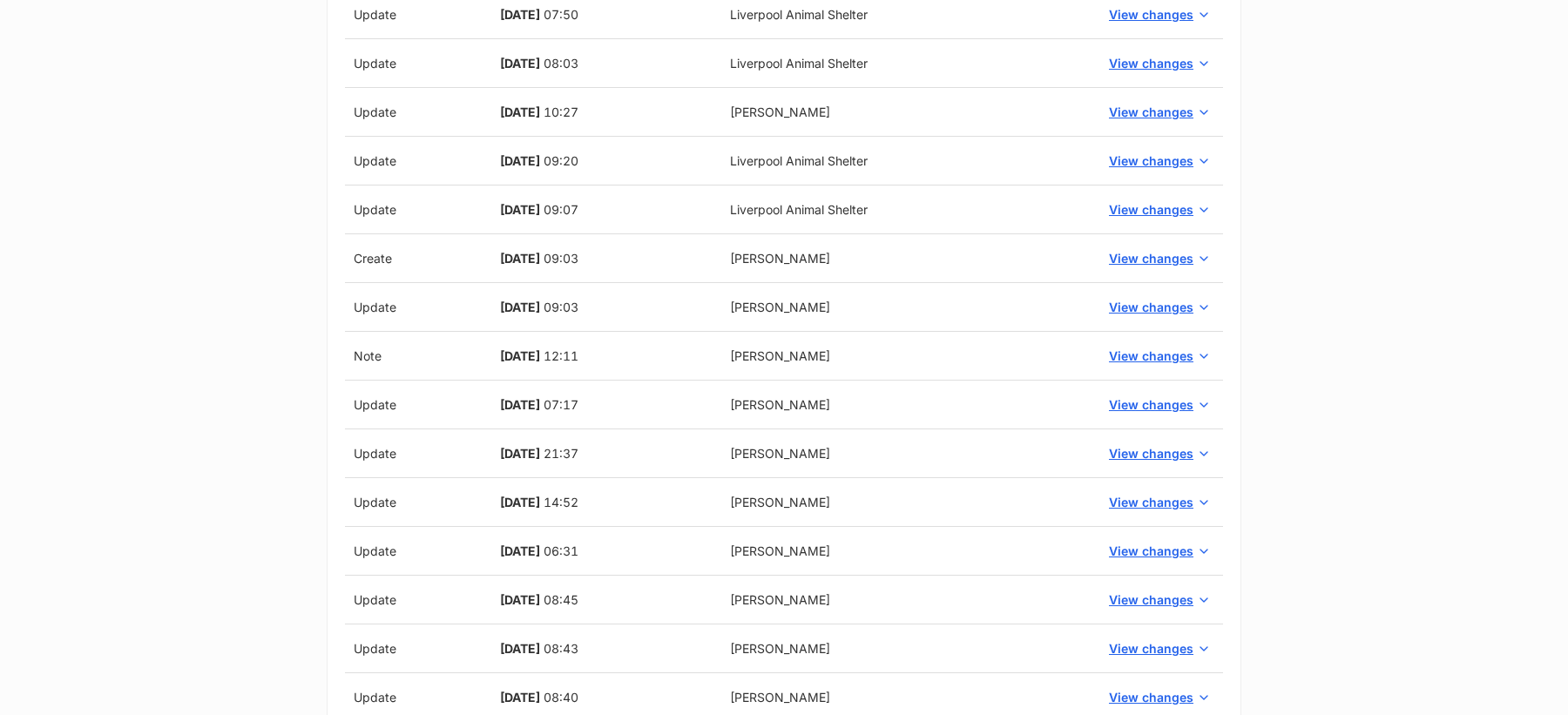
scroll to position [1784, 0]
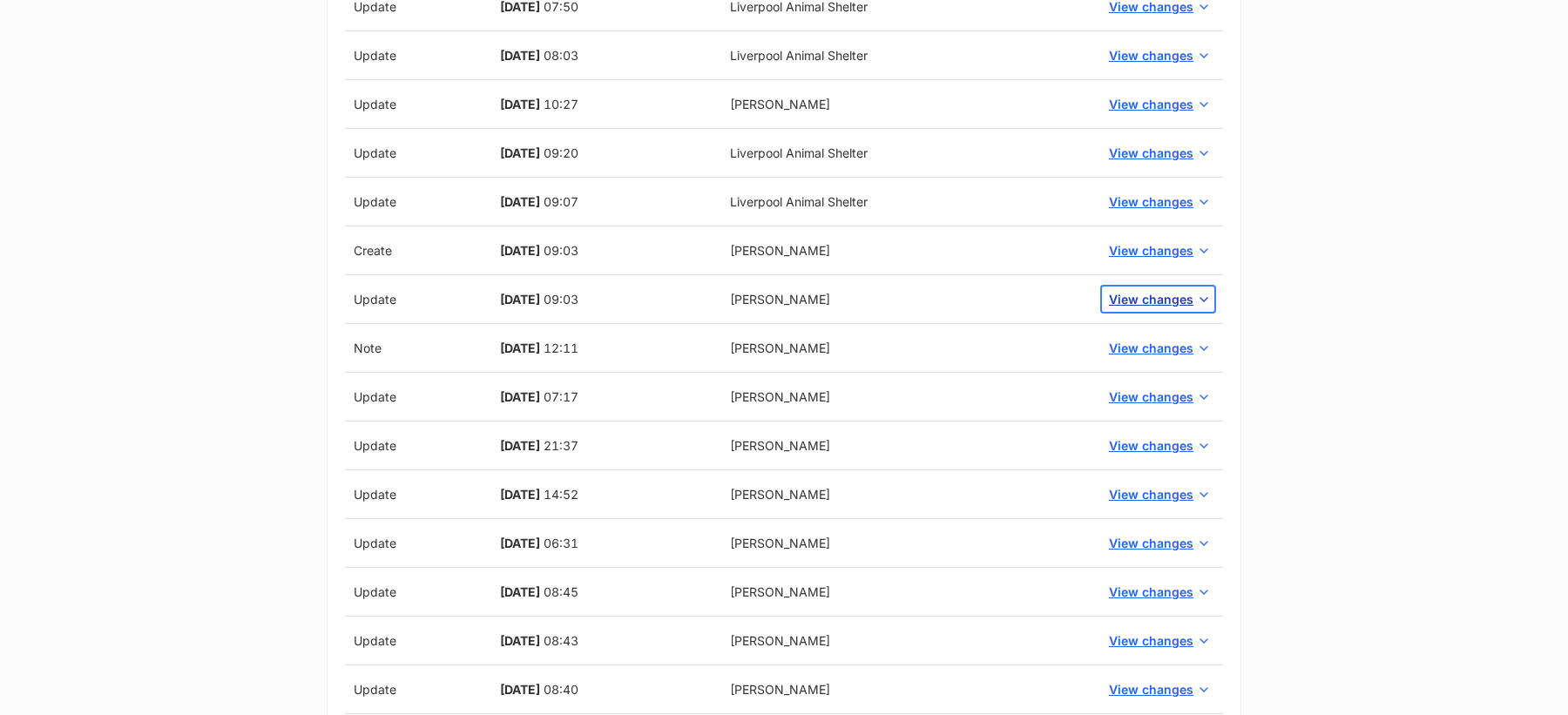
click at [1138, 290] on span "View changes" at bounding box center [1151, 298] width 85 height 18
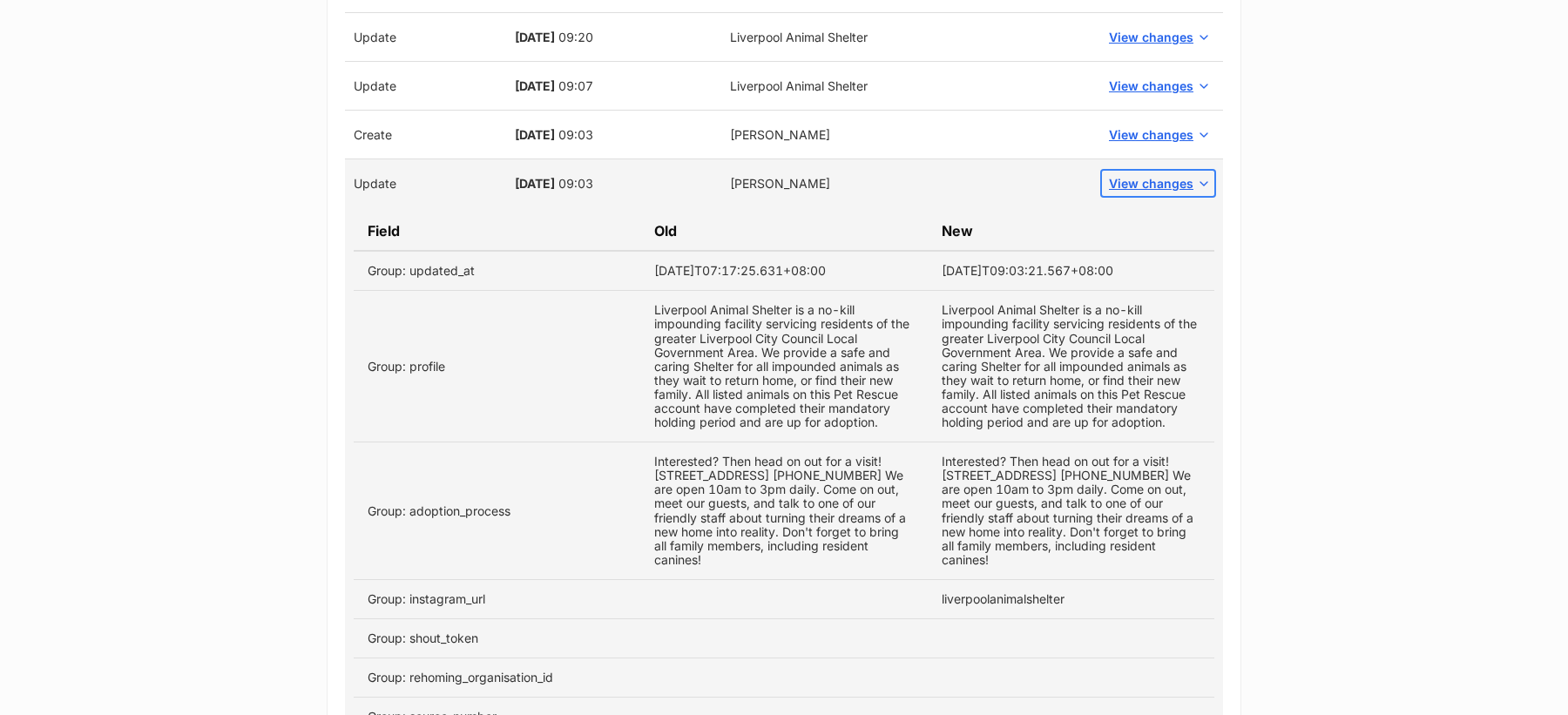
scroll to position [1835, 0]
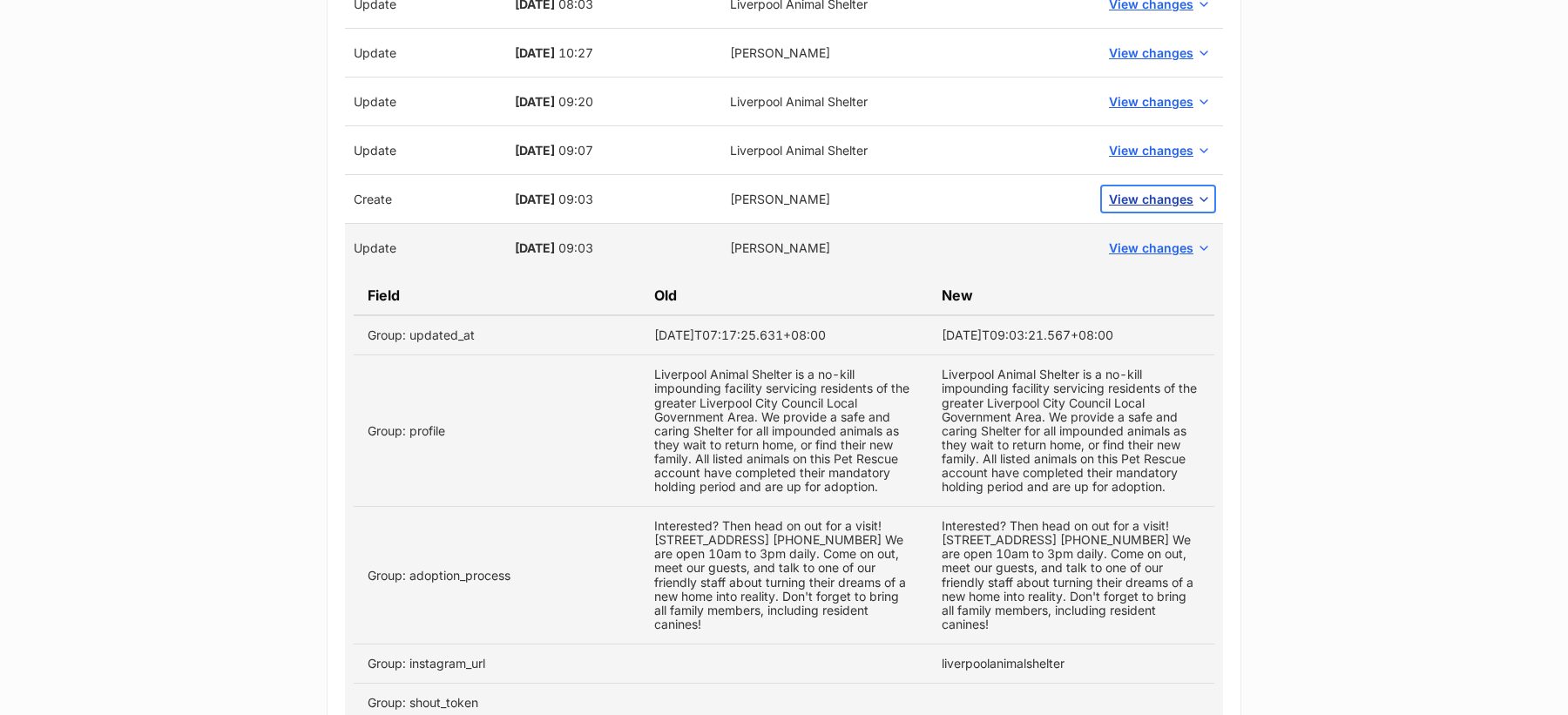
click at [1135, 192] on span "View changes" at bounding box center [1151, 198] width 85 height 18
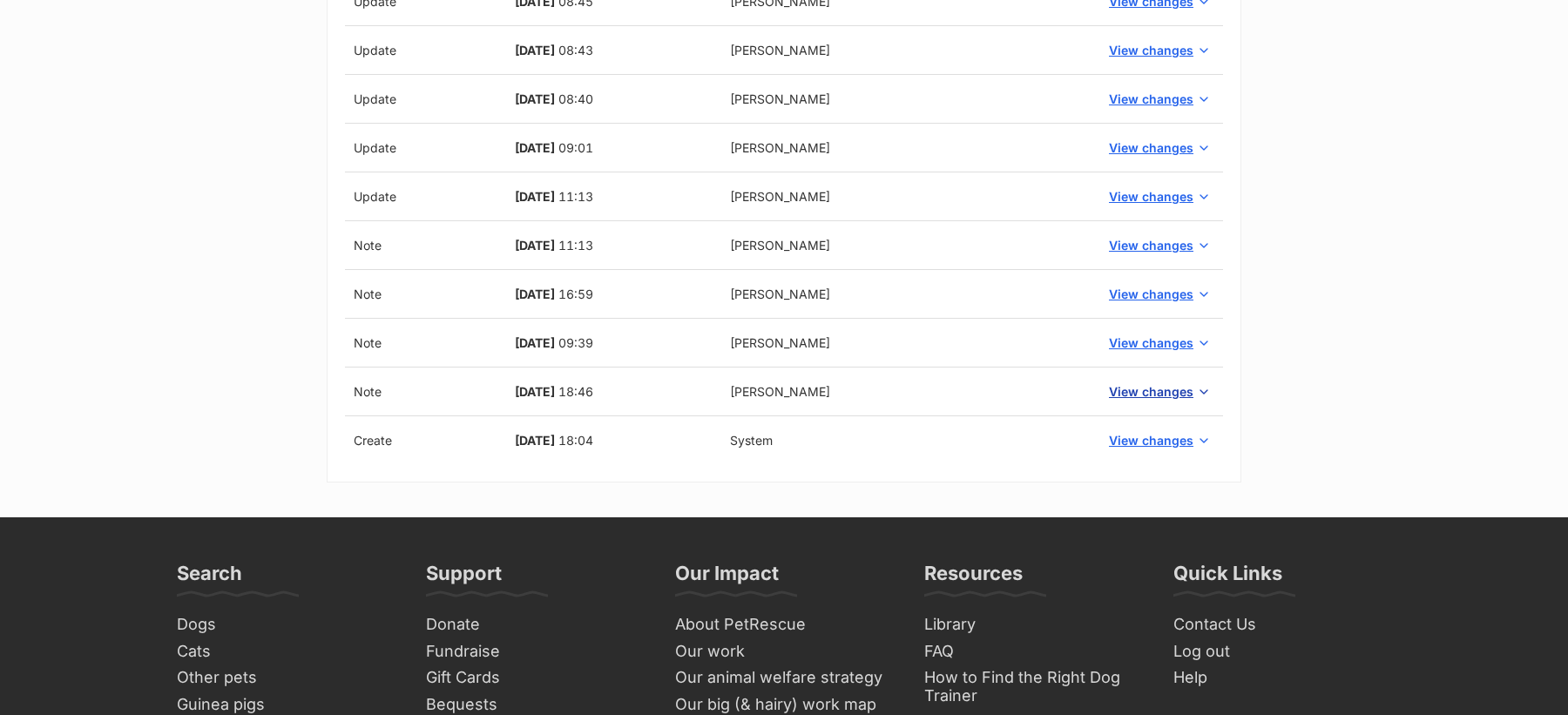
scroll to position [3377, 0]
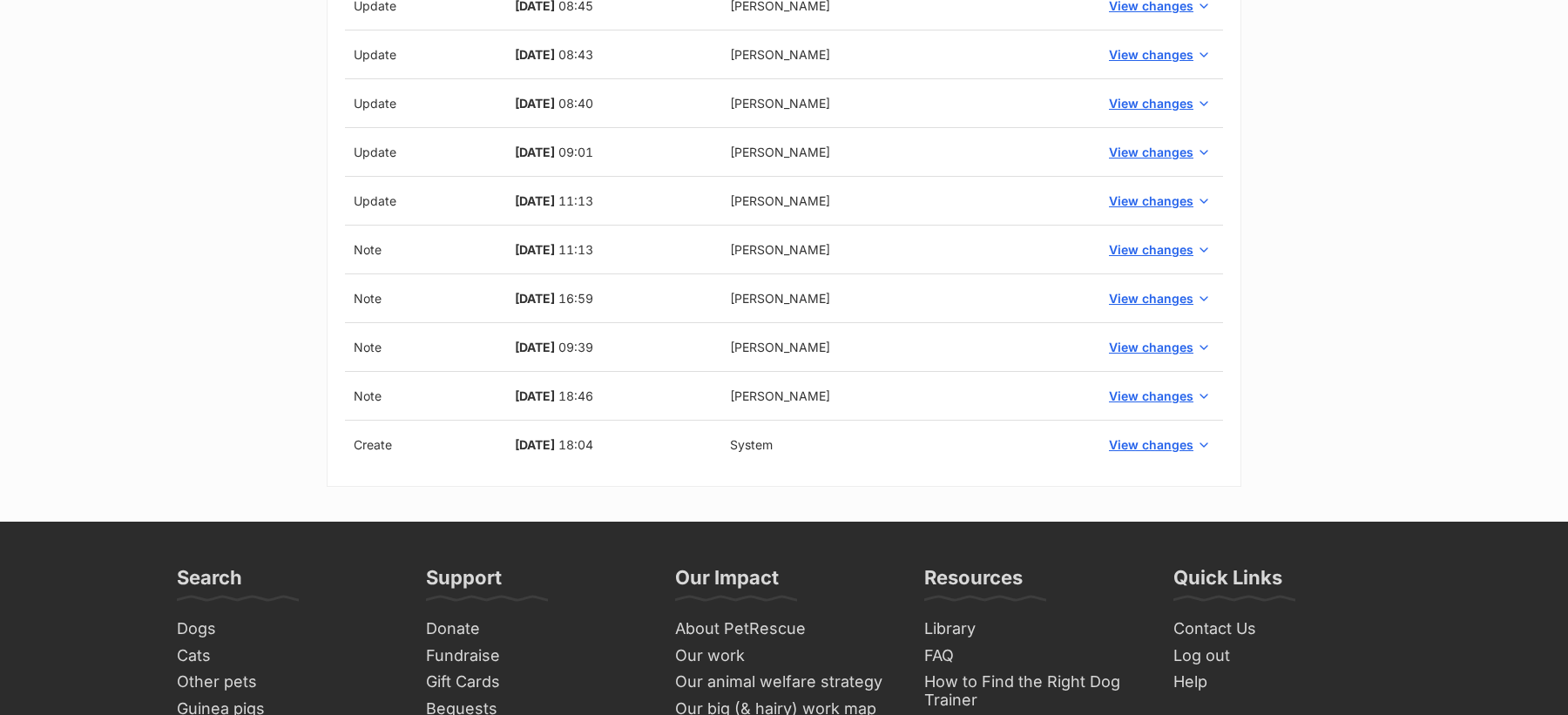
click at [1150, 420] on td "View changes" at bounding box center [1158, 444] width 130 height 49
click at [1153, 436] on span "View changes" at bounding box center [1151, 444] width 85 height 18
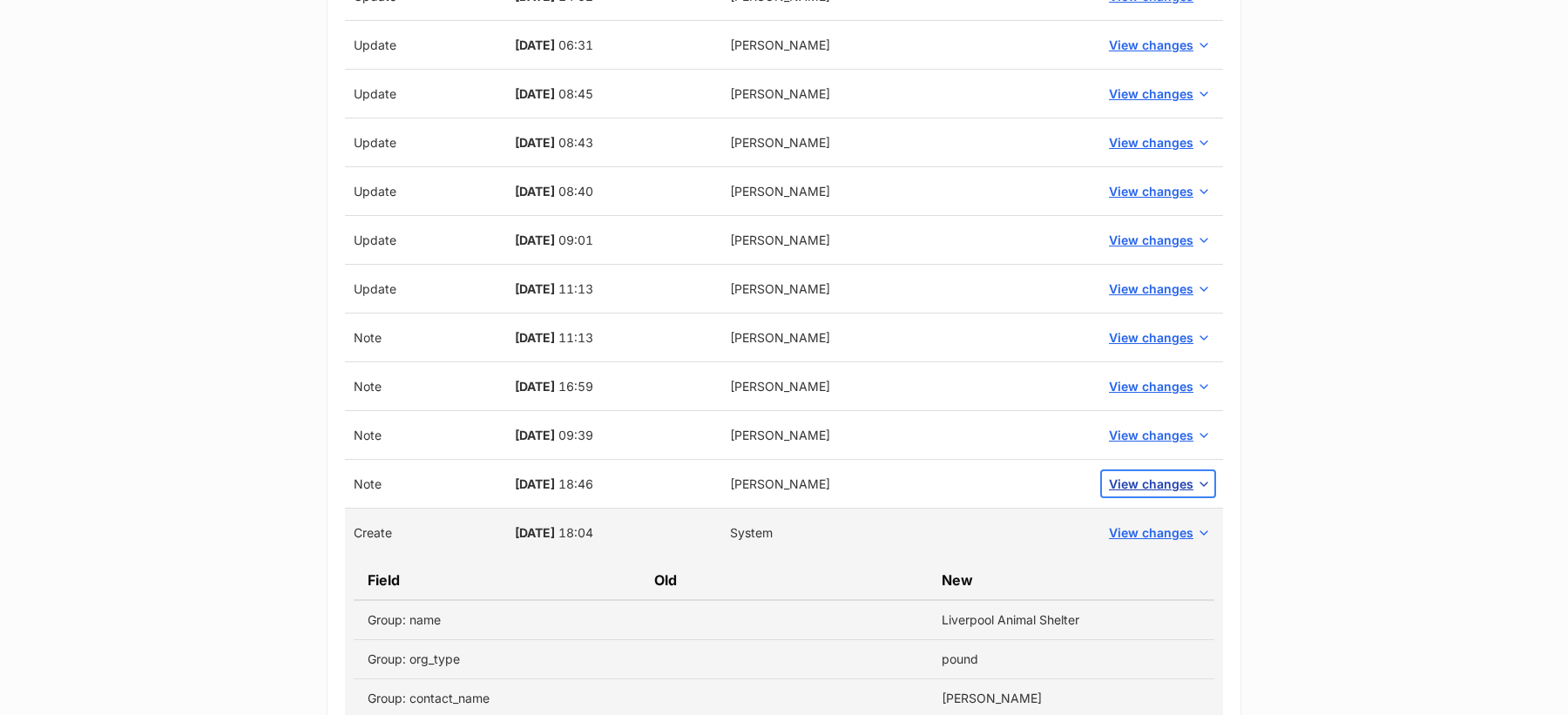
click at [1154, 475] on span "View changes" at bounding box center [1151, 483] width 85 height 18
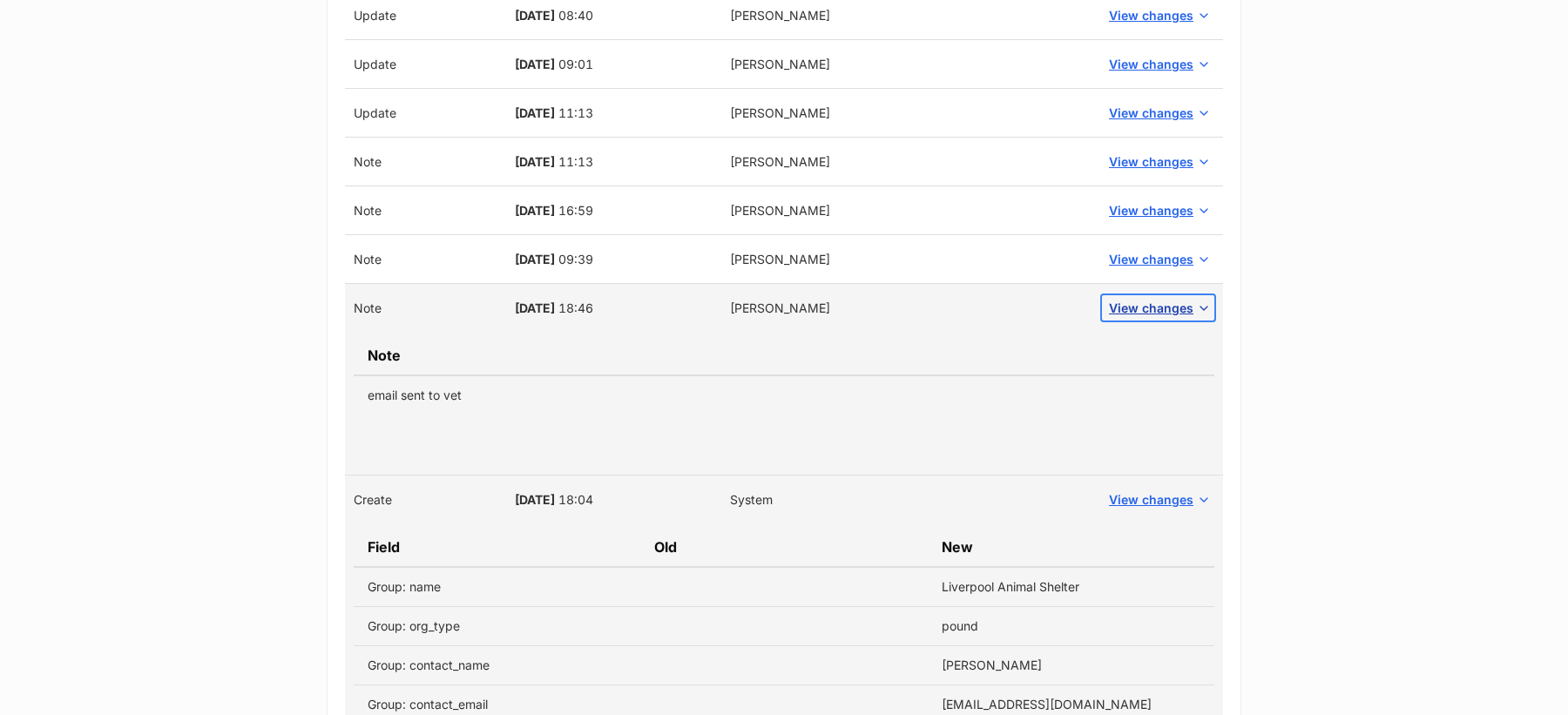
scroll to position [3446, 0]
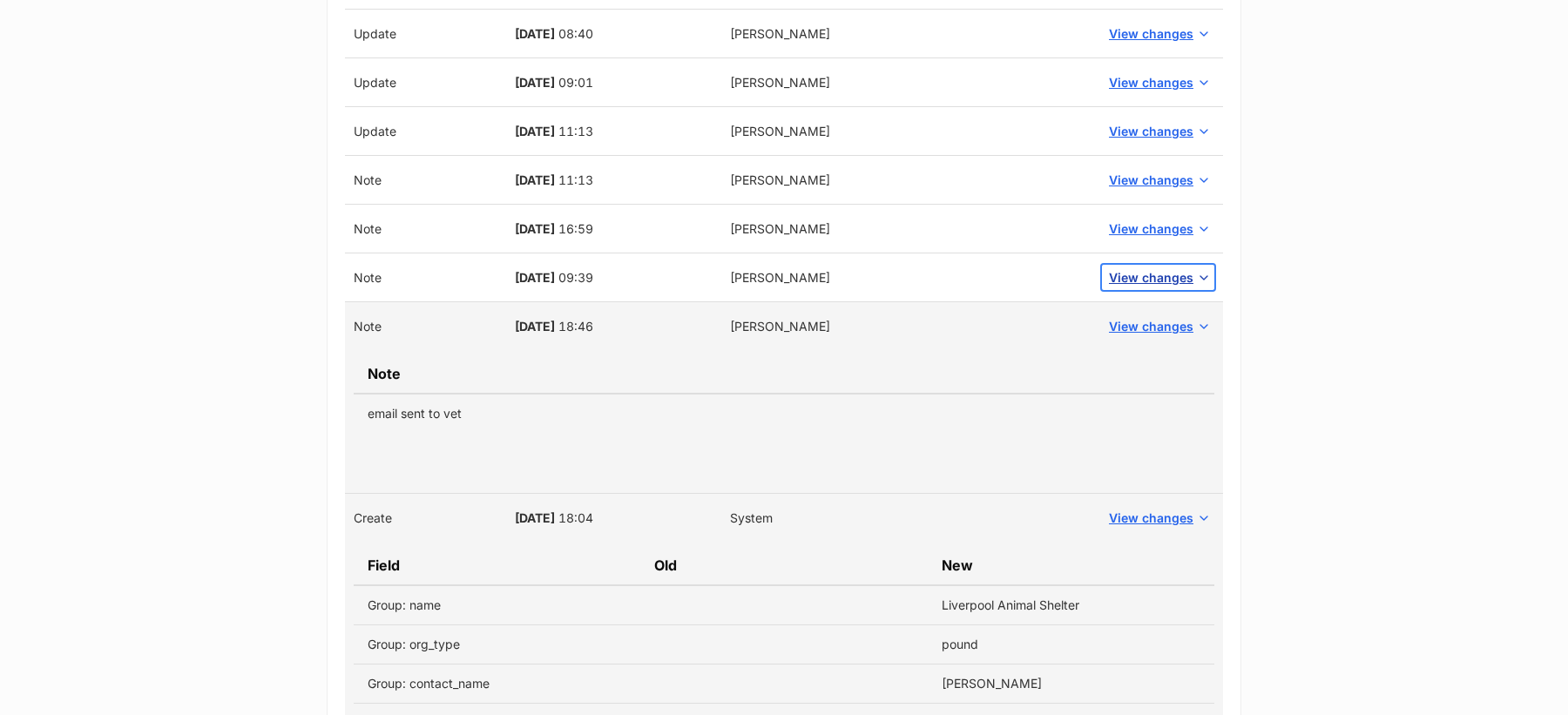
click at [1136, 268] on span "View changes" at bounding box center [1151, 276] width 85 height 18
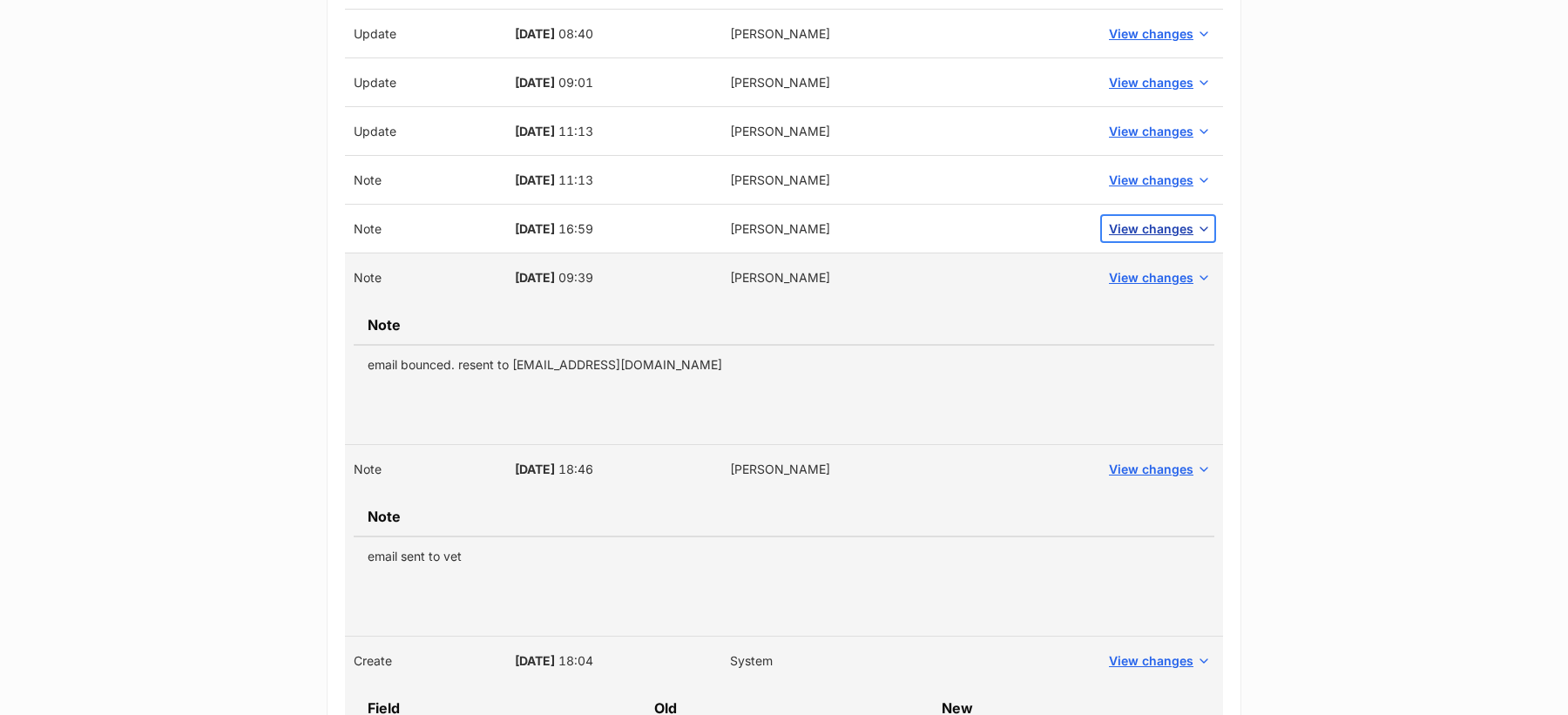
click at [1157, 219] on span "View changes" at bounding box center [1151, 228] width 85 height 18
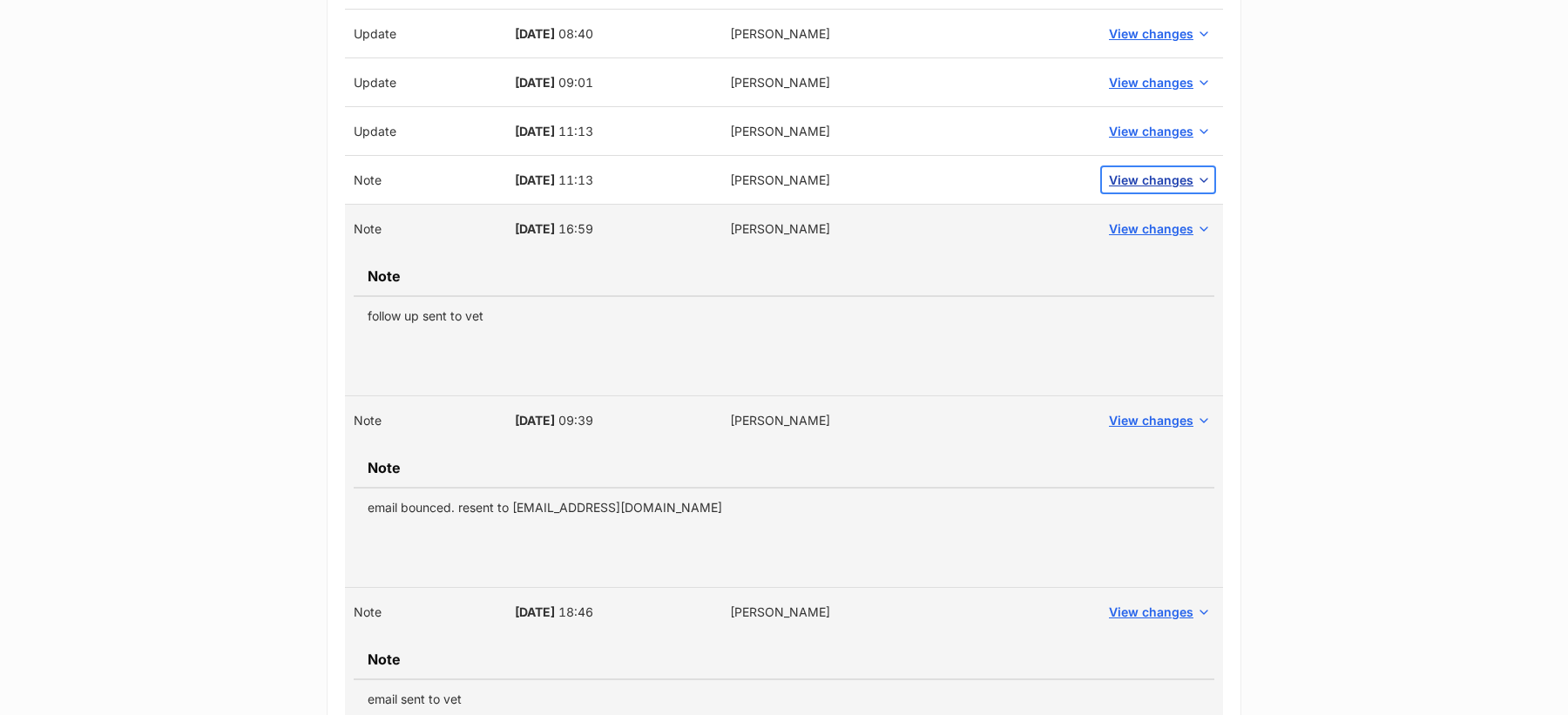
click at [1161, 171] on span "View changes" at bounding box center [1151, 179] width 85 height 18
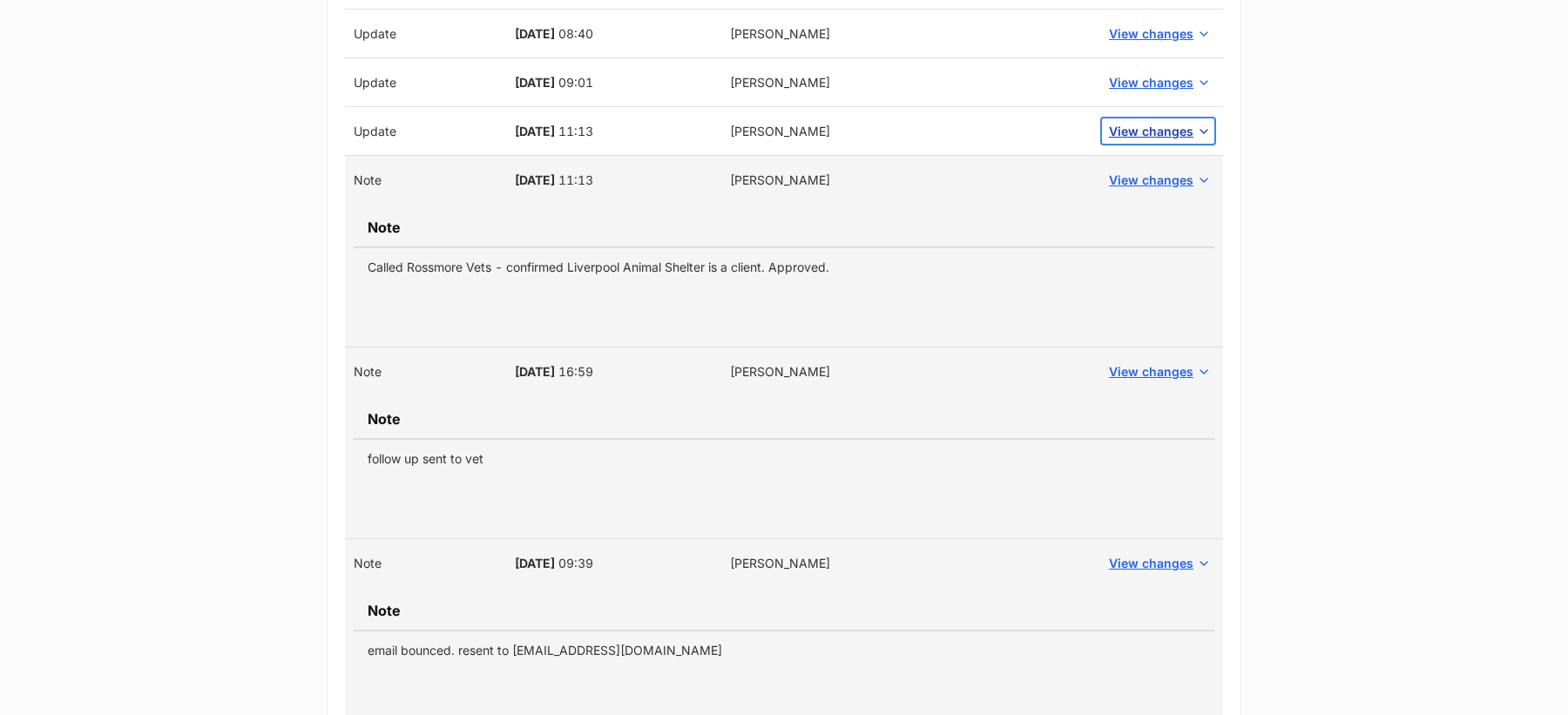
click at [1142, 122] on span "View changes" at bounding box center [1151, 131] width 85 height 18
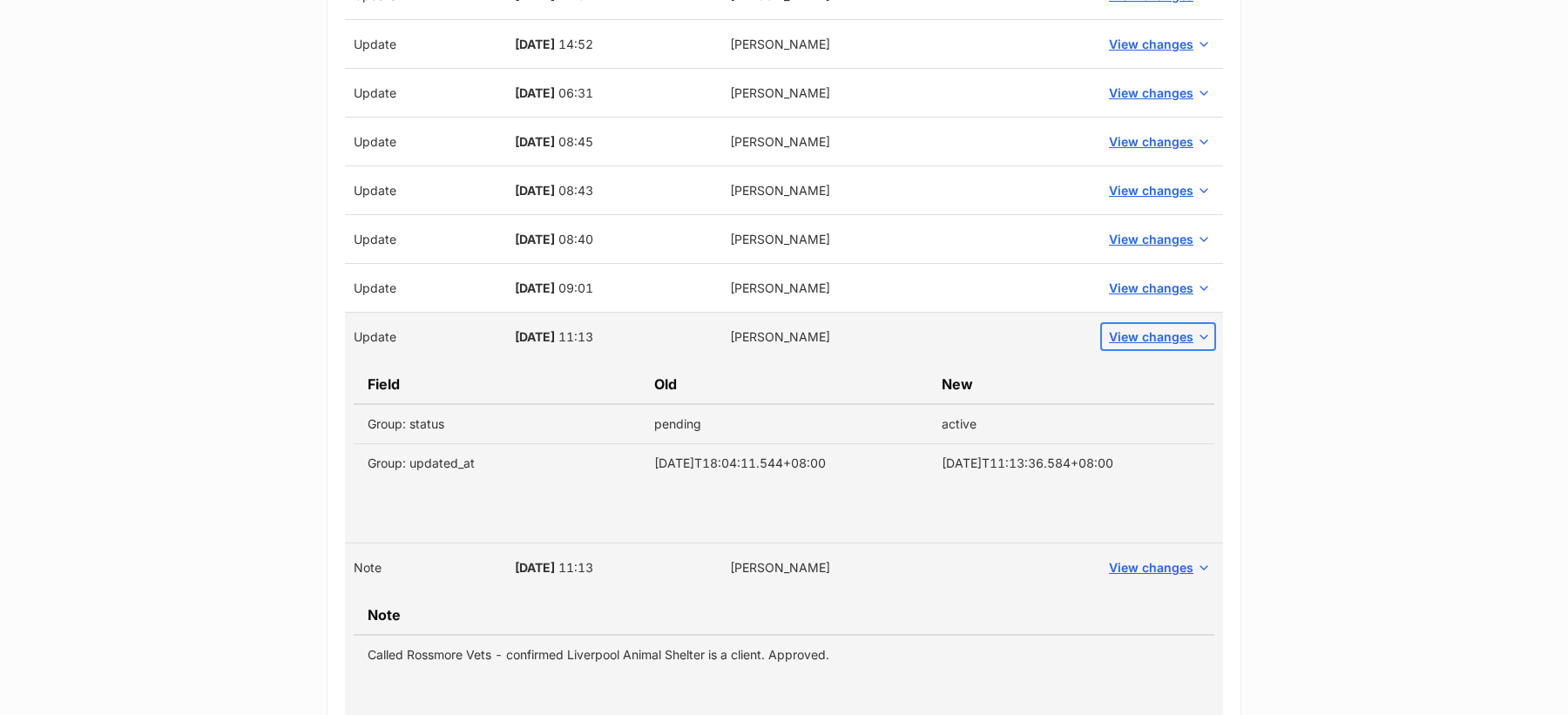
scroll to position [3237, 0]
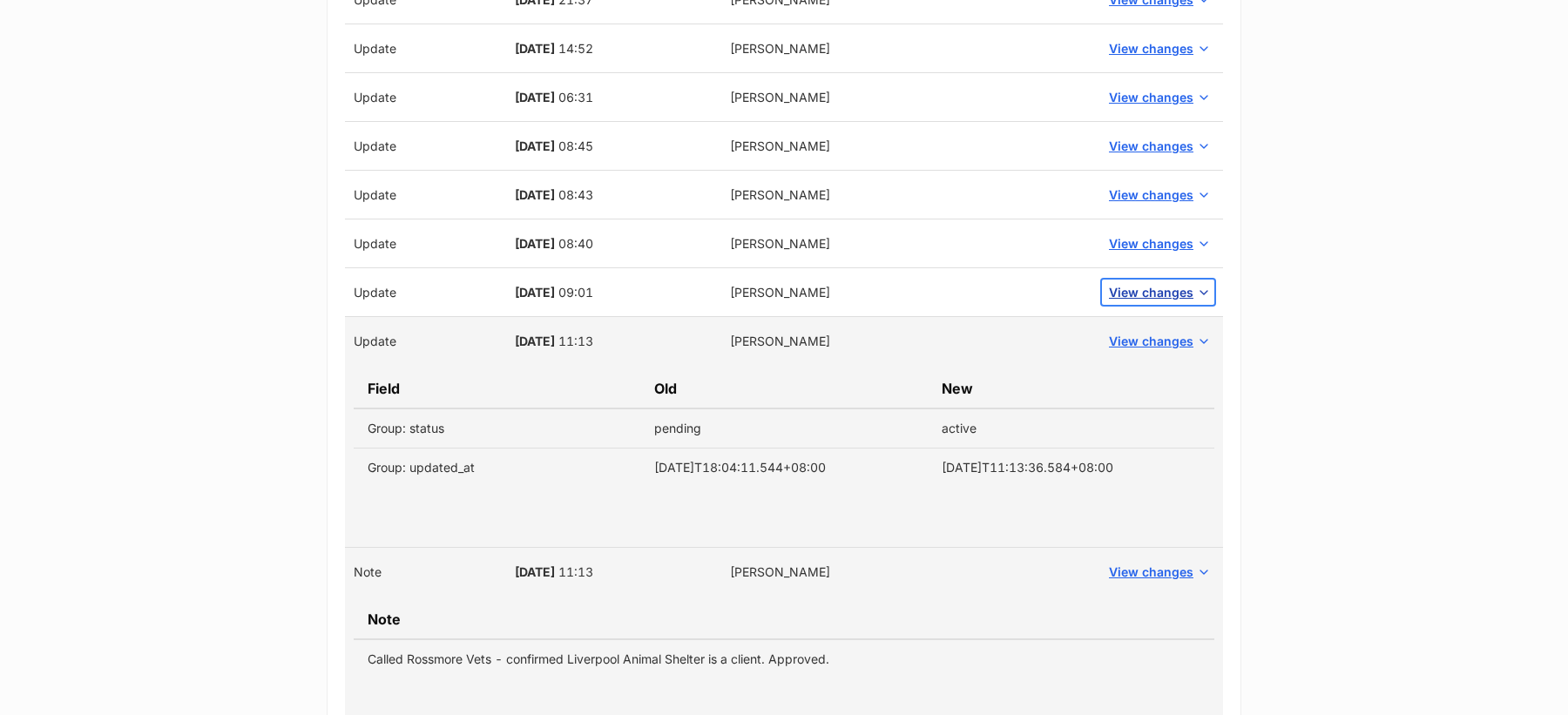
click at [1164, 283] on span "View changes" at bounding box center [1151, 292] width 85 height 18
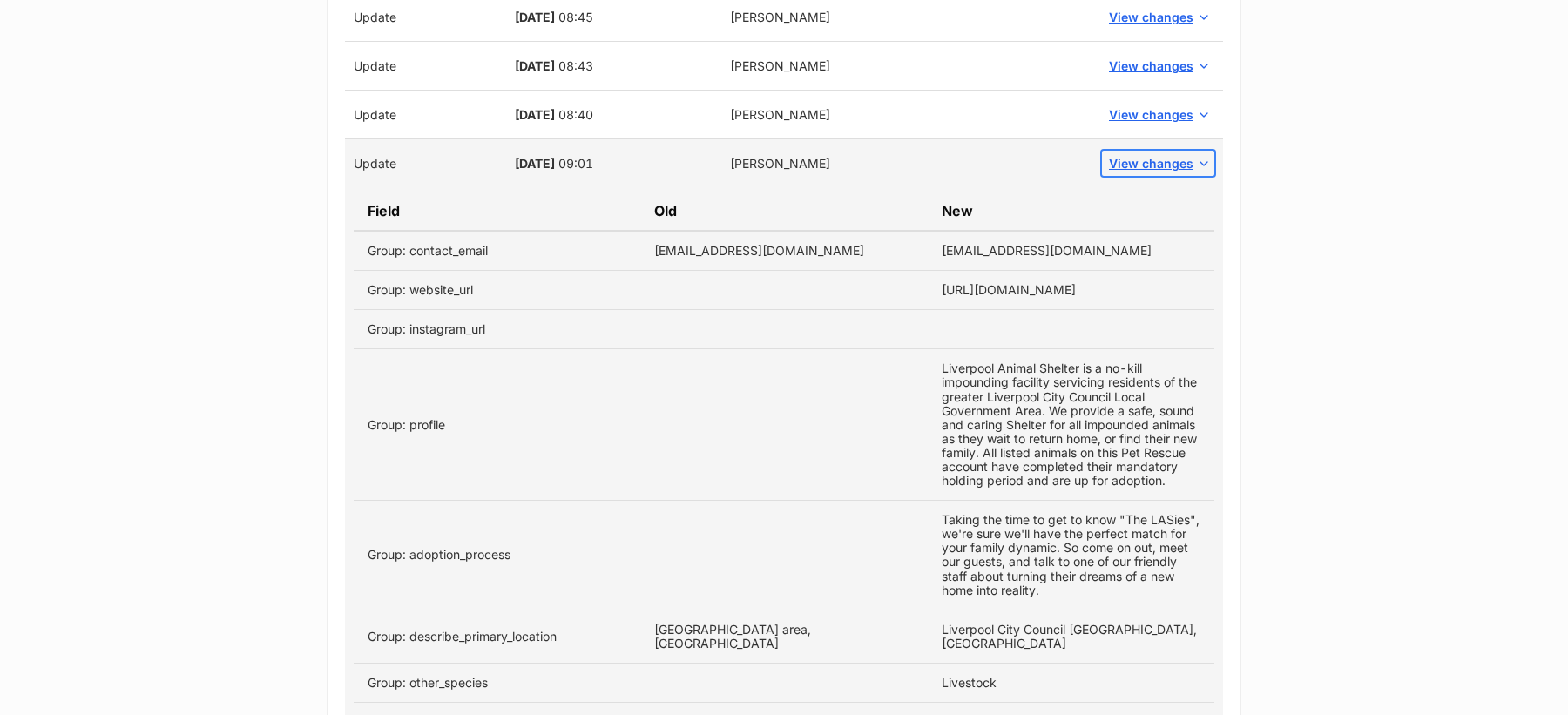
scroll to position [3361, 0]
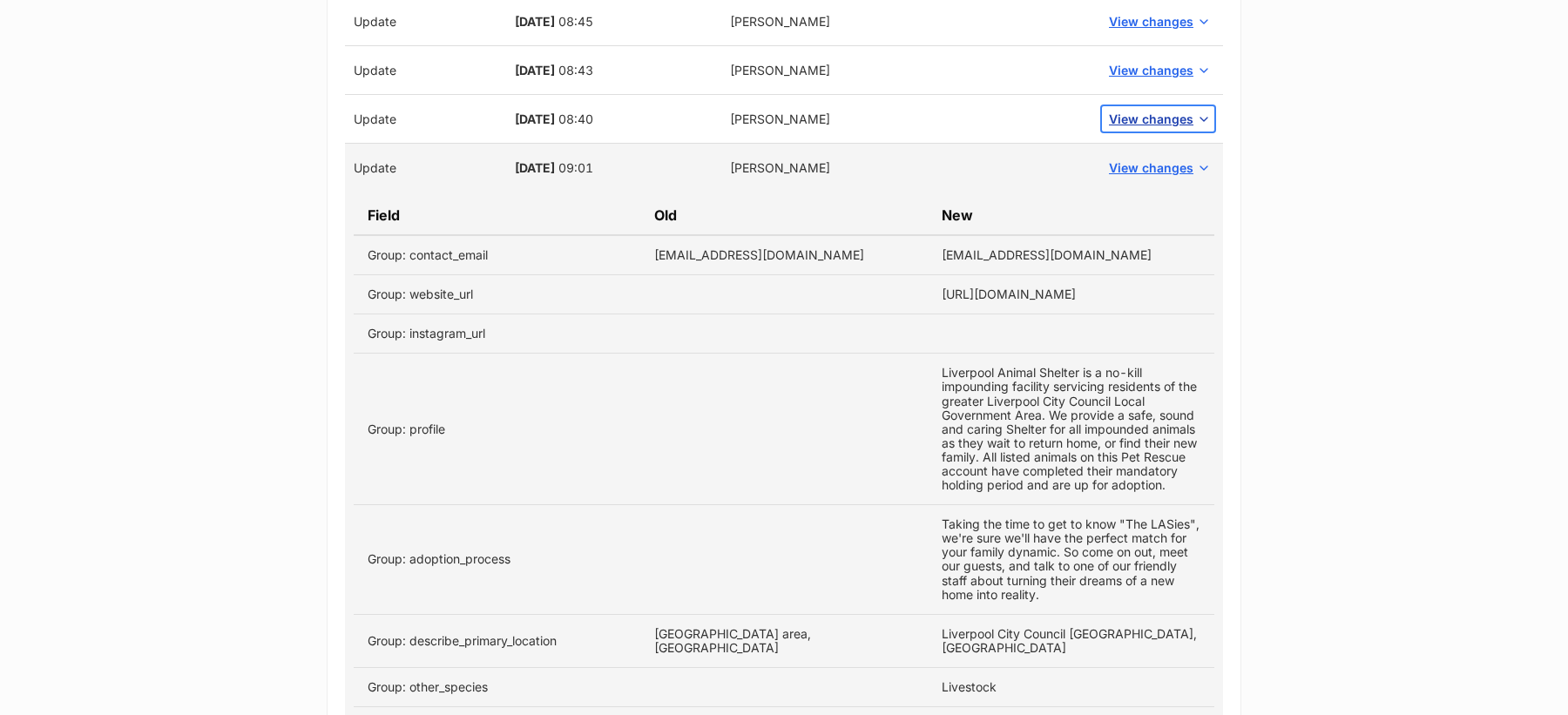
click at [1118, 110] on span "View changes" at bounding box center [1151, 118] width 85 height 18
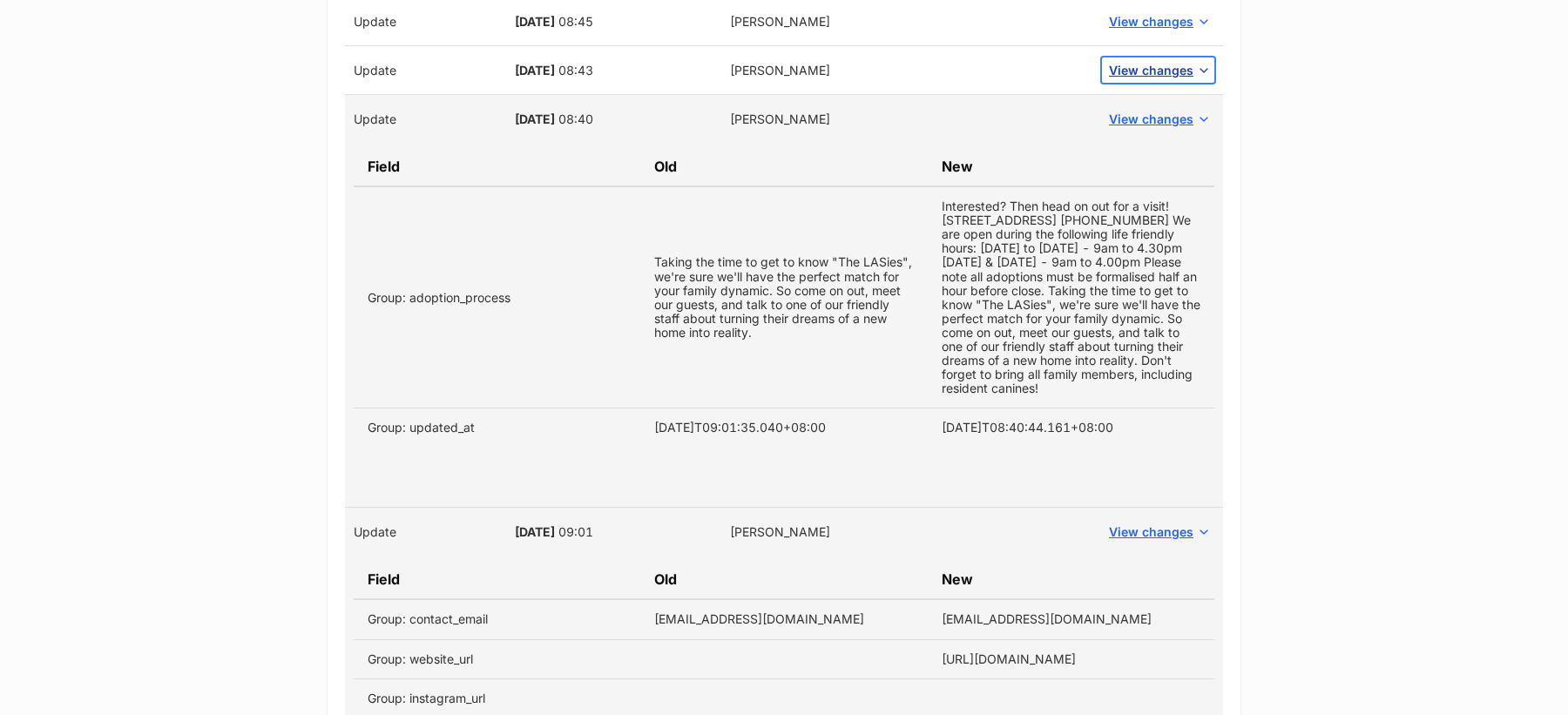
click at [1139, 61] on span "View changes" at bounding box center [1151, 70] width 85 height 18
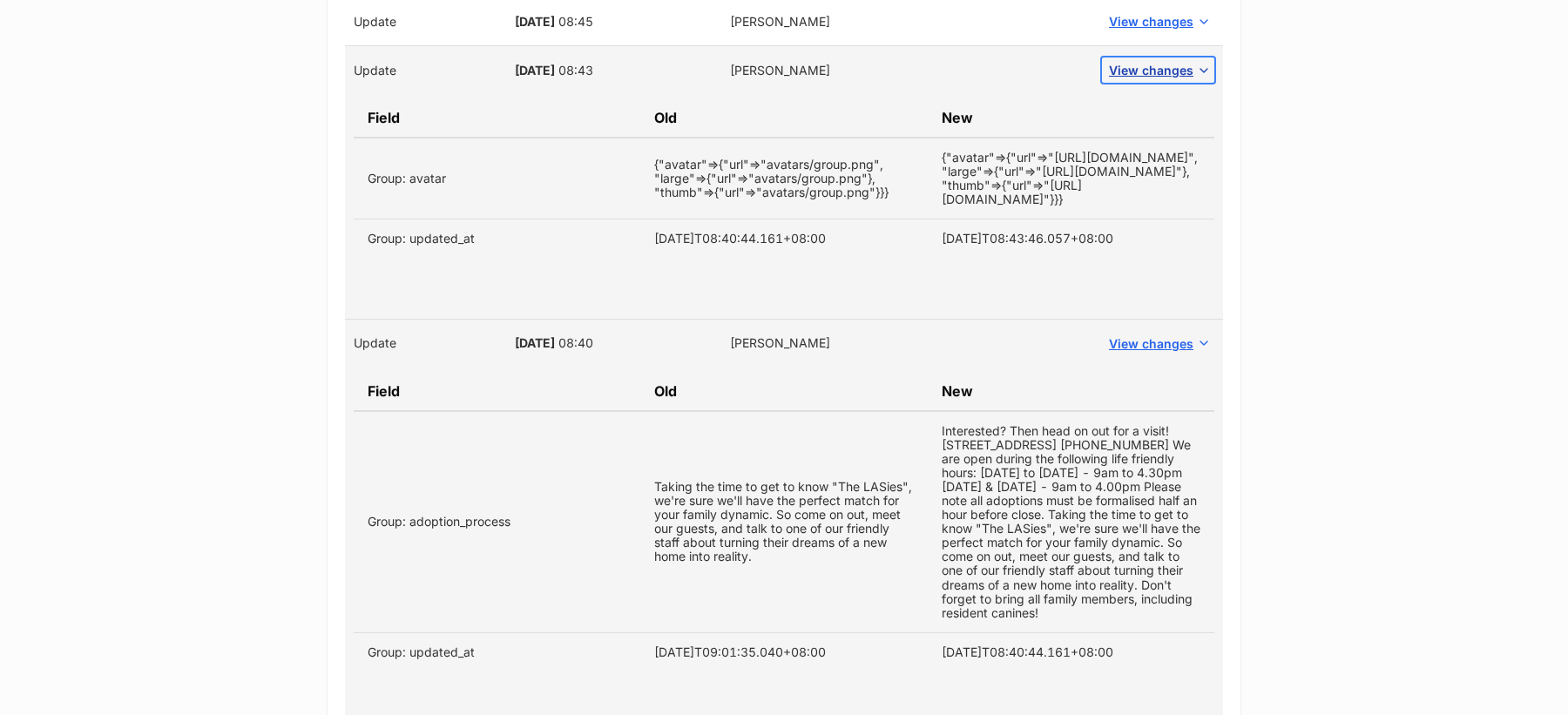
scroll to position [3246, 0]
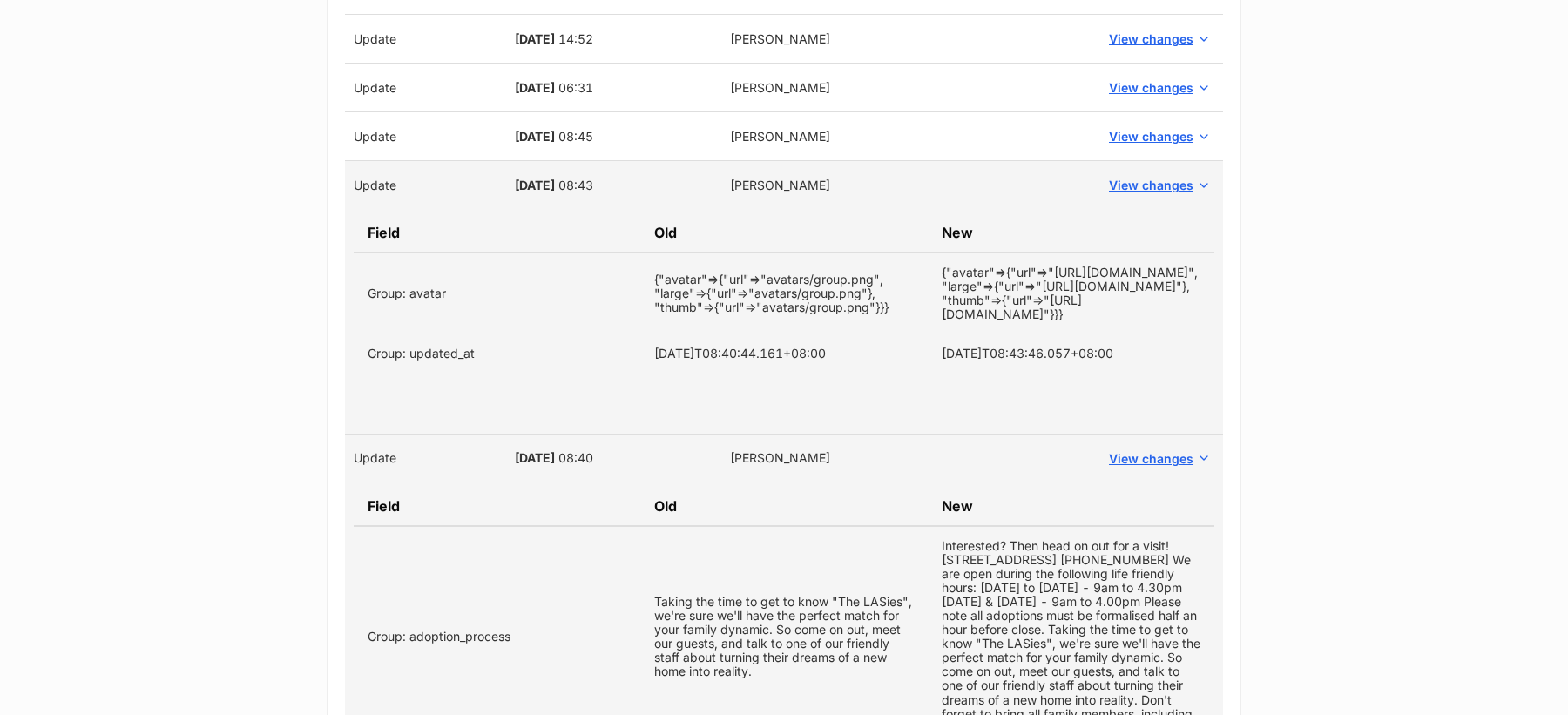
click at [1150, 136] on td "View changes" at bounding box center [1158, 136] width 130 height 49
click at [1151, 127] on span "View changes" at bounding box center [1151, 135] width 85 height 18
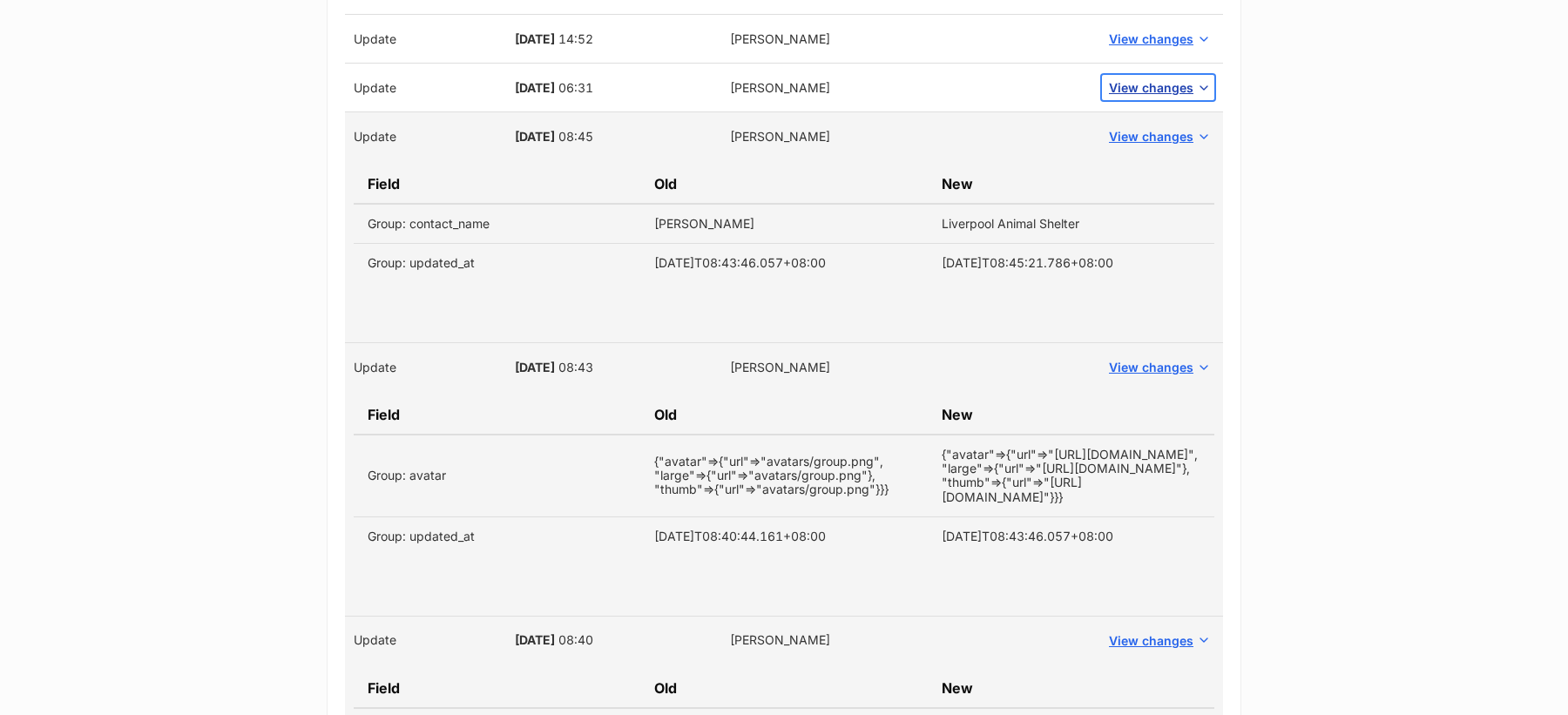
click at [1158, 78] on span "View changes" at bounding box center [1151, 87] width 85 height 18
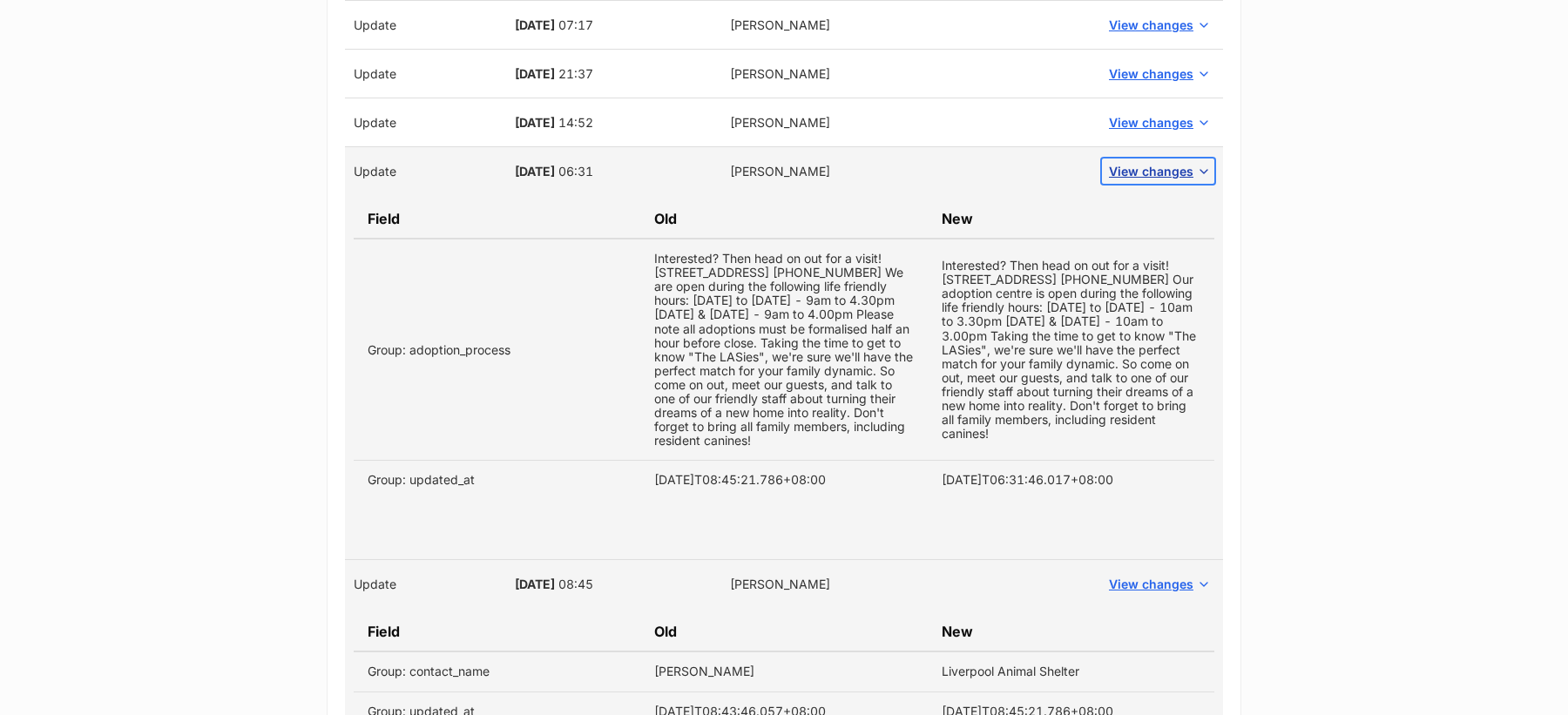
scroll to position [3137, 0]
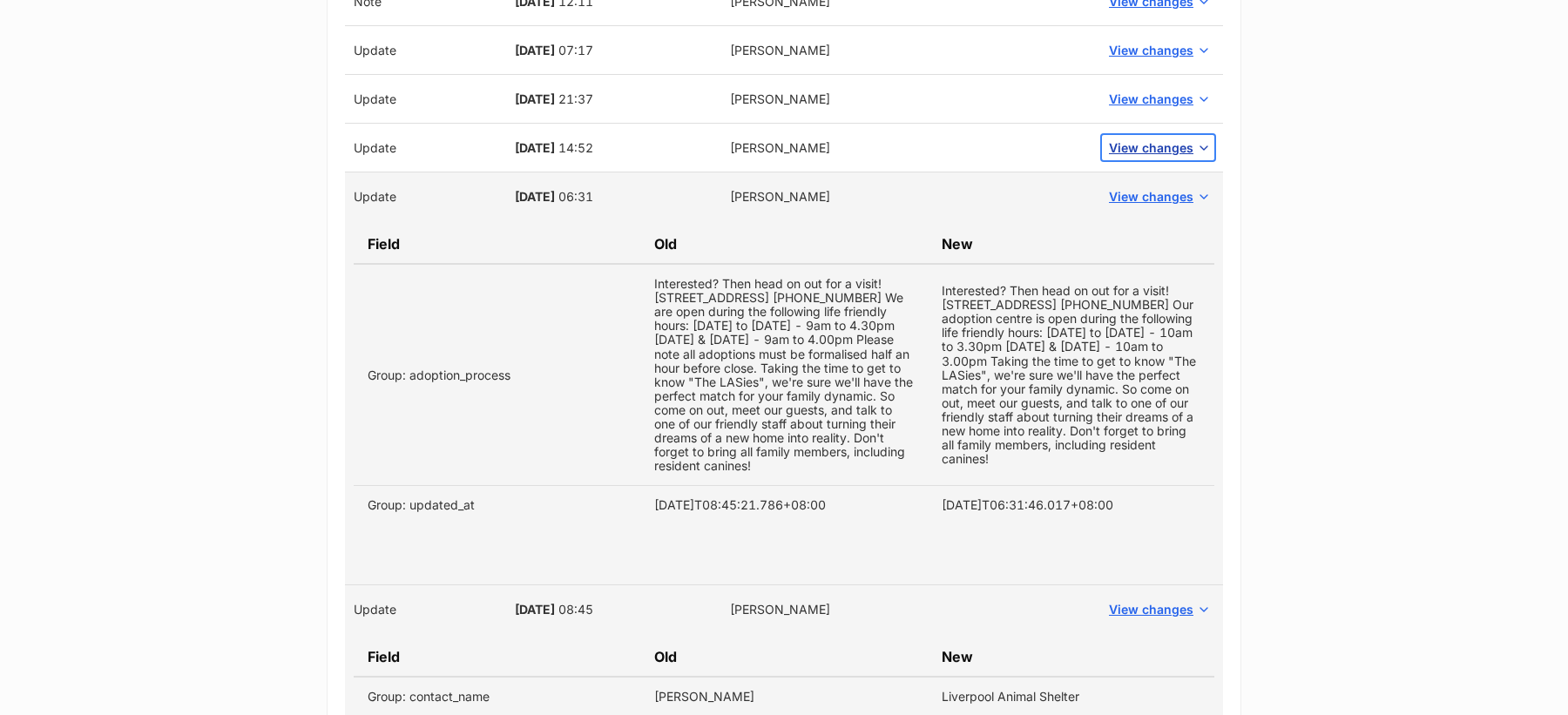
click at [1142, 138] on span "View changes" at bounding box center [1151, 147] width 85 height 18
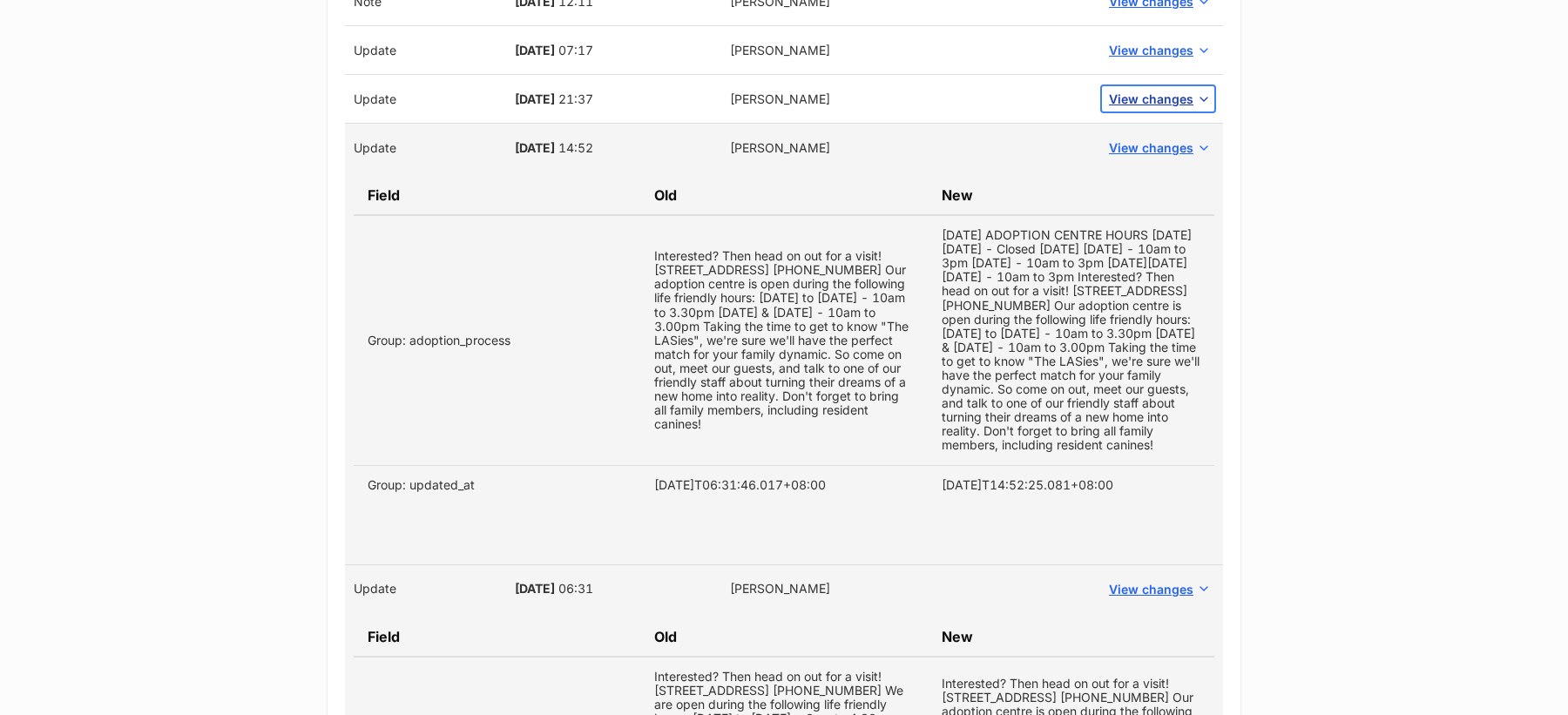
click at [1146, 86] on button "View changes" at bounding box center [1158, 98] width 112 height 26
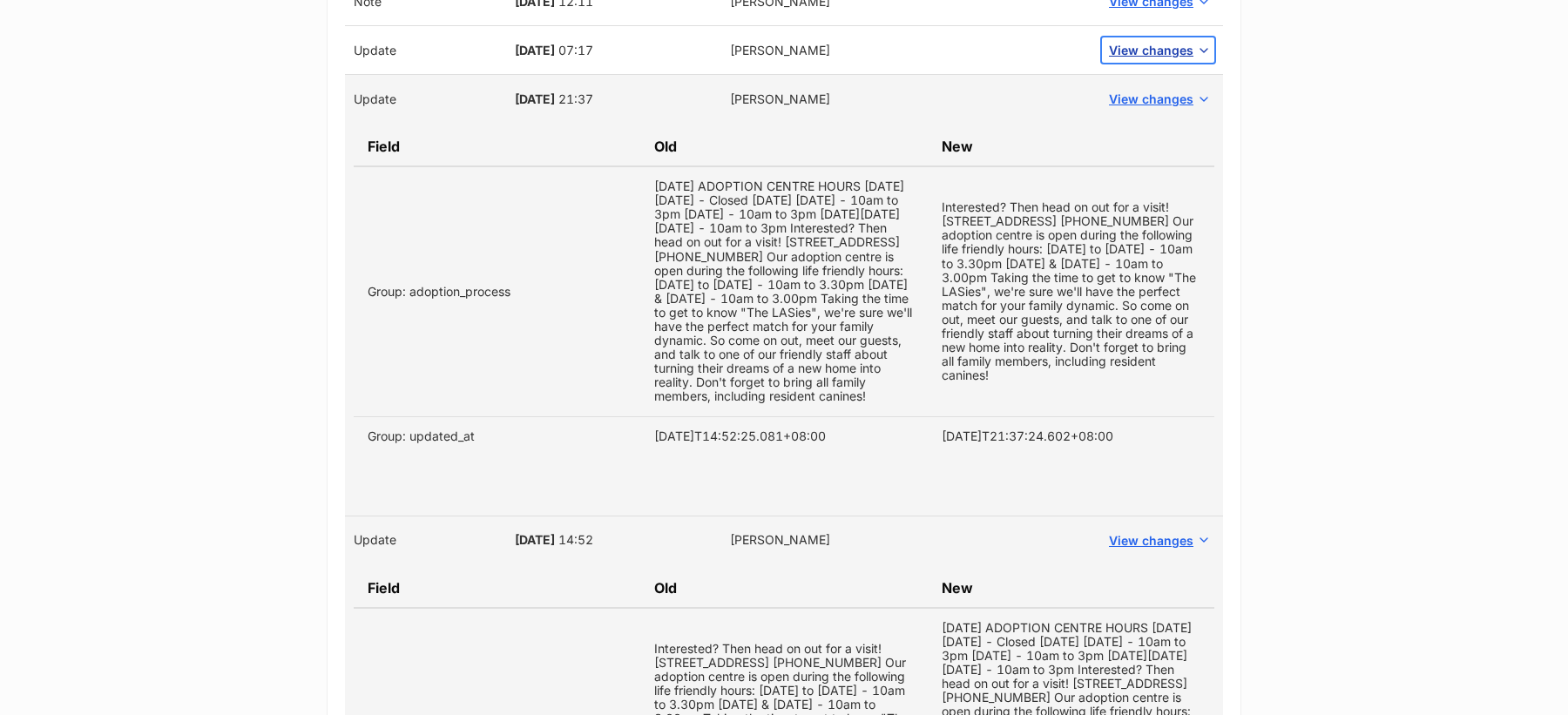
click at [1157, 37] on button "View changes" at bounding box center [1158, 50] width 112 height 26
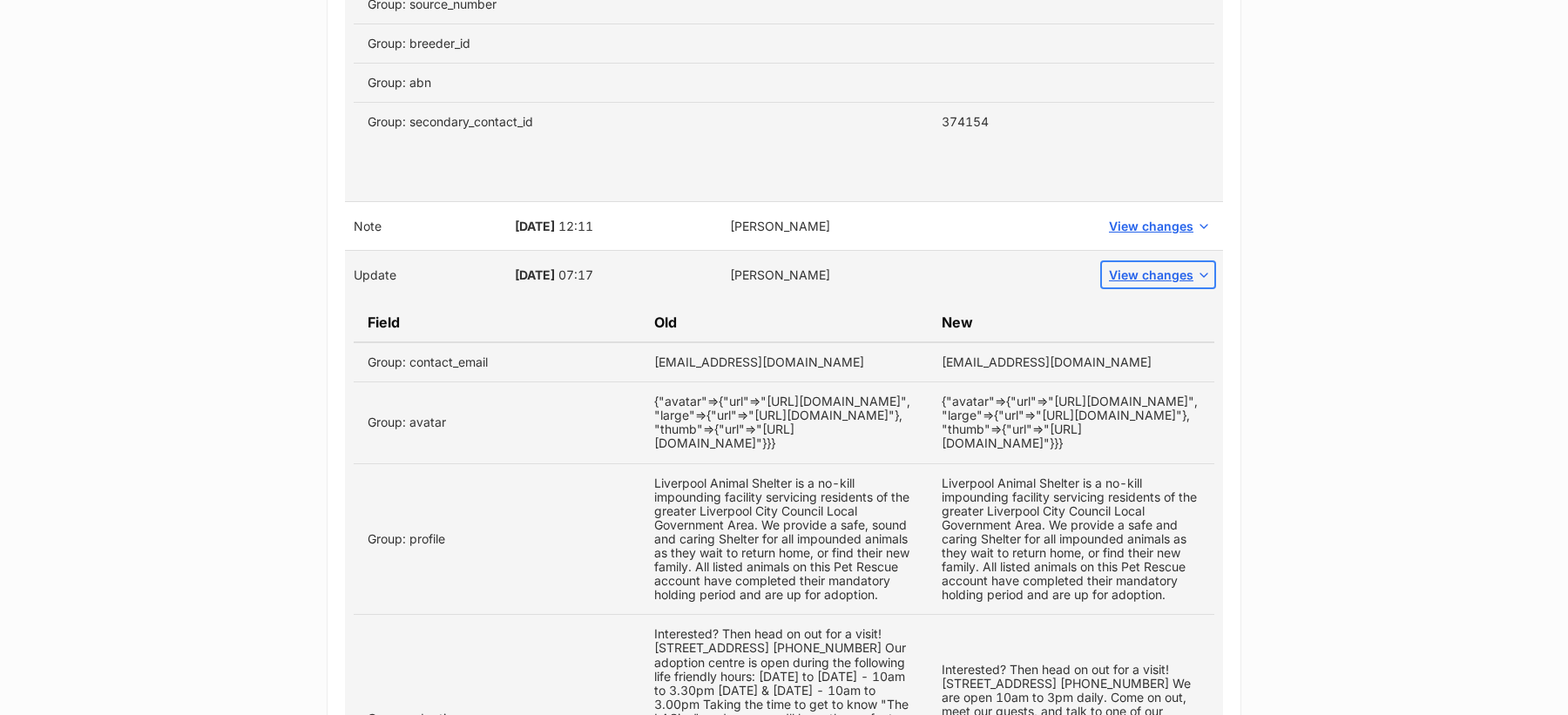
scroll to position [2872, 0]
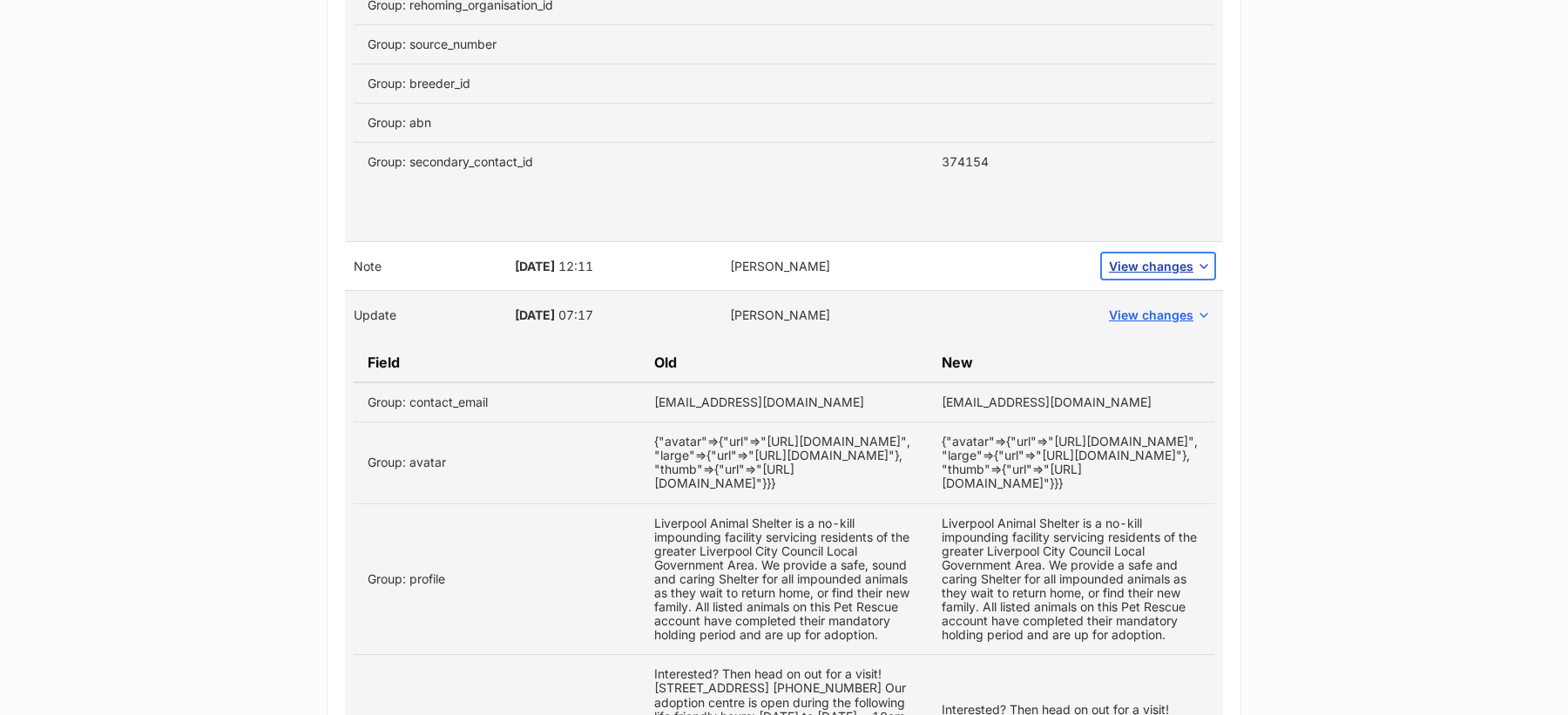
click at [1172, 261] on span "View changes" at bounding box center [1151, 266] width 85 height 18
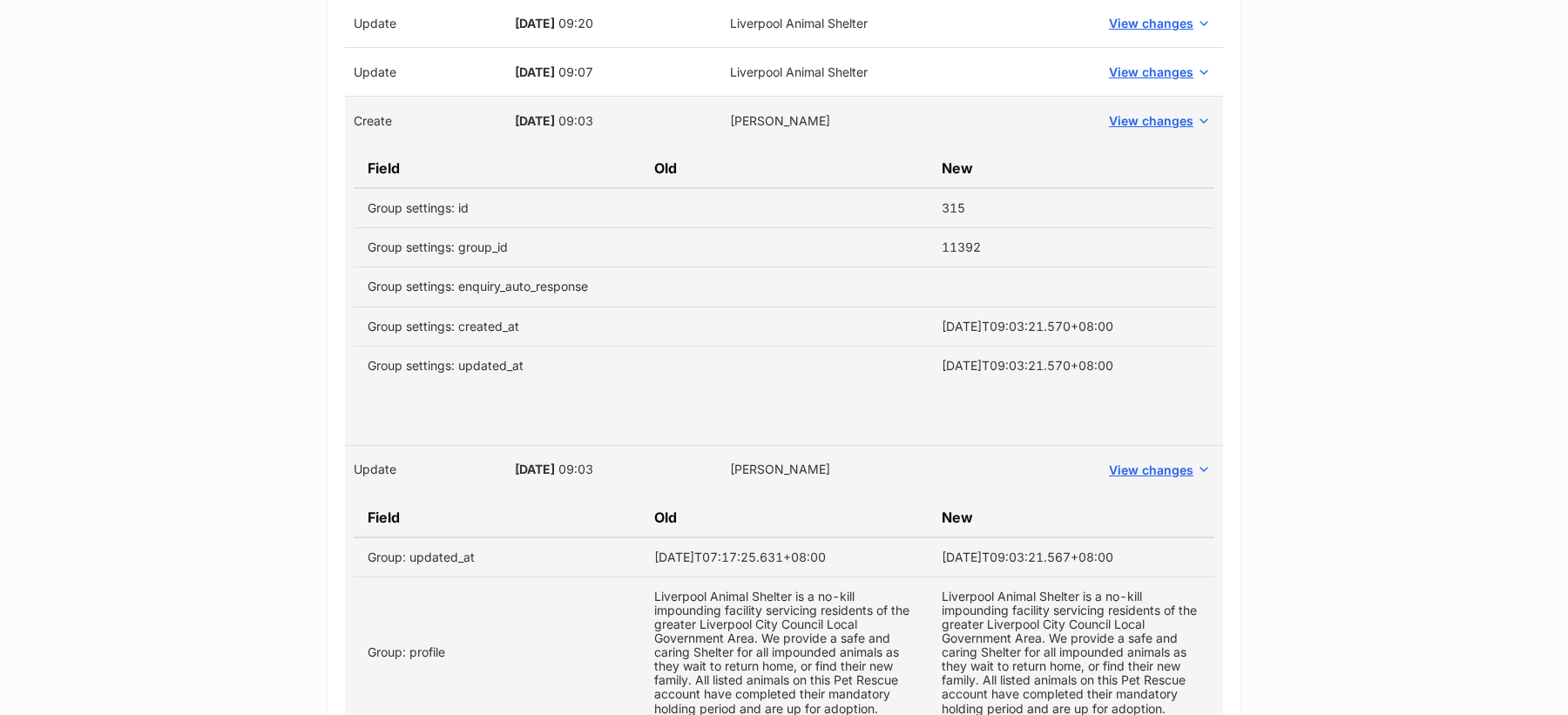
scroll to position [1907, 0]
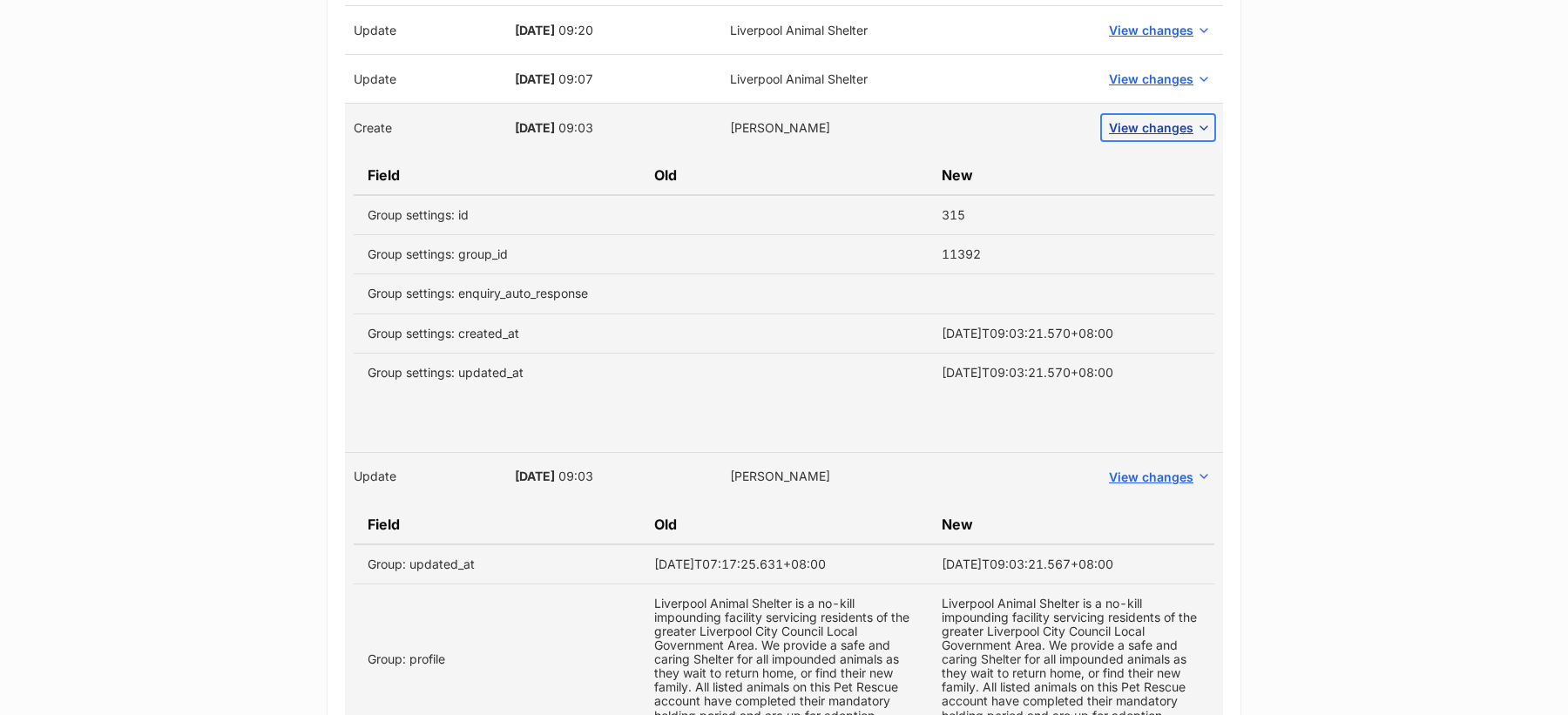
click at [1133, 118] on span "View changes" at bounding box center [1151, 127] width 85 height 18
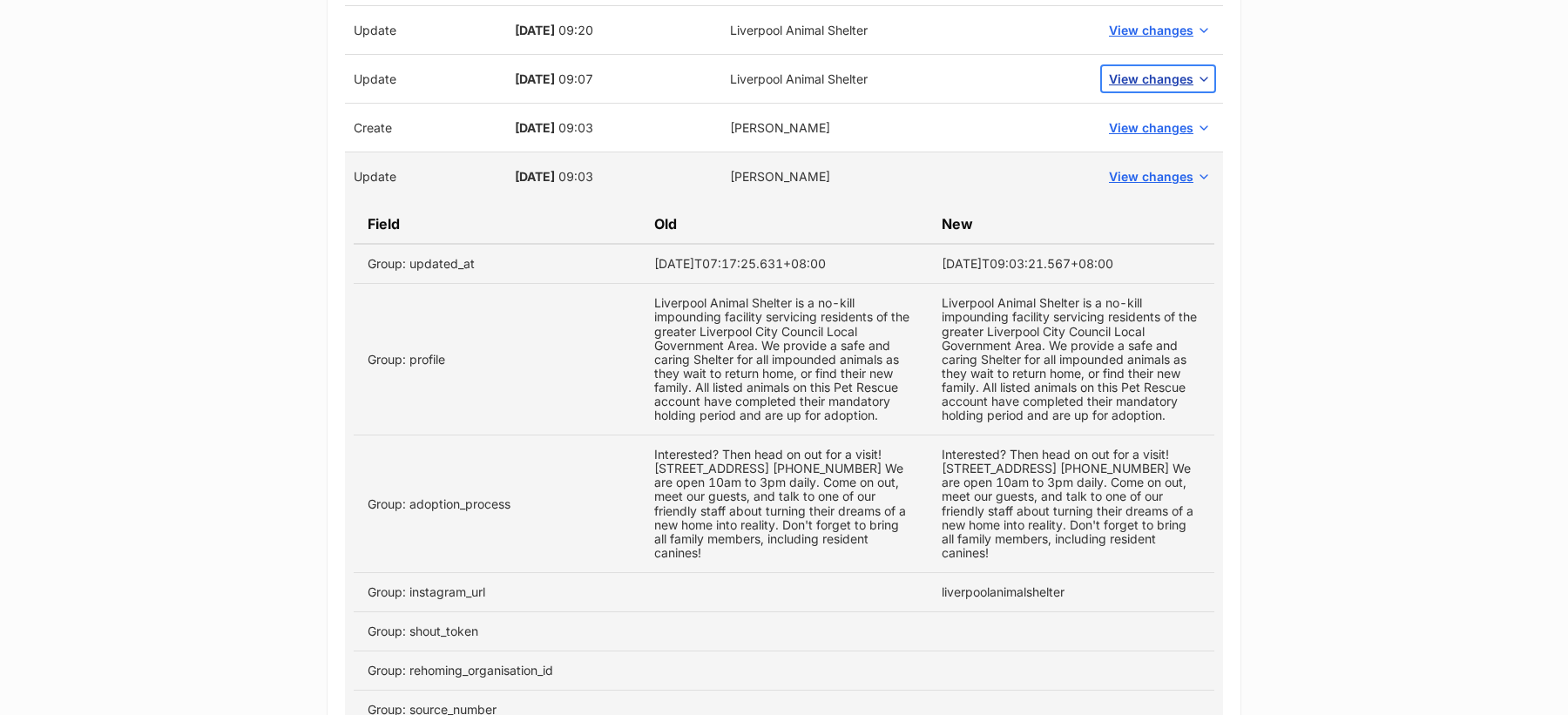
click at [1146, 75] on span "View changes" at bounding box center [1151, 78] width 85 height 18
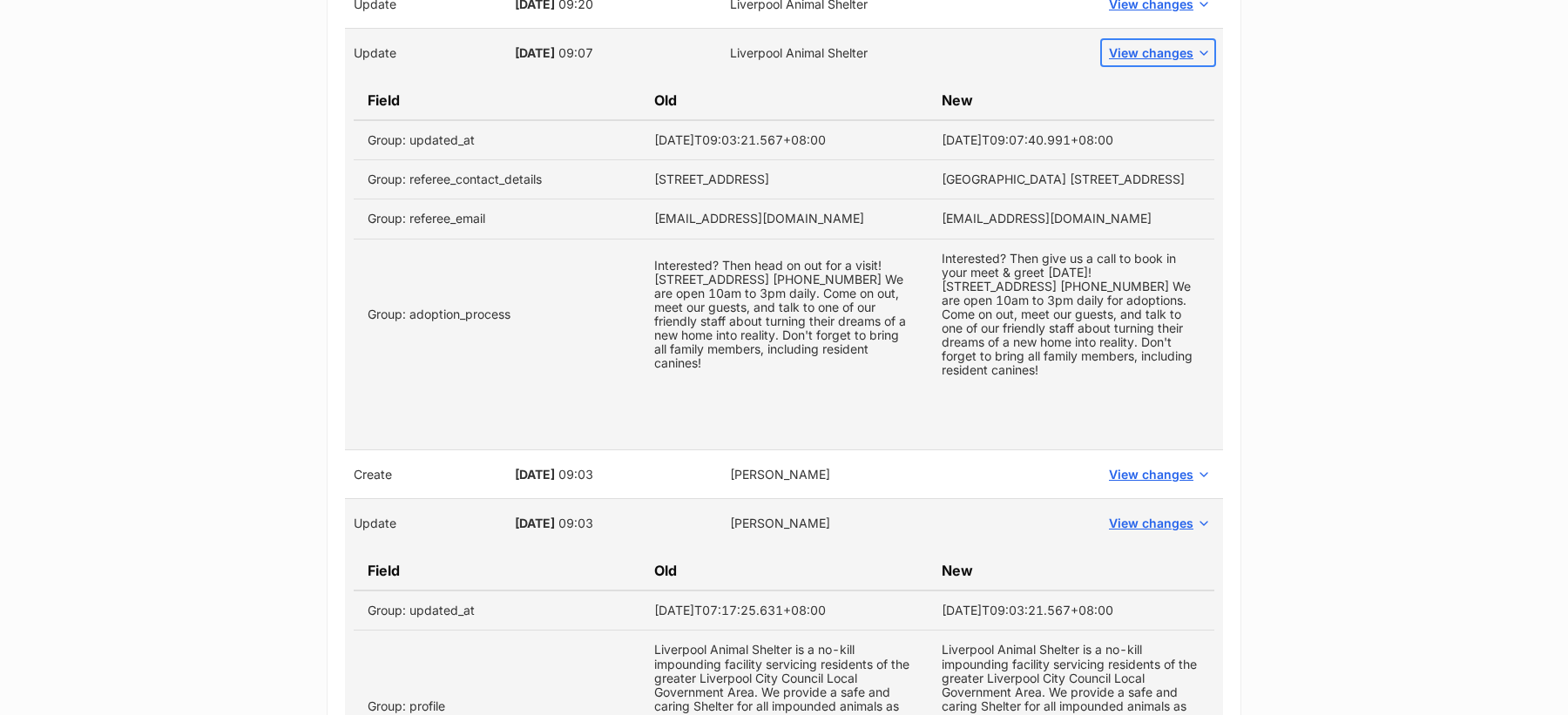
scroll to position [1938, 0]
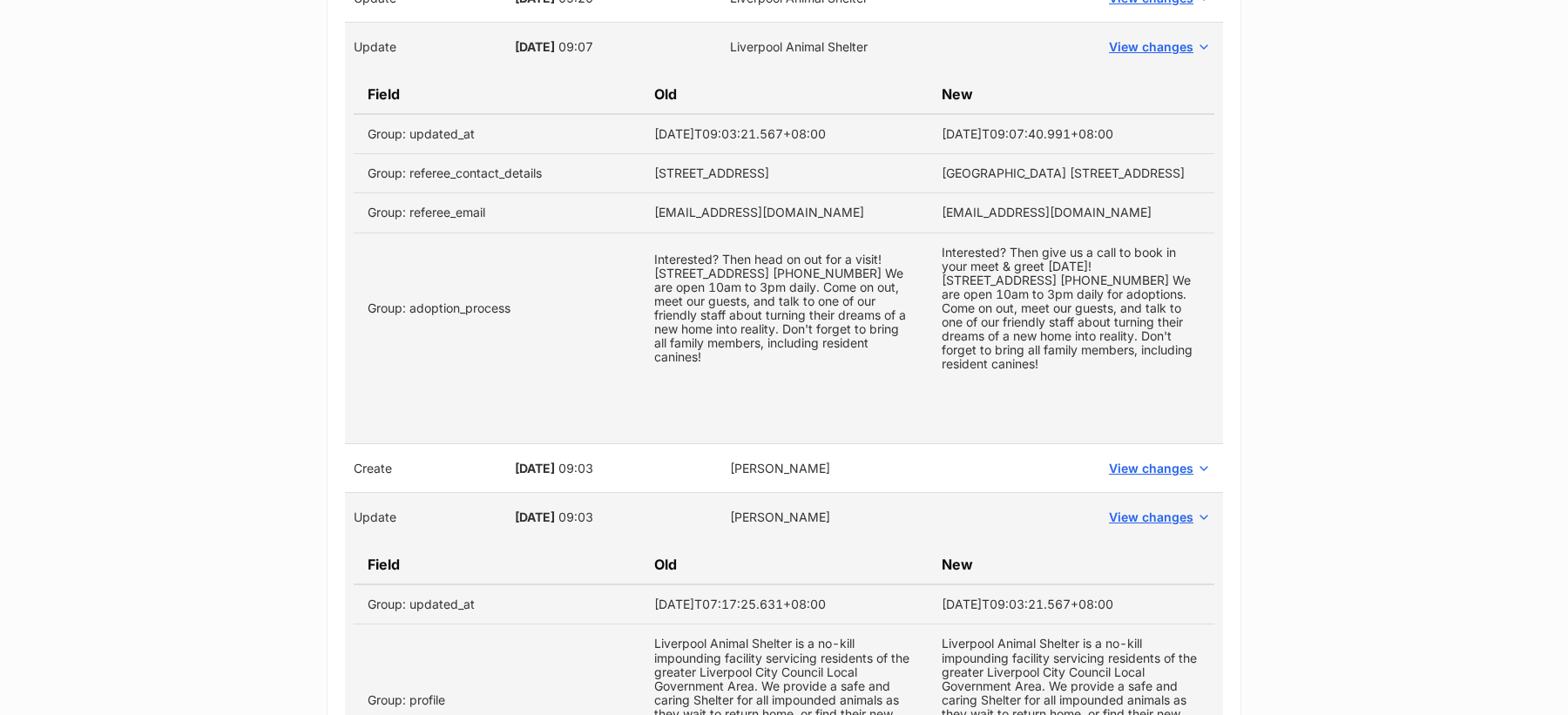
click at [1158, 509] on td "View changes" at bounding box center [1158, 517] width 130 height 49
click at [1156, 516] on span "View changes" at bounding box center [1151, 517] width 85 height 18
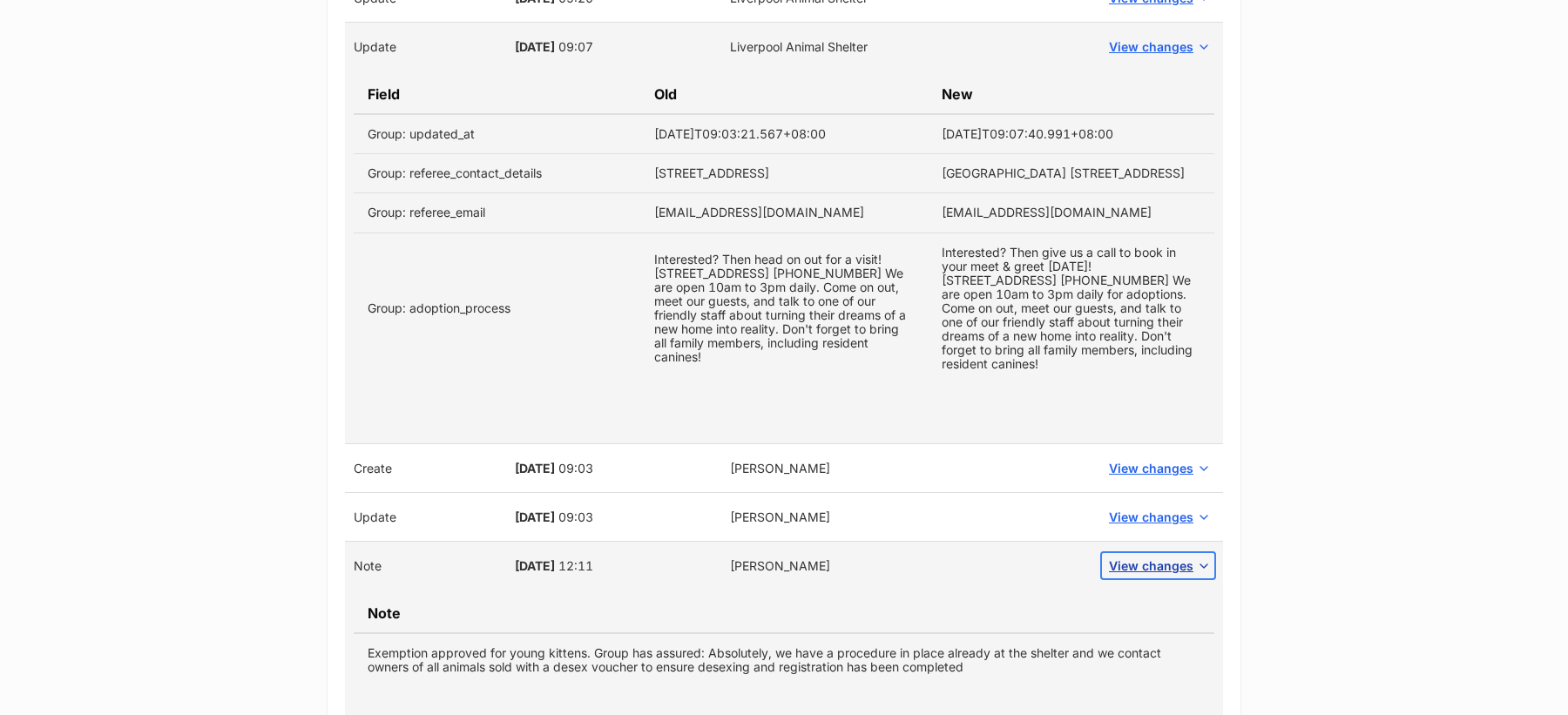
click at [1156, 564] on span "View changes" at bounding box center [1151, 565] width 85 height 18
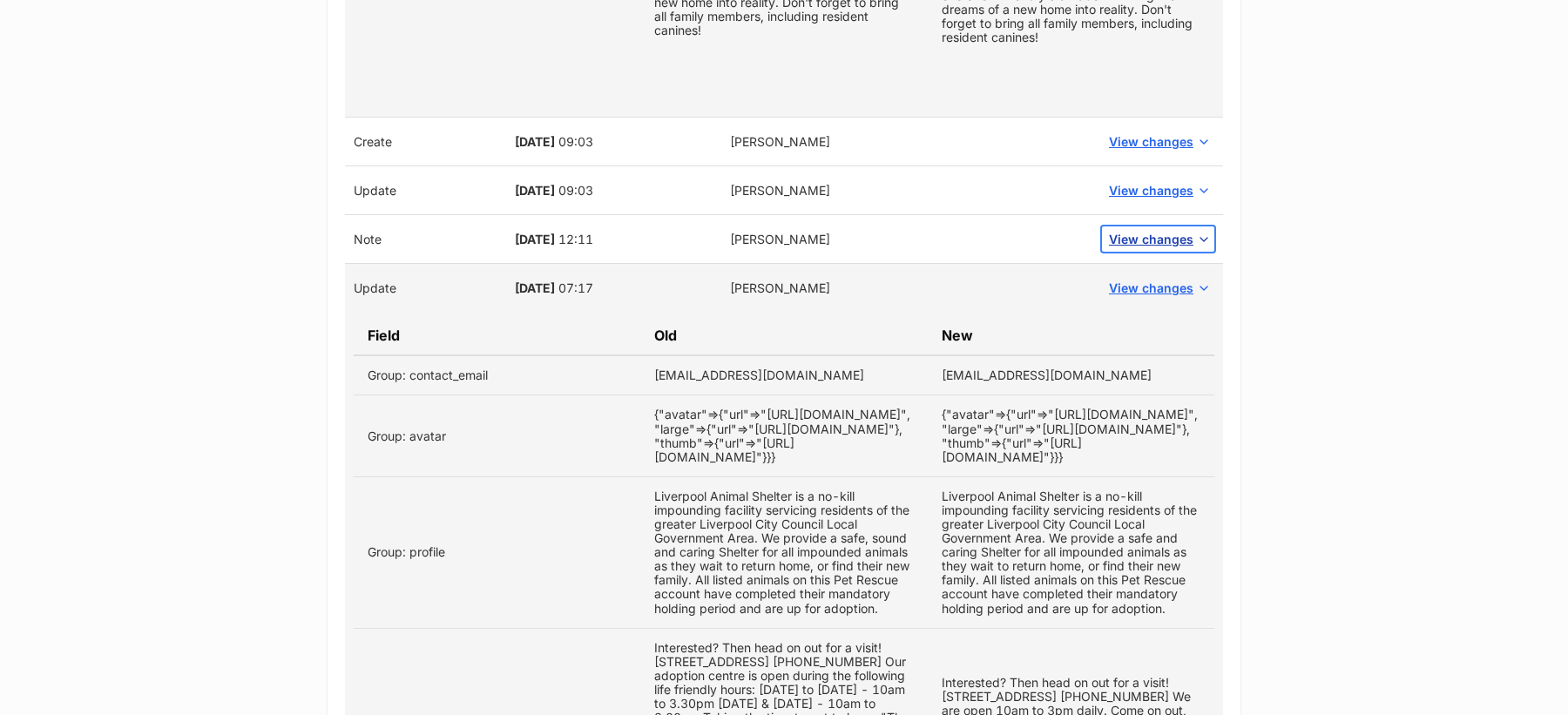
scroll to position [2266, 0]
click at [1157, 289] on span "View changes" at bounding box center [1151, 287] width 85 height 18
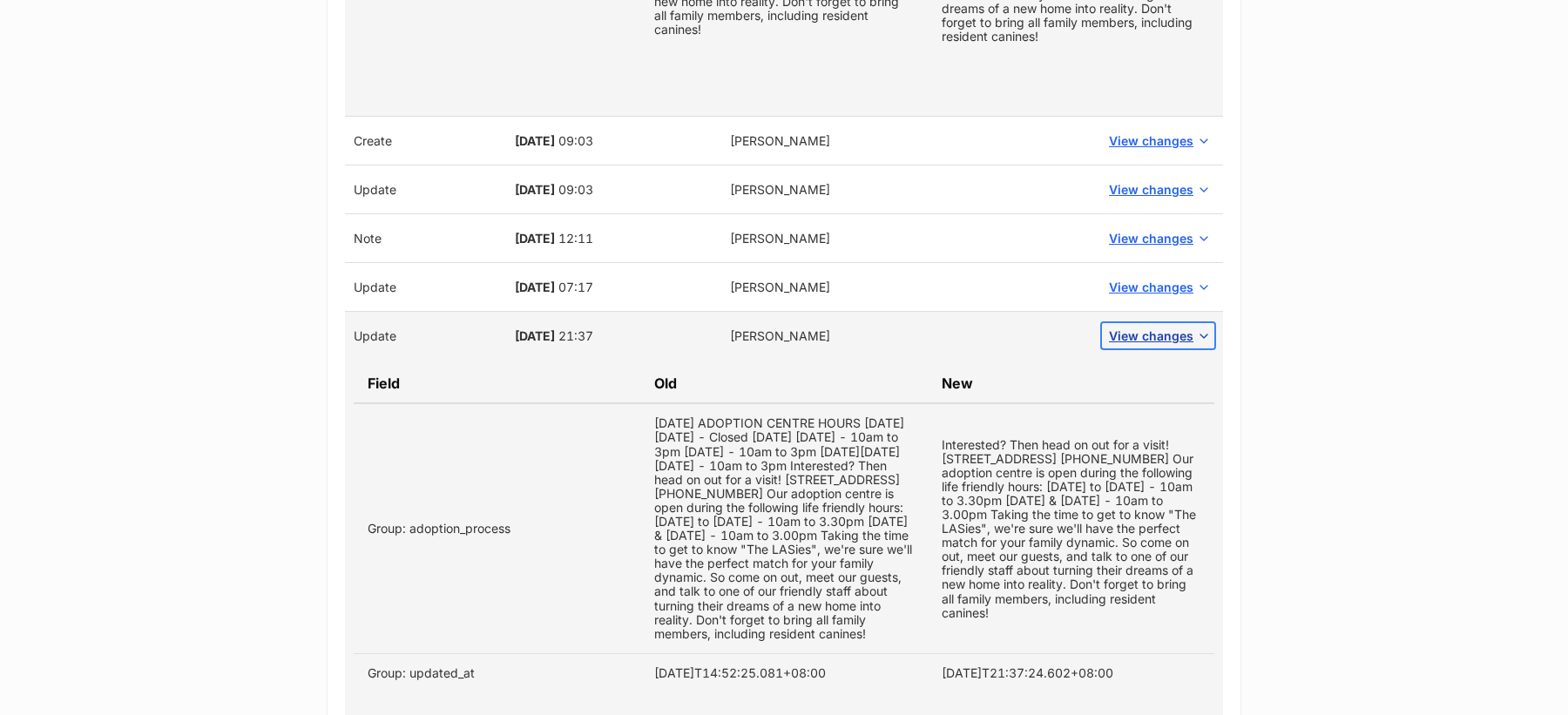
click at [1155, 334] on span "View changes" at bounding box center [1151, 336] width 85 height 18
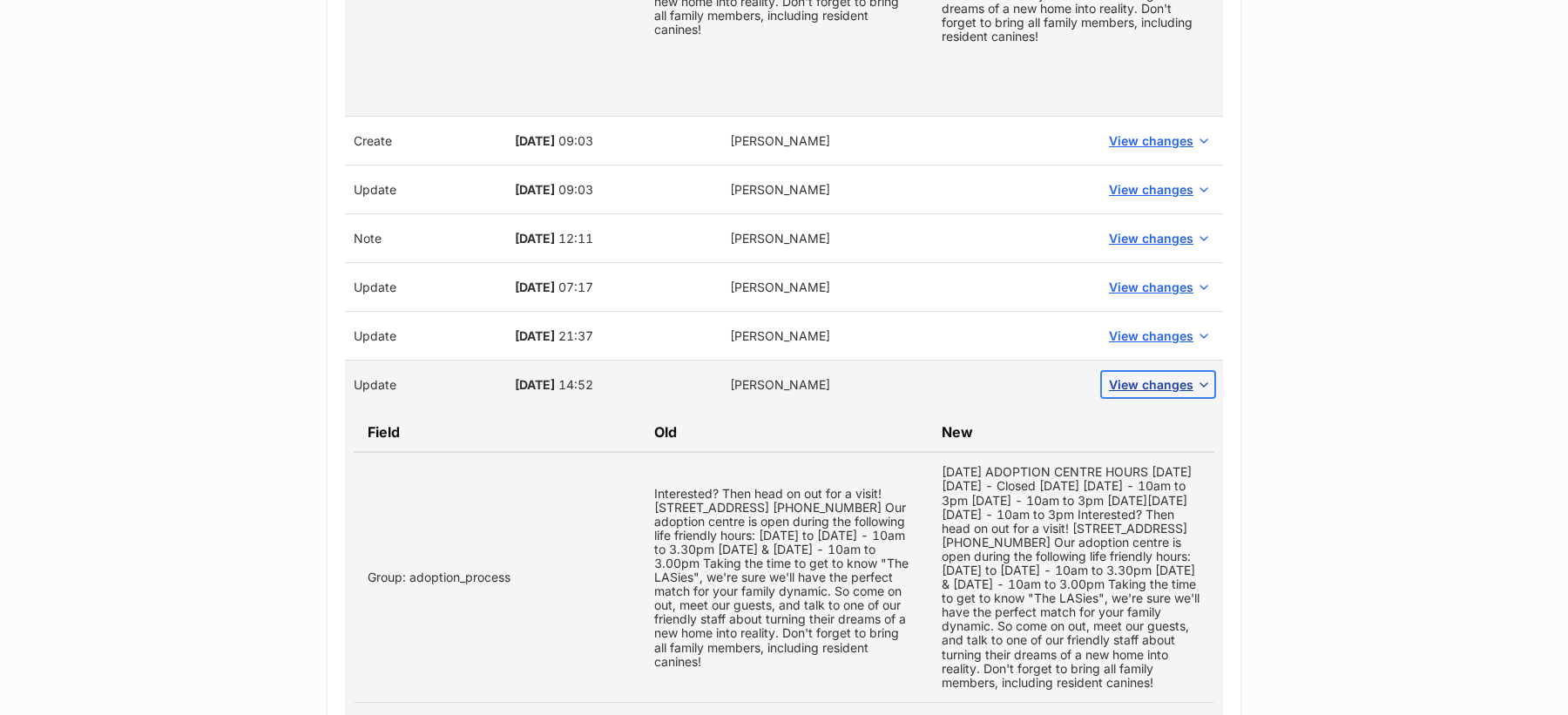
click at [1158, 379] on span "View changes" at bounding box center [1151, 384] width 85 height 18
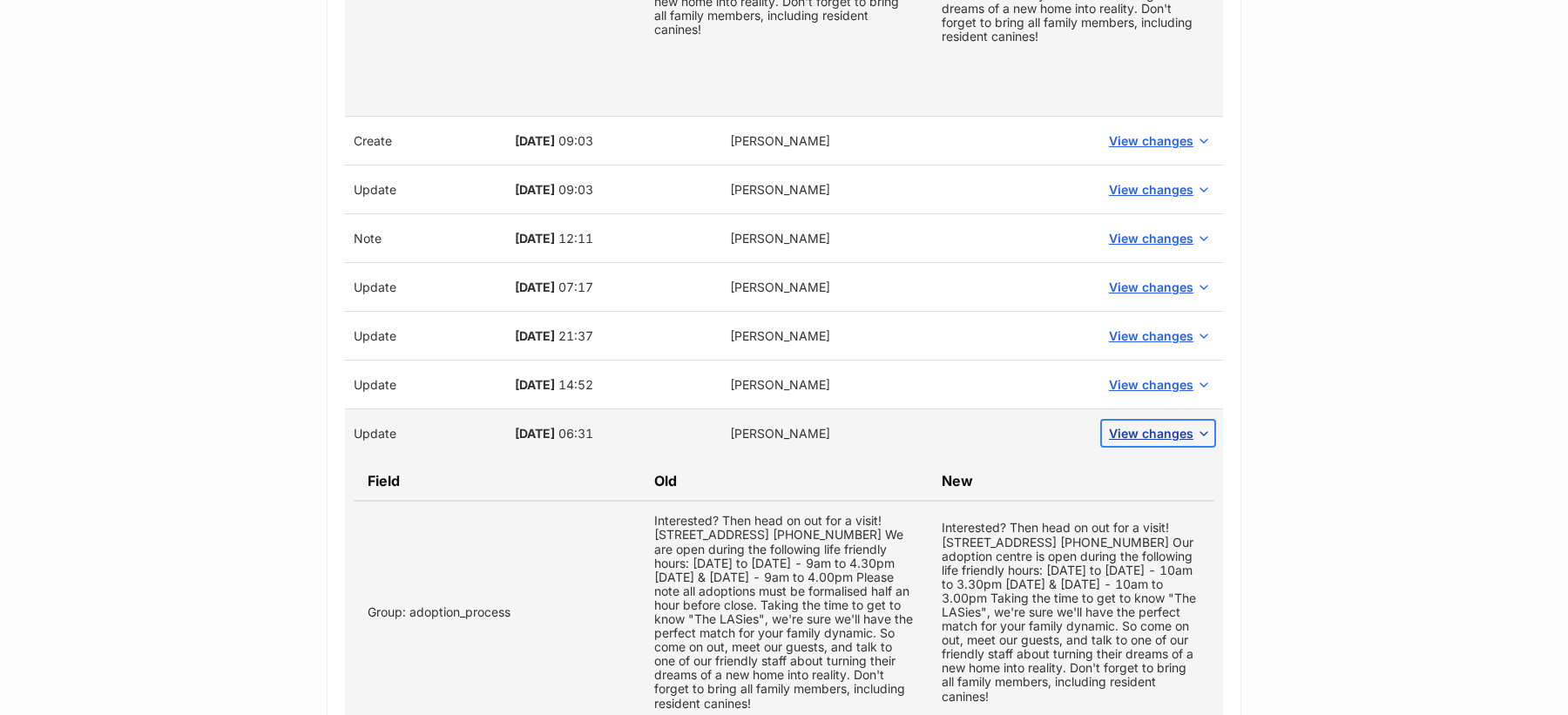
click at [1162, 442] on span "View changes" at bounding box center [1151, 433] width 85 height 18
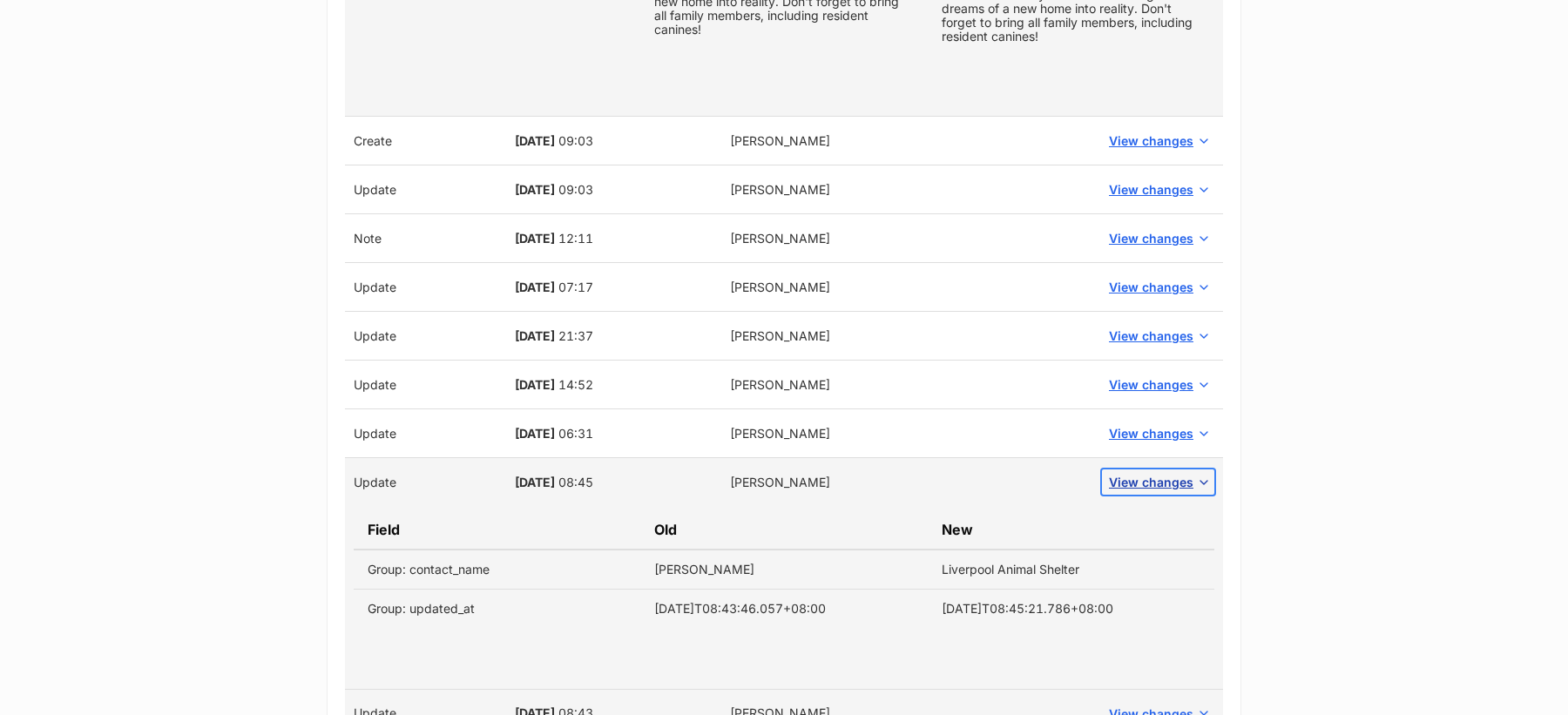
click at [1162, 481] on span "View changes" at bounding box center [1151, 481] width 85 height 18
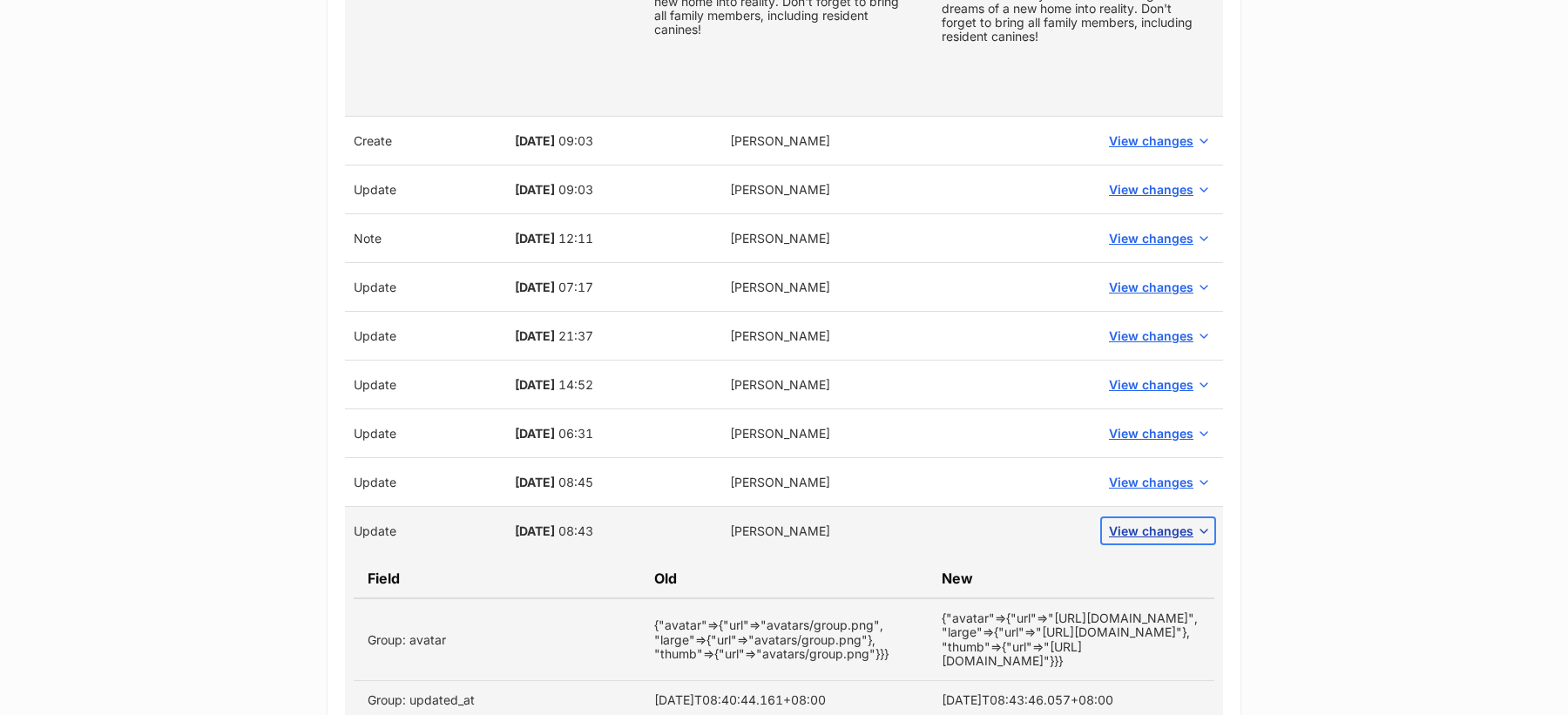
click at [1160, 521] on button "View changes" at bounding box center [1158, 531] width 112 height 26
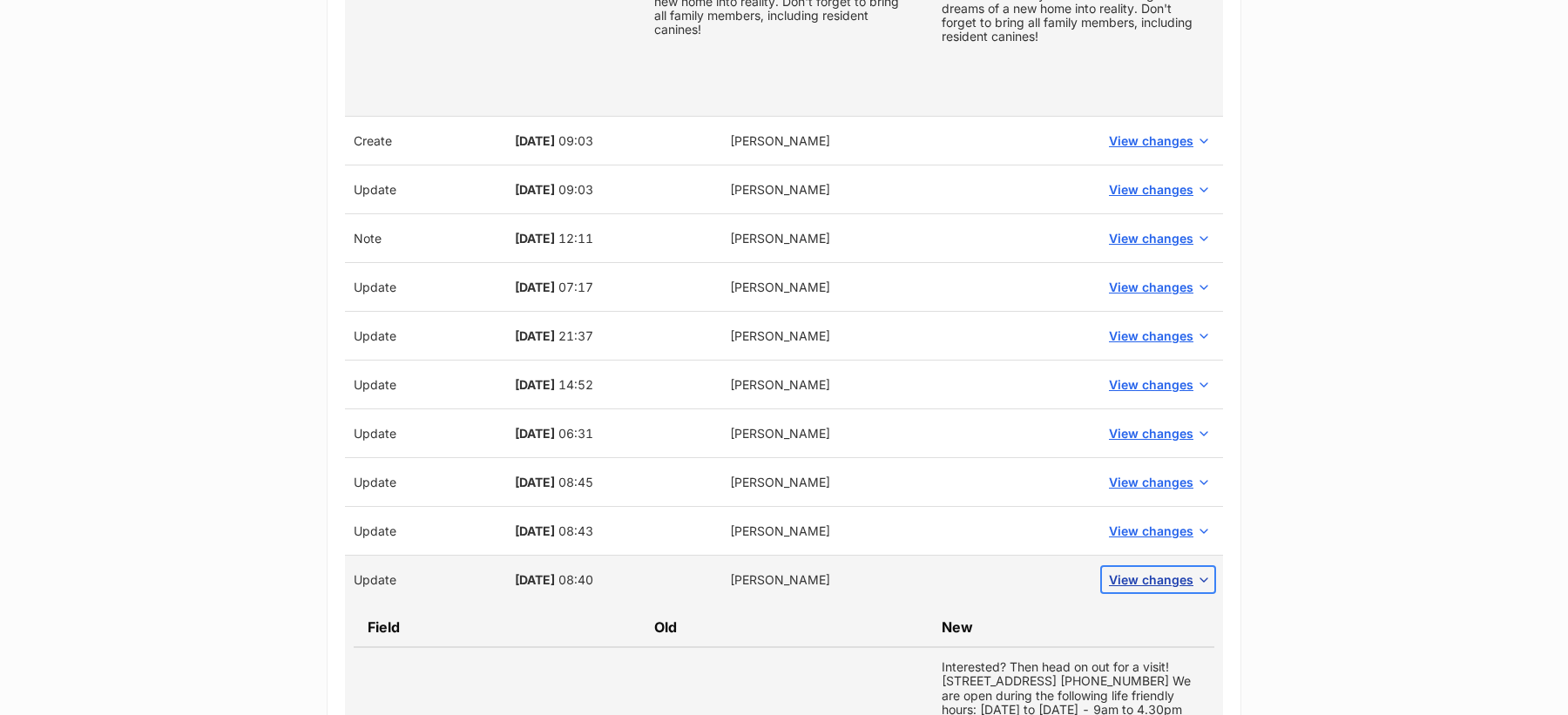
click at [1164, 571] on button "View changes" at bounding box center [1158, 580] width 112 height 26
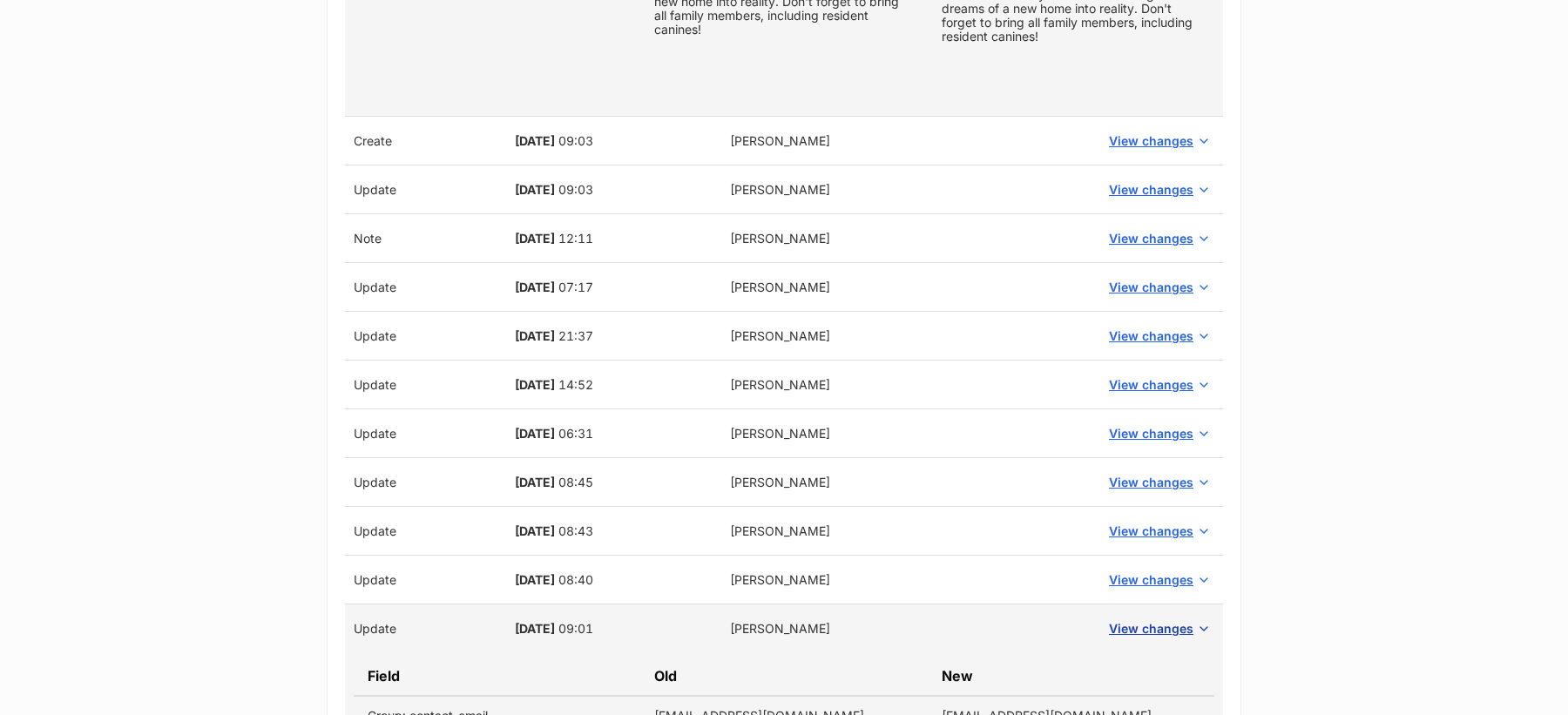
click at [1164, 618] on td "View changes" at bounding box center [1158, 628] width 130 height 49
click at [1168, 635] on span "View changes" at bounding box center [1151, 628] width 85 height 18
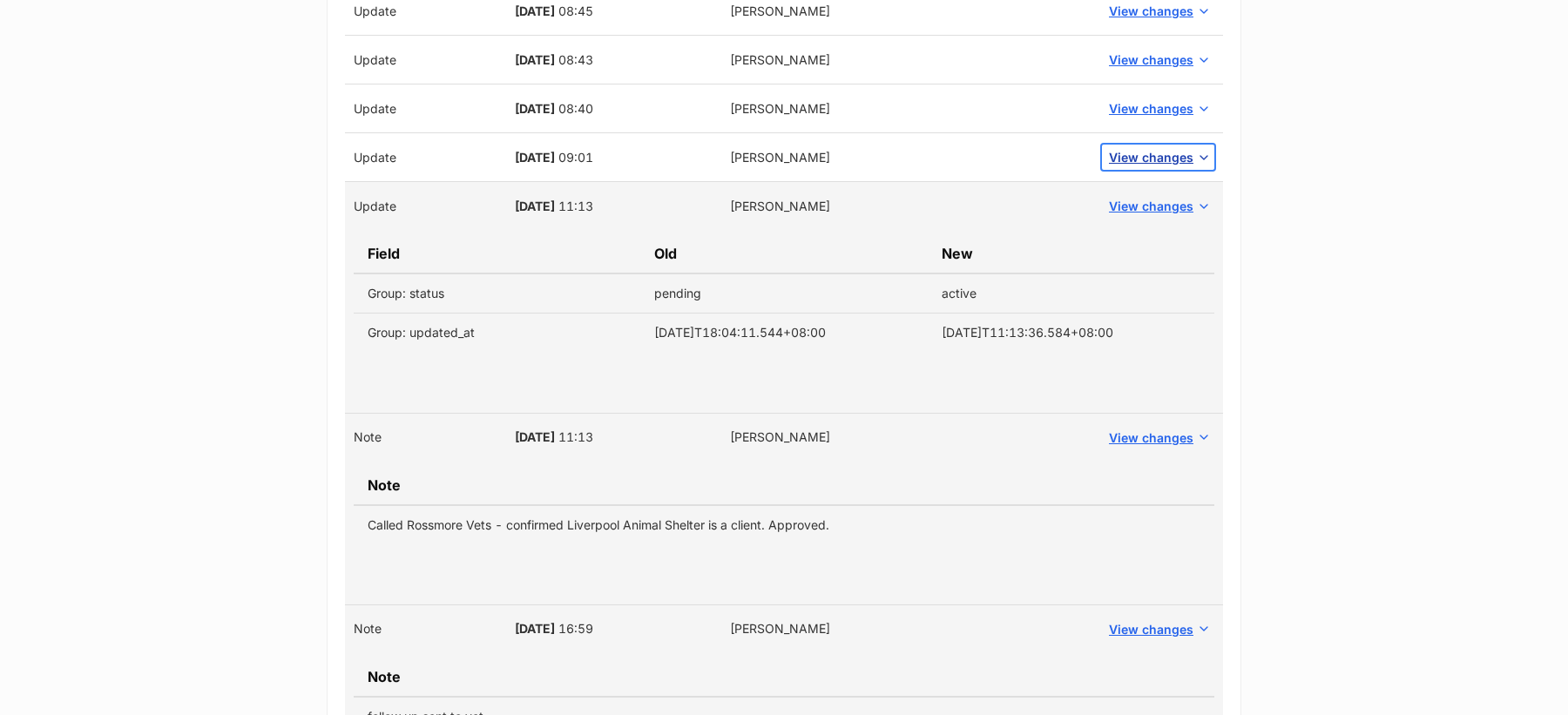
scroll to position [2775, 0]
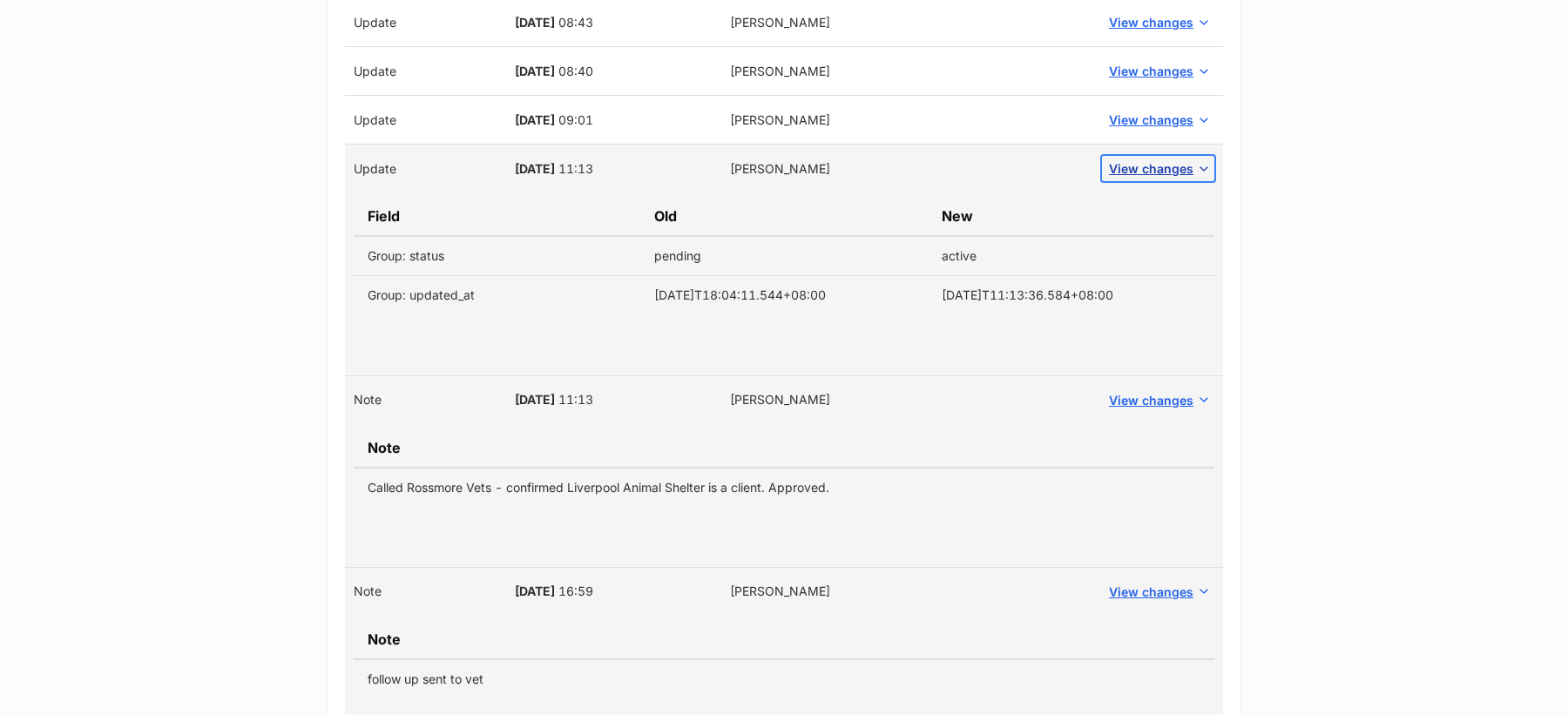
click at [1177, 173] on span "View changes" at bounding box center [1151, 168] width 85 height 18
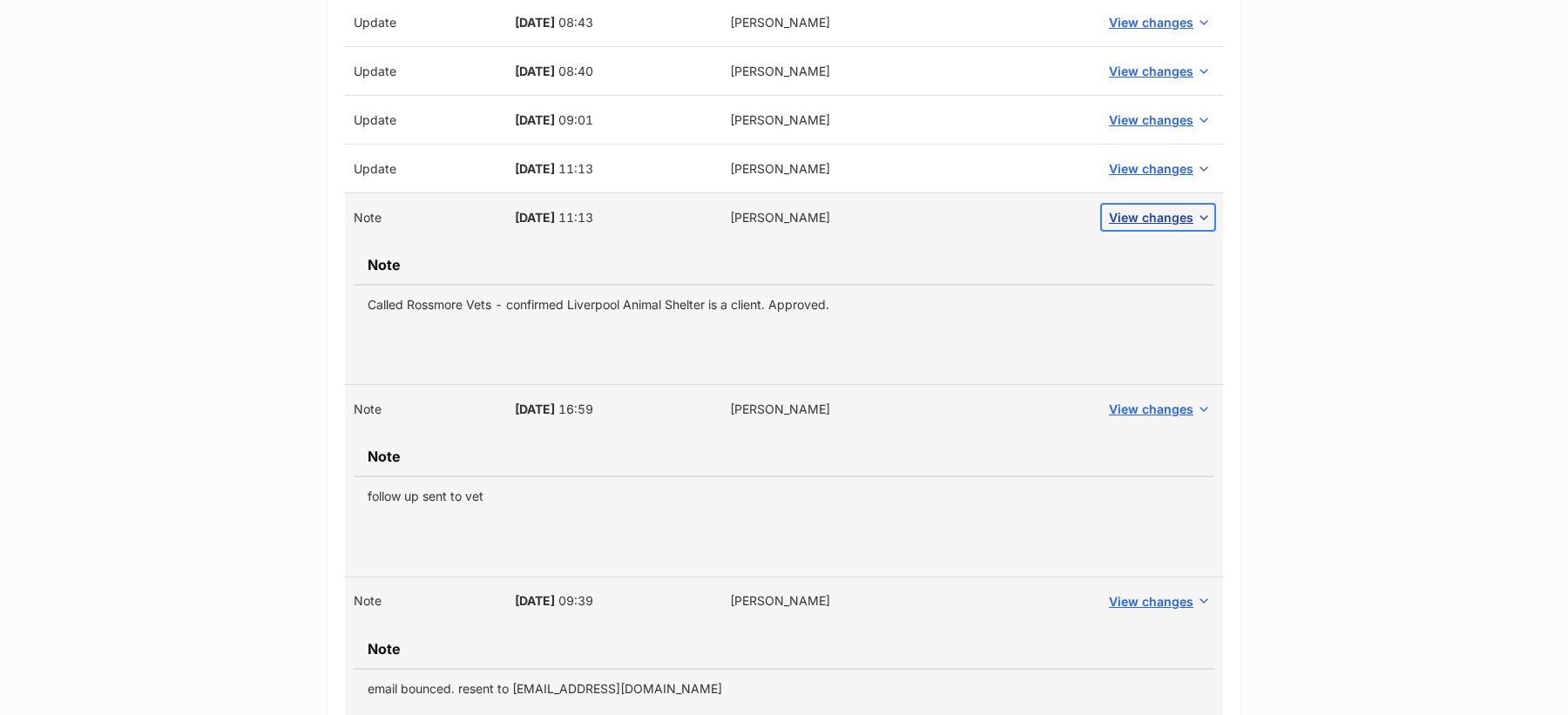
click at [1159, 214] on span "View changes" at bounding box center [1151, 216] width 85 height 18
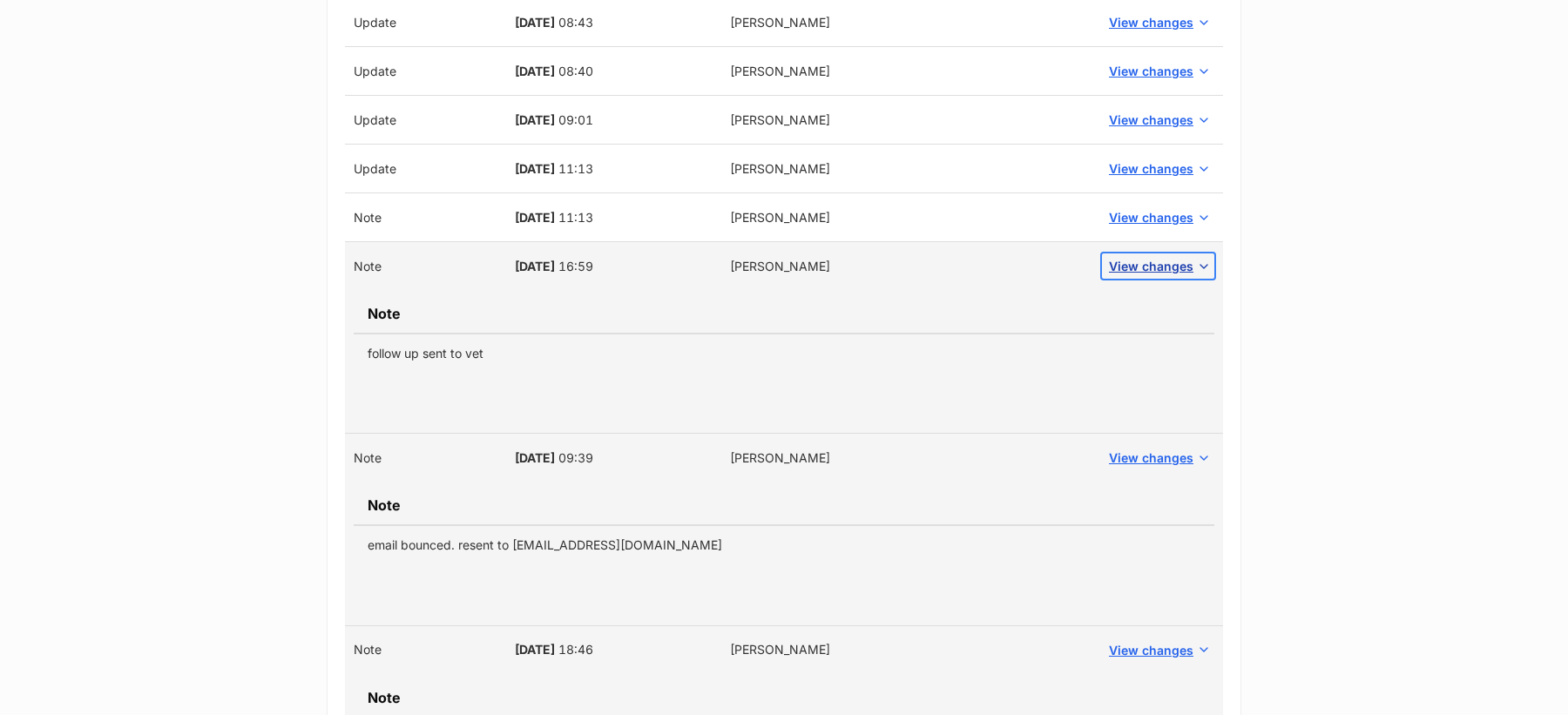
click at [1156, 268] on span "View changes" at bounding box center [1151, 266] width 85 height 18
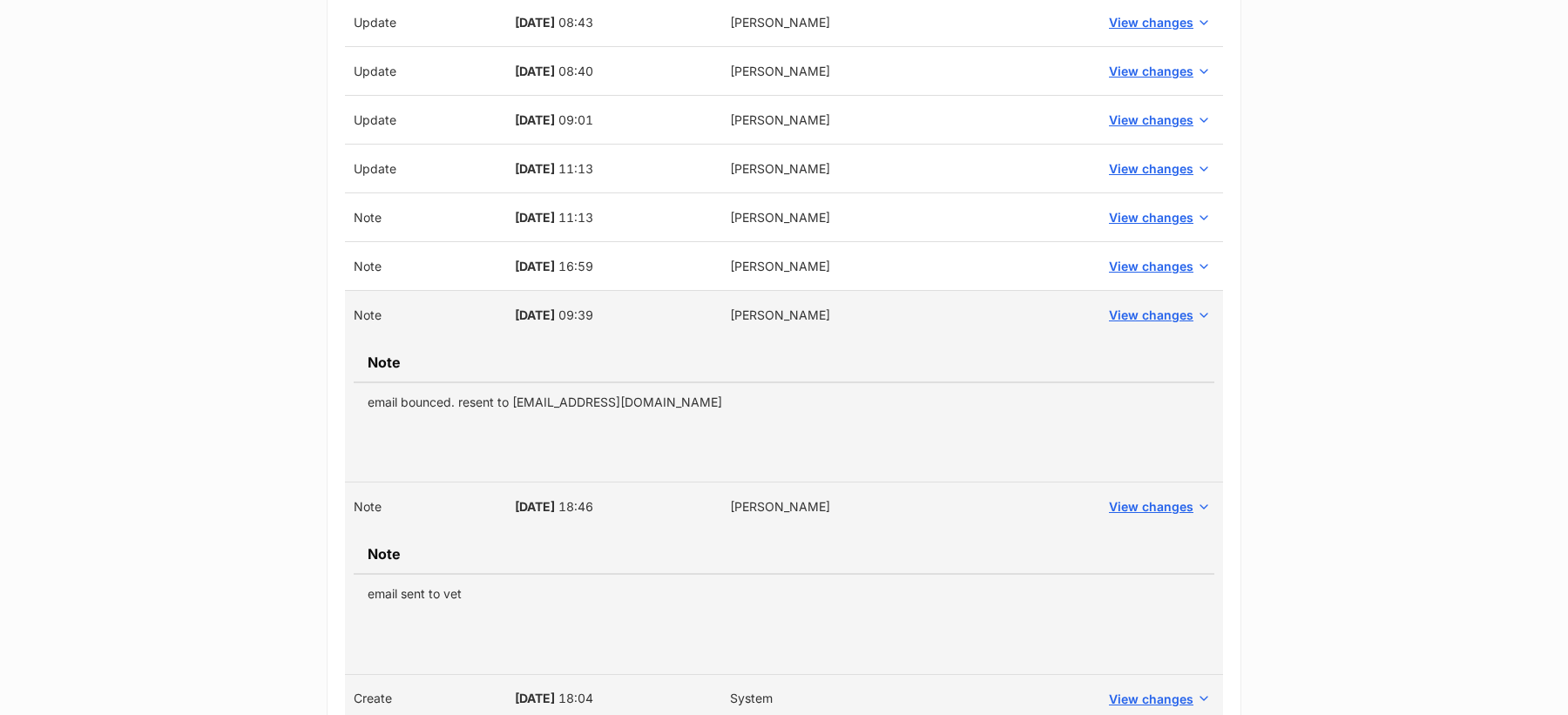
click at [1156, 295] on td "View changes" at bounding box center [1158, 315] width 130 height 49
click at [1156, 309] on span "View changes" at bounding box center [1151, 315] width 85 height 18
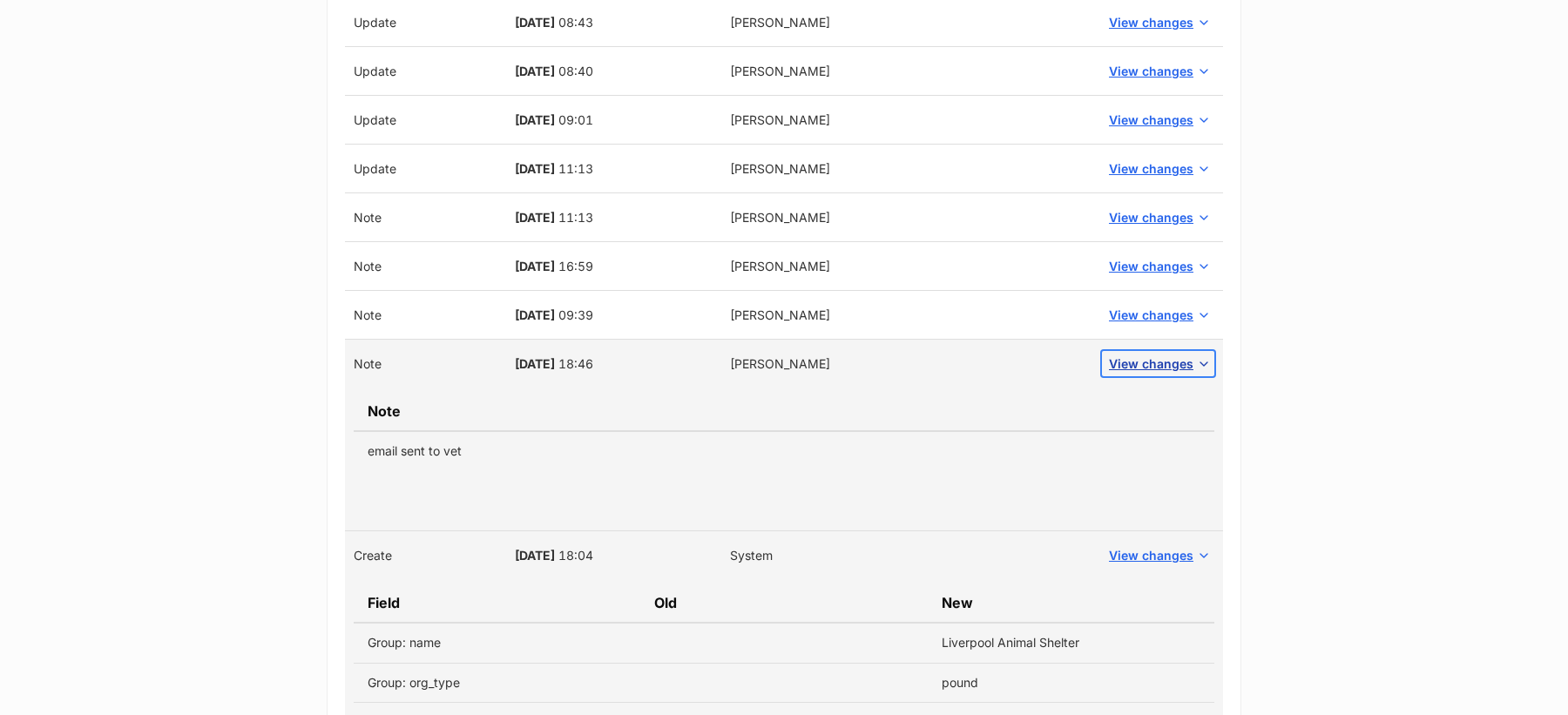
click at [1160, 370] on span "View changes" at bounding box center [1151, 363] width 85 height 18
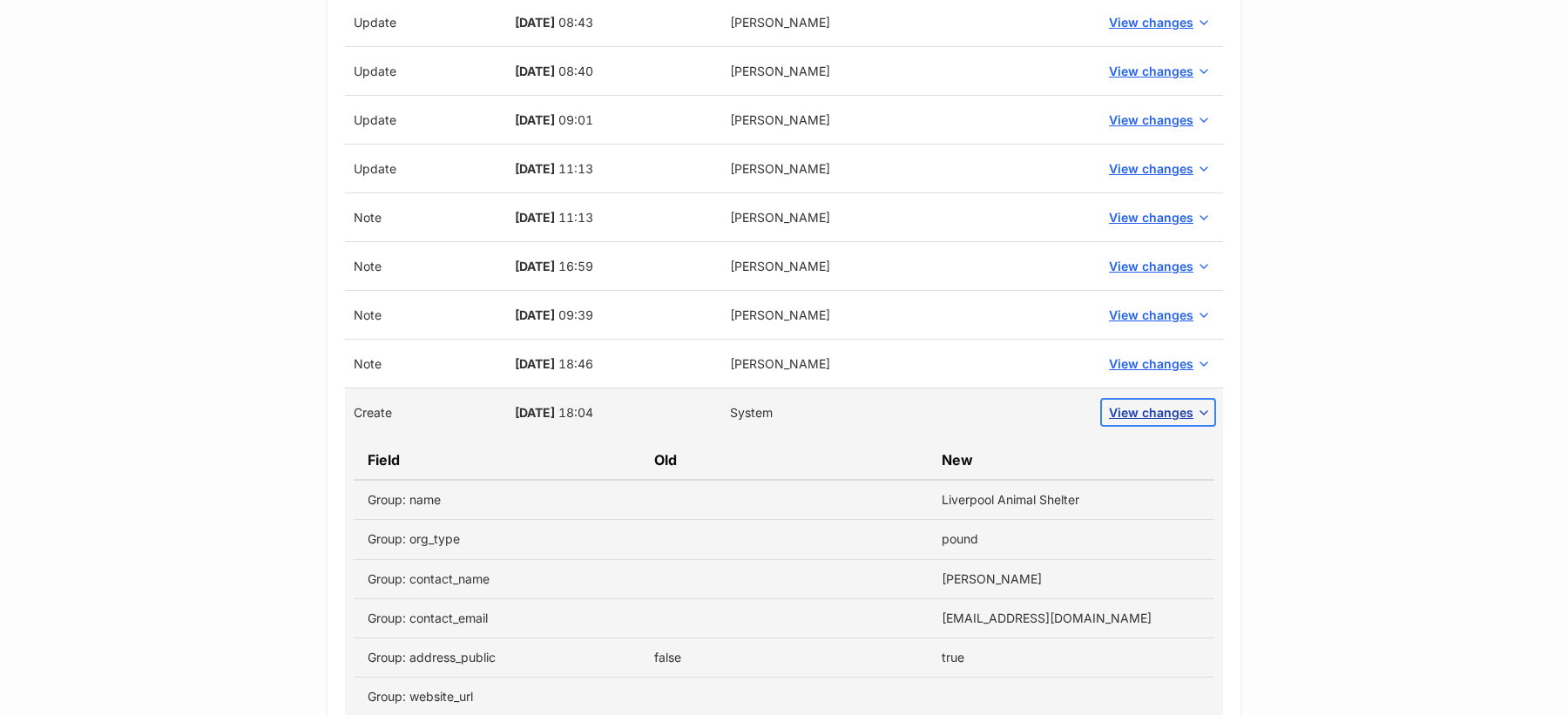
click at [1161, 413] on span "View changes" at bounding box center [1151, 412] width 85 height 18
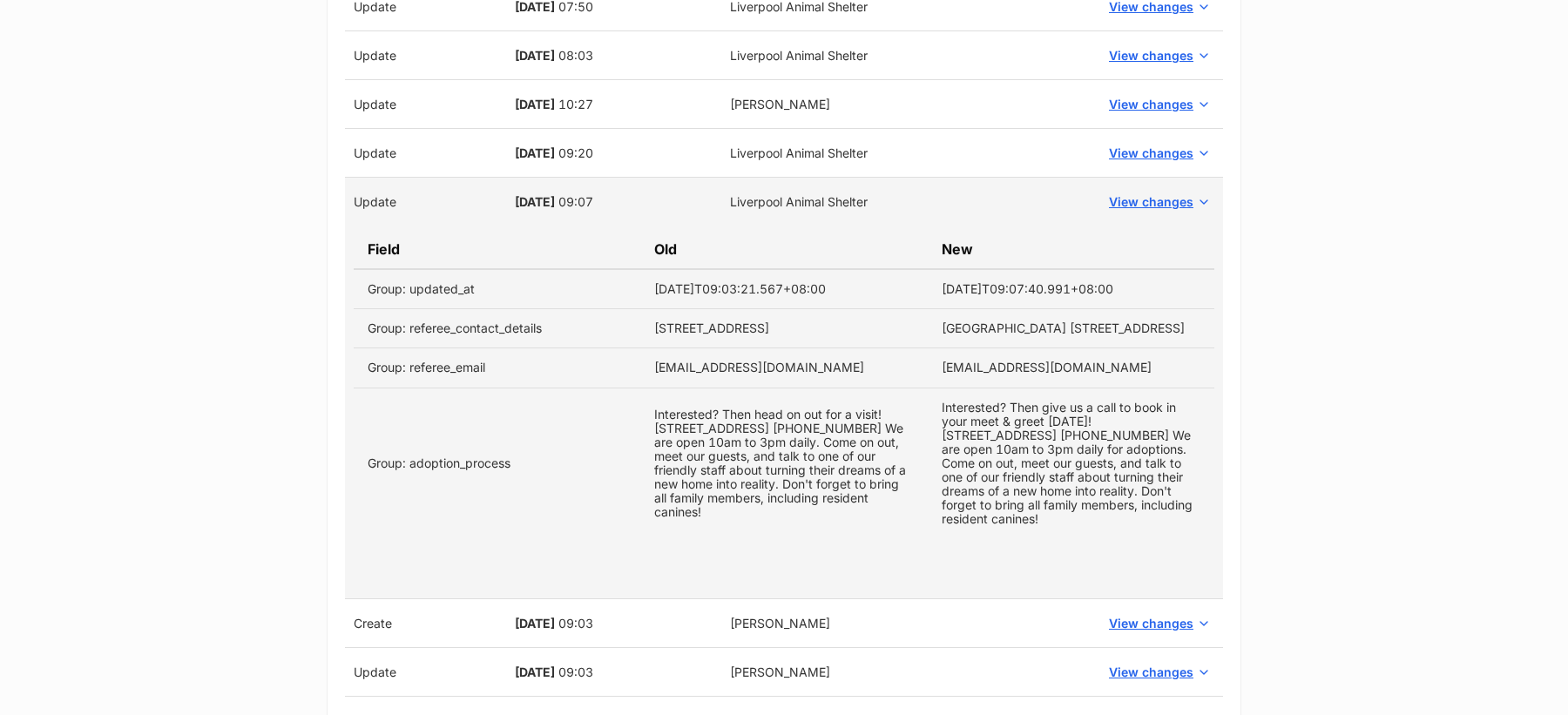
scroll to position [1756, 0]
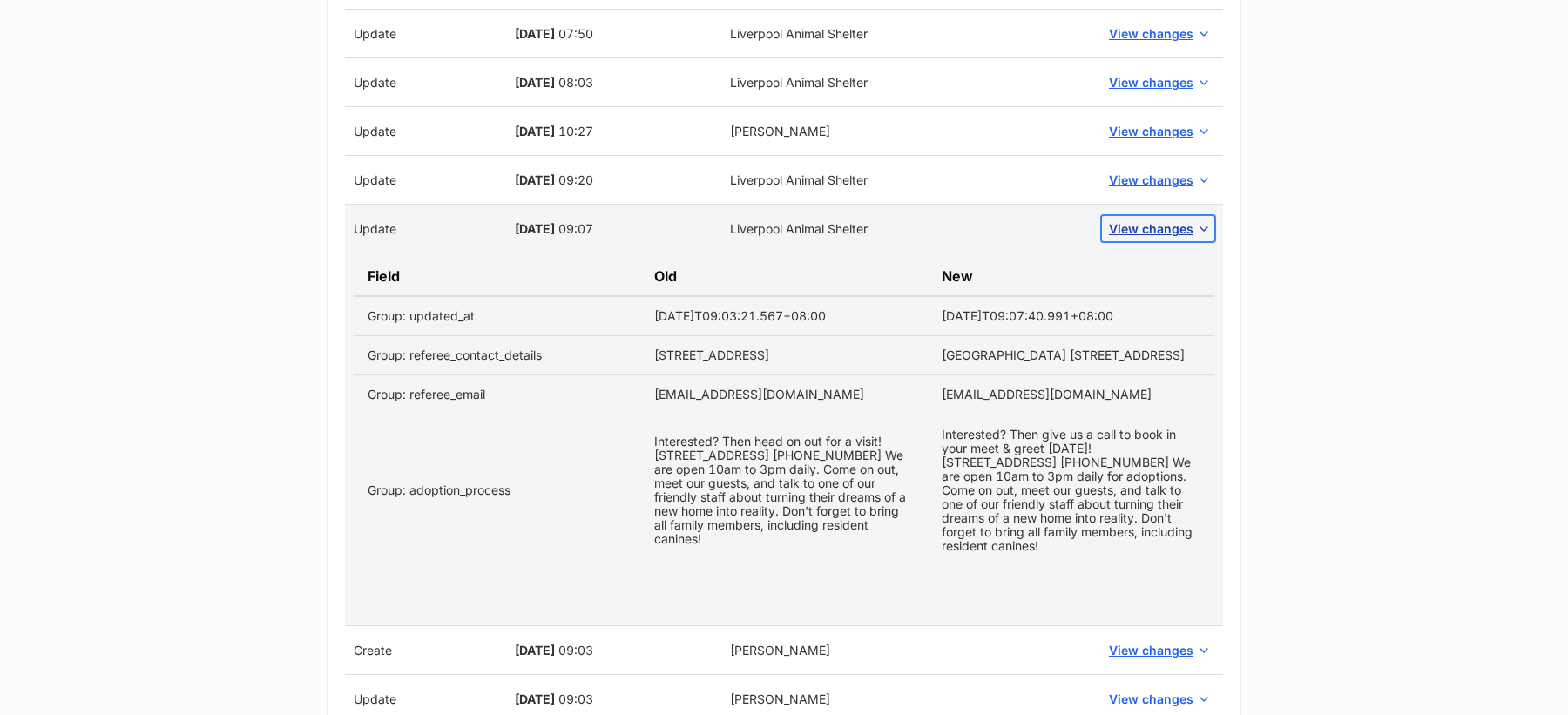
click at [1170, 226] on span "View changes" at bounding box center [1151, 228] width 85 height 18
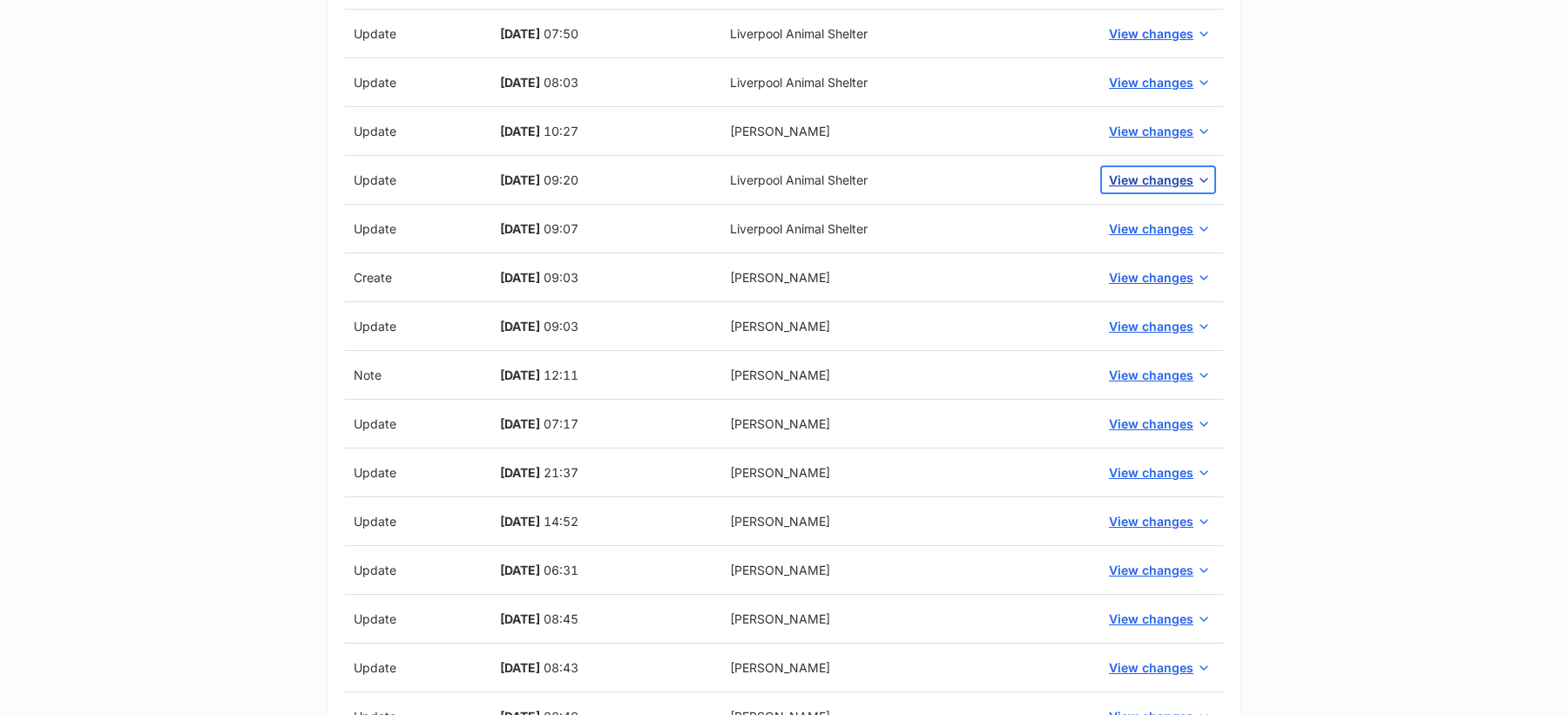
click at [1160, 171] on span "View changes" at bounding box center [1151, 179] width 85 height 18
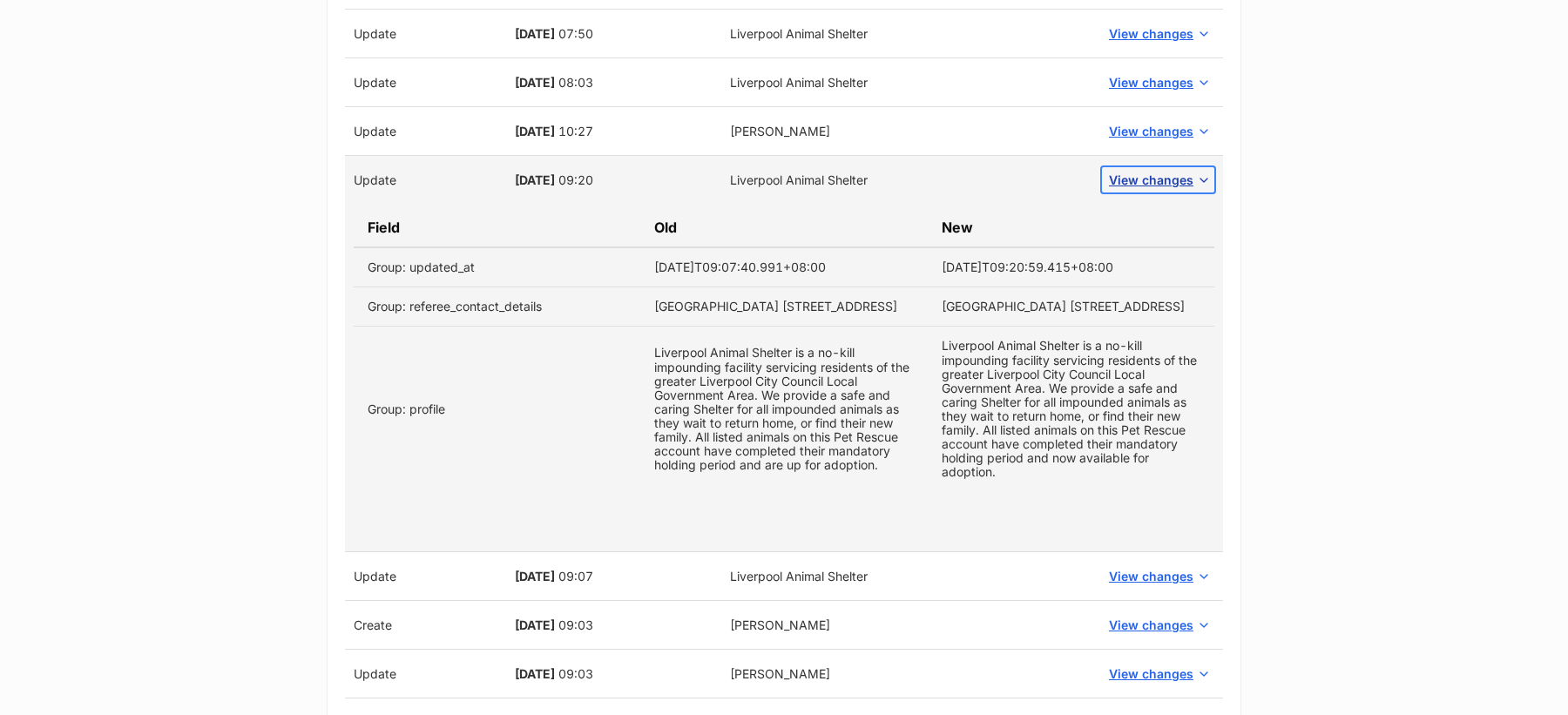
click at [1158, 171] on span "View changes" at bounding box center [1151, 179] width 85 height 18
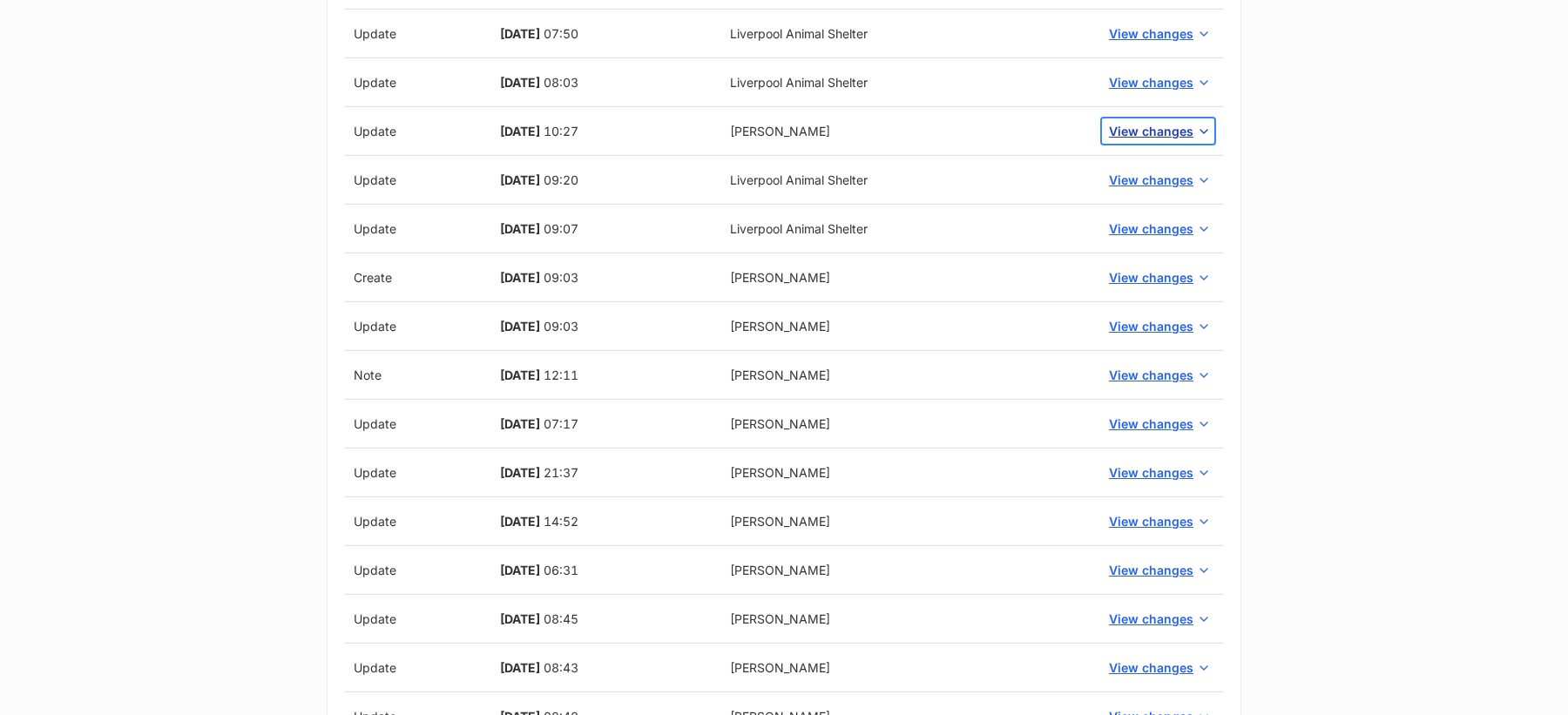
click at [1147, 122] on span "View changes" at bounding box center [1151, 131] width 85 height 18
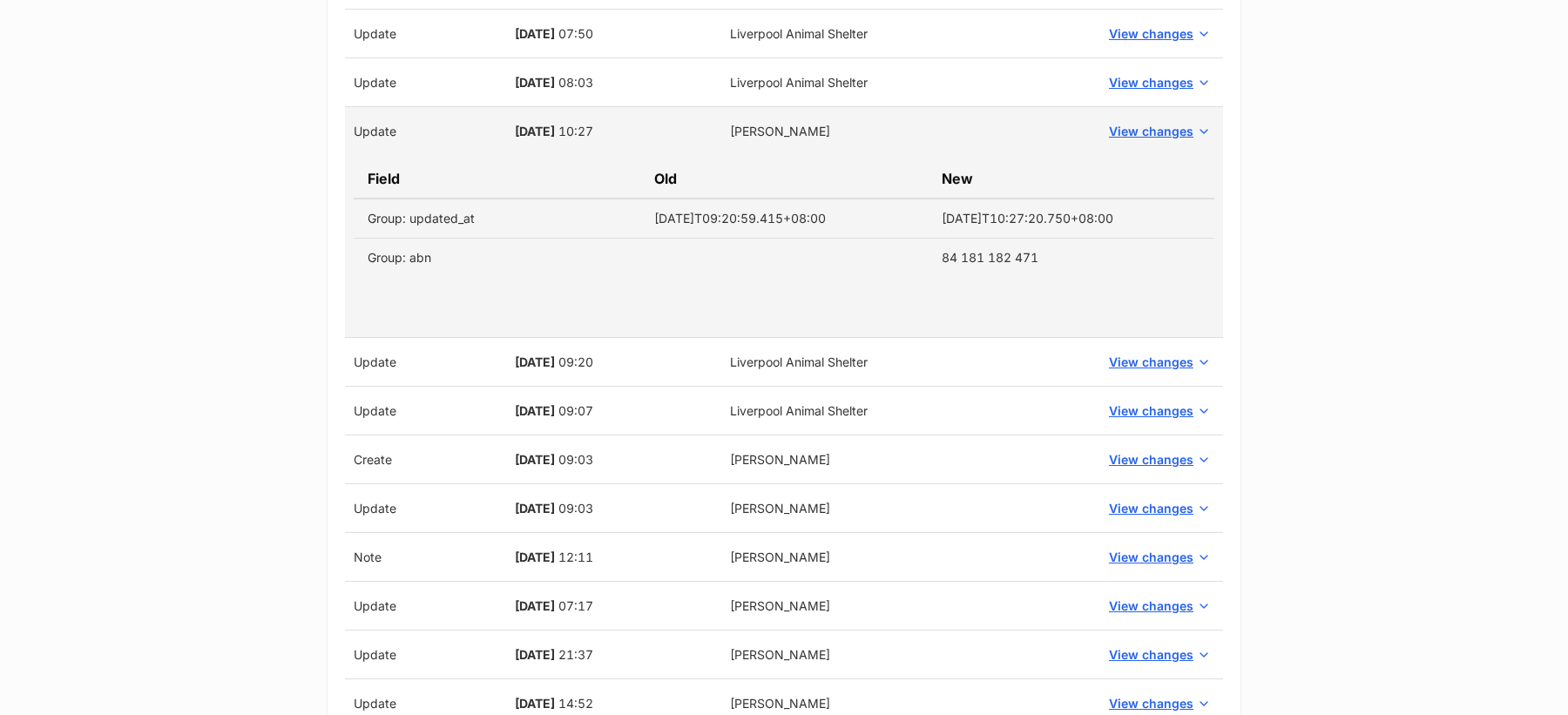
click at [954, 248] on td "84 181 182 471" at bounding box center [1070, 257] width 287 height 39
drag, startPoint x: 1038, startPoint y: 254, endPoint x: 936, endPoint y: 252, distance: 102.0
click at [936, 252] on td "84 181 182 471" at bounding box center [1070, 257] width 287 height 39
copy td "84 181 182 471"
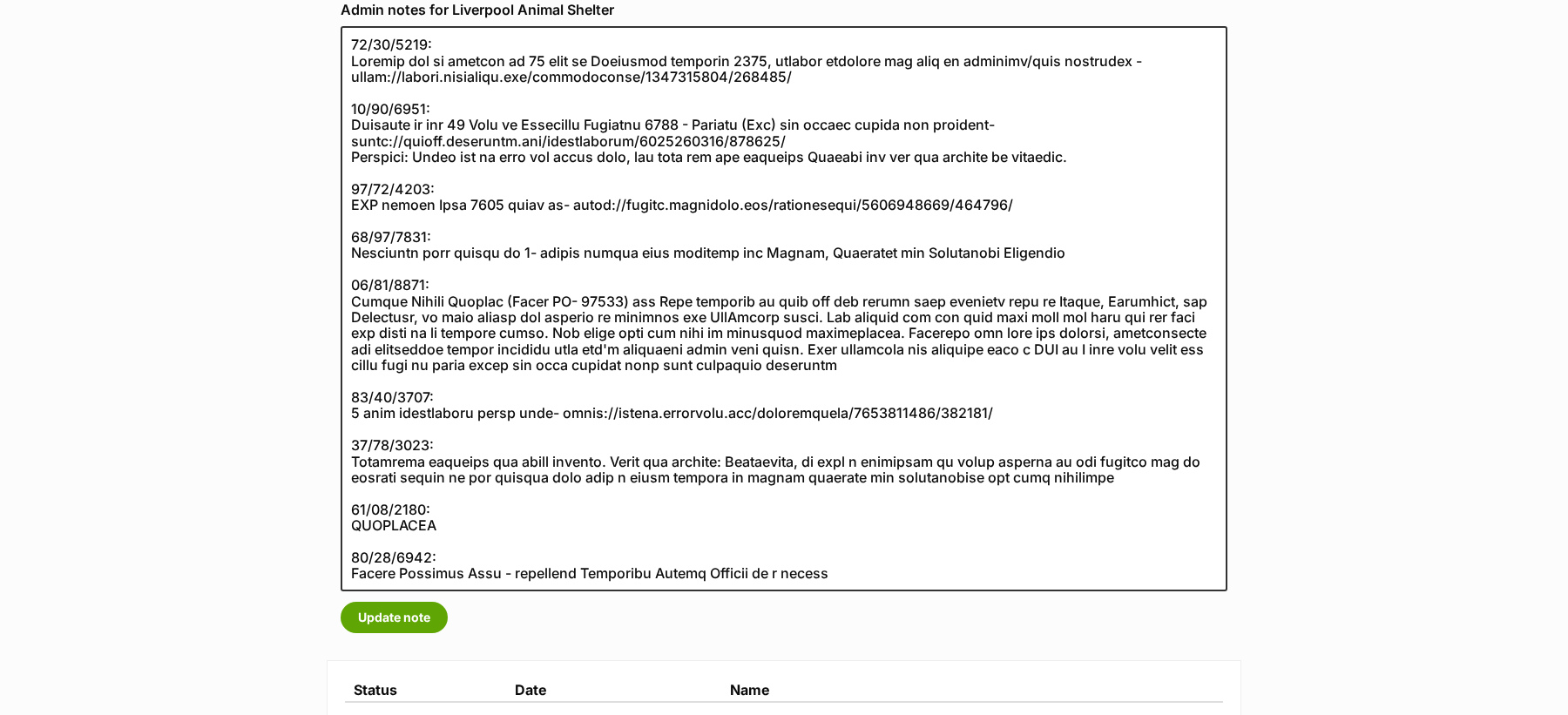
scroll to position [332, 0]
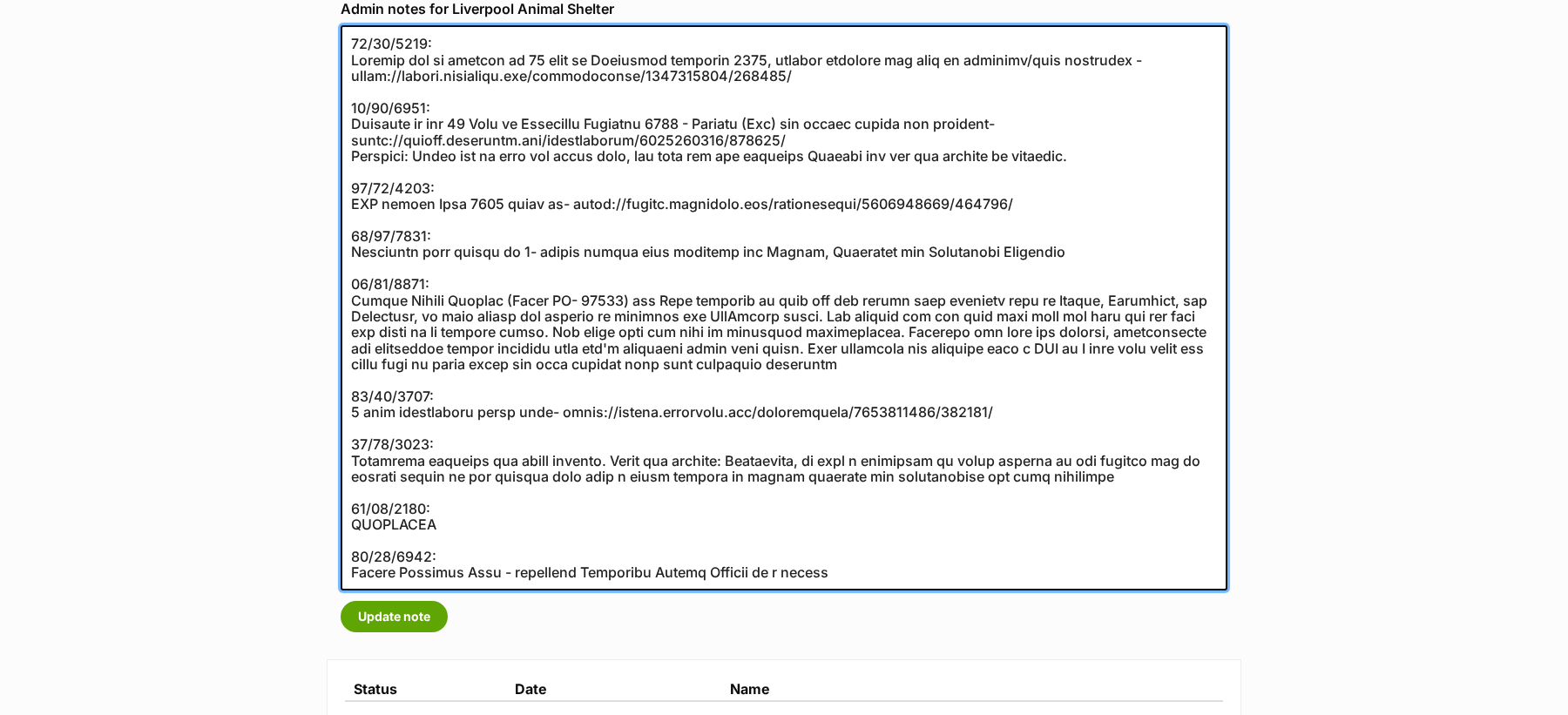
click at [450, 423] on textarea at bounding box center [784, 308] width 886 height 565
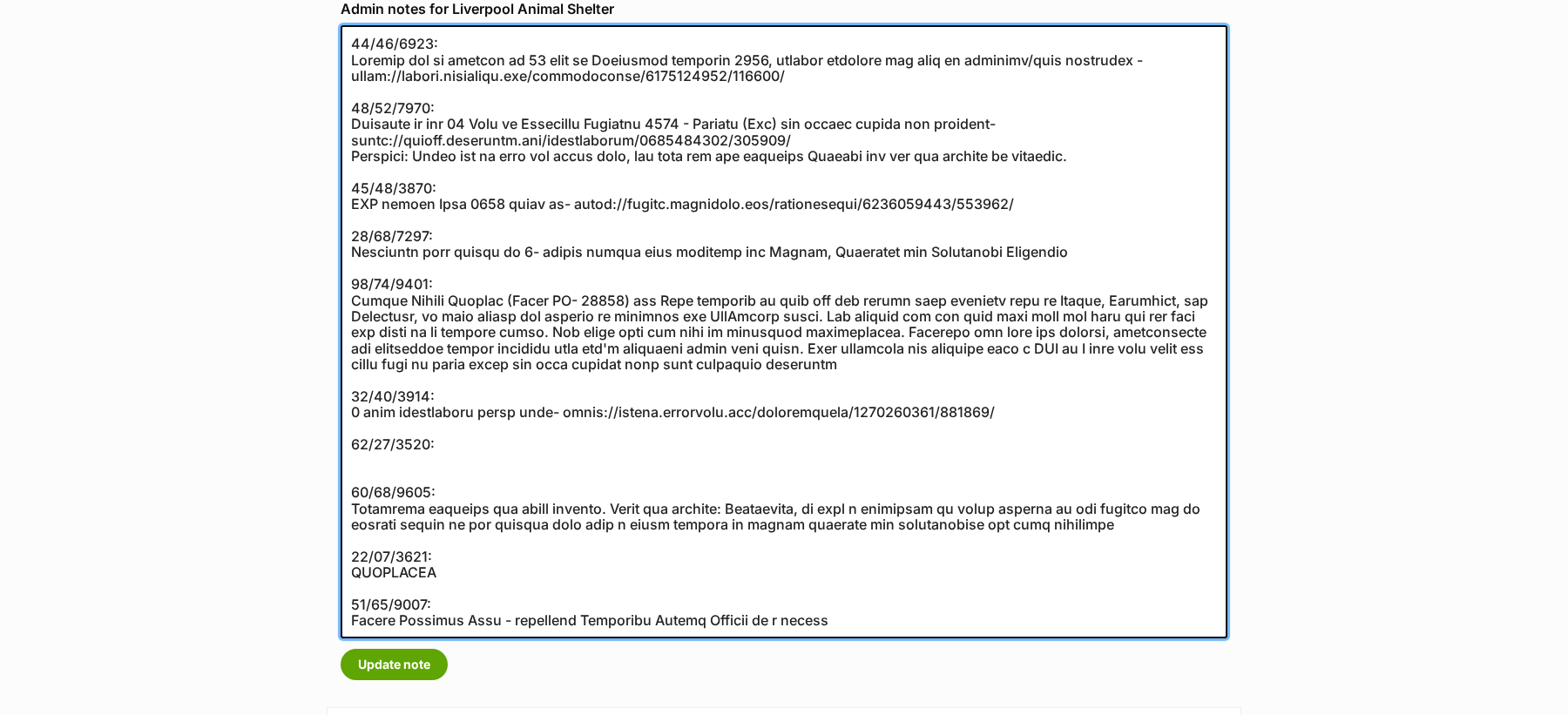
paste textarea "84 181 182 471"
paste textarea "https://abr.business.gov.au/ABN/View?id=84181182471"
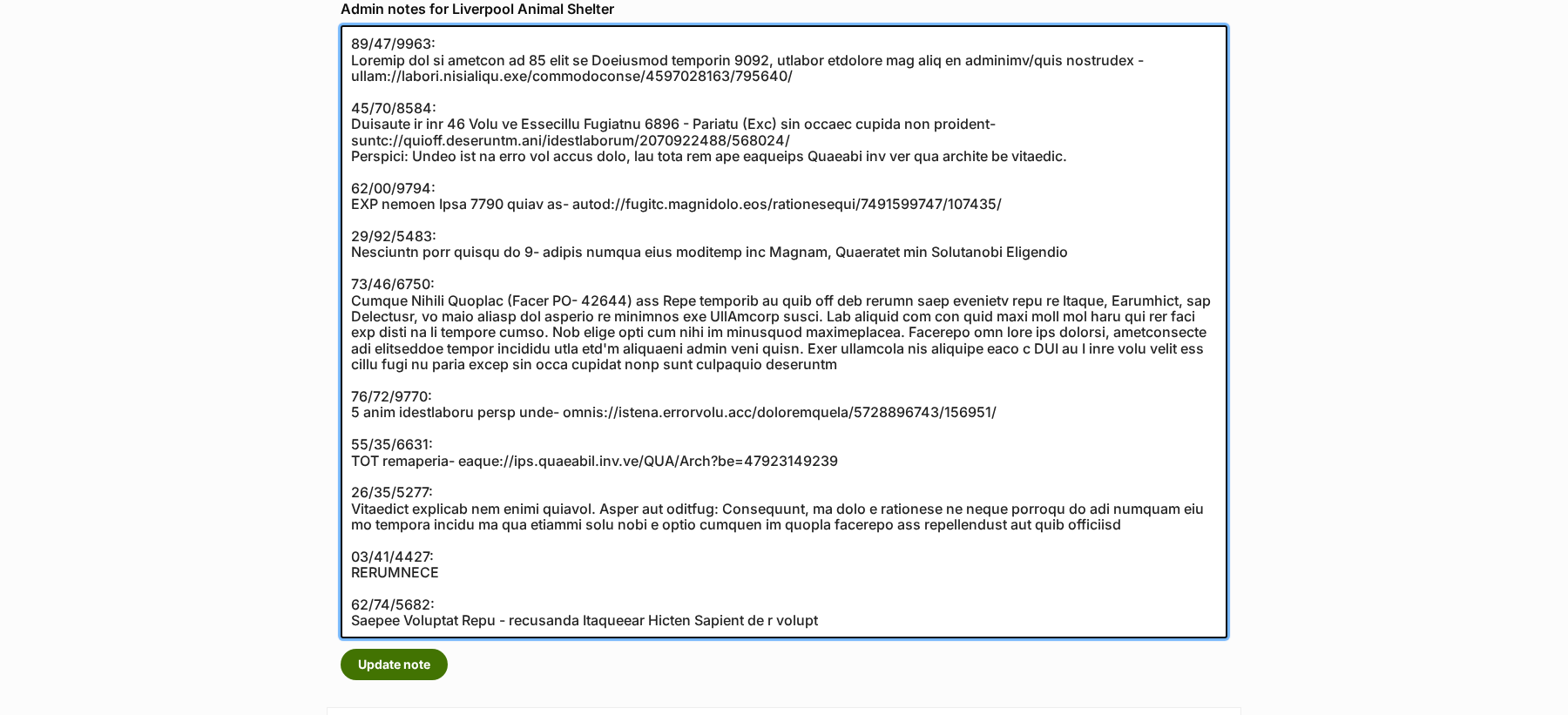
type textarea "07/11/2023: Reached out to include in 12 pets of Christmas campaign 2023, initi…"
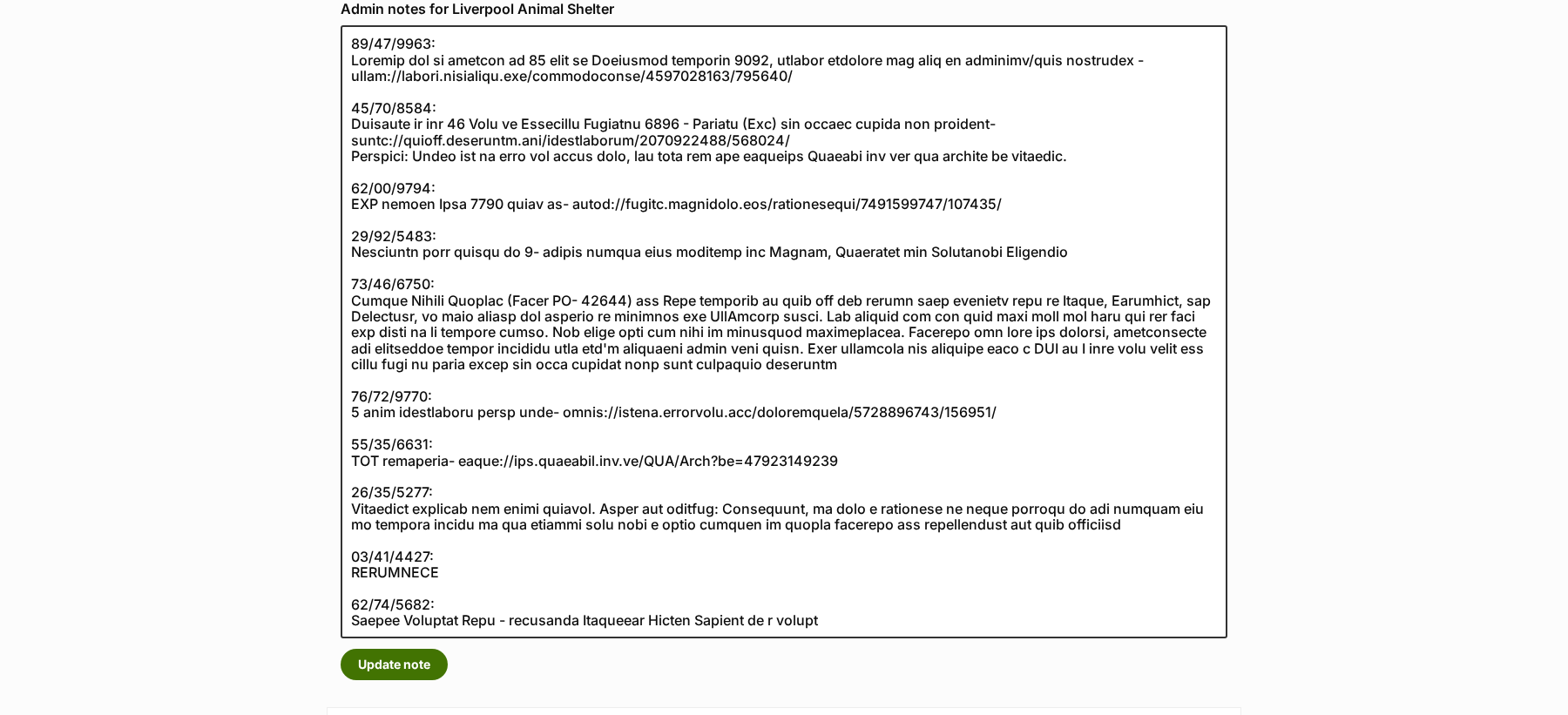
click at [395, 663] on button "Update note" at bounding box center [394, 664] width 107 height 31
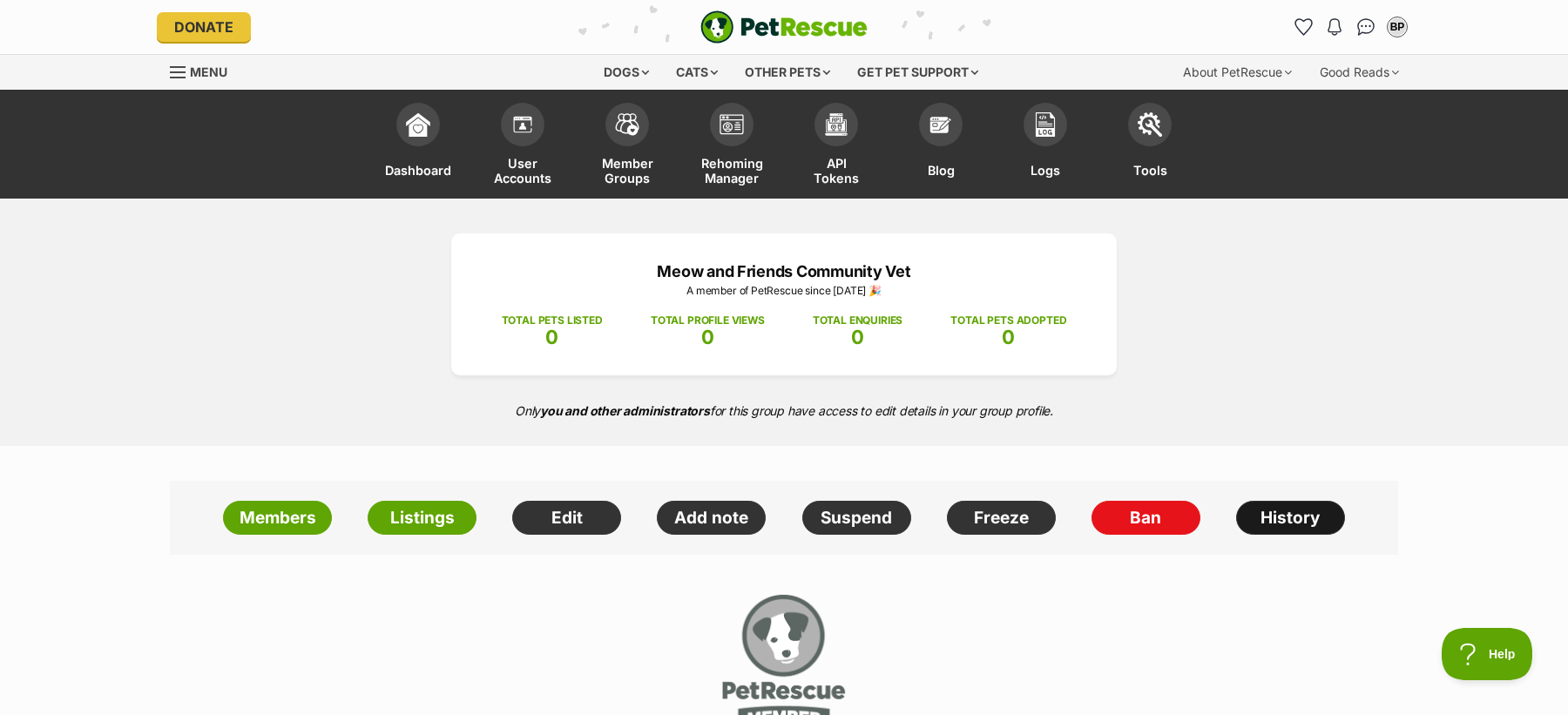
click at [1279, 521] on link "History" at bounding box center [1291, 518] width 109 height 35
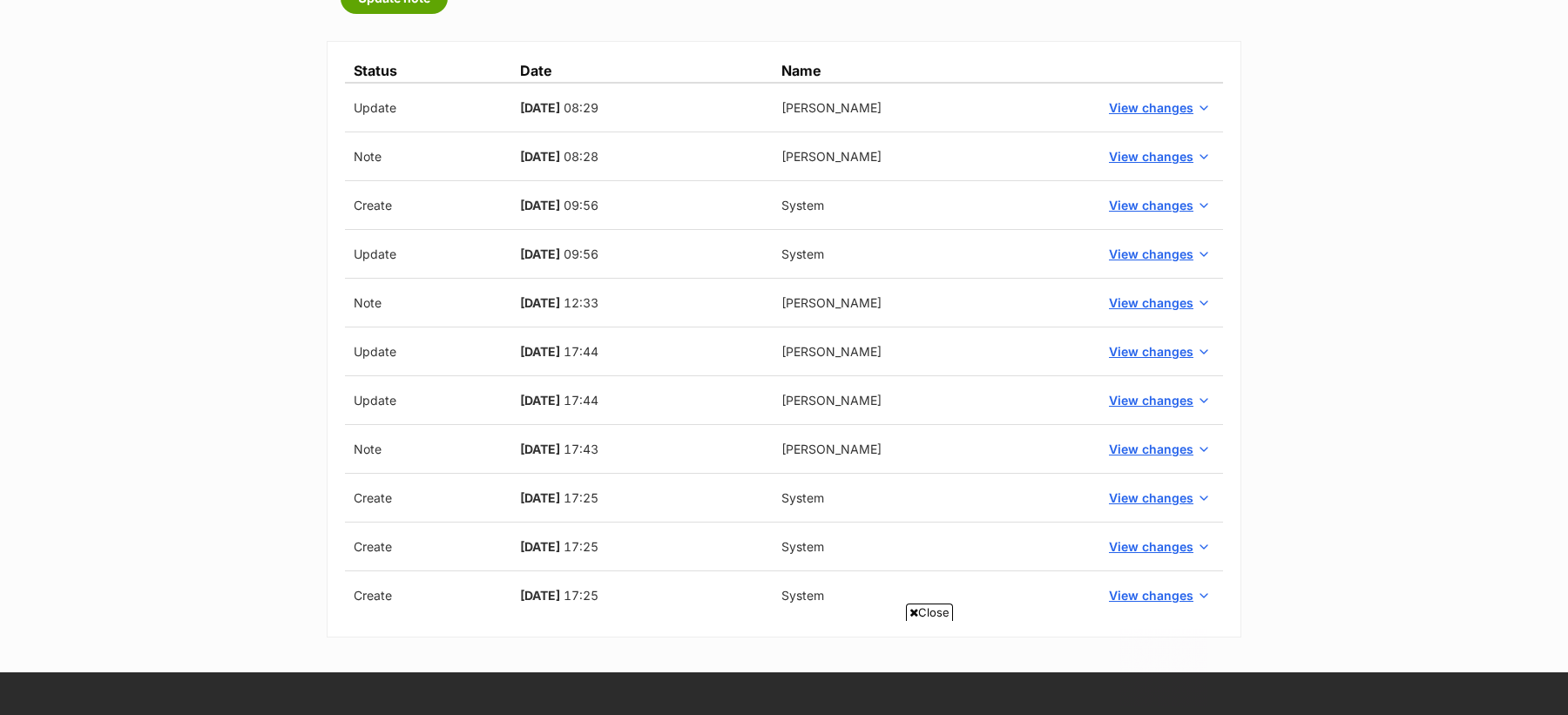
scroll to position [629, 0]
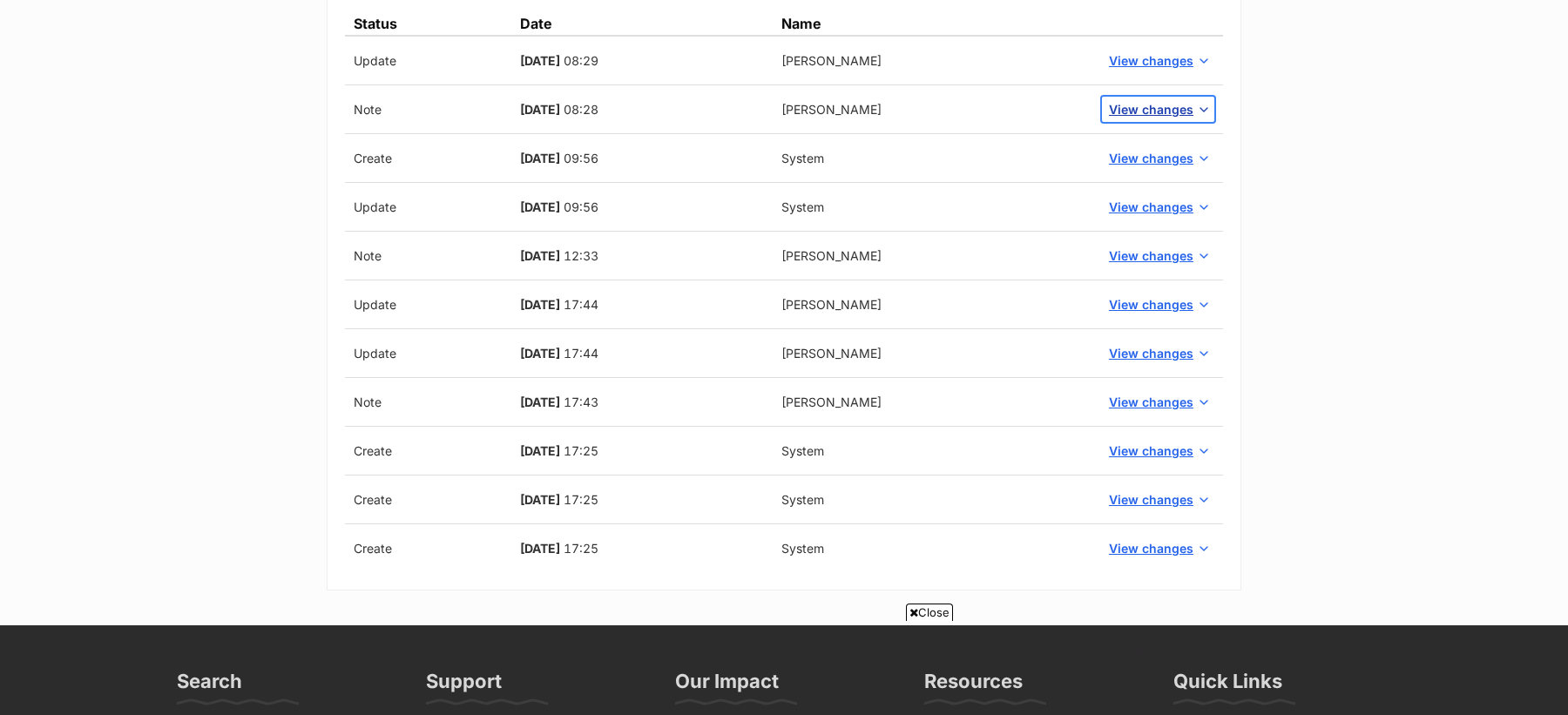
click at [1143, 96] on button "View changes" at bounding box center [1158, 109] width 112 height 26
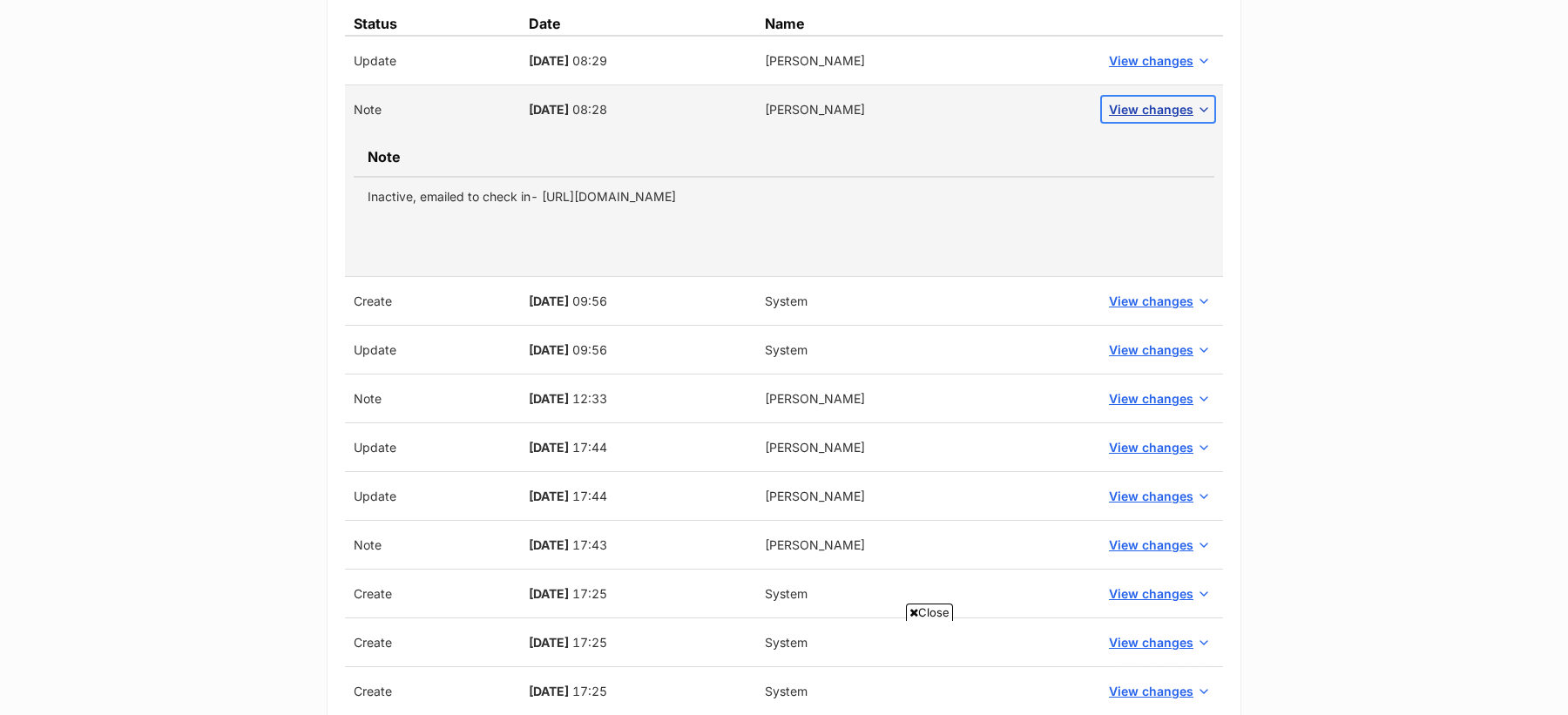
click at [1143, 100] on span "View changes" at bounding box center [1151, 109] width 85 height 18
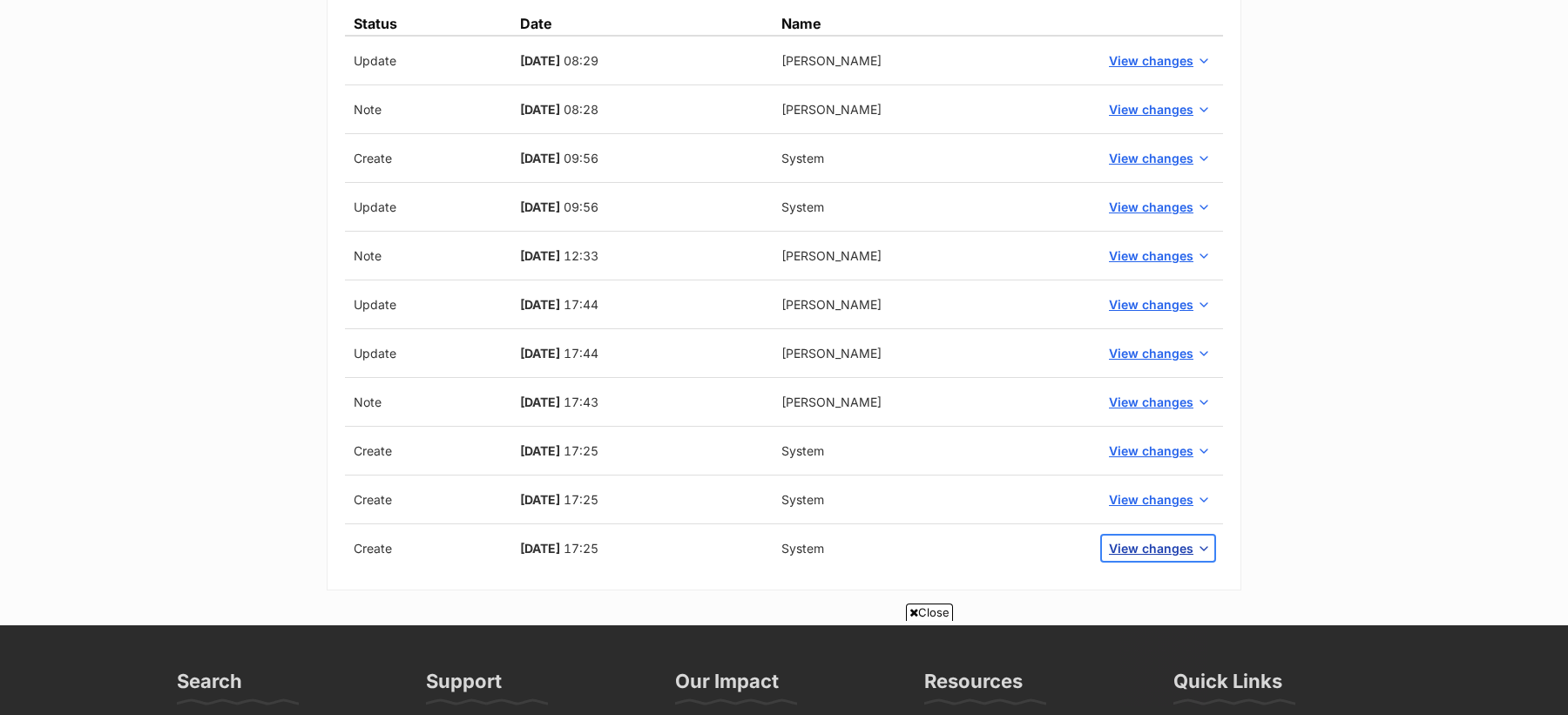
click at [1140, 536] on button "View changes" at bounding box center [1158, 548] width 112 height 26
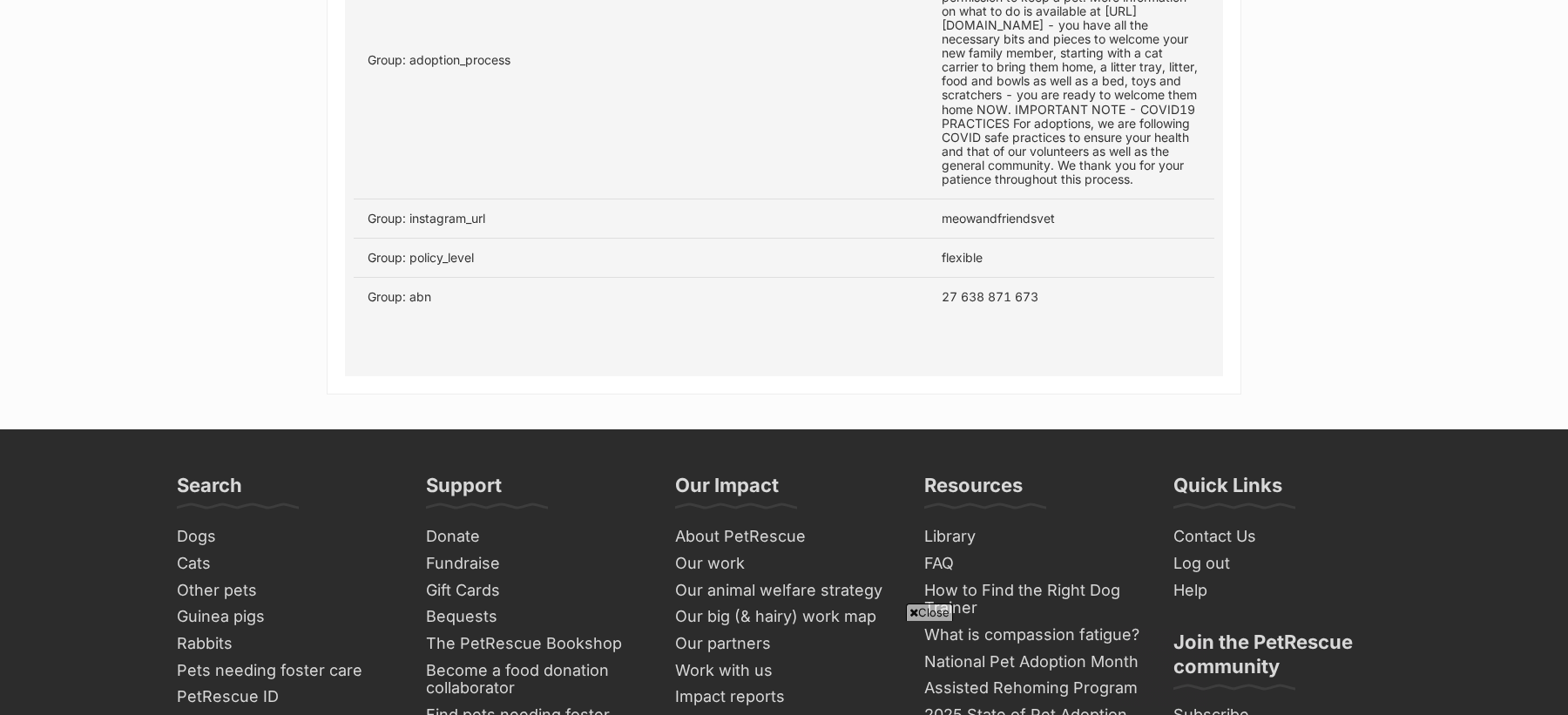
scroll to position [2106, 0]
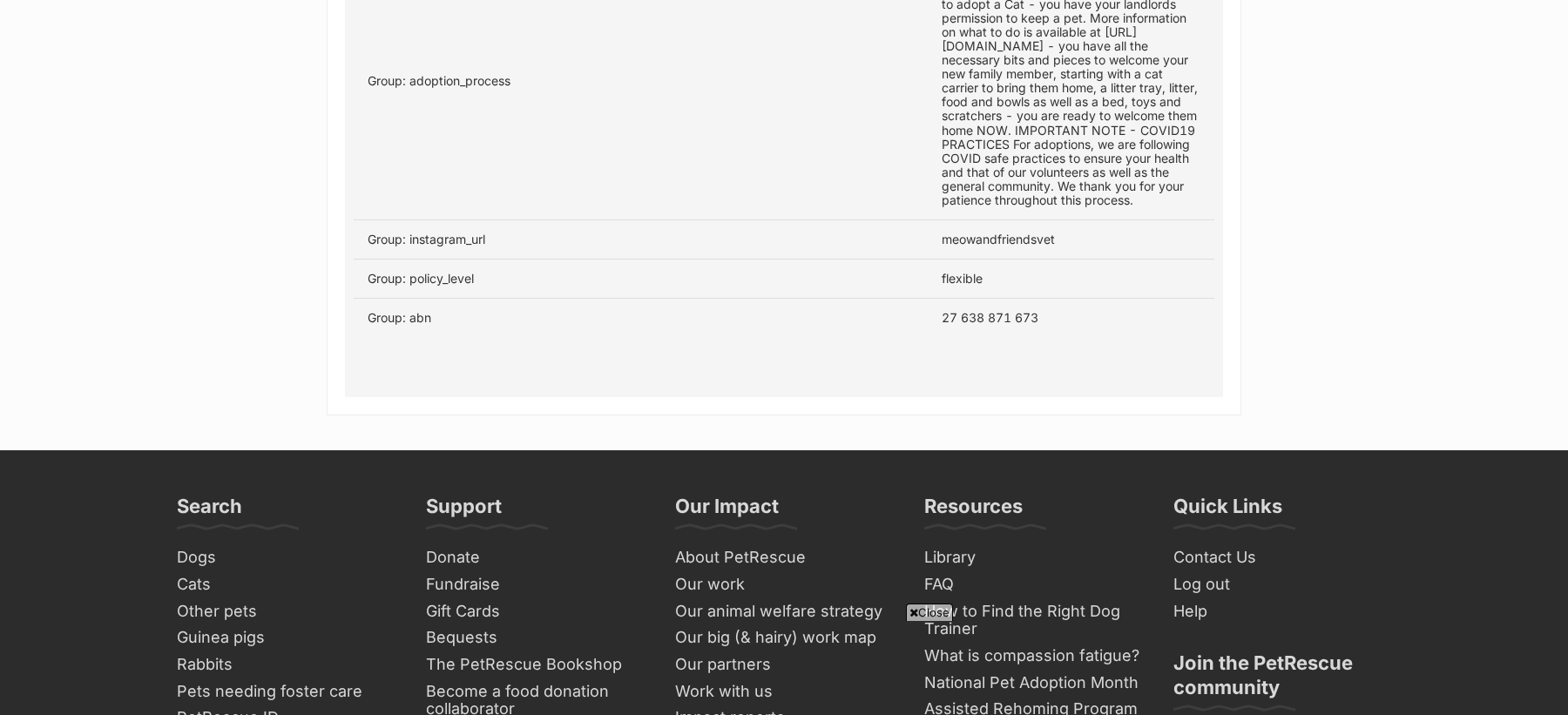
click at [984, 333] on td "27 638 871 673" at bounding box center [1070, 317] width 287 height 39
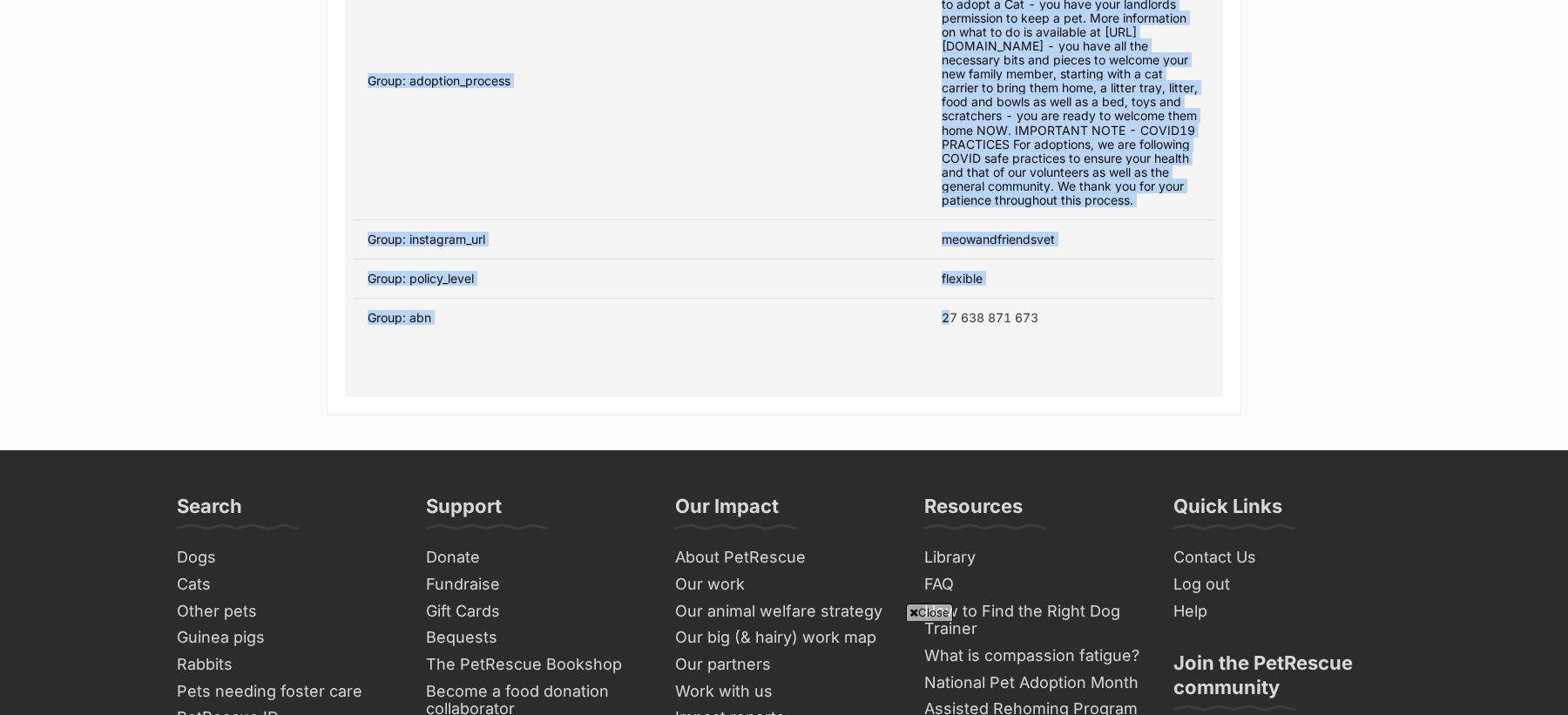
click at [984, 333] on td "27 638 871 673" at bounding box center [1070, 317] width 287 height 39
copy table "Status Date Name Update 24 May, 2024 08:29 Bella PetRescue View changes Field O…"
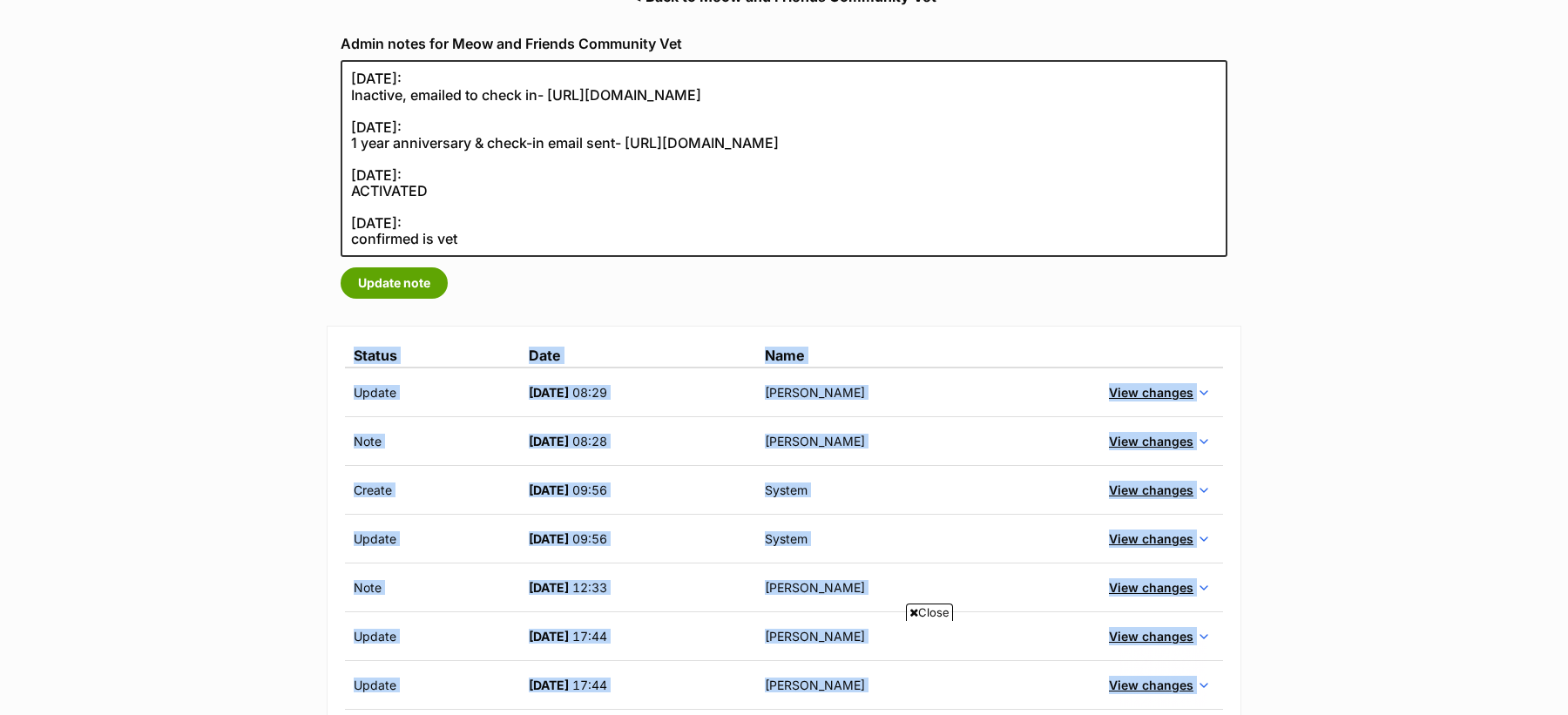
scroll to position [275, 0]
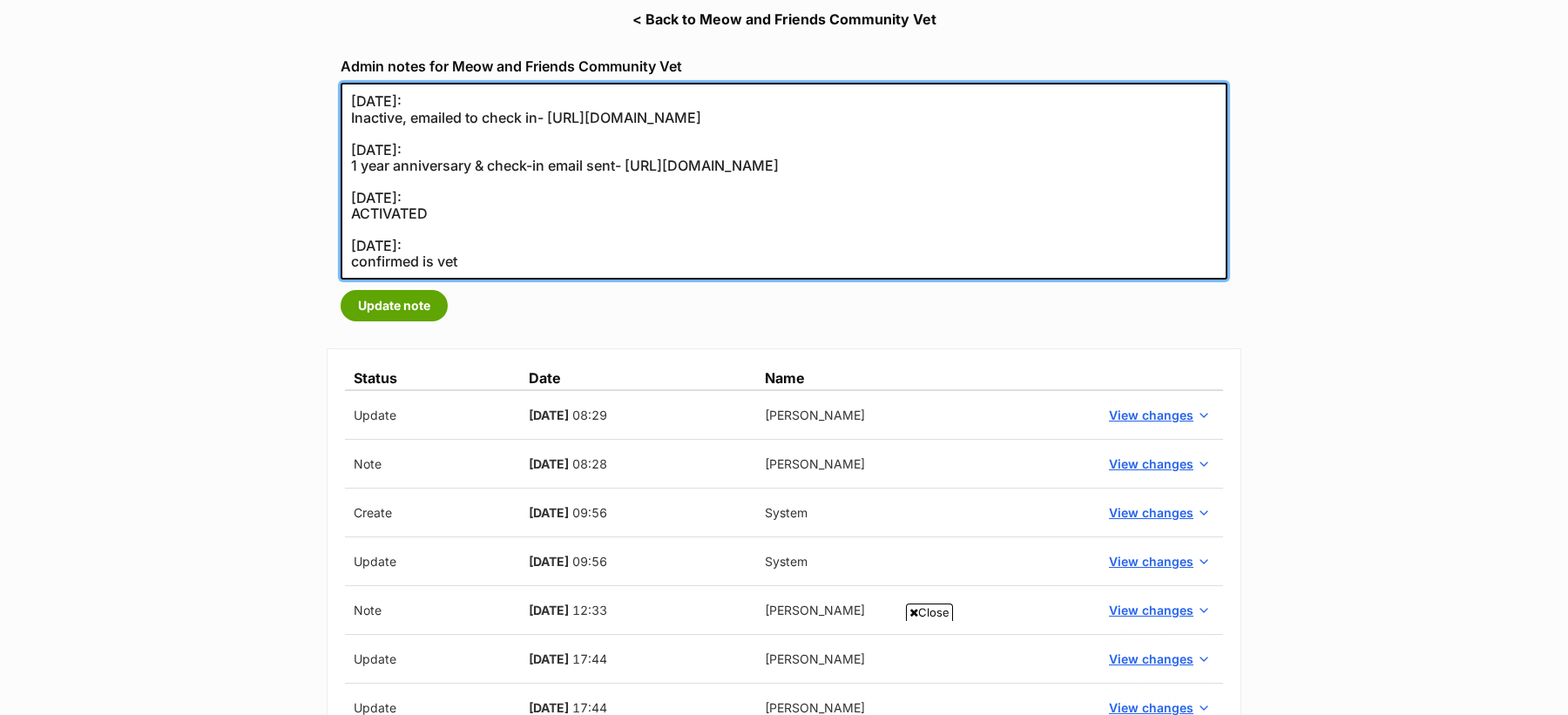
click at [502, 270] on textarea "24/05/2024: Inactive, emailed to check in- https://secure.helpscout.net/convers…" at bounding box center [784, 181] width 886 height 197
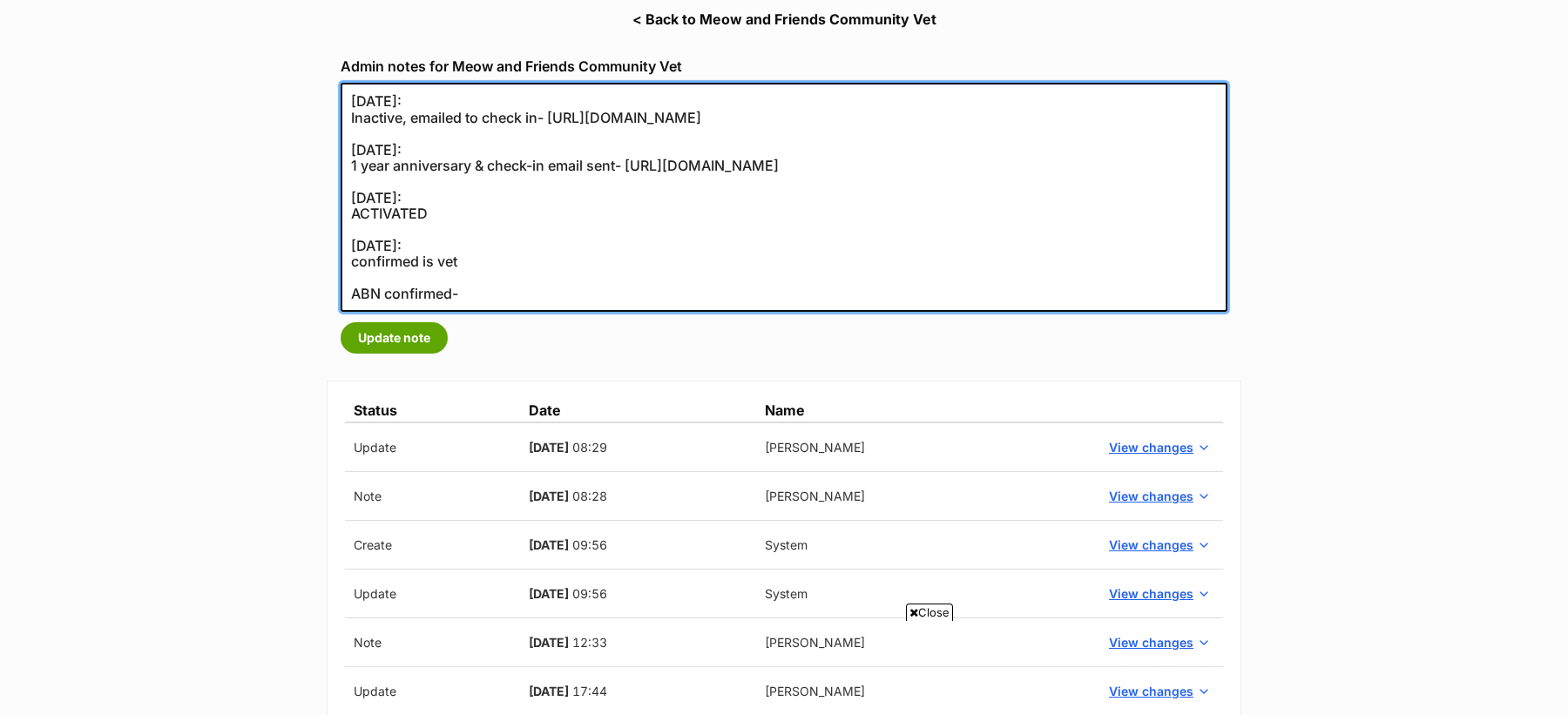
paste textarea "https://abr.business.gov.au/ABN/View?id=27638871673"
click at [530, 276] on textarea "24/05/2024: Inactive, emailed to check in- https://secure.helpscout.net/convers…" at bounding box center [784, 197] width 886 height 229
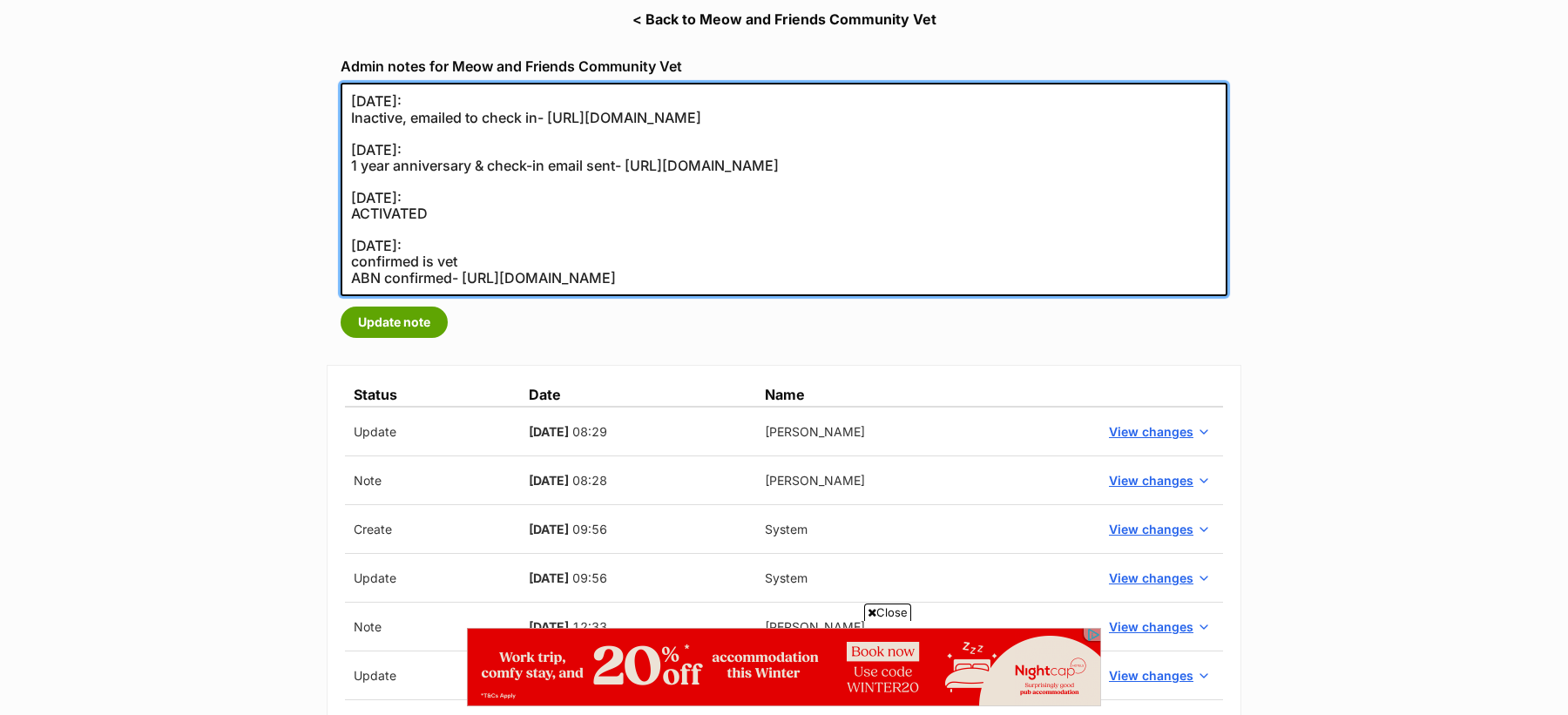
scroll to position [0, 0]
type textarea "24/05/2024: Inactive, emailed to check in- https://secure.helpscout.net/convers…"
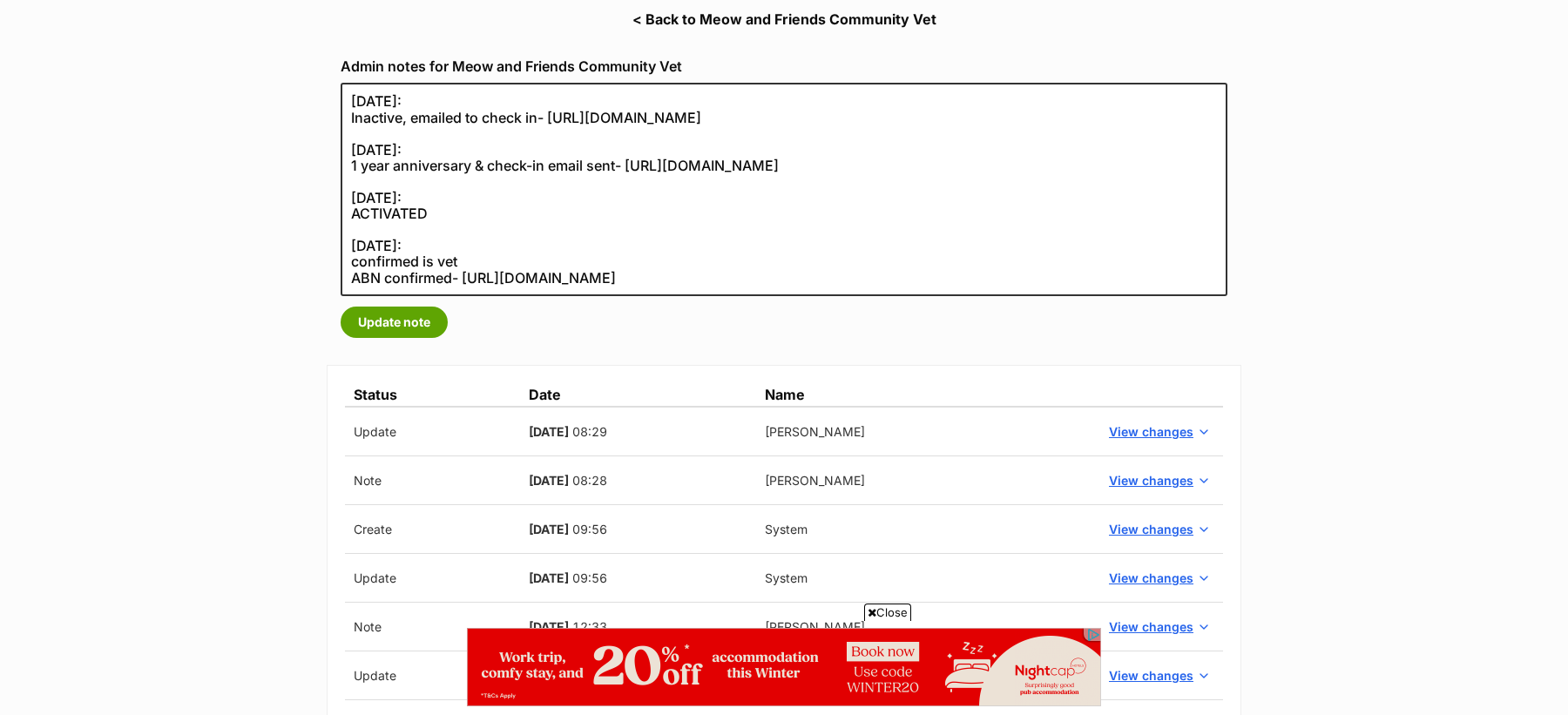
click at [893, 616] on span "Close" at bounding box center [887, 612] width 47 height 17
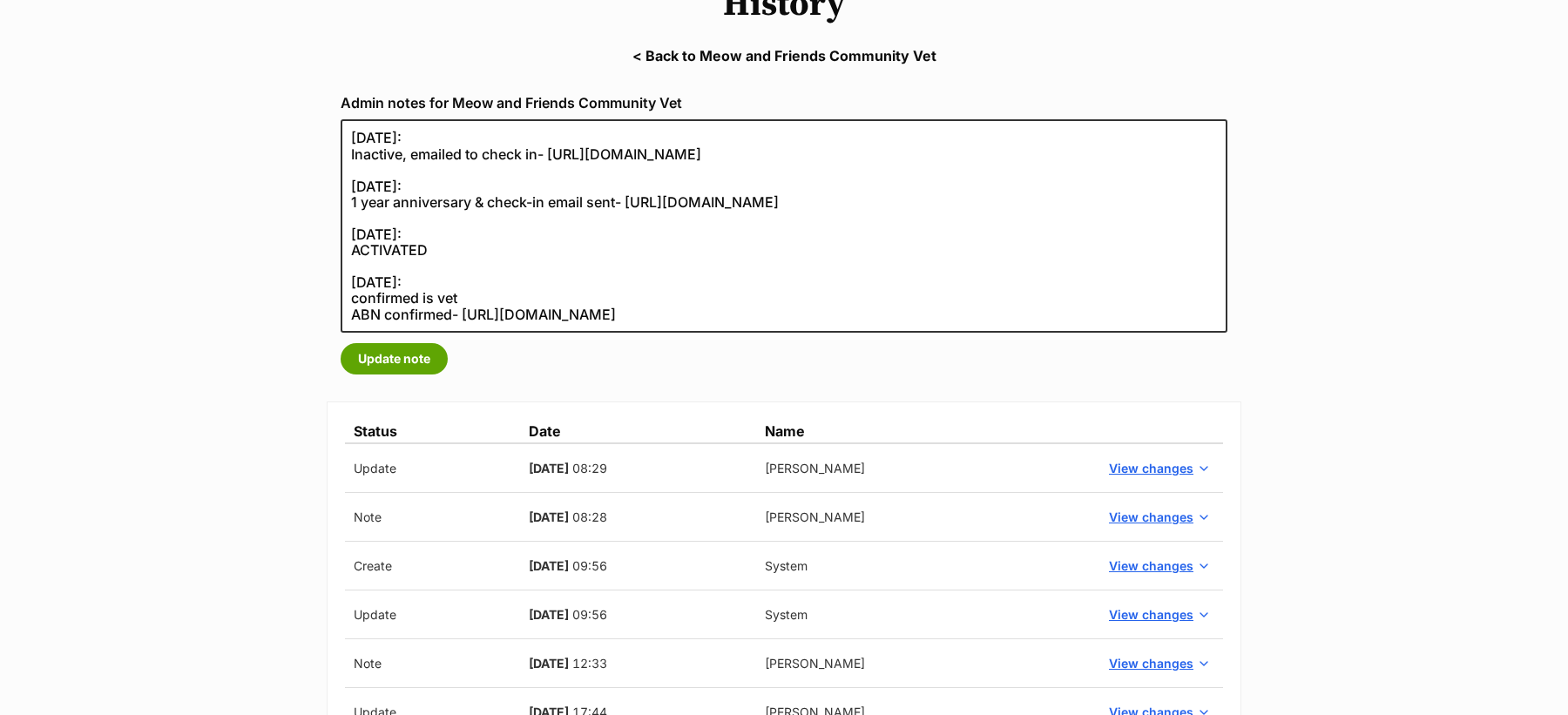
scroll to position [235, 0]
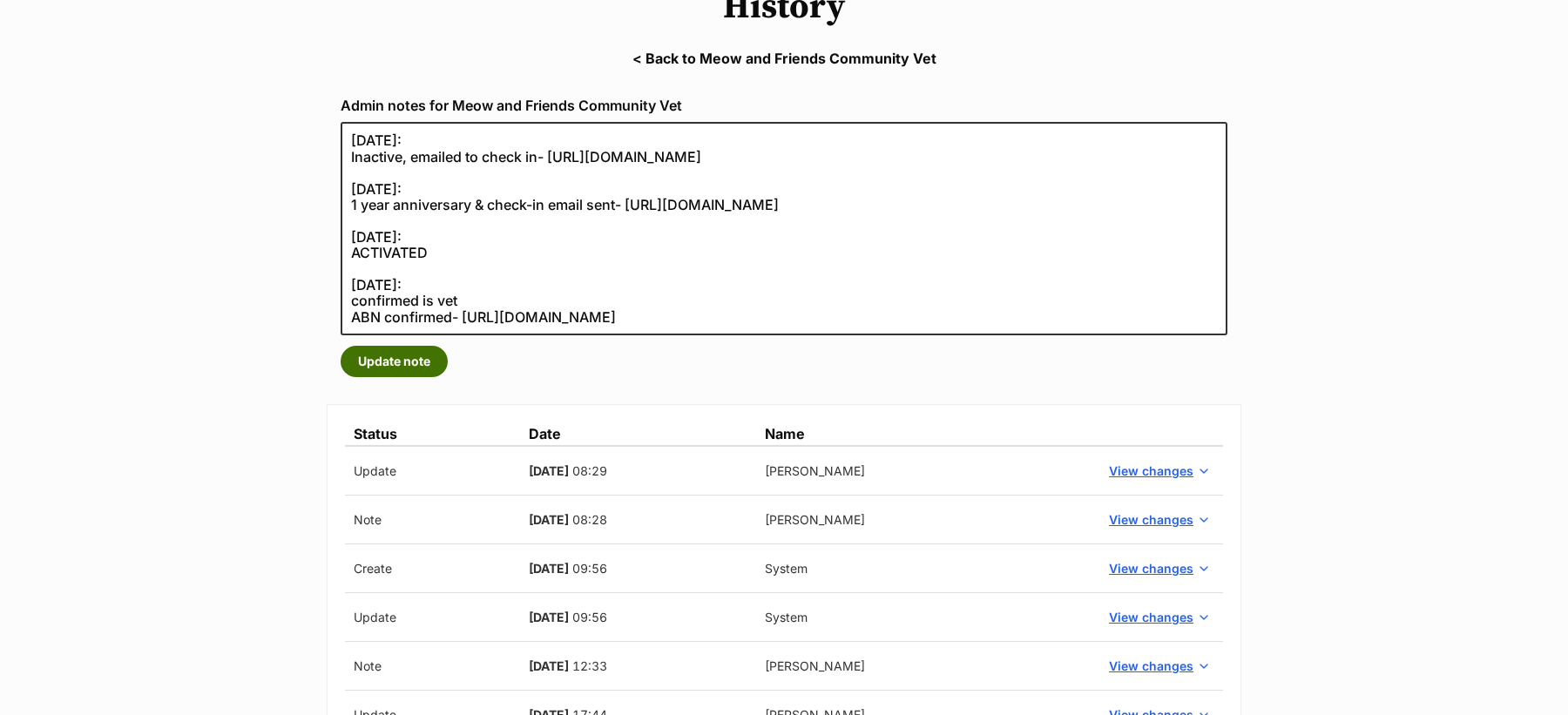
click at [405, 361] on button "Update note" at bounding box center [394, 361] width 107 height 31
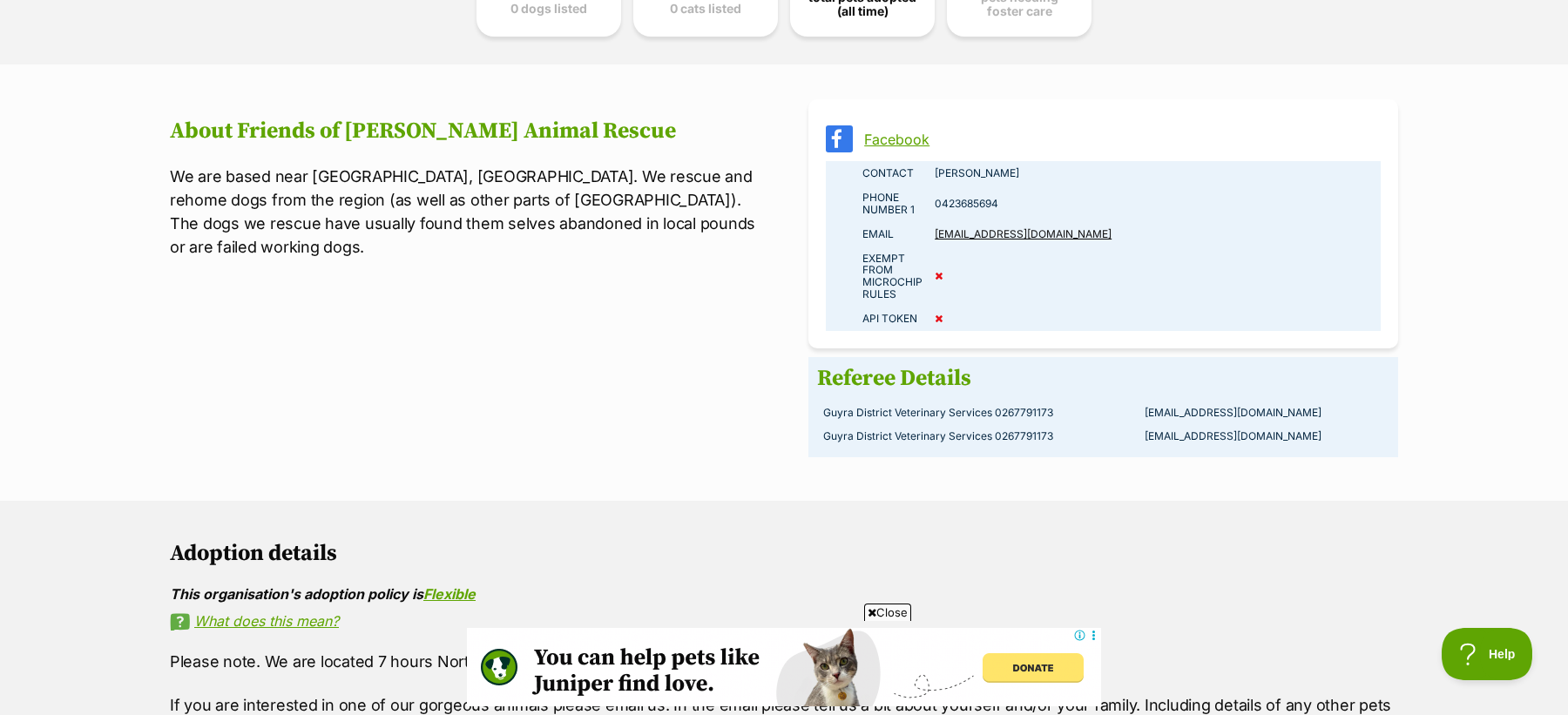
scroll to position [1144, 0]
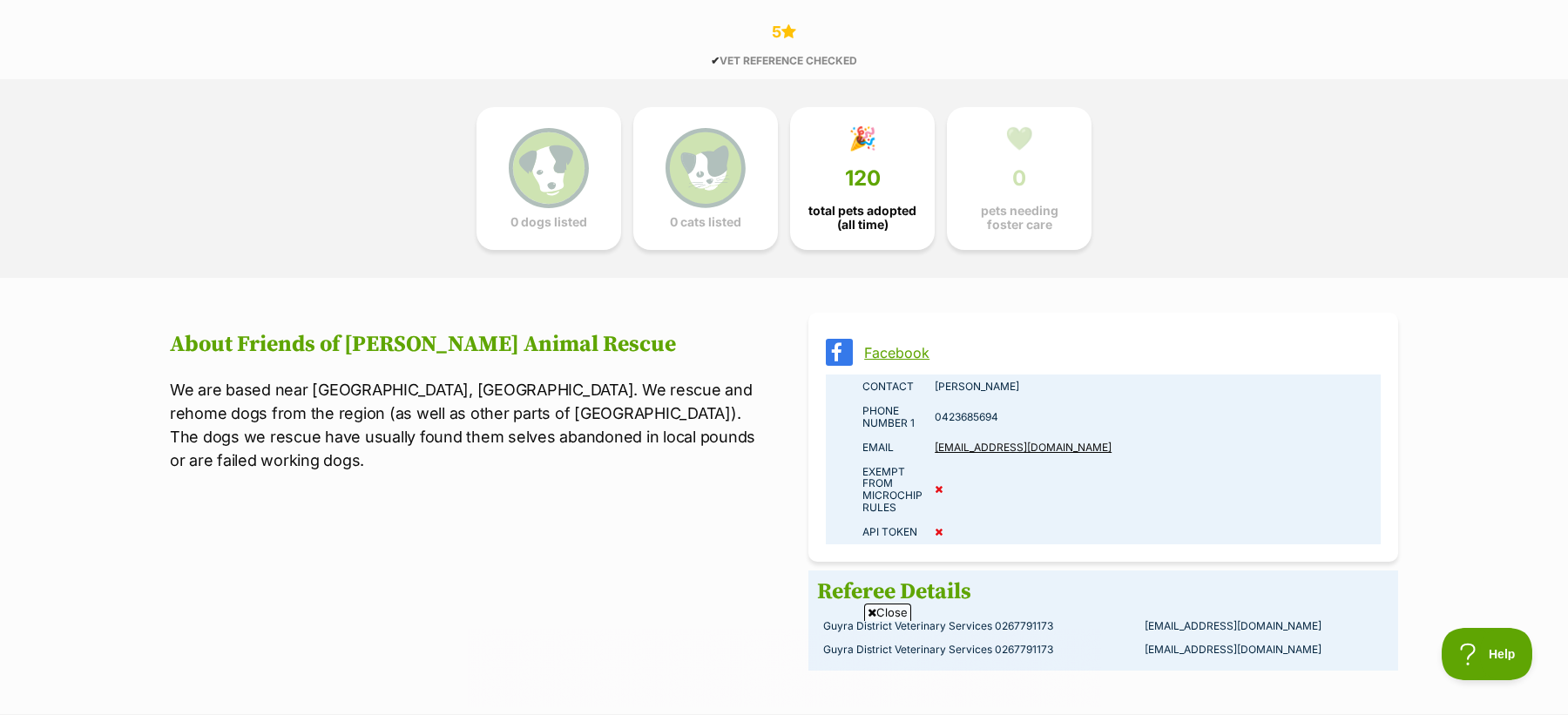
scroll to position [930, 0]
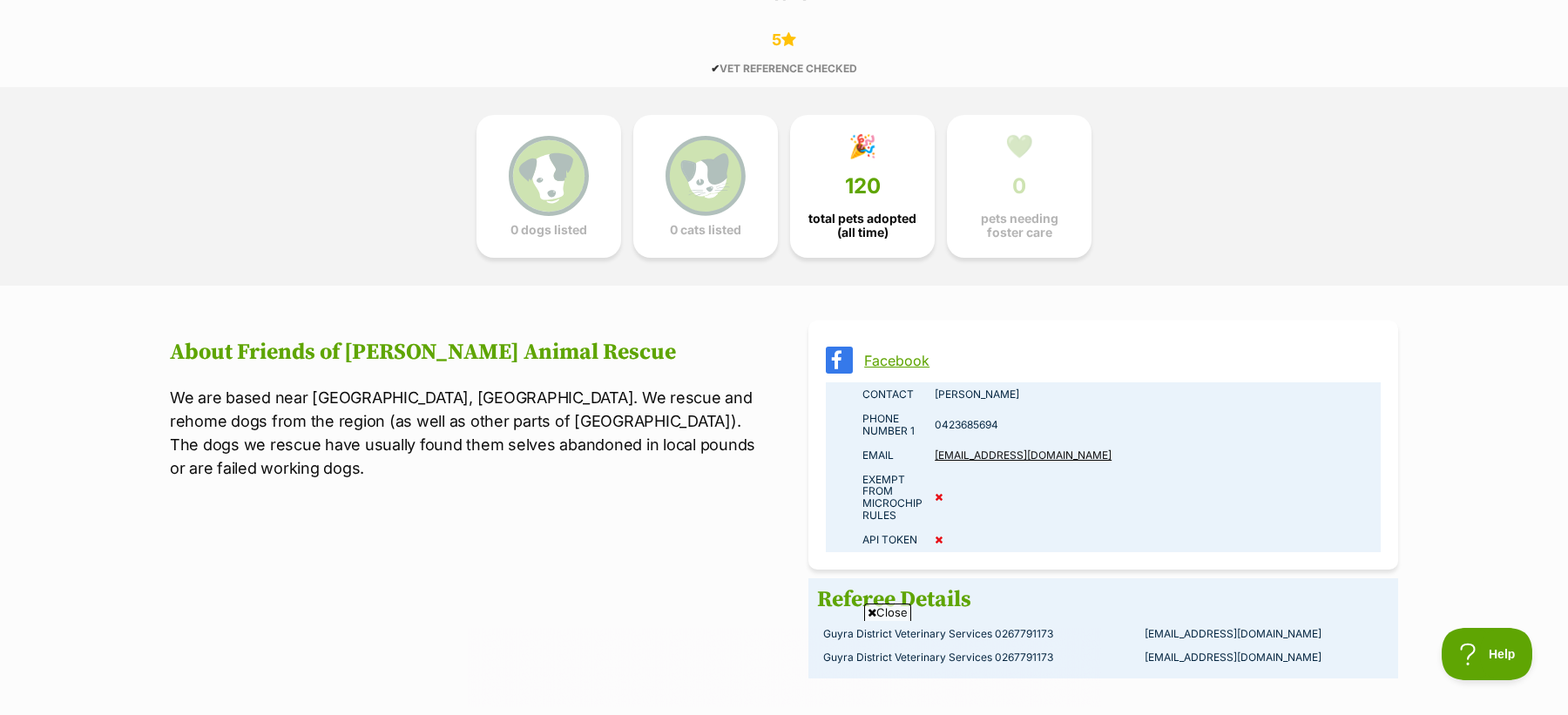
click at [289, 347] on h2 "About Friends of [PERSON_NAME] Animal Rescue" at bounding box center [464, 352] width 590 height 26
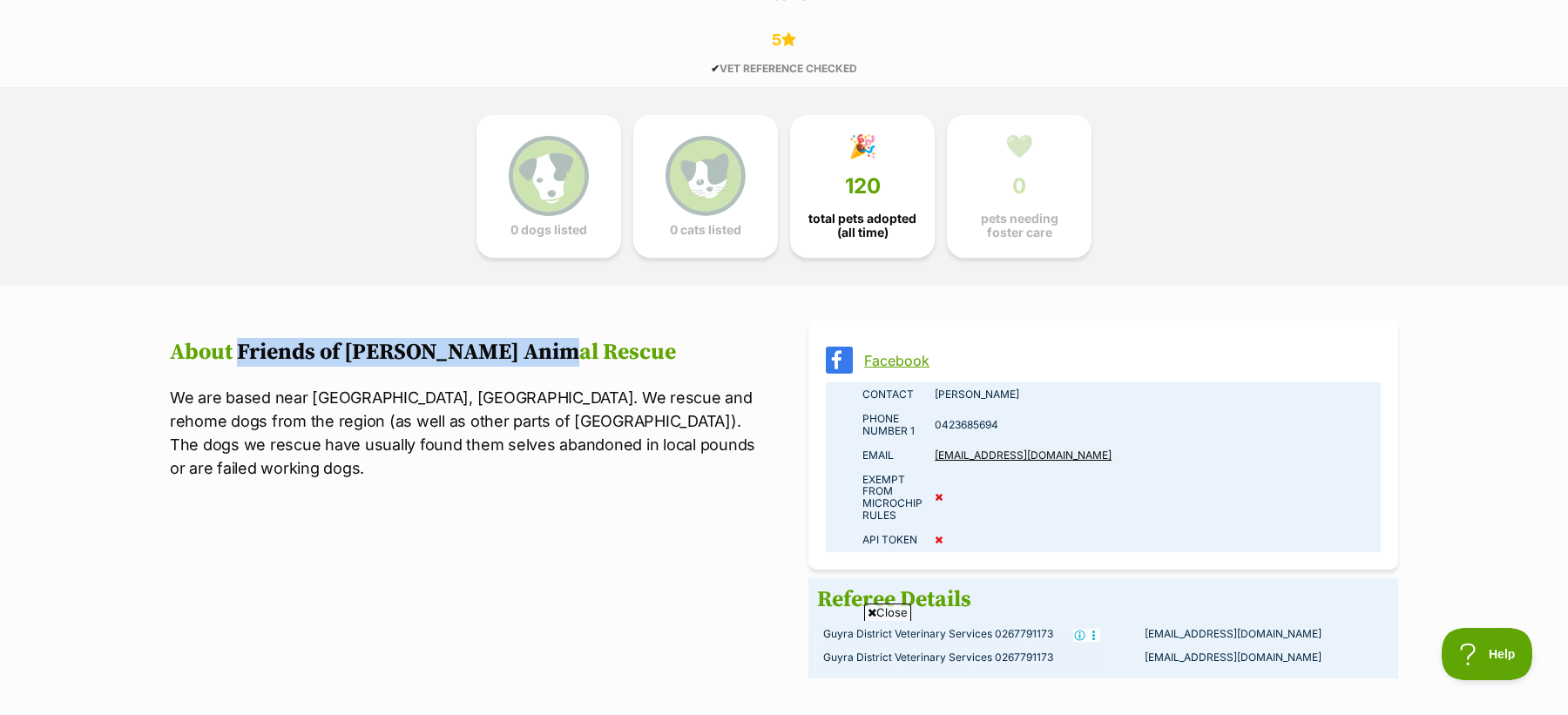
click at [482, 360] on h2 "About Friends of [PERSON_NAME] Animal Rescue" at bounding box center [464, 352] width 590 height 26
copy h2 "Friends of [PERSON_NAME] Animal Rescue"
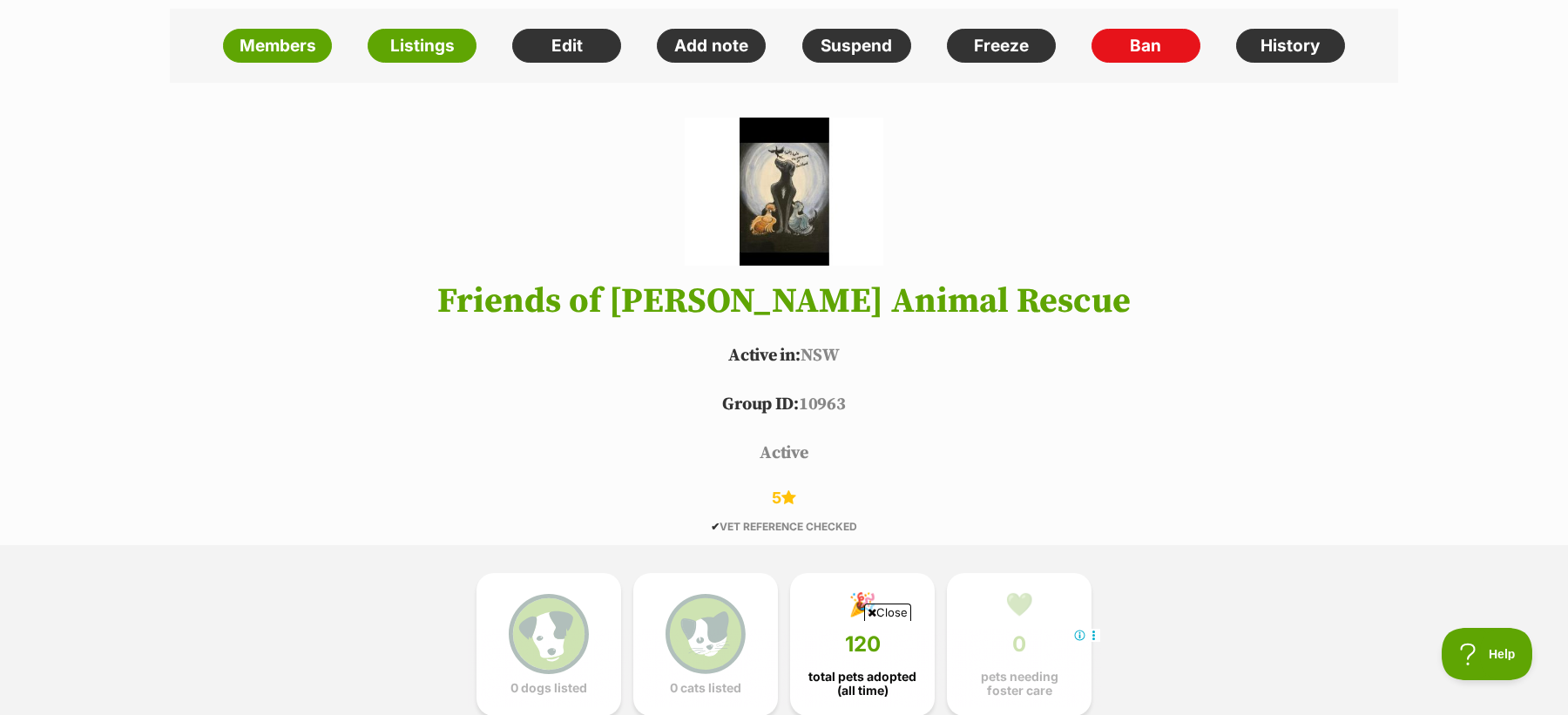
scroll to position [438, 0]
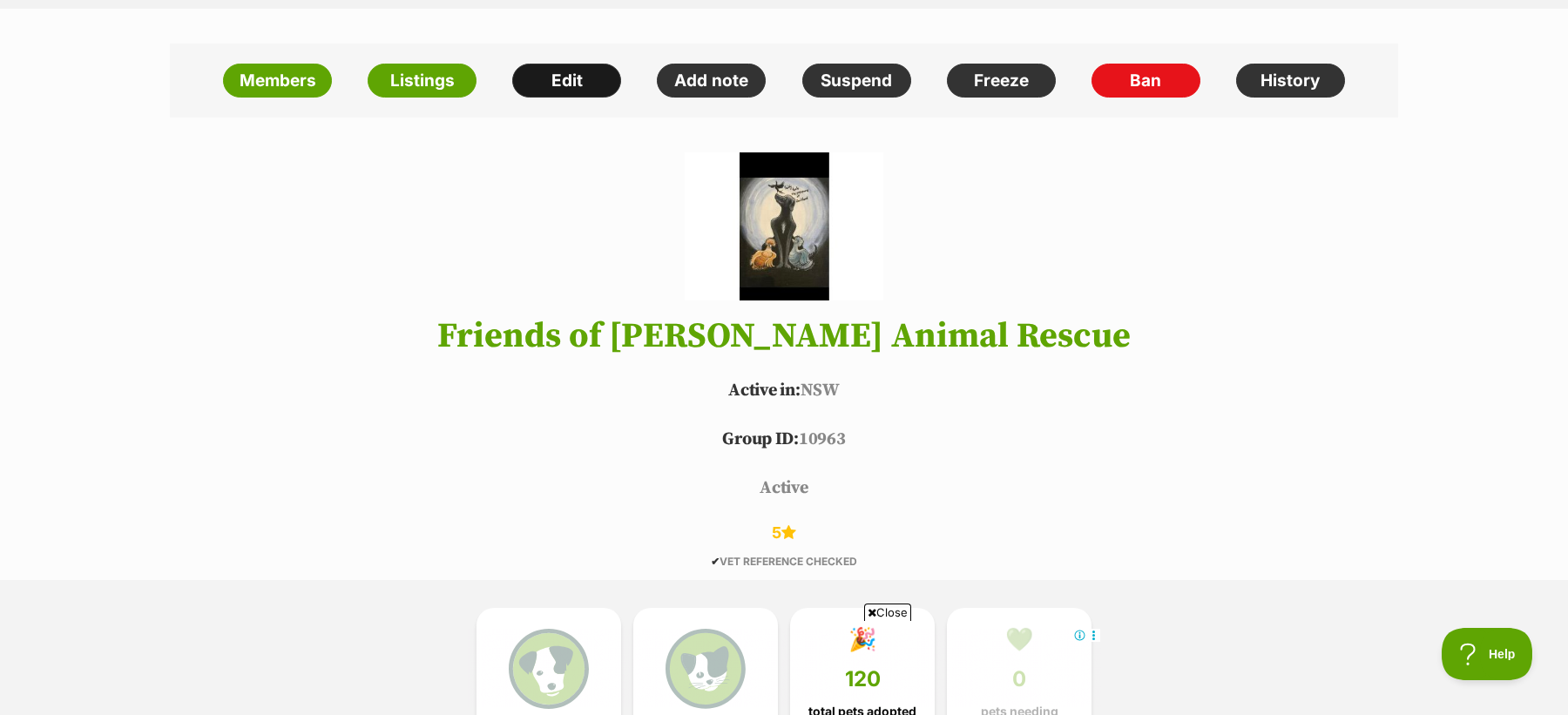
click at [540, 76] on link "Edit" at bounding box center [566, 81] width 109 height 35
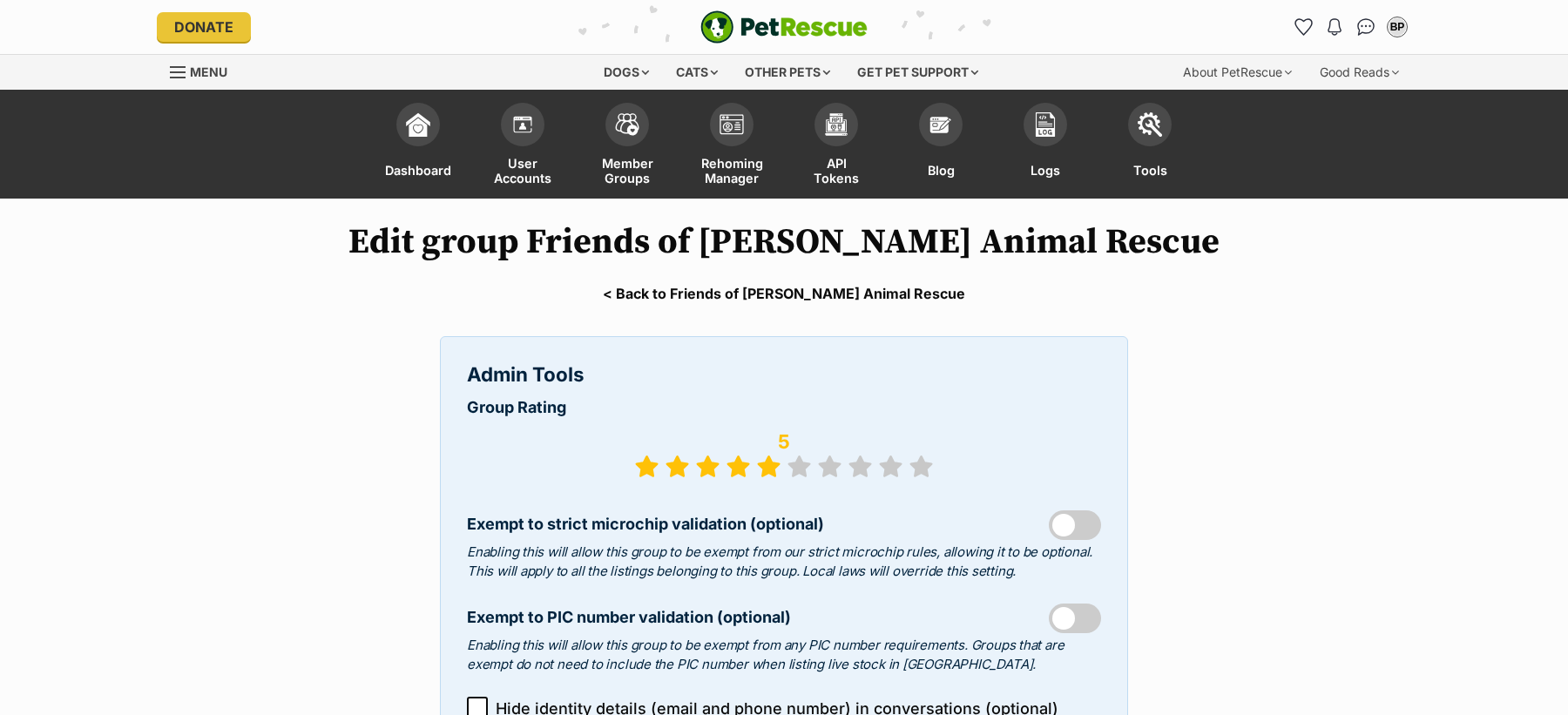
select select "rescue group"
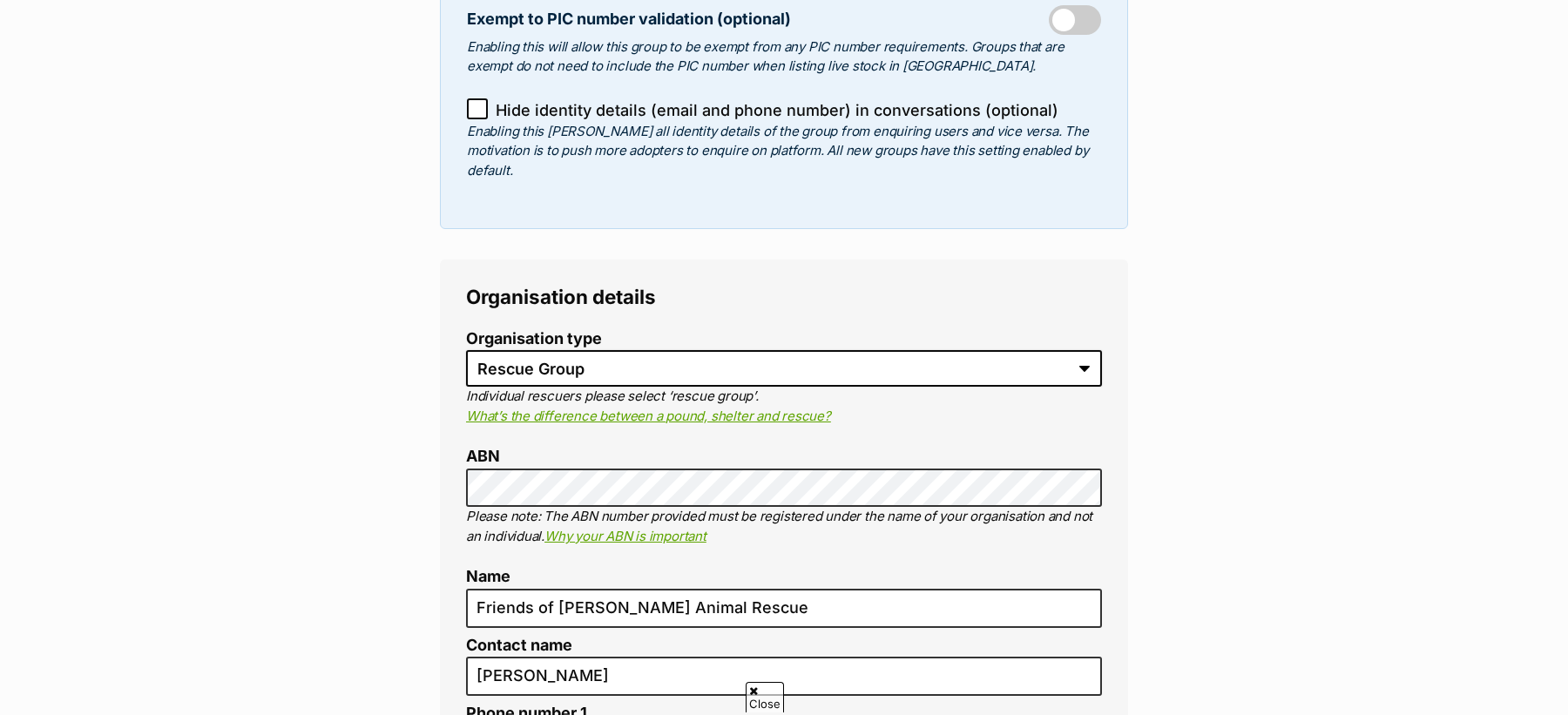
scroll to position [608, 0]
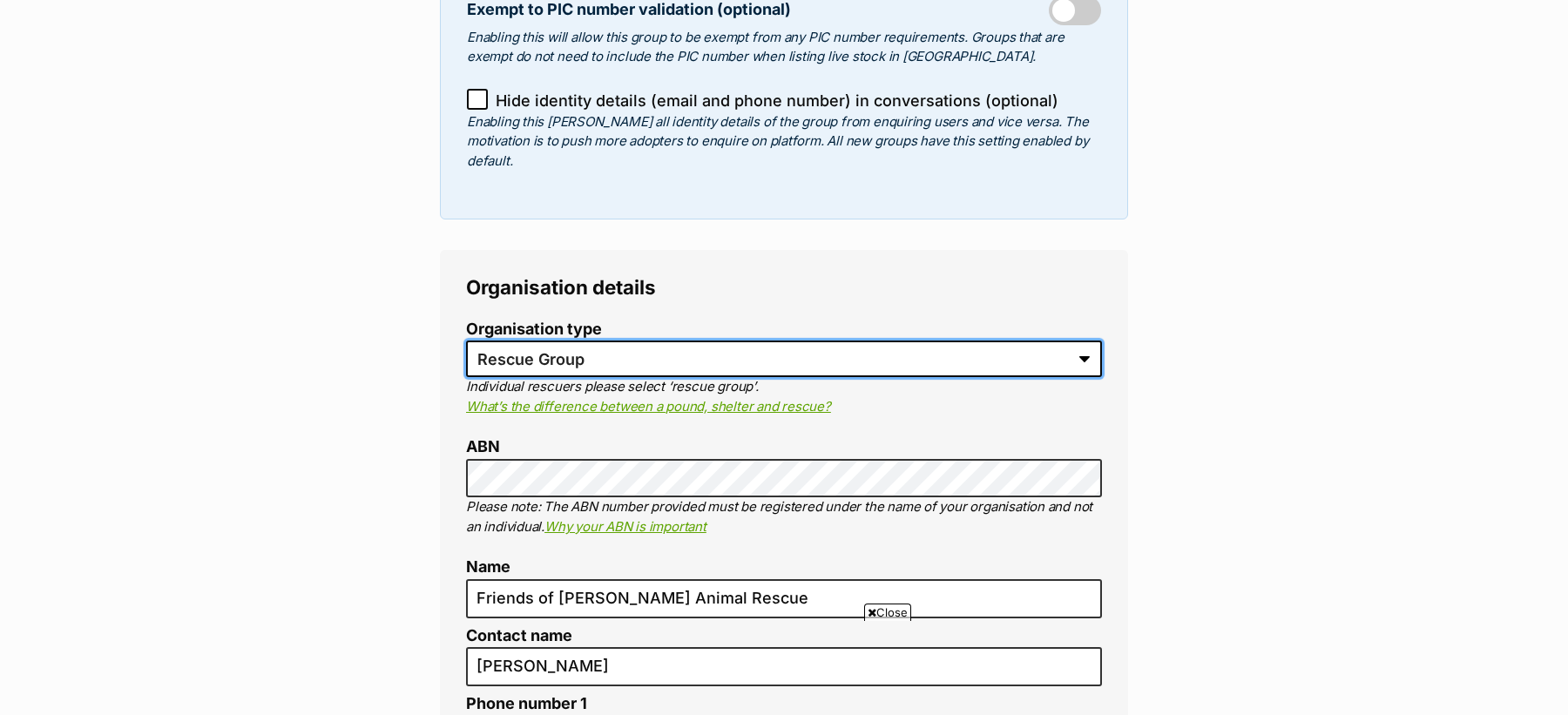
click at [539, 340] on select "Rescue Group Shelter Council/Pound Vet" at bounding box center [784, 358] width 636 height 36
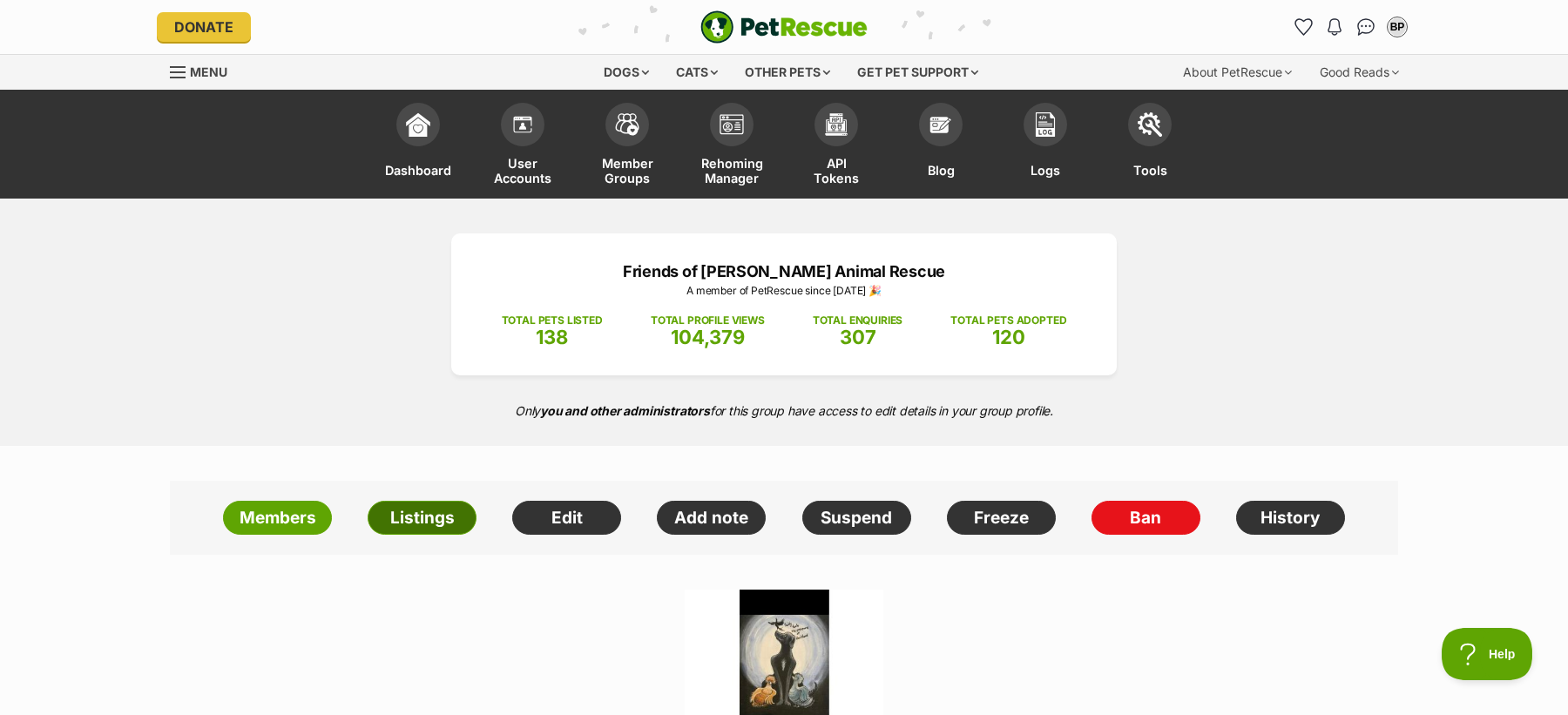
click at [450, 509] on link "Listings" at bounding box center [422, 518] width 109 height 35
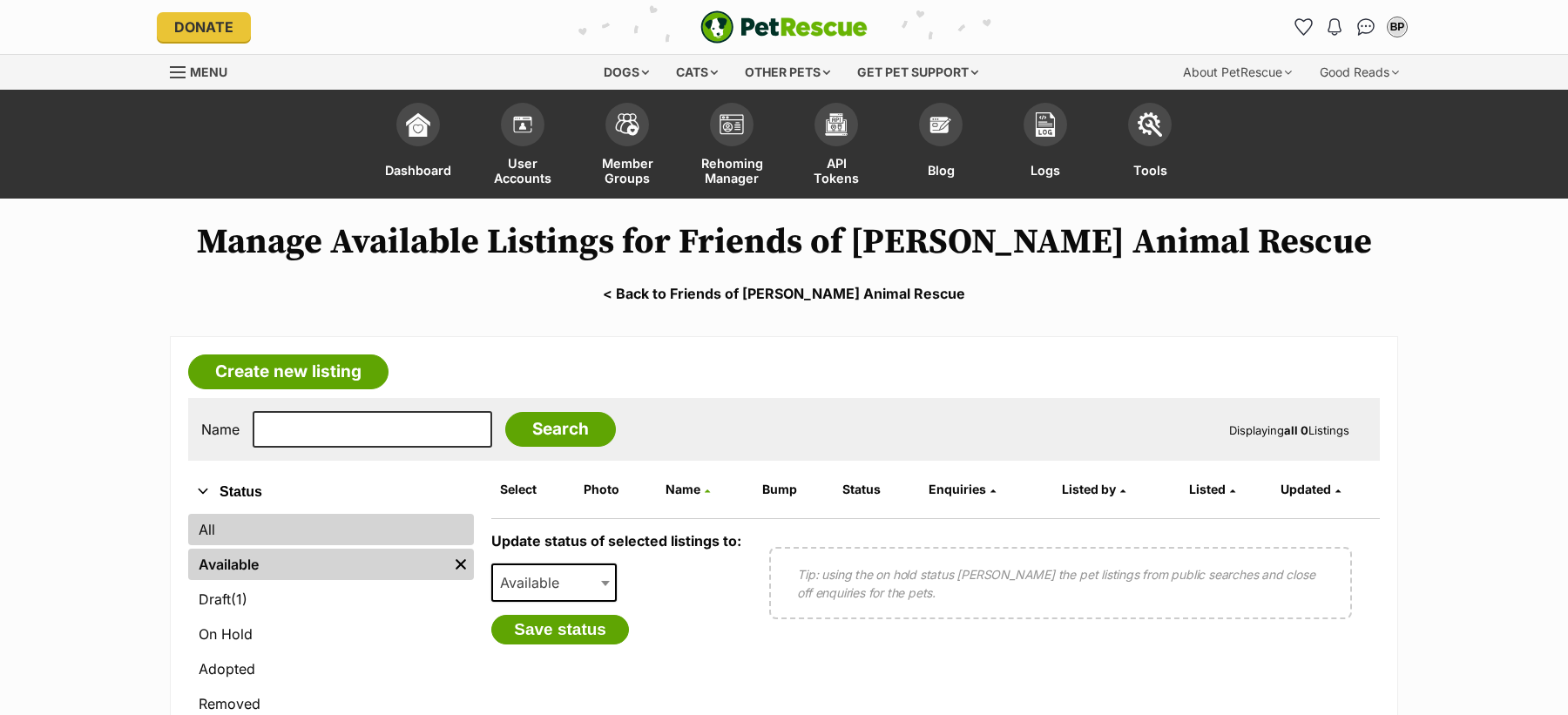
click at [377, 527] on link "All" at bounding box center [331, 529] width 286 height 31
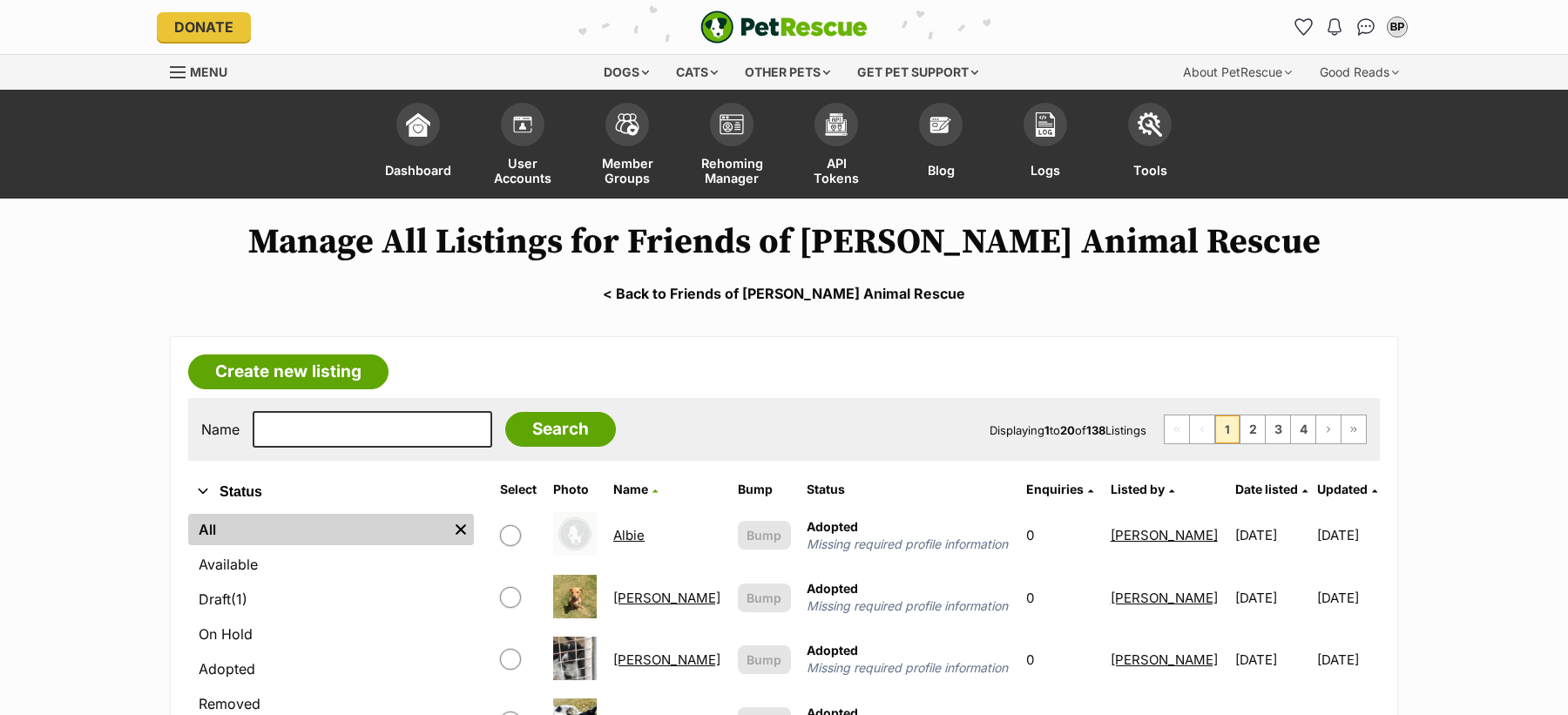
click at [1238, 490] on span "Date listed" at bounding box center [1267, 489] width 63 height 15
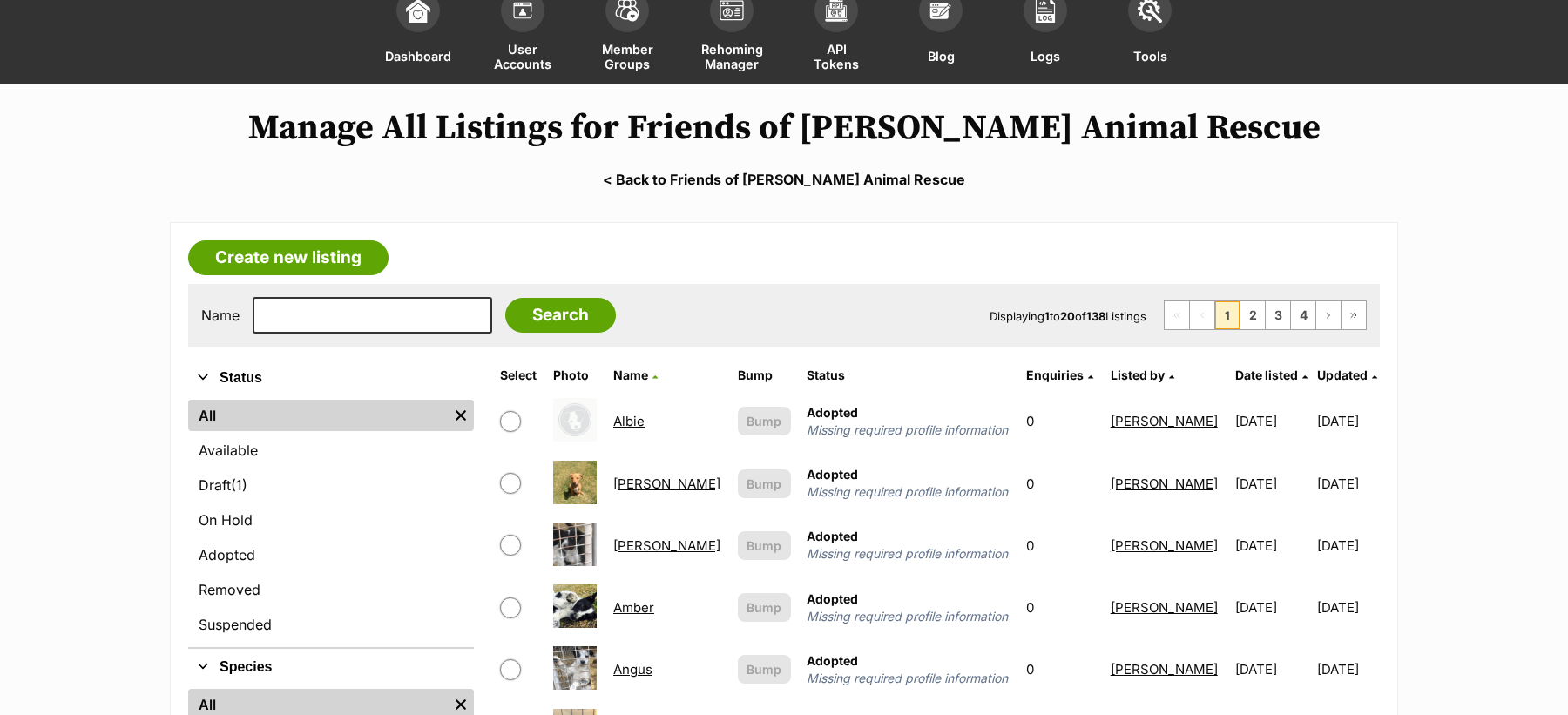
scroll to position [151, 0]
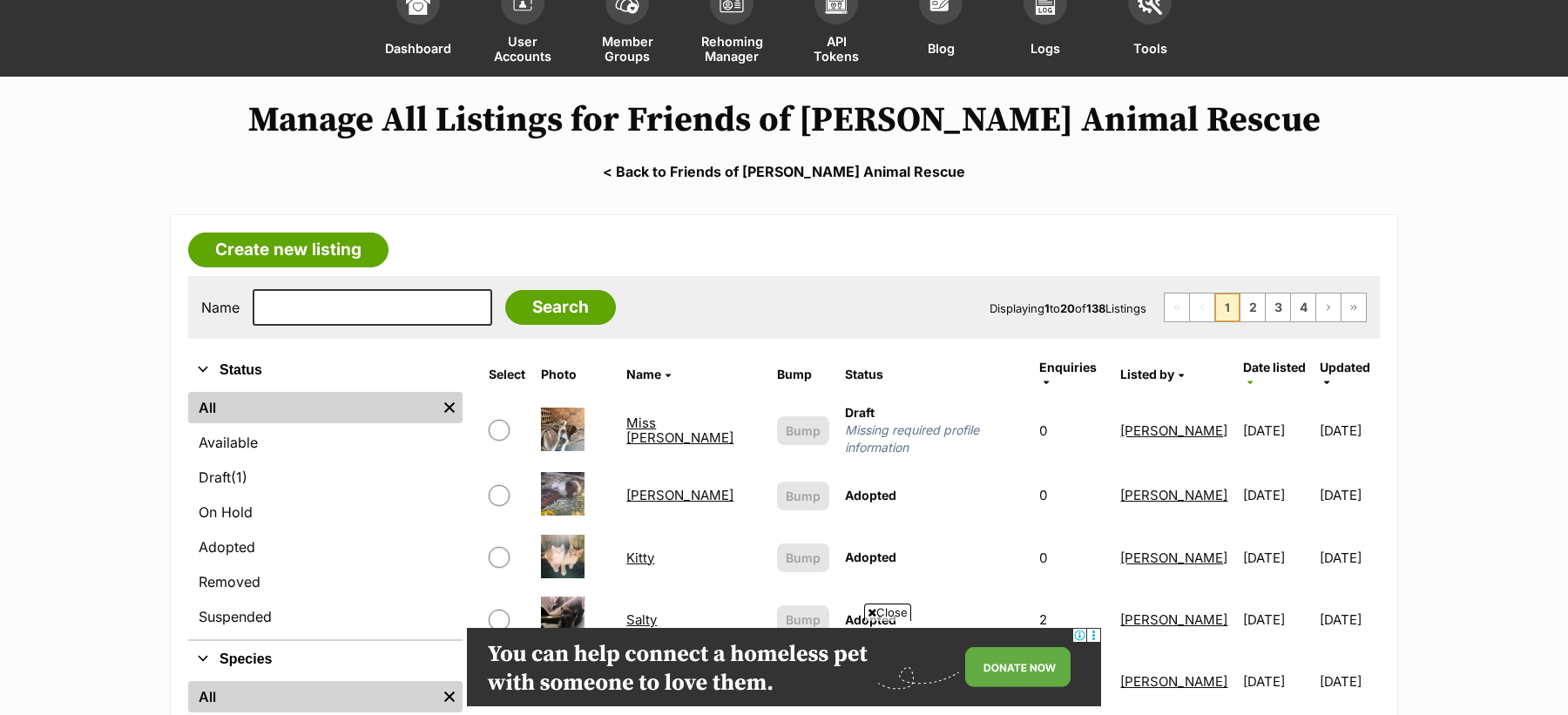
scroll to position [48, 0]
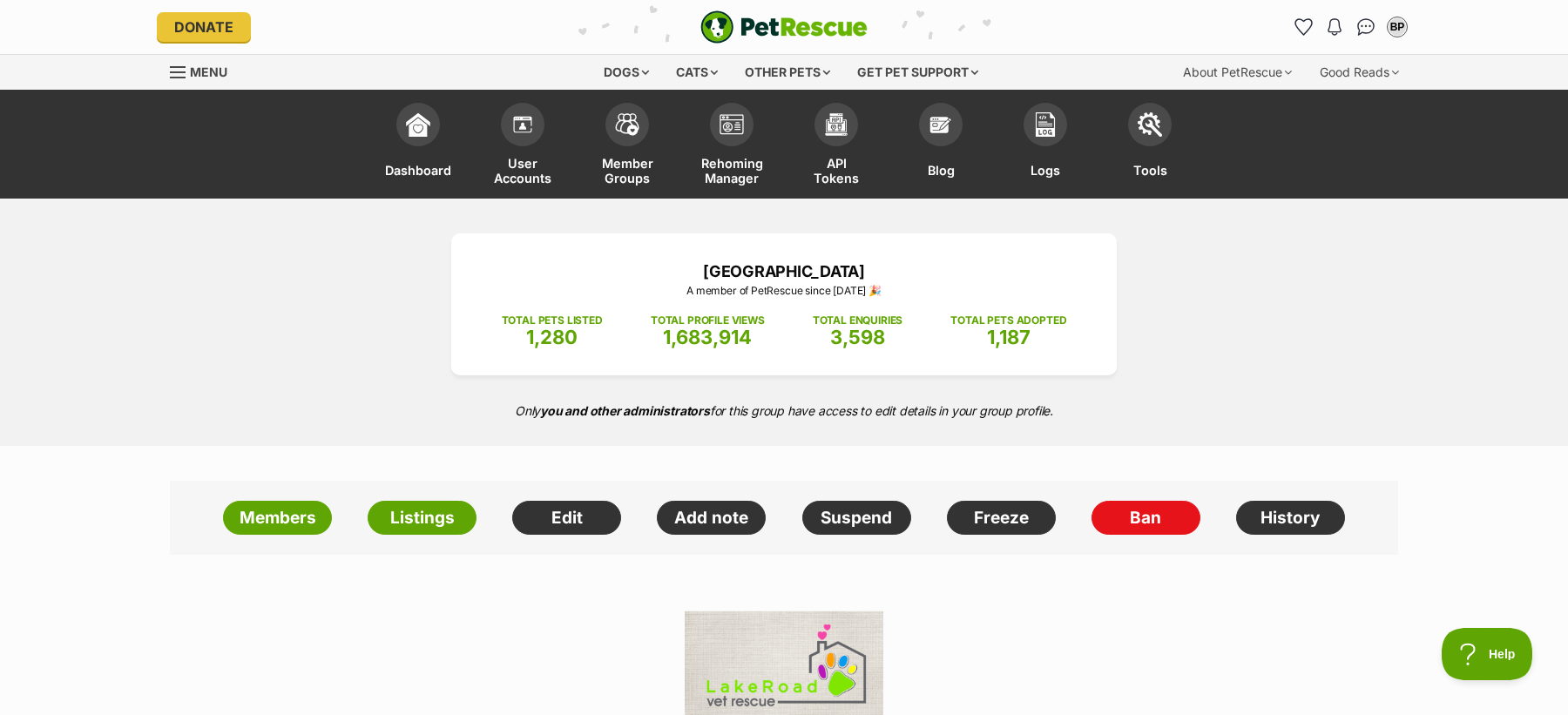
drag, startPoint x: 613, startPoint y: 261, endPoint x: 1065, endPoint y: 417, distance: 478.2
click at [1065, 417] on div "Lake Road Veterinary Clinic A member of PetRescue since [DATE] 🎉 TOTAL PETS LIS…" at bounding box center [784, 322] width 1568 height 248
click at [1065, 417] on p "Only you and other administrators for this group have access to edit details in…" at bounding box center [784, 410] width 1568 height 35
drag, startPoint x: 1065, startPoint y: 417, endPoint x: 603, endPoint y: 268, distance: 485.4
click at [603, 268] on div "Lake Road Veterinary Clinic A member of PetRescue since [DATE] 🎉 TOTAL PETS LIS…" at bounding box center [784, 322] width 1568 height 248
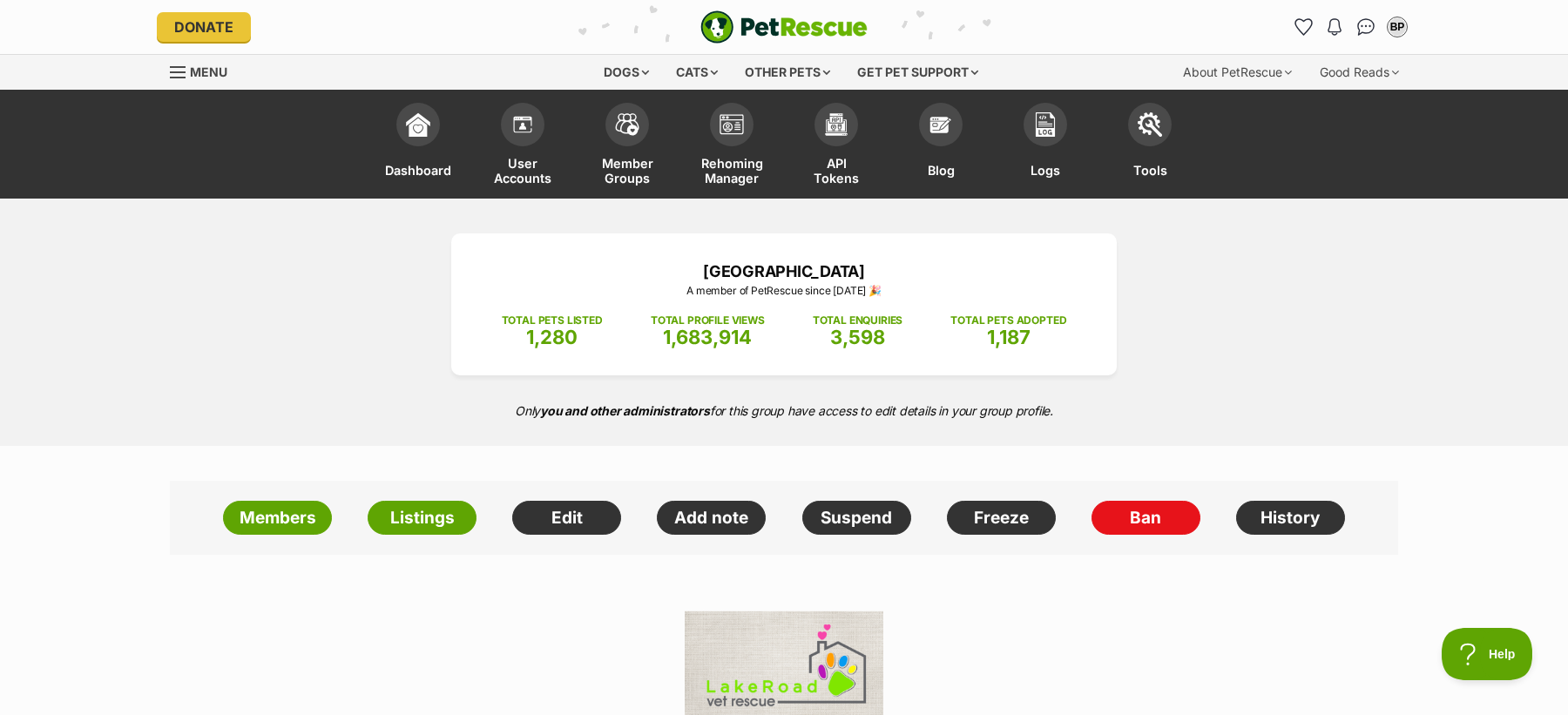
click at [603, 268] on p "[GEOGRAPHIC_DATA]" at bounding box center [784, 271] width 613 height 24
drag, startPoint x: 585, startPoint y: 254, endPoint x: 1101, endPoint y: 410, distance: 539.1
click at [1104, 410] on div "Lake Road Veterinary Clinic A member of PetRescue since [DATE] 🎉 TOTAL PETS LIS…" at bounding box center [784, 322] width 1568 height 248
click at [1101, 410] on p "Only you and other administrators for this group have access to edit details in…" at bounding box center [784, 410] width 1568 height 35
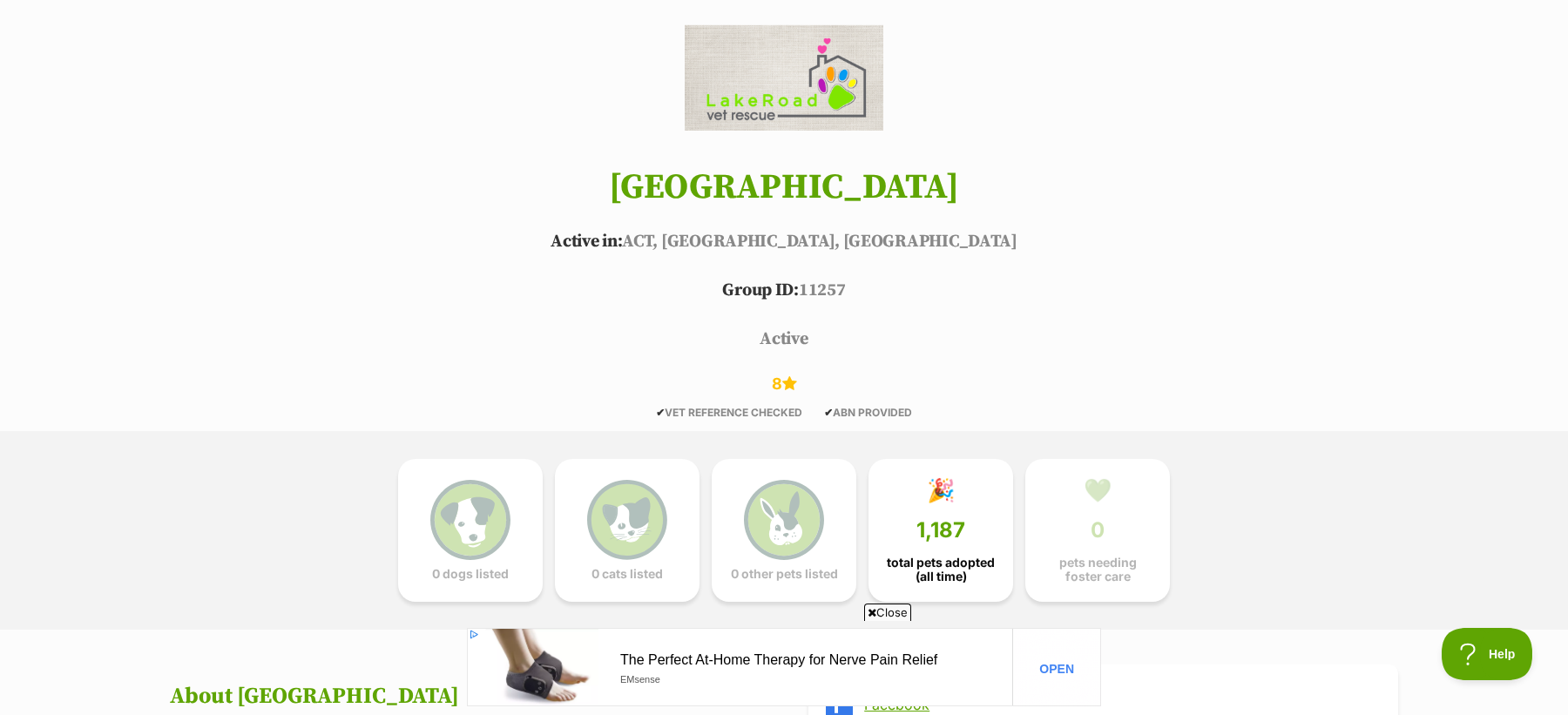
scroll to position [593, 0]
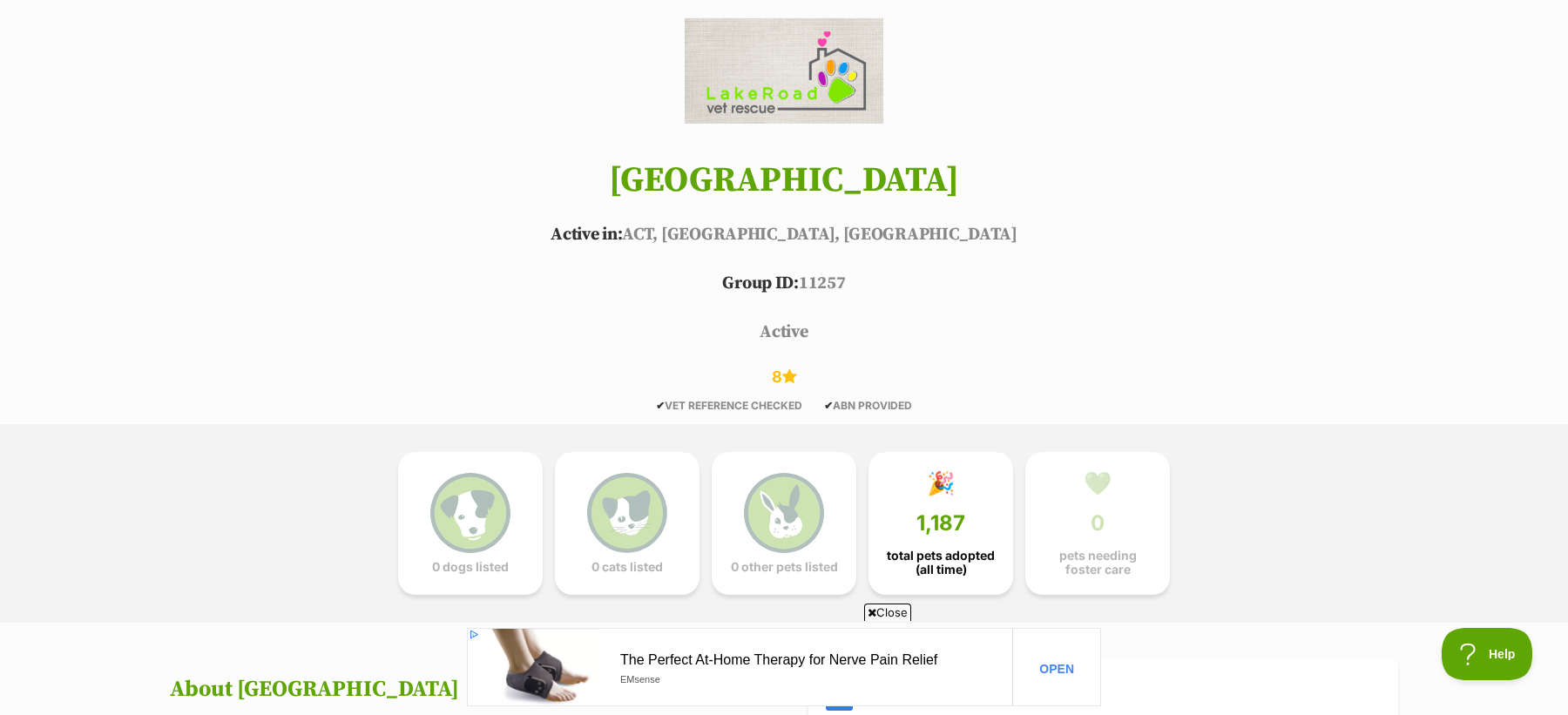
click at [885, 610] on span "Close" at bounding box center [887, 612] width 47 height 17
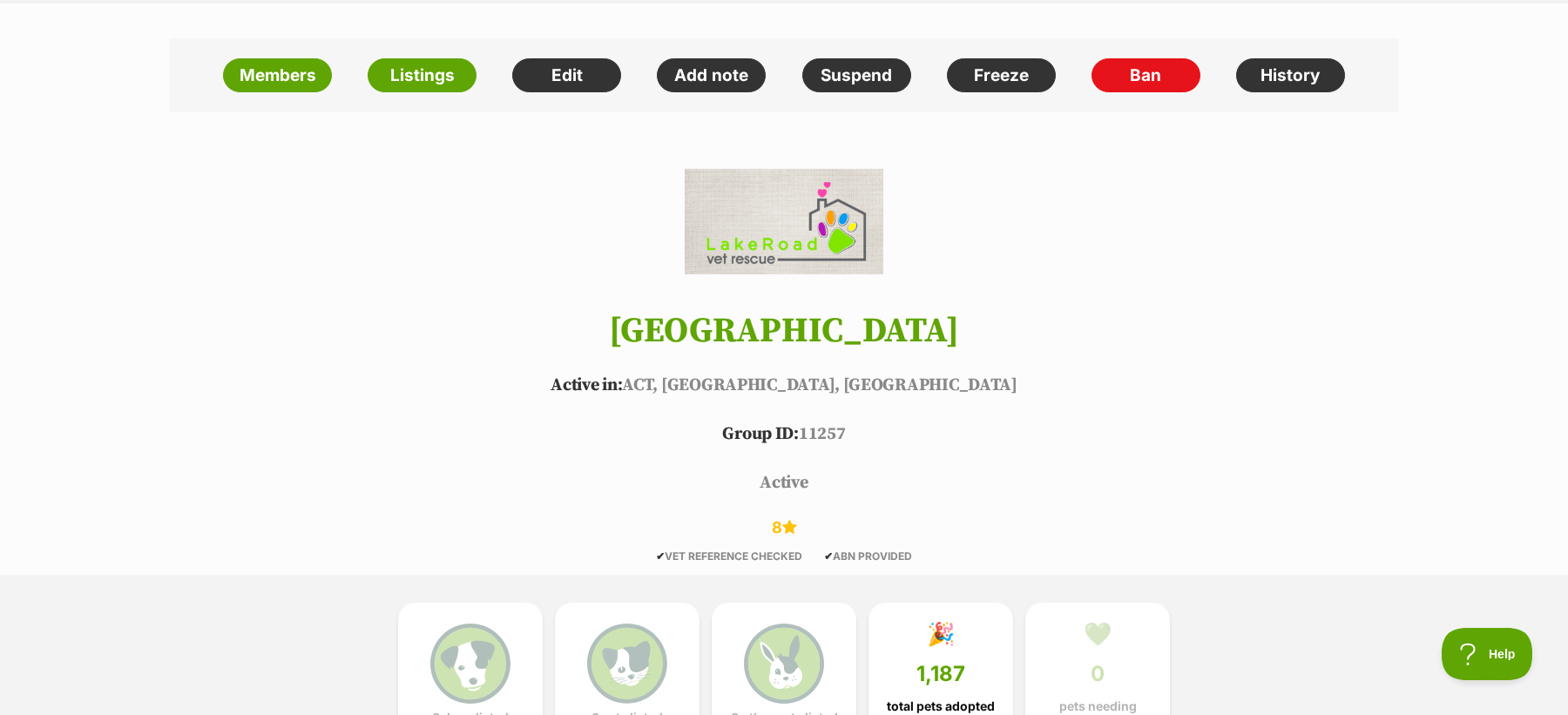
scroll to position [440, 0]
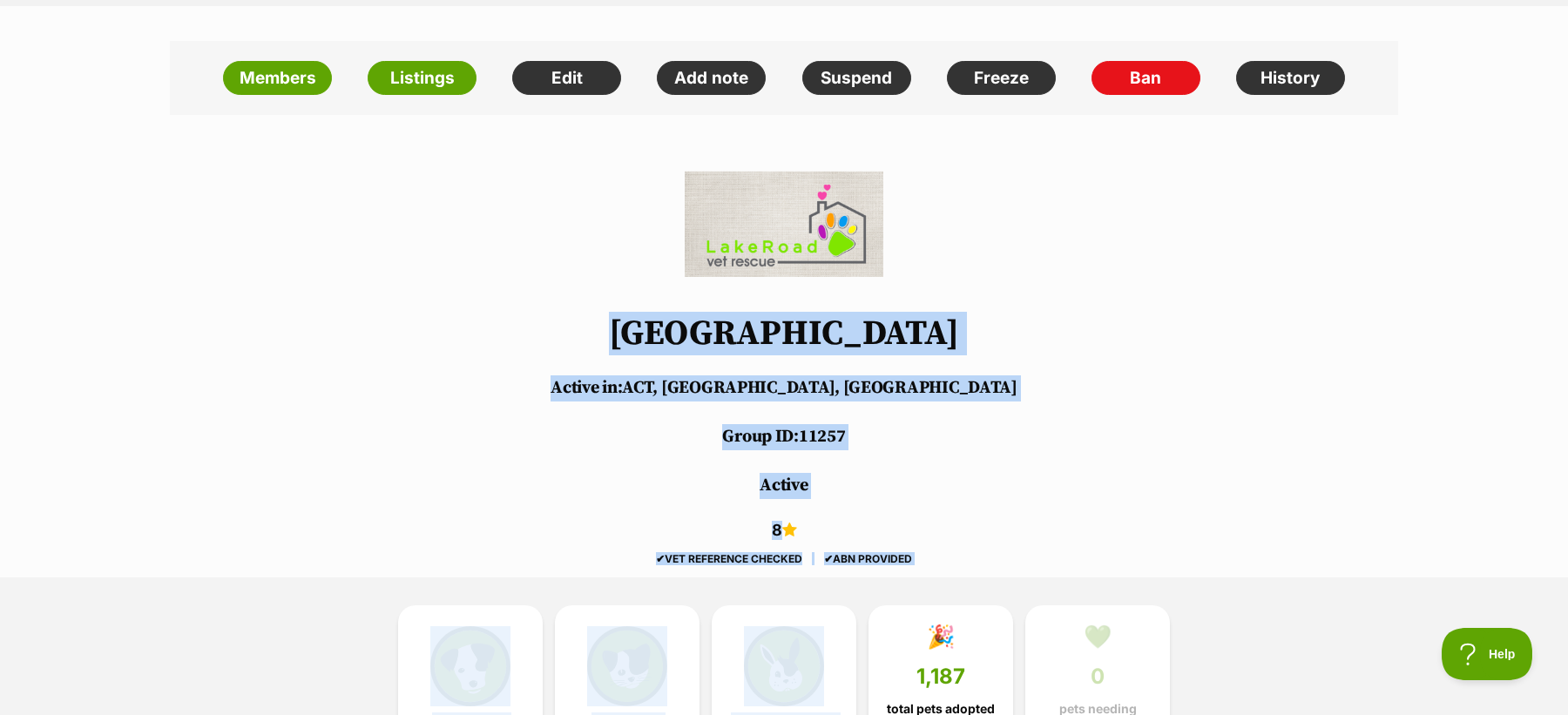
drag, startPoint x: 952, startPoint y: 566, endPoint x: 518, endPoint y: 317, distance: 500.4
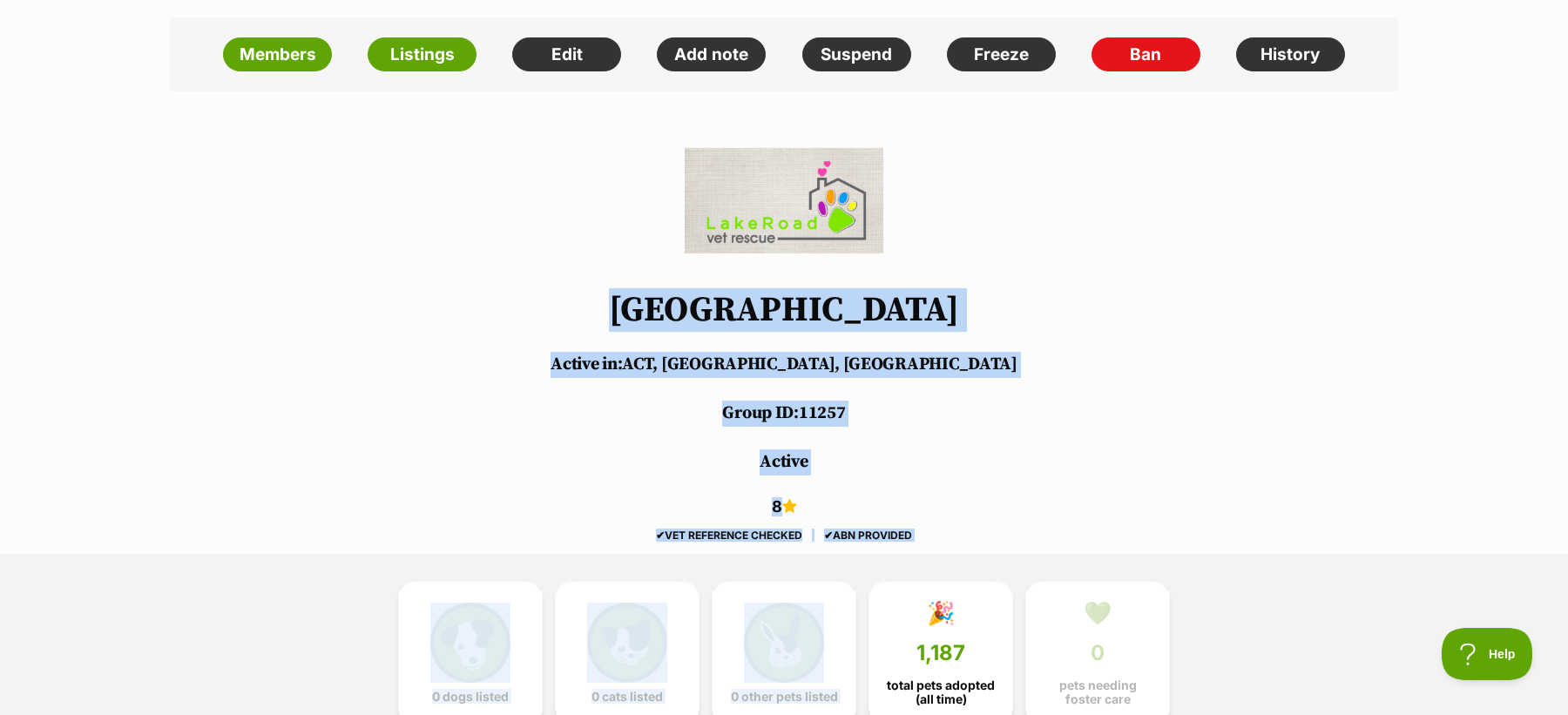
scroll to position [261, 0]
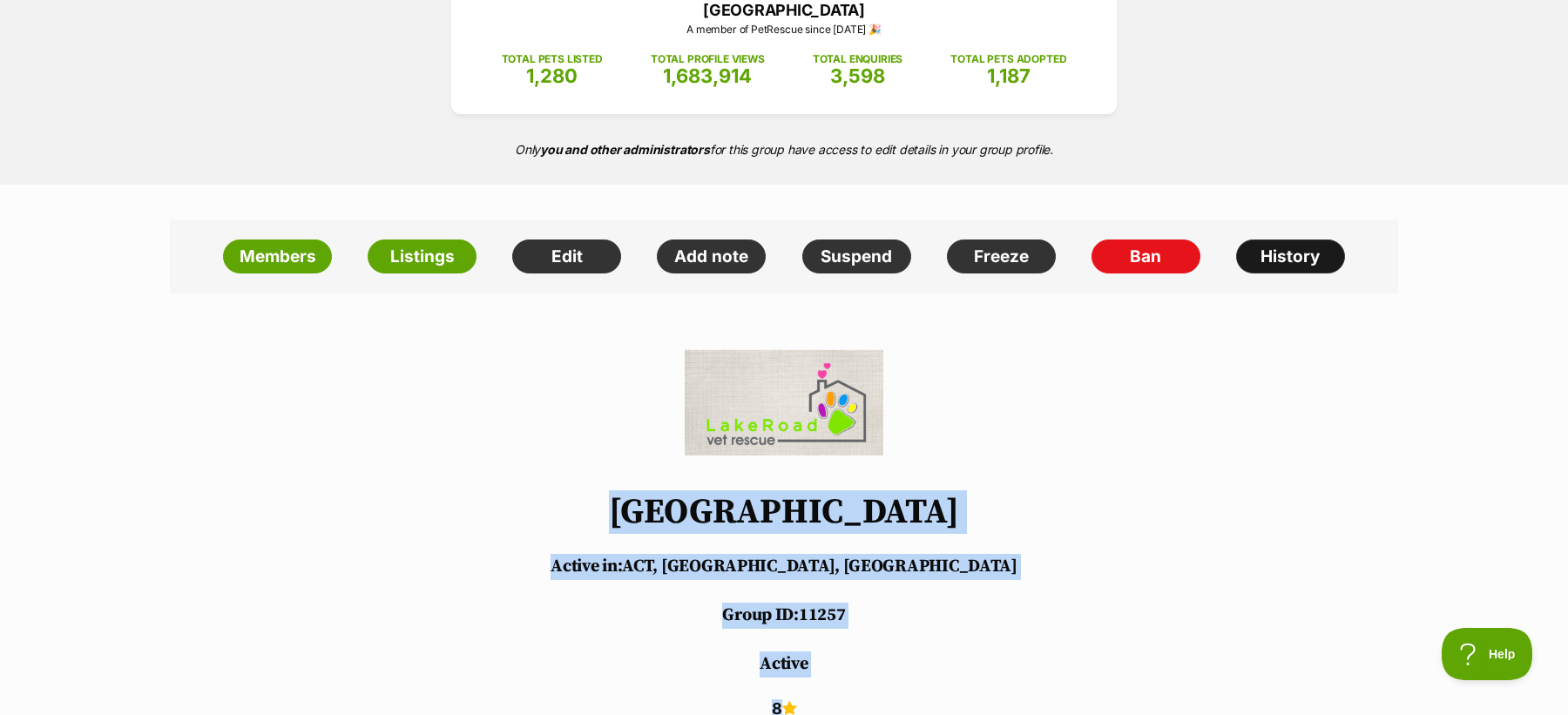
click at [1279, 256] on link "History" at bounding box center [1291, 256] width 109 height 35
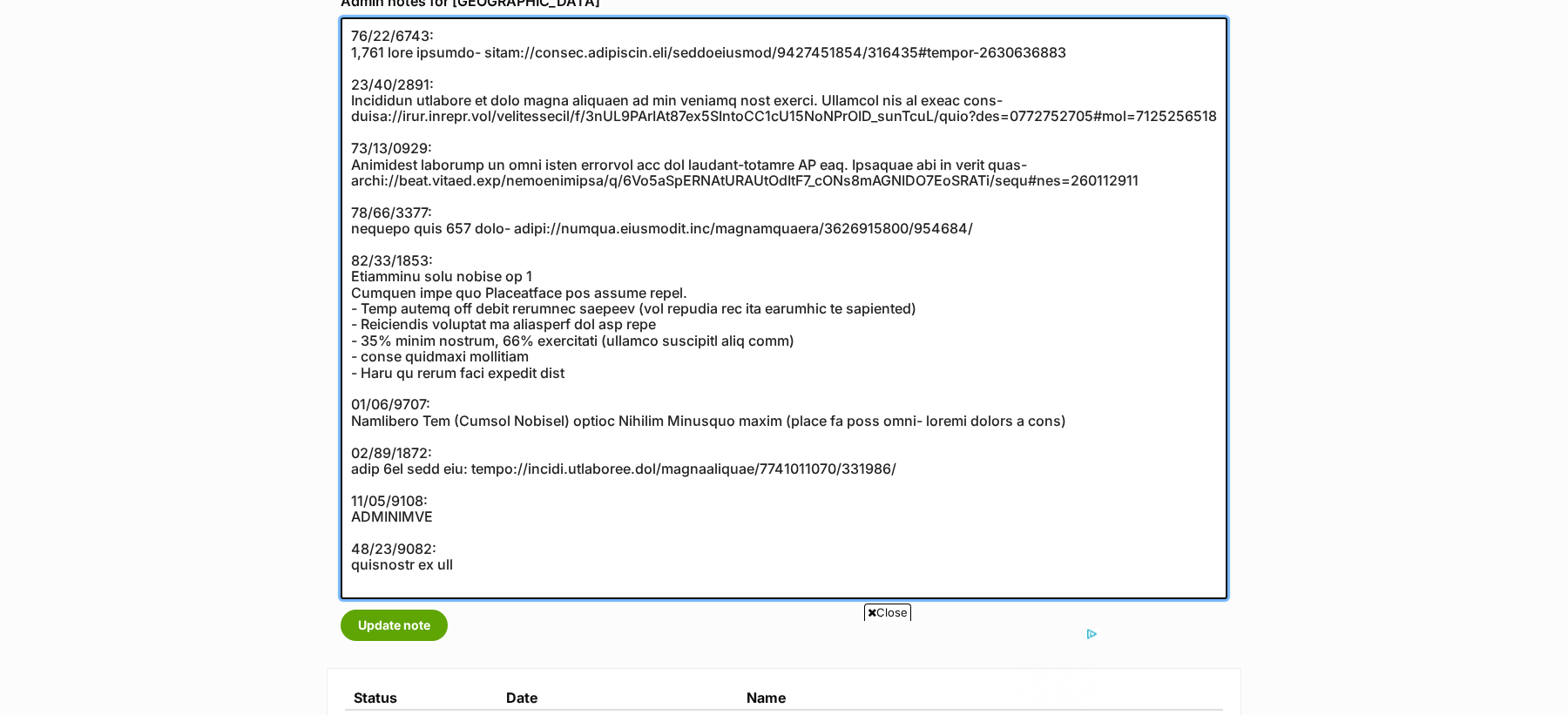
click at [497, 580] on textarea at bounding box center [784, 308] width 886 height 582
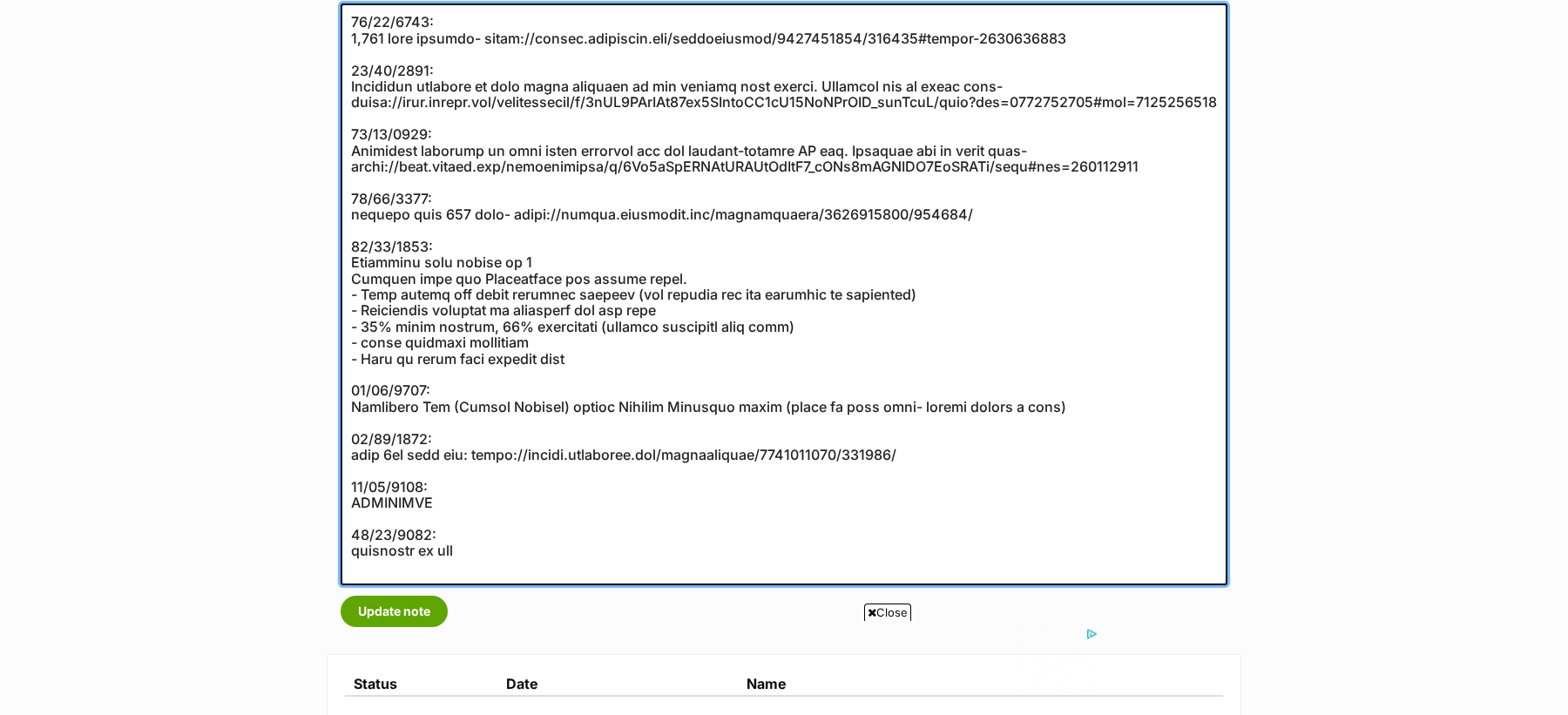
scroll to position [358, 0]
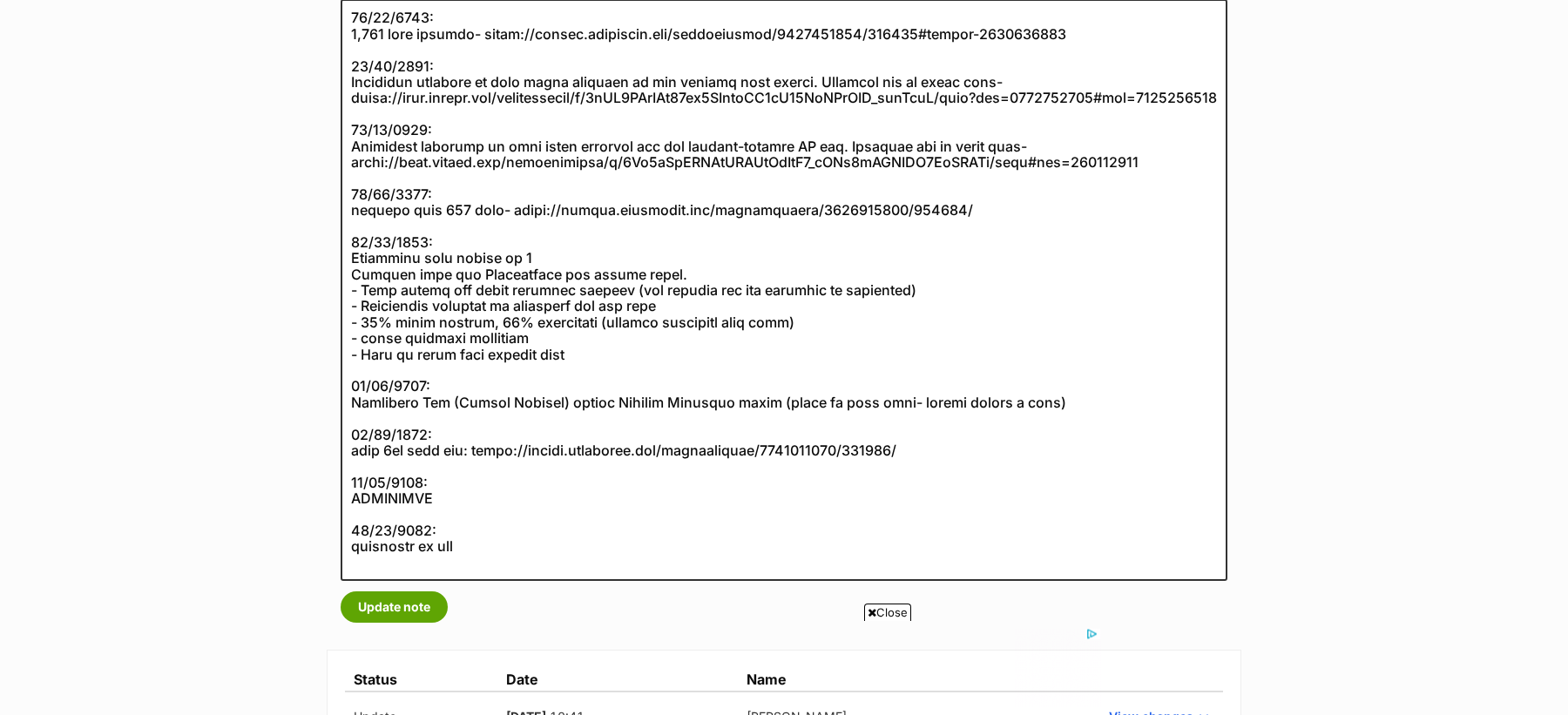
click at [902, 608] on span "Close" at bounding box center [887, 612] width 47 height 17
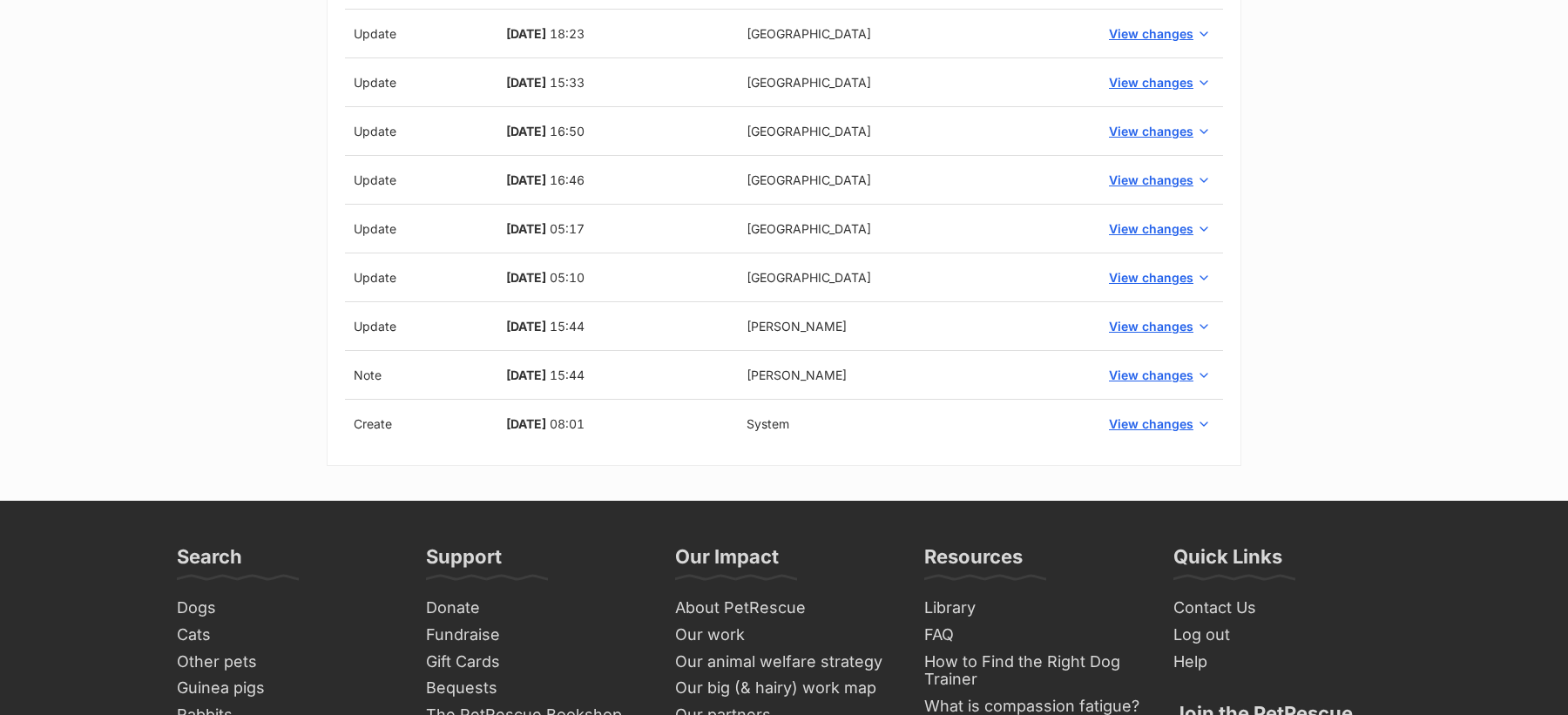
scroll to position [3904, 0]
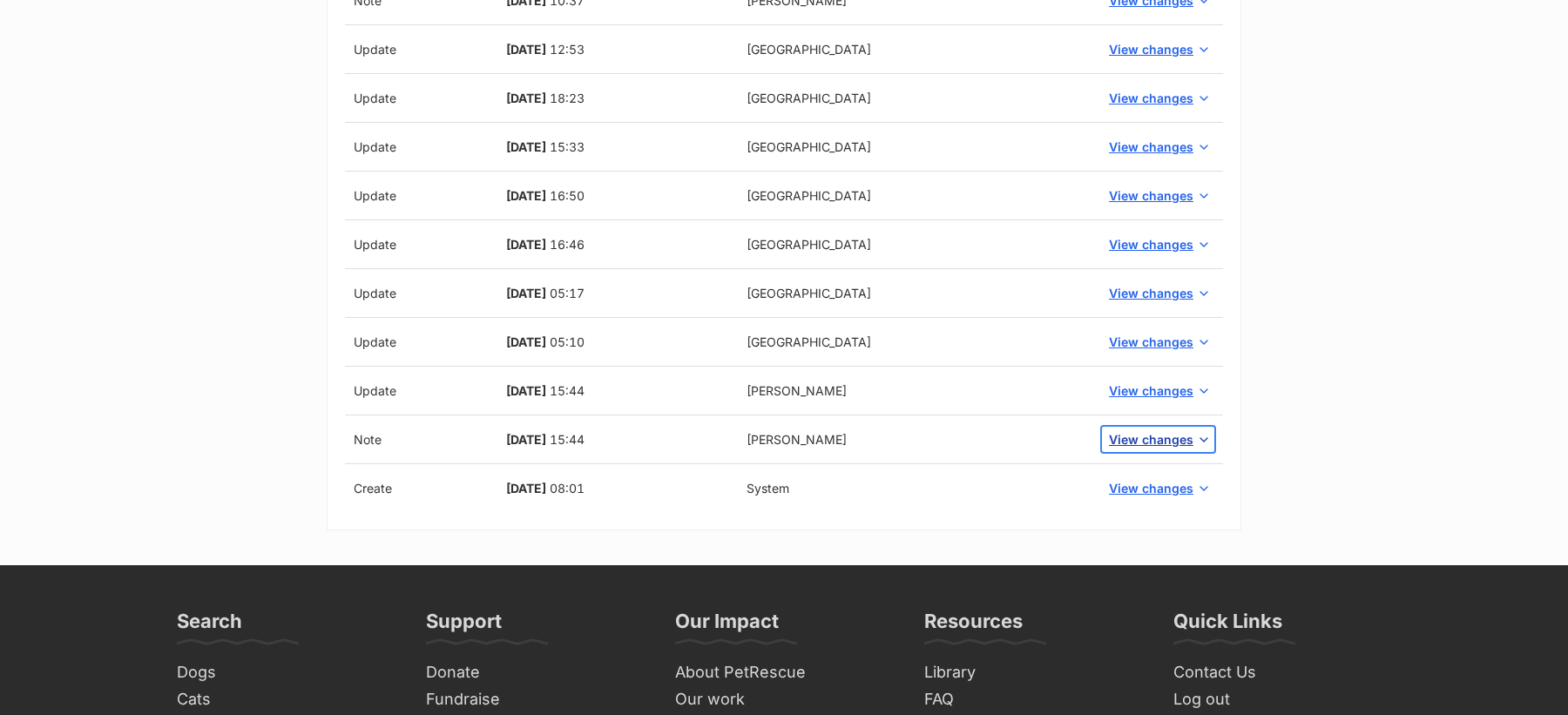
click at [1147, 430] on span "View changes" at bounding box center [1151, 439] width 85 height 18
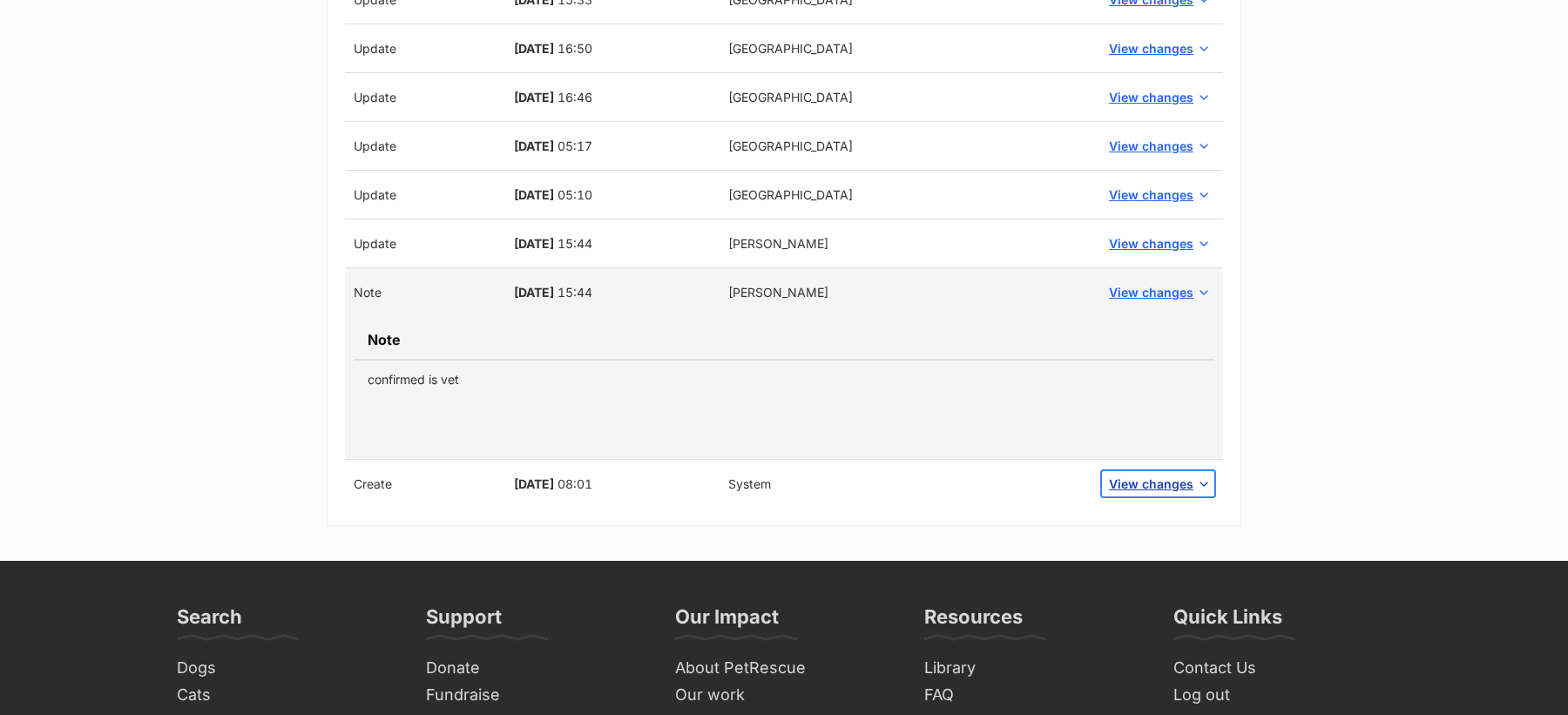
click at [1144, 475] on span "View changes" at bounding box center [1151, 483] width 85 height 18
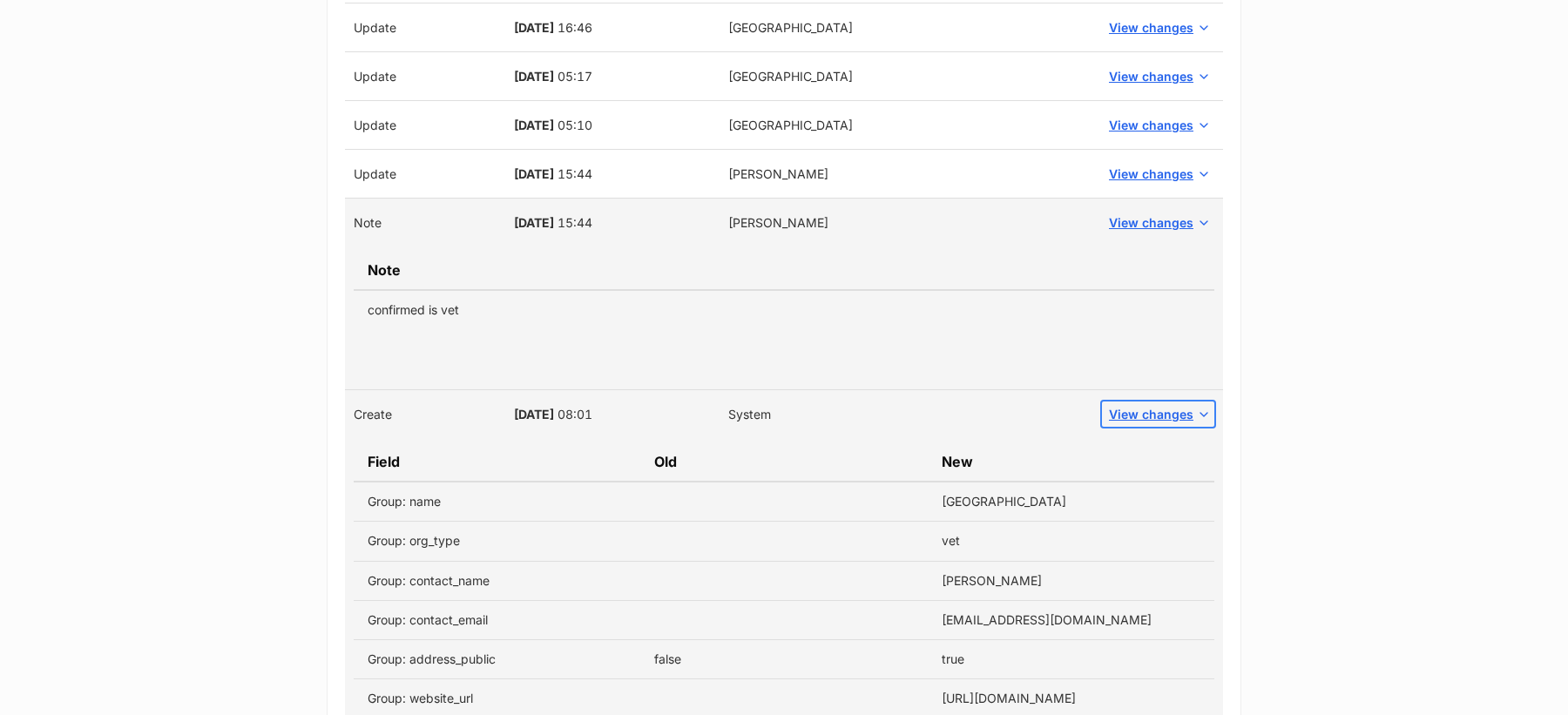
scroll to position [4111, 0]
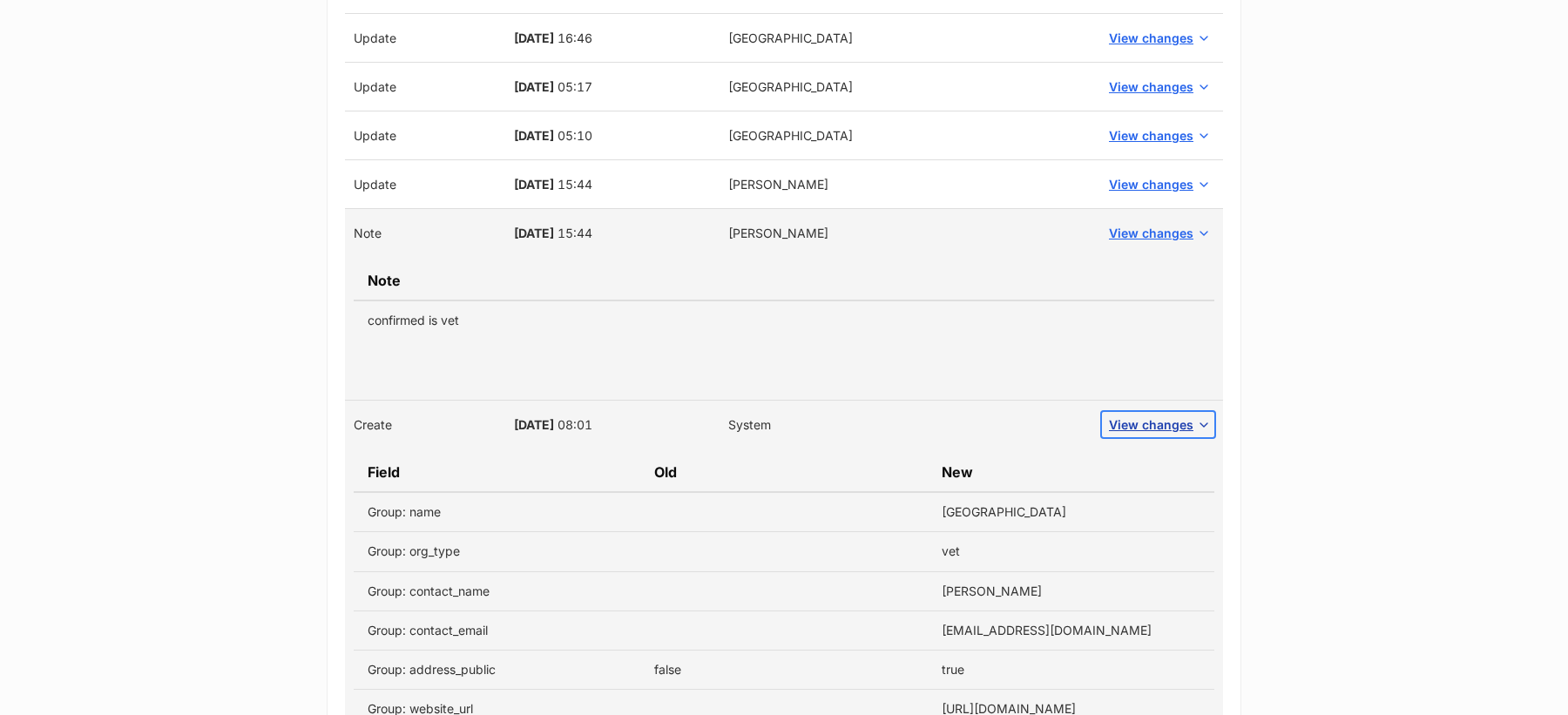
click at [1155, 412] on button "View changes" at bounding box center [1158, 424] width 112 height 26
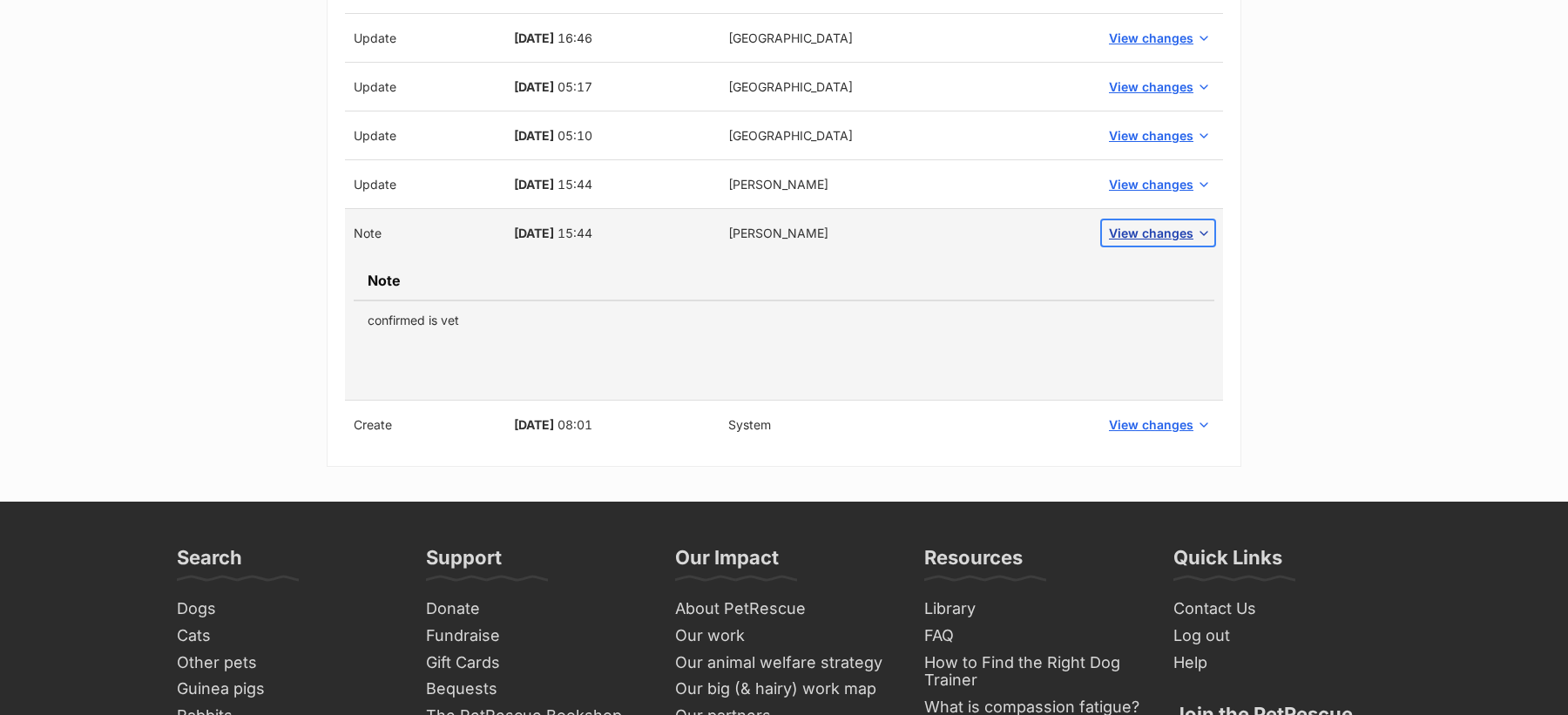
click at [1149, 224] on span "View changes" at bounding box center [1151, 233] width 85 height 18
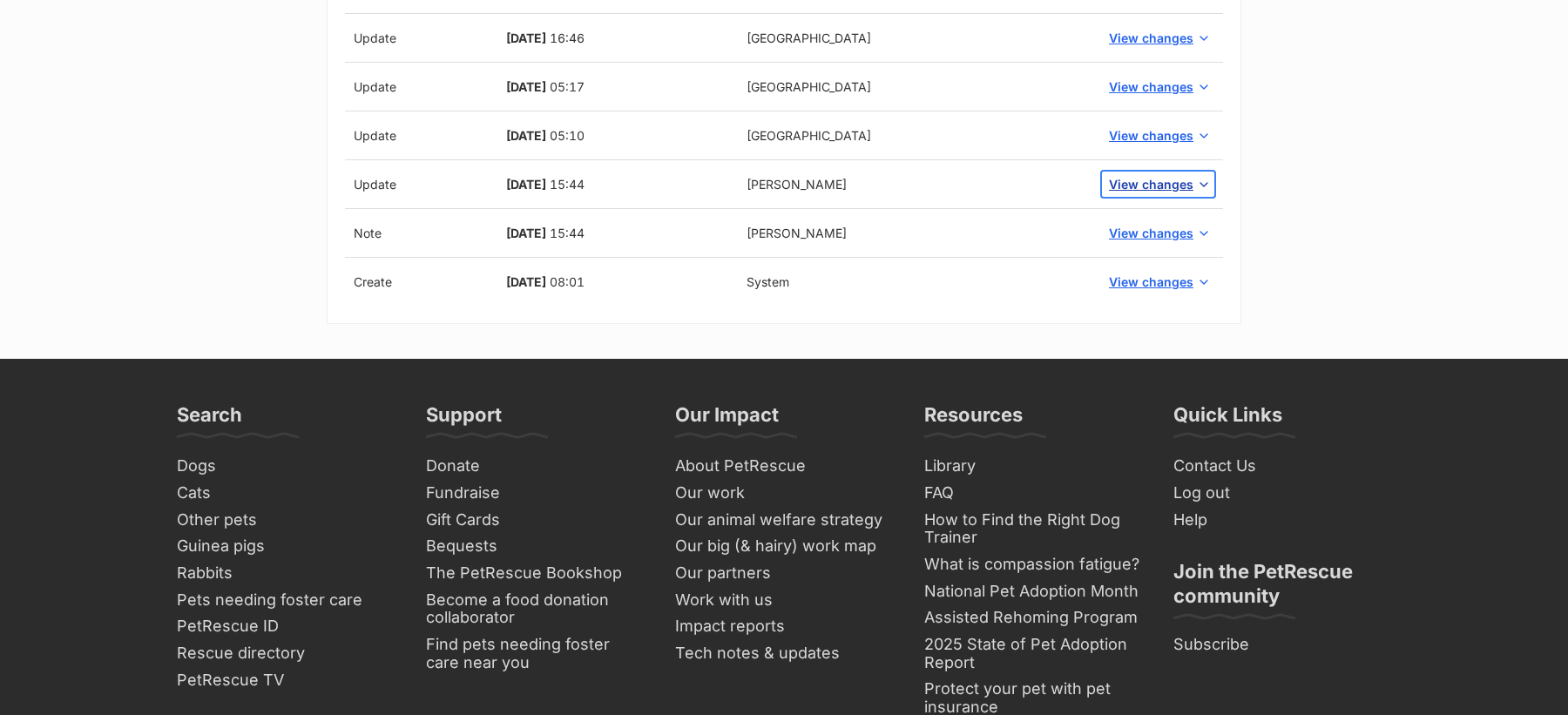
click at [1149, 175] on span "View changes" at bounding box center [1151, 184] width 85 height 18
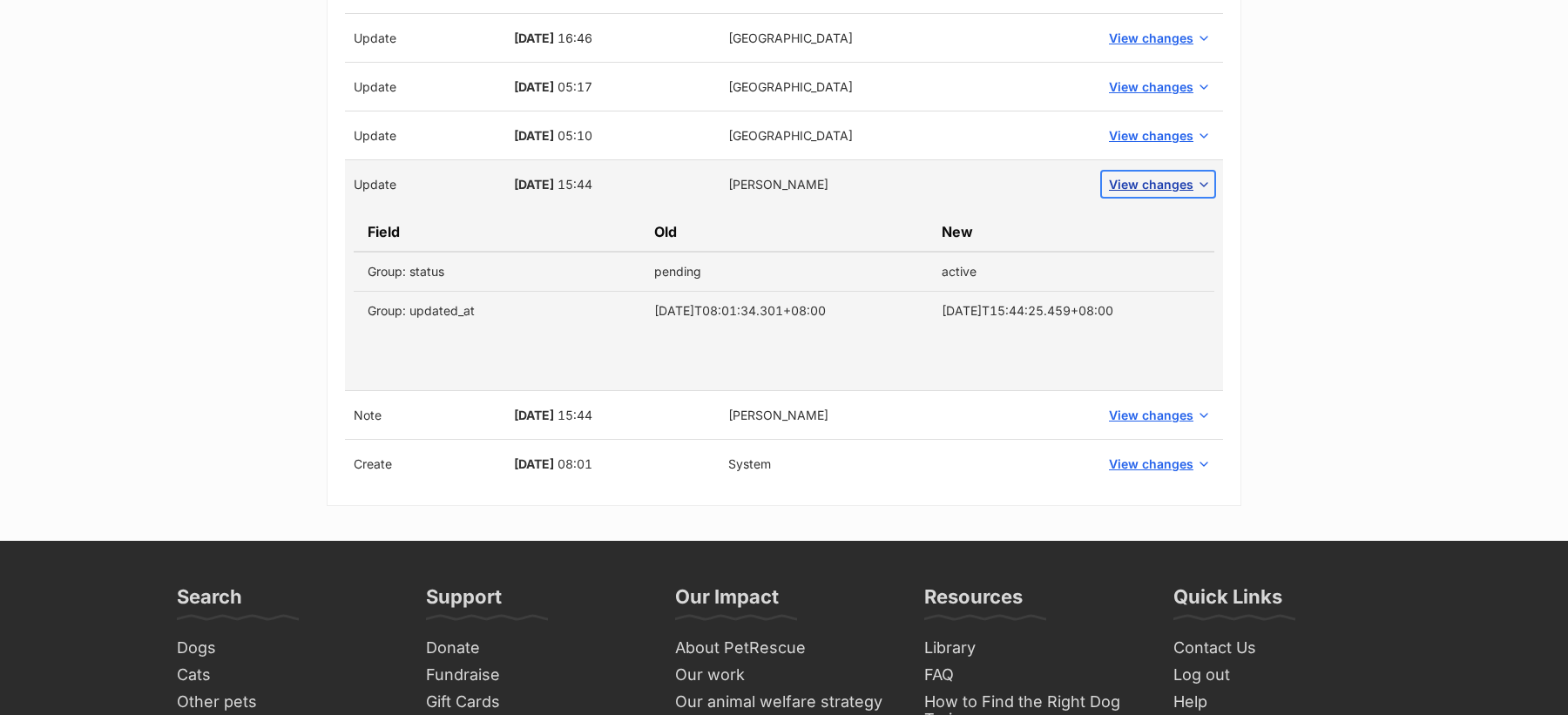
click at [1149, 175] on span "View changes" at bounding box center [1151, 184] width 85 height 18
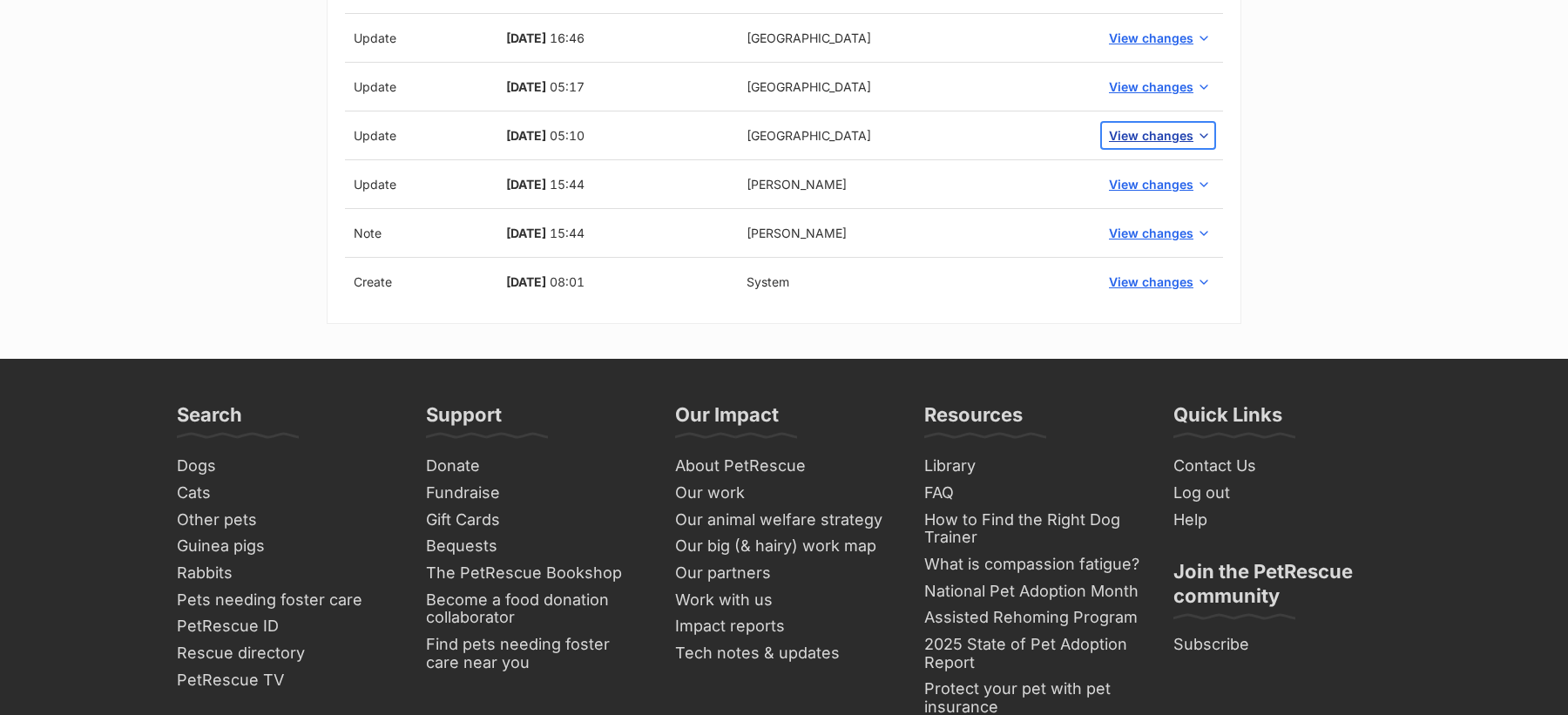
click at [1147, 127] on span "View changes" at bounding box center [1151, 135] width 85 height 18
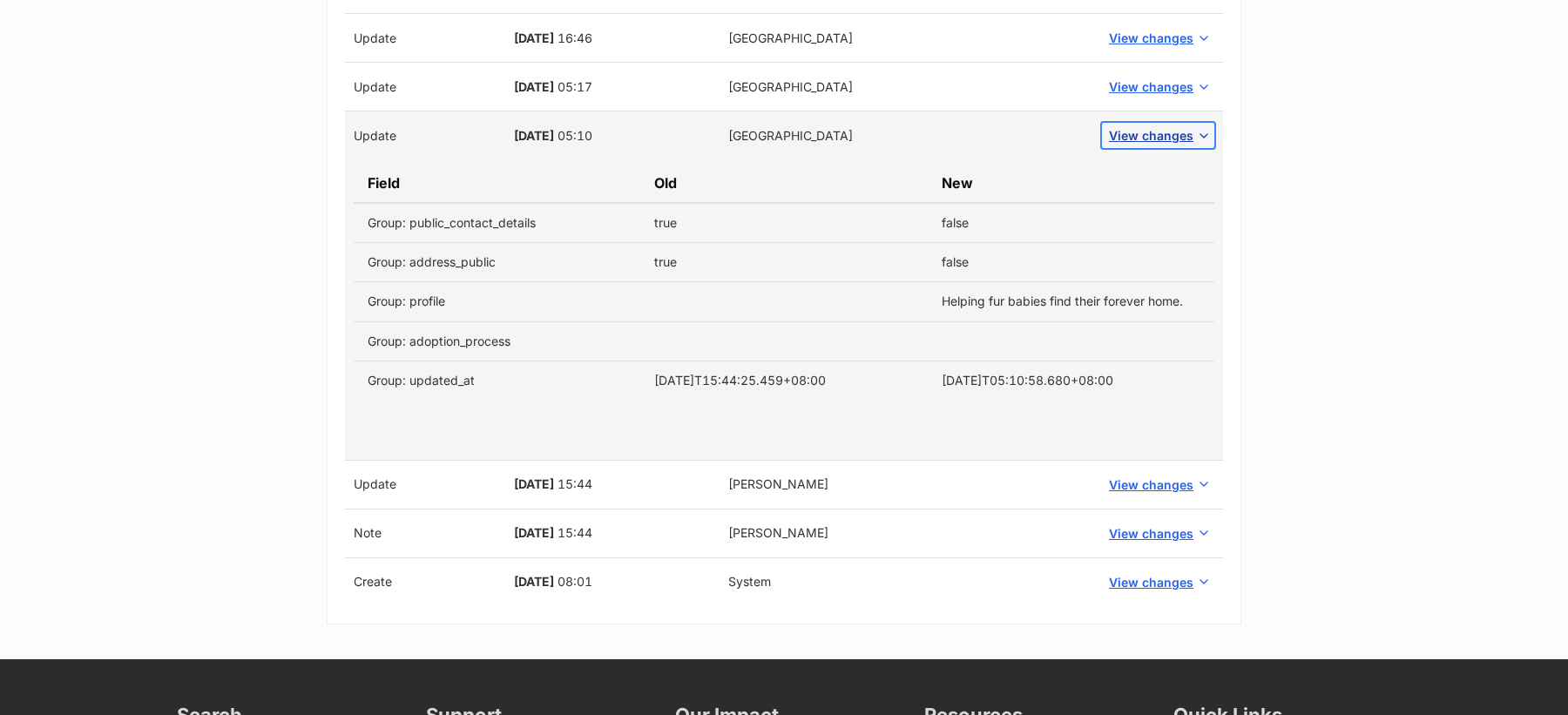
click at [1147, 127] on span "View changes" at bounding box center [1151, 135] width 85 height 18
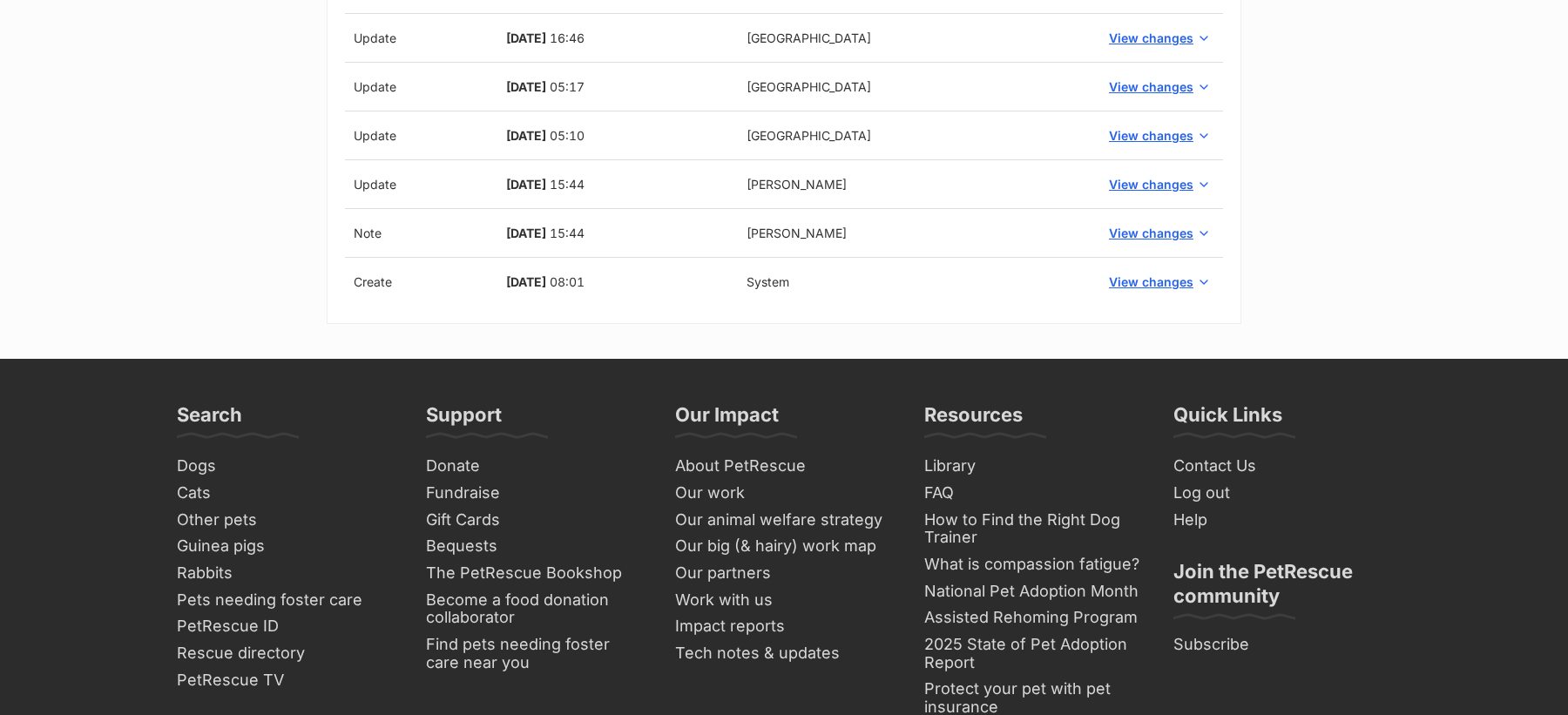
click at [1147, 77] on td "View changes" at bounding box center [1158, 87] width 130 height 49
click at [1148, 77] on span "View changes" at bounding box center [1151, 86] width 85 height 18
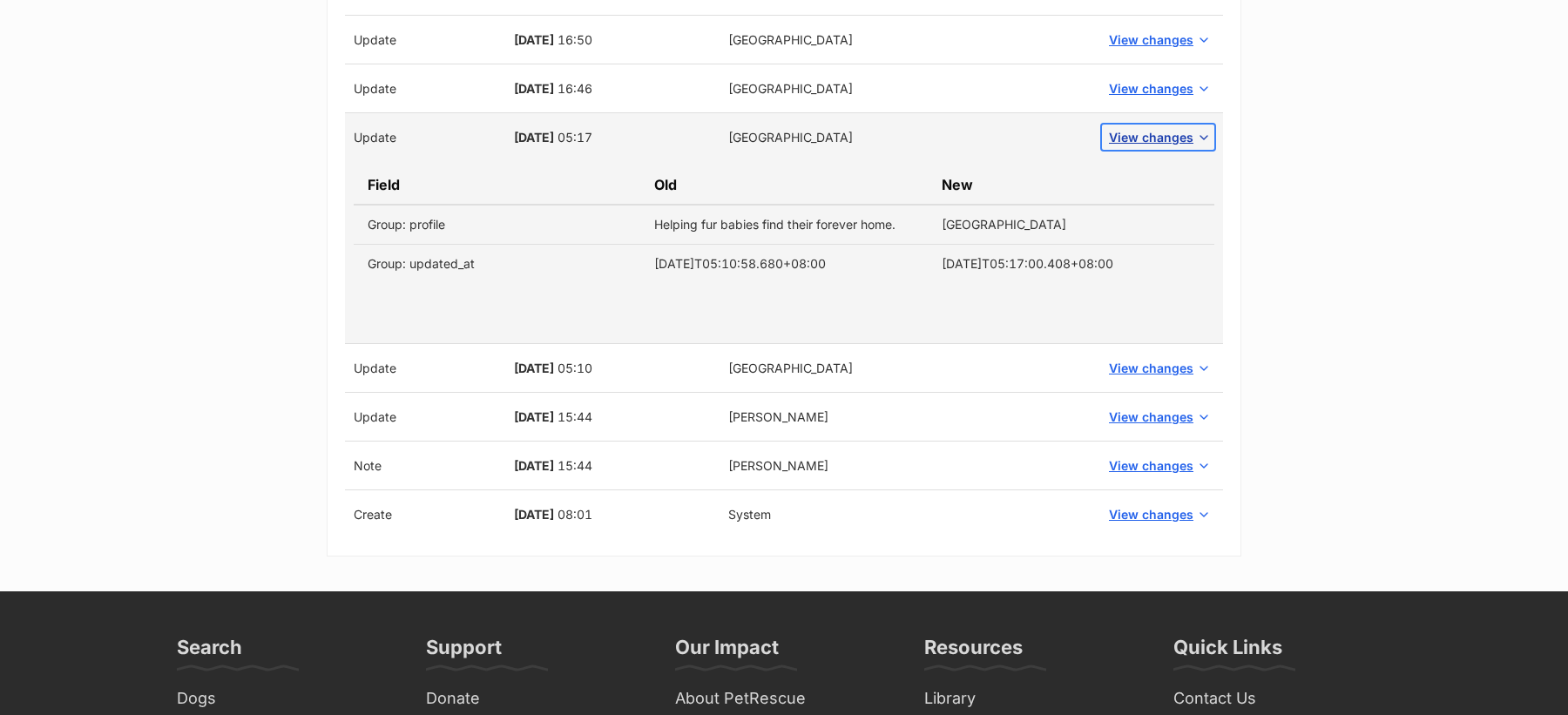
scroll to position [4058, 0]
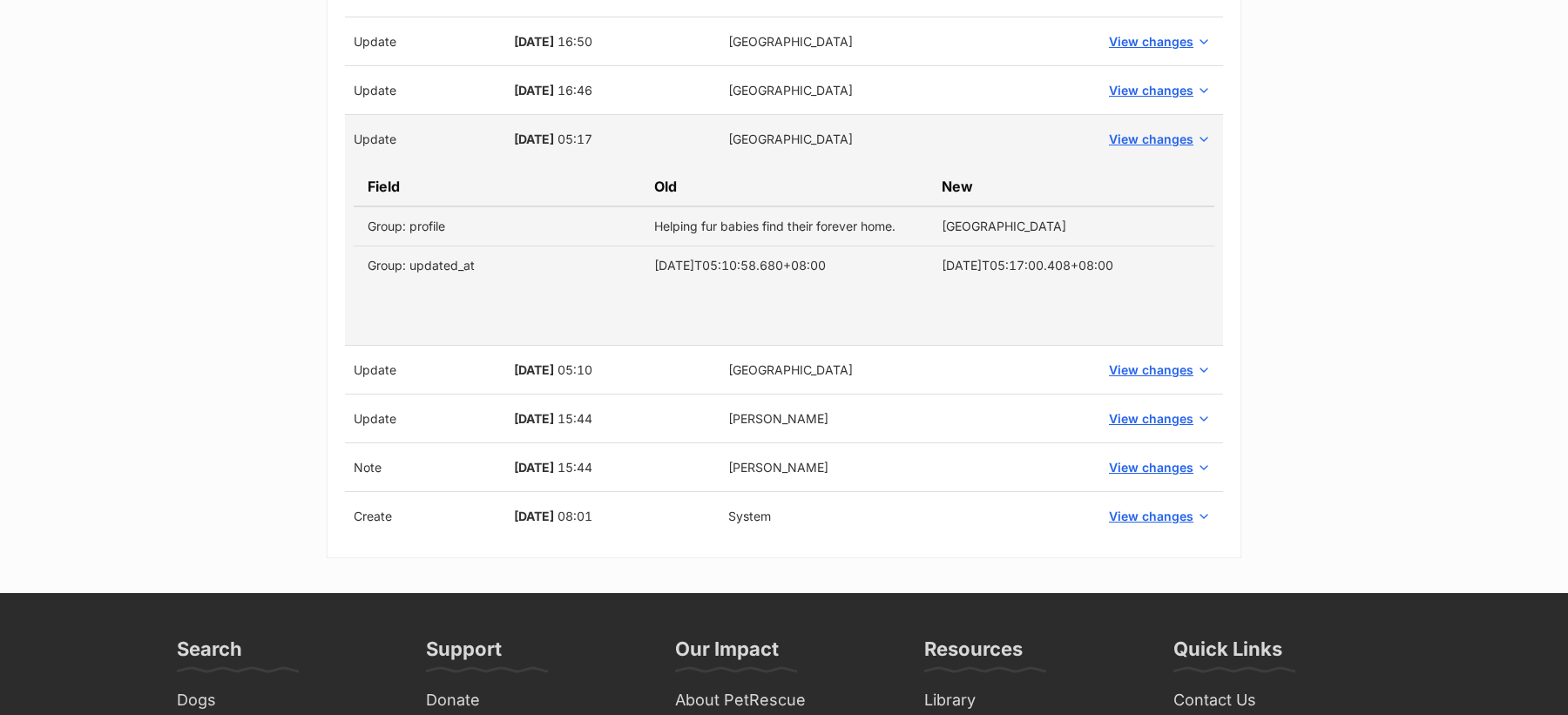
click at [673, 208] on td "Helping fur babies find their forever home." at bounding box center [784, 227] width 287 height 40
click at [1131, 207] on td "Lake Road Veterinary Clinic" at bounding box center [1070, 227] width 287 height 40
copy tbody "Helping fur babies find their forever home. Lake Road Veterinary Clinic"
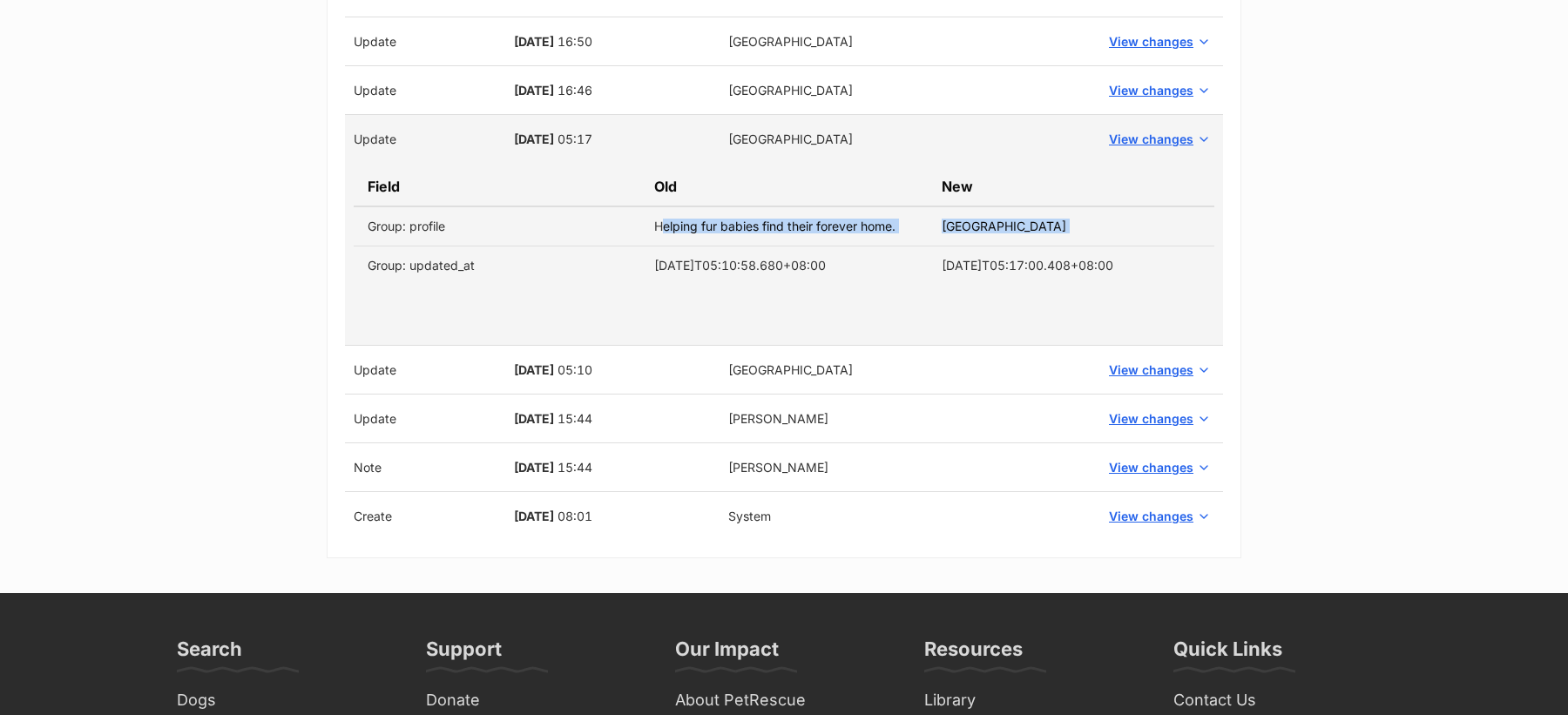
copy tbody "Helping fur babies find their forever home. Lake Road Veterinary Clinic"
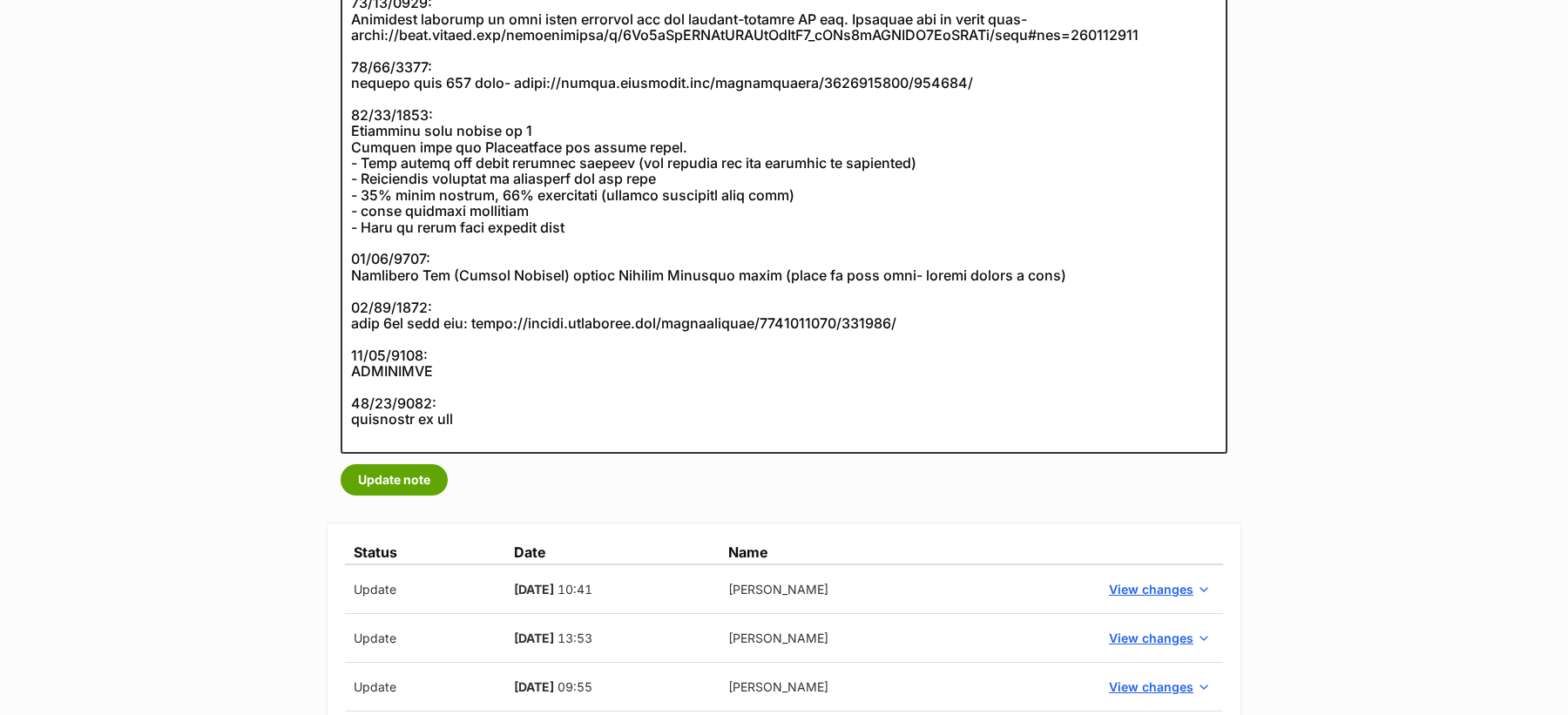
scroll to position [480, 0]
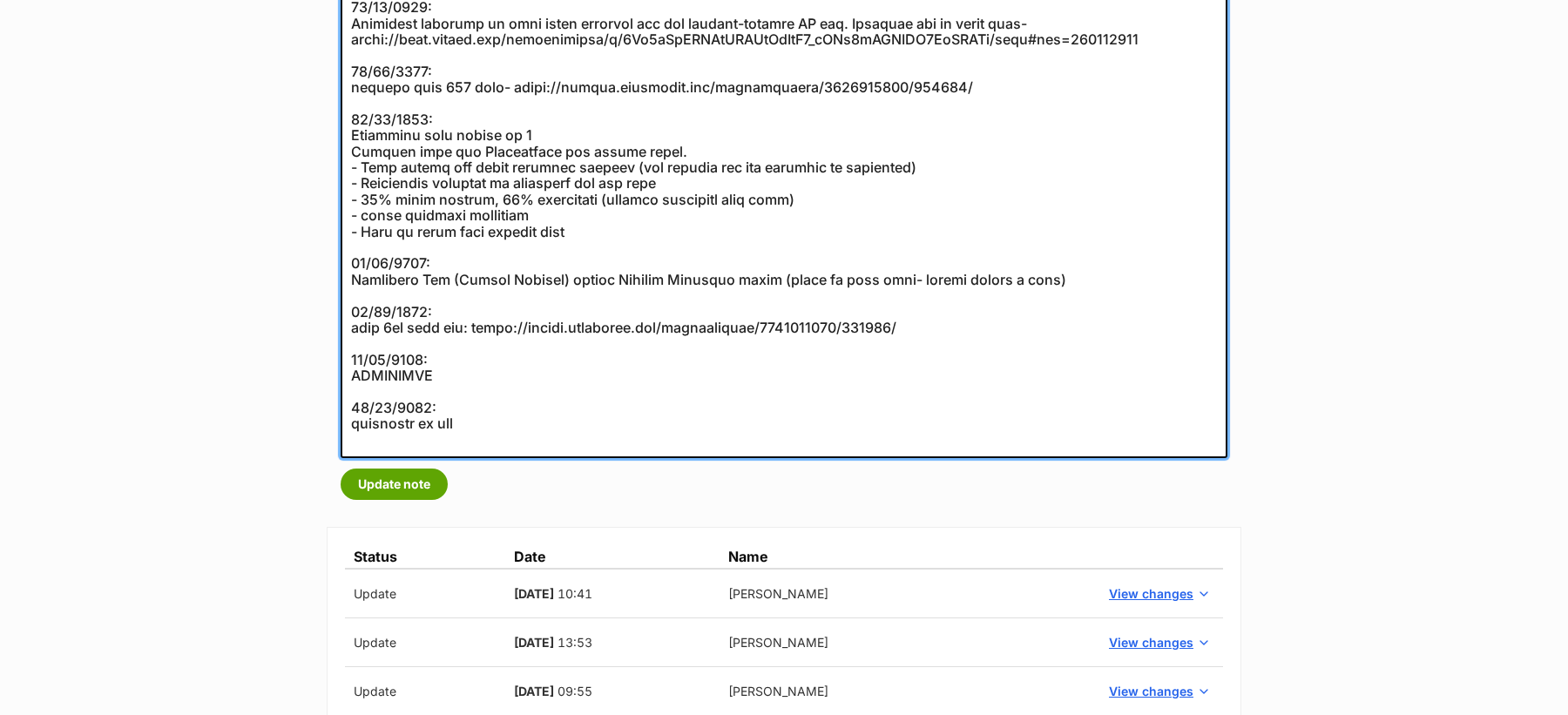
click at [486, 381] on textarea at bounding box center [784, 167] width 886 height 582
click at [451, 361] on textarea at bounding box center [784, 167] width 886 height 582
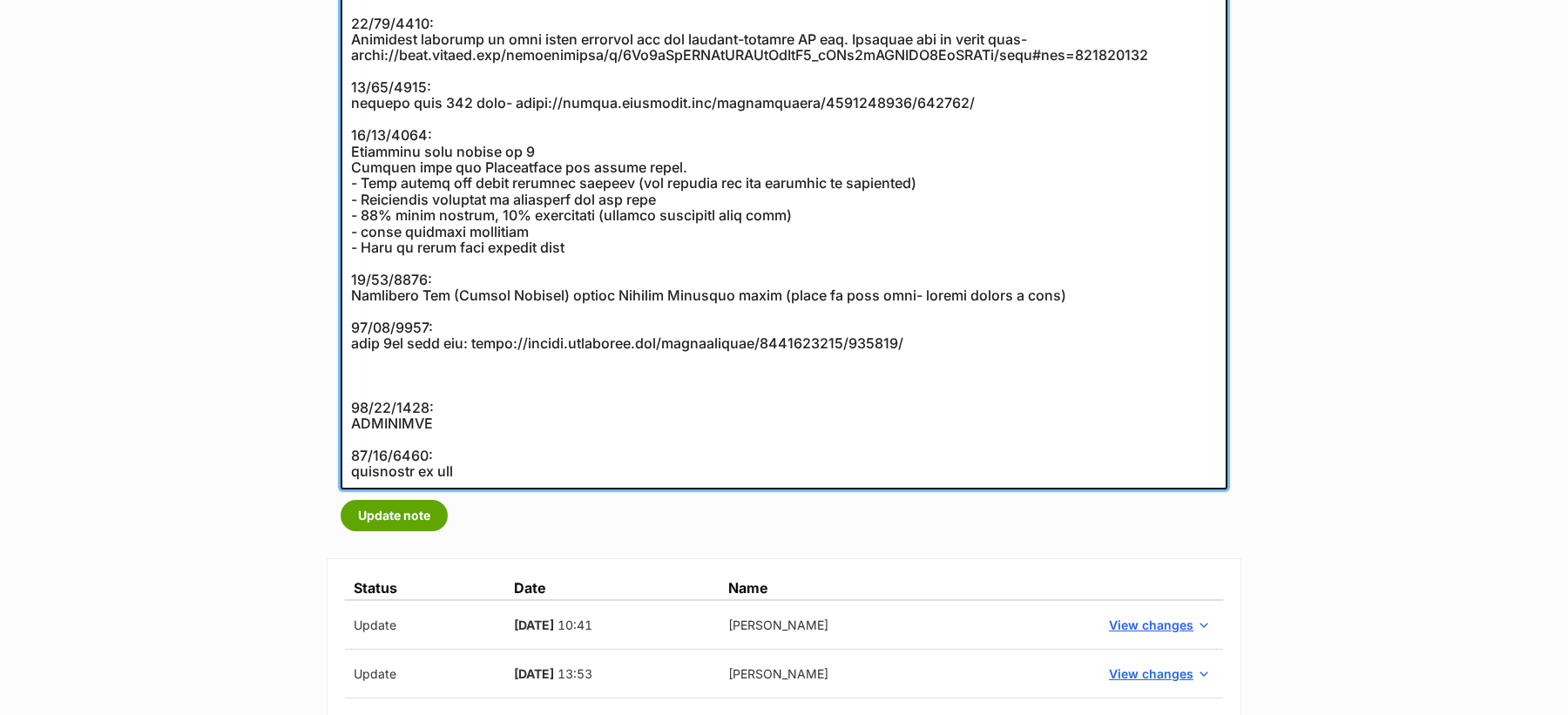
paste textarea "Helping fur babies find their forever home. Lake Road Veterinary Clinic"
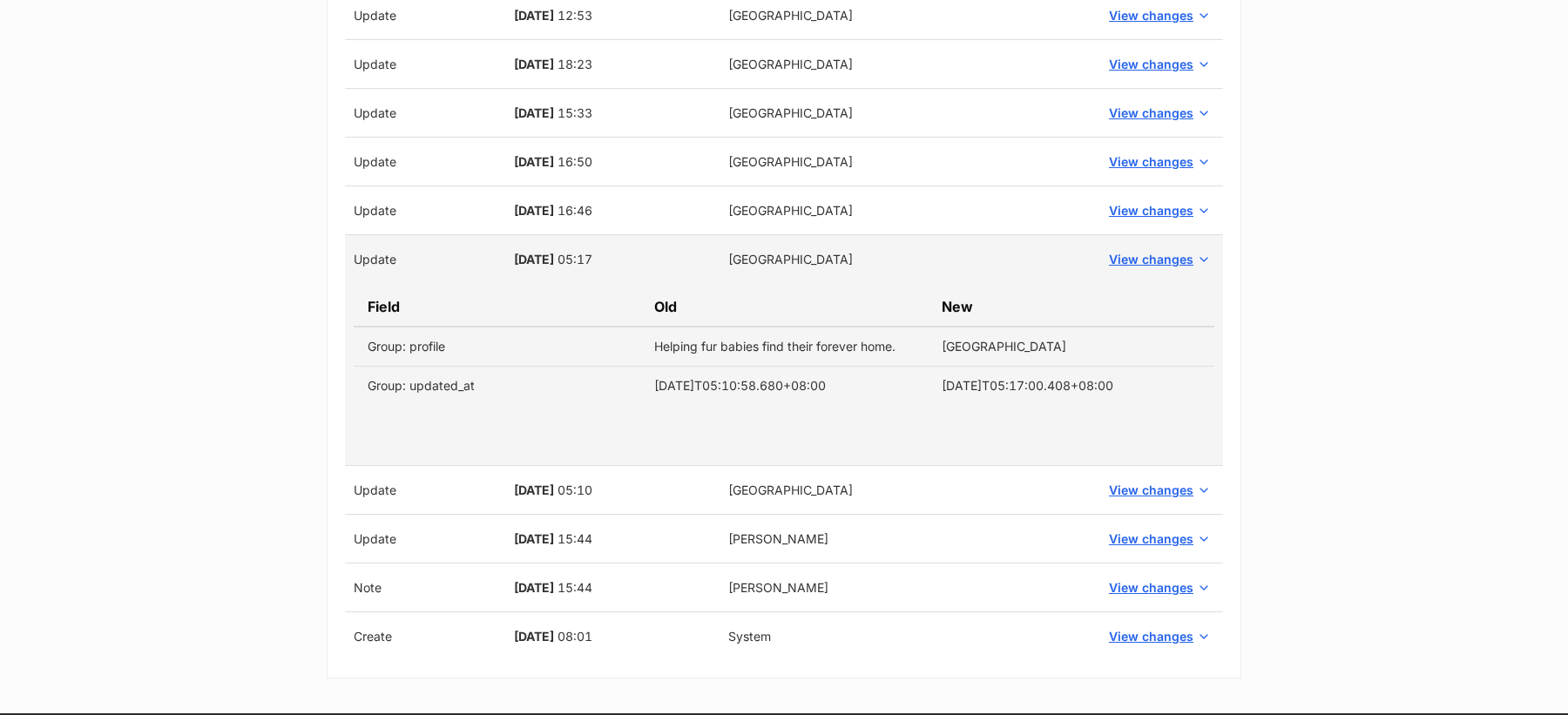
scroll to position [3979, 0]
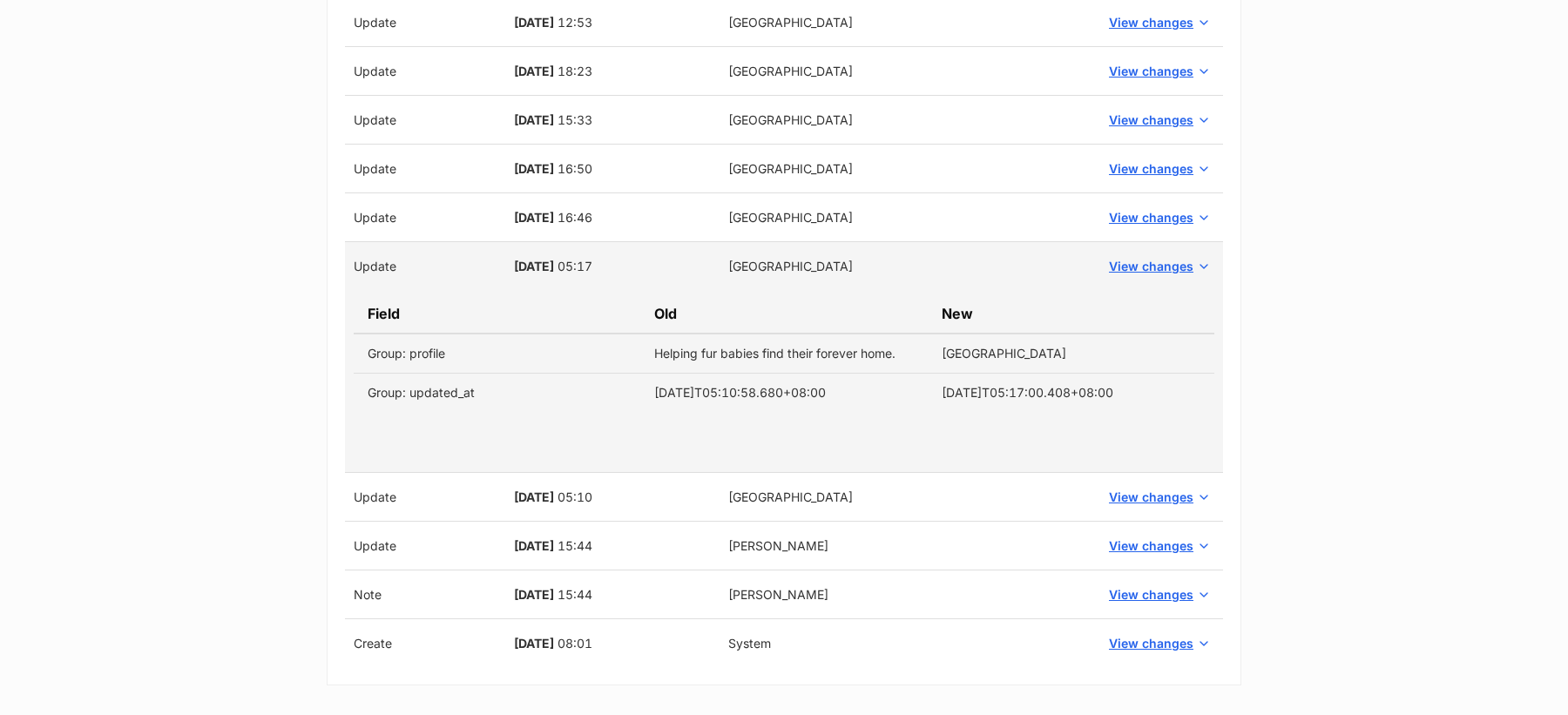
click at [514, 258] on span "24 Mar, 2017" at bounding box center [534, 266] width 40 height 15
click at [554, 258] on span "24 Mar, 2017" at bounding box center [534, 266] width 40 height 15
copy span "24 Mar, 2017"
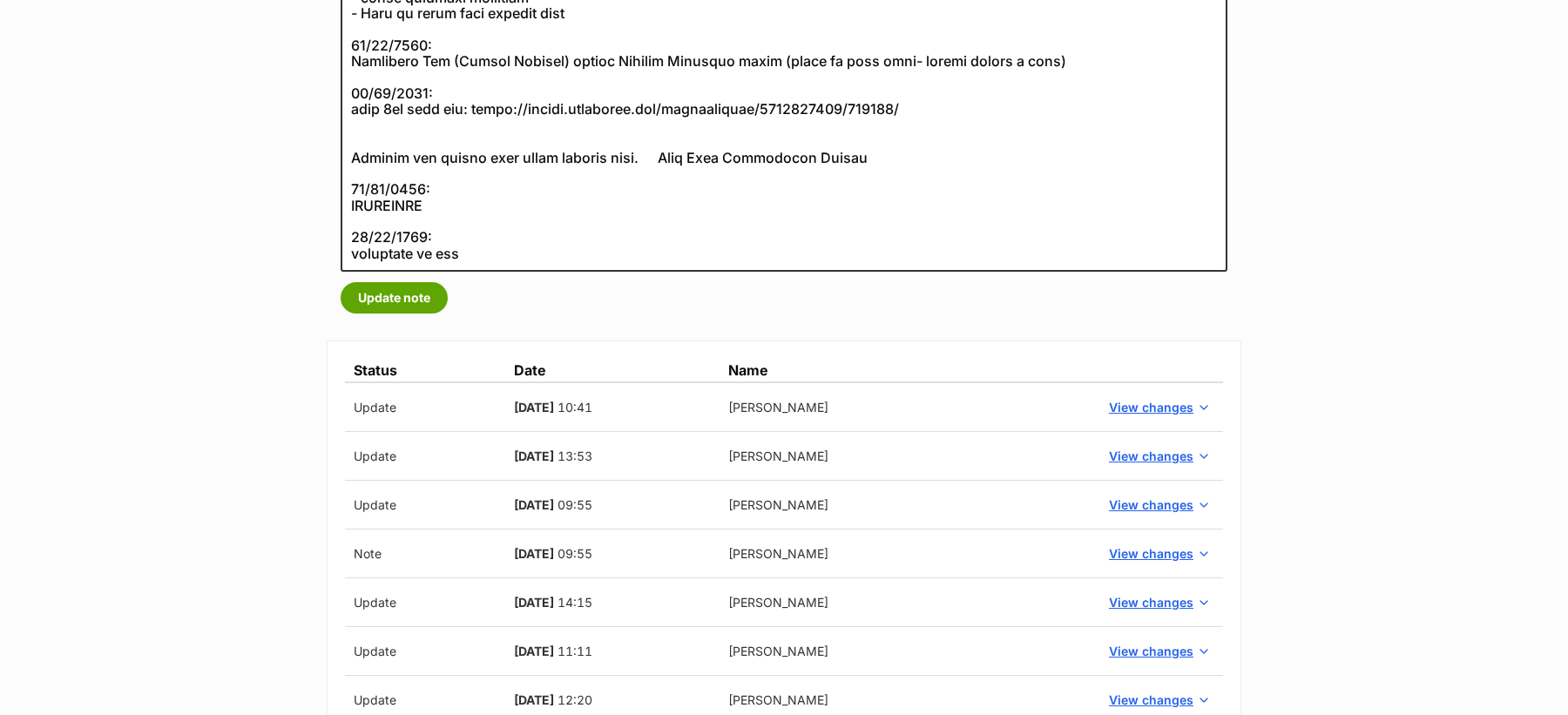
scroll to position [703, 0]
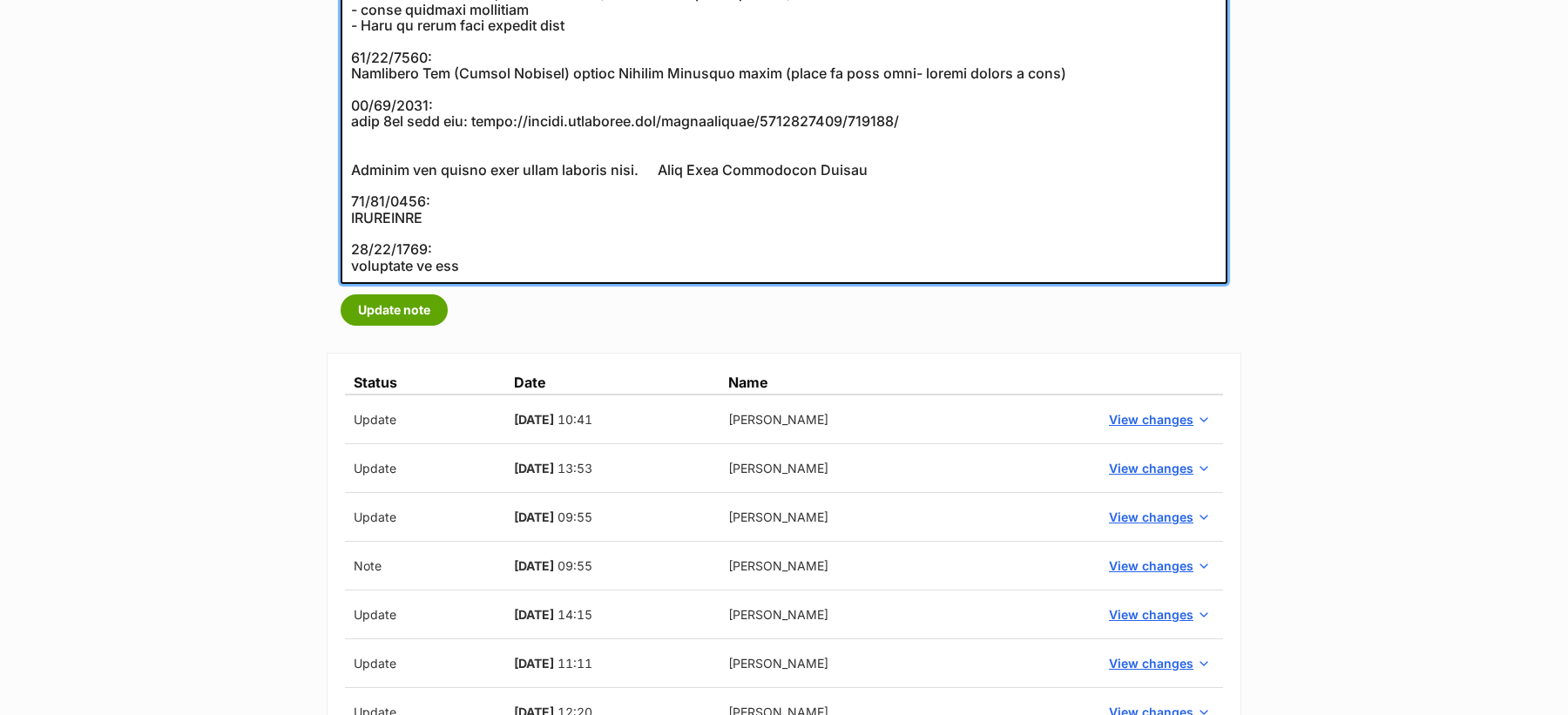
paste textarea "24 Mar, 2017"
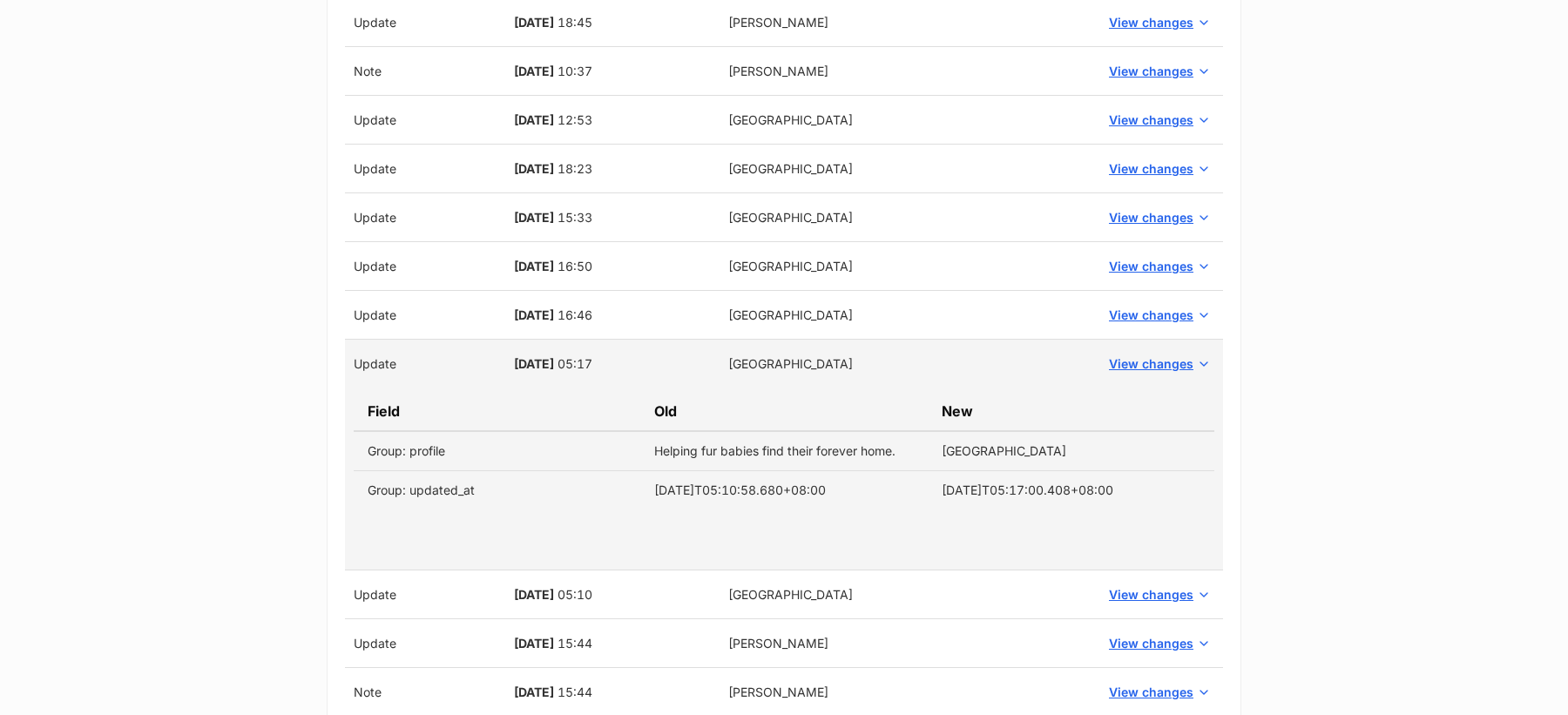
scroll to position [3855, 0]
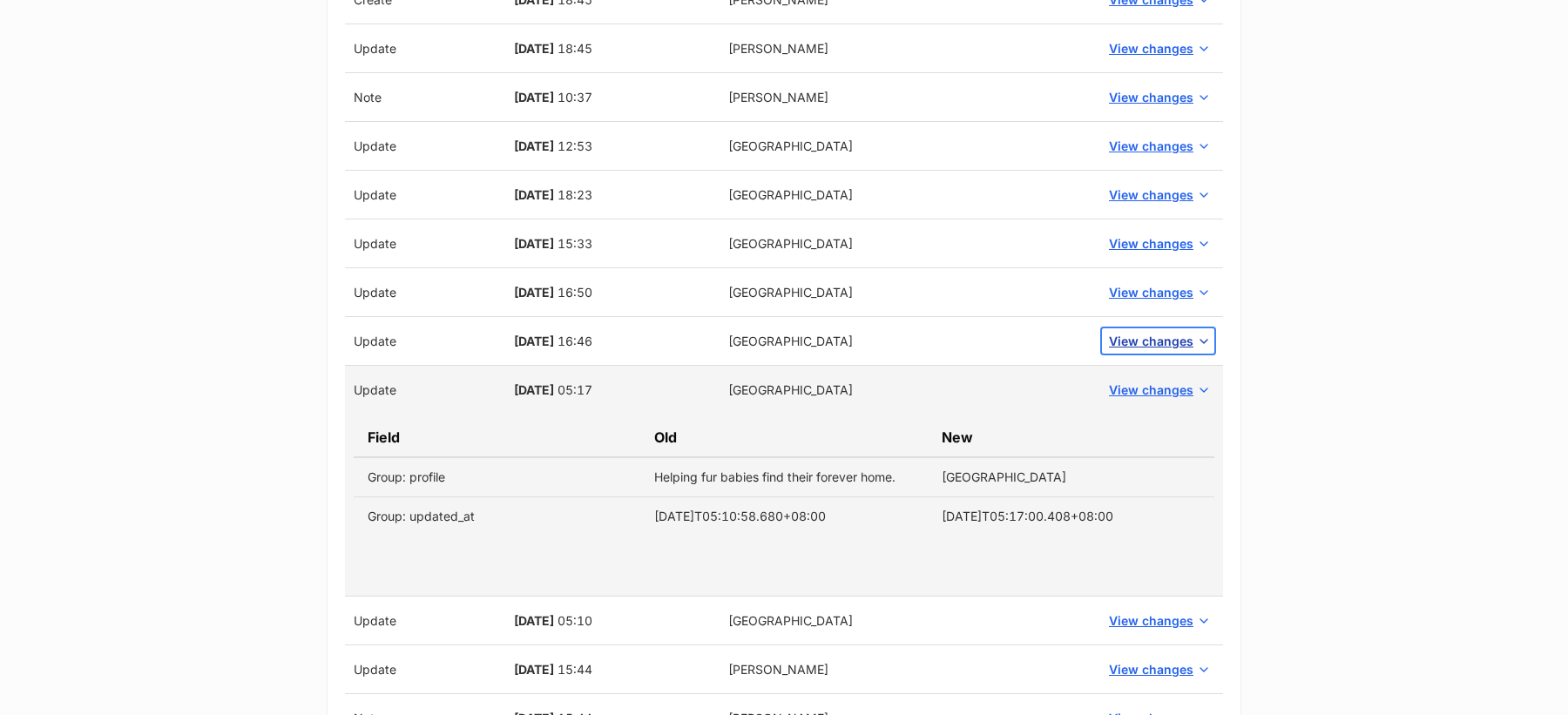
click at [1121, 332] on span "View changes" at bounding box center [1151, 340] width 85 height 18
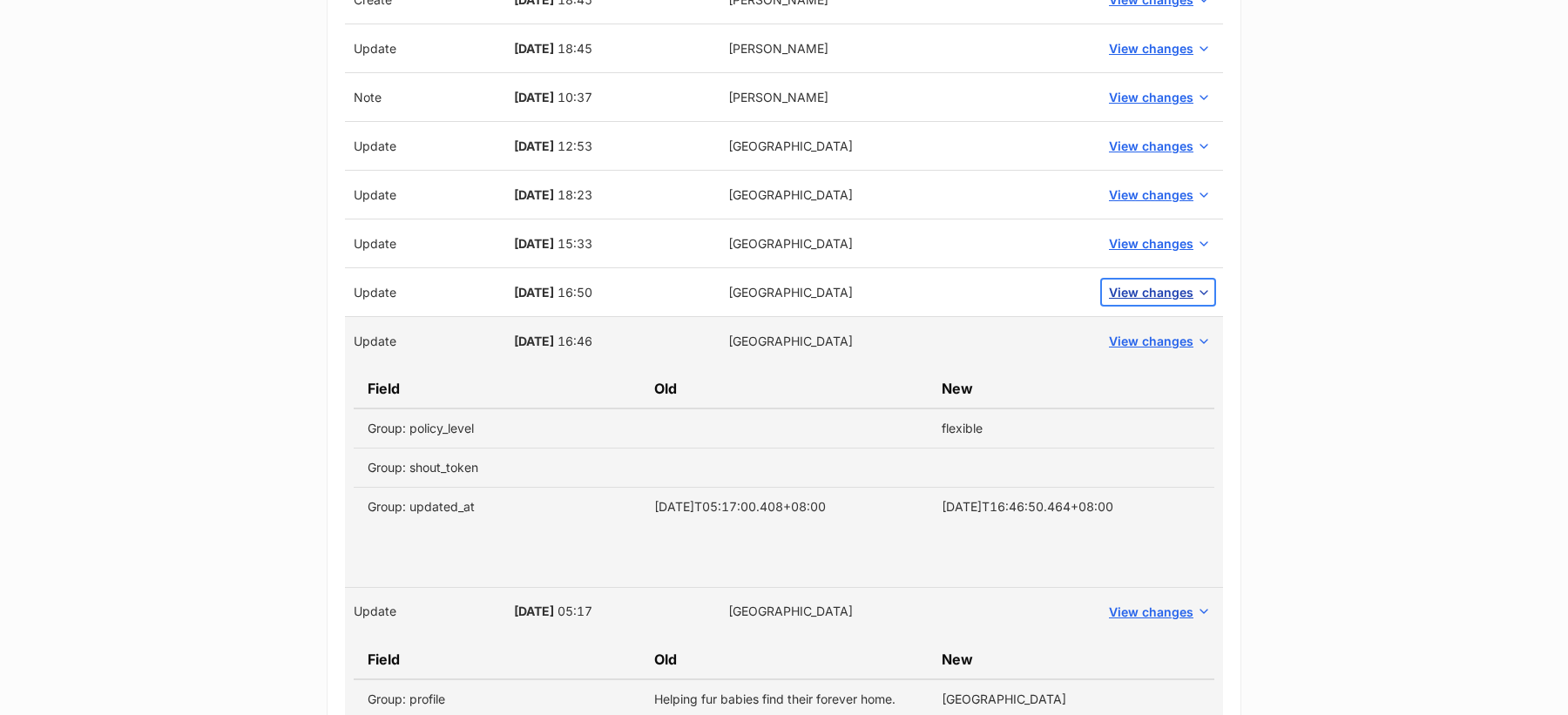
click at [1149, 283] on span "View changes" at bounding box center [1151, 292] width 85 height 18
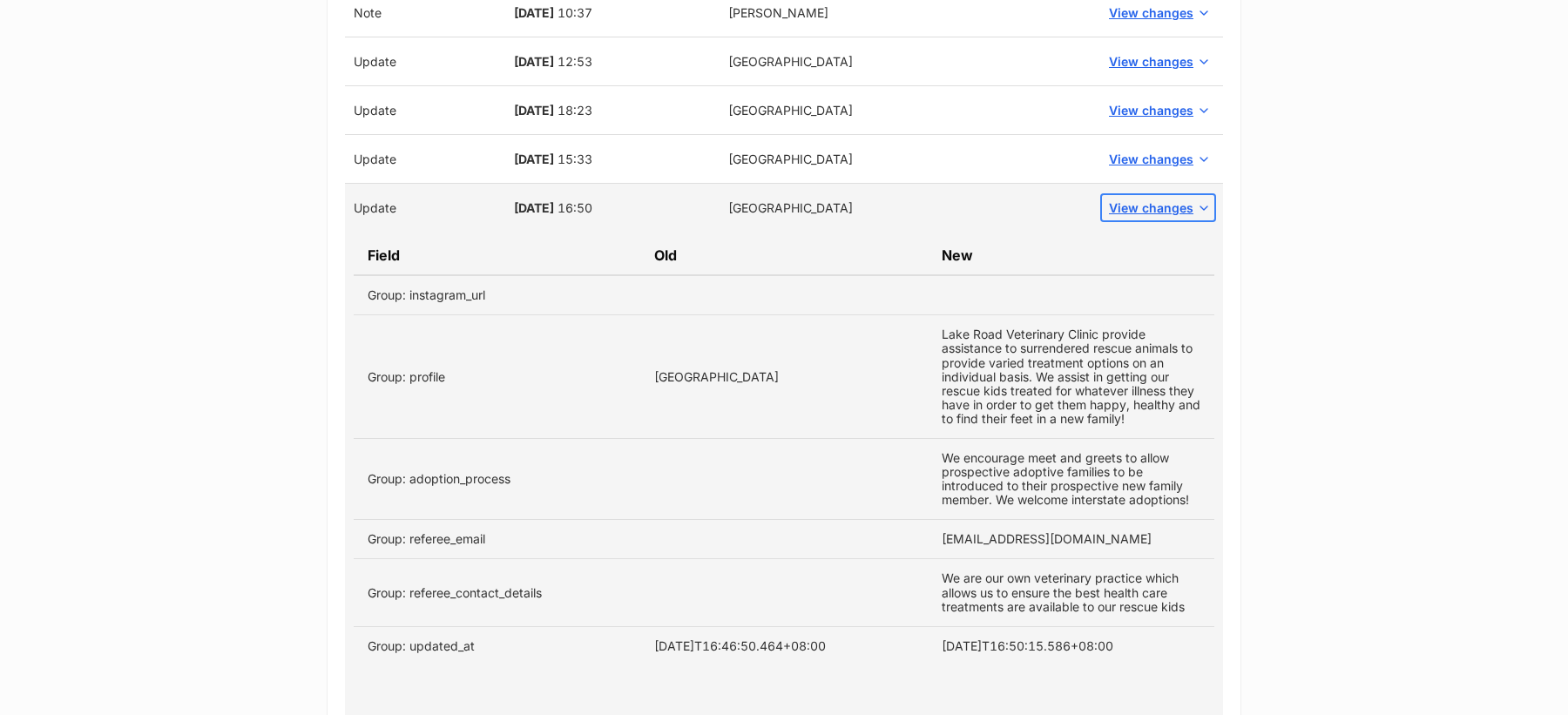
scroll to position [3934, 0]
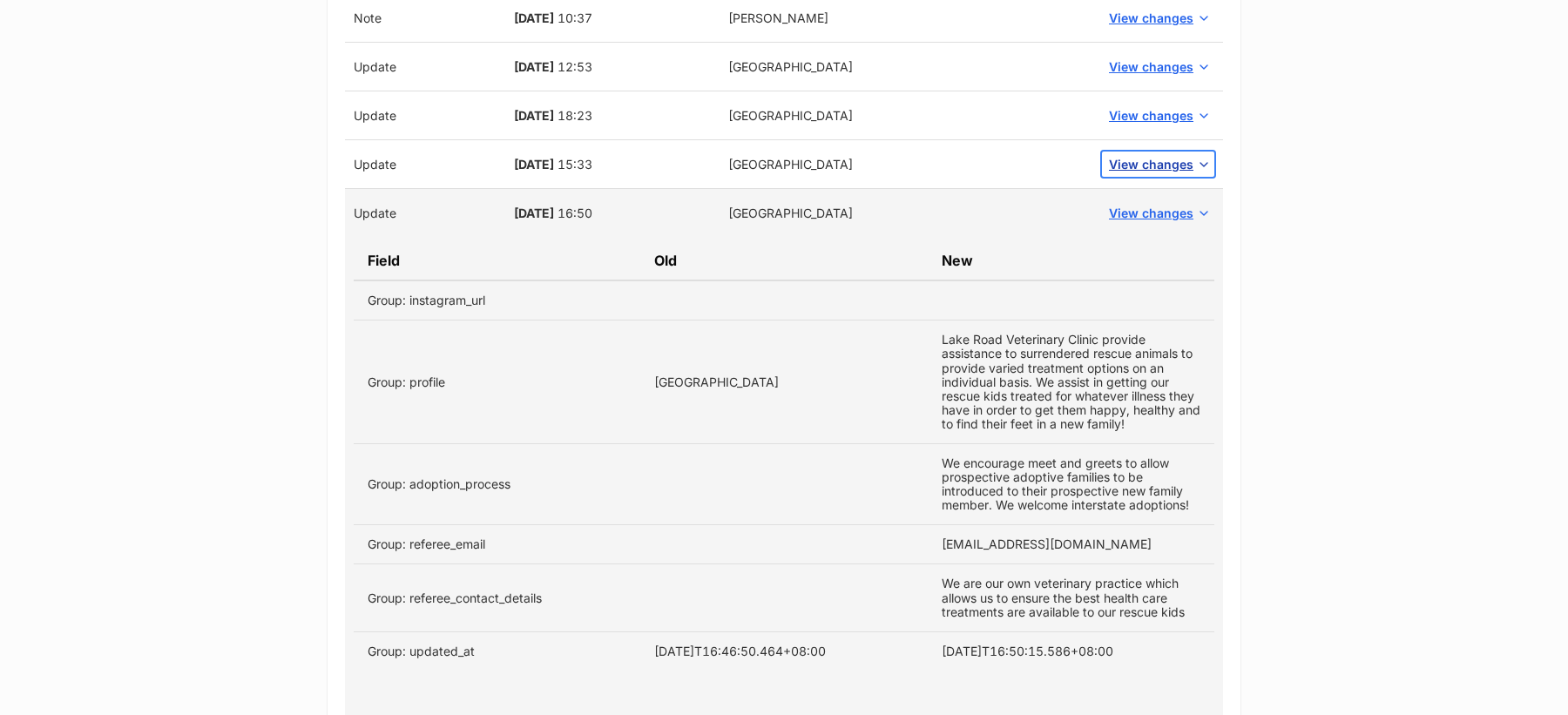
click at [1151, 155] on span "View changes" at bounding box center [1151, 164] width 85 height 18
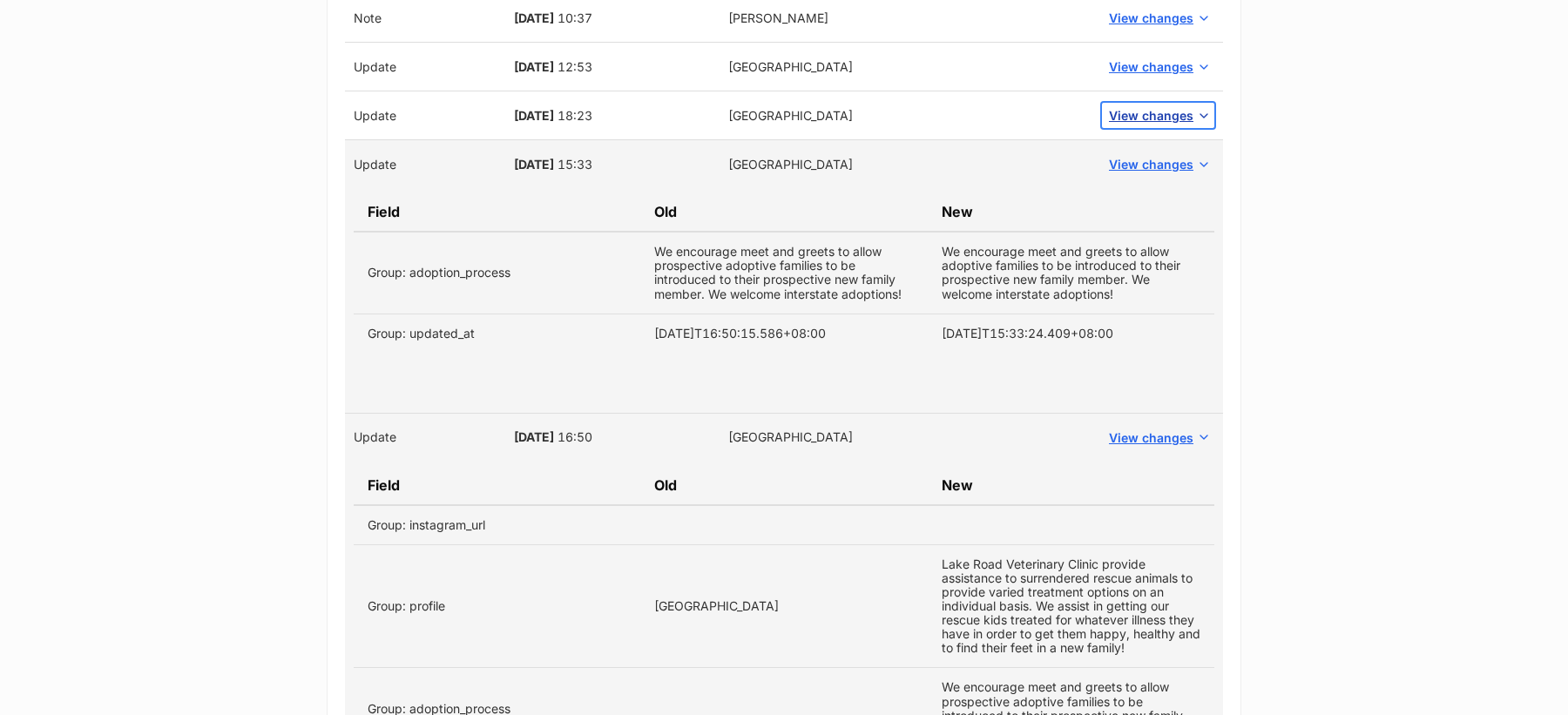
click at [1144, 105] on button "View changes" at bounding box center [1158, 115] width 112 height 26
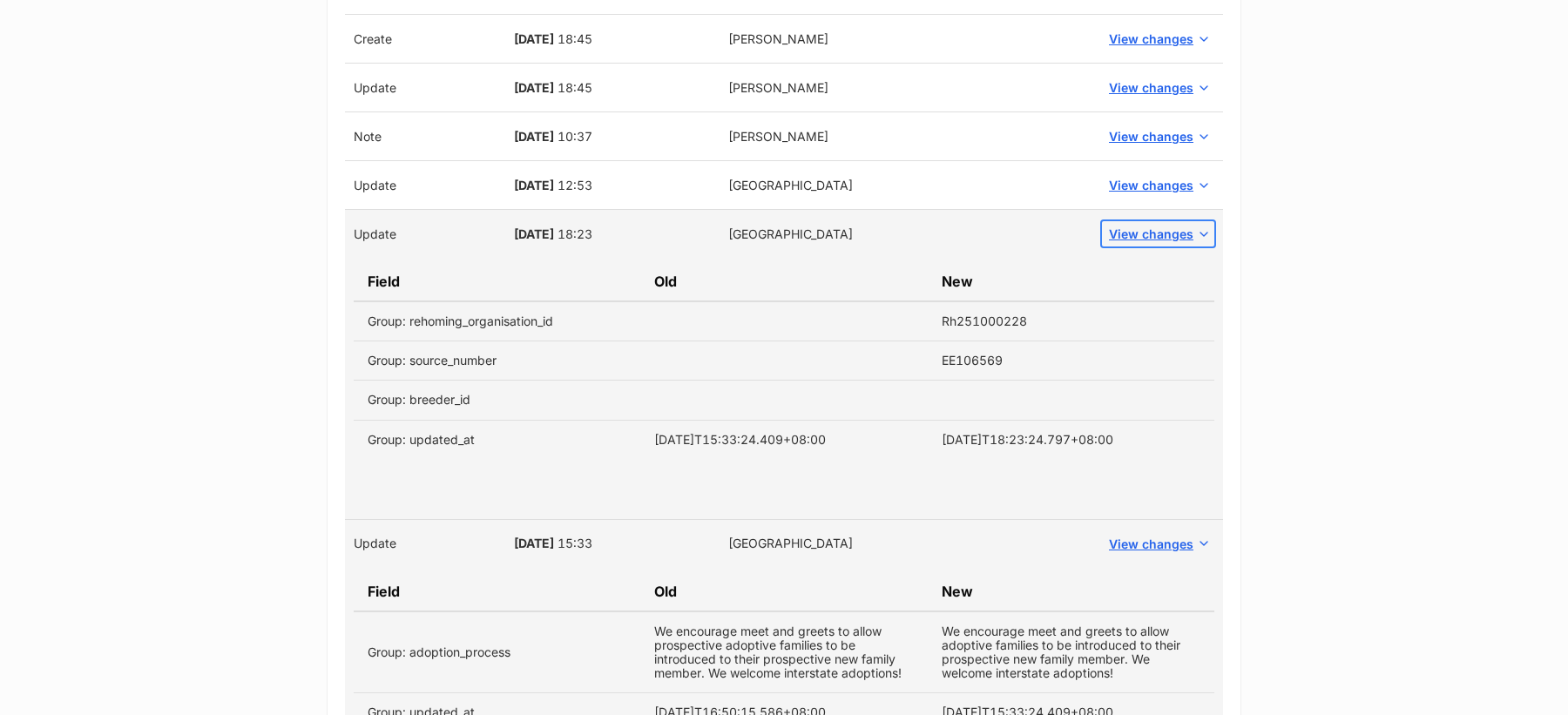
scroll to position [3801, 0]
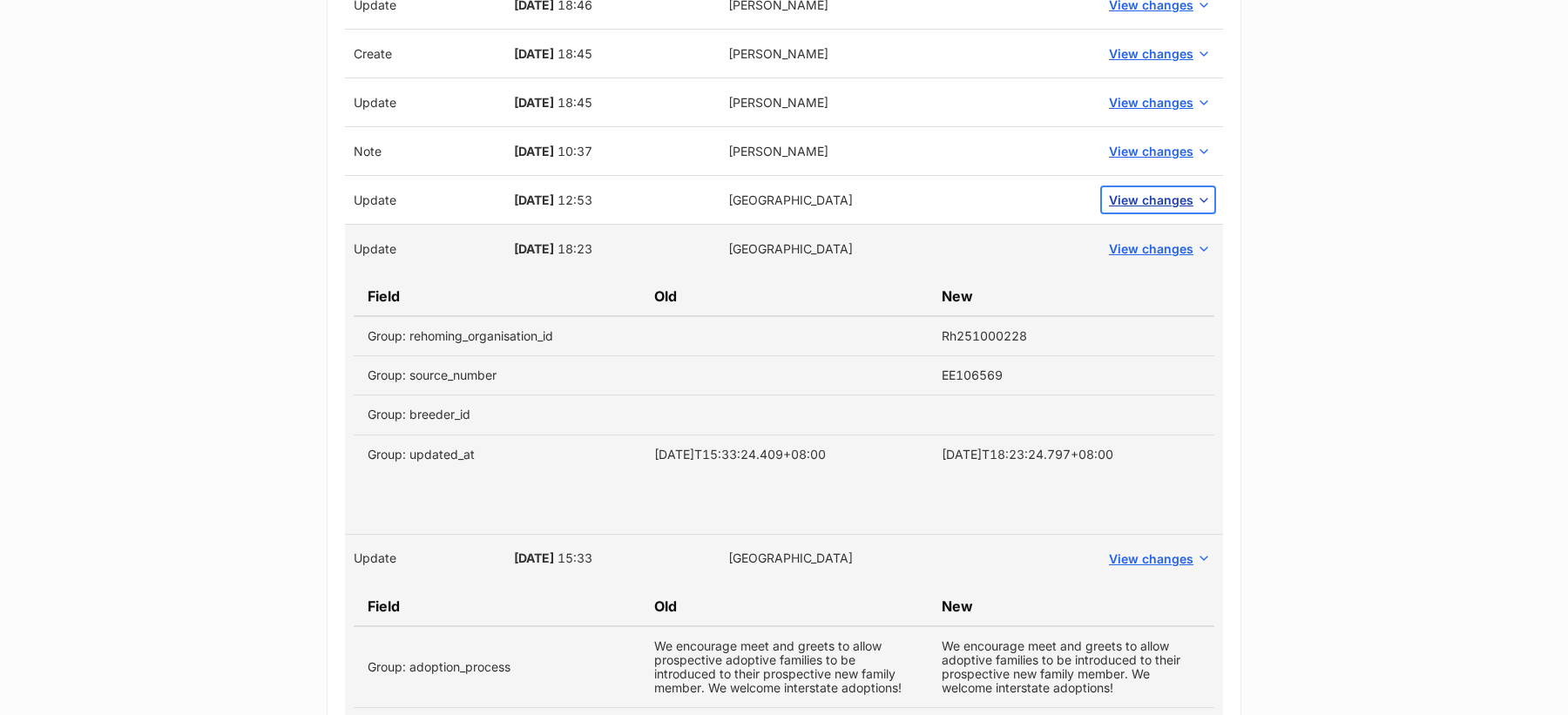
click at [1174, 191] on span "View changes" at bounding box center [1151, 199] width 85 height 18
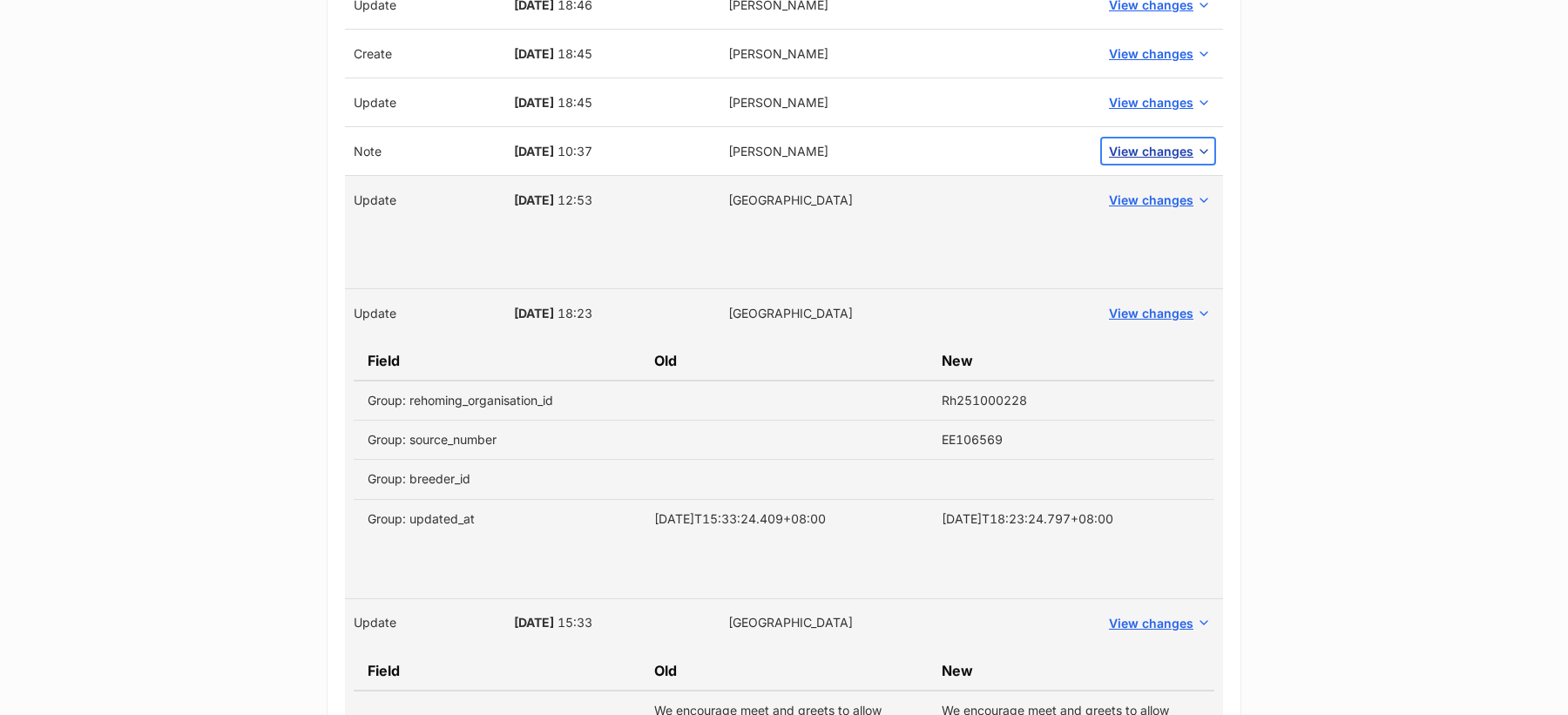
click at [1139, 142] on span "View changes" at bounding box center [1151, 151] width 85 height 18
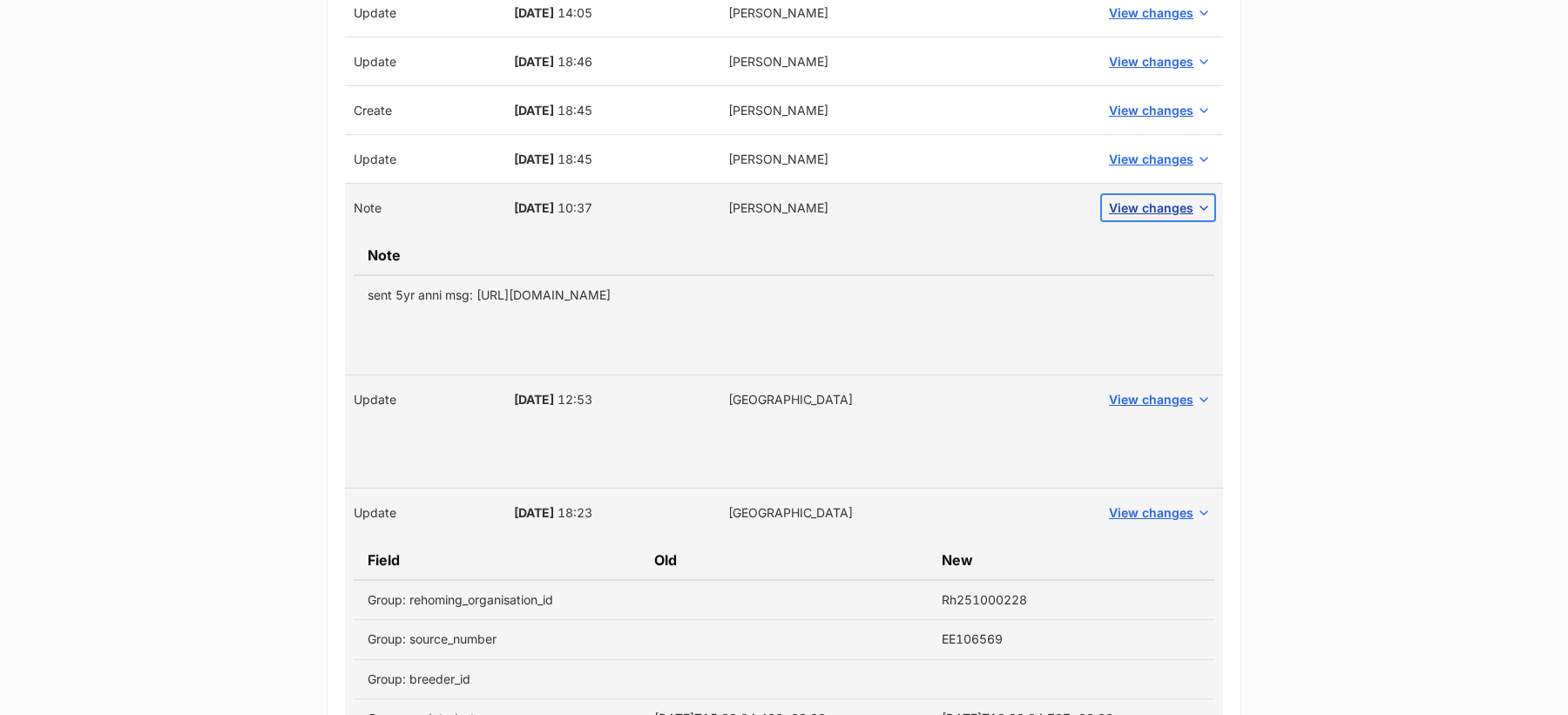
scroll to position [3721, 0]
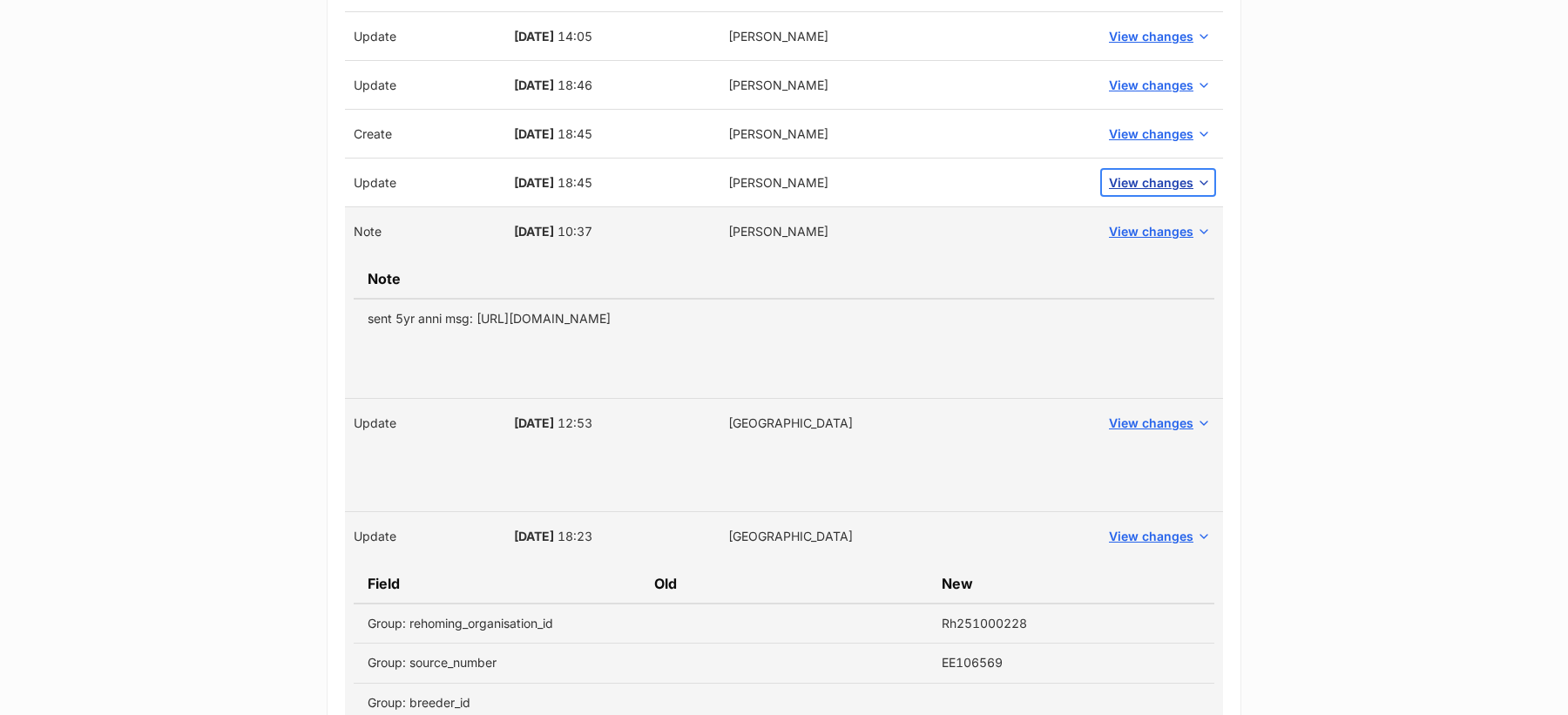
click at [1138, 174] on span "View changes" at bounding box center [1151, 182] width 85 height 18
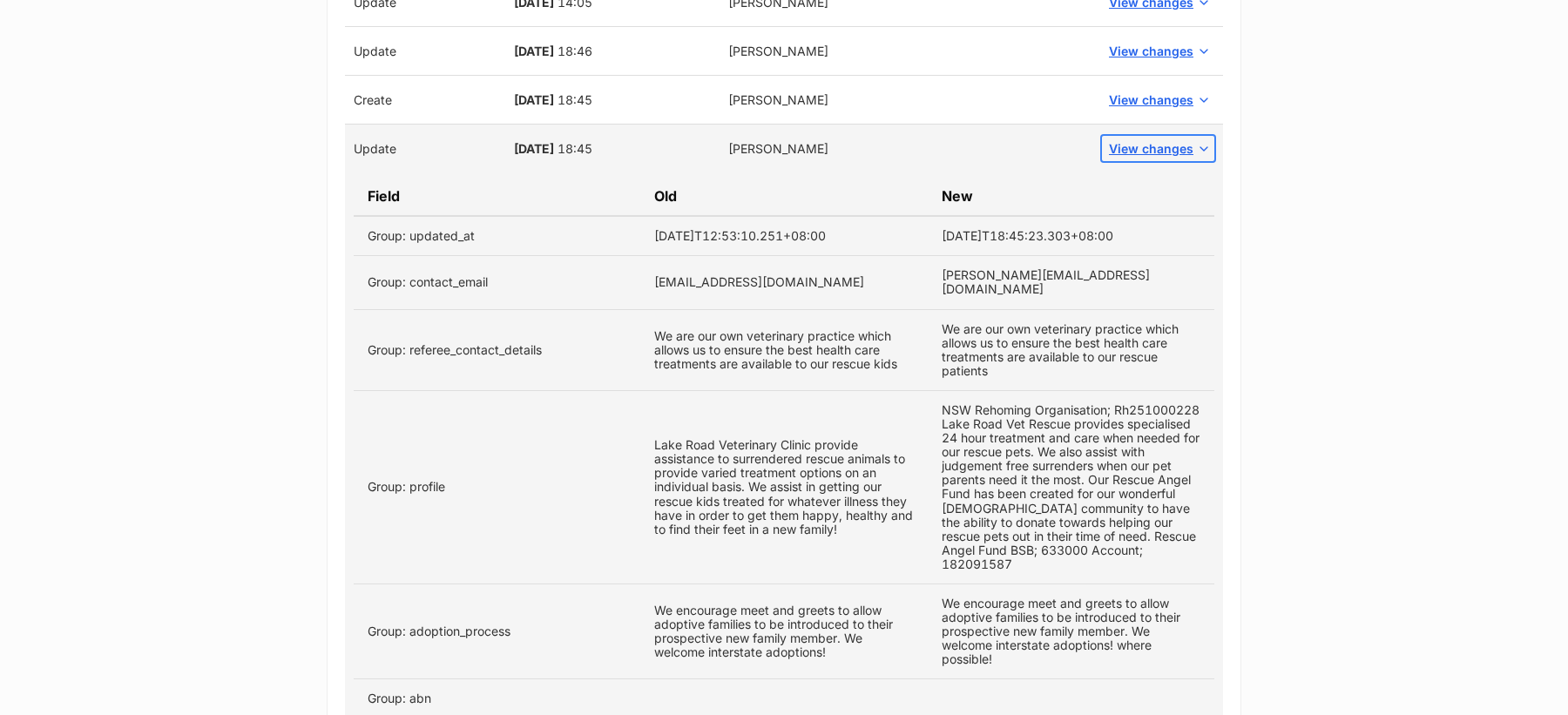
scroll to position [3747, 0]
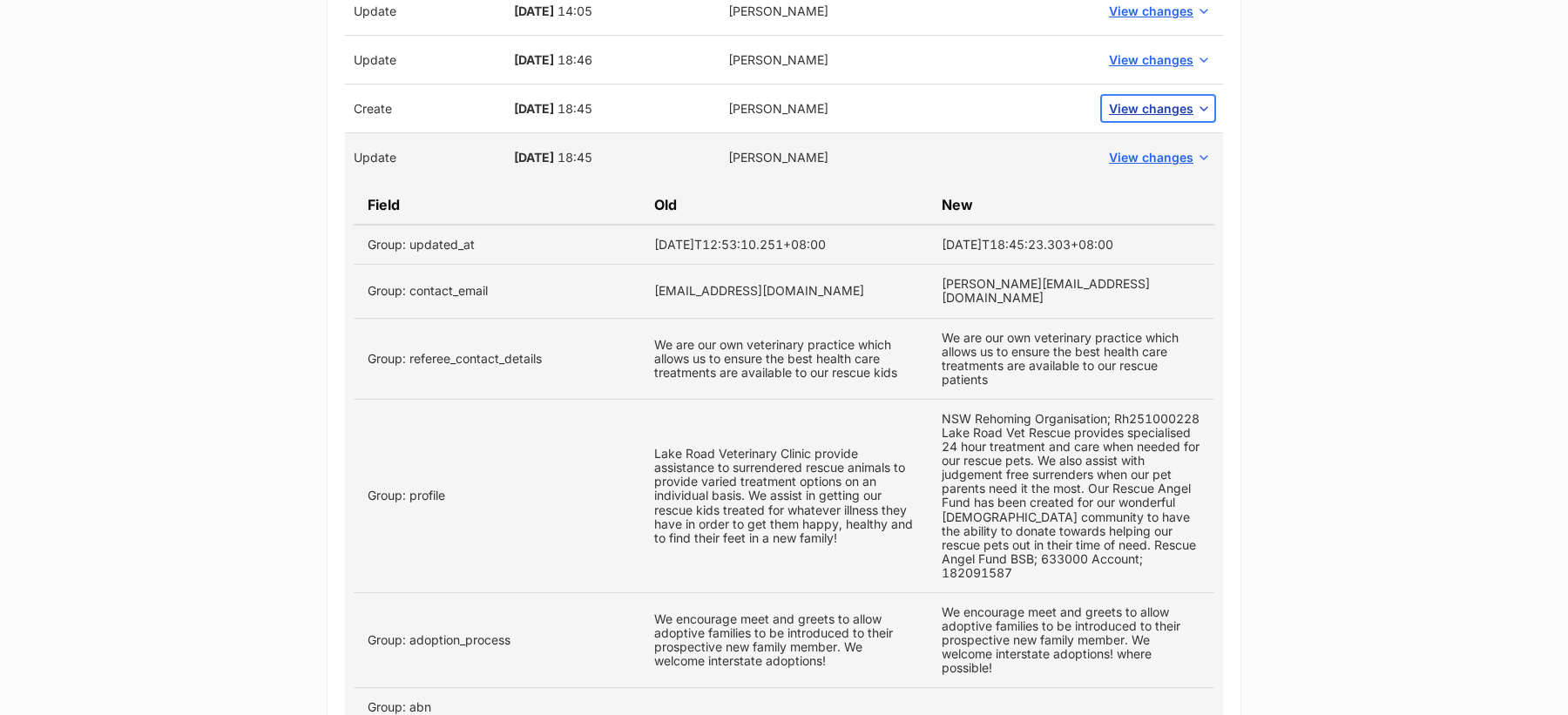
click at [1139, 99] on span "View changes" at bounding box center [1151, 108] width 85 height 18
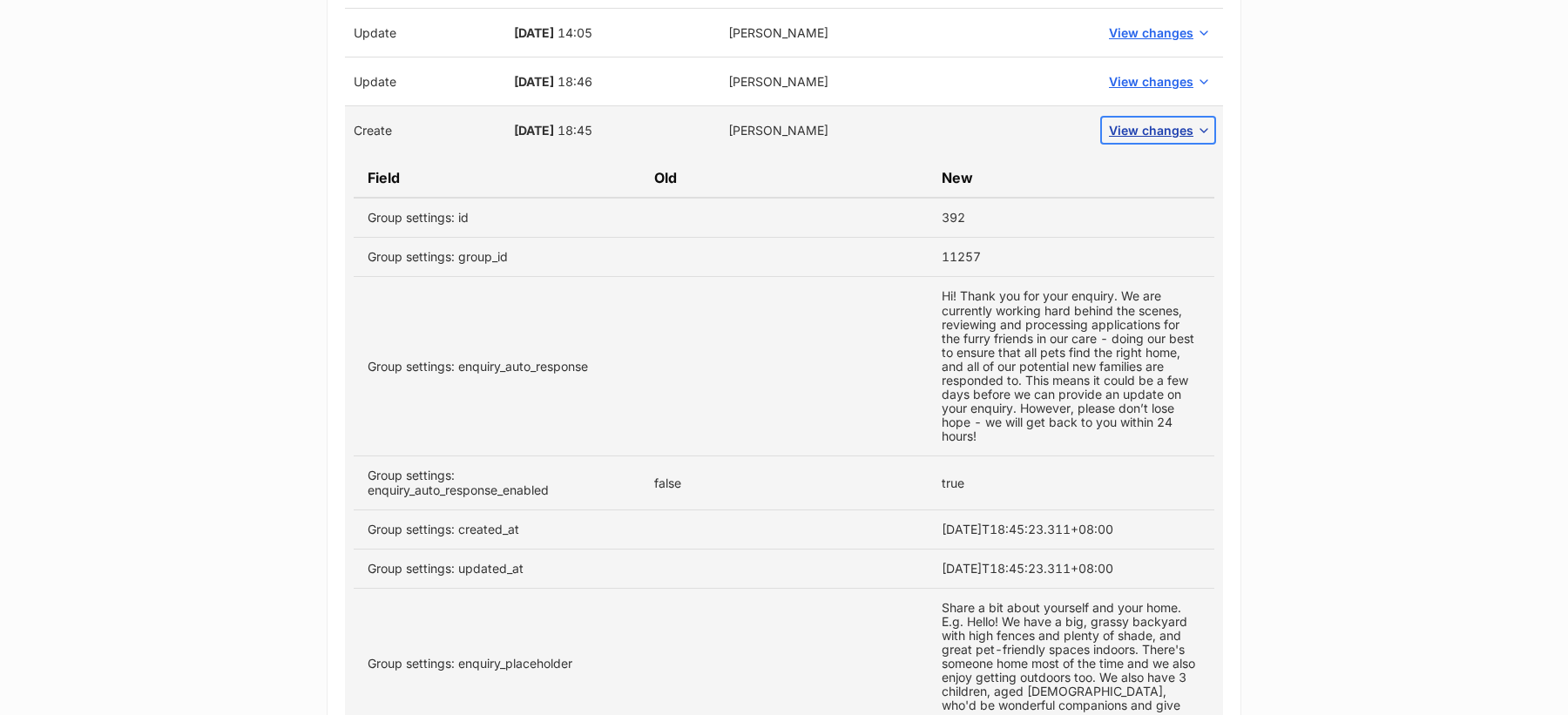
scroll to position [3708, 0]
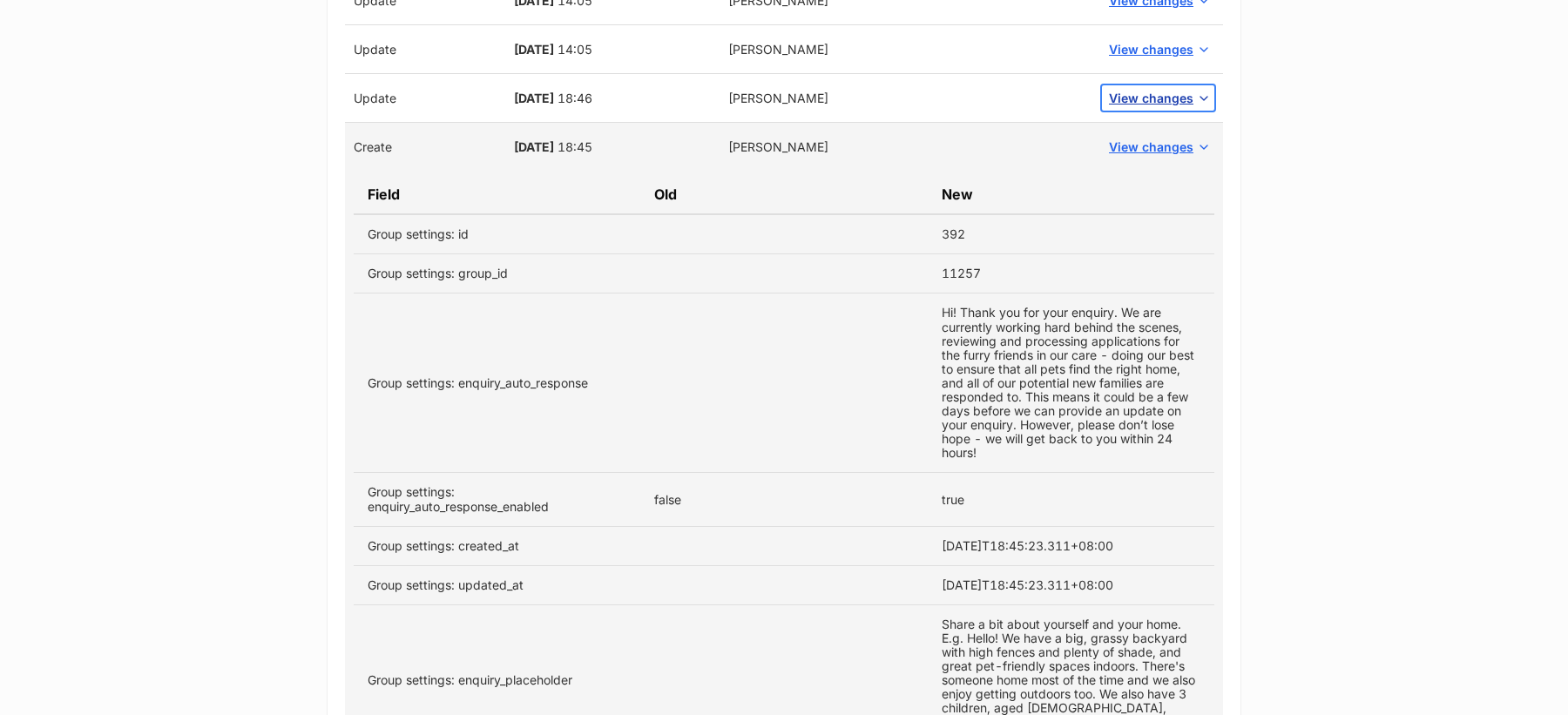
click at [1142, 89] on span "View changes" at bounding box center [1151, 97] width 85 height 18
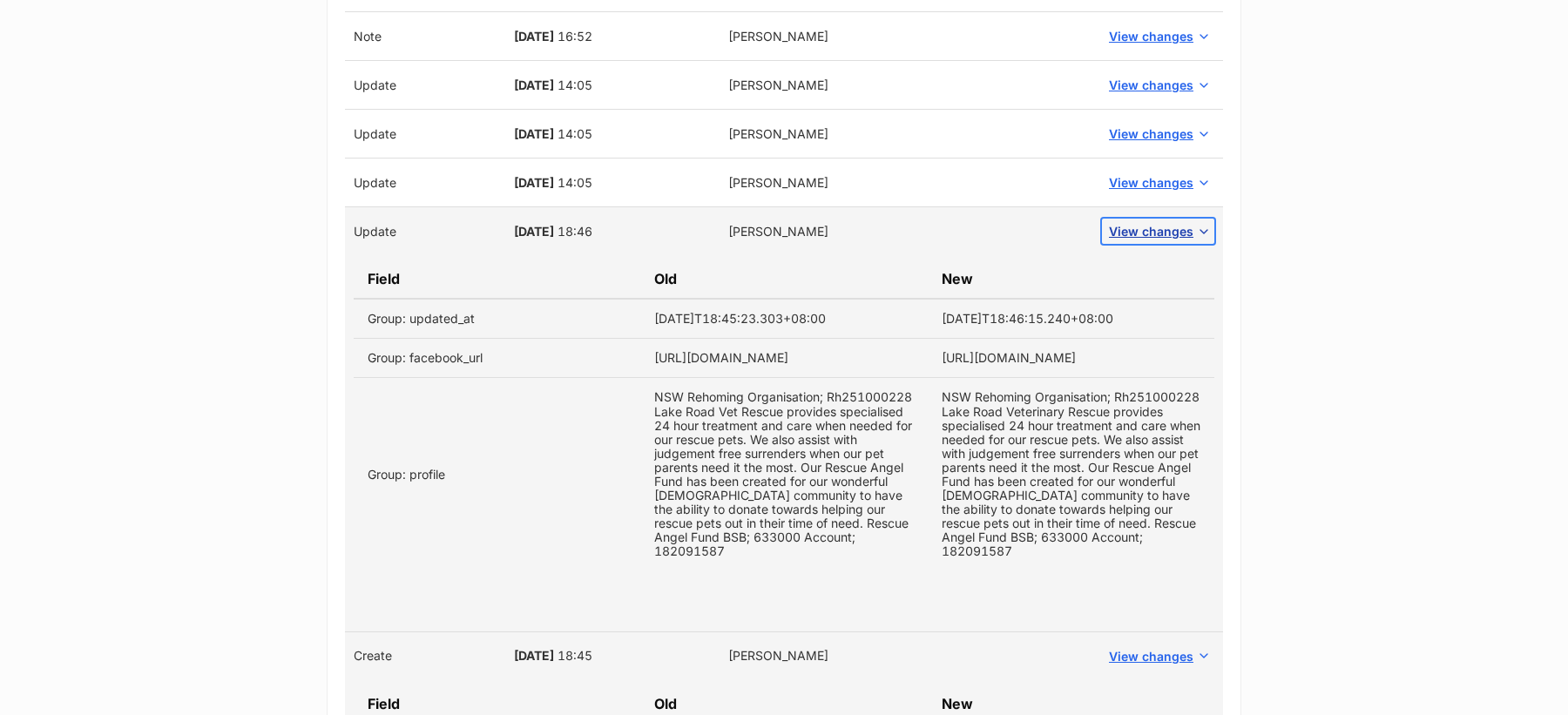
scroll to position [3526, 0]
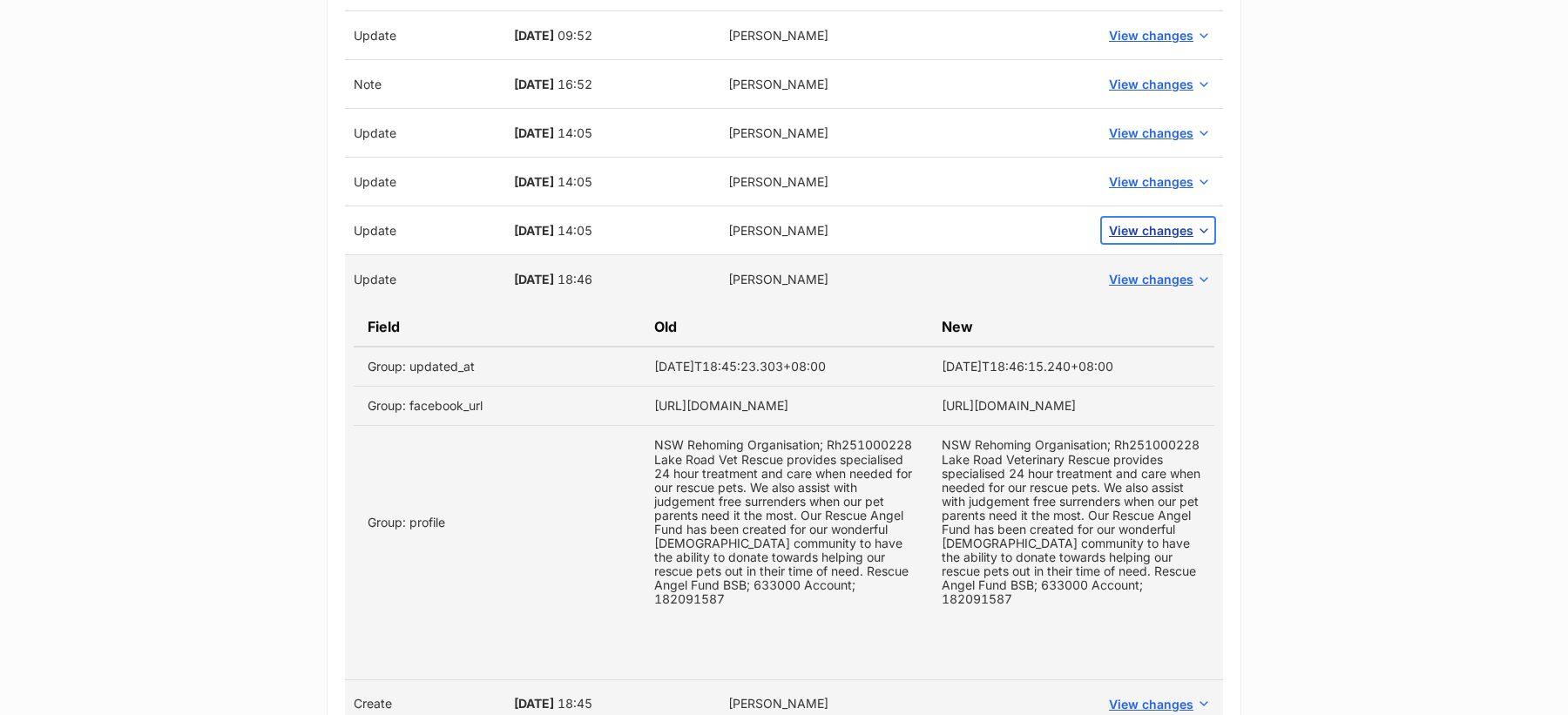
click at [1138, 221] on span "View changes" at bounding box center [1151, 230] width 85 height 18
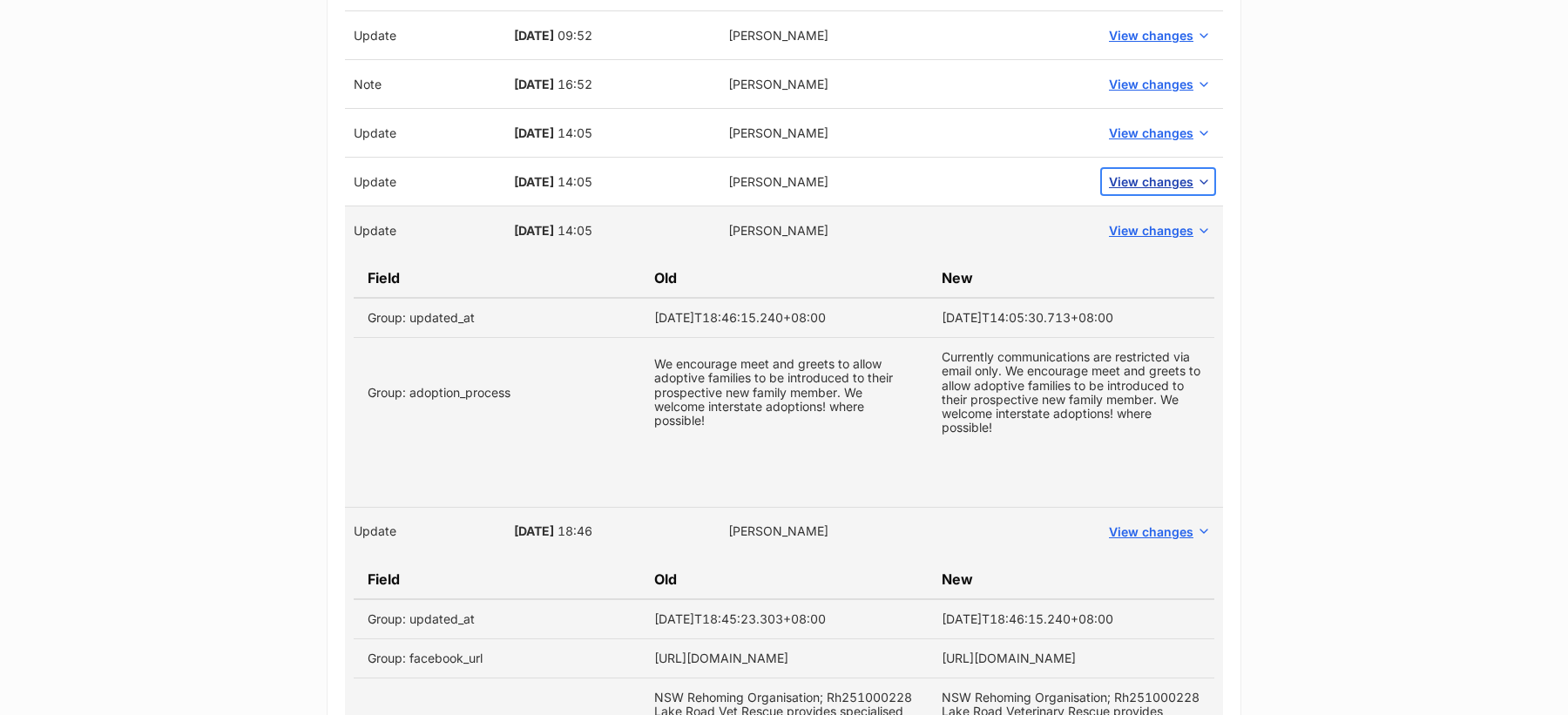
click at [1130, 173] on span "View changes" at bounding box center [1151, 181] width 85 height 18
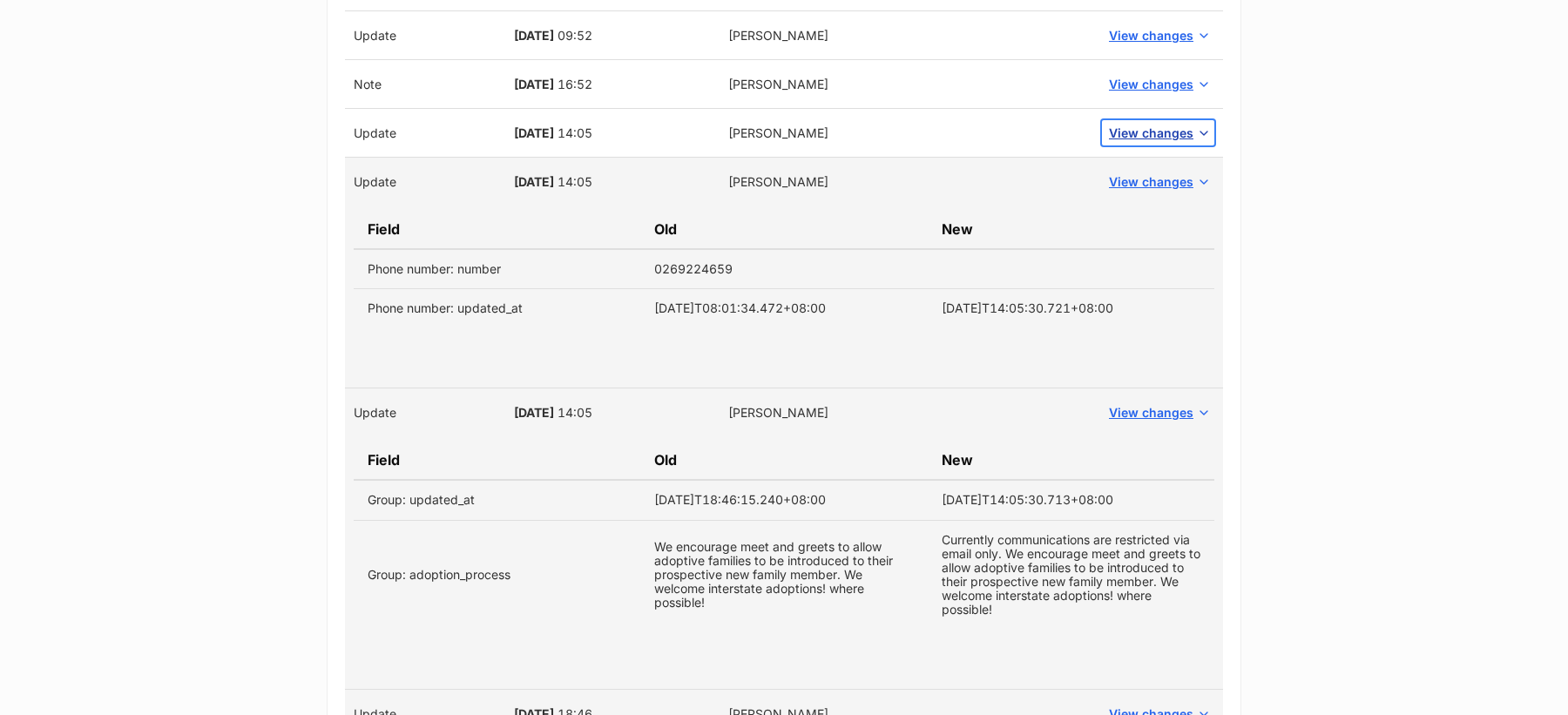
click at [1145, 124] on span "View changes" at bounding box center [1151, 133] width 85 height 18
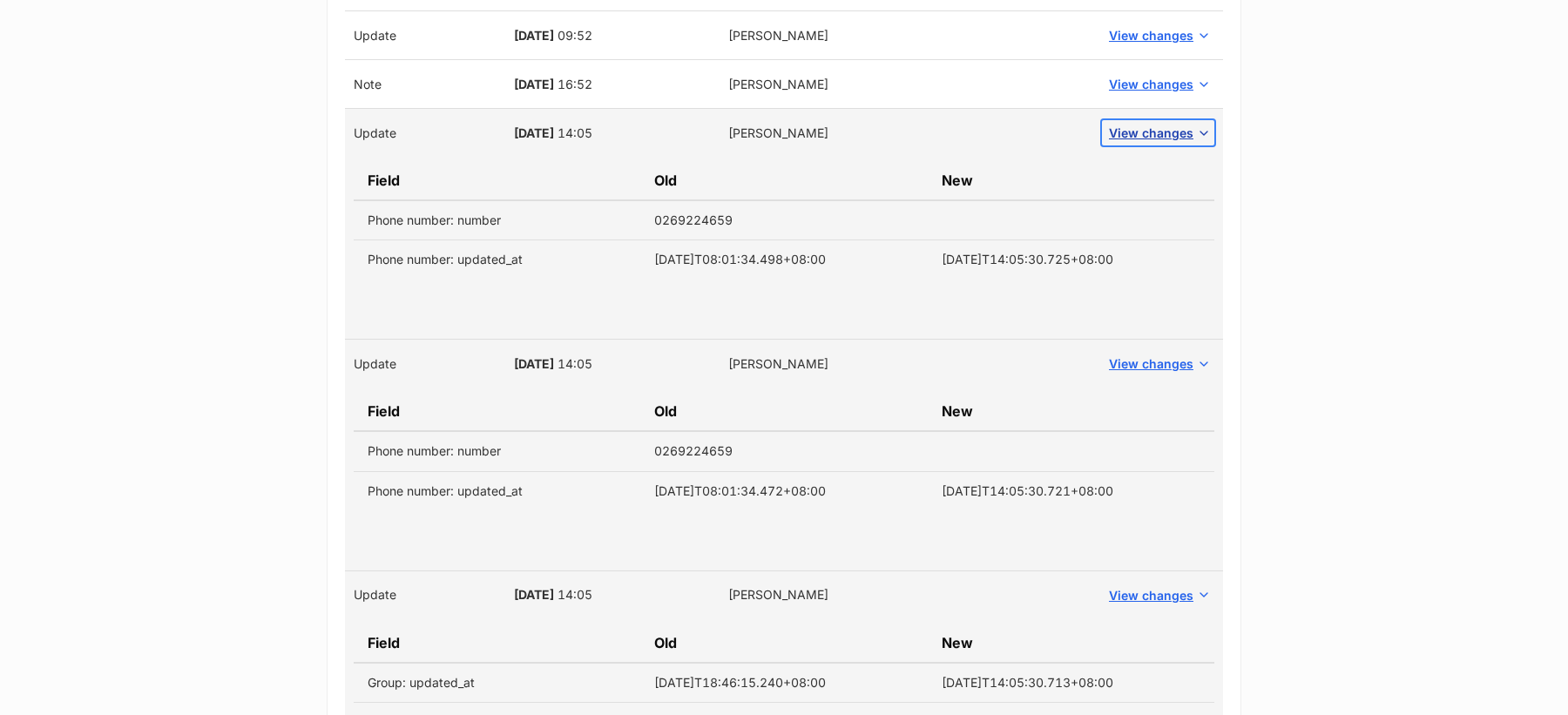
click at [1133, 124] on span "View changes" at bounding box center [1151, 133] width 85 height 18
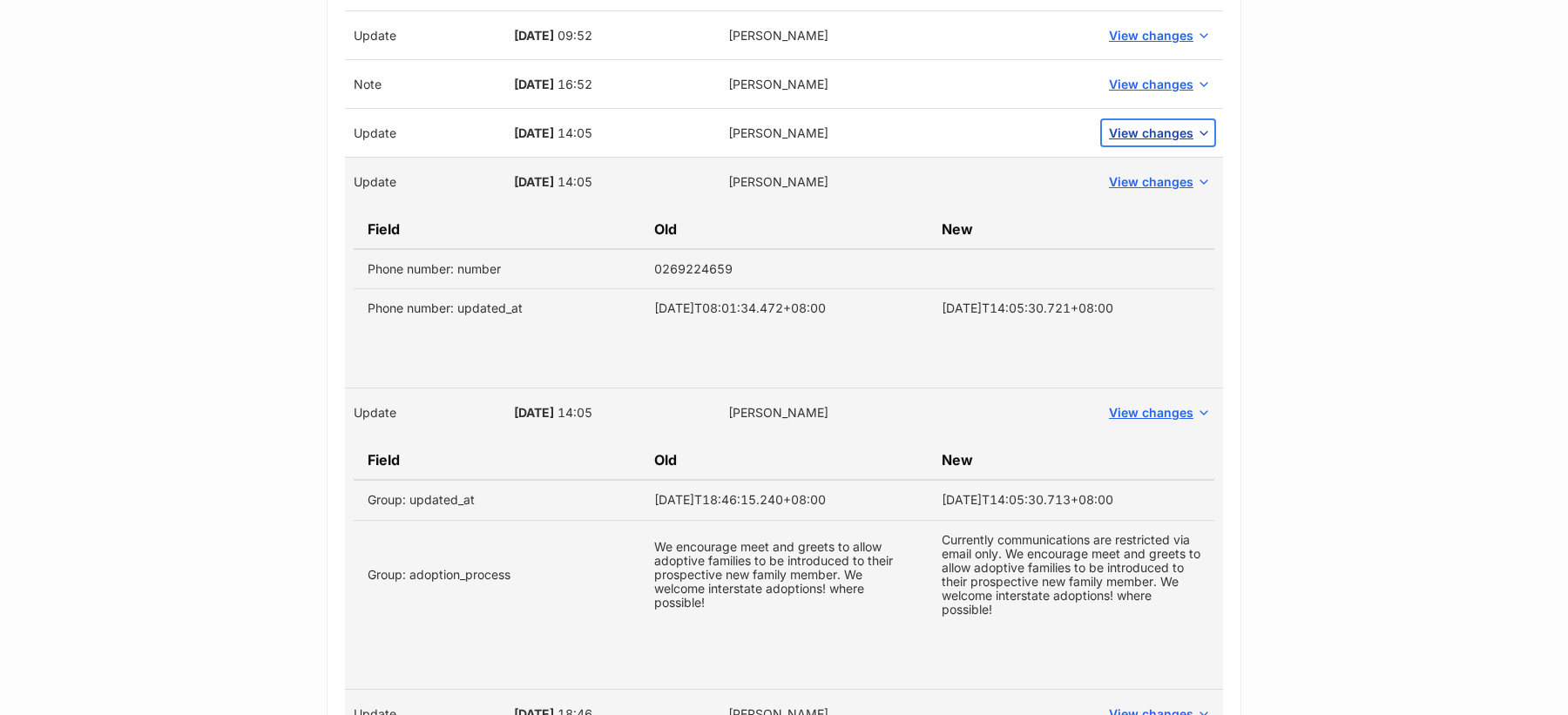
click at [1133, 124] on span "View changes" at bounding box center [1151, 133] width 85 height 18
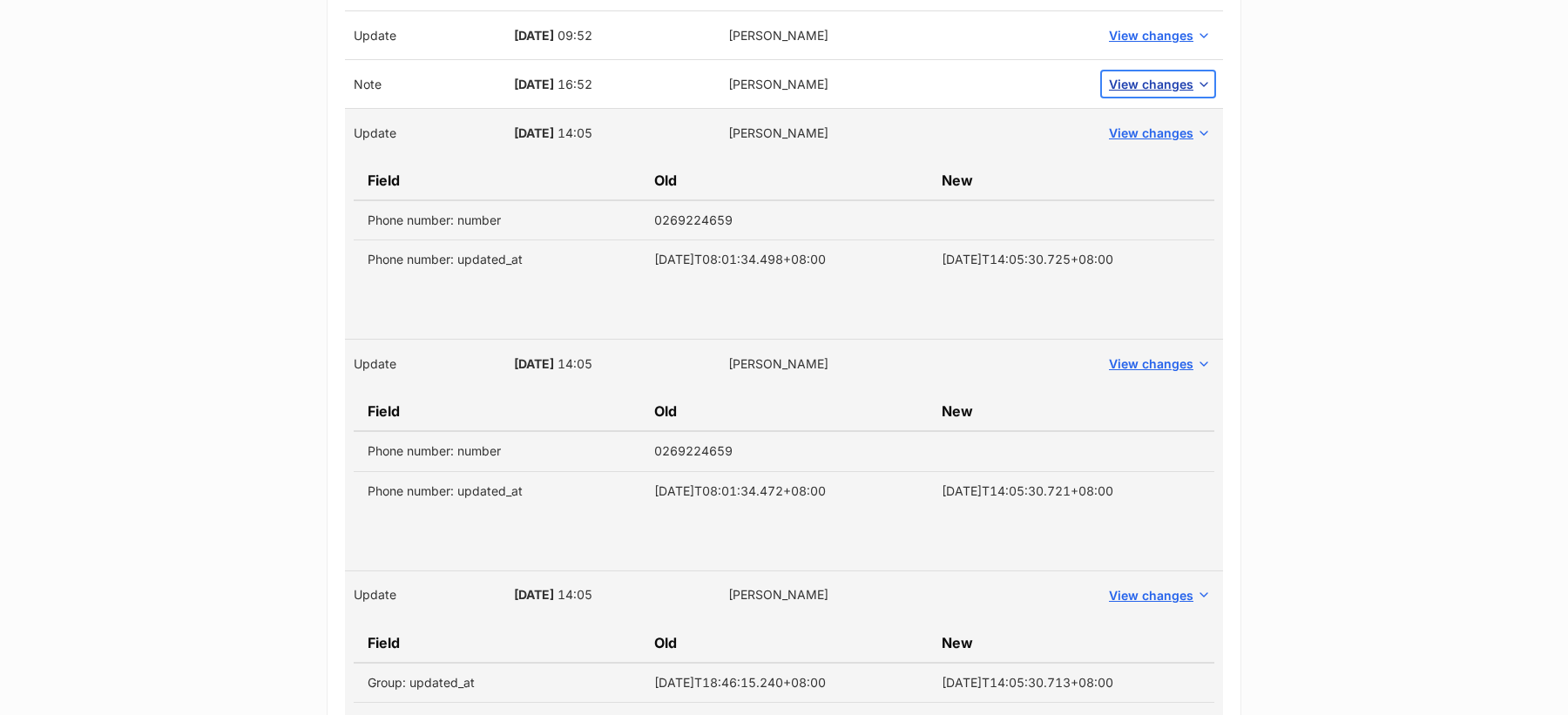
click at [1135, 75] on span "View changes" at bounding box center [1151, 84] width 85 height 18
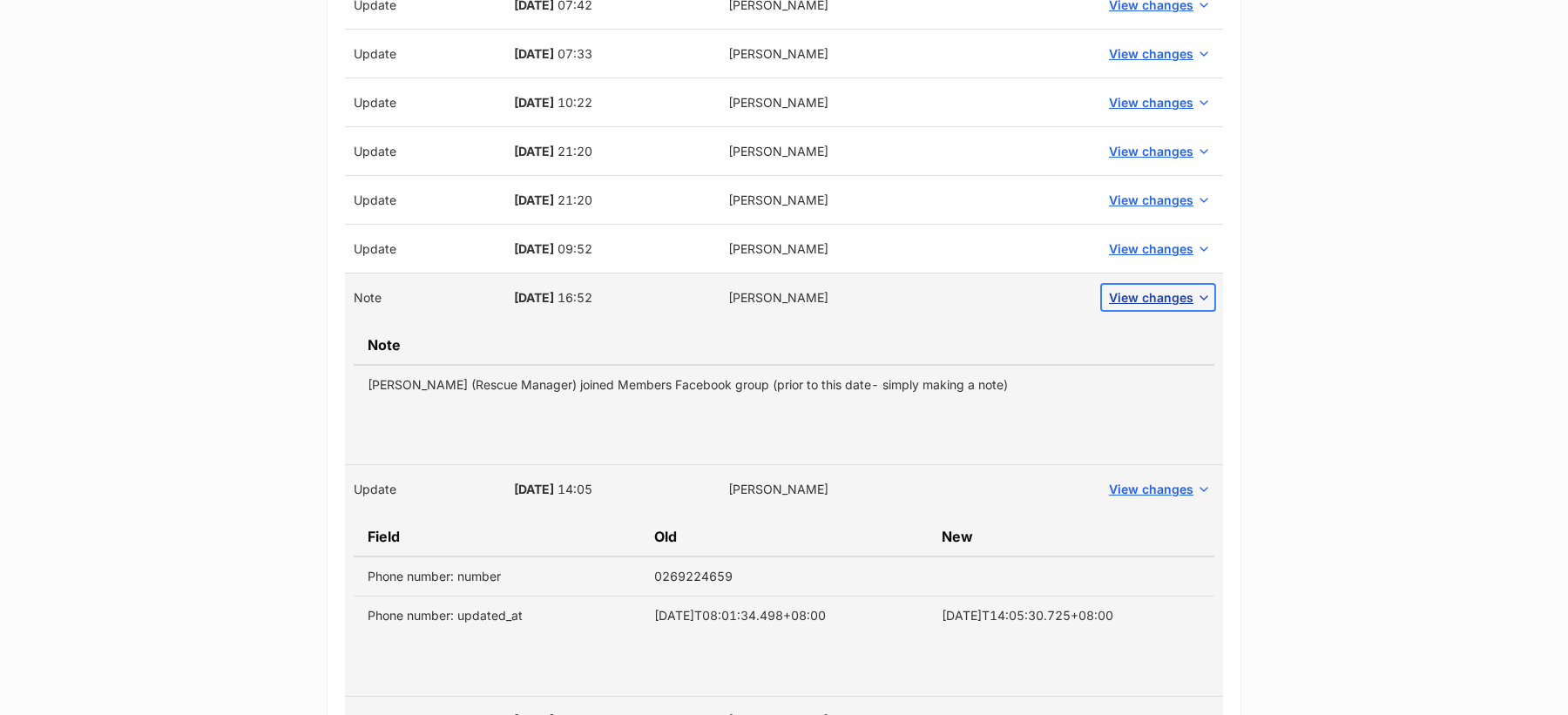
scroll to position [3313, 0]
click at [1140, 240] on span "View changes" at bounding box center [1151, 249] width 85 height 18
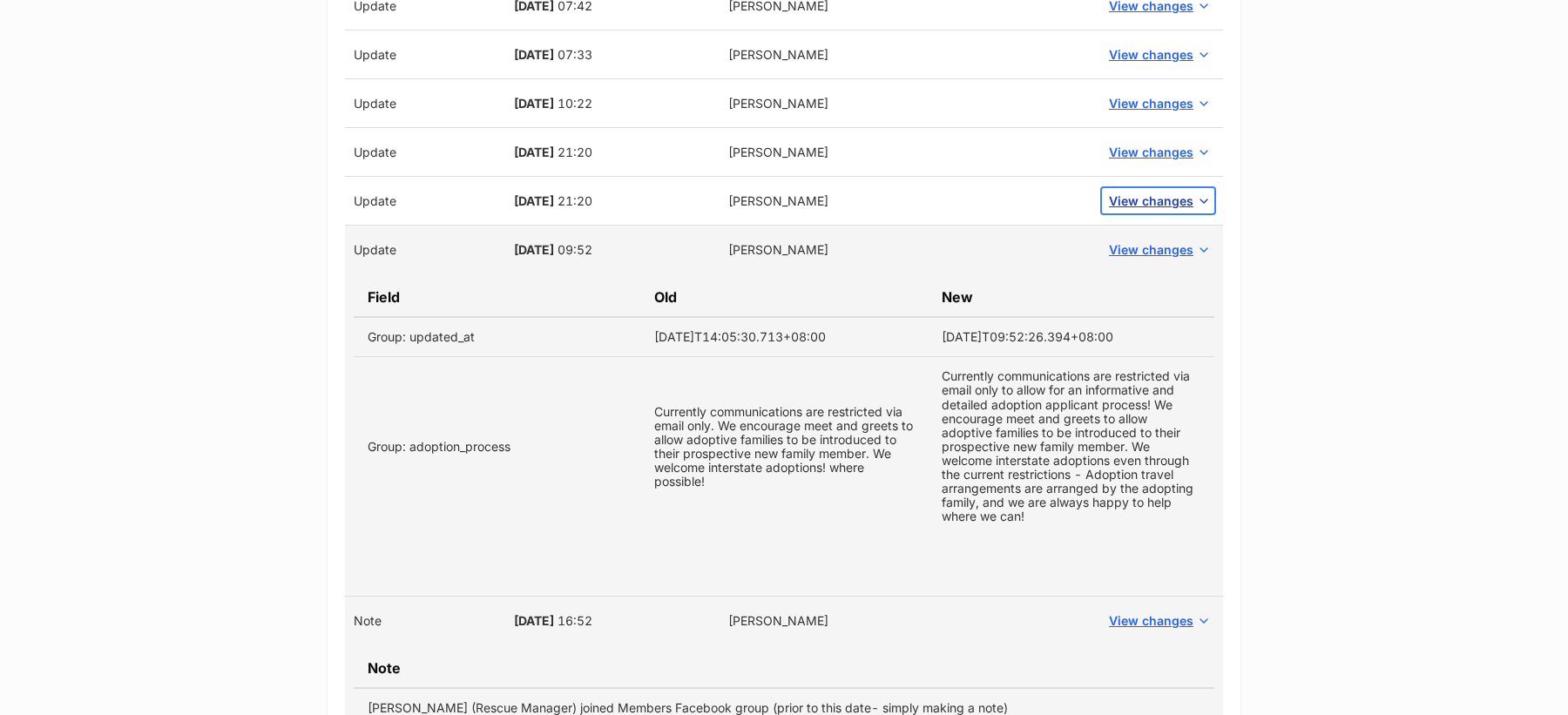
click at [1148, 192] on span "View changes" at bounding box center [1151, 200] width 85 height 18
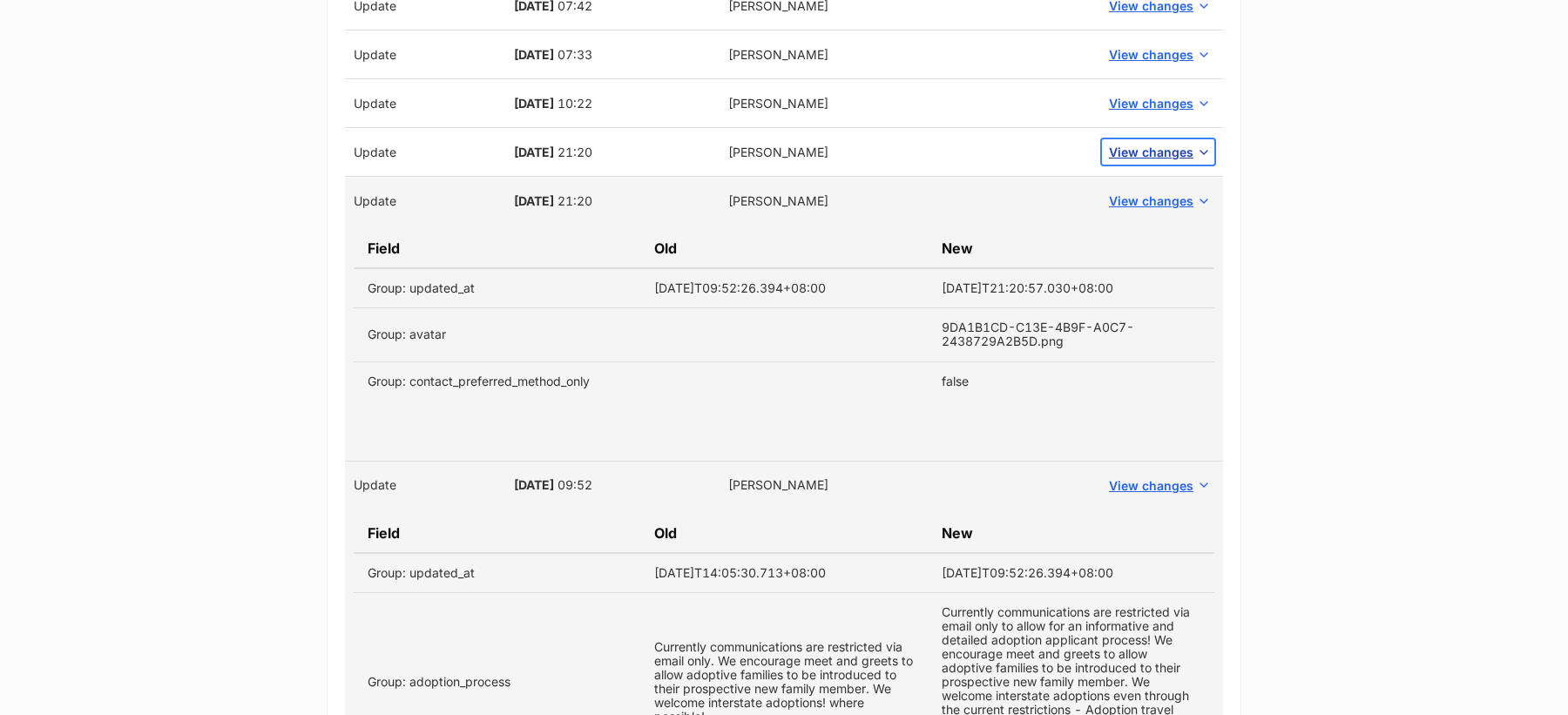
click at [1140, 143] on span "View changes" at bounding box center [1151, 152] width 85 height 18
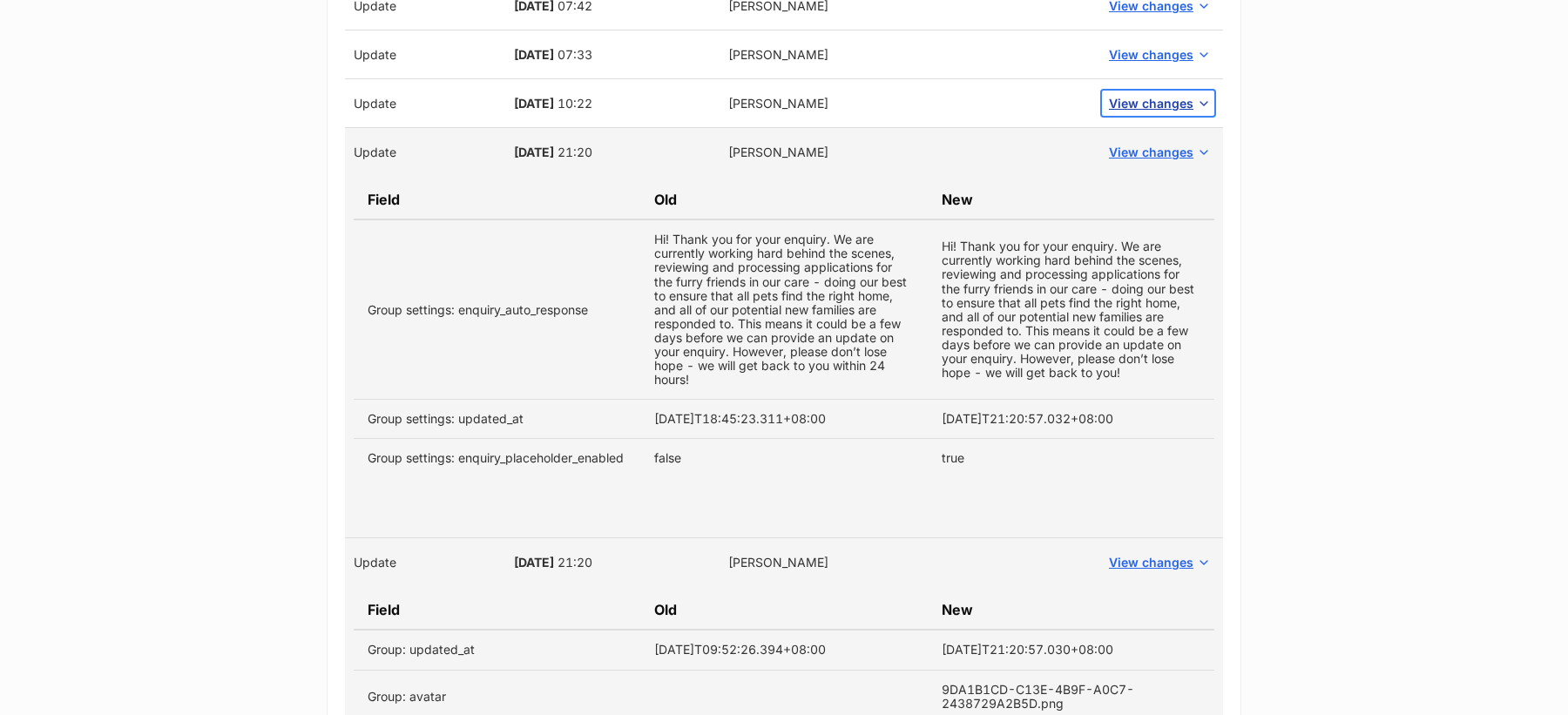
click at [1132, 94] on span "View changes" at bounding box center [1151, 103] width 85 height 18
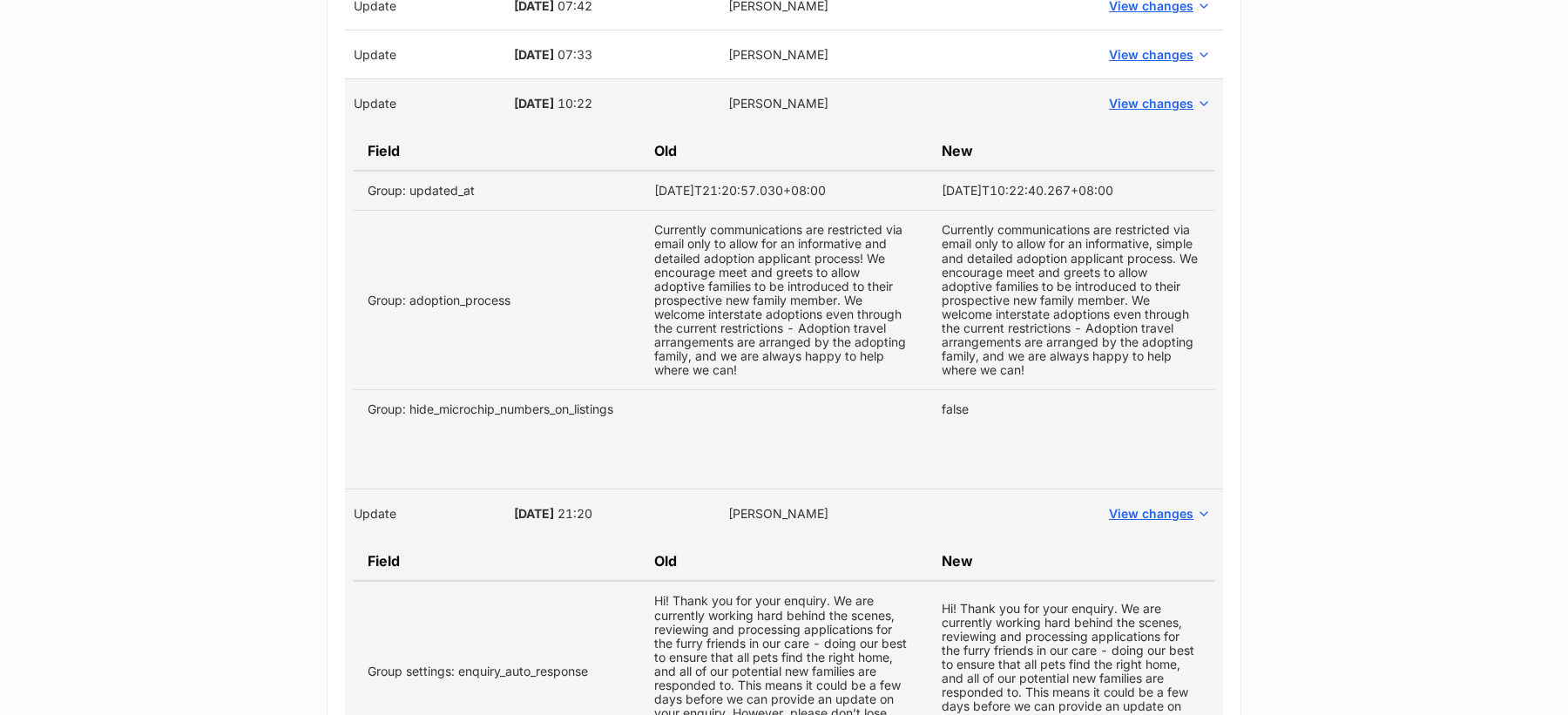
click at [1134, 51] on td "View changes" at bounding box center [1158, 54] width 130 height 49
click at [1137, 46] on span "View changes" at bounding box center [1151, 54] width 85 height 18
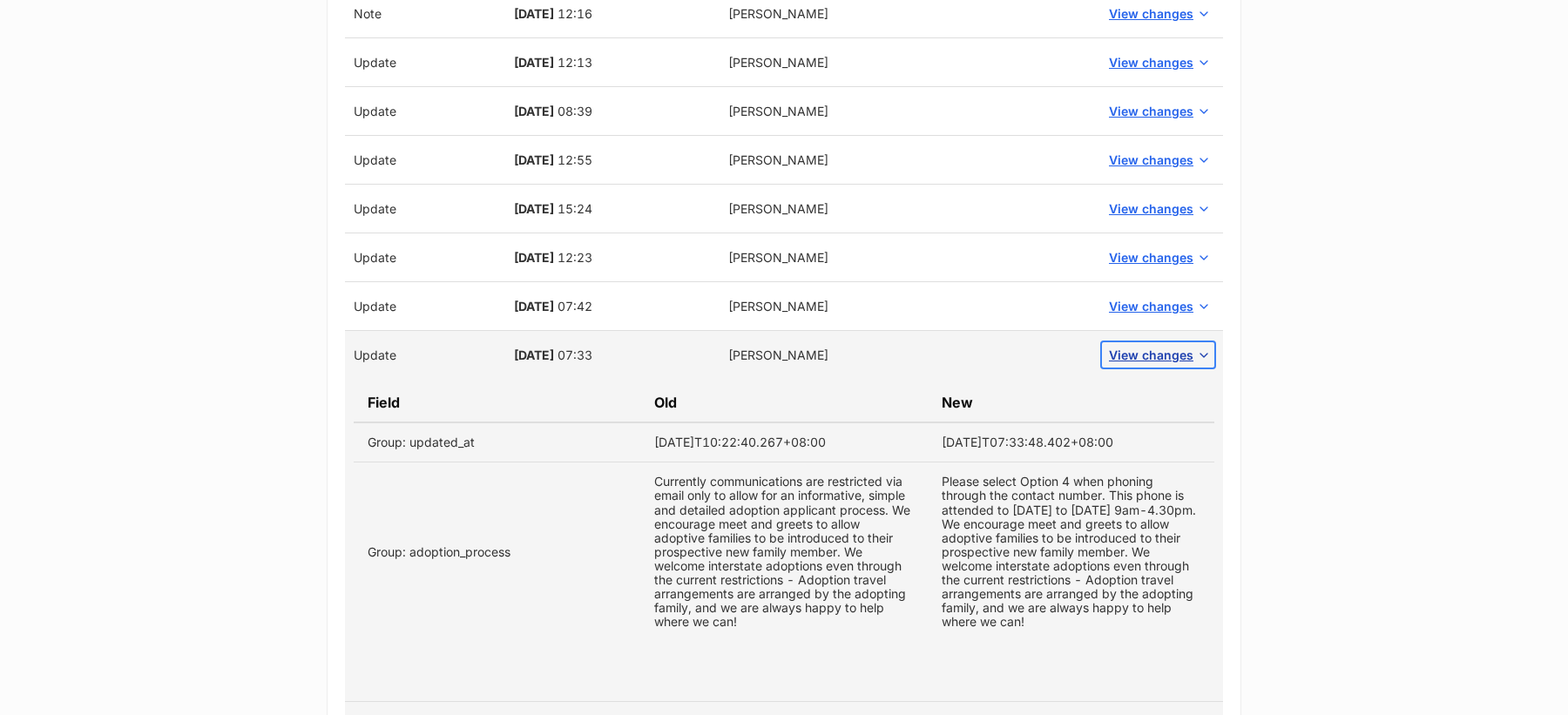
scroll to position [3007, 0]
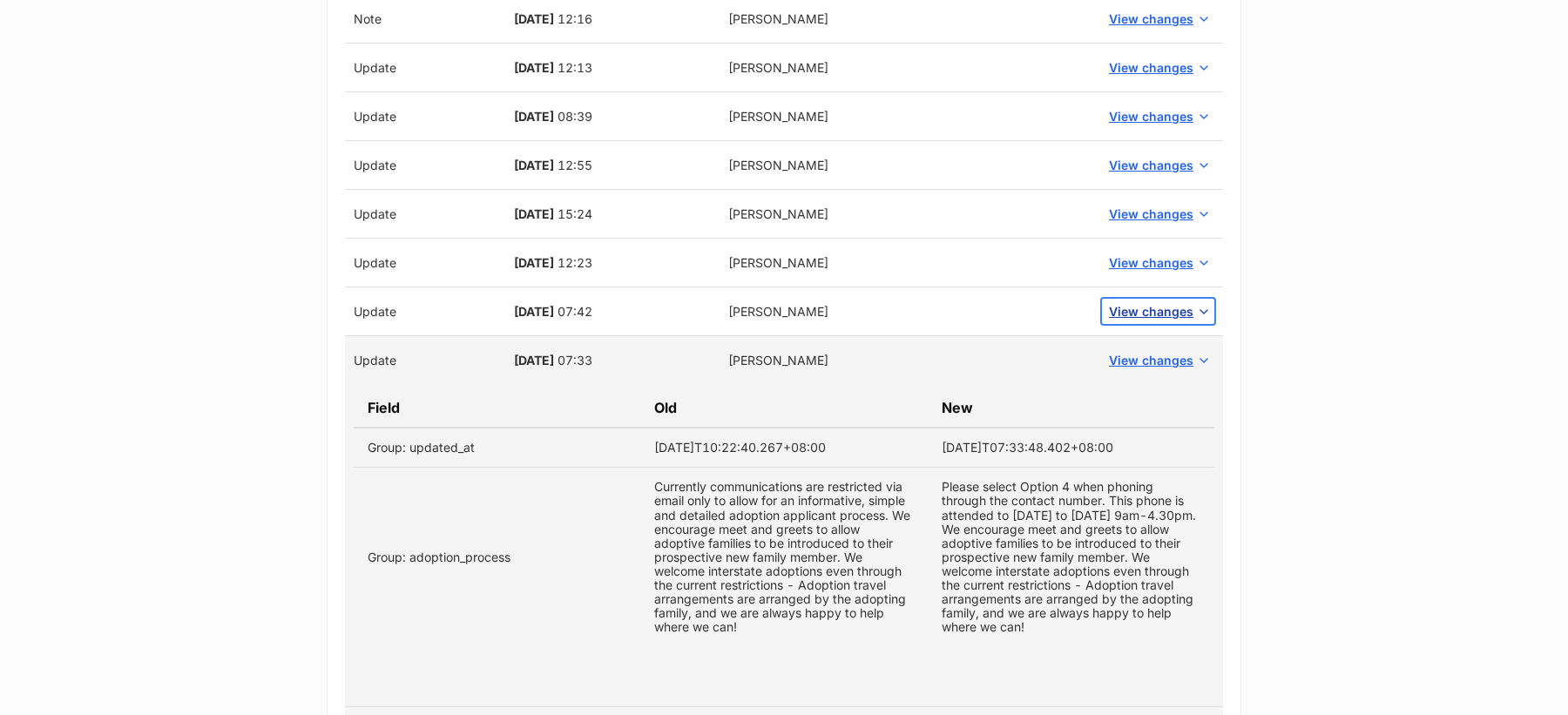
click at [1141, 302] on span "View changes" at bounding box center [1151, 311] width 85 height 18
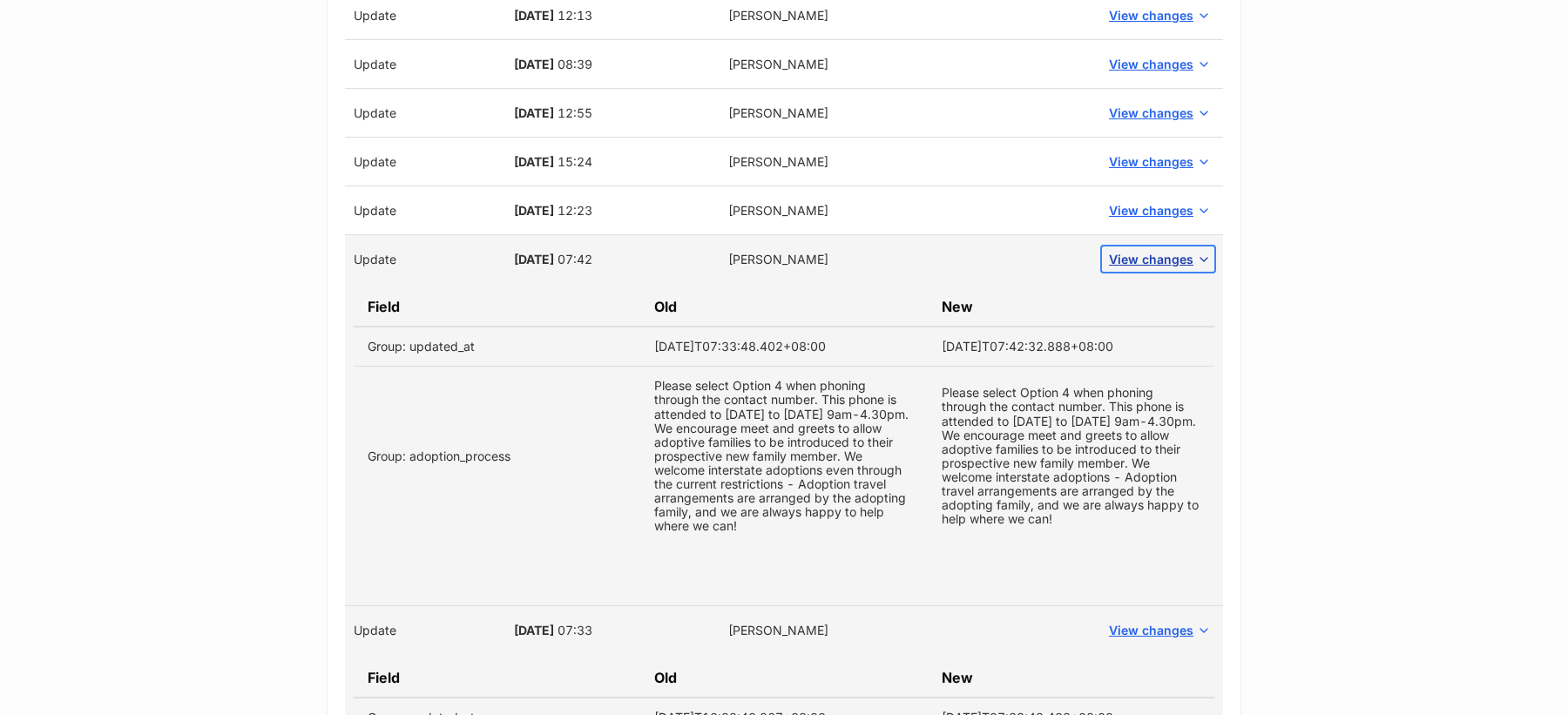
scroll to position [3033, 0]
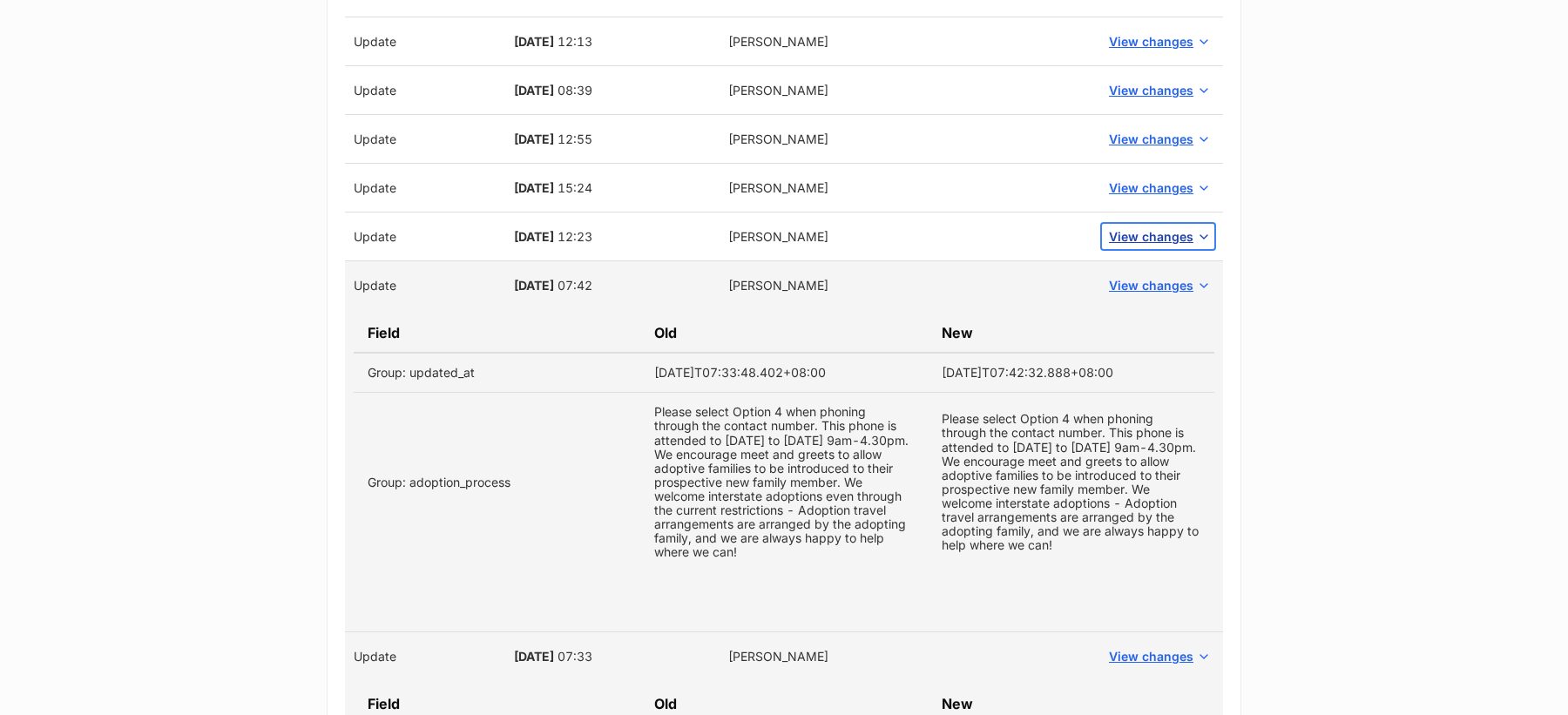
click at [1126, 224] on button "View changes" at bounding box center [1158, 236] width 112 height 26
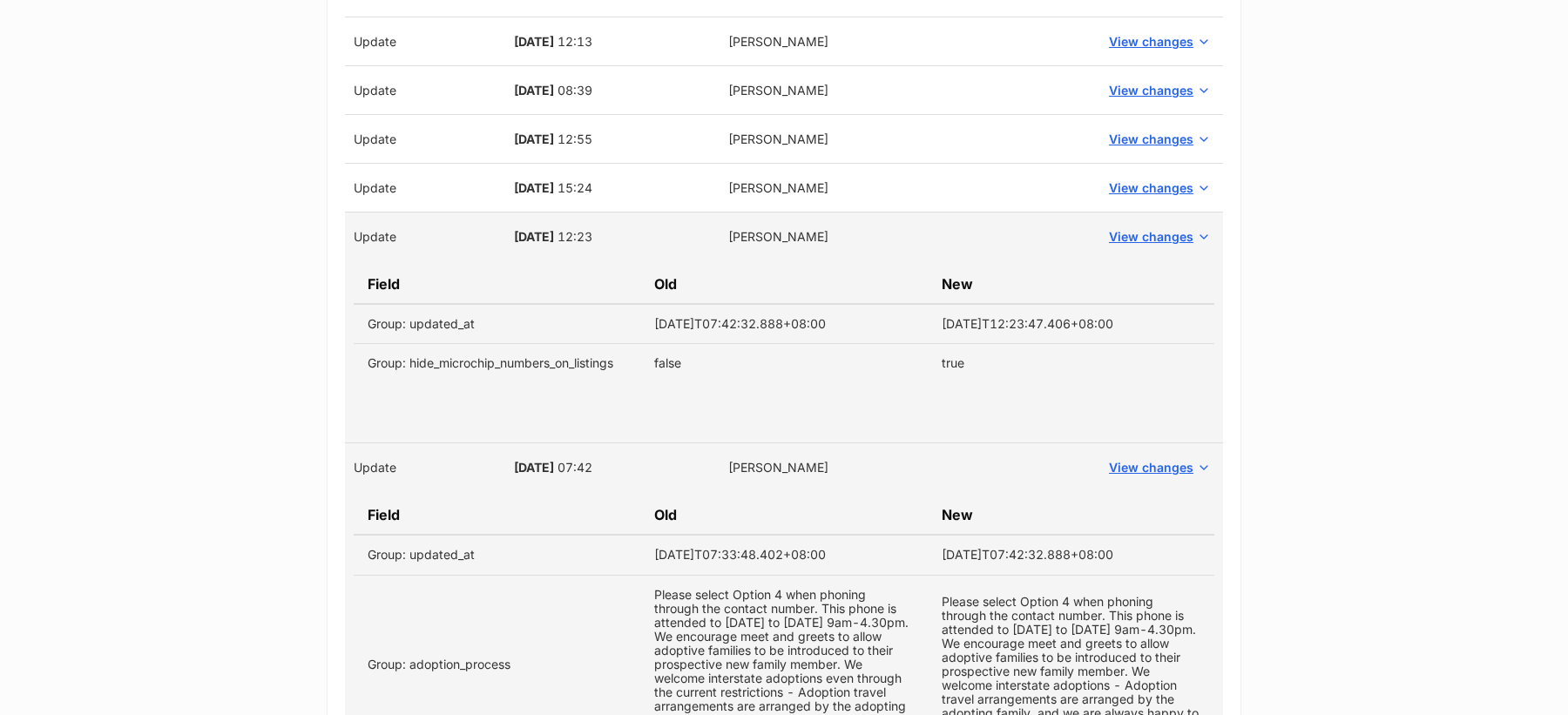
click at [1138, 191] on td "View changes" at bounding box center [1158, 188] width 130 height 49
click at [1128, 178] on span "View changes" at bounding box center [1151, 187] width 85 height 18
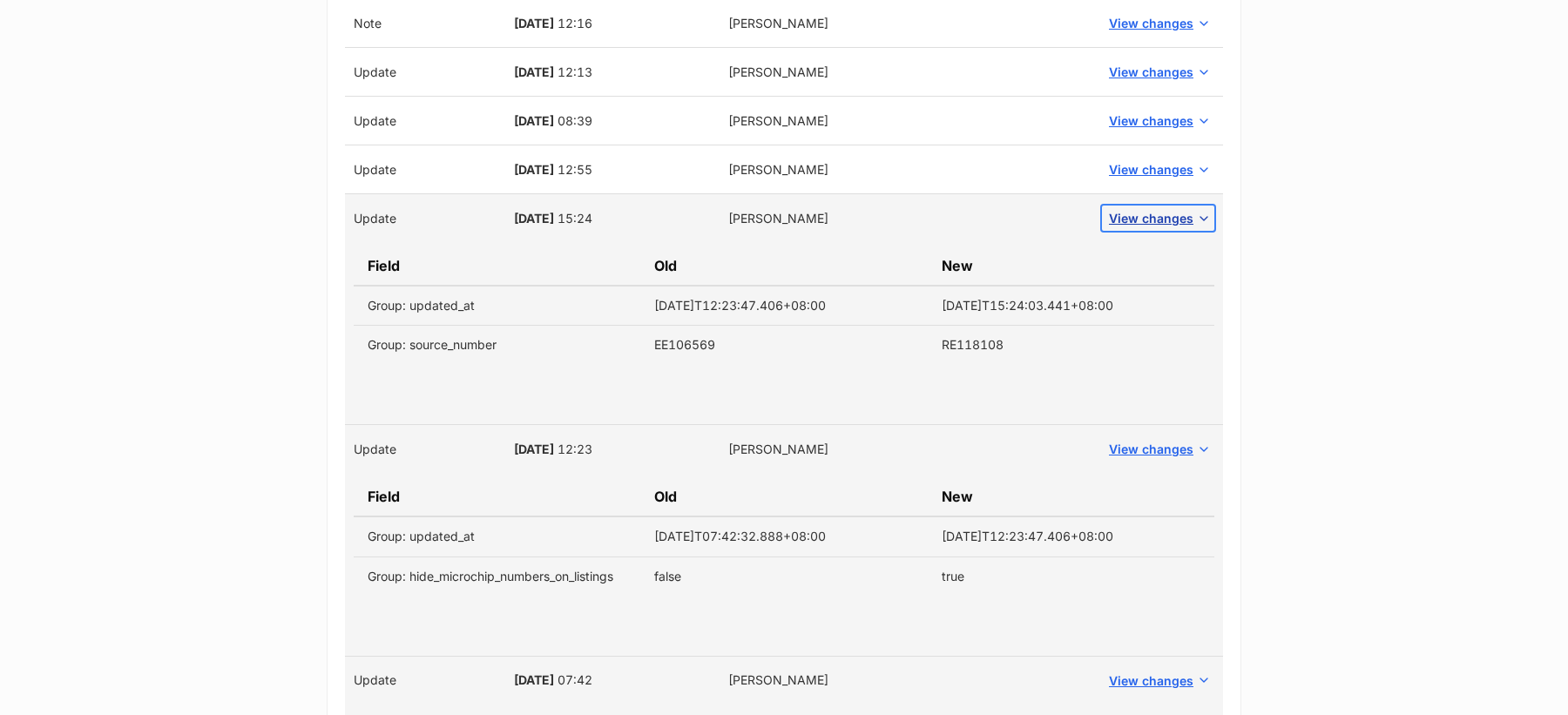
scroll to position [2999, 0]
click at [1130, 163] on span "View changes" at bounding box center [1151, 172] width 85 height 18
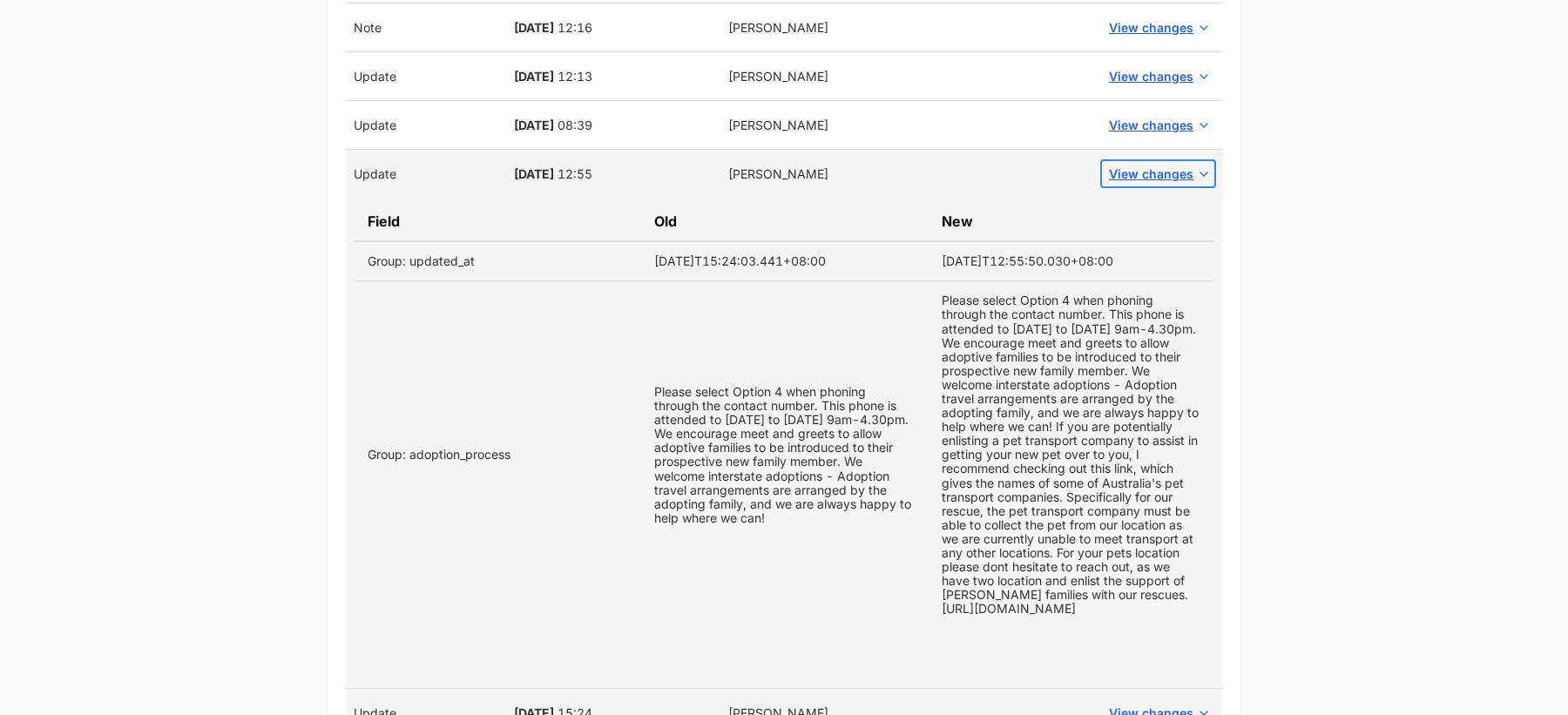
scroll to position [2993, 0]
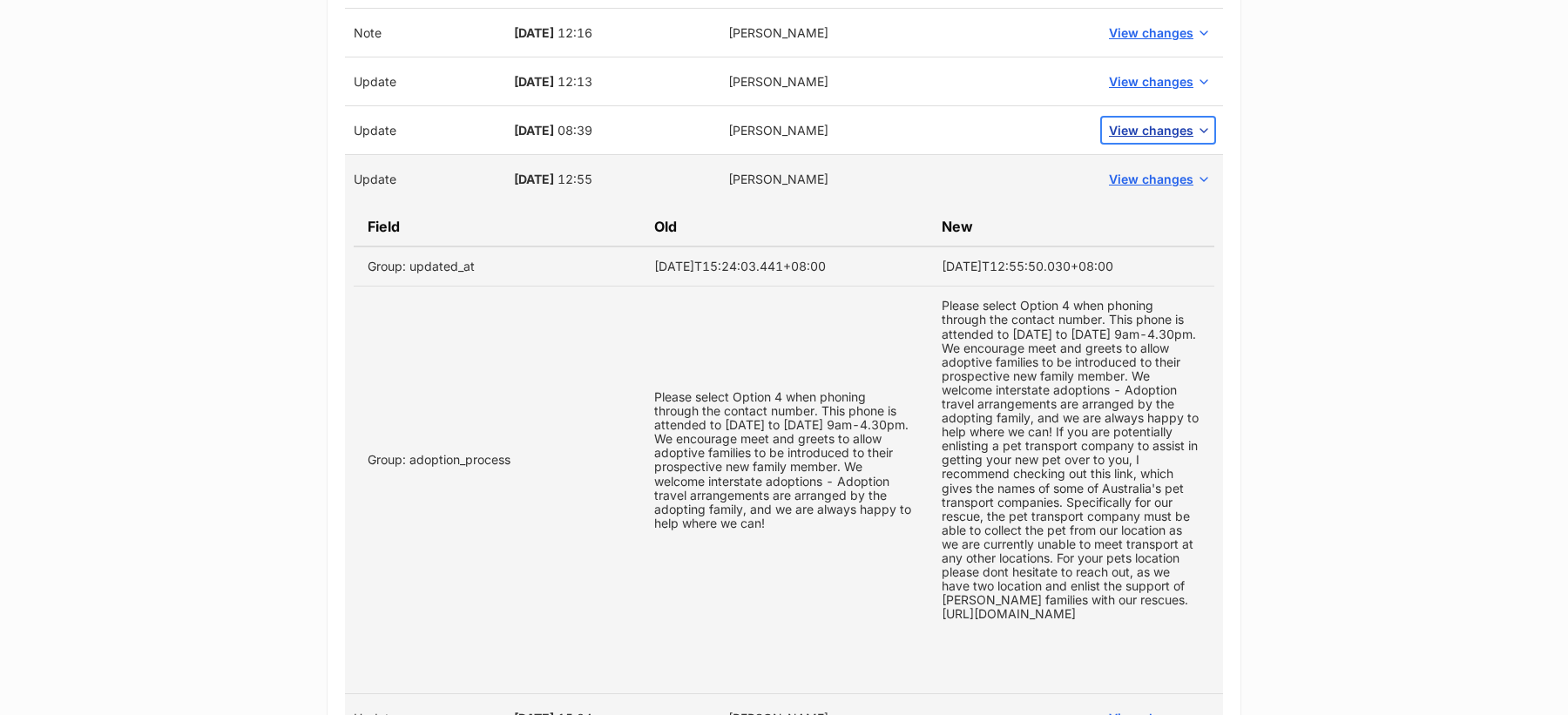
click at [1149, 121] on span "View changes" at bounding box center [1151, 130] width 85 height 18
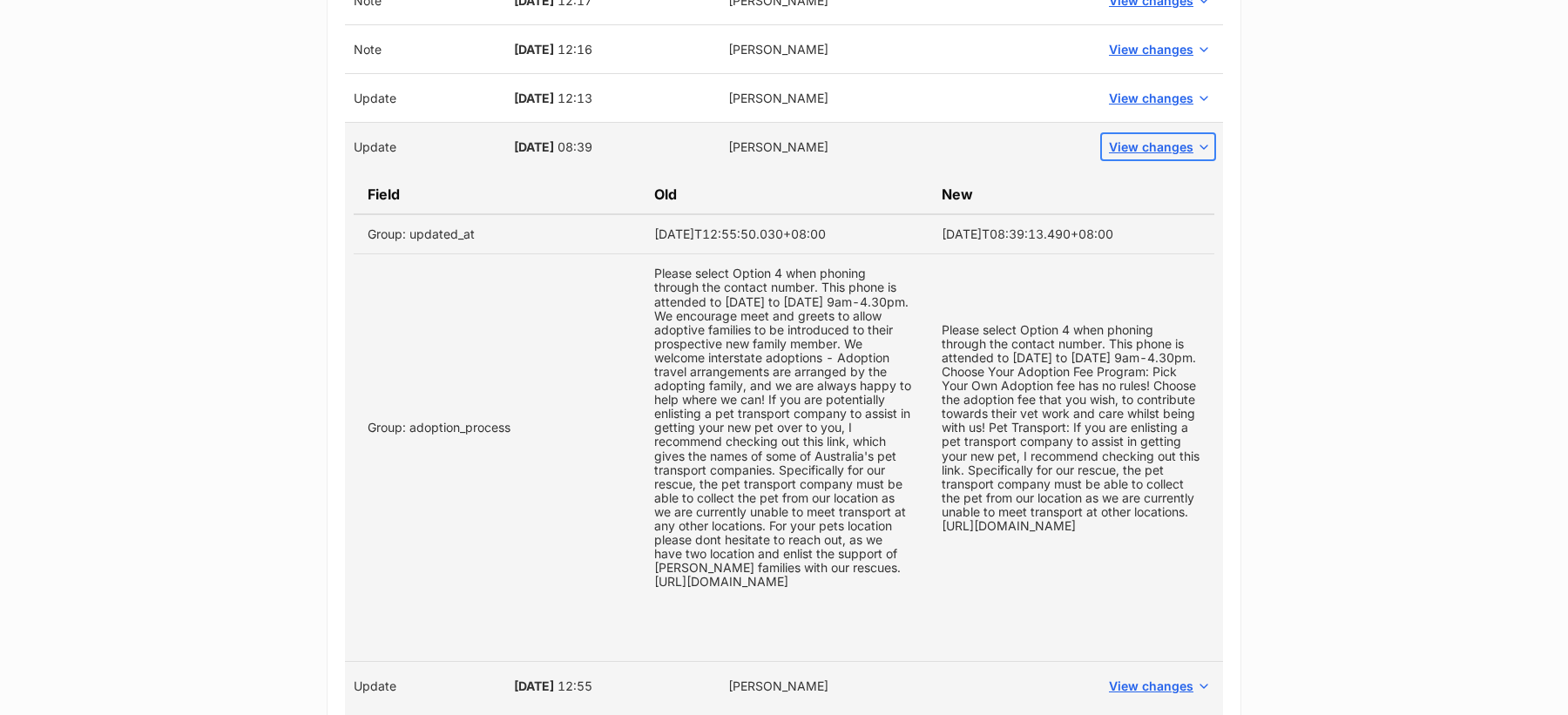
scroll to position [2982, 0]
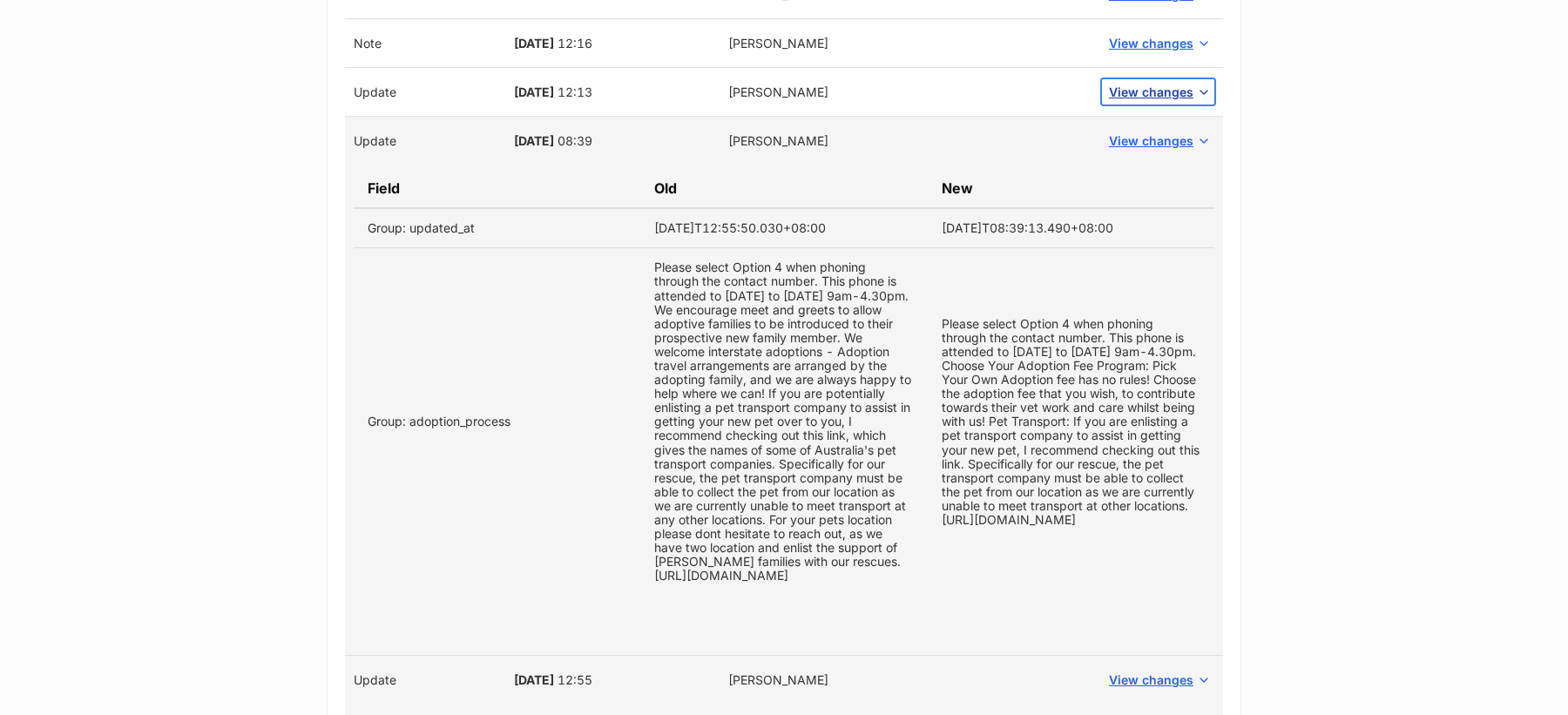
click at [1147, 83] on span "View changes" at bounding box center [1151, 92] width 85 height 18
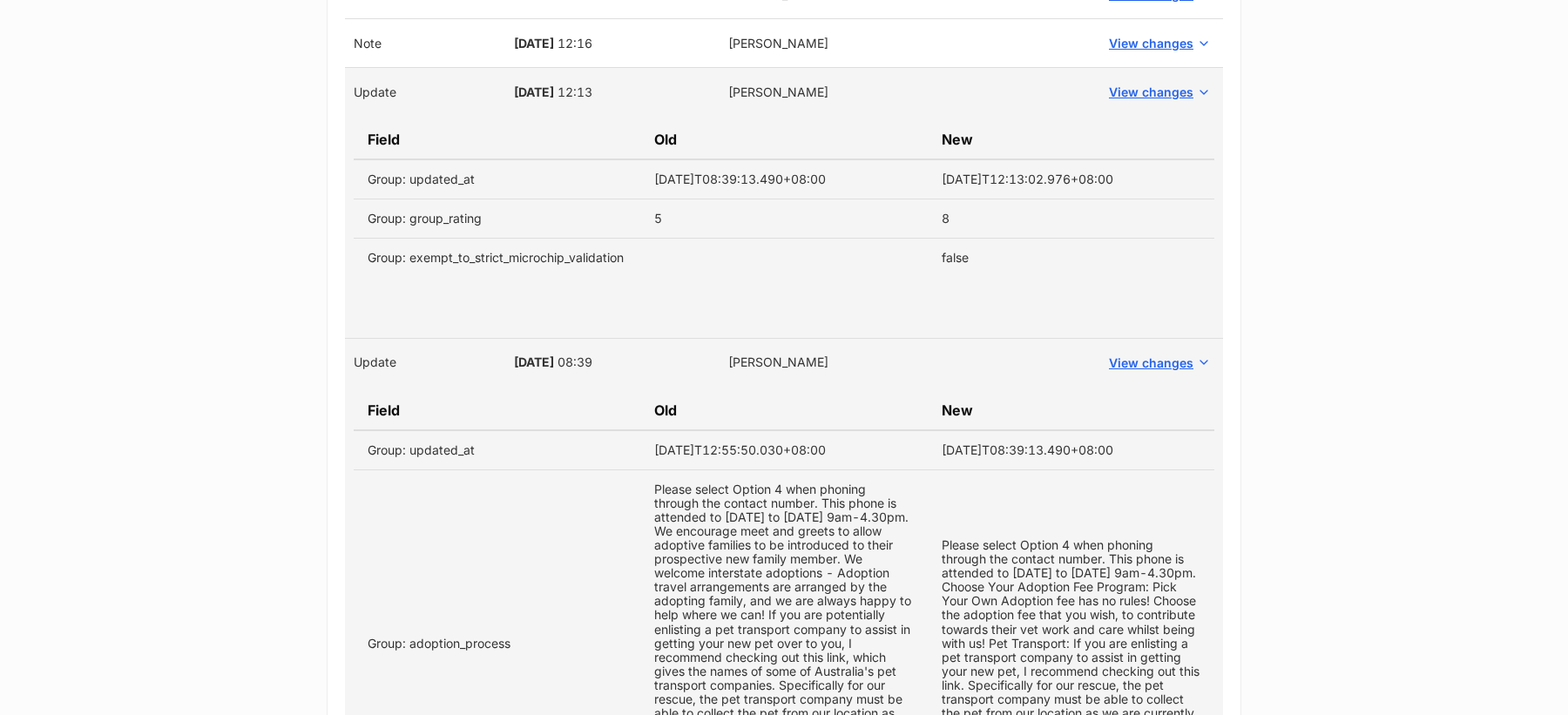
click at [514, 85] on span "17 Aug, 2022" at bounding box center [534, 92] width 40 height 15
click at [554, 85] on span "17 Aug, 2022" at bounding box center [534, 92] width 40 height 15
copy span "17 Aug, 2022"
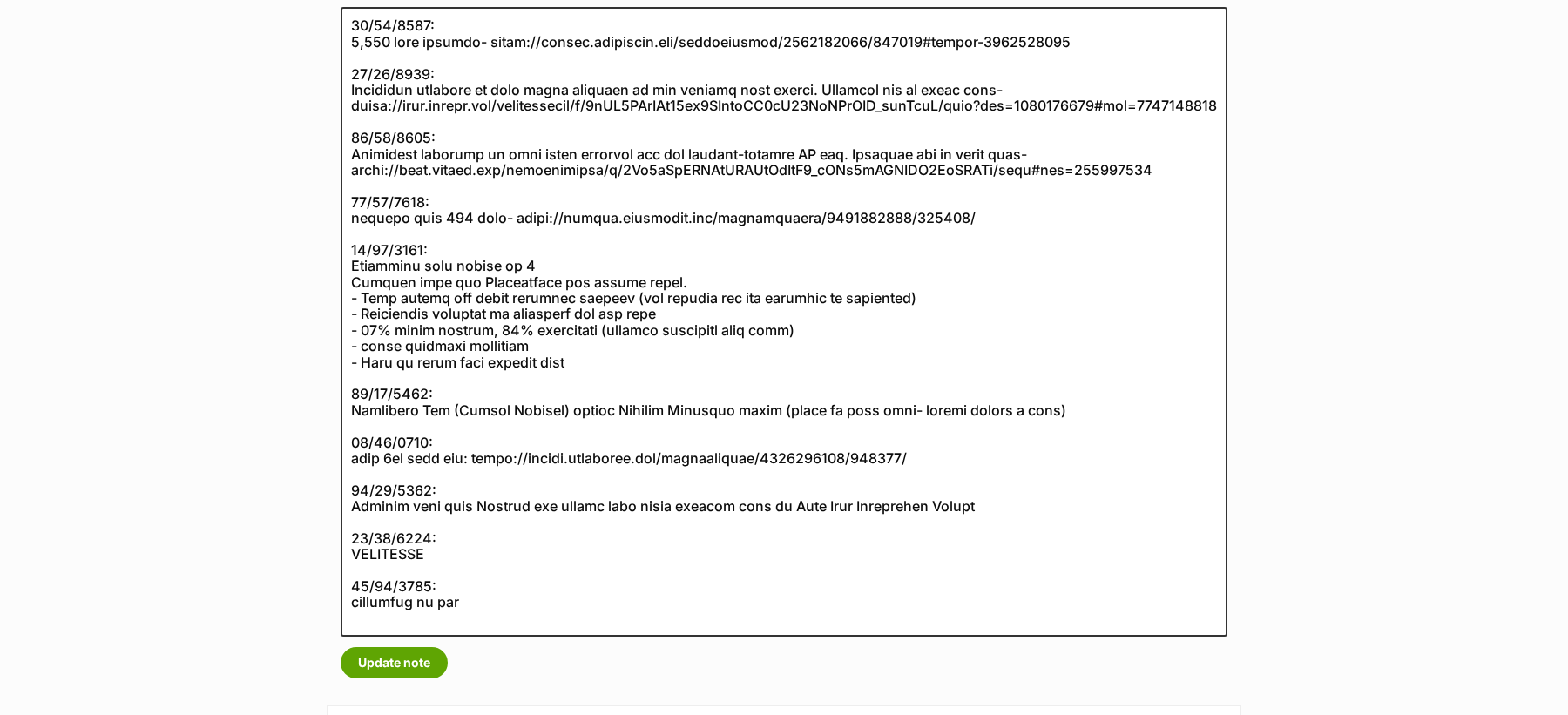
scroll to position [355, 0]
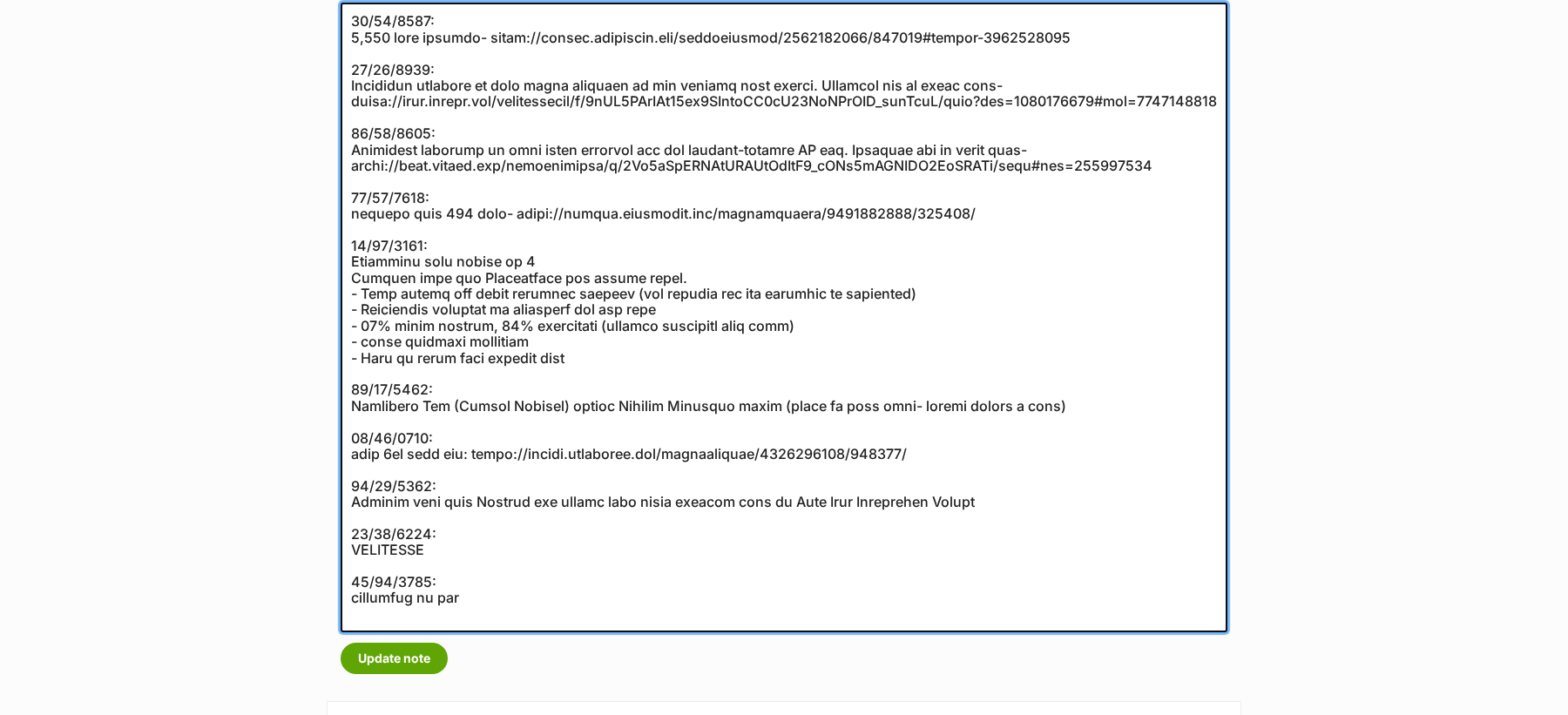
click at [463, 202] on textarea at bounding box center [784, 317] width 886 height 630
paste textarea "17 Aug, 2022"
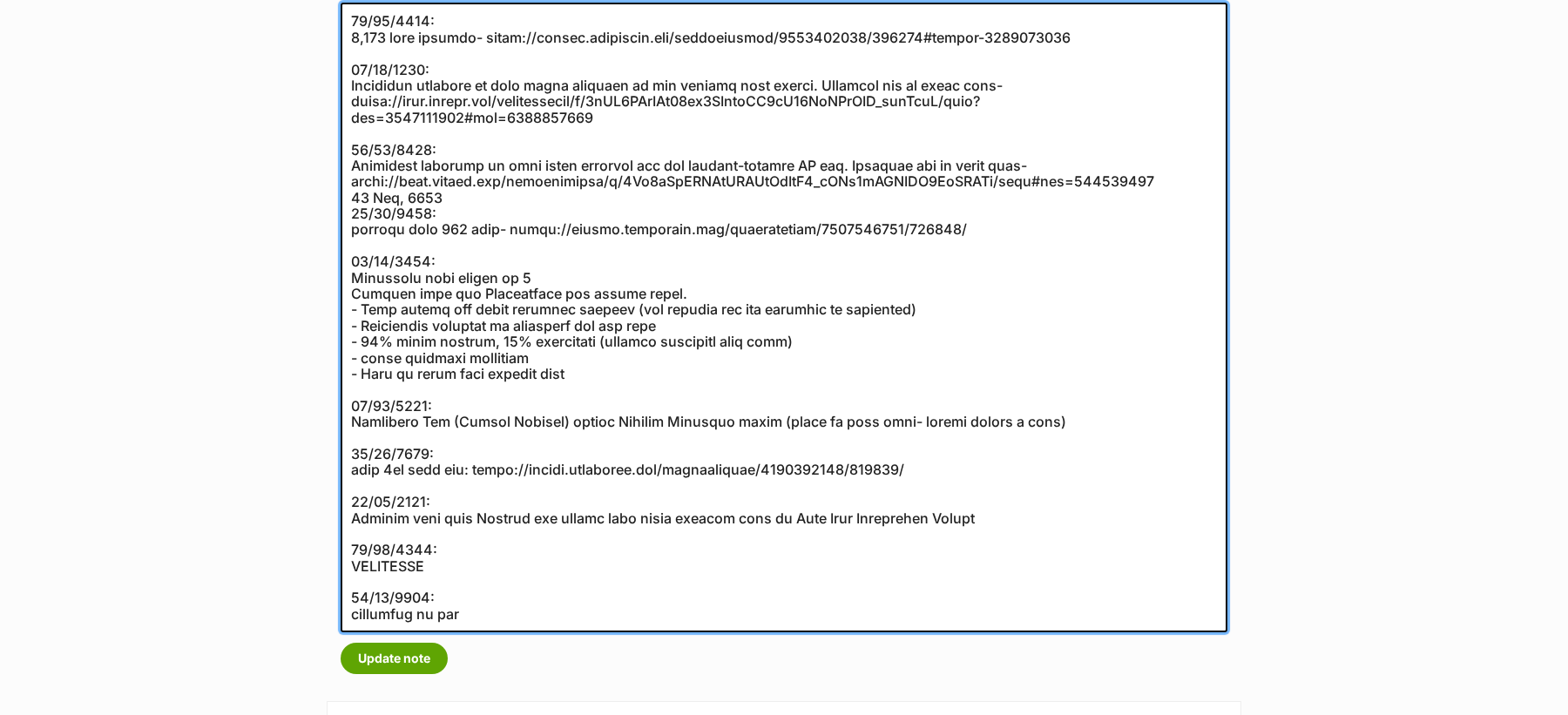
click at [353, 194] on textarea at bounding box center [784, 317] width 886 height 630
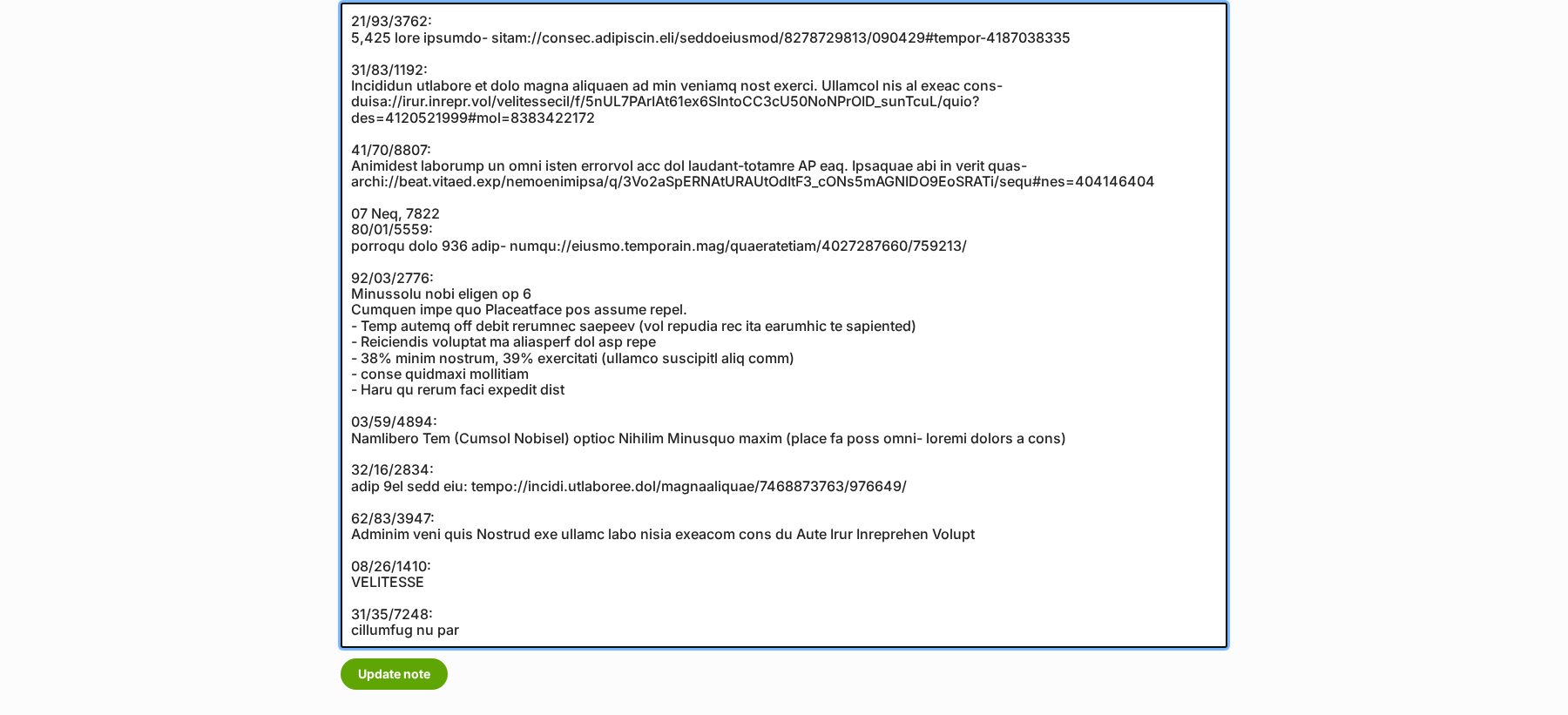
click at [444, 211] on textarea at bounding box center [784, 325] width 886 height 645
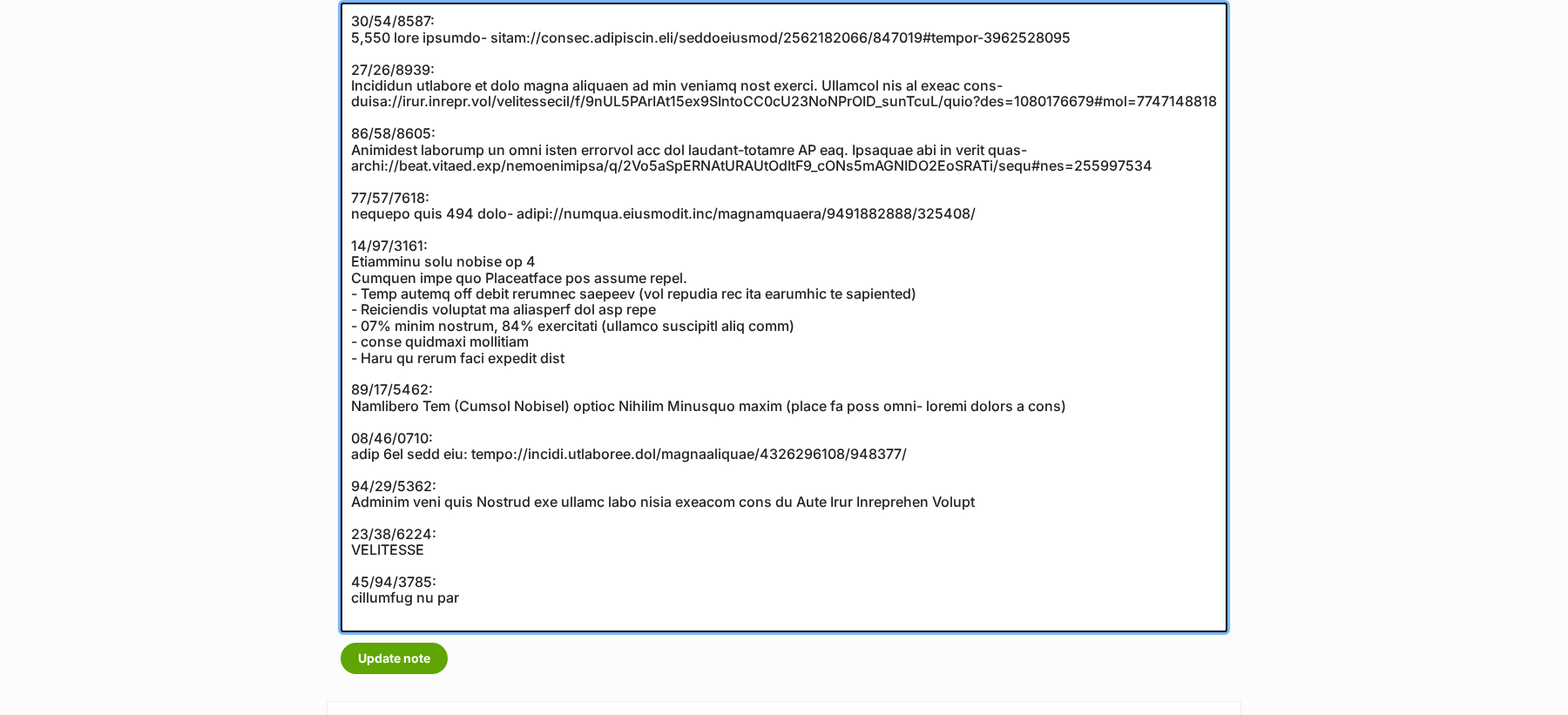
click at [435, 387] on textarea at bounding box center [784, 317] width 886 height 630
click at [474, 243] on textarea at bounding box center [784, 317] width 886 height 630
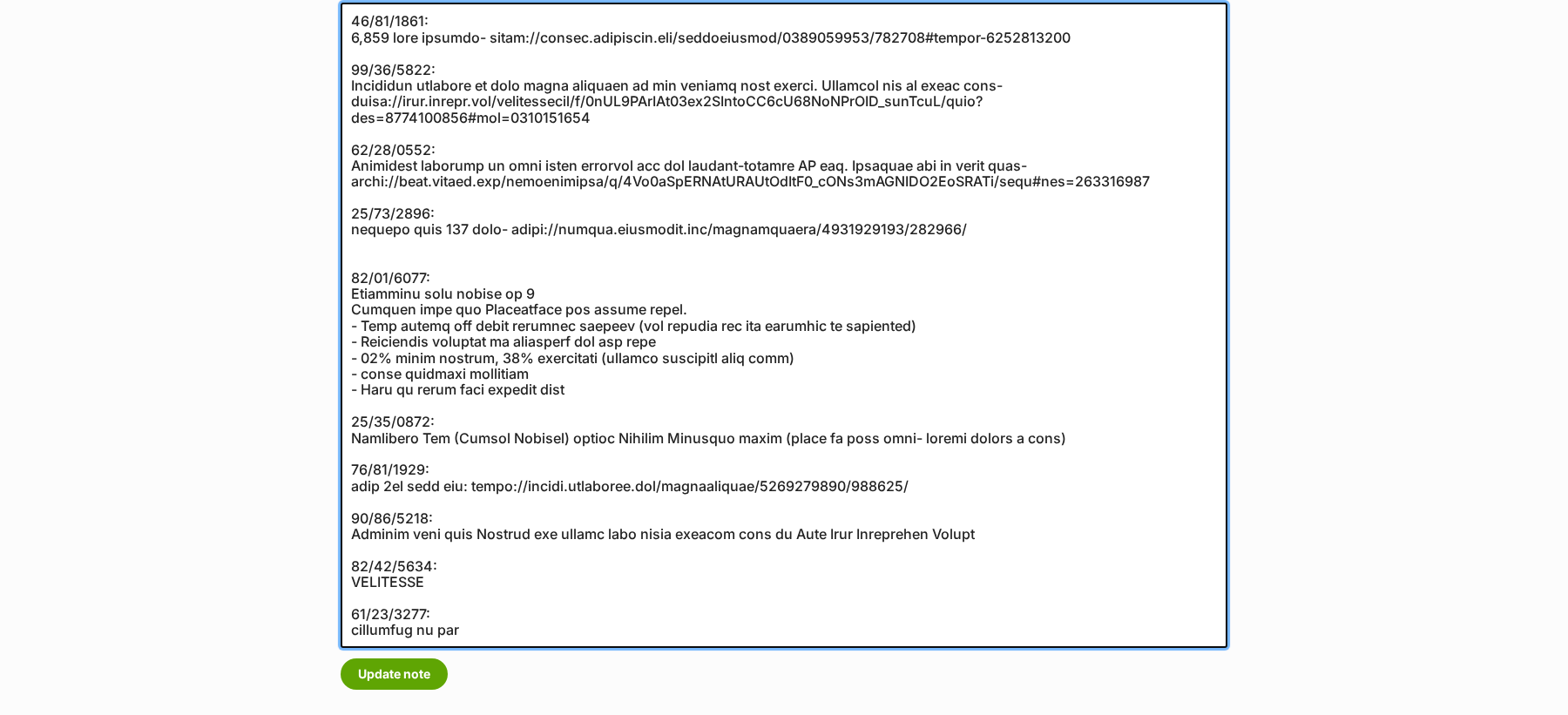
paste textarea "17 Aug, 2022"
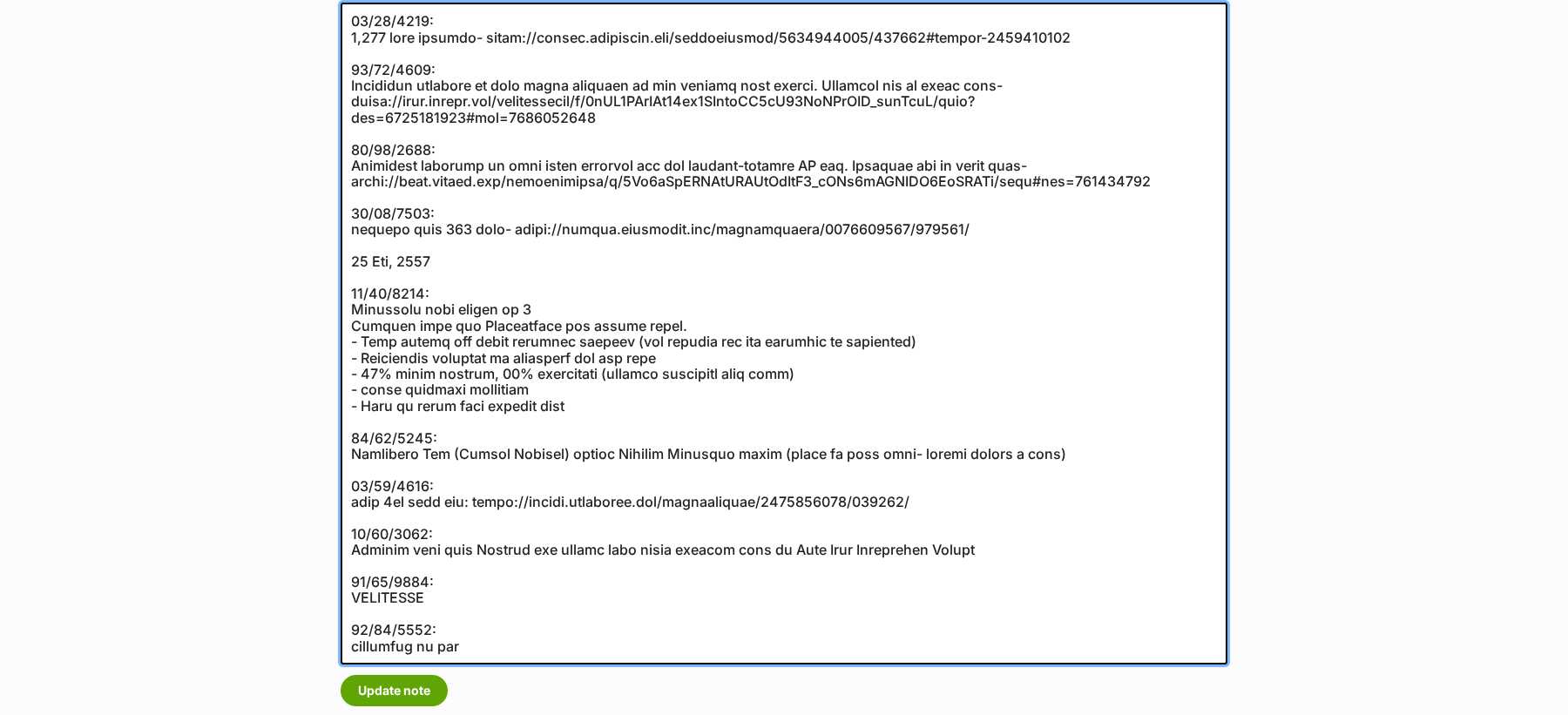
drag, startPoint x: 500, startPoint y: 251, endPoint x: 356, endPoint y: 251, distance: 144.0
click at [356, 251] on textarea at bounding box center [784, 334] width 886 height 663
click at [356, 260] on textarea at bounding box center [784, 334] width 886 height 663
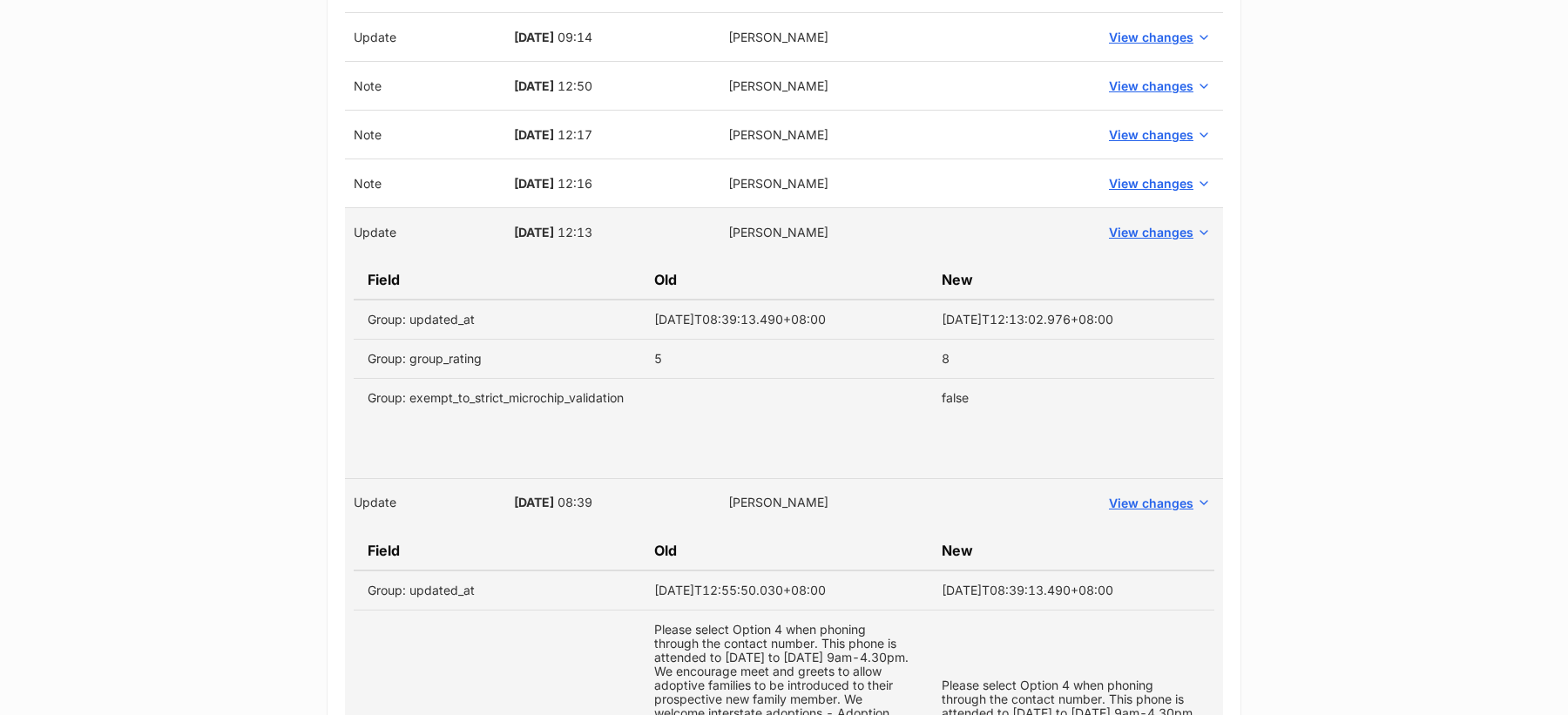
scroll to position [2870, 0]
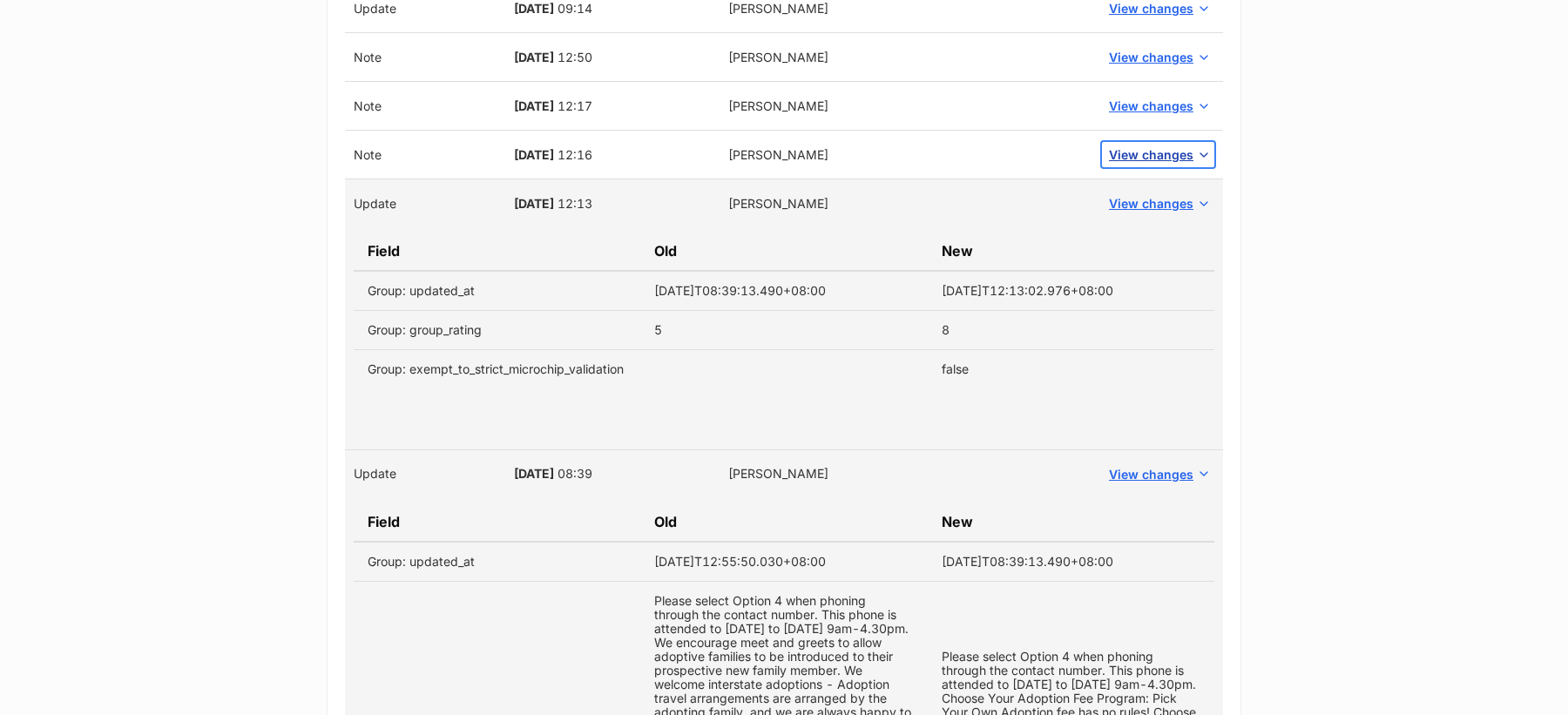
click at [1138, 146] on span "View changes" at bounding box center [1151, 154] width 85 height 18
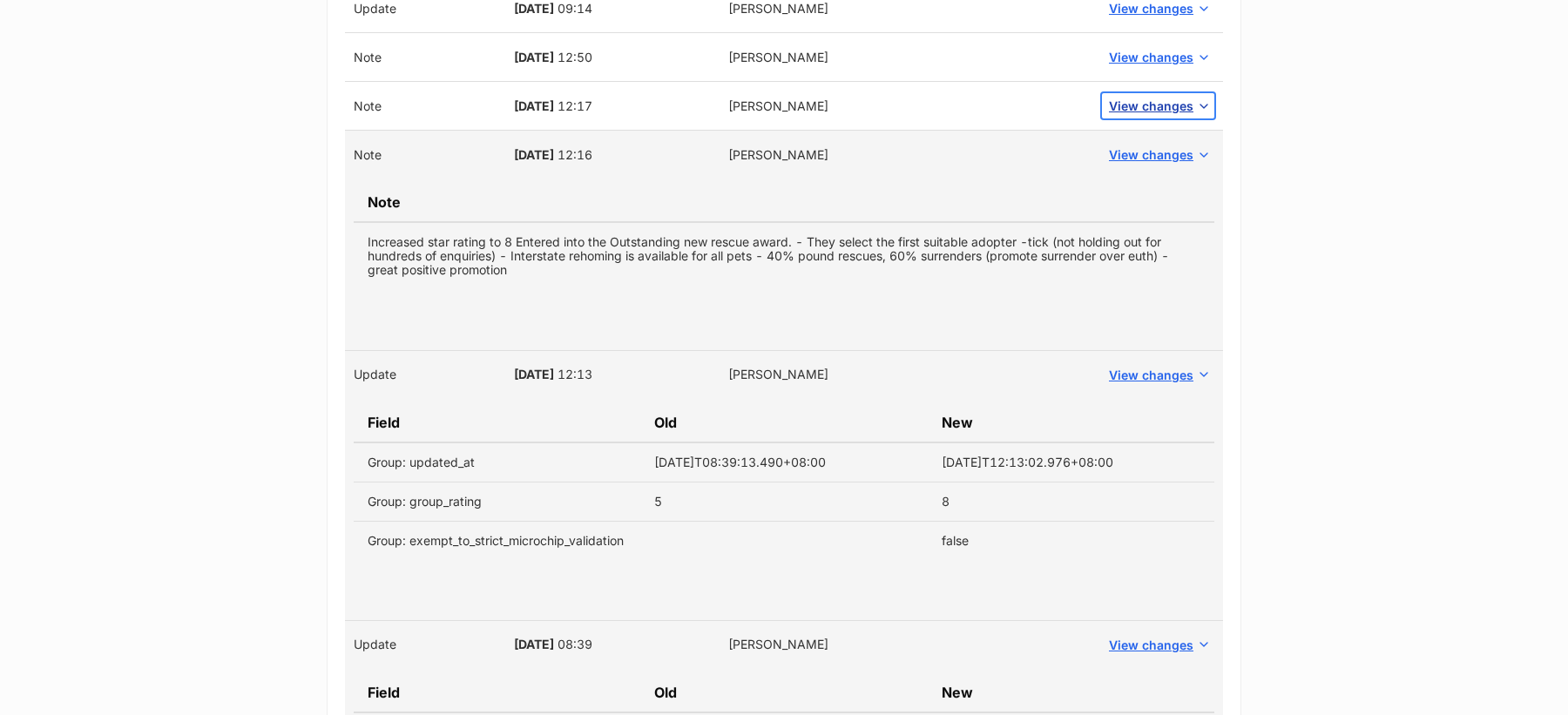
click at [1139, 96] on span "View changes" at bounding box center [1151, 105] width 85 height 18
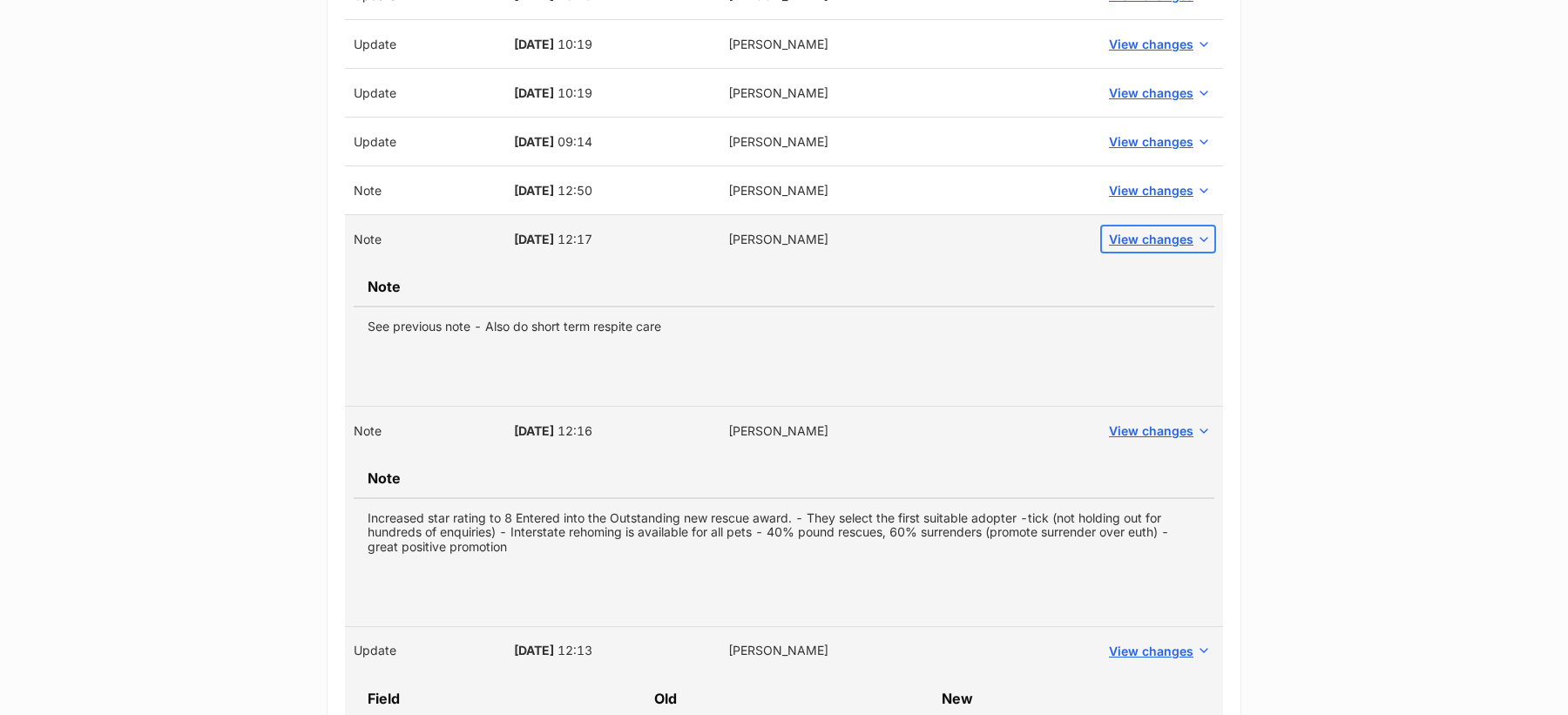
scroll to position [2721, 0]
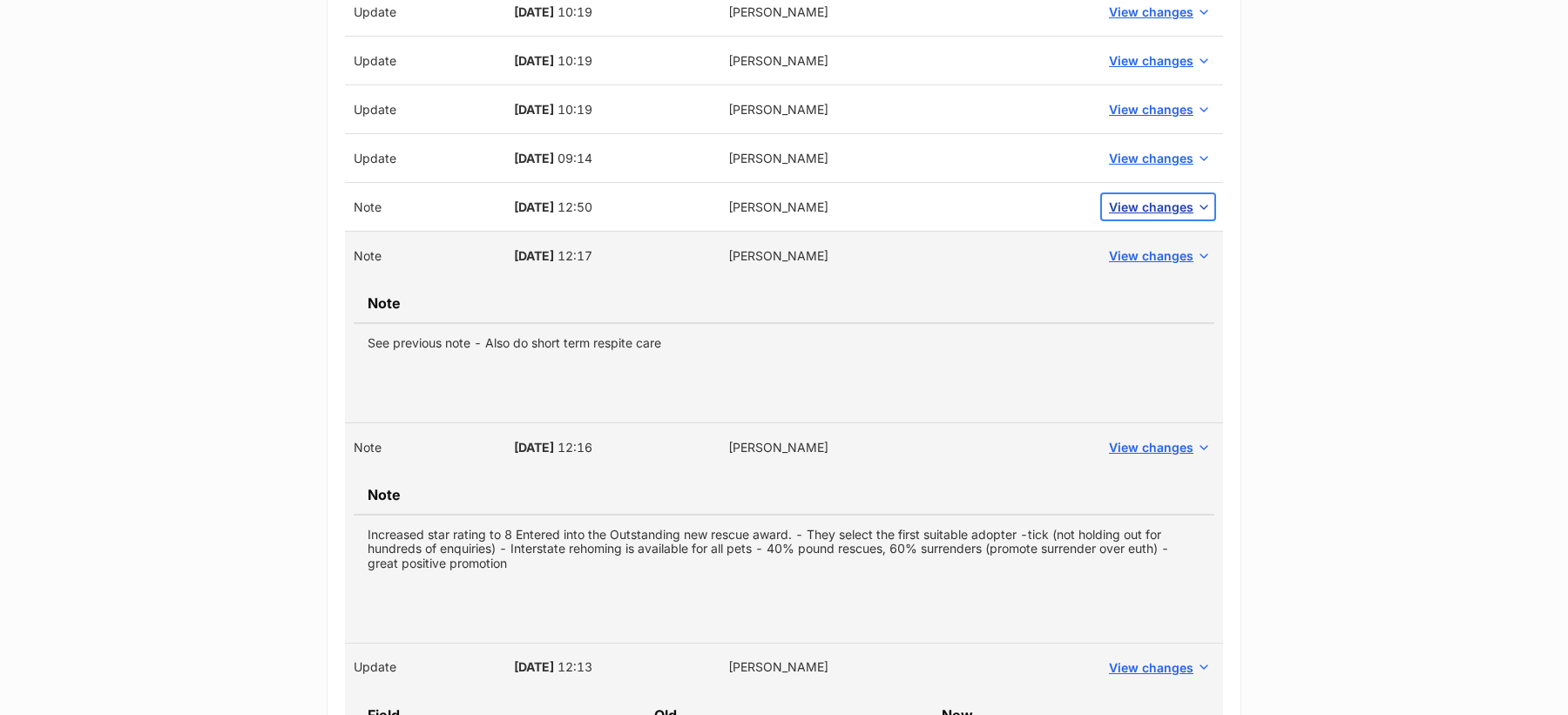
click at [1137, 197] on span "View changes" at bounding box center [1151, 206] width 85 height 18
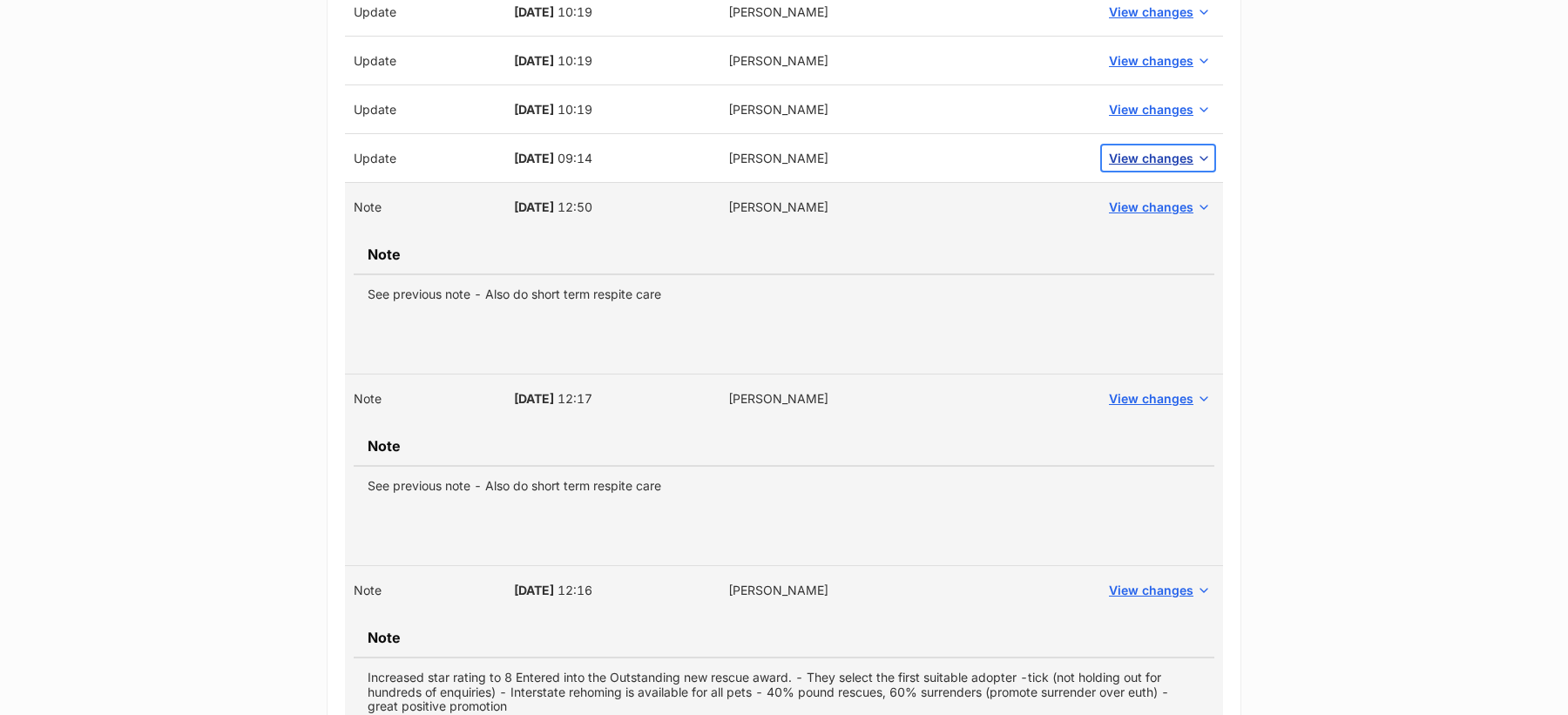
click at [1130, 150] on span "View changes" at bounding box center [1151, 157] width 85 height 18
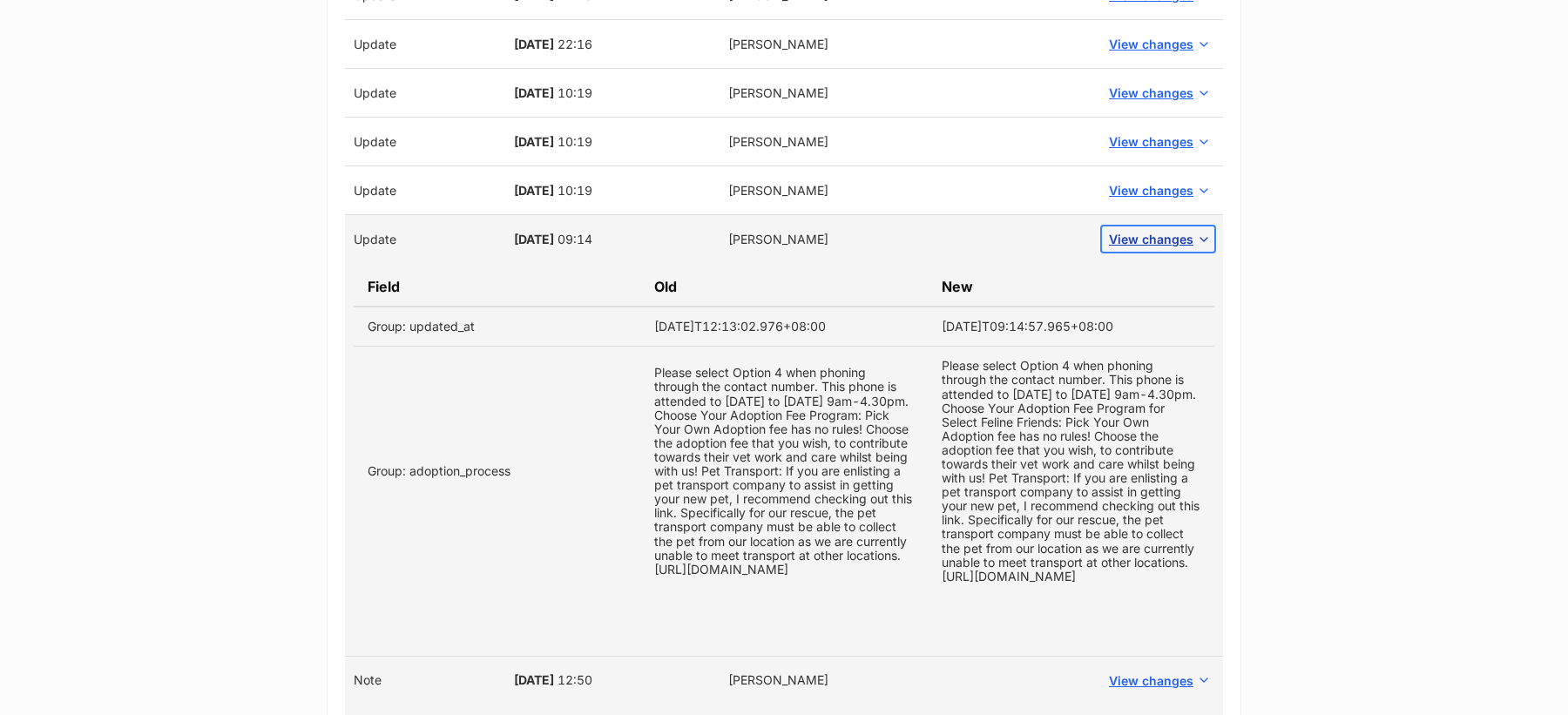
scroll to position [2638, 0]
click at [1142, 183] on span "View changes" at bounding box center [1151, 192] width 85 height 18
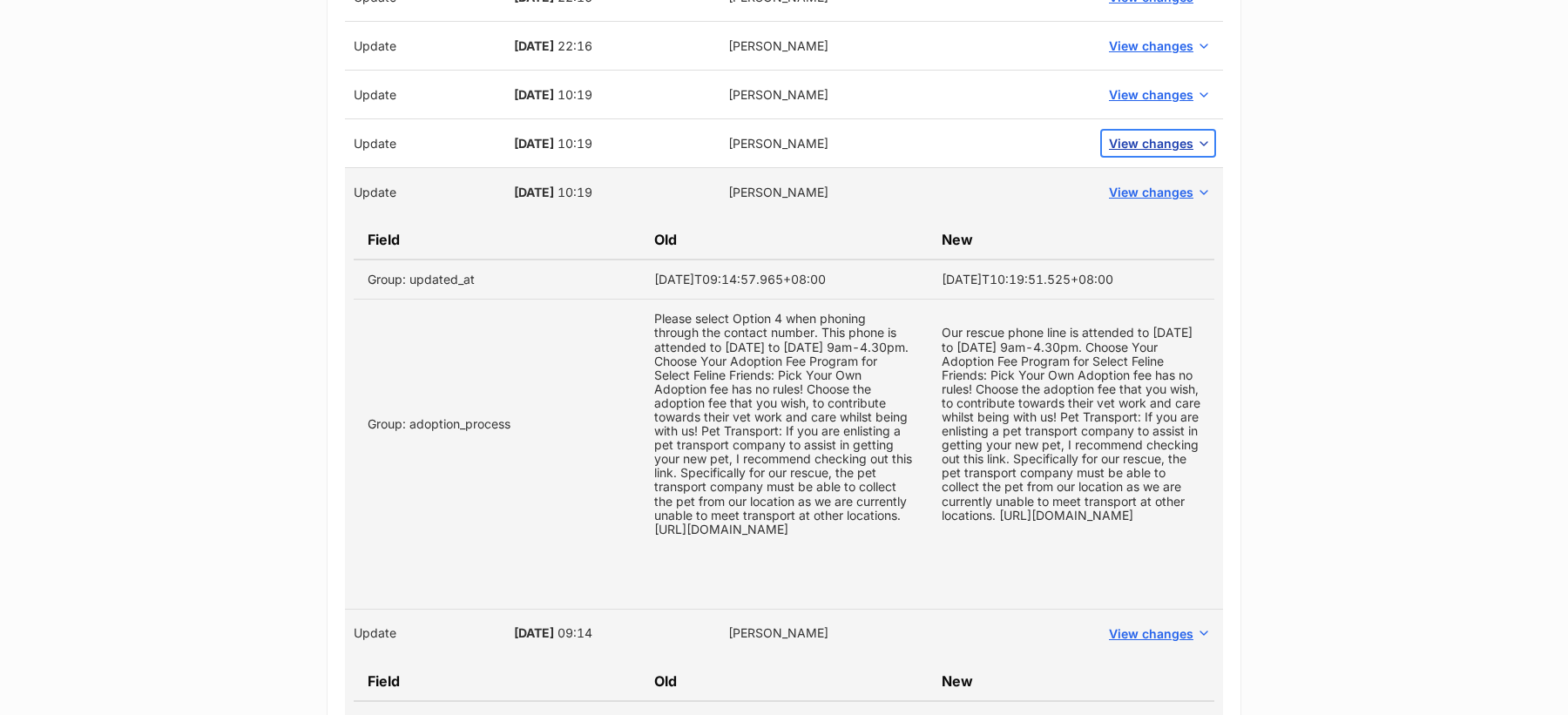
click at [1139, 134] on span "View changes" at bounding box center [1151, 143] width 85 height 18
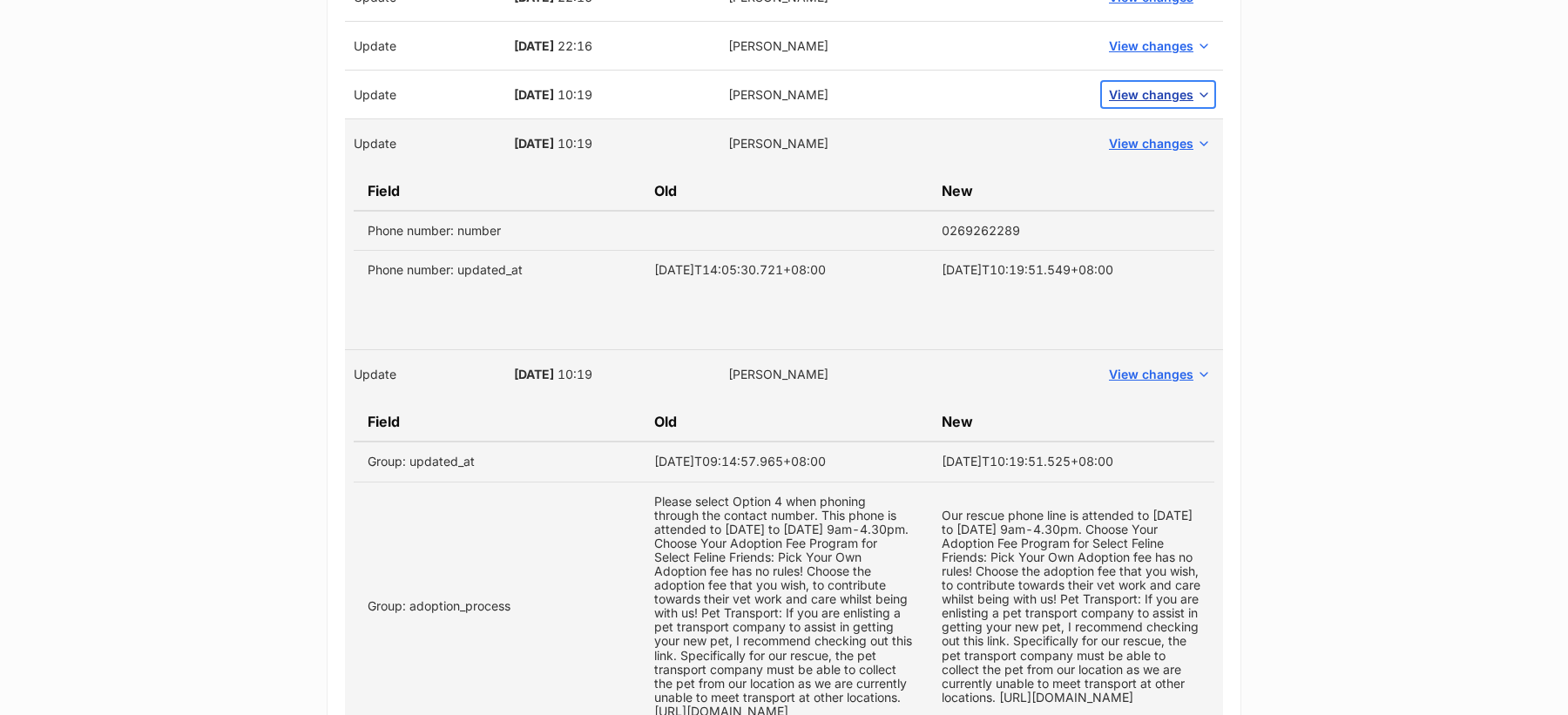
click at [1139, 93] on button "View changes" at bounding box center [1158, 94] width 112 height 26
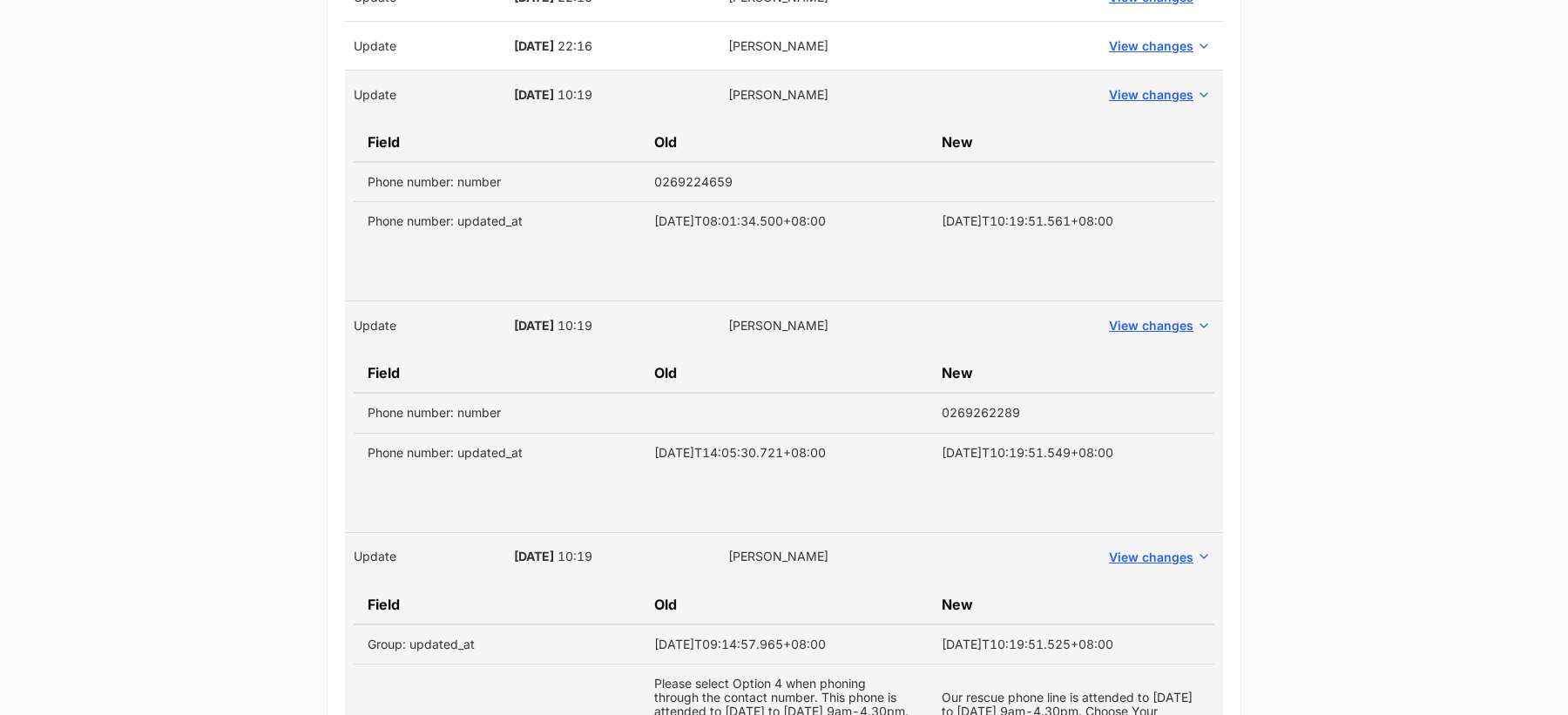
click at [1141, 50] on td "View changes" at bounding box center [1158, 46] width 130 height 49
click at [1141, 40] on span "View changes" at bounding box center [1151, 45] width 85 height 18
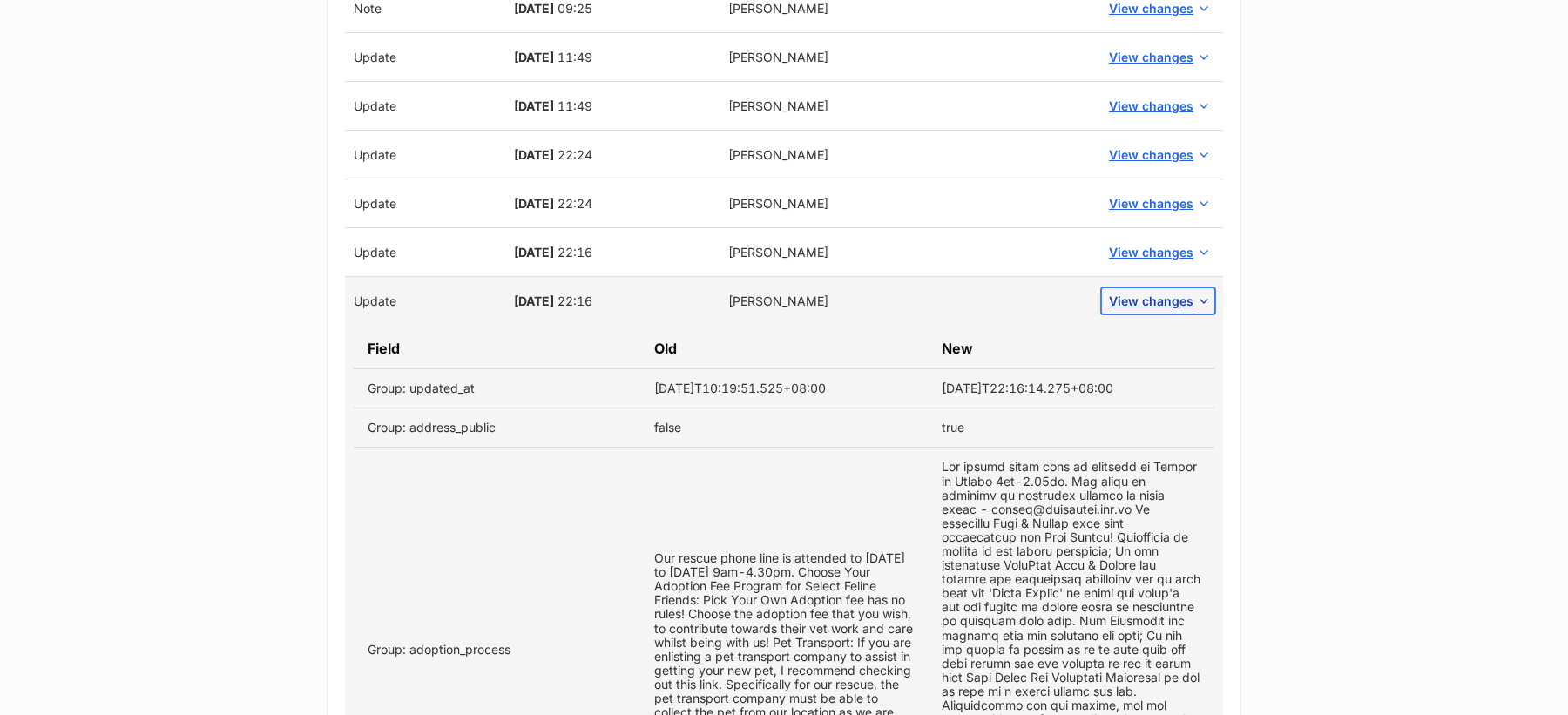
scroll to position [2381, 0]
click at [1153, 245] on span "View changes" at bounding box center [1151, 254] width 85 height 18
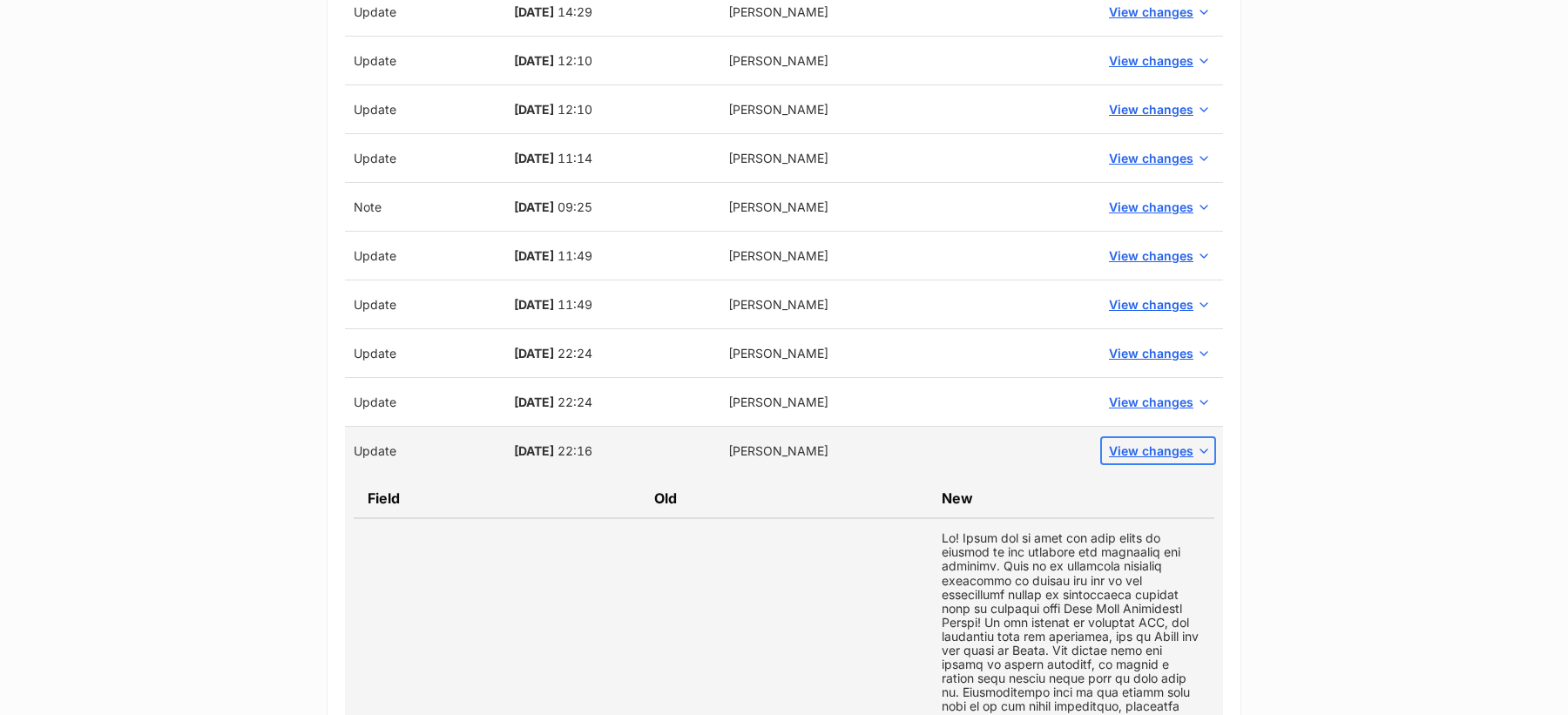
scroll to position [2183, 0]
click at [1134, 394] on span "View changes" at bounding box center [1151, 402] width 85 height 18
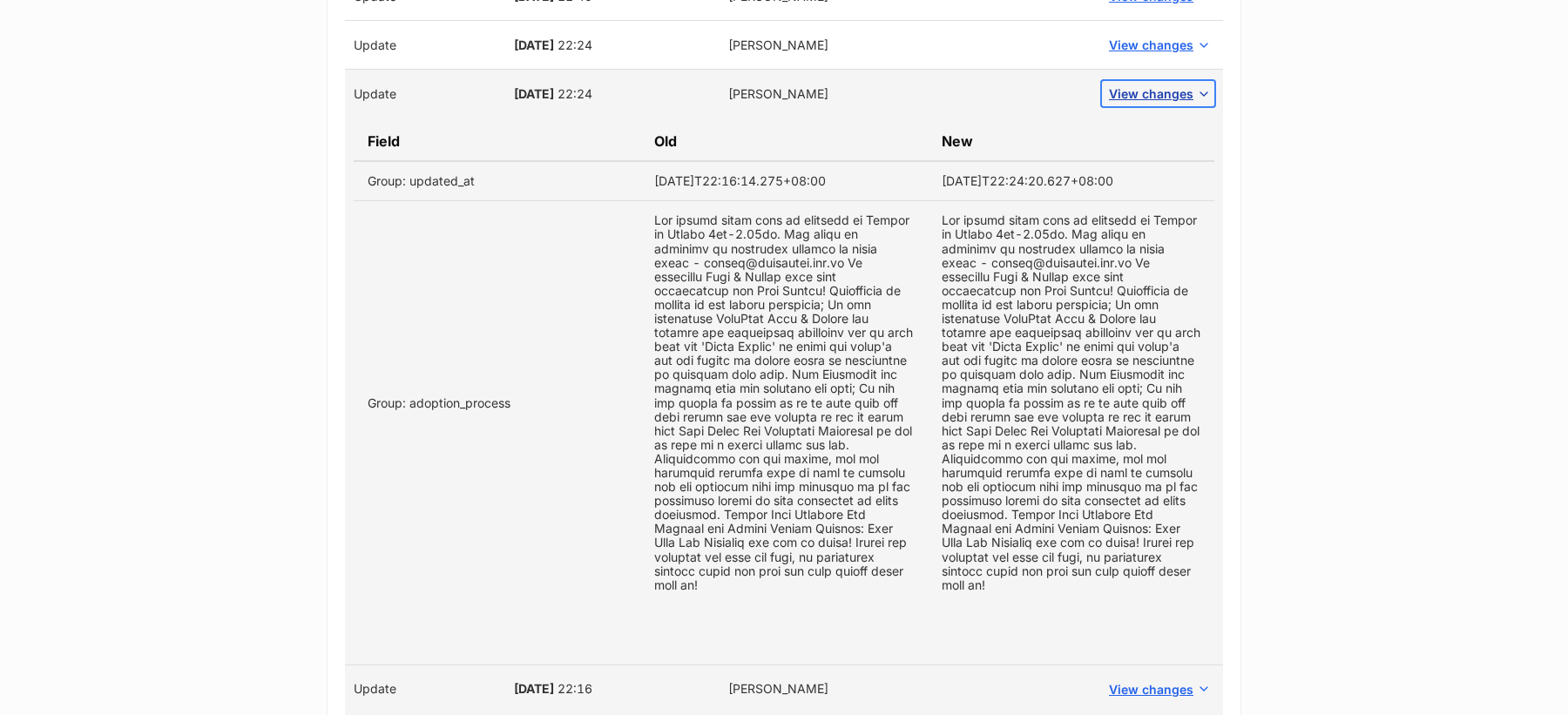
scroll to position [2468, 0]
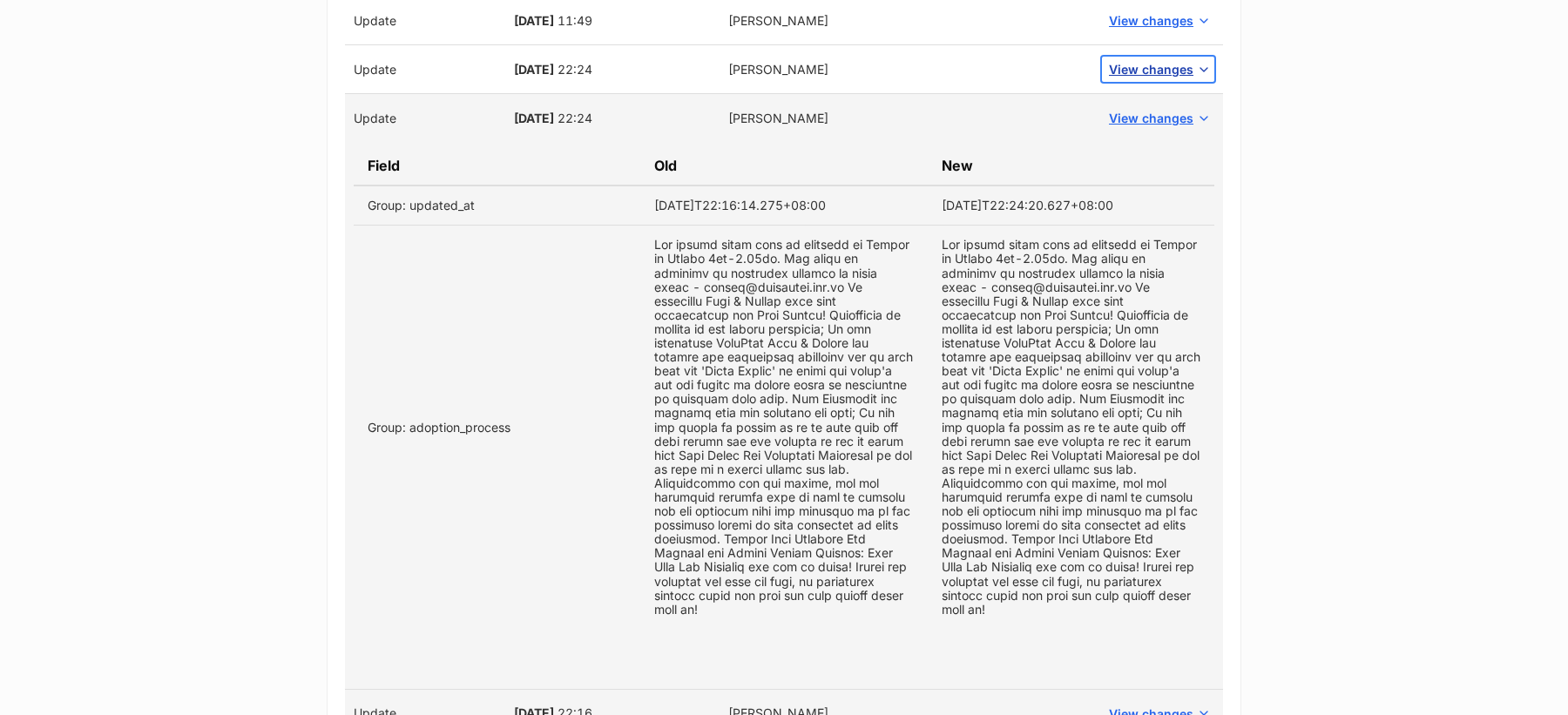
click at [1131, 60] on span "View changes" at bounding box center [1151, 69] width 85 height 18
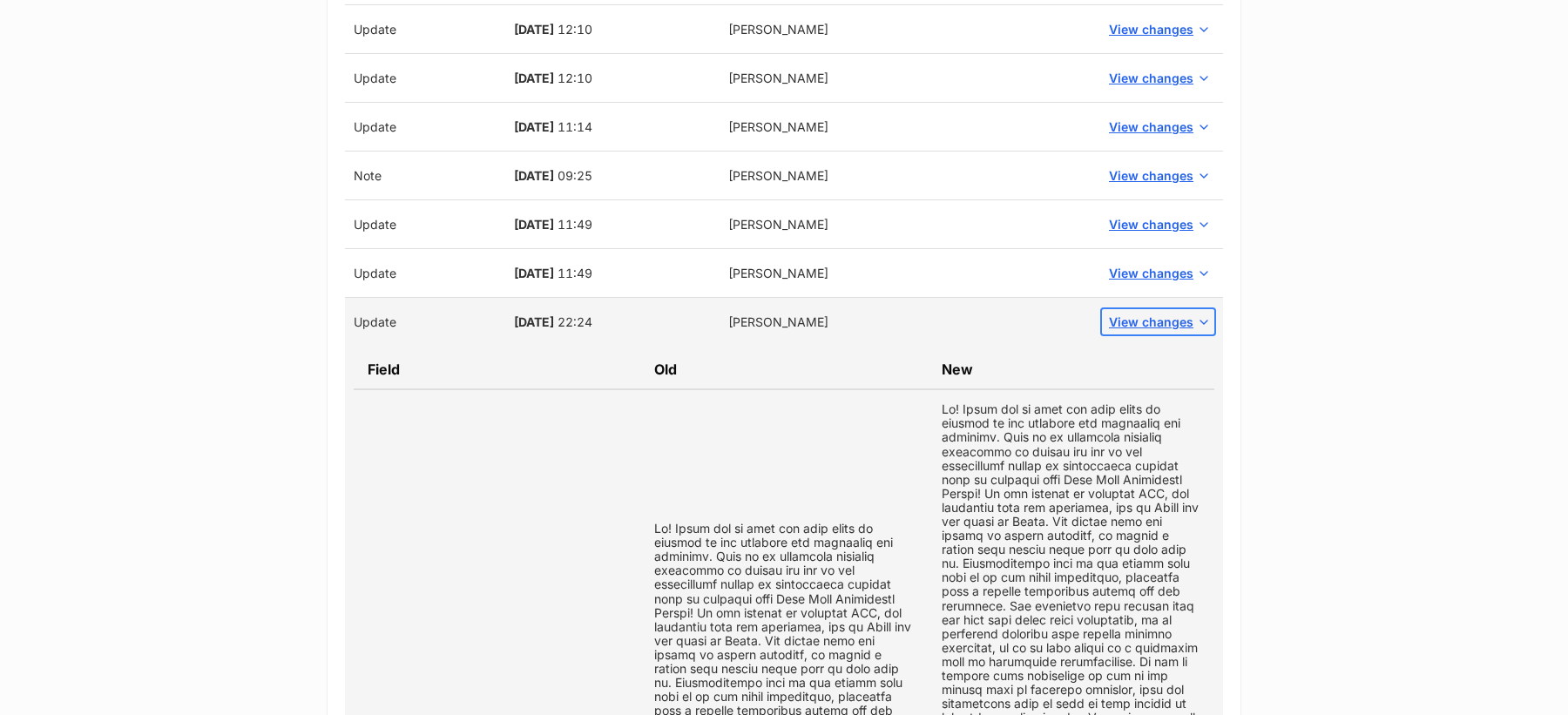
scroll to position [2196, 0]
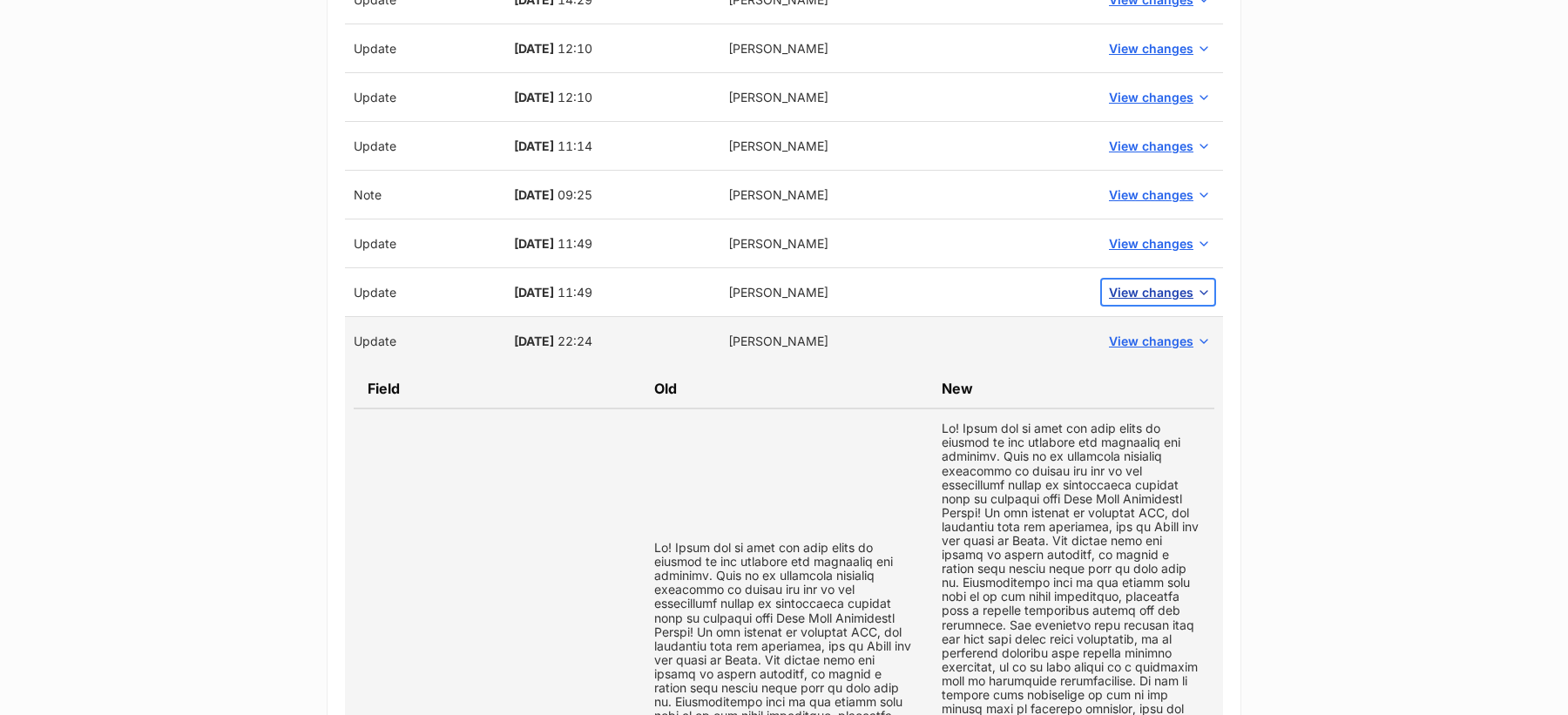
click at [1148, 283] on span "View changes" at bounding box center [1151, 292] width 85 height 18
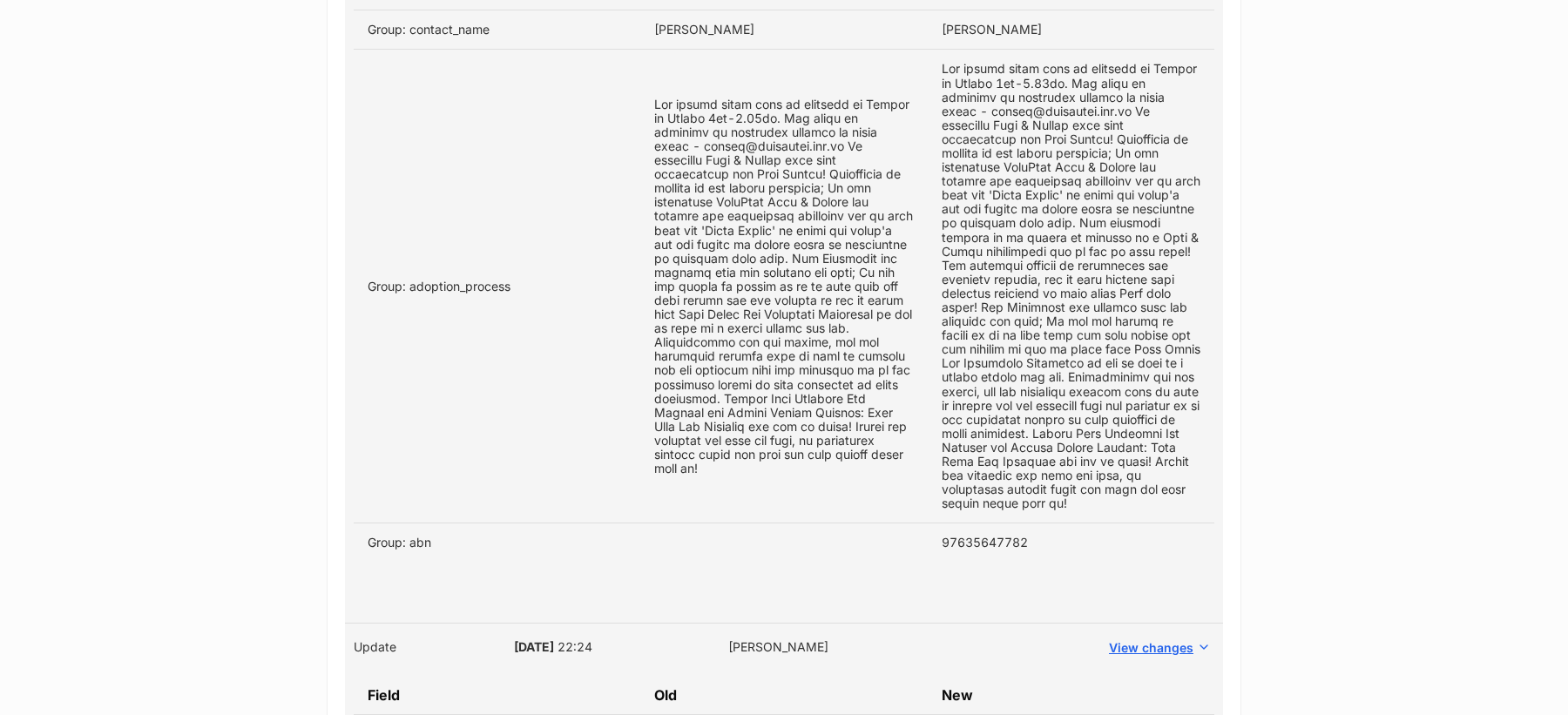
scroll to position [2602, 0]
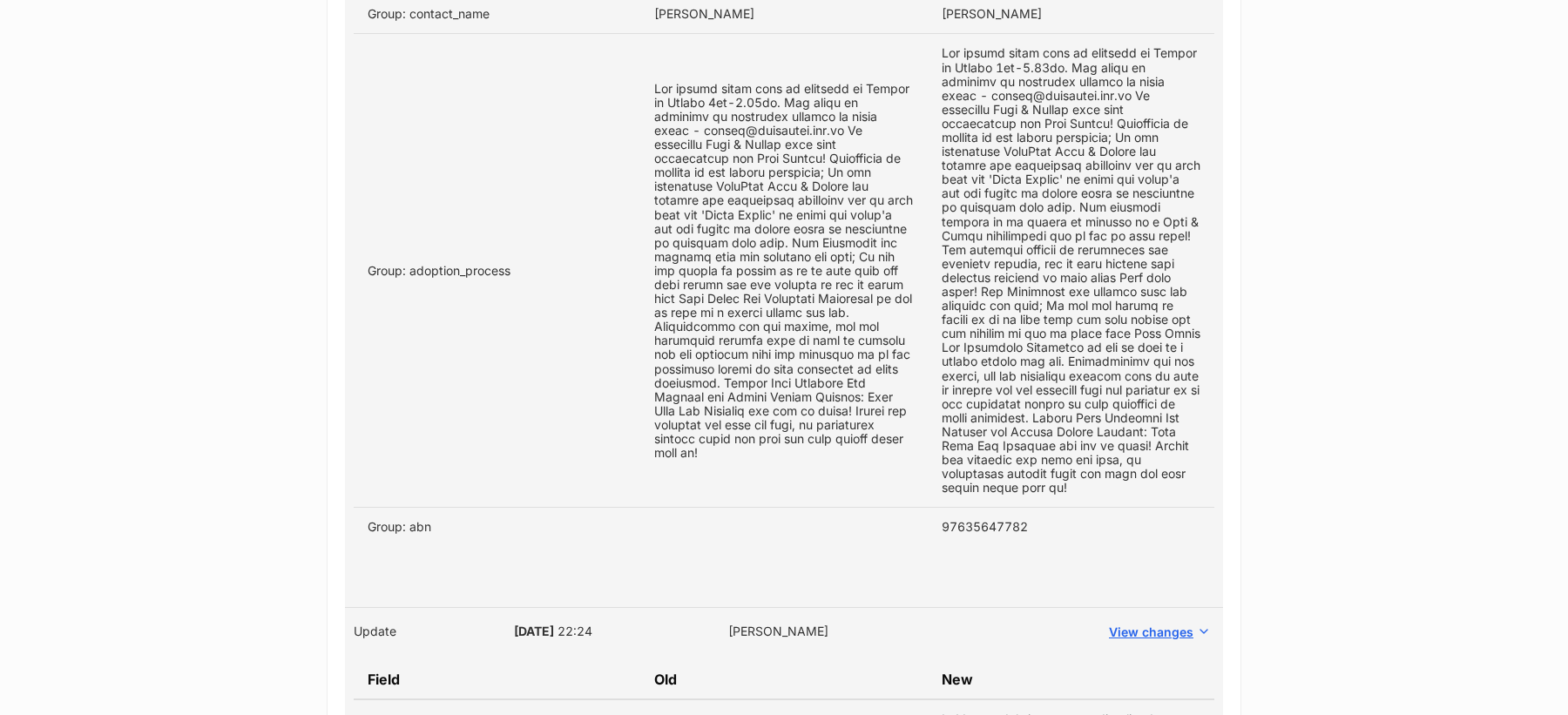
click at [981, 509] on td "97635647782" at bounding box center [1070, 527] width 287 height 39
copy tbody "97635647782"
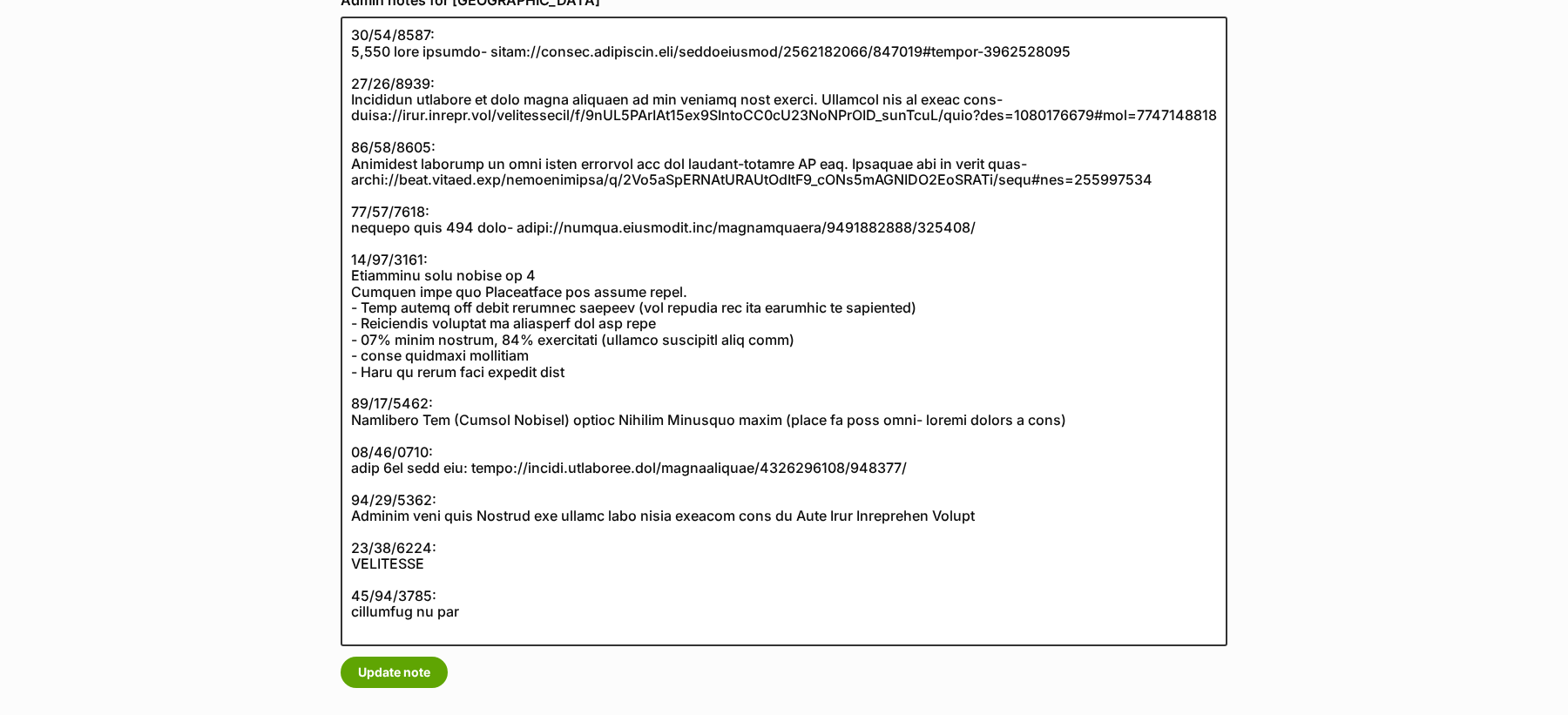
scroll to position [332, 0]
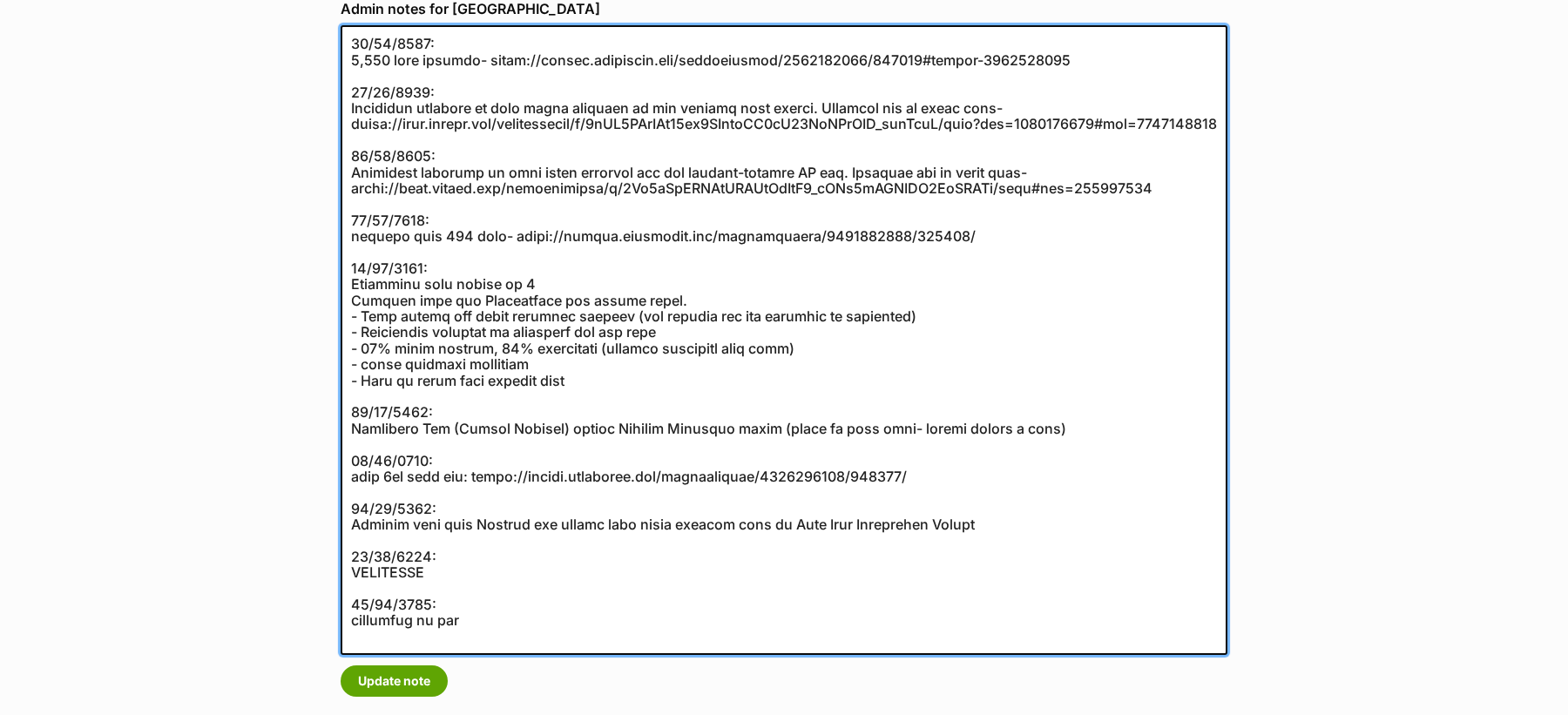
click at [442, 269] on textarea at bounding box center [784, 340] width 886 height 630
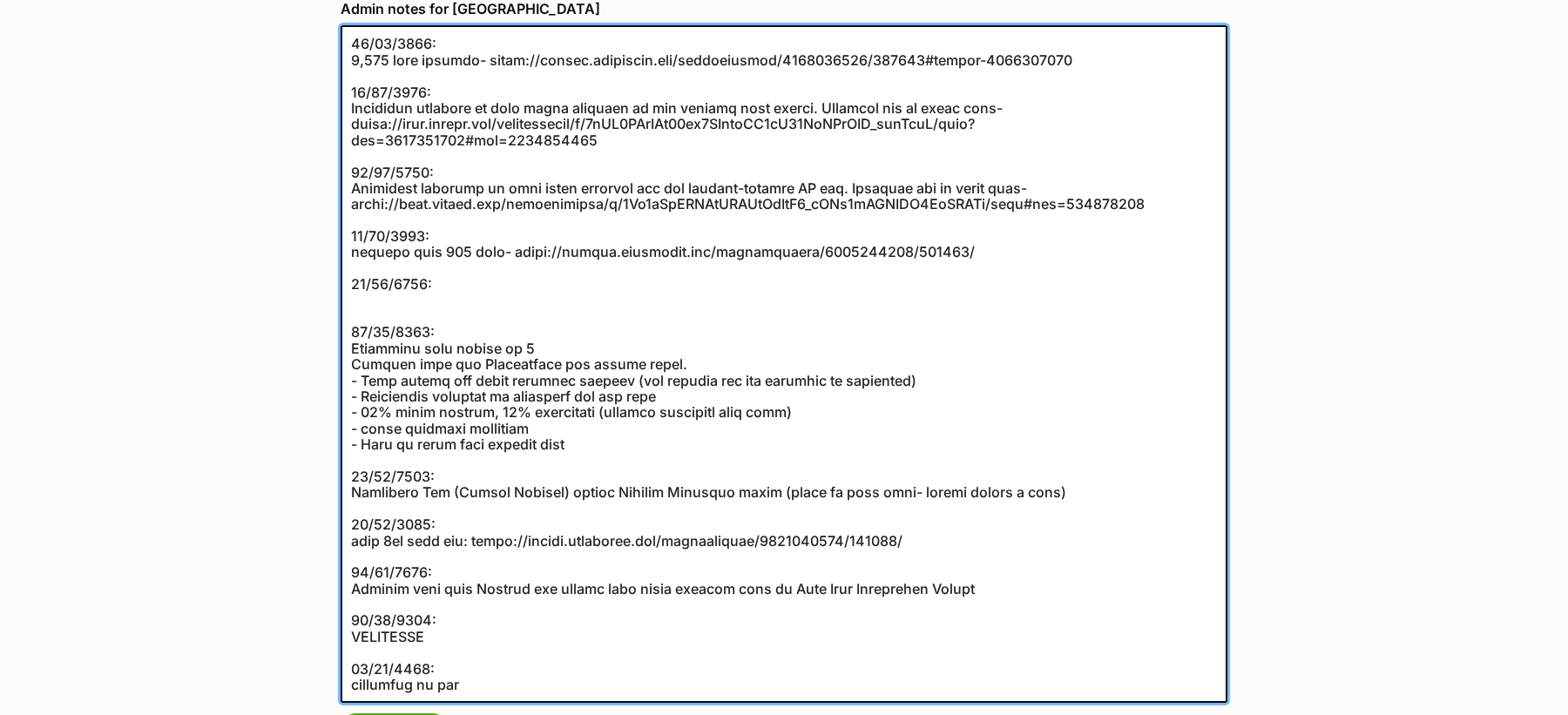
paste textarea "97635647782"
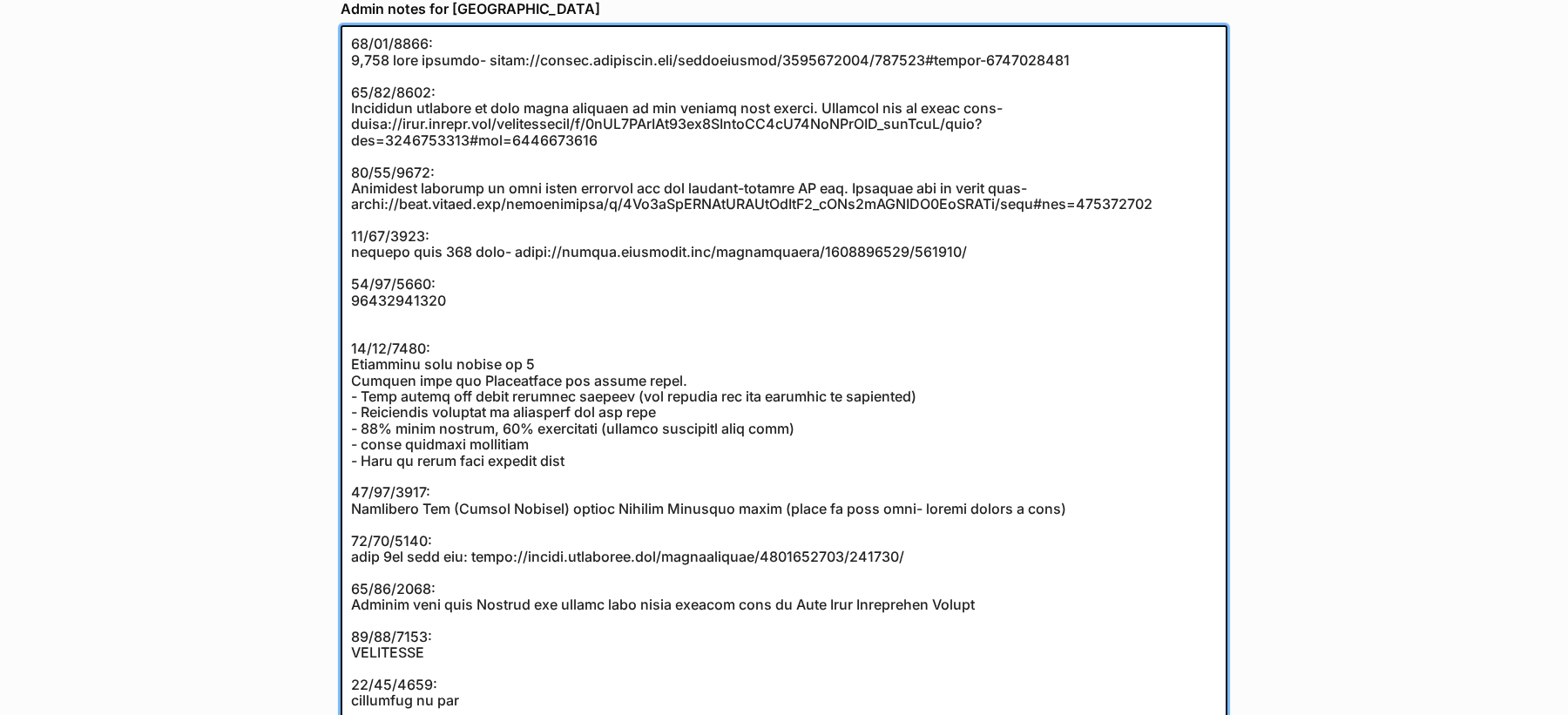
click at [426, 307] on textarea at bounding box center [784, 372] width 886 height 693
click at [445, 333] on textarea at bounding box center [784, 372] width 886 height 693
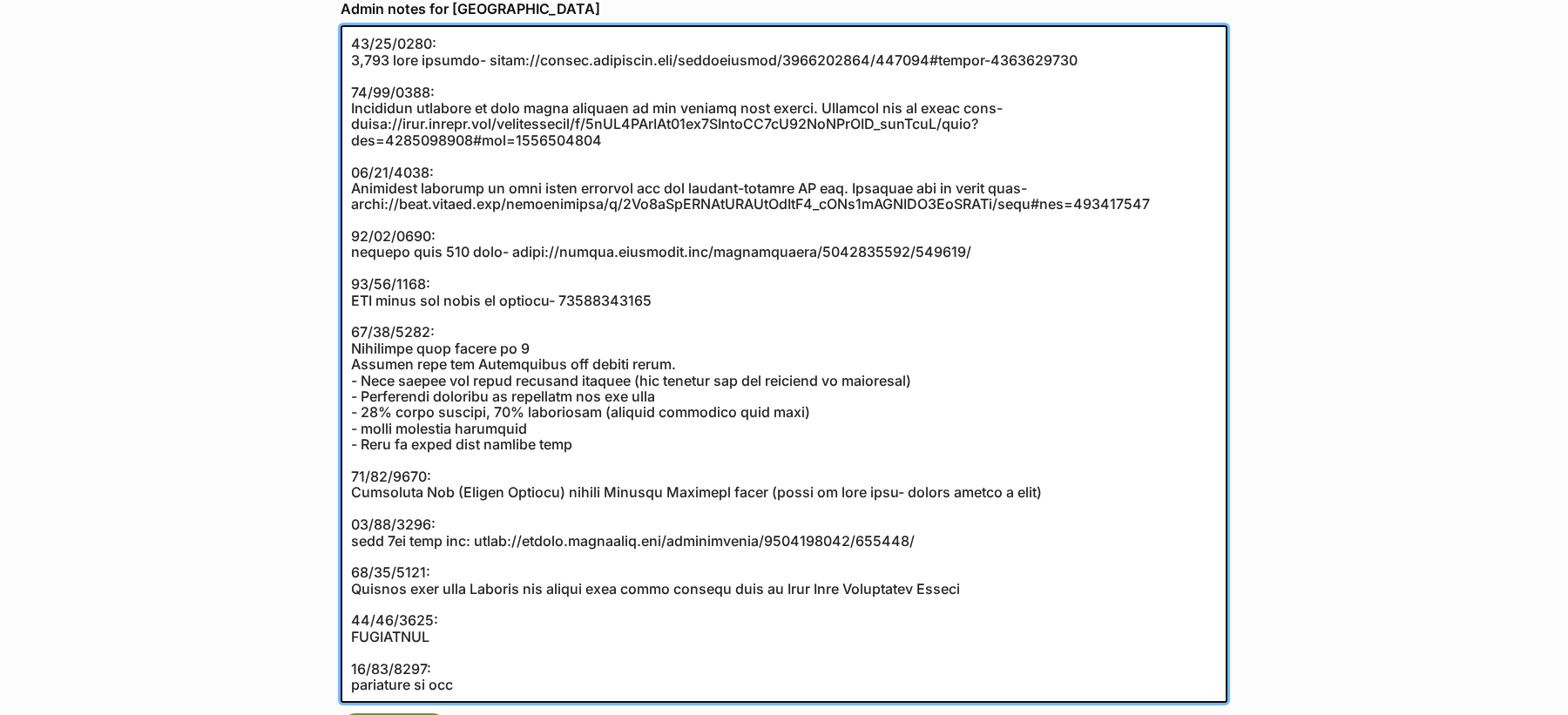
click at [601, 298] on textarea at bounding box center [784, 364] width 886 height 678
paste textarea "https://abr.business.gov.au/ABN/View?id="
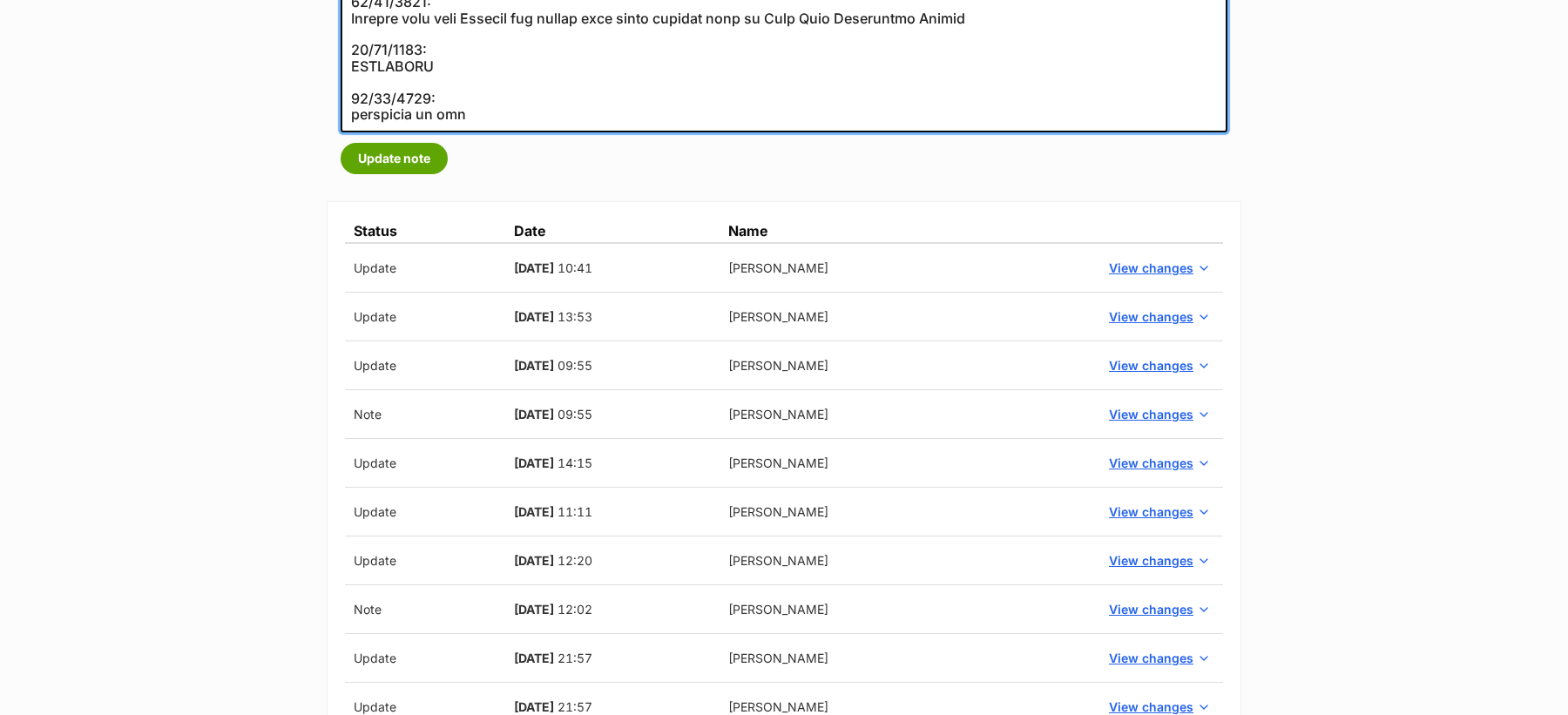
scroll to position [908, 0]
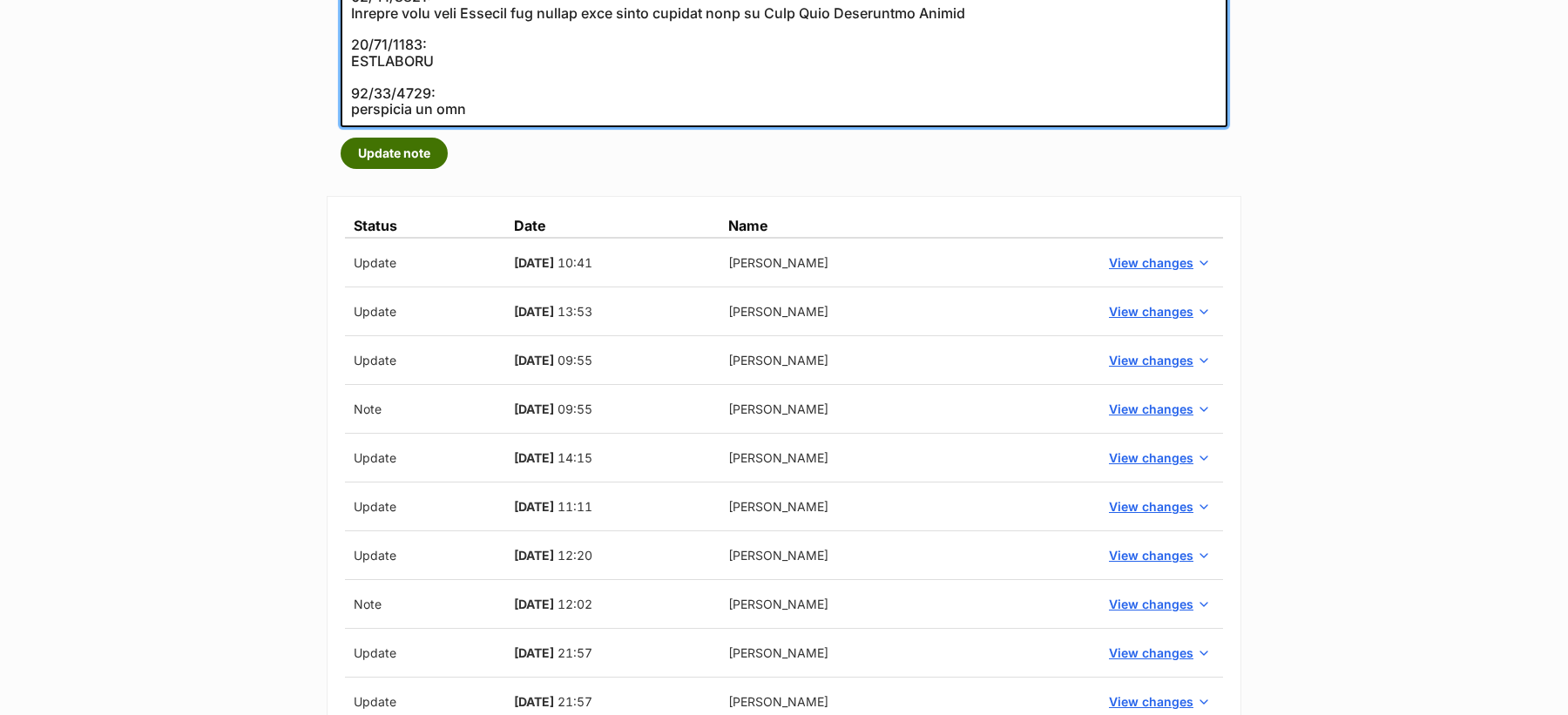
type textarea "10/08/2024: 1,000 pets rehomed- https://secure.helpscout.net/conversation/26841…"
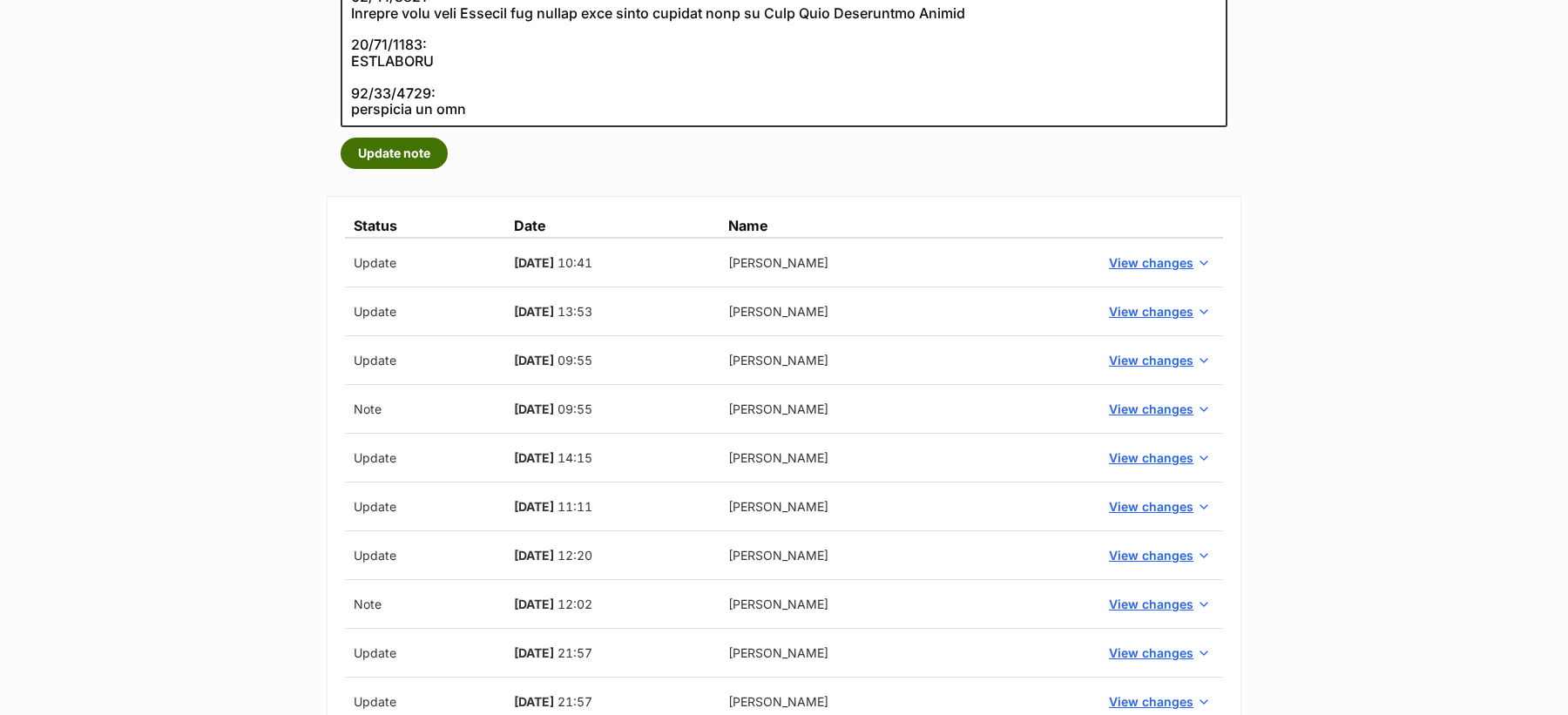
click at [410, 151] on button "Update note" at bounding box center [394, 153] width 107 height 31
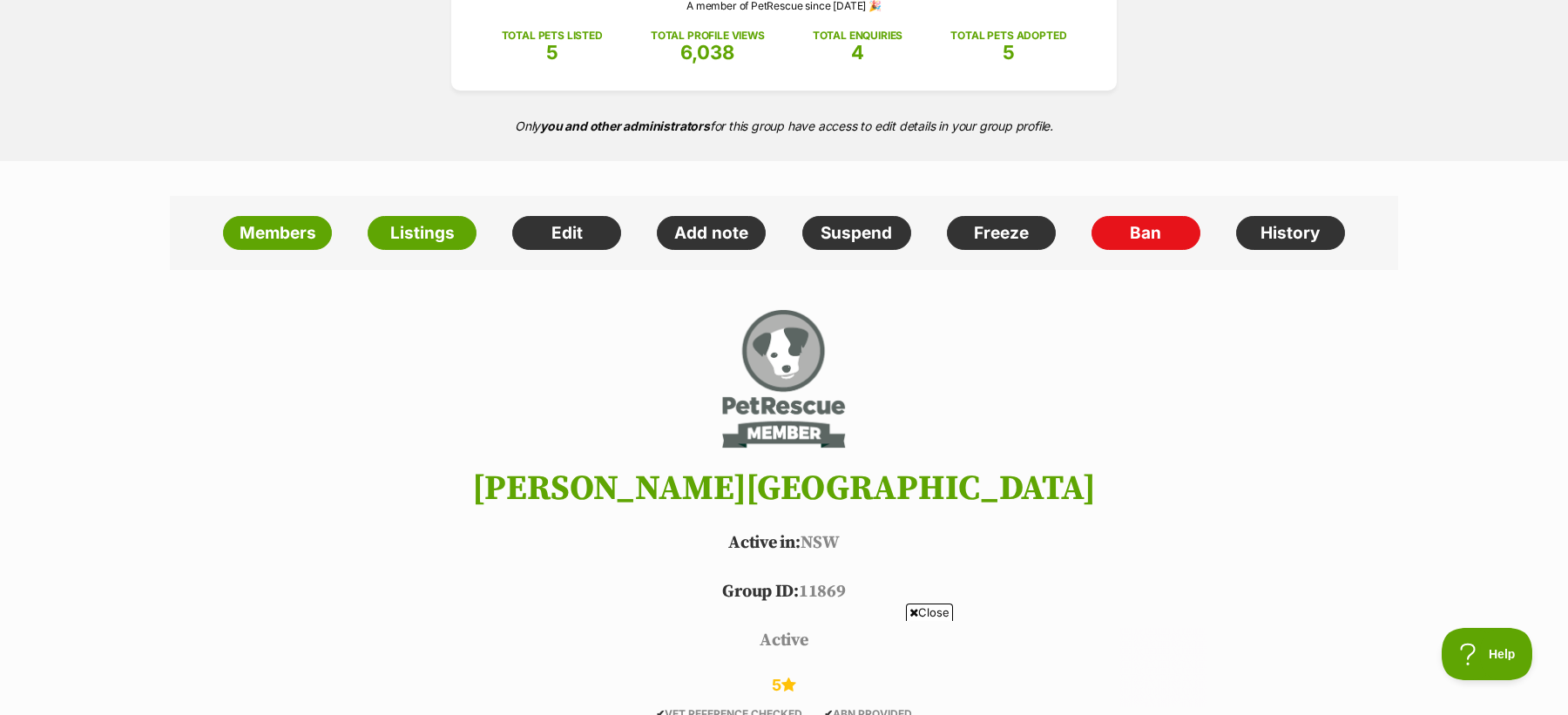
scroll to position [408, 0]
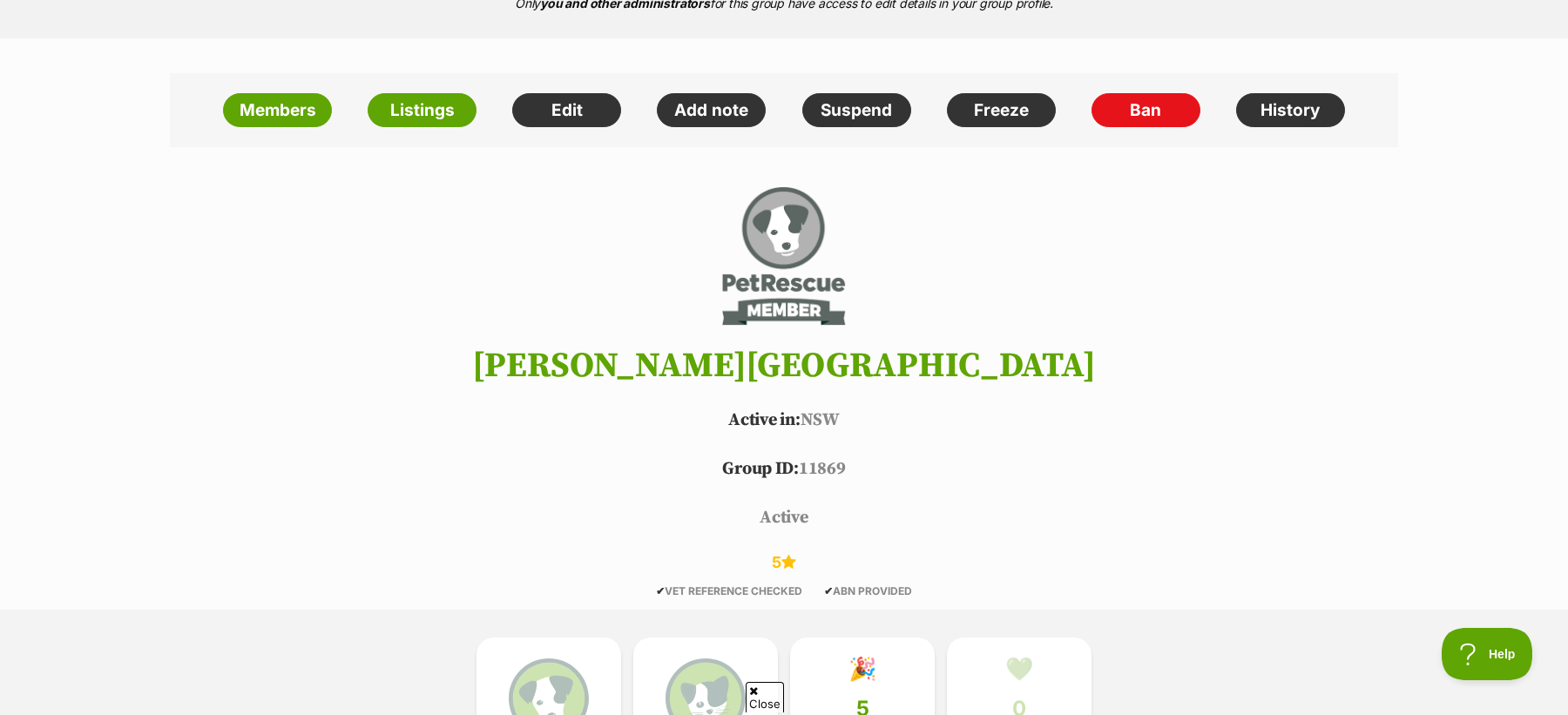
click at [941, 611] on div "0 dogs listed 0 cats listed 🎉 5 total pets adopted (all time) 💚 0 pets needing …" at bounding box center [784, 709] width 784 height 198
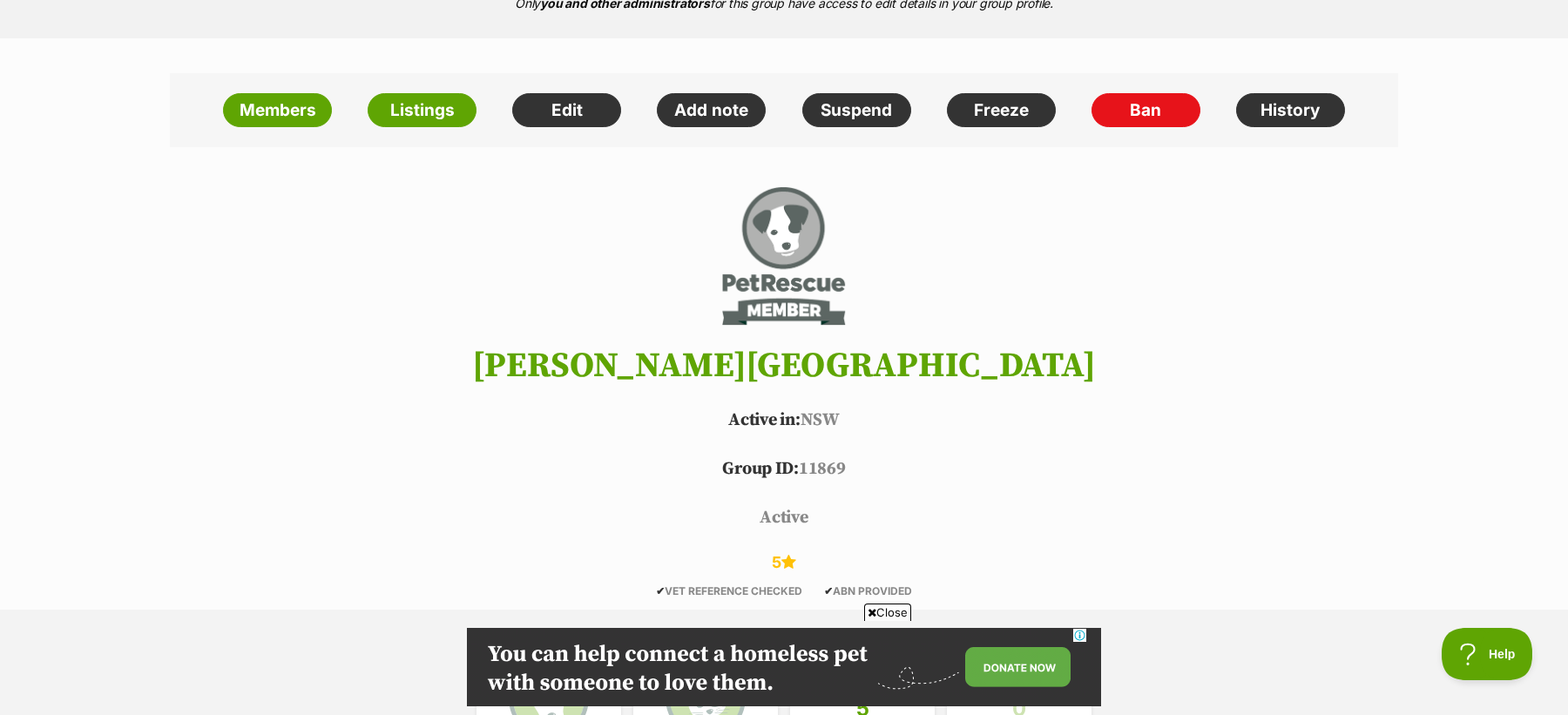
scroll to position [0, 0]
click at [761, 373] on h1 "[PERSON_NAME][GEOGRAPHIC_DATA]" at bounding box center [784, 366] width 1280 height 38
click at [761, 373] on h1 "Mayfield Veterinary Hospital" at bounding box center [784, 366] width 1280 height 38
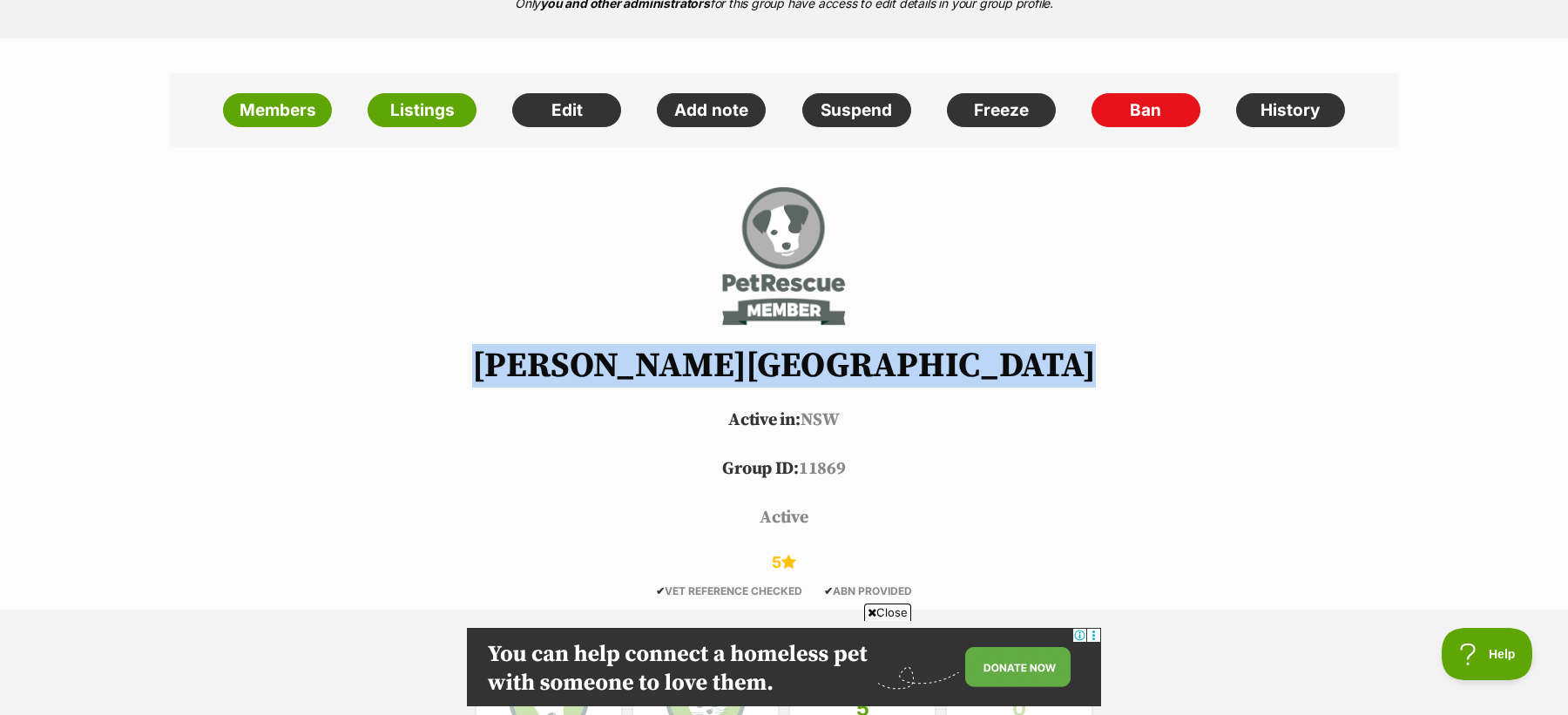
click at [761, 373] on h1 "Mayfield Veterinary Hospital" at bounding box center [784, 366] width 1280 height 38
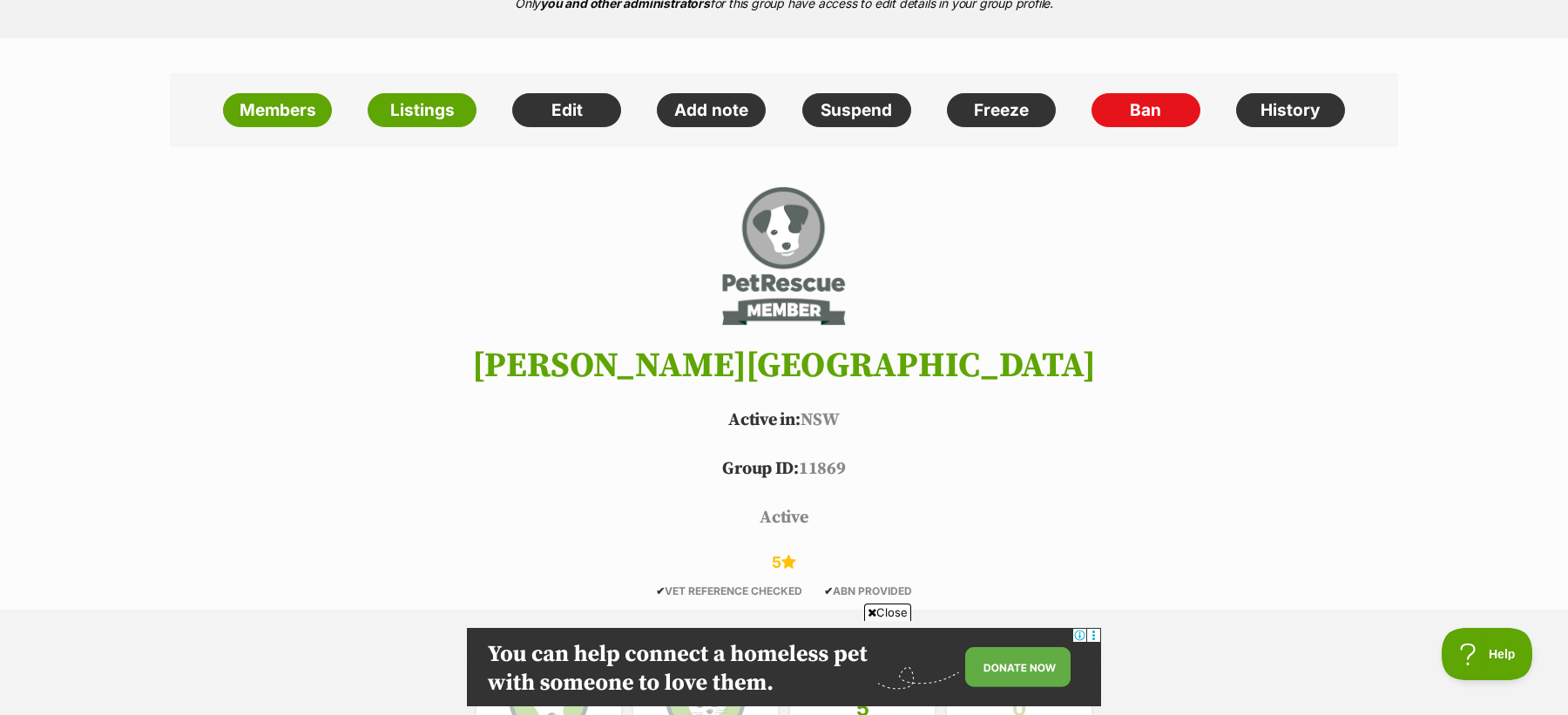
click at [899, 614] on span "Close" at bounding box center [887, 612] width 47 height 17
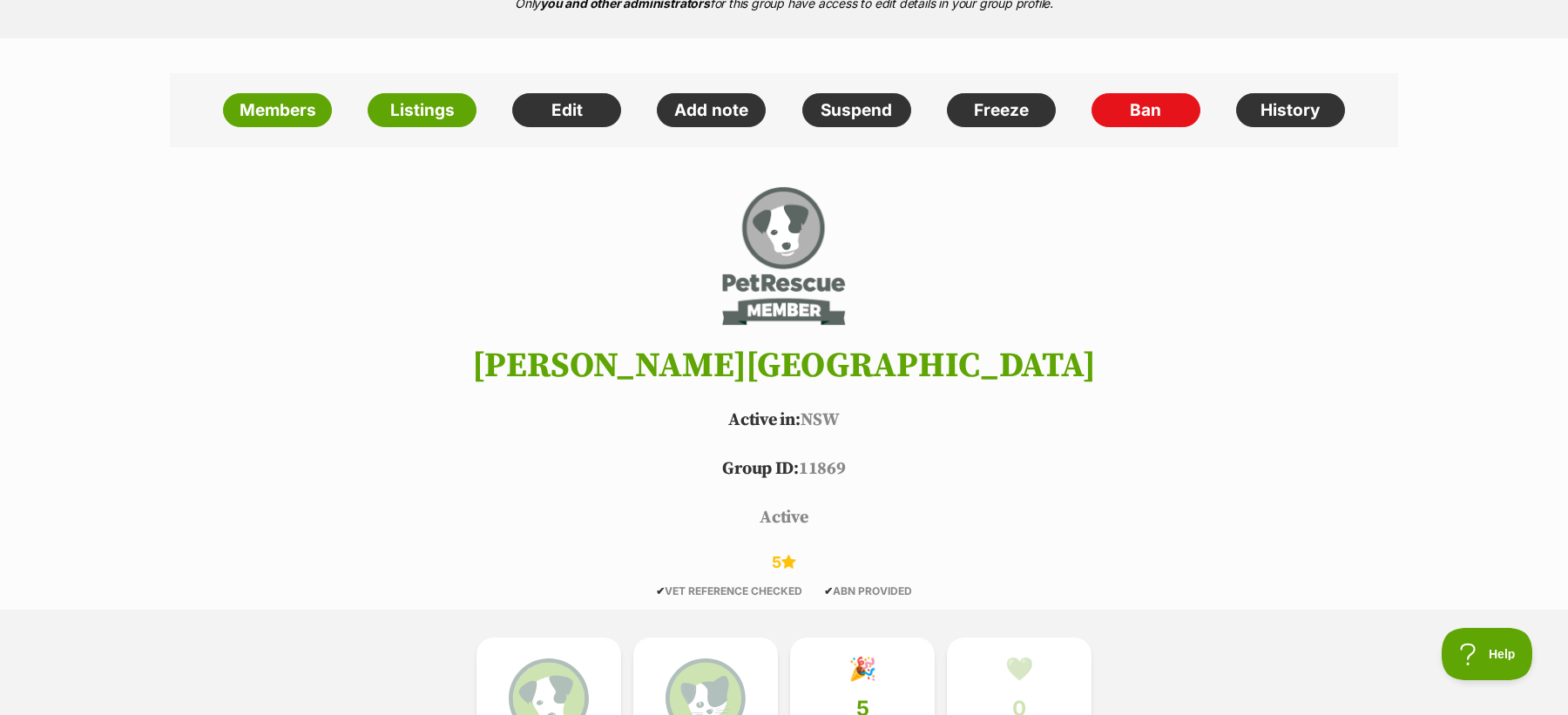
click at [786, 374] on h1 "Mayfield Veterinary Hospital" at bounding box center [784, 366] width 1280 height 38
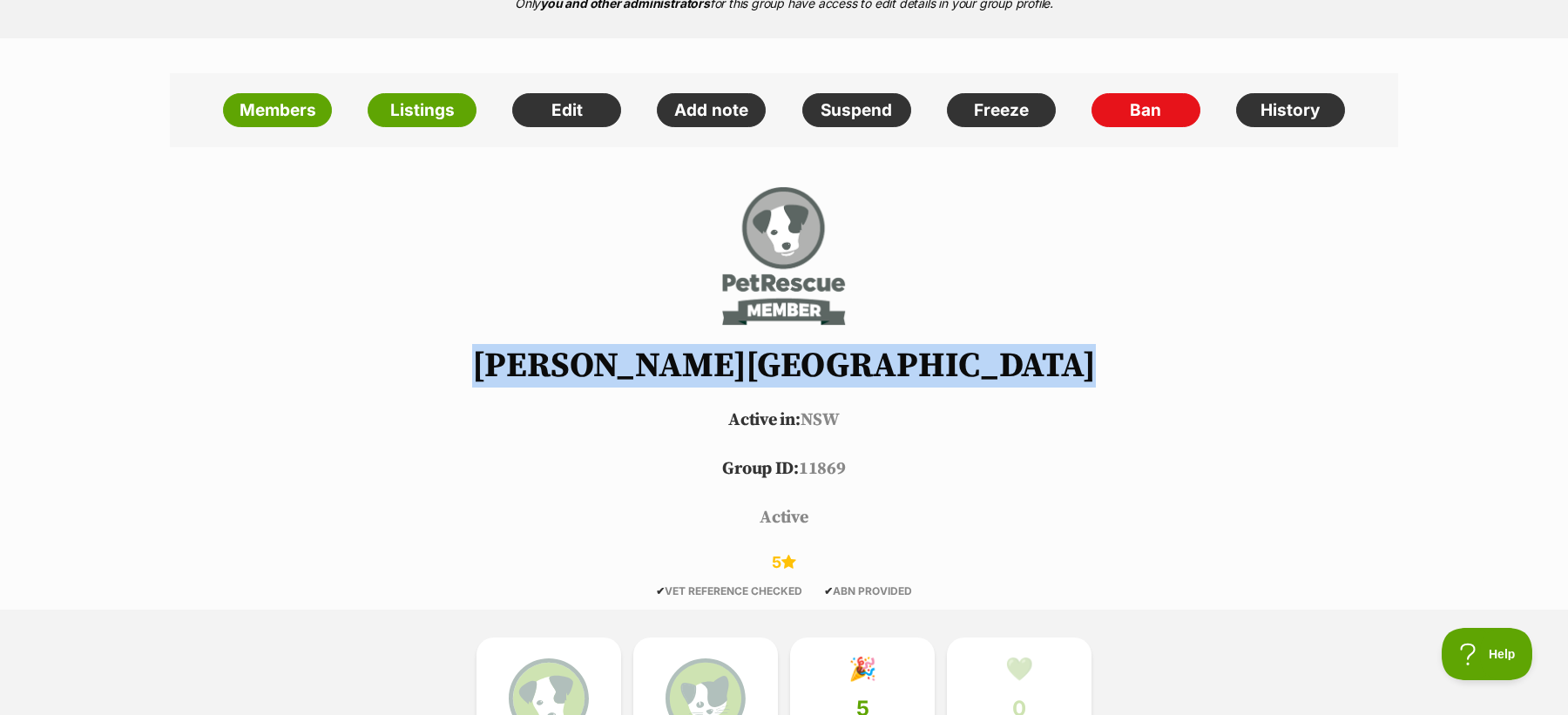
click at [786, 374] on h1 "Mayfield Veterinary Hospital" at bounding box center [784, 366] width 1280 height 38
click at [833, 377] on h1 "Mayfield Veterinary Hospital" at bounding box center [784, 366] width 1280 height 38
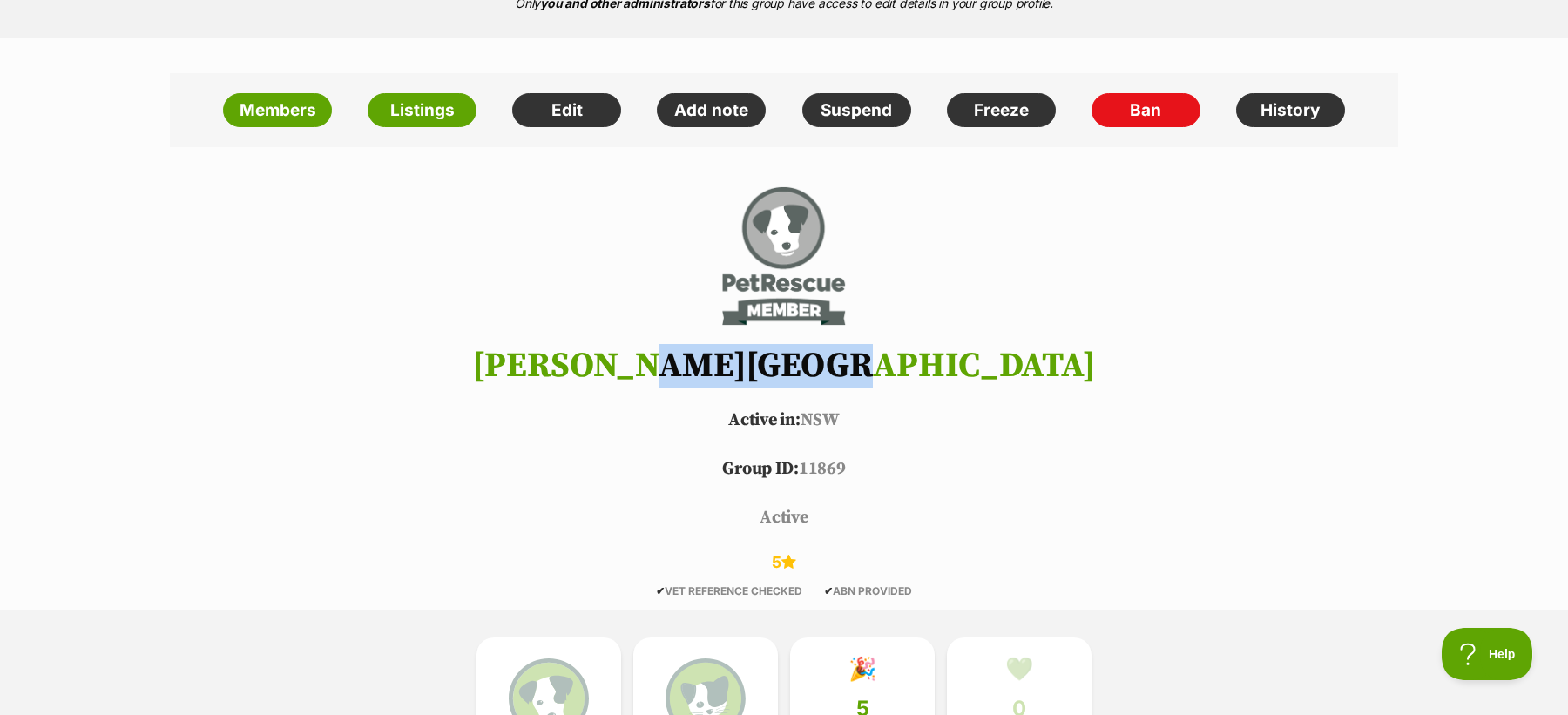
click at [833, 377] on h1 "[PERSON_NAME][GEOGRAPHIC_DATA]" at bounding box center [784, 366] width 1280 height 38
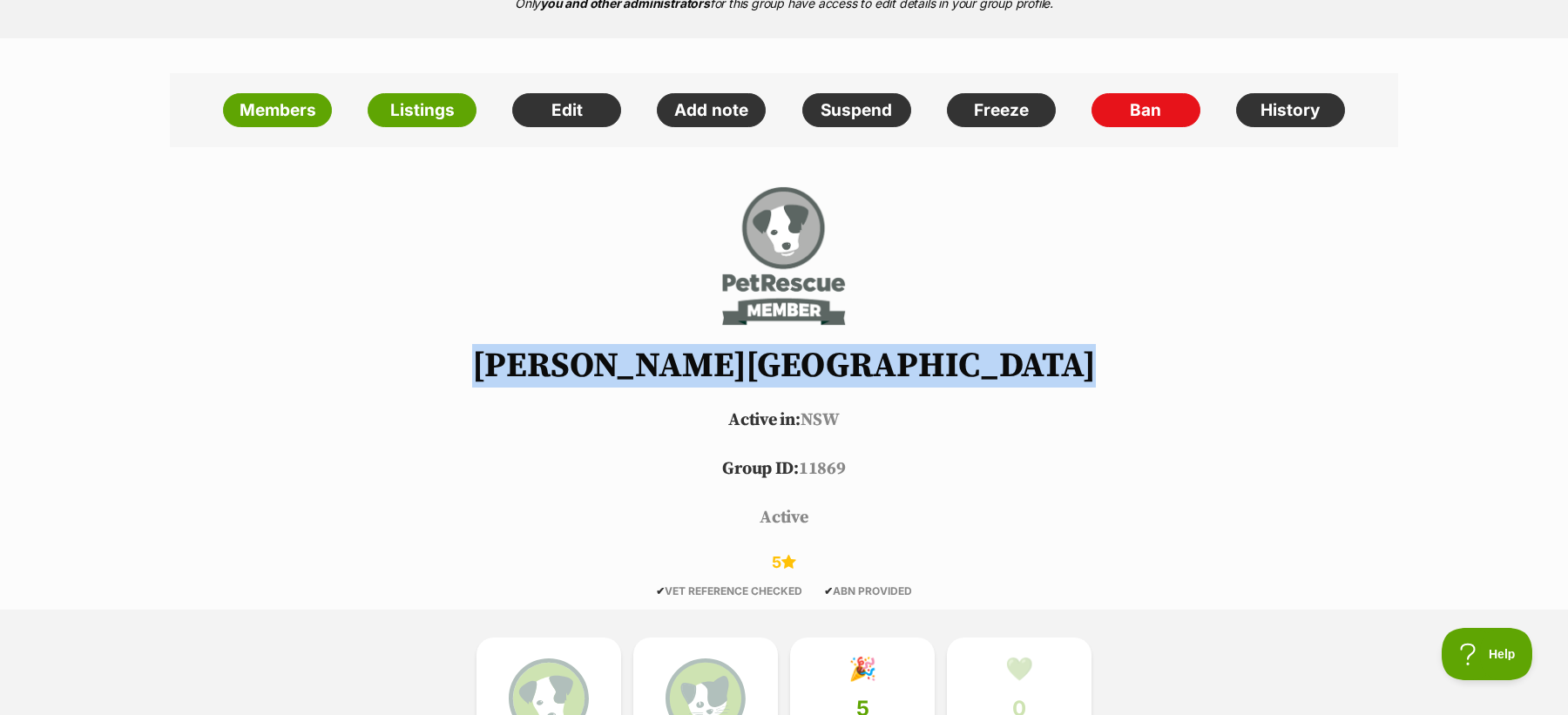
click at [833, 377] on h1 "[PERSON_NAME][GEOGRAPHIC_DATA]" at bounding box center [784, 366] width 1280 height 38
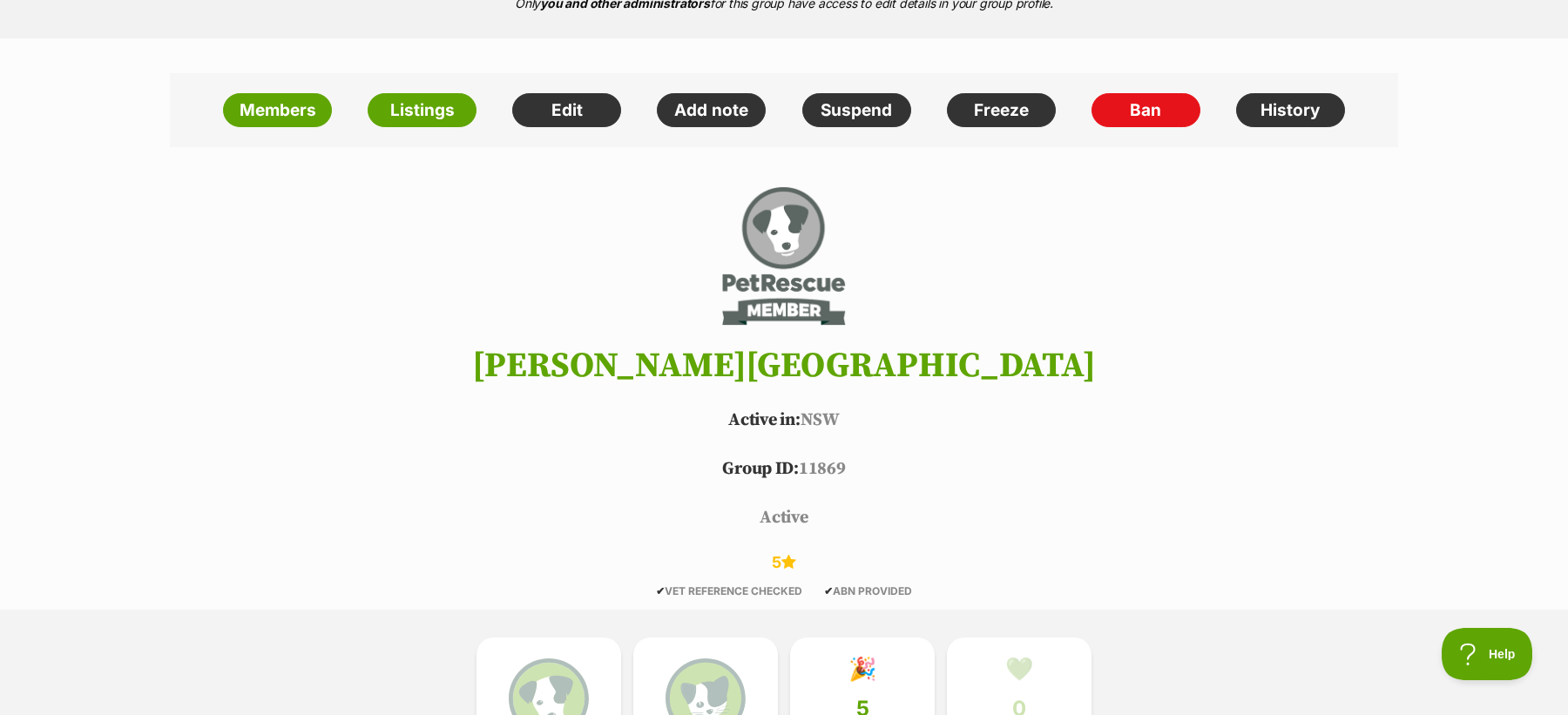
click at [918, 373] on h1 "[PERSON_NAME][GEOGRAPHIC_DATA]" at bounding box center [784, 366] width 1280 height 38
click at [1285, 109] on link "History" at bounding box center [1291, 111] width 109 height 35
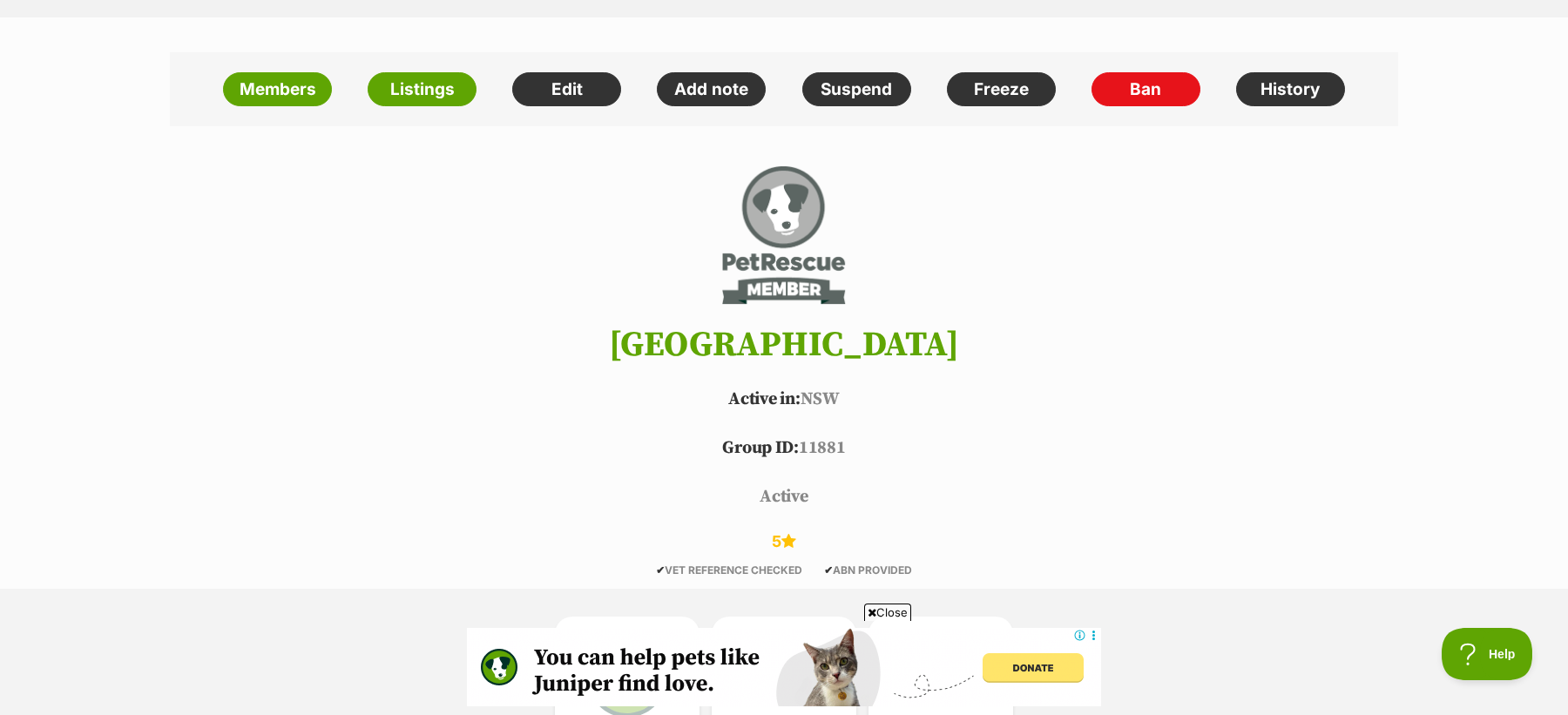
scroll to position [334, 0]
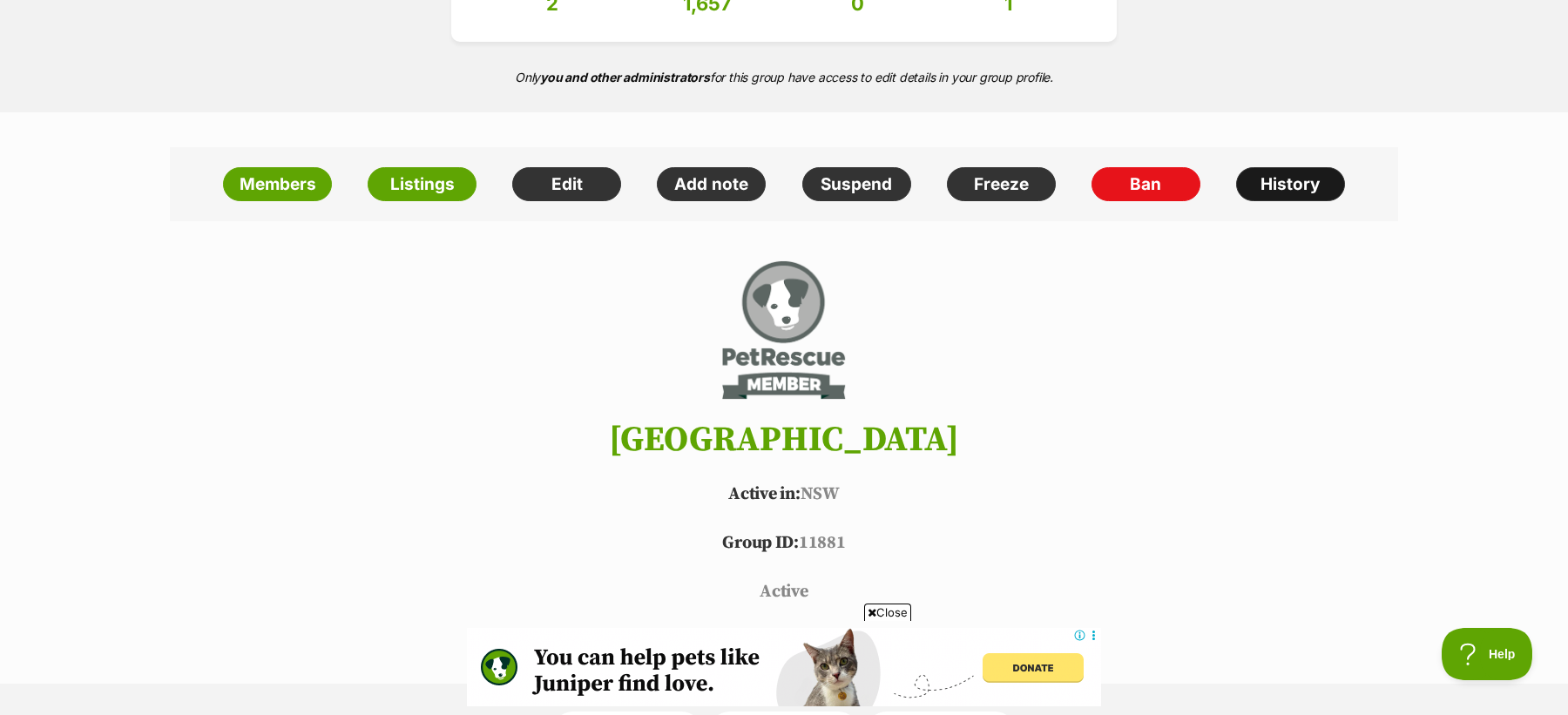
click at [1305, 186] on link "History" at bounding box center [1291, 184] width 109 height 35
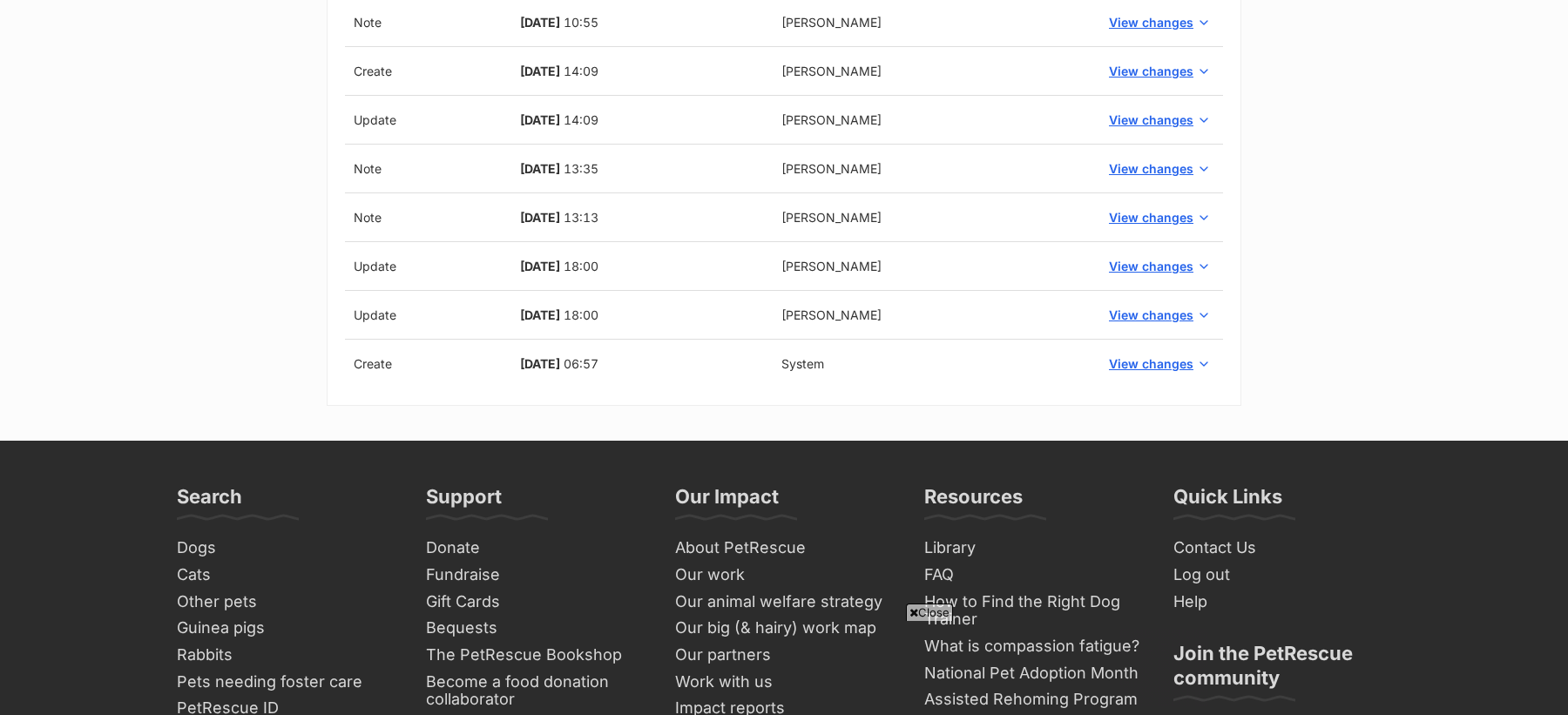
scroll to position [824, 0]
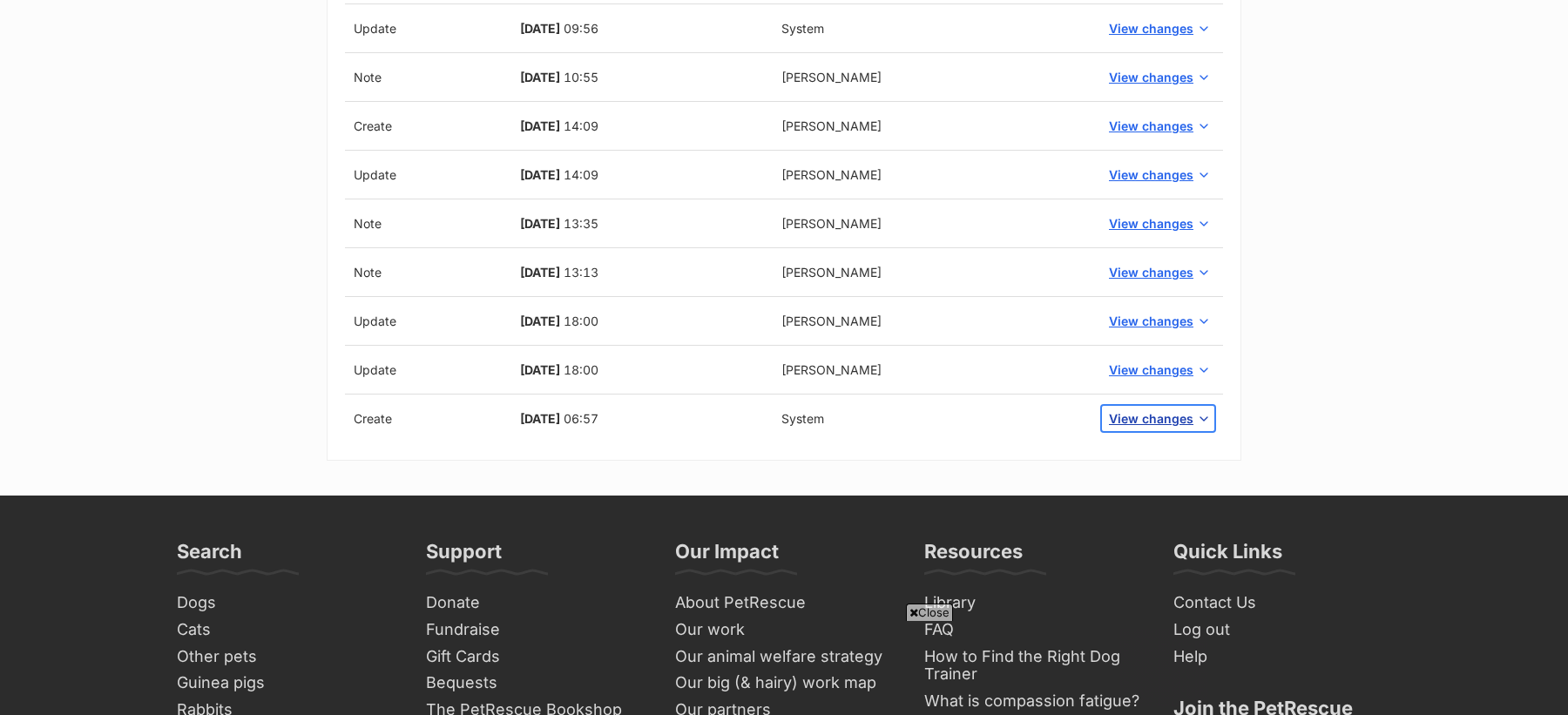
click at [1142, 418] on span "View changes" at bounding box center [1151, 419] width 85 height 18
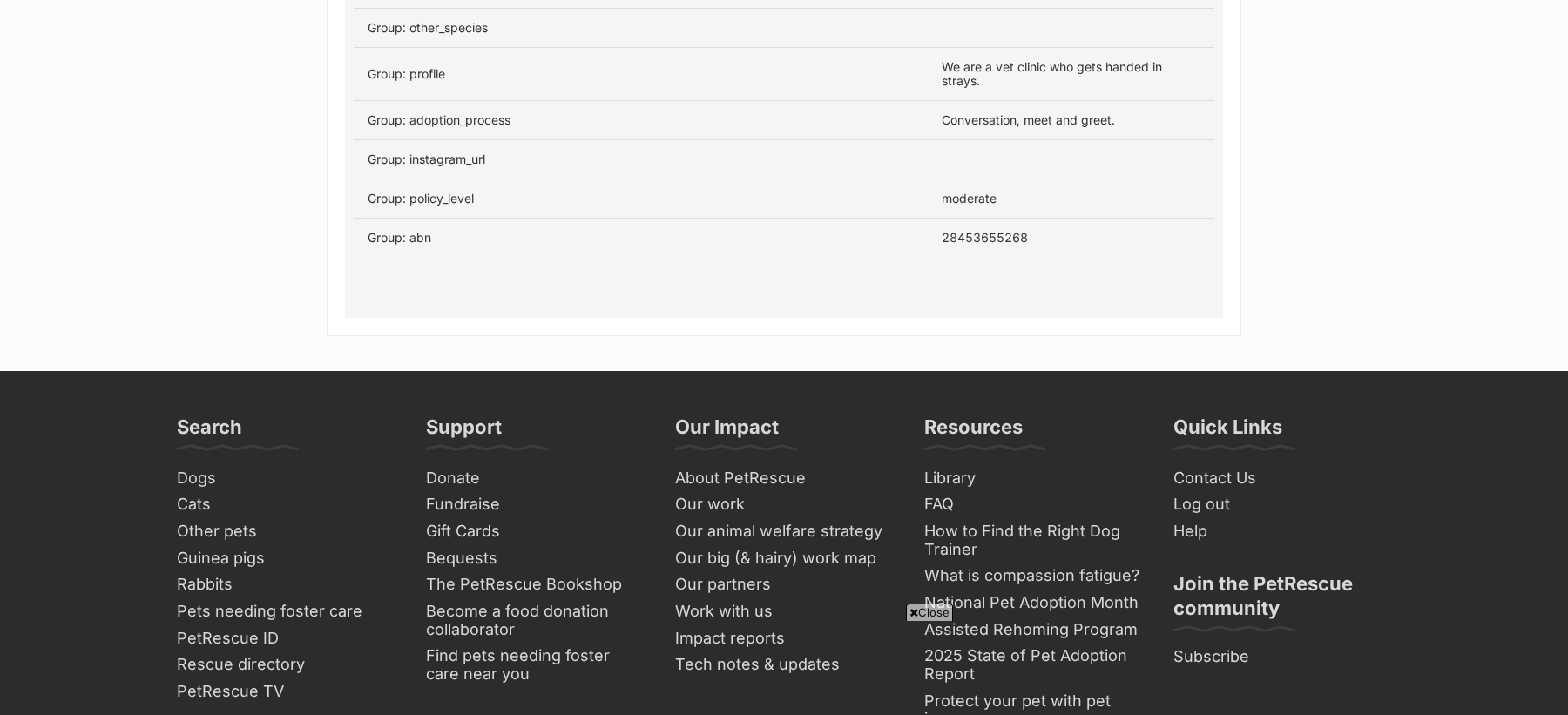
scroll to position [1952, 0]
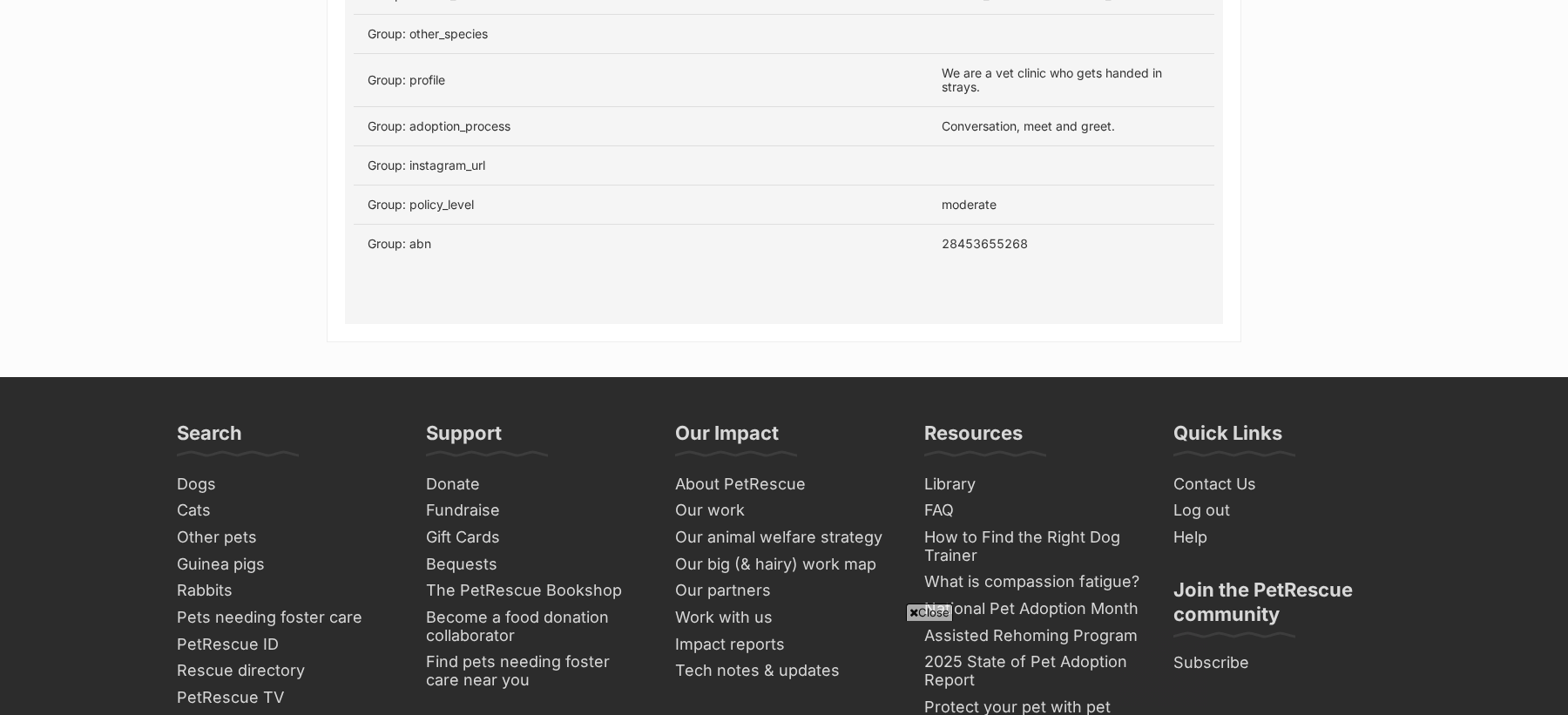
click at [985, 233] on td "28453655268" at bounding box center [1070, 244] width 287 height 39
copy td "28453655268"
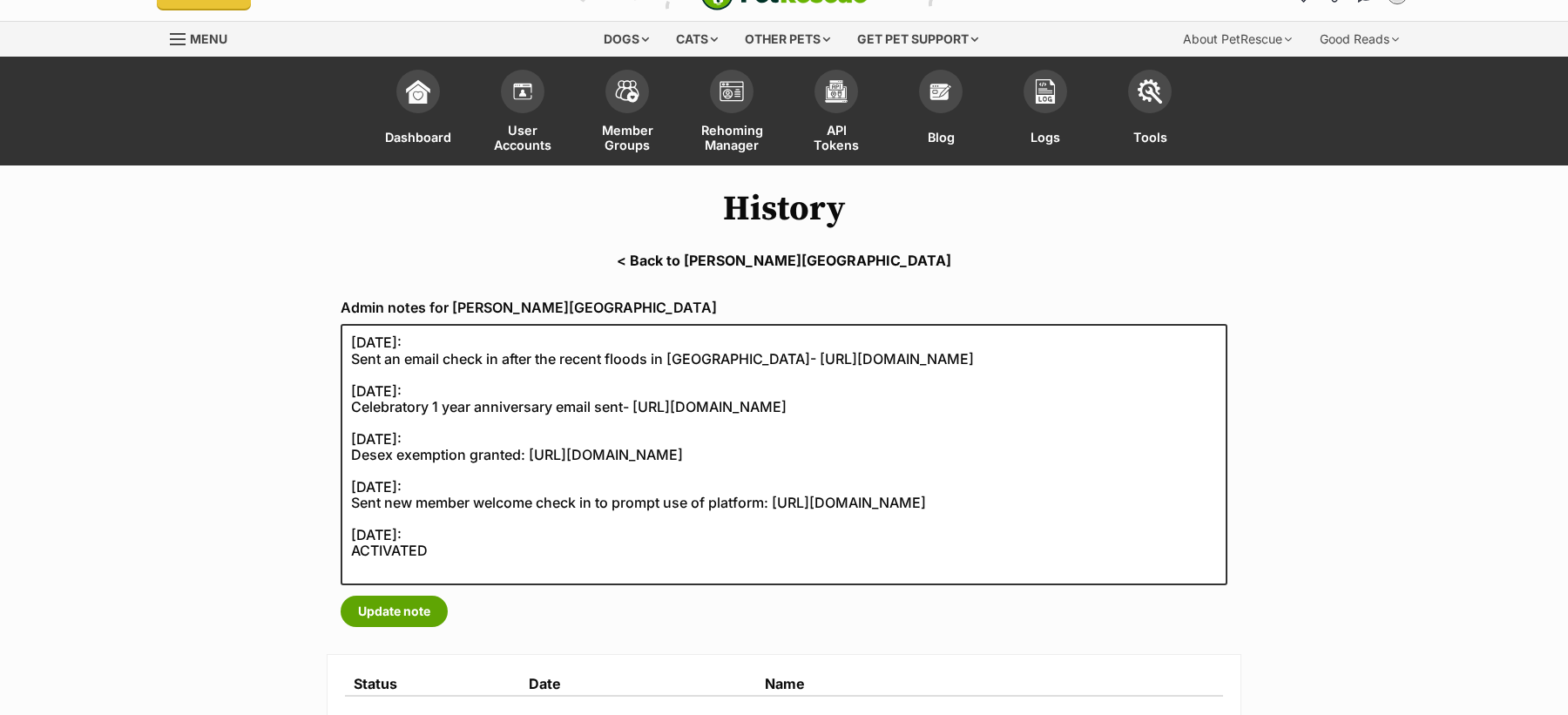
scroll to position [0, 0]
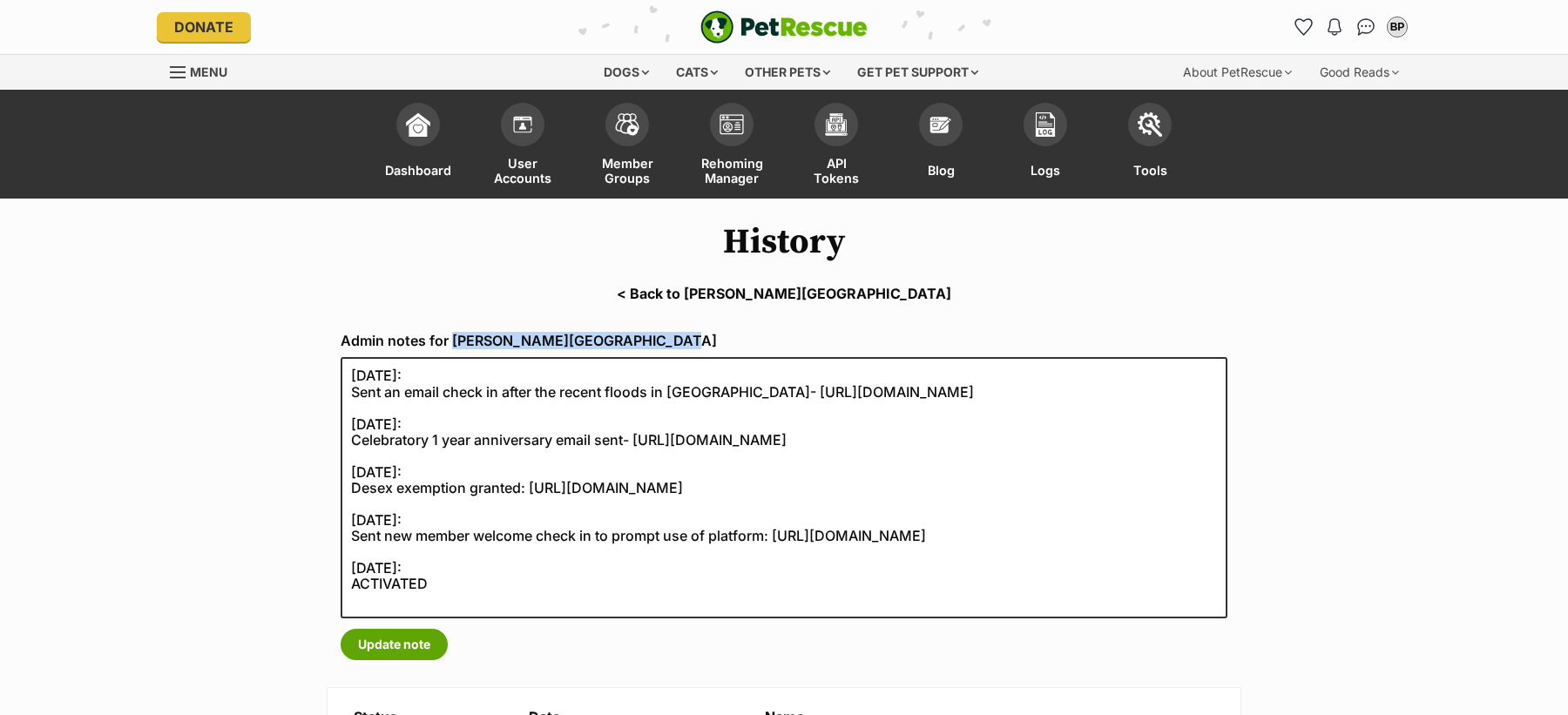
drag, startPoint x: 672, startPoint y: 335, endPoint x: 457, endPoint y: 333, distance: 215.0
click at [457, 333] on label "Admin notes for Mayfield Veterinary Hospital" at bounding box center [784, 340] width 886 height 15
copy label "[PERSON_NAME][GEOGRAPHIC_DATA]"
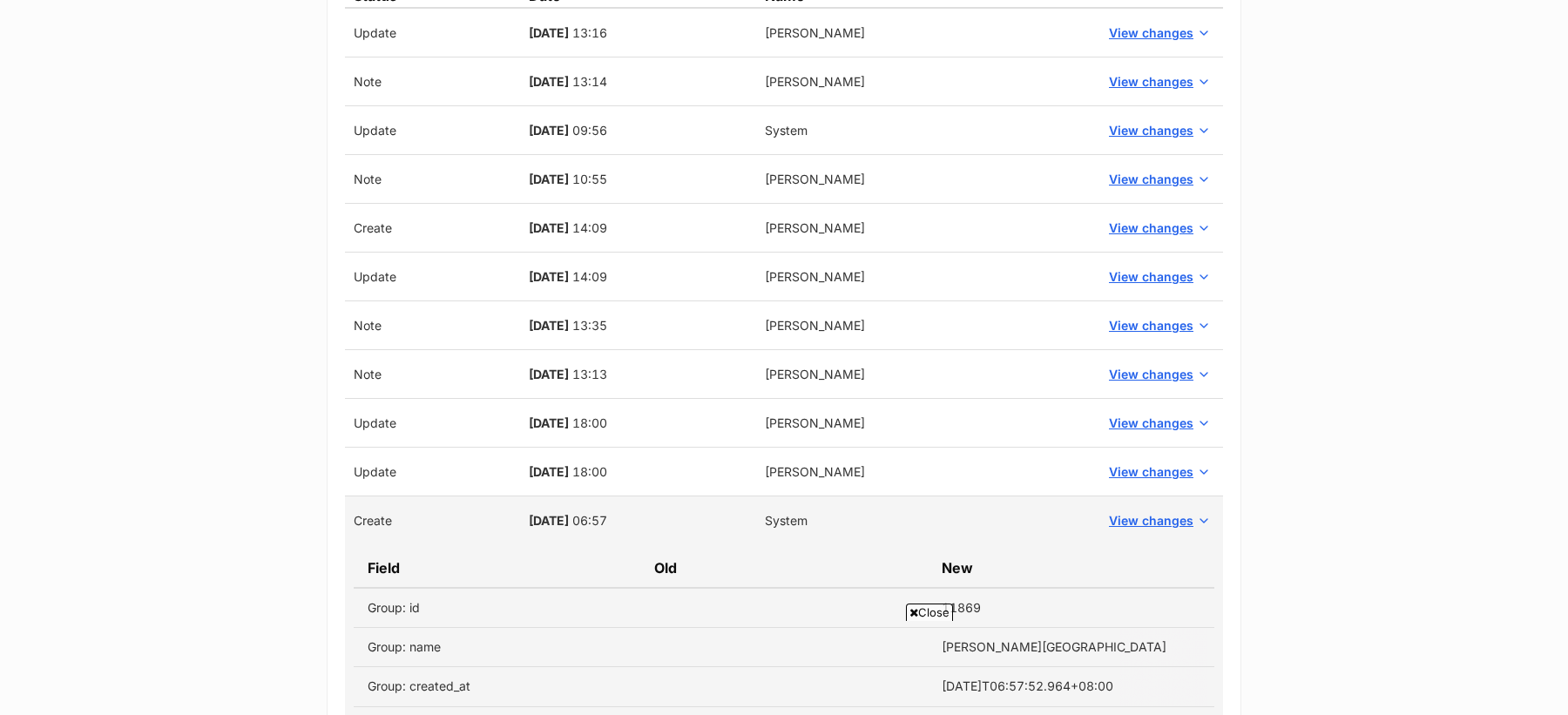
scroll to position [902, 0]
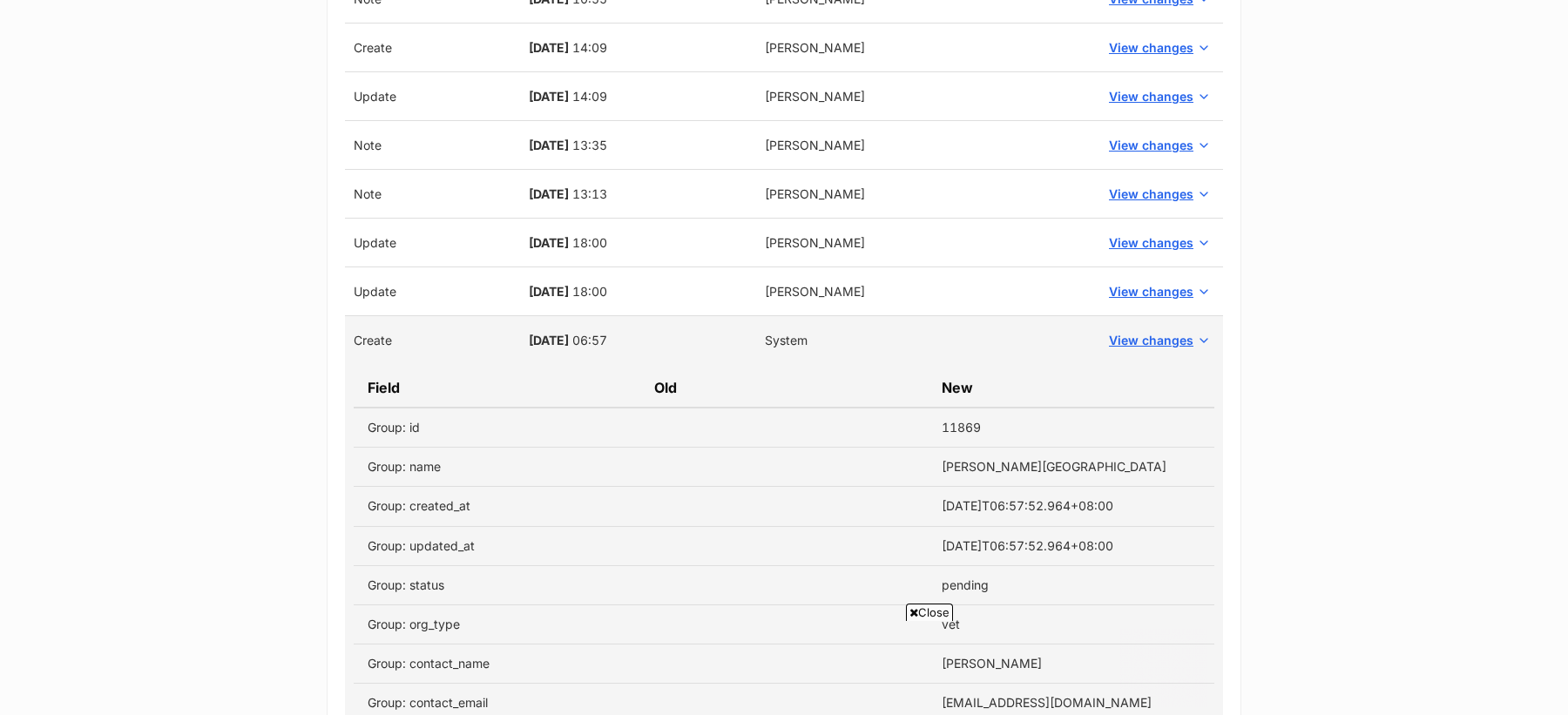
click at [938, 607] on span "Close" at bounding box center [928, 612] width 47 height 17
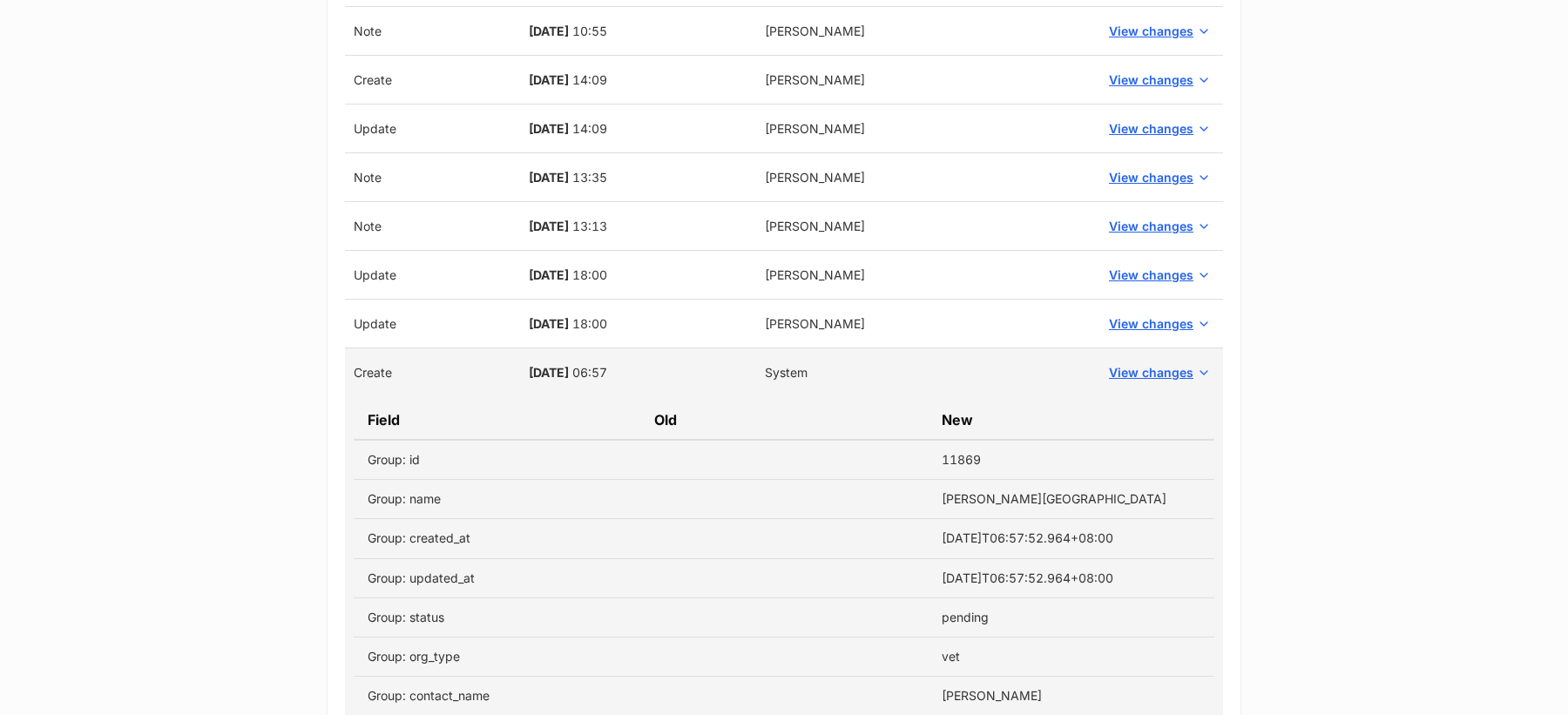
scroll to position [805, 0]
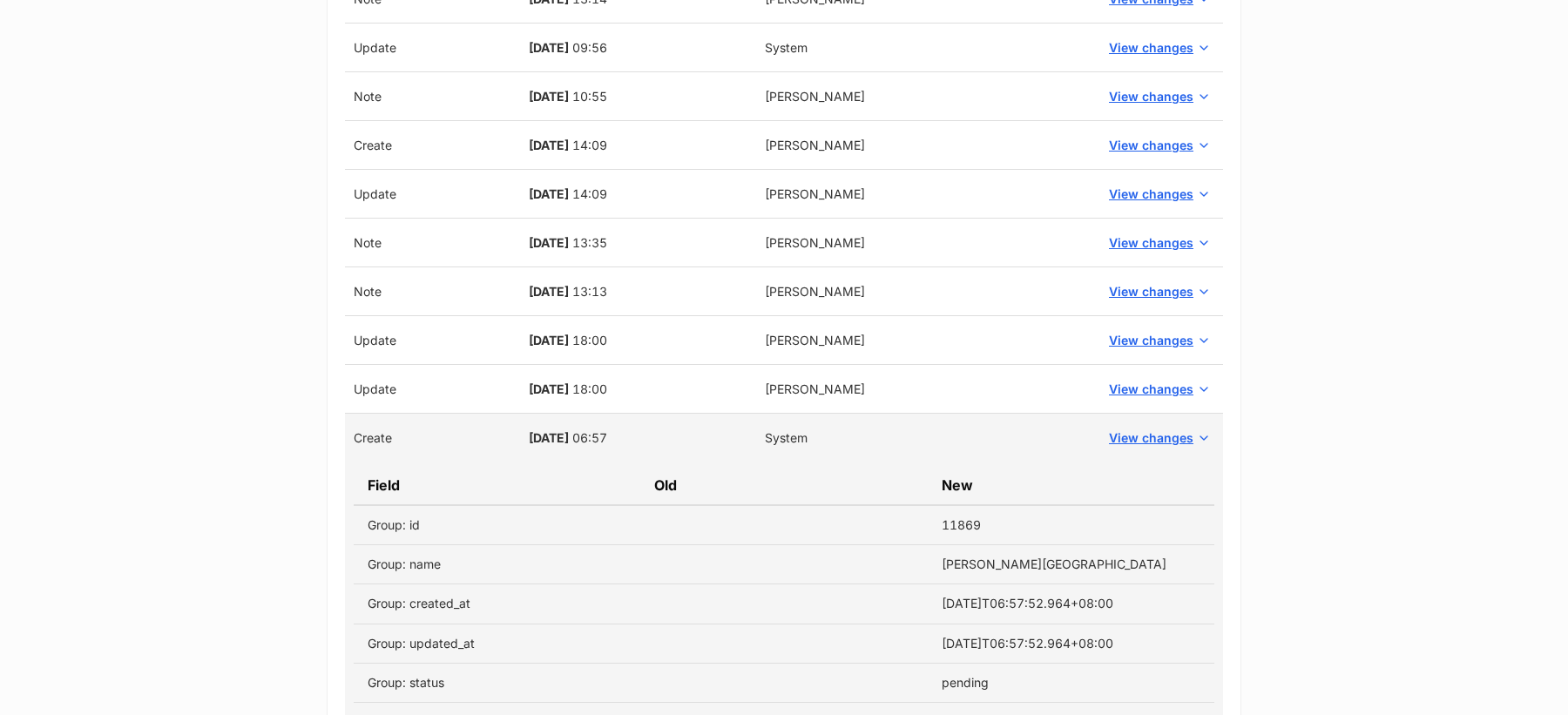
click at [838, 377] on td "Tristan Mercer" at bounding box center [925, 389] width 337 height 49
click at [1130, 384] on span "View changes" at bounding box center [1151, 388] width 85 height 18
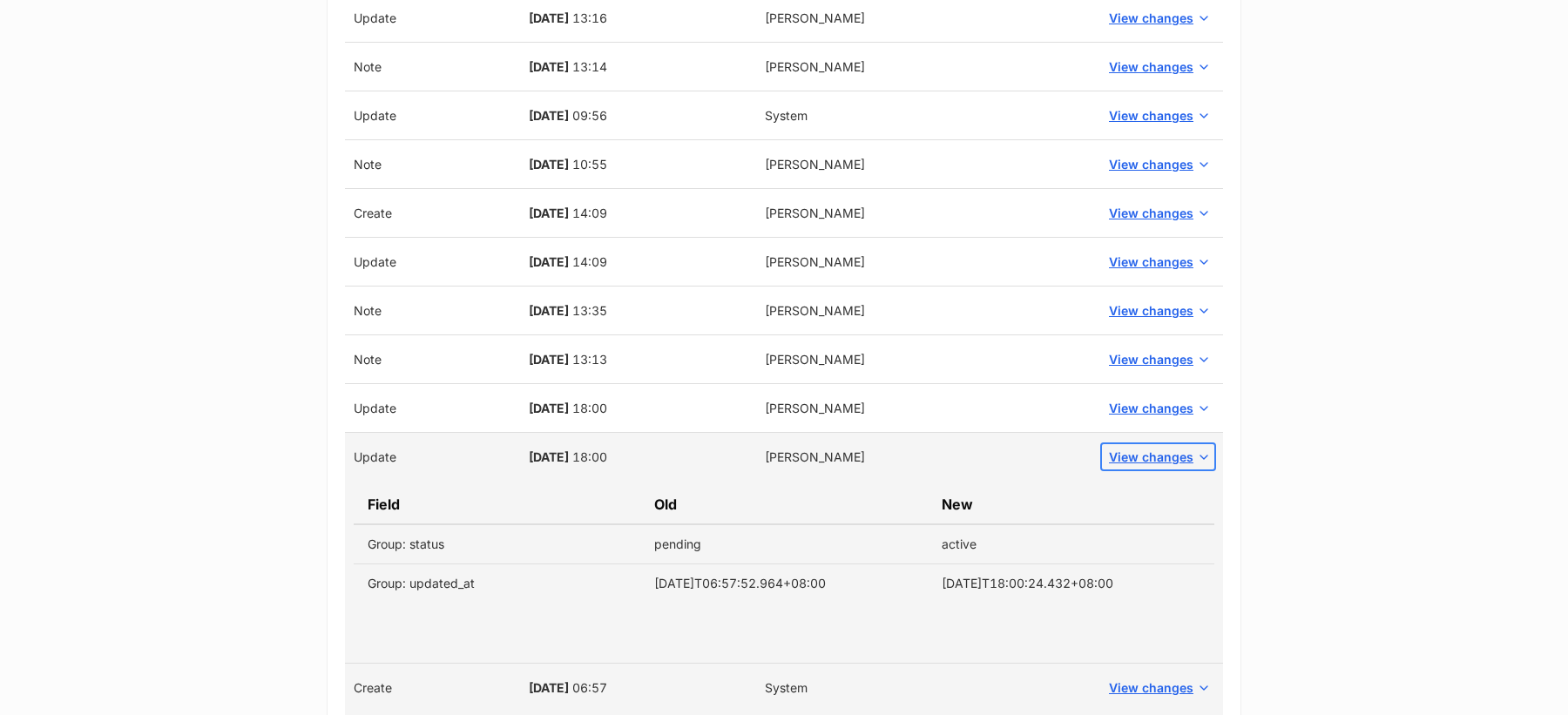
scroll to position [727, 0]
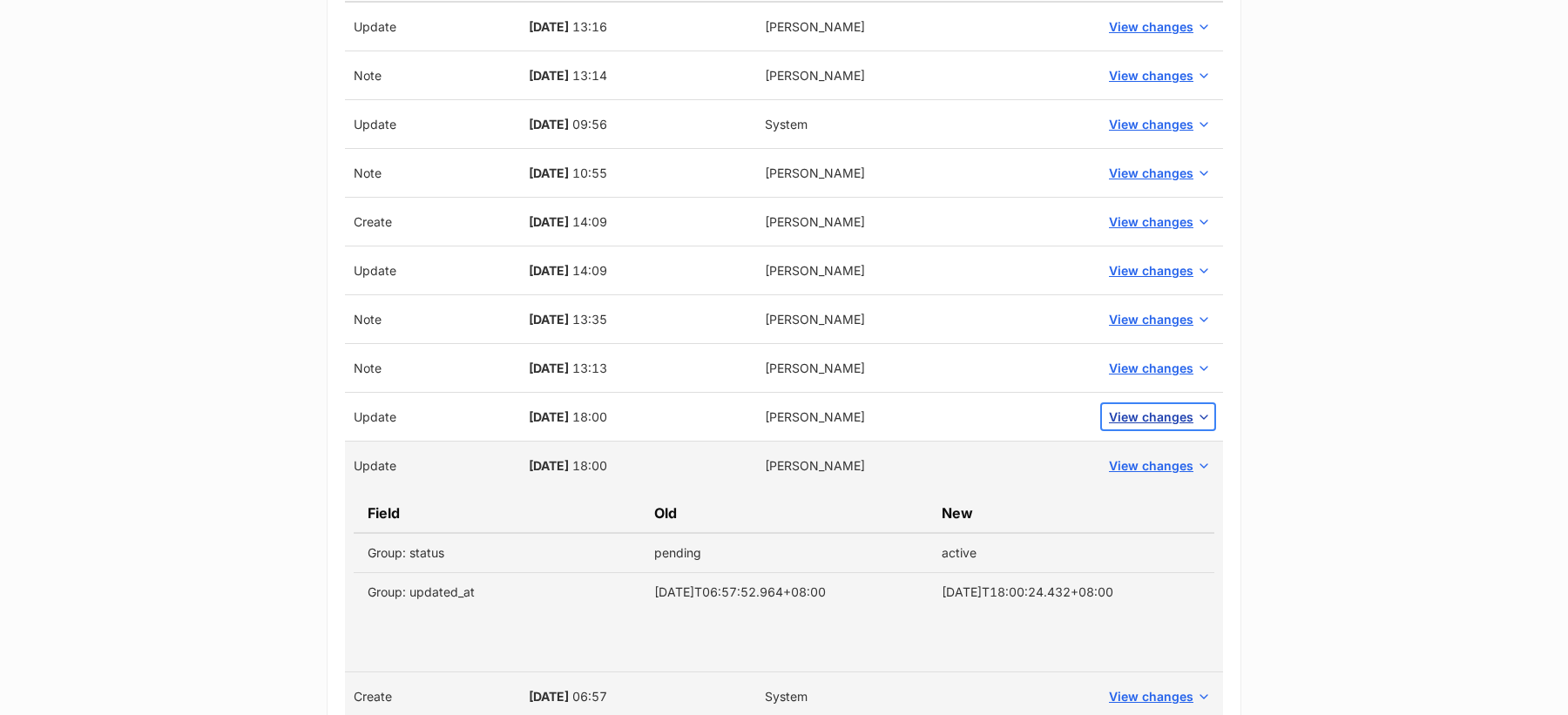
click at [1137, 408] on span "View changes" at bounding box center [1151, 417] width 85 height 18
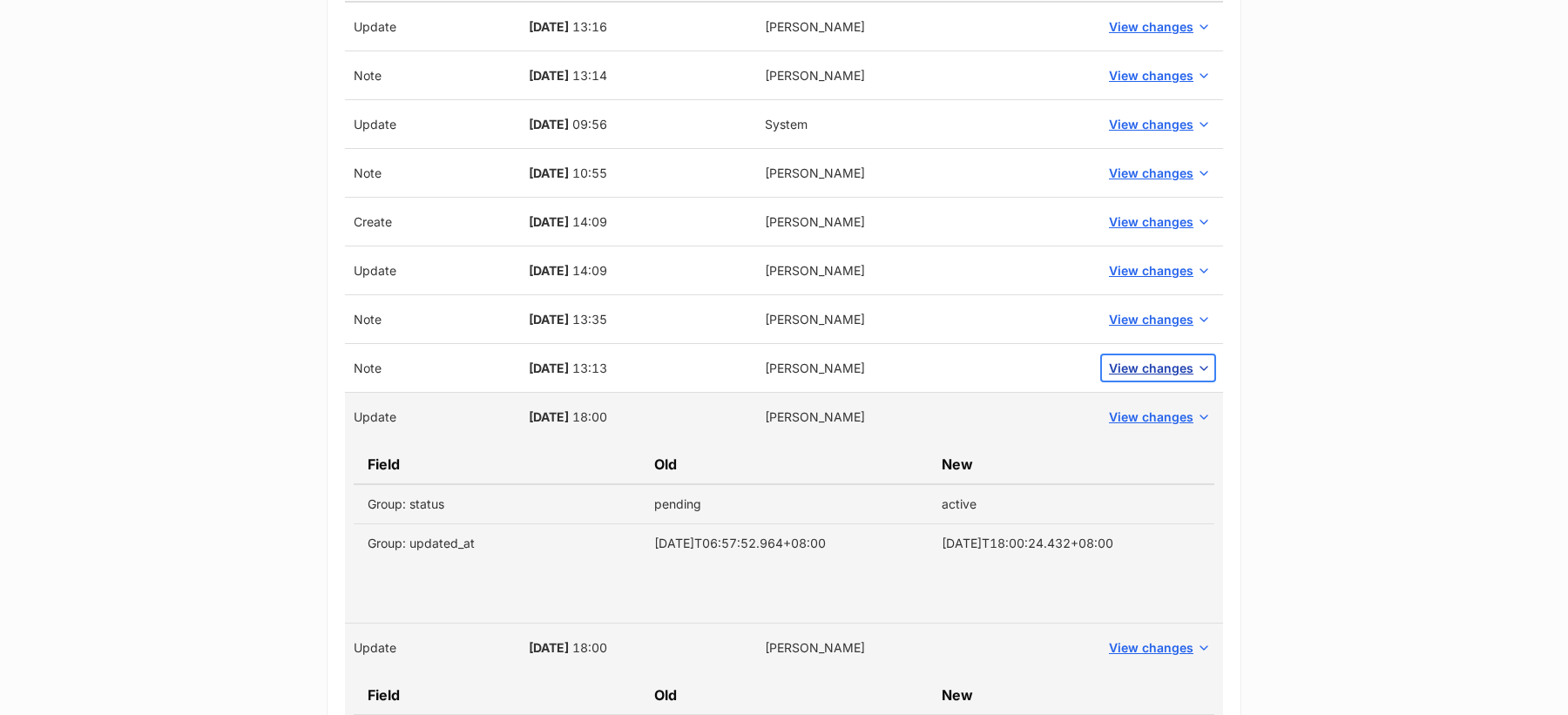
click at [1136, 359] on span "View changes" at bounding box center [1151, 368] width 85 height 18
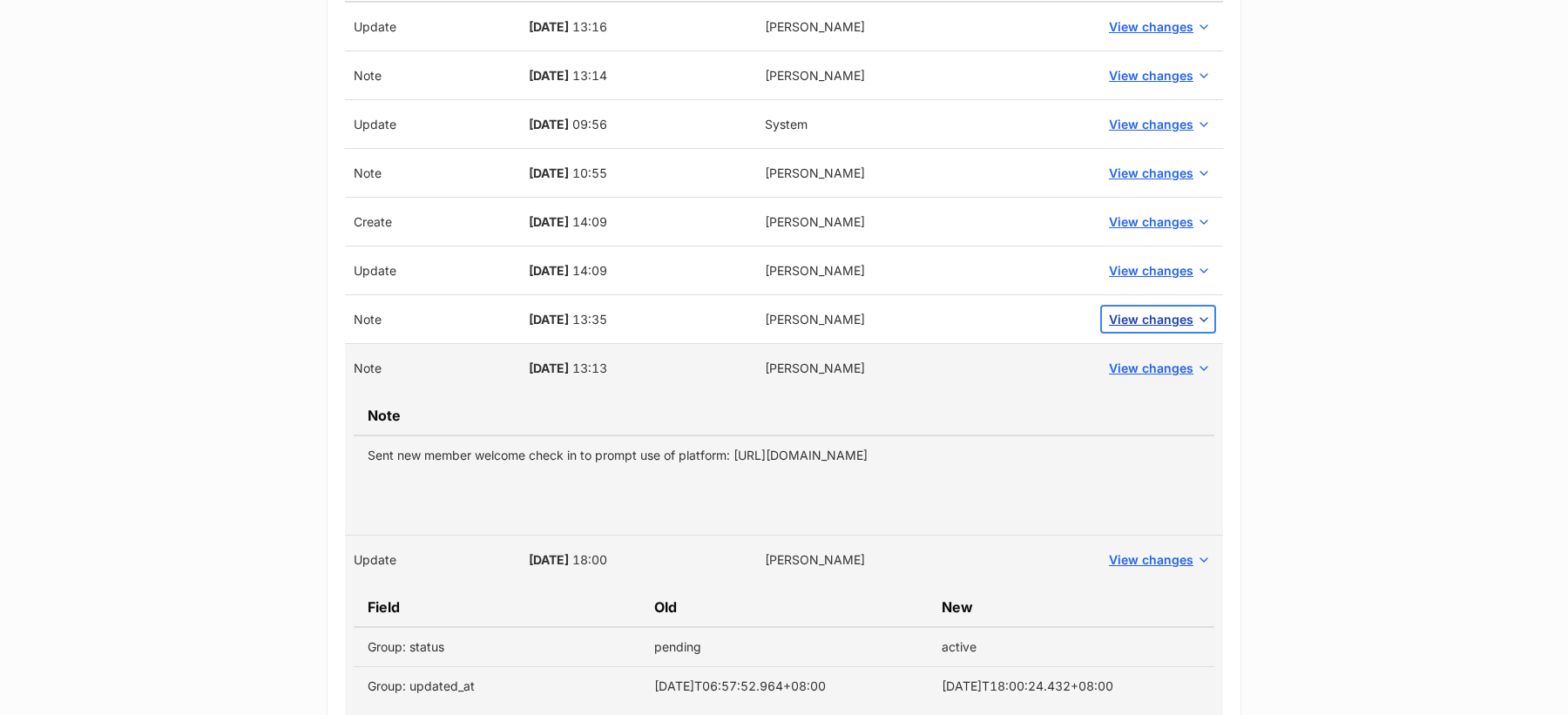
click at [1136, 317] on span "View changes" at bounding box center [1151, 318] width 85 height 18
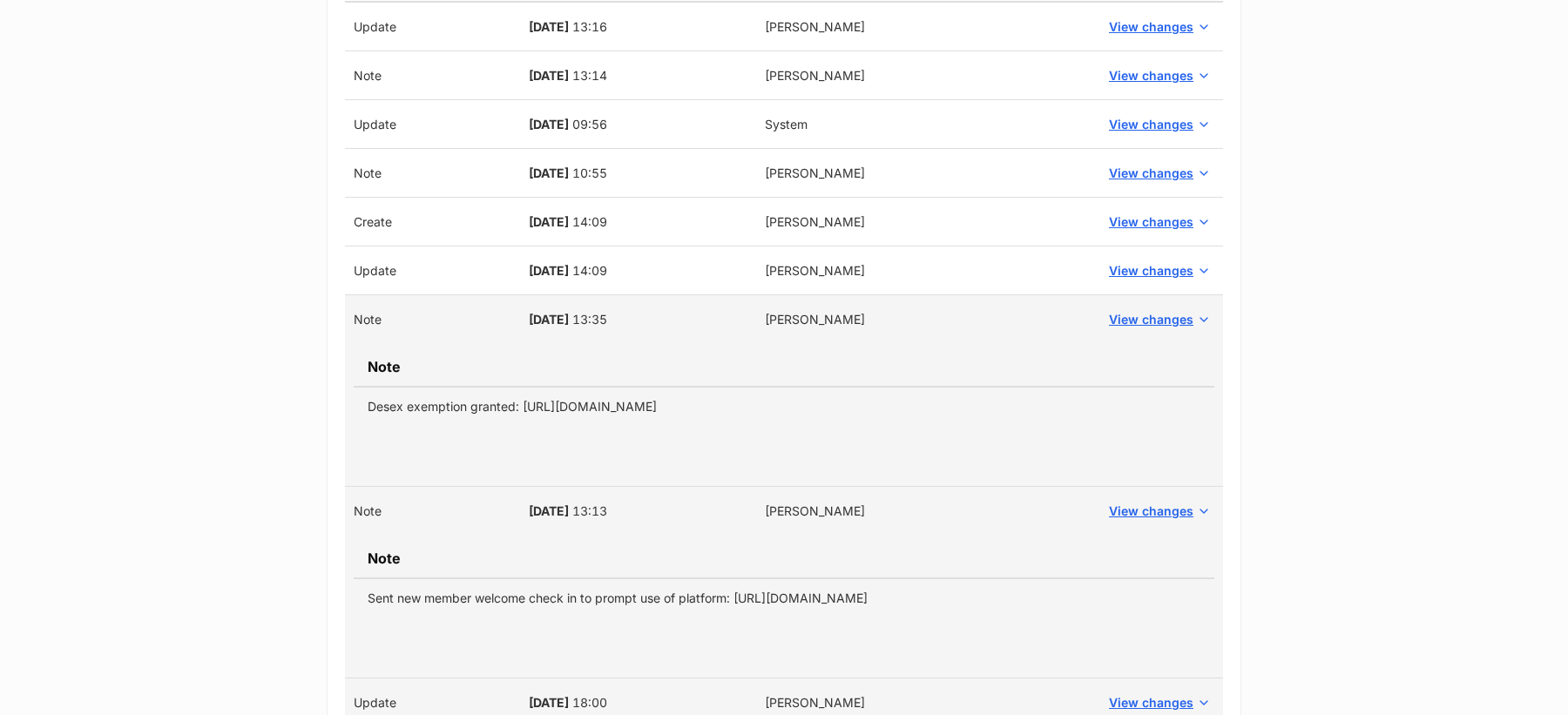
click at [1138, 283] on td "View changes" at bounding box center [1158, 271] width 130 height 49
click at [1138, 268] on span "View changes" at bounding box center [1151, 270] width 85 height 18
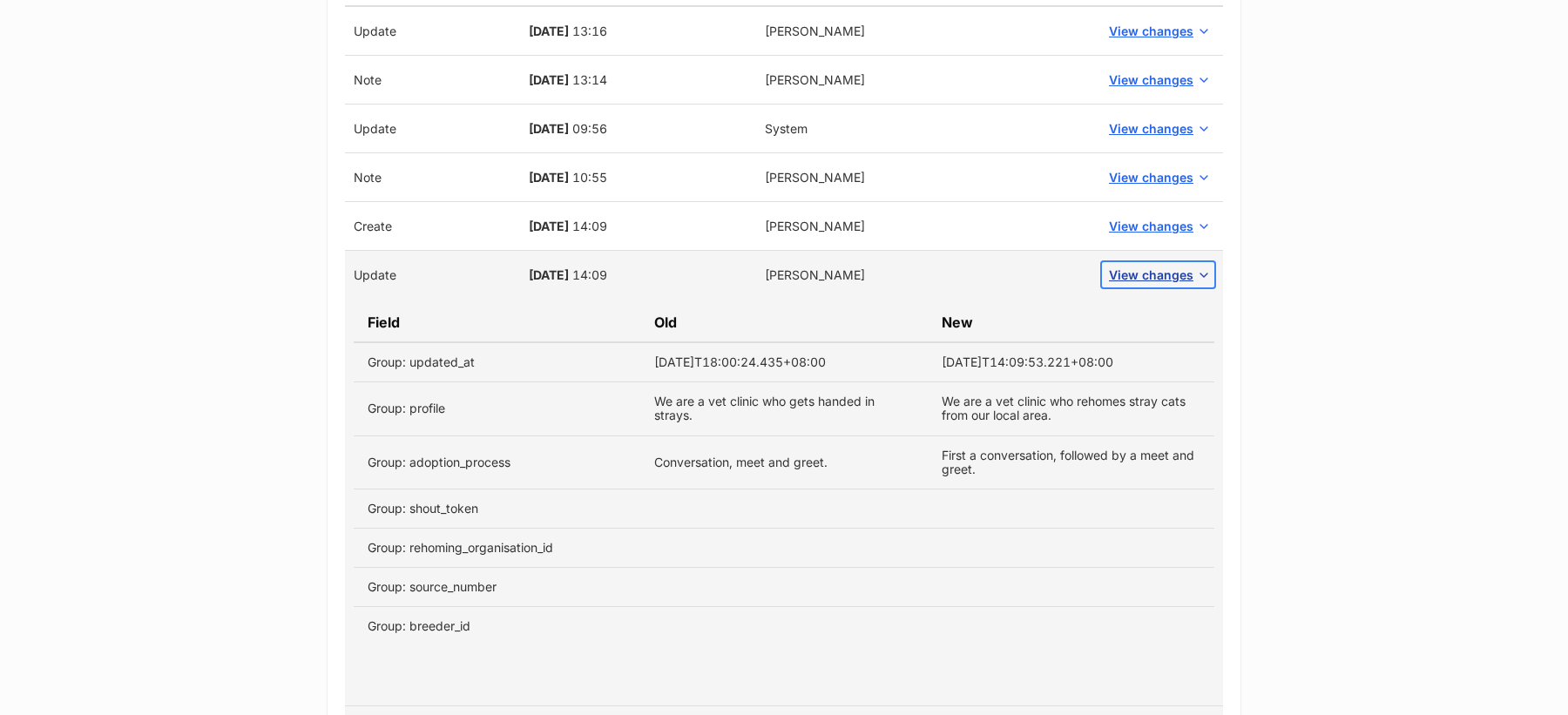
scroll to position [713, 0]
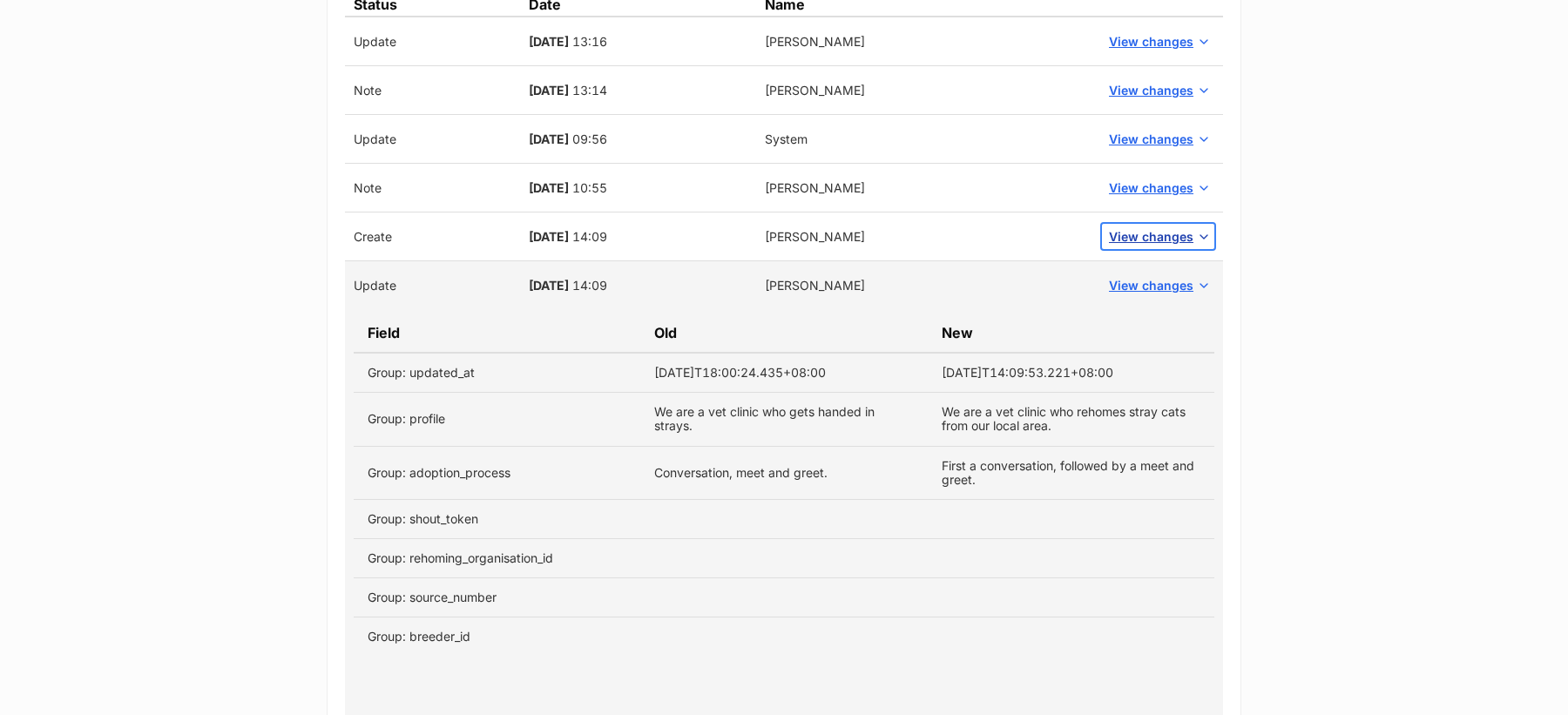
click at [1133, 235] on span "View changes" at bounding box center [1151, 236] width 85 height 18
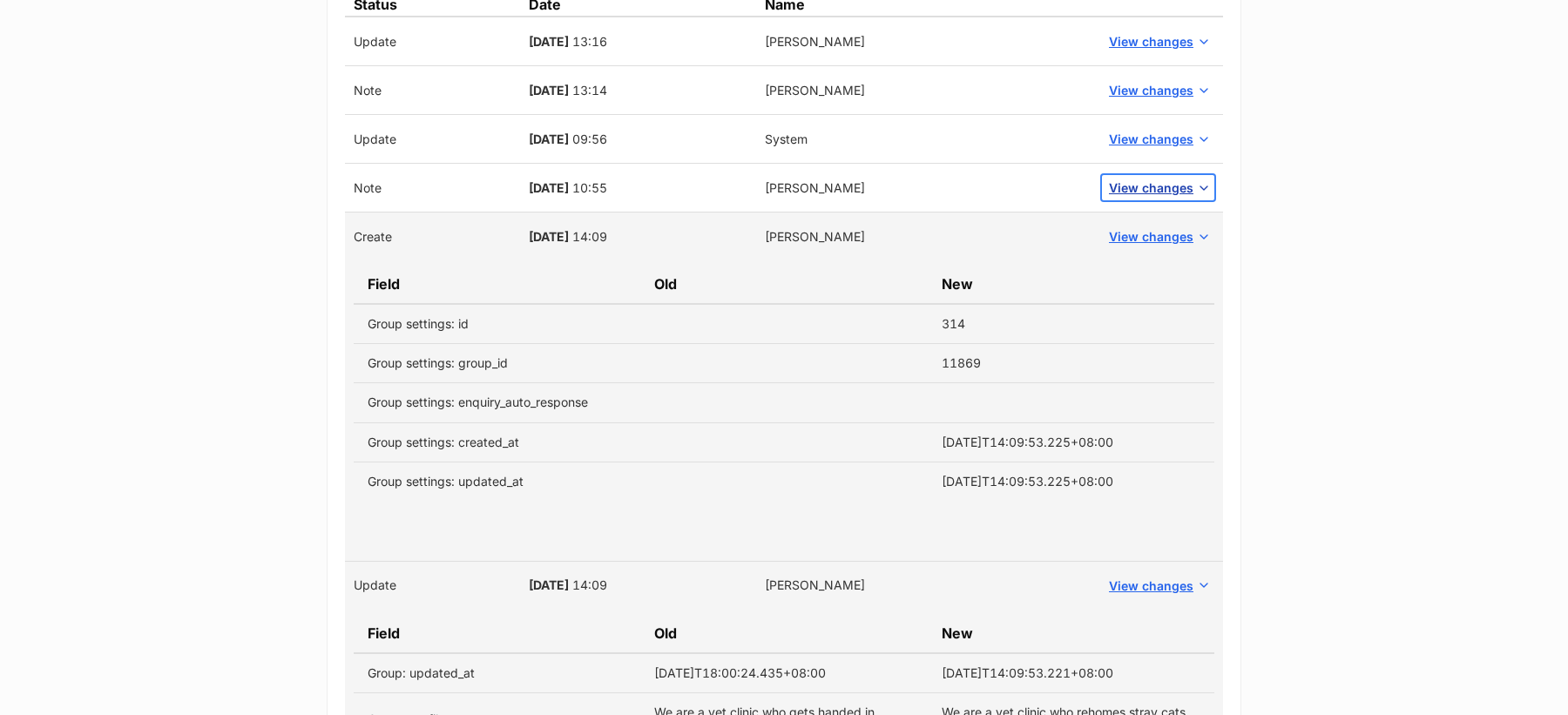
click at [1126, 180] on span "View changes" at bounding box center [1151, 187] width 85 height 18
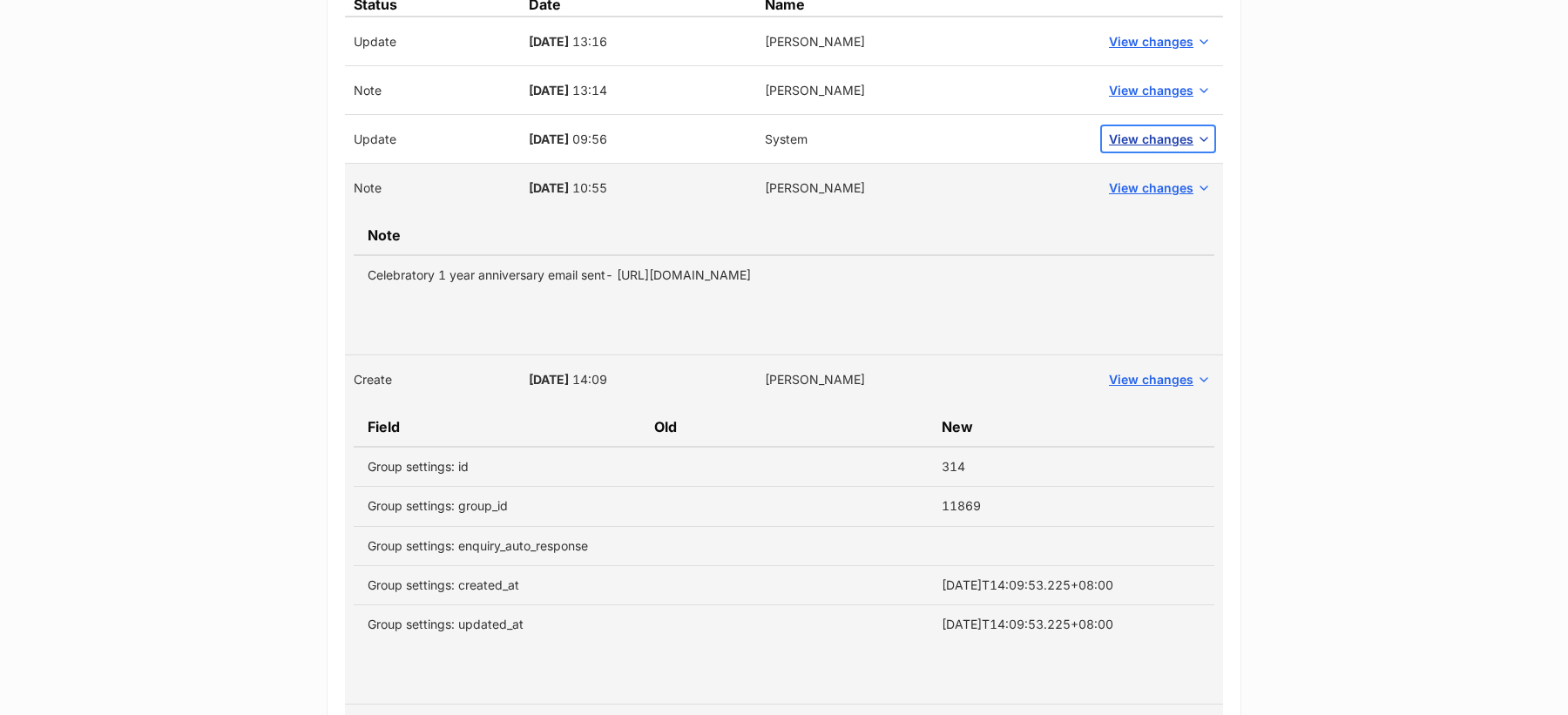
click at [1135, 140] on span "View changes" at bounding box center [1151, 138] width 85 height 18
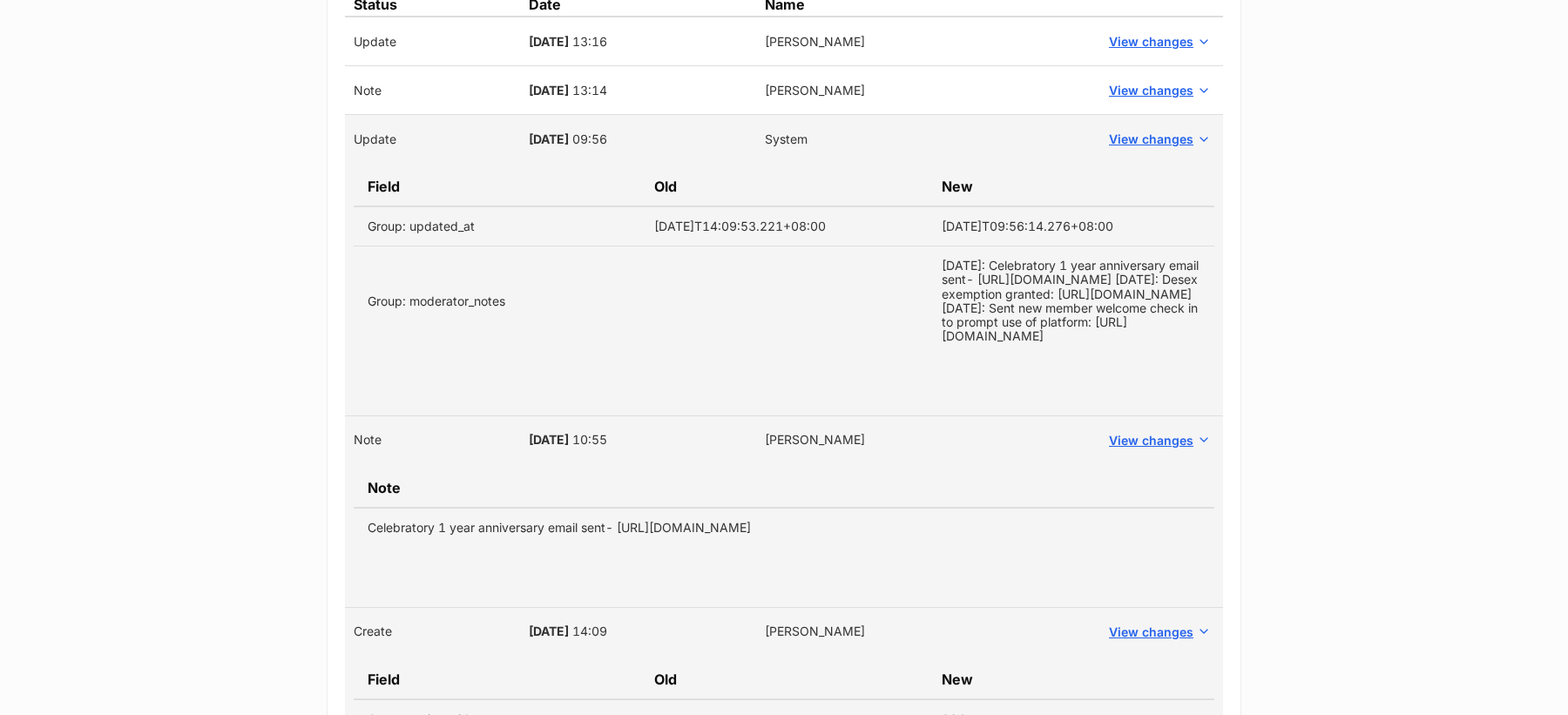
click at [1145, 104] on td "View changes" at bounding box center [1158, 90] width 130 height 49
click at [1145, 90] on span "View changes" at bounding box center [1151, 90] width 85 height 18
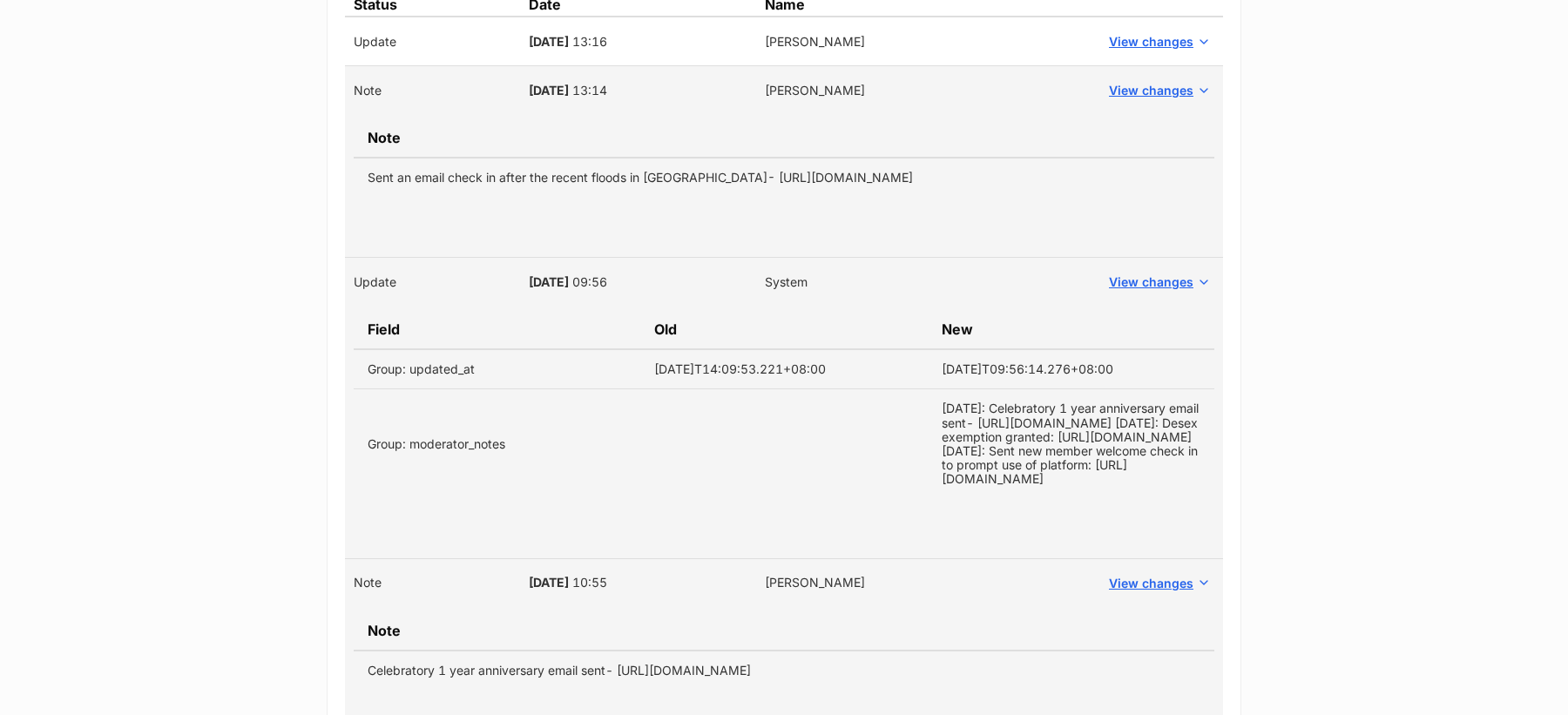
click at [1139, 61] on td "View changes" at bounding box center [1158, 41] width 130 height 50
click at [1140, 49] on span "View changes" at bounding box center [1151, 41] width 85 height 18
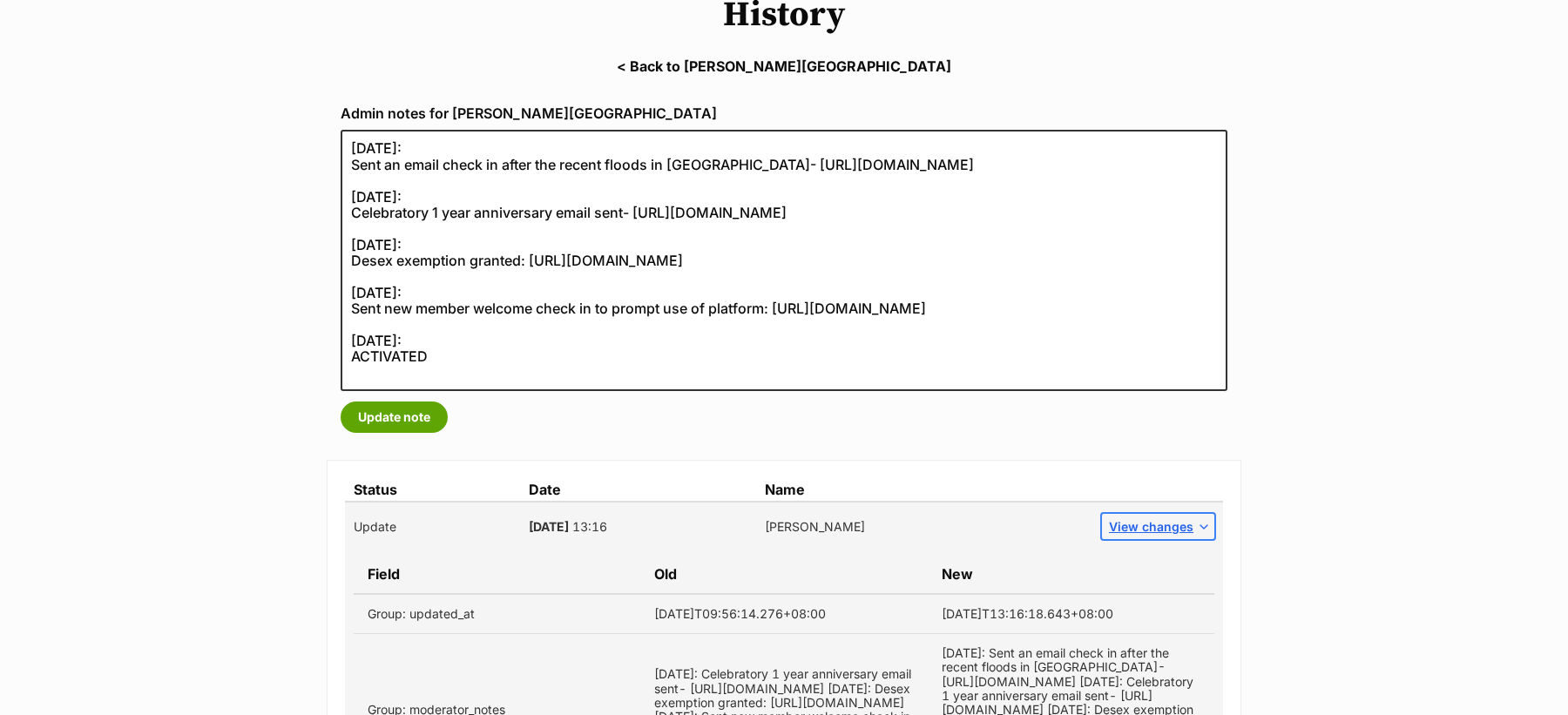
scroll to position [206, 0]
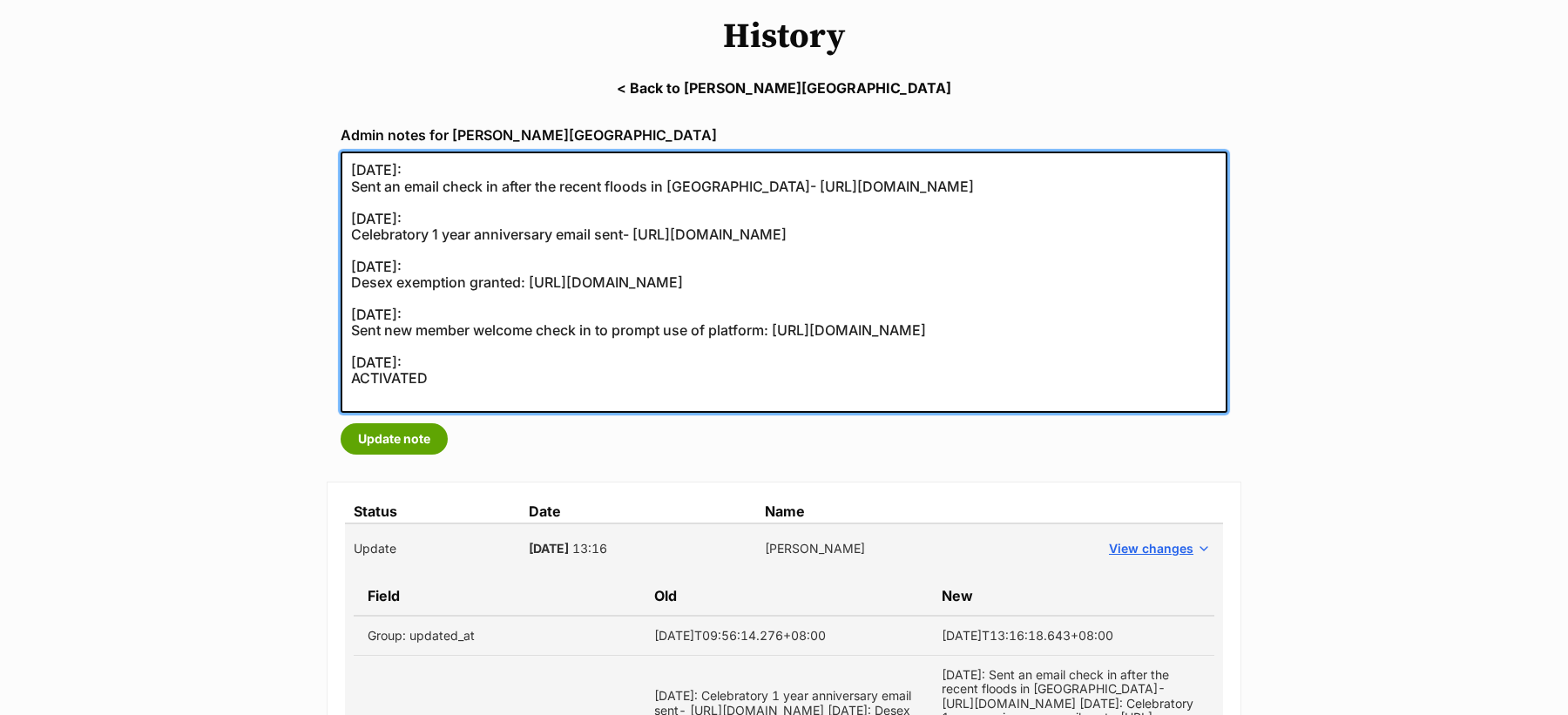
click at [356, 167] on textarea "[DATE]: Sent an email check in after the recent floods in [GEOGRAPHIC_DATA]- [U…" at bounding box center [784, 282] width 886 height 261
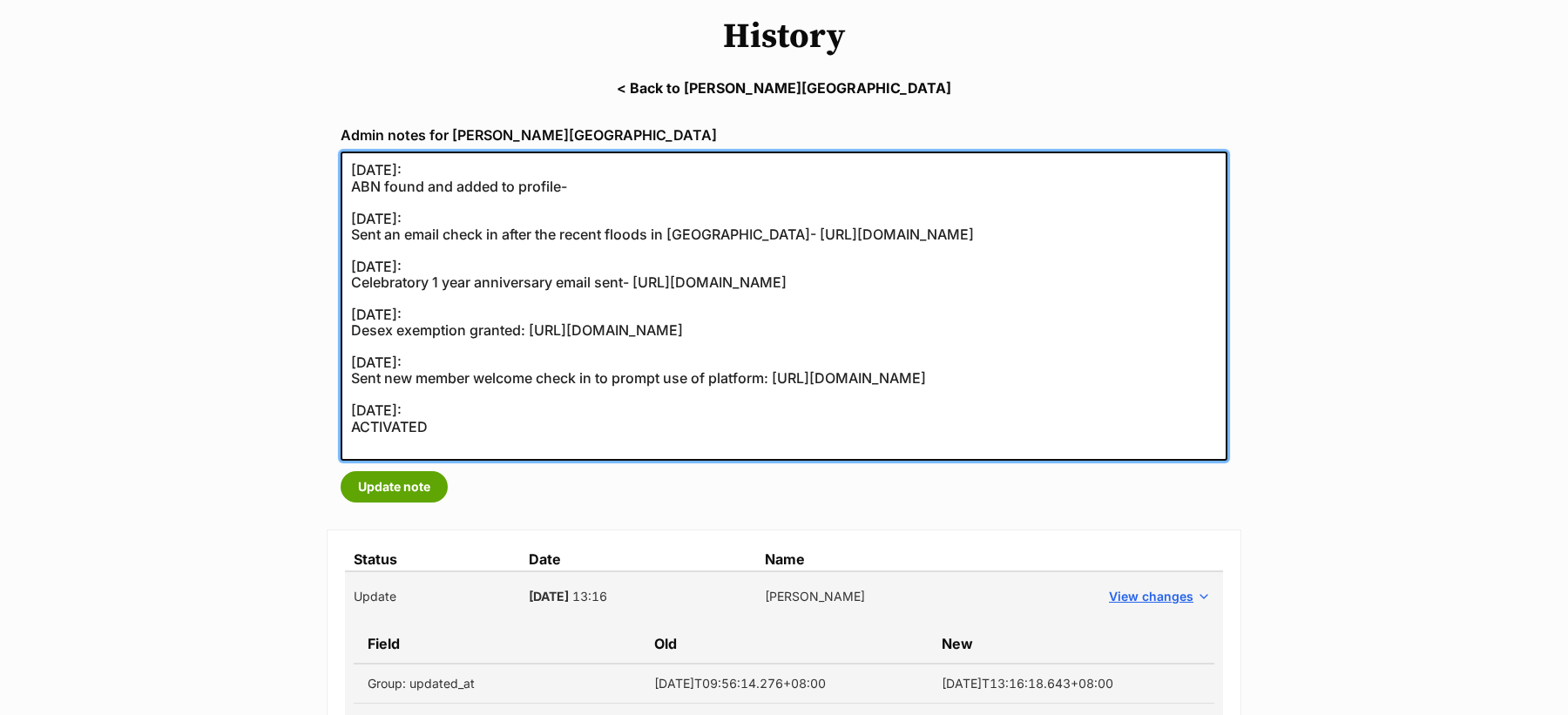
paste textarea "https://abr.business.gov.au/ABN/View?abn=35667654686"
click at [511, 194] on textarea "[DATE]: Sent an email check in after the recent floods in [GEOGRAPHIC_DATA]- [U…" at bounding box center [784, 306] width 886 height 309
click at [471, 191] on textarea "[DATE]: Sent an email check in after the recent floods in [GEOGRAPHIC_DATA]- [U…" at bounding box center [784, 306] width 886 height 309
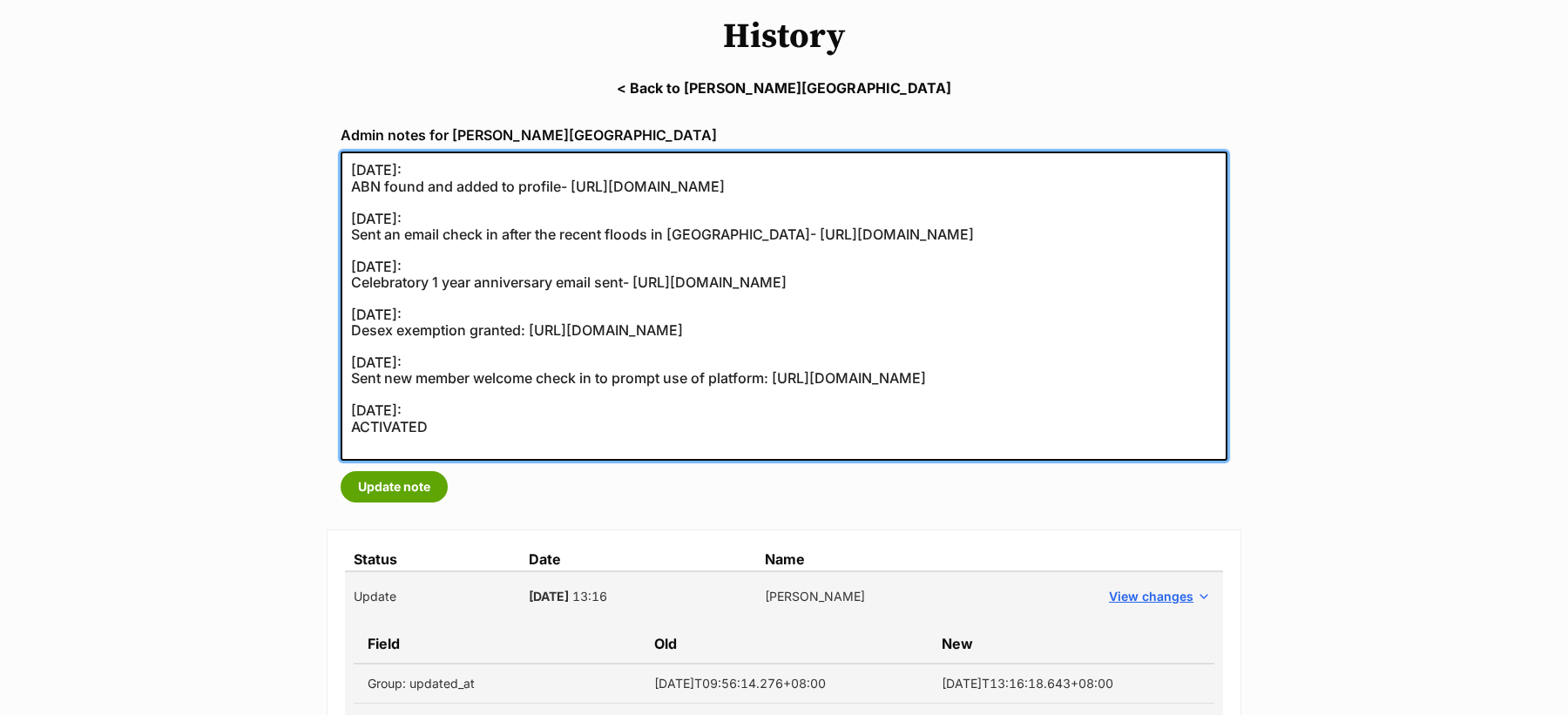
click at [471, 191] on textarea "[DATE]: Sent an email check in after the recent floods in [GEOGRAPHIC_DATA]- [U…" at bounding box center [784, 306] width 886 height 309
click at [471, 191] on textarea "27/05/2025: Sent an email check in after the recent floods in NSW- https://secu…" at bounding box center [784, 306] width 886 height 309
click at [478, 235] on textarea "27/05/2025: Sent an email check in after the recent floods in NSW- https://secu…" at bounding box center [784, 306] width 886 height 309
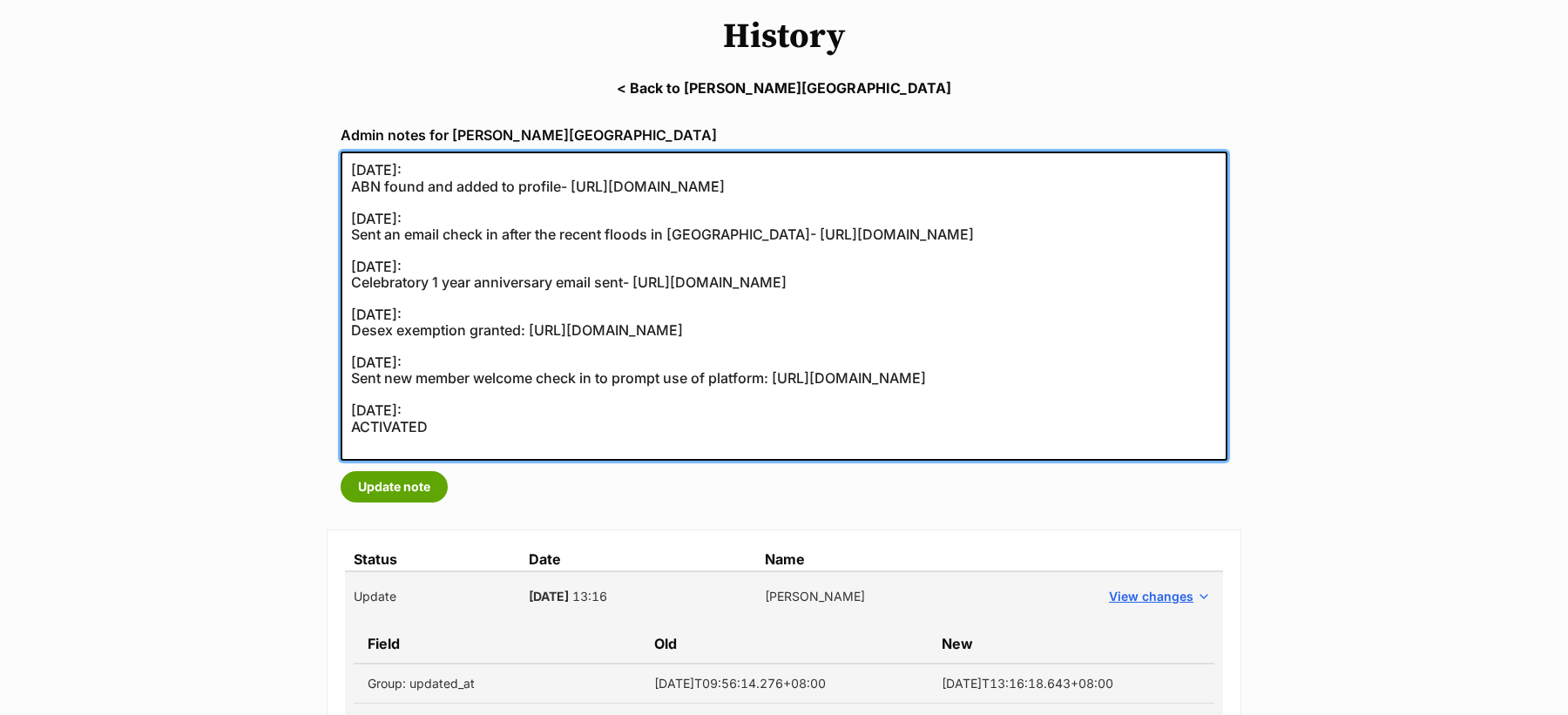
click at [439, 193] on textarea "27/05/2025: Sent an email check in after the recent floods in NSW- https://secu…" at bounding box center [784, 306] width 886 height 309
click at [421, 171] on textarea "27/05/2025: Sent an email check in after the recent floods in NSW- https://secu…" at bounding box center [784, 306] width 886 height 309
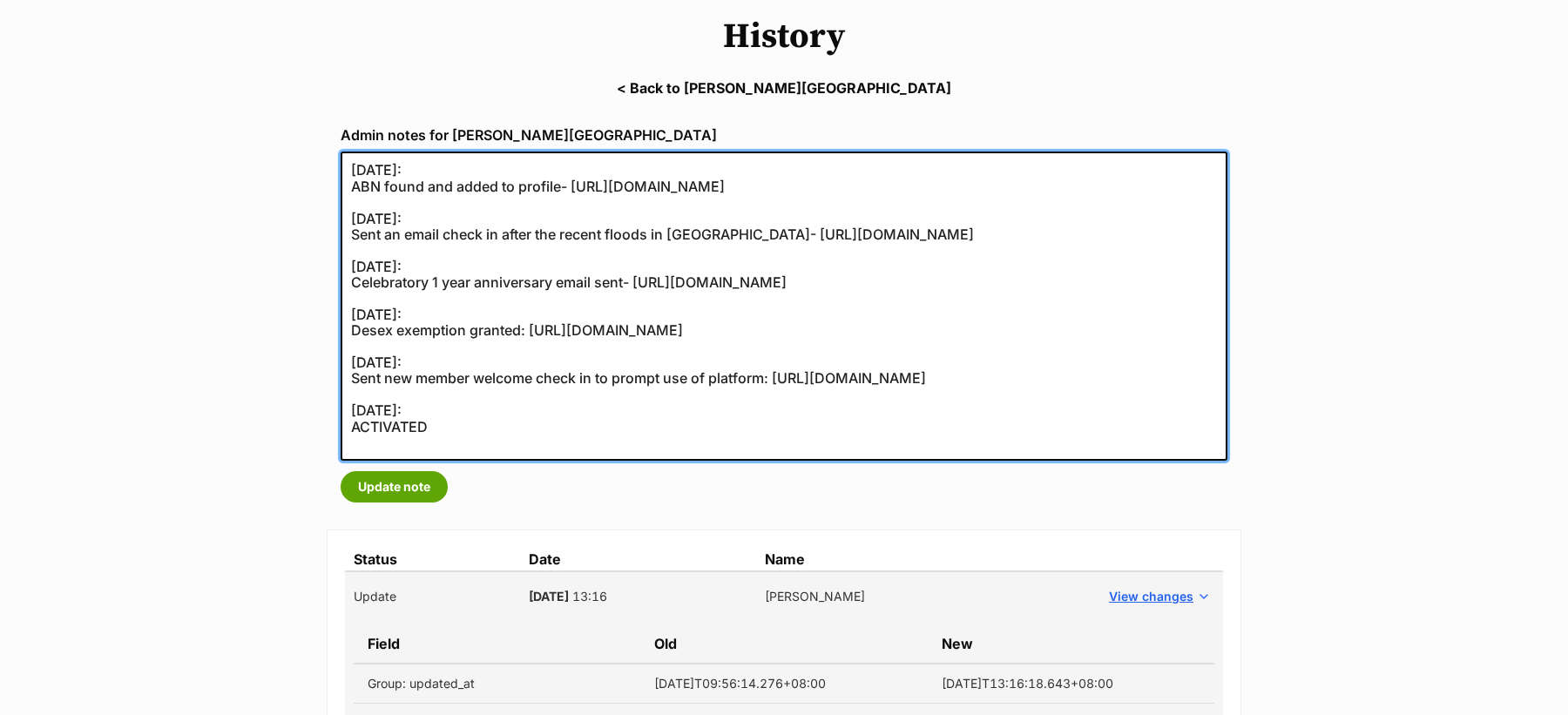
click at [421, 171] on textarea "27/05/2025: Sent an email check in after the recent floods in NSW- https://secu…" at bounding box center [784, 306] width 886 height 309
click at [428, 189] on textarea "27/05/2025: Sent an email check in after the recent floods in NSW- https://secu…" at bounding box center [784, 306] width 886 height 309
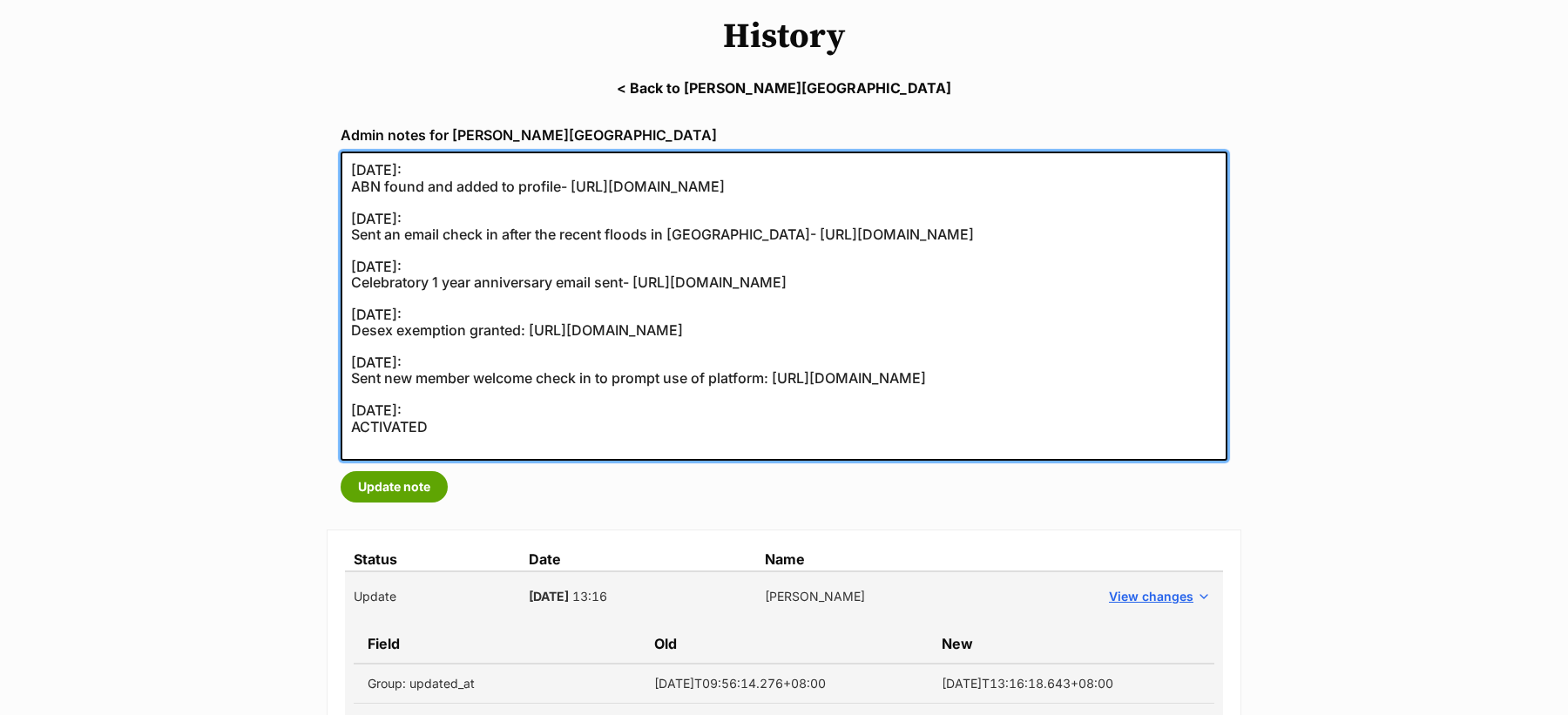
click at [555, 439] on textarea "27/05/2025: Sent an email check in after the recent floods in NSW- https://secu…" at bounding box center [784, 306] width 886 height 309
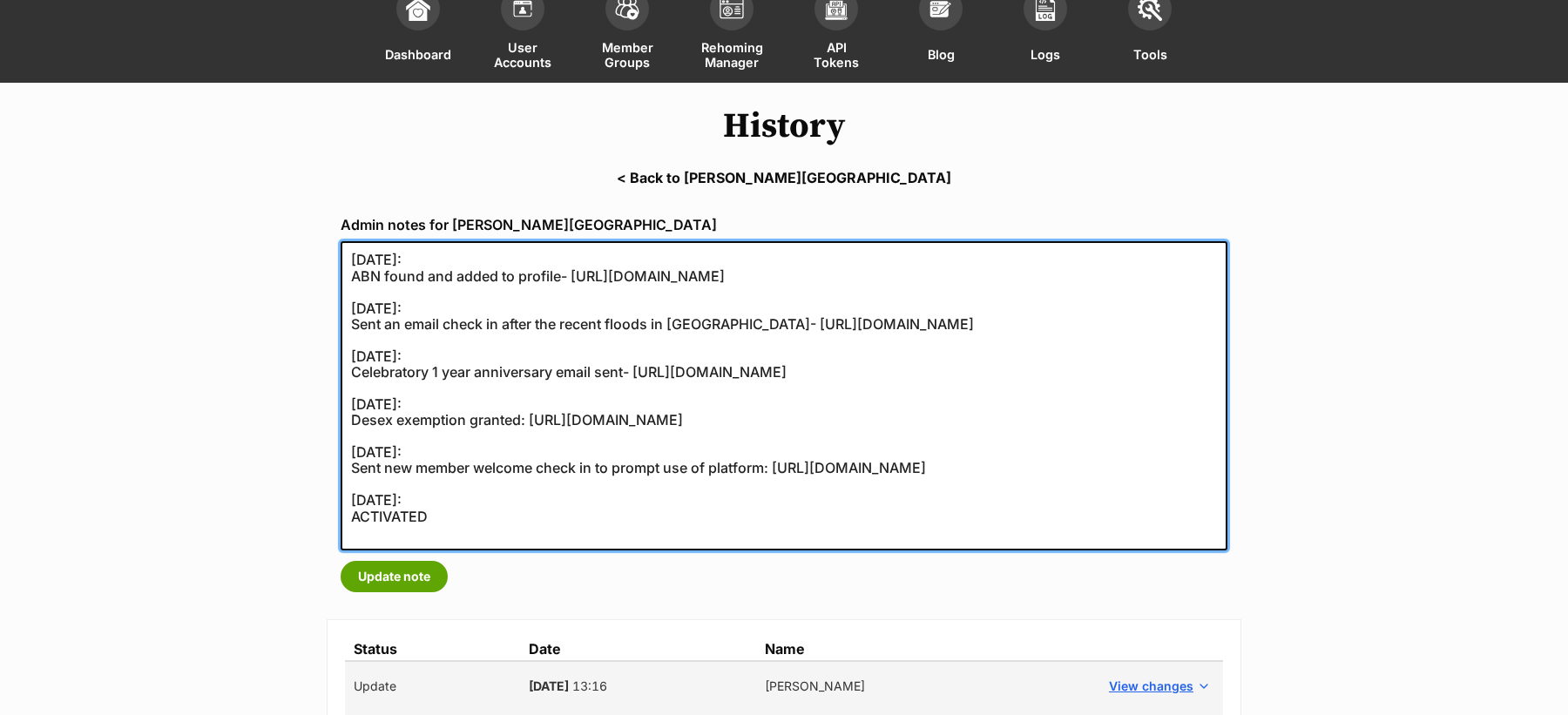
scroll to position [142, 0]
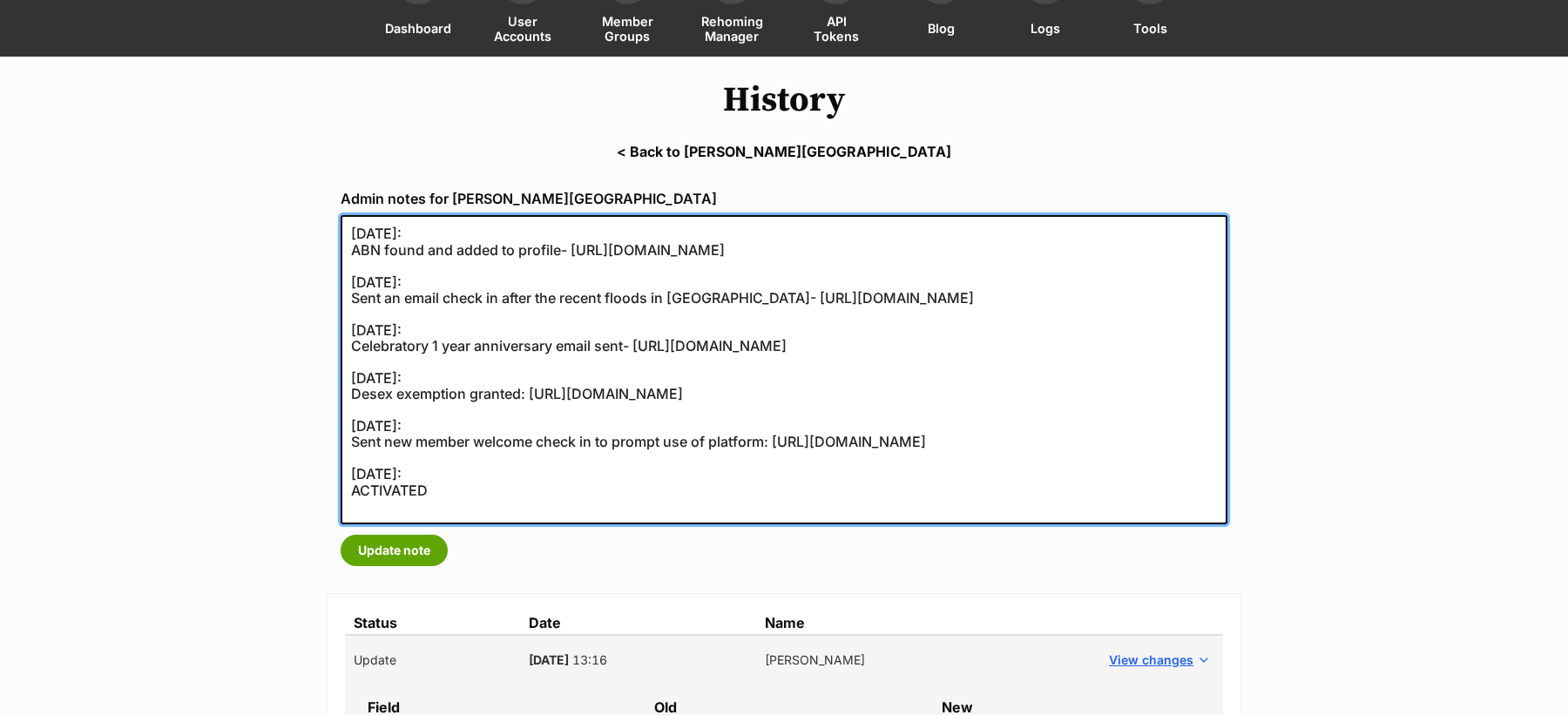
click at [915, 248] on textarea "27/05/2025: Sent an email check in after the recent floods in NSW- https://secu…" at bounding box center [784, 370] width 886 height 309
type textarea "27/08/2025: ABN found and added to profile- https://abr.business.gov.au/ABN/Vie…"
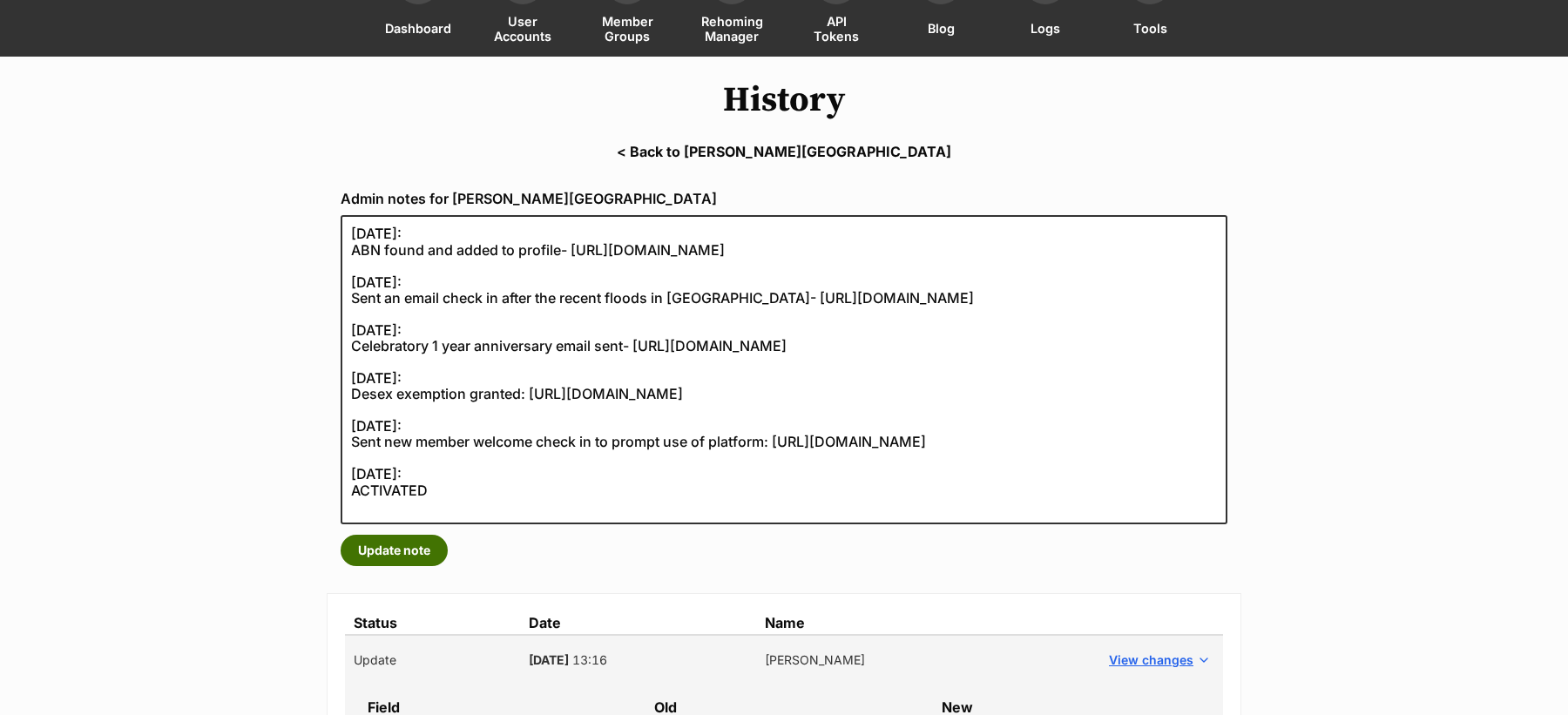
click at [389, 549] on button "Update note" at bounding box center [394, 550] width 107 height 31
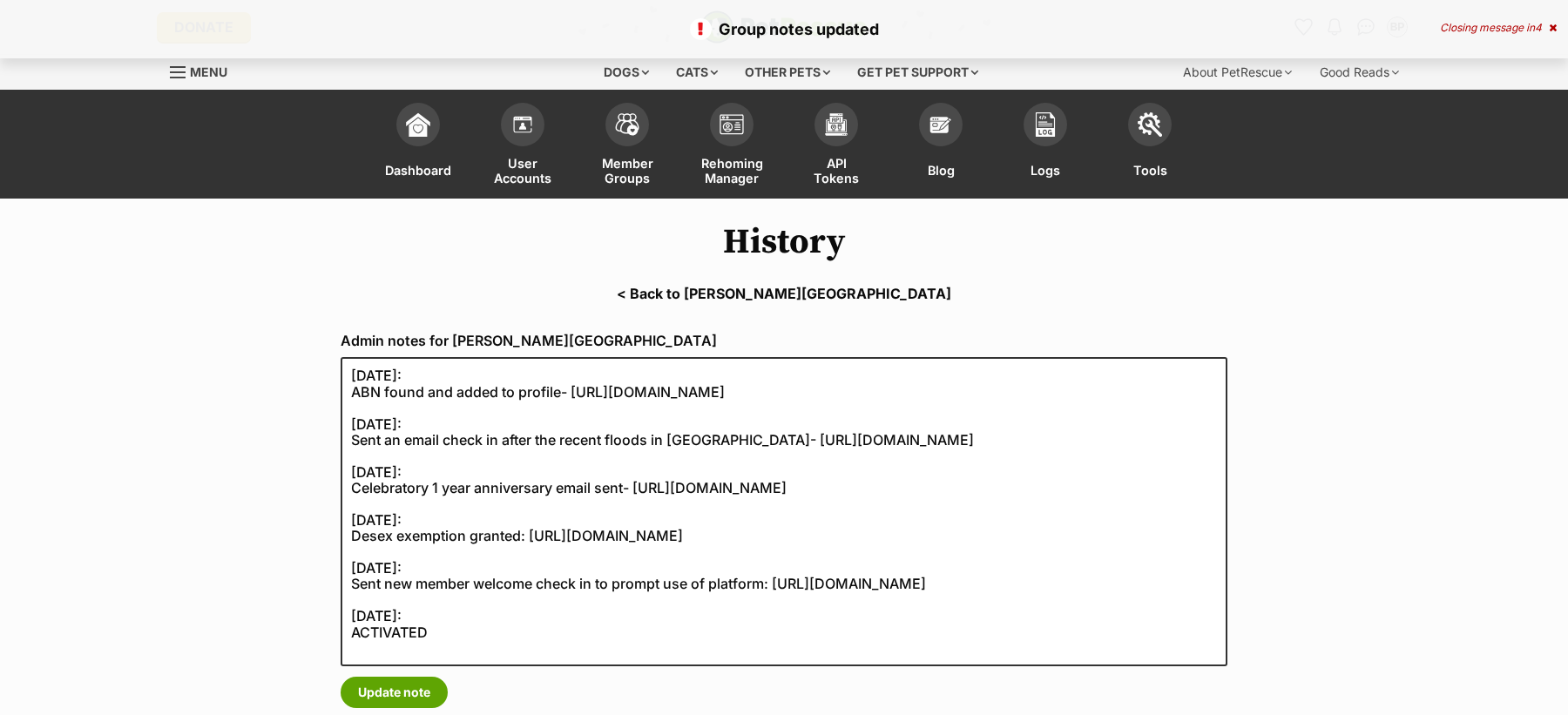
click at [751, 291] on link "< Back to [PERSON_NAME][GEOGRAPHIC_DATA]" at bounding box center [784, 294] width 1568 height 15
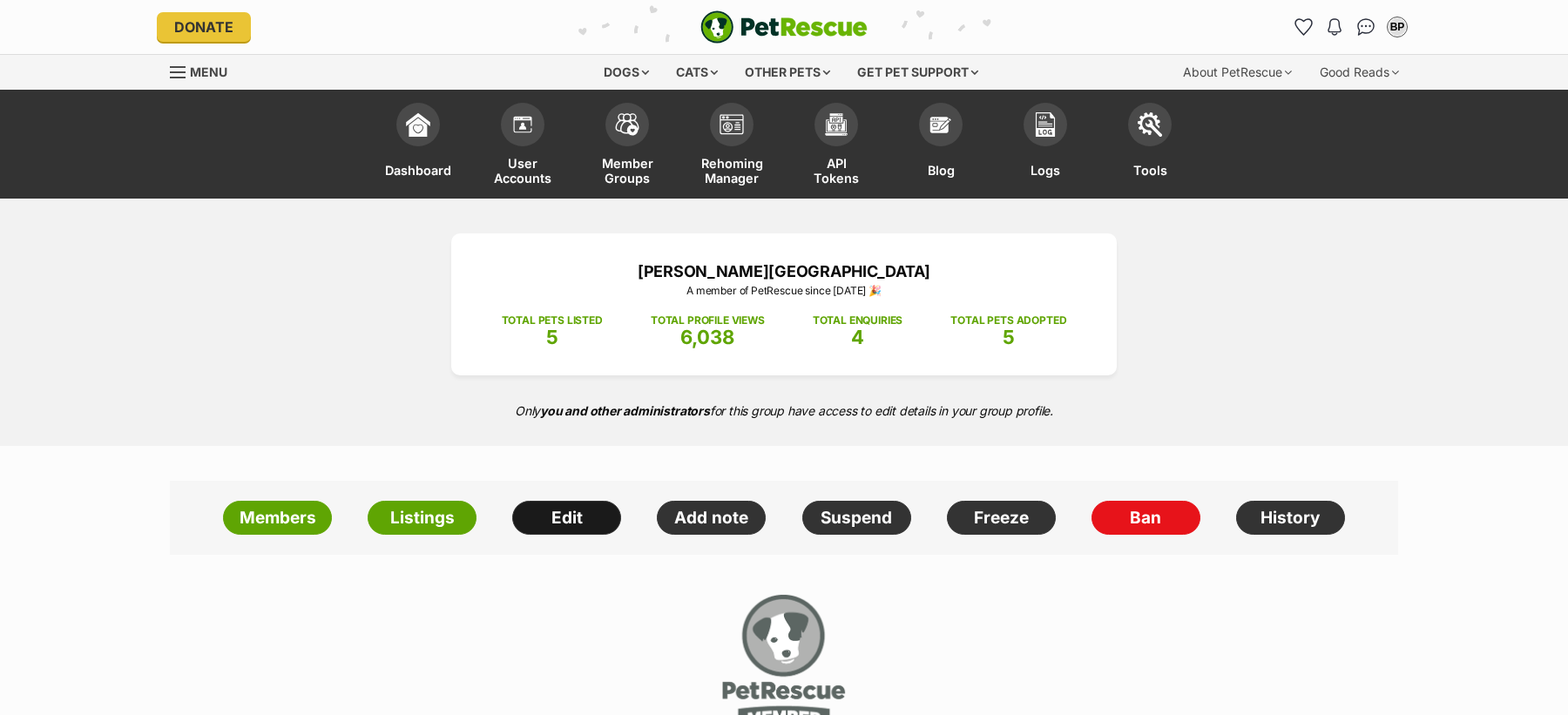
click at [577, 525] on link "Edit" at bounding box center [566, 518] width 109 height 35
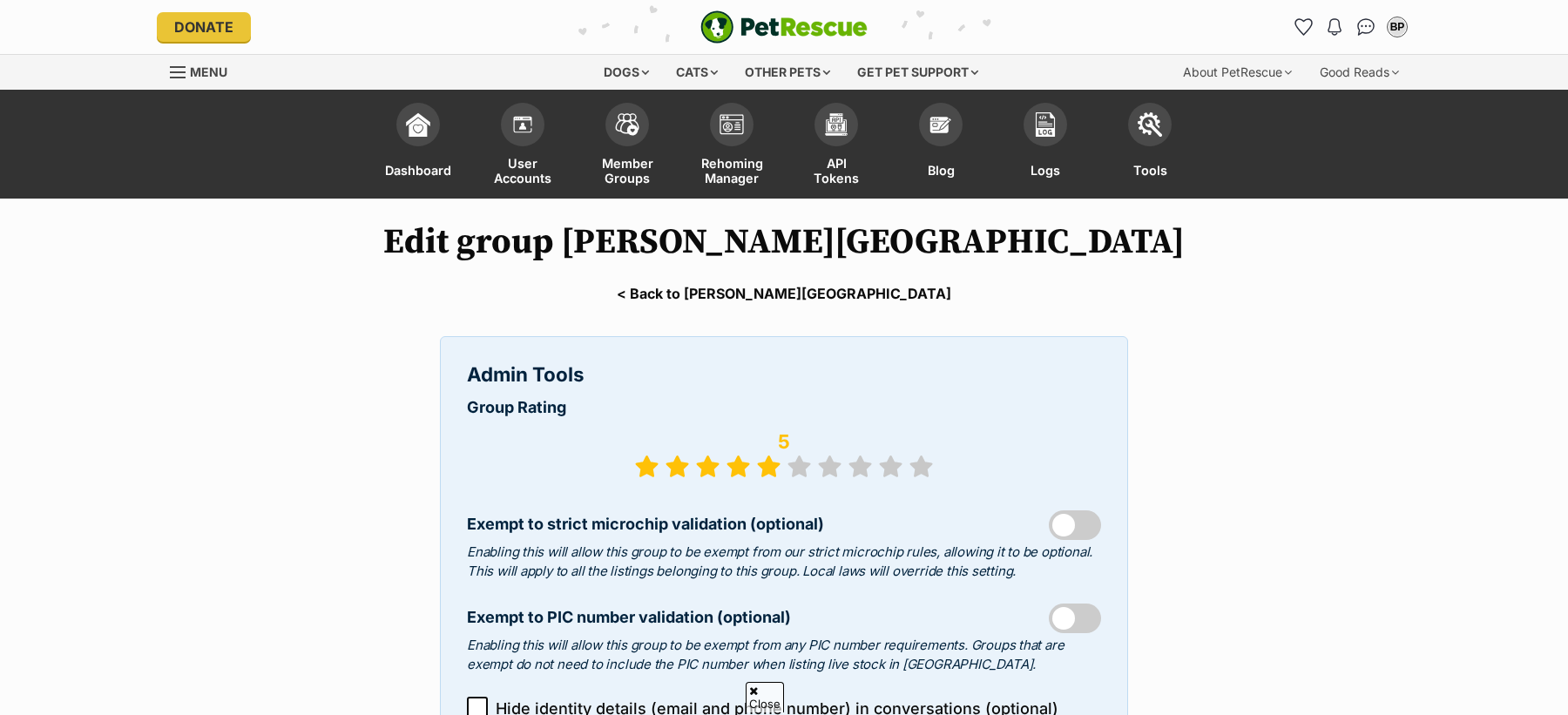
select select "vet"
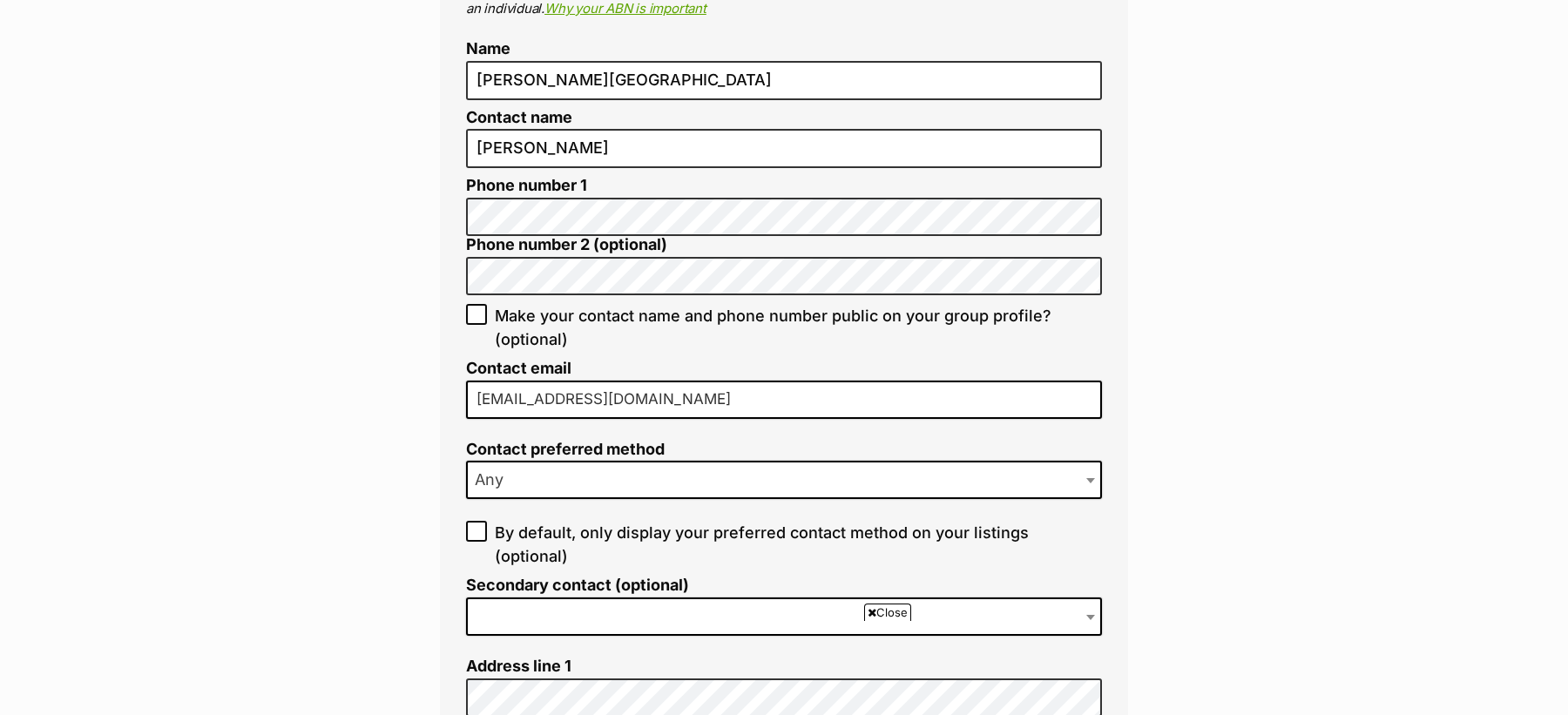
scroll to position [1119, 0]
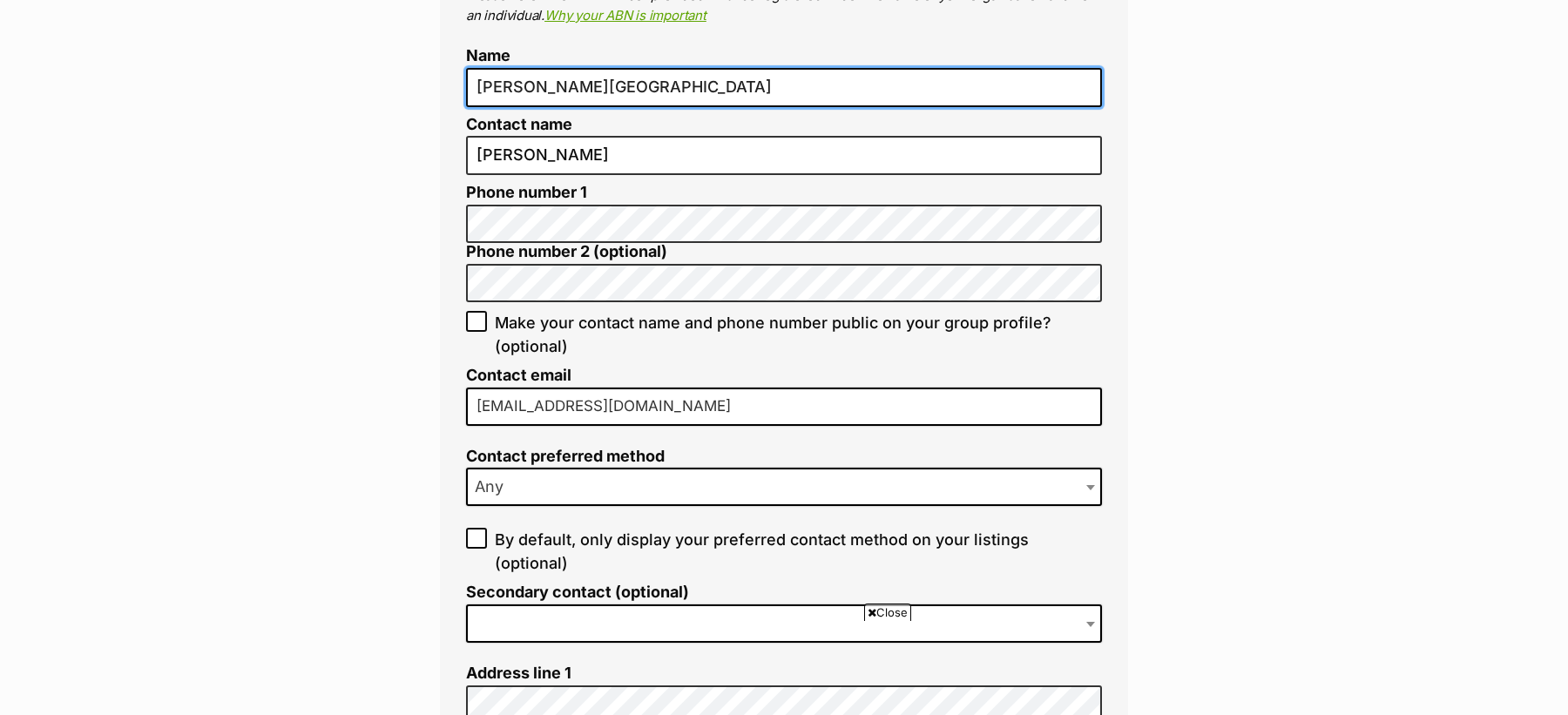
click at [663, 68] on input "[PERSON_NAME][GEOGRAPHIC_DATA]" at bounding box center [784, 87] width 636 height 39
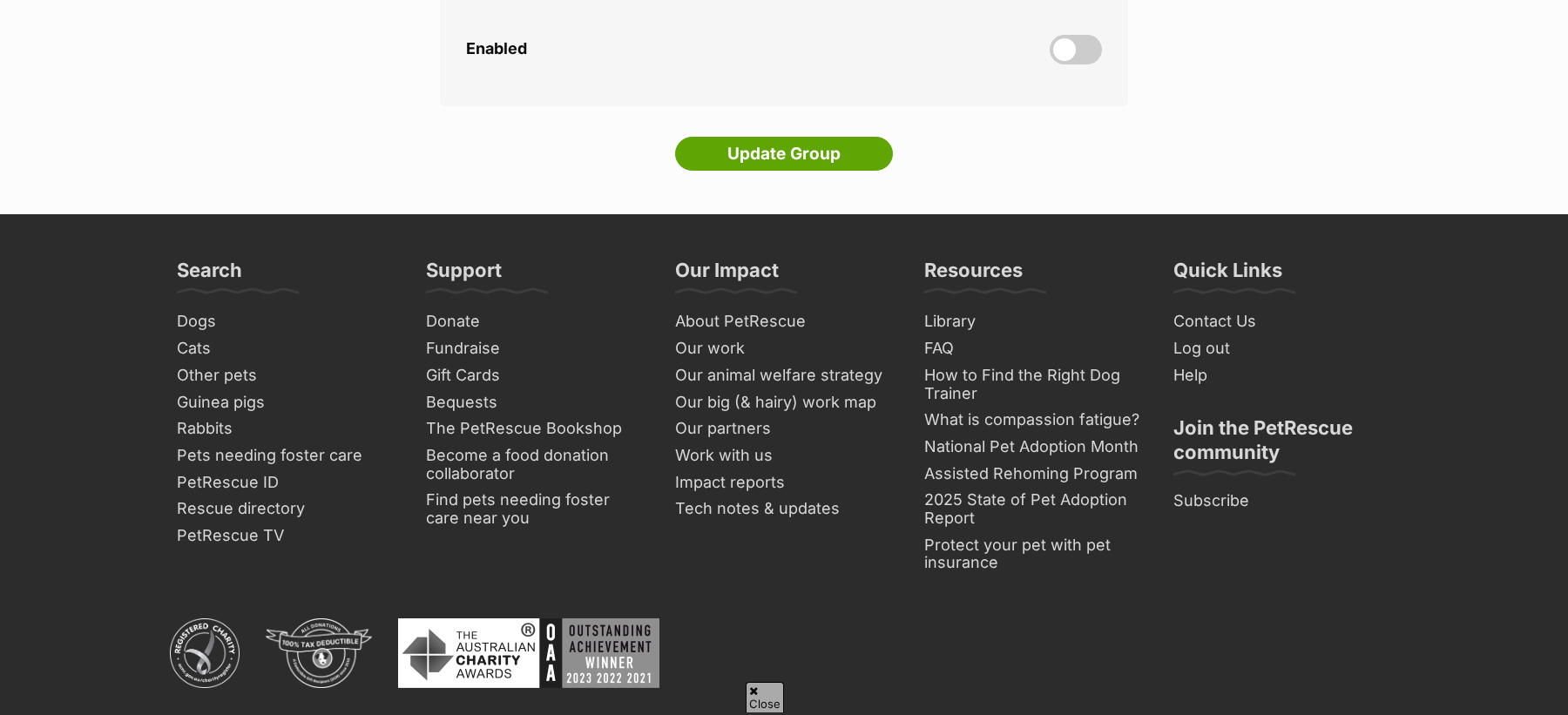
scroll to position [5164, 0]
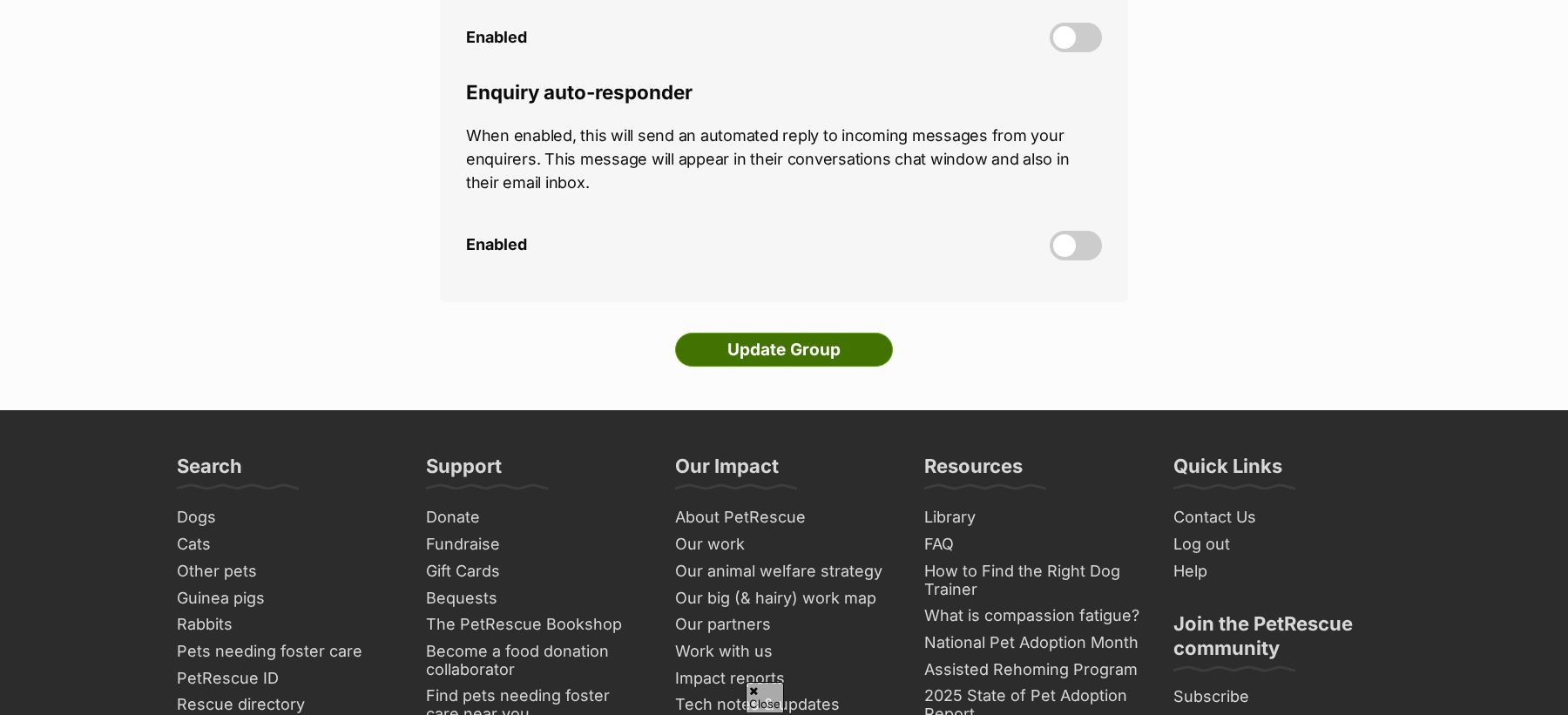
click at [781, 333] on input "Update Group" at bounding box center [784, 350] width 217 height 35
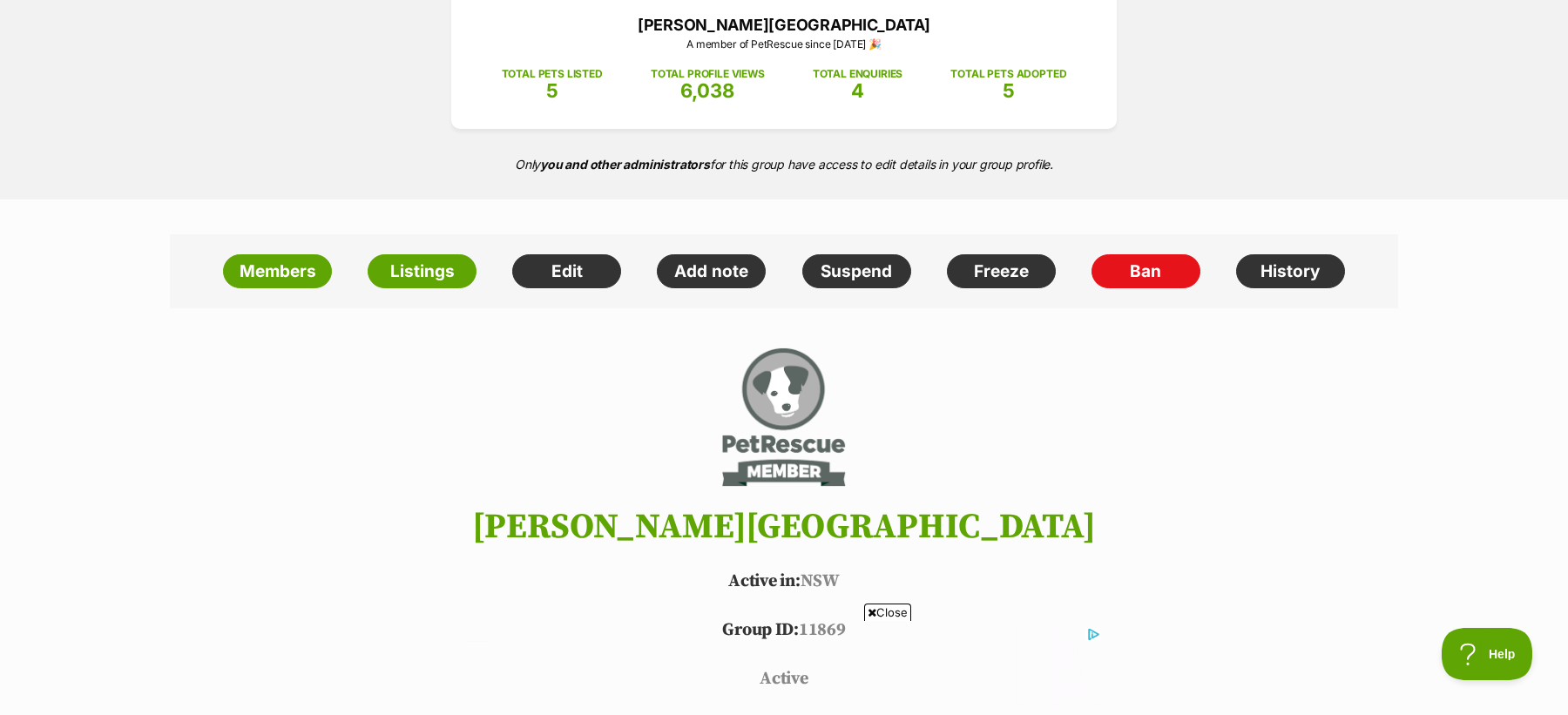
scroll to position [248, 0]
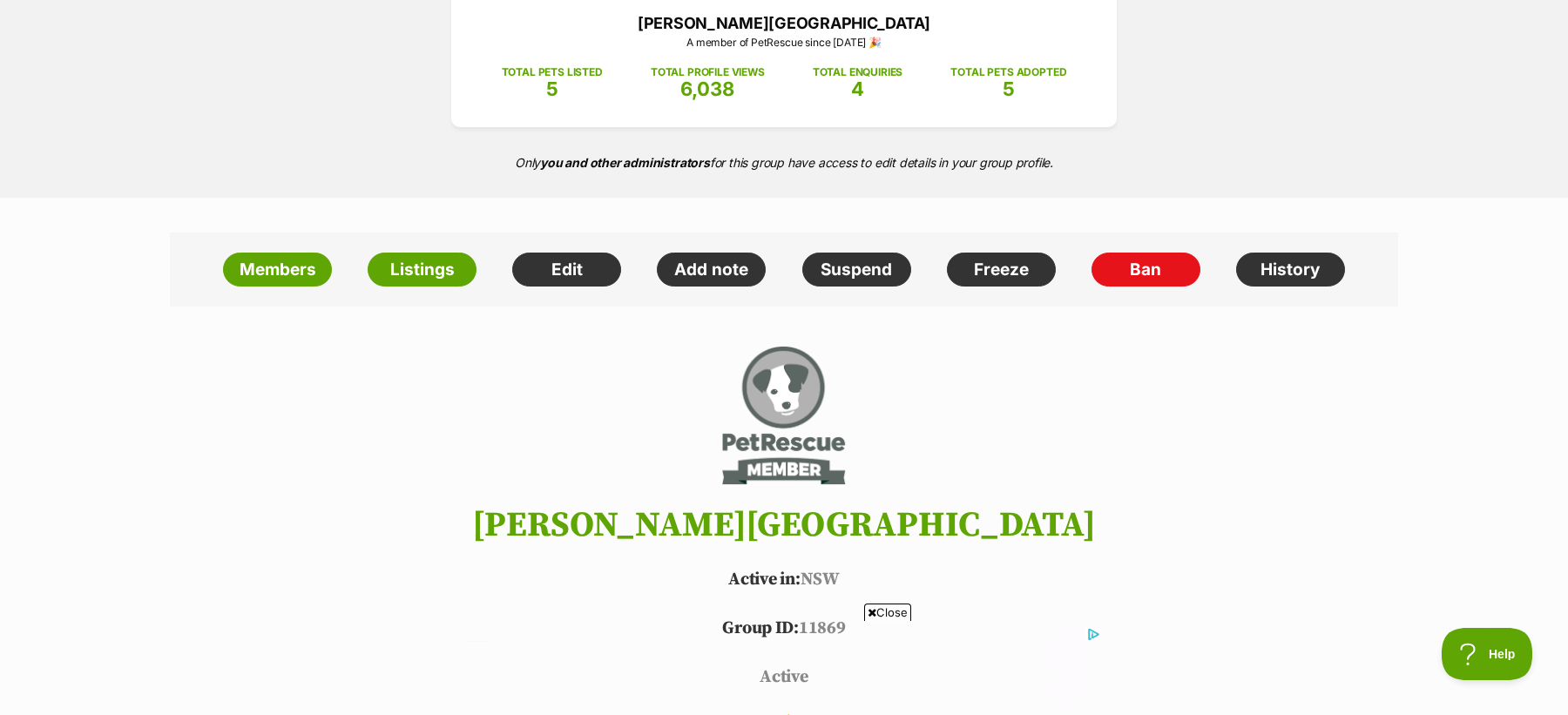
click at [895, 612] on span "Close" at bounding box center [887, 612] width 47 height 17
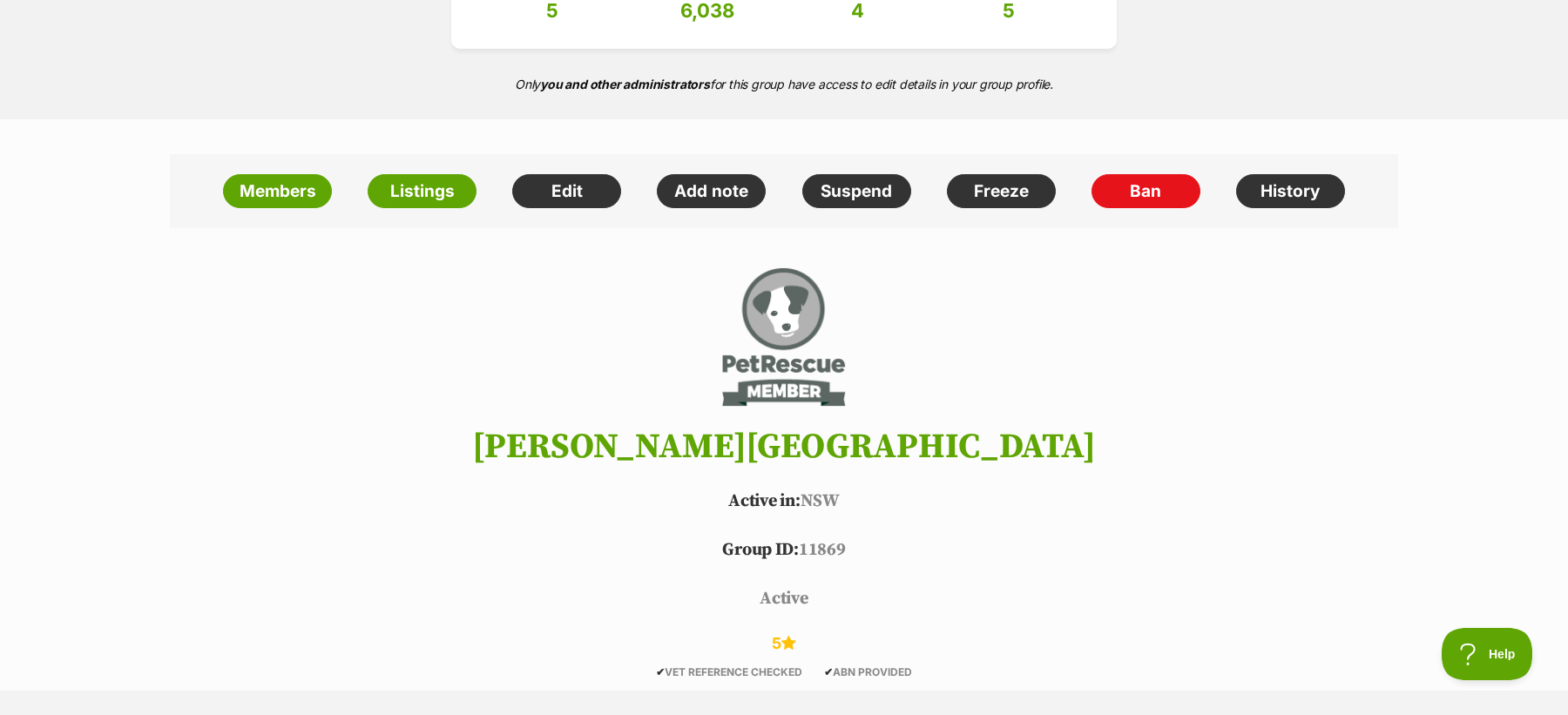
scroll to position [315, 0]
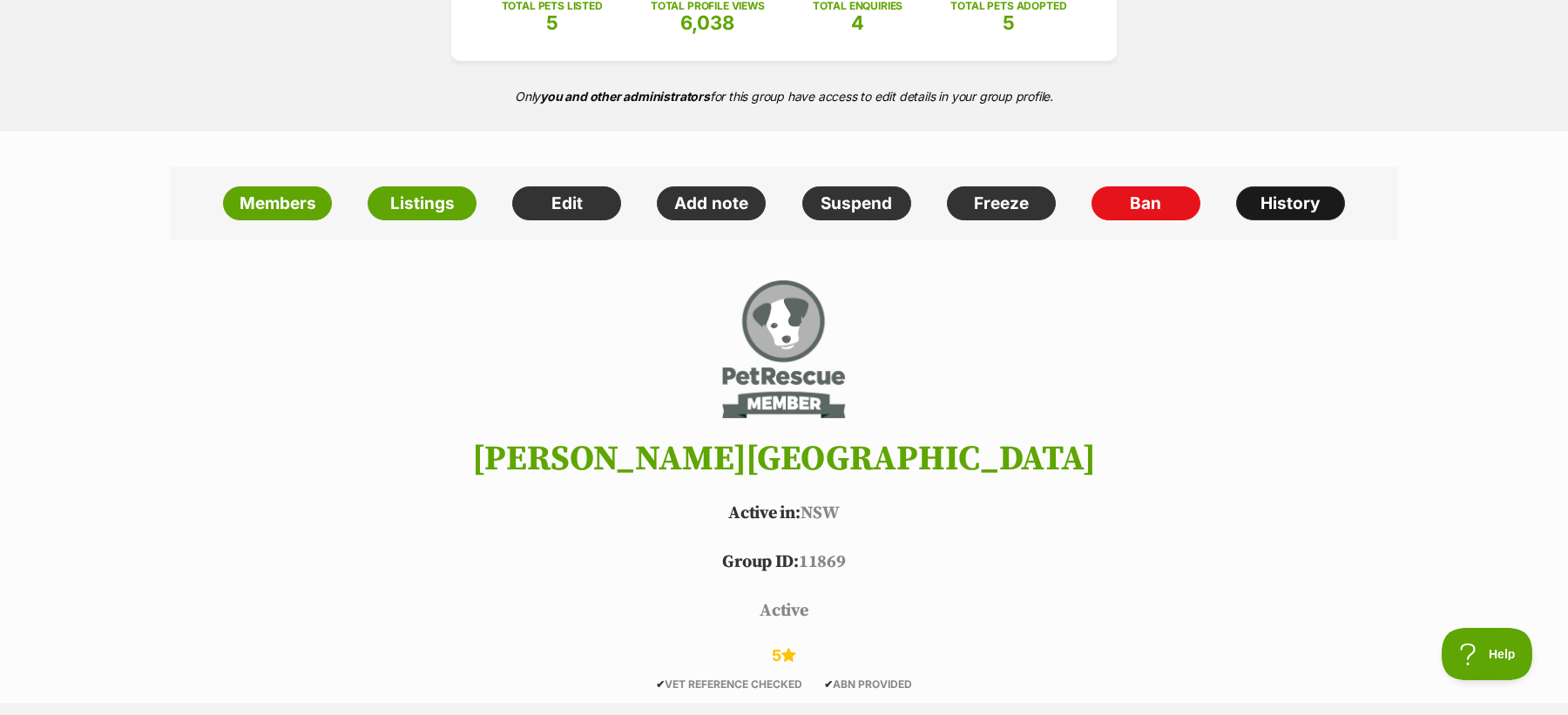
click at [1300, 202] on link "History" at bounding box center [1291, 204] width 109 height 35
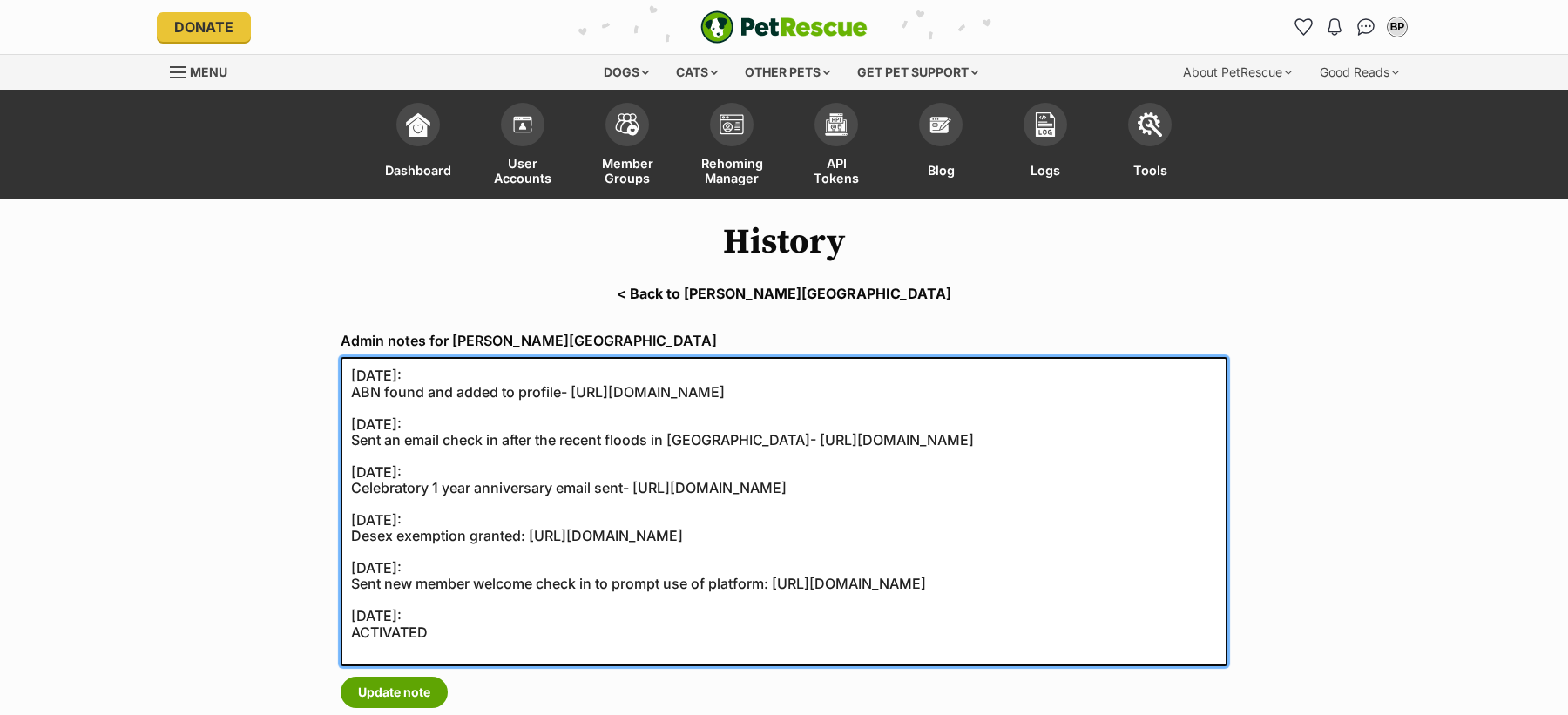
click at [936, 397] on textarea "27/08/2025: ABN found and added to profile- https://abr.business.gov.au/ABN/Vie…" at bounding box center [784, 512] width 886 height 309
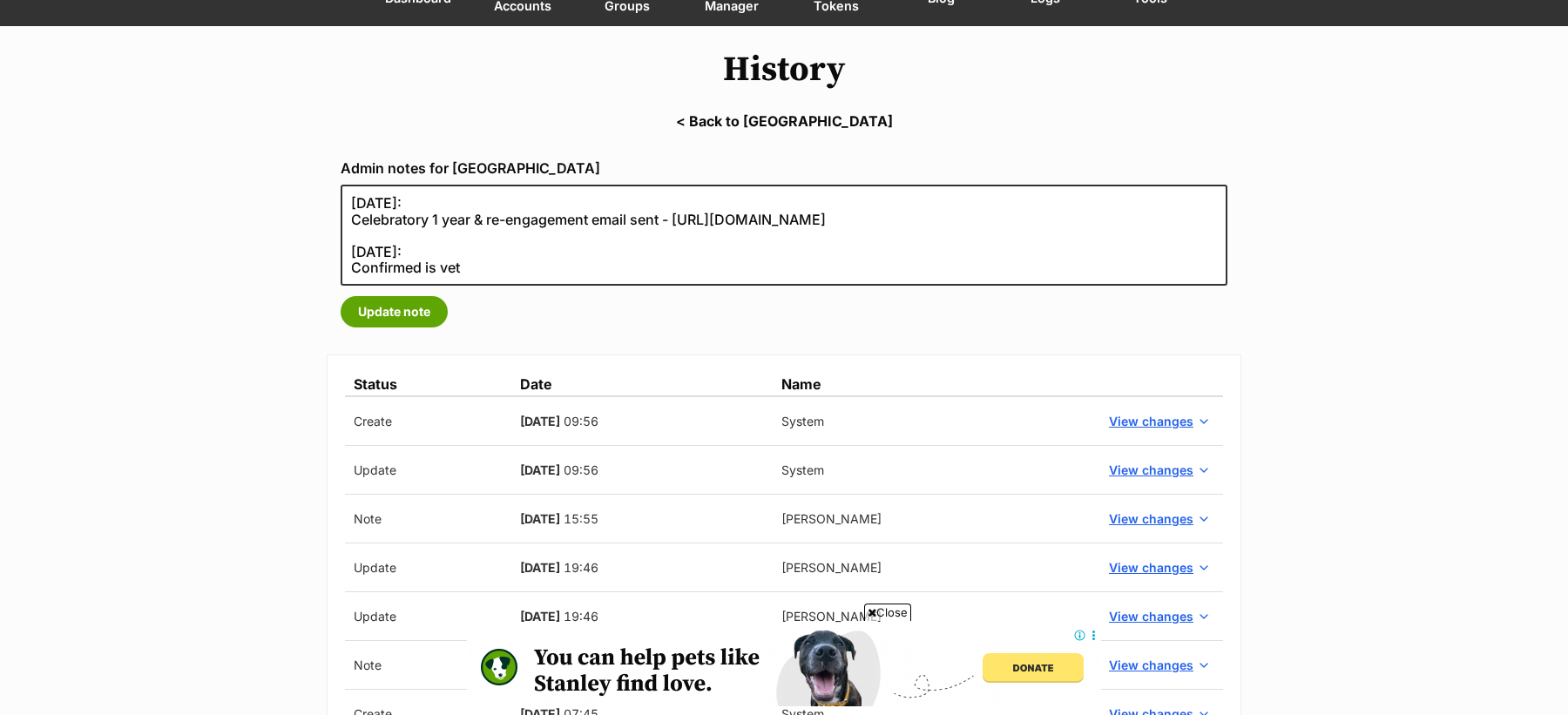
scroll to position [174, 0]
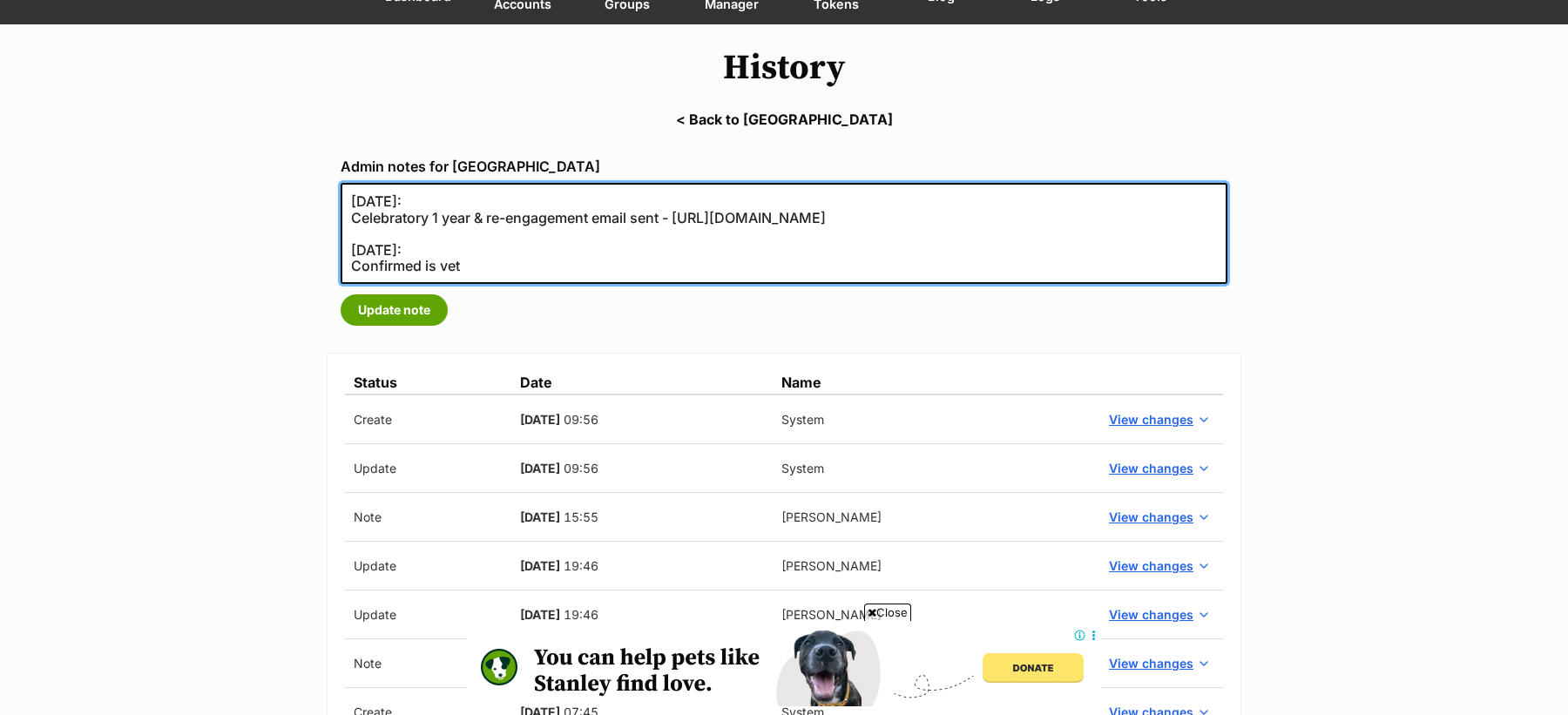
drag, startPoint x: 445, startPoint y: 248, endPoint x: 324, endPoint y: 248, distance: 121.0
click at [324, 248] on div "Admin notes for [GEOGRAPHIC_DATA] [DATE]: Celebratory 1 year & re-engagement em…" at bounding box center [784, 467] width 941 height 644
click at [356, 225] on textarea "[DATE]: Celebratory 1 year & re-engagement email sent - [URL][DOMAIN_NAME] [DAT…" at bounding box center [784, 234] width 886 height 101
click at [354, 237] on textarea "[DATE]: Celebratory 1 year & re-engagement email sent - [URL][DOMAIN_NAME] [DAT…" at bounding box center [784, 234] width 886 height 101
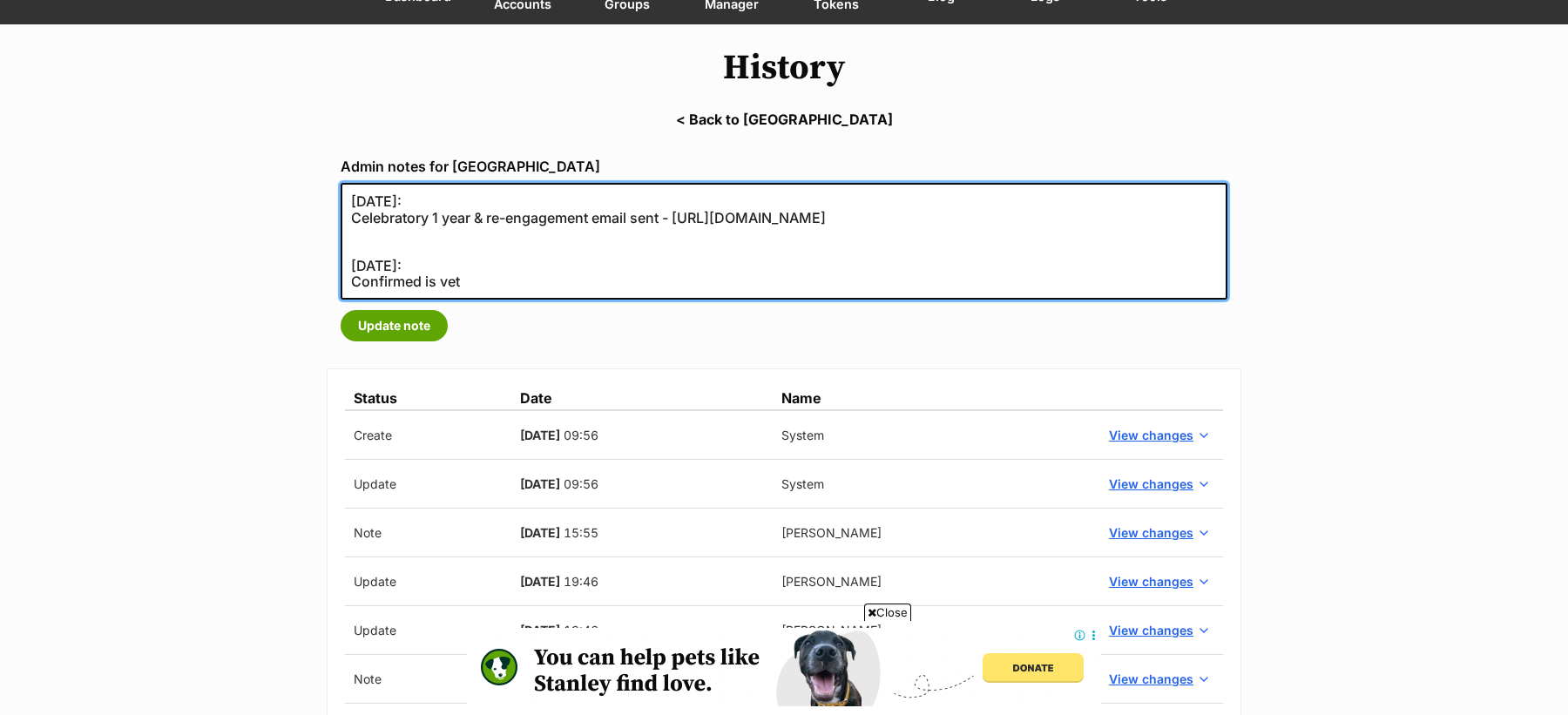
paste textarea "[DATE]:"
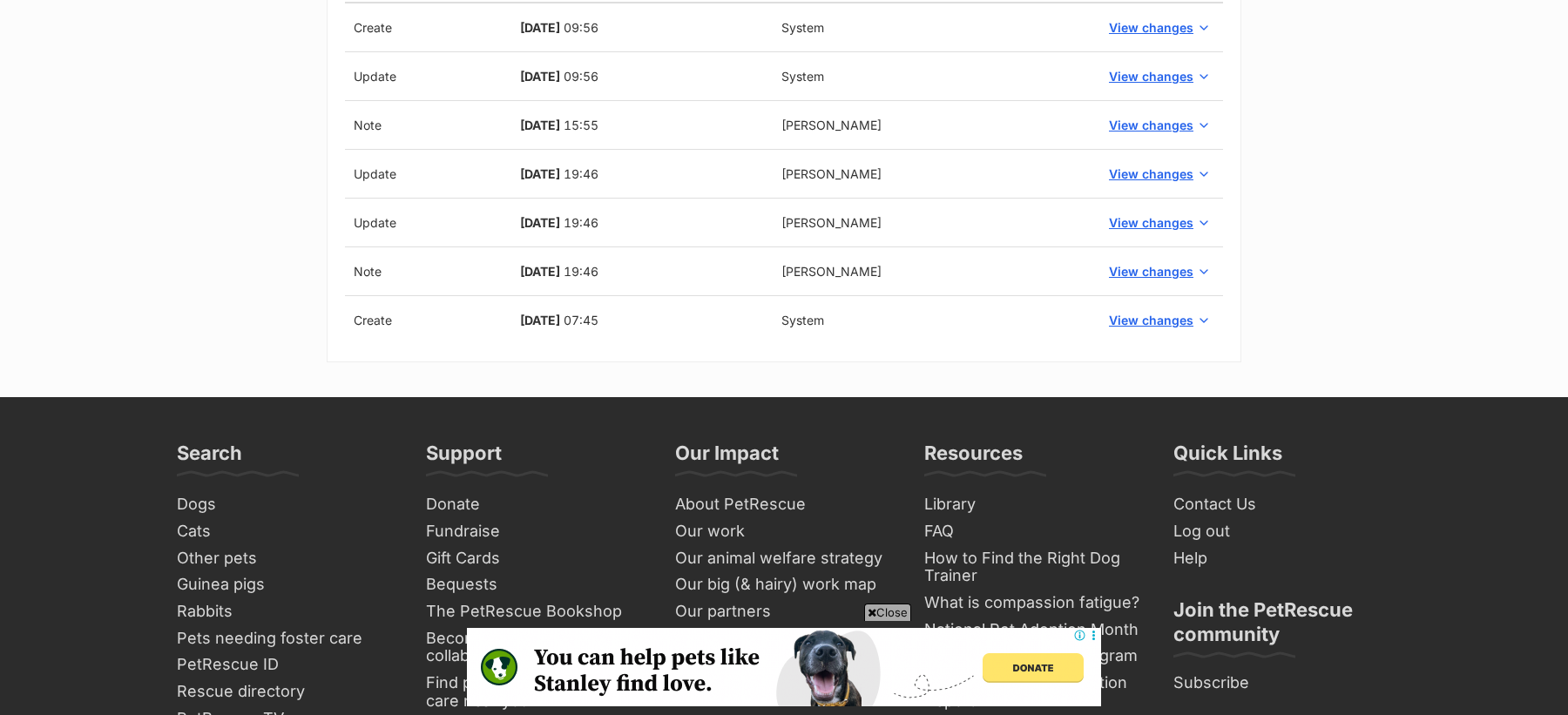
scroll to position [602, 0]
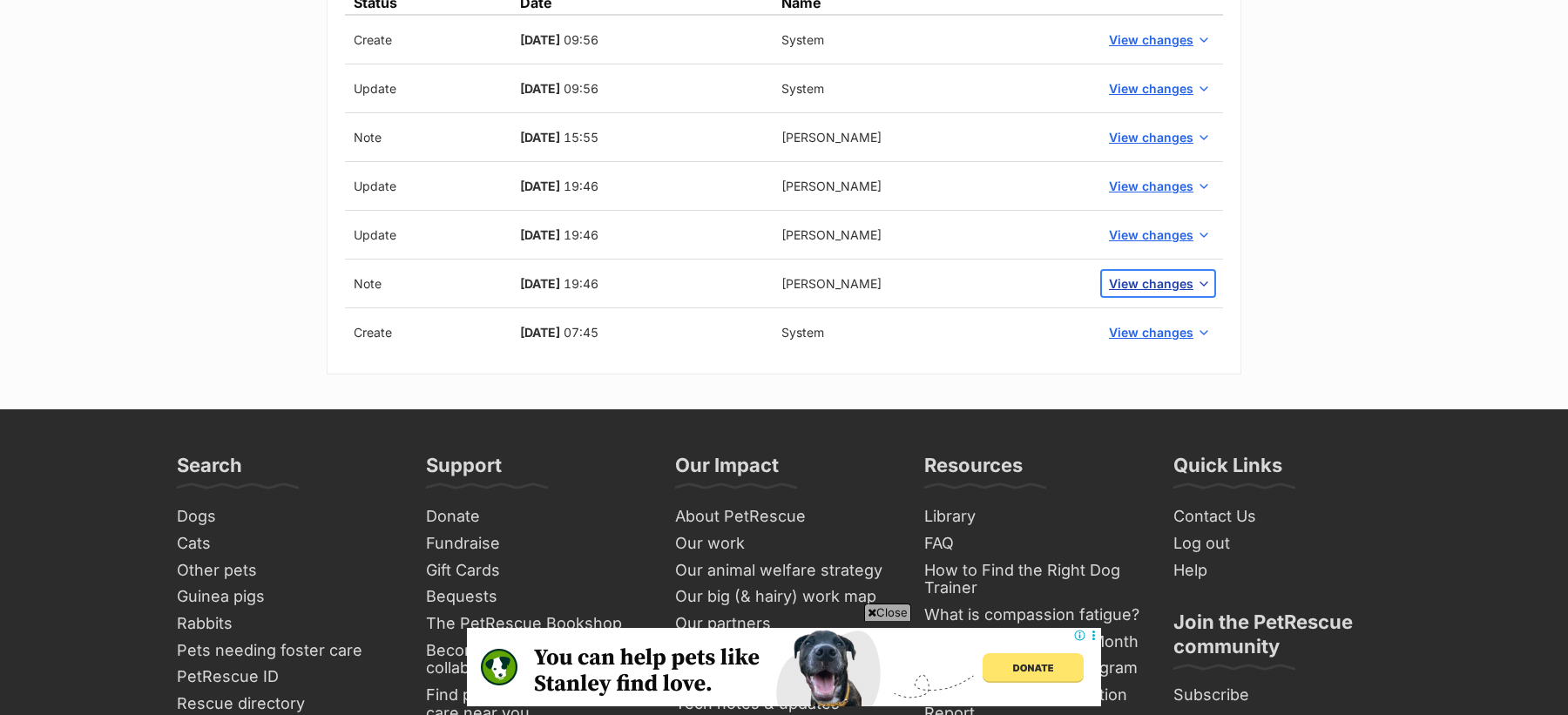
click at [1137, 288] on span "View changes" at bounding box center [1151, 283] width 85 height 18
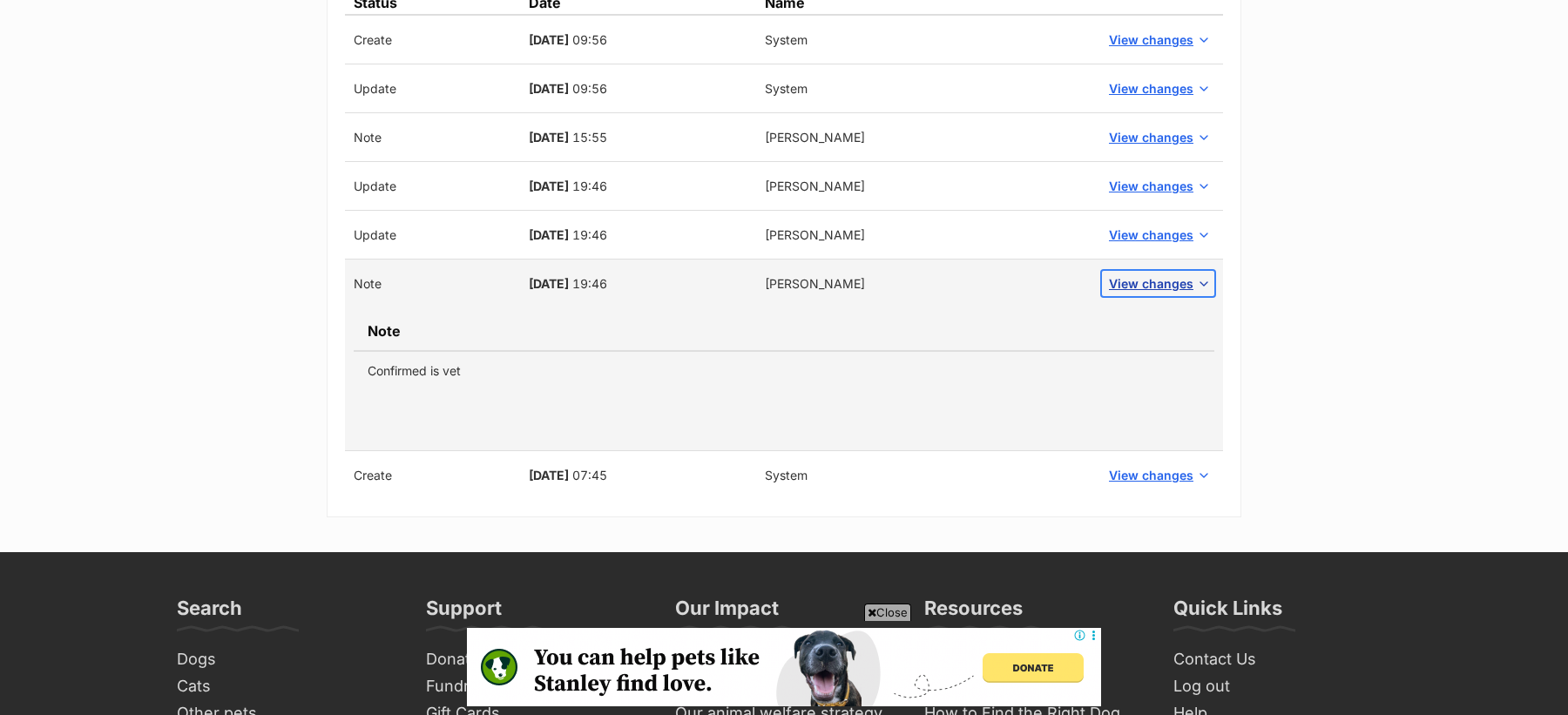
click at [1147, 275] on span "View changes" at bounding box center [1151, 283] width 85 height 18
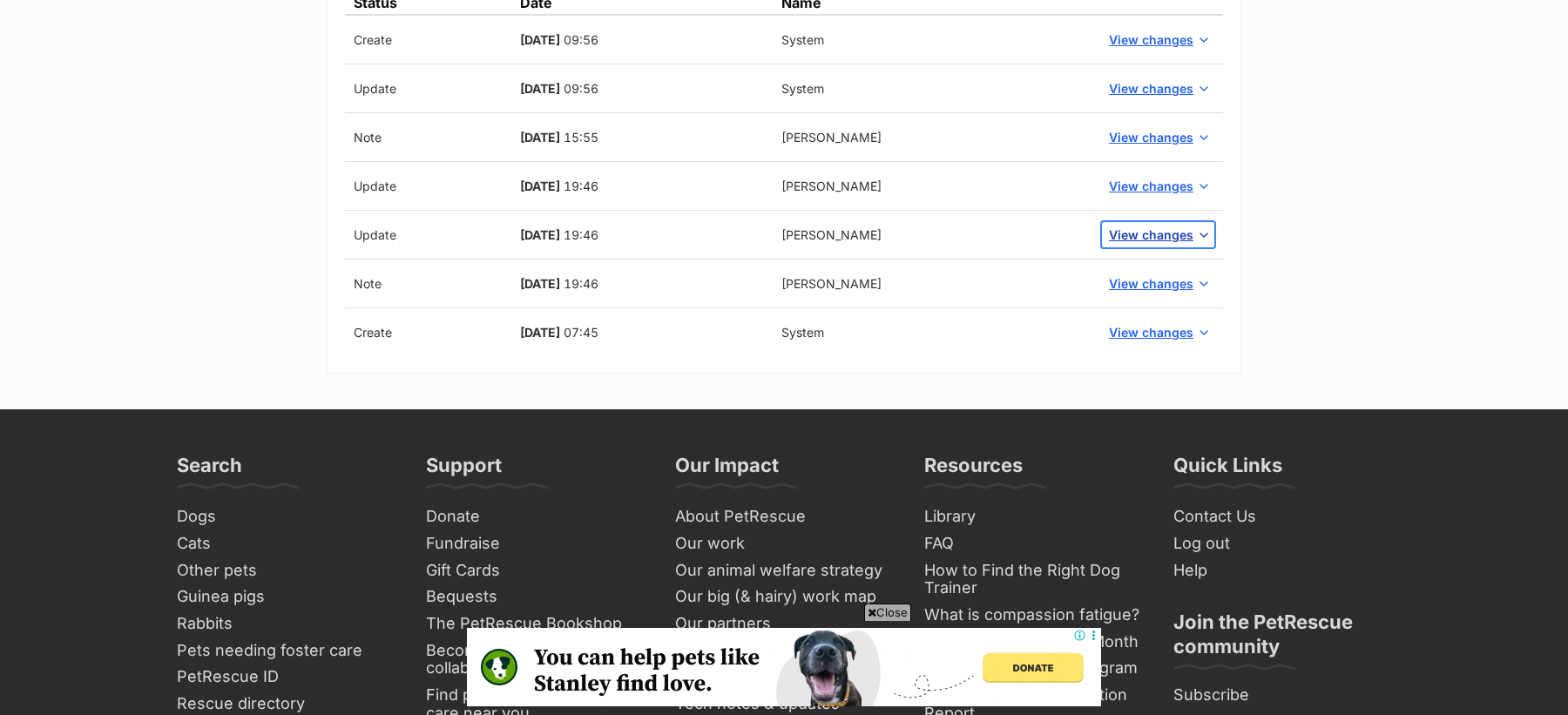
click at [1148, 228] on span "View changes" at bounding box center [1151, 235] width 85 height 18
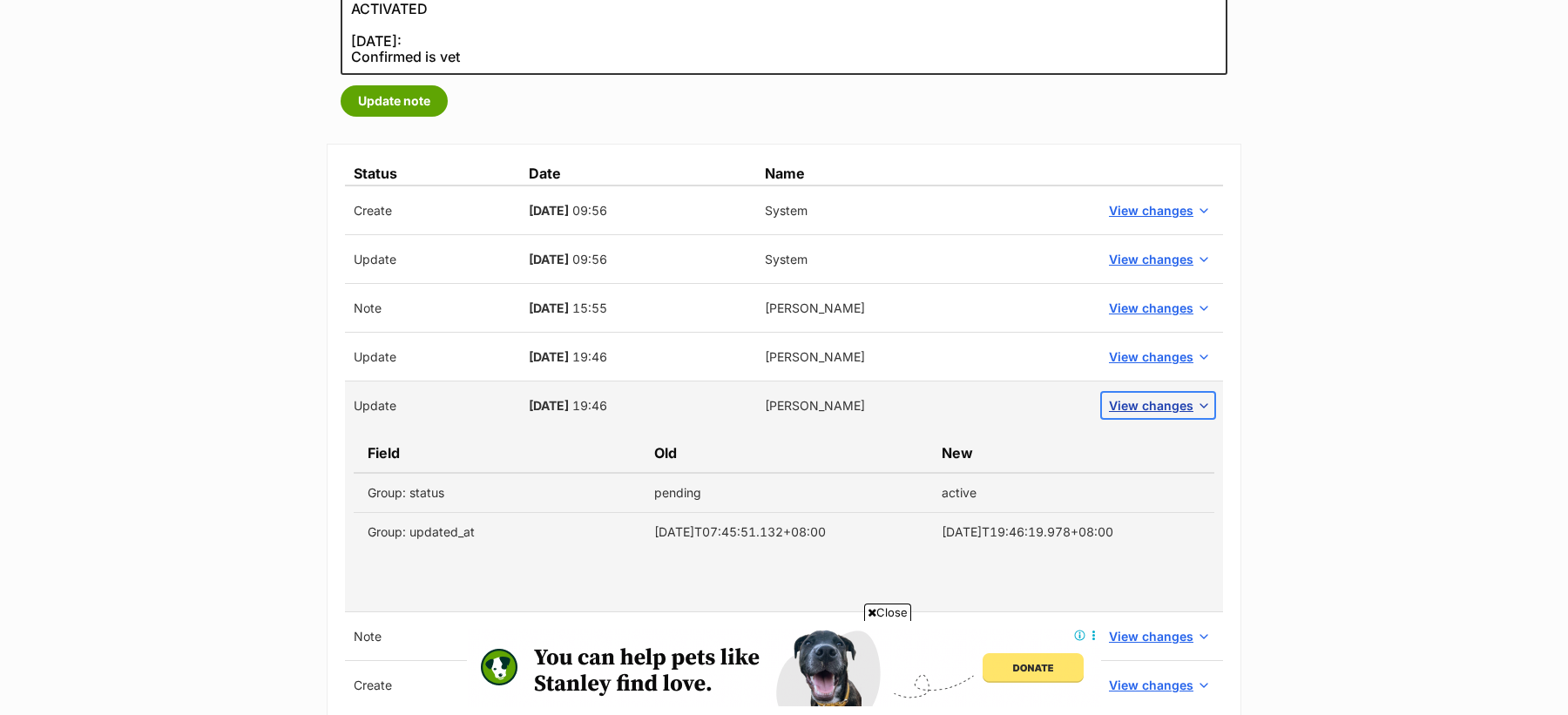
scroll to position [455, 0]
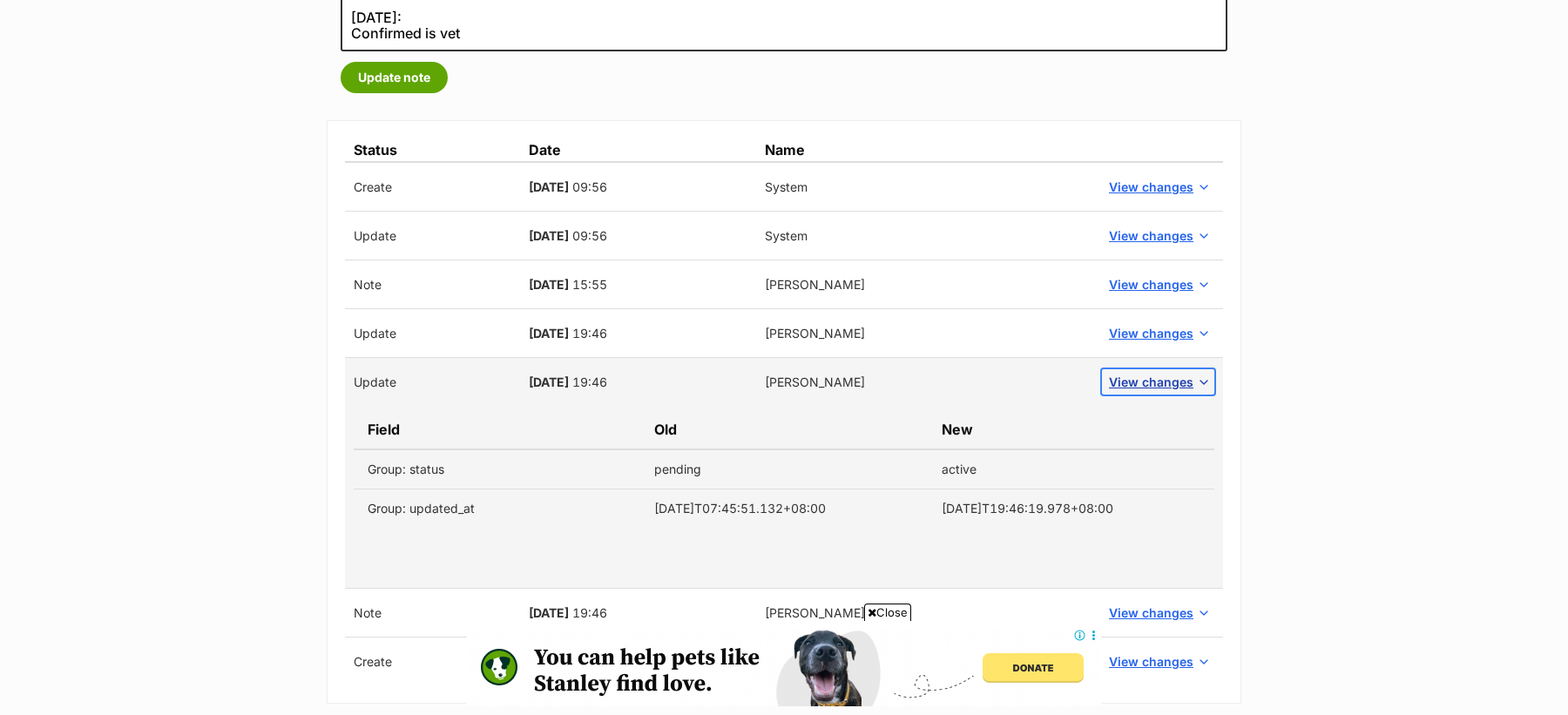
click at [1135, 389] on button "View changes" at bounding box center [1158, 381] width 112 height 26
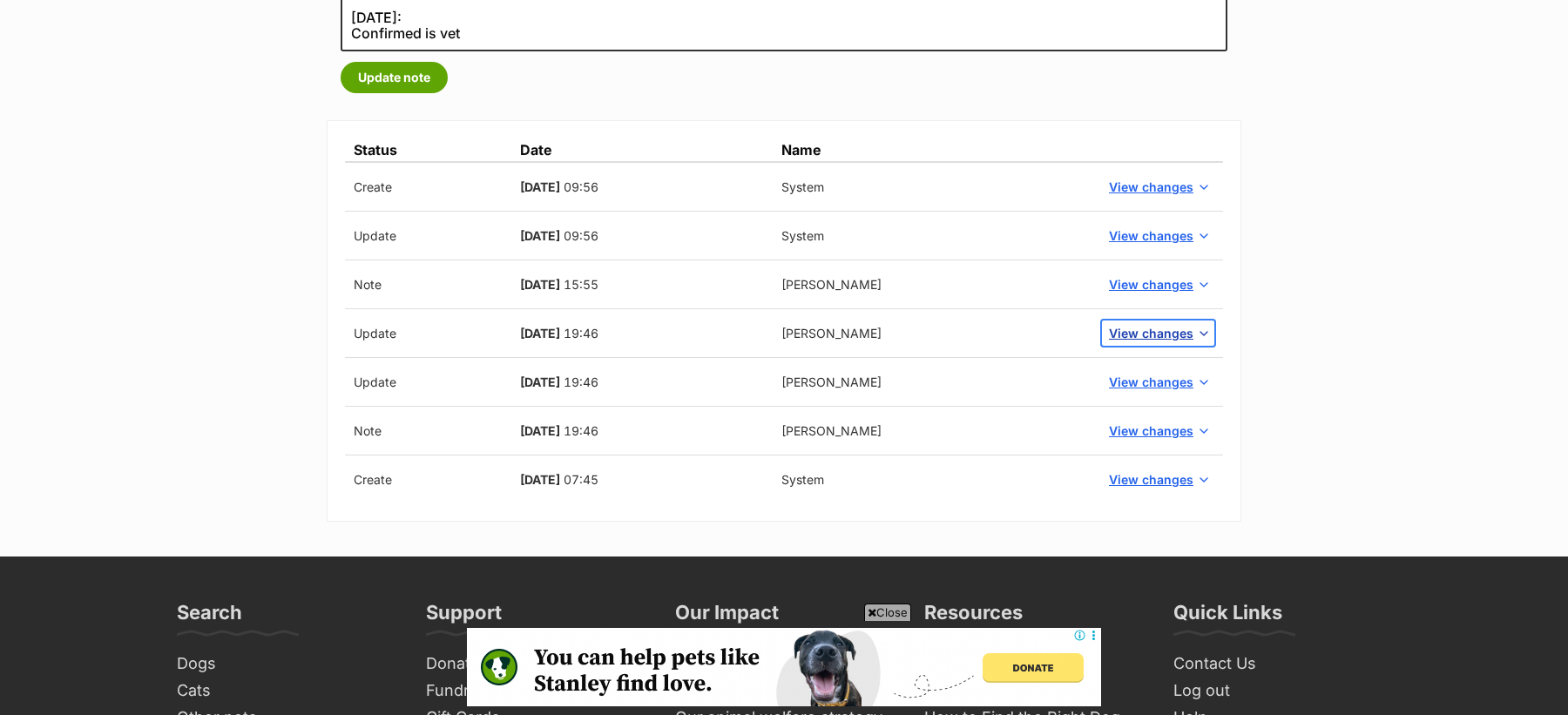
click at [1143, 324] on span "View changes" at bounding box center [1151, 333] width 85 height 18
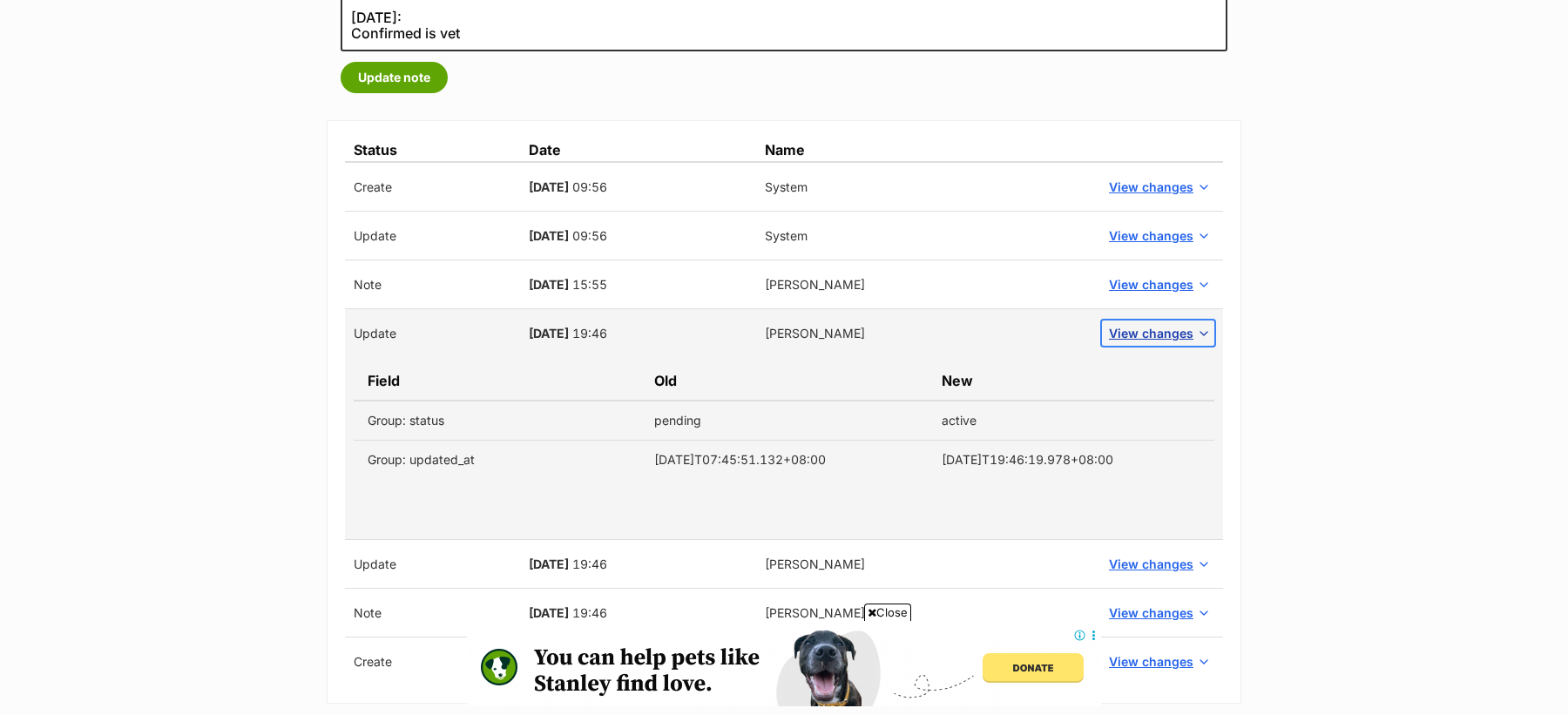
click at [1143, 331] on span "View changes" at bounding box center [1151, 333] width 85 height 18
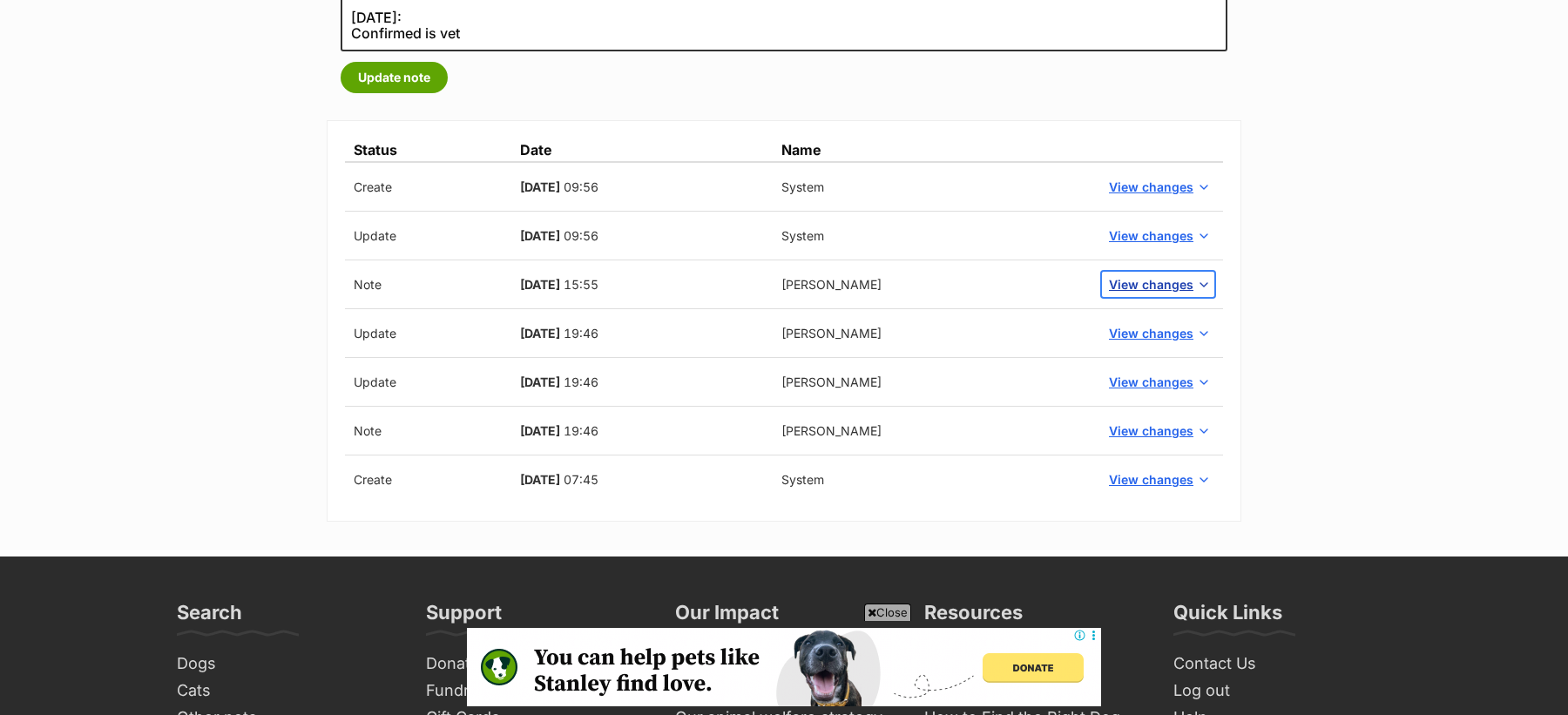
click at [1138, 281] on span "View changes" at bounding box center [1151, 284] width 85 height 18
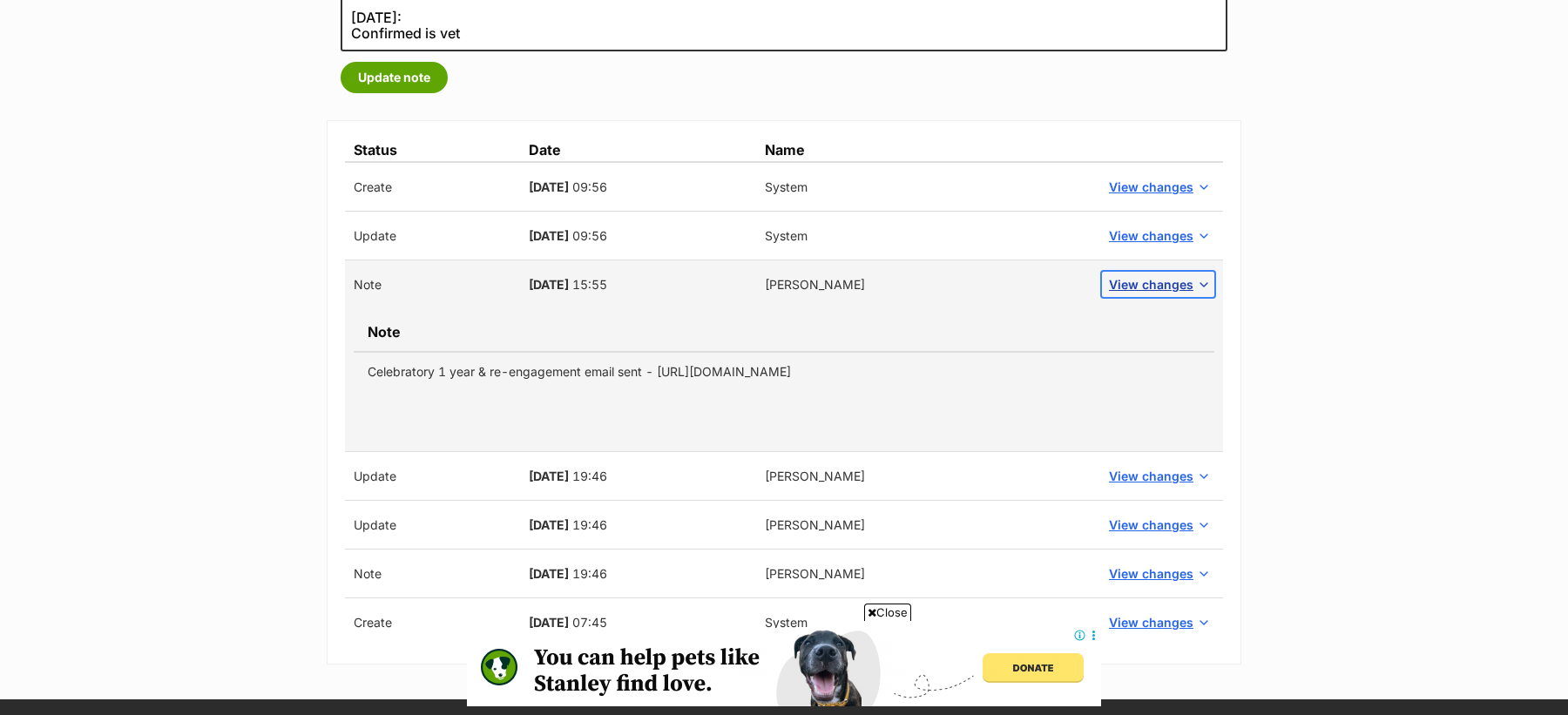
click at [1142, 276] on span "View changes" at bounding box center [1151, 284] width 85 height 18
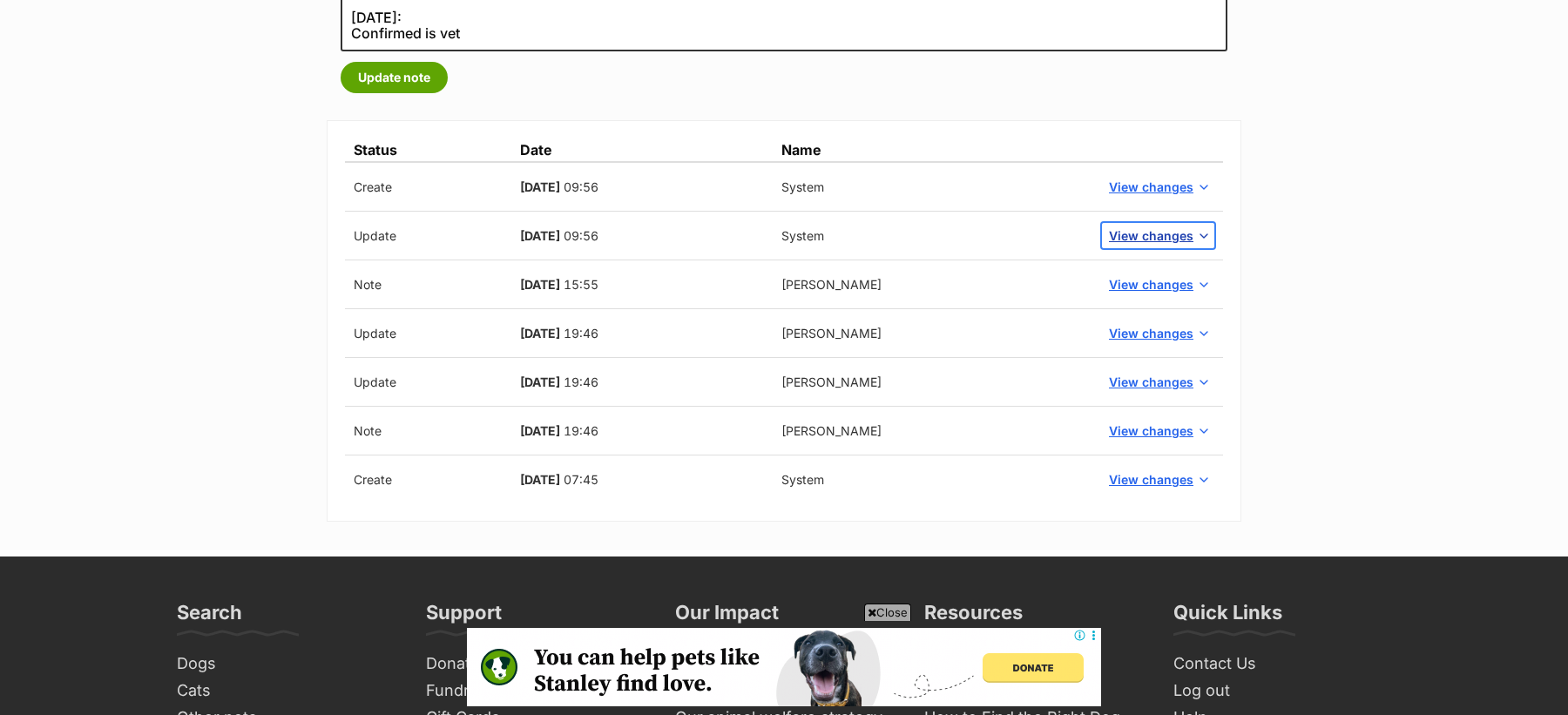
click at [1139, 235] on span "View changes" at bounding box center [1151, 235] width 85 height 18
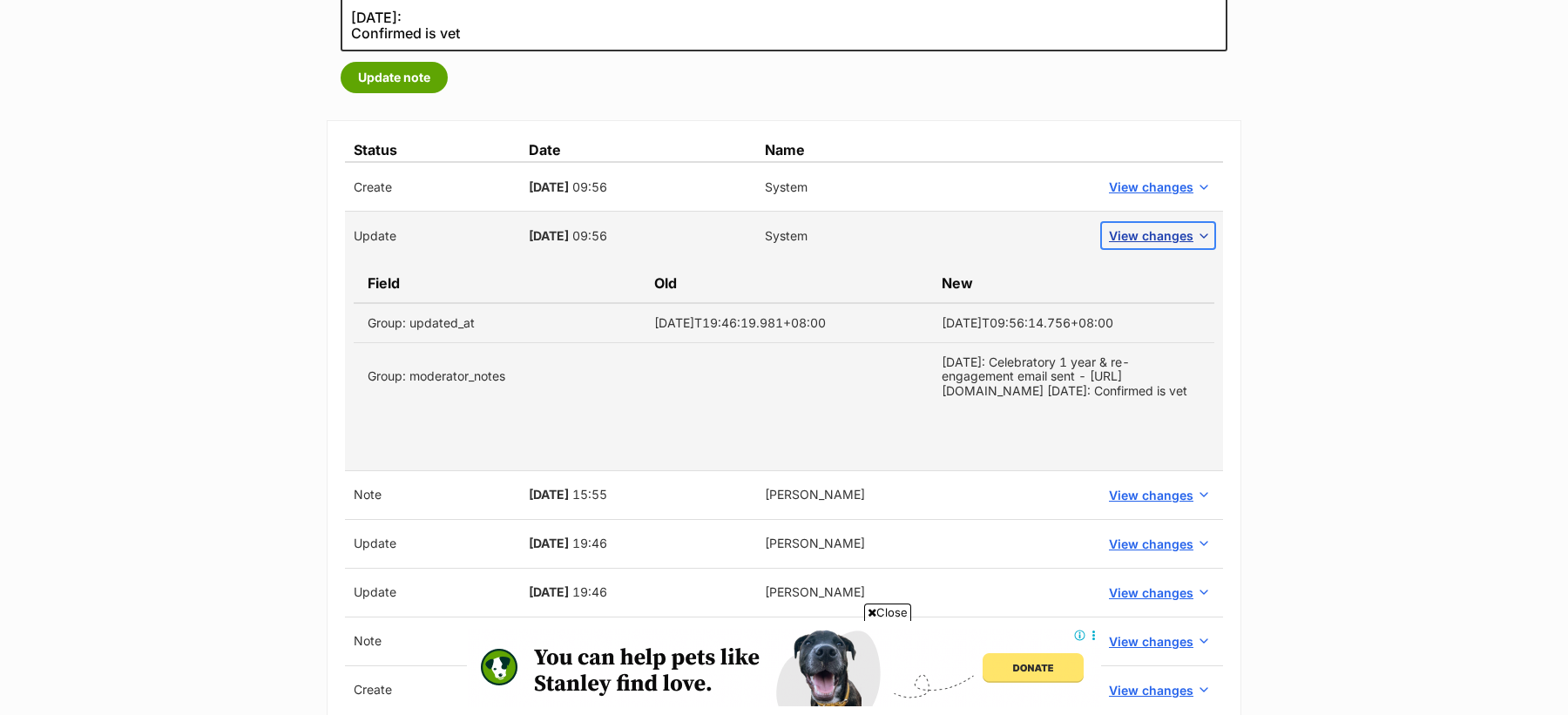
click at [1139, 235] on span "View changes" at bounding box center [1151, 235] width 85 height 18
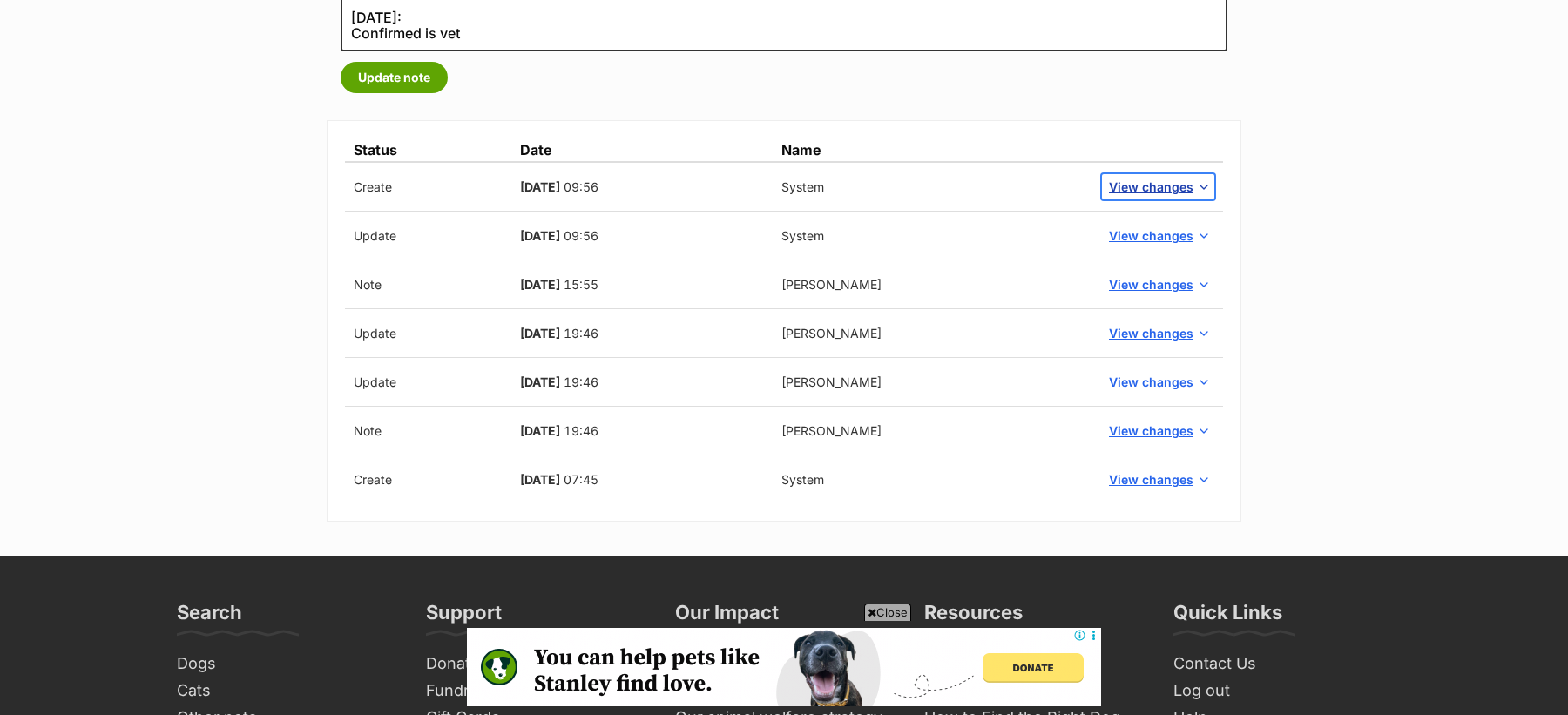
click at [1139, 196] on button "View changes" at bounding box center [1158, 187] width 112 height 26
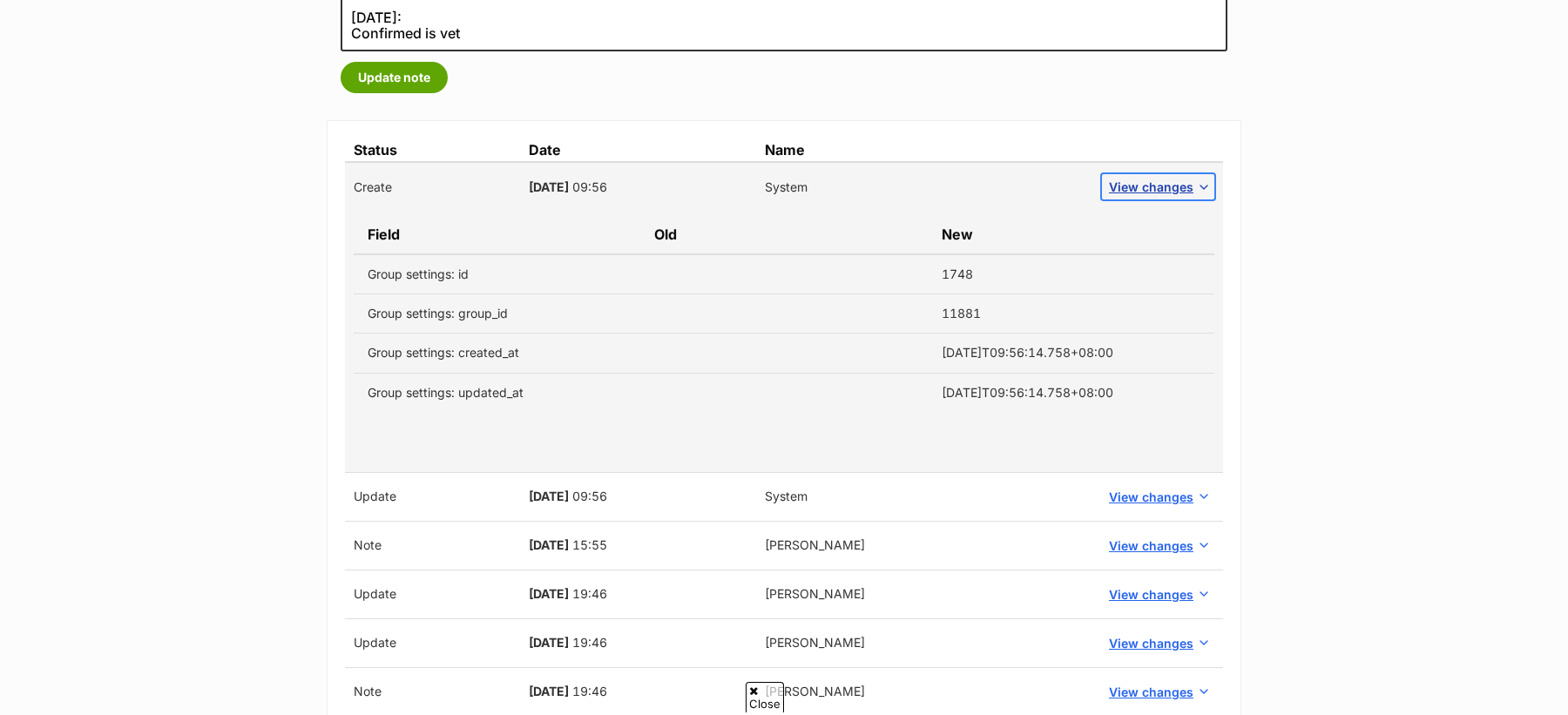
click at [1139, 196] on button "View changes" at bounding box center [1158, 187] width 112 height 26
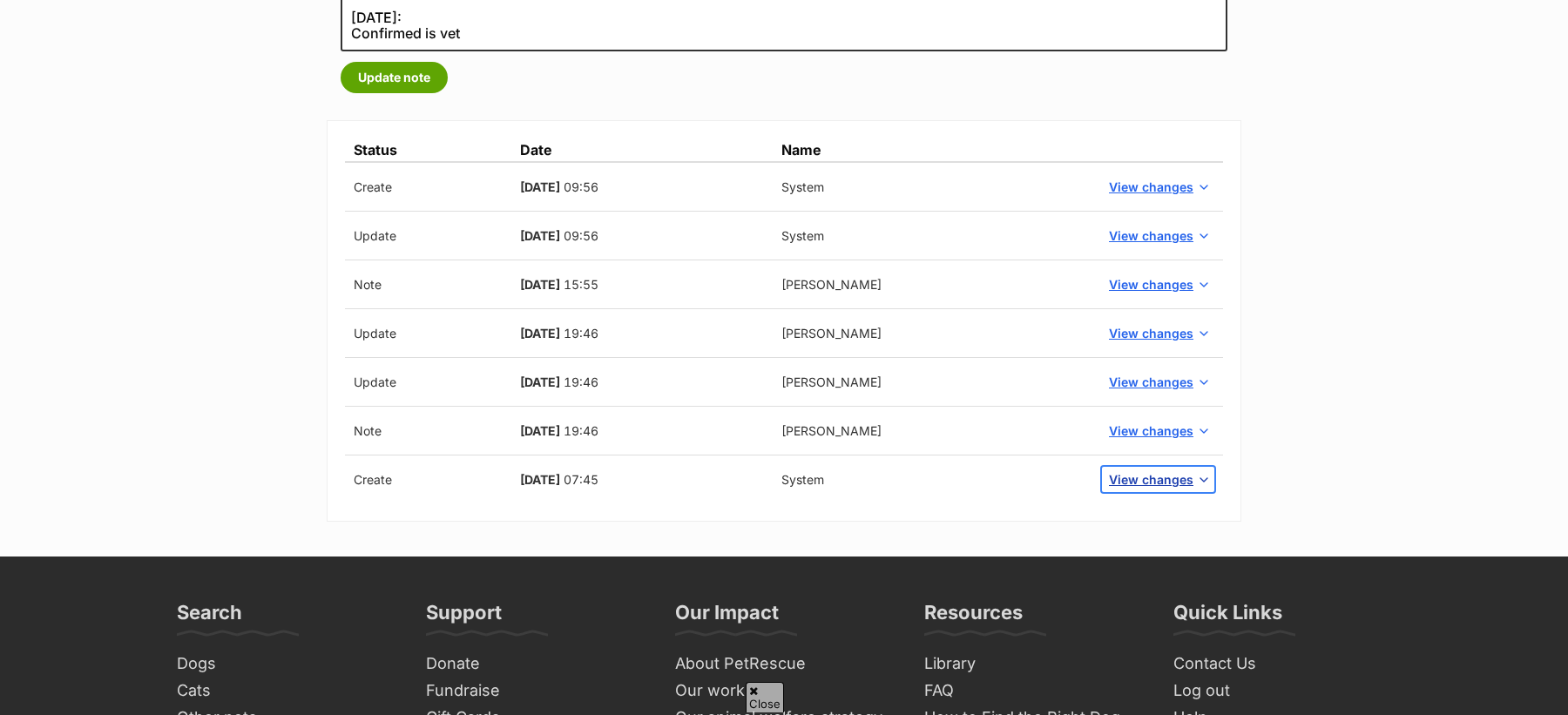
click at [1159, 480] on span "View changes" at bounding box center [1151, 479] width 85 height 18
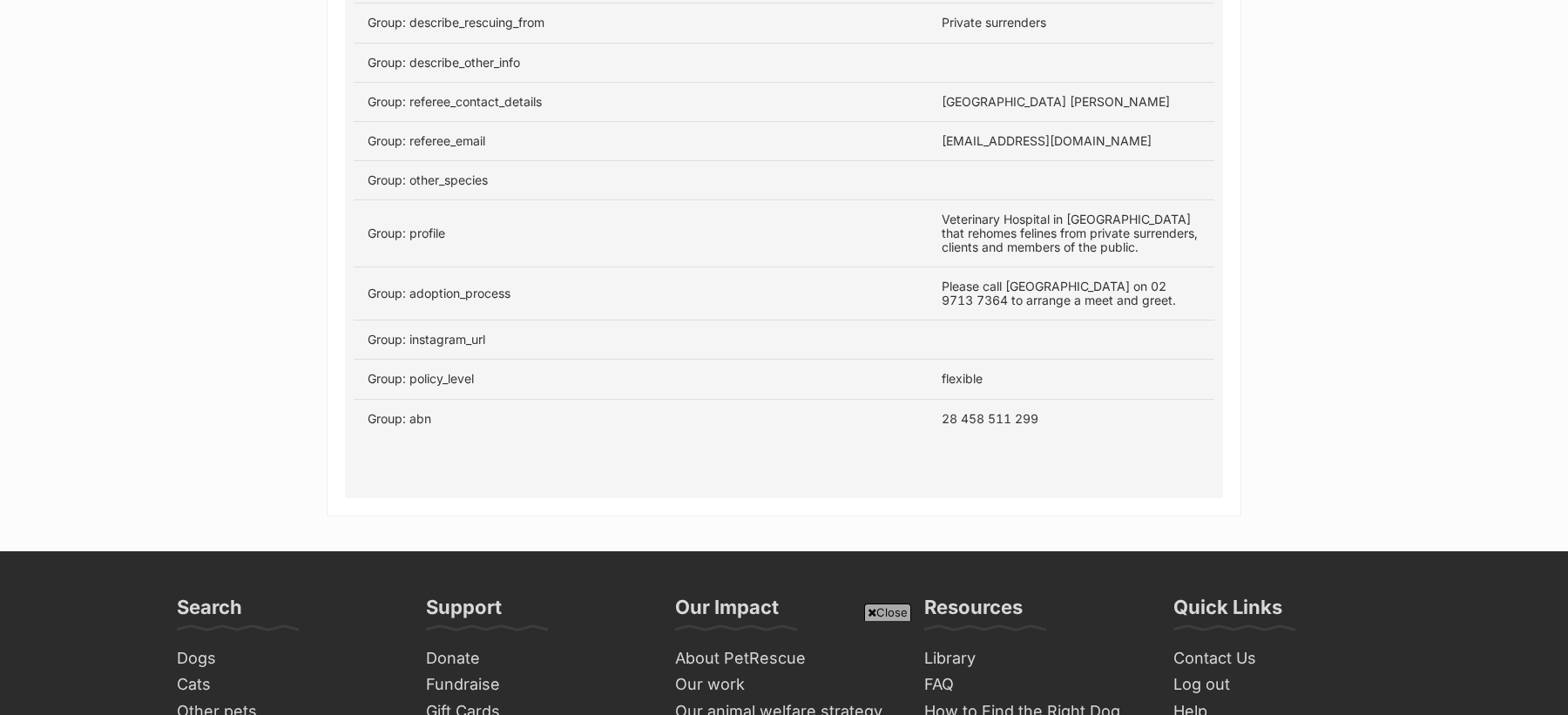
scroll to position [1752, 0]
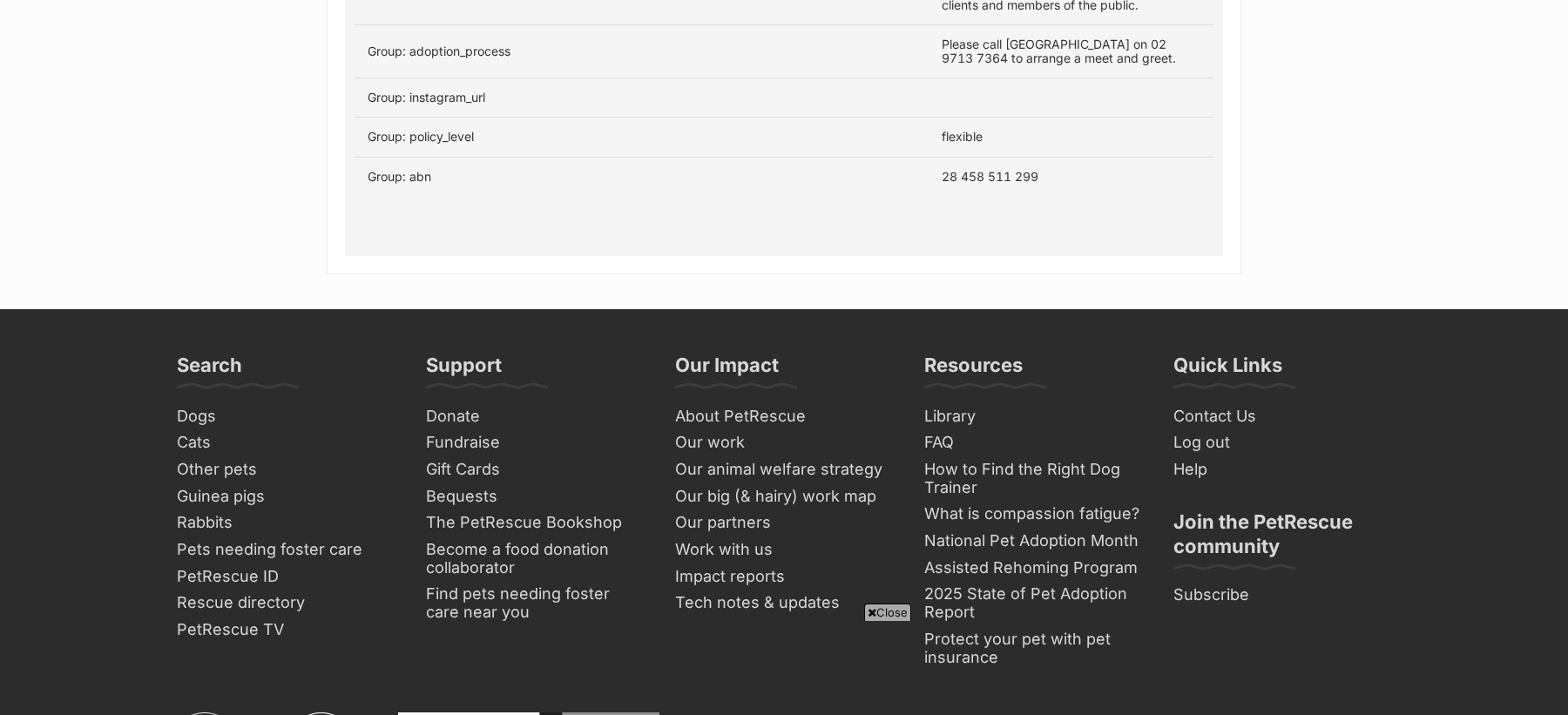
click at [979, 177] on td "28 458 511 299" at bounding box center [1070, 175] width 287 height 39
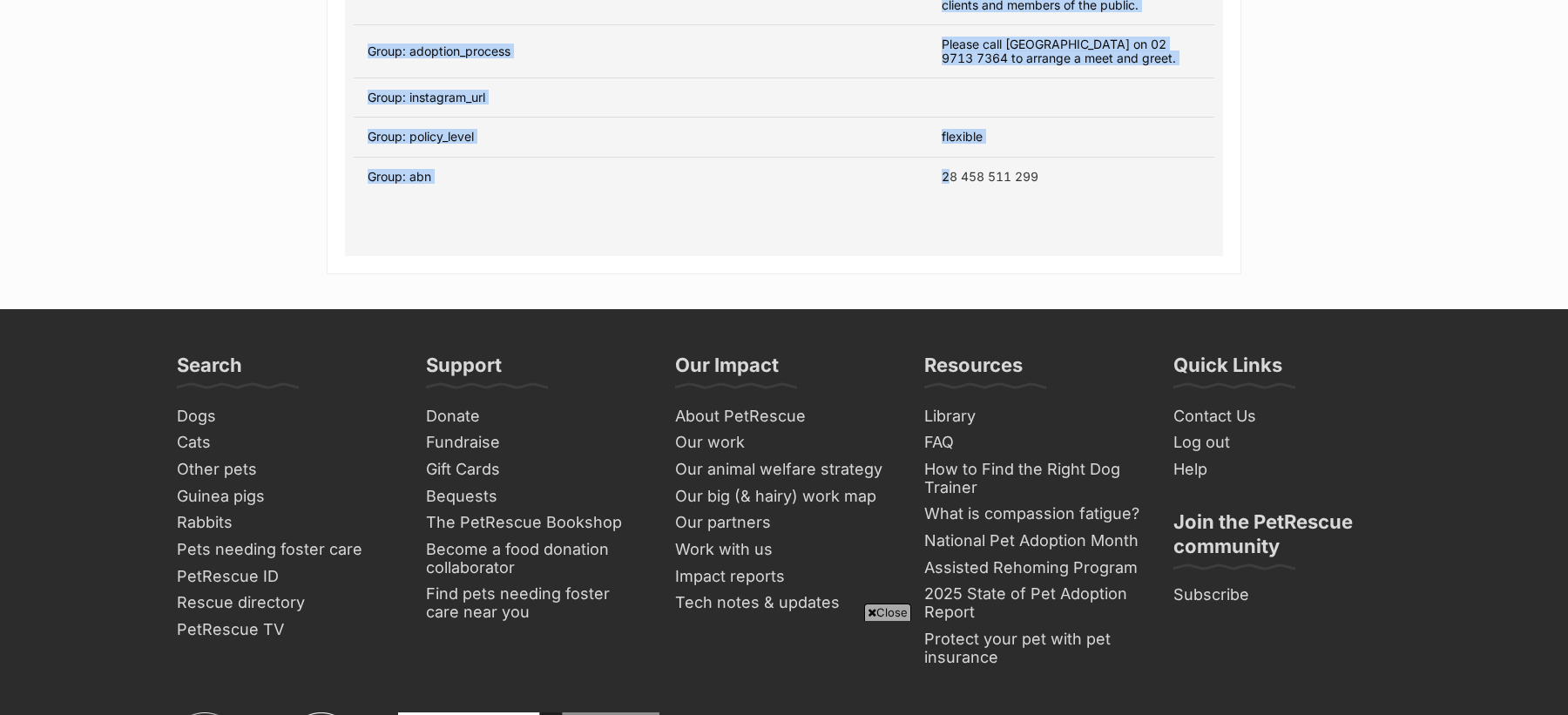
click at [979, 177] on td "28 458 511 299" at bounding box center [1070, 175] width 287 height 39
copy table "Status Date Name Create 18 Aug, 2023 09:56 System View changes Field Old New Gr…"
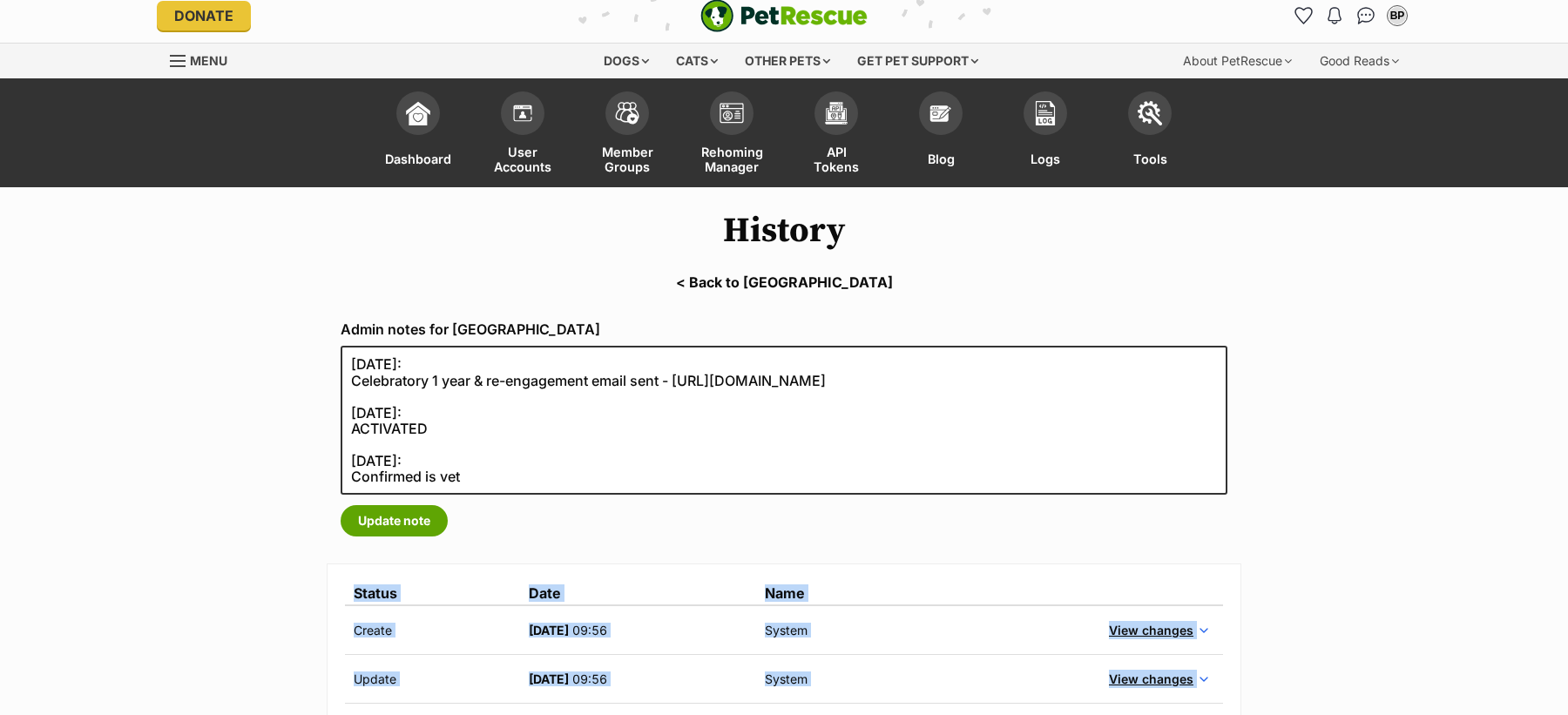
scroll to position [68, 0]
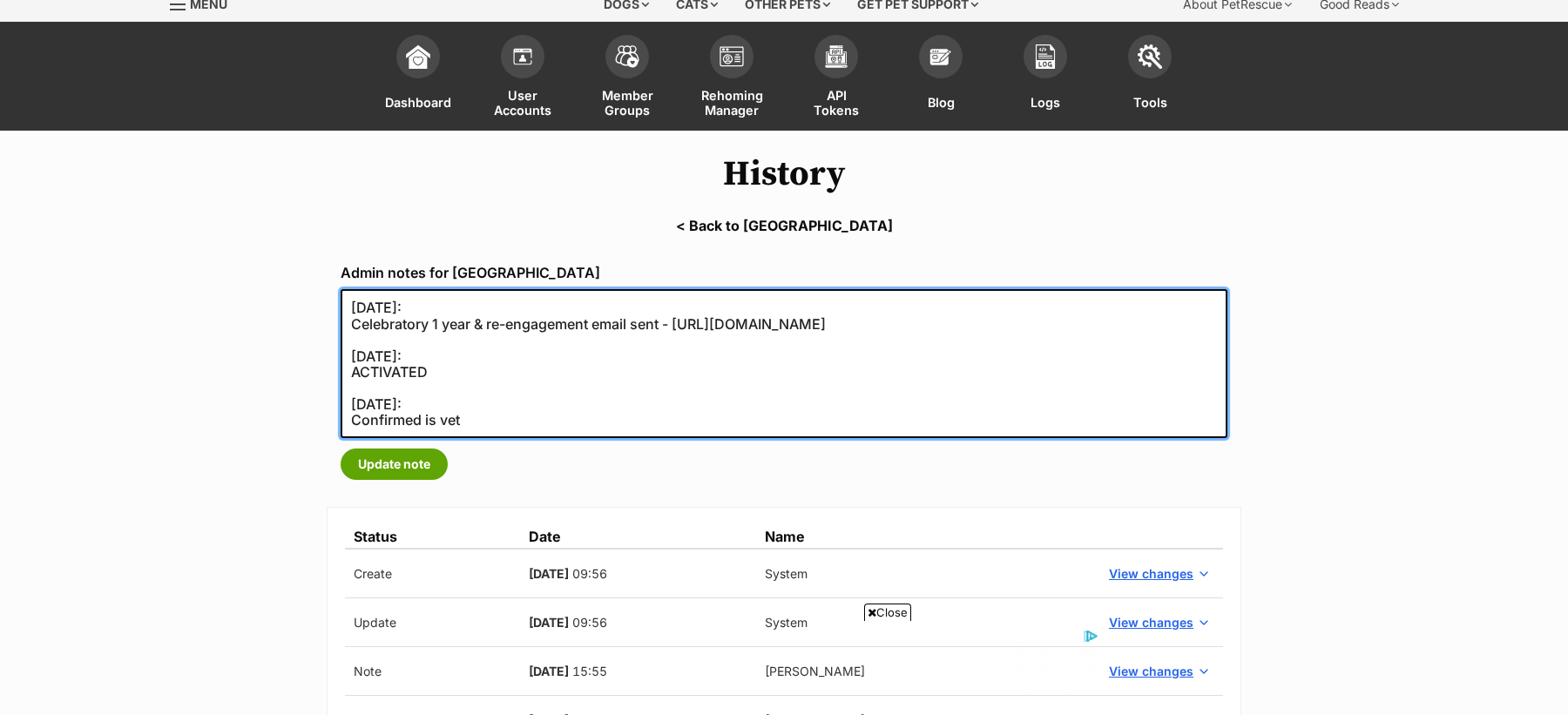
click at [478, 423] on textarea "14/02/2022: Celebratory 1 year & re-engagement email sent - https://secure.help…" at bounding box center [784, 363] width 886 height 149
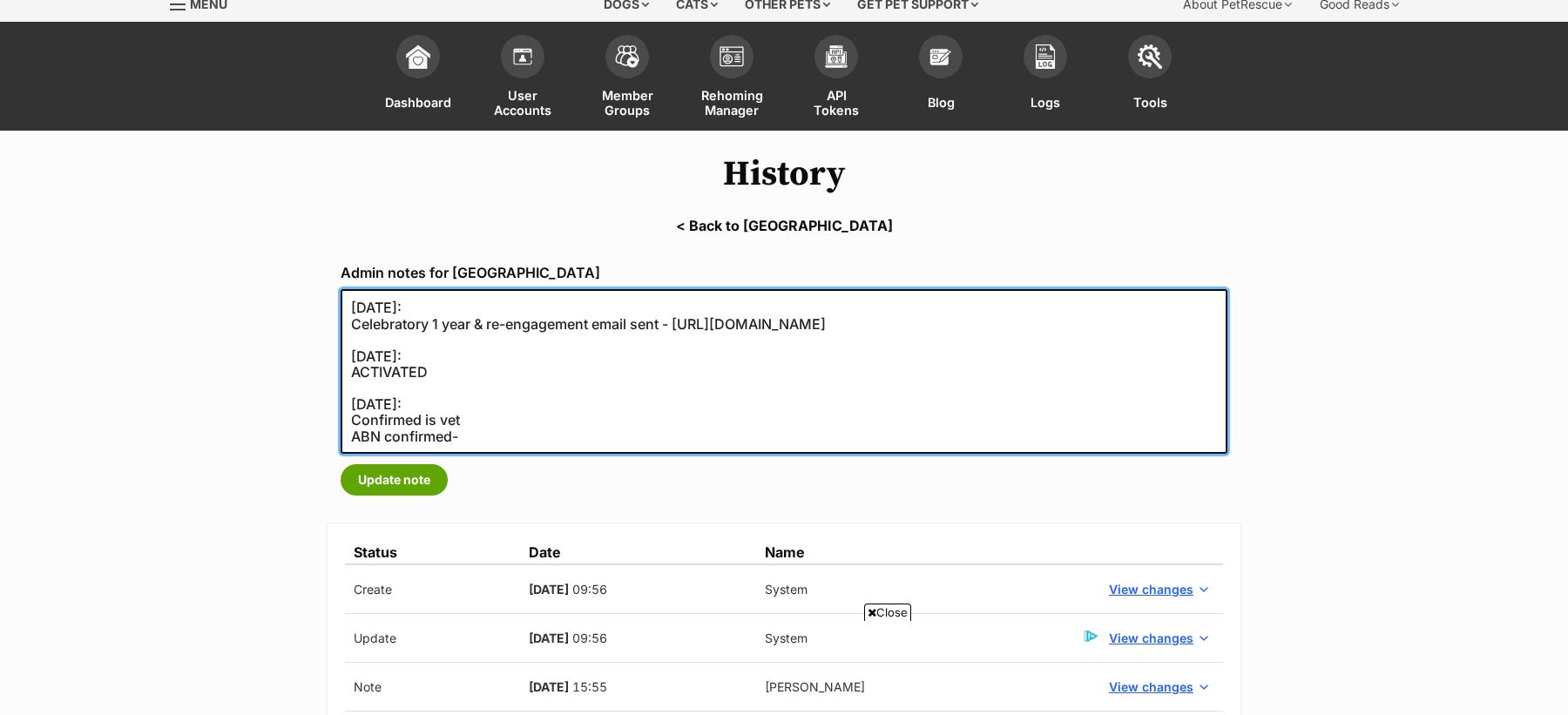
paste textarea "https://abr.business.gov.au/ABN/View?id=28458511299"
type textarea "14/02/2022: Celebratory 1 year & re-engagement email sent - https://secure.help…"
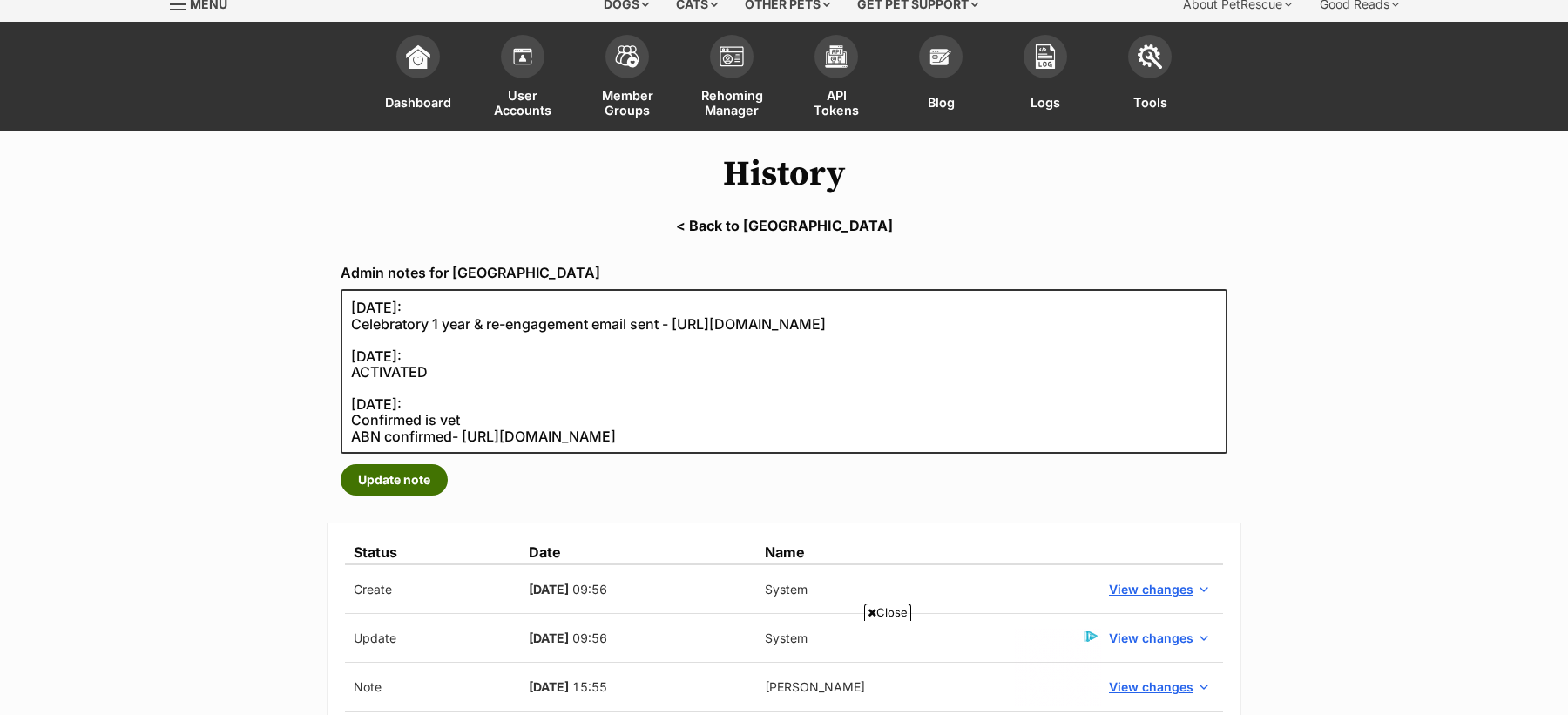
click at [397, 486] on button "Update note" at bounding box center [394, 480] width 107 height 31
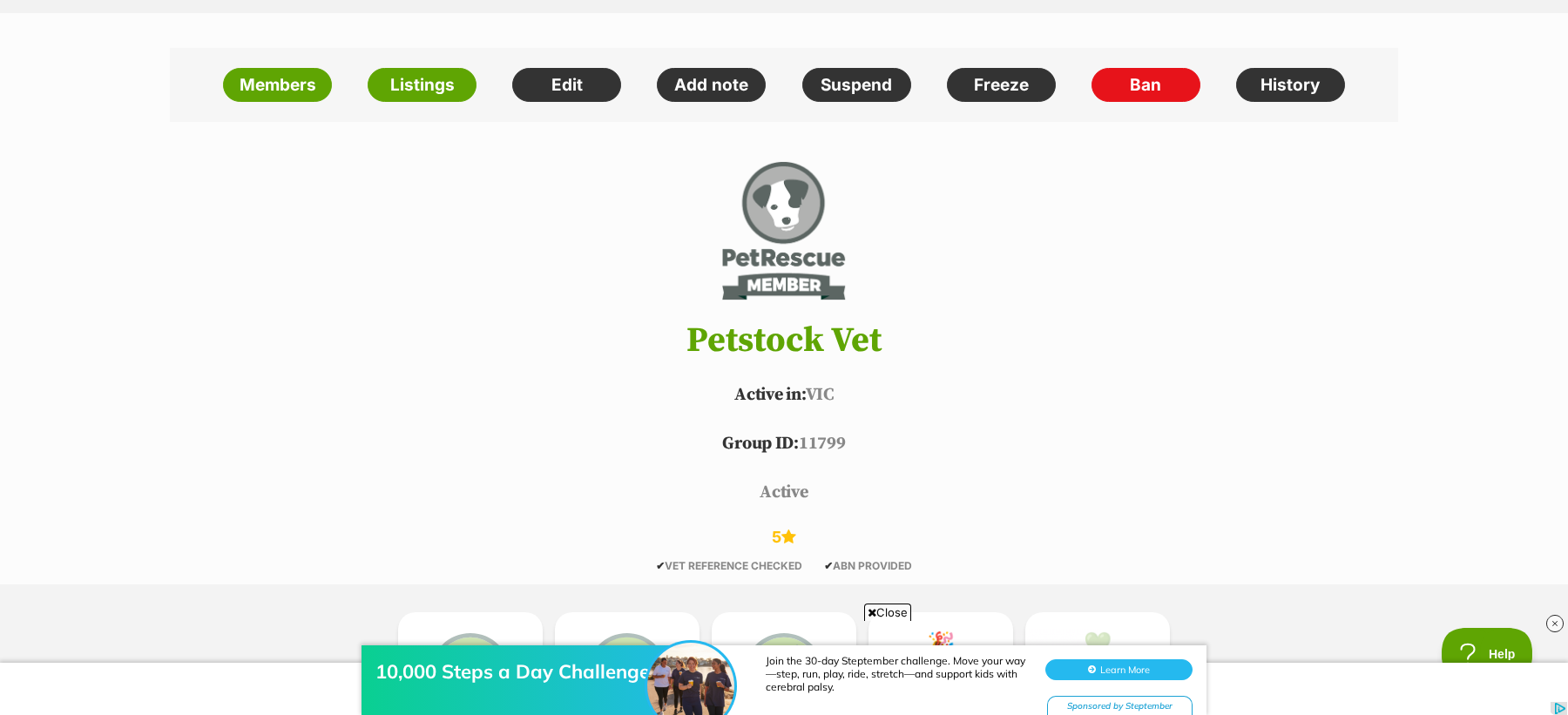
scroll to position [428, 0]
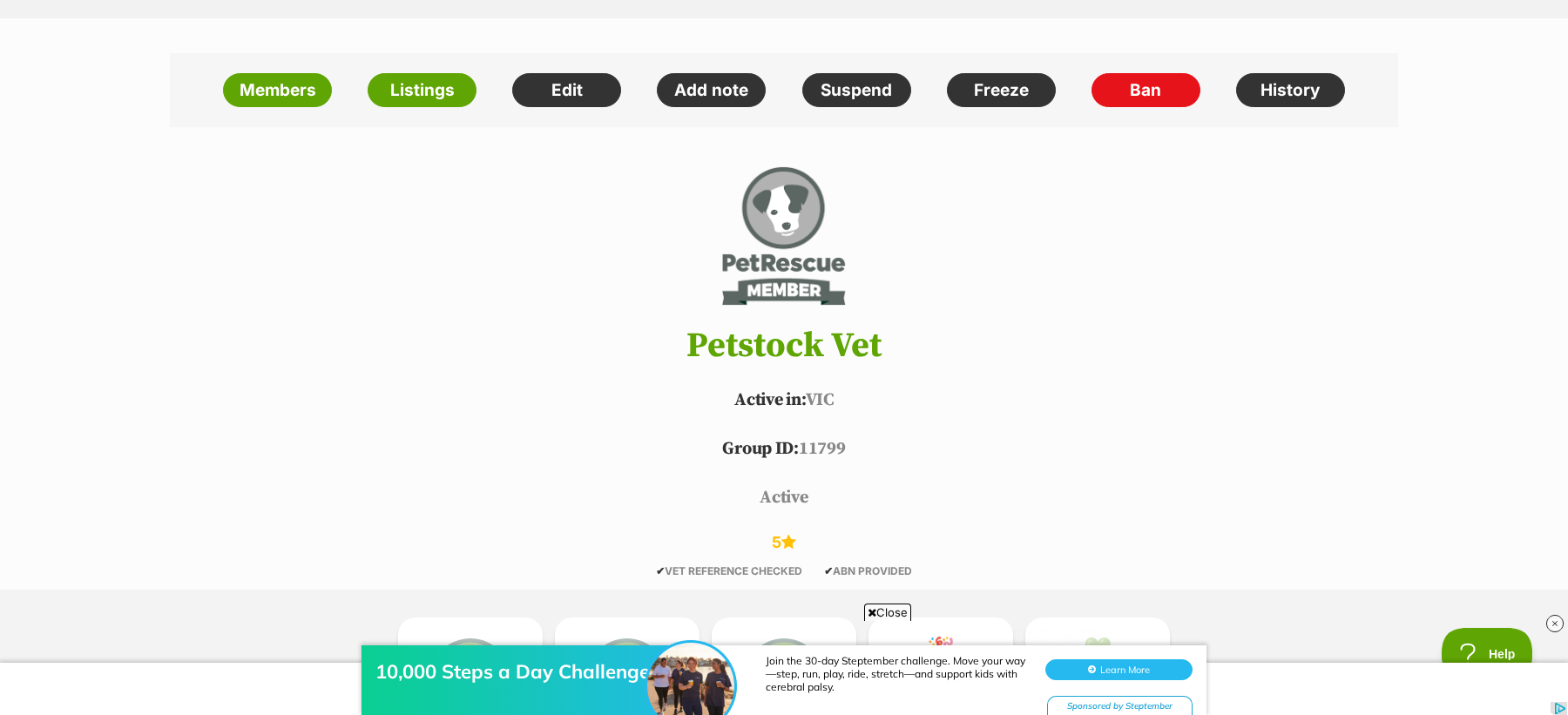
click at [881, 612] on div "10,000 Steps a Day Challenge Join the 30-day Steptember challenge. Move your wa…" at bounding box center [784, 664] width 1568 height 105
click at [889, 606] on span "Close" at bounding box center [887, 612] width 47 height 17
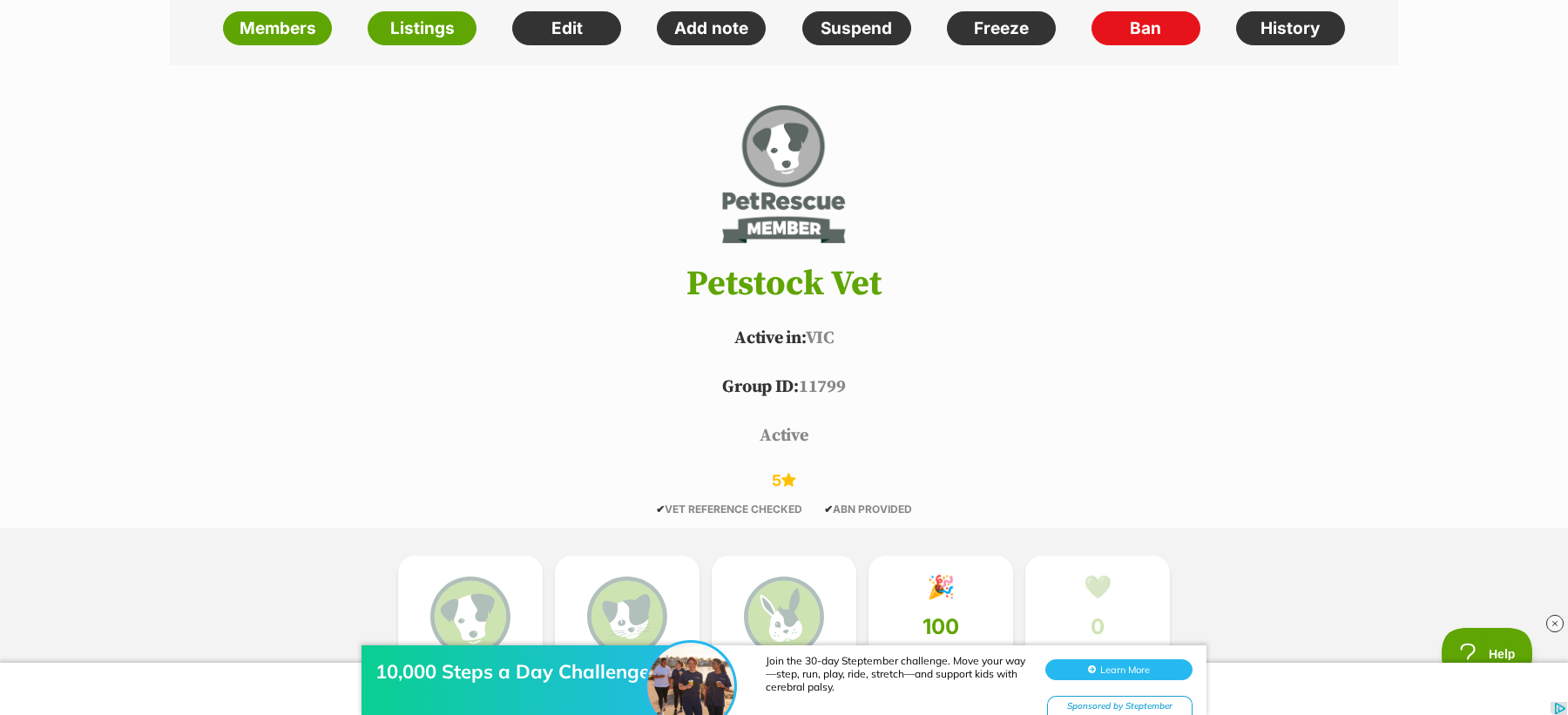
scroll to position [454, 0]
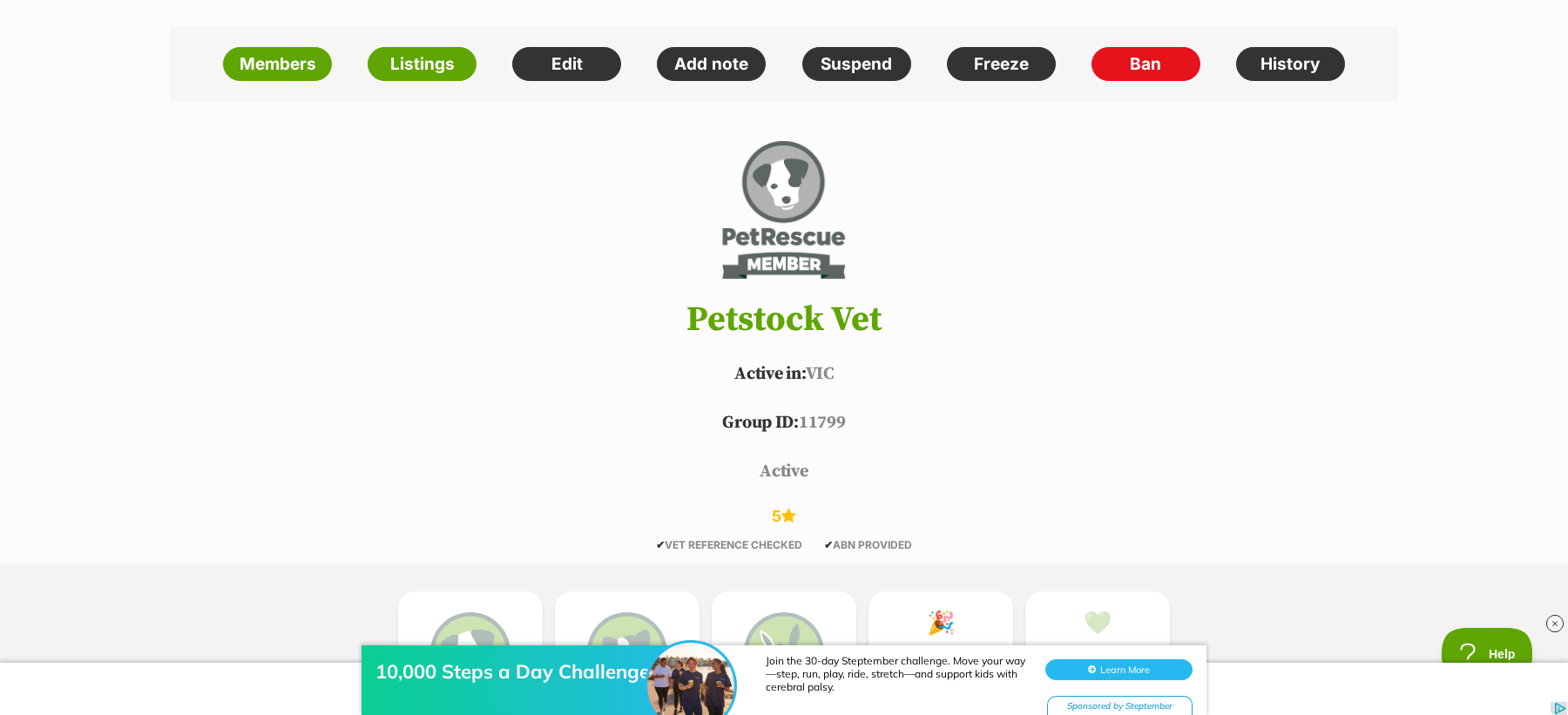
click at [1273, 440] on header "Petstock Vet Active in: [GEOGRAPHIC_DATA] Group ID: 11799 active 5 ✔ VET REFERE…" at bounding box center [784, 343] width 1280 height 415
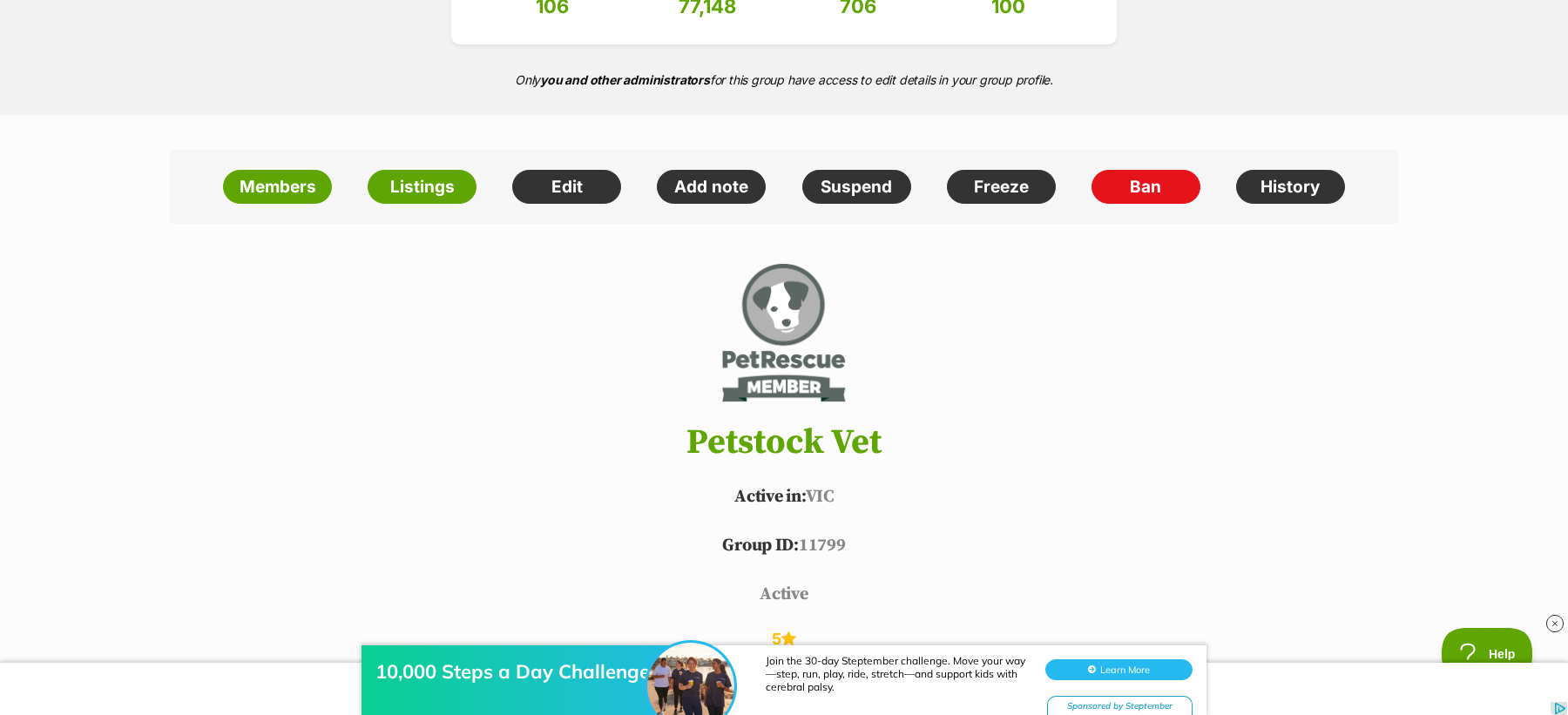
scroll to position [322, 0]
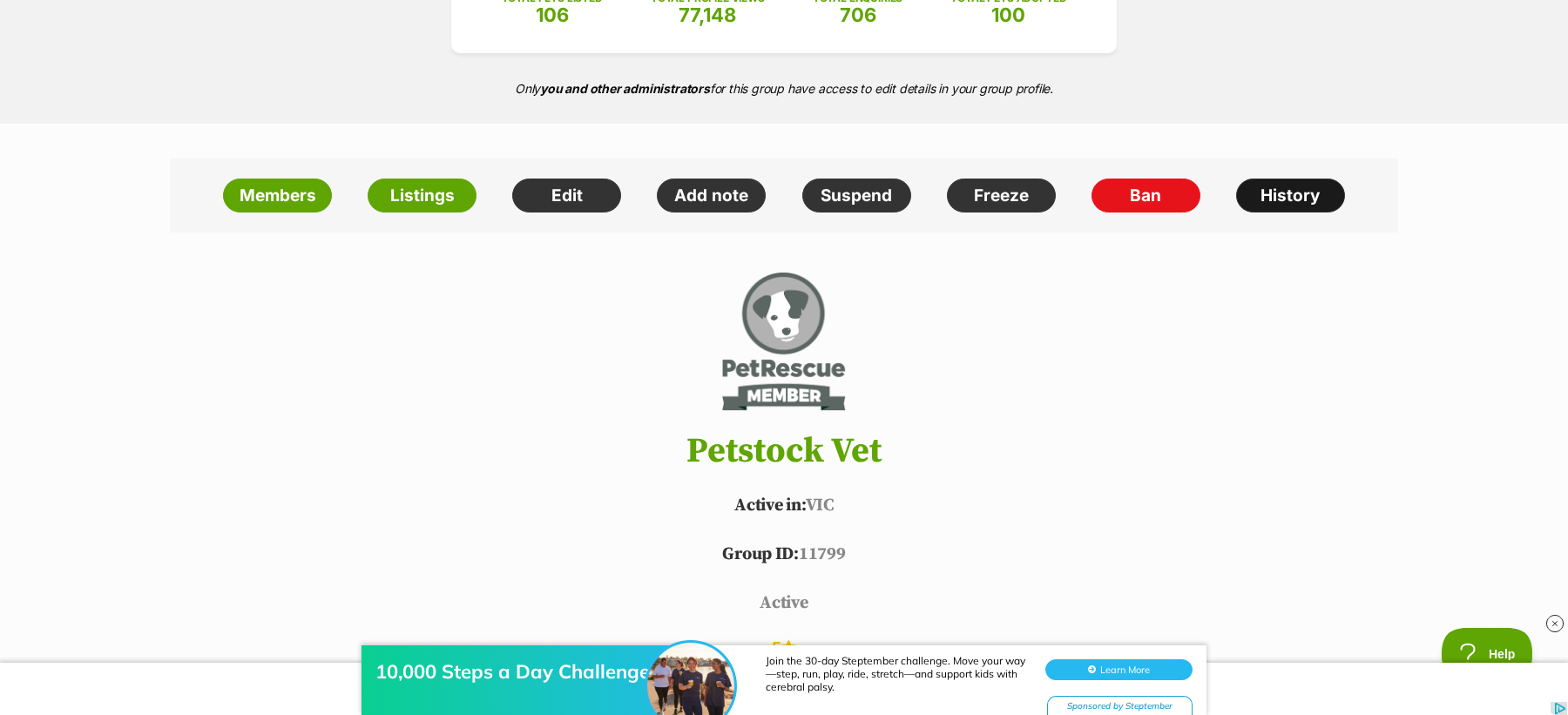
click at [1290, 191] on link "History" at bounding box center [1291, 195] width 109 height 35
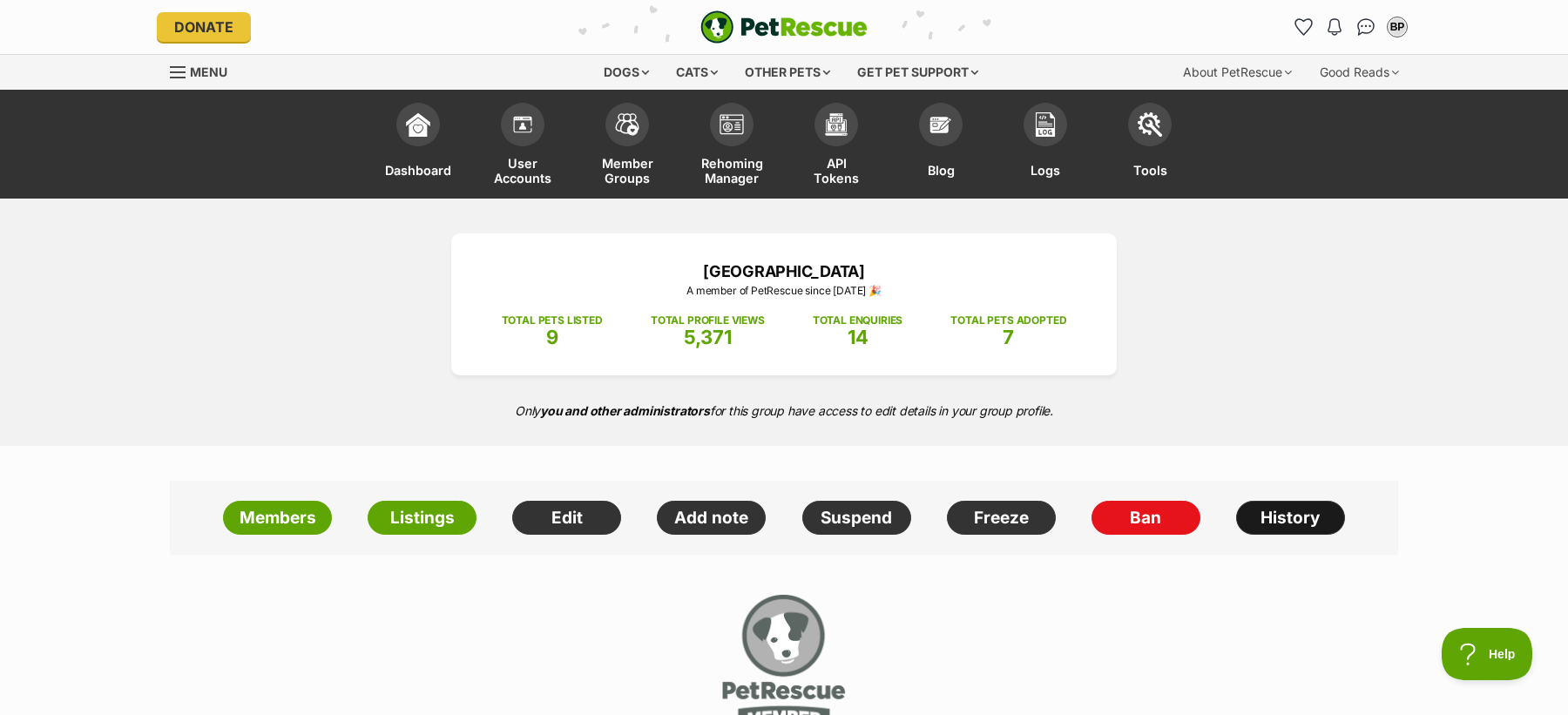
click at [1310, 524] on link "History" at bounding box center [1291, 518] width 109 height 35
click at [1257, 521] on link "History" at bounding box center [1291, 518] width 109 height 35
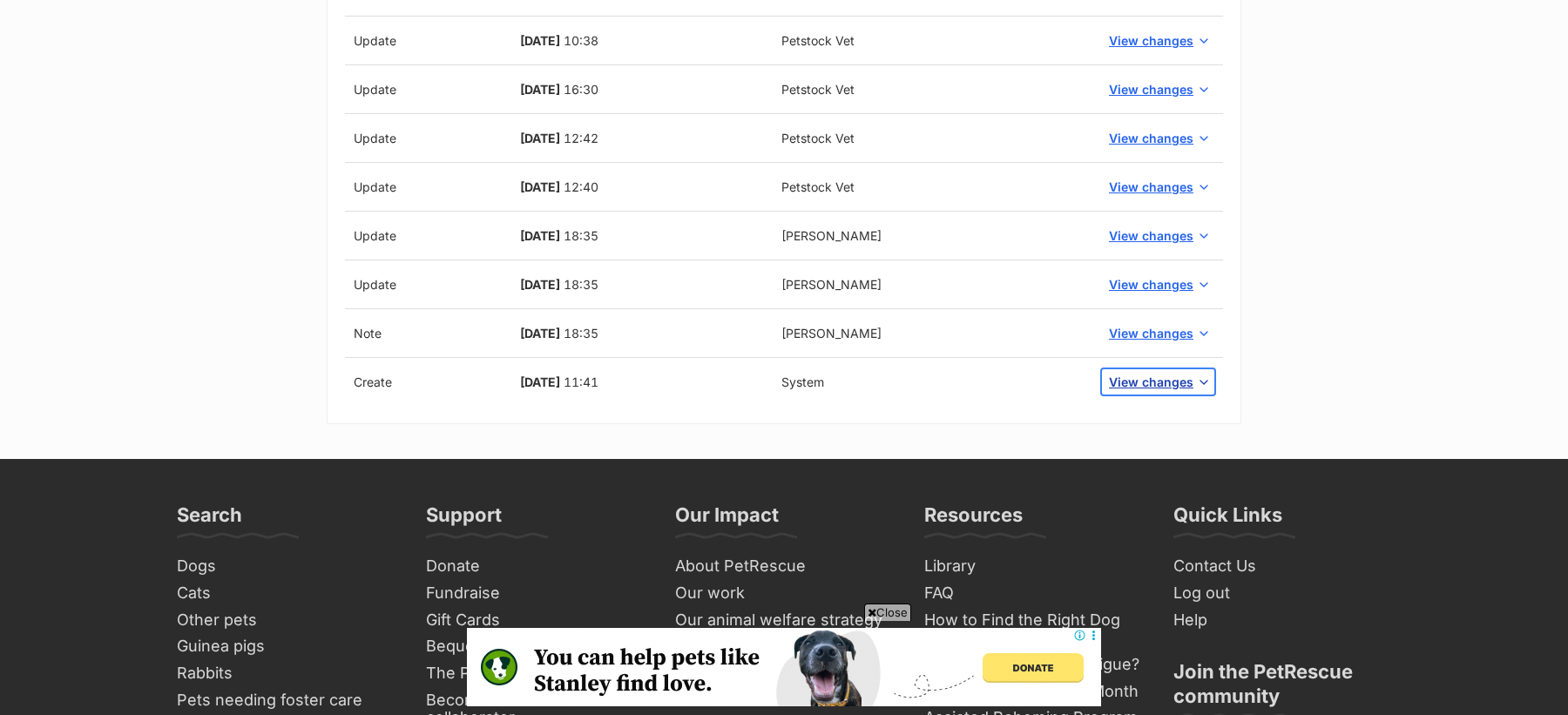
click at [1159, 382] on span "View changes" at bounding box center [1151, 381] width 85 height 18
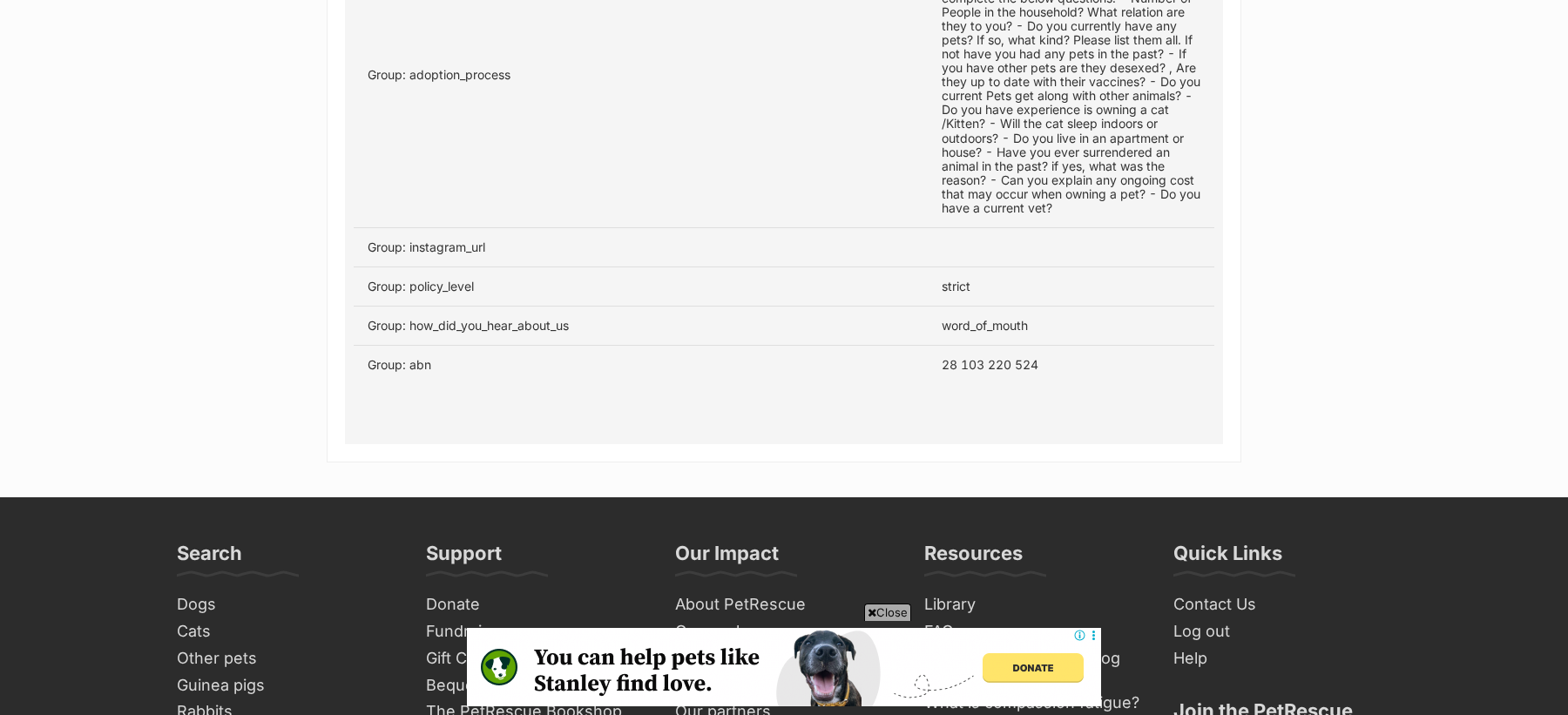
scroll to position [2375, 0]
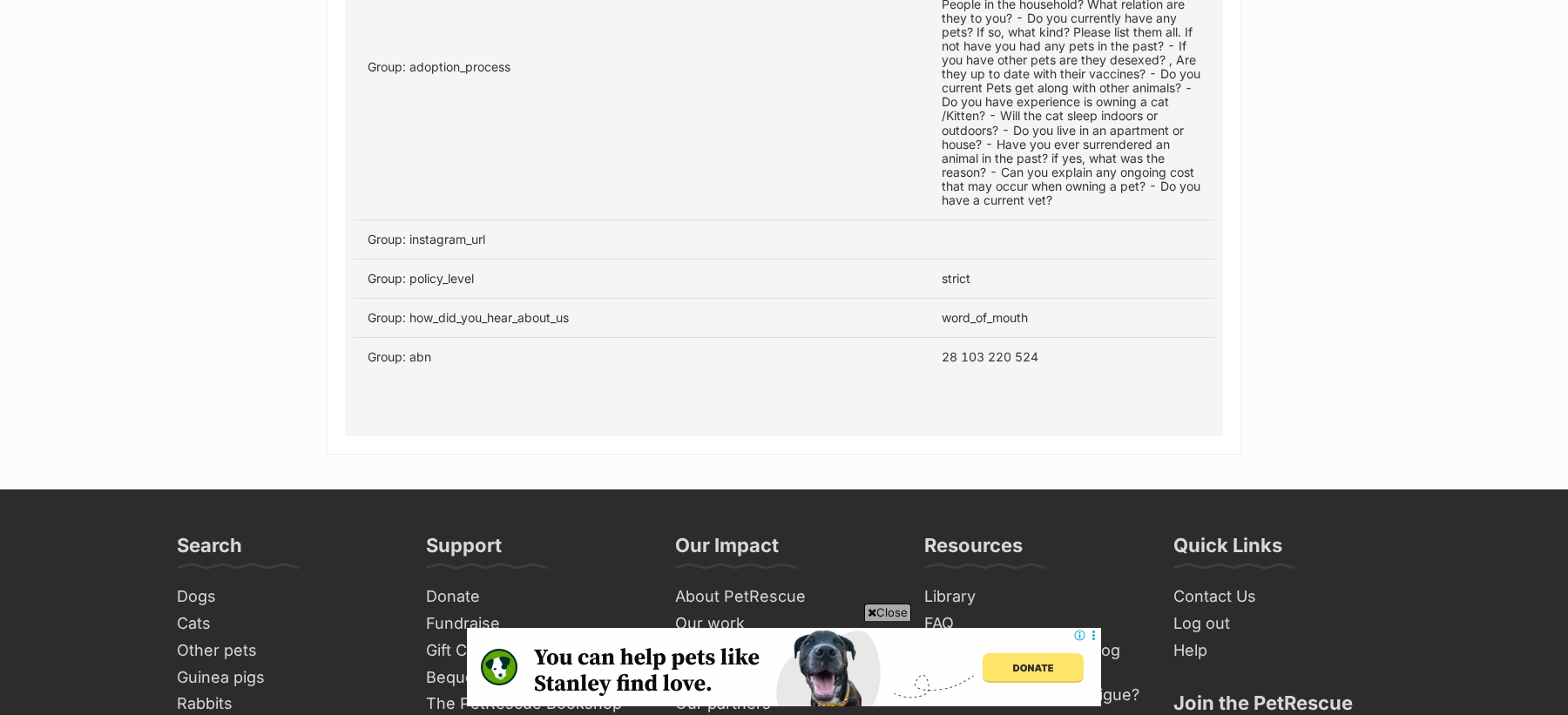
click at [993, 341] on td "28 103 220 524" at bounding box center [1070, 358] width 287 height 39
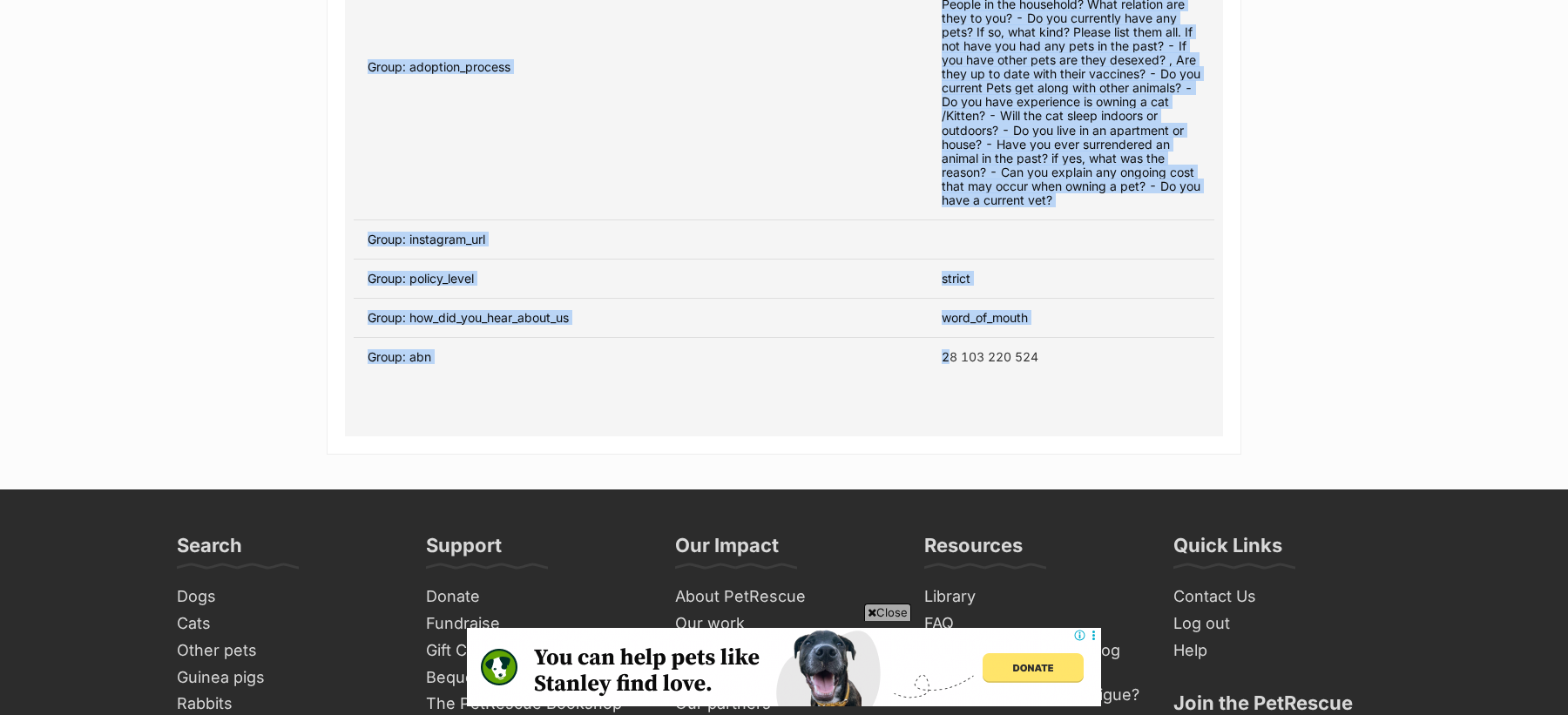
click at [993, 341] on td "28 103 220 524" at bounding box center [1070, 358] width 287 height 39
copy table "Status Date Name Update 21 Aug, 2025 07:26 Petstock Vet View changes Update 21 …"
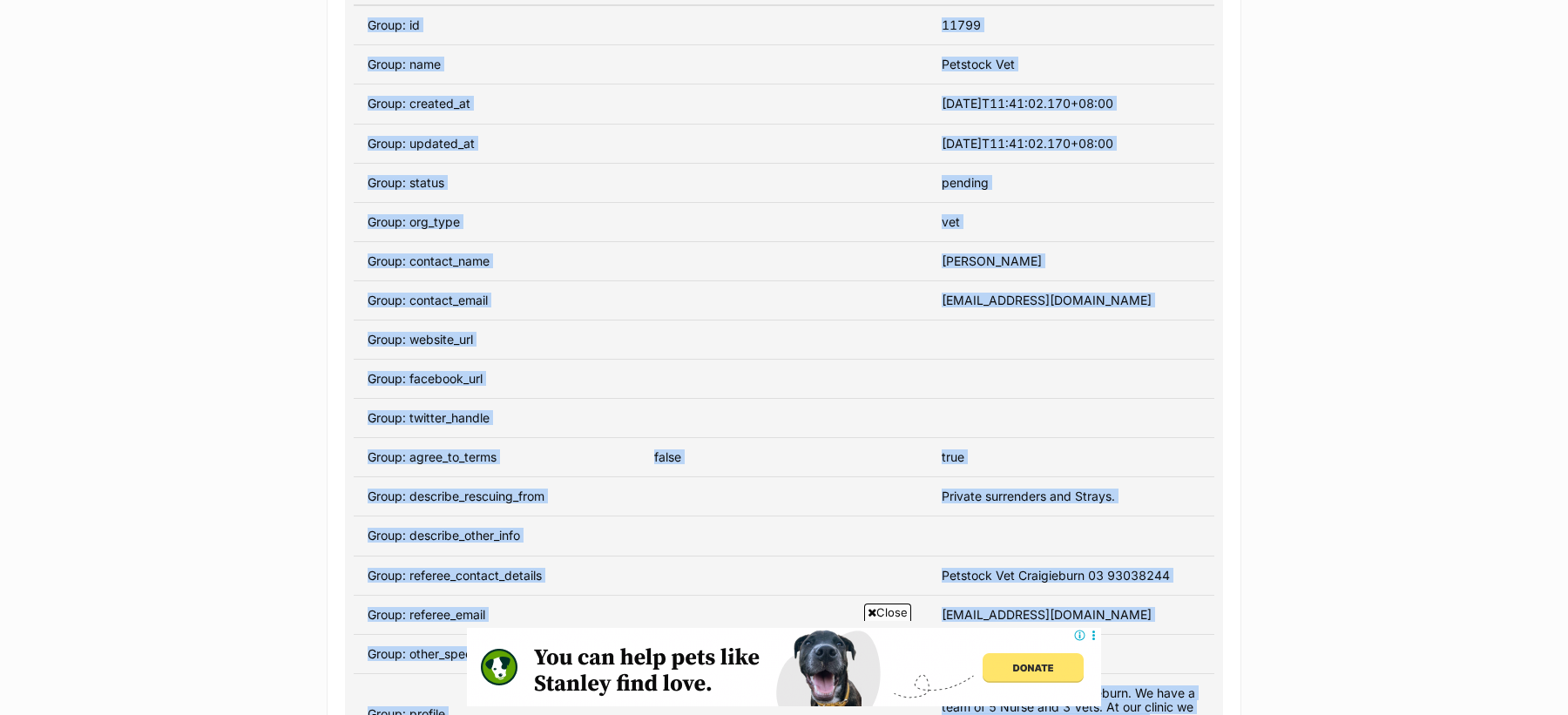
scroll to position [1529, 0]
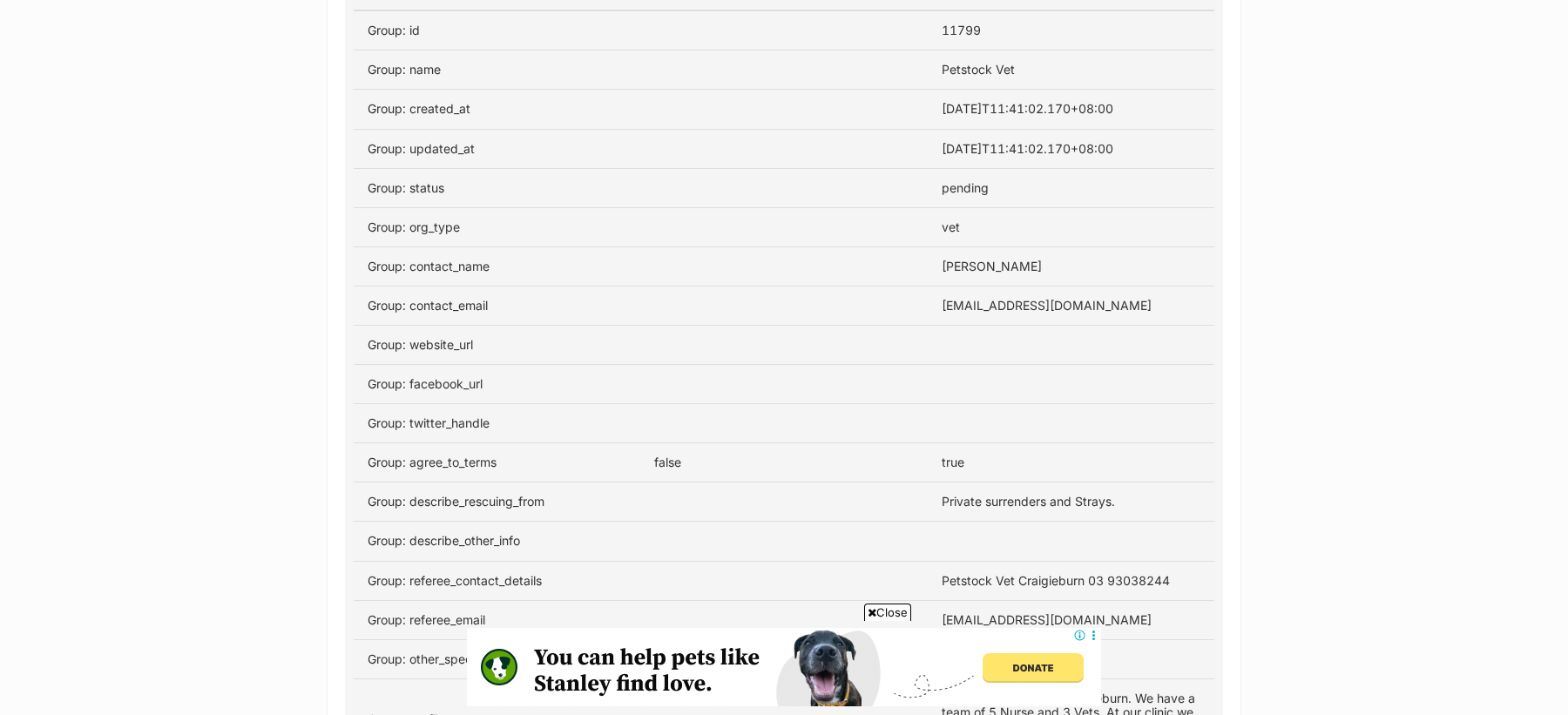
click at [978, 296] on td "[EMAIL_ADDRESS][DOMAIN_NAME]" at bounding box center [1070, 305] width 287 height 39
copy td "craigieburn"
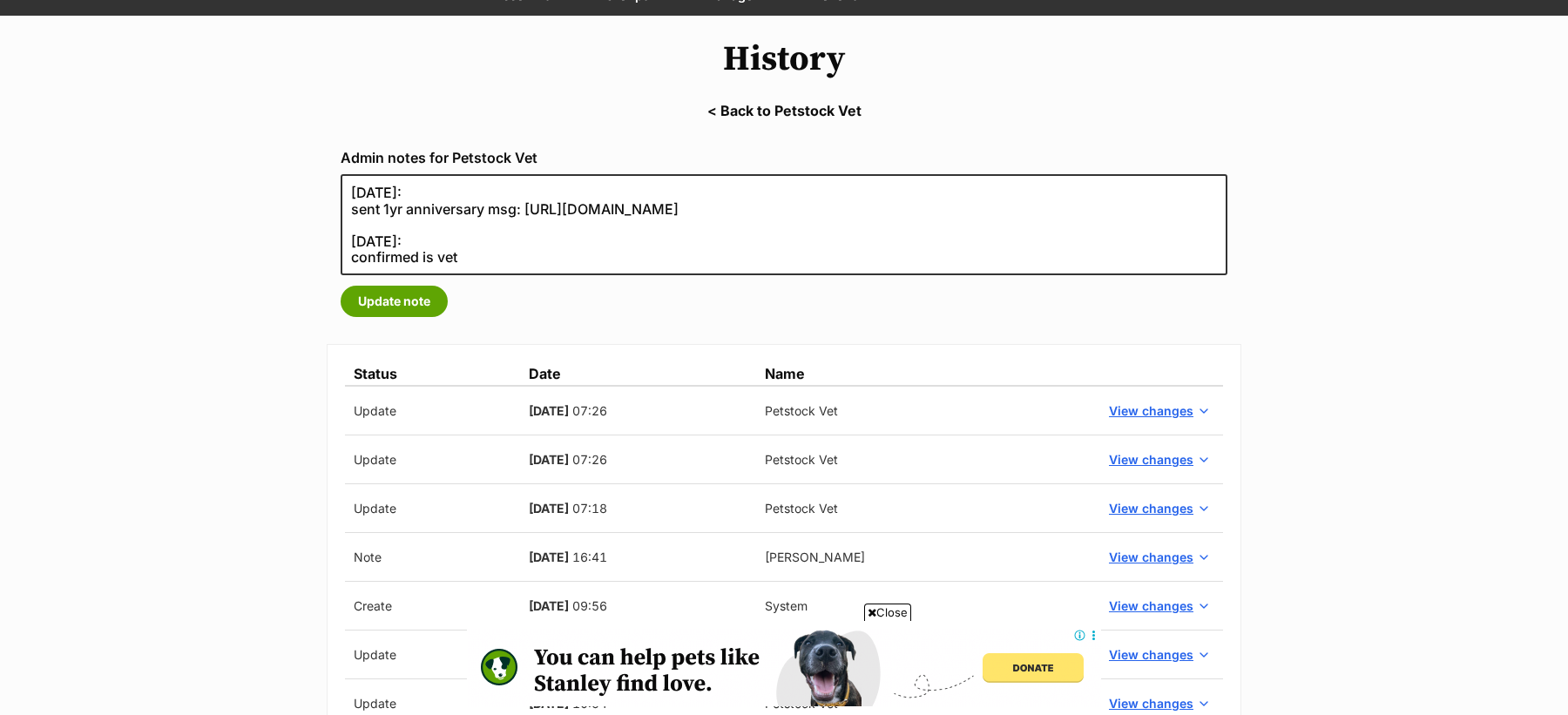
scroll to position [144, 0]
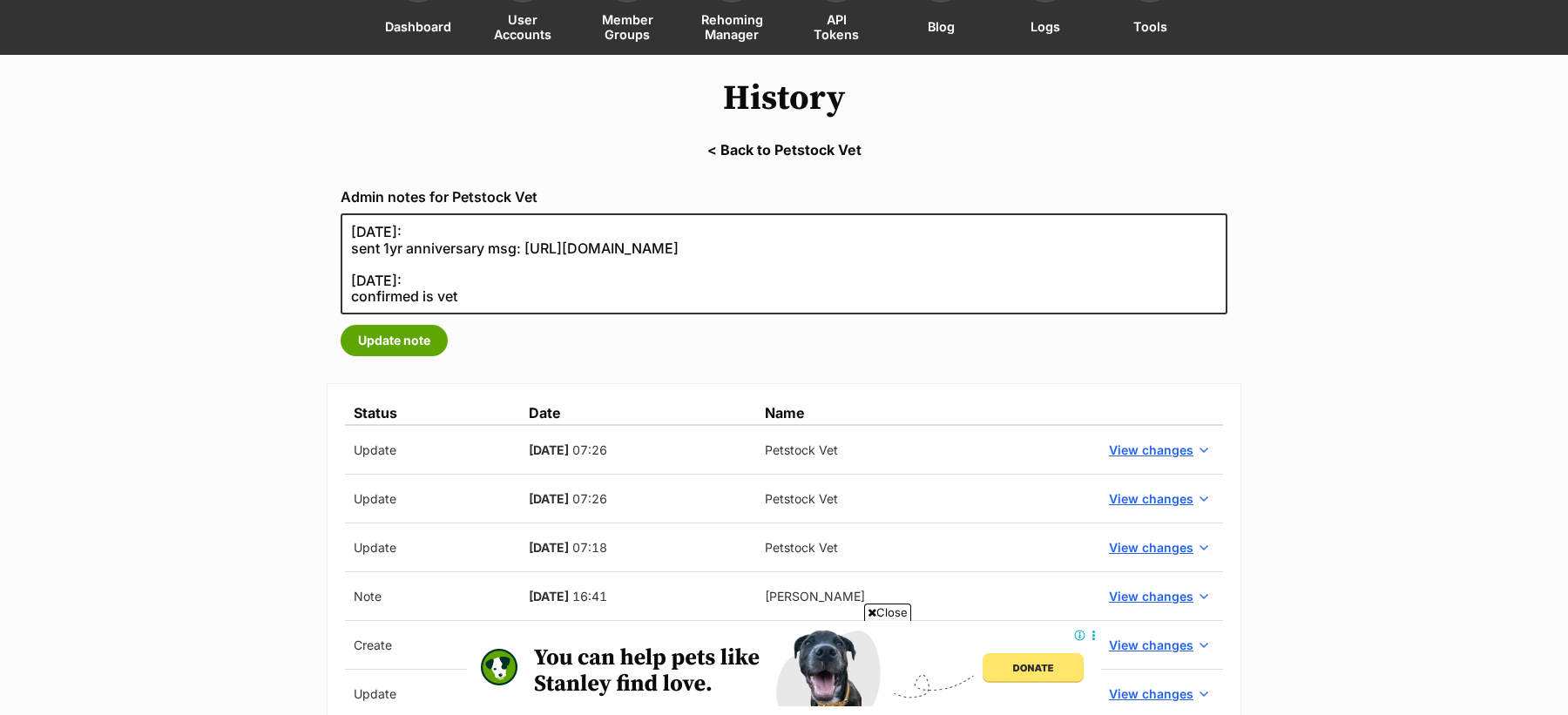
click at [824, 149] on link "< Back to Petstock Vet" at bounding box center [784, 150] width 1568 height 15
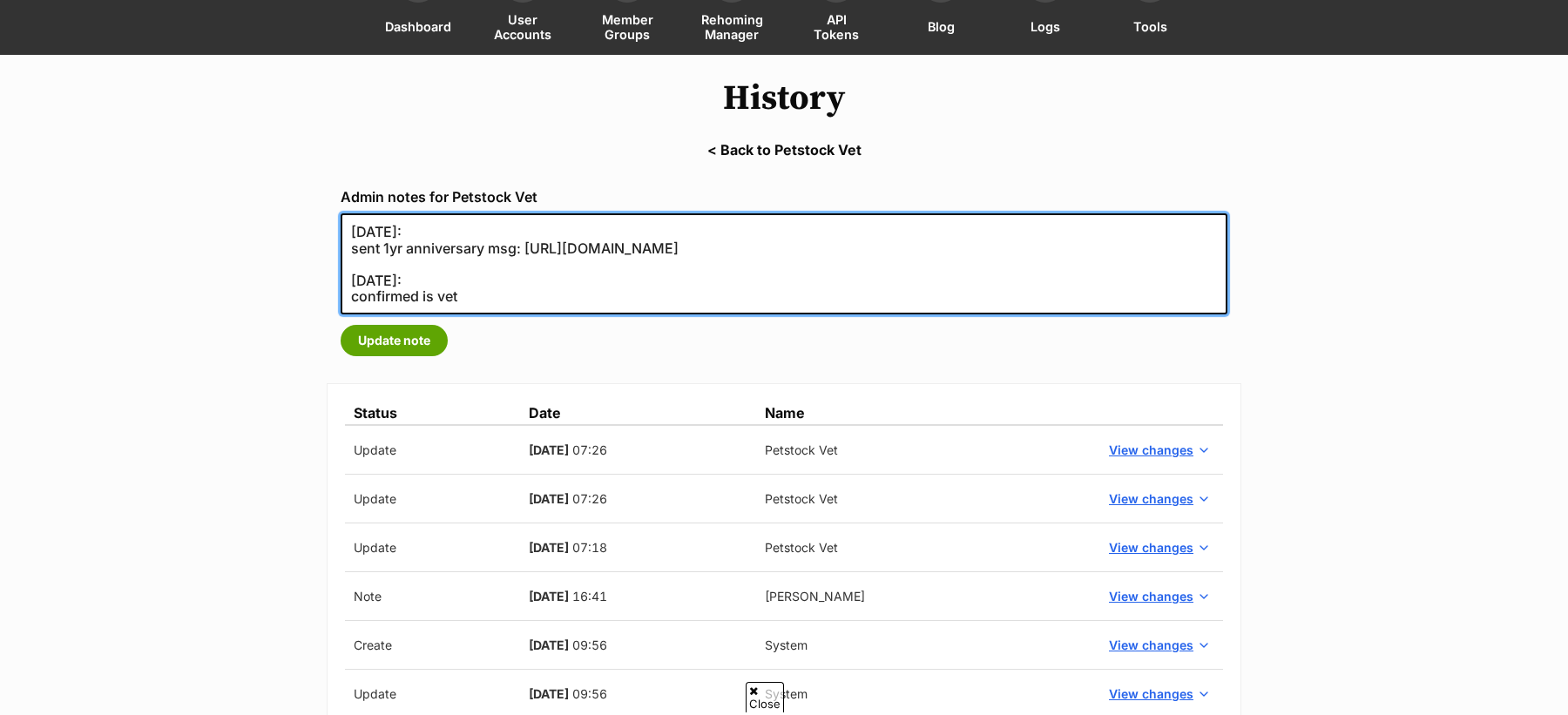
click at [511, 301] on textarea "08/02/2021: sent 1yr anniversary msg: https://secure.helpscout.net/conversation…" at bounding box center [784, 264] width 886 height 101
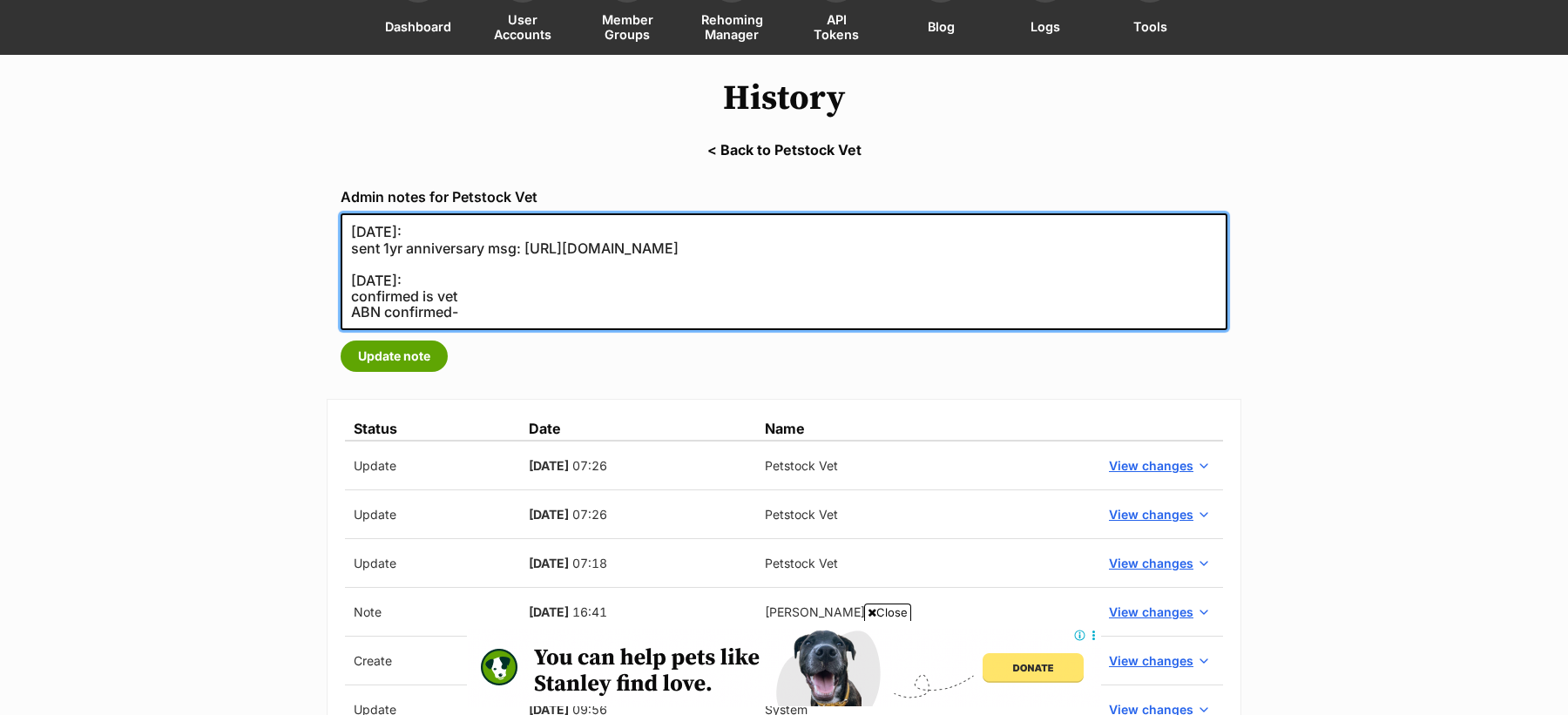
paste textarea "https://abr.business.gov.au/ABN/View?id=28103220524"
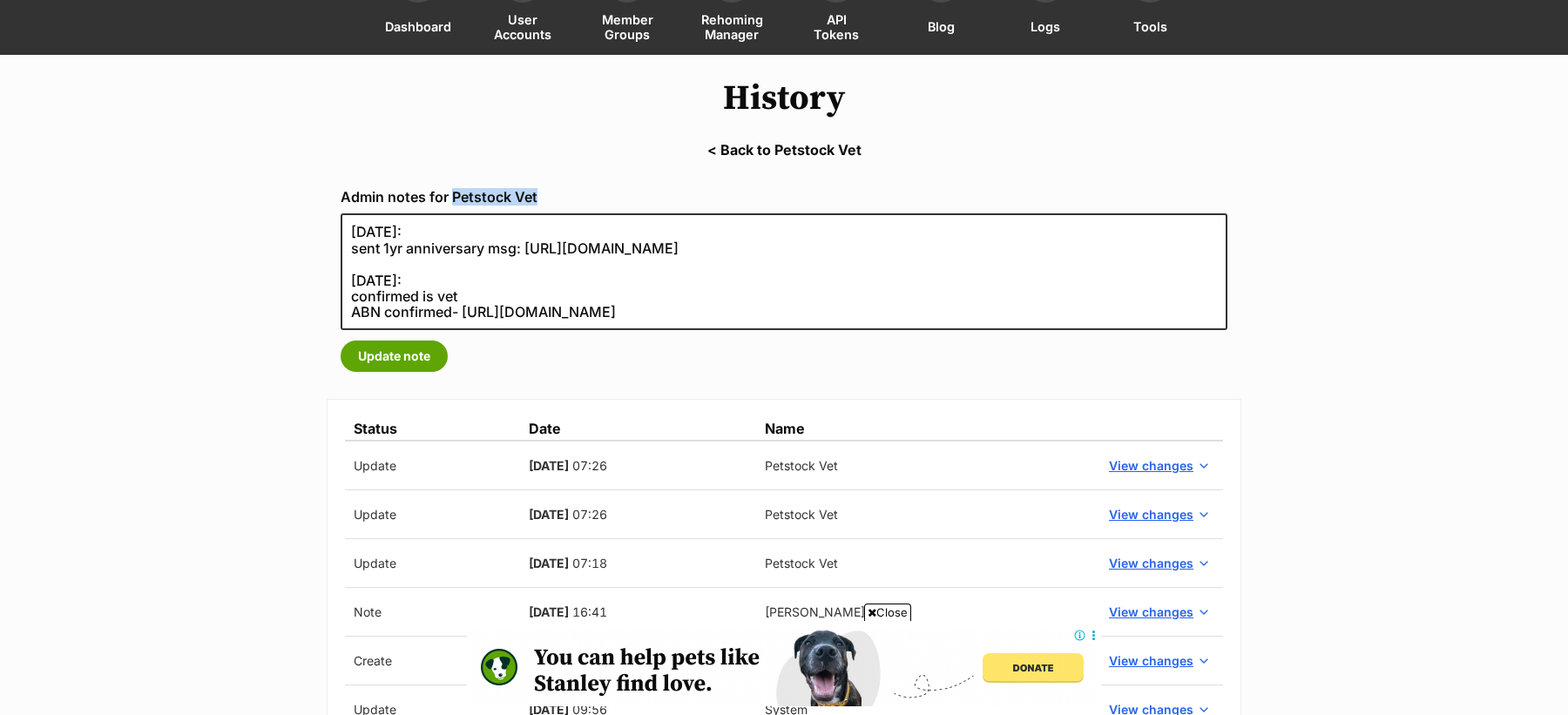
drag, startPoint x: 549, startPoint y: 207, endPoint x: 454, endPoint y: 197, distance: 95.5
click at [454, 197] on div "Admin notes for Petstock Vet 08/02/2021: sent 1yr anniversary msg: https://secu…" at bounding box center [784, 280] width 915 height 211
copy label "Petstock Vet"
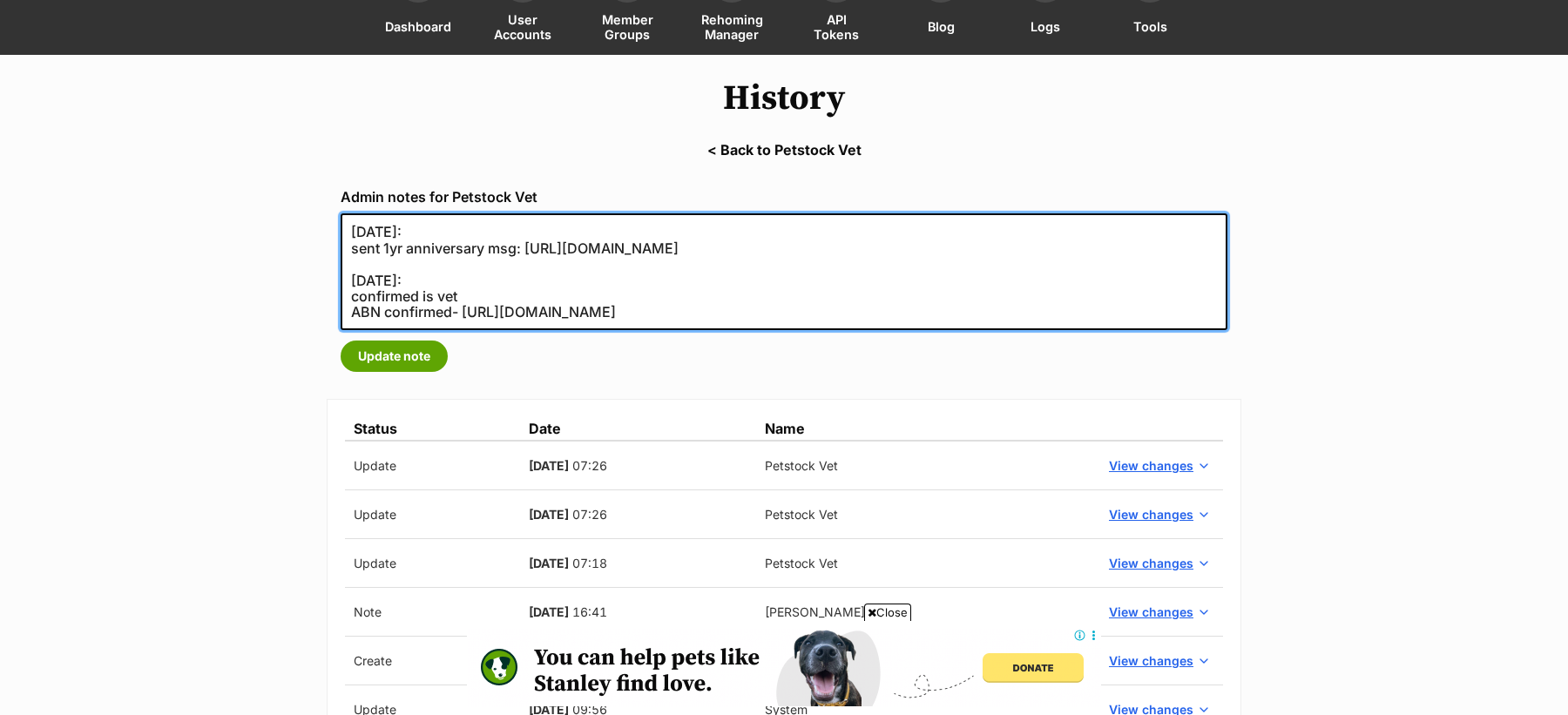
drag, startPoint x: 451, startPoint y: 281, endPoint x: 345, endPoint y: 280, distance: 106.0
click at [345, 280] on textarea "08/02/2021: sent 1yr anniversary msg: https://secure.helpscout.net/conversation…" at bounding box center [784, 272] width 886 height 116
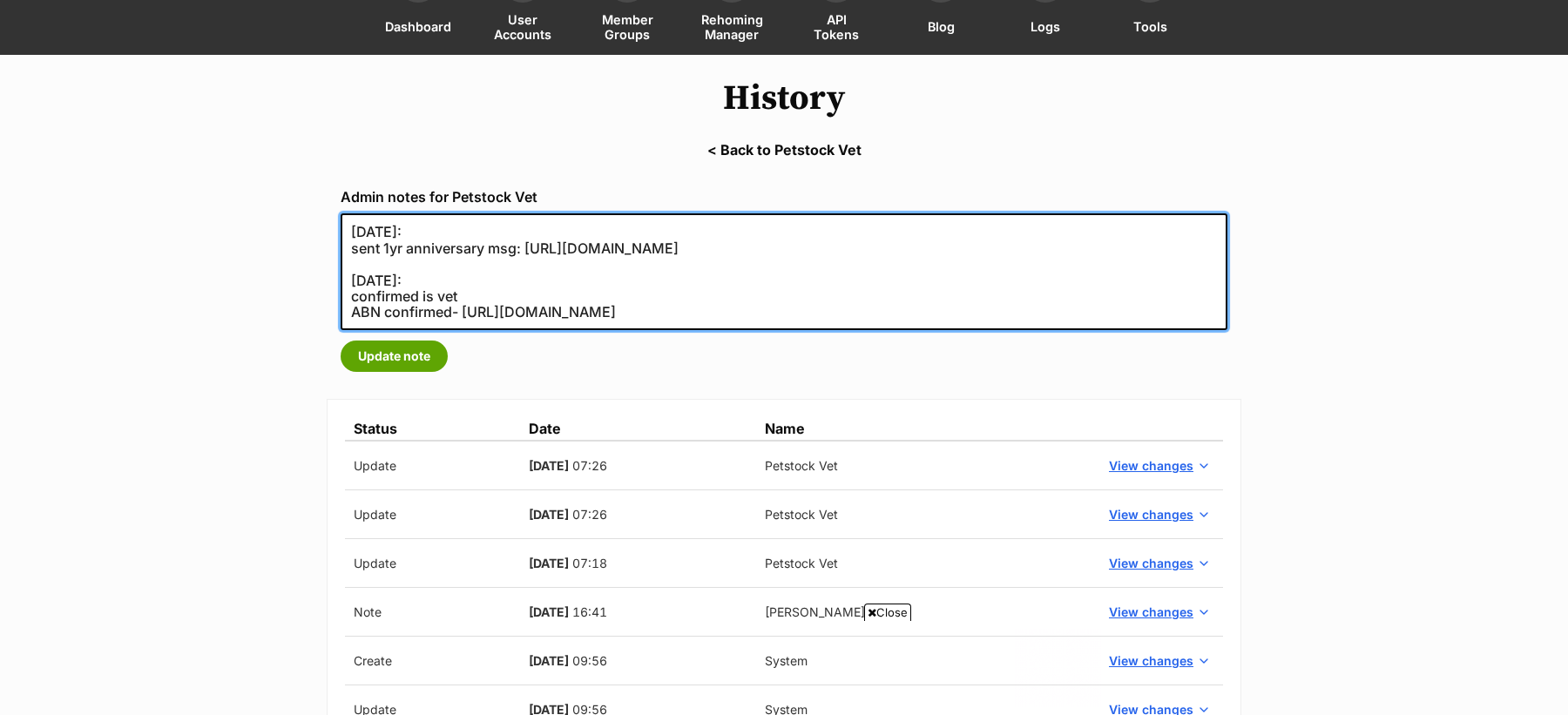
click at [364, 264] on textarea "08/02/2021: sent 1yr anniversary msg: https://secure.helpscout.net/conversation…" at bounding box center [784, 272] width 886 height 116
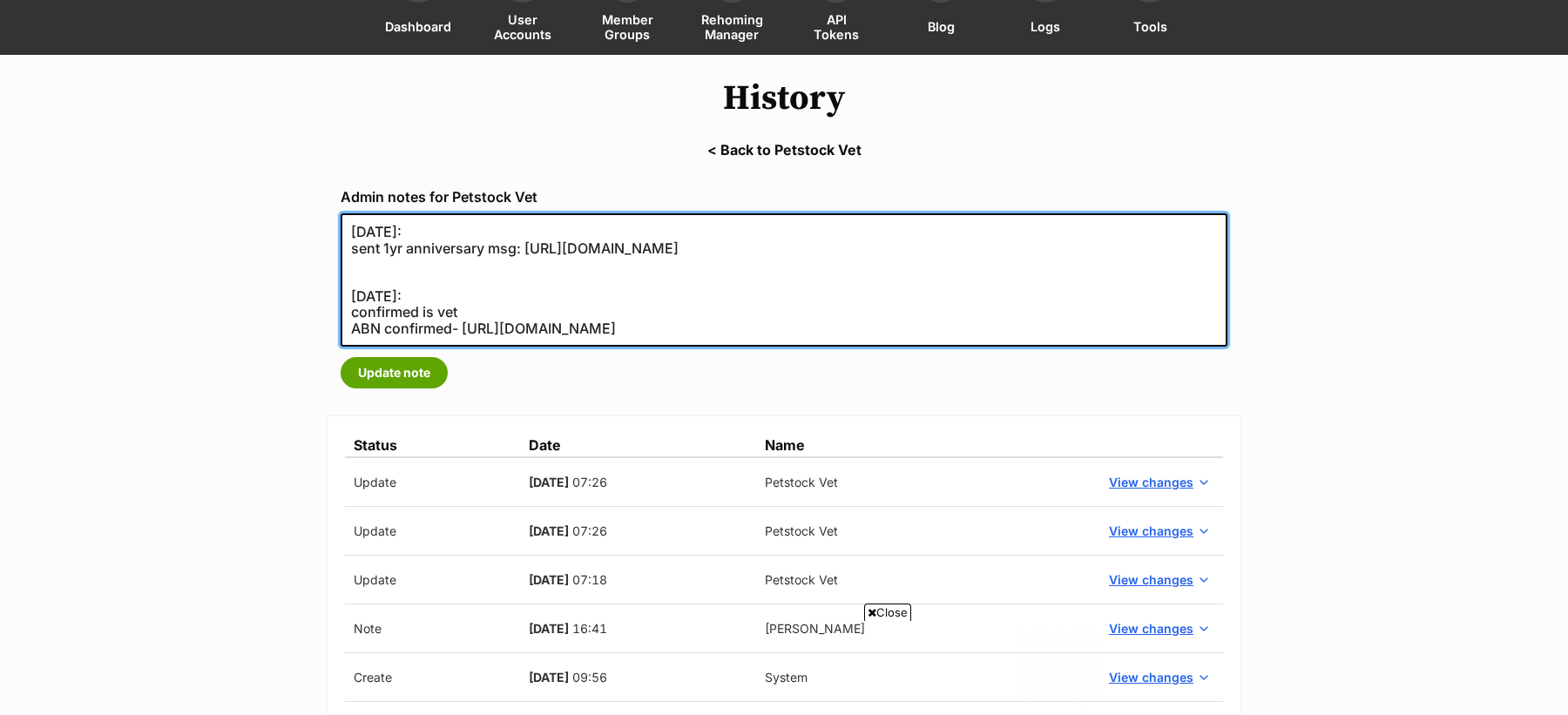
paste textarea "04/02/2020:"
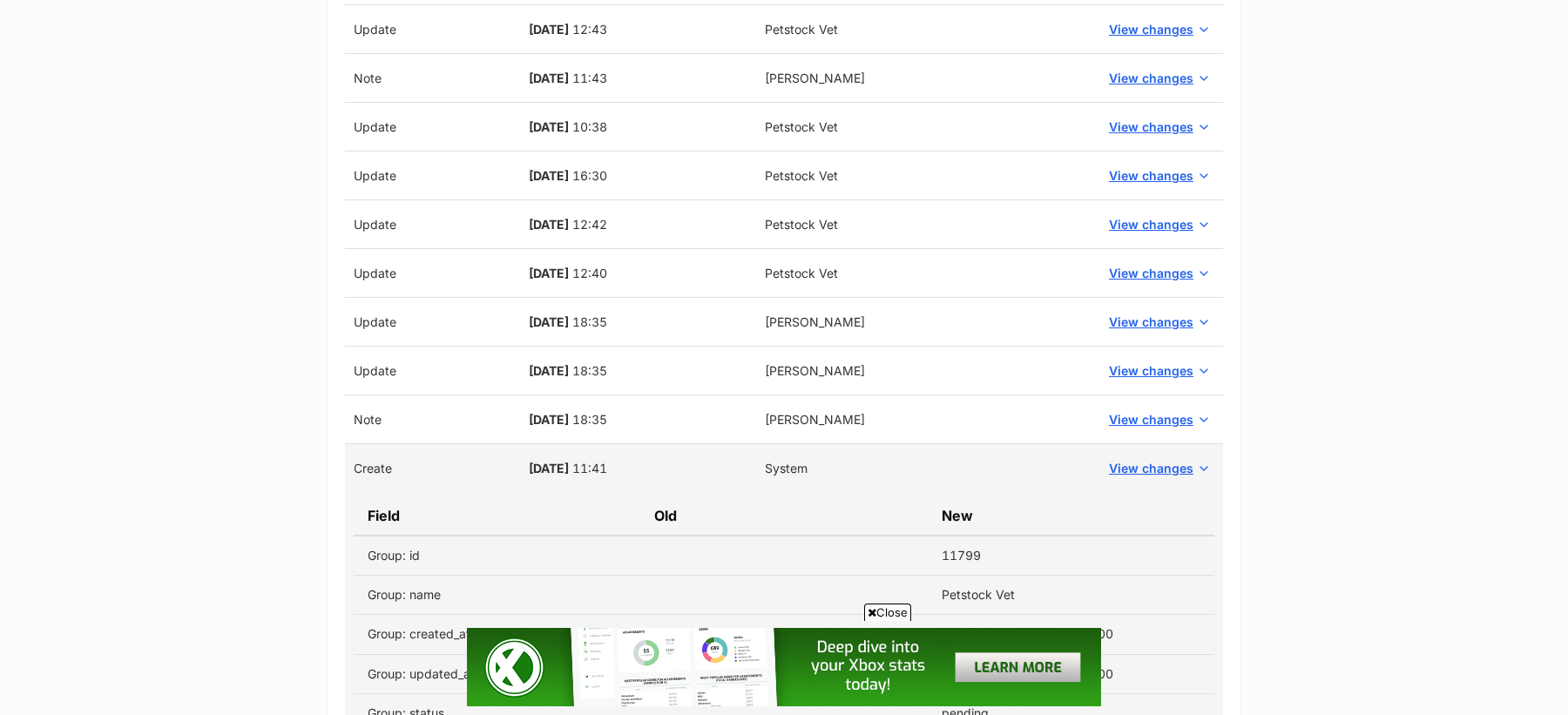
scroll to position [1076, 0]
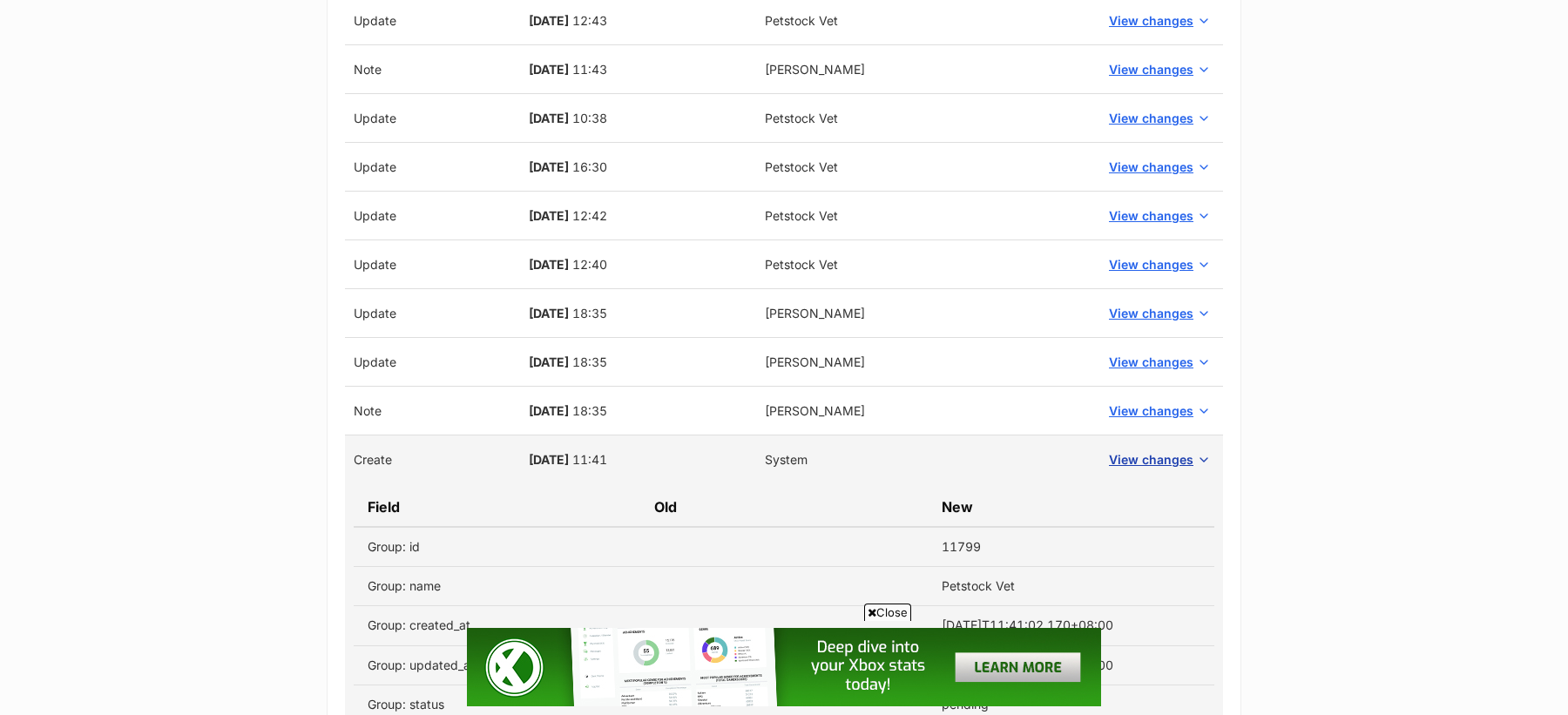
type textarea "08/02/2021: sent 1yr anniversary msg: https://secure.helpscout.net/conversation…"
click at [1149, 450] on span "View changes" at bounding box center [1151, 459] width 85 height 18
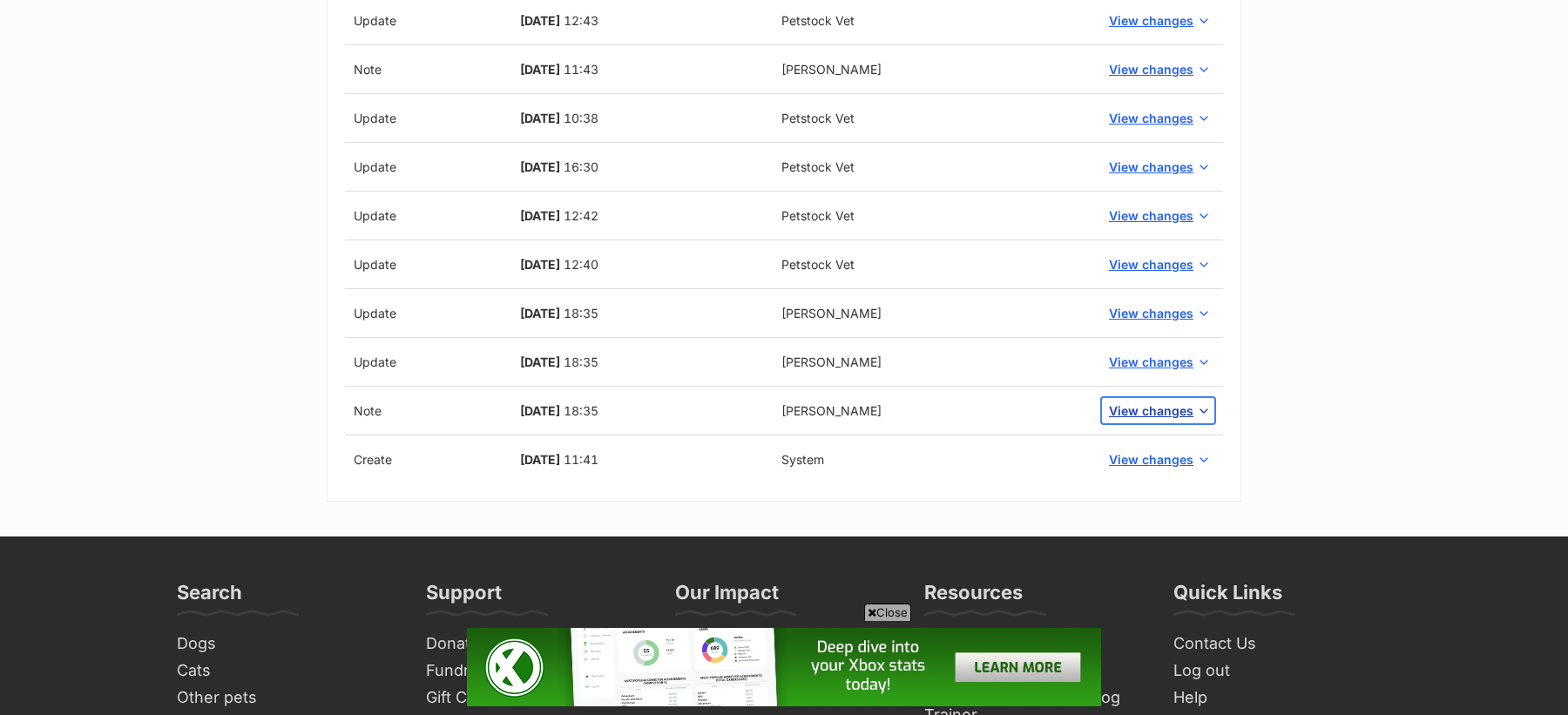
click at [1140, 402] on span "View changes" at bounding box center [1151, 410] width 85 height 18
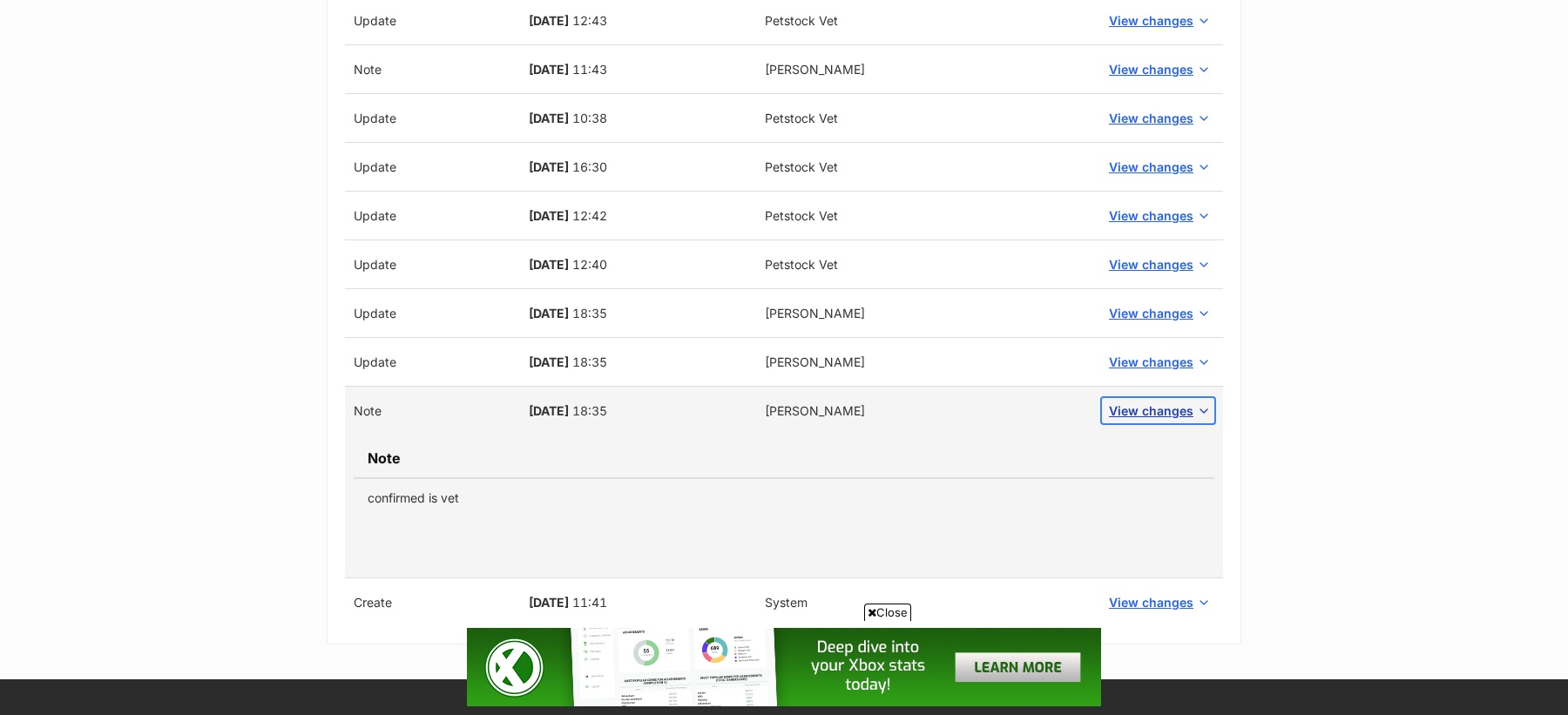
click at [1140, 402] on span "View changes" at bounding box center [1151, 410] width 85 height 18
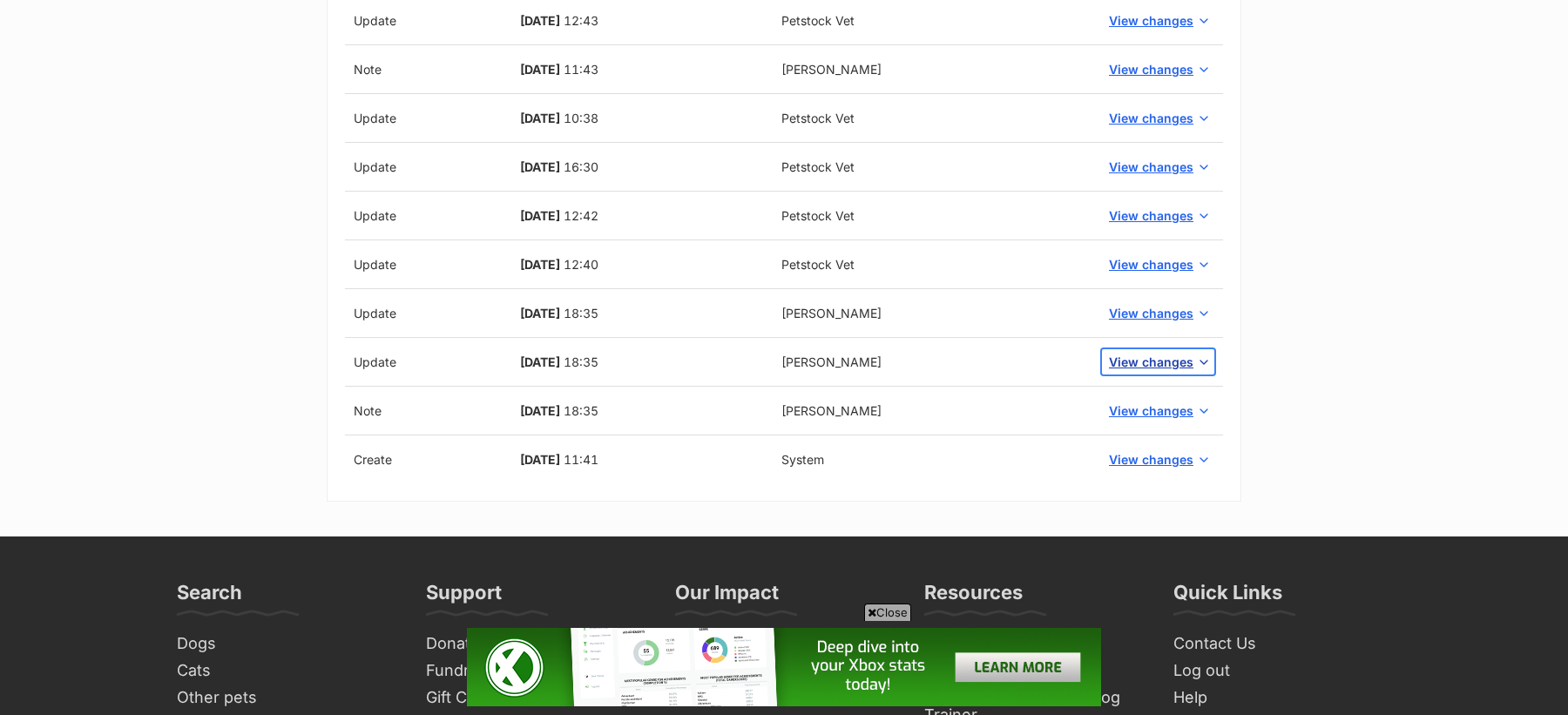
click at [1141, 359] on span "View changes" at bounding box center [1151, 361] width 85 height 18
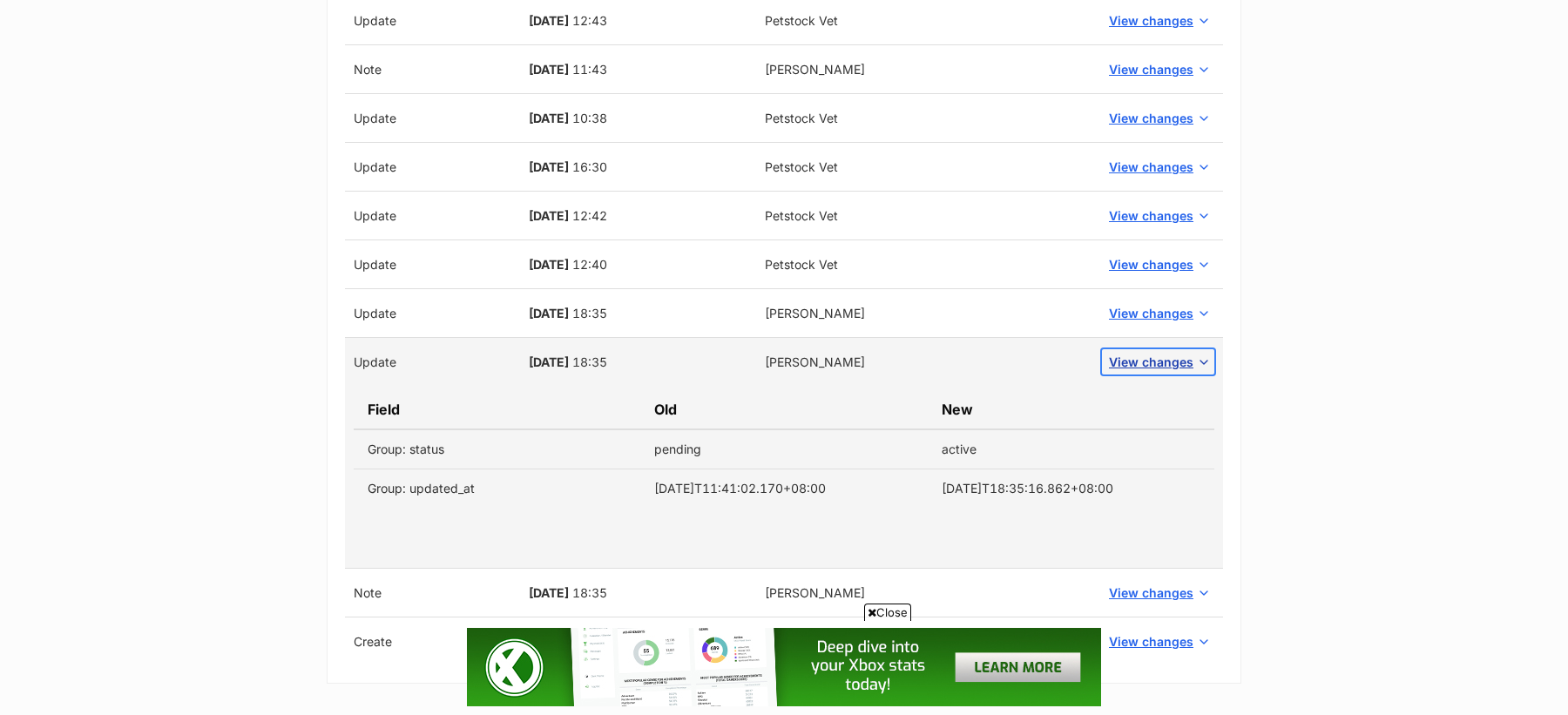
click at [1141, 359] on span "View changes" at bounding box center [1151, 361] width 85 height 18
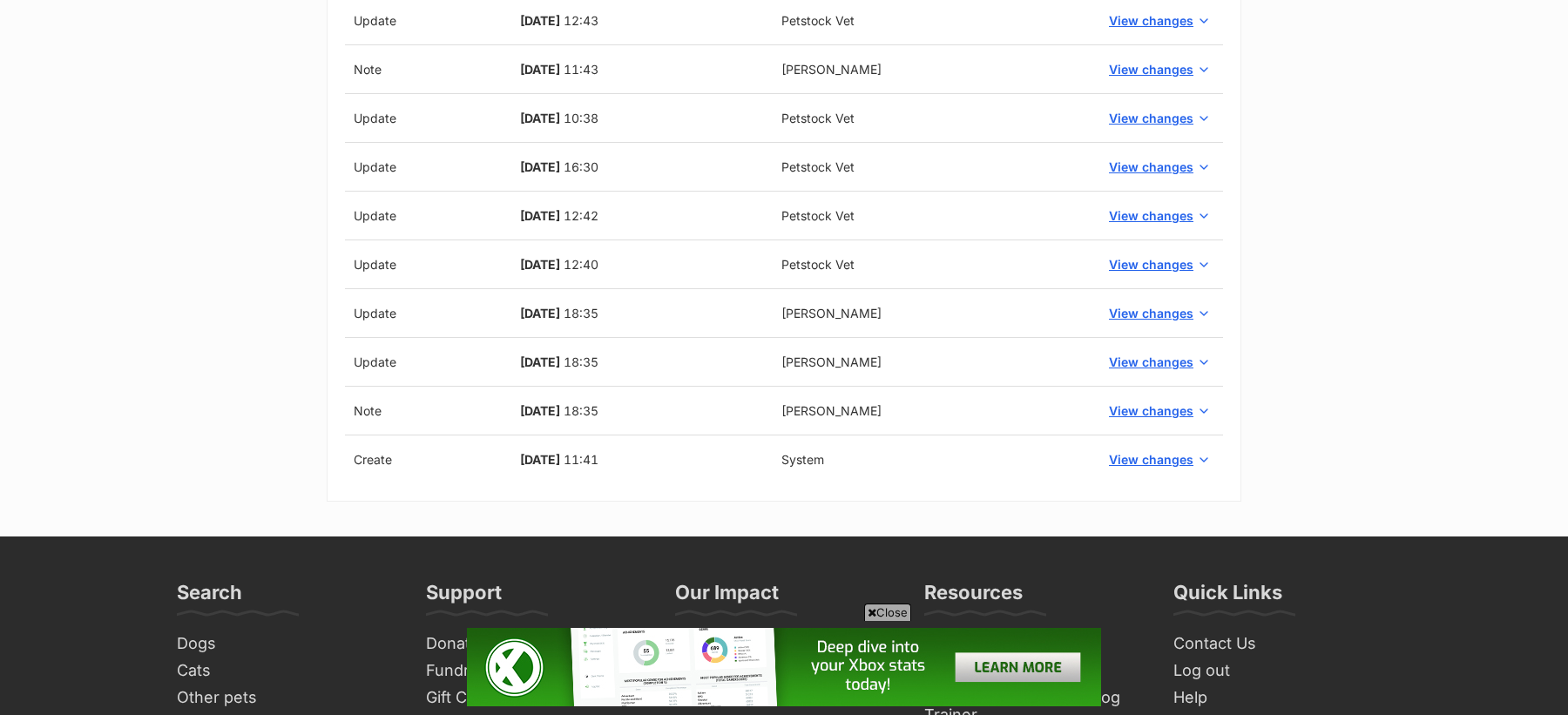
click at [1141, 326] on td "View changes" at bounding box center [1158, 313] width 130 height 49
click at [1141, 313] on span "View changes" at bounding box center [1151, 313] width 85 height 18
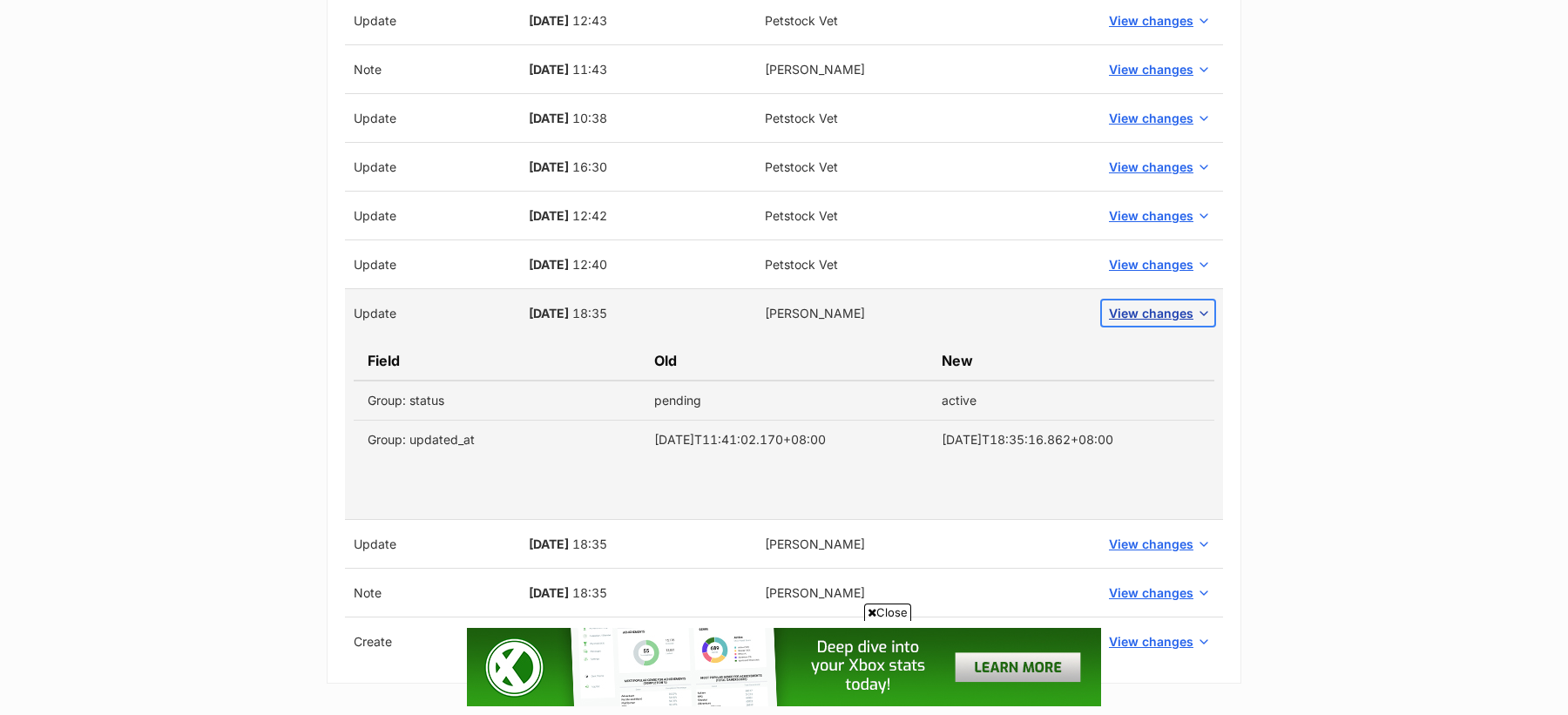
click at [1141, 313] on span "View changes" at bounding box center [1151, 313] width 85 height 18
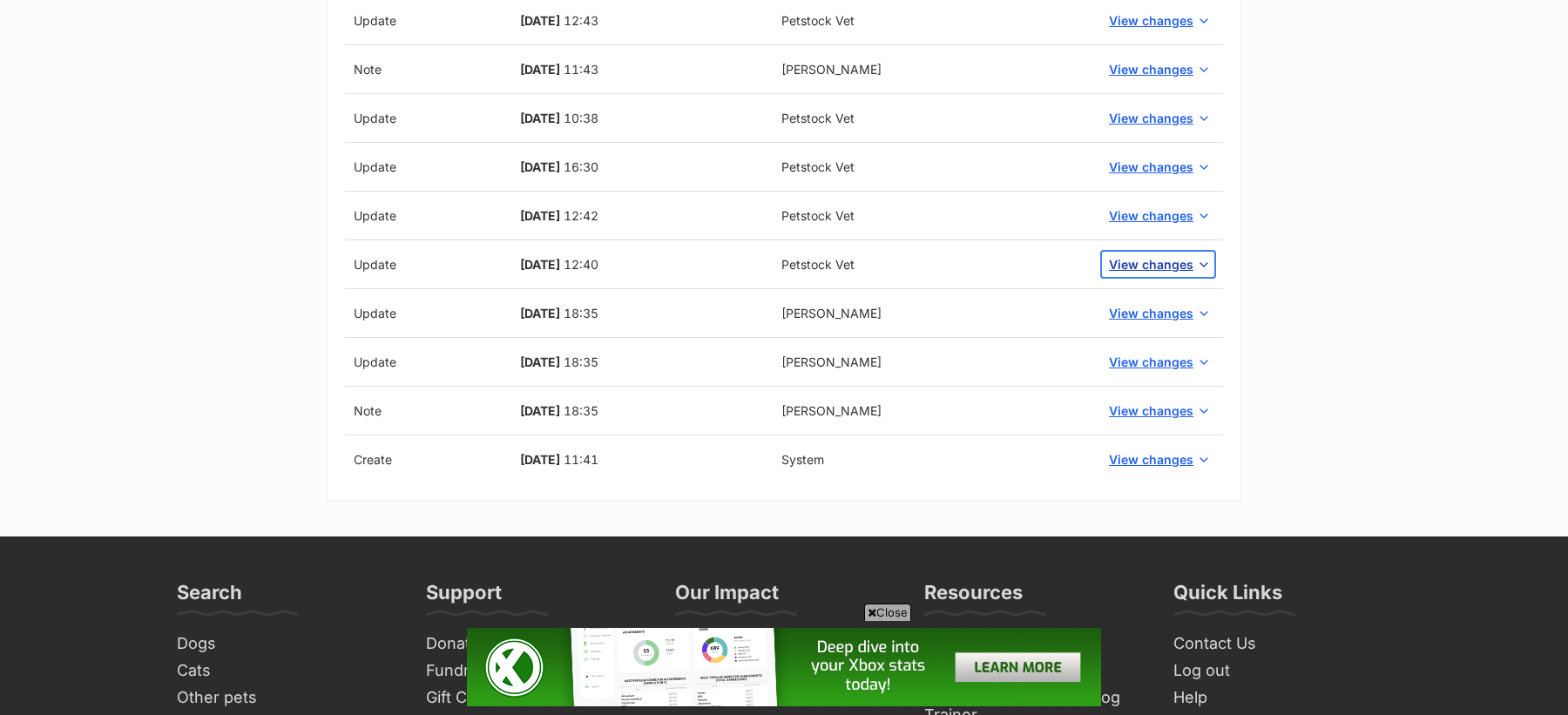
click at [1141, 255] on span "View changes" at bounding box center [1151, 264] width 85 height 18
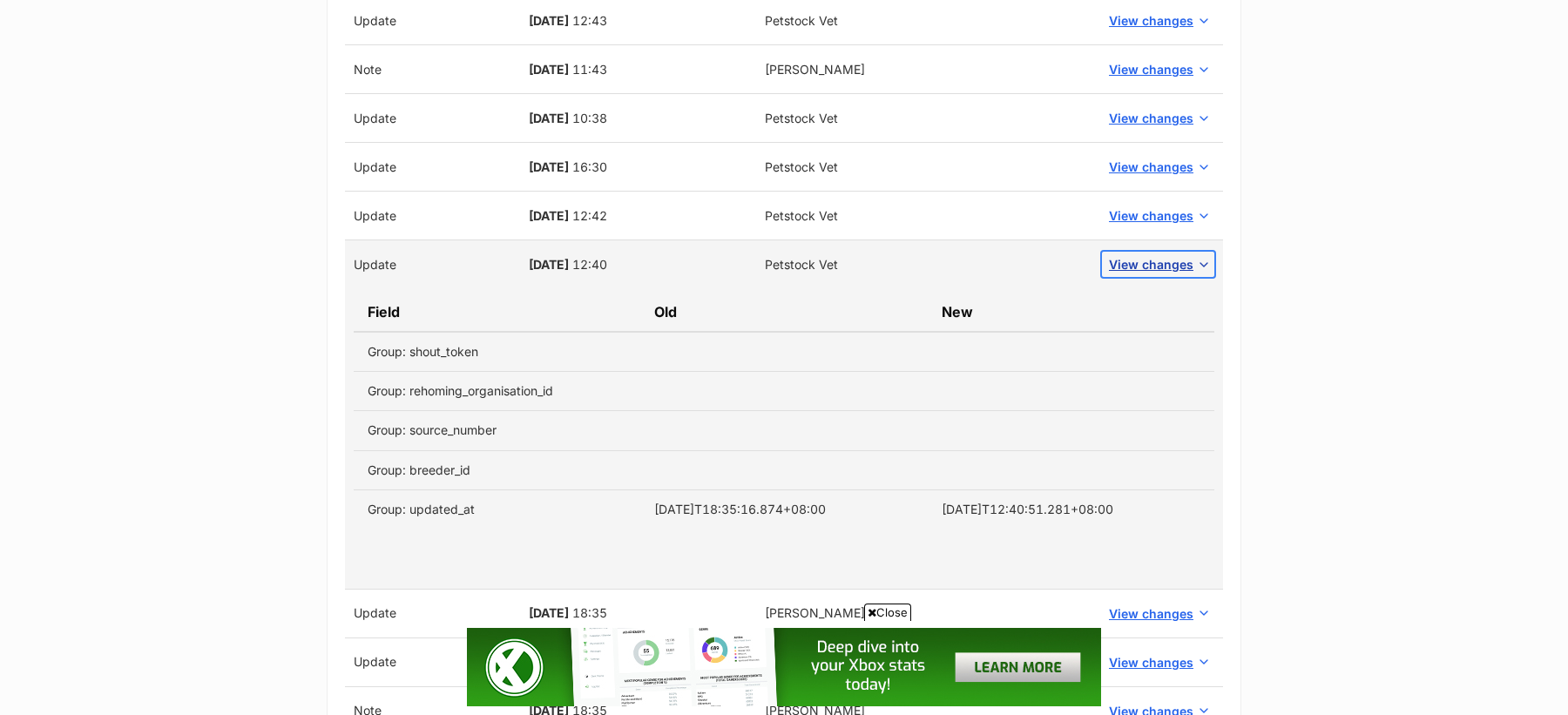
click at [1141, 255] on span "View changes" at bounding box center [1151, 264] width 85 height 18
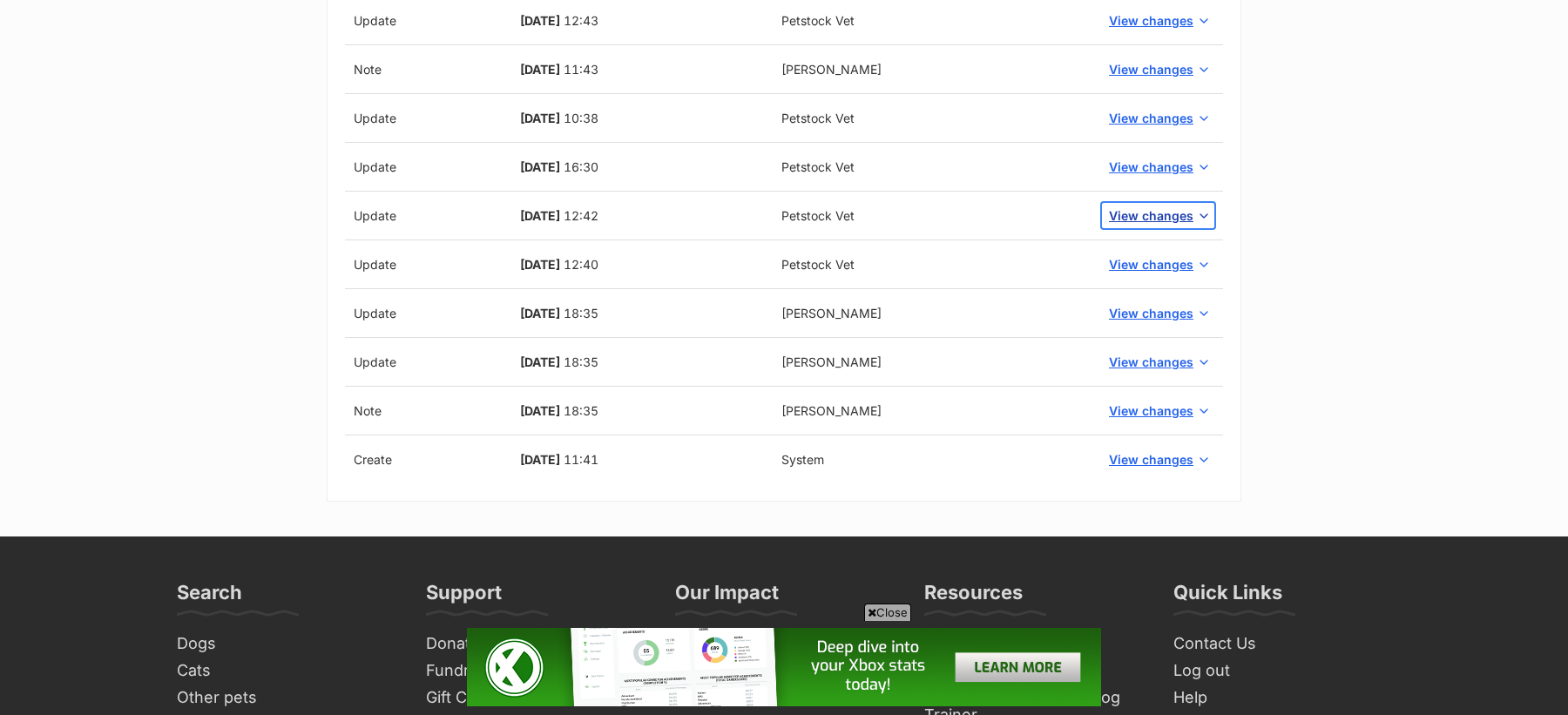
click at [1143, 208] on span "View changes" at bounding box center [1151, 215] width 85 height 18
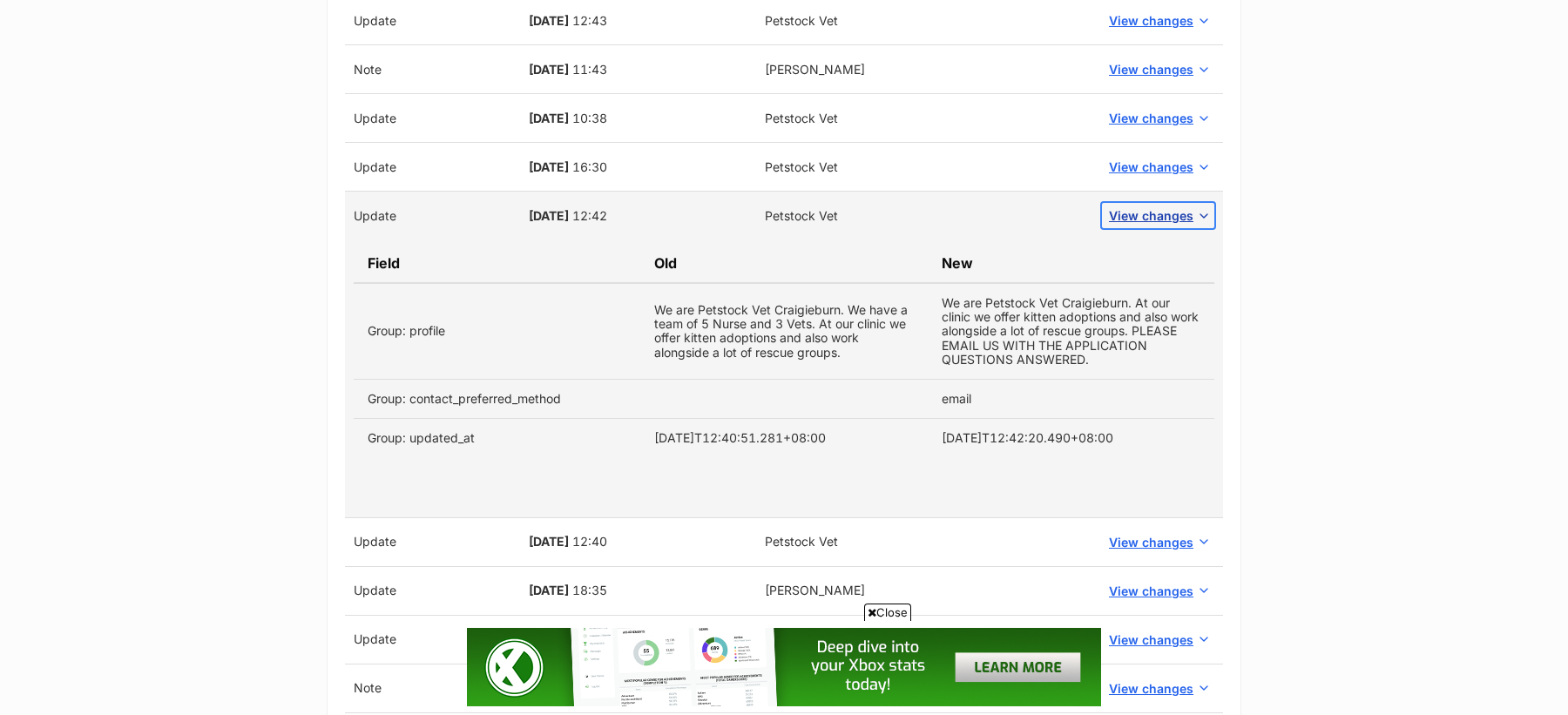
click at [1143, 208] on span "View changes" at bounding box center [1151, 215] width 85 height 18
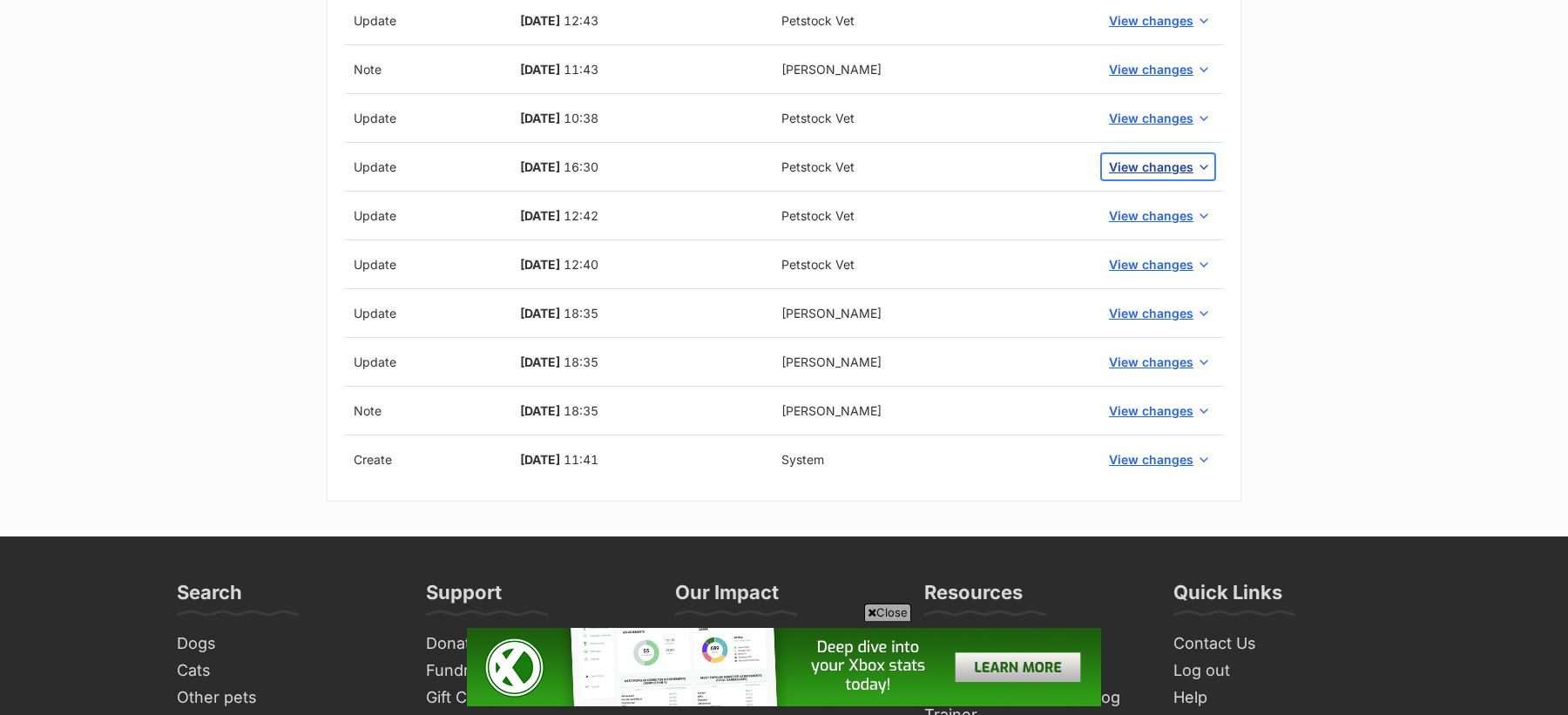
click at [1149, 163] on span "View changes" at bounding box center [1151, 166] width 85 height 18
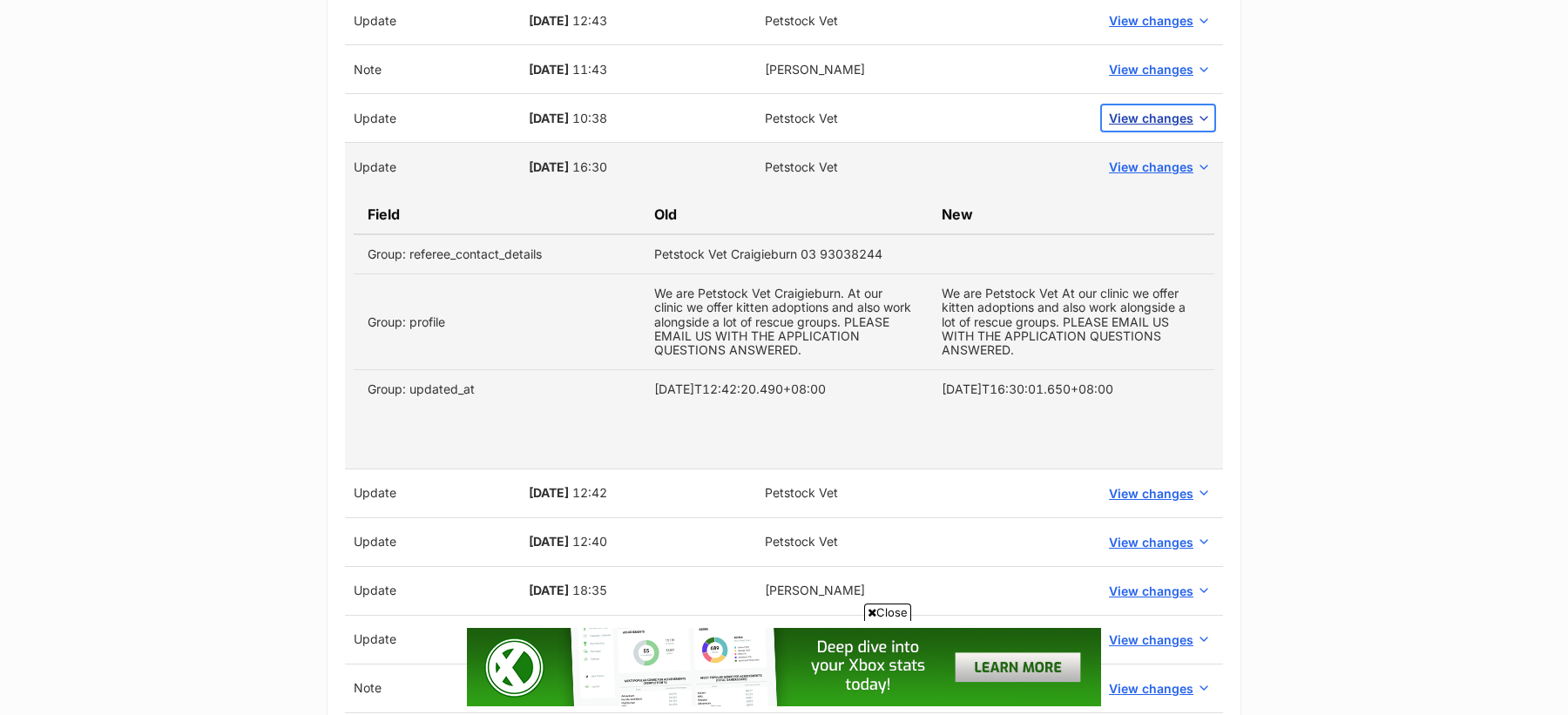
click at [1155, 120] on span "View changes" at bounding box center [1151, 117] width 85 height 18
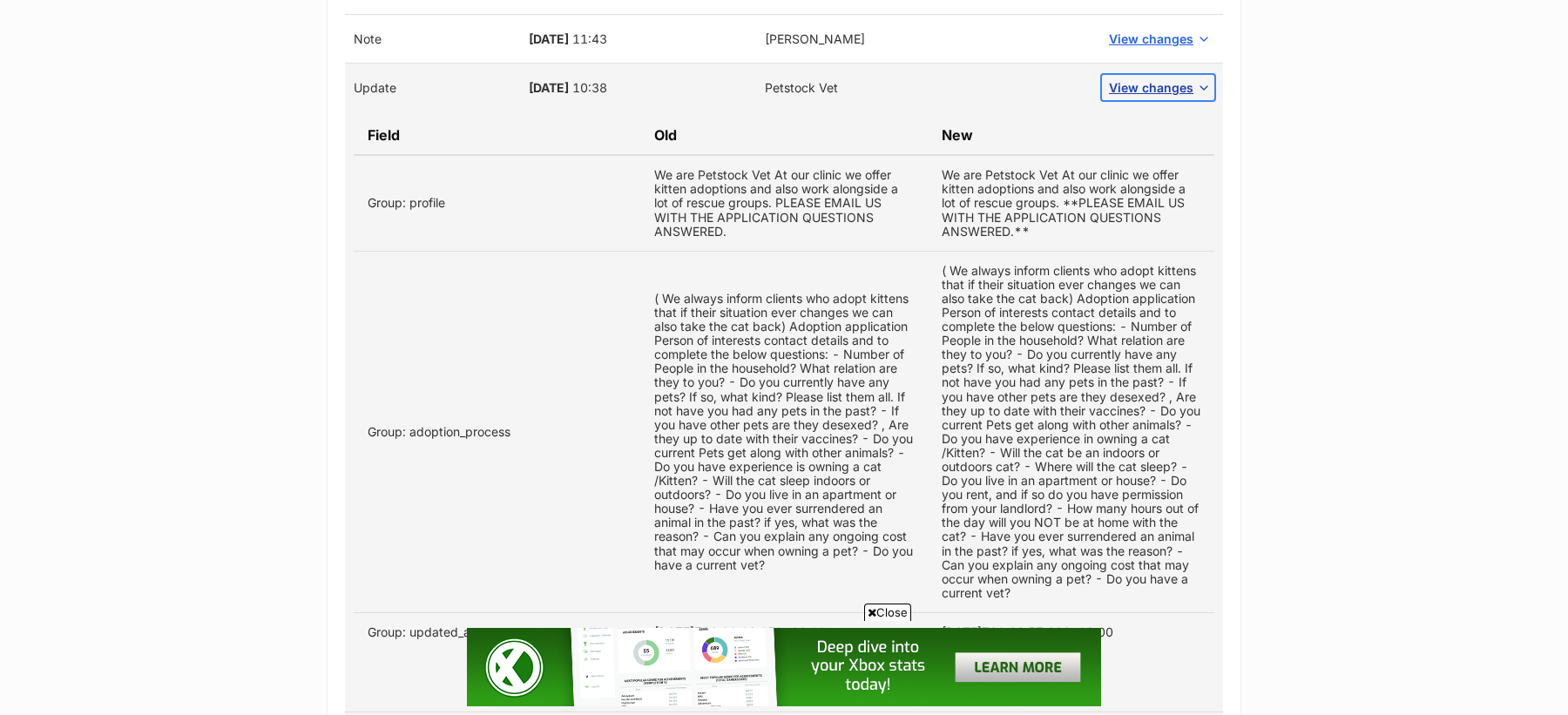
scroll to position [1074, 0]
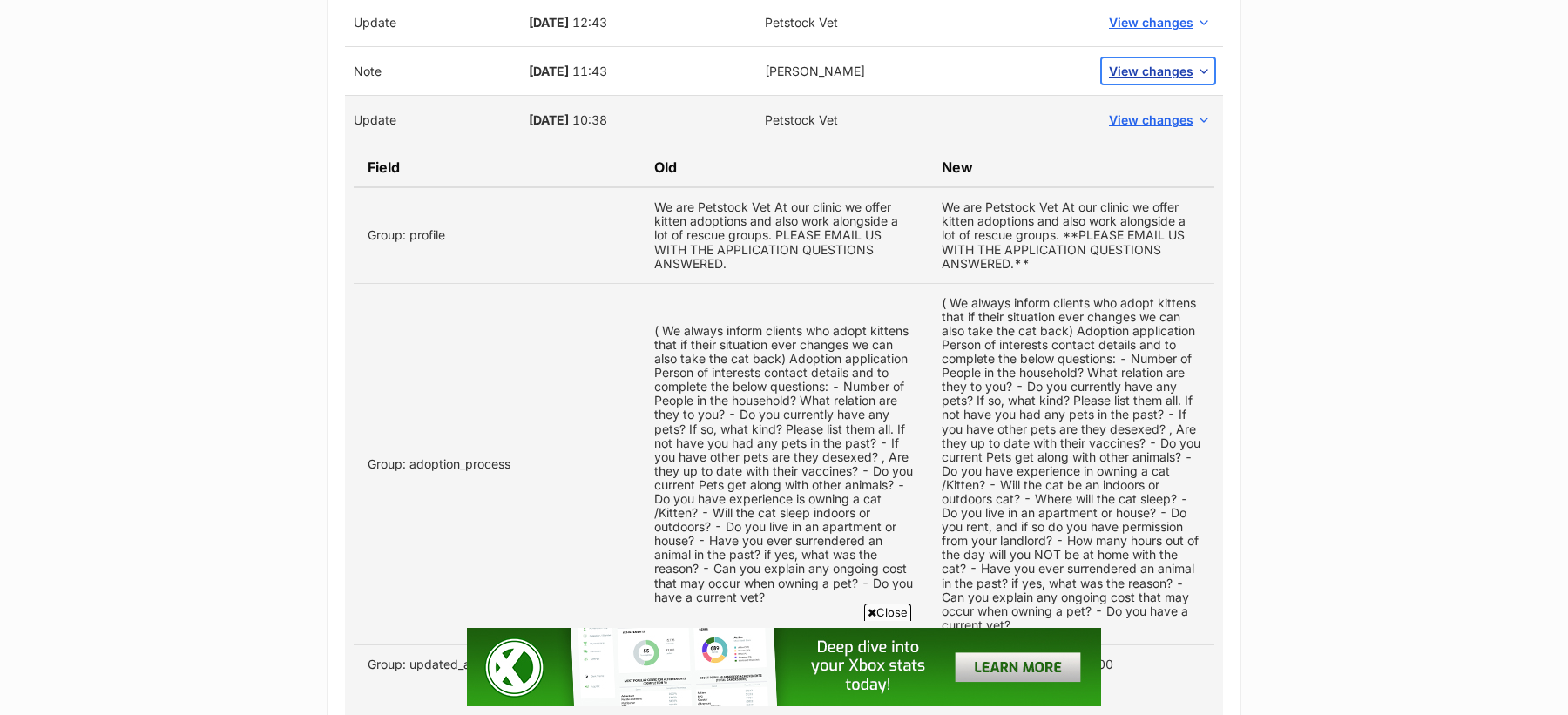
click at [1125, 62] on span "View changes" at bounding box center [1151, 71] width 85 height 18
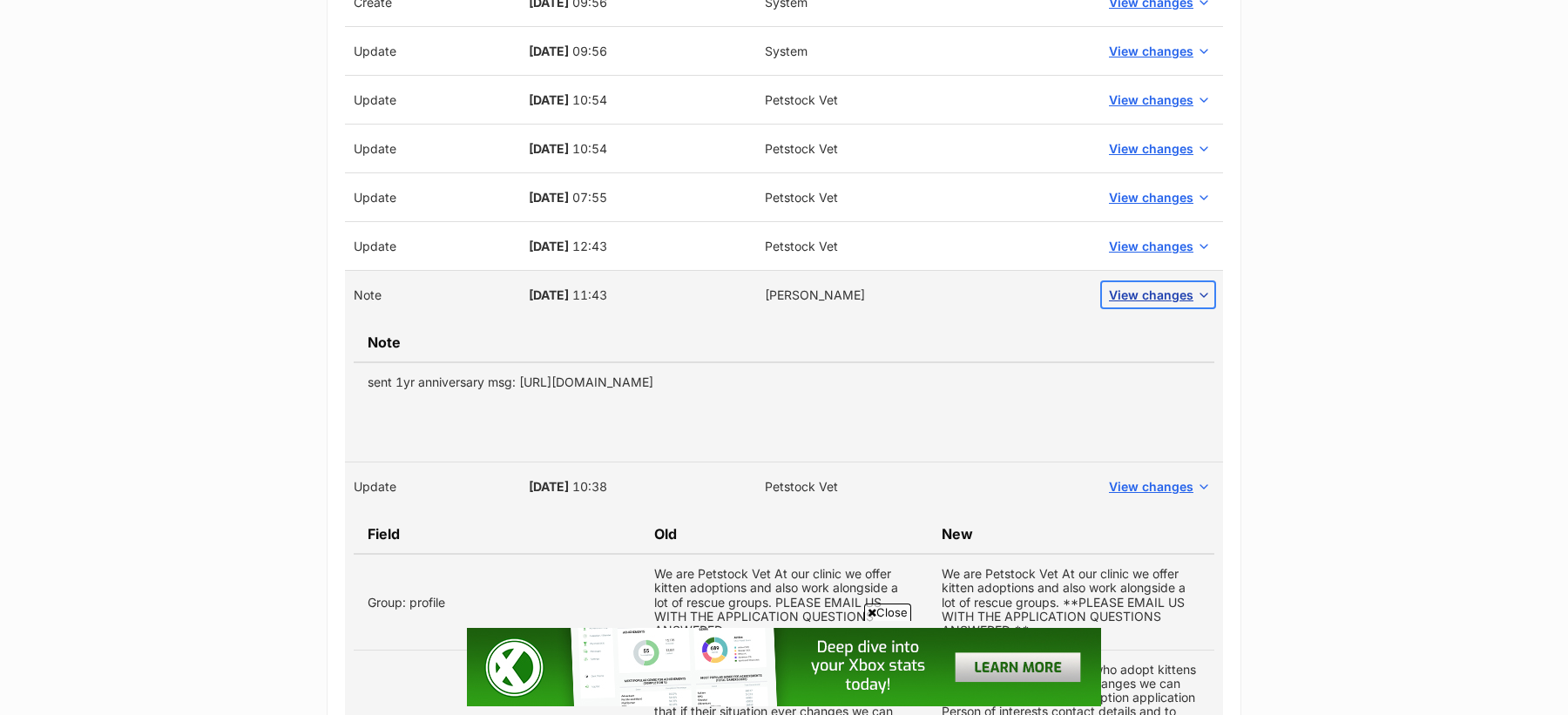
scroll to position [847, 0]
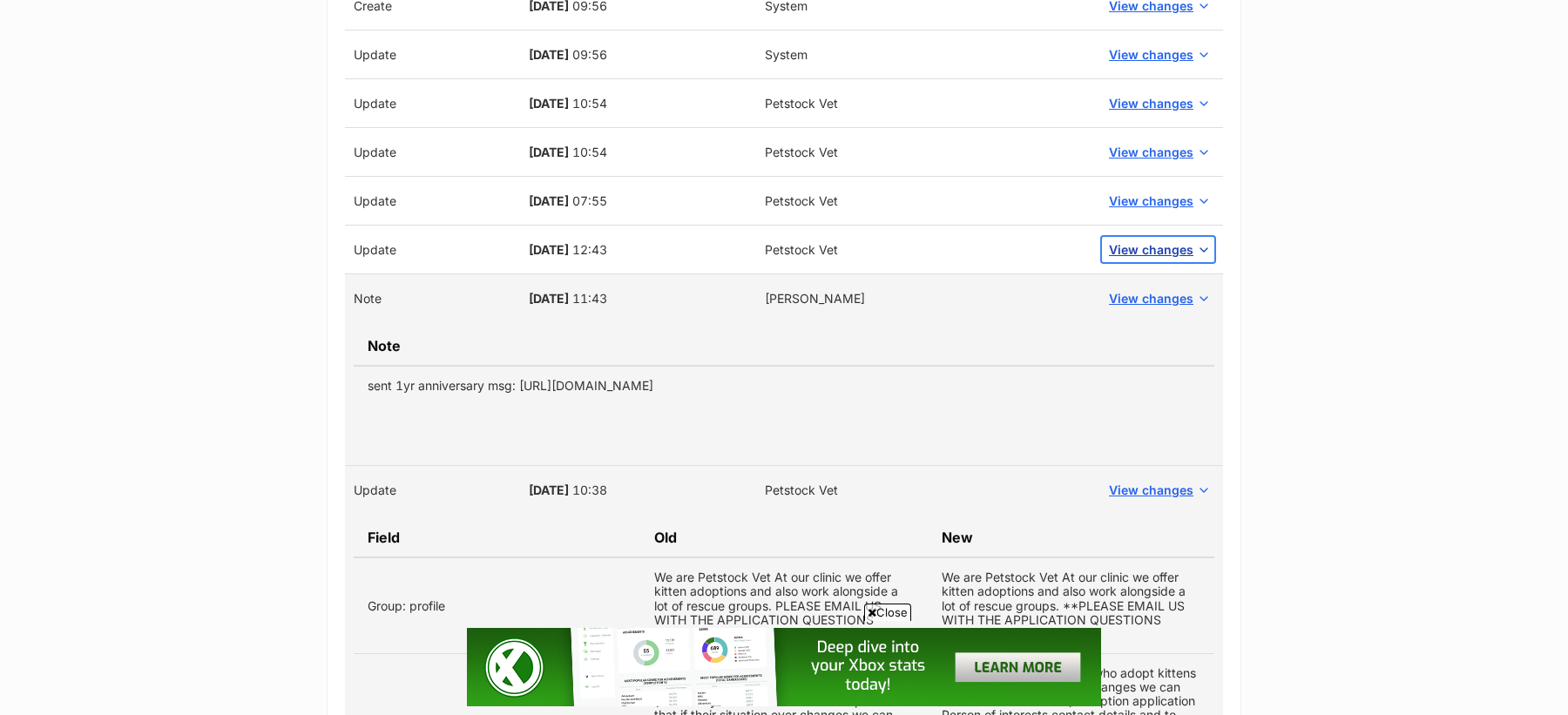
click at [1128, 244] on span "View changes" at bounding box center [1151, 249] width 85 height 18
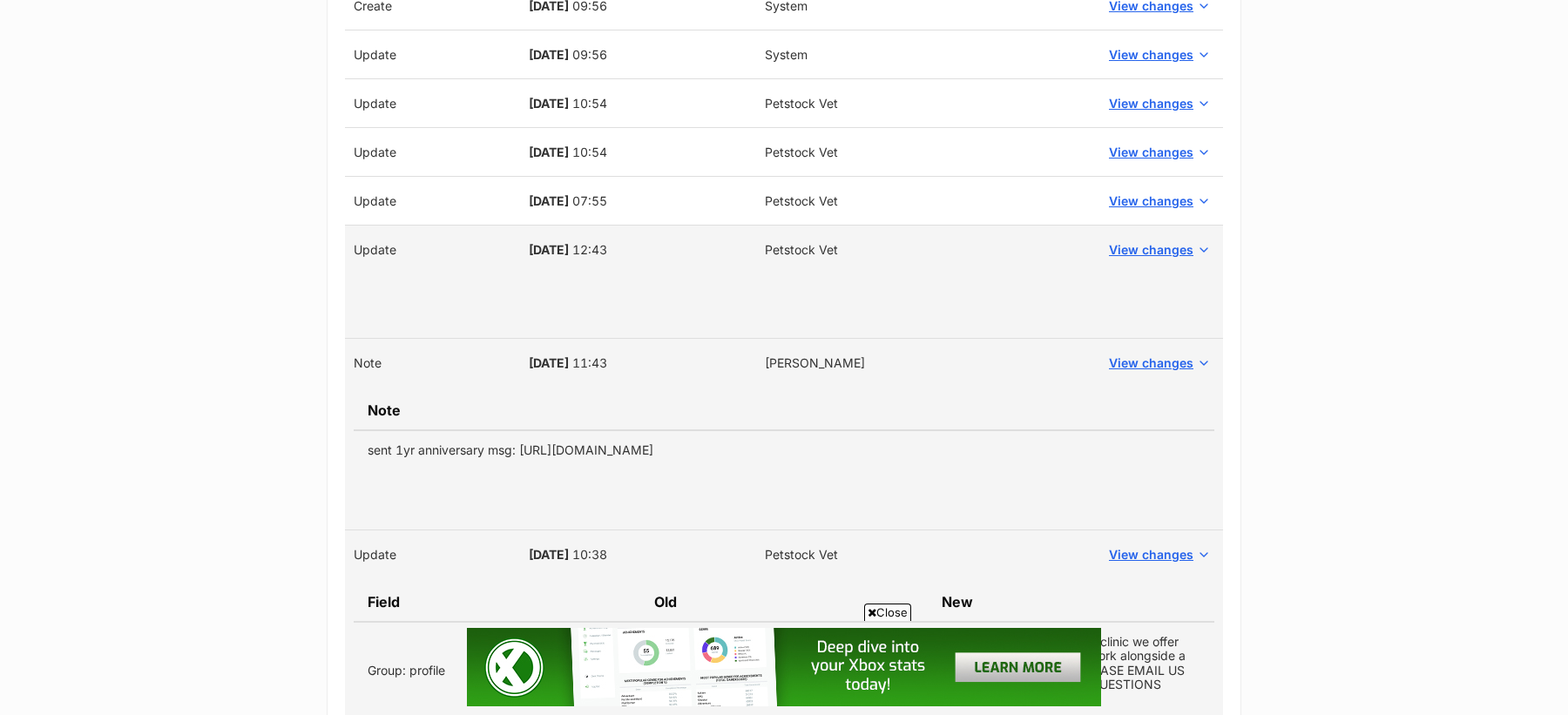
click at [1155, 177] on td "View changes" at bounding box center [1158, 201] width 130 height 49
click at [1153, 192] on span "View changes" at bounding box center [1151, 200] width 85 height 18
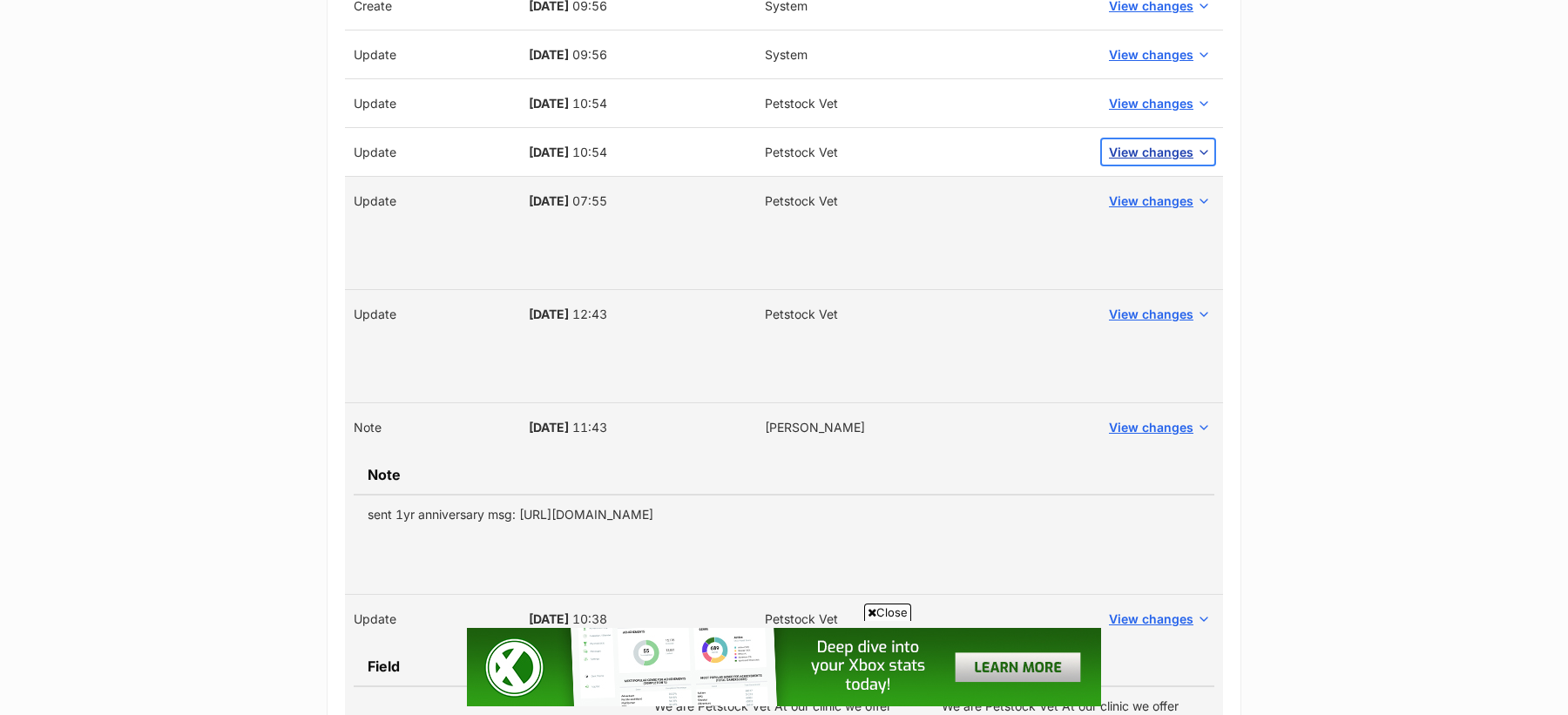
click at [1144, 146] on span "View changes" at bounding box center [1151, 152] width 85 height 18
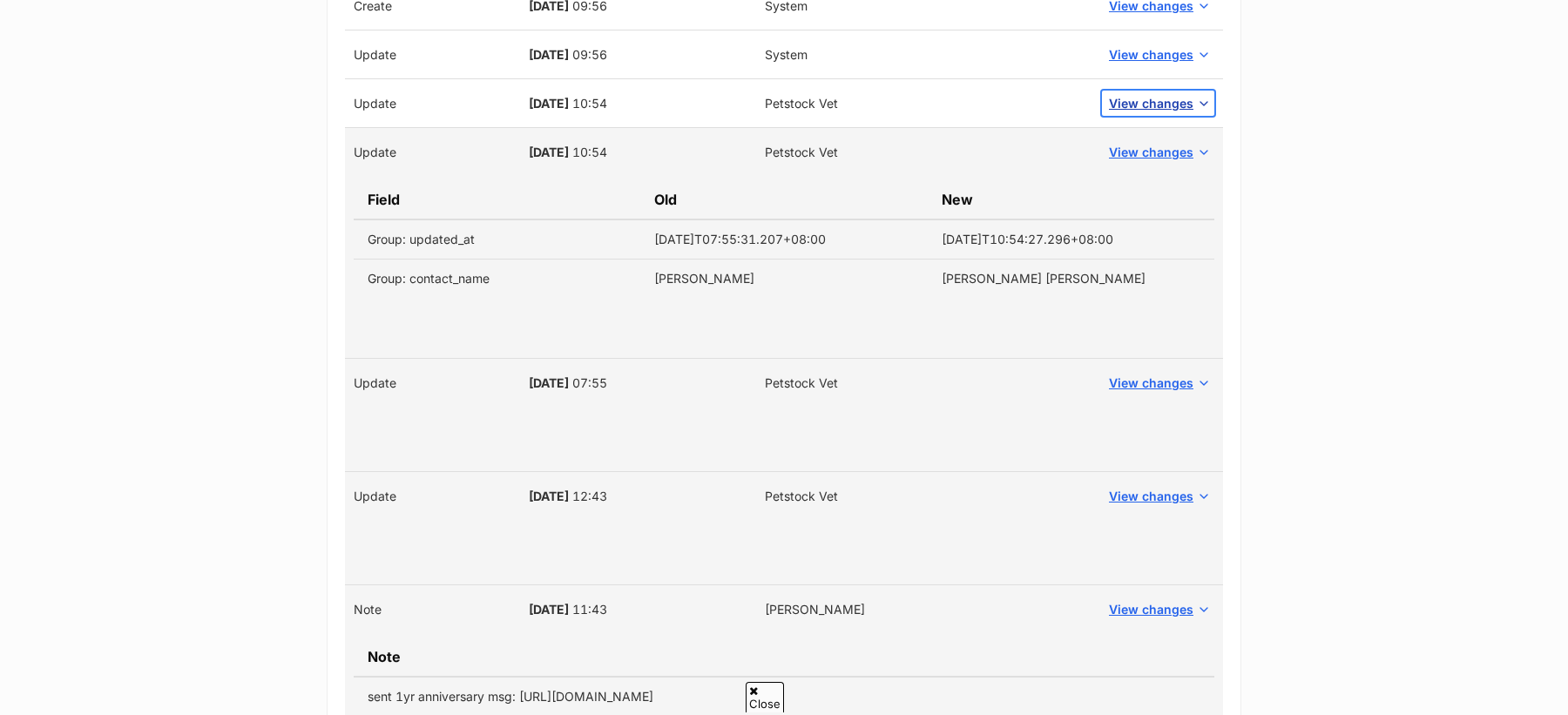
click at [1143, 94] on span "View changes" at bounding box center [1151, 103] width 85 height 18
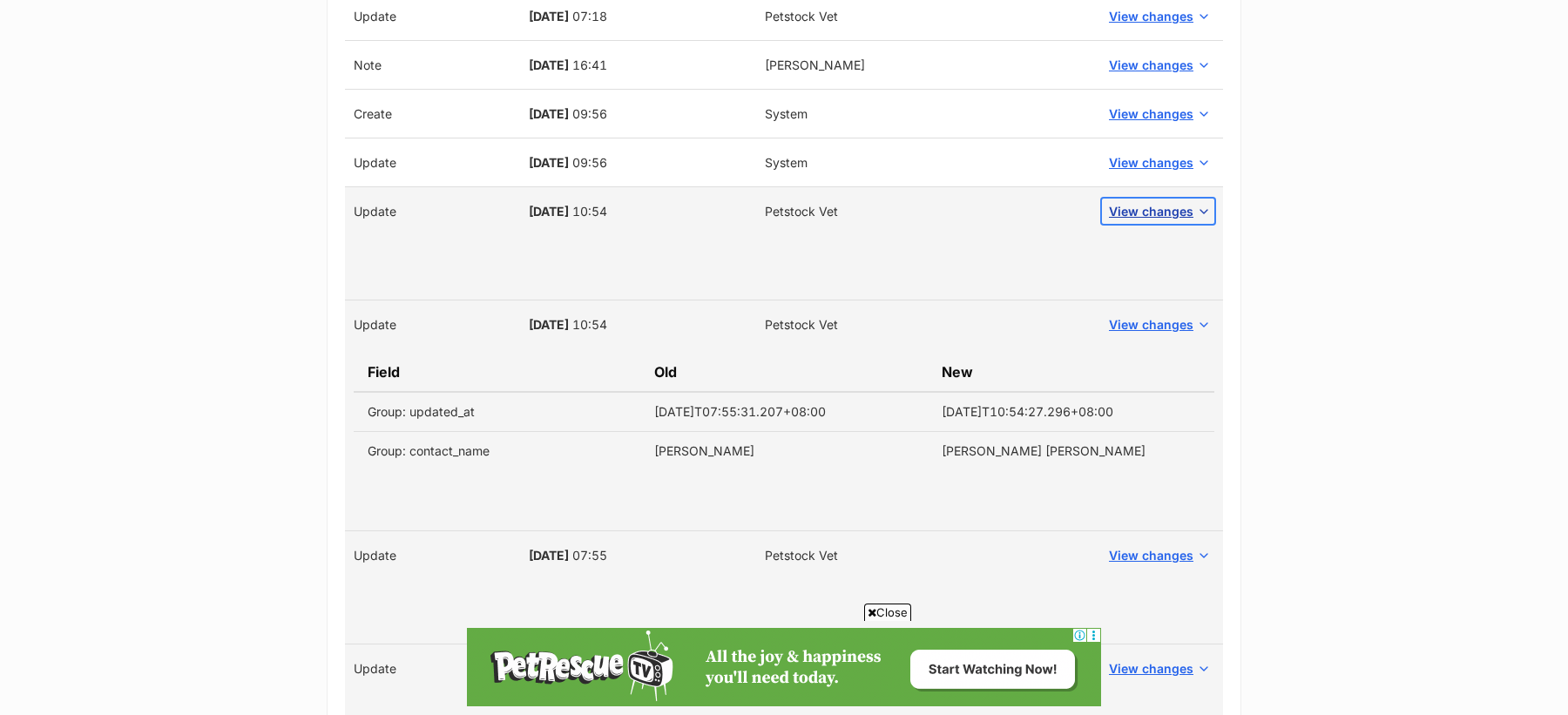
scroll to position [707, 0]
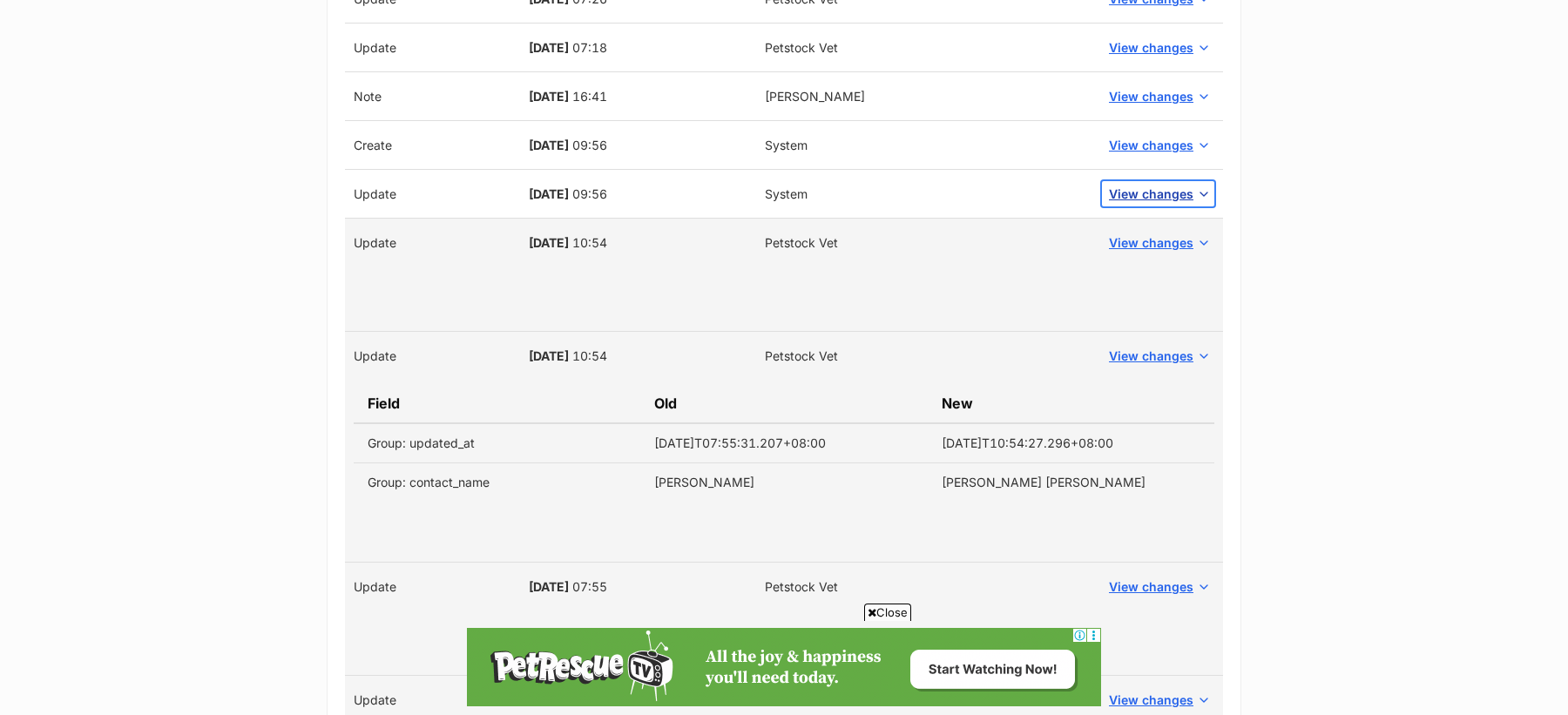
click at [1148, 193] on span "View changes" at bounding box center [1151, 194] width 85 height 18
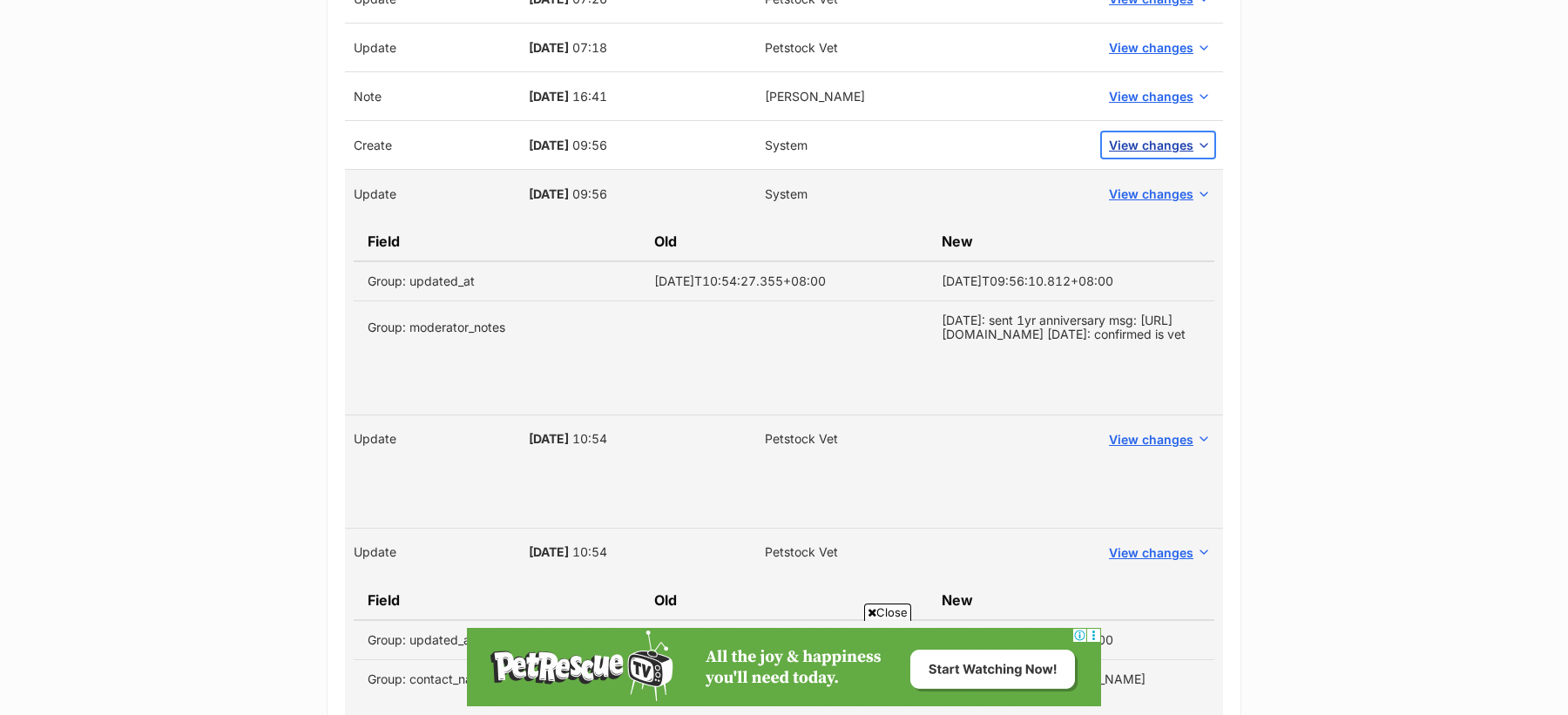
click at [1148, 136] on span "View changes" at bounding box center [1151, 145] width 85 height 18
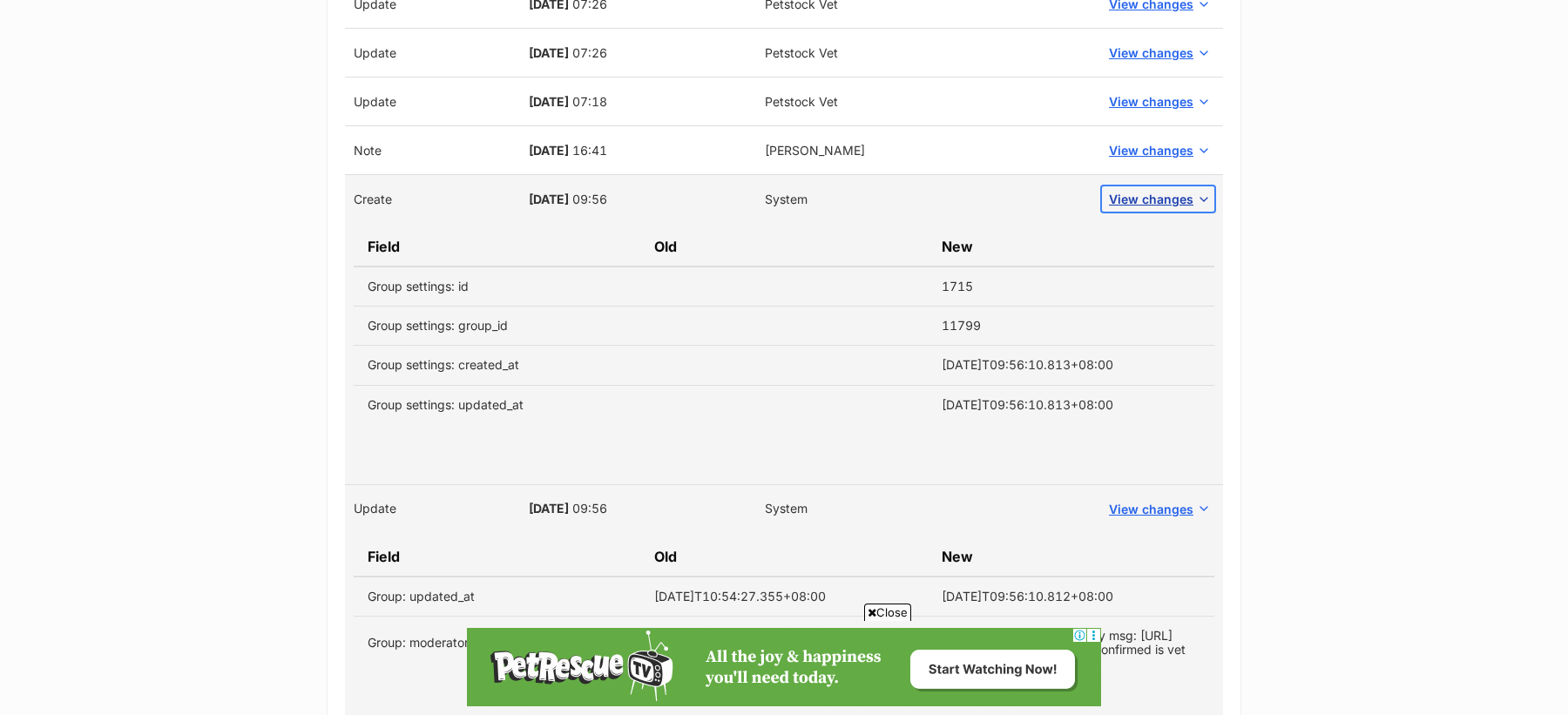
scroll to position [649, 0]
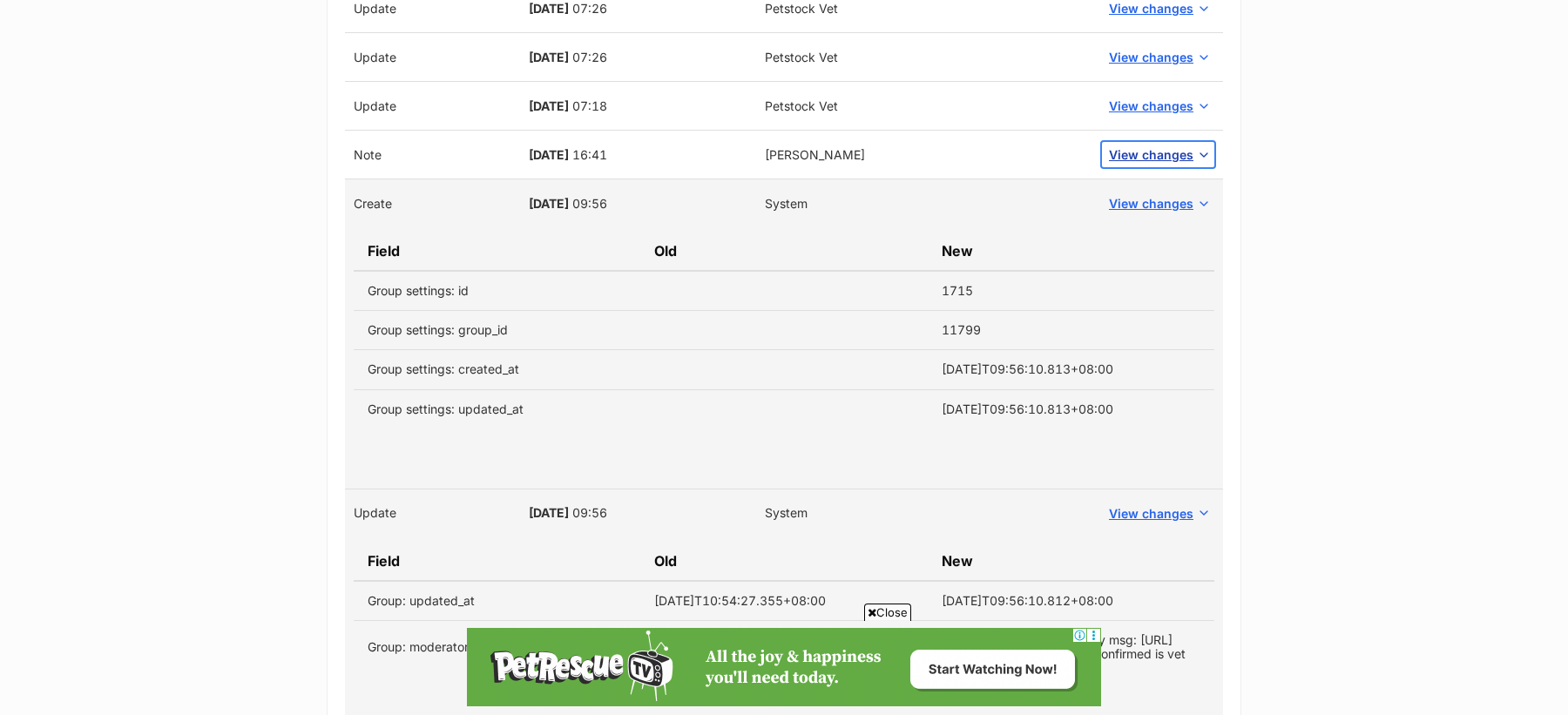
click at [1137, 152] on span "View changes" at bounding box center [1151, 154] width 85 height 18
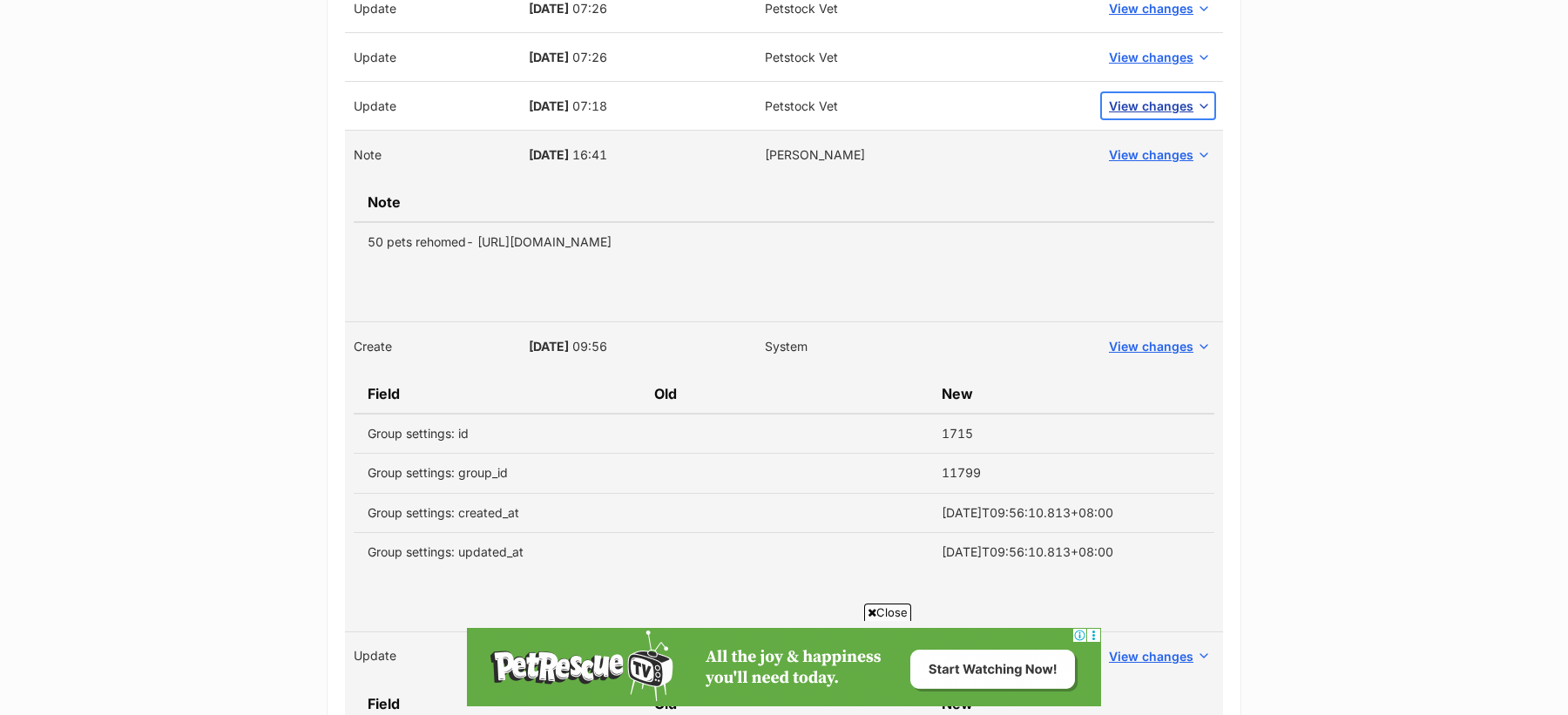
click at [1141, 96] on span "View changes" at bounding box center [1151, 105] width 85 height 18
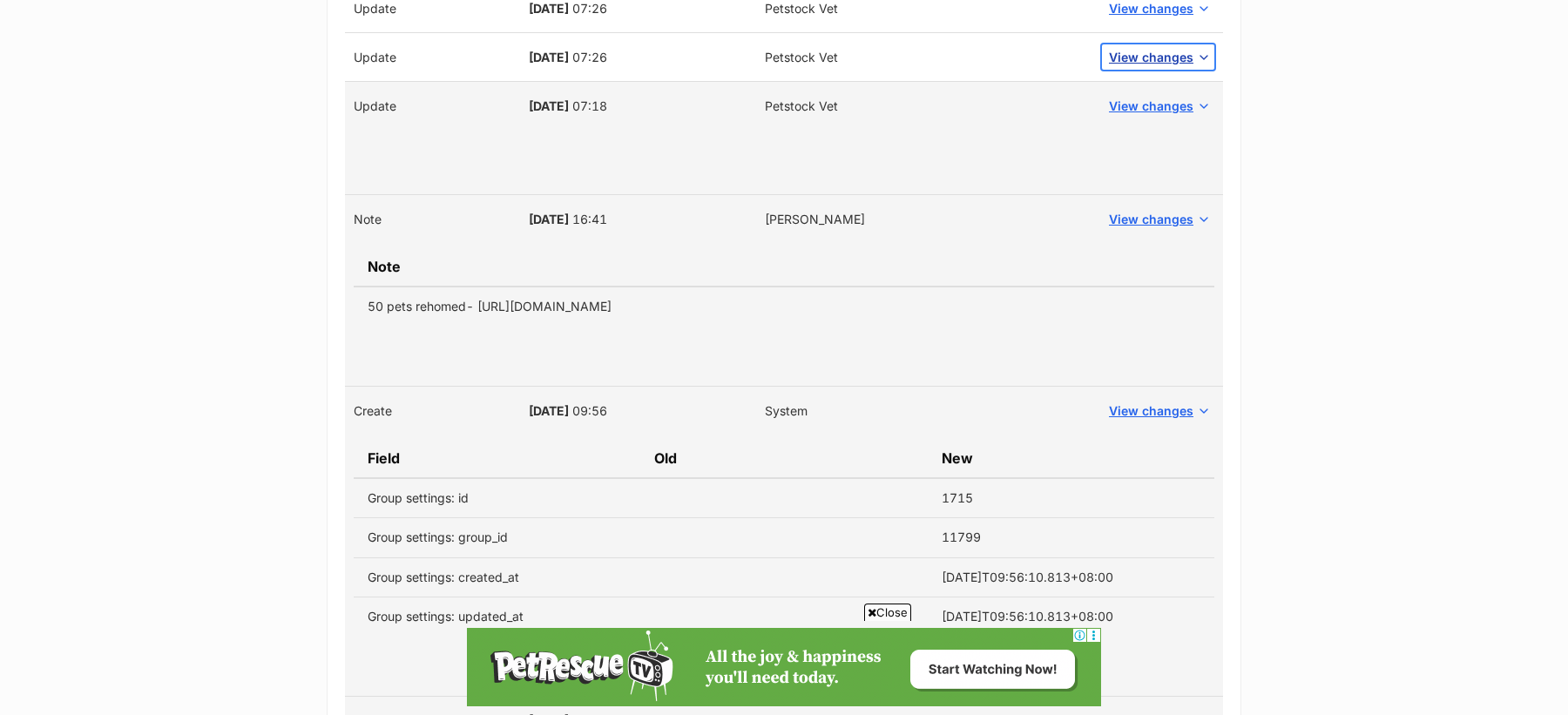
click at [1134, 48] on span "View changes" at bounding box center [1151, 56] width 85 height 18
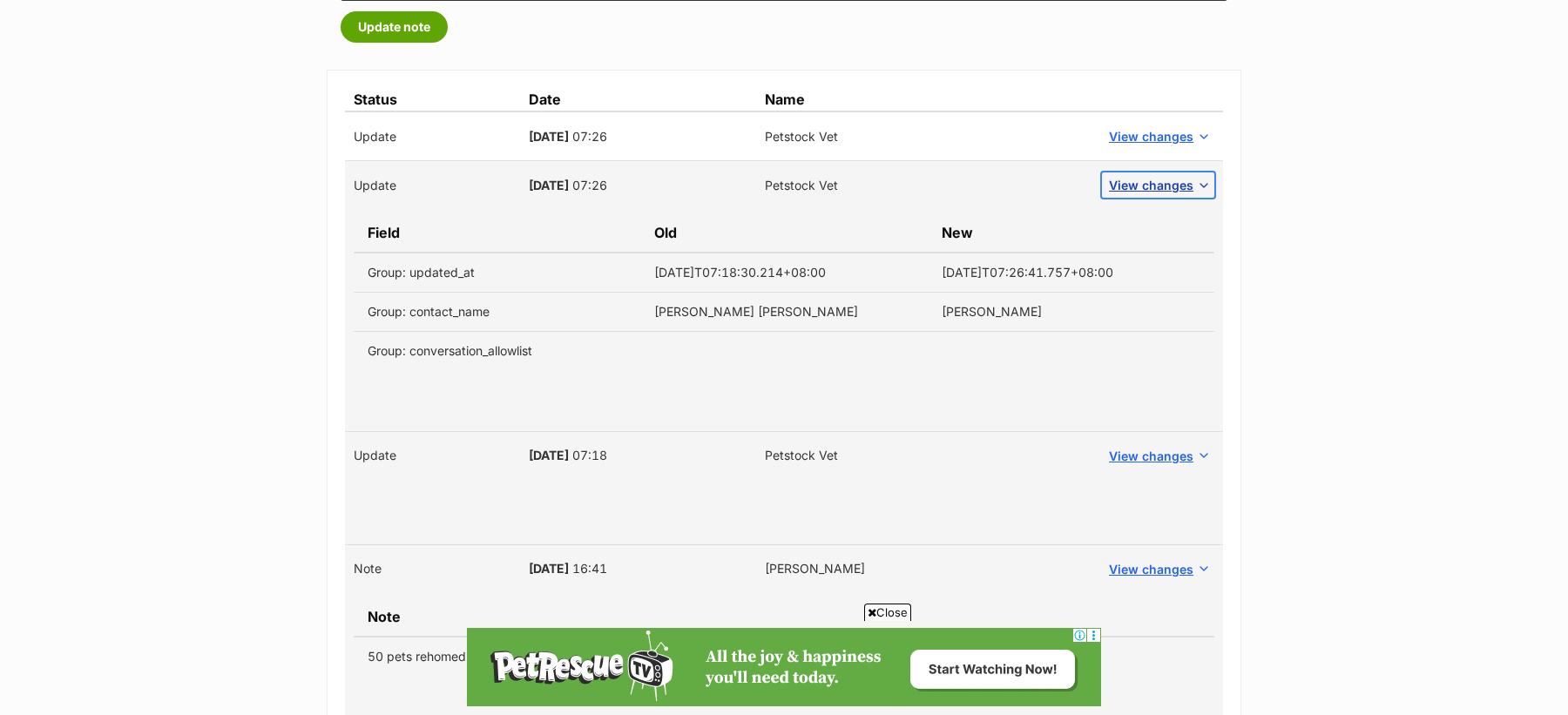
scroll to position [520, 0]
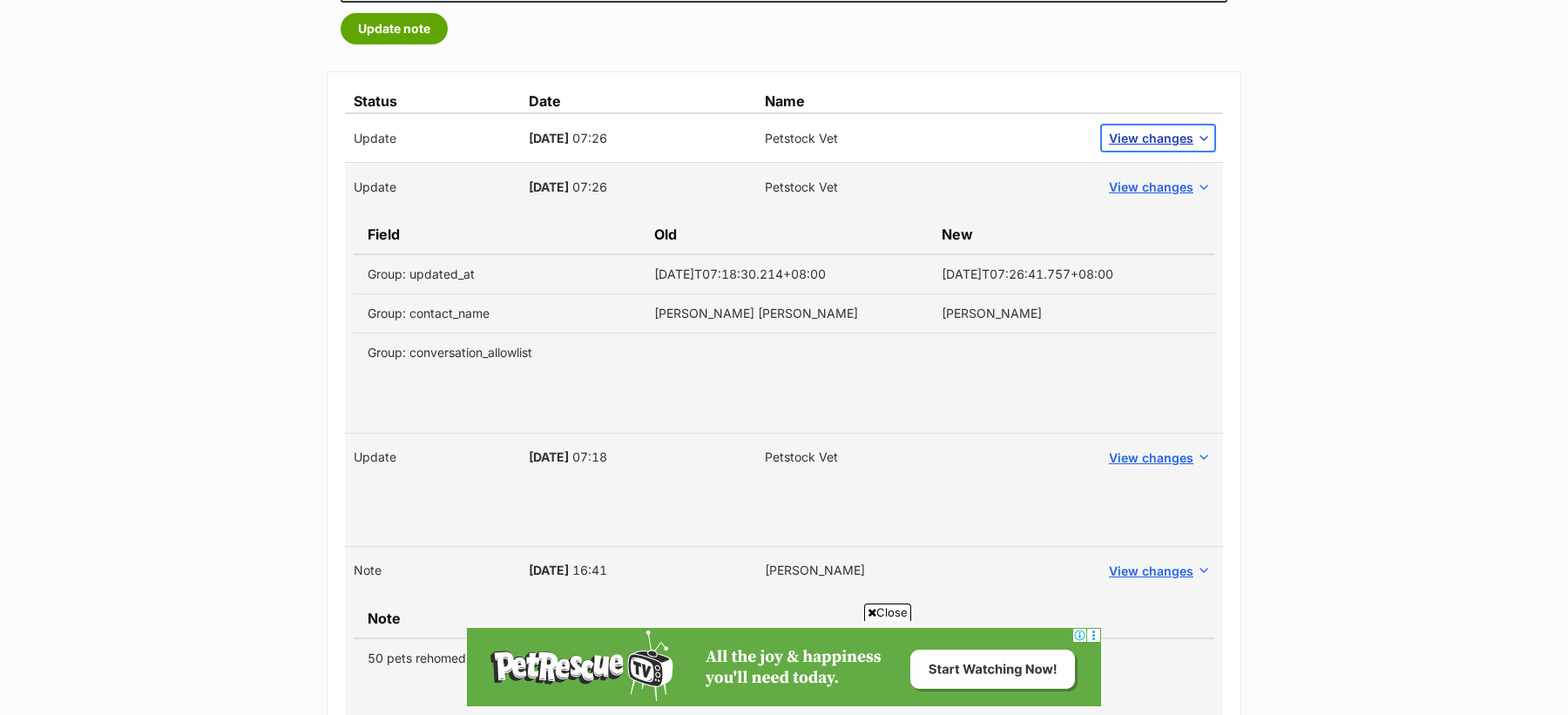
click at [1151, 134] on span "View changes" at bounding box center [1151, 137] width 85 height 18
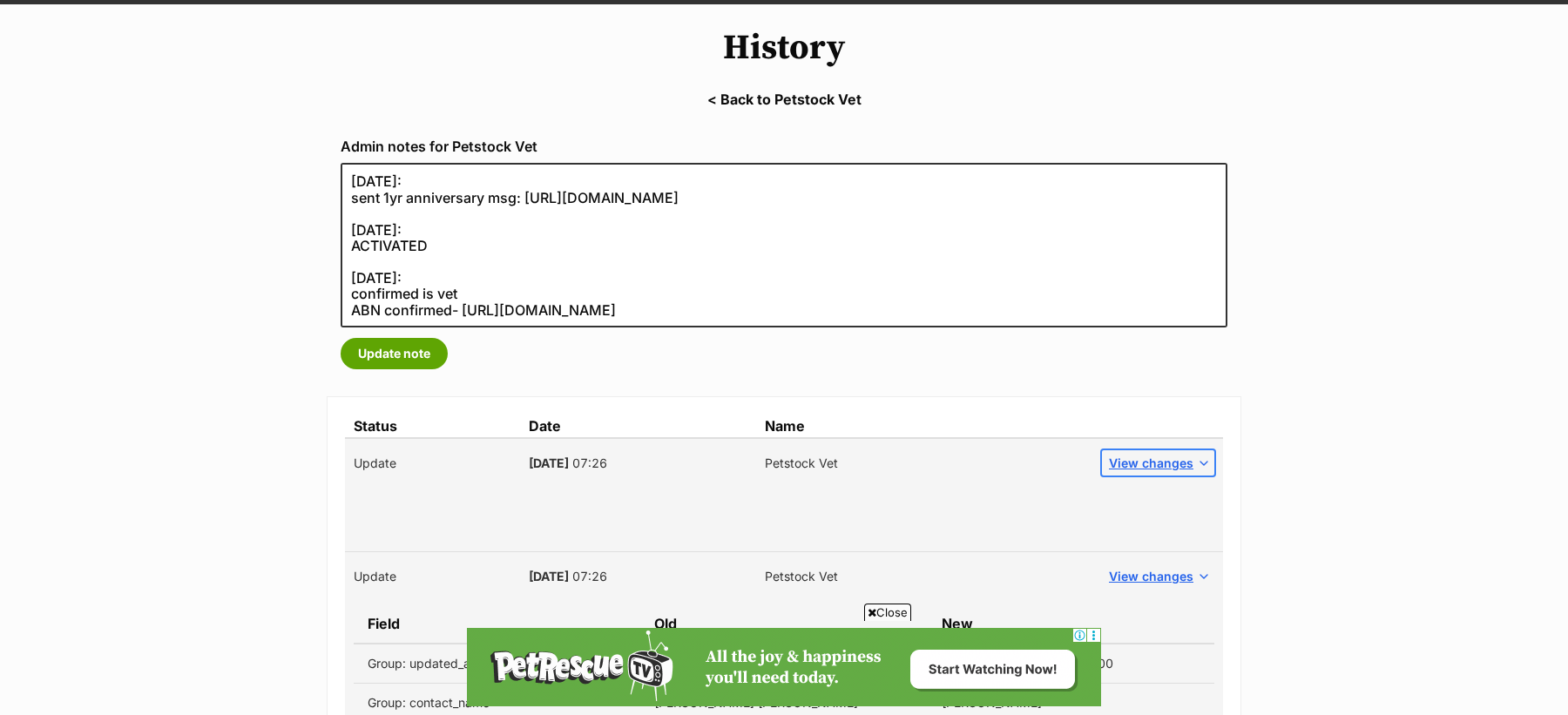
scroll to position [195, 0]
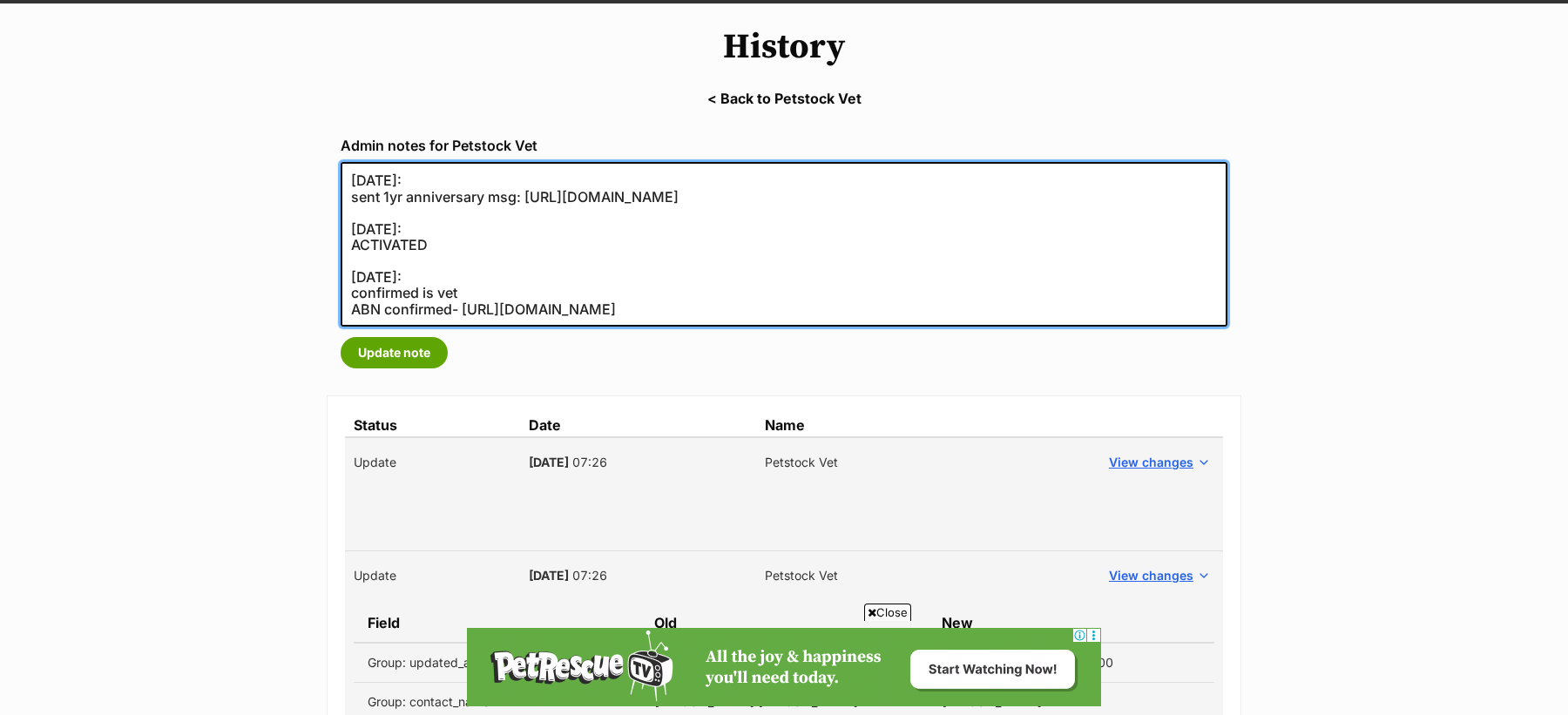
click at [855, 299] on textarea "08/02/2021: sent 1yr anniversary msg: https://secure.helpscout.net/conversation…" at bounding box center [784, 244] width 886 height 165
click at [861, 310] on textarea "08/02/2021: sent 1yr anniversary msg: https://secure.helpscout.net/conversation…" at bounding box center [784, 244] width 886 height 165
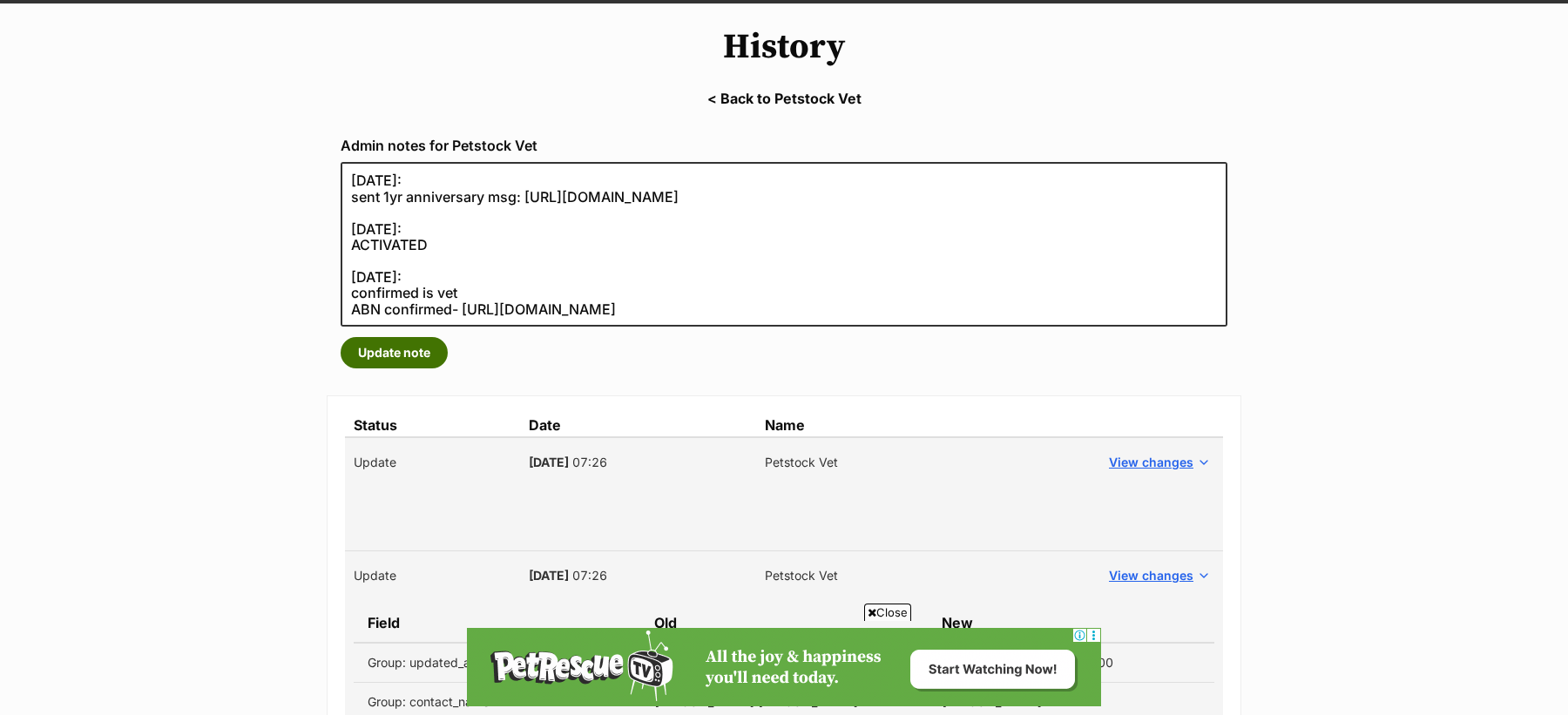
click at [438, 351] on button "Update note" at bounding box center [394, 353] width 107 height 31
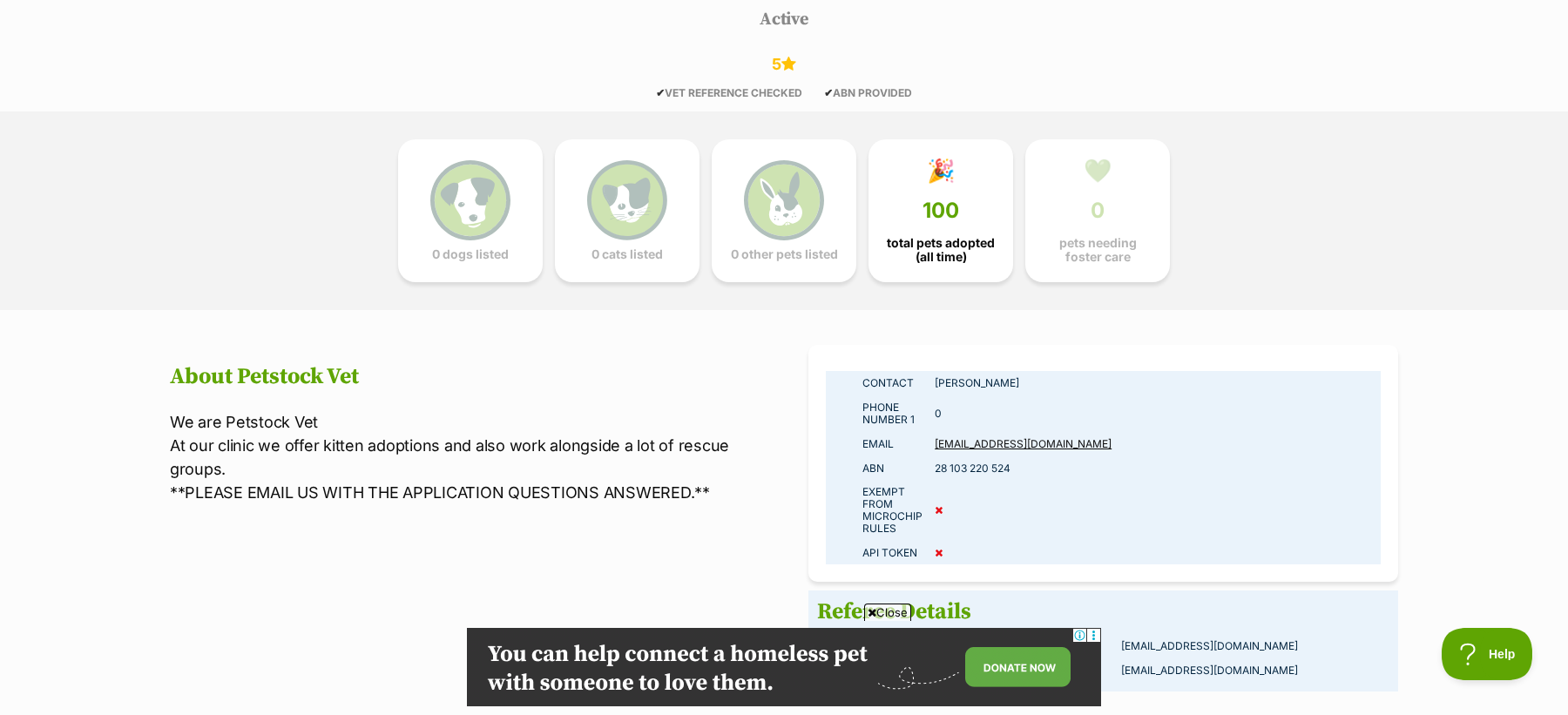
scroll to position [294, 0]
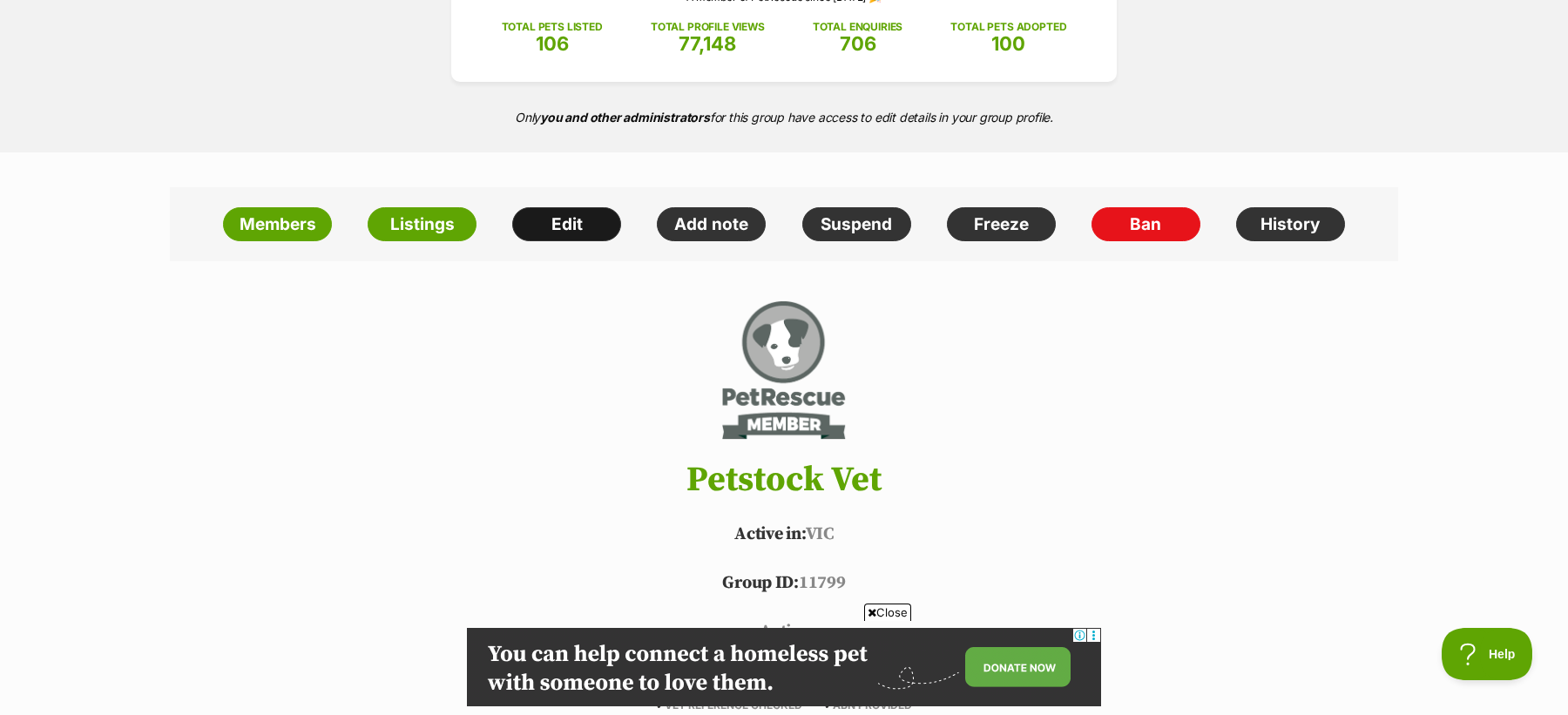
click at [575, 234] on link "Edit" at bounding box center [566, 225] width 109 height 35
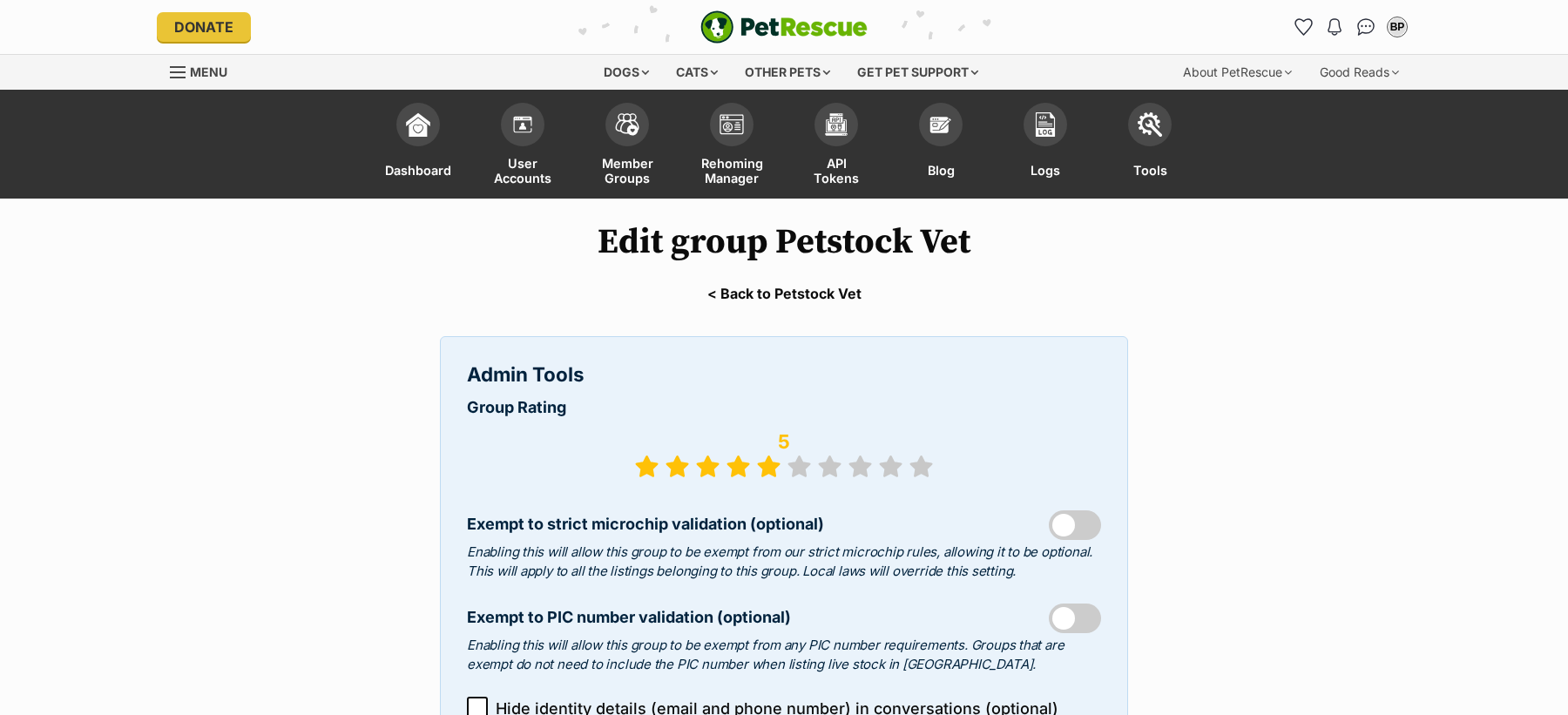
select select "vet"
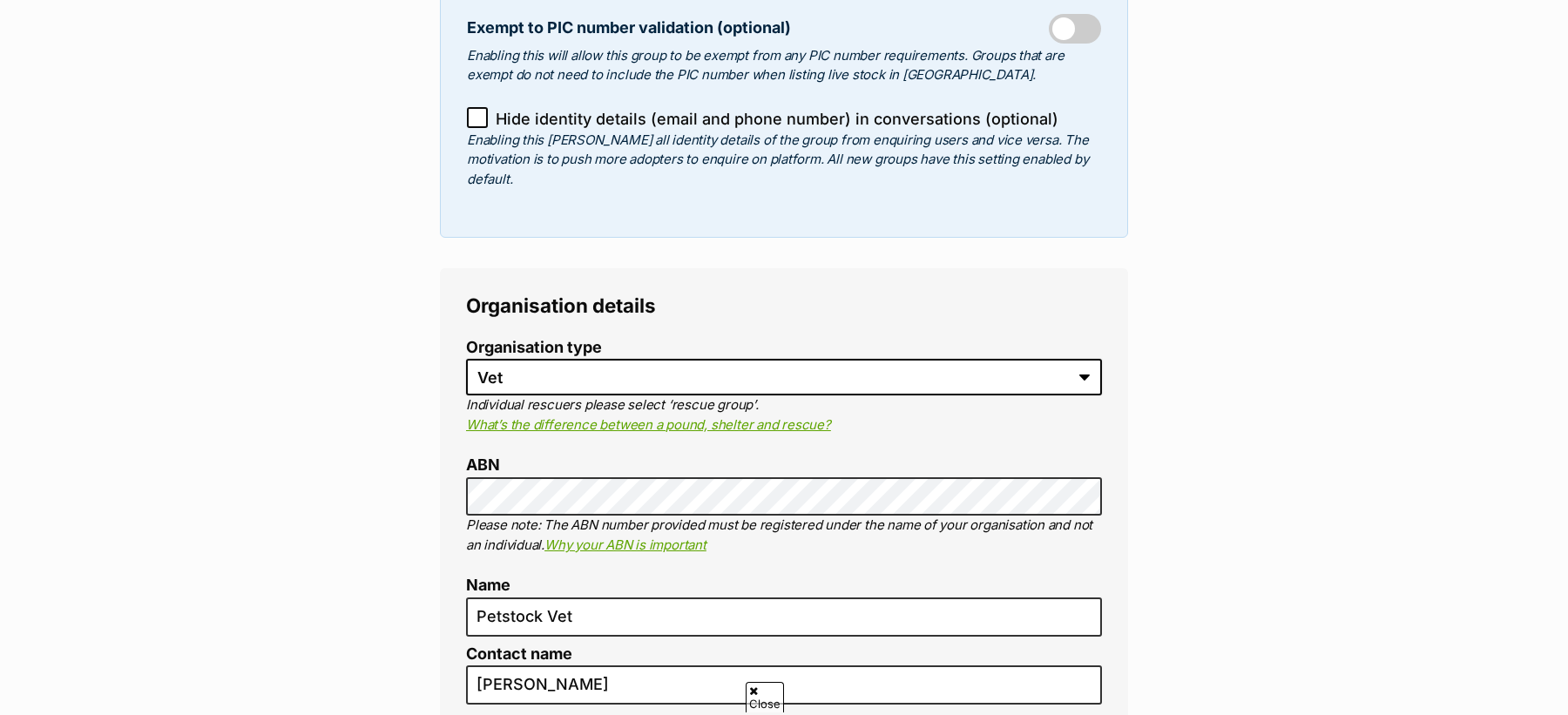
scroll to position [594, 0]
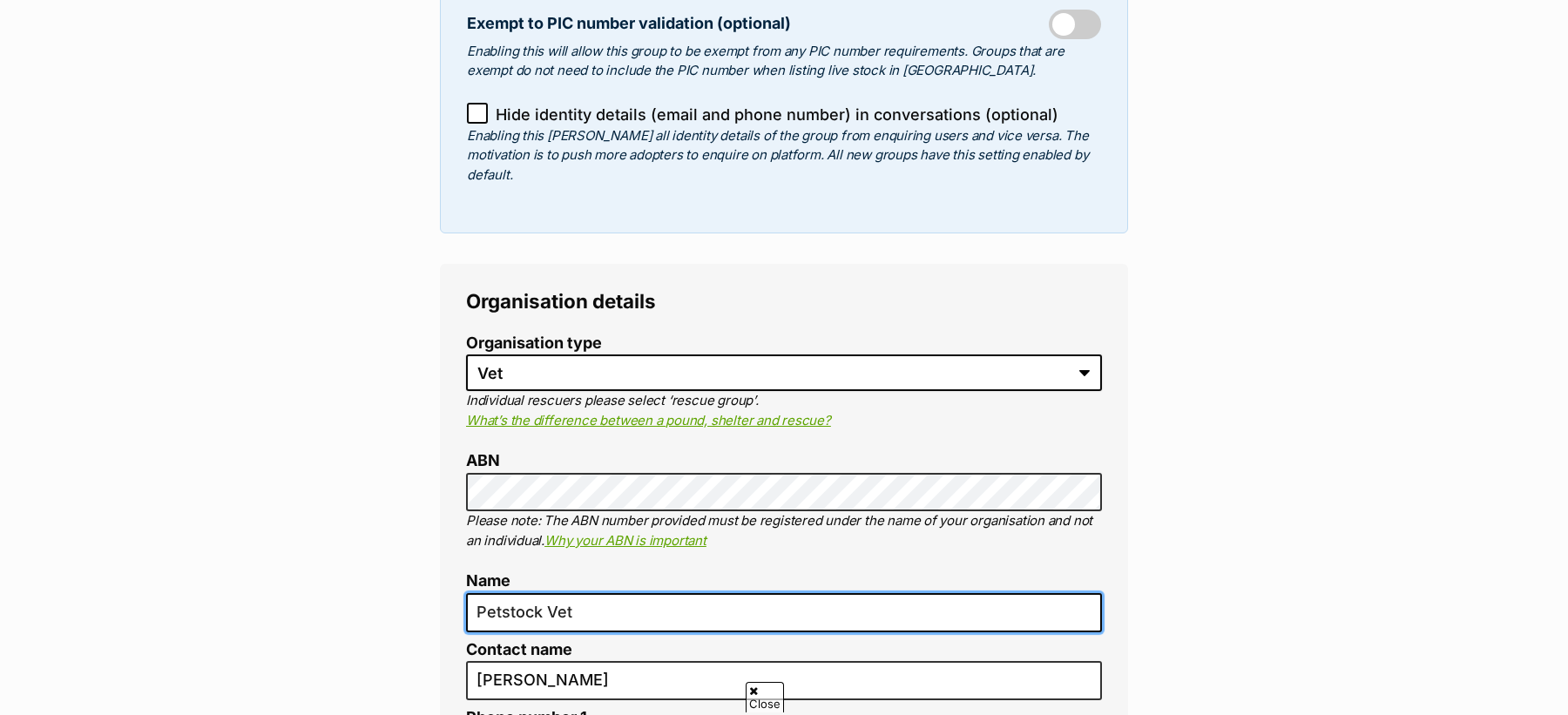
click at [662, 594] on input "Petstock Vet" at bounding box center [784, 612] width 636 height 39
paste input "craigieburn"
click at [582, 593] on input "Petstock Vet craigieburn" at bounding box center [784, 612] width 636 height 39
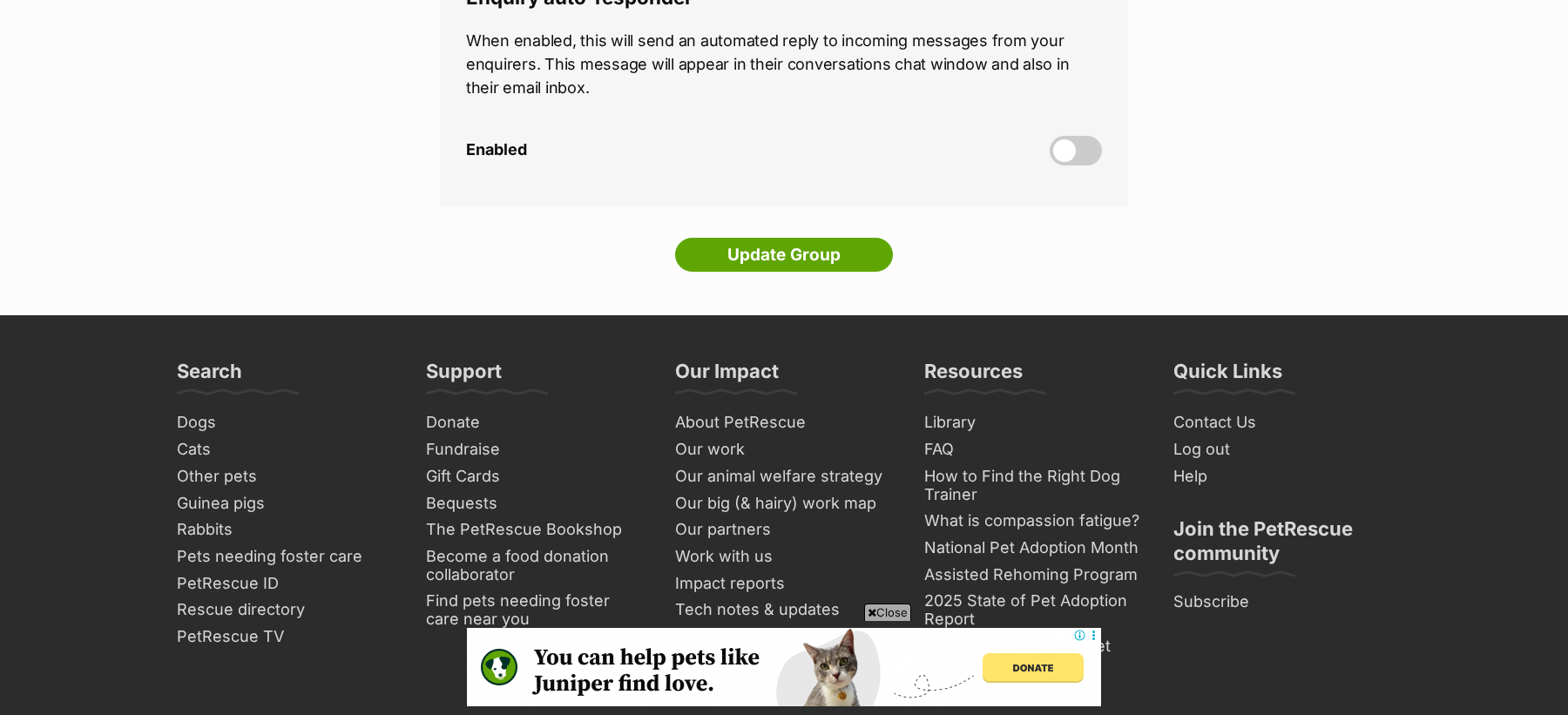
scroll to position [5380, 0]
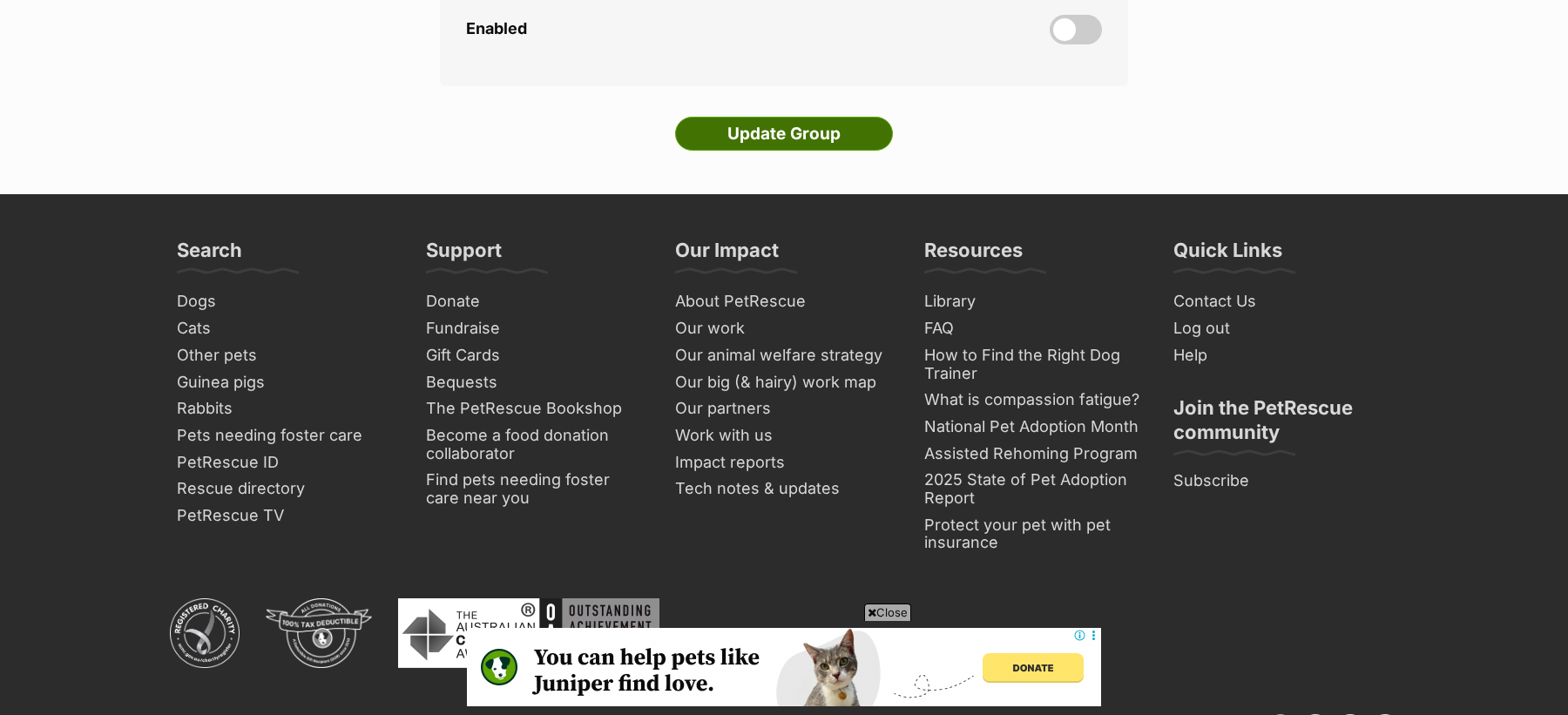
type input "Petstock Vet Craigieburn"
click at [793, 116] on input "Update Group" at bounding box center [784, 133] width 217 height 35
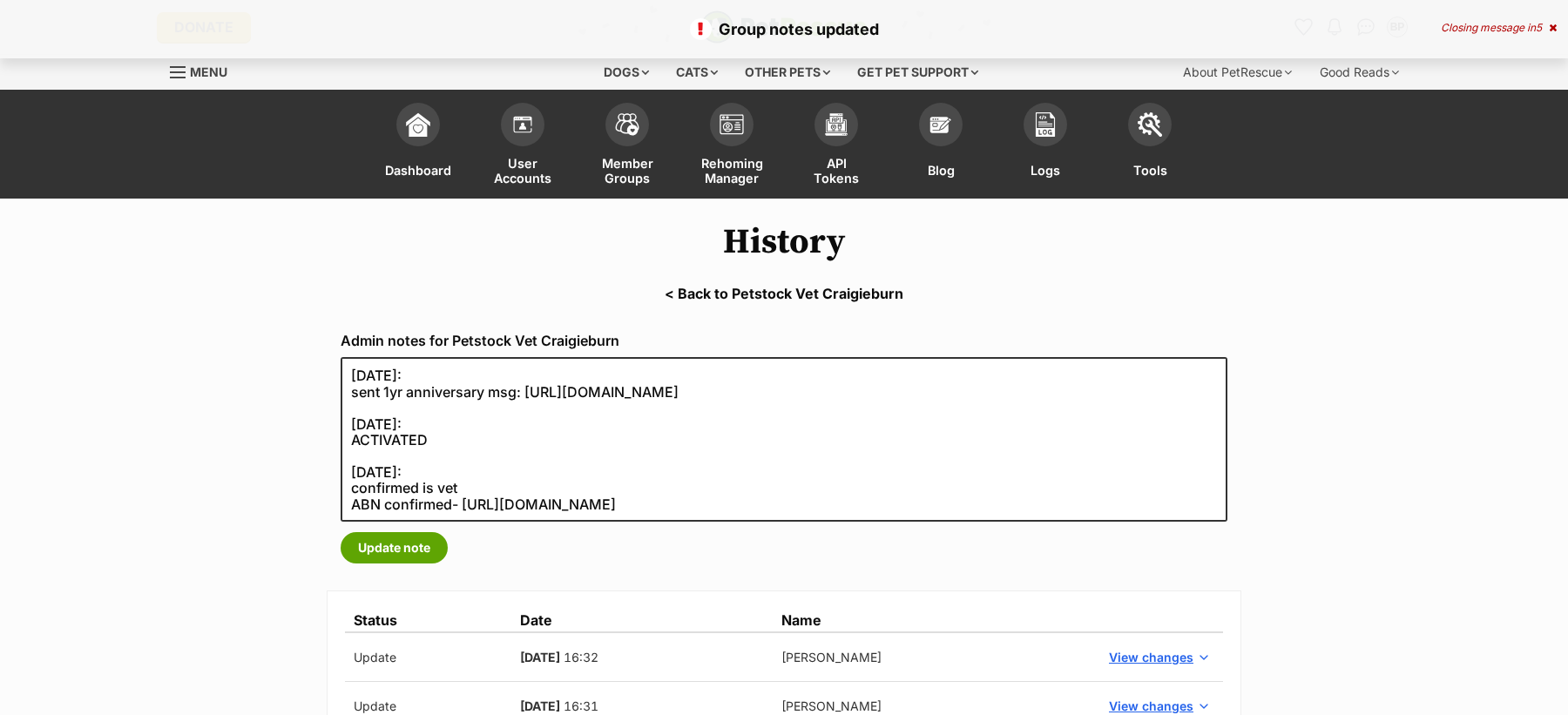
click at [832, 292] on link "< Back to Petstock Vet Craigieburn" at bounding box center [784, 294] width 1568 height 15
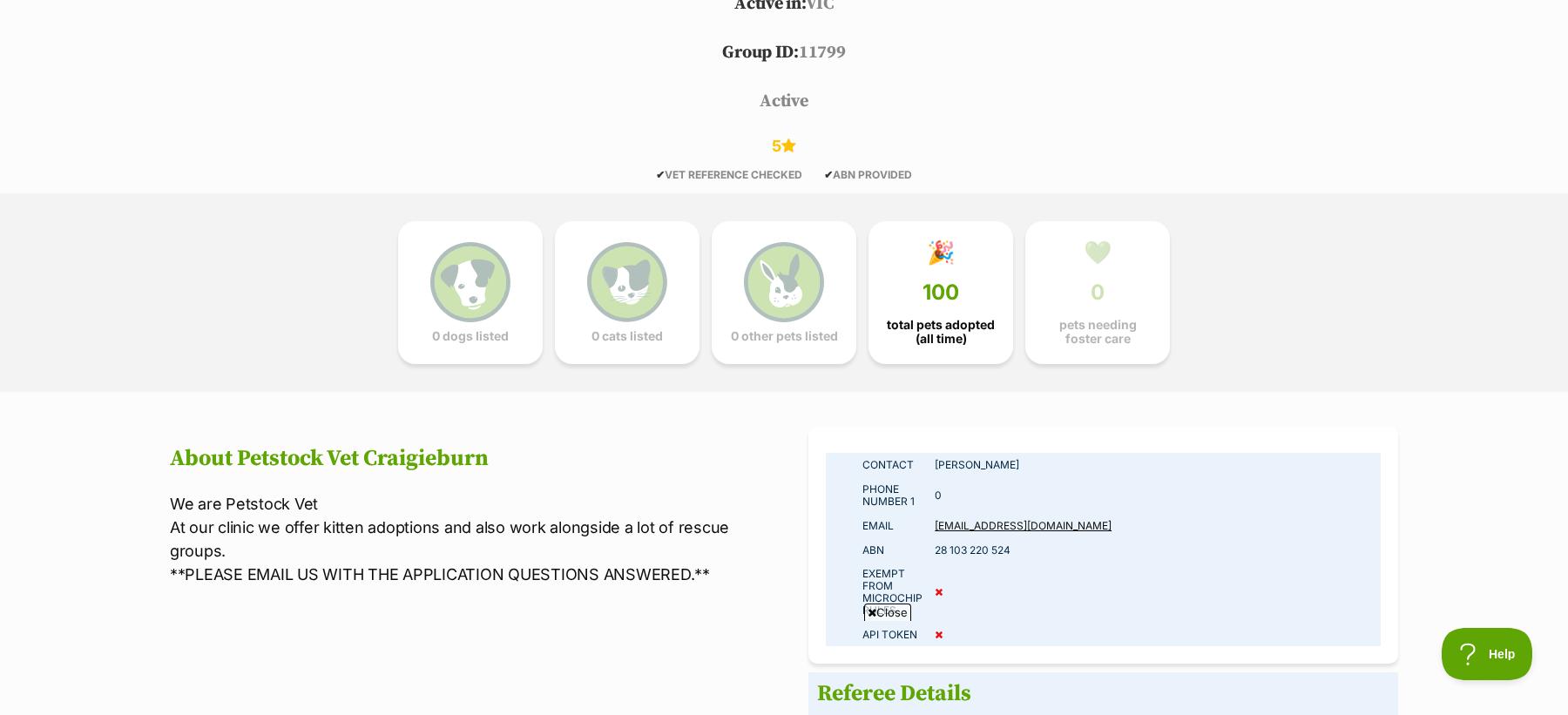
scroll to position [811, 0]
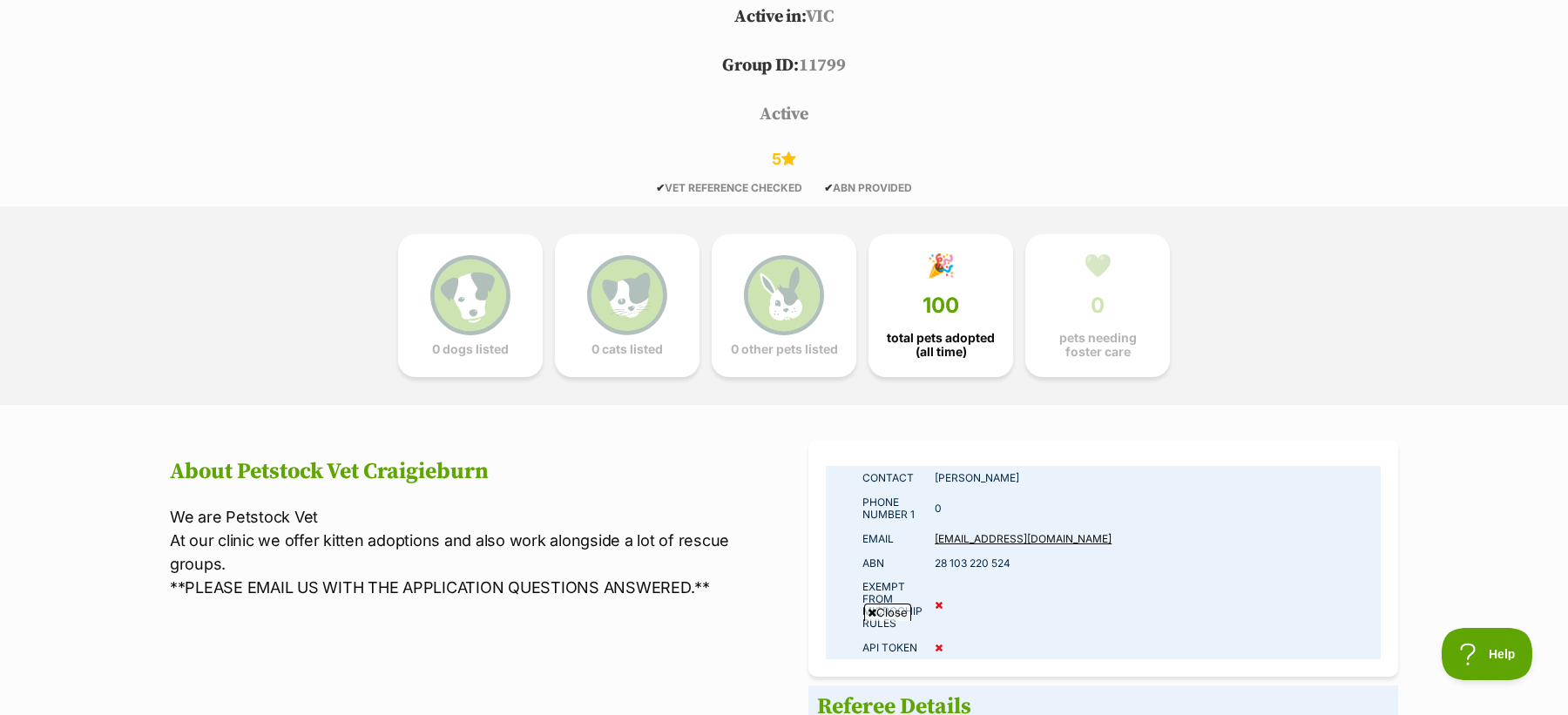
click at [426, 464] on h2 "About Petstock Vet Craigieburn" at bounding box center [464, 472] width 590 height 26
copy h2 "Craigieburn"
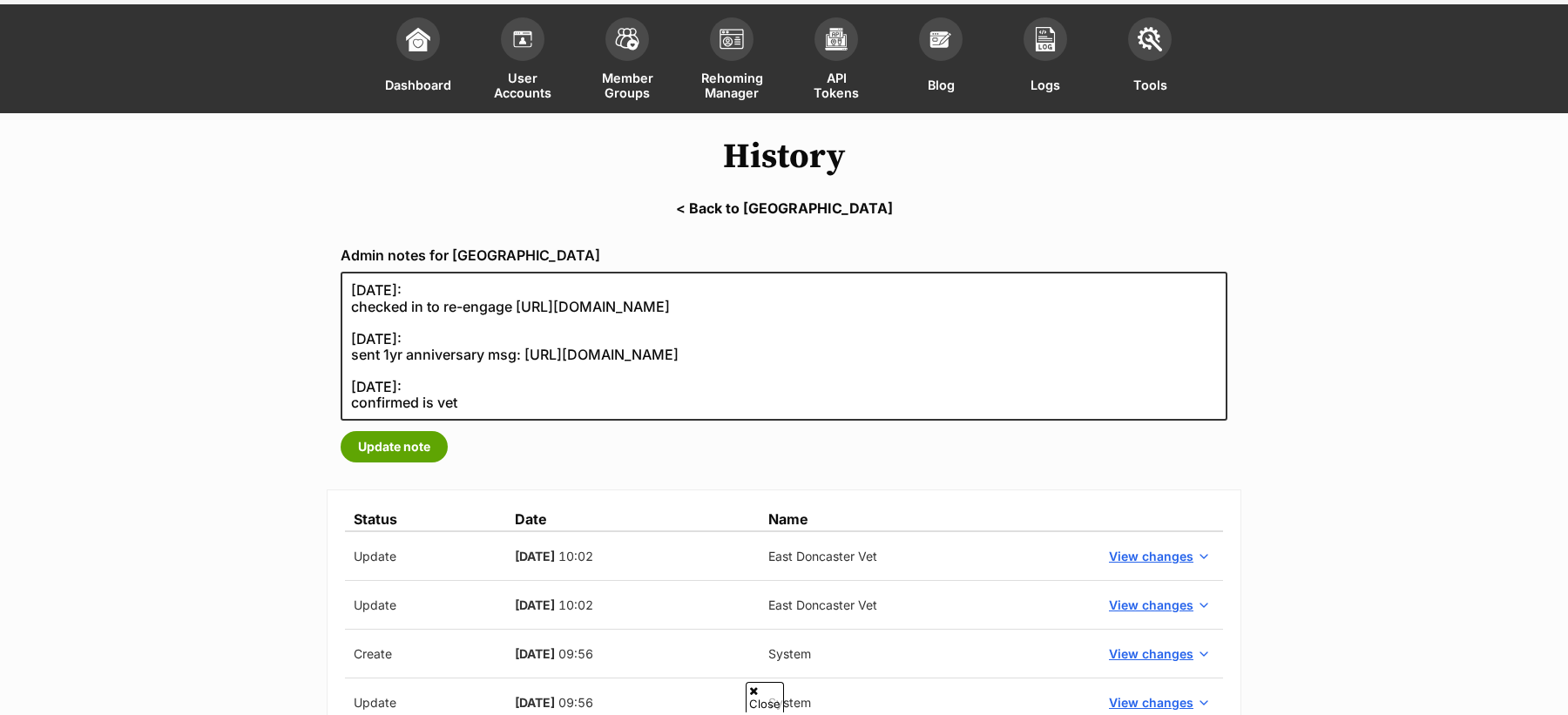
scroll to position [94, 0]
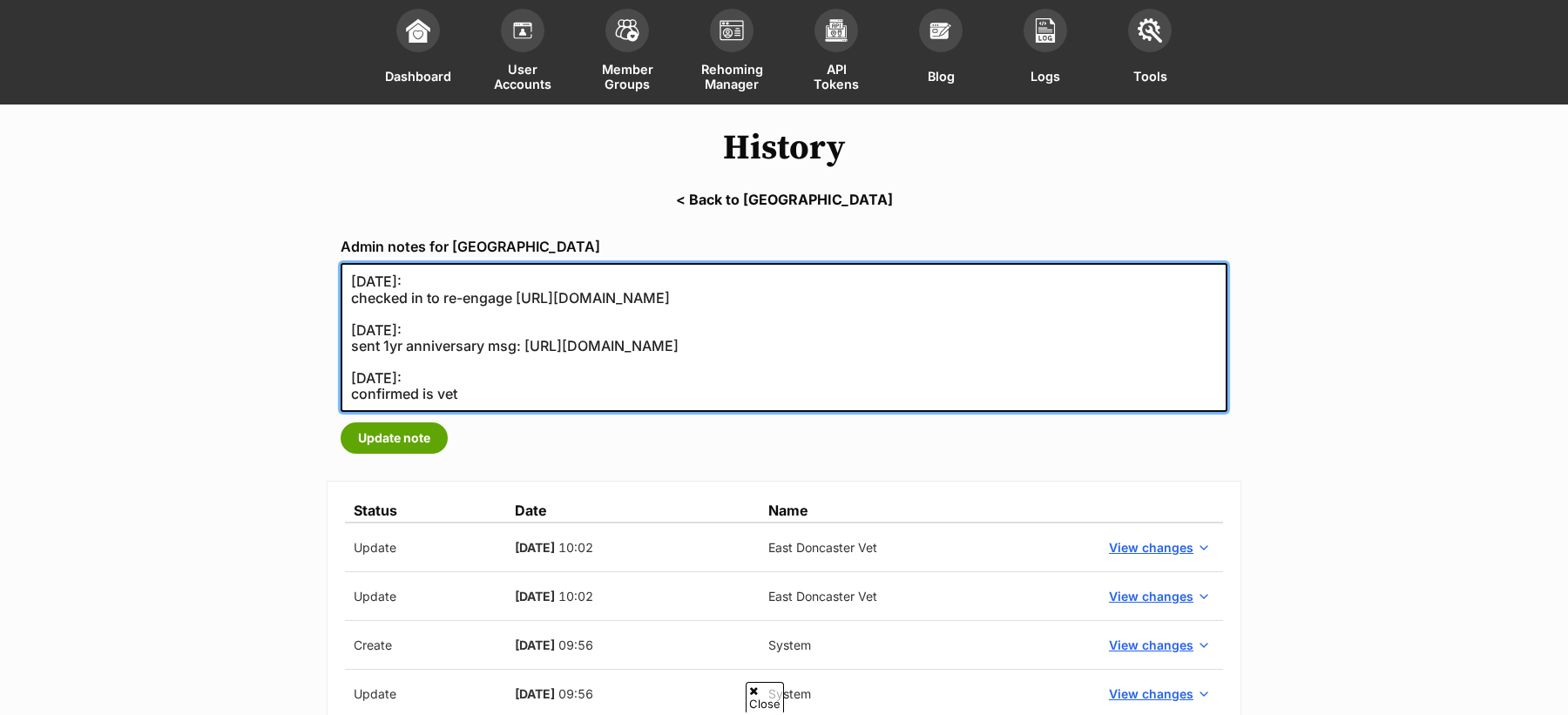
click at [379, 376] on textarea "[DATE]: checked in to re-engage [URL][DOMAIN_NAME] [DATE]: sent 1yr anniversary…" at bounding box center [784, 337] width 886 height 149
click at [392, 361] on textarea "[DATE]: checked in to re-engage [URL][DOMAIN_NAME] [DATE]: sent 1yr anniversary…" at bounding box center [784, 337] width 886 height 149
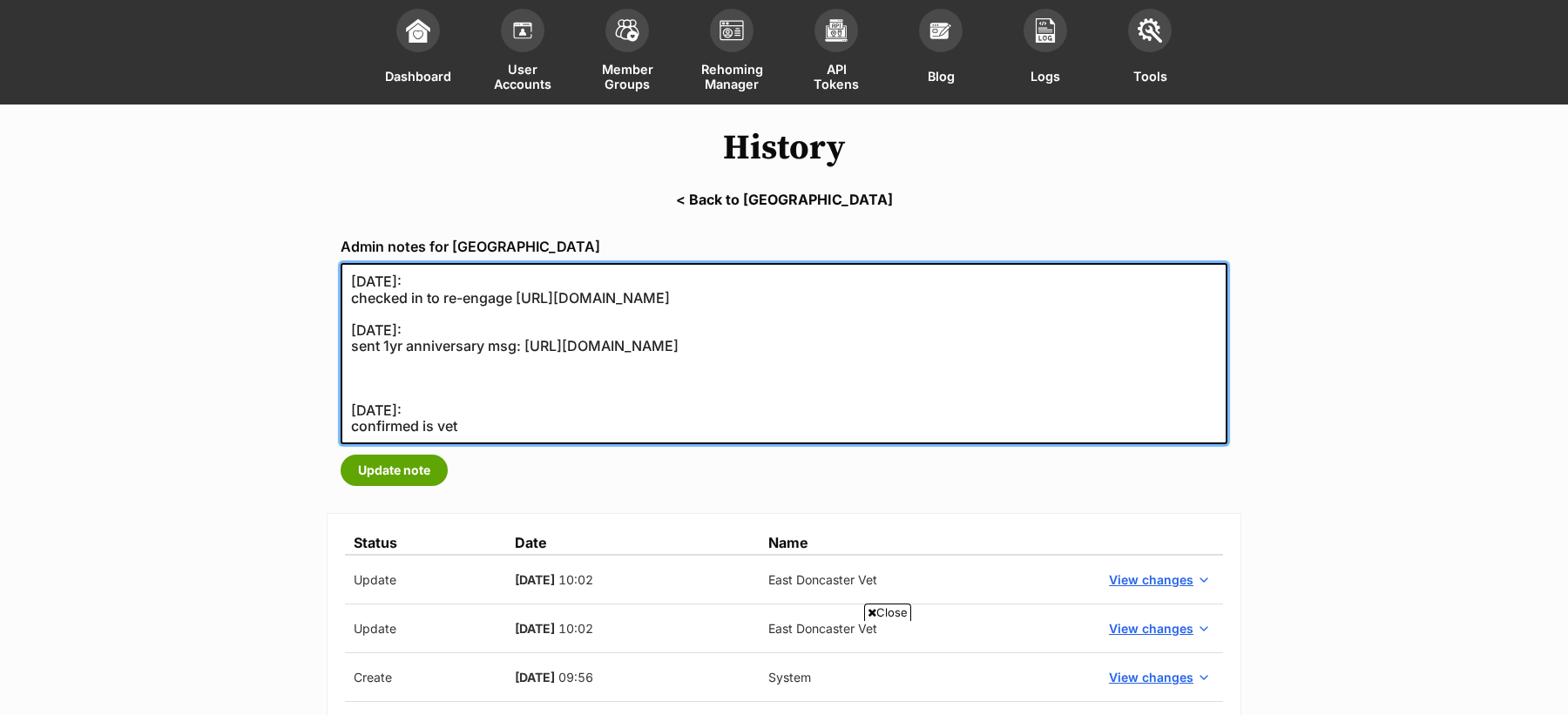
paste textarea "02/04/2020:"
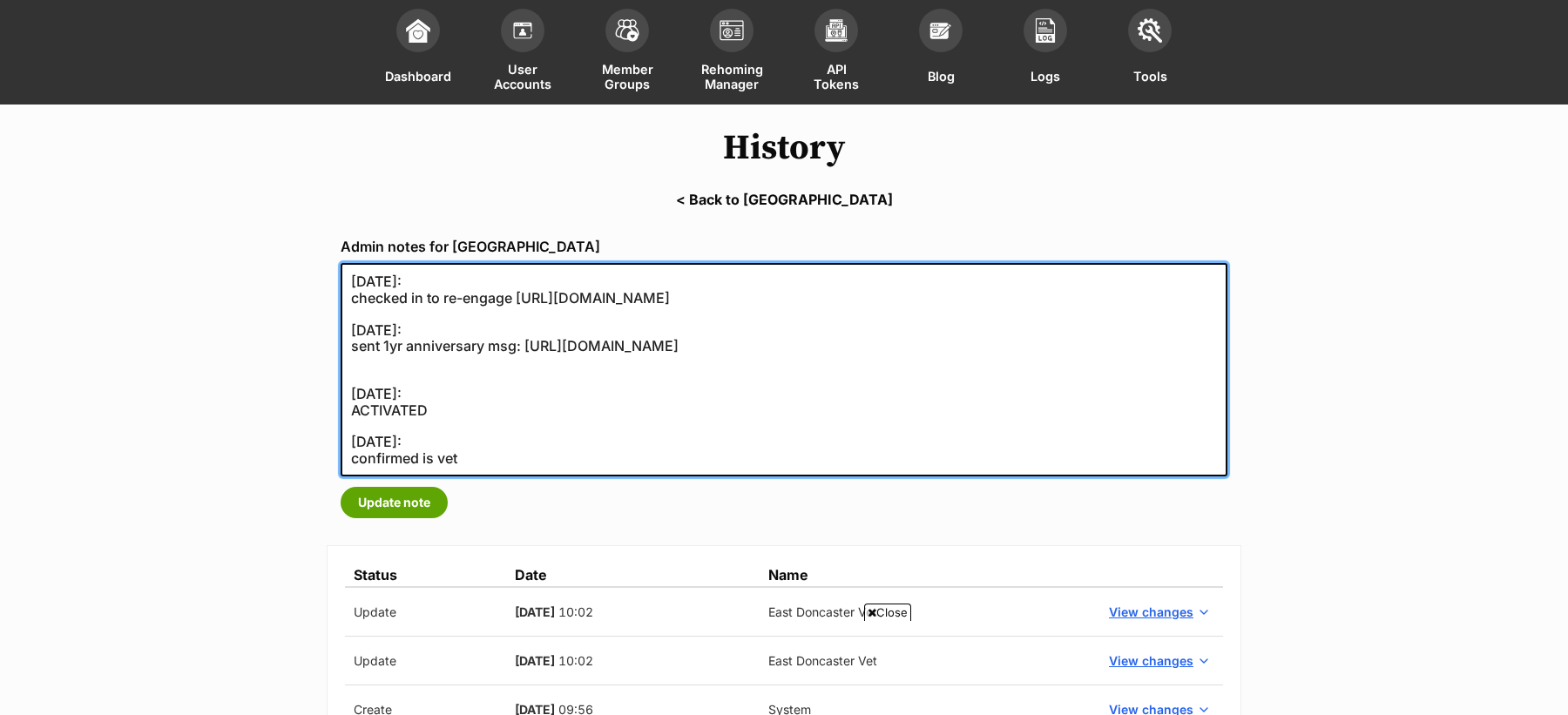
click at [441, 369] on textarea "04/04/2023: checked in to re-engage https://secure.helpscout.net/conversation/2…" at bounding box center [784, 370] width 886 height 214
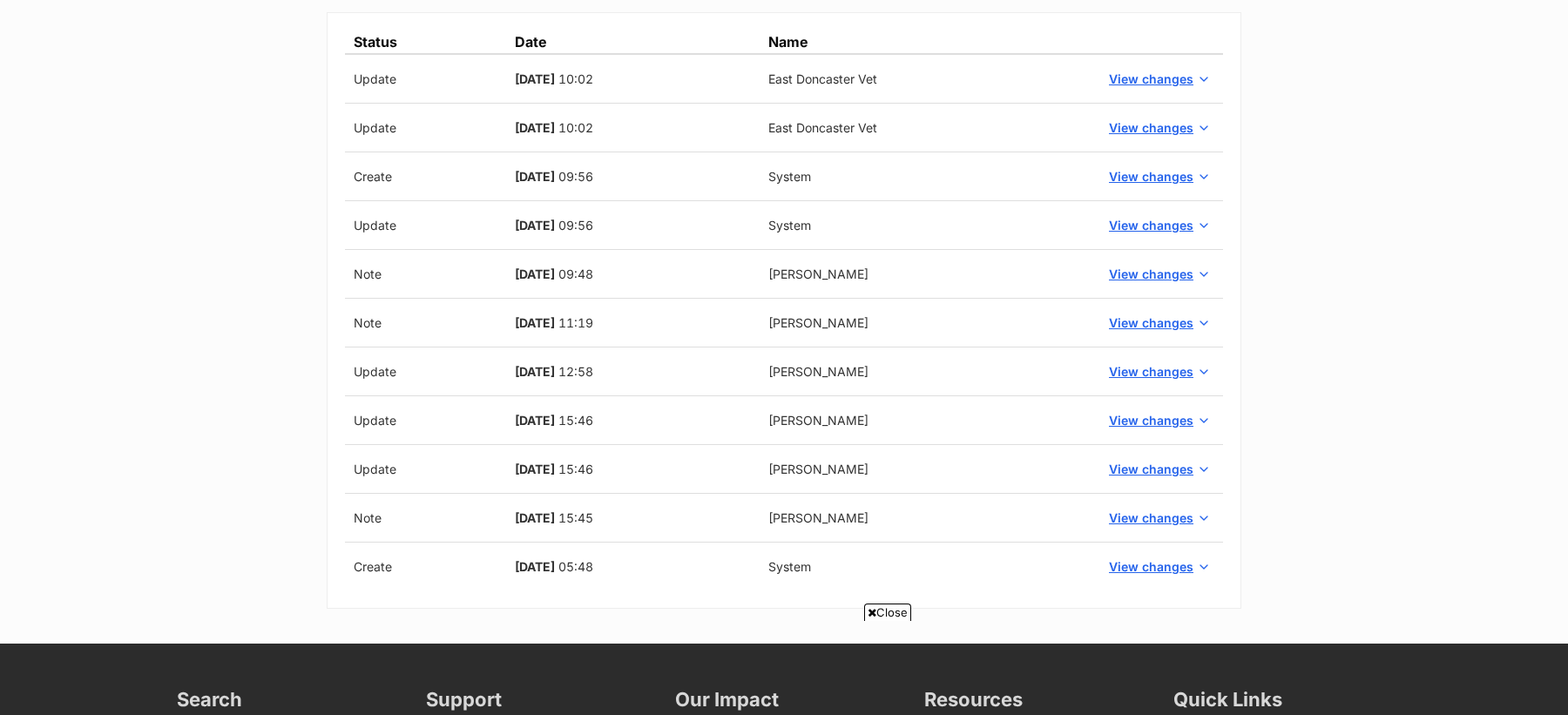
scroll to position [678, 0]
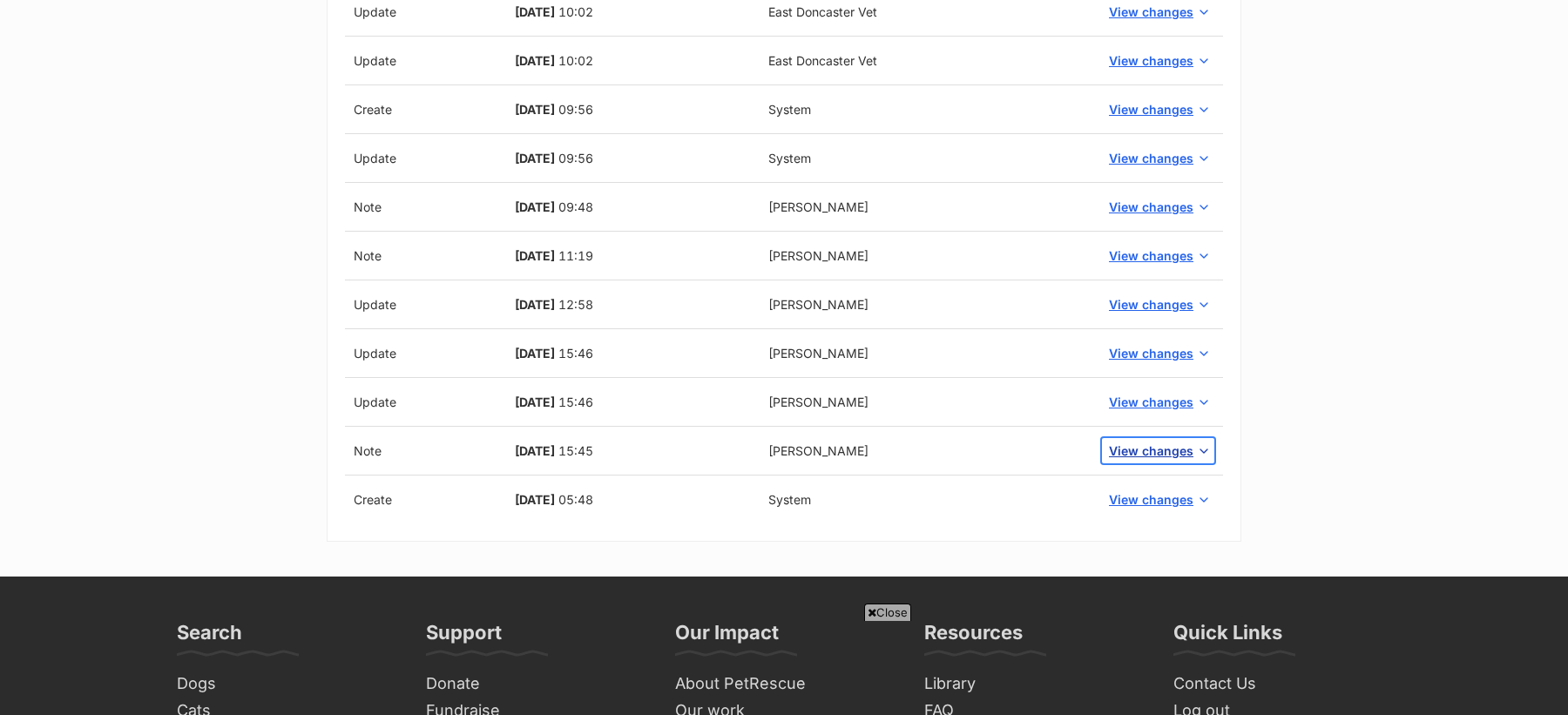
click at [1140, 449] on span "View changes" at bounding box center [1151, 450] width 85 height 18
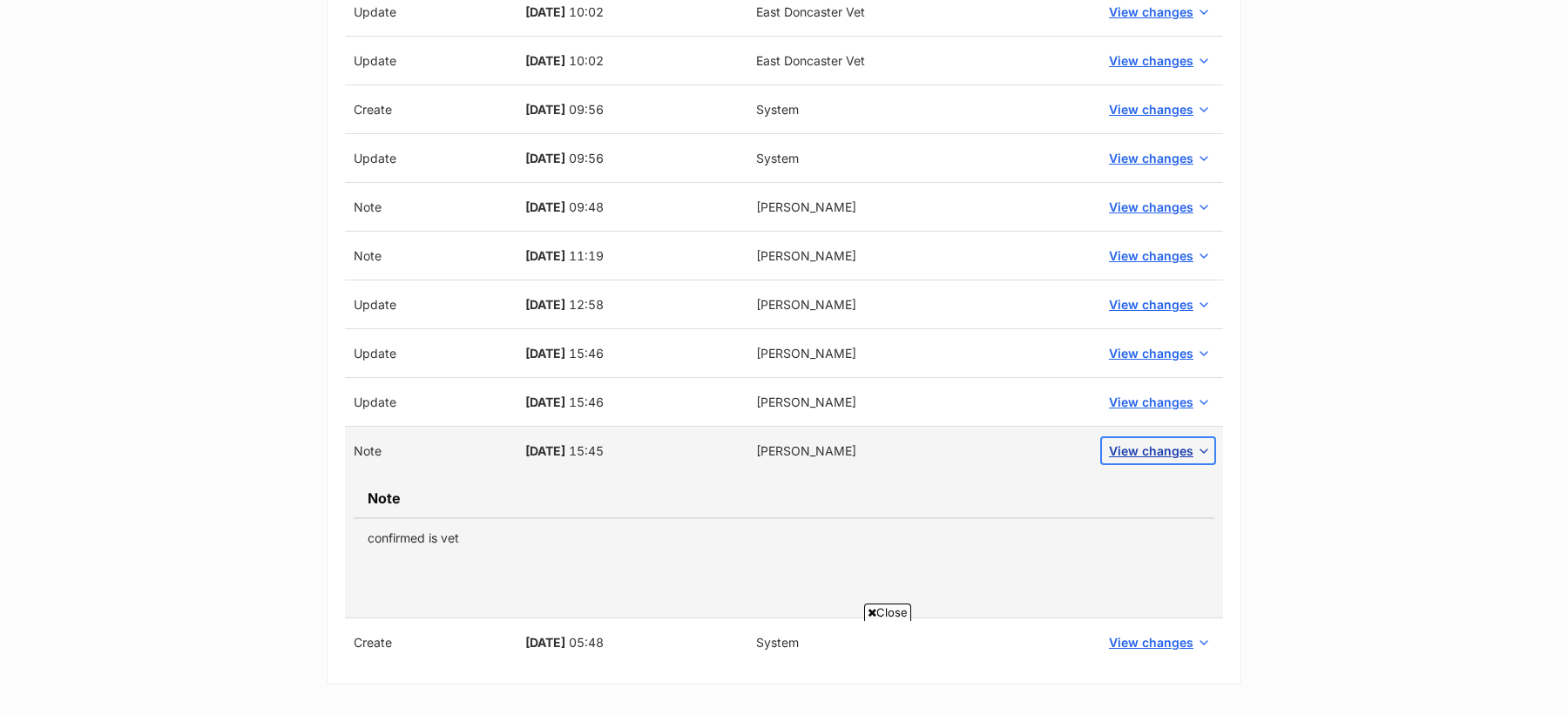
click at [1140, 449] on span "View changes" at bounding box center [1151, 450] width 85 height 18
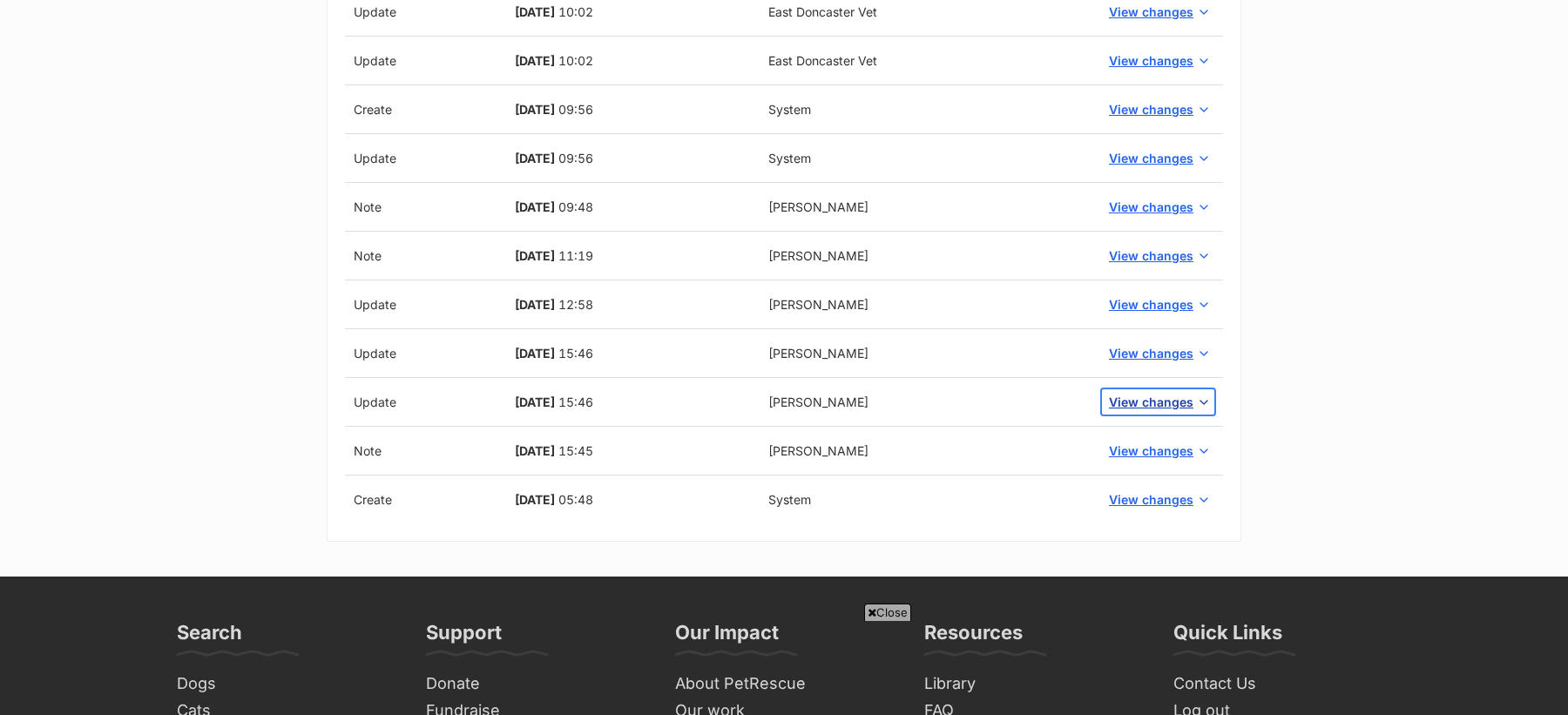
click at [1140, 398] on span "View changes" at bounding box center [1151, 401] width 85 height 18
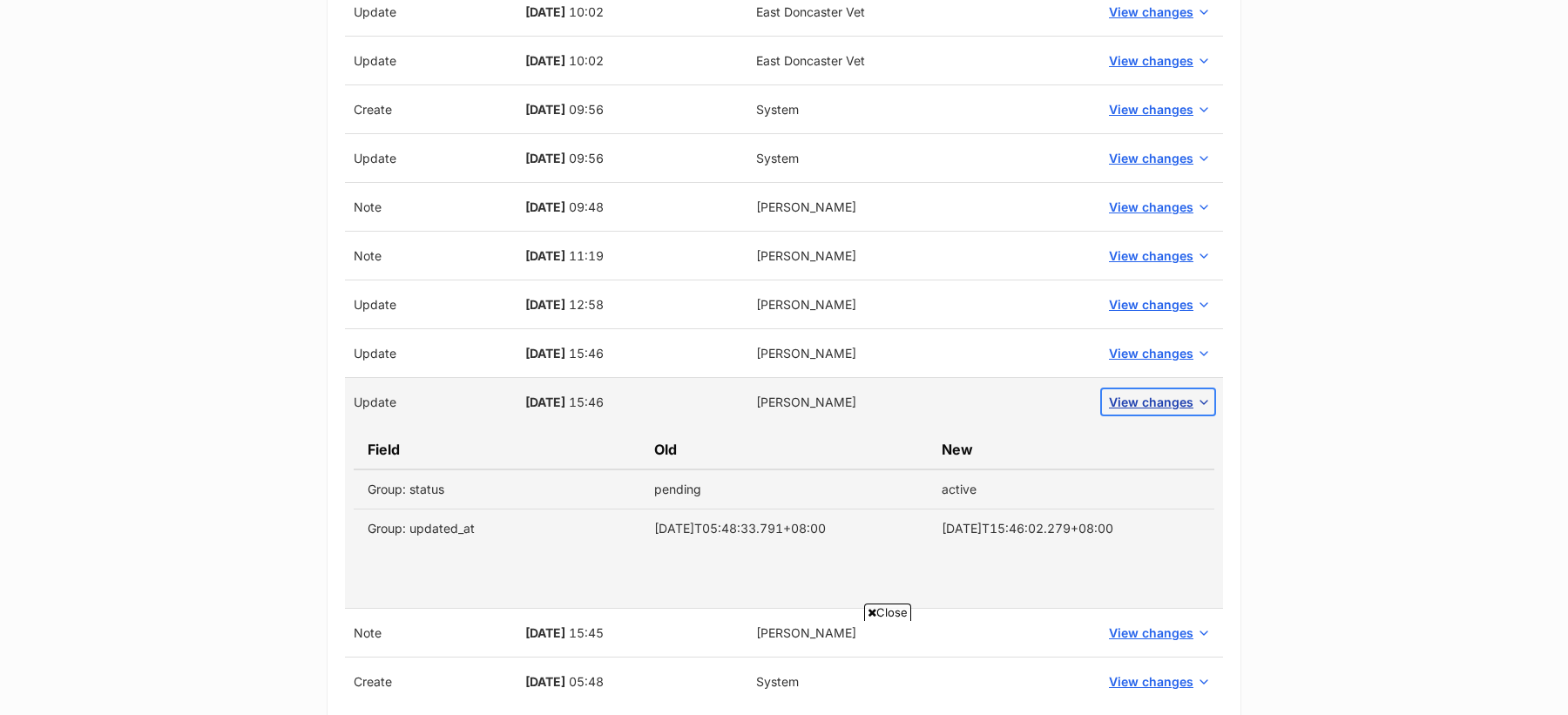
click at [1140, 398] on span "View changes" at bounding box center [1151, 401] width 85 height 18
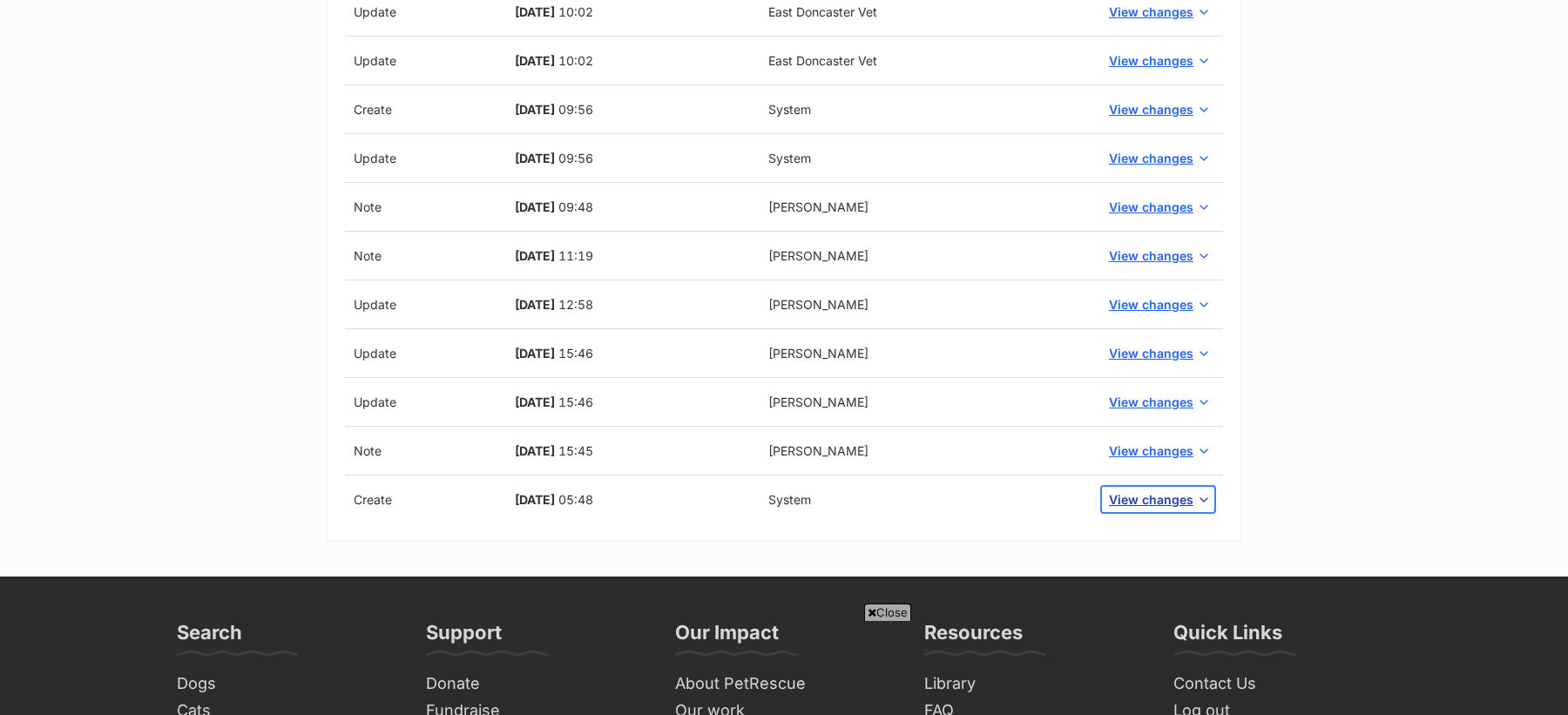
click at [1150, 500] on span "View changes" at bounding box center [1151, 500] width 85 height 18
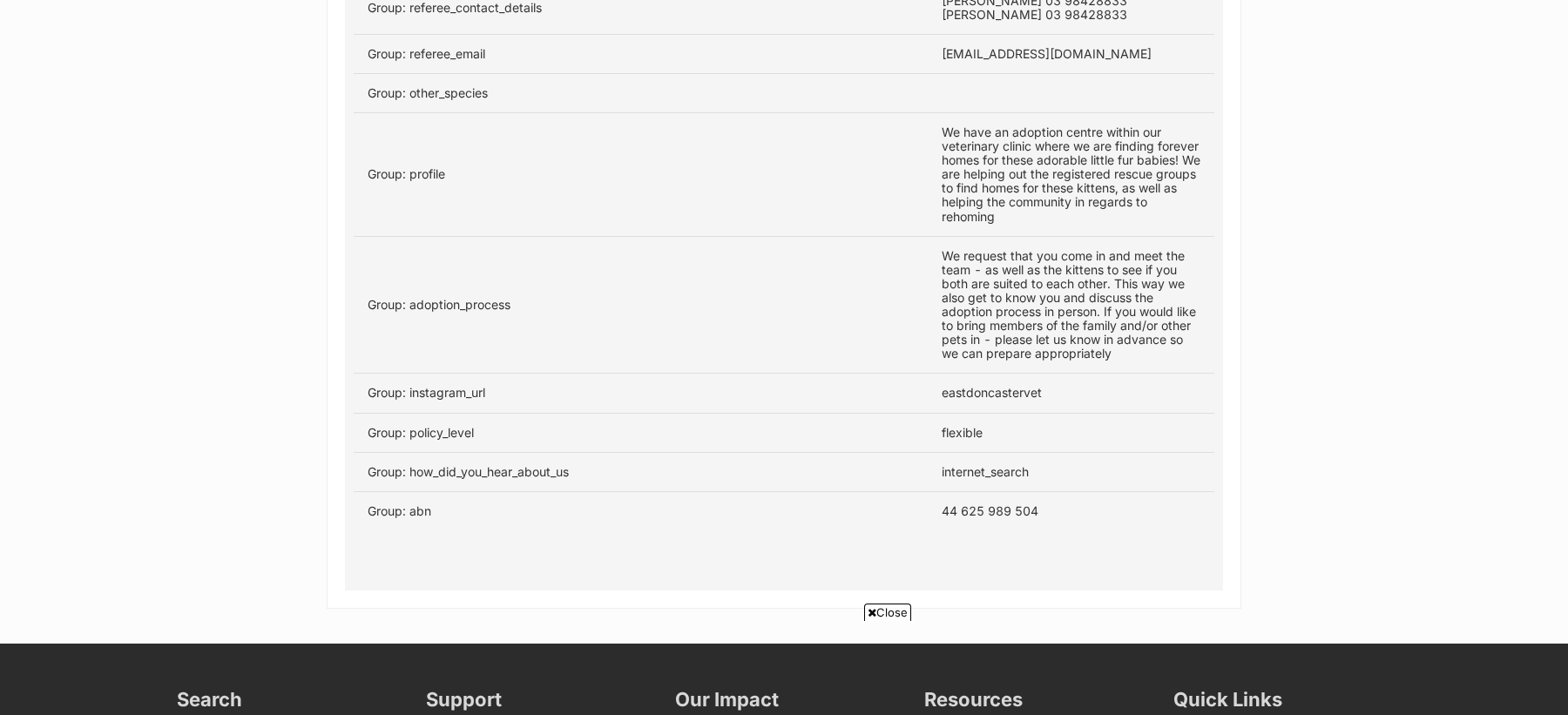
scroll to position [1930, 0]
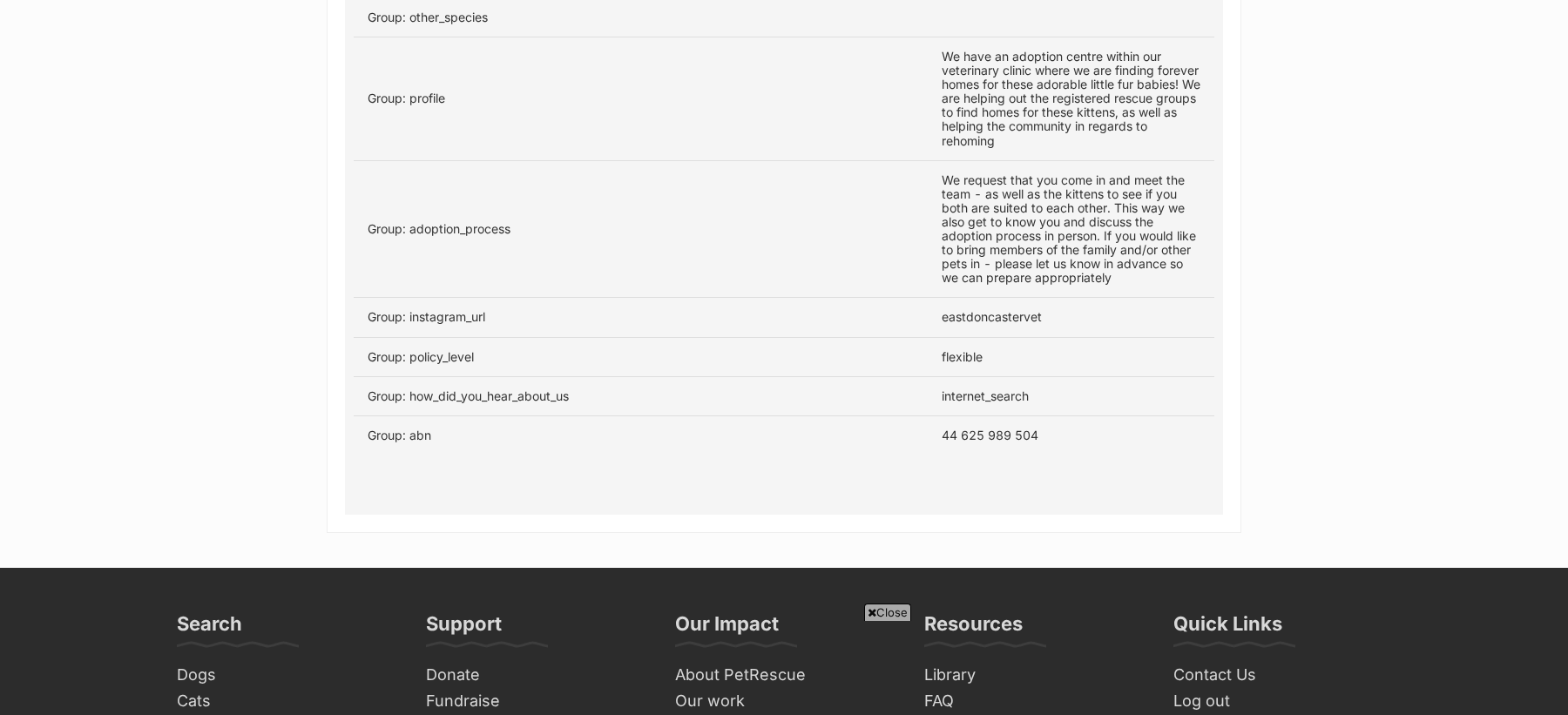
click at [988, 423] on td "44 625 989 504" at bounding box center [1070, 435] width 287 height 39
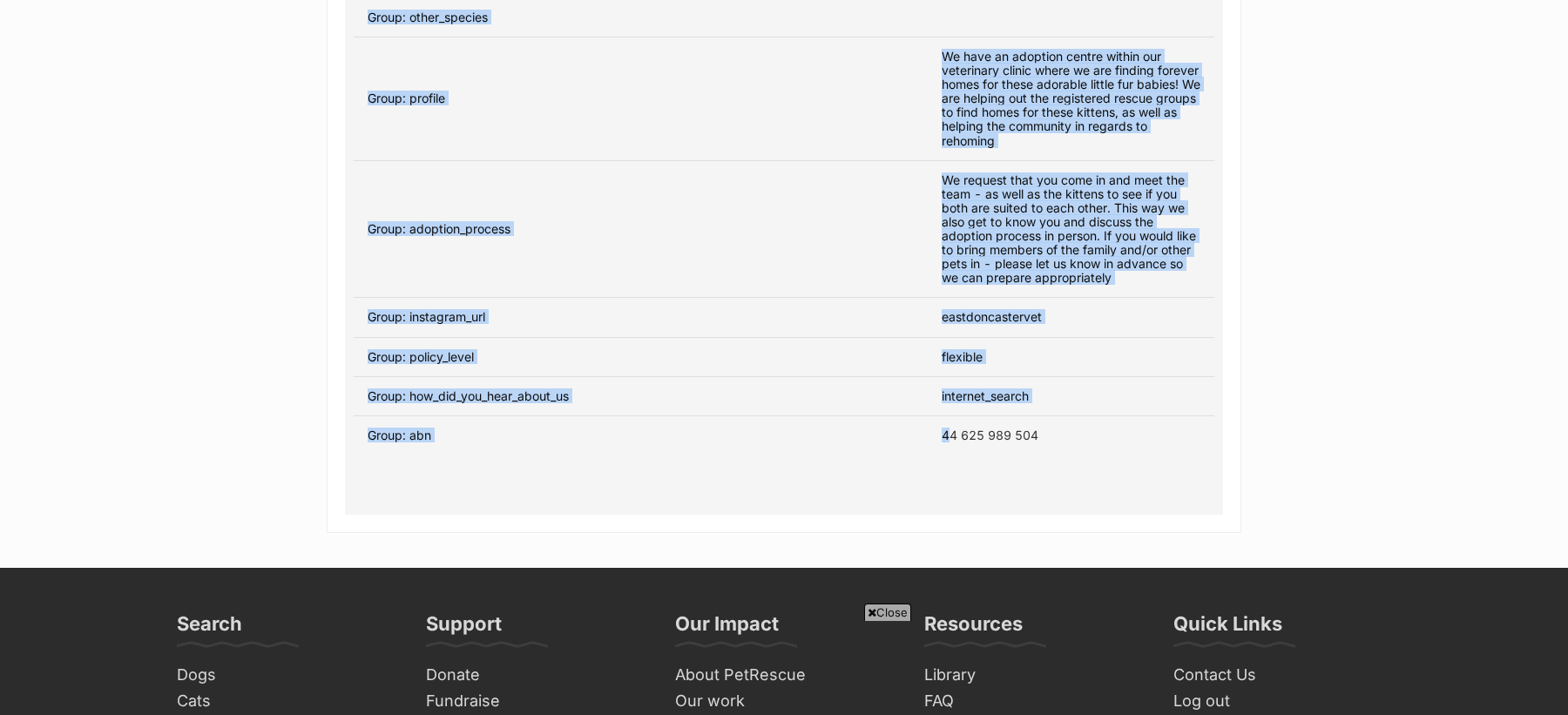
click at [988, 423] on td "44 625 989 504" at bounding box center [1070, 435] width 287 height 39
copy table "Status Date Name Update 13 May, 2025 10:02 East Doncaster Vet View changes Upda…"
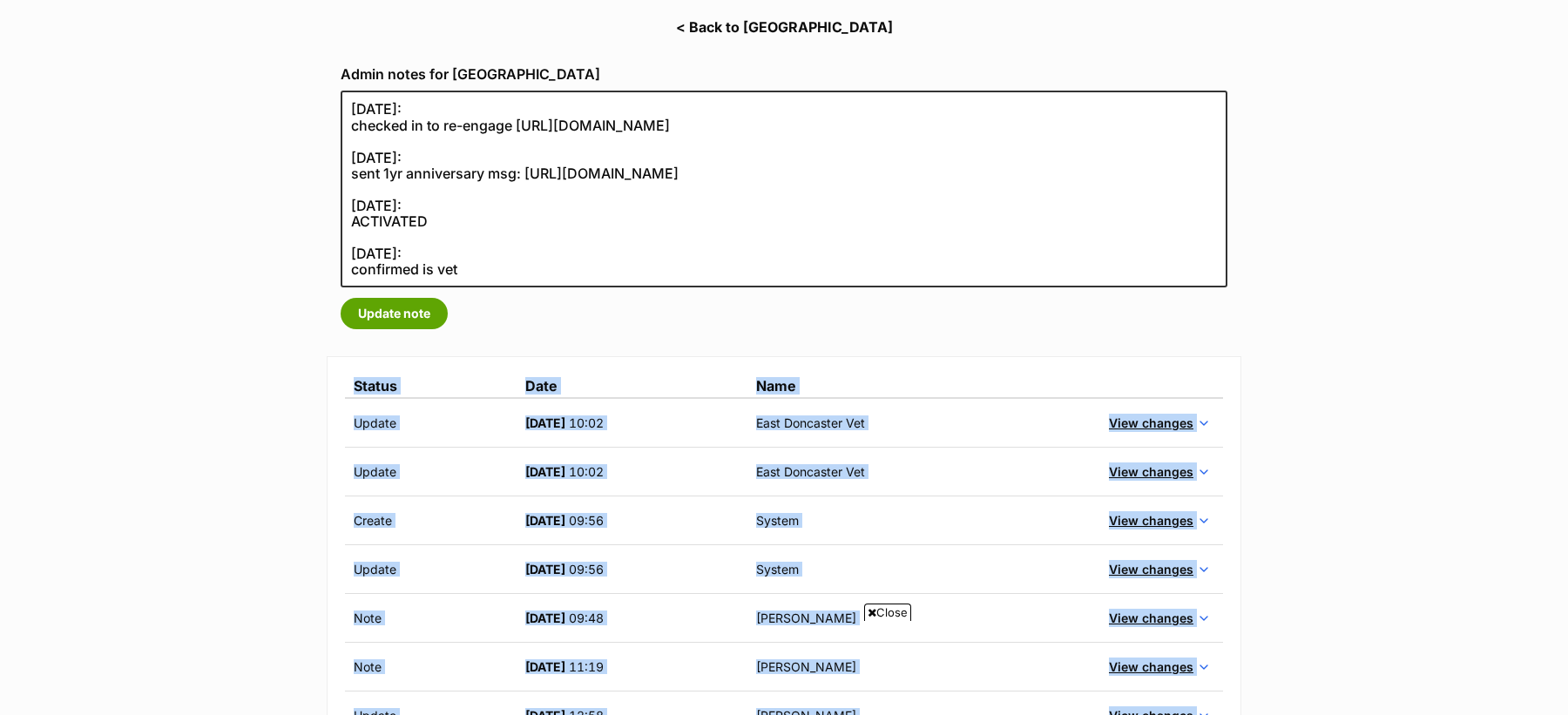
scroll to position [68, 0]
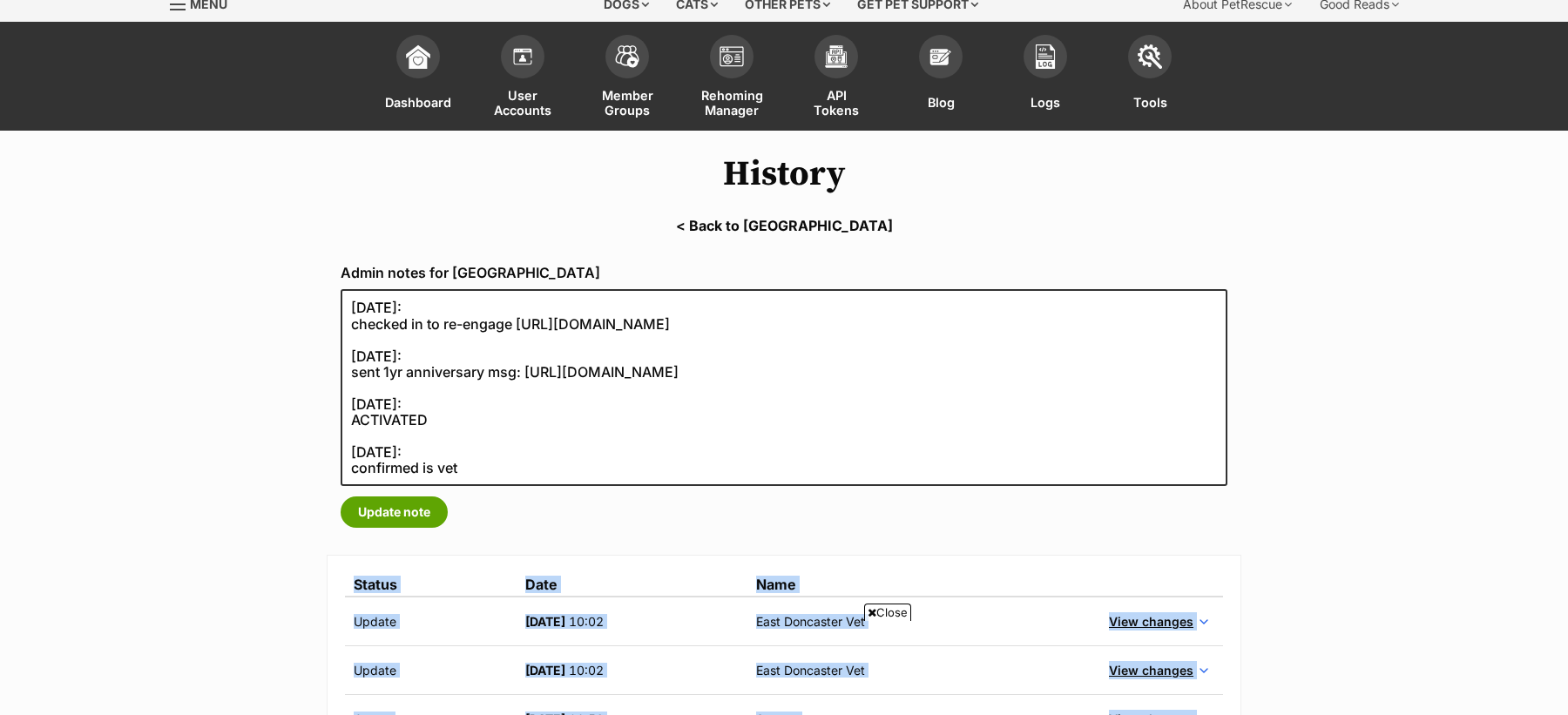
drag, startPoint x: 718, startPoint y: 278, endPoint x: 451, endPoint y: 272, distance: 267.1
click at [451, 272] on label "Admin notes for East Doncaster Veterinary Hospital" at bounding box center [784, 273] width 886 height 15
copy label "East Doncaster Veterinary Hospital"
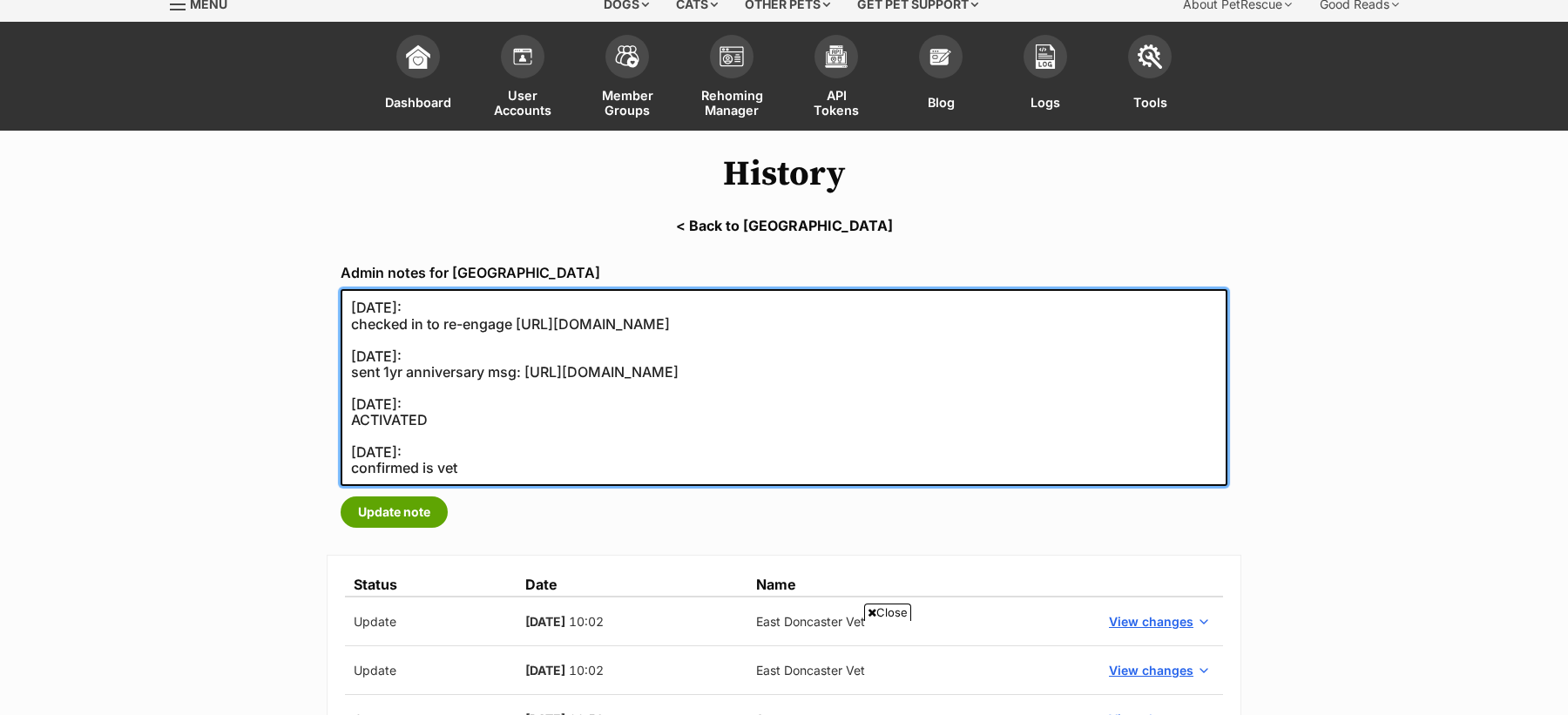
click at [510, 465] on textarea "04/04/2023: checked in to re-engage https://secure.helpscout.net/conversation/2…" at bounding box center [784, 387] width 886 height 197
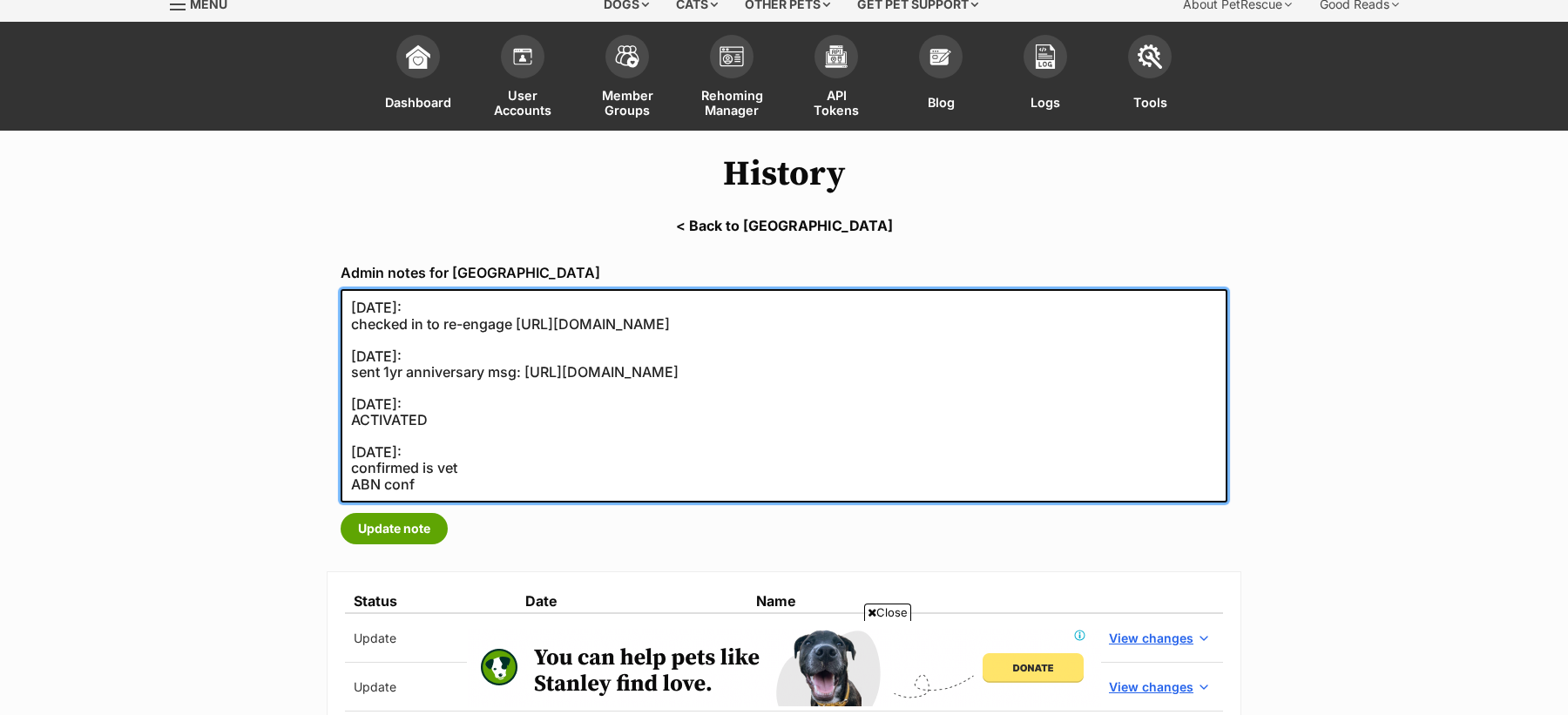
scroll to position [0, 0]
click at [436, 486] on textarea "04/04/2023: checked in to re-engage https://secure.helpscout.net/conversation/2…" at bounding box center [784, 396] width 886 height 214
paste textarea "https://abr.business.gov.au/ABN/View?abn=86641403938"
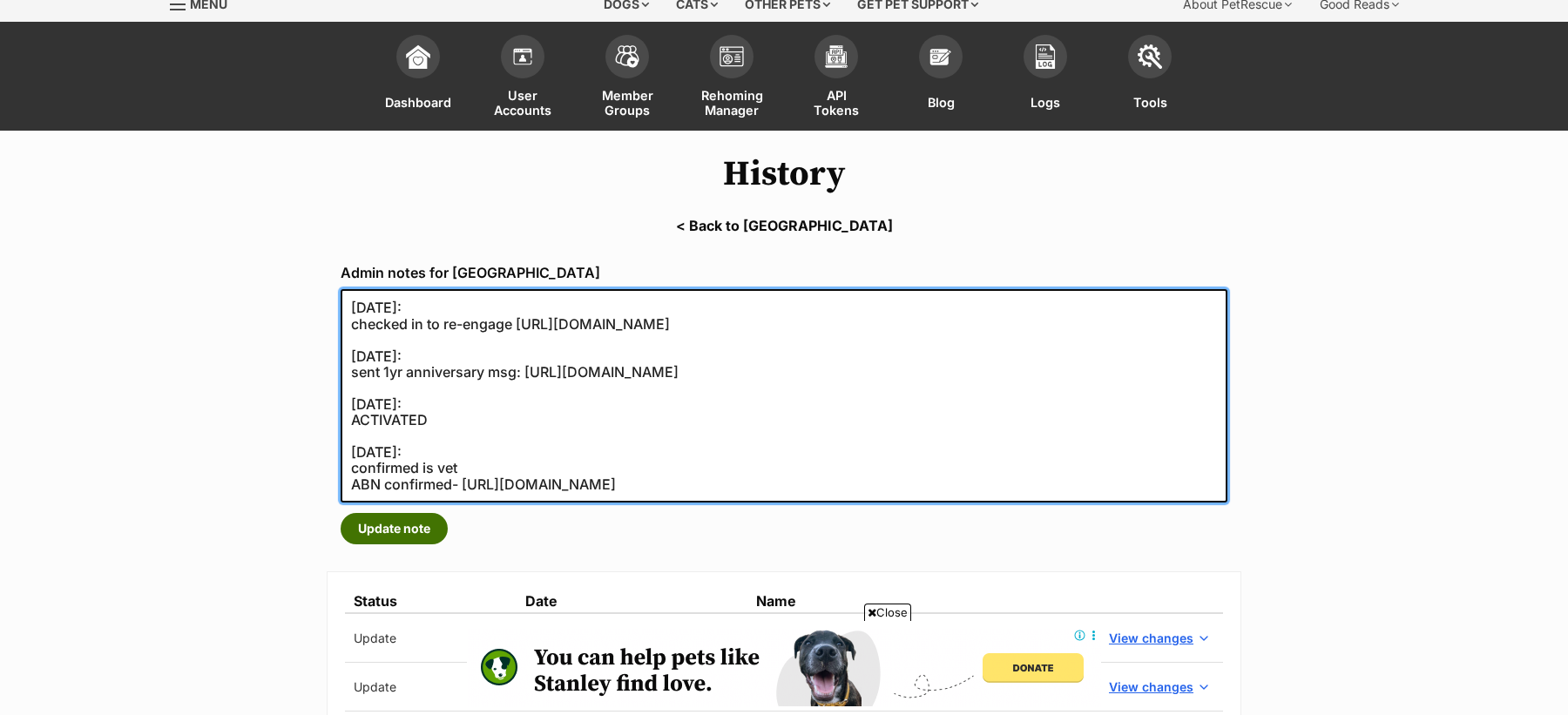
type textarea "04/04/2023: checked in to re-engage https://secure.helpscout.net/conversation/2…"
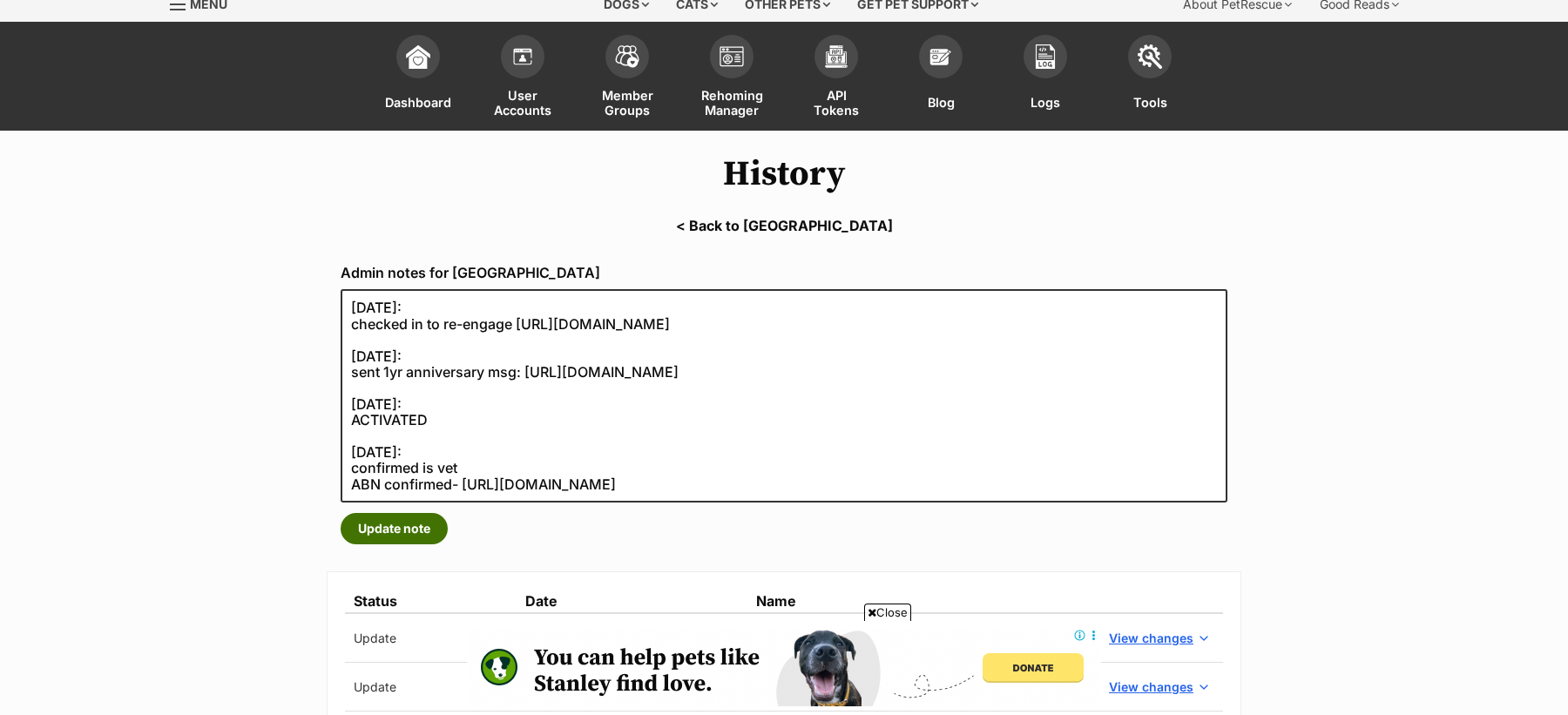
click at [410, 527] on button "Update note" at bounding box center [394, 528] width 107 height 31
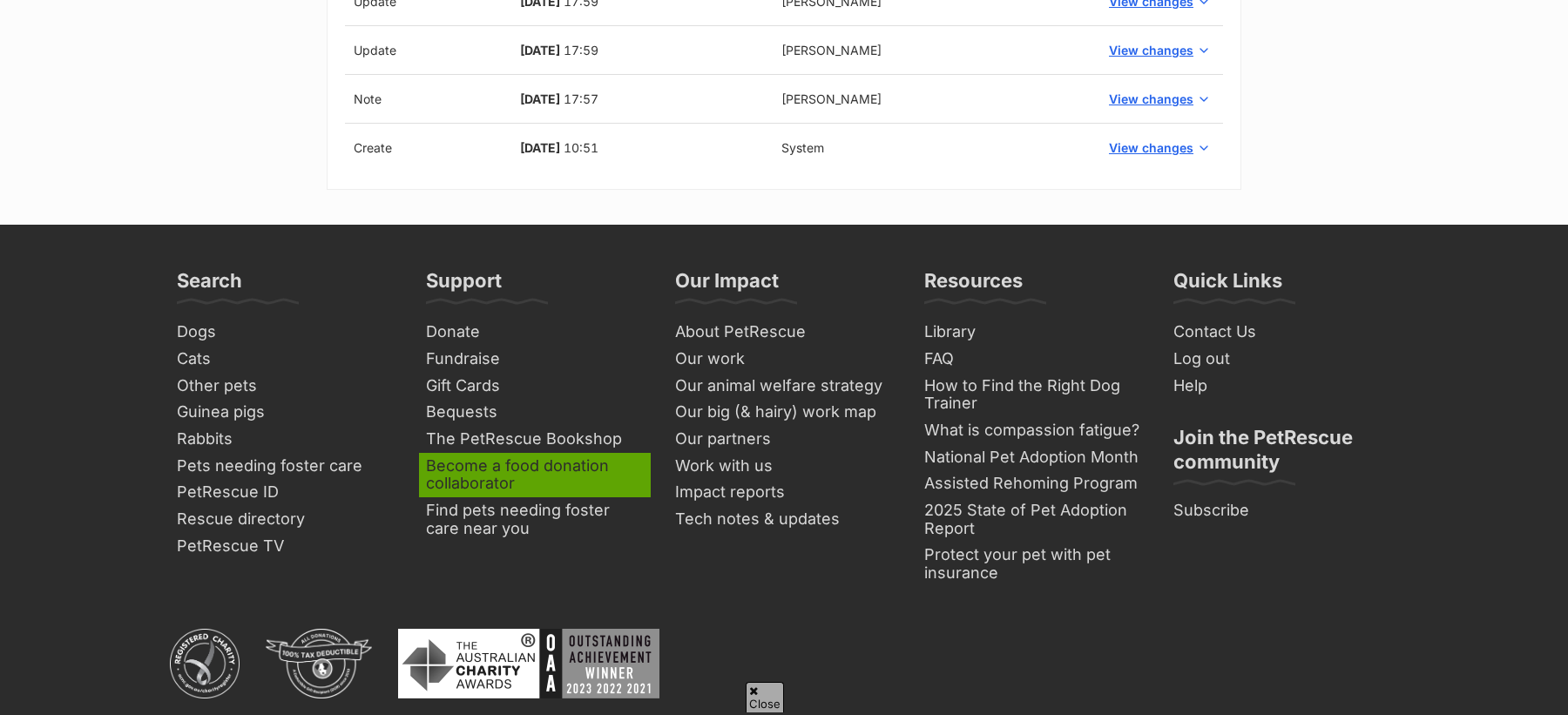
scroll to position [950, 0]
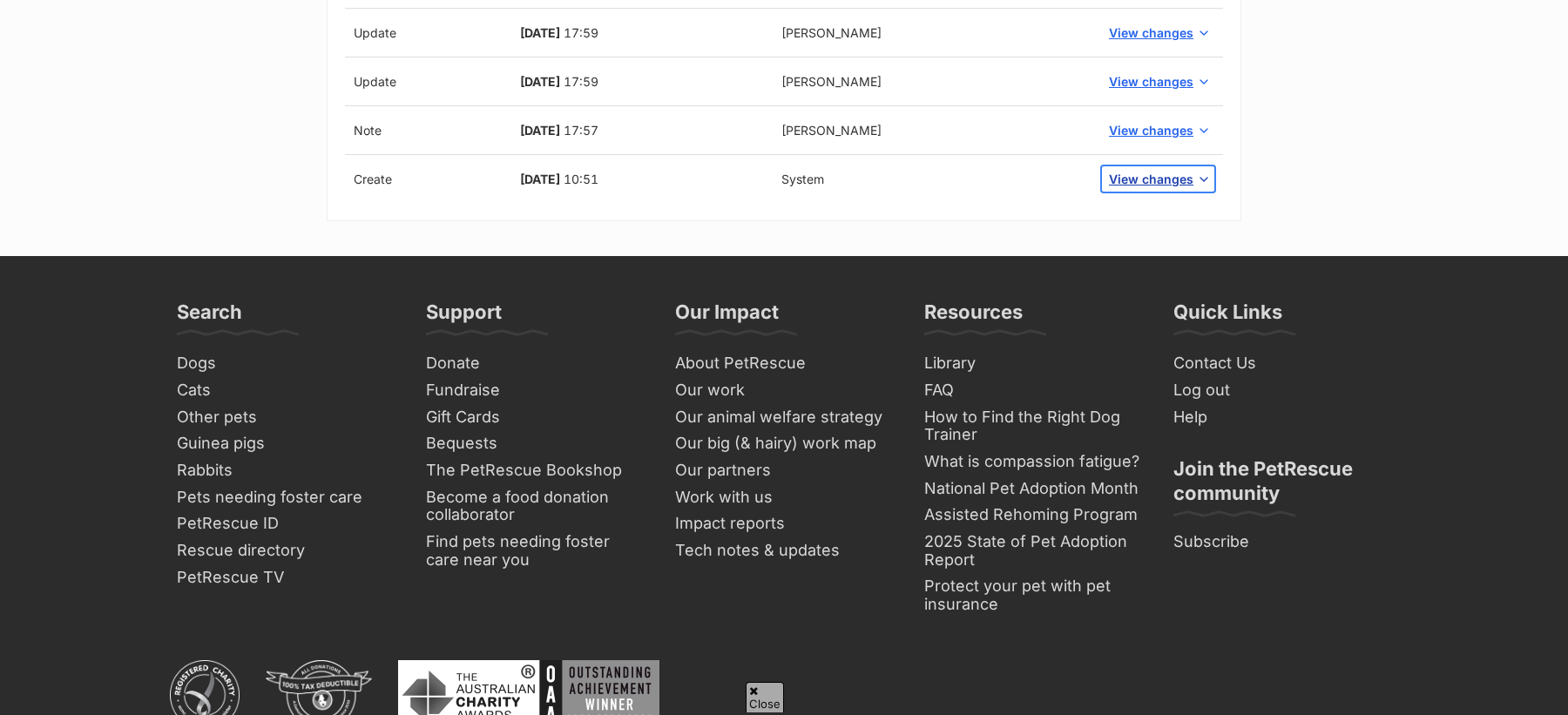
click at [1168, 181] on span "View changes" at bounding box center [1151, 178] width 85 height 18
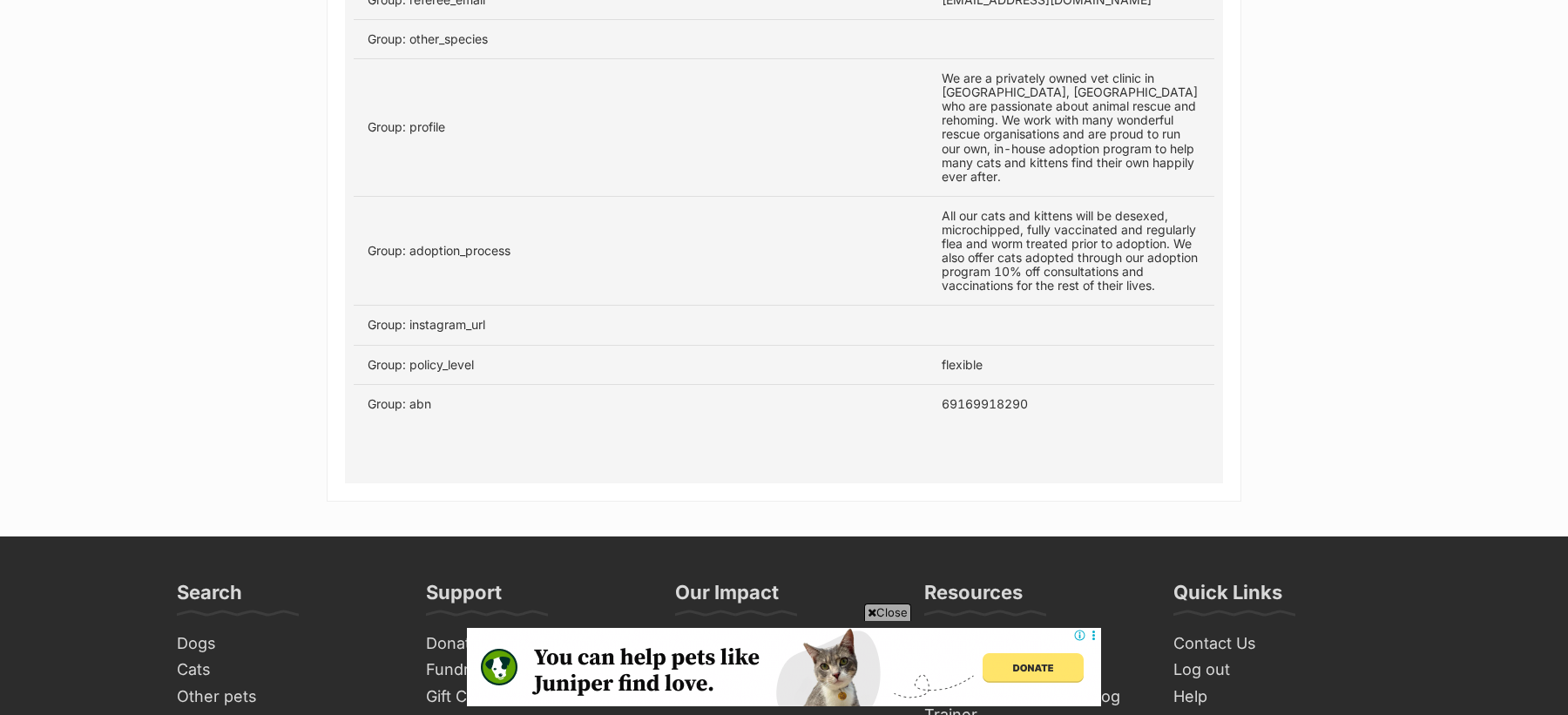
scroll to position [2053, 0]
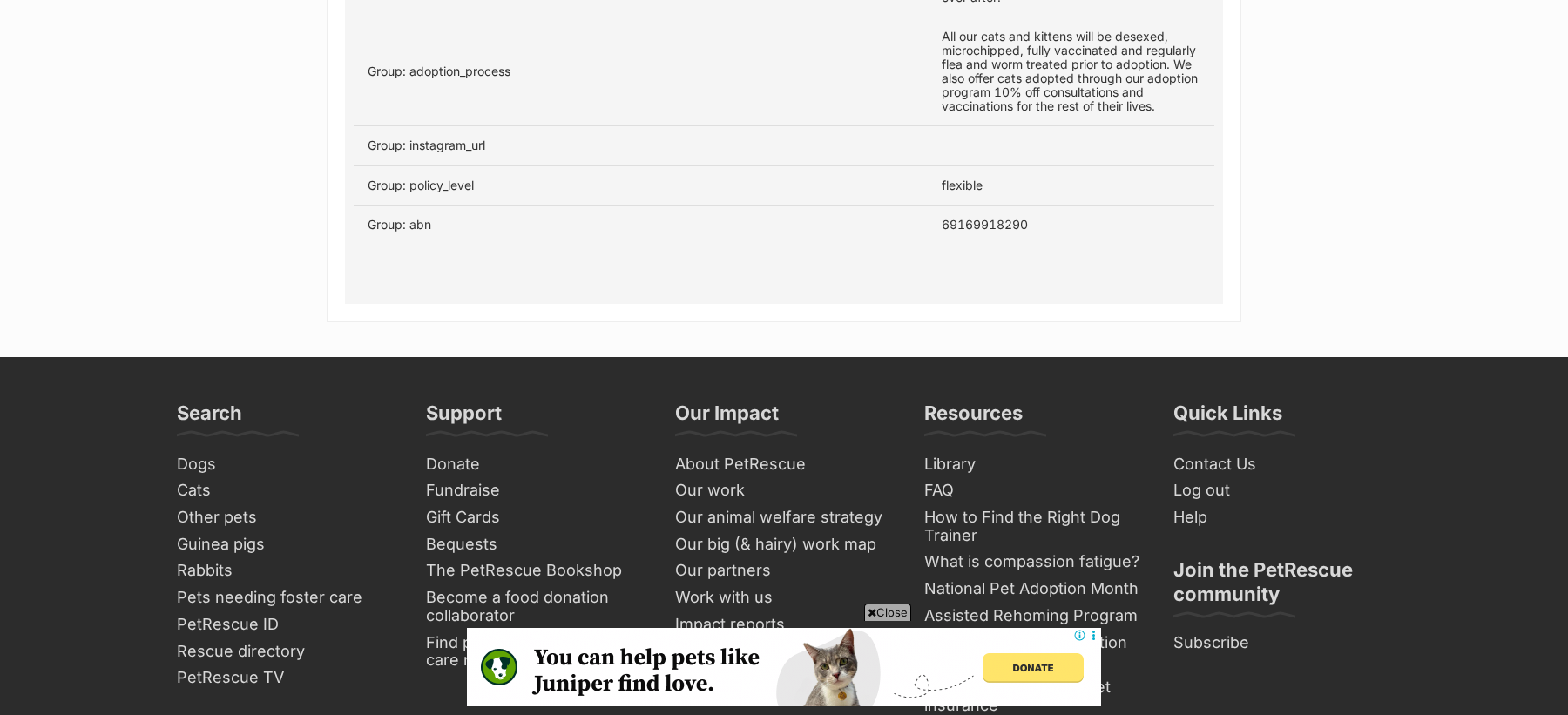
click at [994, 205] on td "69169918290" at bounding box center [1070, 224] width 287 height 39
copy td "69169918290"
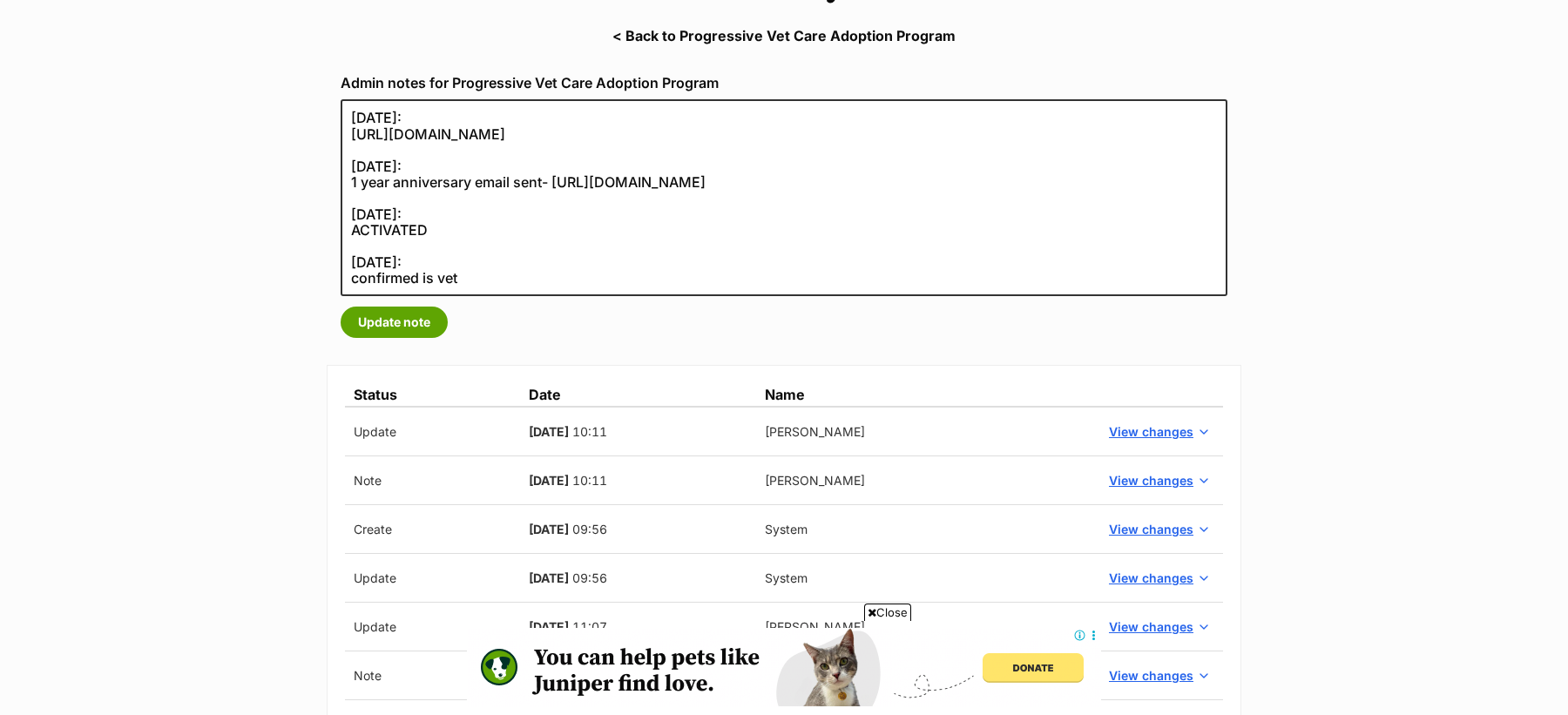
scroll to position [0, 0]
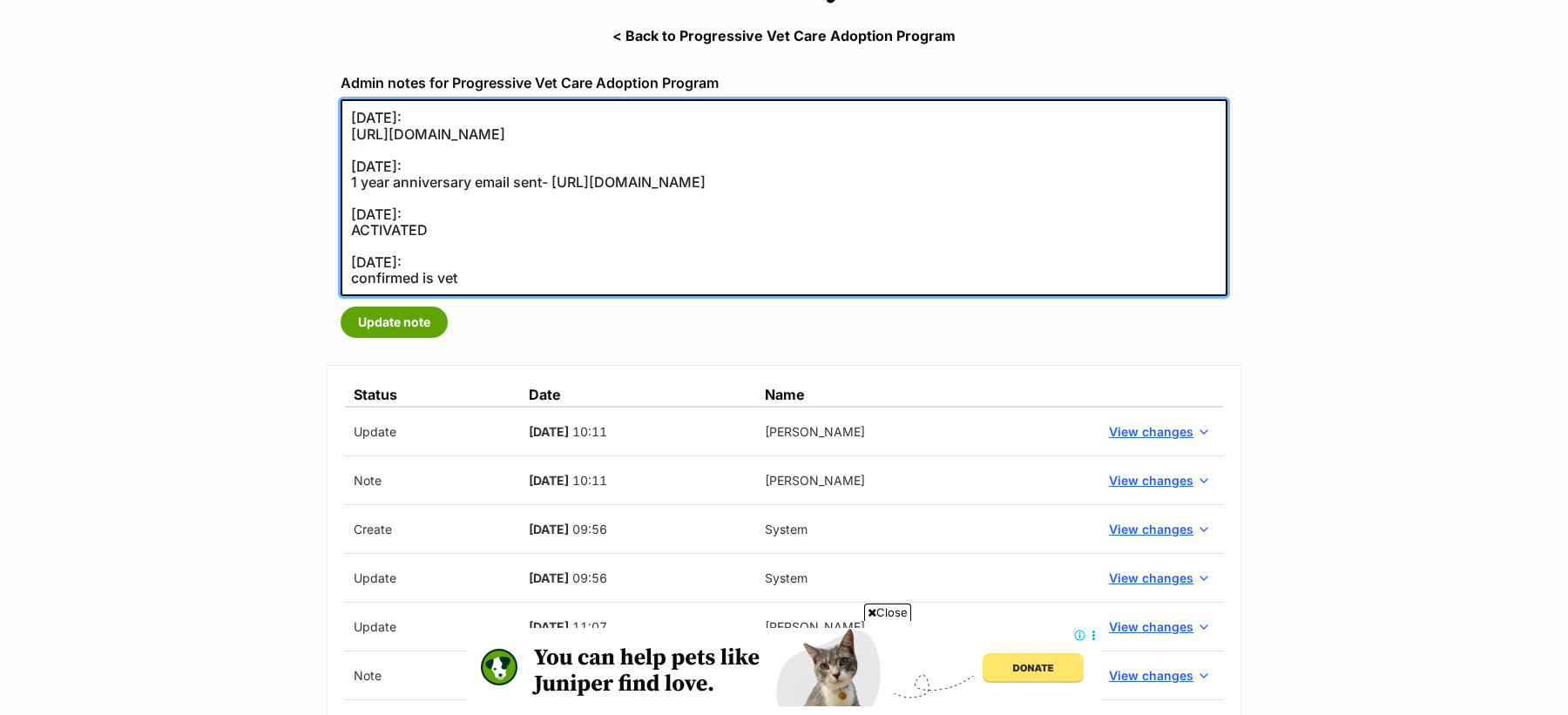
click at [566, 286] on textarea "[DATE]: [URL][DOMAIN_NAME] [DATE]: 1 year anniversary email sent- [URL][DOMAIN_…" at bounding box center [784, 197] width 886 height 197
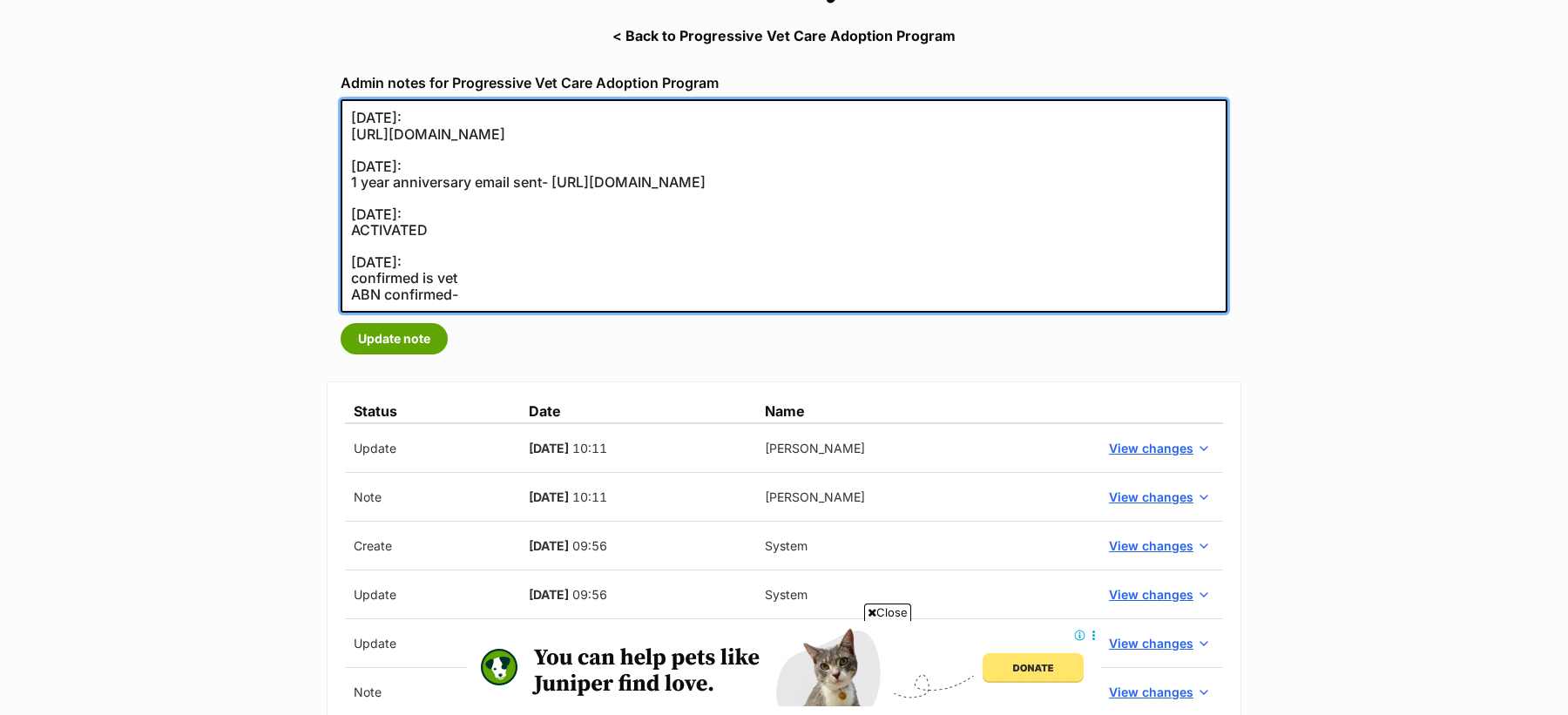
paste textarea "[URL][DOMAIN_NAME]"
type textarea "[DATE]: [URL][DOMAIN_NAME] [DATE]: 1 year anniversary email sent- [URL][DOMAIN_…"
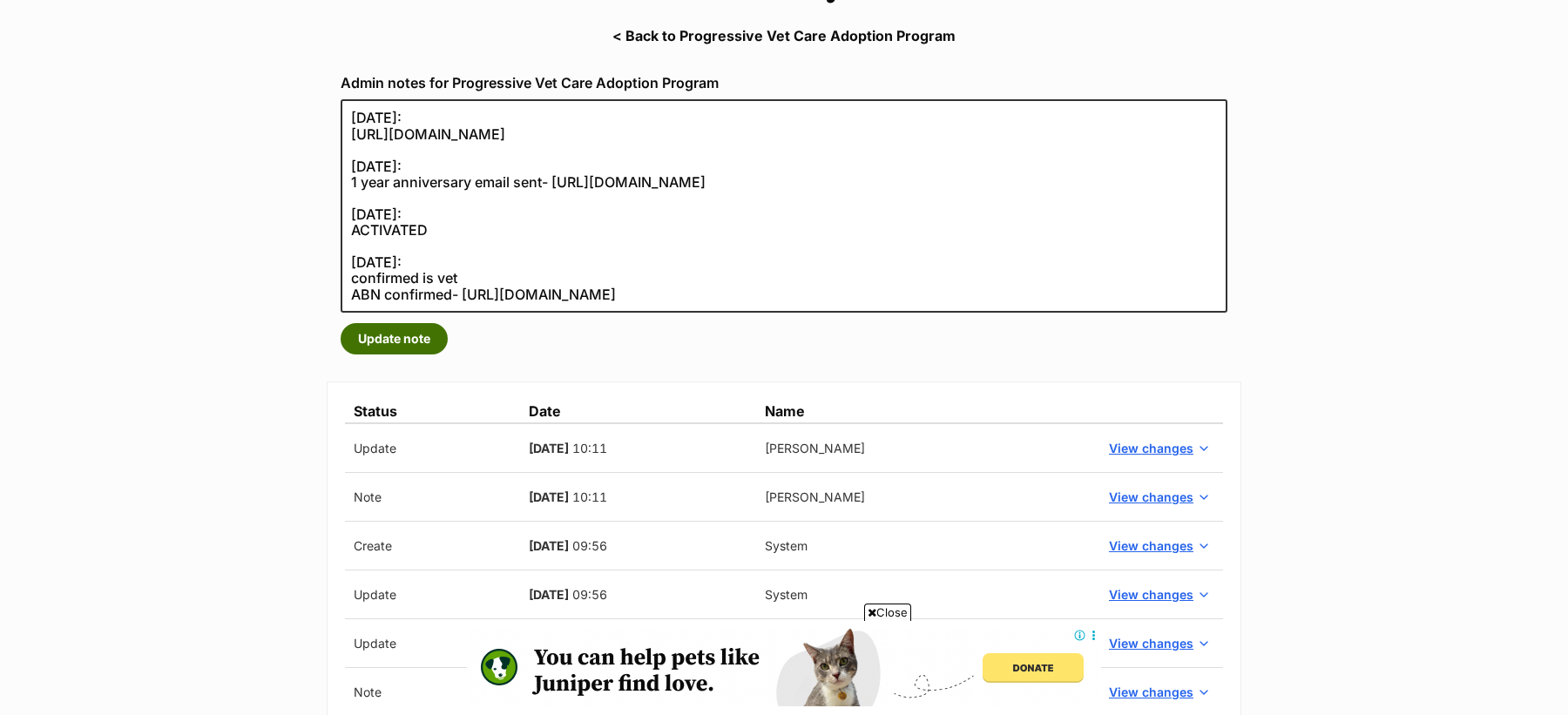
click at [427, 327] on button "Update note" at bounding box center [394, 338] width 107 height 31
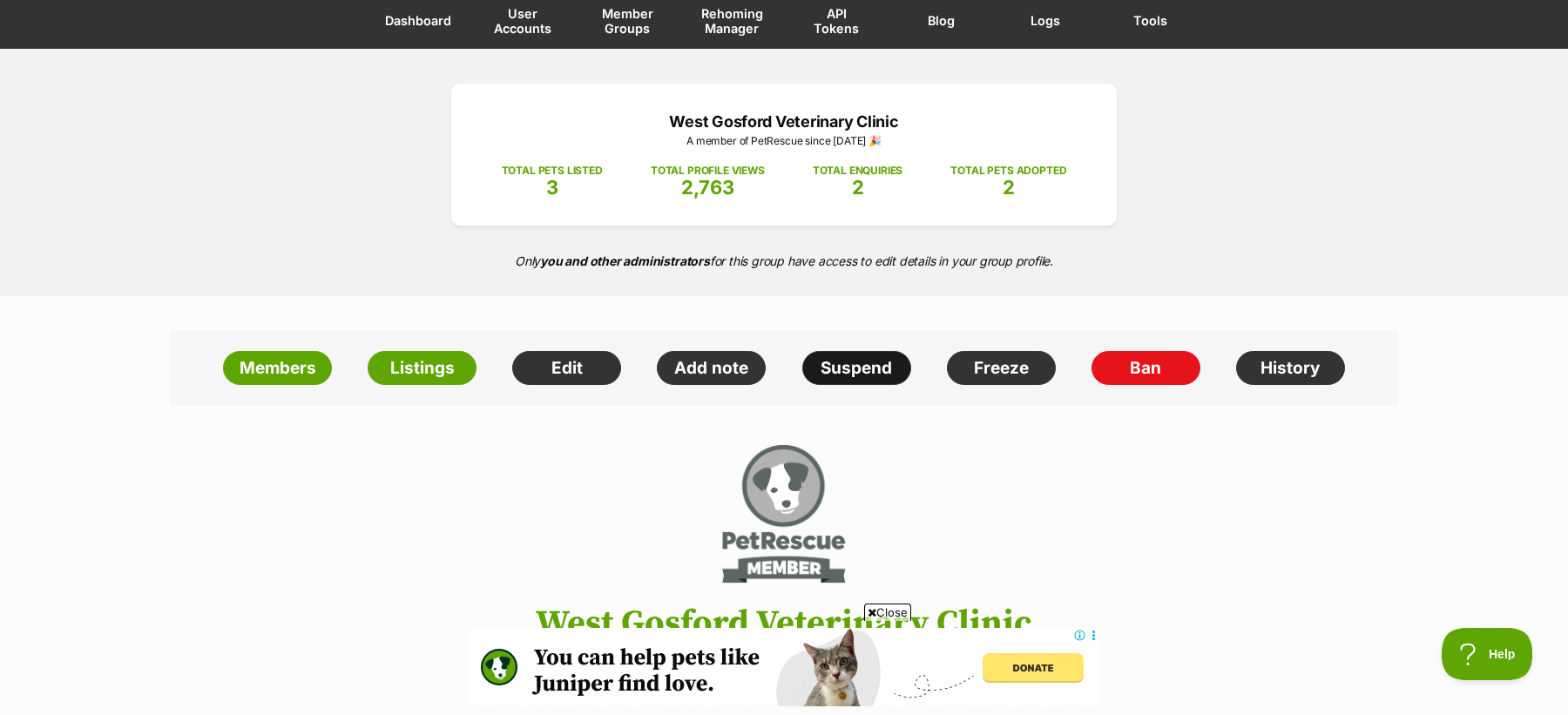
scroll to position [72, 0]
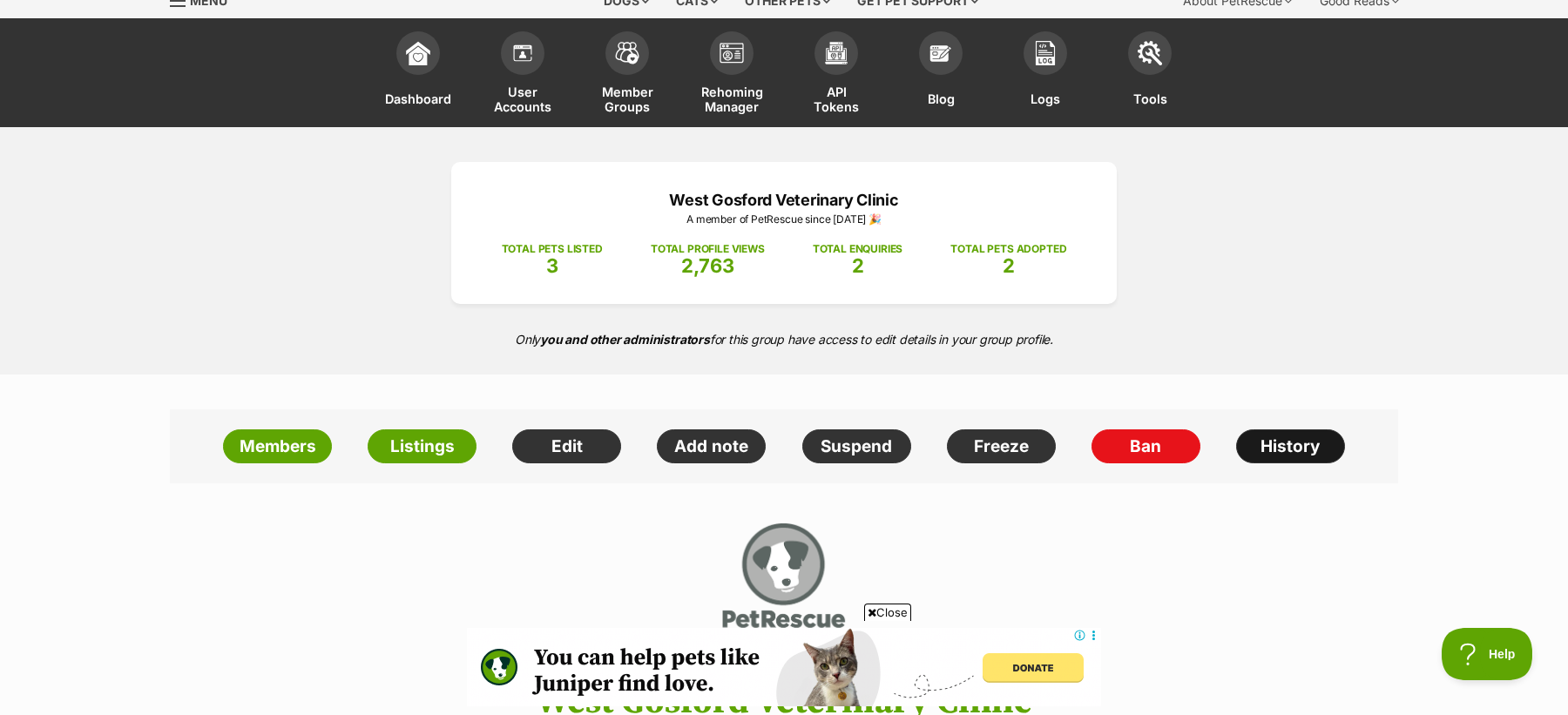
click at [1286, 439] on link "History" at bounding box center [1291, 447] width 109 height 35
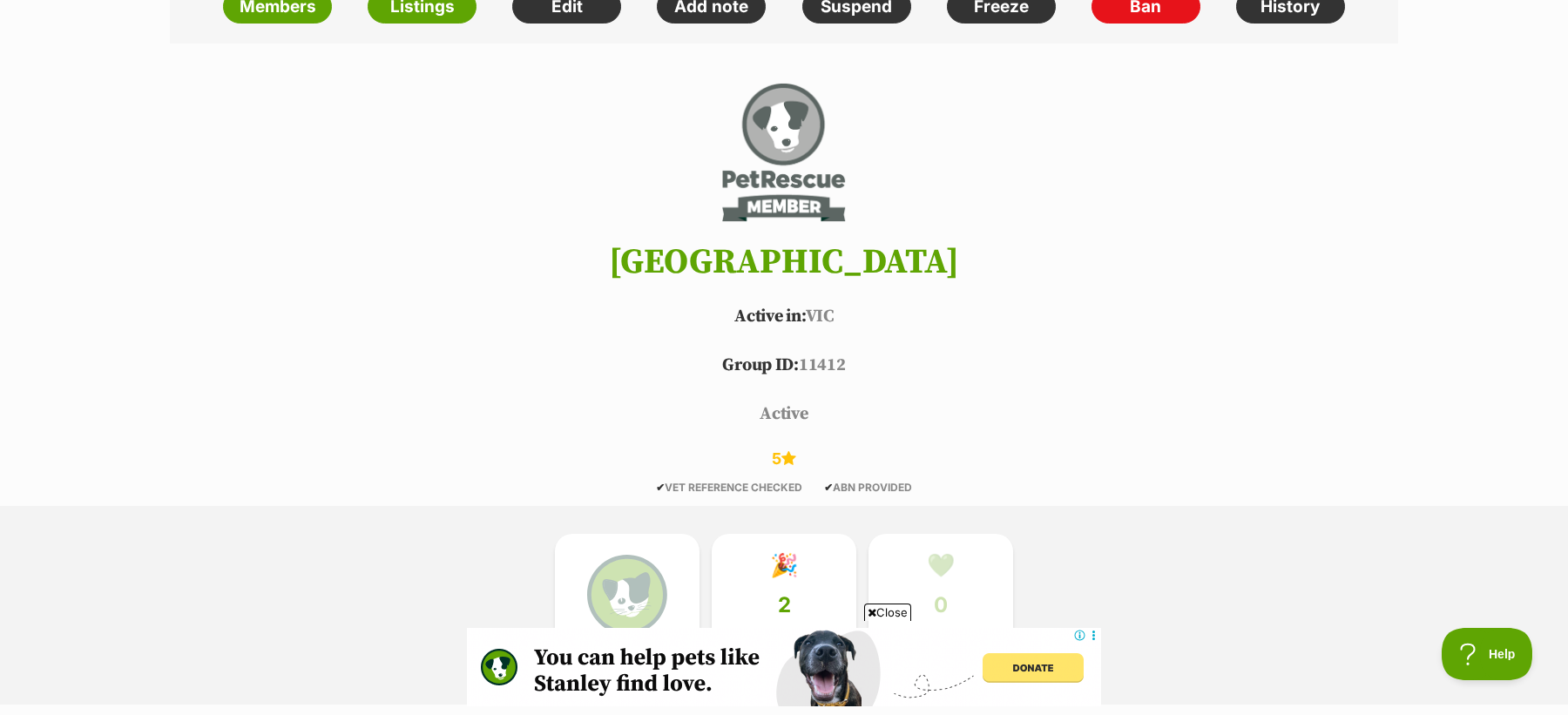
scroll to position [523, 0]
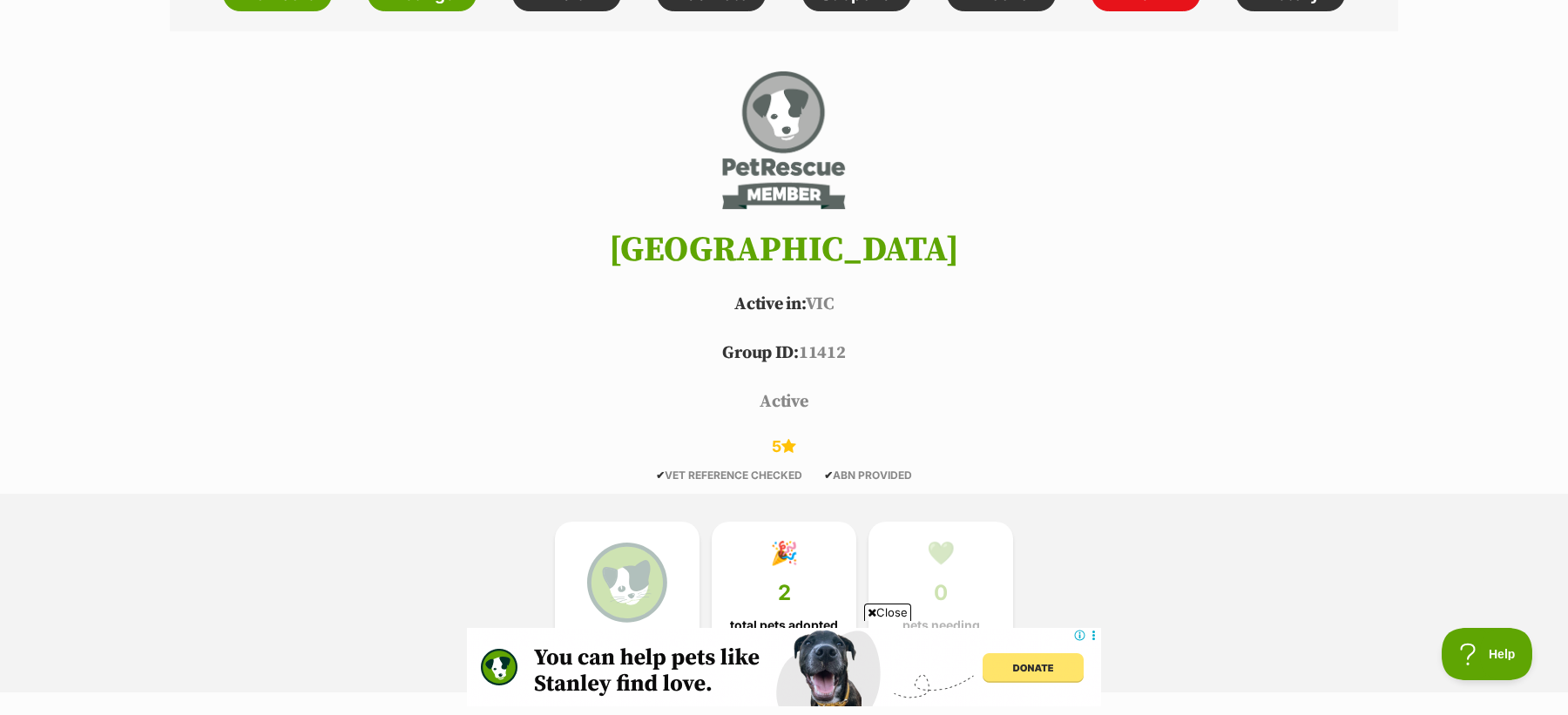
click at [901, 607] on span "Close" at bounding box center [887, 612] width 47 height 17
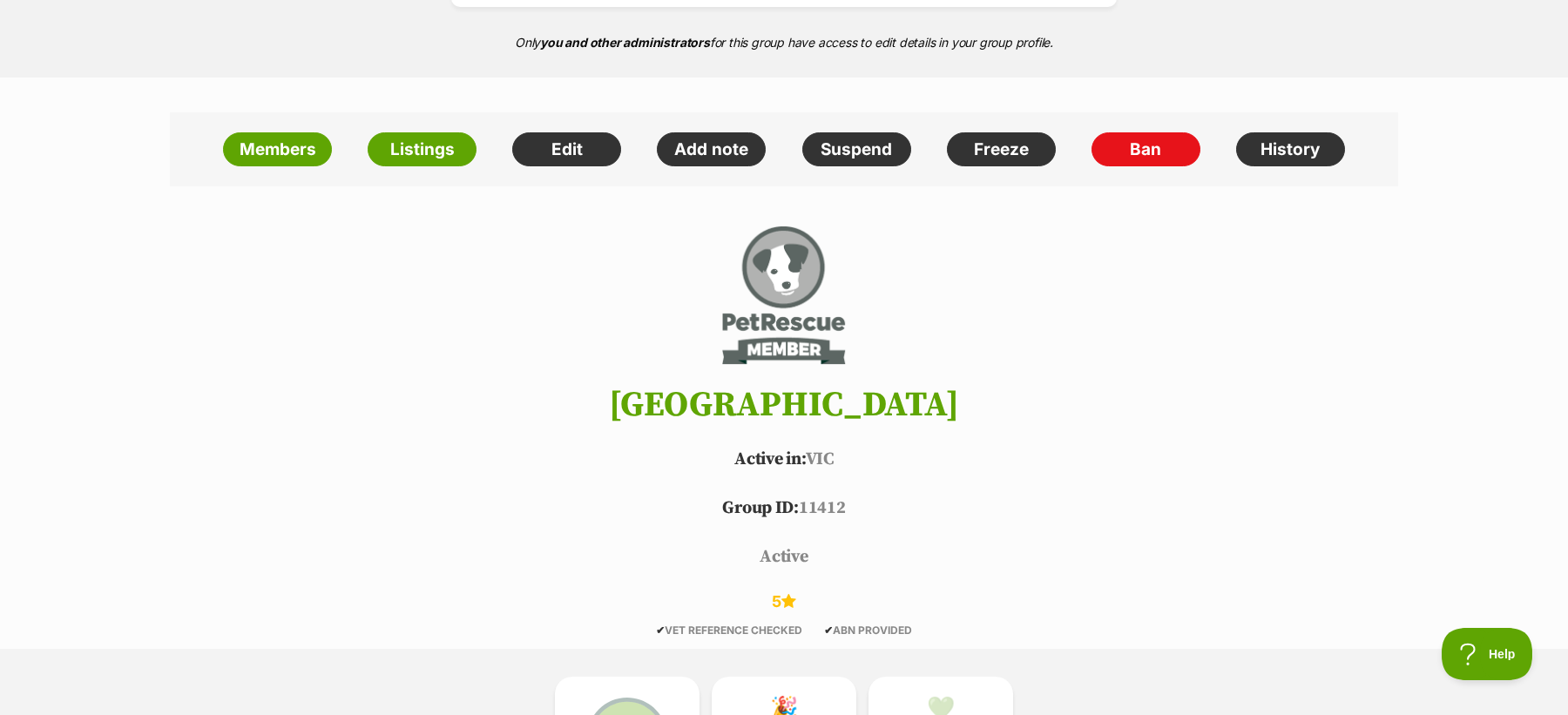
scroll to position [347, 0]
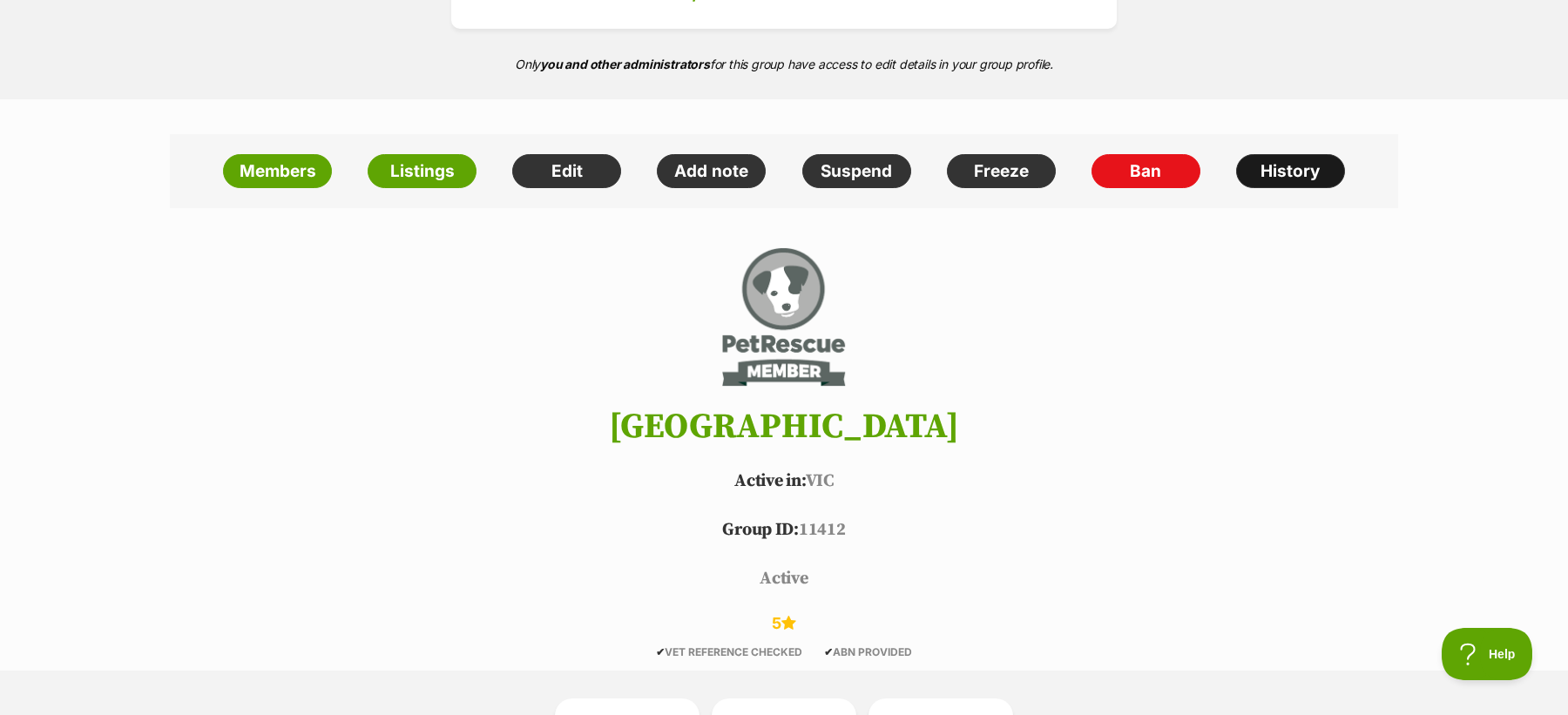
click at [1270, 156] on link "History" at bounding box center [1291, 172] width 109 height 35
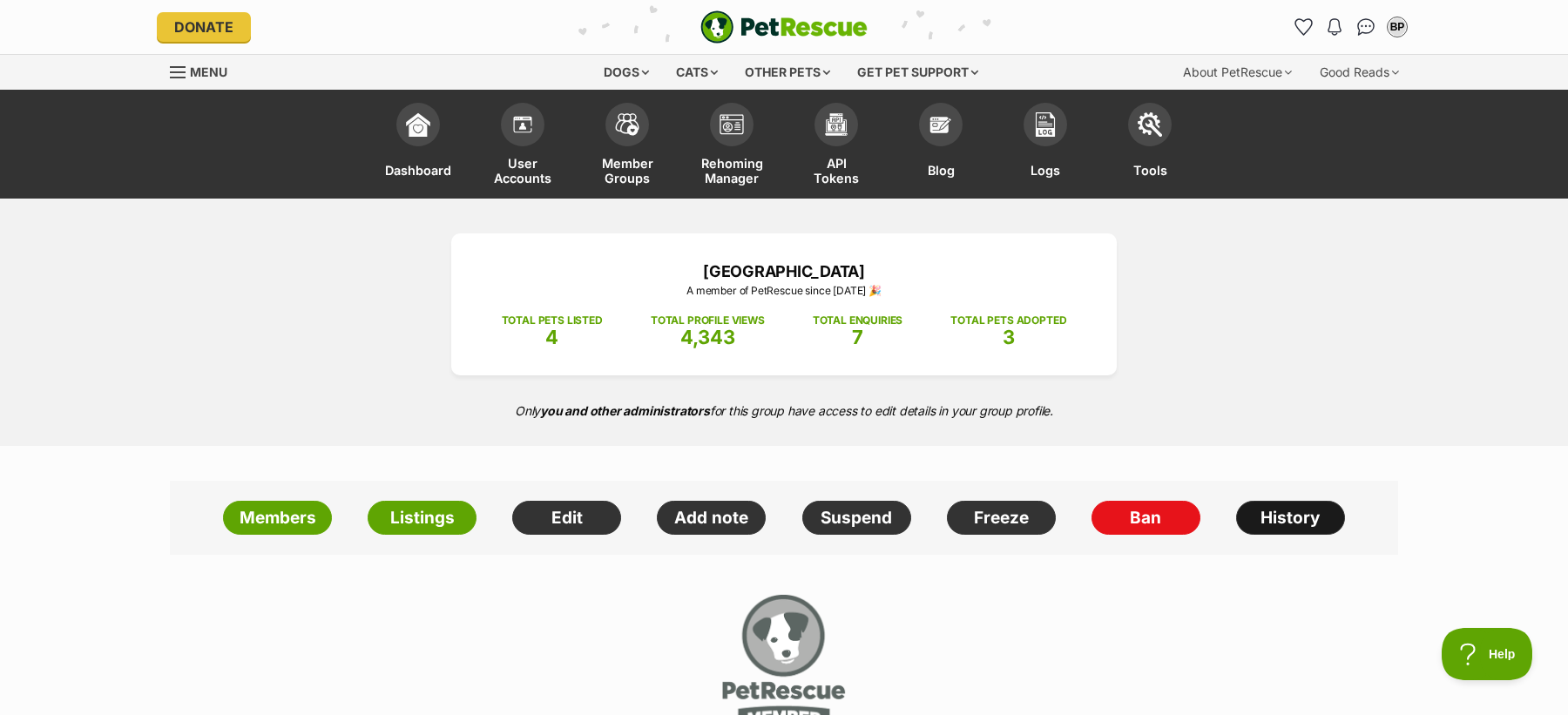
click at [1290, 523] on link "History" at bounding box center [1291, 518] width 109 height 35
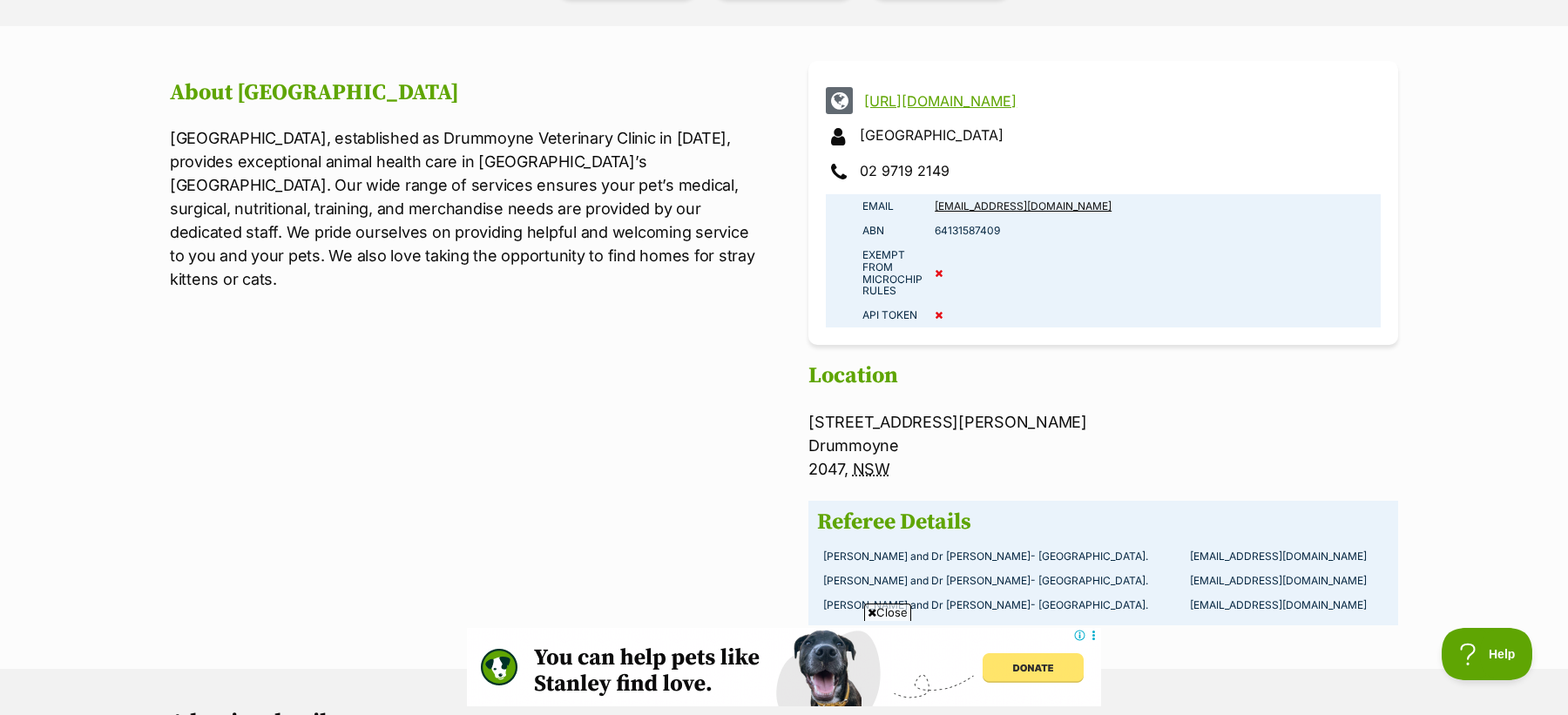
scroll to position [35, 0]
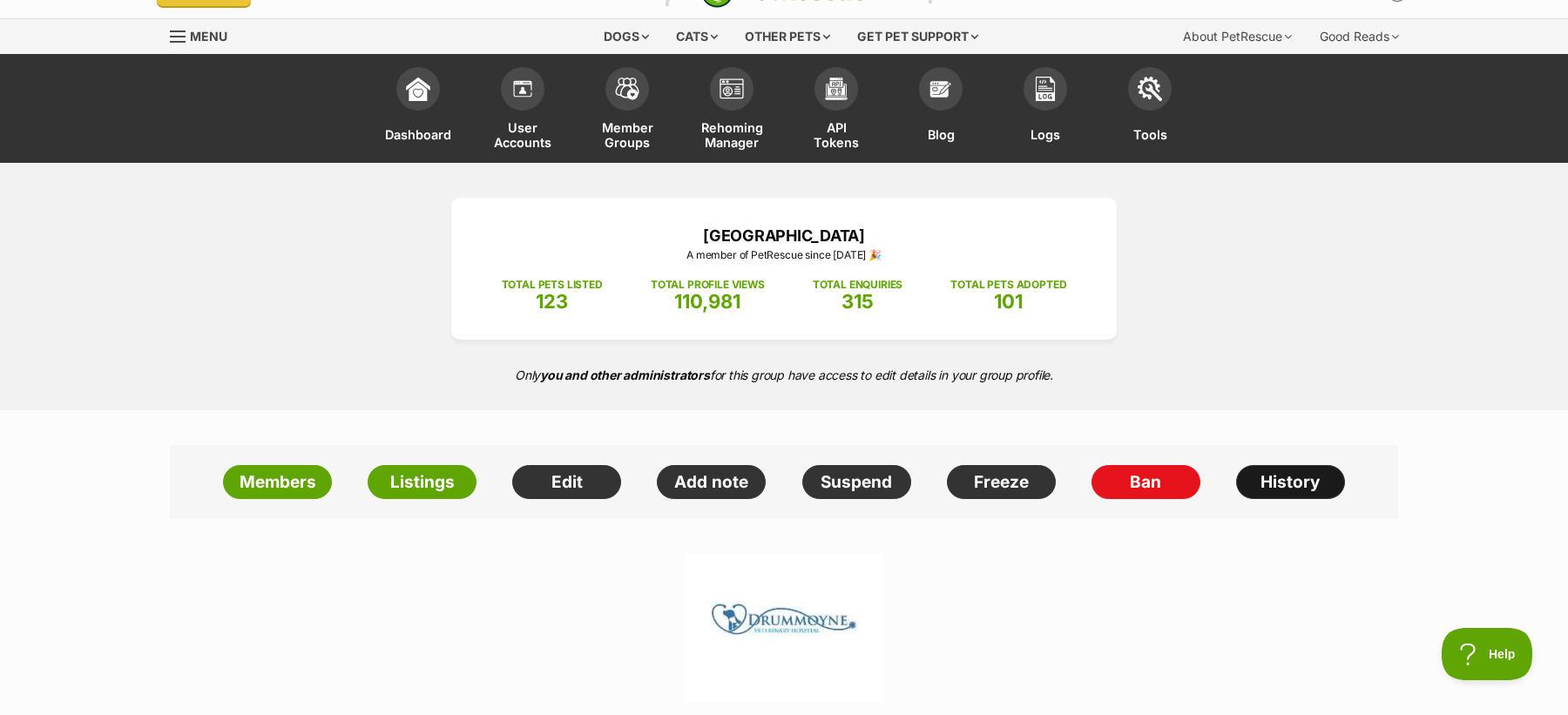
click at [1293, 481] on link "History" at bounding box center [1291, 482] width 109 height 35
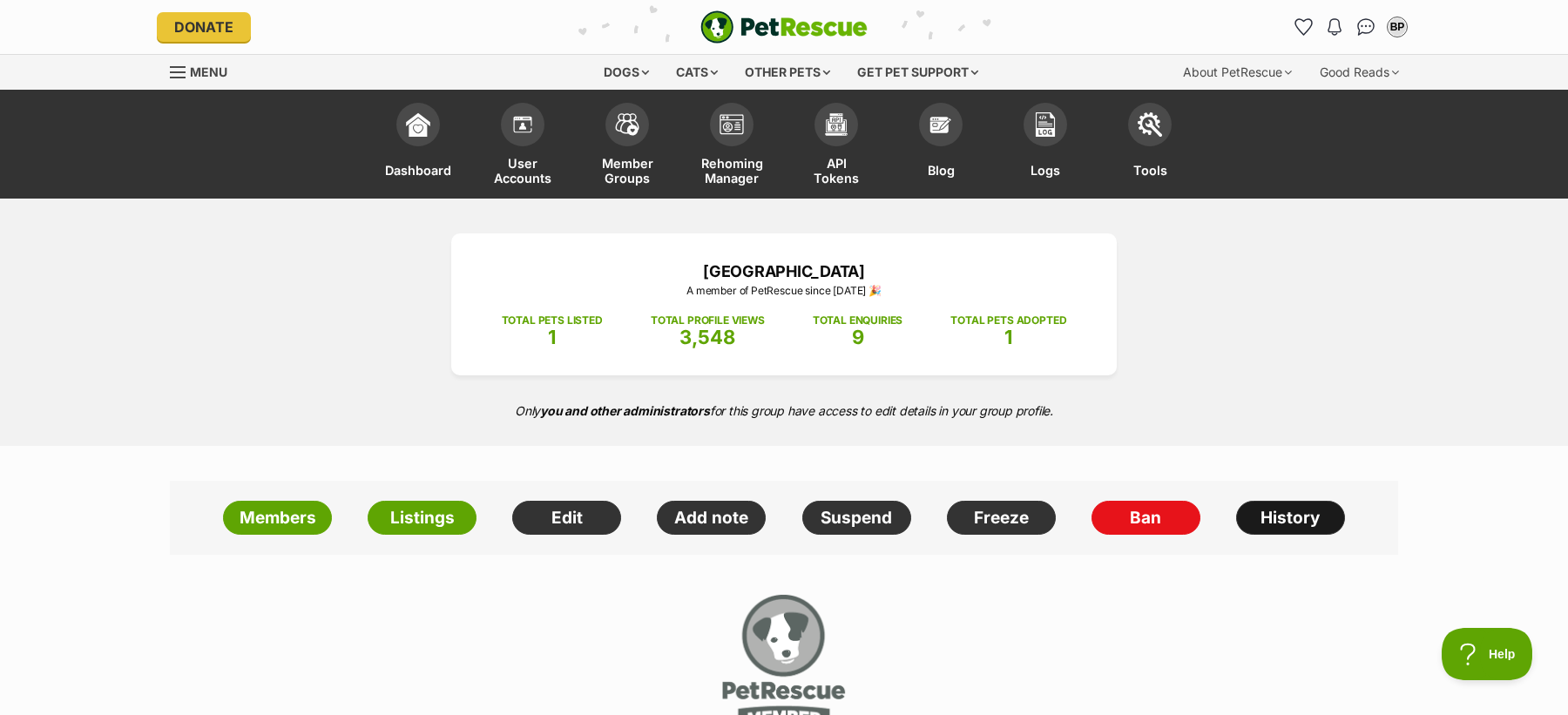
click at [1292, 515] on link "History" at bounding box center [1291, 518] width 109 height 35
click at [1290, 528] on link "History" at bounding box center [1291, 518] width 109 height 35
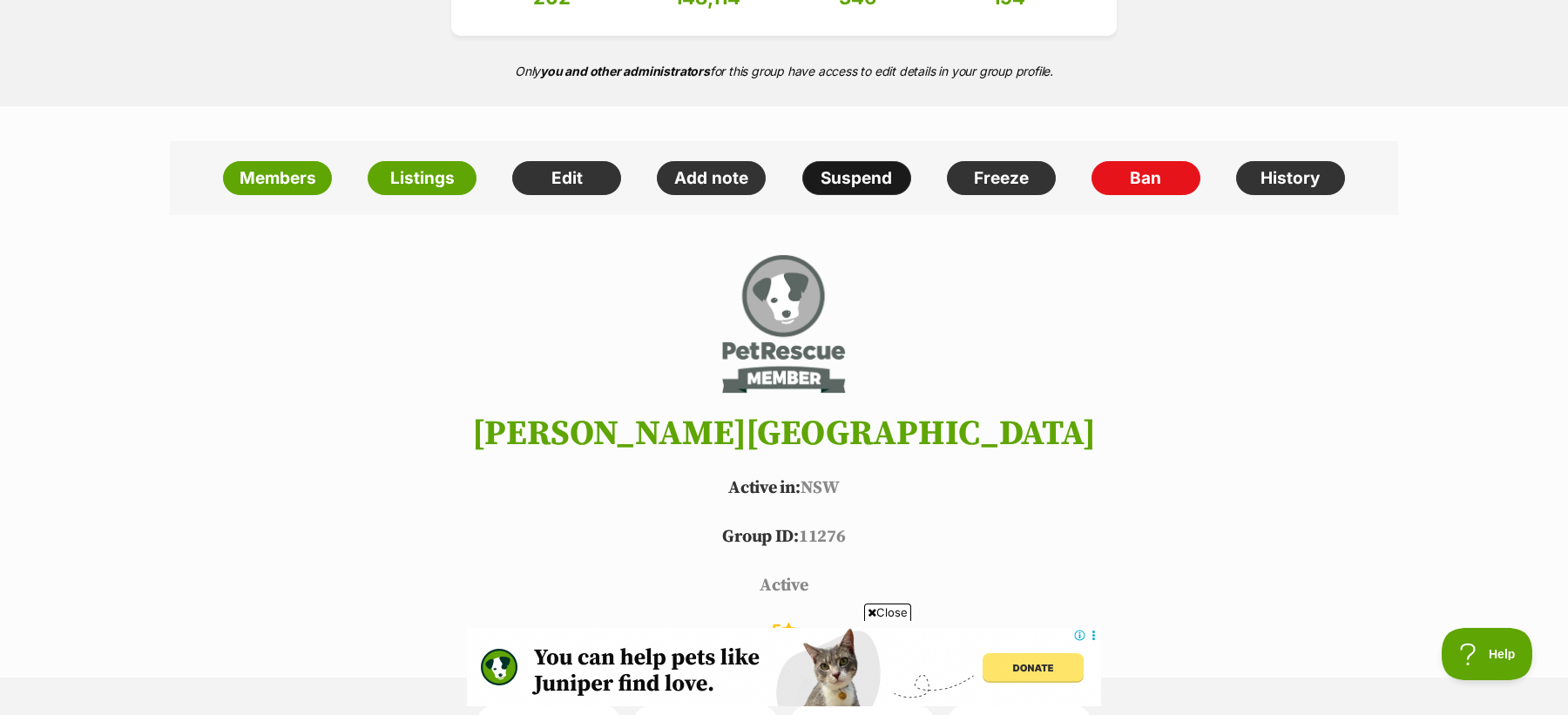
scroll to position [333, 0]
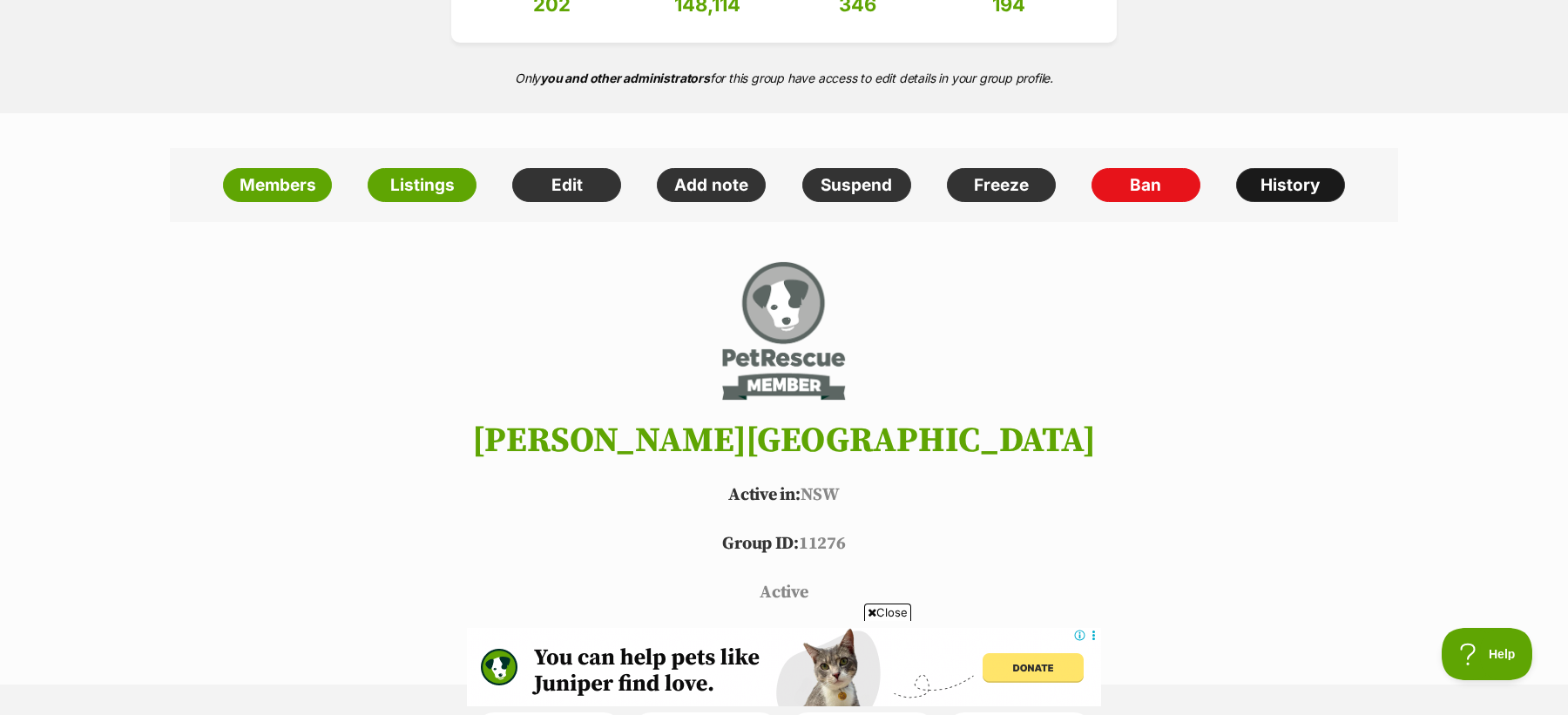
click at [1262, 187] on link "History" at bounding box center [1291, 185] width 109 height 35
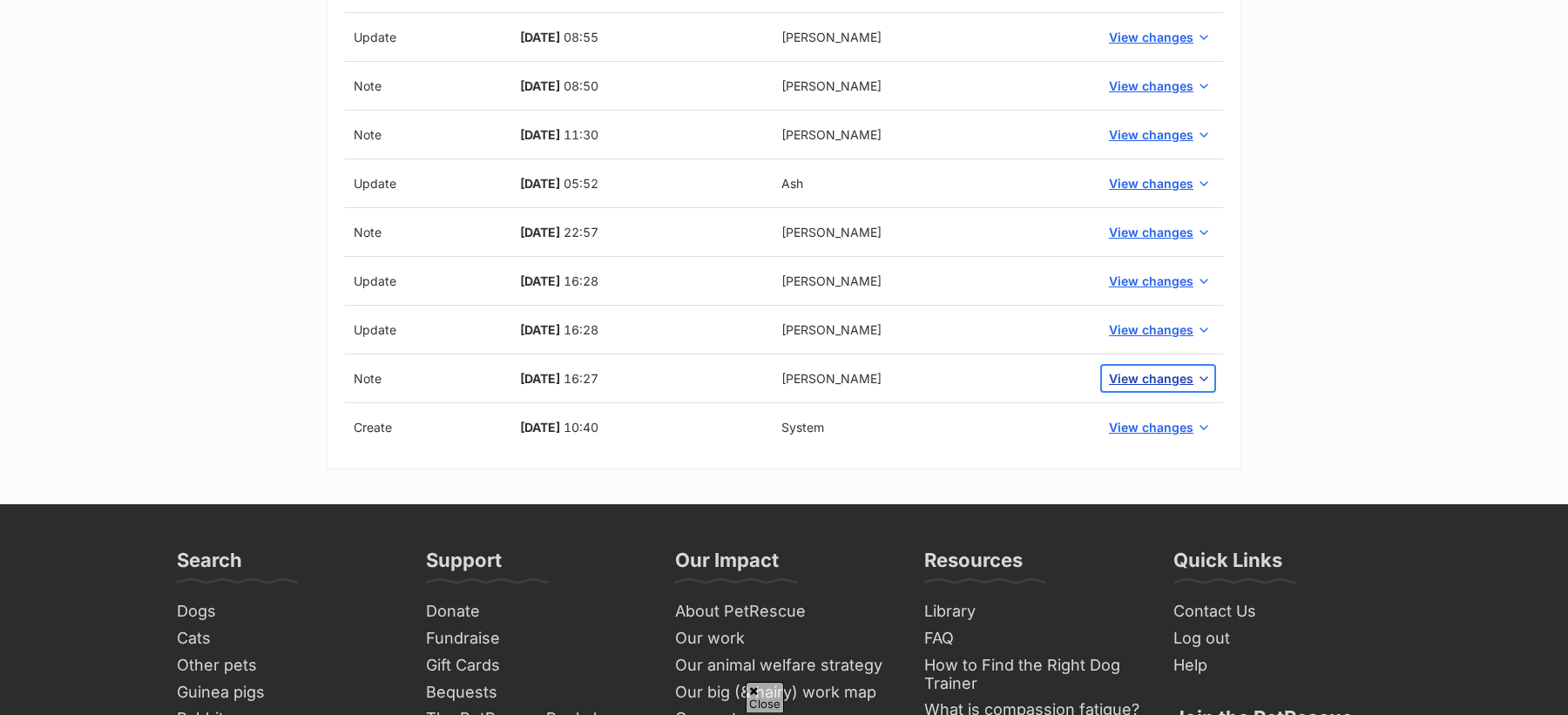
click at [1178, 369] on span "View changes" at bounding box center [1151, 378] width 85 height 18
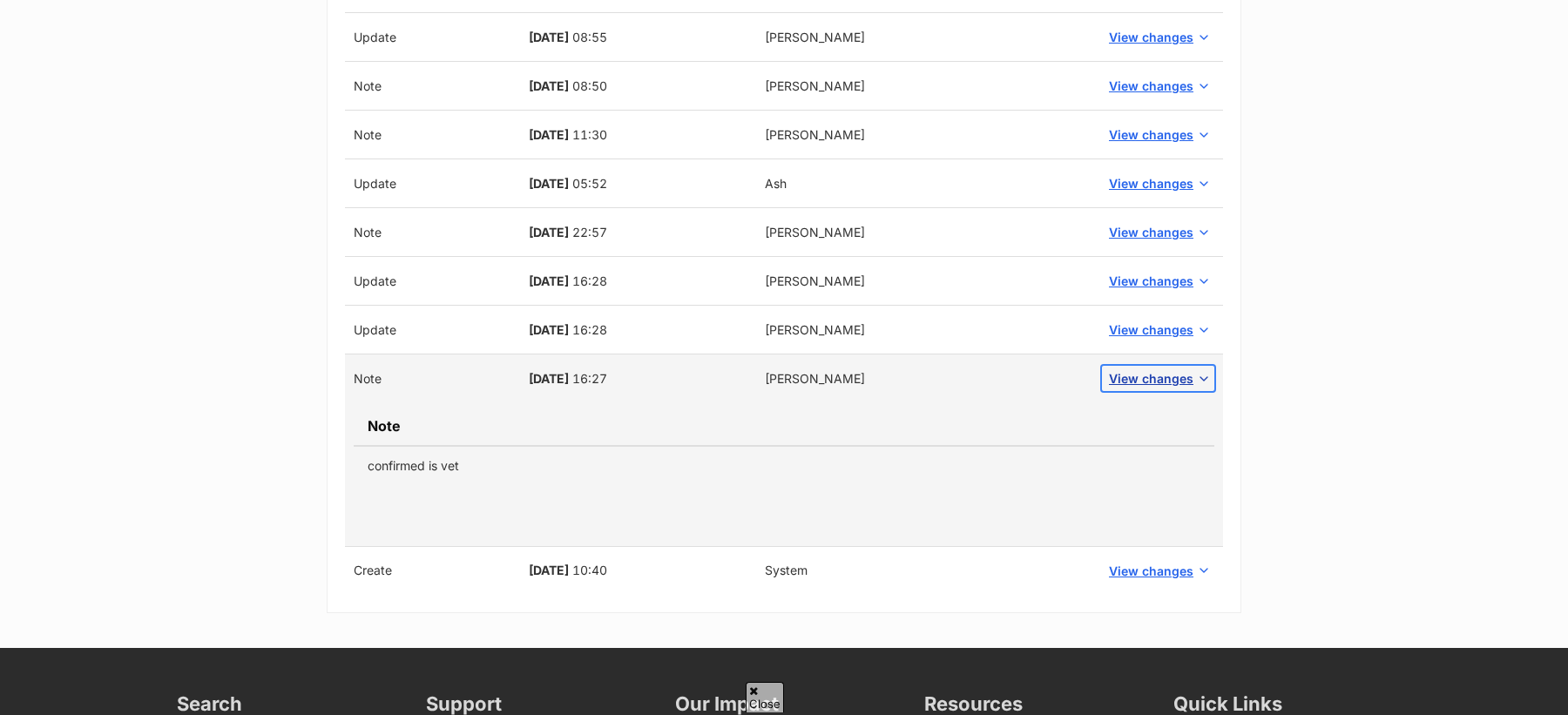
click at [1159, 377] on span "View changes" at bounding box center [1151, 378] width 85 height 18
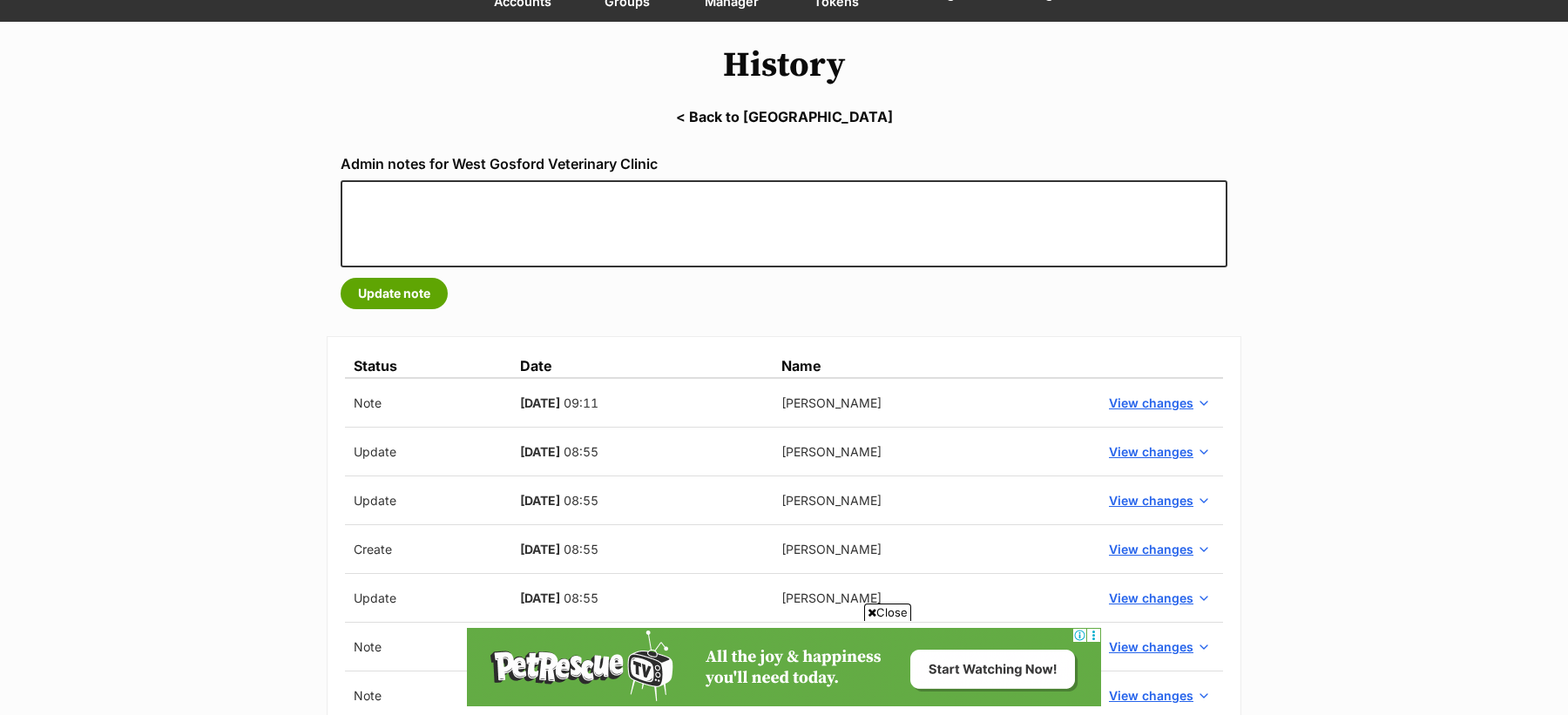
scroll to position [176, 0]
click at [789, 117] on link "< Back to West Gosford Veterinary Clinic" at bounding box center [784, 117] width 1568 height 15
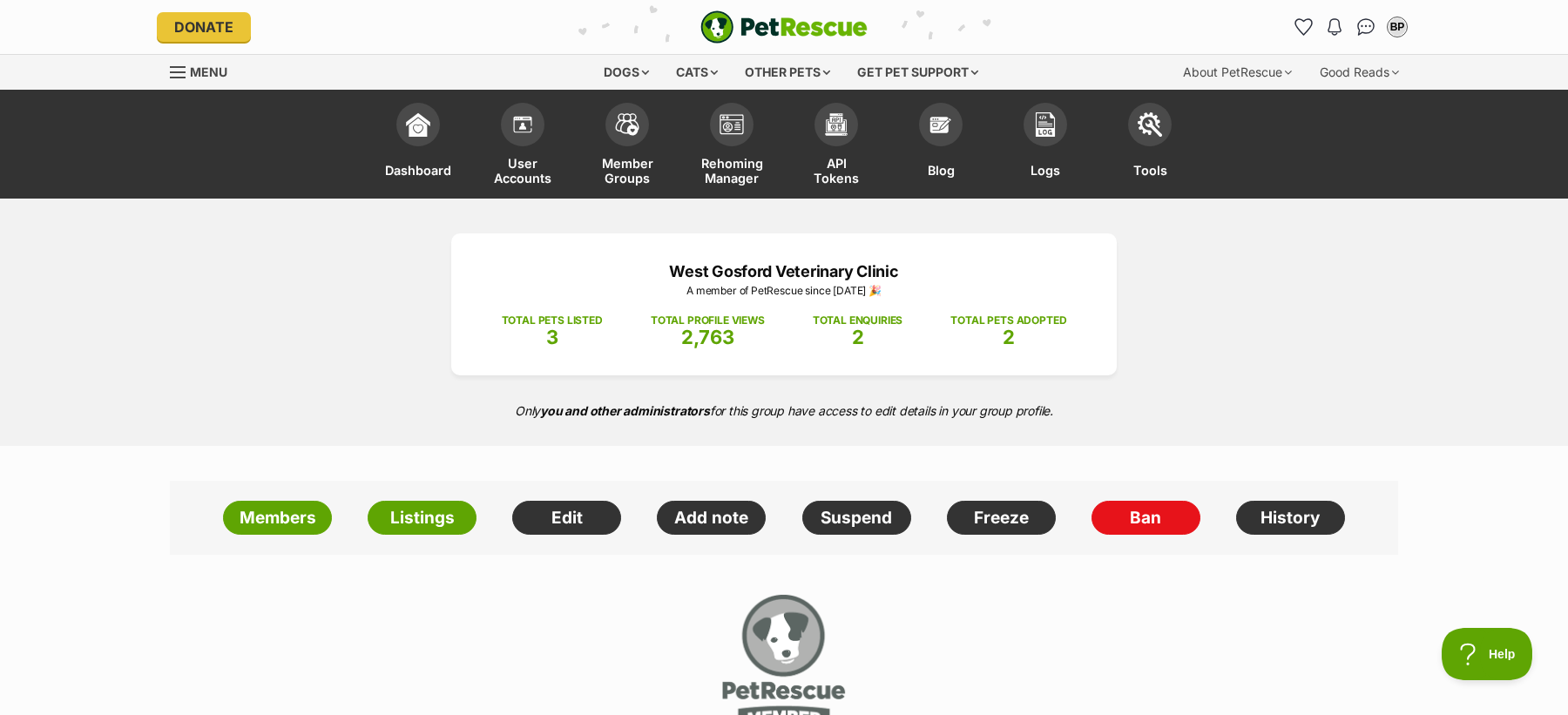
click at [683, 269] on p "West Gosford Veterinary Clinic" at bounding box center [784, 271] width 613 height 24
copy div "West Gosford Veterinary Clinic"
click at [846, 517] on link "Suspend" at bounding box center [857, 518] width 109 height 35
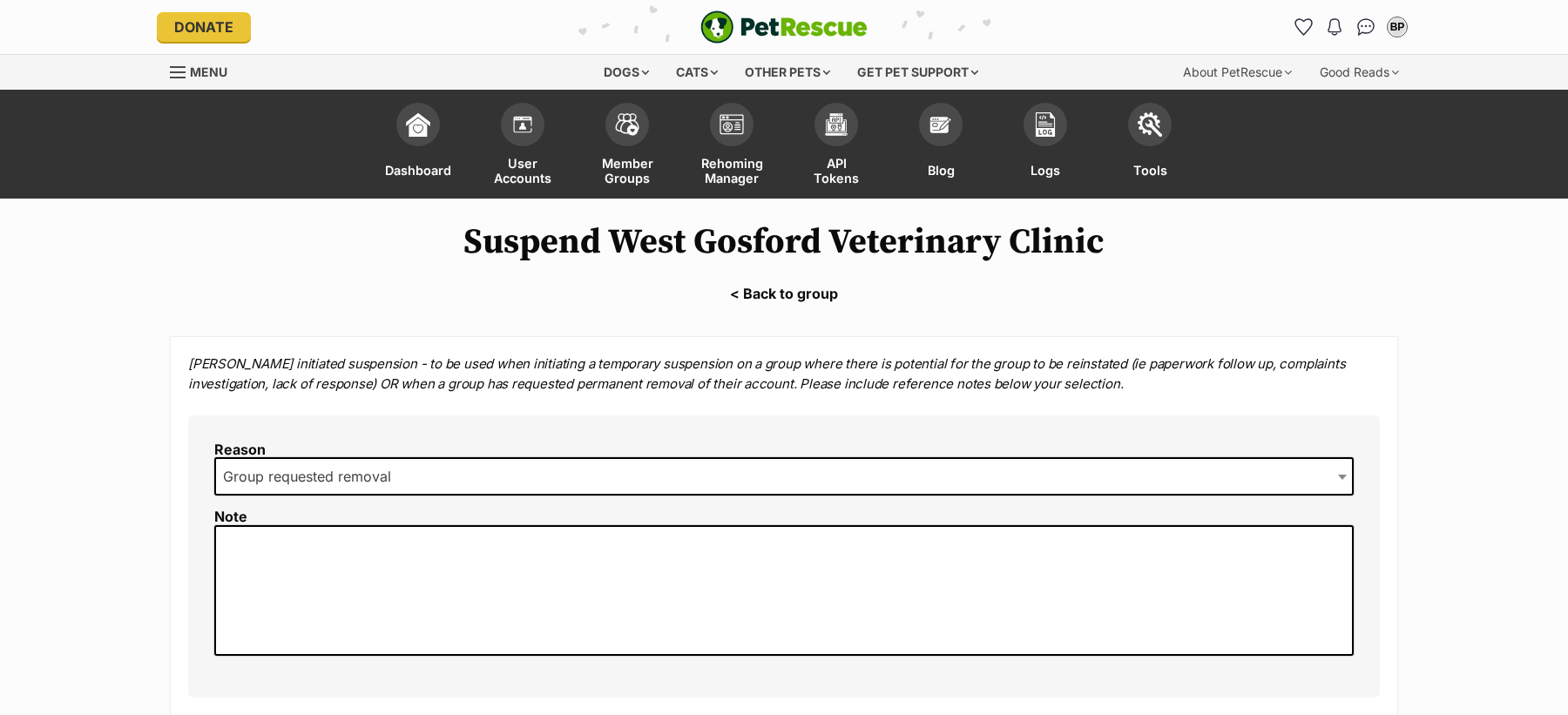
click at [443, 473] on span "Group requested removal" at bounding box center [784, 477] width 1139 height 38
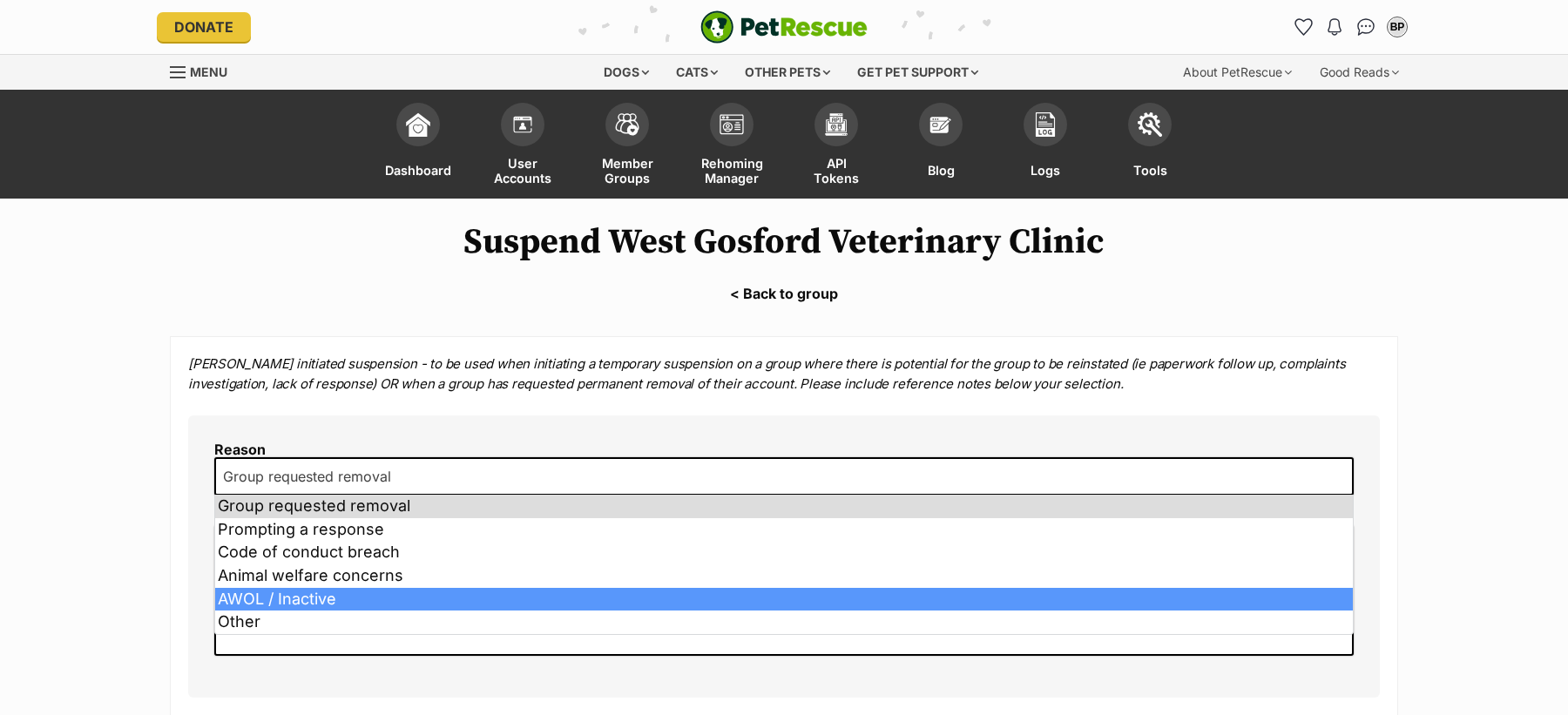
select select "AWOL / Inactive"
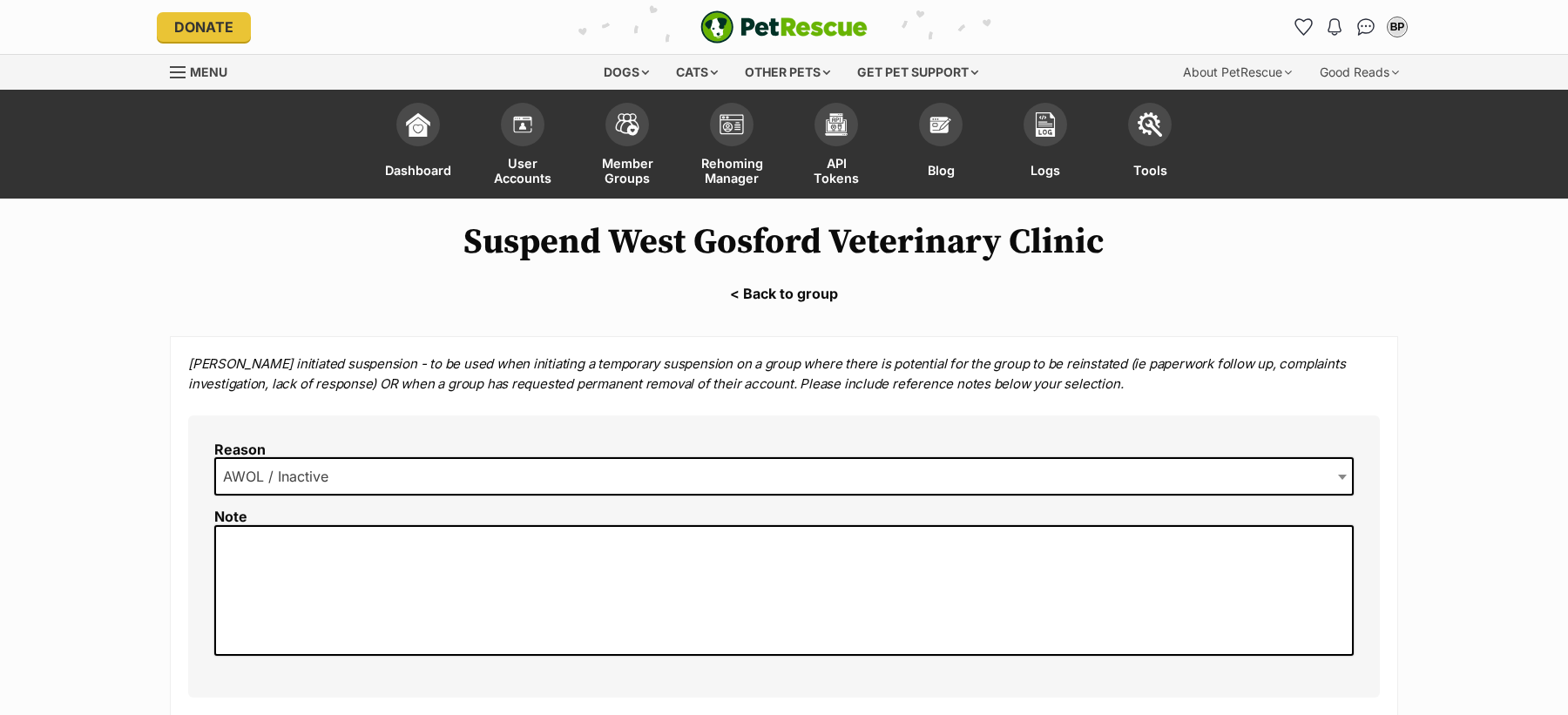
click at [385, 594] on textarea at bounding box center [784, 590] width 1139 height 131
paste textarea "https://www.google.com/search?q=west+gosford+veterinary+clinic&oq=West+Gosford+…"
drag, startPoint x: 713, startPoint y: 611, endPoint x: 464, endPoint y: 544, distance: 257.9
click at [464, 544] on textarea "permanently closed as per google- https://www.google.com/search?q=west+gosford+…" at bounding box center [784, 590] width 1139 height 131
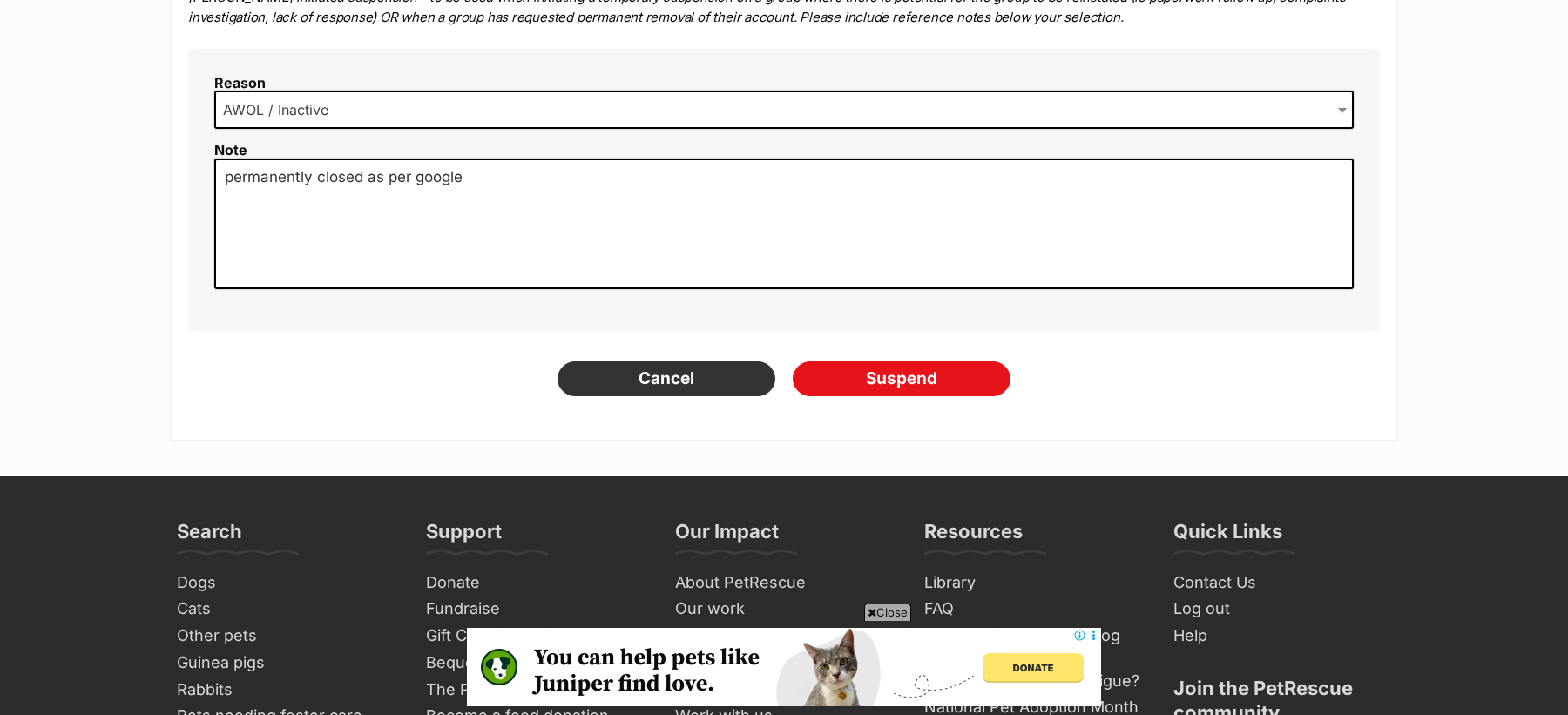
scroll to position [370, 0]
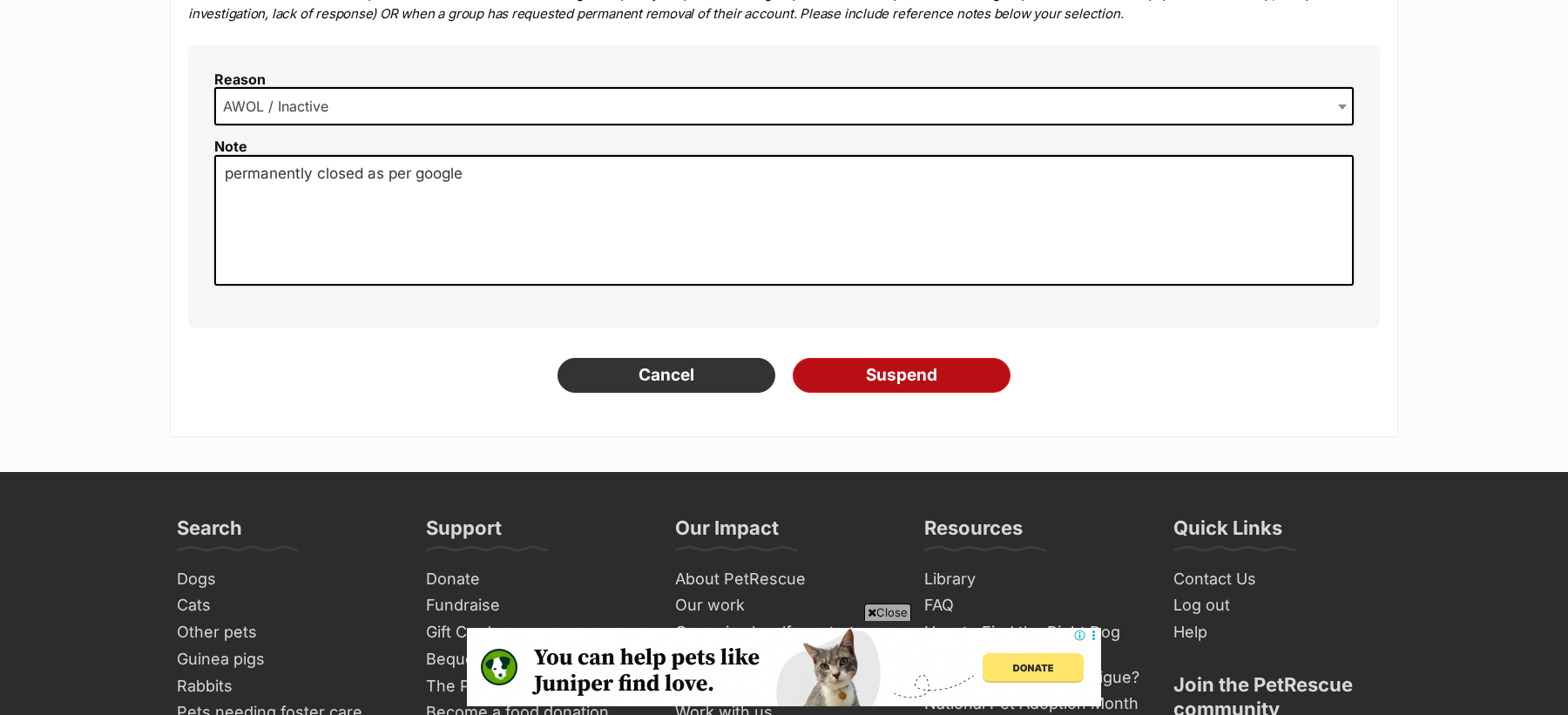
type textarea "permanently closed as per google"
click at [904, 381] on input "Suspend" at bounding box center [902, 376] width 217 height 35
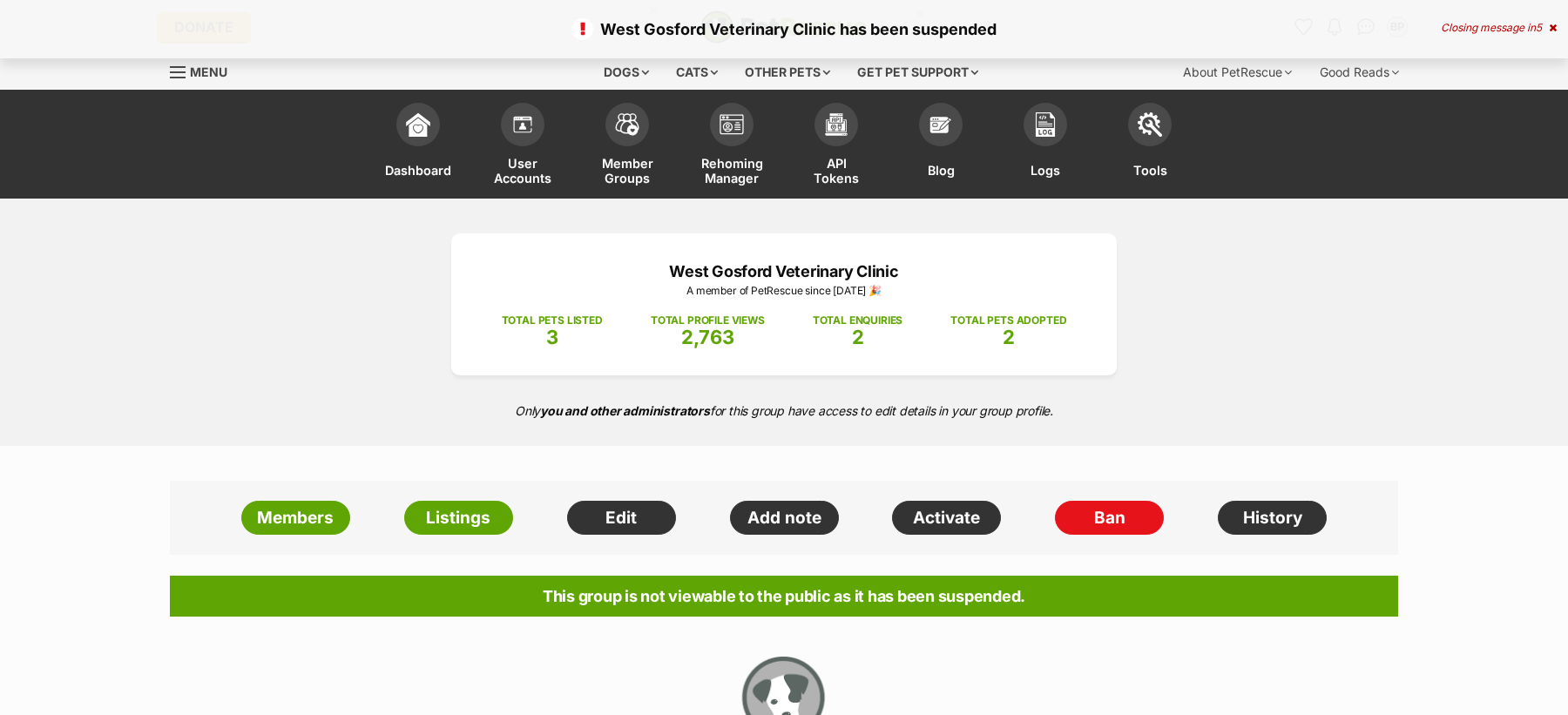
click at [1321, 491] on div "Members Listings Edit Add note Activate Ban History" at bounding box center [784, 518] width 1229 height 75
click at [1276, 517] on link "History" at bounding box center [1273, 518] width 109 height 35
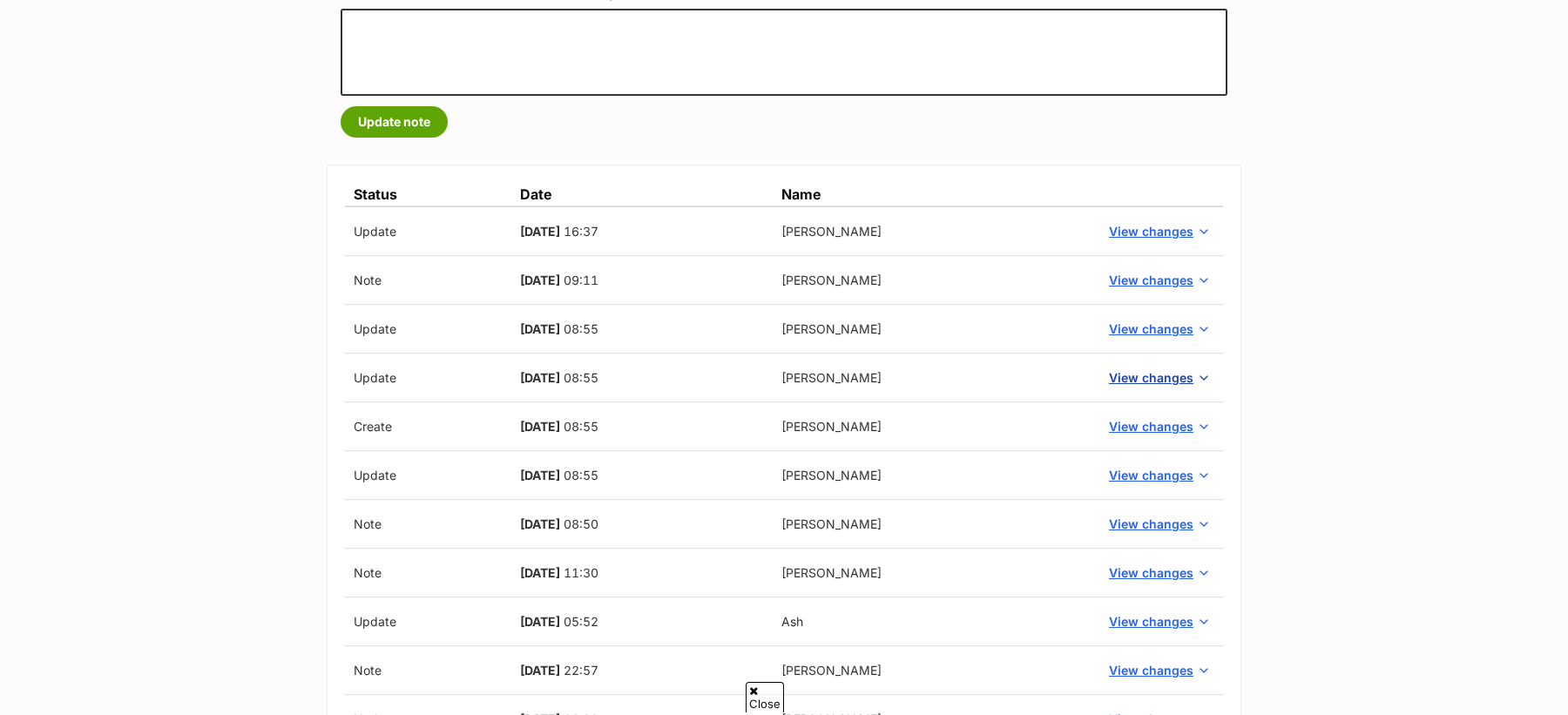
scroll to position [341, 0]
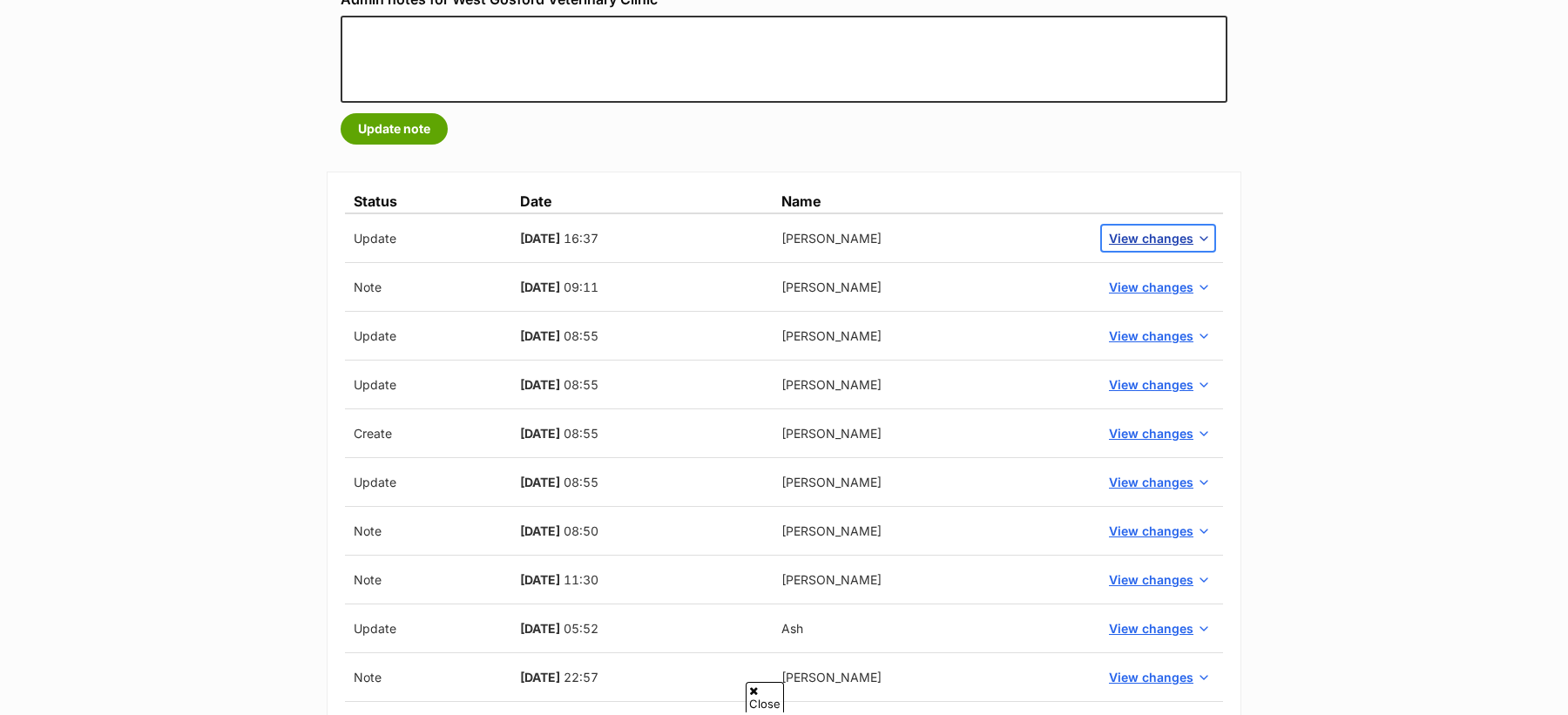
click at [1151, 239] on span "View changes" at bounding box center [1151, 237] width 85 height 18
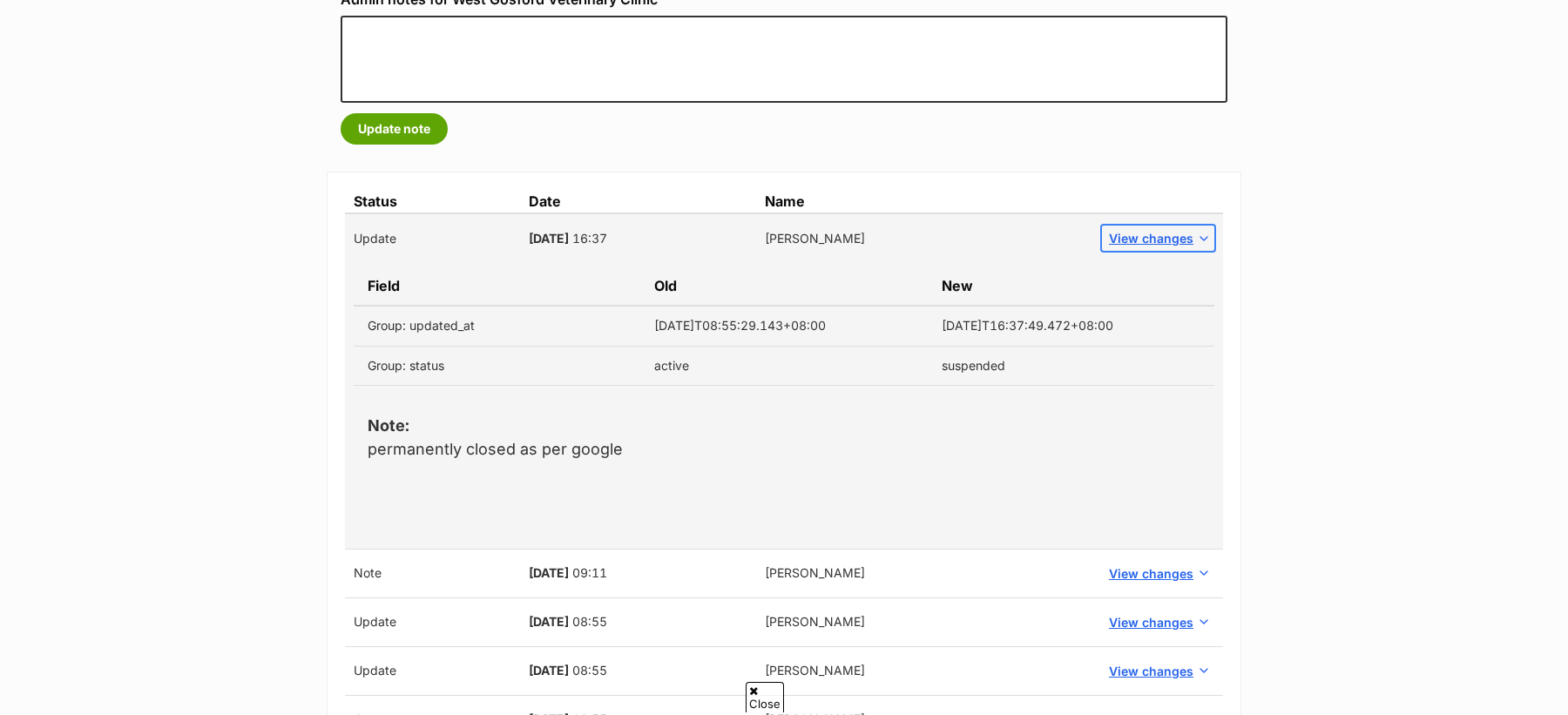
scroll to position [0, 0]
click at [581, 450] on p "Note: permanently closed as per google" at bounding box center [784, 437] width 833 height 47
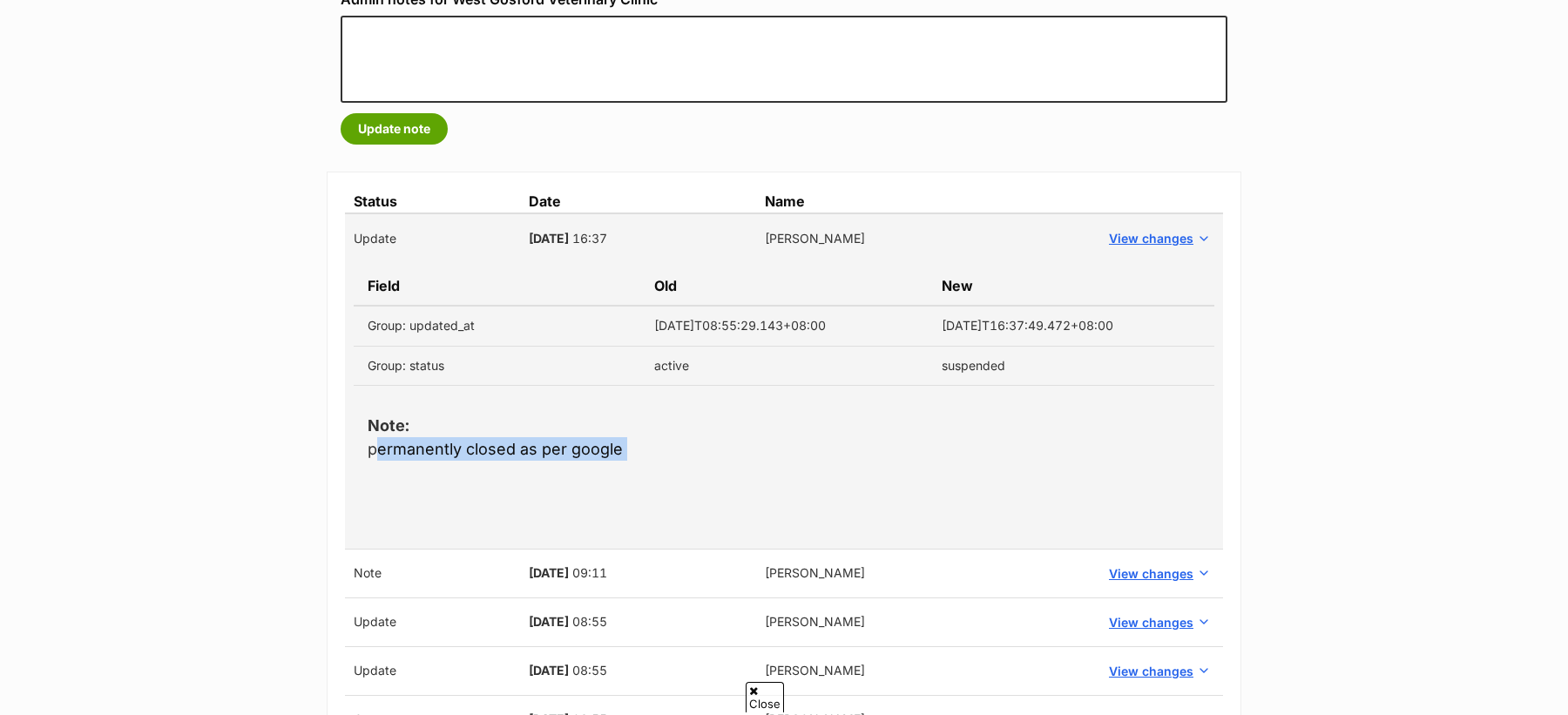
click at [581, 450] on p "Note: permanently closed as per google" at bounding box center [784, 437] width 833 height 47
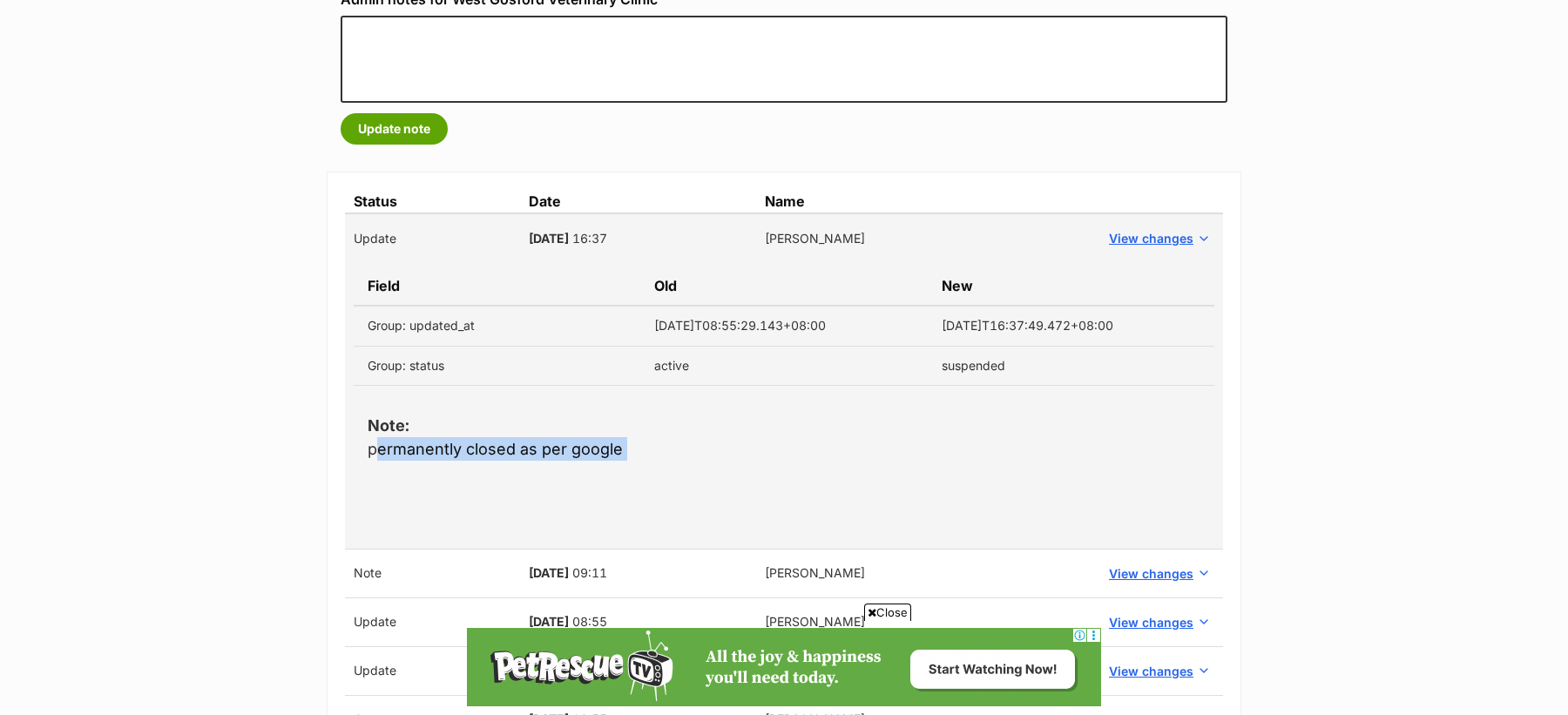
copy tbody "permanently closed as per google"
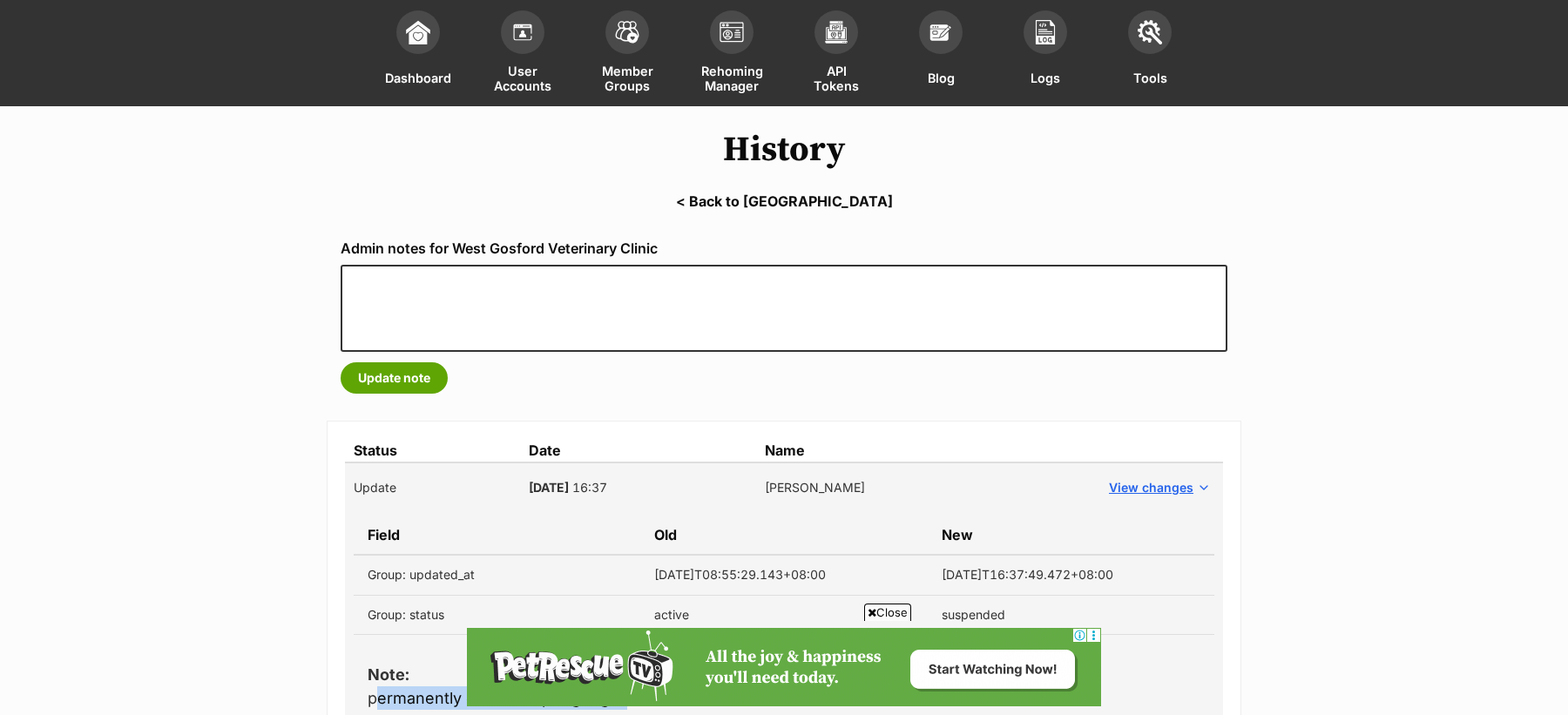
scroll to position [92, 0]
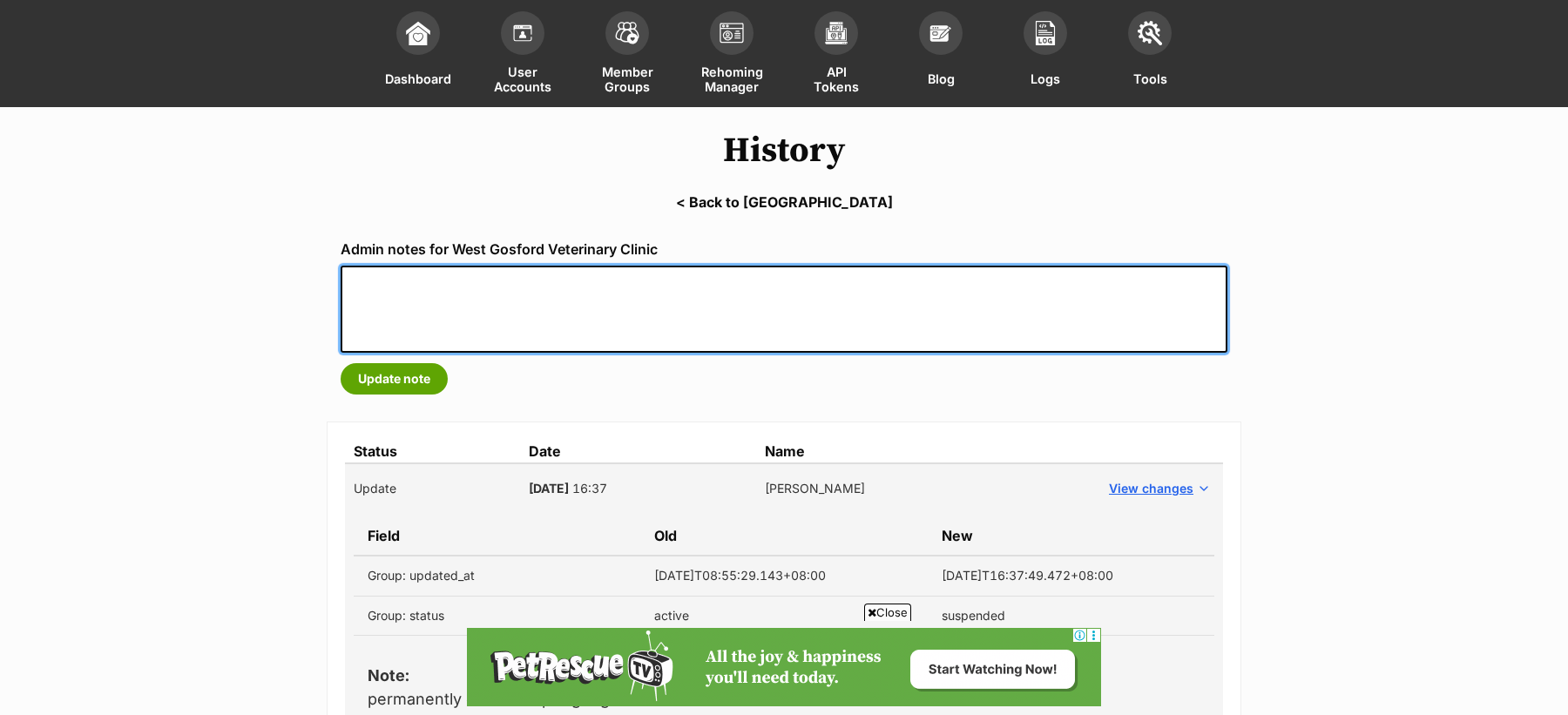
click at [513, 309] on textarea at bounding box center [784, 309] width 886 height 87
paste textarea "permanently closed as per google"
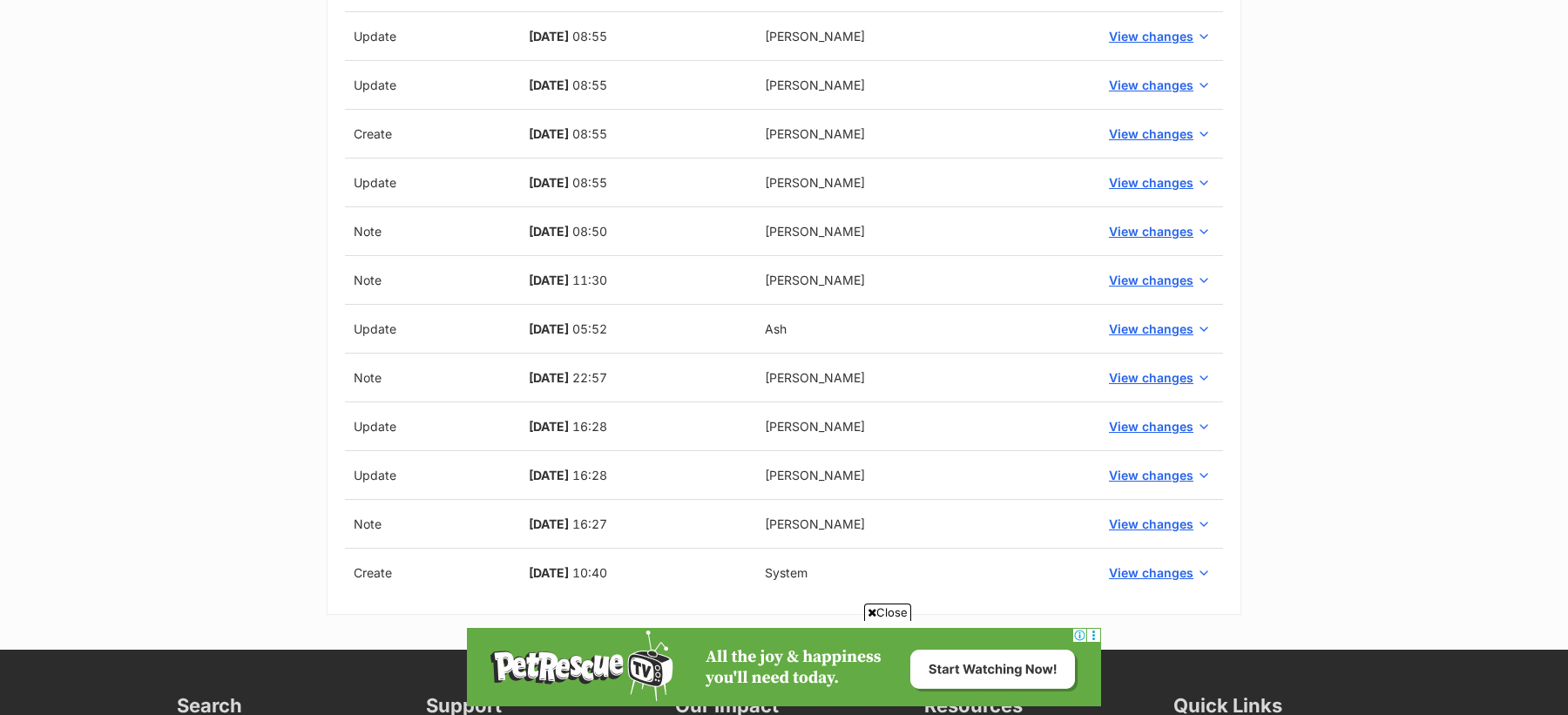
scroll to position [950, 0]
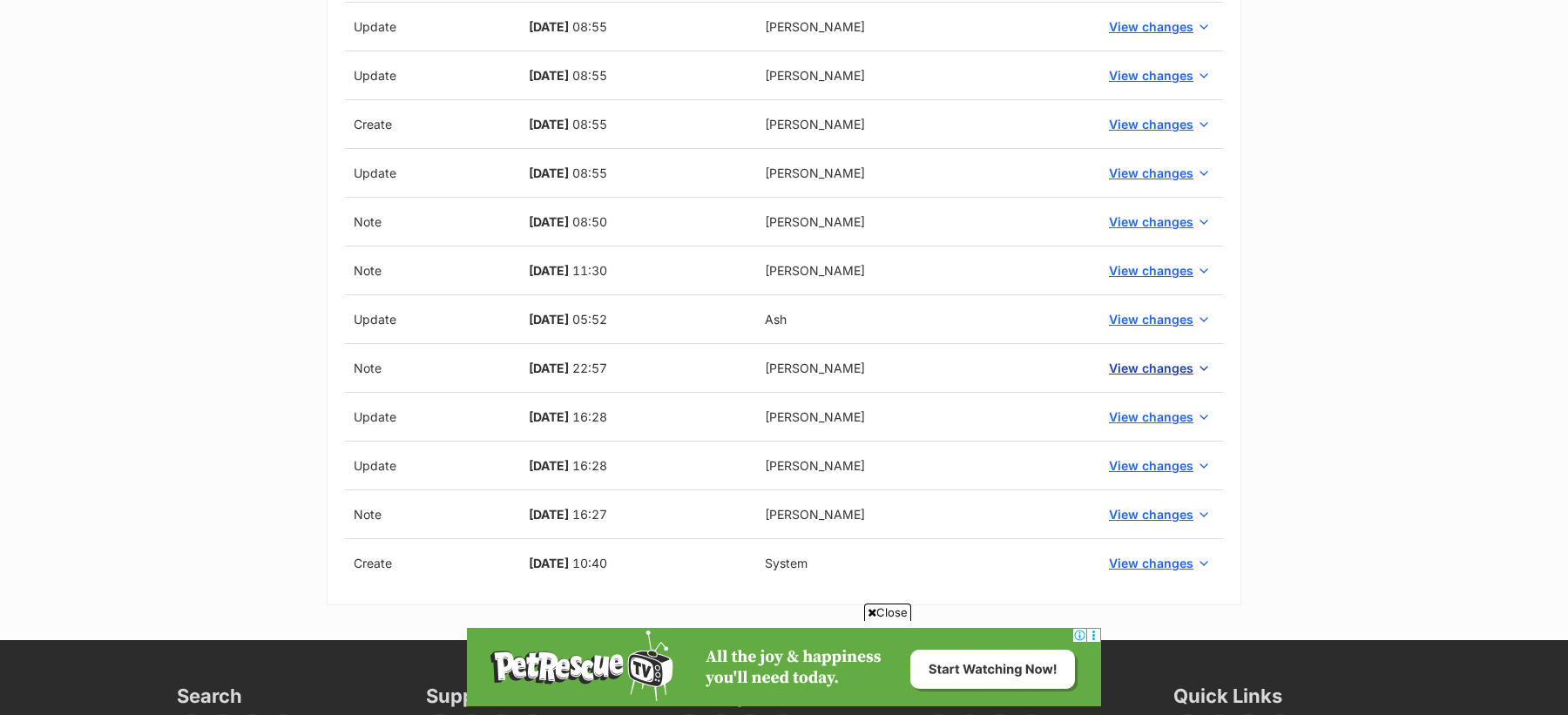
type textarea "27/08/2025: permanently closed as per google"
click at [1146, 362] on span "View changes" at bounding box center [1151, 368] width 85 height 18
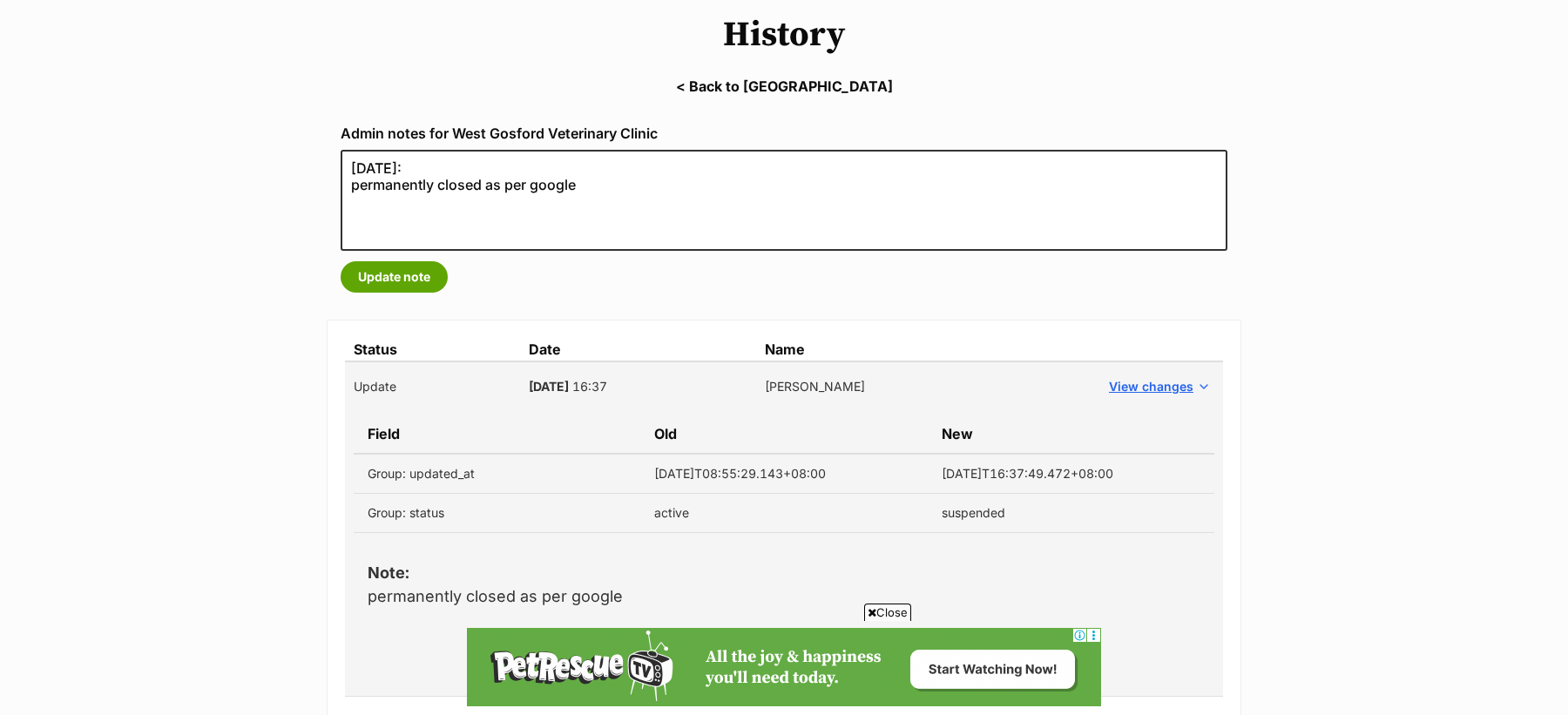
scroll to position [84, 0]
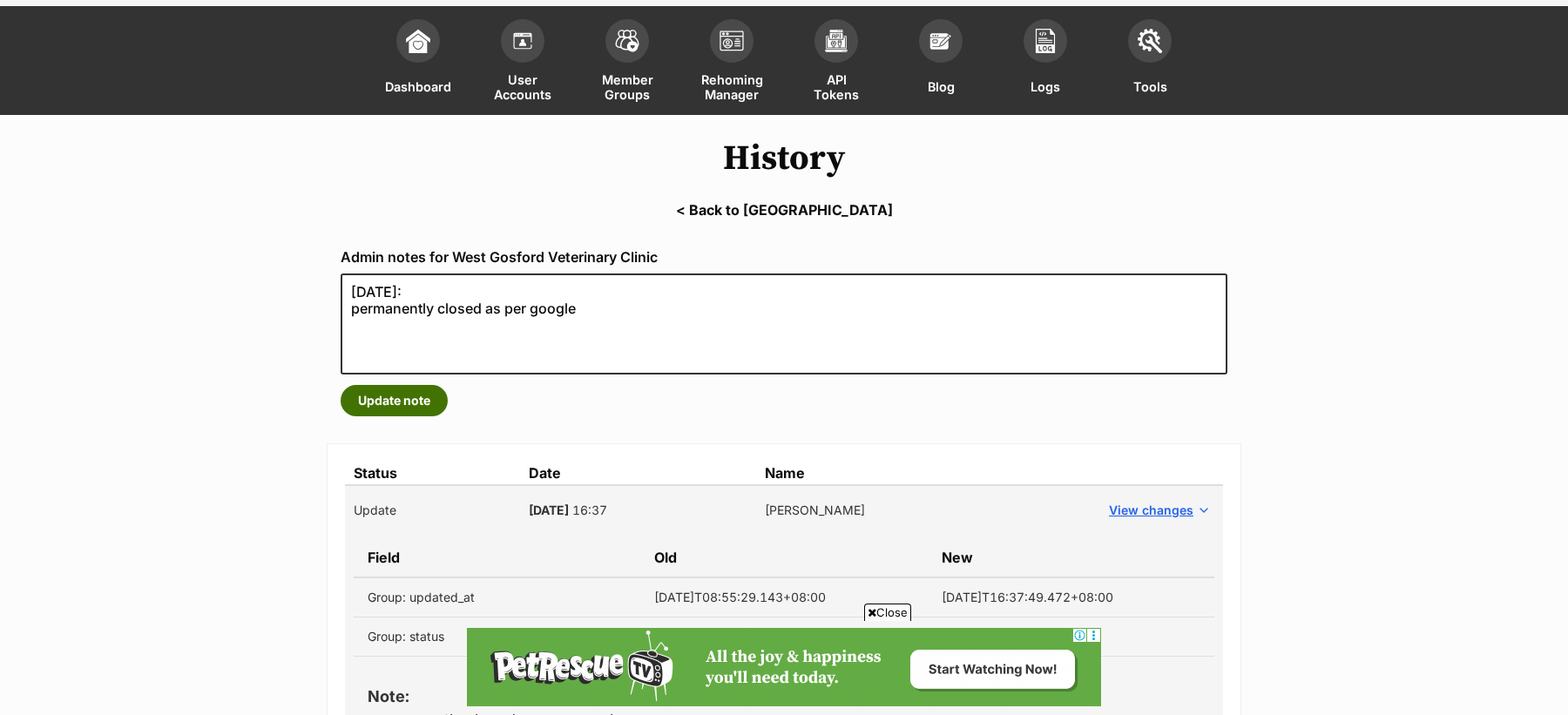
click at [430, 394] on button "Update note" at bounding box center [394, 400] width 107 height 31
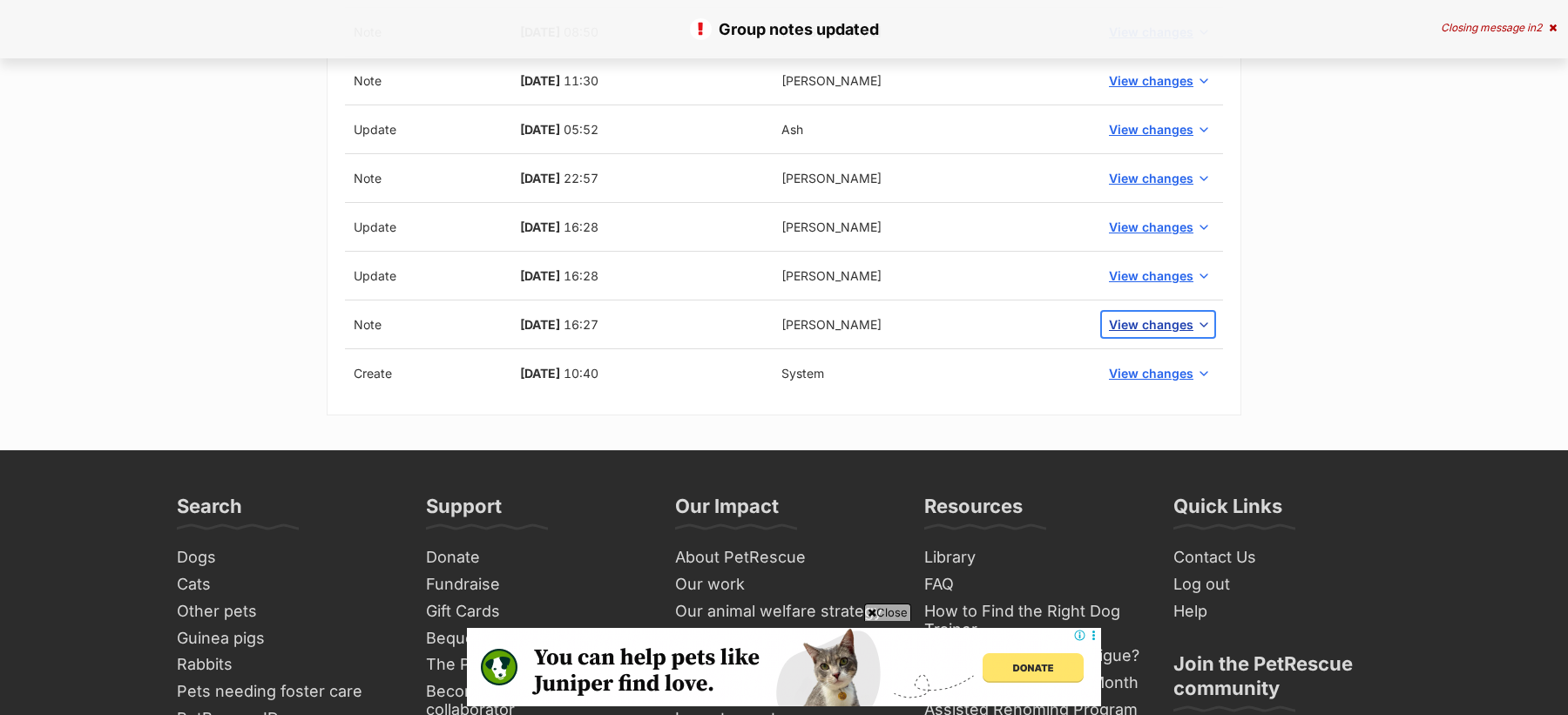
click at [1163, 325] on span "View changes" at bounding box center [1151, 324] width 85 height 18
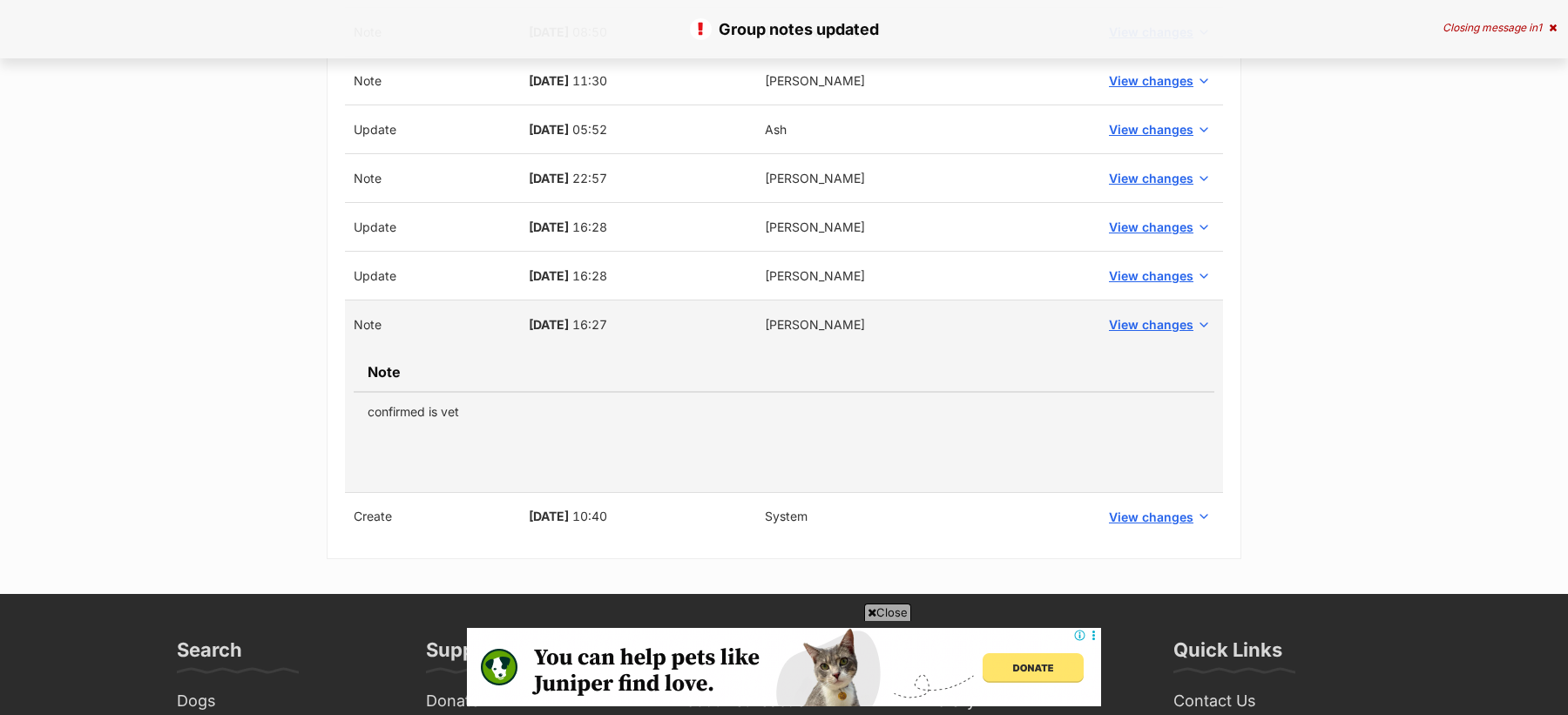
click at [393, 404] on td "confirmed is vet" at bounding box center [784, 411] width 861 height 39
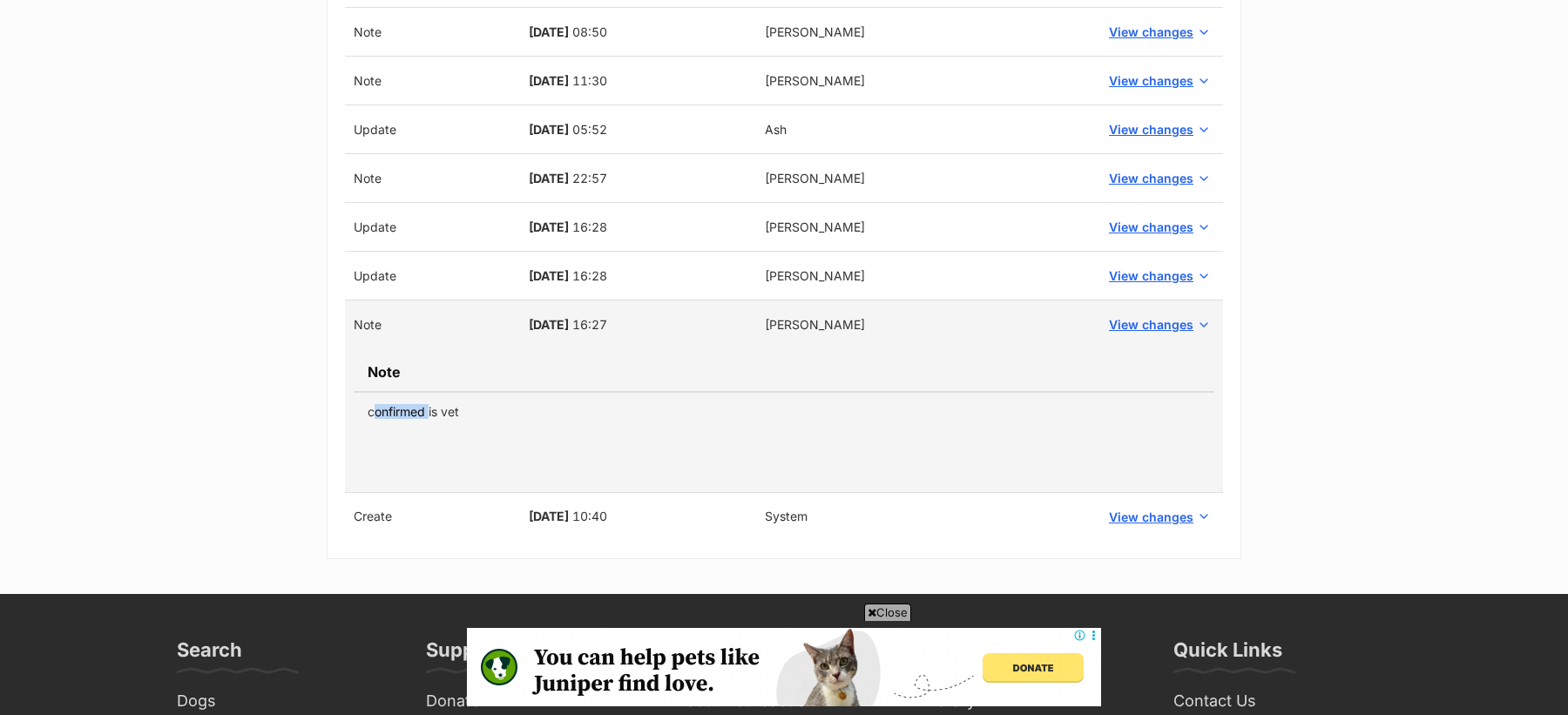
click at [393, 404] on td "confirmed is vet" at bounding box center [784, 411] width 861 height 39
copy tbody "confirmed is vet"
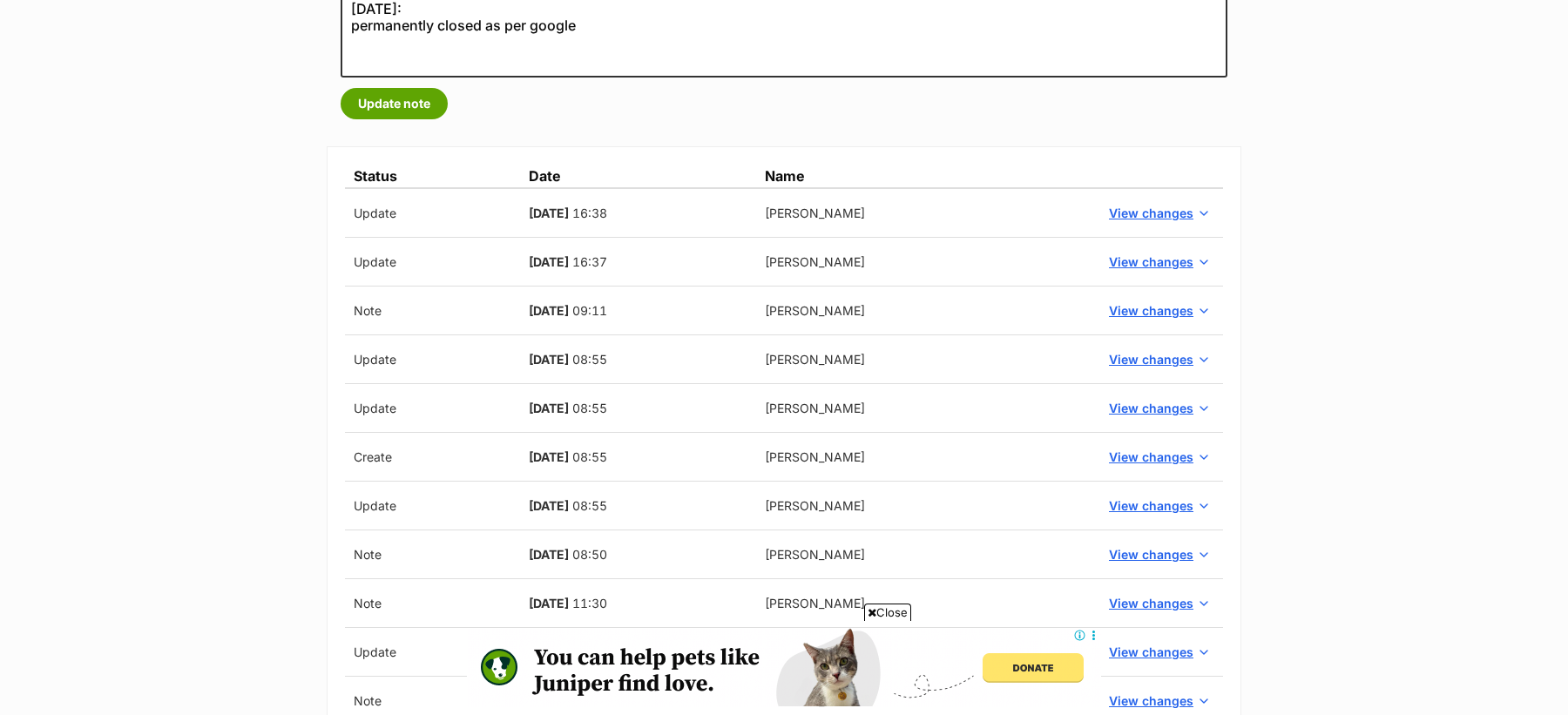
scroll to position [342, 0]
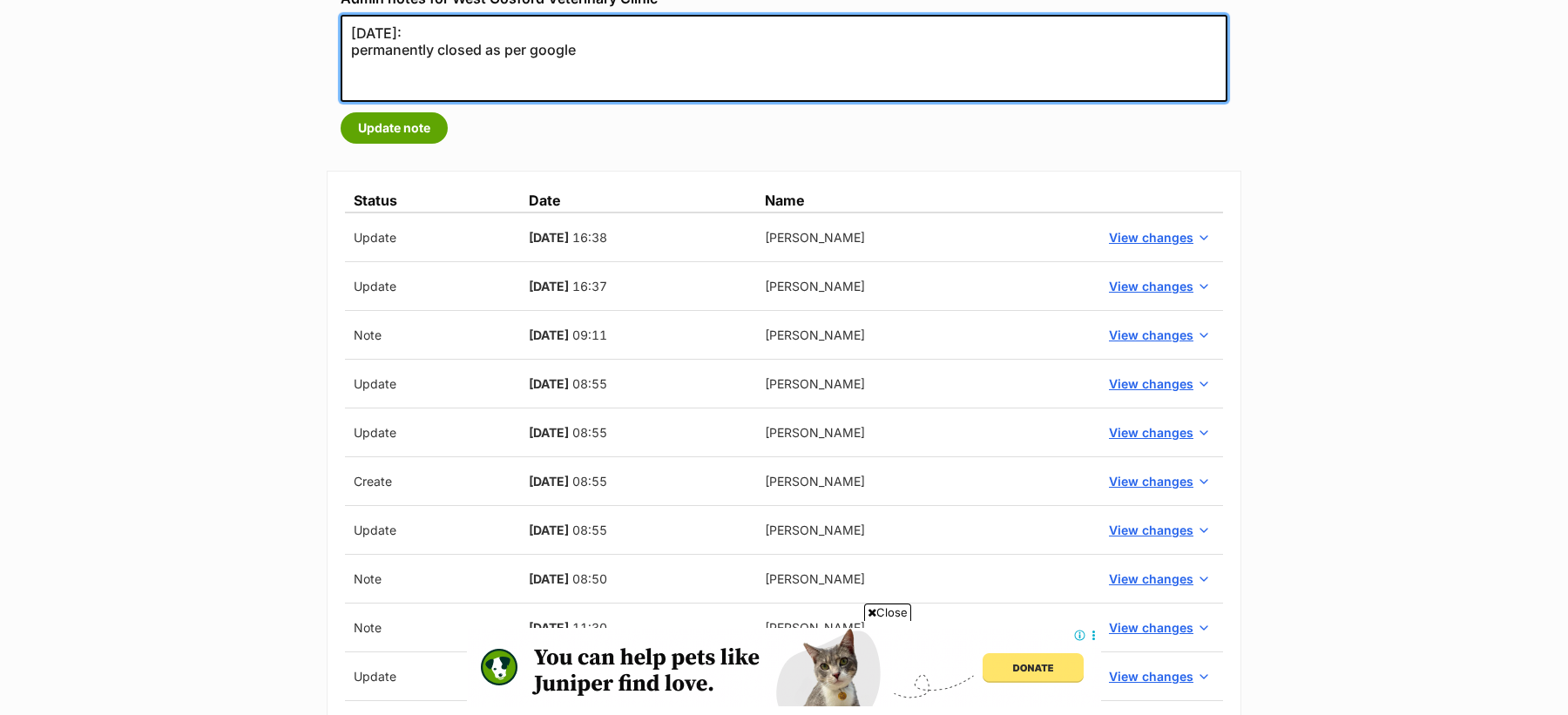
click at [469, 75] on textarea "27/08/2025: permanently closed as per google" at bounding box center [784, 58] width 886 height 87
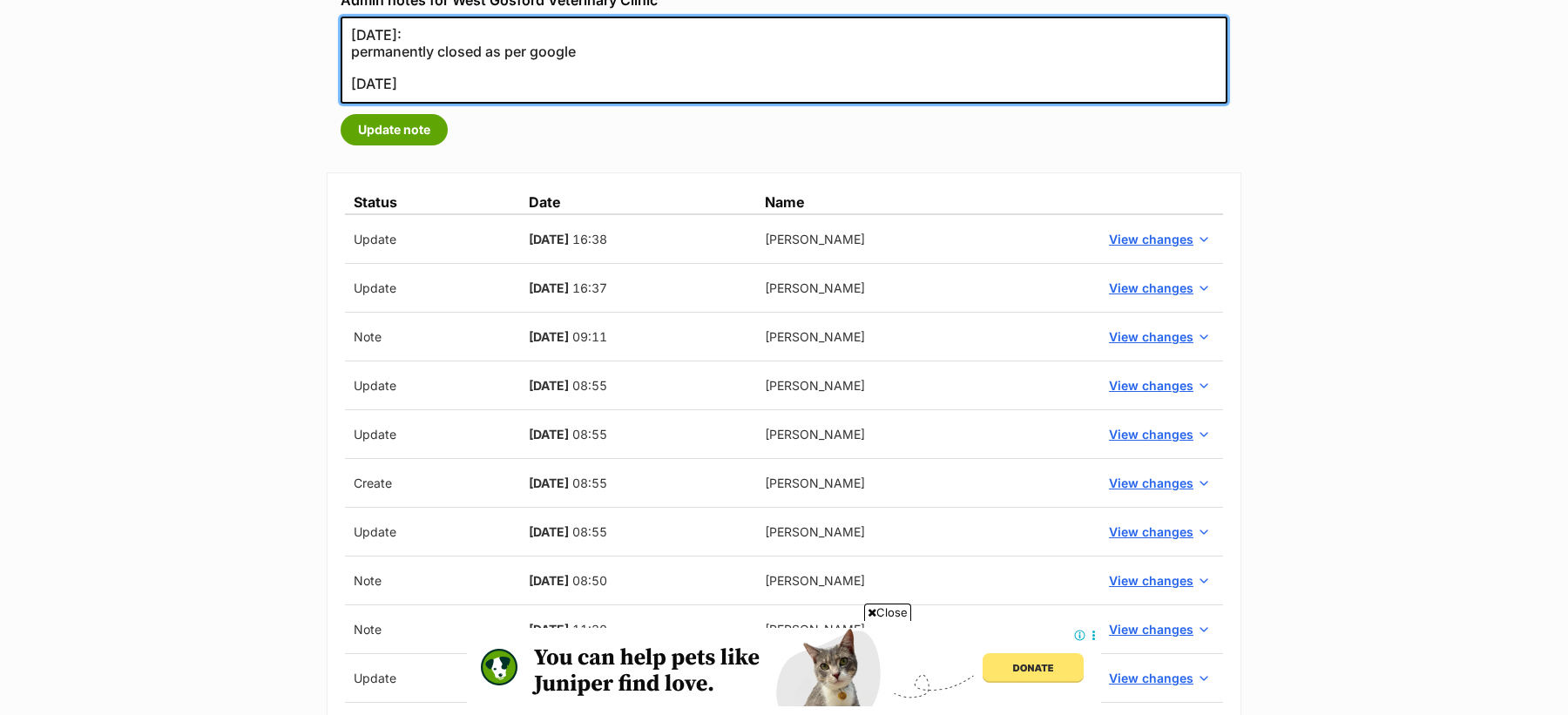
scroll to position [336, 0]
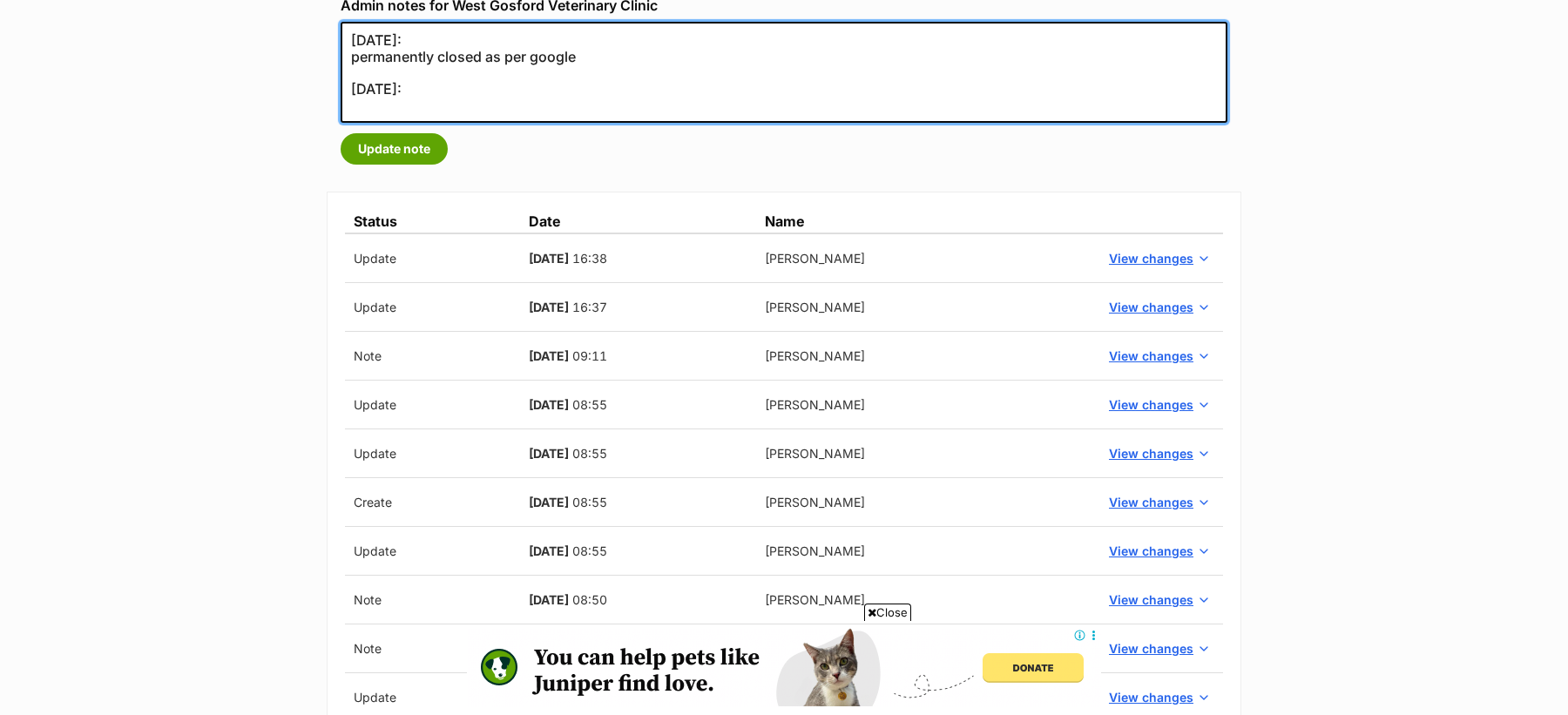
paste textarea "confirmed is vet"
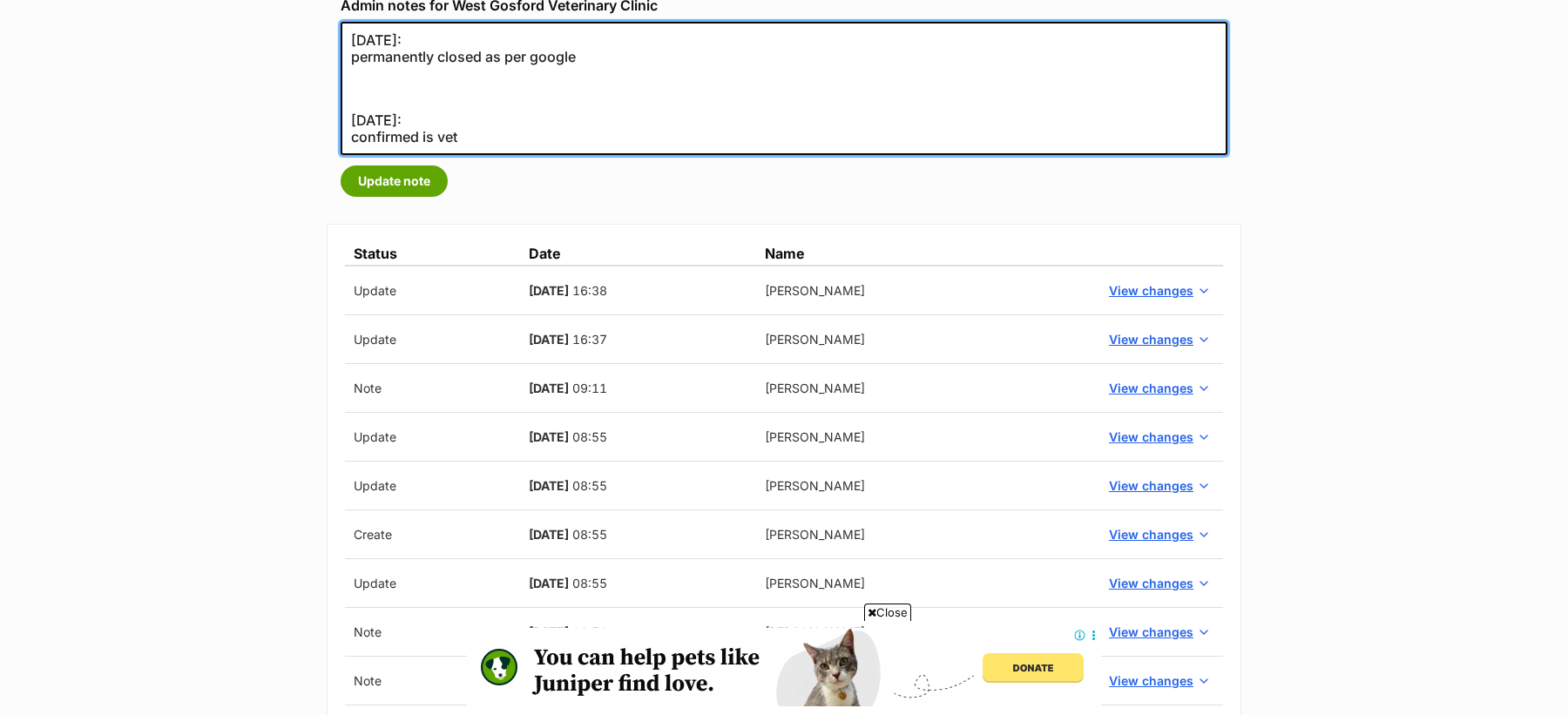
paste textarea "13/01/2017:"
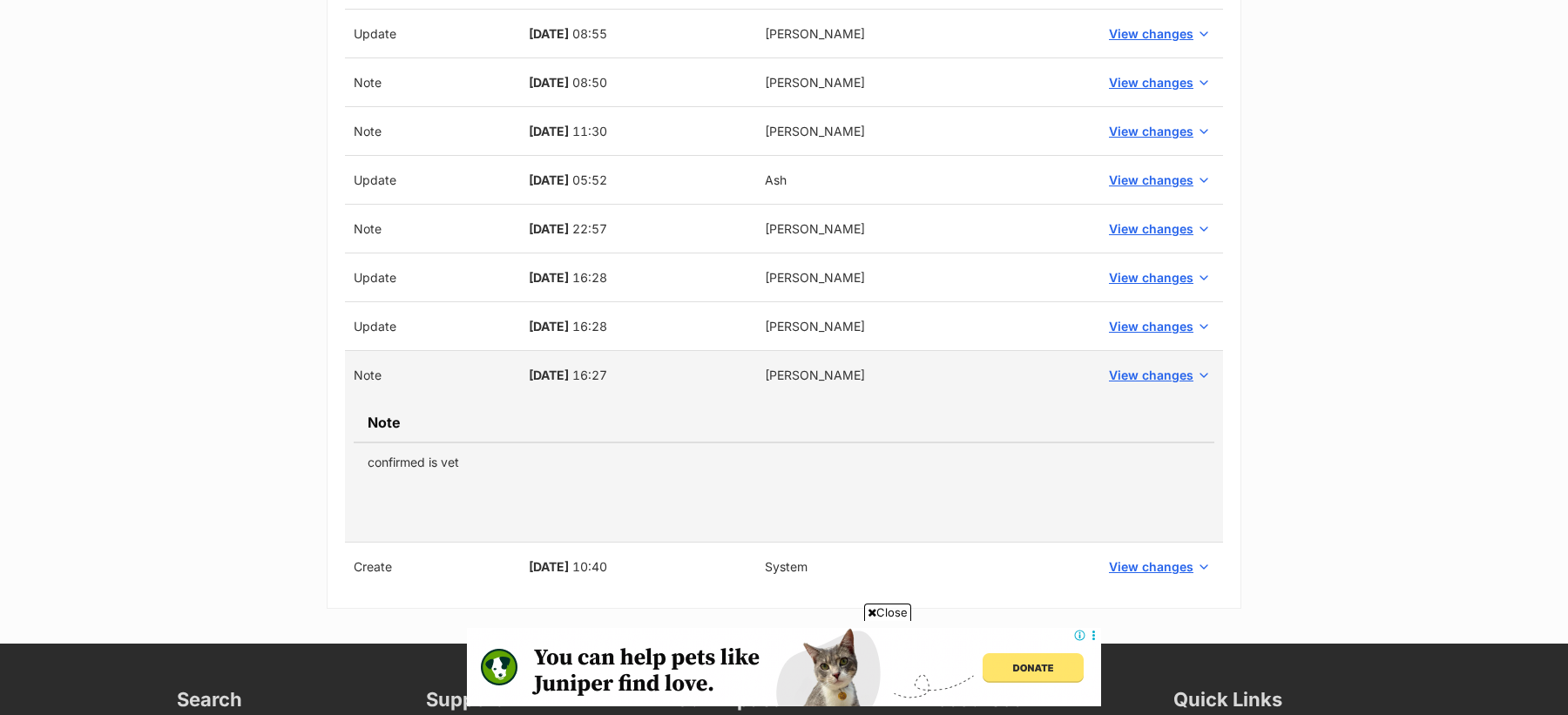
scroll to position [898, 0]
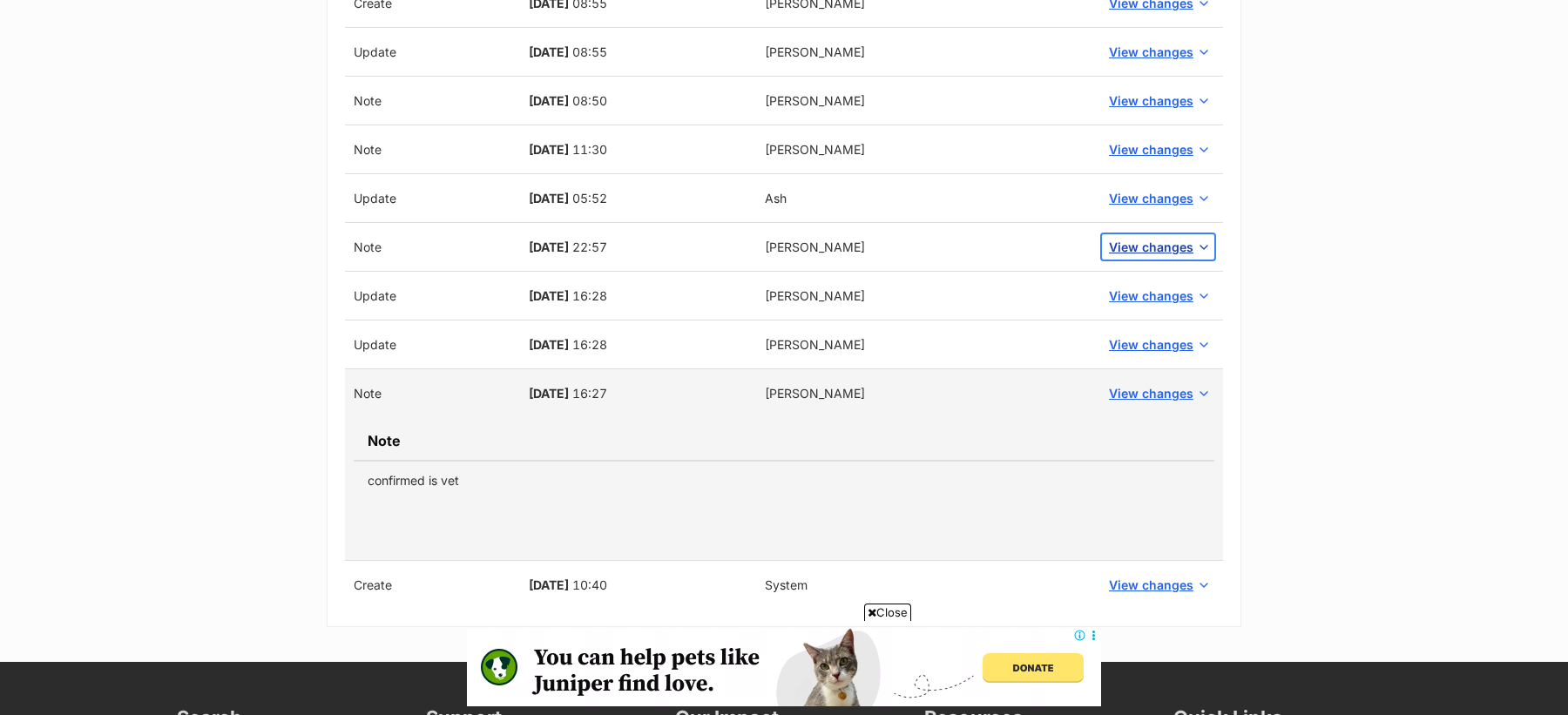
click at [1111, 235] on button "View changes" at bounding box center [1158, 247] width 112 height 26
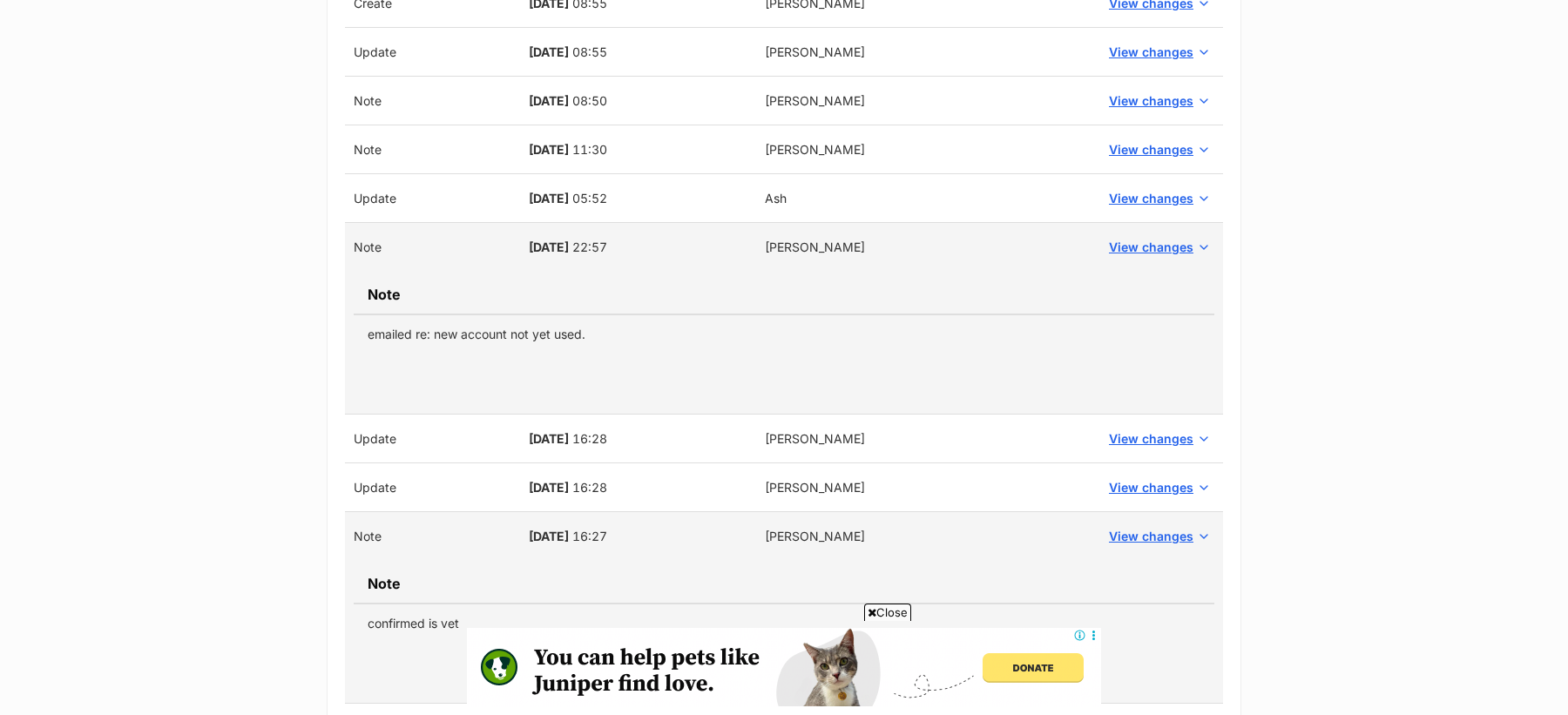
click at [544, 330] on td "emailed re: new account not yet used." at bounding box center [784, 334] width 861 height 39
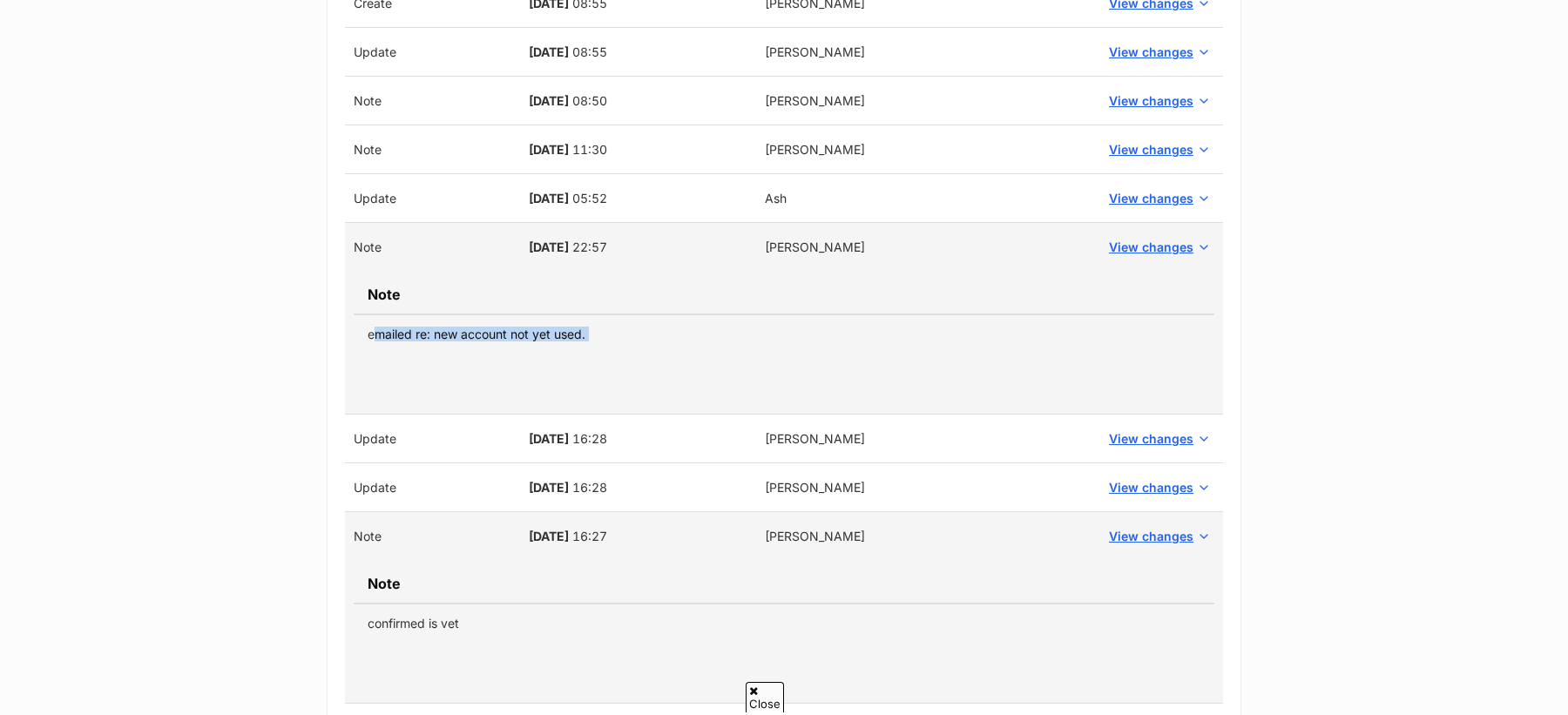
click at [544, 330] on td "emailed re: new account not yet used." at bounding box center [784, 334] width 861 height 39
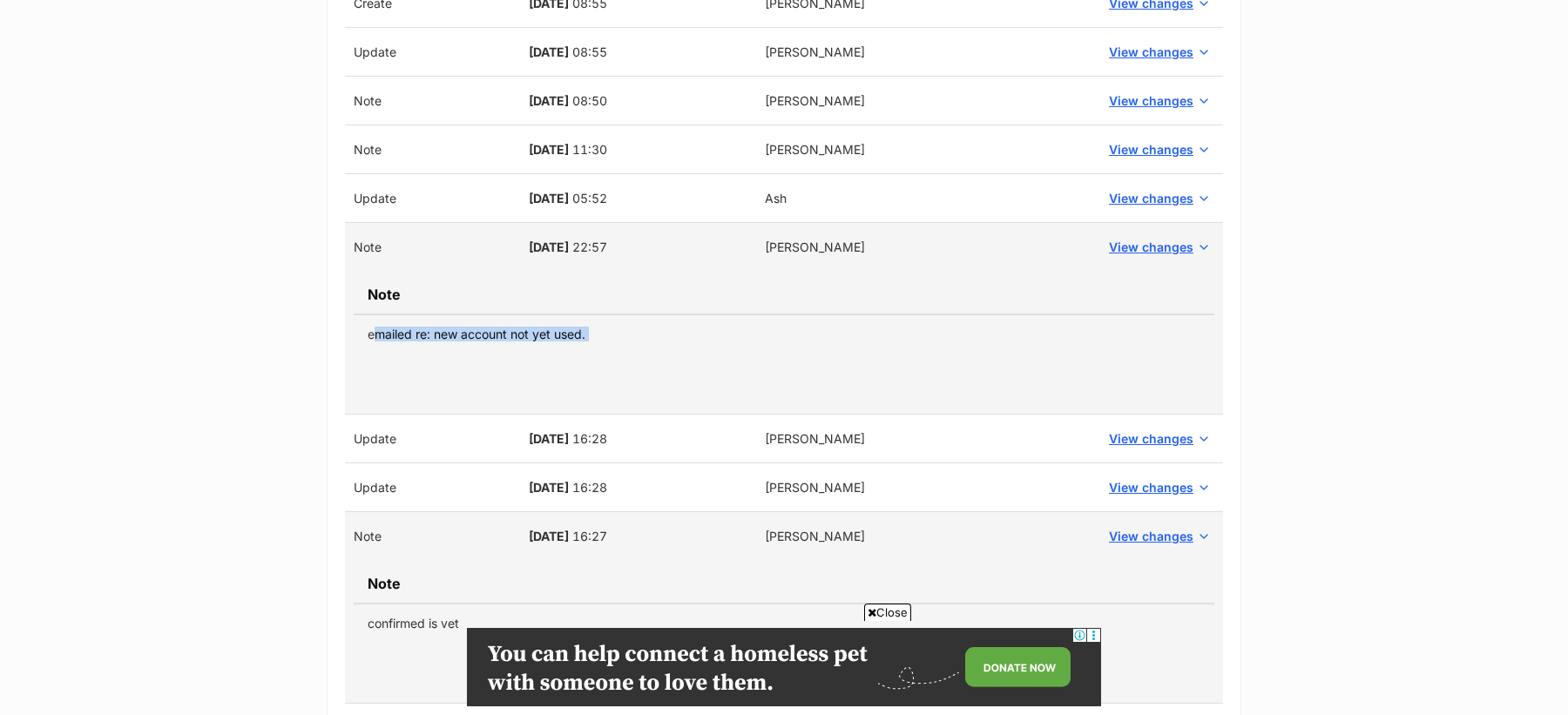
scroll to position [0, 0]
copy tbody "emailed re: new account not yet used."
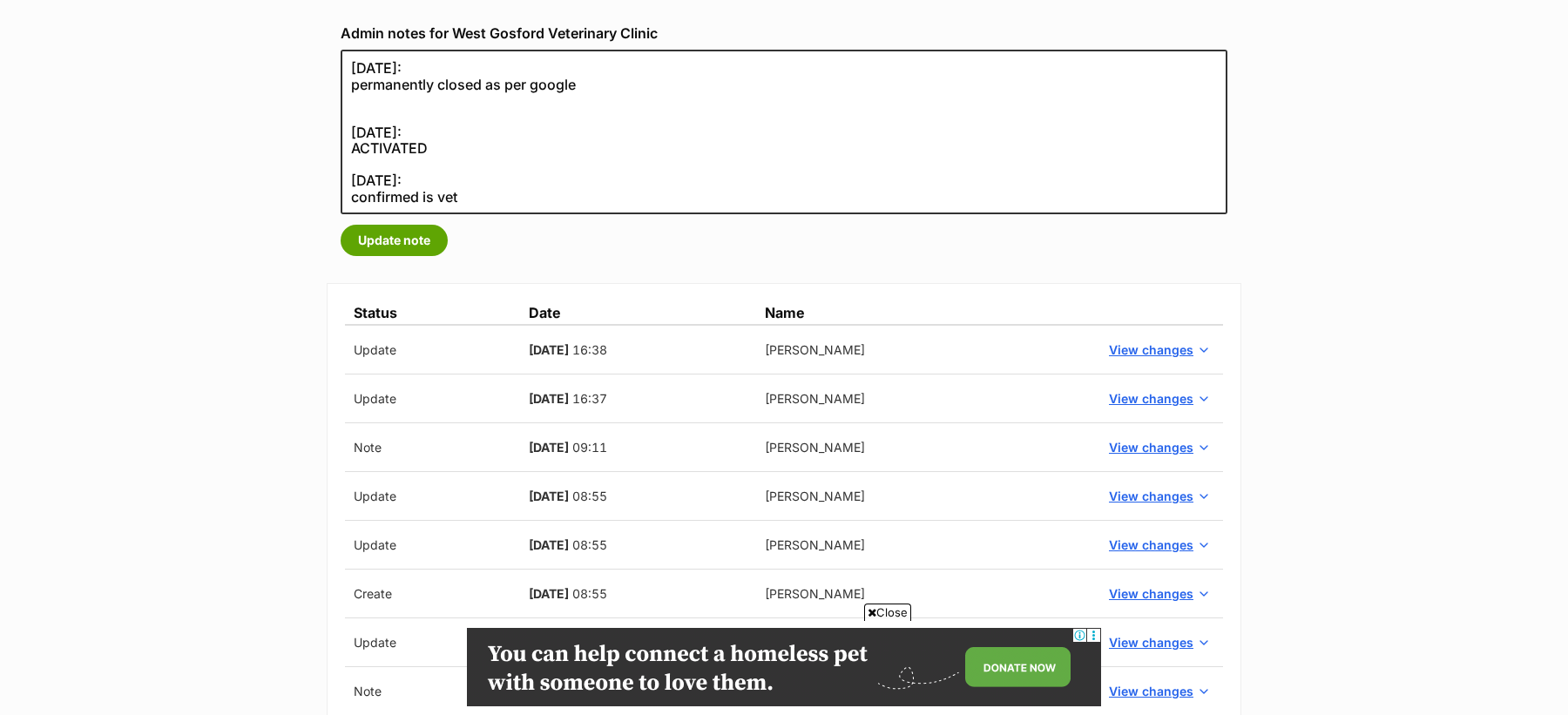
scroll to position [262, 0]
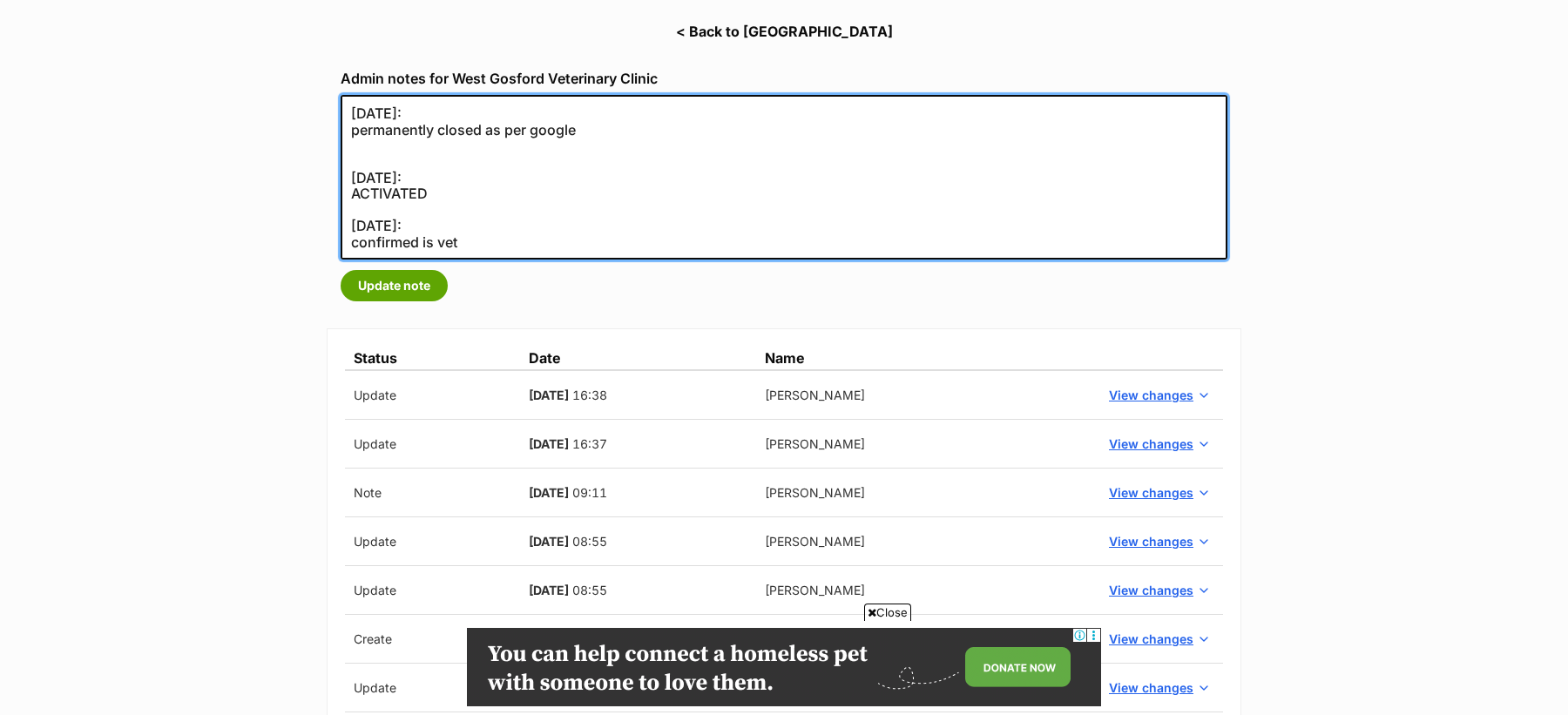
click at [406, 145] on textarea "27/08/2025: permanently closed as per google" at bounding box center [784, 177] width 886 height 165
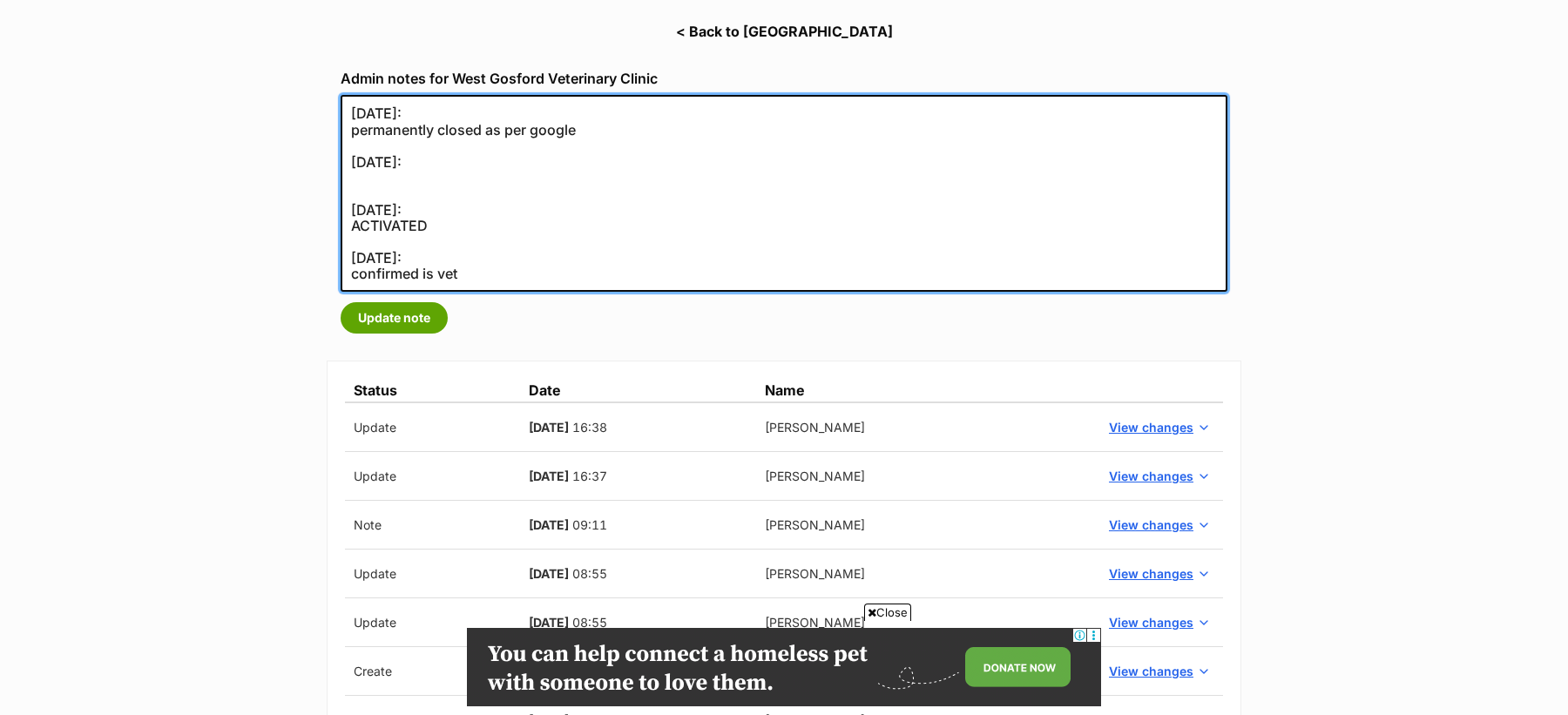
paste textarea "emailed re: new account not yet used."
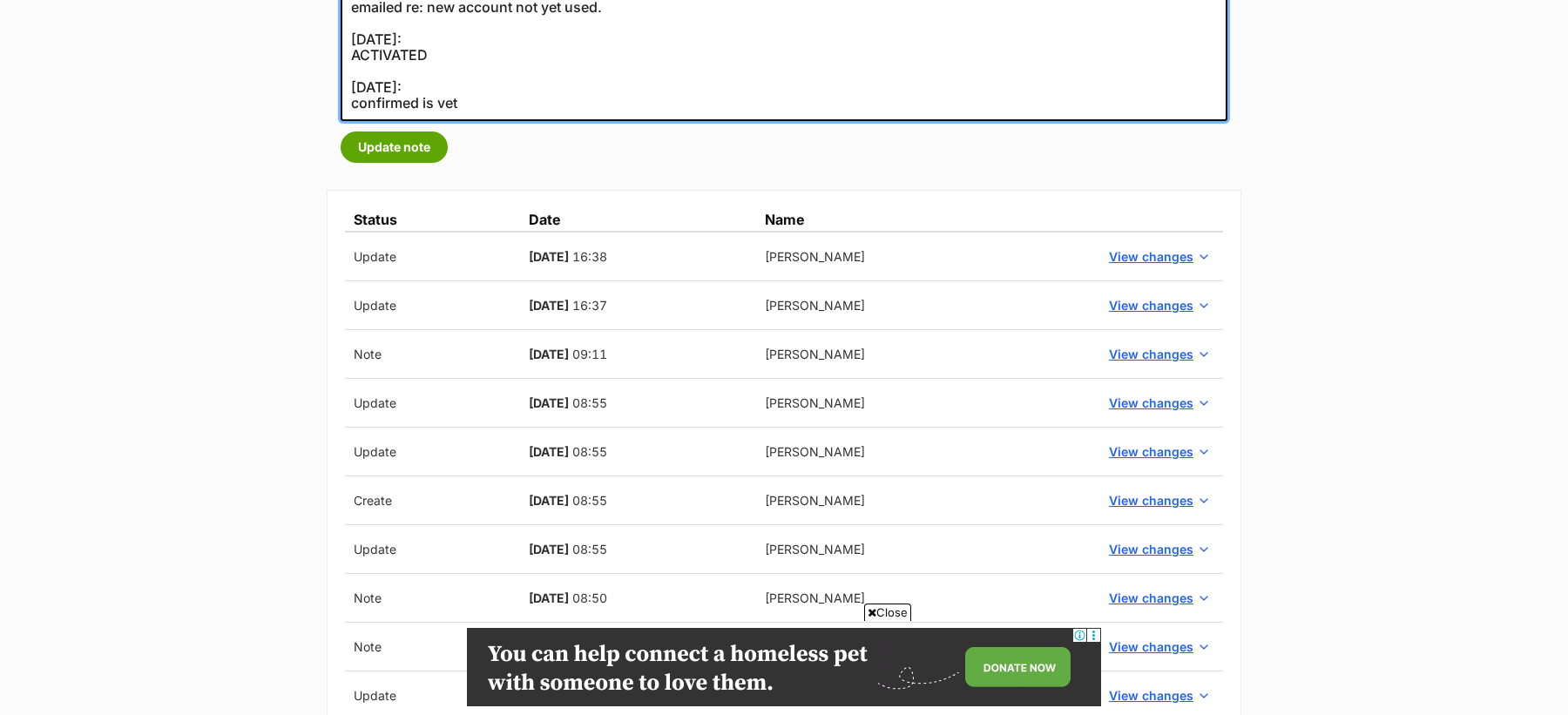
scroll to position [841, 0]
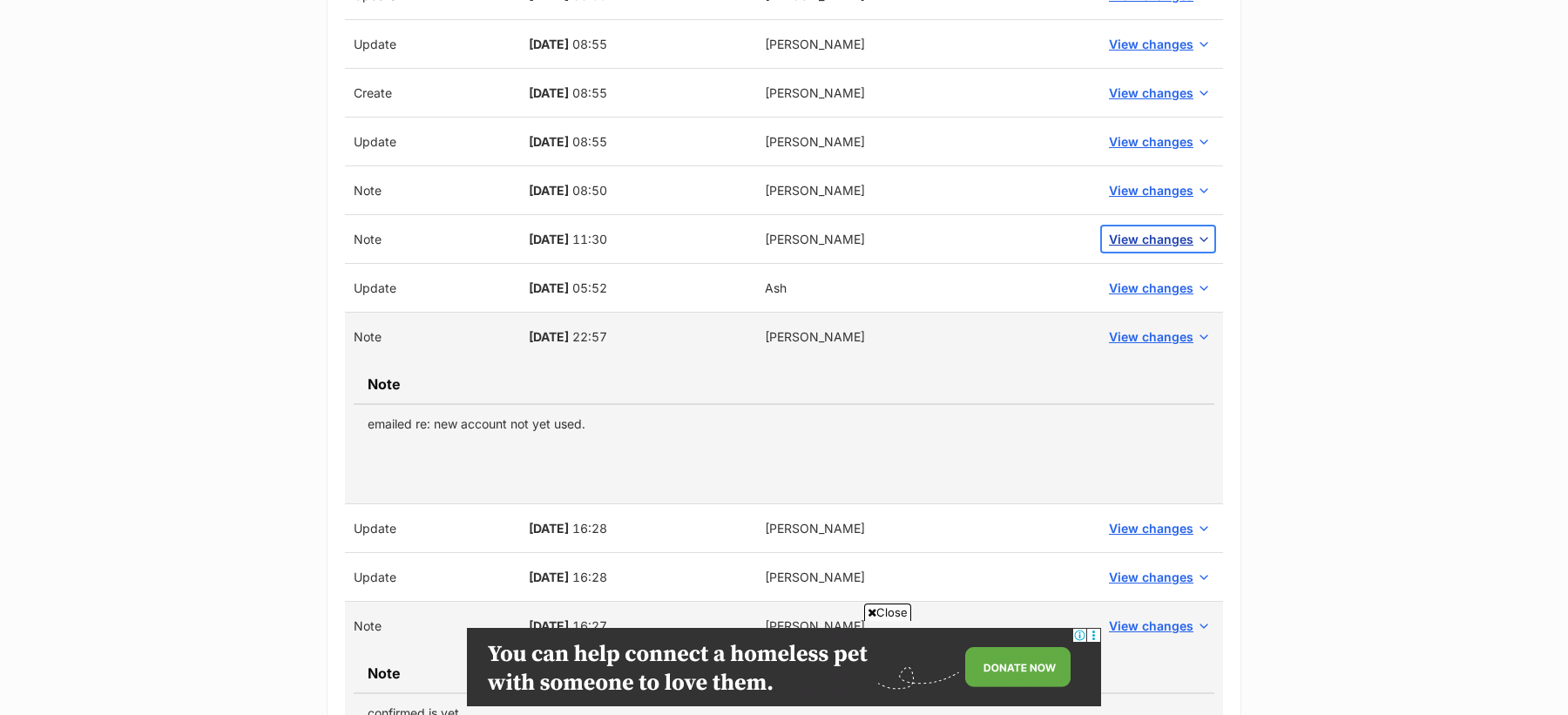
click at [1132, 247] on button "View changes" at bounding box center [1158, 239] width 112 height 26
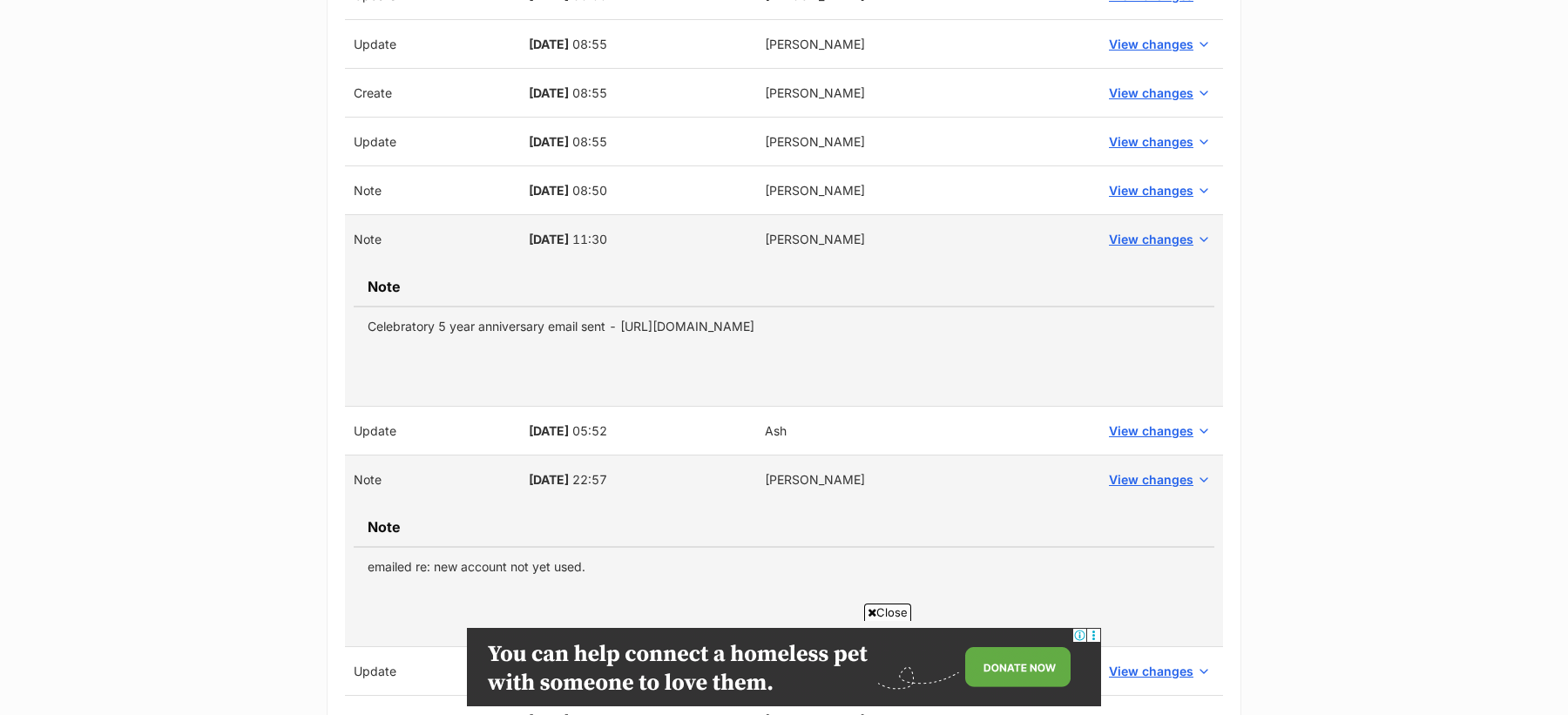
click at [590, 329] on td "Celebratory 5 year anniversary email sent - https://secure.helpscout.net/conver…" at bounding box center [784, 326] width 861 height 39
copy tbody "Celebratory 5 year anniversary email sent - https://secure.helpscout.net/conver…"
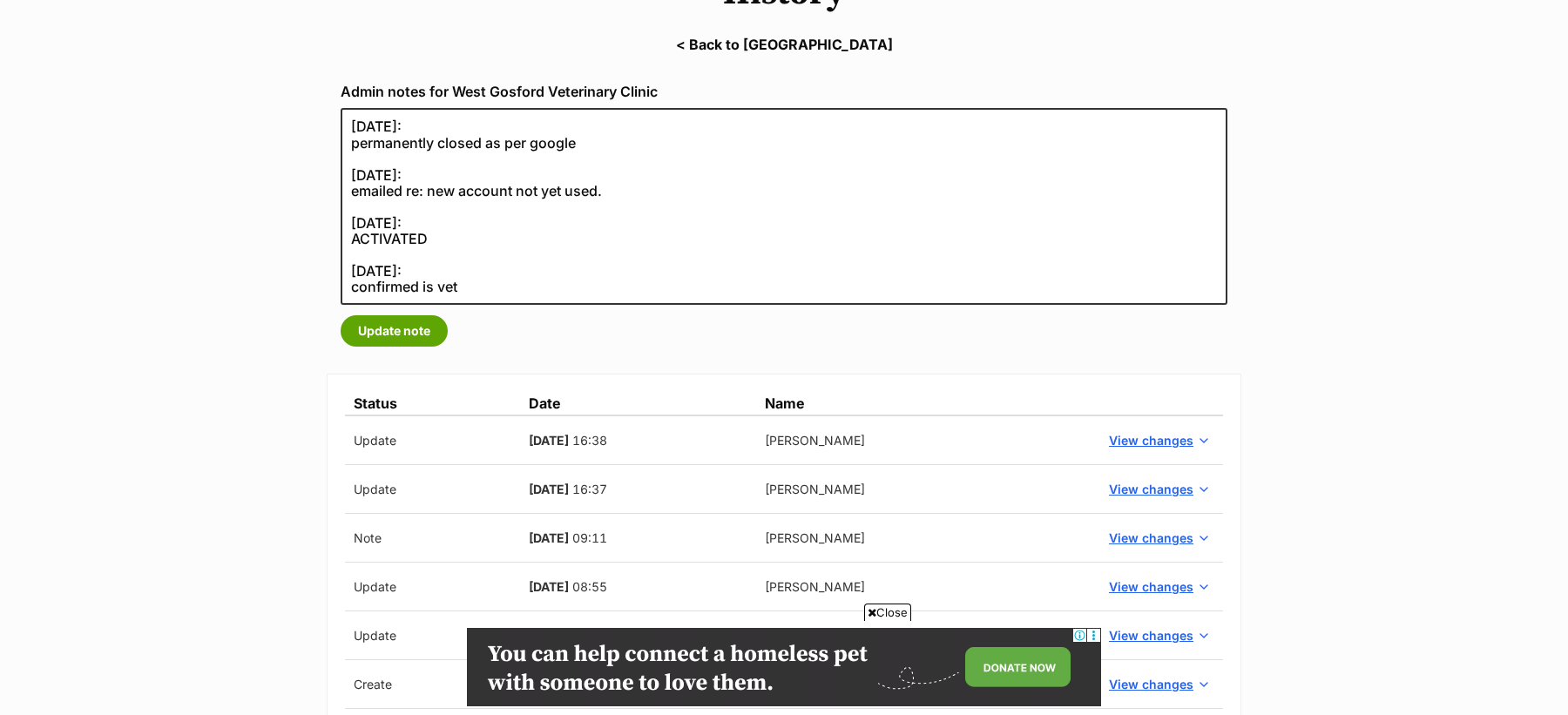
scroll to position [245, 0]
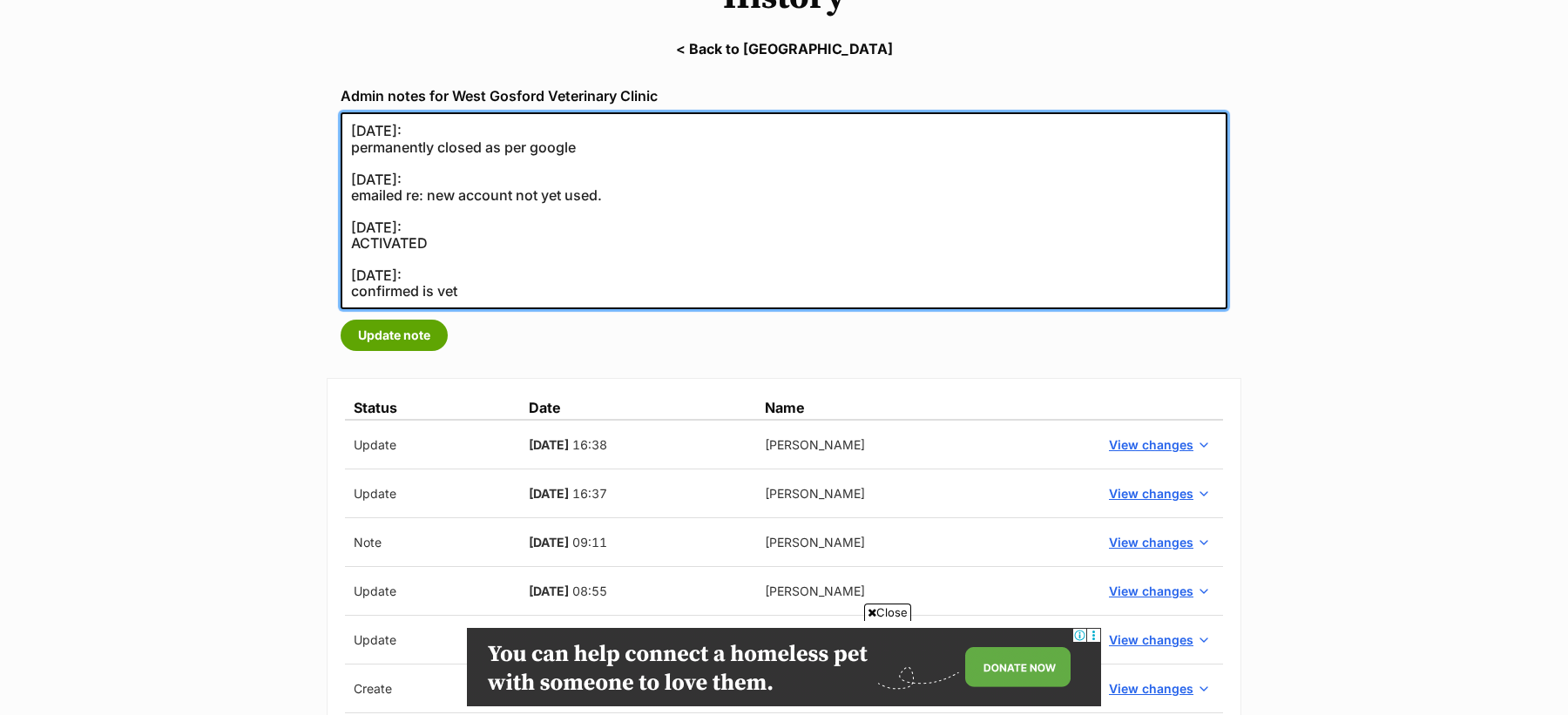
click at [423, 167] on textarea "27/08/2025: permanently closed as per google" at bounding box center [784, 211] width 886 height 197
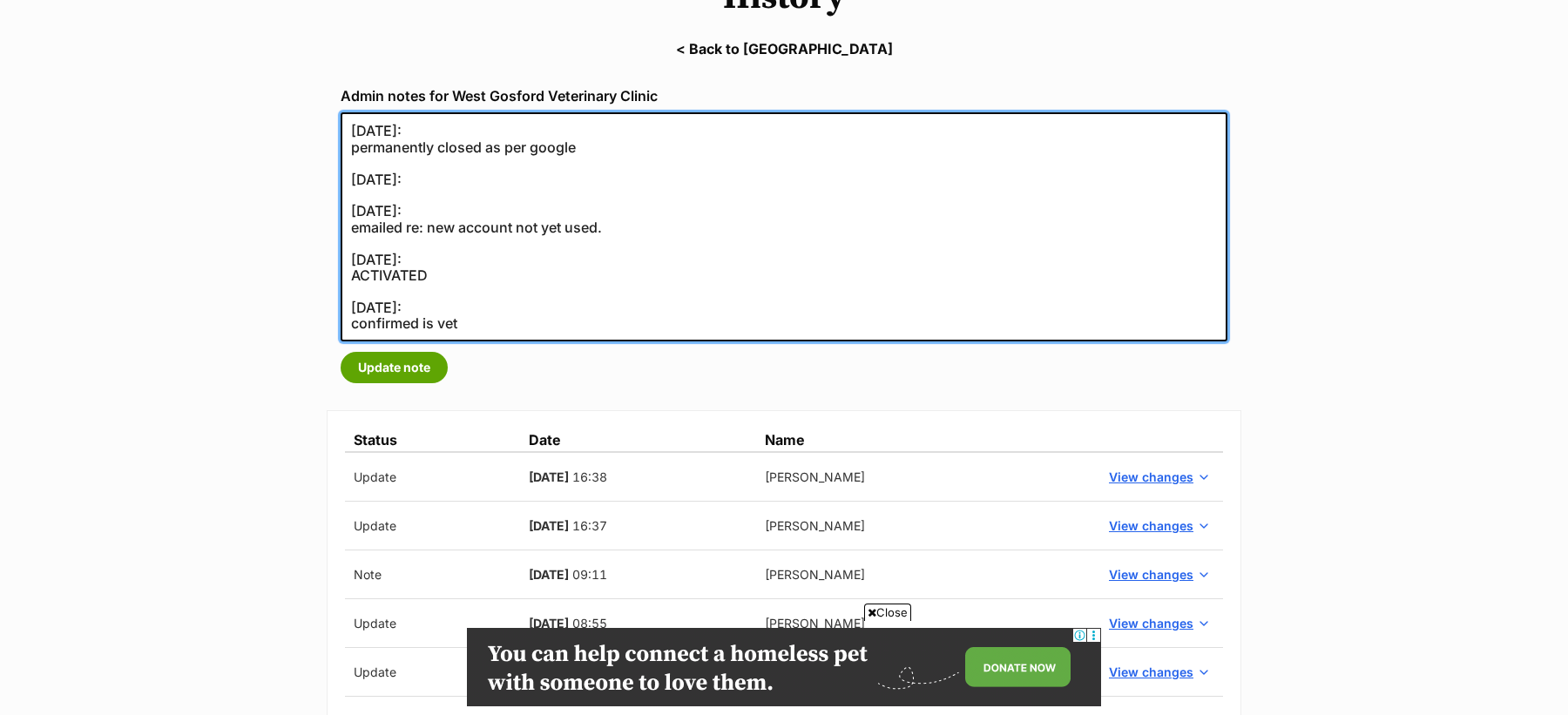
paste textarea "Celebratory 5 year anniversary email sent - https://secure.helpscout.net/conver…"
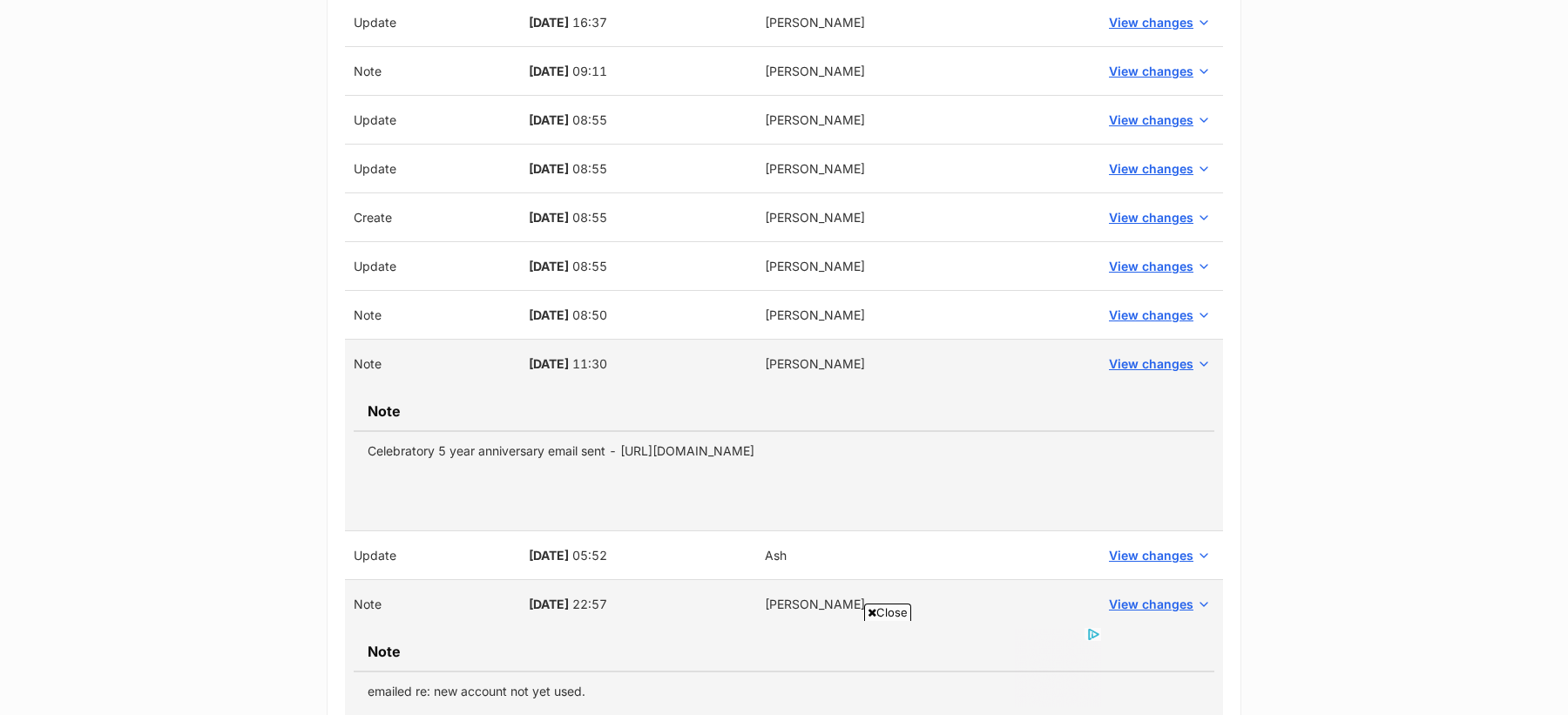
scroll to position [769, 0]
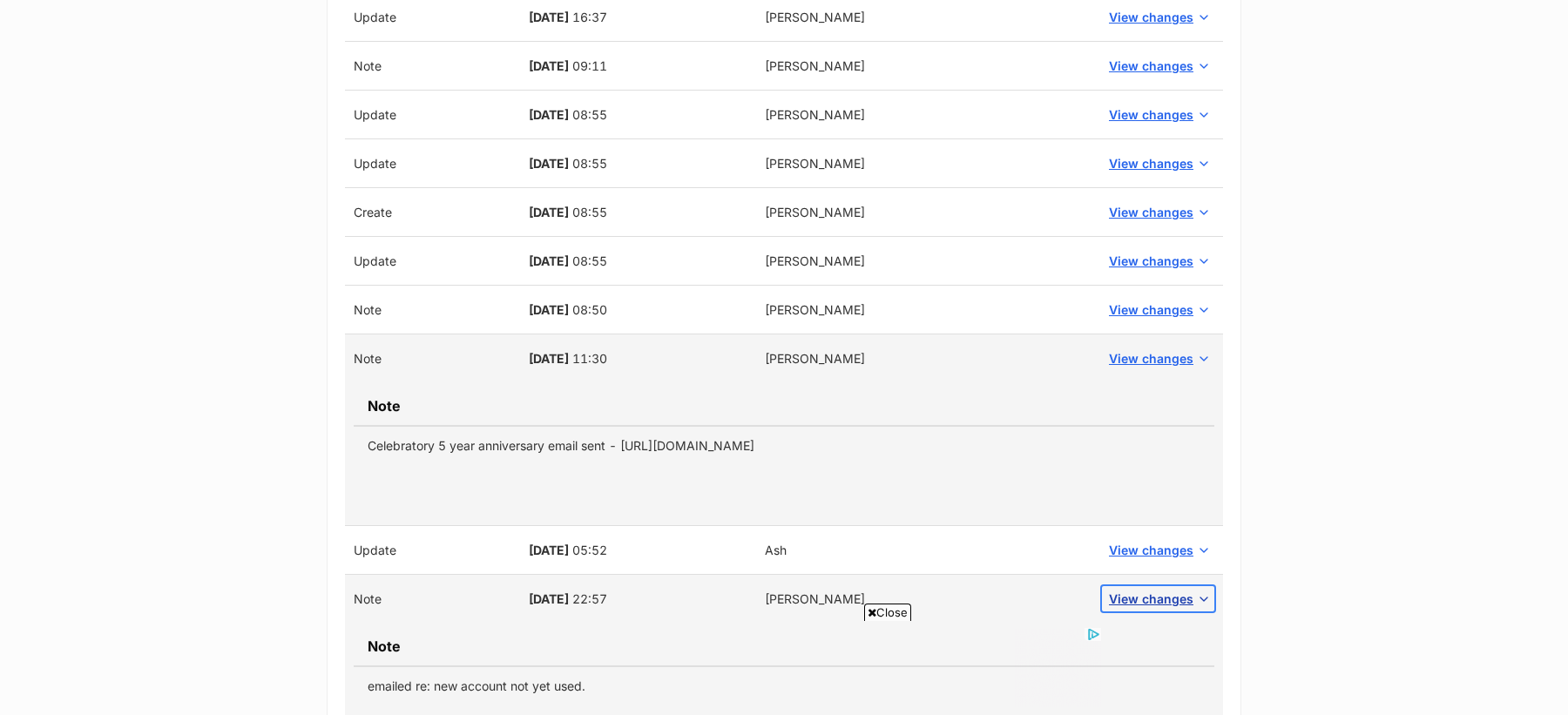
click at [1168, 597] on span "View changes" at bounding box center [1151, 599] width 85 height 18
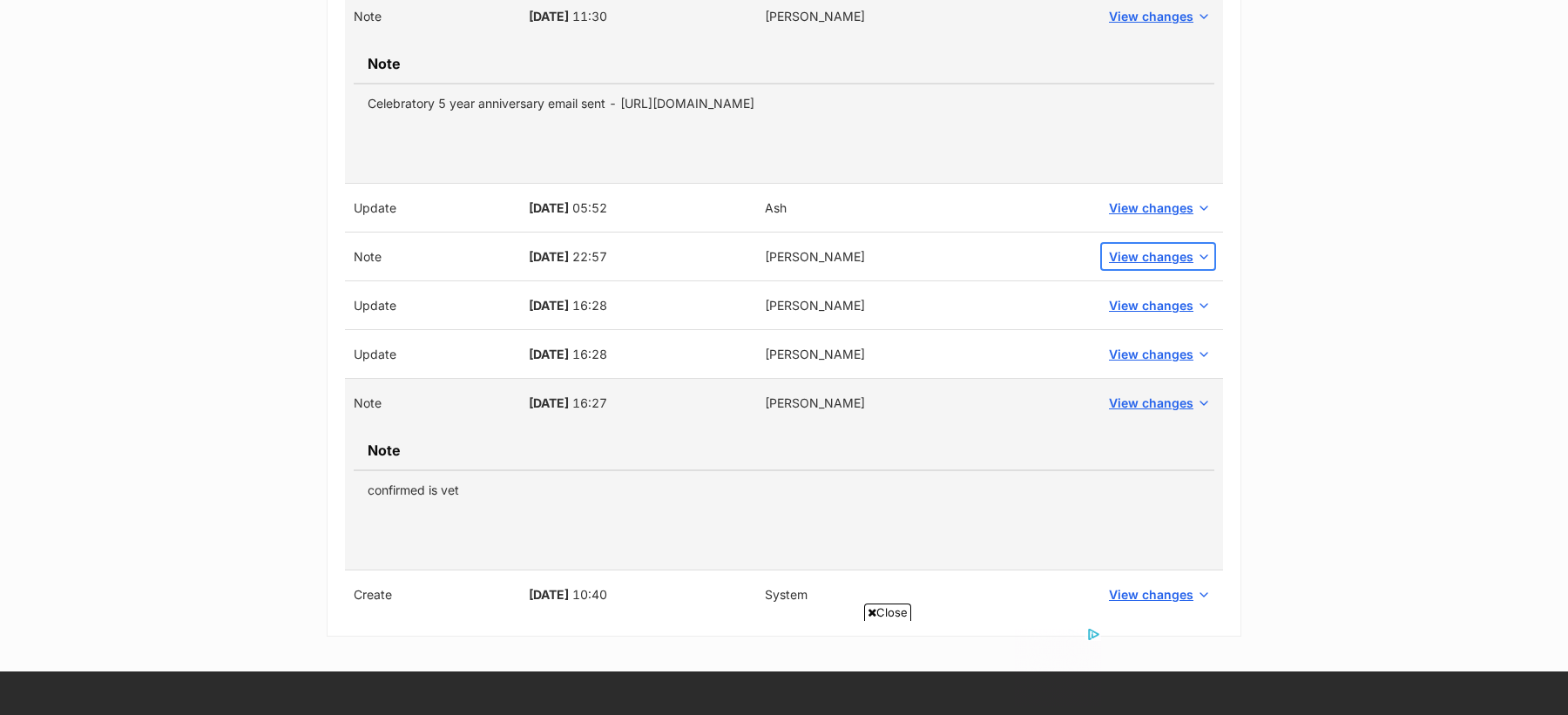
scroll to position [1124, 0]
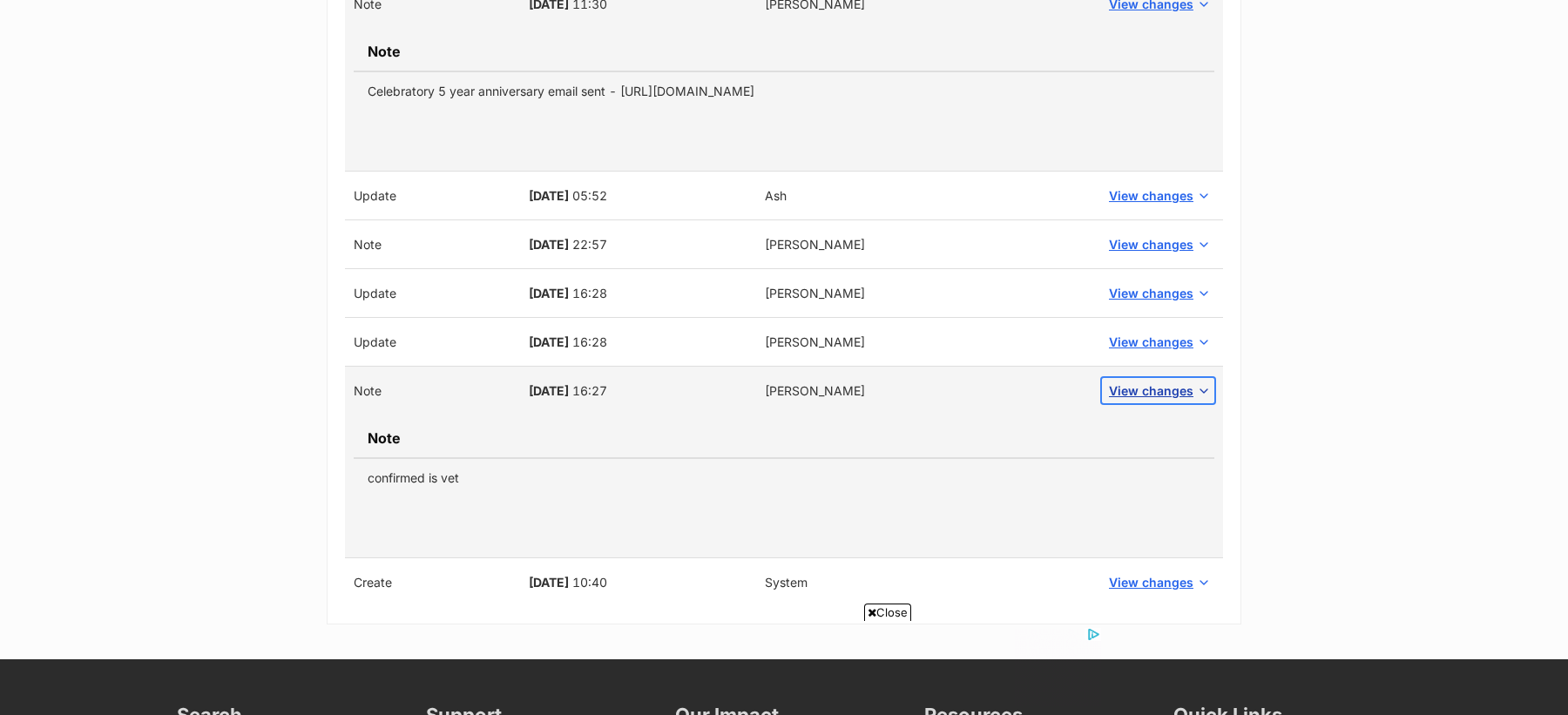
click at [1145, 389] on span "View changes" at bounding box center [1151, 390] width 85 height 18
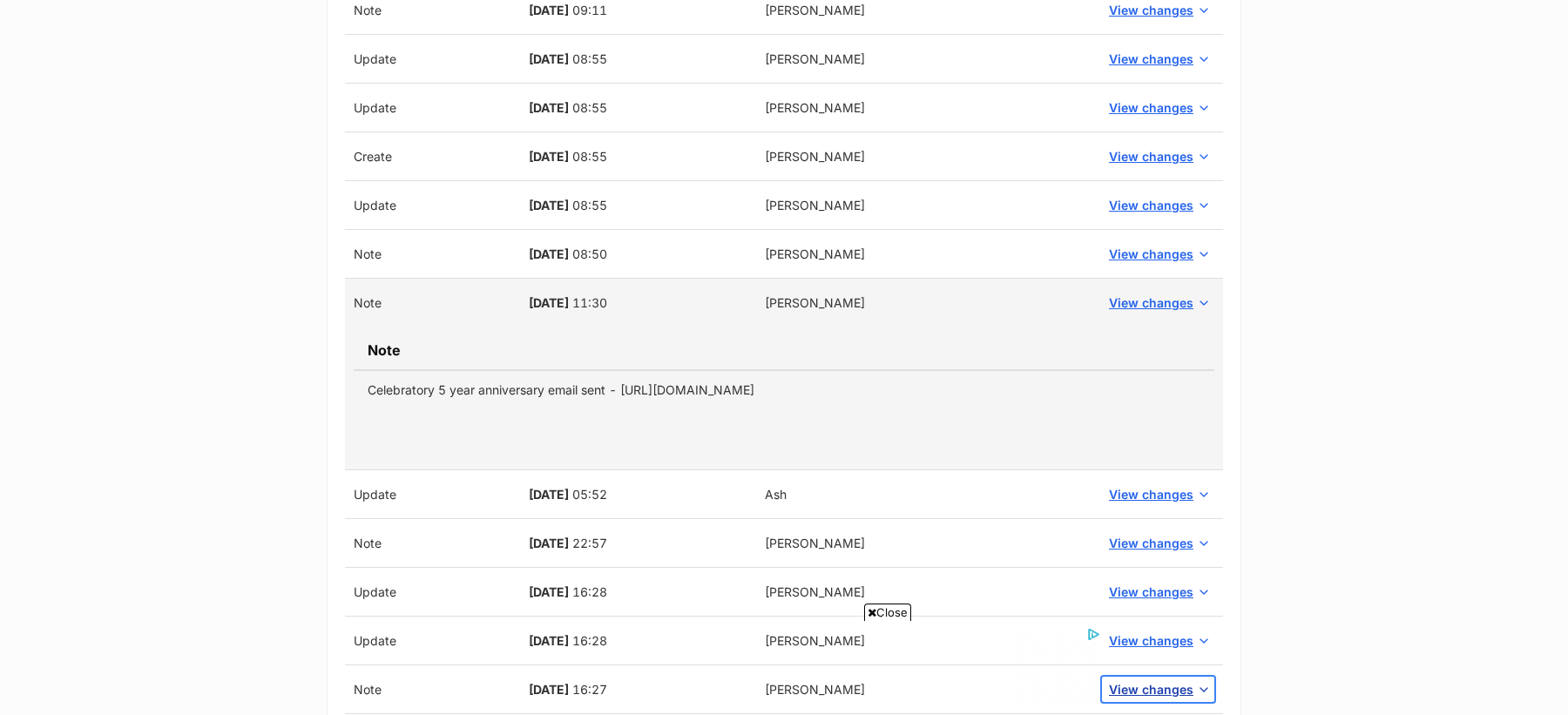
scroll to position [816, 0]
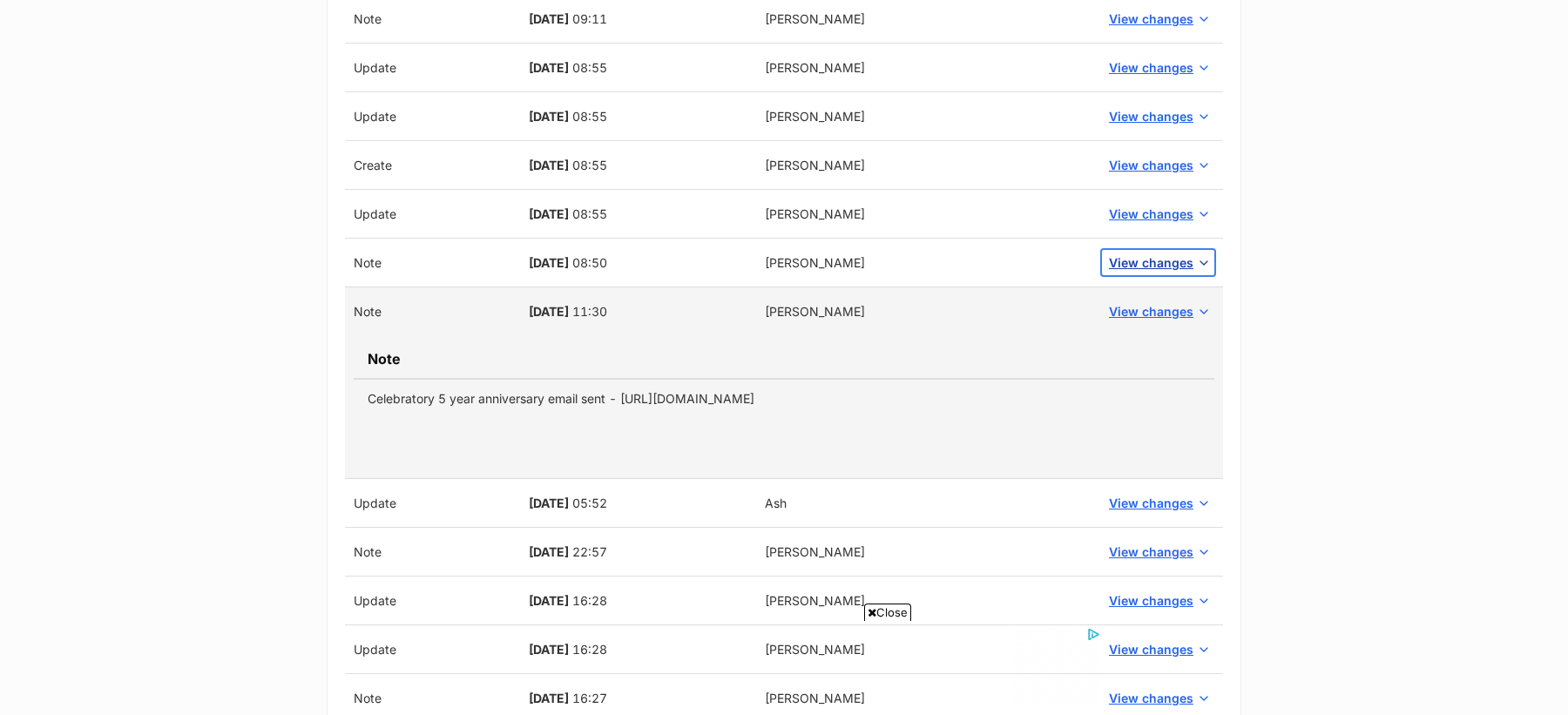
click at [1154, 255] on span "View changes" at bounding box center [1151, 262] width 85 height 18
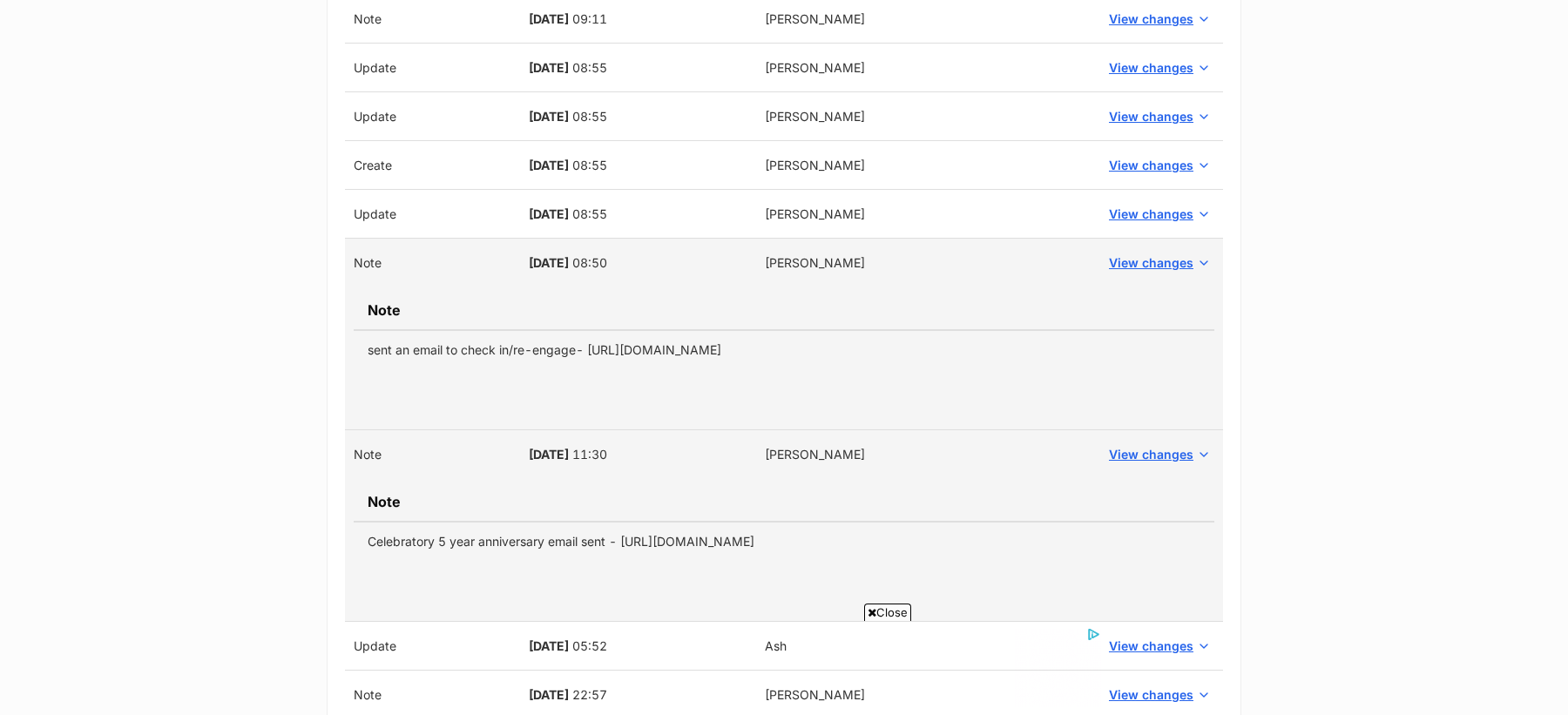
click at [588, 344] on td "sent an email to check in/re-engage- https://secure.helpscout.net/conversation/…" at bounding box center [784, 349] width 861 height 39
copy tbody "sent an email to check in/re-engage- https://secure.helpscout.net/conversation/…"
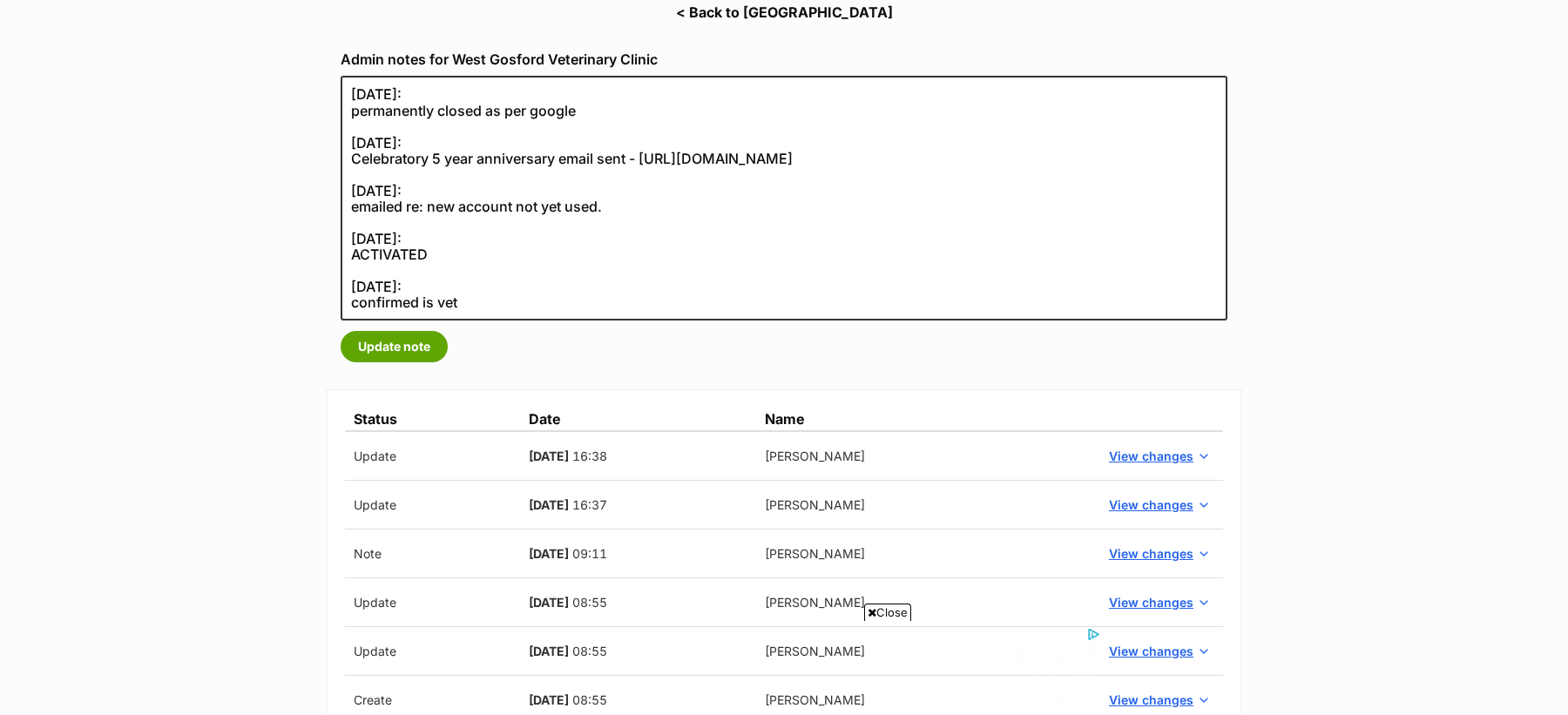
scroll to position [270, 0]
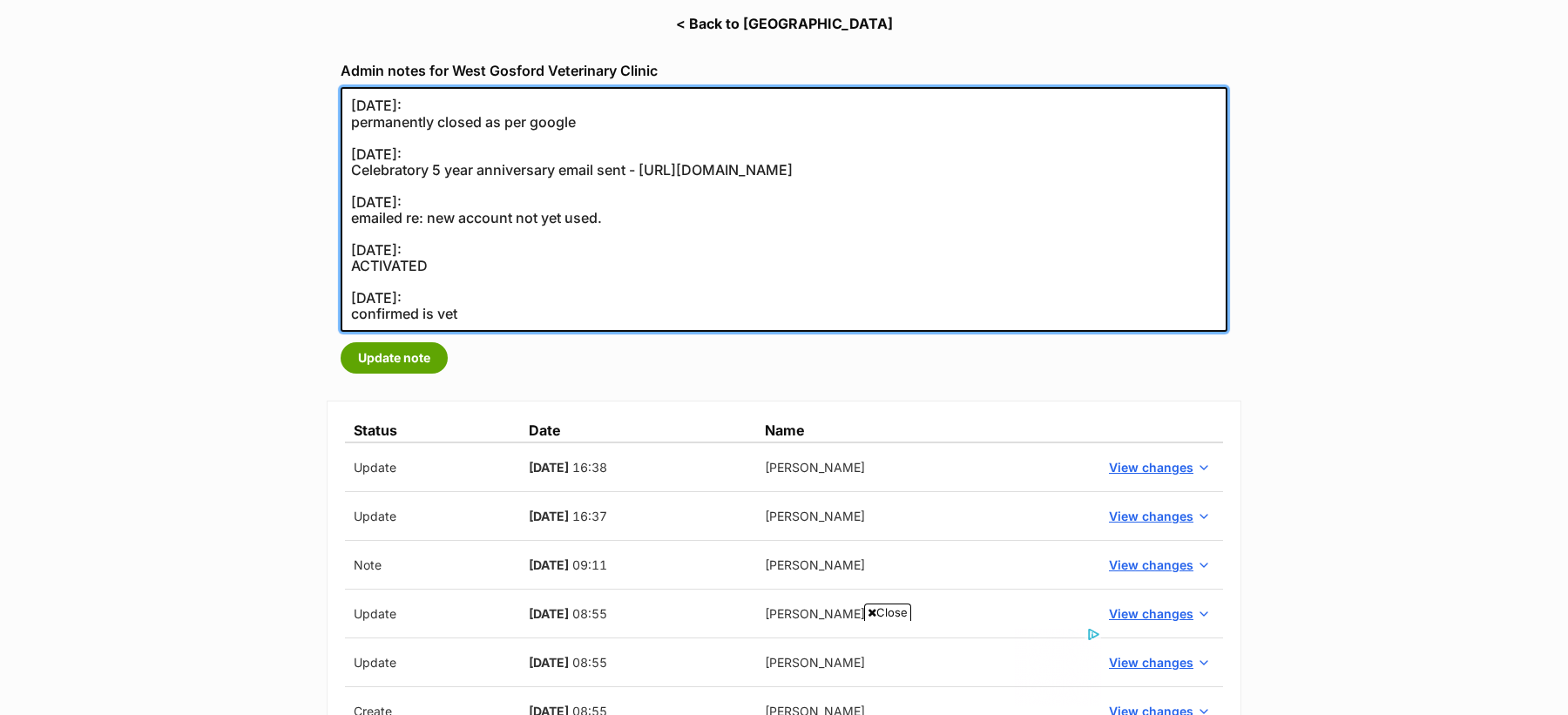
click at [461, 132] on textarea "27/08/2025: permanently closed as per google" at bounding box center [784, 209] width 886 height 245
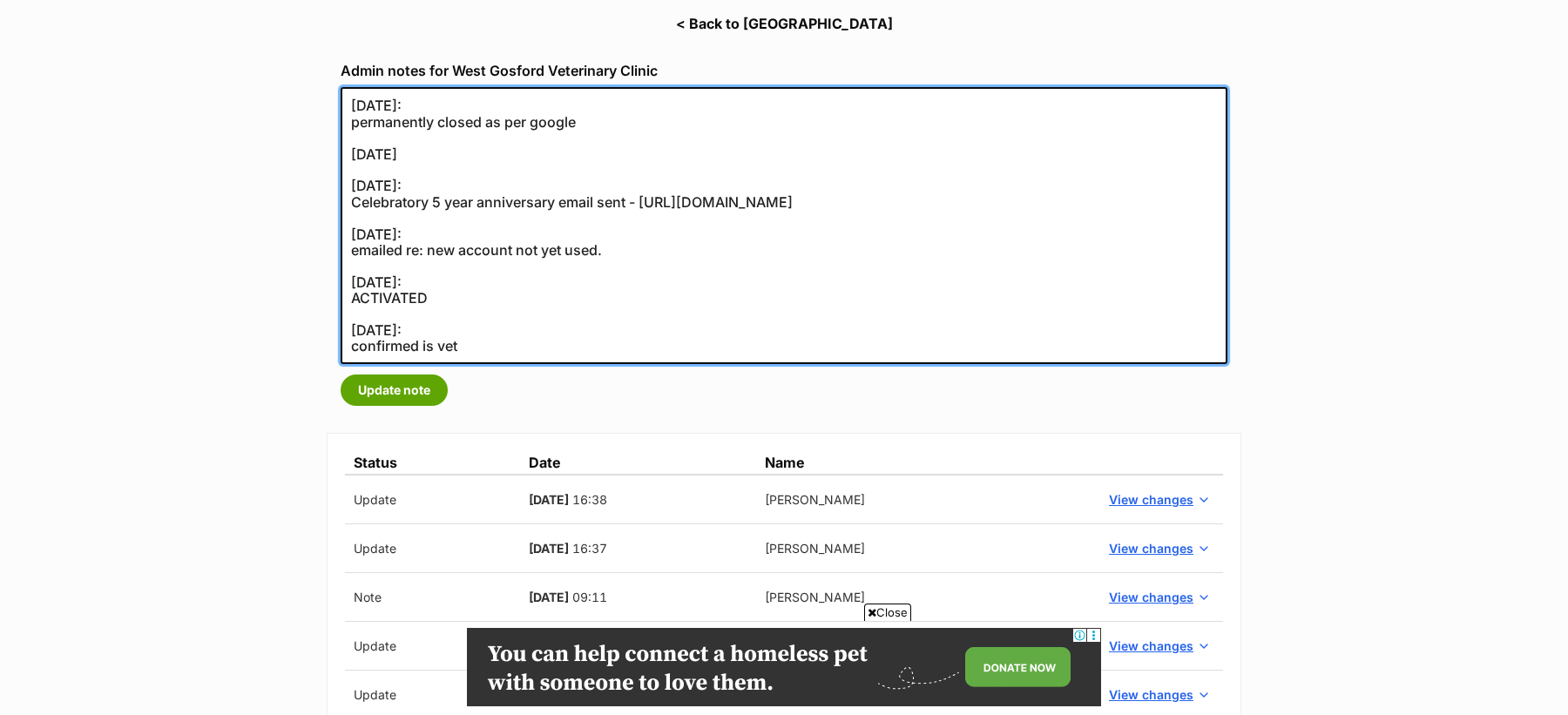
scroll to position [0, 0]
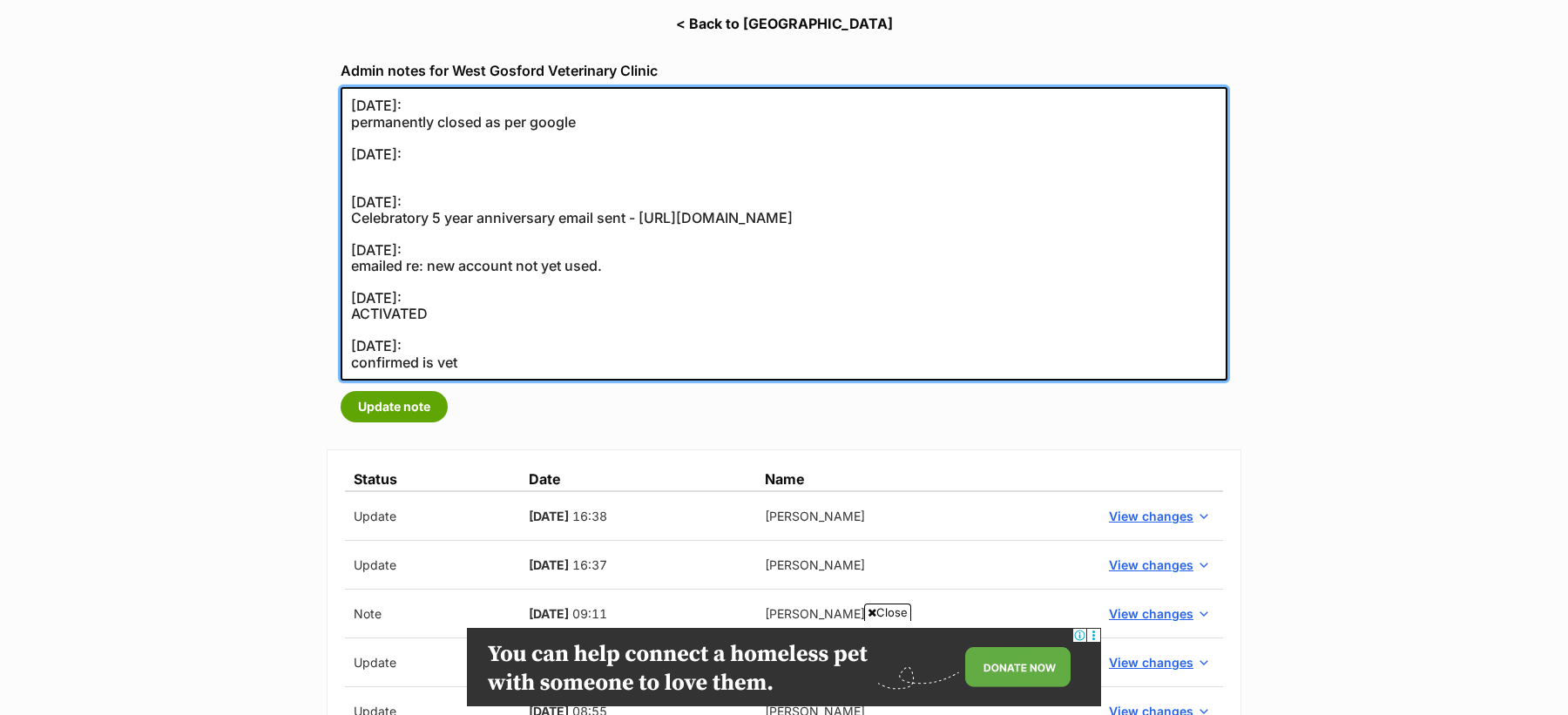
paste textarea "sent an email to check in/re-engage- https://secure.helpscout.net/conversation/…"
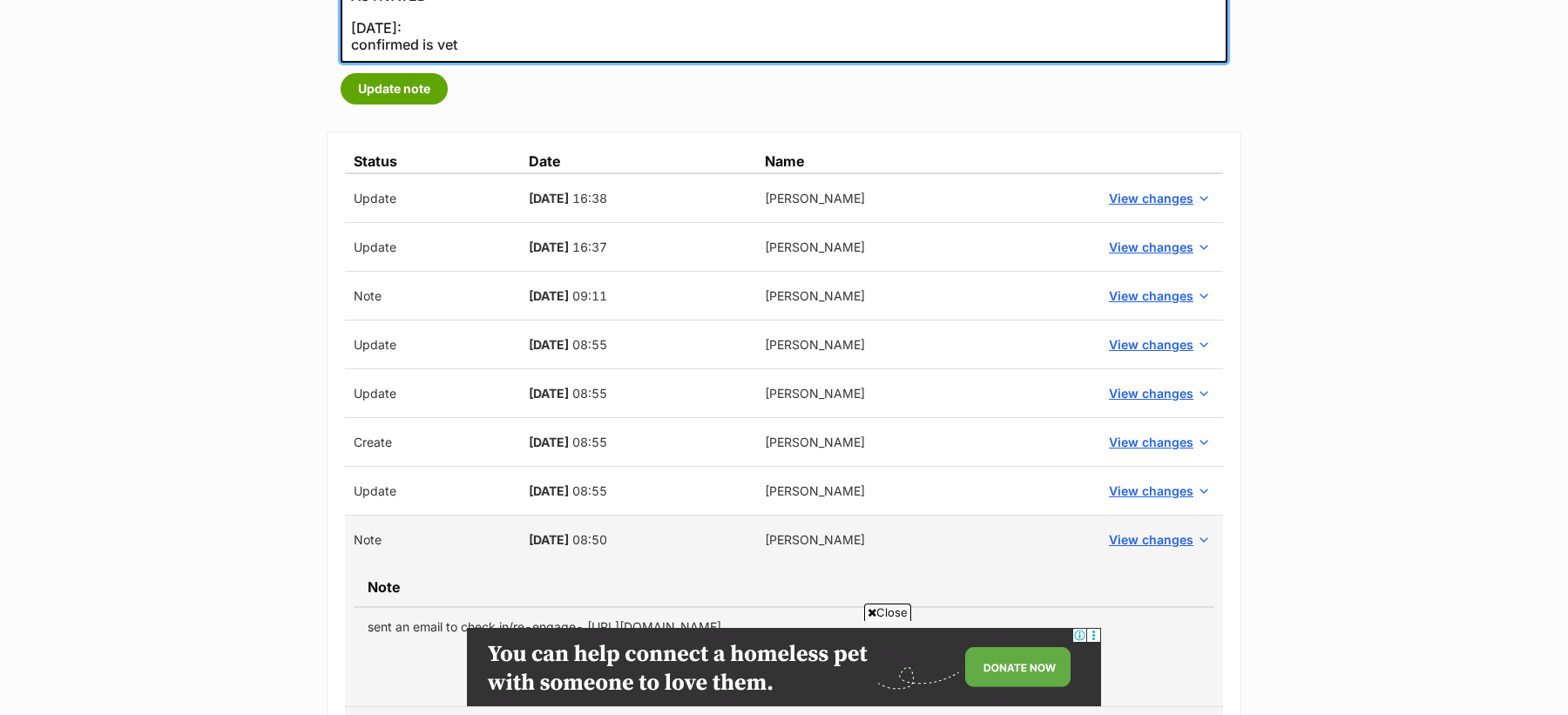
scroll to position [690, 0]
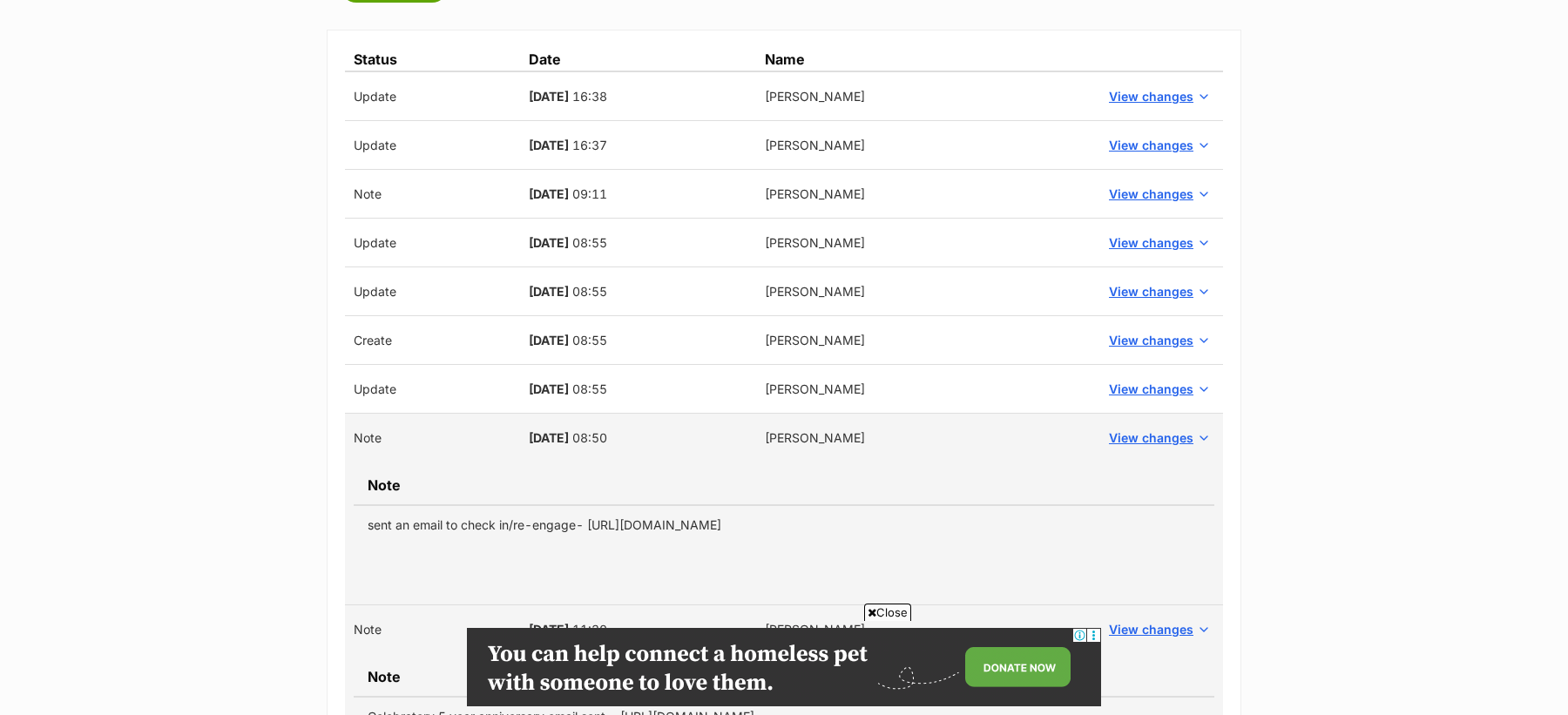
click at [885, 608] on span "Close" at bounding box center [887, 612] width 47 height 17
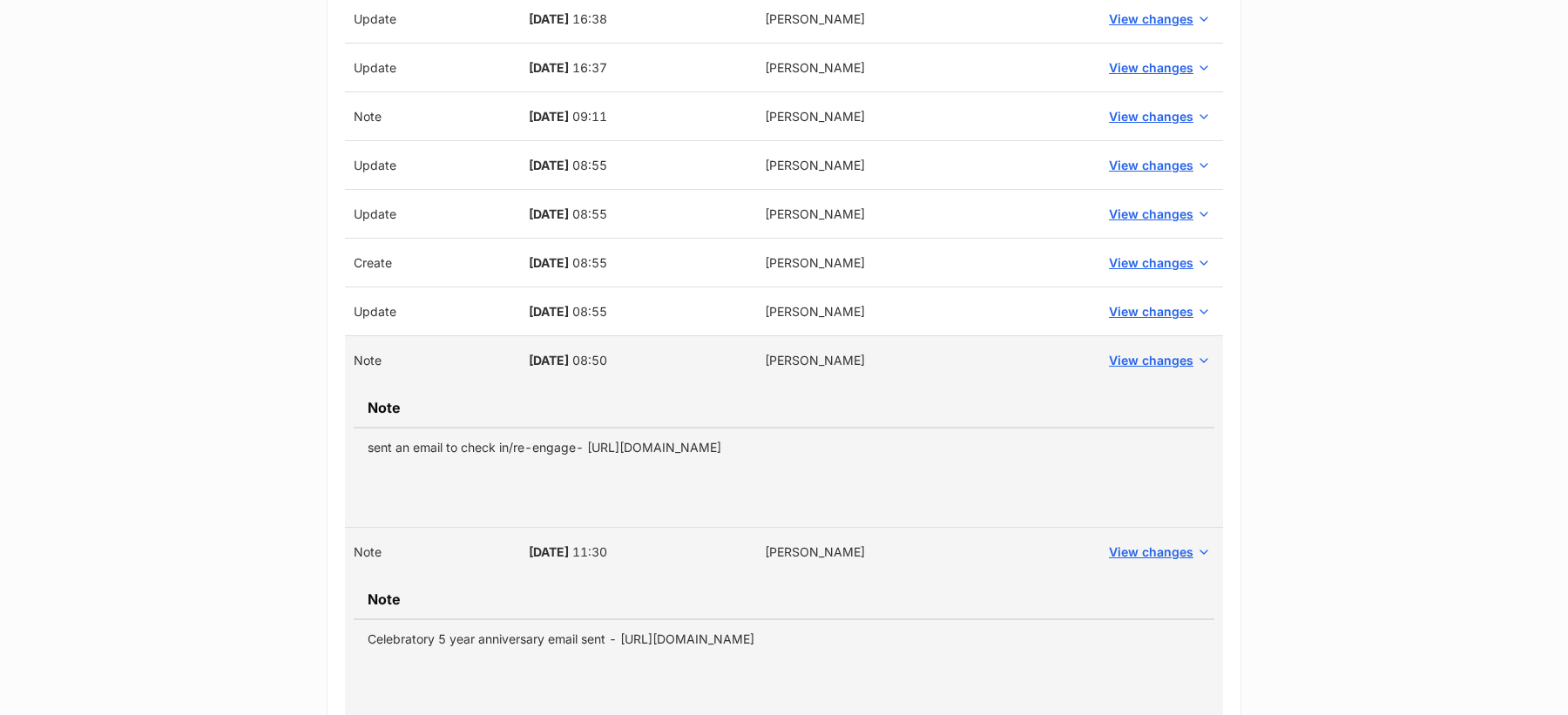
scroll to position [808, 0]
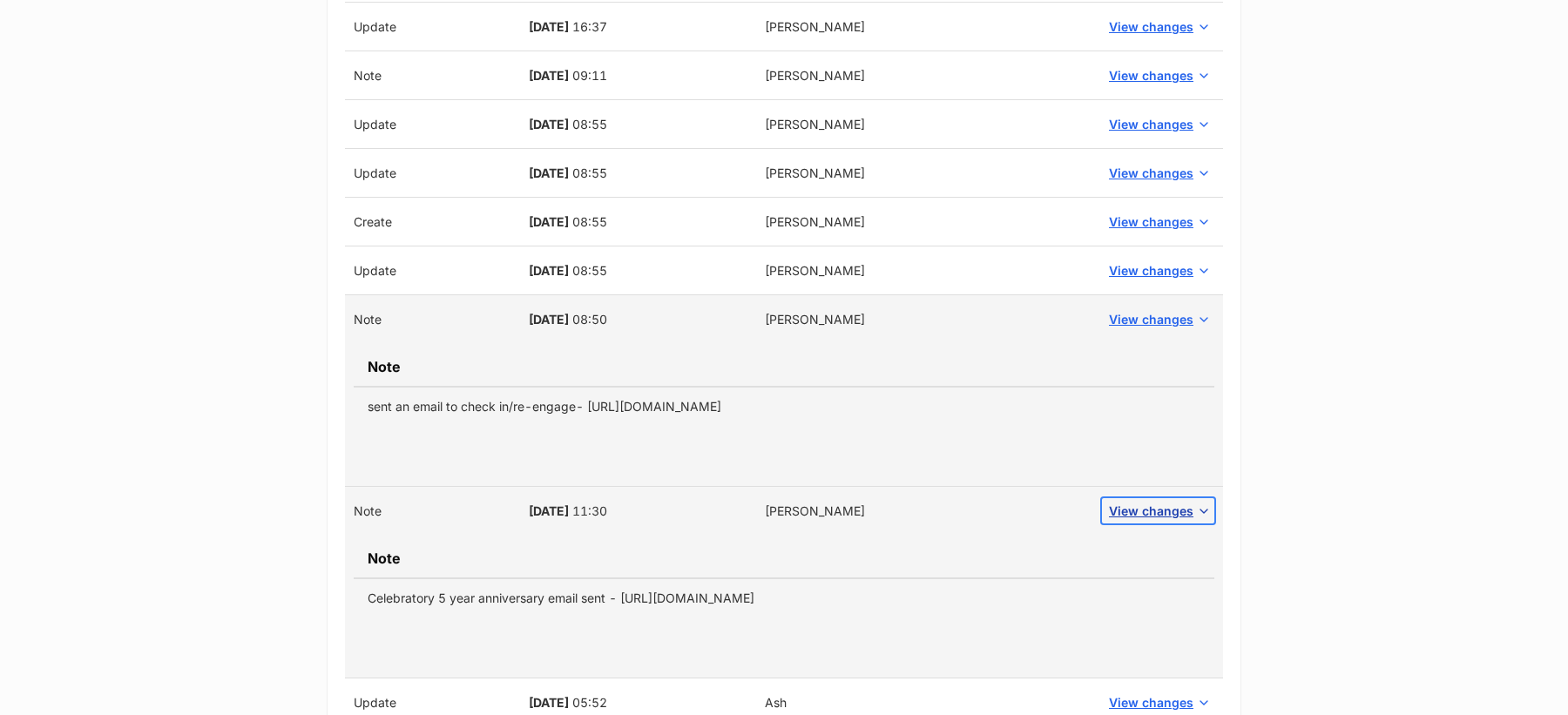
click at [1168, 510] on span "View changes" at bounding box center [1151, 510] width 85 height 18
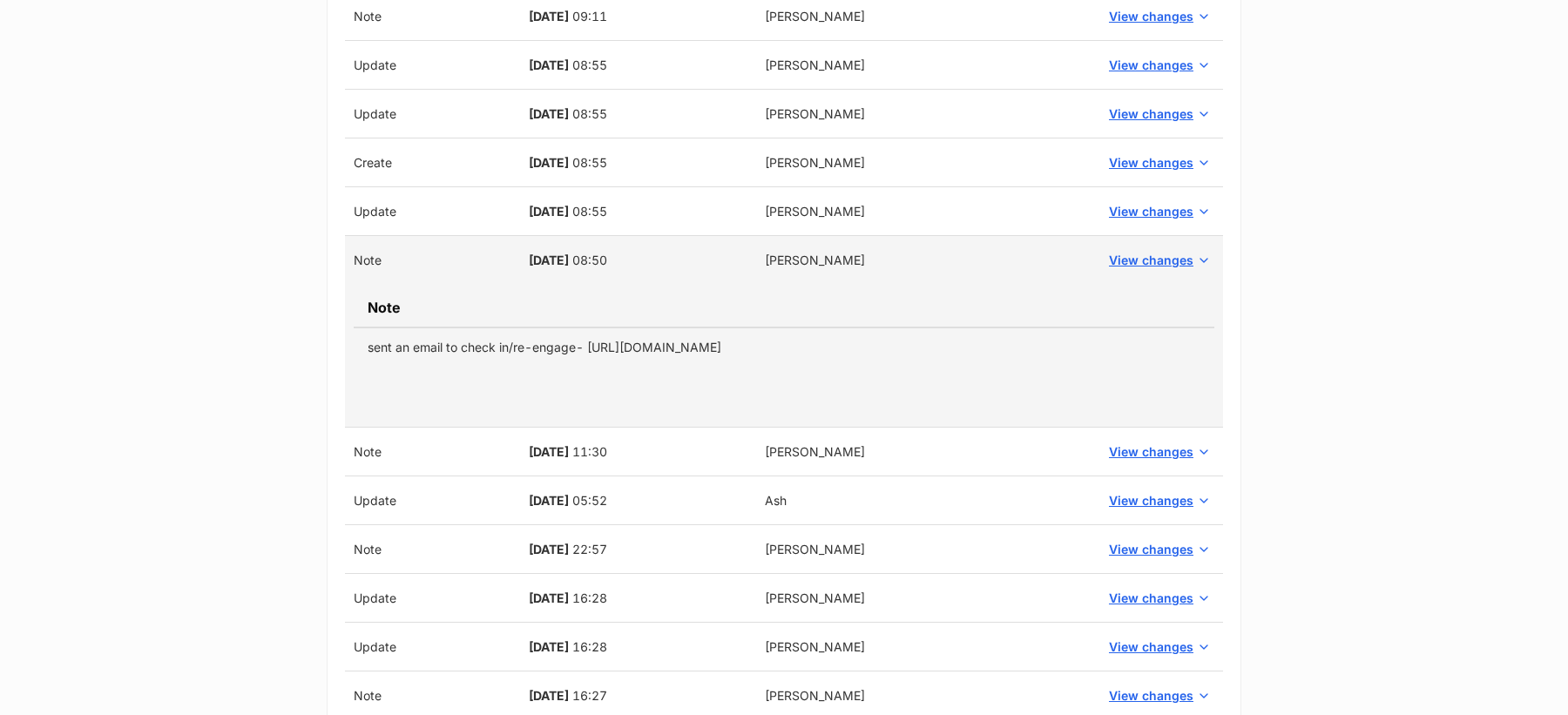
click at [1341, 440] on main "History < Back to West Gosford Veterinary Clinic Admin notes for West Gosford V…" at bounding box center [784, 76] width 1568 height 1491
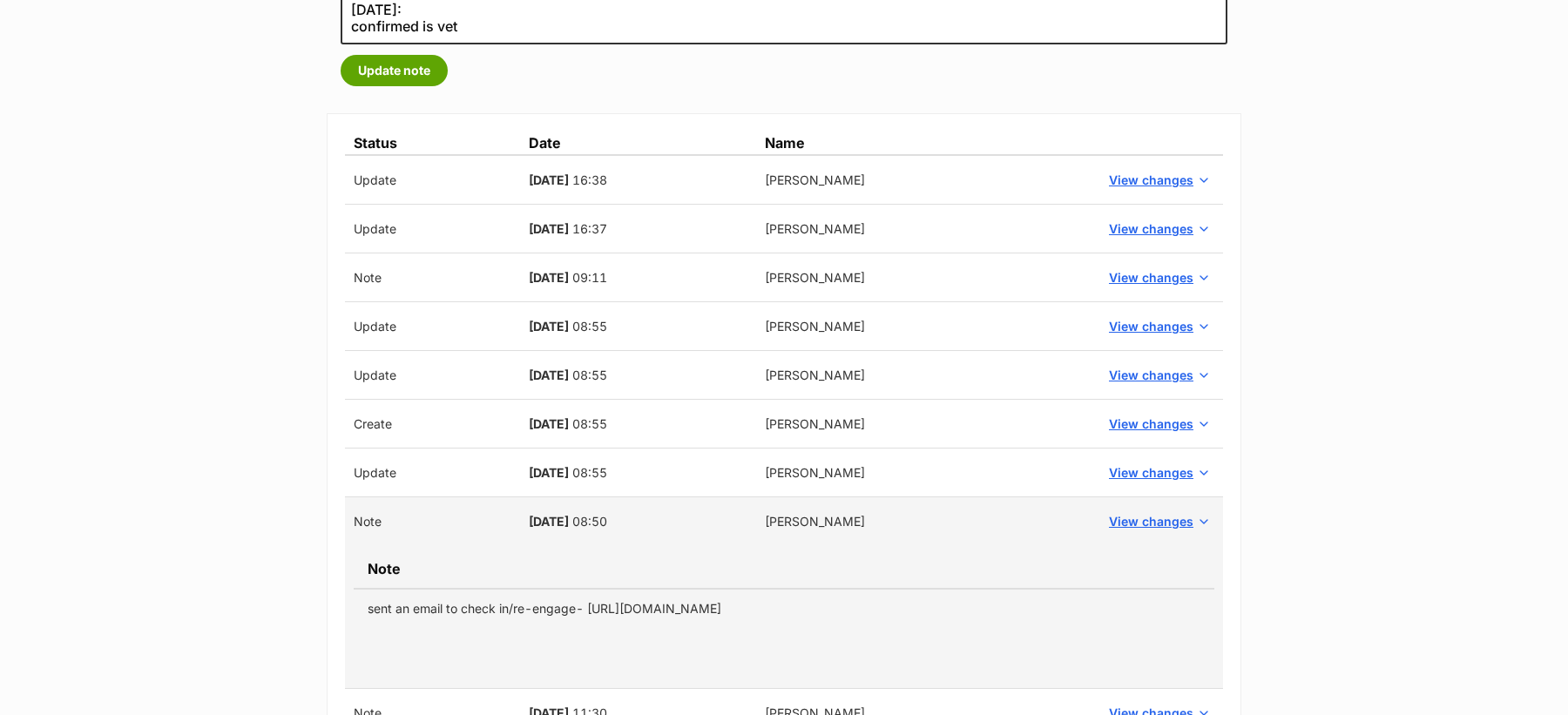
scroll to position [610, 0]
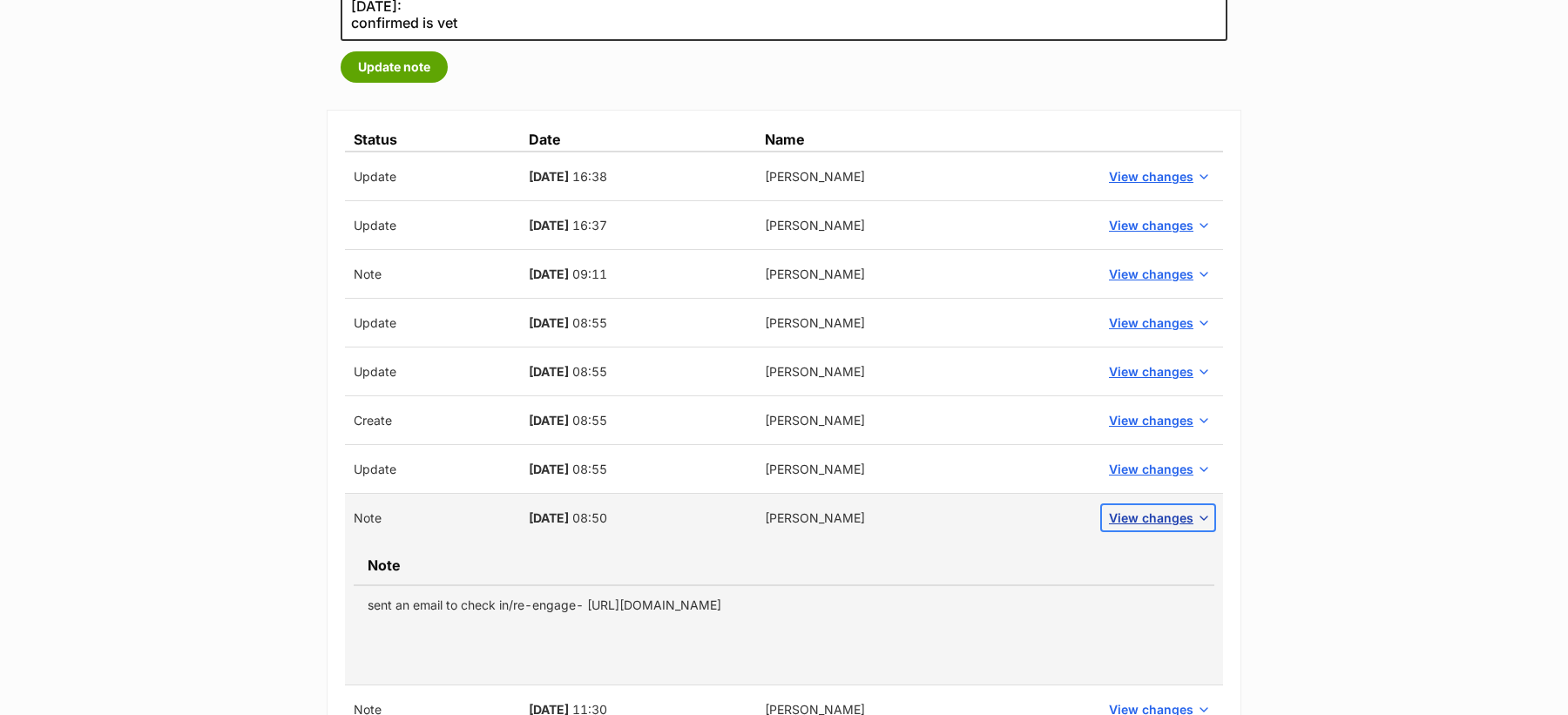
click at [1184, 516] on span "View changes" at bounding box center [1151, 518] width 85 height 18
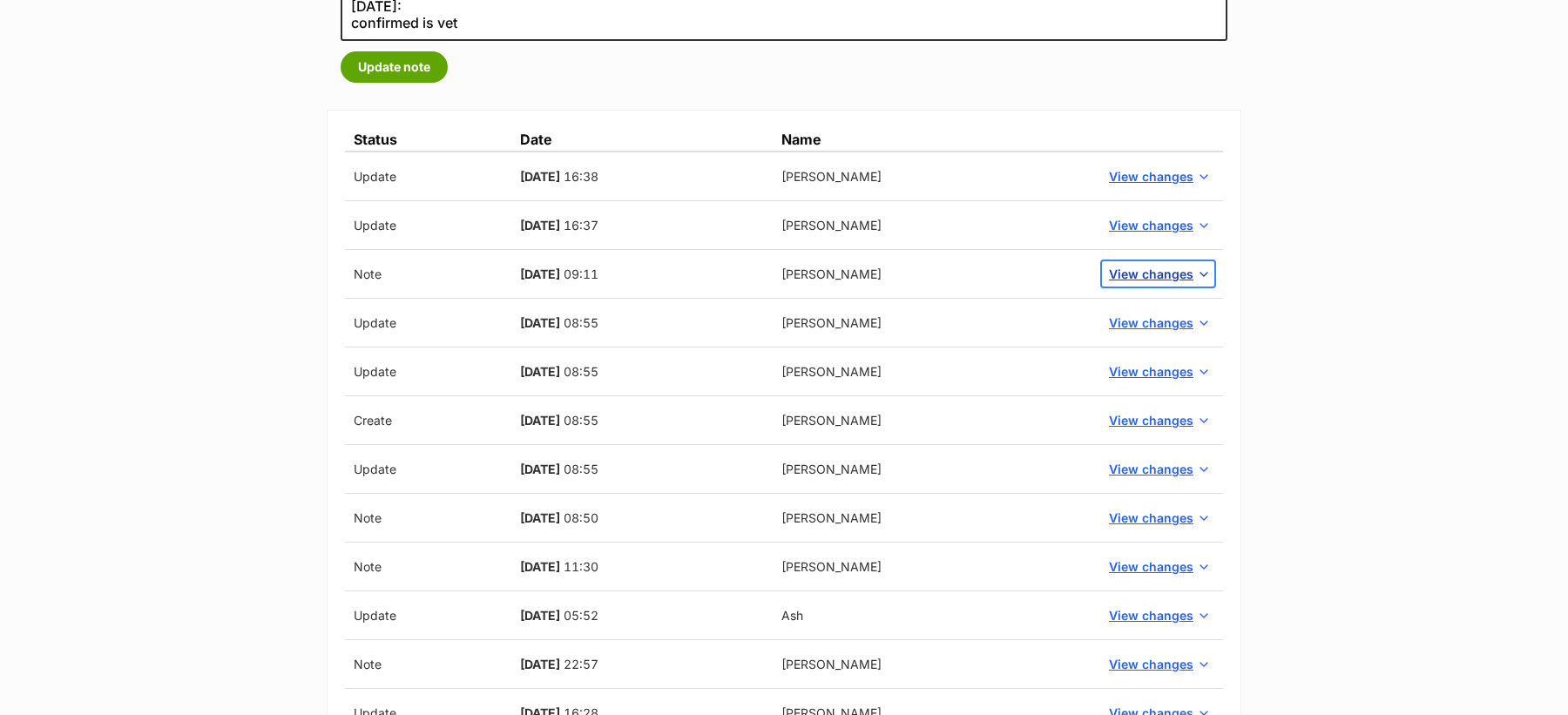
click at [1147, 268] on span "View changes" at bounding box center [1151, 274] width 85 height 18
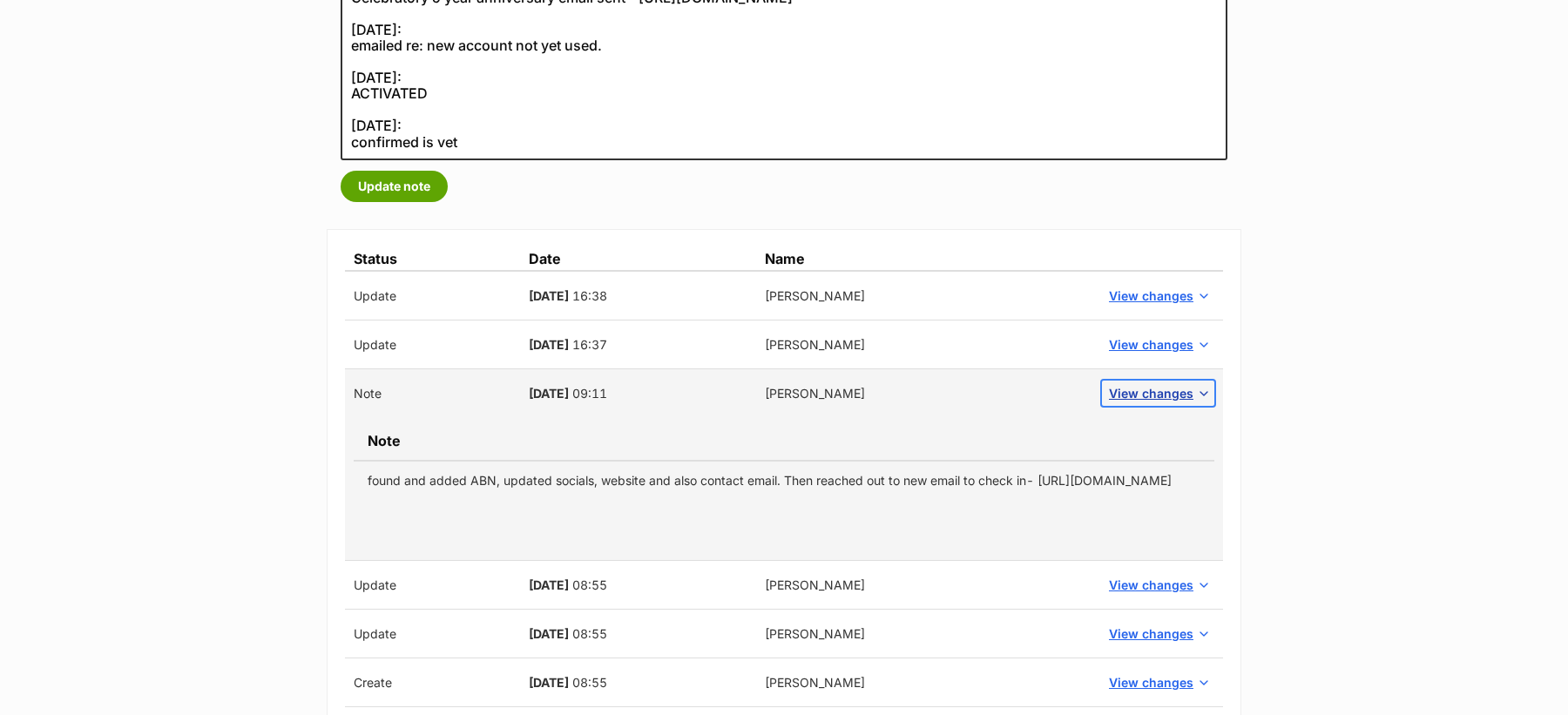
scroll to position [489, 0]
click at [521, 482] on td "found and added ABN, updated socials, website and also contact email. Then reac…" at bounding box center [784, 481] width 861 height 39
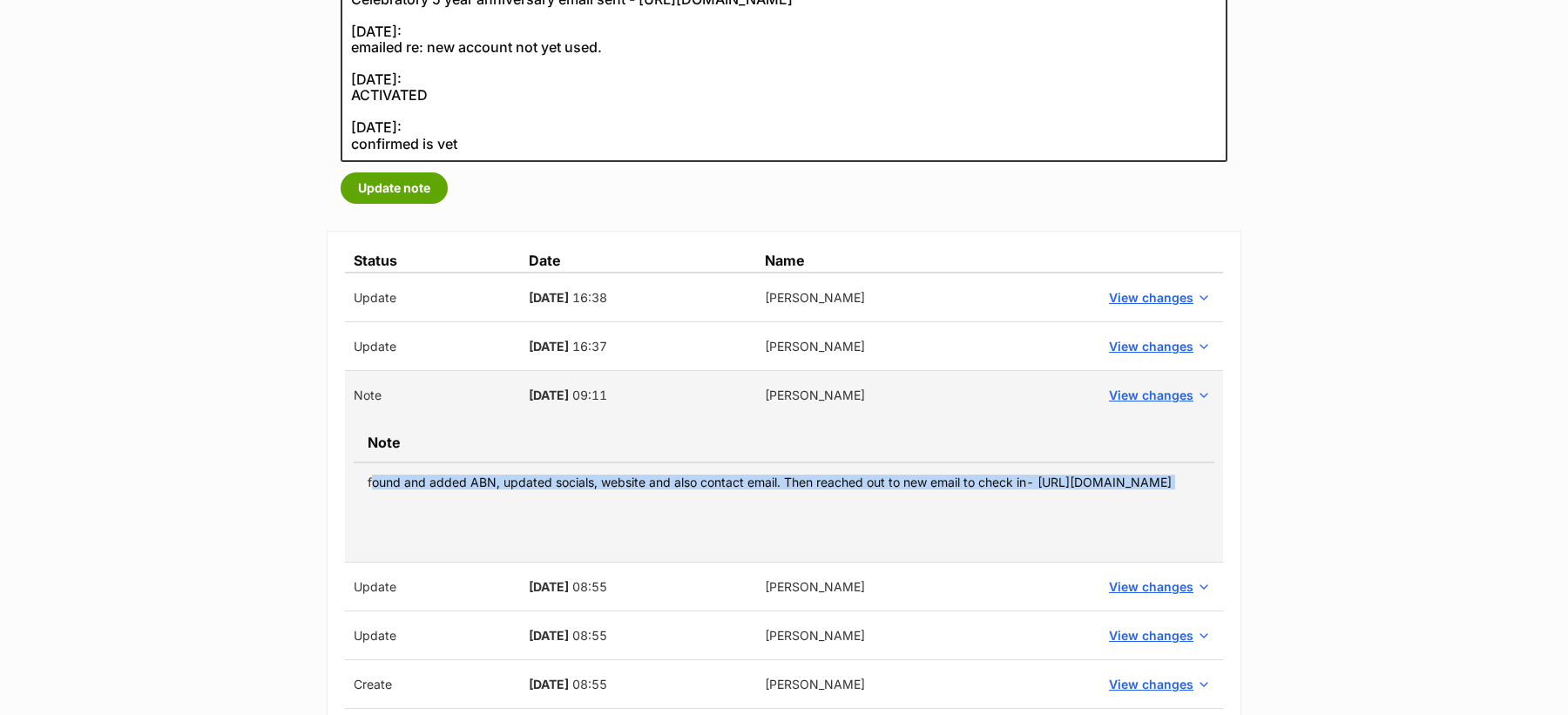
click at [521, 482] on td "found and added ABN, updated socials, website and also contact email. Then reac…" at bounding box center [784, 481] width 861 height 39
copy tbody "found and added ABN, updated socials, website and also contact email. Then reac…"
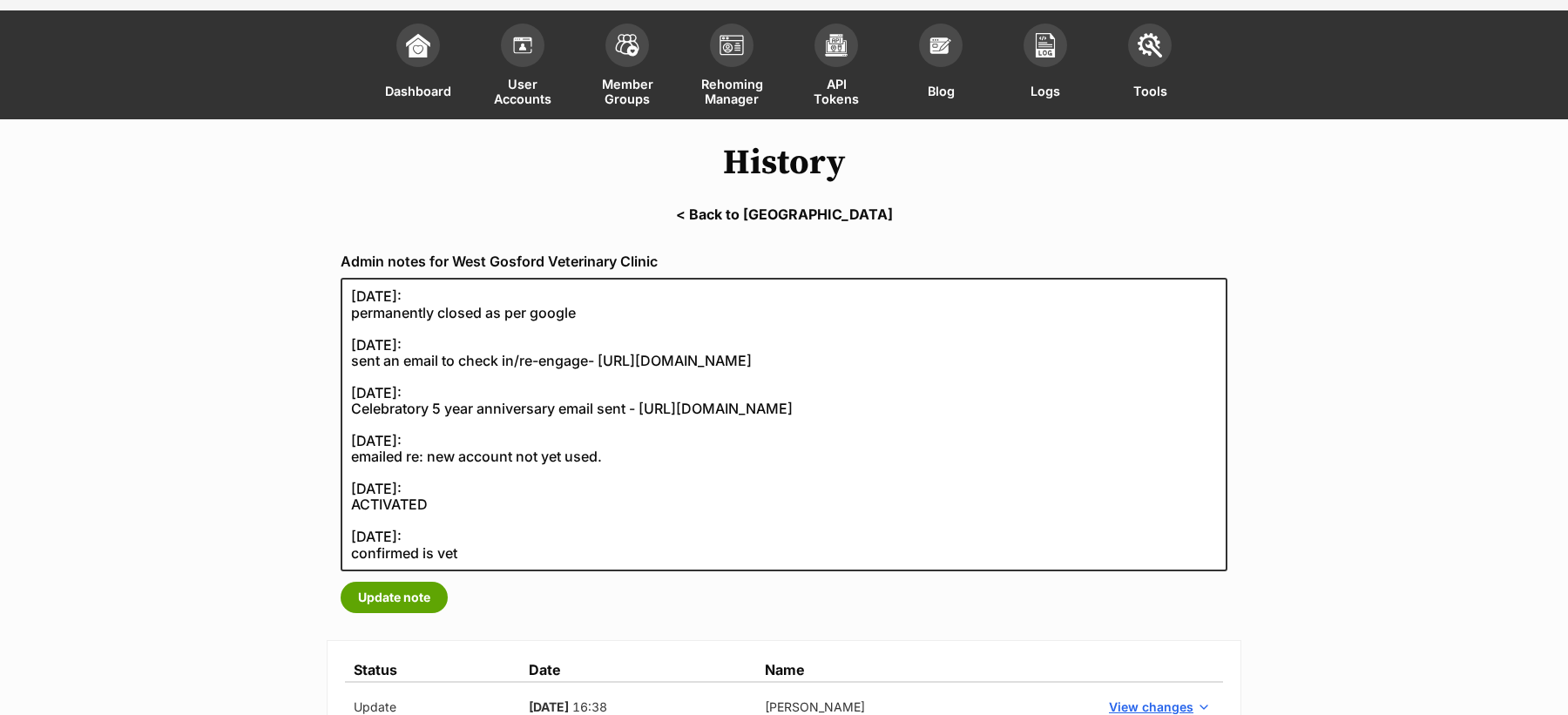
scroll to position [85, 0]
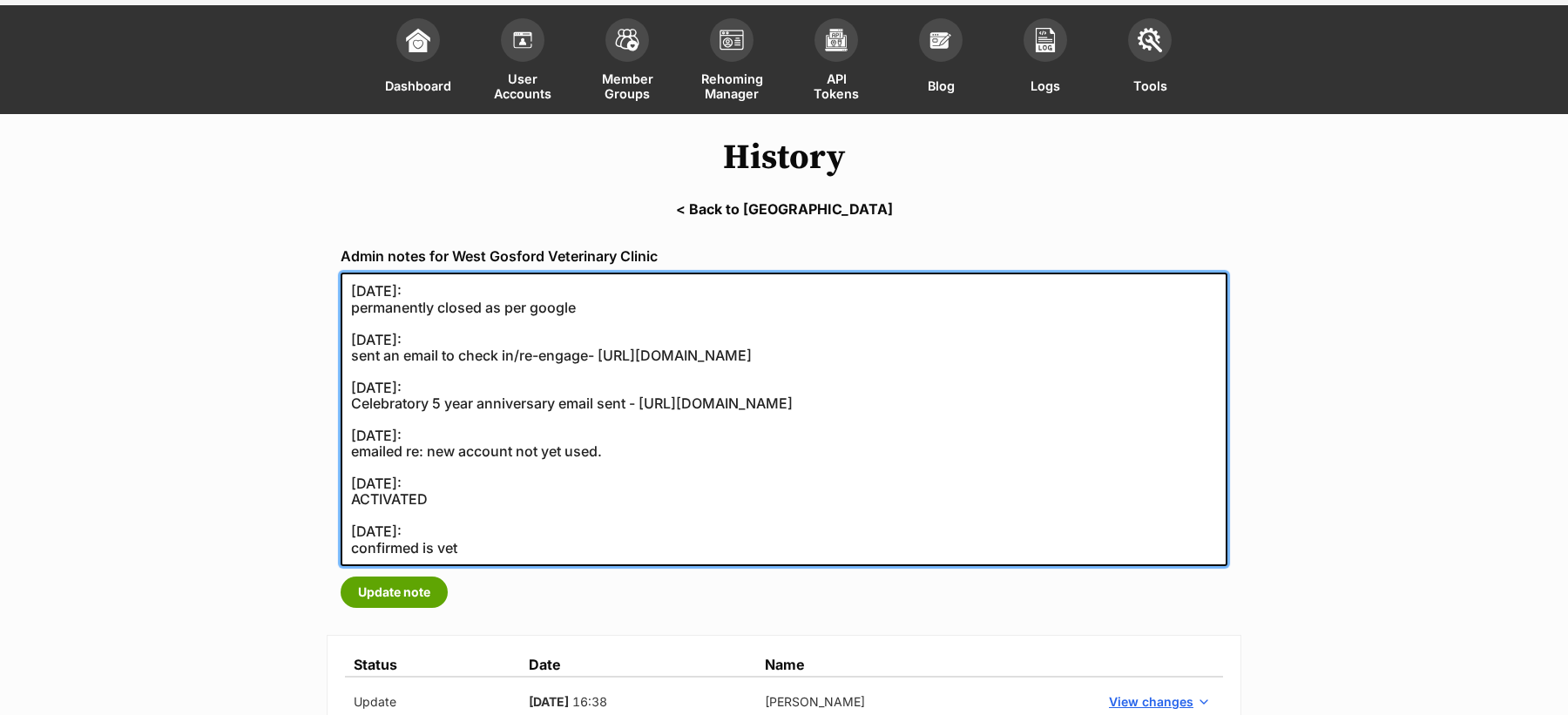
click at [592, 317] on textarea "27/08/2025: permanently closed as per google" at bounding box center [784, 419] width 886 height 294
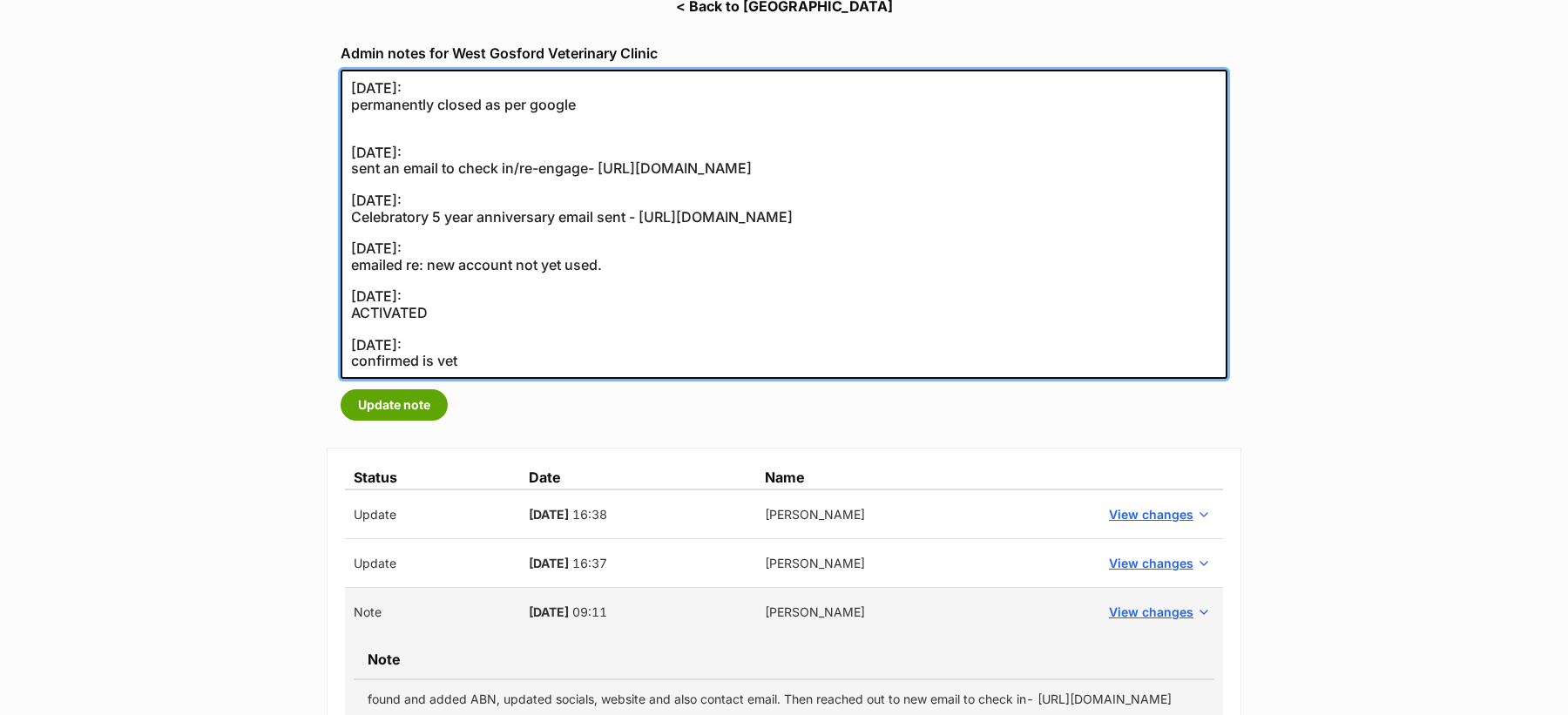
scroll to position [288, 0]
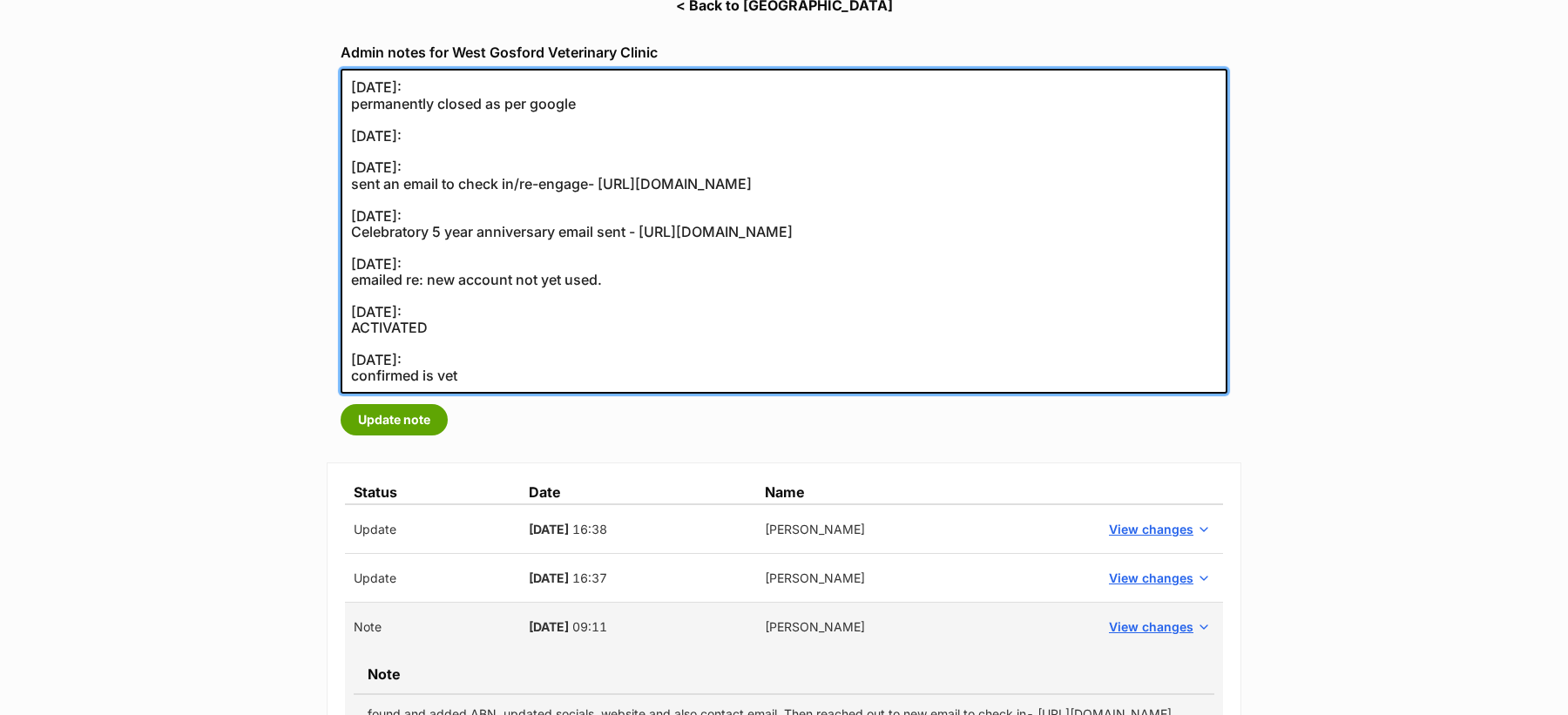
paste textarea "found and added ABN, updated socials, website and also contact email. Then reac…"
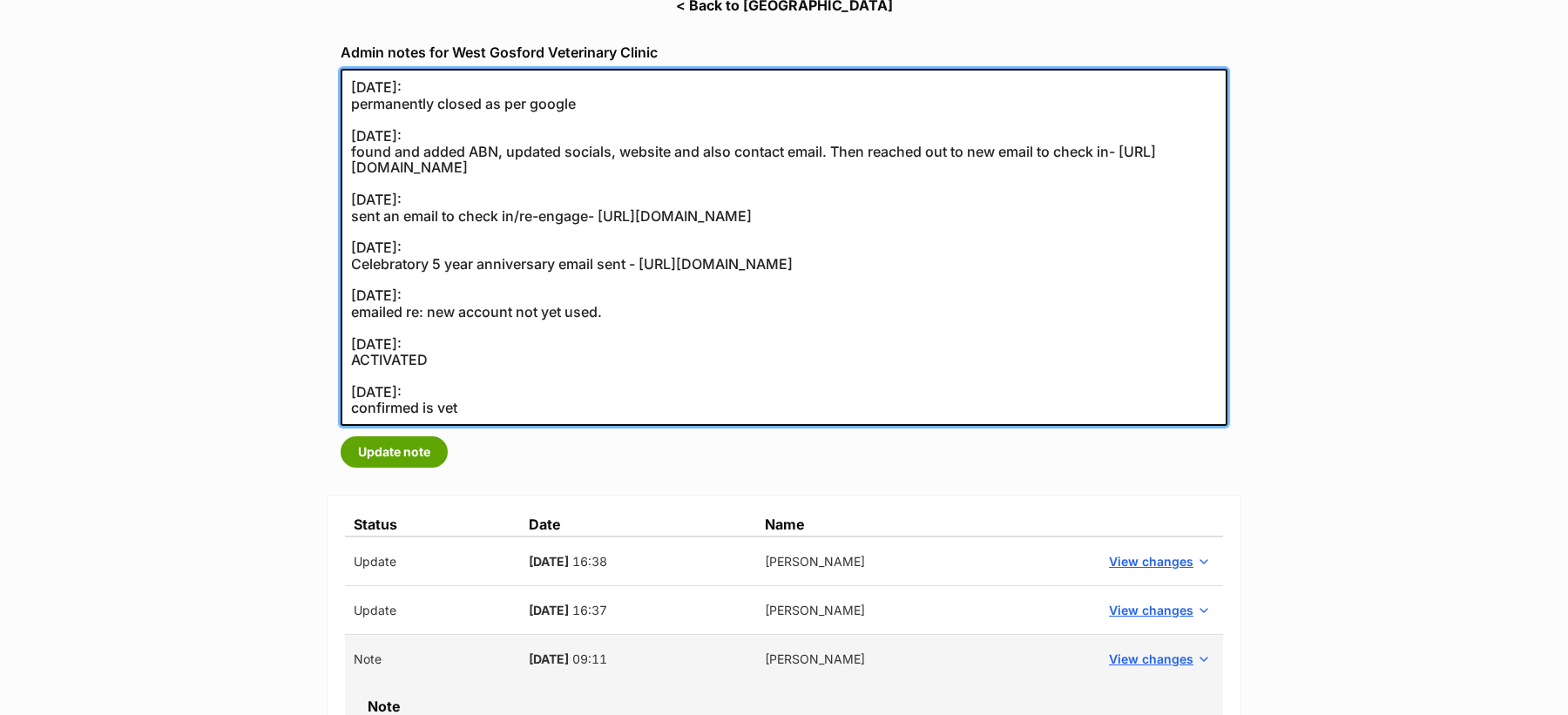
click at [354, 105] on textarea "27/08/2025: permanently closed as per google" at bounding box center [784, 247] width 886 height 358
type textarea "27/08/2025: SUSPENDED- permanently closed as per google 15/01/2024: found and a…"
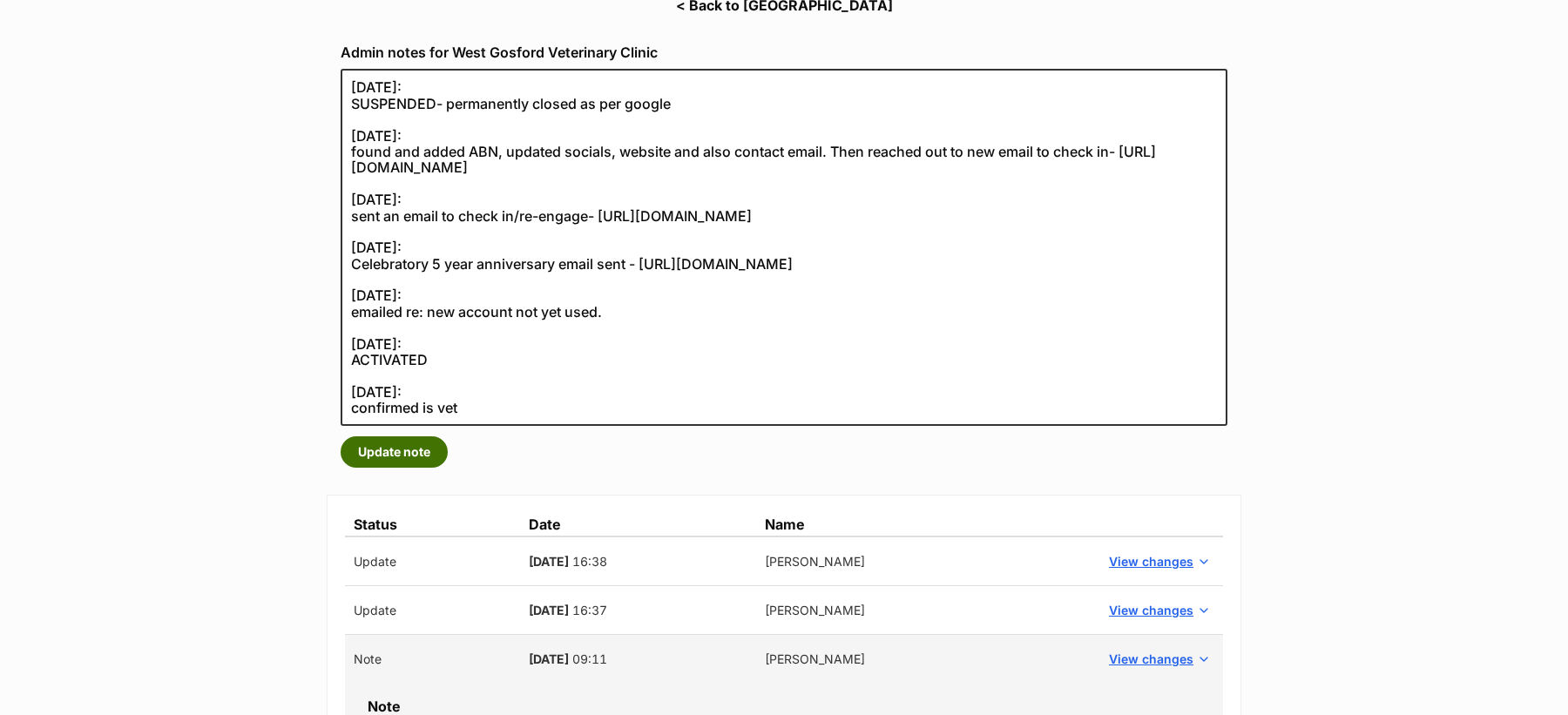
click at [393, 446] on button "Update note" at bounding box center [394, 452] width 107 height 31
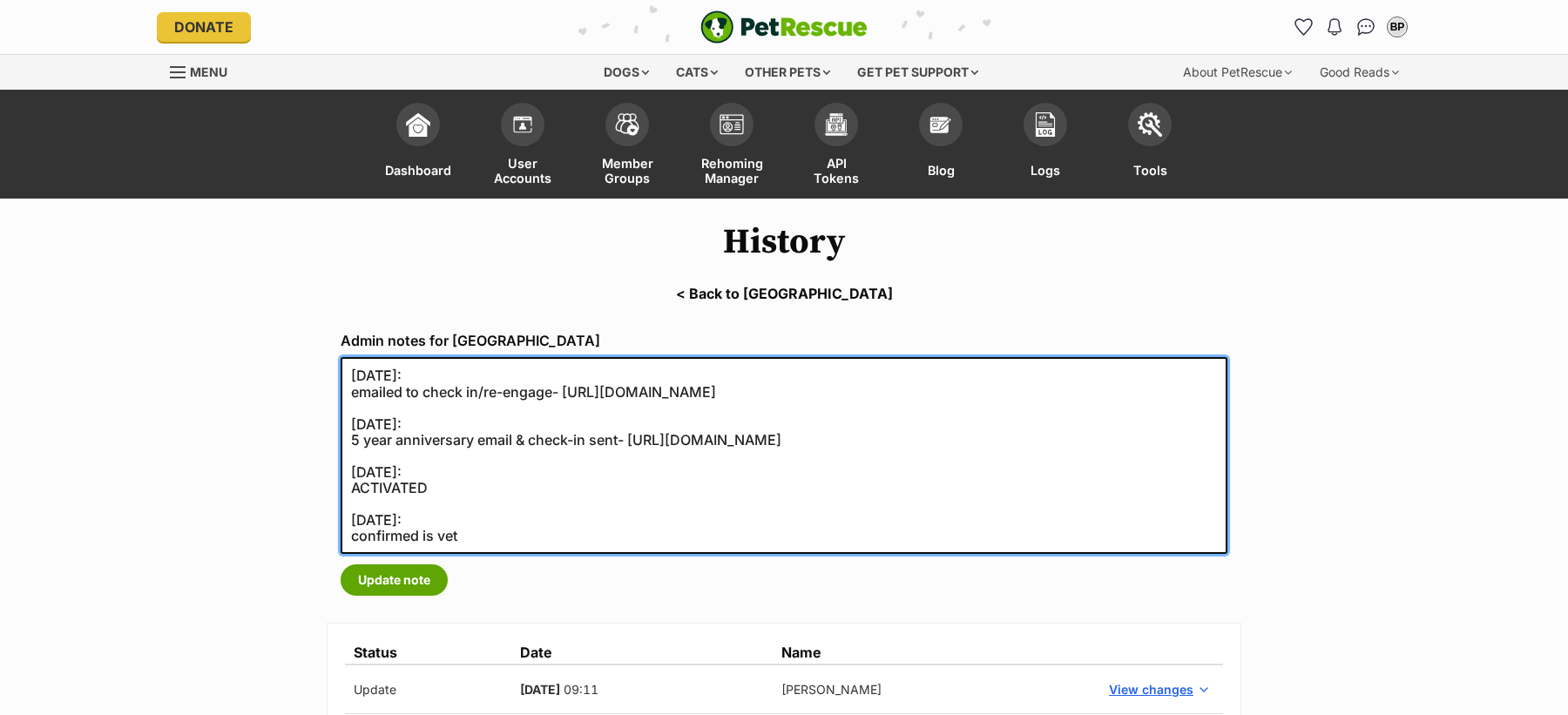
click at [484, 532] on textarea "[DATE]: emailed to check in/re-engage- [URL][DOMAIN_NAME] [DATE]: 5 year annive…" at bounding box center [784, 456] width 886 height 197
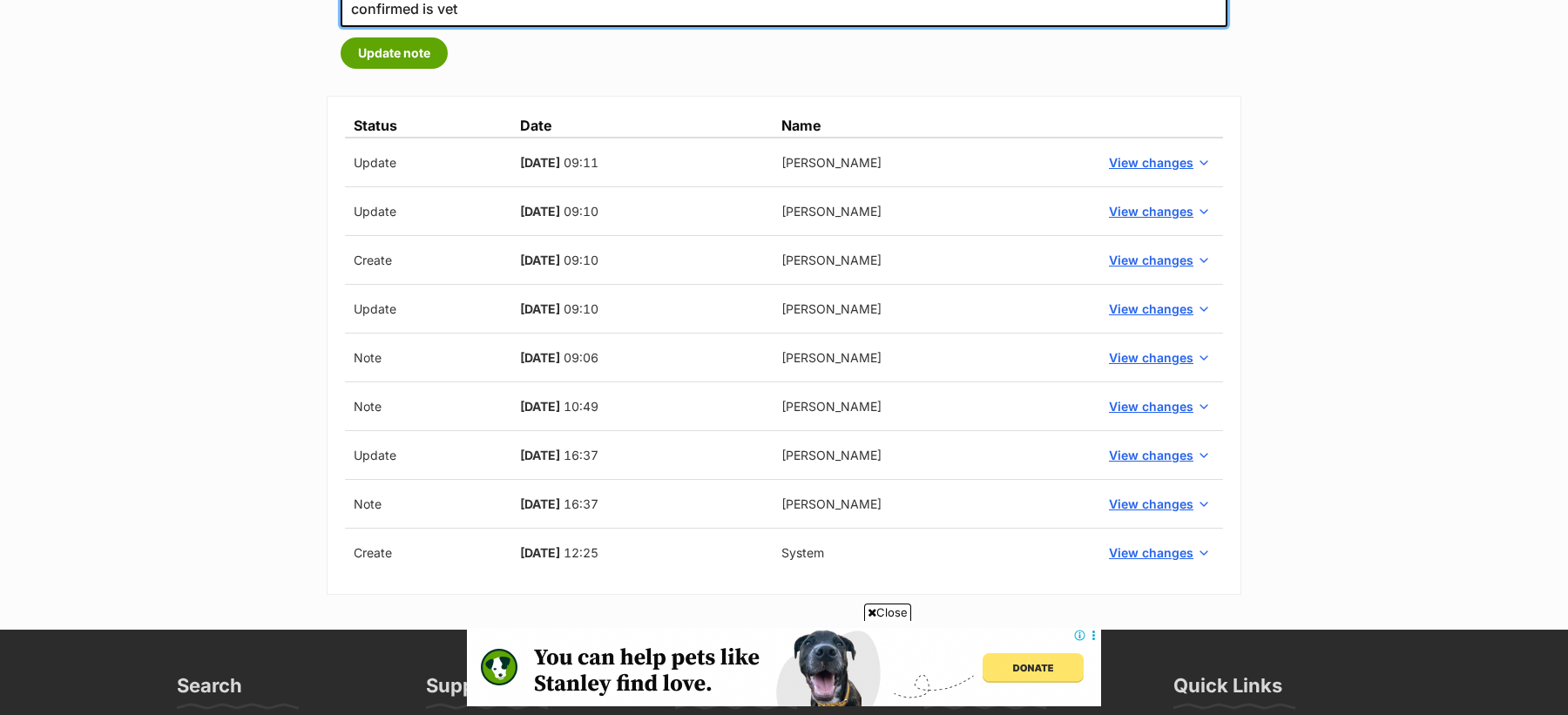
scroll to position [664, 0]
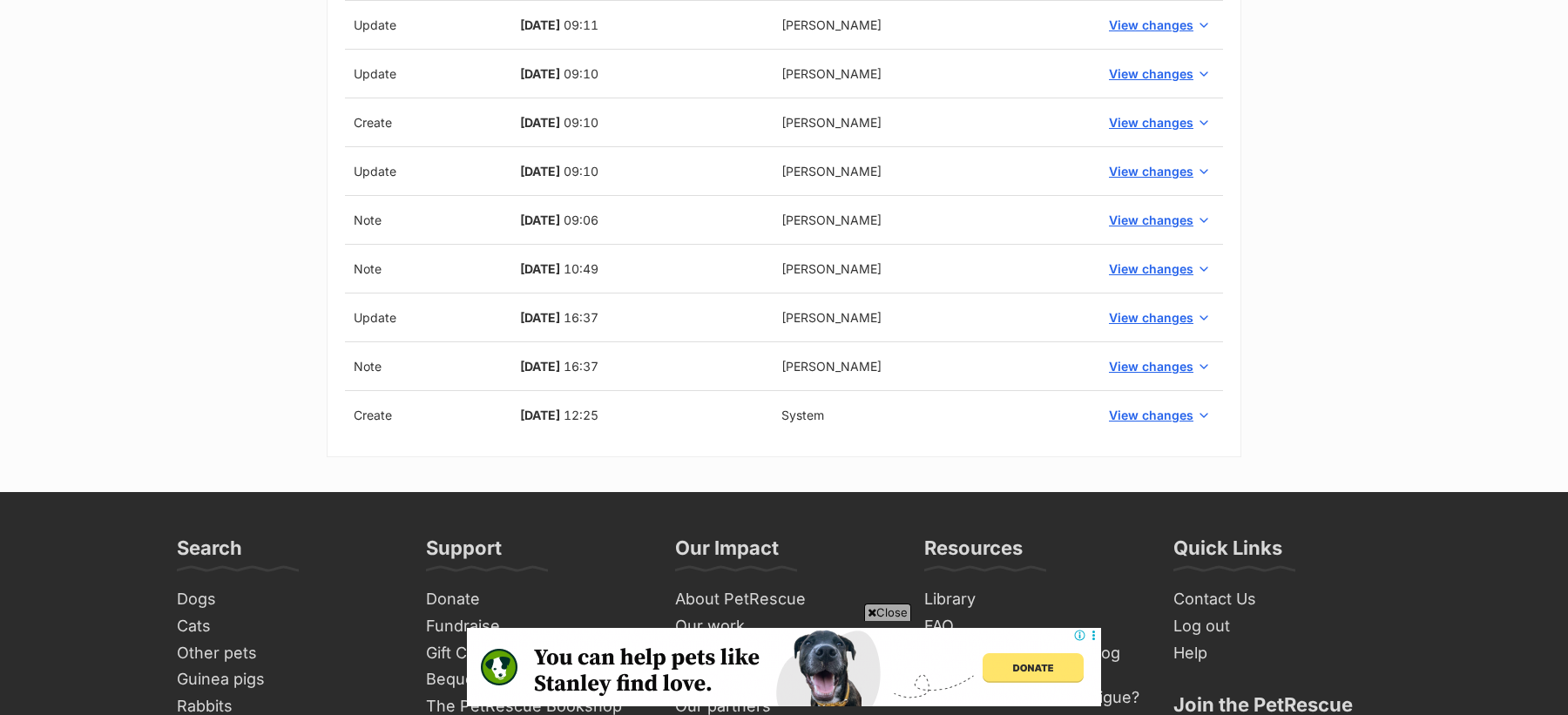
click at [886, 610] on span "Close" at bounding box center [887, 612] width 47 height 17
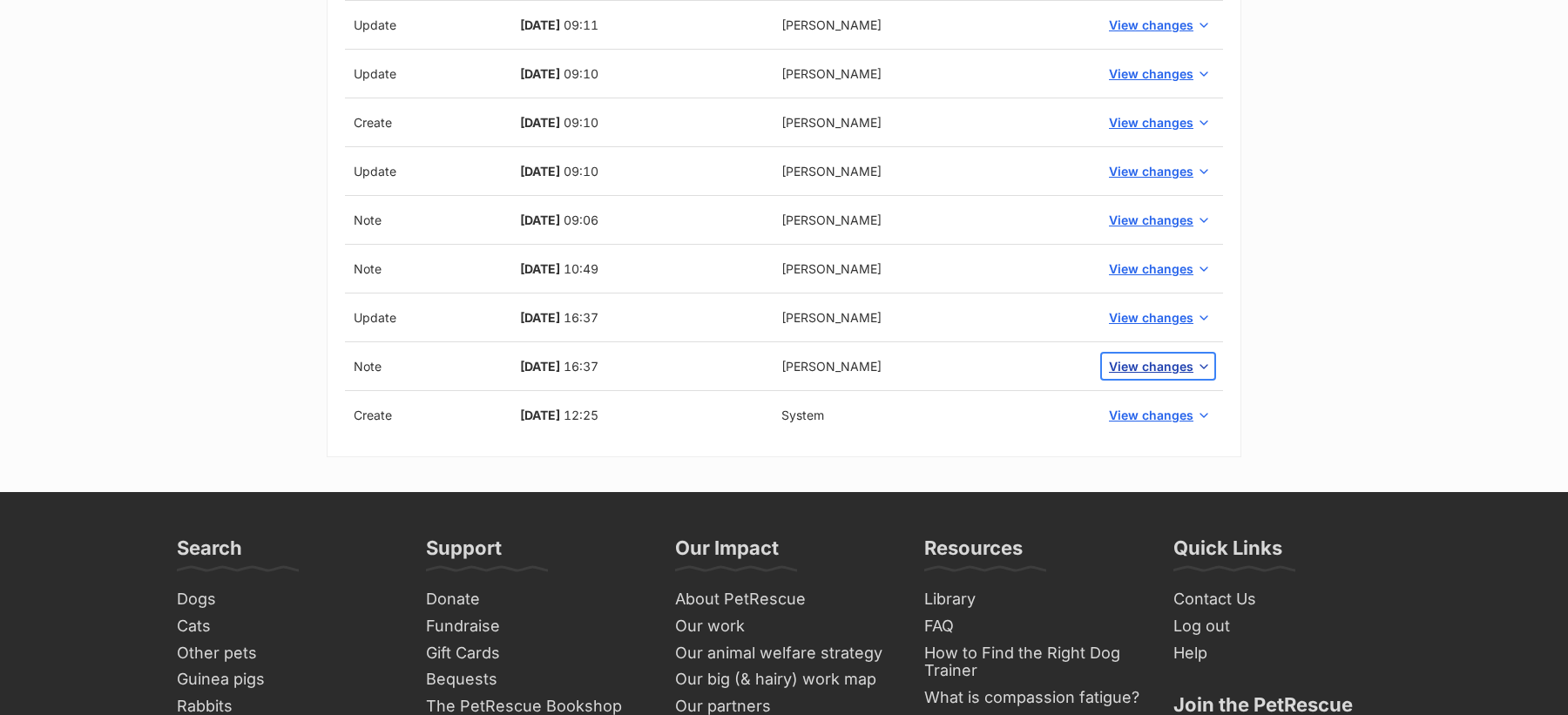
click at [1141, 362] on span "View changes" at bounding box center [1151, 366] width 85 height 18
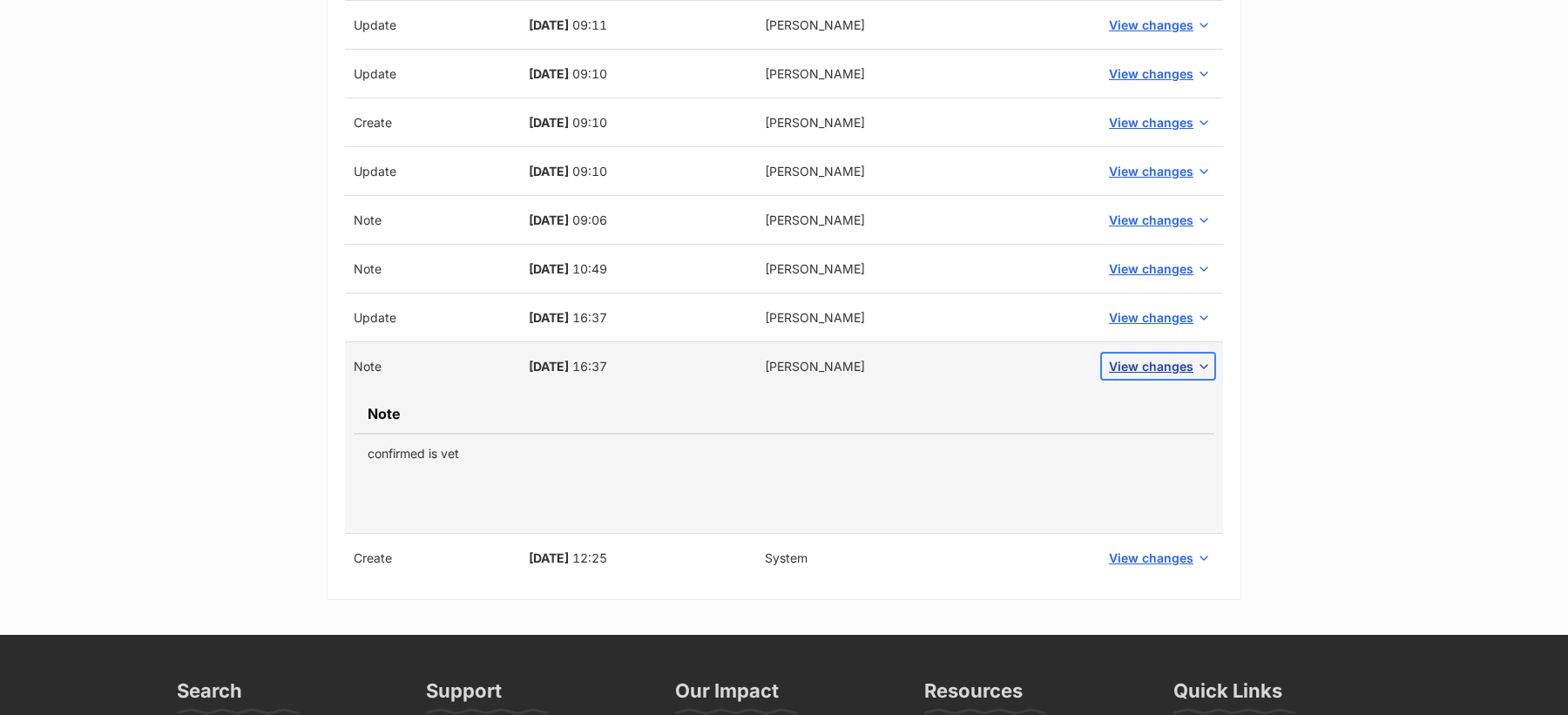
click at [1141, 362] on span "View changes" at bounding box center [1151, 366] width 85 height 18
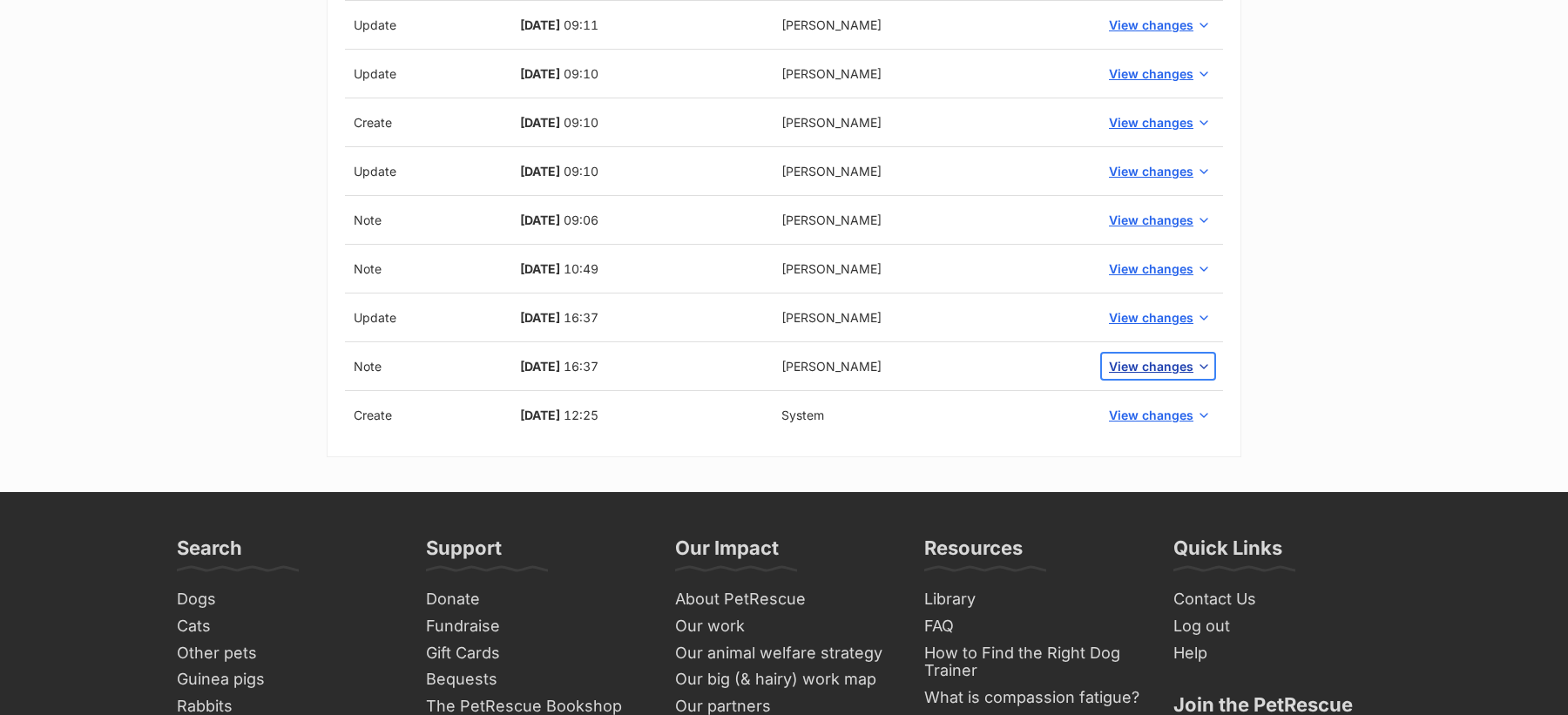
click at [1150, 360] on span "View changes" at bounding box center [1151, 366] width 85 height 18
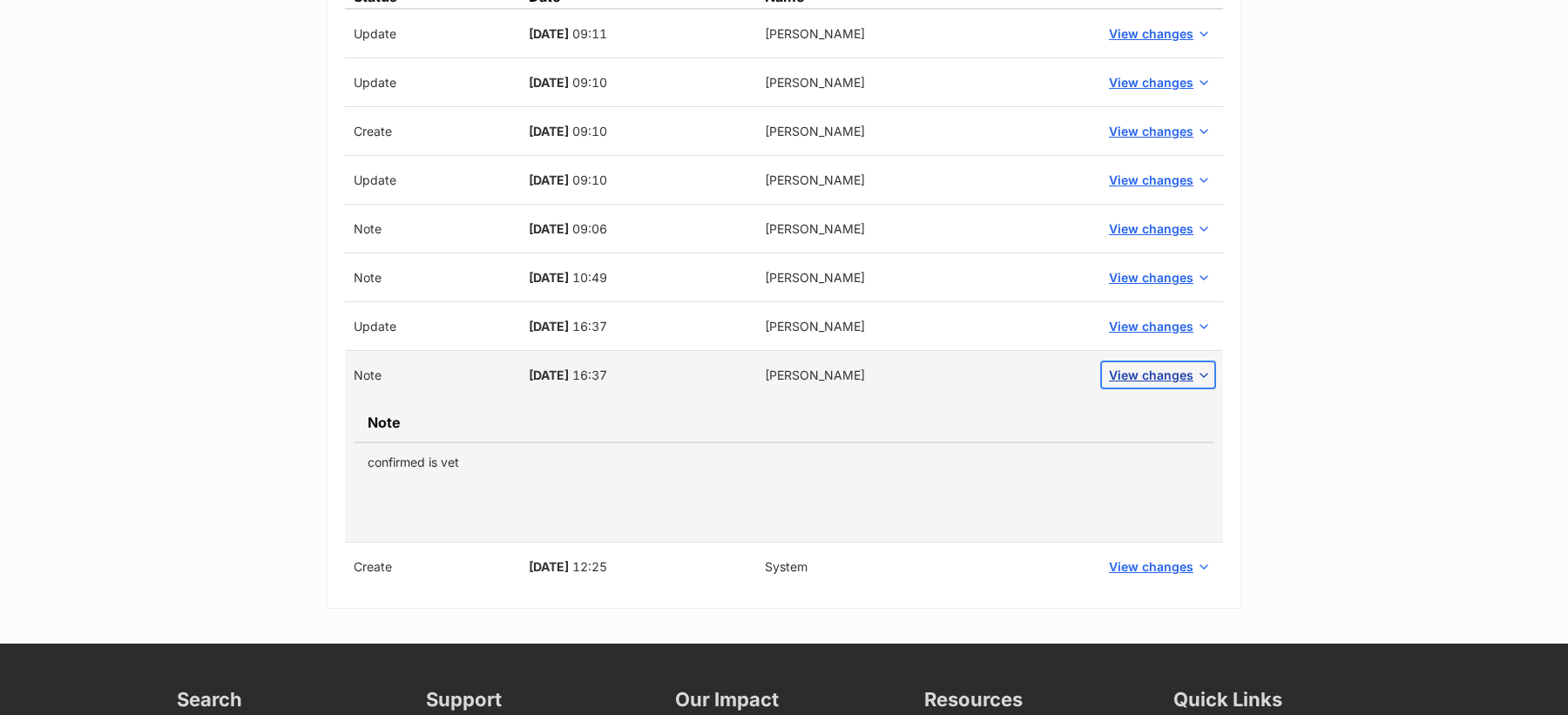
scroll to position [660, 0]
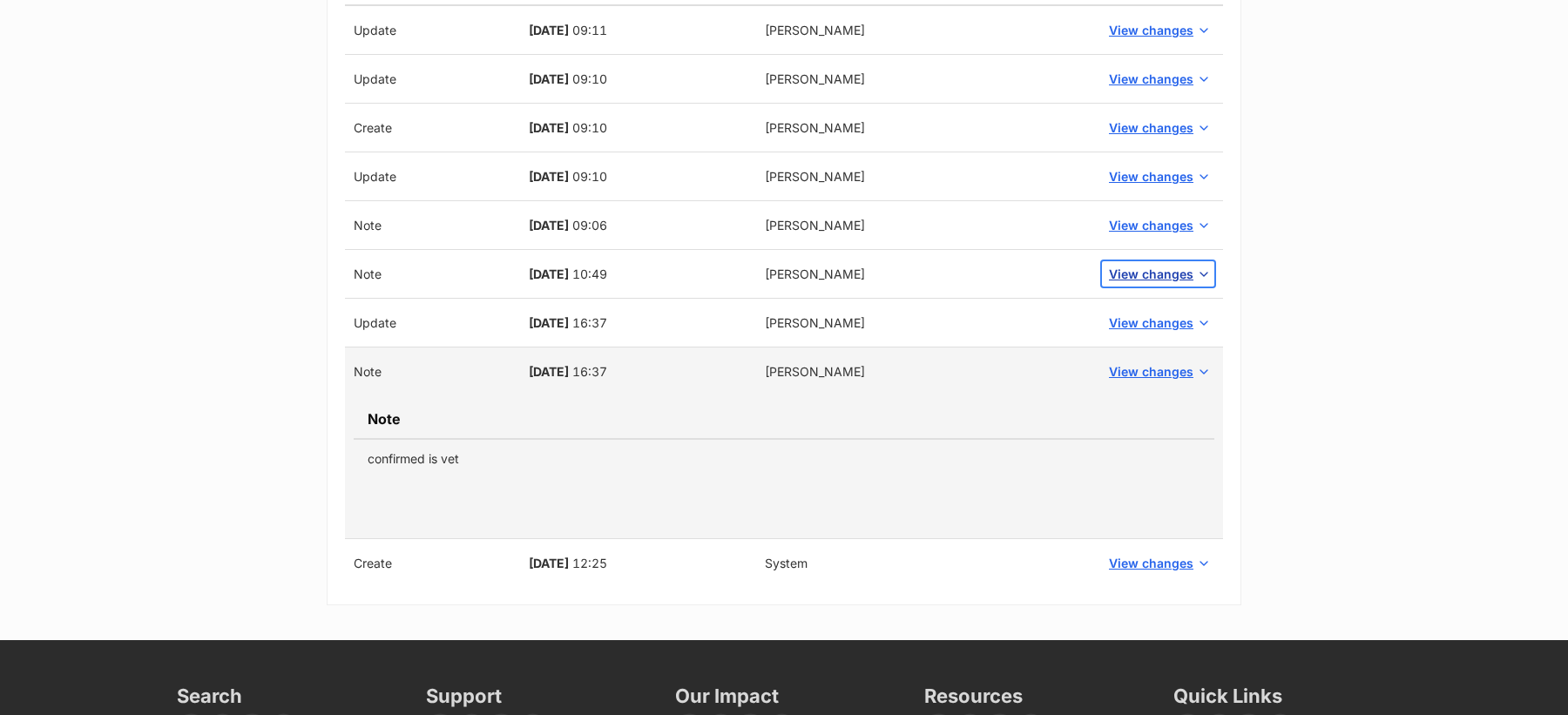
click at [1142, 266] on span "View changes" at bounding box center [1151, 274] width 85 height 18
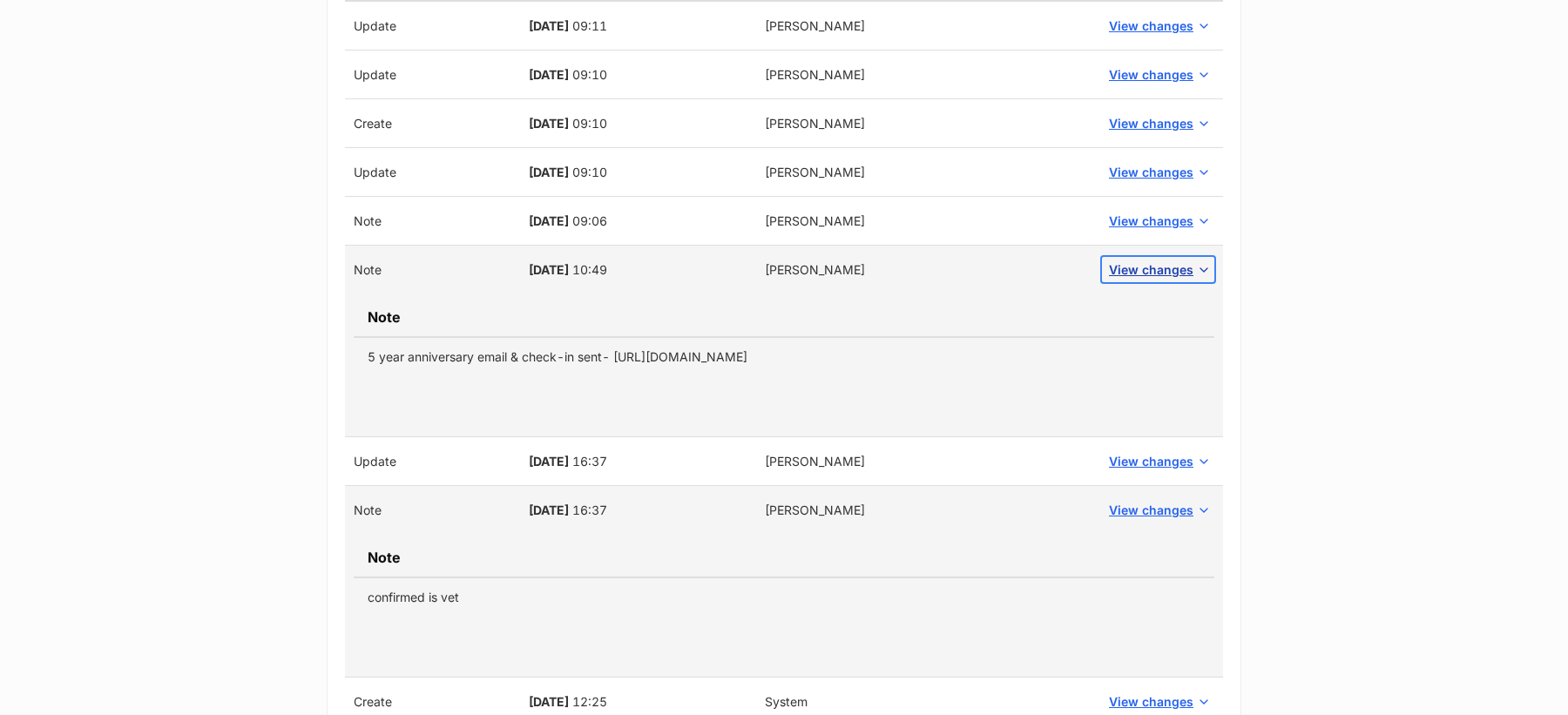
scroll to position [661, 0]
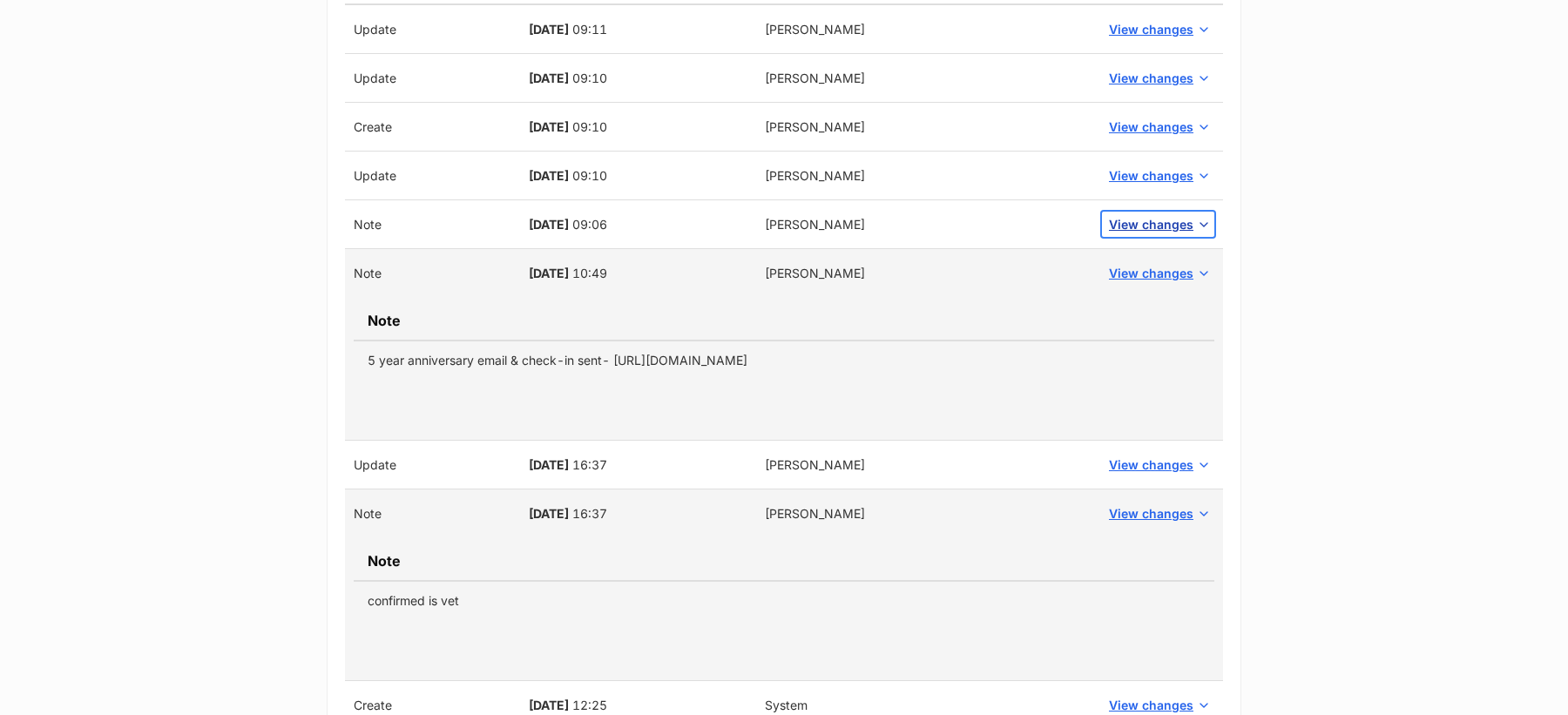
click at [1138, 215] on span "View changes" at bounding box center [1151, 224] width 85 height 18
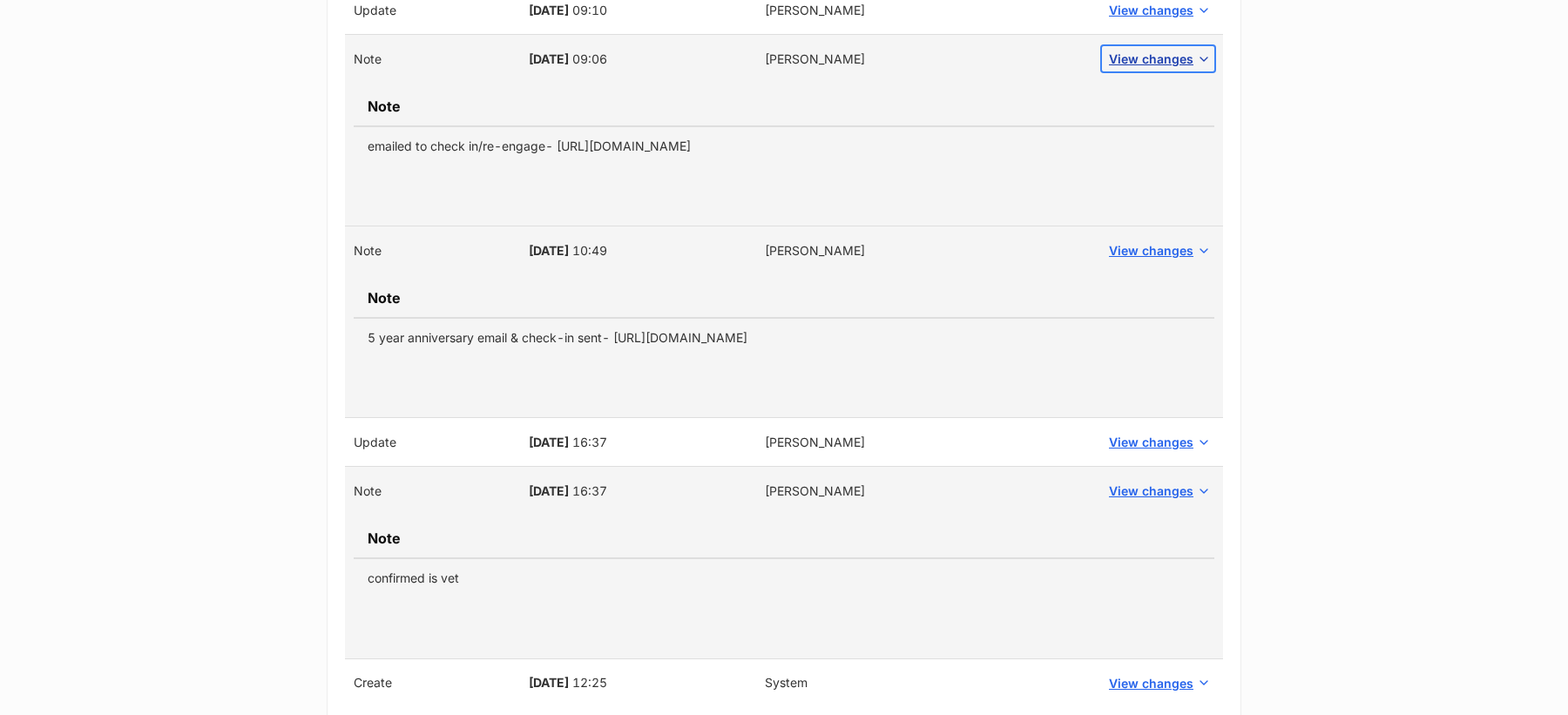
scroll to position [833, 0]
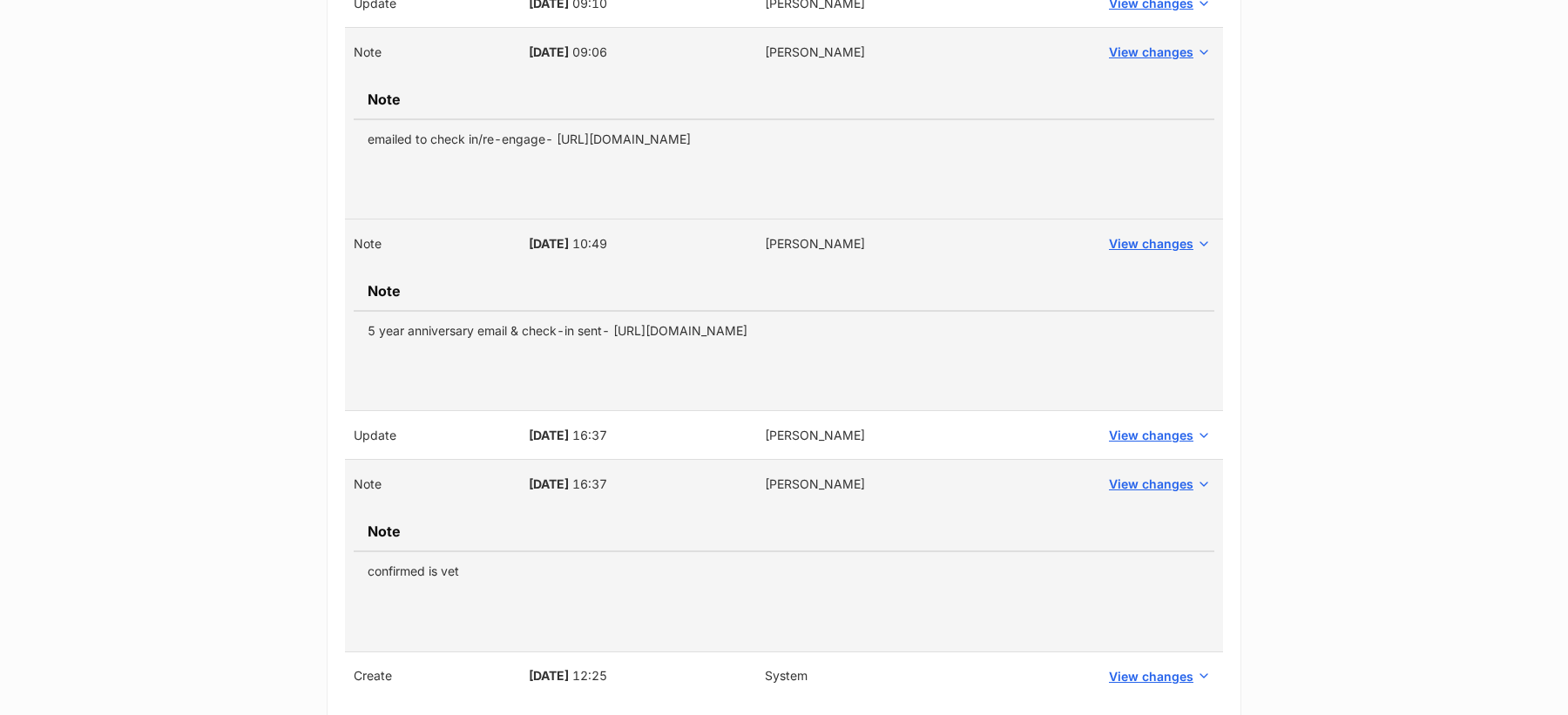
click at [1054, 323] on td "5 year anniversary email & check-in sent- https://secure.helpscout.net/conversa…" at bounding box center [784, 330] width 861 height 39
click at [958, 138] on td "emailed to check in/re-engage- https://secure.helpscout.net/conversation/251567…" at bounding box center [784, 138] width 861 height 39
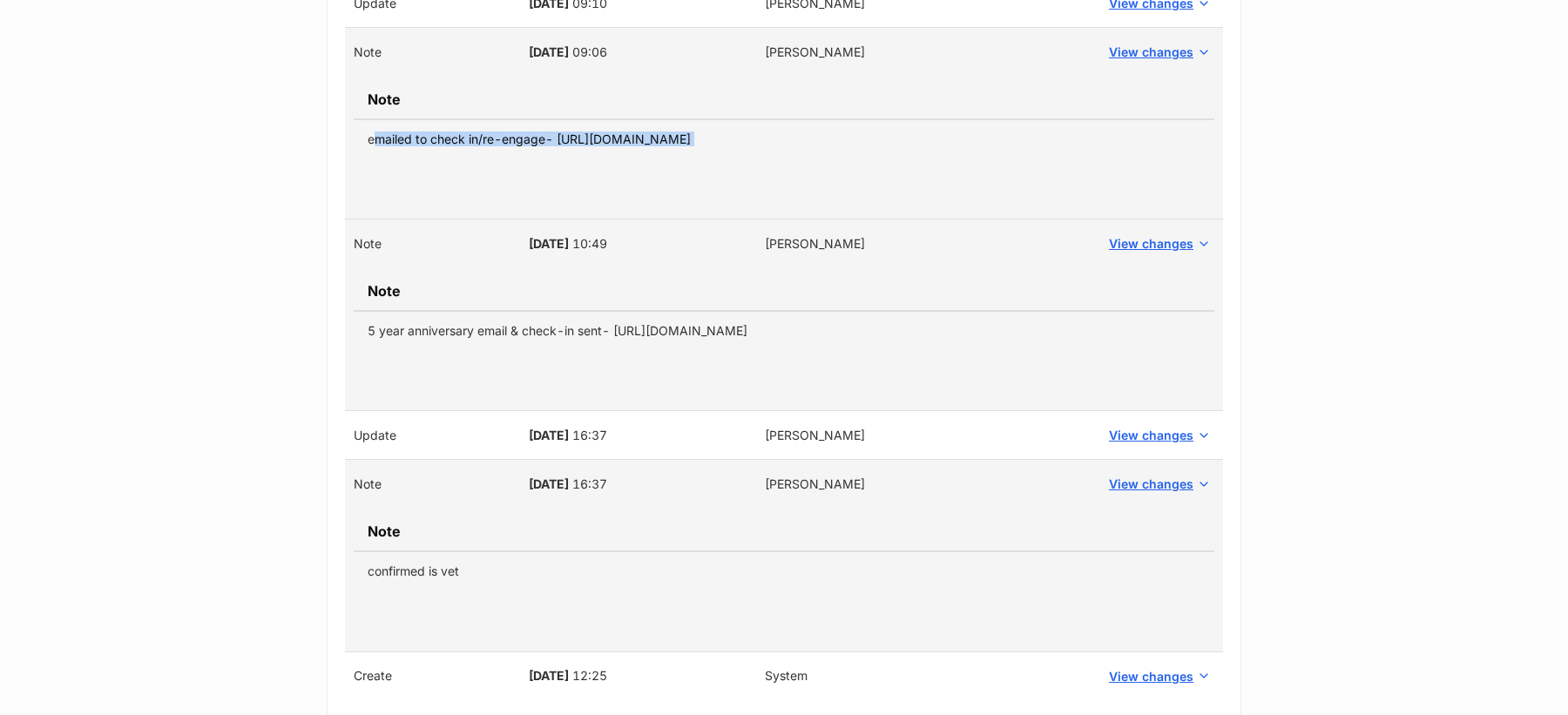
click at [958, 138] on td "emailed to check in/re-engage- https://secure.helpscout.net/conversation/251567…" at bounding box center [784, 138] width 861 height 39
click at [1010, 322] on td "5 year anniversary email & check-in sent- https://secure.helpscout.net/conversa…" at bounding box center [784, 330] width 861 height 39
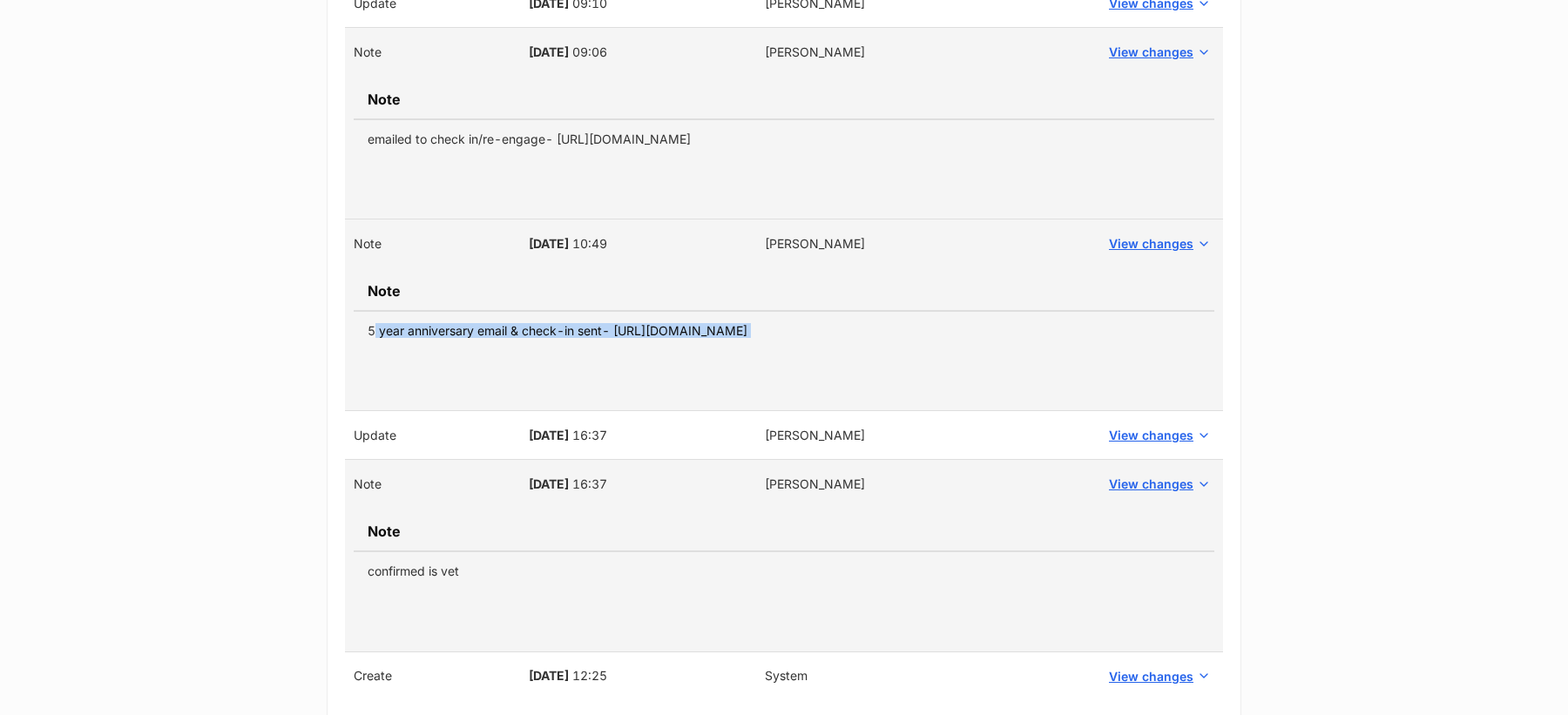
click at [1010, 322] on td "5 year anniversary email & check-in sent- https://secure.helpscout.net/conversa…" at bounding box center [784, 330] width 861 height 39
click at [389, 577] on td "confirmed is vet" at bounding box center [784, 570] width 861 height 39
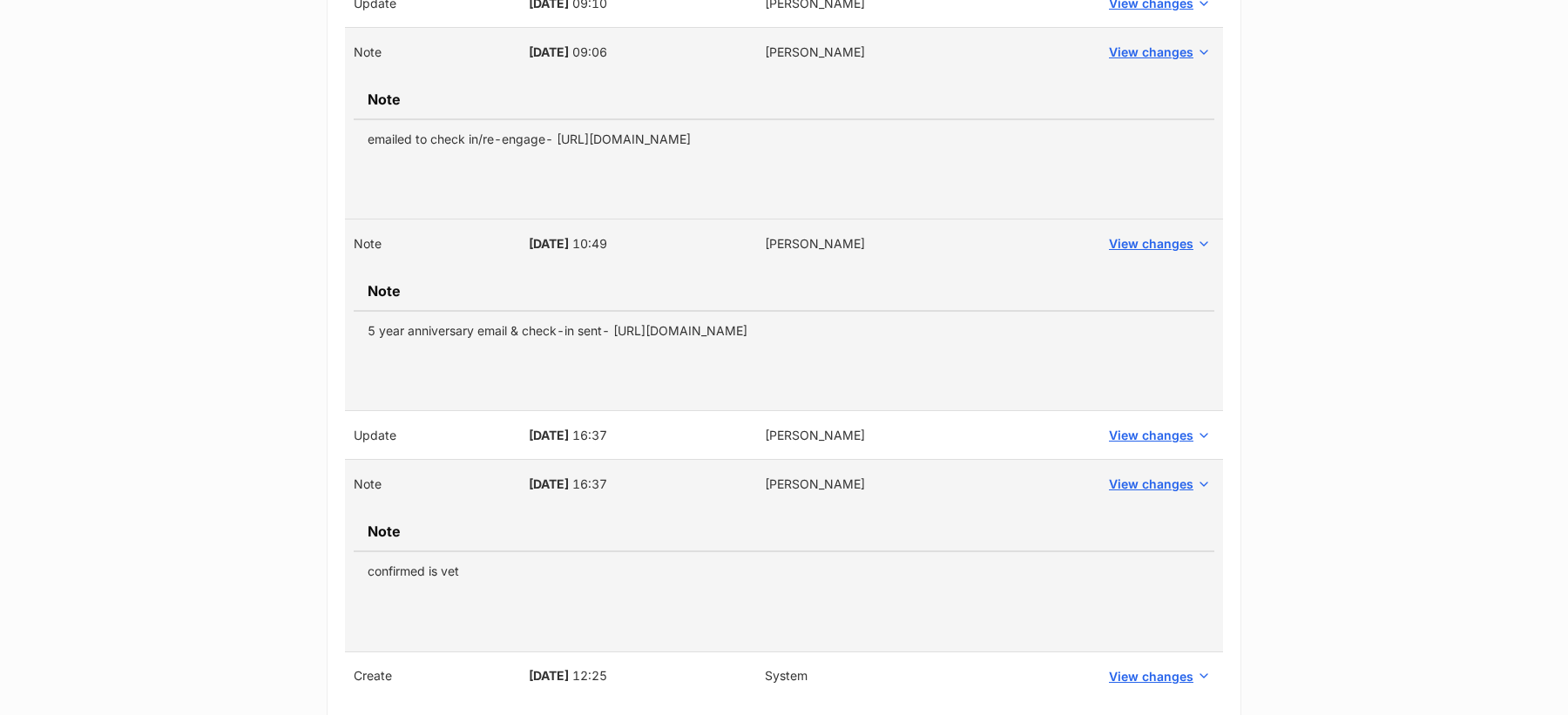
click at [275, 354] on main "History < Back to Black Rock Animal Hospital Admin notes for Black Rock Animal …" at bounding box center [784, 60] width 1568 height 1388
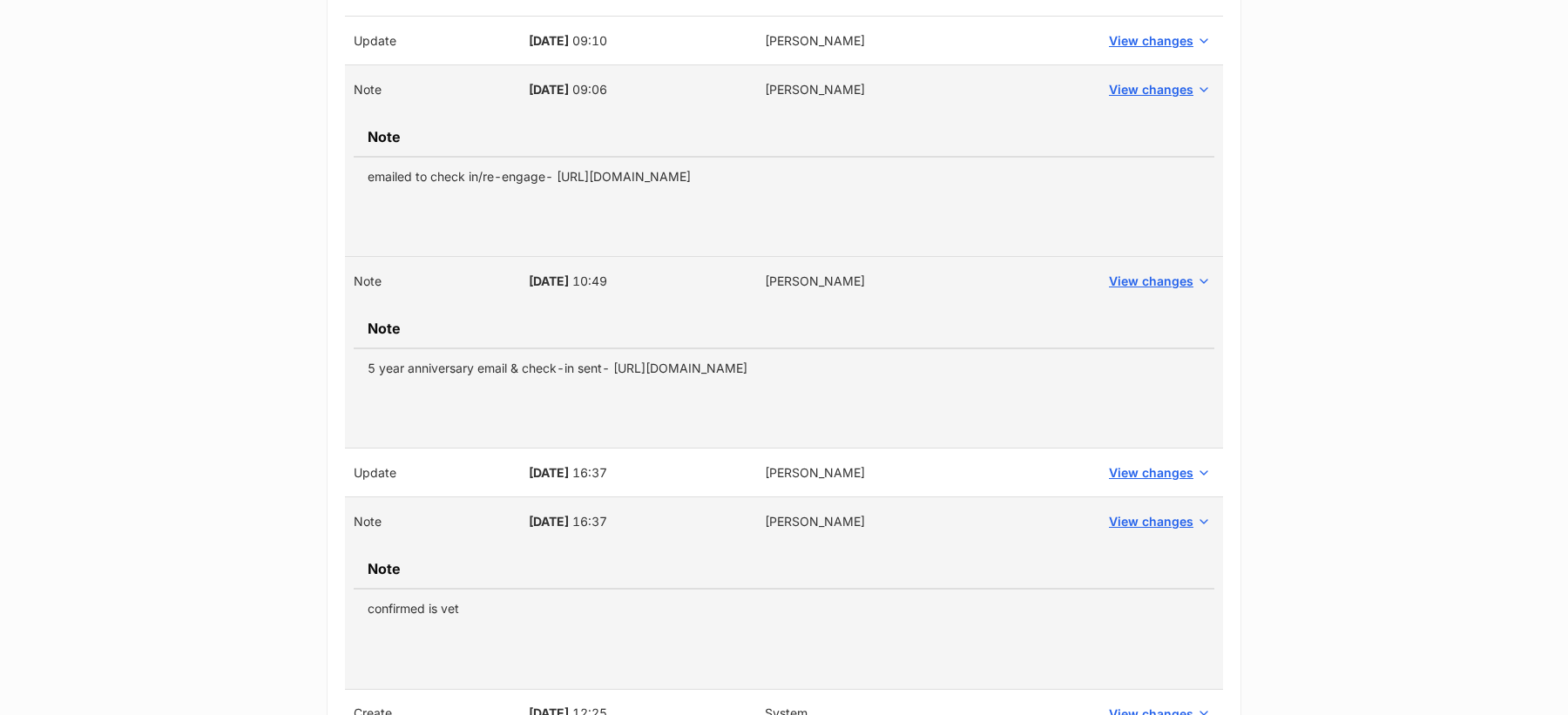
scroll to position [797, 0]
drag, startPoint x: 494, startPoint y: 608, endPoint x: 296, endPoint y: 591, distance: 198.7
click at [296, 591] on main "History < Back to Black Rock Animal Hospital Admin notes for Black Rock Animal …" at bounding box center [784, 95] width 1568 height 1388
click at [423, 621] on td "confirmed is vet" at bounding box center [784, 606] width 861 height 39
click at [423, 603] on td "confirmed is vet" at bounding box center [784, 606] width 861 height 39
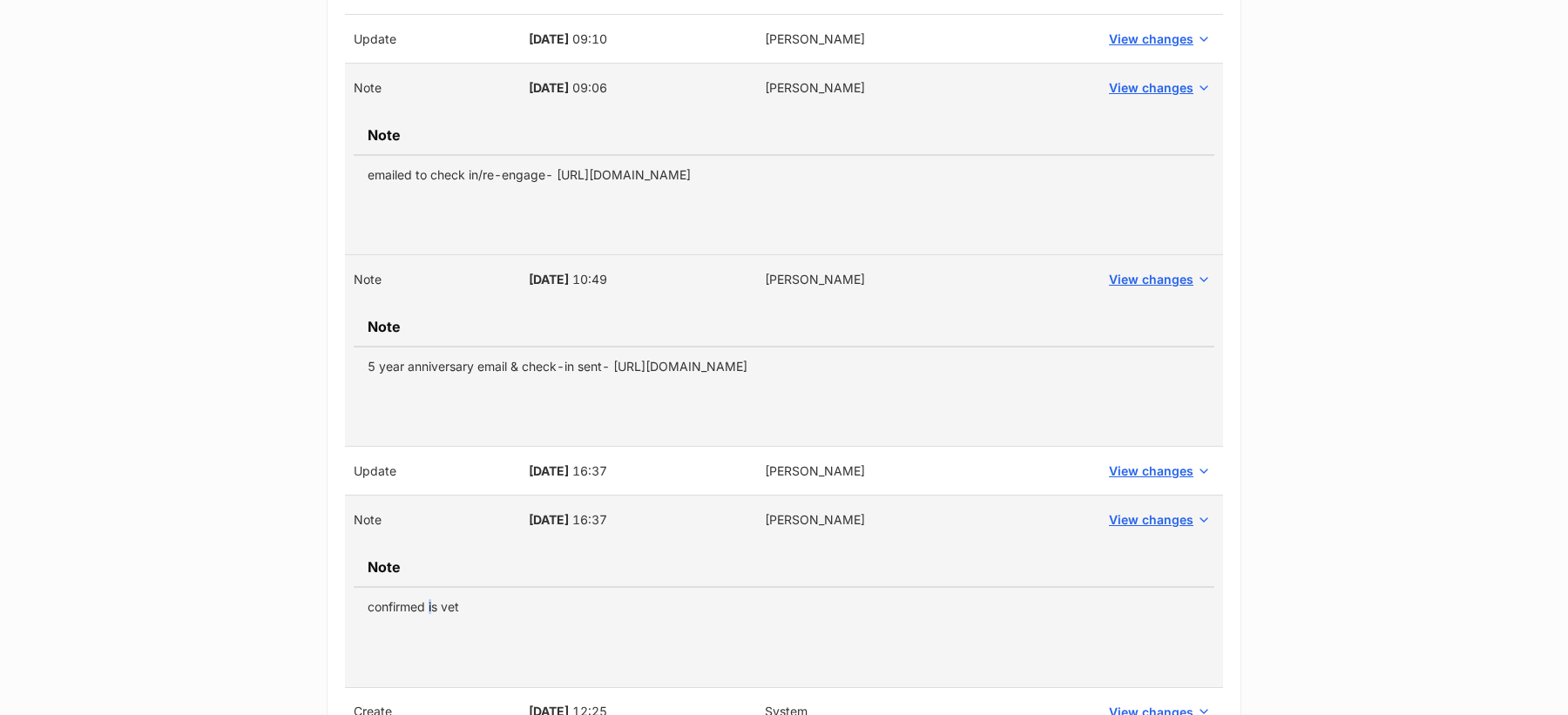
click at [423, 603] on td "confirmed is vet" at bounding box center [784, 606] width 861 height 39
click at [487, 603] on td "confirmed is vet" at bounding box center [784, 606] width 861 height 39
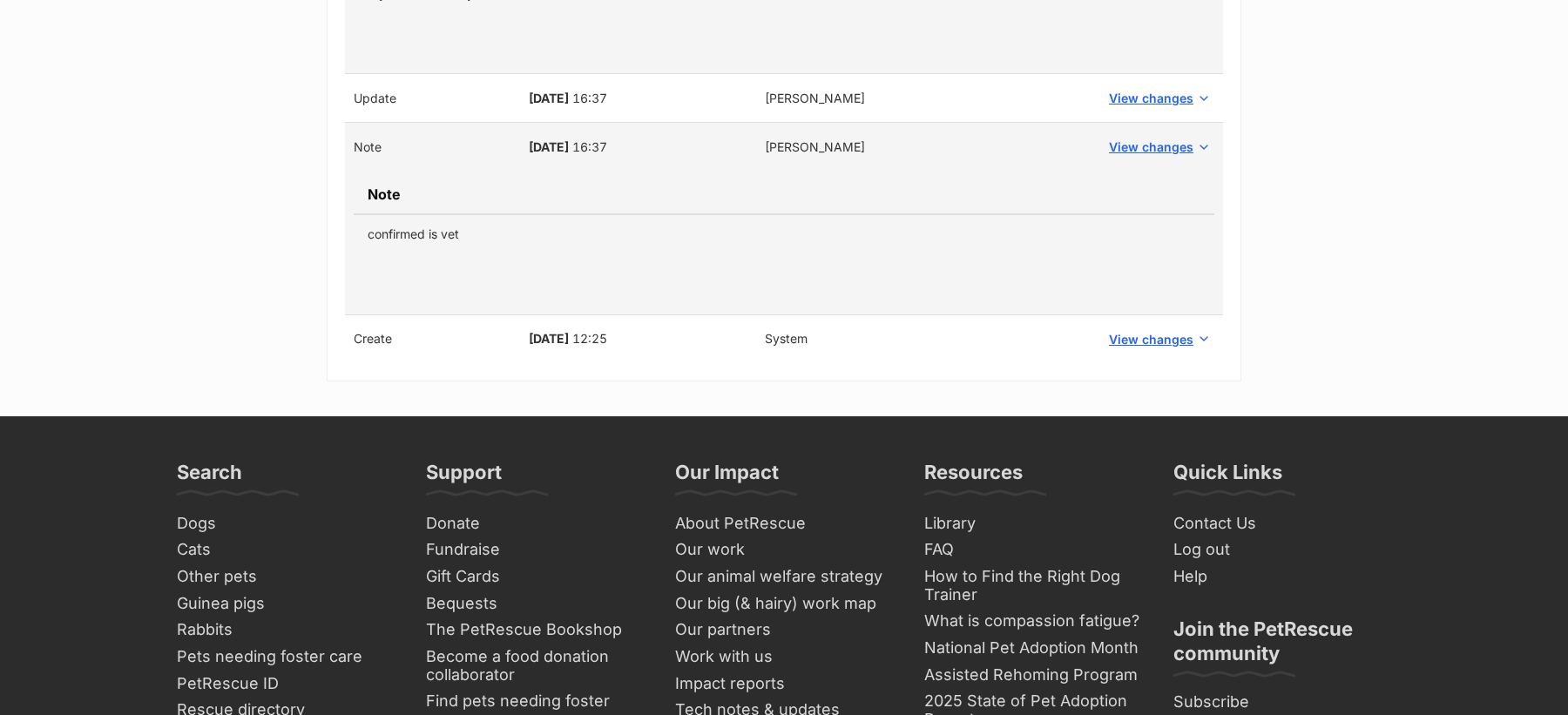
scroll to position [1172, 0]
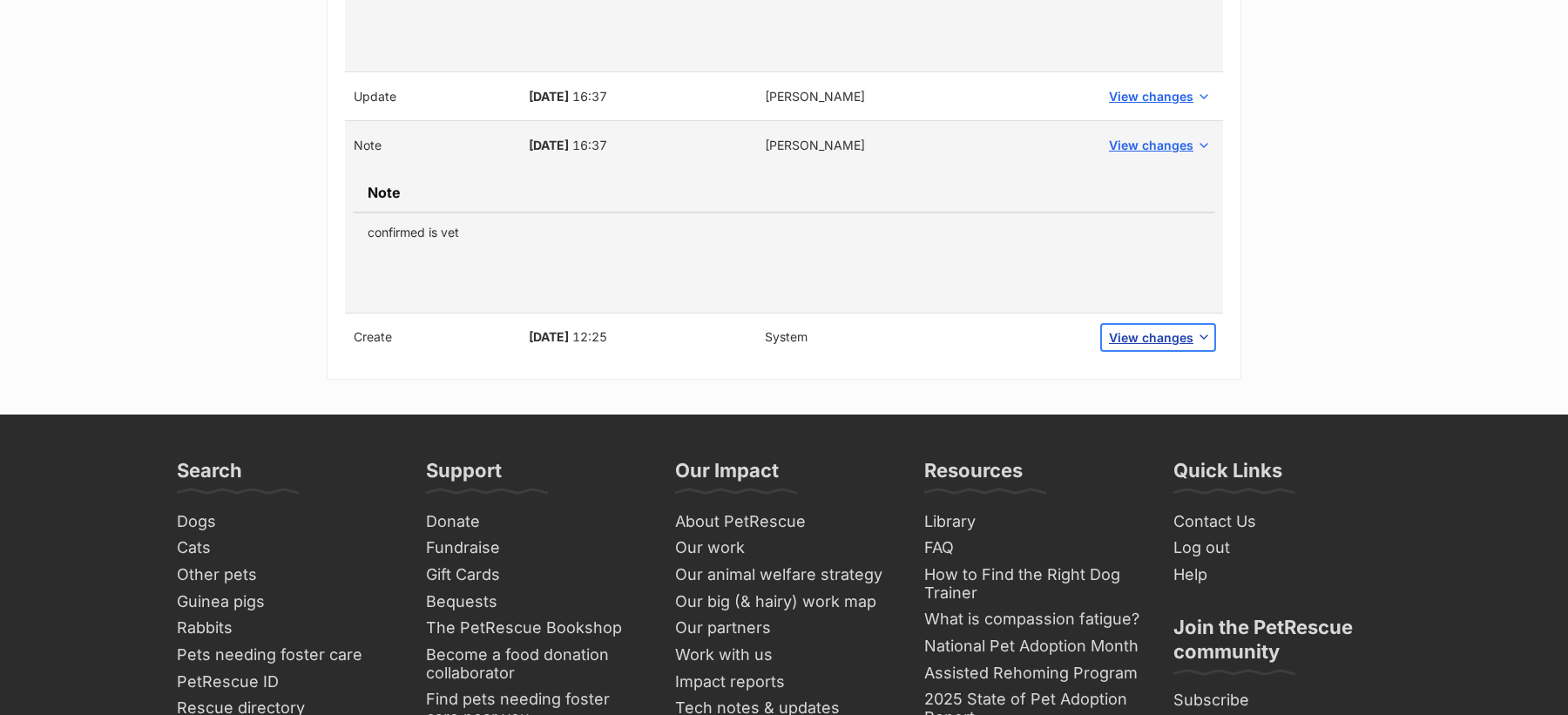
click at [1118, 330] on span "View changes" at bounding box center [1151, 337] width 85 height 18
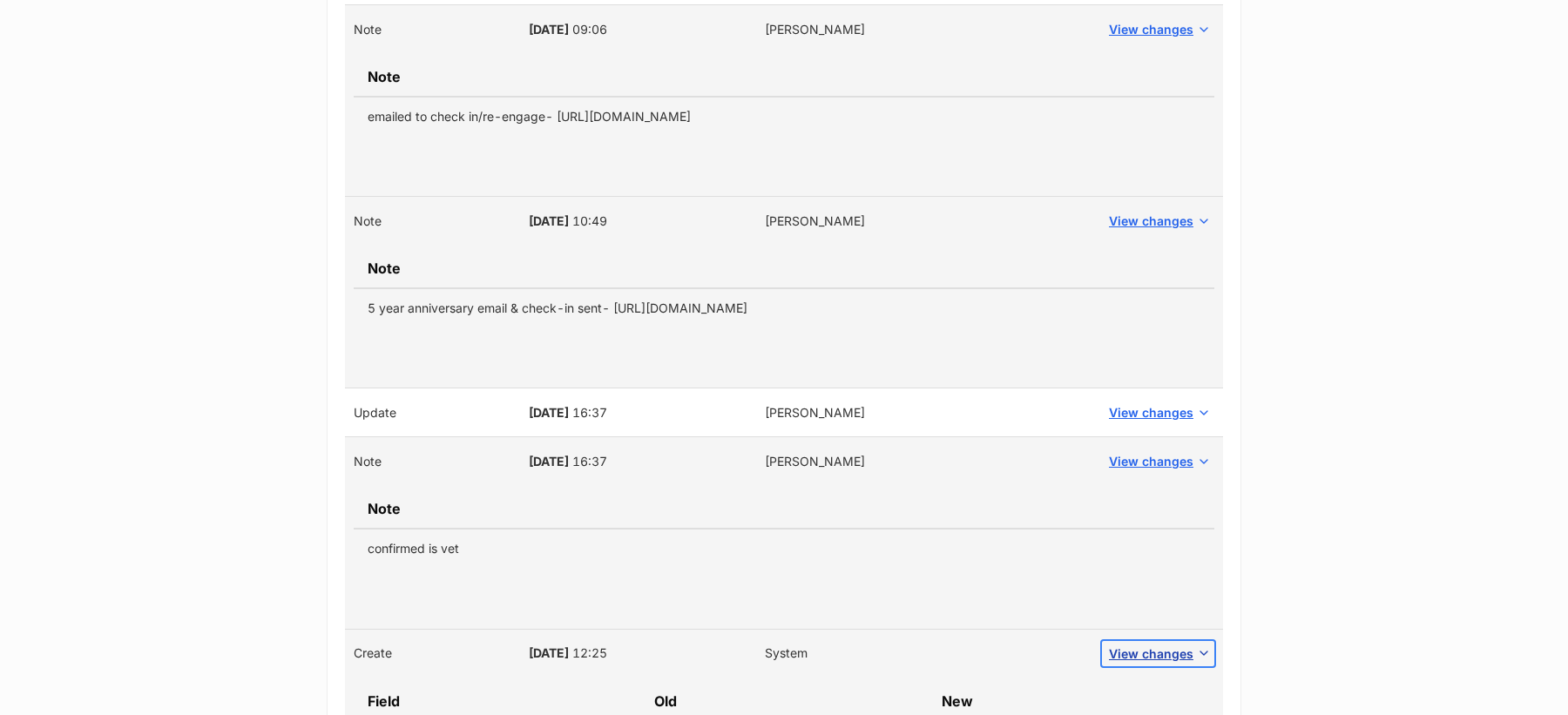
scroll to position [852, 0]
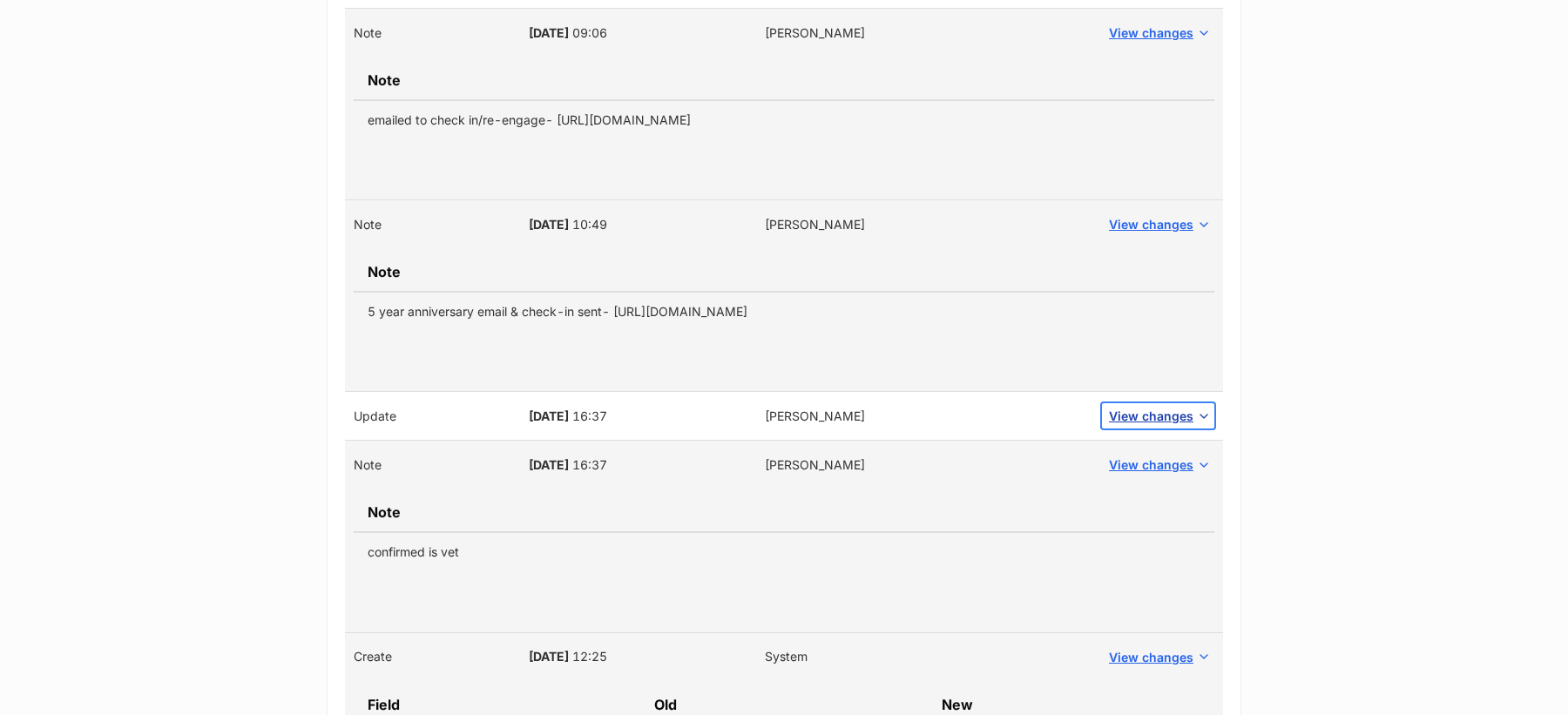
click at [1133, 408] on span "View changes" at bounding box center [1151, 416] width 85 height 18
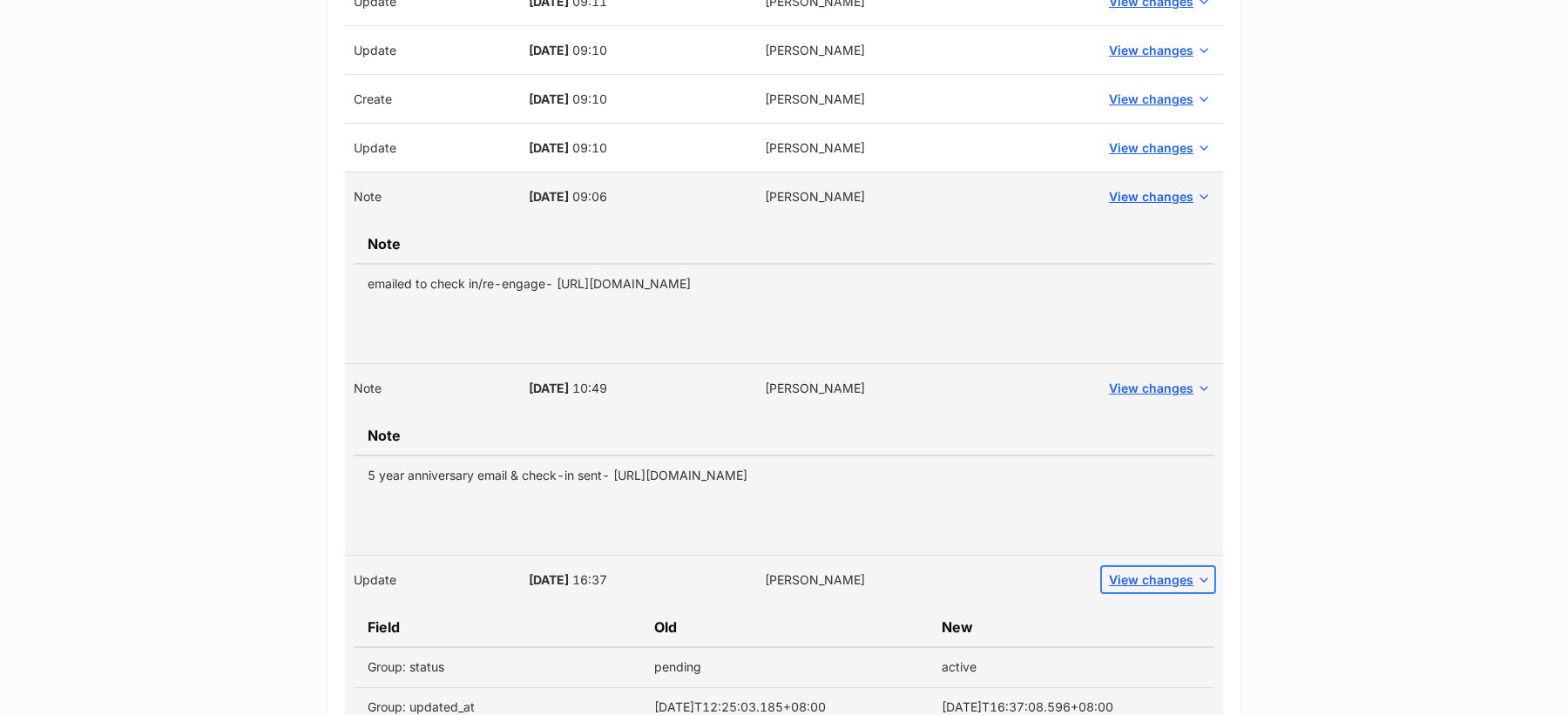
scroll to position [645, 0]
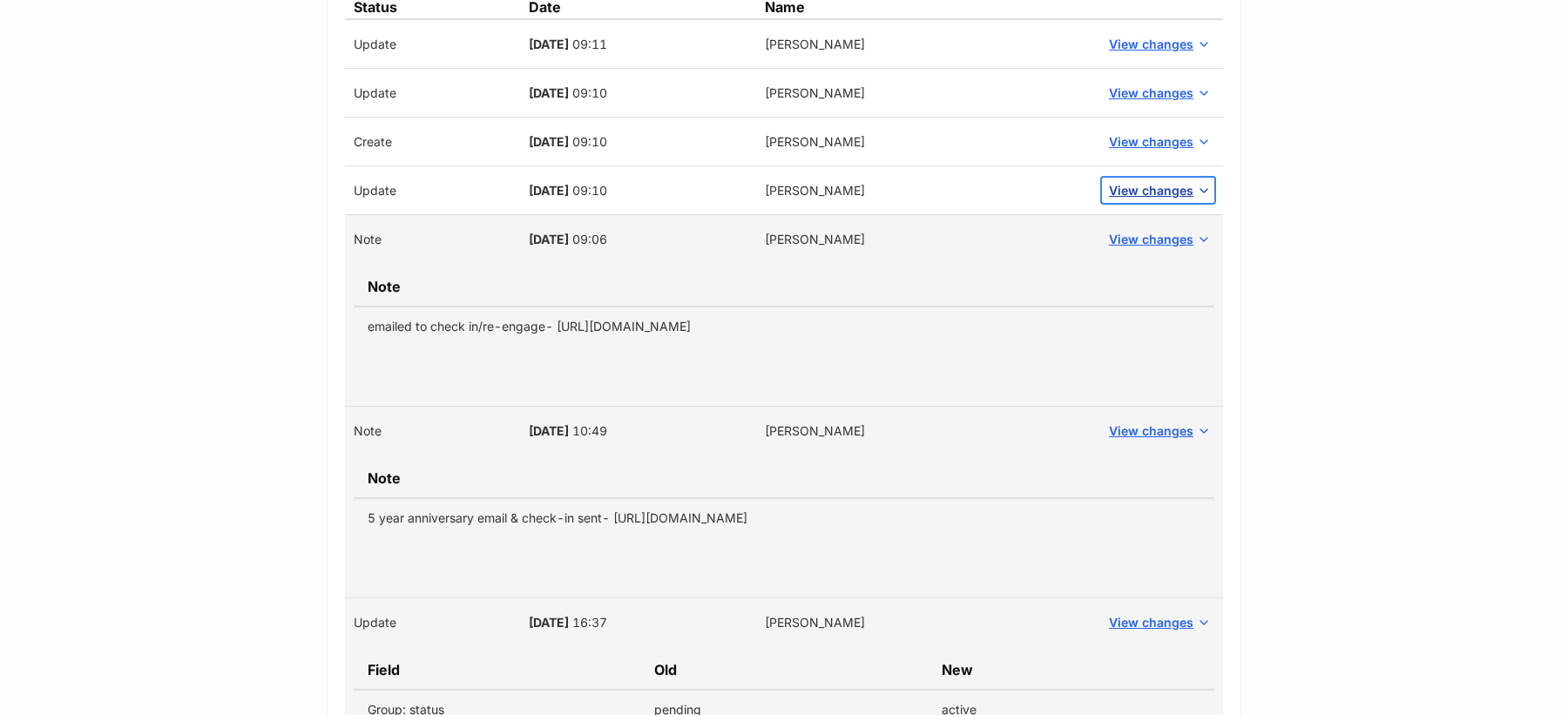
click at [1153, 193] on span "View changes" at bounding box center [1151, 190] width 85 height 18
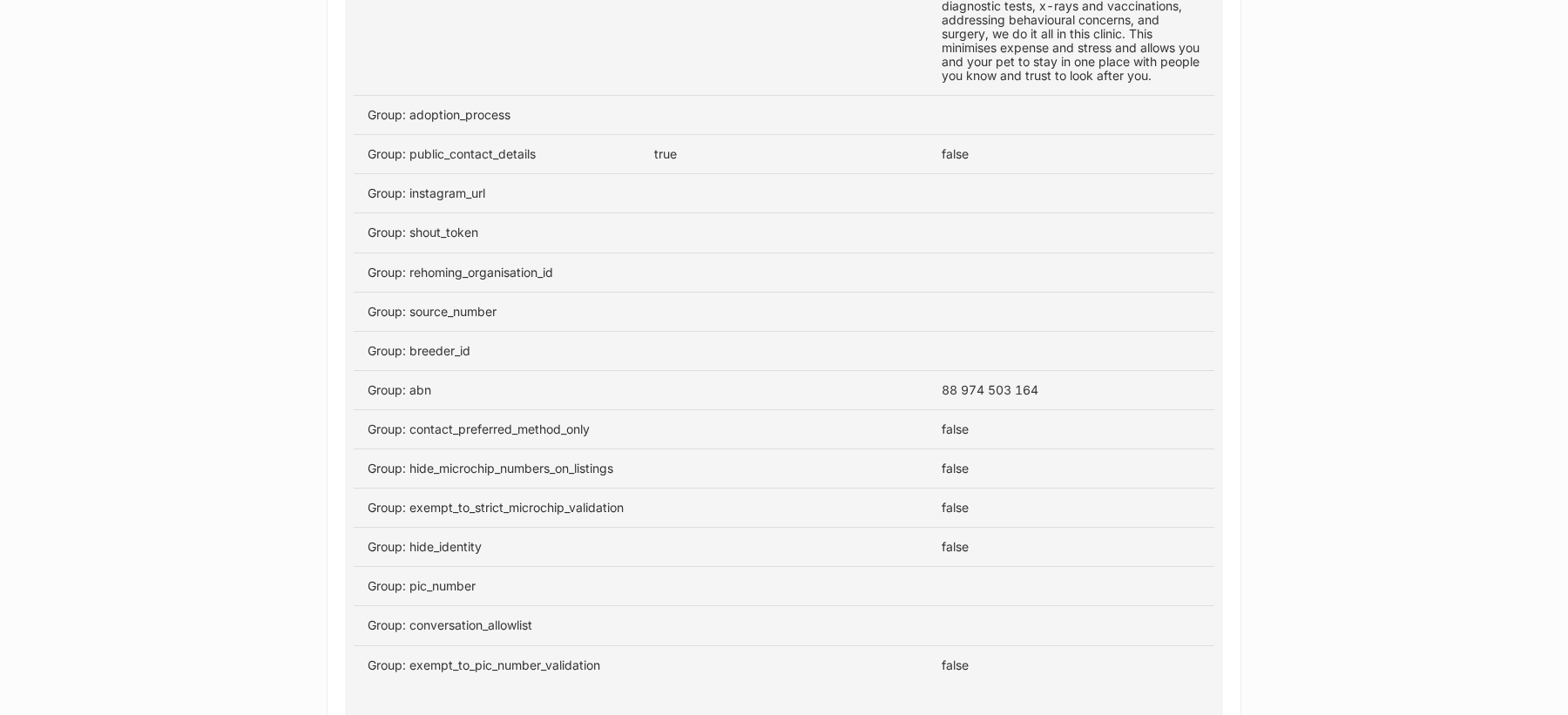
scroll to position [1270, 0]
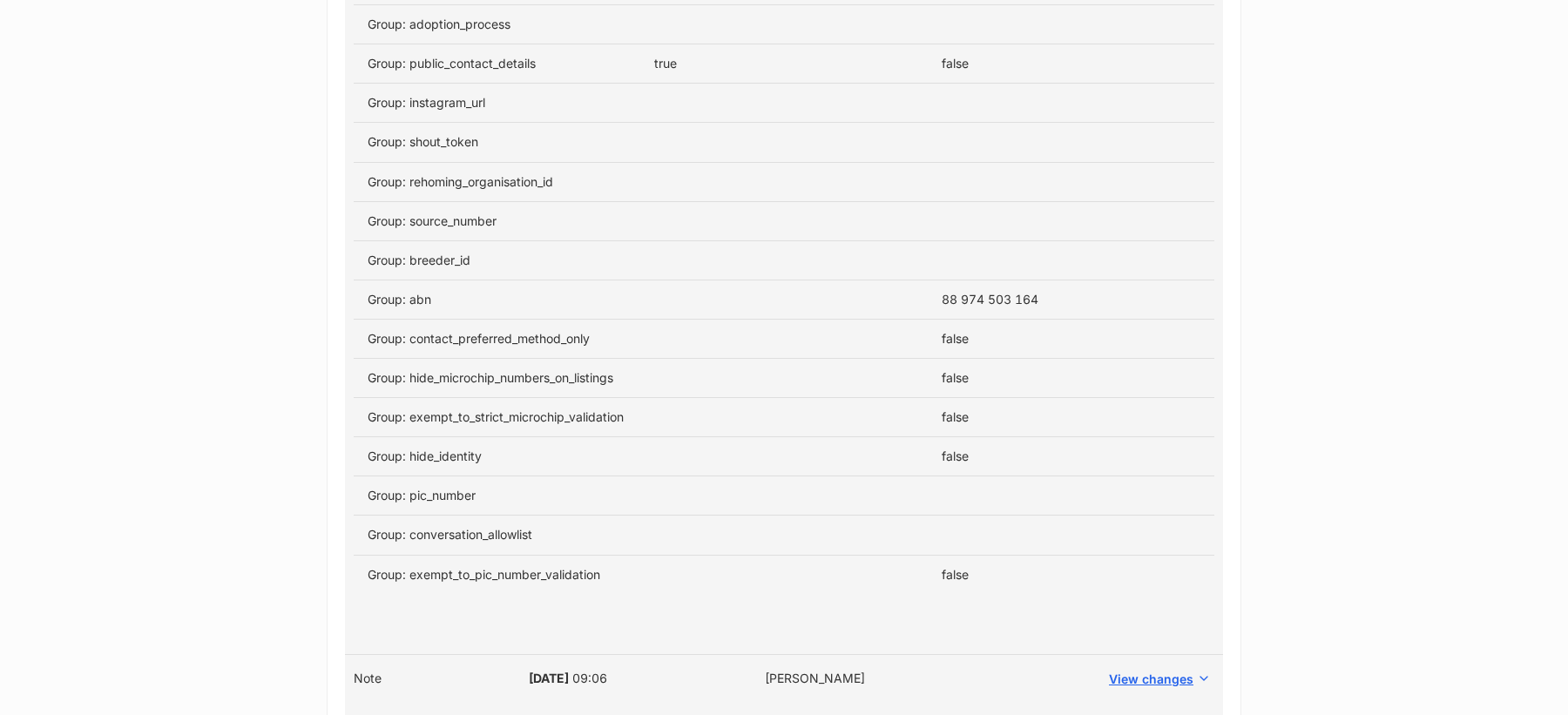
click at [1002, 293] on td "88 974 503 164" at bounding box center [1070, 298] width 287 height 39
copy tbody "88 974 503 164"
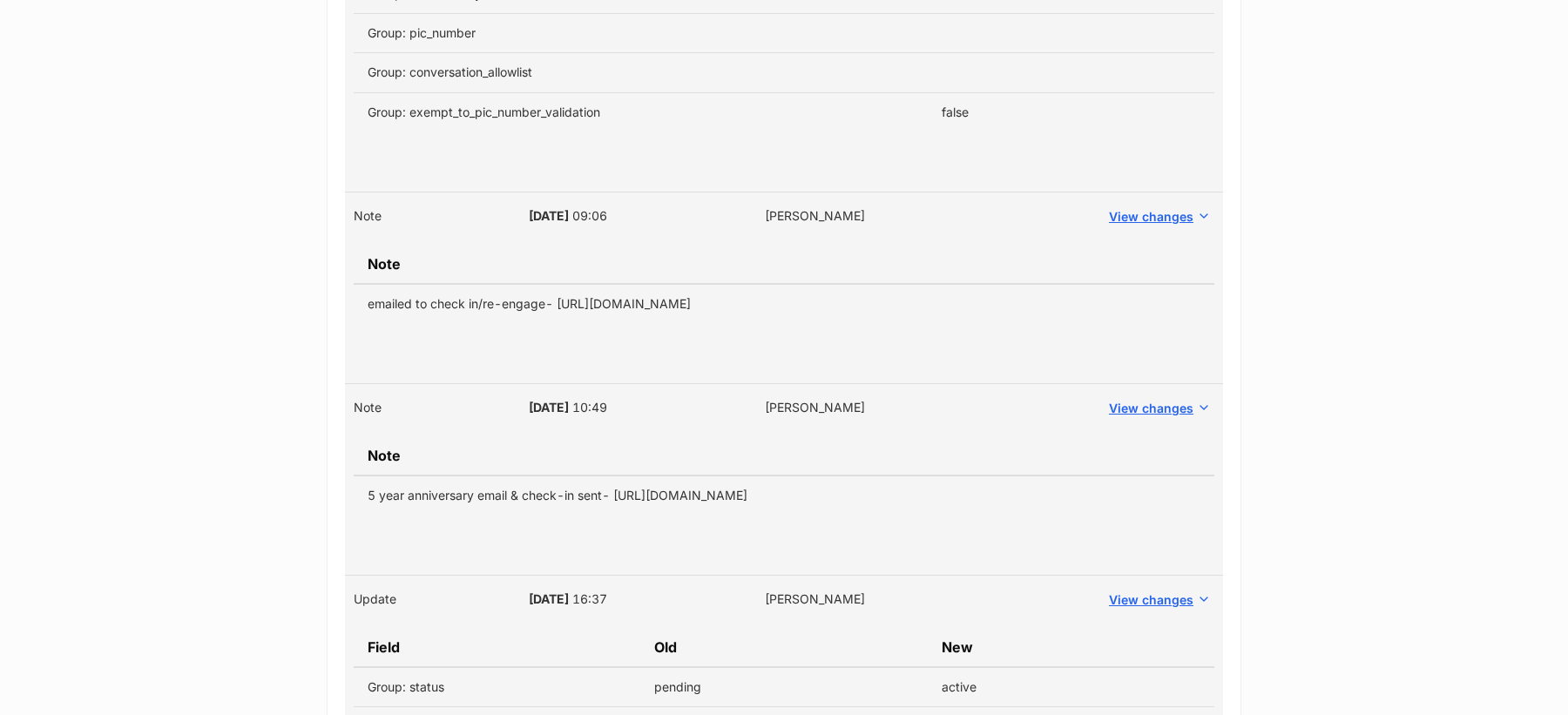
scroll to position [1729, 0]
click at [1123, 212] on span "View changes" at bounding box center [1151, 218] width 85 height 18
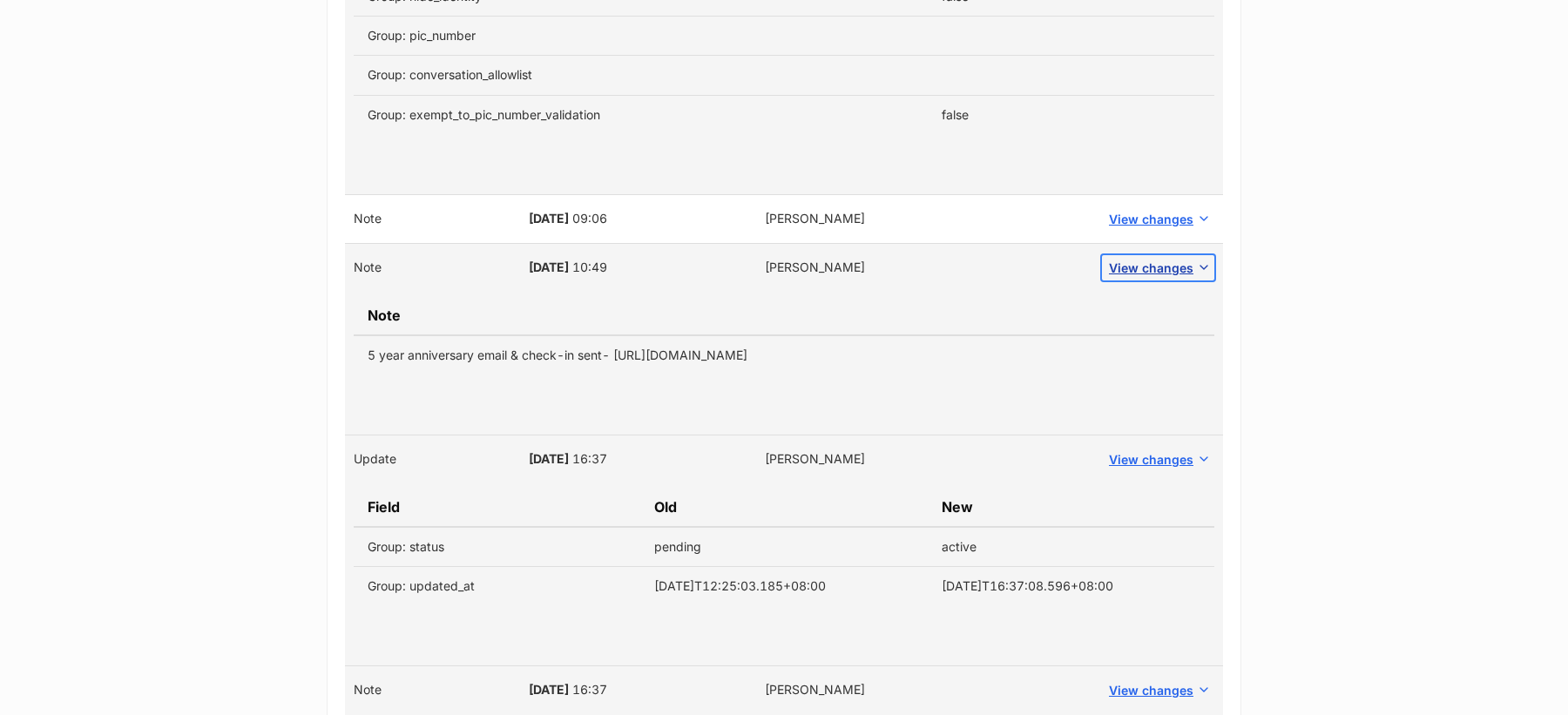
click at [1158, 258] on span "View changes" at bounding box center [1151, 267] width 85 height 18
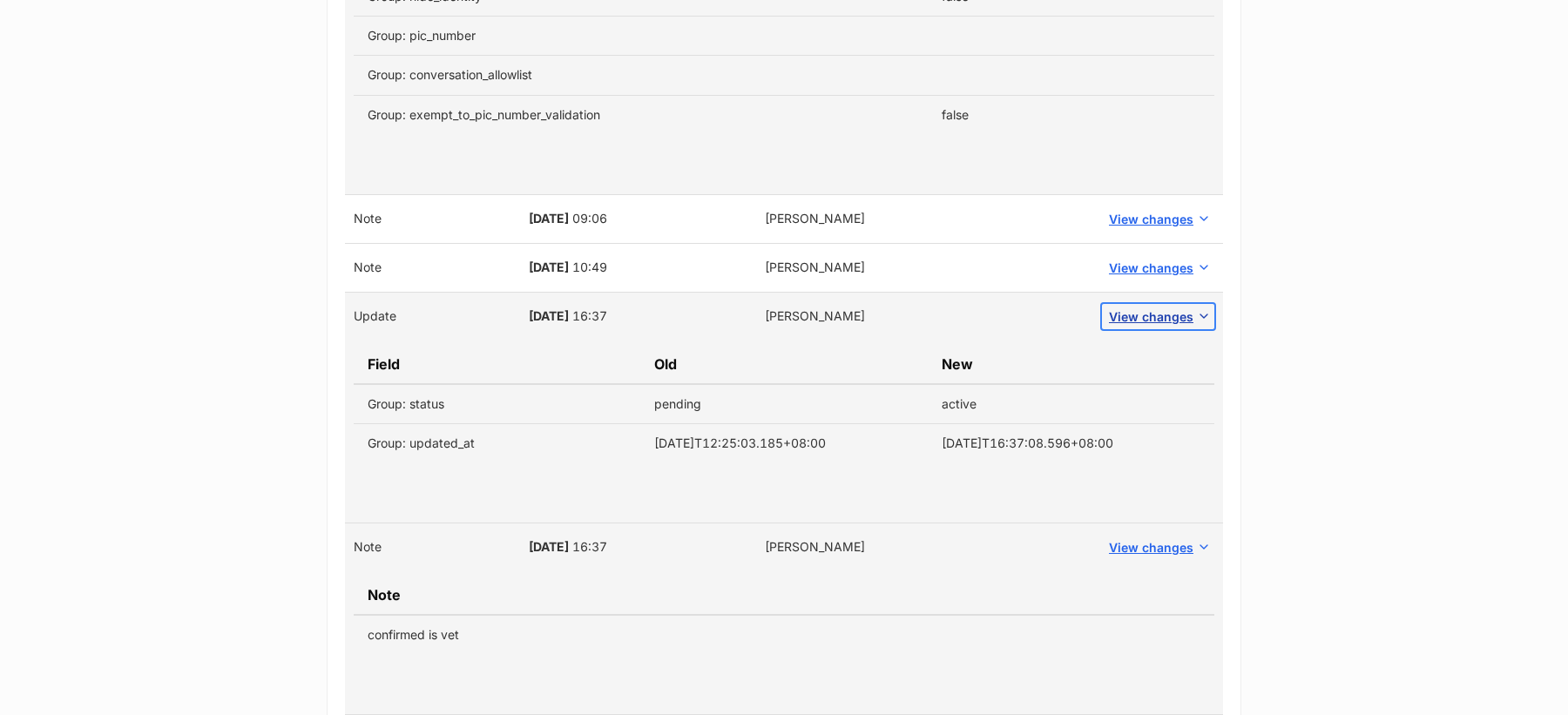
click at [1162, 308] on span "View changes" at bounding box center [1151, 317] width 85 height 18
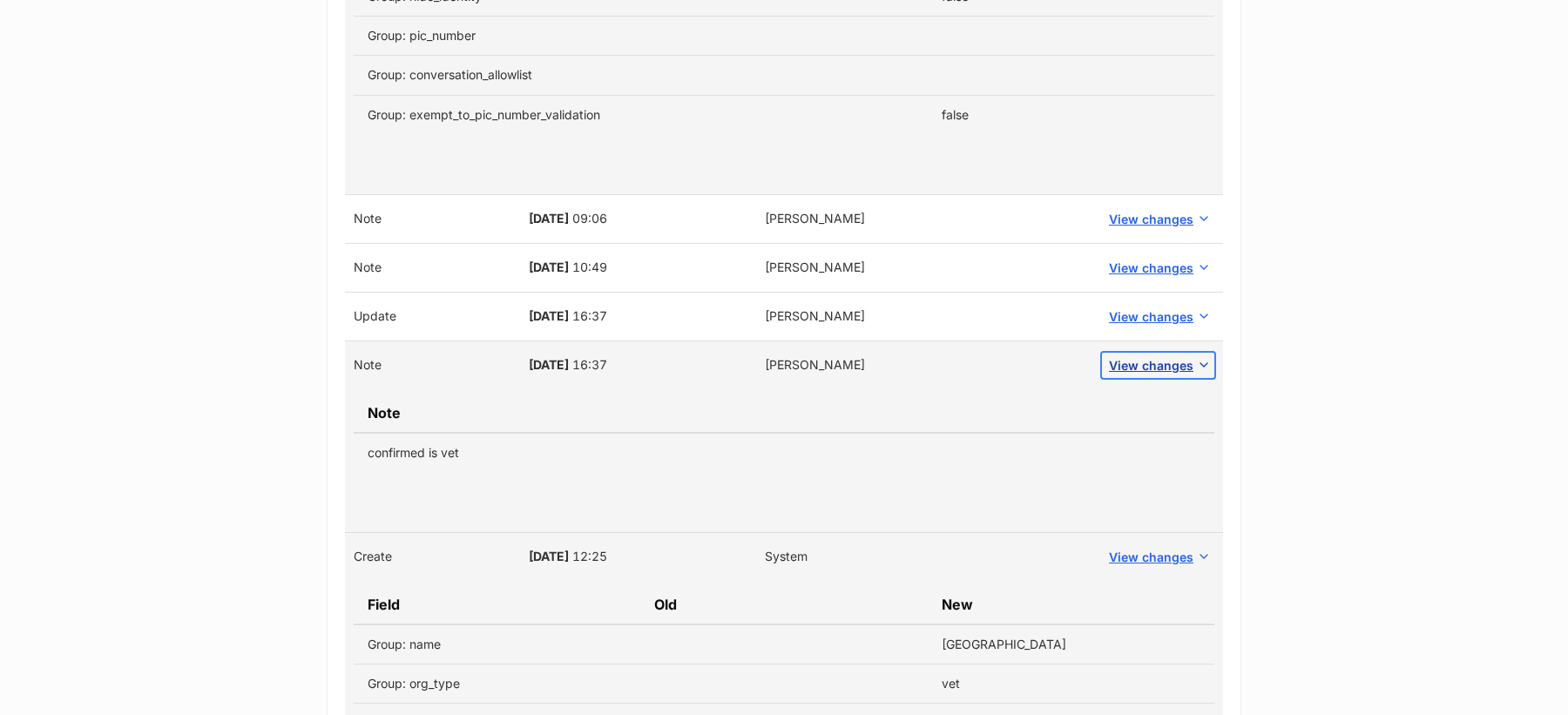
click at [1163, 353] on button "View changes" at bounding box center [1158, 365] width 112 height 26
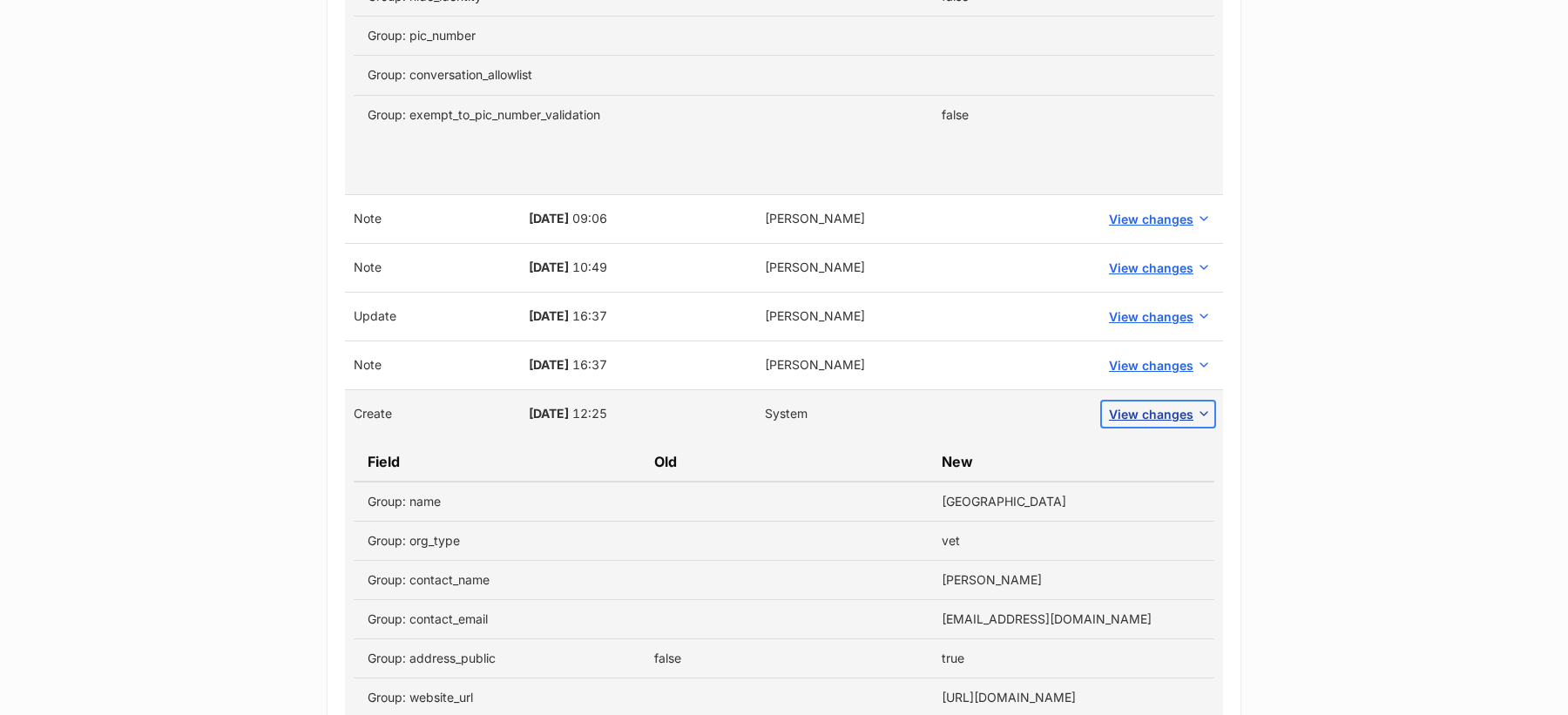
click at [1162, 405] on span "View changes" at bounding box center [1151, 414] width 85 height 18
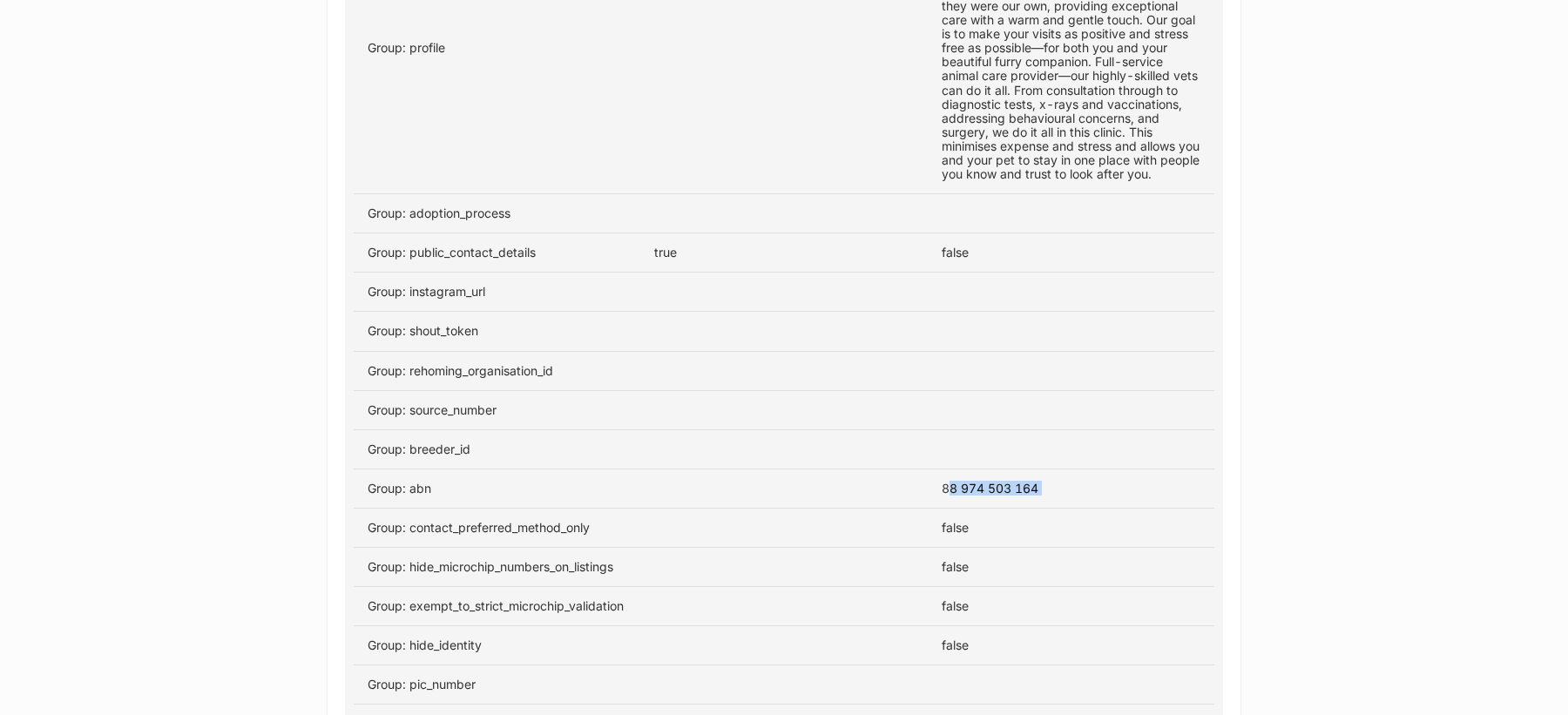
scroll to position [1148, 0]
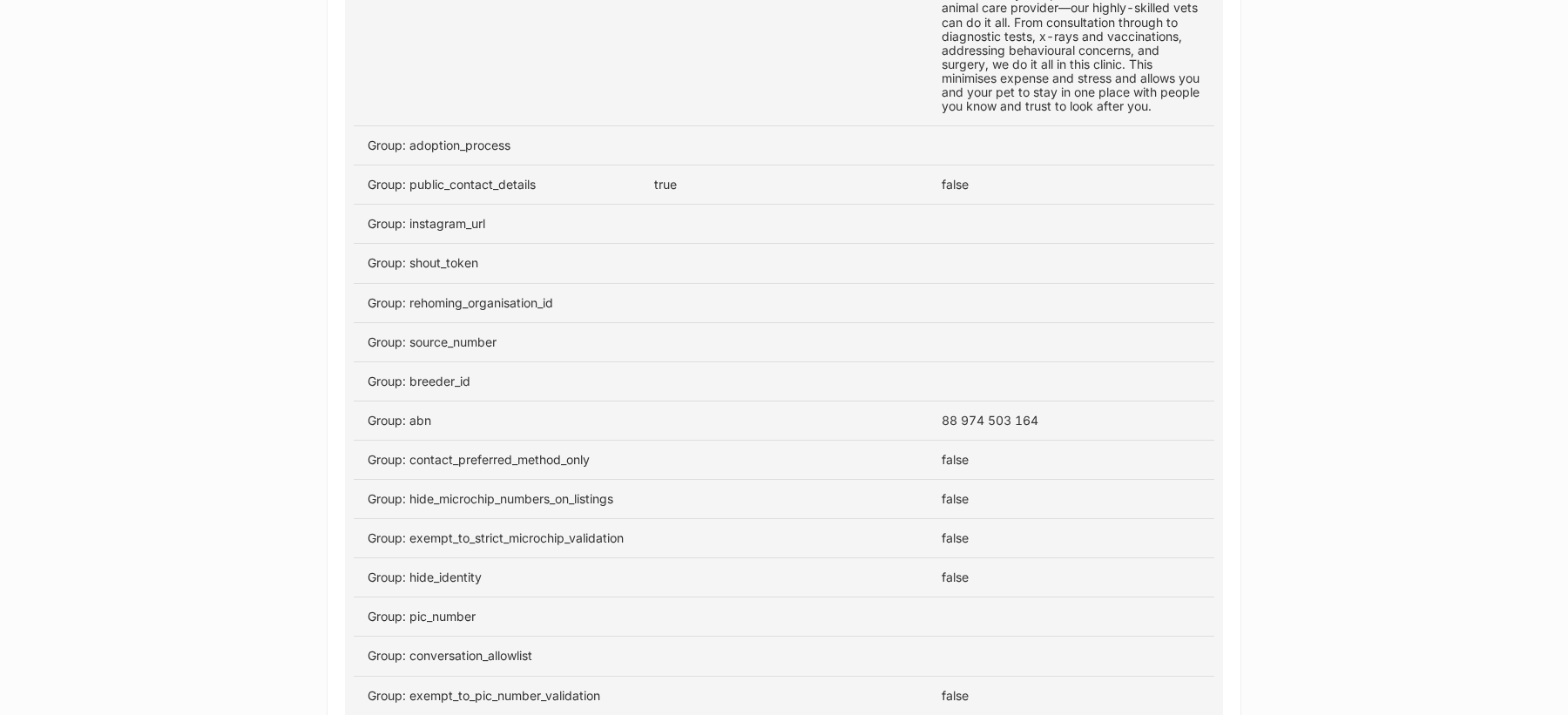
click at [988, 418] on td "88 974 503 164" at bounding box center [1070, 419] width 287 height 39
copy tbody "88 974 503 164"
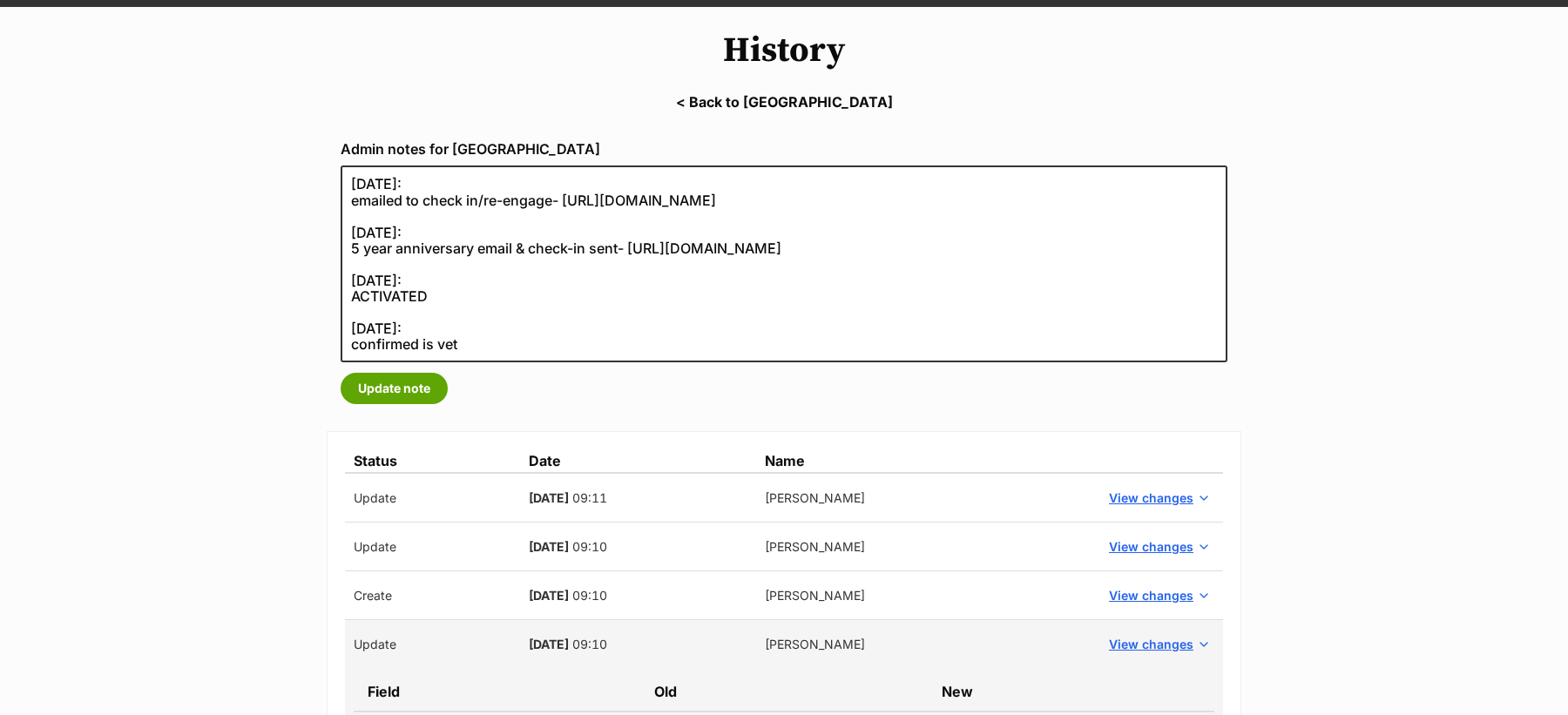
scroll to position [174, 0]
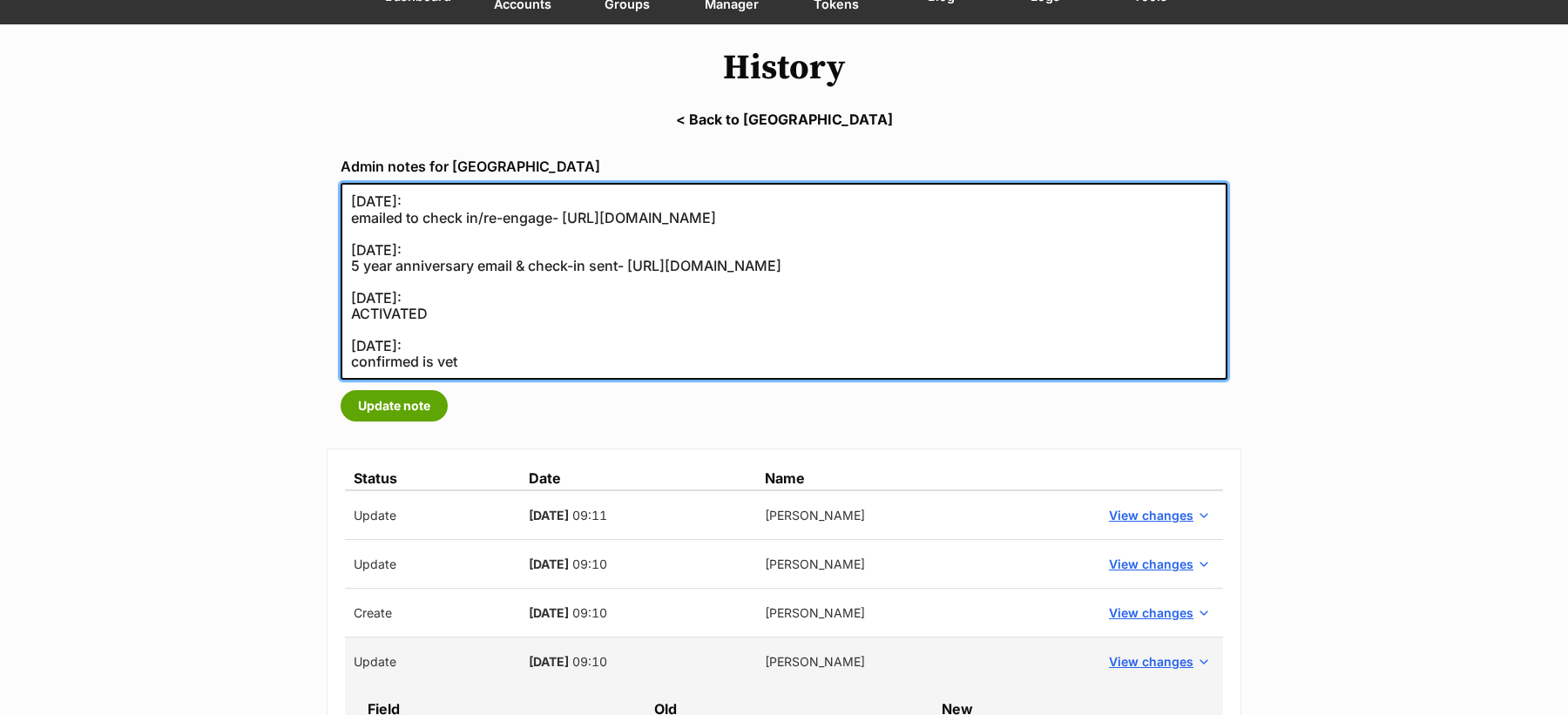
click at [366, 231] on textarea "20/02/2024: emailed to check in/re-engage- https://secure.helpscout.net/convers…" at bounding box center [784, 281] width 886 height 197
click at [352, 194] on textarea "20/02/2024: emailed to check in/re-engage- https://secure.helpscout.net/convers…" at bounding box center [784, 281] width 886 height 197
click at [459, 199] on textarea "20/02/2024: emailed to check in/re-engage- https://secure.helpscout.net/convers…" at bounding box center [784, 281] width 886 height 197
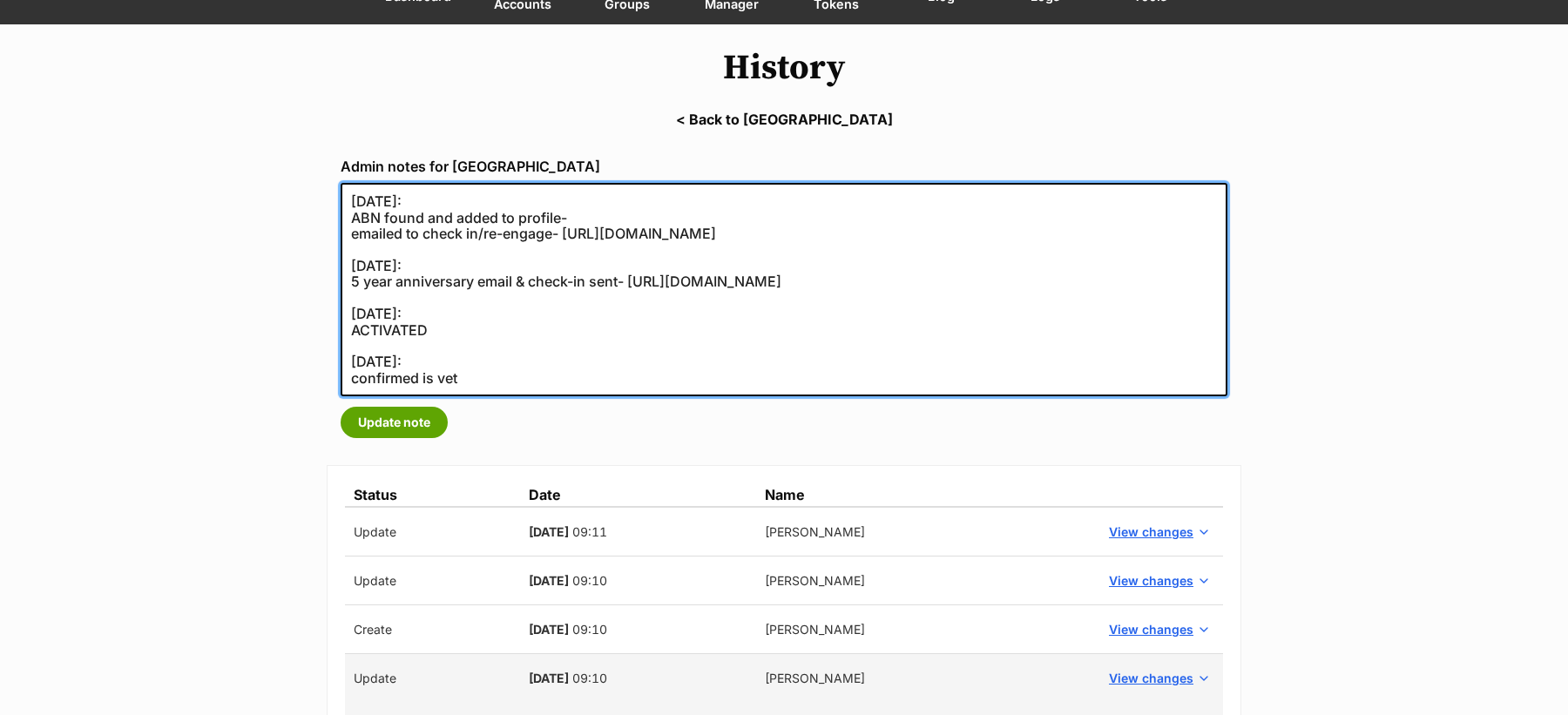
paste textarea "https://abr.business.gov.au/ABN/View?id=88974503164"
type textarea "20/02/2024: ABN found and added to profile- https://abr.business.gov.au/ABN/Vie…"
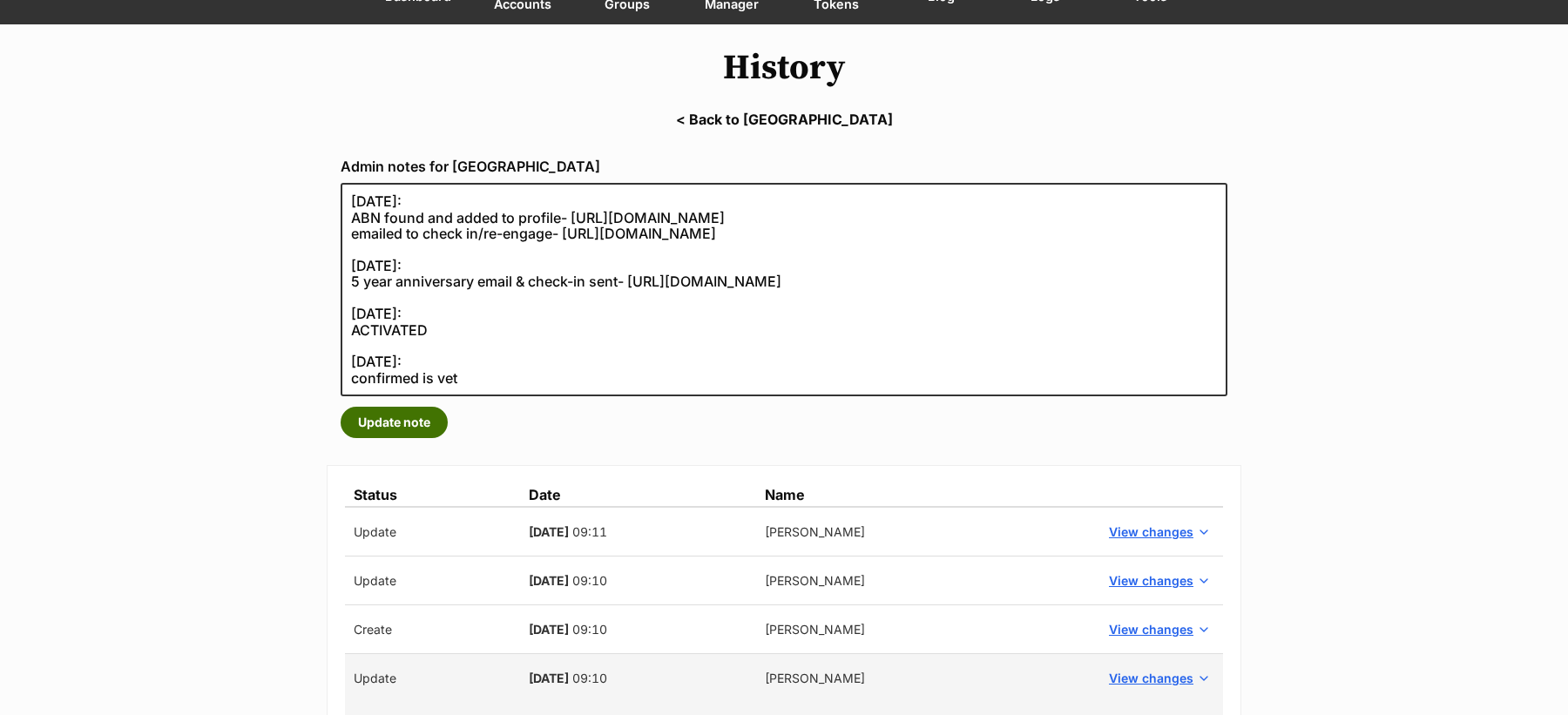
click at [419, 415] on button "Update note" at bounding box center [394, 422] width 107 height 31
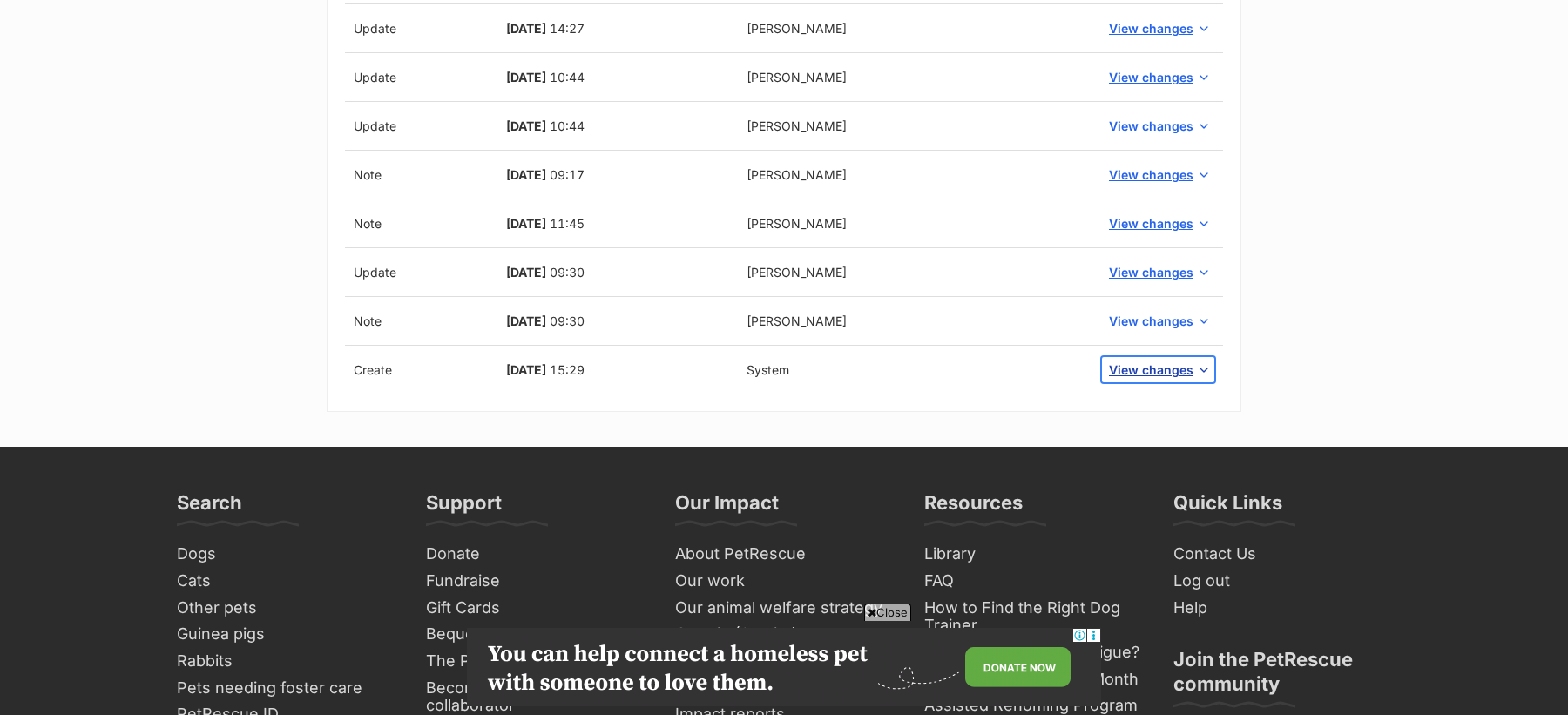
click at [1153, 362] on span "View changes" at bounding box center [1151, 369] width 85 height 18
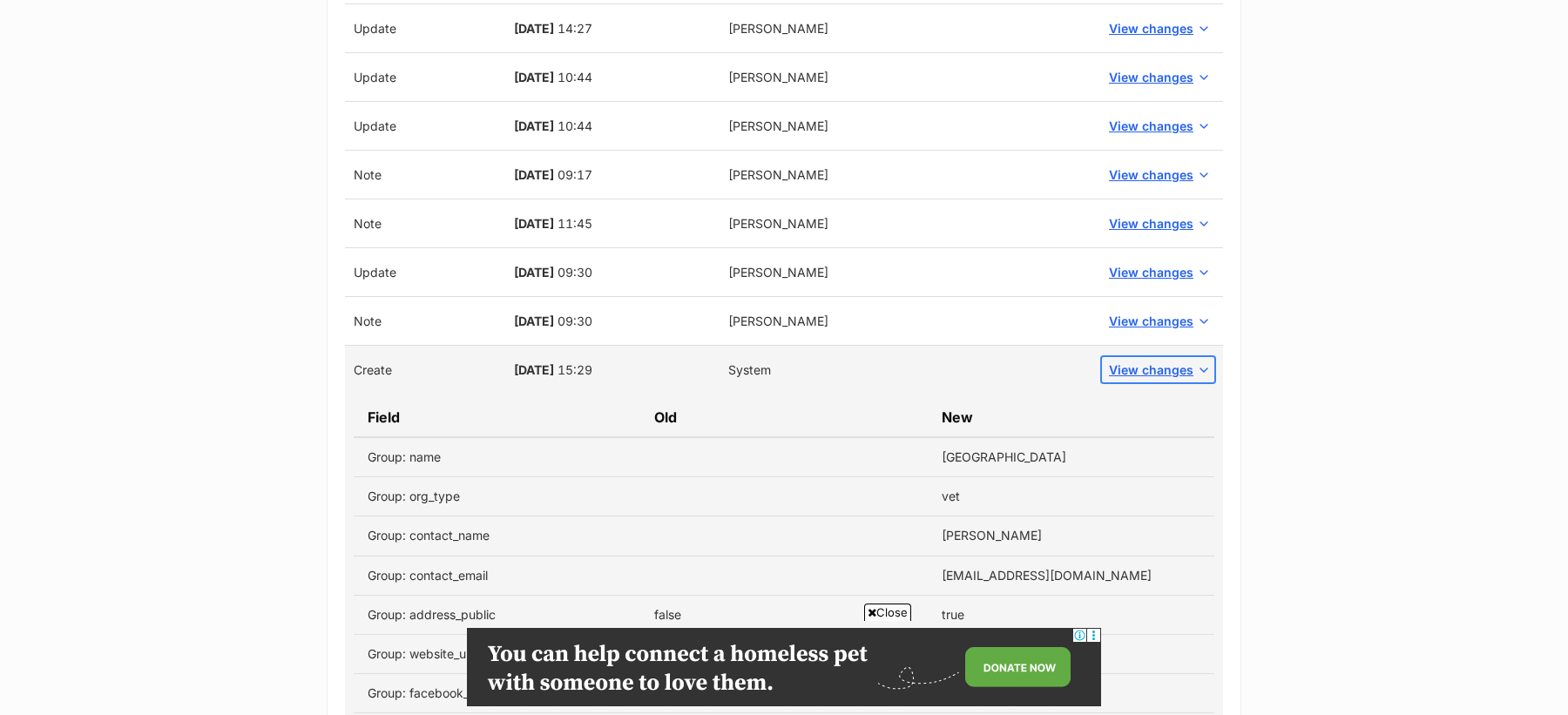
scroll to position [985, 0]
click at [1156, 323] on span "View changes" at bounding box center [1151, 322] width 85 height 18
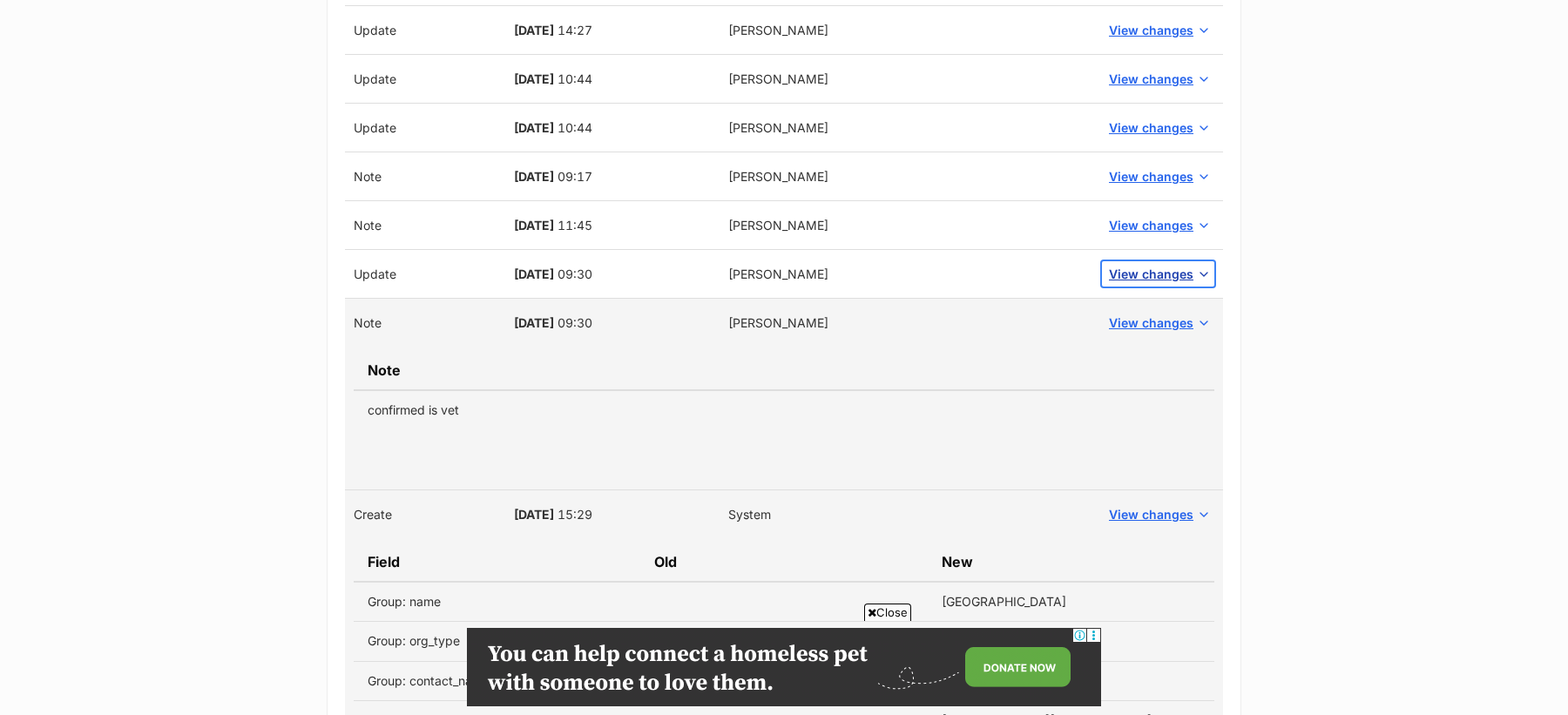
click at [1147, 265] on span "View changes" at bounding box center [1151, 274] width 85 height 18
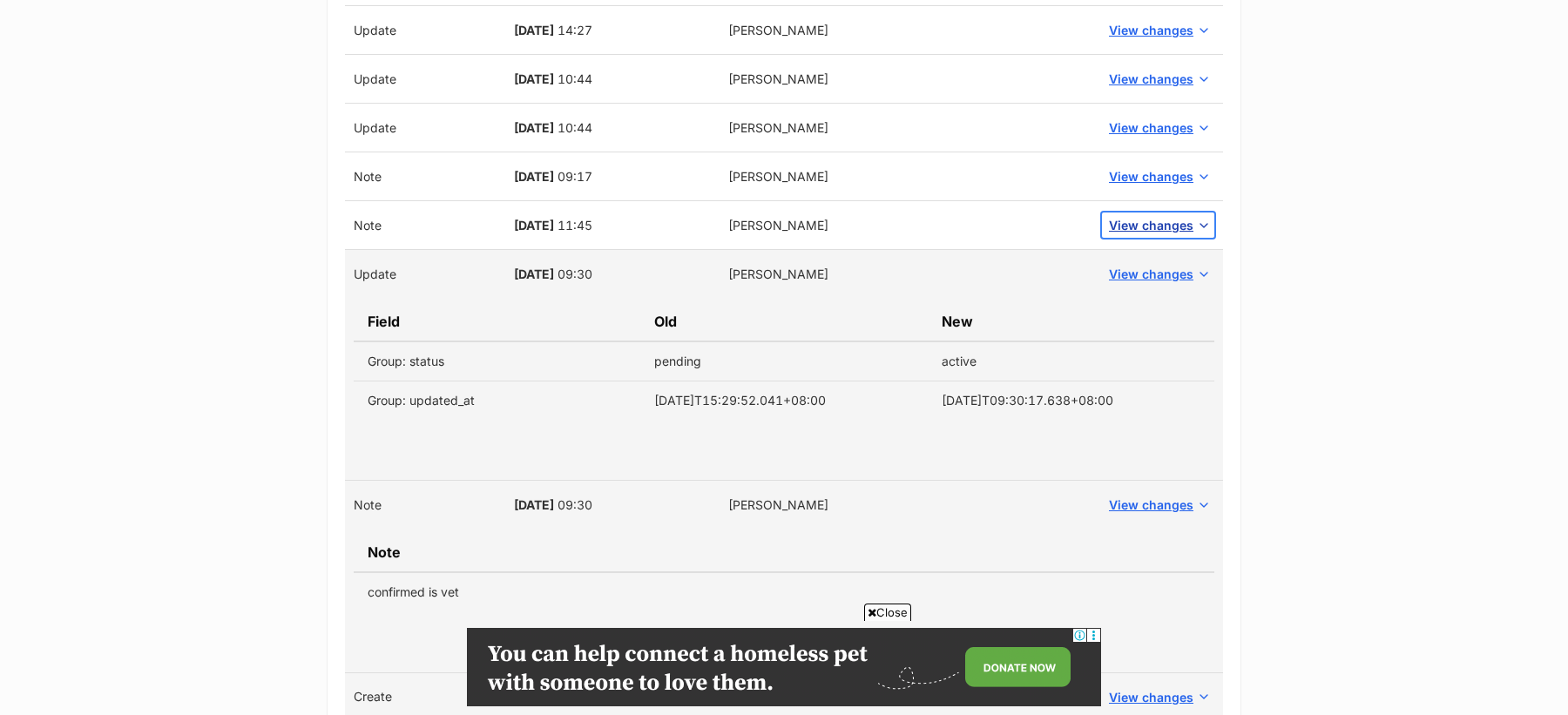
click at [1137, 224] on span "View changes" at bounding box center [1151, 225] width 85 height 18
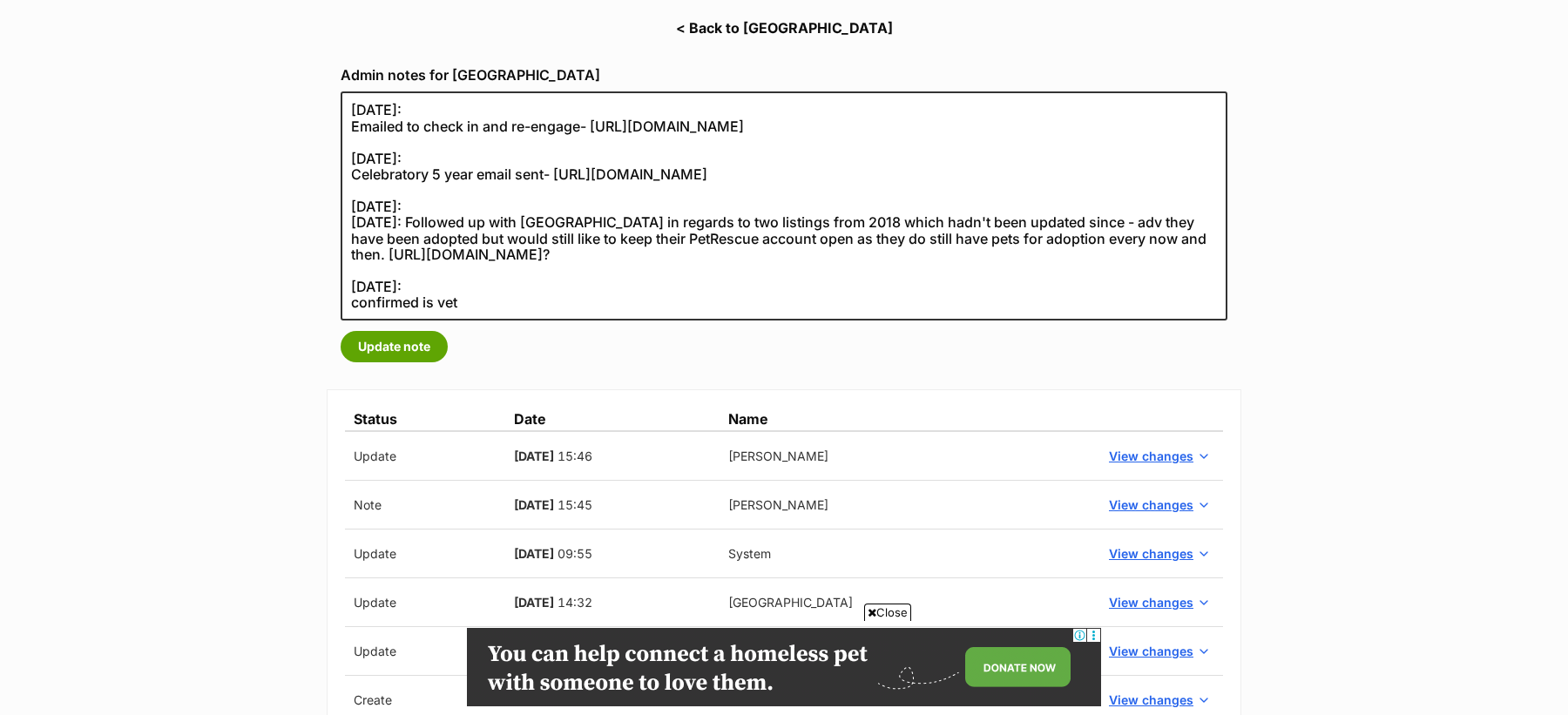
scroll to position [268, 0]
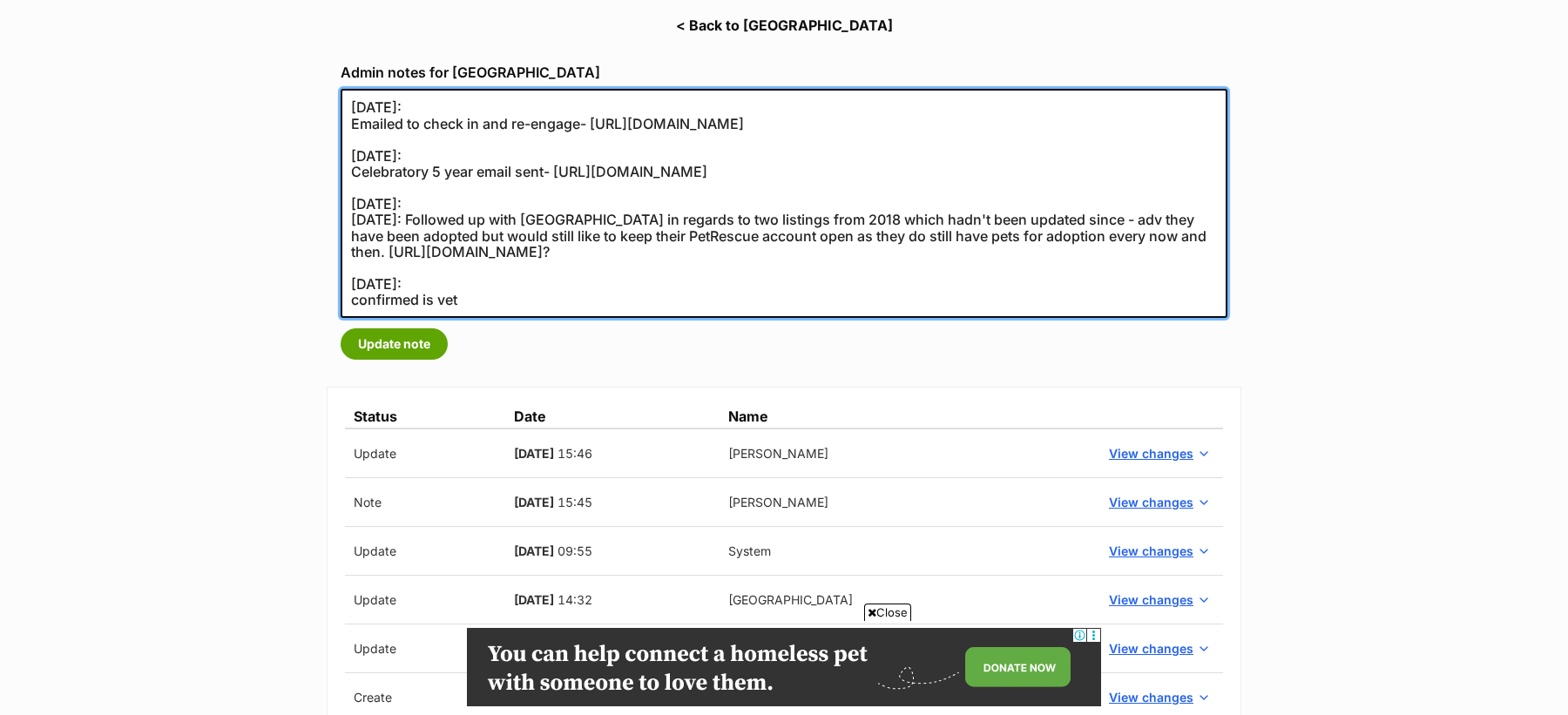
click at [394, 286] on textarea "19/03/2024: Emailed to check in and re-engage- https://secure.helpscout.net/con…" at bounding box center [784, 203] width 886 height 229
click at [392, 261] on textarea "19/03/2024: Emailed to check in and re-engage- https://secure.helpscout.net/con…" at bounding box center [784, 203] width 886 height 229
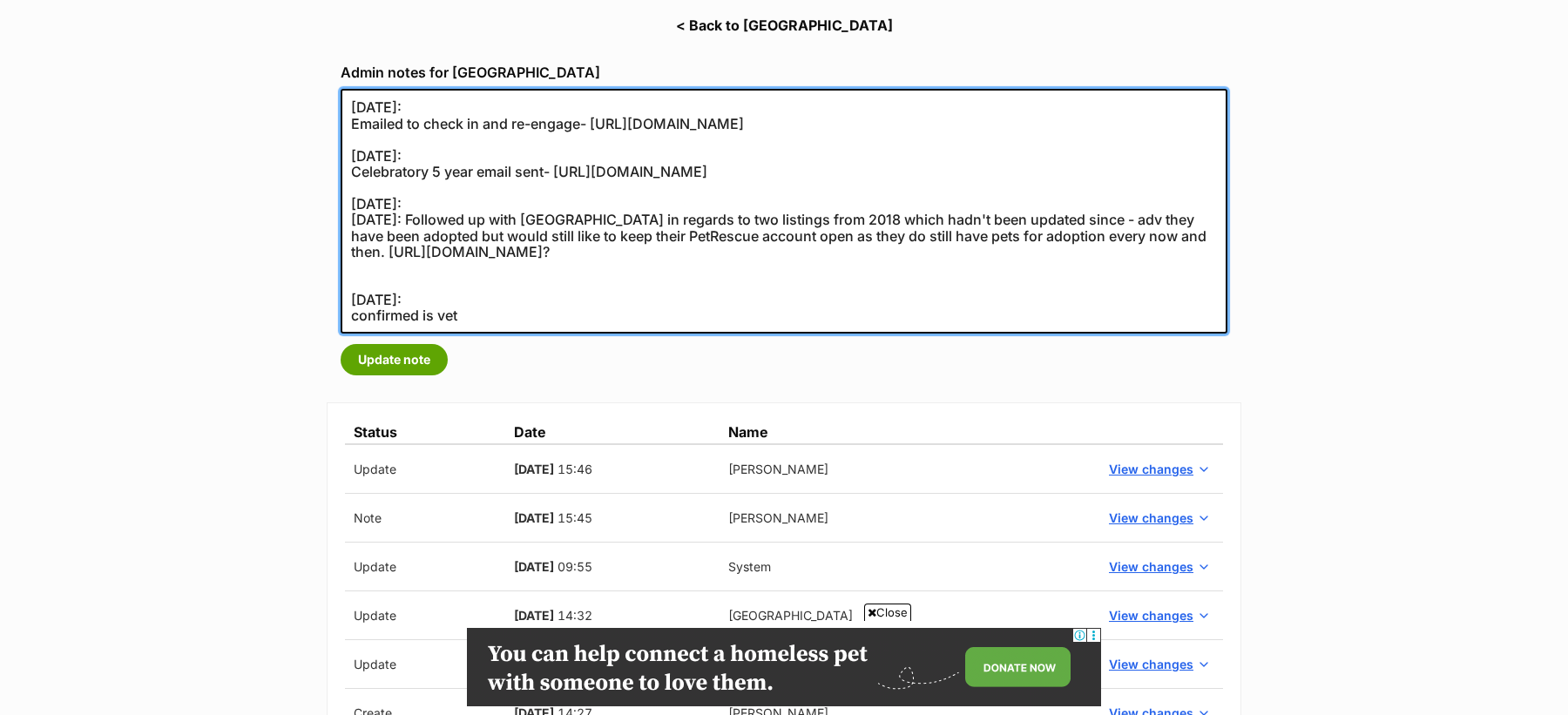
paste textarea "10/03/2017:"
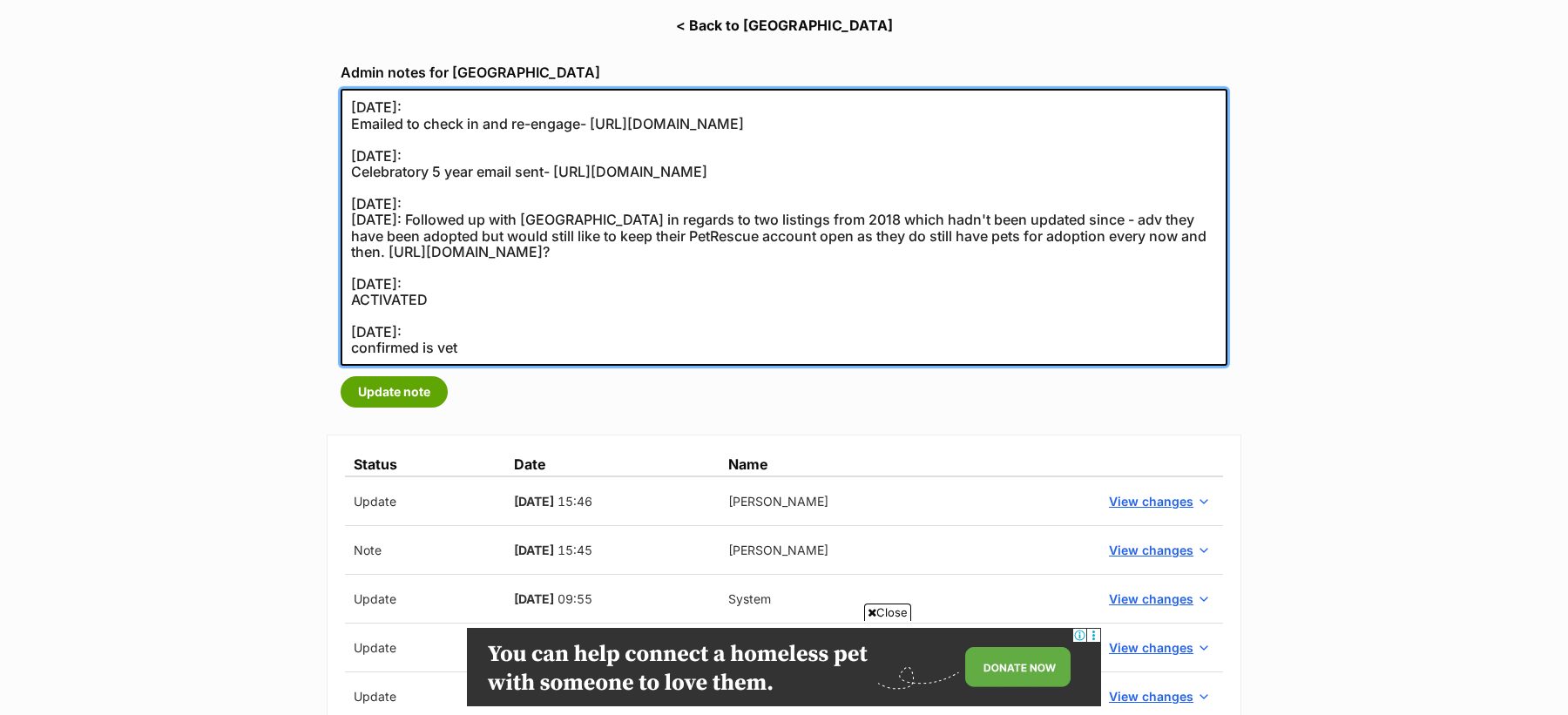
drag, startPoint x: 438, startPoint y: 221, endPoint x: 332, endPoint y: 221, distance: 106.0
click at [332, 221] on div "Admin notes for Earlwood Animal Hospital 19/03/2024: Emailed to check in and re…" at bounding box center [784, 235] width 915 height 371
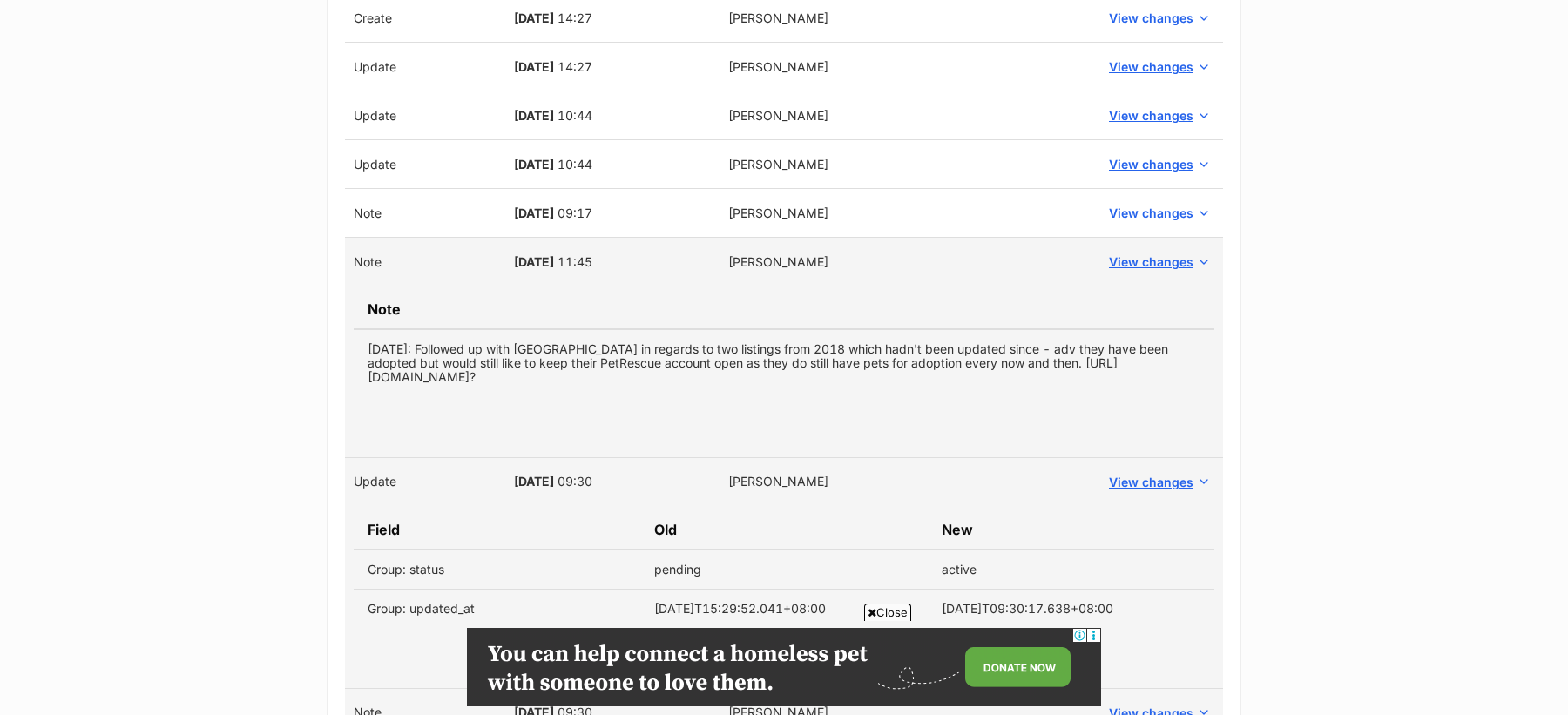
scroll to position [976, 0]
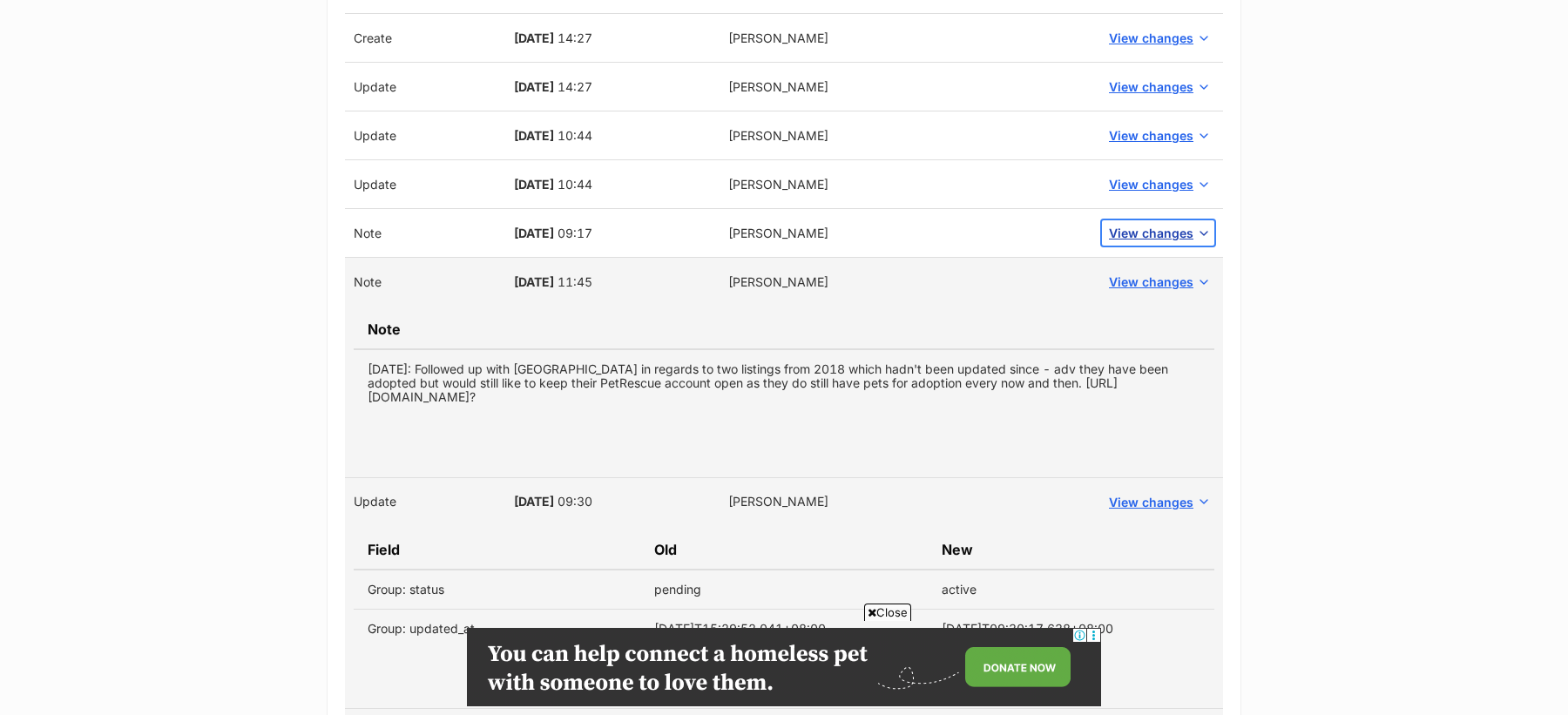
click at [1129, 229] on span "View changes" at bounding box center [1151, 233] width 85 height 18
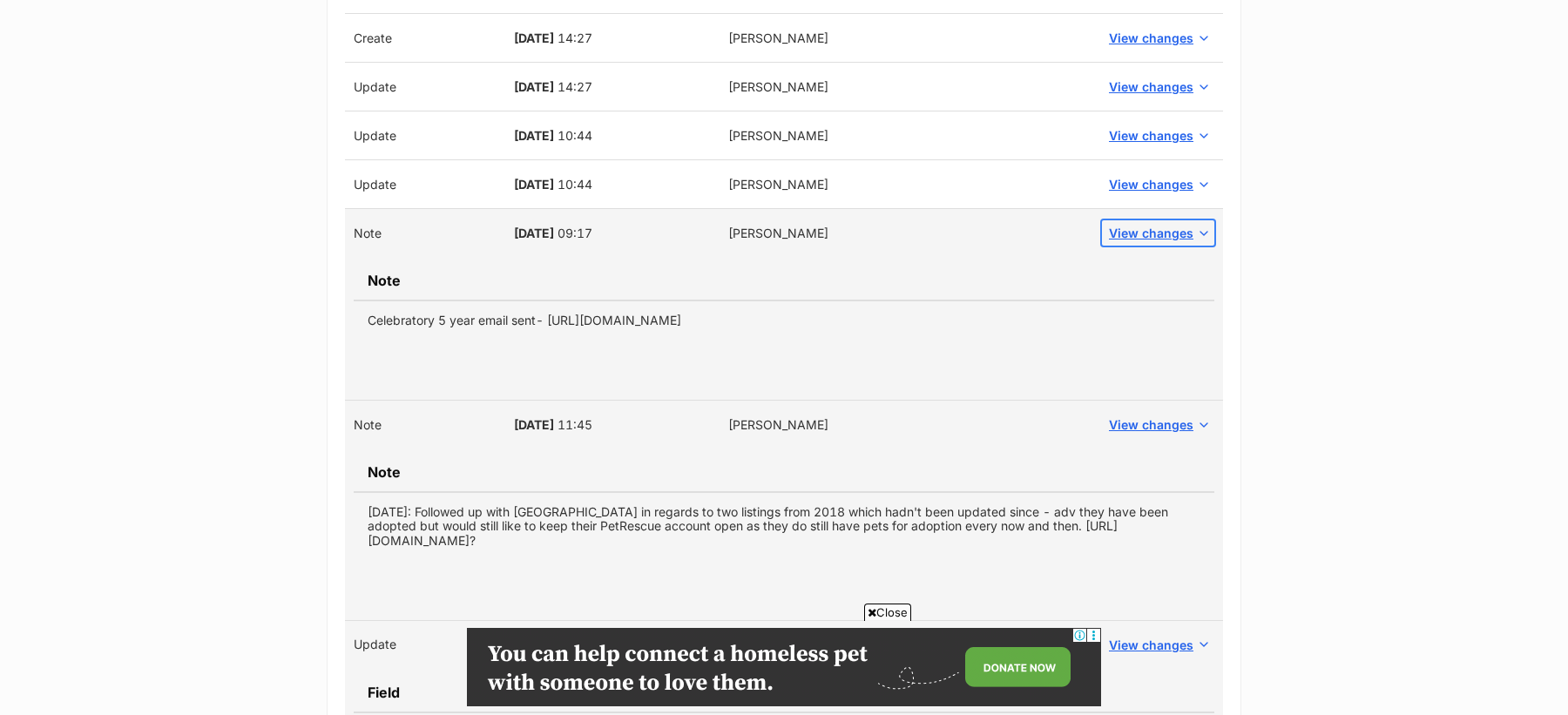
scroll to position [885, 0]
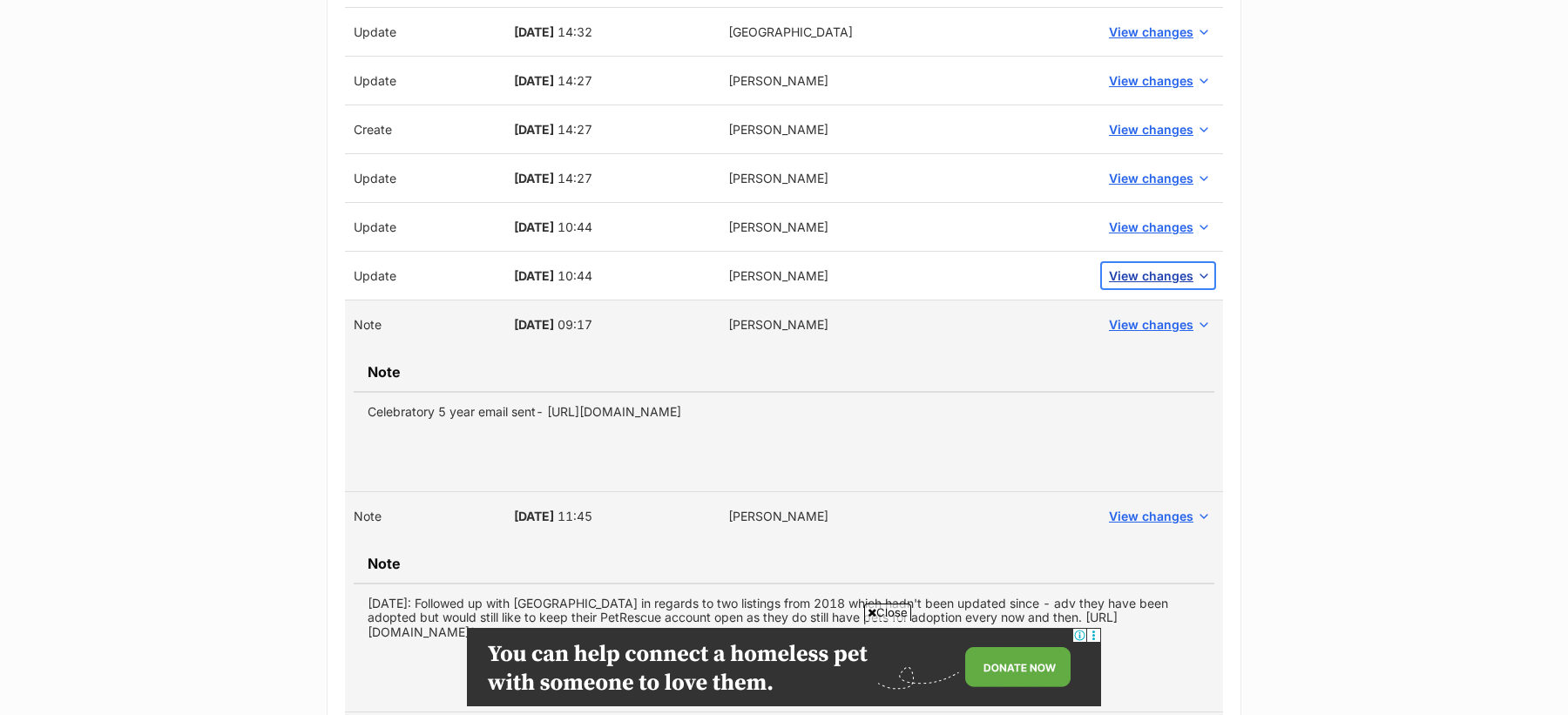
click at [1162, 269] on span "View changes" at bounding box center [1151, 276] width 85 height 18
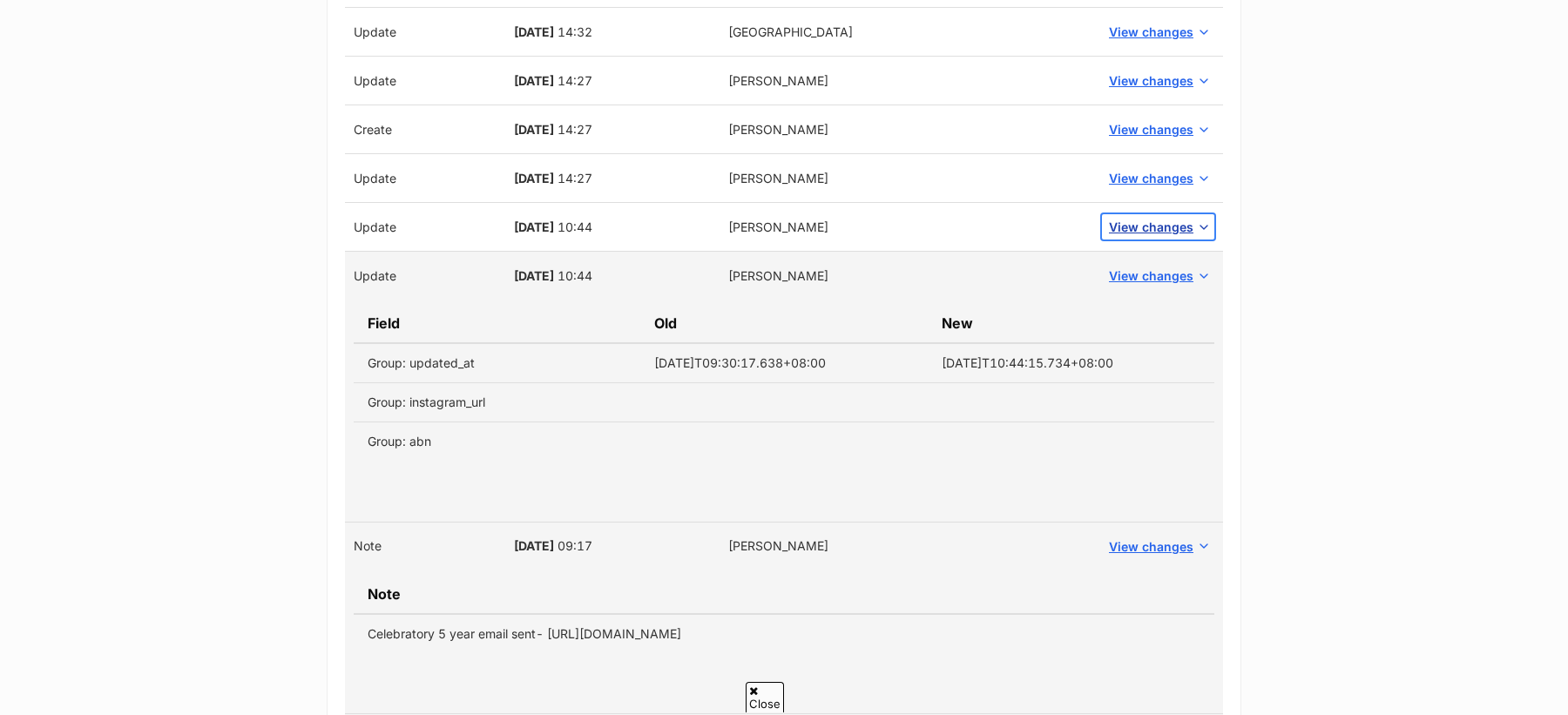
click at [1149, 214] on button "View changes" at bounding box center [1158, 227] width 112 height 26
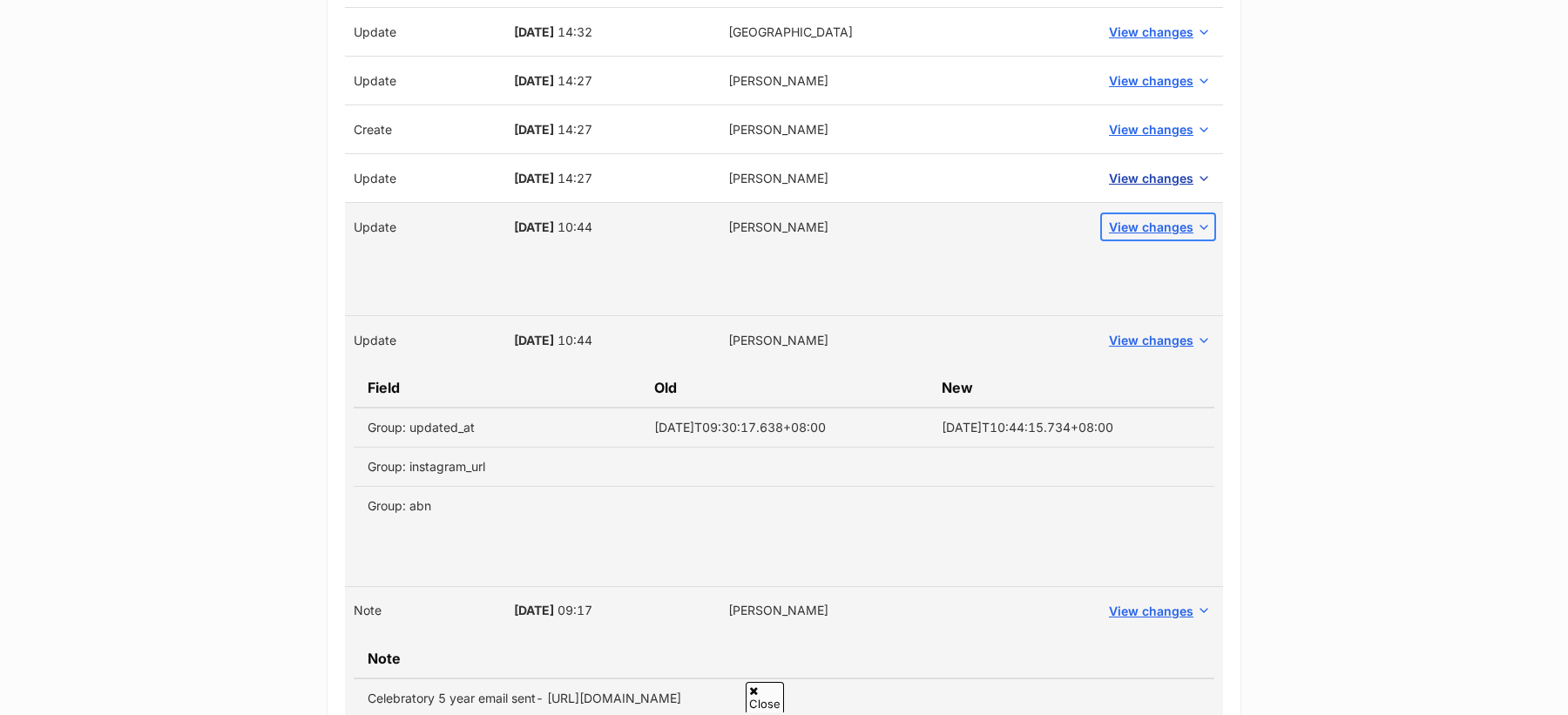
scroll to position [0, 0]
click at [1145, 166] on button "View changes" at bounding box center [1158, 178] width 112 height 26
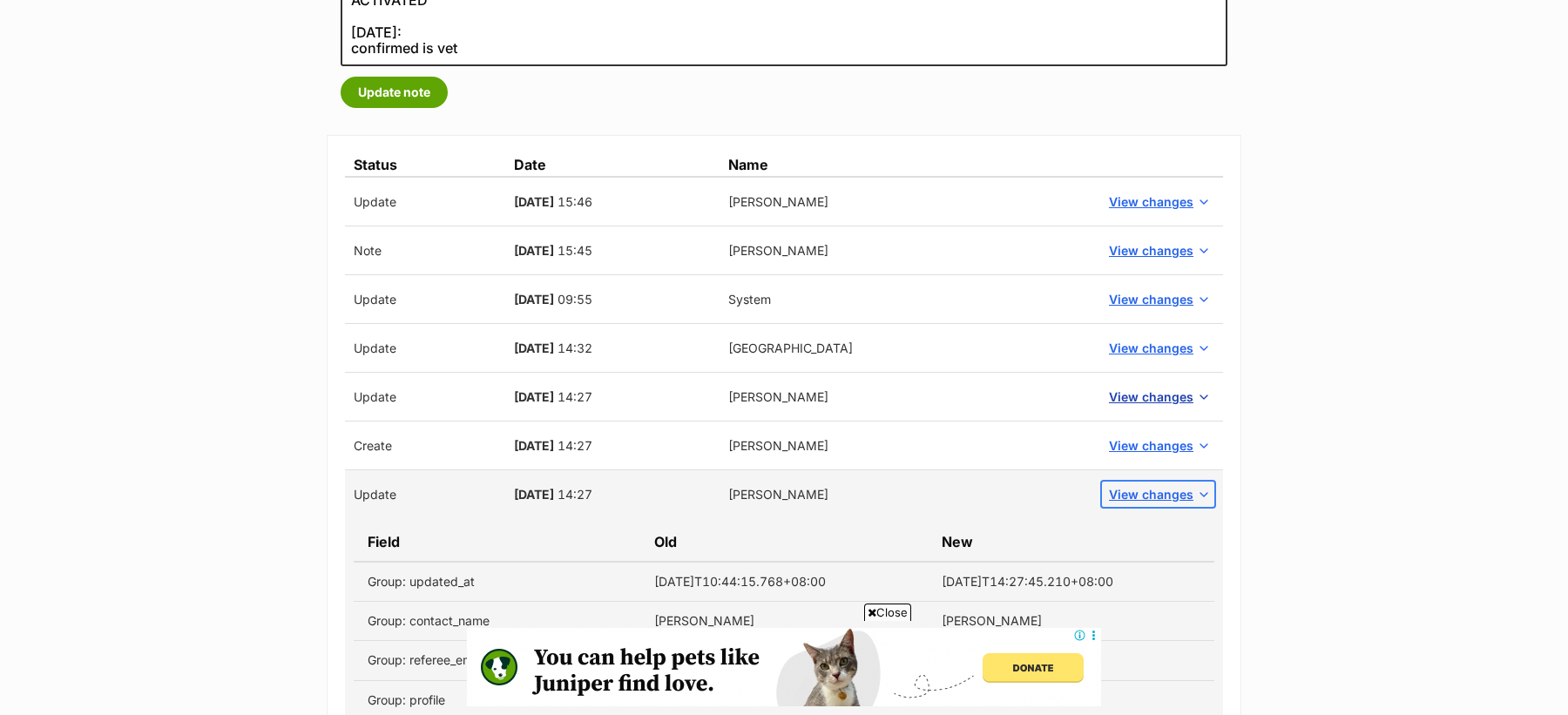
scroll to position [582, 0]
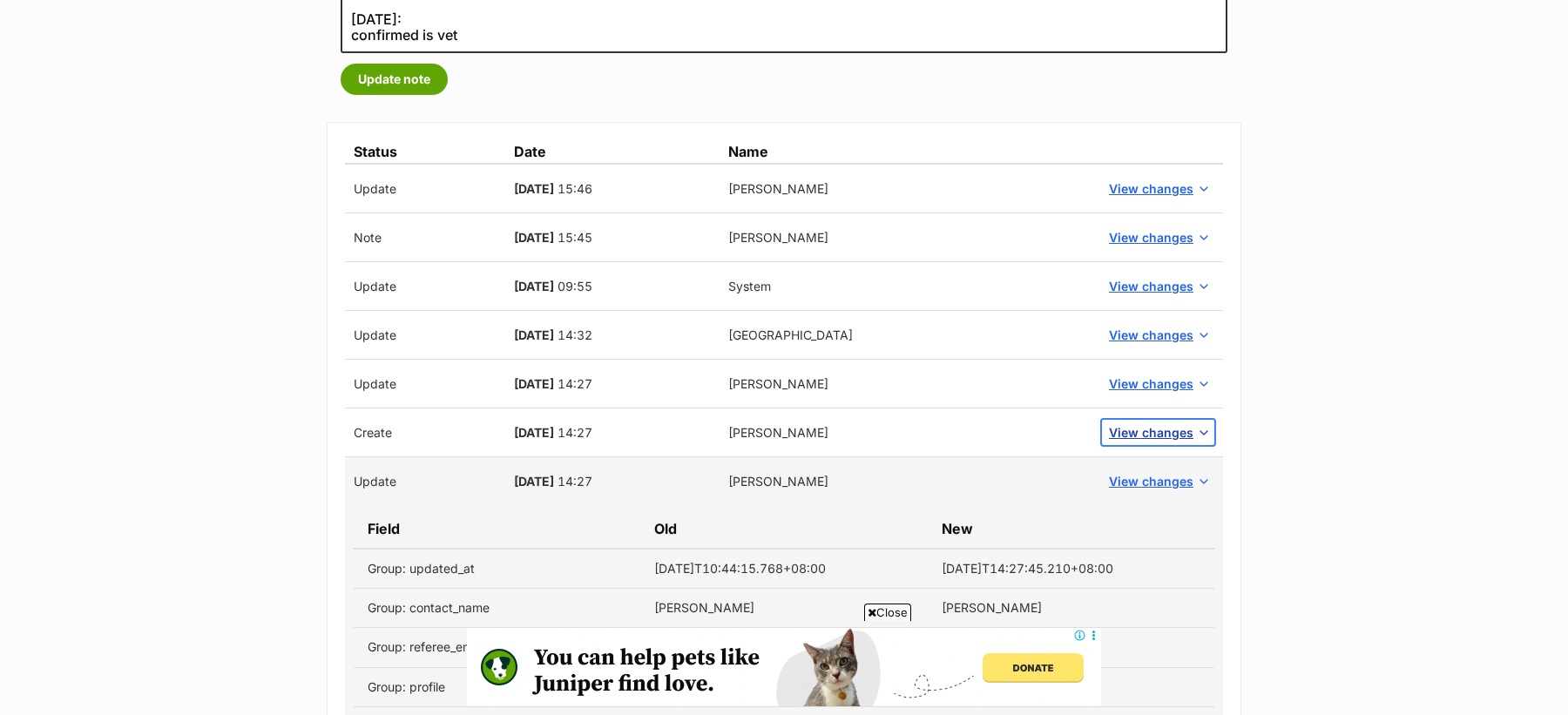
click at [1136, 427] on span "View changes" at bounding box center [1151, 432] width 85 height 18
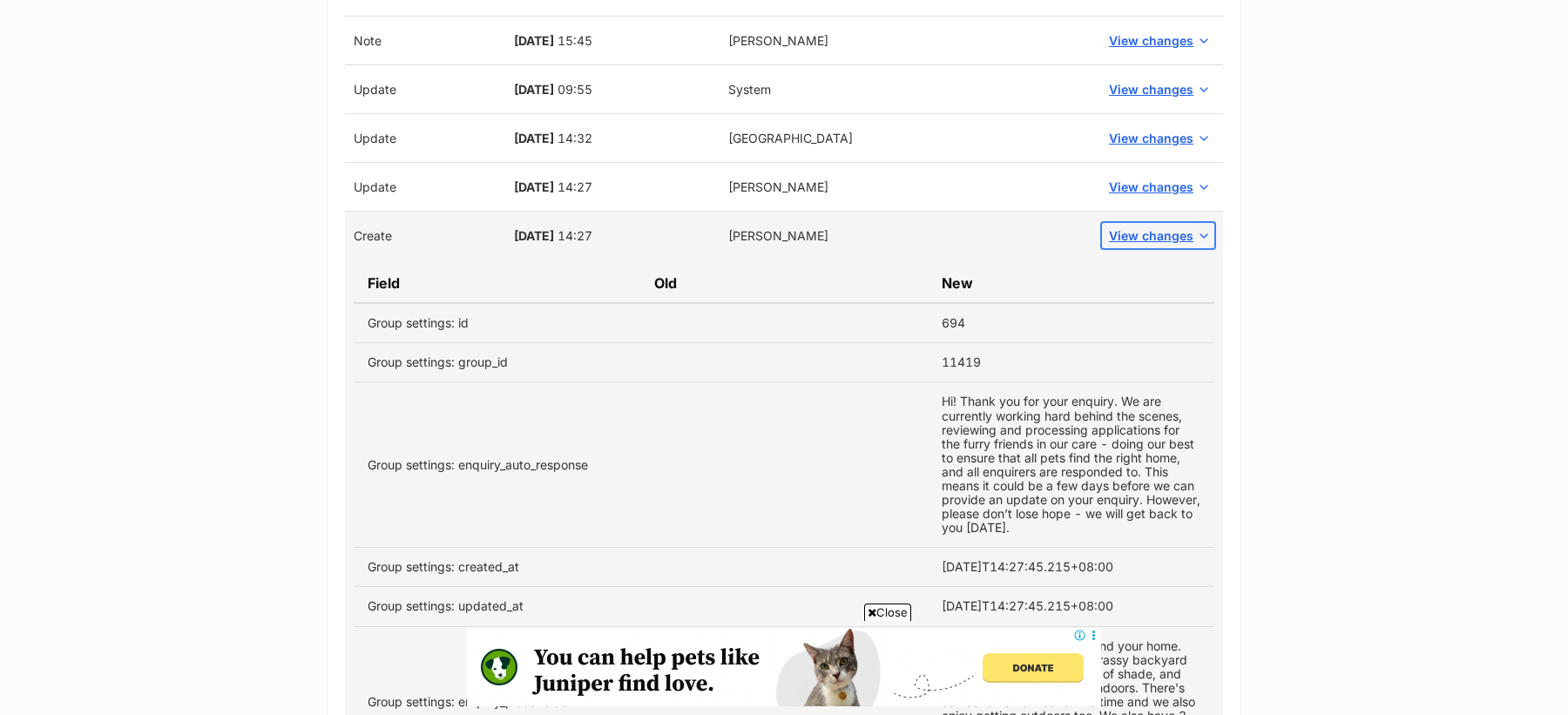
scroll to position [774, 0]
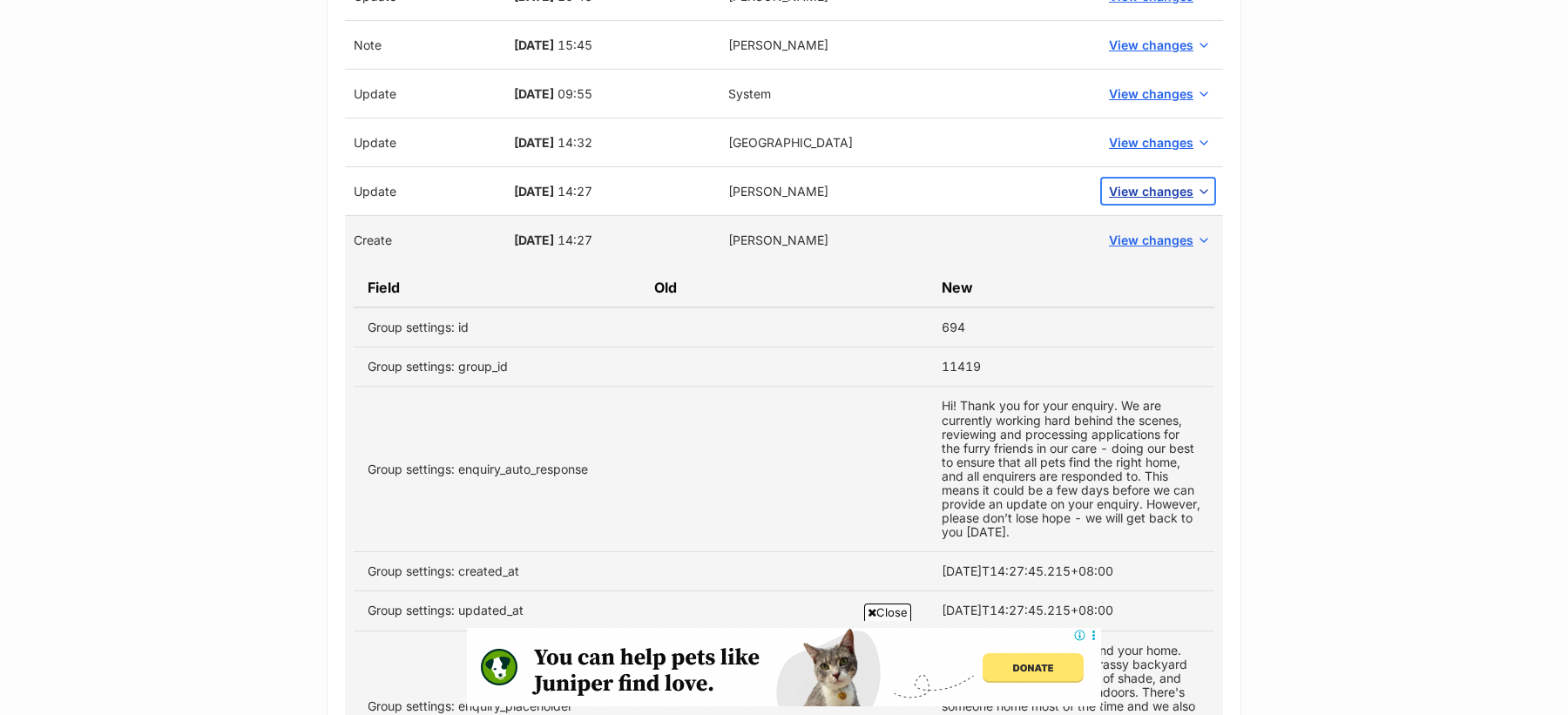
click at [1134, 188] on span "View changes" at bounding box center [1151, 191] width 85 height 18
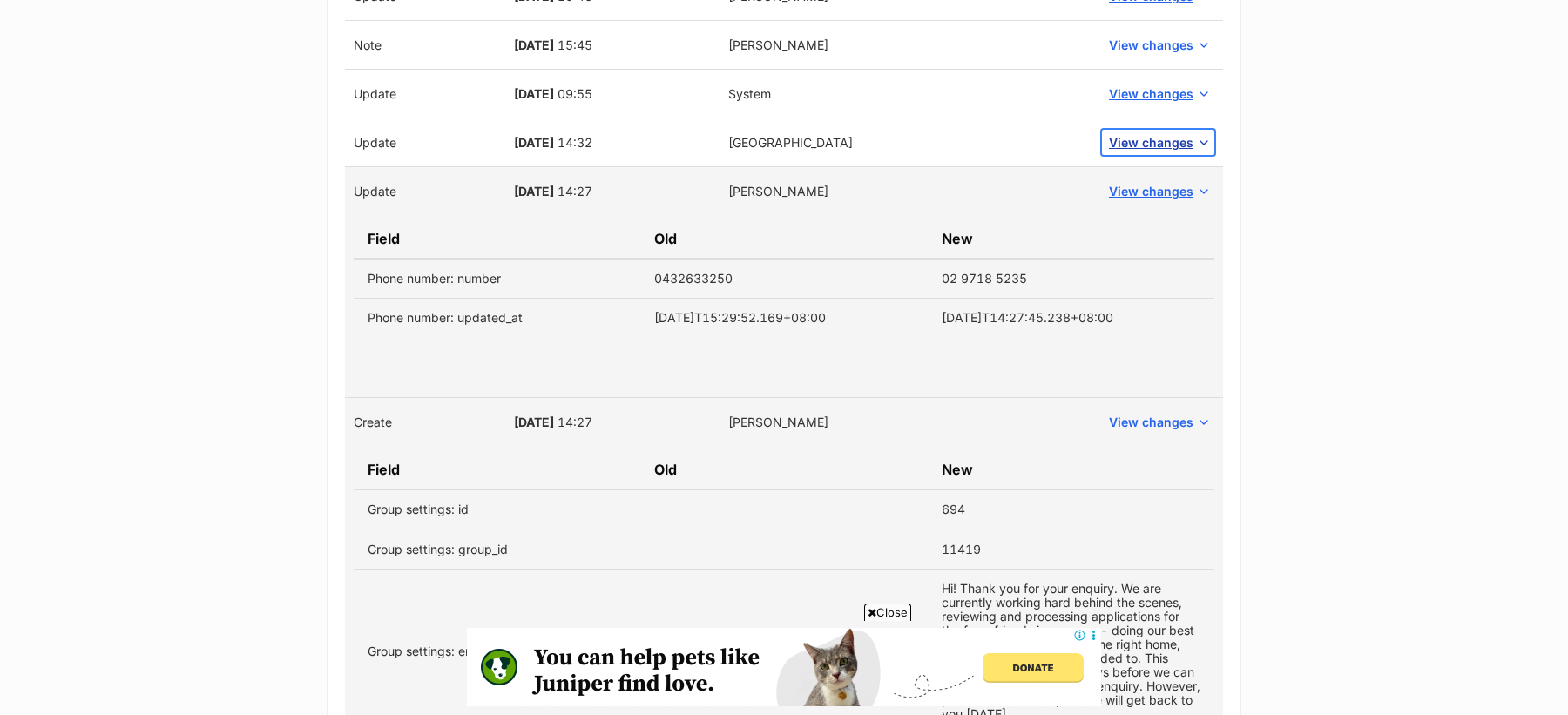
click at [1178, 136] on span "View changes" at bounding box center [1151, 142] width 85 height 18
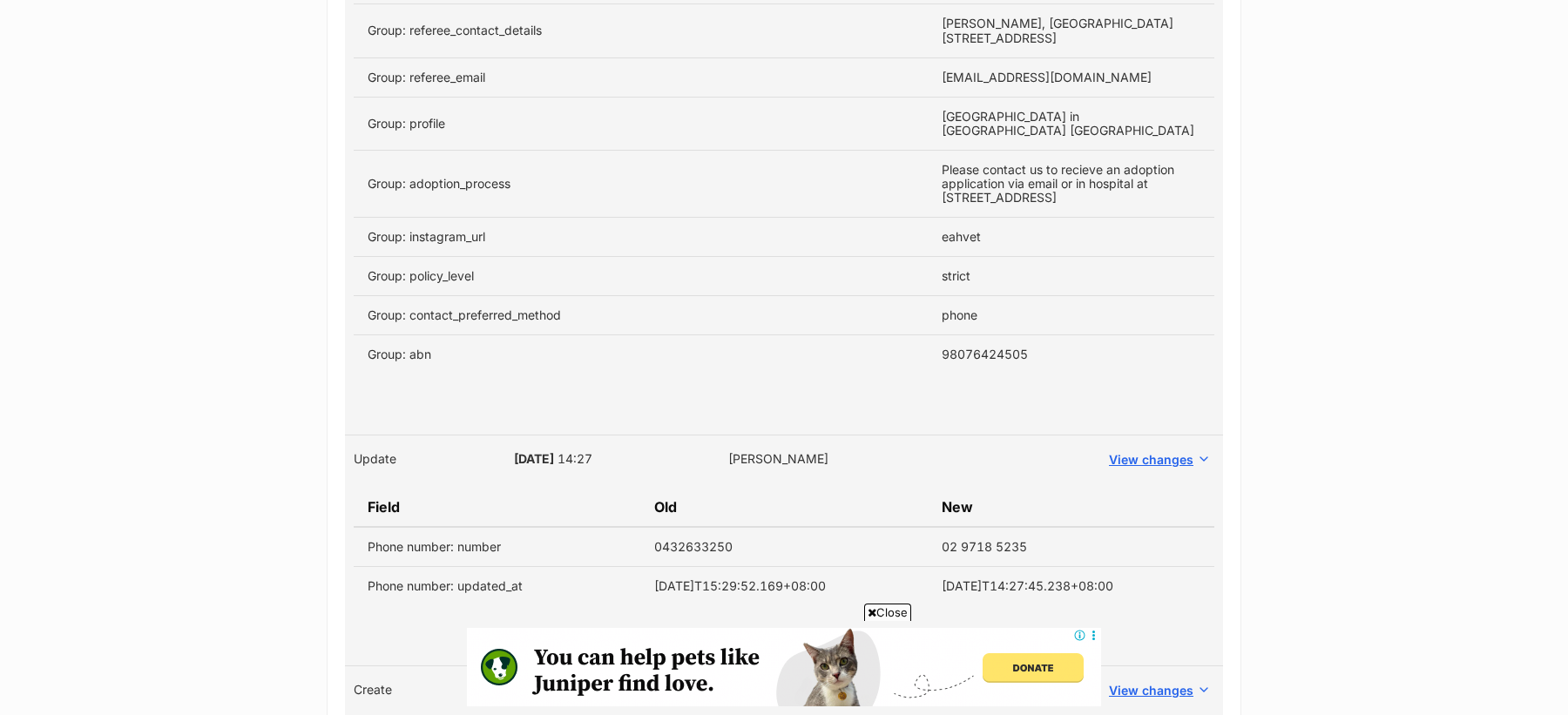
scroll to position [1066, 0]
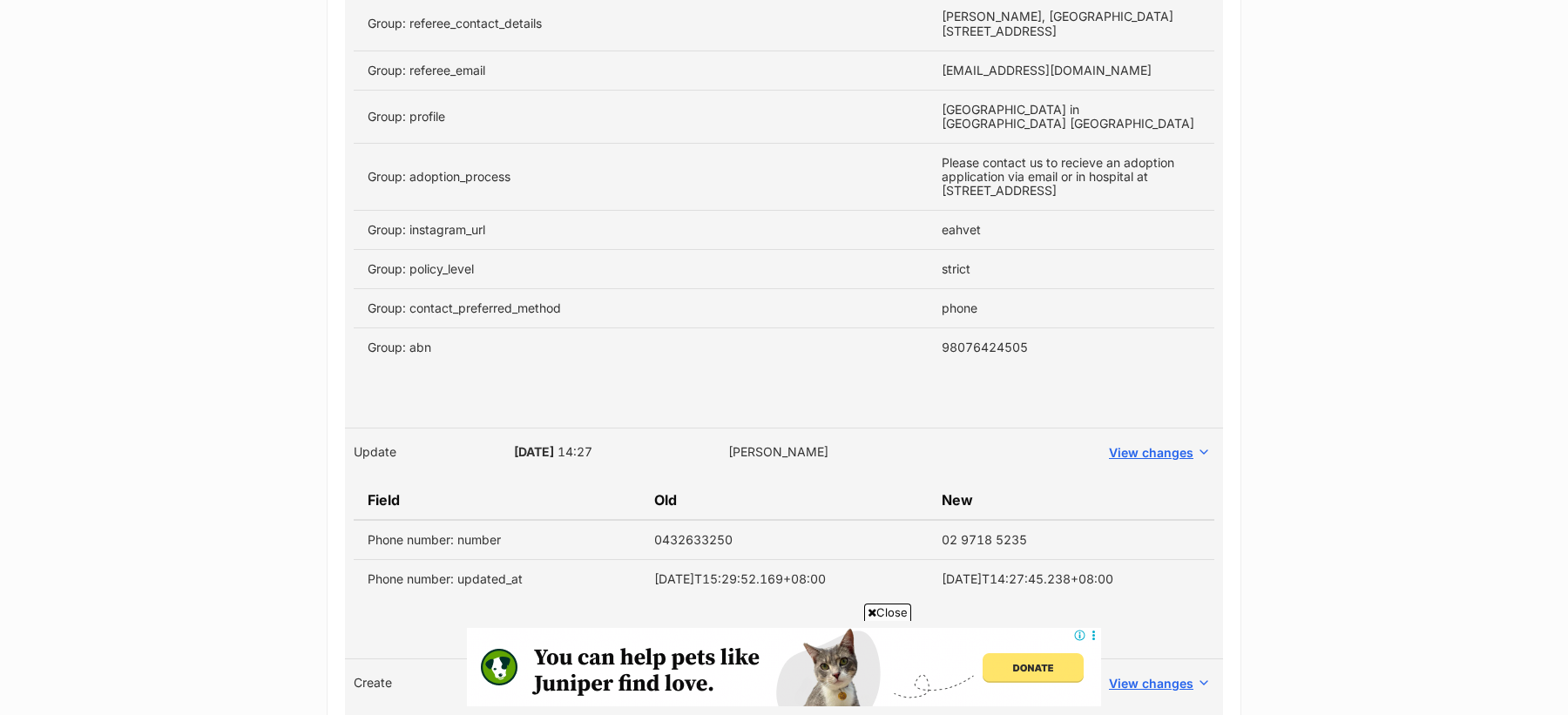
click at [985, 344] on td "98076424505" at bounding box center [1070, 348] width 287 height 39
copy td "98076424505"
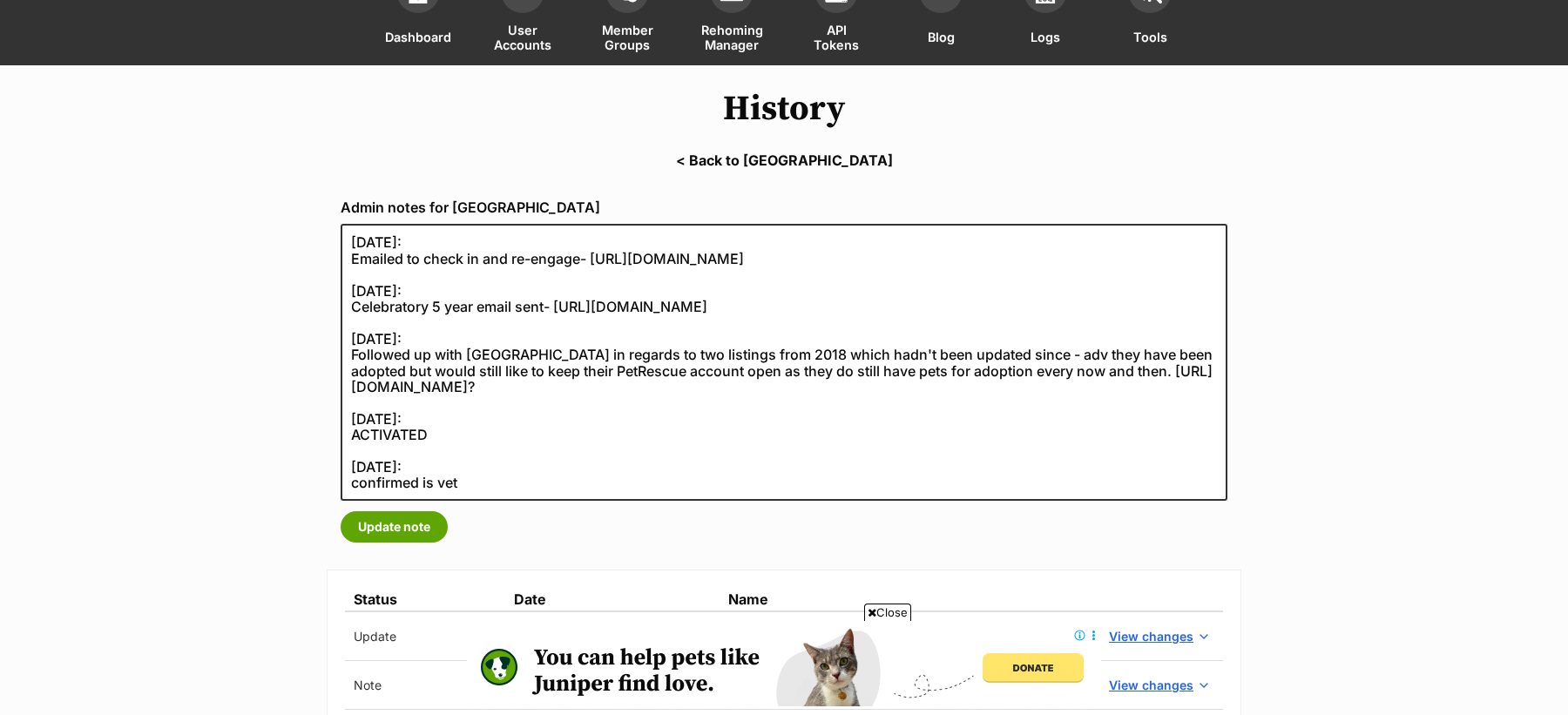
scroll to position [123, 0]
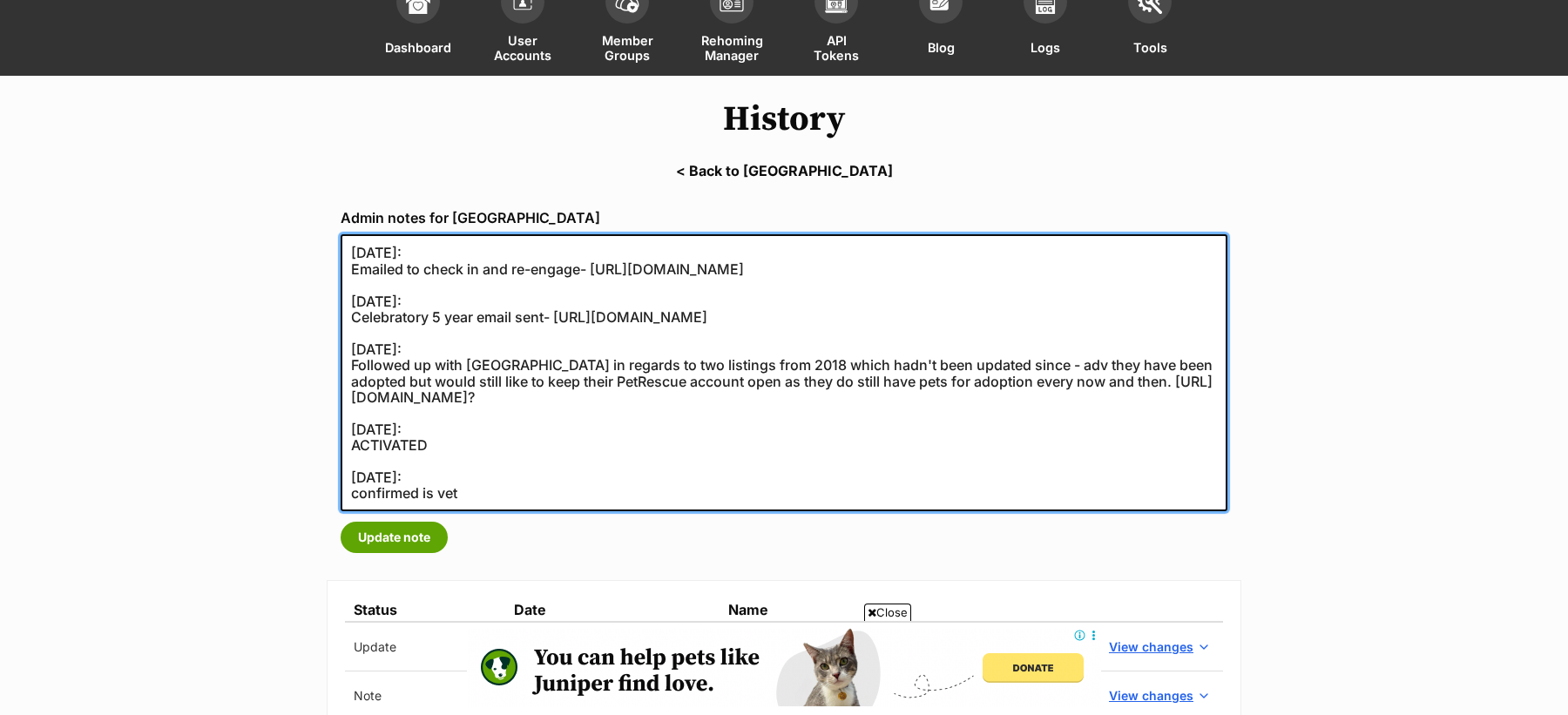
click at [452, 288] on textarea "19/03/2024: Emailed to check in and re-engage- https://secure.helpscout.net/con…" at bounding box center [784, 373] width 886 height 277
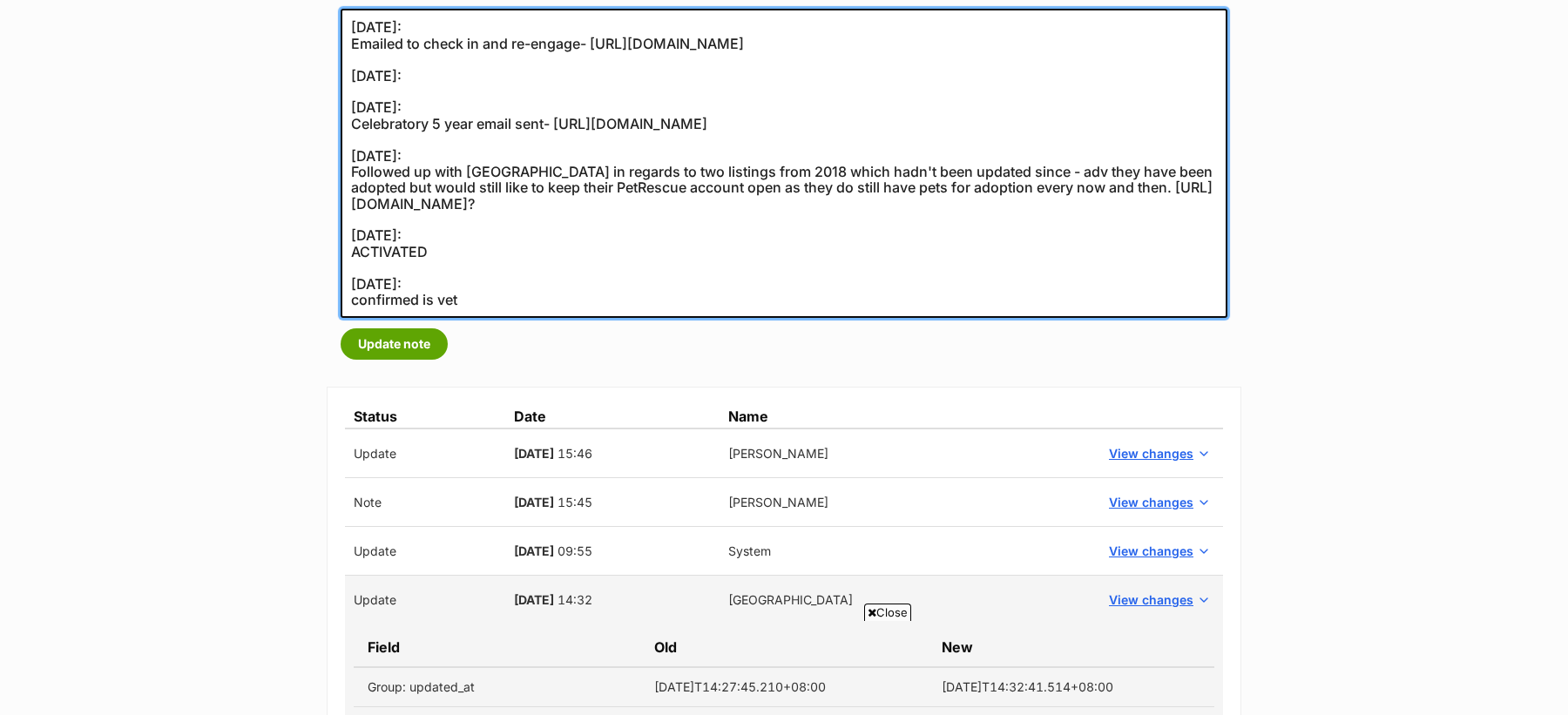
scroll to position [341, 0]
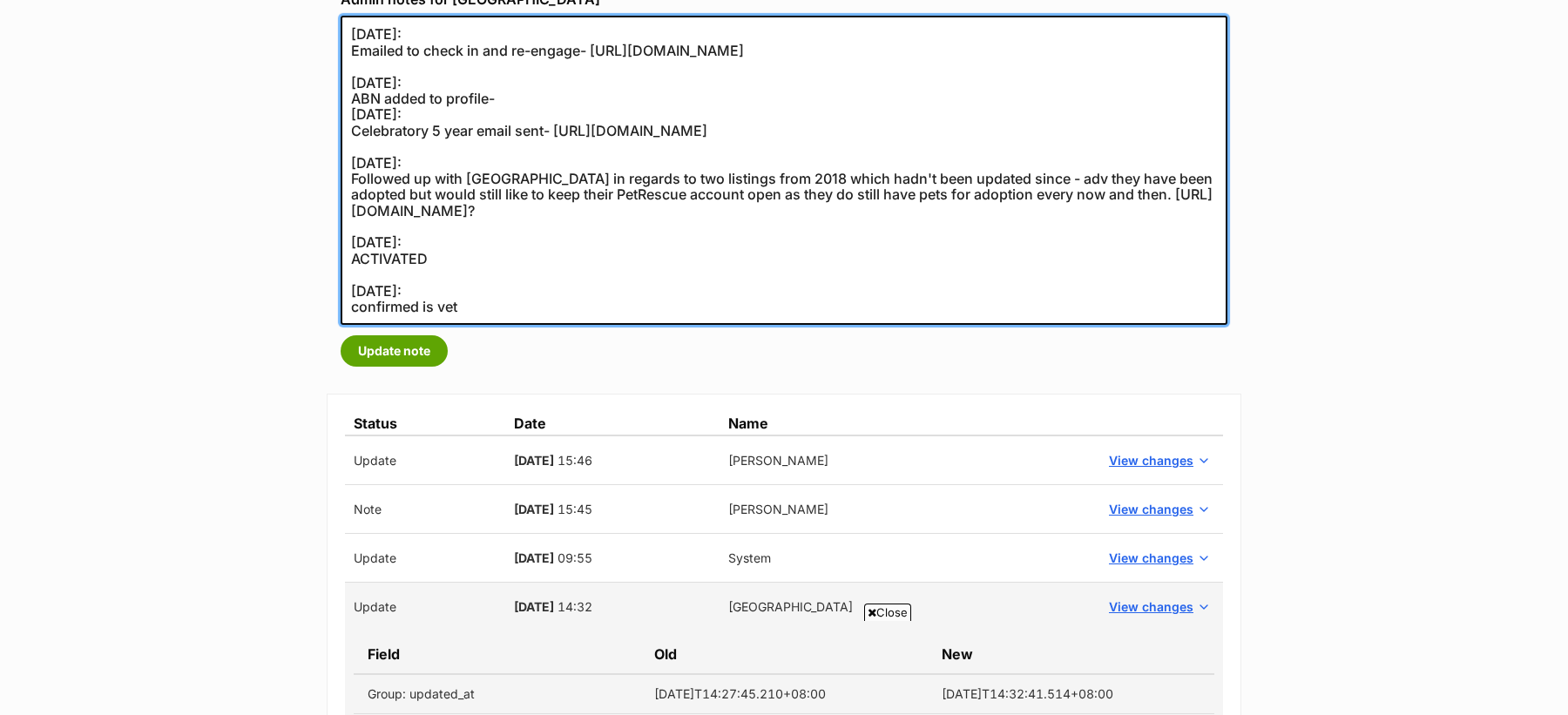
paste textarea "https://abr.business.gov.au/ABN/View?id=98076424505"
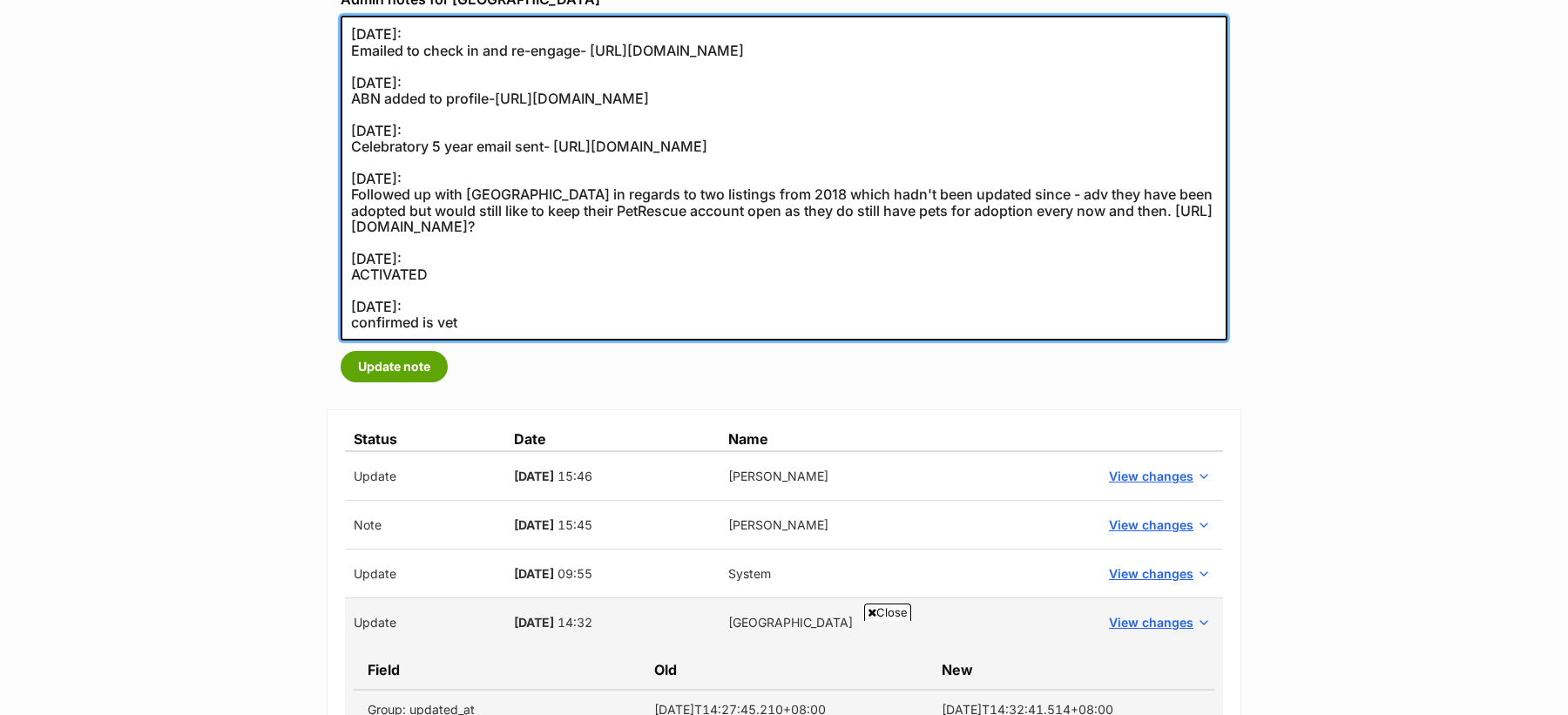
click at [497, 98] on textarea "19/03/2024: Emailed to check in and re-engage- https://secure.helpscout.net/con…" at bounding box center [784, 177] width 886 height 325
type textarea "19/03/2024: Emailed to check in and re-engage- https://secure.helpscout.net/con…"
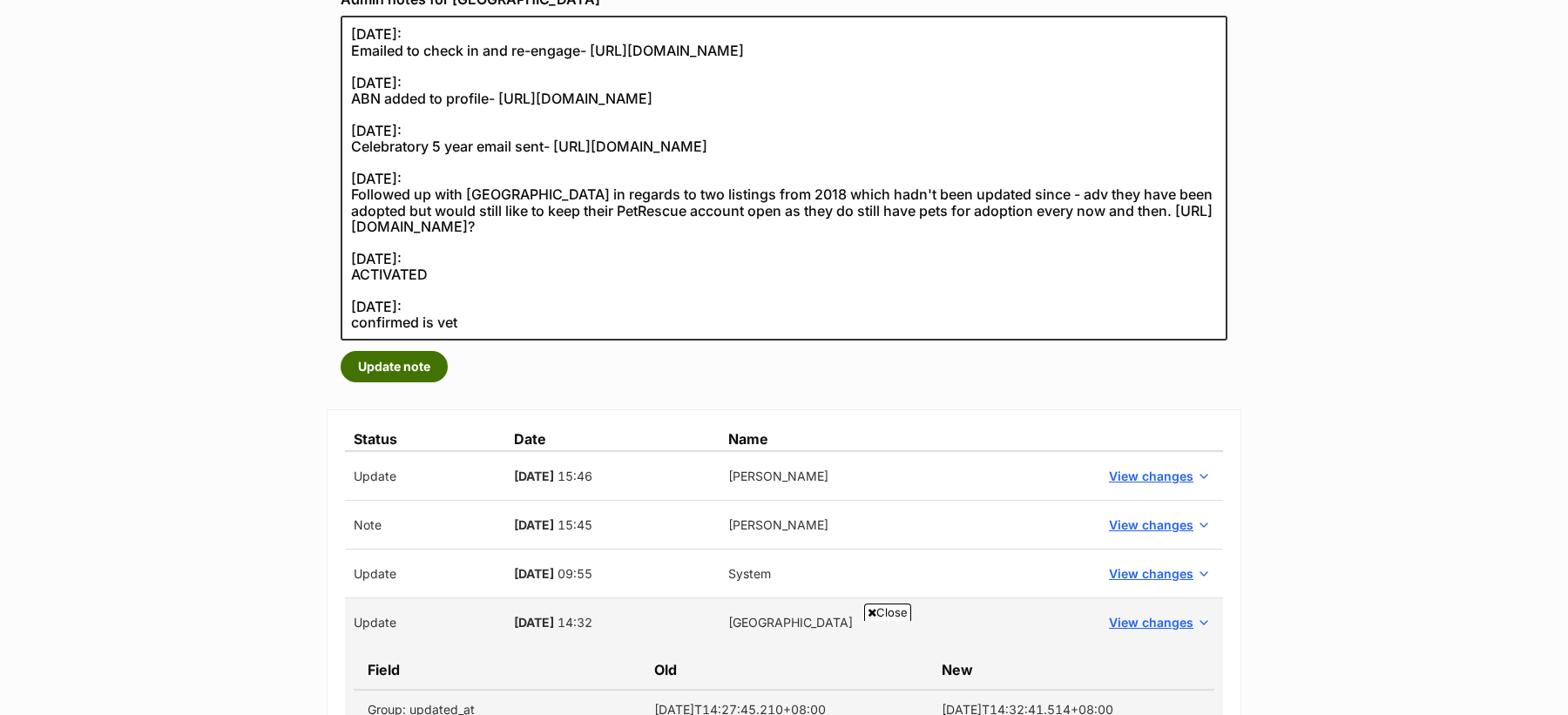
click at [413, 371] on button "Update note" at bounding box center [394, 366] width 107 height 31
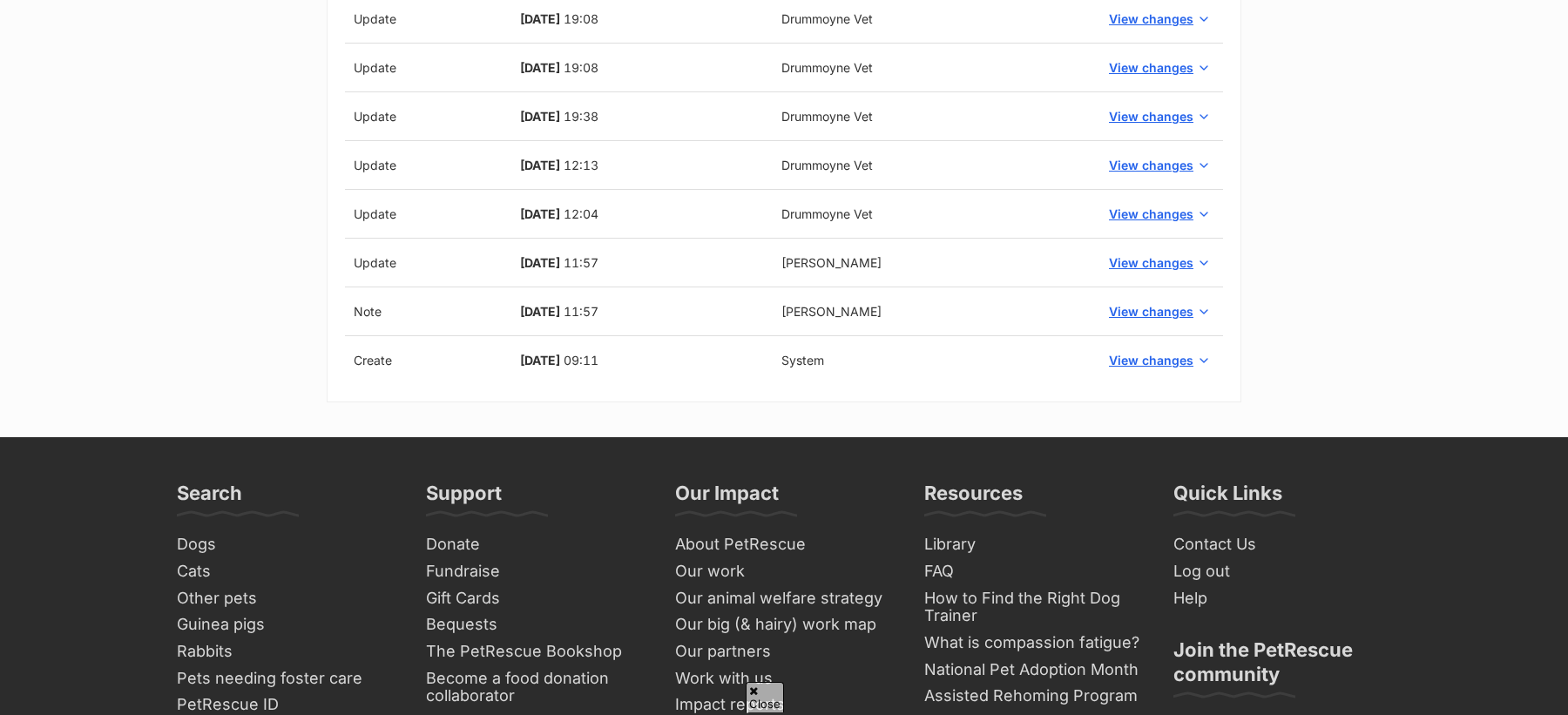
scroll to position [1446, 0]
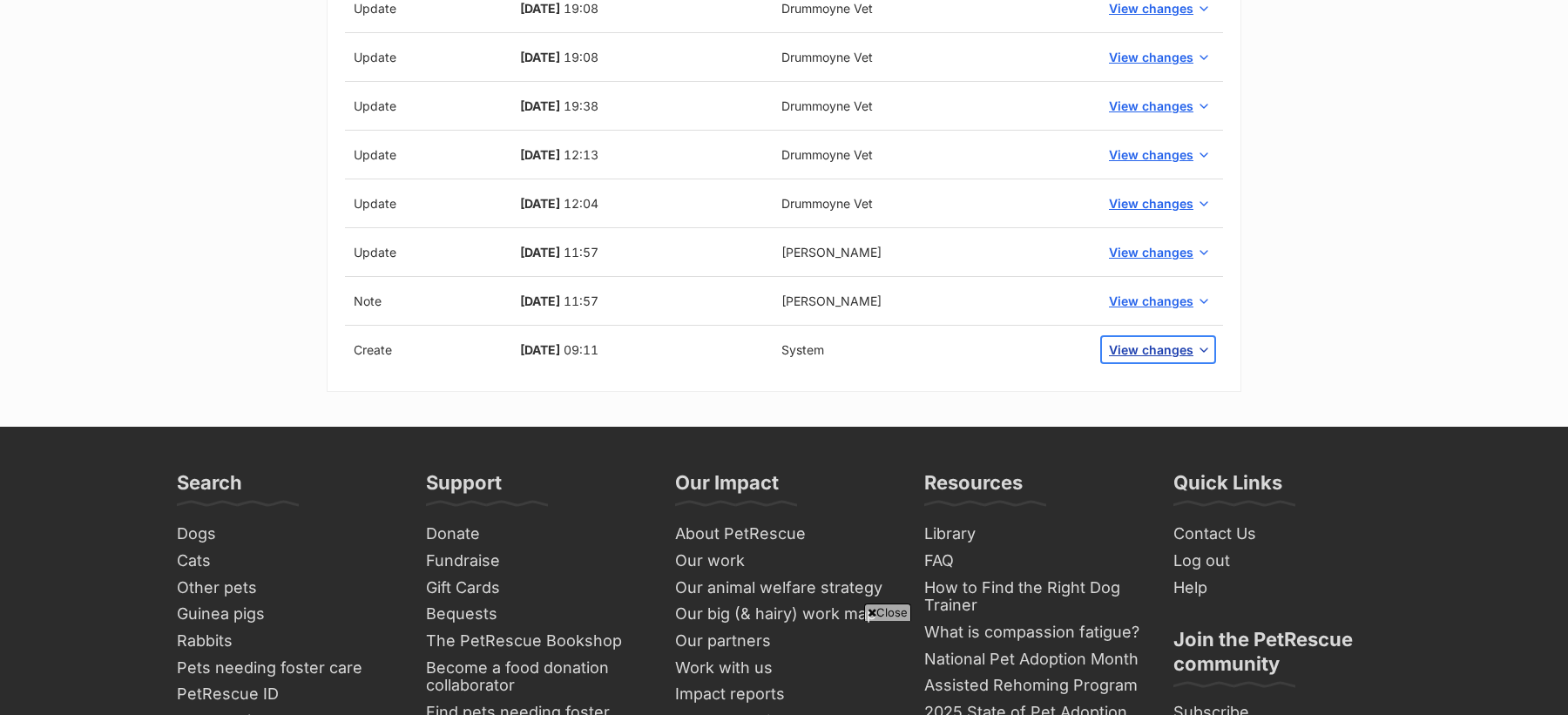
click at [1175, 347] on span "View changes" at bounding box center [1151, 349] width 85 height 18
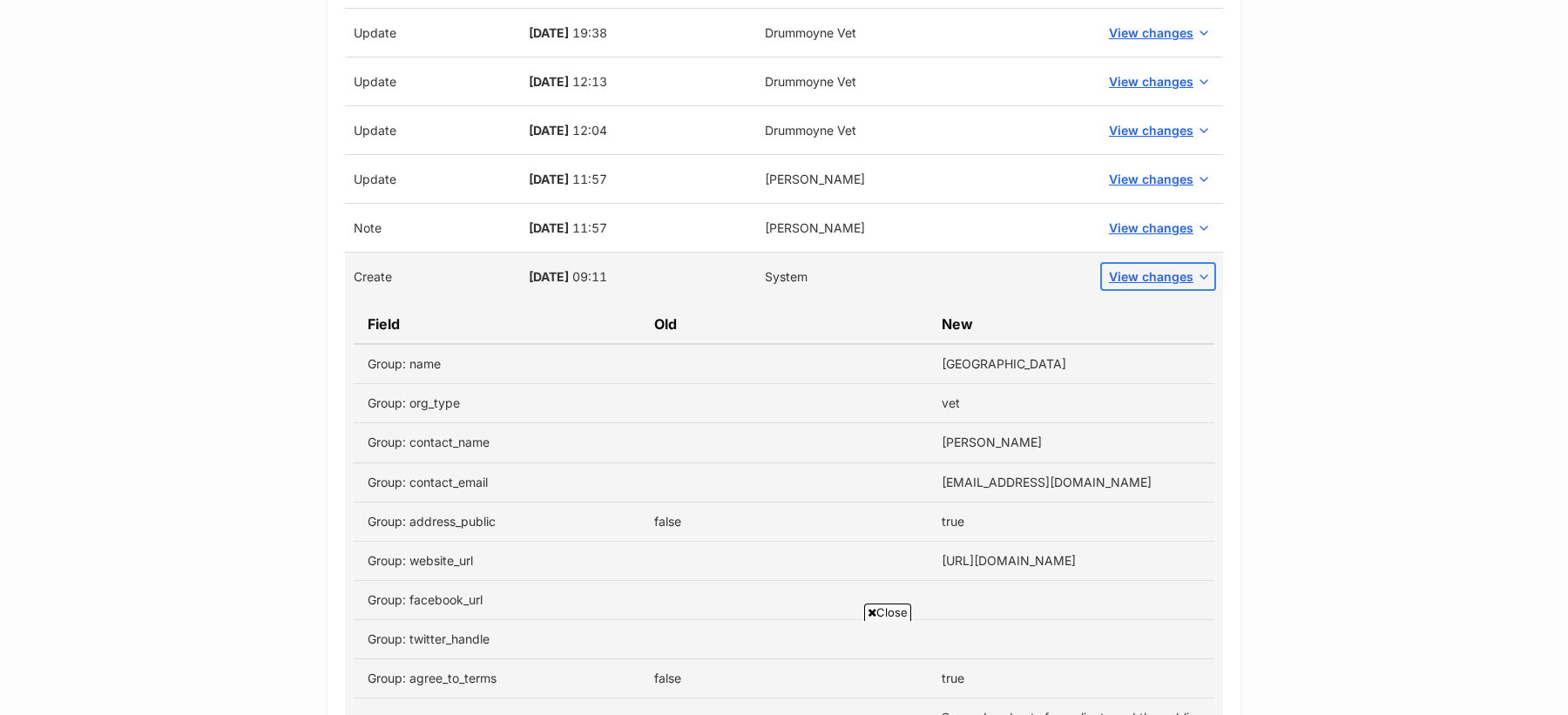
scroll to position [1519, 0]
click at [1151, 227] on span "View changes" at bounding box center [1151, 228] width 85 height 18
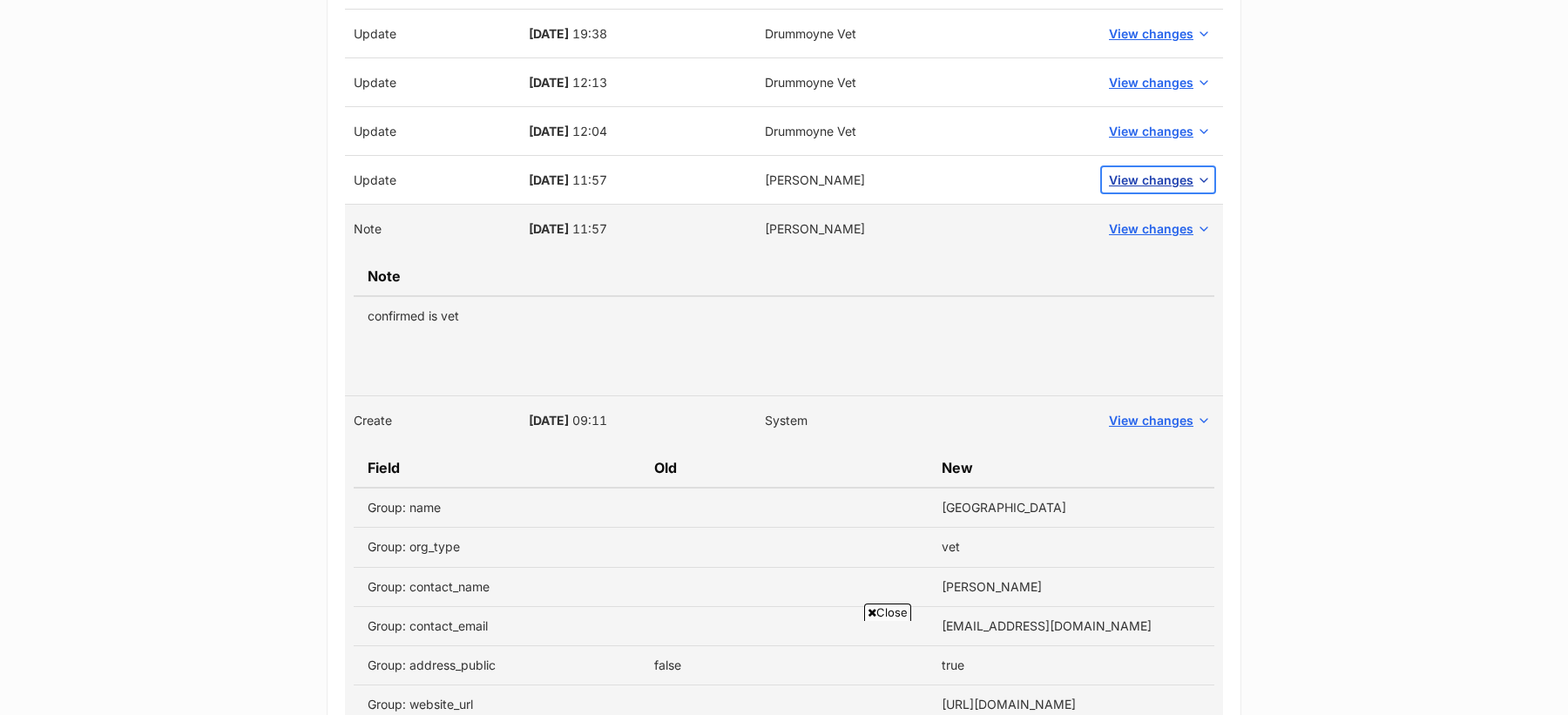
click at [1163, 173] on span "View changes" at bounding box center [1151, 179] width 85 height 18
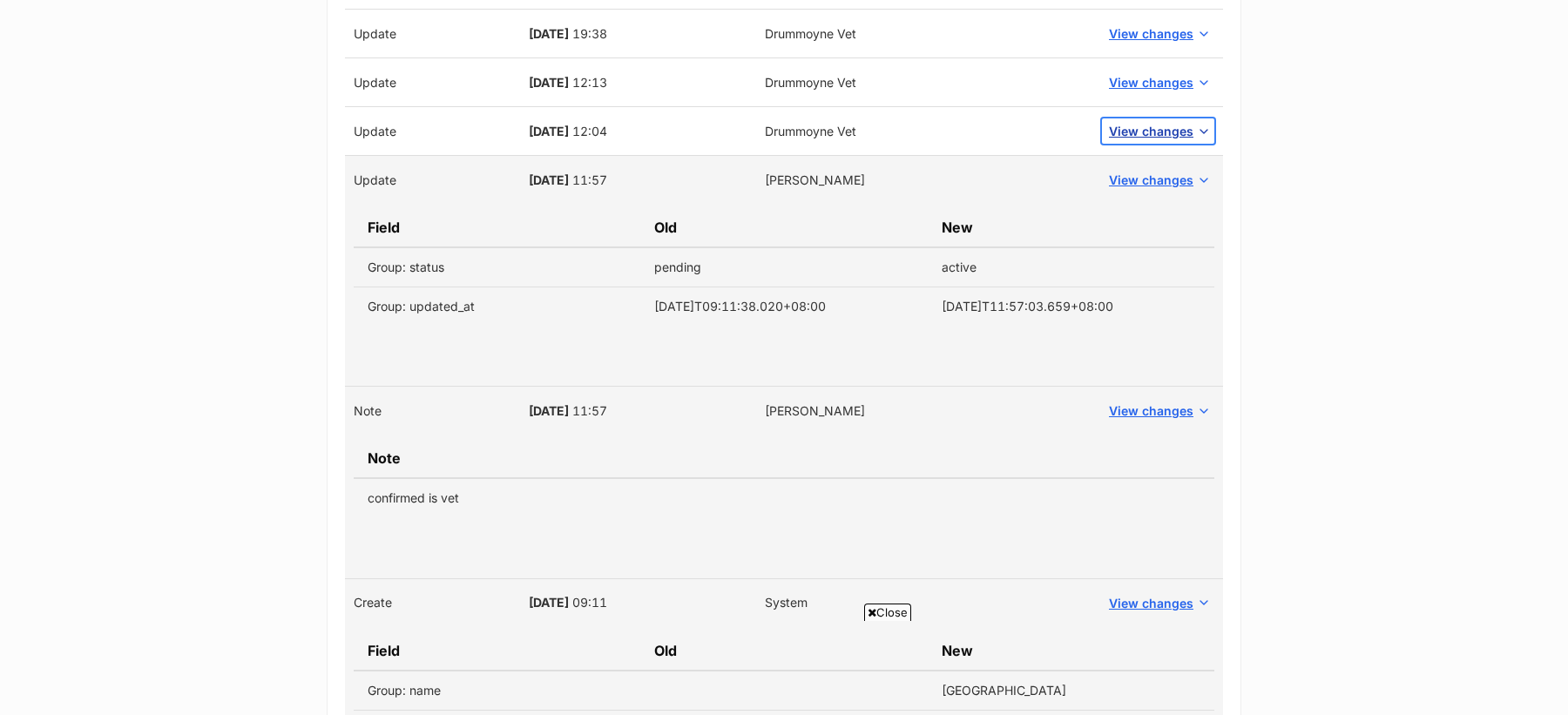
click at [1155, 122] on span "View changes" at bounding box center [1151, 131] width 85 height 18
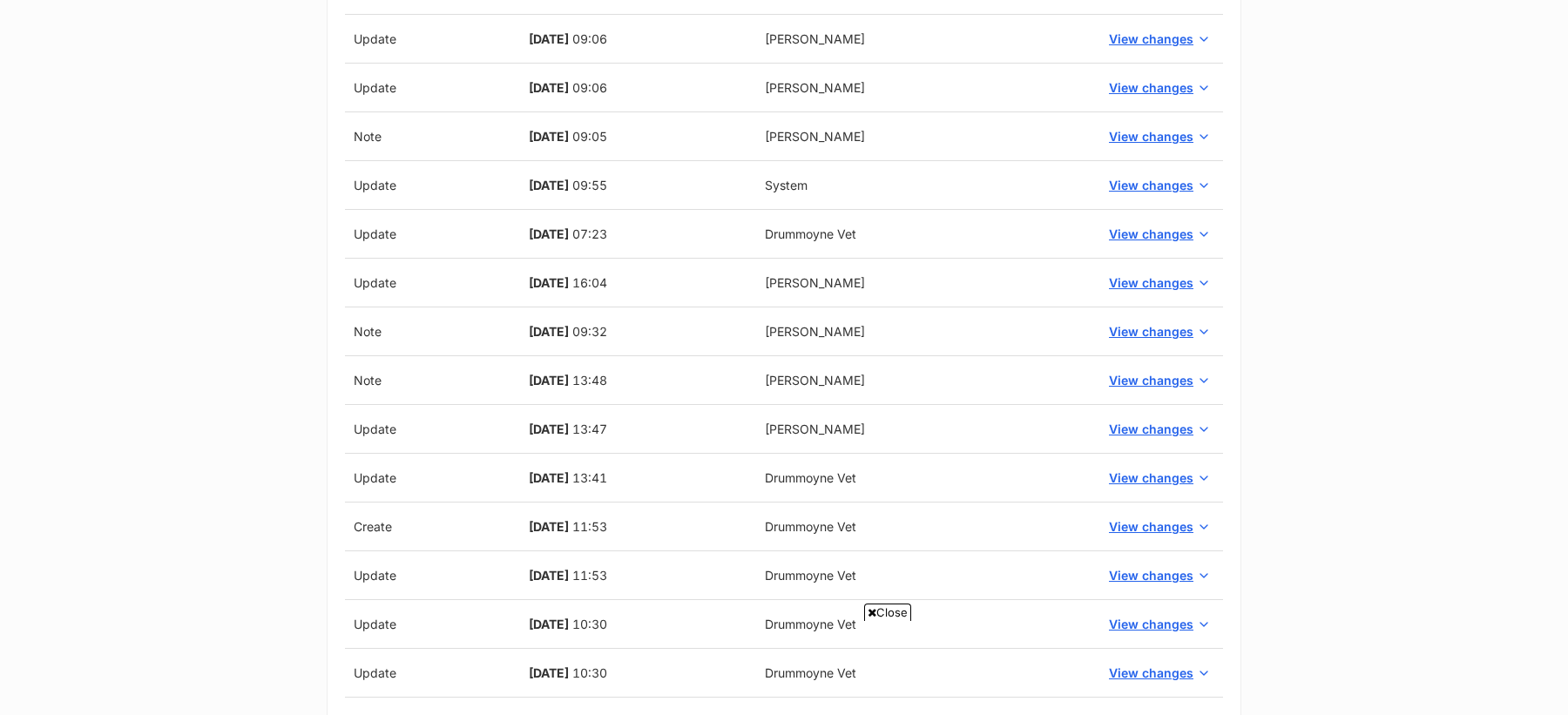
scroll to position [0, 0]
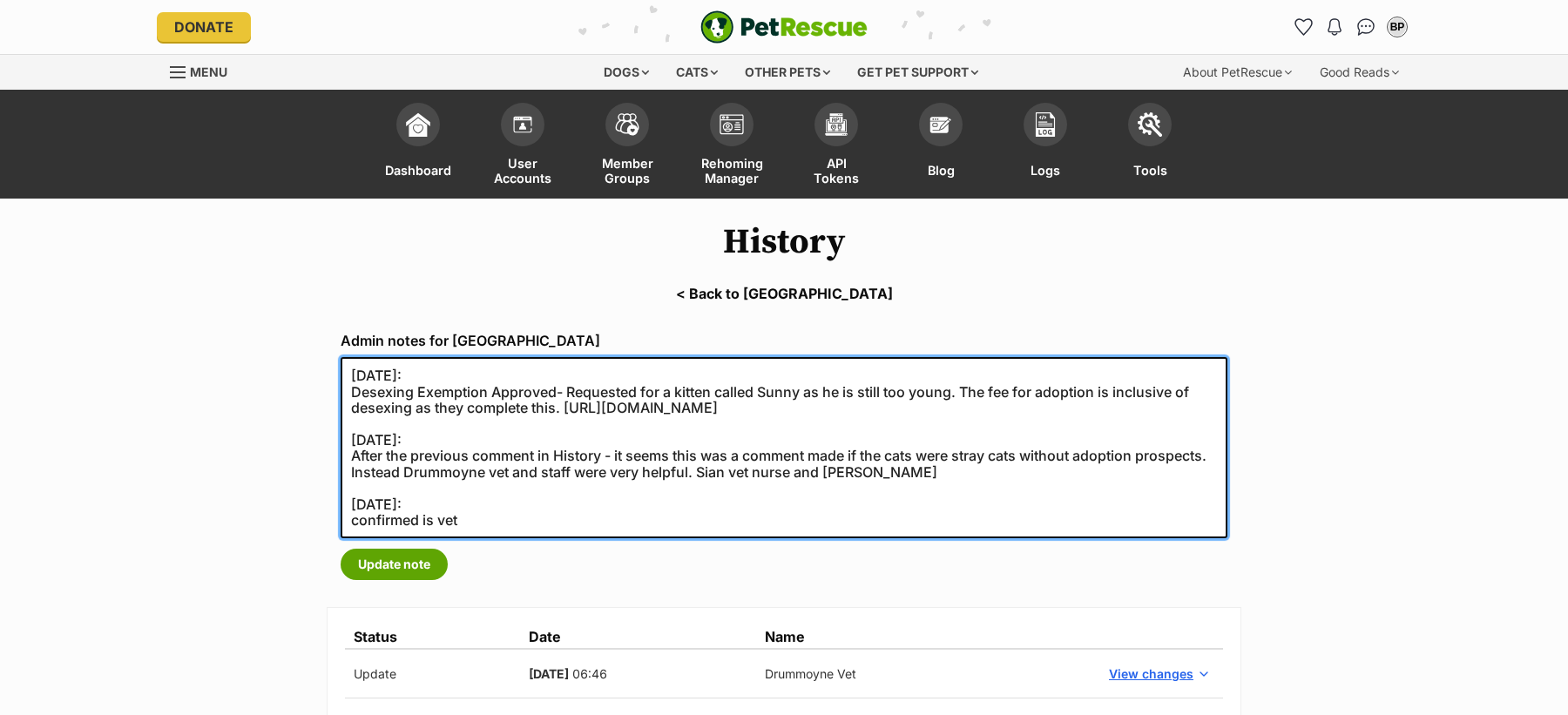
click at [430, 504] on textarea "[DATE]: Desexing Exemption Approved- Requested for a kitten called Sunny as he …" at bounding box center [784, 448] width 886 height 181
click at [446, 480] on textarea "[DATE]: Desexing Exemption Approved- Requested for a kitten called Sunny as he …" at bounding box center [784, 448] width 886 height 181
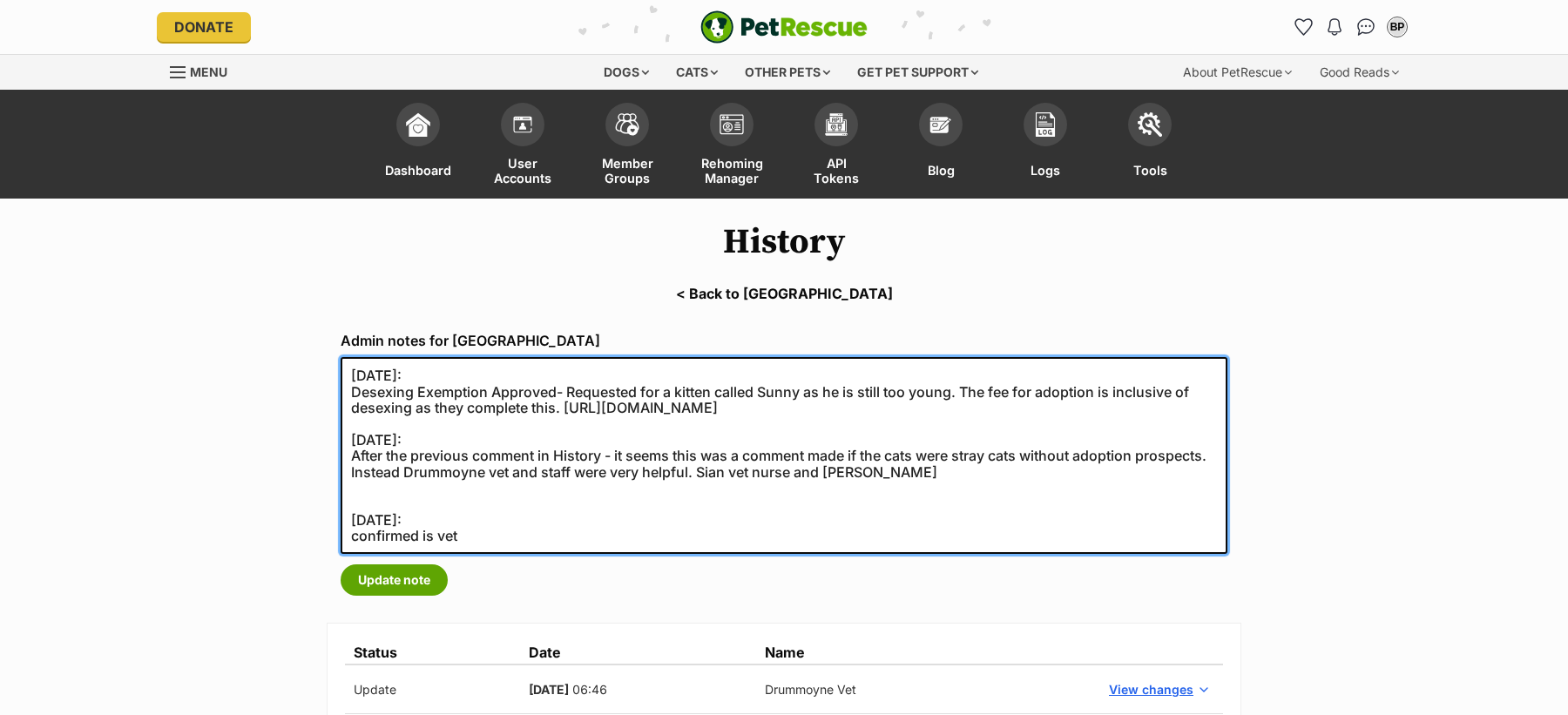
paste textarea "[DATE]:"
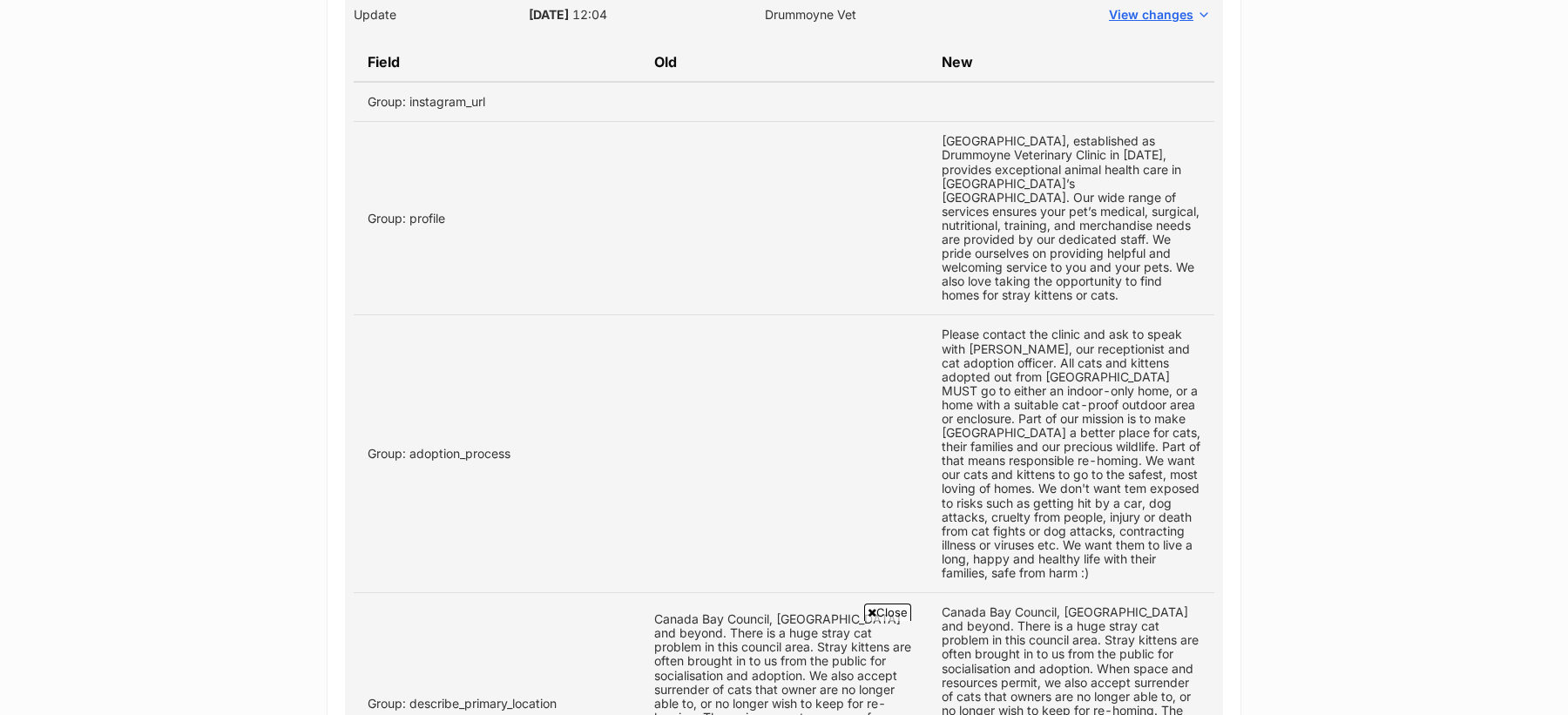
scroll to position [1473, 0]
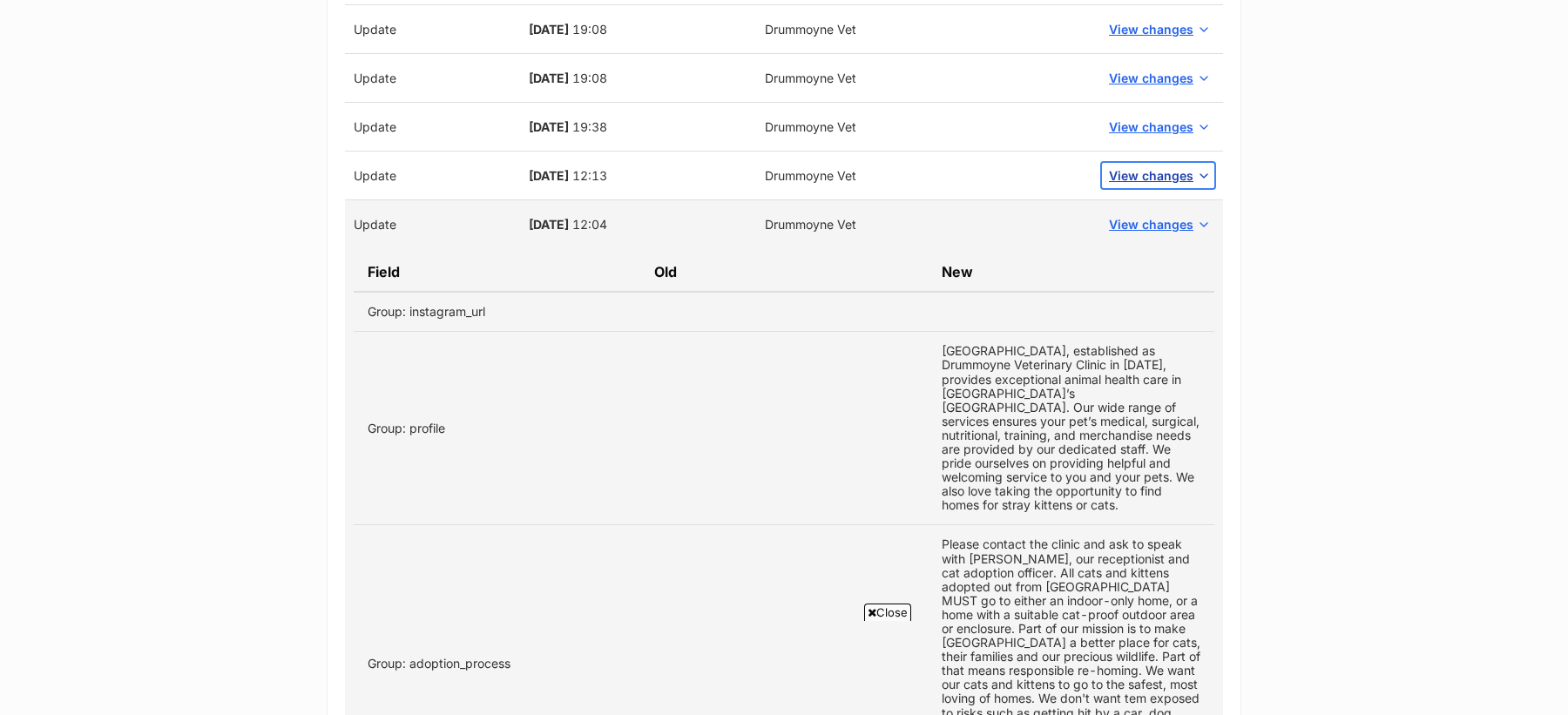
click at [1128, 174] on span "View changes" at bounding box center [1151, 175] width 85 height 18
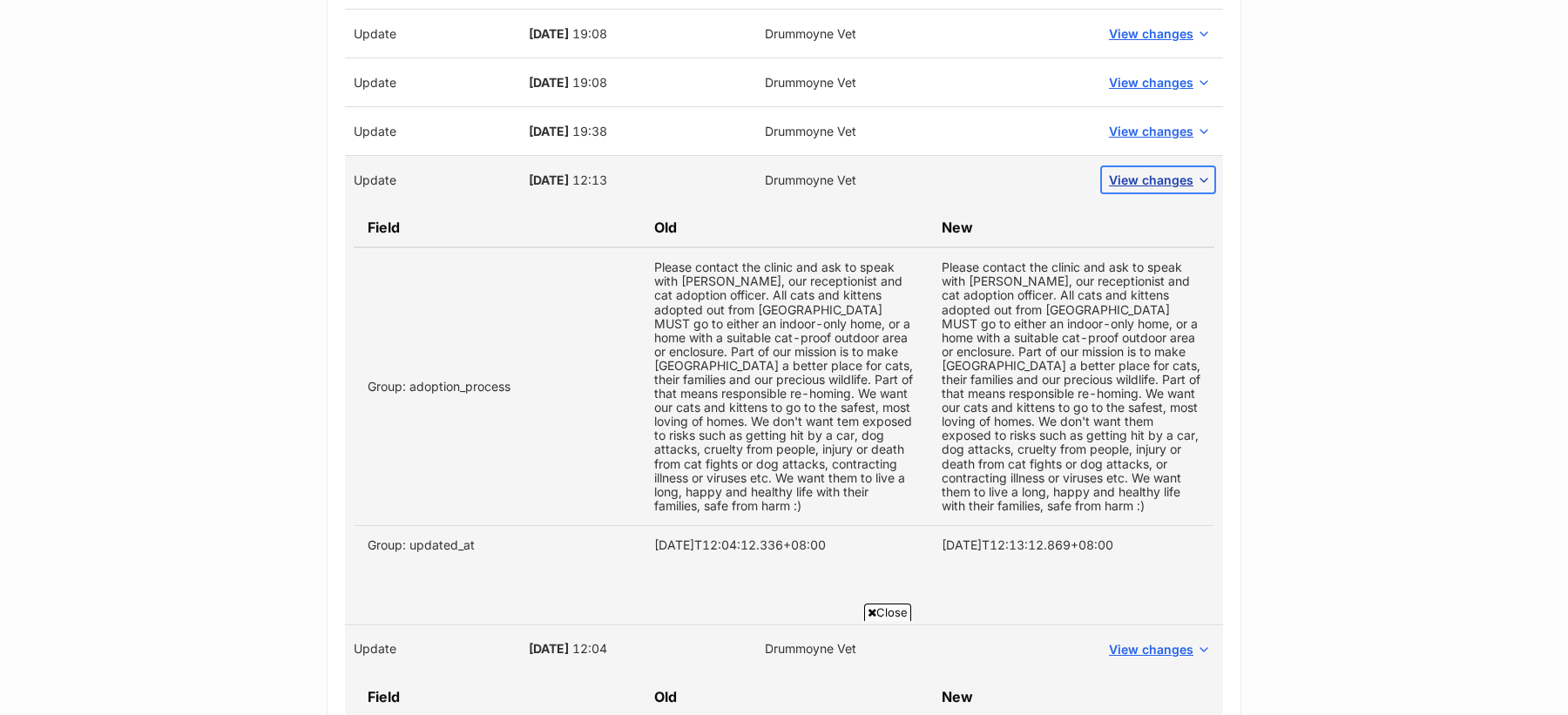
scroll to position [1461, 0]
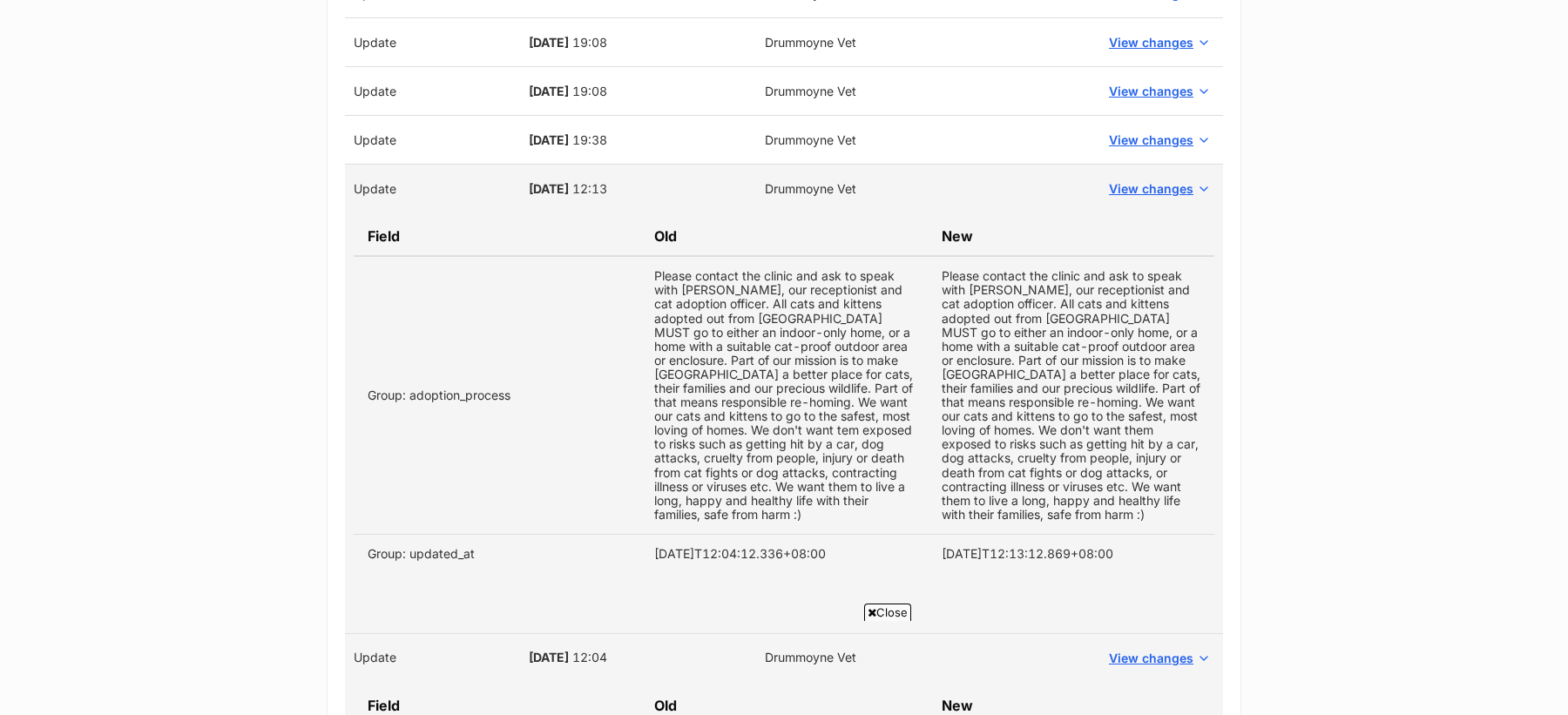
click at [1134, 117] on td "View changes" at bounding box center [1158, 140] width 130 height 49
click at [1137, 131] on span "View changes" at bounding box center [1151, 139] width 85 height 18
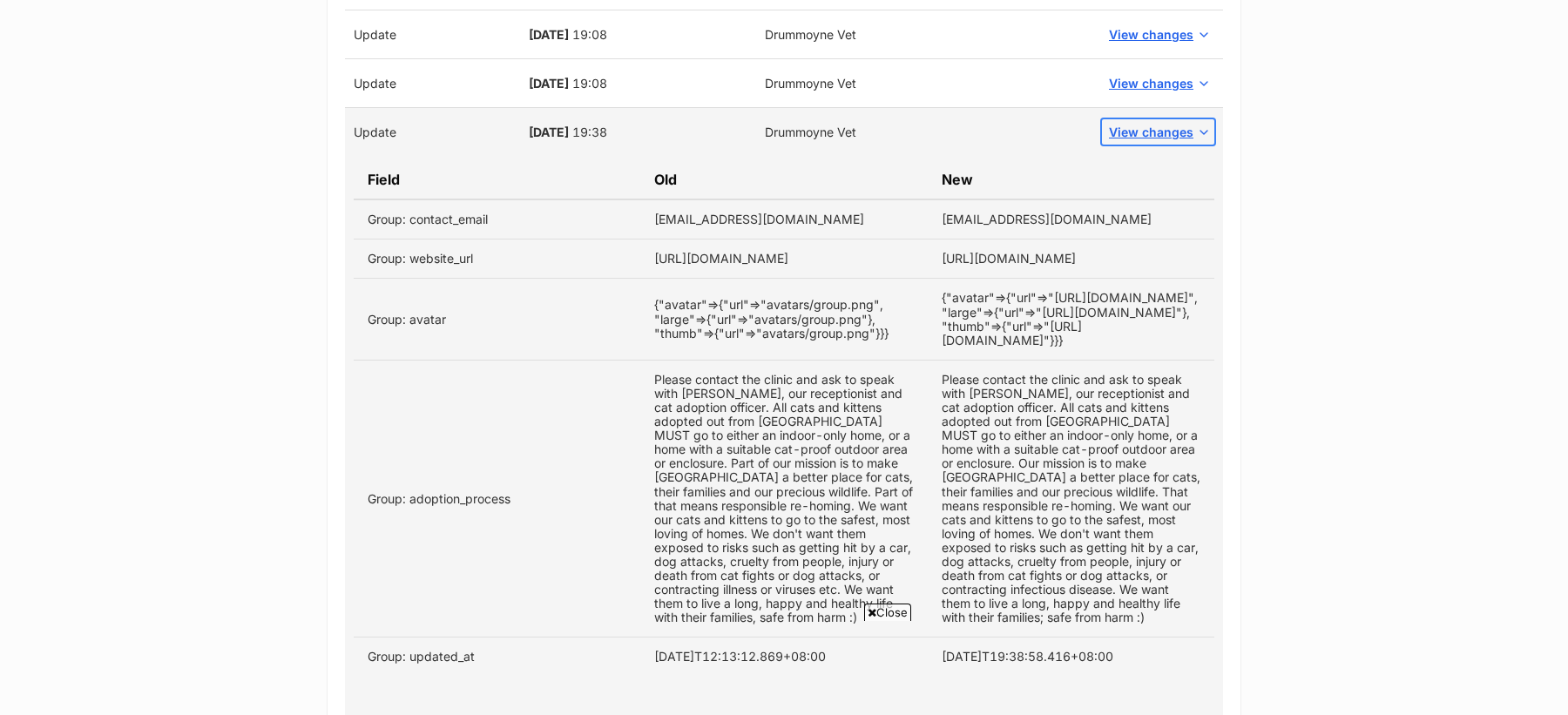
scroll to position [1457, 0]
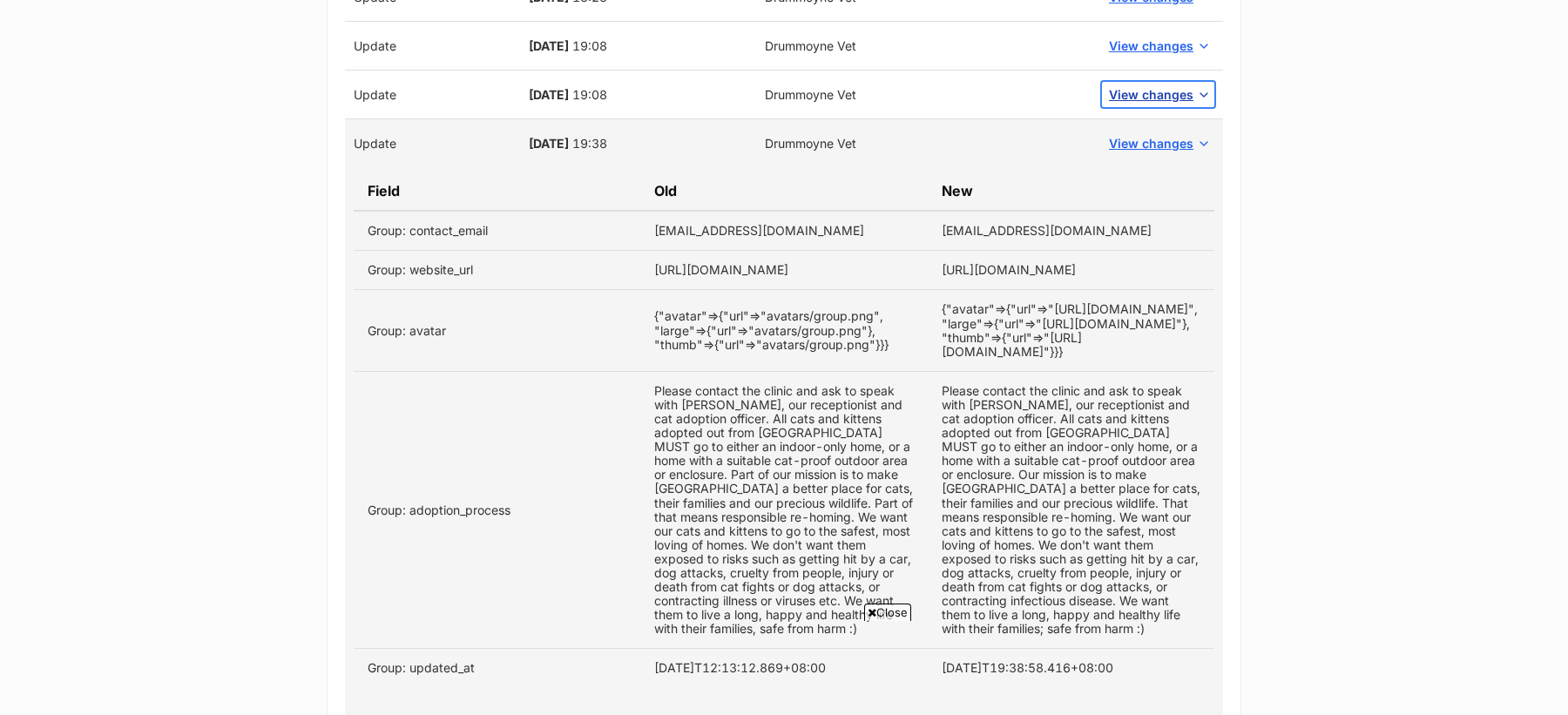
click at [1143, 91] on span "View changes" at bounding box center [1151, 94] width 85 height 18
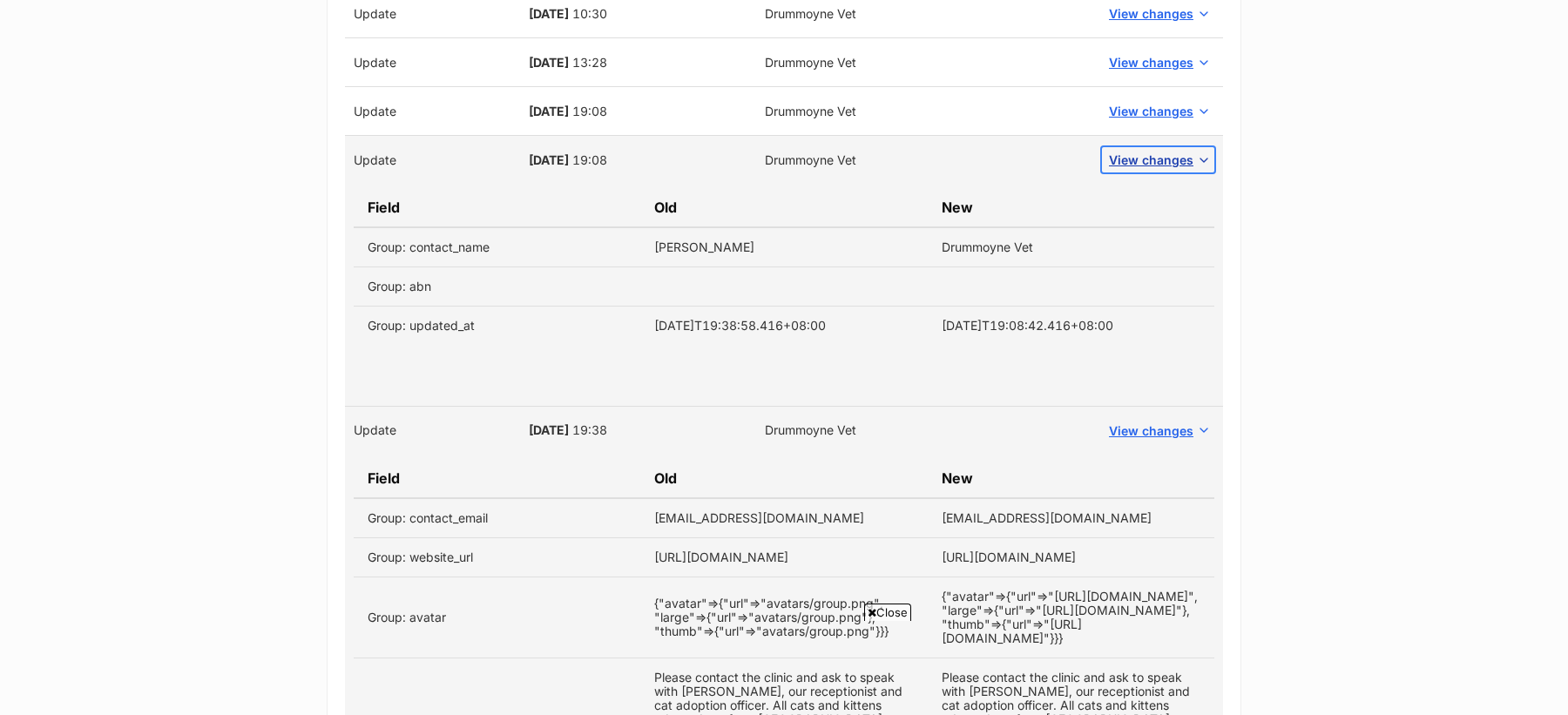
scroll to position [1383, 0]
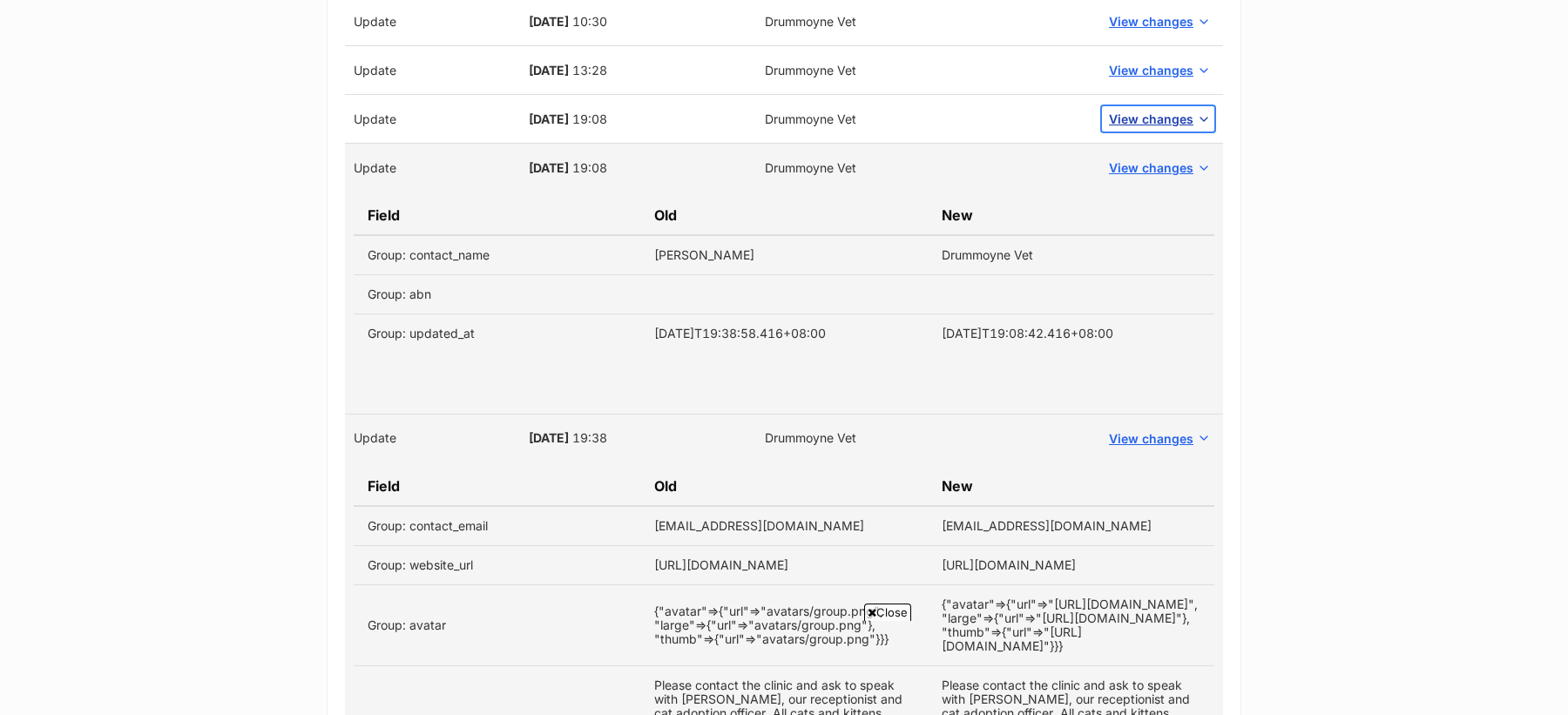
click at [1137, 110] on span "View changes" at bounding box center [1151, 118] width 85 height 18
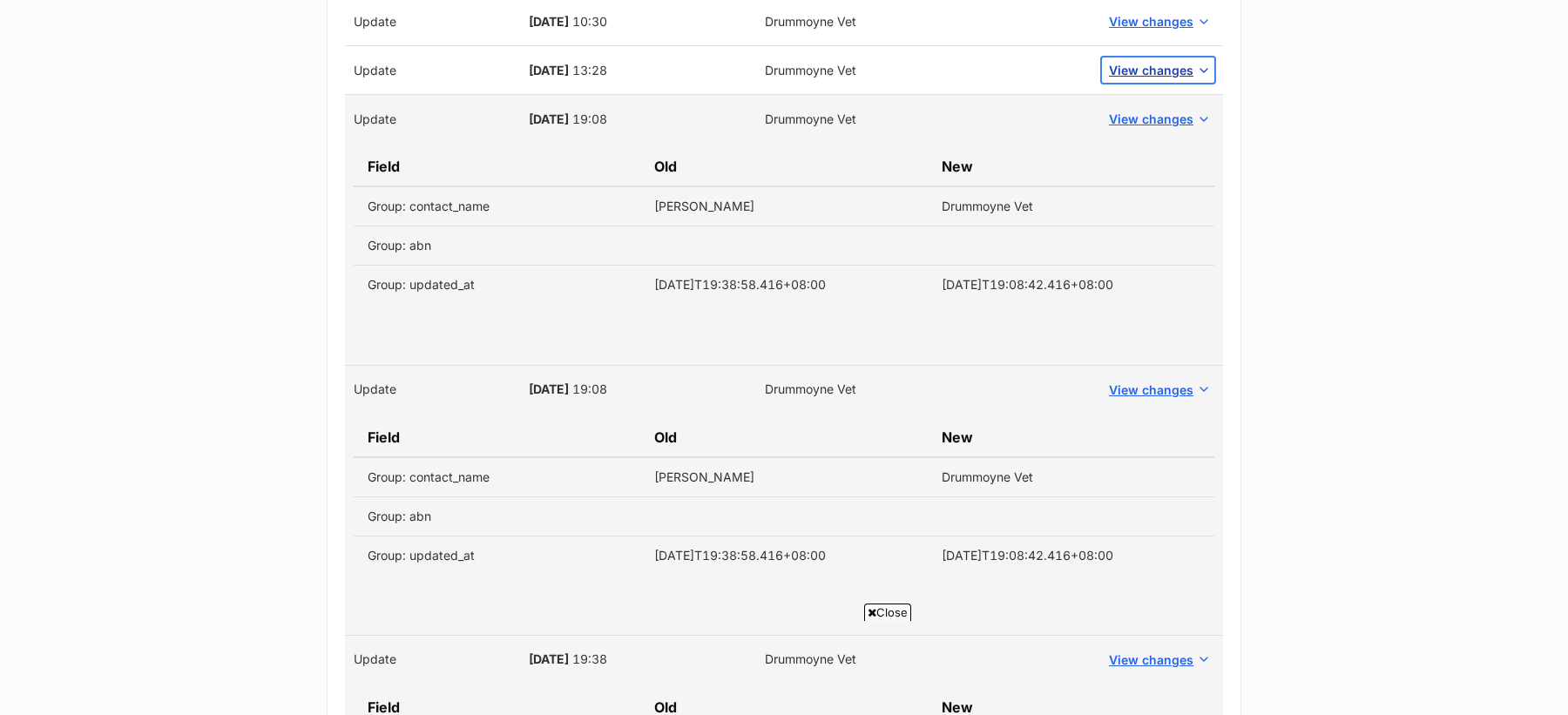
click at [1138, 63] on span "View changes" at bounding box center [1151, 70] width 85 height 18
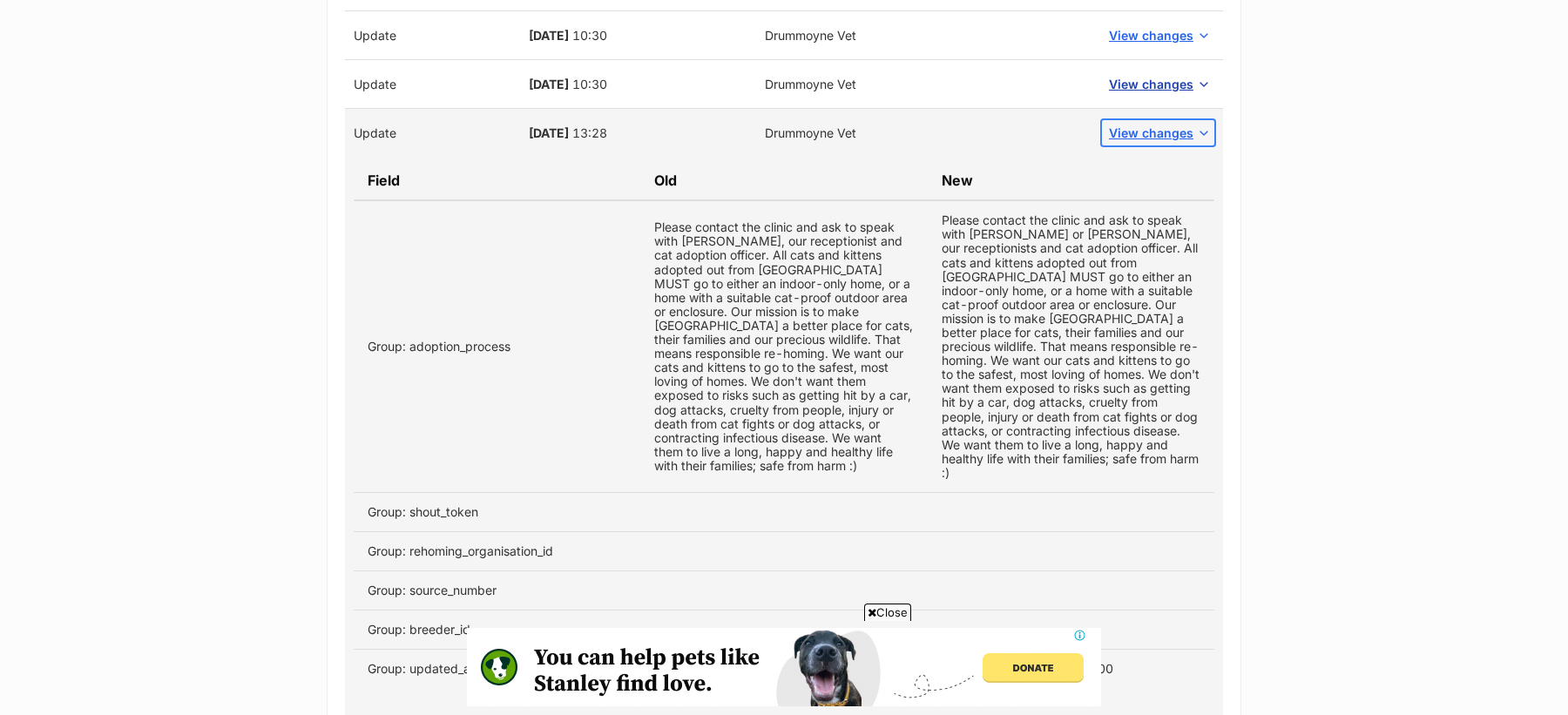
scroll to position [0, 0]
click at [1138, 75] on span "View changes" at bounding box center [1151, 84] width 85 height 18
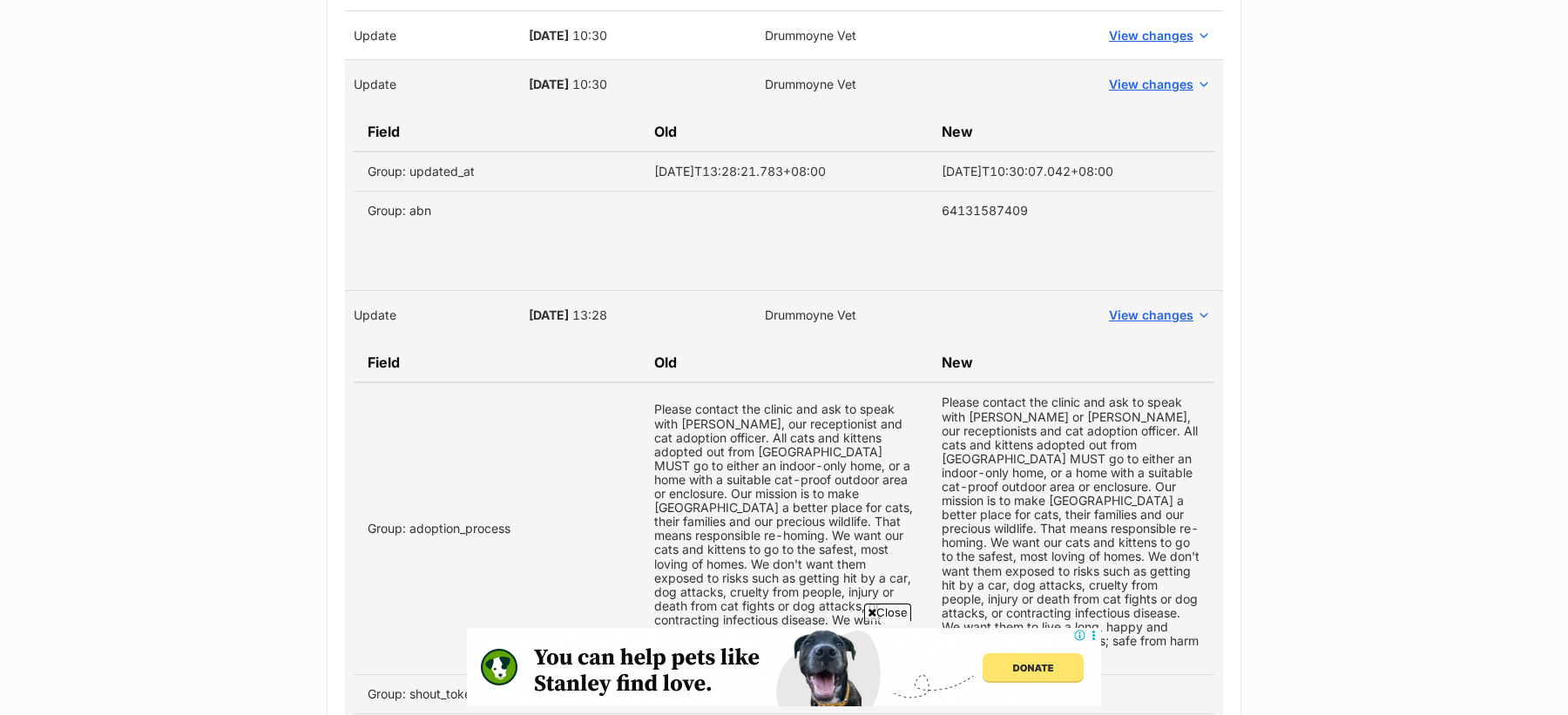
click at [1002, 204] on td "64131587409" at bounding box center [1070, 211] width 287 height 39
copy td "64131587409"
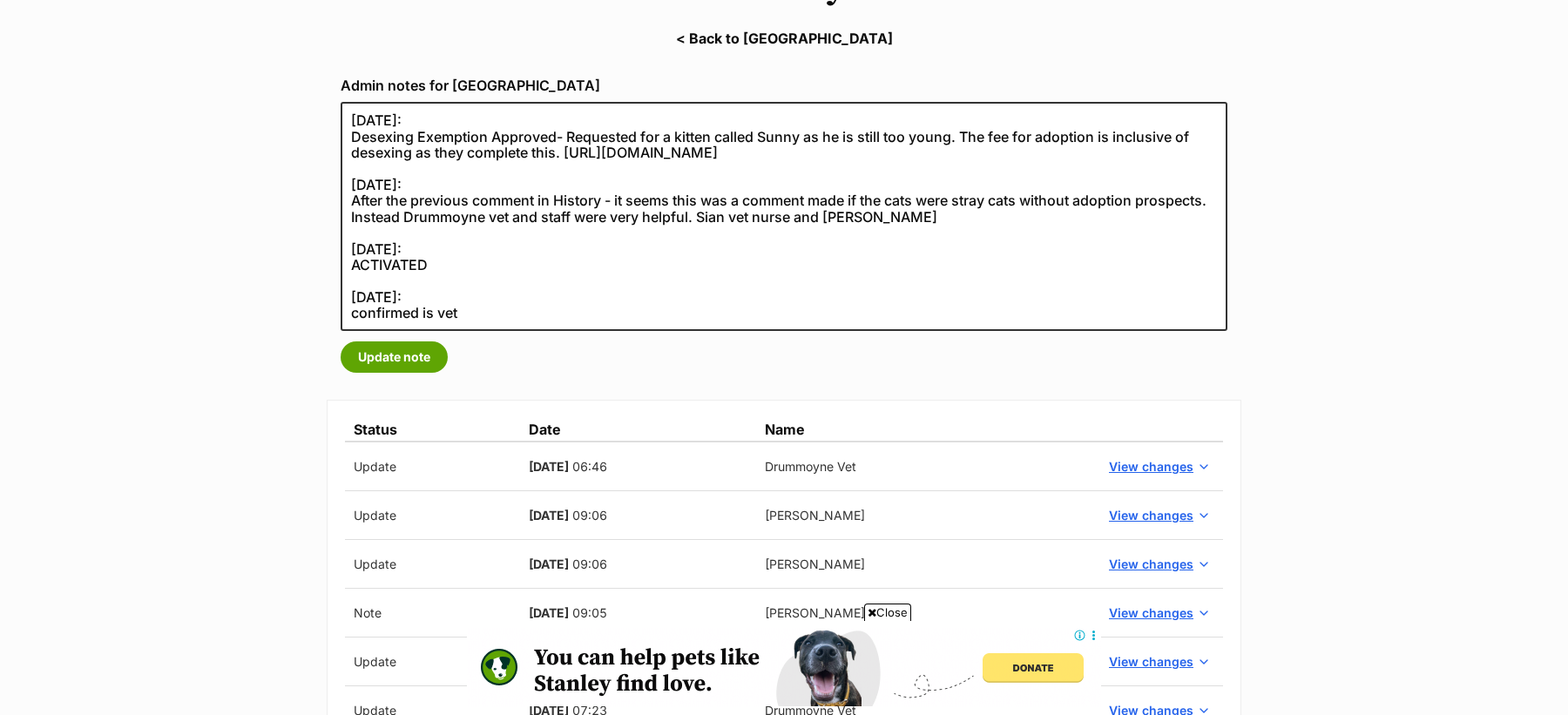
scroll to position [250, 0]
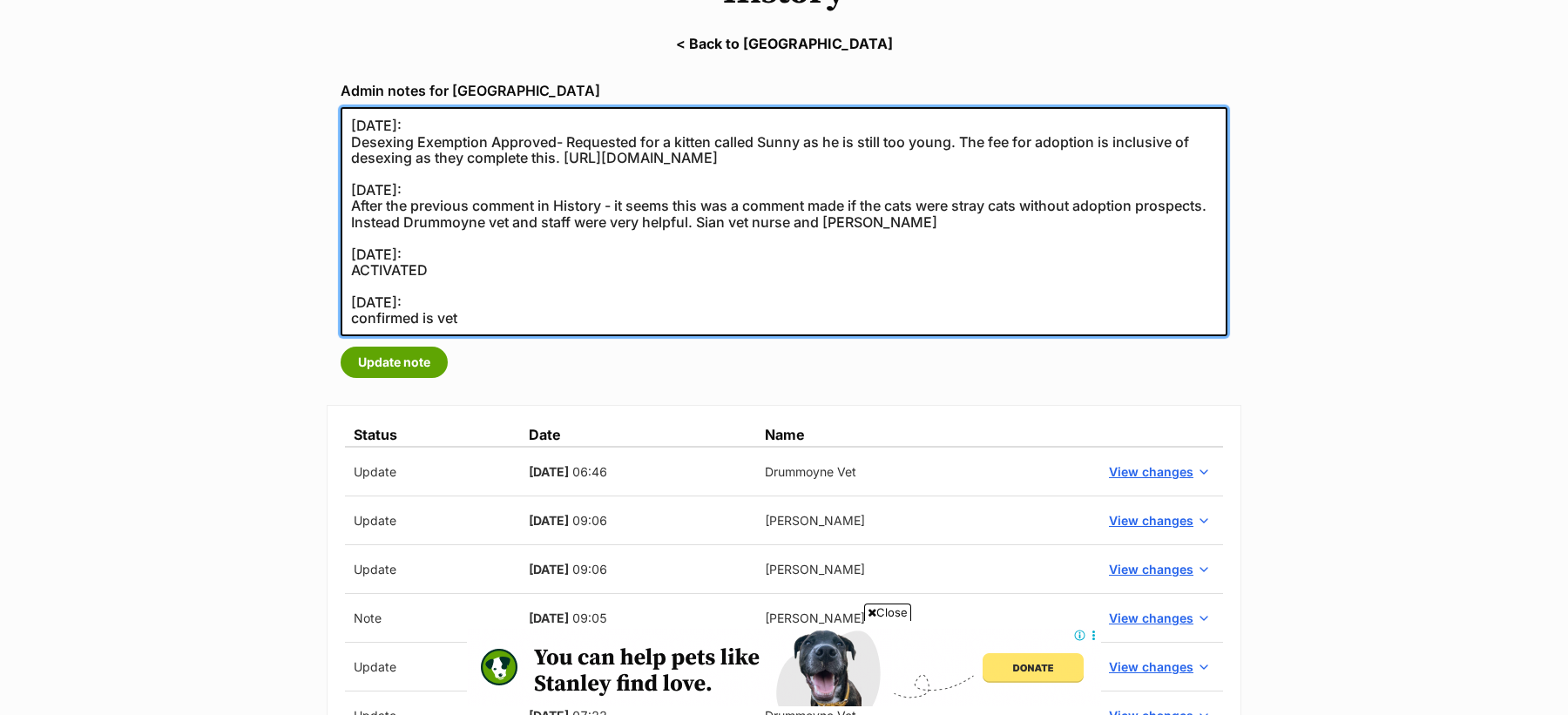
click at [446, 234] on textarea "[DATE]: Desexing Exemption Approved- Requested for a kitten called Sunny as he …" at bounding box center [784, 221] width 886 height 229
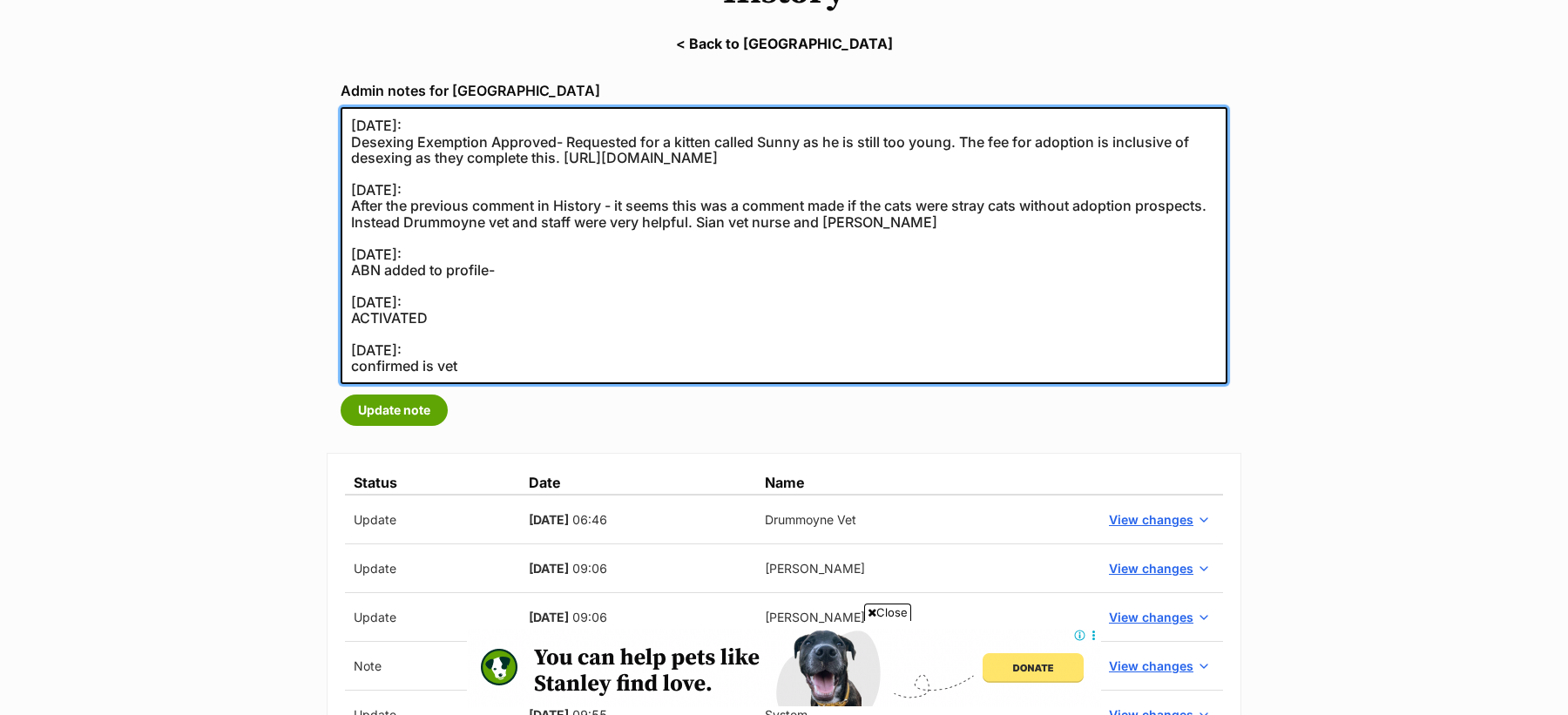
click at [595, 270] on textarea "[DATE]: Desexing Exemption Approved- Requested for a kitten called Sunny as he …" at bounding box center [784, 245] width 886 height 277
paste textarea "[URL][DOMAIN_NAME]"
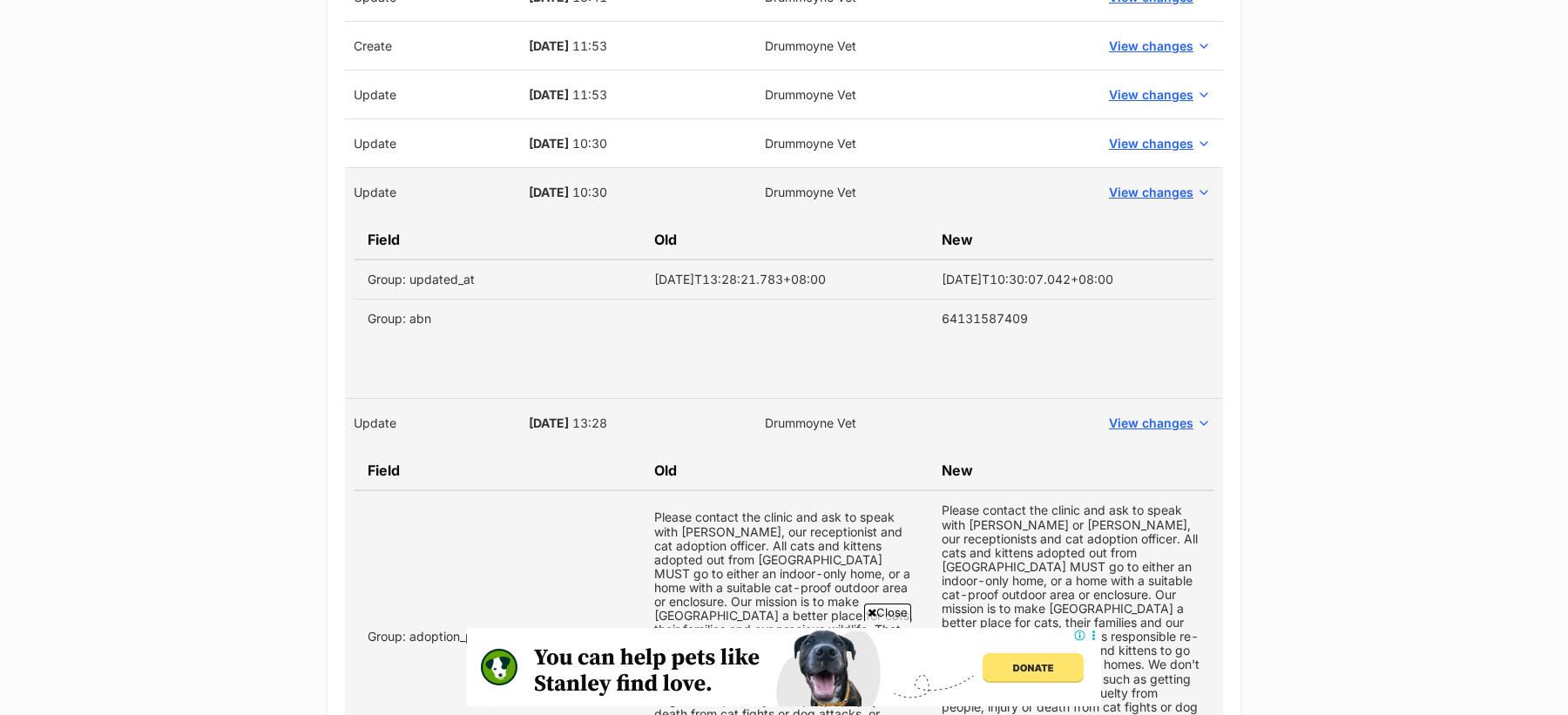
scroll to position [1220, 0]
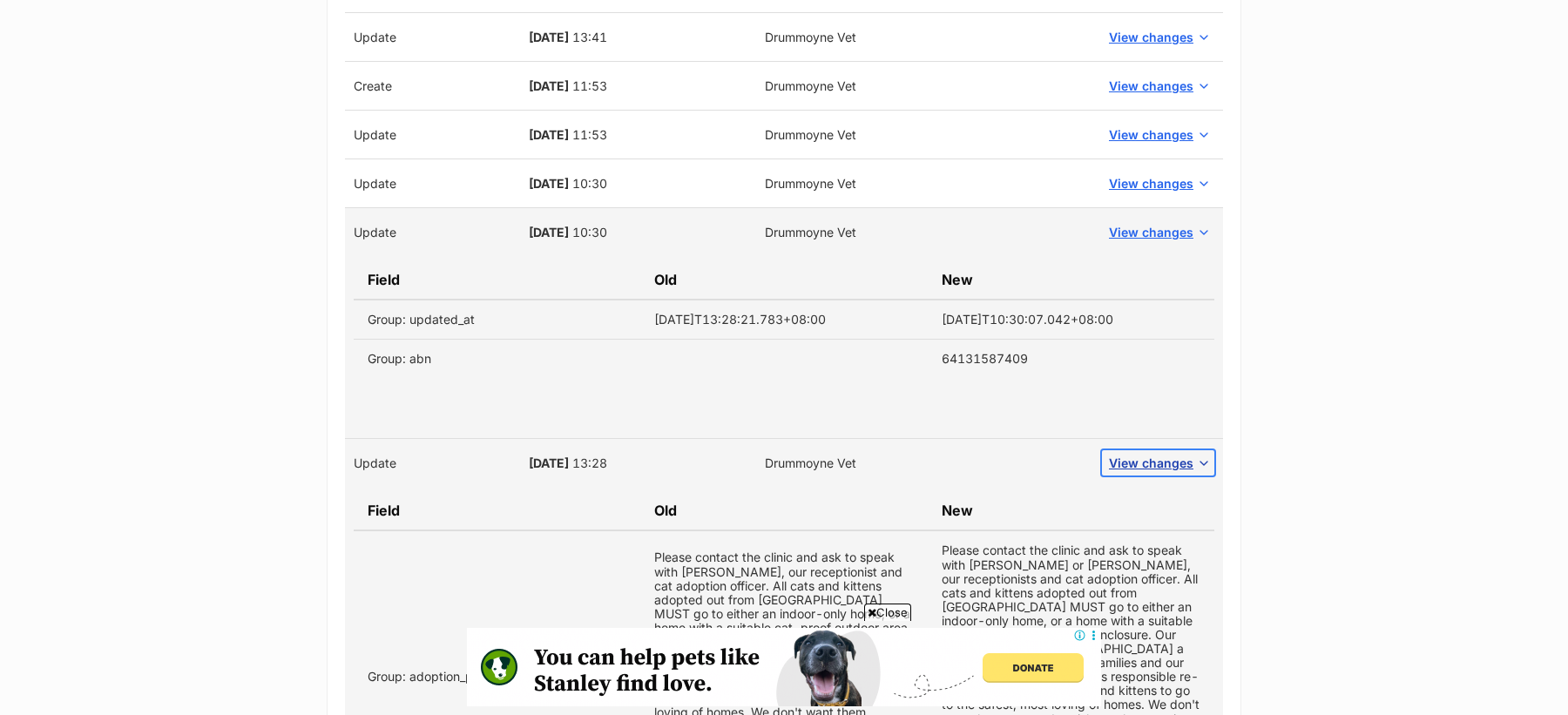
click at [1152, 455] on span "View changes" at bounding box center [1151, 462] width 85 height 18
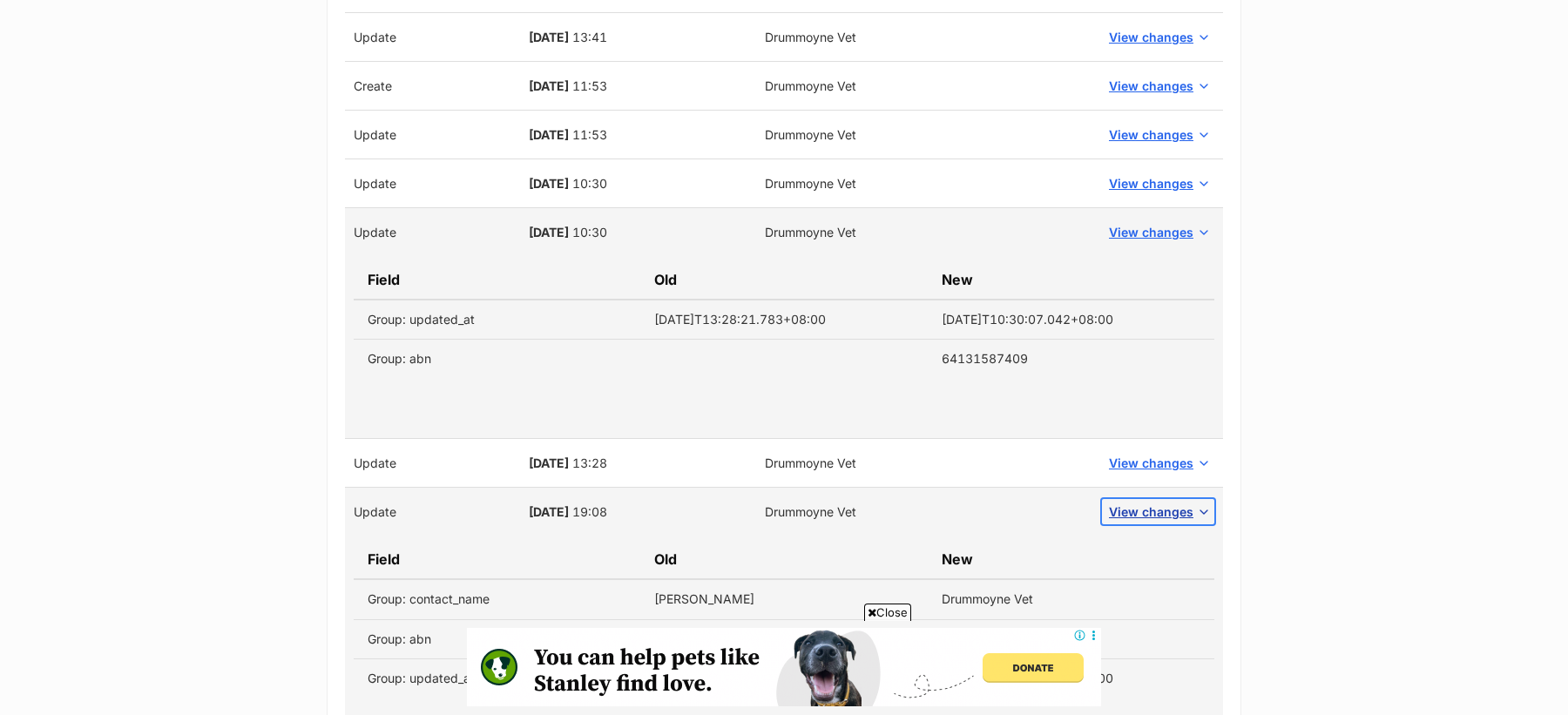
click at [1164, 502] on span "View changes" at bounding box center [1151, 511] width 85 height 18
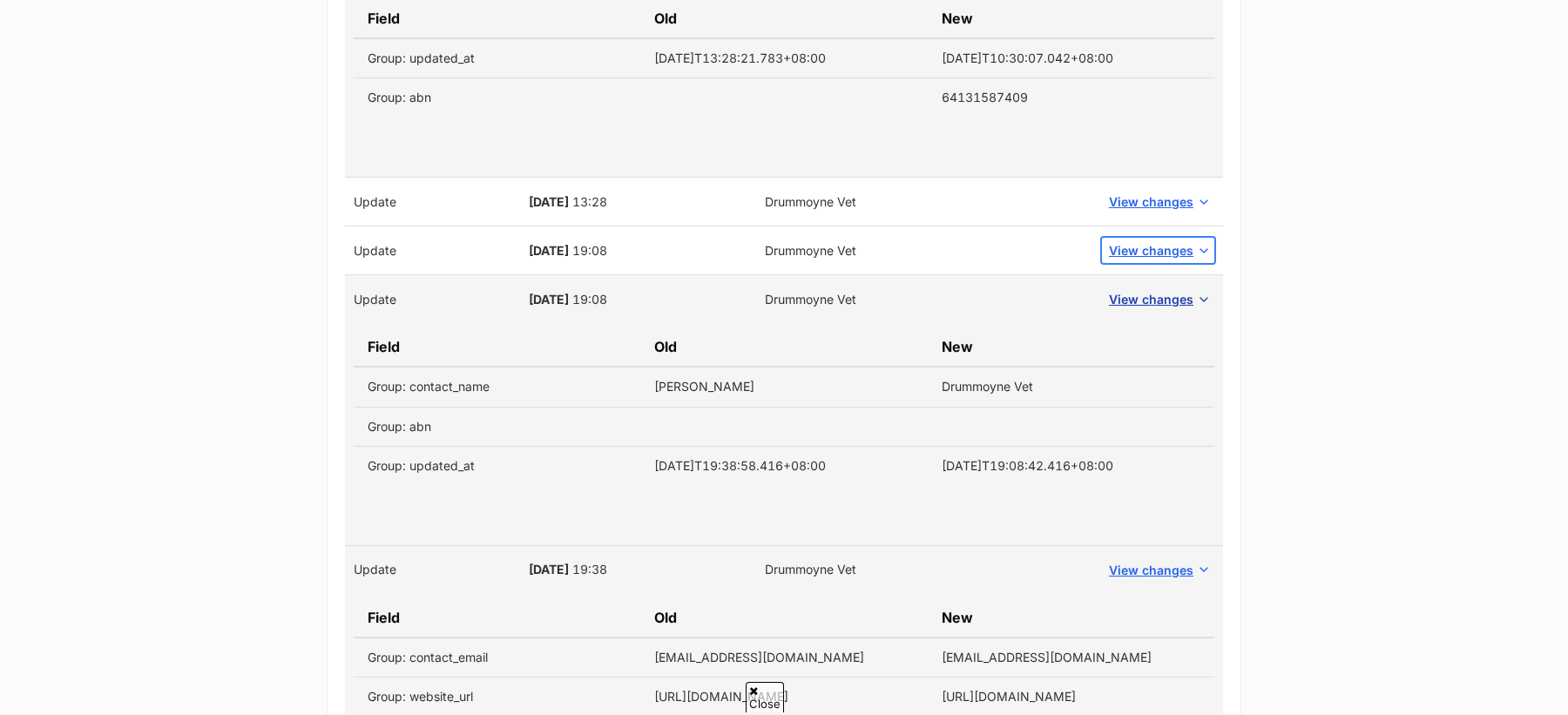
scroll to position [0, 0]
click at [1153, 298] on span "View changes" at bounding box center [1151, 298] width 85 height 18
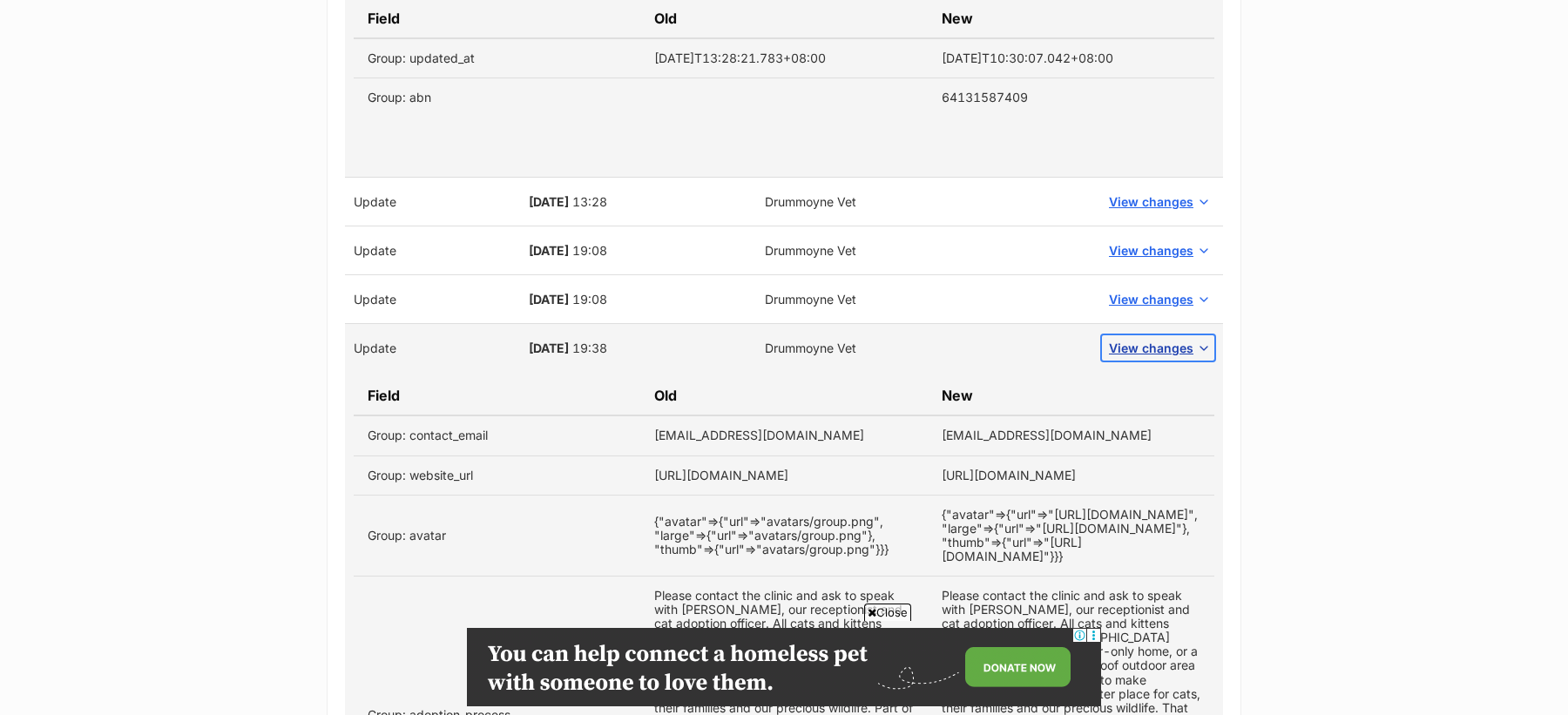
click at [1159, 338] on span "View changes" at bounding box center [1151, 347] width 85 height 18
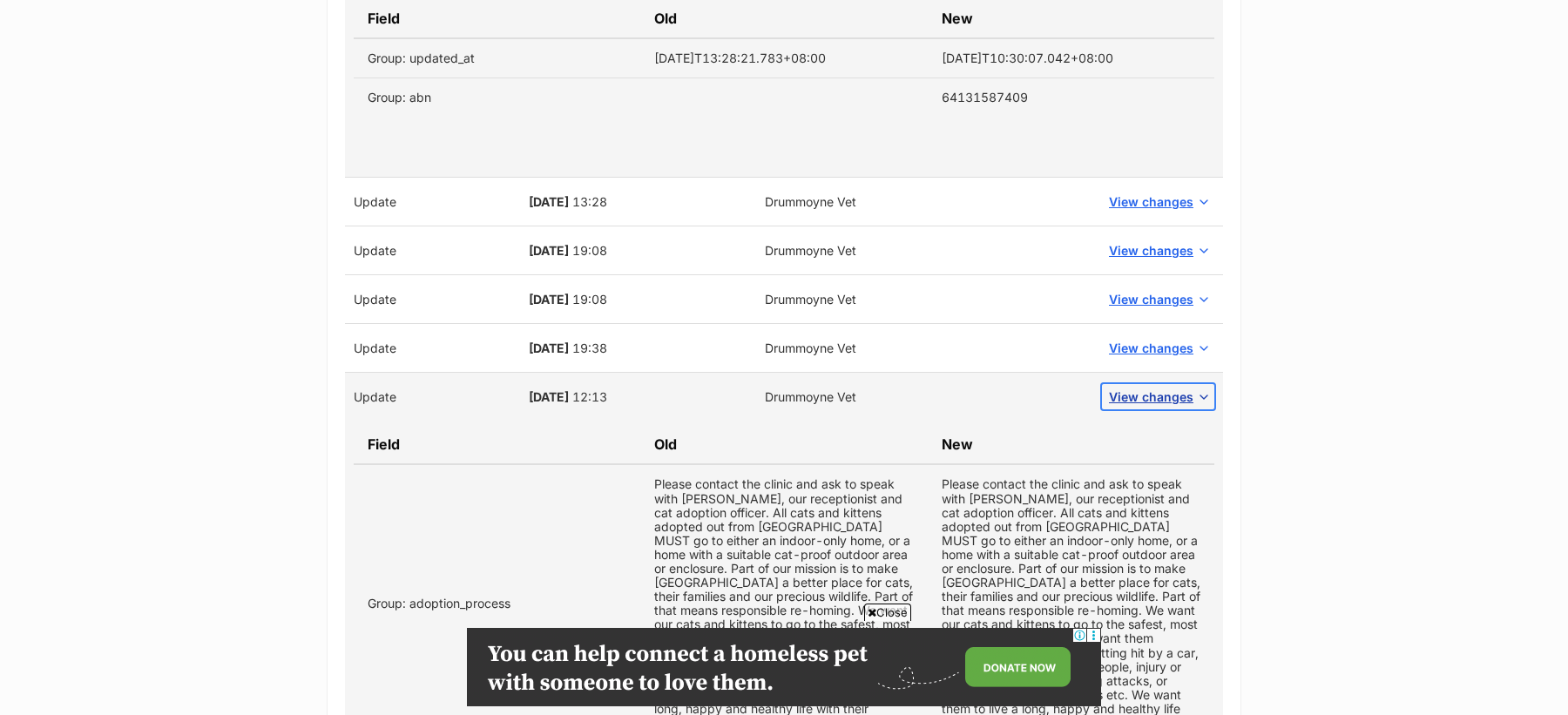
click at [1163, 388] on span "View changes" at bounding box center [1151, 397] width 85 height 18
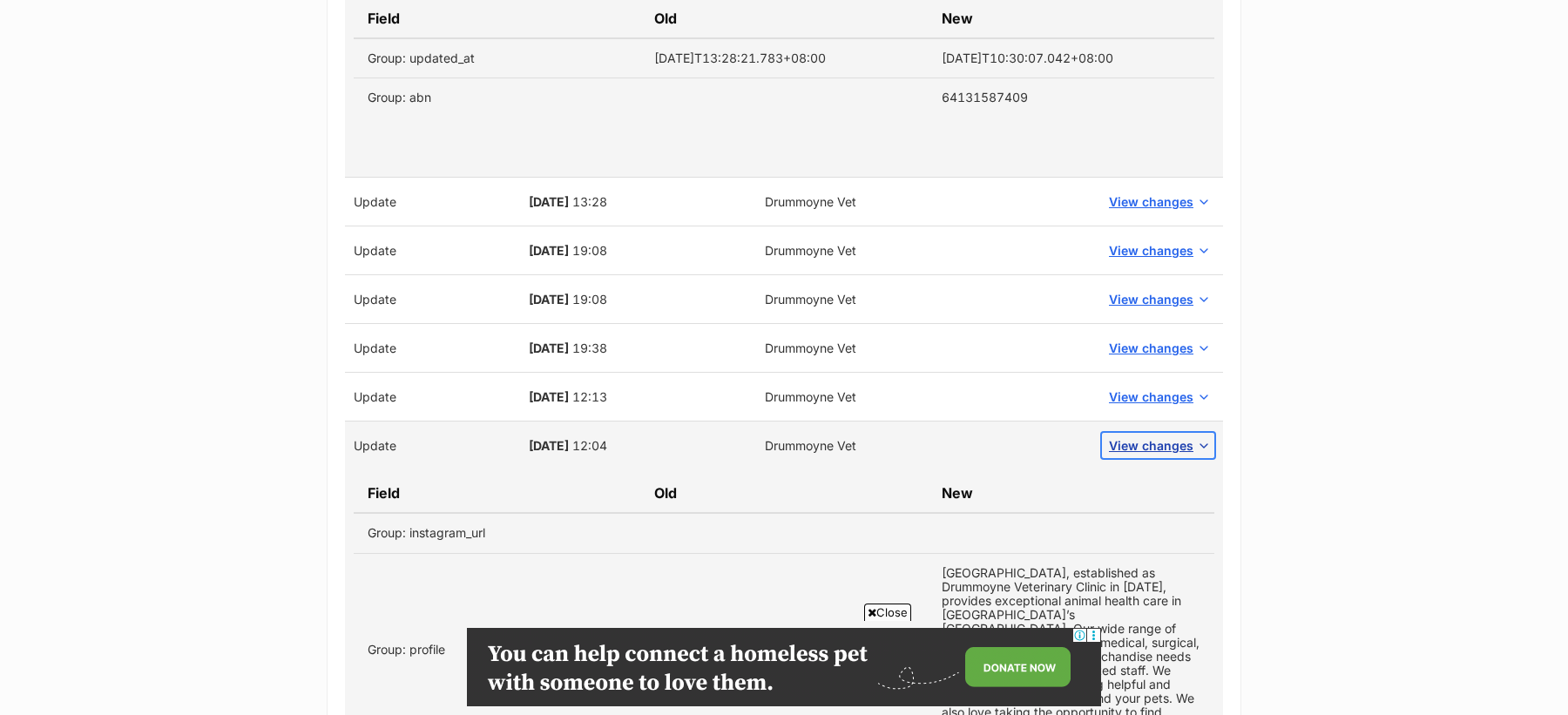
click at [1158, 437] on span "View changes" at bounding box center [1151, 445] width 85 height 18
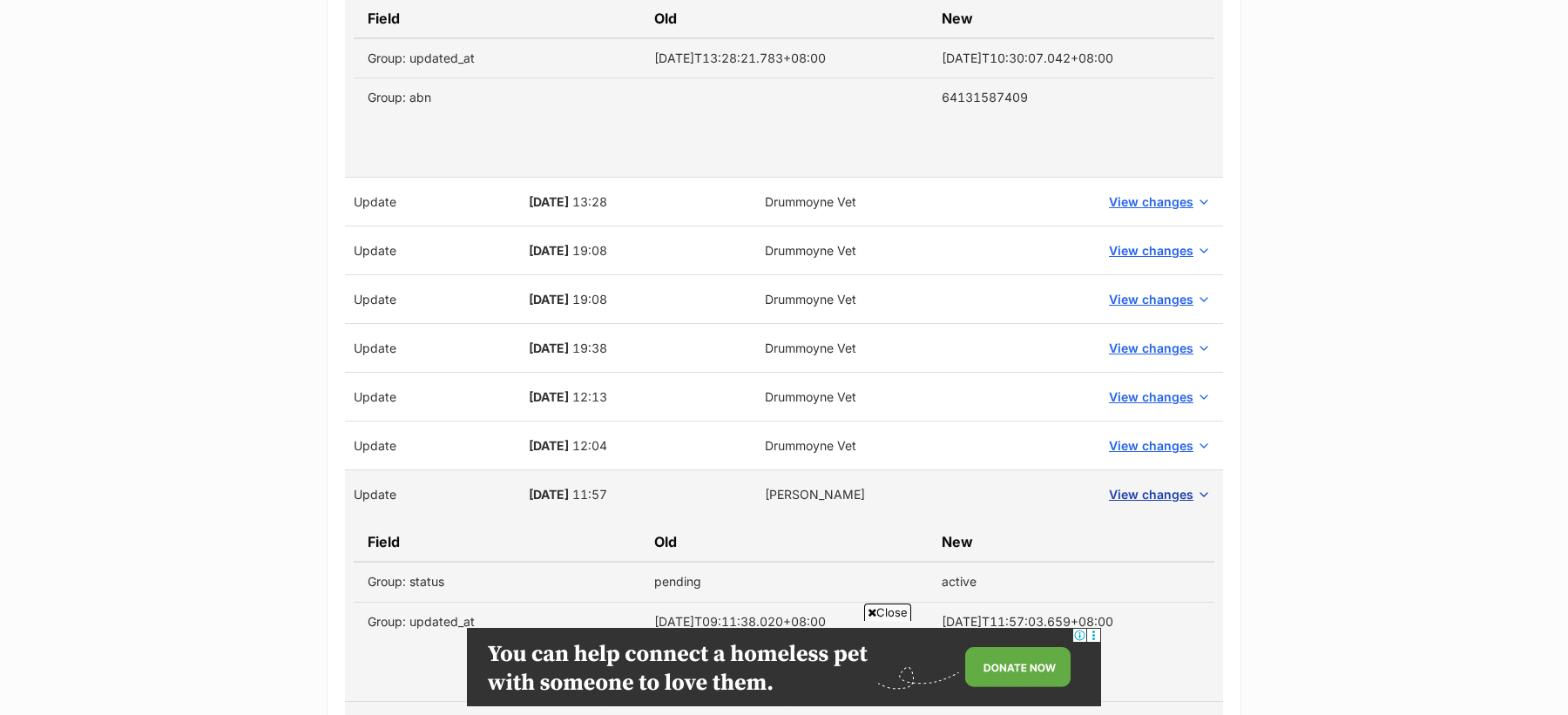
click at [1161, 473] on td "View changes" at bounding box center [1158, 494] width 130 height 49
click at [1170, 486] on span "View changes" at bounding box center [1151, 494] width 85 height 18
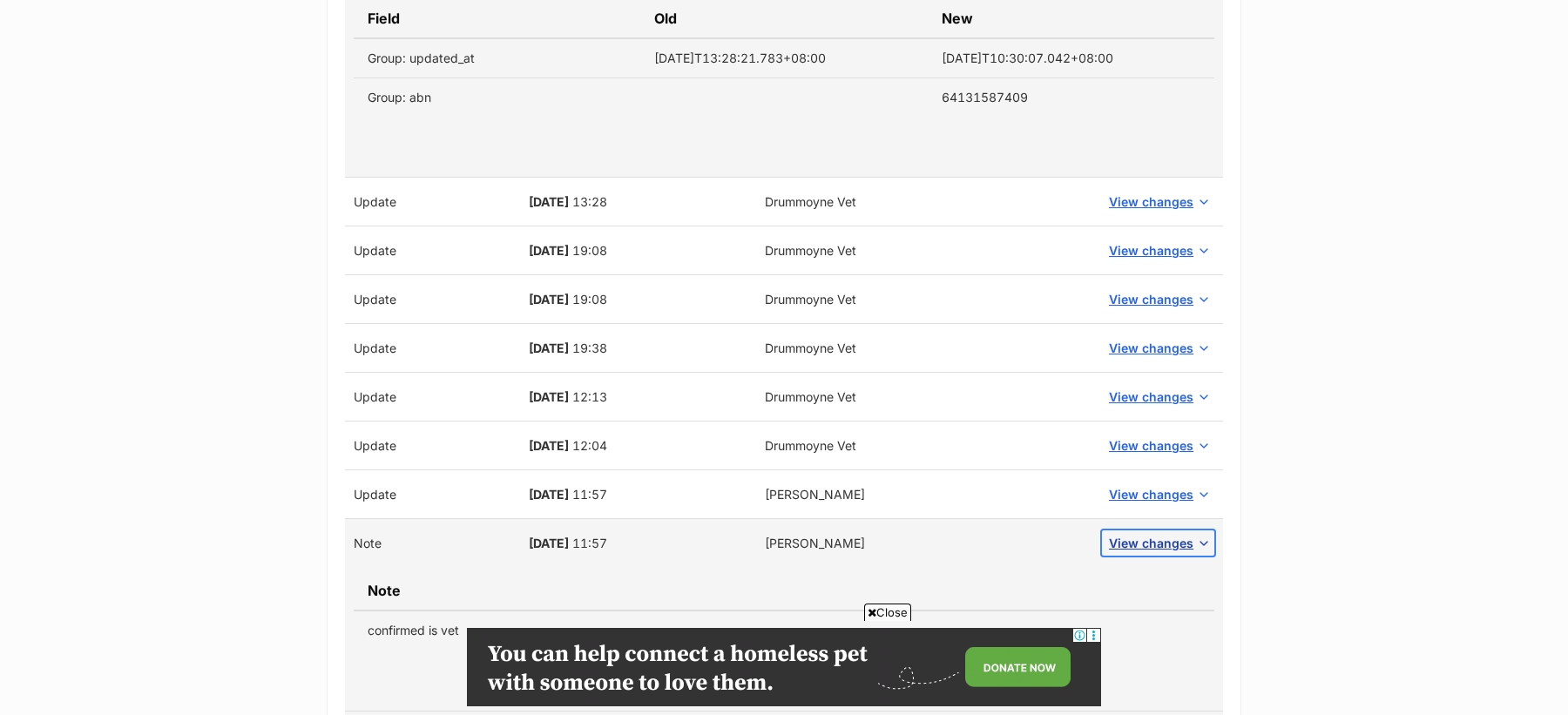
click at [1169, 534] on span "View changes" at bounding box center [1151, 542] width 85 height 18
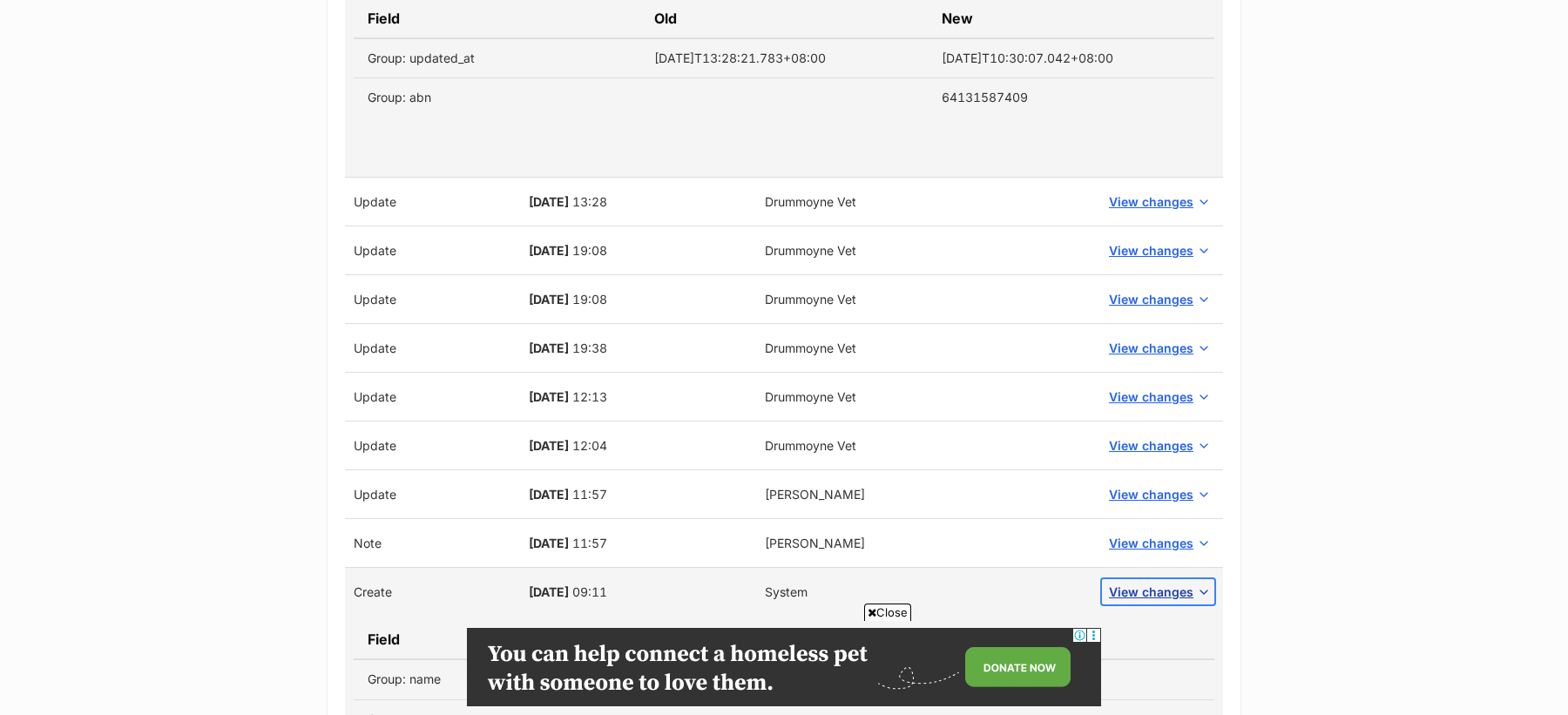
click at [1181, 589] on span "View changes" at bounding box center [1151, 591] width 85 height 18
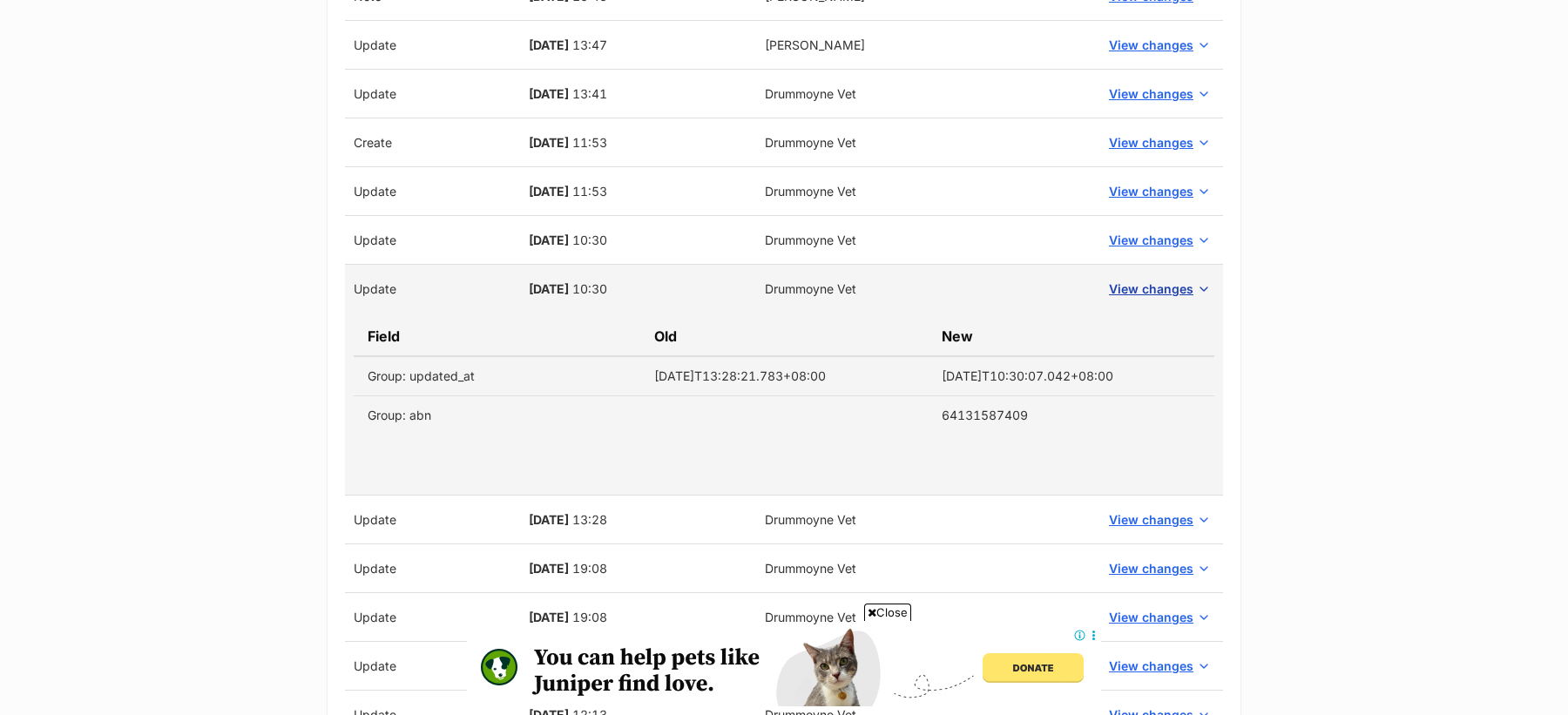
scroll to position [1160, 0]
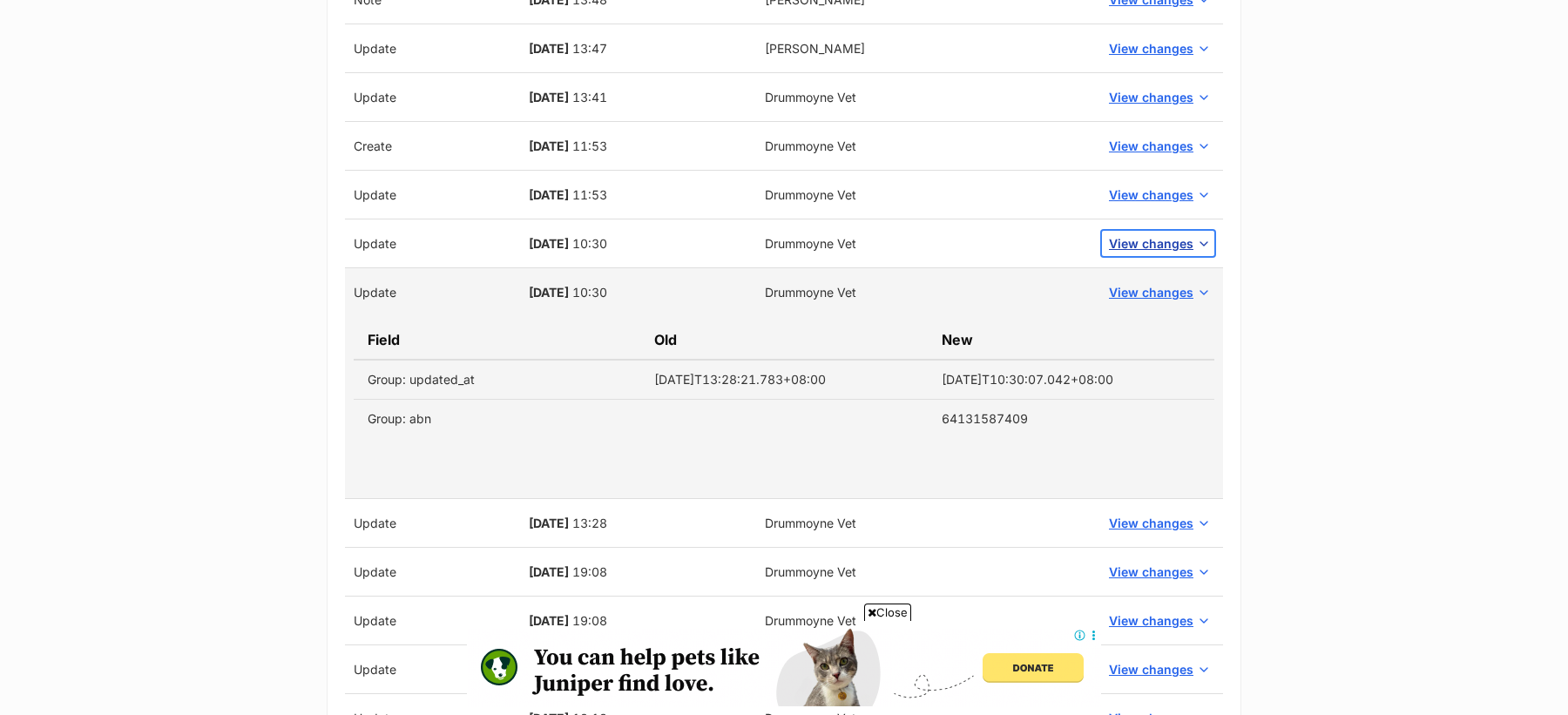
click at [1157, 235] on span "View changes" at bounding box center [1151, 243] width 85 height 18
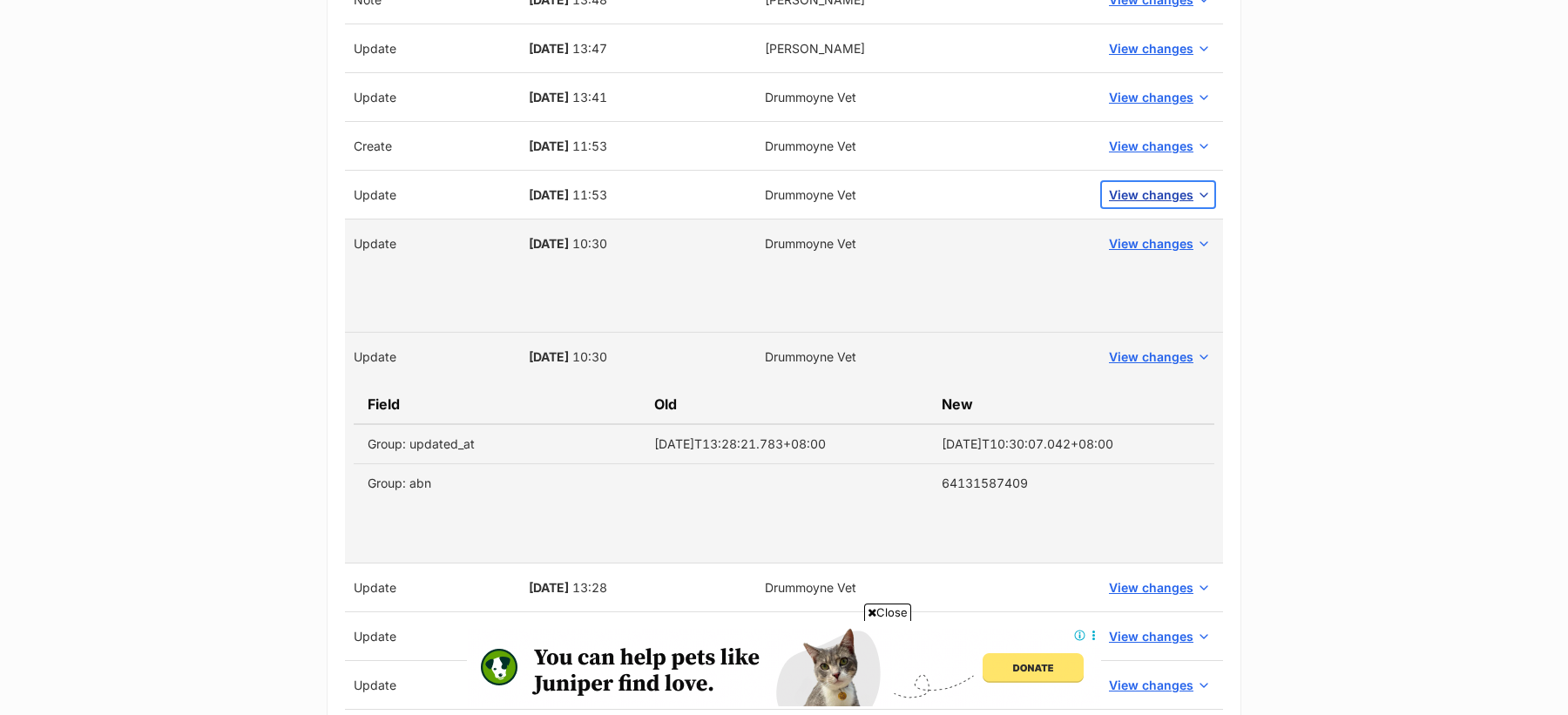
click at [1147, 186] on span "View changes" at bounding box center [1151, 194] width 85 height 18
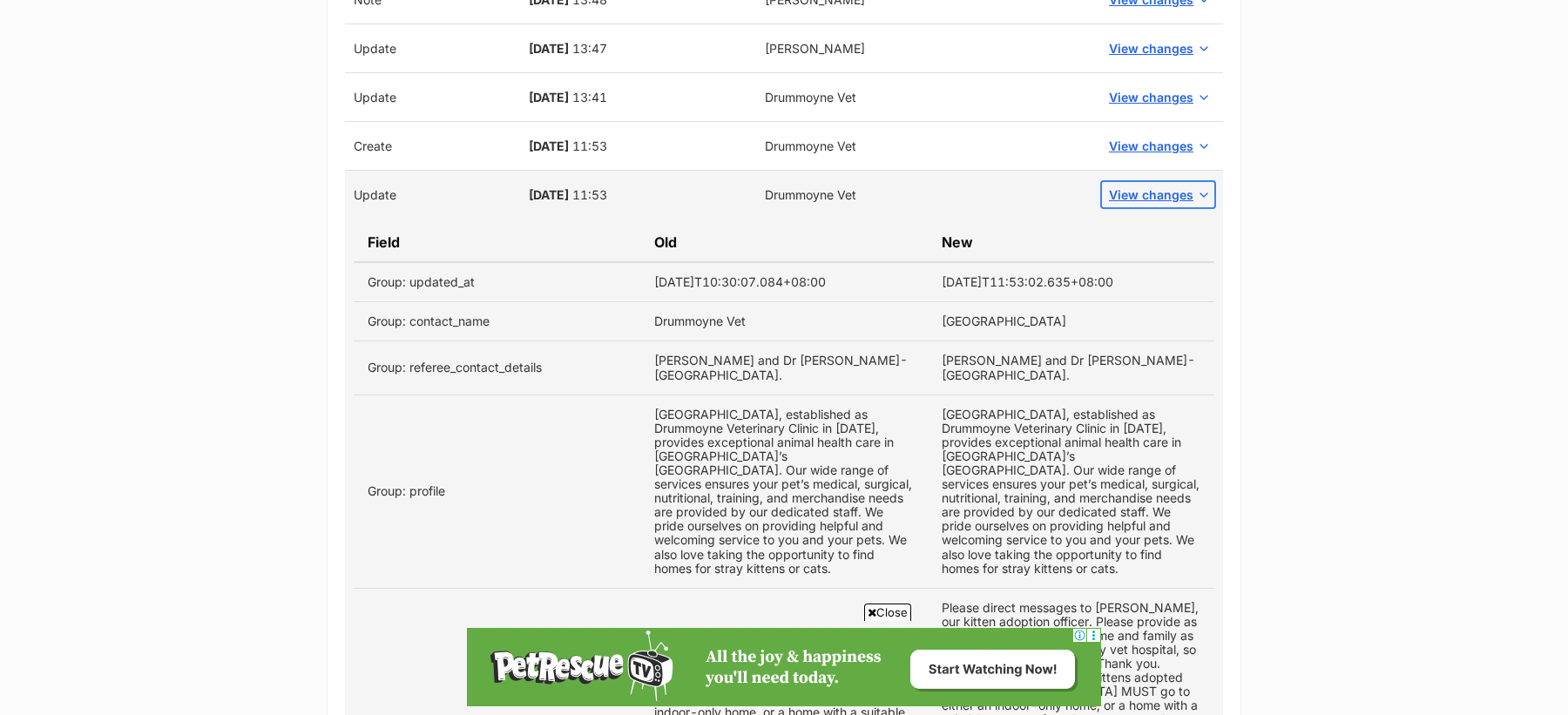
scroll to position [0, 0]
click at [672, 316] on td "Drummoyne Vet" at bounding box center [784, 321] width 287 height 39
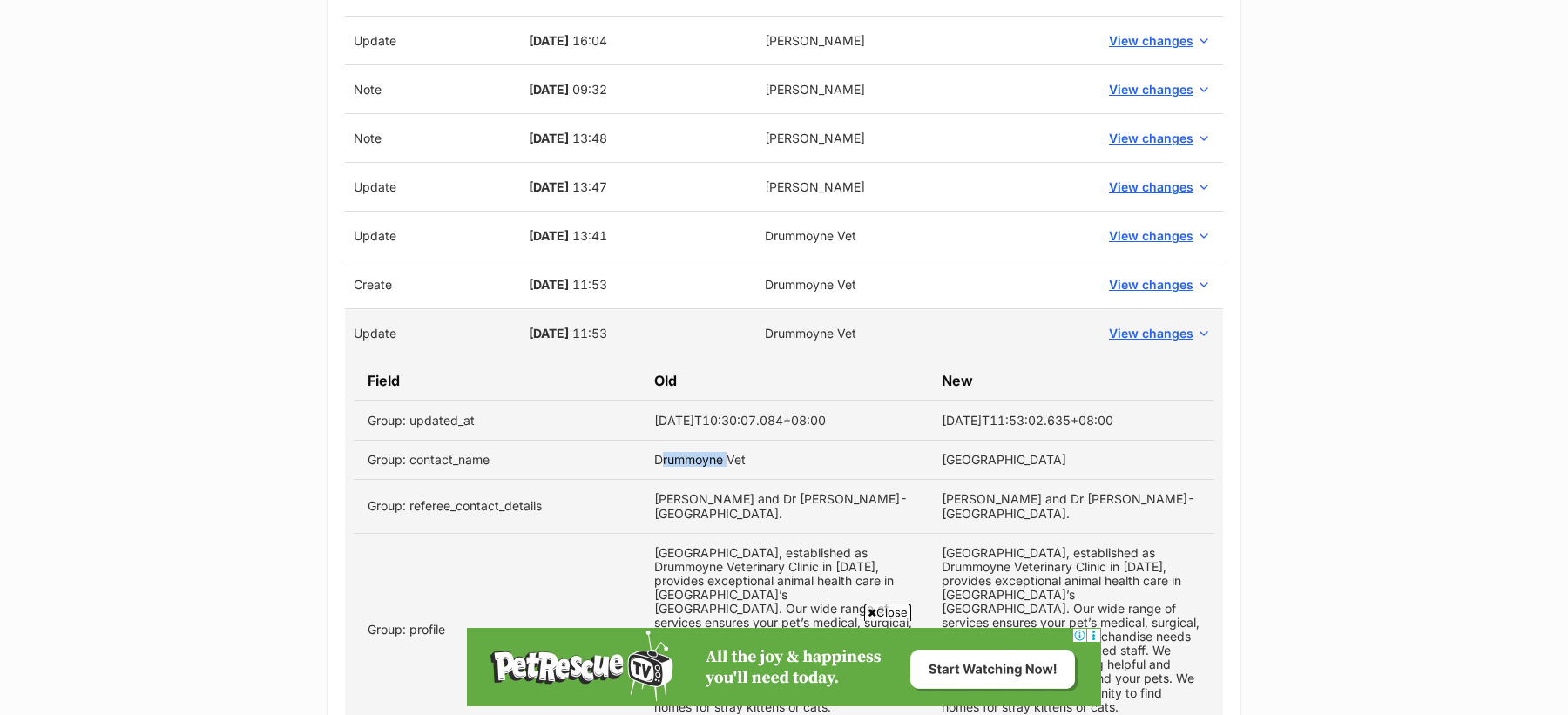
scroll to position [1011, 0]
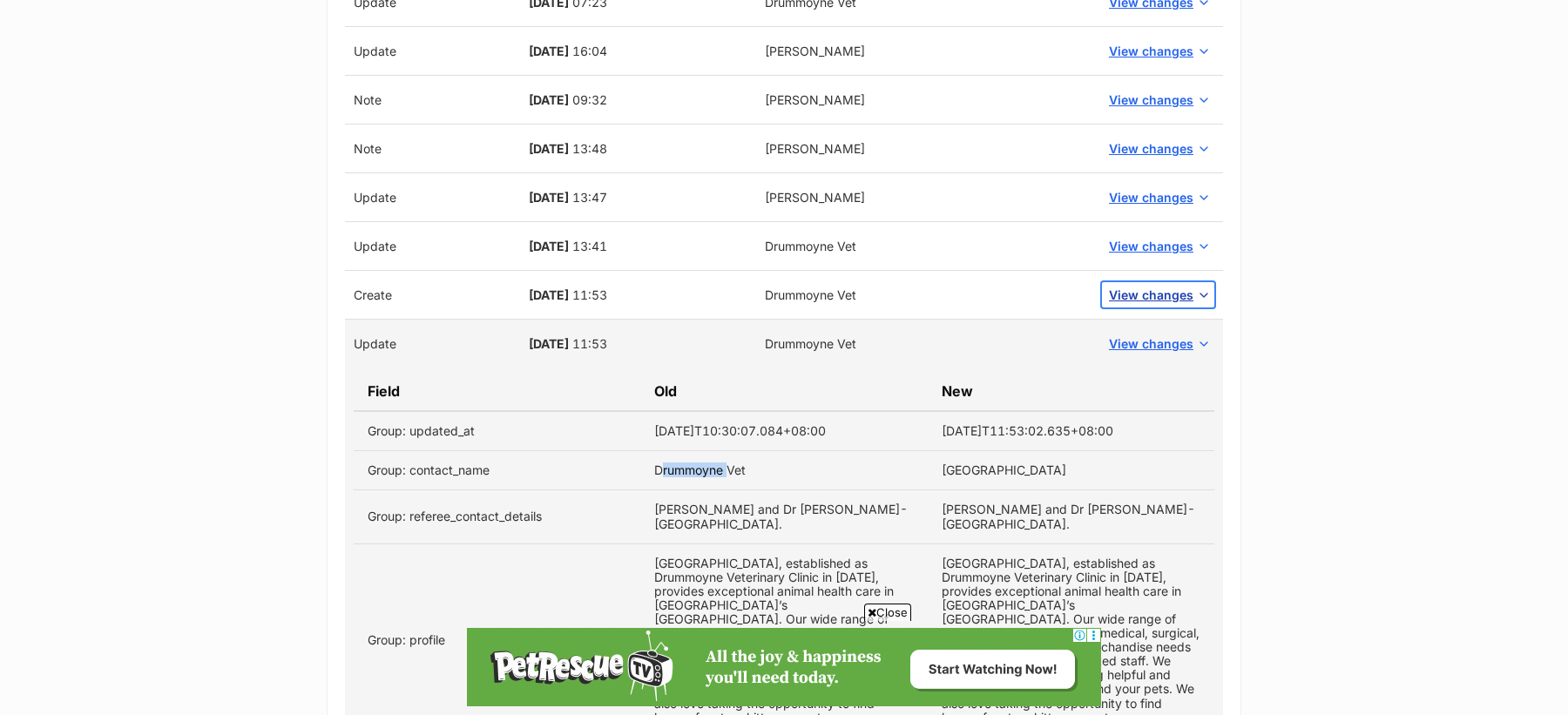
click at [1104, 289] on button "View changes" at bounding box center [1158, 295] width 112 height 26
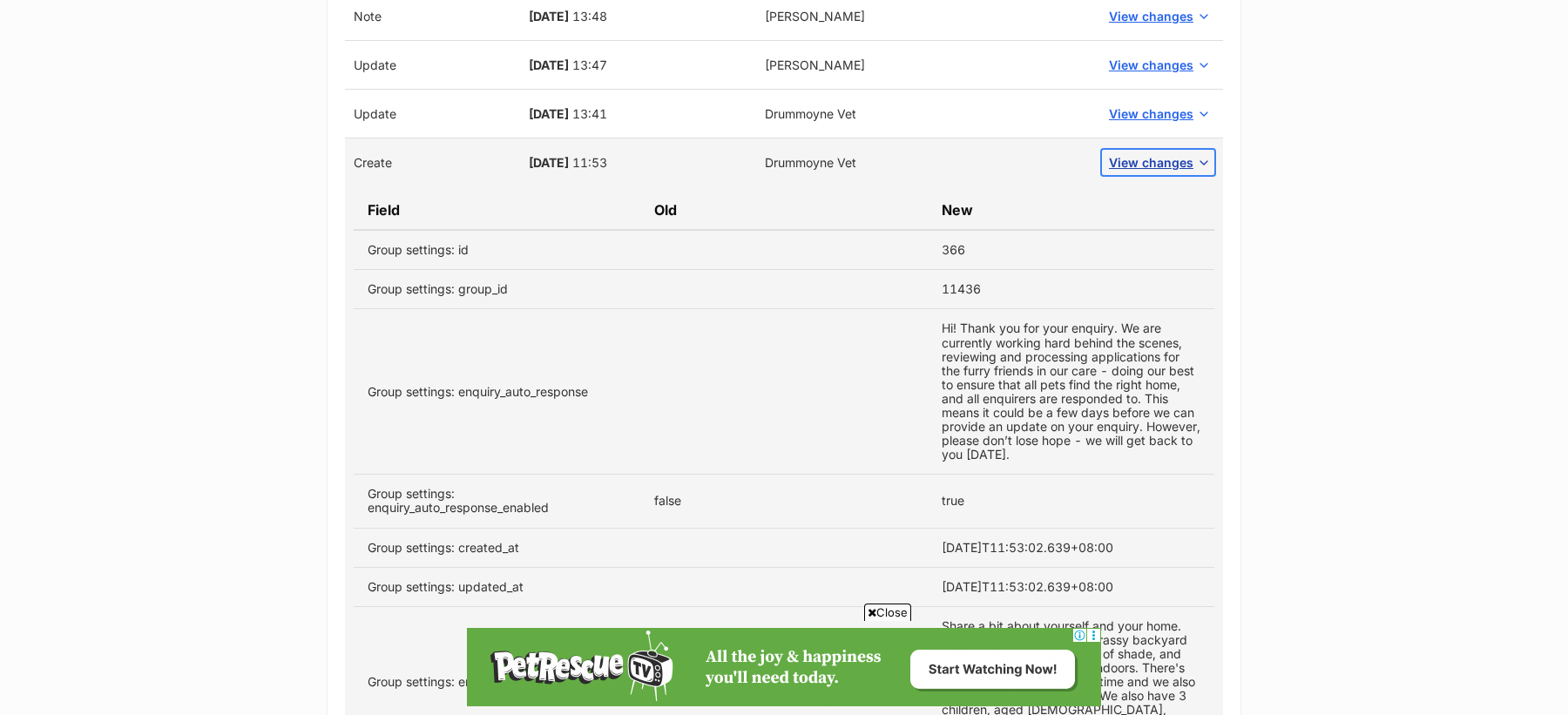
scroll to position [1070, 0]
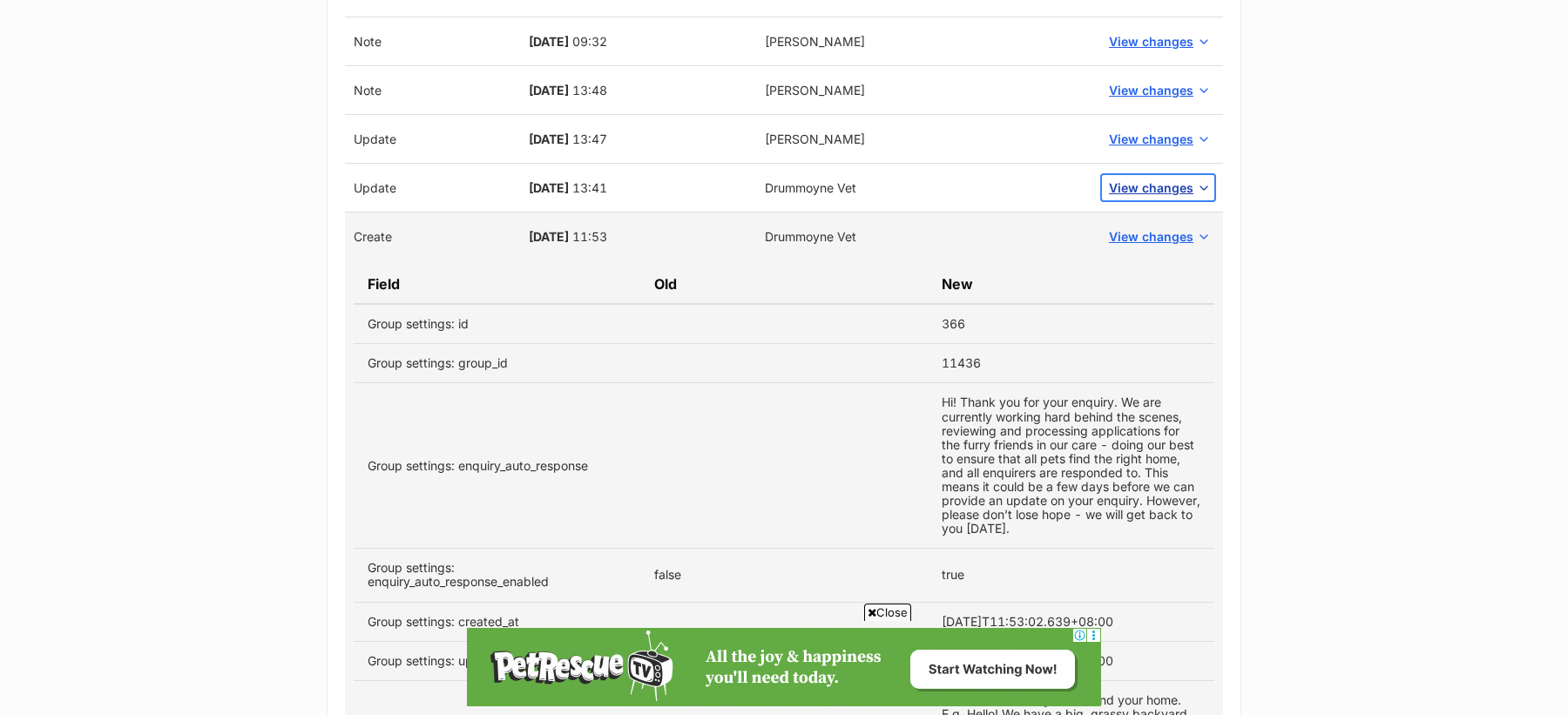
click at [1145, 175] on button "View changes" at bounding box center [1158, 188] width 112 height 26
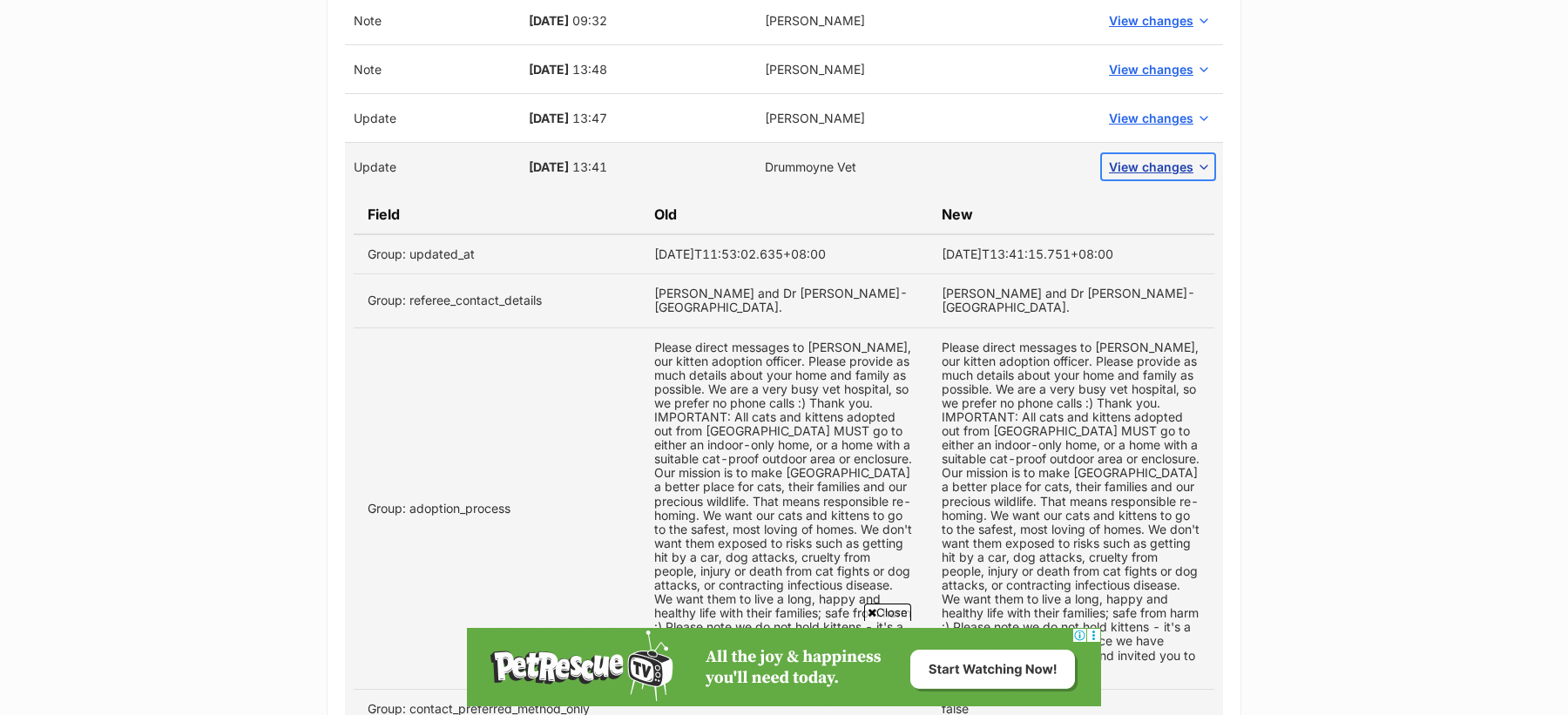
scroll to position [784, 0]
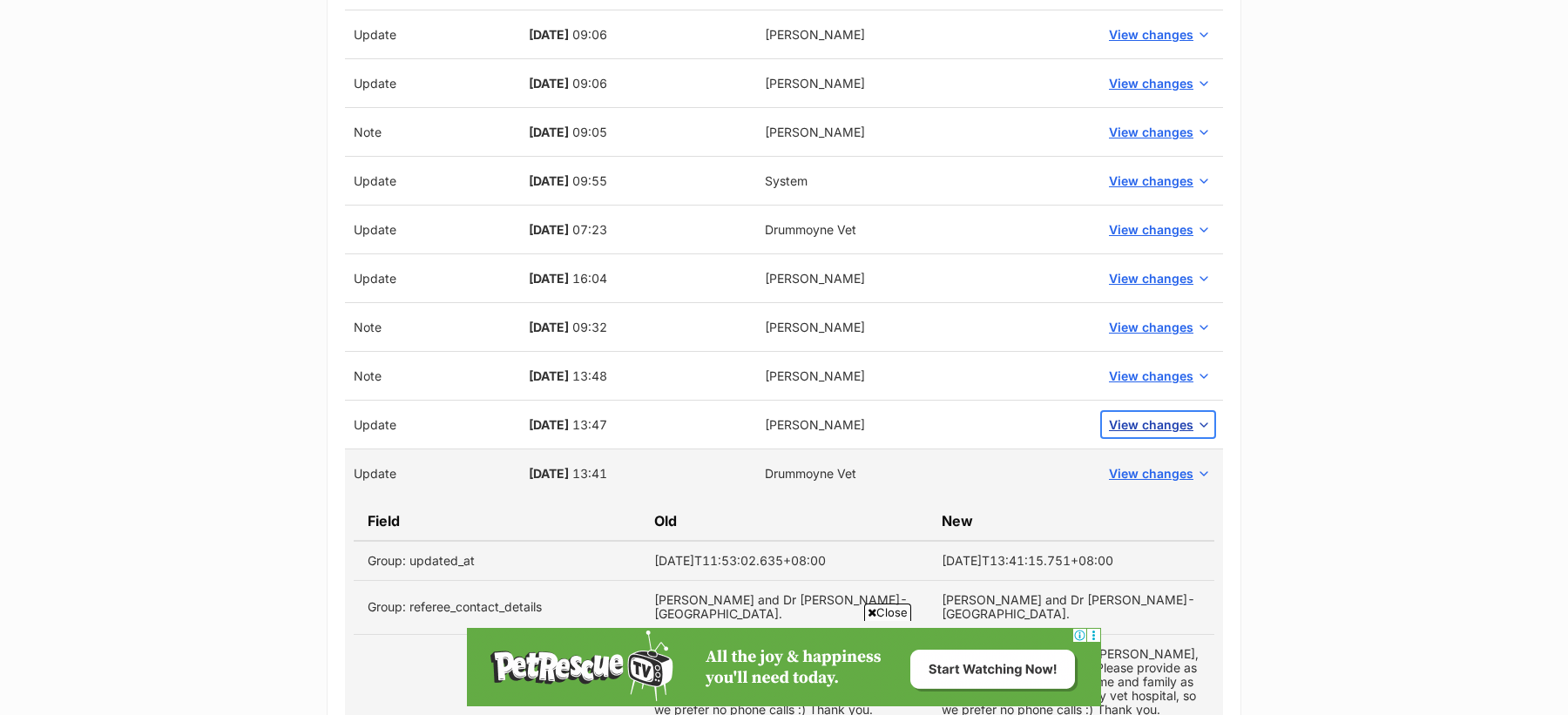
click at [1163, 412] on button "View changes" at bounding box center [1158, 424] width 112 height 26
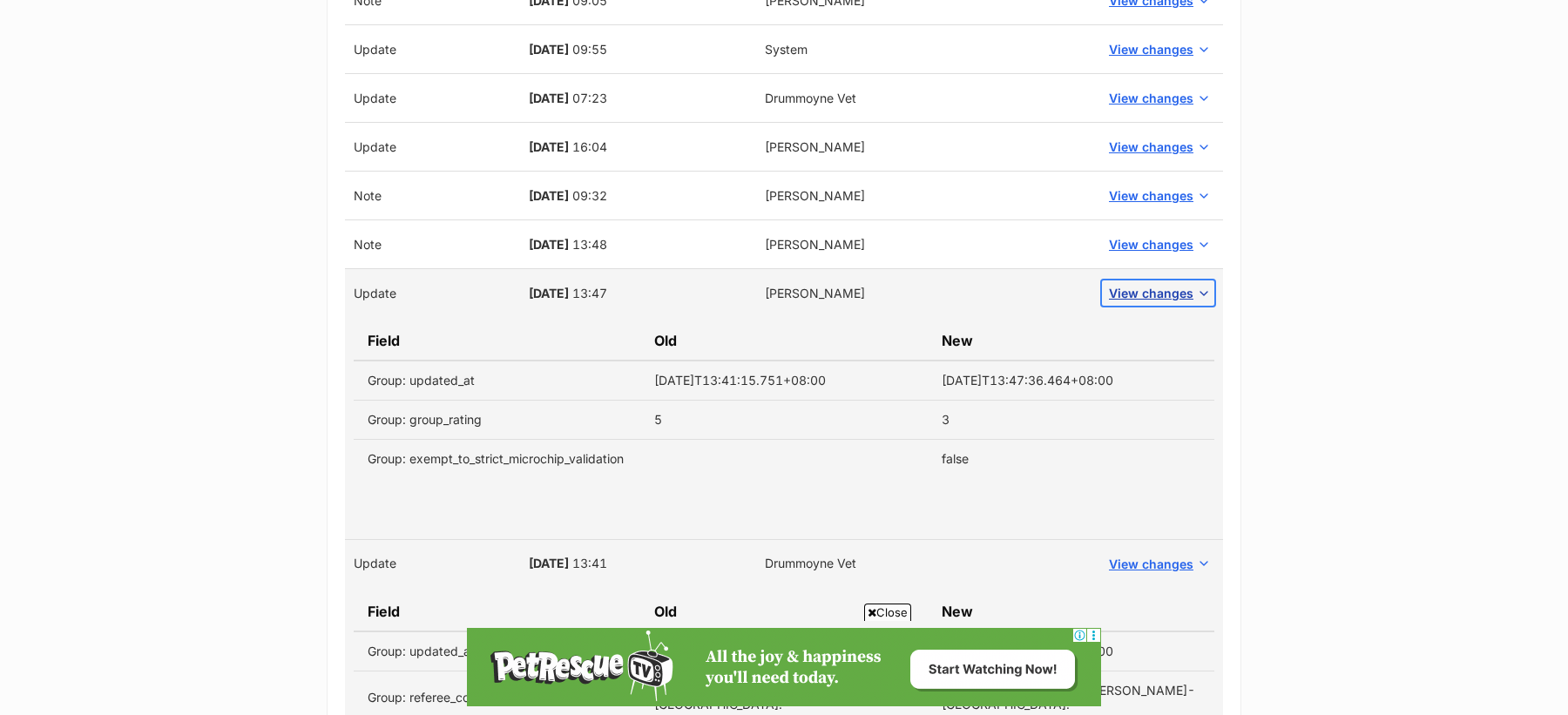
scroll to position [889, 0]
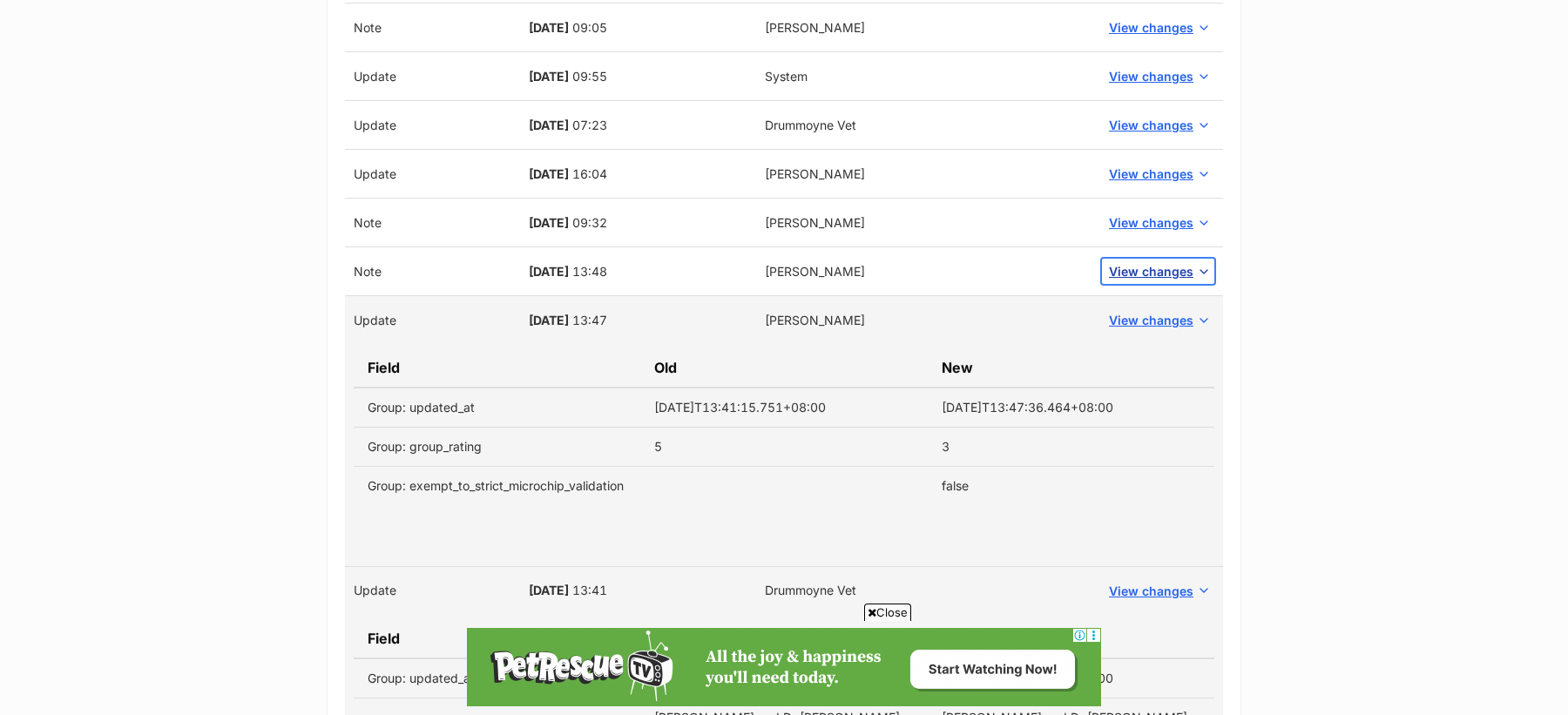
click at [1142, 270] on span "View changes" at bounding box center [1151, 271] width 85 height 18
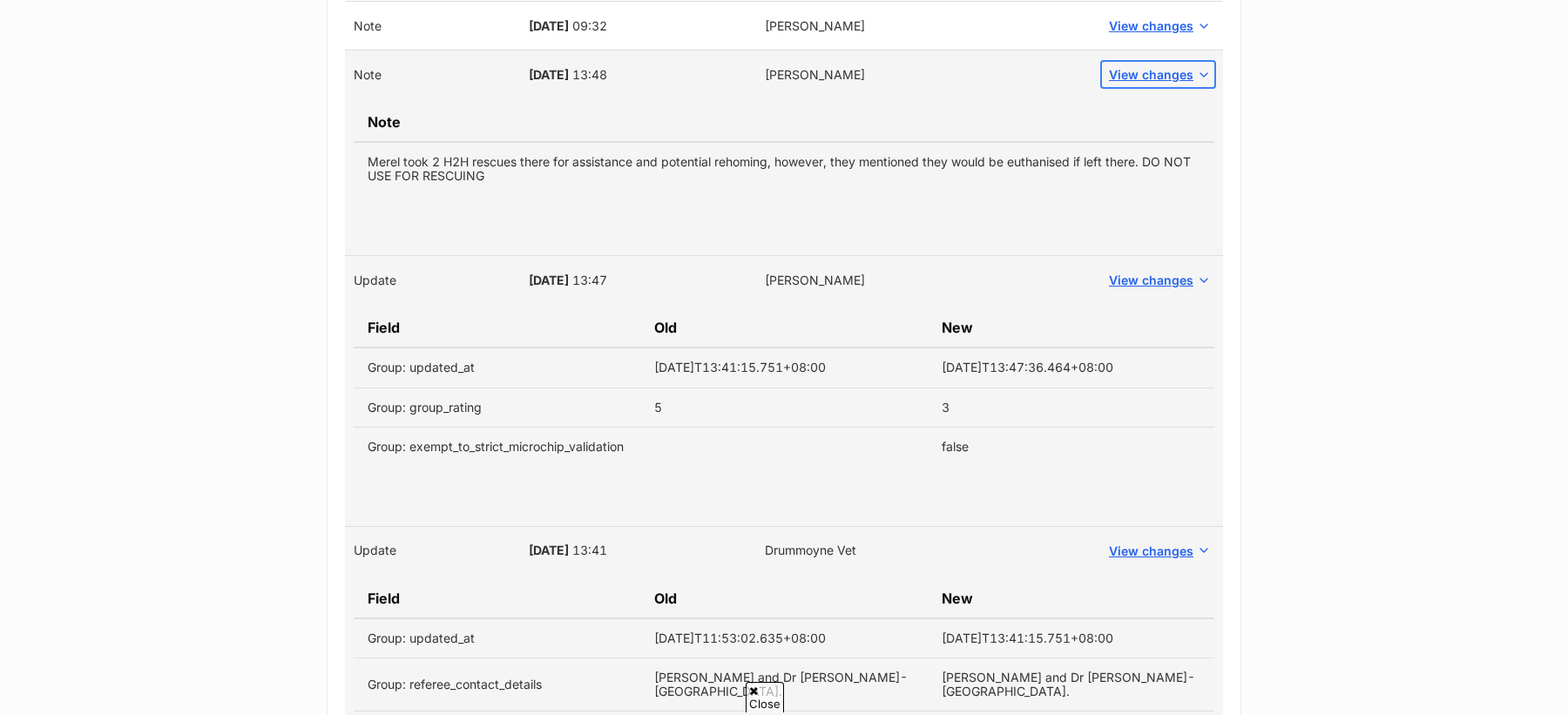
scroll to position [0, 0]
click at [552, 160] on td "Merel took 2 H2H rescues there for assistance and potential rehoming, however, …" at bounding box center [784, 169] width 861 height 53
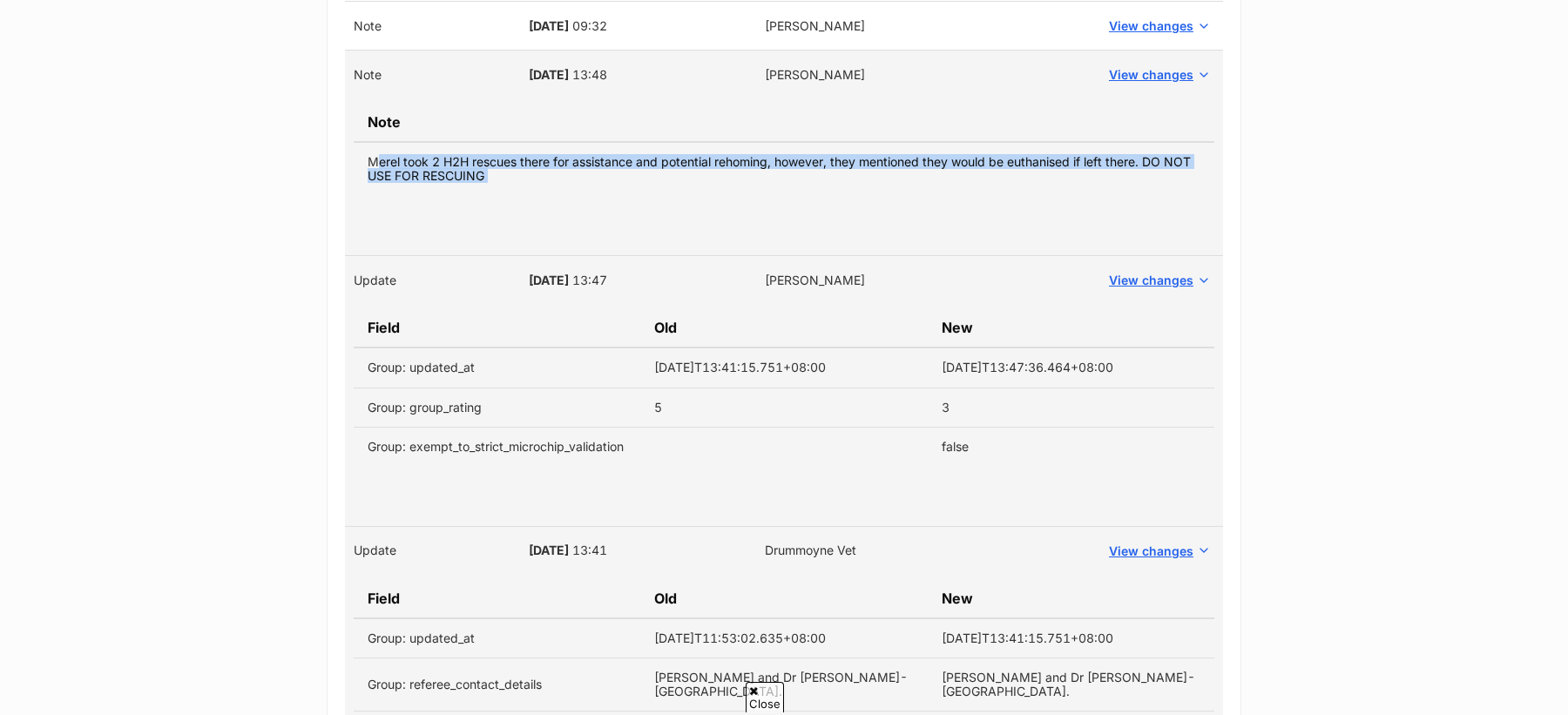
click at [552, 160] on td "Merel took 2 H2H rescues there for assistance and potential rehoming, however, …" at bounding box center [784, 169] width 861 height 53
copy tbody "Merel took 2 H2H rescues there for assistance and potential rehoming, however, …"
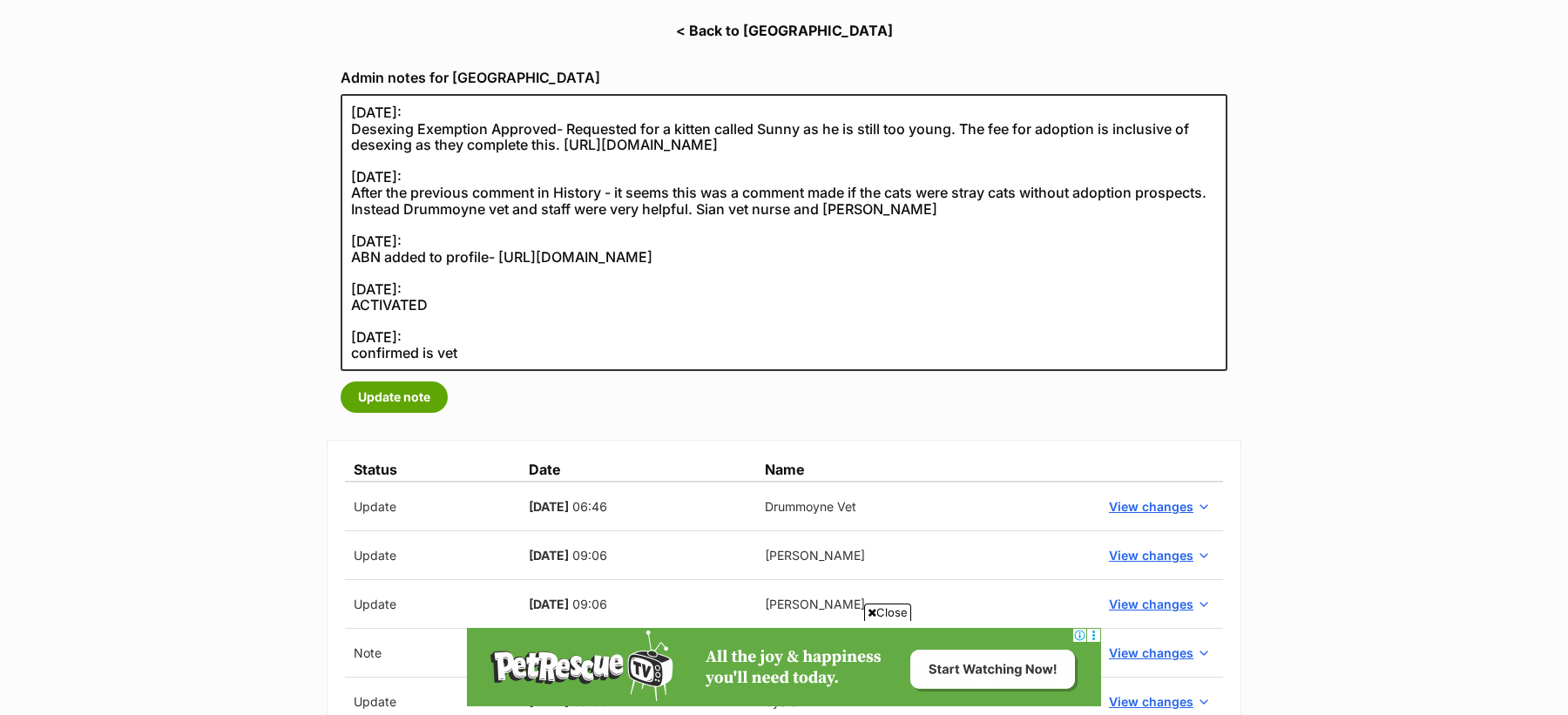
scroll to position [258, 0]
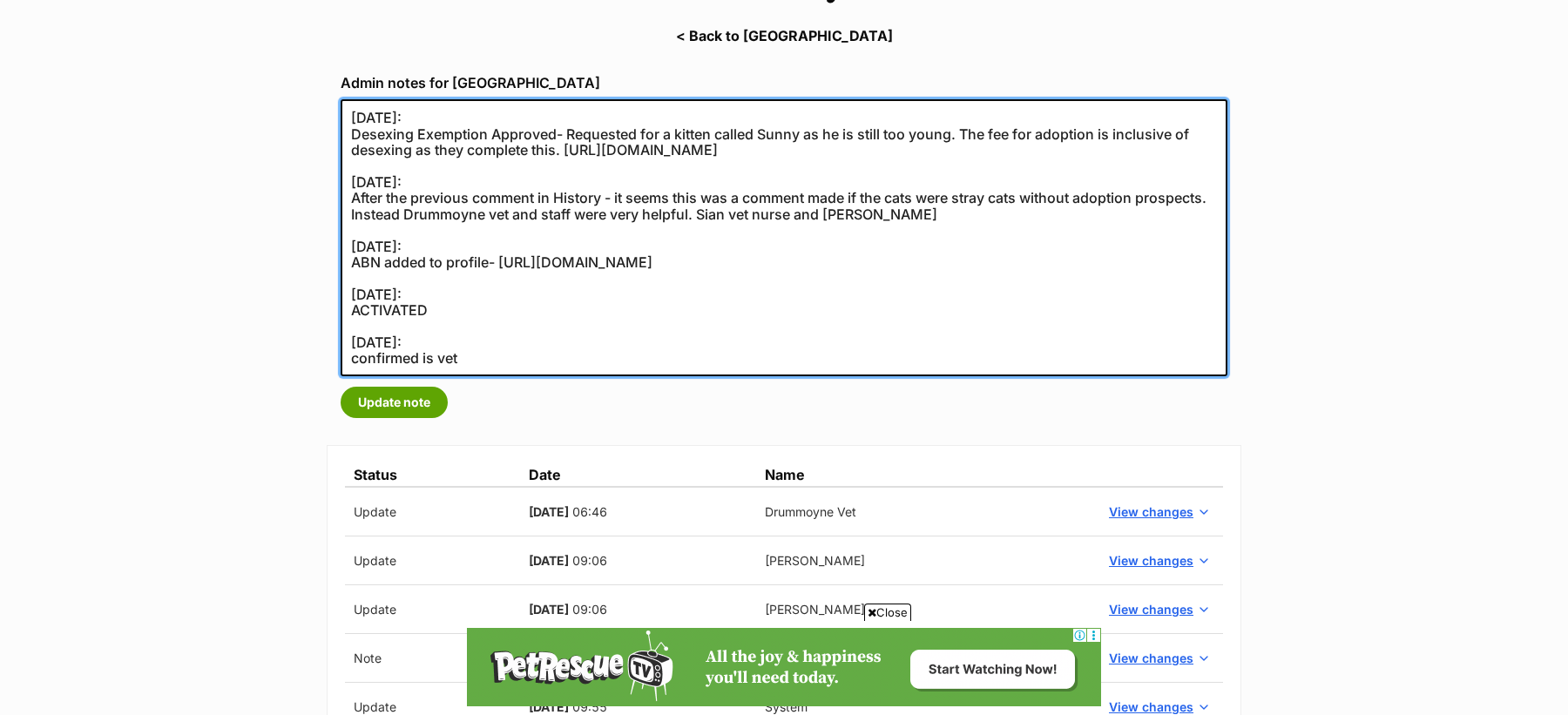
click at [470, 231] on textarea "07/04/2022: Desexing Exemption Approved- Requested for a kitten called Sunny as…" at bounding box center [784, 237] width 886 height 277
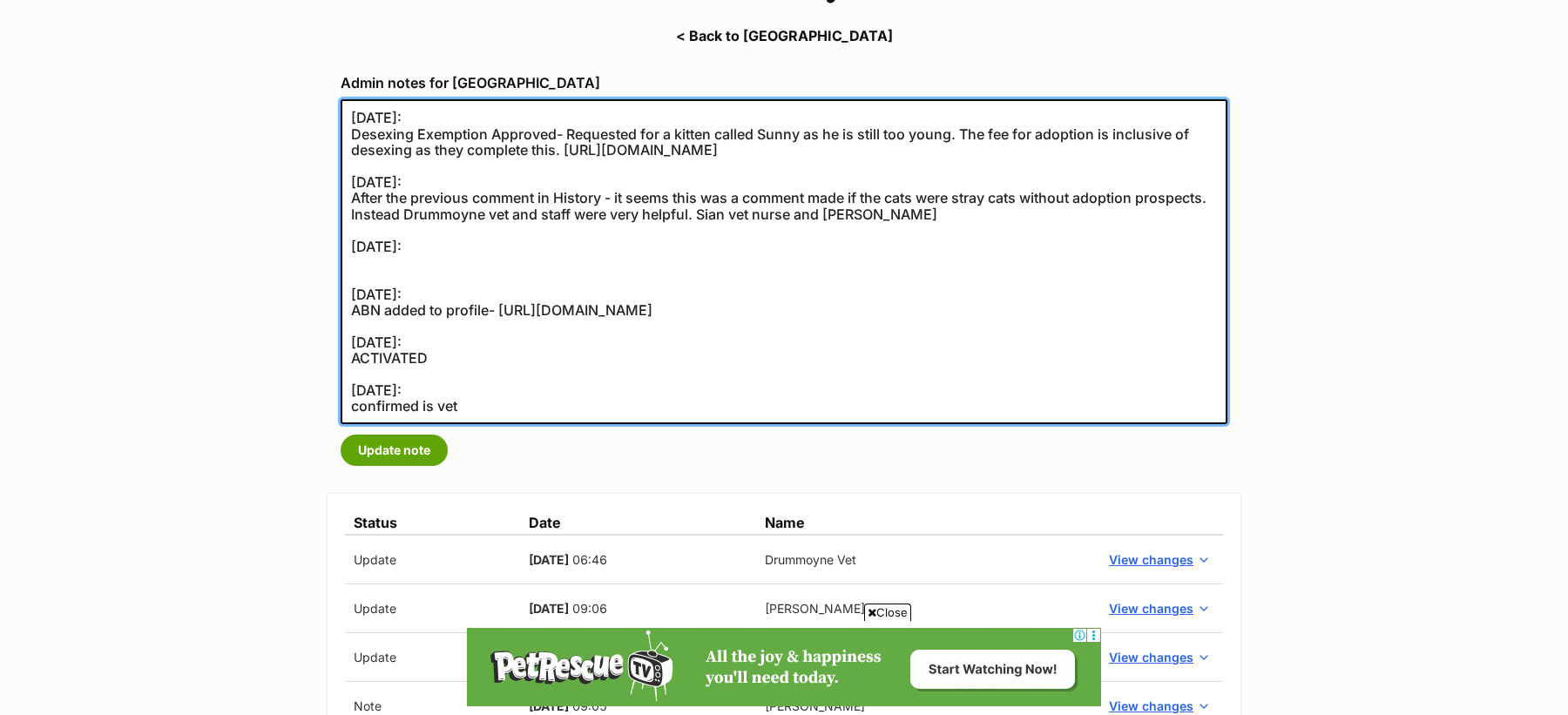
paste textarea "Merel took 2 H2H rescues there for assistance and potential rehoming, however, …"
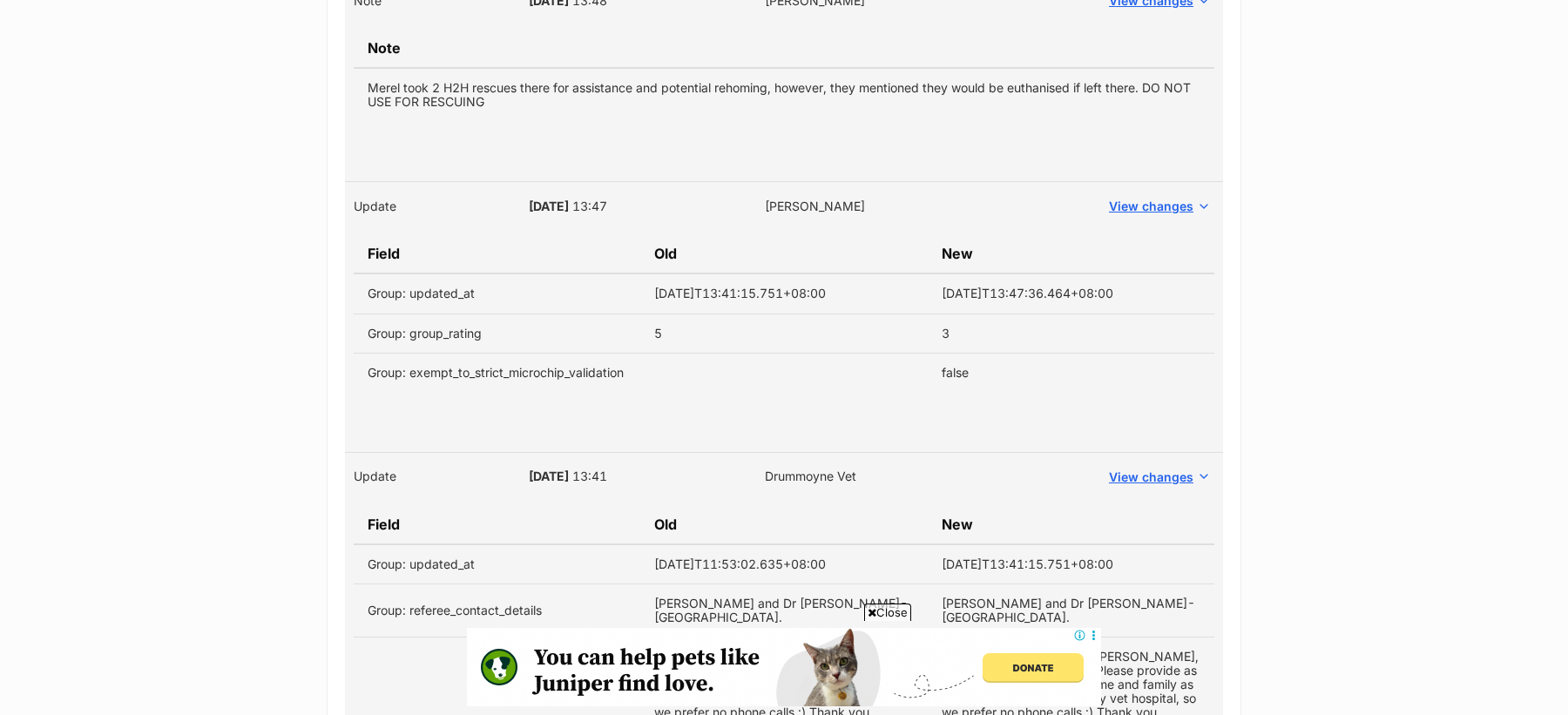
scroll to position [1259, 0]
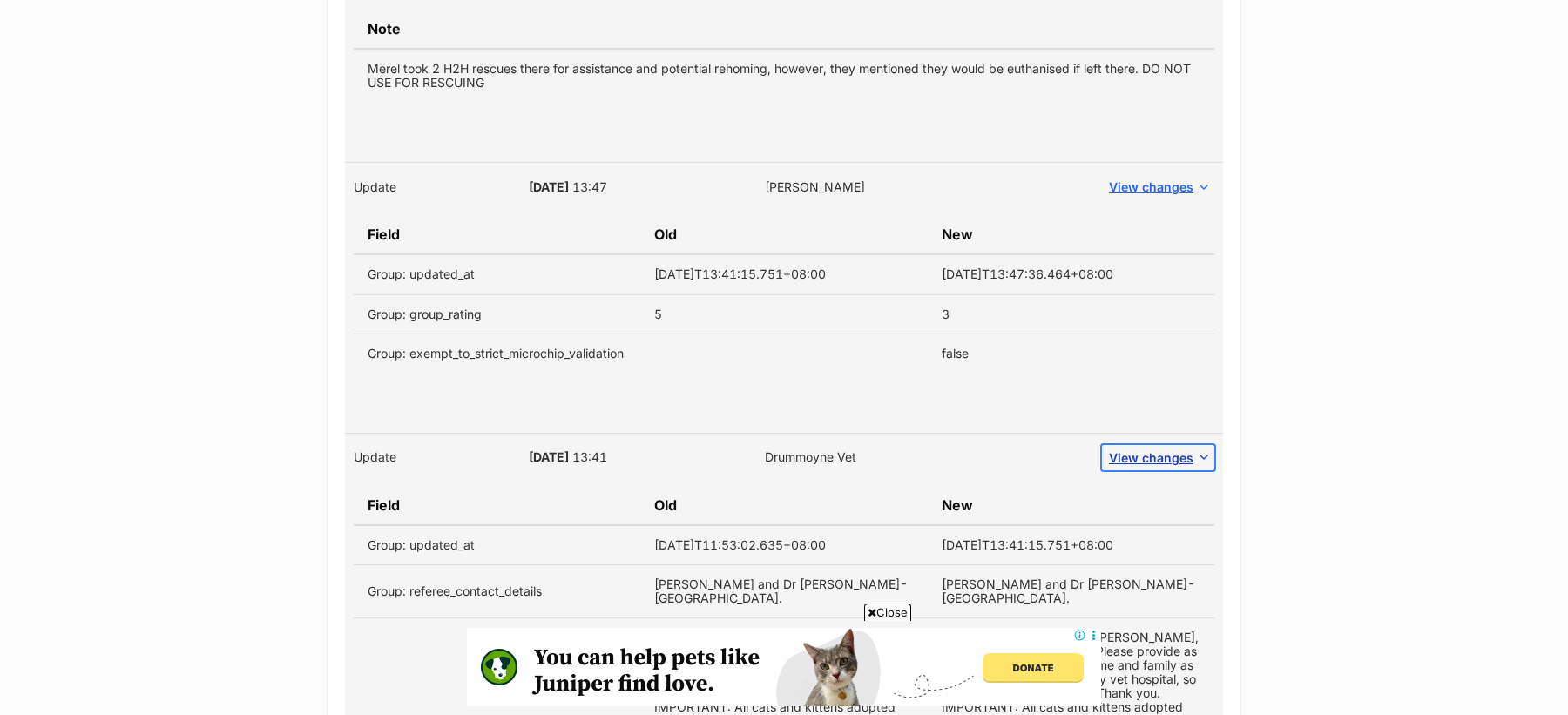
click at [1126, 449] on span "View changes" at bounding box center [1151, 458] width 85 height 18
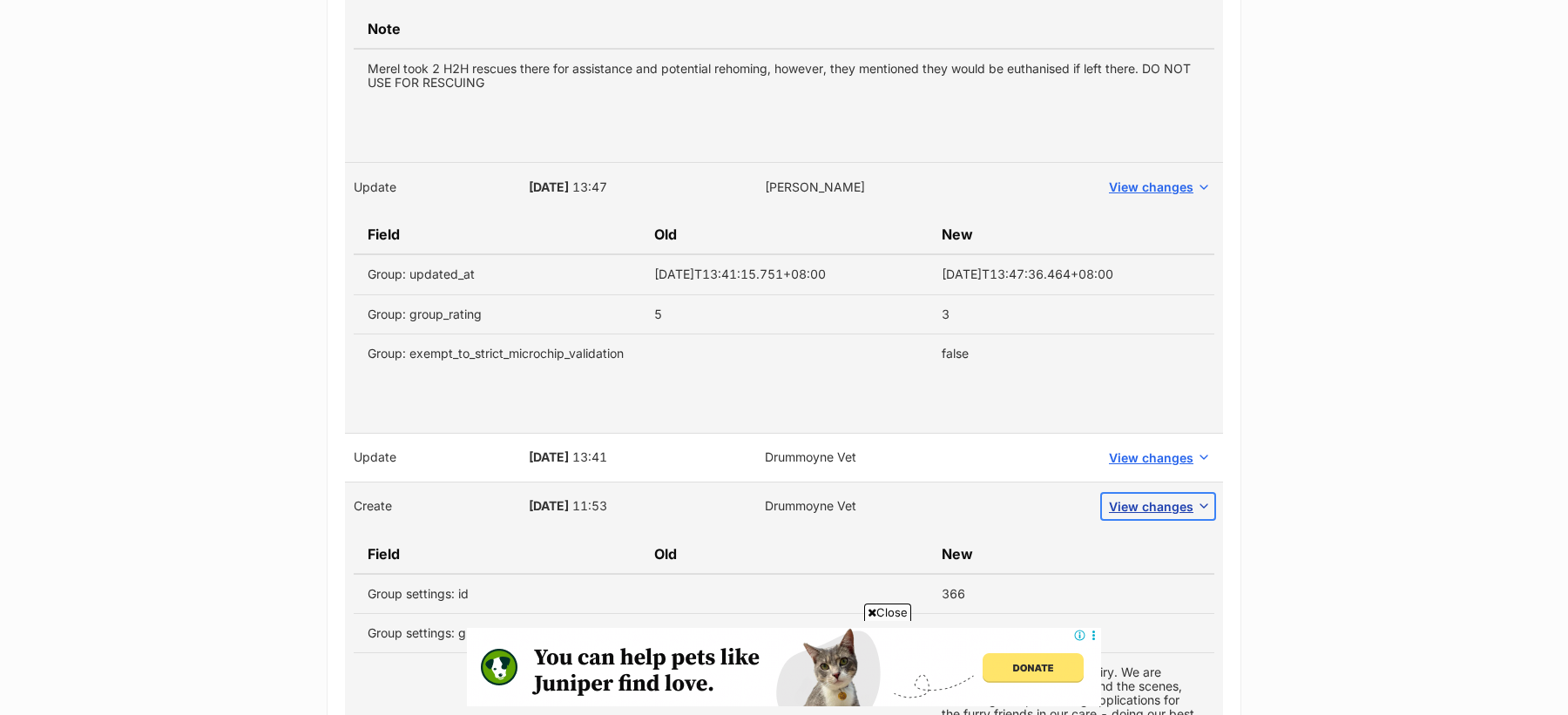
click at [1151, 501] on span "View changes" at bounding box center [1151, 506] width 85 height 18
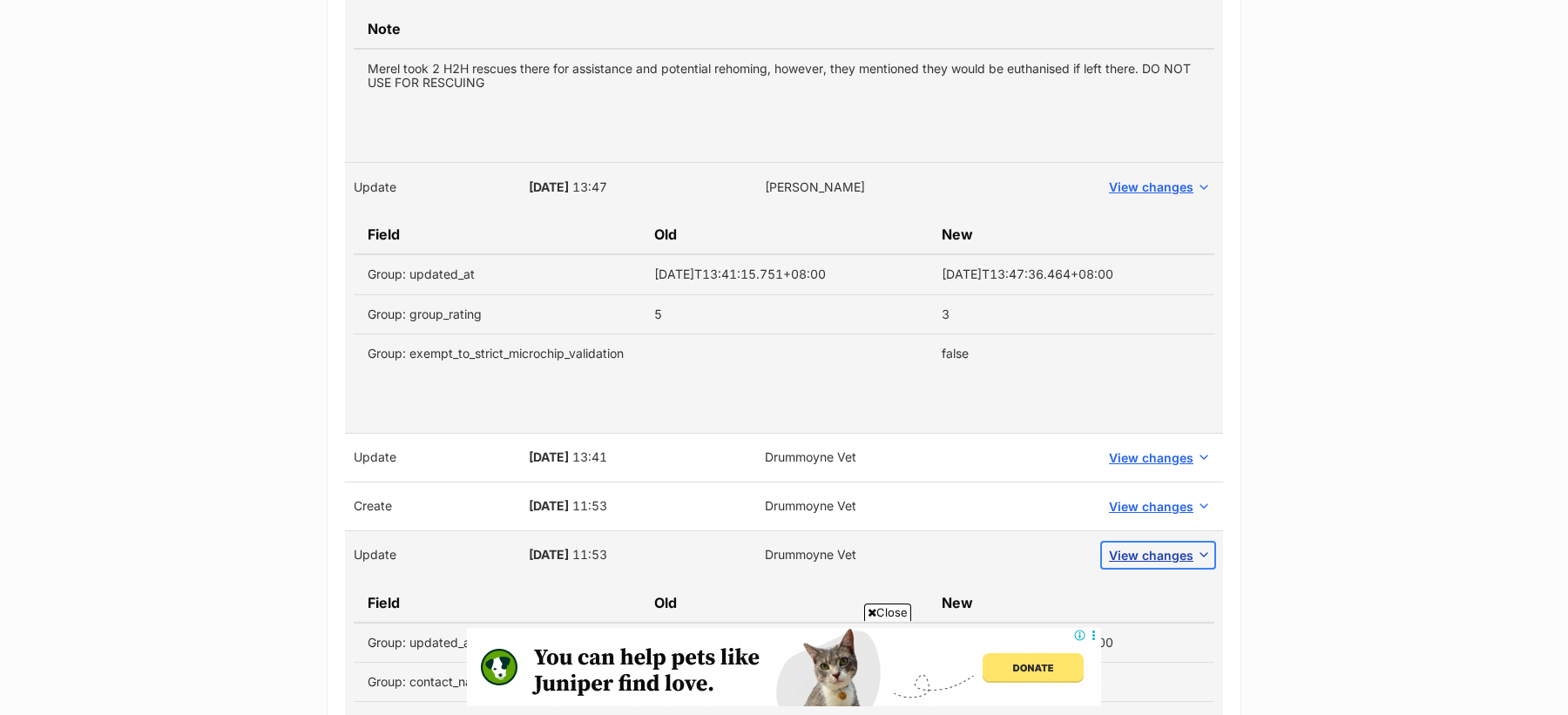
click at [1155, 555] on span "View changes" at bounding box center [1151, 555] width 85 height 18
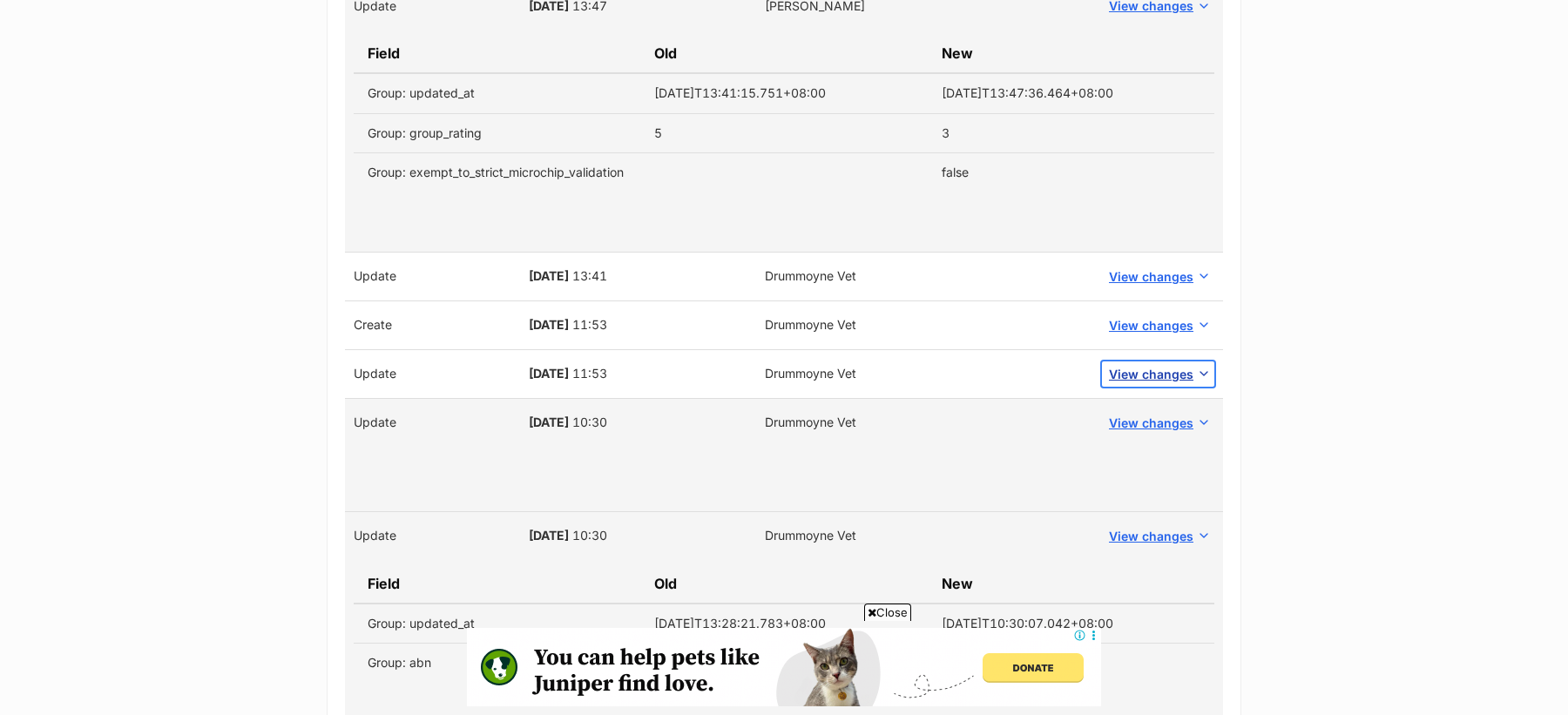
scroll to position [1524, 0]
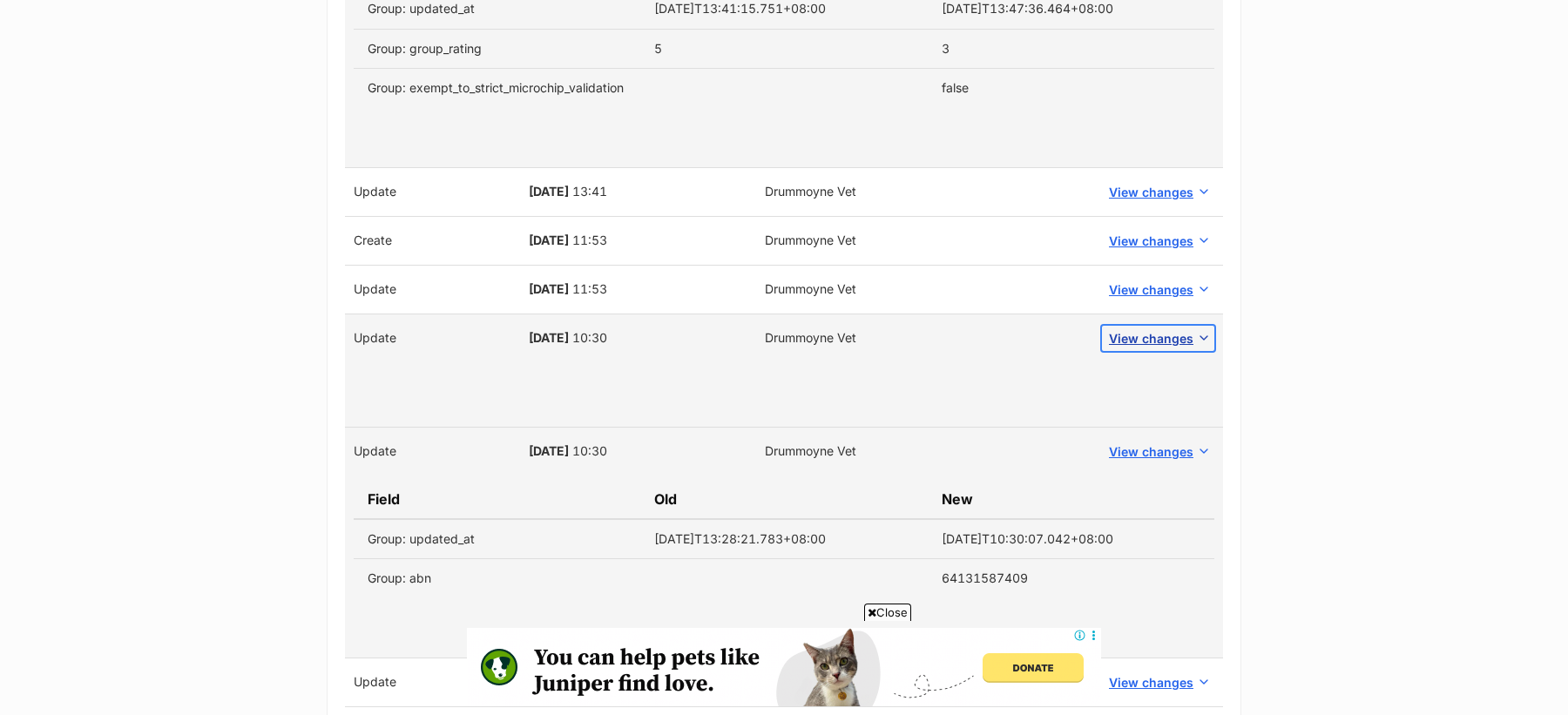
click at [1148, 337] on span "View changes" at bounding box center [1151, 337] width 85 height 18
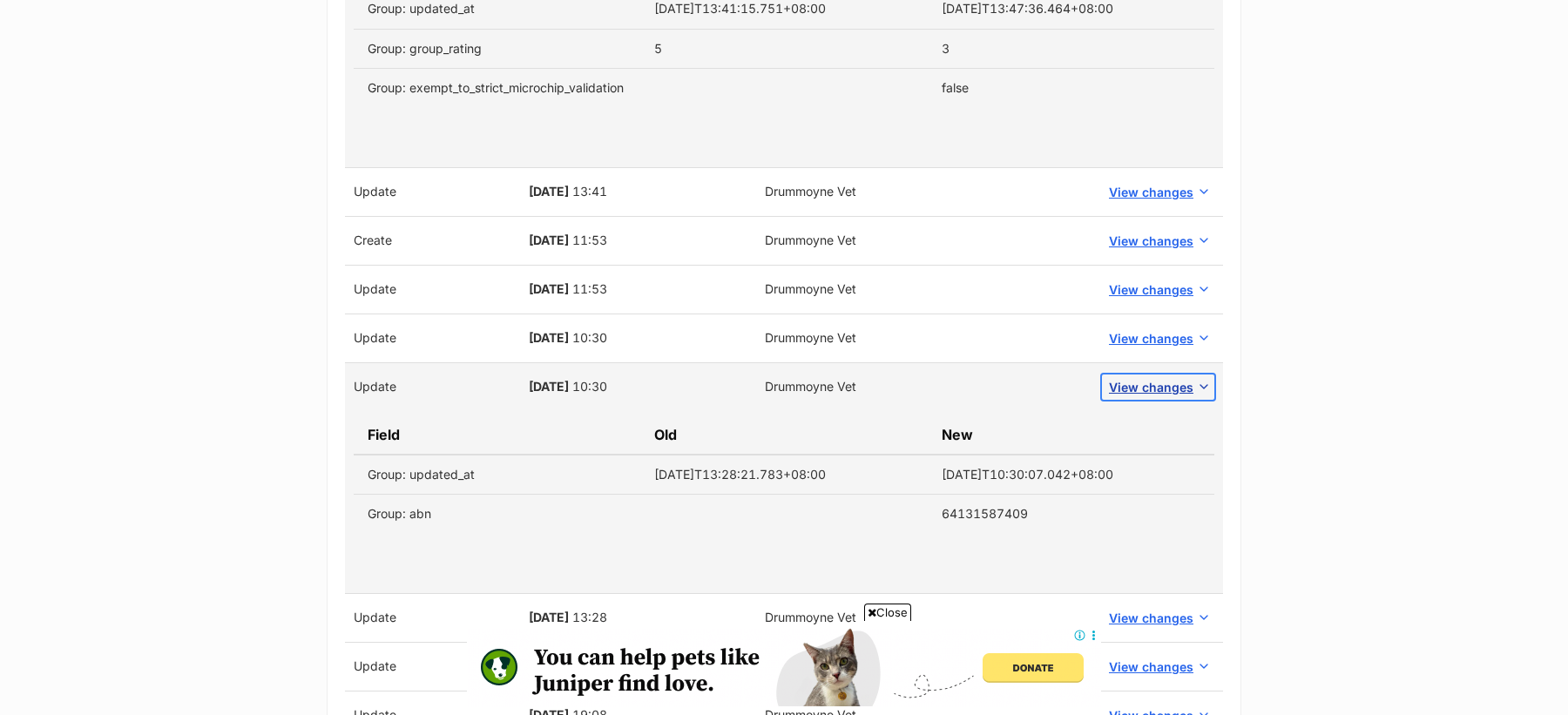
click at [1148, 381] on span "View changes" at bounding box center [1151, 387] width 85 height 18
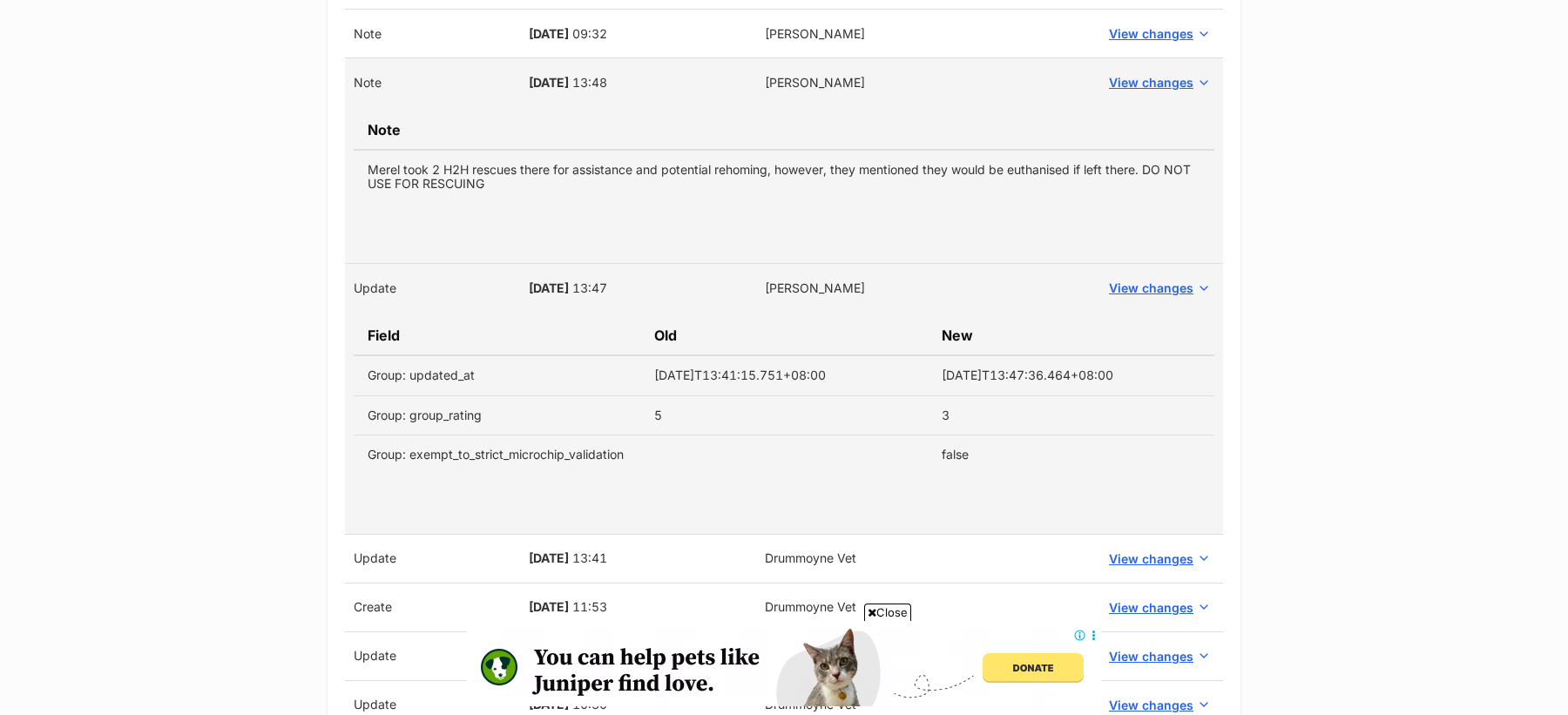
scroll to position [1157, 0]
click at [1166, 285] on span "View changes" at bounding box center [1151, 288] width 85 height 18
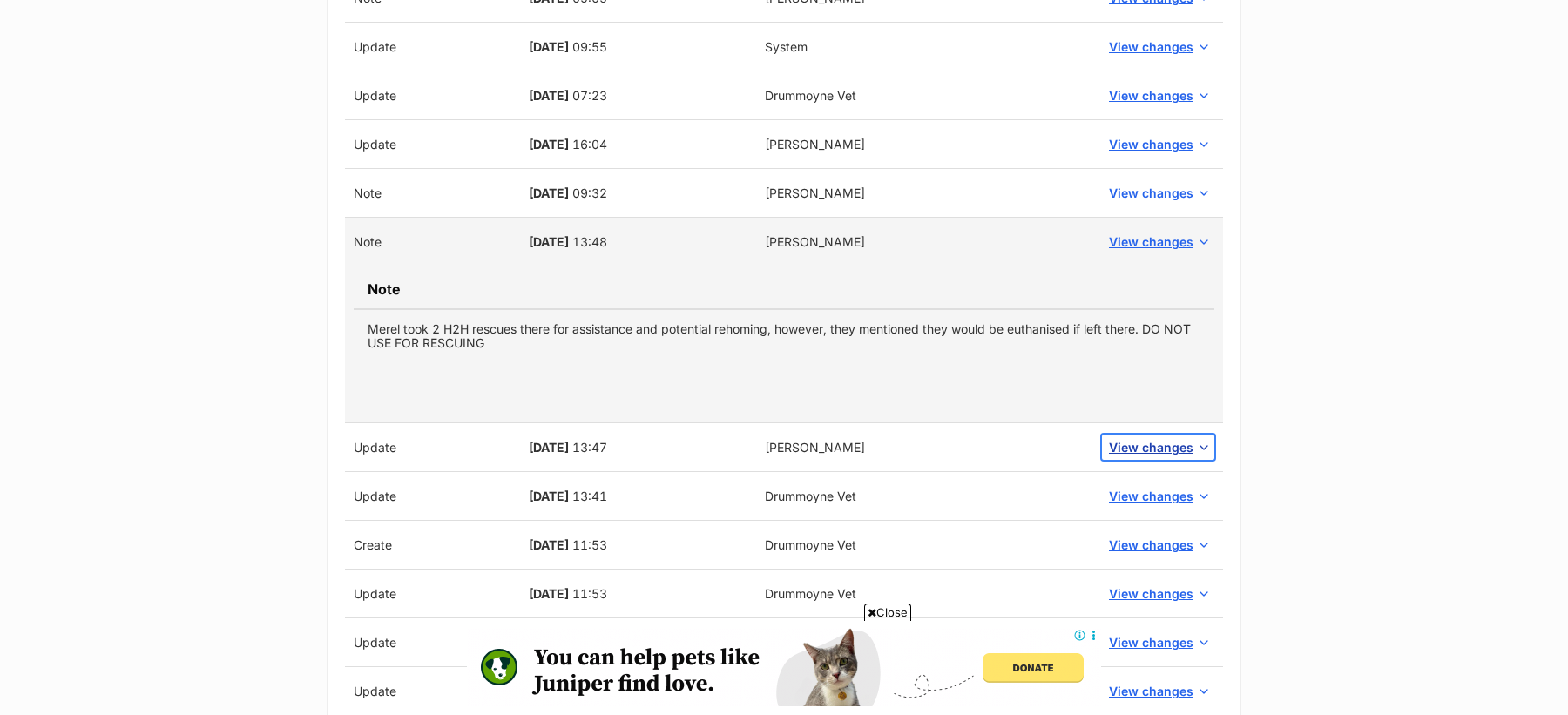
scroll to position [996, 0]
click at [1165, 247] on span "View changes" at bounding box center [1151, 243] width 85 height 18
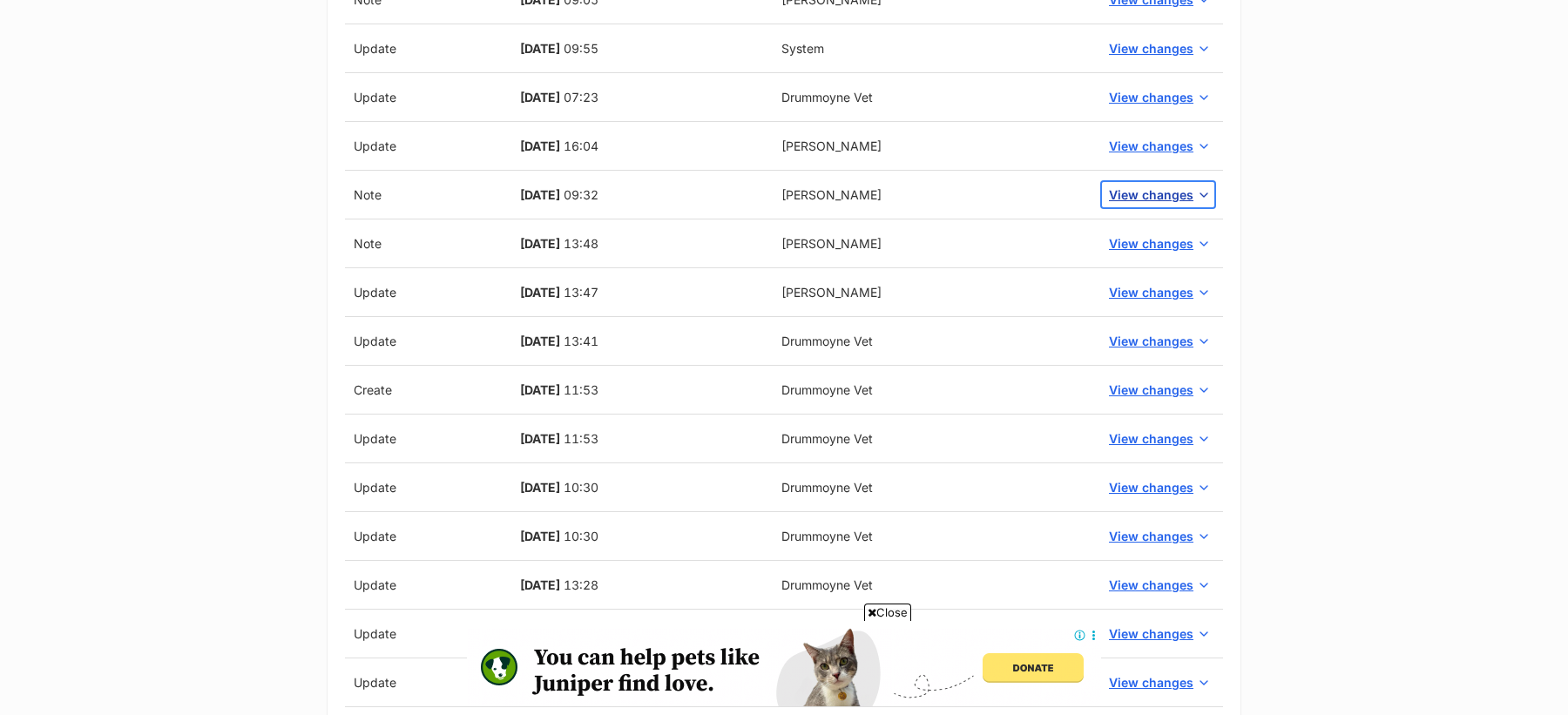
click at [1152, 194] on span "View changes" at bounding box center [1151, 194] width 85 height 18
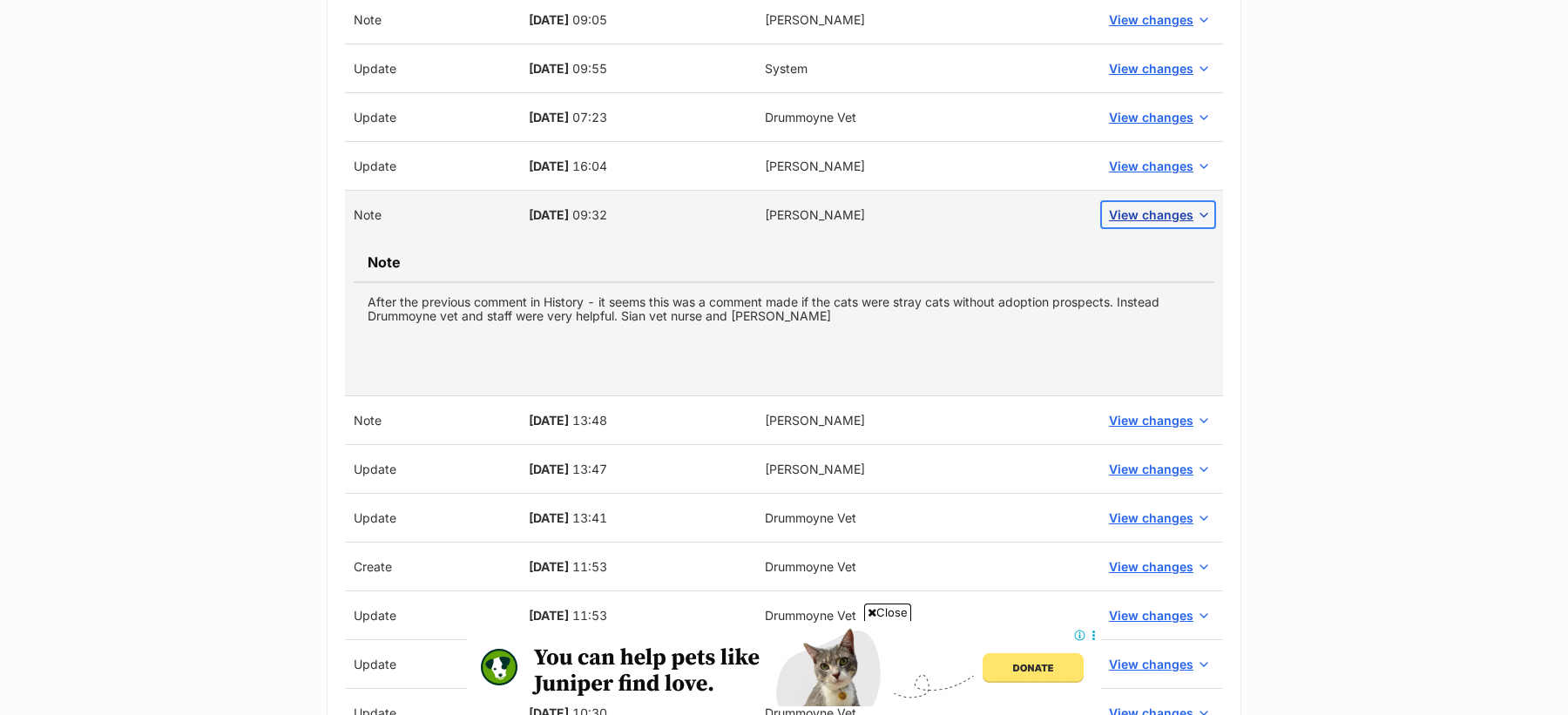
scroll to position [970, 0]
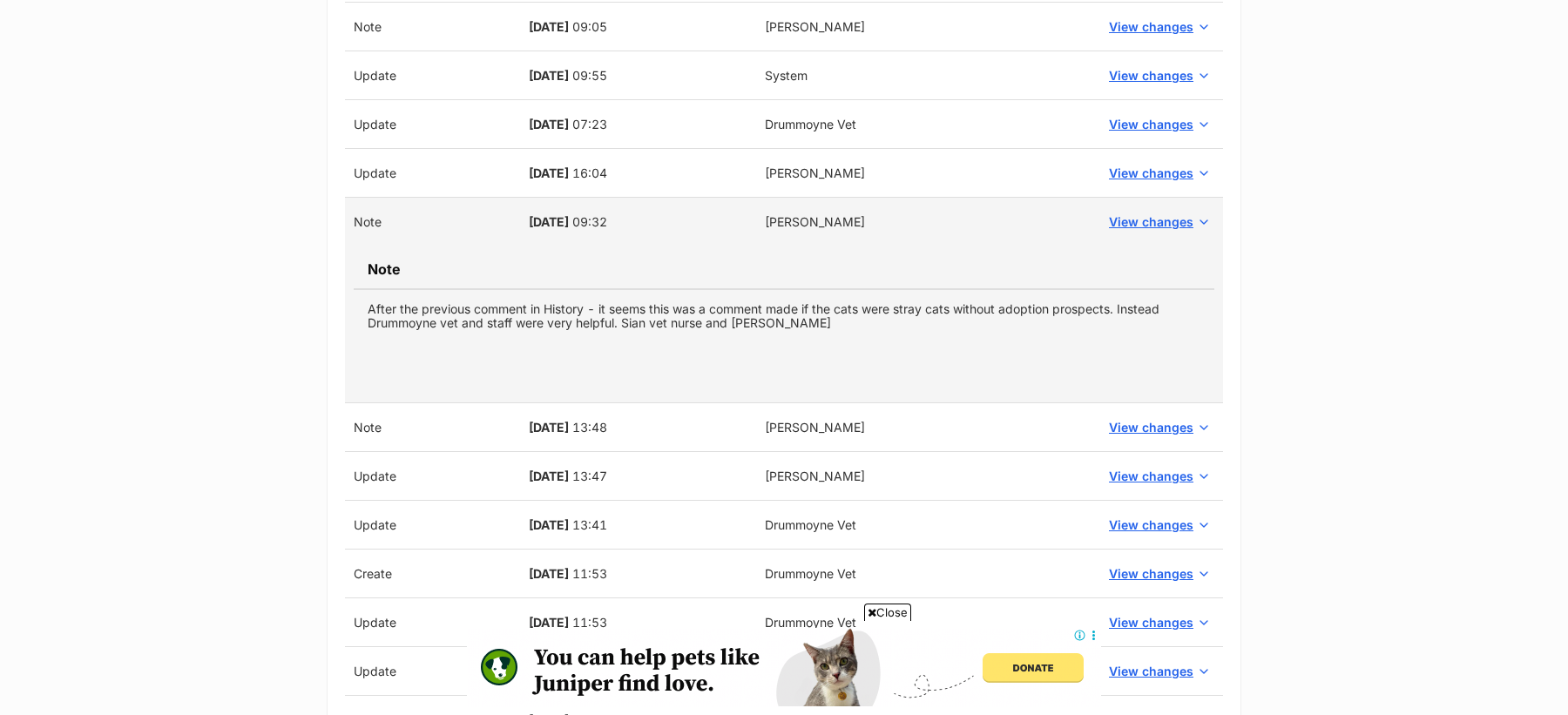
click at [990, 309] on td "After the previous comment in History - it seems this was a comment made if the…" at bounding box center [784, 316] width 861 height 53
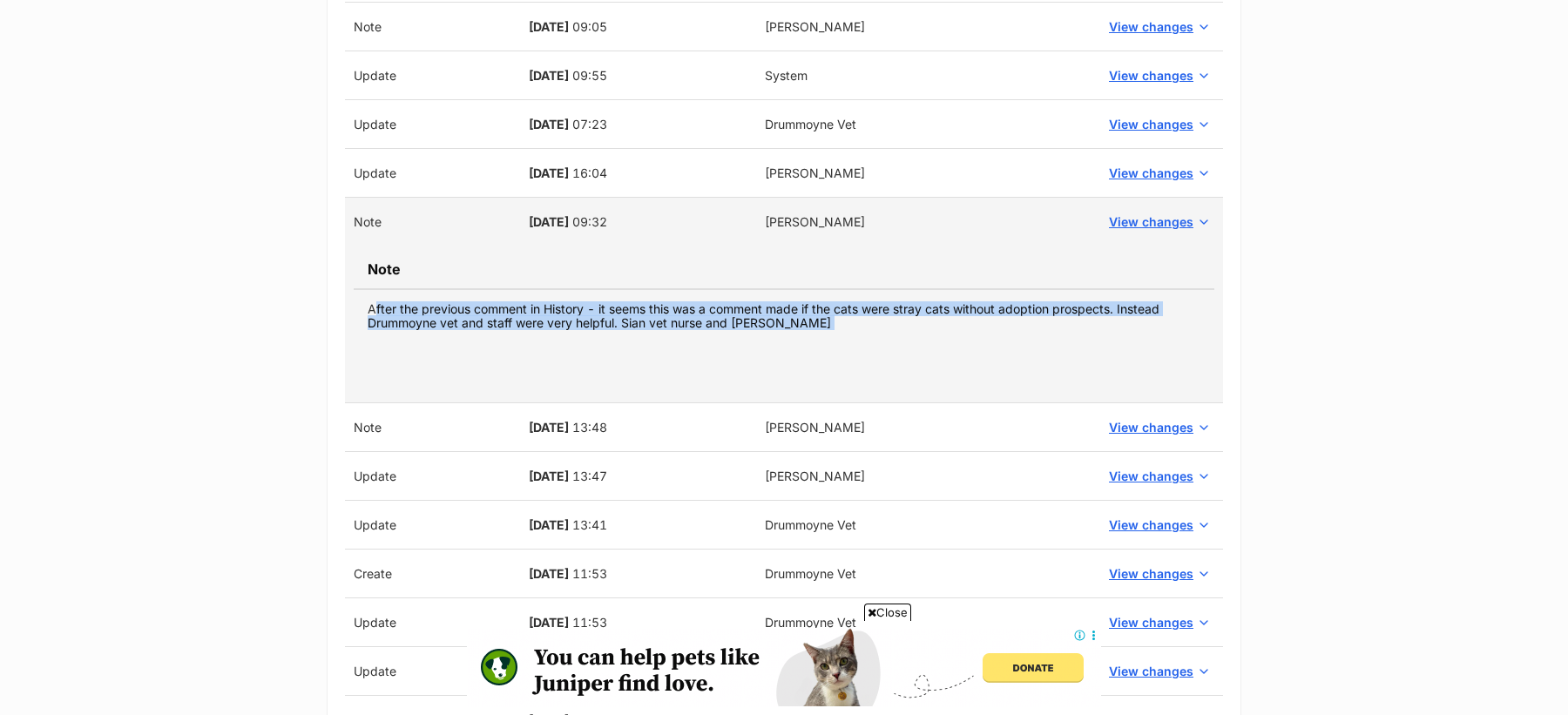
click at [990, 309] on td "After the previous comment in History - it seems this was a comment made if the…" at bounding box center [784, 316] width 861 height 53
copy tbody "After the previous comment in History - it seems this was a comment made if the…"
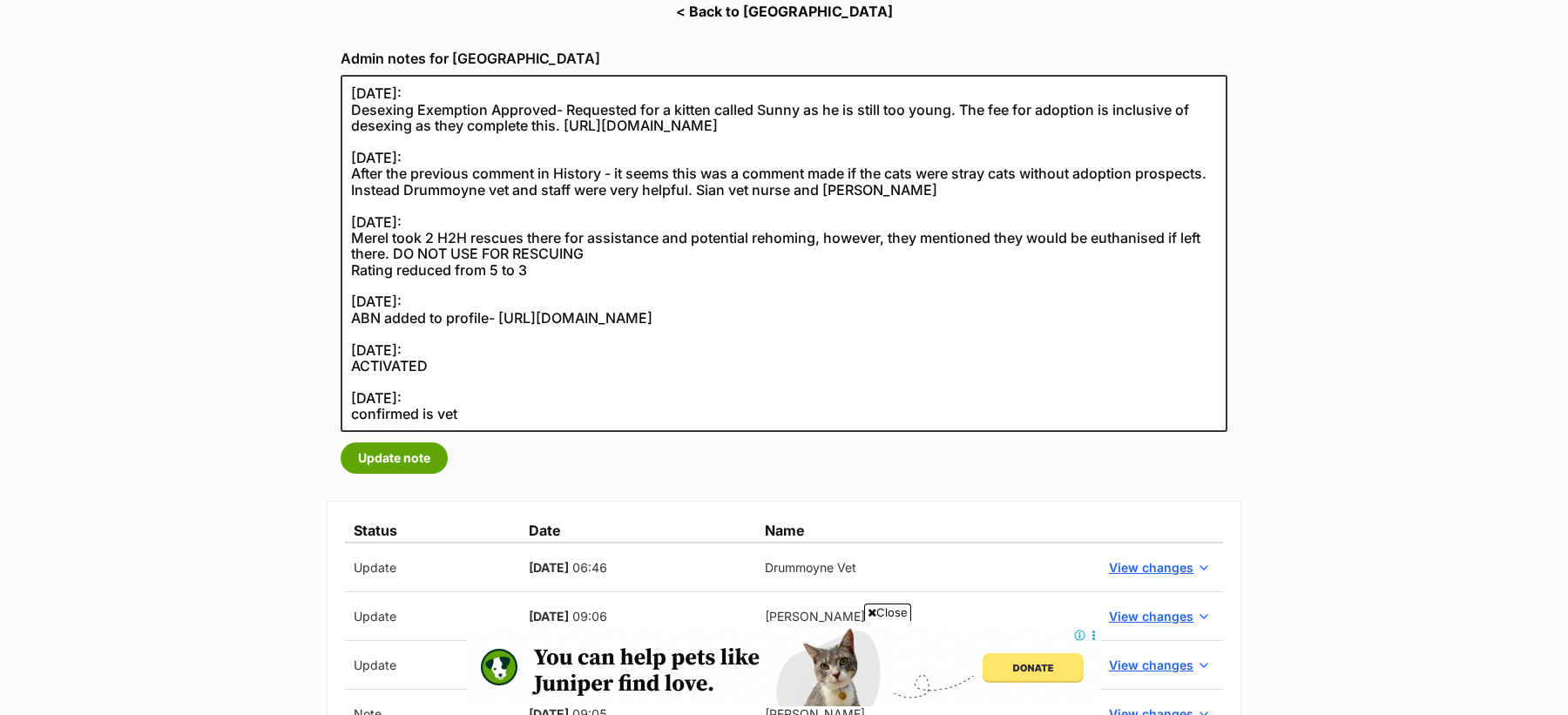
scroll to position [257, 0]
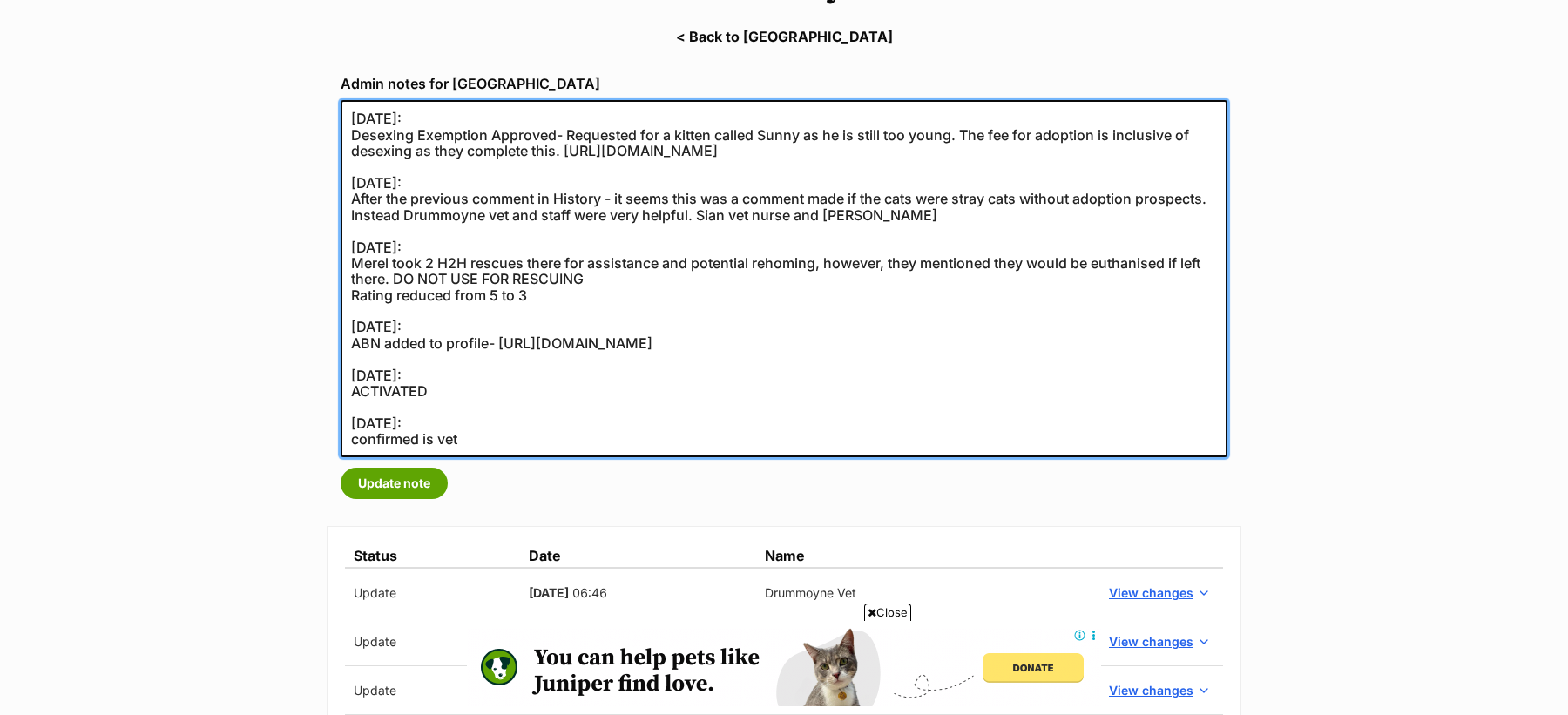
click at [353, 260] on textarea "07/04/2022: Desexing Exemption Approved- Requested for a kitten called Sunny as…" at bounding box center [784, 278] width 886 height 358
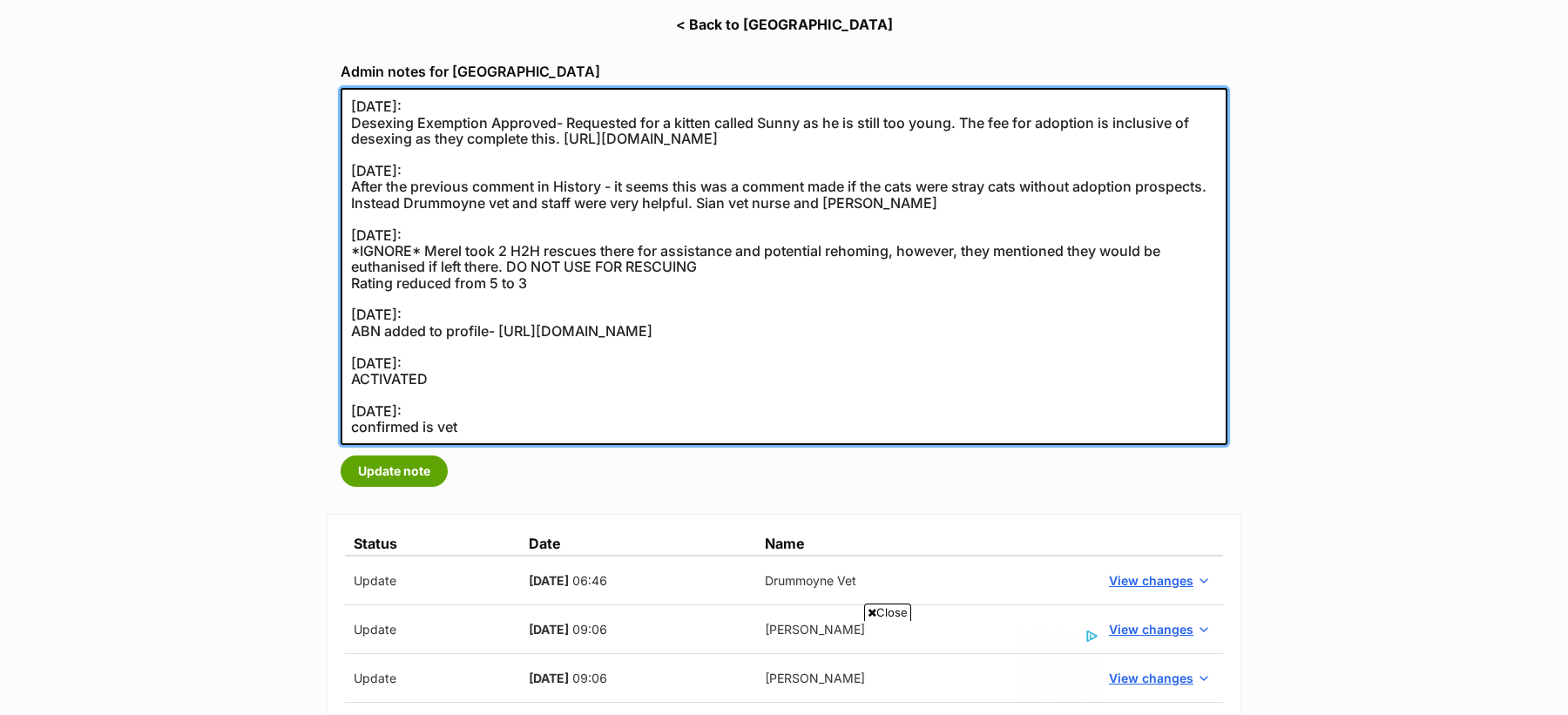
scroll to position [278, 0]
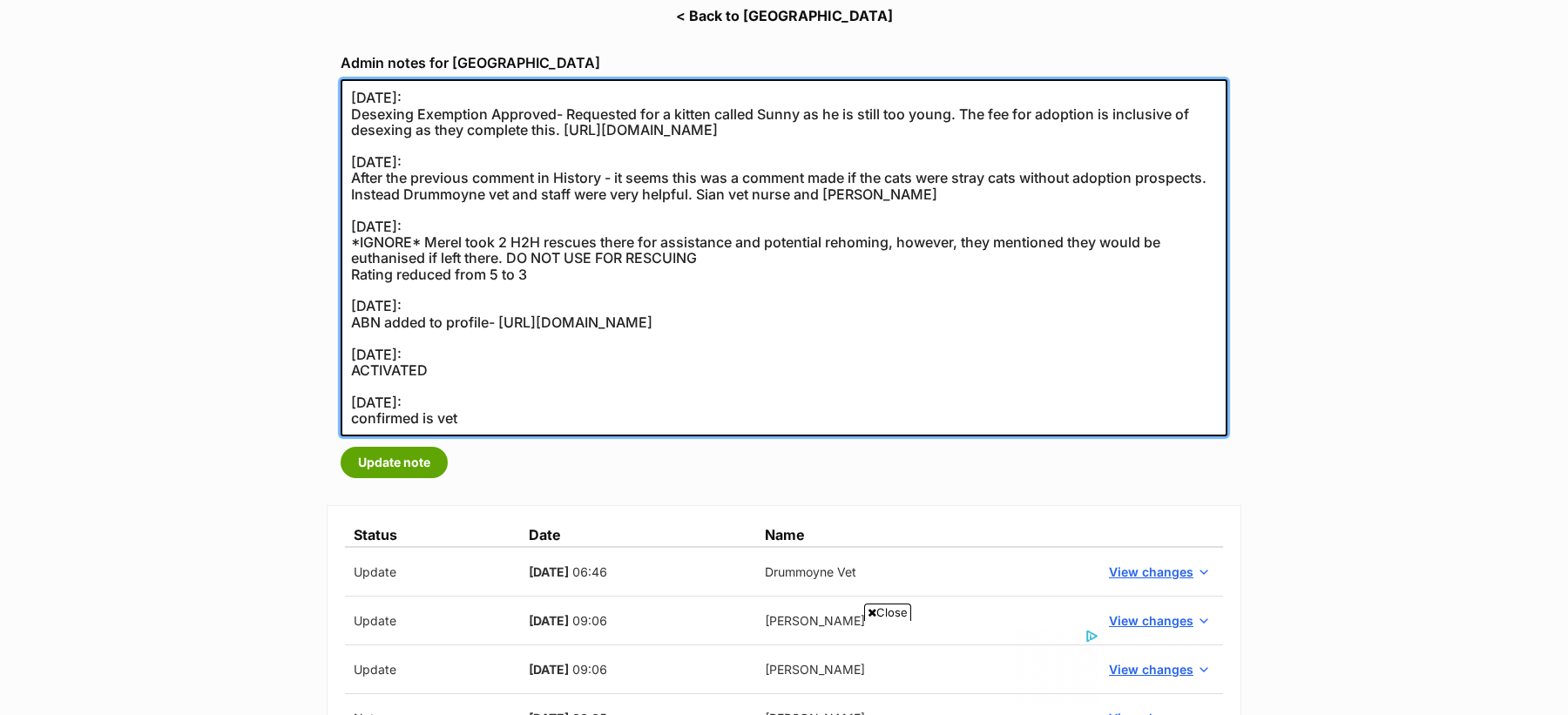
click at [353, 179] on textarea "07/04/2022: Desexing Exemption Approved- Requested for a kitten called Sunny as…" at bounding box center [784, 257] width 886 height 358
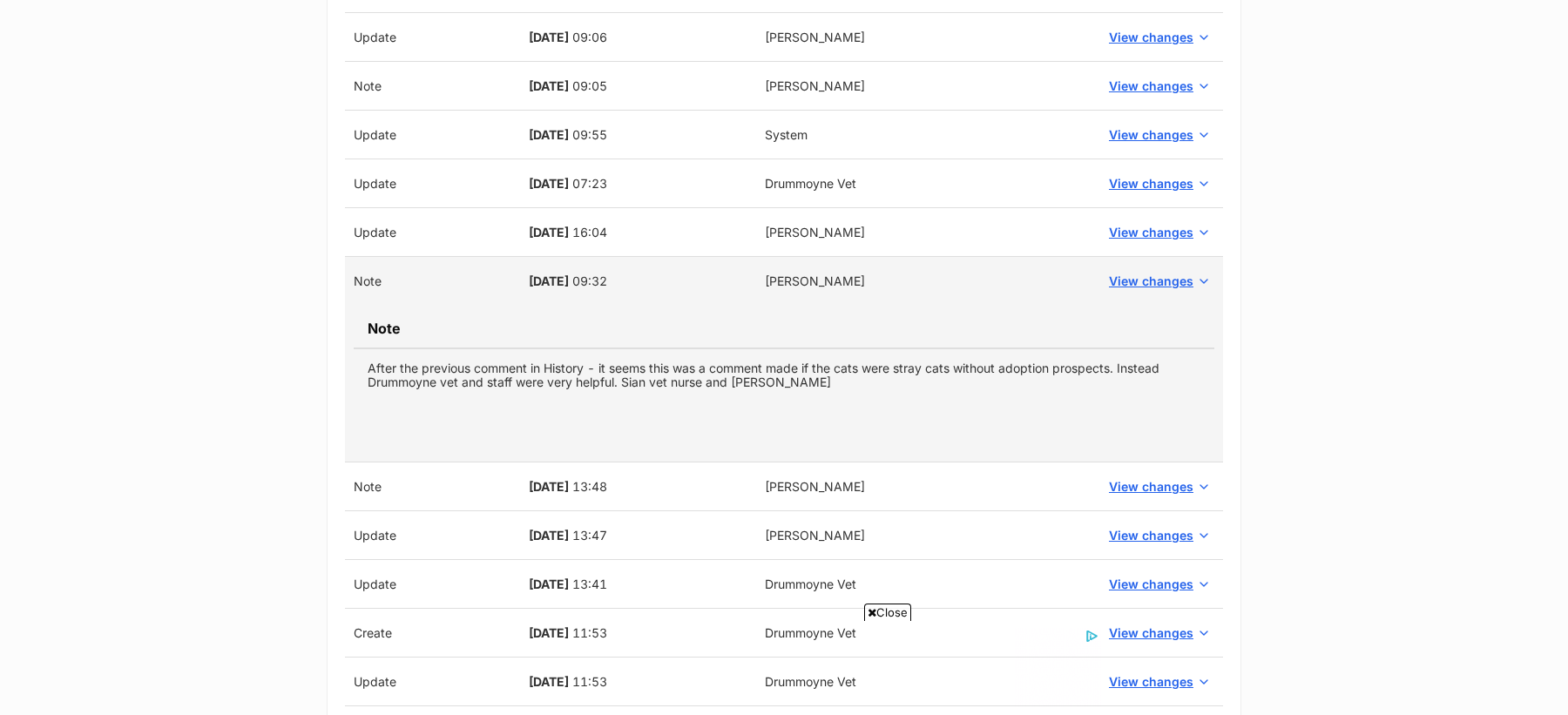
scroll to position [902, 0]
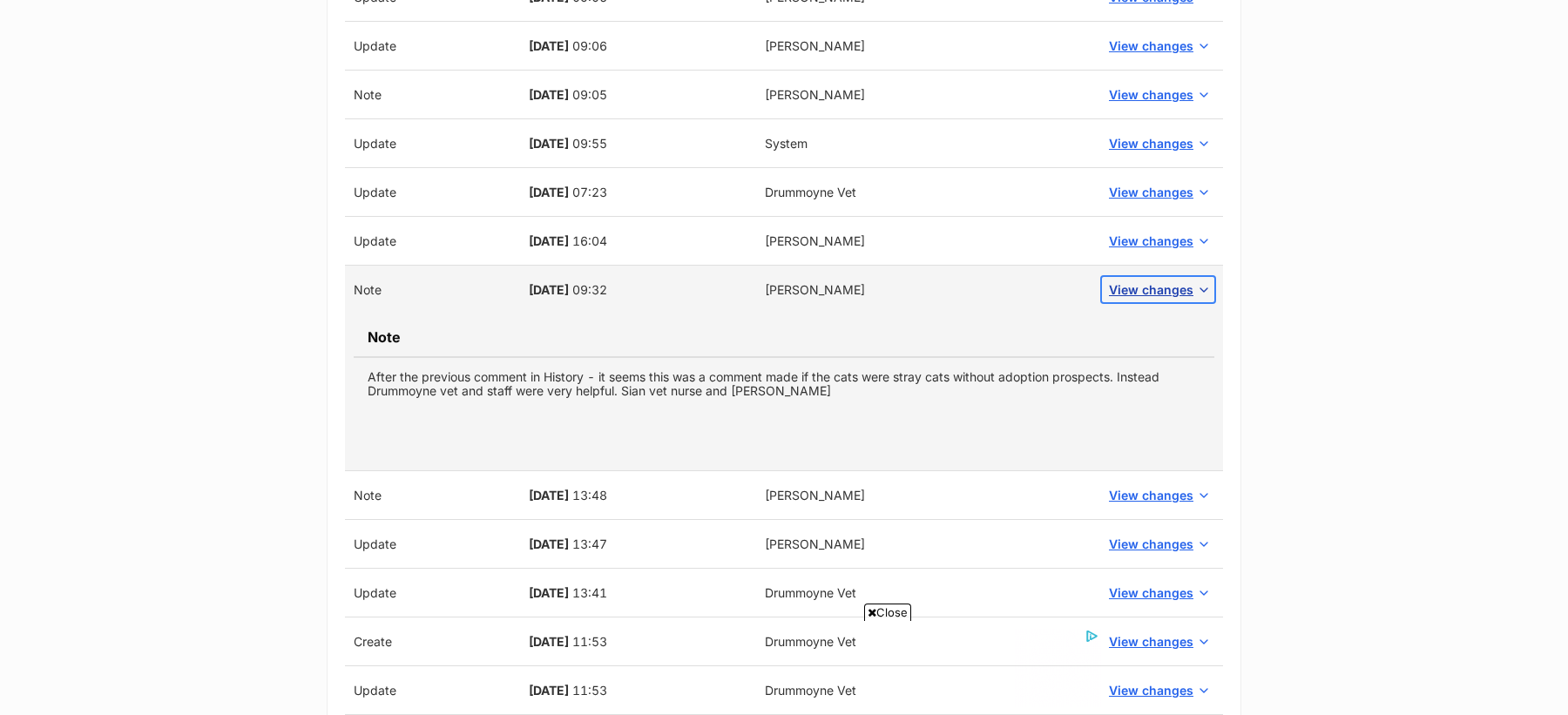
click at [1170, 290] on span "View changes" at bounding box center [1151, 289] width 85 height 18
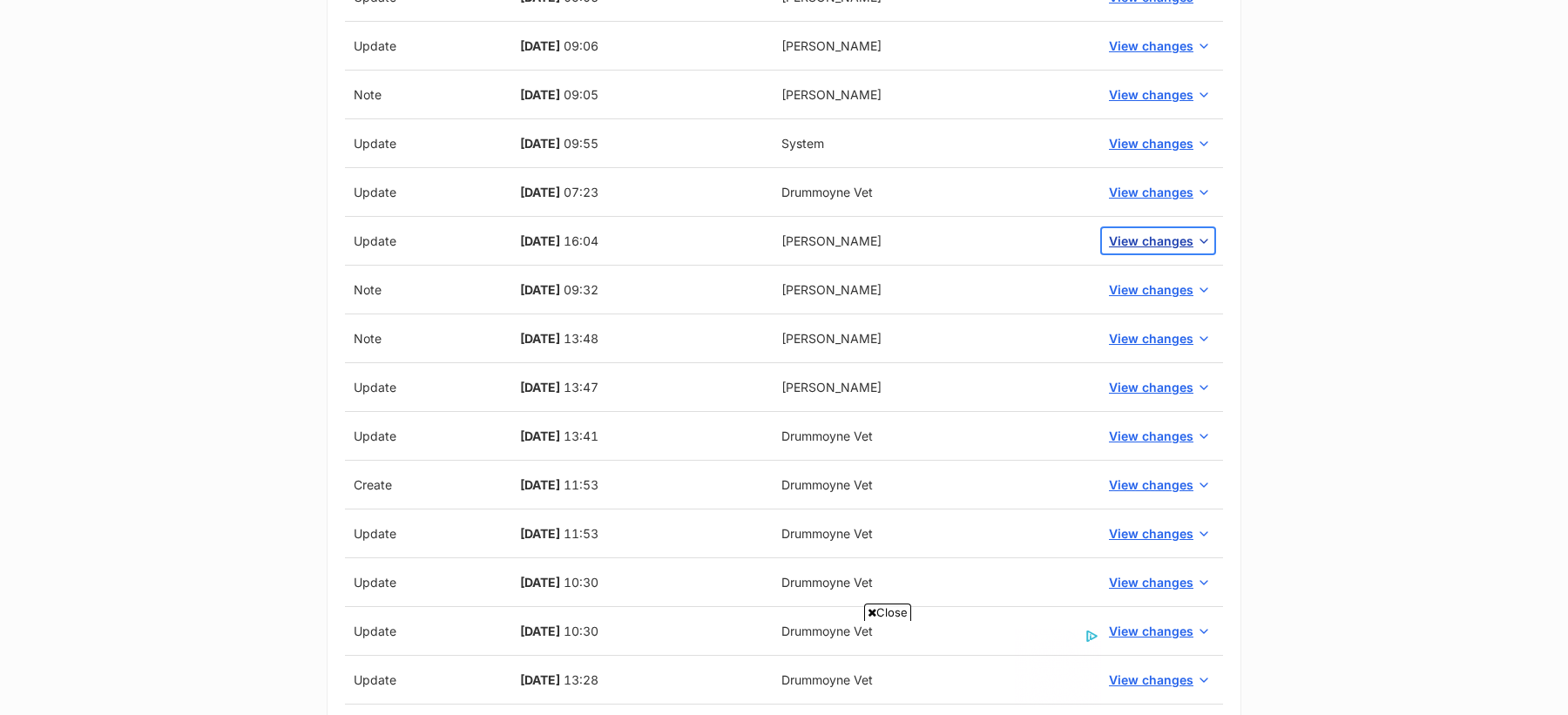
click at [1157, 238] on span "View changes" at bounding box center [1151, 240] width 85 height 18
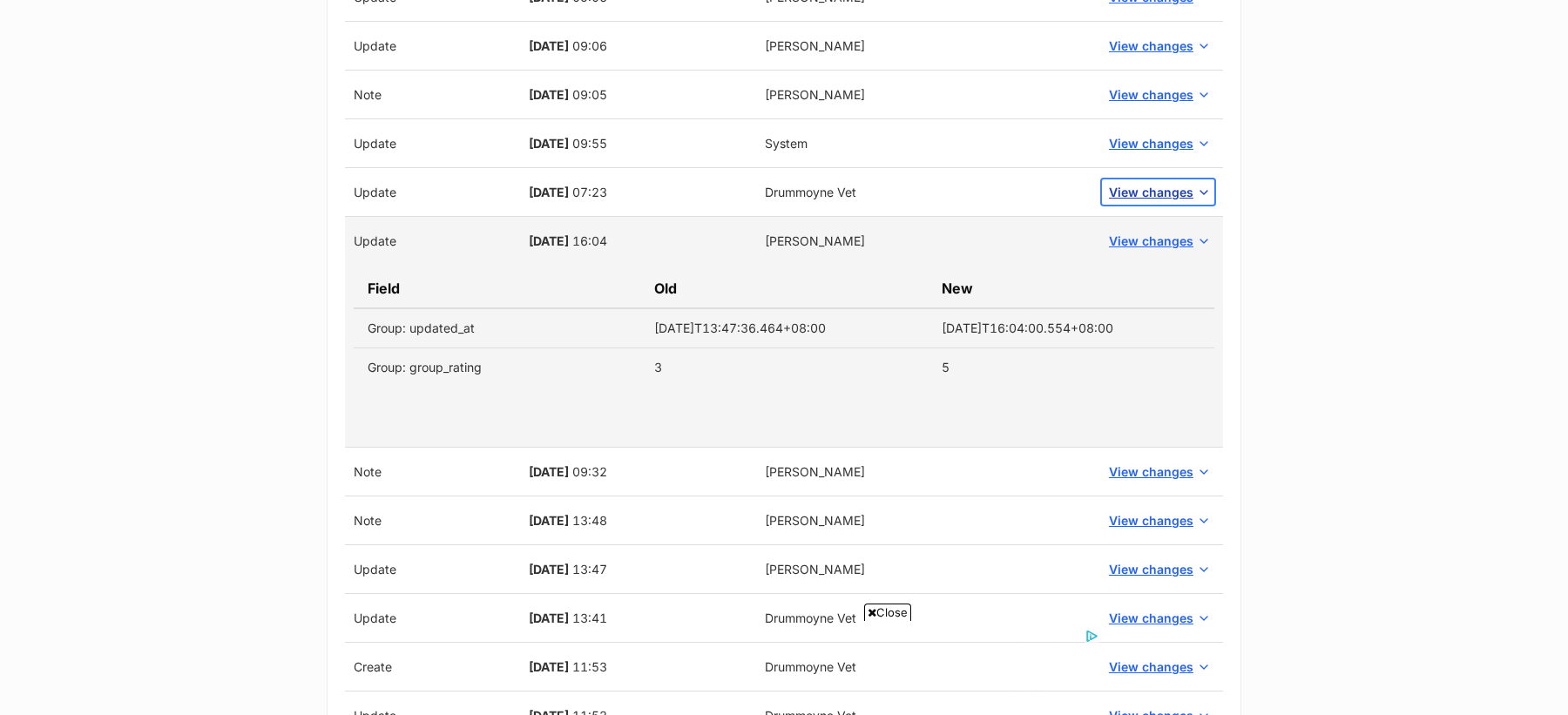
click at [1148, 196] on span "View changes" at bounding box center [1151, 192] width 85 height 18
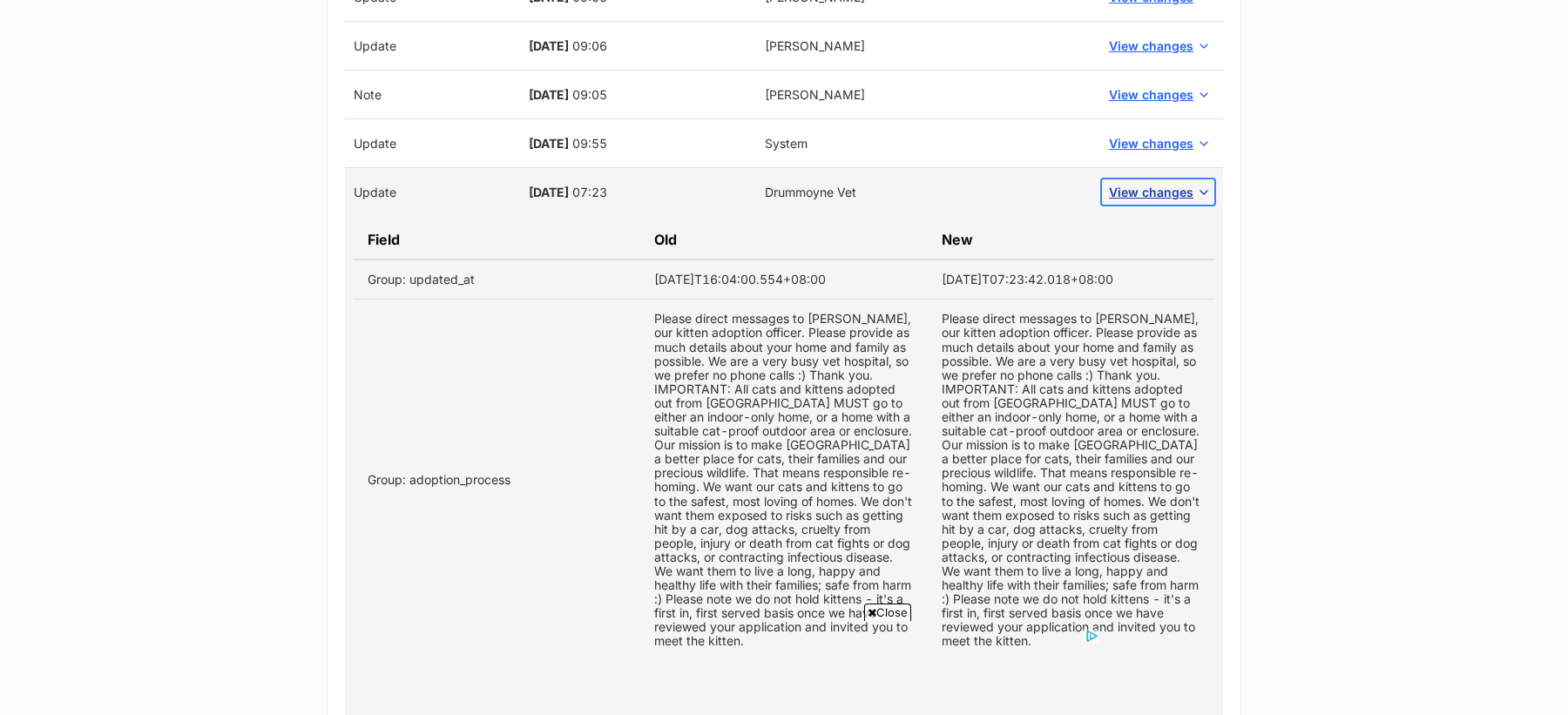
click at [1148, 196] on span "View changes" at bounding box center [1151, 192] width 85 height 18
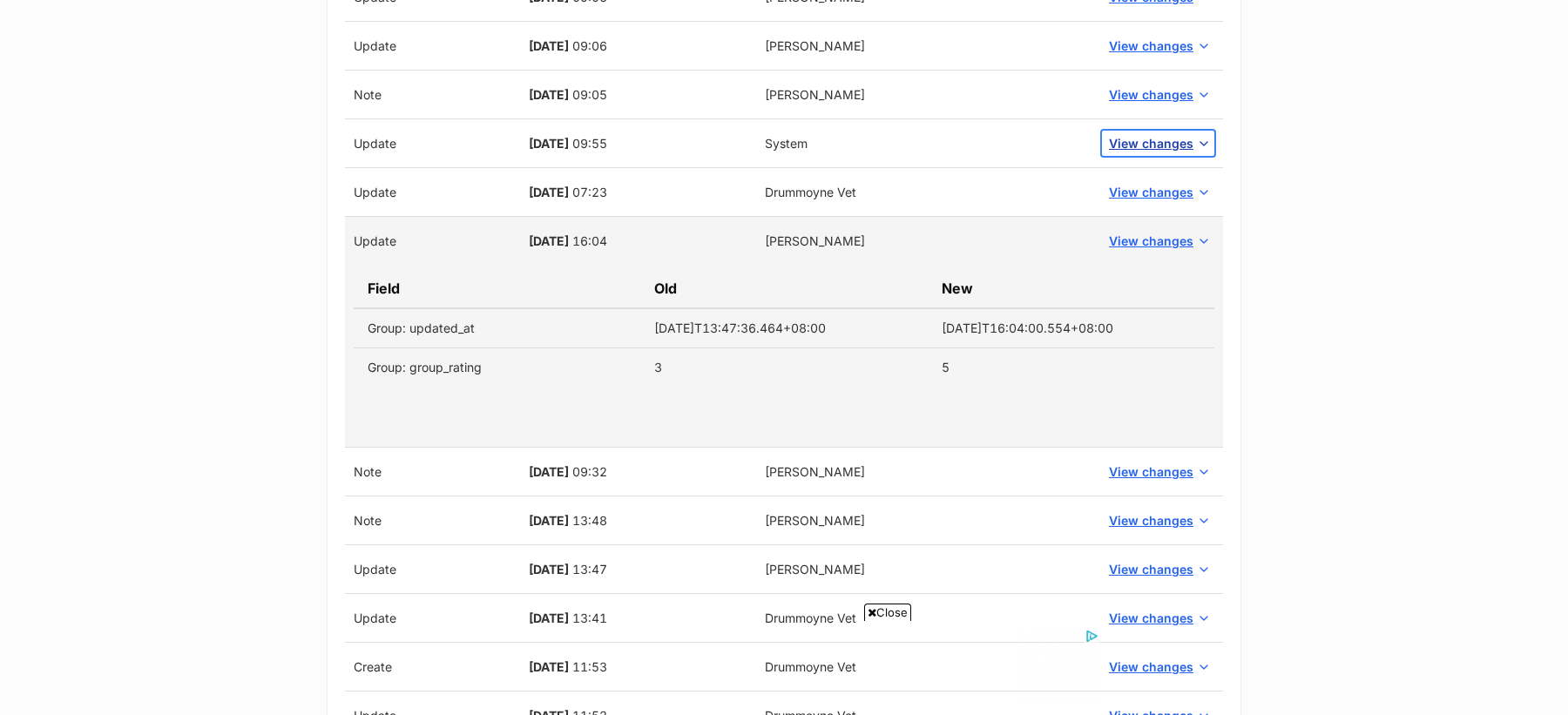
click at [1149, 140] on span "View changes" at bounding box center [1151, 143] width 85 height 18
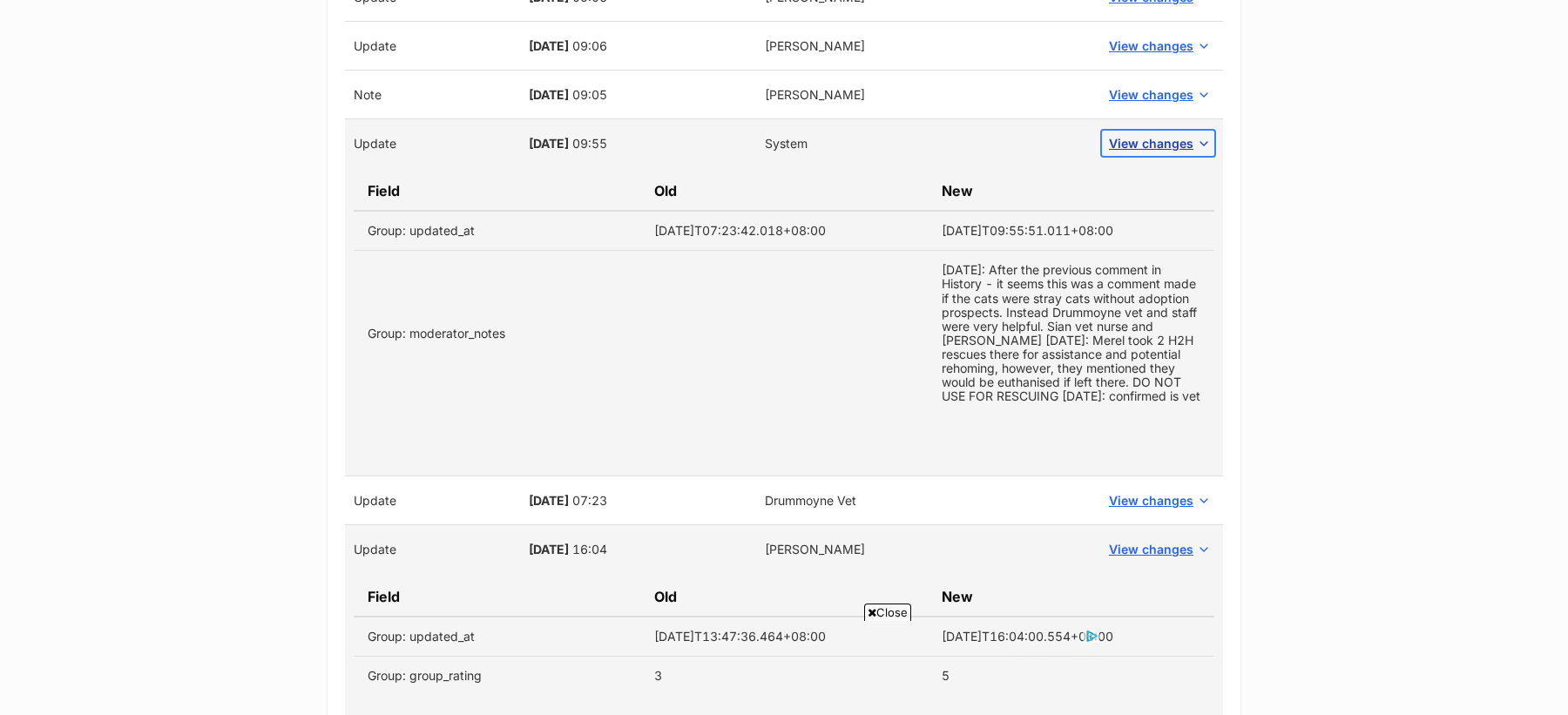
click at [1149, 140] on span "View changes" at bounding box center [1151, 143] width 85 height 18
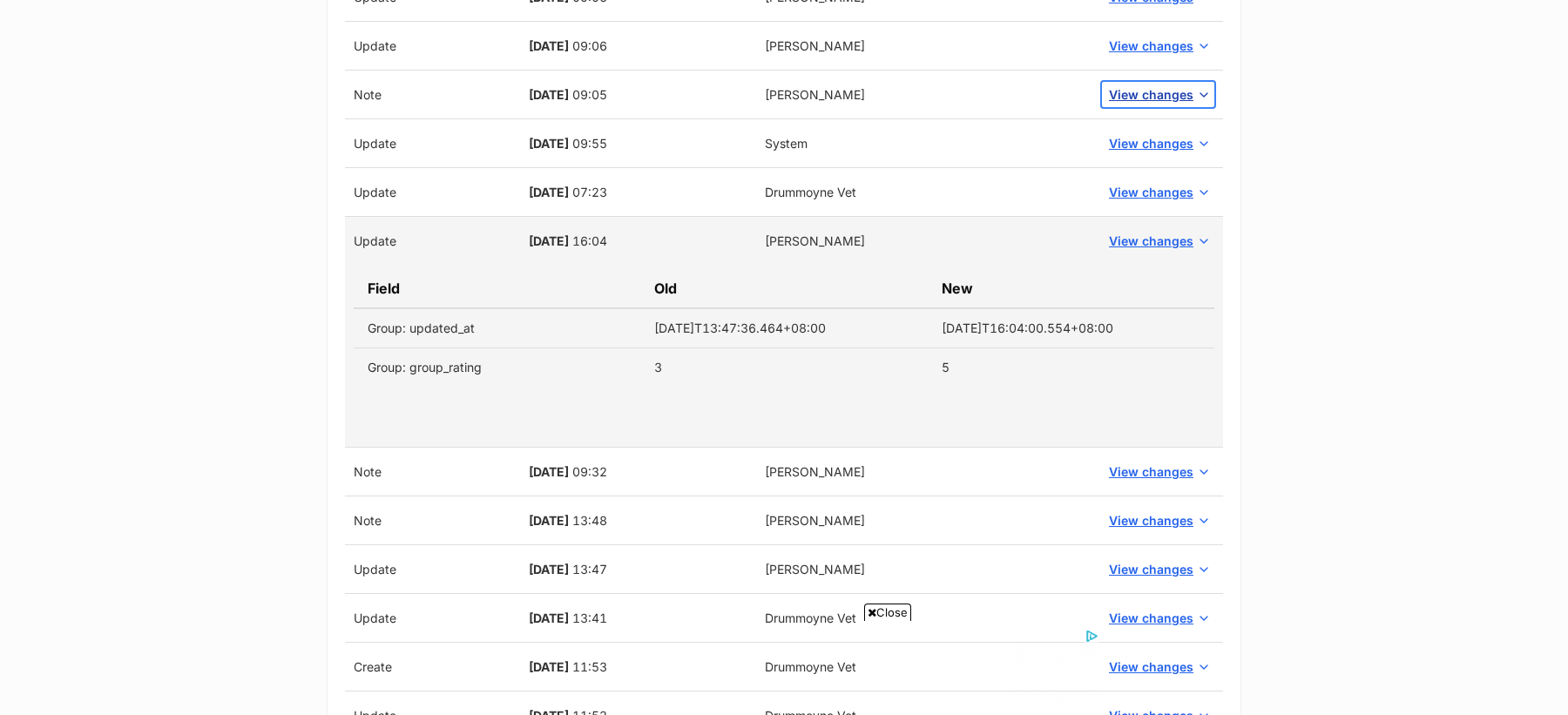
click at [1148, 86] on span "View changes" at bounding box center [1151, 94] width 85 height 18
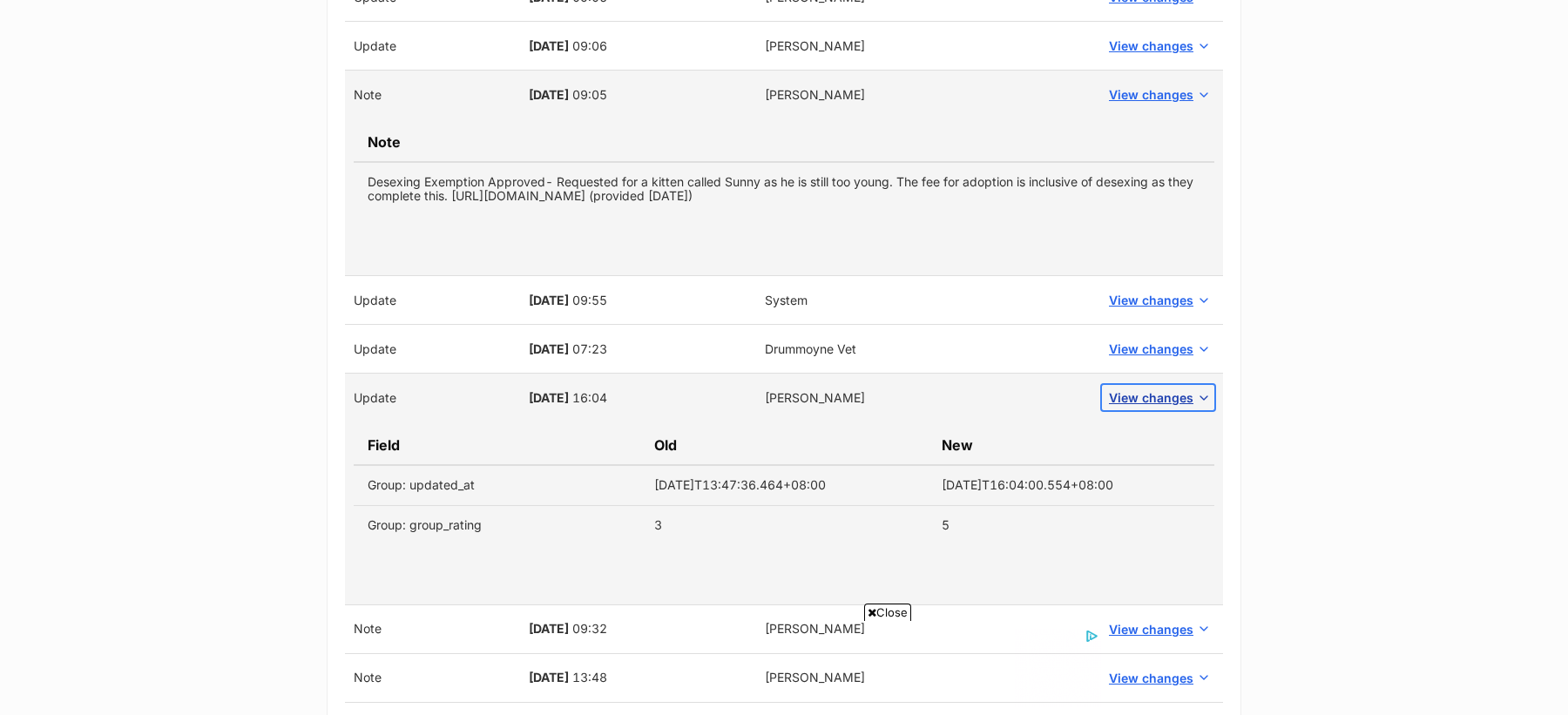
click at [1166, 399] on span "View changes" at bounding box center [1151, 398] width 85 height 18
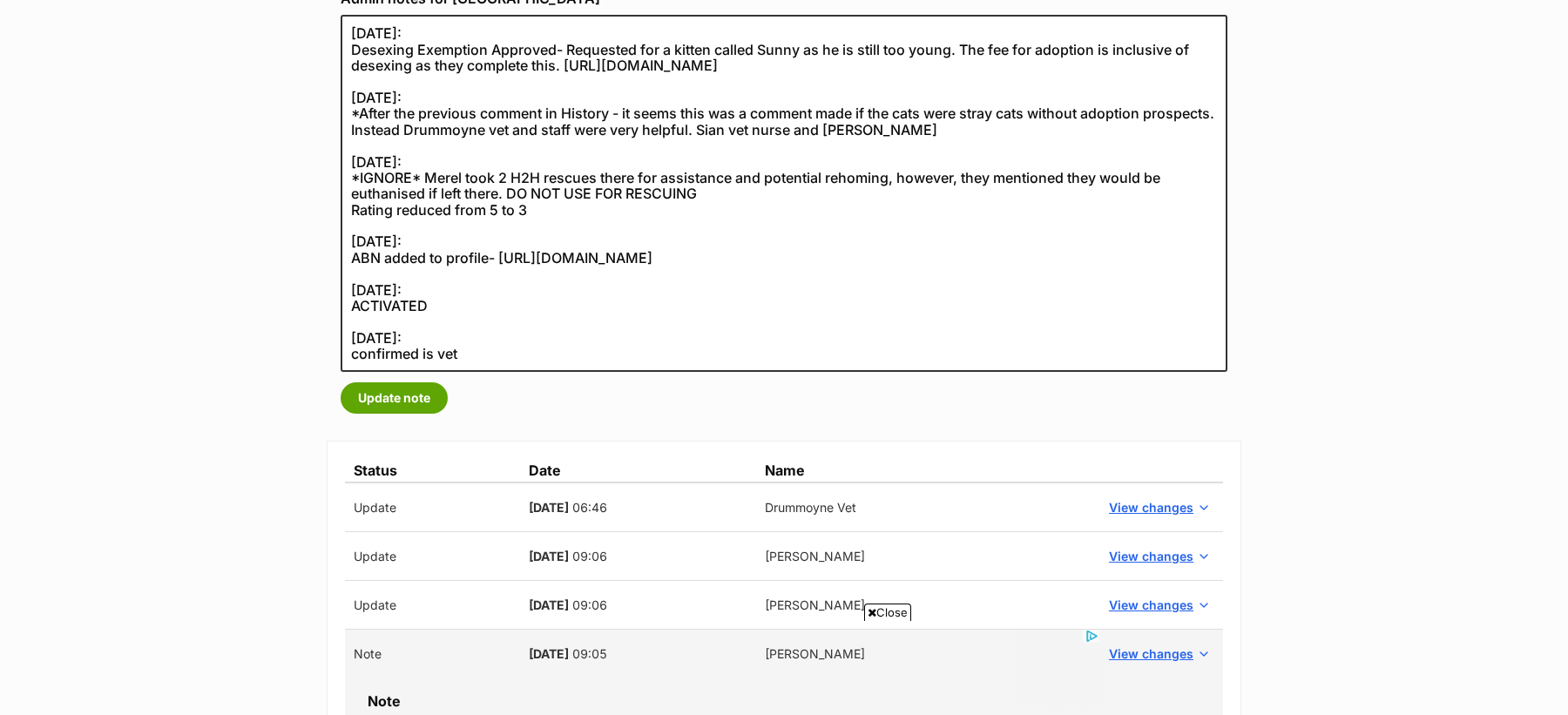
scroll to position [304, 0]
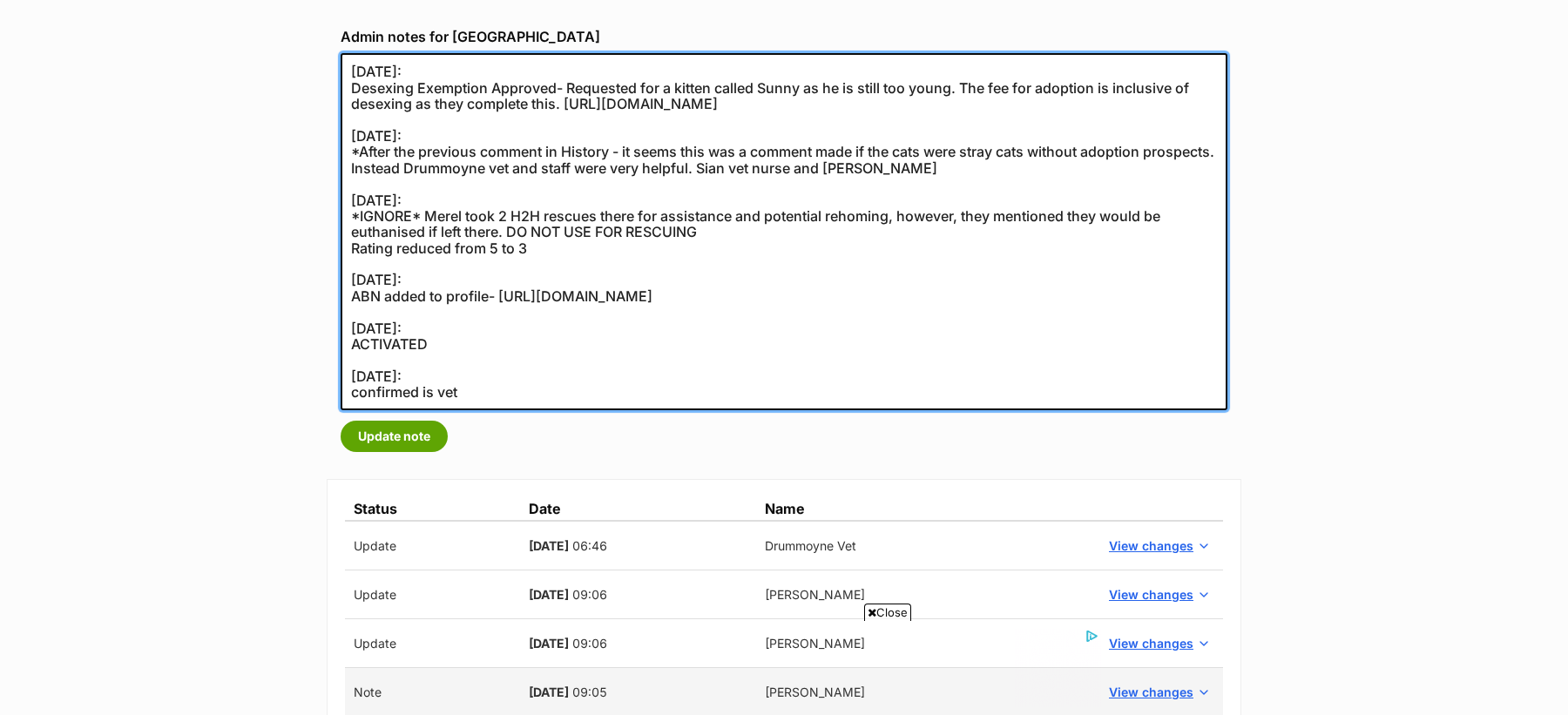
drag, startPoint x: 584, startPoint y: 242, endPoint x: 340, endPoint y: 204, distance: 246.9
click at [340, 204] on textarea "07/04/2022: Desexing Exemption Approved- Requested for a kitten called Sunny as…" at bounding box center [784, 232] width 886 height 358
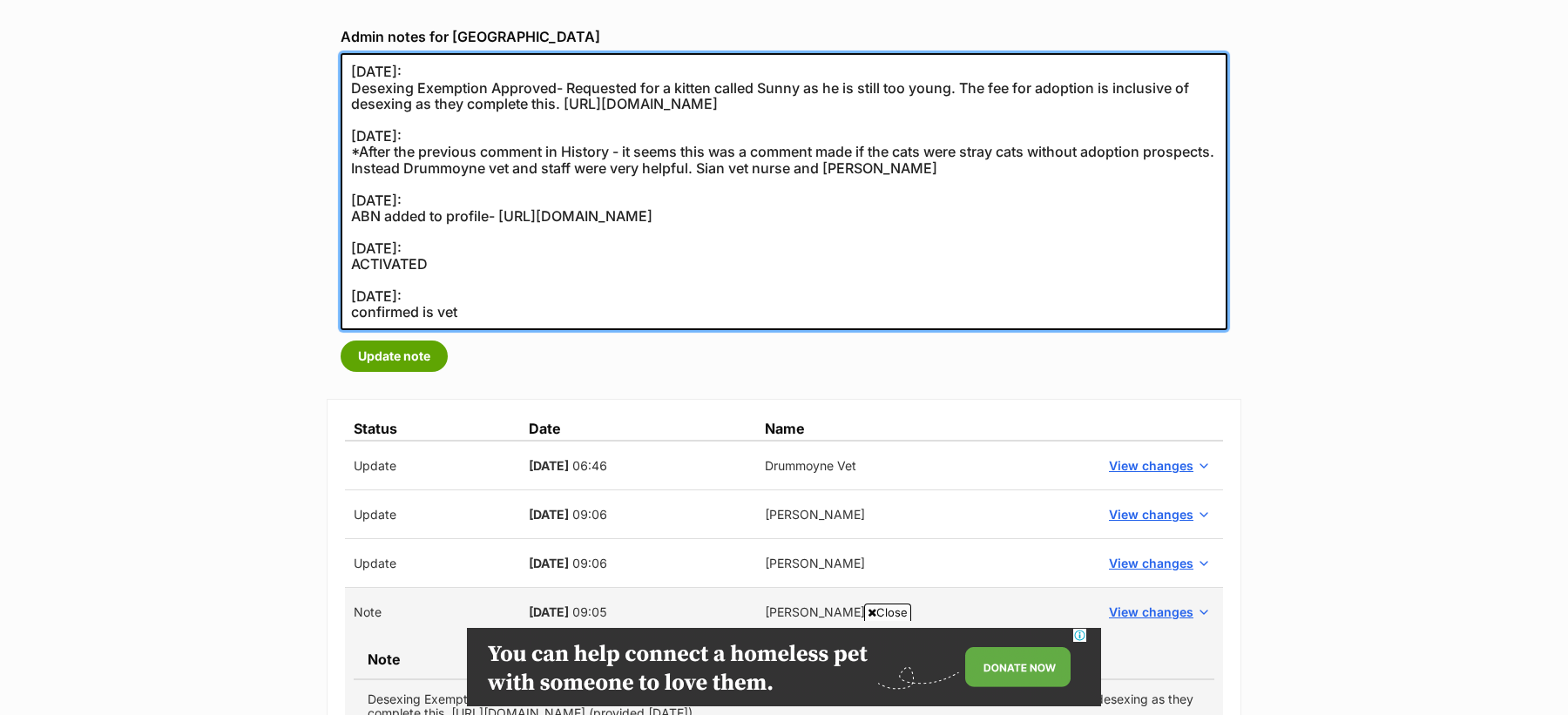
scroll to position [0, 0]
type textarea "07/04/2022: Desexing Exemption Approved- Requested for a kitten called Sunny as…"
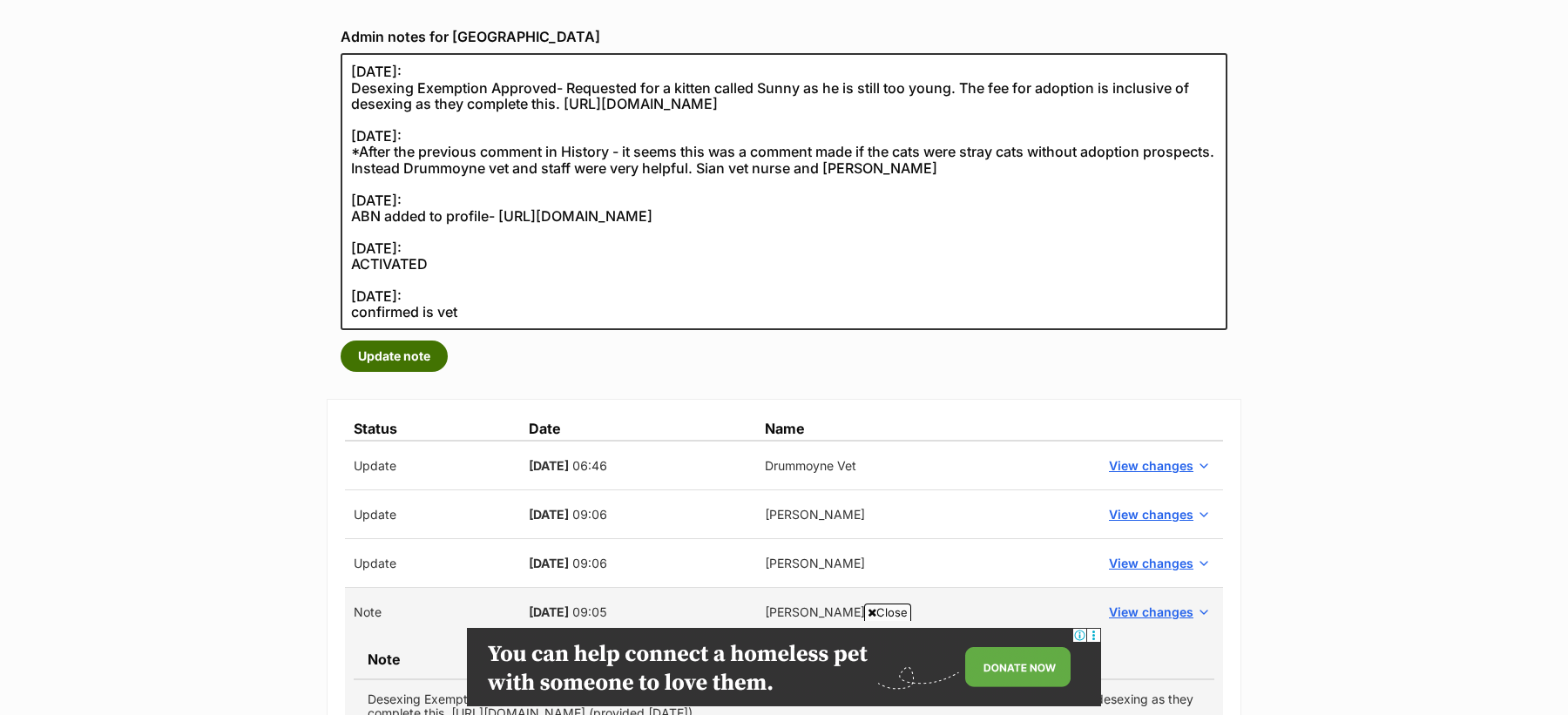
click at [396, 367] on button "Update note" at bounding box center [394, 356] width 107 height 31
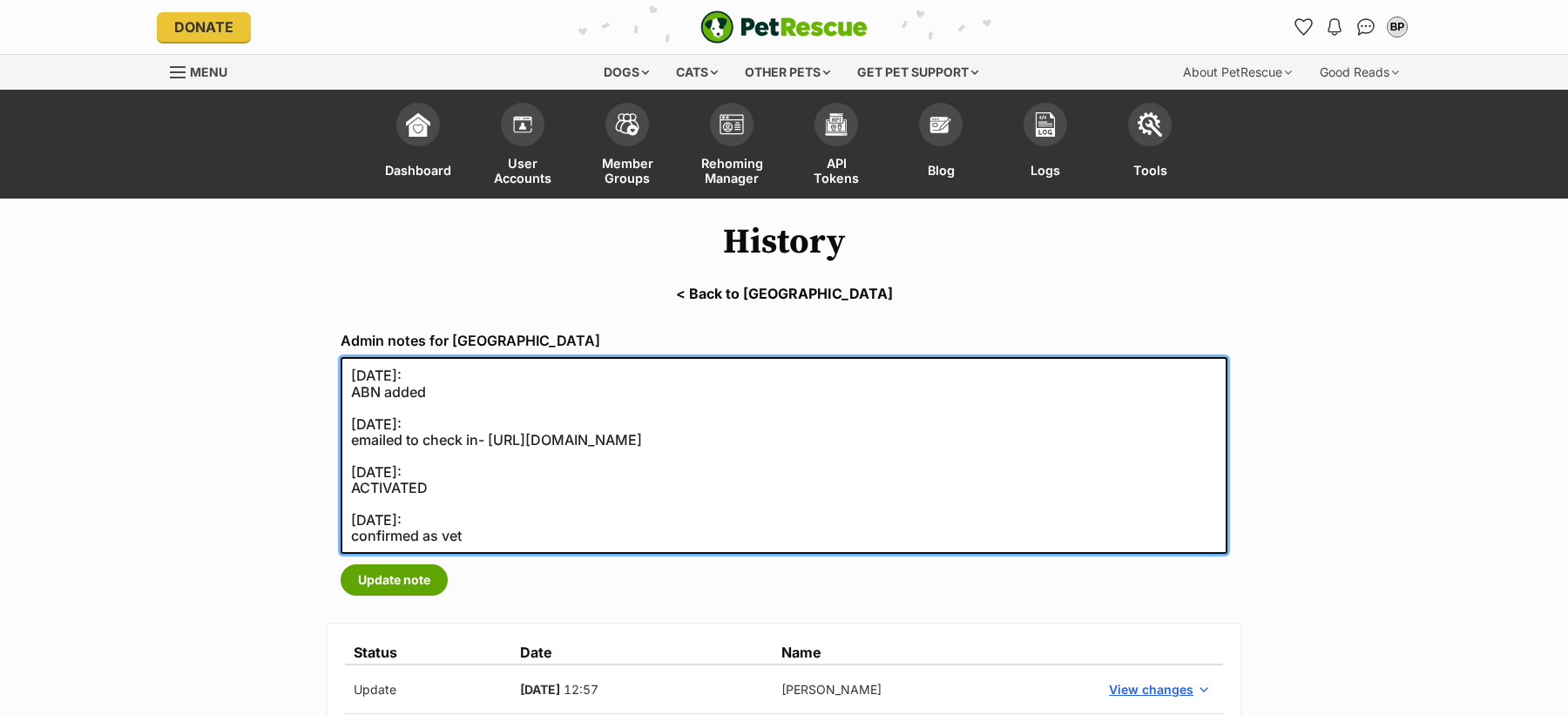
click at [434, 390] on textarea "09/02/2024: ABN added 09/02/2024: emailed to check in- https://secure.helpscout…" at bounding box center [784, 456] width 886 height 197
click at [498, 537] on textarea "09/02/2024: ABN added 09/02/2024: emailed to check in- https://secure.helpscout…" at bounding box center [784, 456] width 886 height 197
click at [419, 518] on textarea "09/02/2024: ABN added 09/02/2024: emailed to check in- https://secure.helpscout…" at bounding box center [784, 456] width 886 height 197
click at [448, 472] on textarea "09/02/2024: ABN added 09/02/2024: emailed to check in- https://secure.helpscout…" at bounding box center [784, 456] width 886 height 197
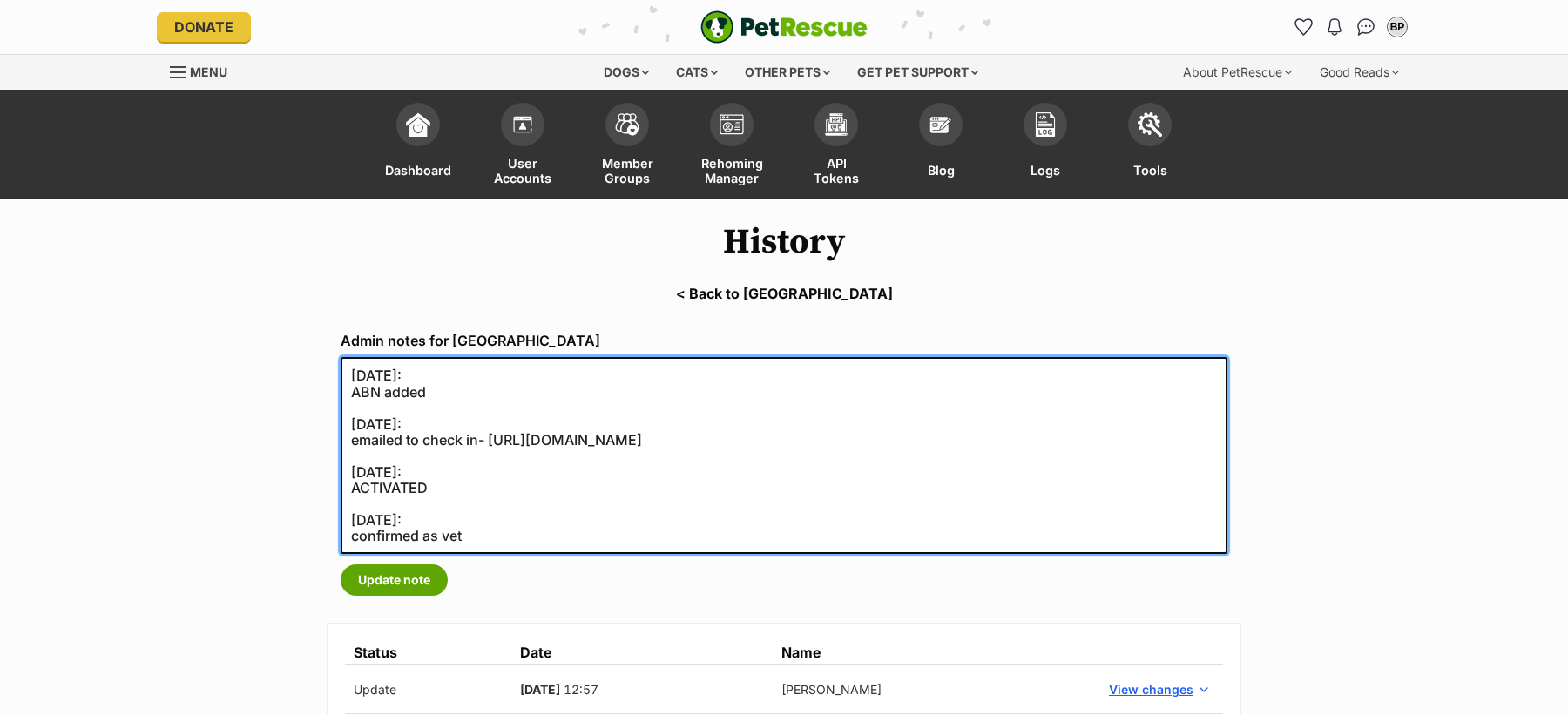
click at [444, 389] on textarea "09/02/2024: ABN added 09/02/2024: emailed to check in- https://secure.helpscout…" at bounding box center [784, 456] width 886 height 197
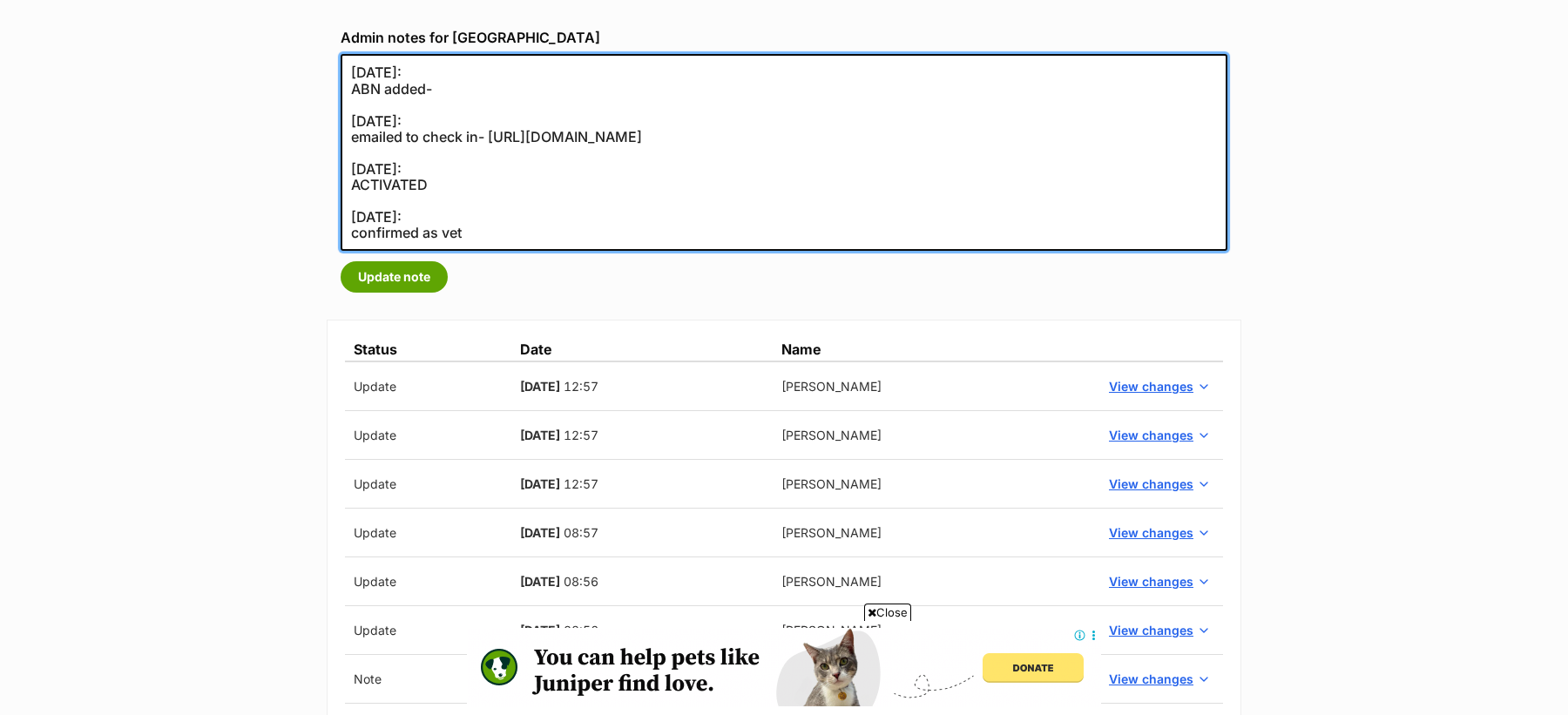
scroll to position [358, 0]
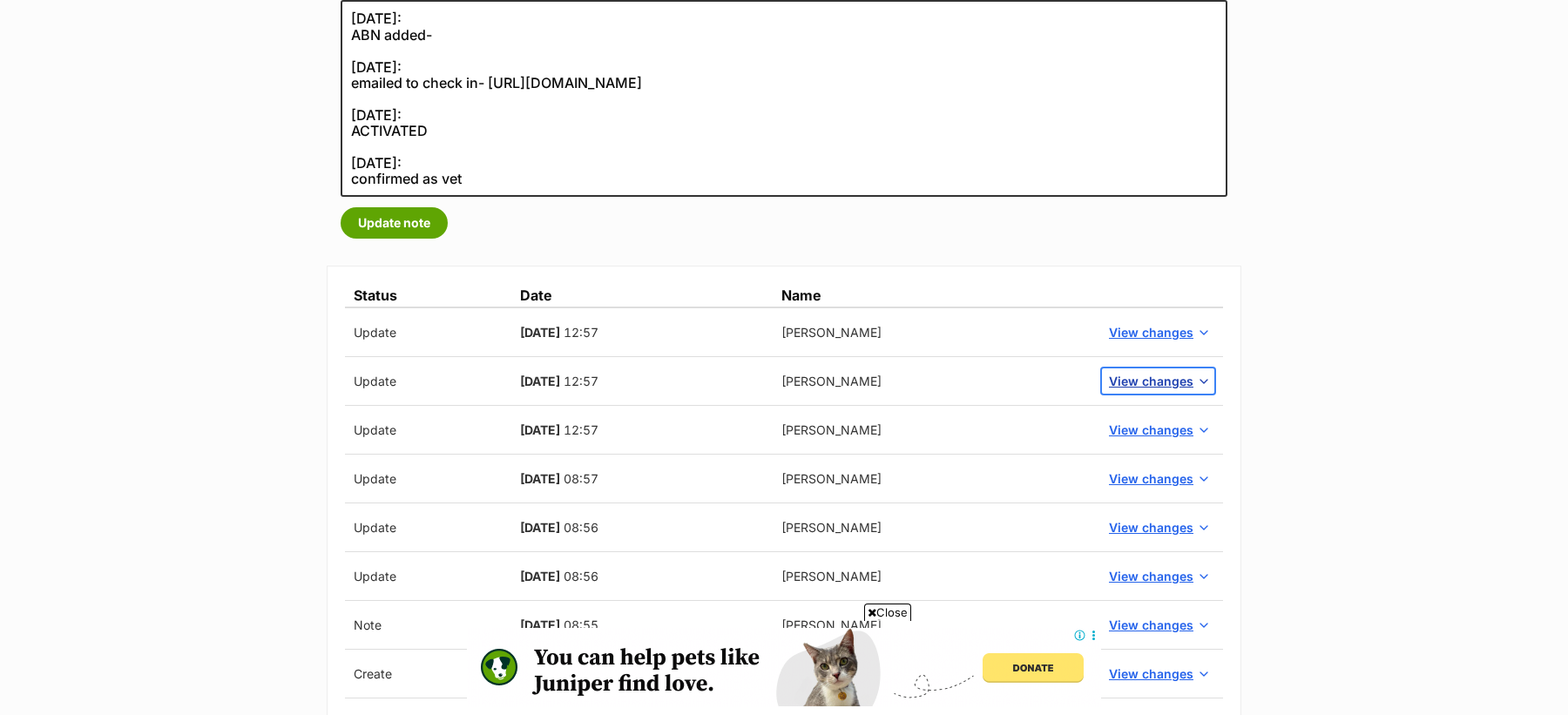
click at [1140, 385] on span "View changes" at bounding box center [1151, 380] width 85 height 18
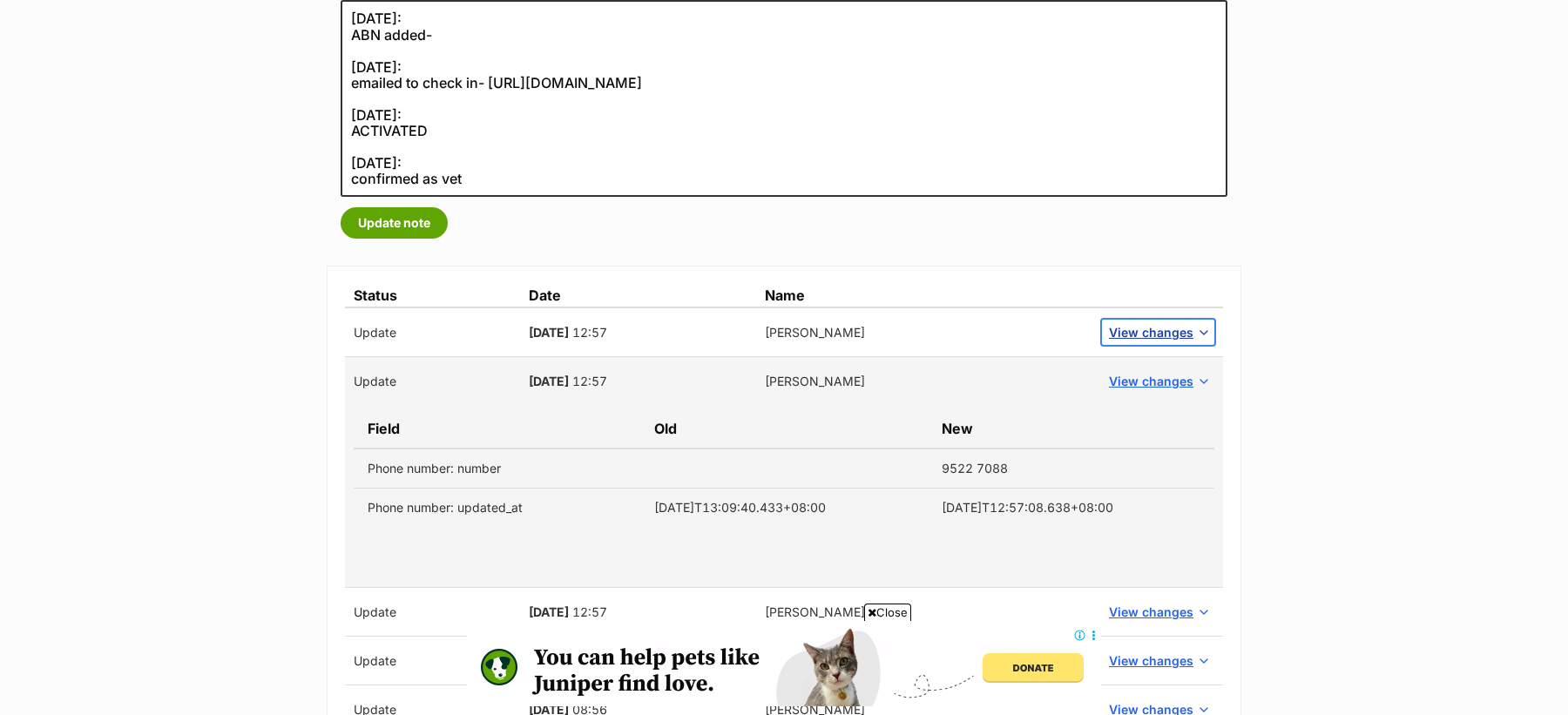
click at [1160, 337] on span "View changes" at bounding box center [1151, 332] width 85 height 18
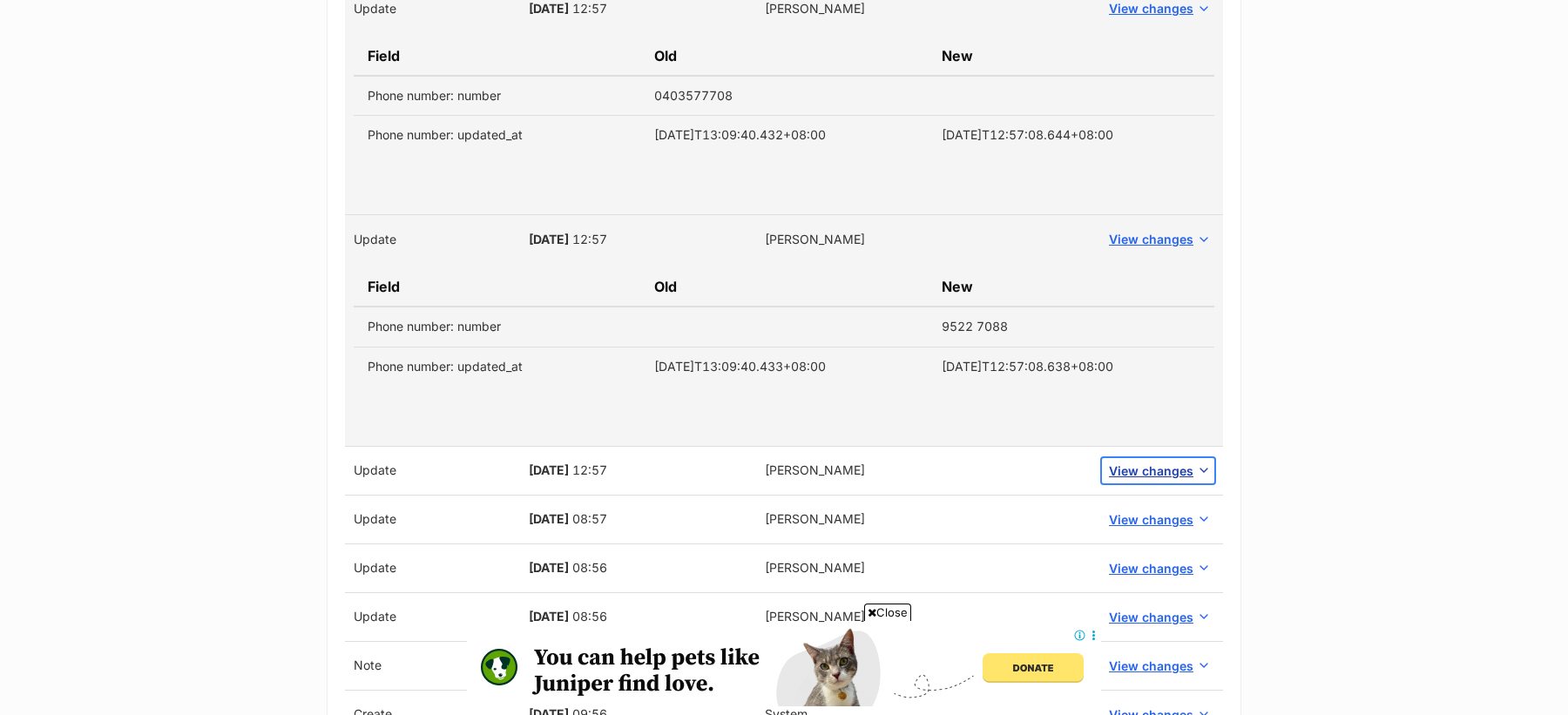
click at [1143, 466] on span "View changes" at bounding box center [1151, 470] width 85 height 18
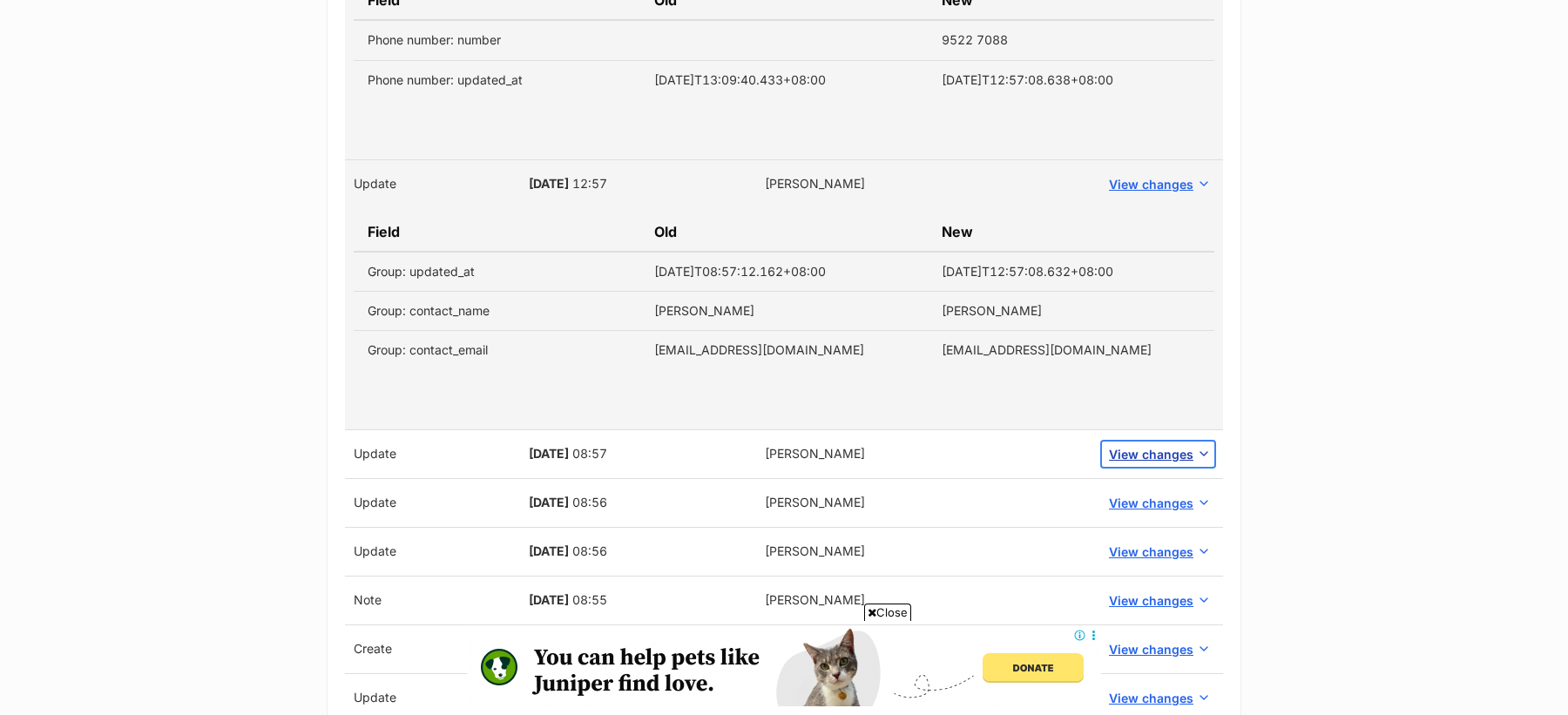
click at [1129, 450] on span "View changes" at bounding box center [1151, 454] width 85 height 18
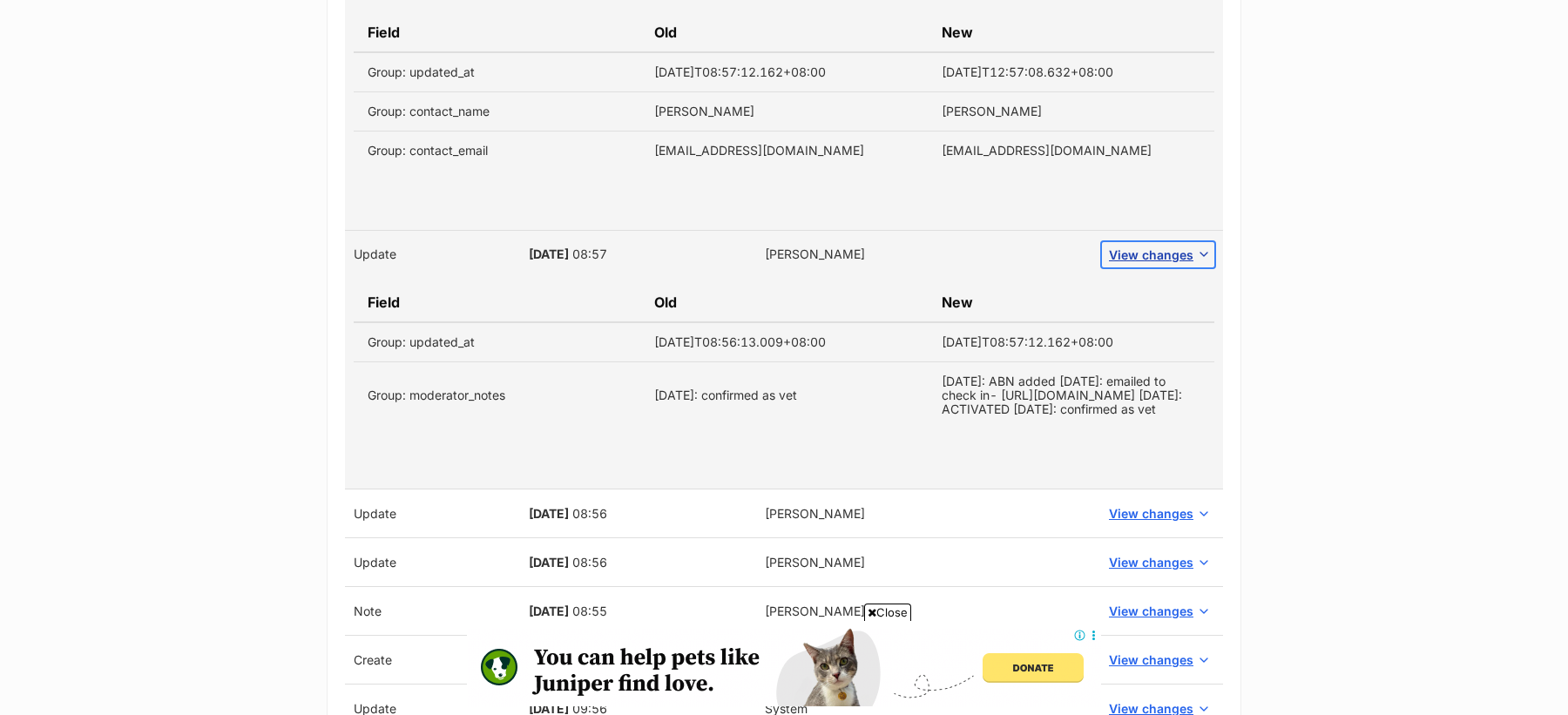
scroll to position [1165, 0]
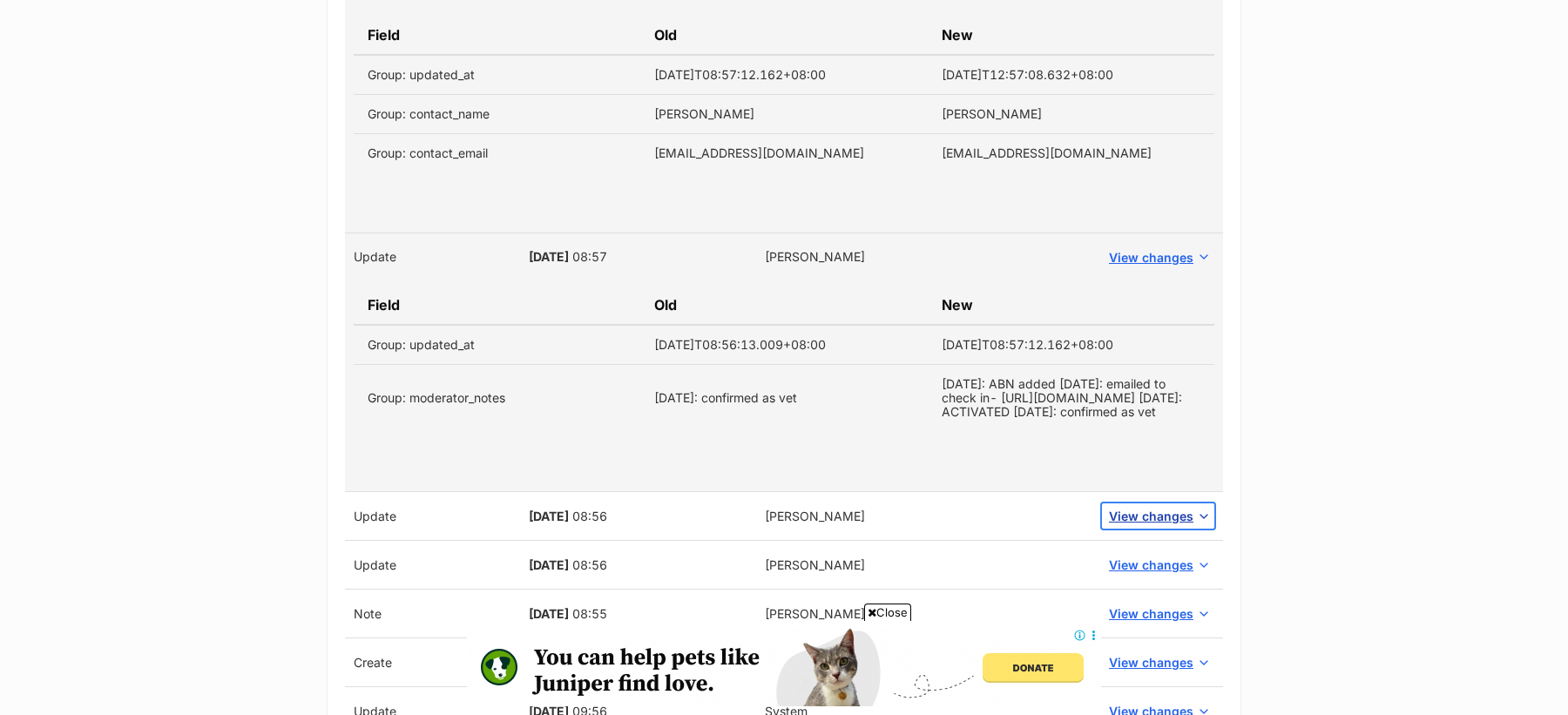
click at [1142, 525] on span "View changes" at bounding box center [1151, 516] width 85 height 18
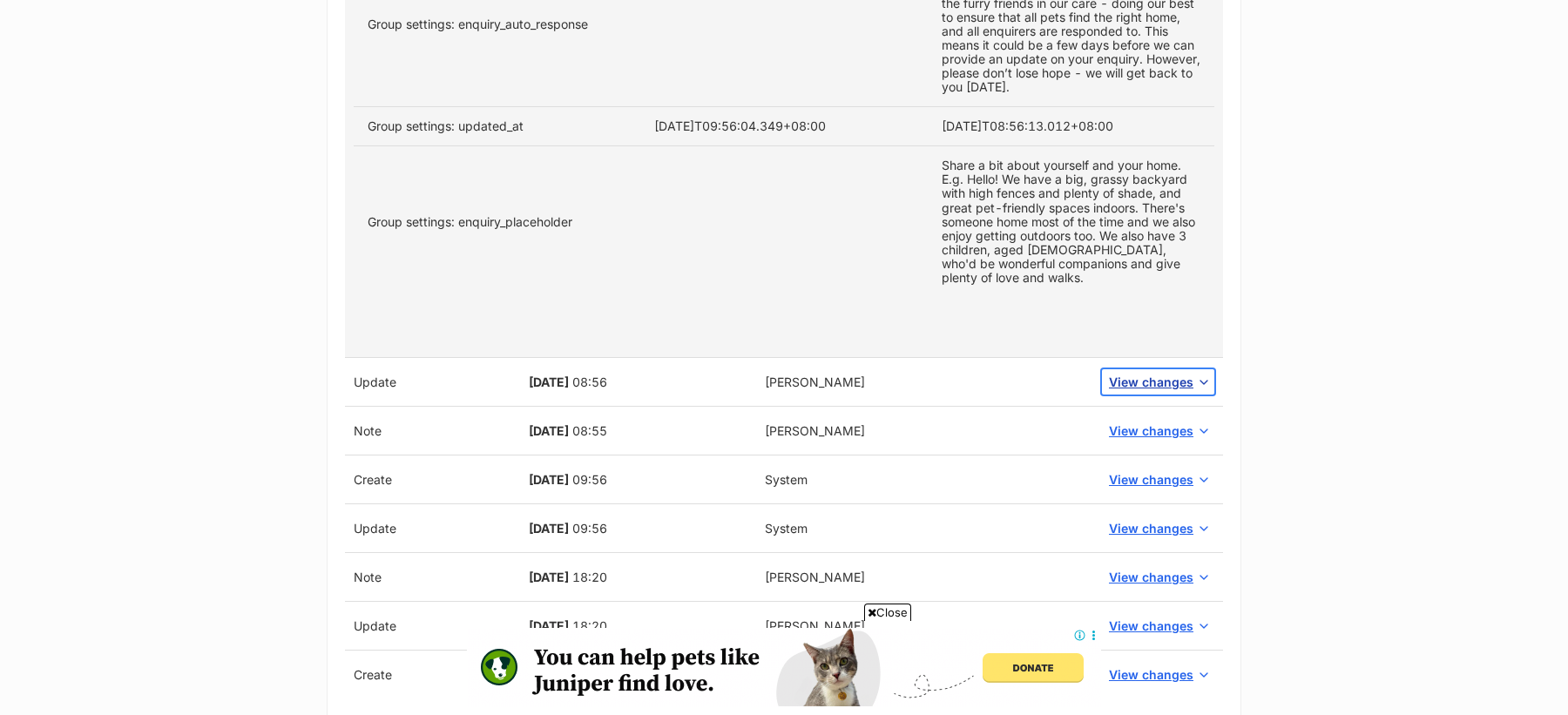
click at [1133, 391] on span "View changes" at bounding box center [1151, 381] width 85 height 18
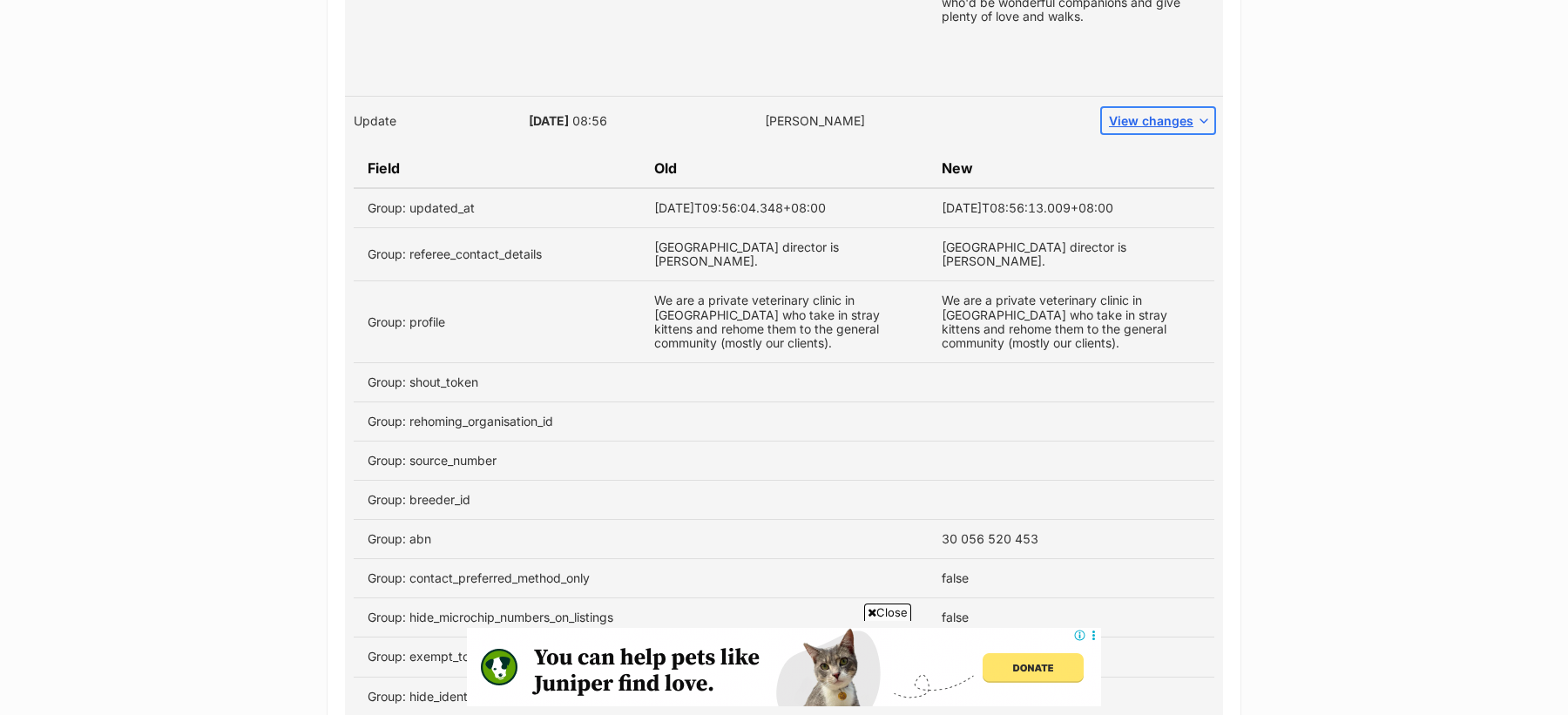
scroll to position [2221, 0]
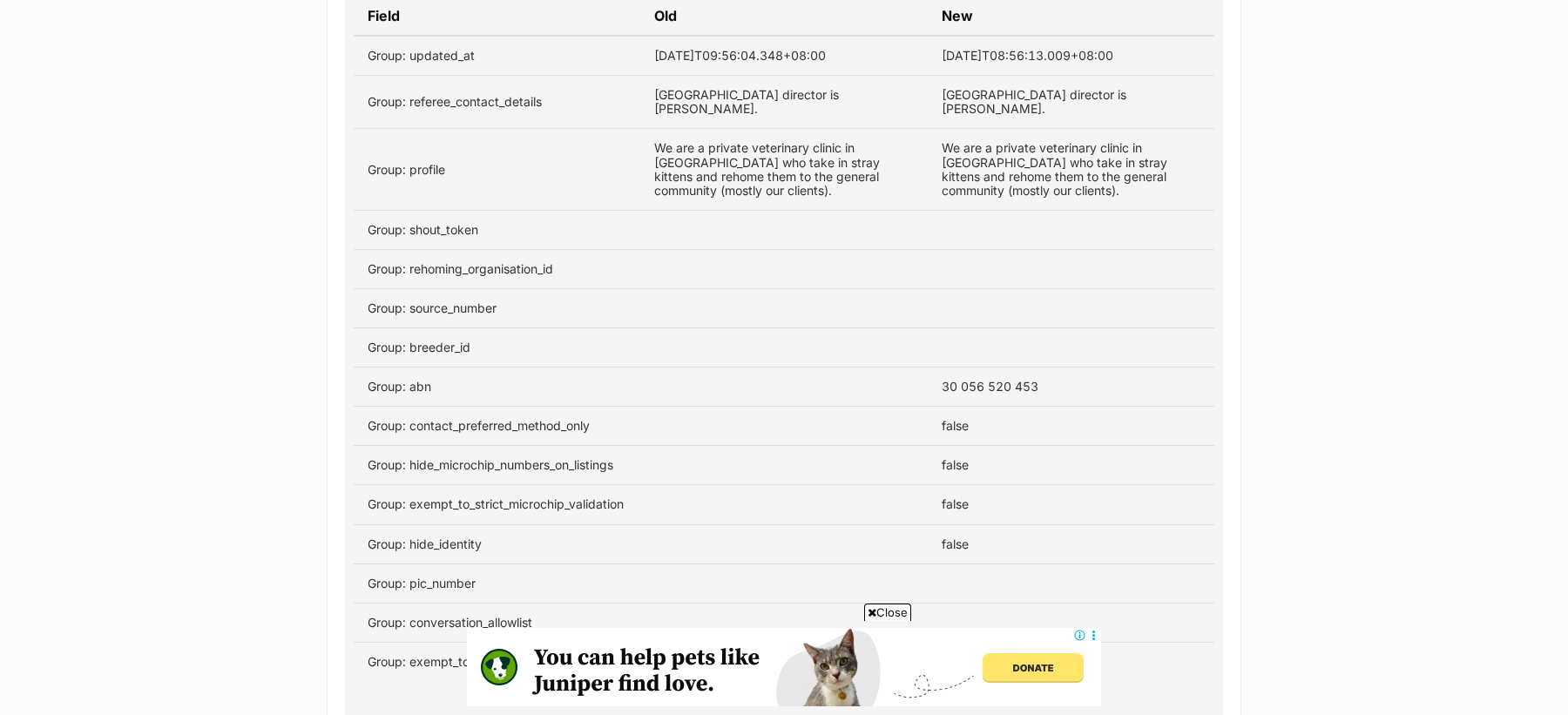
click at [1004, 391] on td "30 056 520 453" at bounding box center [1070, 387] width 287 height 39
copy tbody "30 056 520 453"
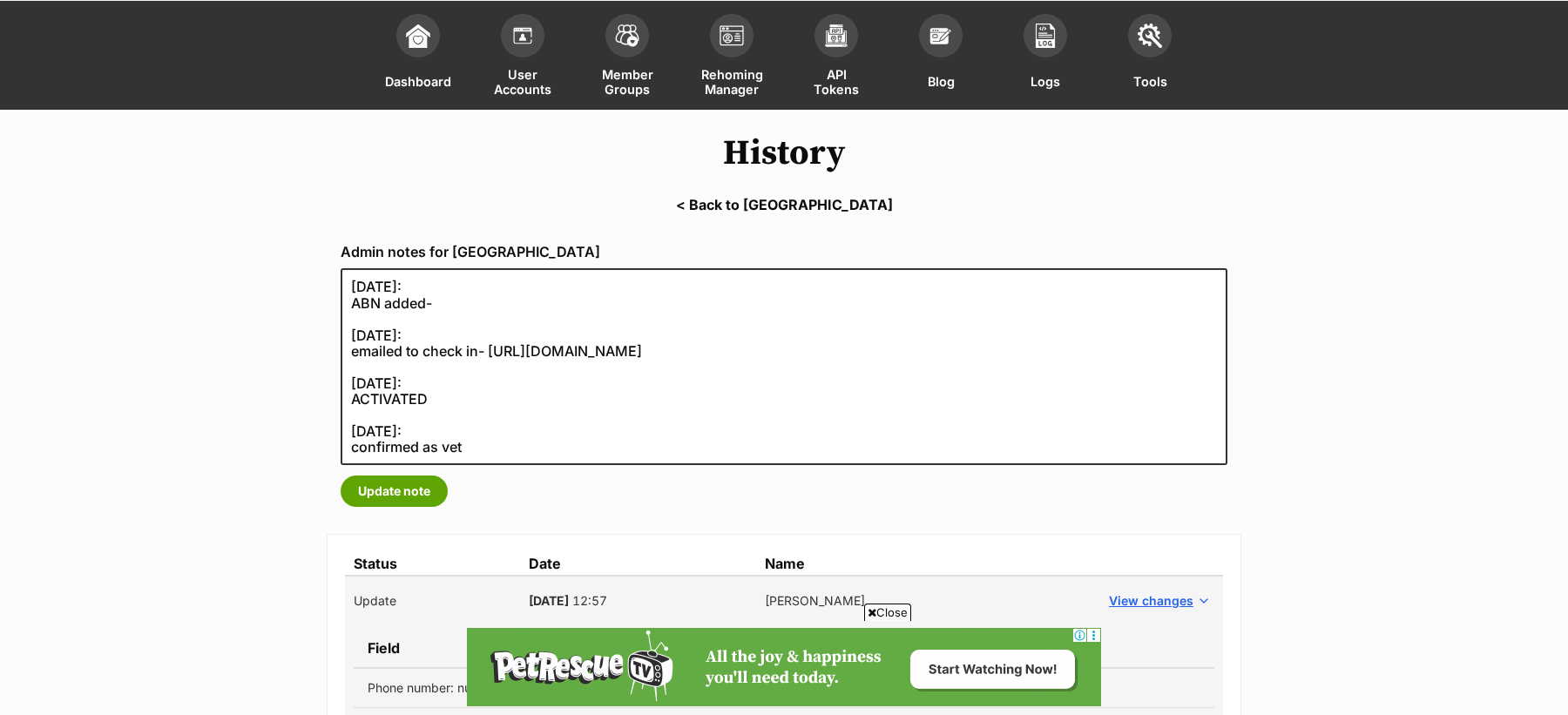
scroll to position [0, 0]
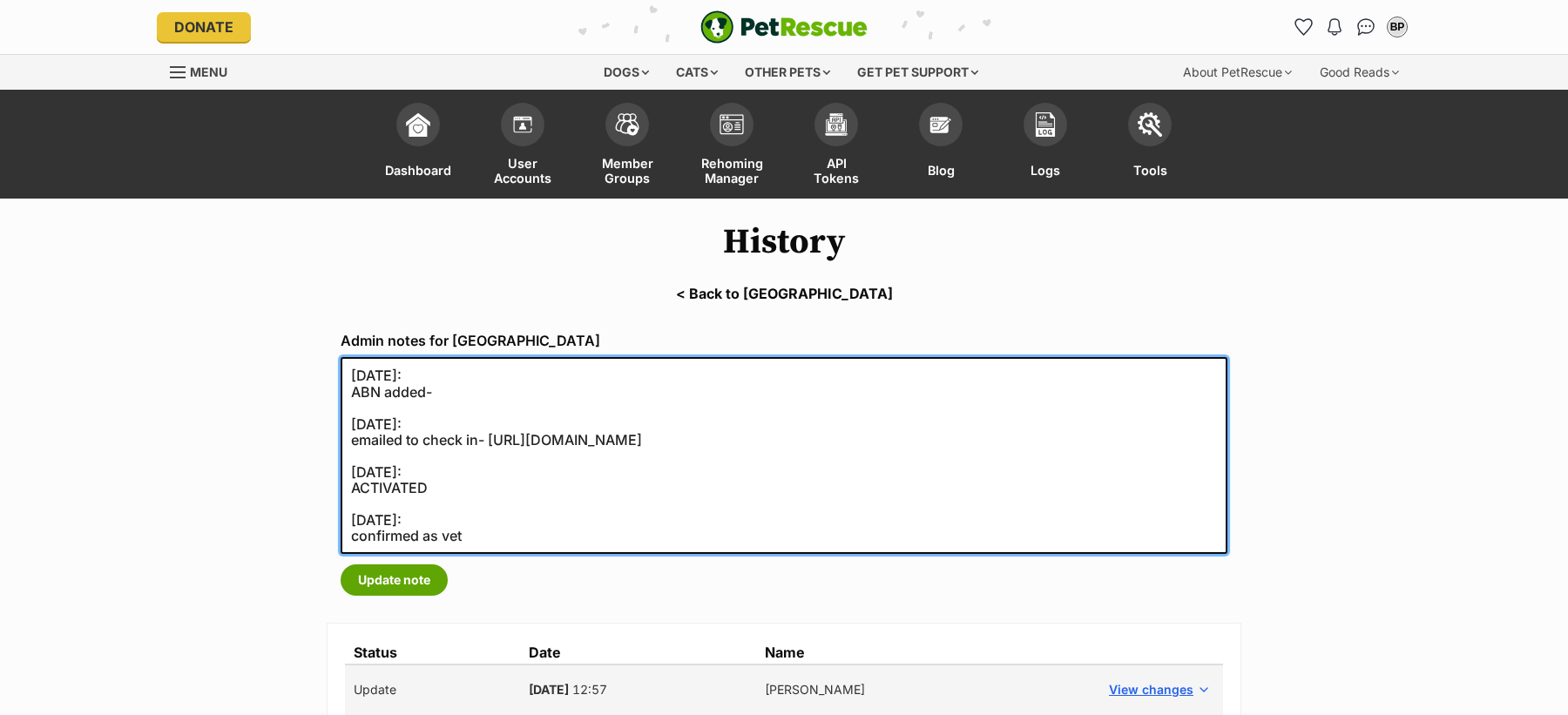
click at [532, 397] on textarea "09/02/2024: ABN added 09/02/2024: emailed to check in- https://secure.helpscout…" at bounding box center [784, 456] width 886 height 197
paste textarea "https://abr.business.gov.au/ABN/View?id=30056520453"
type textarea "09/02/2024: ABN added- https://abr.business.gov.au/ABN/View?id=30056520453 09/0…"
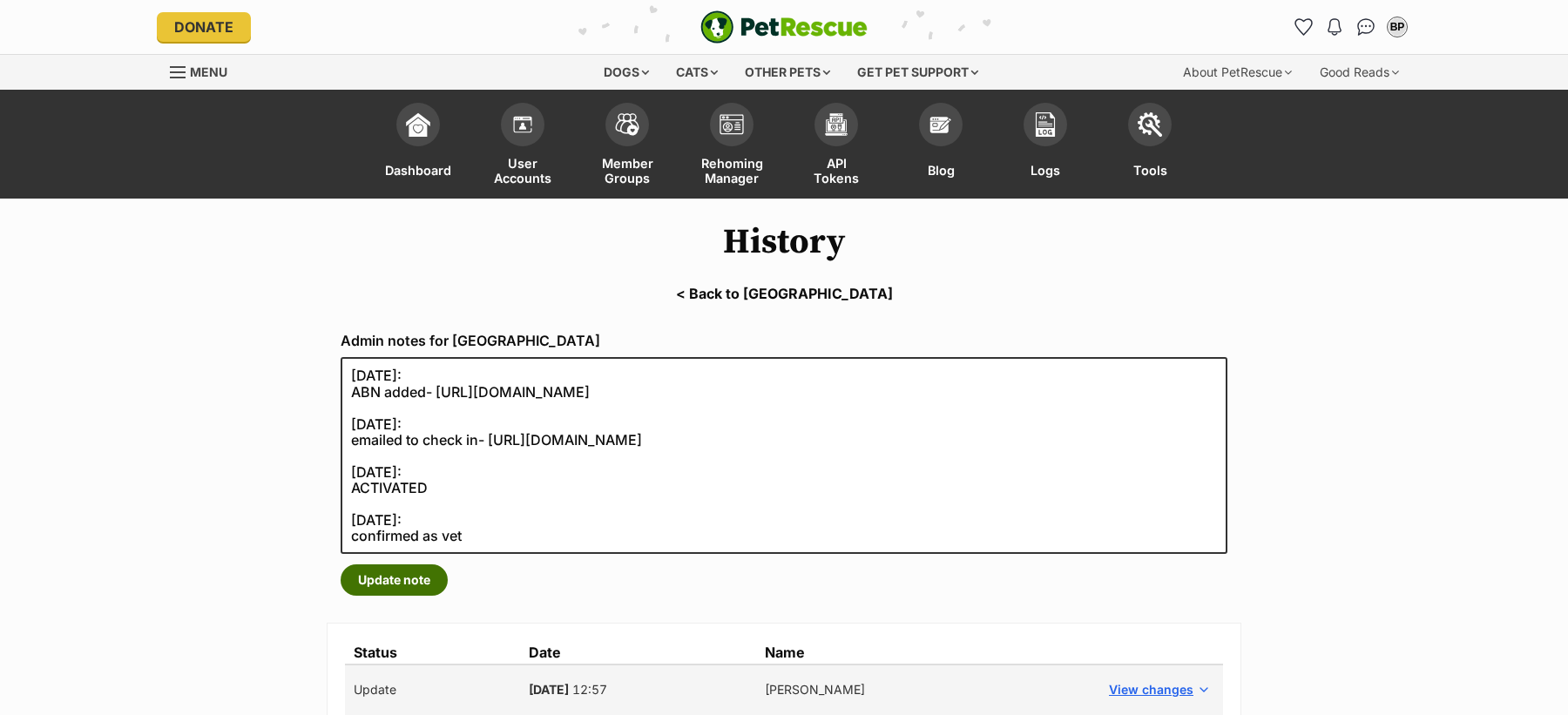
click at [387, 593] on button "Update note" at bounding box center [394, 580] width 107 height 31
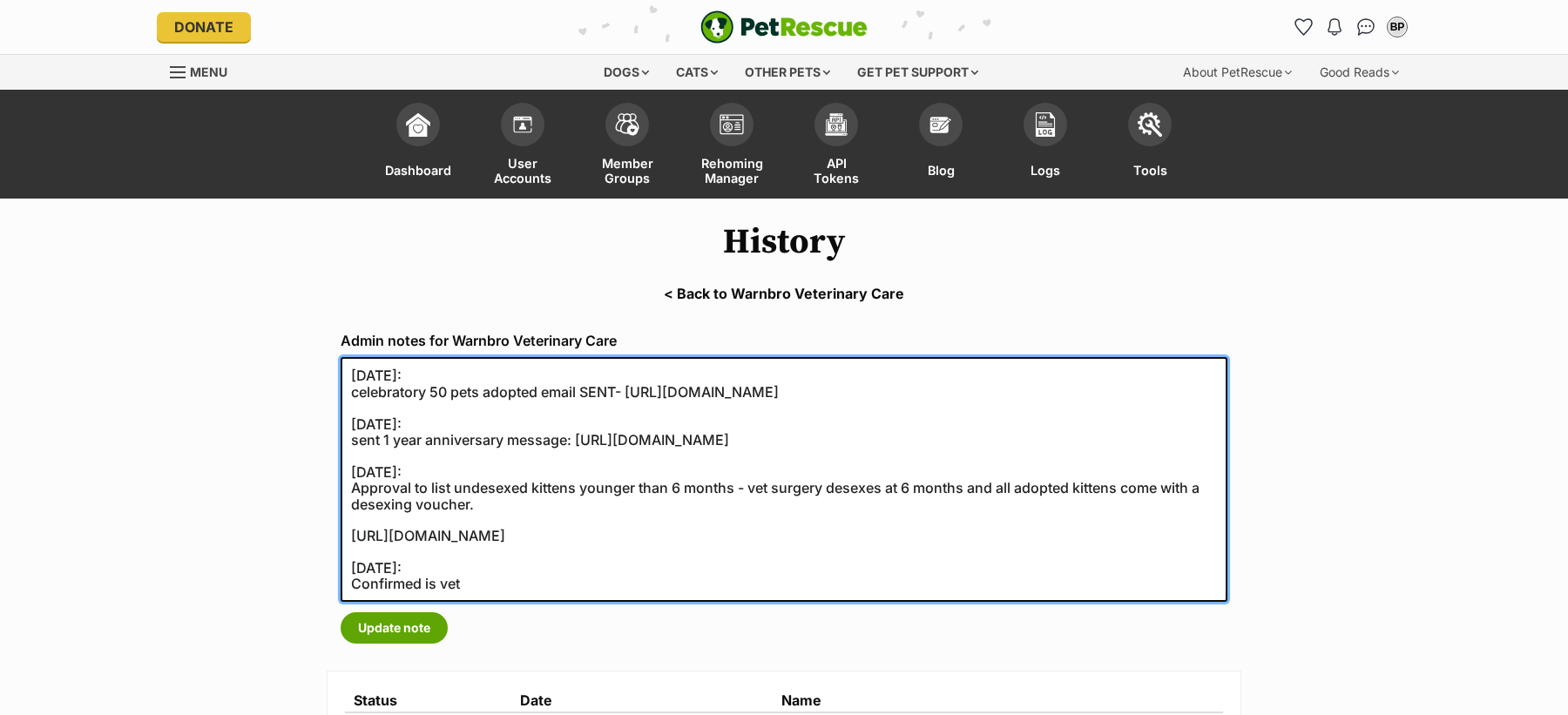
click at [873, 582] on textarea "[DATE]: celebratory 50 pets adopted email SENT- [URL][DOMAIN_NAME] [DATE]: sent…" at bounding box center [784, 480] width 886 height 245
click at [769, 521] on textarea "20/09/2021: celebratory 50 pets adopted email SENT- https://secure.helpscout.ne…" at bounding box center [784, 480] width 886 height 245
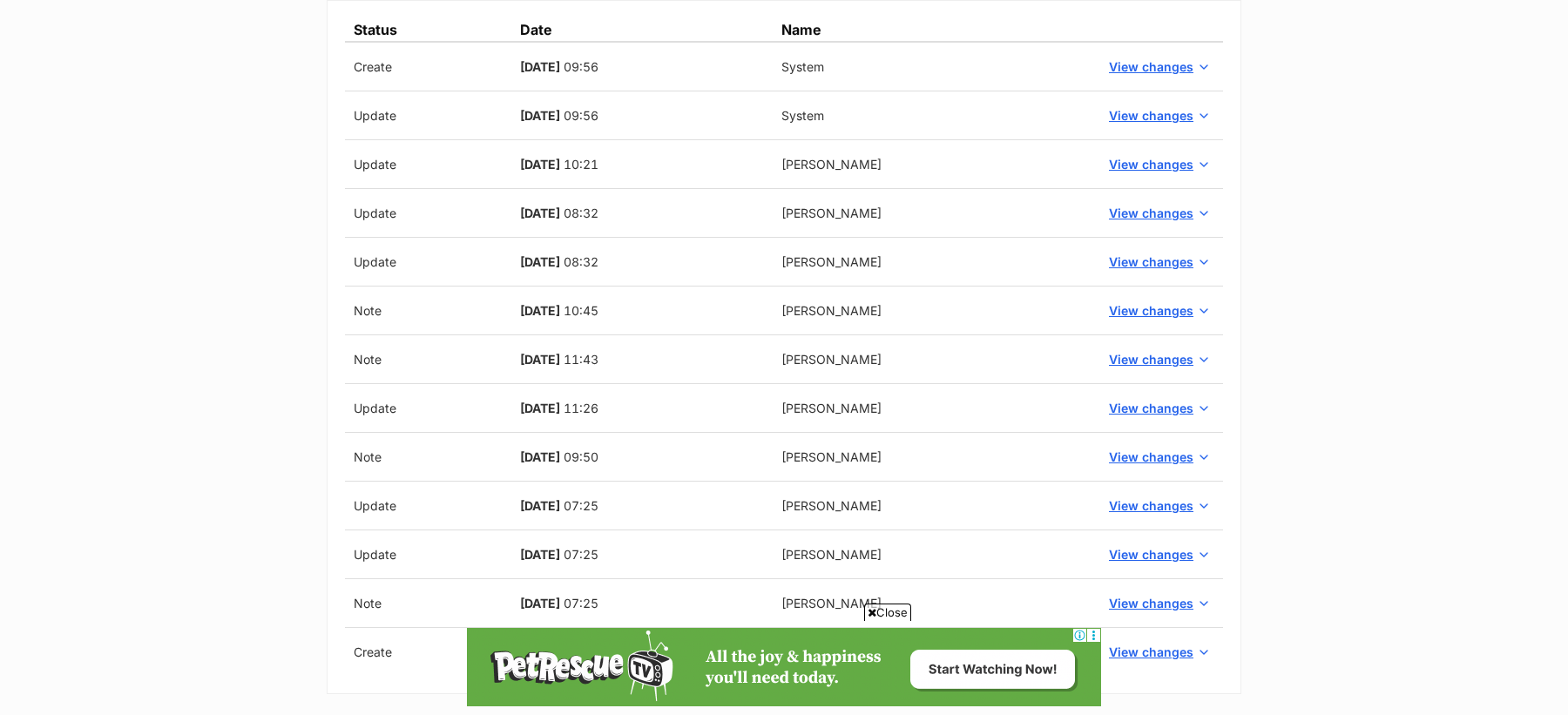
scroll to position [659, 0]
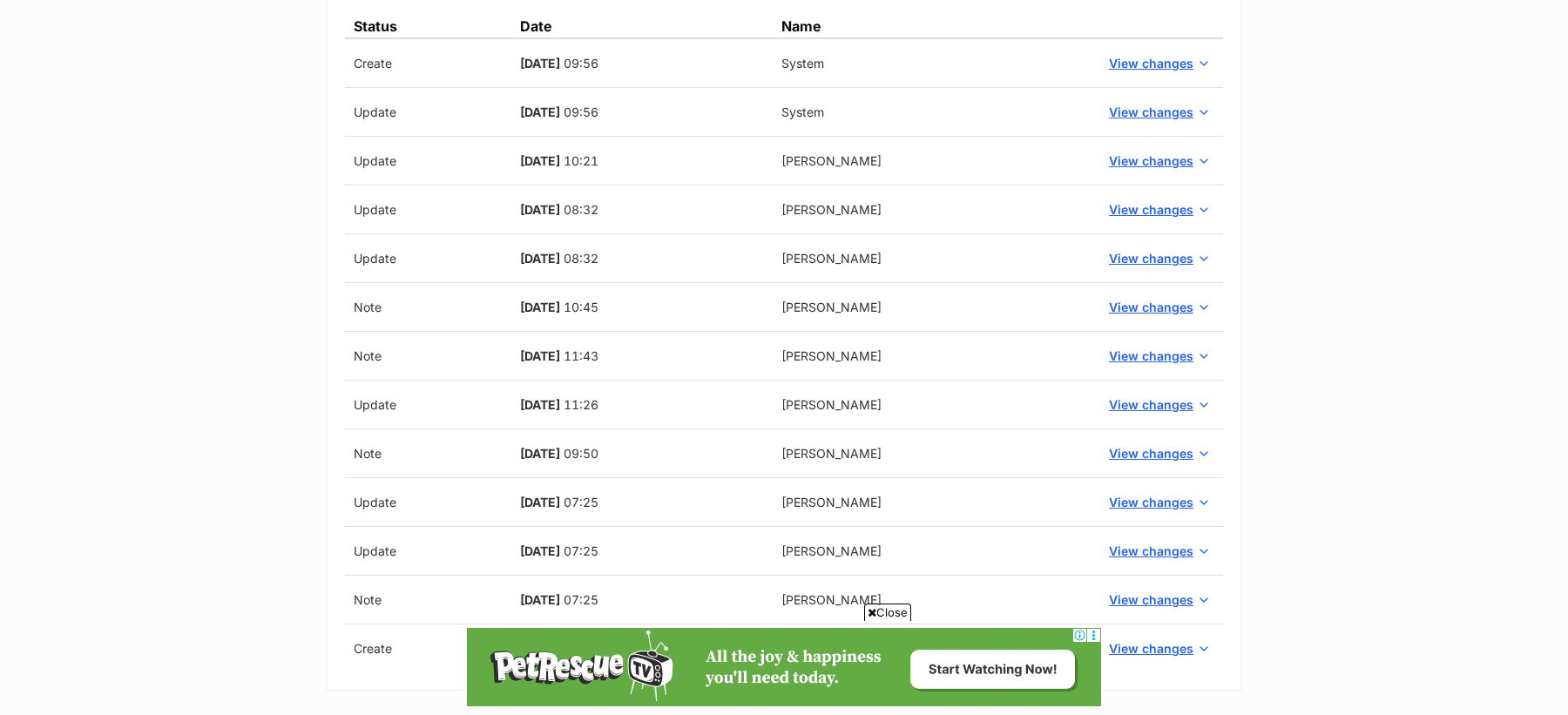
click at [886, 613] on span "Close" at bounding box center [887, 612] width 47 height 17
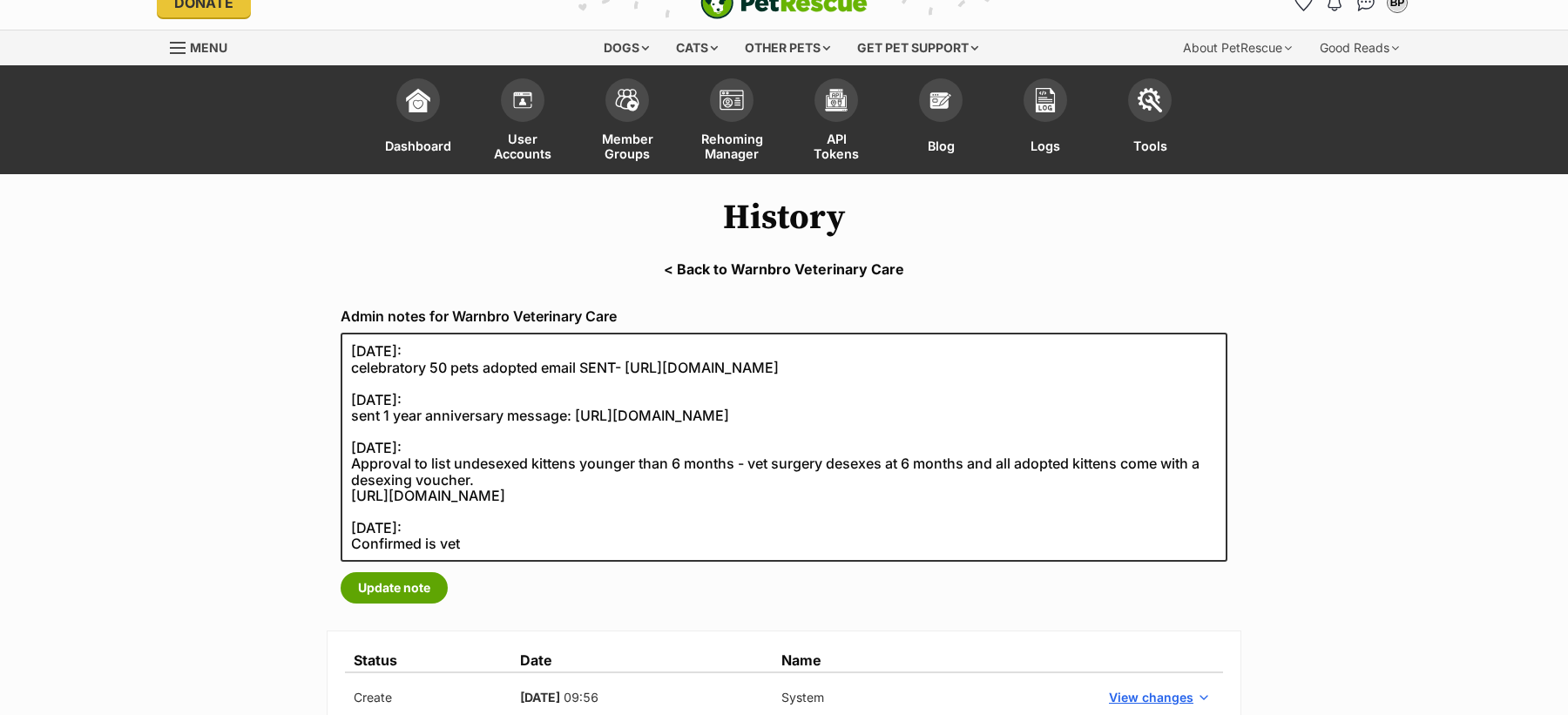
scroll to position [0, 0]
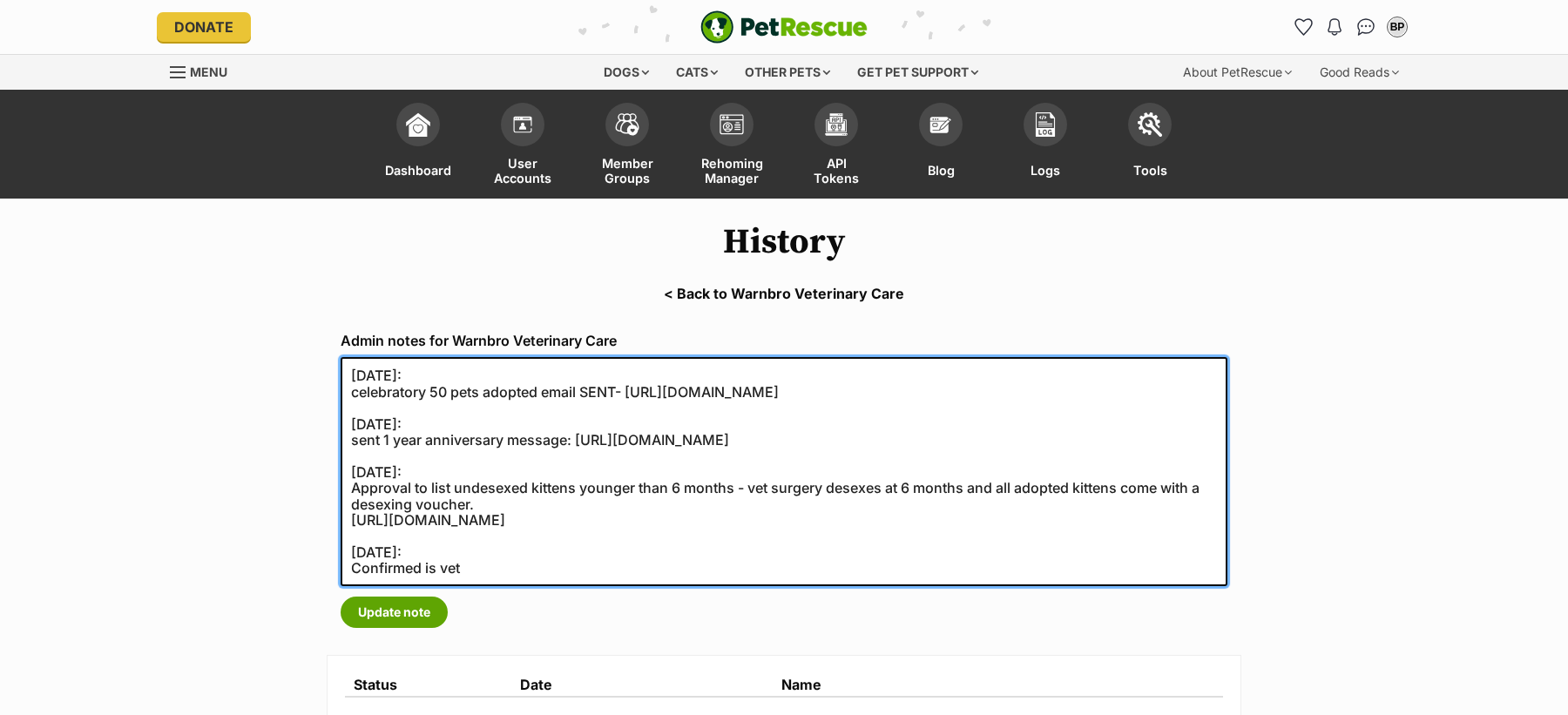
click at [398, 554] on textarea "20/09/2021: celebratory 50 pets adopted email SENT- https://secure.helpscout.ne…" at bounding box center [784, 472] width 886 height 229
click at [403, 537] on textarea "20/09/2021: celebratory 50 pets adopted email SENT- https://secure.helpscout.ne…" at bounding box center [784, 472] width 886 height 229
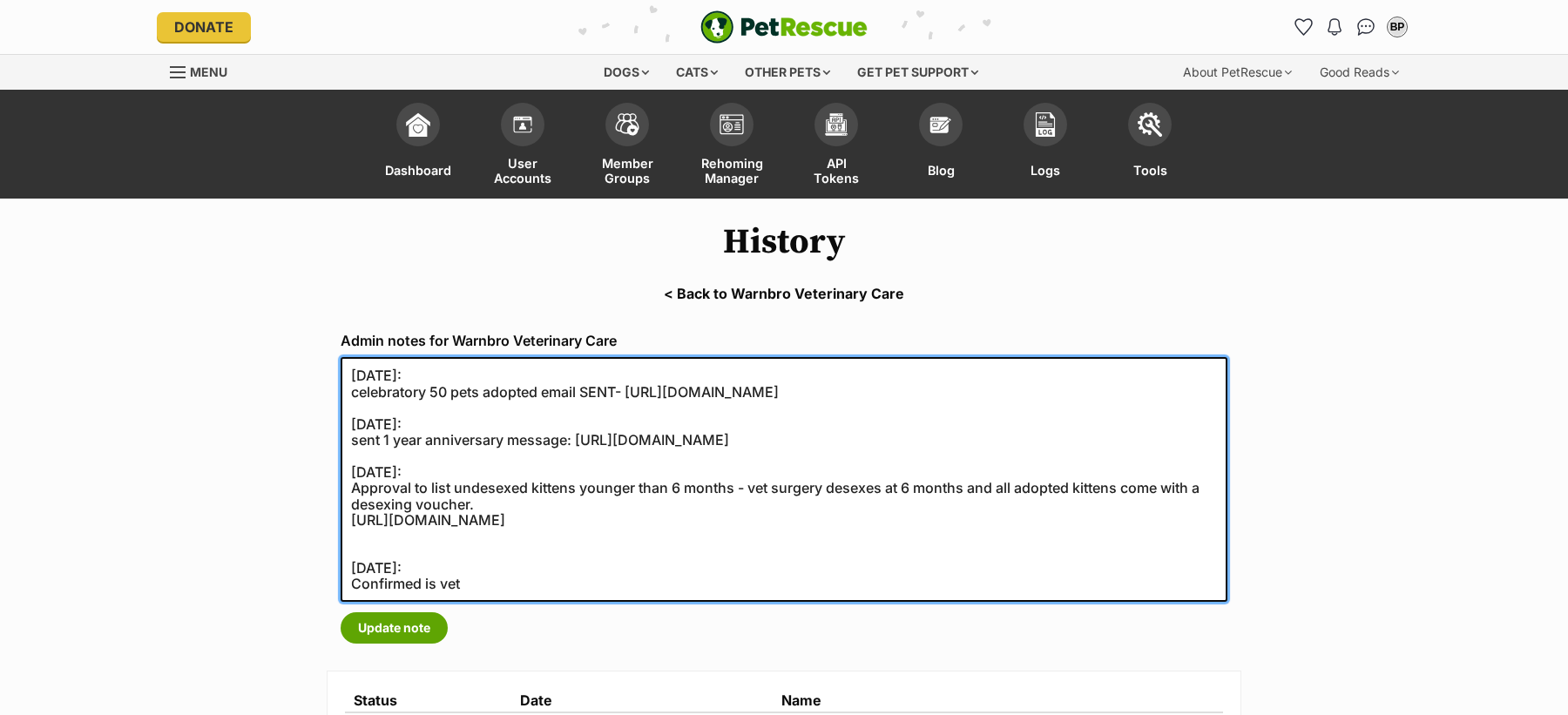
paste textarea "05/12/2019:"
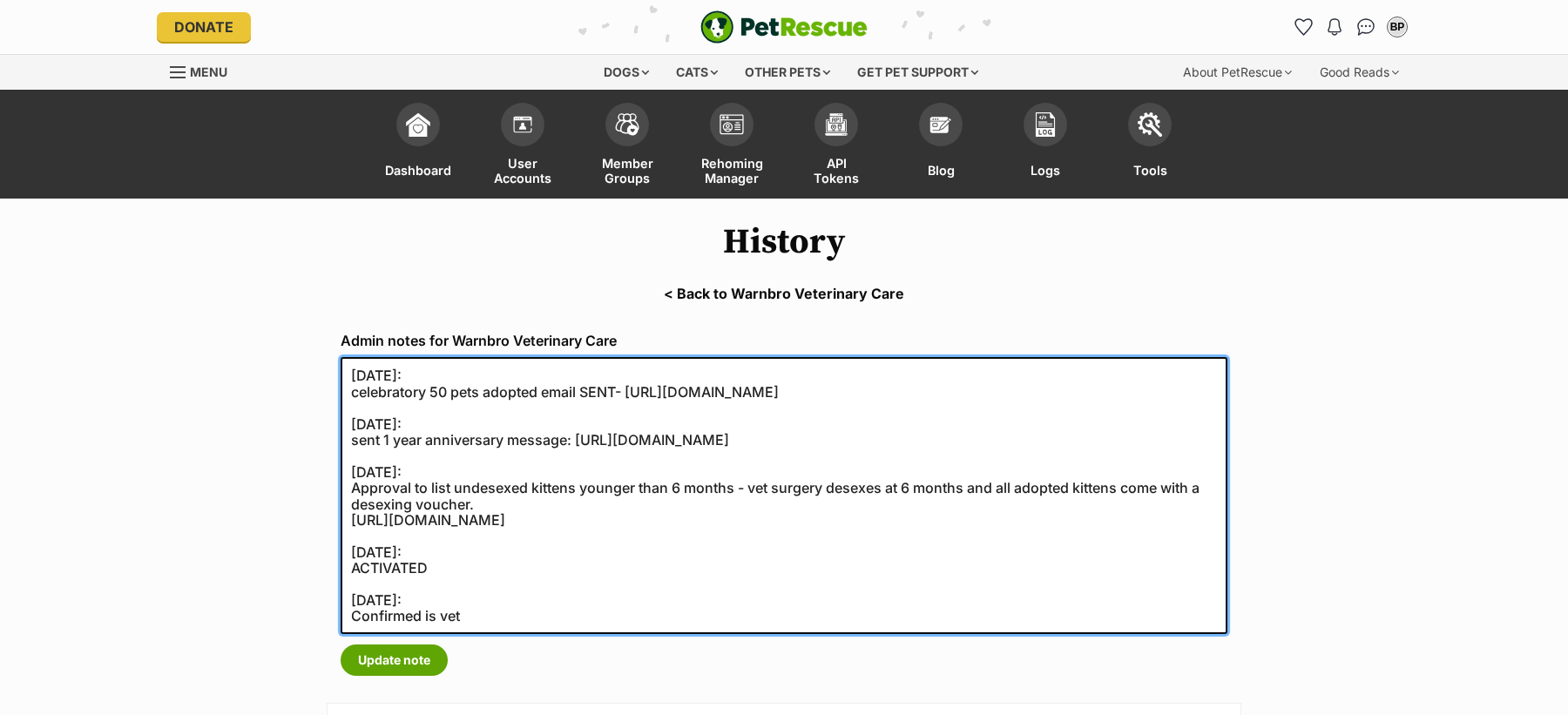
click at [499, 602] on textarea "20/09/2021: celebratory 50 pets adopted email SENT- https://secure.helpscout.ne…" at bounding box center [784, 496] width 886 height 277
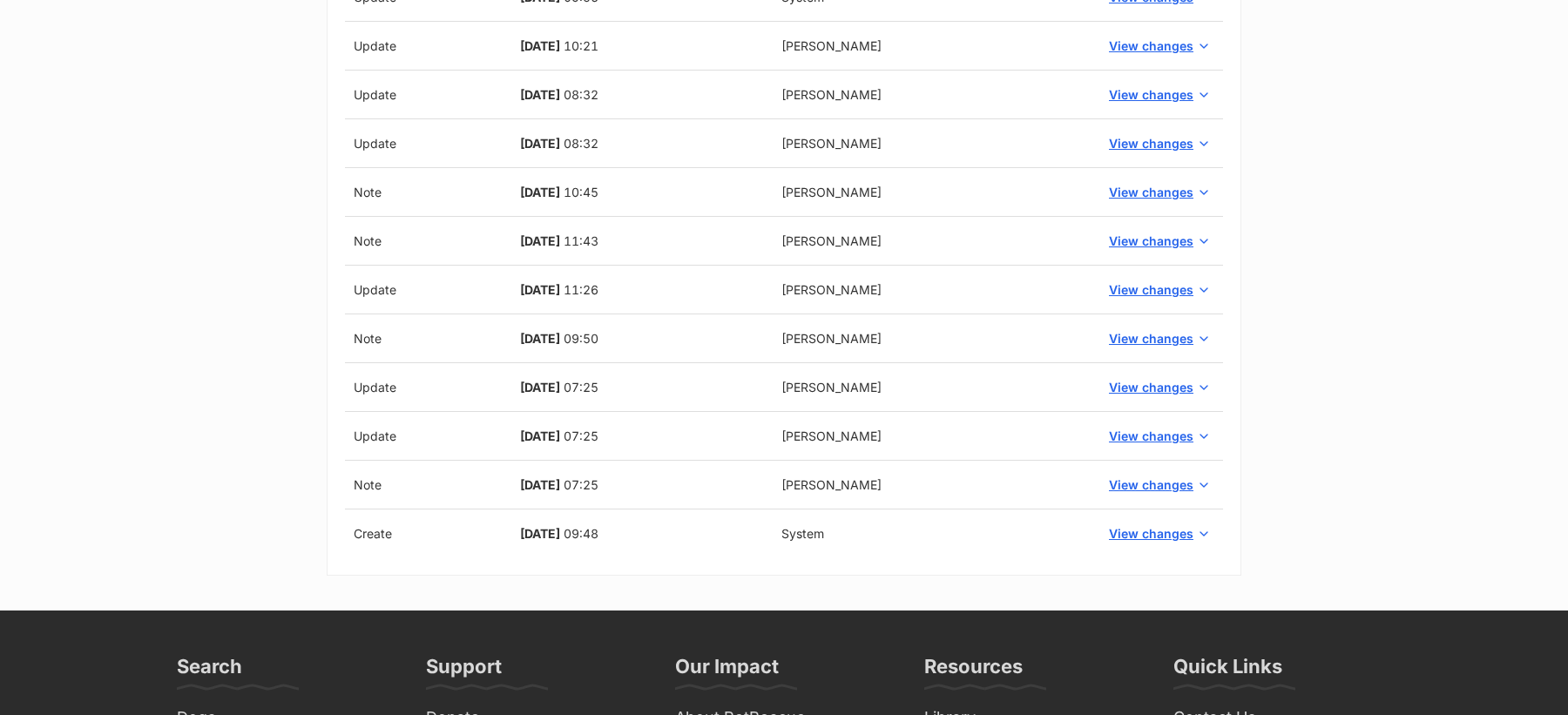
scroll to position [789, 0]
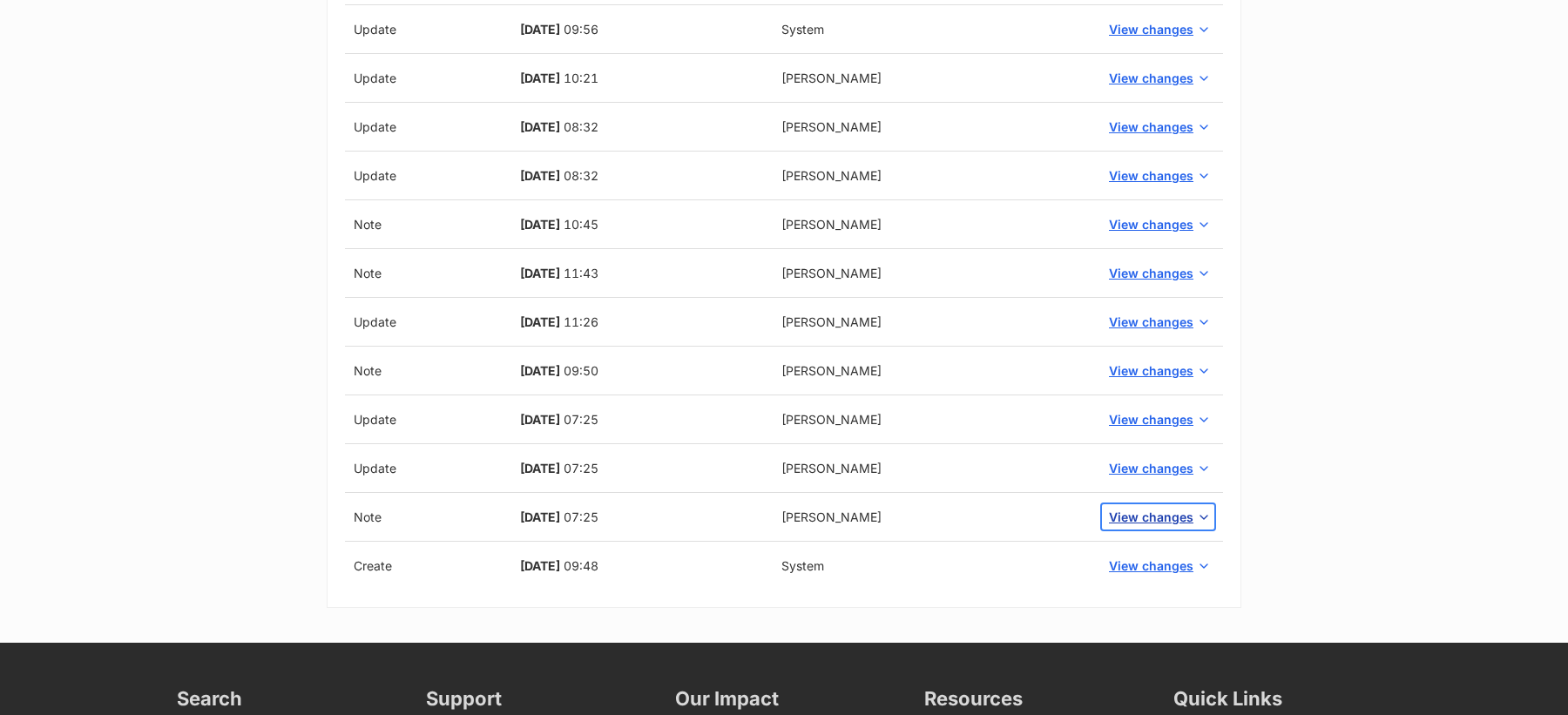
click at [1125, 508] on span "View changes" at bounding box center [1151, 517] width 85 height 18
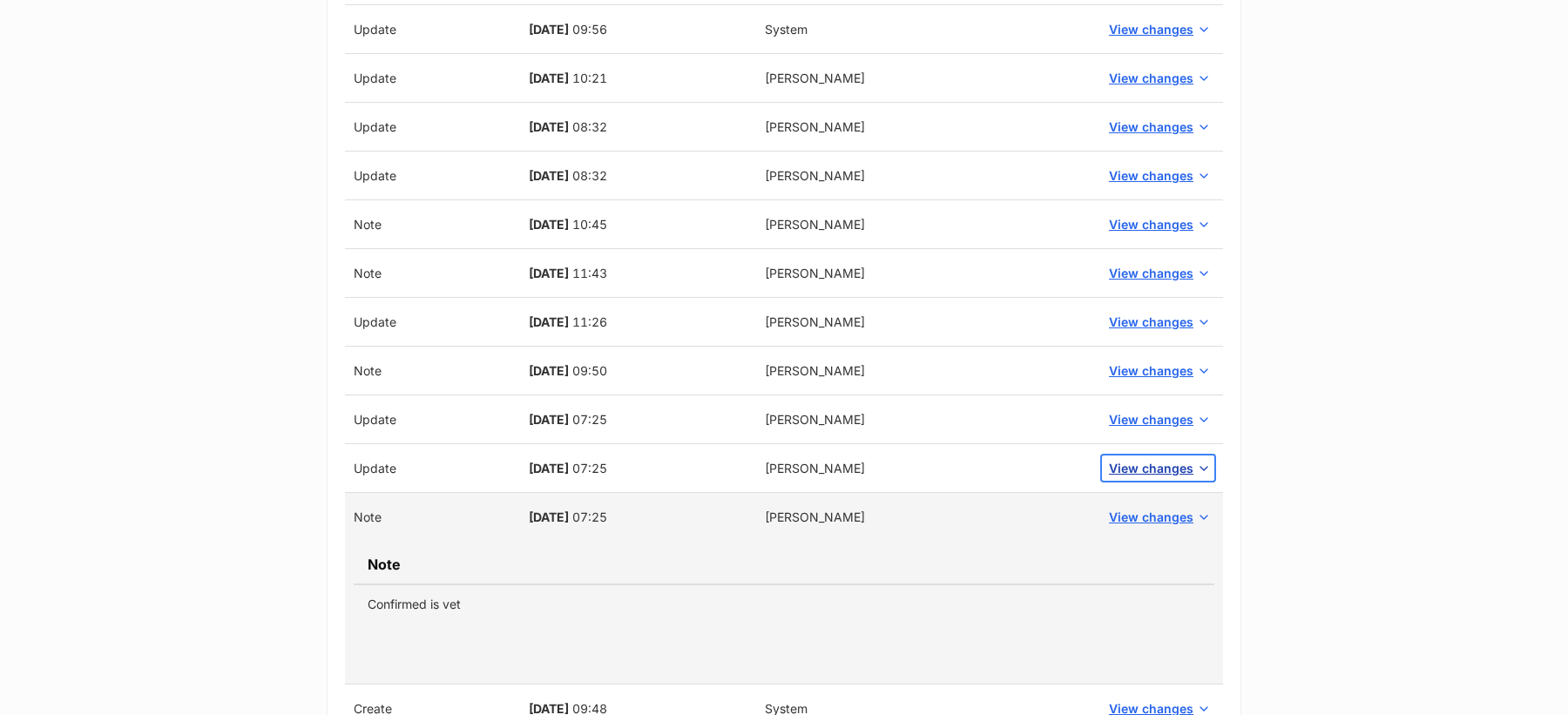
click at [1129, 460] on span "View changes" at bounding box center [1151, 468] width 85 height 18
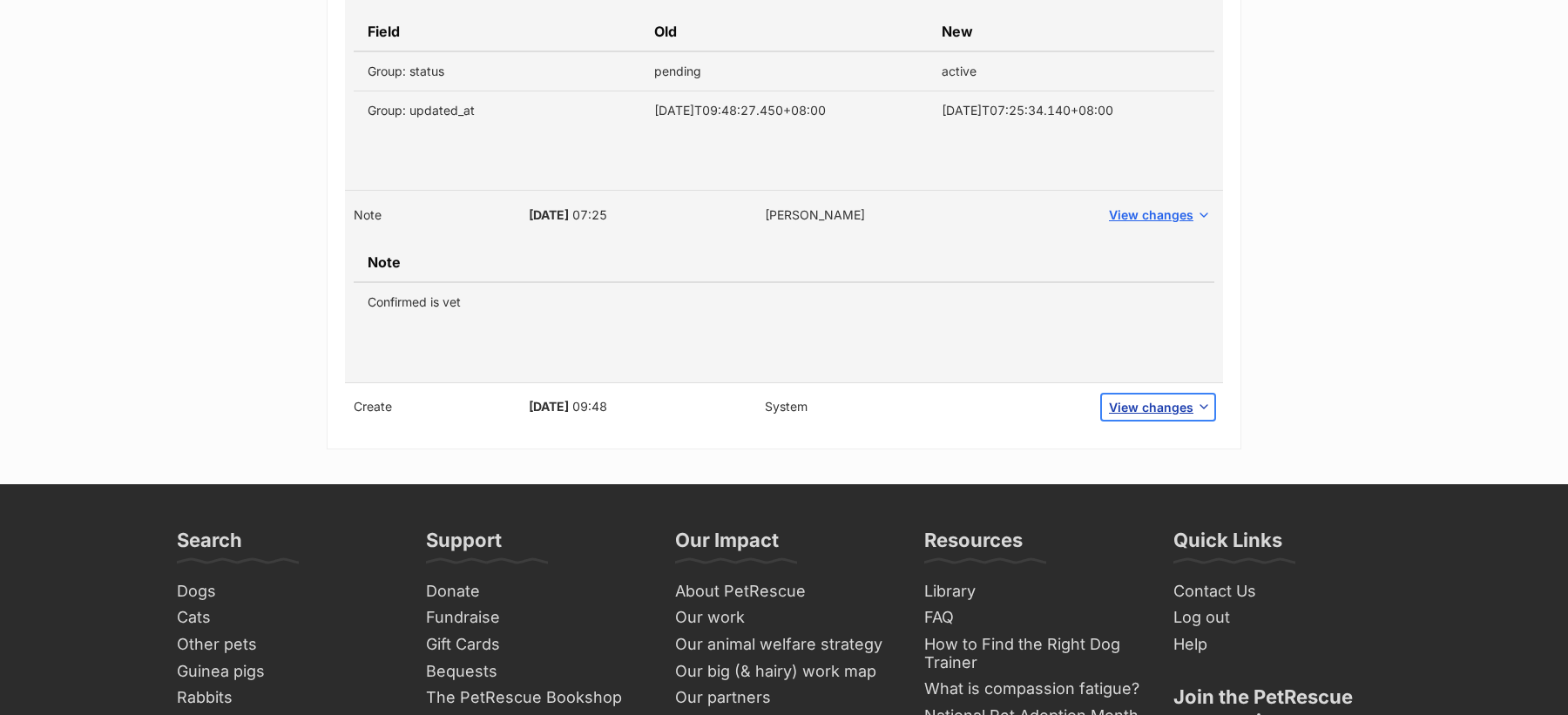
click at [1146, 404] on span "View changes" at bounding box center [1151, 407] width 85 height 18
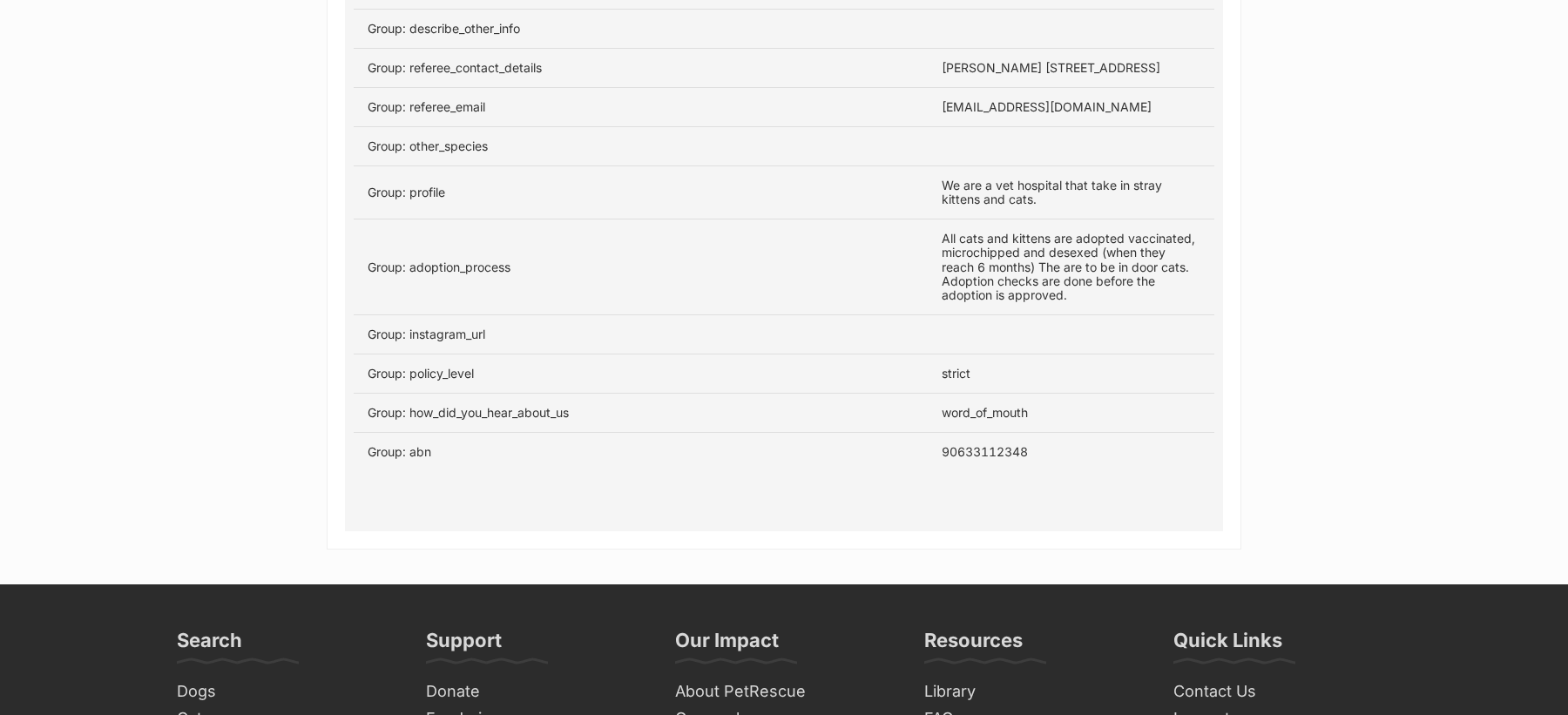
scroll to position [2289, 0]
click at [981, 461] on td "90633112348" at bounding box center [1070, 453] width 287 height 39
click at [983, 455] on td "90633112348" at bounding box center [1070, 453] width 287 height 39
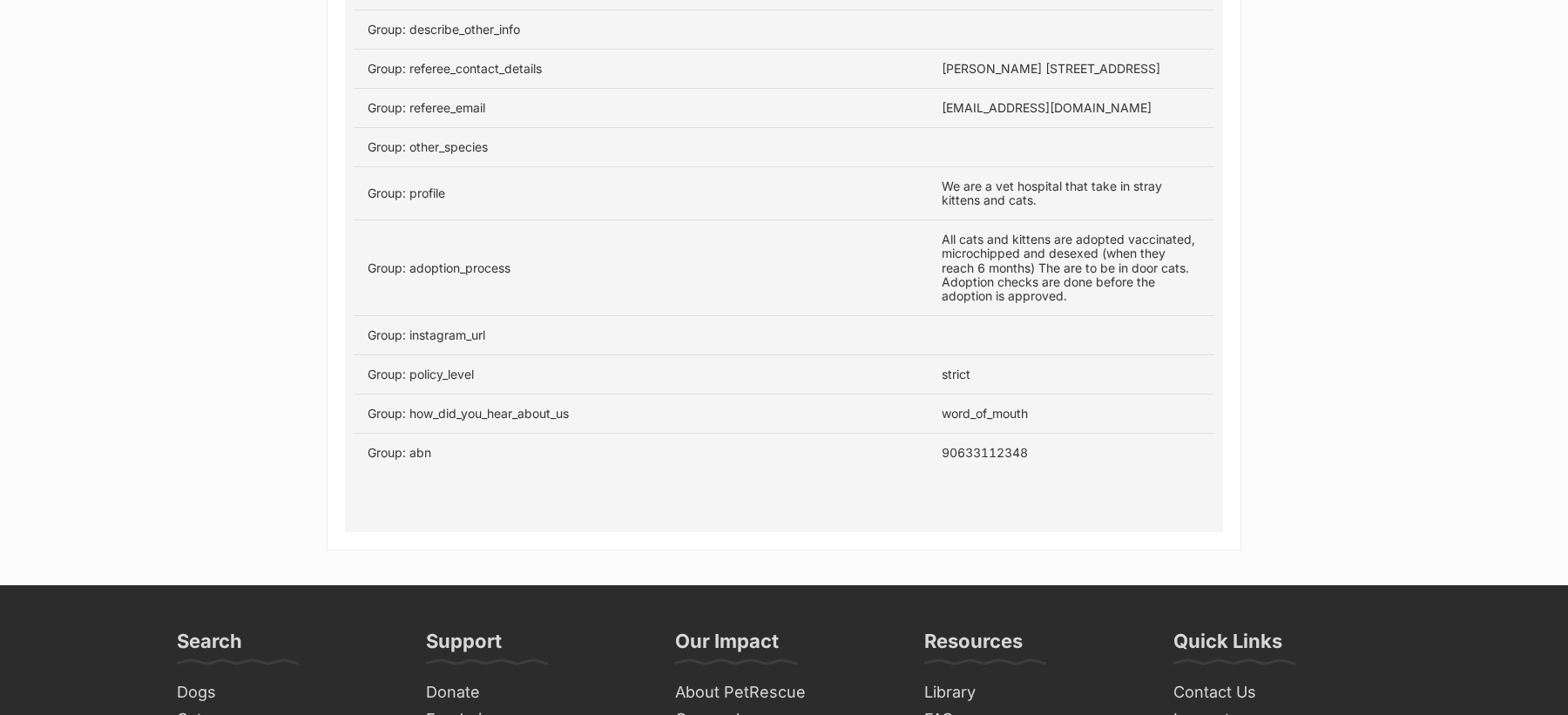
copy td "90633112348"
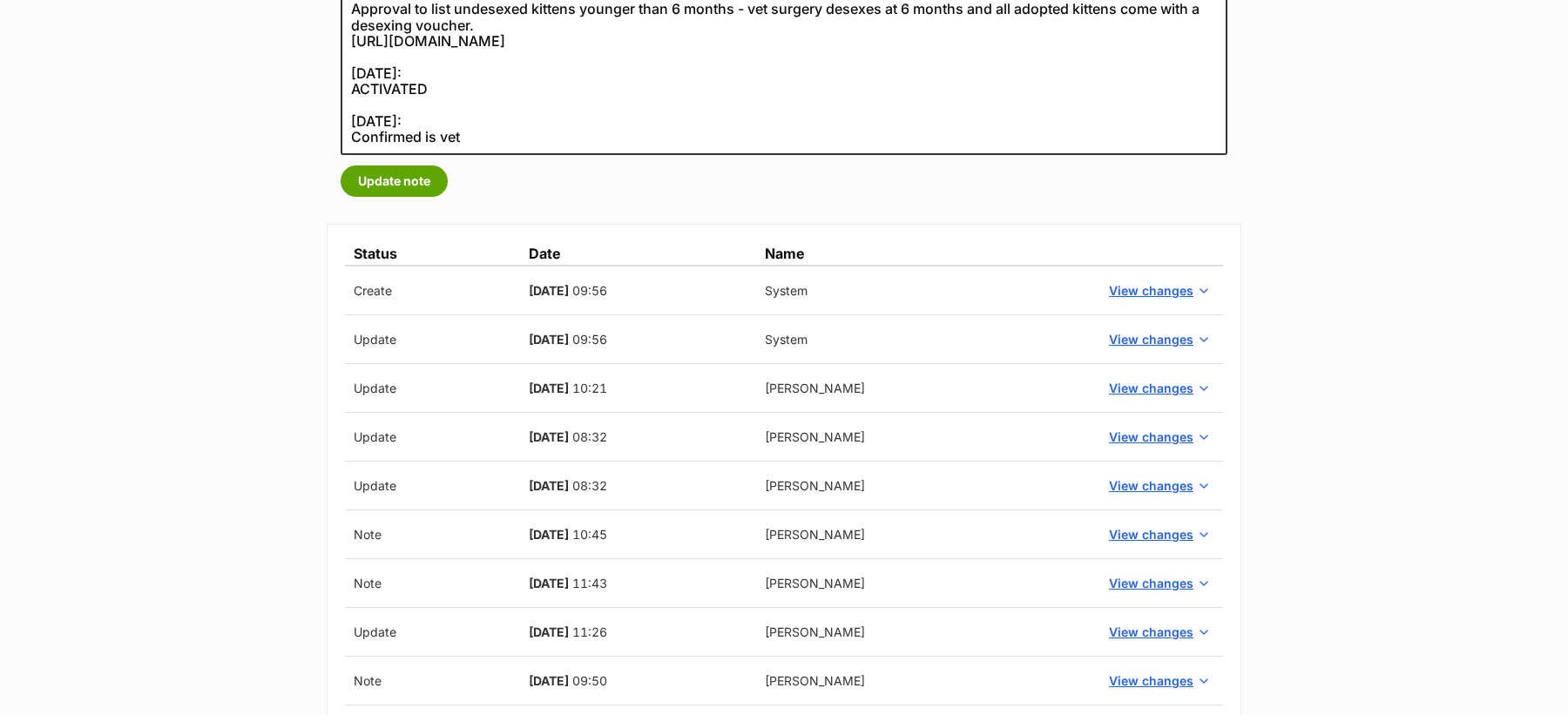
scroll to position [0, 0]
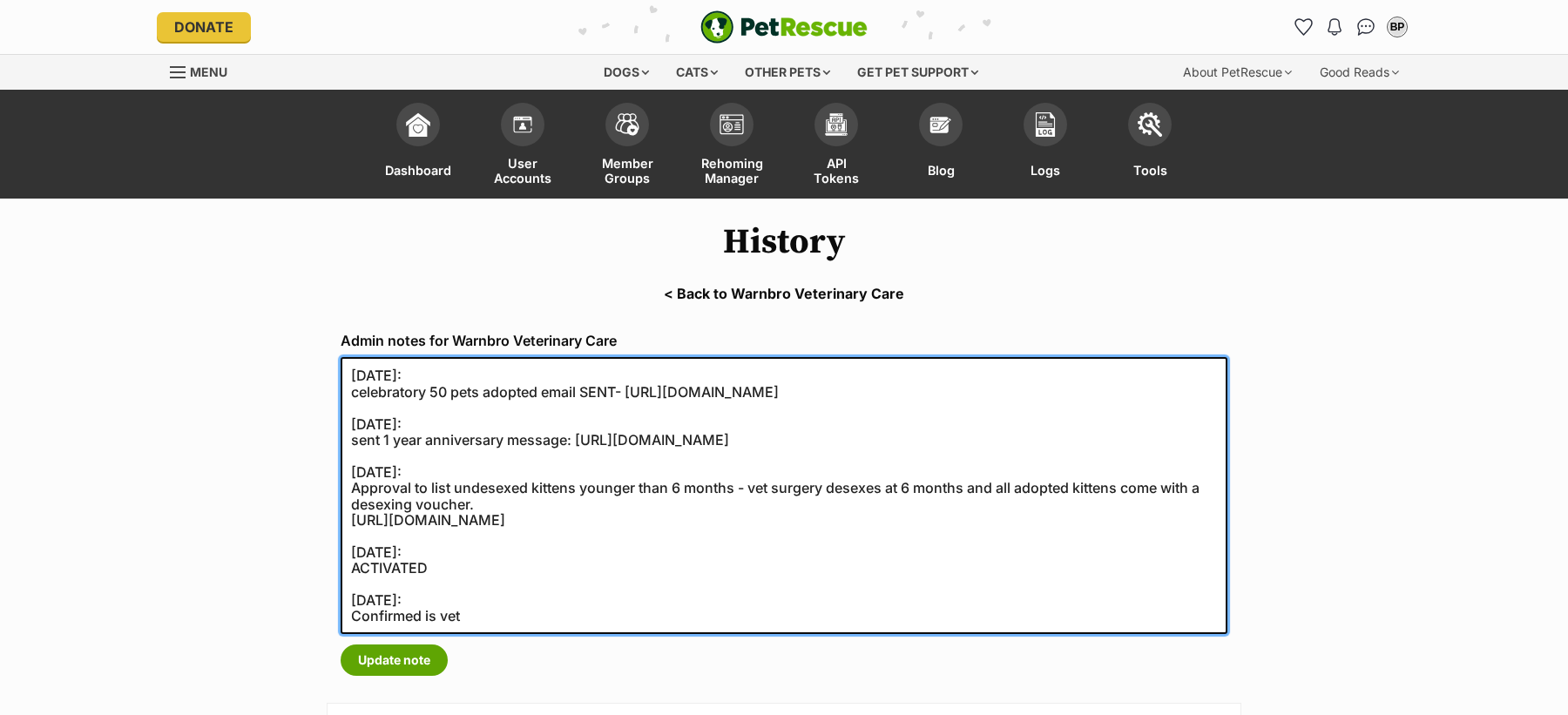
click at [500, 623] on textarea "20/09/2021: celebratory 50 pets adopted email SENT- https://secure.helpscout.ne…" at bounding box center [784, 496] width 886 height 277
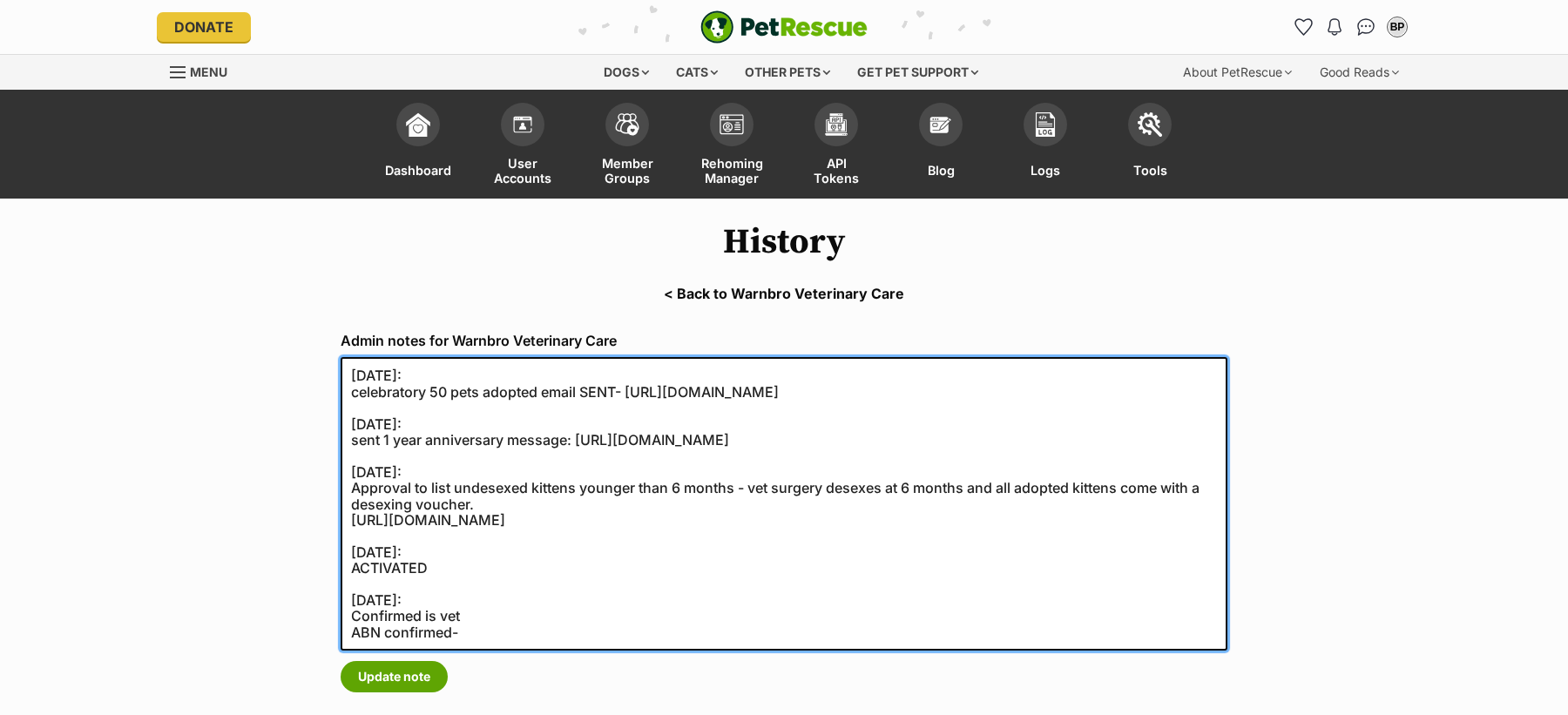
paste textarea "https://abr.business.gov.au/ABN/View?id=90633112348"
type textarea "20/09/2021: celebratory 50 pets adopted email SENT- https://secure.helpscout.ne…"
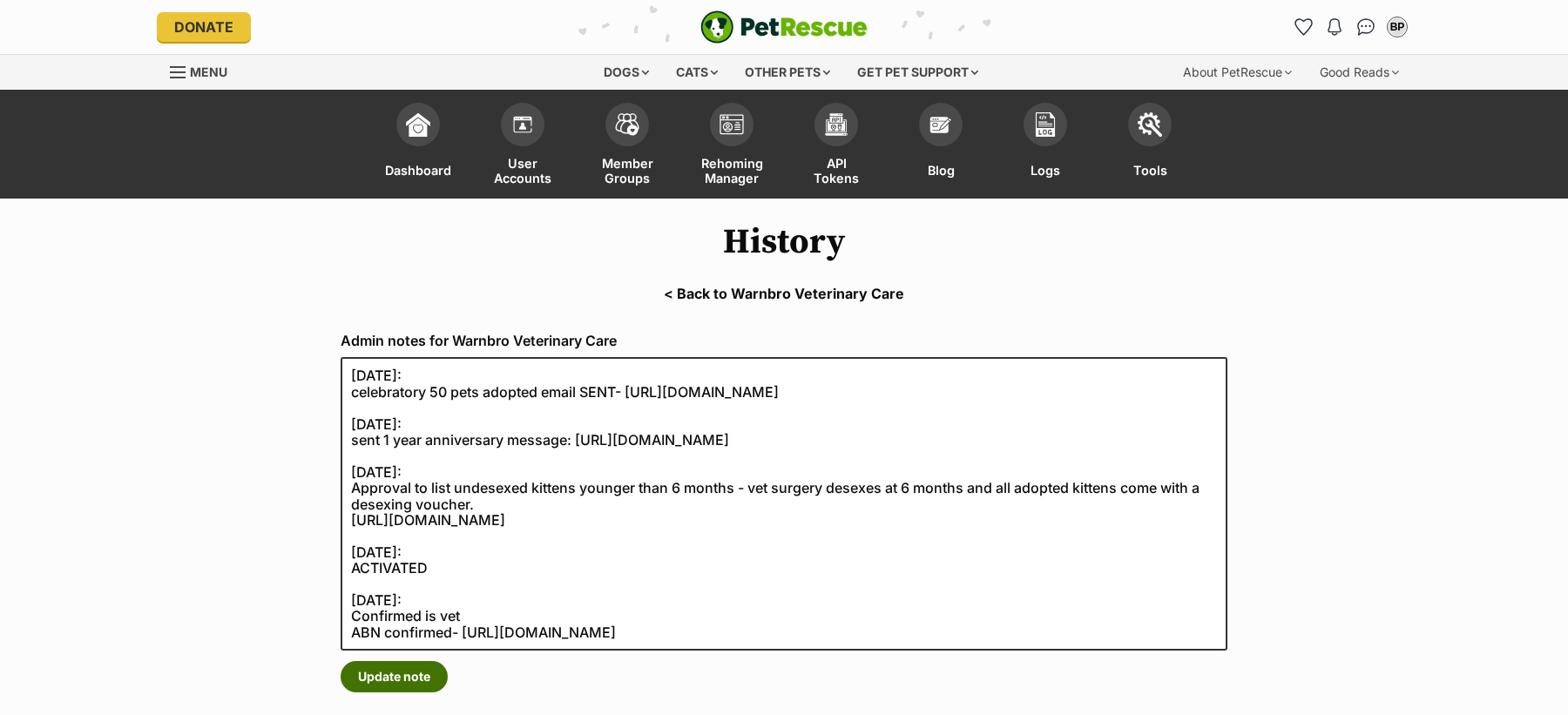
click at [395, 672] on button "Update note" at bounding box center [394, 677] width 107 height 31
